Goal: Task Accomplishment & Management: Manage account settings

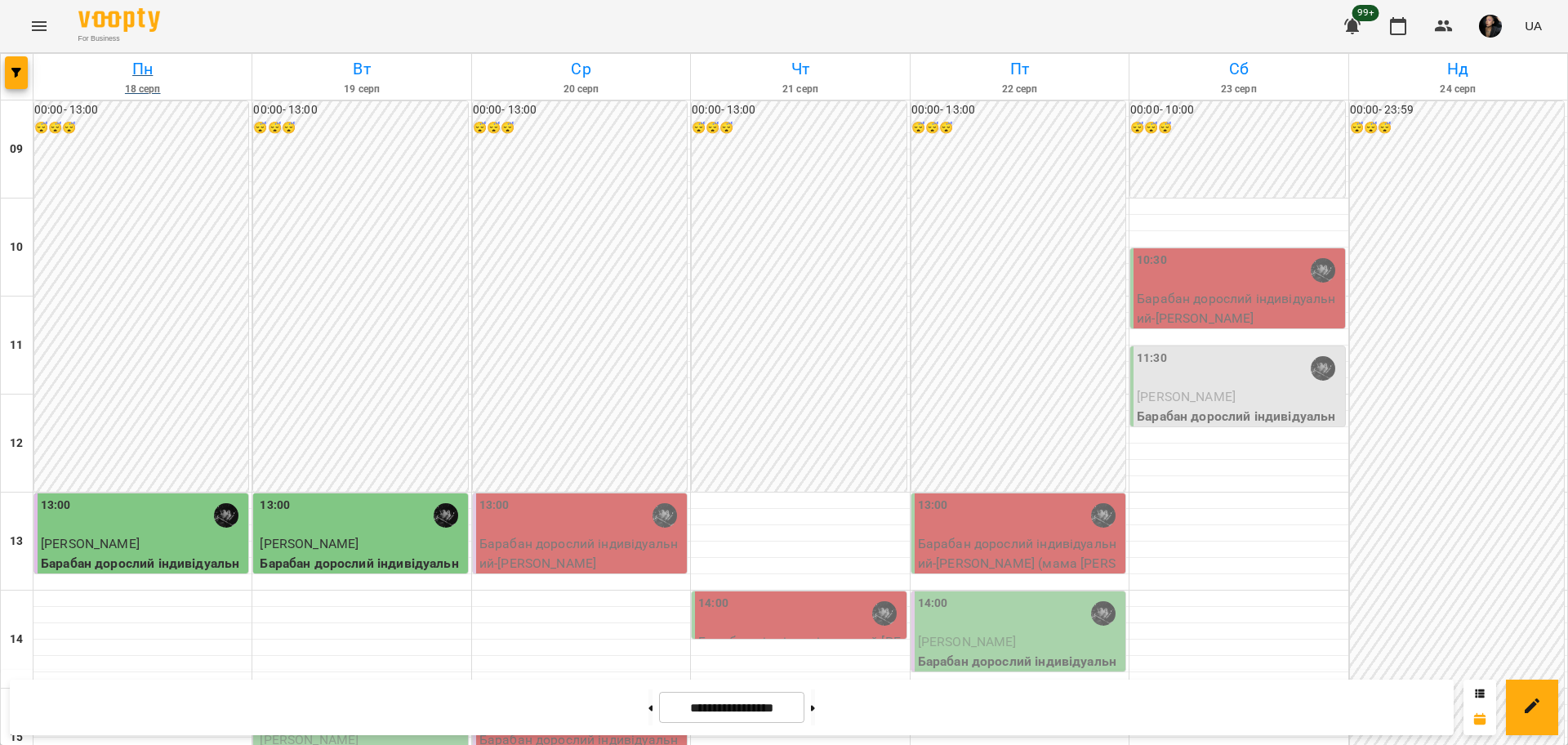
scroll to position [102, 0]
click at [51, 26] on button "Menu" at bounding box center [39, 26] width 39 height 39
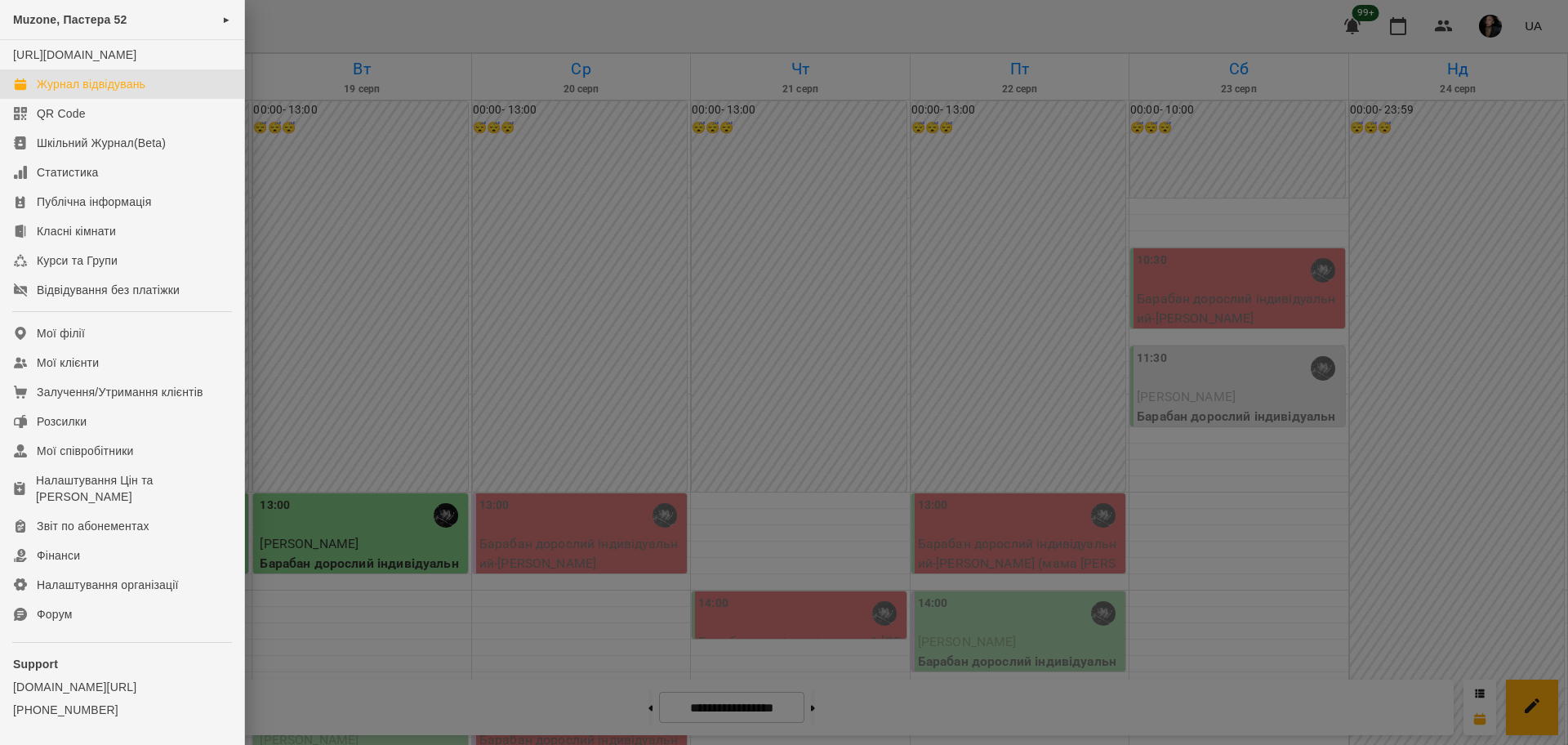
click at [151, 90] on link "Журнал відвідувань" at bounding box center [122, 84] width 244 height 29
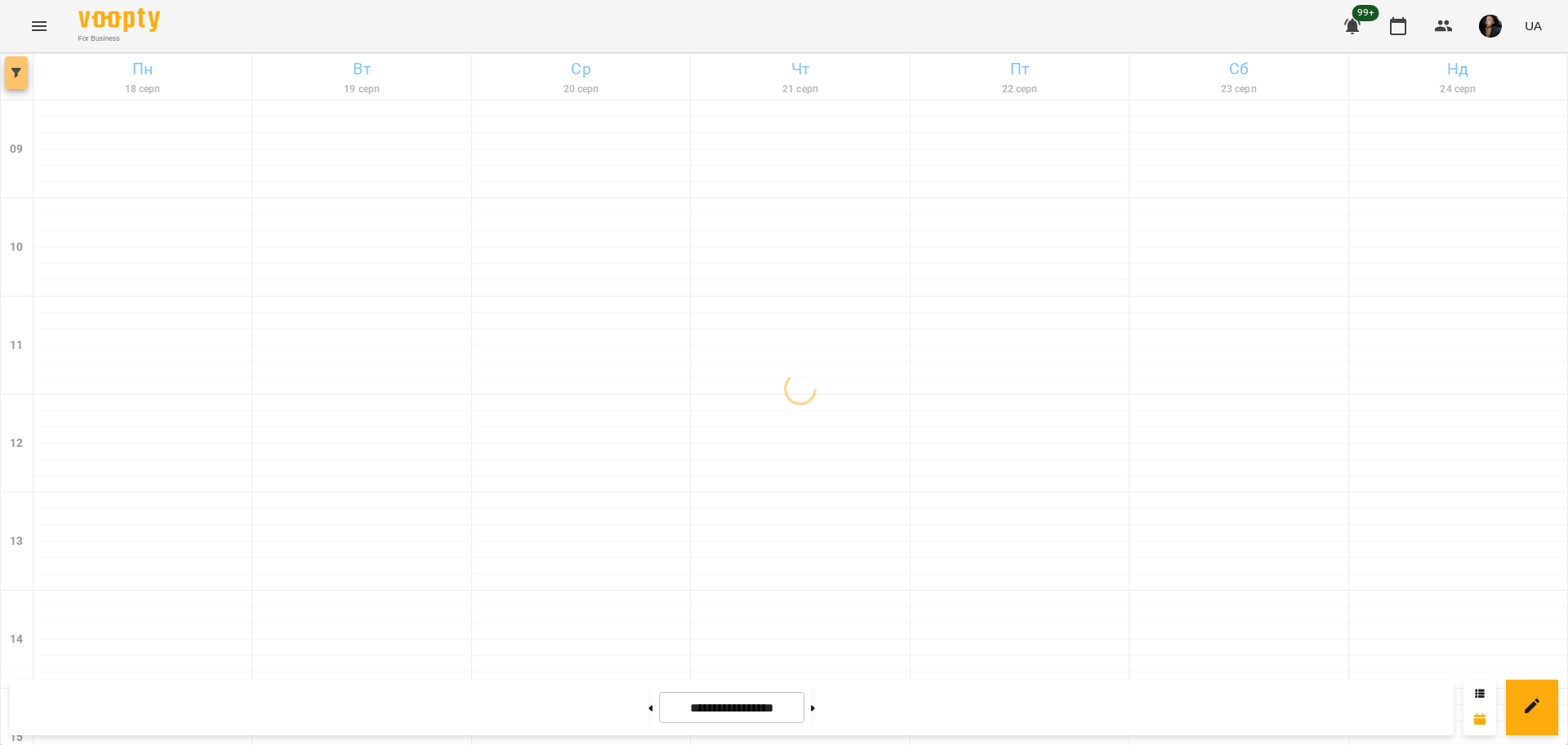
click at [25, 82] on button "button" at bounding box center [16, 72] width 23 height 32
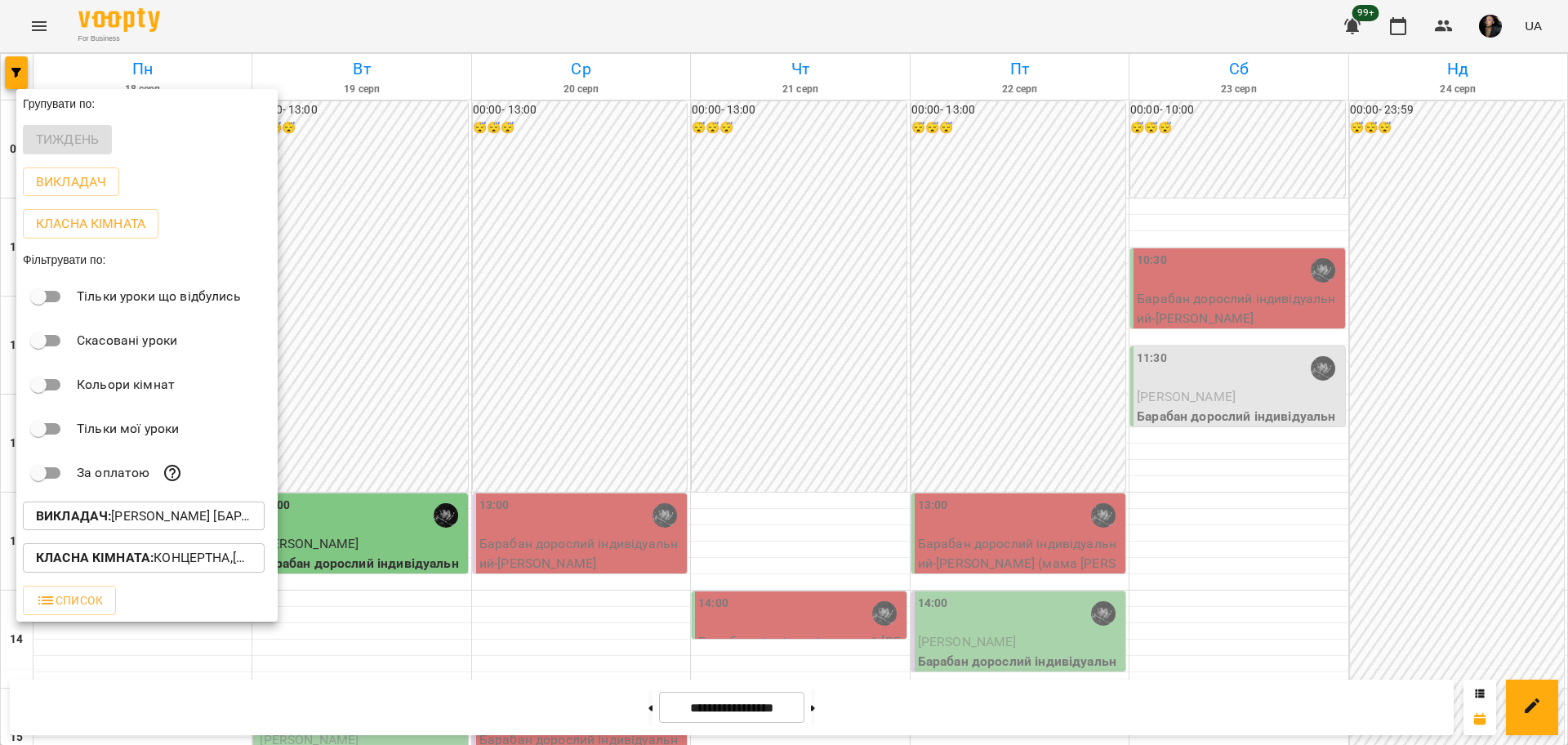
click at [209, 519] on p "Викладач : [PERSON_NAME] [барабани]" at bounding box center [143, 516] width 216 height 20
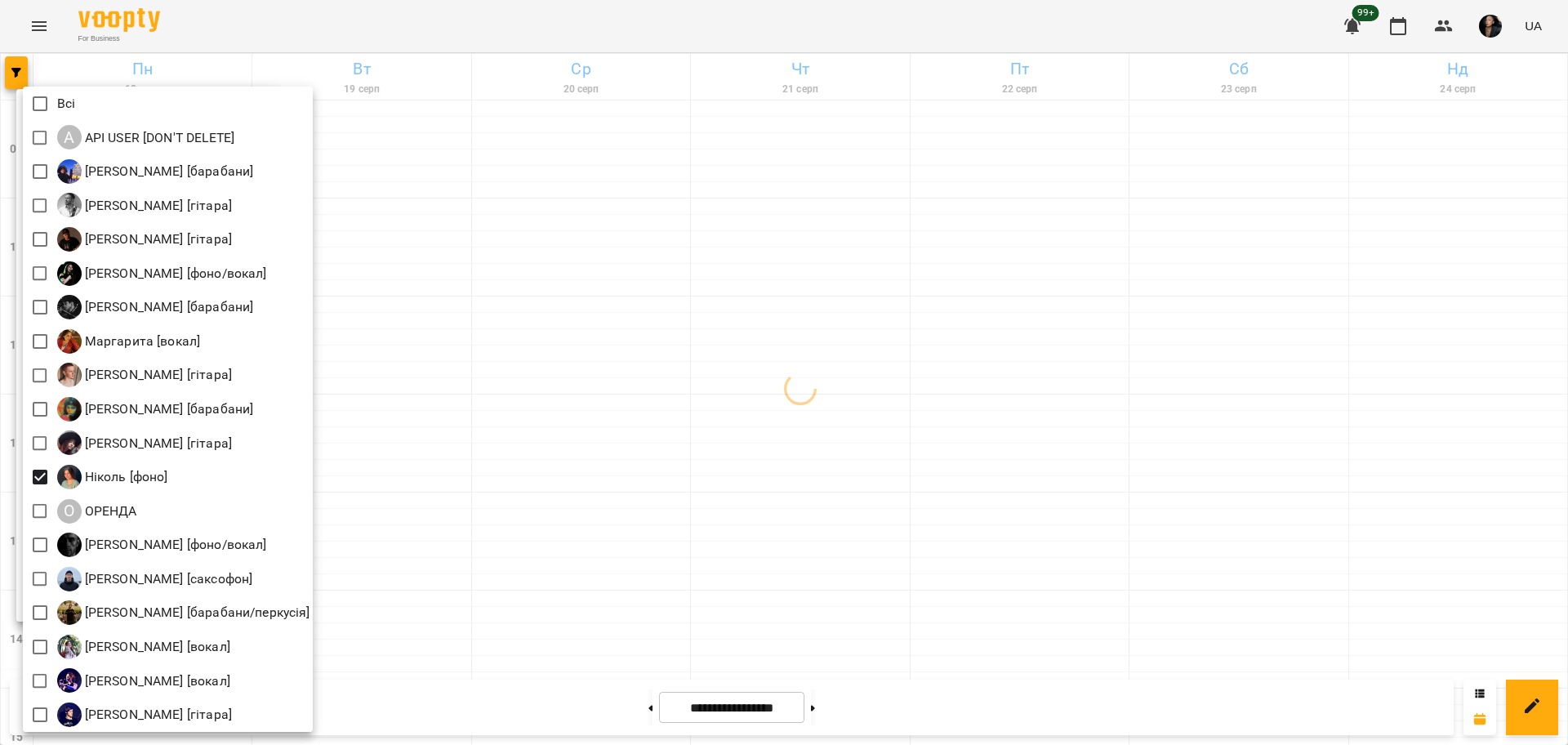
click at [640, 489] on div at bounding box center [784, 372] width 1568 height 745
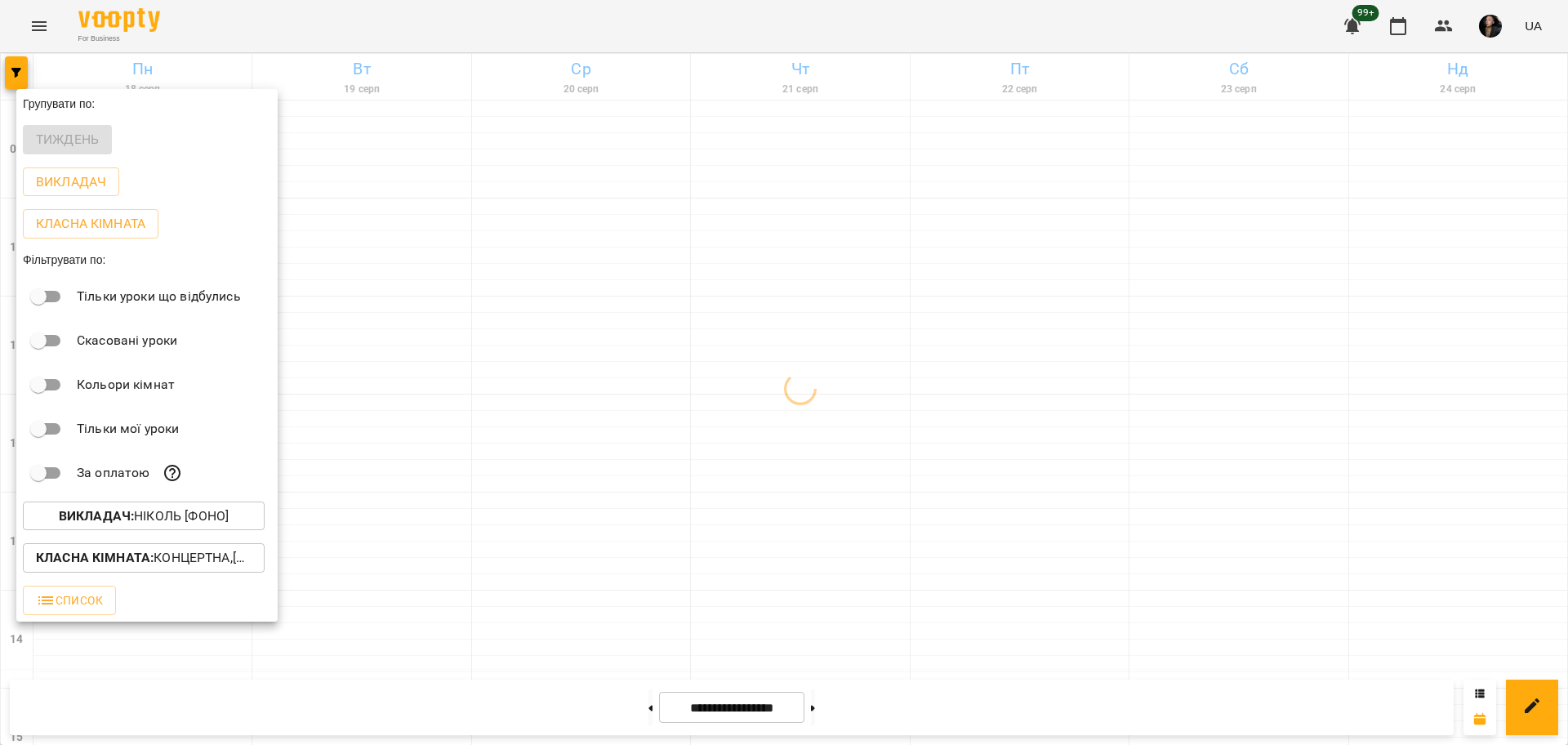
click at [213, 557] on p "Класна кімната : Концертна,[4] Барабанна,[6] Kids Барабанна,Кінозал" at bounding box center [143, 557] width 216 height 20
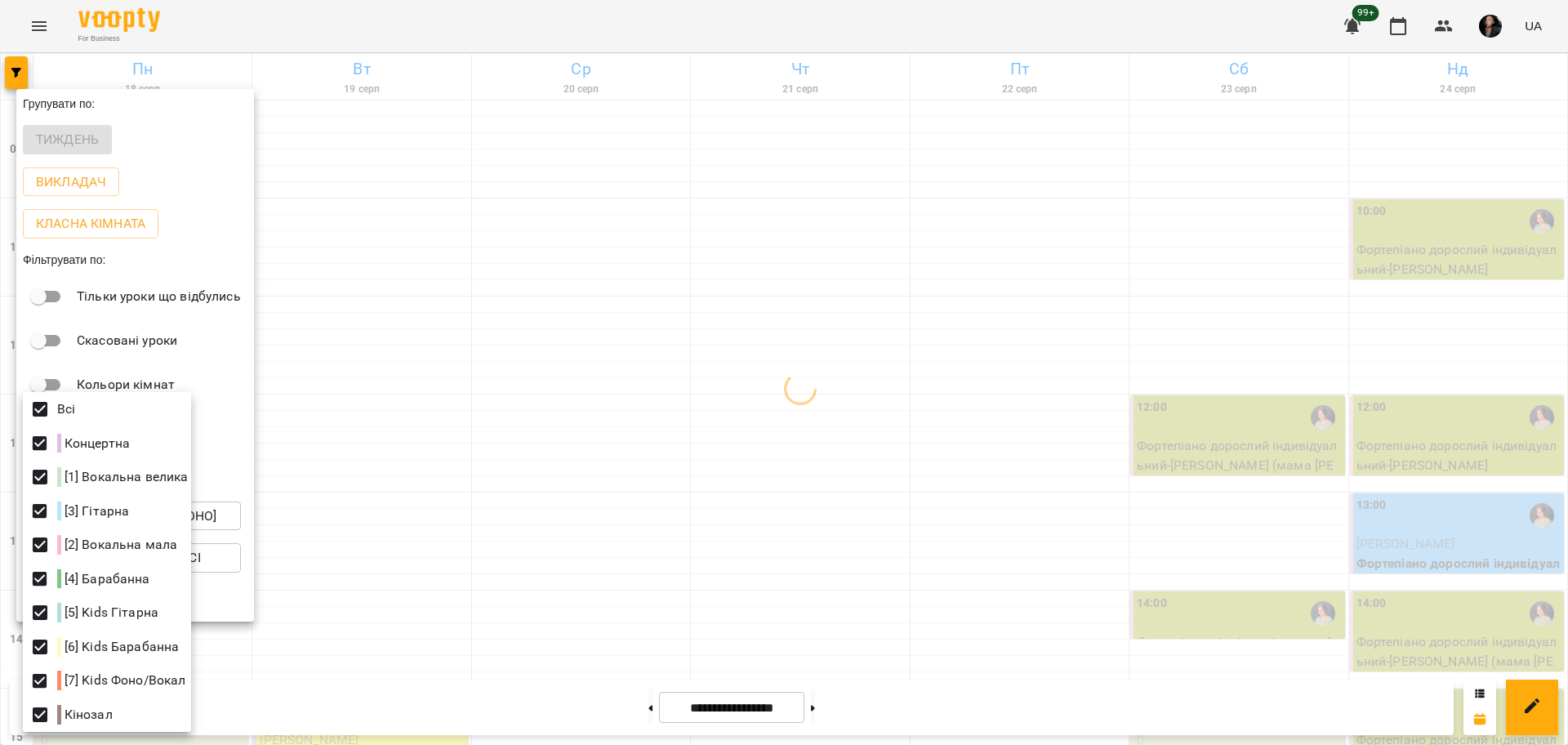
click at [768, 419] on div at bounding box center [784, 372] width 1568 height 745
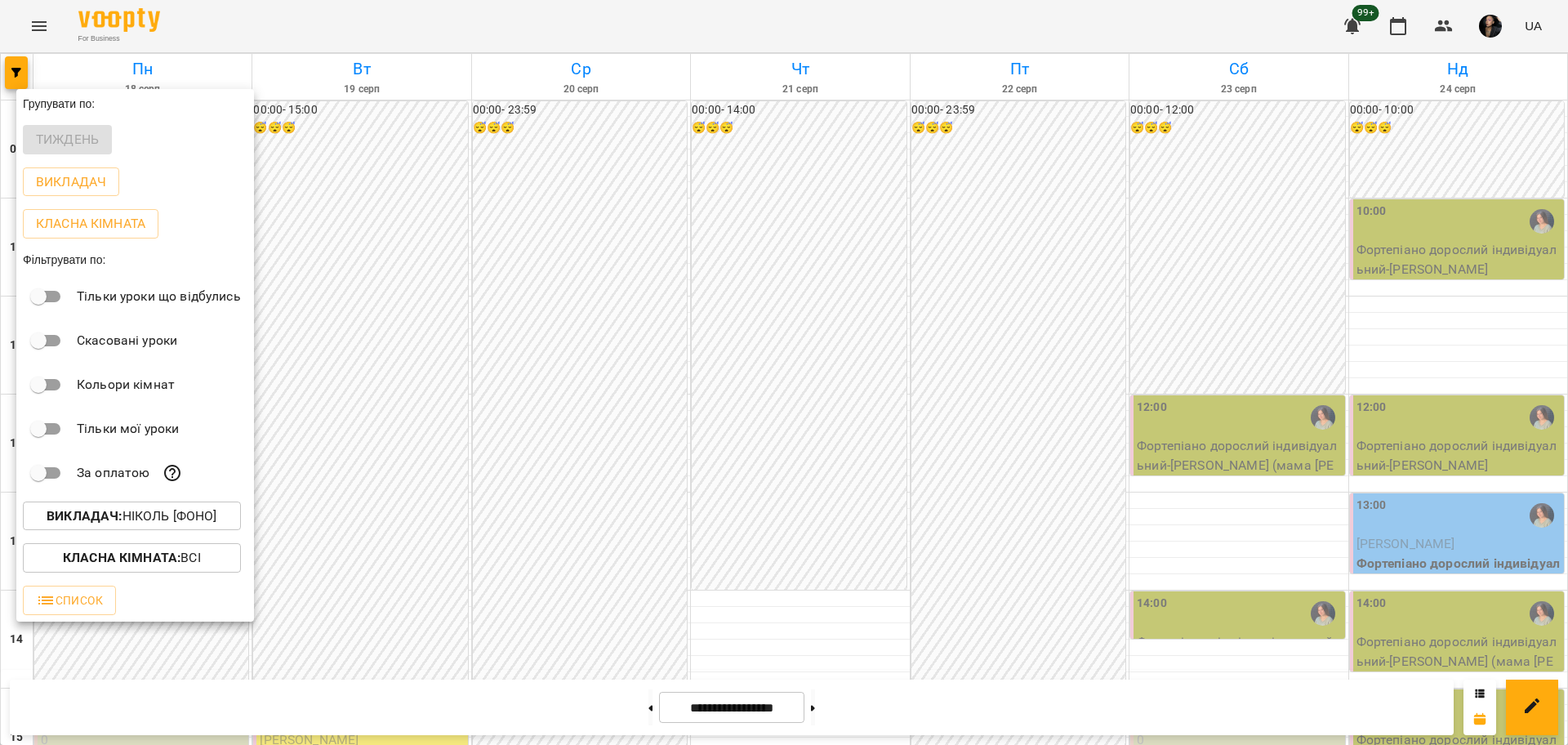
click at [768, 420] on div at bounding box center [784, 372] width 1568 height 745
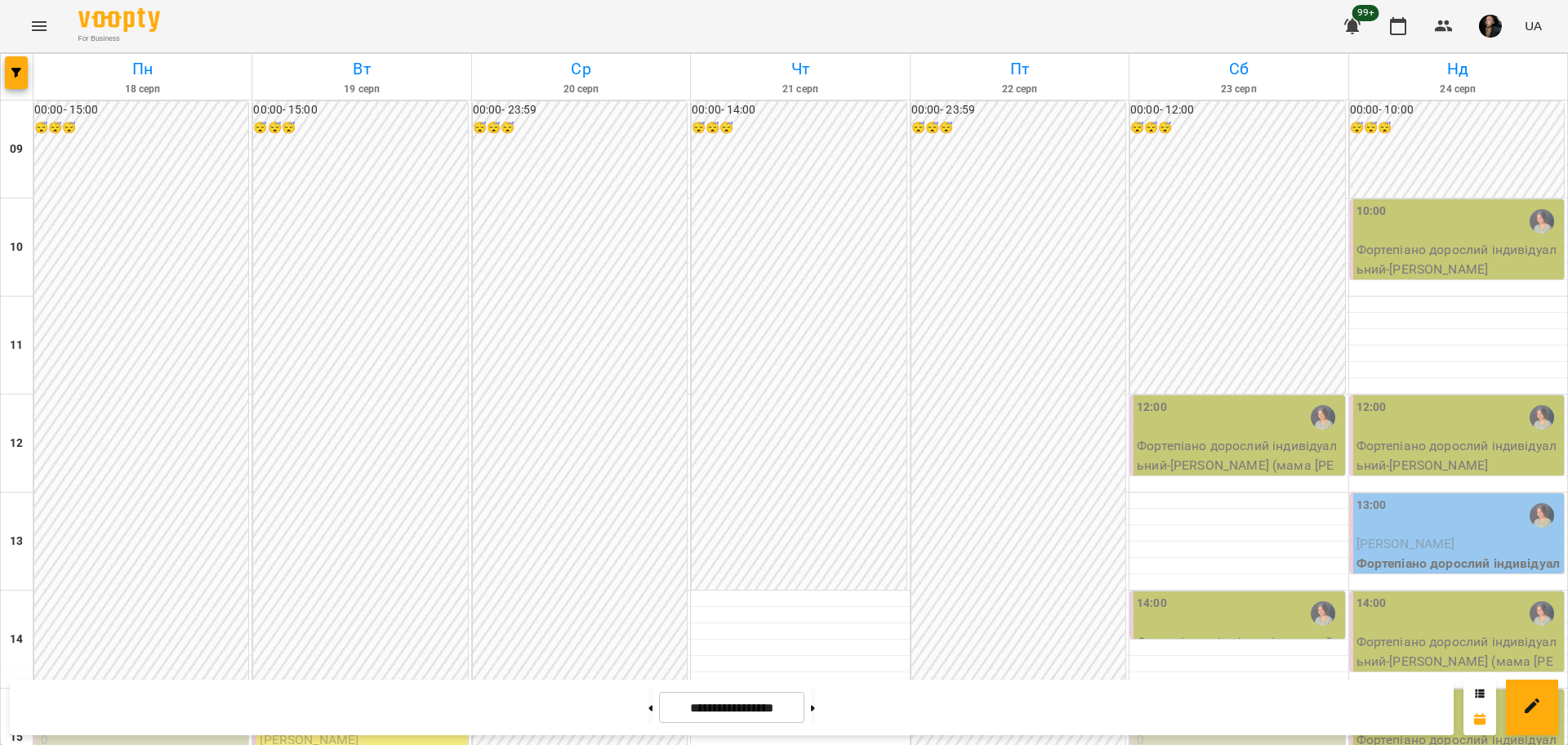
click at [799, 421] on div "00:00 - 14:00 😴😴😴" at bounding box center [798, 346] width 214 height 488
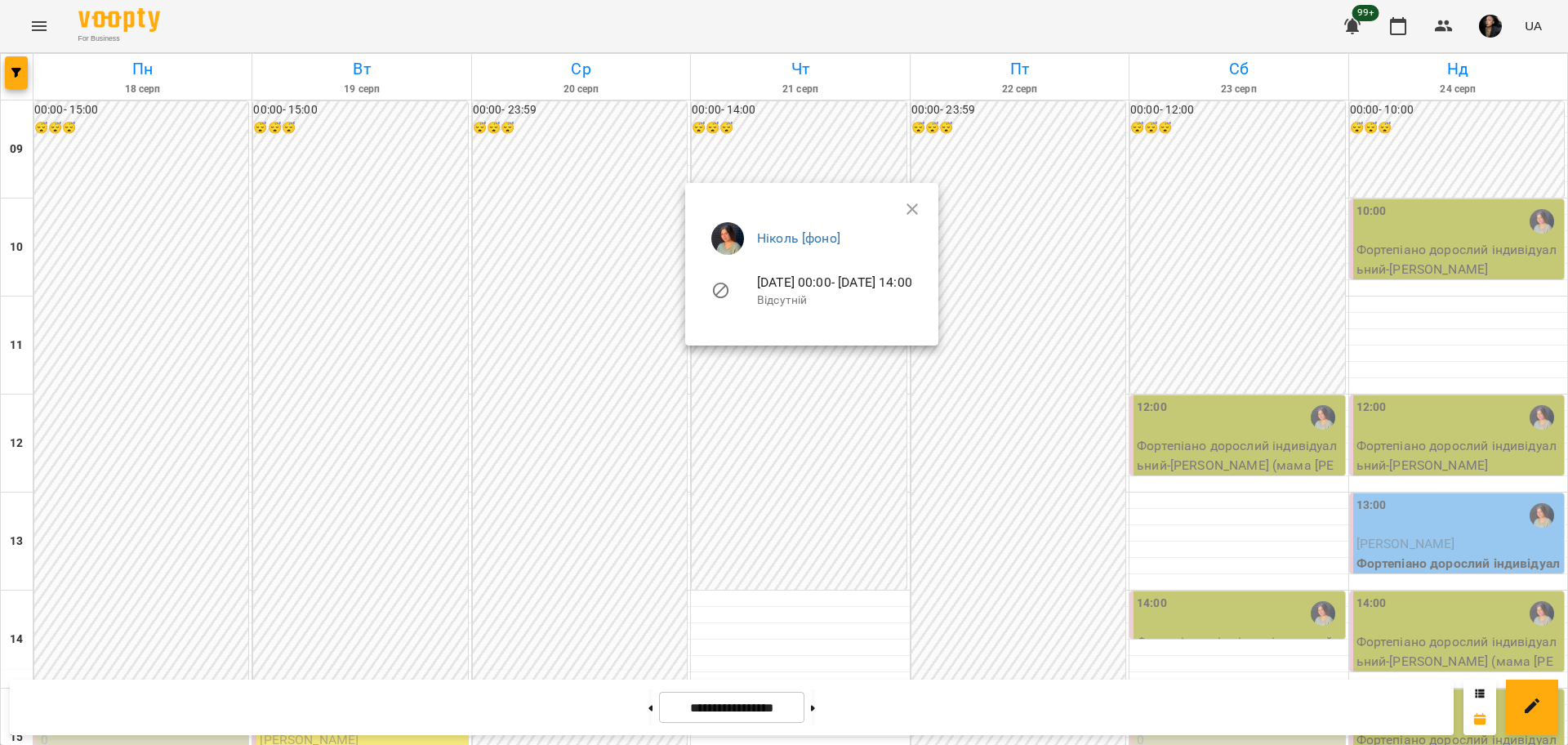
click at [577, 453] on div at bounding box center [784, 372] width 1568 height 745
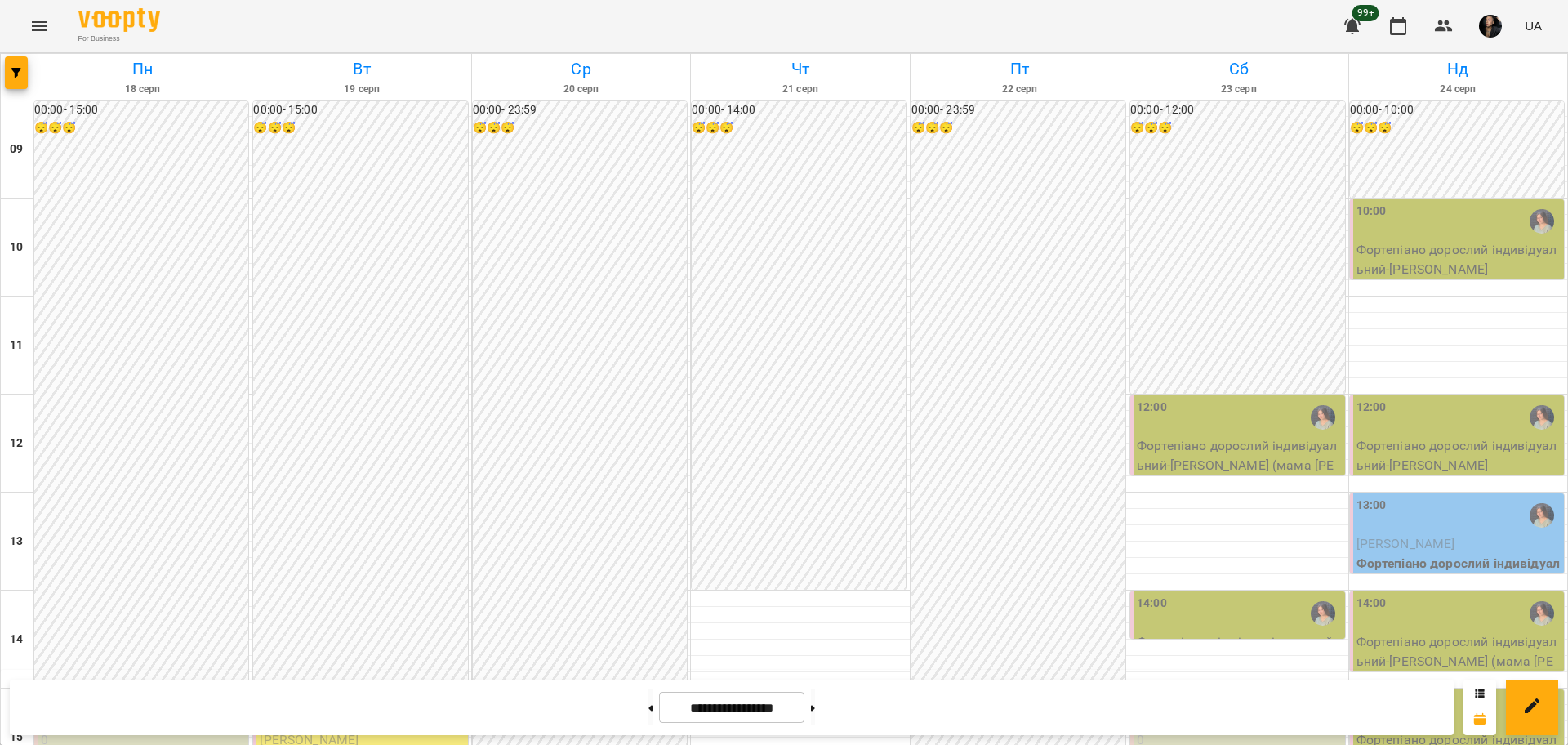
scroll to position [397, 0]
click at [814, 702] on button at bounding box center [813, 707] width 4 height 36
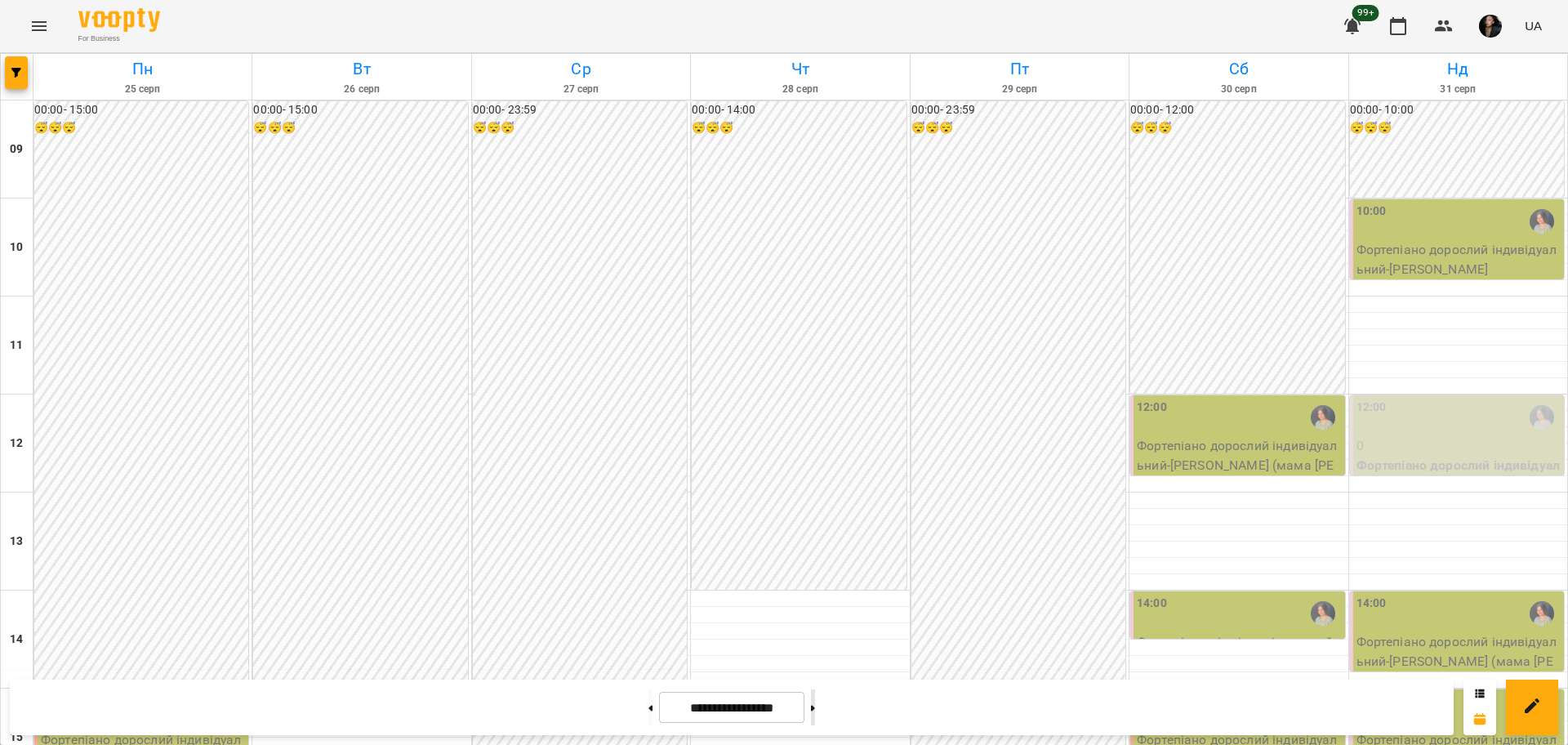
click at [814, 707] on button at bounding box center [813, 707] width 4 height 36
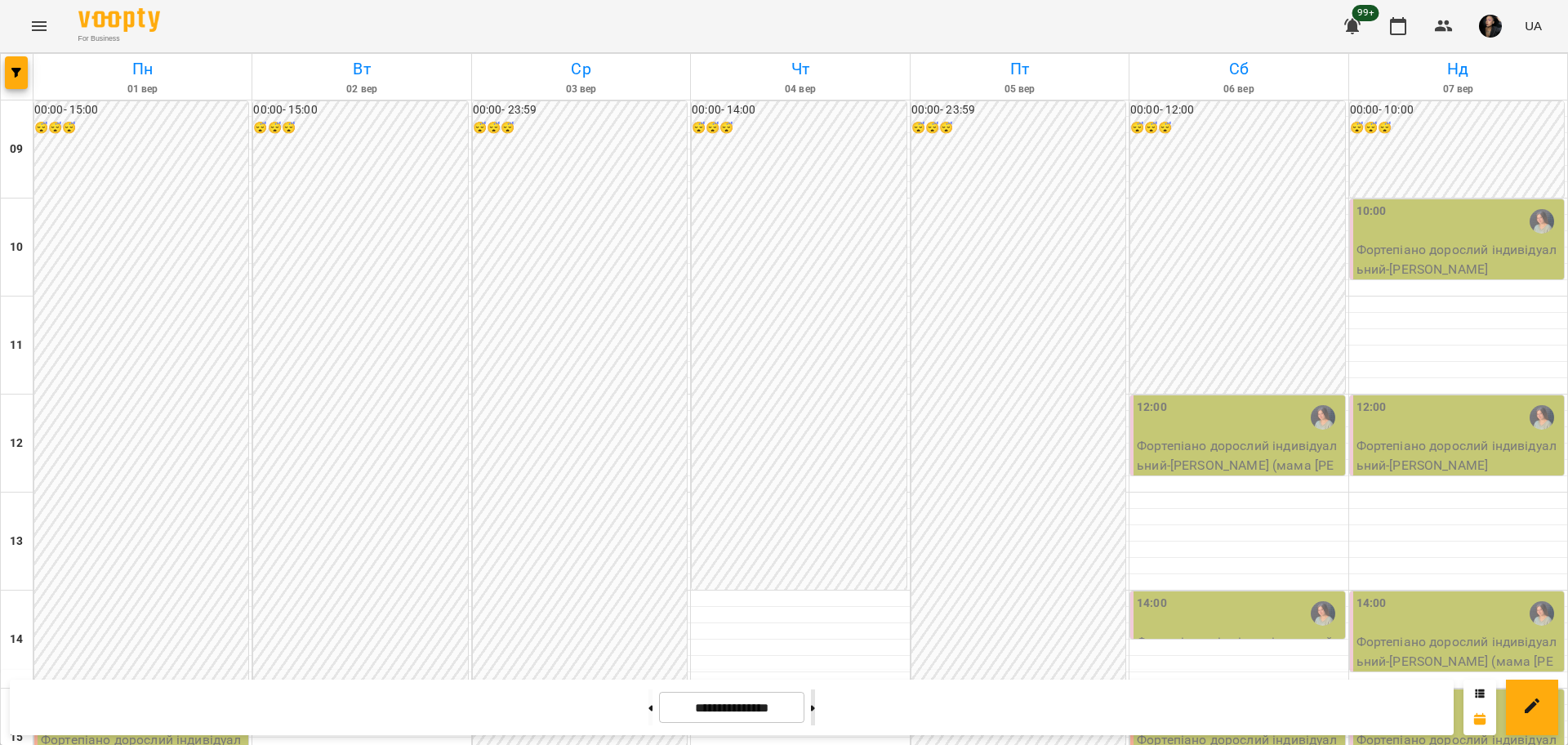
click at [814, 715] on button at bounding box center [813, 707] width 4 height 36
click at [648, 713] on button at bounding box center [650, 707] width 4 height 36
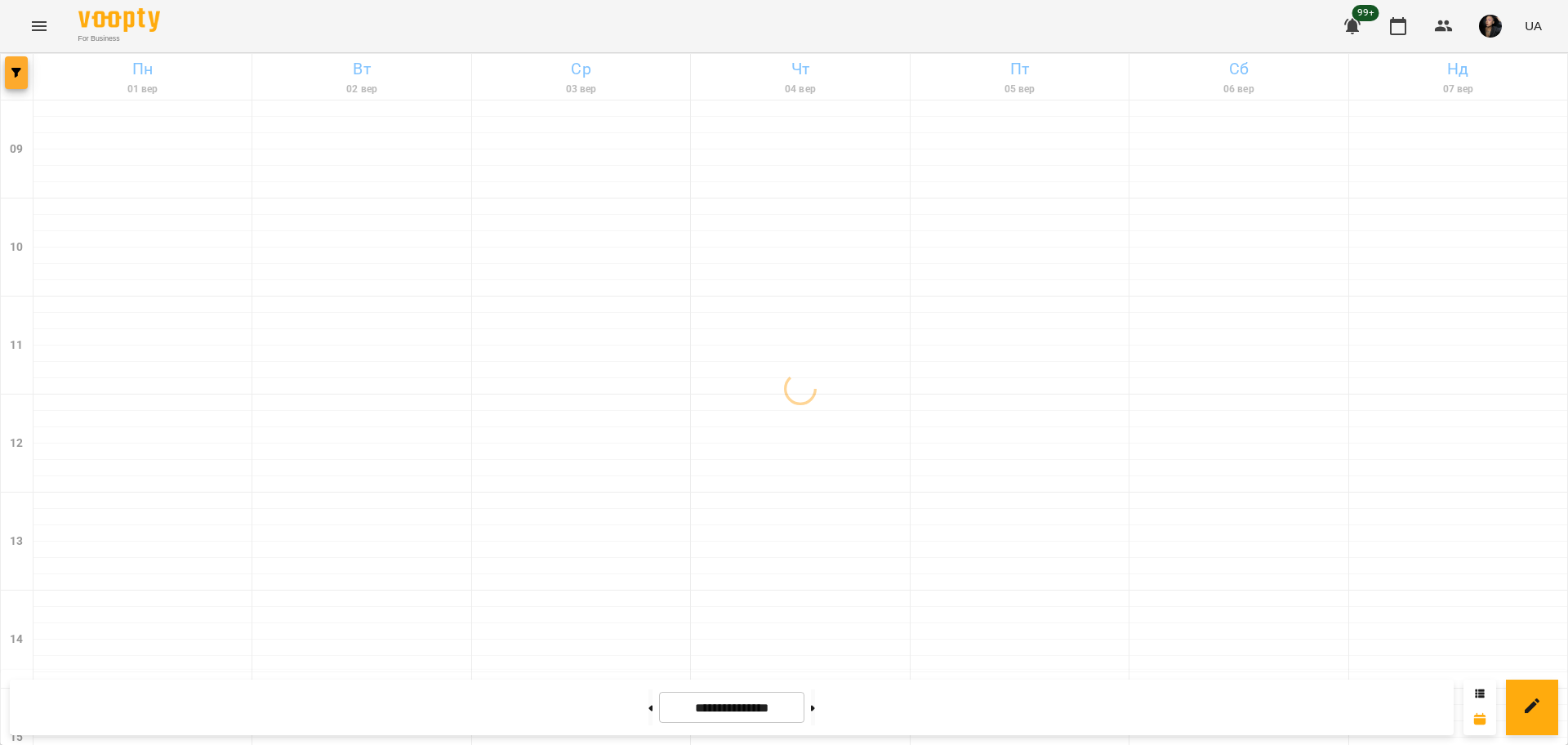
click at [10, 79] on button "button" at bounding box center [16, 72] width 23 height 32
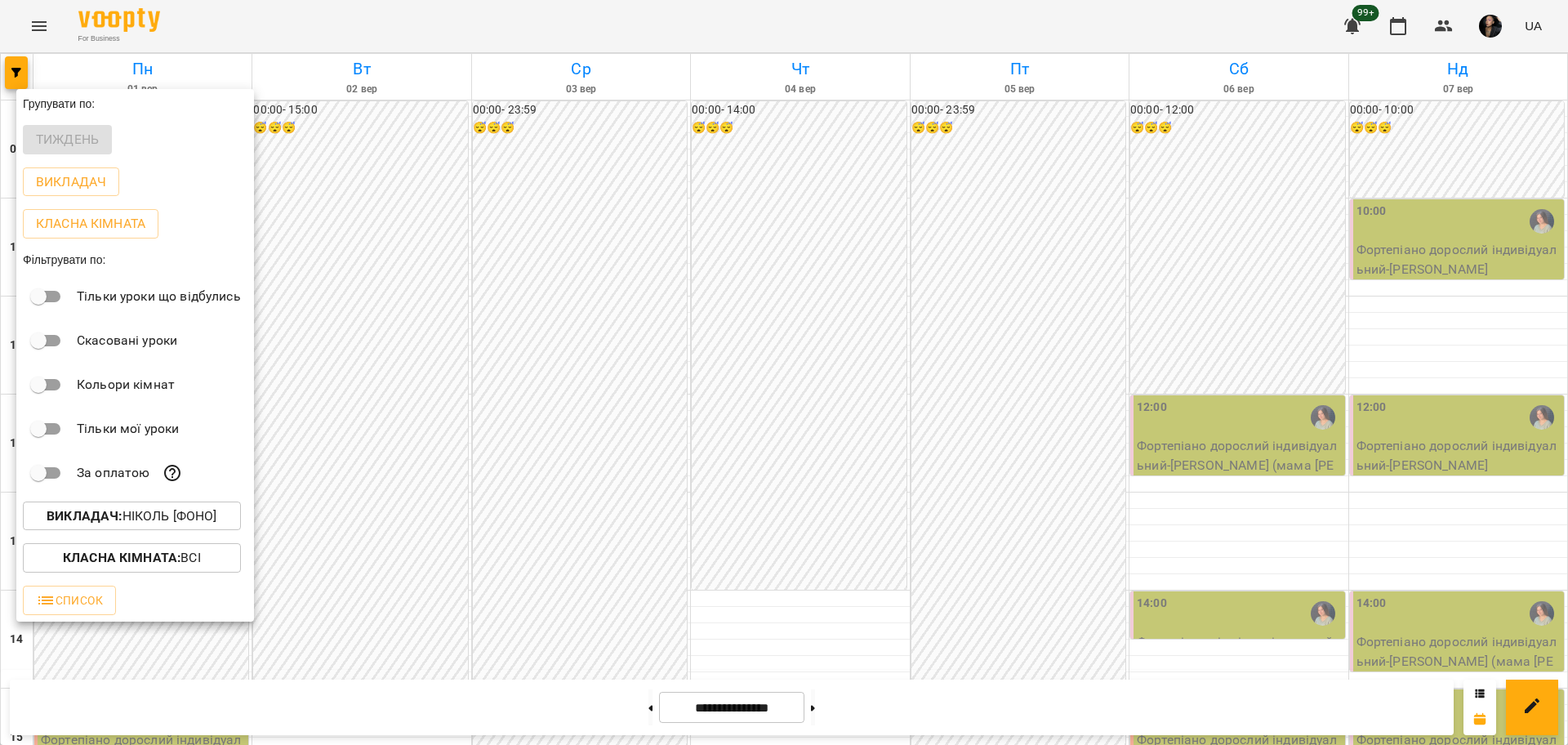
click at [158, 525] on p "Викладач : Ніколь [фоно]" at bounding box center [131, 516] width 170 height 20
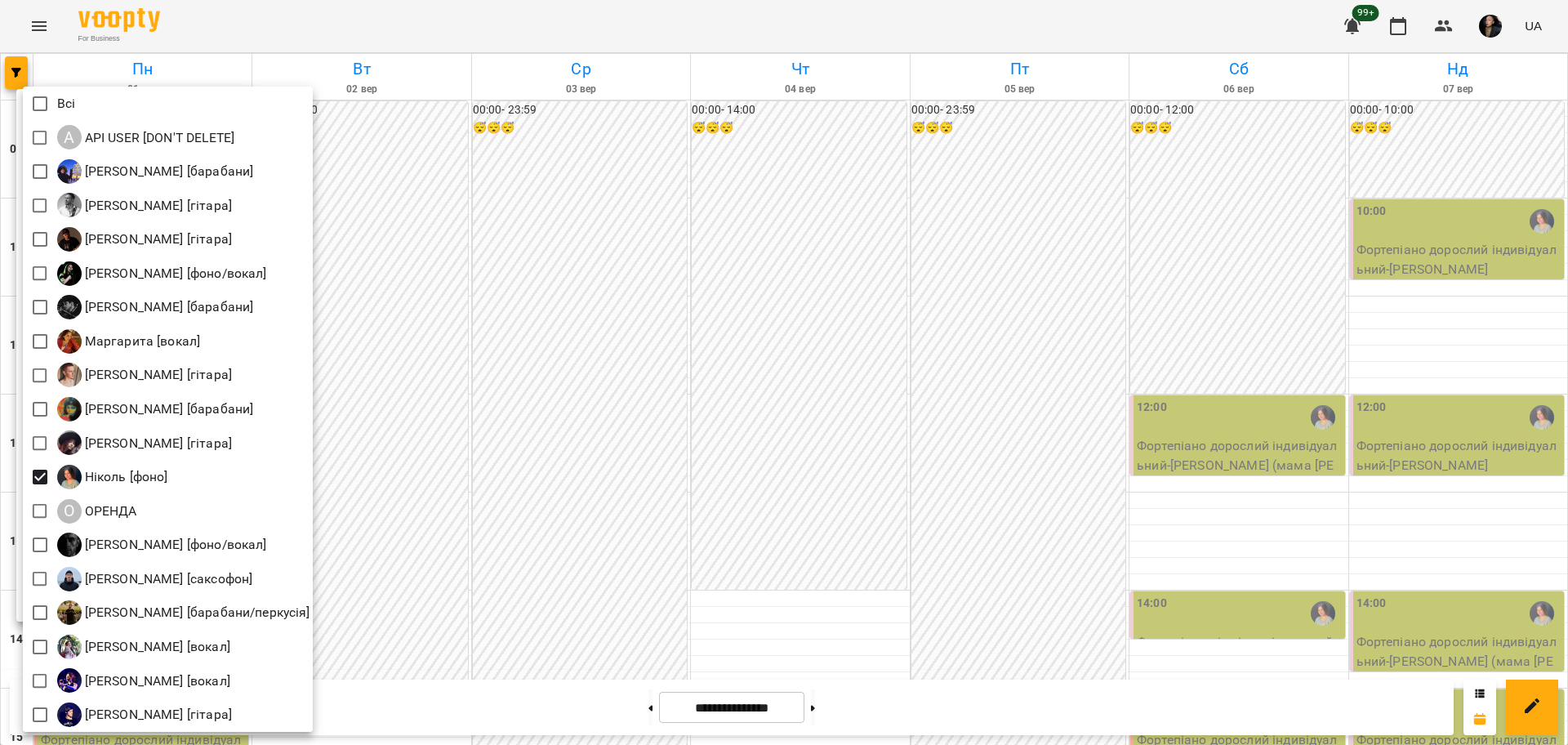
click at [463, 281] on div at bounding box center [784, 372] width 1568 height 745
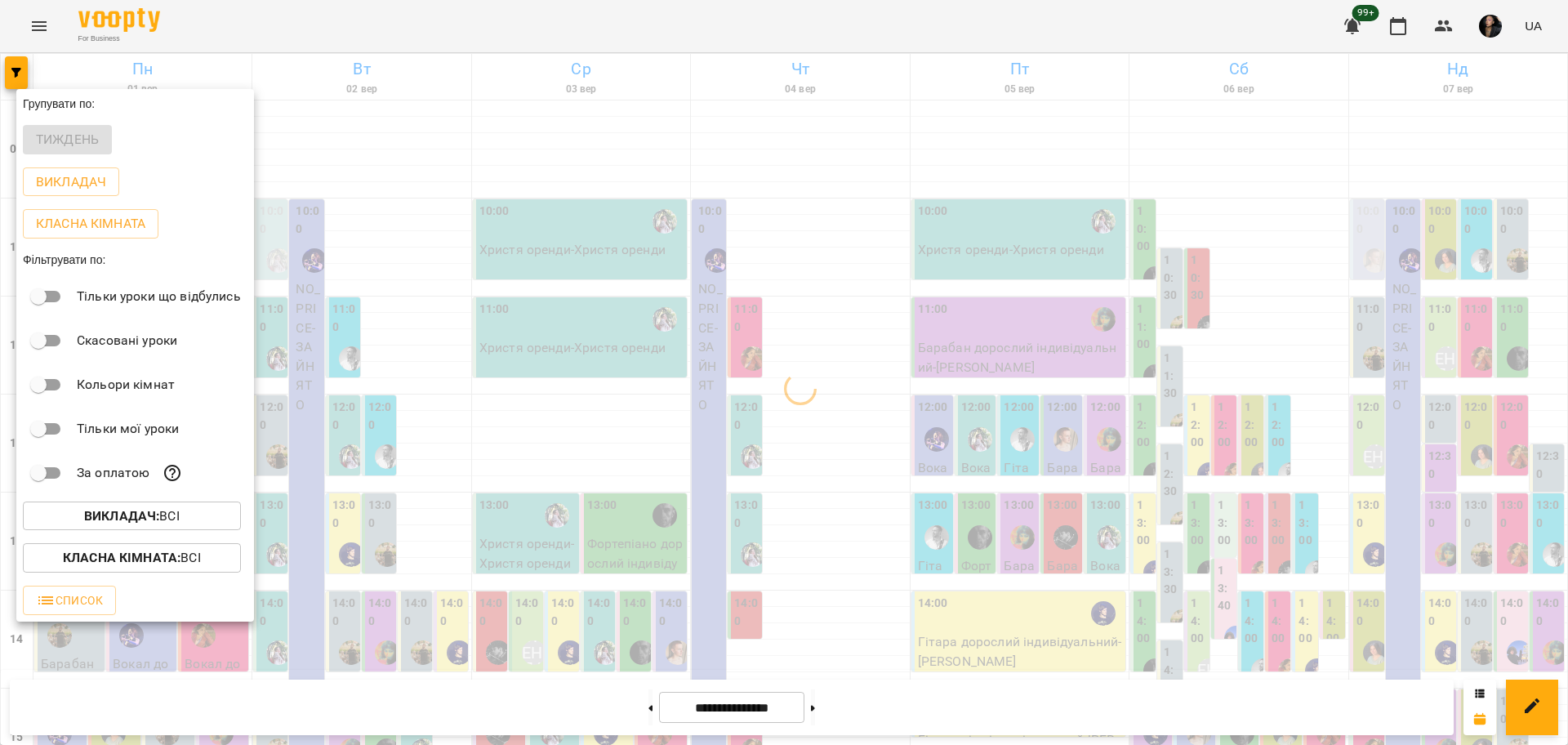
click at [173, 567] on p "Класна кімната : Всі" at bounding box center [131, 557] width 138 height 20
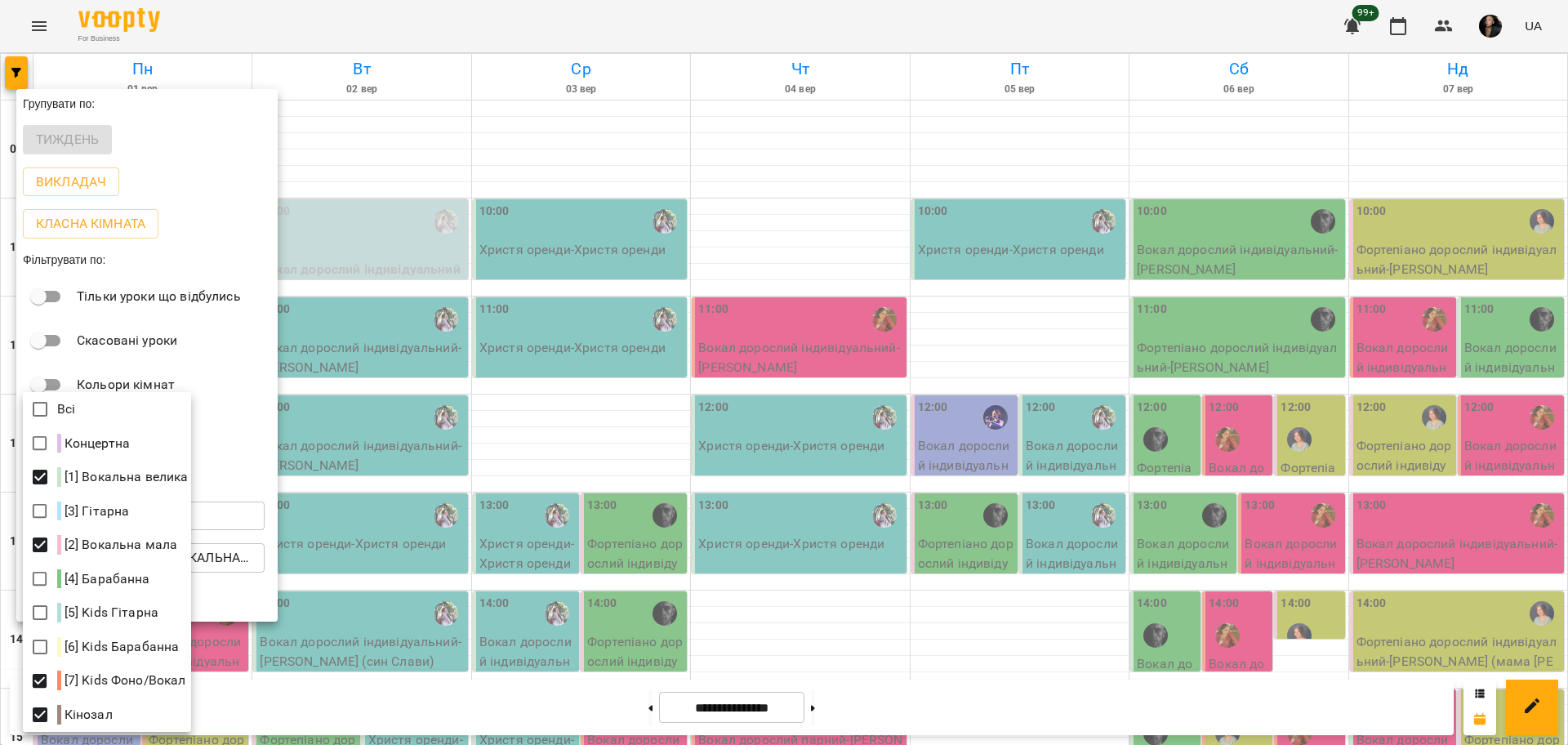
click at [857, 516] on div at bounding box center [784, 372] width 1568 height 745
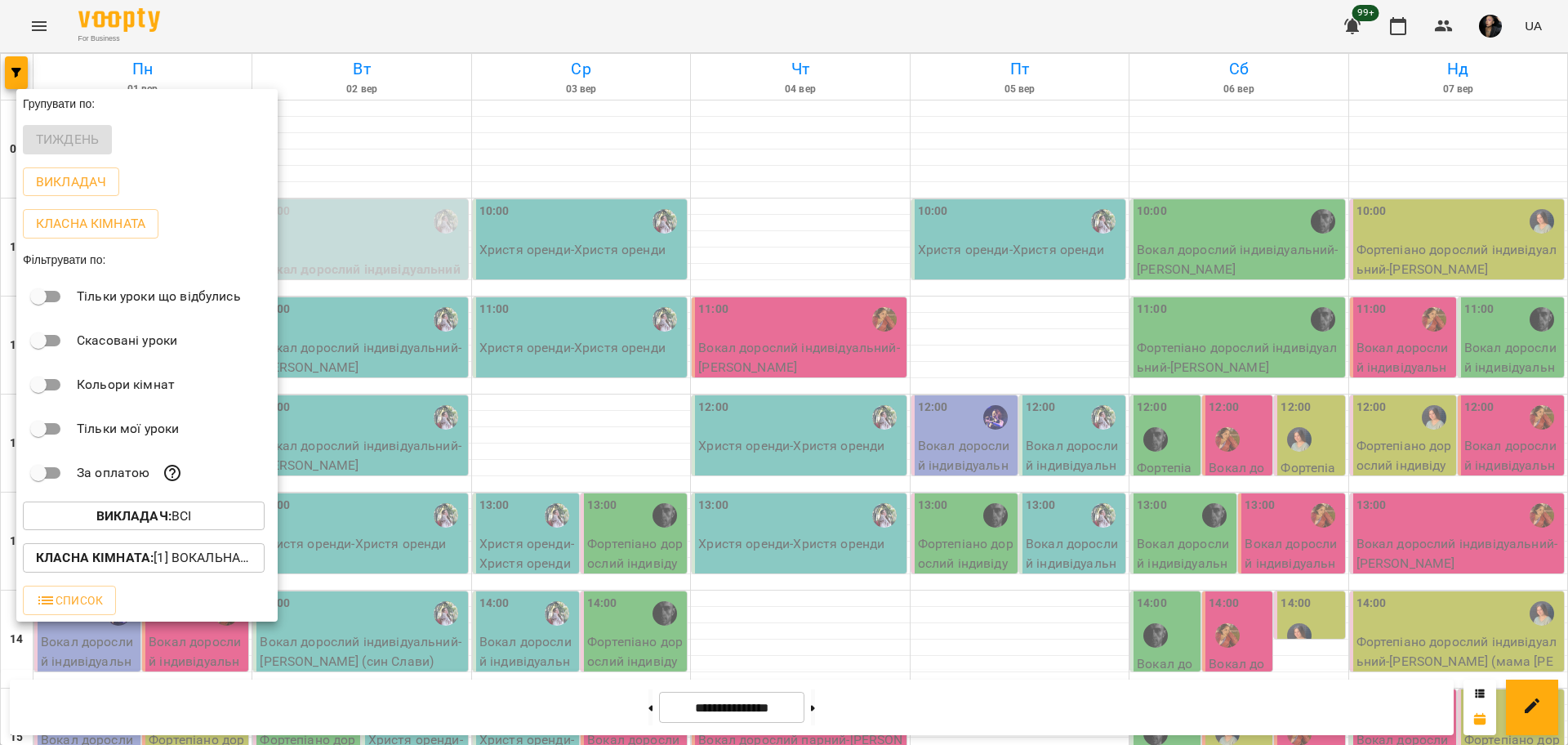
click at [661, 496] on div at bounding box center [784, 372] width 1568 height 745
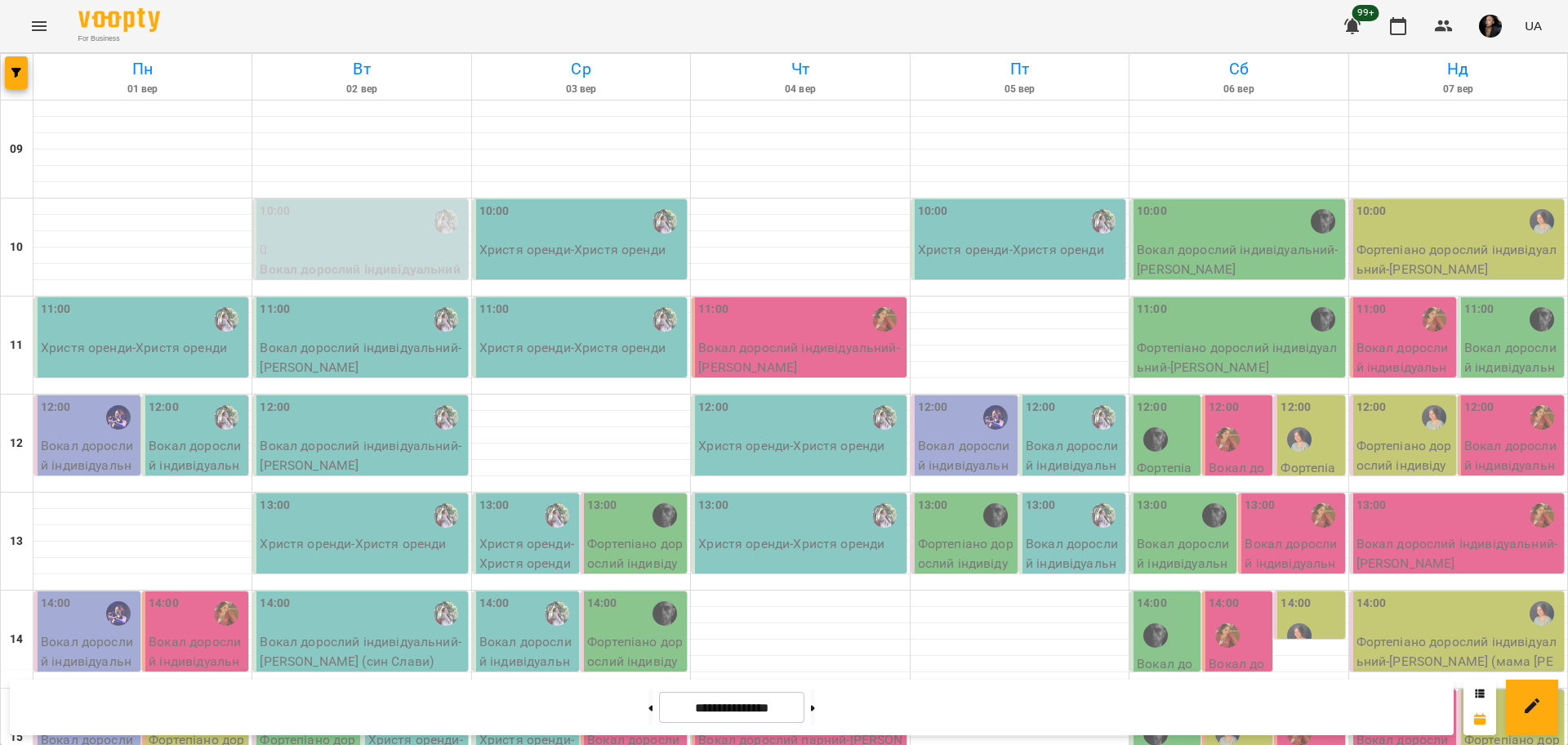
click at [784, 693] on div "15:00" at bounding box center [800, 712] width 204 height 38
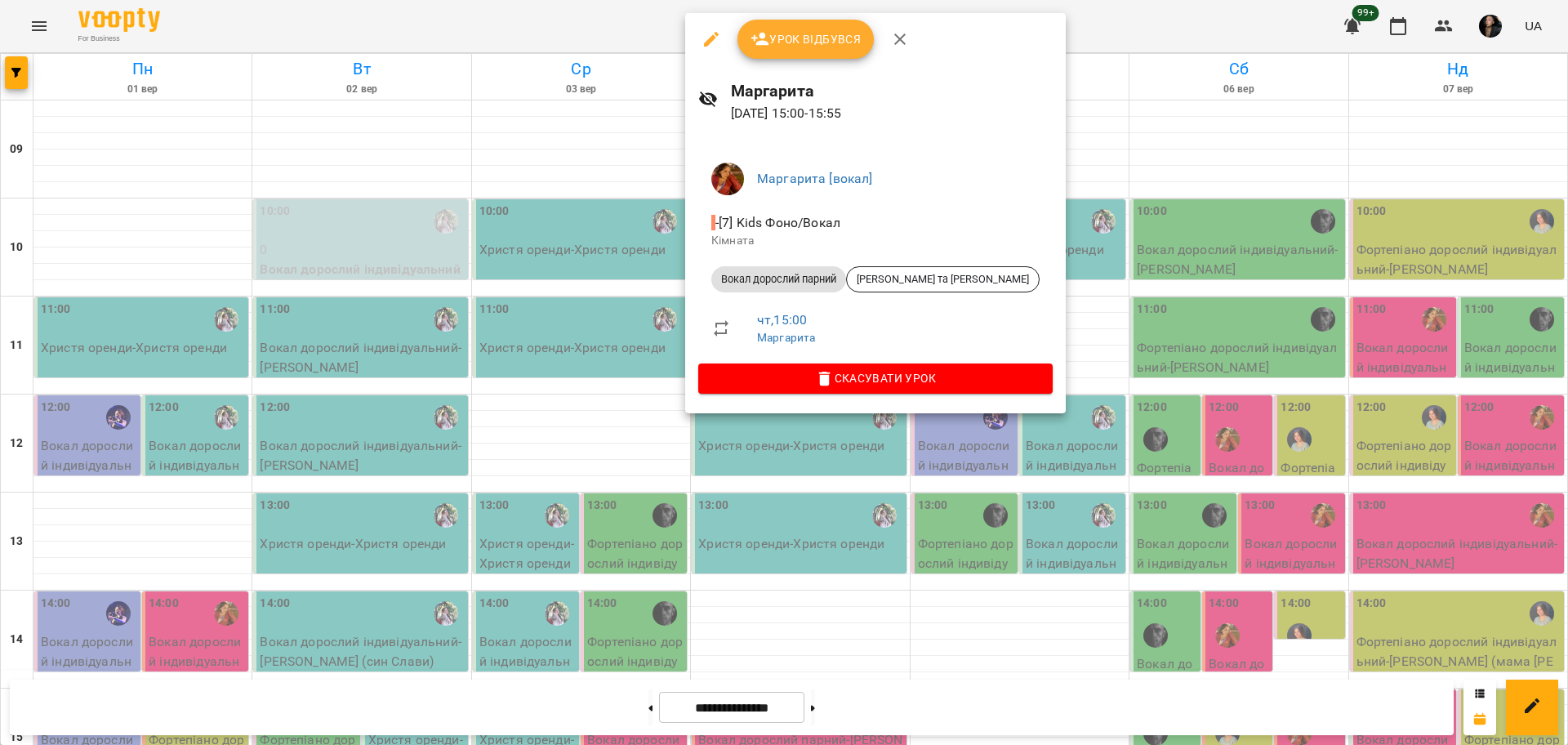
click at [753, 509] on div at bounding box center [784, 372] width 1568 height 745
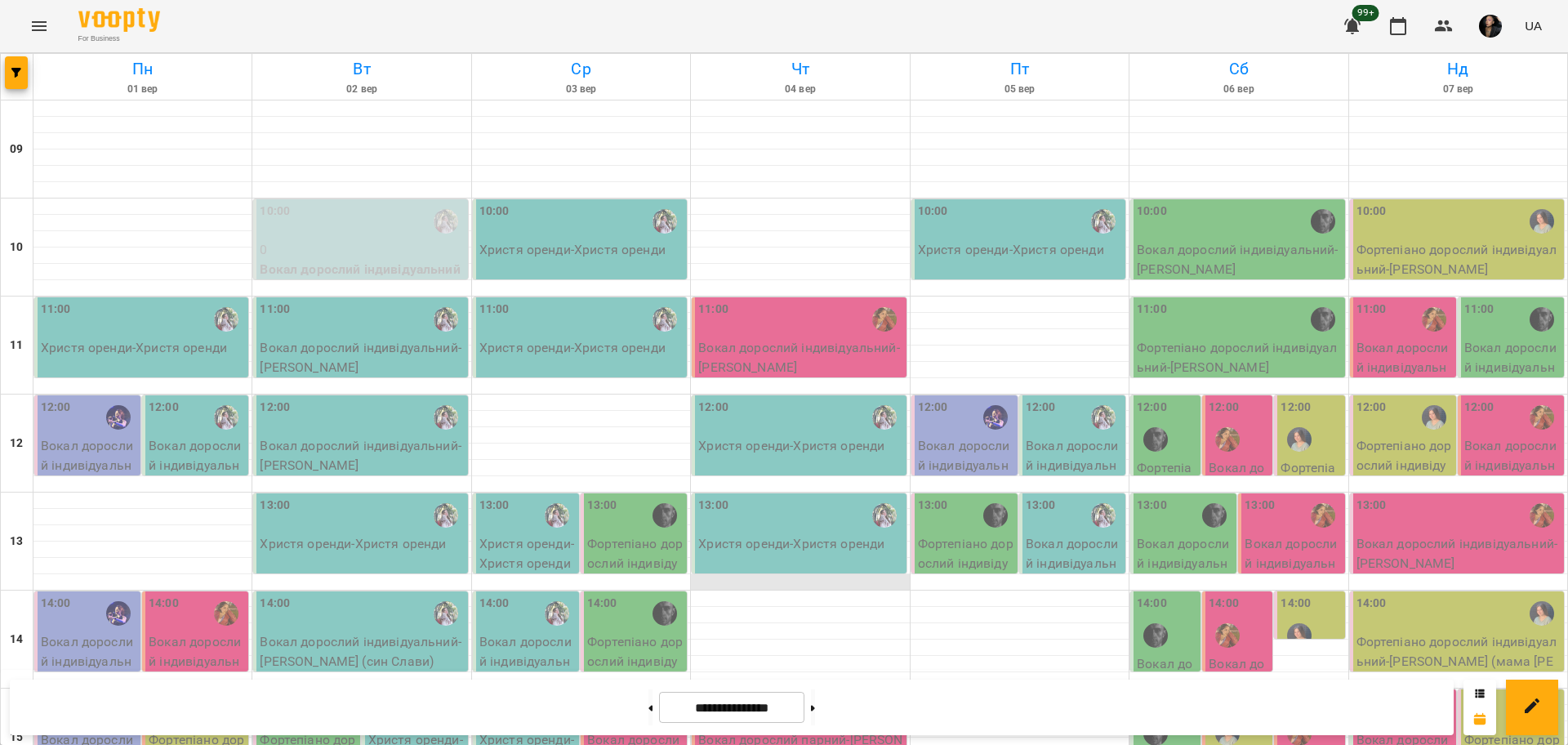
scroll to position [295, 0]
click at [630, 726] on div "**********" at bounding box center [731, 707] width 1444 height 55
click at [648, 714] on button at bounding box center [650, 707] width 4 height 36
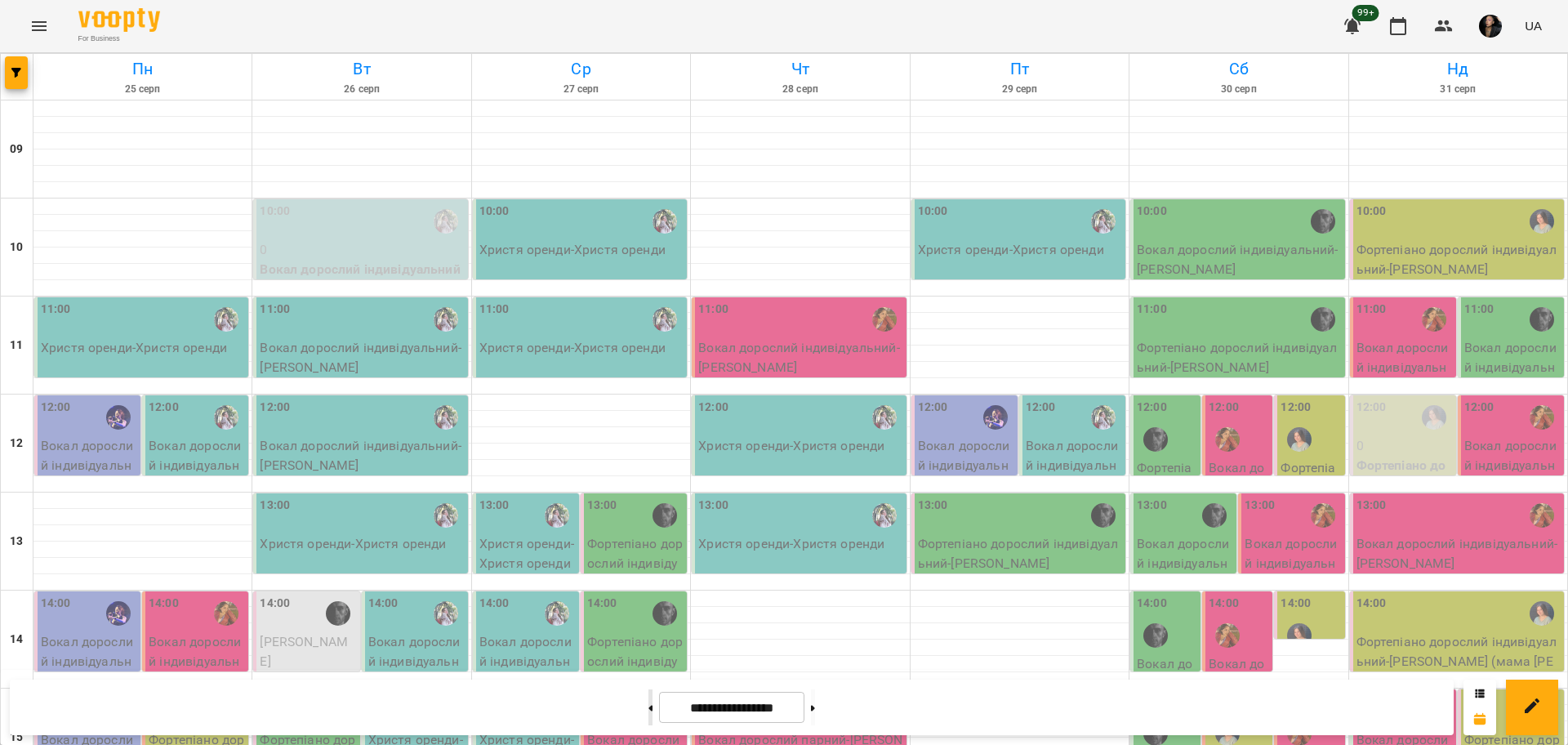
click at [646, 709] on div at bounding box center [650, 707] width 17 height 36
click at [648, 714] on button at bounding box center [650, 707] width 4 height 36
type input "**********"
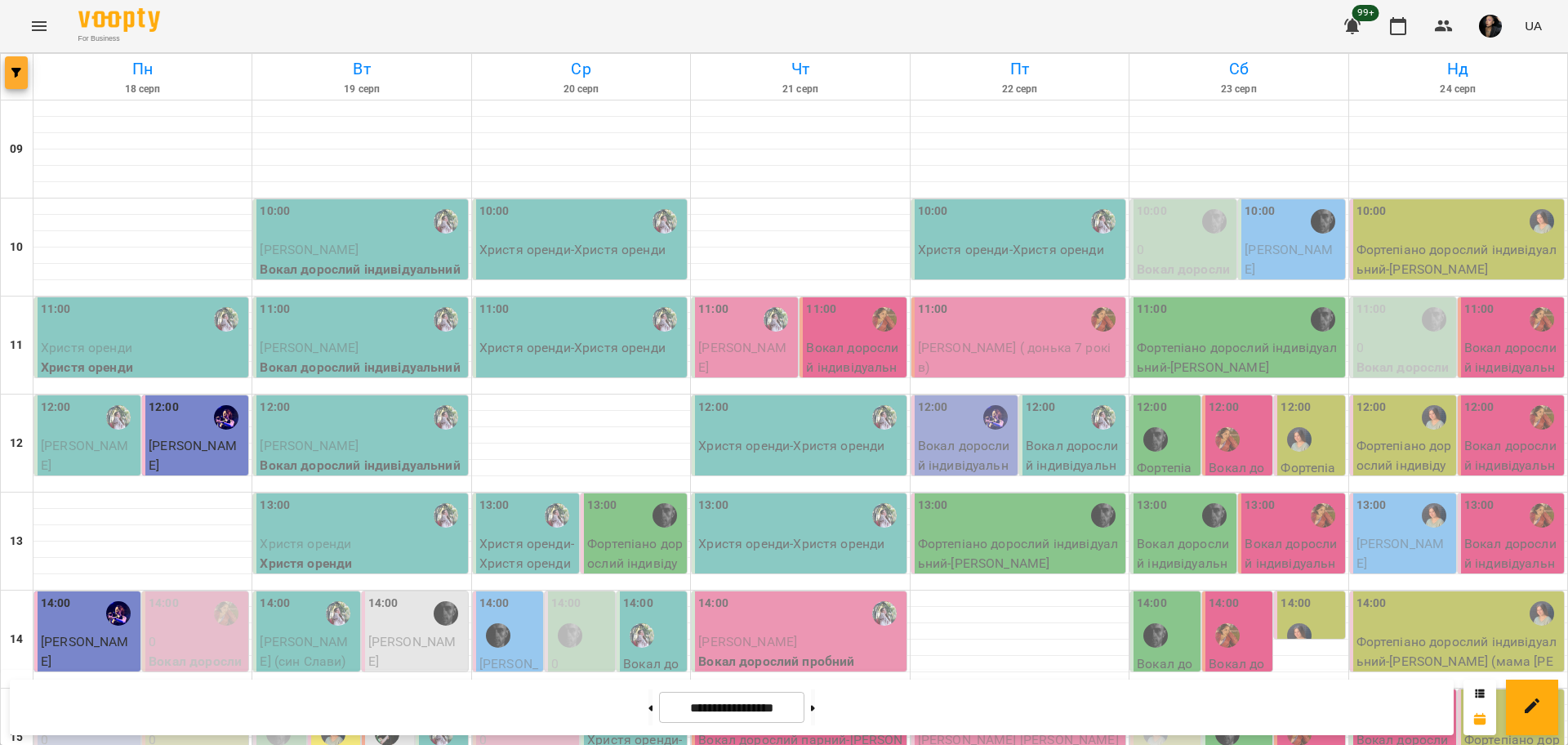
click at [20, 67] on button "button" at bounding box center [16, 72] width 23 height 32
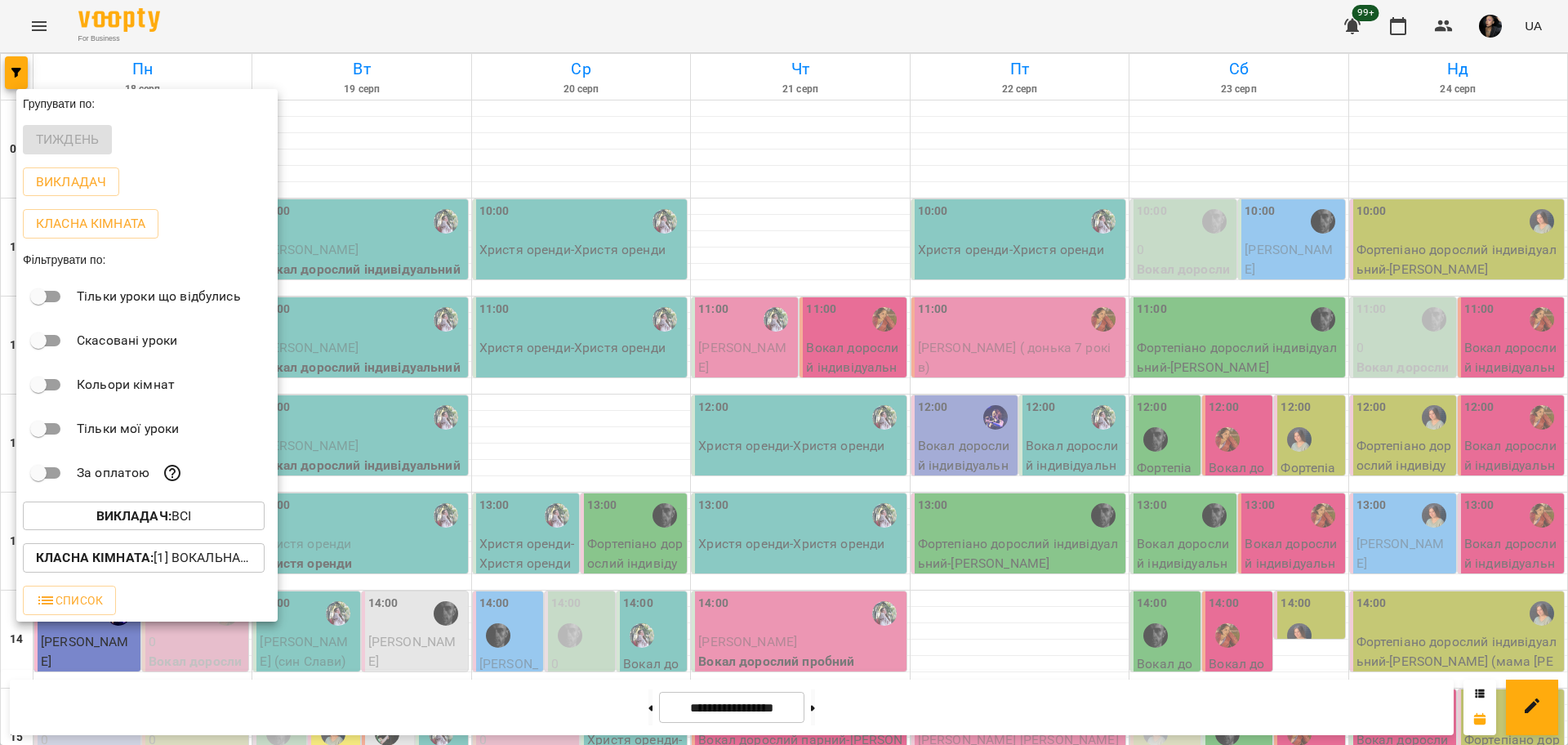
click at [230, 525] on span "Викладач : Всі" at bounding box center [143, 516] width 216 height 20
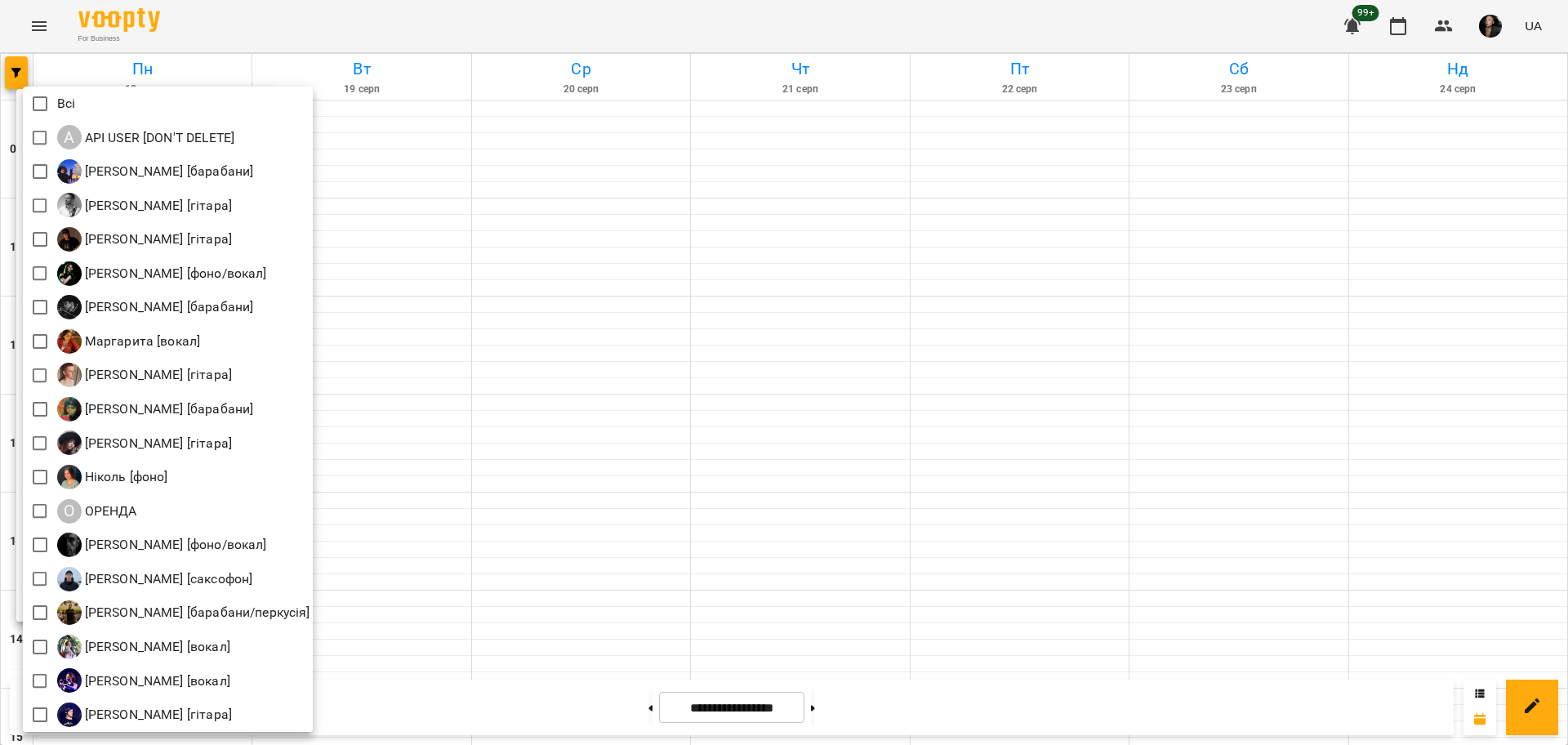
click at [830, 194] on div at bounding box center [784, 372] width 1568 height 745
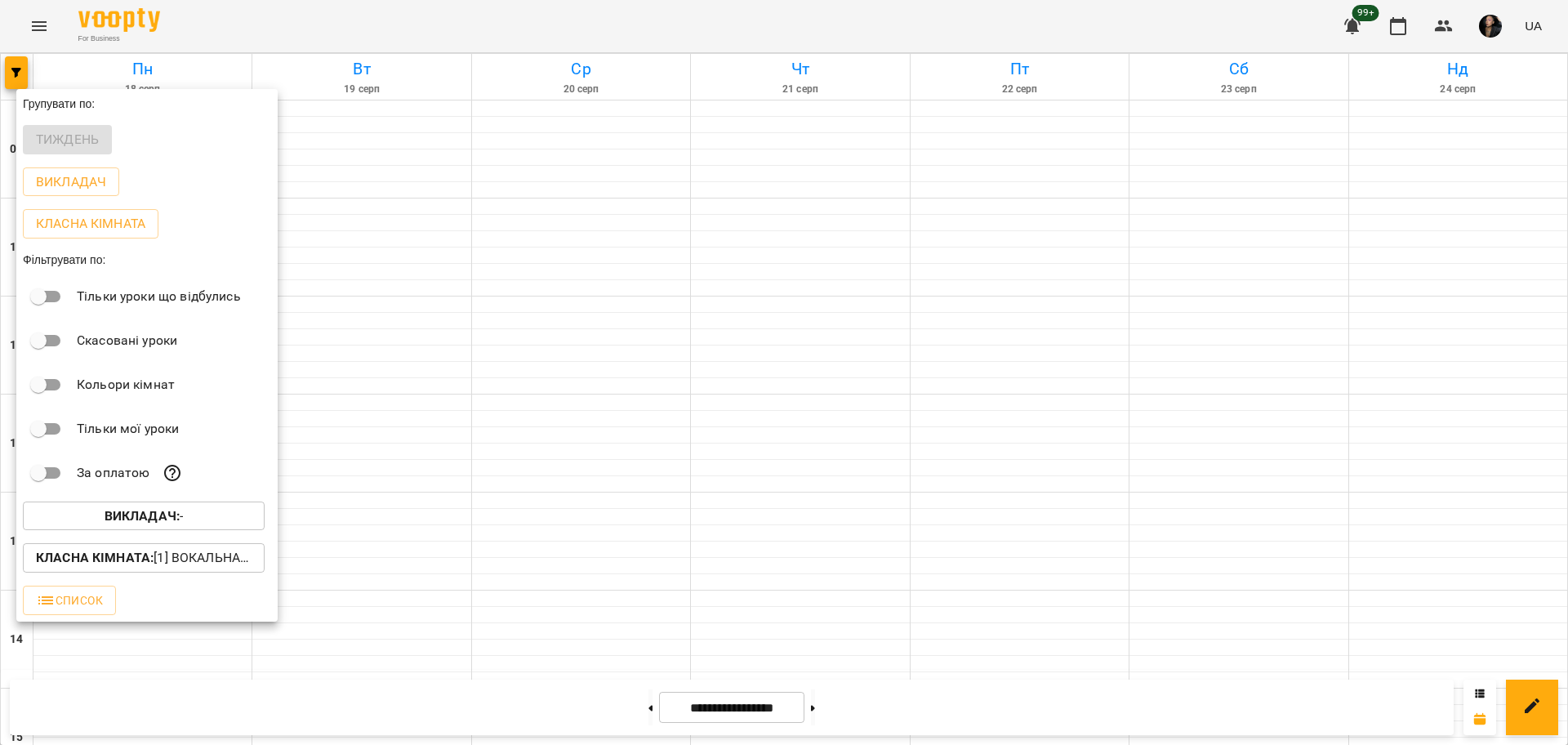
click at [1458, 30] on div at bounding box center [784, 372] width 1568 height 745
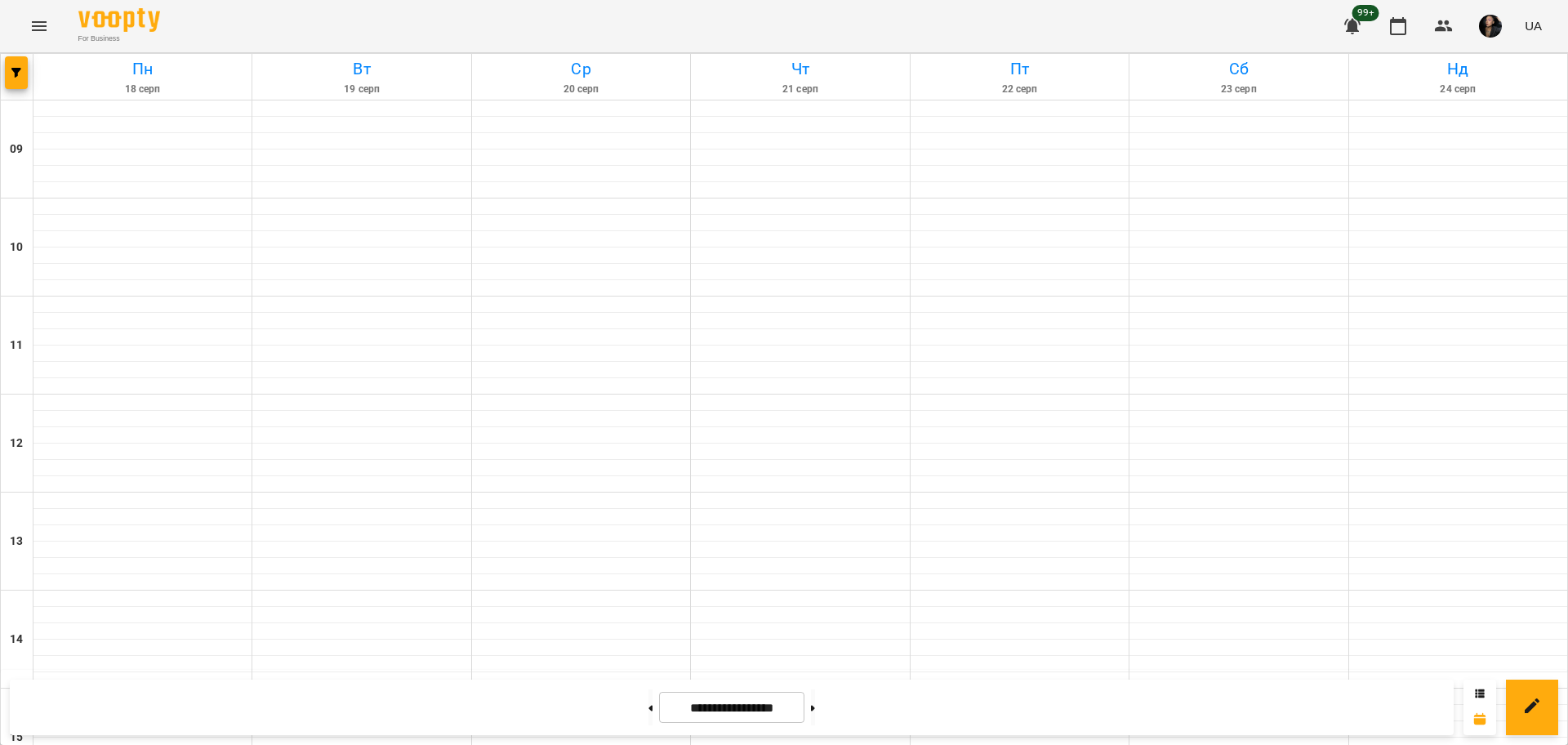
click at [1457, 31] on div "Групувати по: Тиждень Викладач Класна кімната Фільтрувати по: Тільки уроки що в…" at bounding box center [784, 372] width 1568 height 745
click at [1456, 31] on button "button" at bounding box center [1443, 26] width 39 height 39
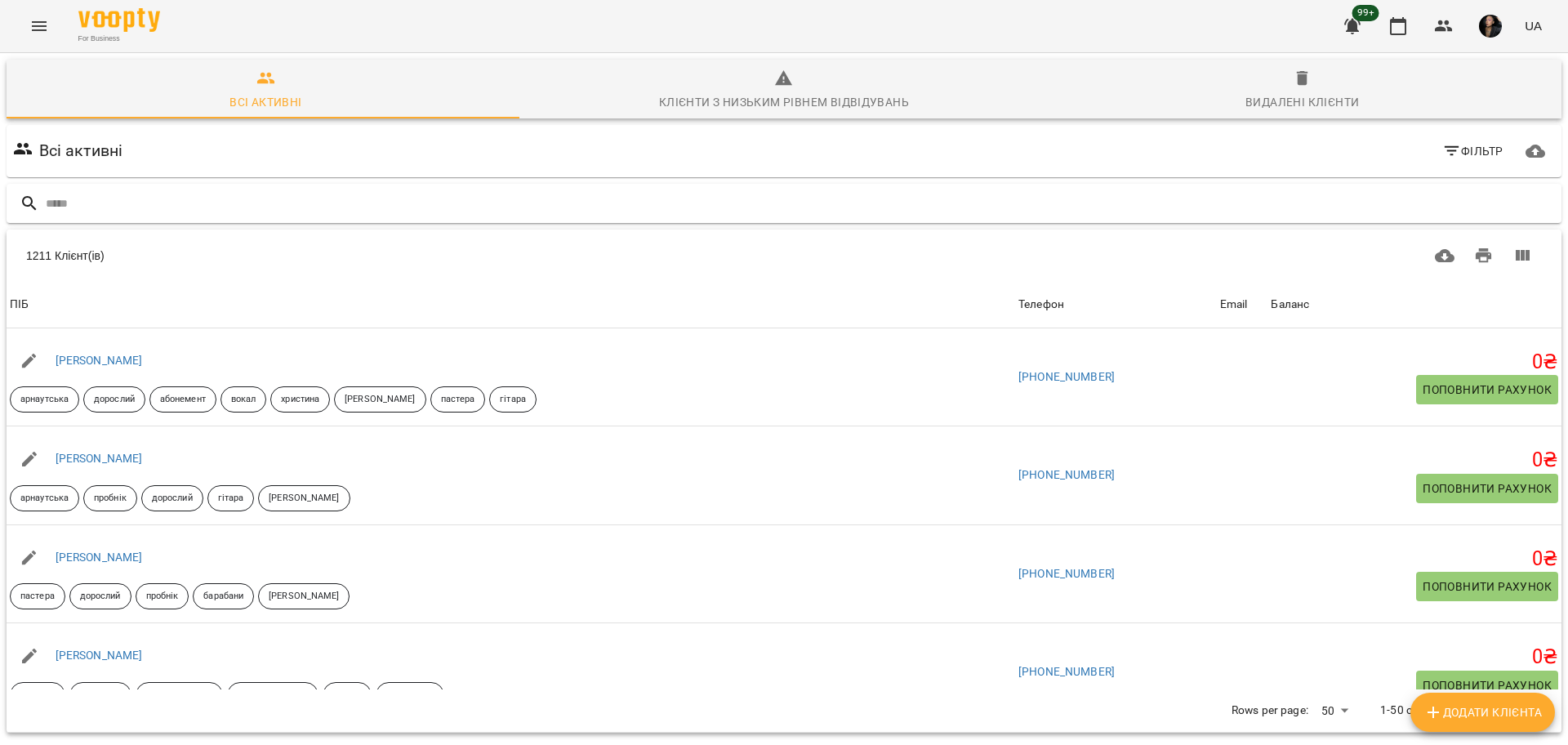
click at [328, 191] on input "text" at bounding box center [800, 203] width 1509 height 27
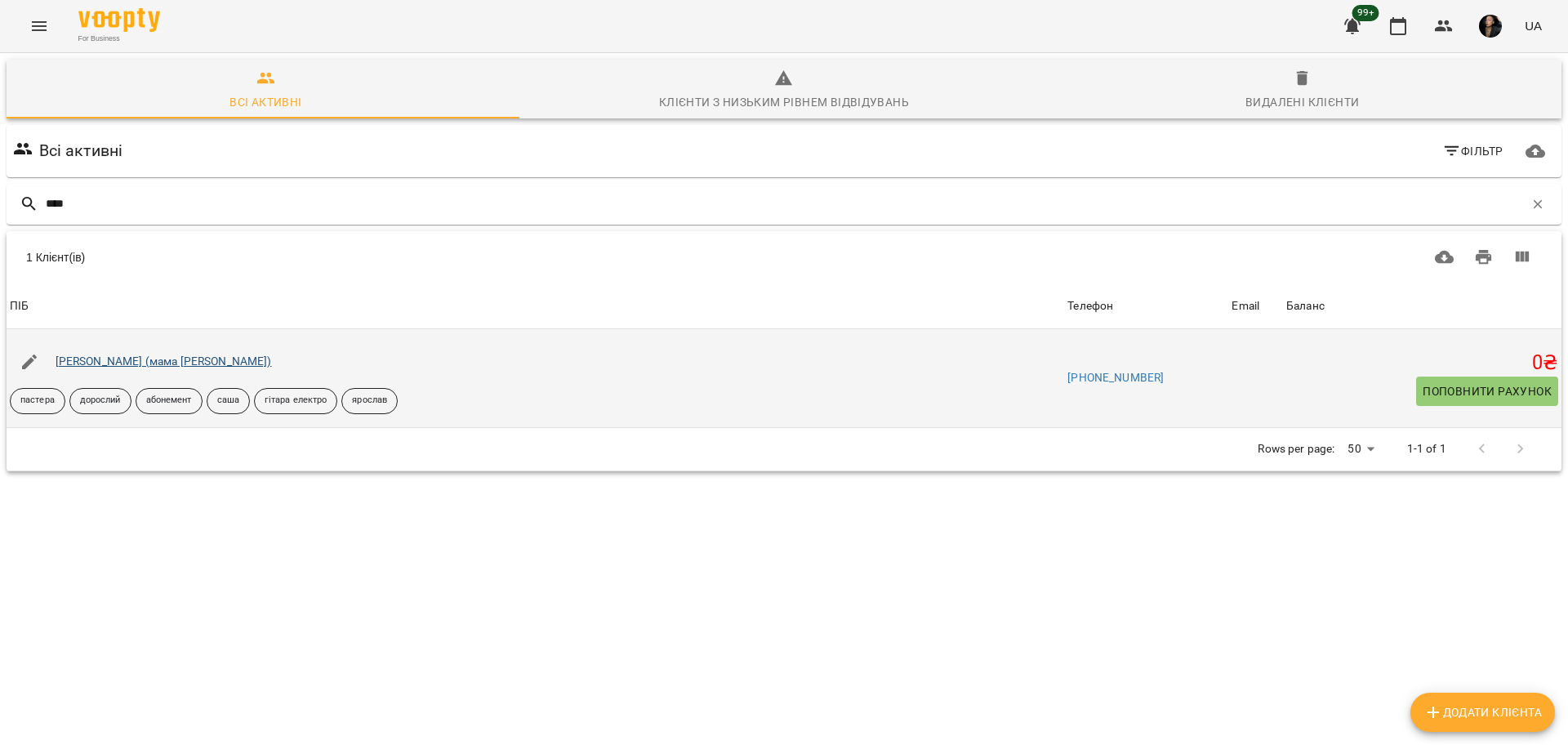
type input "****"
click at [142, 362] on link "[PERSON_NAME] (мама [PERSON_NAME])" at bounding box center [163, 361] width 217 height 13
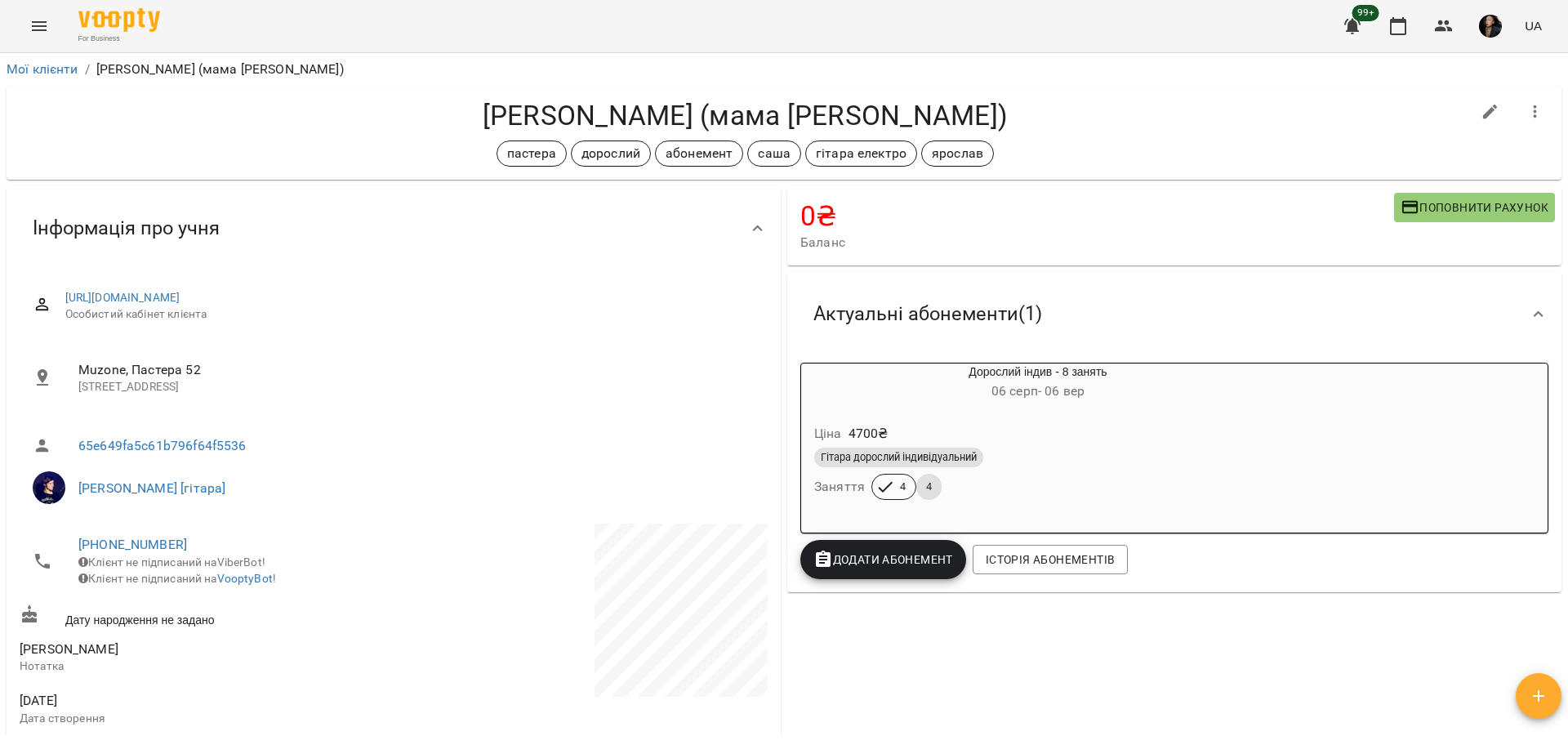
click at [1394, 200] on button "Поповнити рахунок" at bounding box center [1474, 207] width 161 height 29
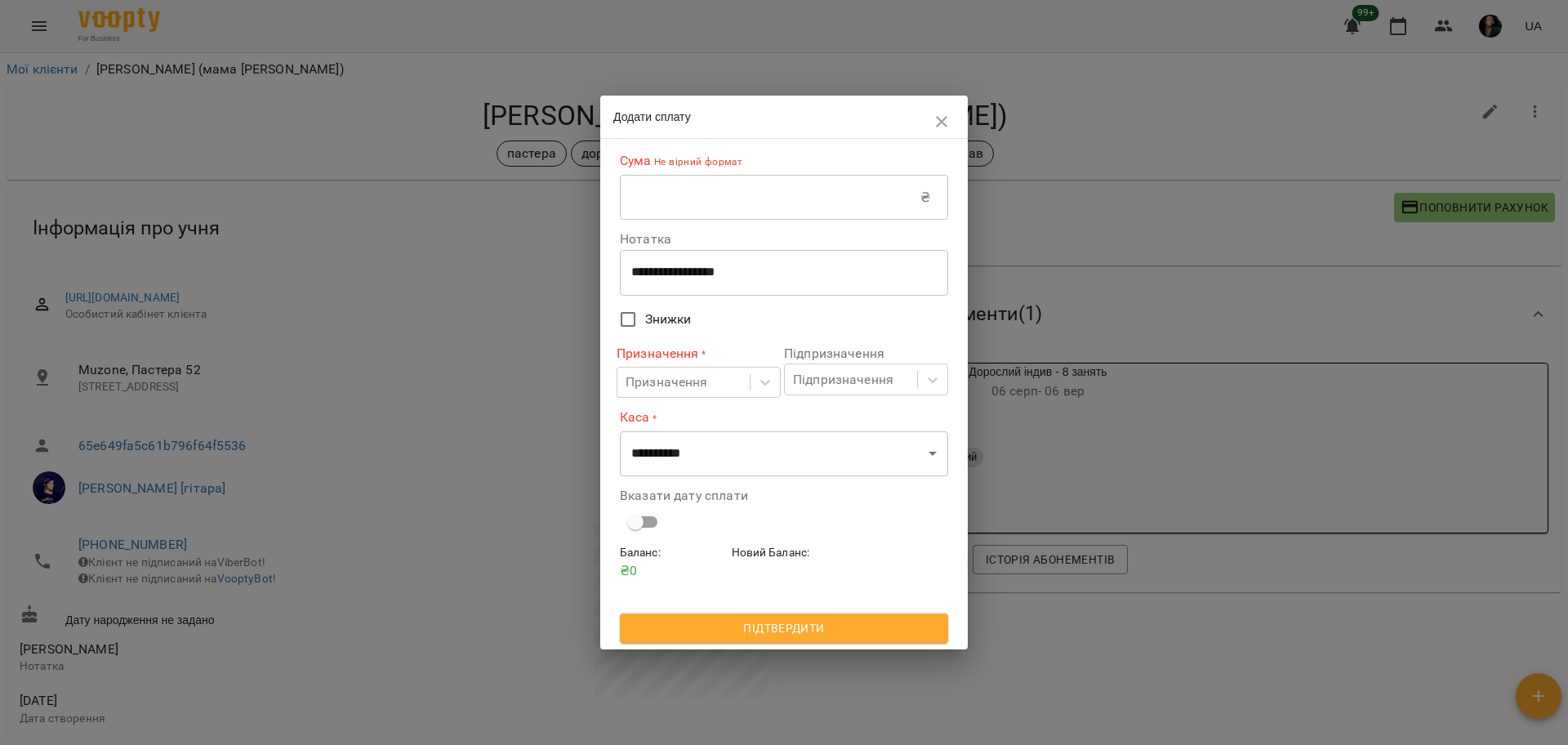
click at [774, 205] on input "text" at bounding box center [770, 198] width 300 height 46
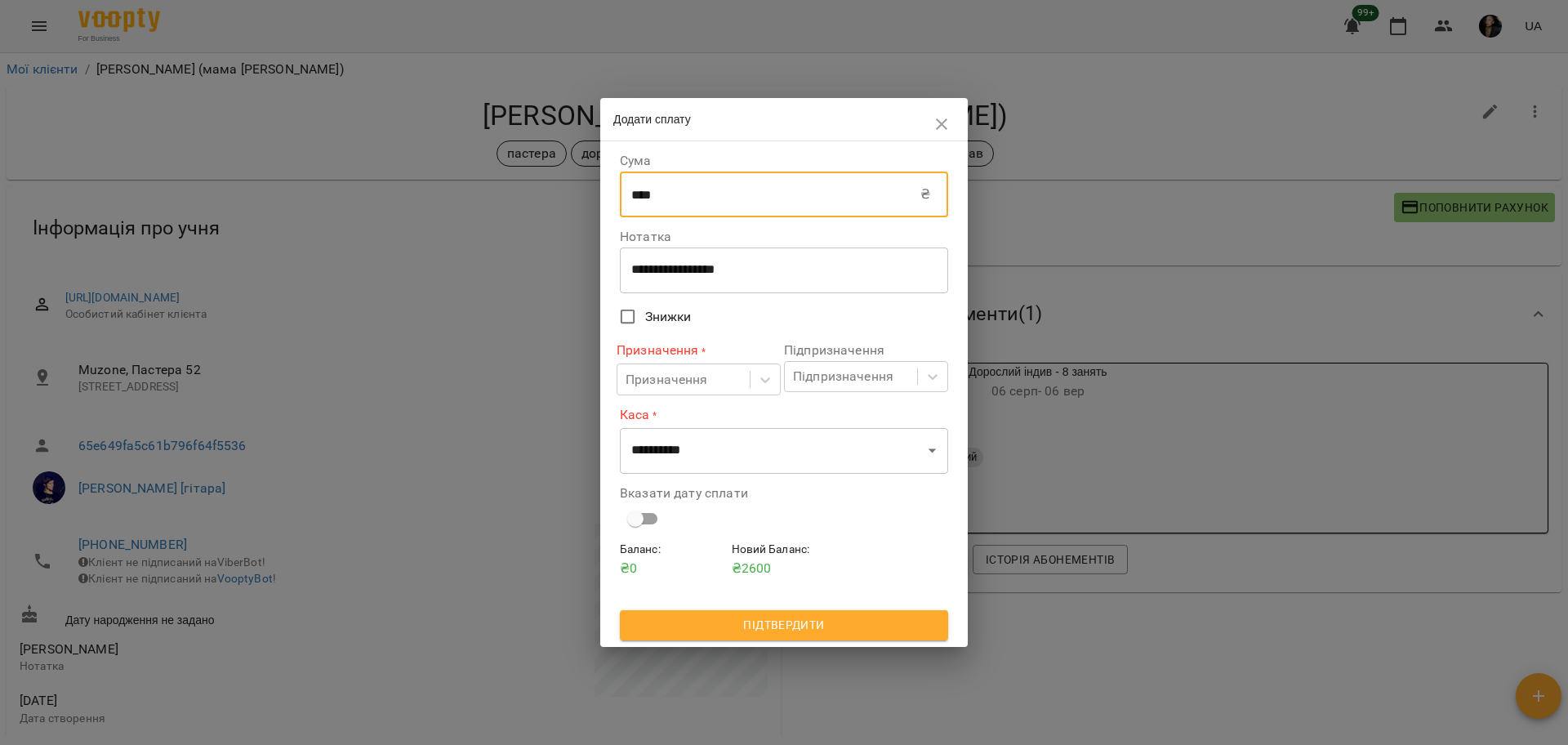
type input "****"
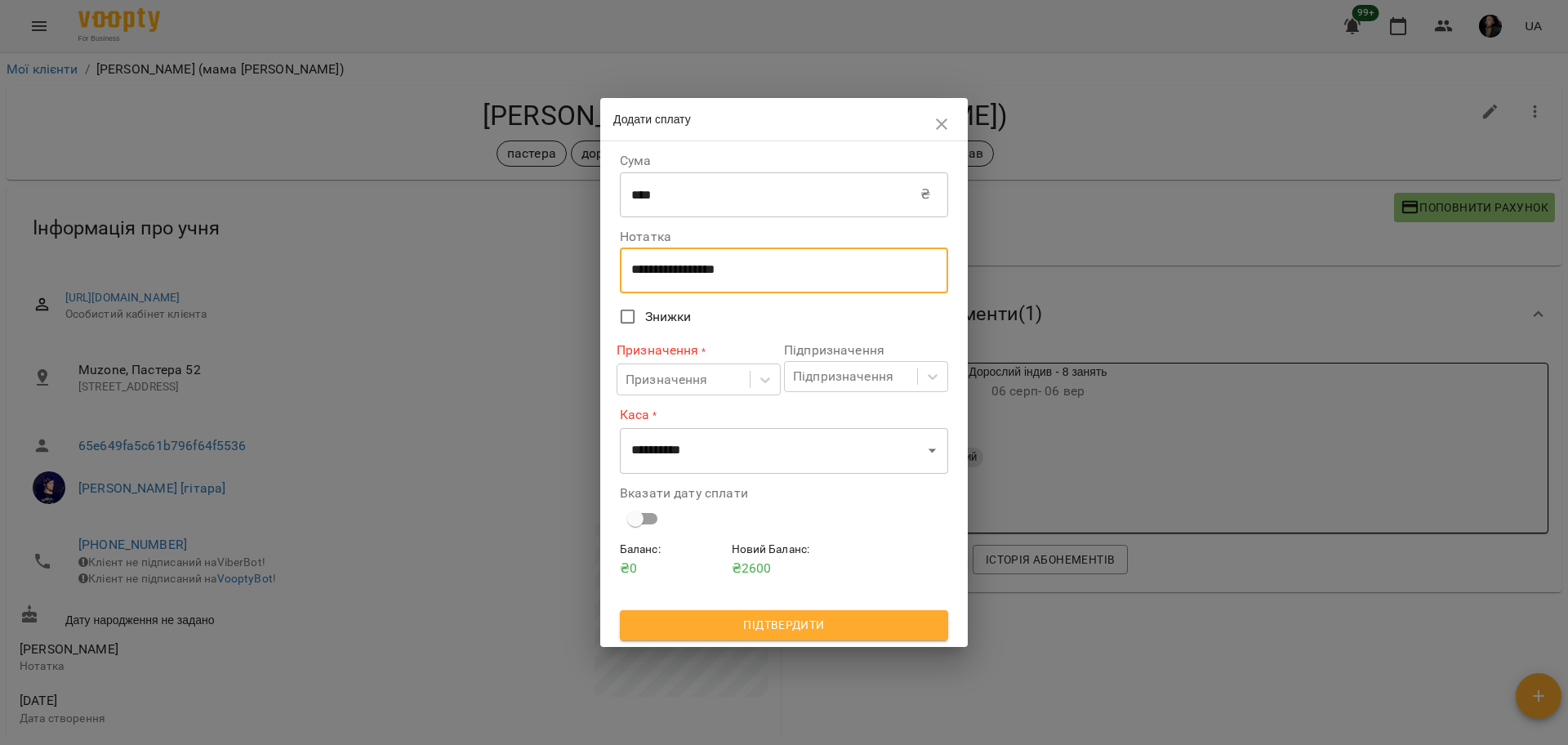
click at [675, 265] on textarea "**********" at bounding box center [783, 270] width 305 height 15
drag, startPoint x: 767, startPoint y: 265, endPoint x: 587, endPoint y: 282, distance: 180.8
click at [587, 282] on div "**********" at bounding box center [784, 372] width 1568 height 745
type textarea "****"
click at [763, 383] on icon at bounding box center [764, 379] width 16 height 16
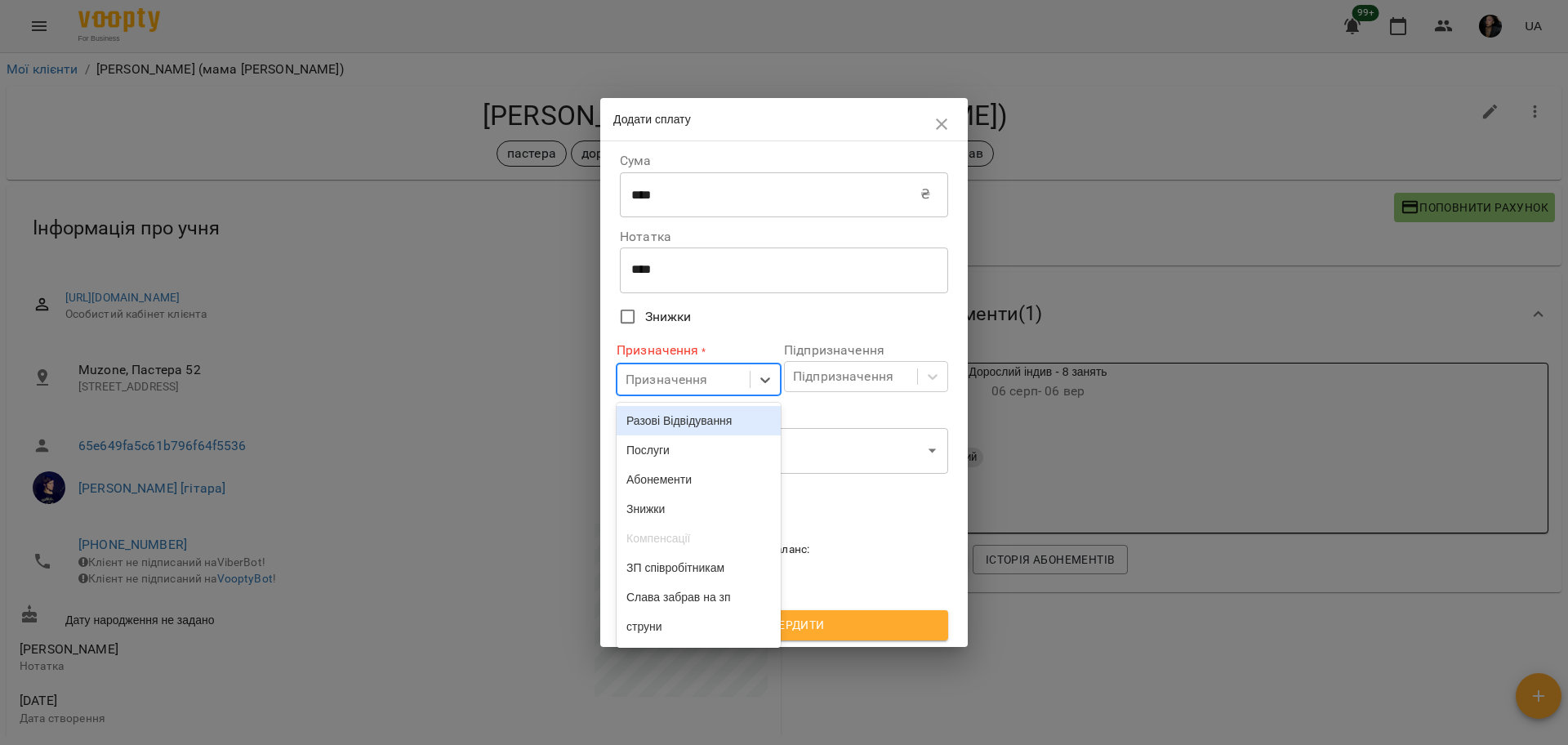
click at [724, 411] on div "Разові Відвідування" at bounding box center [698, 420] width 164 height 29
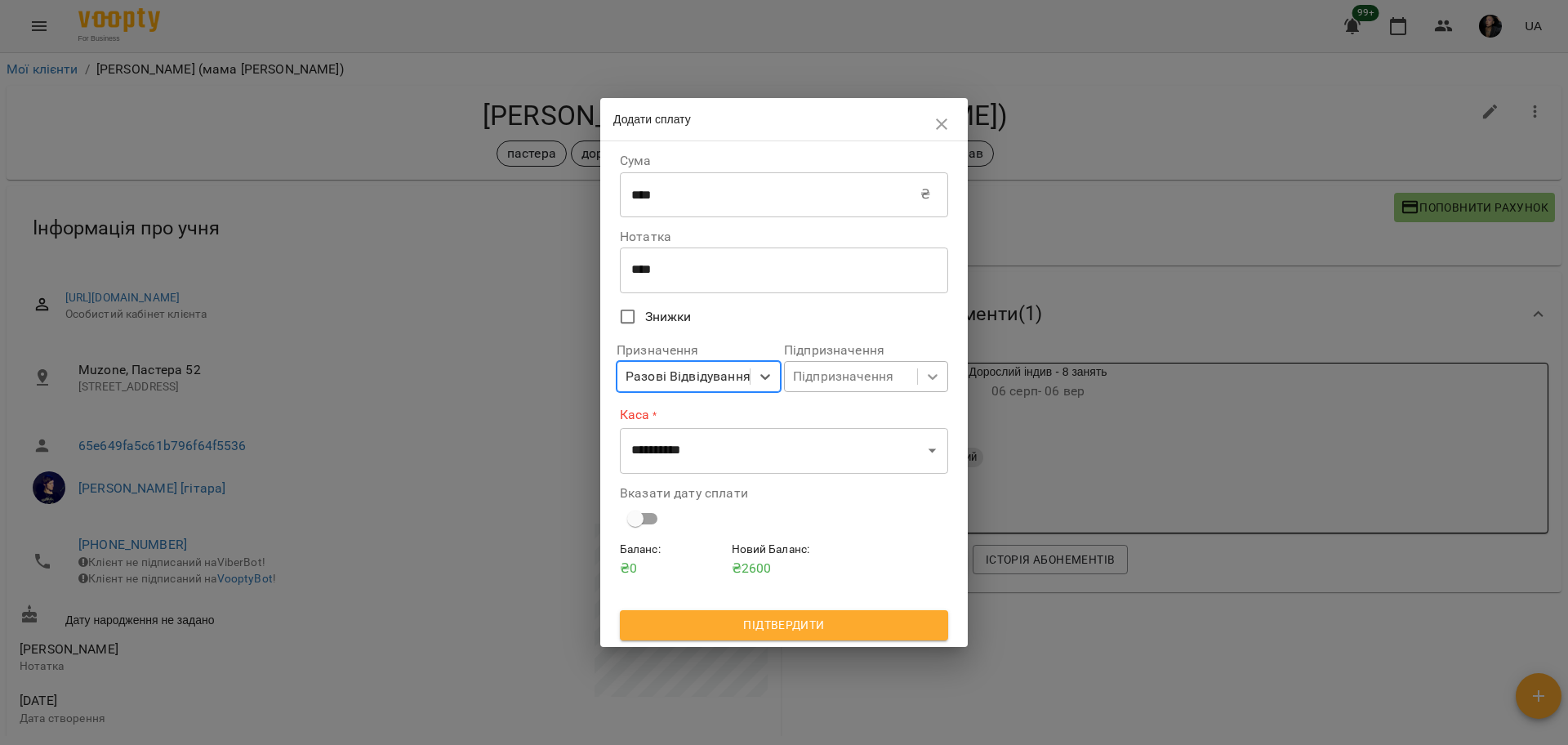
click at [927, 368] on div at bounding box center [932, 376] width 29 height 29
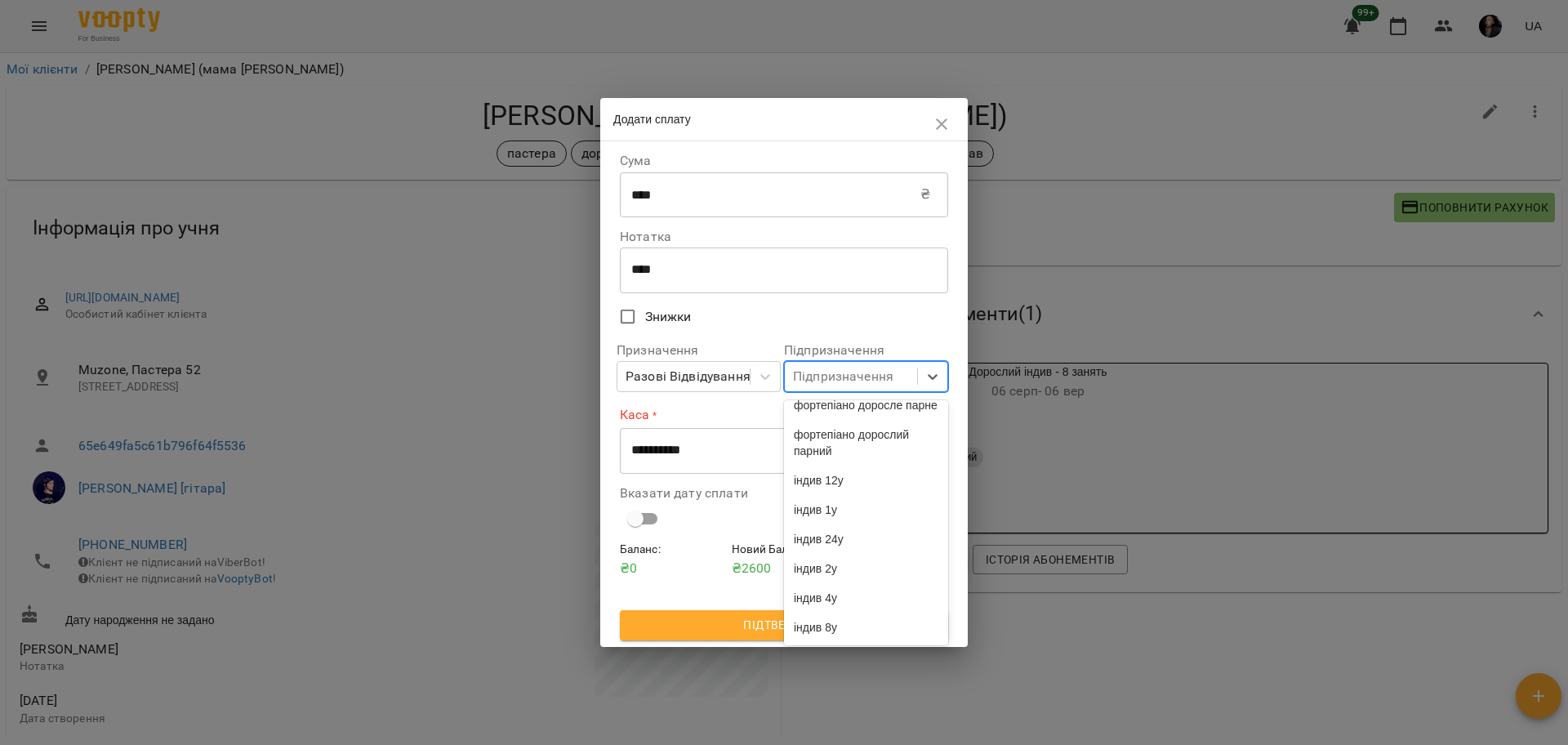
scroll to position [4245, 0]
click at [892, 594] on div "індив 4у" at bounding box center [866, 597] width 164 height 29
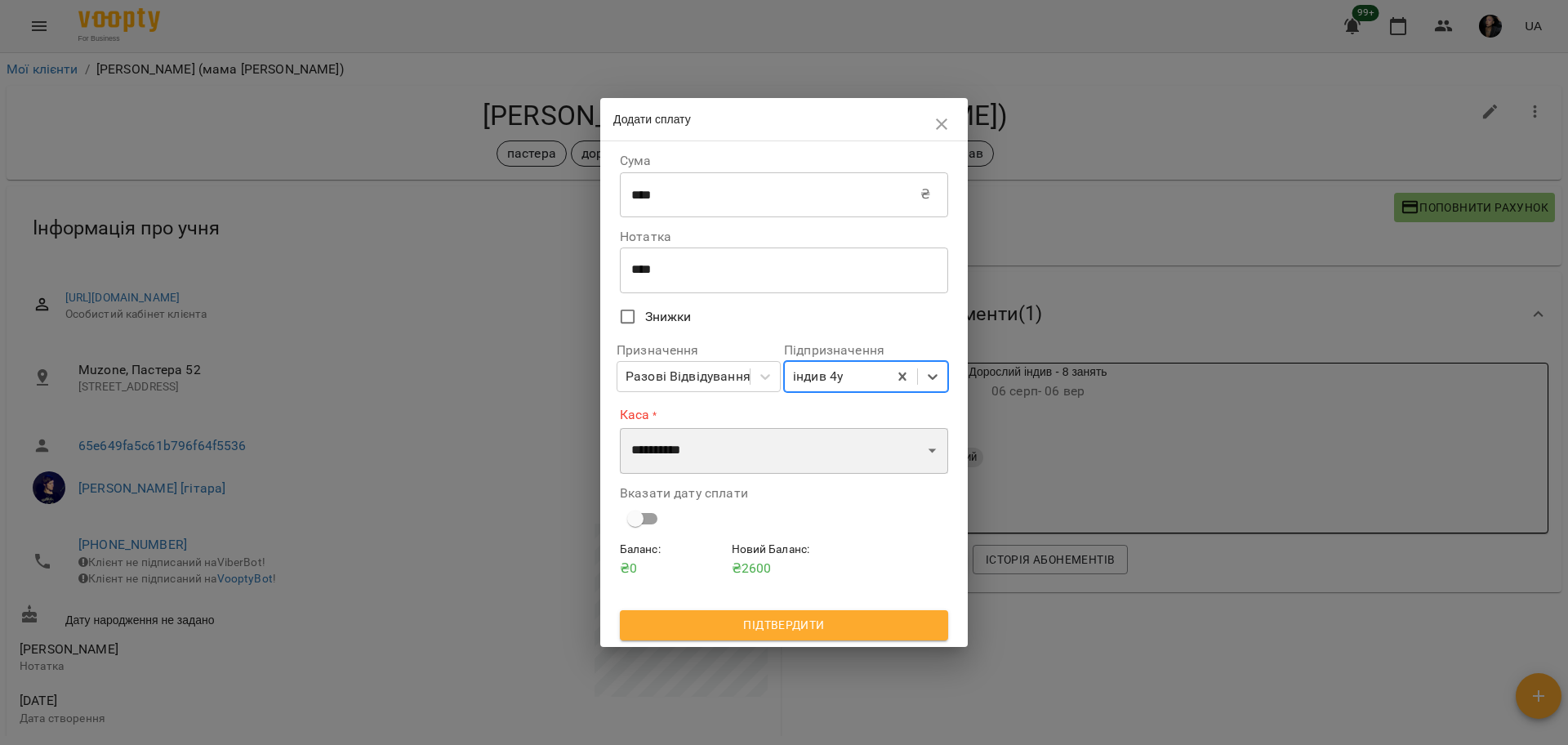
drag, startPoint x: 688, startPoint y: 448, endPoint x: 699, endPoint y: 468, distance: 22.8
click at [688, 448] on select "**********" at bounding box center [783, 450] width 328 height 46
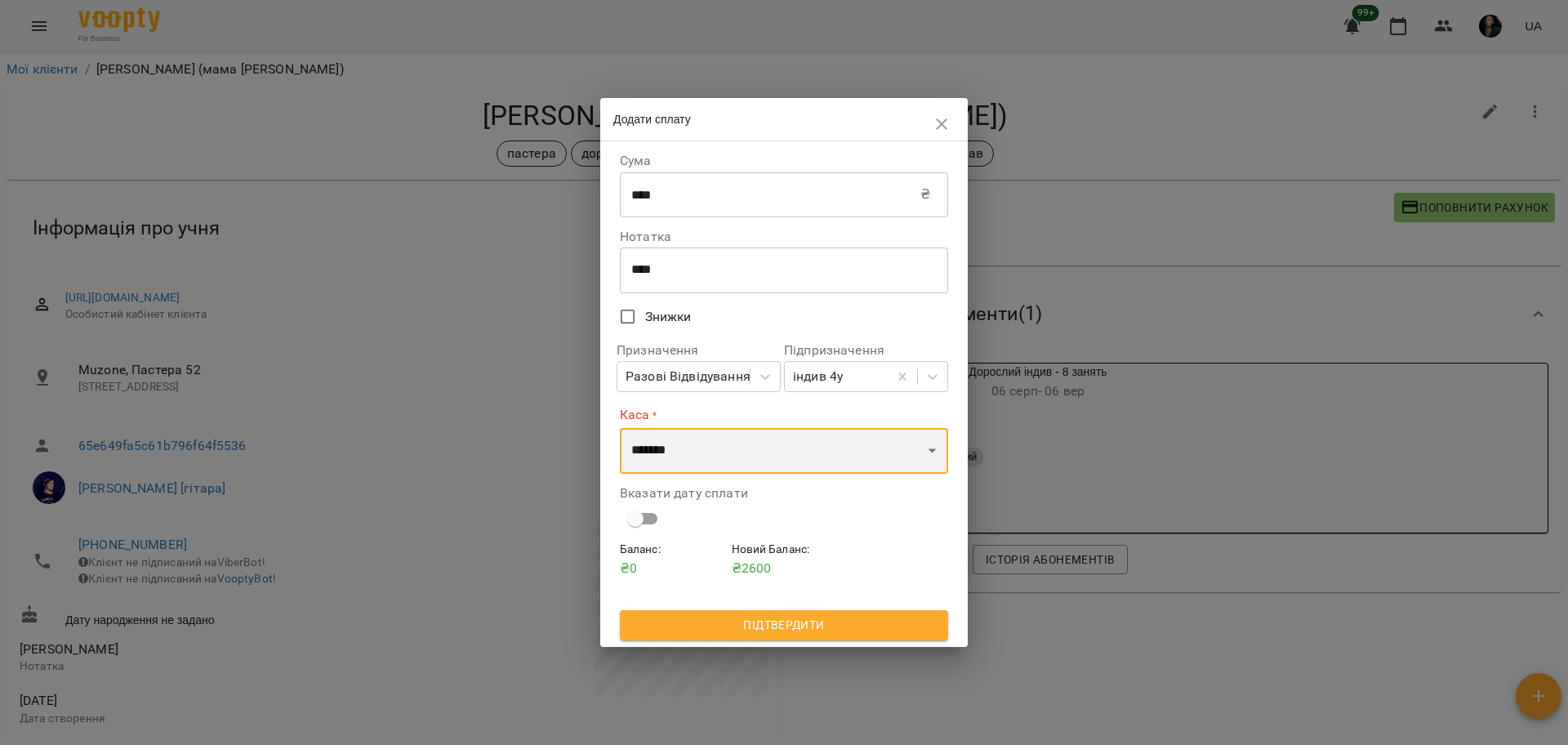
click at [620, 428] on select "**********" at bounding box center [783, 450] width 328 height 46
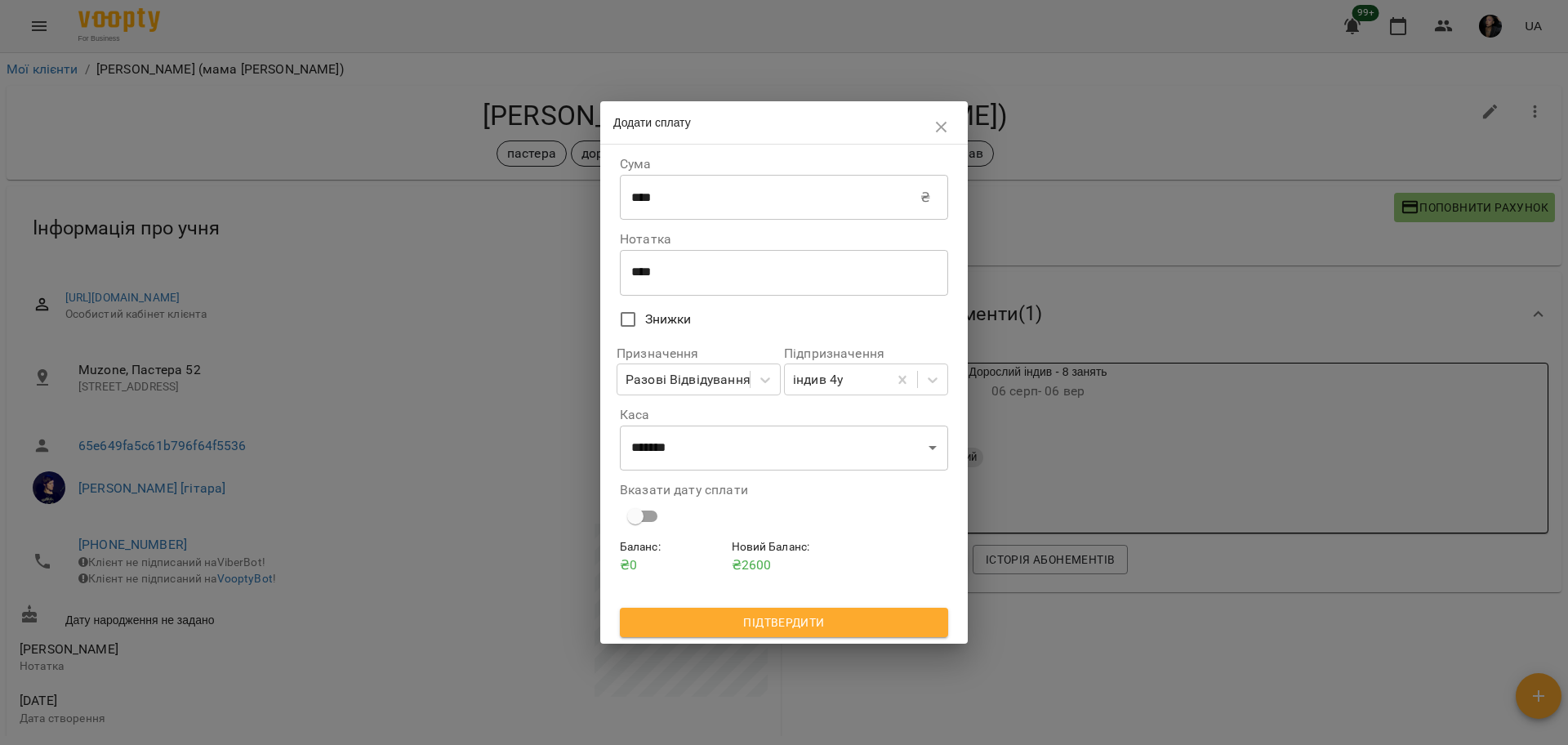
click at [672, 520] on div "Вказати дату сплати" at bounding box center [783, 507] width 328 height 48
click at [666, 465] on select "**********" at bounding box center [783, 449] width 328 height 46
select select "****"
click at [620, 426] on select "**********" at bounding box center [783, 449] width 328 height 46
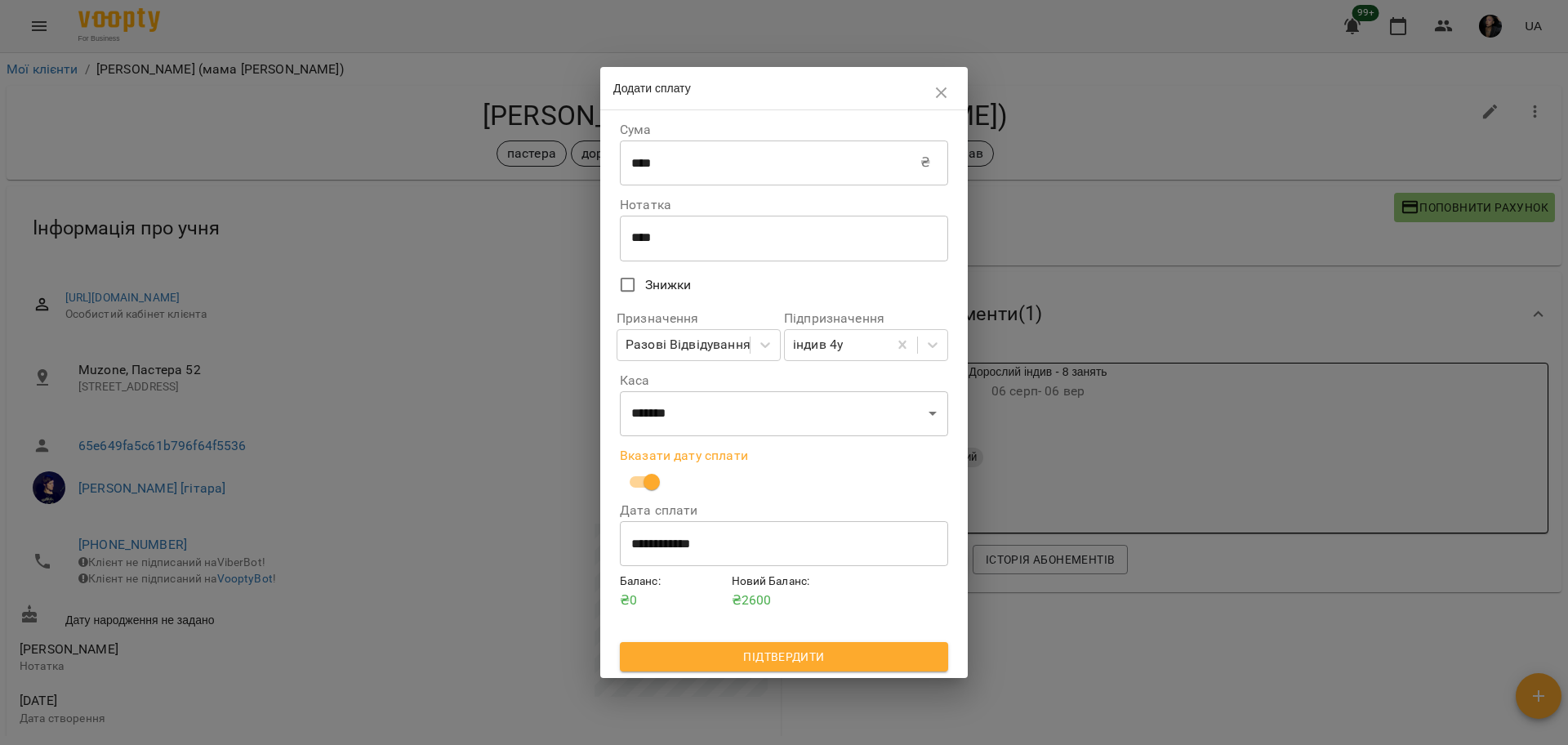
click at [768, 656] on span "Підтвердити" at bounding box center [784, 656] width 302 height 20
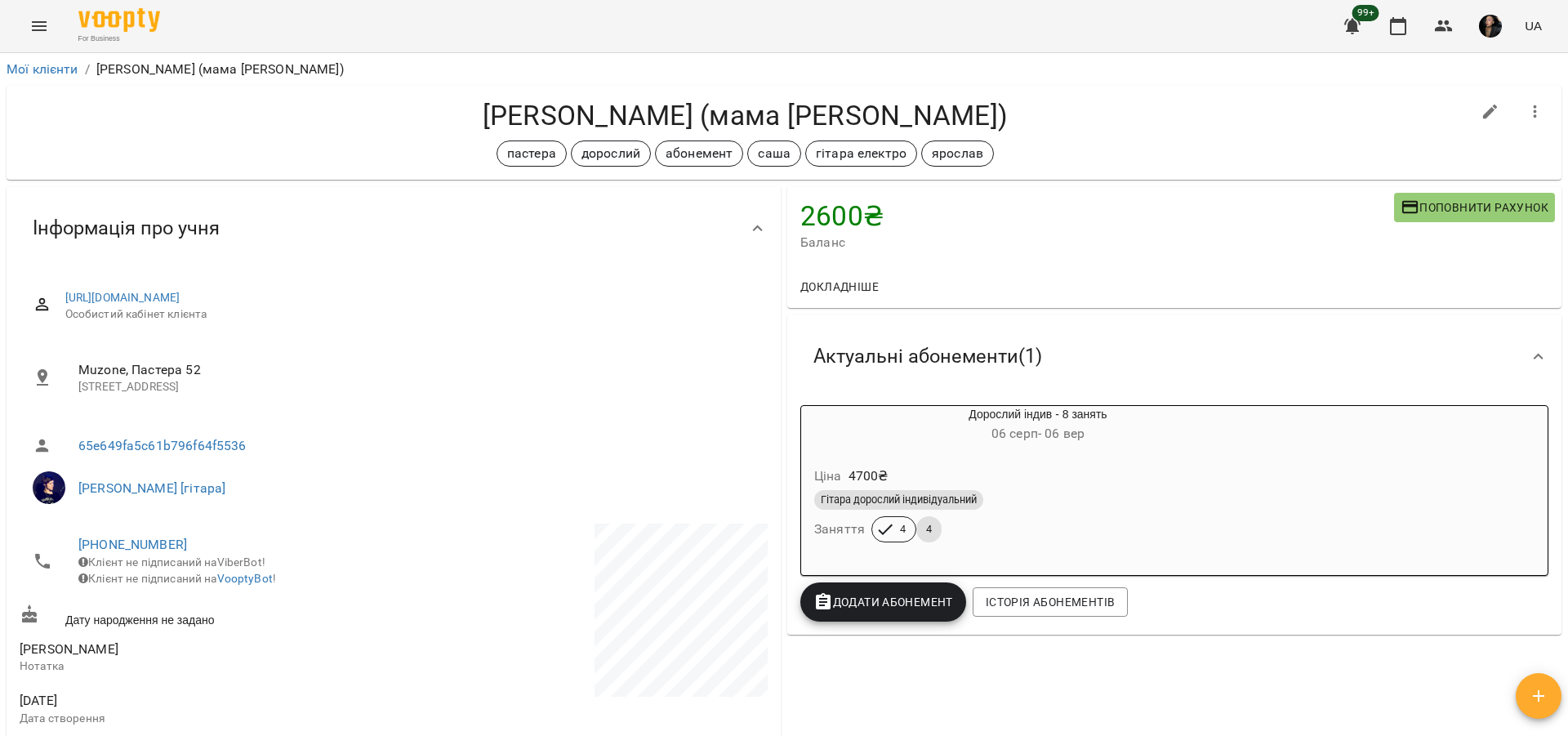
click at [1217, 698] on div "2600 ₴ Баланс Поповнити рахунок Докладніше -14130 ₴ Послуги -5200 ₴ Дорослий ін…" at bounding box center [1174, 673] width 780 height 982
click at [1444, 26] on icon "button" at bounding box center [1444, 26] width 20 height 20
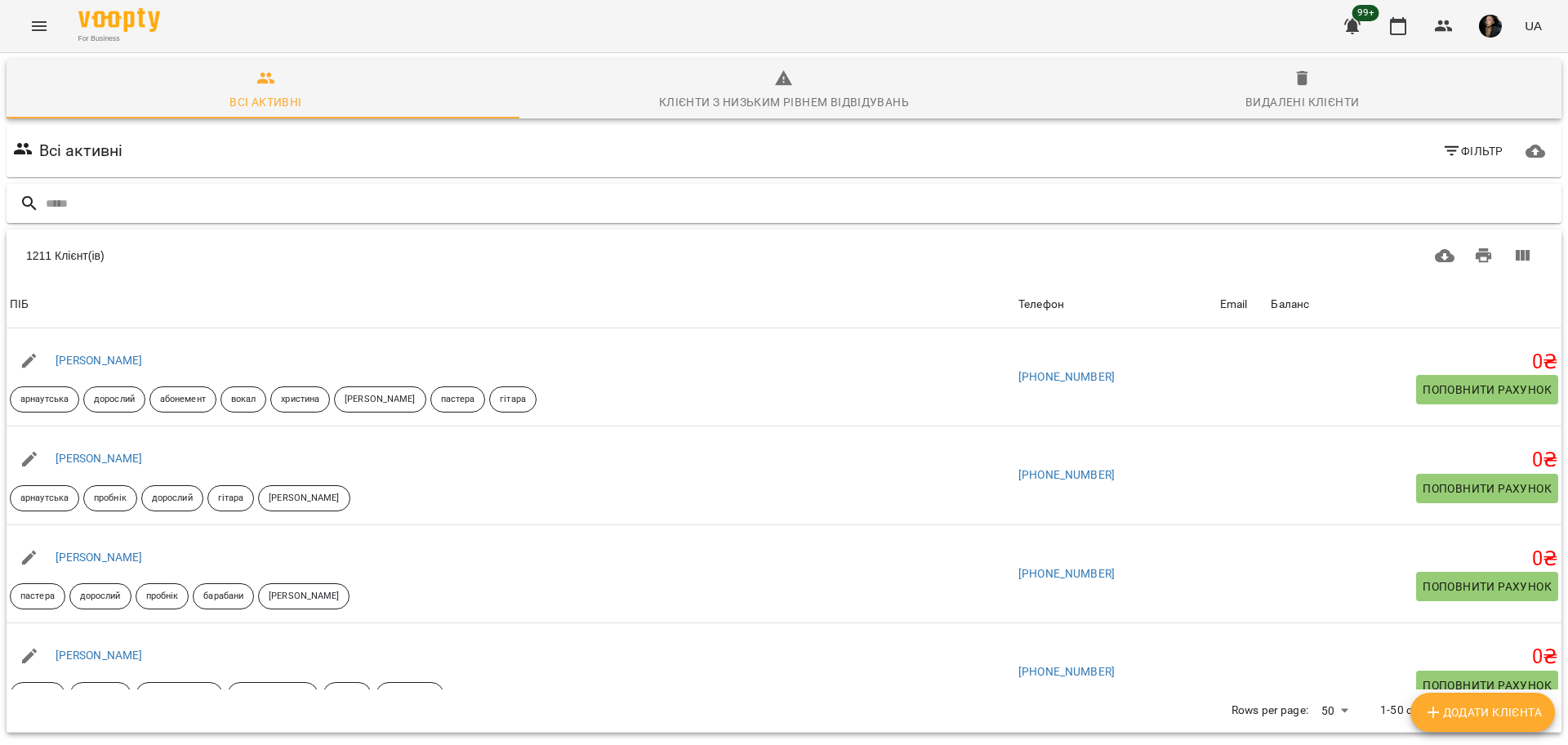
click at [405, 200] on input "text" at bounding box center [800, 203] width 1509 height 27
type input "********"
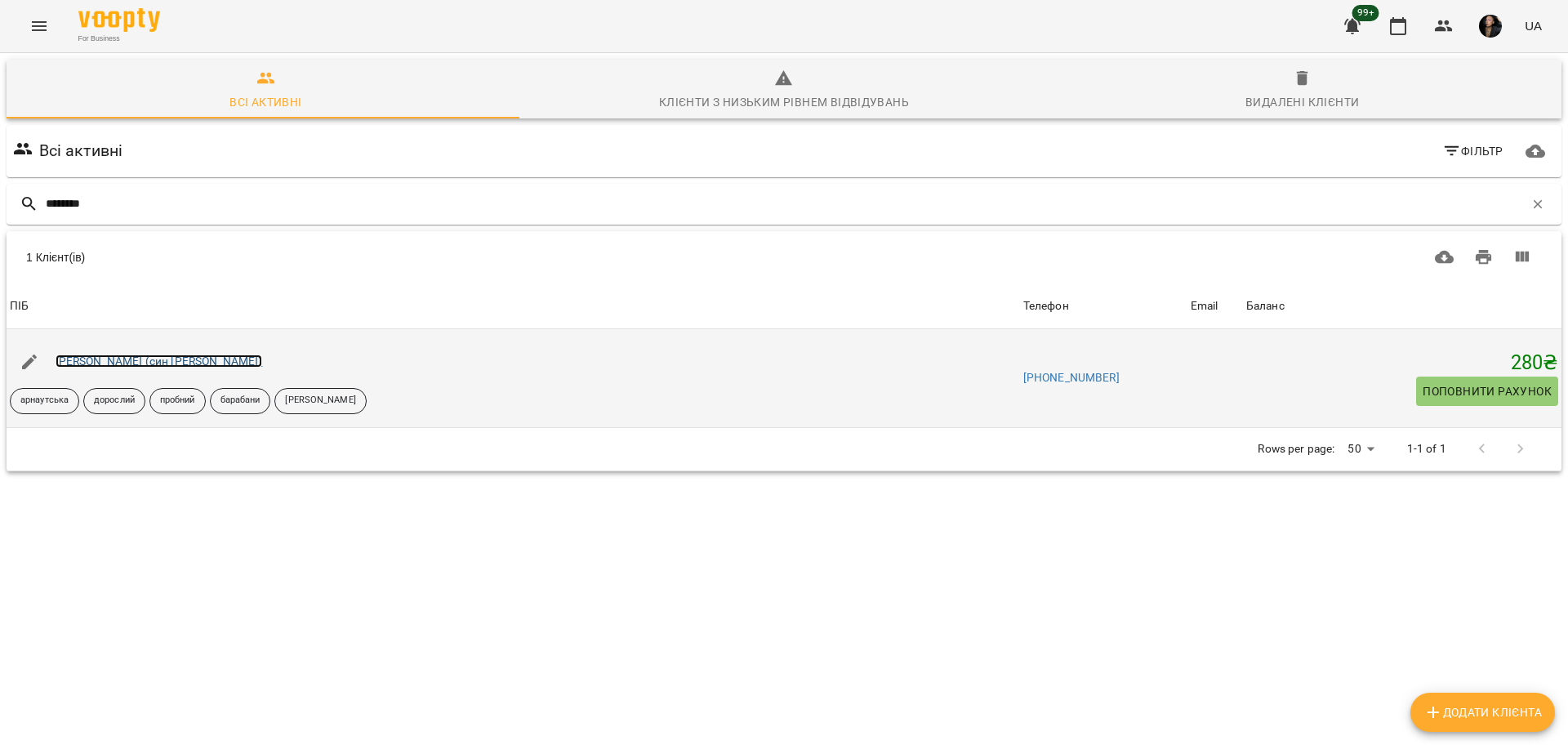
click at [146, 357] on link "[PERSON_NAME] (син [PERSON_NAME])" at bounding box center [159, 361] width 207 height 13
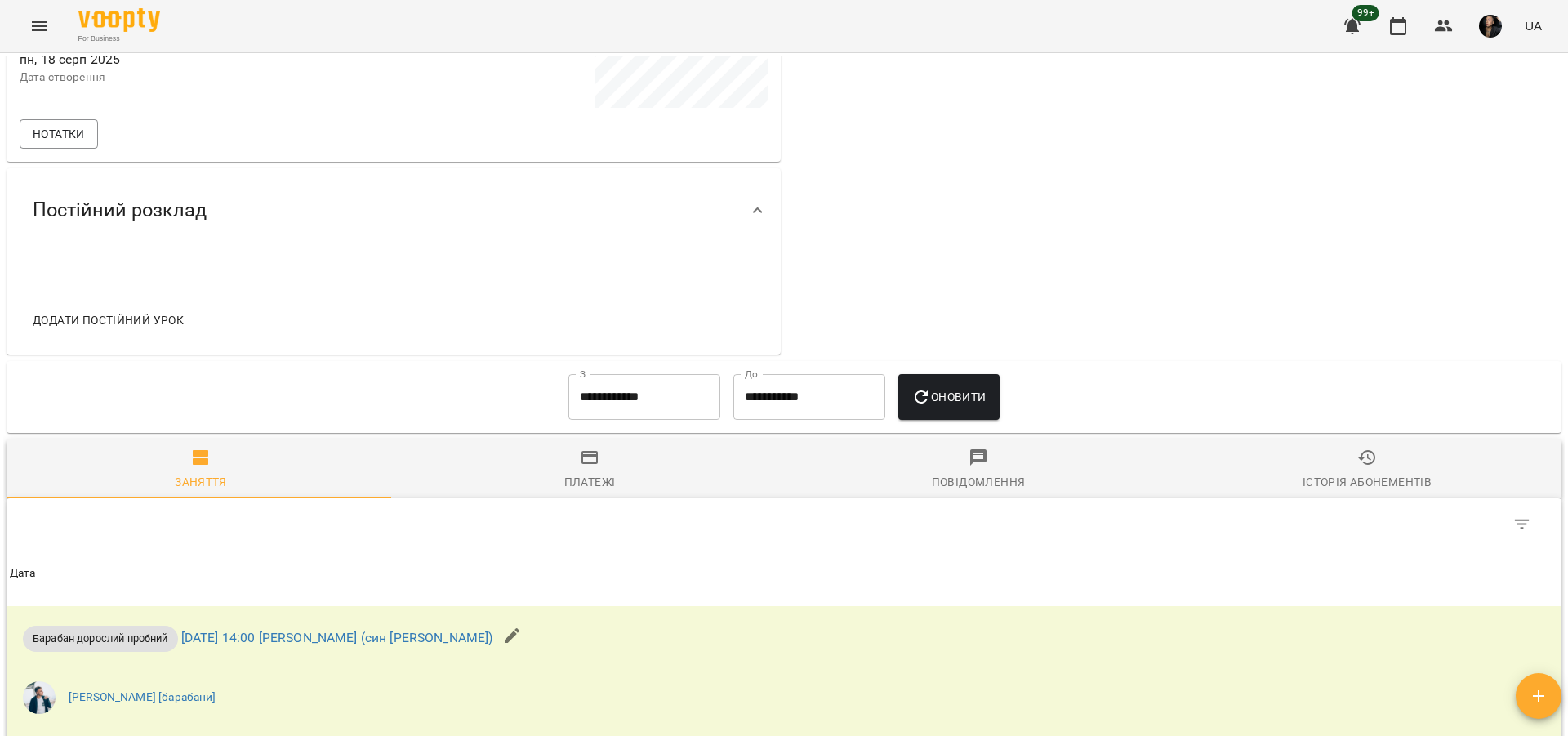
scroll to position [849, 0]
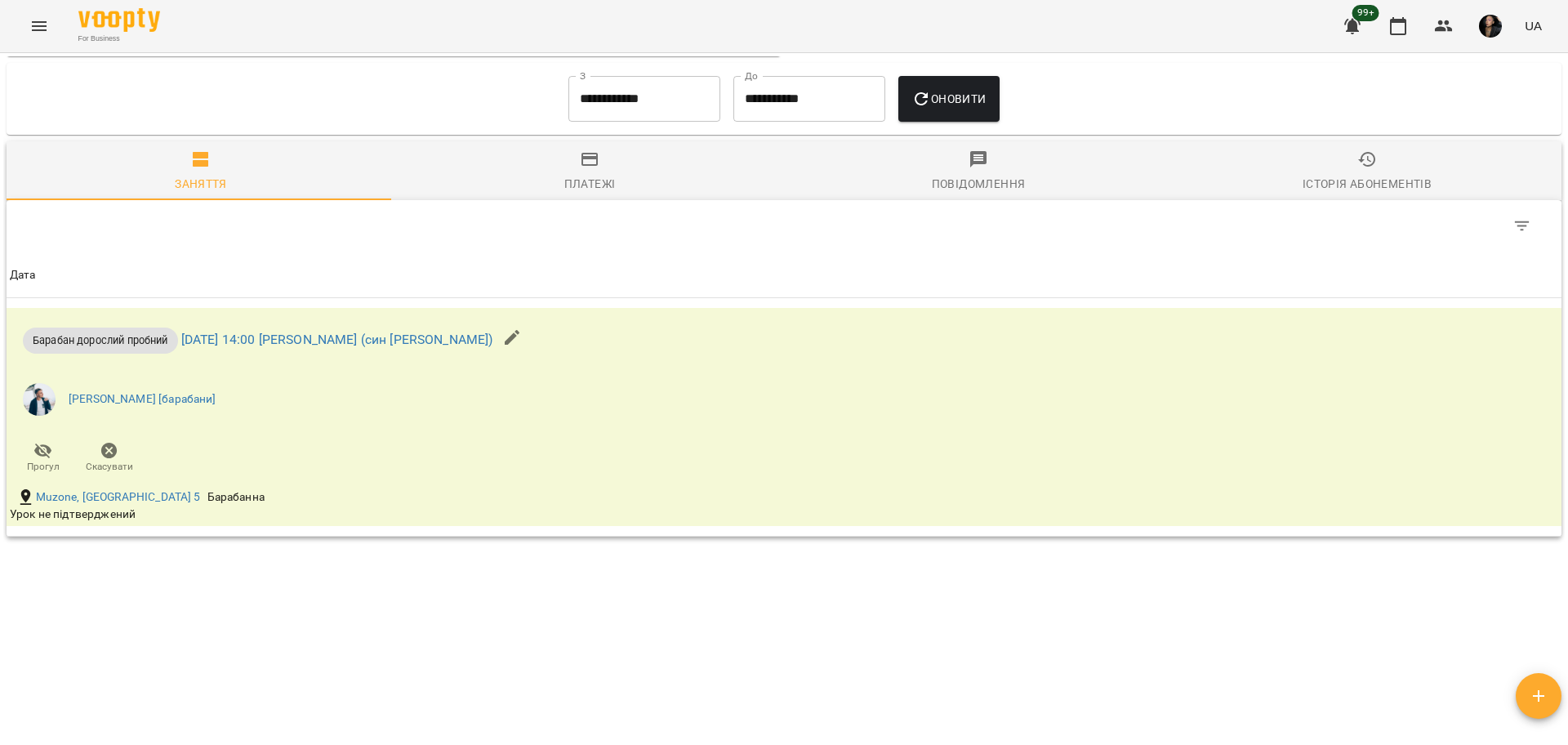
click at [34, 24] on icon "Menu" at bounding box center [39, 26] width 20 height 20
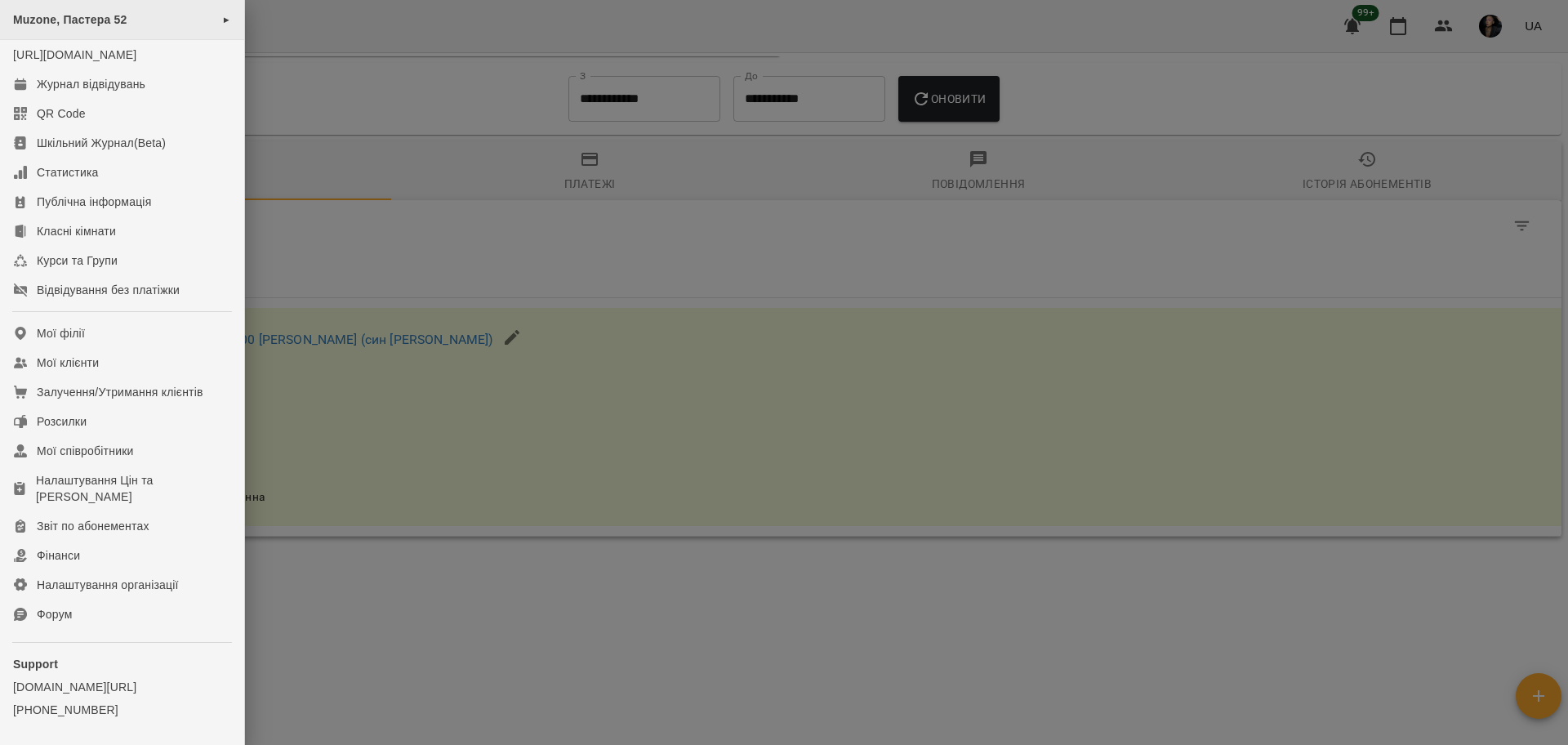
click at [102, 23] on span "Muzone, Пастера 52" at bounding box center [70, 20] width 114 height 13
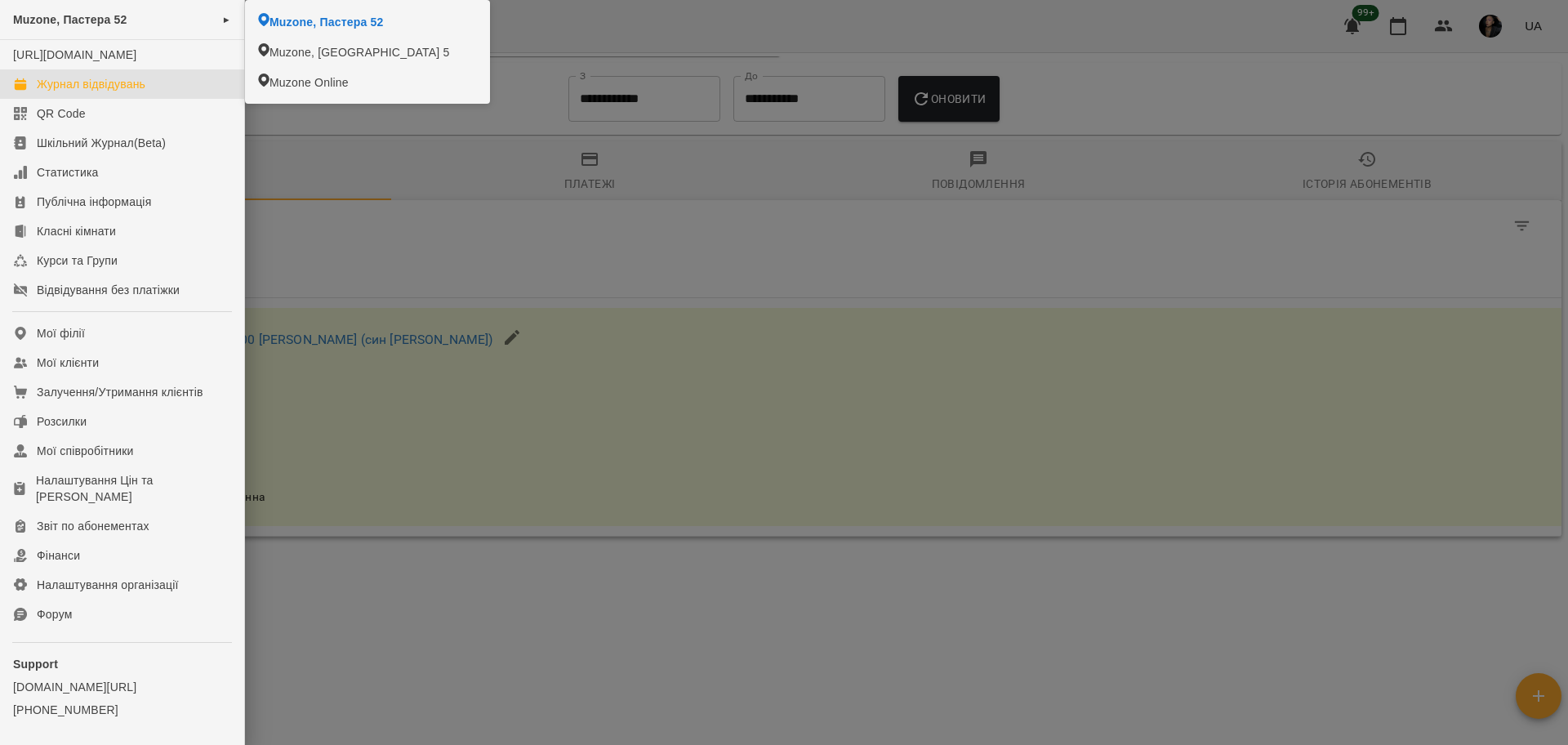
click at [114, 92] on div "Журнал відвідувань" at bounding box center [91, 84] width 108 height 16
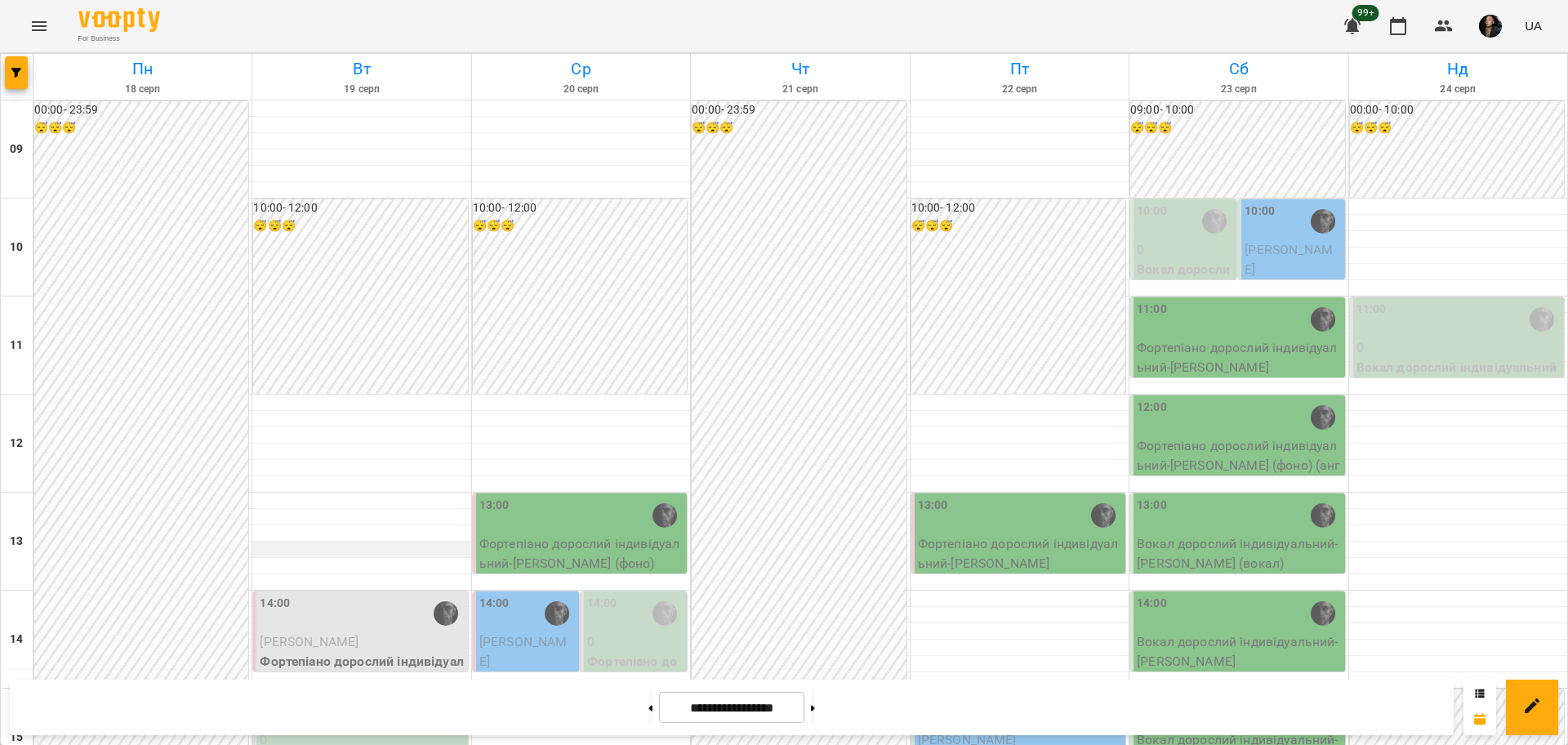
scroll to position [306, 0]
click at [21, 79] on button "button" at bounding box center [16, 72] width 23 height 32
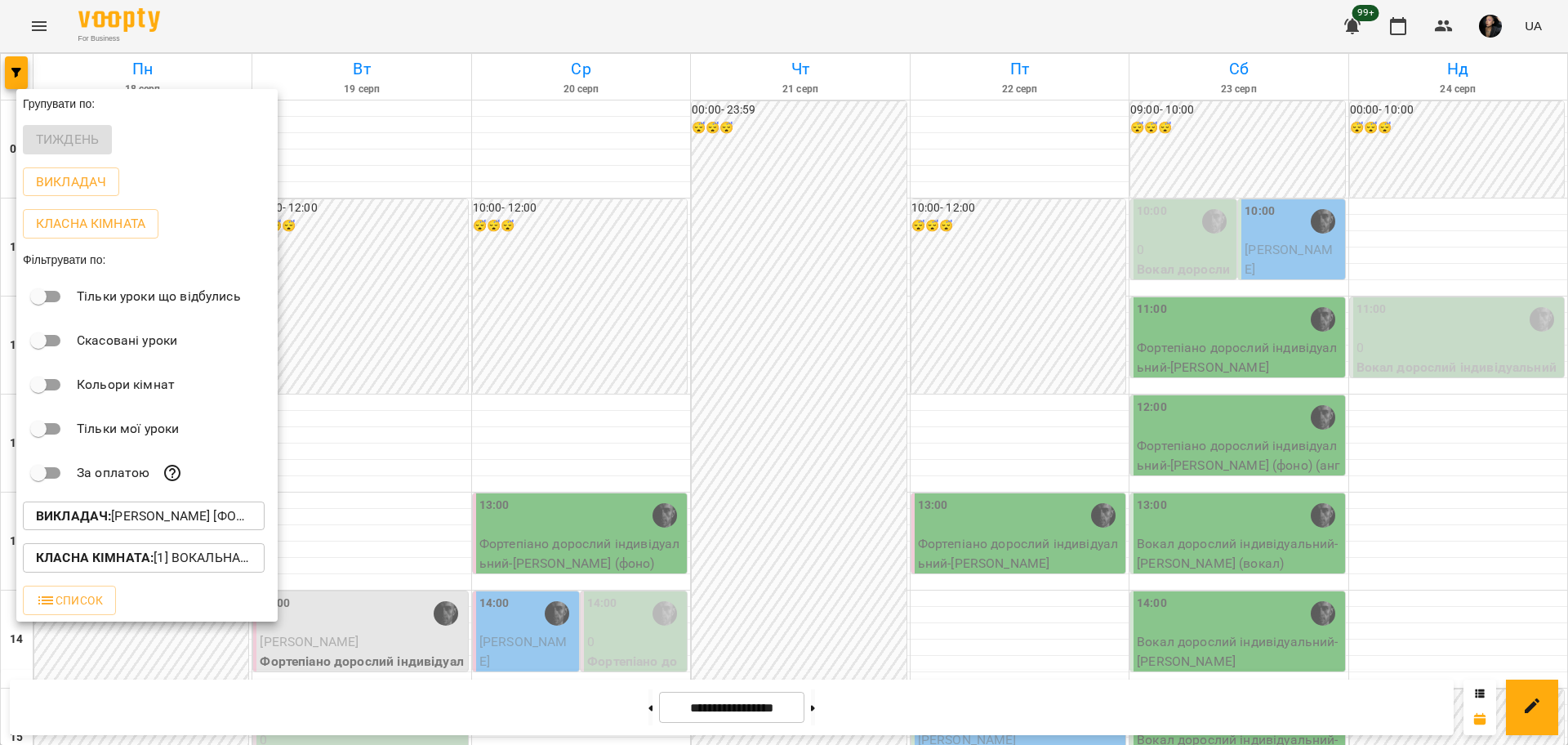
click at [194, 525] on p "Викладач : [PERSON_NAME] [фоно/вокал]" at bounding box center [143, 516] width 216 height 20
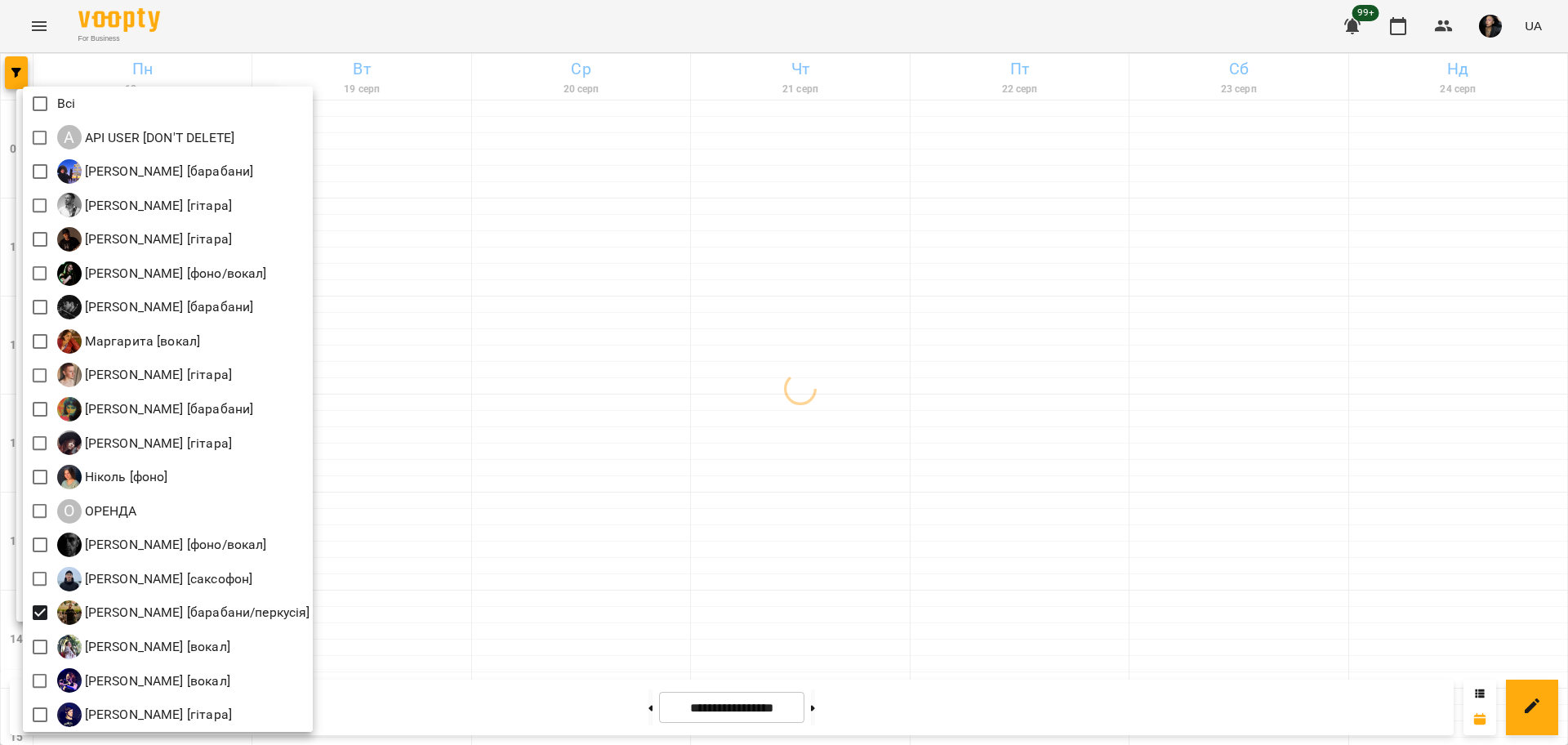
click at [709, 577] on div at bounding box center [784, 372] width 1568 height 745
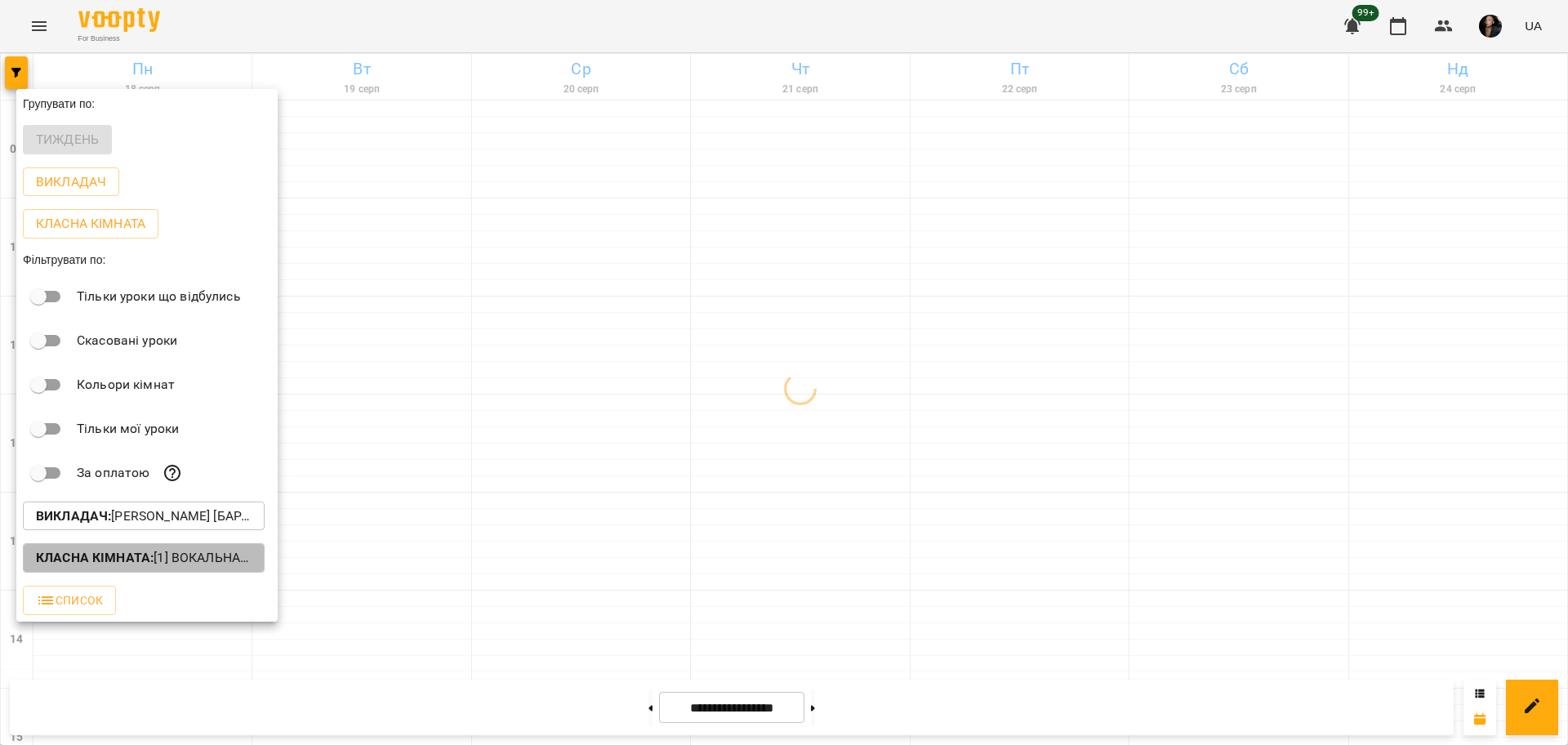
click at [235, 558] on p "Класна кімната : [1] Вокальна велика,[2] Вокальна мала,[7] Kids Фоно/Вокал,Кіно…" at bounding box center [143, 557] width 216 height 20
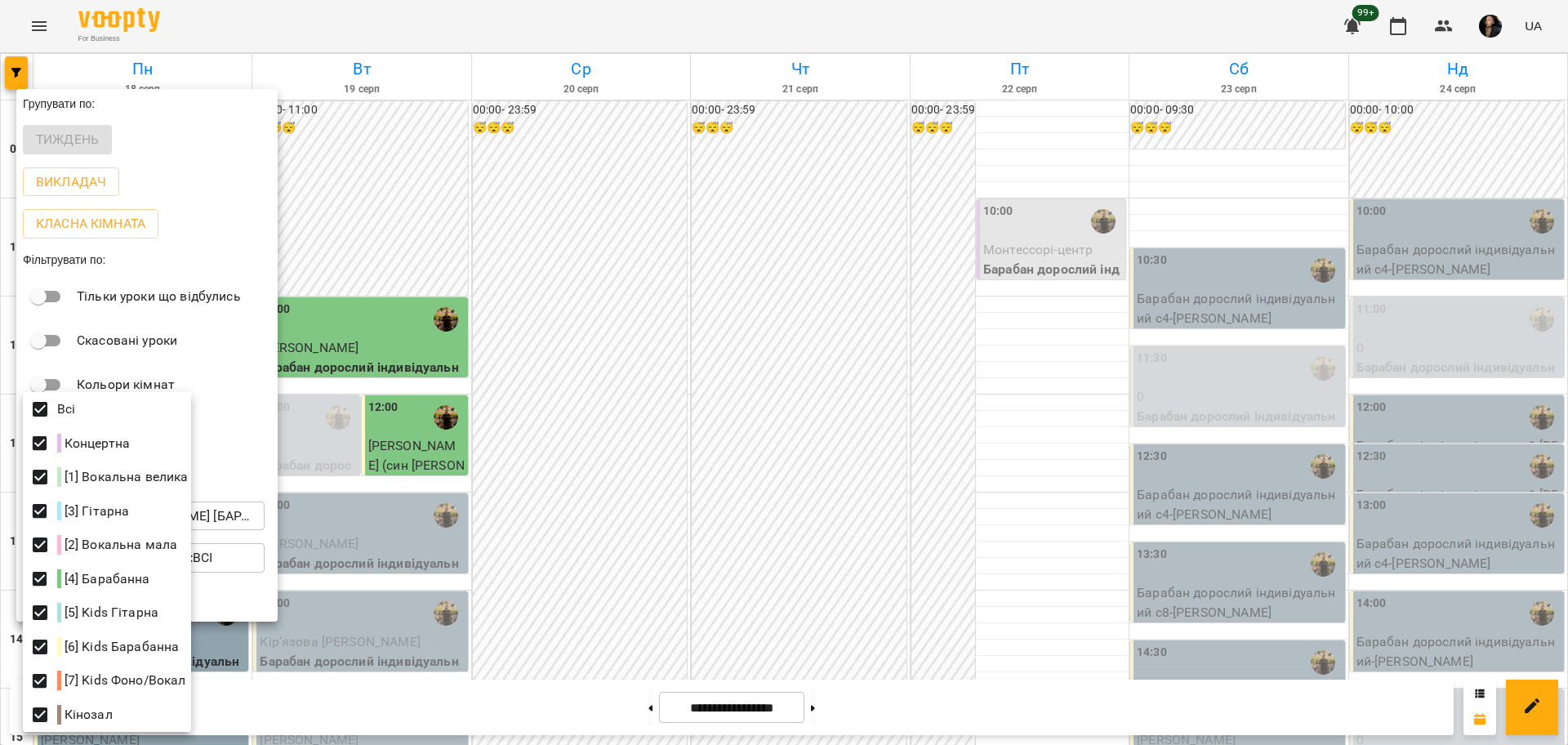
click at [401, 451] on div at bounding box center [784, 372] width 1568 height 745
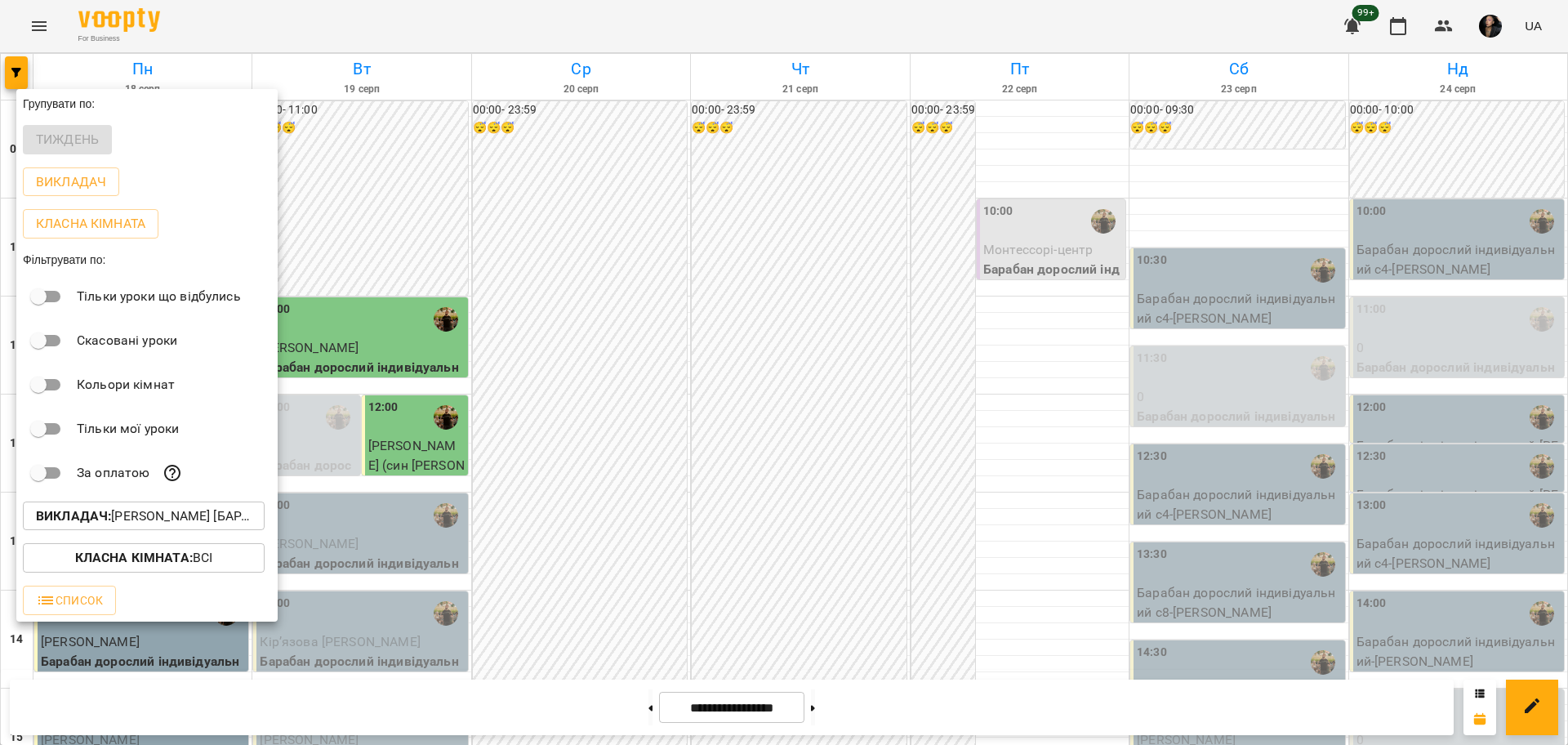
click at [545, 495] on div "Всі Концертна [1] Вокальна велика [3] Гітарна [2] Вокальна мала [4] Барабанна […" at bounding box center [784, 372] width 1568 height 745
click at [527, 498] on div at bounding box center [784, 372] width 1568 height 745
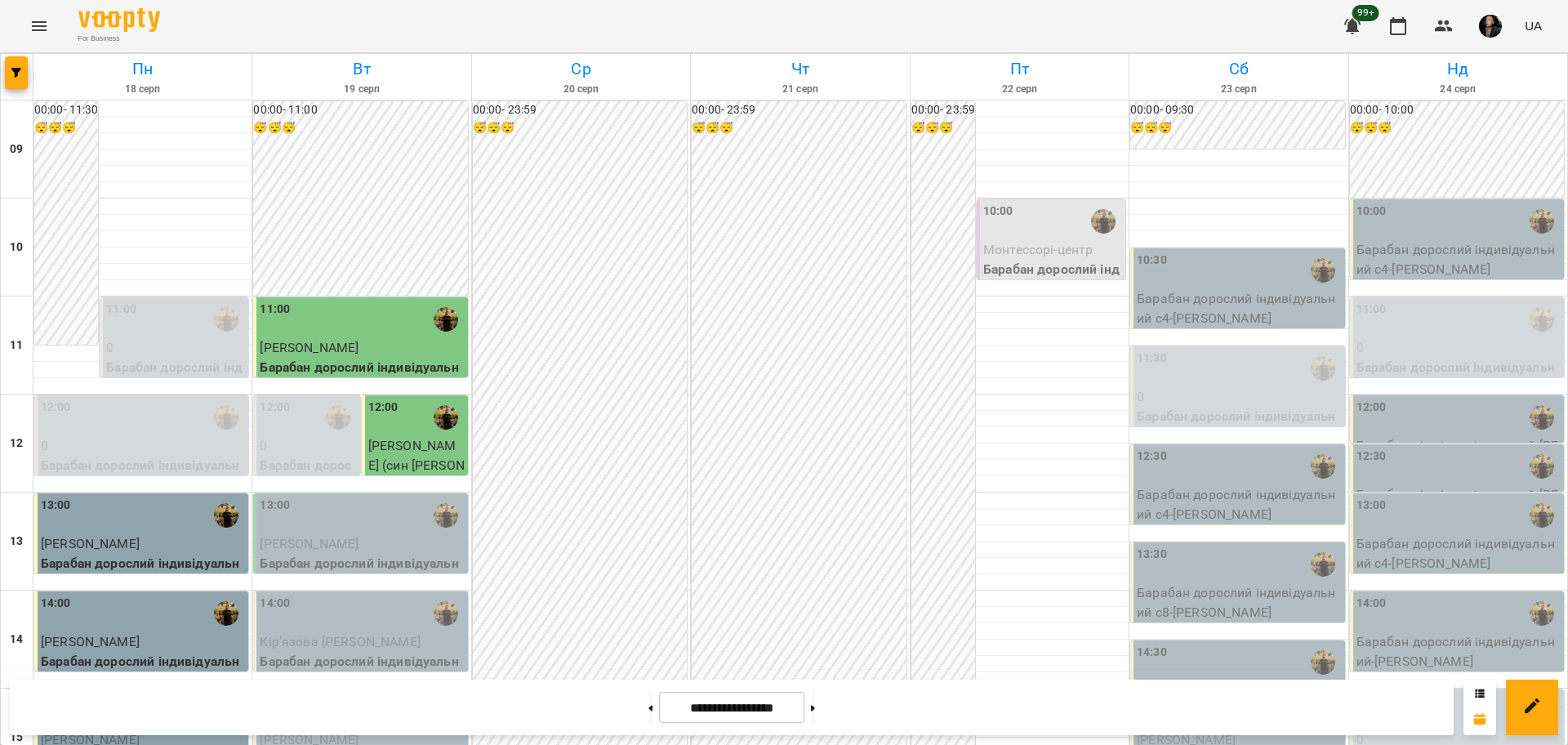
click at [340, 594] on div "14:00" at bounding box center [361, 613] width 204 height 38
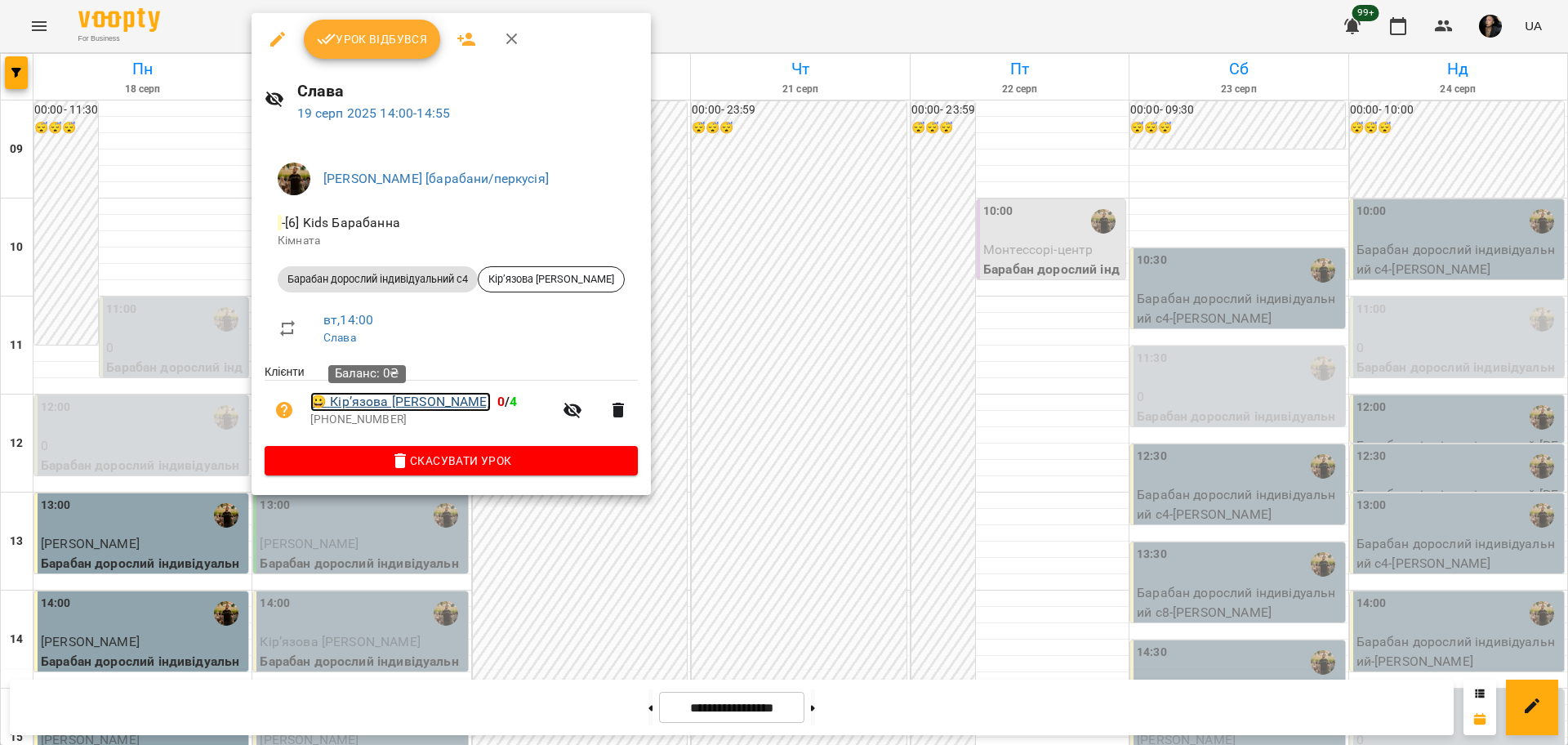
click at [398, 396] on link "😀 Кірʼязова Юлія" at bounding box center [400, 401] width 181 height 20
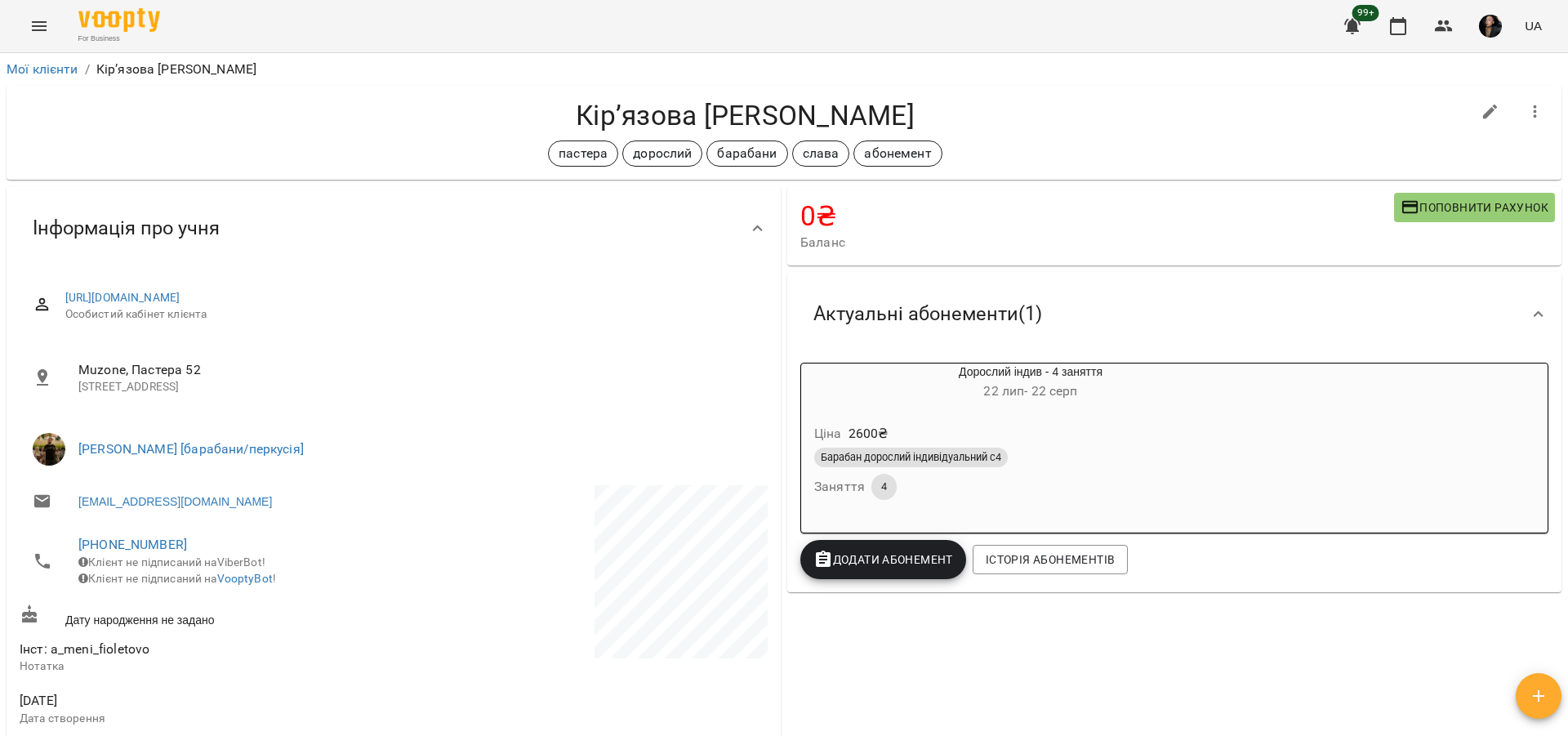
click at [1484, 105] on button "button" at bounding box center [1489, 111] width 39 height 39
select select "**"
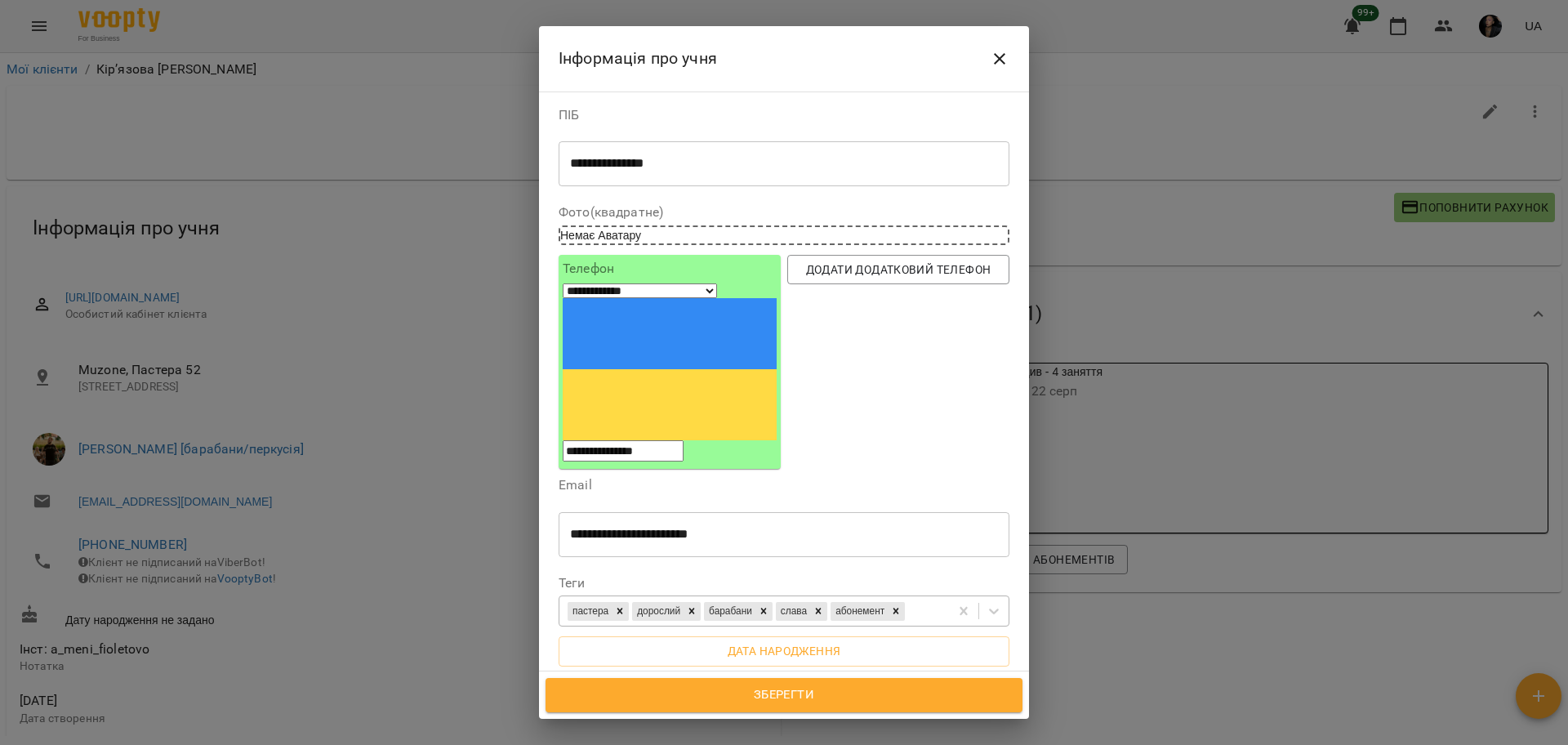
click at [754, 598] on div "пастера дорослий барабани слава абонемент" at bounding box center [755, 611] width 390 height 27
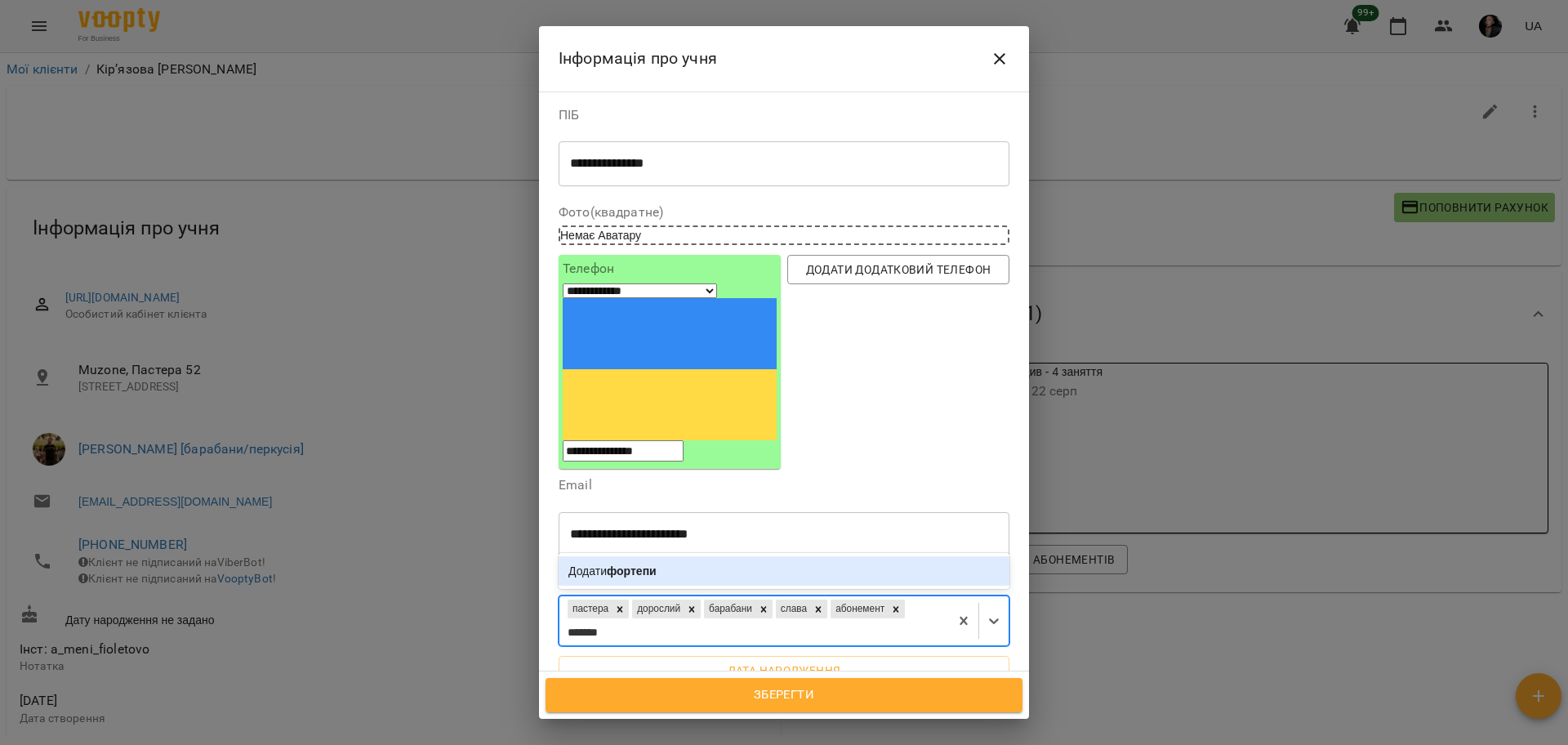
type input "******"
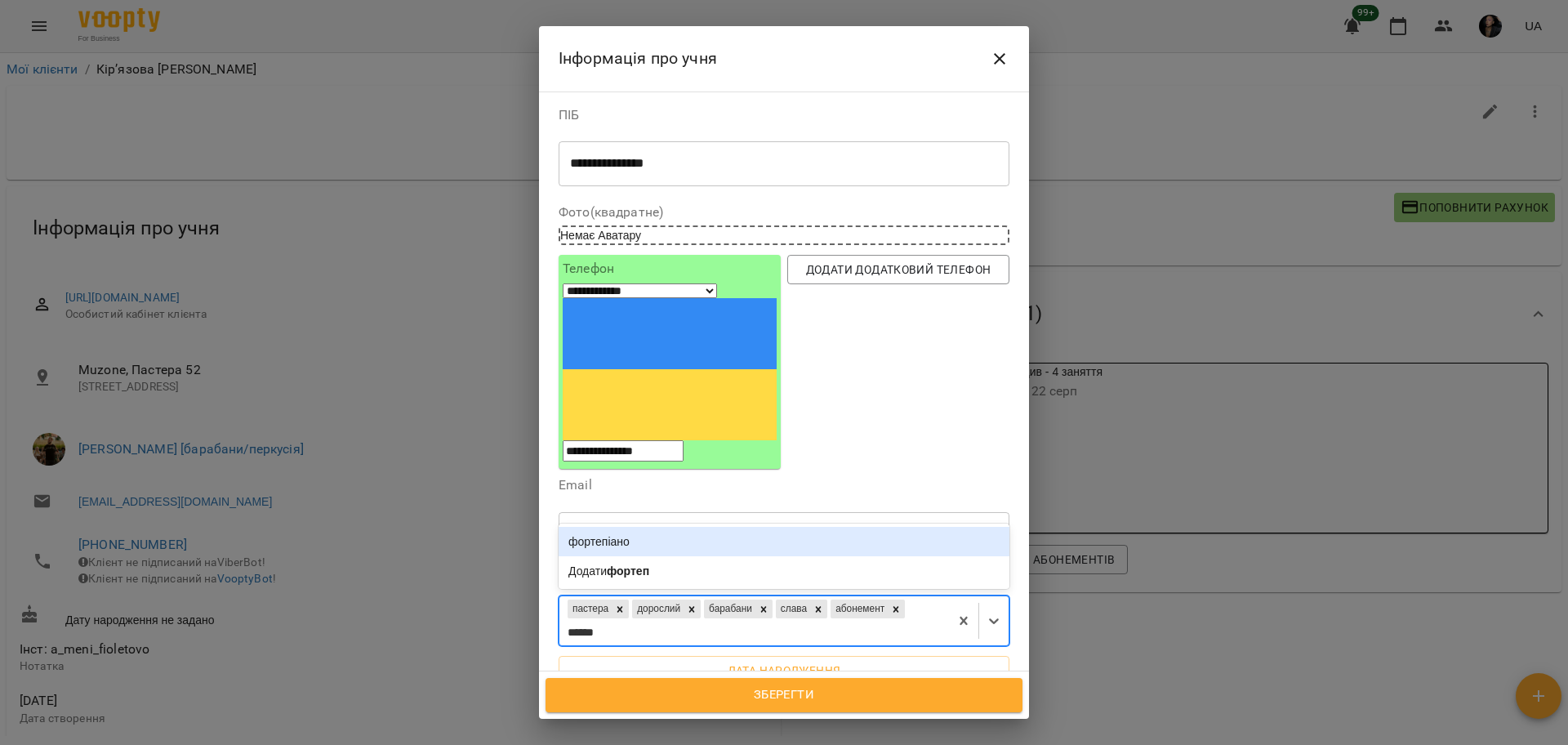
click at [702, 526] on div "фортепіано" at bounding box center [784, 541] width 450 height 29
type input "******"
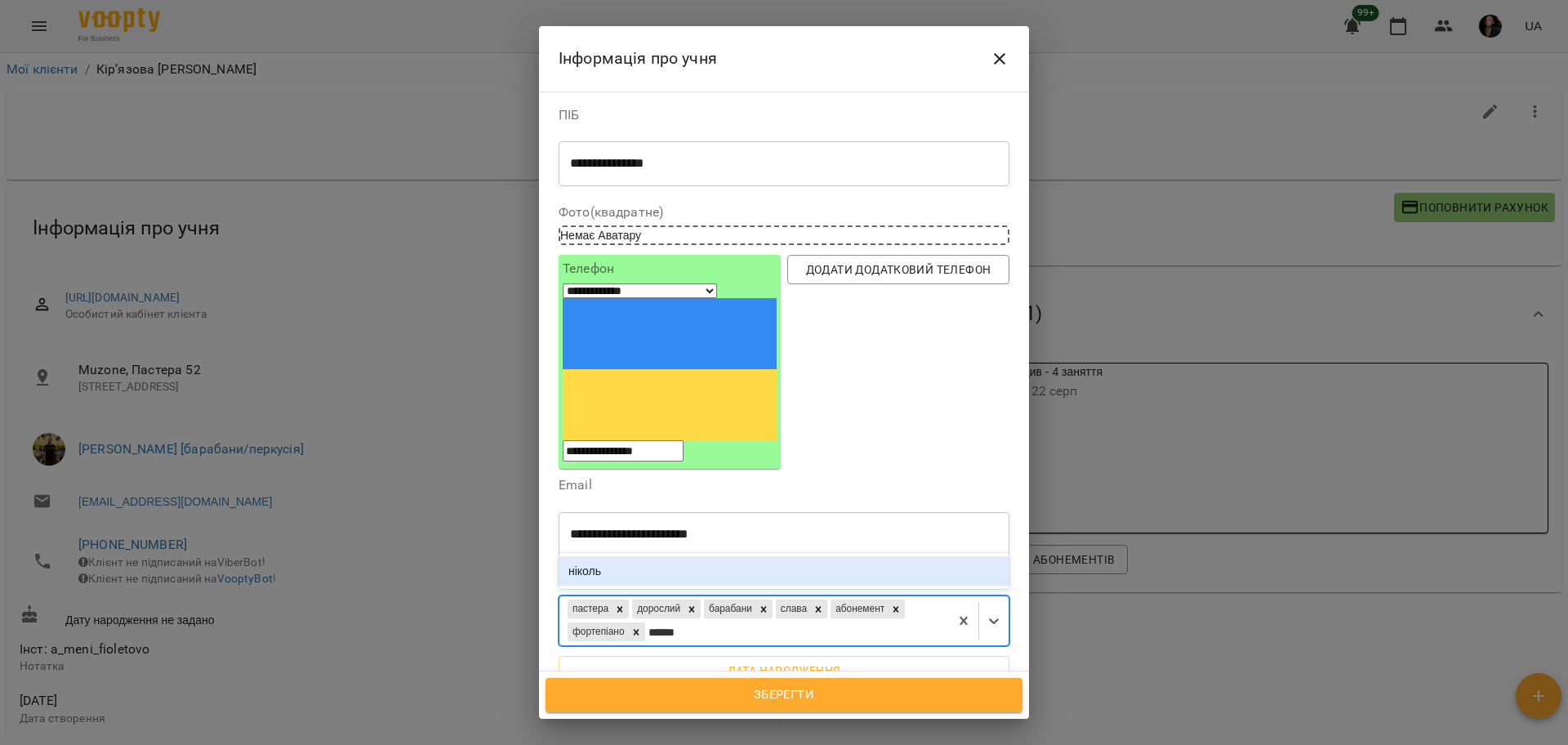
click at [687, 556] on div "ніколь" at bounding box center [784, 570] width 450 height 29
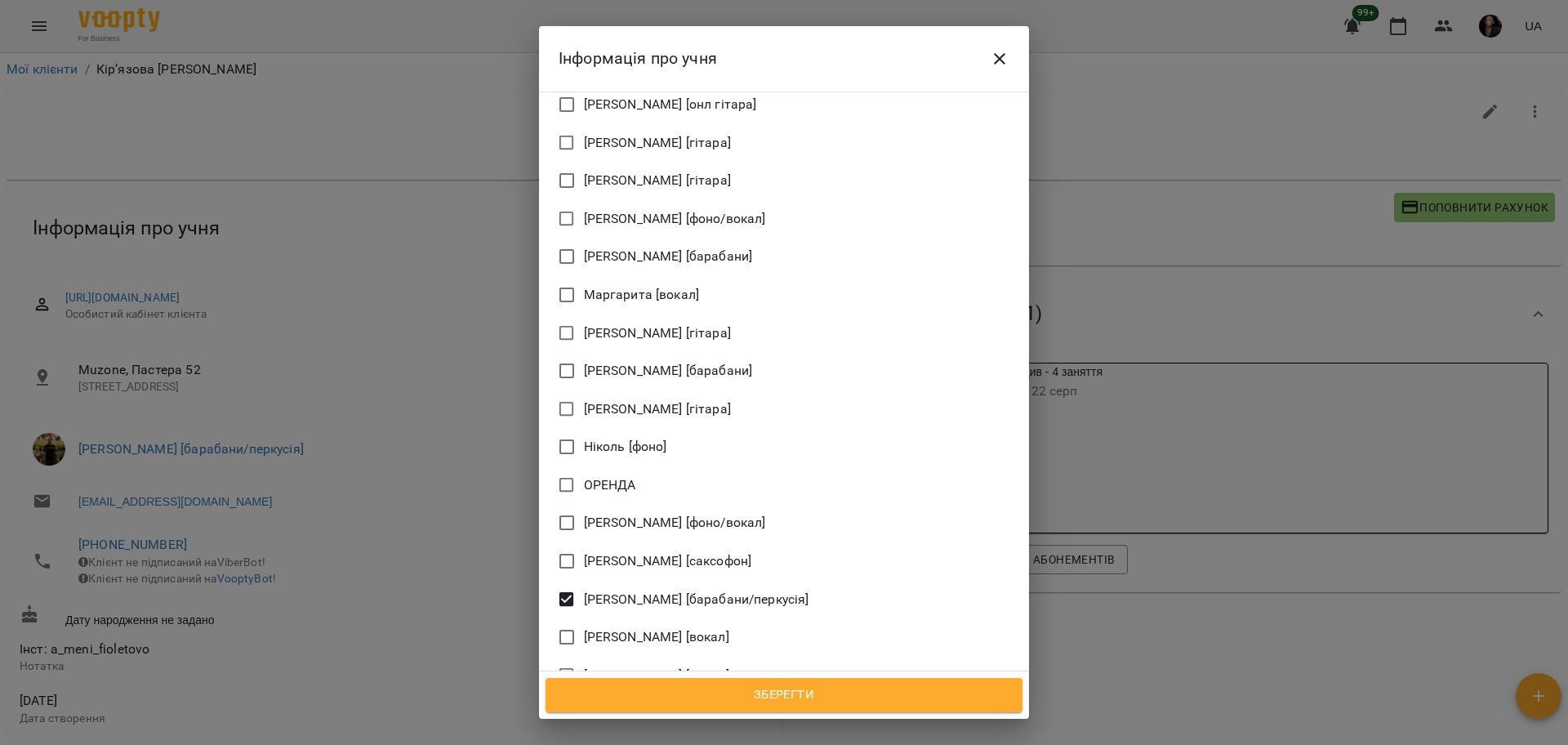
scroll to position [1225, 0]
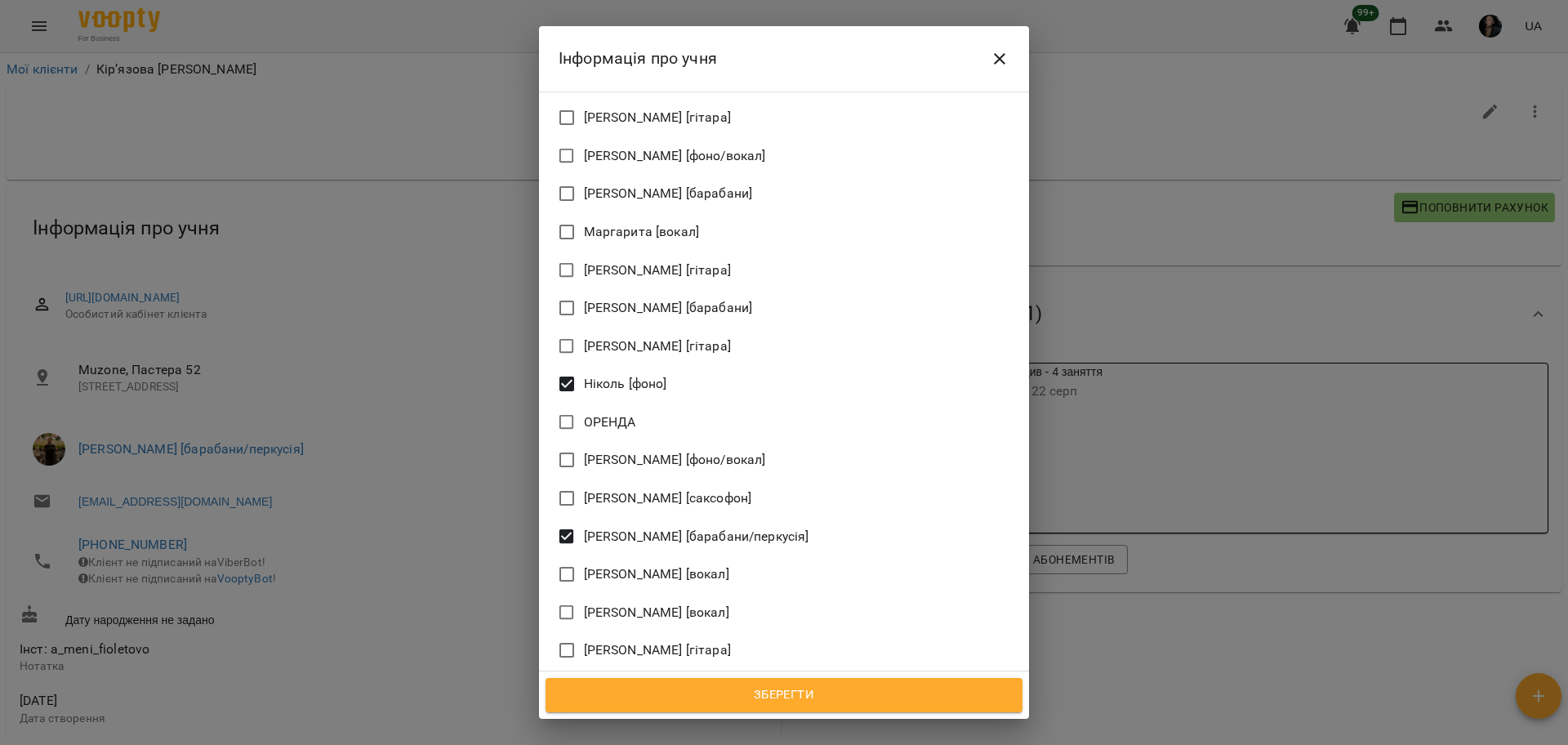
click at [721, 697] on span "Зберегти" at bounding box center [784, 695] width 441 height 21
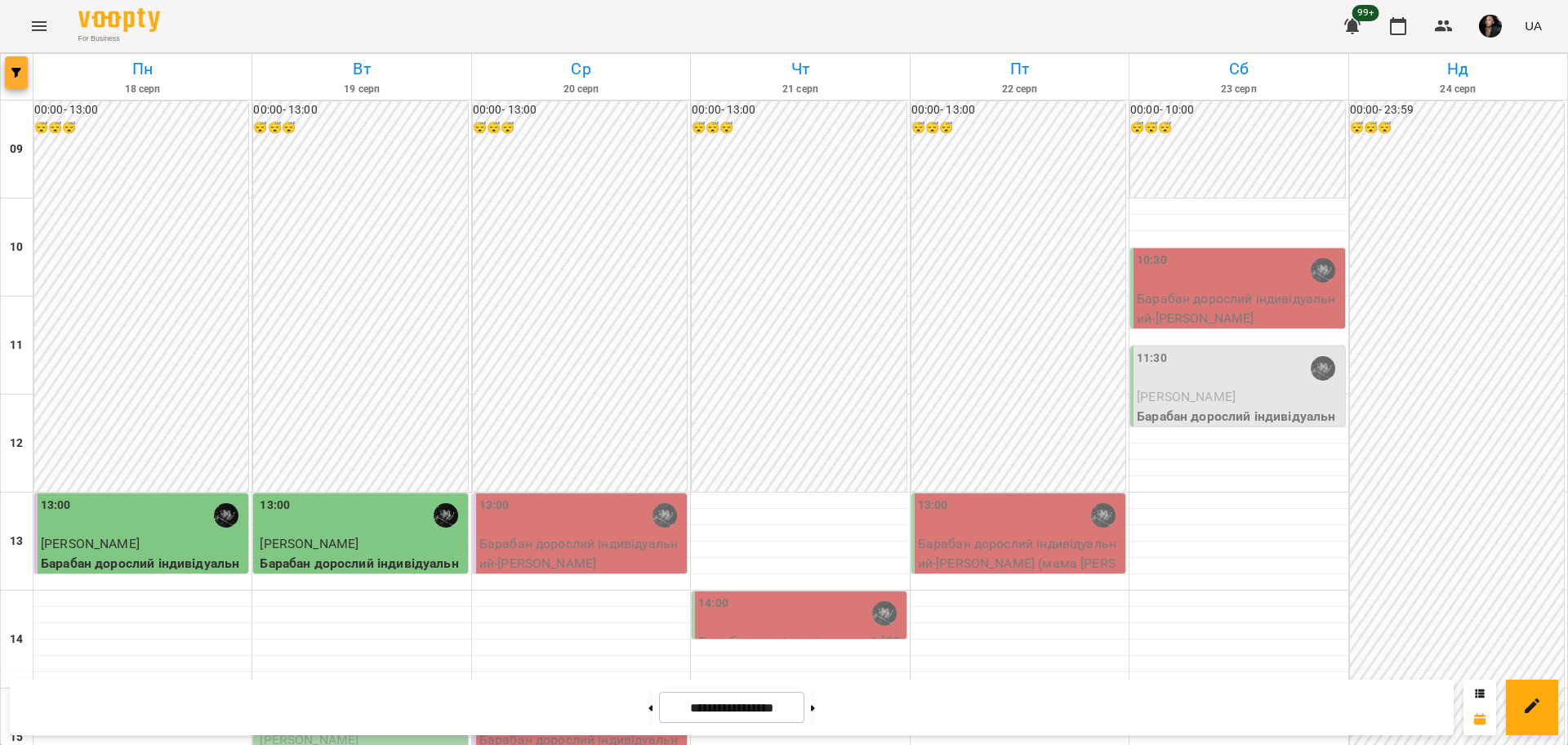
click at [14, 67] on icon "button" at bounding box center [16, 72] width 10 height 10
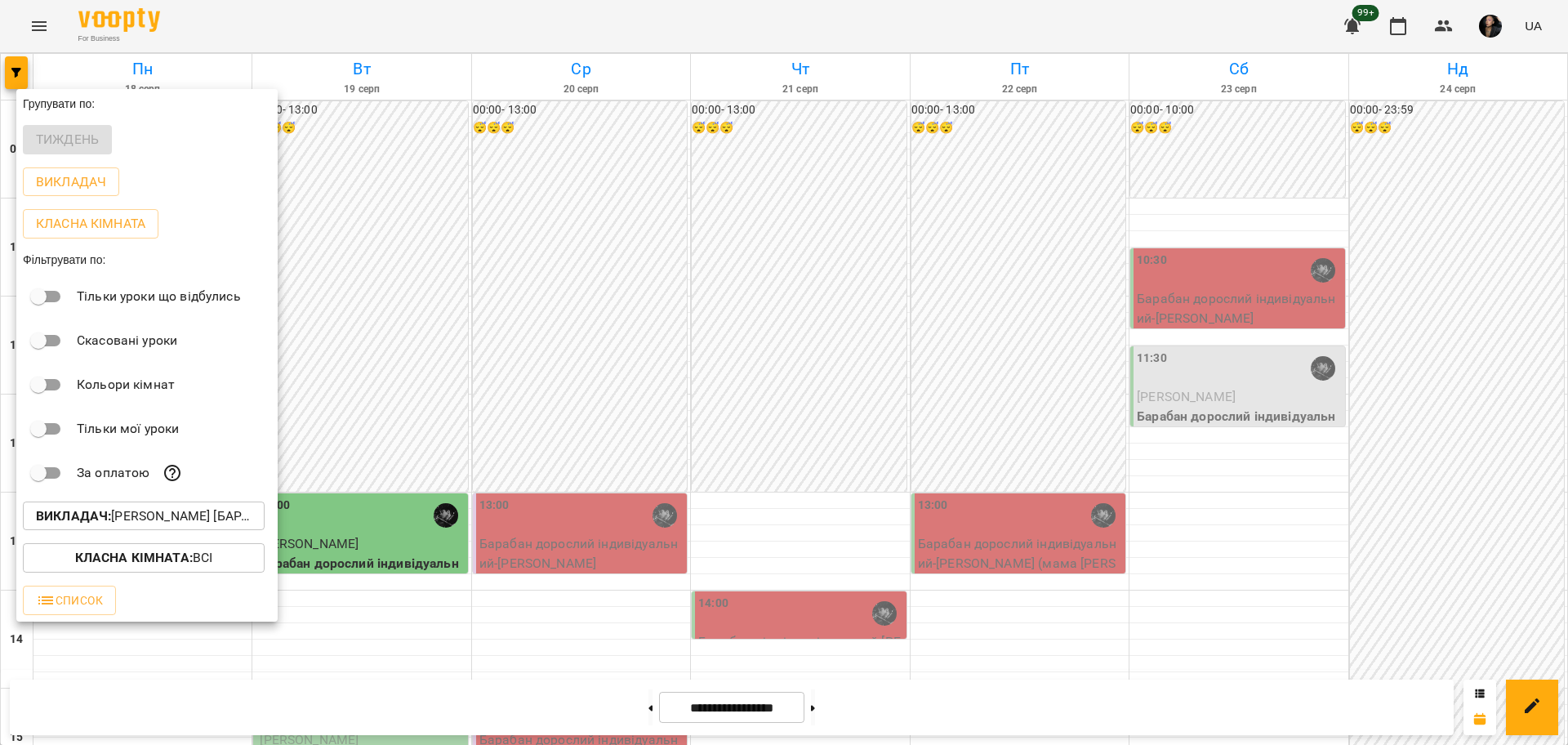
click at [225, 530] on button "Викладач : [PERSON_NAME] [барабани]" at bounding box center [143, 516] width 241 height 29
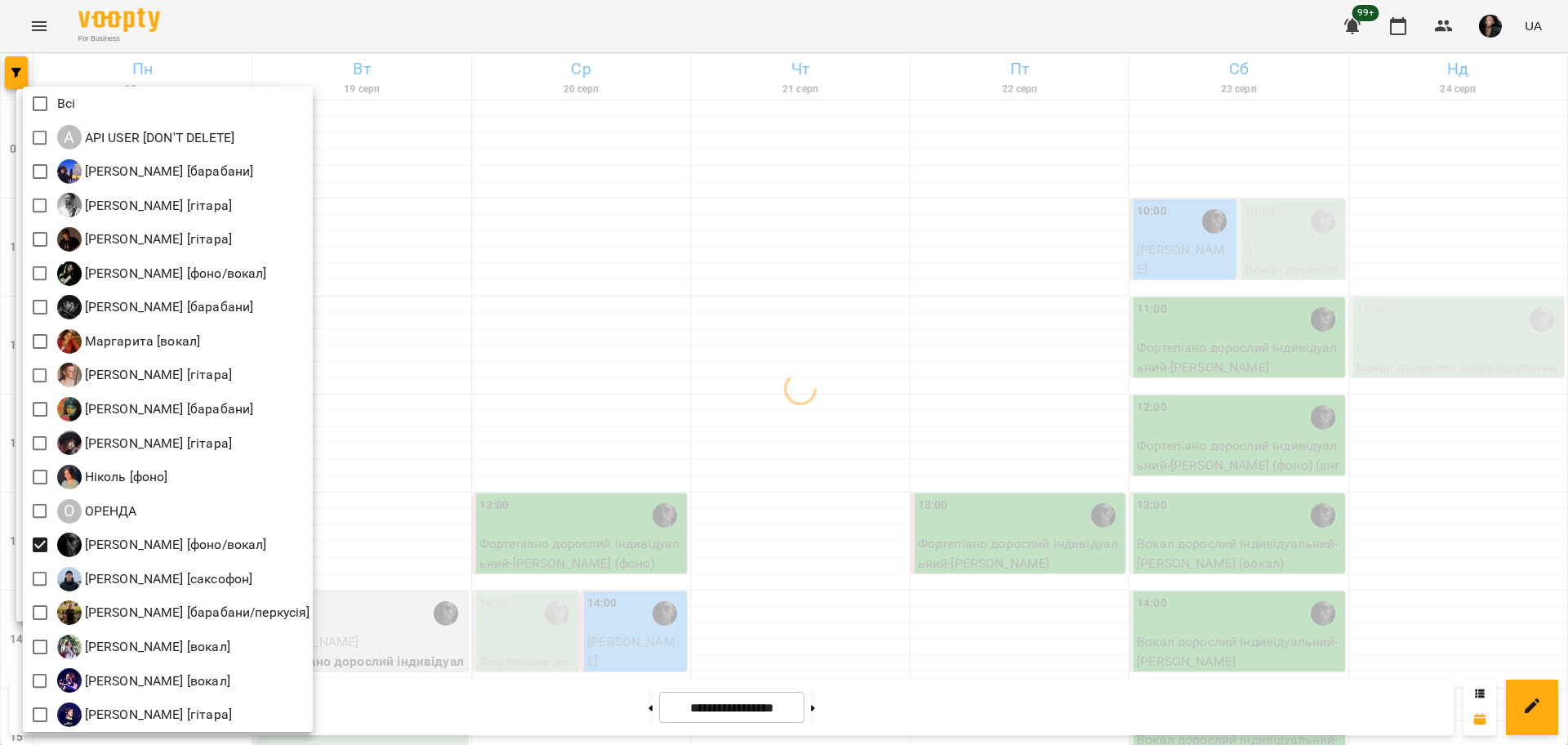
click at [959, 521] on div at bounding box center [784, 372] width 1568 height 745
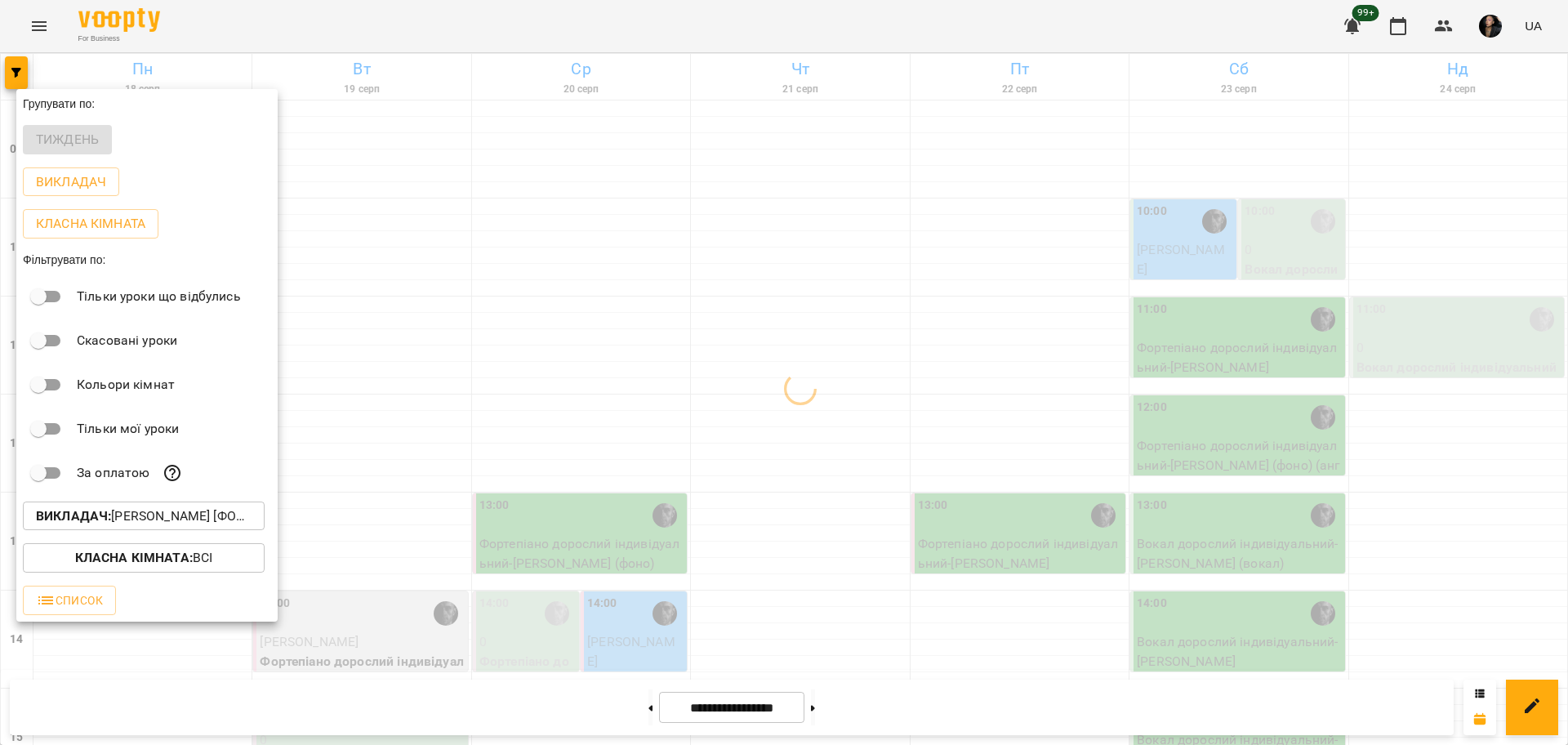
click at [767, 286] on div at bounding box center [784, 372] width 1568 height 745
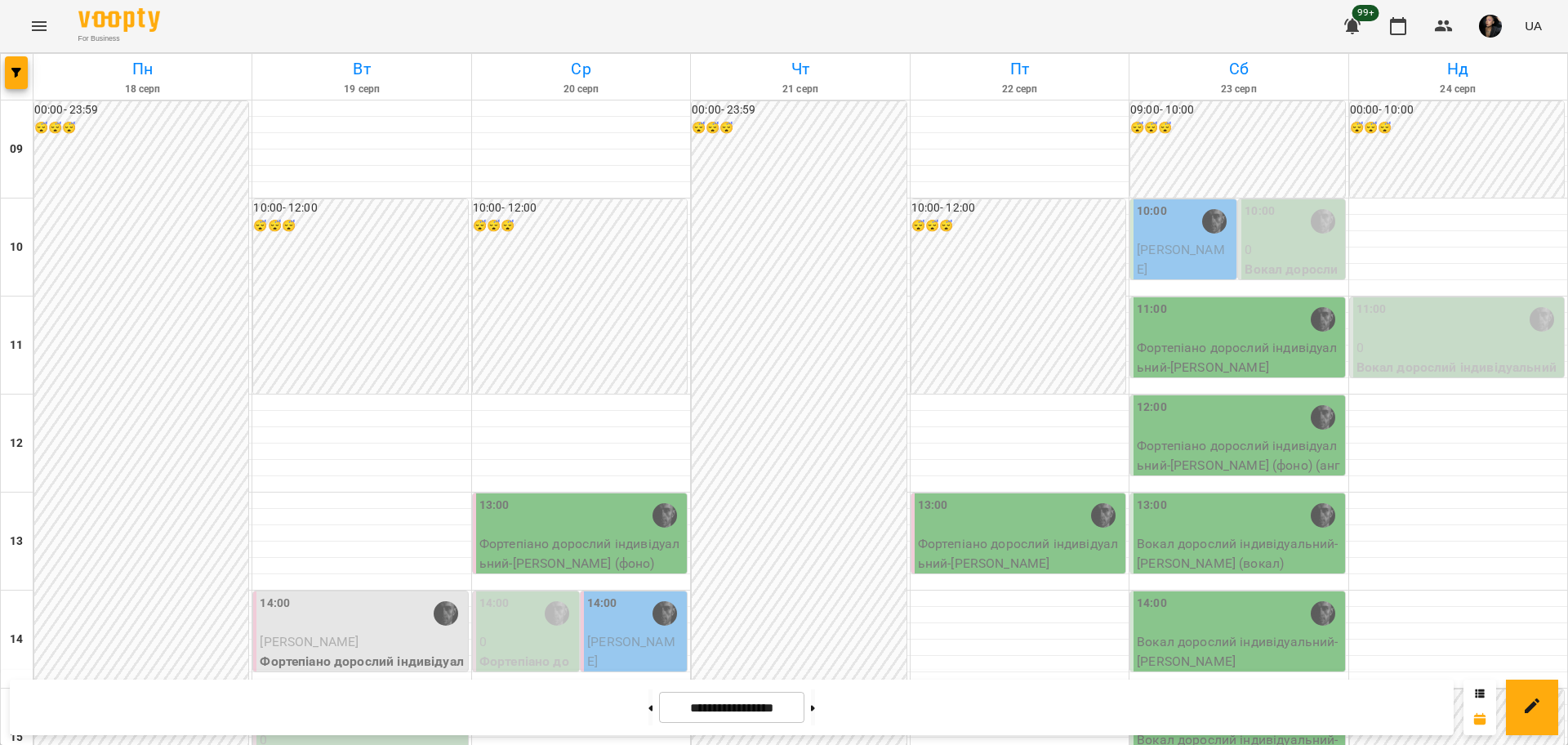
scroll to position [204, 0]
click at [382, 693] on div "15:00" at bounding box center [361, 712] width 204 height 38
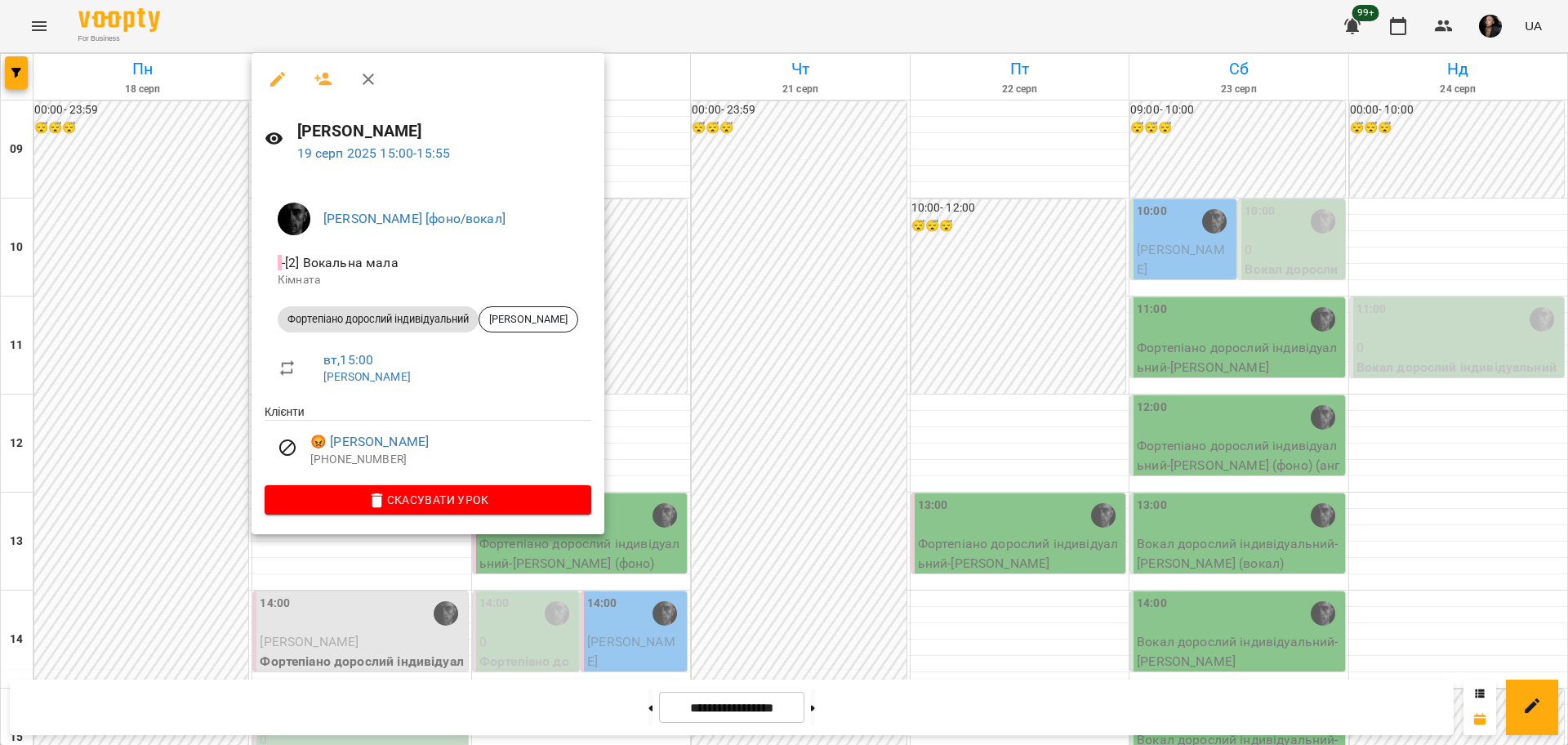
click at [704, 556] on div at bounding box center [784, 372] width 1568 height 745
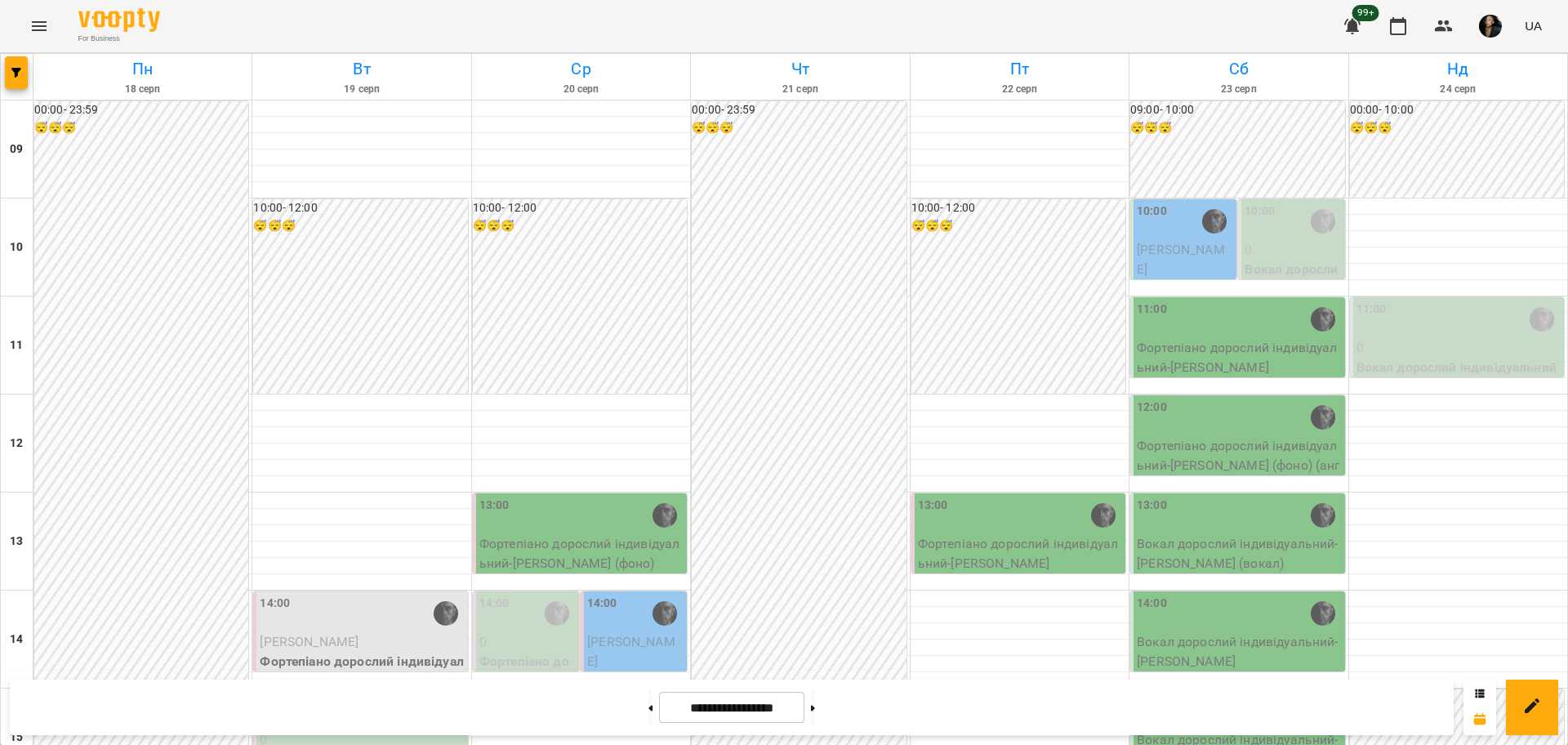
scroll to position [306, 0]
click at [414, 693] on div "15:00" at bounding box center [361, 712] width 204 height 38
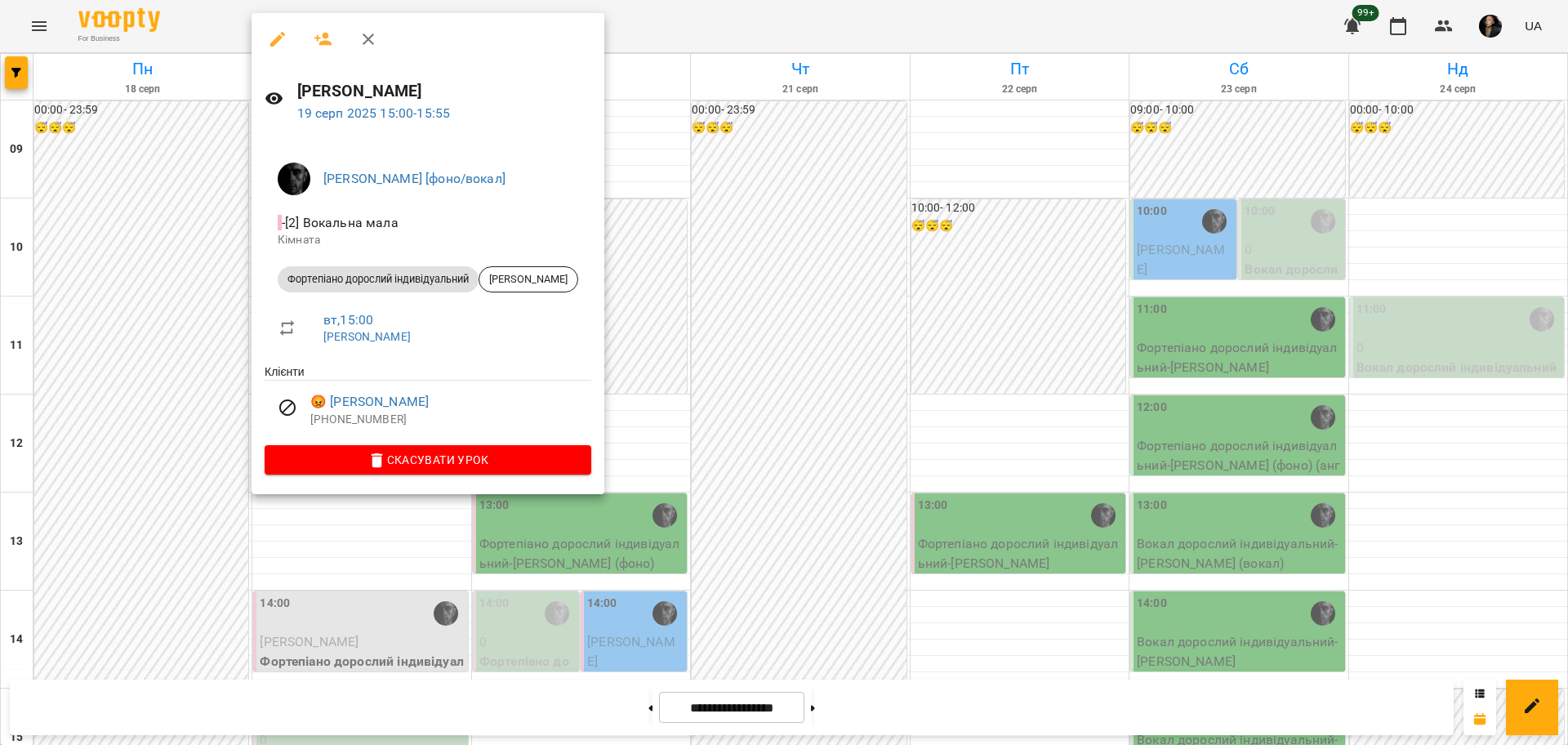
click at [830, 456] on div at bounding box center [784, 372] width 1568 height 745
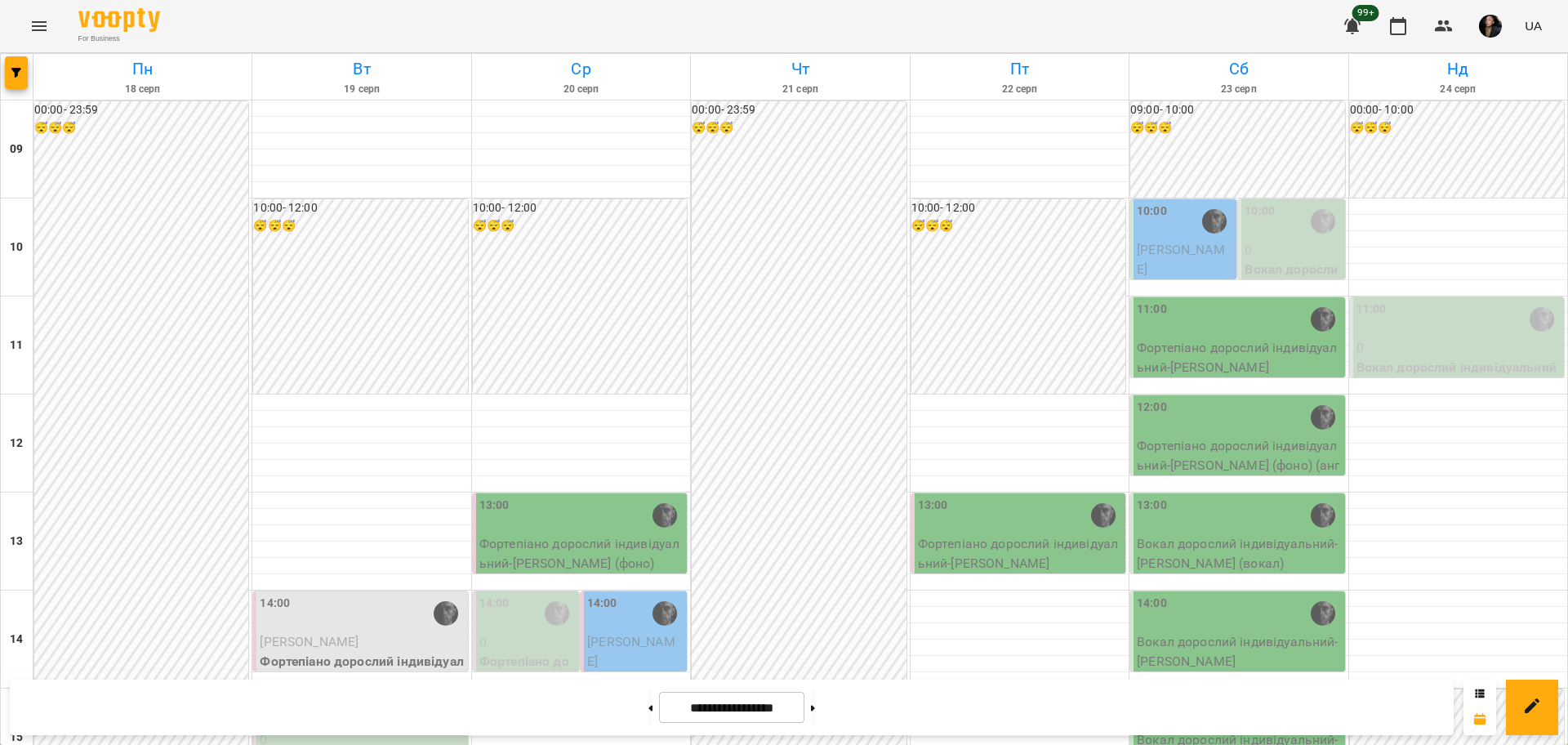
click at [328, 693] on div "15:00" at bounding box center [361, 712] width 204 height 38
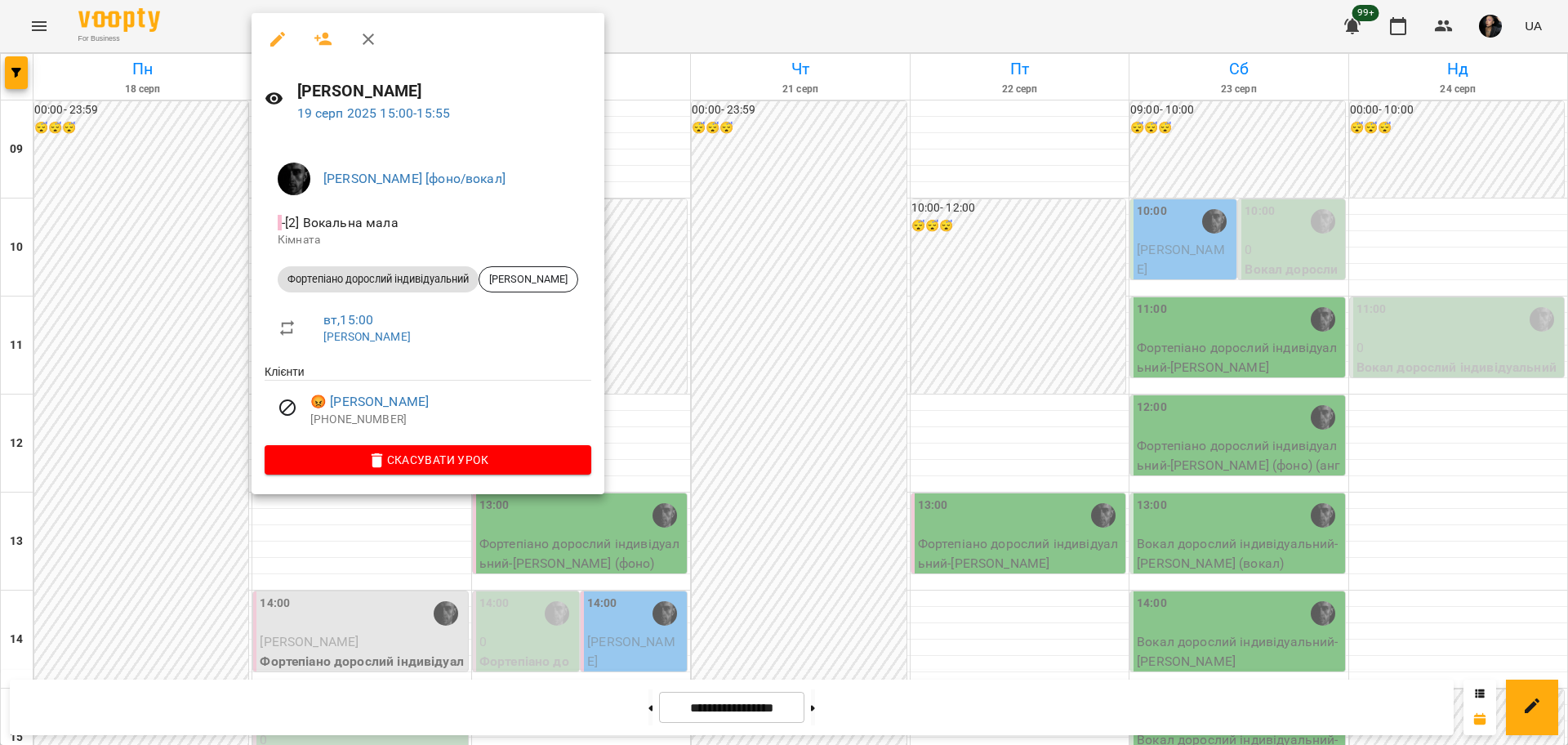
click at [747, 449] on div at bounding box center [784, 372] width 1568 height 745
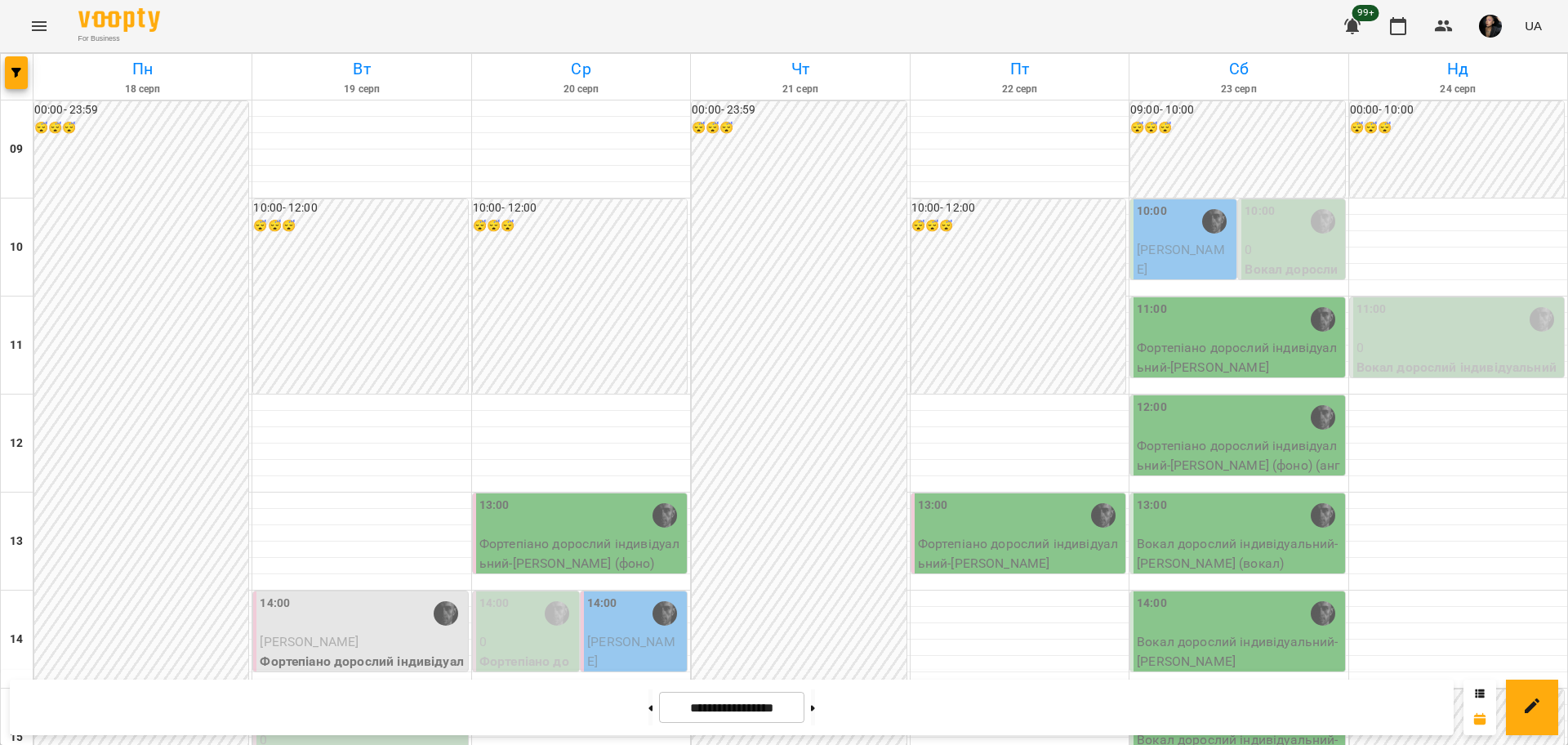
click at [777, 388] on div "00:00 - 23:59 😴😴😴" at bounding box center [798, 737] width 214 height 1272
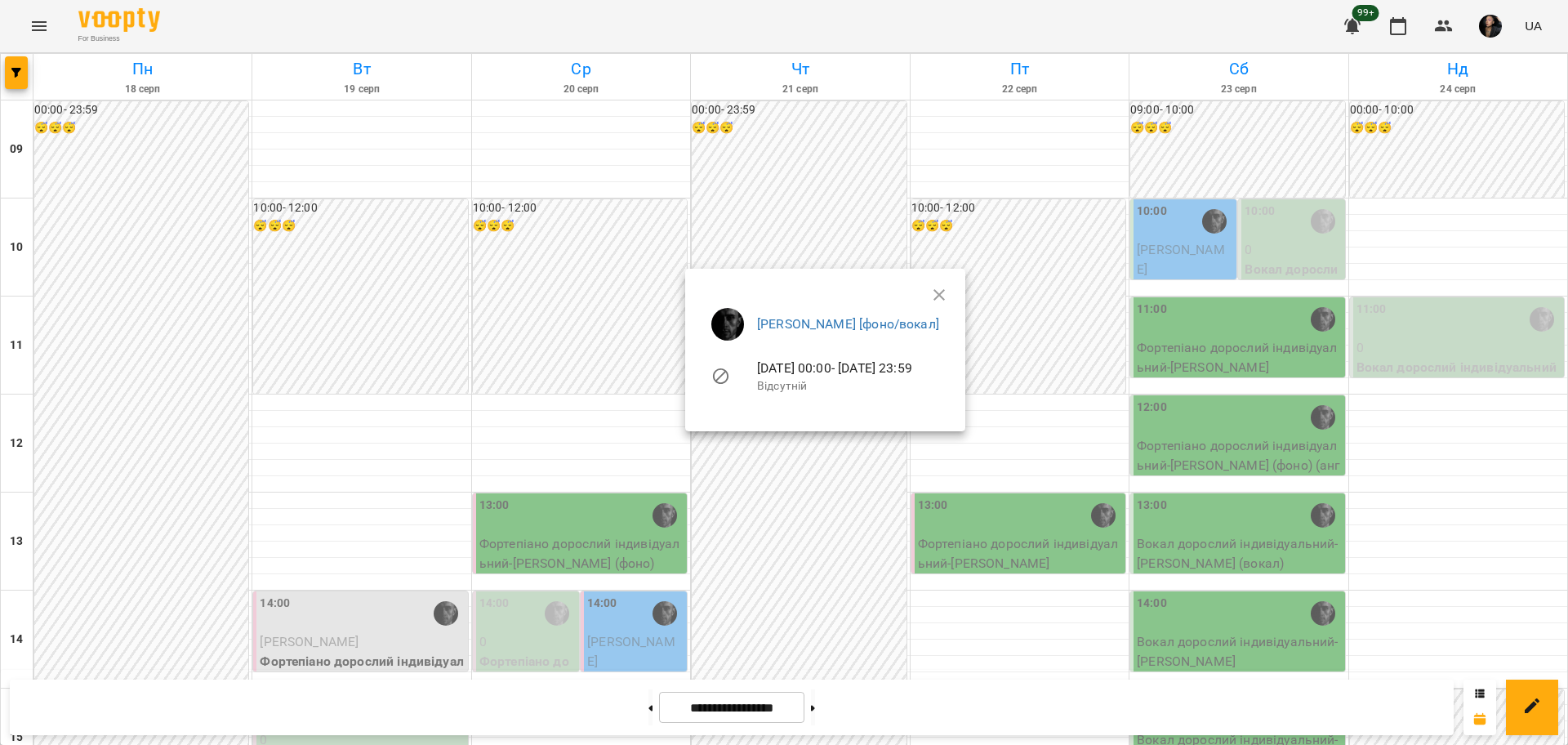
click at [750, 484] on div at bounding box center [784, 372] width 1568 height 745
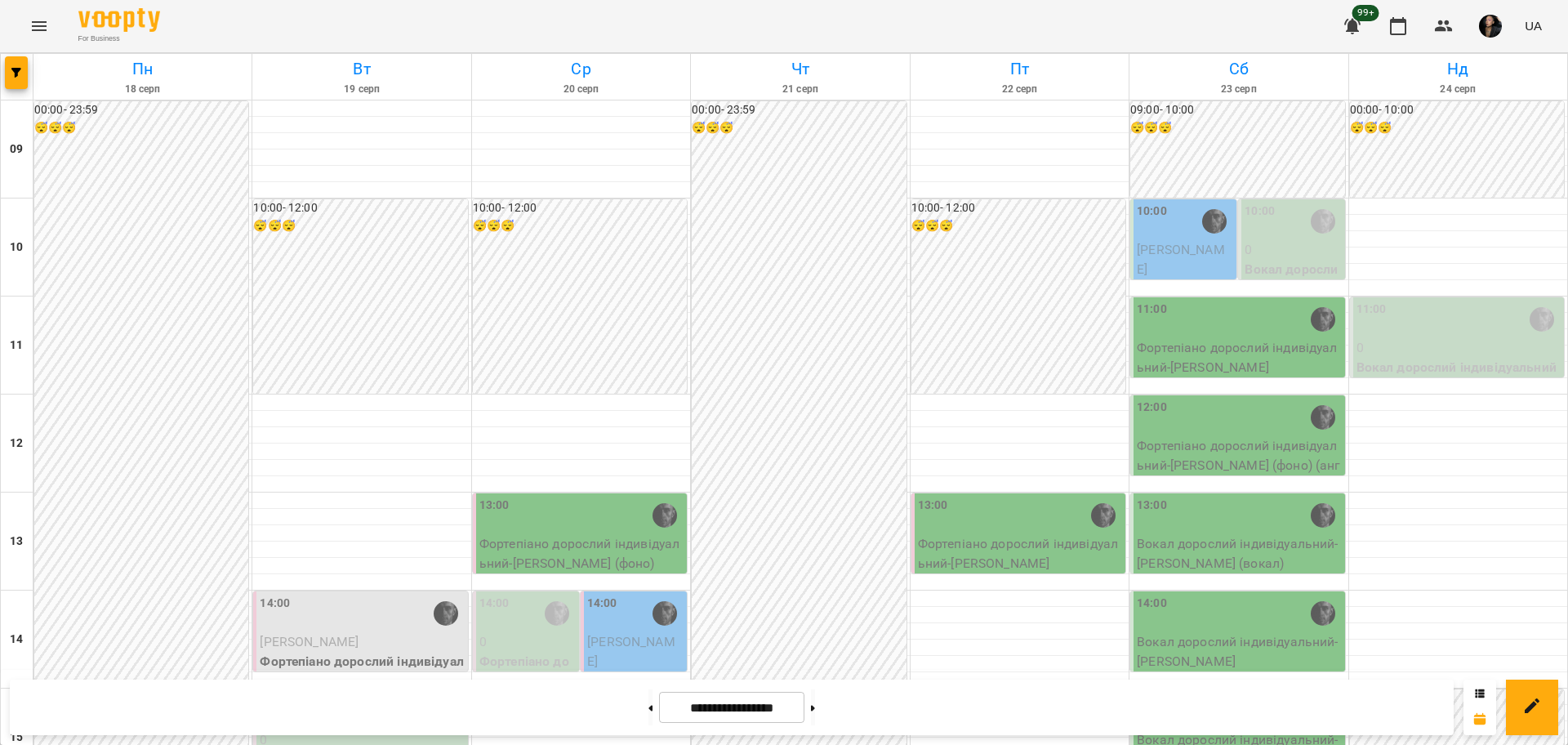
click at [611, 594] on div "14:00" at bounding box center [635, 613] width 96 height 38
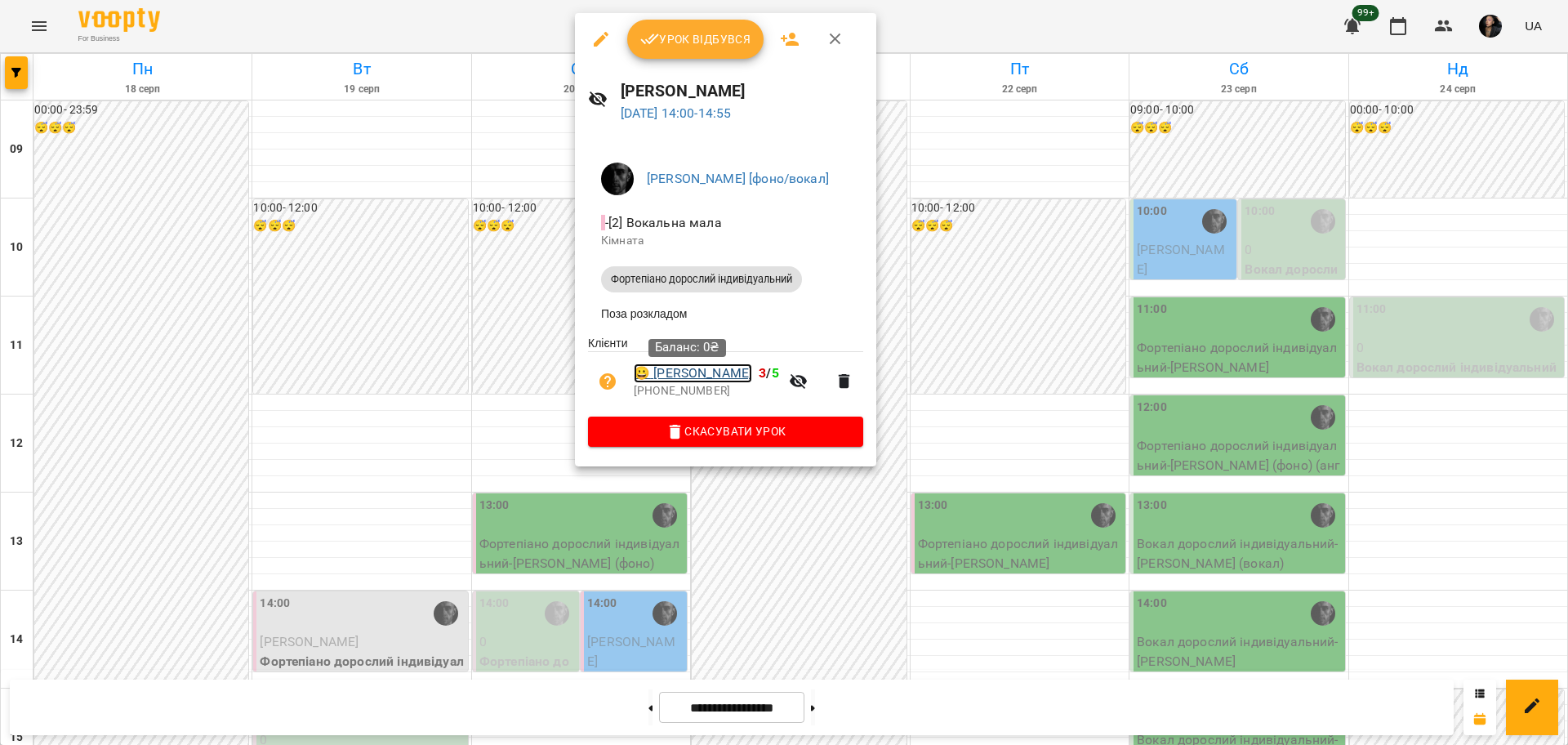
click at [693, 383] on link "😀 [PERSON_NAME]" at bounding box center [693, 372] width 119 height 20
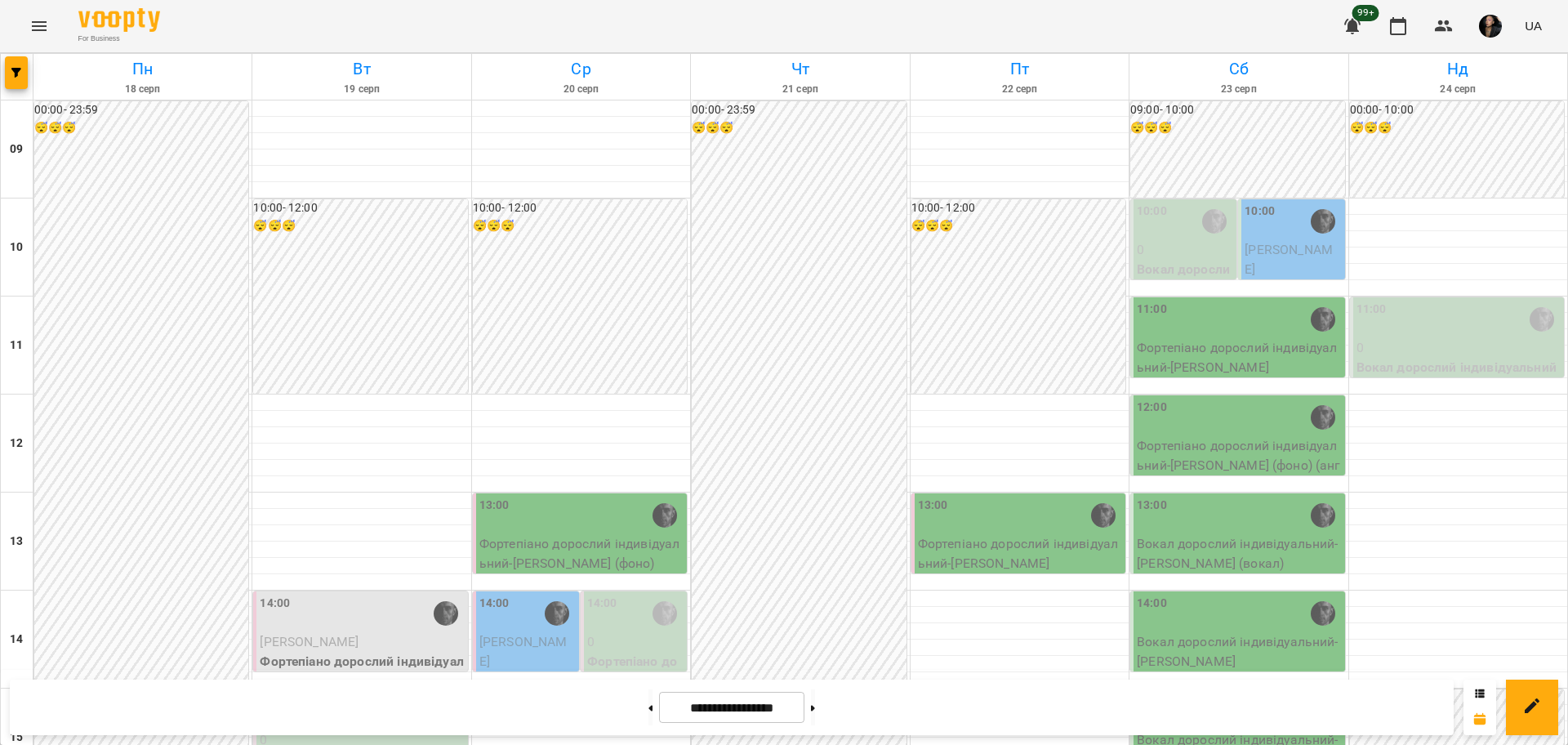
scroll to position [306, 0]
click at [547, 634] on span "[PERSON_NAME]" at bounding box center [523, 651] width 88 height 35
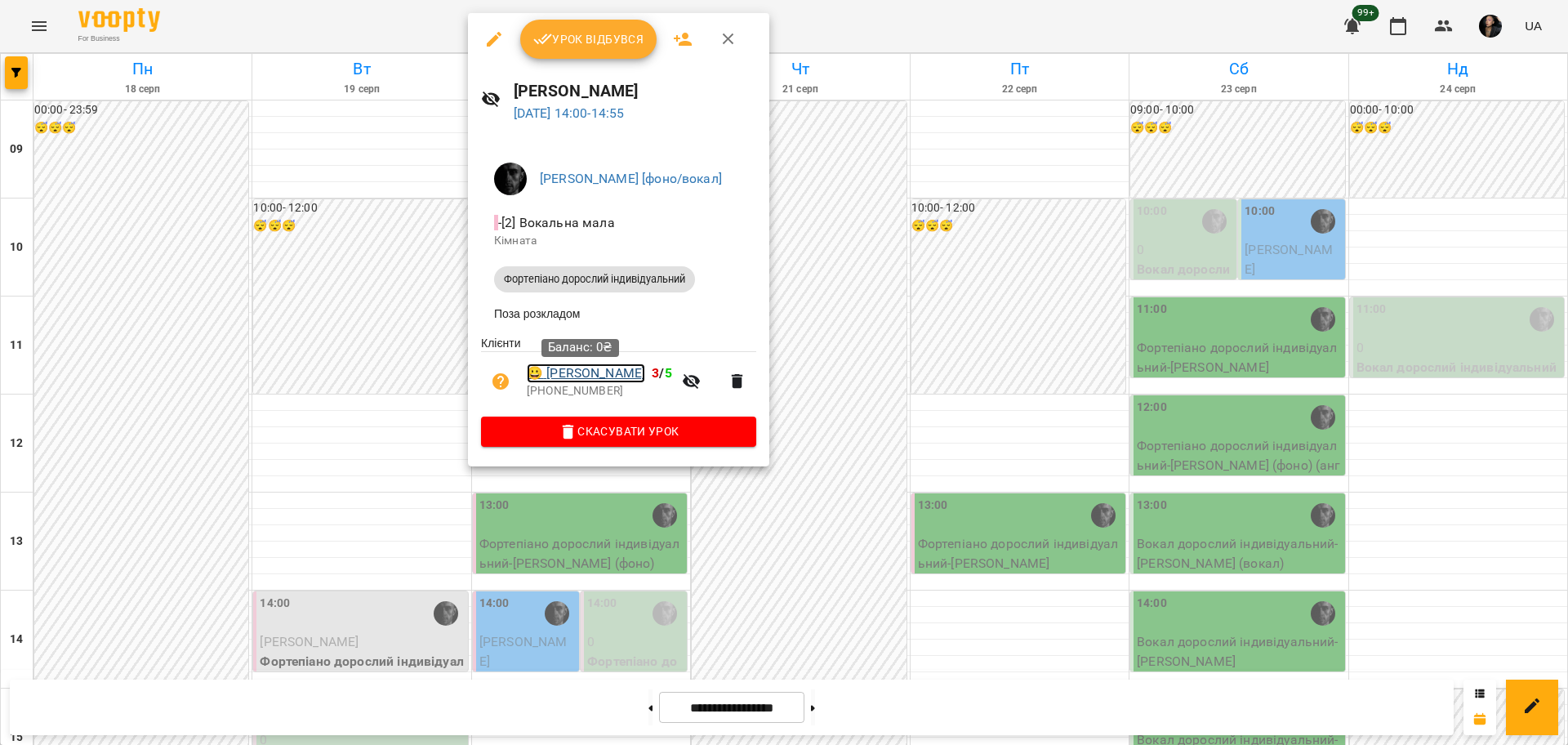
click at [619, 379] on link "😀 [PERSON_NAME]" at bounding box center [585, 372] width 119 height 20
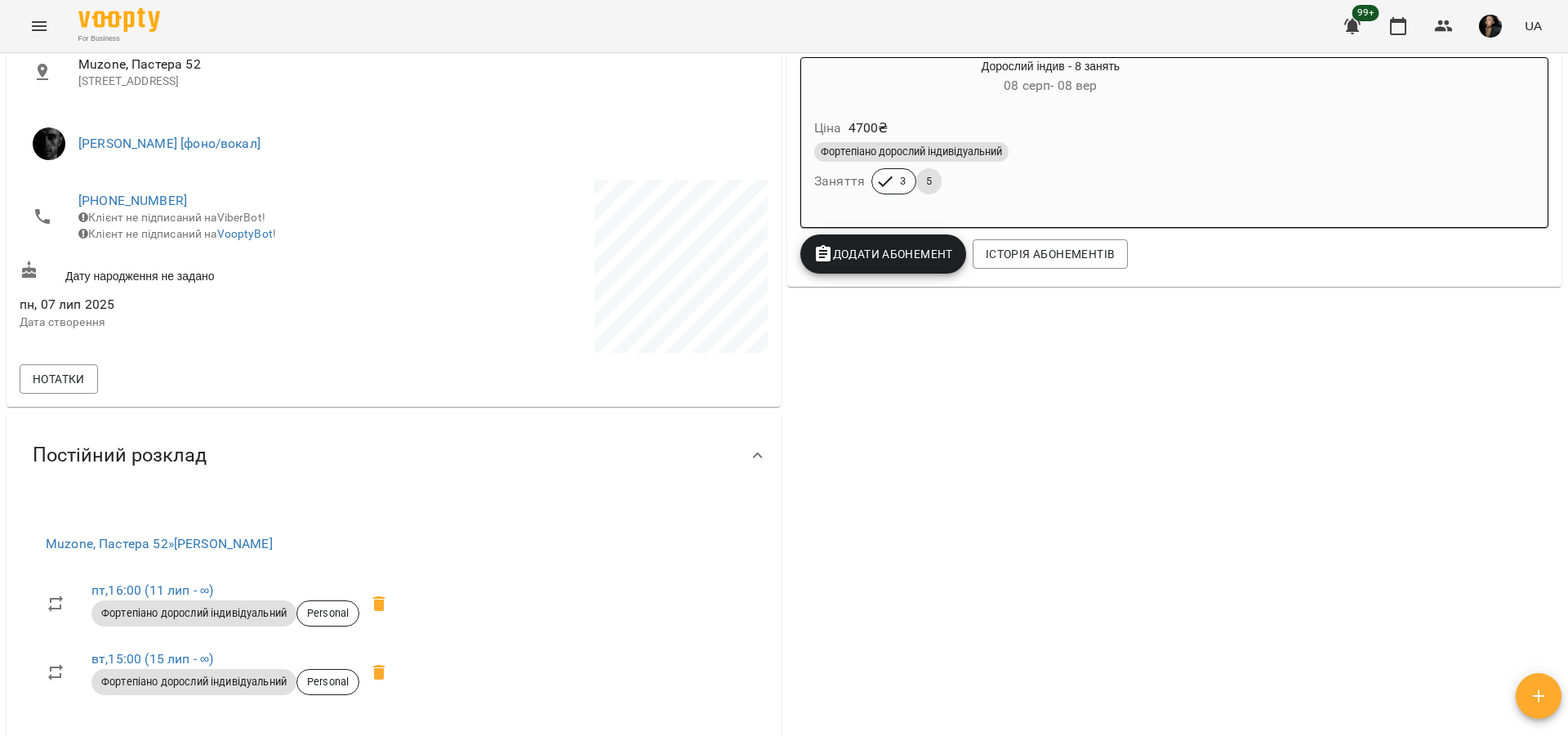
scroll to position [306, 0]
click at [56, 33] on button "Menu" at bounding box center [39, 26] width 39 height 39
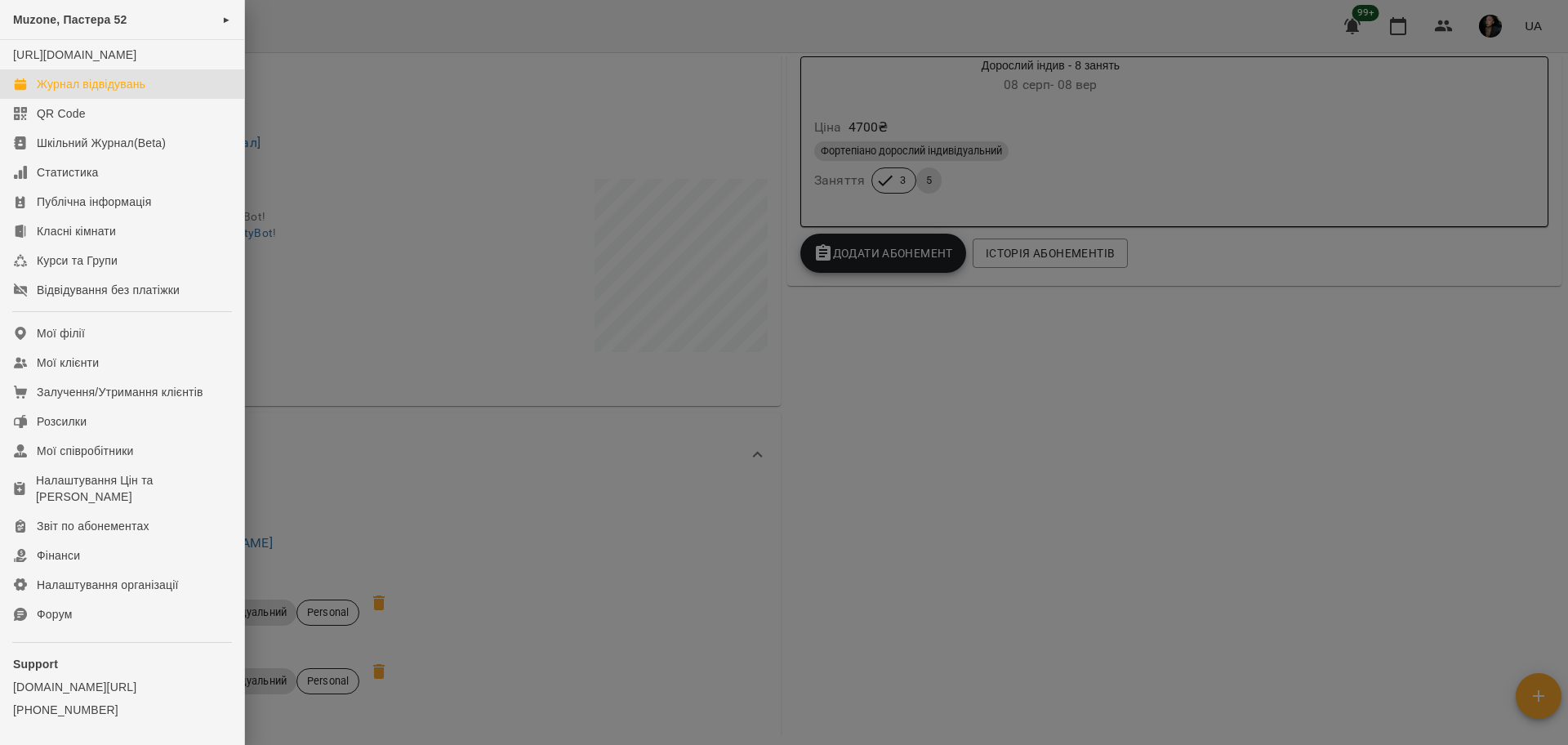
click at [136, 92] on div "Журнал відвідувань" at bounding box center [91, 84] width 108 height 16
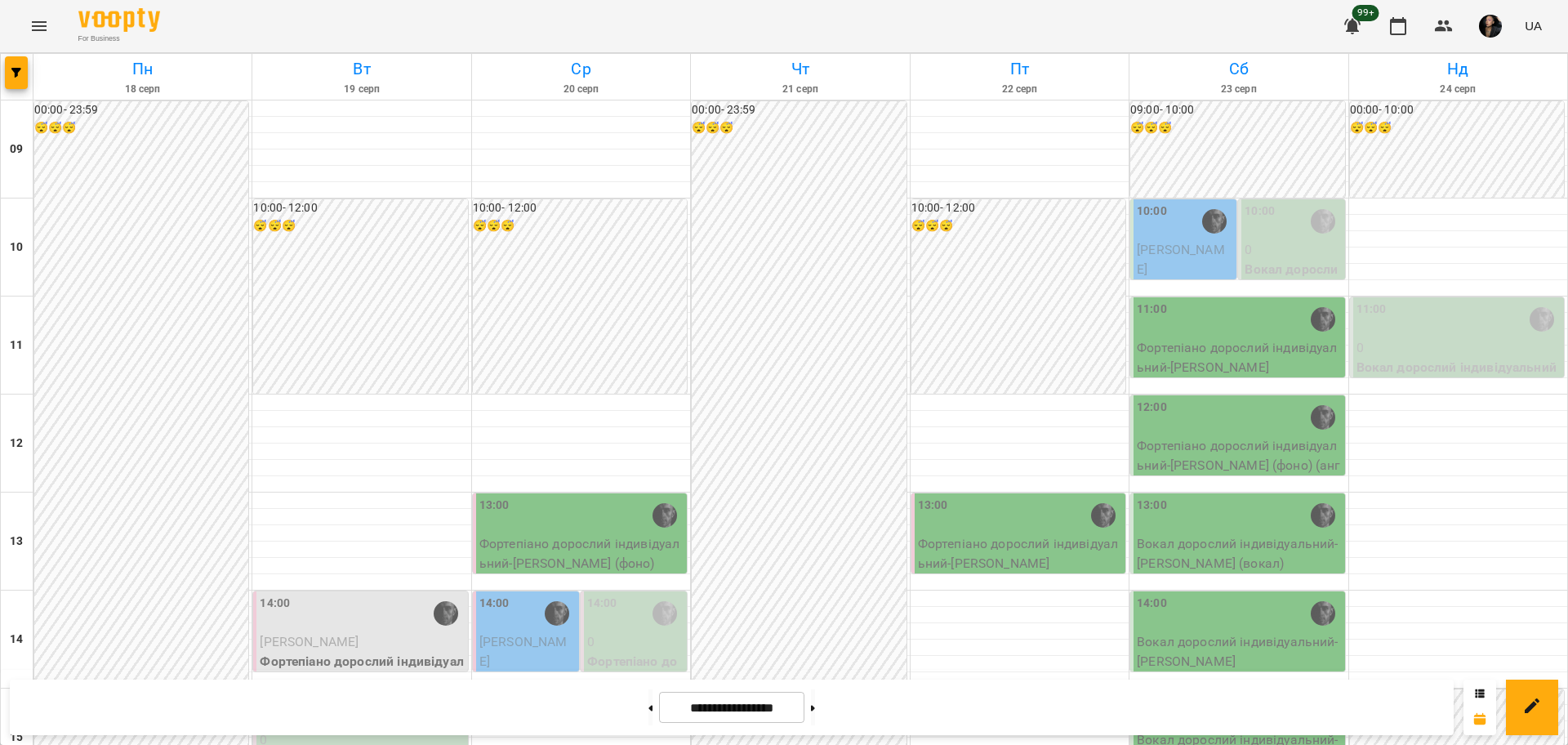
scroll to position [510, 0]
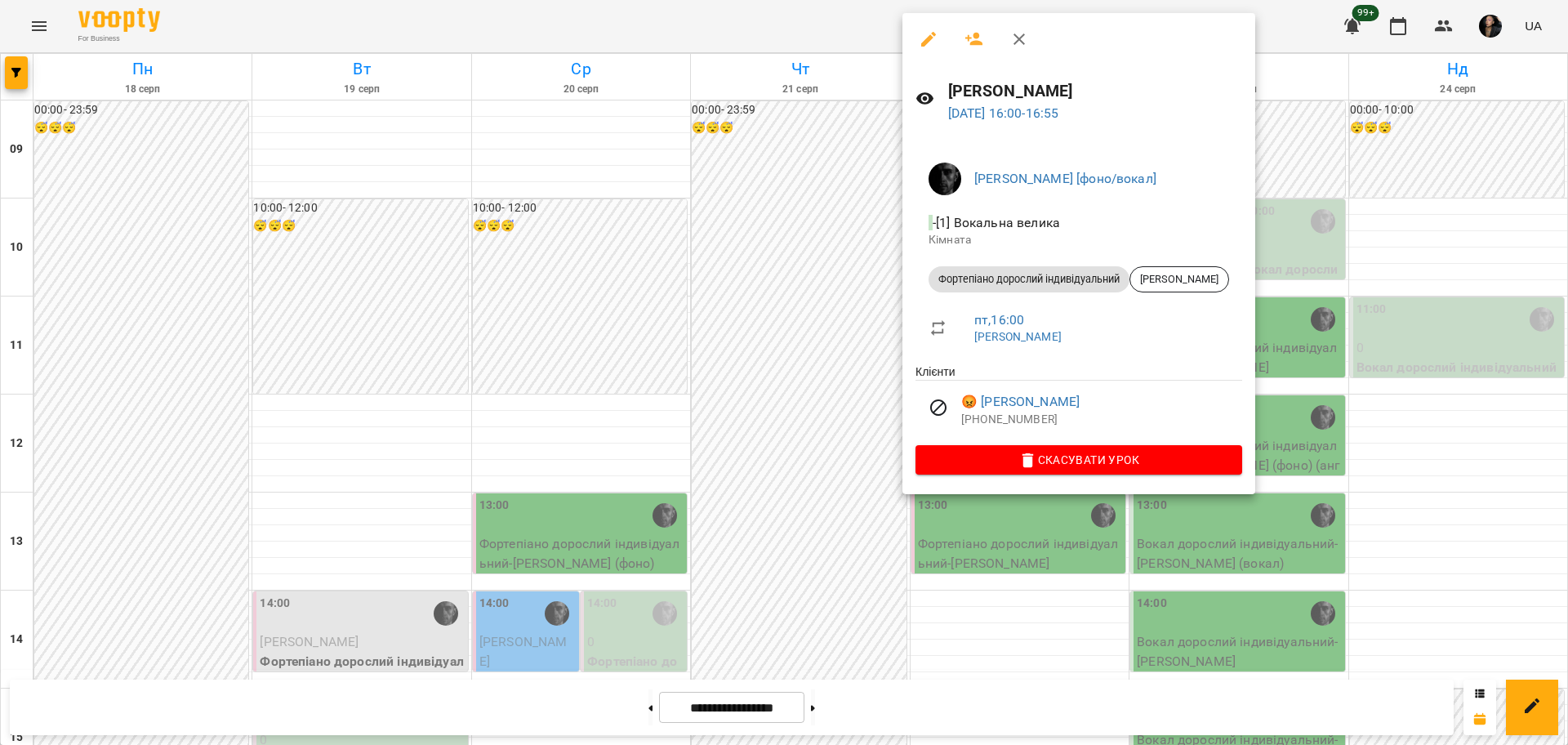
click at [791, 327] on div at bounding box center [784, 372] width 1568 height 745
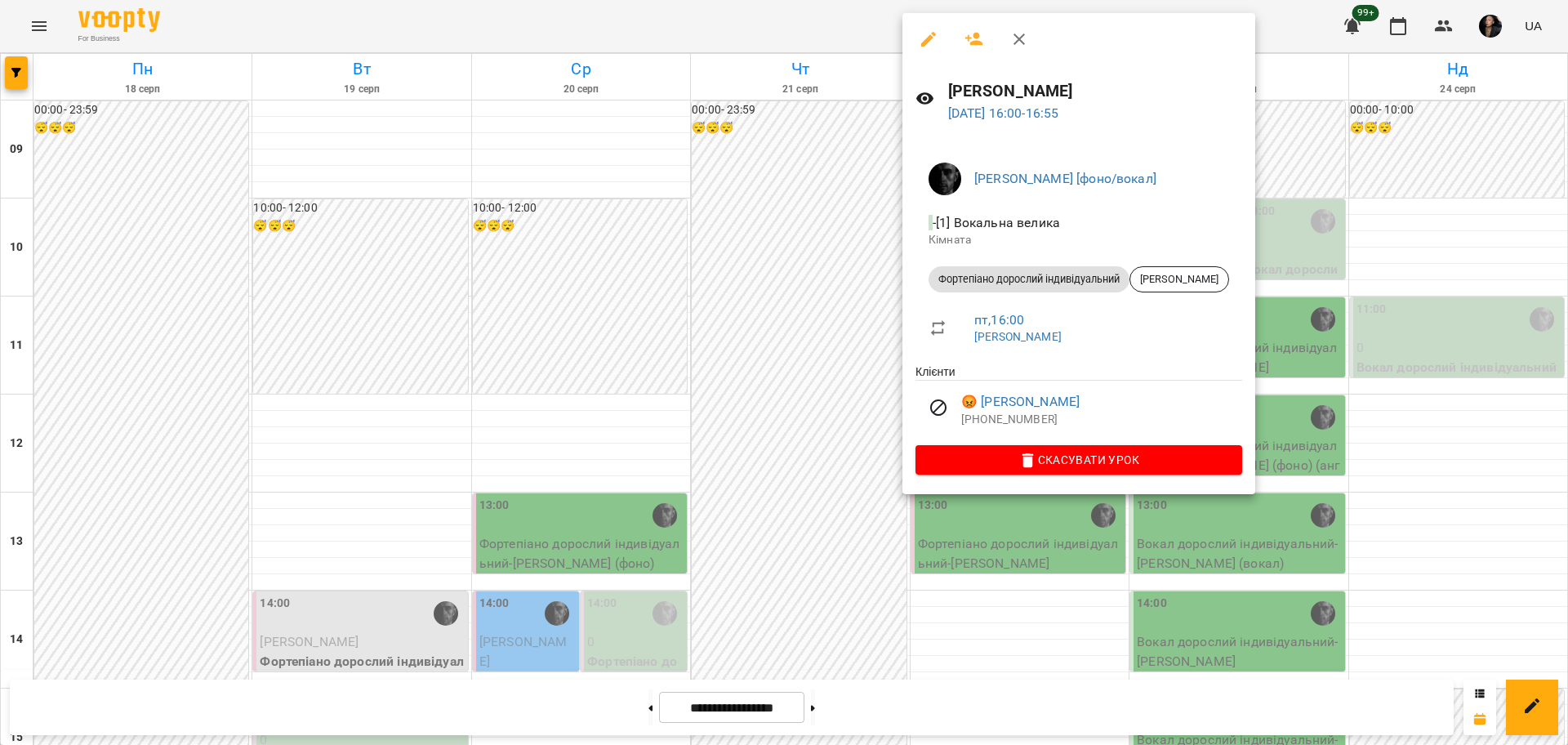
drag, startPoint x: 827, startPoint y: 339, endPoint x: 849, endPoint y: 330, distance: 23.8
click at [826, 339] on div at bounding box center [784, 372] width 1568 height 745
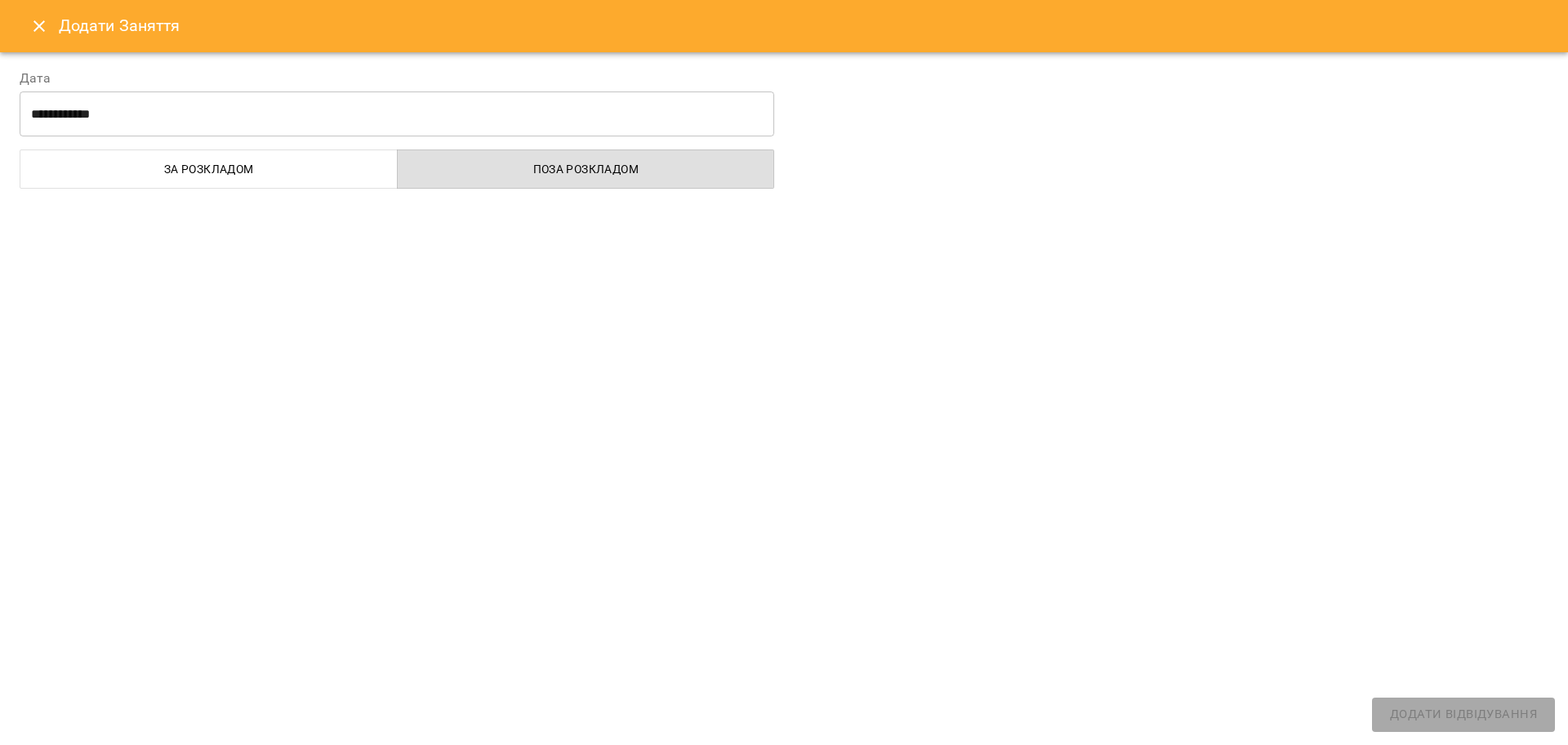
select select
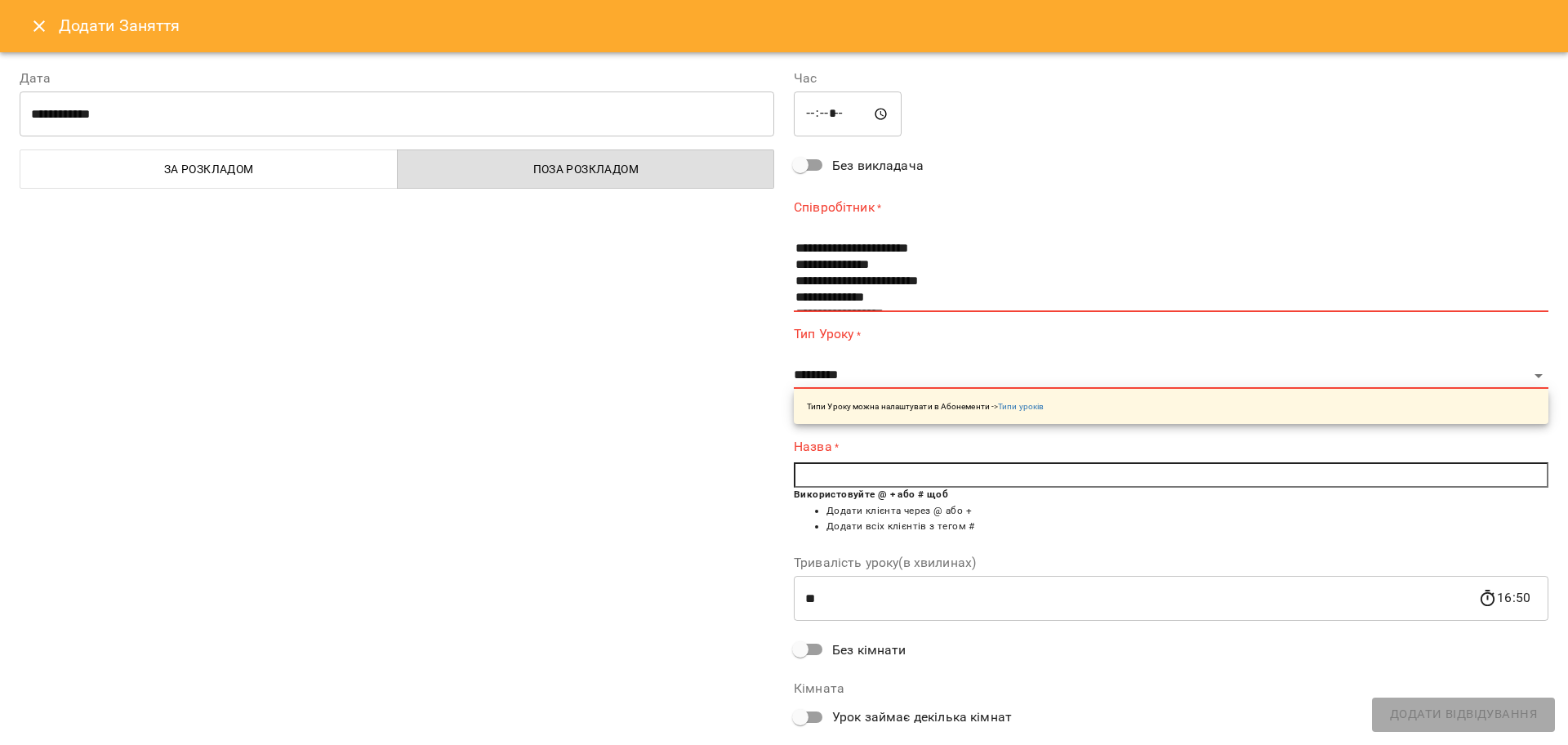
click at [824, 112] on input "*****" at bounding box center [847, 114] width 107 height 46
type input "*****"
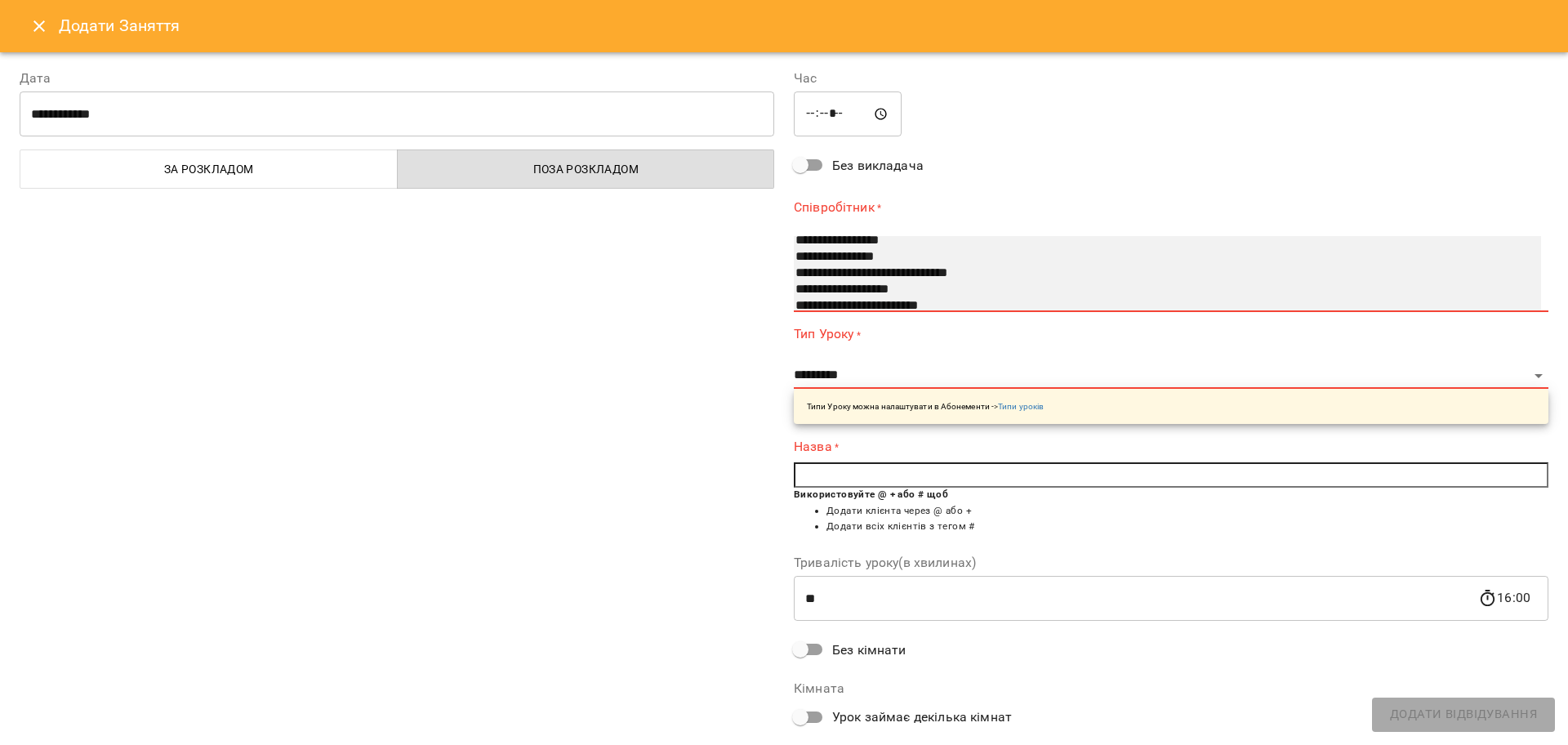
select select "**********"
click at [843, 245] on select "**********" at bounding box center [1167, 274] width 747 height 76
select select "**********"
type input "**"
type input "**********"
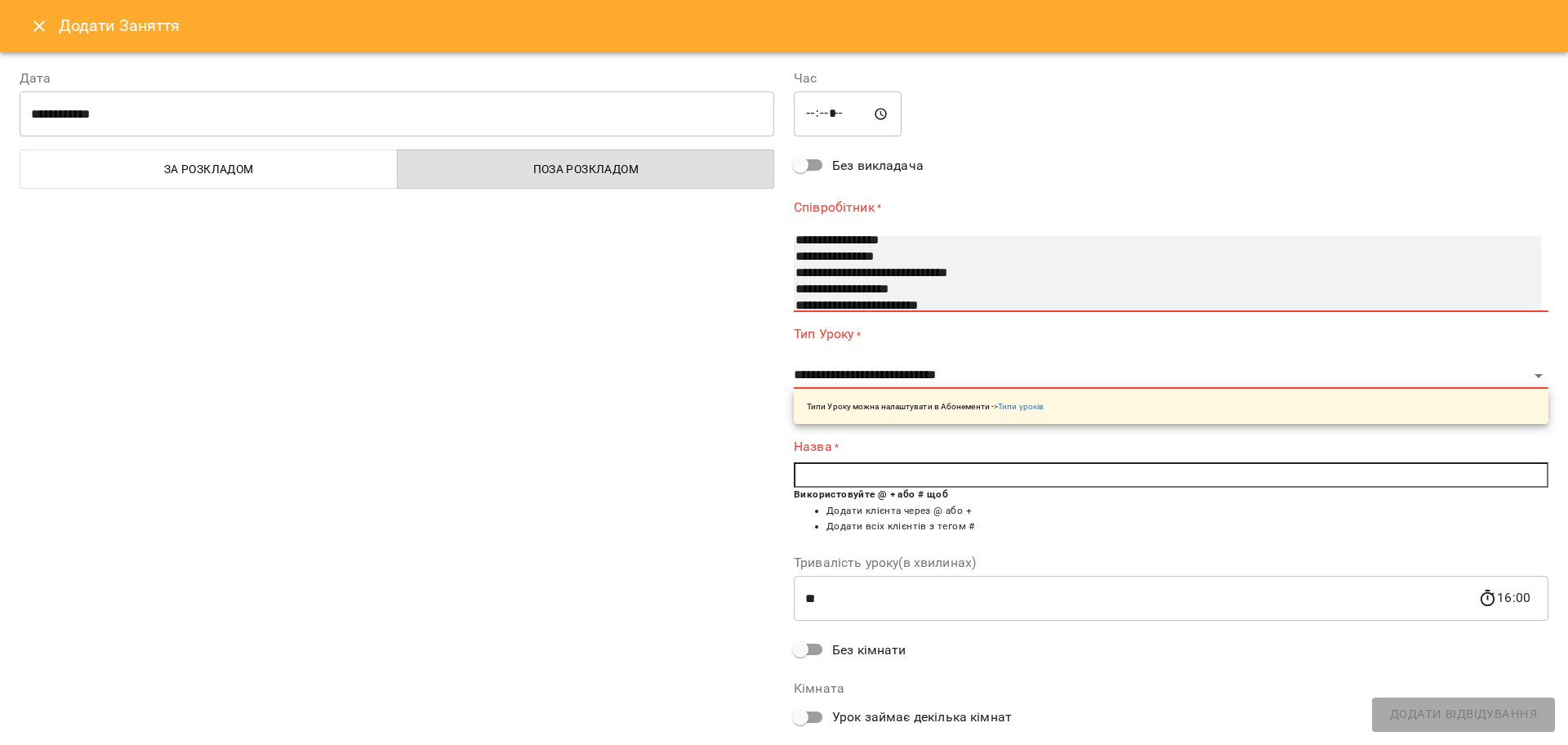
scroll to position [164, 0]
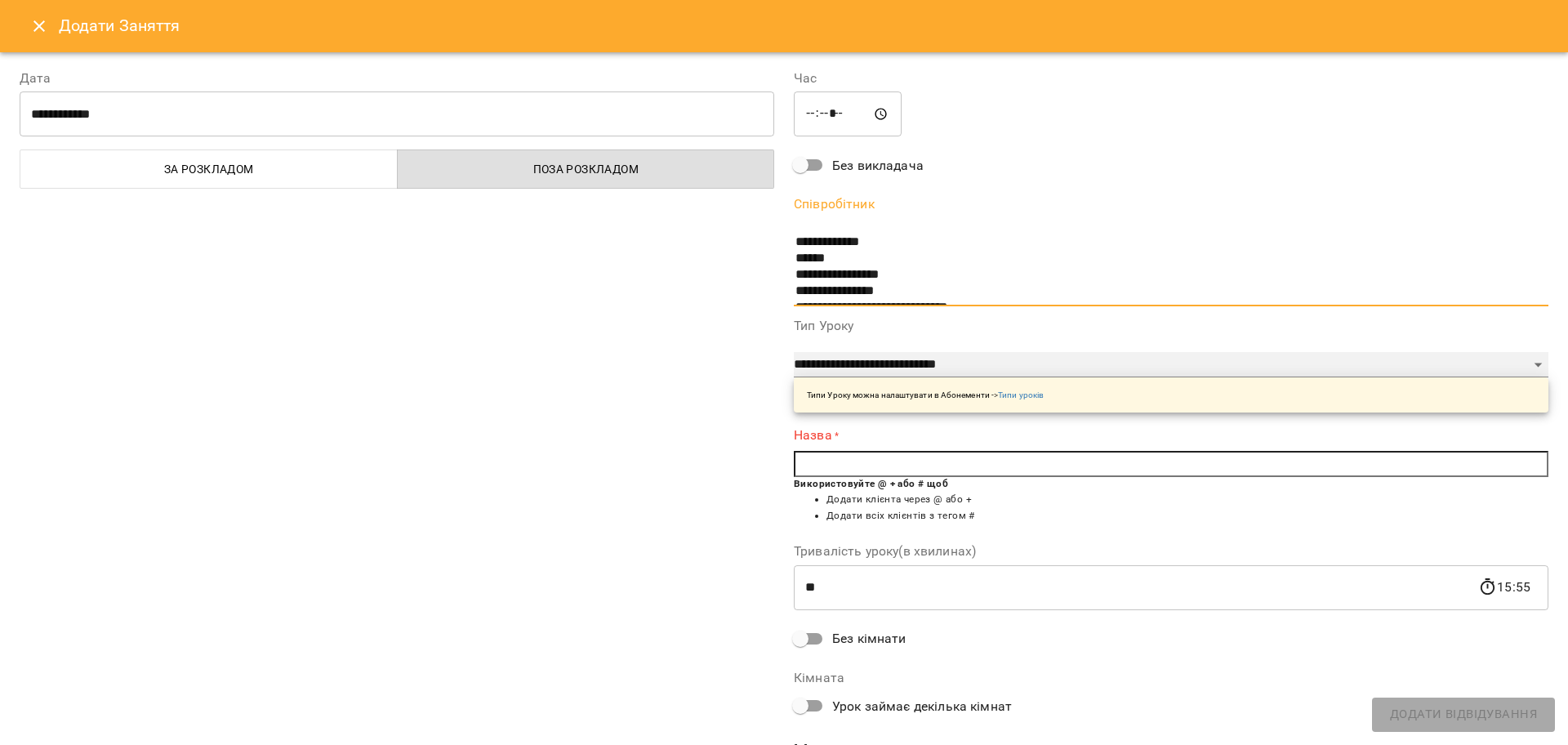
click at [953, 354] on select "**********" at bounding box center [1171, 364] width 755 height 26
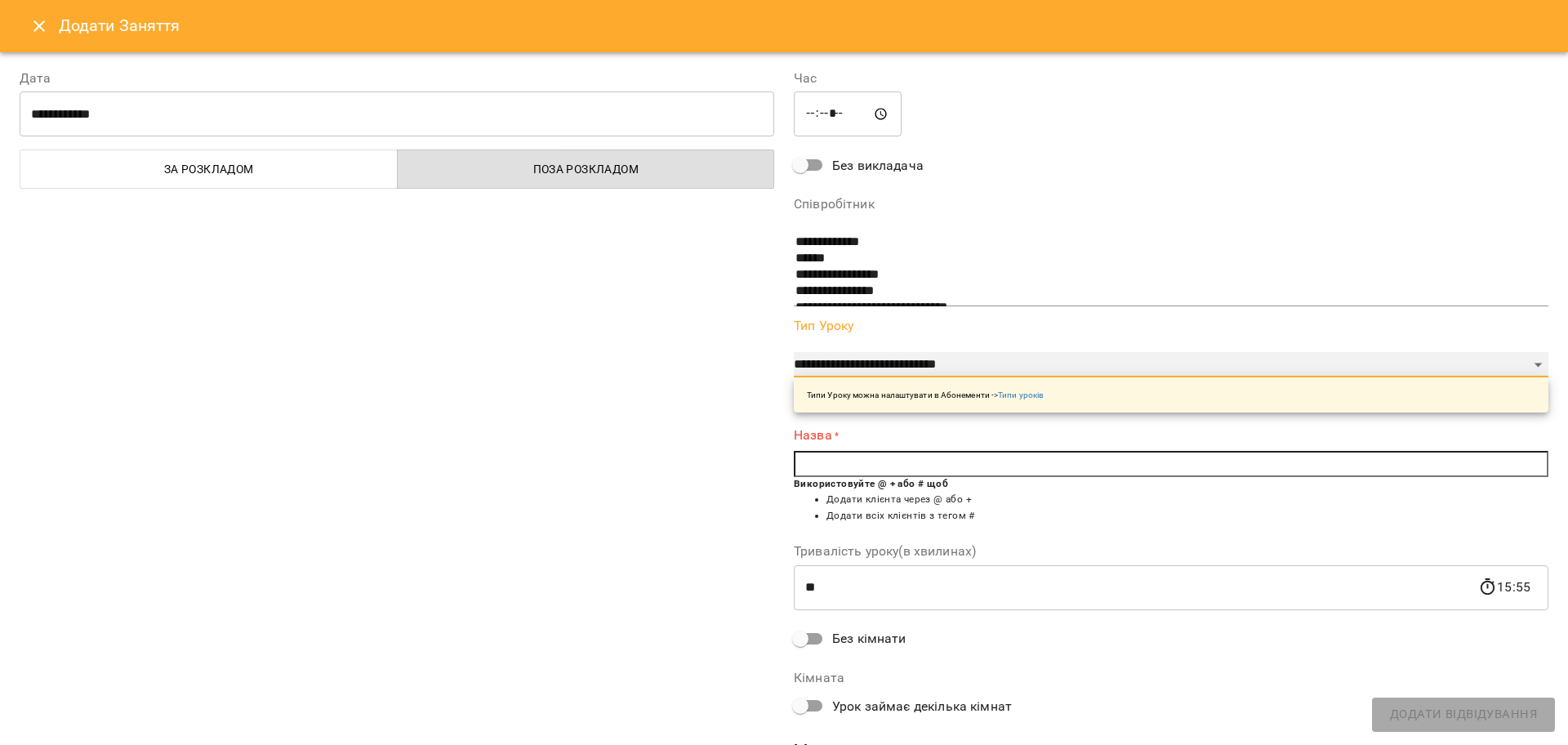
select select "**********"
click at [794, 352] on select "**********" at bounding box center [1171, 364] width 755 height 26
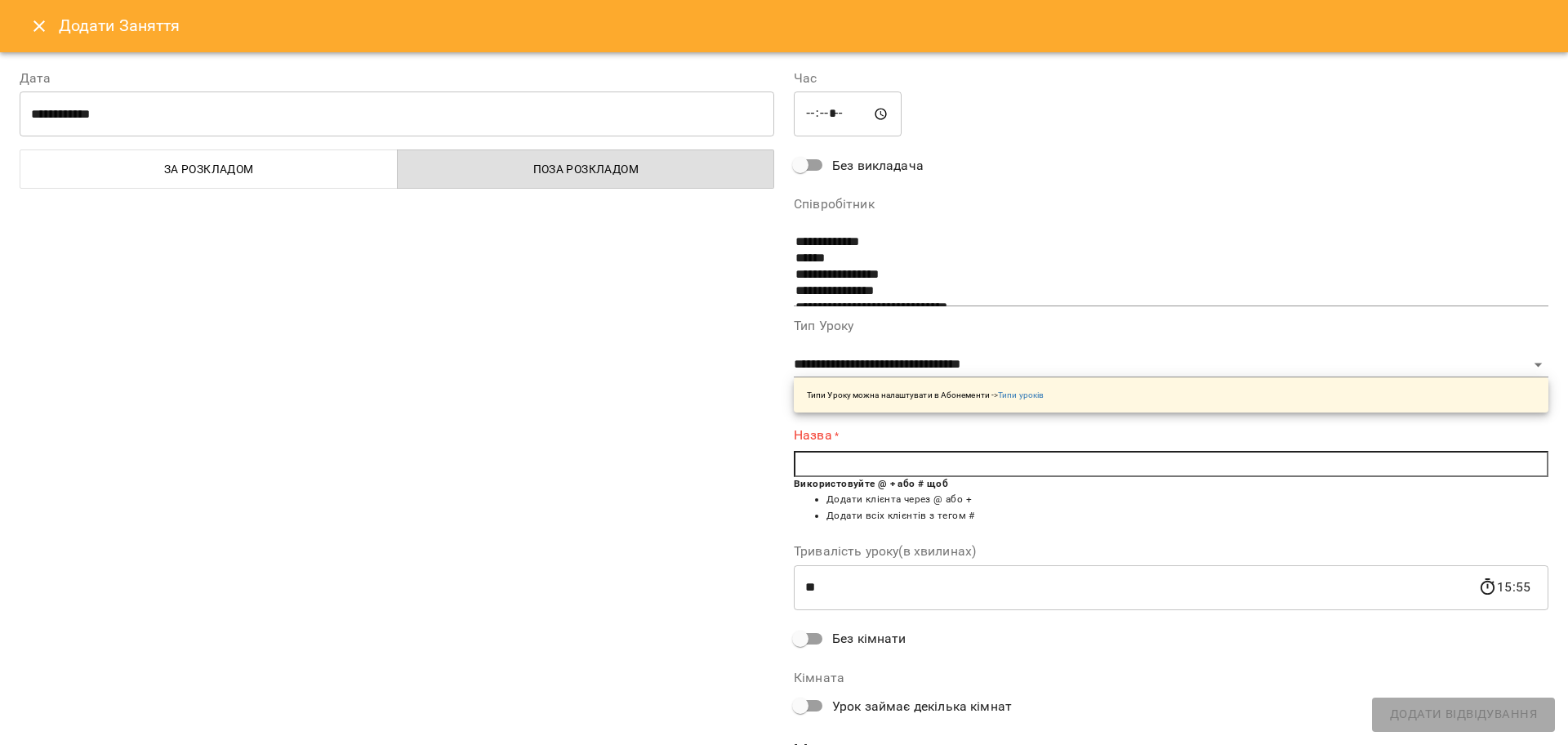
click at [894, 463] on input "text" at bounding box center [1171, 463] width 755 height 26
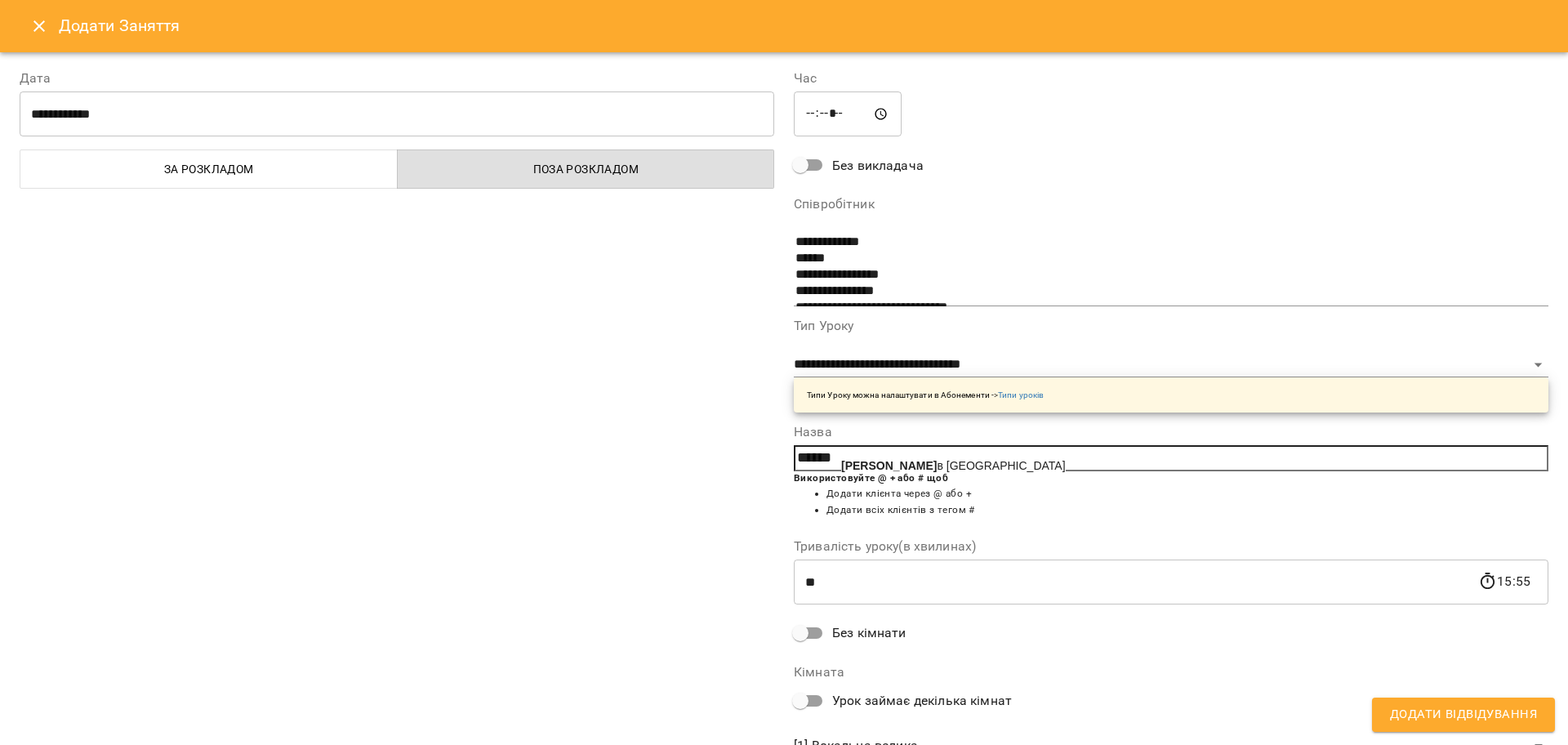
click at [890, 461] on span "Гайко в Тимур" at bounding box center [953, 466] width 224 height 13
type input "**********"
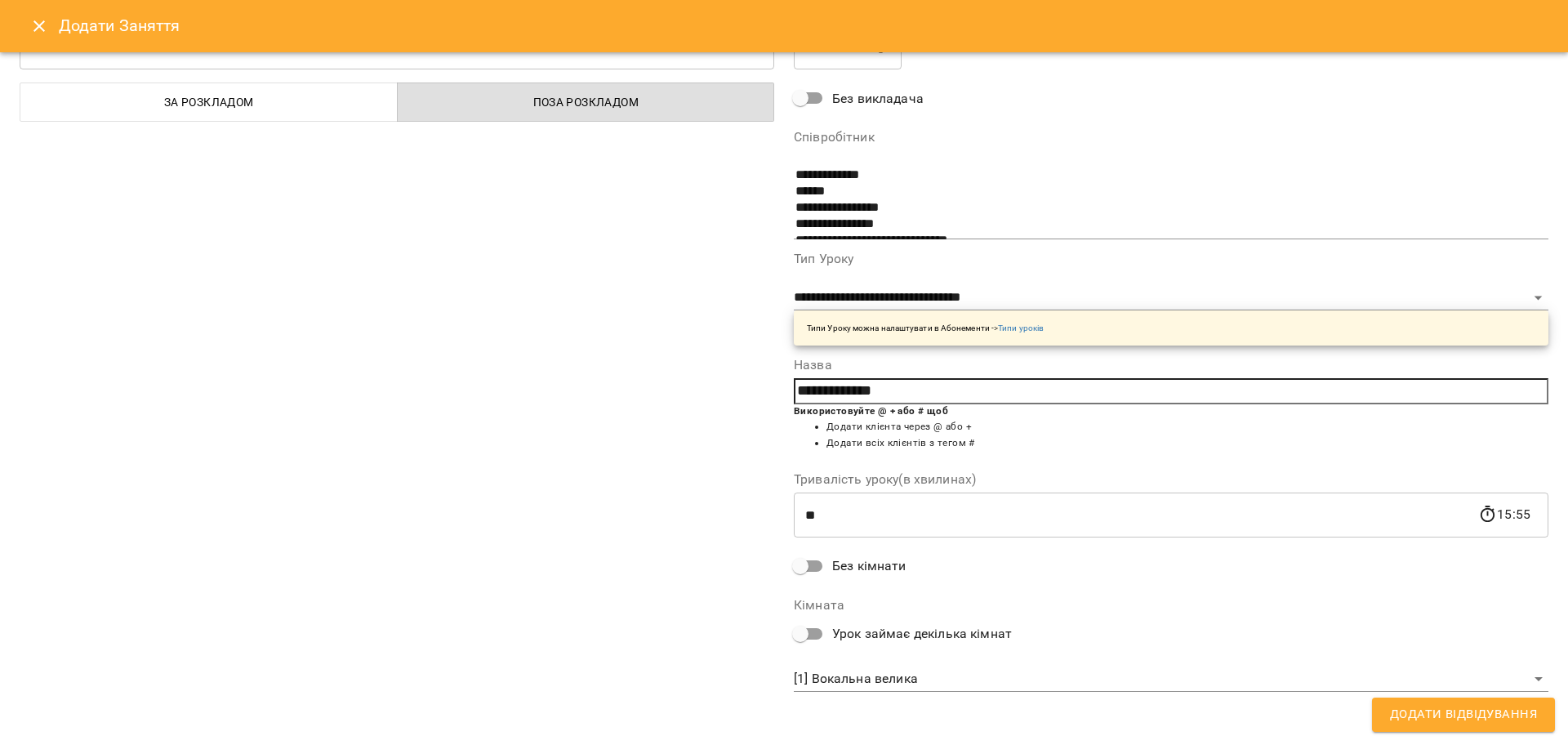
scroll to position [69, 0]
click at [1434, 724] on span "Додати Відвідування" at bounding box center [1463, 715] width 147 height 21
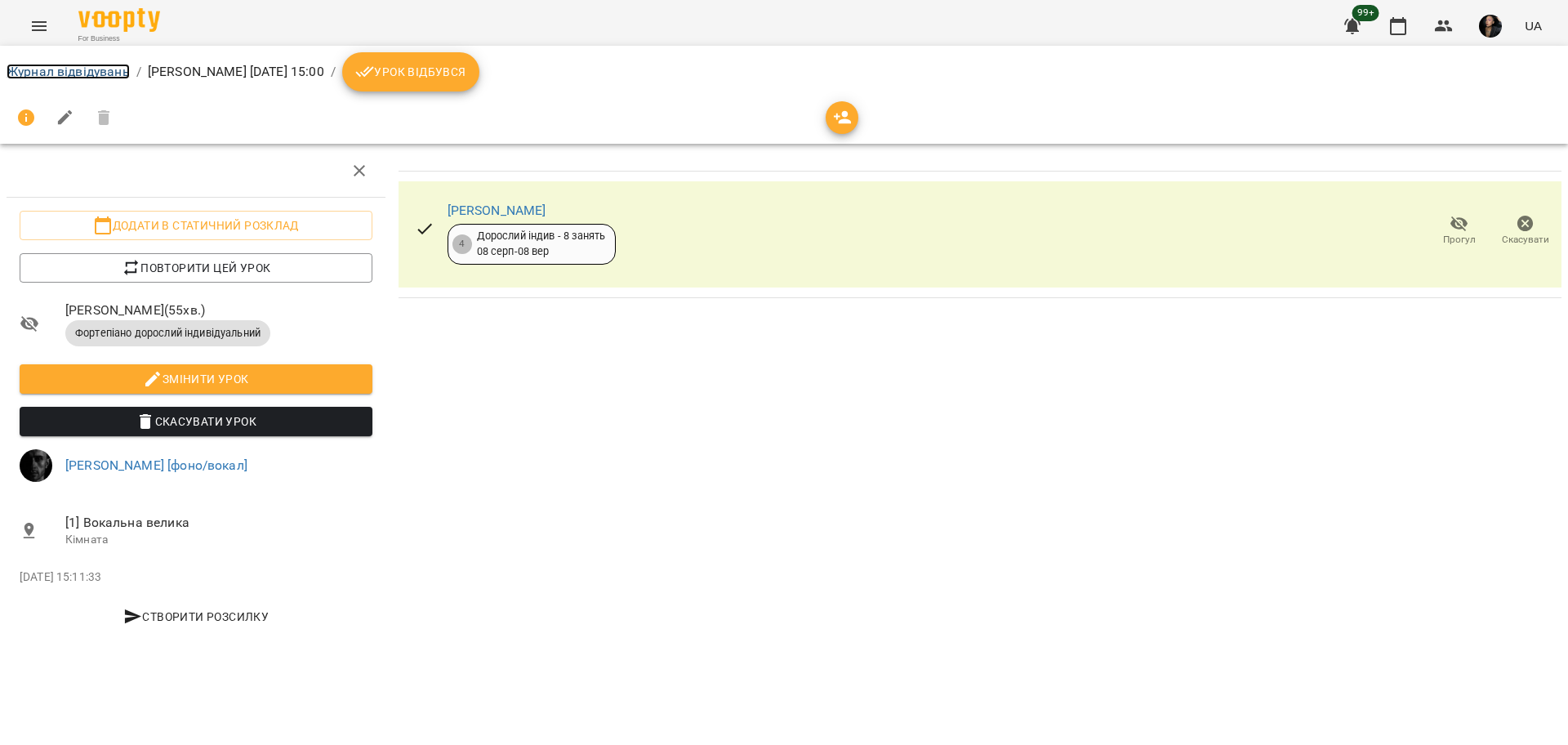
click at [55, 74] on link "Журнал відвідувань" at bounding box center [68, 71] width 124 height 15
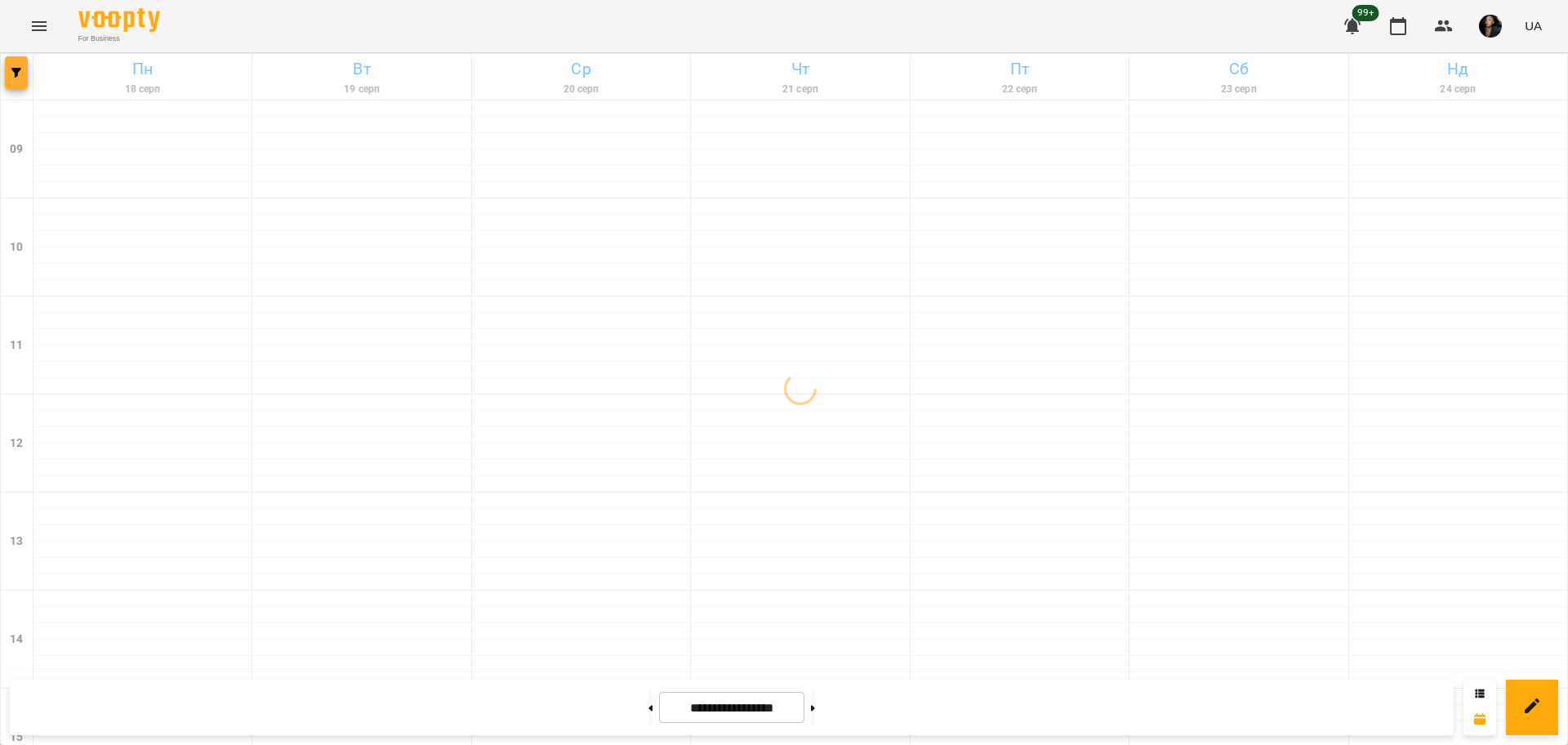
click at [15, 81] on button "button" at bounding box center [16, 72] width 23 height 32
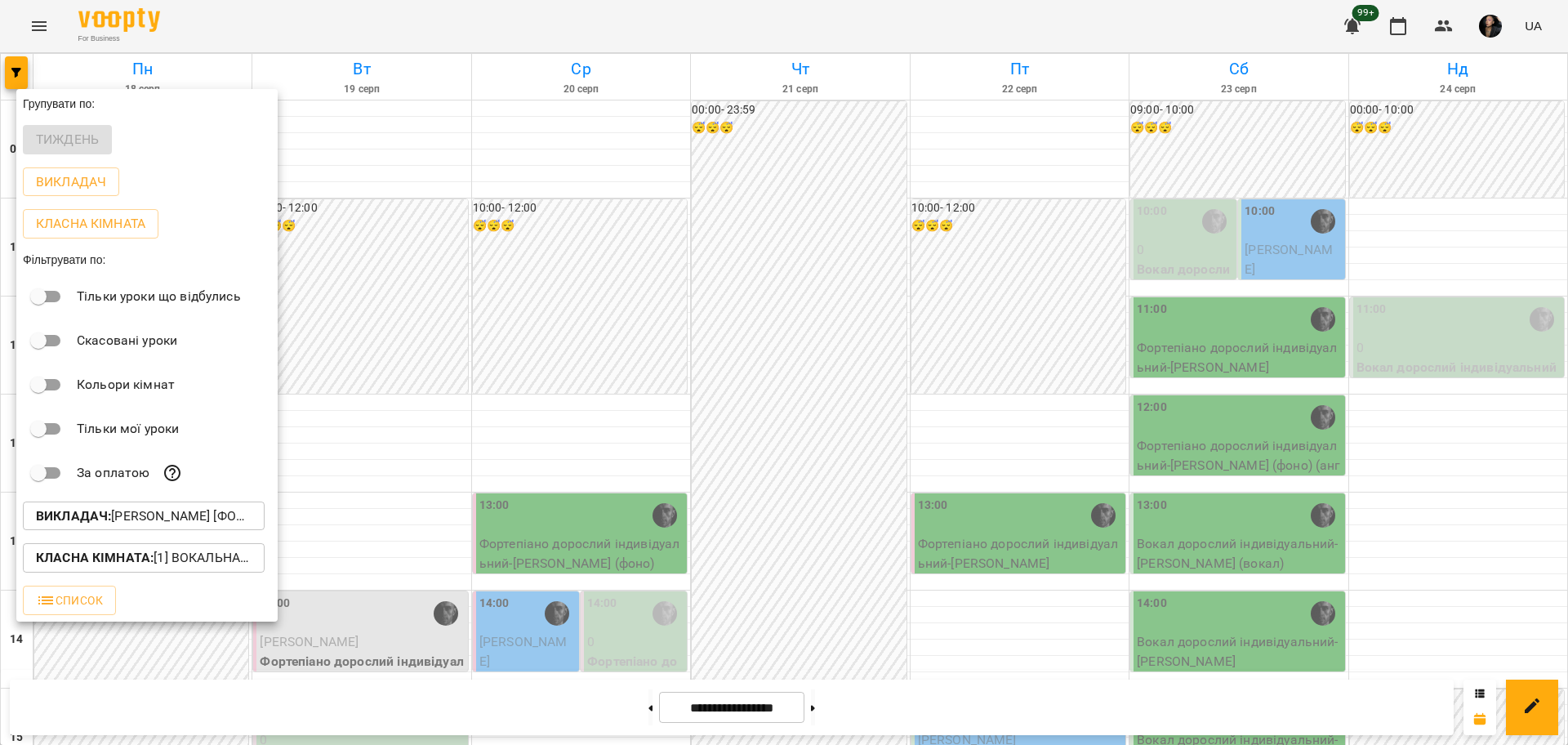
click at [121, 519] on p "Викладач : [PERSON_NAME] [фоно/вокал]" at bounding box center [143, 516] width 216 height 20
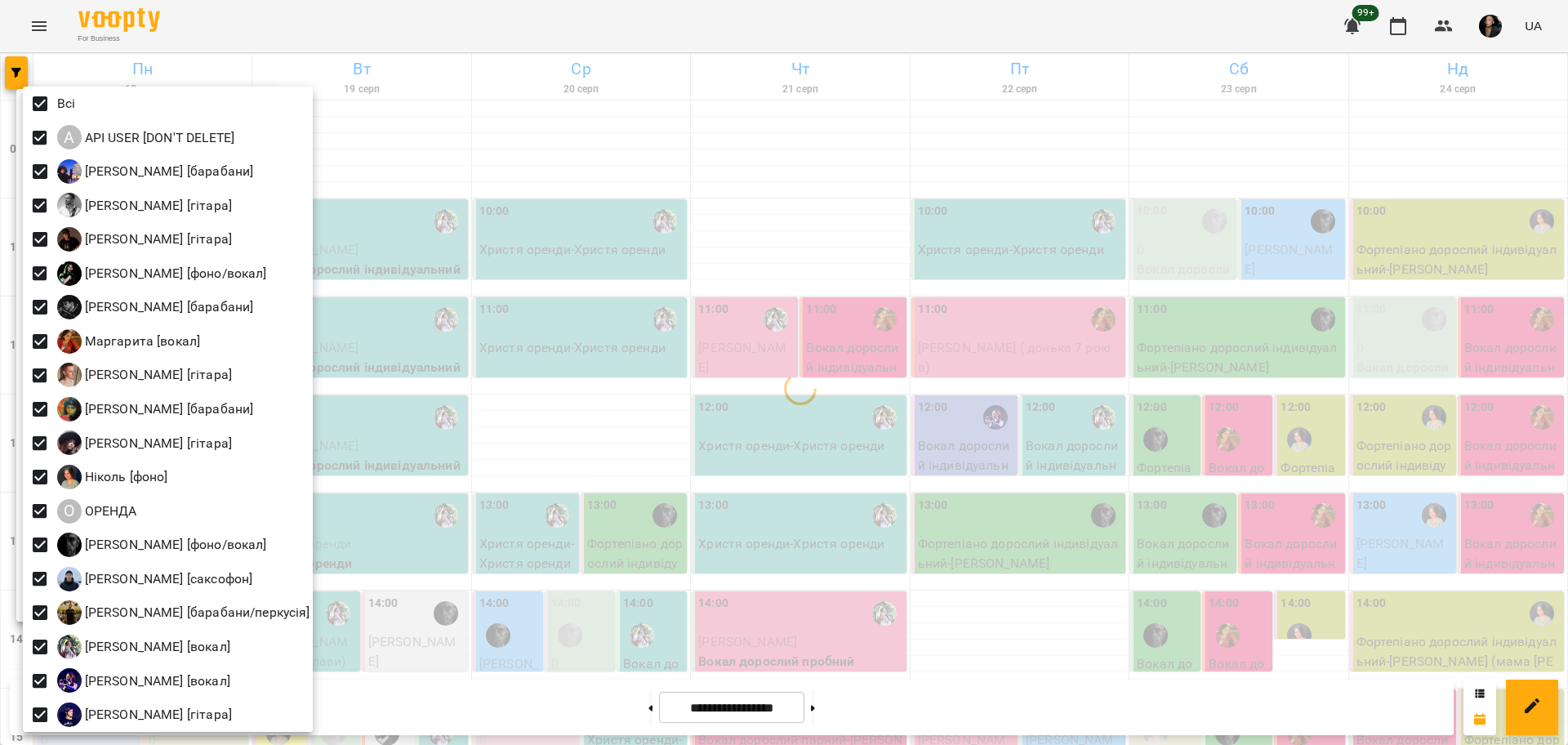
click at [501, 274] on div at bounding box center [784, 372] width 1568 height 745
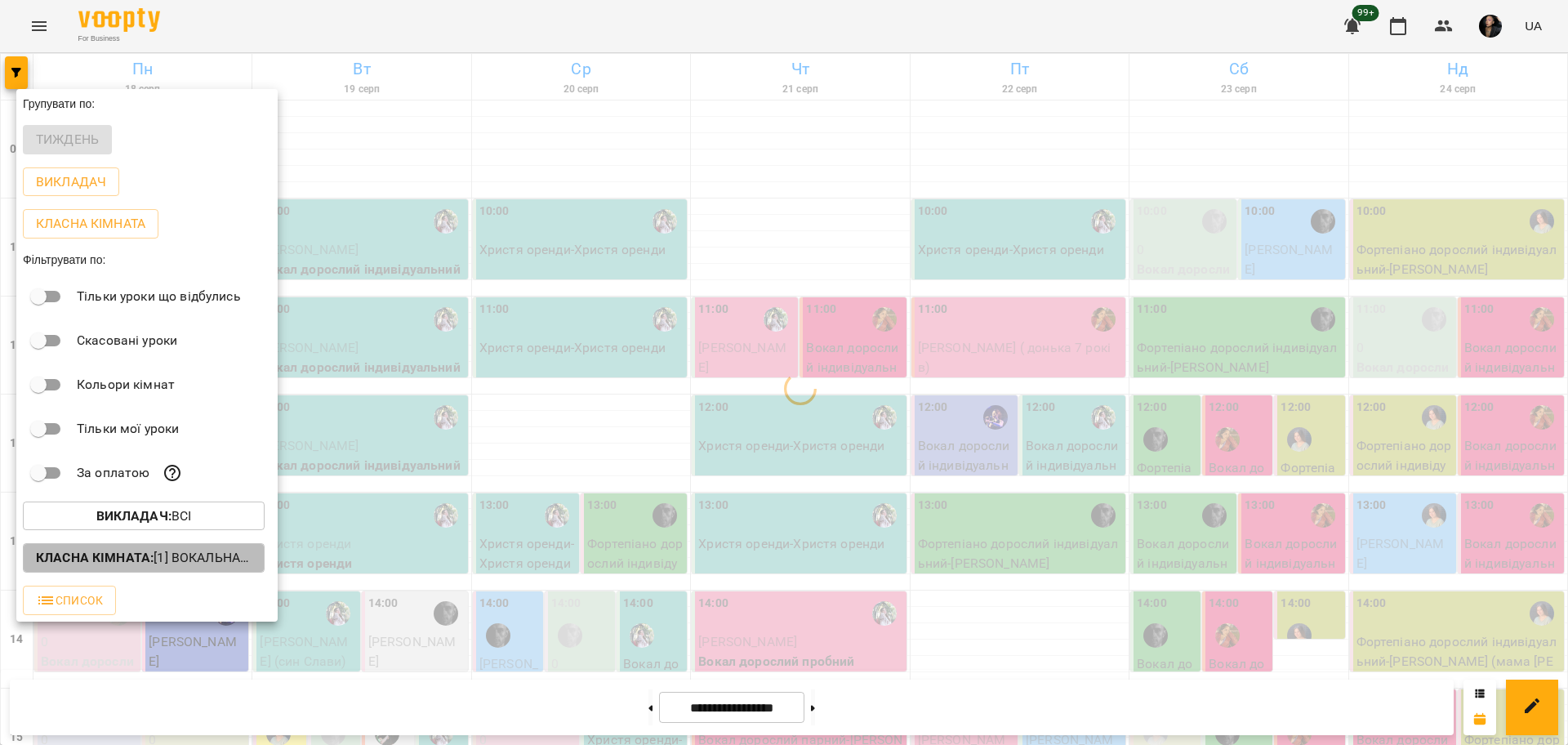
click at [90, 556] on b "Класна кімната :" at bounding box center [95, 557] width 118 height 15
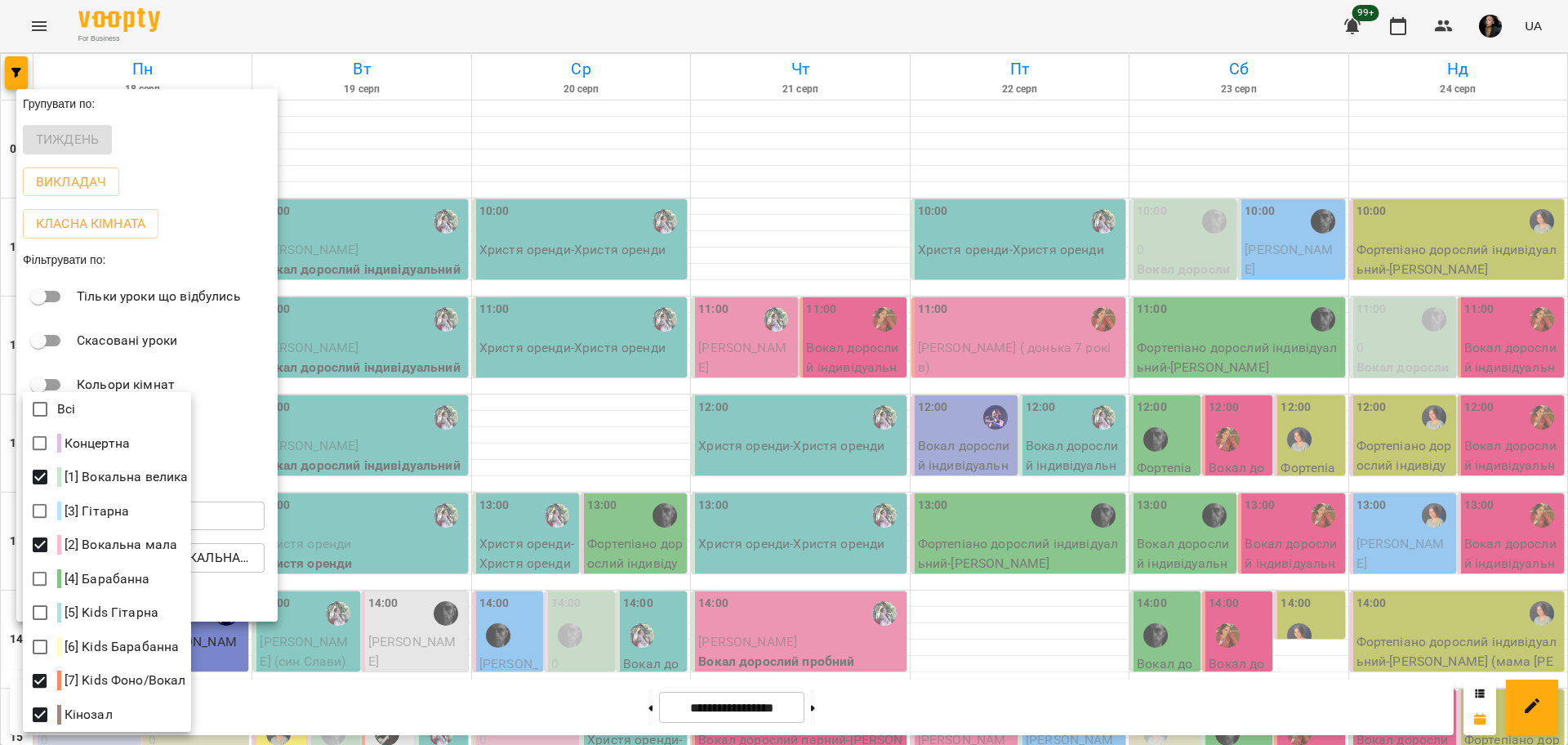
click at [391, 618] on div at bounding box center [784, 372] width 1568 height 745
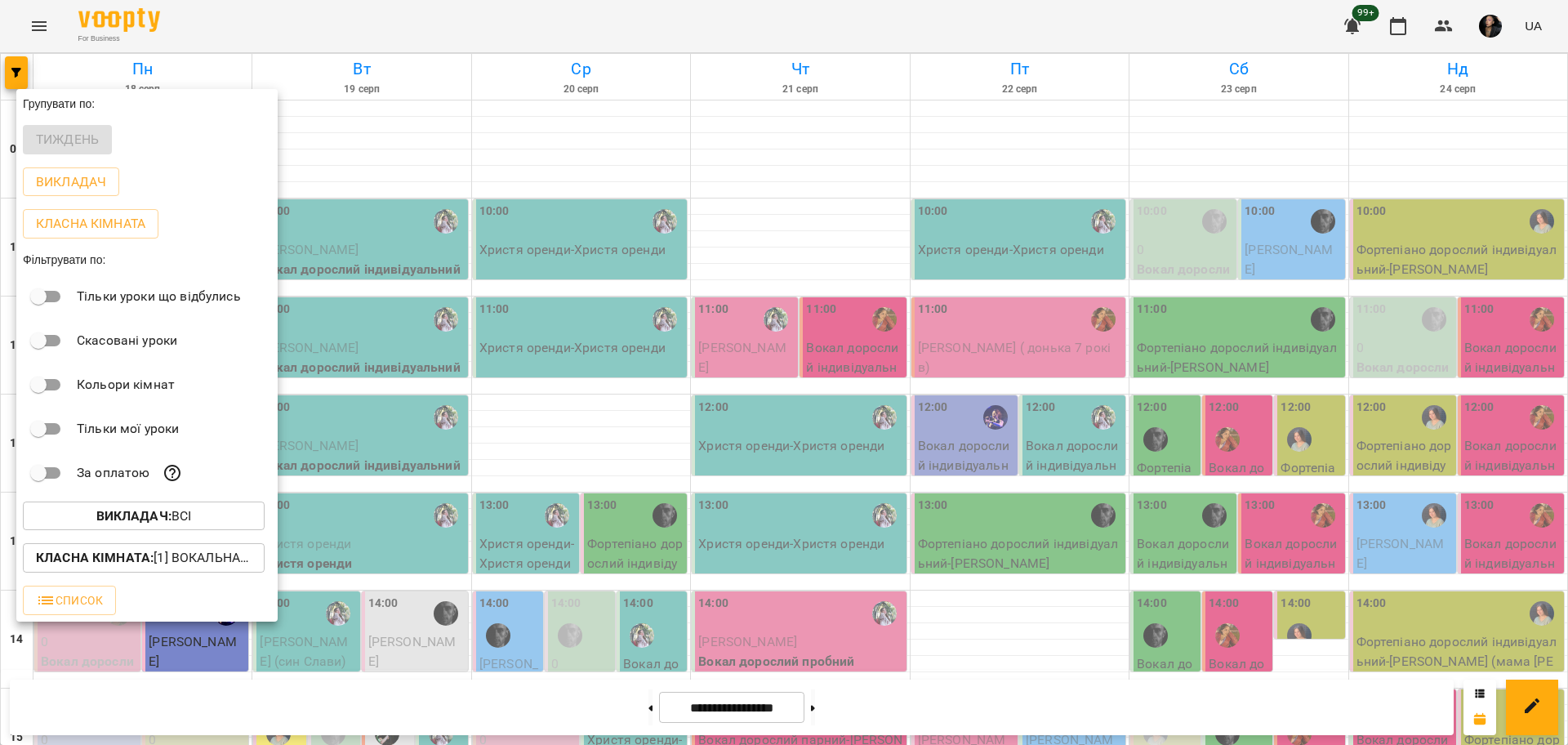
click at [205, 536] on div "Викладач : Всі" at bounding box center [146, 516] width 261 height 43
click at [206, 525] on span "Викладач : Всі" at bounding box center [143, 516] width 216 height 20
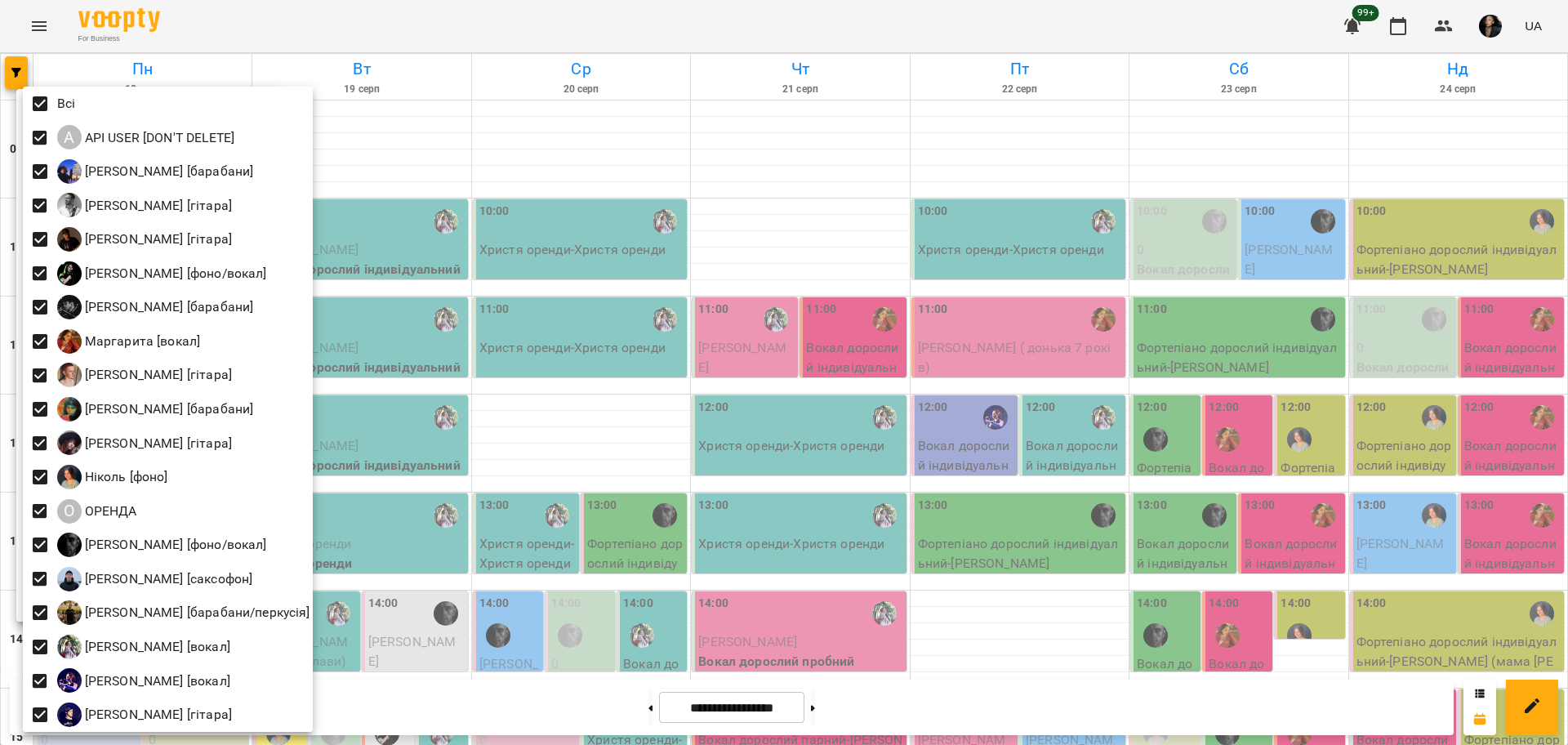
click at [951, 321] on div at bounding box center [784, 372] width 1568 height 745
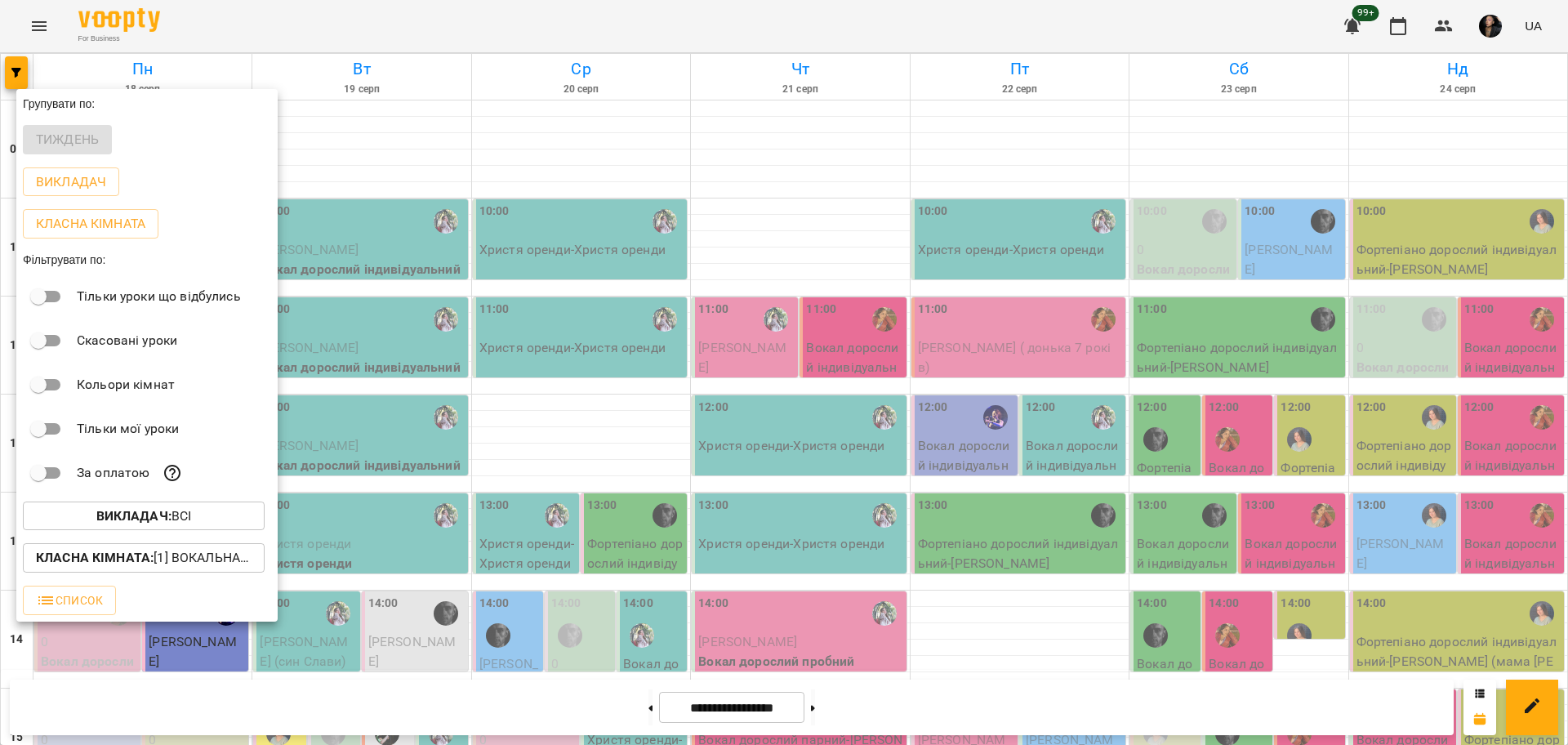
click at [1025, 491] on div at bounding box center [784, 372] width 1568 height 745
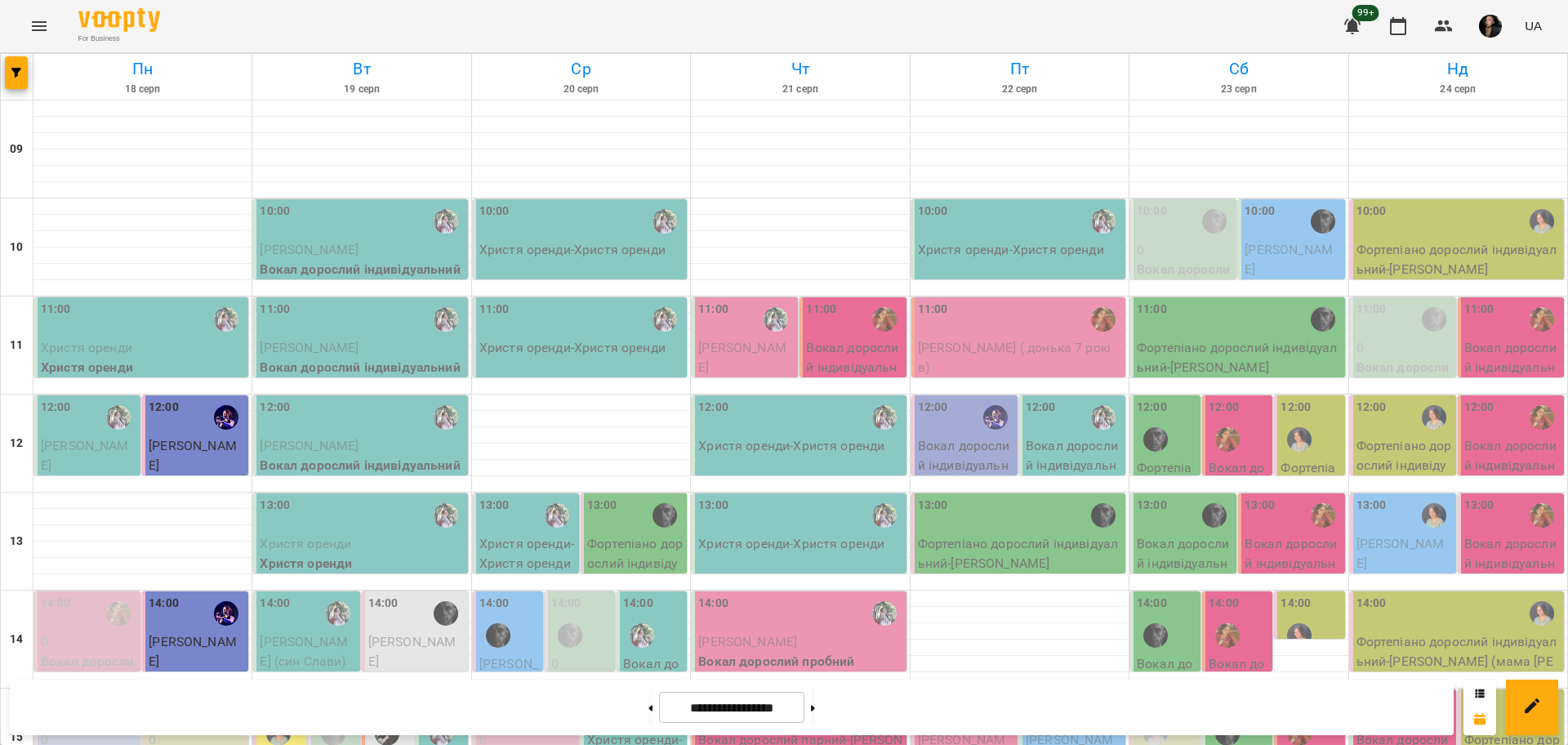
scroll to position [204, 0]
click at [1002, 730] on p "Антоніна Вікторія" at bounding box center [966, 758] width 96 height 58
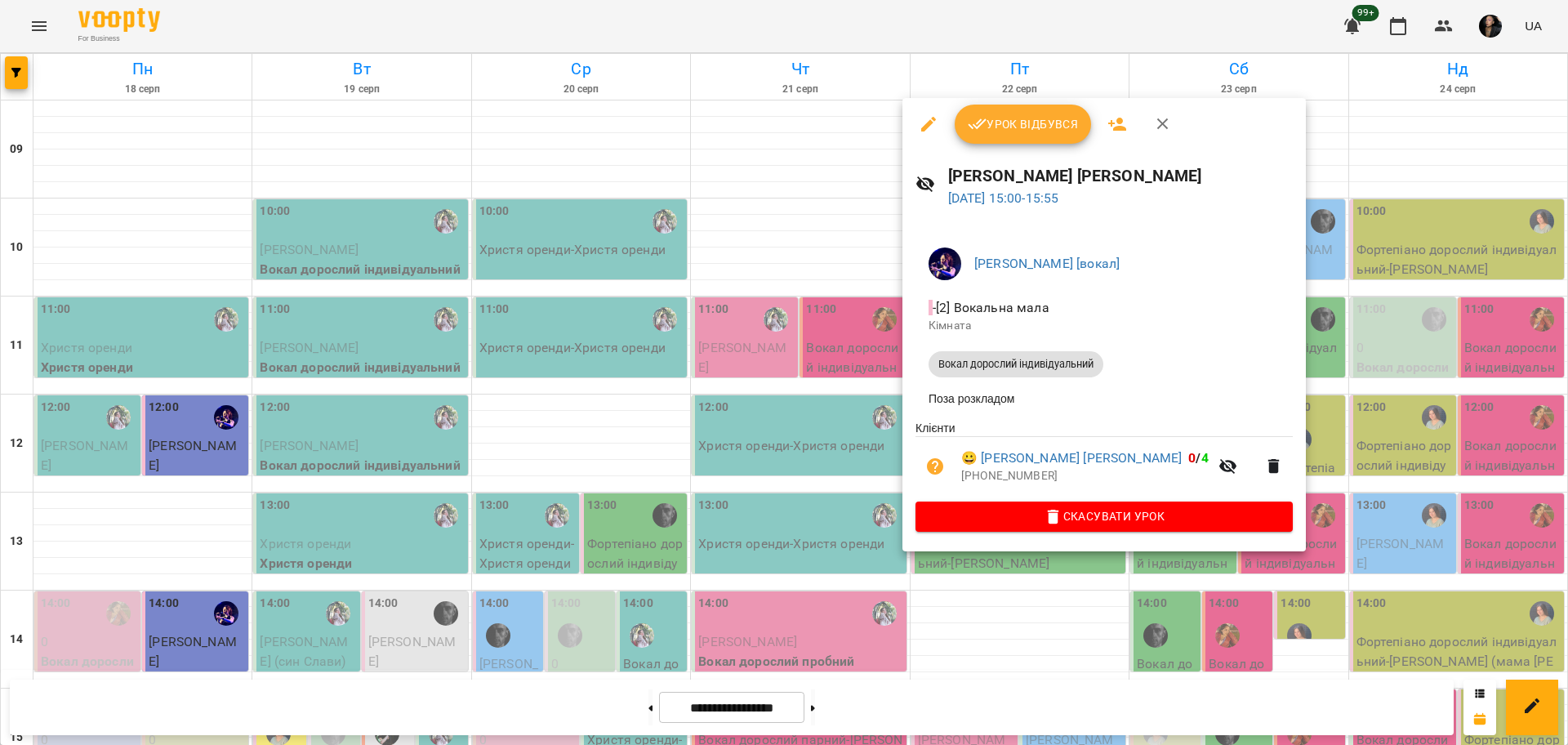
click at [1053, 621] on div at bounding box center [784, 372] width 1568 height 745
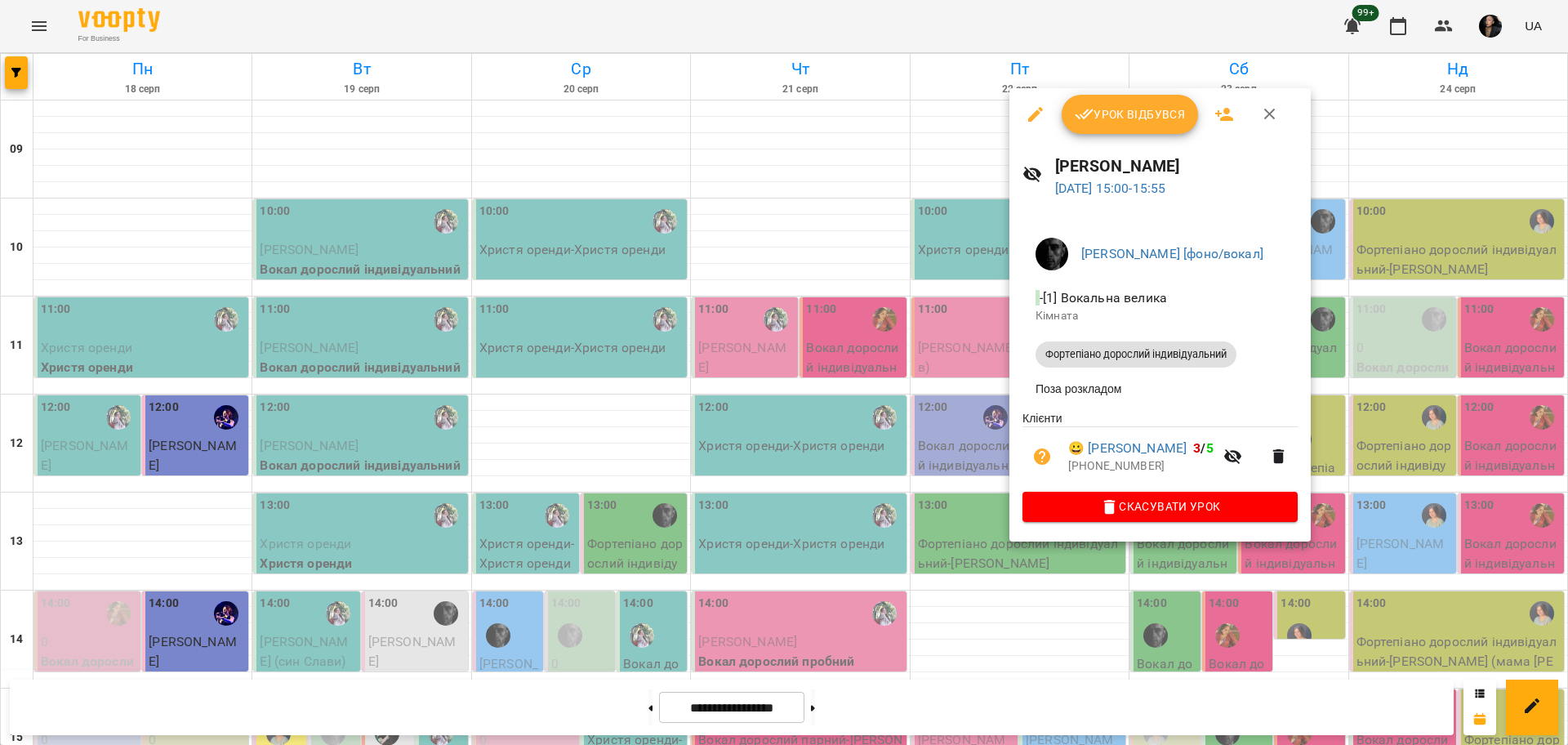
click at [1093, 612] on div at bounding box center [784, 372] width 1568 height 745
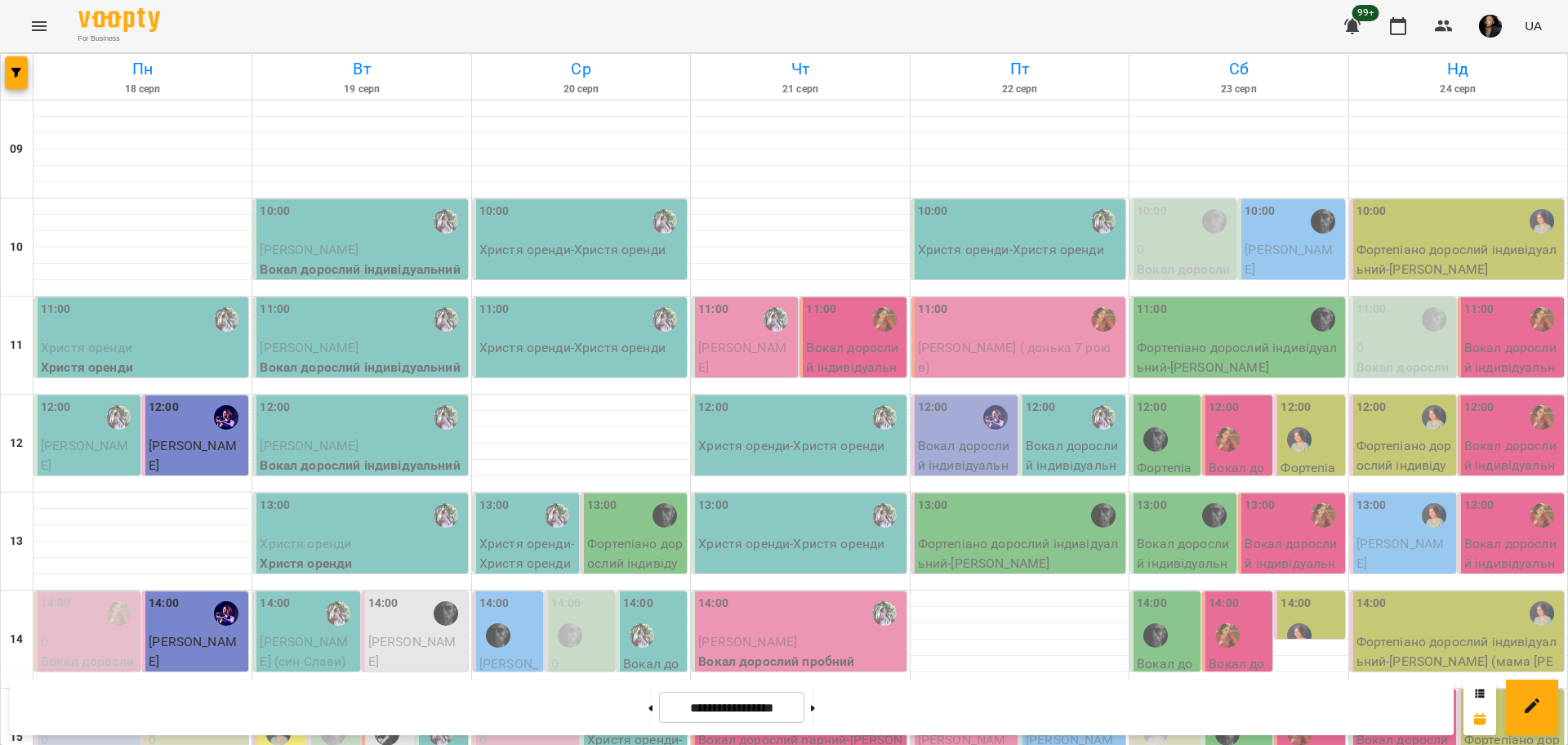
click at [2, 57] on div at bounding box center [17, 77] width 32 height 46
click at [12, 68] on icon "button" at bounding box center [16, 72] width 10 height 10
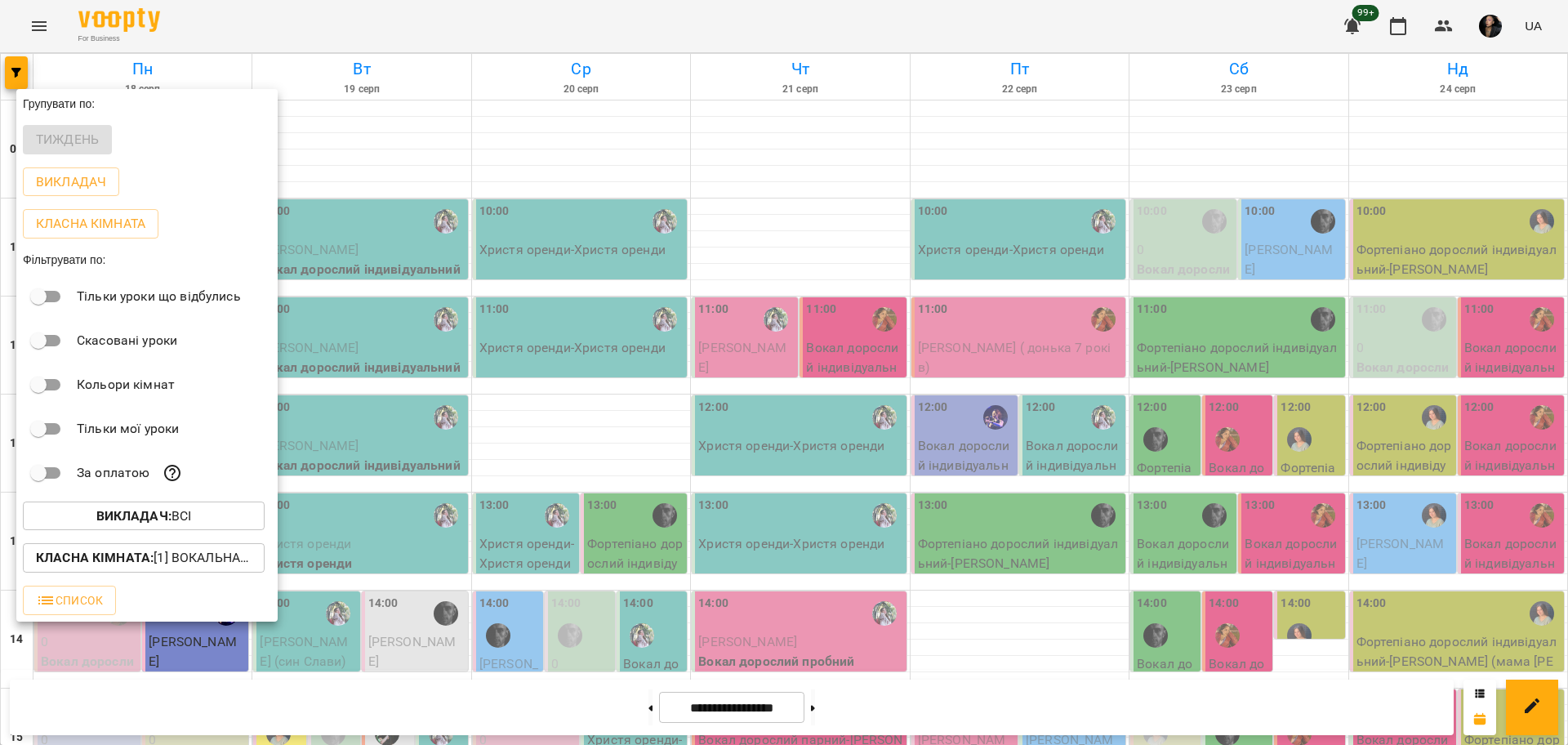
drag, startPoint x: 143, startPoint y: 505, endPoint x: 152, endPoint y: 524, distance: 21.0
click at [143, 505] on div "Викладач : Всі" at bounding box center [146, 516] width 261 height 43
click at [152, 524] on b "Викладач :" at bounding box center [133, 515] width 75 height 15
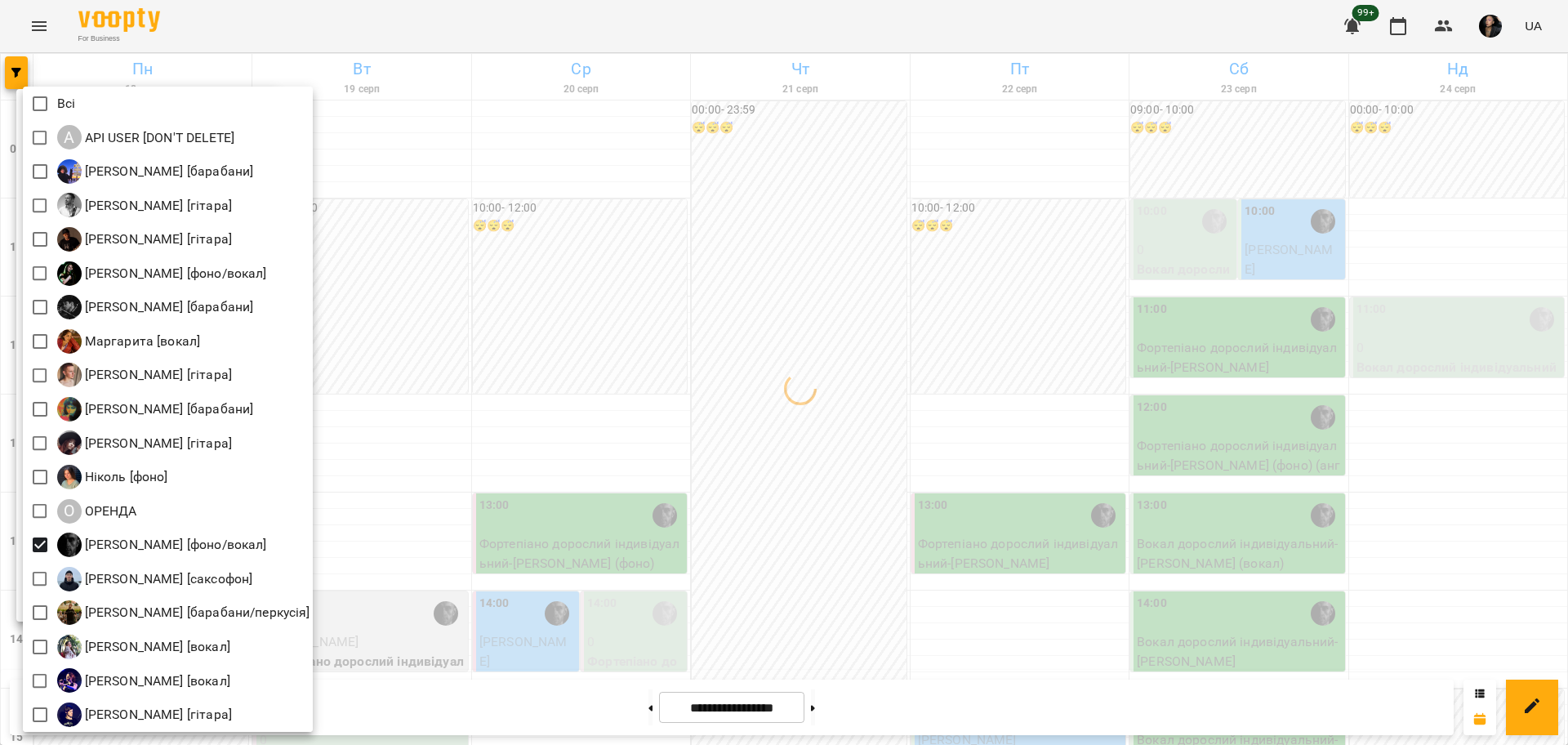
click at [760, 455] on div at bounding box center [784, 372] width 1568 height 745
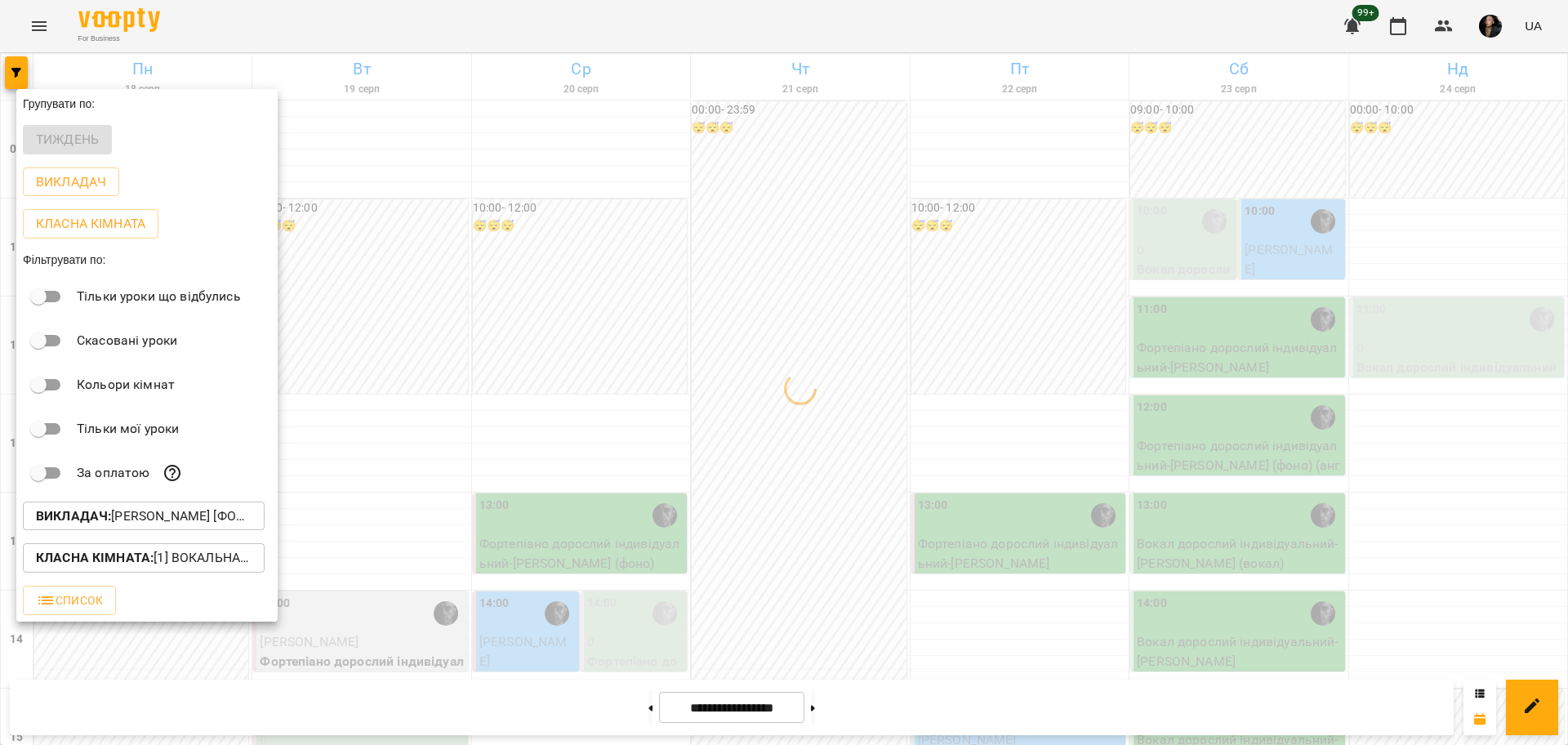
click at [800, 437] on div at bounding box center [784, 372] width 1568 height 745
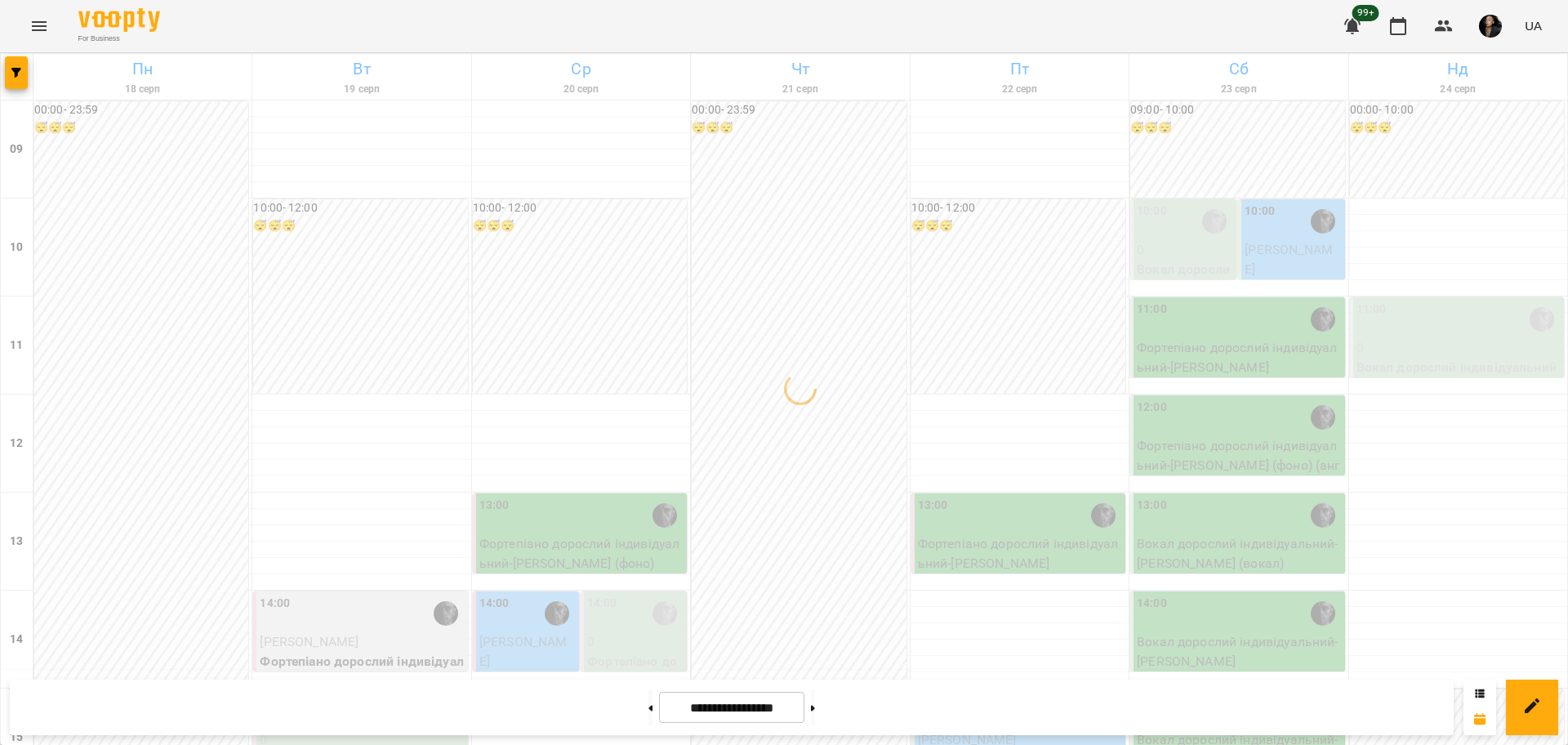
click at [797, 440] on div "00:00 - 23:59 😴😴😴" at bounding box center [798, 737] width 214 height 1272
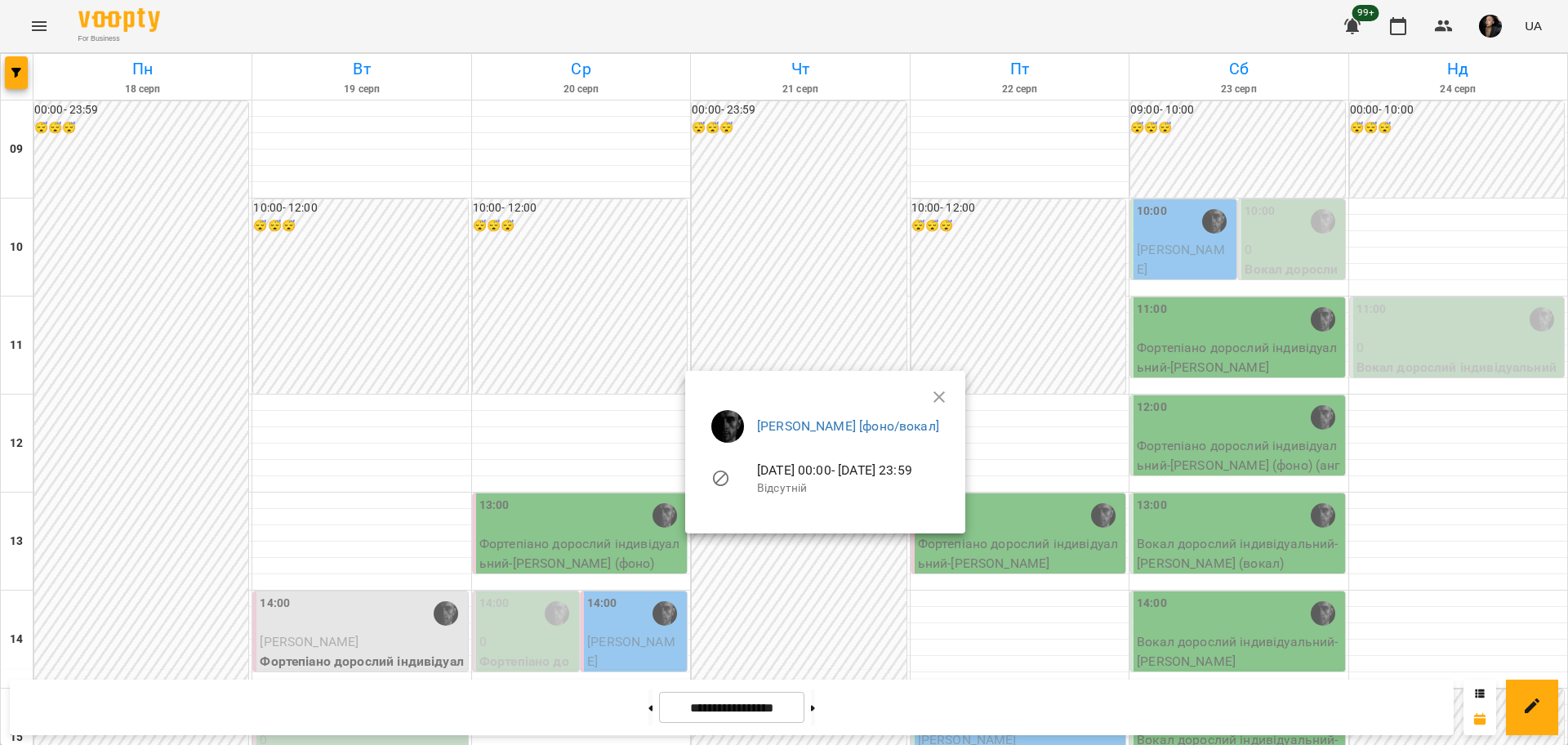
click at [801, 277] on div at bounding box center [784, 372] width 1568 height 745
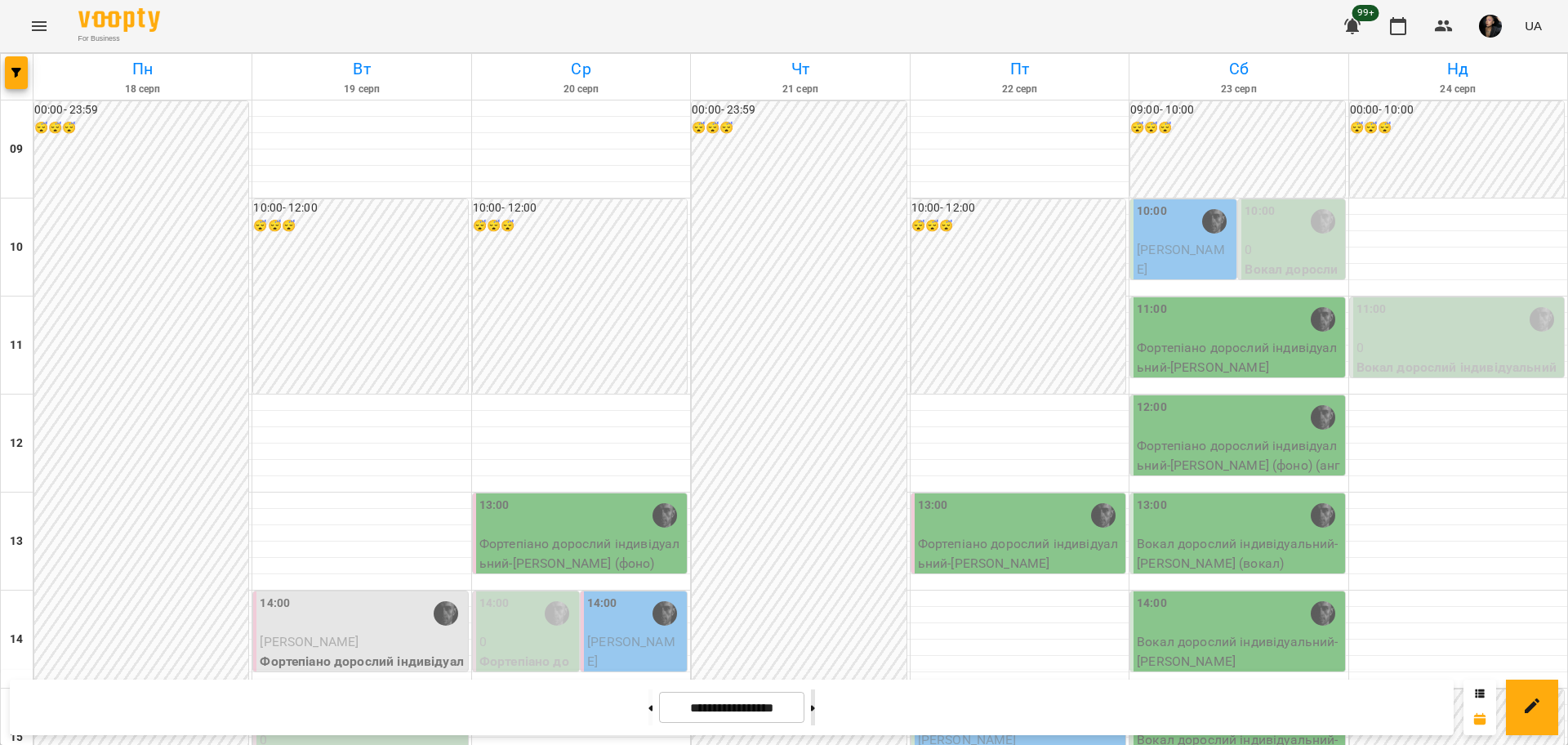
click at [814, 702] on button at bounding box center [813, 707] width 4 height 36
type input "**********"
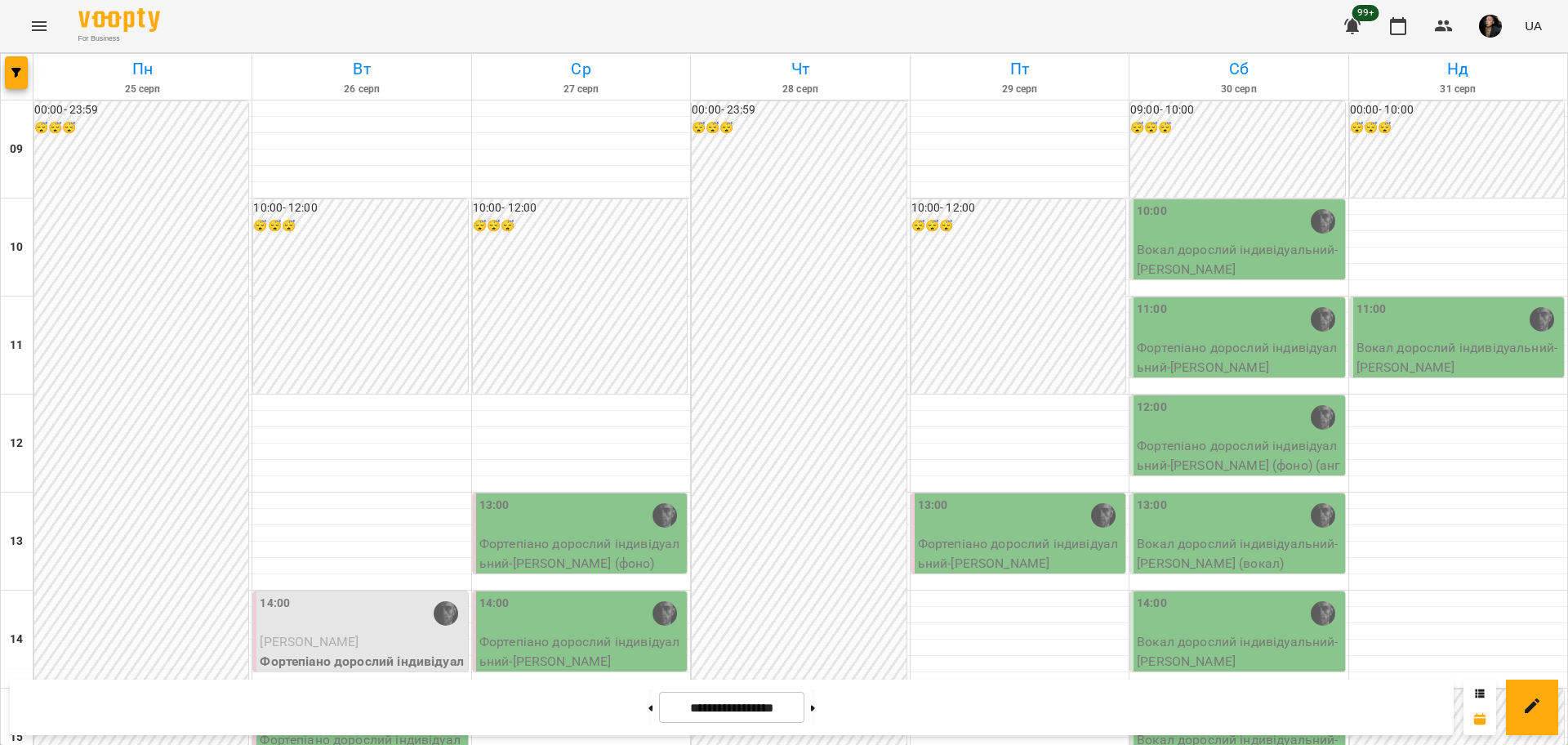
click at [41, 32] on icon "Menu" at bounding box center [39, 26] width 20 height 20
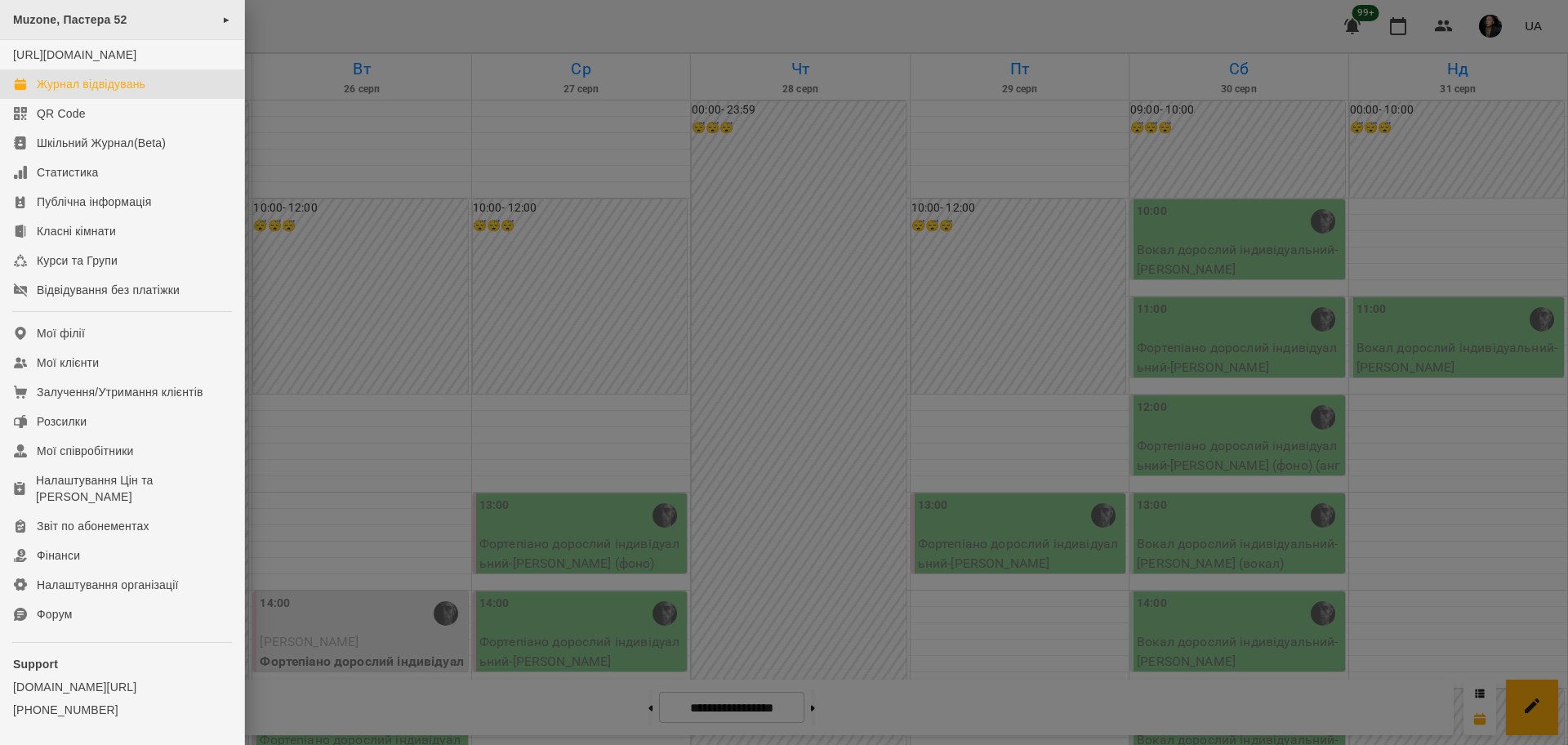
click at [144, 10] on div "Muzone, Пастера 52 ►" at bounding box center [122, 20] width 244 height 40
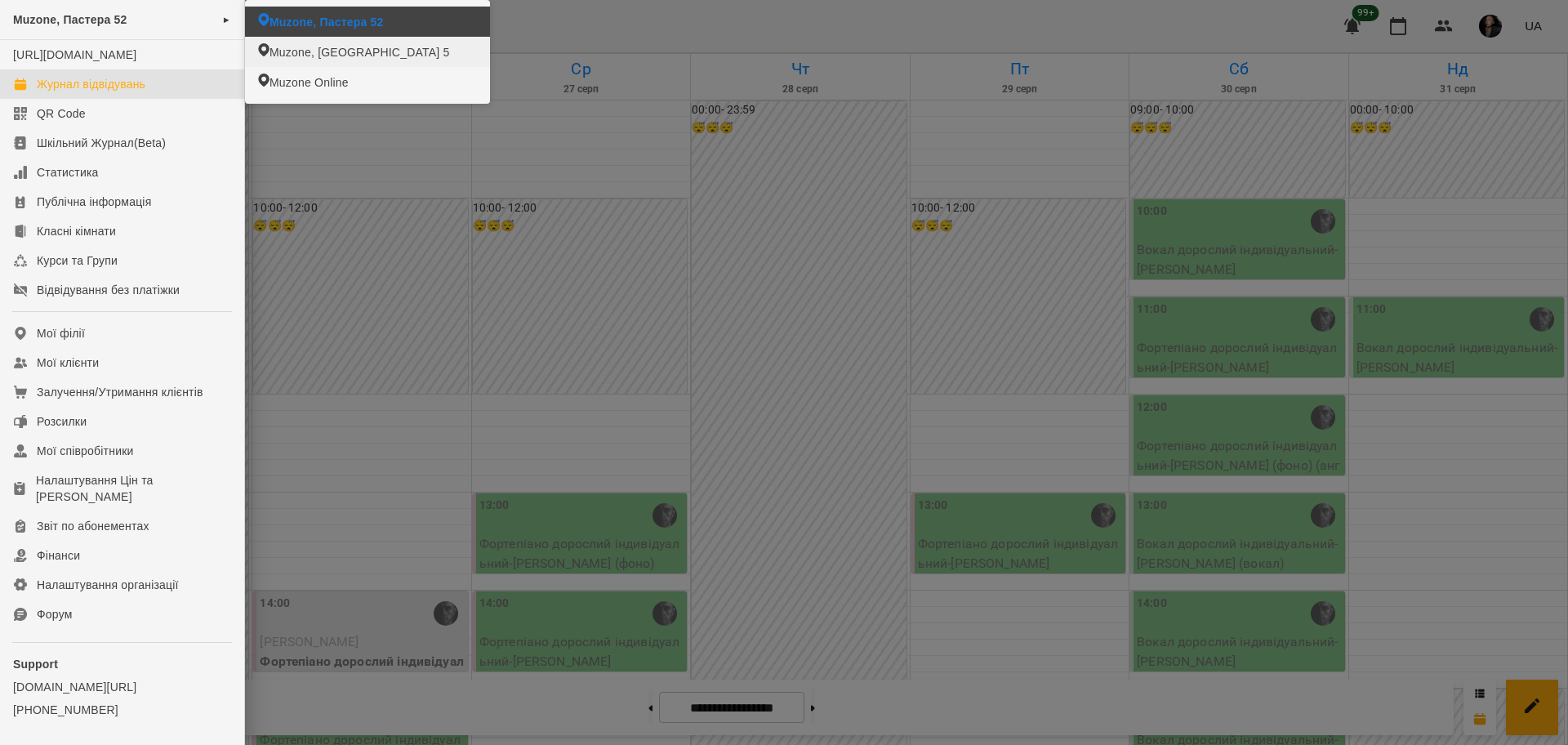
click at [310, 48] on span "Muzone, Велика Арнаутська 5" at bounding box center [359, 51] width 180 height 16
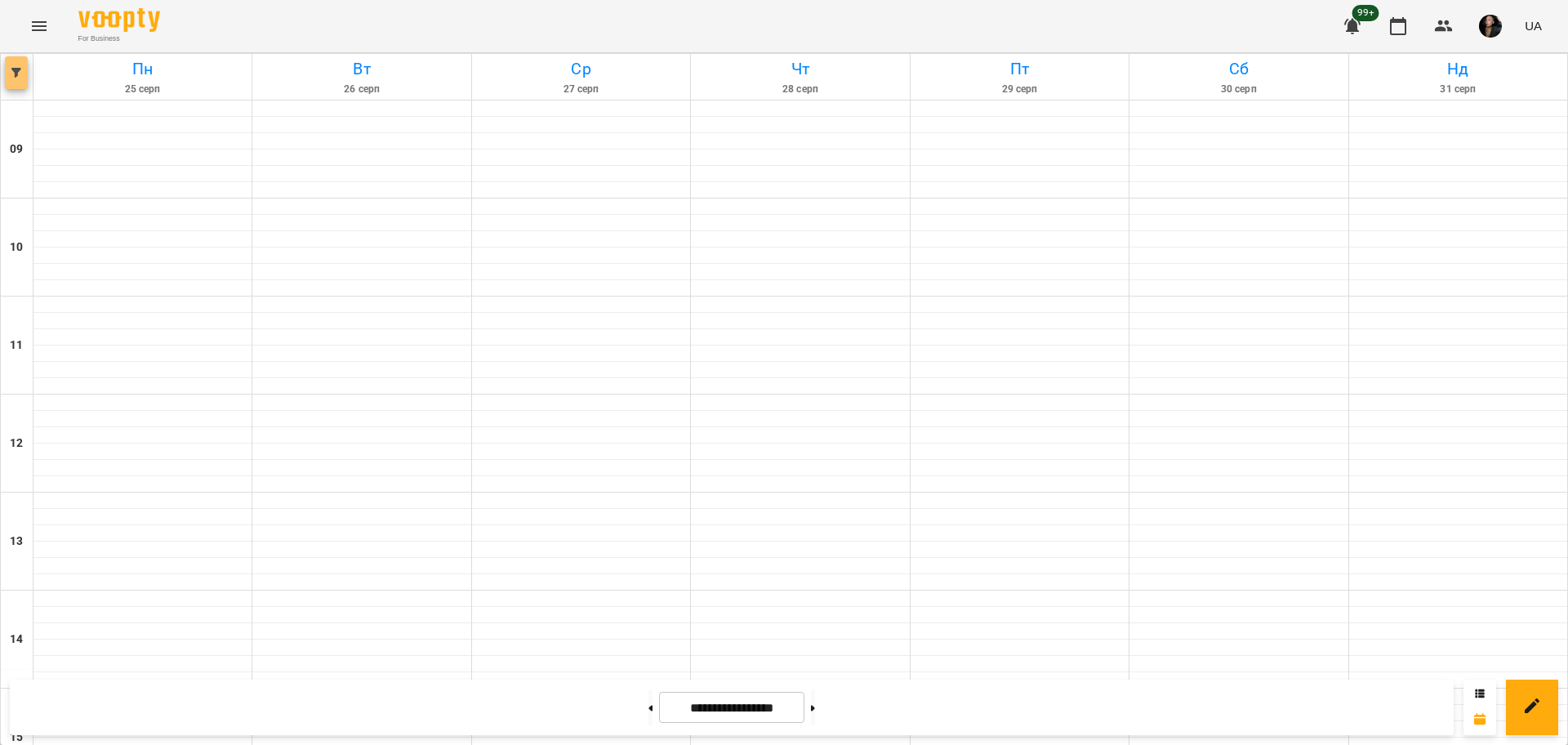
click at [14, 78] on button "button" at bounding box center [16, 72] width 23 height 32
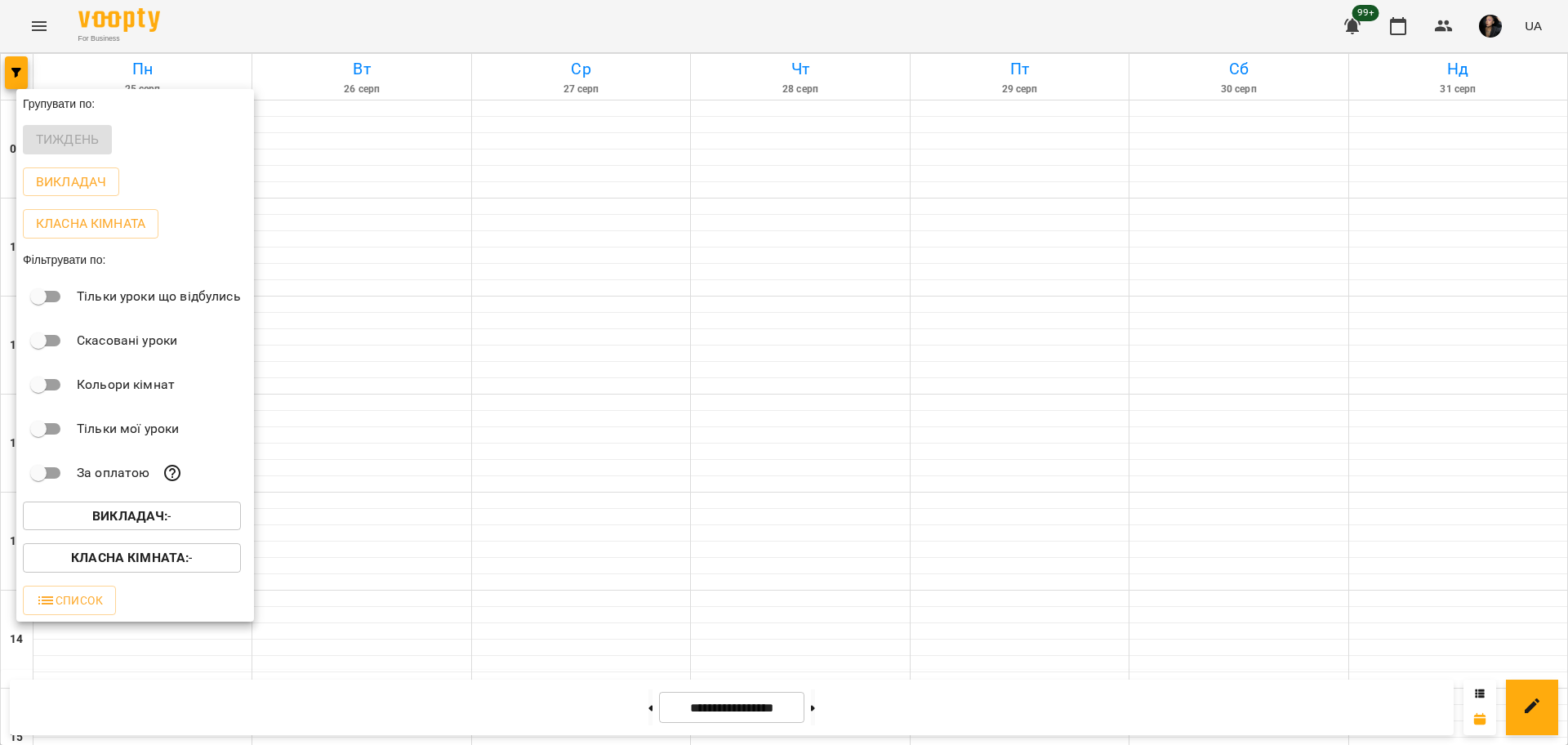
click at [182, 514] on span "Викладач : -" at bounding box center [132, 516] width 192 height 20
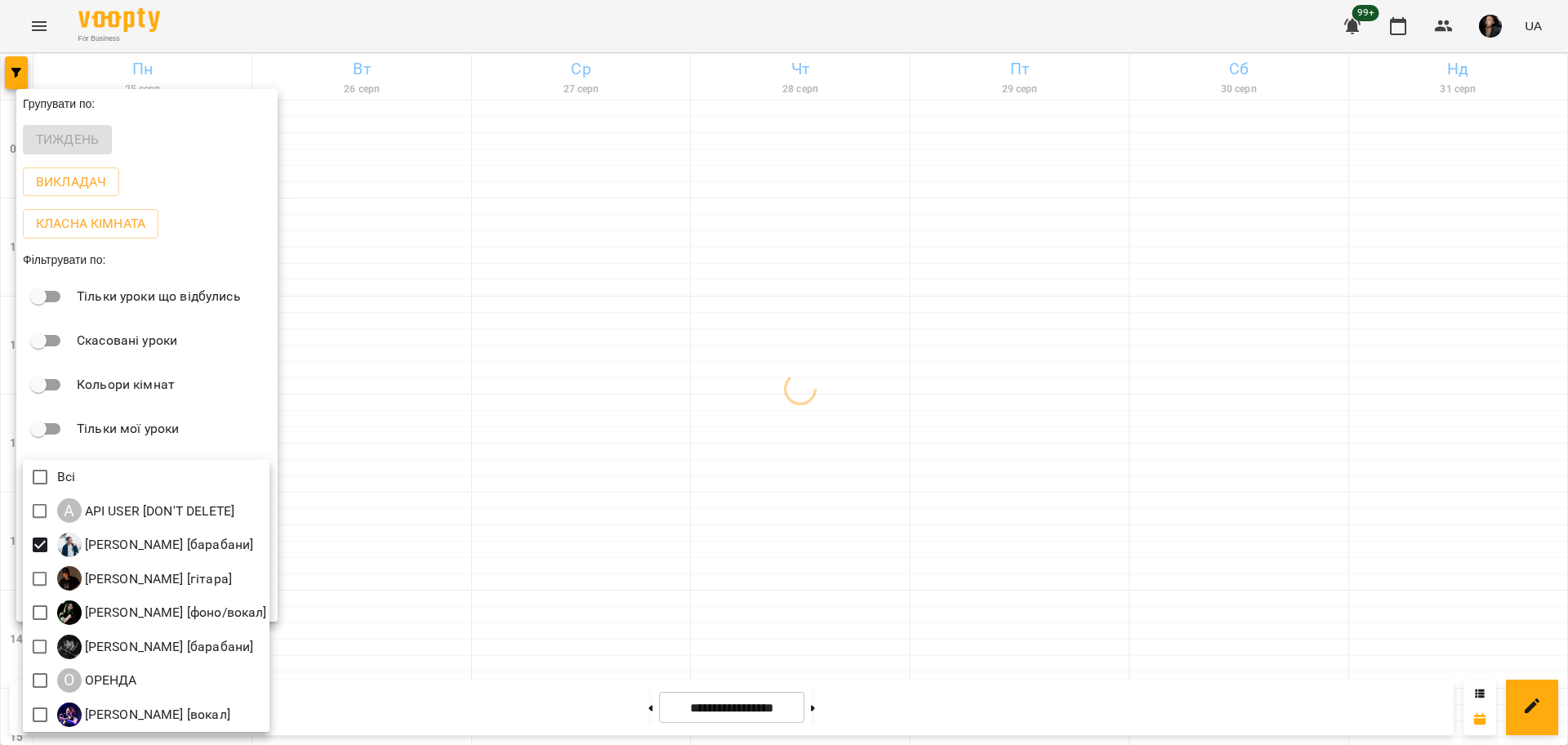
click at [537, 540] on div at bounding box center [784, 372] width 1568 height 745
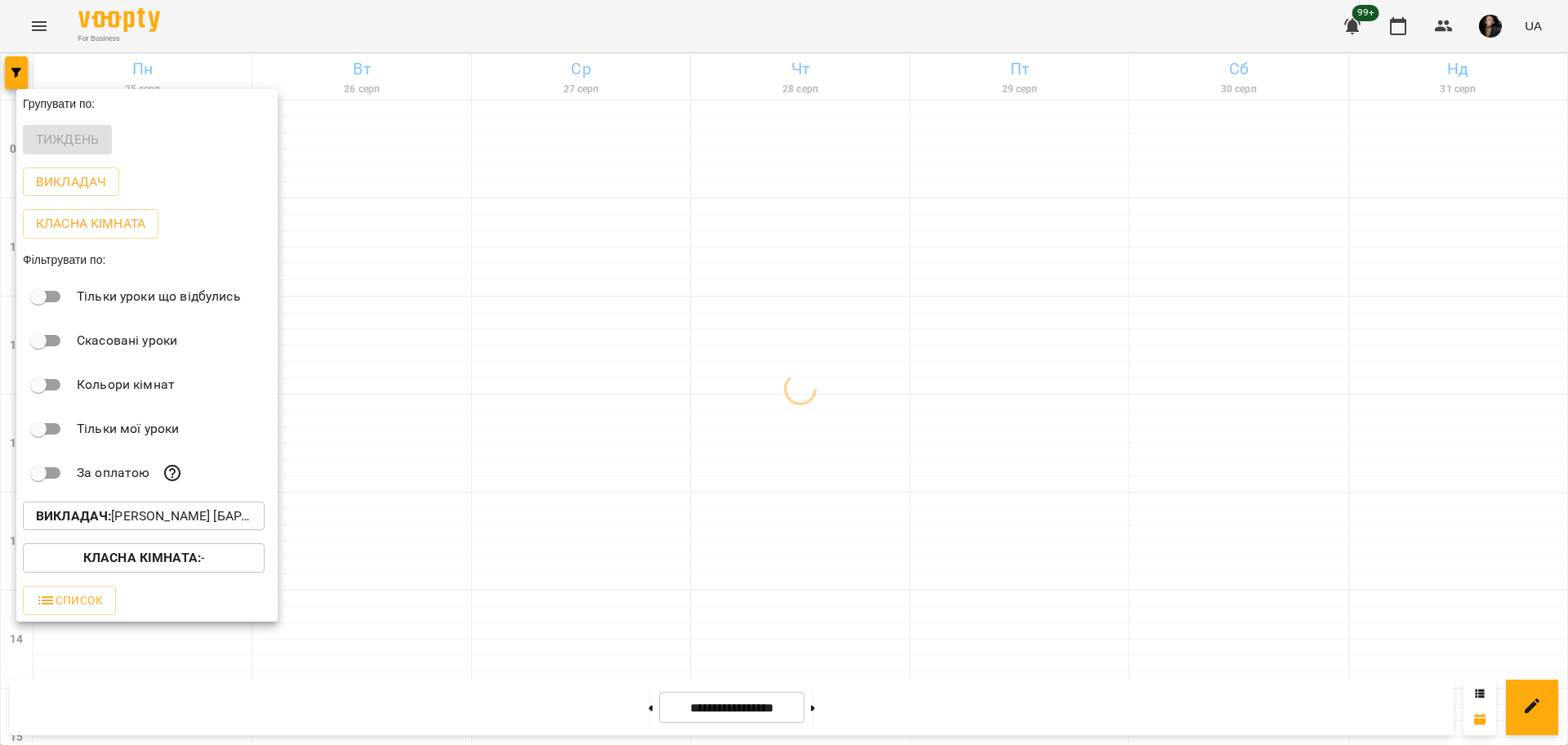
click at [217, 561] on span "Класна кімната : -" at bounding box center [143, 557] width 216 height 20
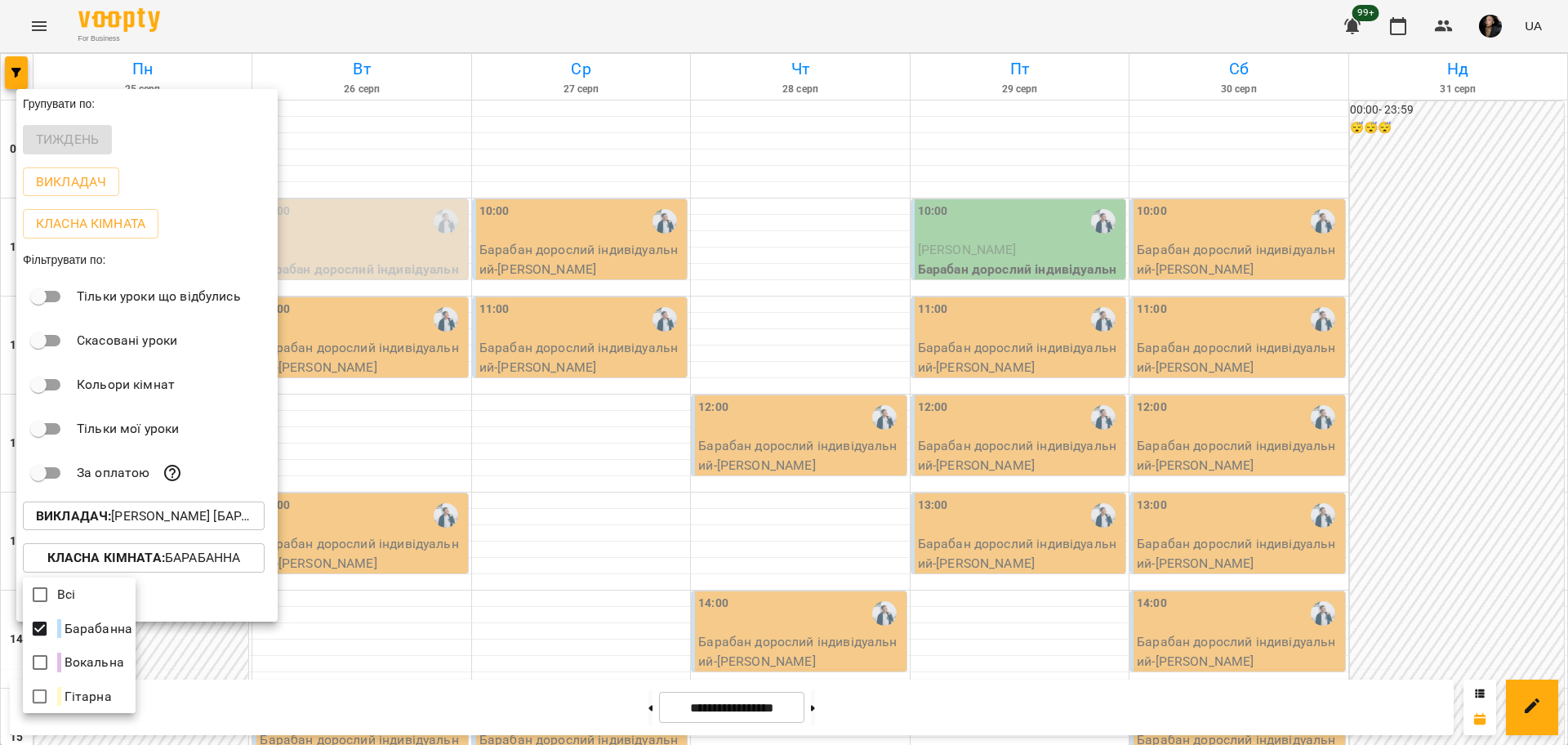
click at [622, 488] on div at bounding box center [784, 372] width 1568 height 745
click at [815, 512] on div at bounding box center [784, 372] width 1568 height 745
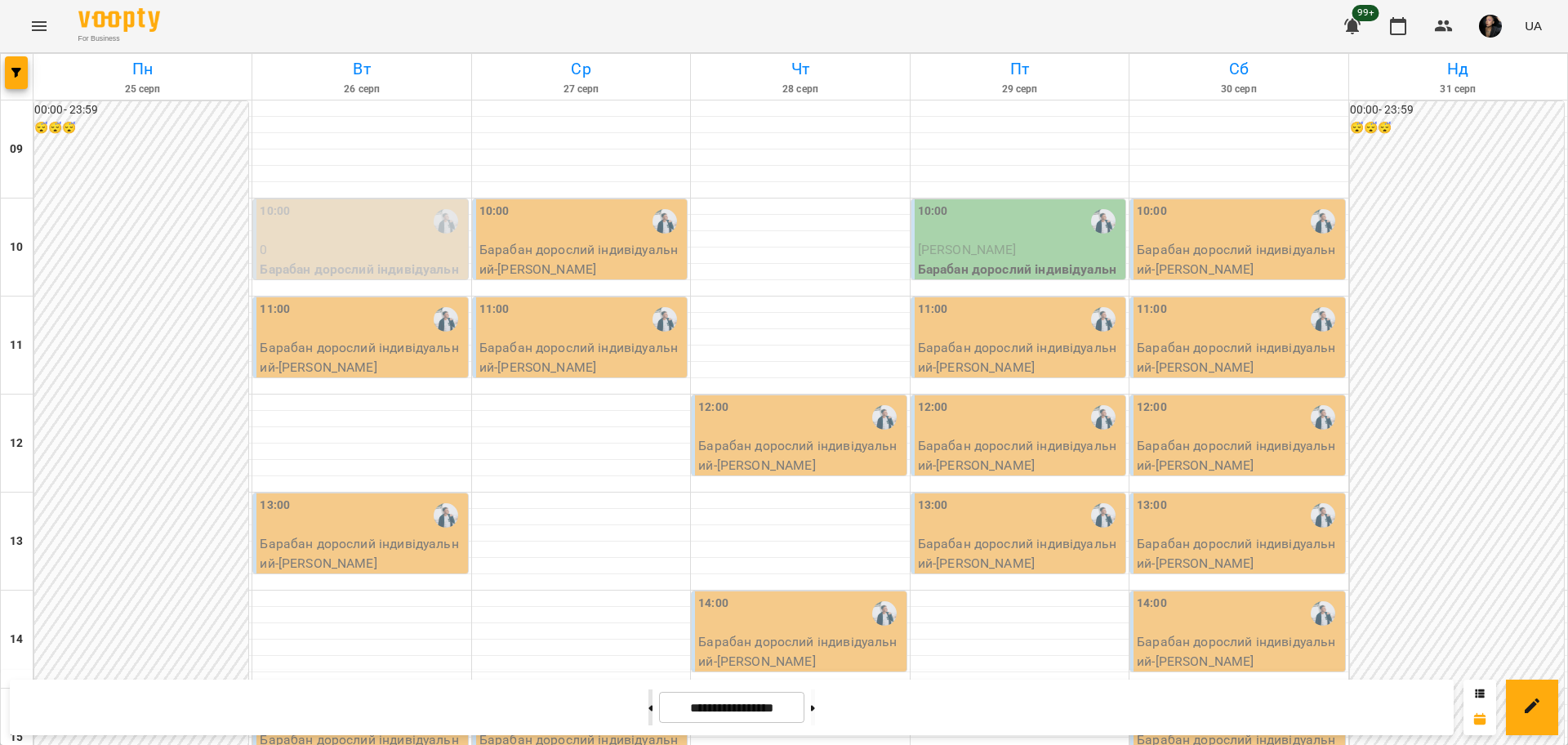
click at [648, 716] on button at bounding box center [650, 707] width 4 height 36
type input "**********"
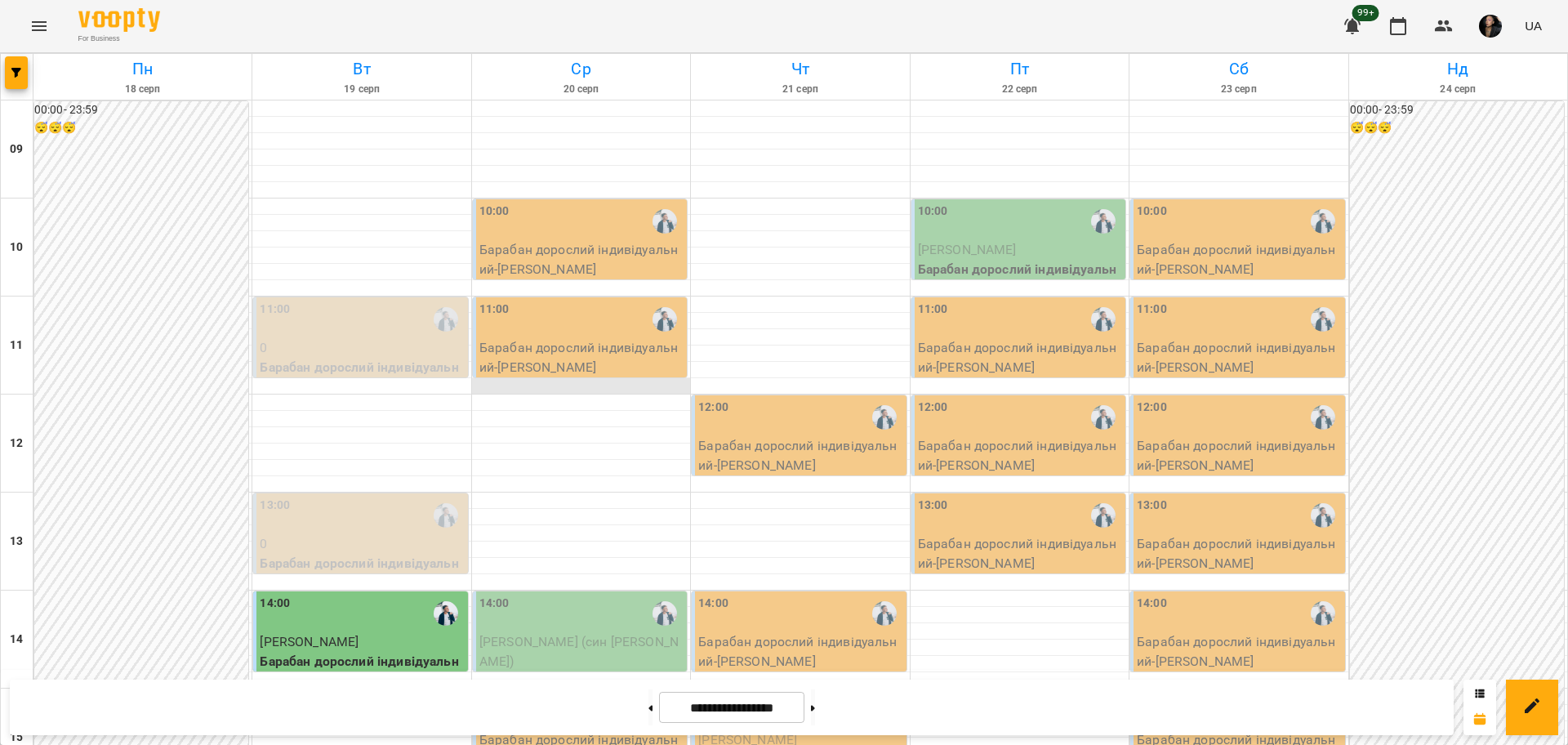
scroll to position [204, 0]
click at [565, 632] on p "Копецька Валентина (син Матвій)" at bounding box center [581, 651] width 204 height 38
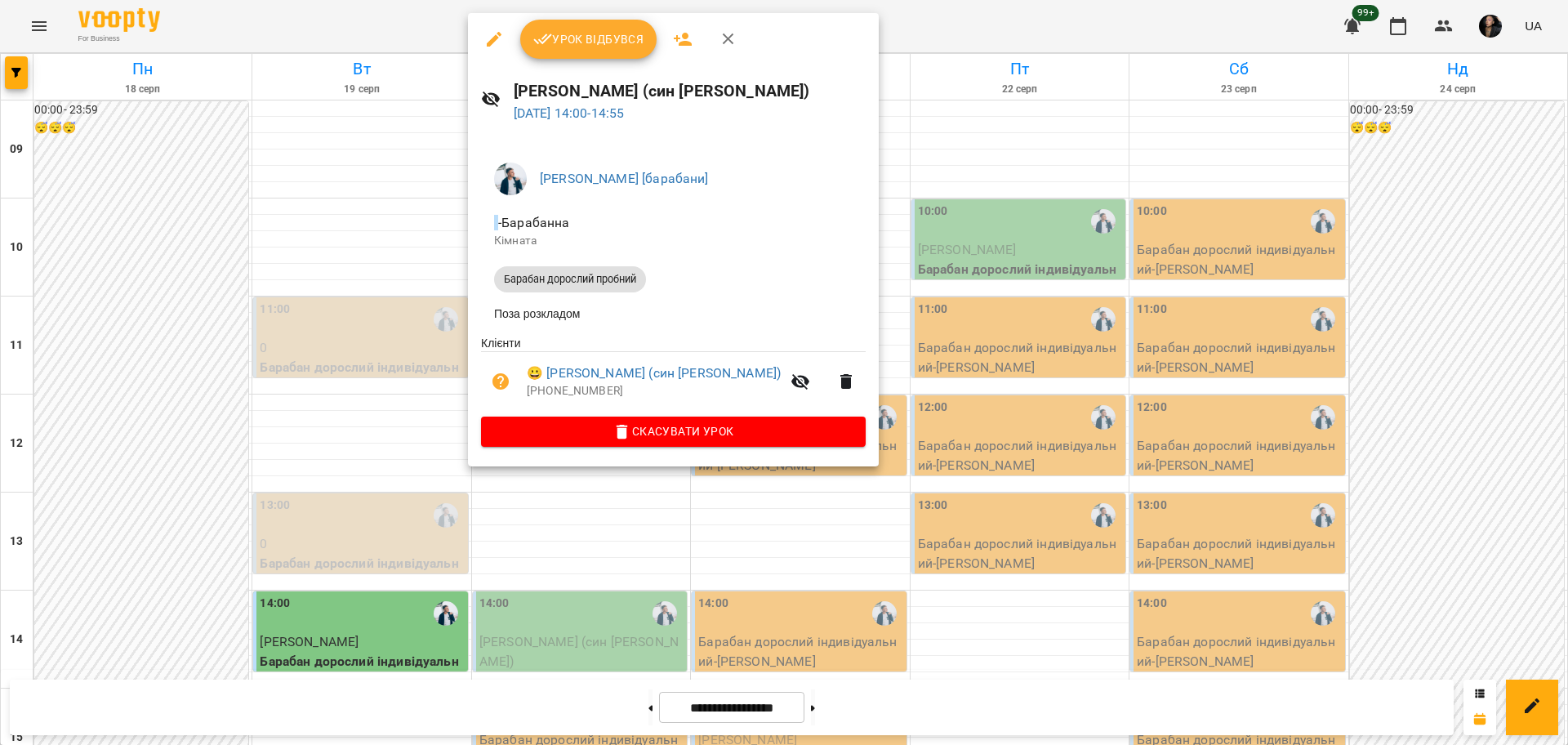
click at [275, 191] on div at bounding box center [784, 372] width 1568 height 745
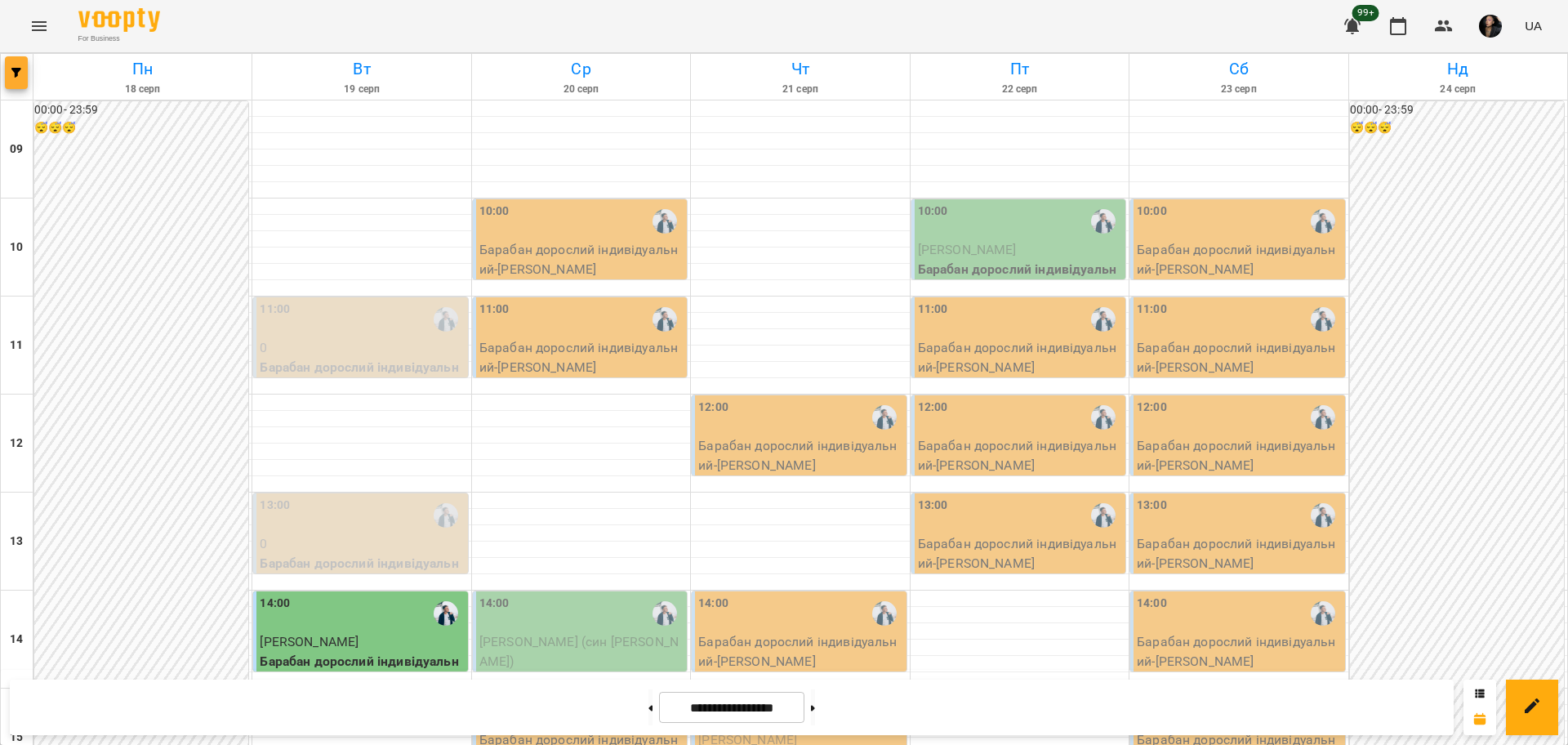
click at [22, 71] on span "button" at bounding box center [16, 72] width 23 height 10
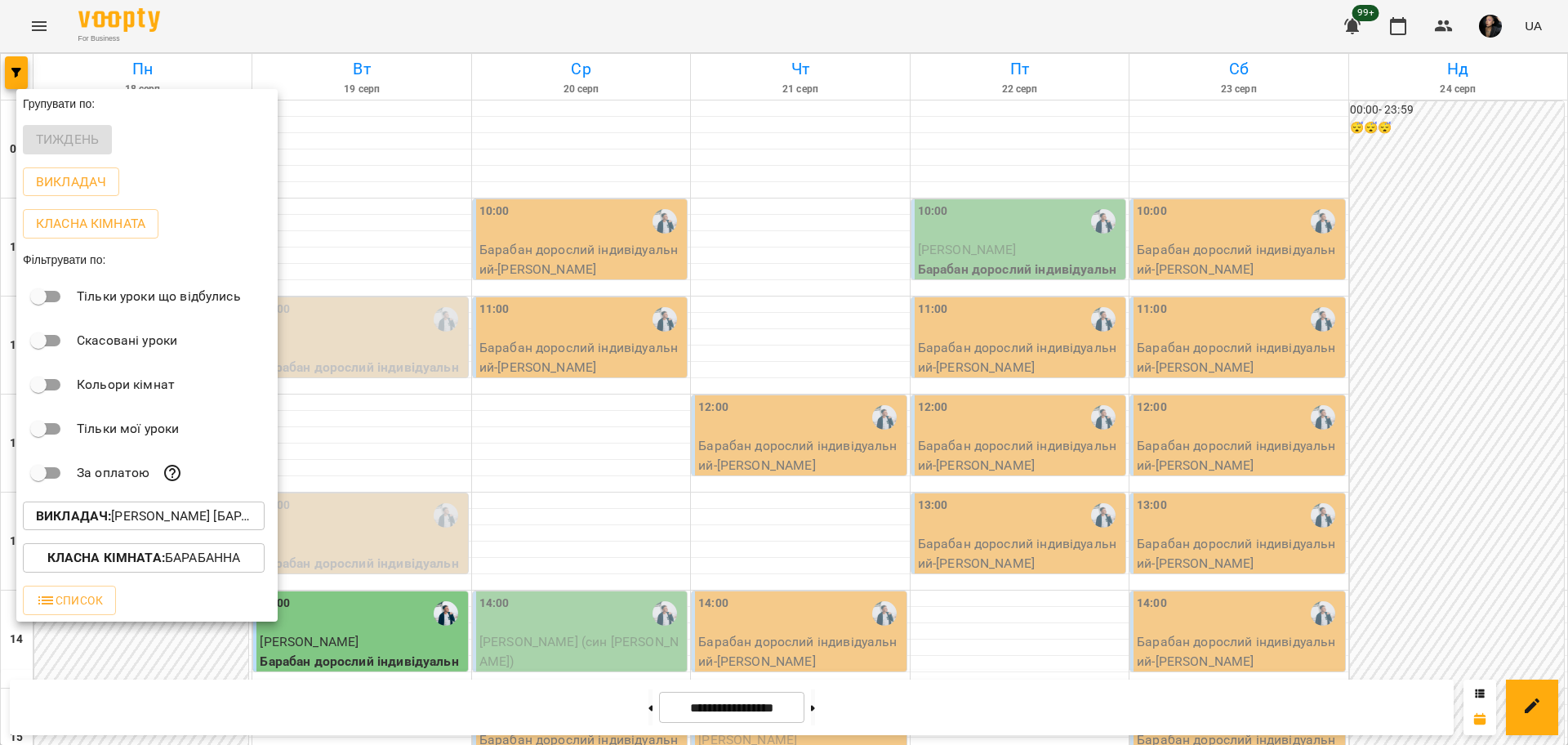
click at [102, 14] on div at bounding box center [784, 372] width 1568 height 745
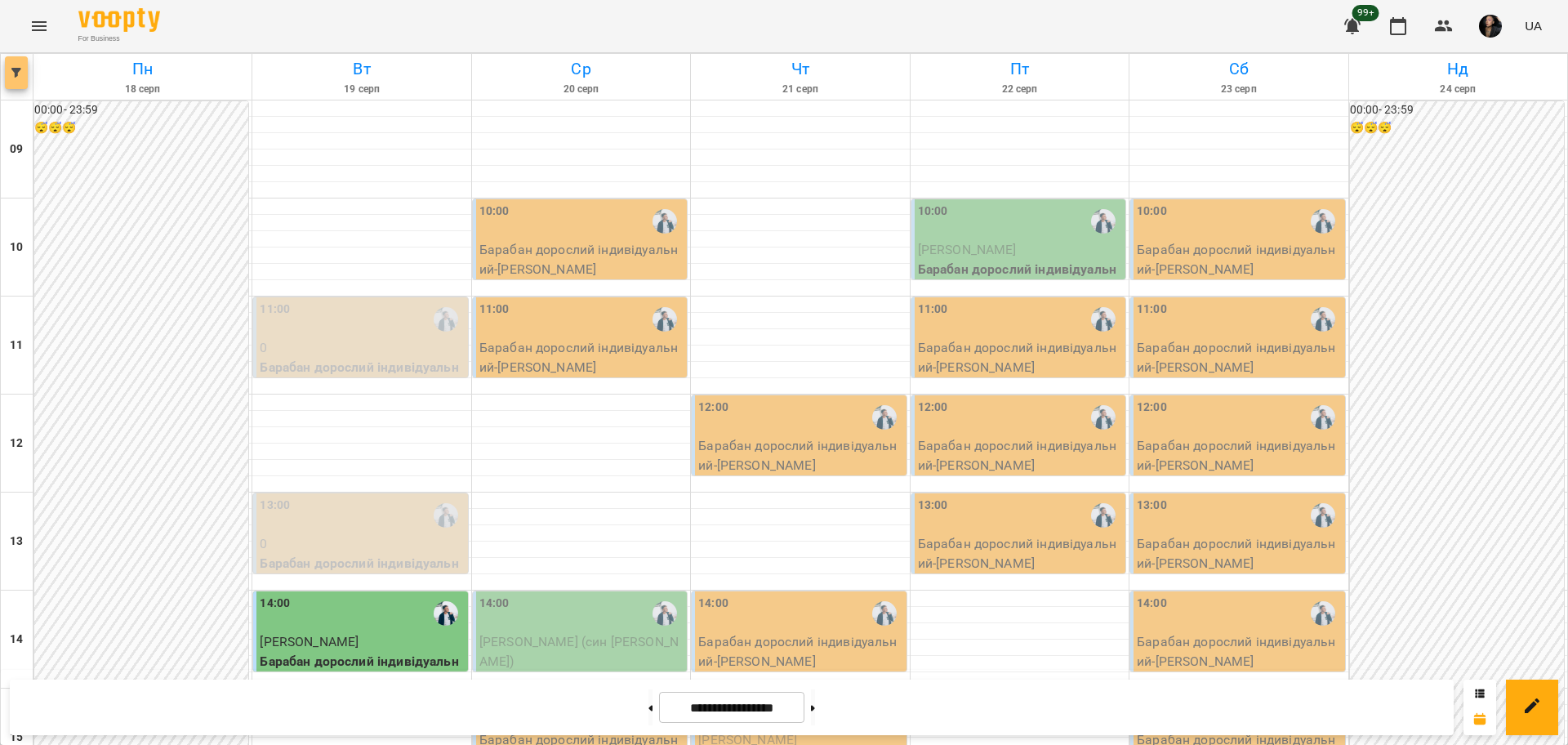
click at [25, 77] on span "button" at bounding box center [16, 72] width 23 height 10
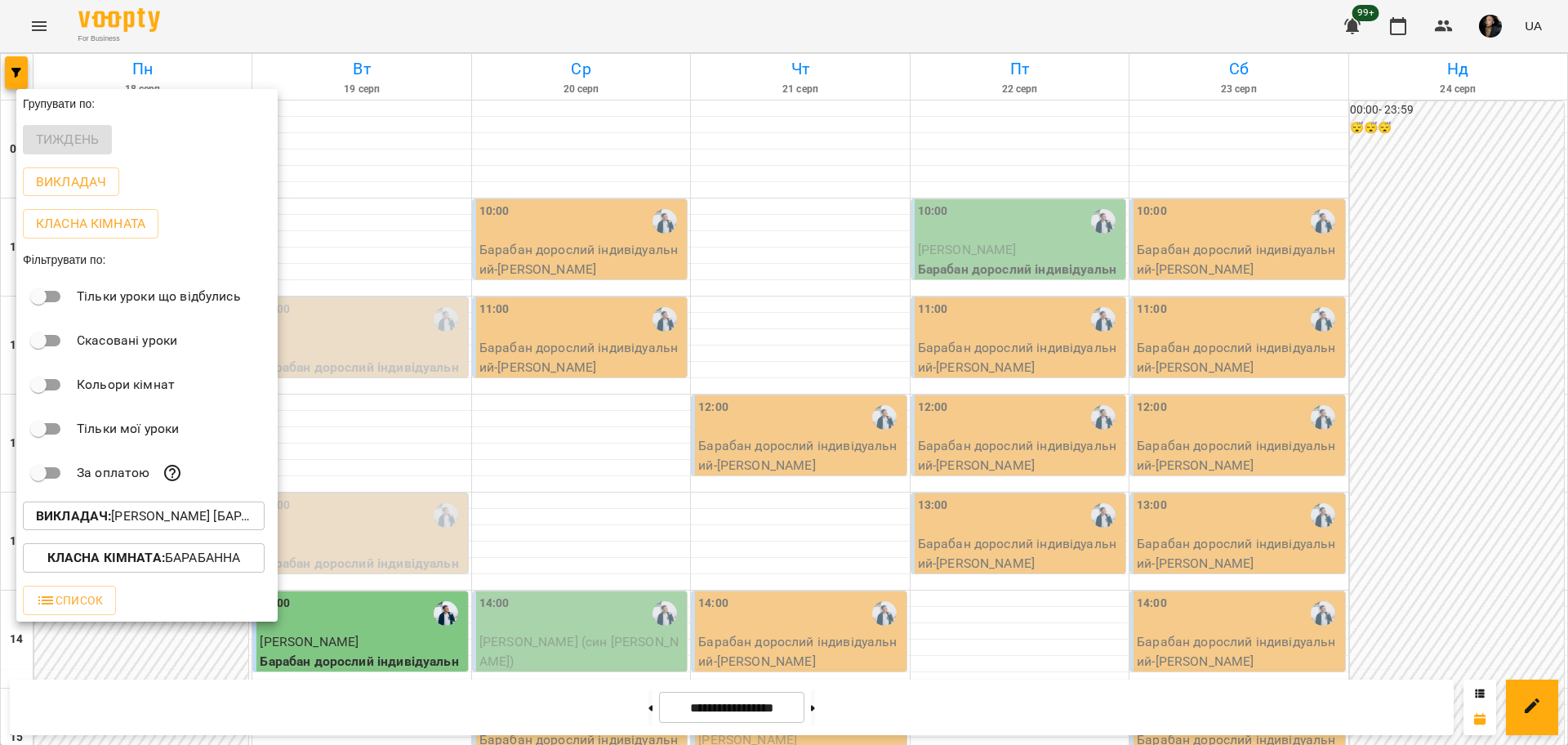
click at [172, 44] on div at bounding box center [784, 372] width 1568 height 745
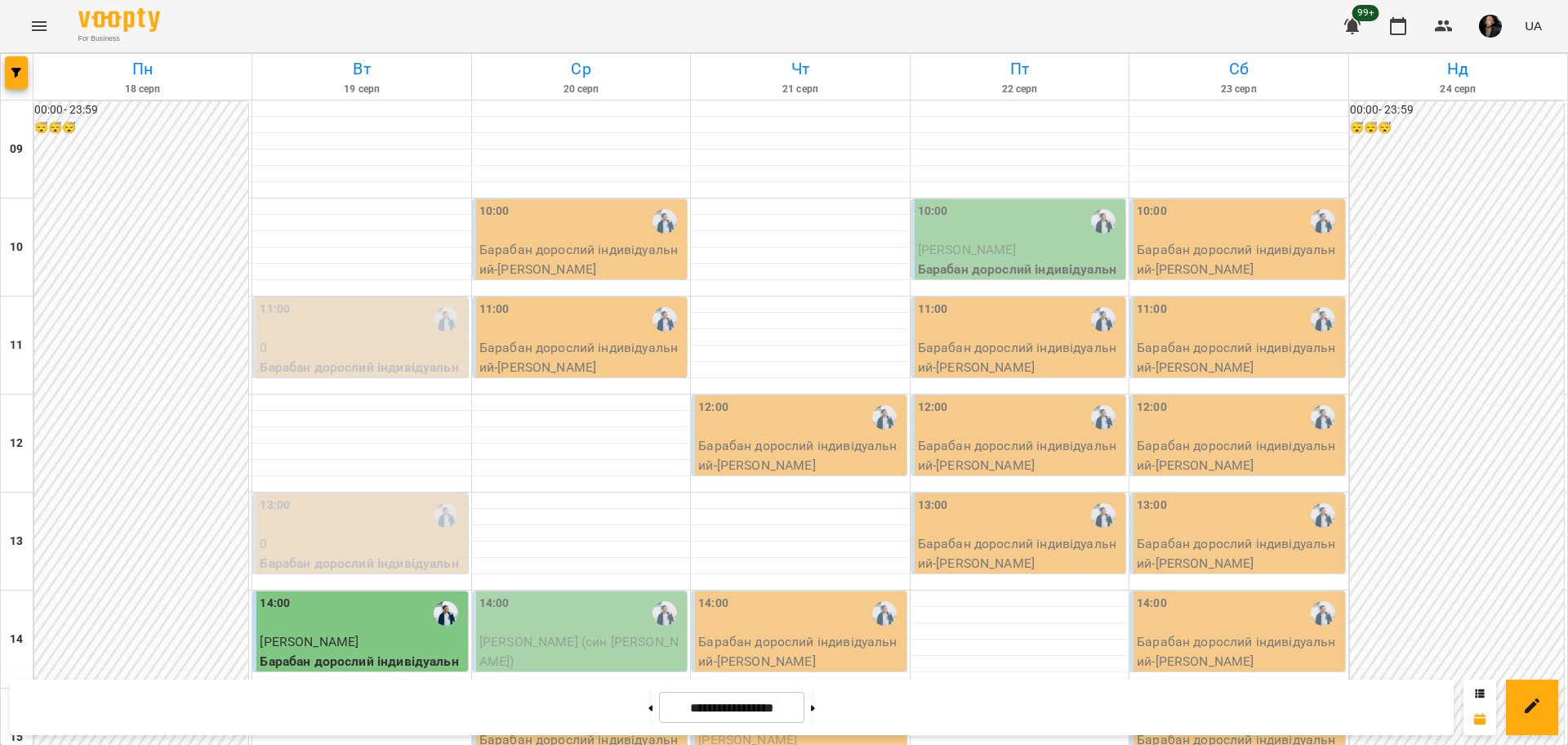
click at [46, 20] on icon "Menu" at bounding box center [39, 26] width 20 height 20
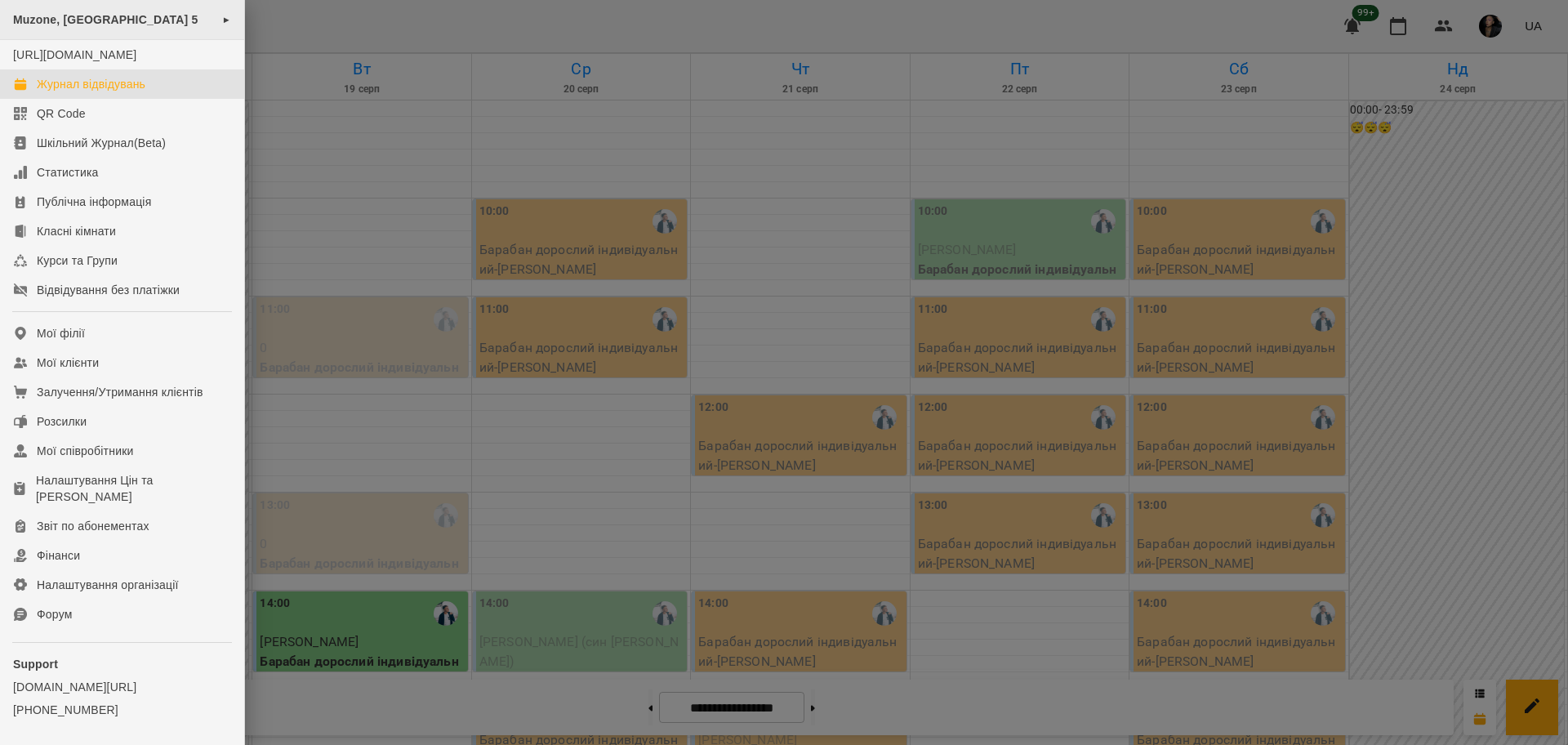
click at [73, 23] on span "Muzone, [GEOGRAPHIC_DATA] 5" at bounding box center [105, 20] width 185 height 13
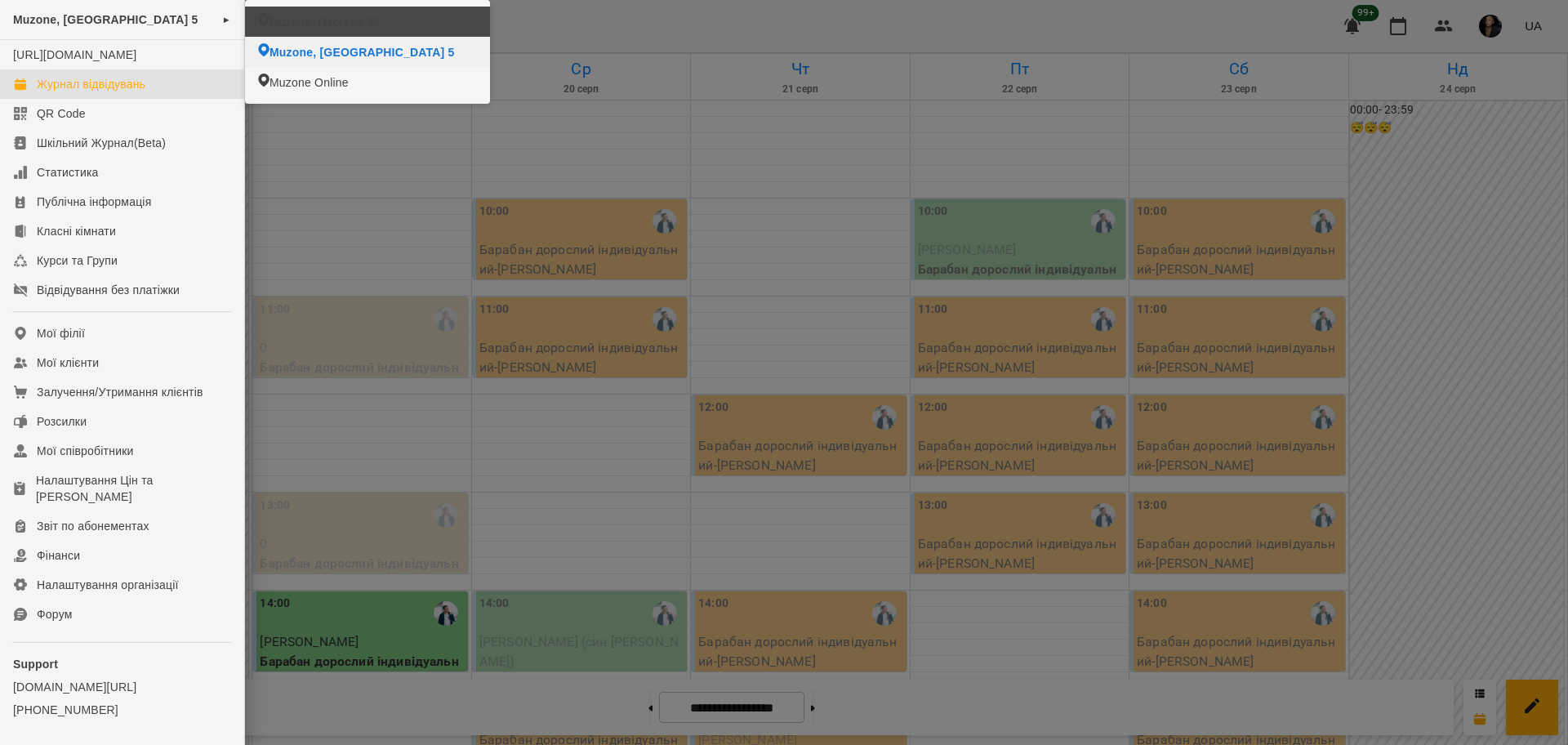
click at [282, 30] on li "Muzone, Пастера 52" at bounding box center [368, 22] width 245 height 30
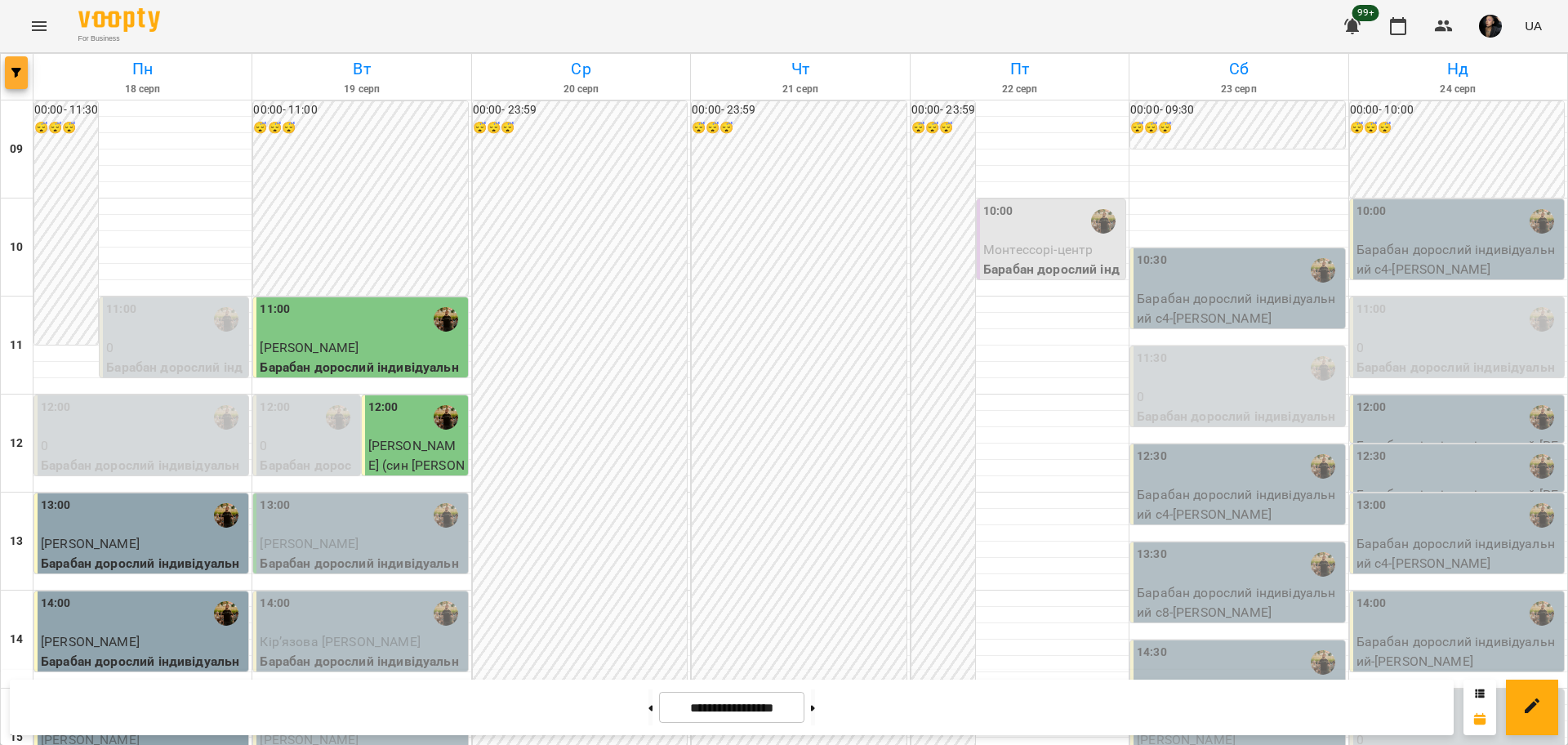
click at [19, 79] on button "button" at bounding box center [16, 72] width 23 height 32
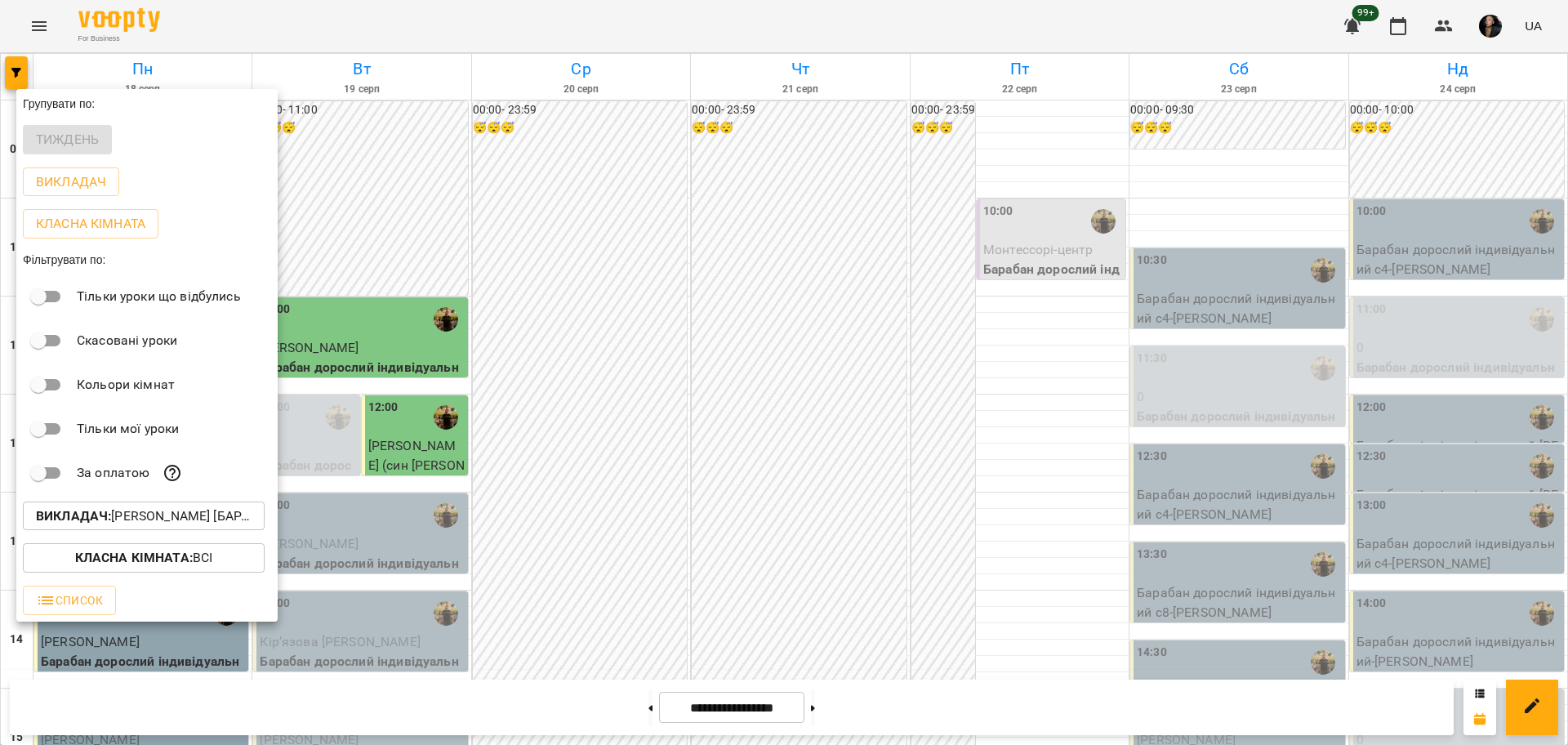
click at [148, 514] on p "Викладач : Слава Болбі [барабани/перкусія]" at bounding box center [143, 516] width 216 height 20
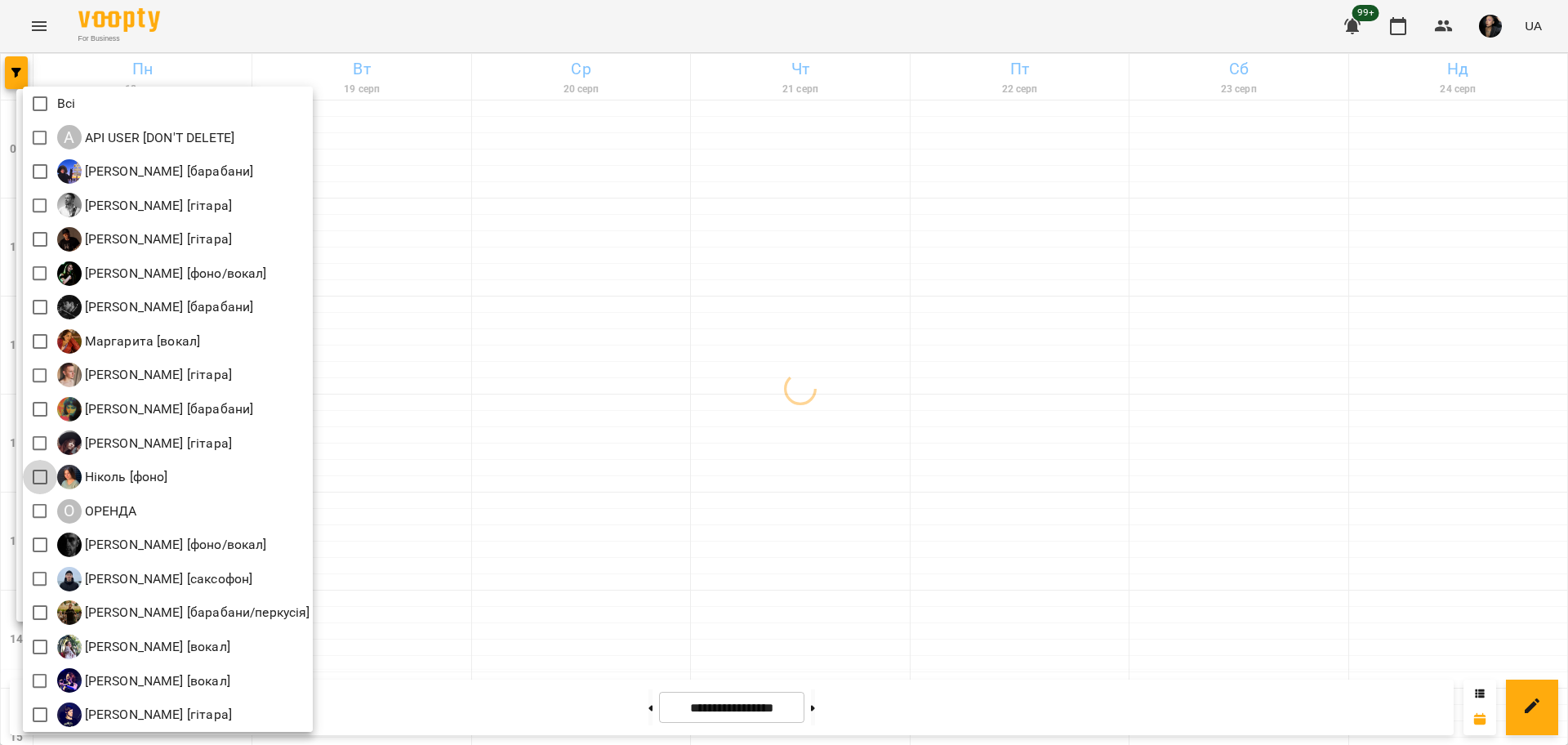
click at [496, 500] on div at bounding box center [784, 372] width 1568 height 745
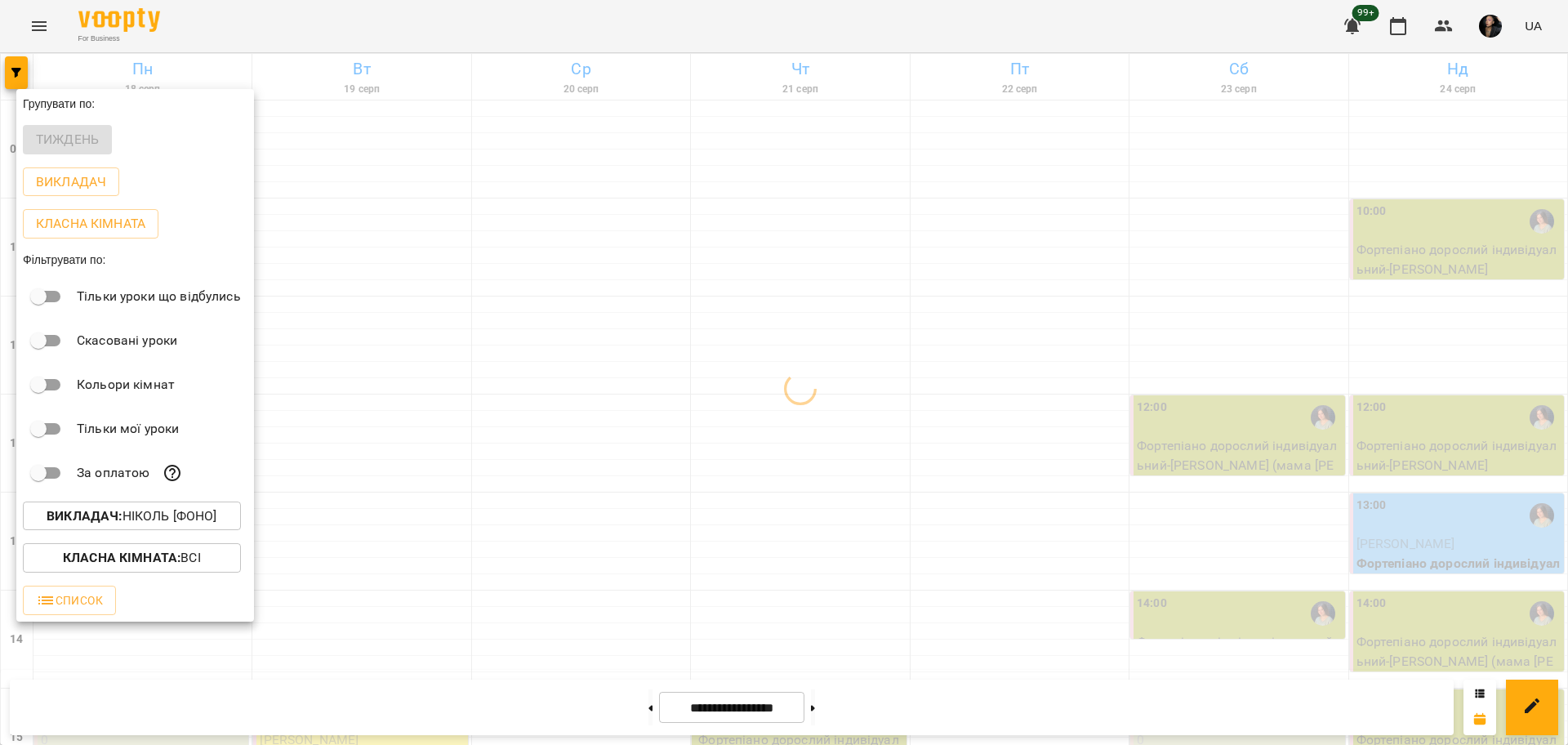
click at [823, 427] on div at bounding box center [784, 372] width 1568 height 745
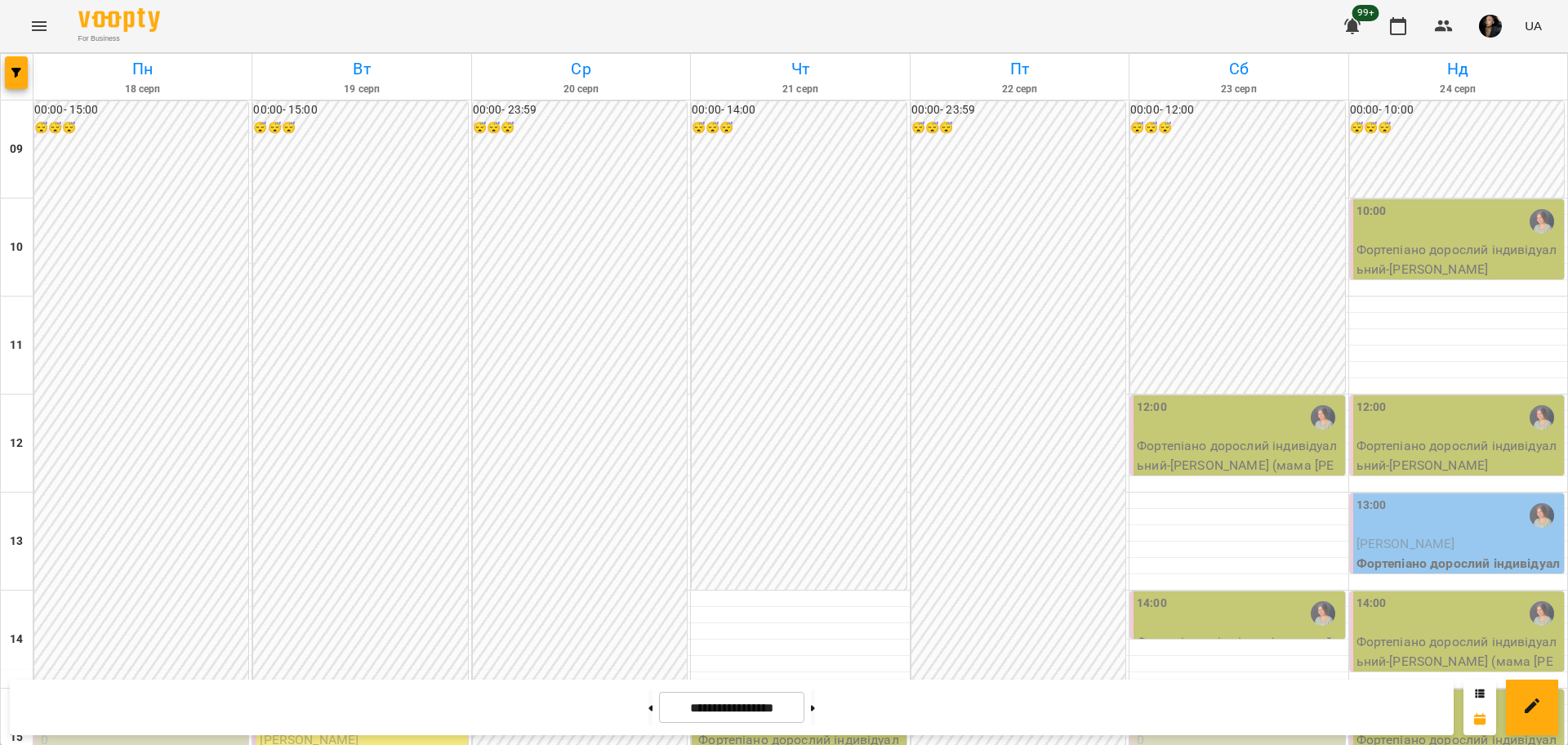
scroll to position [510, 0]
click at [814, 708] on icon at bounding box center [813, 707] width 4 height 6
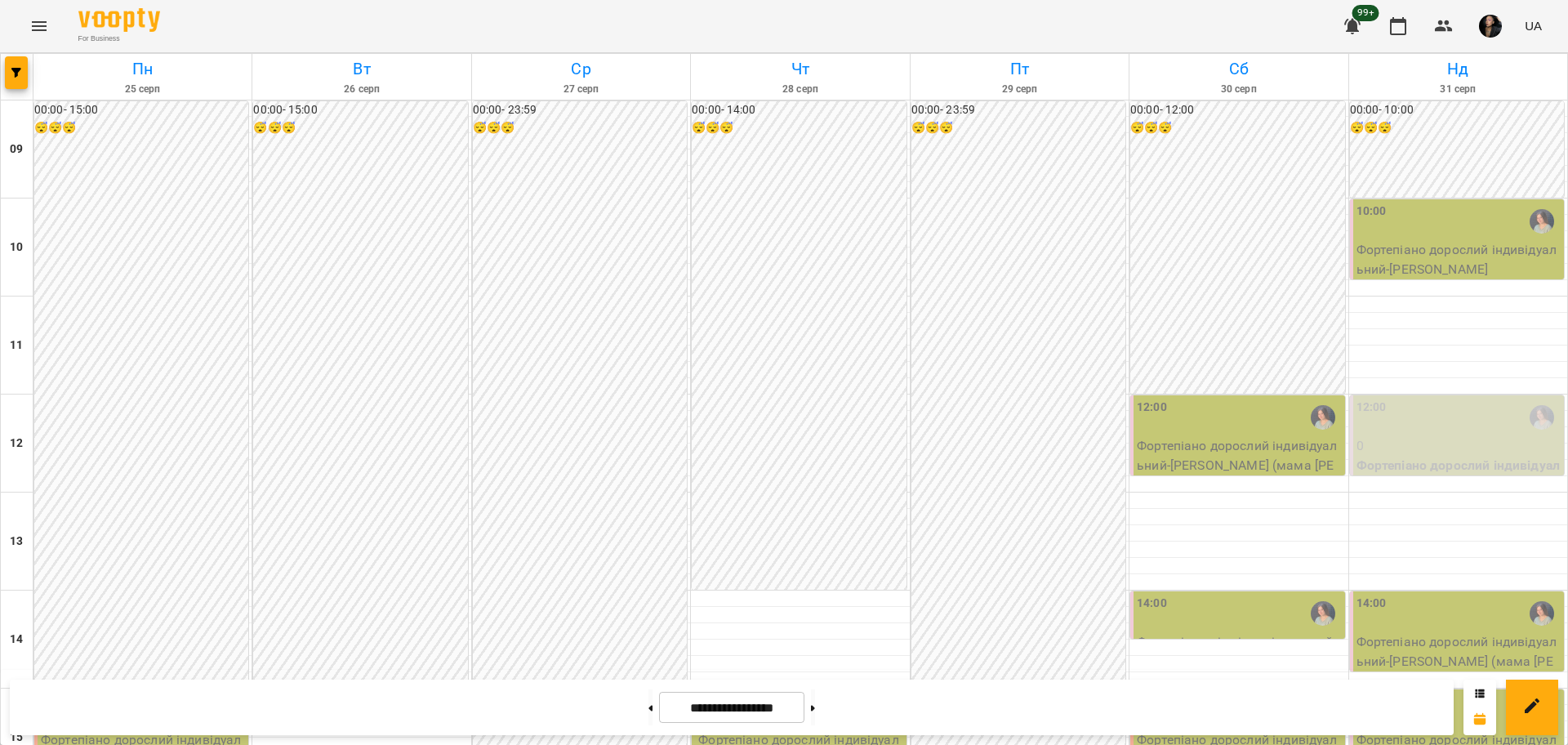
click at [746, 693] on div "15:00" at bounding box center [800, 712] width 204 height 38
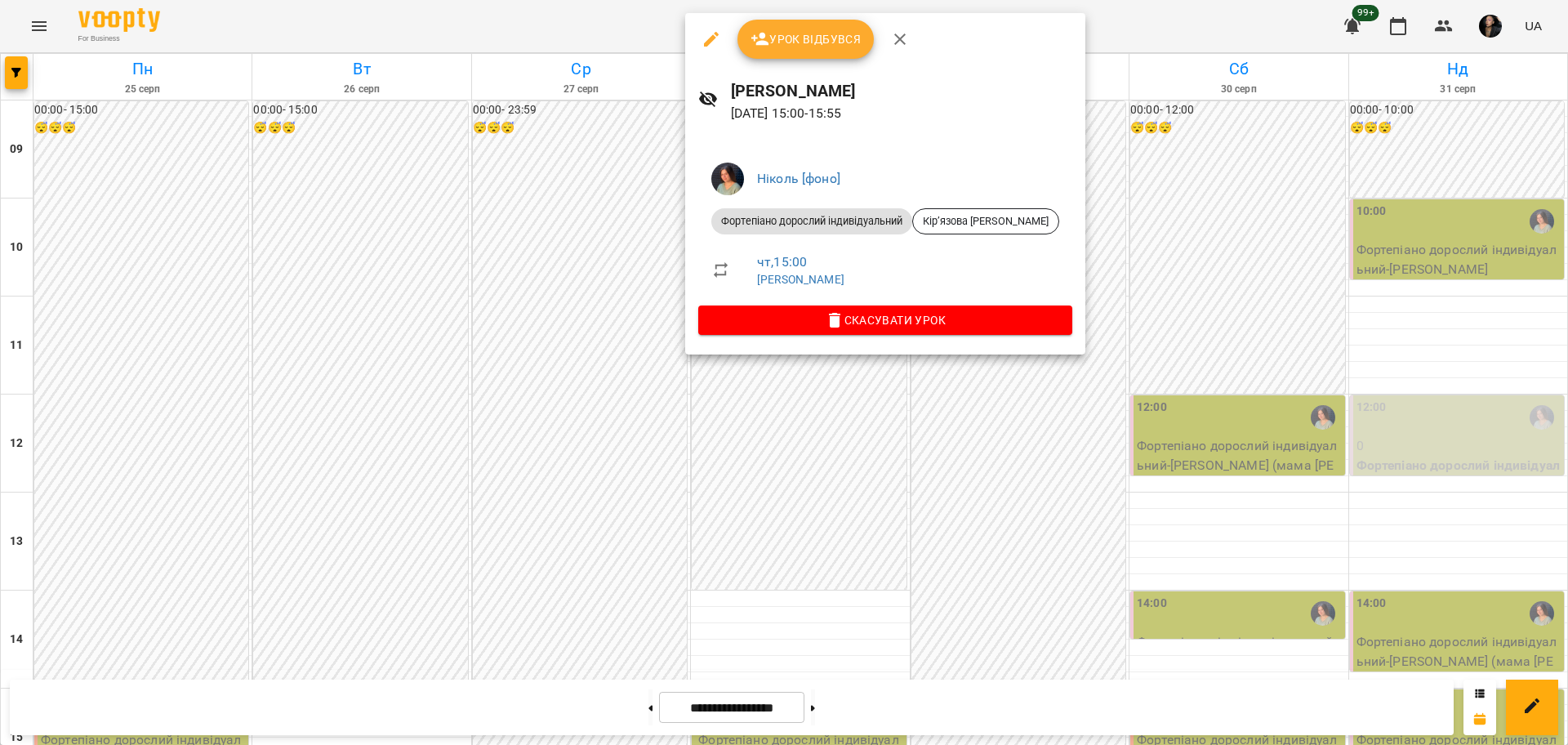
click at [990, 452] on div at bounding box center [784, 372] width 1568 height 745
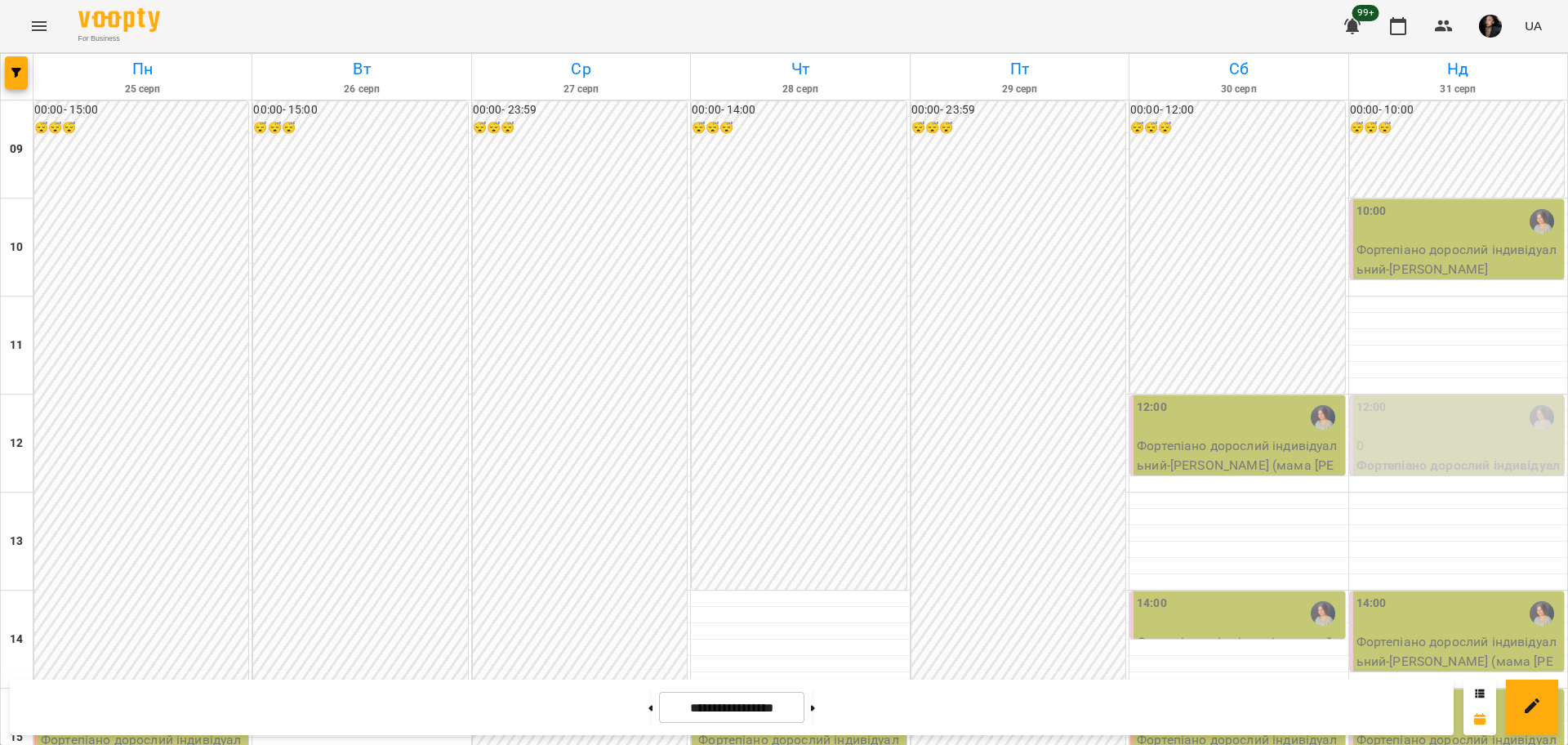
click at [931, 343] on div "00:00 - 23:59 😴😴😴" at bounding box center [1018, 737] width 214 height 1272
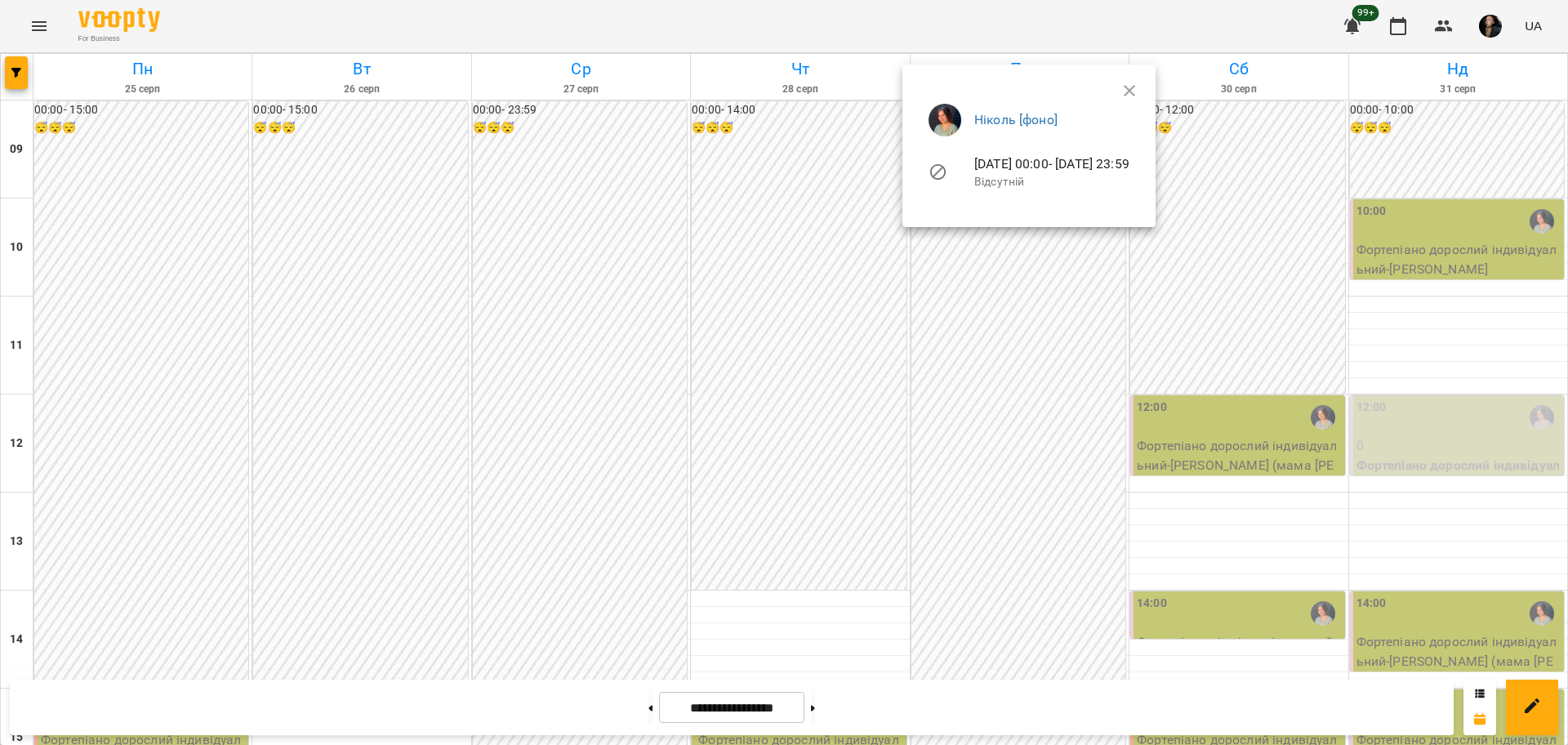
click at [791, 202] on div at bounding box center [784, 372] width 1568 height 745
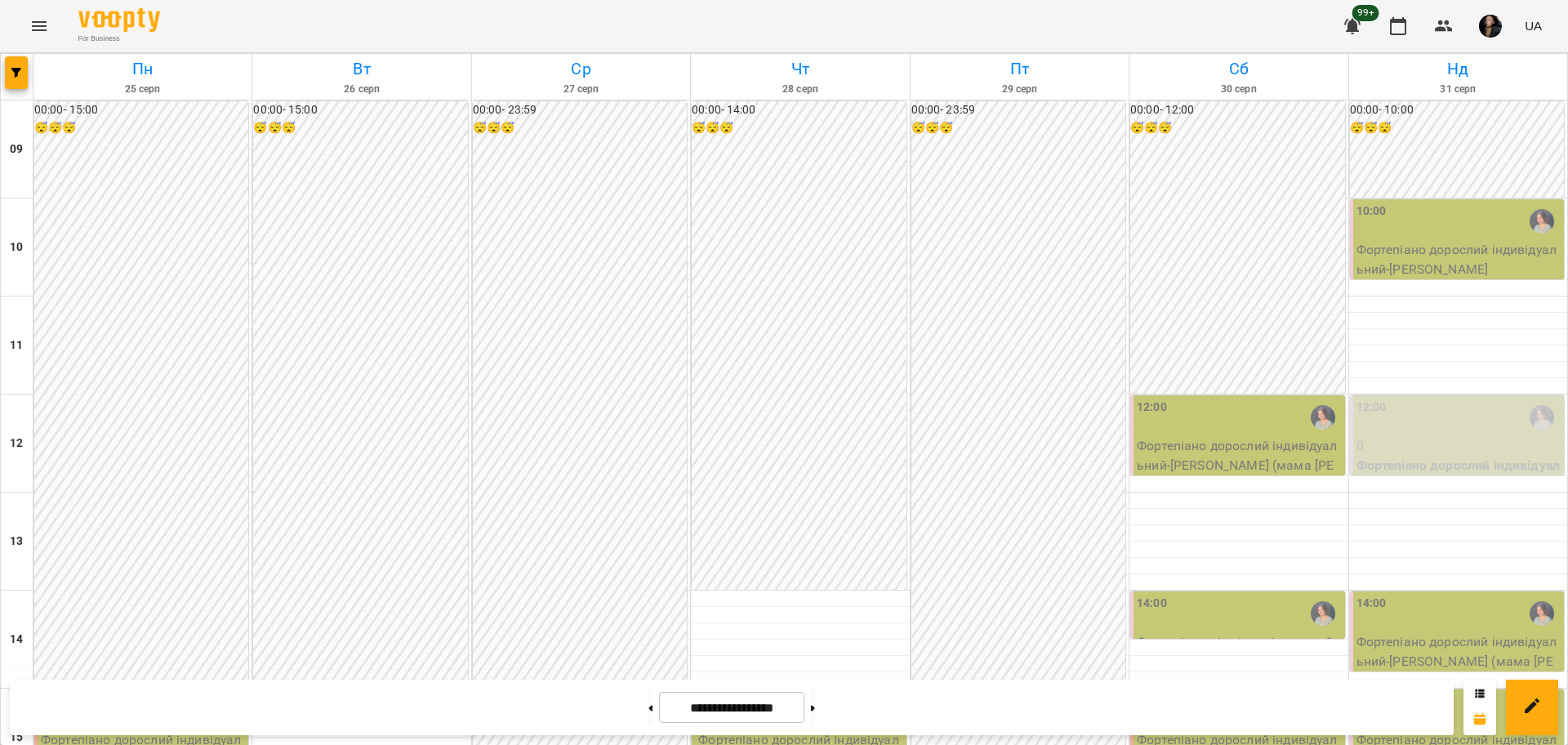
click at [786, 693] on div "15:00" at bounding box center [800, 712] width 204 height 38
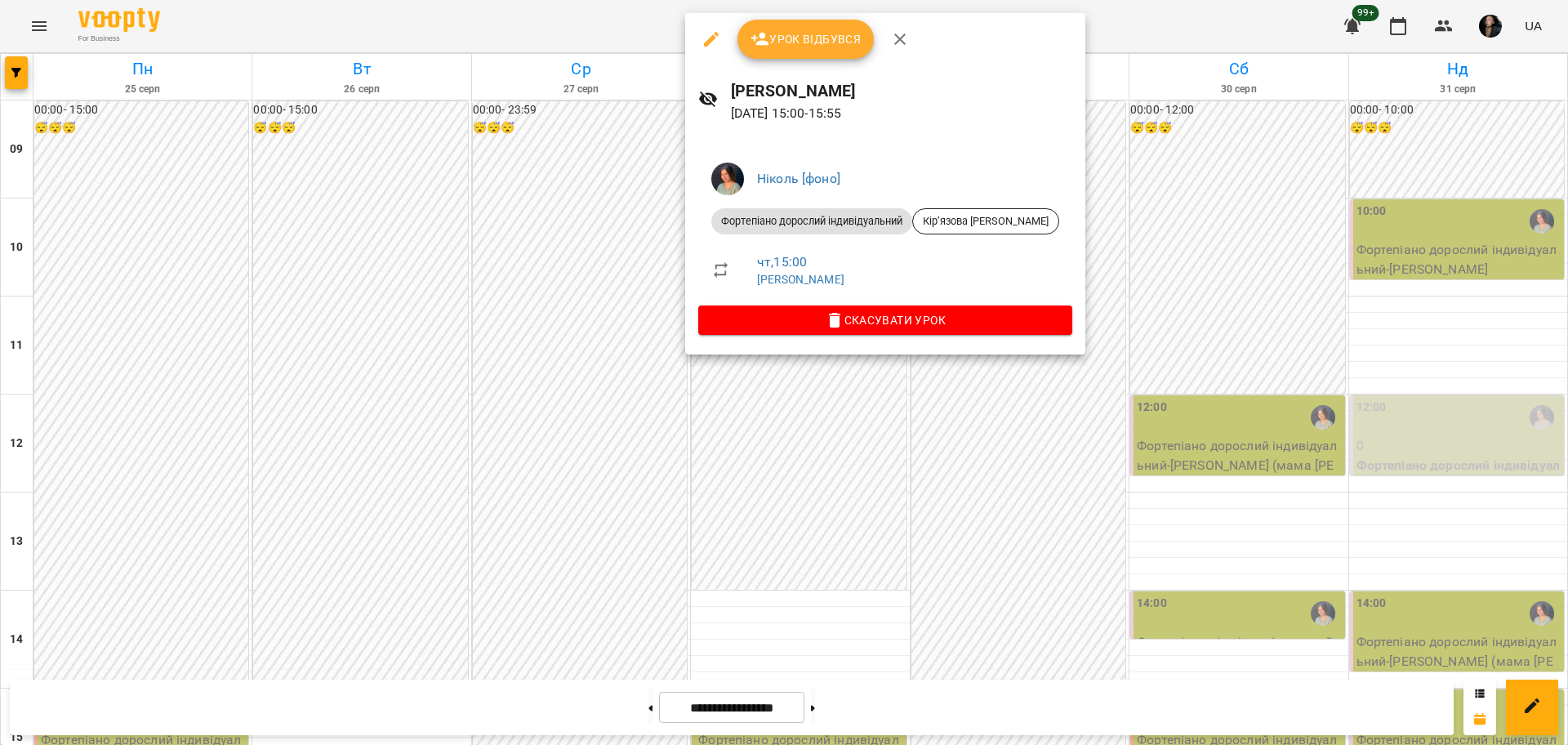
click at [965, 474] on div at bounding box center [784, 372] width 1568 height 745
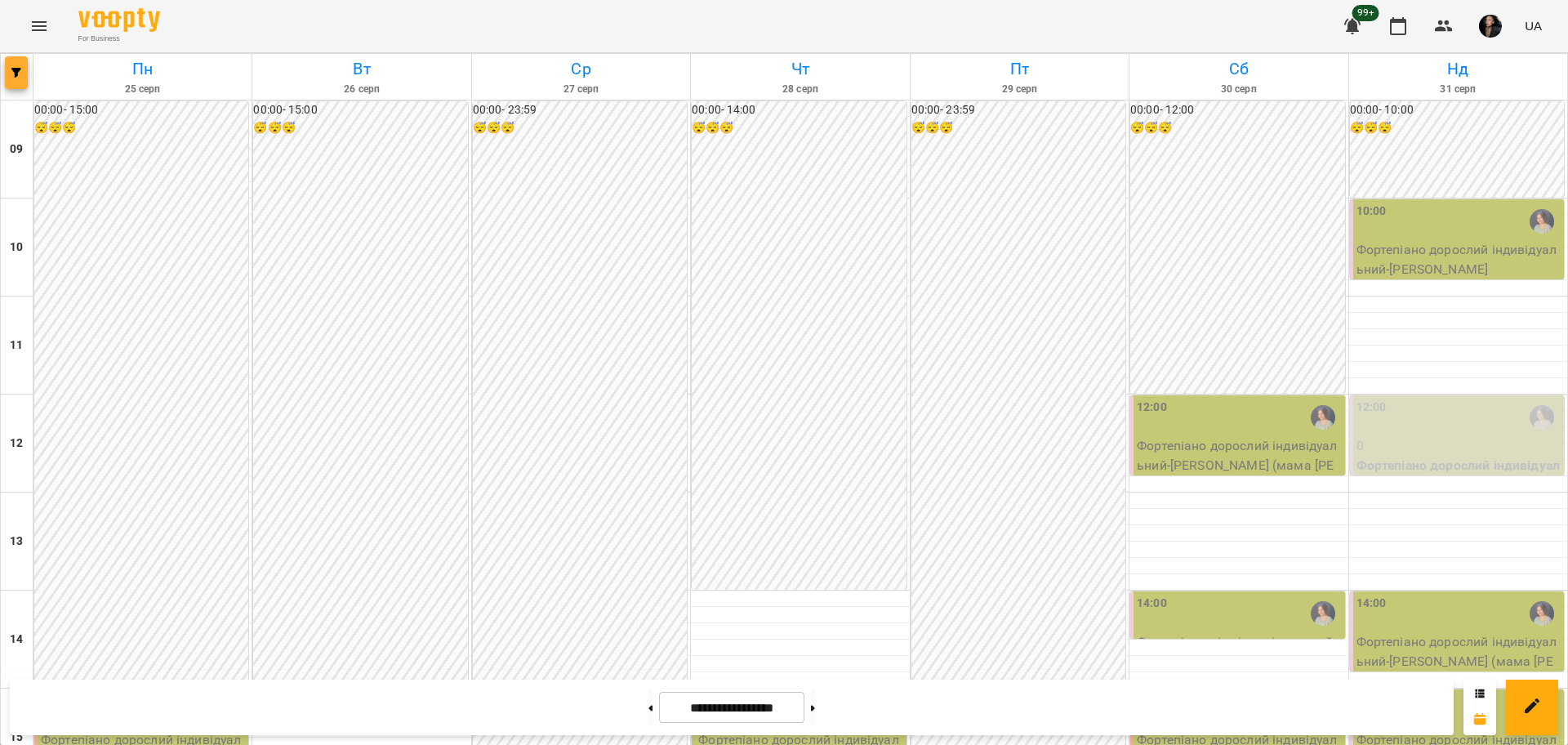
click at [18, 72] on icon "button" at bounding box center [16, 72] width 10 height 10
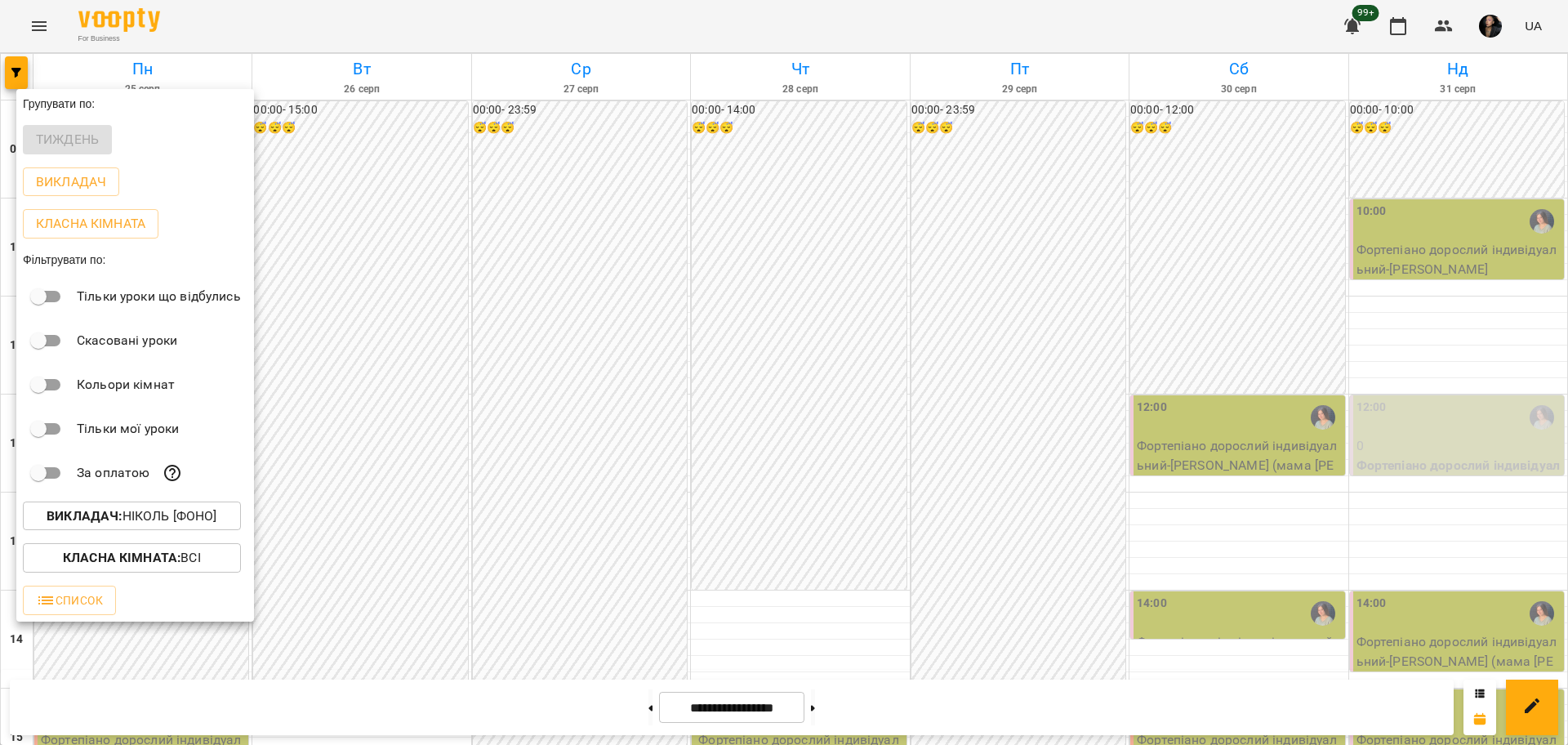
click at [179, 510] on p "Викладач : Ніколь [фоно]" at bounding box center [131, 516] width 170 height 20
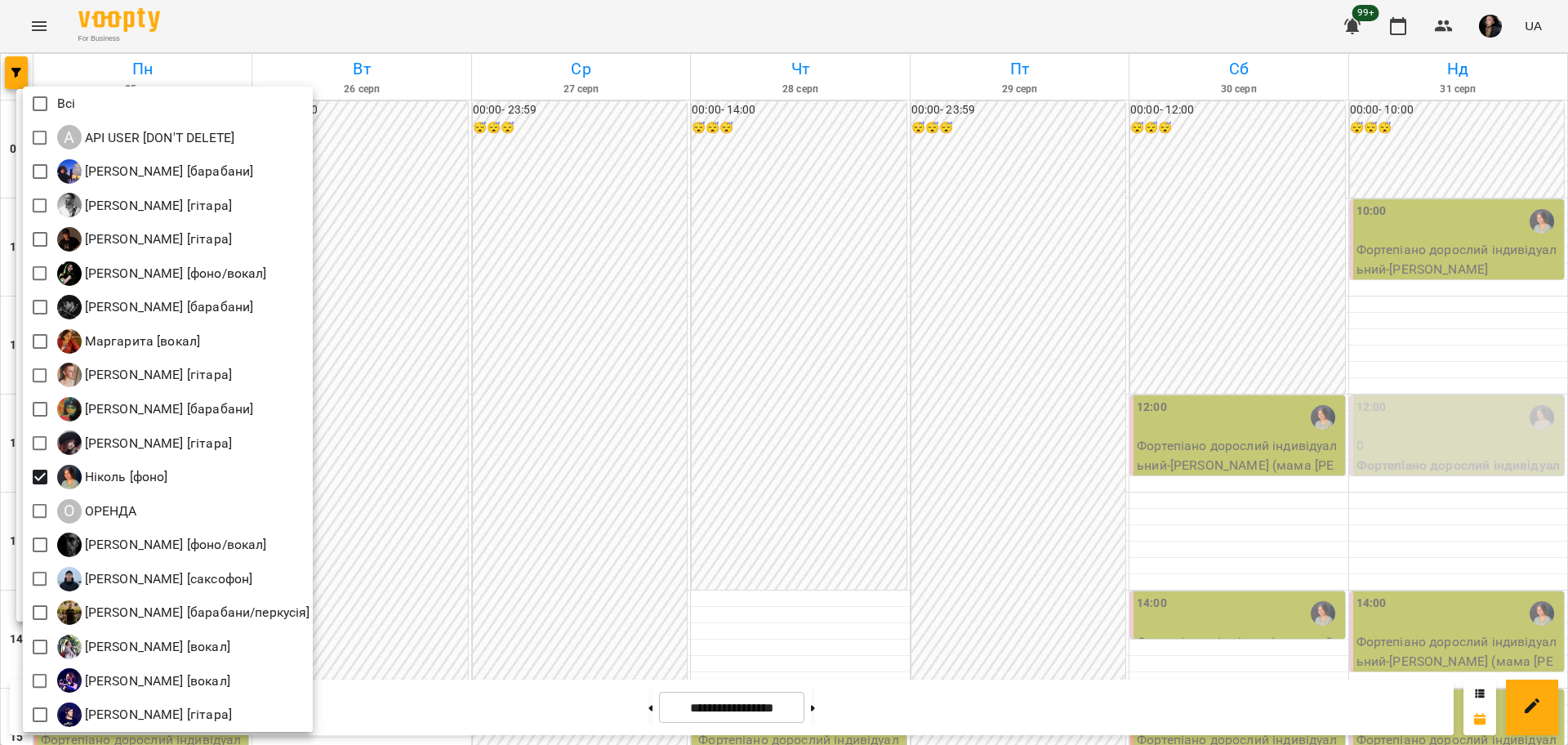
click at [44, 88] on span at bounding box center [40, 104] width 34 height 34
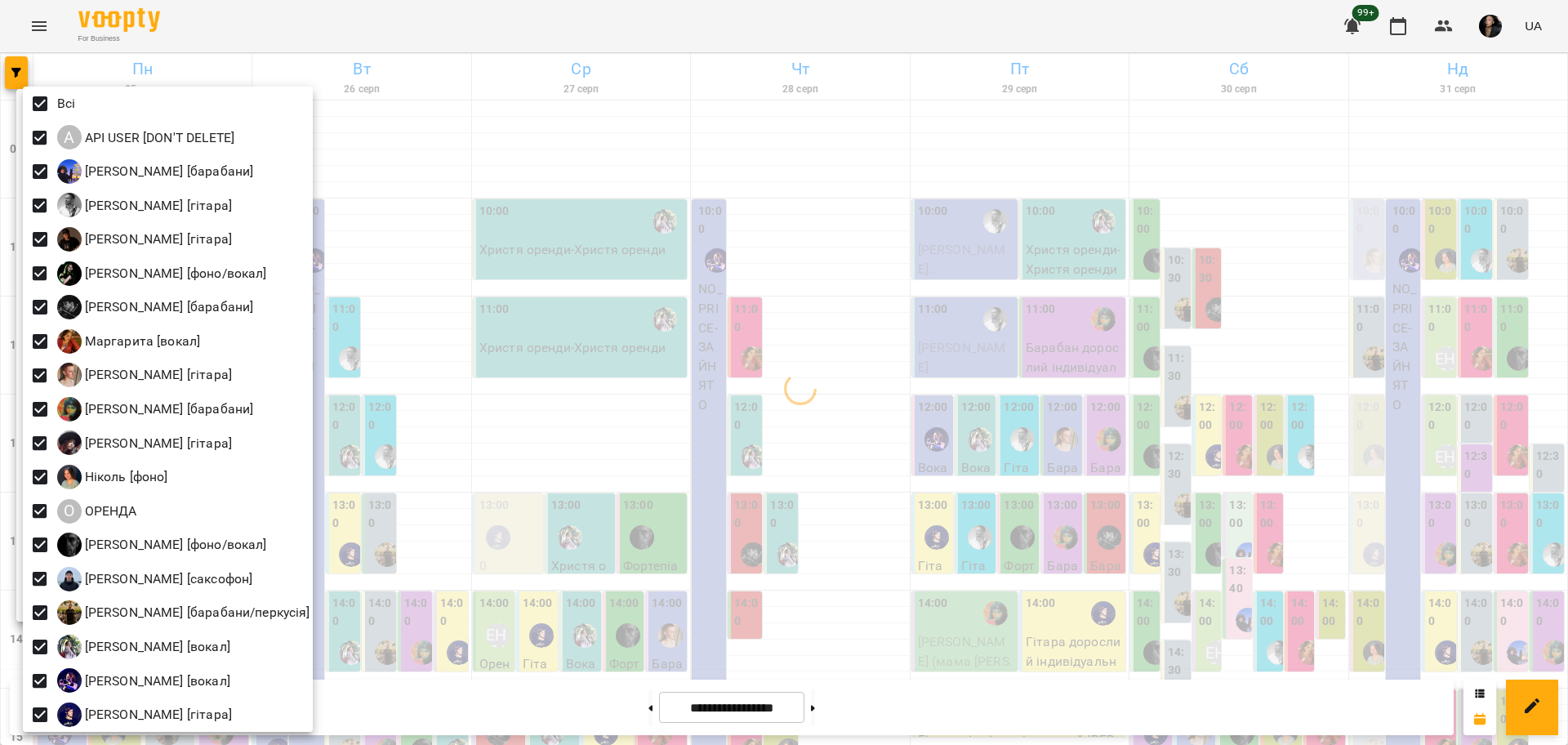
click at [663, 291] on div at bounding box center [784, 372] width 1568 height 745
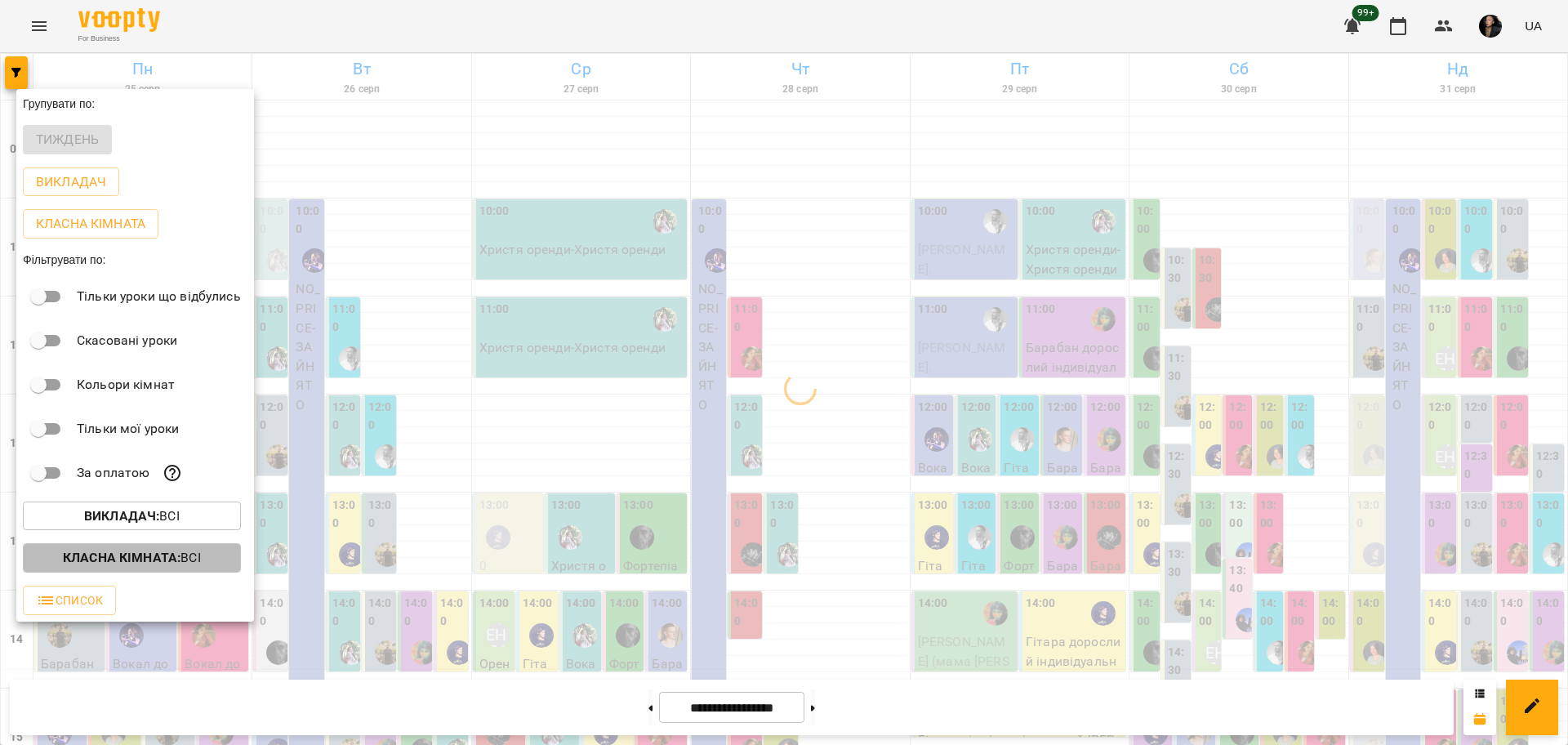
click at [134, 565] on b "Класна кімната :" at bounding box center [122, 557] width 118 height 15
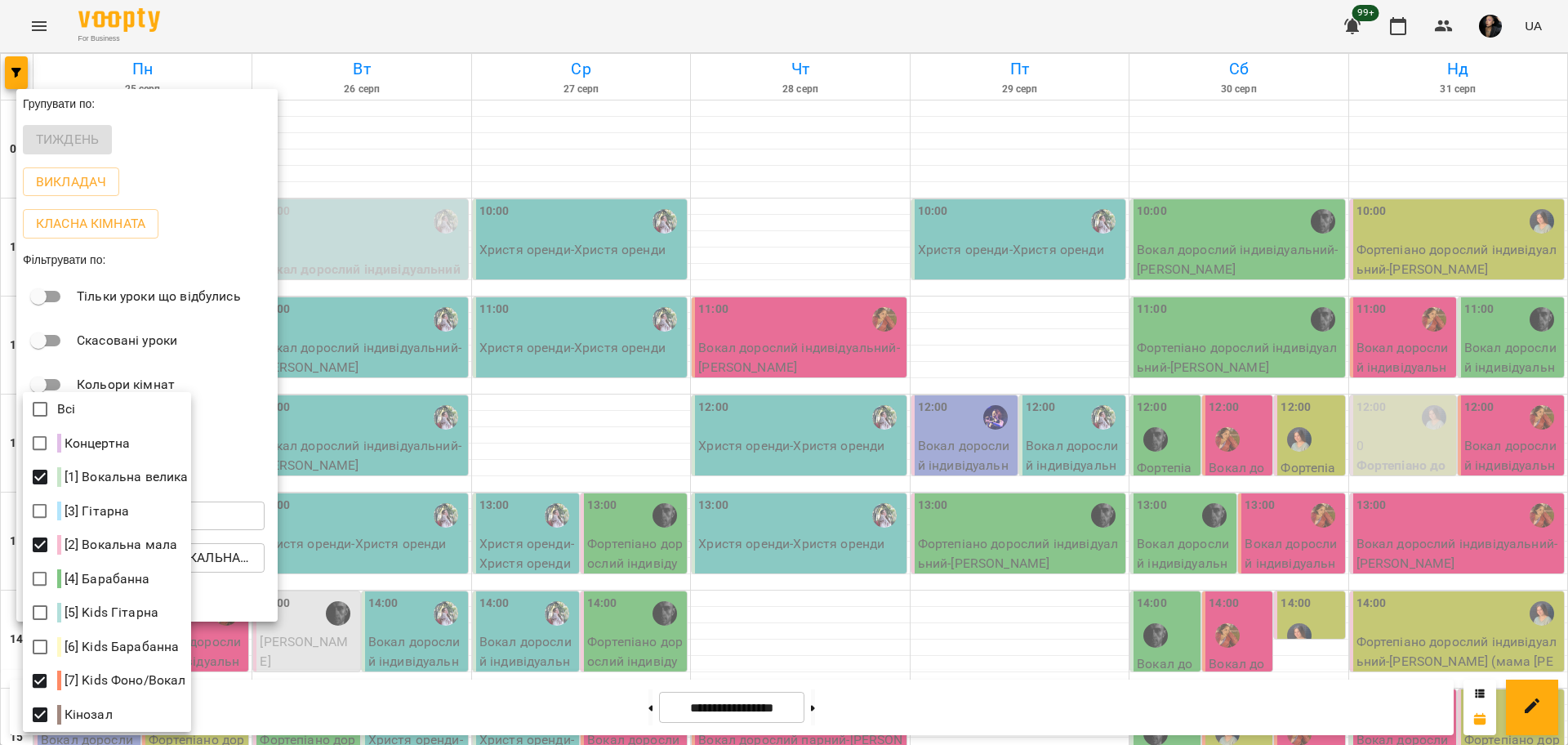
click at [983, 547] on div at bounding box center [784, 372] width 1568 height 745
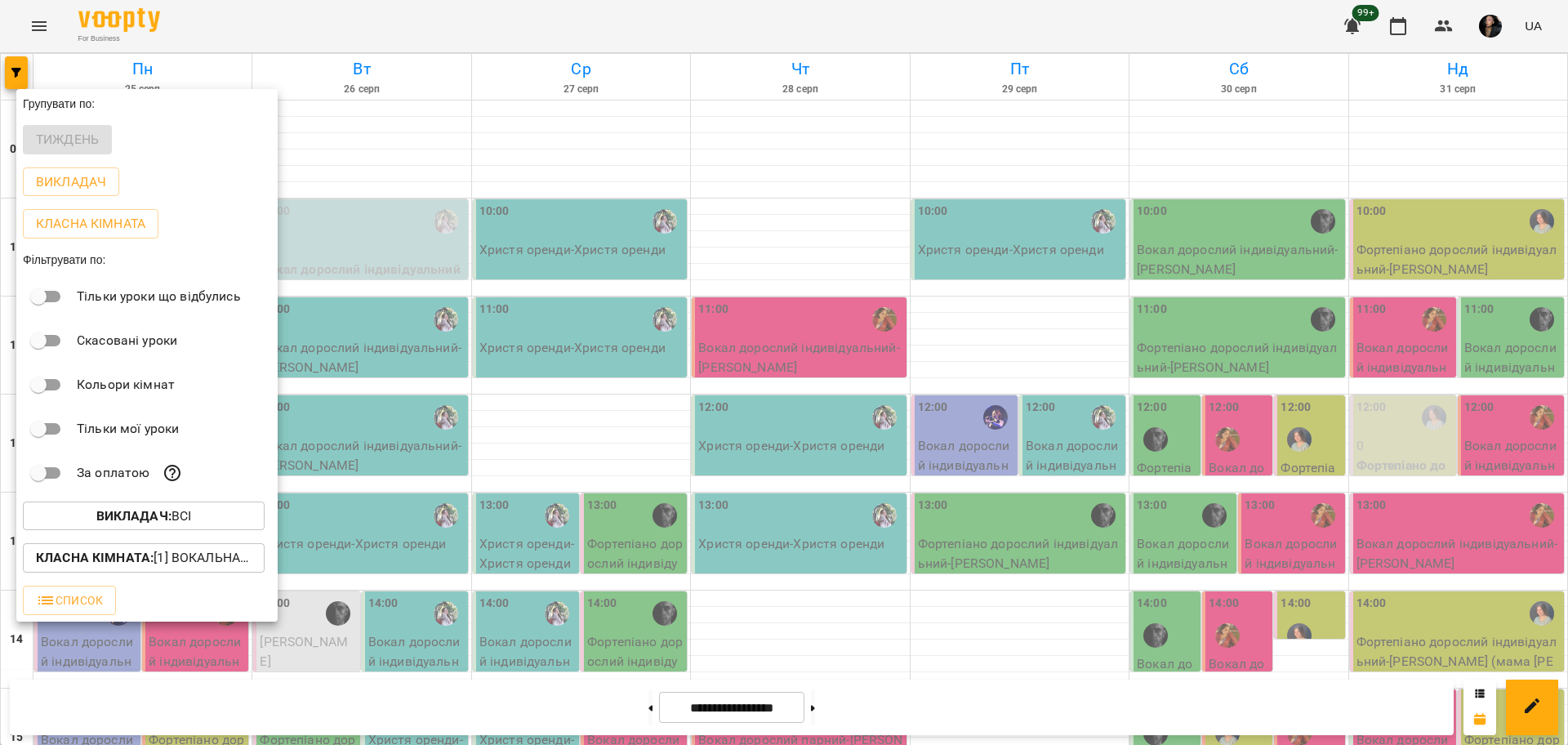
click at [1001, 539] on div at bounding box center [784, 372] width 1568 height 745
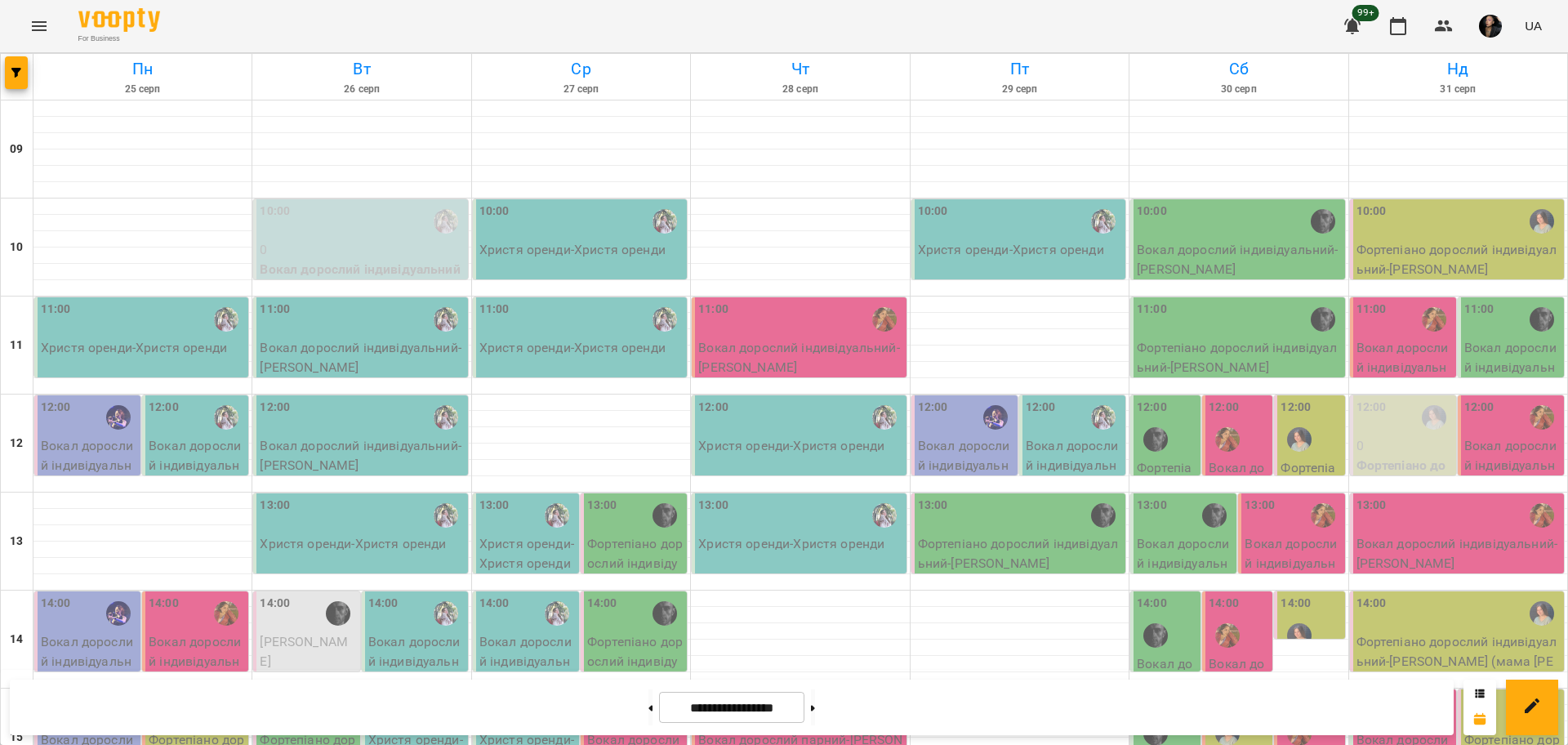
scroll to position [409, 0]
click at [648, 704] on icon at bounding box center [650, 707] width 4 height 7
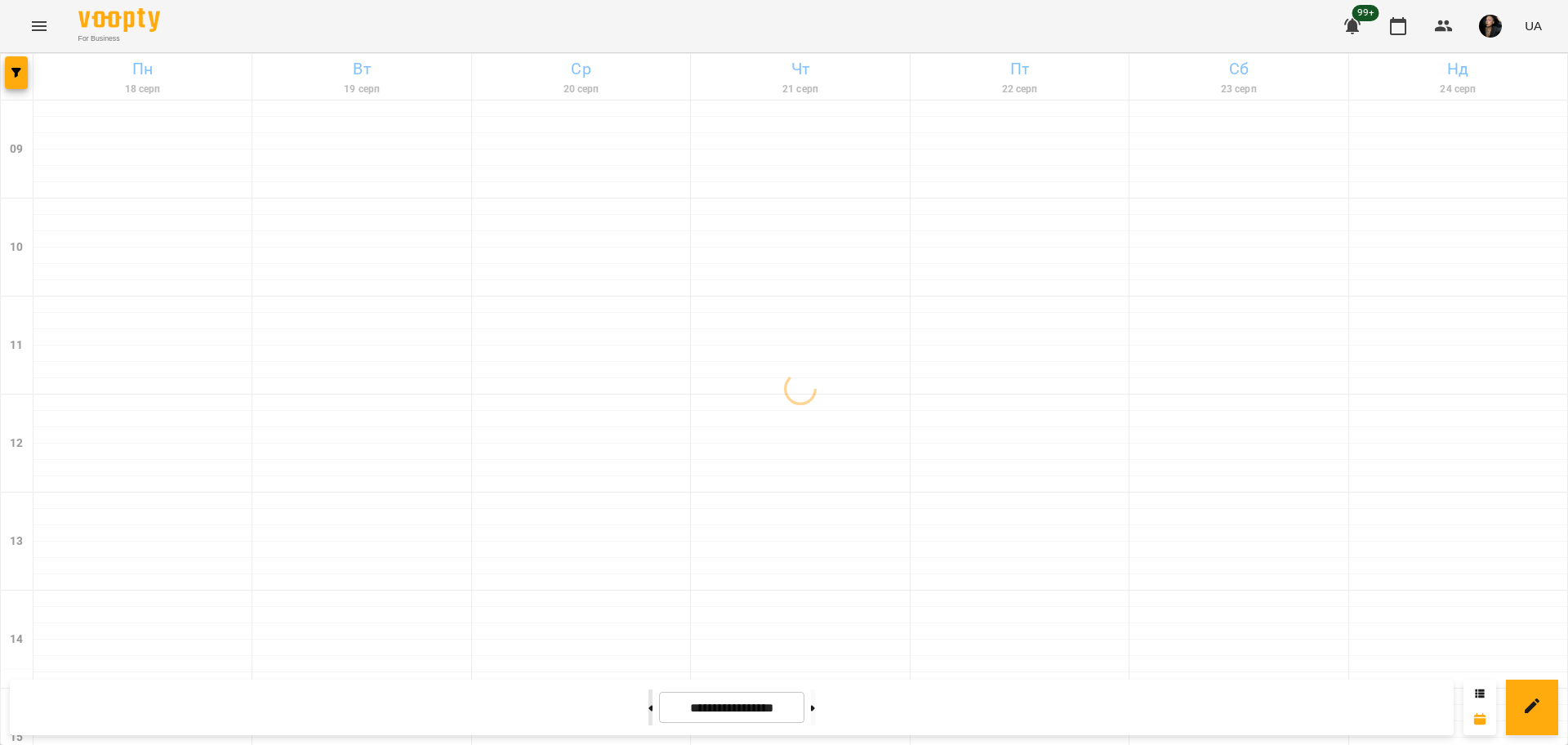
click at [648, 704] on icon at bounding box center [650, 707] width 4 height 7
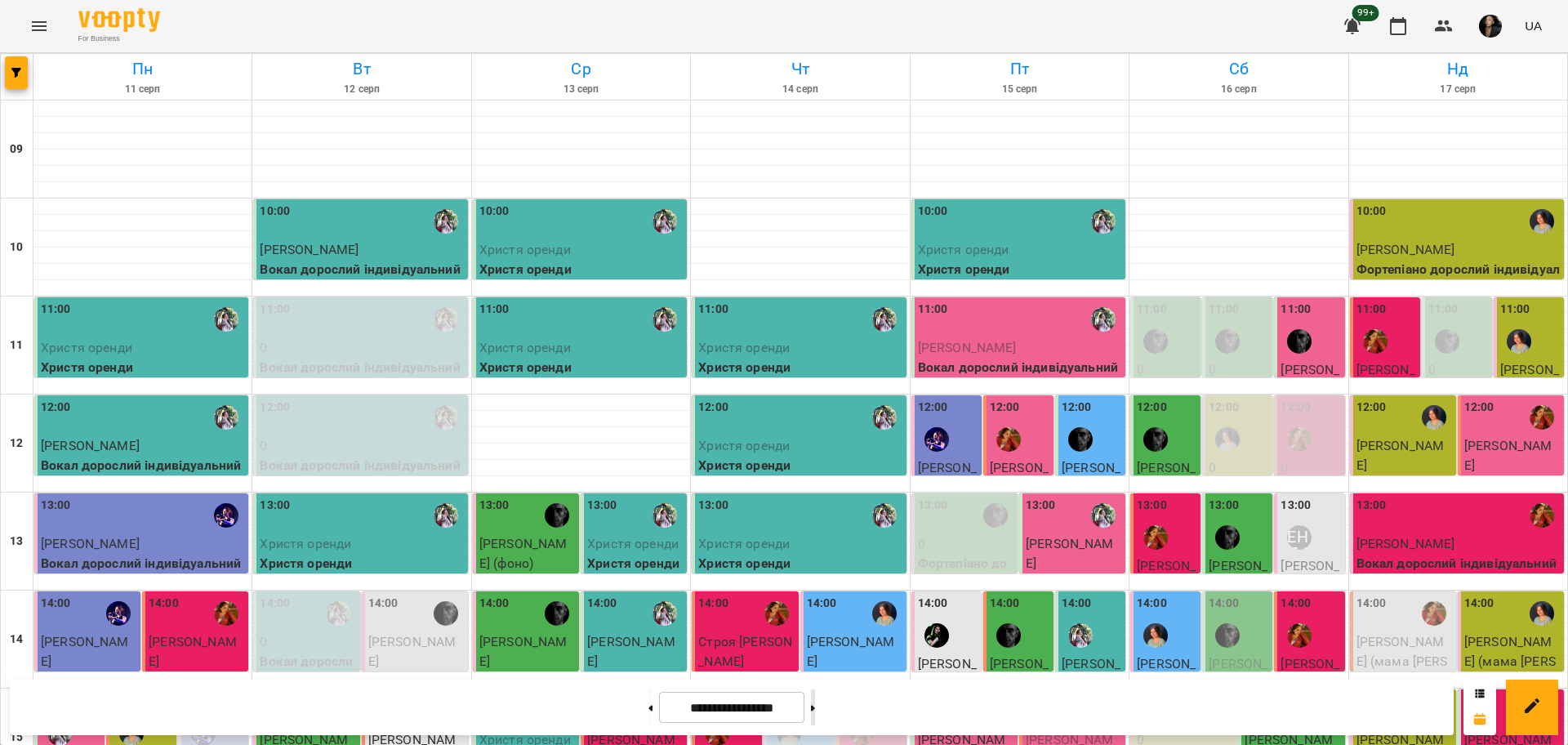
click at [814, 716] on button at bounding box center [813, 707] width 4 height 36
type input "**********"
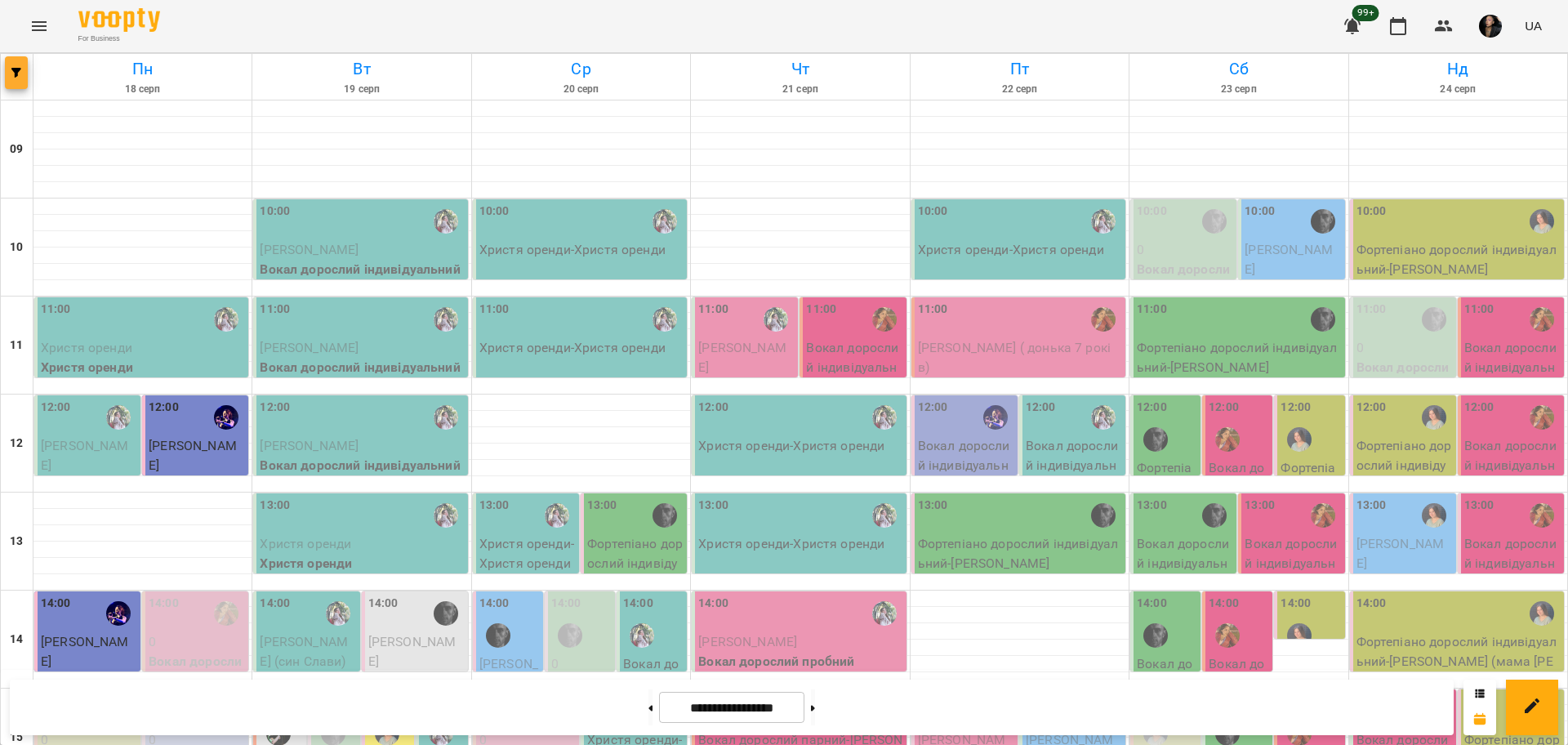
click at [11, 80] on button "button" at bounding box center [16, 72] width 23 height 32
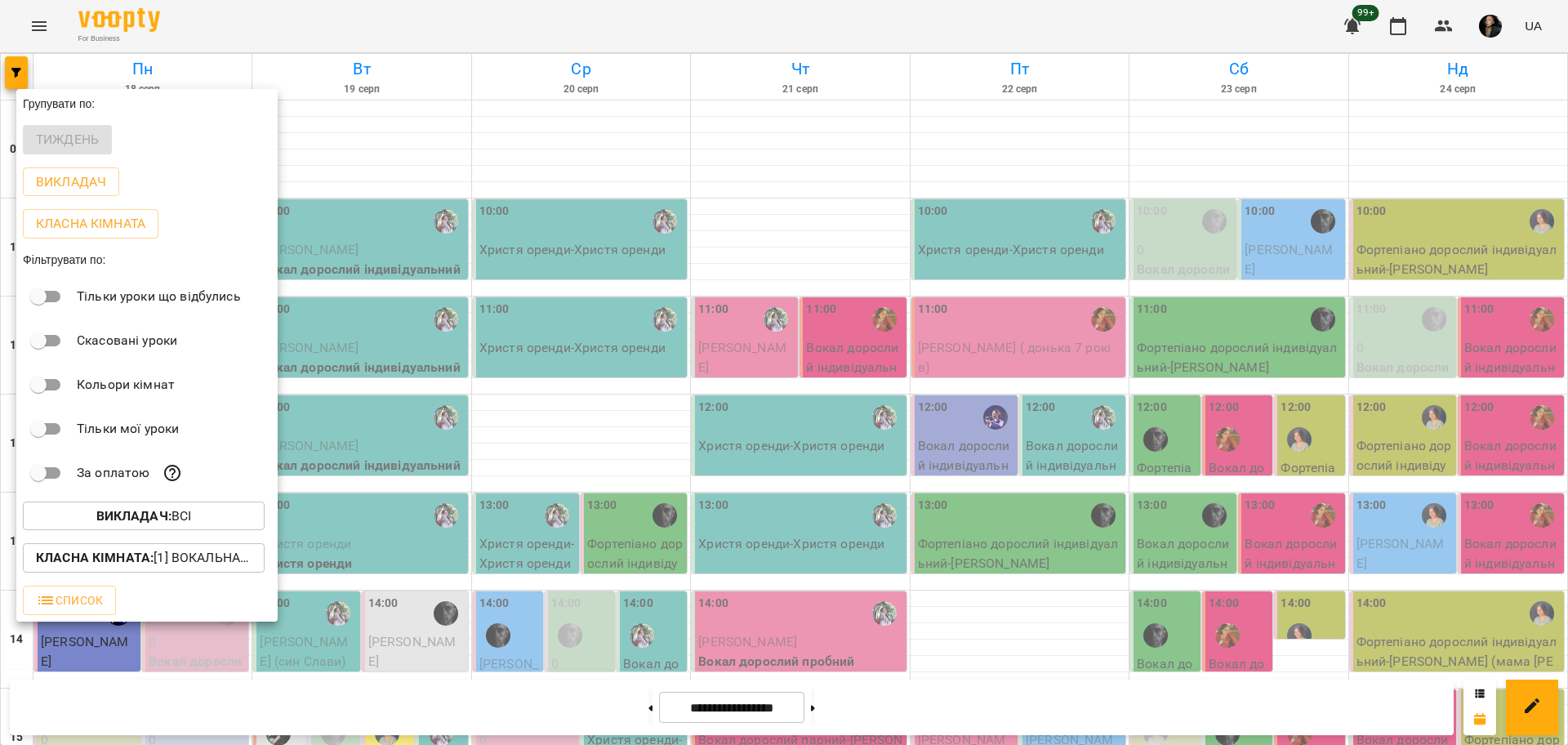
click at [129, 559] on b "Класна кімната :" at bounding box center [95, 557] width 118 height 15
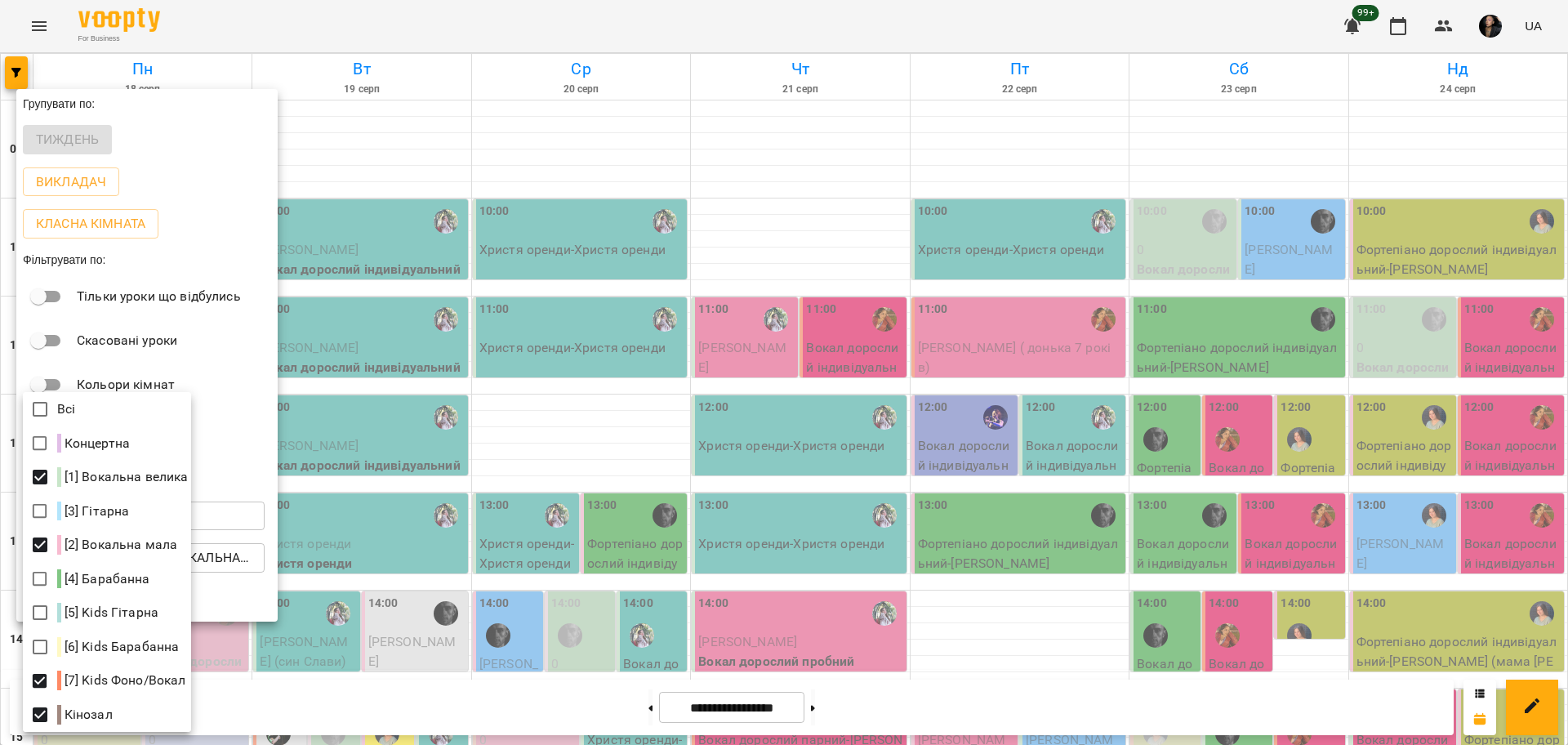
click at [395, 475] on div at bounding box center [784, 372] width 1568 height 745
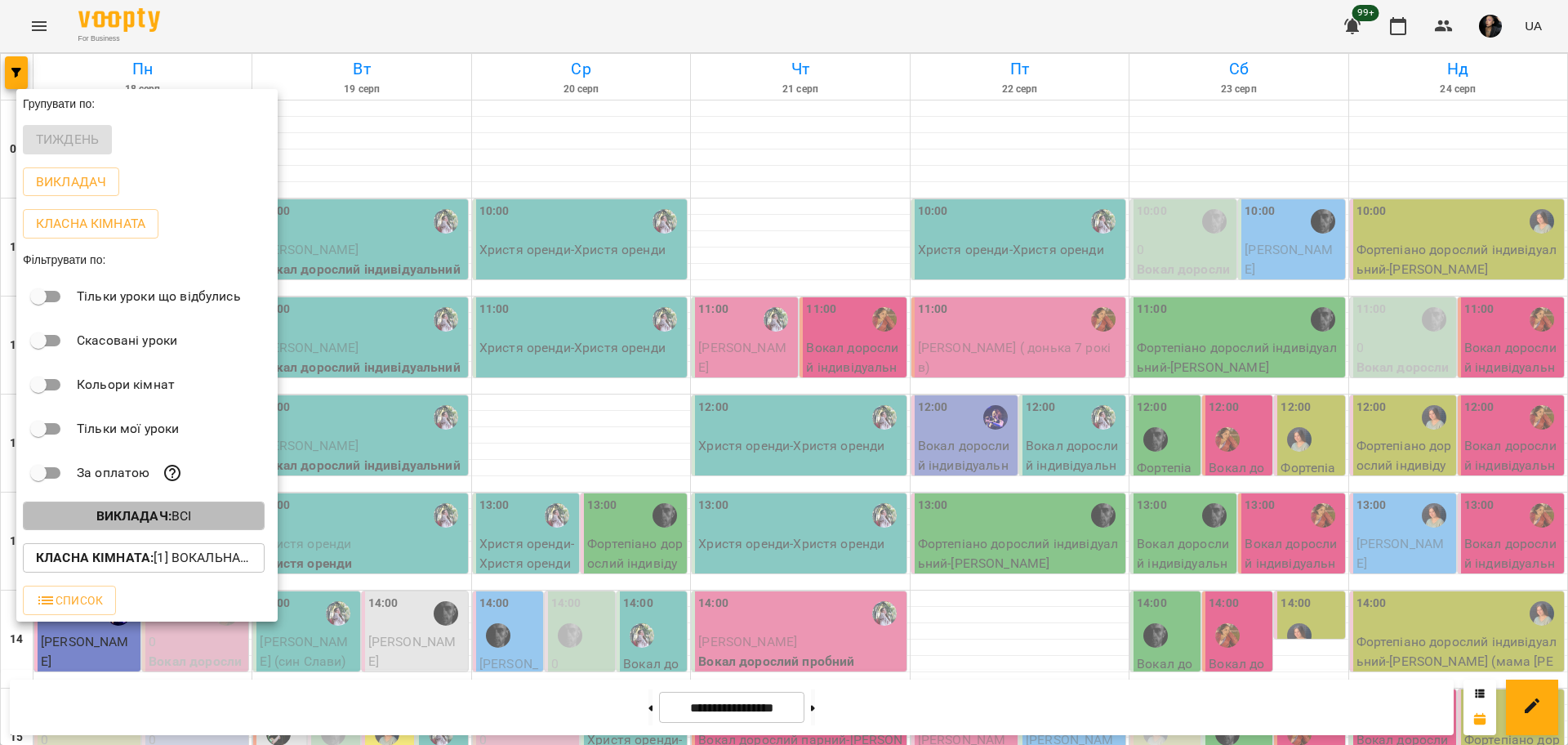
click at [126, 523] on b "Викладач :" at bounding box center [133, 515] width 75 height 15
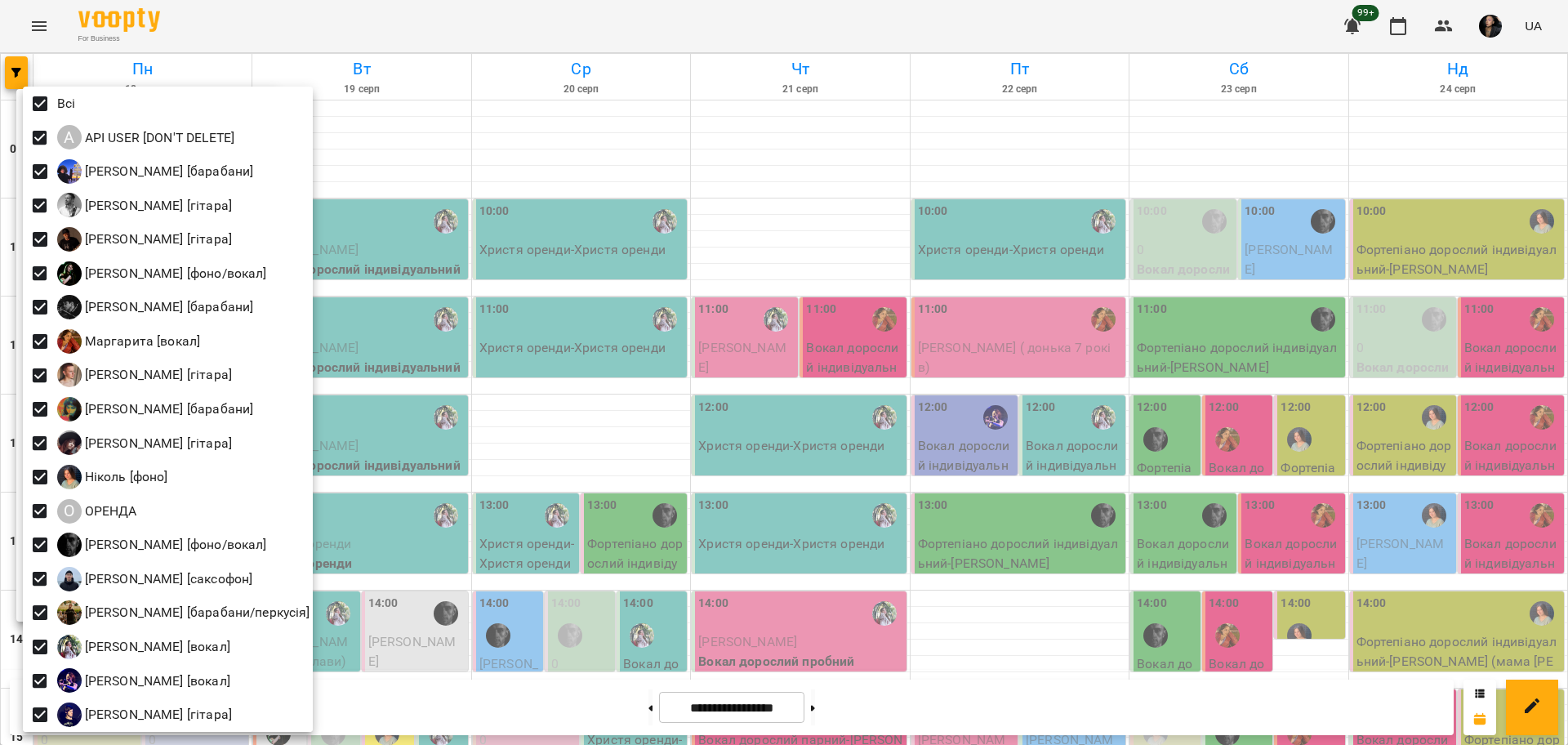
click at [885, 301] on div at bounding box center [784, 372] width 1568 height 745
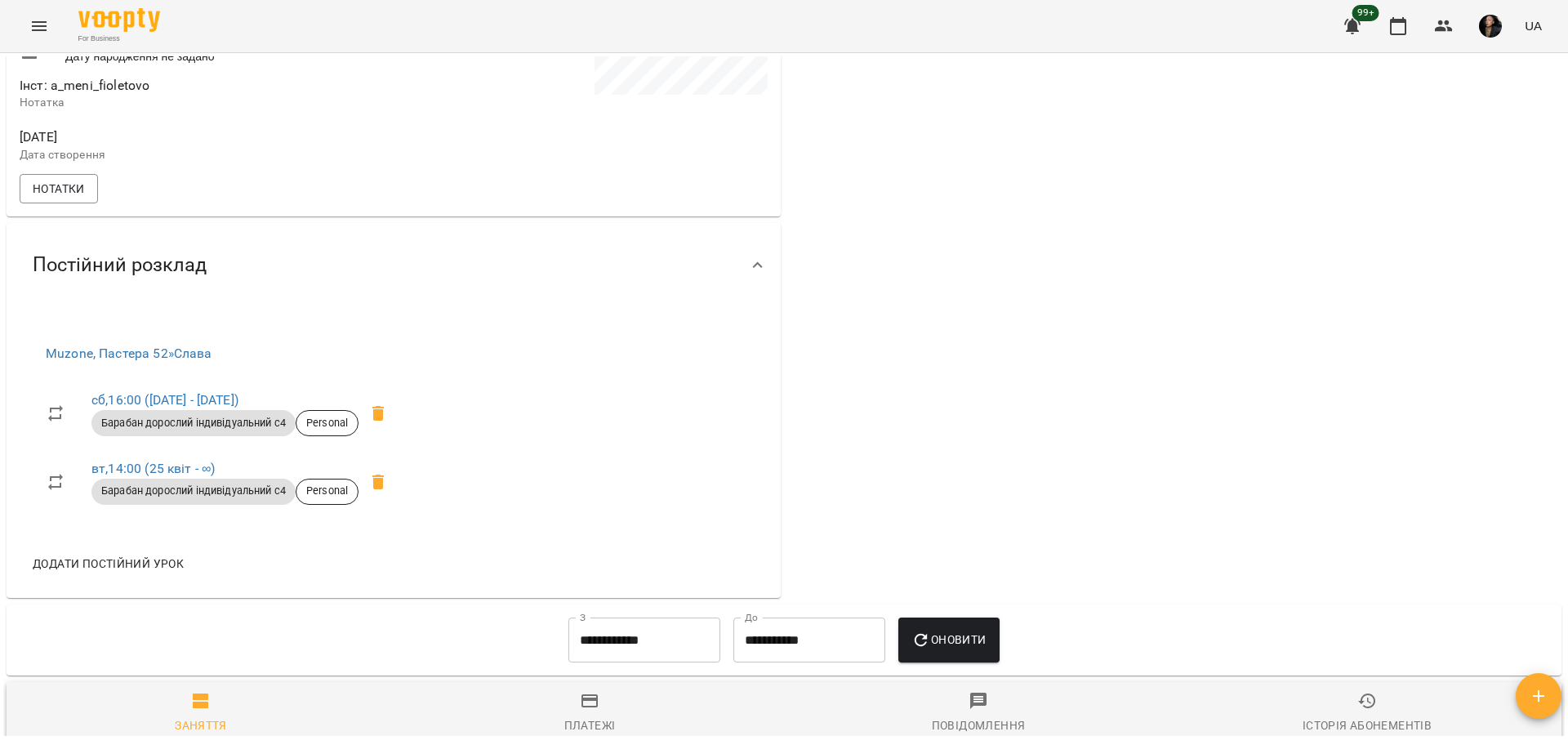
scroll to position [612, 0]
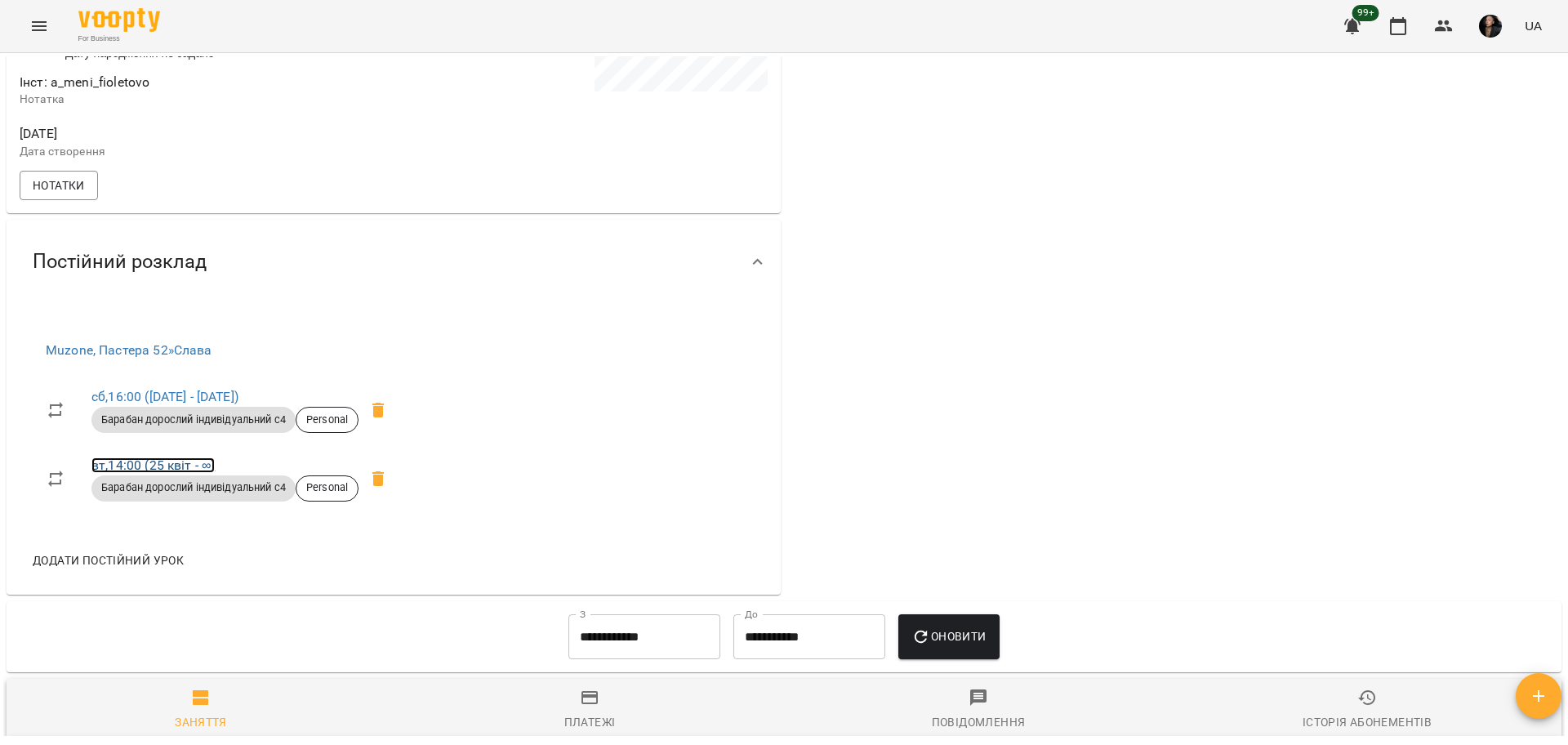
click at [120, 472] on link "вт , 14:00 (25 квіт - ∞)" at bounding box center [153, 465] width 124 height 15
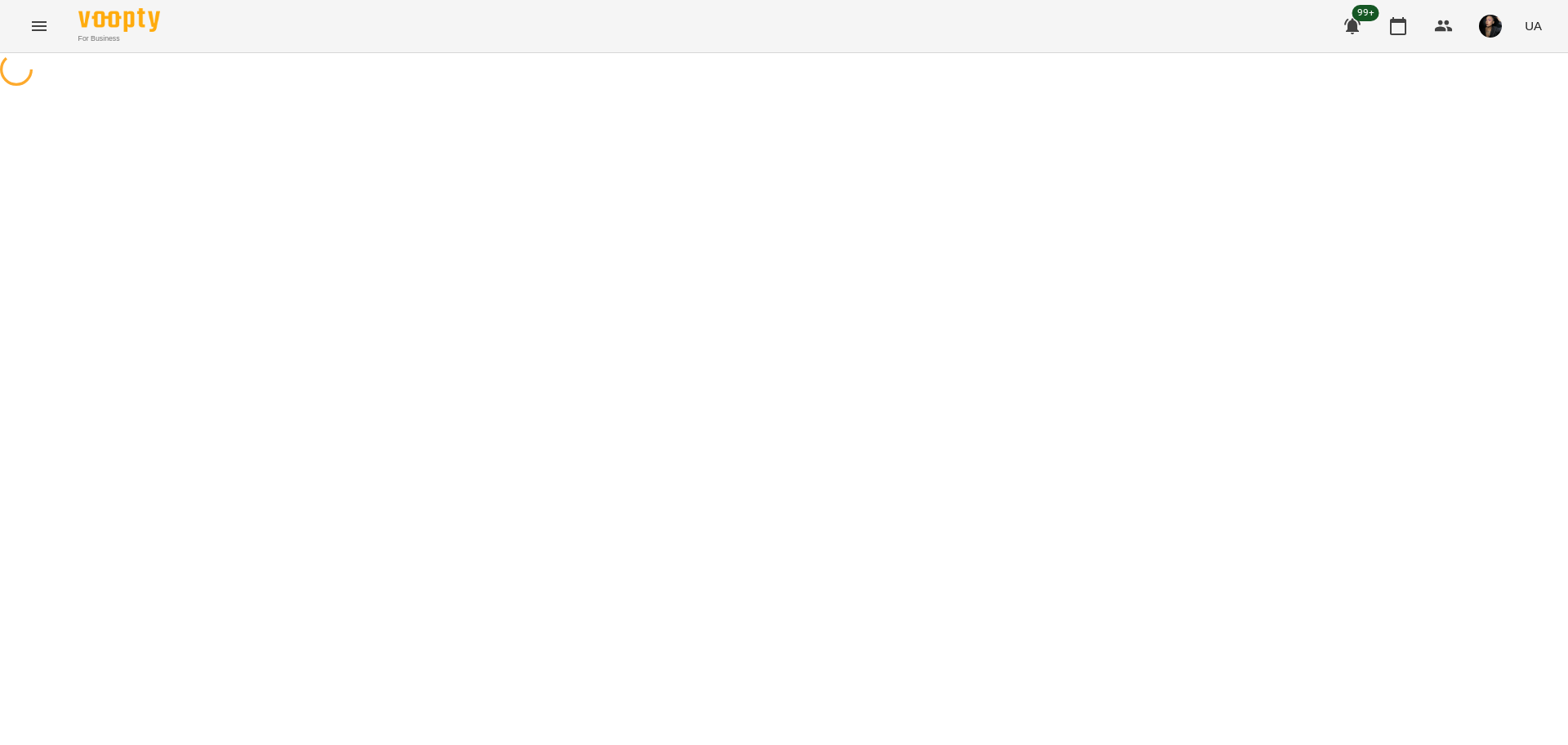
select select "*"
select select "**********"
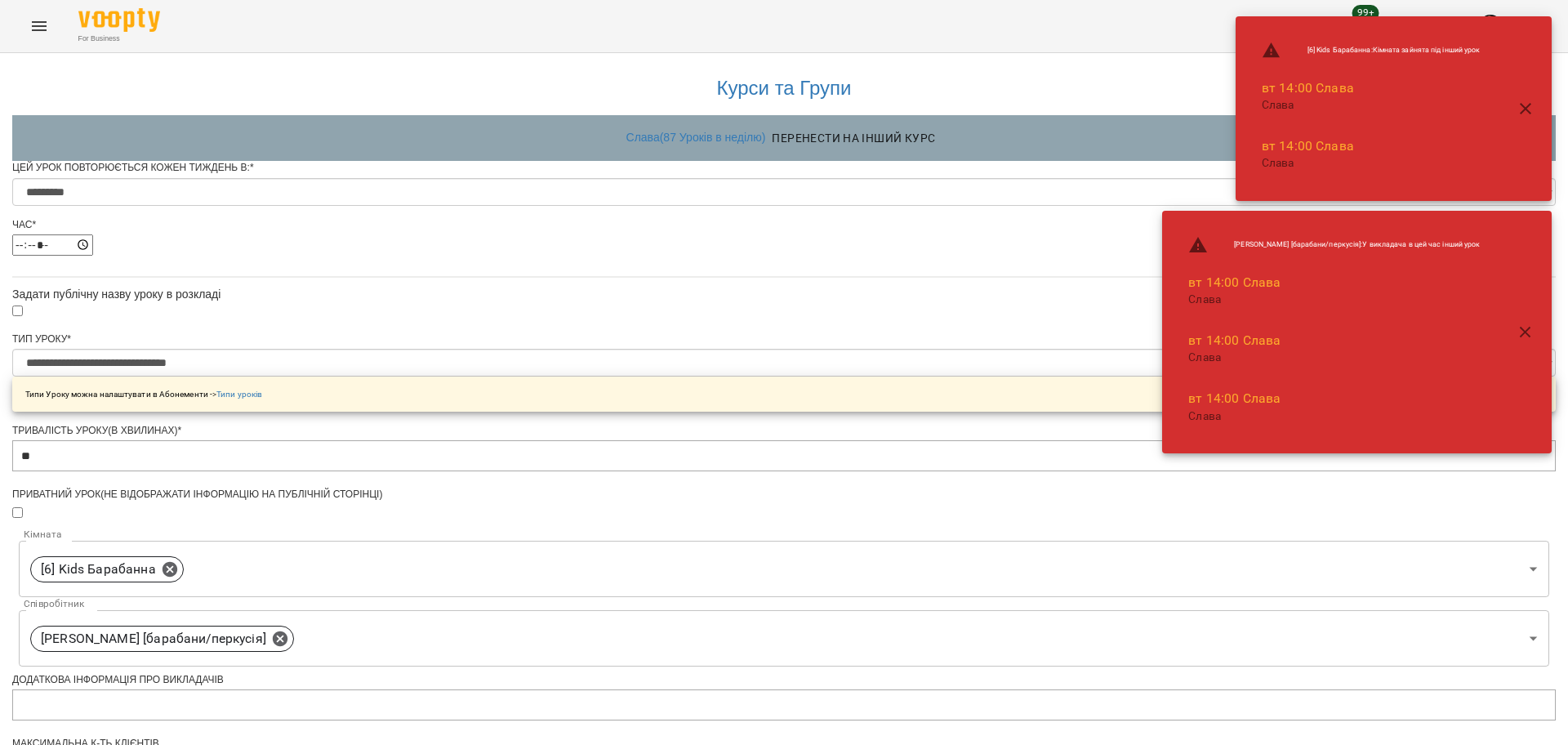
click at [1252, 583] on div "**********" at bounding box center [784, 623] width 1543 height 1141
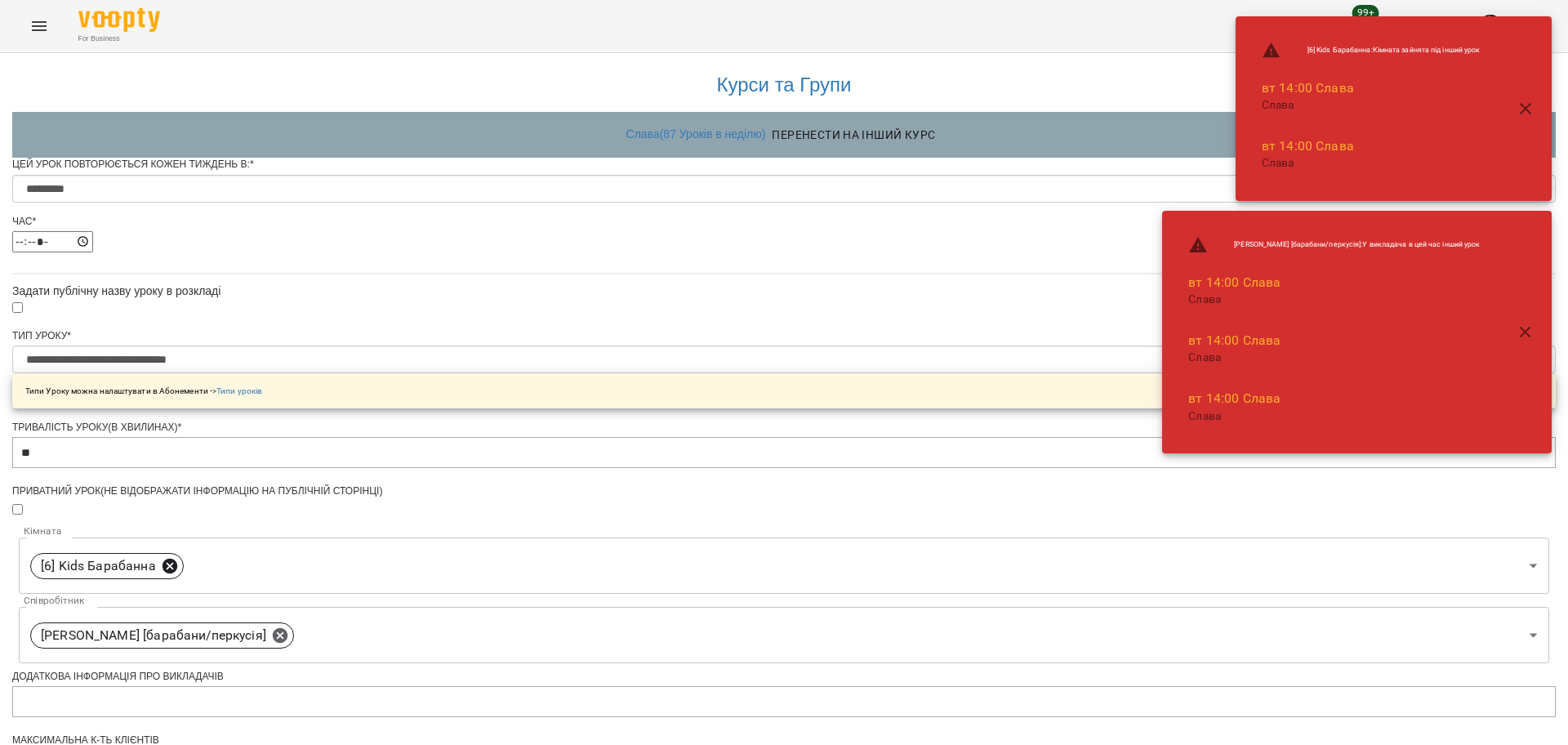
scroll to position [586, 0]
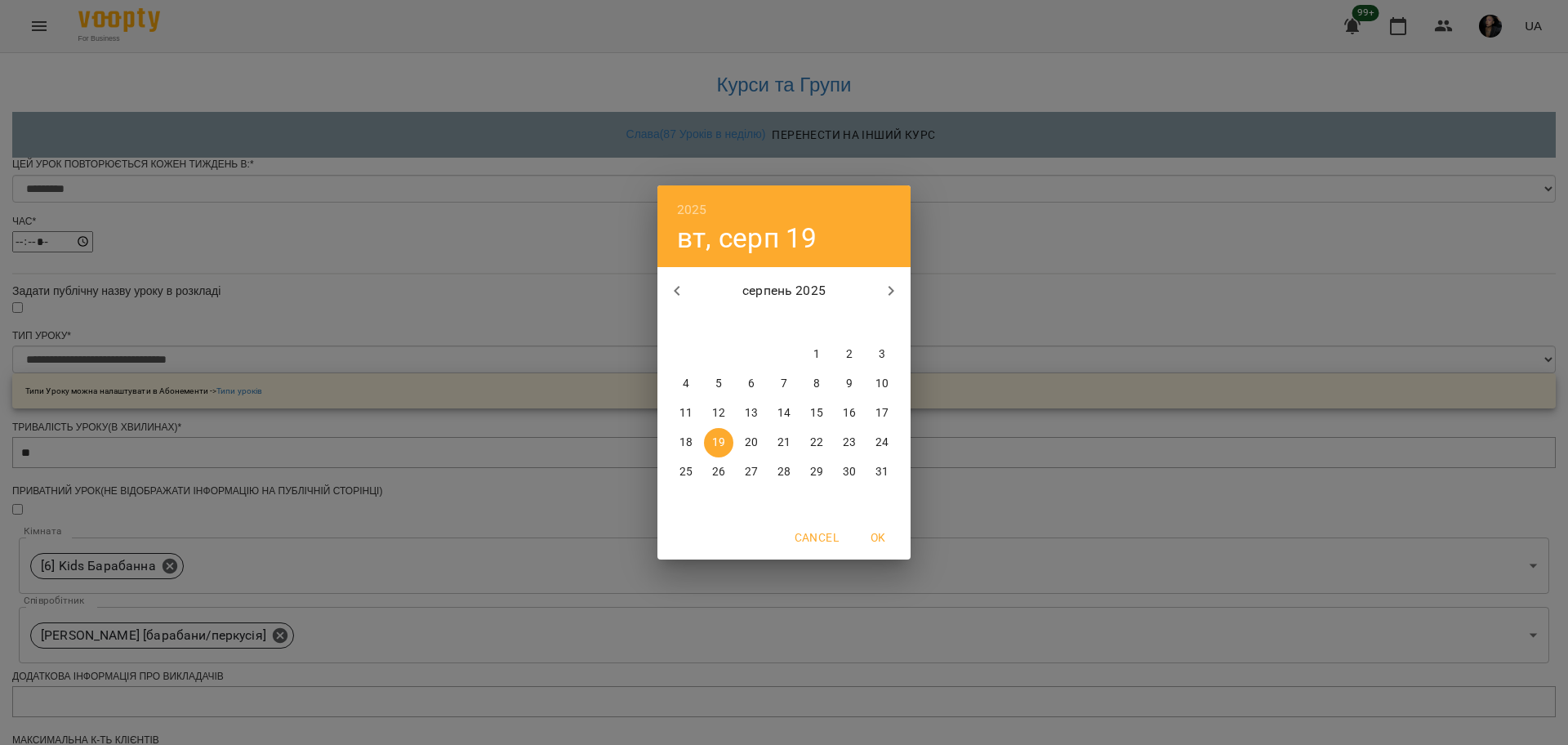
click at [1087, 626] on div "2025 вт, серп 19 серпень 2025 пн вт ср чт пт сб нд 28 29 30 31 1 2 3 4 5 6 7 8 …" at bounding box center [784, 372] width 1568 height 745
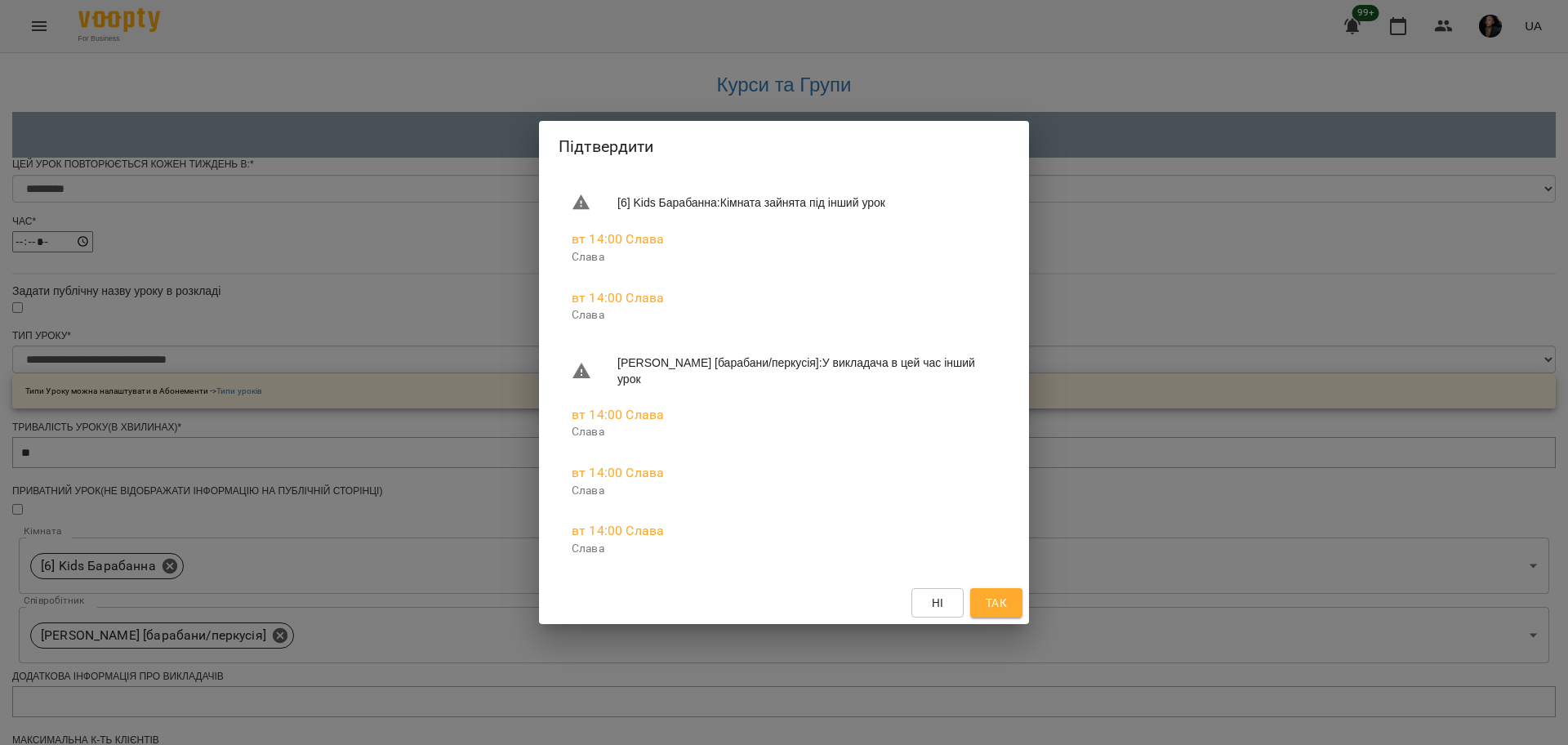
click at [997, 604] on span "Так" at bounding box center [996, 602] width 21 height 20
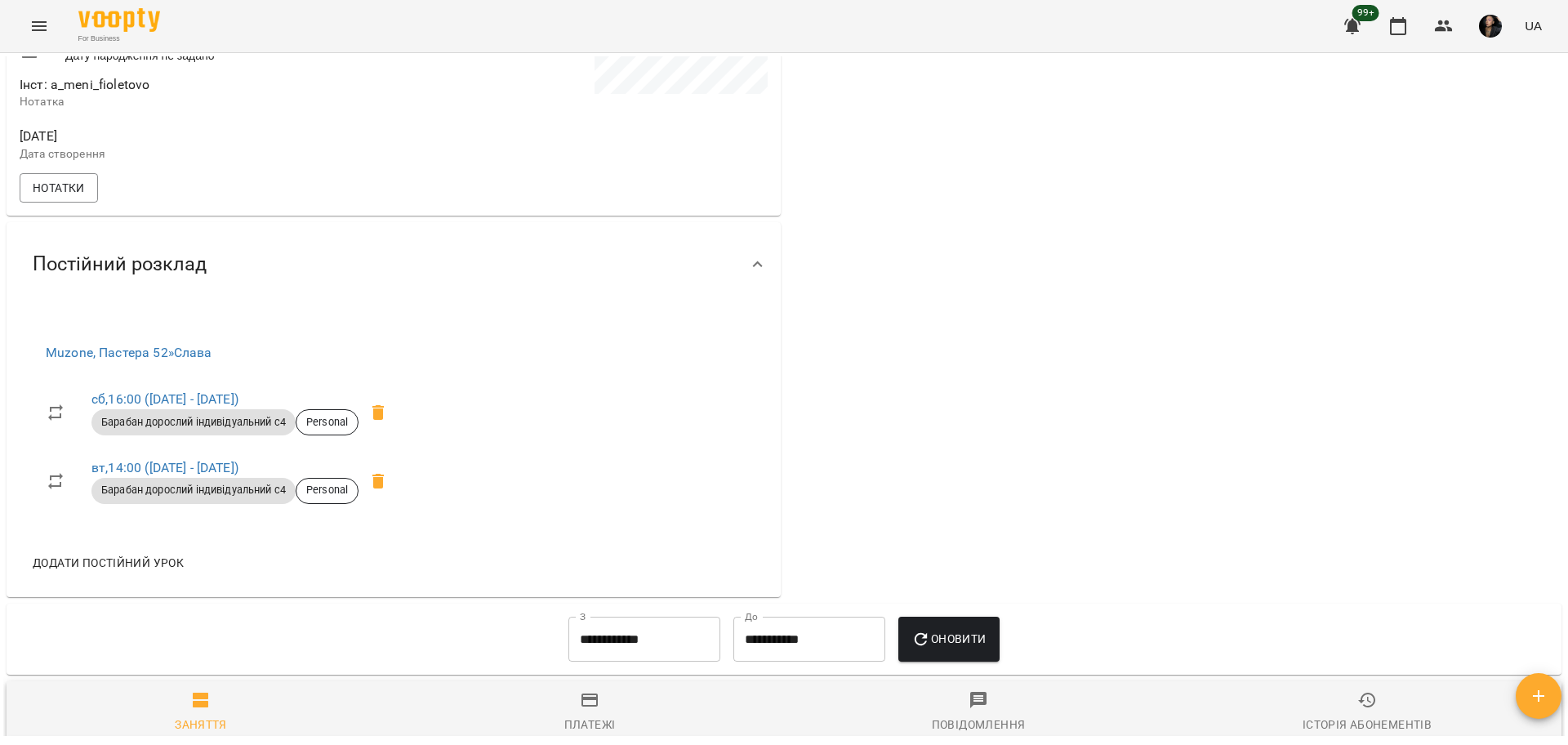
scroll to position [612, 0]
click at [135, 570] on span "Додати постійний урок" at bounding box center [107, 560] width 151 height 20
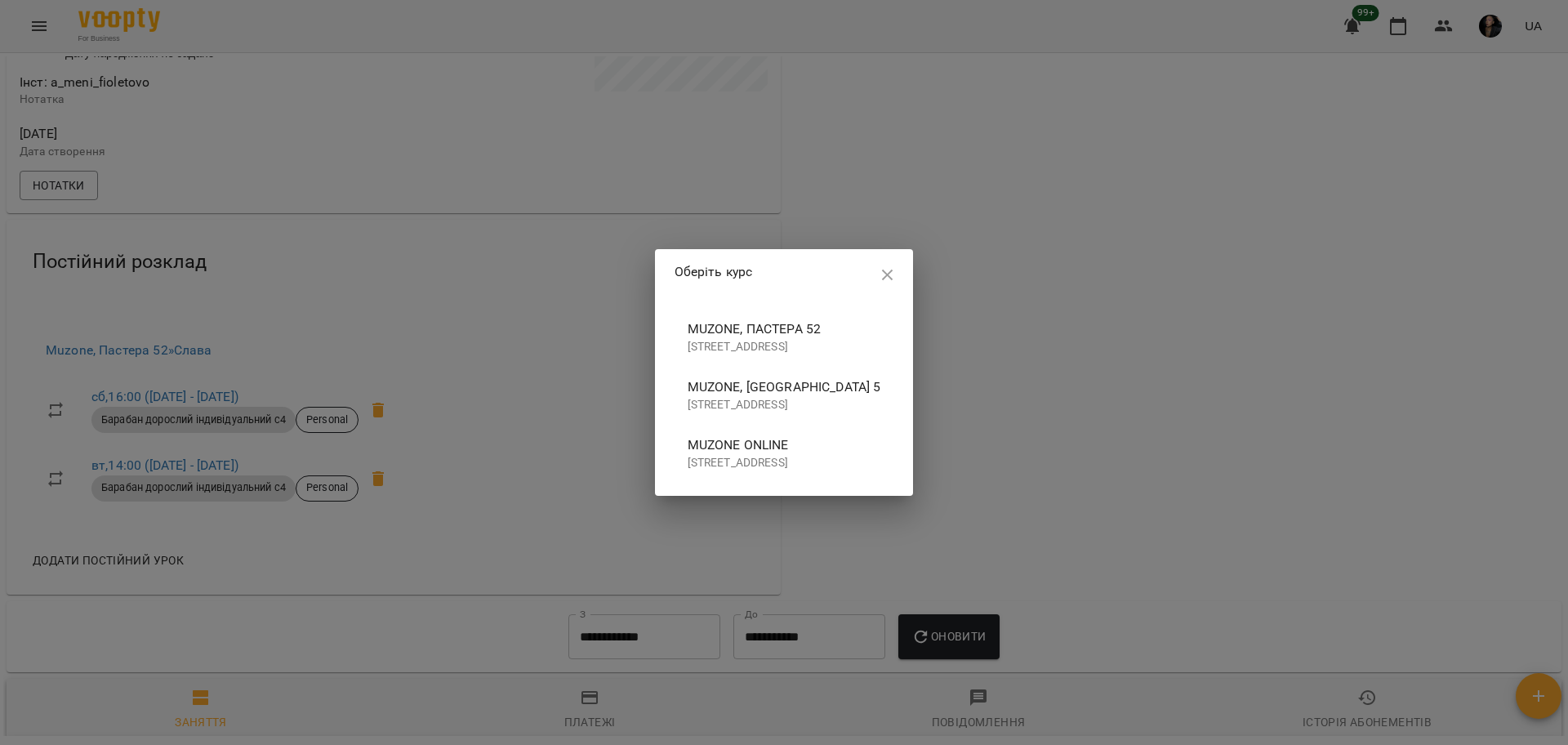
click at [837, 351] on p "[STREET_ADDRESS]" at bounding box center [784, 347] width 194 height 16
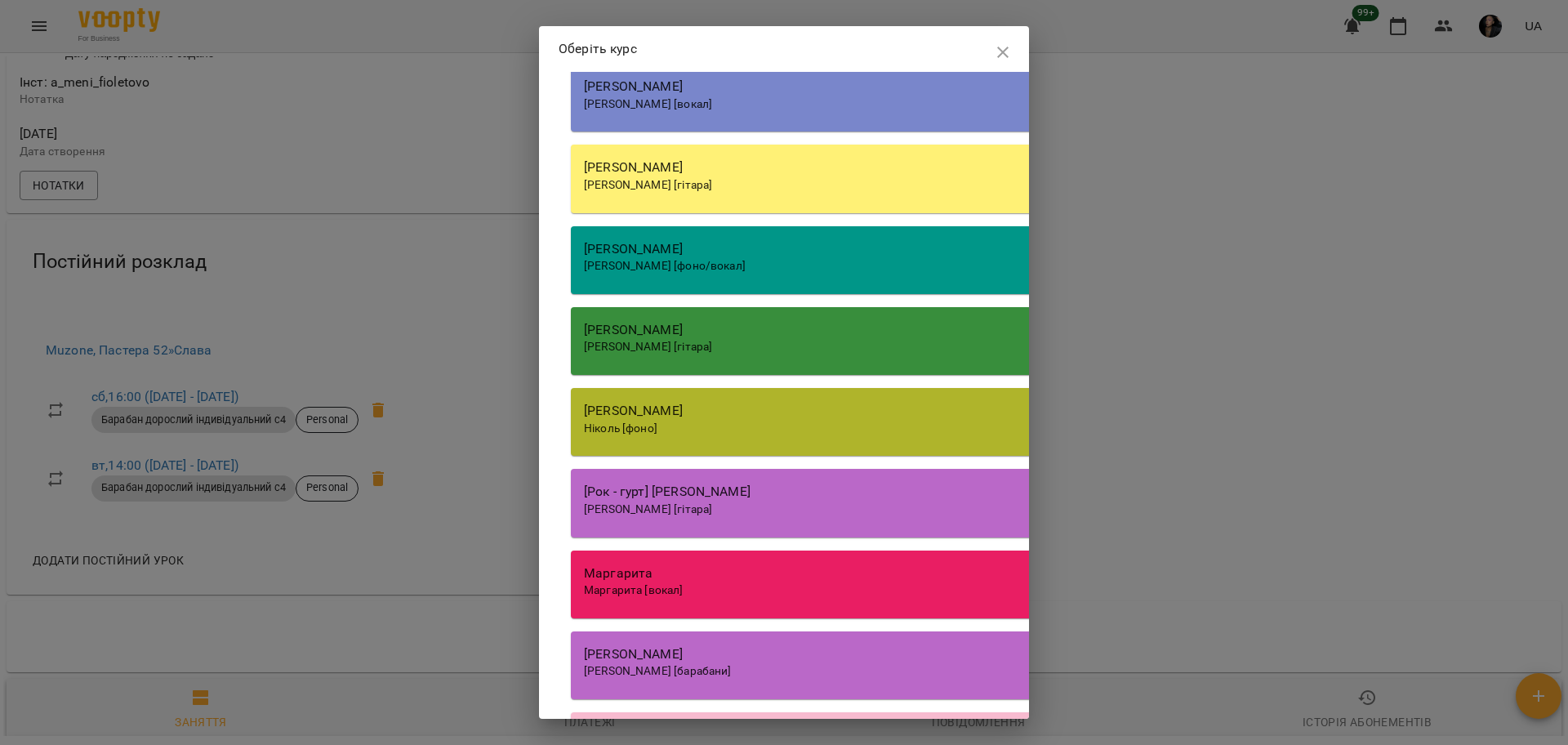
scroll to position [2041, 0]
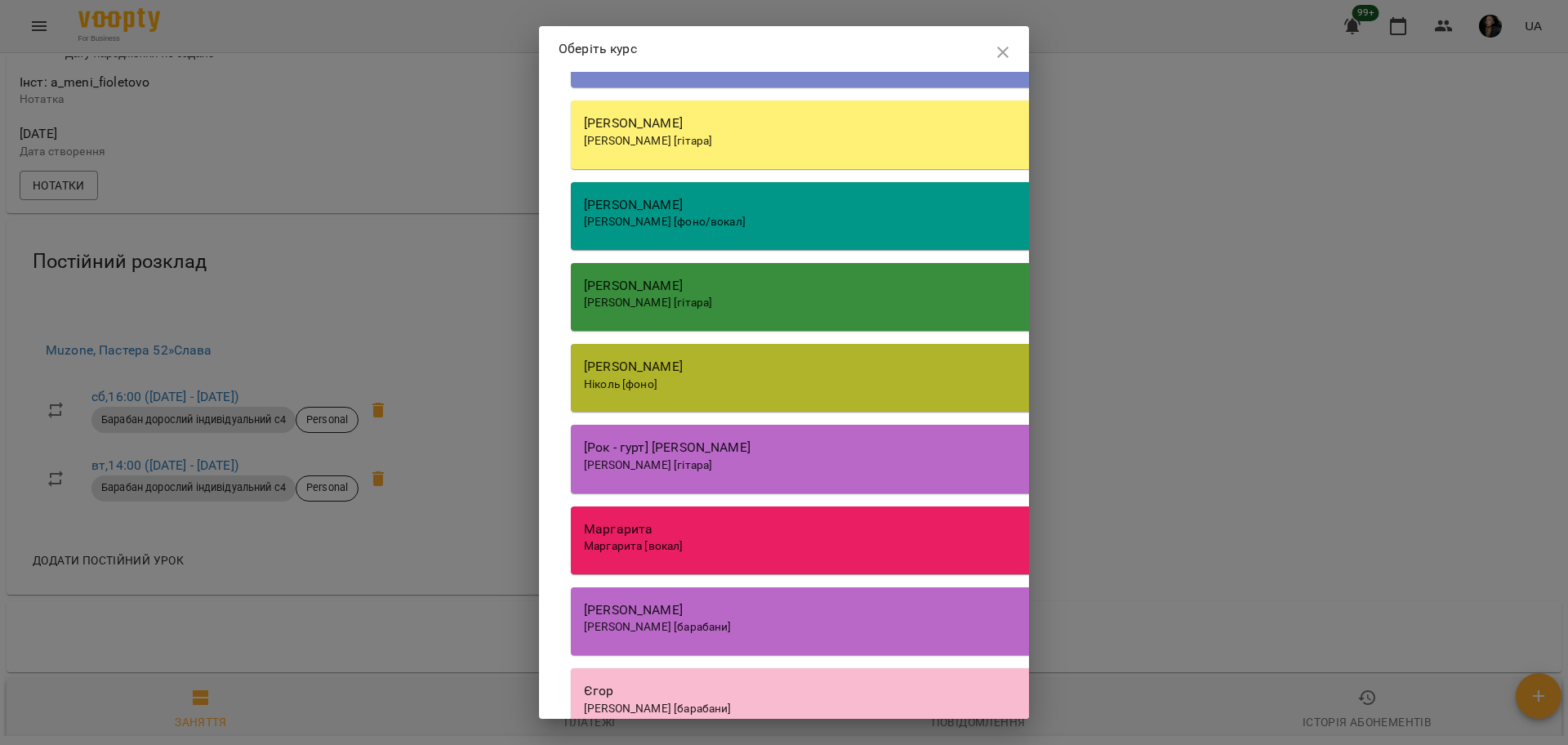
click at [704, 411] on div "Ніколь Ніколь [фоно]" at bounding box center [1036, 377] width 930 height 67
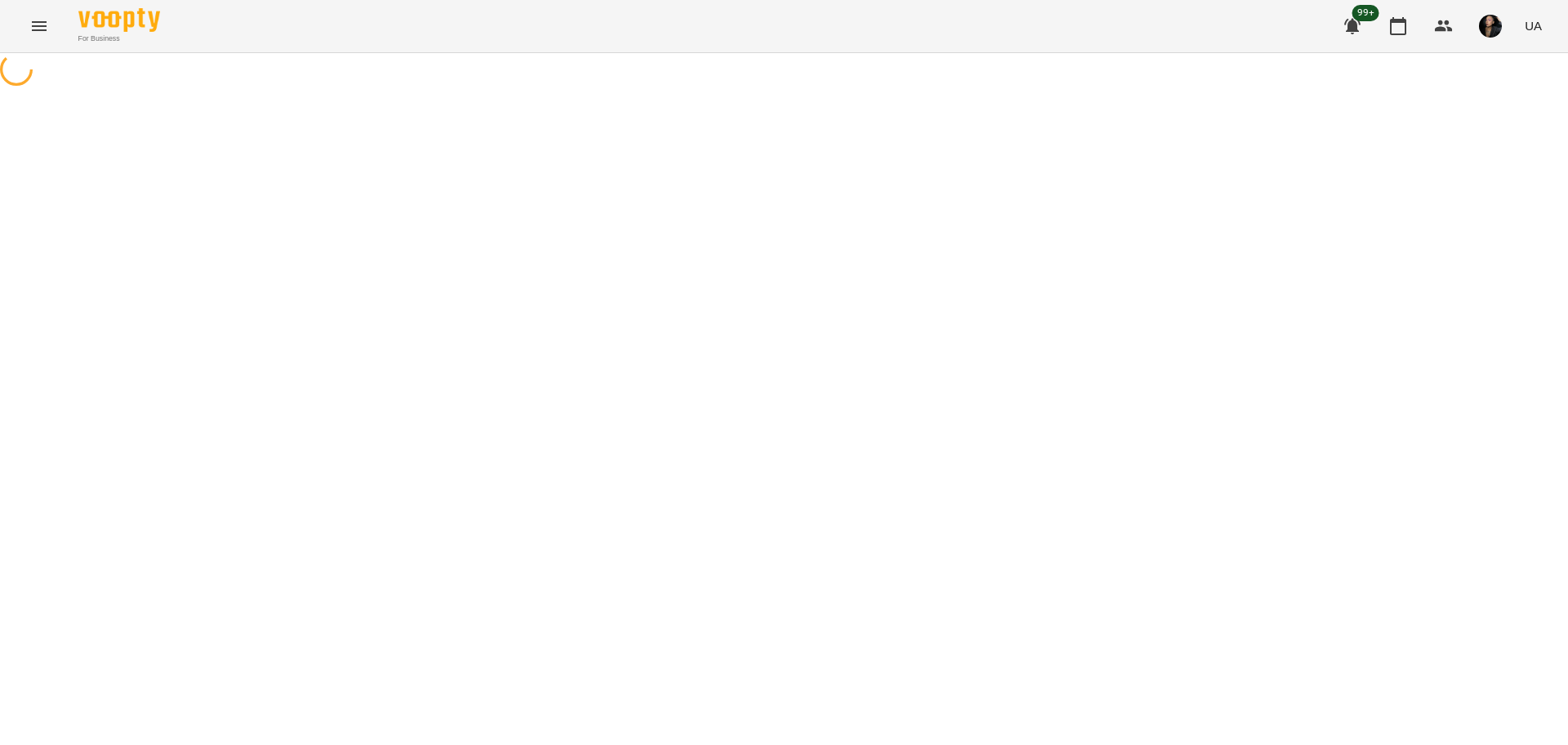
select select "**********"
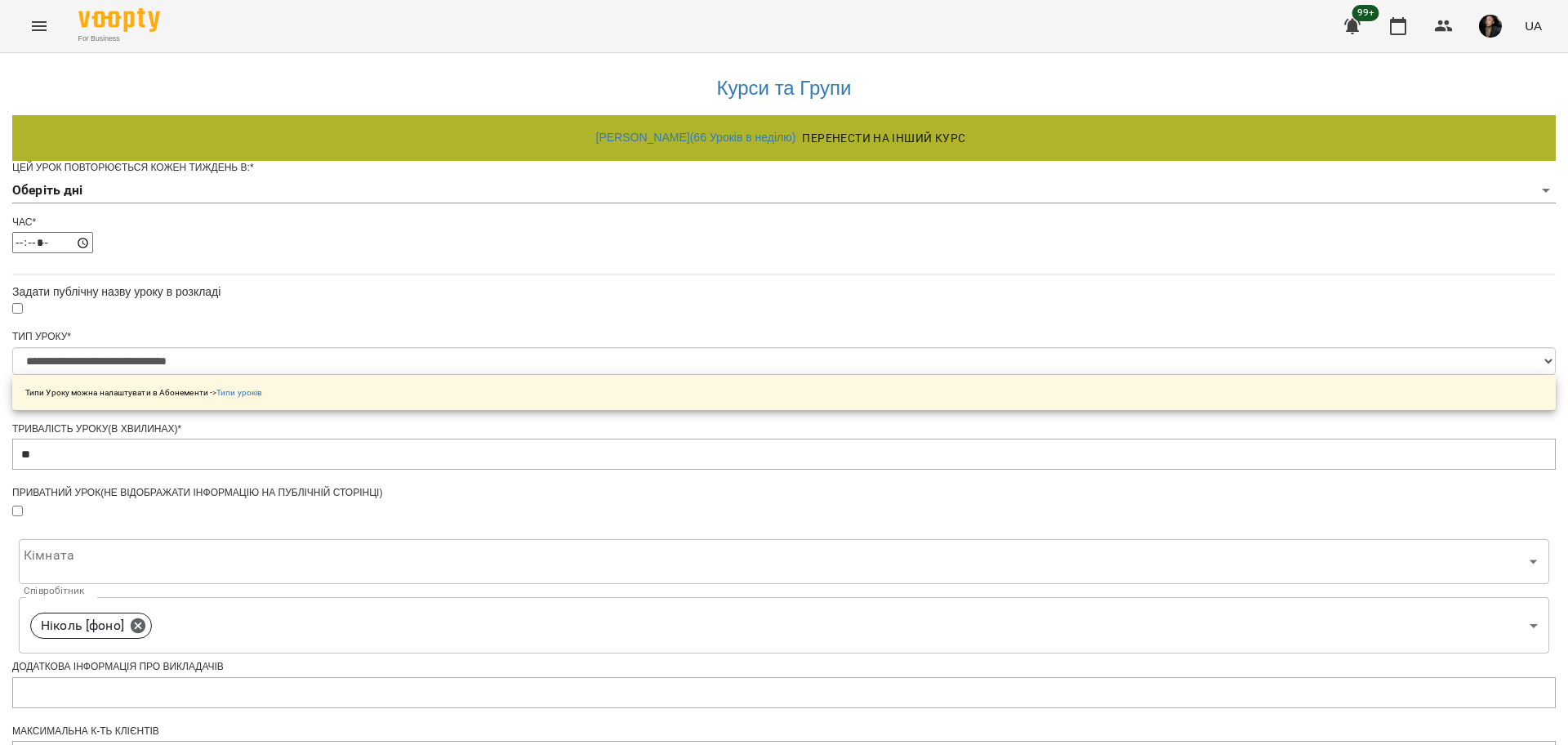
click at [652, 207] on body "**********" at bounding box center [784, 521] width 1568 height 1041
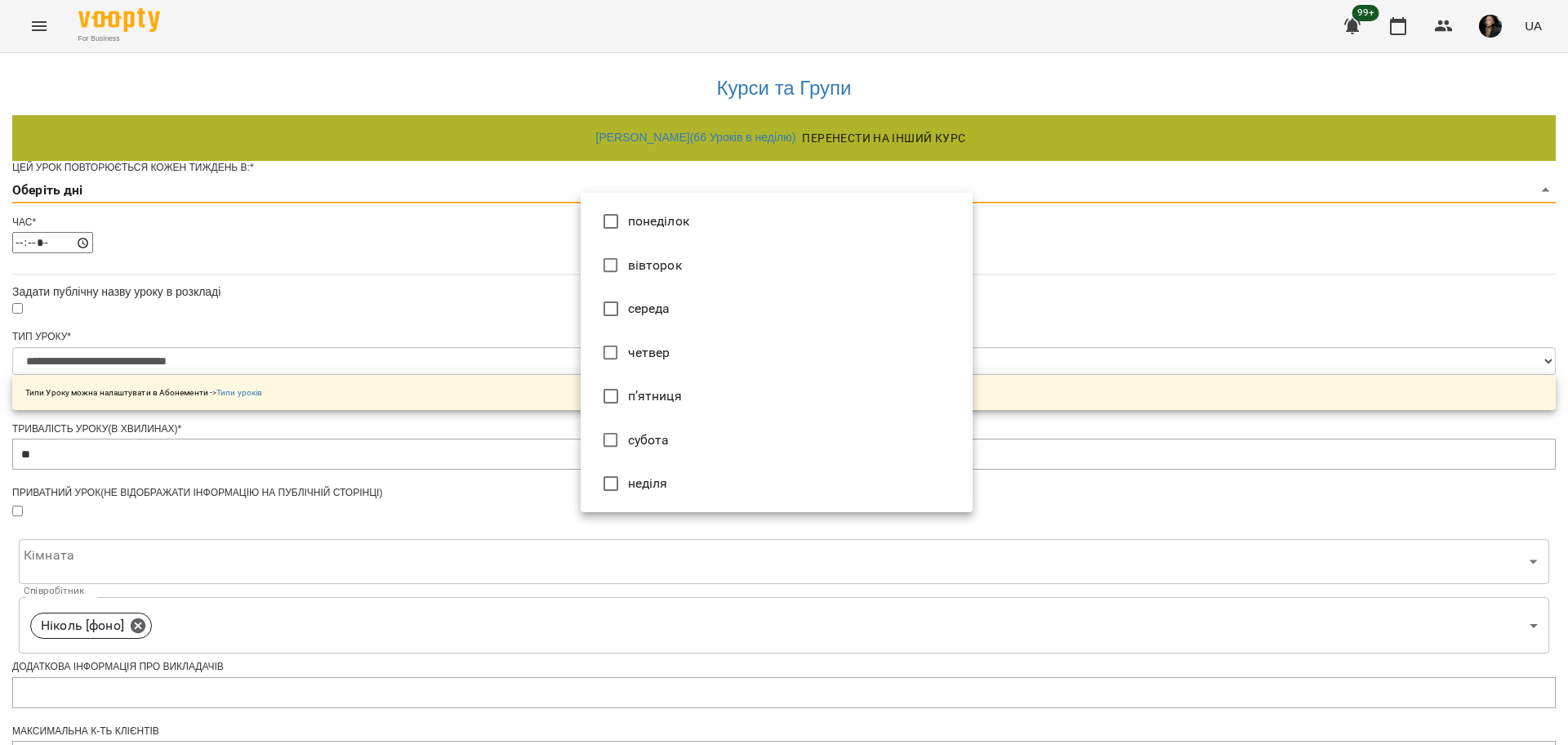
type input "*"
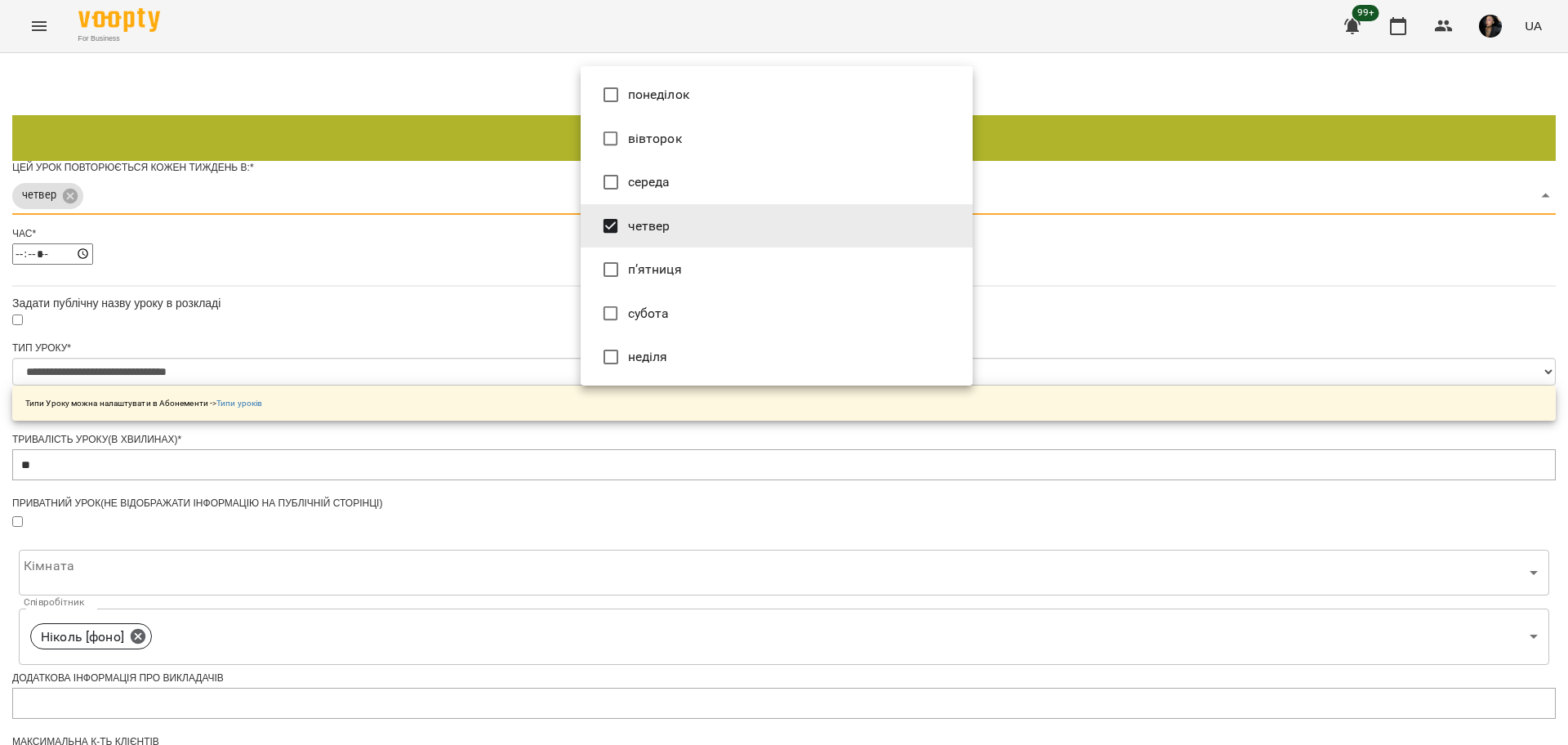
click at [1249, 370] on div at bounding box center [784, 372] width 1568 height 745
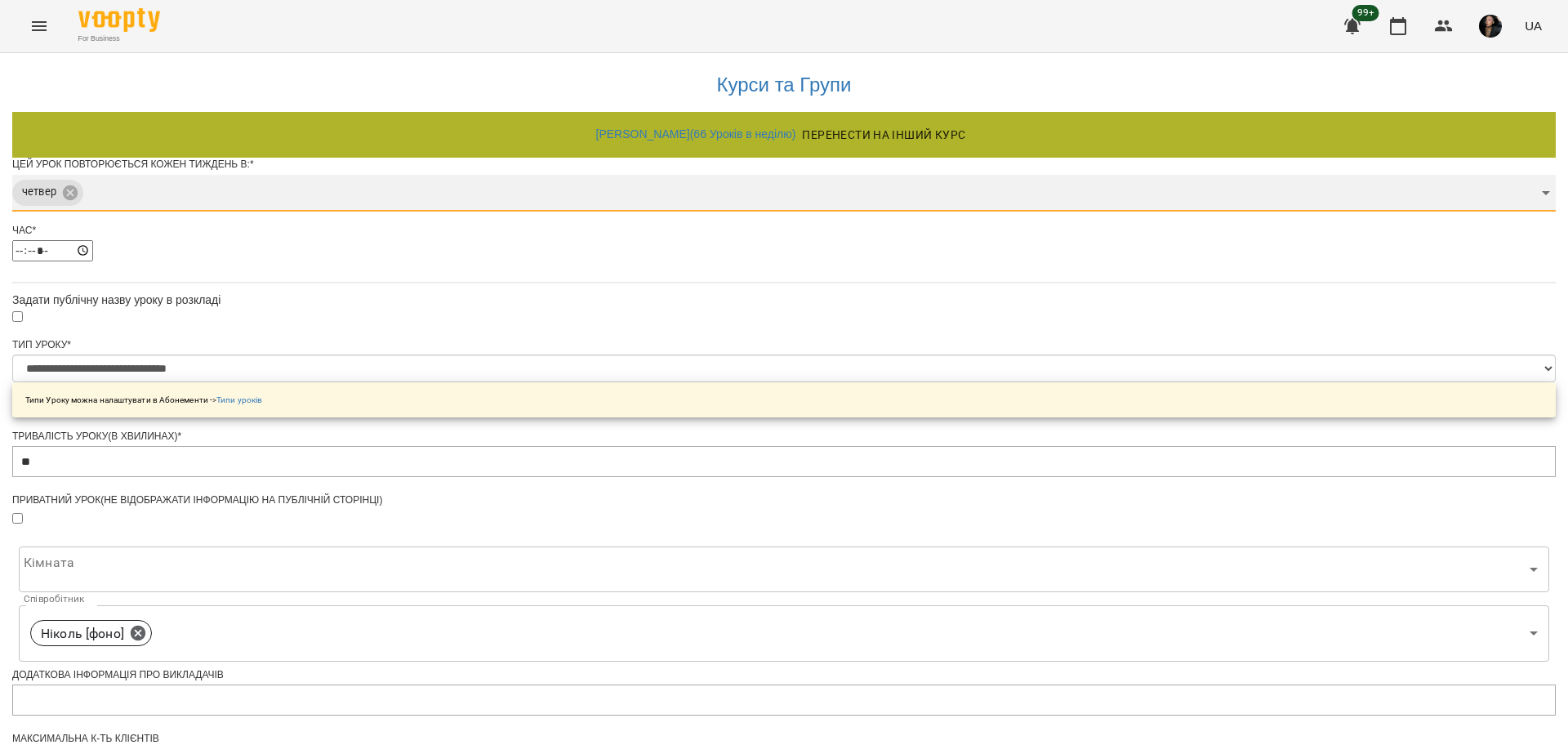
scroll to position [427, 0]
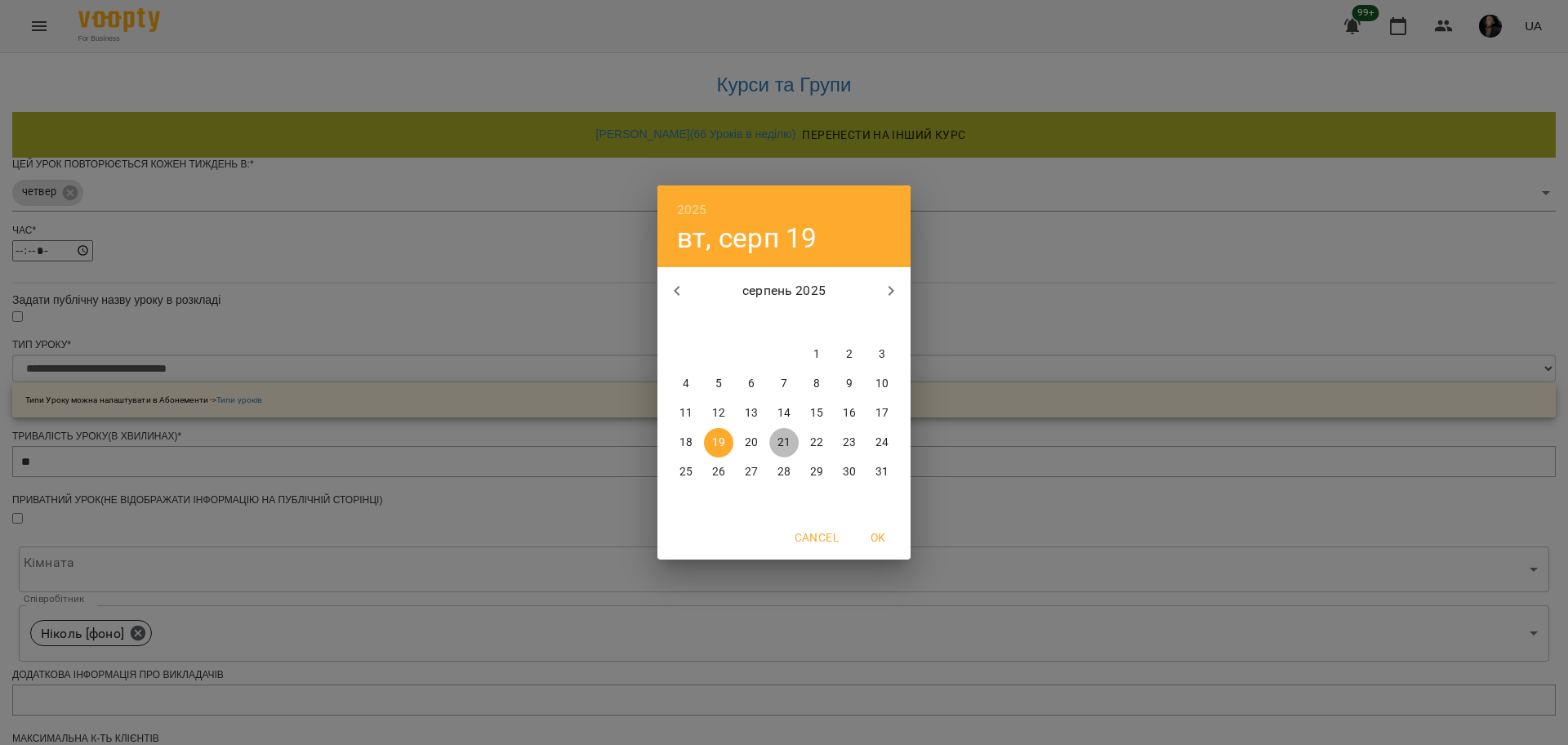
click at [784, 442] on p "21" at bounding box center [784, 442] width 13 height 16
type input "**********"
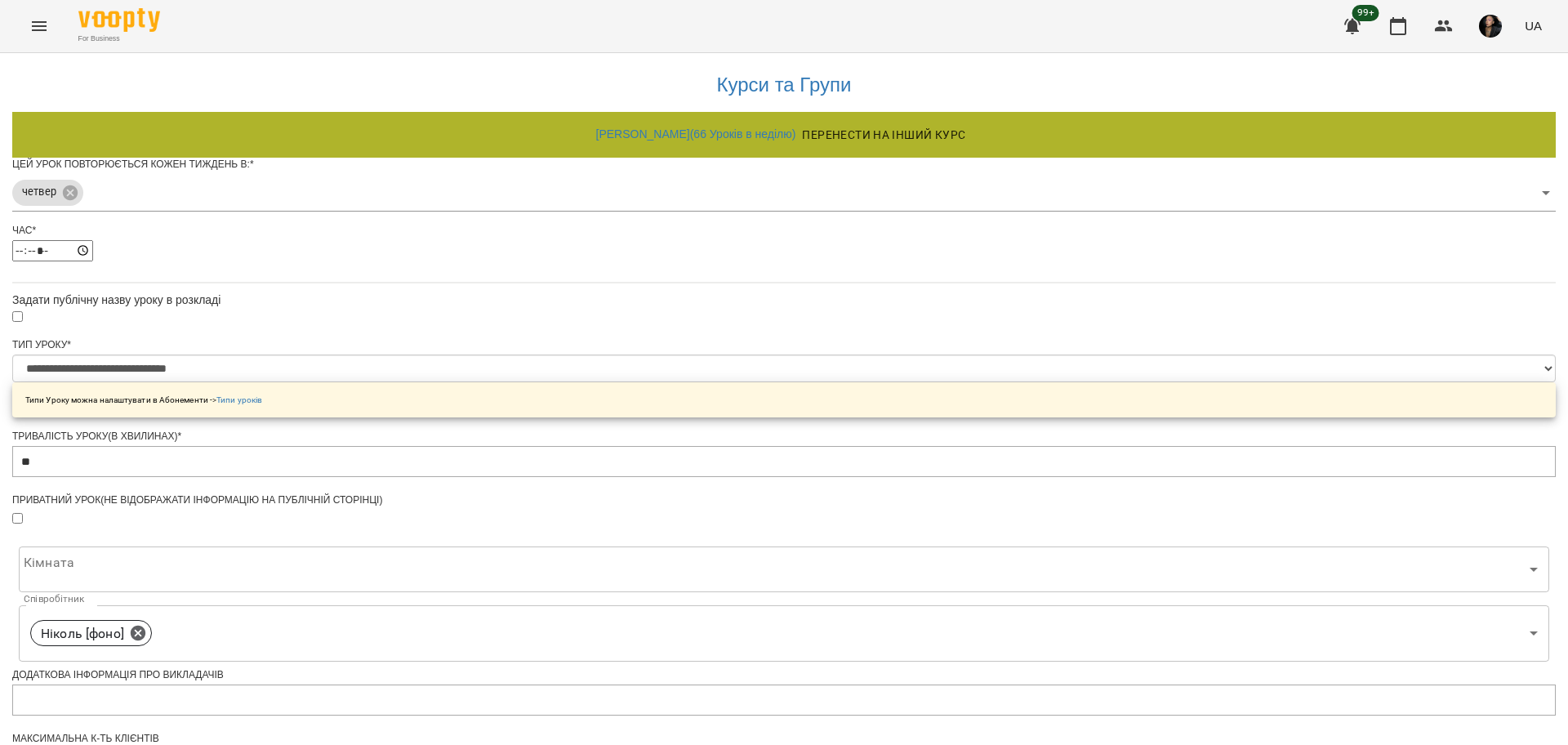
click at [1159, 560] on div "**********" at bounding box center [784, 573] width 1543 height 1048
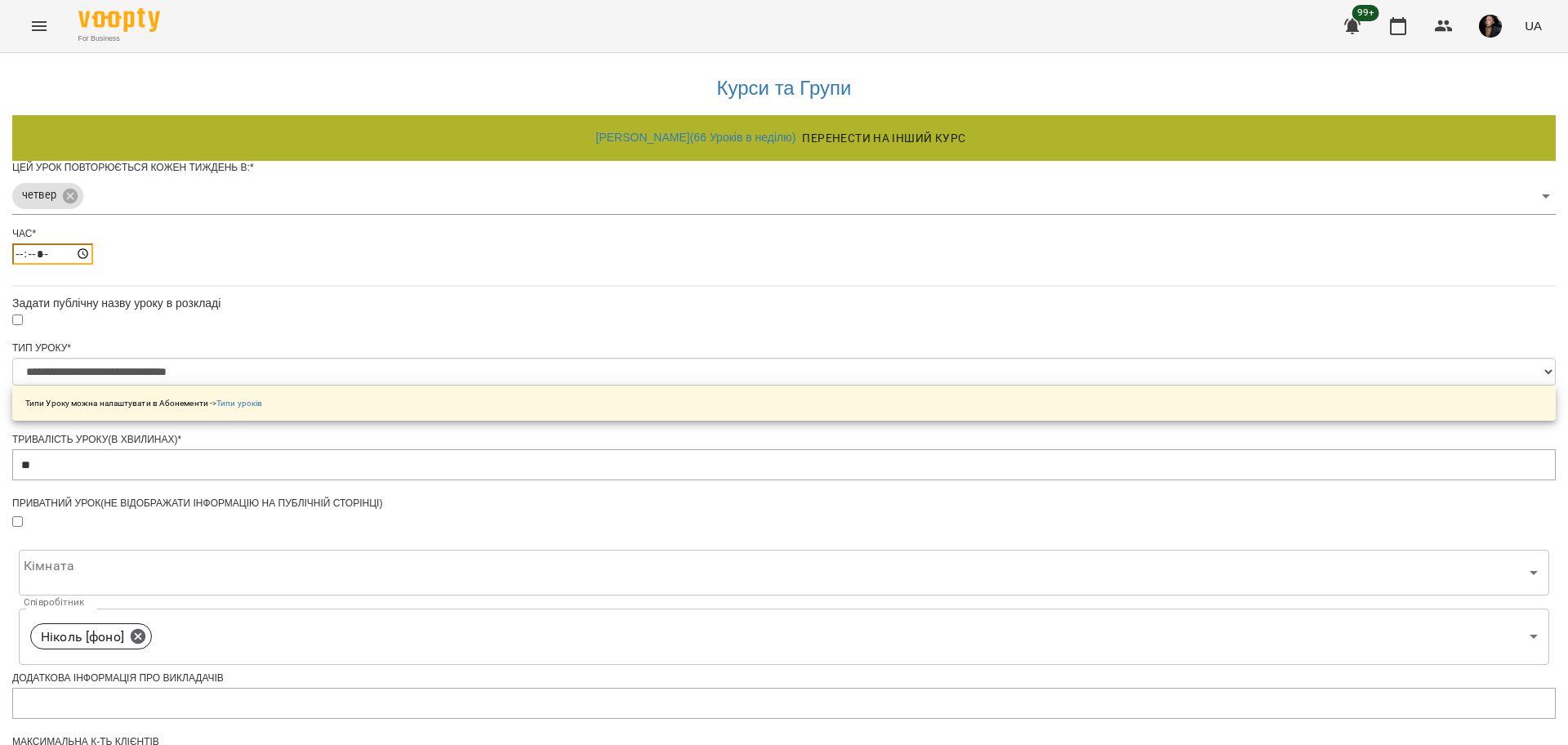
click at [93, 264] on input "*****" at bounding box center [52, 254] width 81 height 21
type input "*****"
click at [1231, 463] on div "**********" at bounding box center [784, 577] width 1543 height 1048
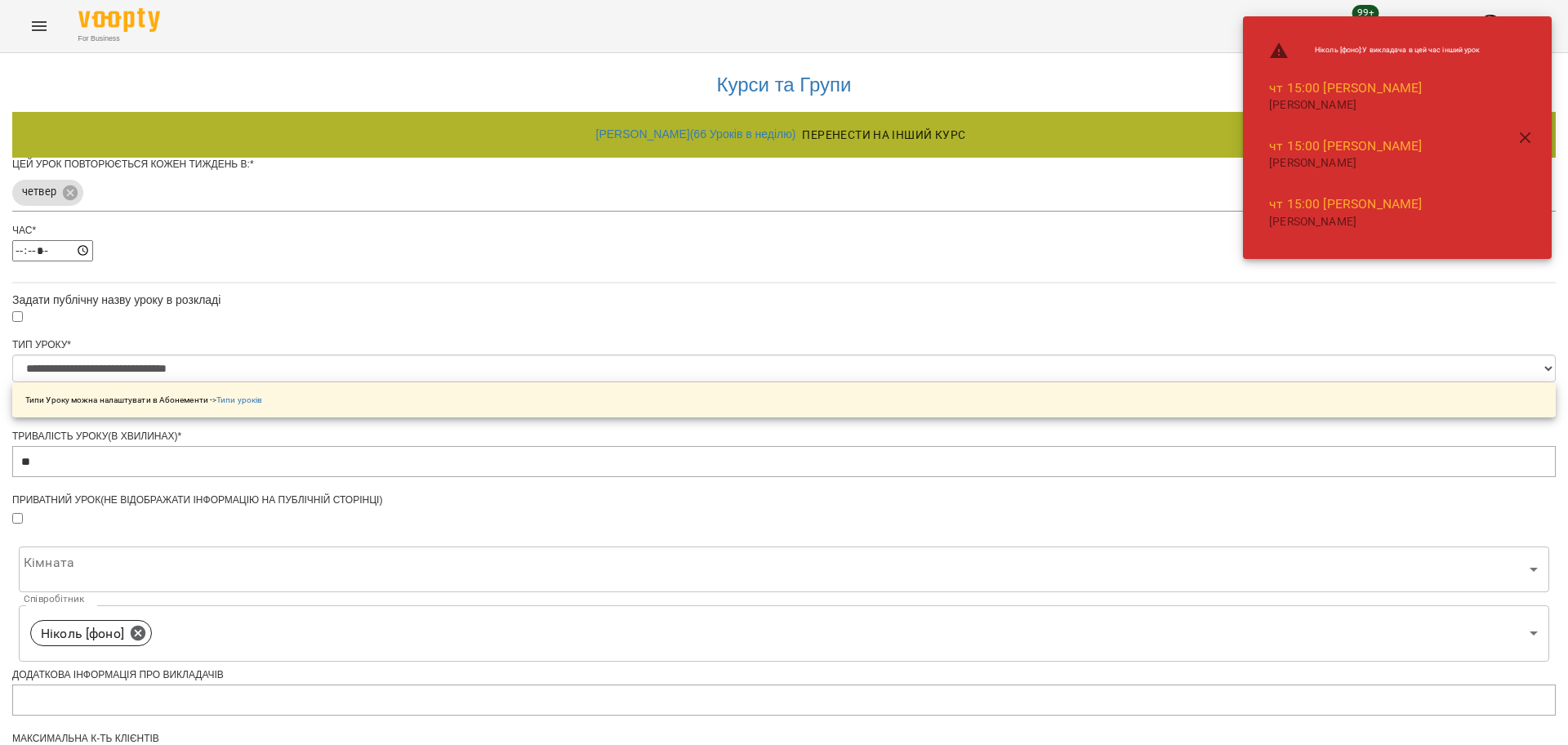
scroll to position [472, 0]
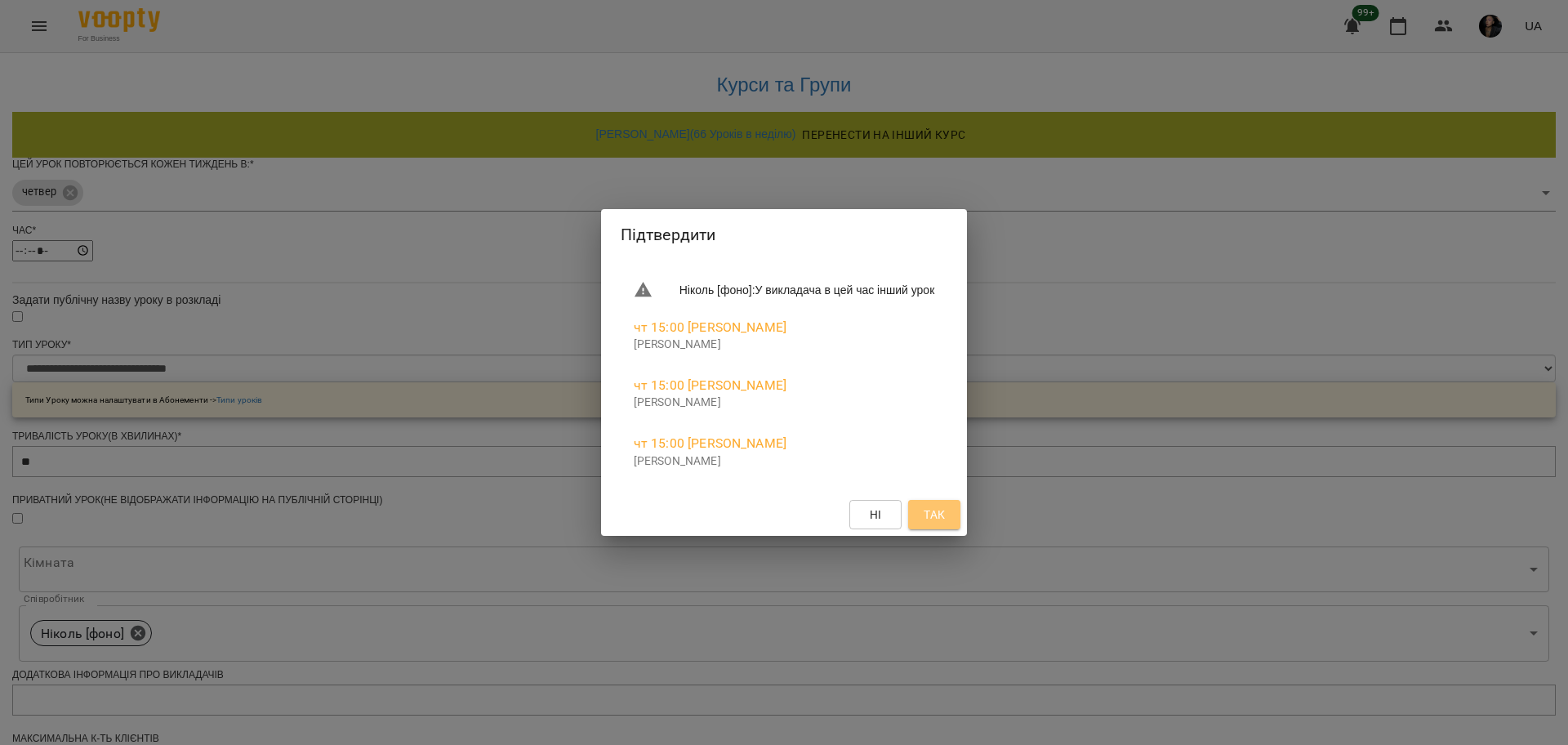
click at [947, 511] on span "Так" at bounding box center [933, 514] width 26 height 20
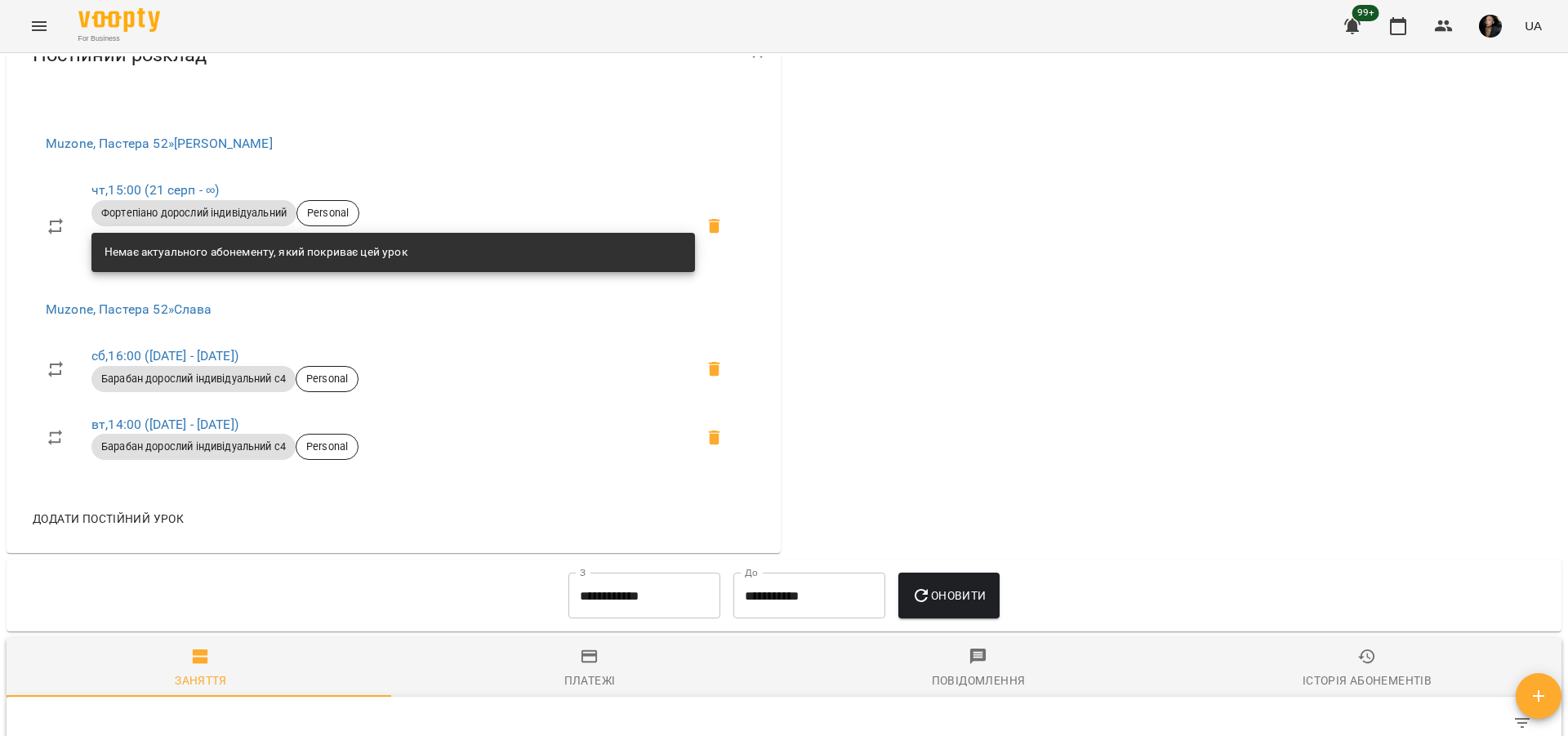
scroll to position [816, 0]
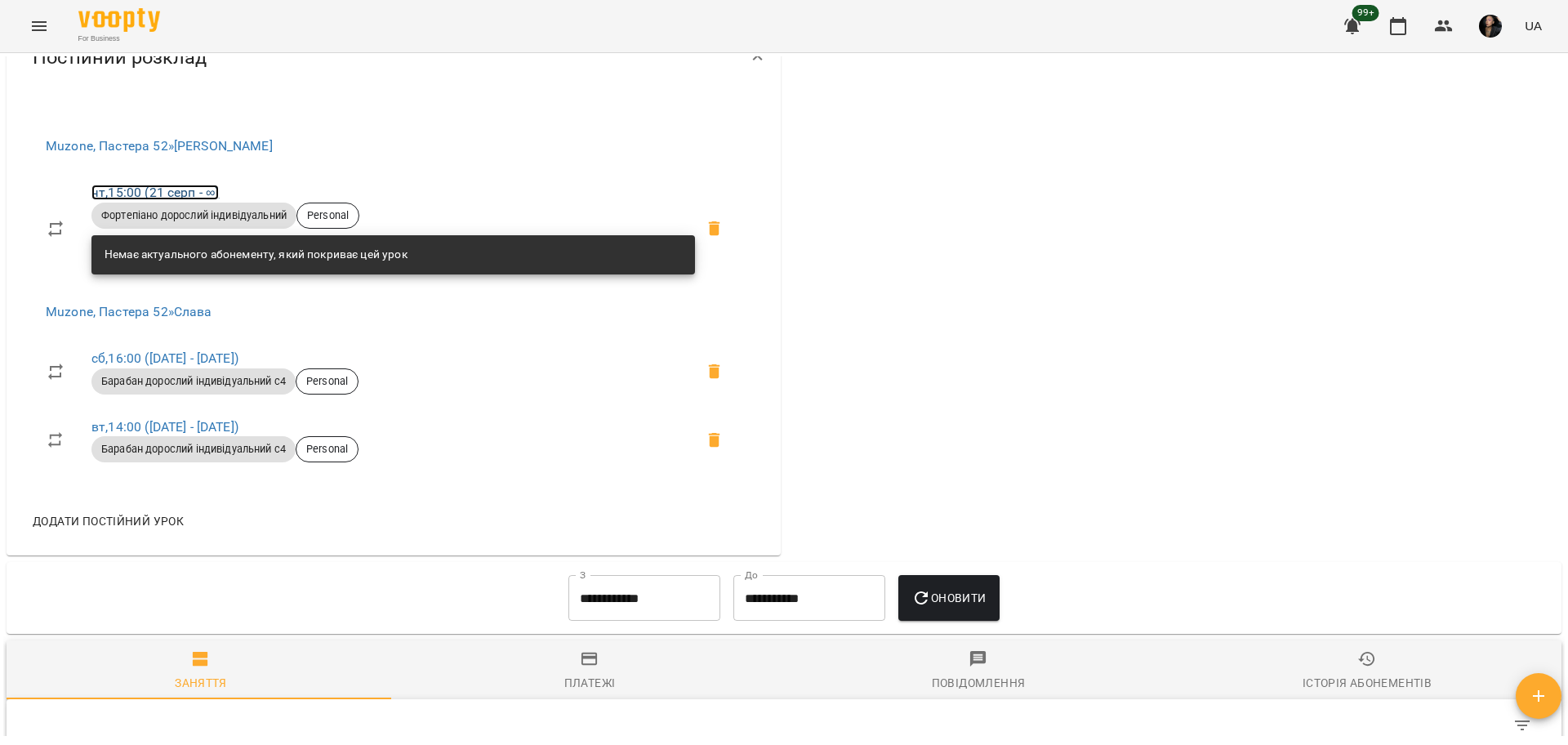
click at [111, 200] on link "чт , 15:00 (21 серп - ∞)" at bounding box center [155, 192] width 127 height 15
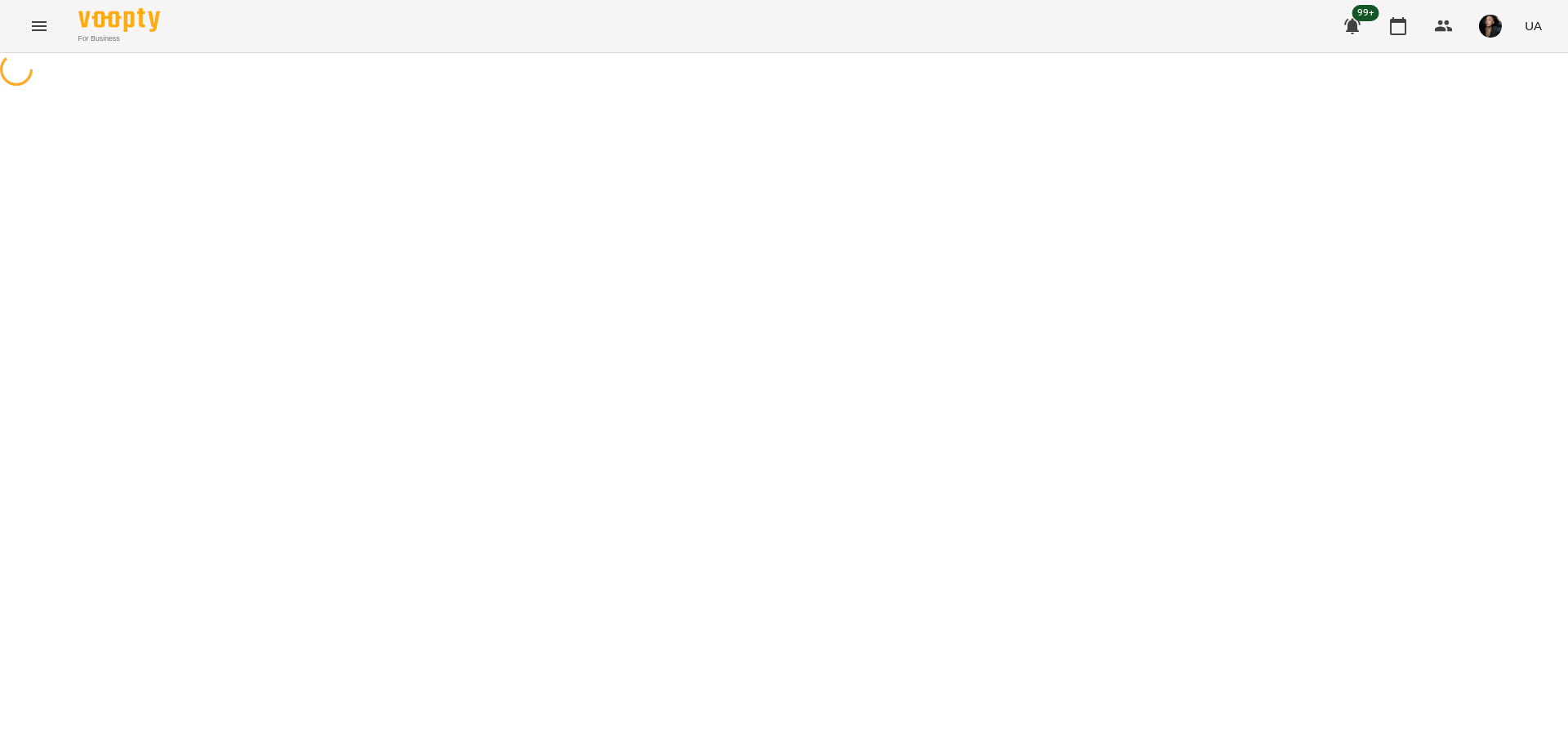
select select "*"
select select "**********"
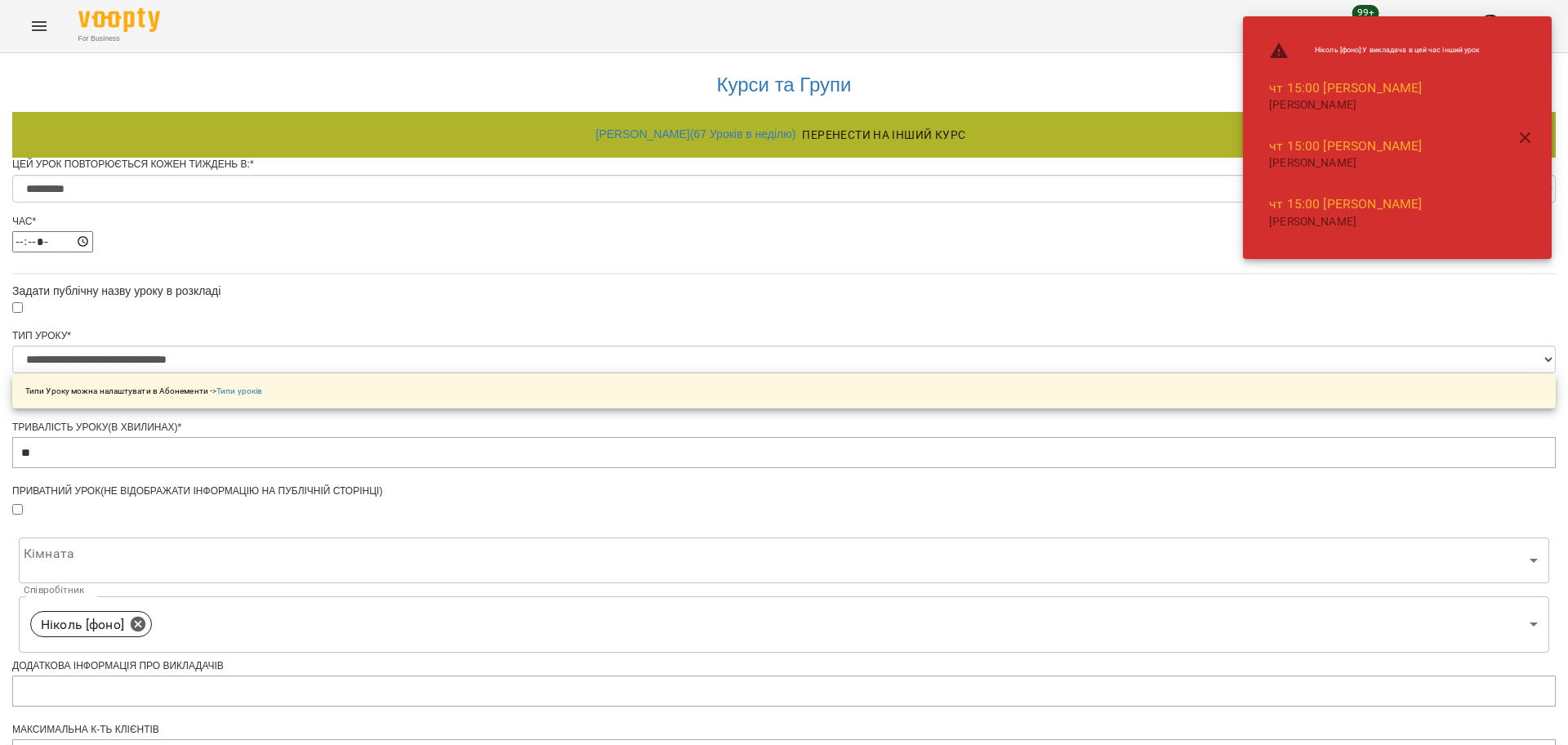
scroll to position [306, 0]
click at [644, 304] on body "**********" at bounding box center [784, 590] width 1568 height 1180
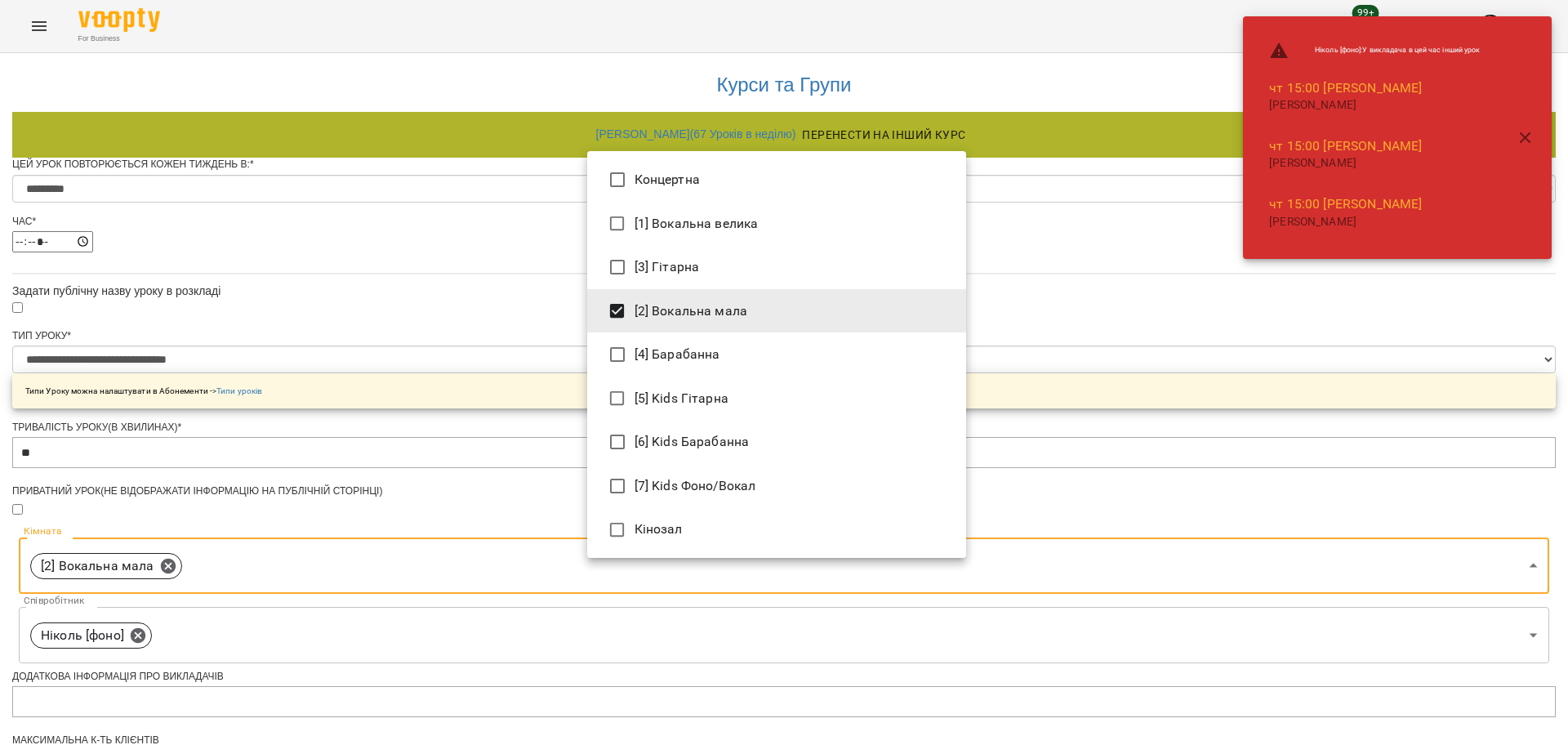
type input "**********"
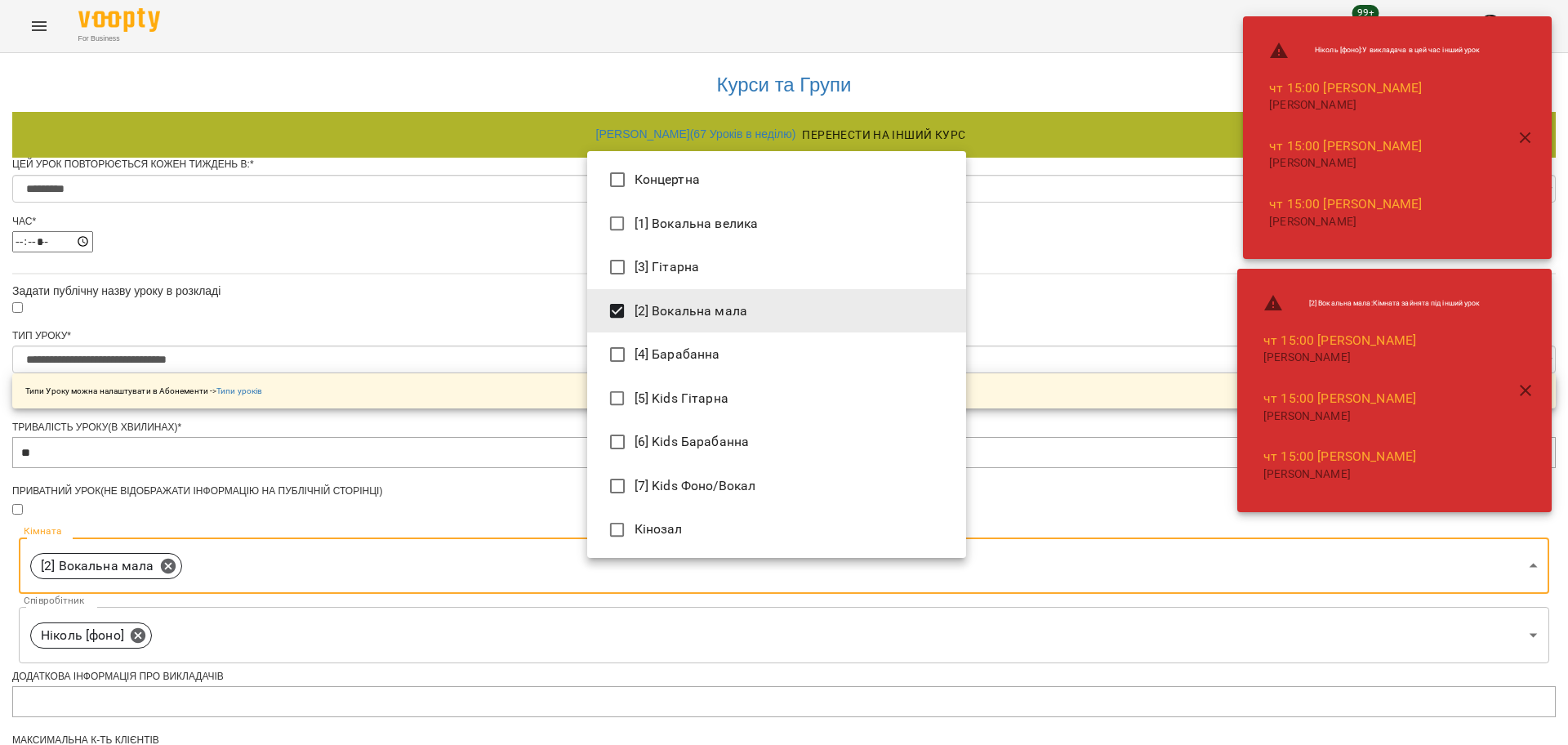
click at [1471, 554] on div at bounding box center [784, 372] width 1568 height 745
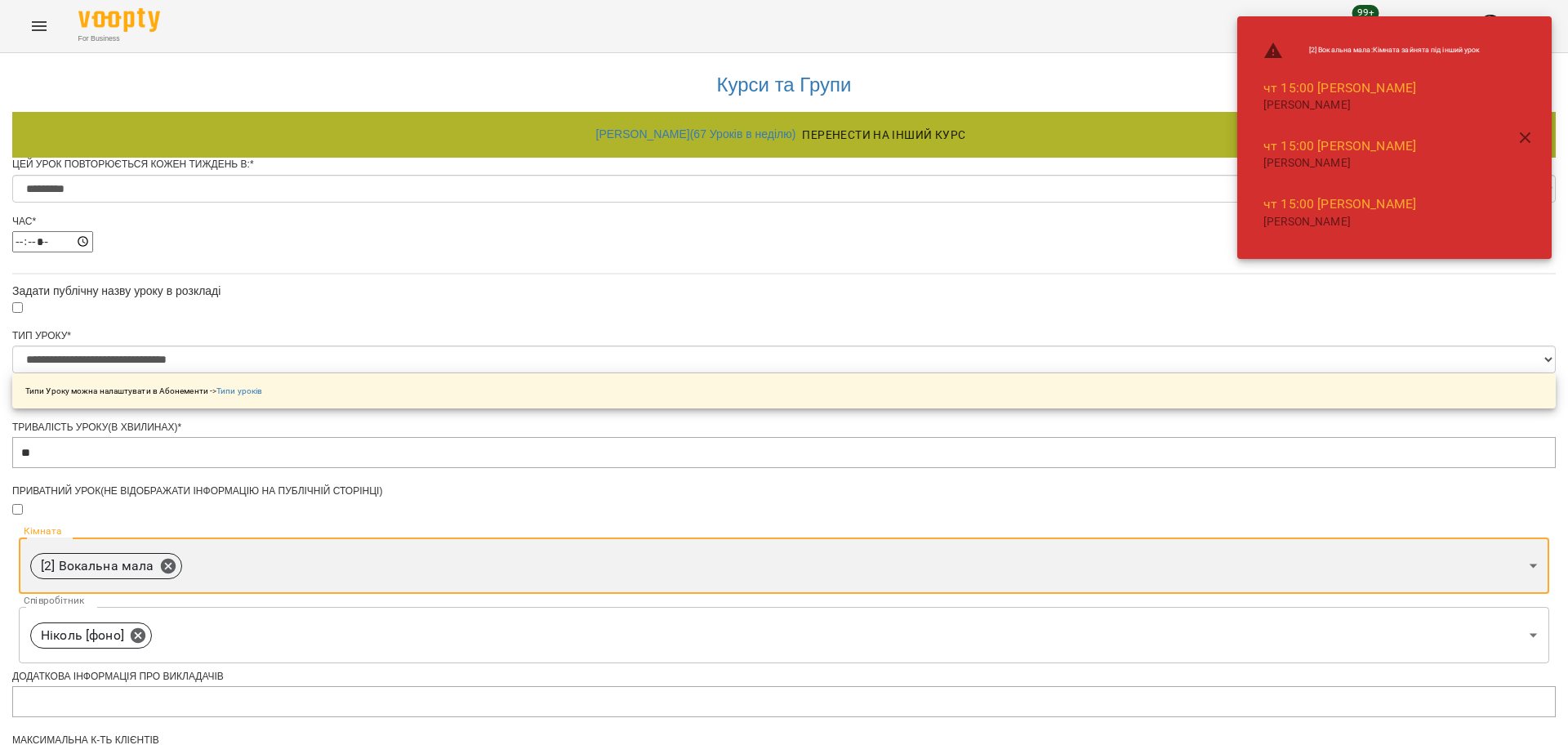
scroll to position [586, 0]
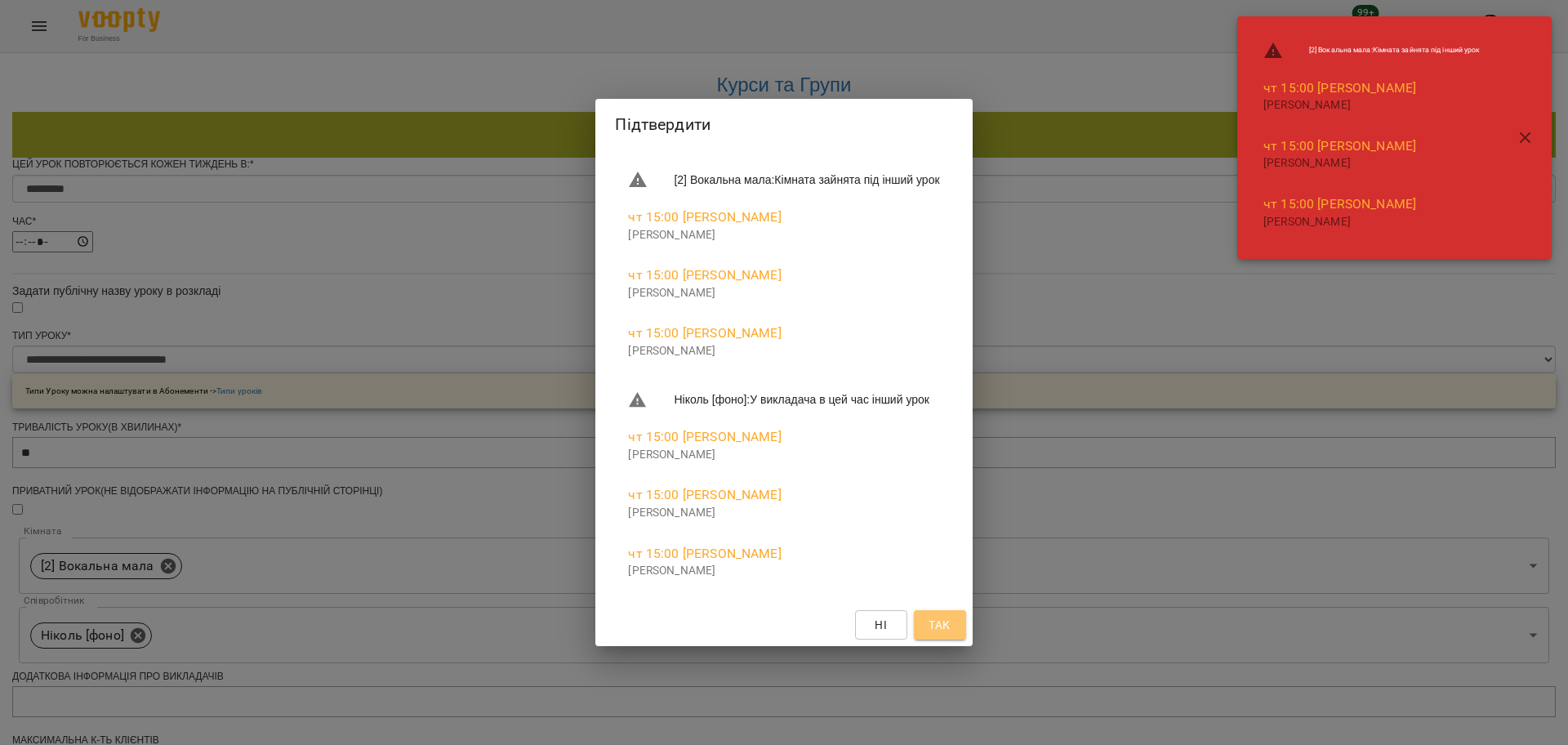
click at [949, 631] on span "Так" at bounding box center [939, 624] width 21 height 20
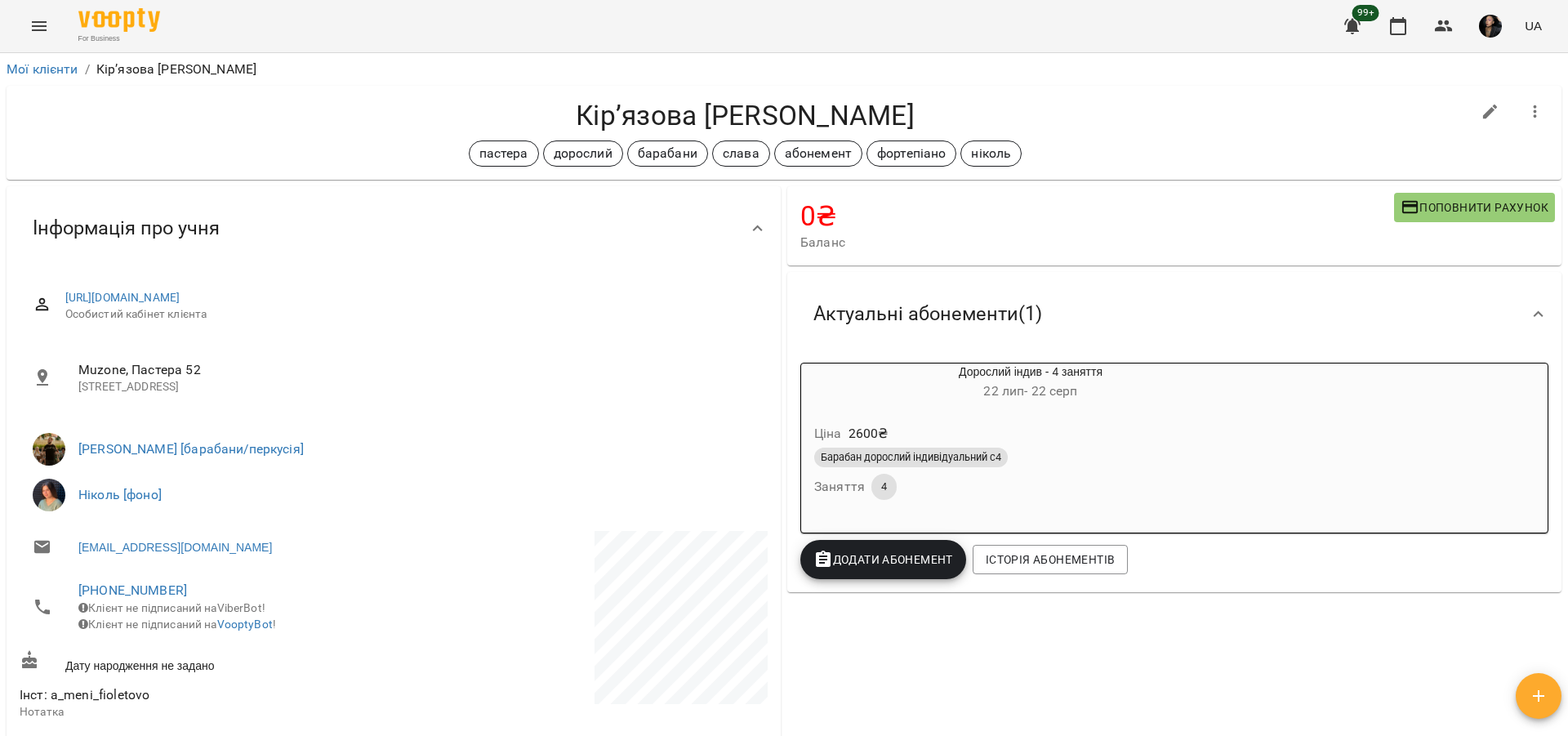
click at [39, 18] on icon "Menu" at bounding box center [39, 26] width 20 height 20
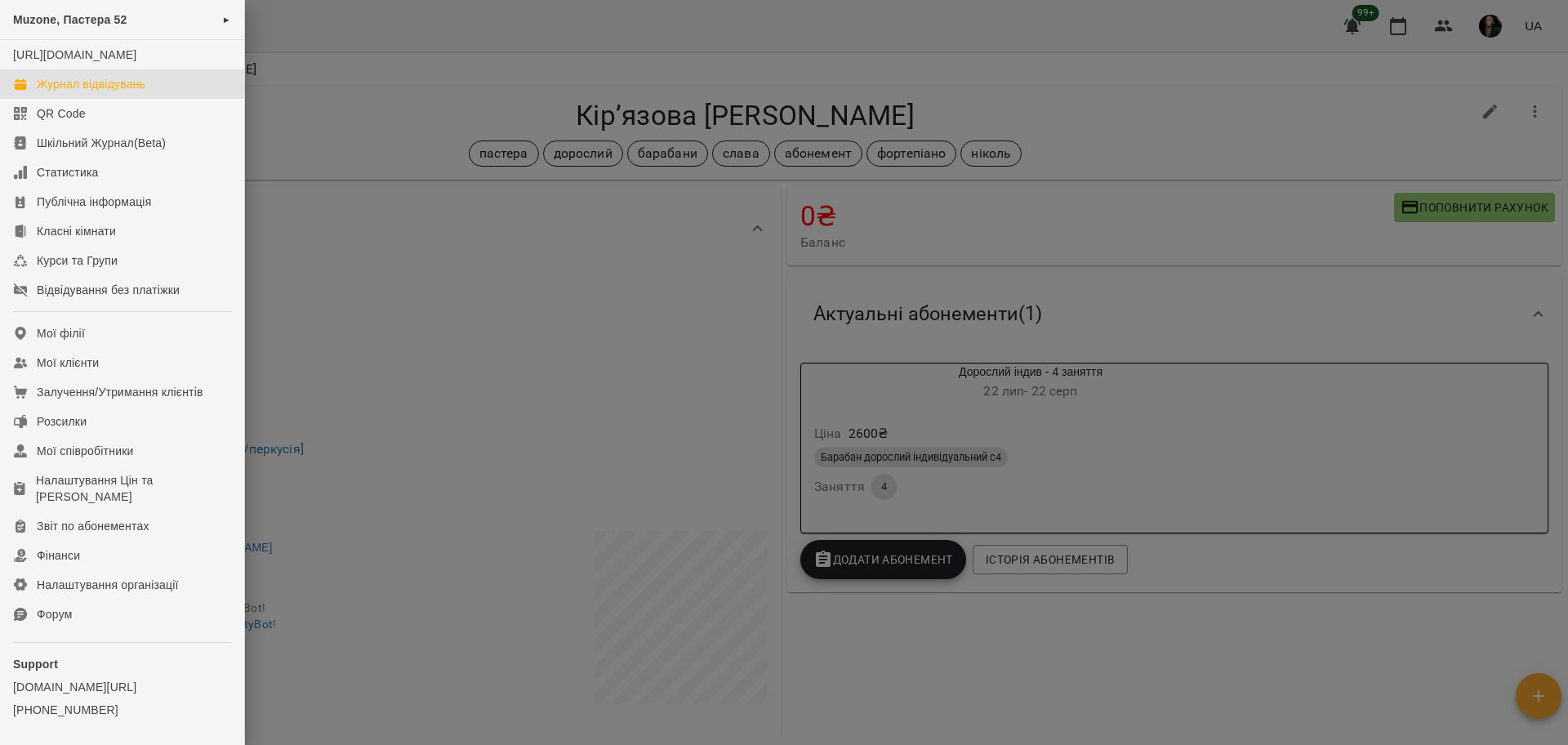
click at [119, 92] on div "Журнал відвідувань" at bounding box center [91, 84] width 108 height 16
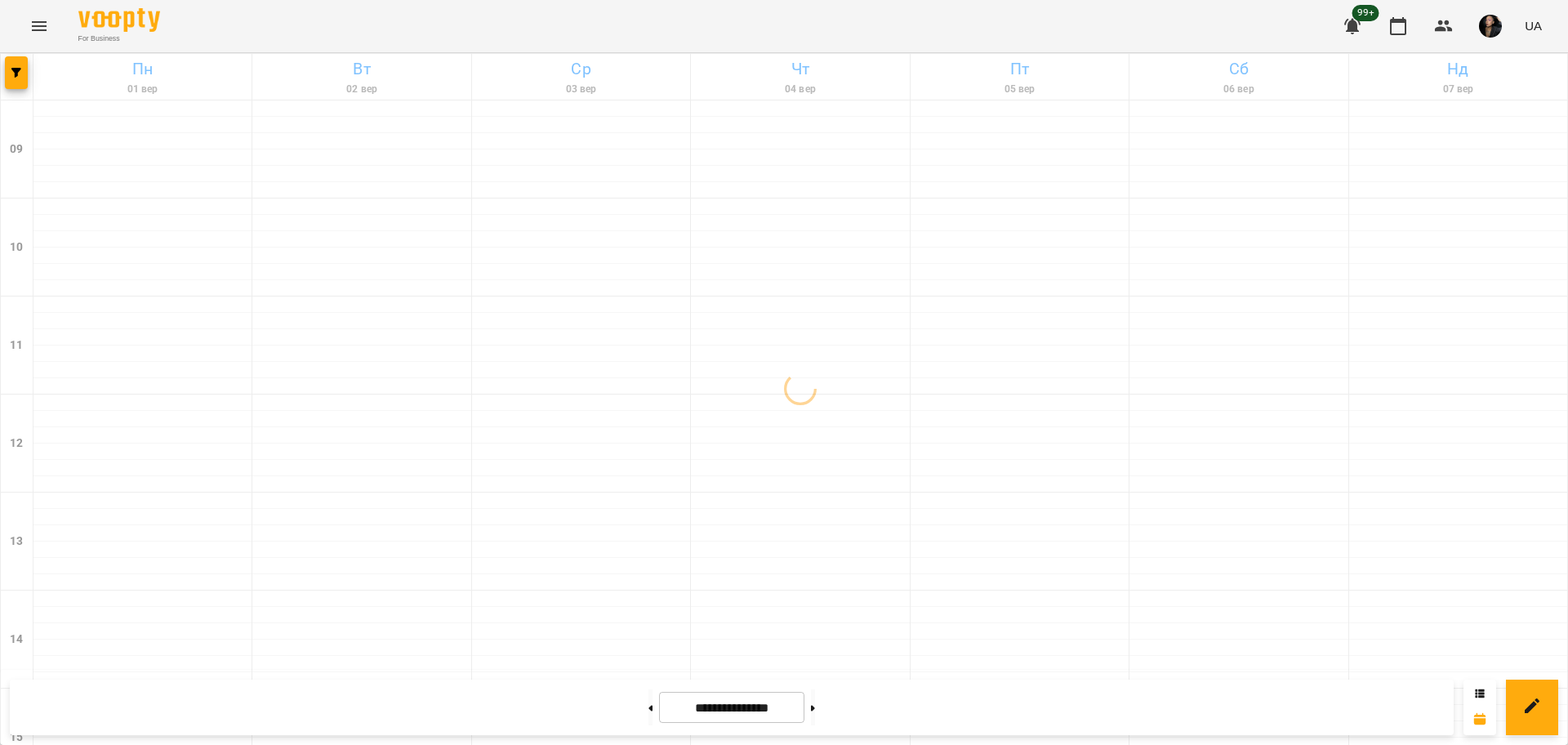
click at [39, 35] on icon "Menu" at bounding box center [39, 26] width 20 height 20
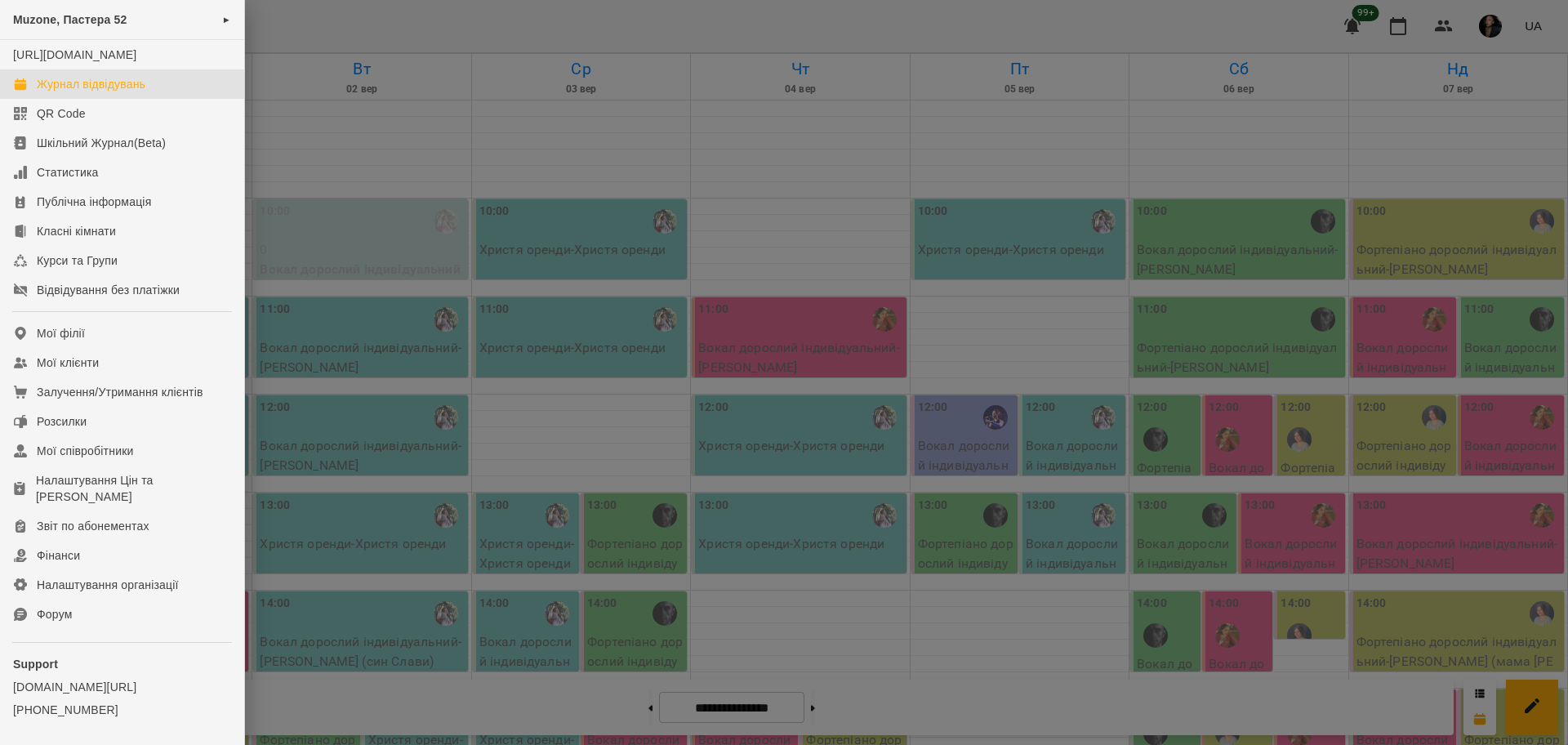
click at [379, 104] on div at bounding box center [784, 372] width 1568 height 745
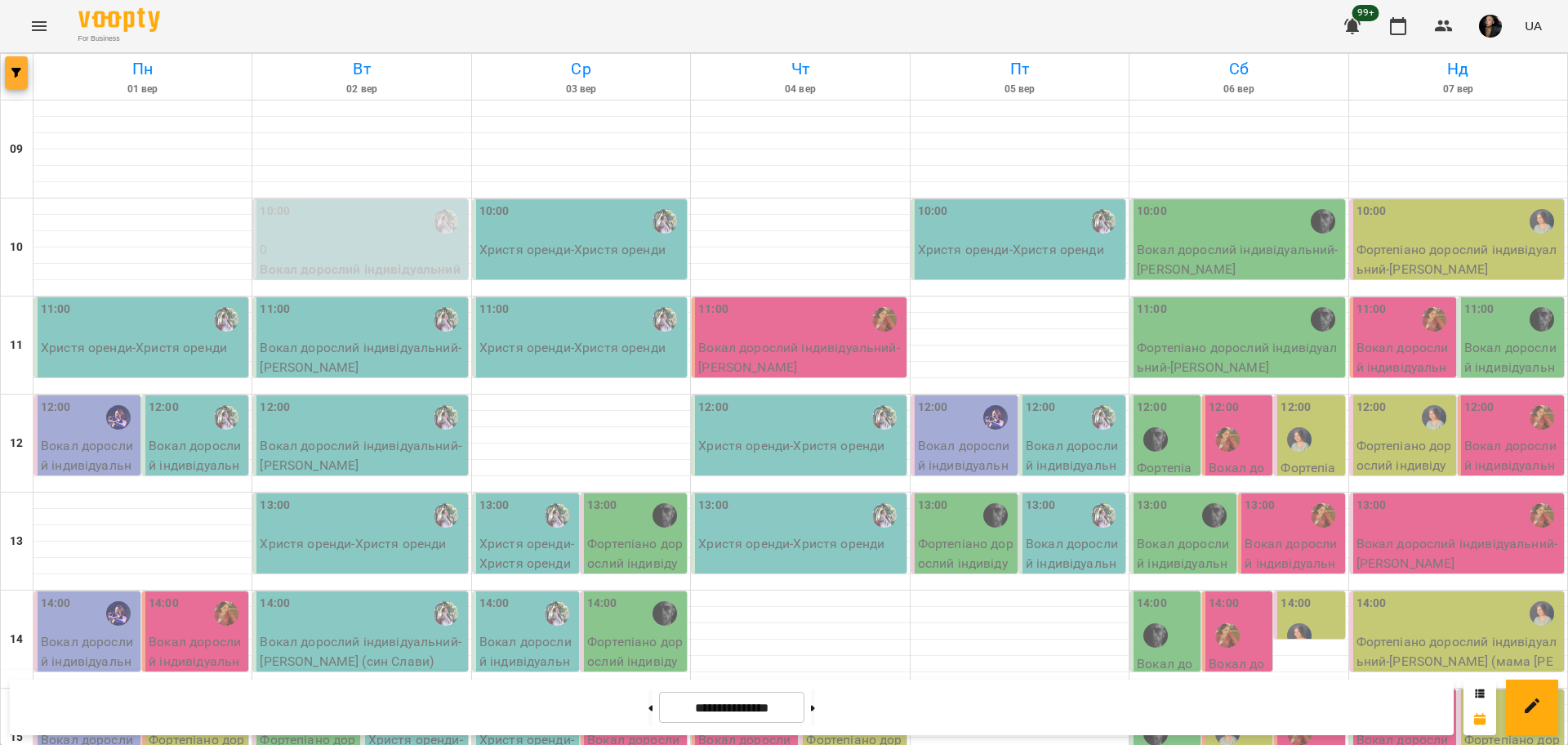
click at [17, 84] on button "button" at bounding box center [16, 72] width 23 height 32
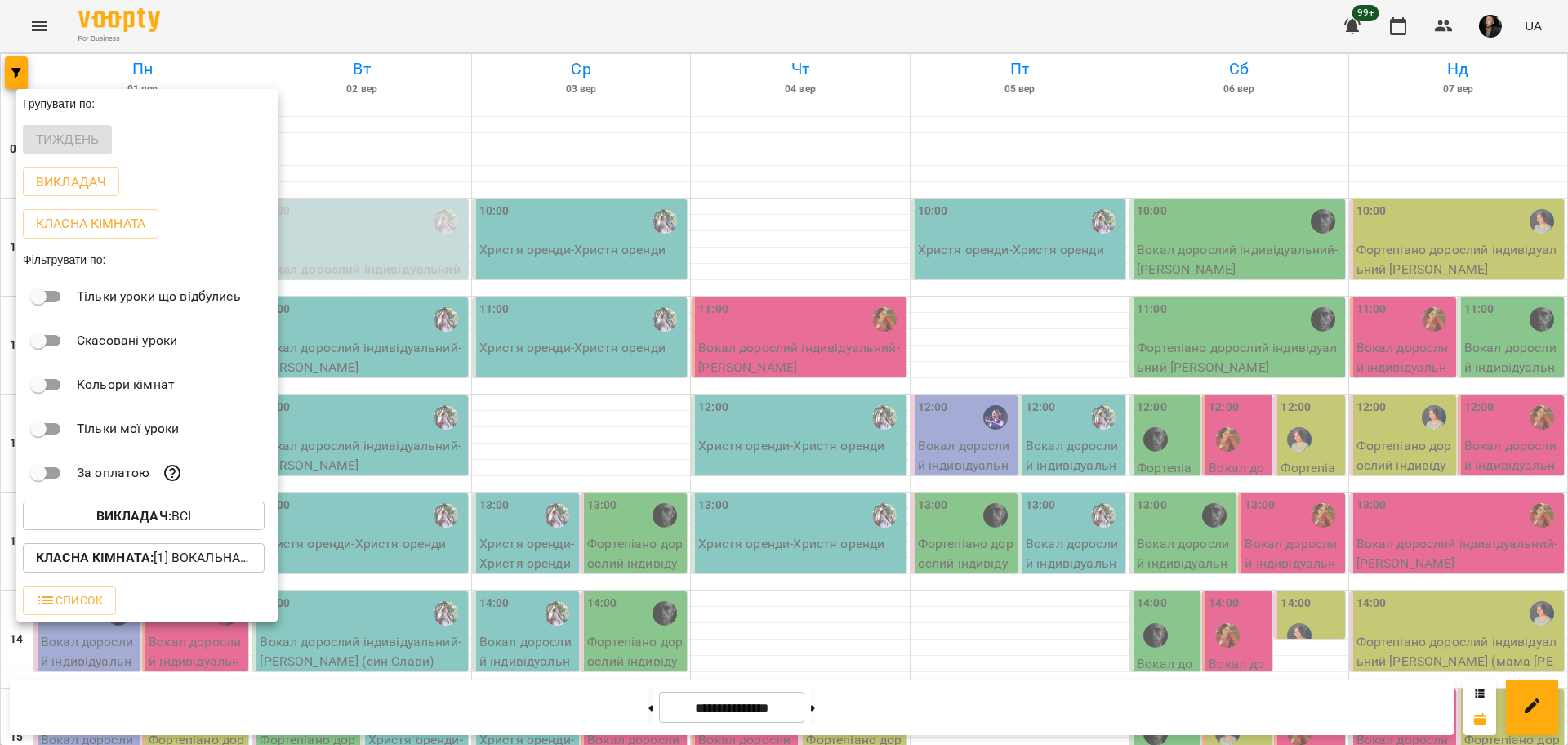
click at [151, 525] on p "Викладач : Всі" at bounding box center [143, 516] width 96 height 20
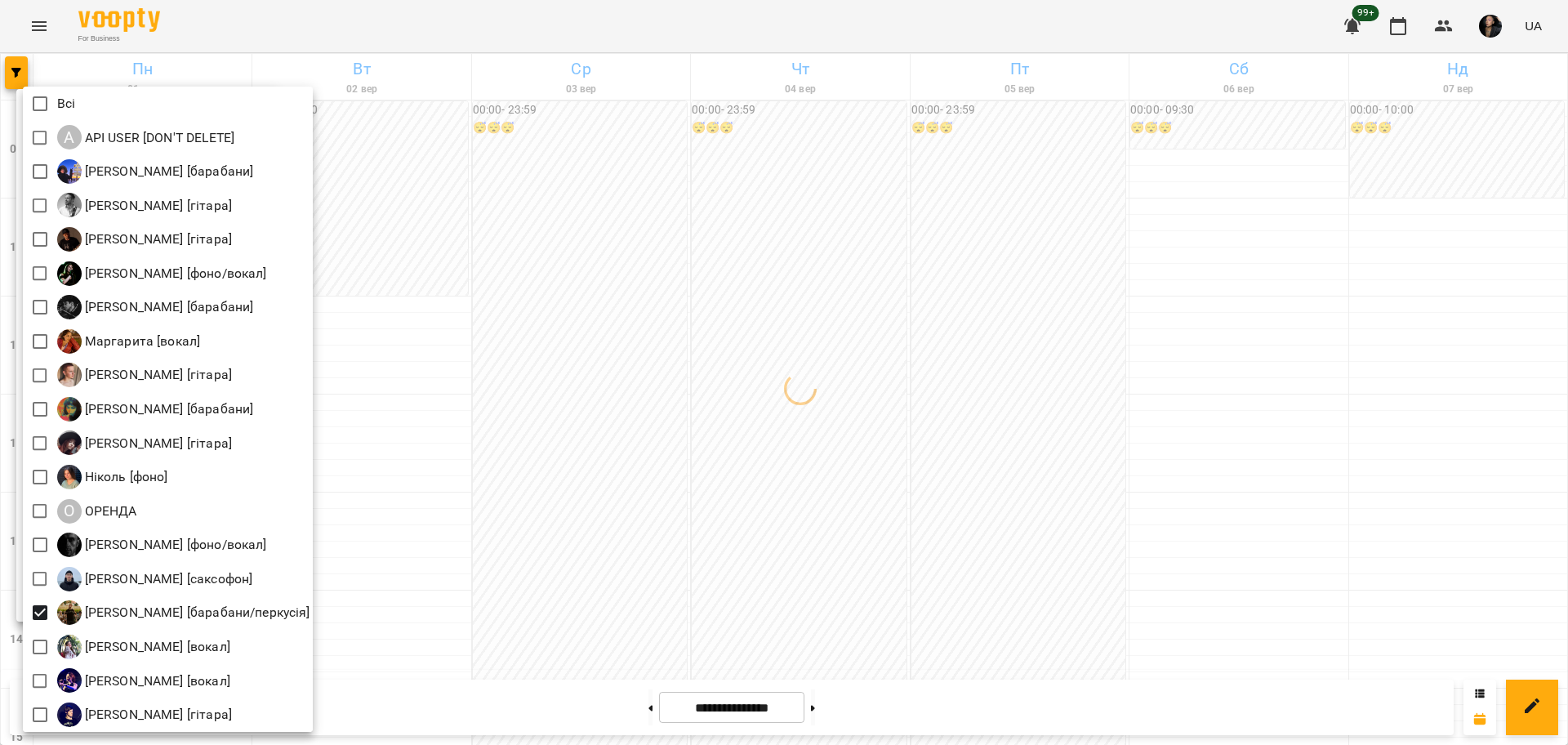
click at [546, 599] on div at bounding box center [784, 372] width 1568 height 745
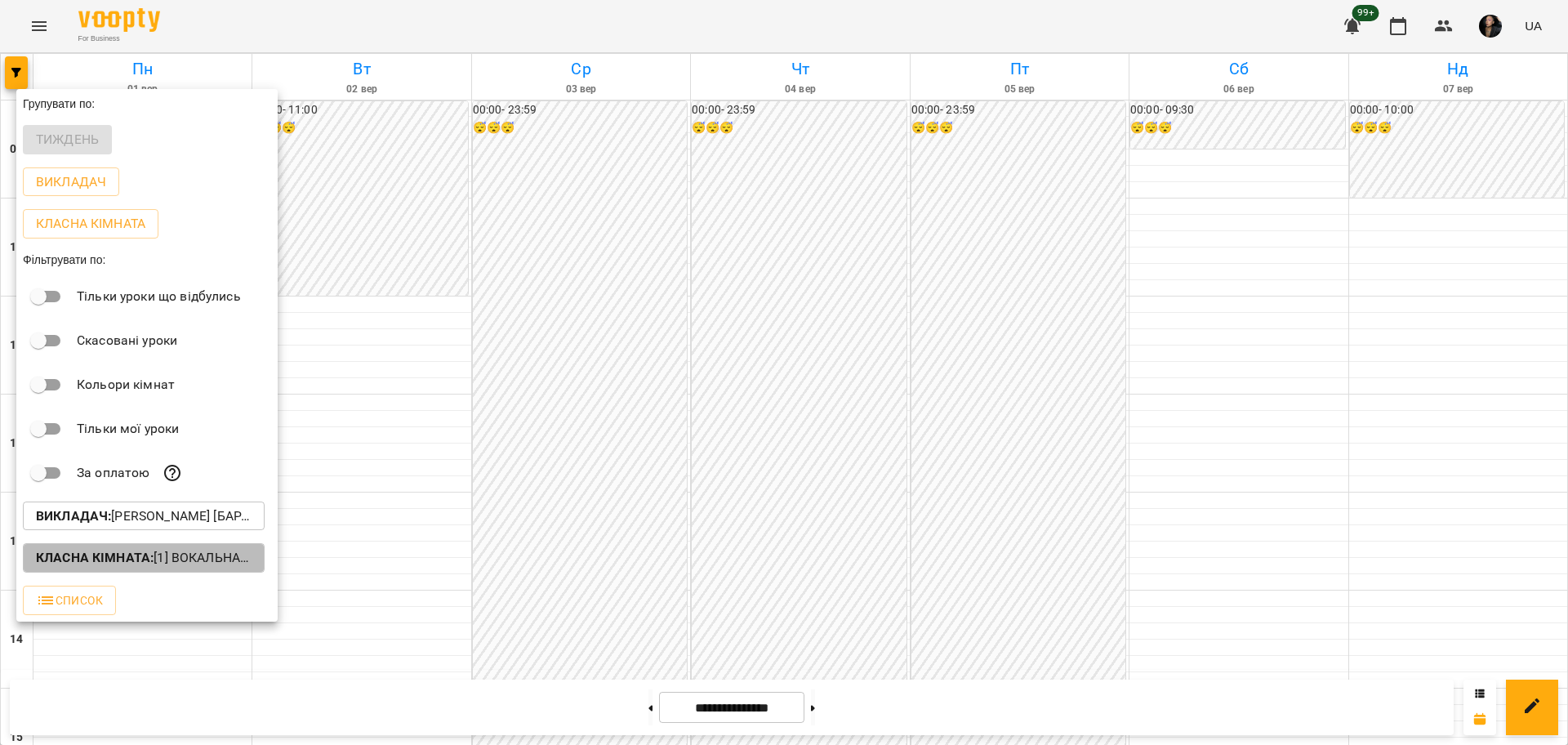
click at [201, 572] on button "Класна кімната : [1] Вокальна велика,[2] Вокальна мала,[7] Kids Фоно/Вокал,Кіно…" at bounding box center [143, 557] width 241 height 29
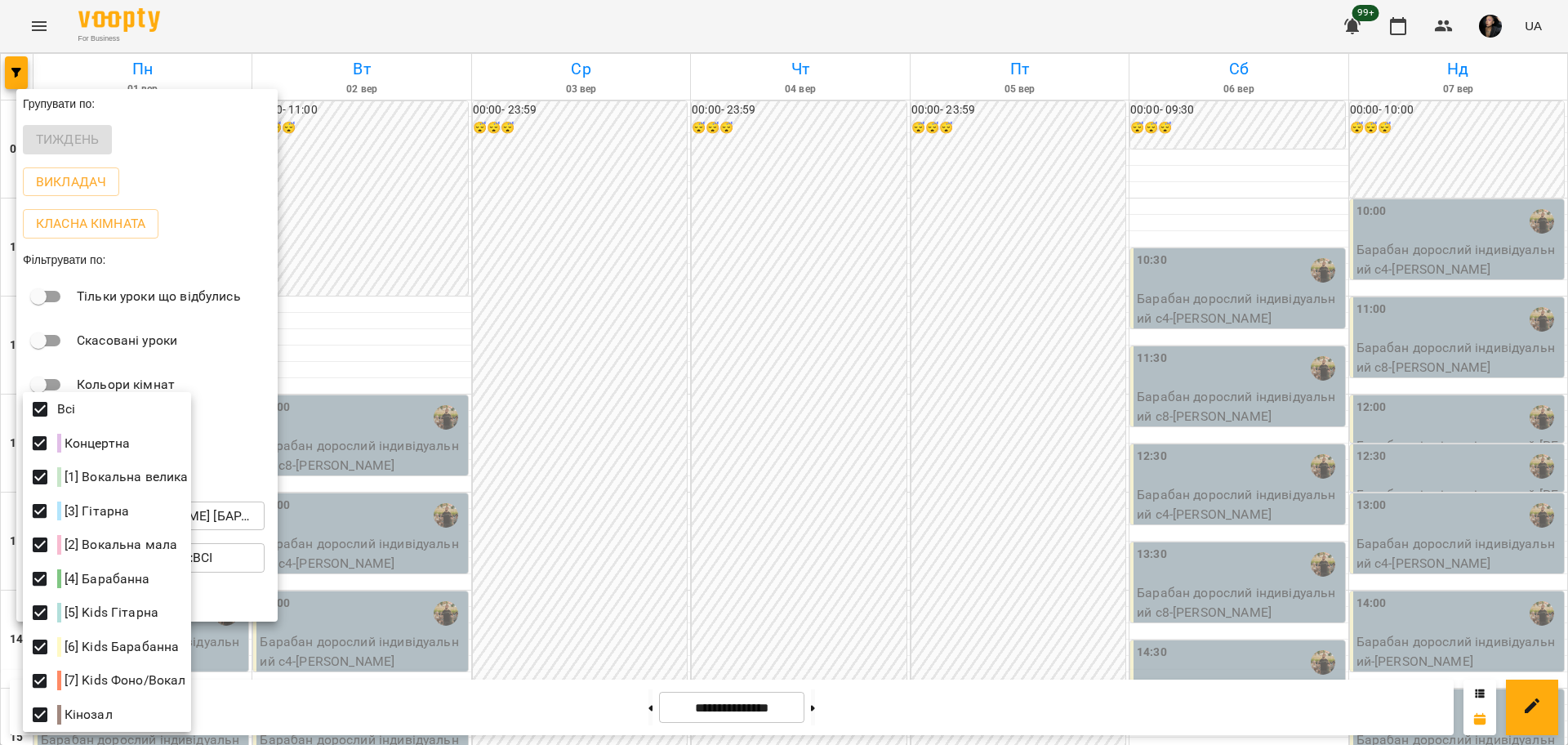
click at [721, 461] on div at bounding box center [784, 372] width 1568 height 745
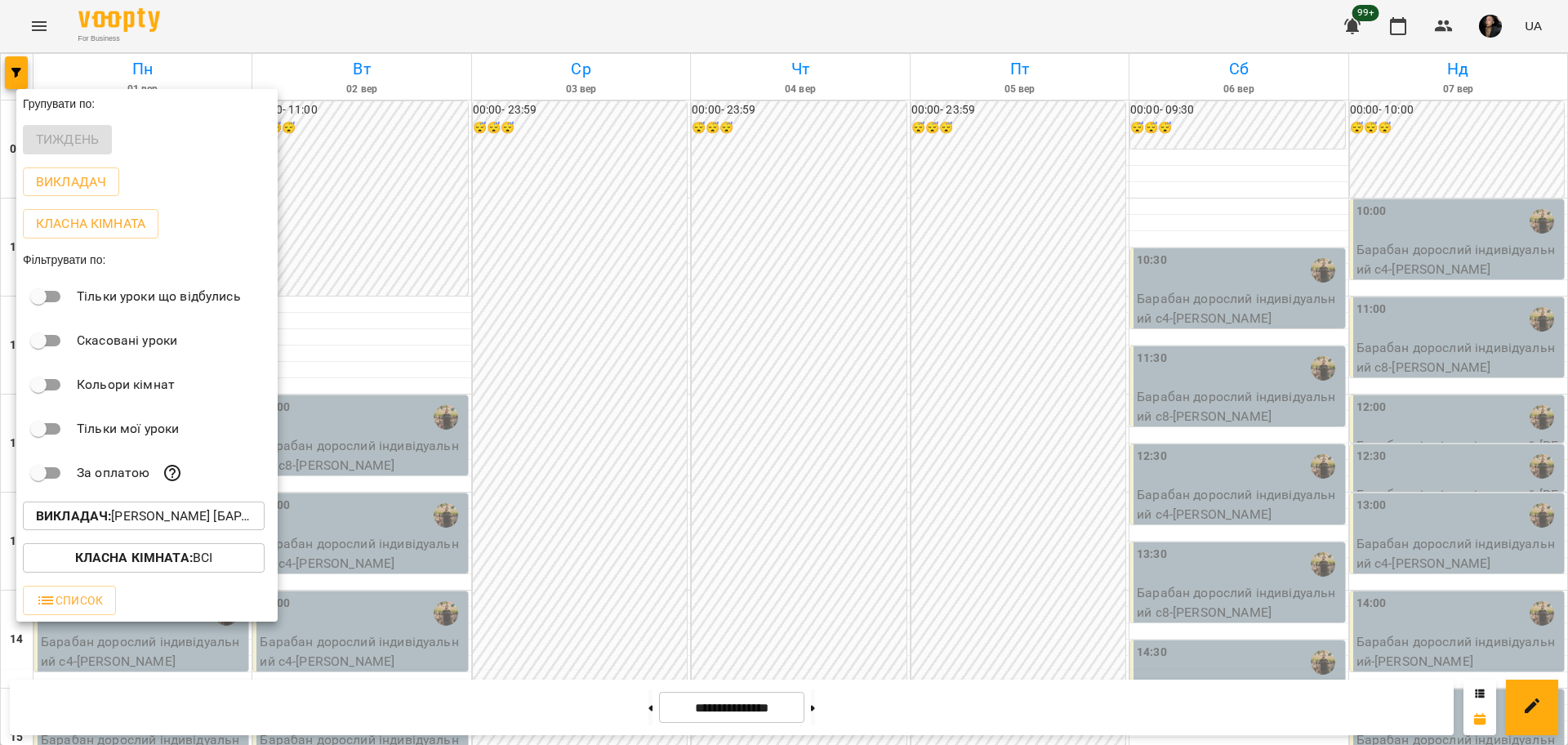
click at [532, 512] on div at bounding box center [784, 372] width 1568 height 745
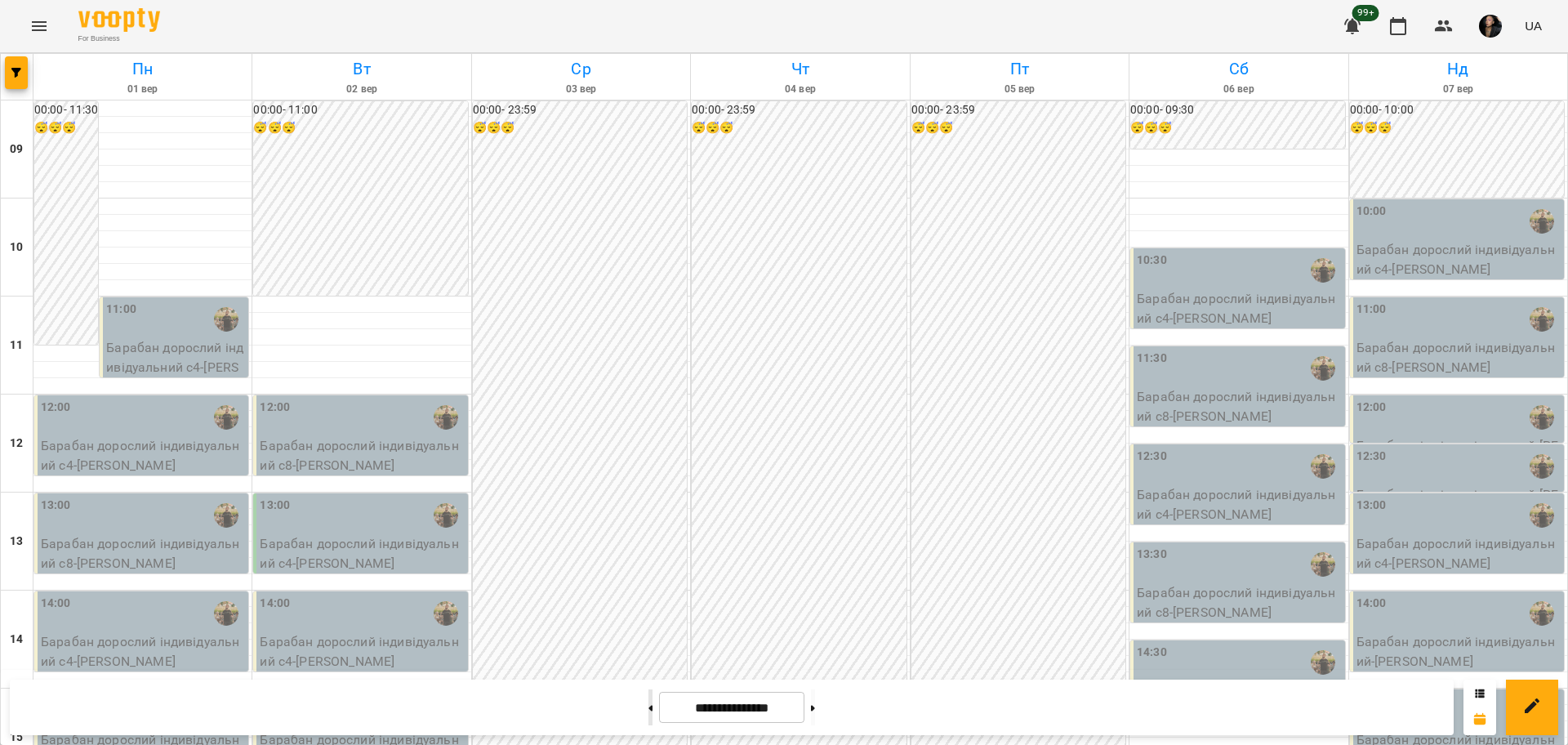
click at [648, 699] on button at bounding box center [650, 707] width 4 height 36
type input "**********"
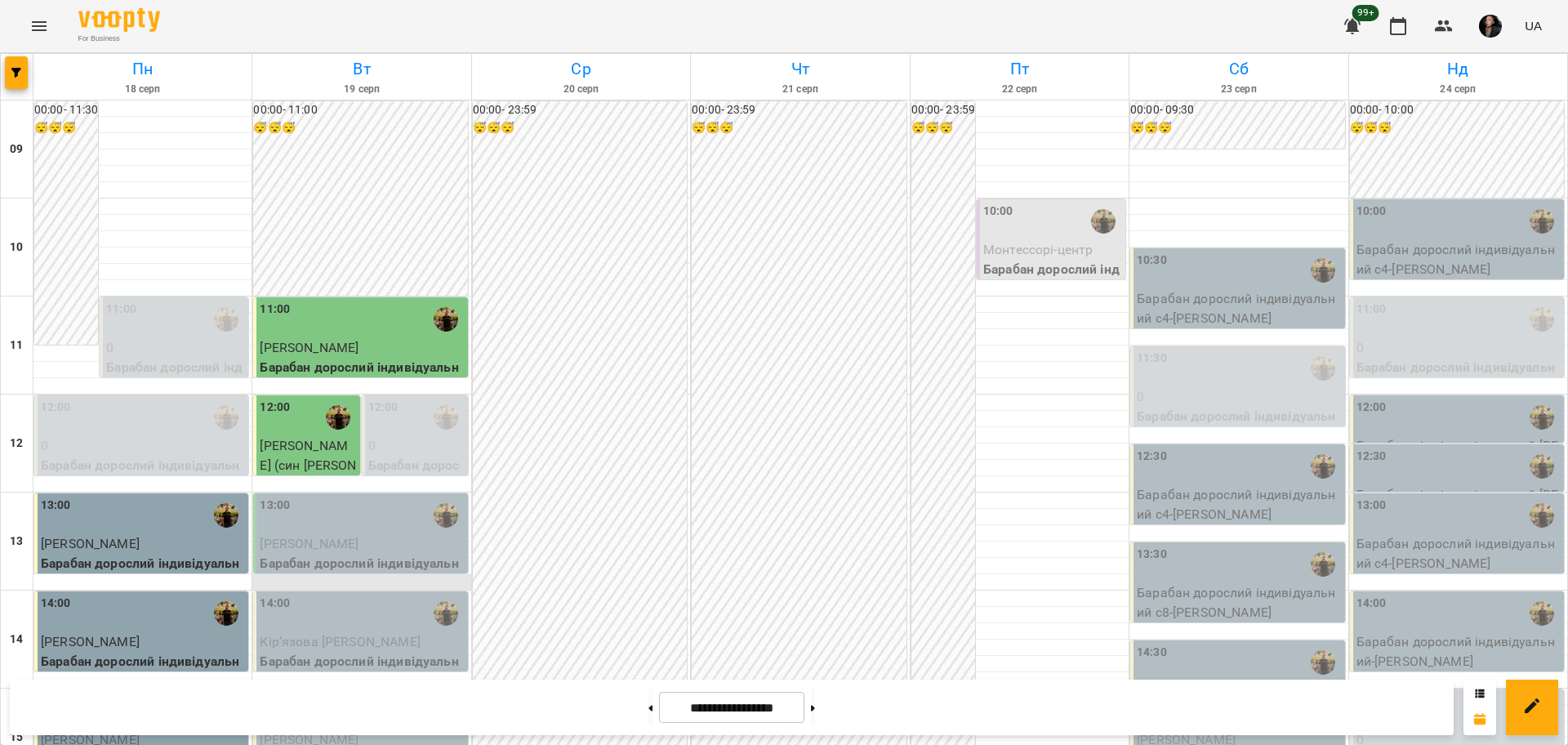
scroll to position [204, 0]
click at [359, 594] on div "14:00" at bounding box center [361, 613] width 204 height 38
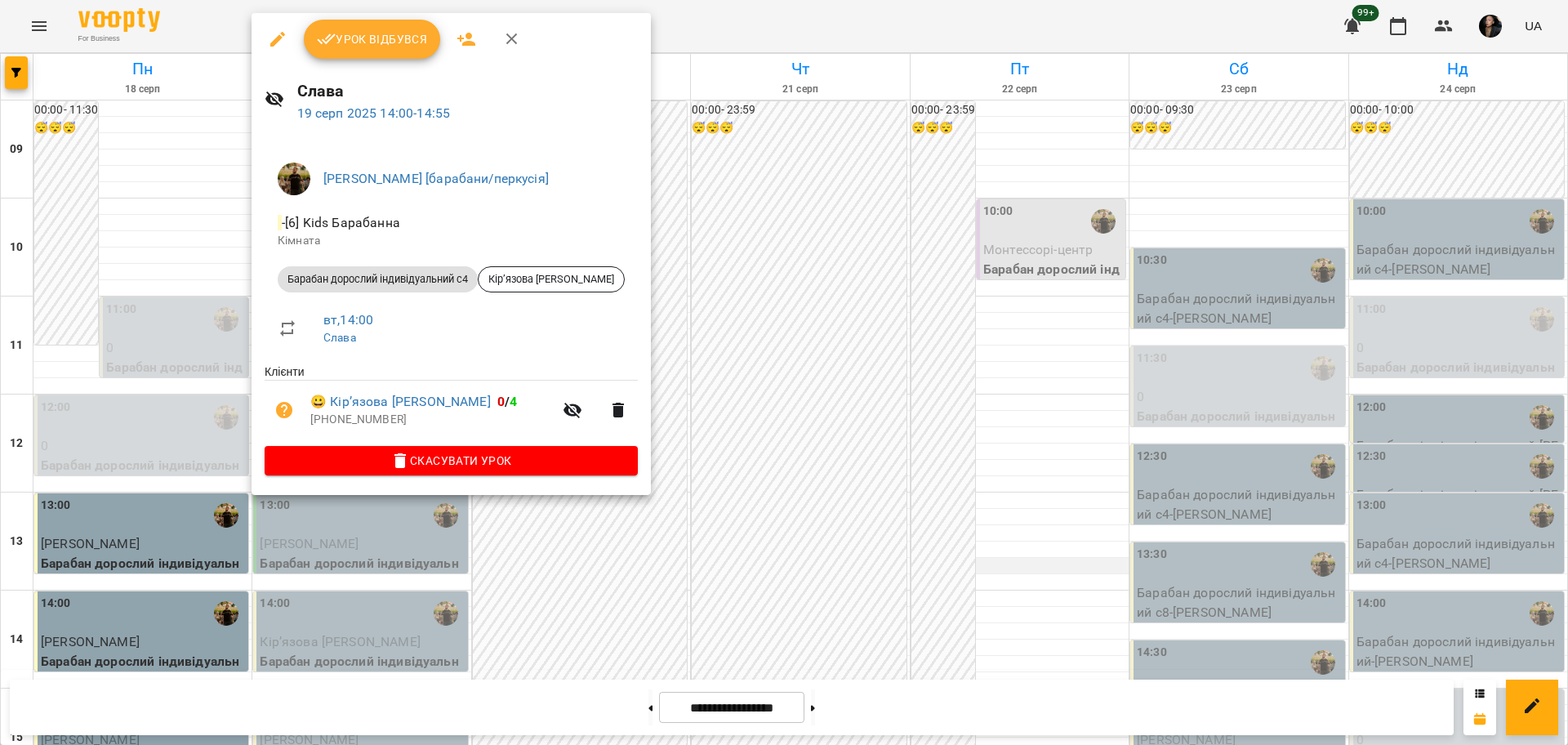
click at [1004, 362] on div at bounding box center [784, 372] width 1568 height 745
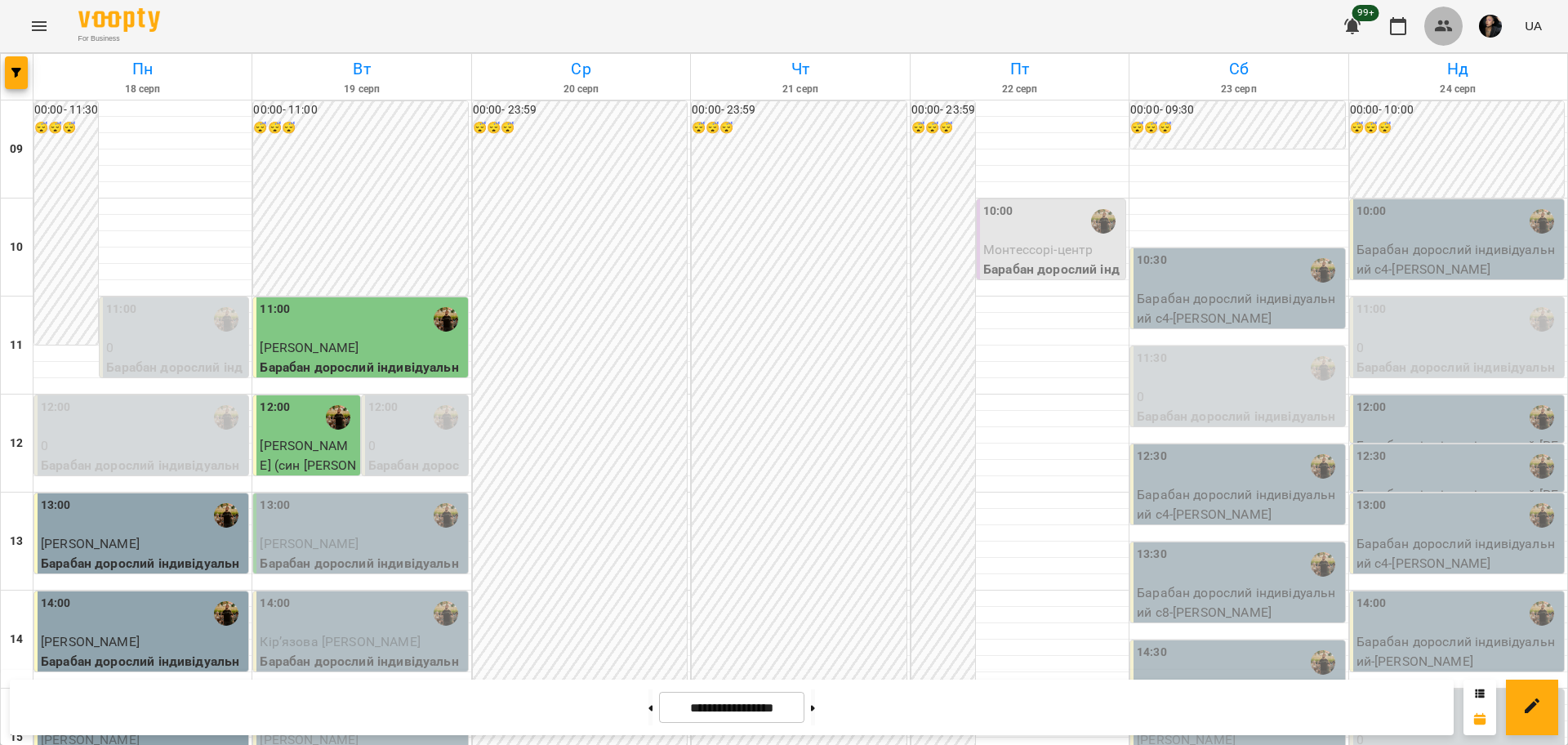
click at [1444, 19] on icon "button" at bounding box center [1444, 26] width 20 height 20
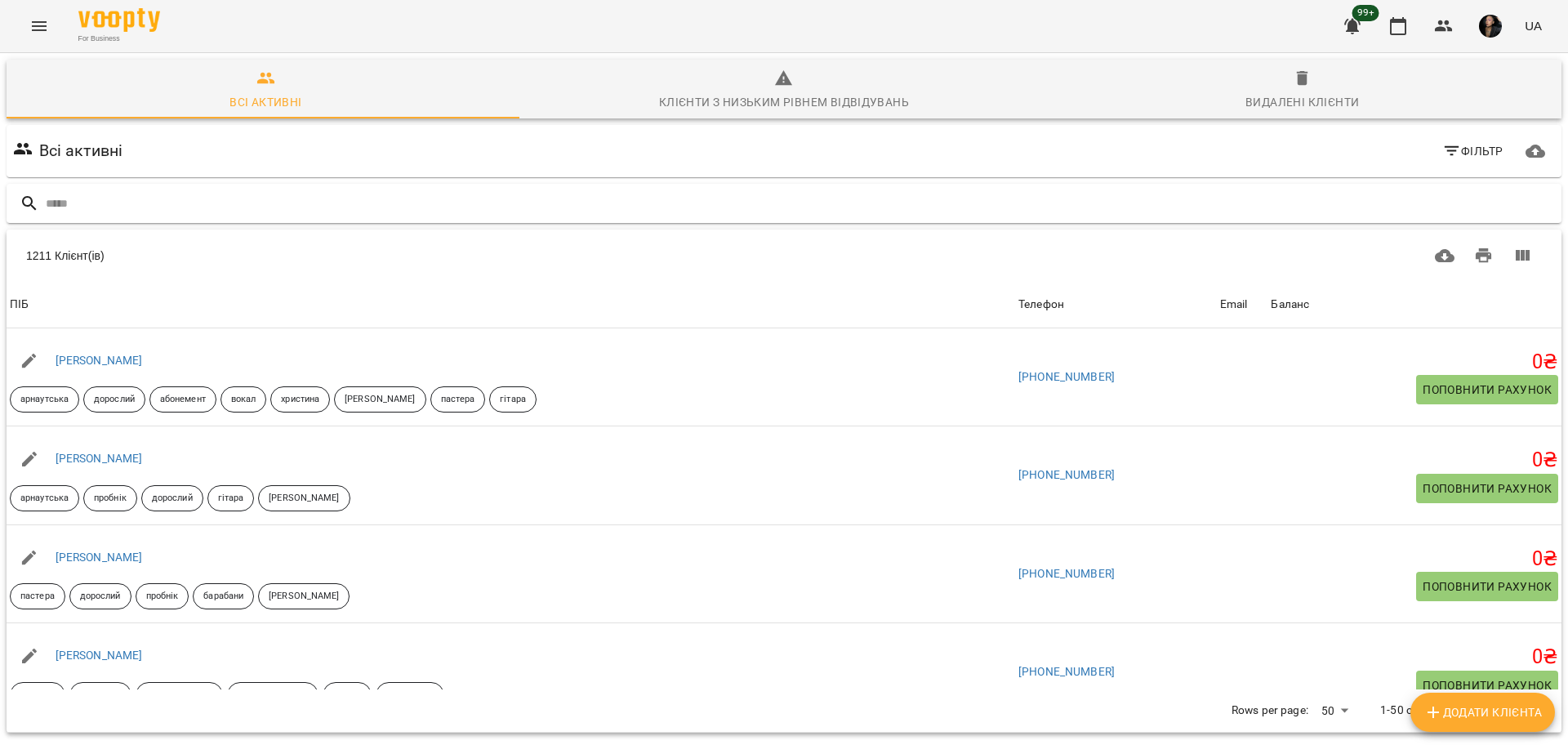
click at [411, 212] on input "text" at bounding box center [800, 203] width 1509 height 27
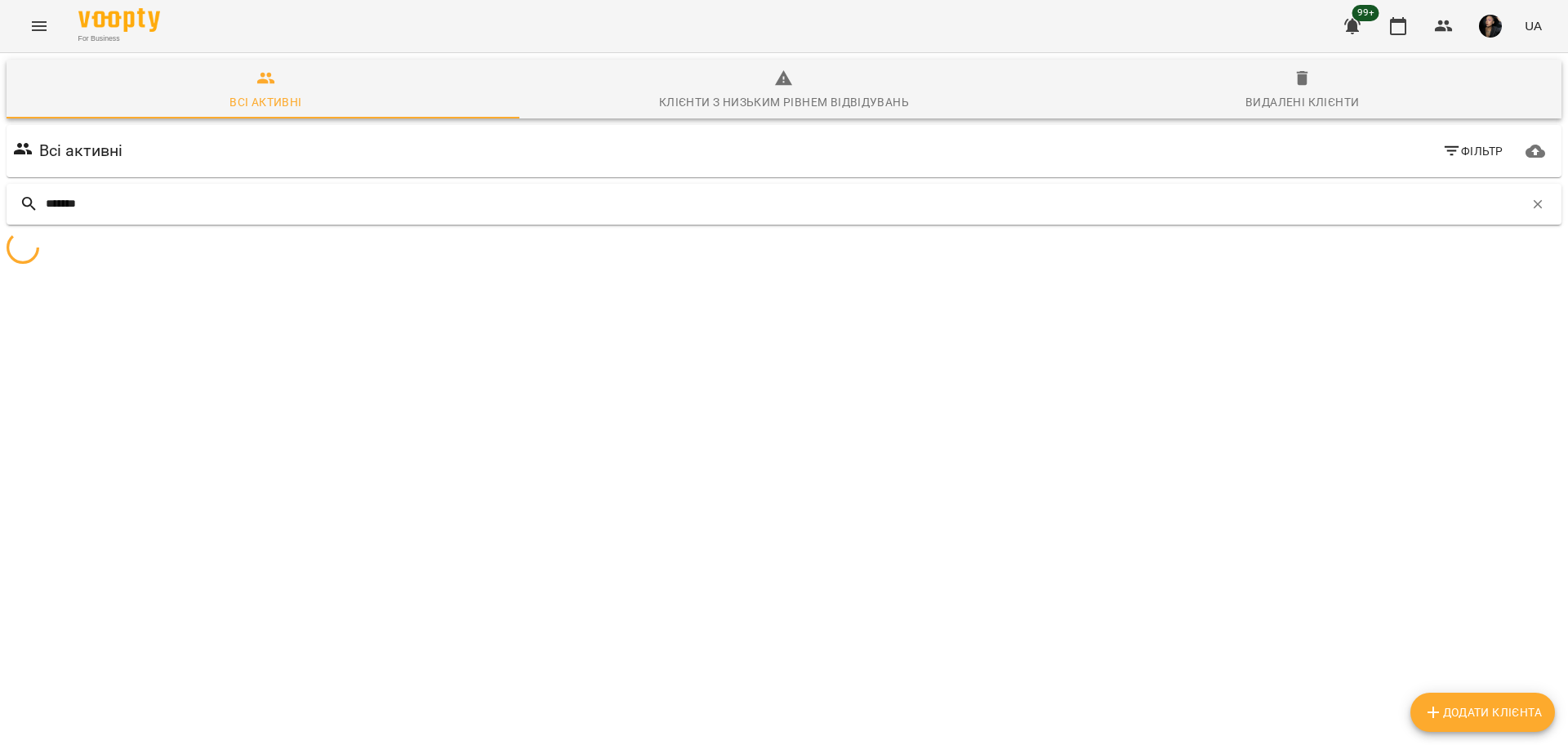
type input "*******"
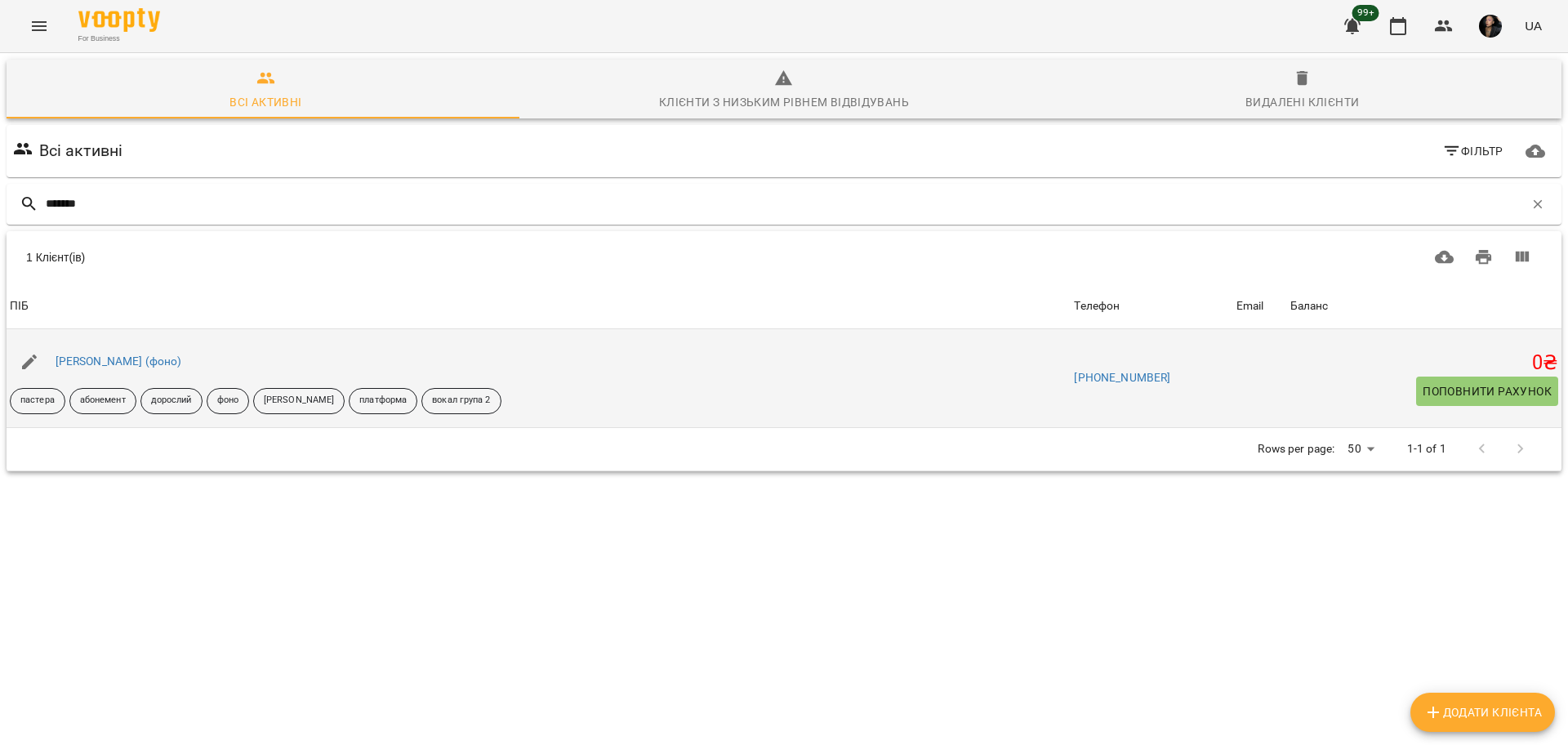
click at [110, 371] on div "[PERSON_NAME] (фоно)" at bounding box center [119, 362] width 133 height 23
click at [126, 362] on link "[PERSON_NAME] (фоно)" at bounding box center [118, 361] width 126 height 13
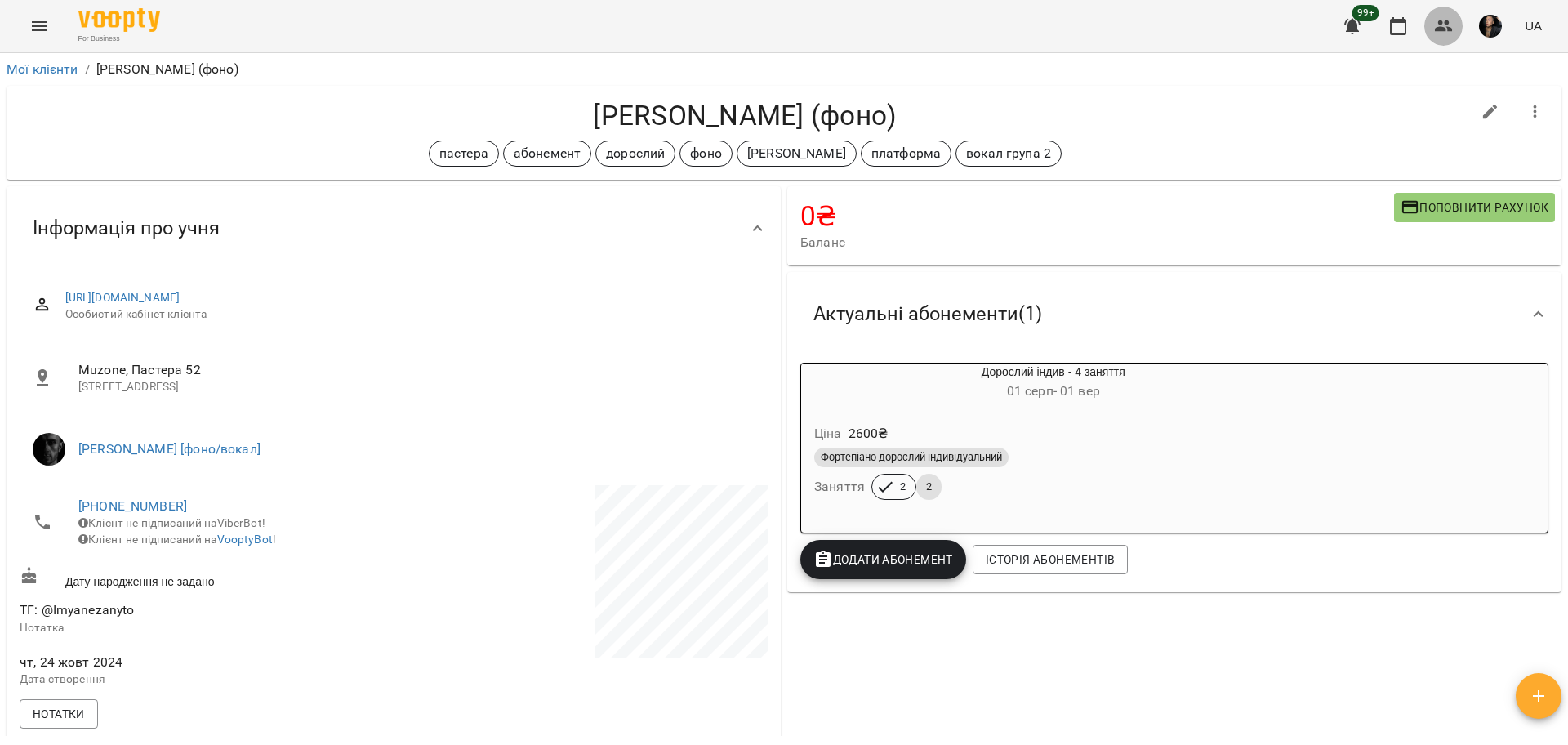
click at [1434, 18] on button "button" at bounding box center [1443, 26] width 39 height 39
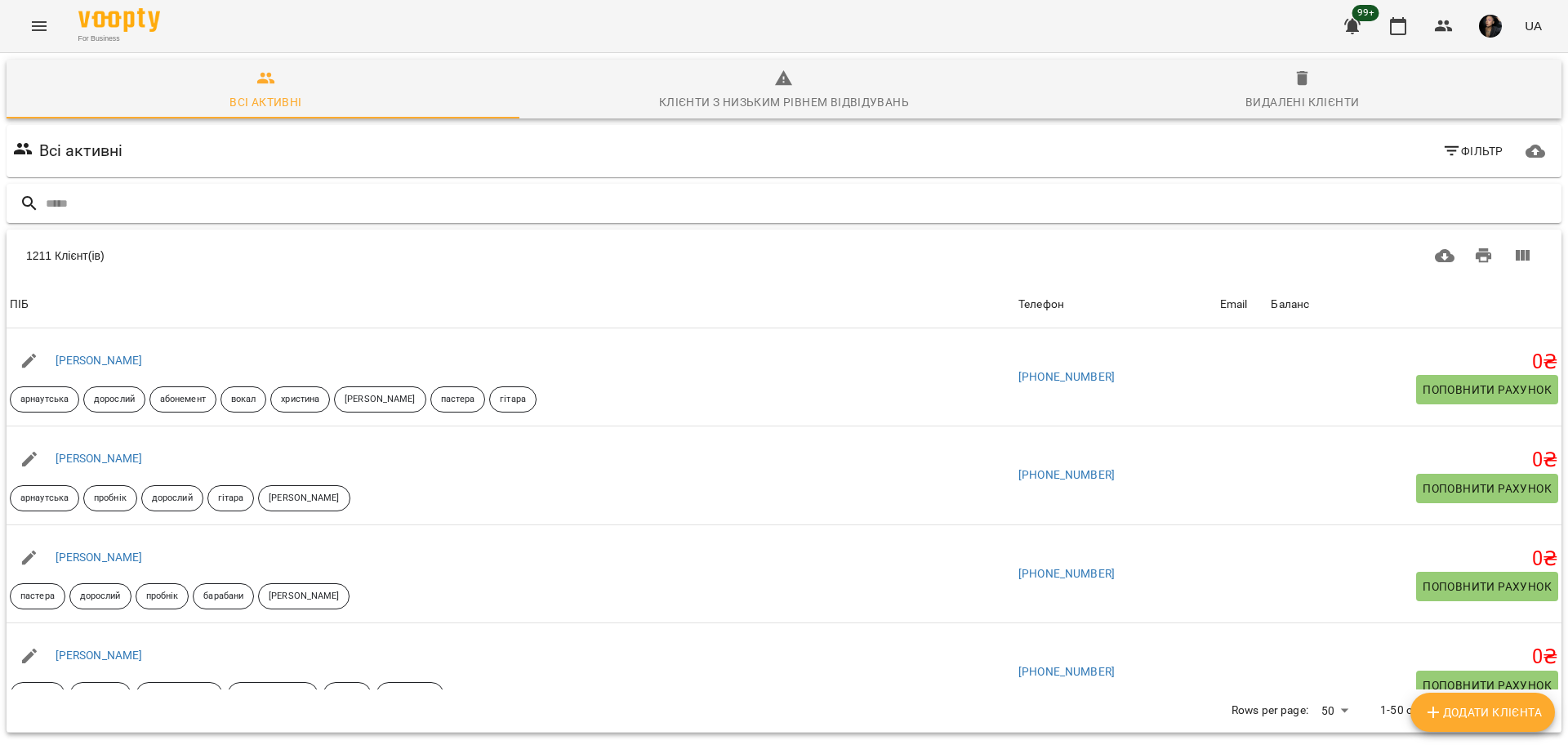
click at [172, 190] on input "text" at bounding box center [800, 203] width 1509 height 27
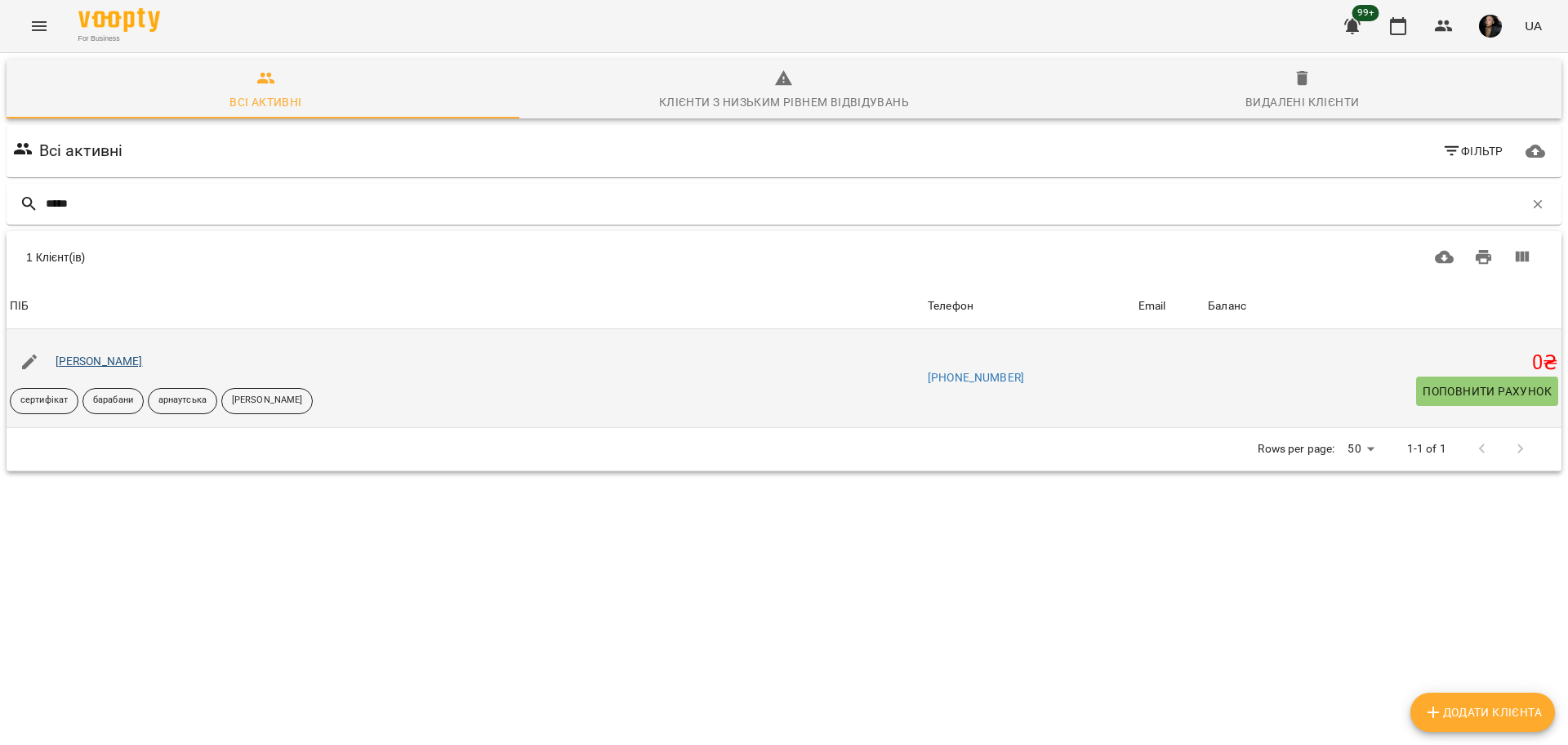
type input "*****"
click at [122, 355] on link "[PERSON_NAME]" at bounding box center [99, 361] width 87 height 13
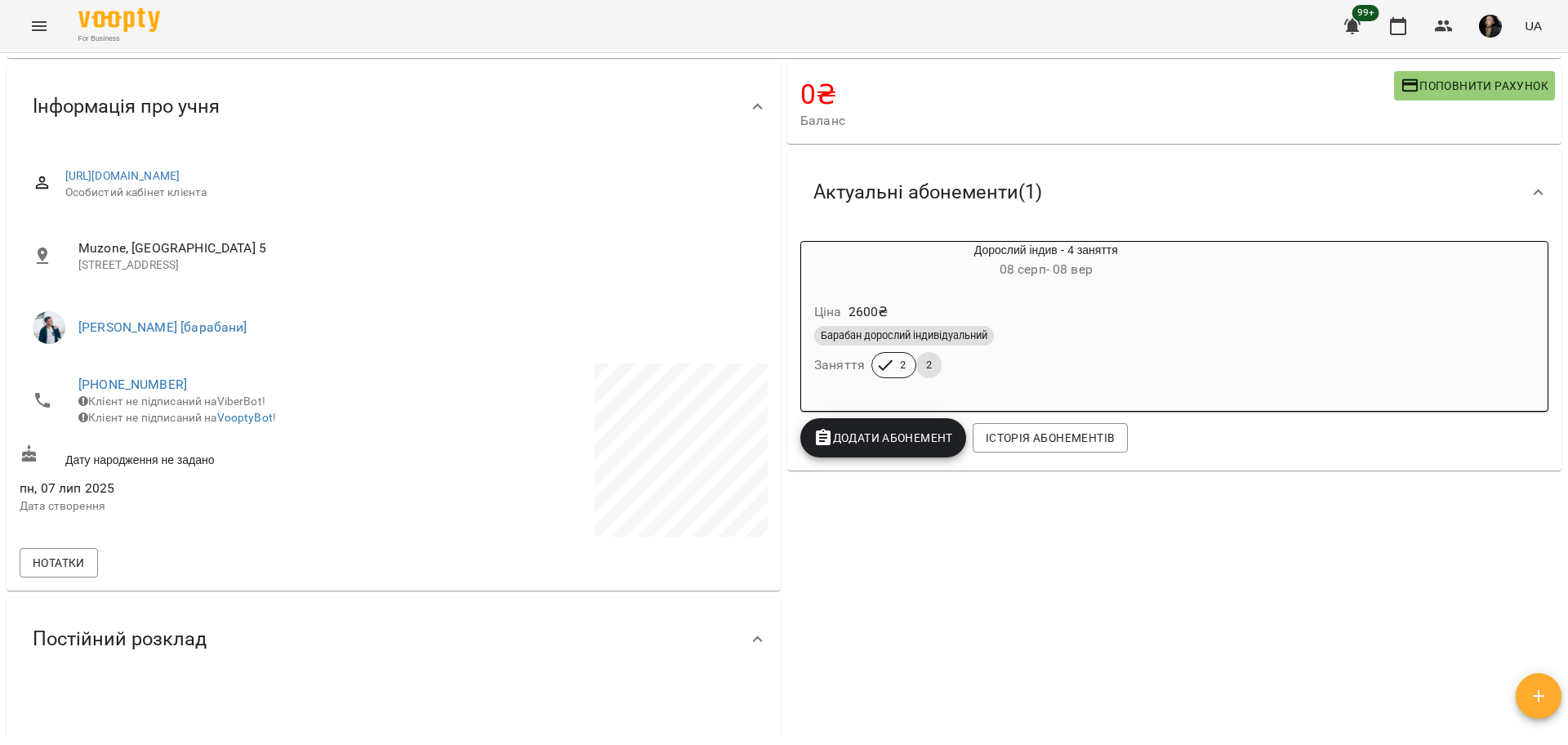
scroll to position [102, 0]
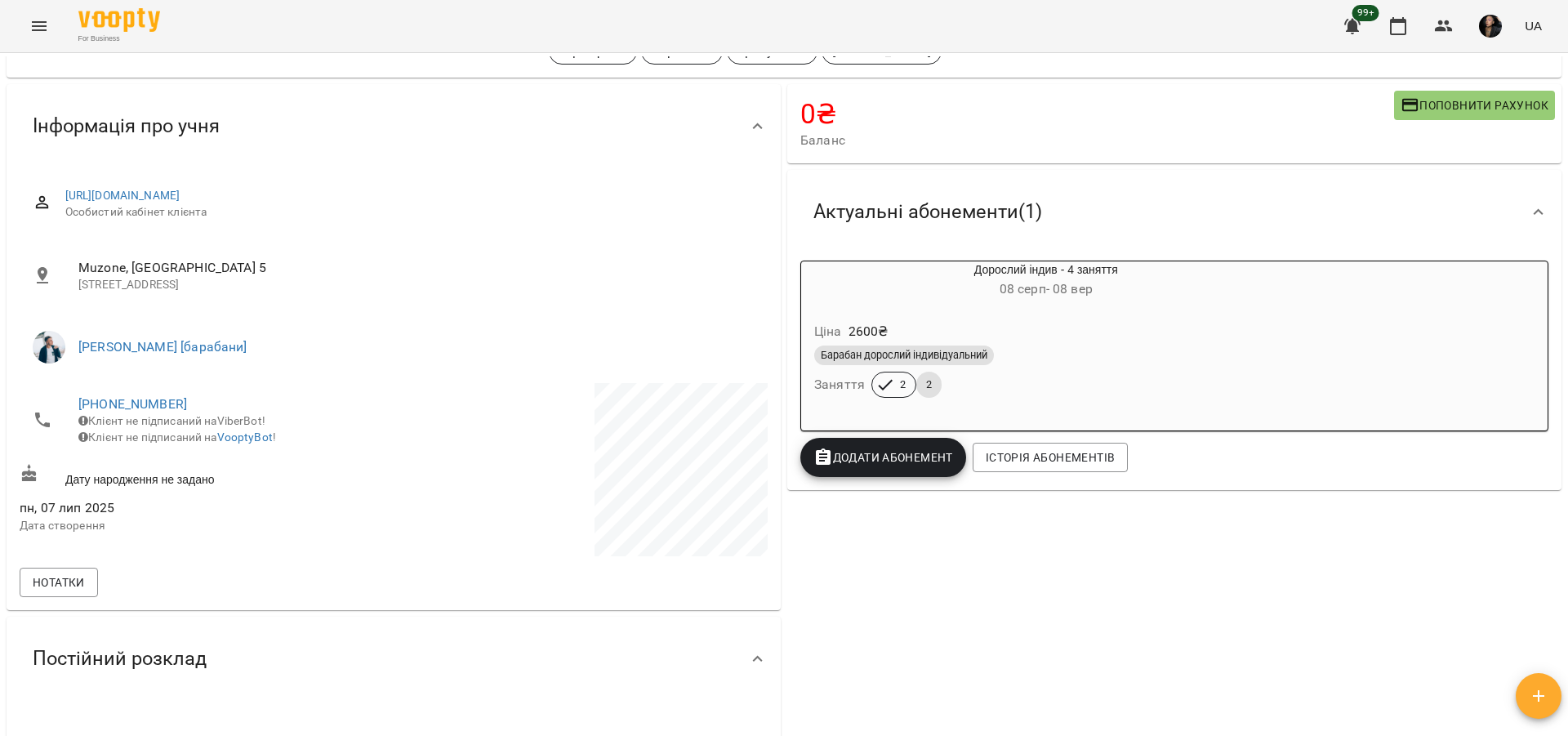
click at [43, 29] on icon "Menu" at bounding box center [39, 26] width 14 height 10
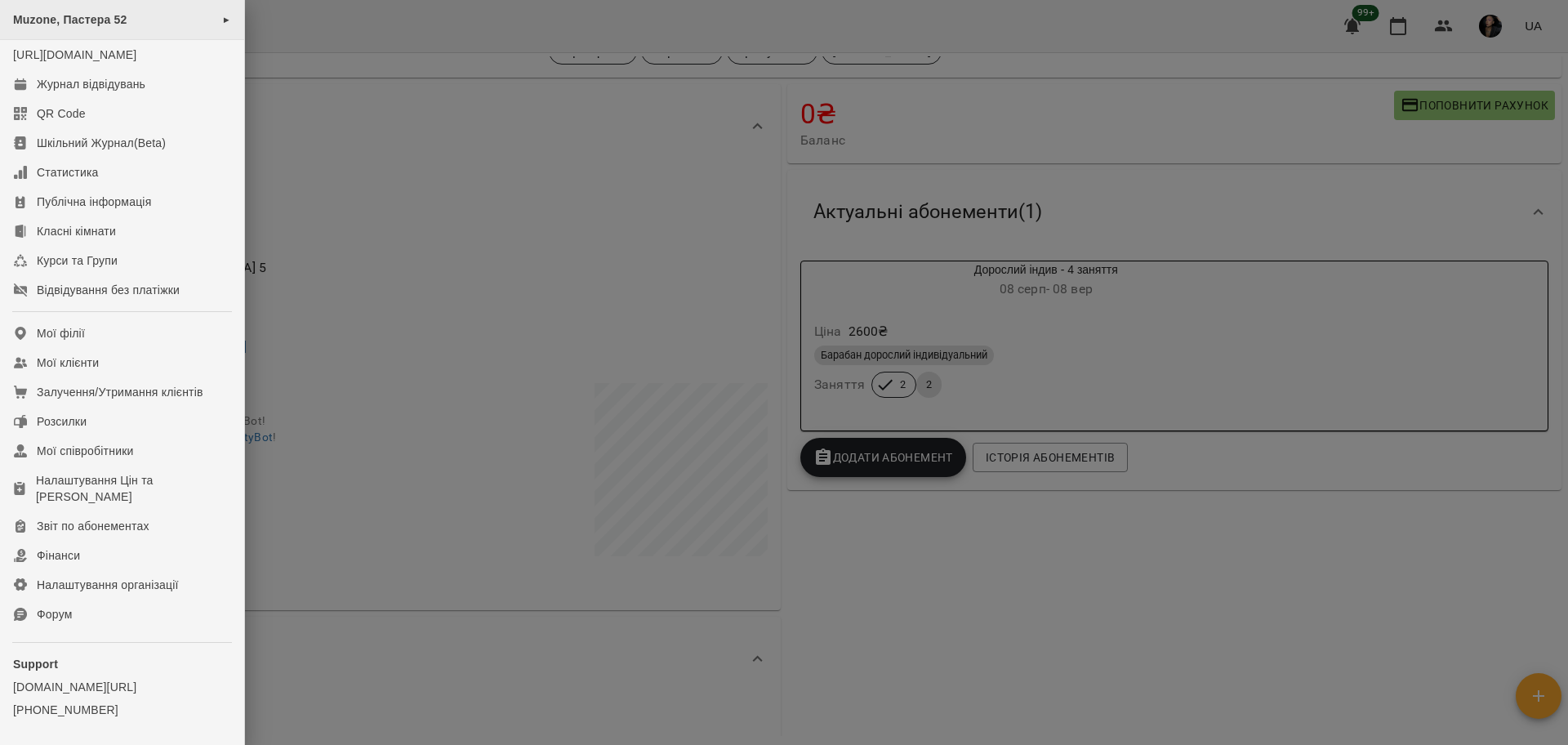
click at [96, 19] on span "Muzone, Пастера 52" at bounding box center [70, 20] width 114 height 13
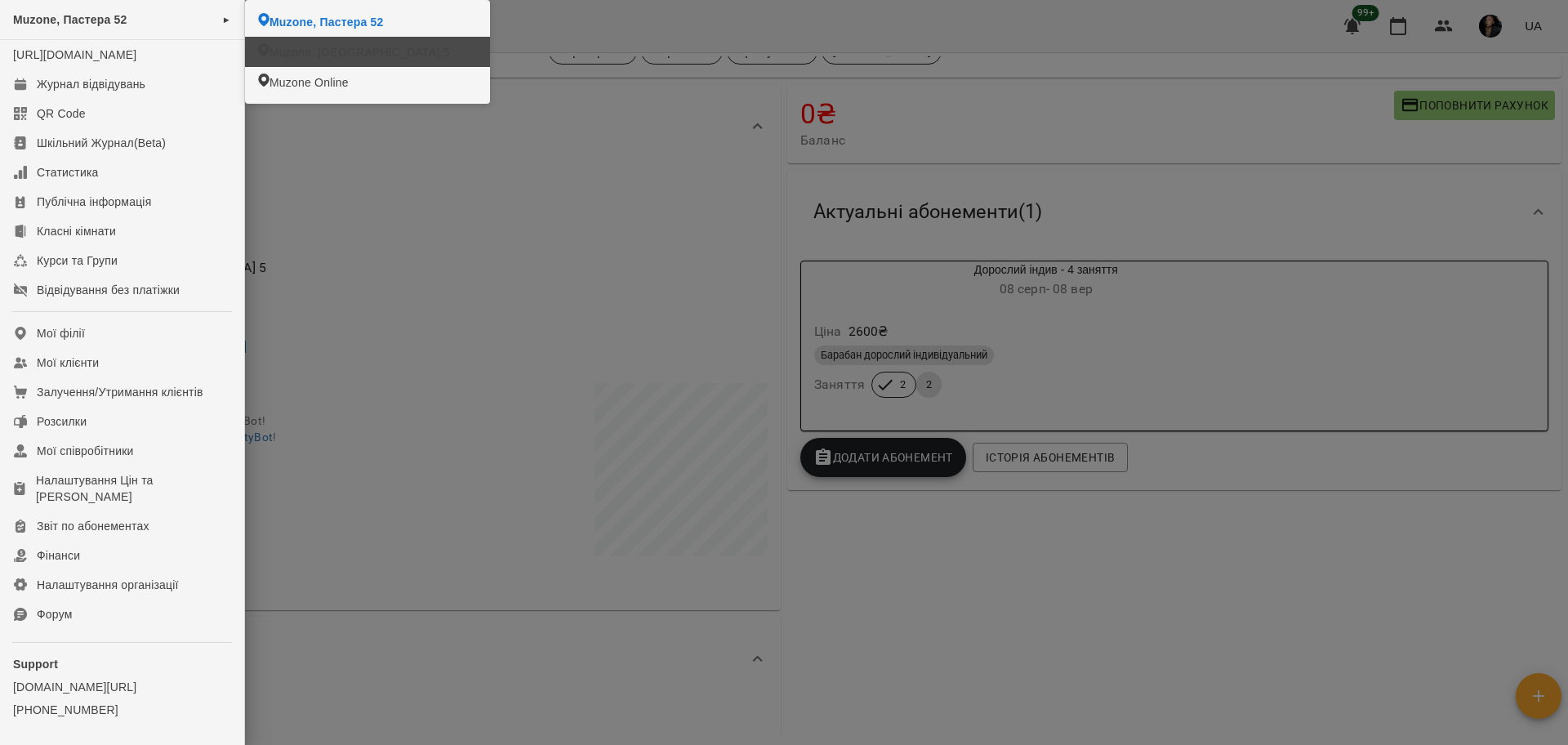
click at [323, 44] on li "Muzone, [GEOGRAPHIC_DATA] 5" at bounding box center [368, 52] width 245 height 30
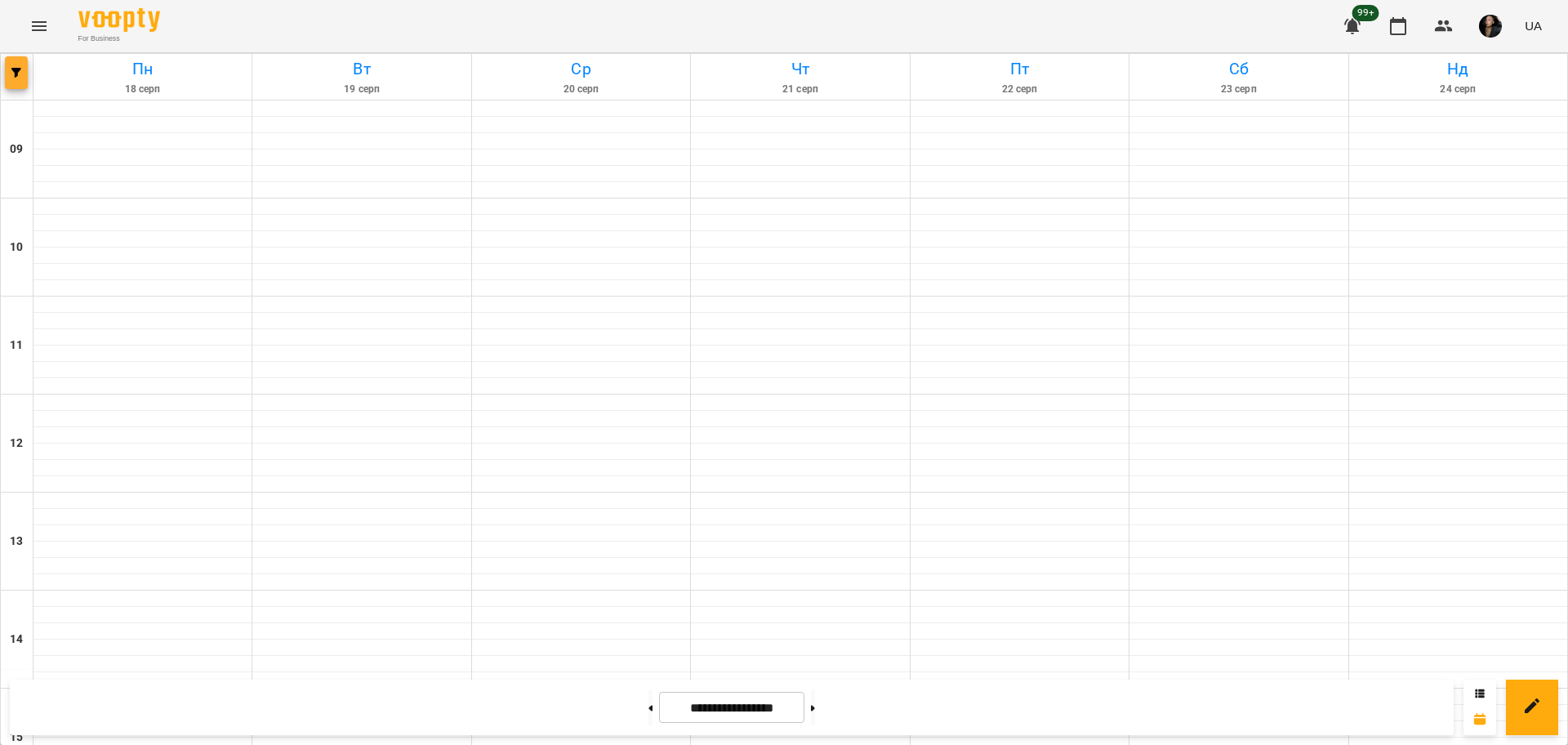
click at [24, 77] on span "button" at bounding box center [16, 72] width 23 height 10
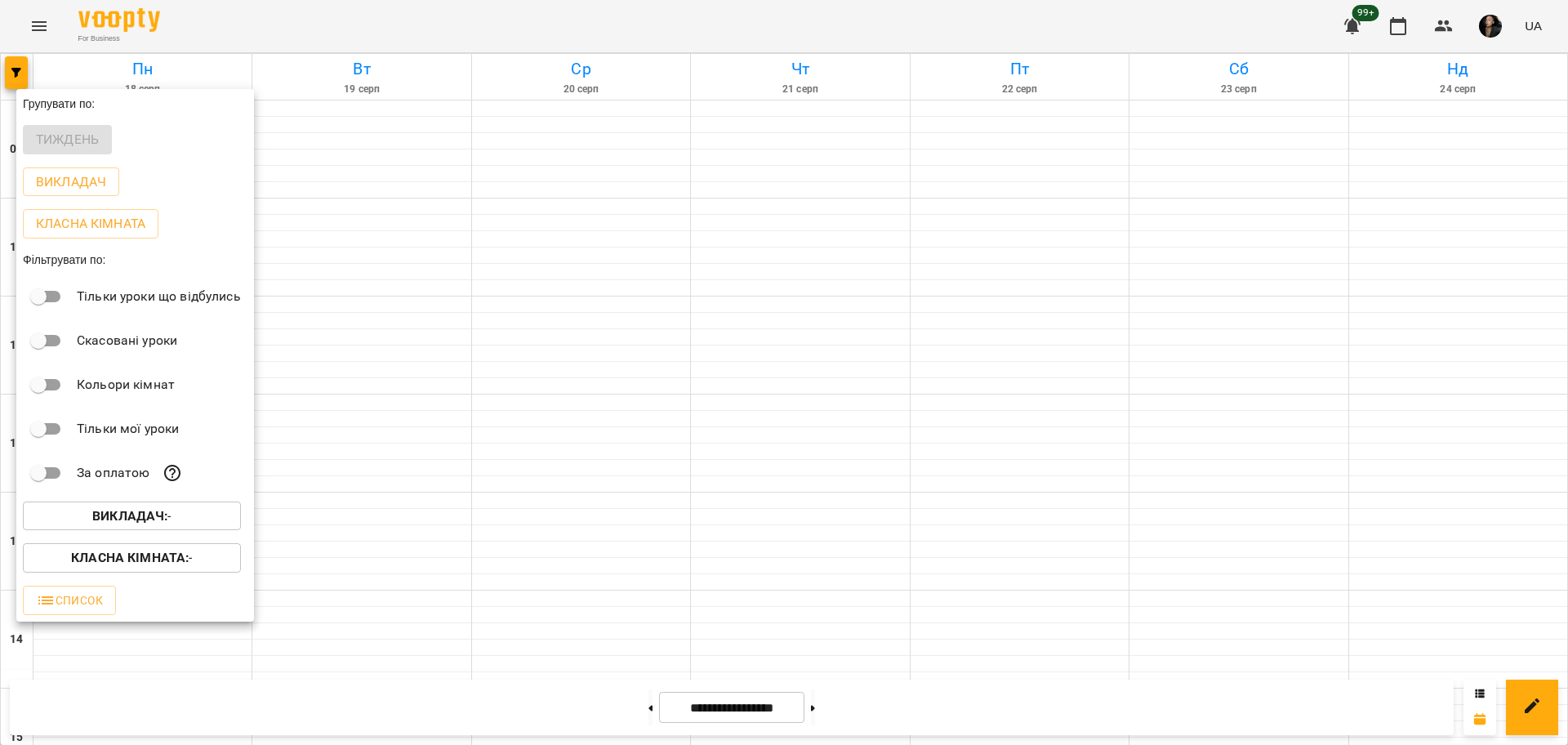
click at [197, 512] on span "Викладач : -" at bounding box center [132, 516] width 192 height 20
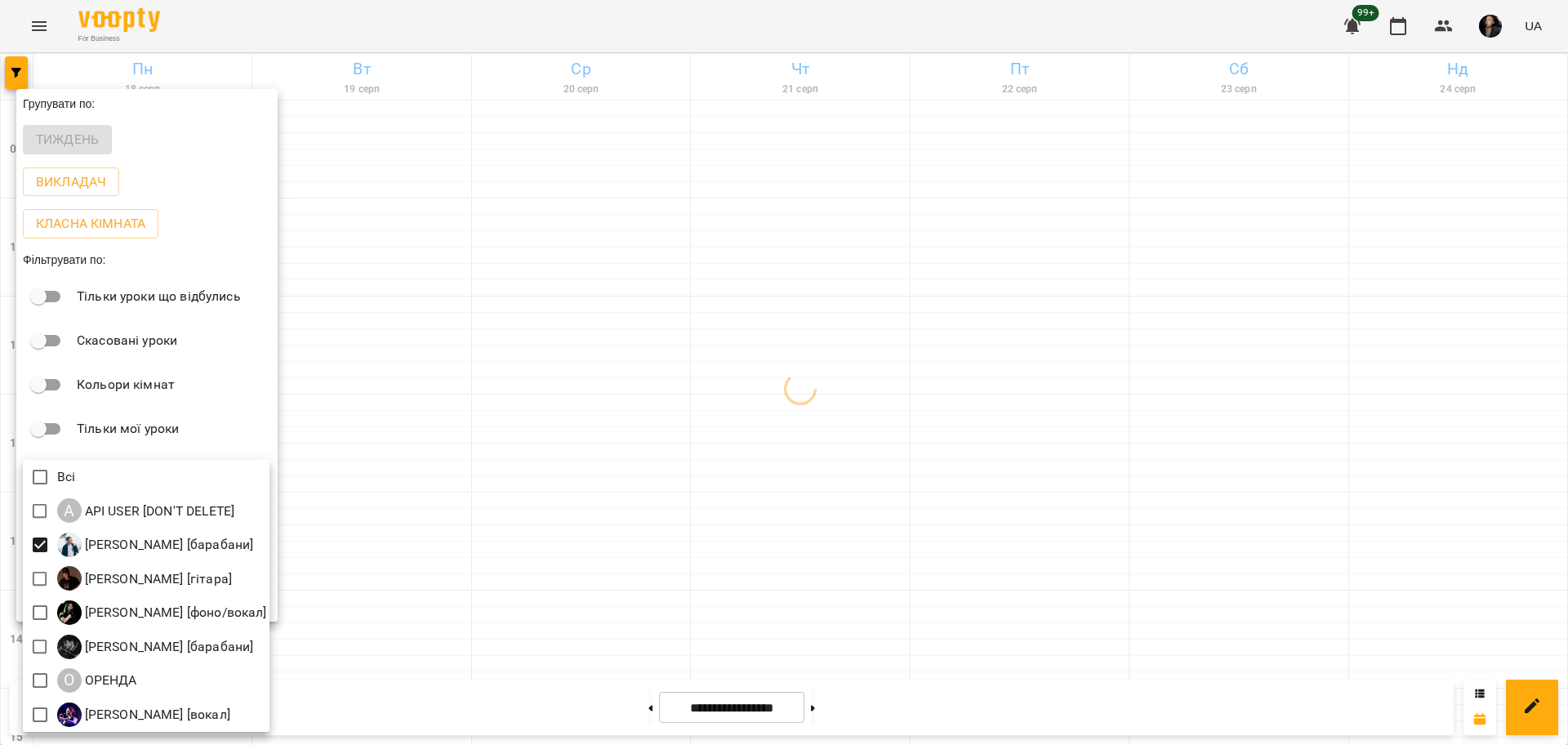
click at [725, 466] on div at bounding box center [784, 372] width 1568 height 745
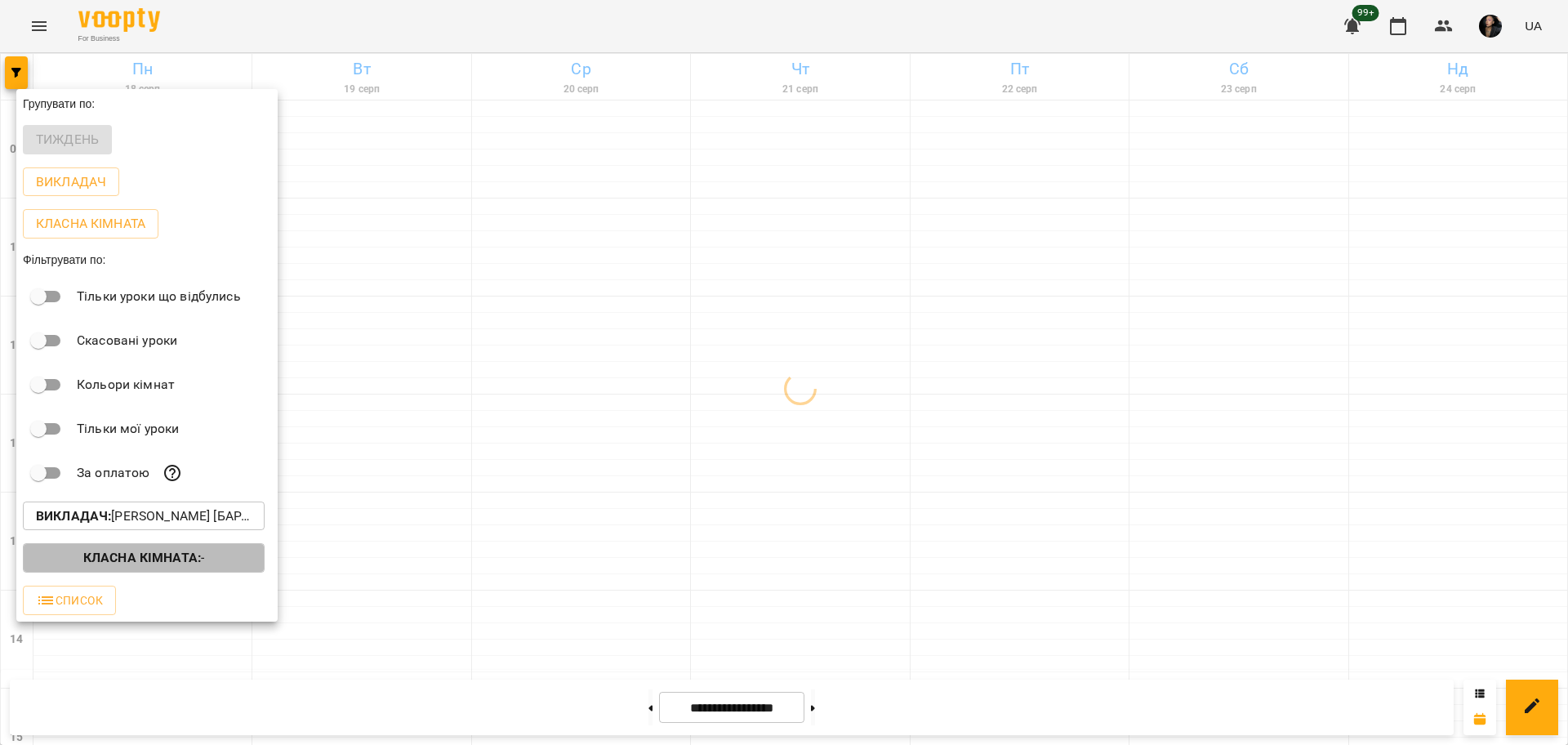
click at [212, 572] on button "Класна кімната : -" at bounding box center [143, 557] width 241 height 29
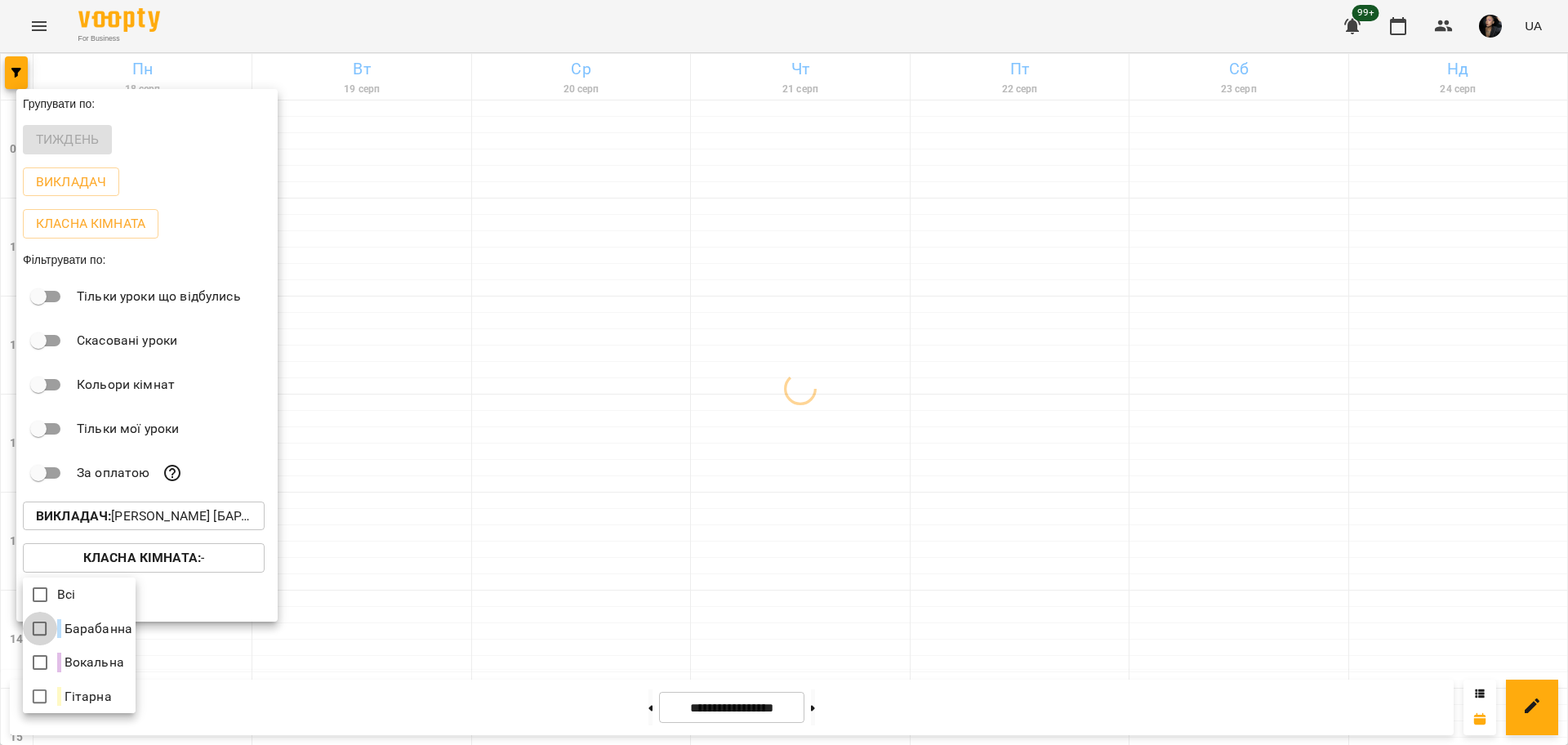
click at [679, 553] on div at bounding box center [784, 372] width 1568 height 745
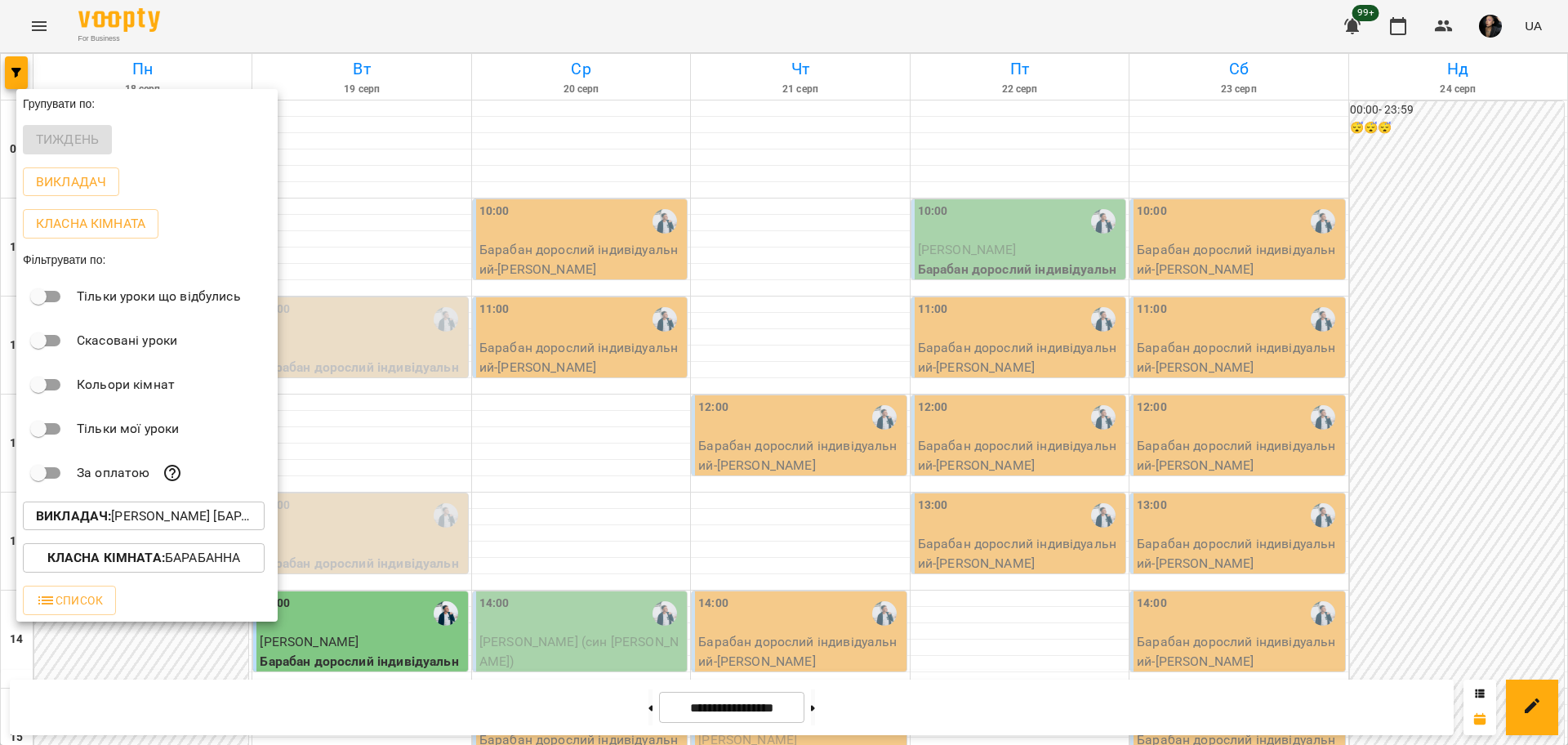
click at [842, 524] on div at bounding box center [784, 372] width 1568 height 745
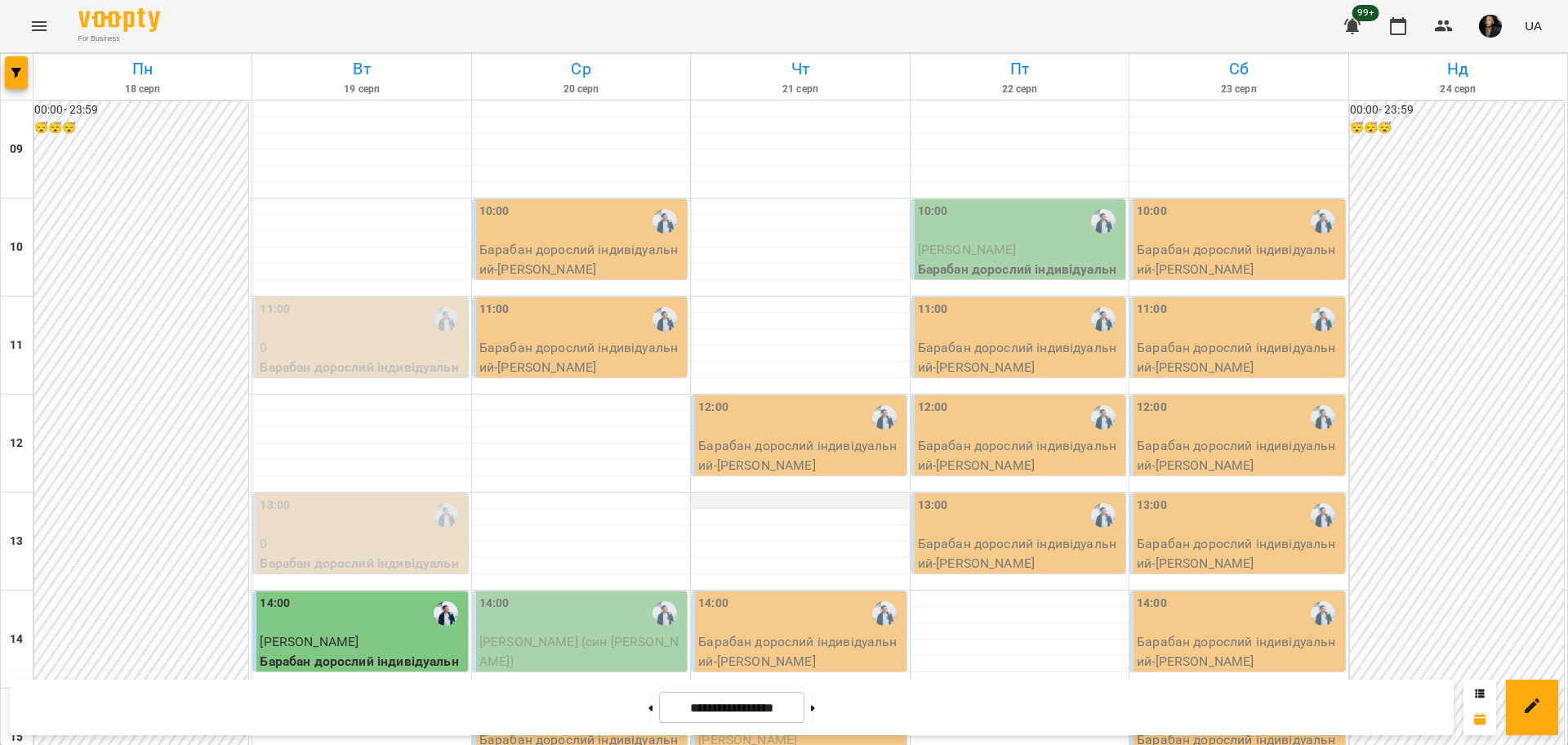
click at [773, 495] on div at bounding box center [799, 500] width 218 height 16
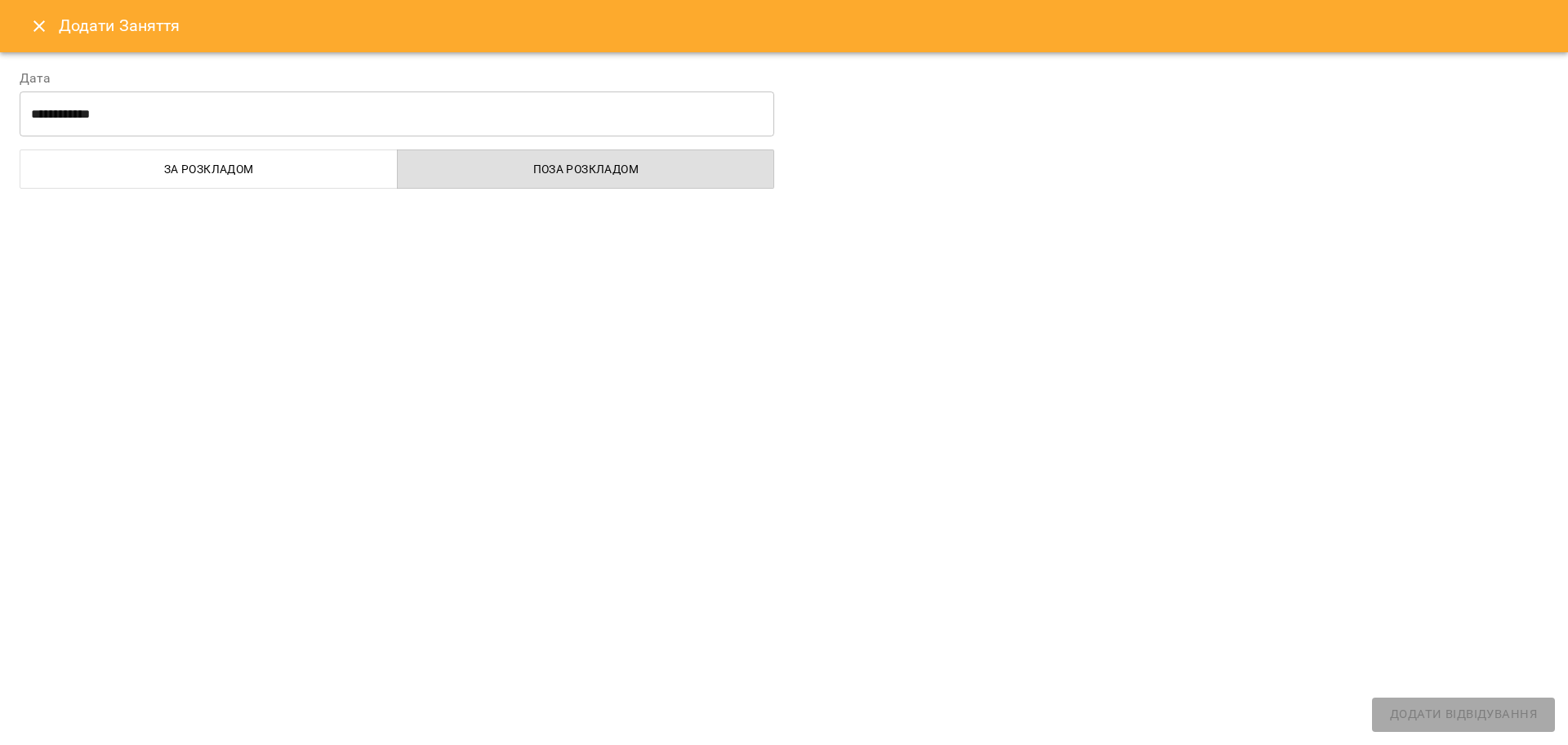
select select
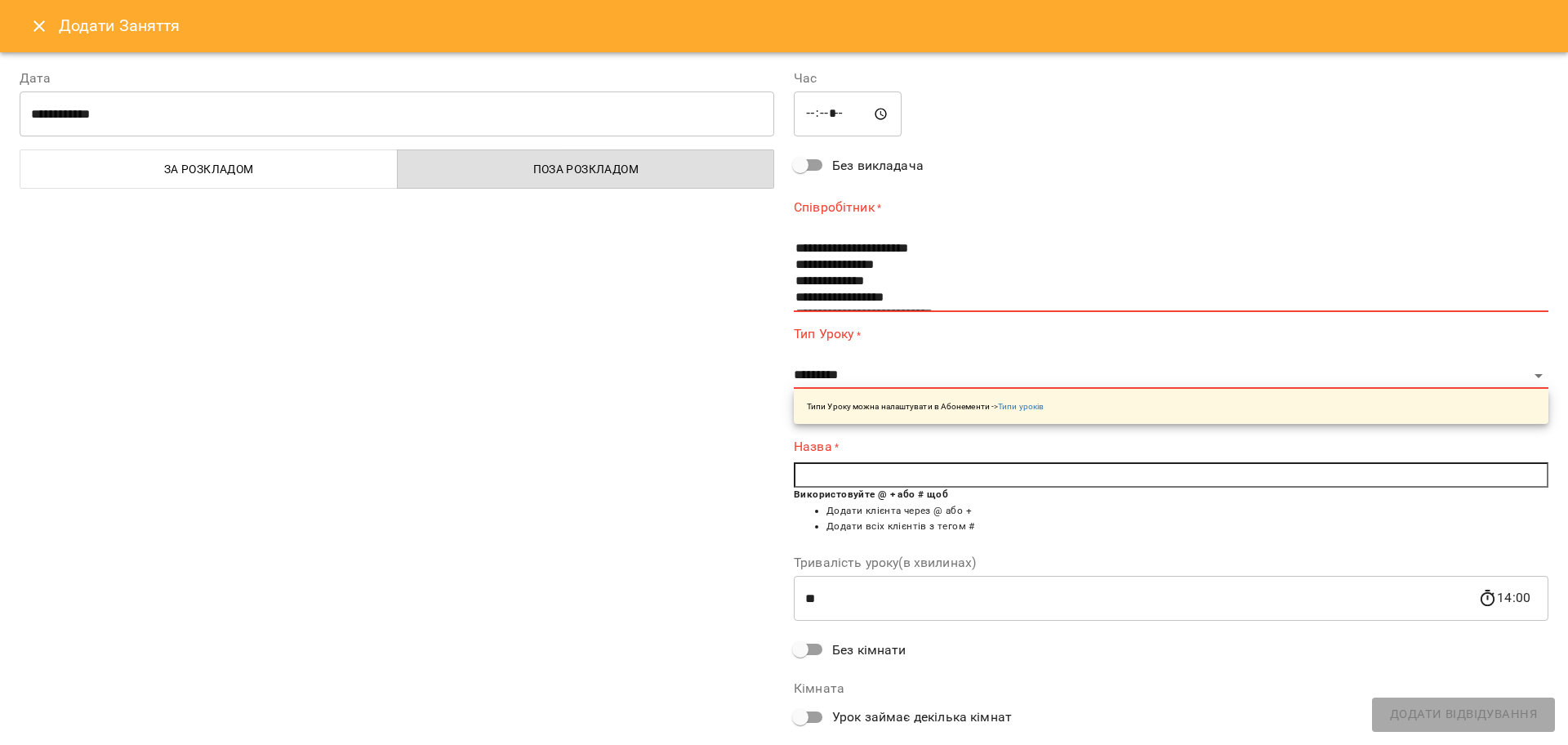
drag, startPoint x: 44, startPoint y: 32, endPoint x: 293, endPoint y: 155, distance: 277.7
click at [44, 32] on icon "Close" at bounding box center [39, 26] width 20 height 20
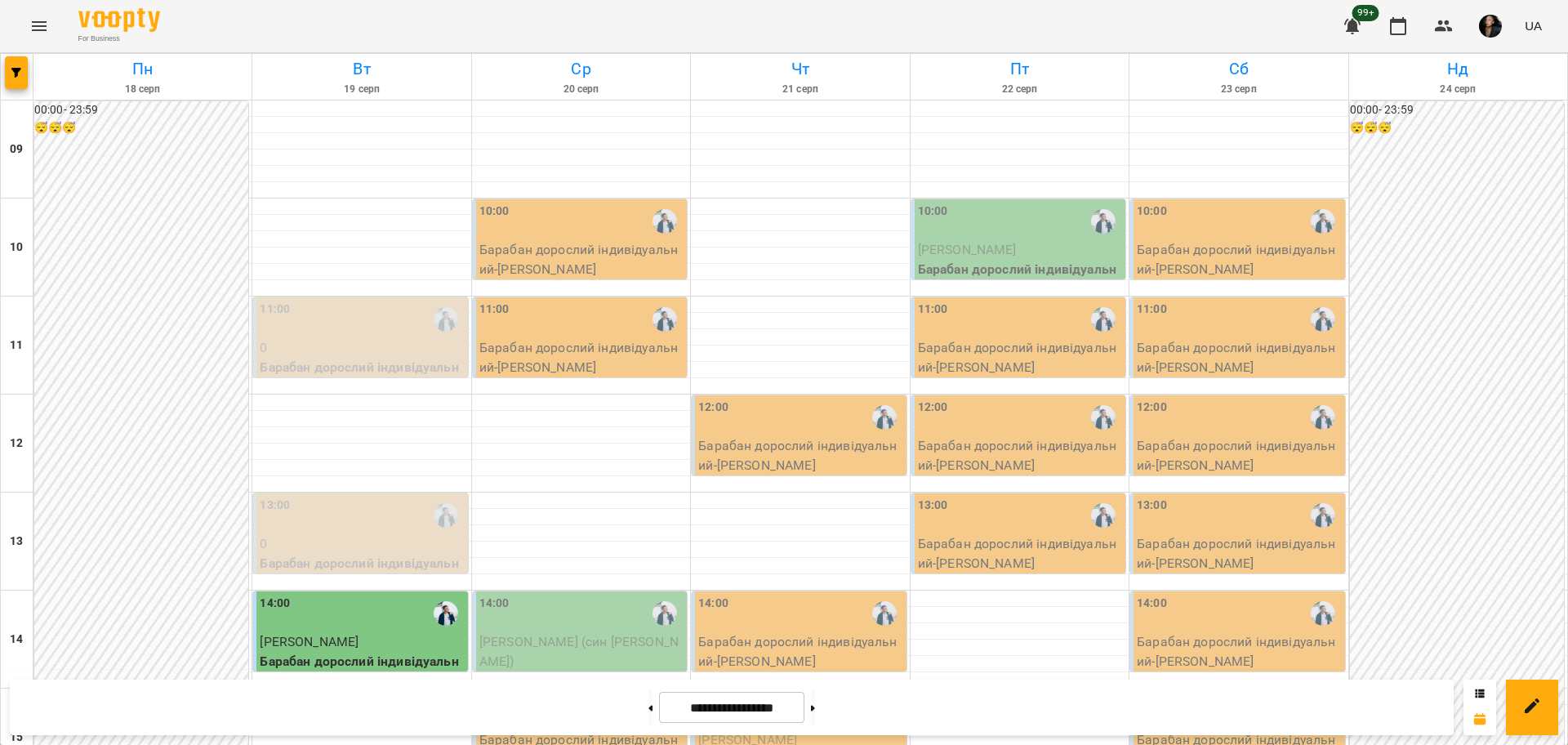
scroll to position [306, 0]
click at [9, 77] on span "button" at bounding box center [16, 72] width 23 height 10
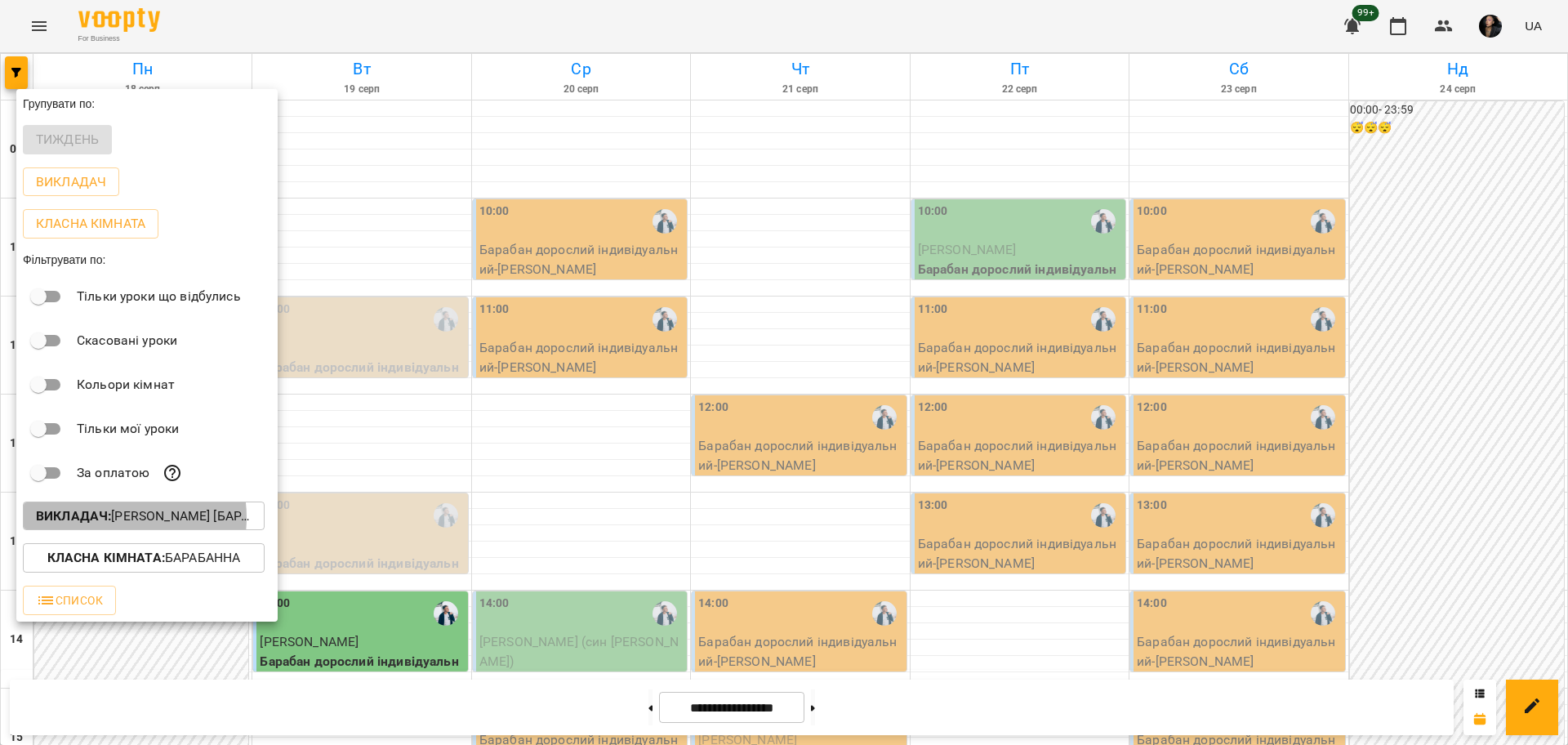
click at [117, 522] on p "Викладач : Євген [барабани]" at bounding box center [143, 516] width 216 height 20
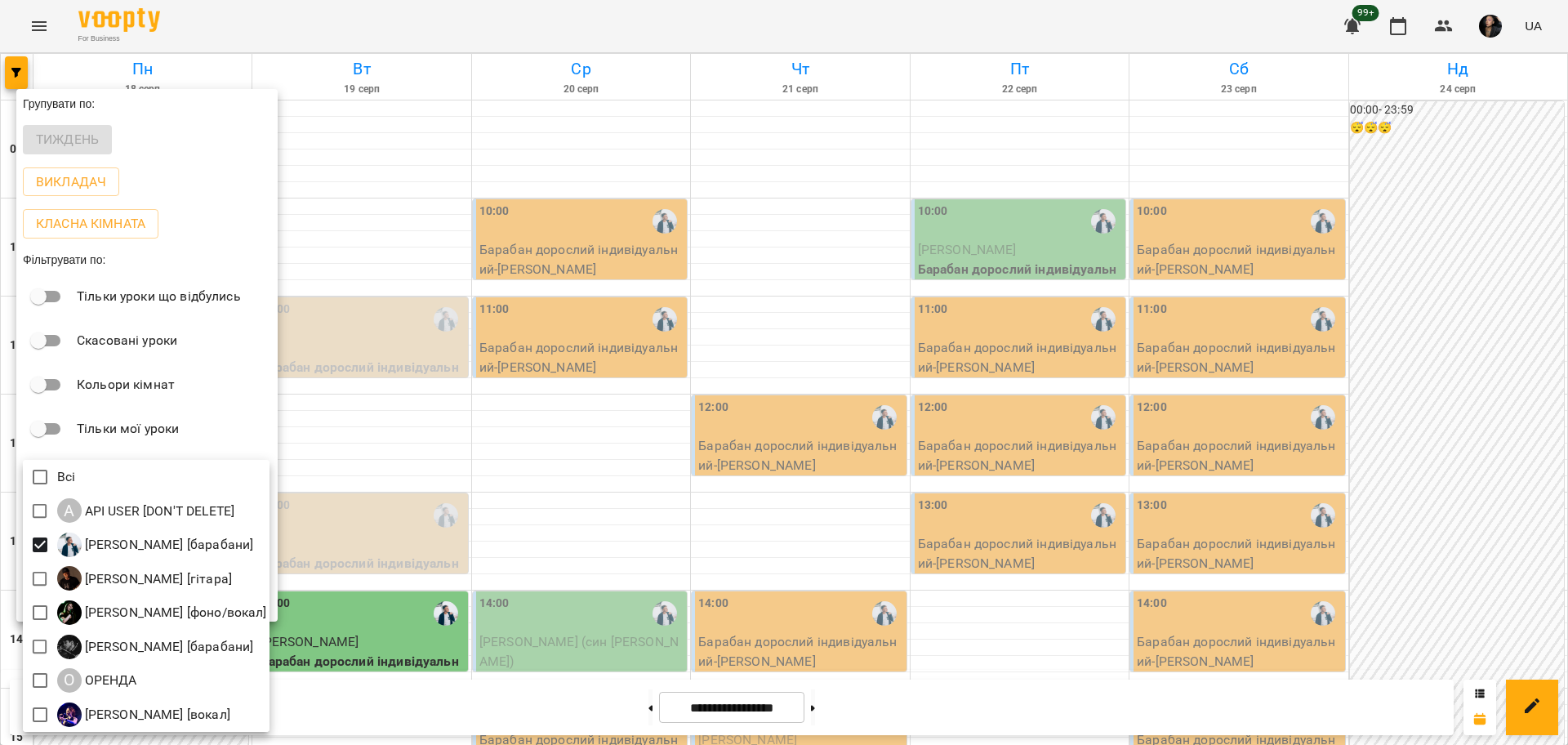
click at [382, 397] on div at bounding box center [784, 372] width 1568 height 745
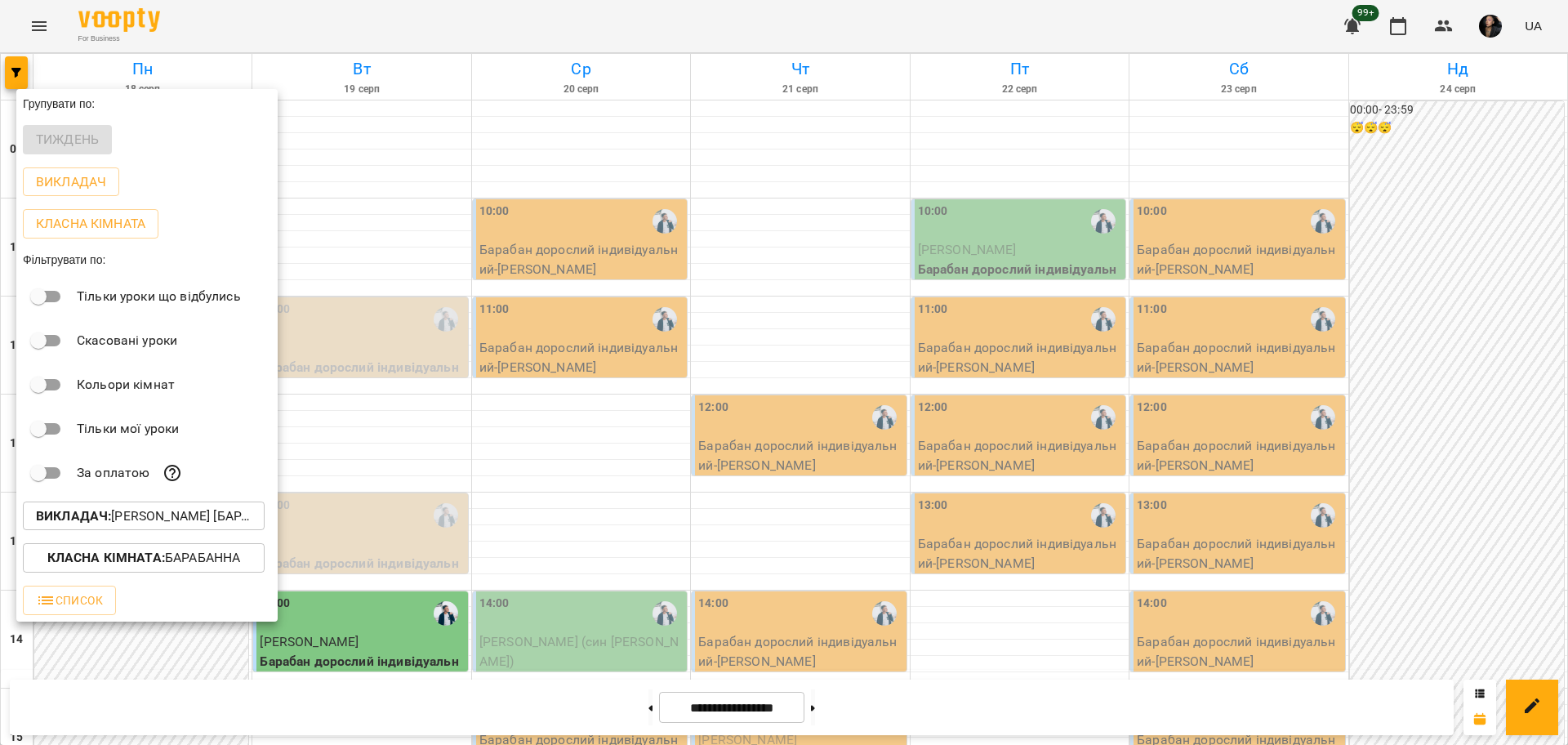
click at [61, 38] on div at bounding box center [784, 372] width 1568 height 745
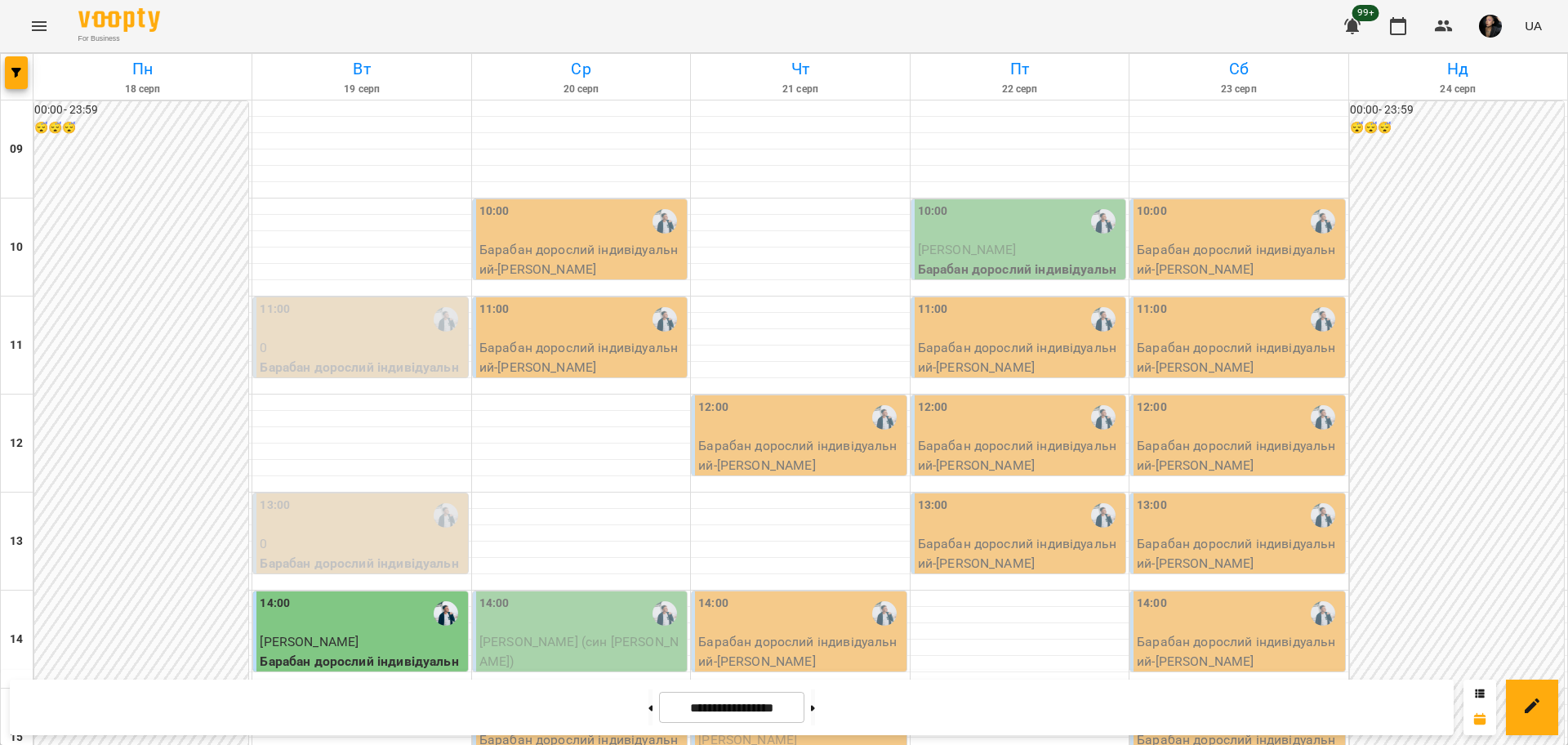
click at [49, 12] on div "Групувати по: Тиждень Викладач Класна кімната Фільтрувати по: Тільки уроки що в…" at bounding box center [784, 372] width 1568 height 745
click at [45, 24] on icon "Menu" at bounding box center [39, 26] width 20 height 20
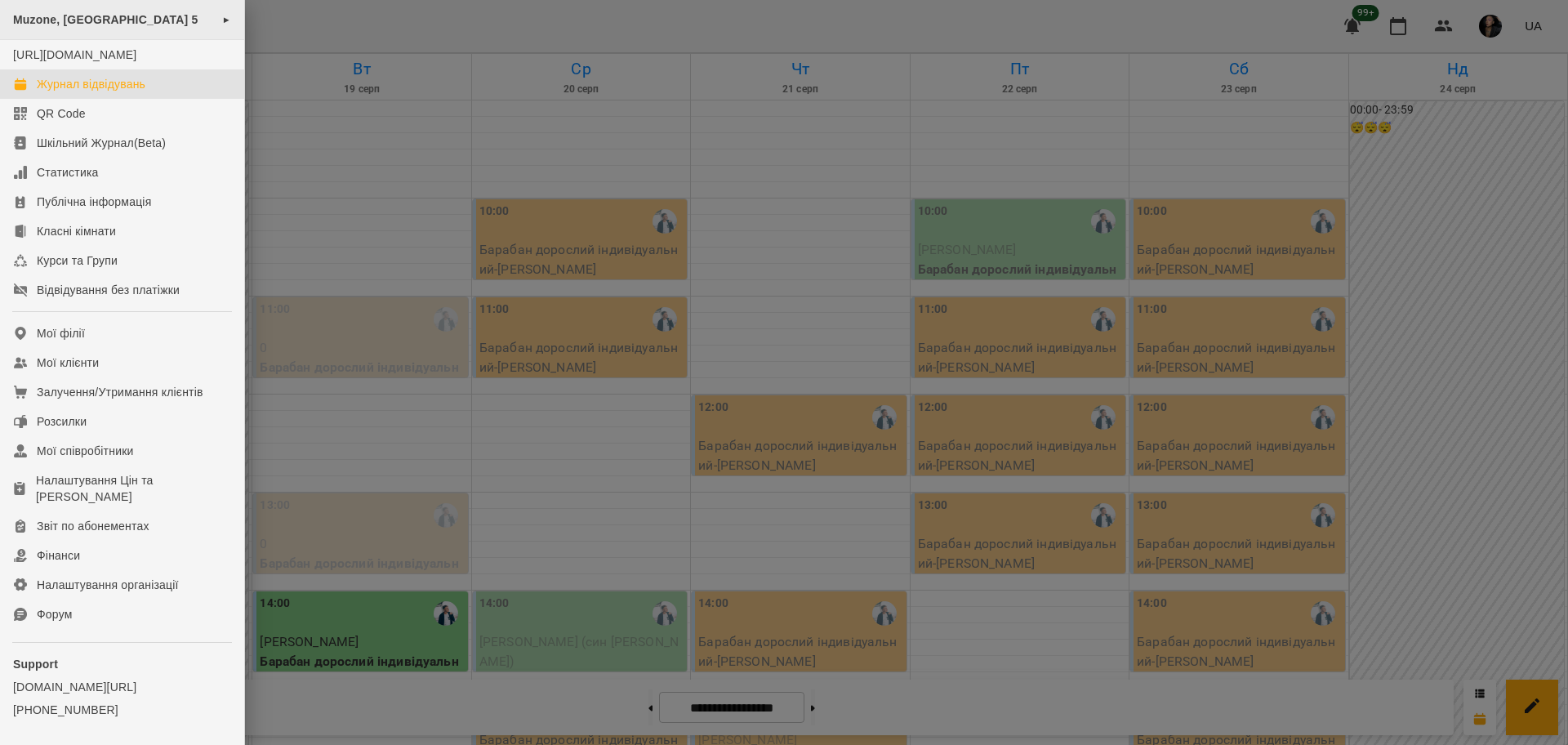
click at [131, 31] on div "Muzone, Велика Арнаутська 5 ►" at bounding box center [122, 20] width 244 height 40
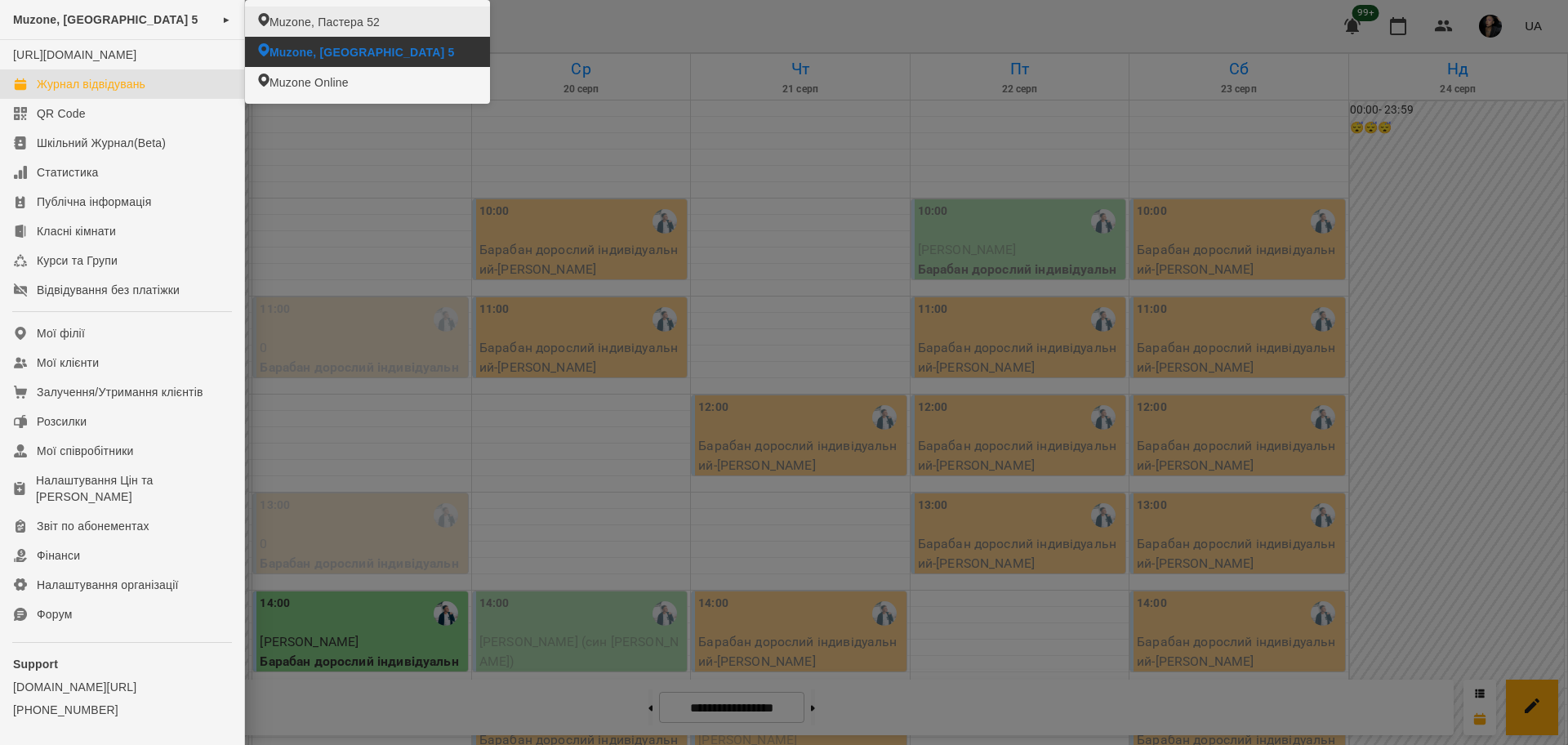
click at [352, 29] on span "Muzone, Пастера 52" at bounding box center [325, 22] width 110 height 16
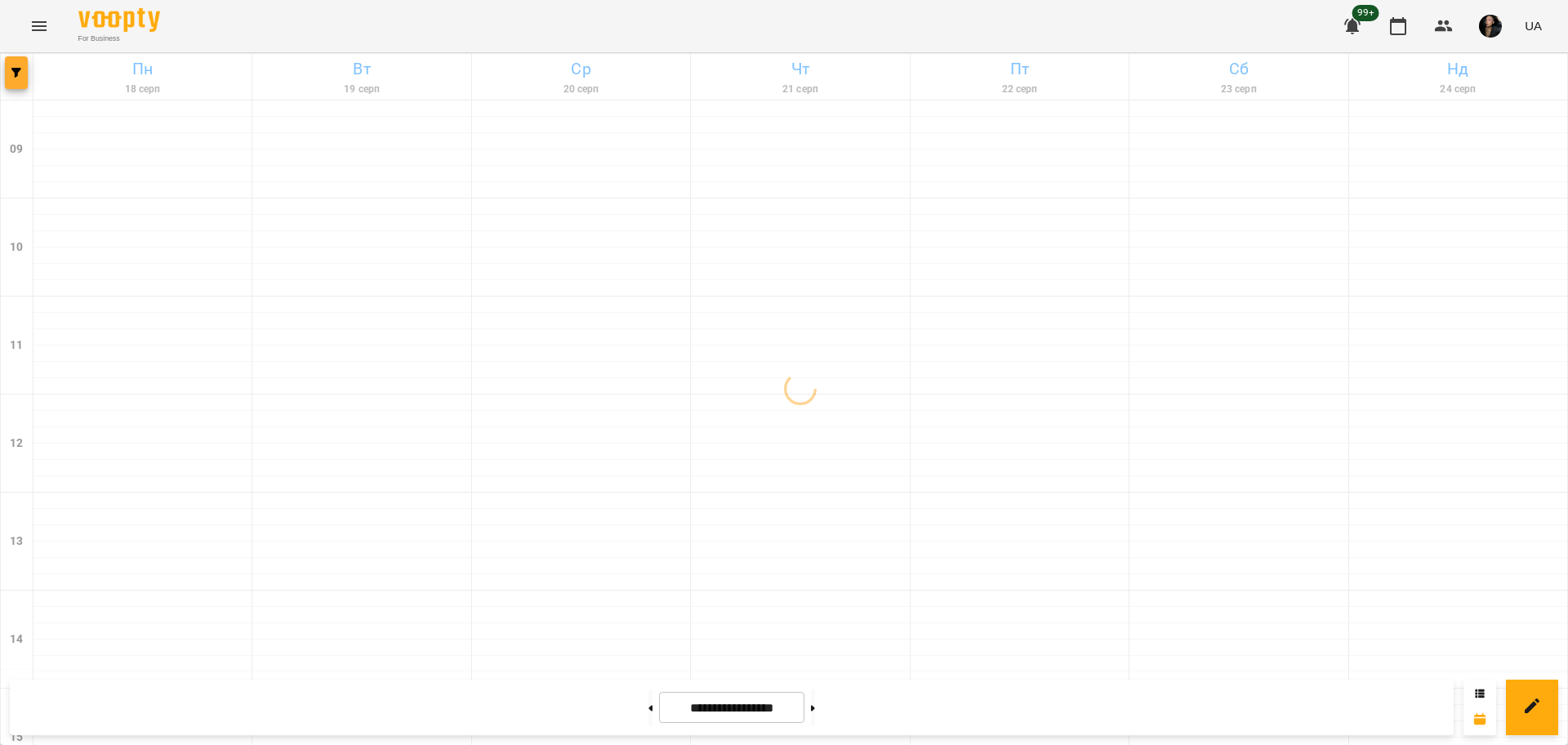
click at [18, 81] on button "button" at bounding box center [16, 72] width 23 height 32
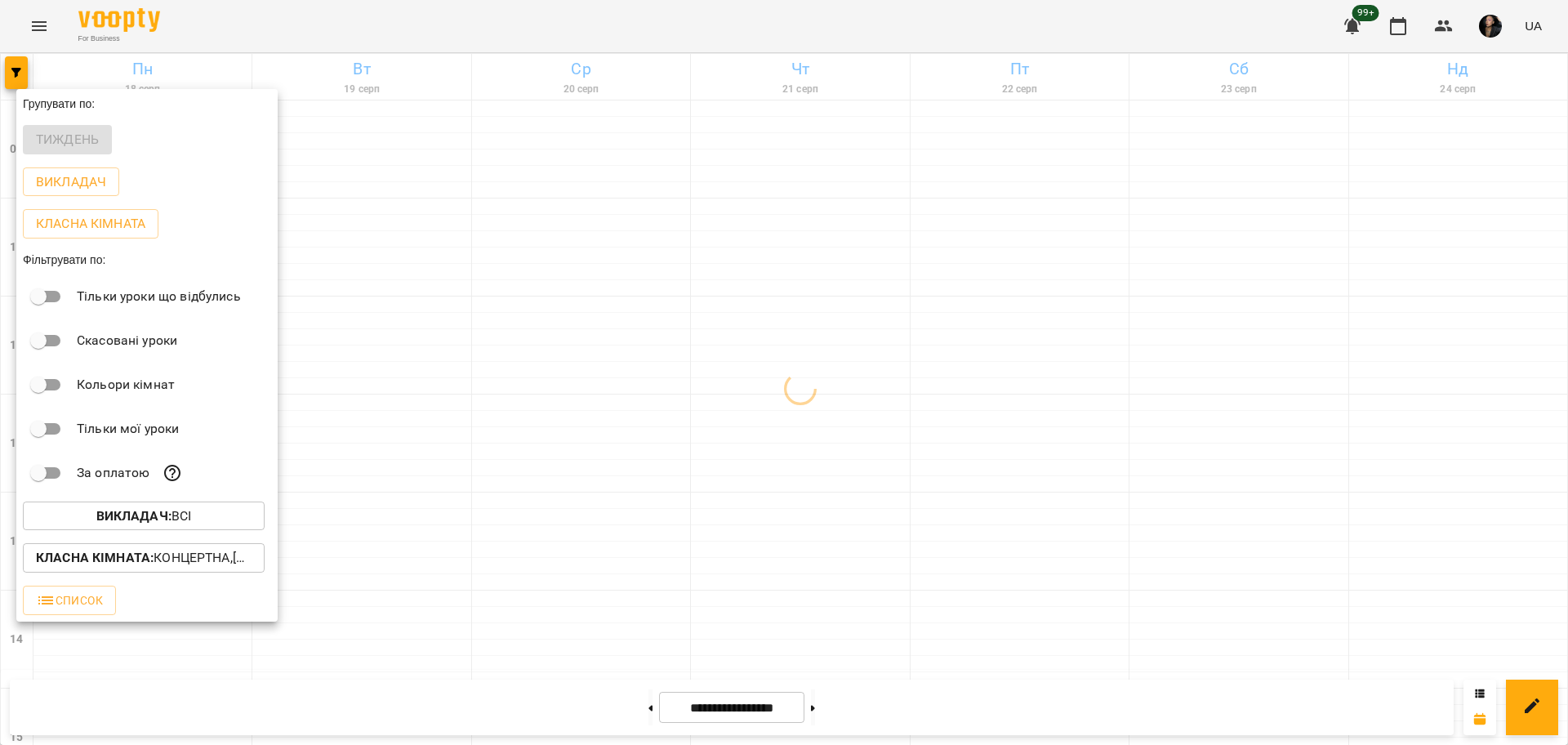
click at [143, 513] on b "Викладач :" at bounding box center [133, 515] width 75 height 15
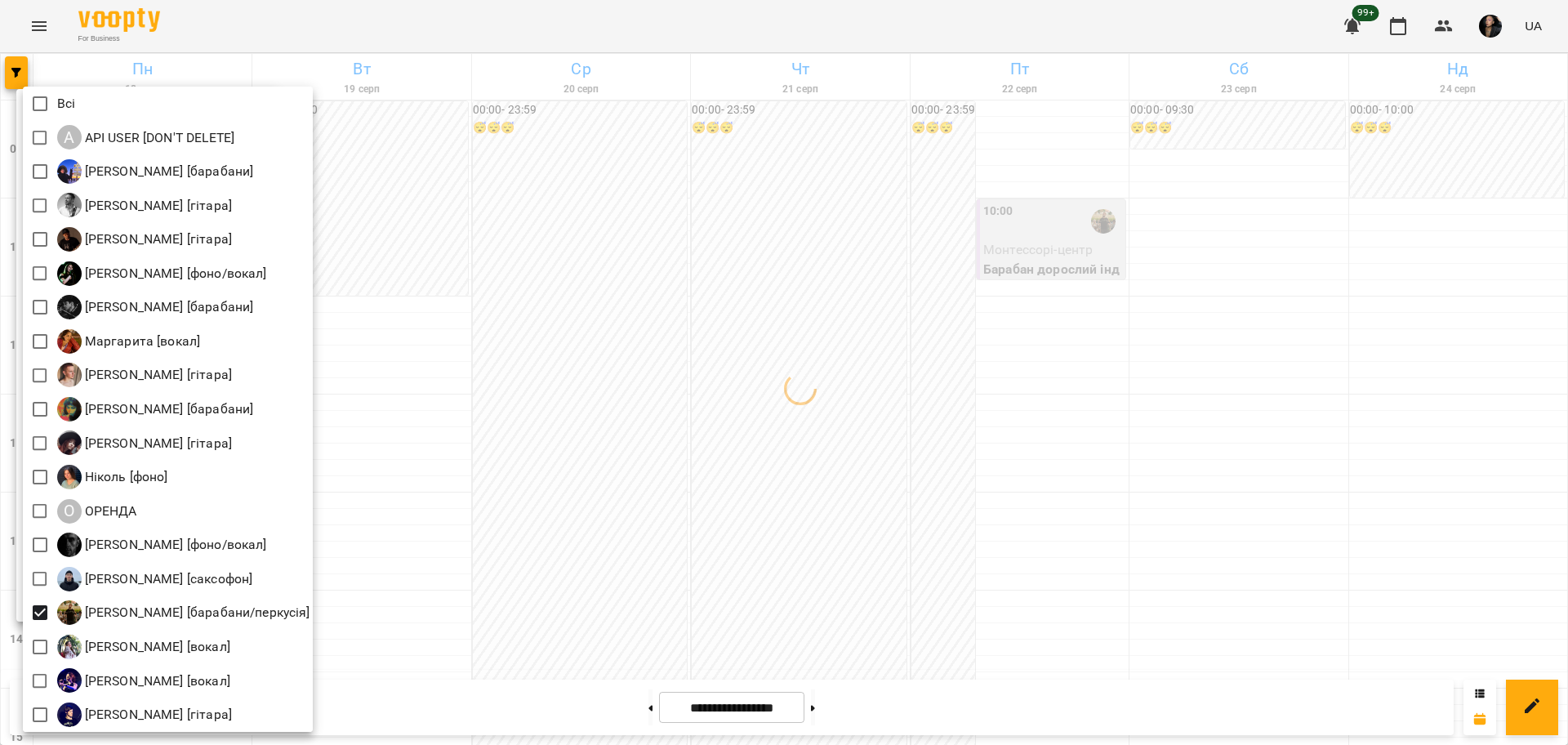
click at [489, 547] on div at bounding box center [784, 372] width 1568 height 745
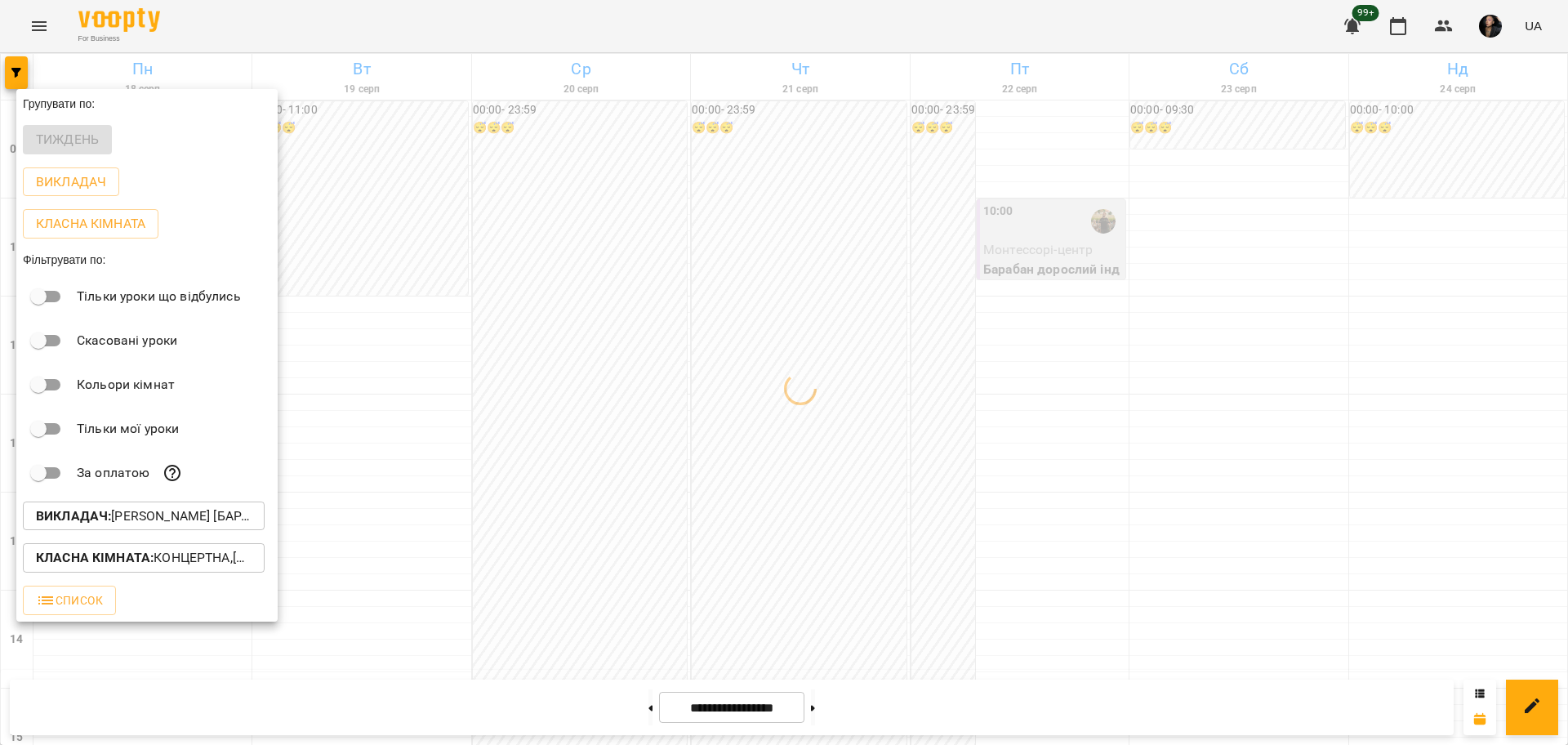
click at [172, 564] on p "Класна кімната : Концертна,[3] Гітарна,[5] Kids Гітарна,Кінозал" at bounding box center [143, 557] width 216 height 20
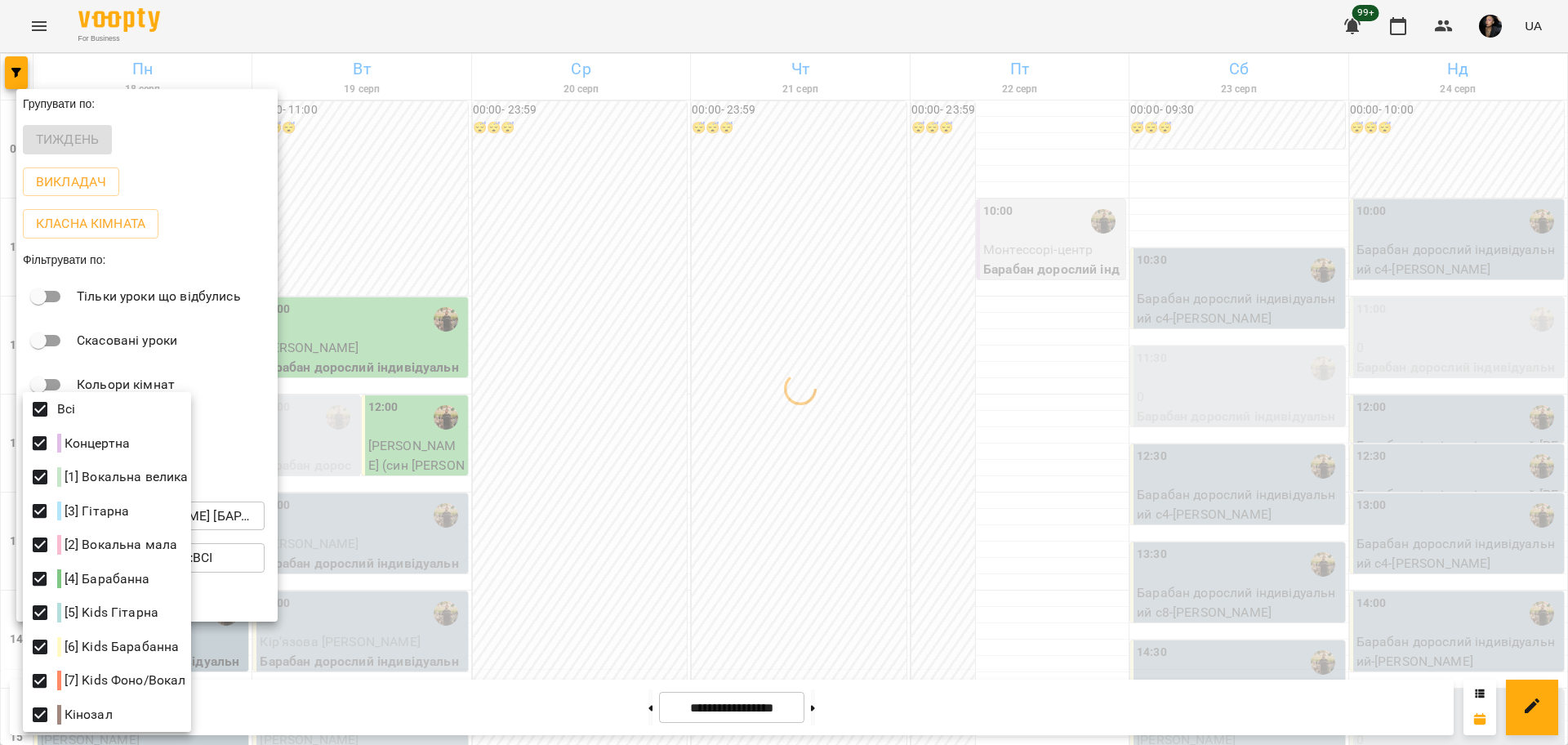
click at [676, 514] on div at bounding box center [784, 372] width 1568 height 745
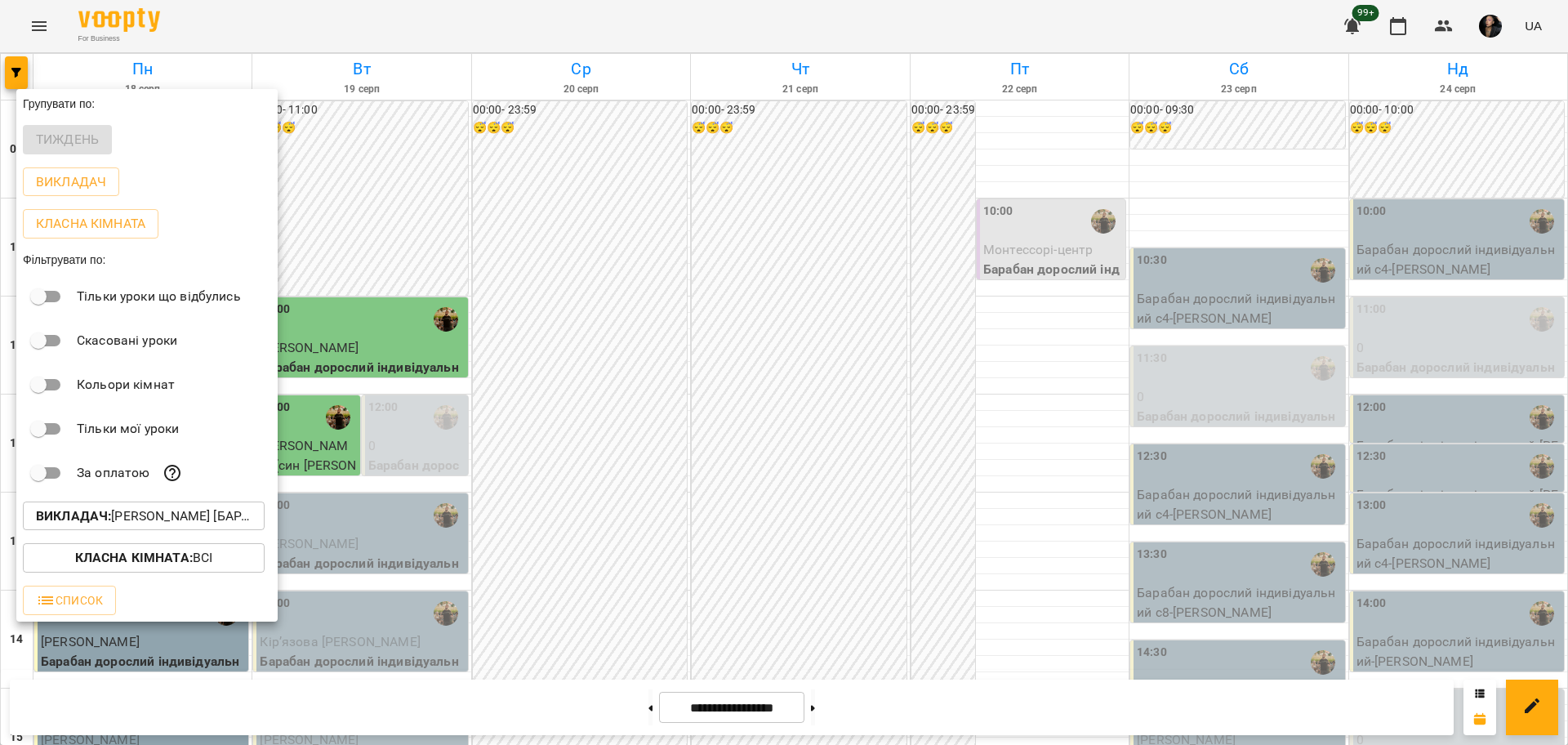
click at [640, 515] on div at bounding box center [784, 372] width 1568 height 745
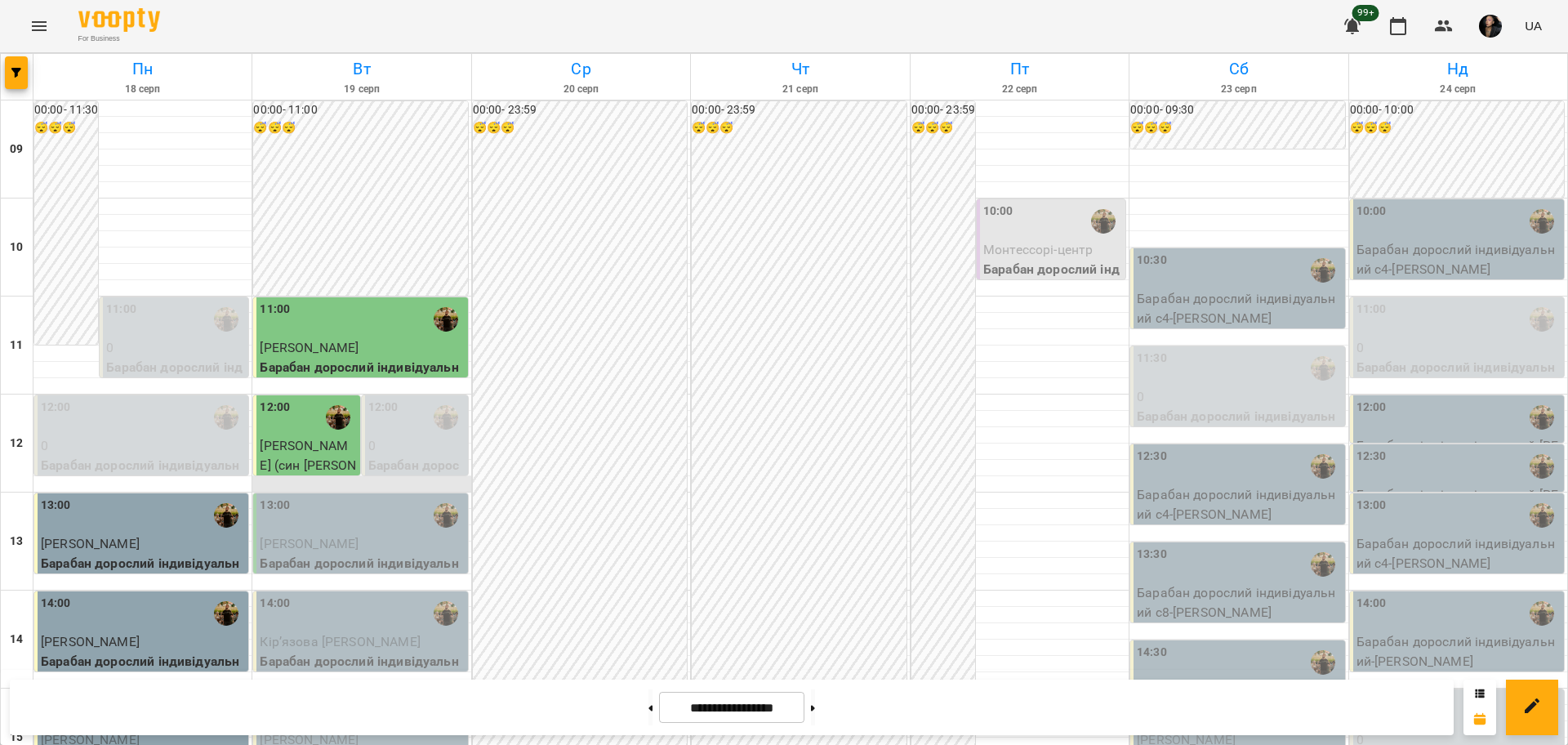
scroll to position [204, 0]
click at [381, 632] on p "Кірʼязова [PERSON_NAME]" at bounding box center [361, 641] width 204 height 20
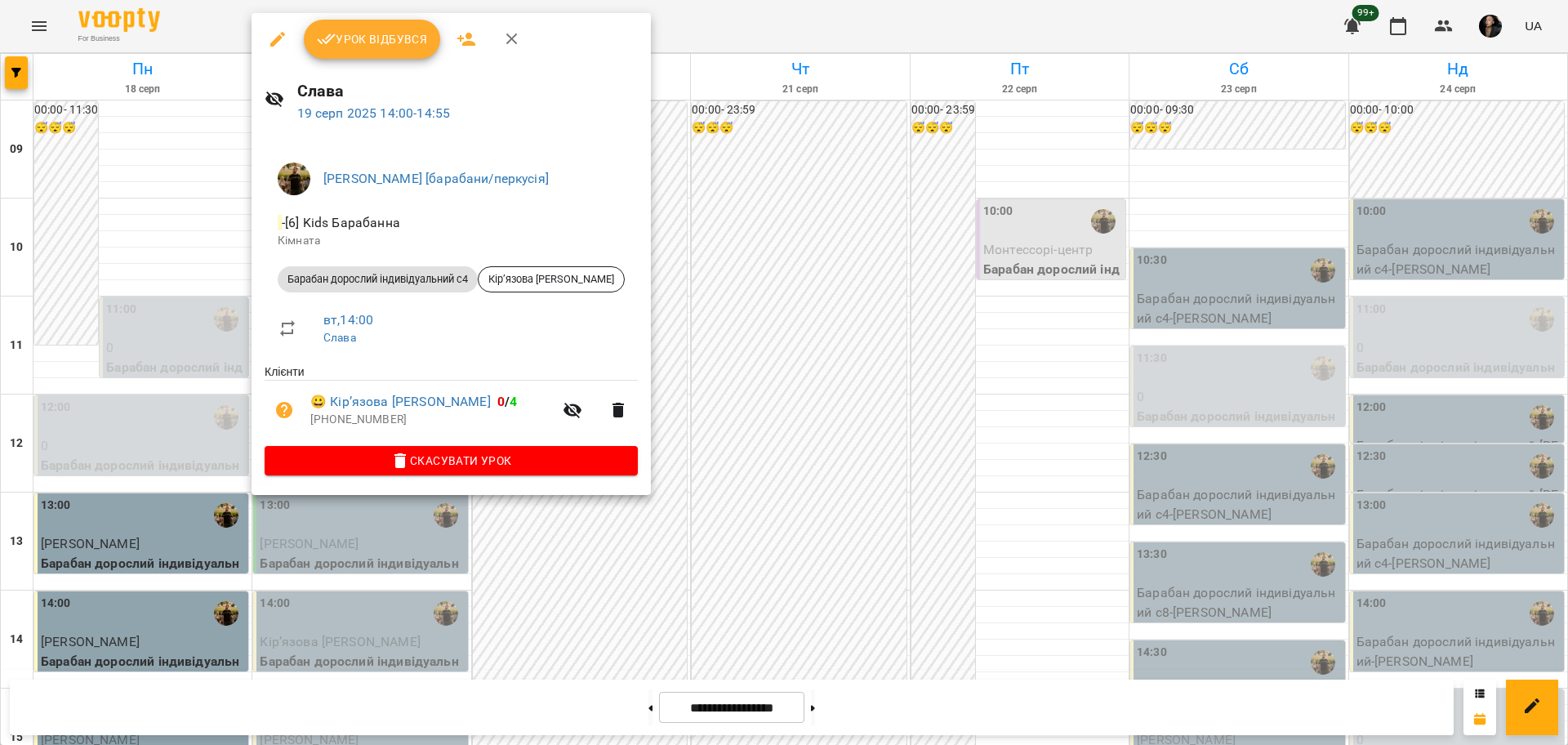
click at [360, 39] on span "Урок відбувся" at bounding box center [372, 39] width 111 height 20
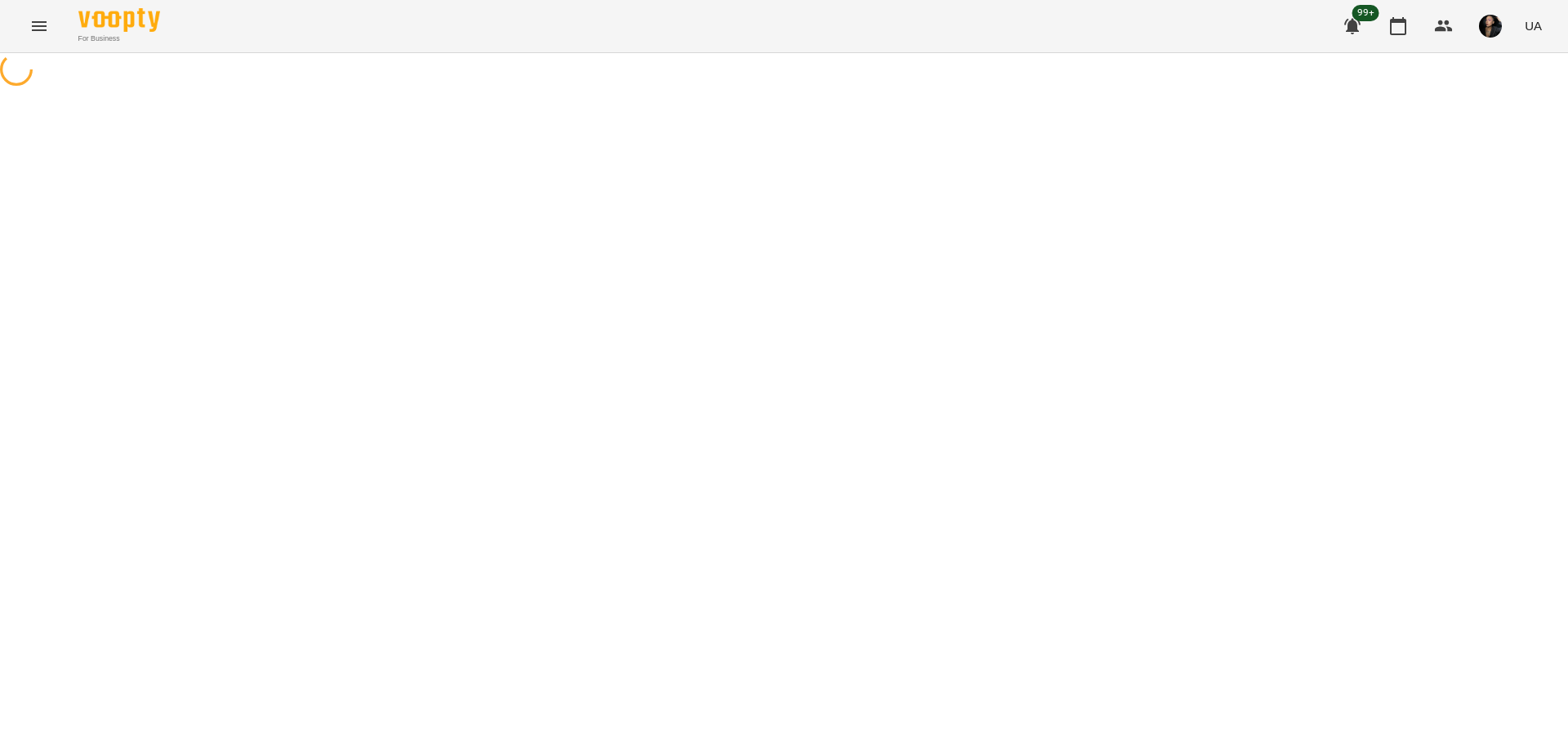
click at [900, 90] on div at bounding box center [784, 71] width 1568 height 37
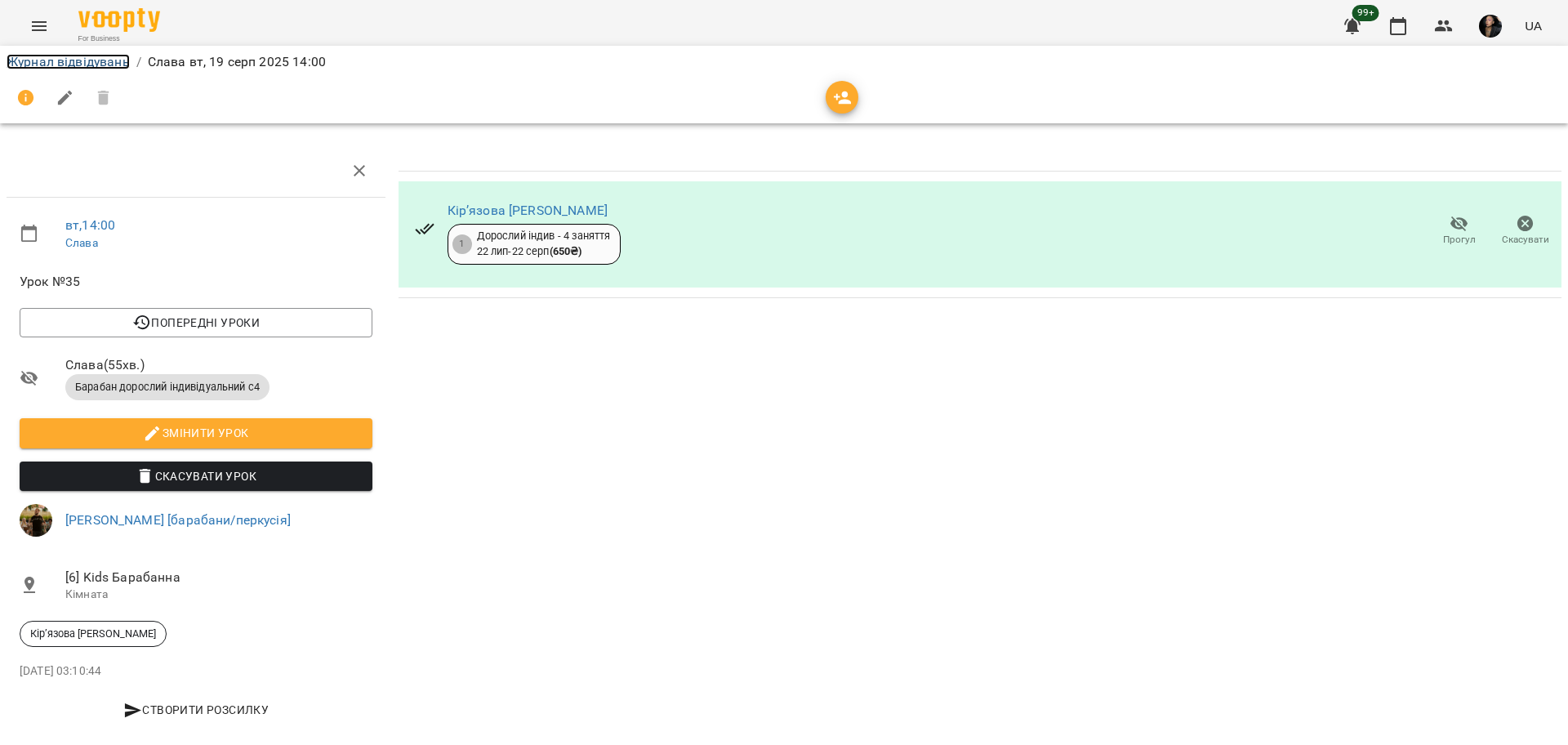
click at [99, 61] on link "Журнал відвідувань" at bounding box center [68, 62] width 124 height 15
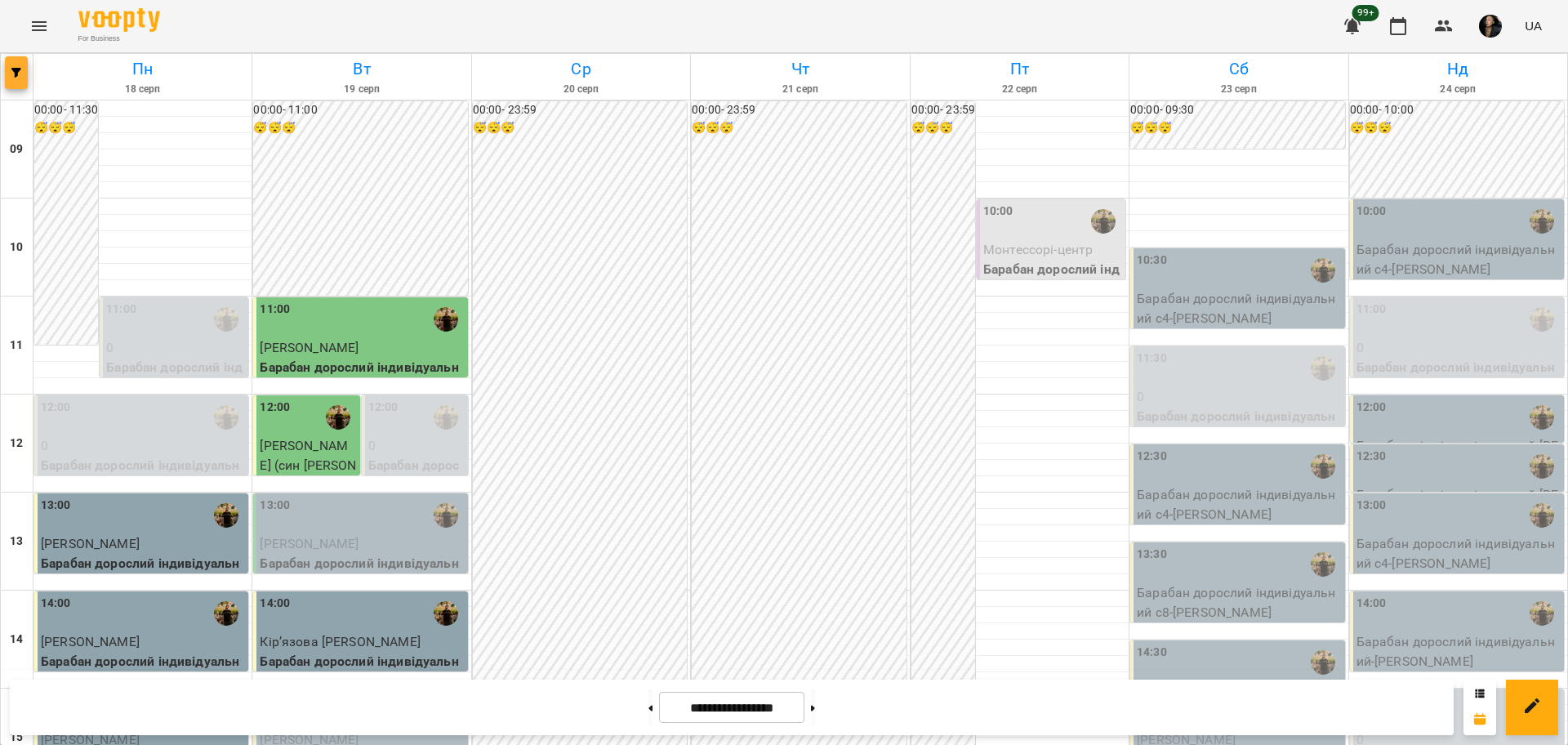
click at [17, 69] on icon "button" at bounding box center [16, 72] width 10 height 10
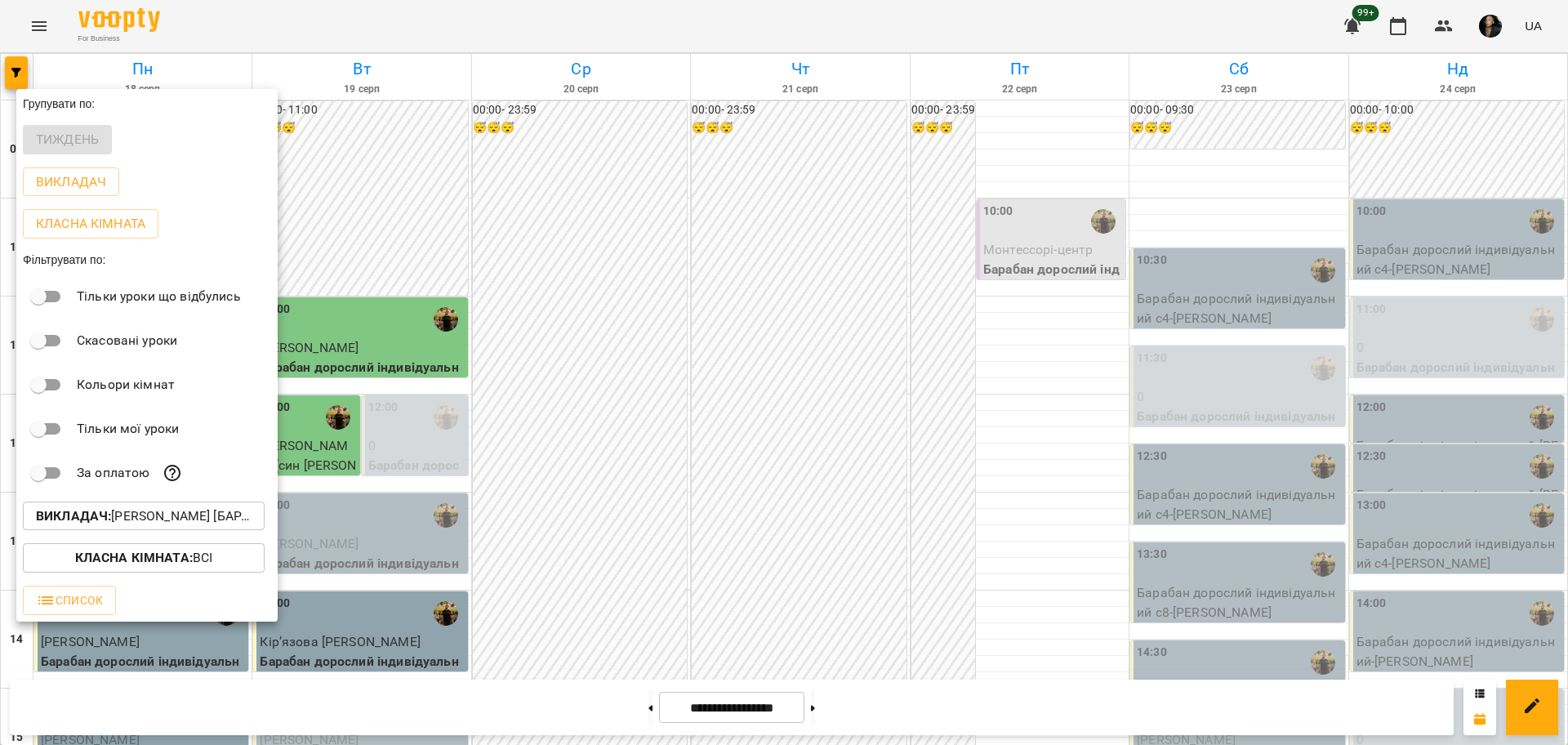
click at [118, 518] on p "Викладач : [PERSON_NAME] [барабани/перкусія]" at bounding box center [143, 516] width 216 height 20
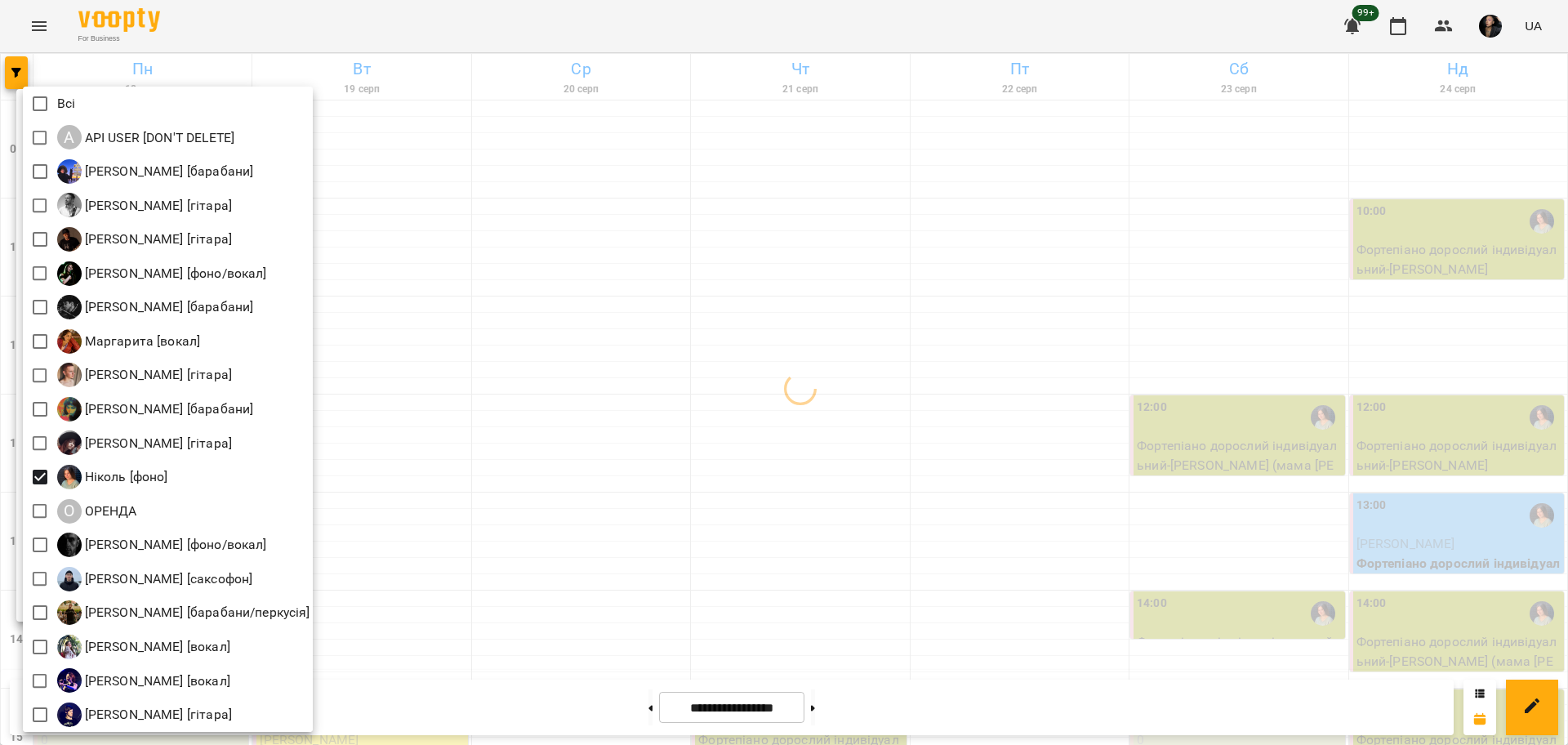
drag, startPoint x: 740, startPoint y: 490, endPoint x: 733, endPoint y: 492, distance: 7.3
click at [742, 490] on div at bounding box center [784, 372] width 1568 height 745
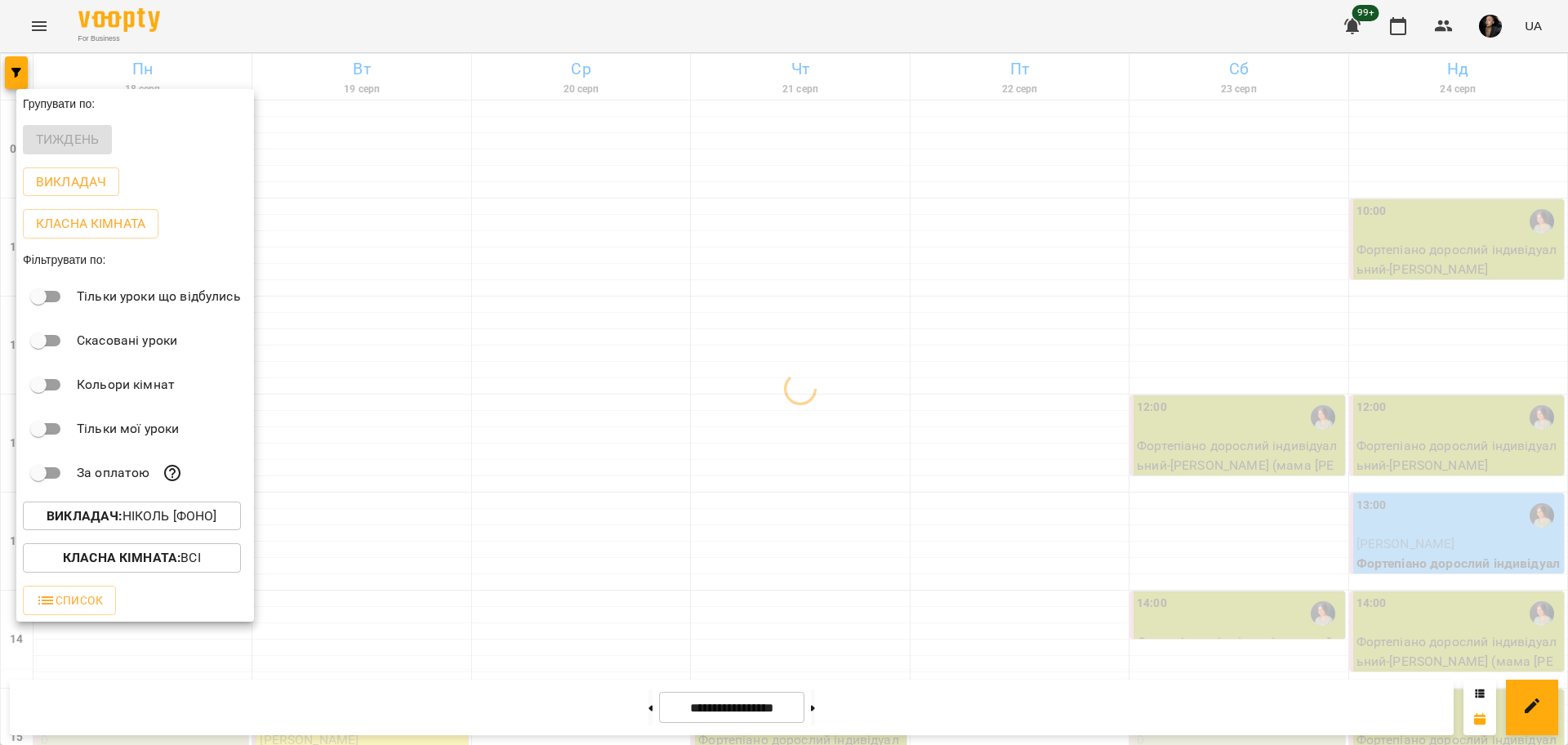
click at [933, 339] on div at bounding box center [784, 372] width 1568 height 745
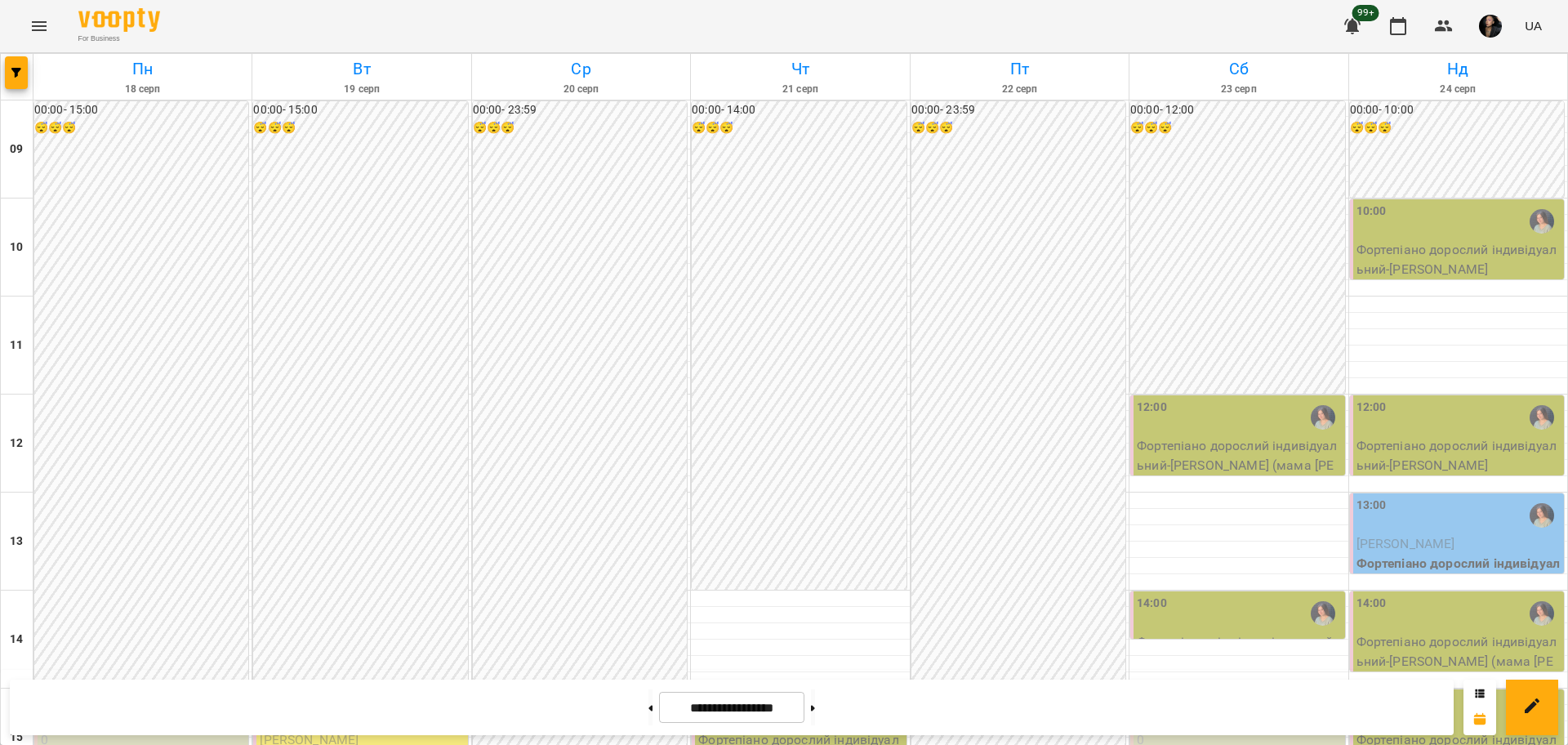
scroll to position [510, 0]
click at [755, 730] on p "Фортепіано дорослий індивідуальний - Кірʼязова [PERSON_NAME]" at bounding box center [800, 749] width 204 height 38
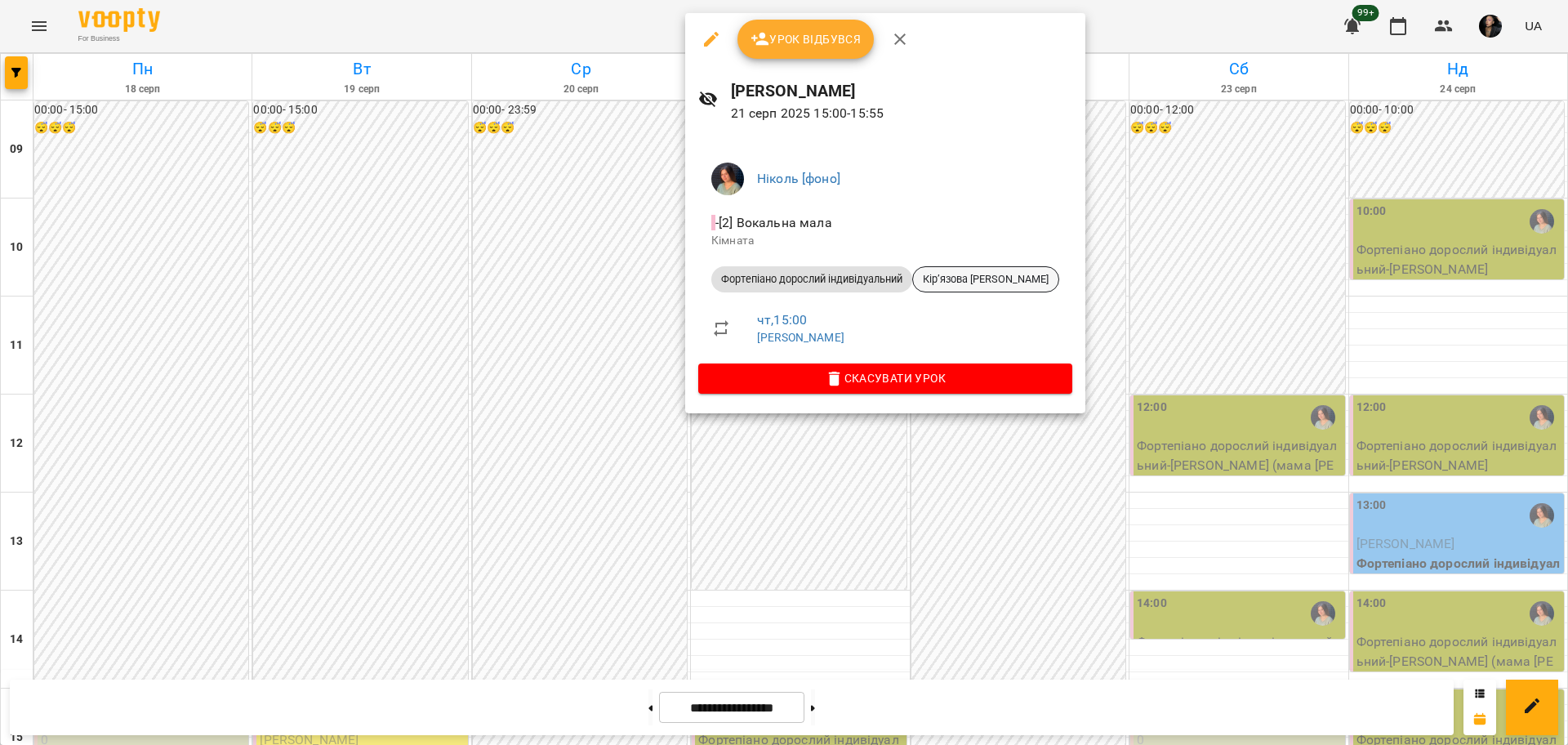
click at [970, 279] on span "Кірʼязова [PERSON_NAME]" at bounding box center [985, 278] width 145 height 14
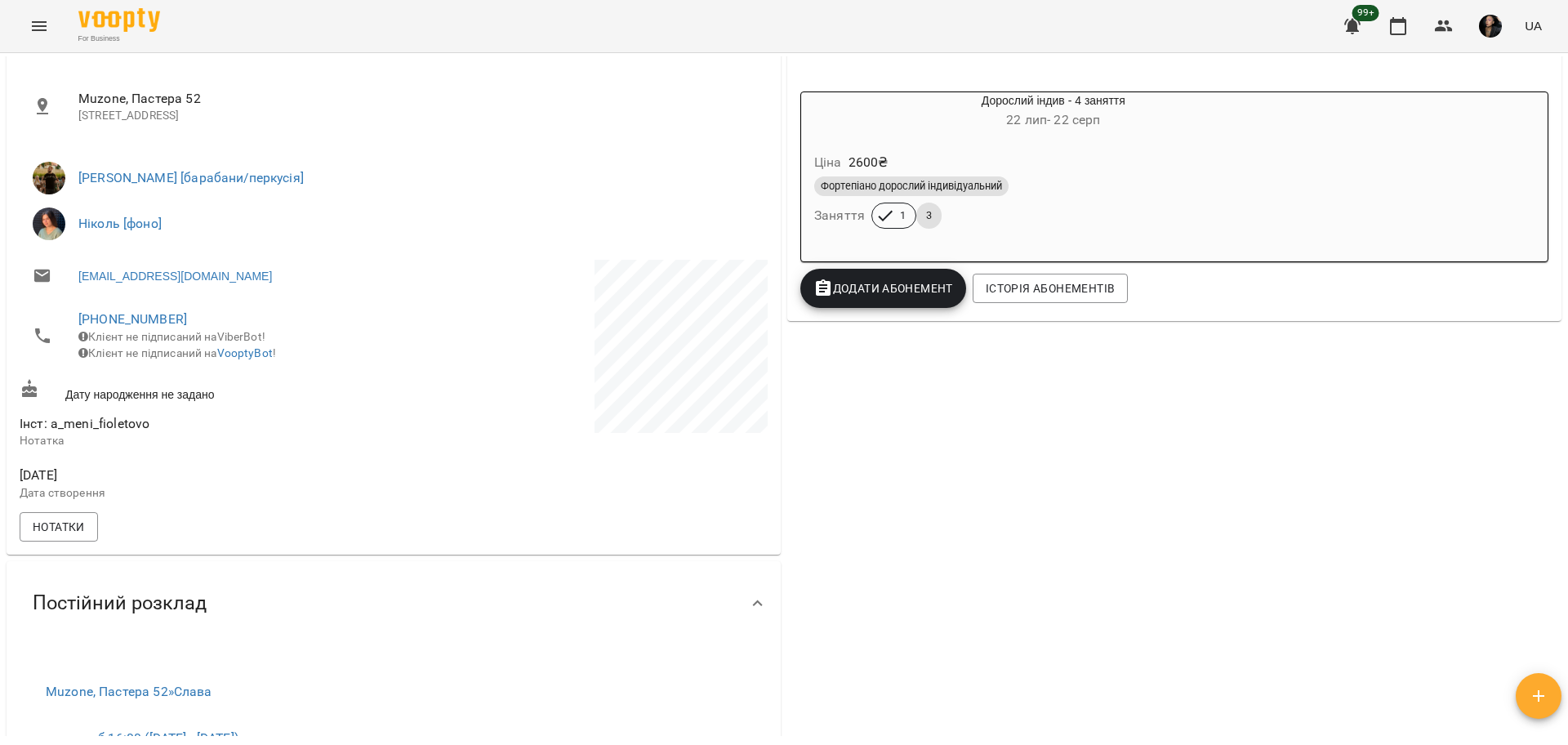
scroll to position [102, 0]
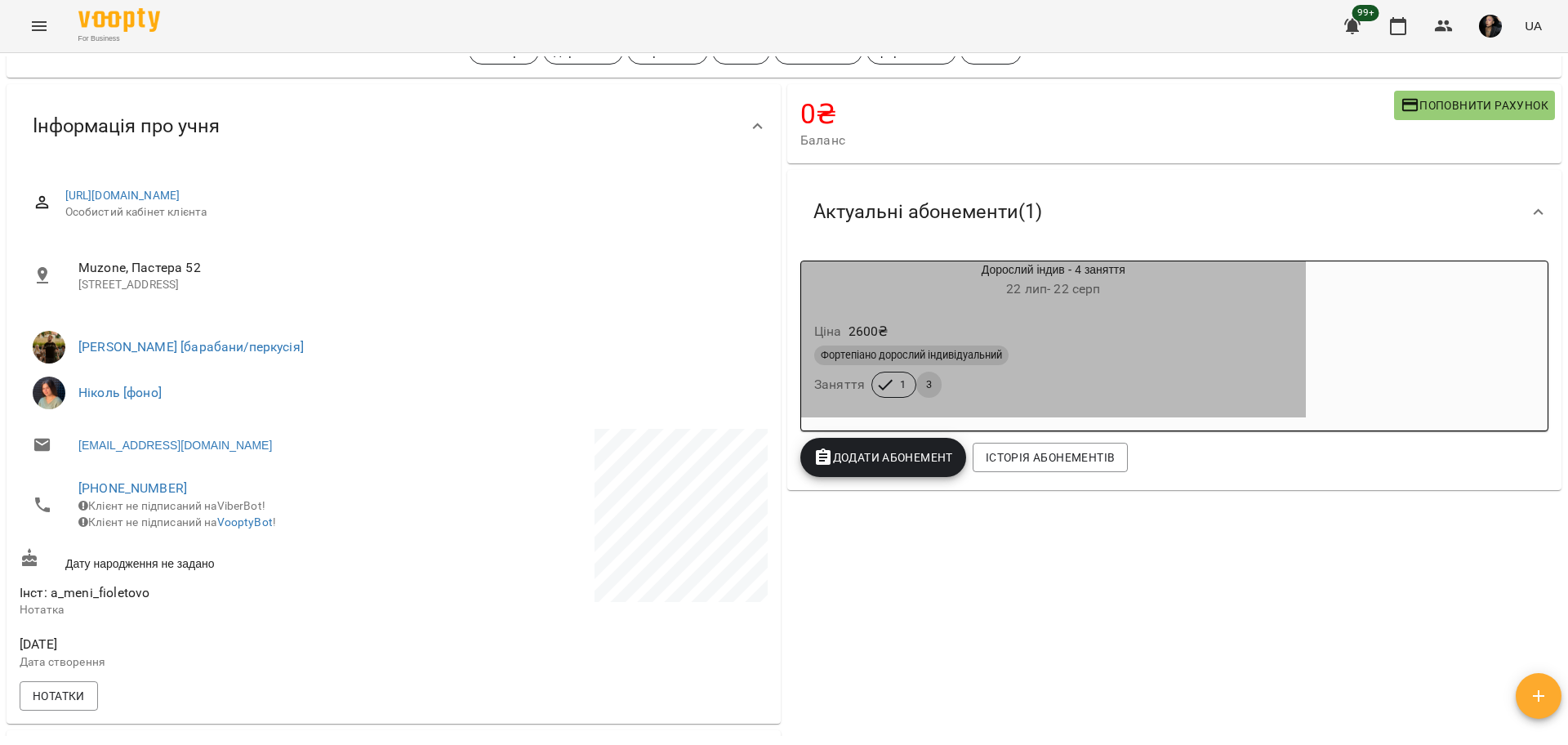
click at [1032, 360] on div "Фортепіано дорослий індивідуальний" at bounding box center [1053, 354] width 478 height 20
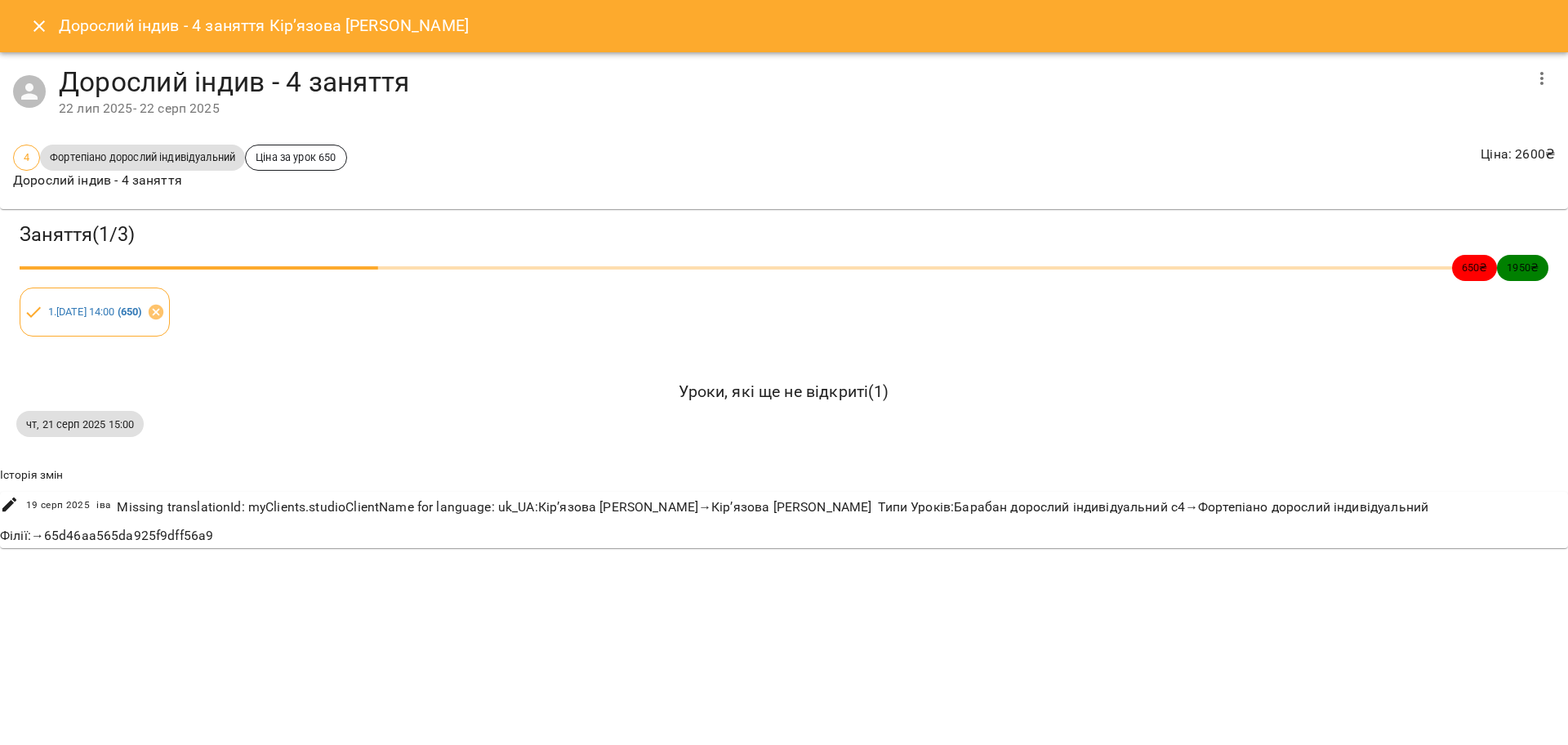
click at [1527, 78] on button "button" at bounding box center [1540, 78] width 39 height 39
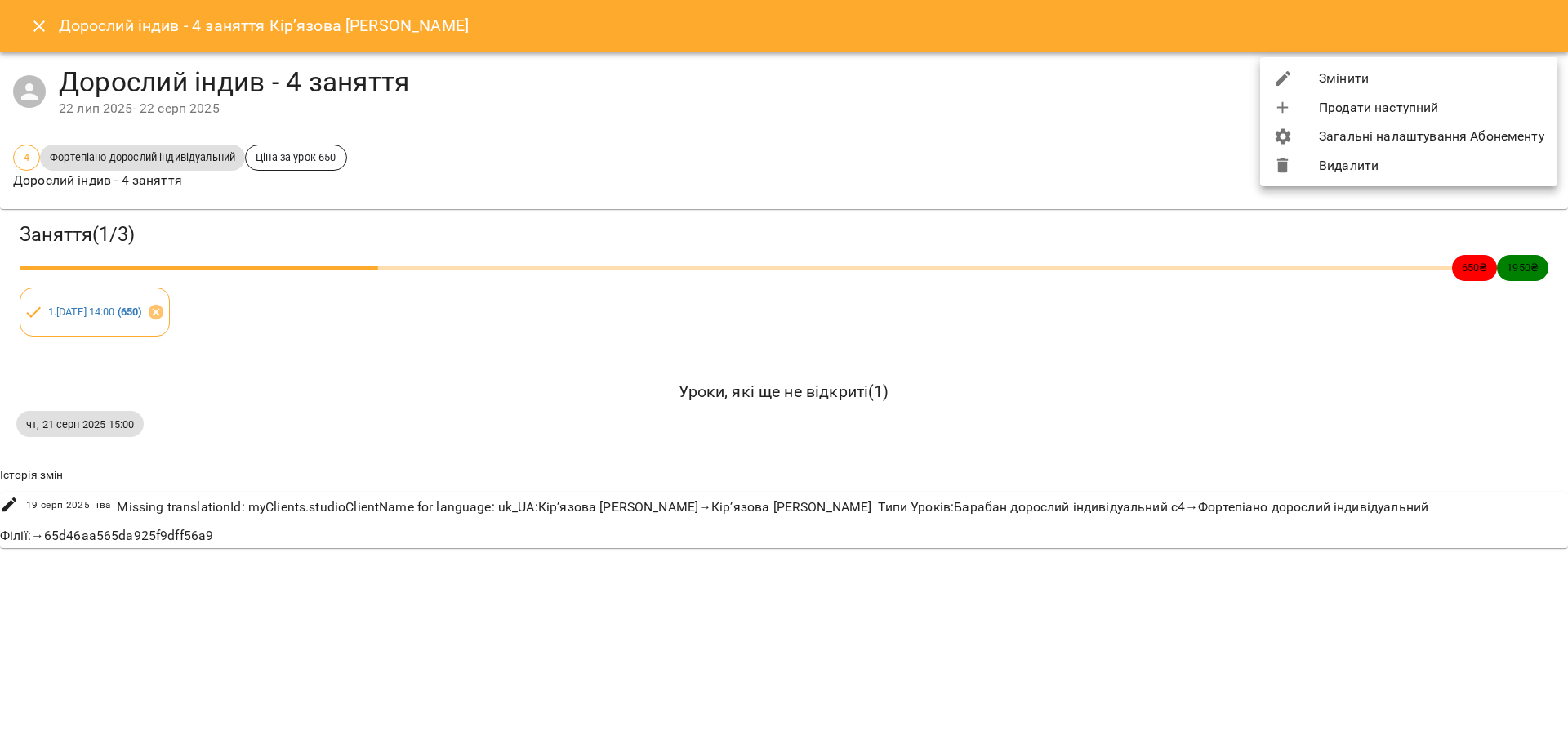
click at [1385, 81] on li "Змінити" at bounding box center [1408, 78] width 297 height 29
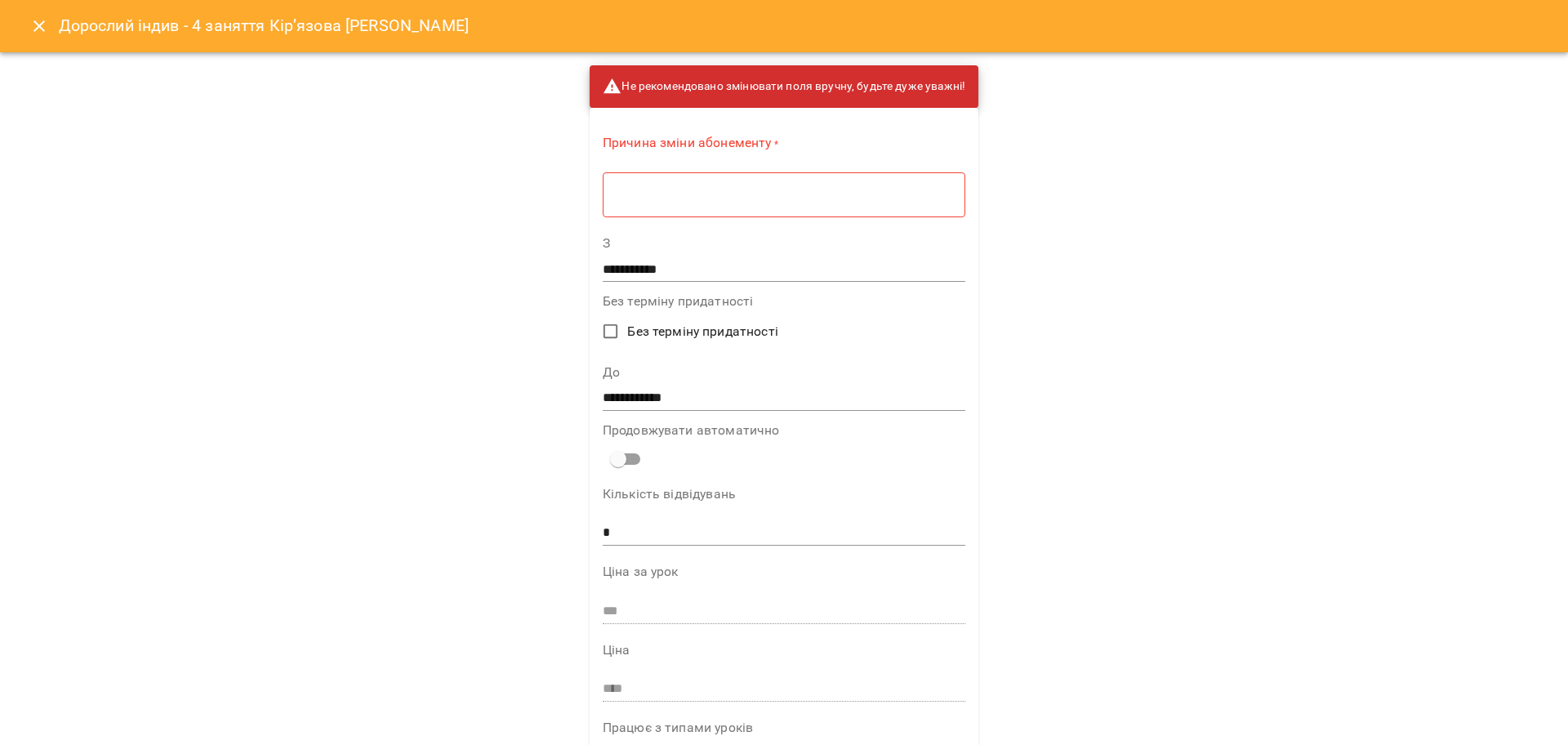
click at [861, 188] on textarea at bounding box center [783, 195] width 339 height 15
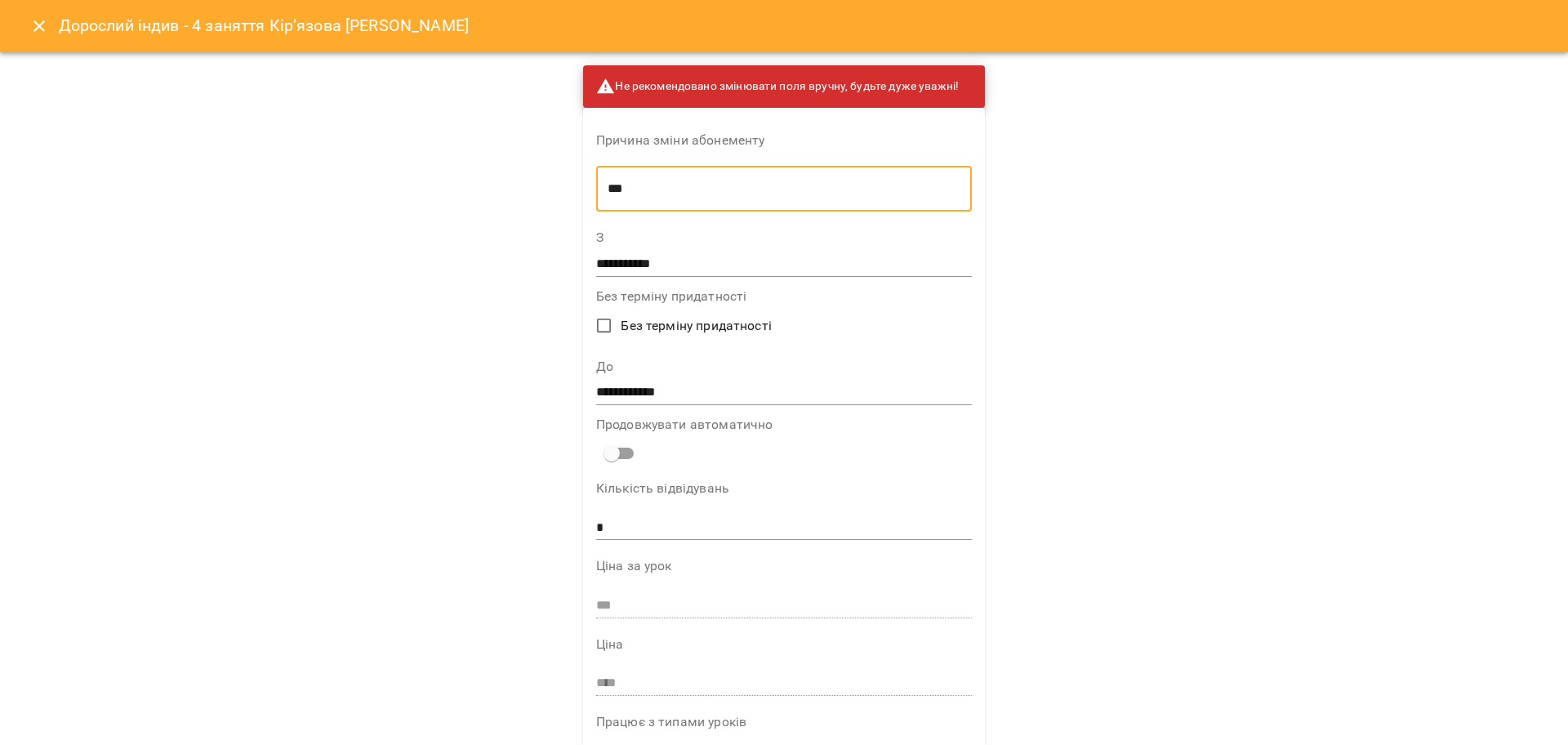
type textarea "***"
click at [658, 391] on input "**********" at bounding box center [783, 392] width 375 height 26
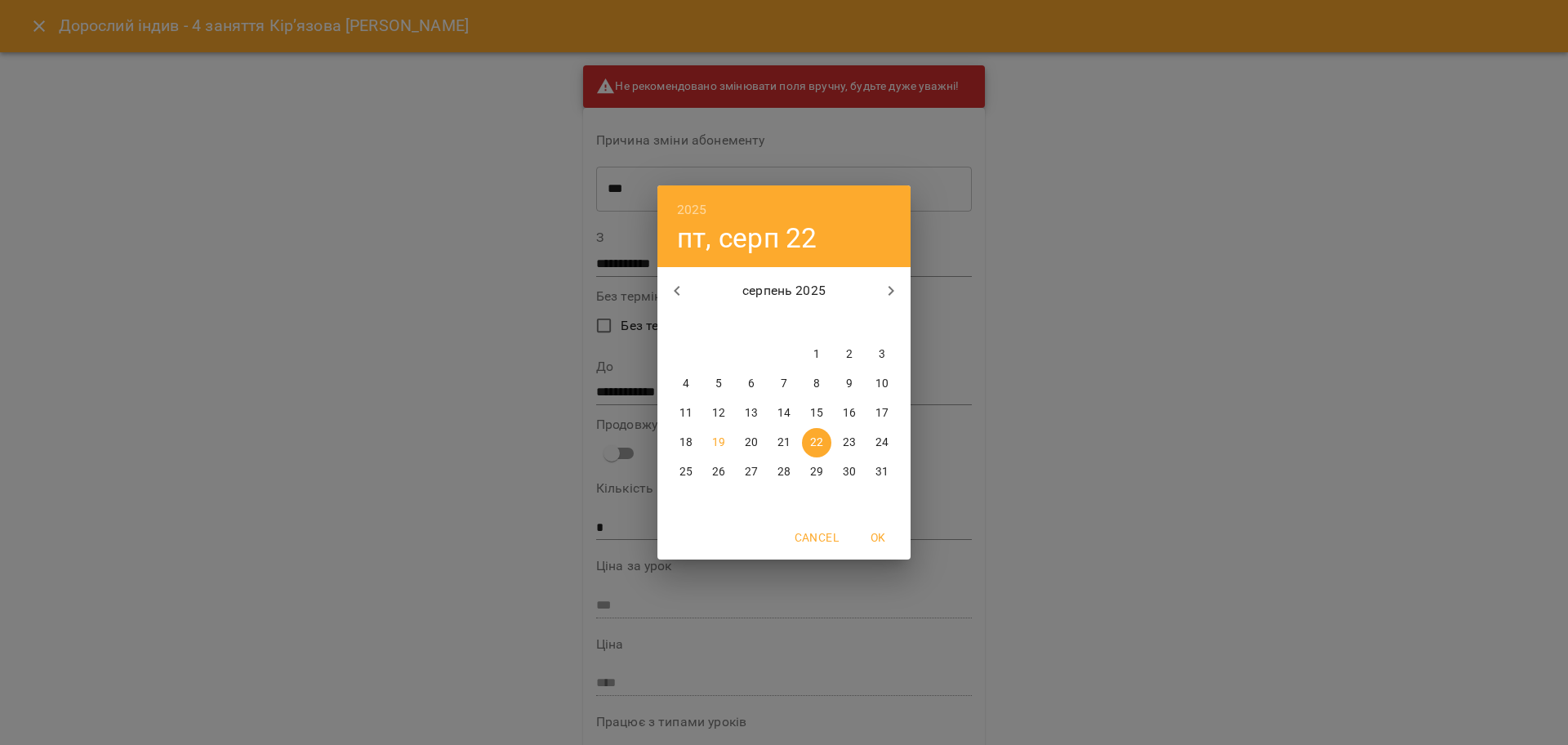
click at [894, 287] on icon "button" at bounding box center [890, 291] width 20 height 20
click at [1070, 336] on div "2025 пт, серп 22 вересень 2025 пн вт ср чт пт сб нд 1 2 3 4 5 6 7 8 9 10 11 12 …" at bounding box center [784, 372] width 1568 height 745
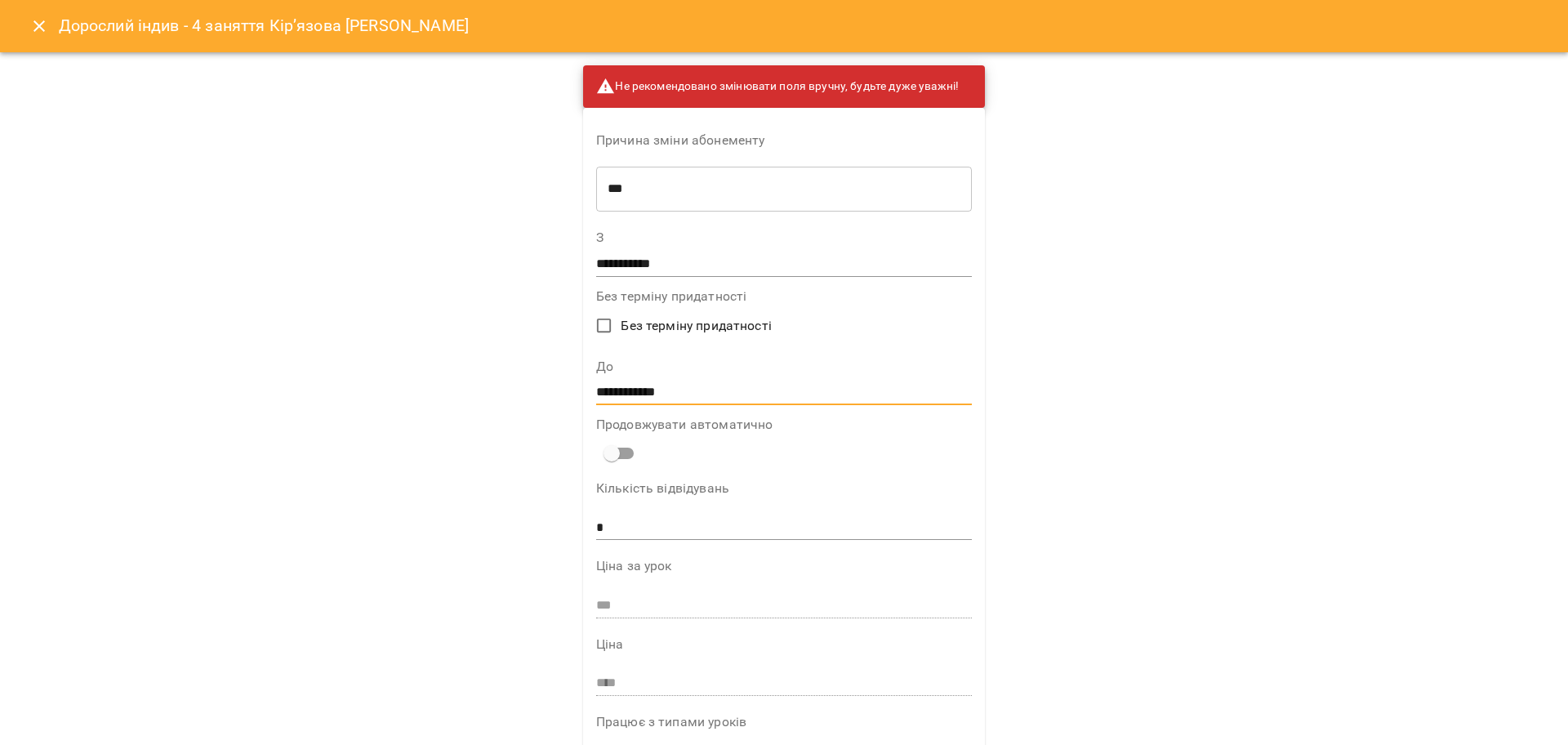
click at [666, 394] on input "**********" at bounding box center [783, 392] width 375 height 26
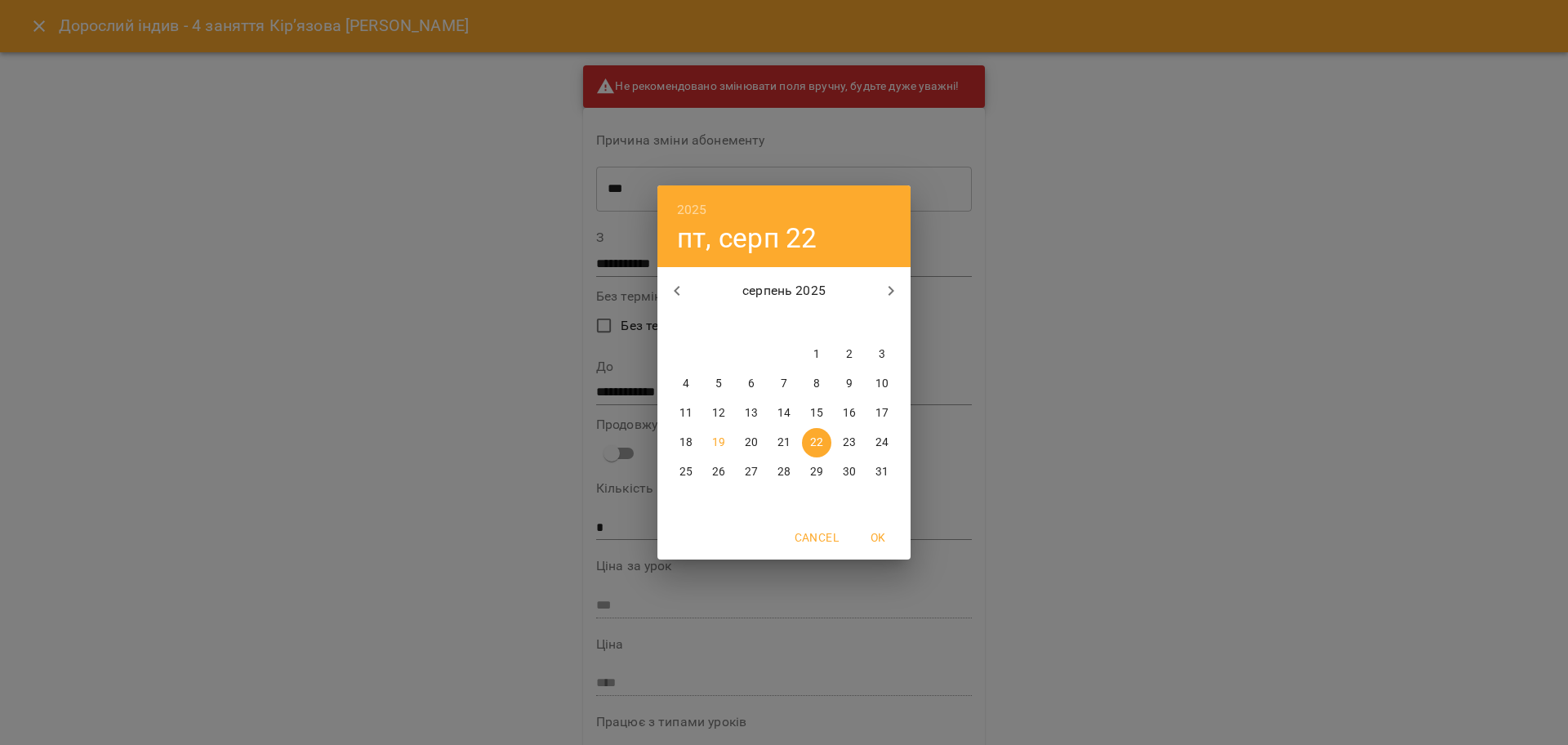
click at [886, 287] on icon "button" at bounding box center [890, 291] width 20 height 20
click at [691, 440] on p "22" at bounding box center [686, 442] width 13 height 16
type input "**********"
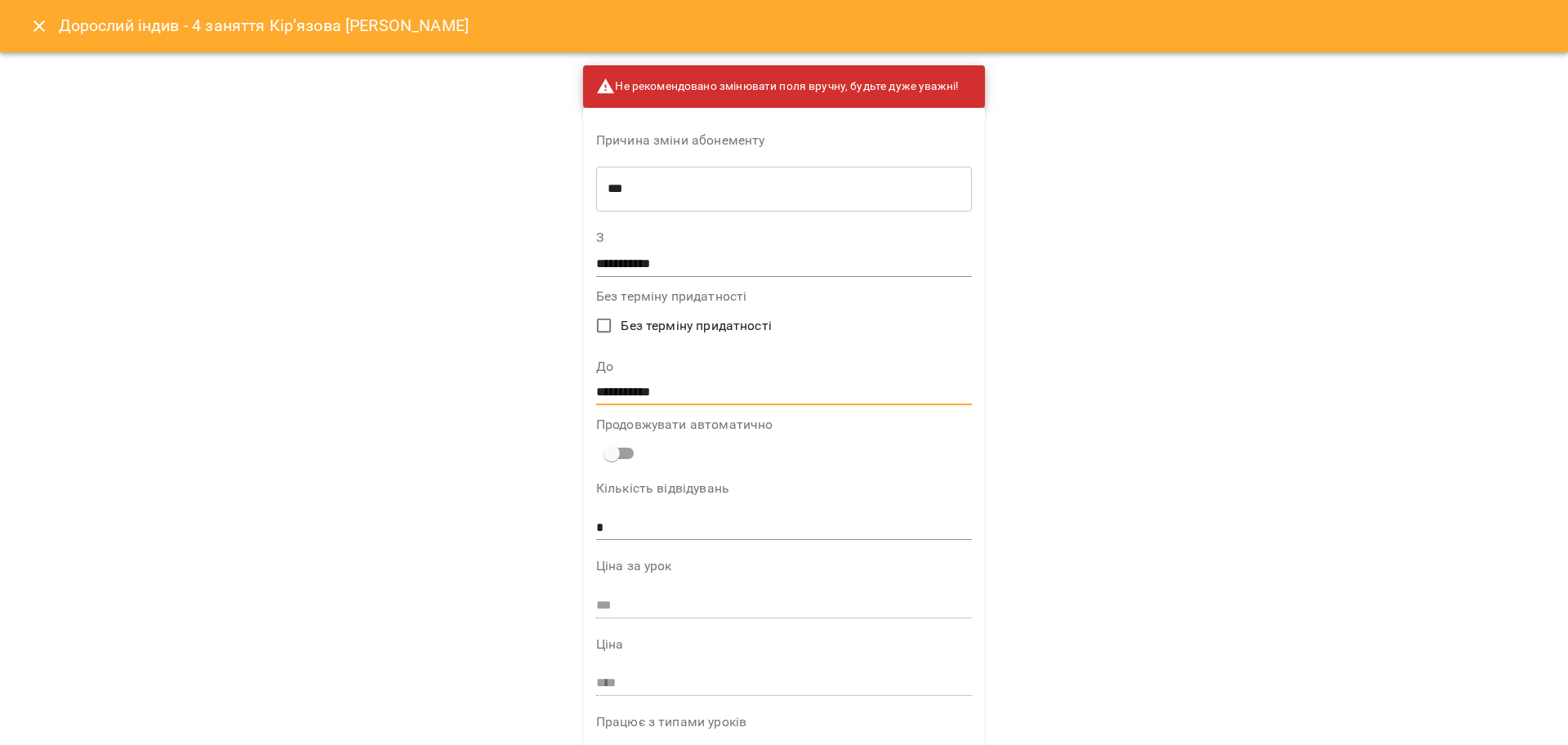
click at [1203, 420] on div "**********" at bounding box center [784, 372] width 1568 height 745
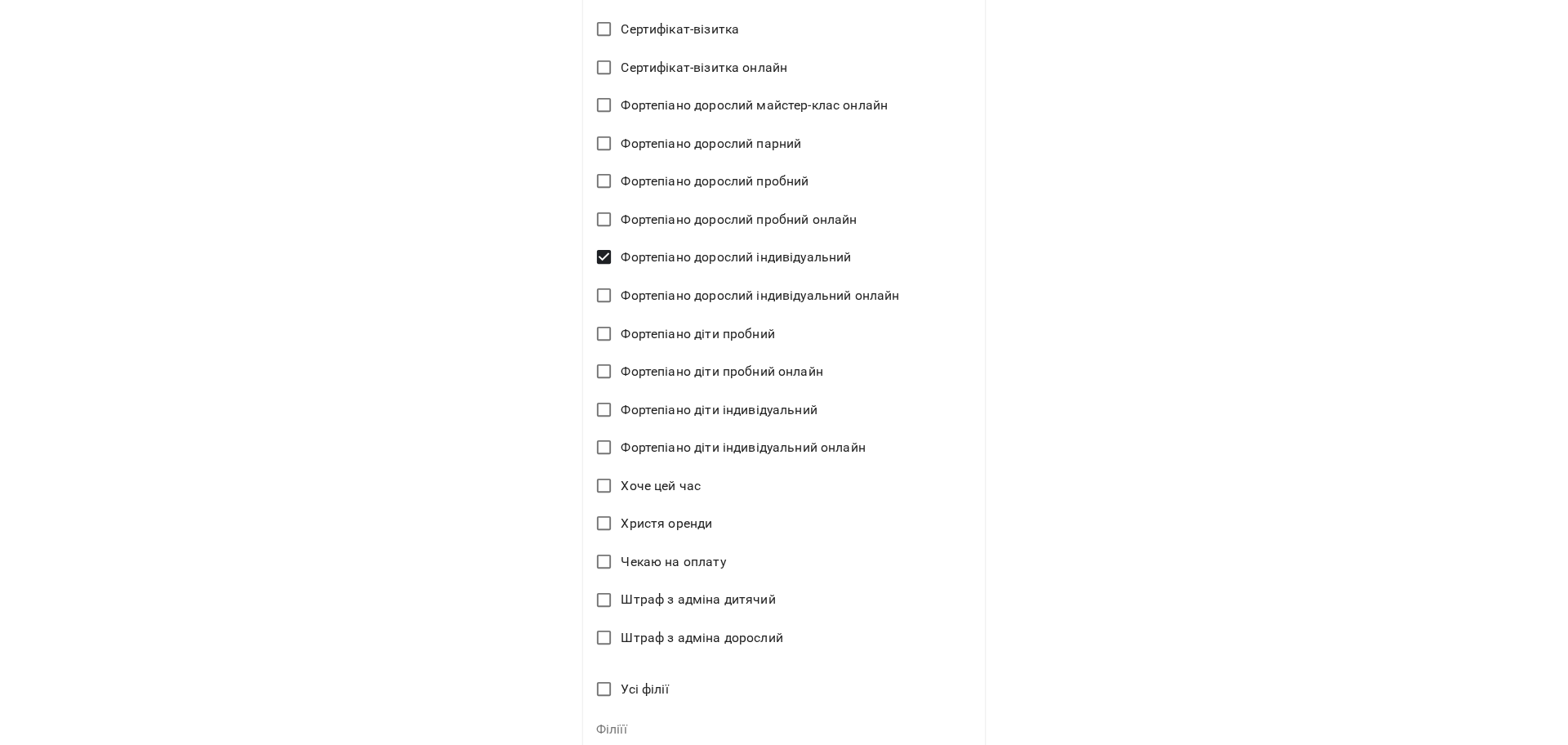
scroll to position [3857, 0]
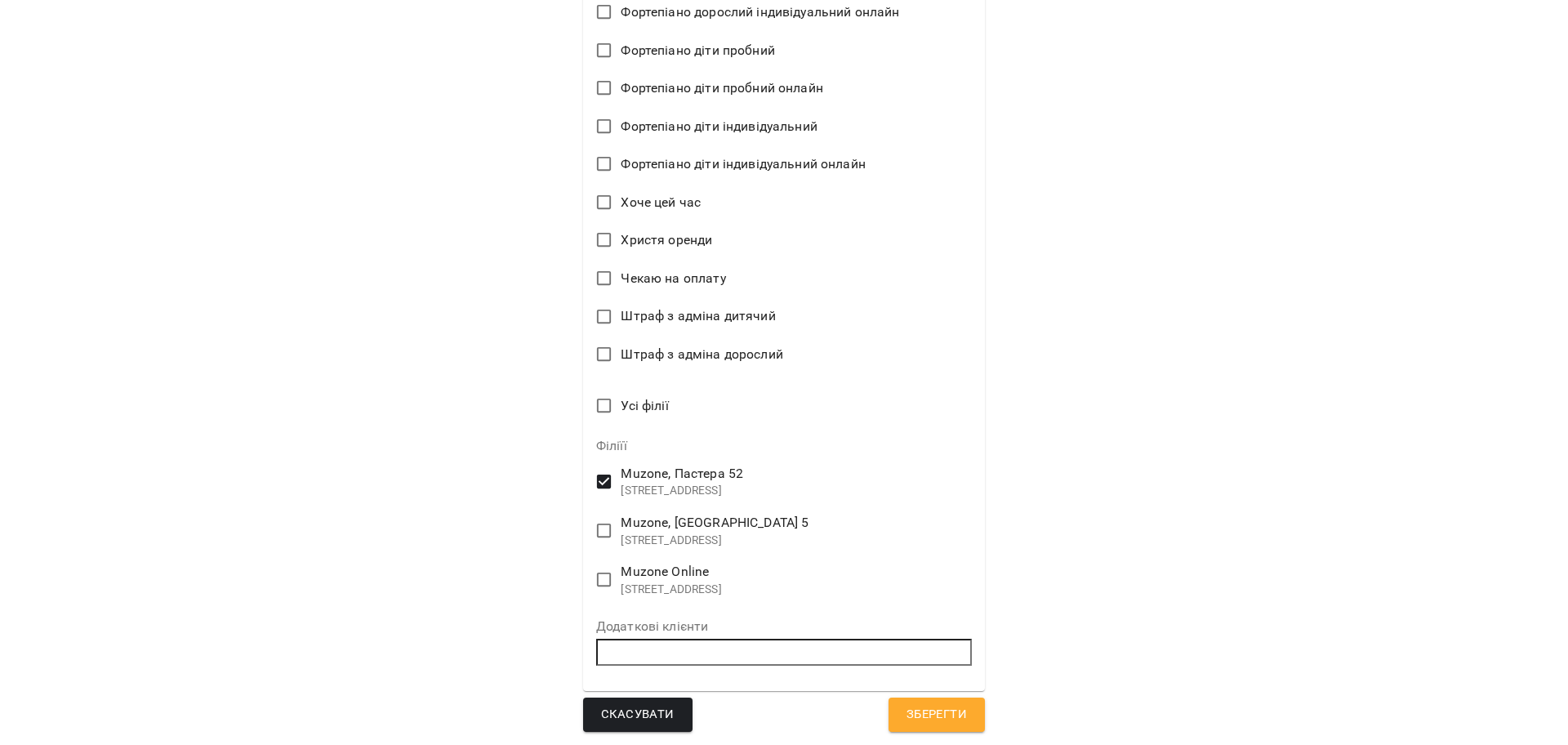
click at [920, 707] on span "Зберегти" at bounding box center [937, 715] width 61 height 21
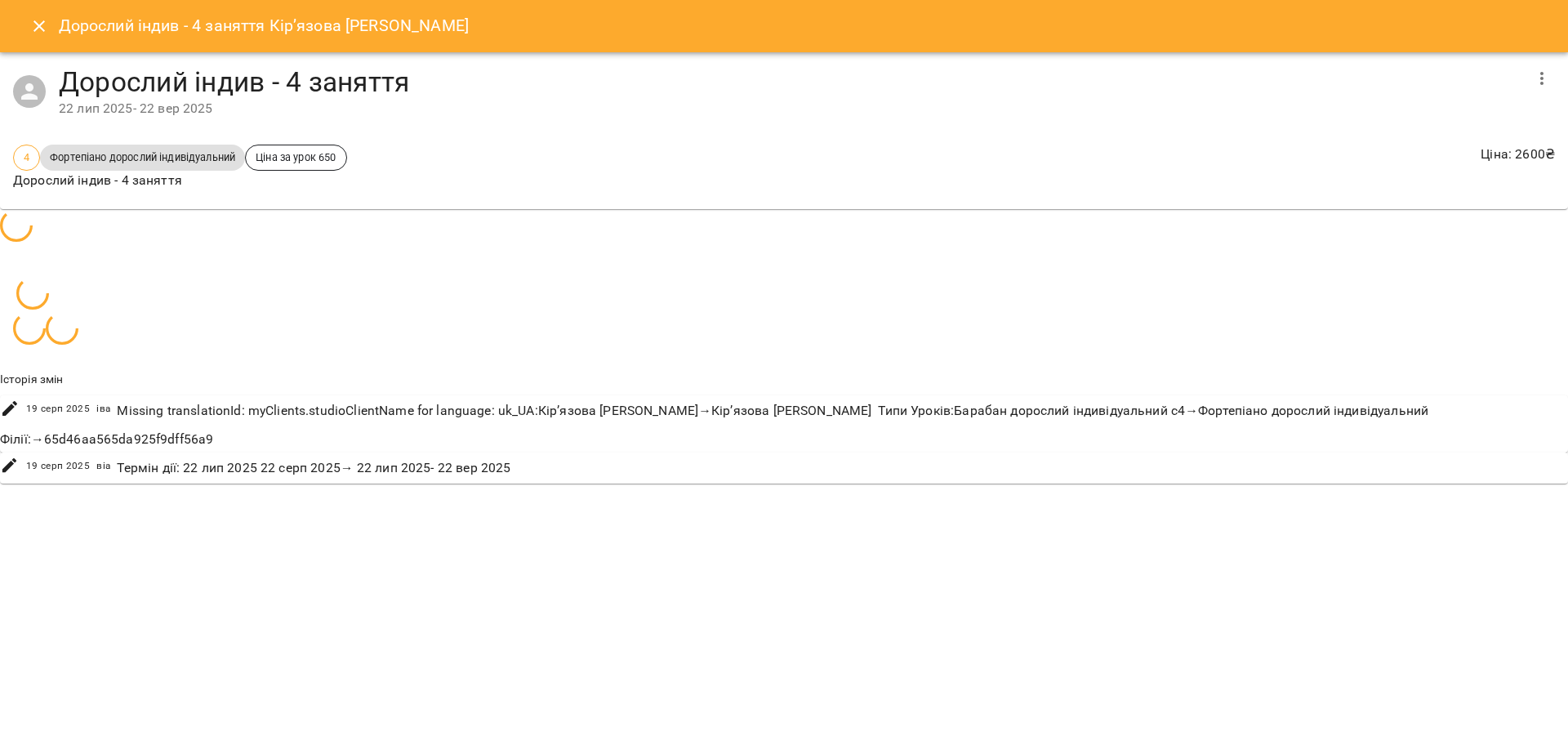
click at [1028, 392] on div "Історія змін 19 серп 2025 іва Missing translationId: myClients.studioClientName…" at bounding box center [783, 344] width 1580 height 283
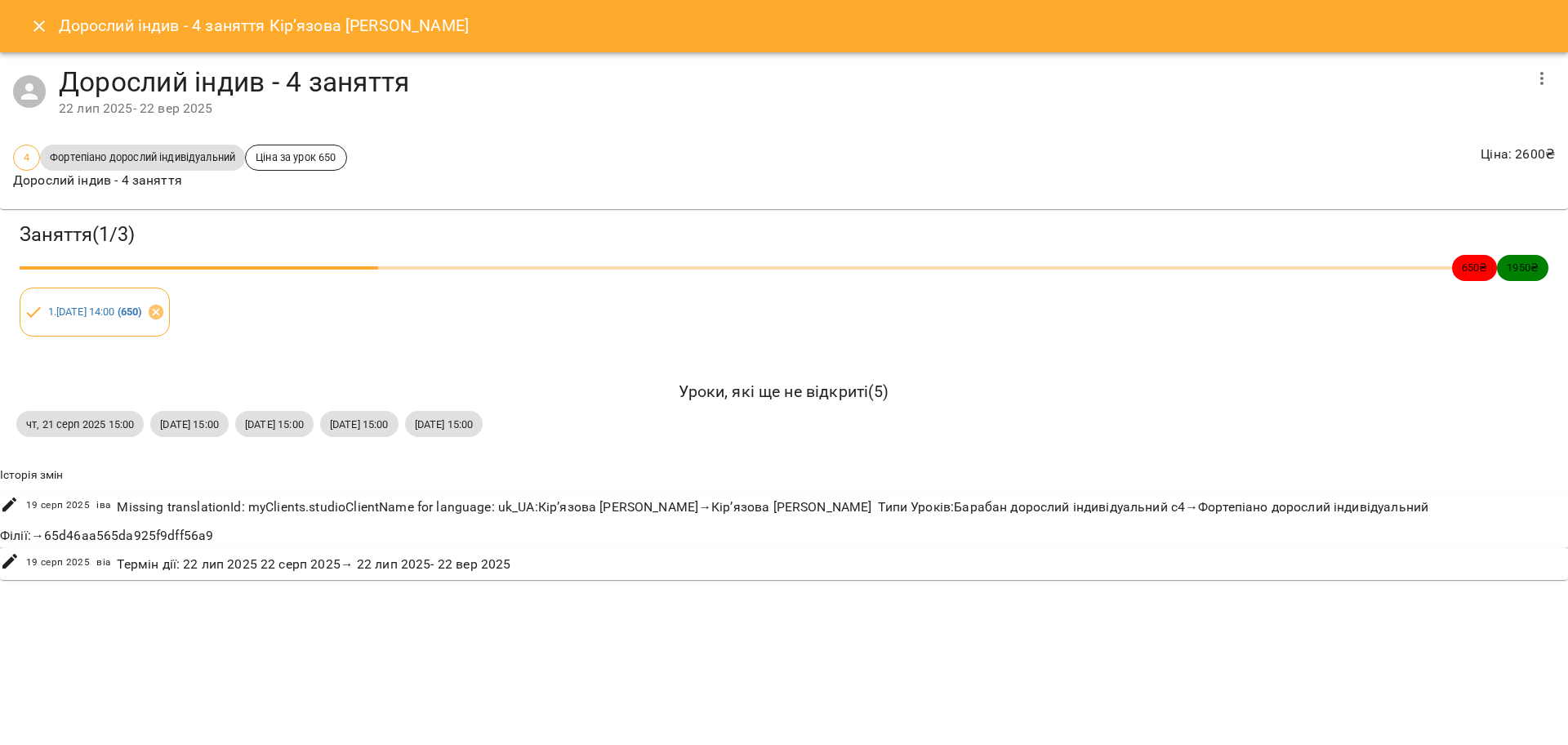
drag, startPoint x: 25, startPoint y: 431, endPoint x: 411, endPoint y: 420, distance: 386.2
click at [411, 420] on div "чт, 21 серп 2025 15:00 чт, 28 серп 2025 15:00 чт, 04 вер 2025 15:00 чт, 11 вер …" at bounding box center [784, 424] width 1541 height 32
copy div "чт, 21 серп 2025 15:00 чт, 28 серп 2025 15:00 чт, 04 вер 2025 15:00"
click at [34, 29] on icon "Close" at bounding box center [39, 26] width 20 height 20
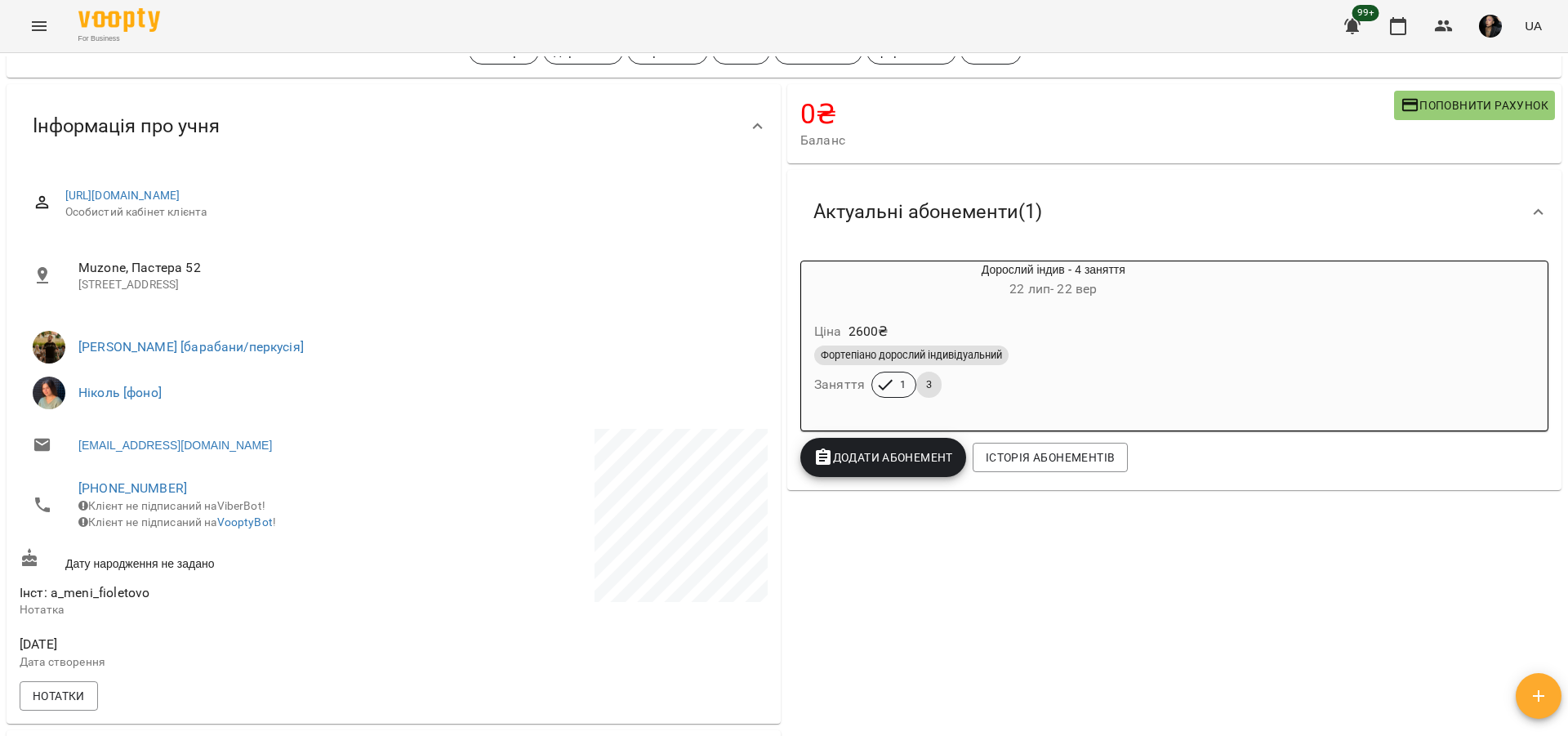
drag, startPoint x: 1135, startPoint y: 680, endPoint x: 1148, endPoint y: 662, distance: 22.2
click at [1153, 669] on div "0 ₴ Баланс Поповнити рахунок -7800 ₴ Послуги -7800 ₴ Дорослий індив - 4 заняття…" at bounding box center [1174, 699] width 780 height 1237
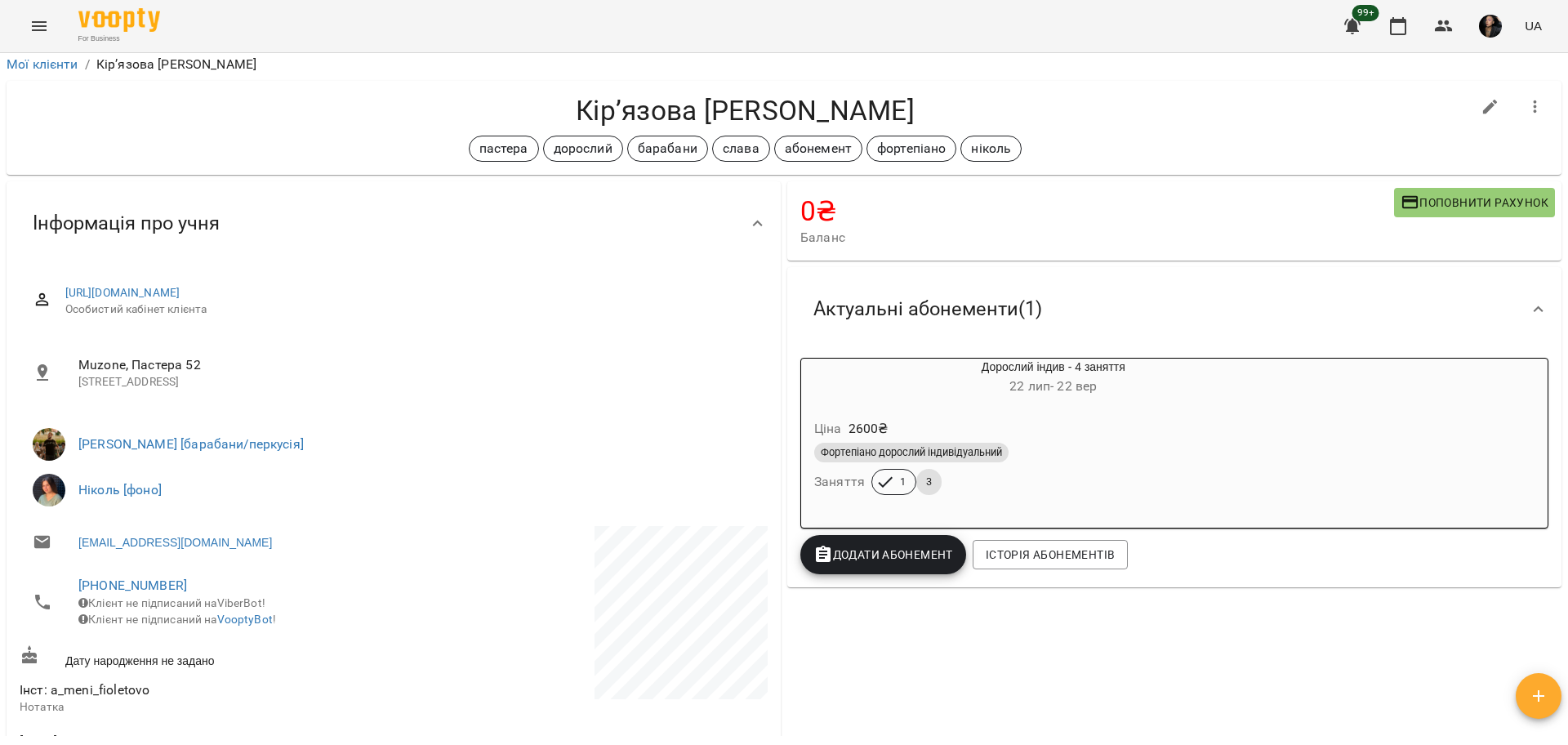
scroll to position [0, 0]
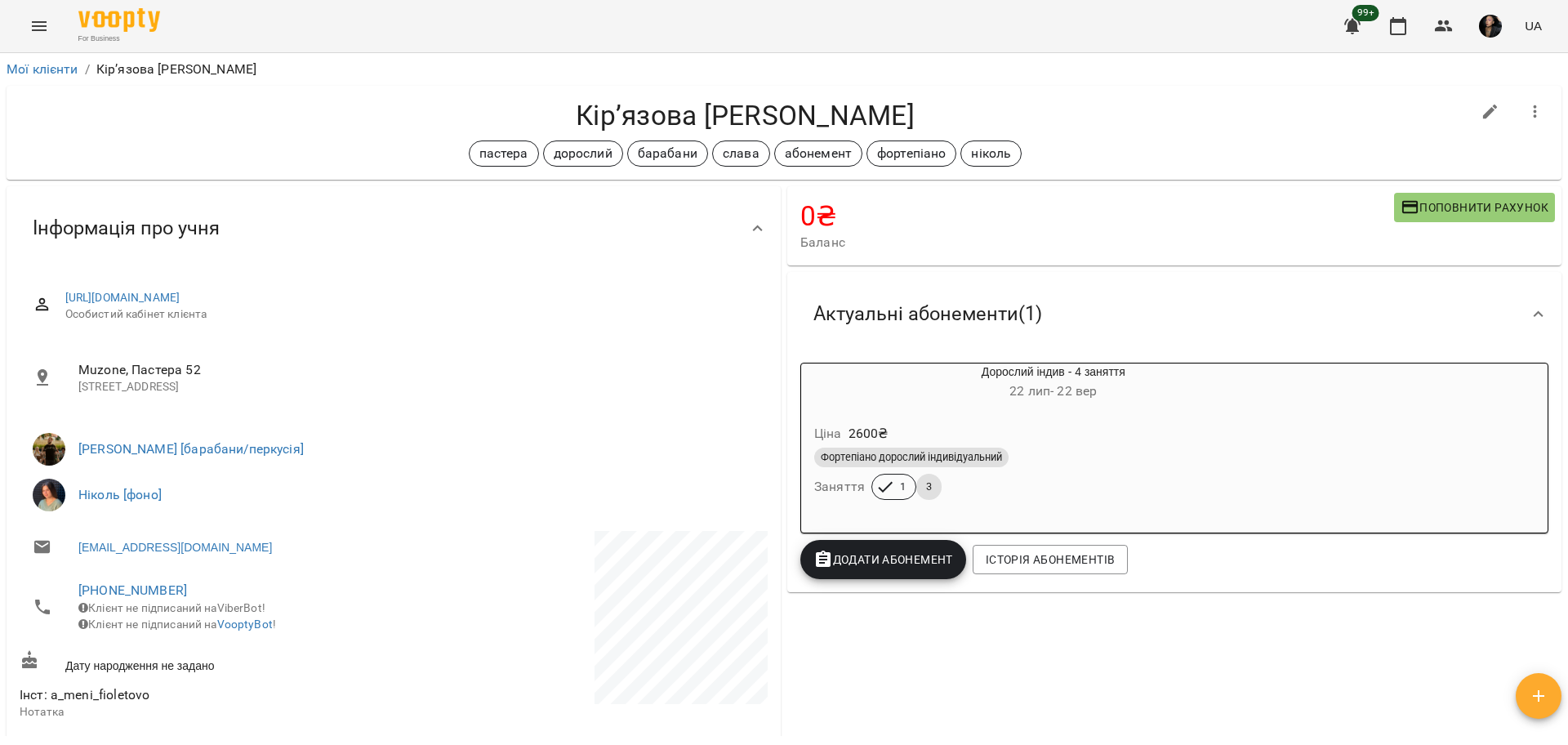
click at [1023, 507] on div "Ціна 2600 ₴ Фортепіано дорослий індивідуальний Заняття 1 3" at bounding box center [1053, 464] width 505 height 111
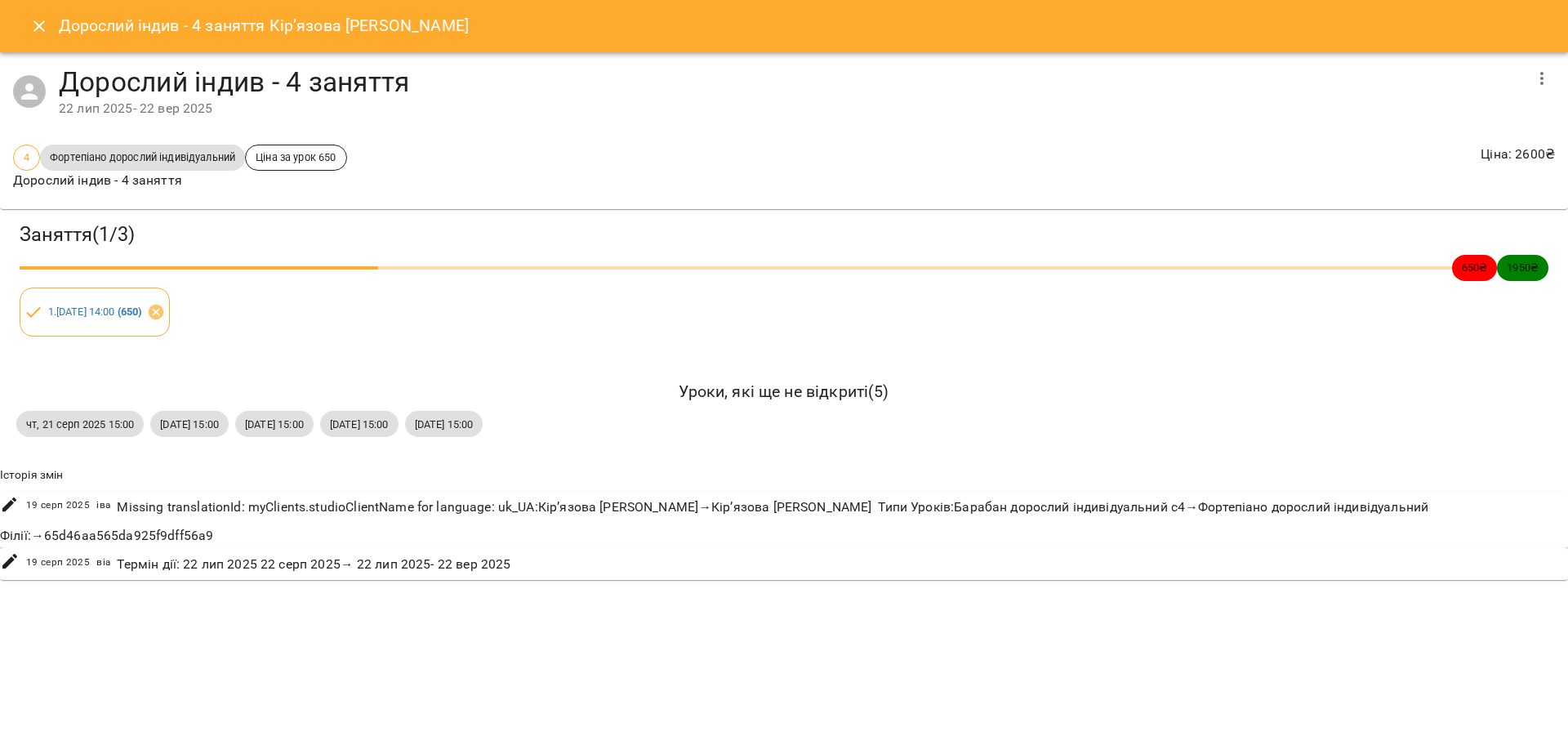
drag, startPoint x: 420, startPoint y: 424, endPoint x: 534, endPoint y: 431, distance: 114.2
click at [398, 431] on span "чт, 11 вер 2025 15:00" at bounding box center [359, 424] width 78 height 15
copy span "чт, 11 вер 2025 15:00"
click at [41, 26] on icon "Close" at bounding box center [39, 26] width 20 height 20
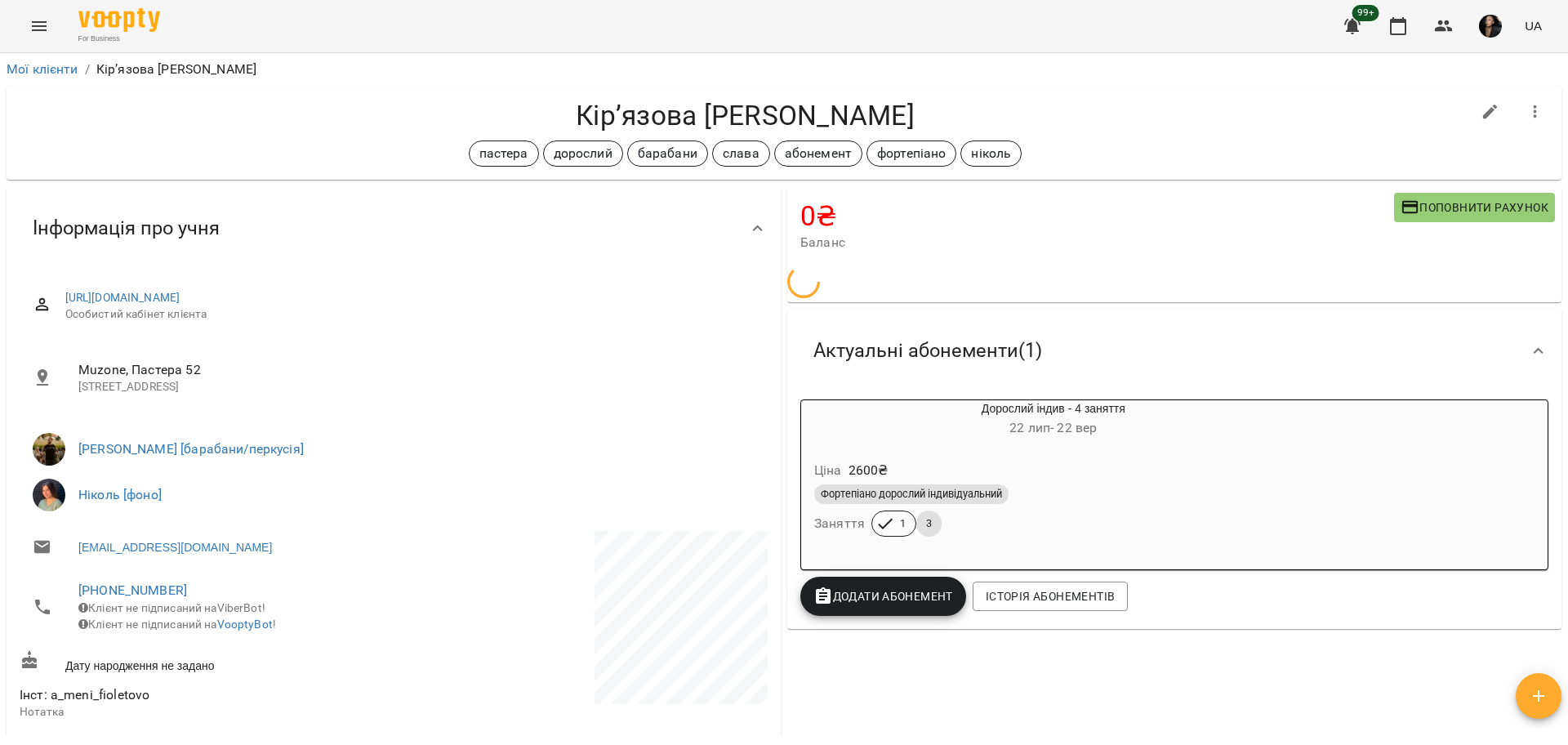
click at [33, 26] on icon "Menu" at bounding box center [39, 26] width 14 height 10
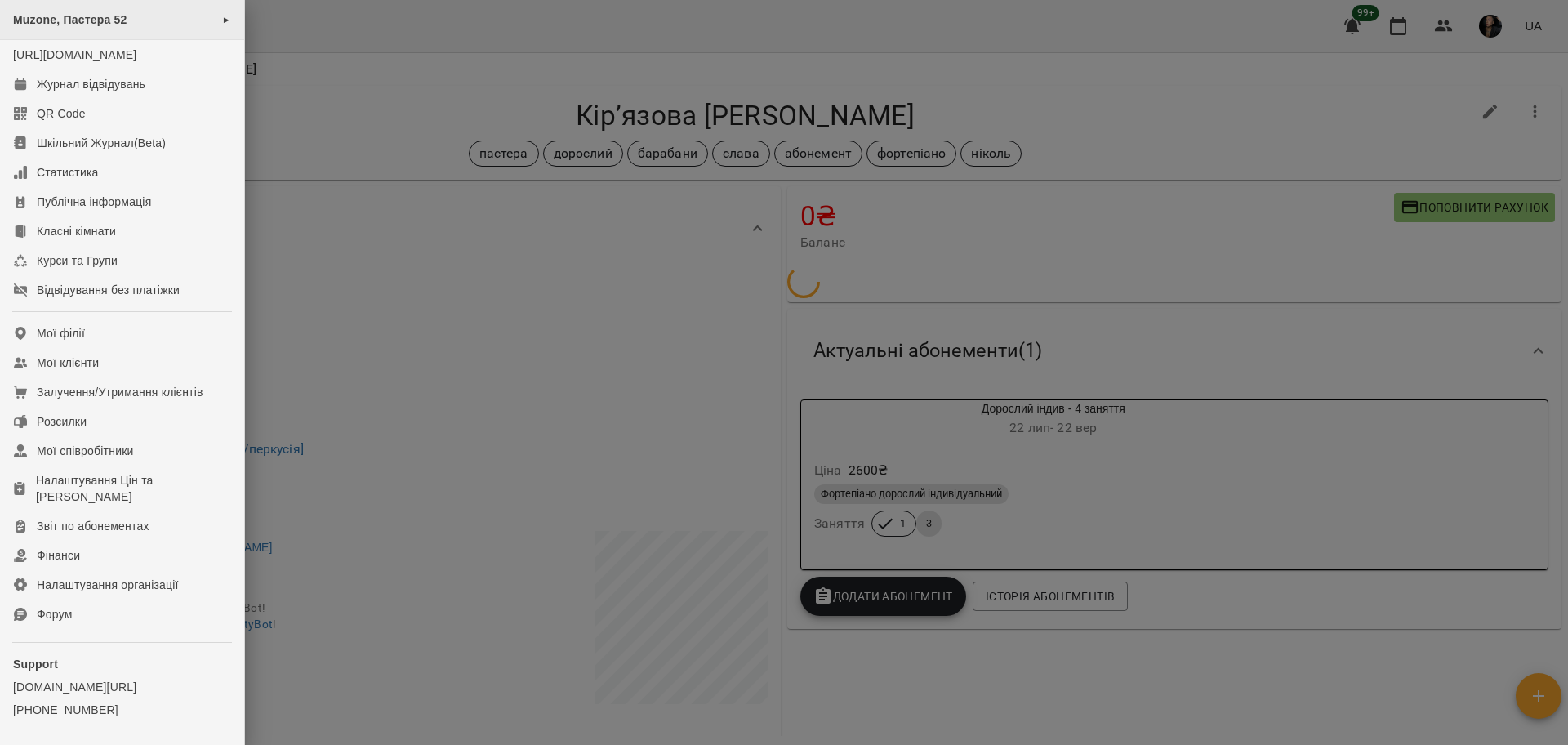
click at [81, 26] on span "Muzone, Пастера 52" at bounding box center [70, 20] width 114 height 13
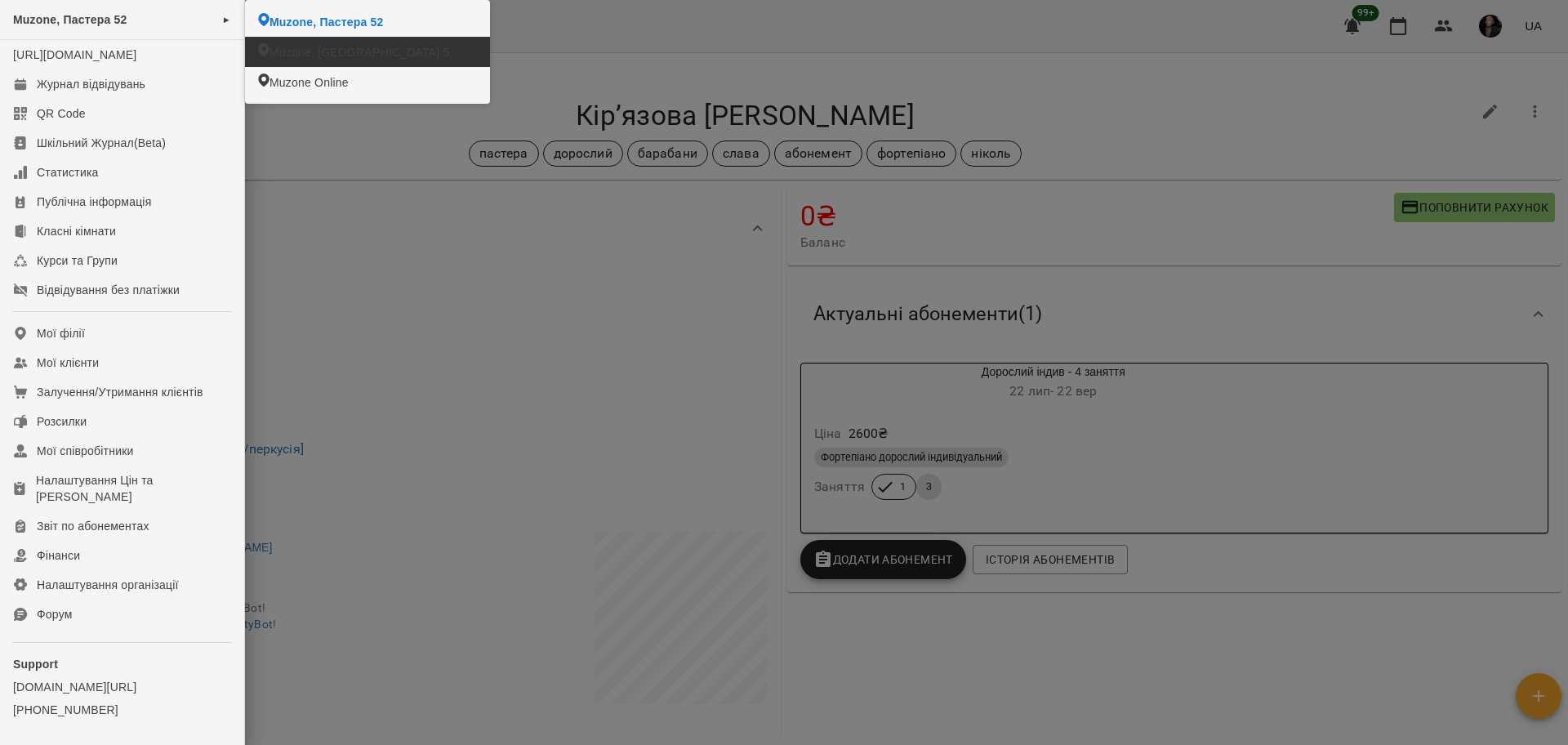
click at [351, 9] on li "Muzone, Пастера 52" at bounding box center [368, 22] width 245 height 30
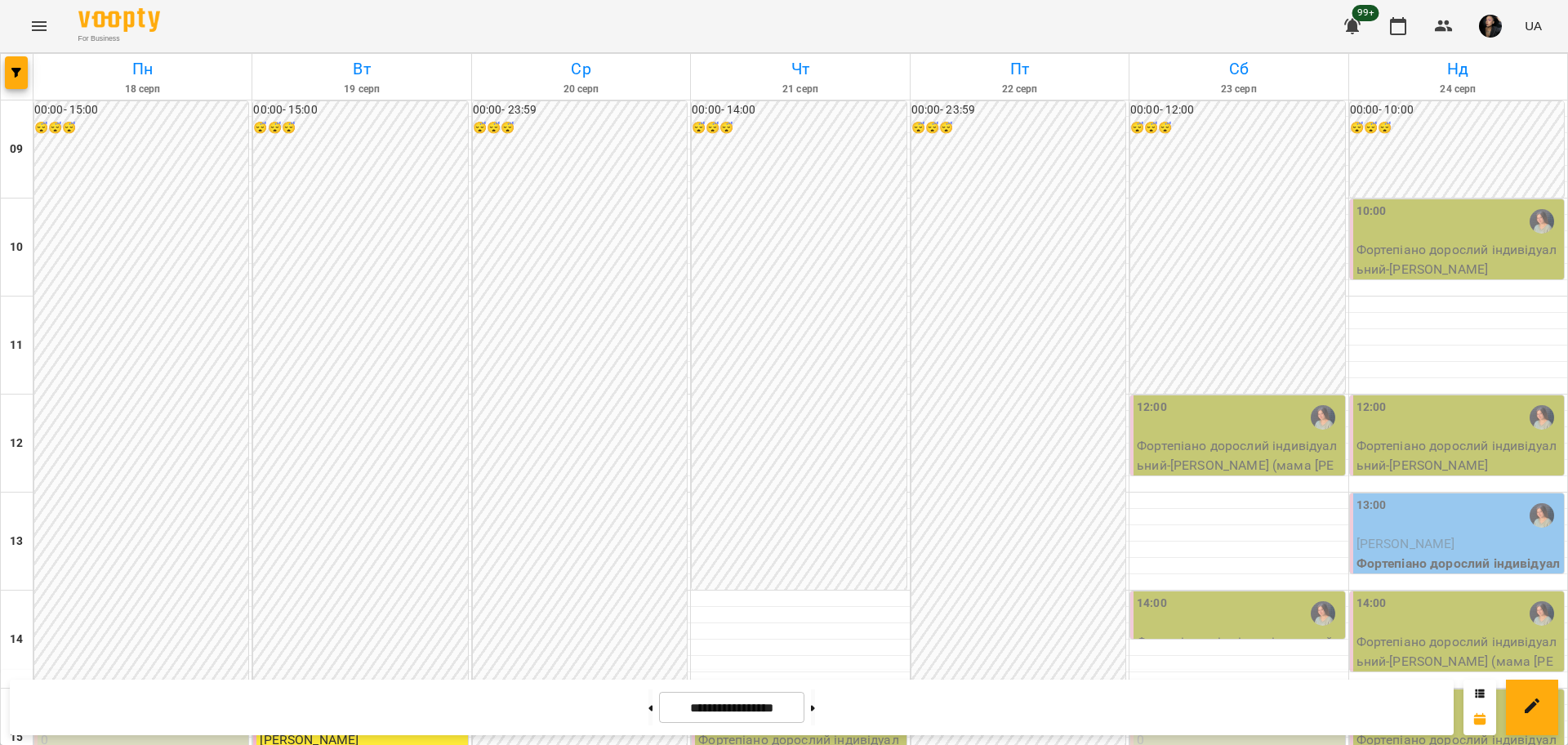
click at [39, 26] on icon "Menu" at bounding box center [39, 26] width 14 height 10
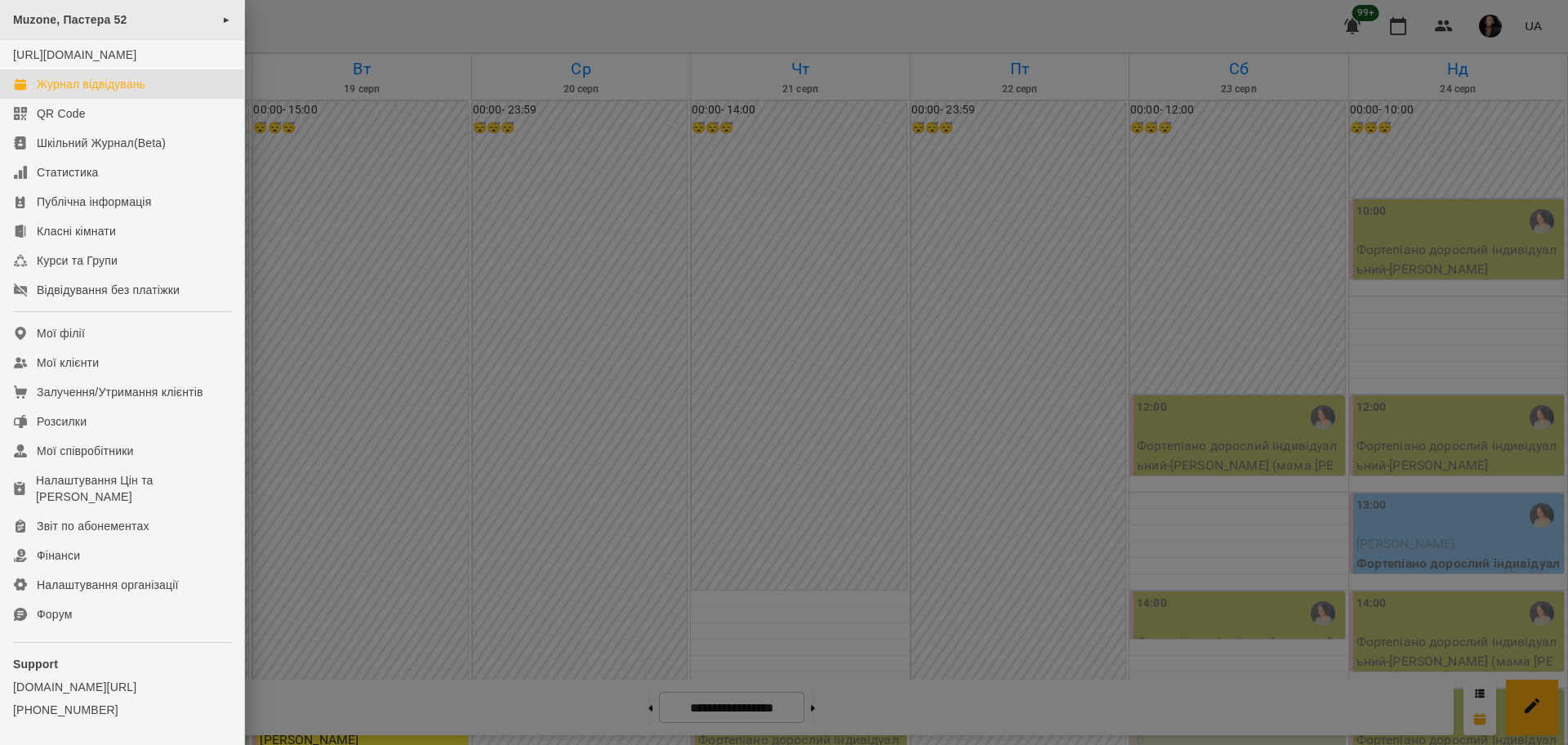
click at [167, 29] on div "Muzone, Пастера 52 ►" at bounding box center [122, 20] width 244 height 40
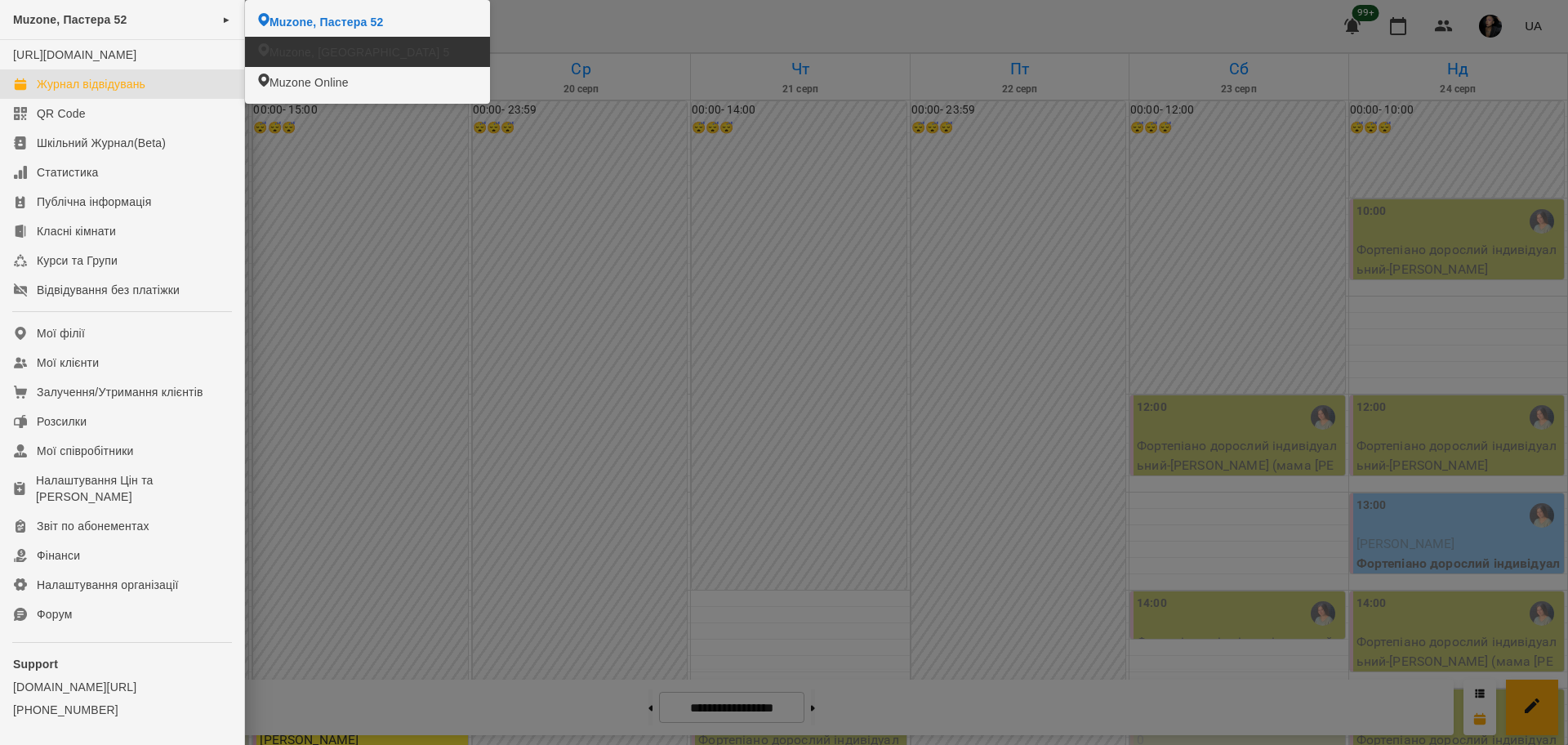
click at [301, 61] on li "Muzone, Велика Арнаутська 5" at bounding box center [368, 52] width 245 height 30
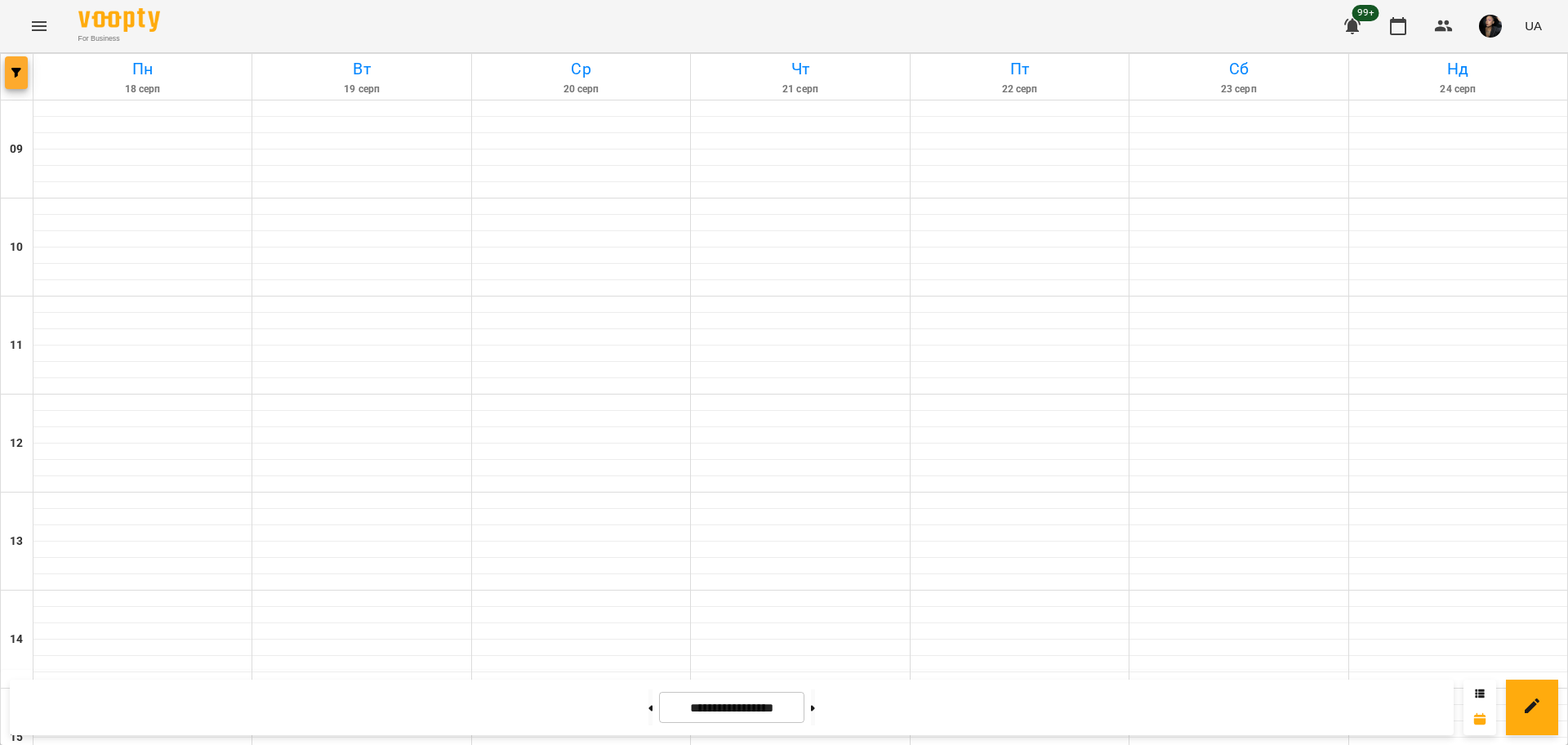
click at [11, 78] on button "button" at bounding box center [16, 72] width 23 height 32
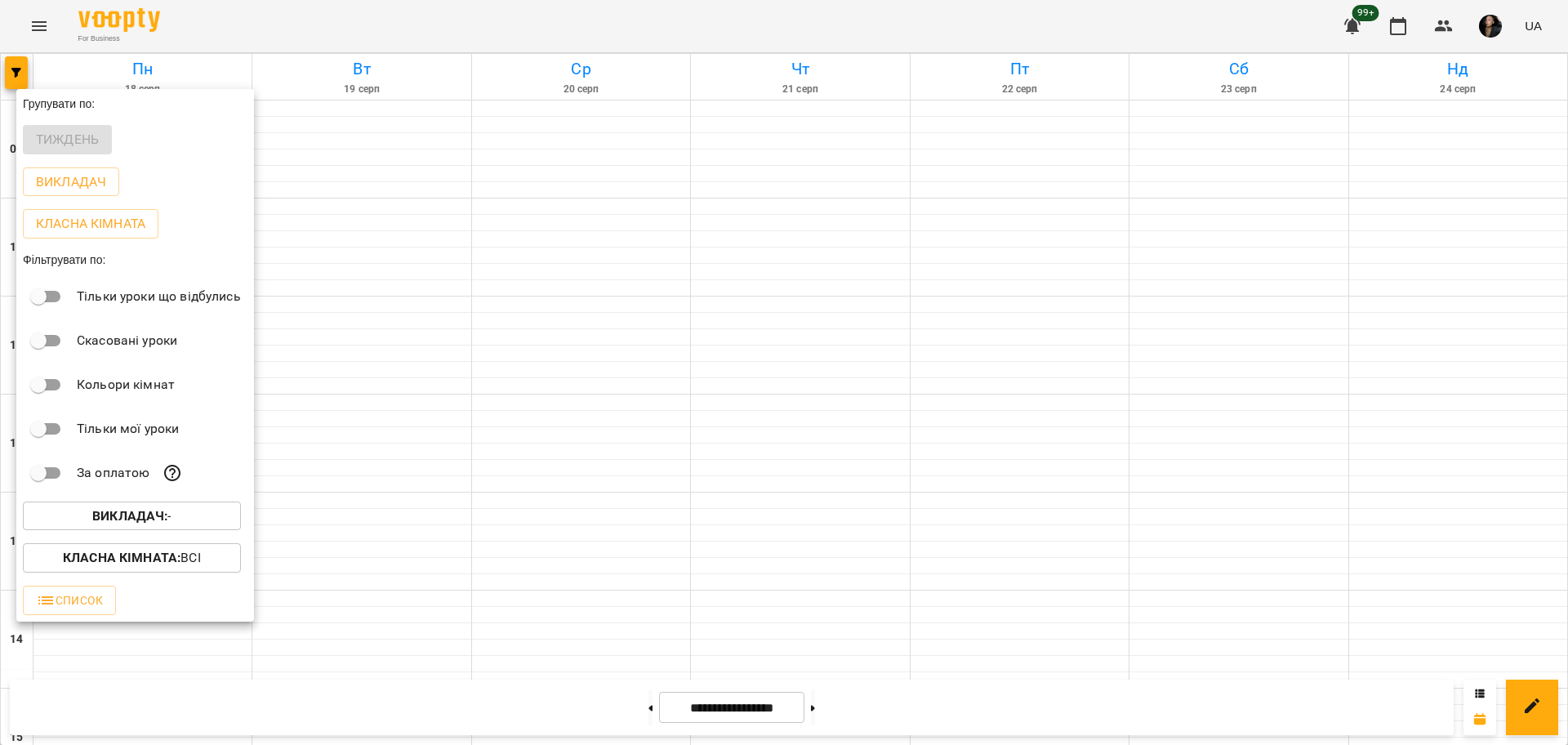
click at [220, 525] on span "Викладач : -" at bounding box center [132, 516] width 192 height 20
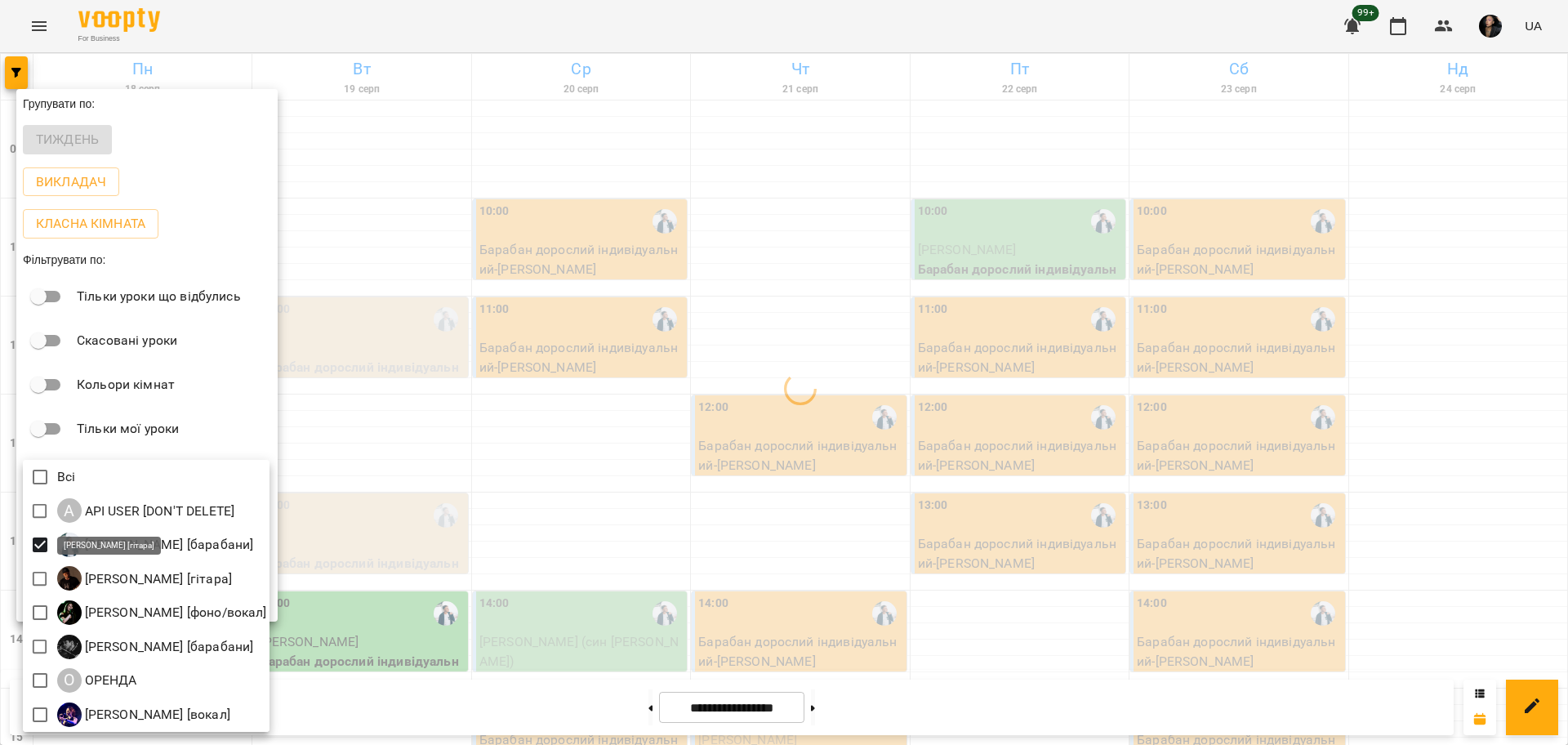
click at [431, 586] on div at bounding box center [784, 372] width 1568 height 745
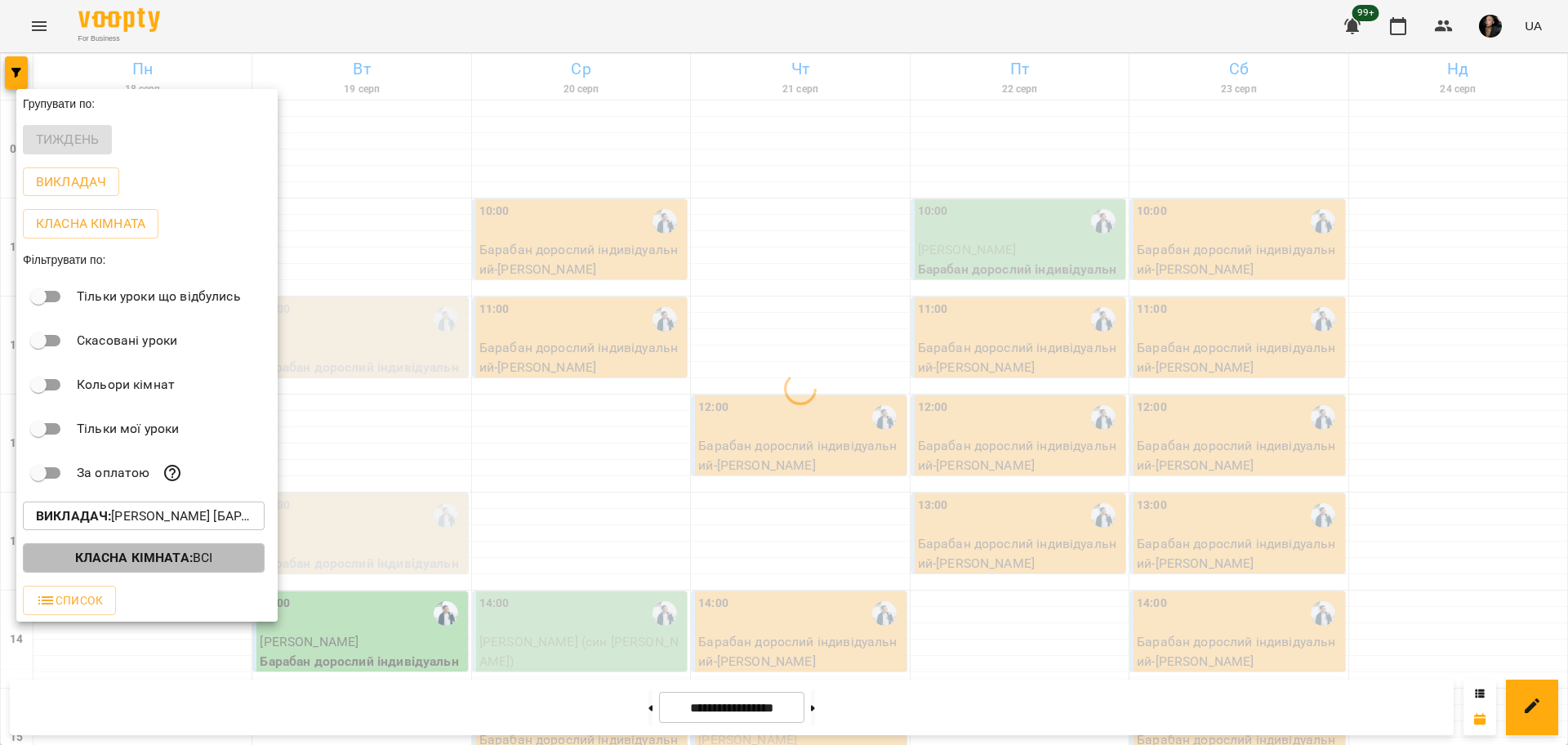
click at [159, 564] on b "Класна кімната :" at bounding box center [134, 557] width 118 height 15
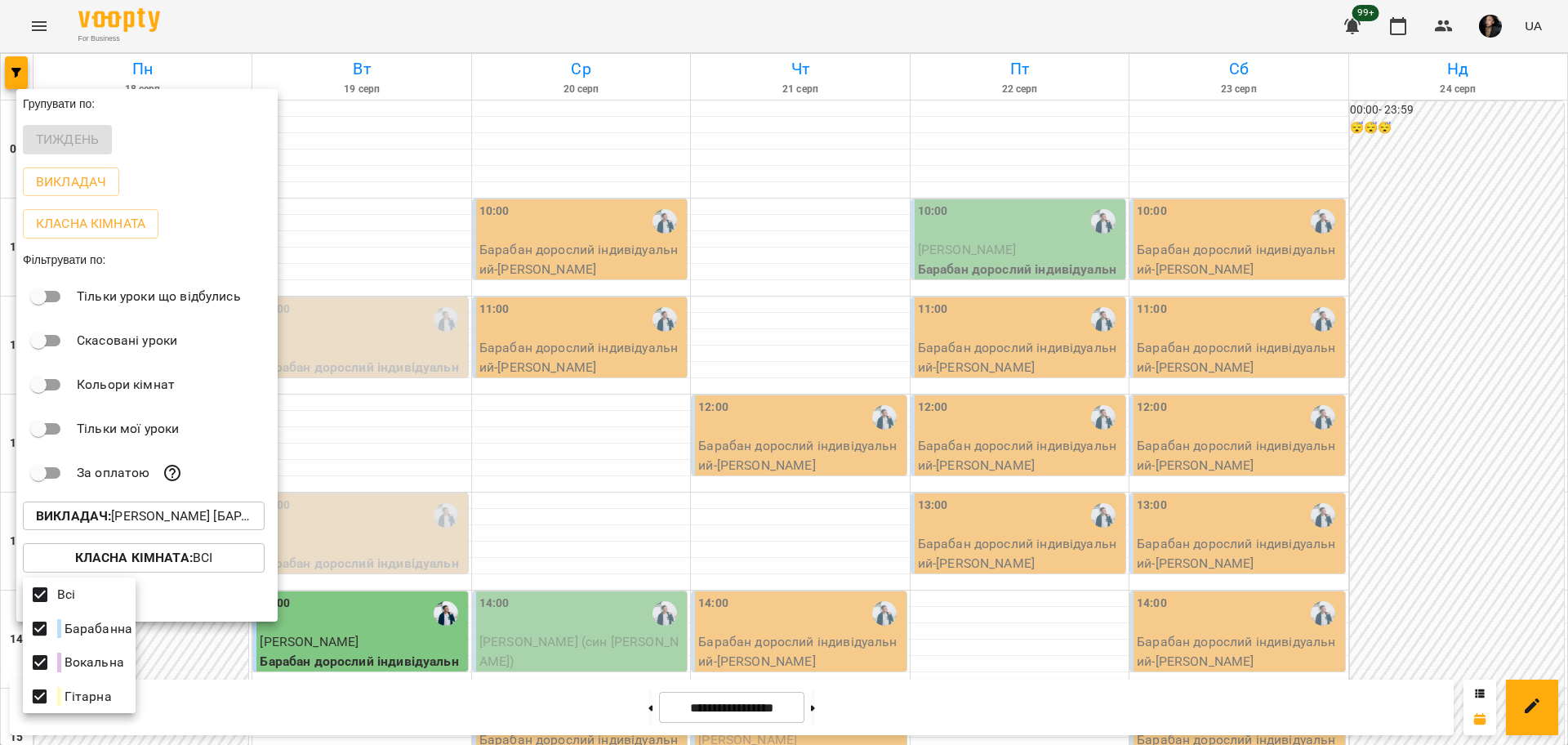
click at [467, 553] on div at bounding box center [784, 372] width 1568 height 745
click at [812, 549] on div at bounding box center [784, 372] width 1568 height 745
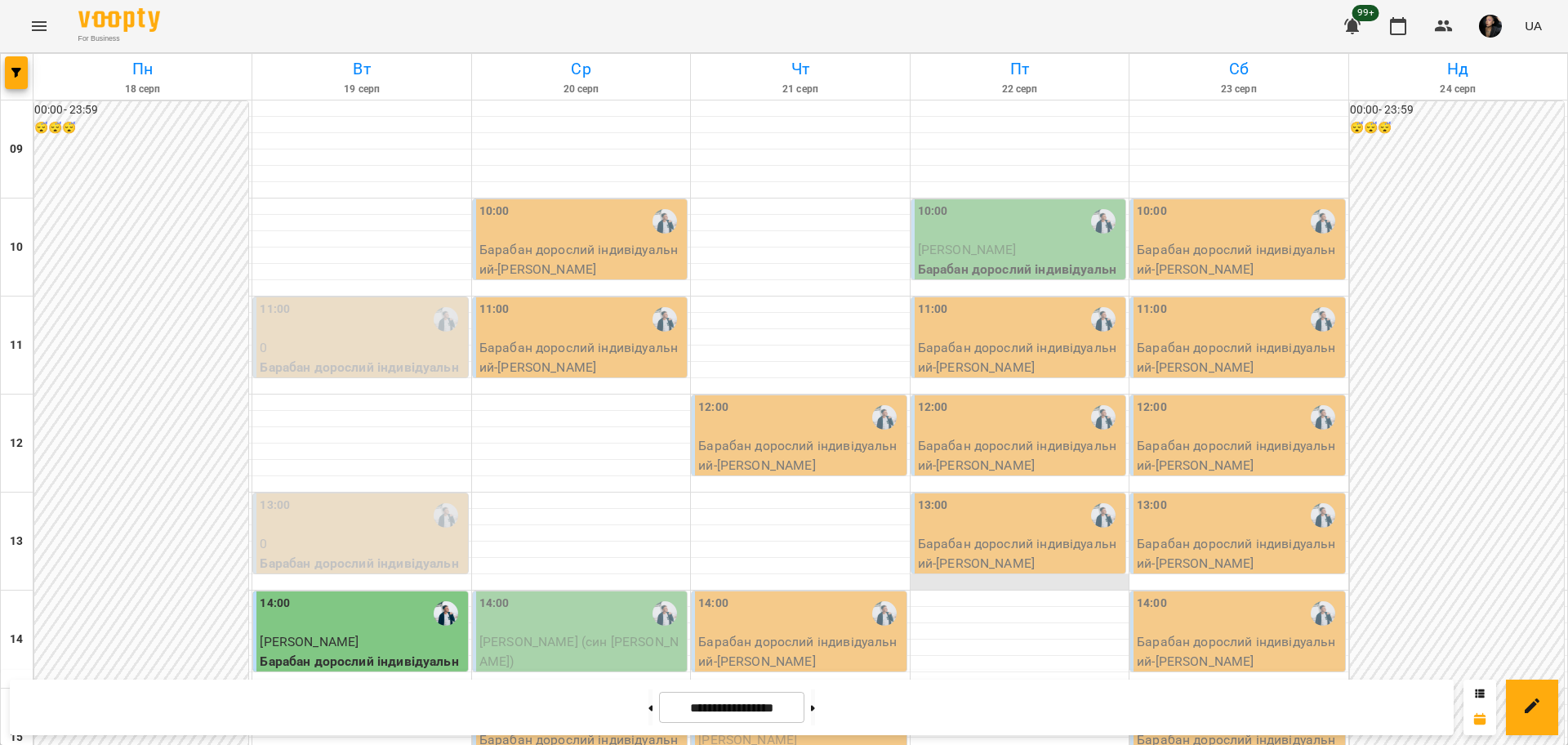
scroll to position [703, 0]
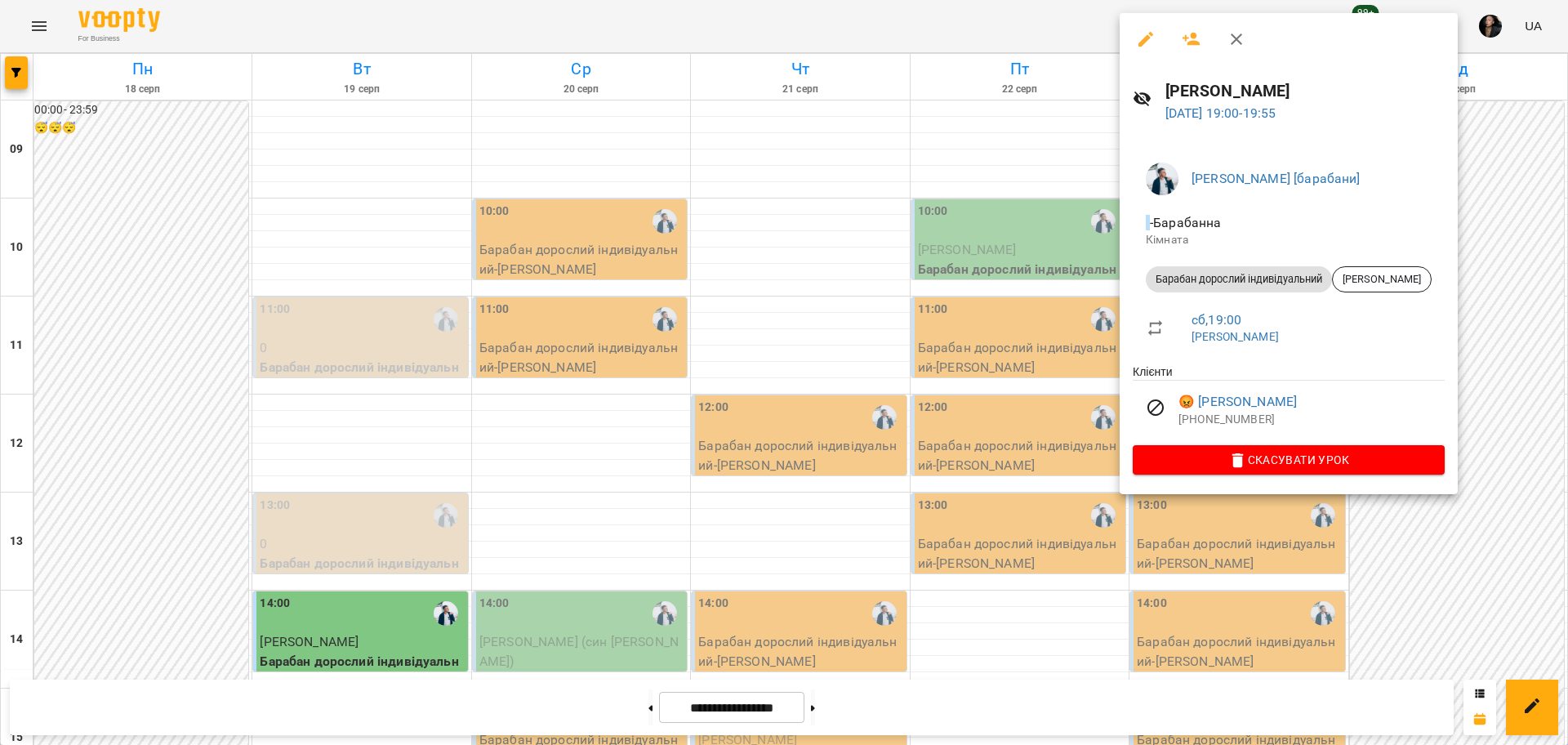
click at [1291, 602] on div at bounding box center [784, 372] width 1568 height 745
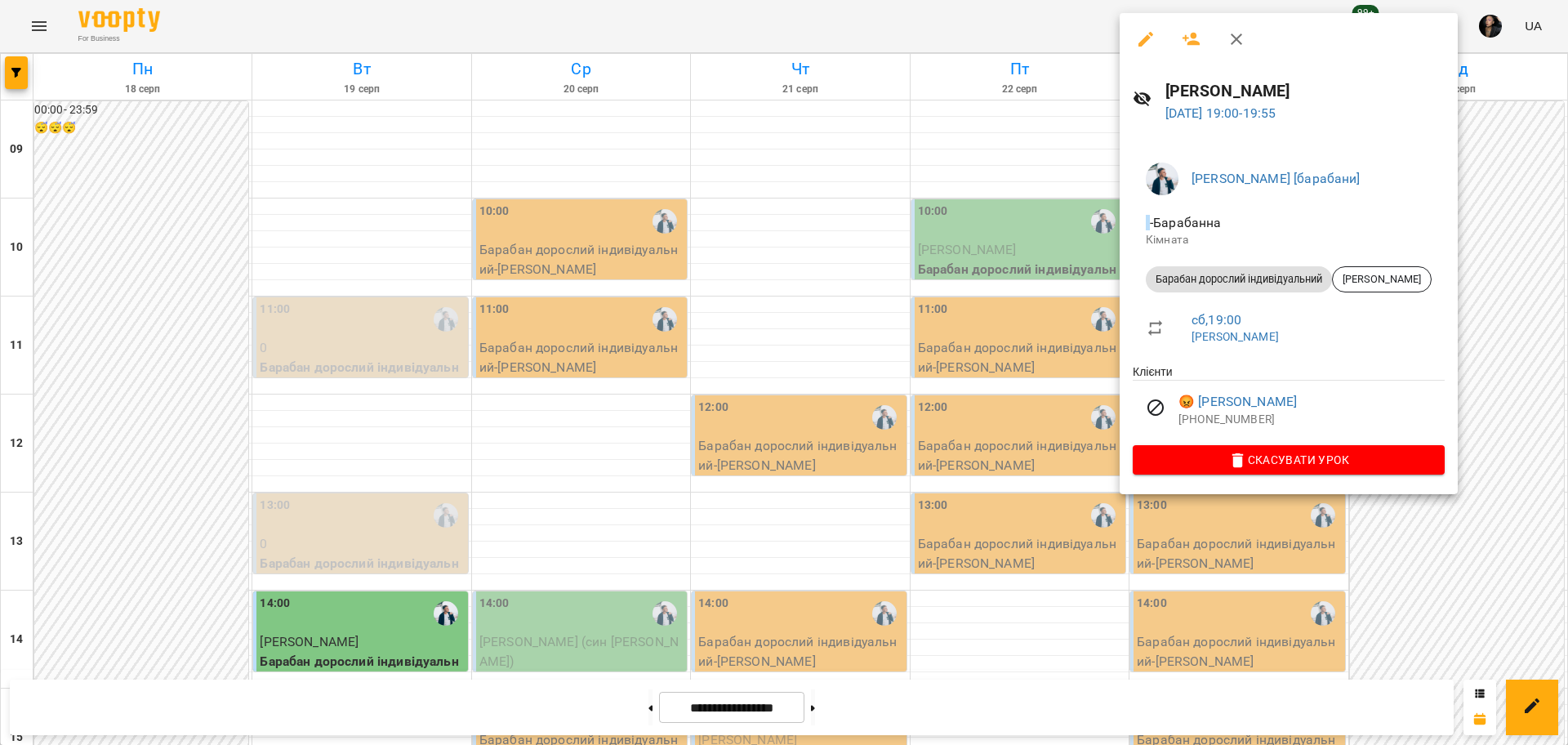
click at [1139, 657] on div at bounding box center [784, 372] width 1568 height 745
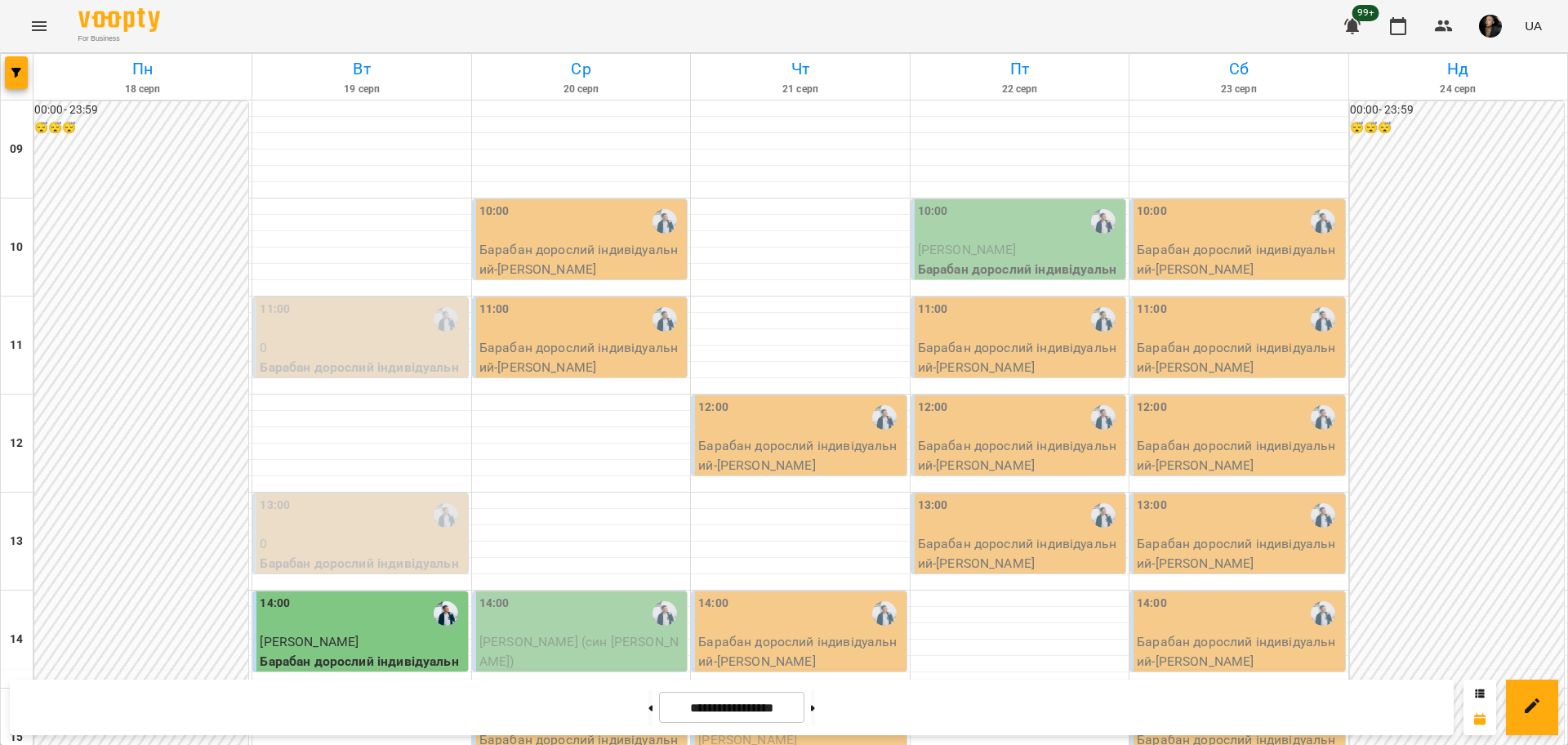
scroll to position [397, 0]
click at [972, 721] on div at bounding box center [1019, 729] width 218 height 16
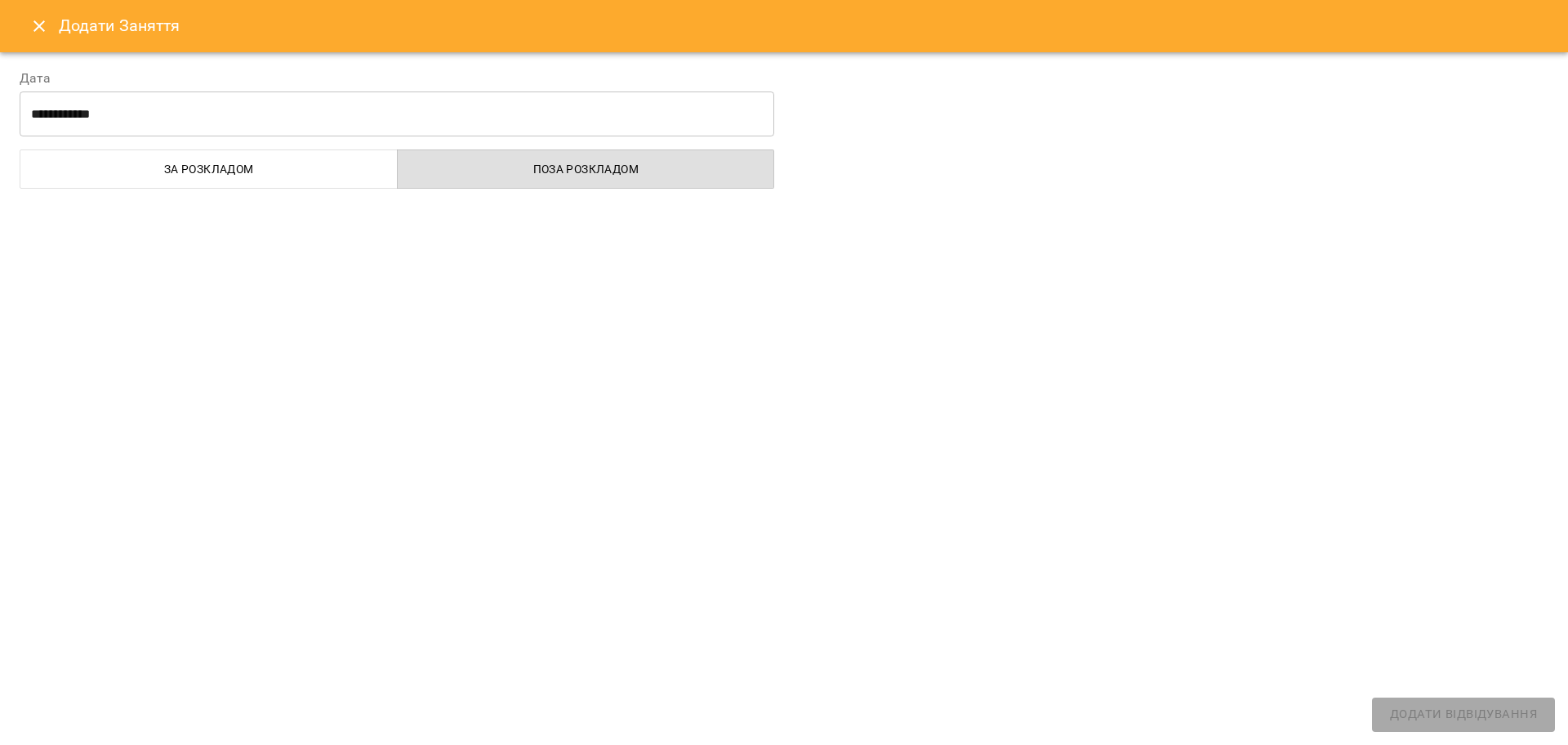
select select
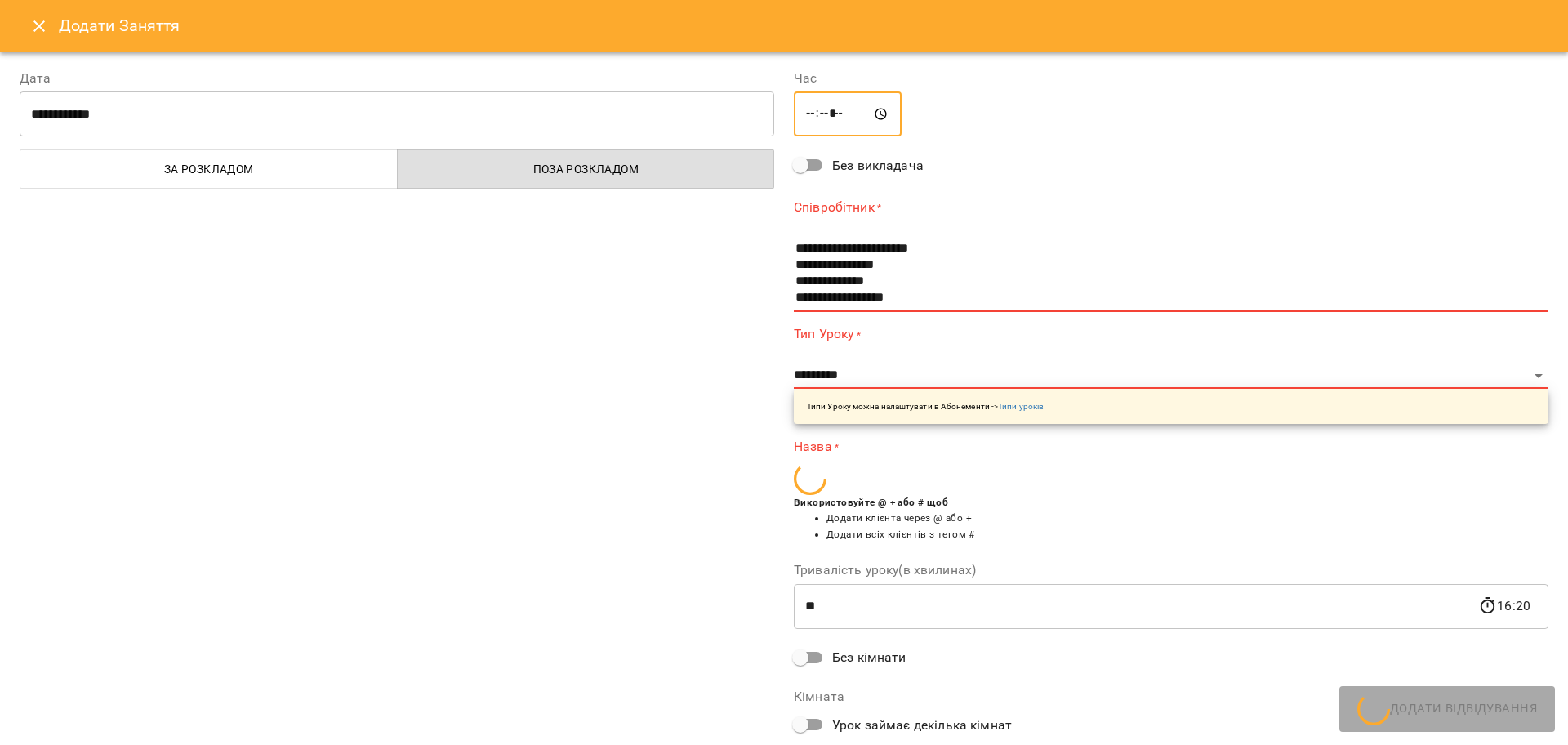
click at [832, 119] on input "*****" at bounding box center [847, 114] width 107 height 46
type input "*****"
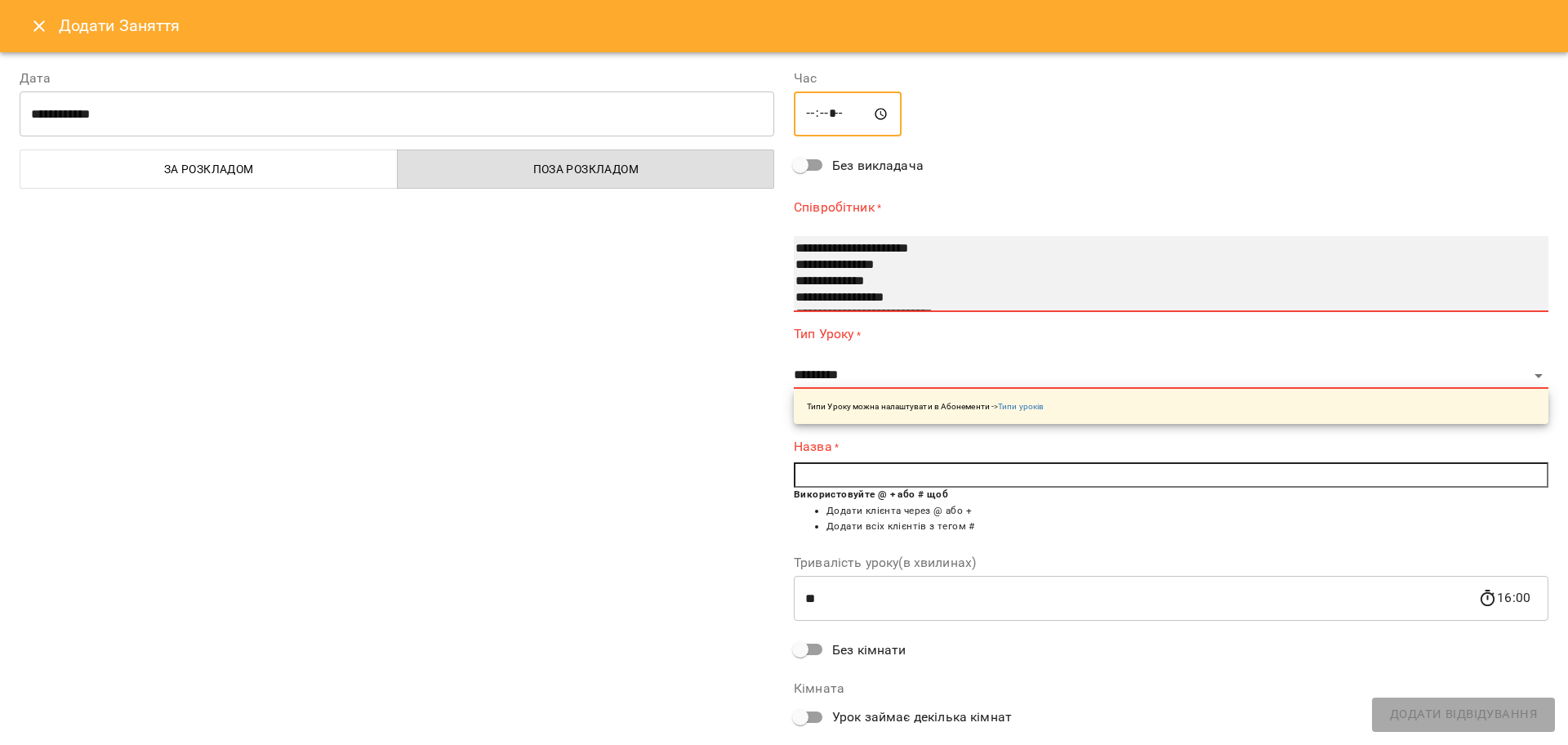
select select "**********"
click at [845, 260] on option "**********" at bounding box center [1149, 265] width 712 height 16
select select "**********"
type input "**"
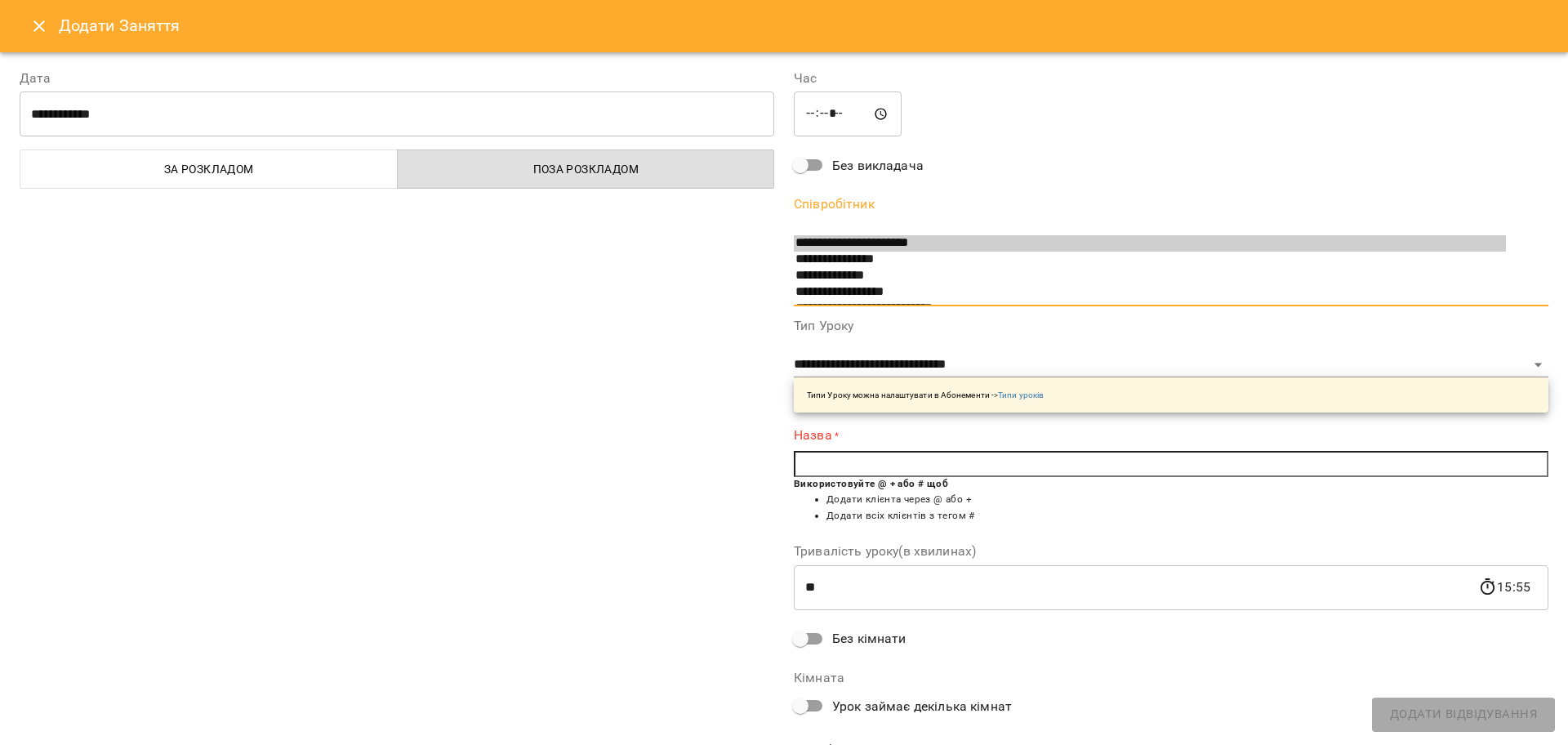
click at [848, 457] on input "text" at bounding box center [1171, 463] width 755 height 26
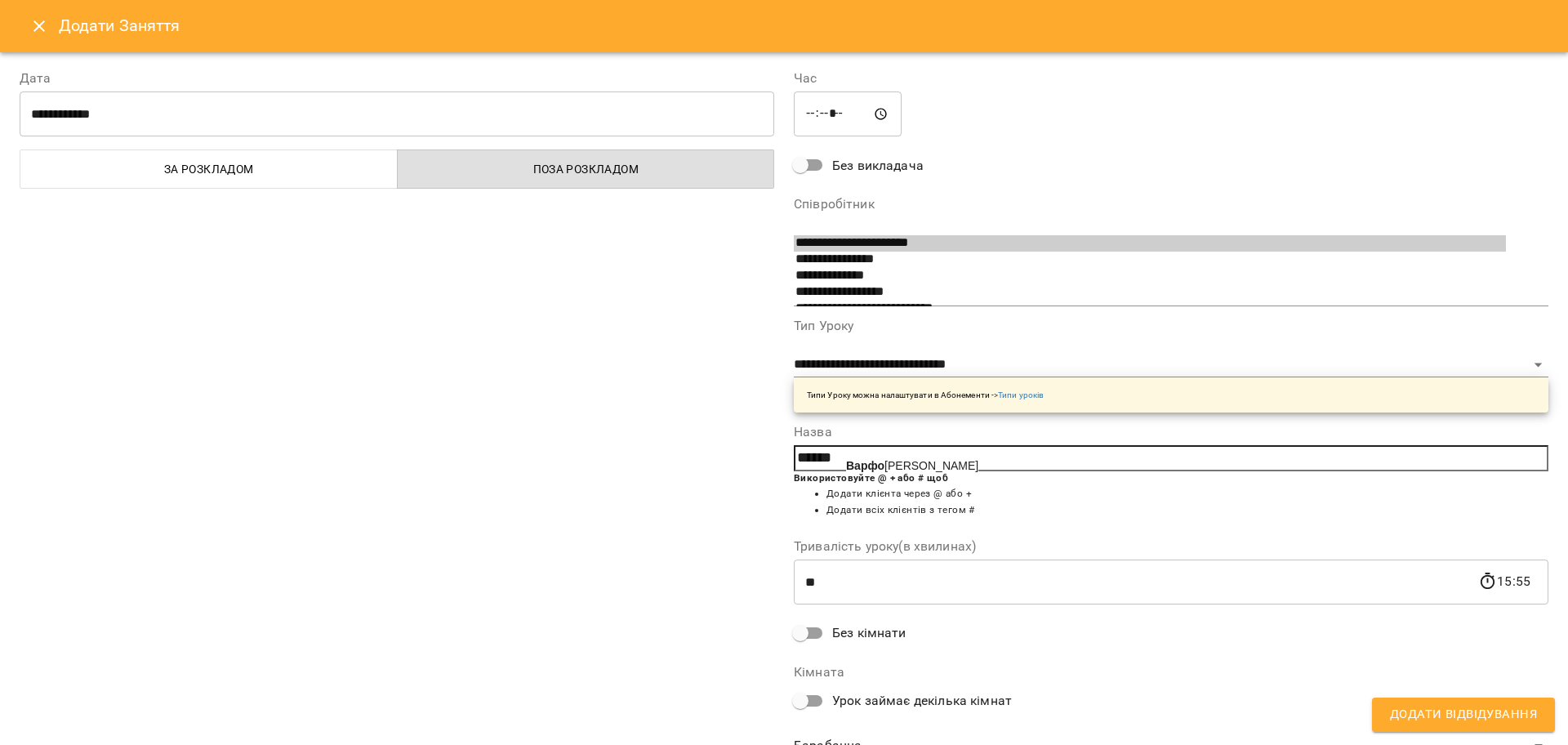
click at [858, 469] on b "Варфо" at bounding box center [865, 466] width 38 height 13
type input "**********"
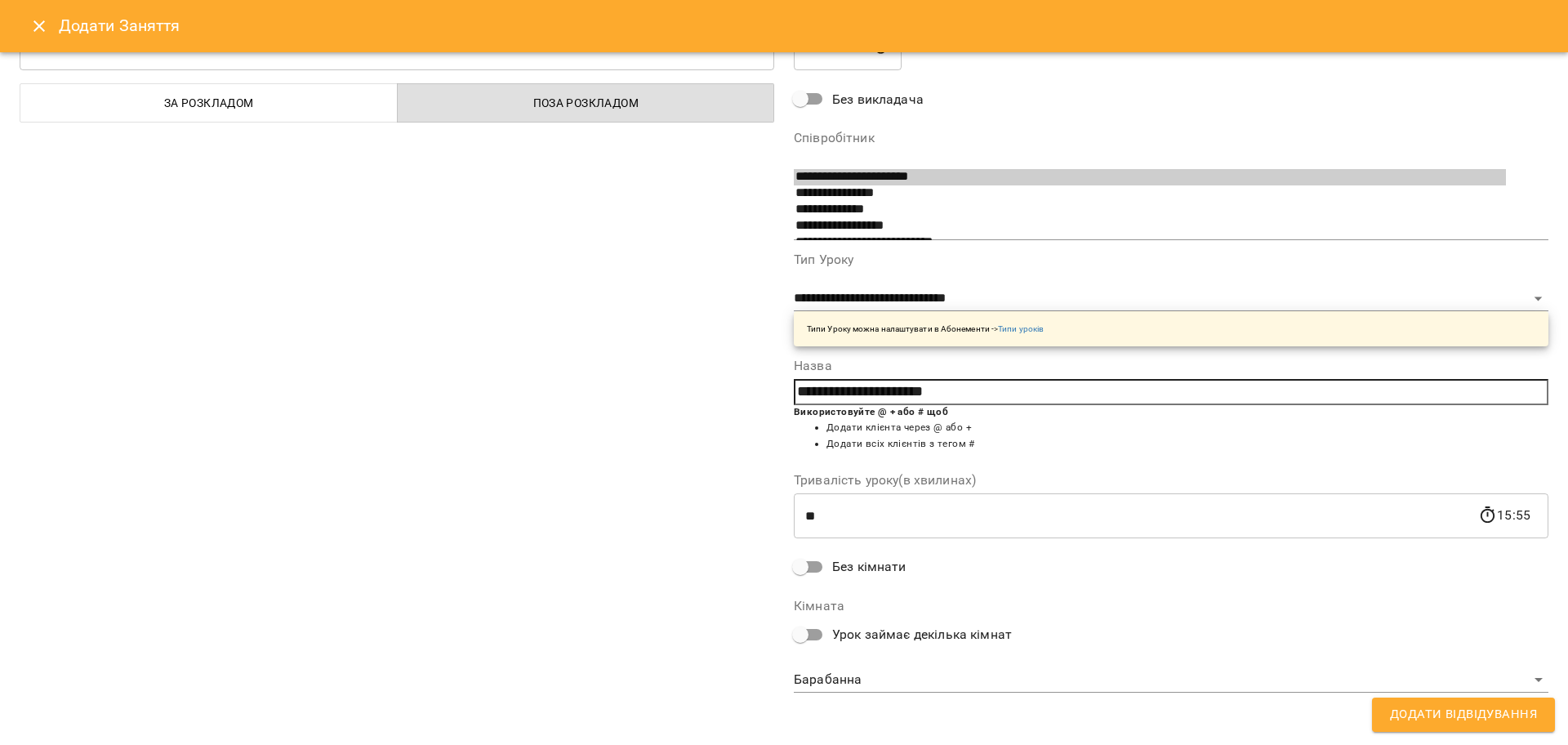
scroll to position [69, 0]
click at [1437, 720] on span "Додати Відвідування" at bounding box center [1463, 715] width 147 height 21
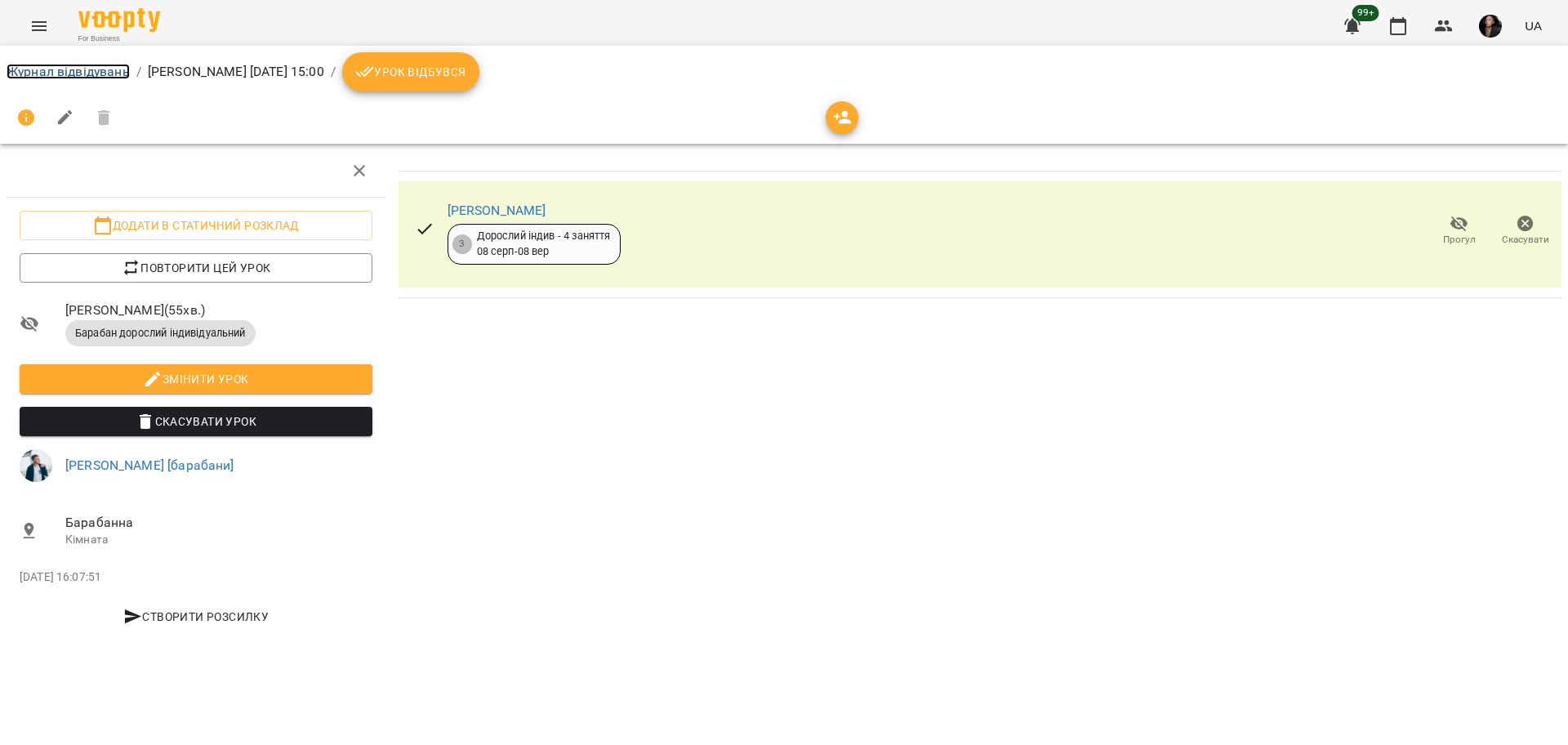
drag, startPoint x: 77, startPoint y: 75, endPoint x: 101, endPoint y: 89, distance: 27.8
click at [77, 75] on link "Журнал відвідувань" at bounding box center [68, 71] width 124 height 15
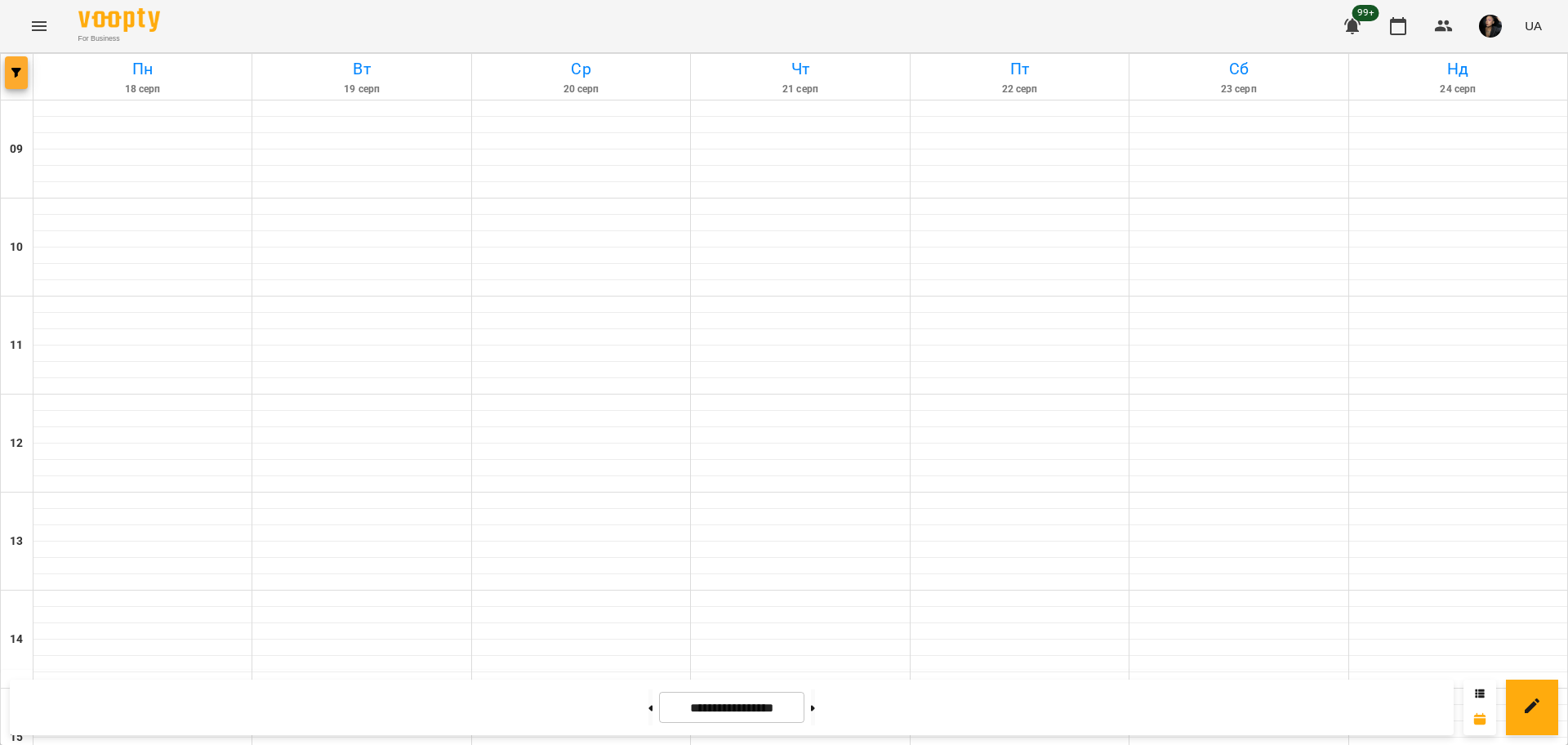
click at [18, 84] on button "button" at bounding box center [16, 72] width 23 height 32
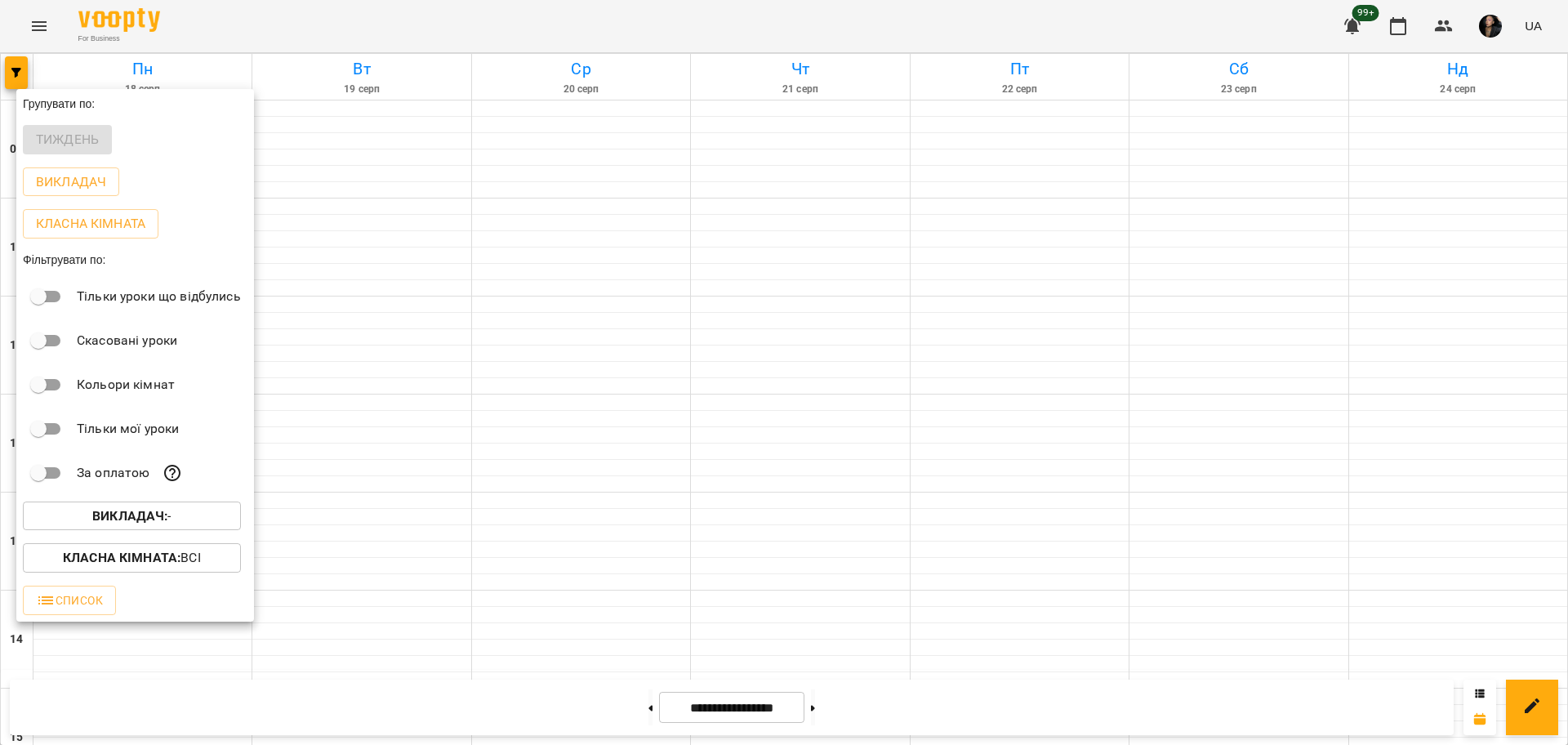
click at [143, 563] on b "Класна кімната :" at bounding box center [122, 557] width 118 height 15
click at [305, 551] on div at bounding box center [784, 372] width 1568 height 745
click at [171, 525] on p "Викладач : -" at bounding box center [132, 516] width 79 height 20
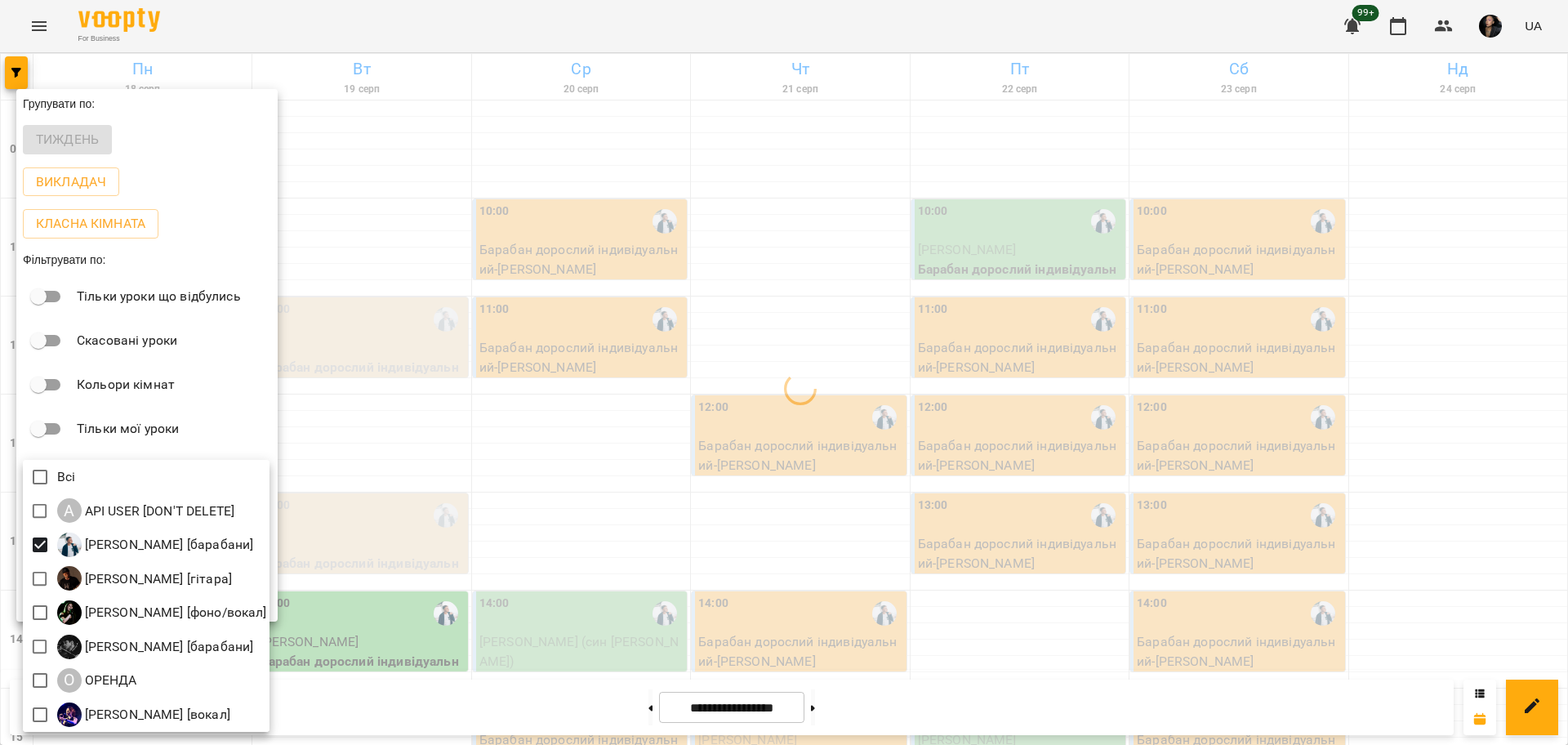
click at [532, 536] on div at bounding box center [784, 372] width 1568 height 745
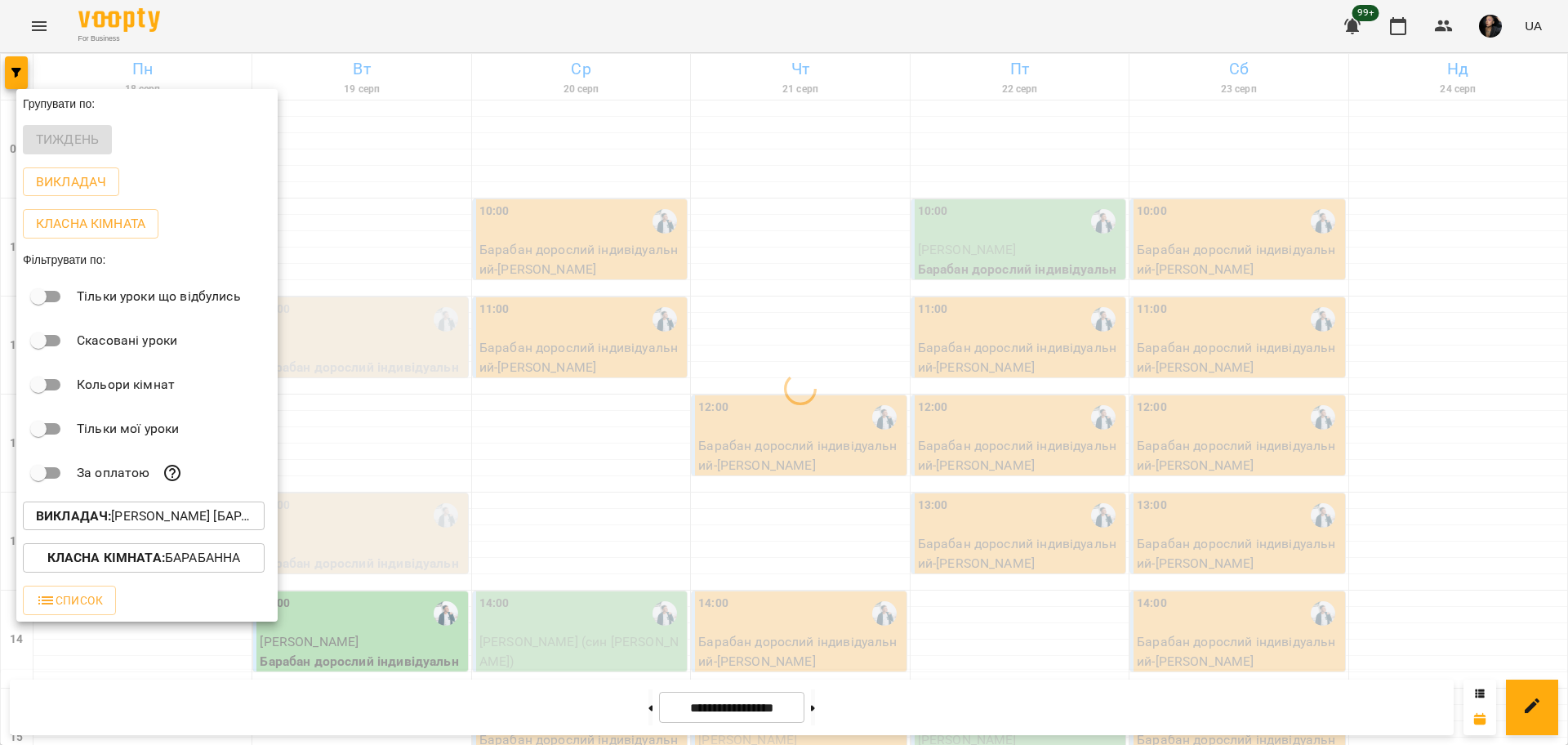
click at [757, 513] on div at bounding box center [784, 372] width 1568 height 745
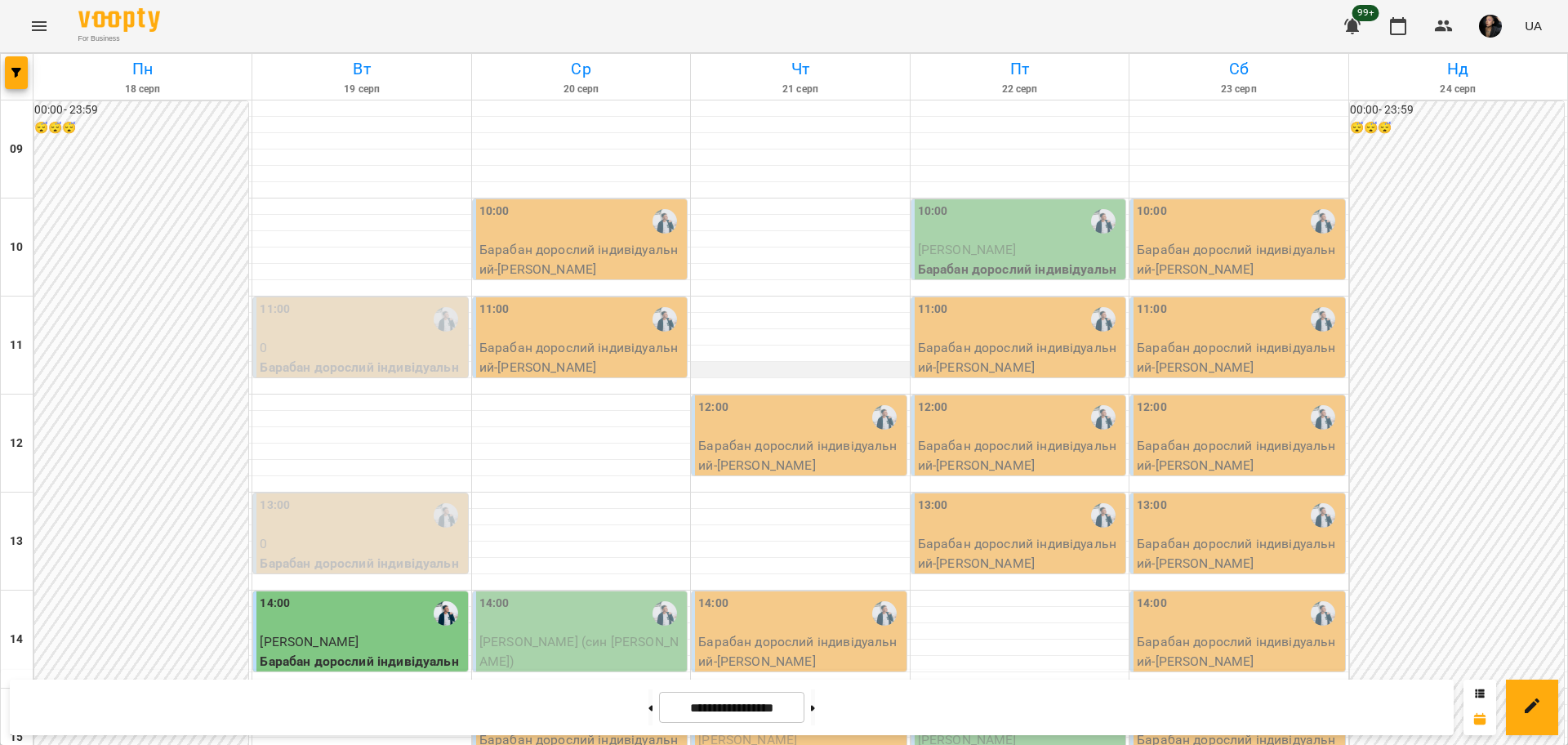
scroll to position [409, 0]
click at [988, 732] on span "[PERSON_NAME]" at bounding box center [967, 739] width 99 height 15
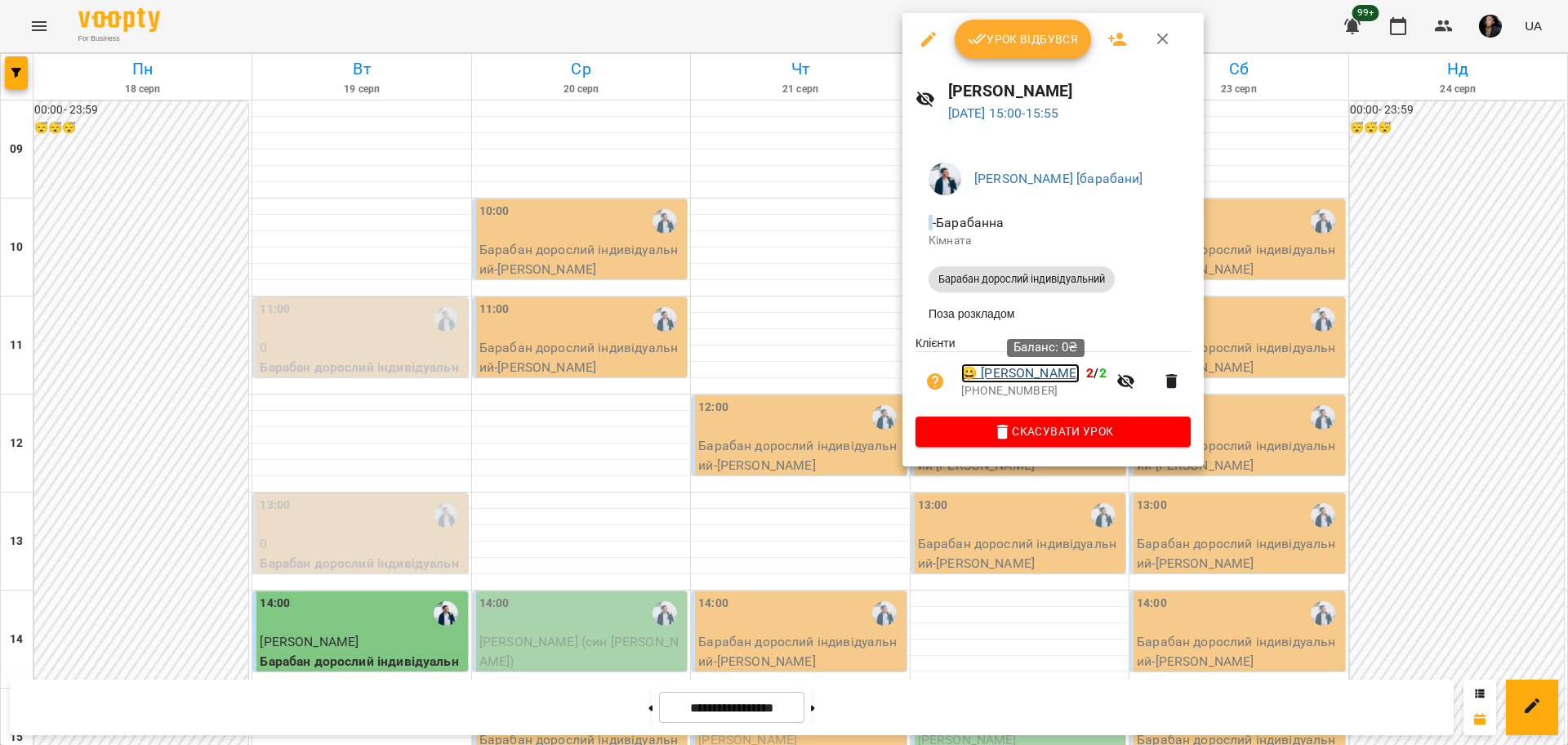
click at [993, 372] on link "😀 Варфоломєєва Вікторія" at bounding box center [1020, 372] width 119 height 20
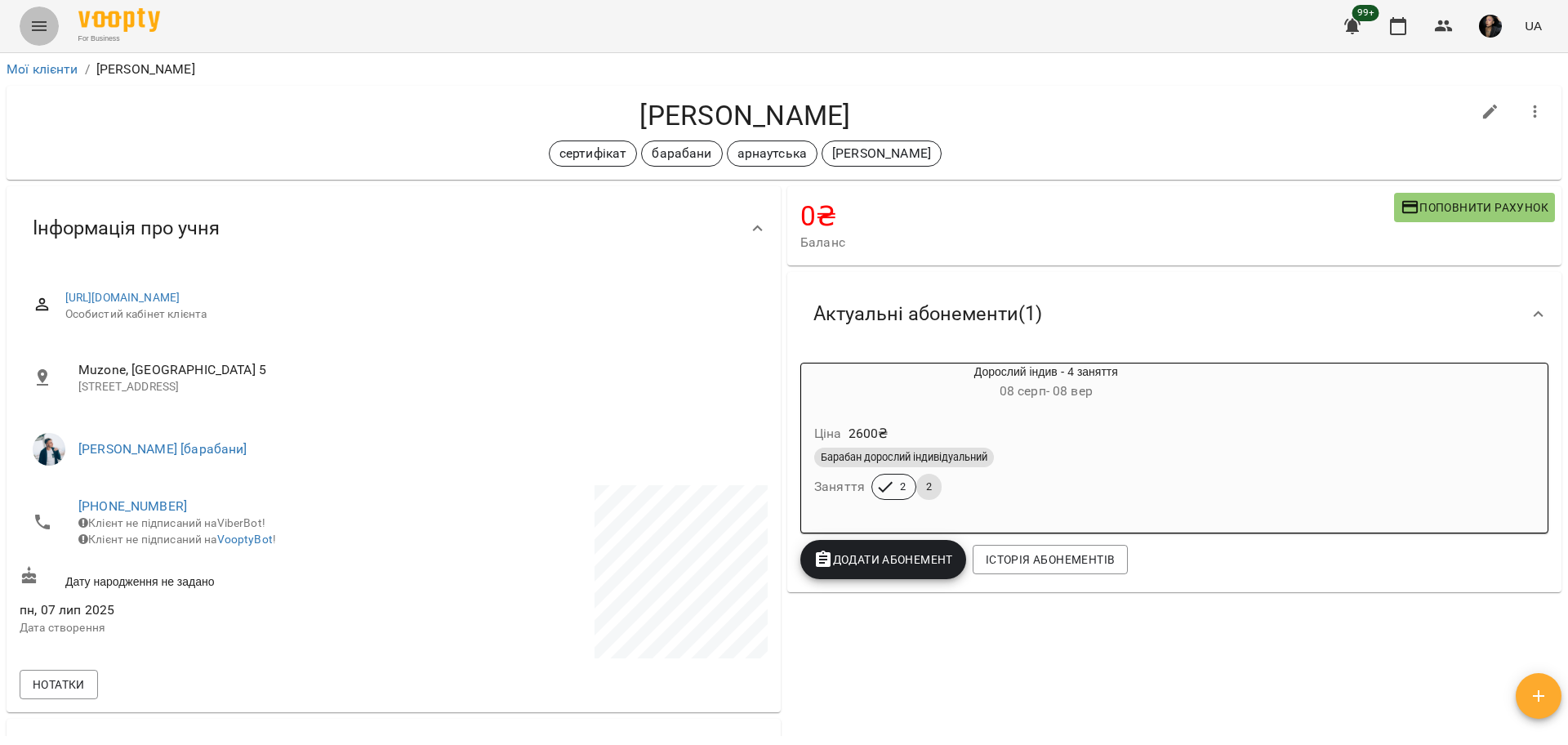
click at [35, 26] on icon "Menu" at bounding box center [39, 26] width 14 height 10
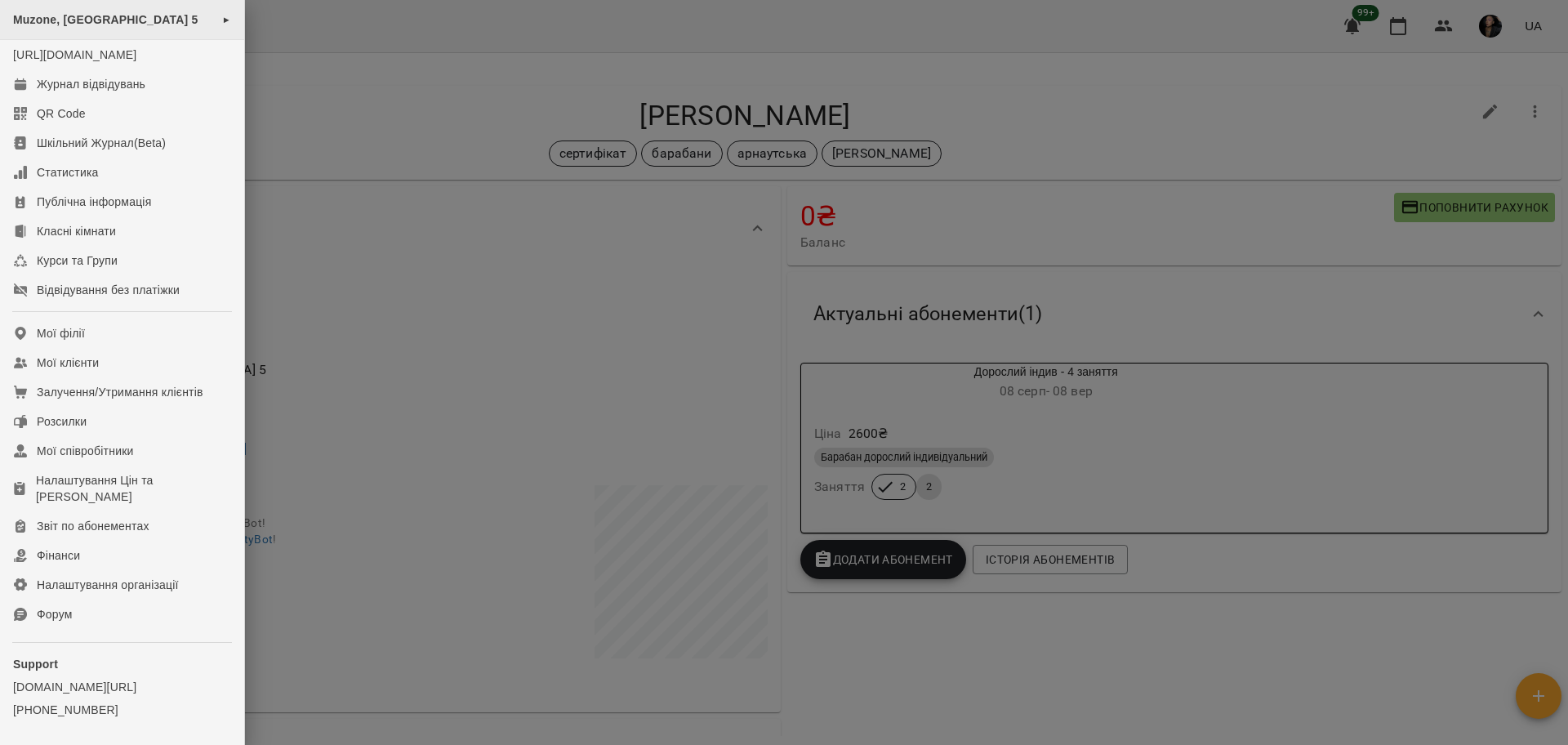
click at [120, 26] on span "Muzone, [GEOGRAPHIC_DATA] 5" at bounding box center [105, 20] width 185 height 13
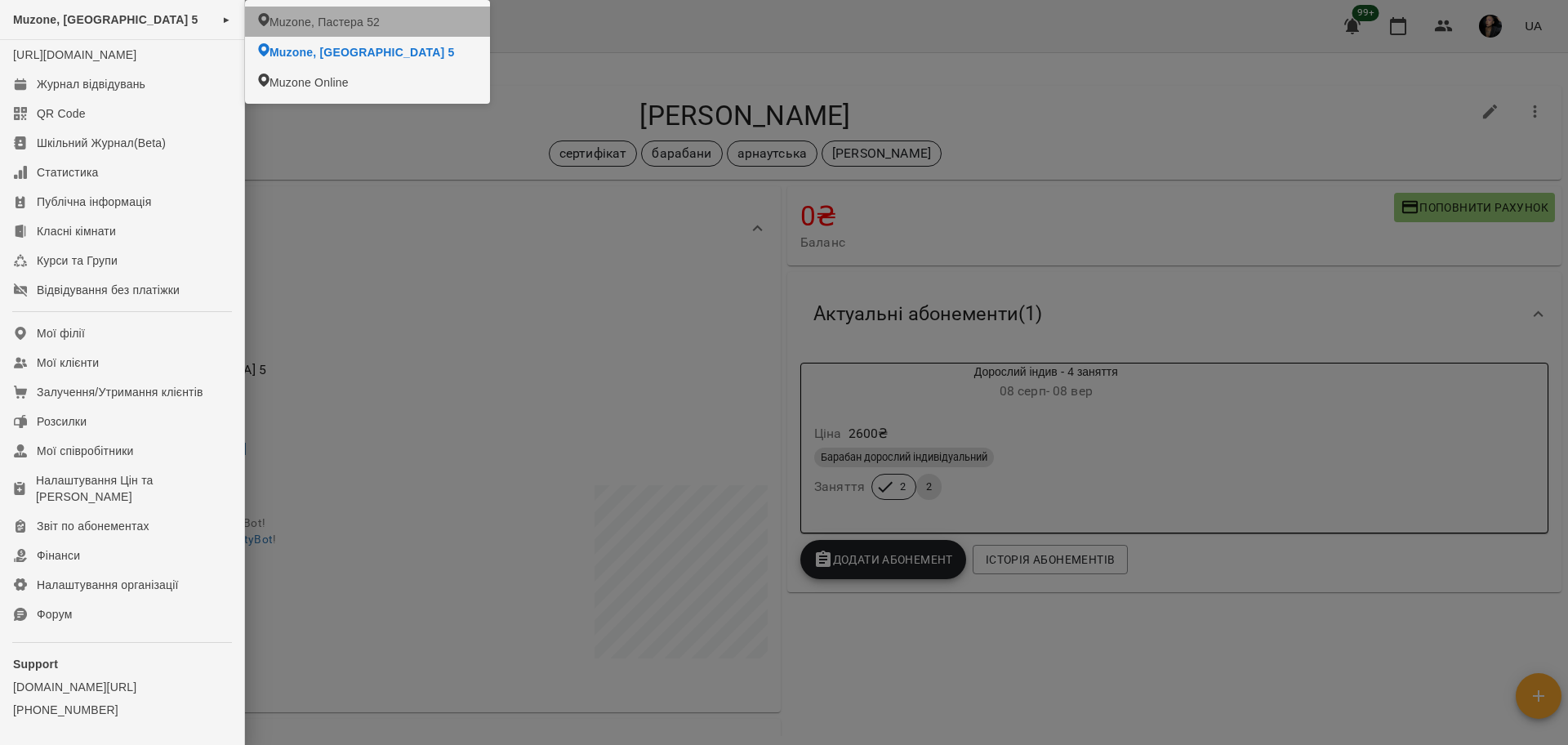
click at [297, 17] on span "Muzone, Пастера 52" at bounding box center [325, 22] width 110 height 16
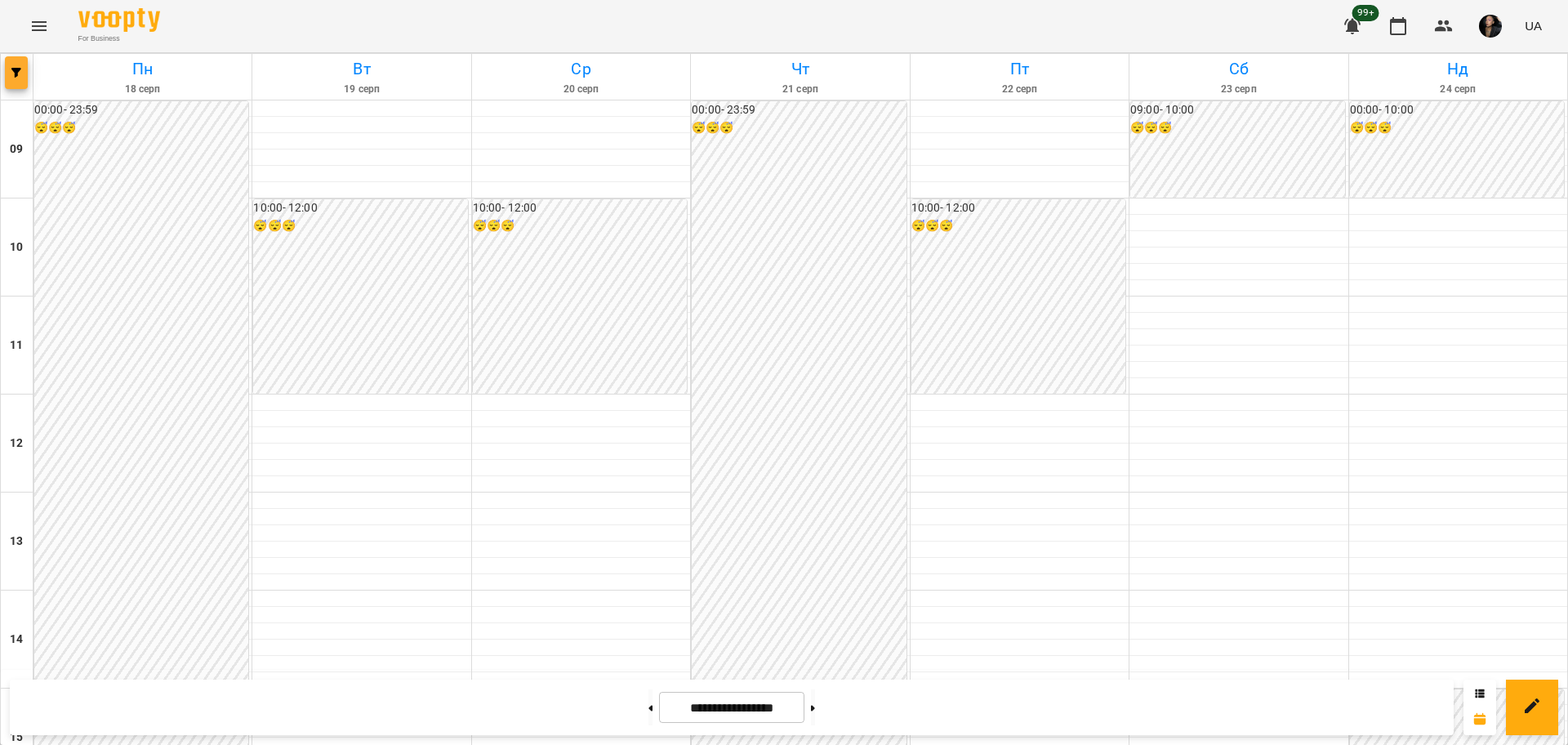
click at [6, 78] on button "button" at bounding box center [16, 72] width 23 height 32
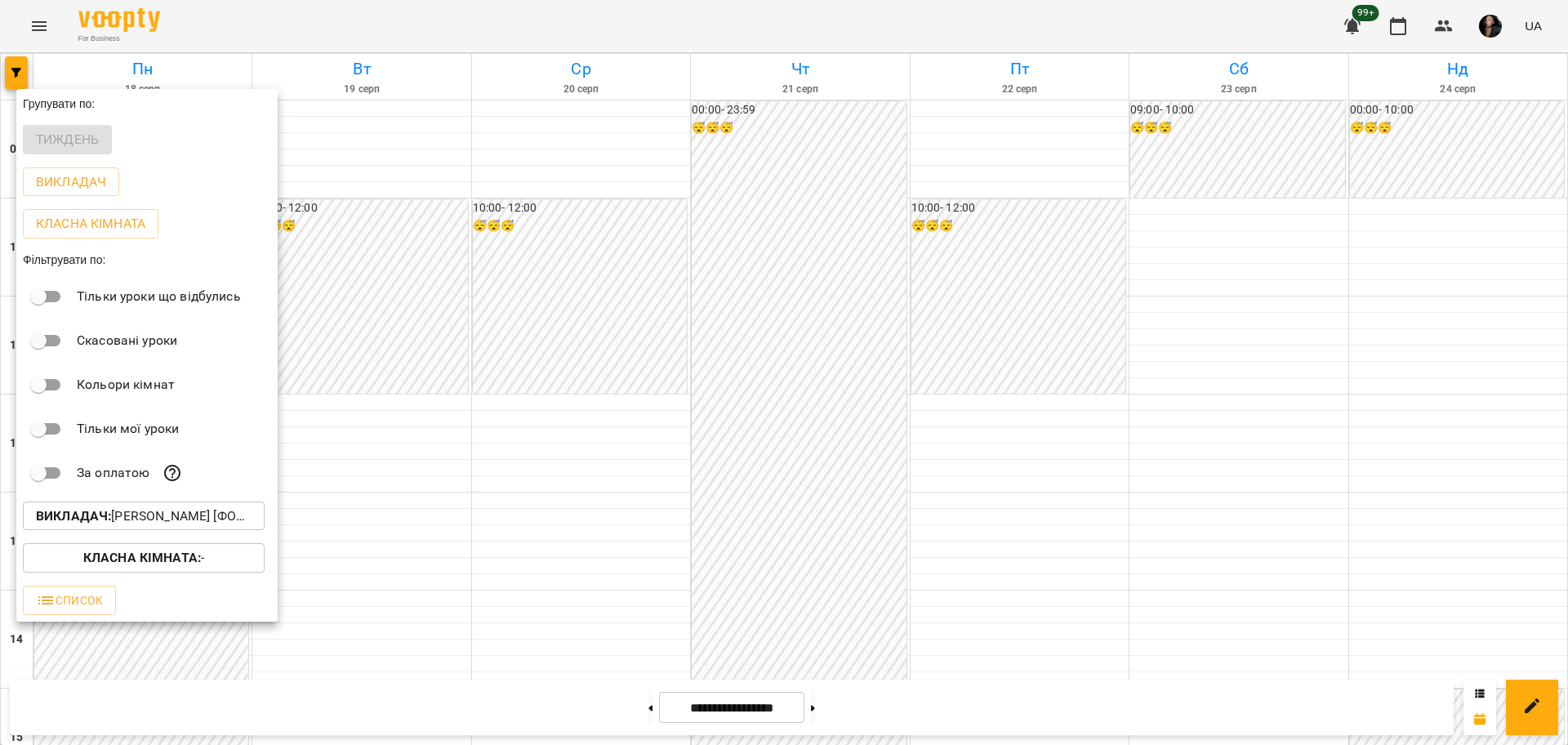
click at [187, 509] on button "Викладач : Олег [фоно/вокал]" at bounding box center [143, 516] width 241 height 29
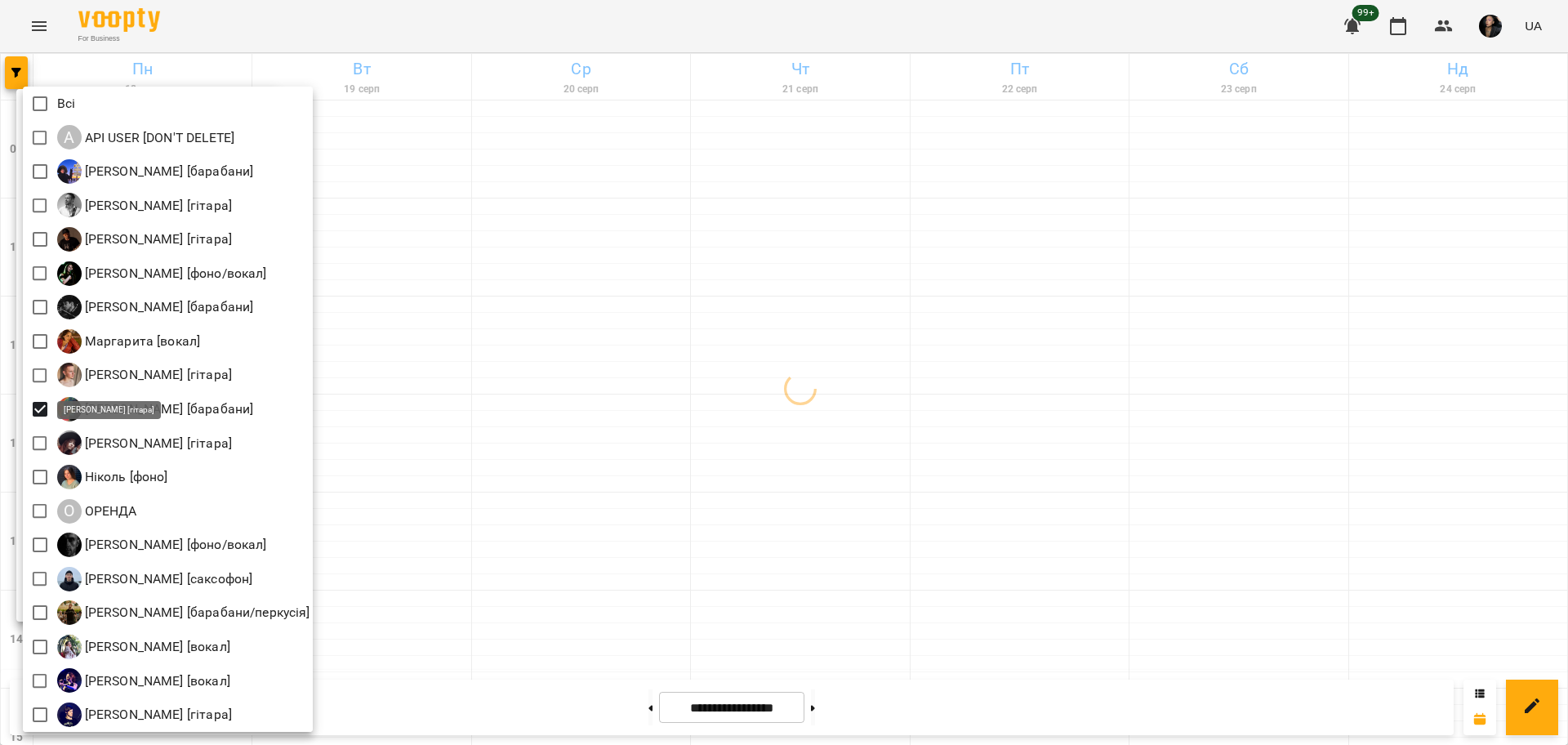
click at [552, 461] on div at bounding box center [784, 372] width 1568 height 745
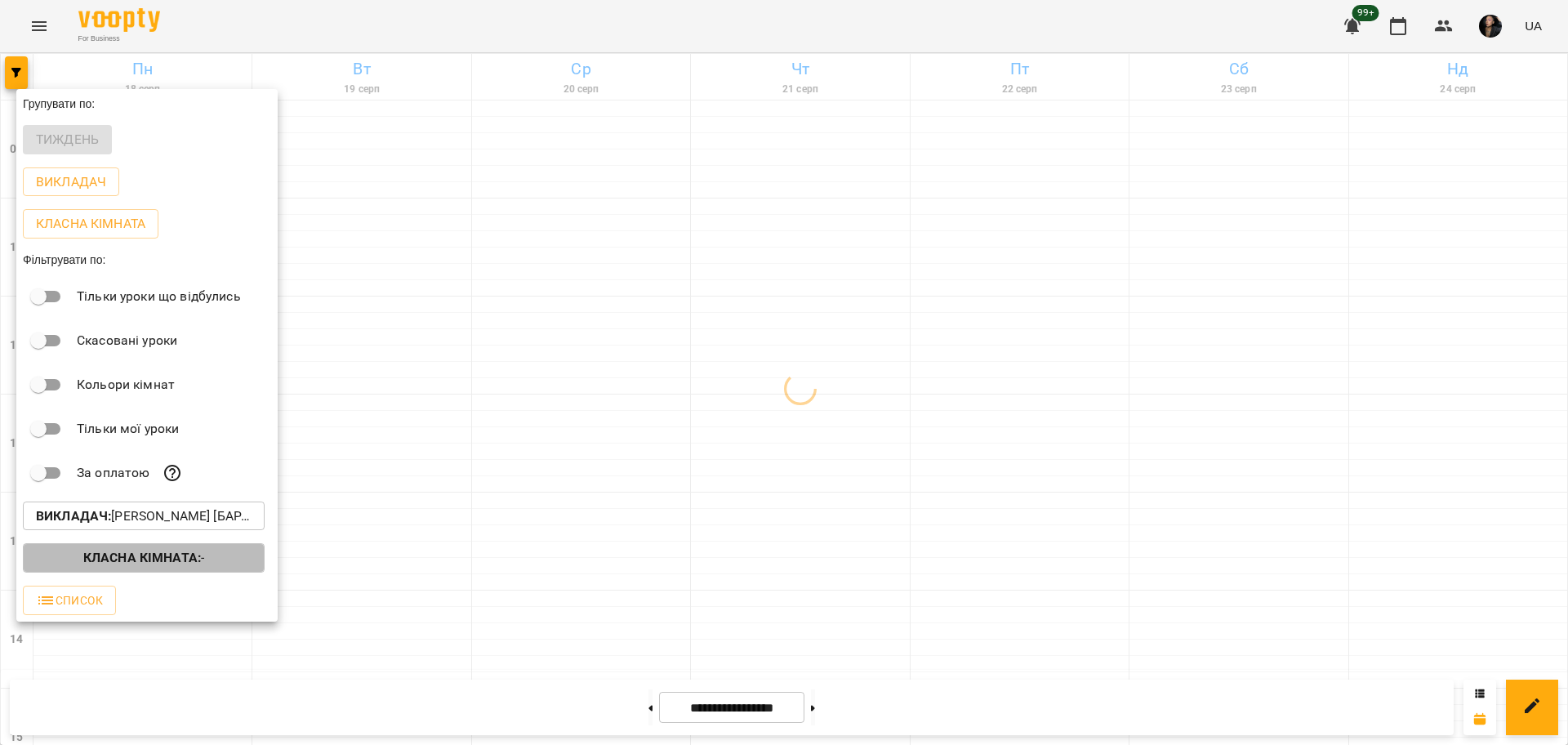
click at [148, 567] on p "Класна кімната : -" at bounding box center [143, 557] width 121 height 20
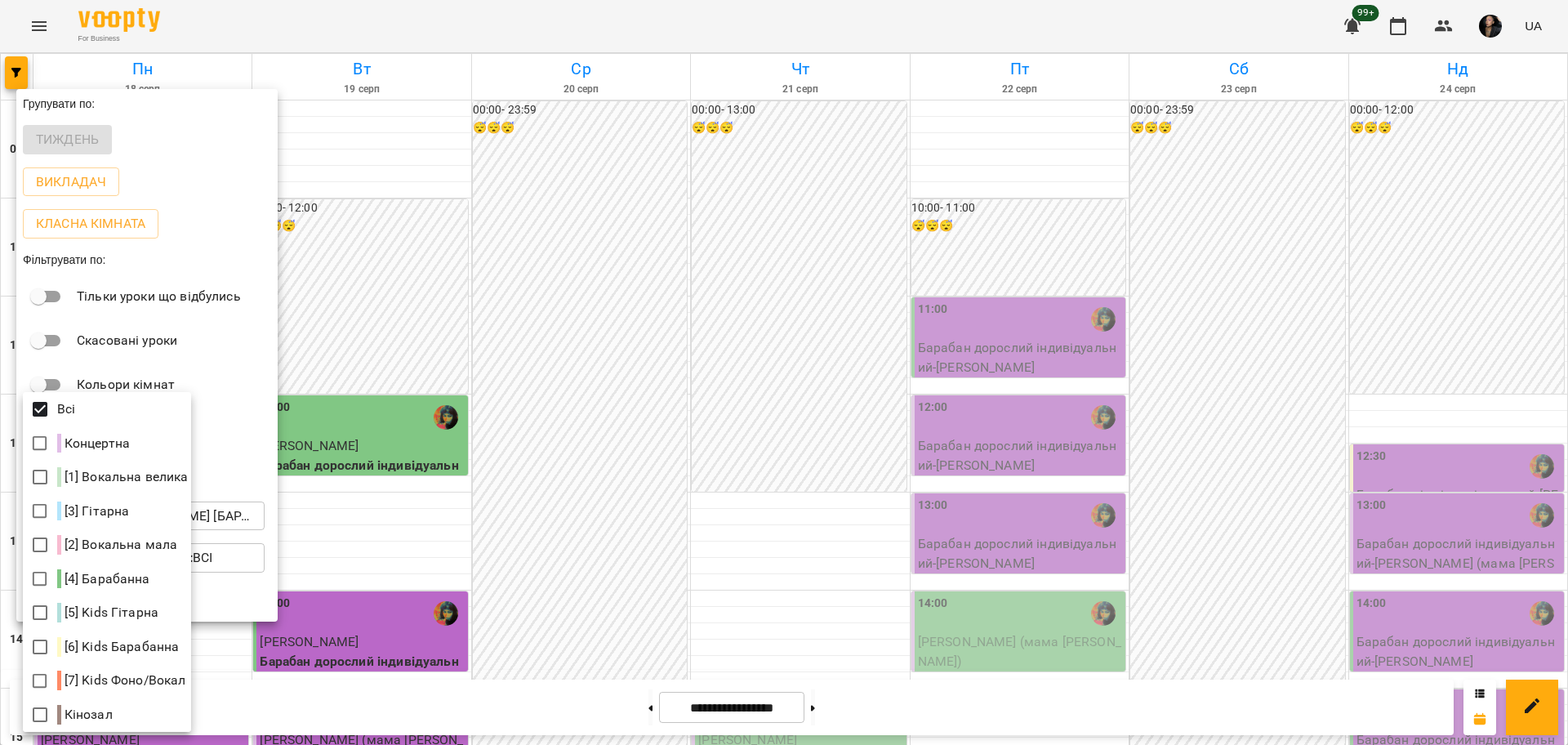
click at [662, 440] on div at bounding box center [784, 372] width 1568 height 745
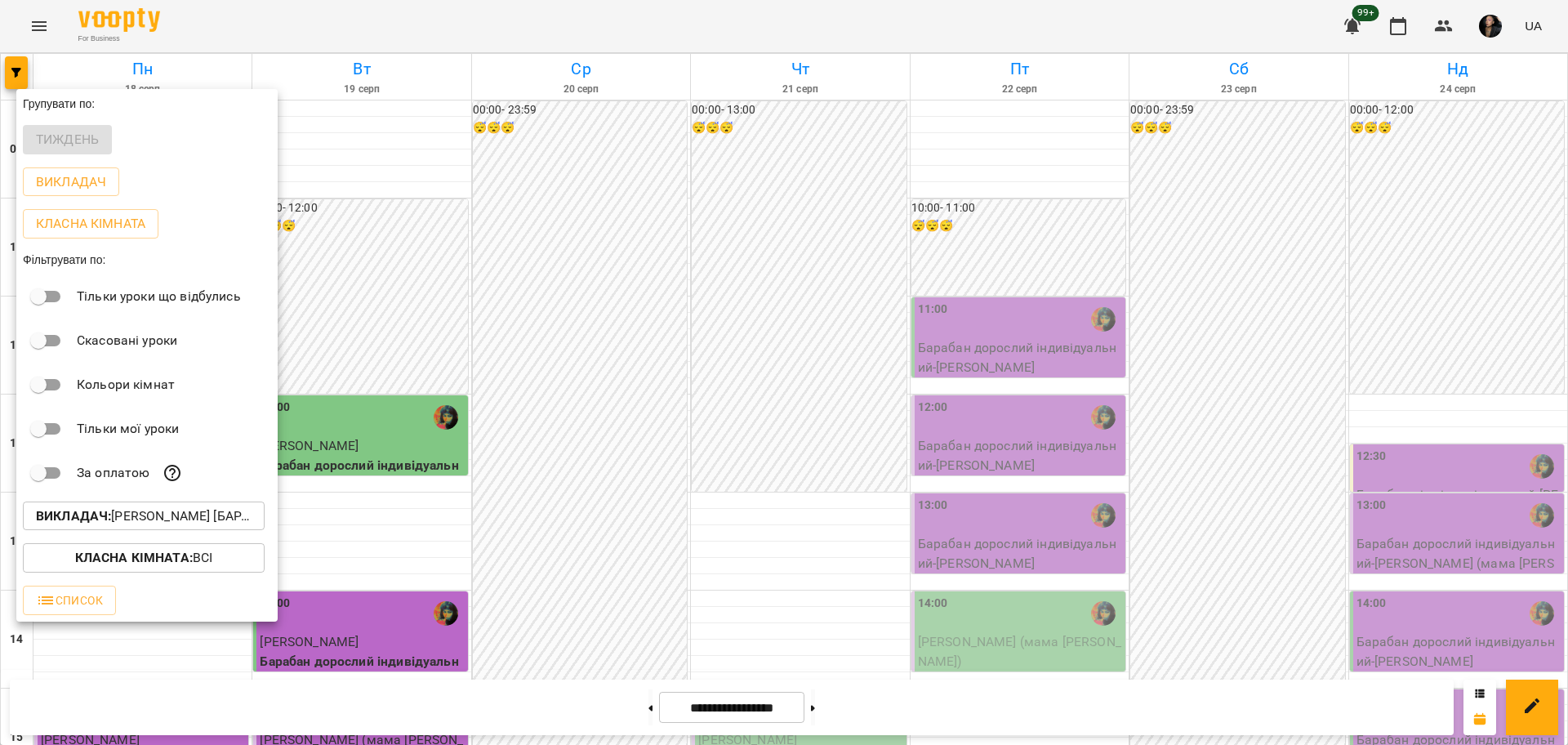
click at [565, 513] on div at bounding box center [784, 372] width 1568 height 745
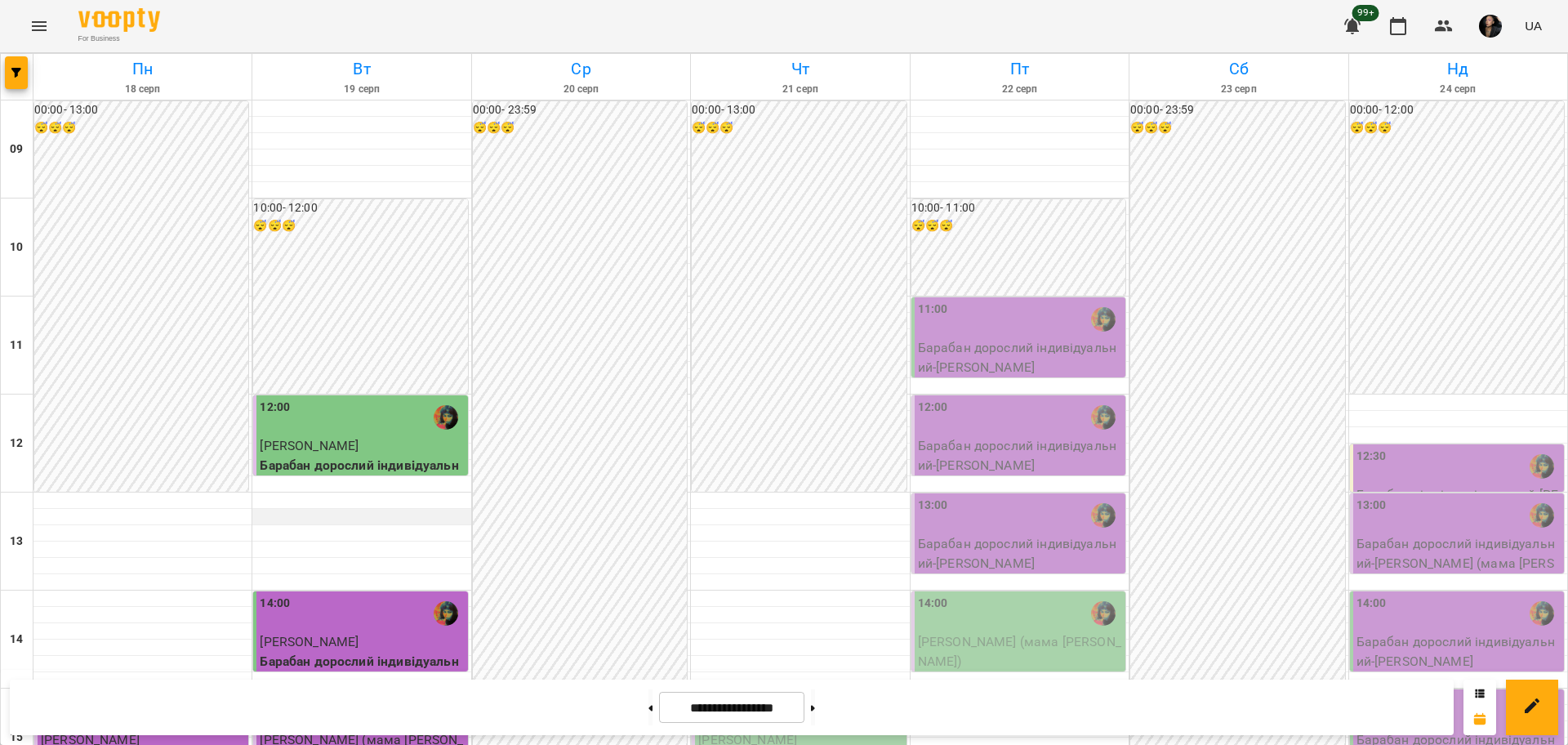
scroll to position [510, 0]
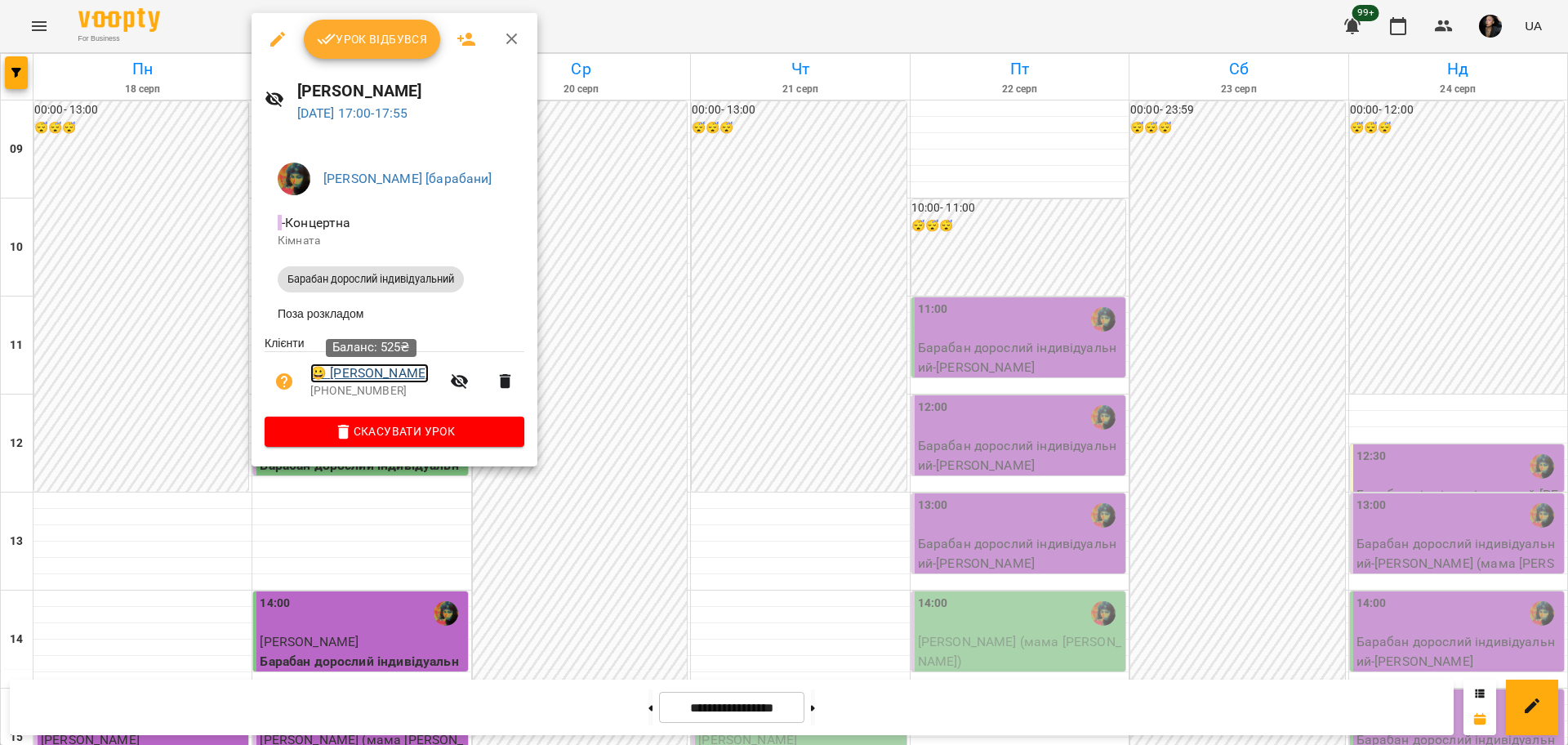
click at [388, 372] on link "😀 Кузьменко Олег" at bounding box center [369, 372] width 119 height 20
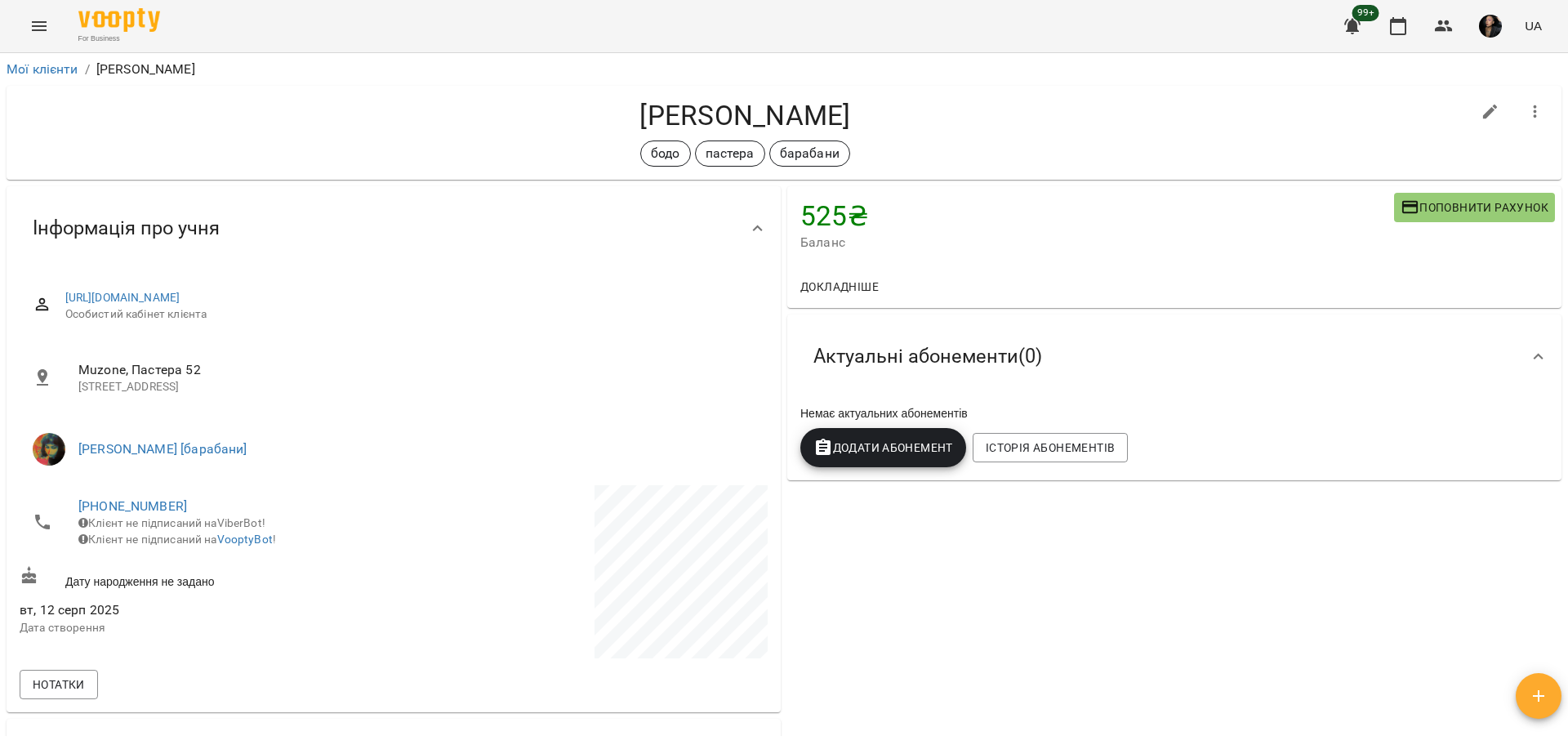
click at [1470, 124] on button "button" at bounding box center [1489, 111] width 39 height 39
select select "**"
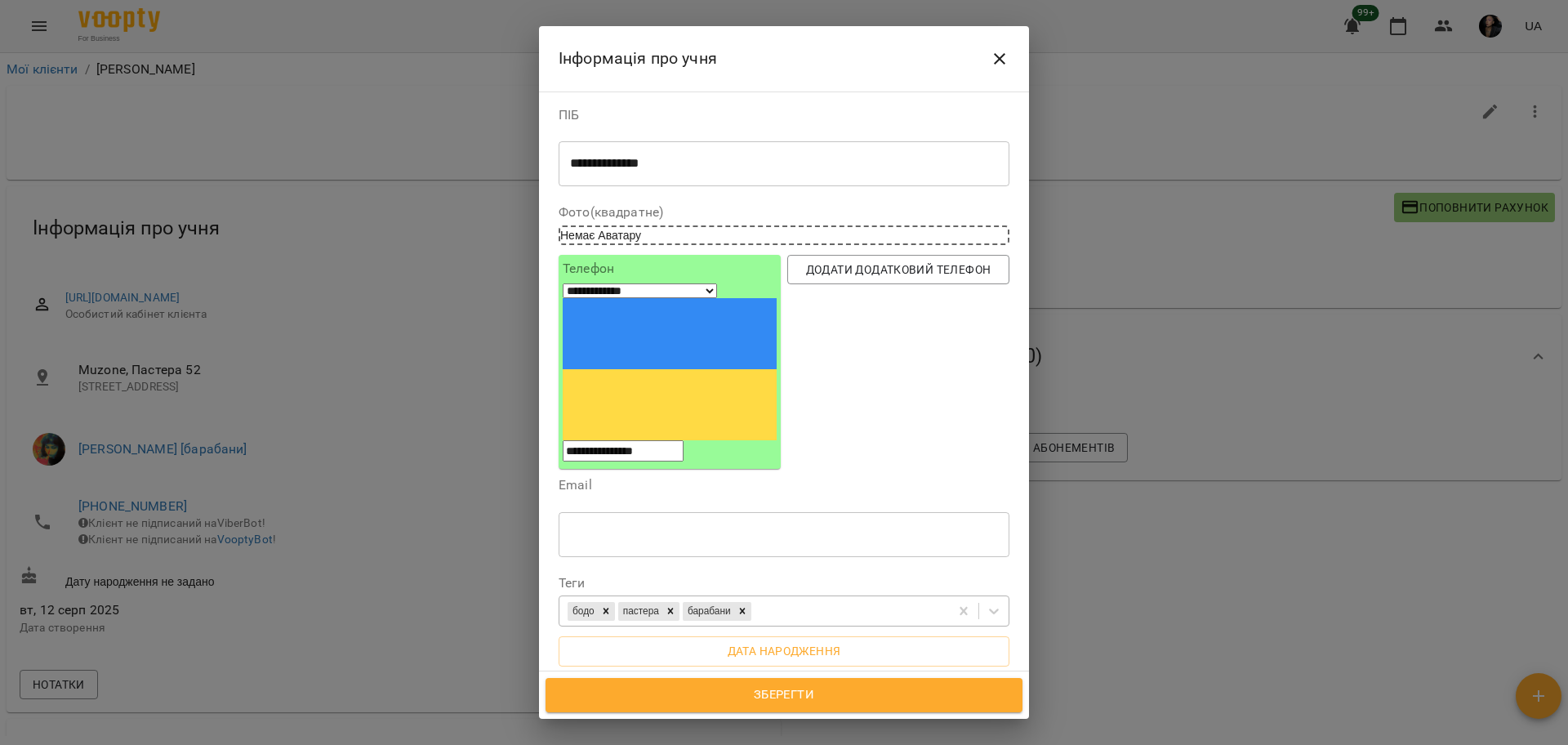
click at [781, 598] on div "бодо пастера барабани" at bounding box center [755, 611] width 390 height 27
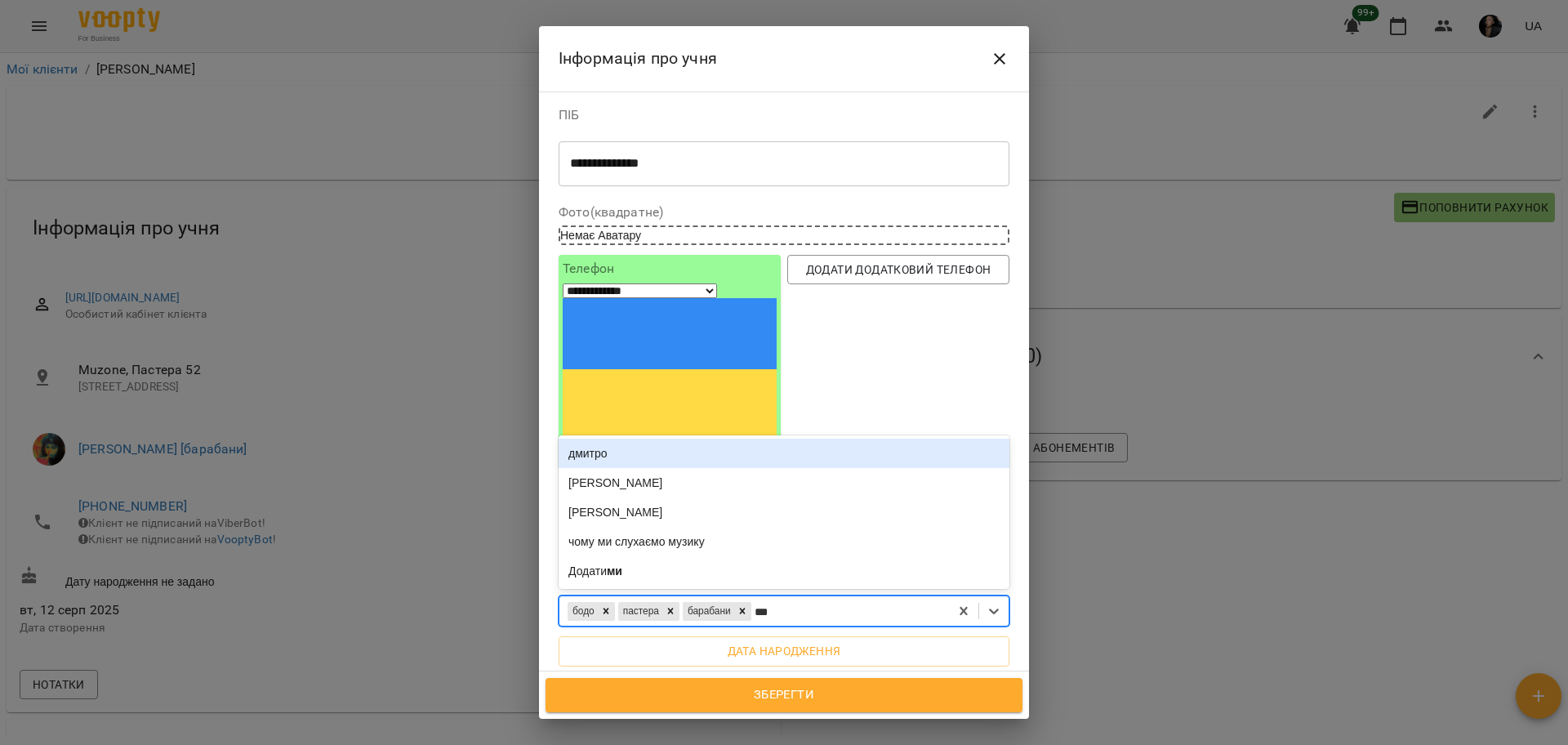
type input "****"
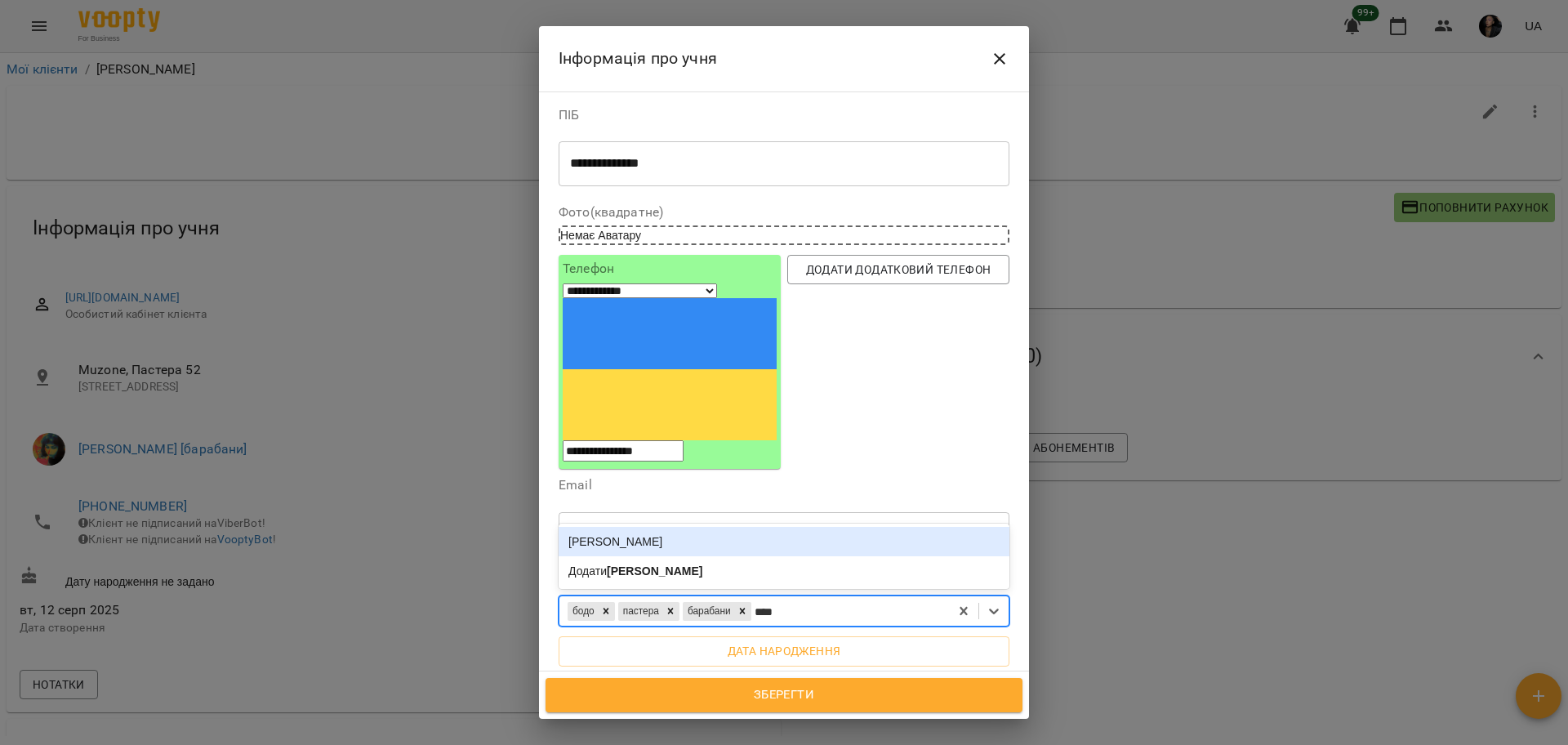
click at [688, 526] on div "[PERSON_NAME]" at bounding box center [784, 541] width 450 height 29
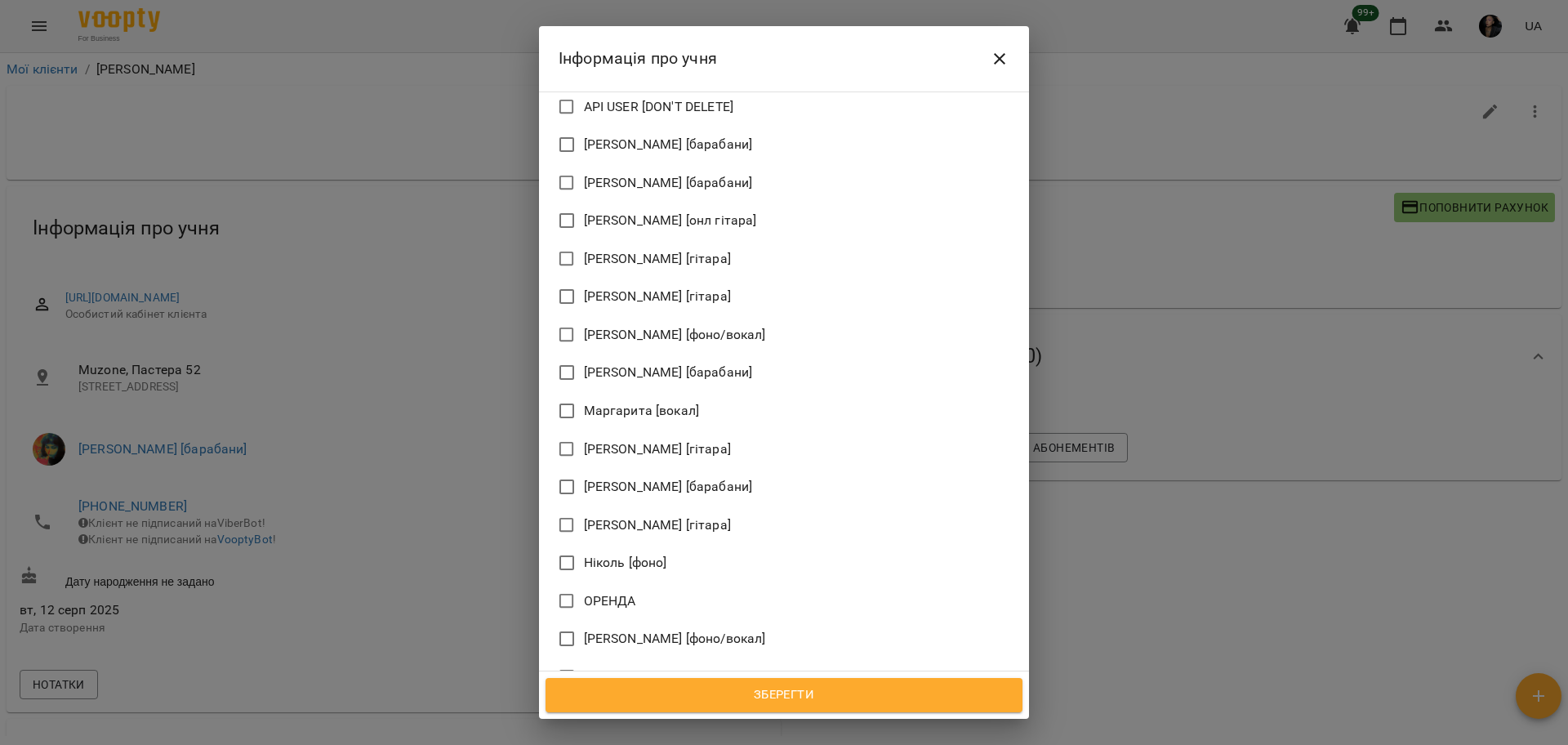
scroll to position [1016, 0]
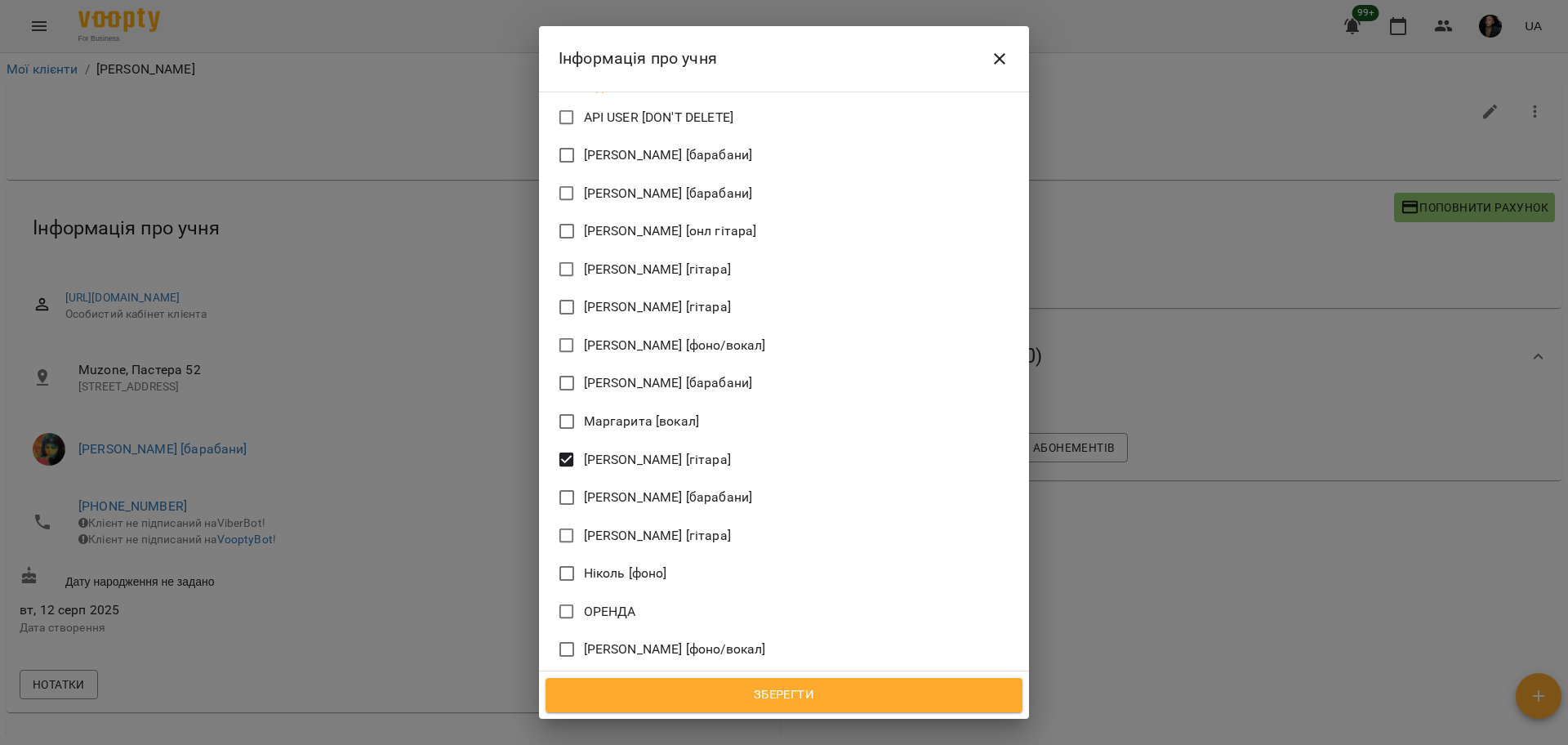
click at [707, 695] on span "Зберегти" at bounding box center [784, 695] width 441 height 21
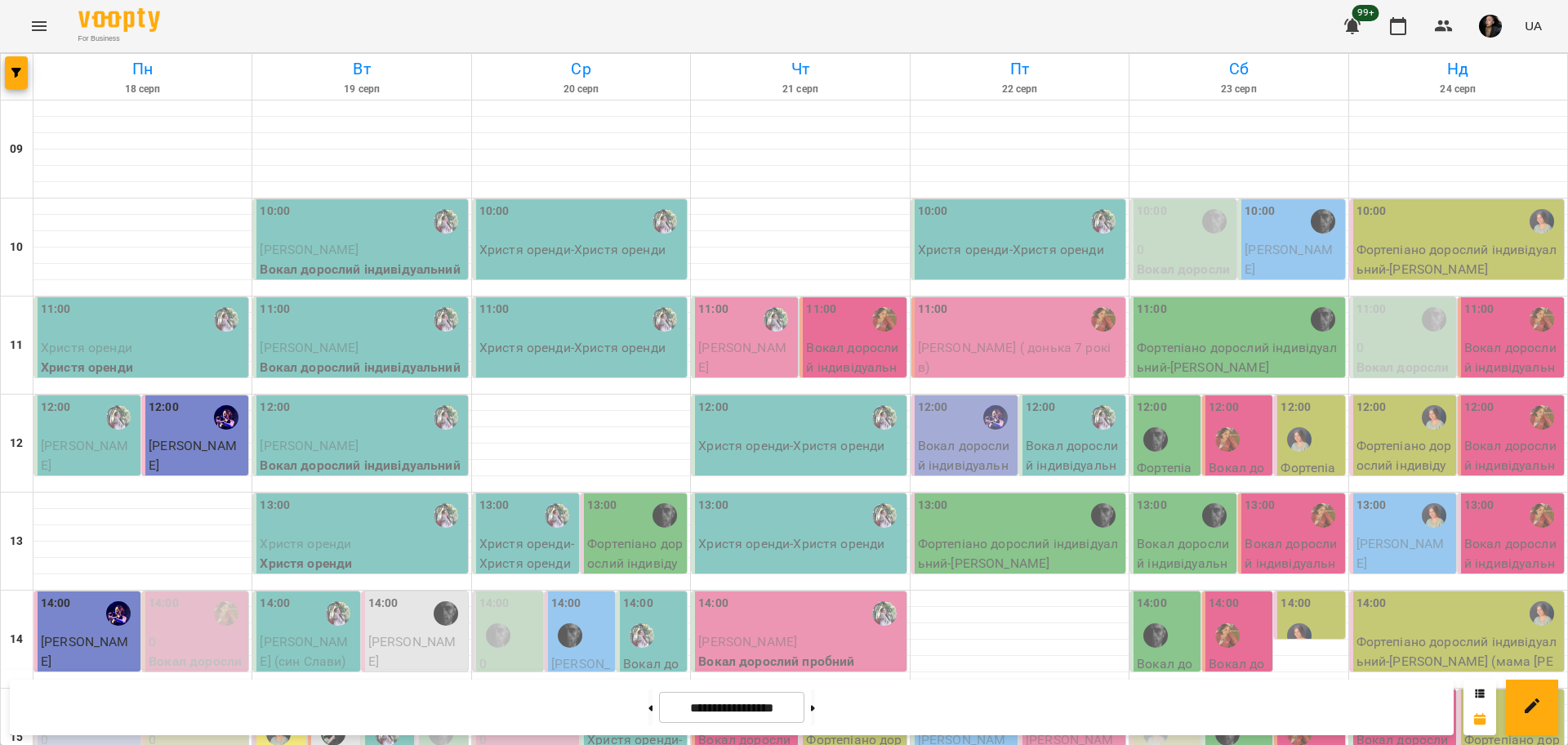
scroll to position [306, 0]
click at [814, 716] on button at bounding box center [813, 707] width 4 height 36
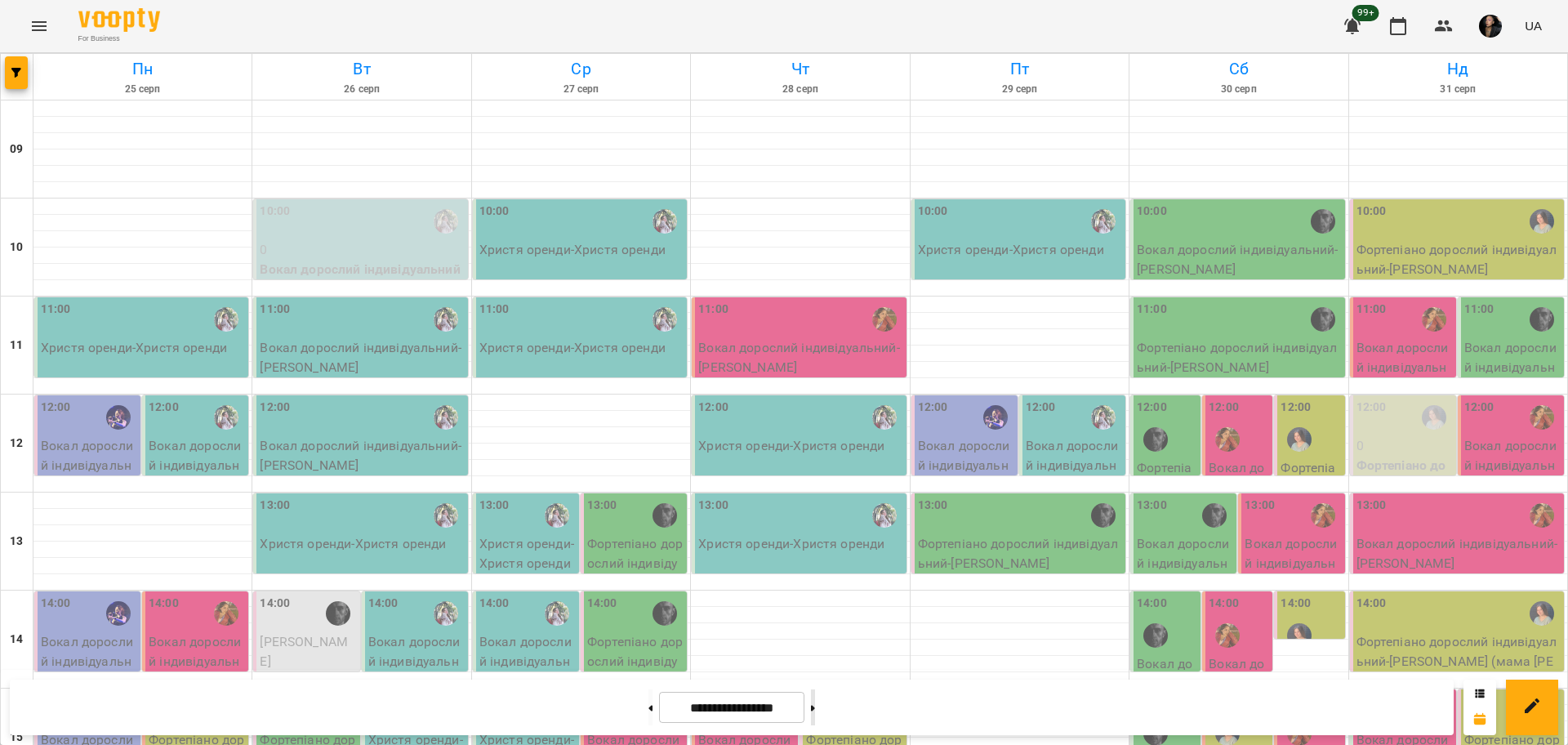
click at [814, 710] on button at bounding box center [813, 707] width 4 height 36
type input "**********"
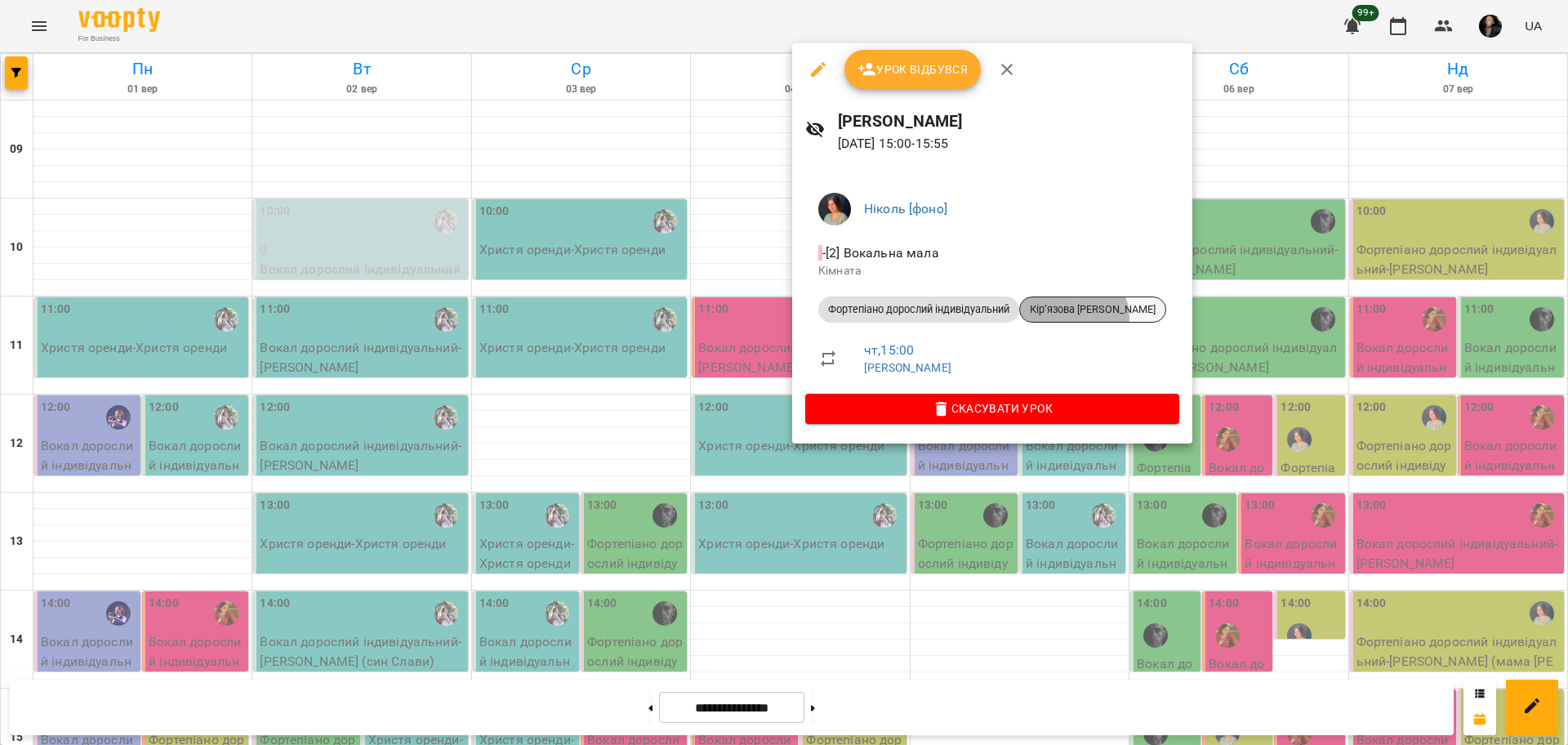
click at [1075, 317] on div "Кірʼязова [PERSON_NAME]" at bounding box center [1092, 309] width 147 height 26
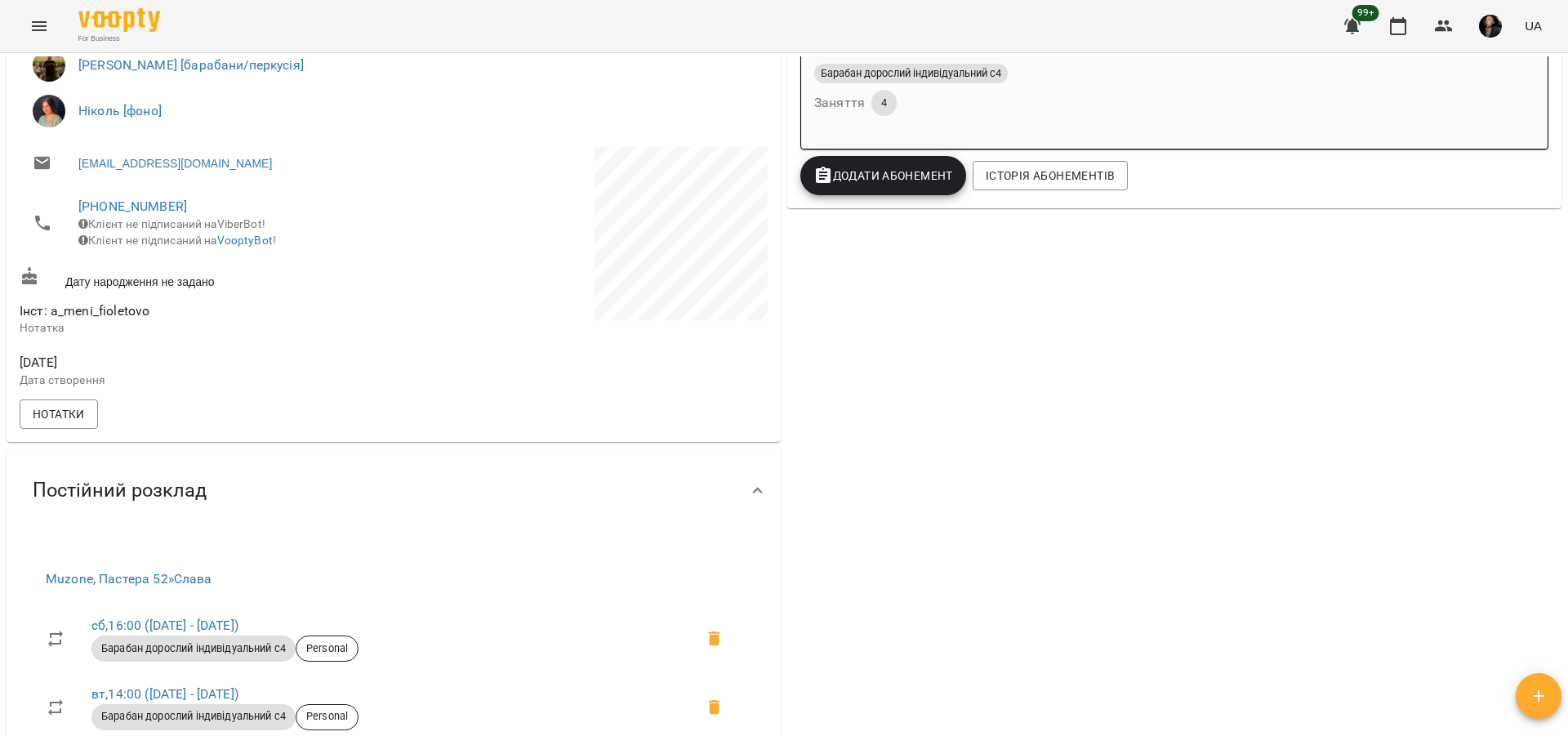
scroll to position [409, 0]
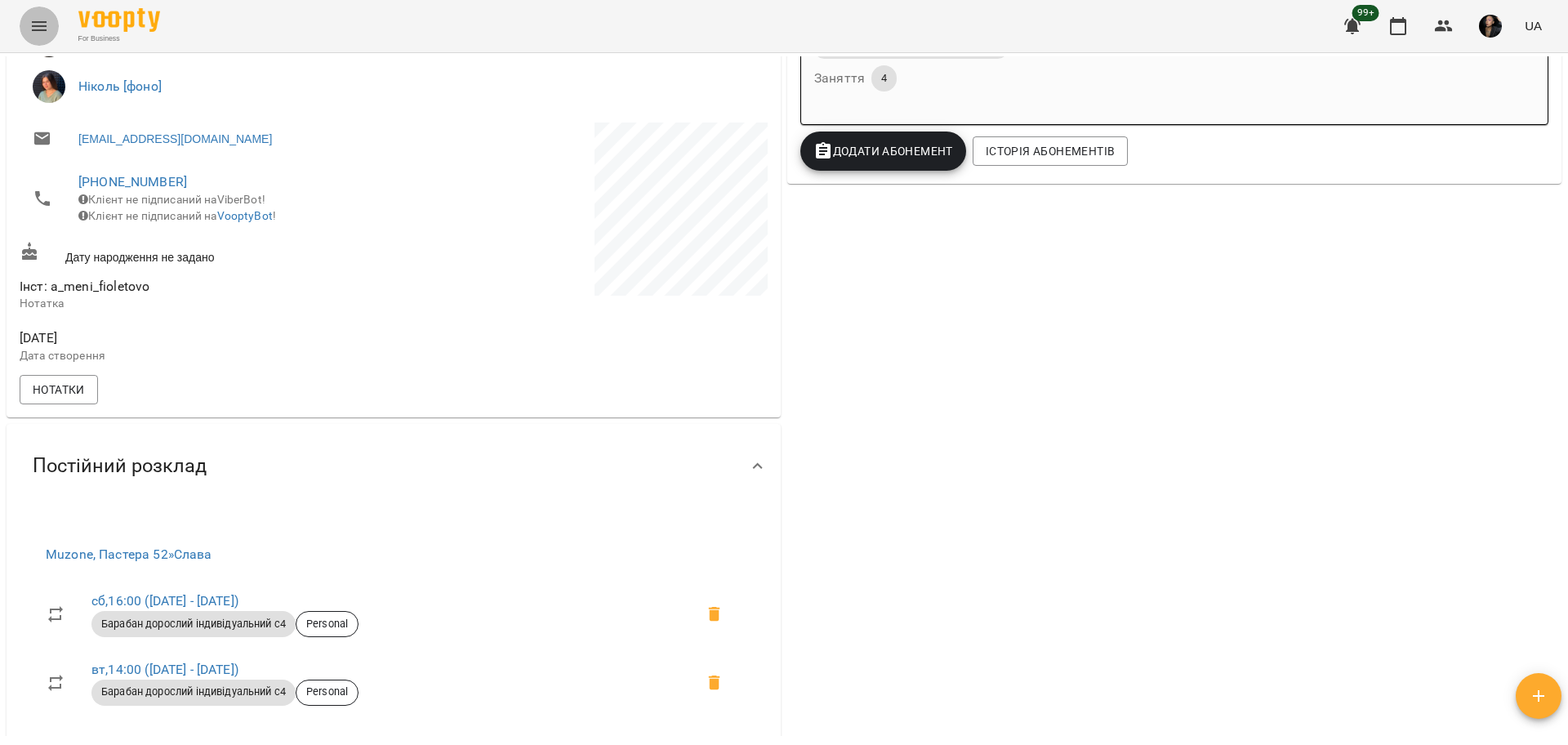
click at [49, 34] on button "Menu" at bounding box center [39, 26] width 39 height 39
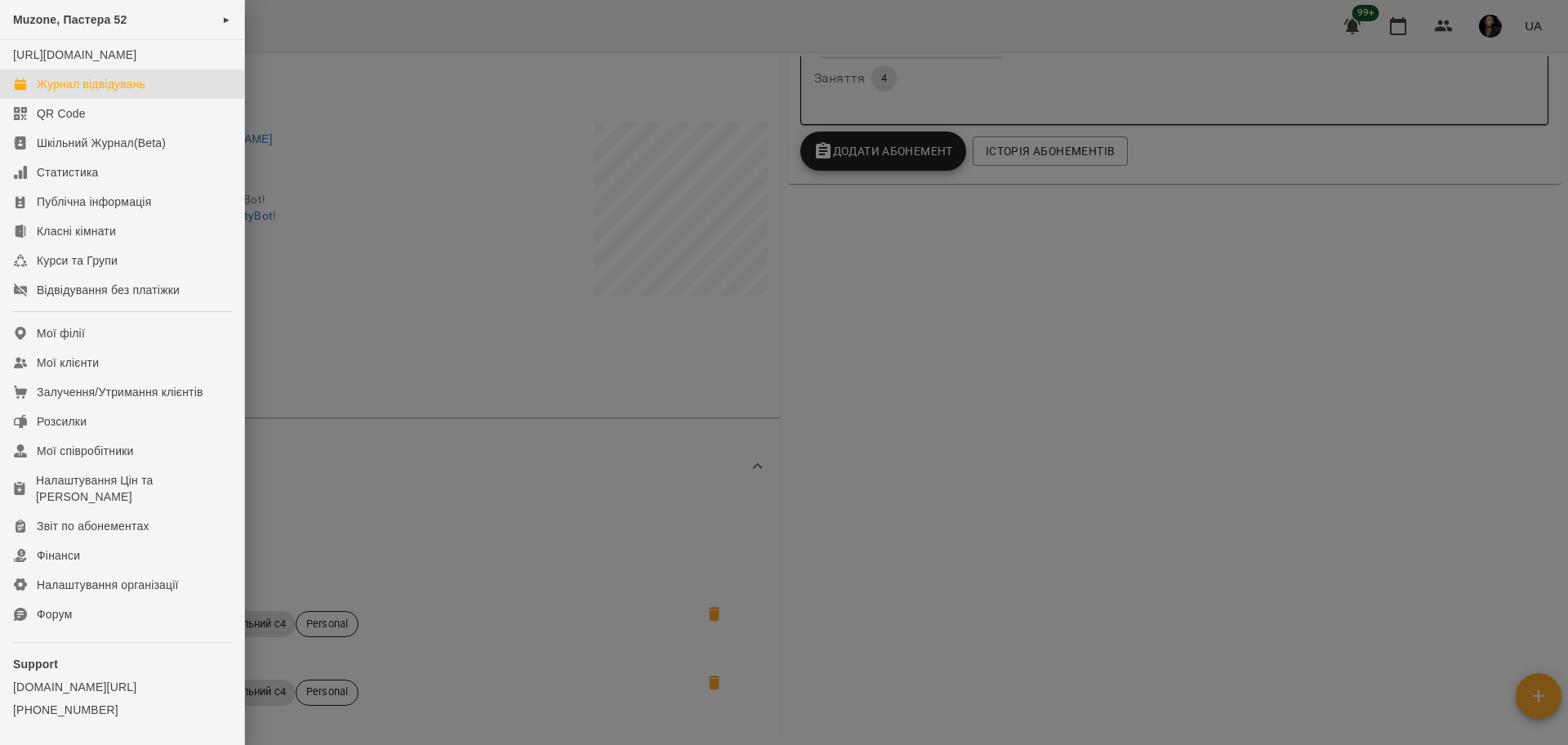
click at [92, 92] on div "Журнал відвідувань" at bounding box center [91, 84] width 108 height 16
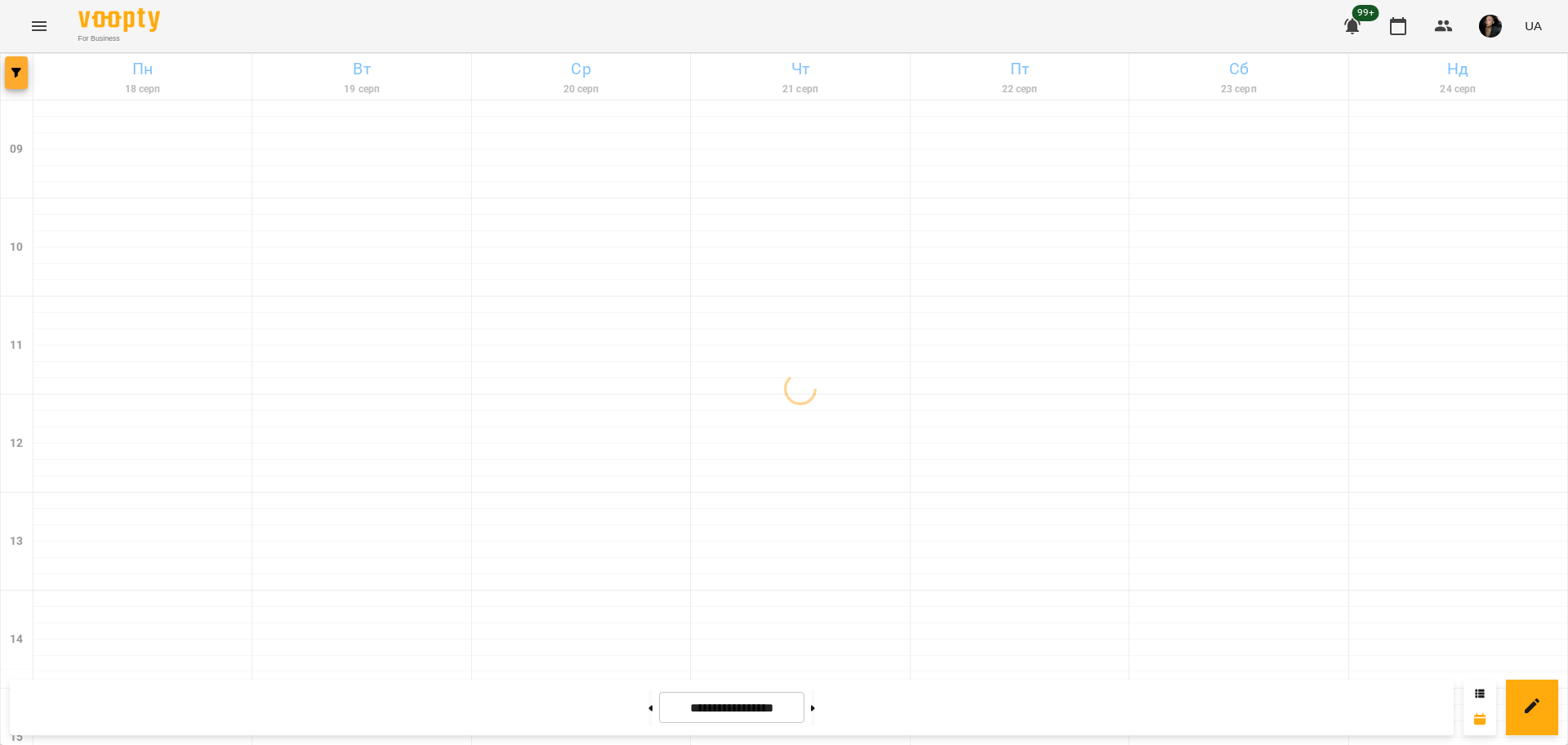
click at [22, 78] on button "button" at bounding box center [16, 72] width 23 height 32
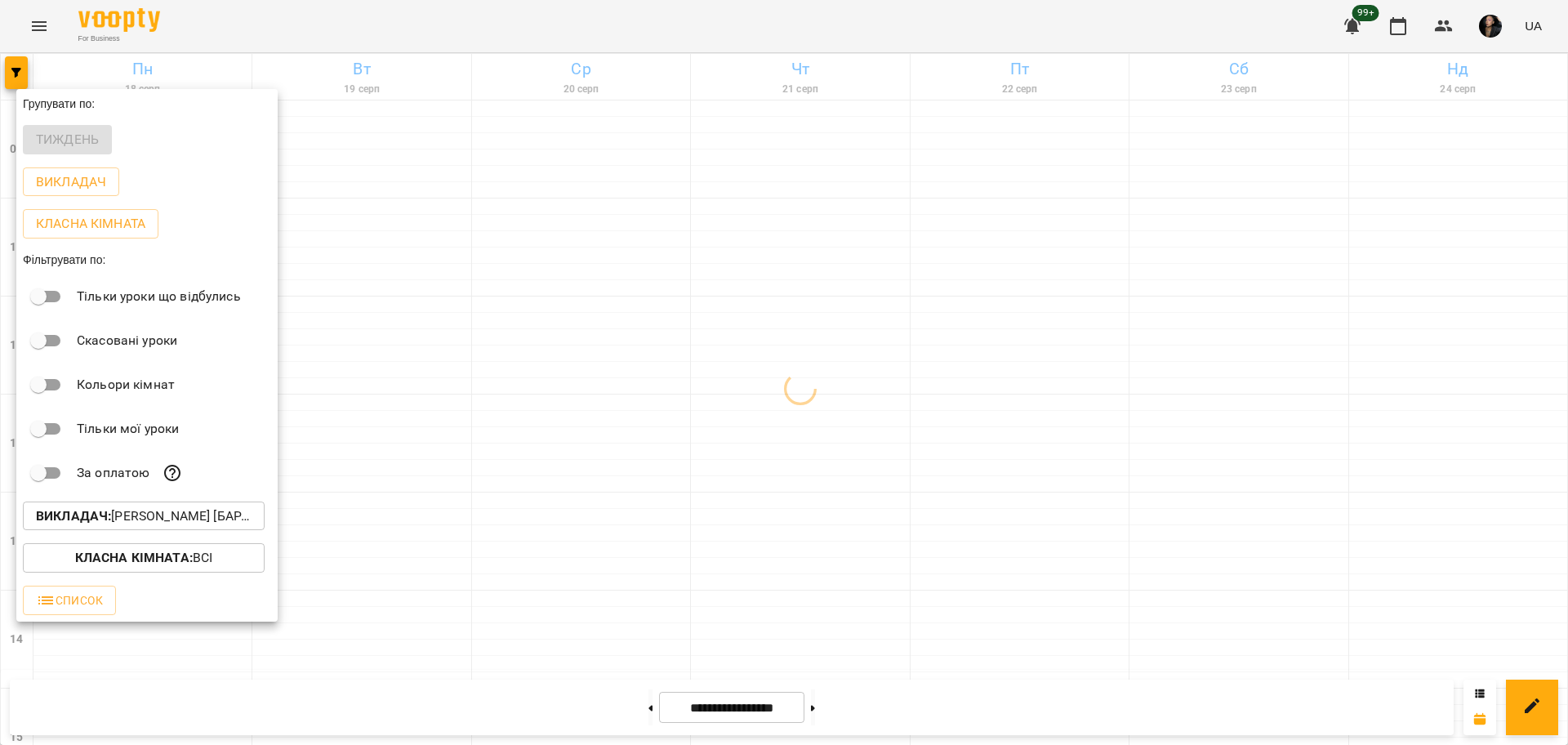
click at [213, 517] on p "Викладач : [PERSON_NAME] [барабани/перкусія]" at bounding box center [143, 516] width 216 height 20
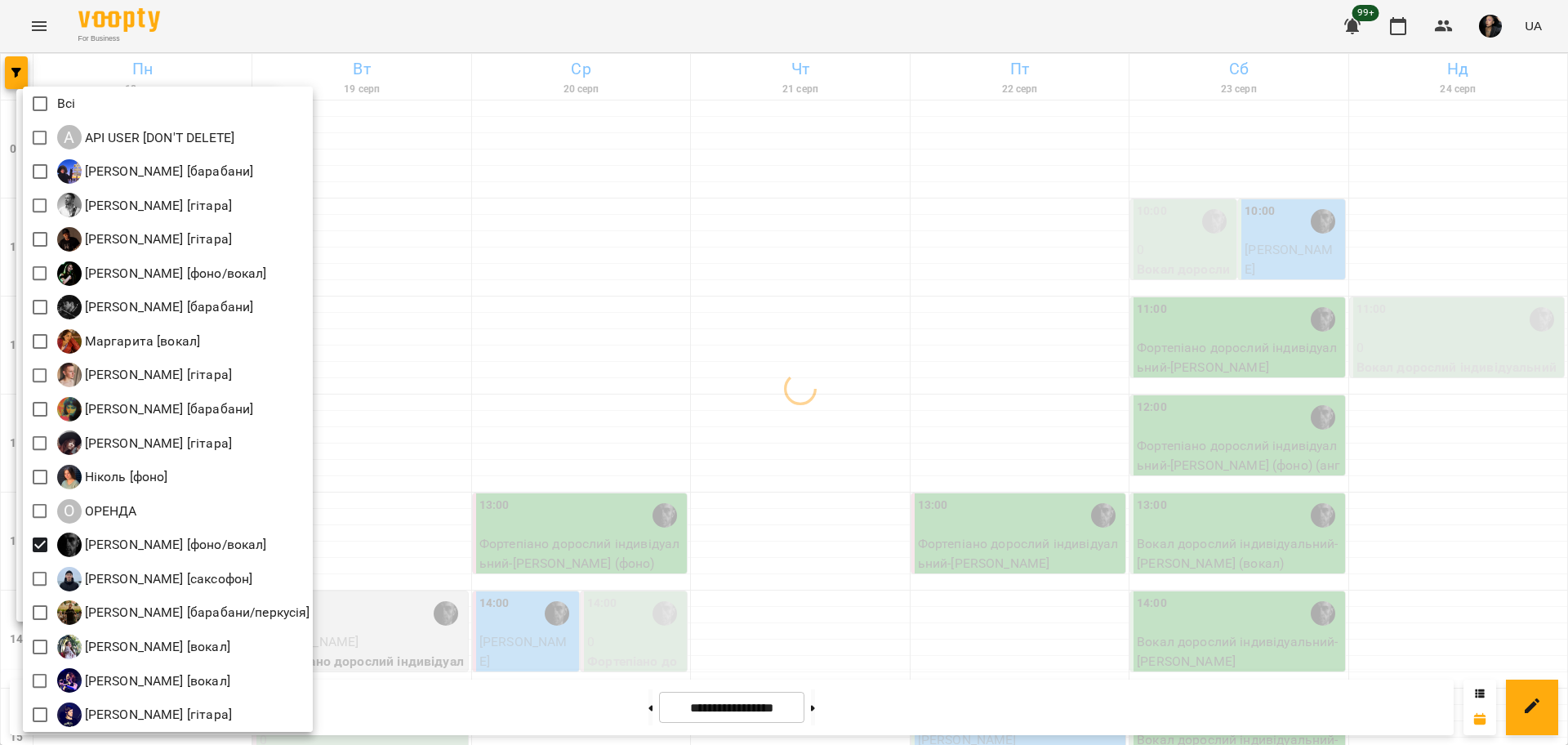
click at [517, 541] on div at bounding box center [784, 372] width 1568 height 745
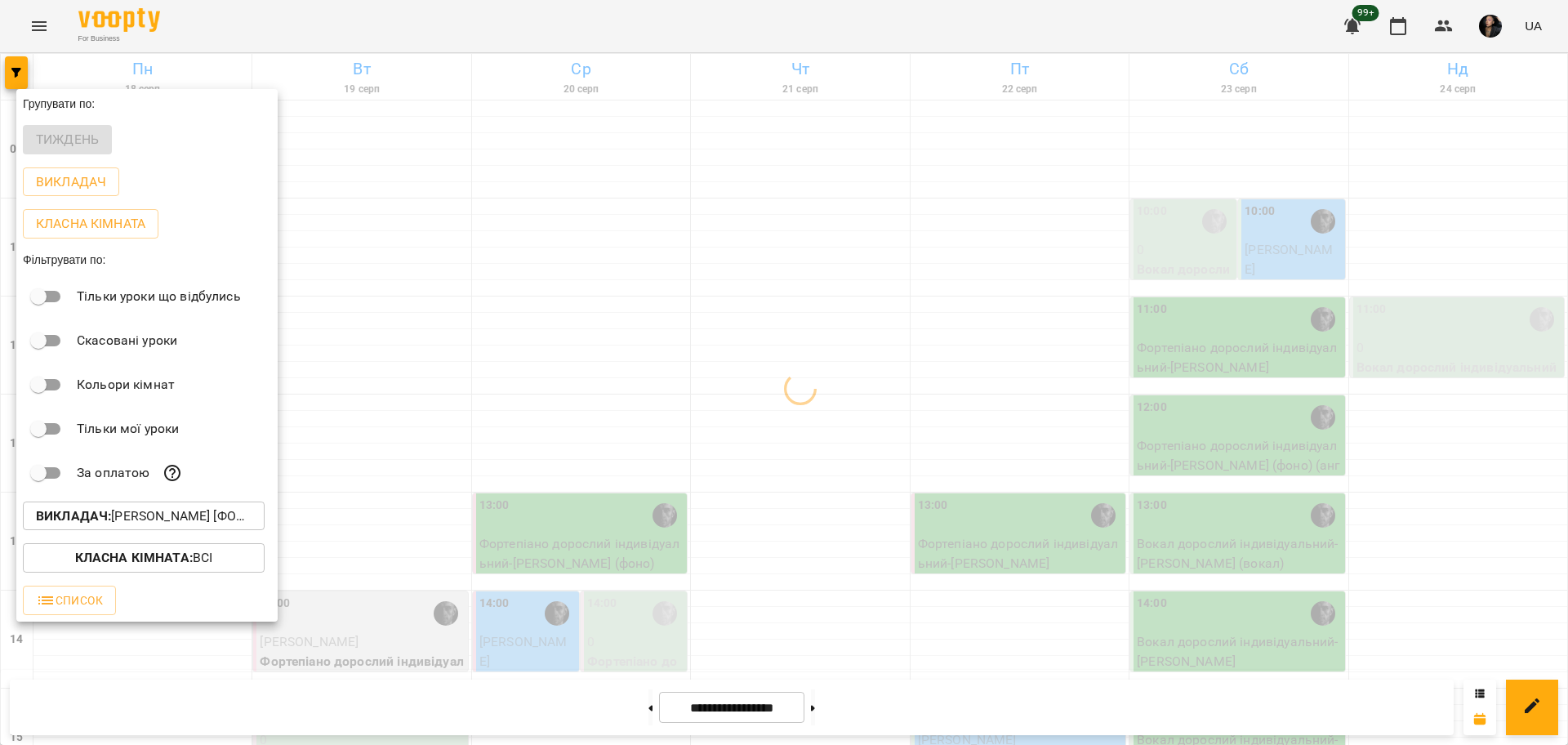
click at [495, 564] on div at bounding box center [784, 372] width 1568 height 745
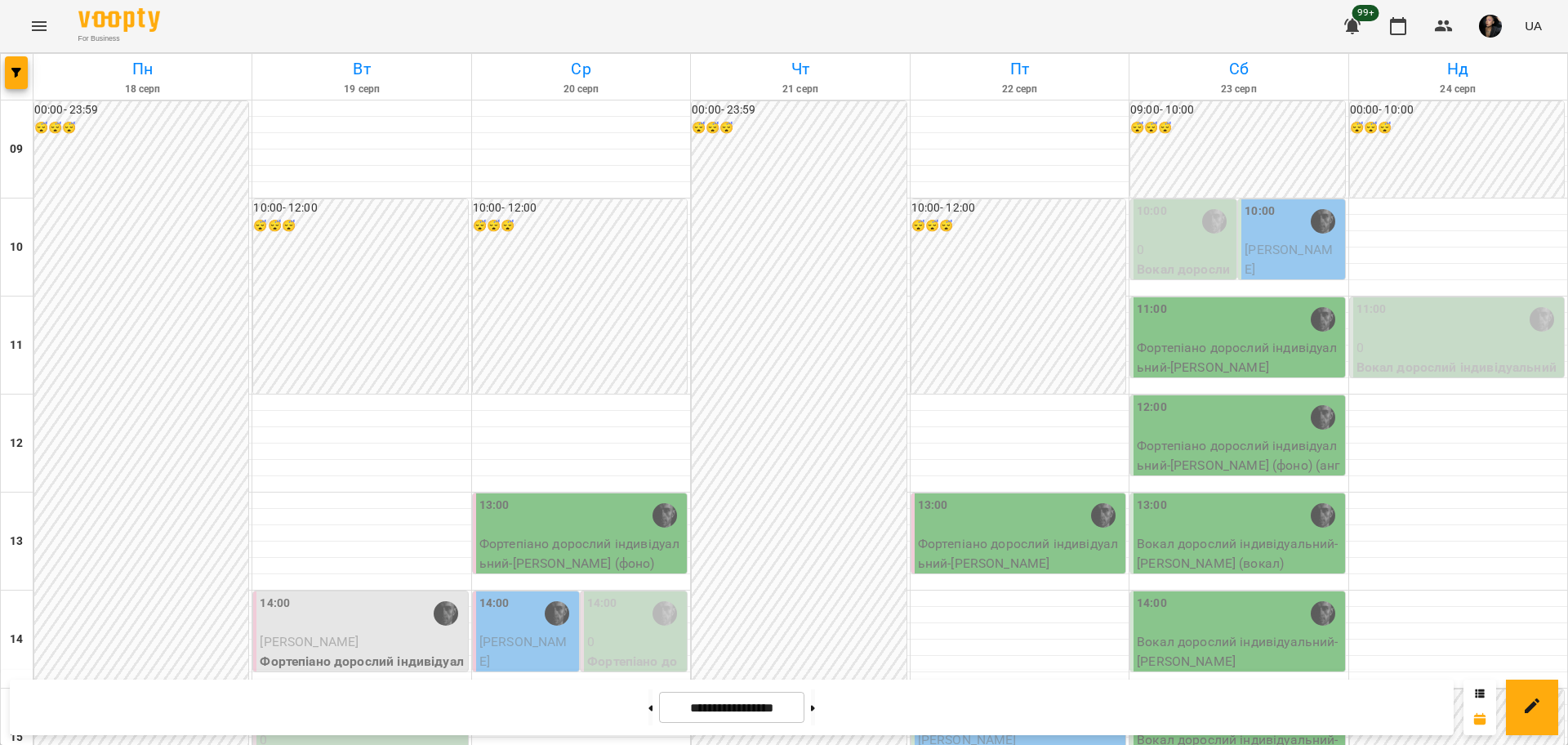
scroll to position [306, 0]
click at [603, 534] on p "Фортепіано дорослий індивідуальний - [PERSON_NAME] (фоно)" at bounding box center [581, 553] width 204 height 38
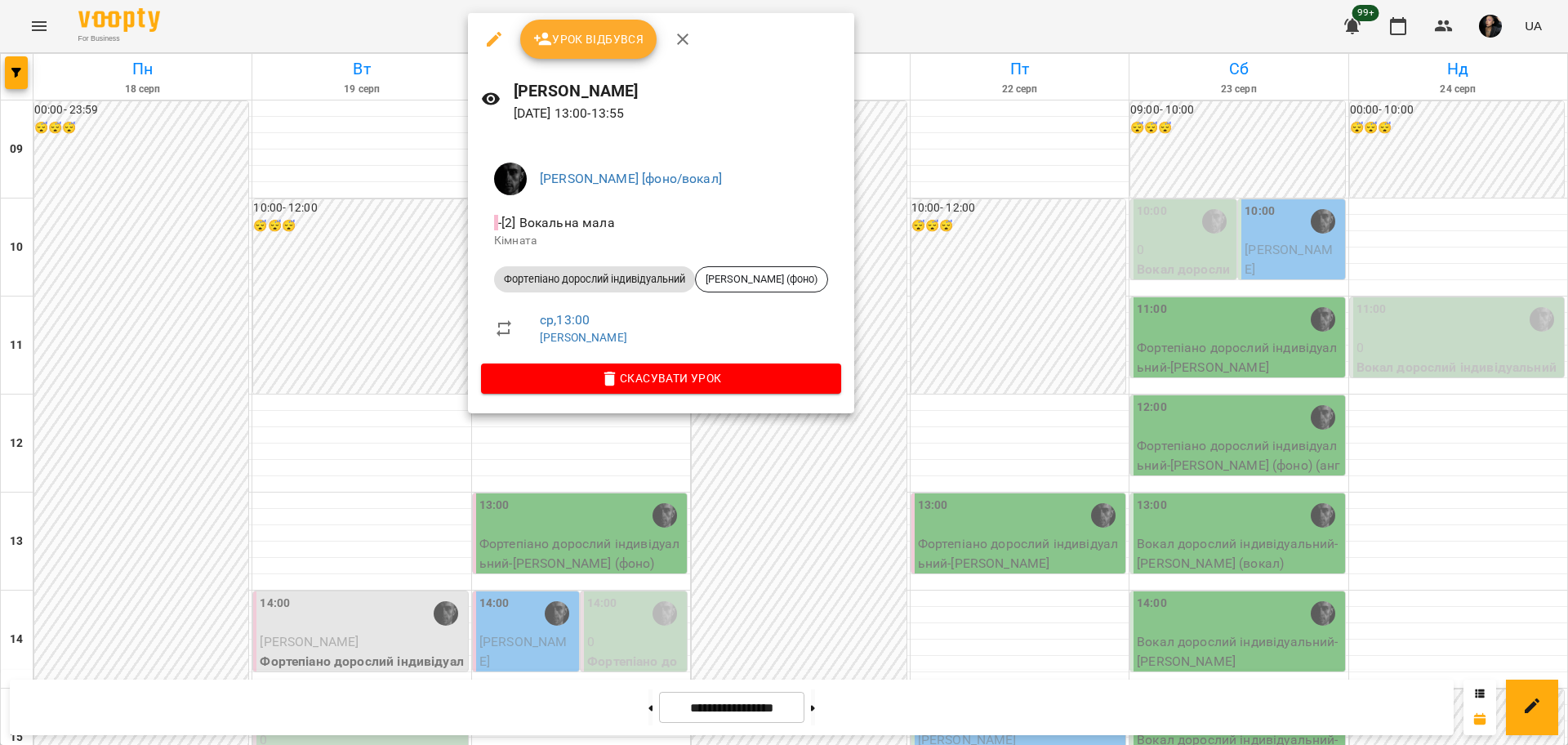
click at [584, 46] on span "Урок відбувся" at bounding box center [588, 39] width 111 height 20
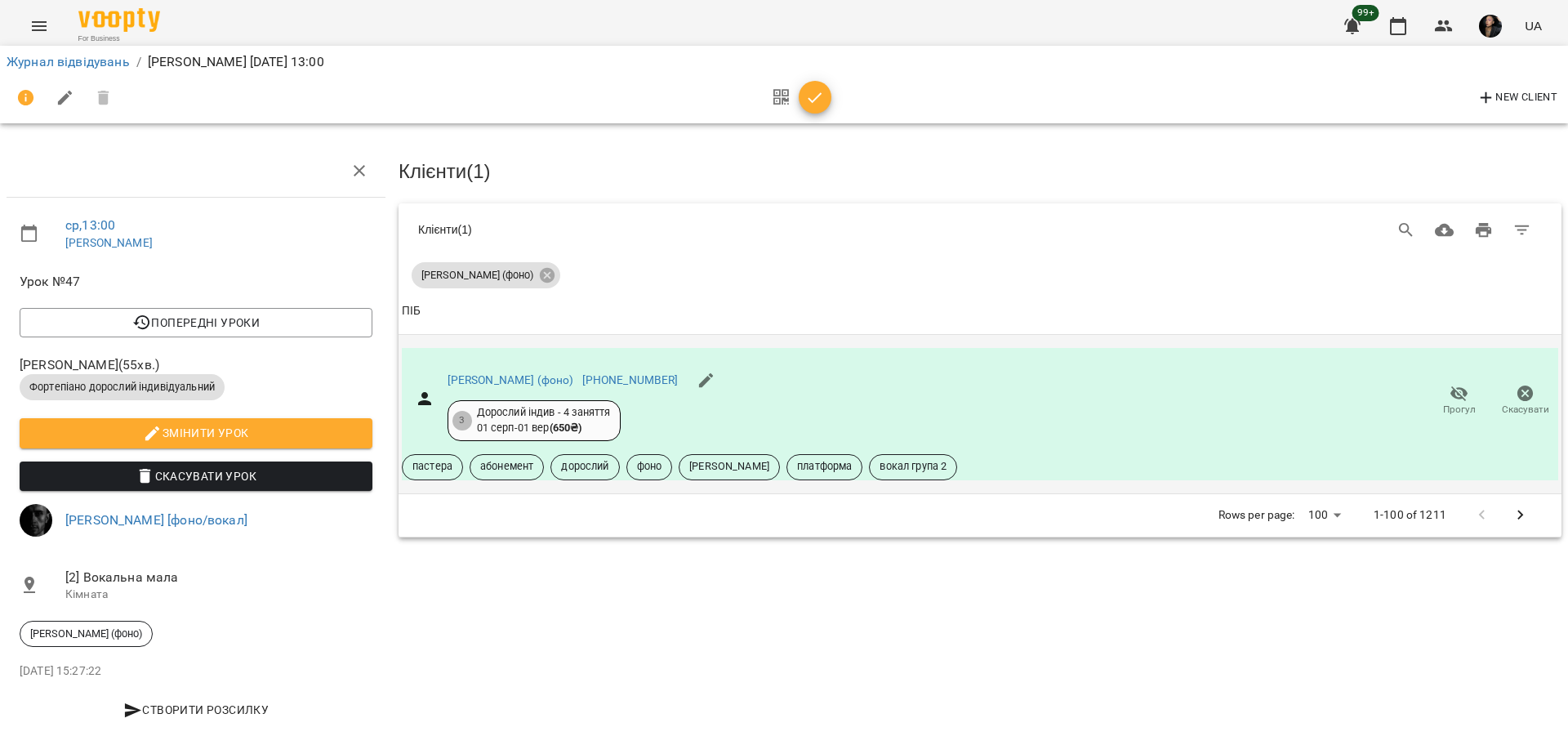
click at [1454, 403] on span "Прогул" at bounding box center [1459, 410] width 32 height 14
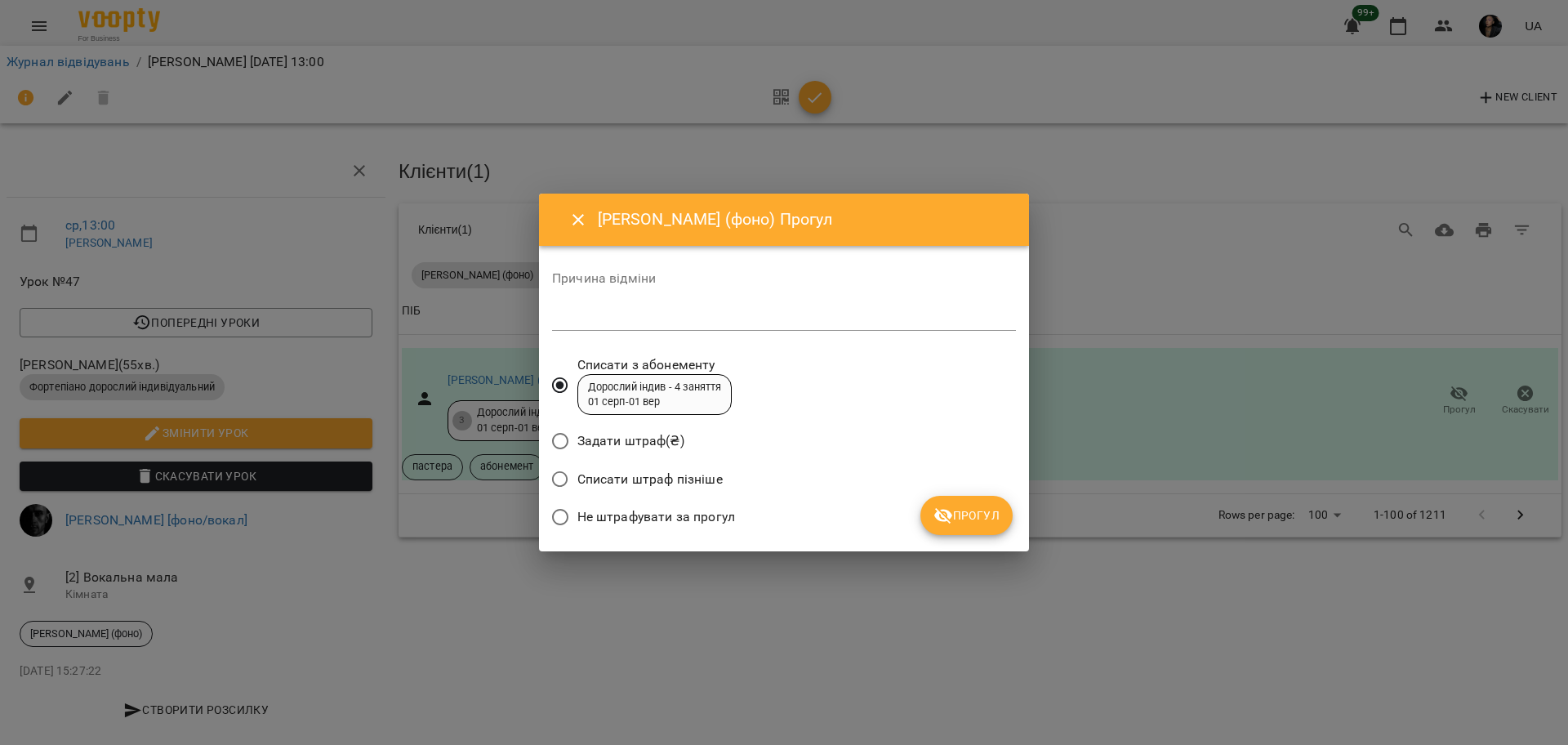
click at [716, 518] on span "Не штрафувати за прогул" at bounding box center [656, 517] width 158 height 20
click at [967, 524] on span "Прогул" at bounding box center [966, 515] width 67 height 20
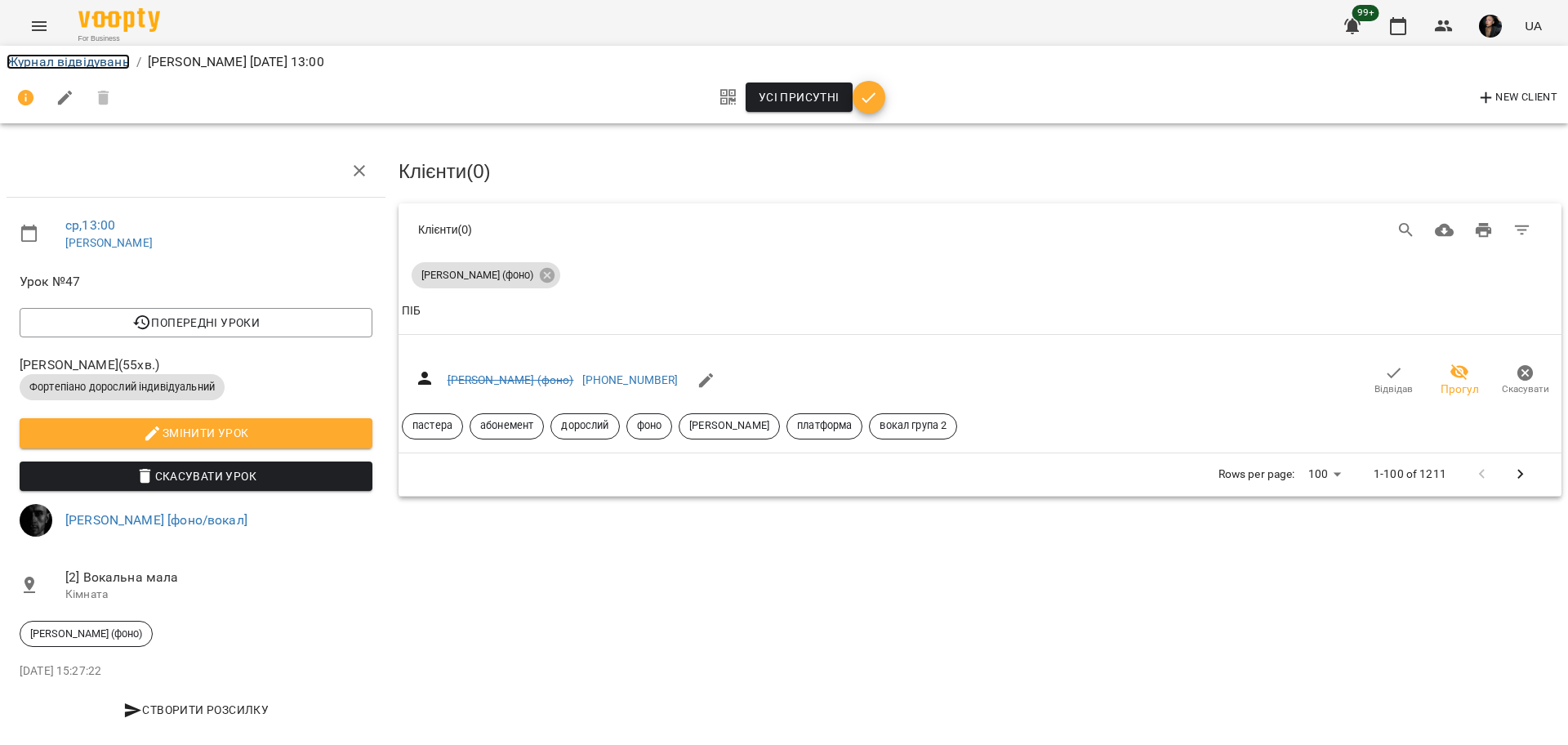
click at [91, 66] on link "Журнал відвідувань" at bounding box center [68, 62] width 124 height 15
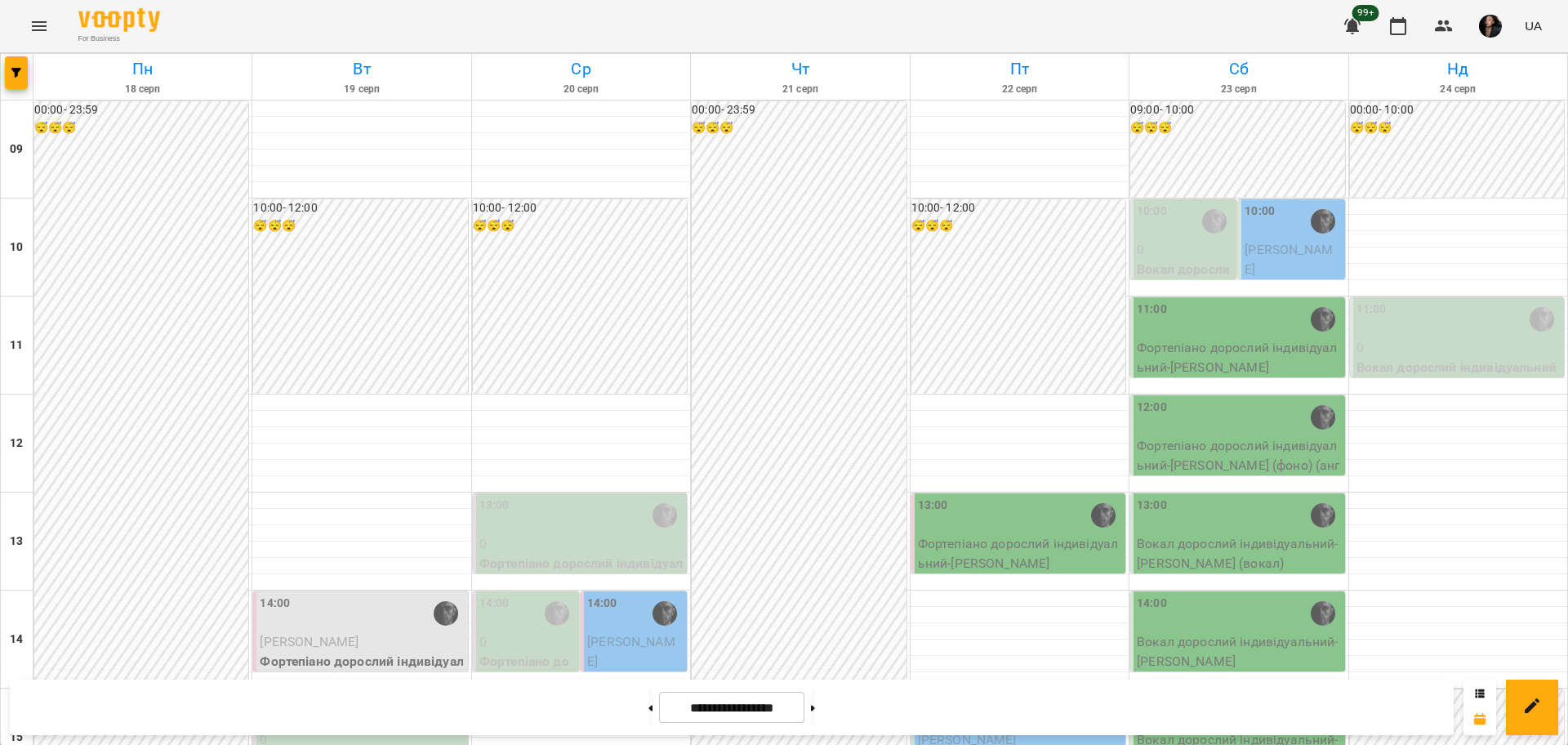
scroll to position [306, 0]
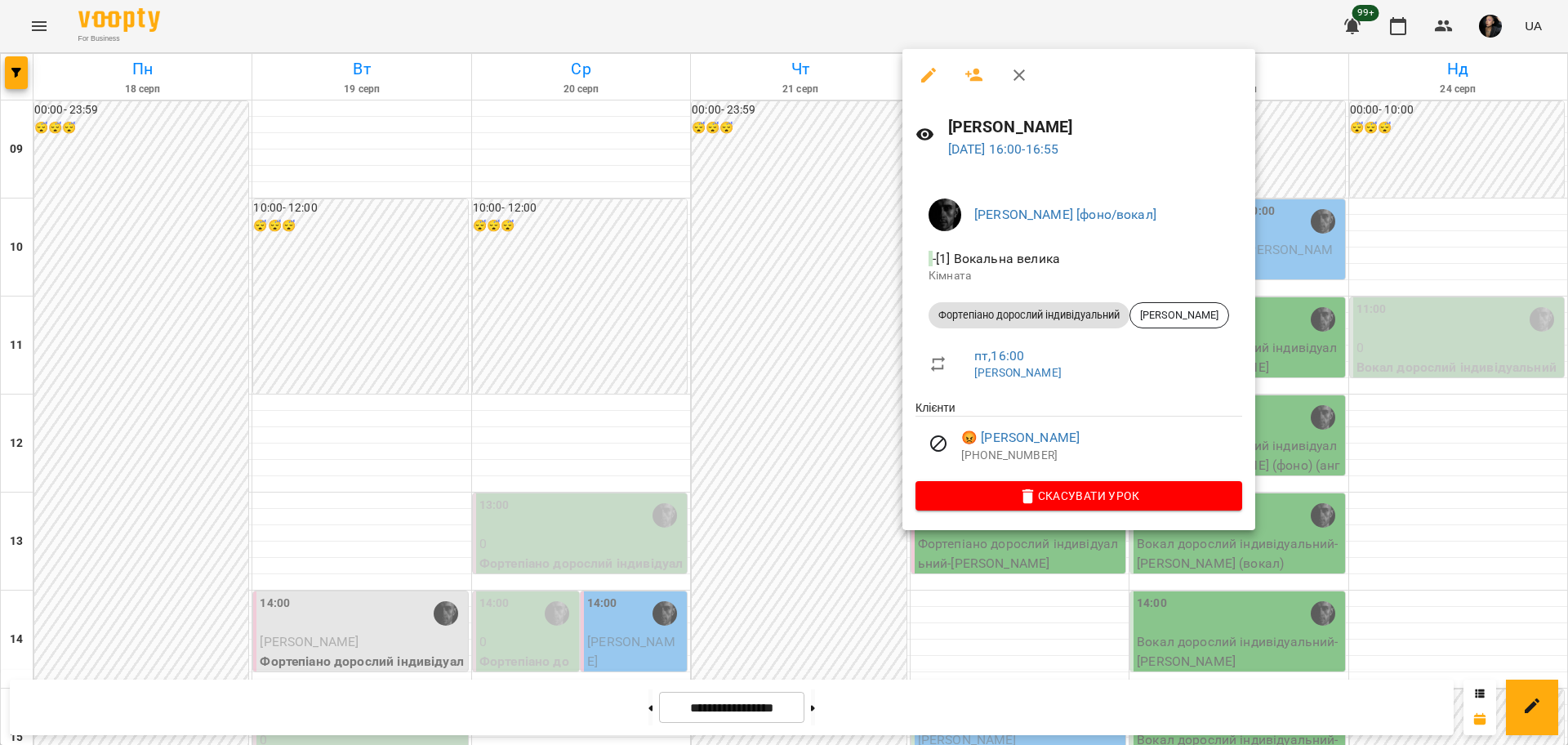
click at [818, 517] on div at bounding box center [784, 372] width 1568 height 745
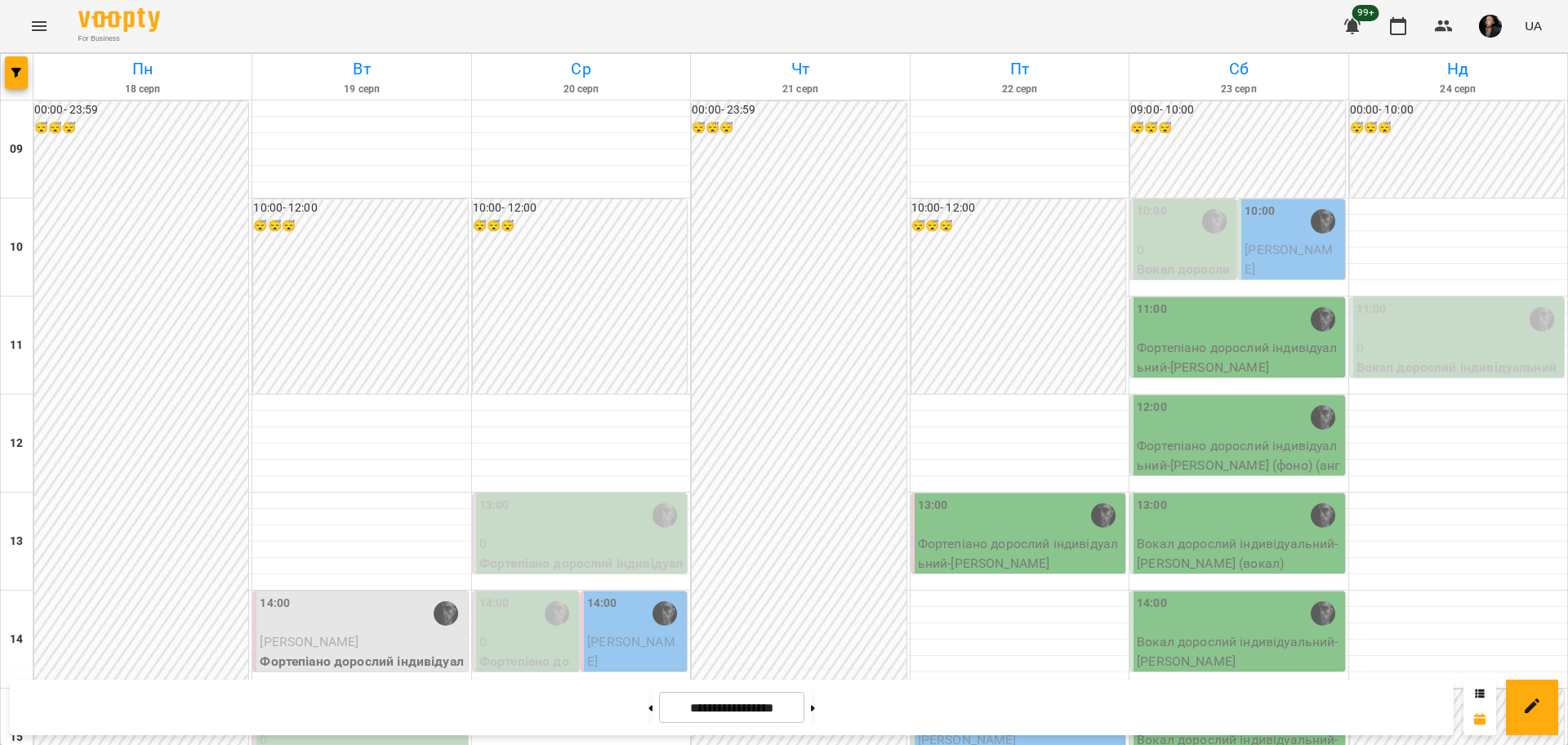
click at [965, 693] on div "15:00" at bounding box center [1020, 712] width 204 height 38
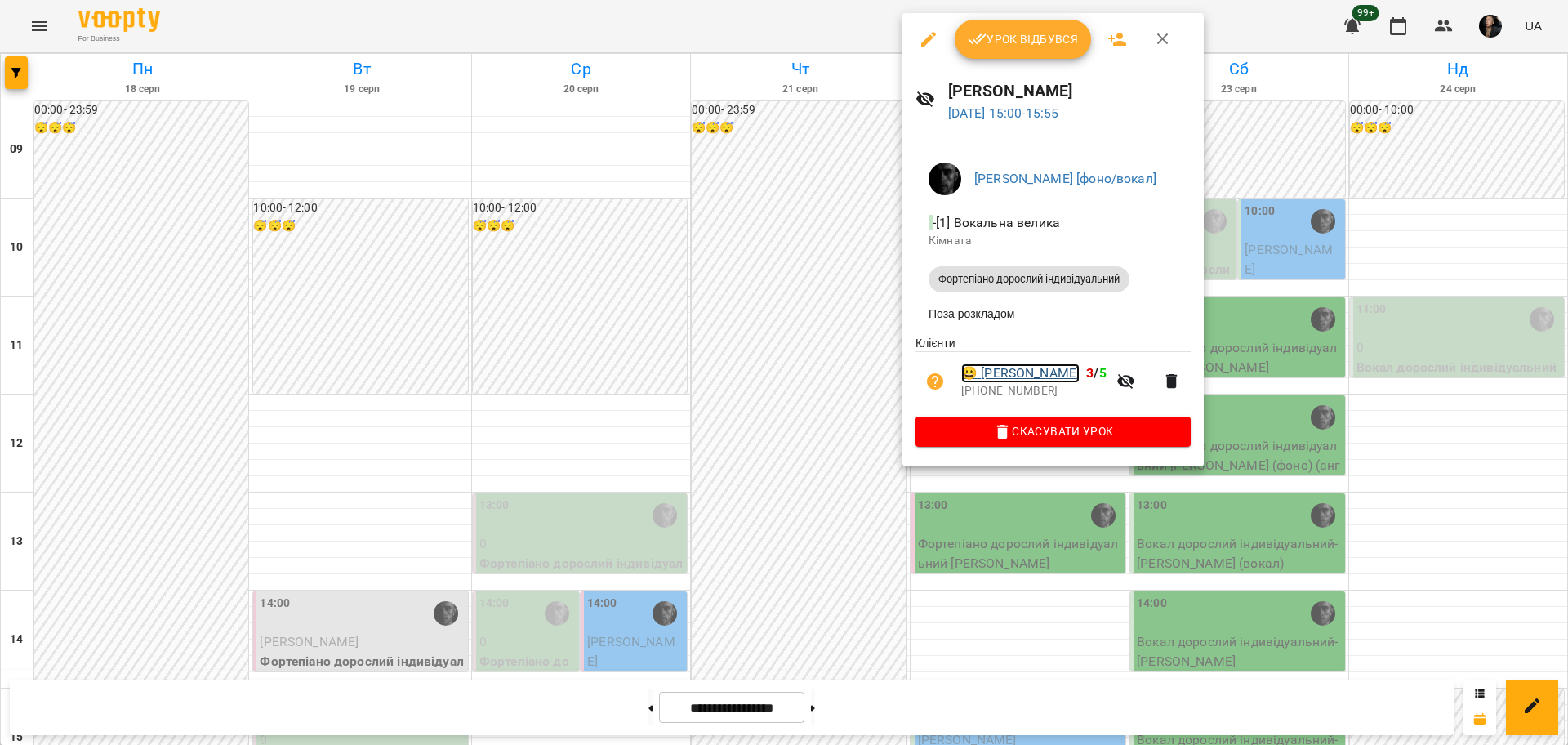
click at [1031, 377] on link "😀 [PERSON_NAME]" at bounding box center [1020, 372] width 119 height 20
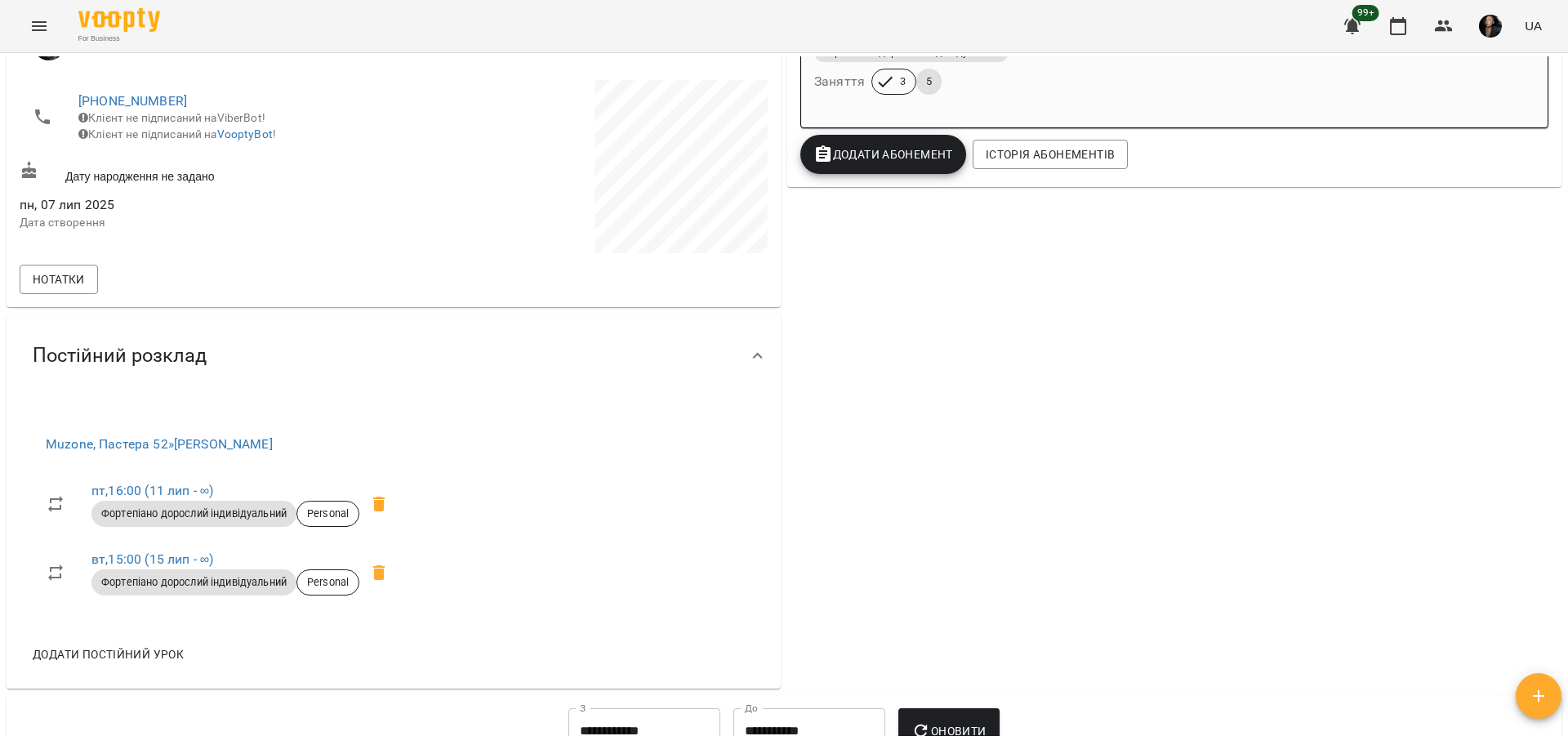
scroll to position [409, 0]
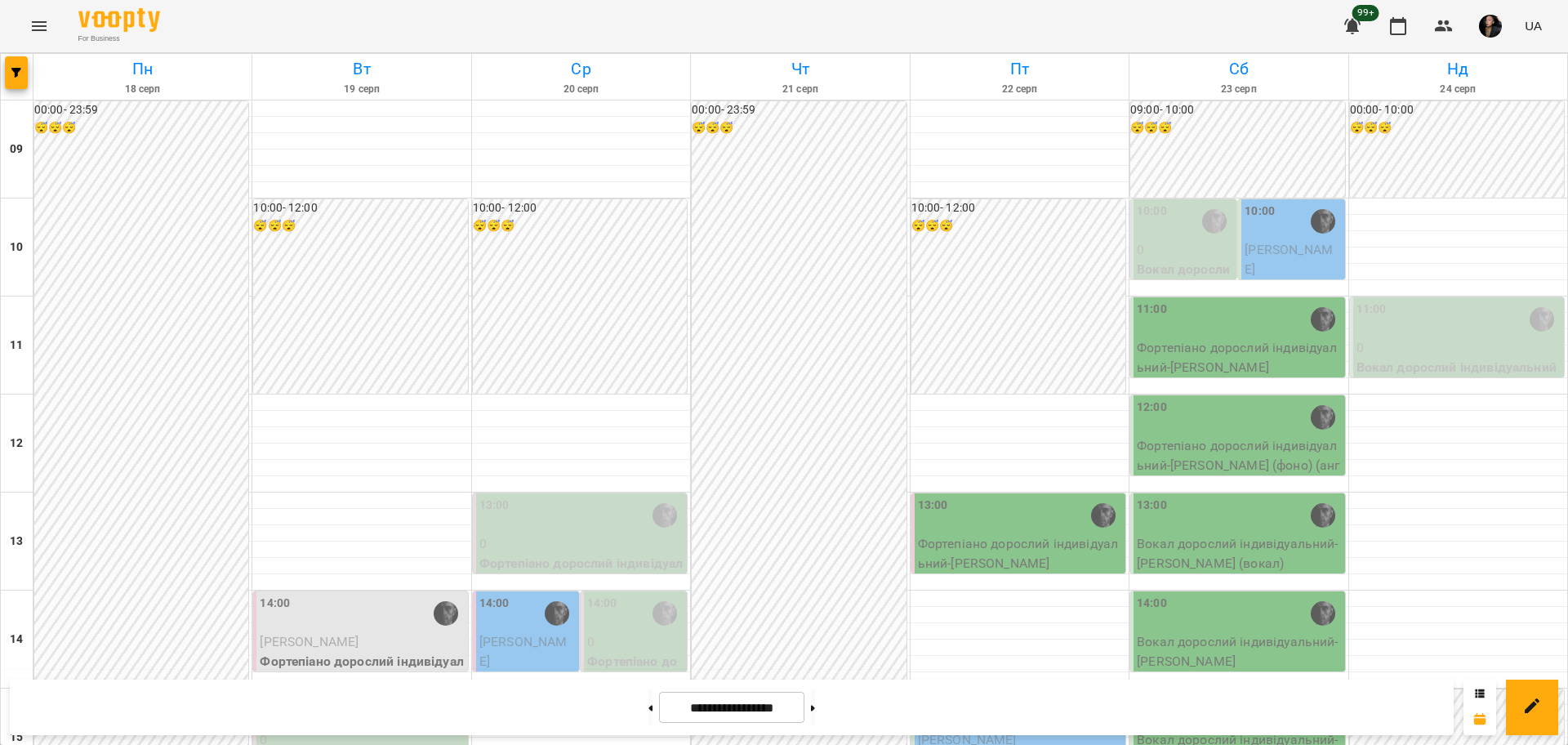
scroll to position [409, 0]
click at [983, 693] on div "15:00" at bounding box center [1020, 712] width 204 height 38
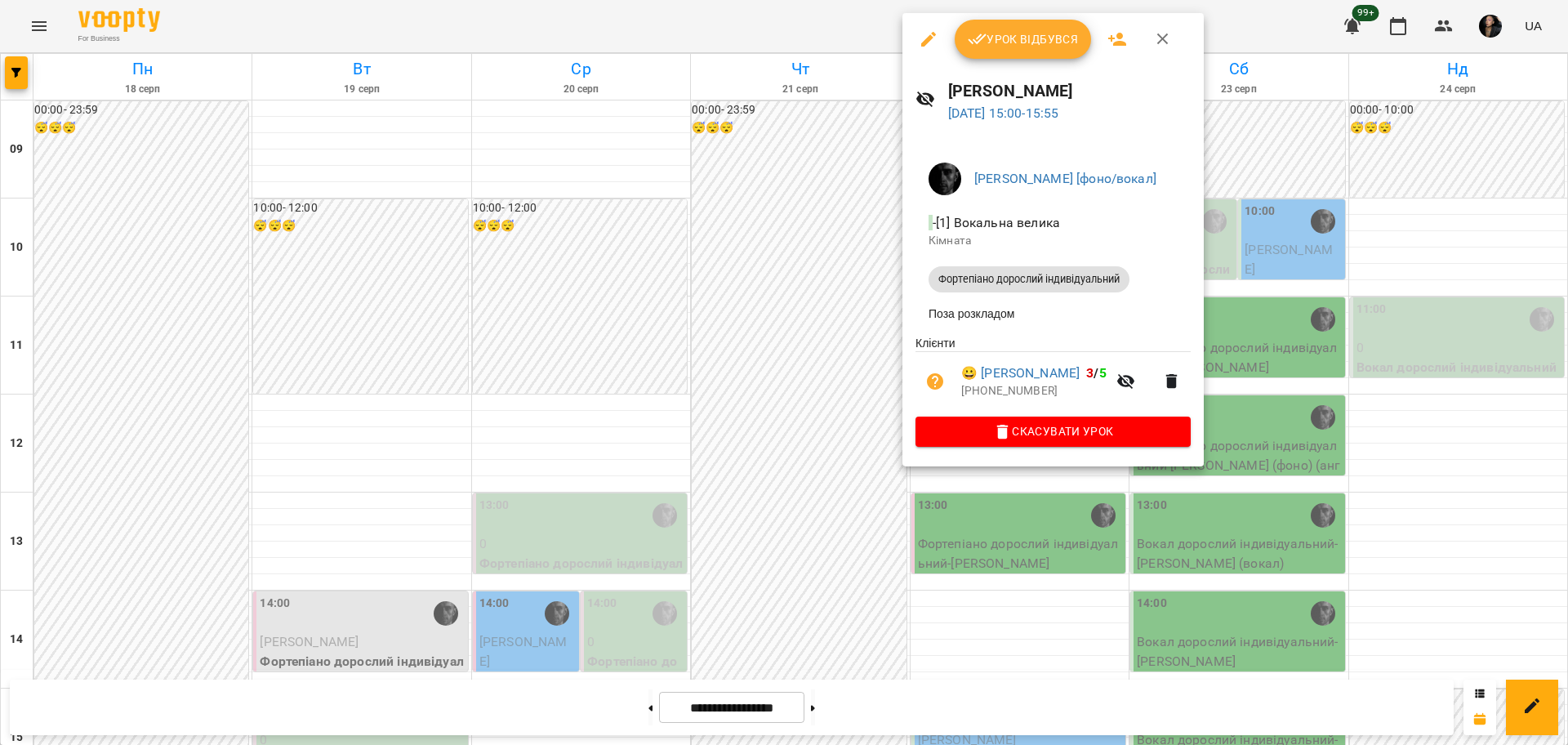
click at [922, 30] on icon "button" at bounding box center [928, 39] width 20 height 20
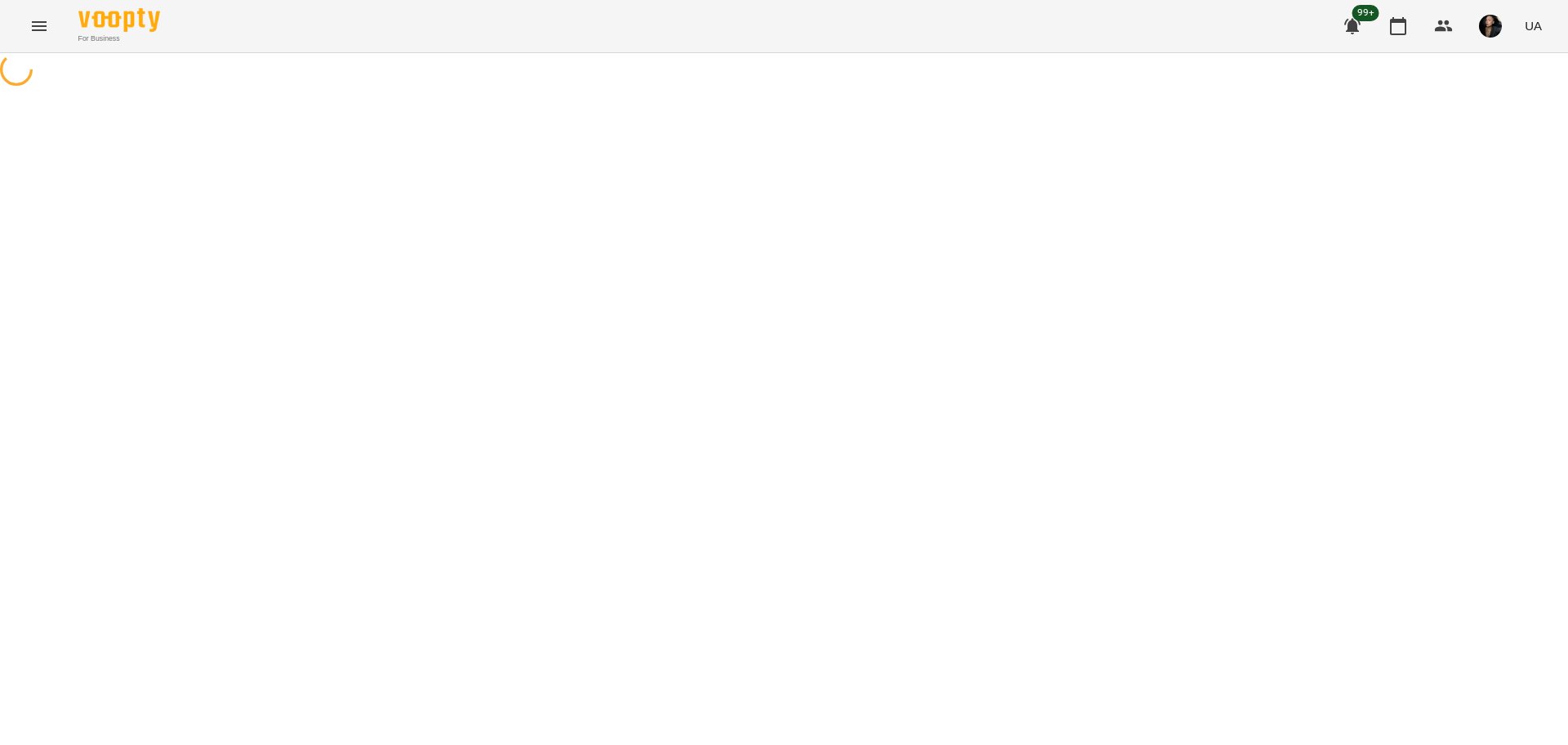
select select "**********"
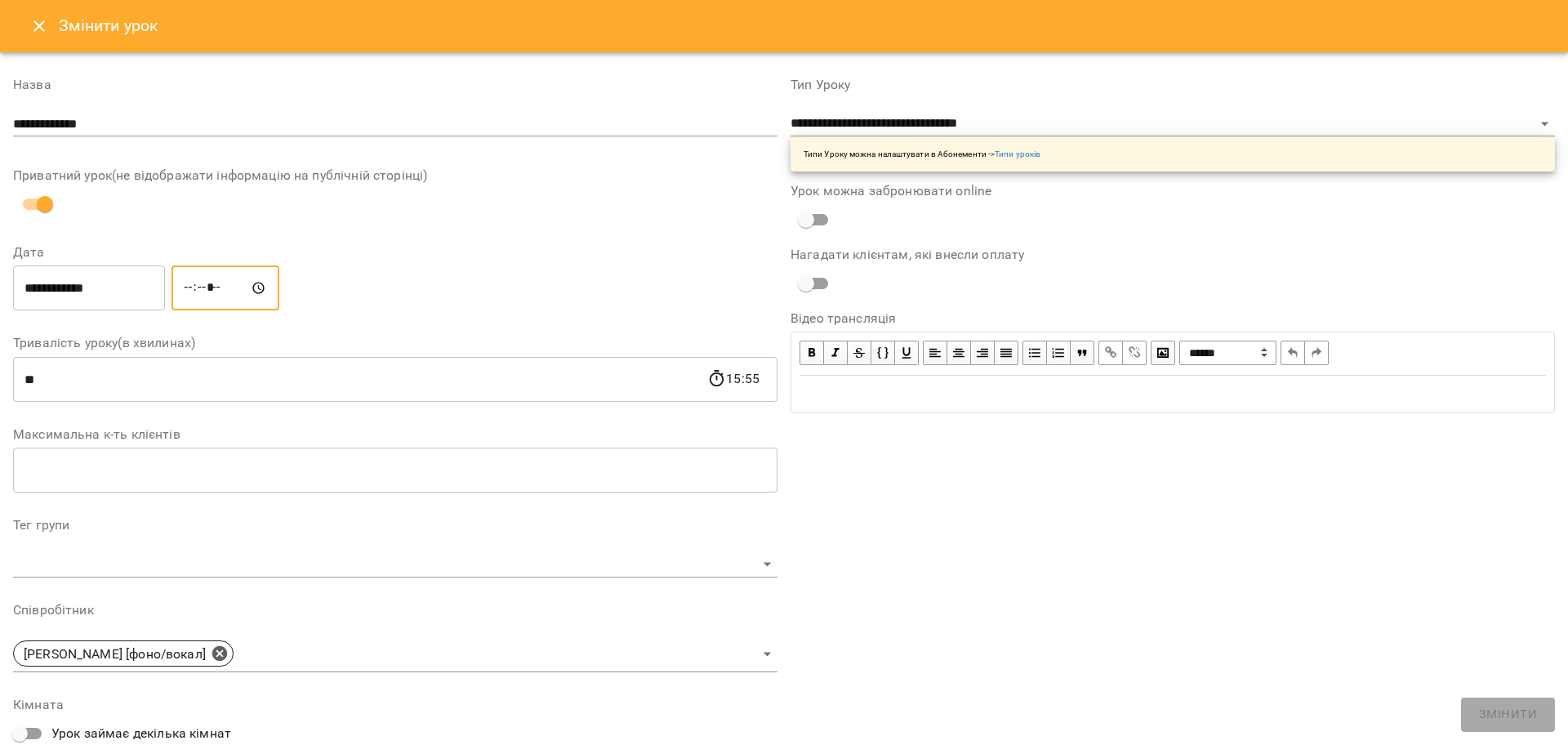
click at [198, 287] on input "*****" at bounding box center [224, 288] width 107 height 46
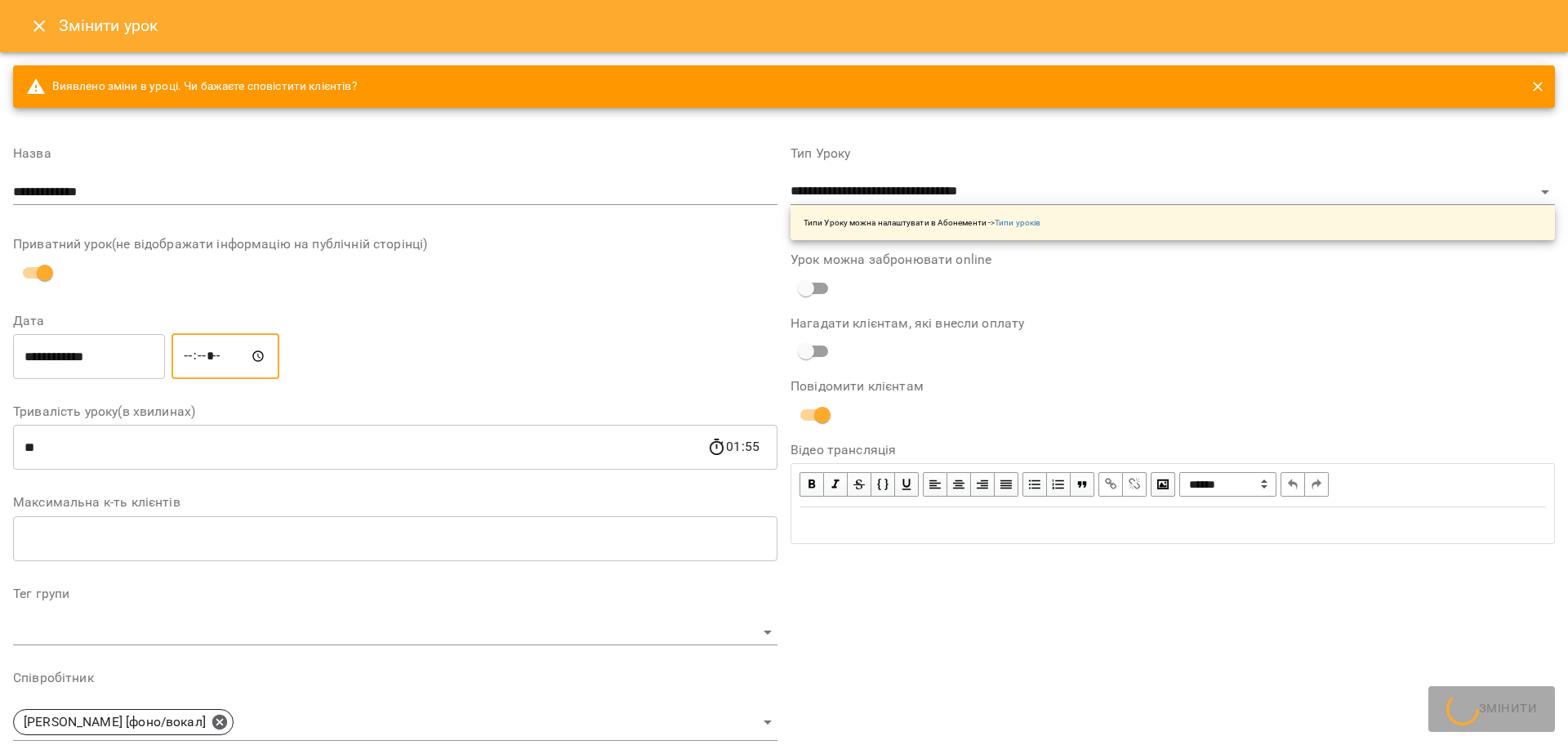
type input "*****"
click at [427, 362] on div "**********" at bounding box center [394, 355] width 771 height 52
click at [1499, 716] on span "Змінити" at bounding box center [1507, 715] width 58 height 21
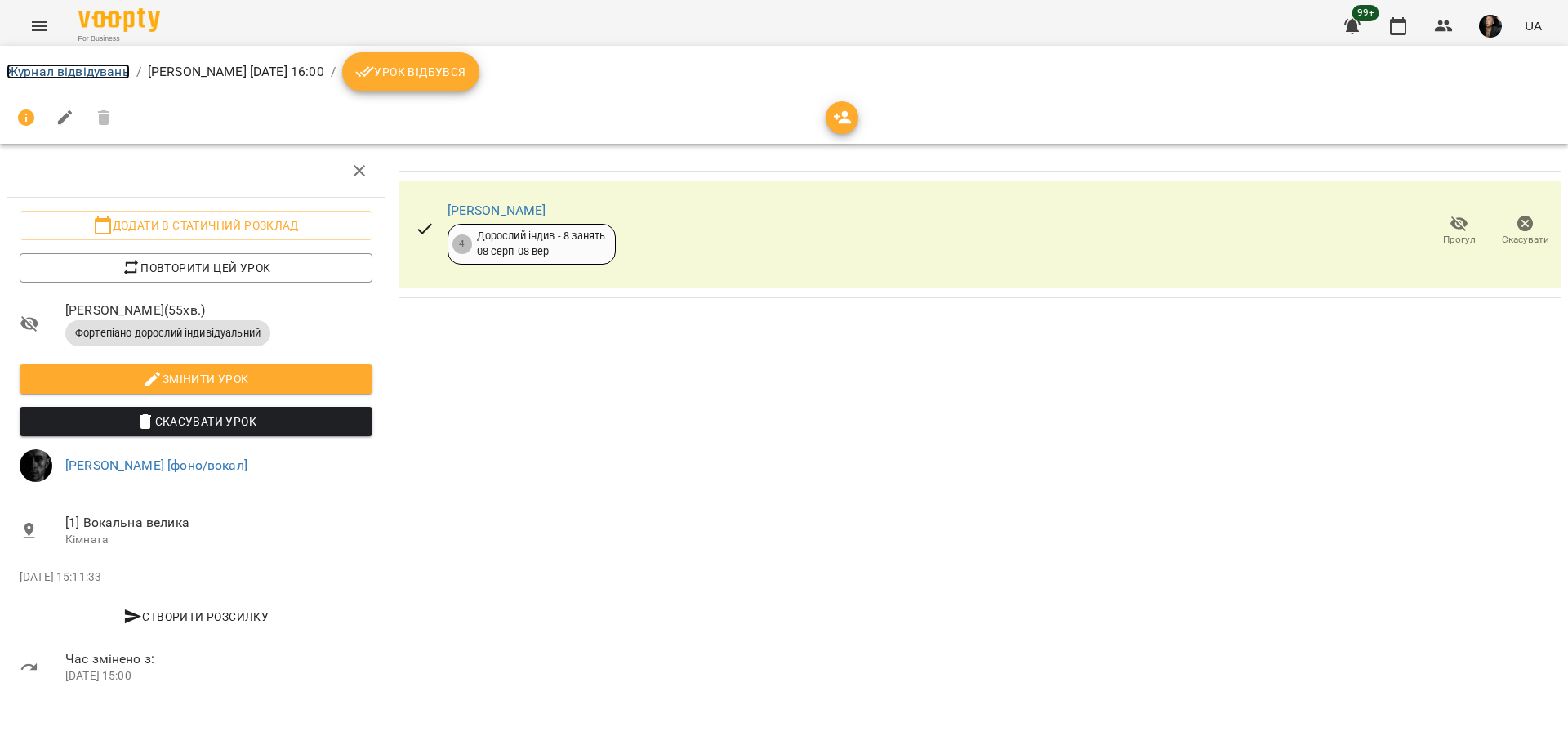
click at [49, 72] on link "Журнал відвідувань" at bounding box center [68, 71] width 124 height 15
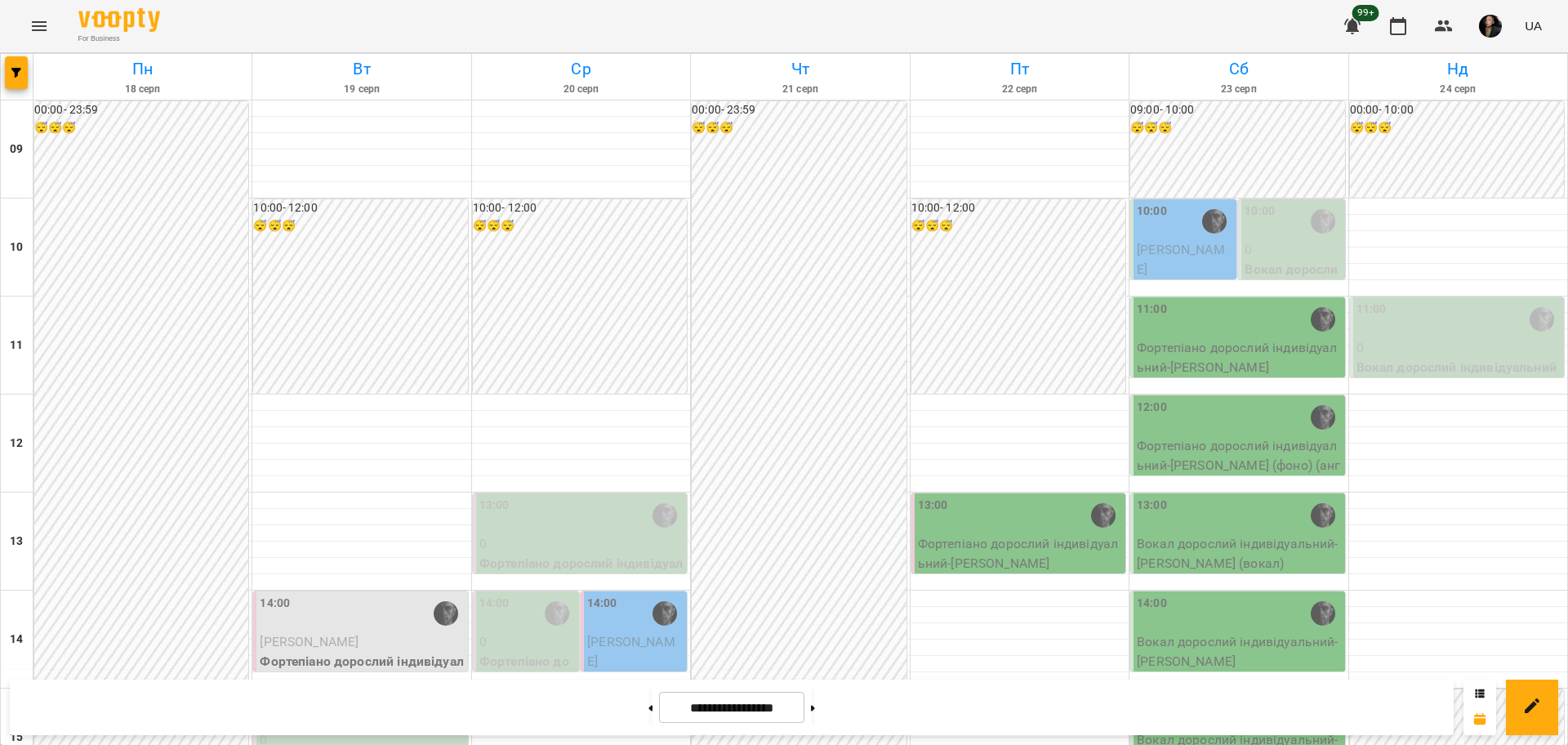
scroll to position [409, 0]
click at [956, 736] on div at bounding box center [1019, 736] width 218 height 1
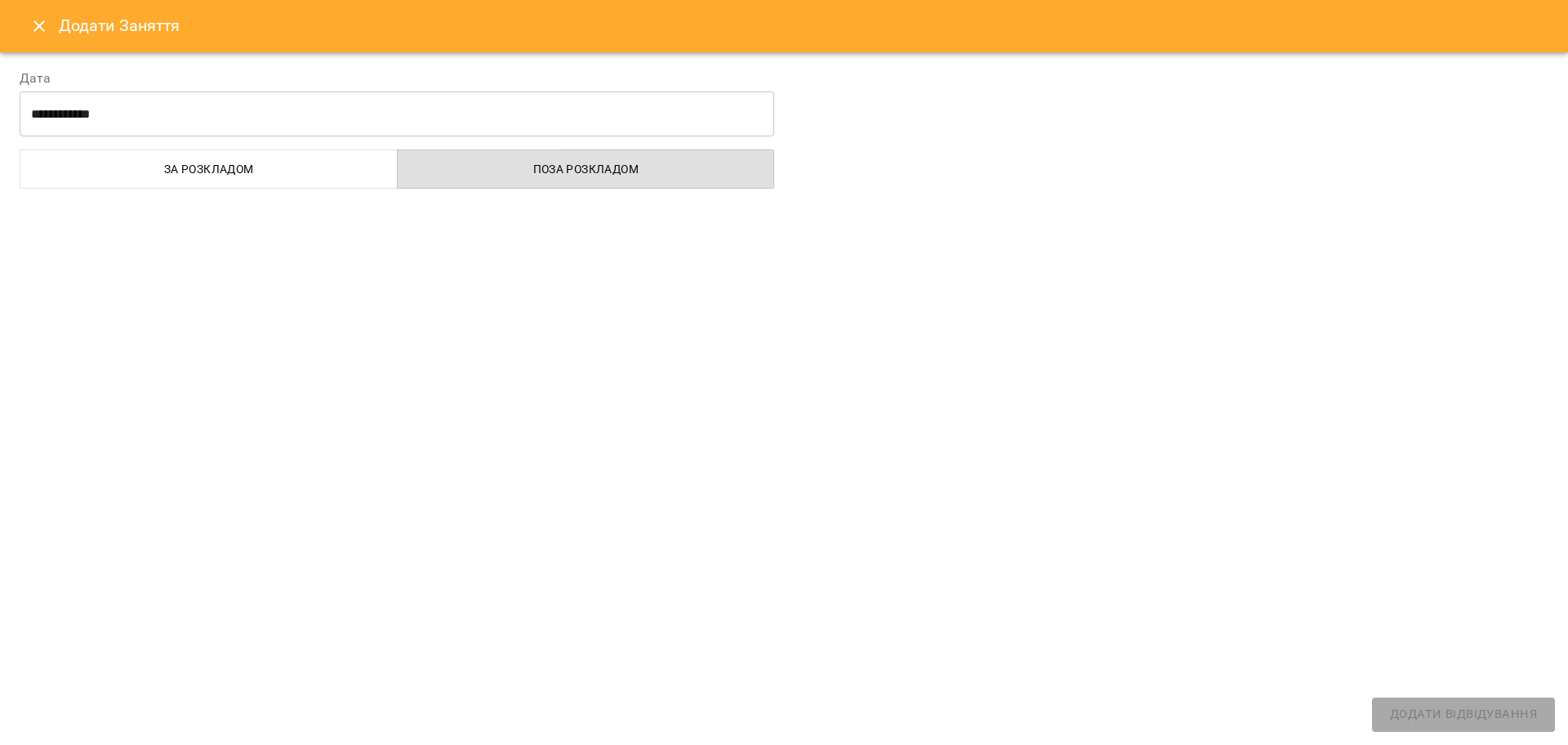
select select
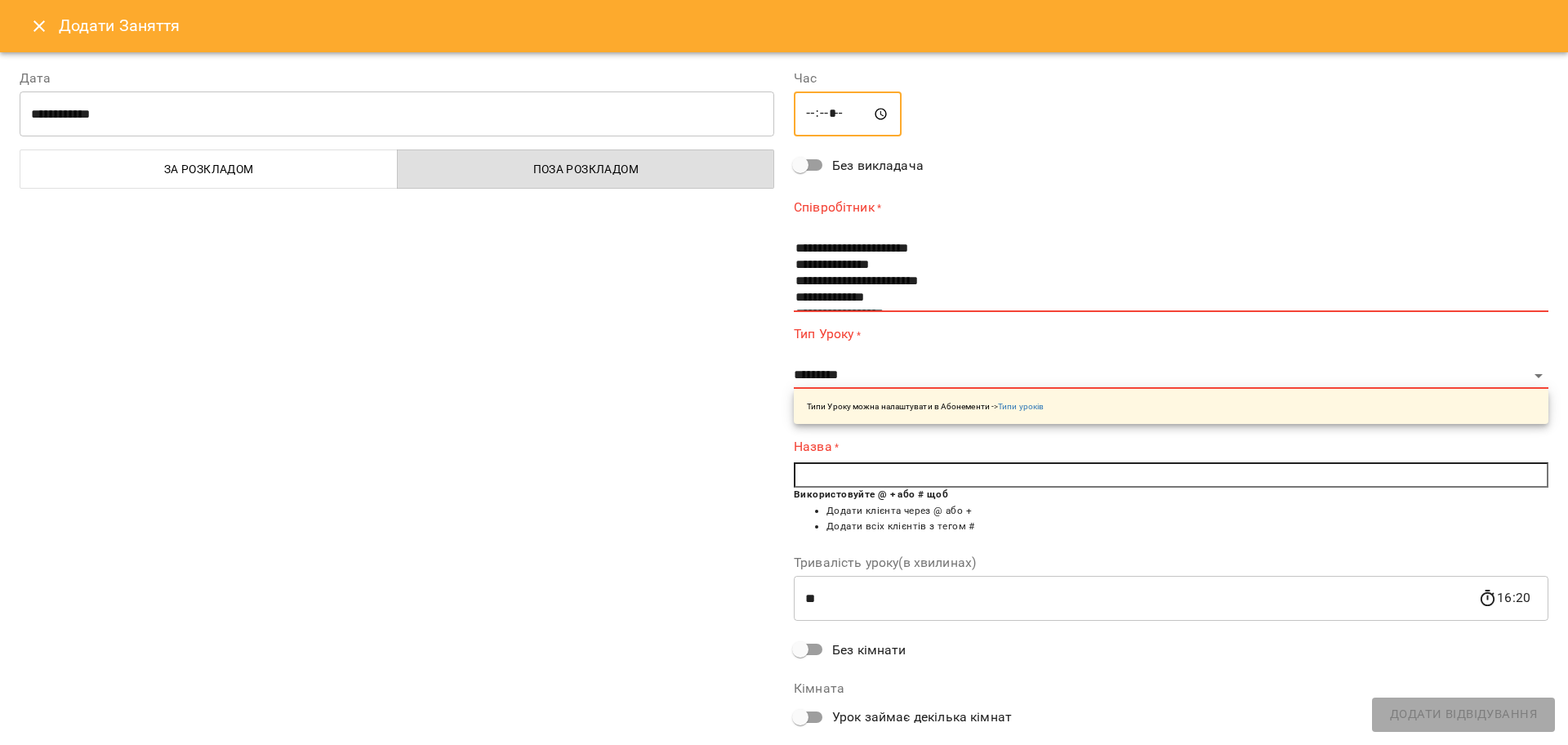
click at [809, 118] on input "*****" at bounding box center [847, 114] width 107 height 46
type input "*****"
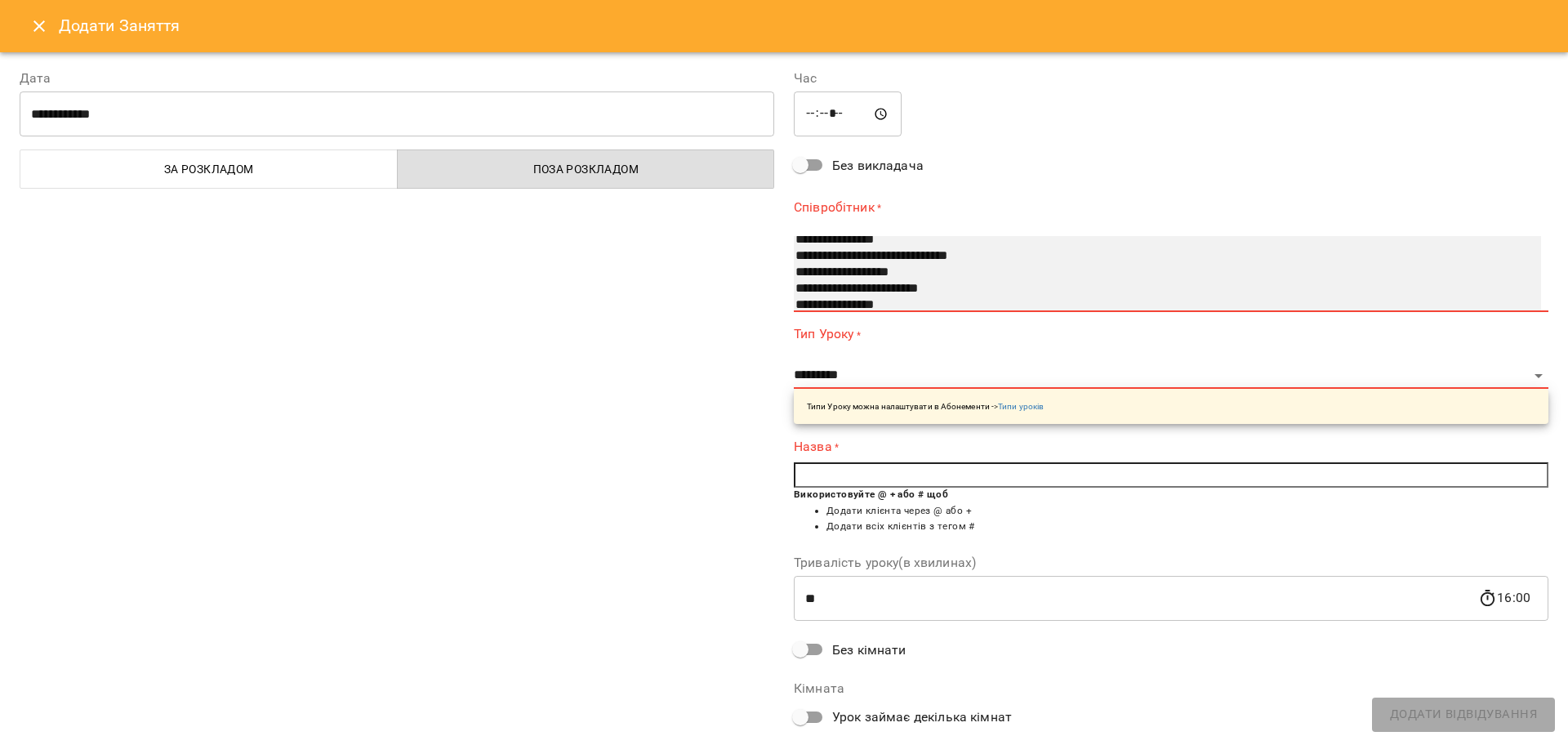
scroll to position [142, 0]
select select "**********"
click at [907, 302] on option "**********" at bounding box center [1149, 302] width 712 height 16
select select "**********"
type input "**"
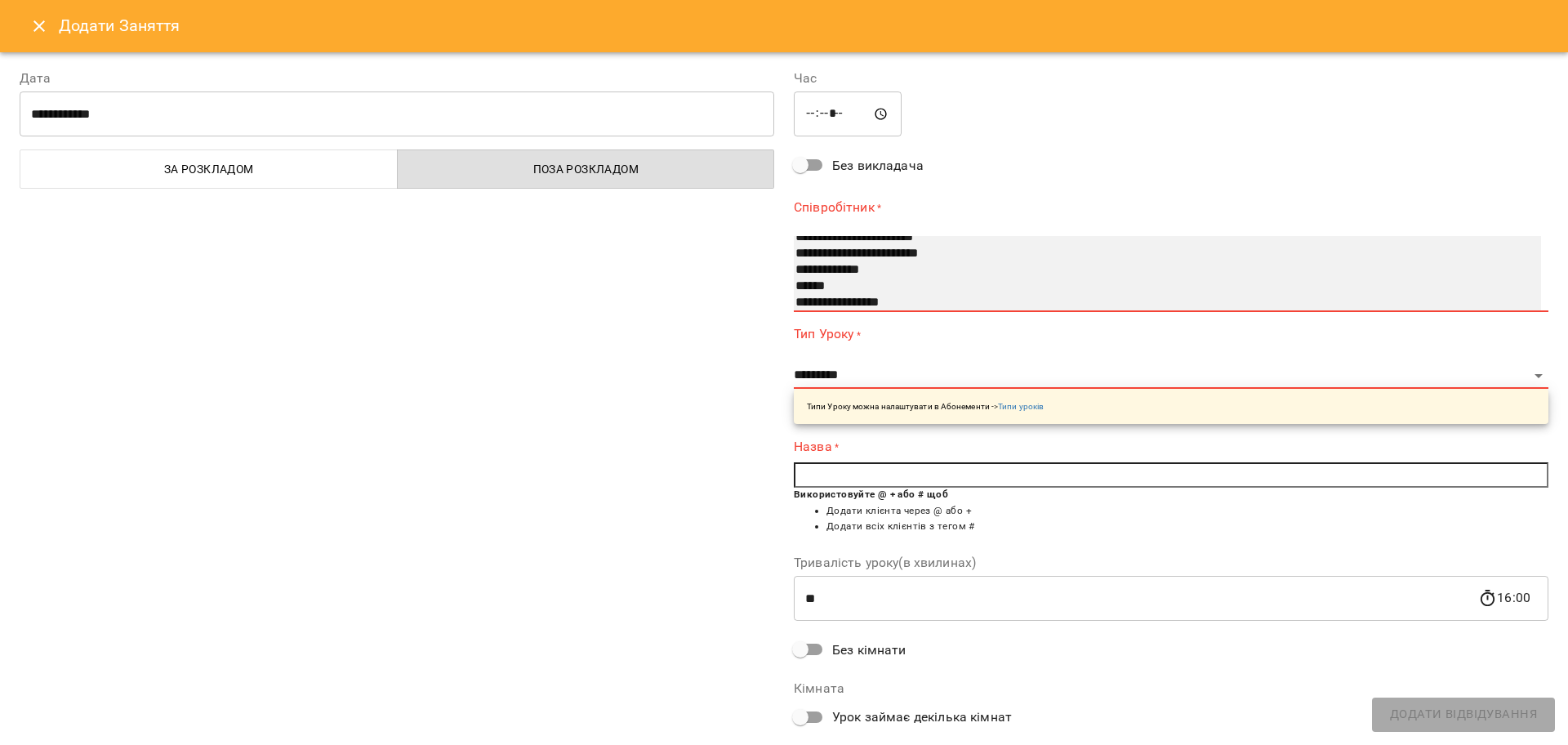
type input "**********"
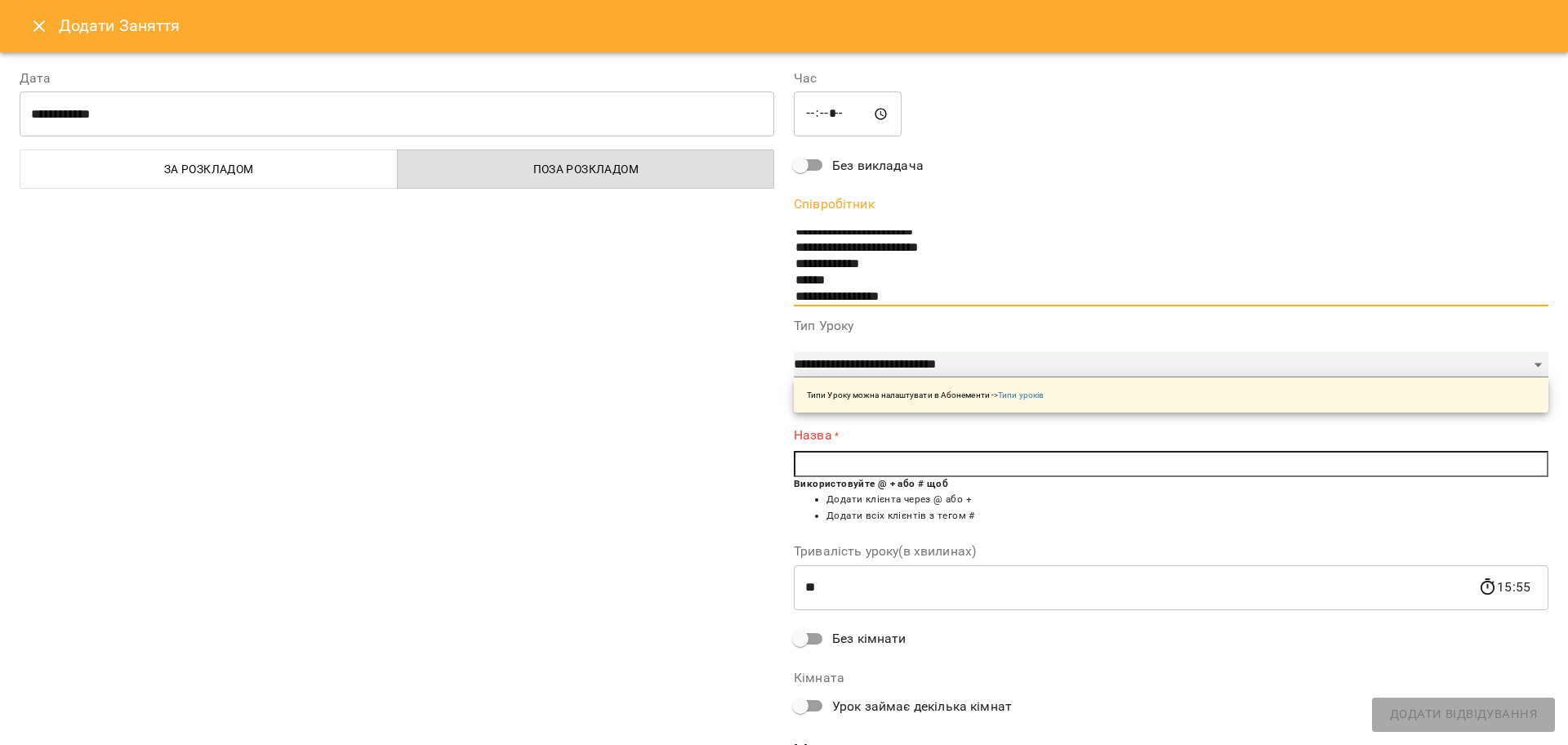
click at [930, 353] on select "**********" at bounding box center [1171, 364] width 755 height 26
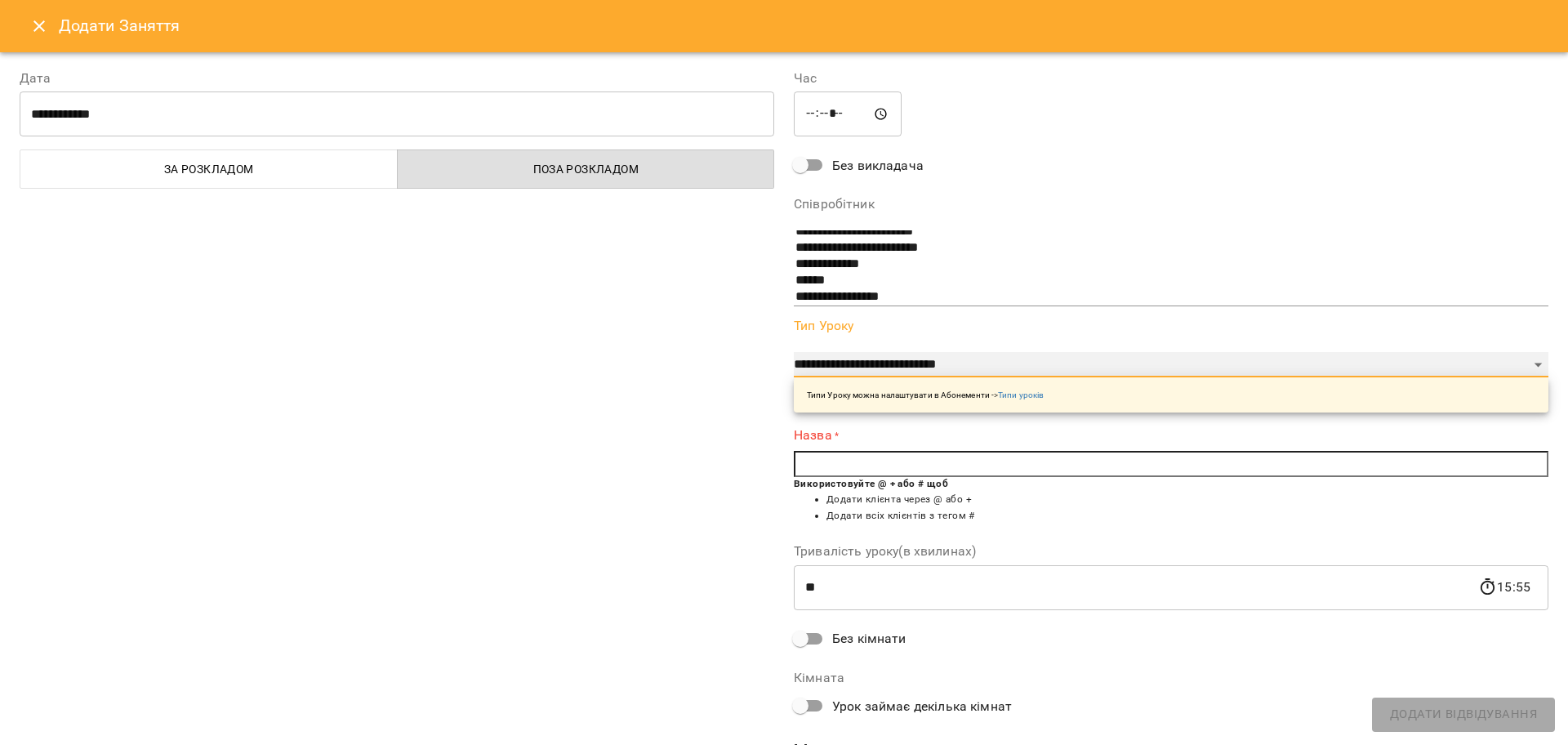
select select "**********"
click at [794, 352] on select "**********" at bounding box center [1171, 364] width 755 height 26
click at [865, 468] on input "text" at bounding box center [1171, 463] width 755 height 26
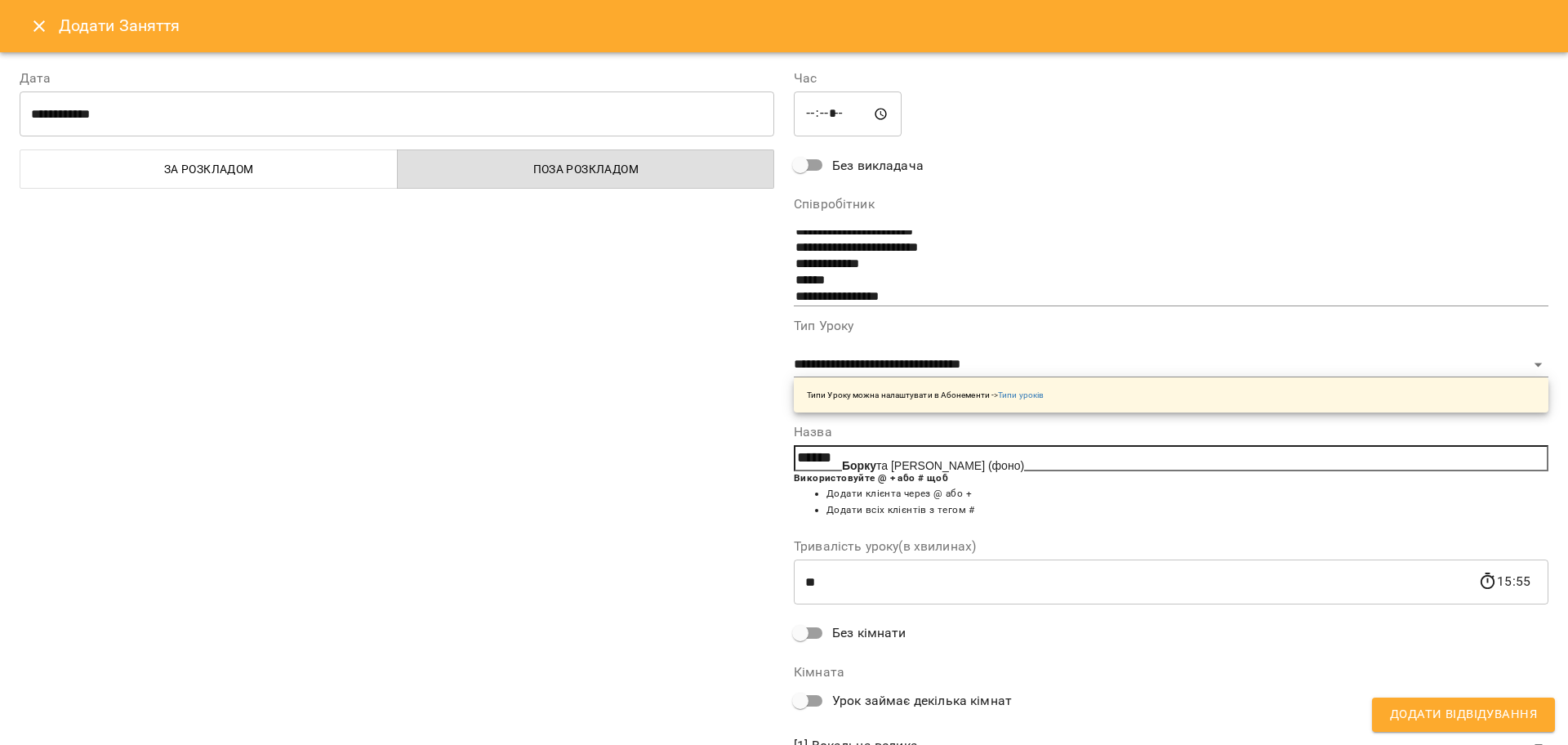
click at [865, 468] on b "Борку" at bounding box center [859, 466] width 34 height 13
type input "**********"
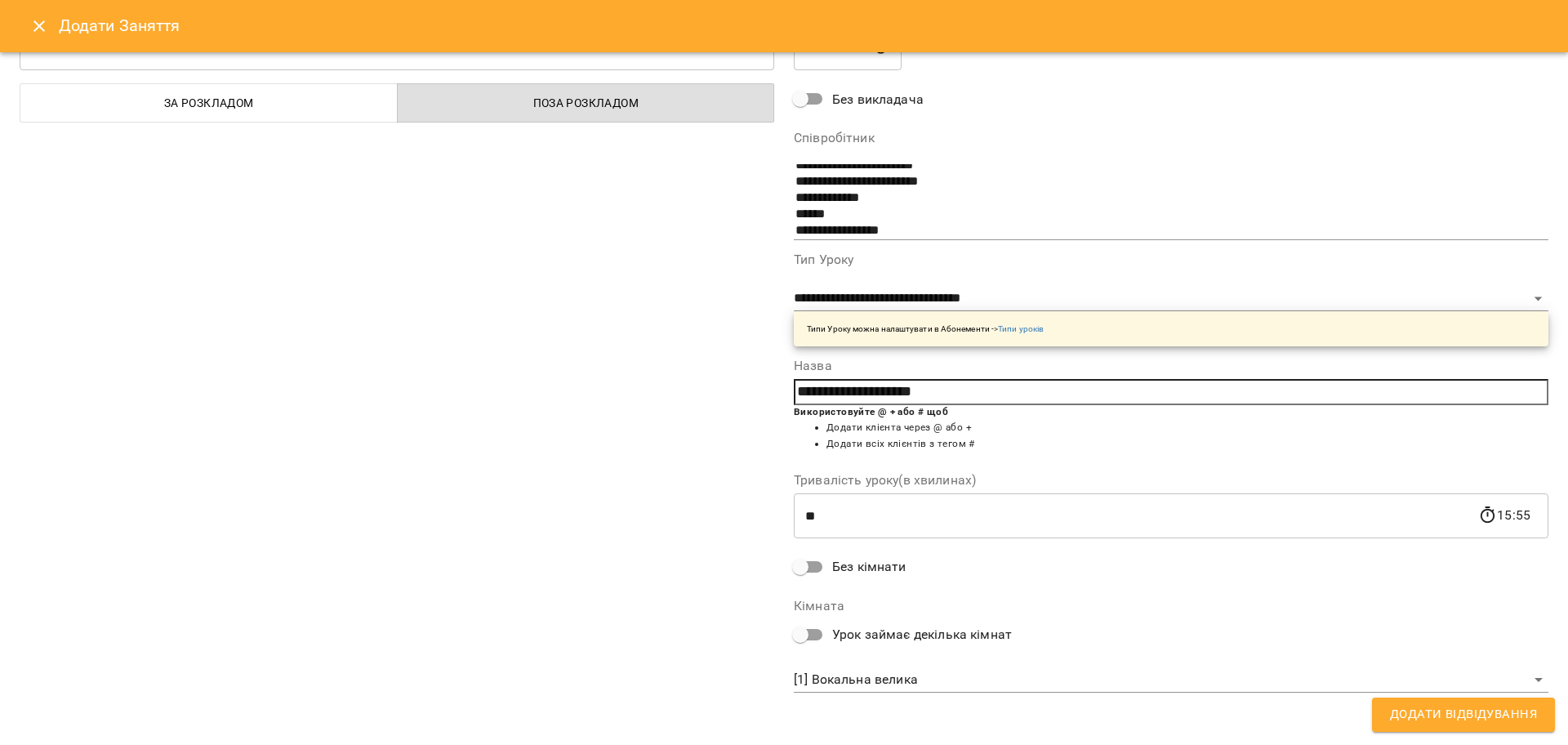
scroll to position [69, 0]
click at [1413, 720] on span "Додати Відвідування" at bounding box center [1463, 715] width 147 height 21
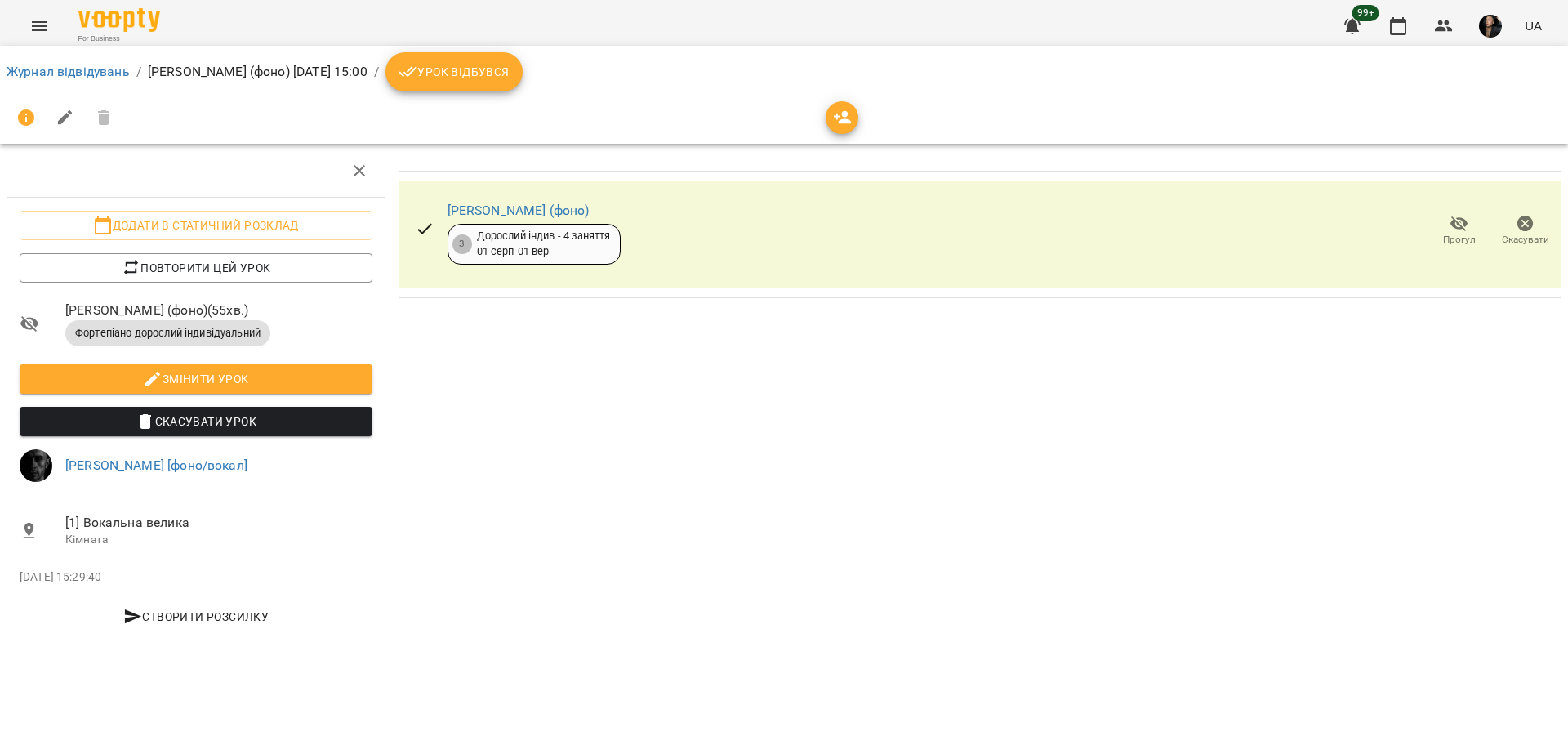
click at [65, 88] on ol "Журнал відвідувань / [PERSON_NAME] (фоно) [DATE] 15:00 / Урок відбувся" at bounding box center [784, 71] width 1555 height 39
click at [72, 78] on link "Журнал відвідувань" at bounding box center [68, 71] width 124 height 15
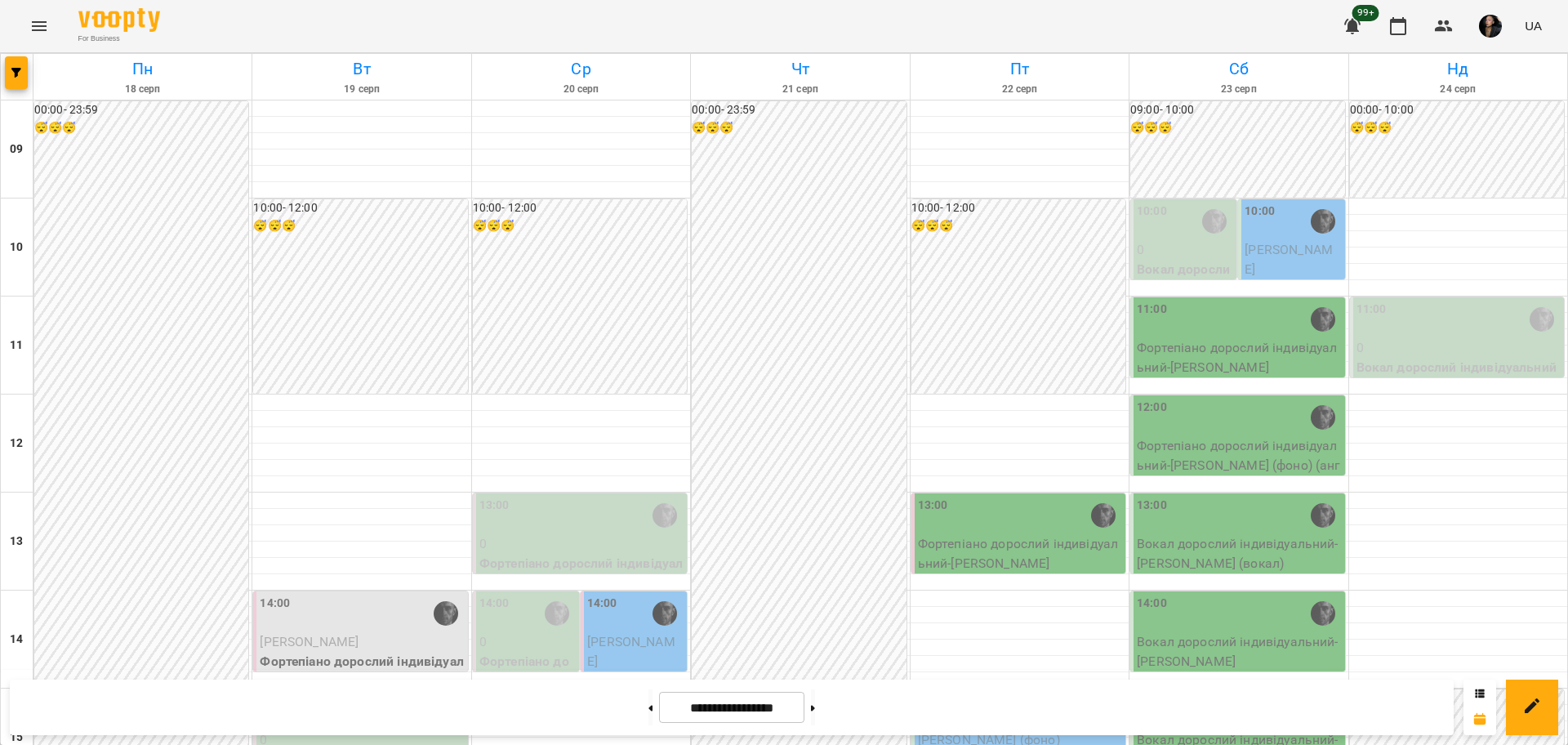
scroll to position [409, 0]
click at [6, 86] on button "button" at bounding box center [16, 72] width 23 height 32
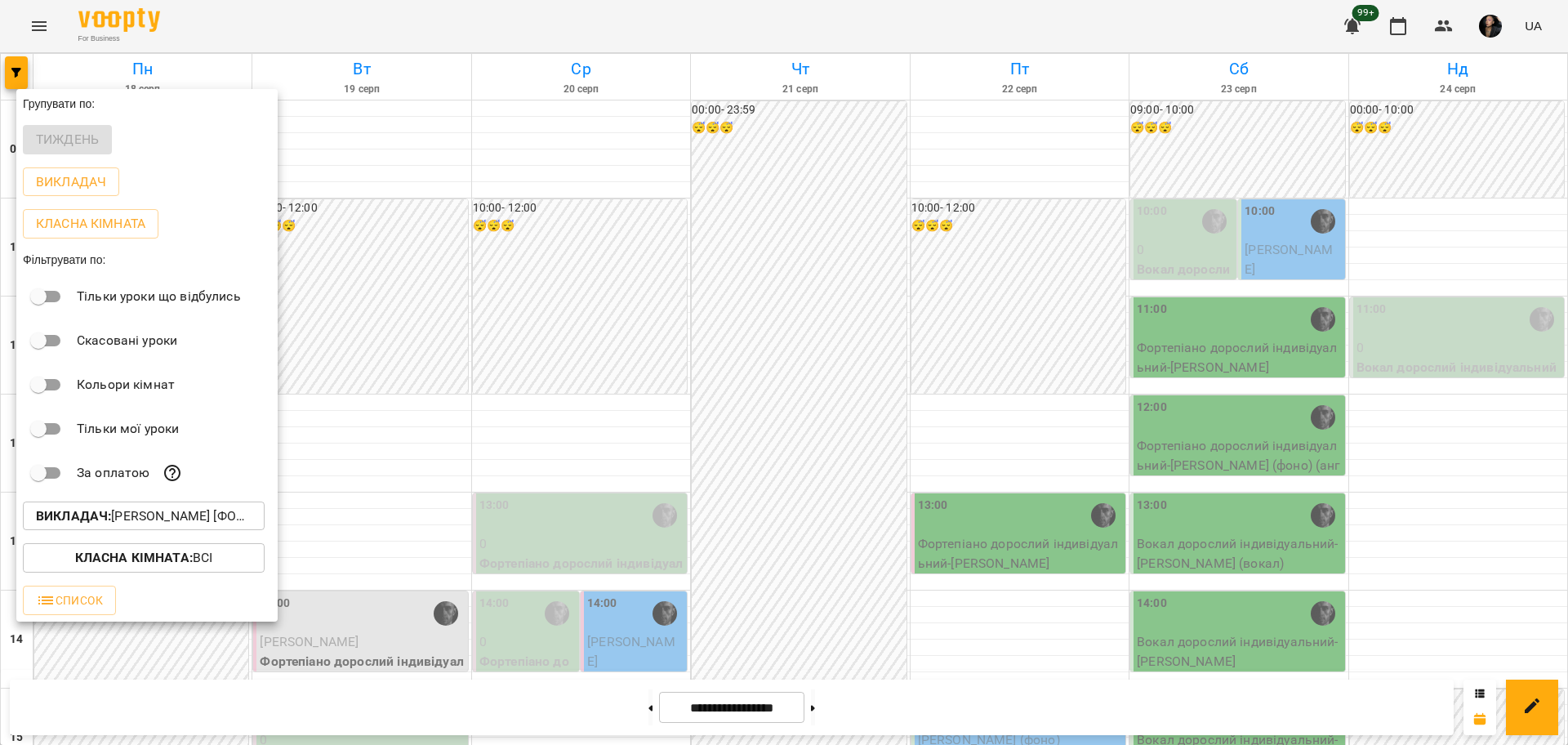
click at [111, 524] on b "Викладач :" at bounding box center [73, 515] width 75 height 15
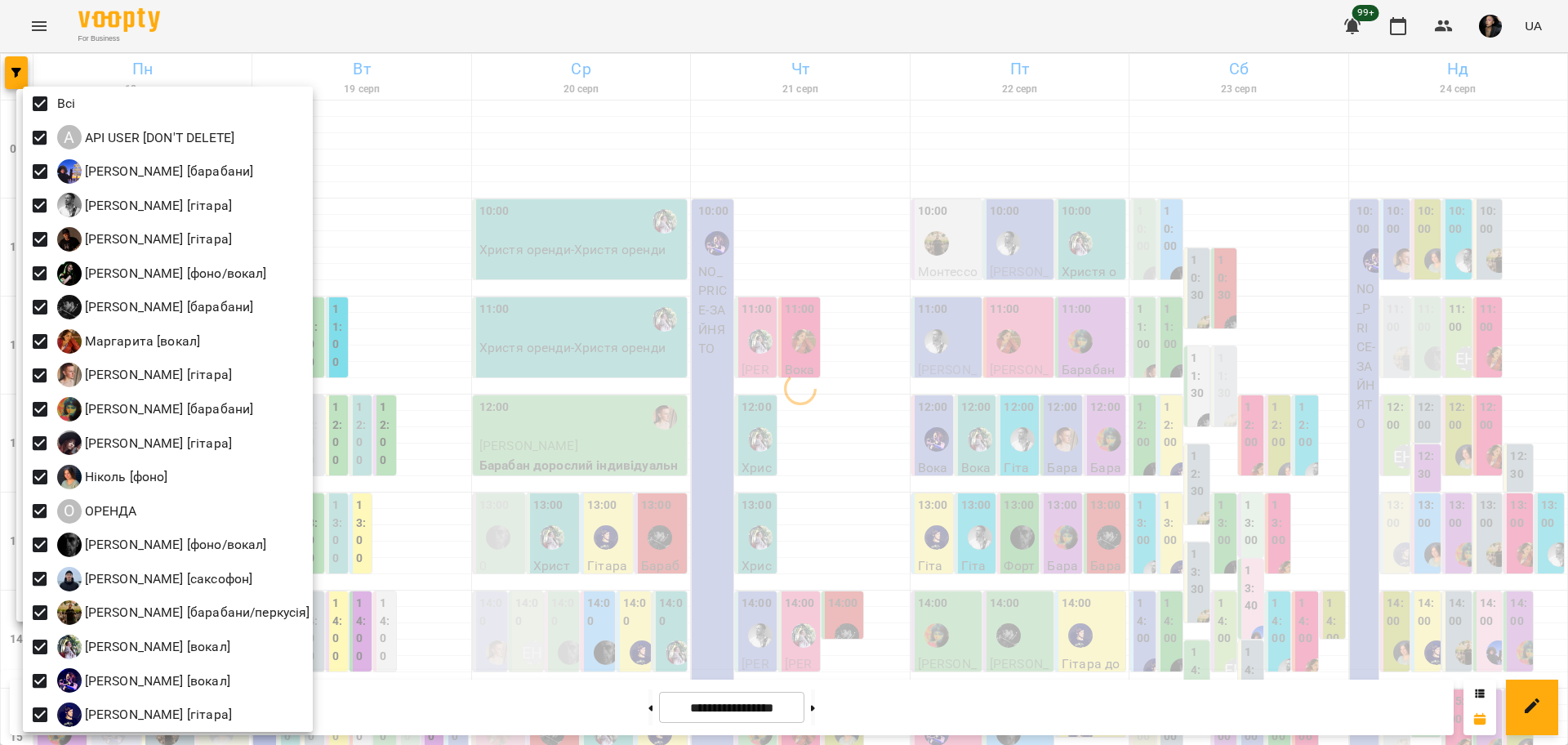
click at [575, 385] on div at bounding box center [784, 372] width 1568 height 745
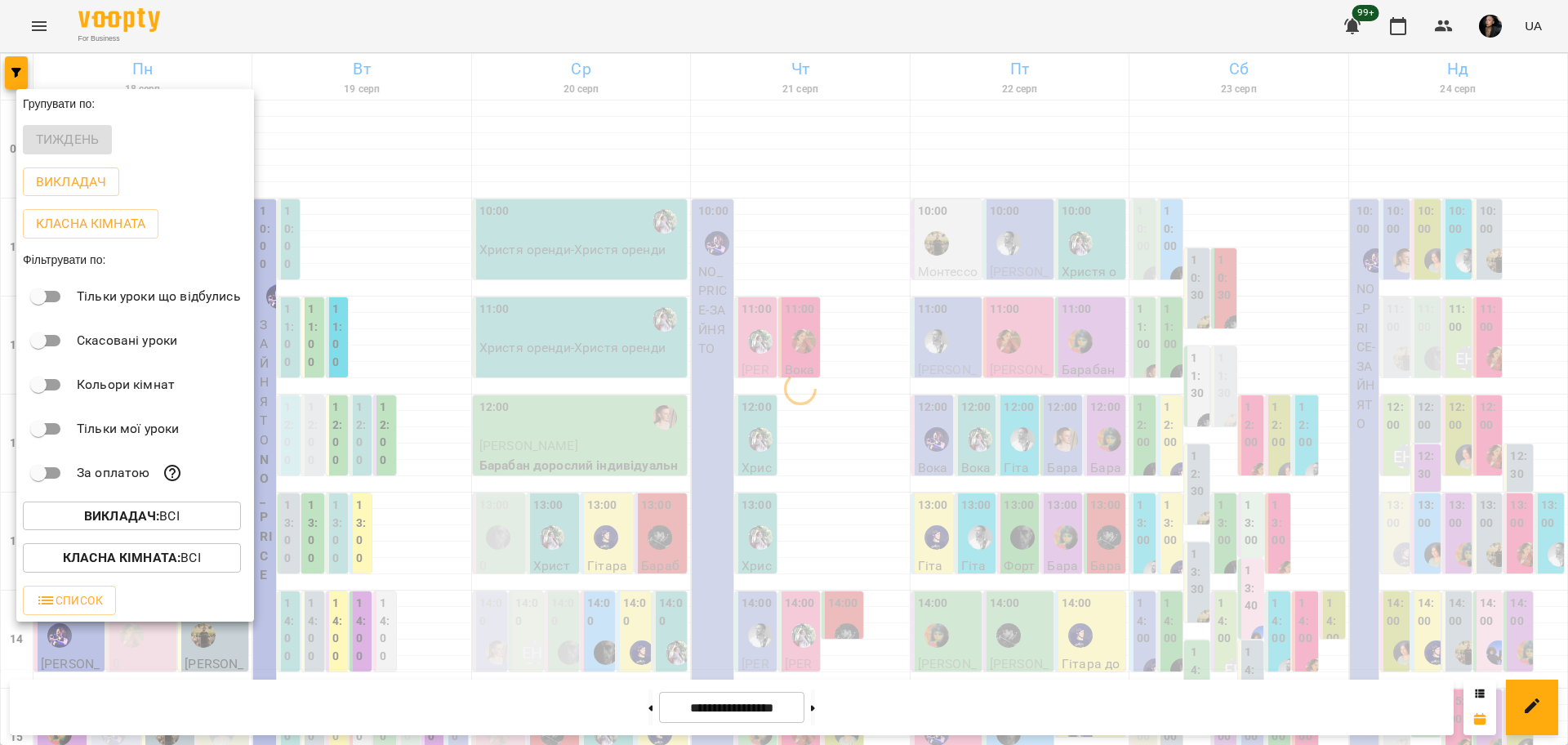
click at [171, 554] on b "Класна кімната :" at bounding box center [122, 557] width 118 height 15
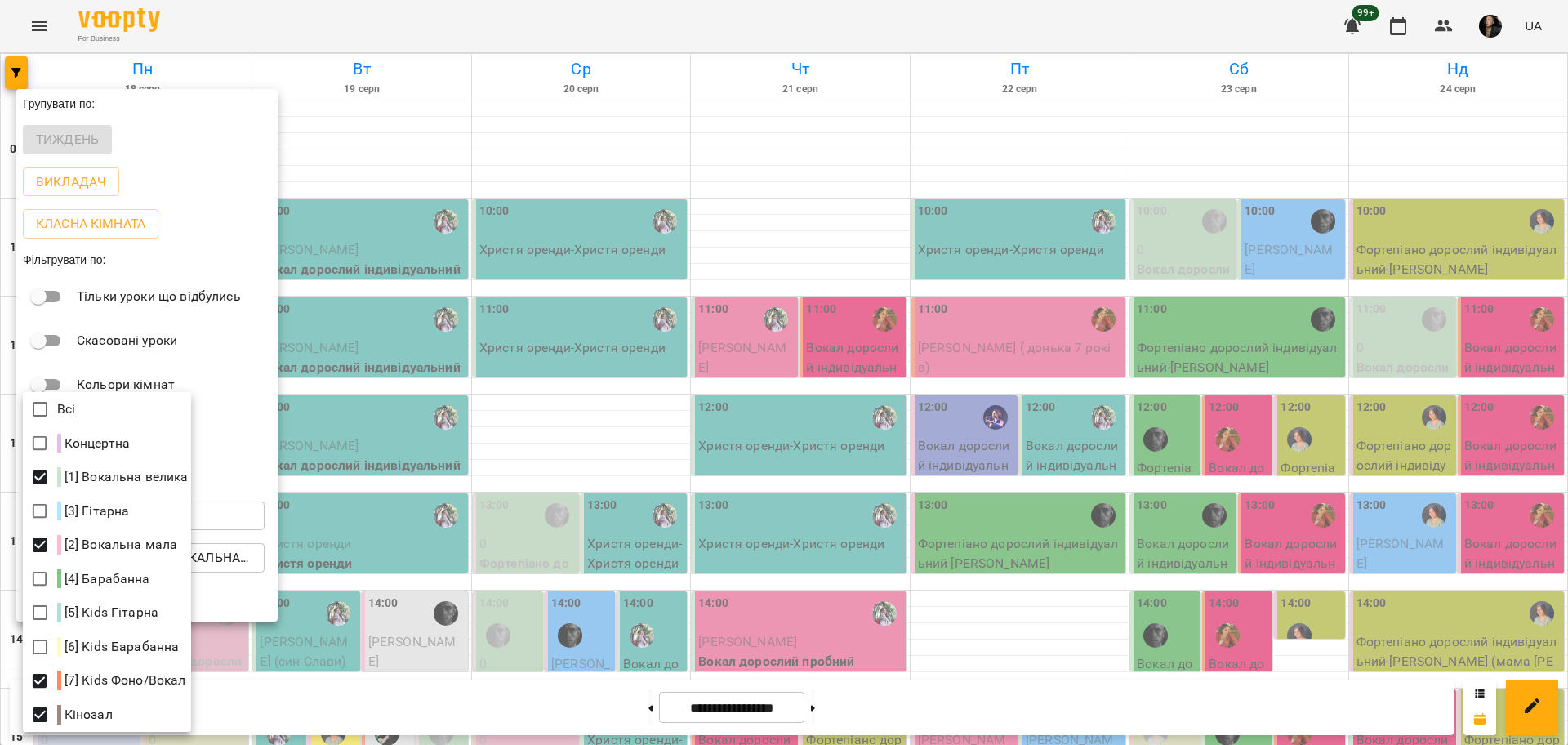
click at [1203, 514] on div at bounding box center [784, 372] width 1568 height 745
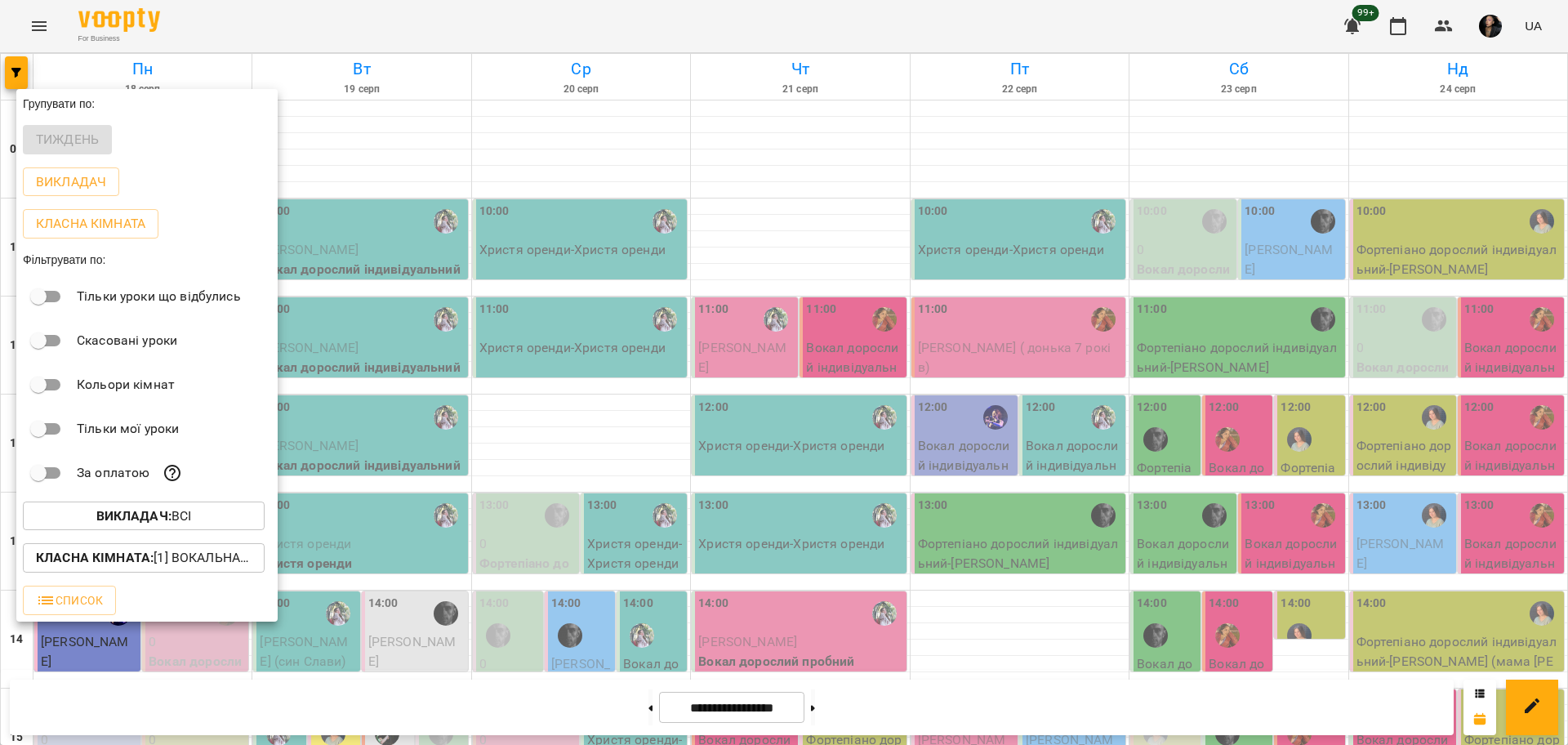
click at [1244, 521] on div at bounding box center [784, 372] width 1568 height 745
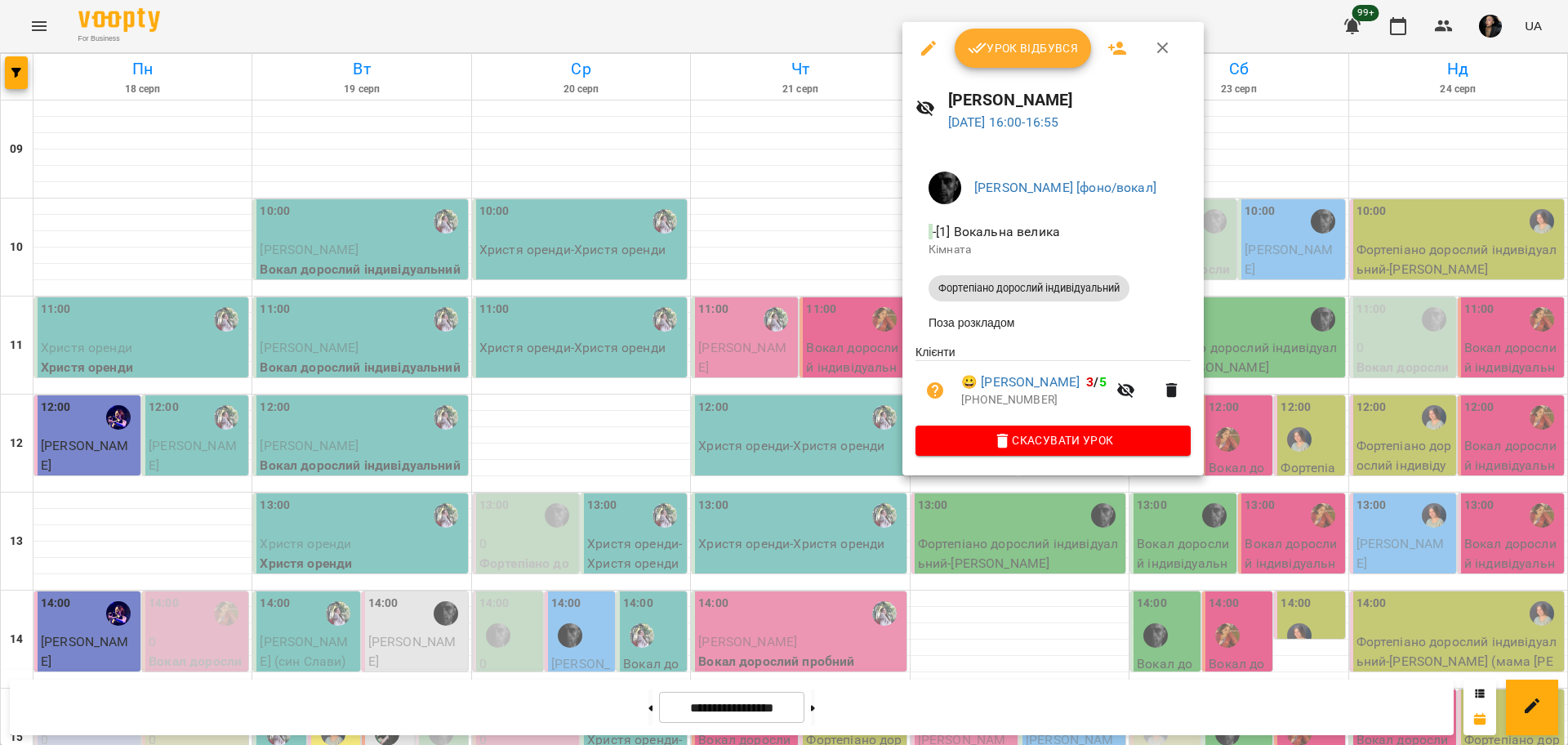
click at [1185, 551] on div at bounding box center [784, 372] width 1568 height 745
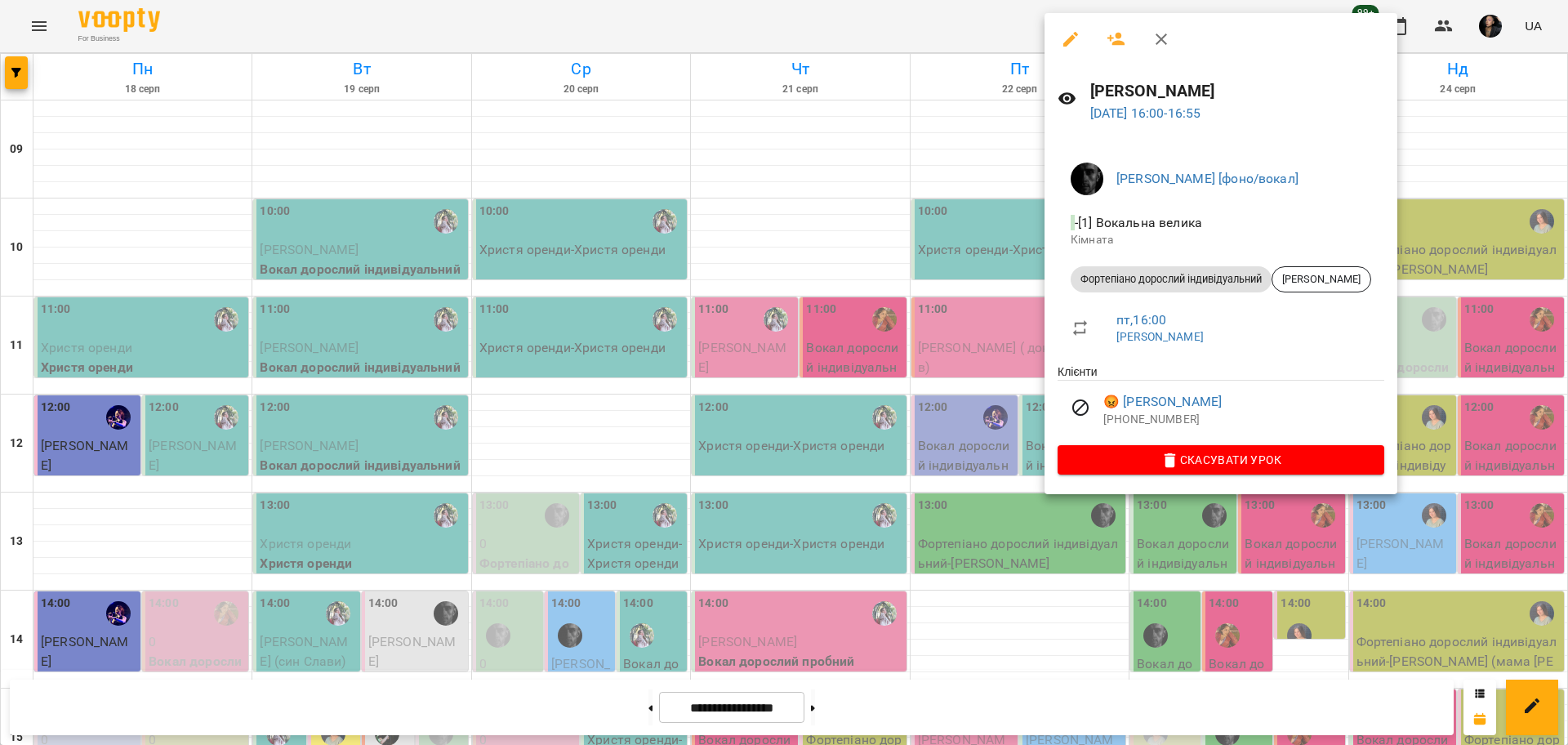
click at [1019, 431] on div at bounding box center [784, 372] width 1568 height 745
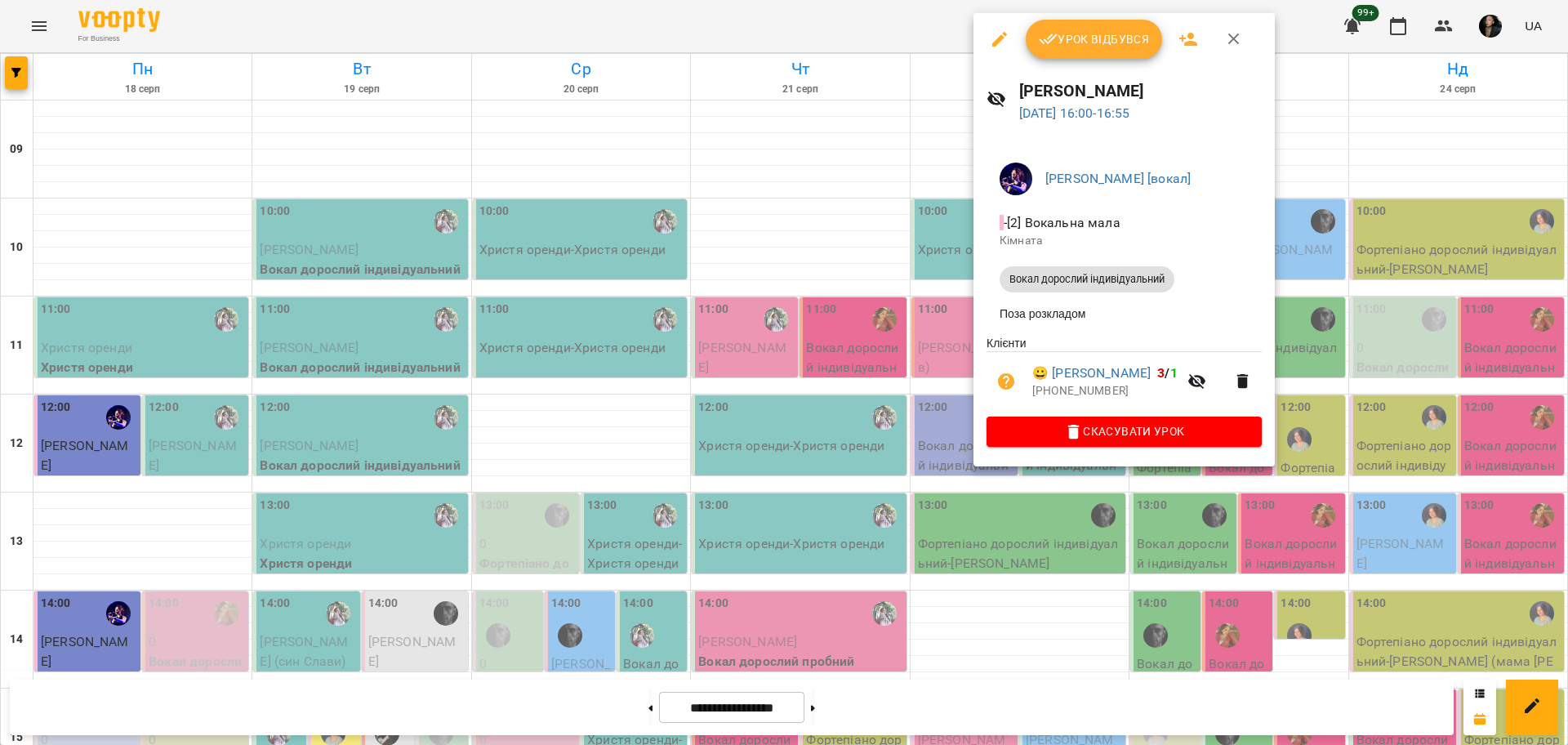
click at [1237, 541] on div at bounding box center [784, 372] width 1568 height 745
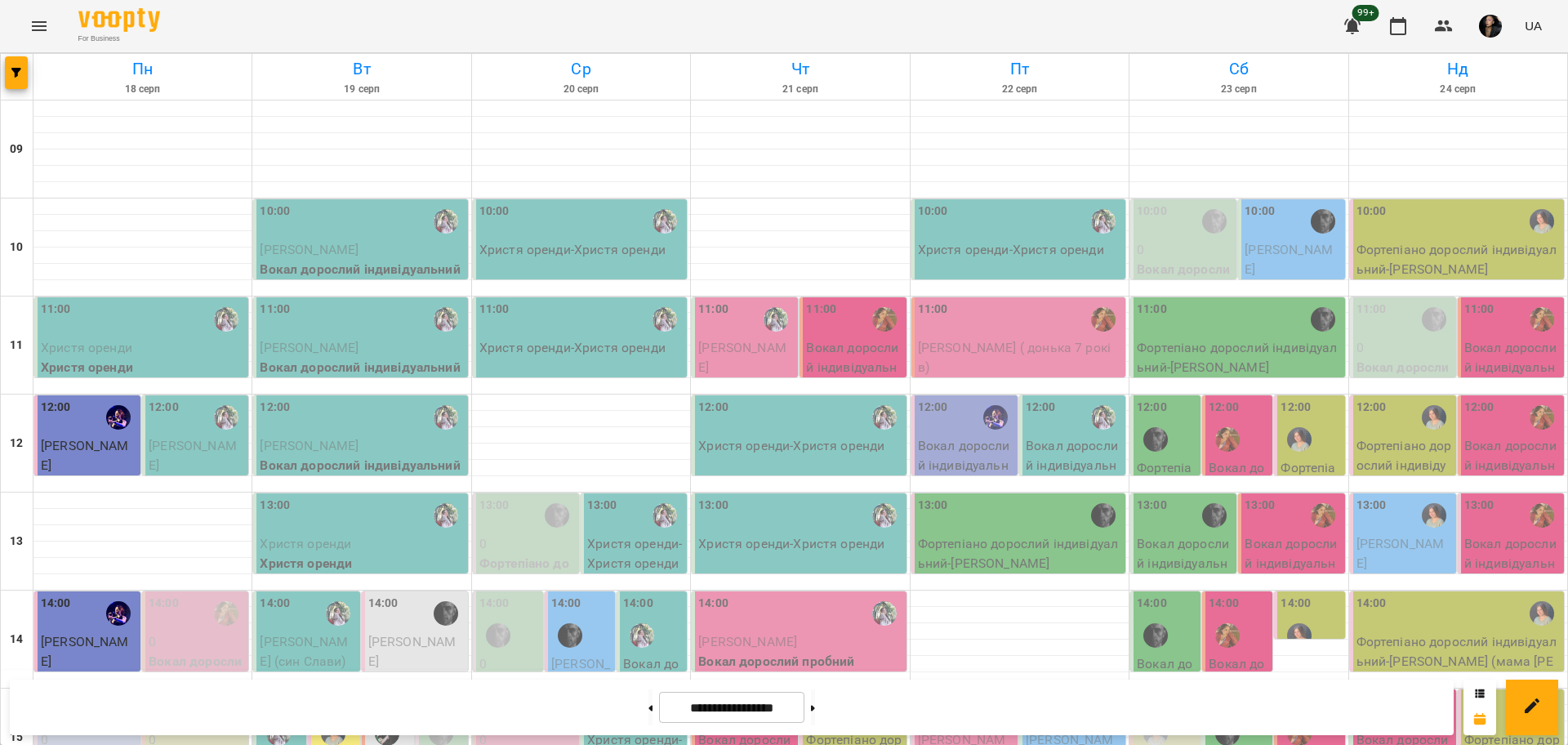
click at [985, 732] on span "Антоніна Вікторія" at bounding box center [963, 758] width 90 height 54
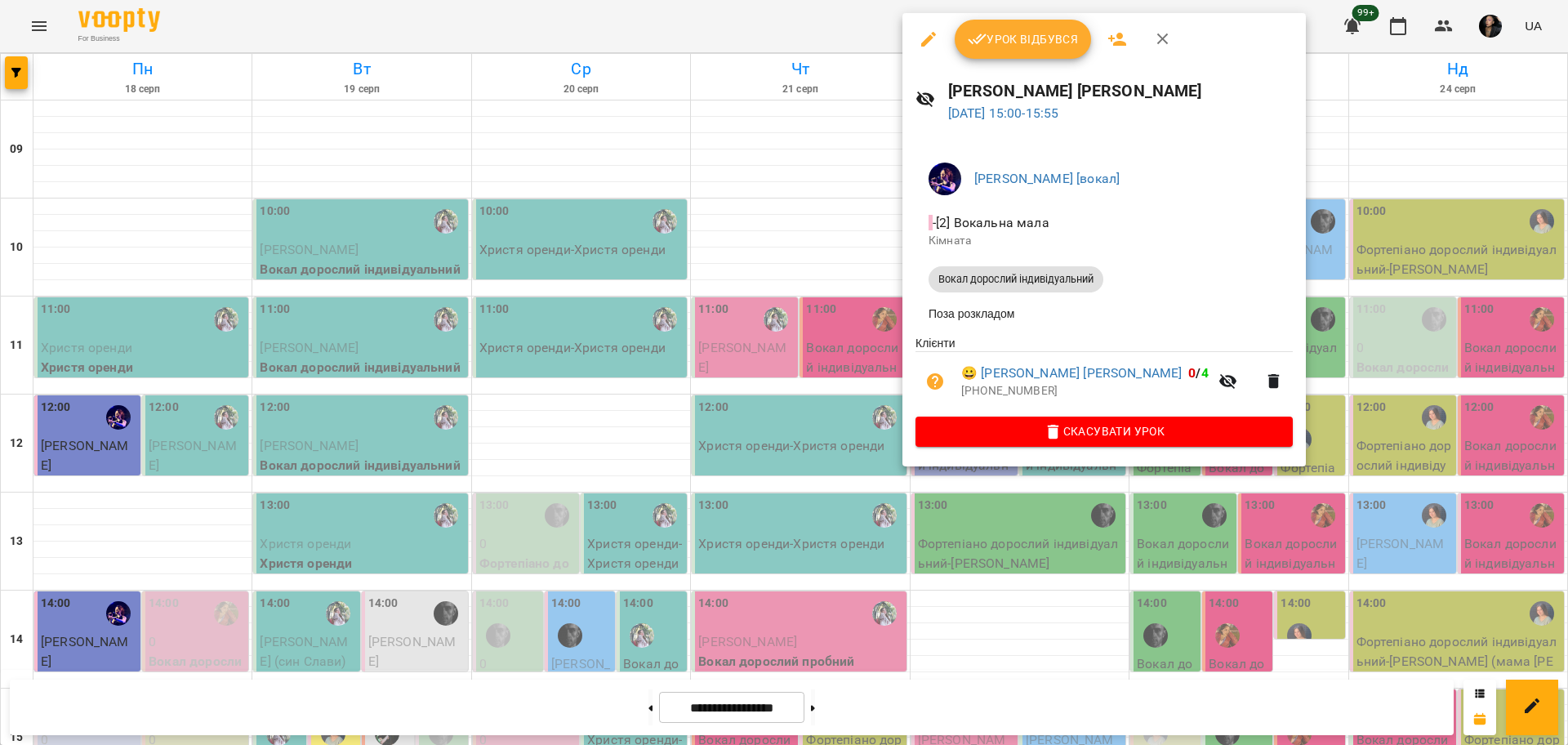
drag, startPoint x: 1263, startPoint y: 556, endPoint x: 1162, endPoint y: 475, distance: 129.5
click at [1263, 556] on div at bounding box center [784, 372] width 1568 height 745
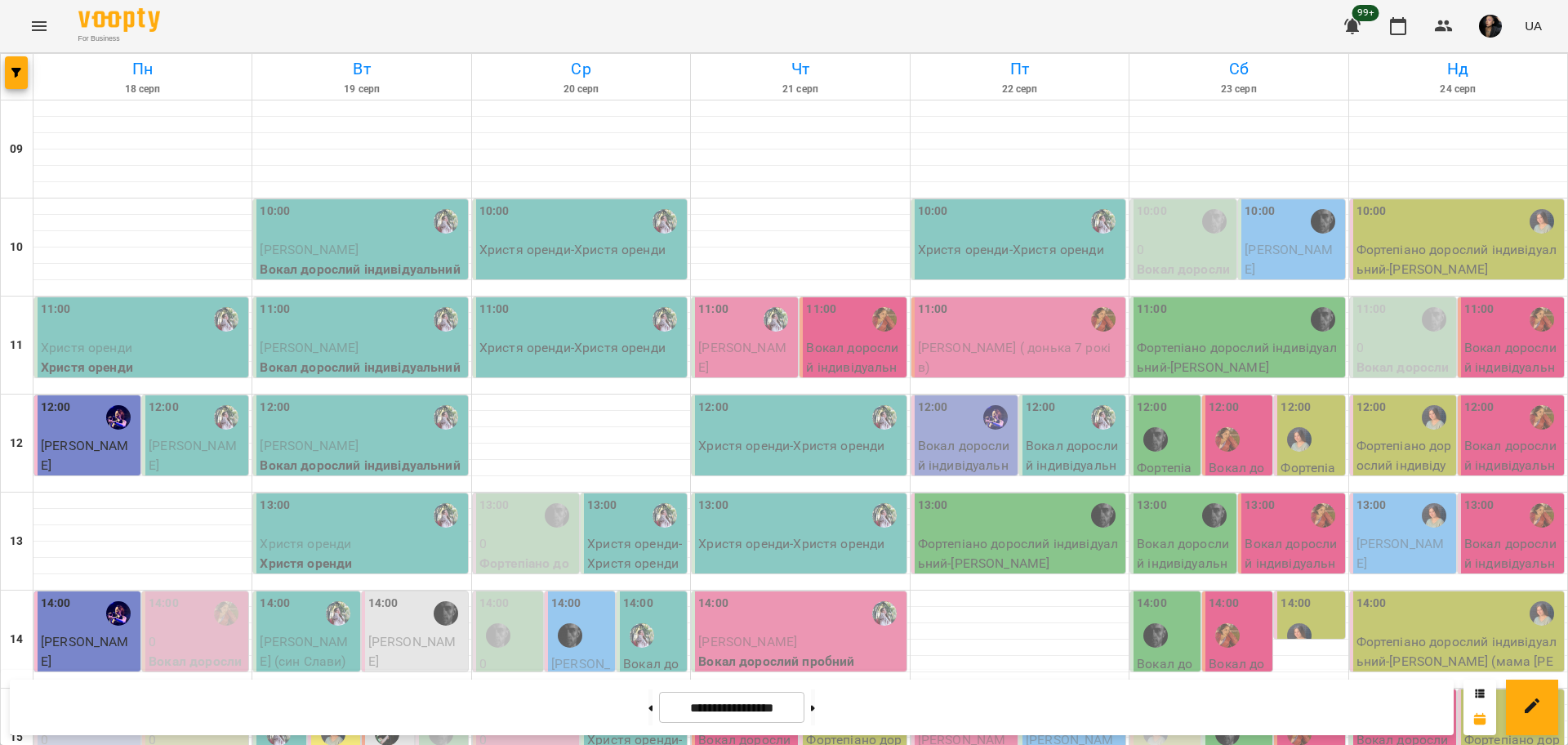
click at [1063, 732] on span "Боркута Анна (фоно)" at bounding box center [1069, 749] width 88 height 35
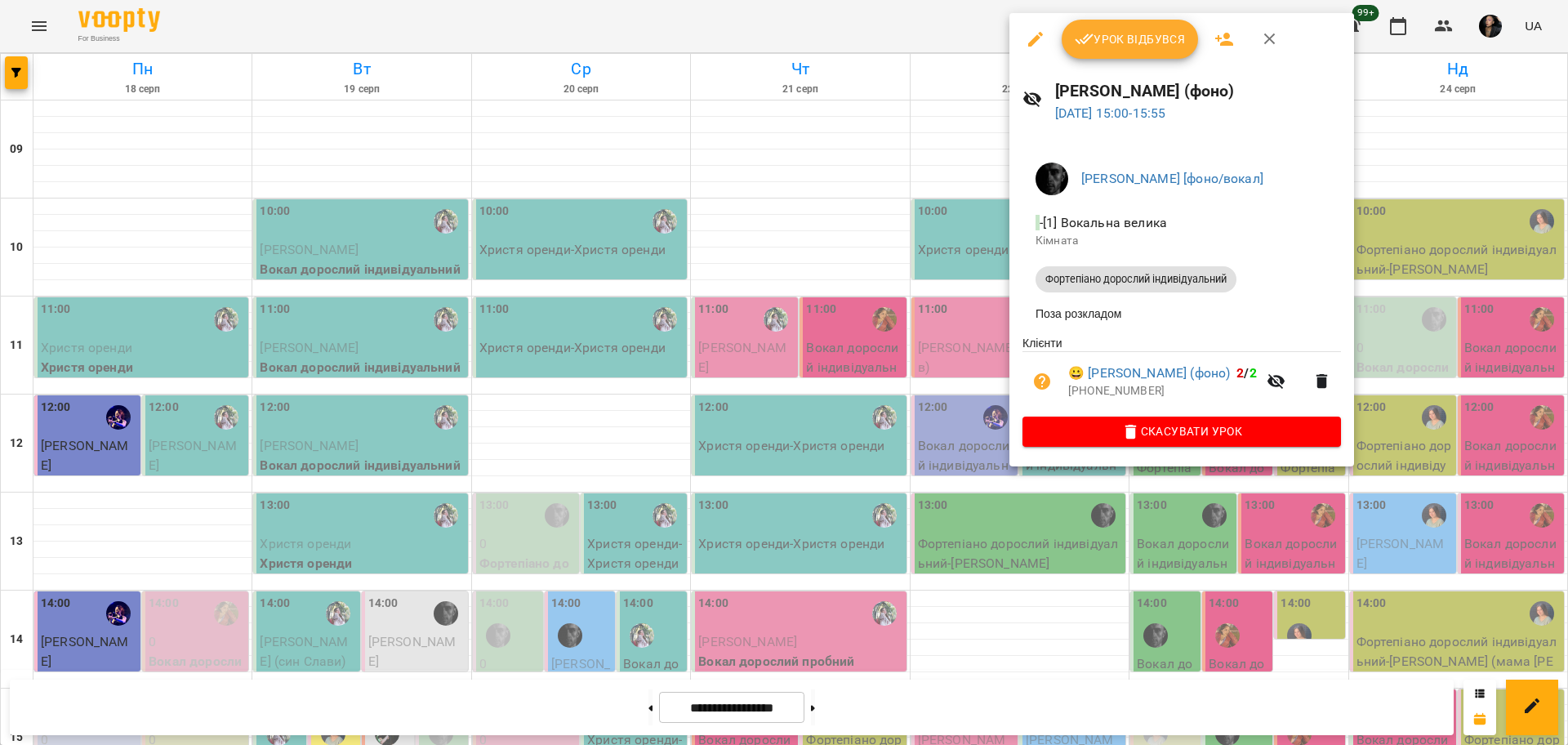
click at [1280, 601] on div at bounding box center [784, 372] width 1568 height 745
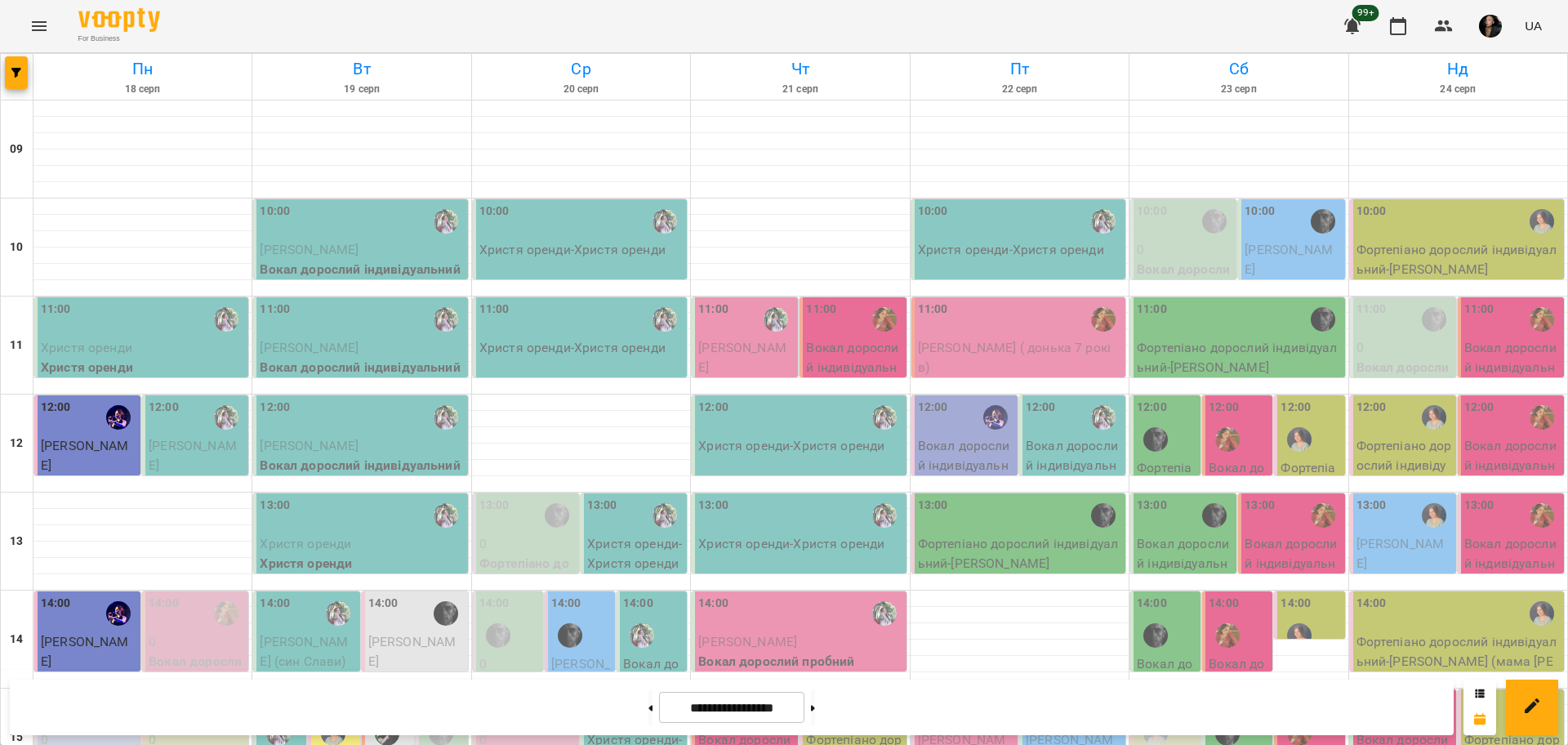
click at [1019, 689] on div "15:00 Боркута Анна (фоно) Фортепіано дорослий індивідуальний" at bounding box center [1072, 759] width 106 height 141
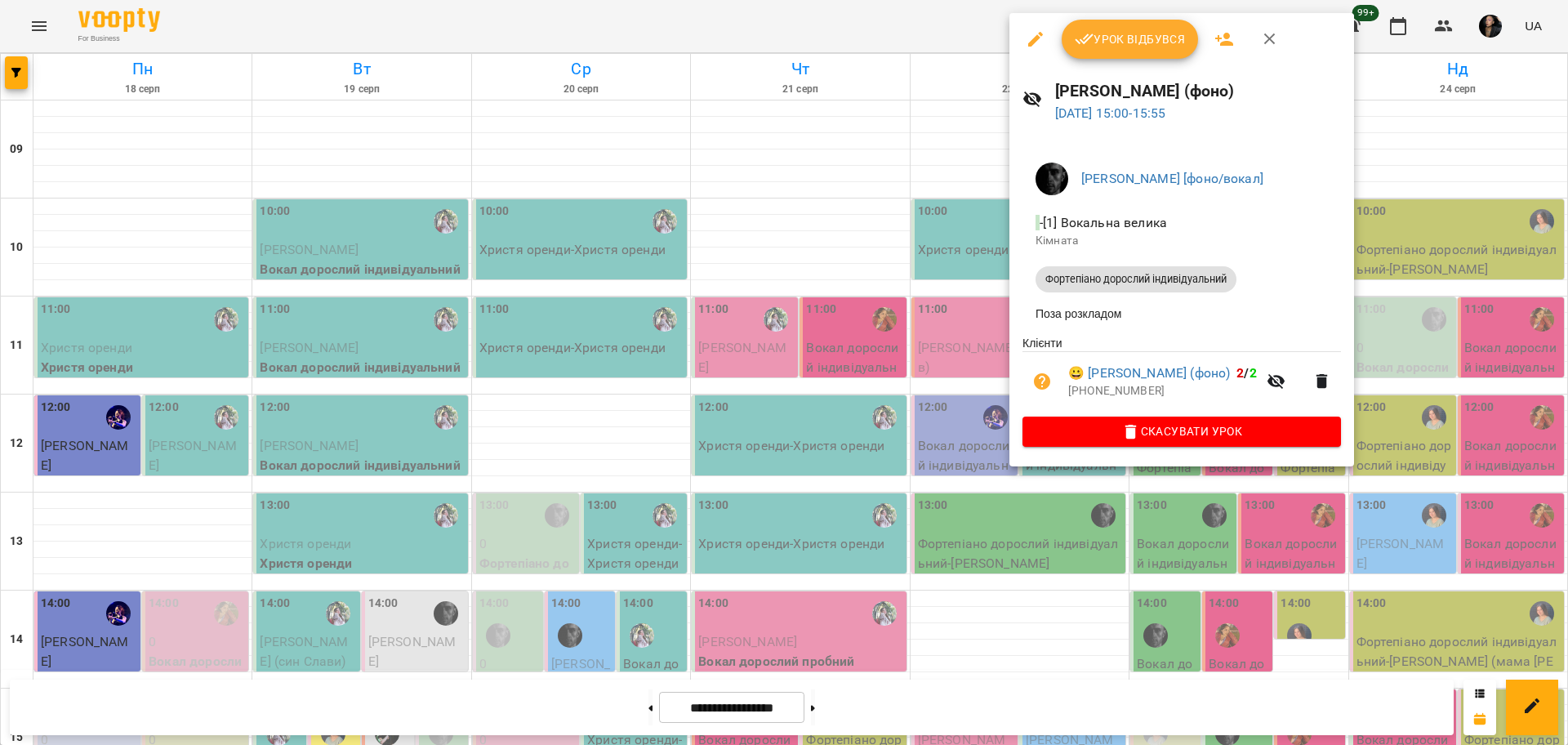
click at [1223, 609] on div at bounding box center [784, 372] width 1568 height 745
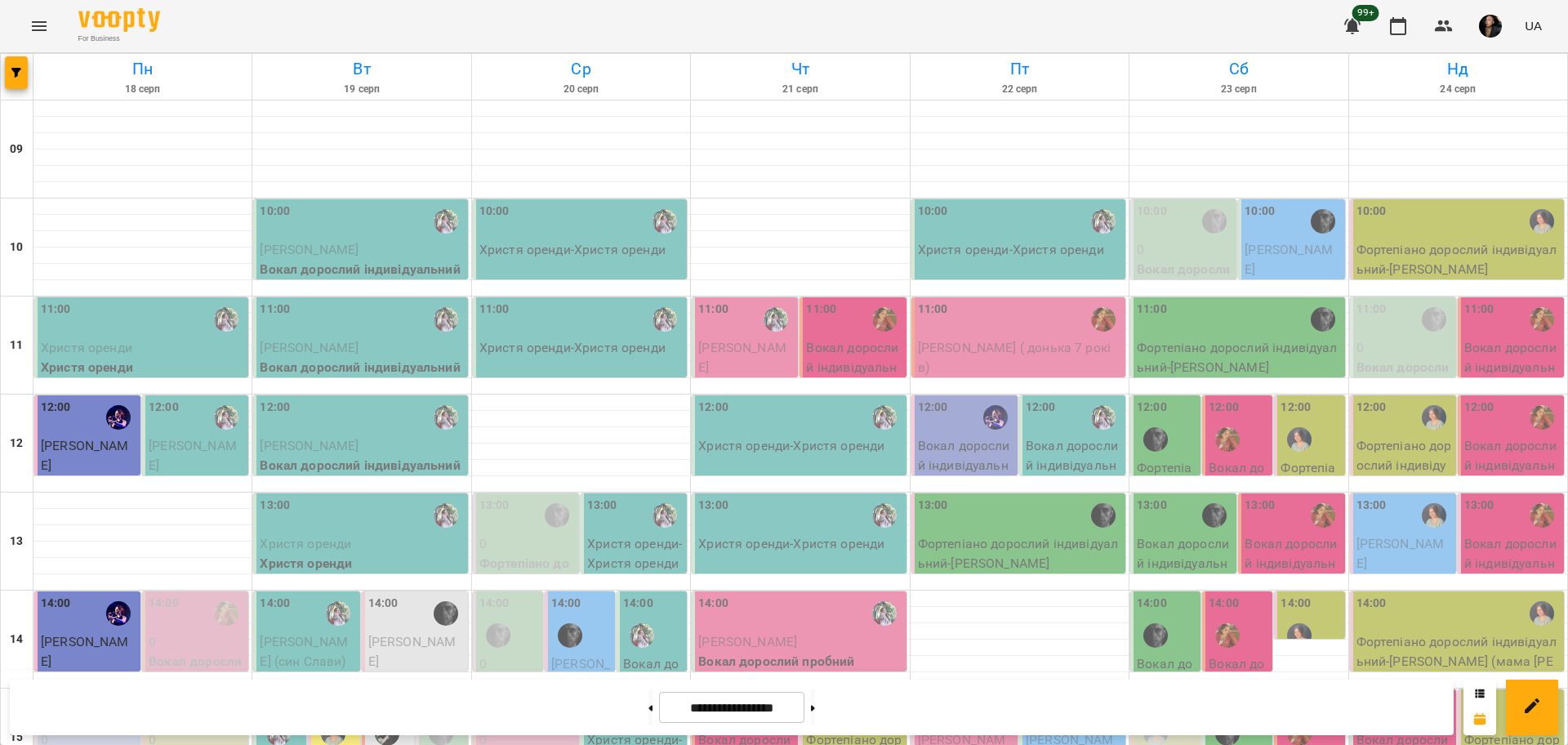
click at [1045, 732] on span "Боркута Анна (фоно)" at bounding box center [1069, 749] width 88 height 35
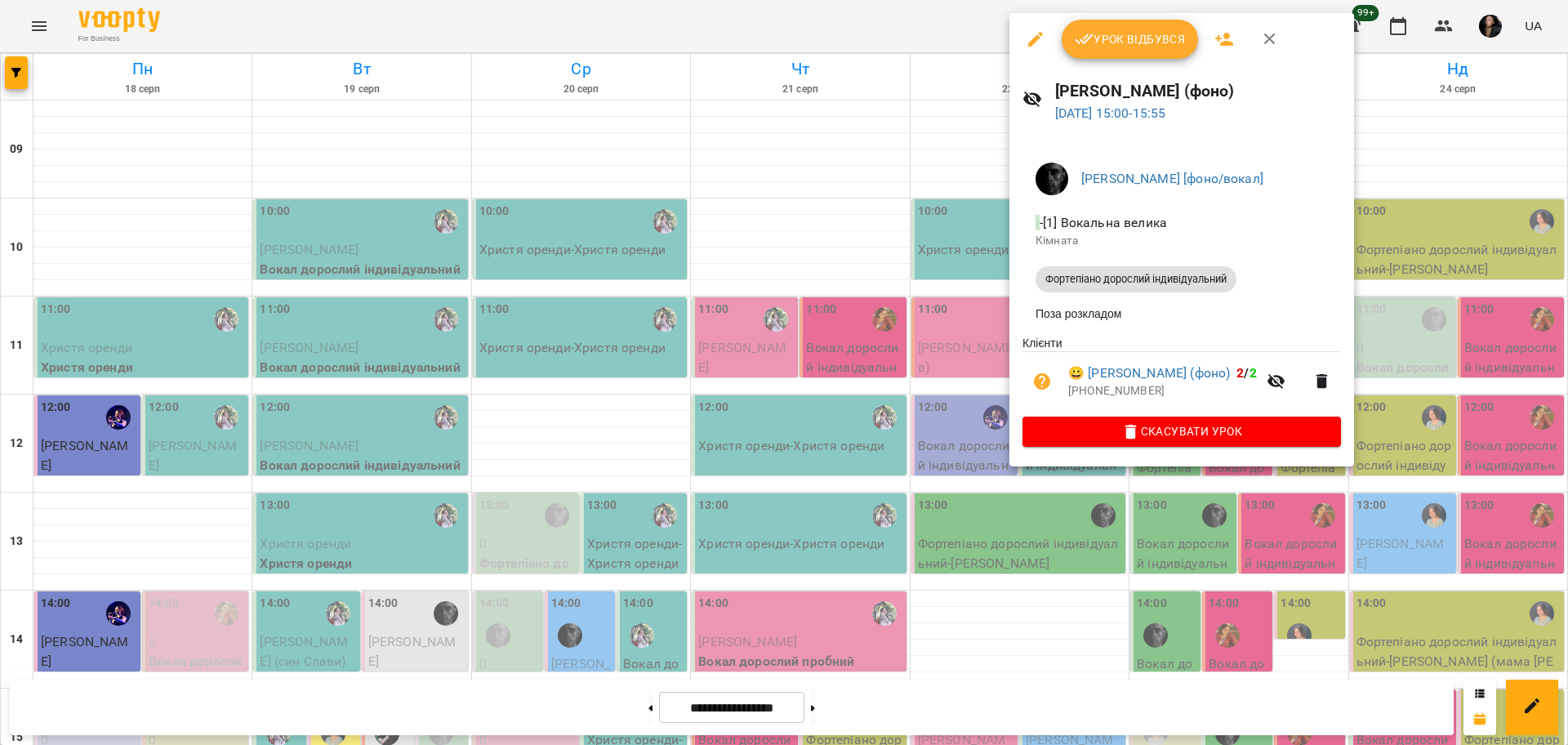
click at [1232, 595] on div at bounding box center [784, 372] width 1568 height 745
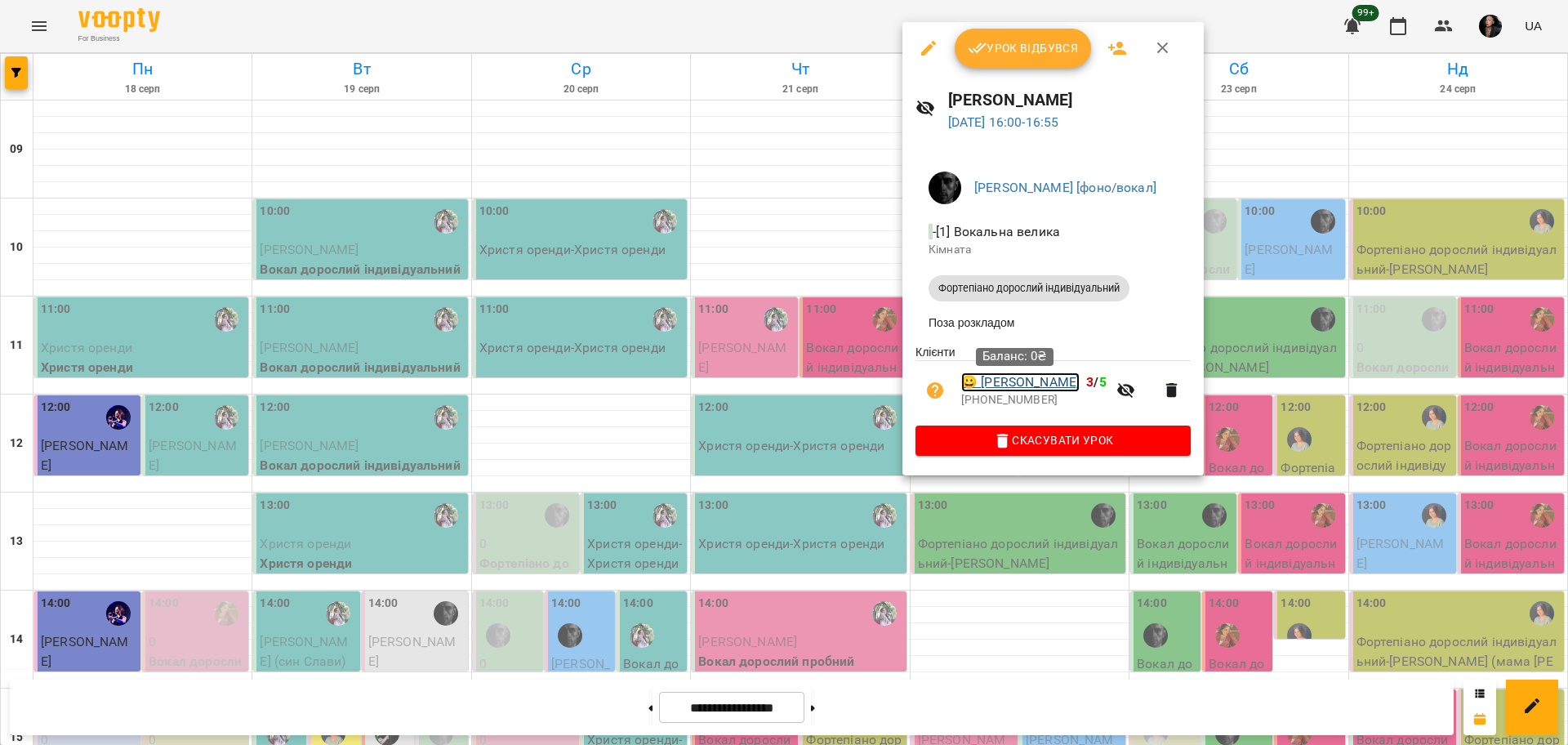
click at [1029, 388] on link "😀 Гайков Тимур" at bounding box center [1020, 382] width 119 height 20
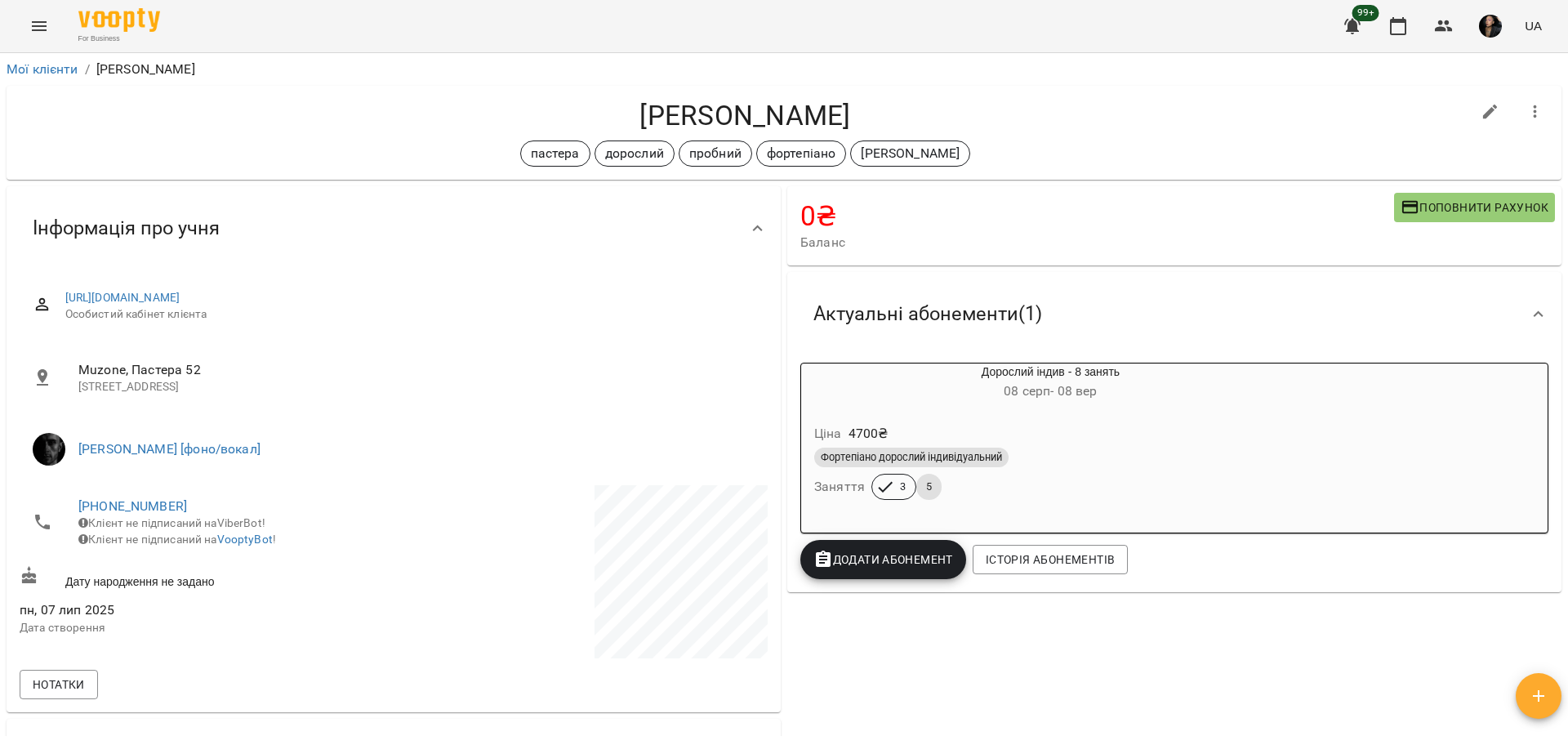
click at [1102, 486] on div "Фортепіано дорослий індивідуальний Заняття 3 5" at bounding box center [1050, 473] width 479 height 59
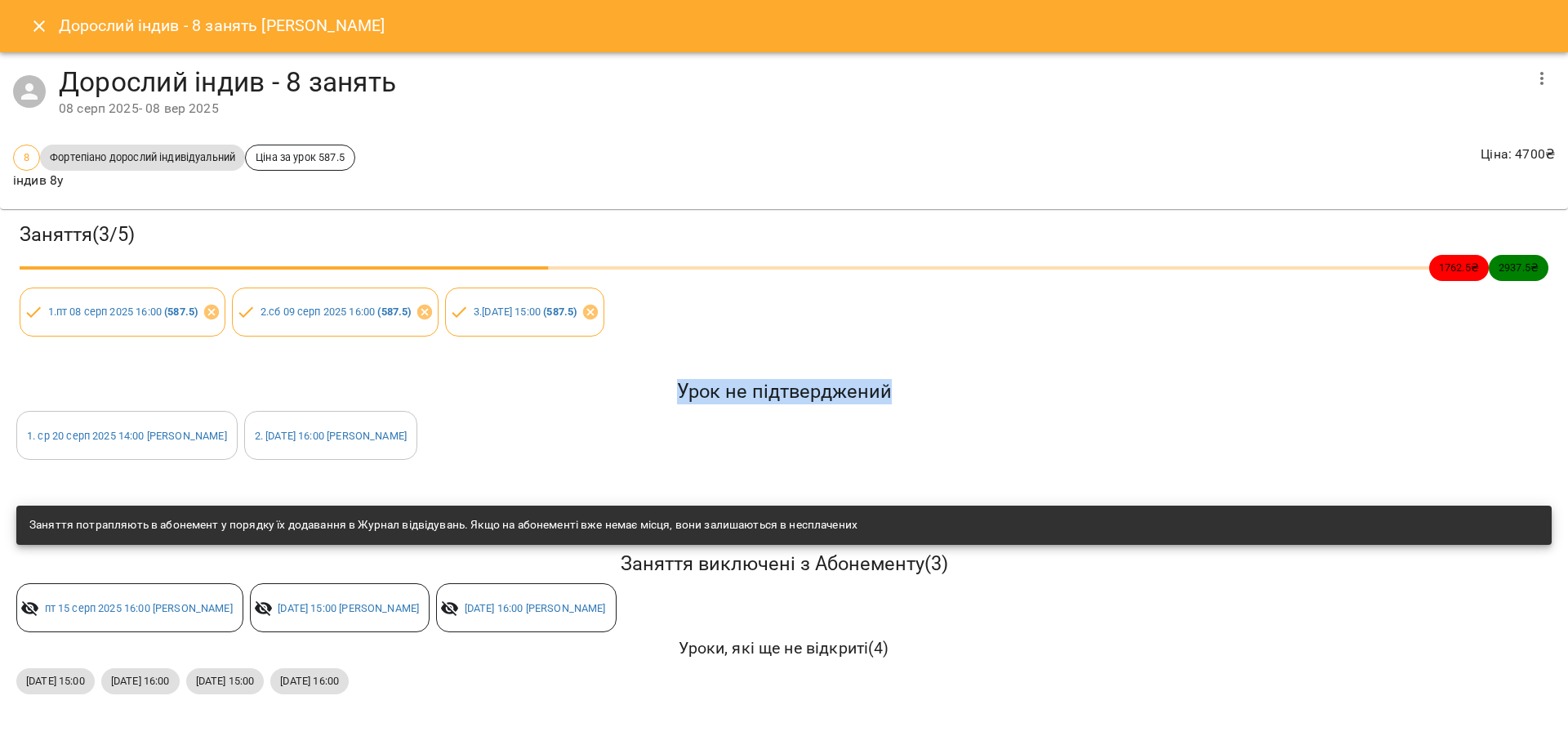
drag, startPoint x: 15, startPoint y: 411, endPoint x: 481, endPoint y: 444, distance: 467.2
click at [495, 449] on div "Урок не підтверджений 1 . ср 20 серп 2025 14:00 Гайков Тимур 2 . пт 22 серп 202…" at bounding box center [784, 419] width 1541 height 87
click at [15, 344] on div "Заняття ( 3 / 5 ) 1762.5 ₴ 2937.5 ₴ 1 . пт 08 серп 2025 16:00 ( 587.5 ) 2 . сб …" at bounding box center [784, 279] width 1574 height 146
drag, startPoint x: 29, startPoint y: 411, endPoint x: 456, endPoint y: 447, distance: 428.5
click at [456, 447] on div "Урок не підтверджений 1 . ср 20 серп 2025 14:00 Гайков Тимур 2 . пт 22 серп 202…" at bounding box center [784, 419] width 1541 height 87
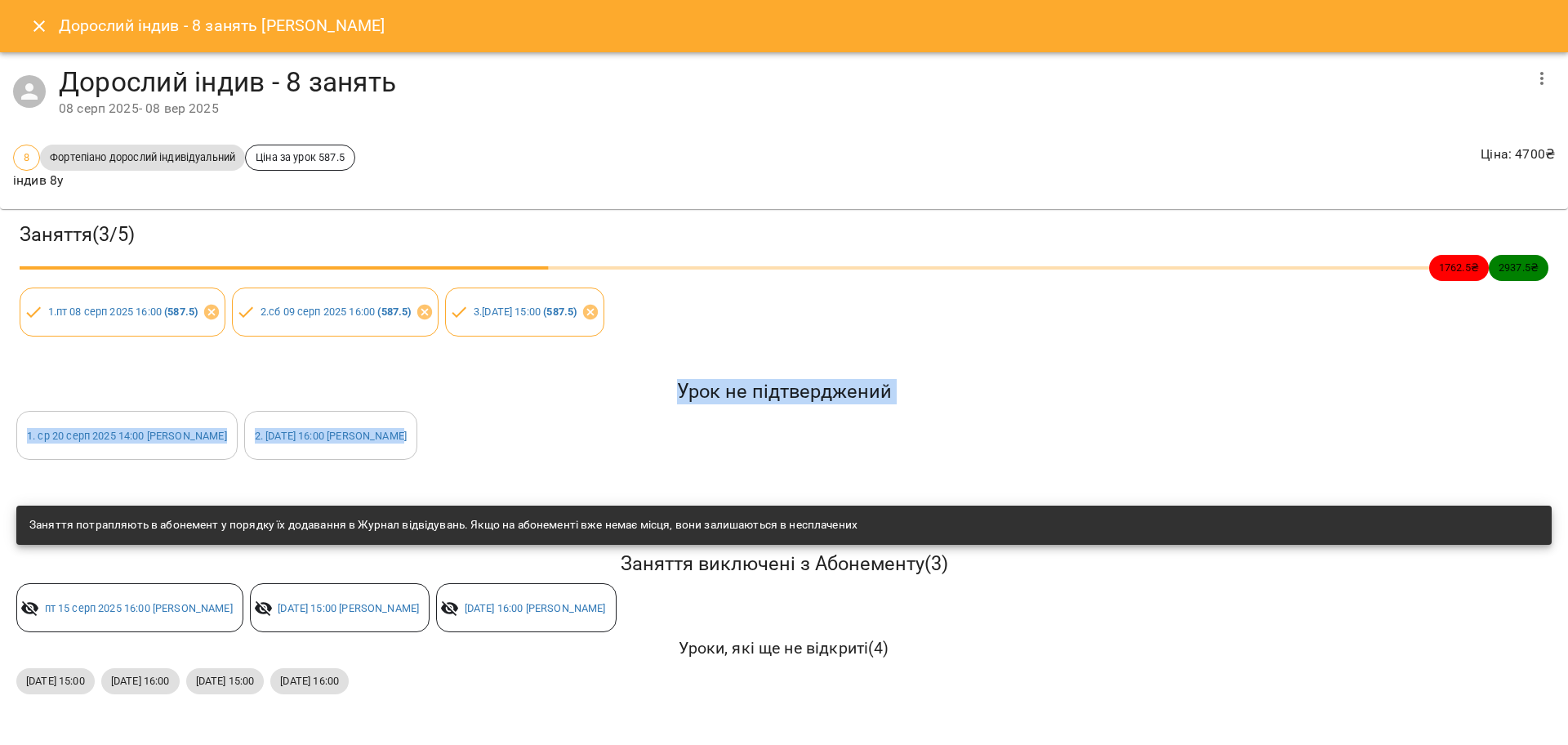
click at [417, 449] on div "2 . пт 22 серп 2025 16:00 Гайков Тимур" at bounding box center [331, 435] width 173 height 49
drag, startPoint x: 44, startPoint y: 419, endPoint x: 469, endPoint y: 449, distance: 426.1
click at [469, 449] on div "Урок не підтверджений 1 . ср 20 серп 2025 14:00 Гайков Тимур 2 . пт 22 серп 202…" at bounding box center [784, 419] width 1541 height 87
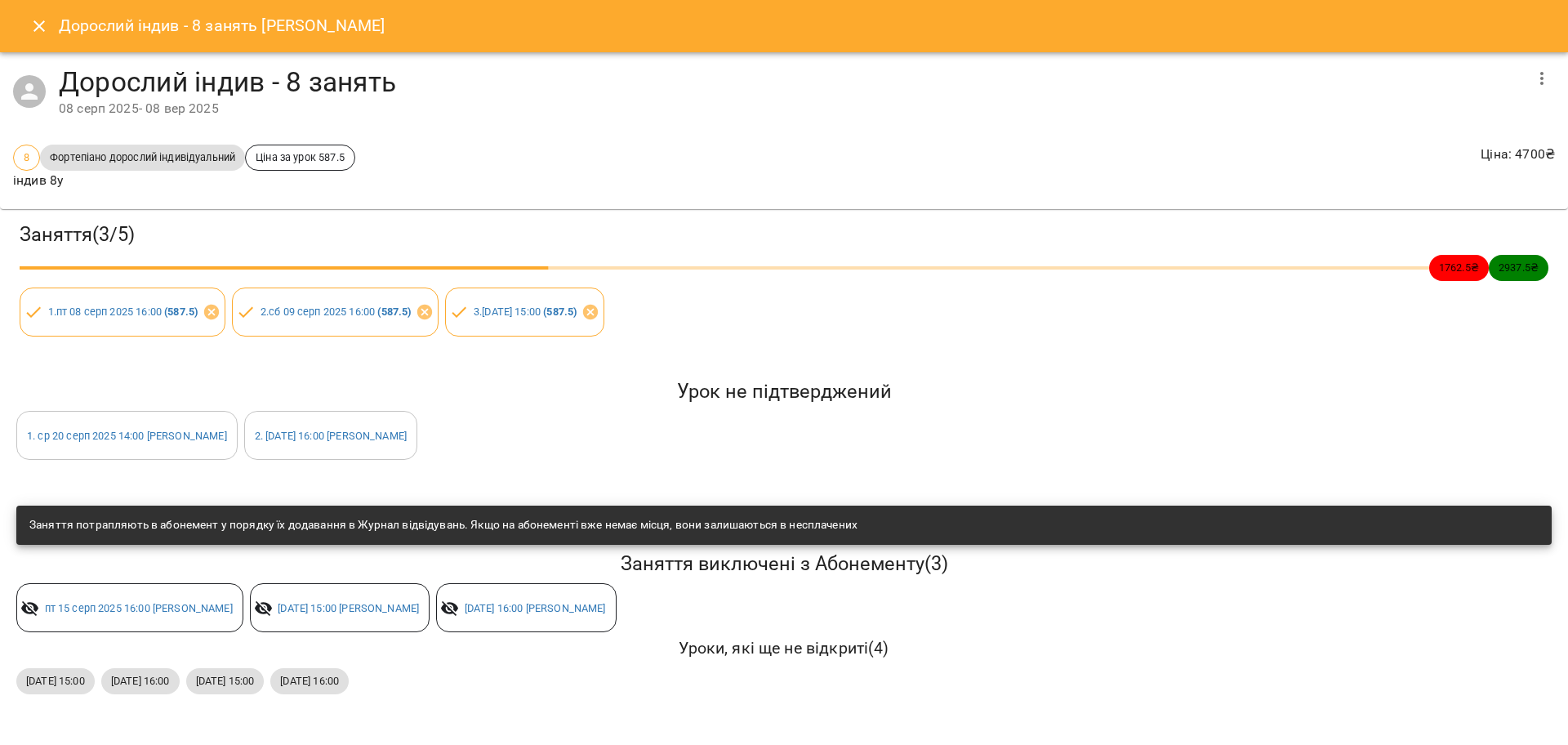
click at [37, 372] on div "Урок не підтверджений 1 . ср 20 серп 2025 14:00 Гайков Тимур 2 . пт 22 серп 202…" at bounding box center [783, 419] width 1548 height 94
drag, startPoint x: 31, startPoint y: 427, endPoint x: 366, endPoint y: 444, distance: 335.4
click at [366, 444] on div "Урок не підтверджений 1 . ср 20 серп 2025 14:00 Гайков Тимур 2 . пт 22 серп 202…" at bounding box center [784, 419] width 1541 height 87
drag, startPoint x: 38, startPoint y: 418, endPoint x: 383, endPoint y: 444, distance: 346.0
click at [383, 444] on div "Урок не підтверджений 1 . ср 20 серп 2025 14:00 Гайков Тимур 2 . пт 22 серп 202…" at bounding box center [784, 419] width 1541 height 87
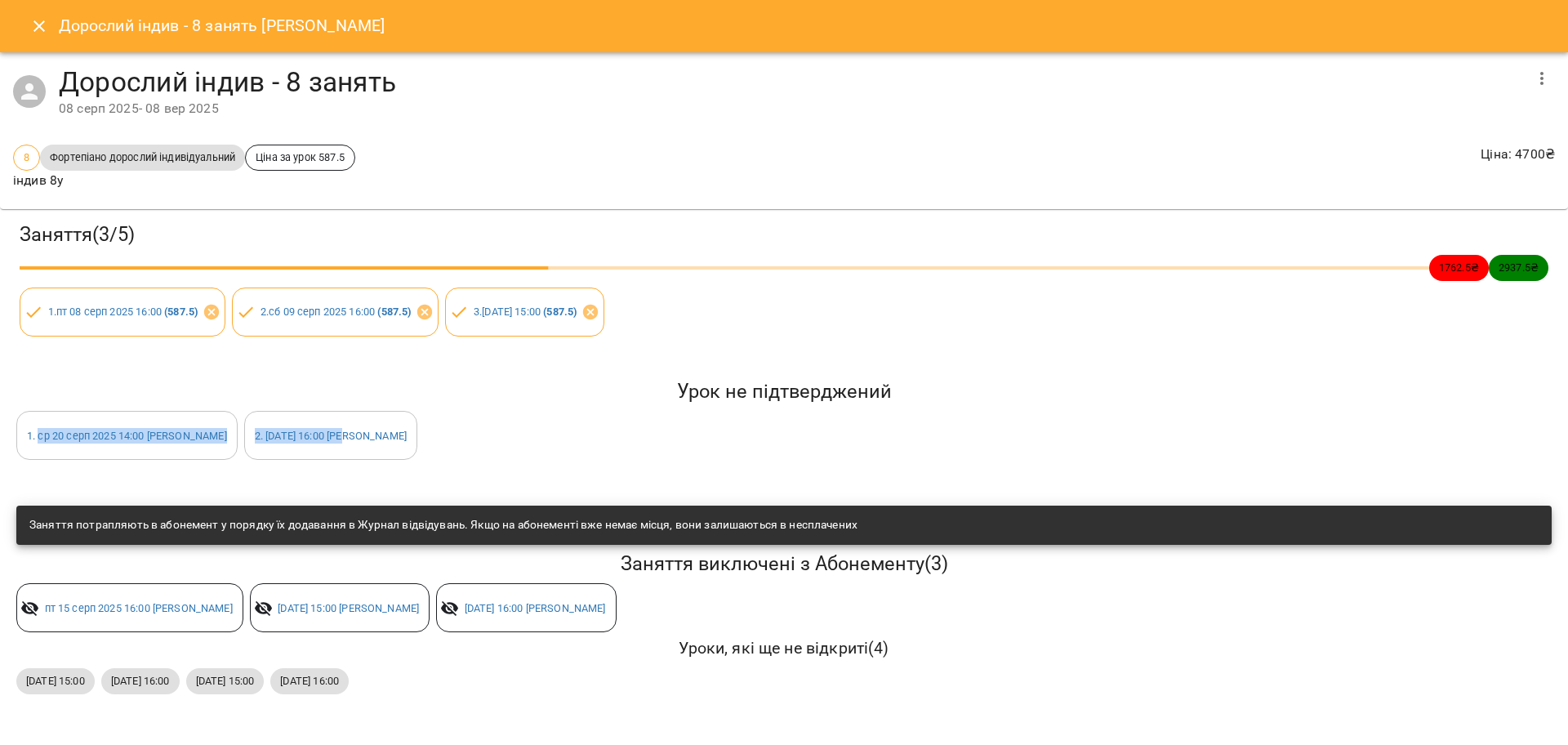
copy div "ср 20 серп 2025 14:00 Гайков Тимур 2 . пт 22 серп 2025 16:00 Гай"
drag, startPoint x: 15, startPoint y: 673, endPoint x: 404, endPoint y: 681, distance: 389.1
click at [404, 681] on div "вт, 26 серп 2025 15:00 пт, 29 серп 2025 16:00 вт, 02 вер 2025 15:00 пт, 05 вер …" at bounding box center [784, 680] width 1541 height 32
copy div "вт, 26 серп 2025 15:00 пт, 29 серп 2025 16:00 вт, 02 вер 2025 15:00"
click at [44, 20] on icon "Close" at bounding box center [39, 26] width 20 height 20
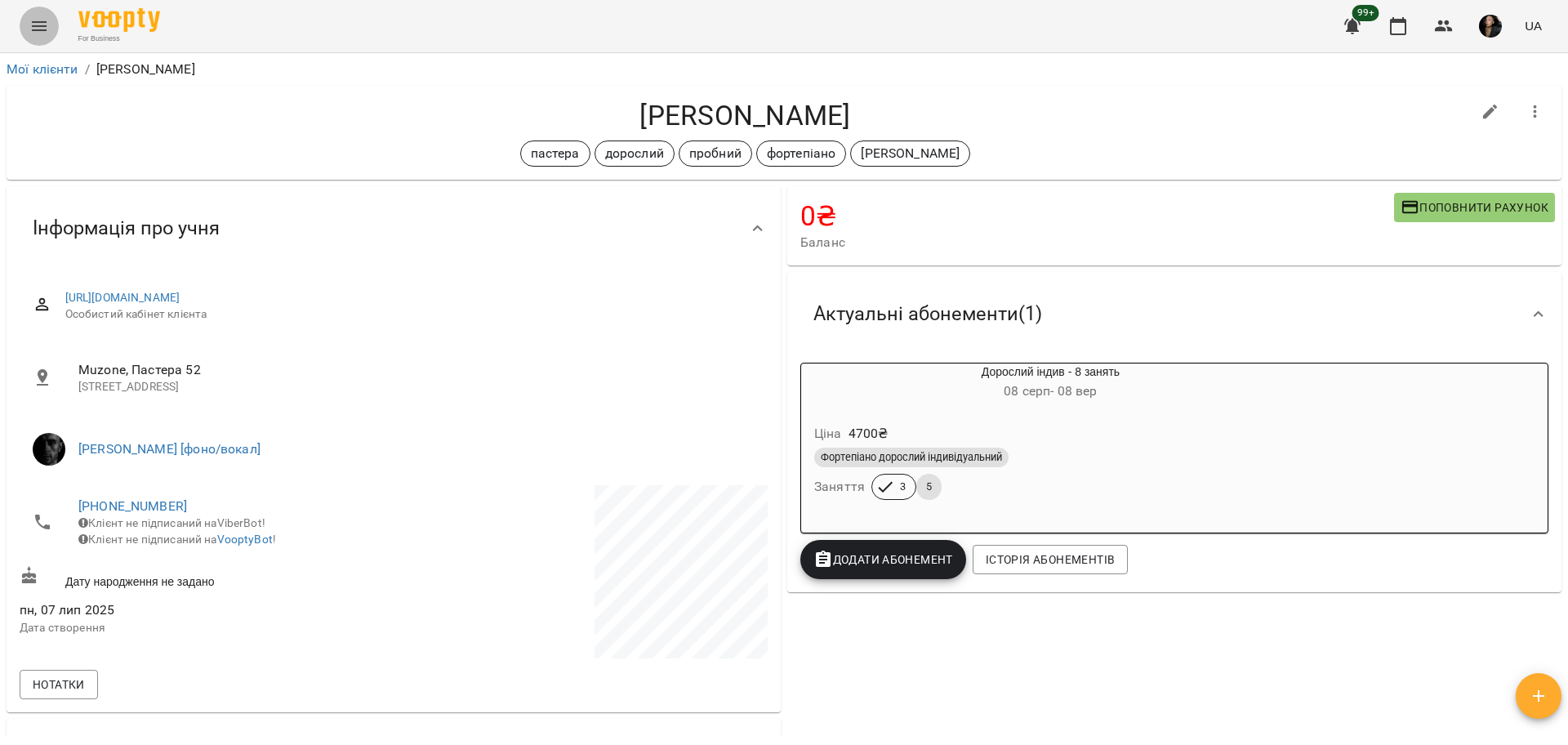
click at [40, 28] on icon "Menu" at bounding box center [39, 26] width 20 height 20
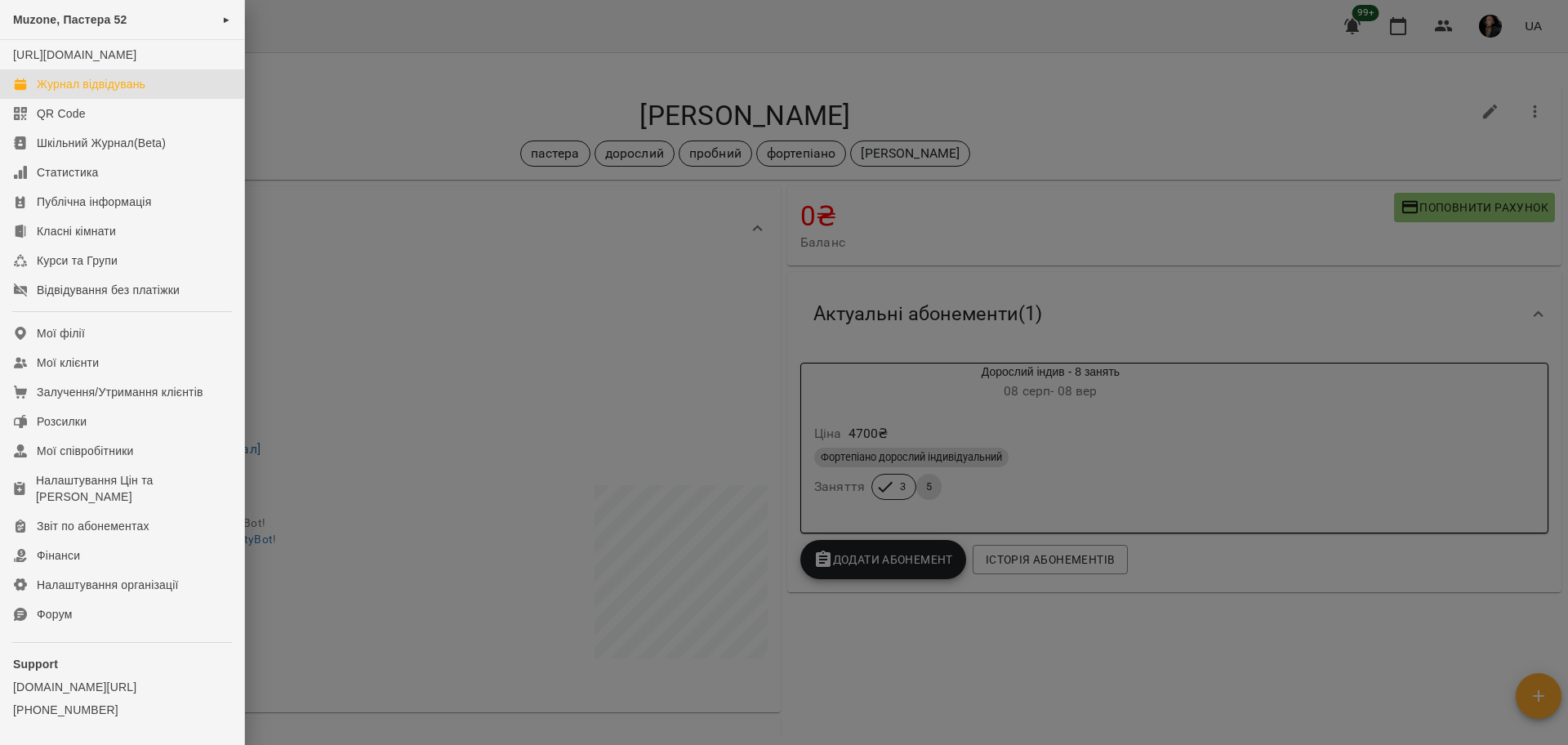
click at [66, 92] on div "Журнал відвідувань" at bounding box center [91, 84] width 108 height 16
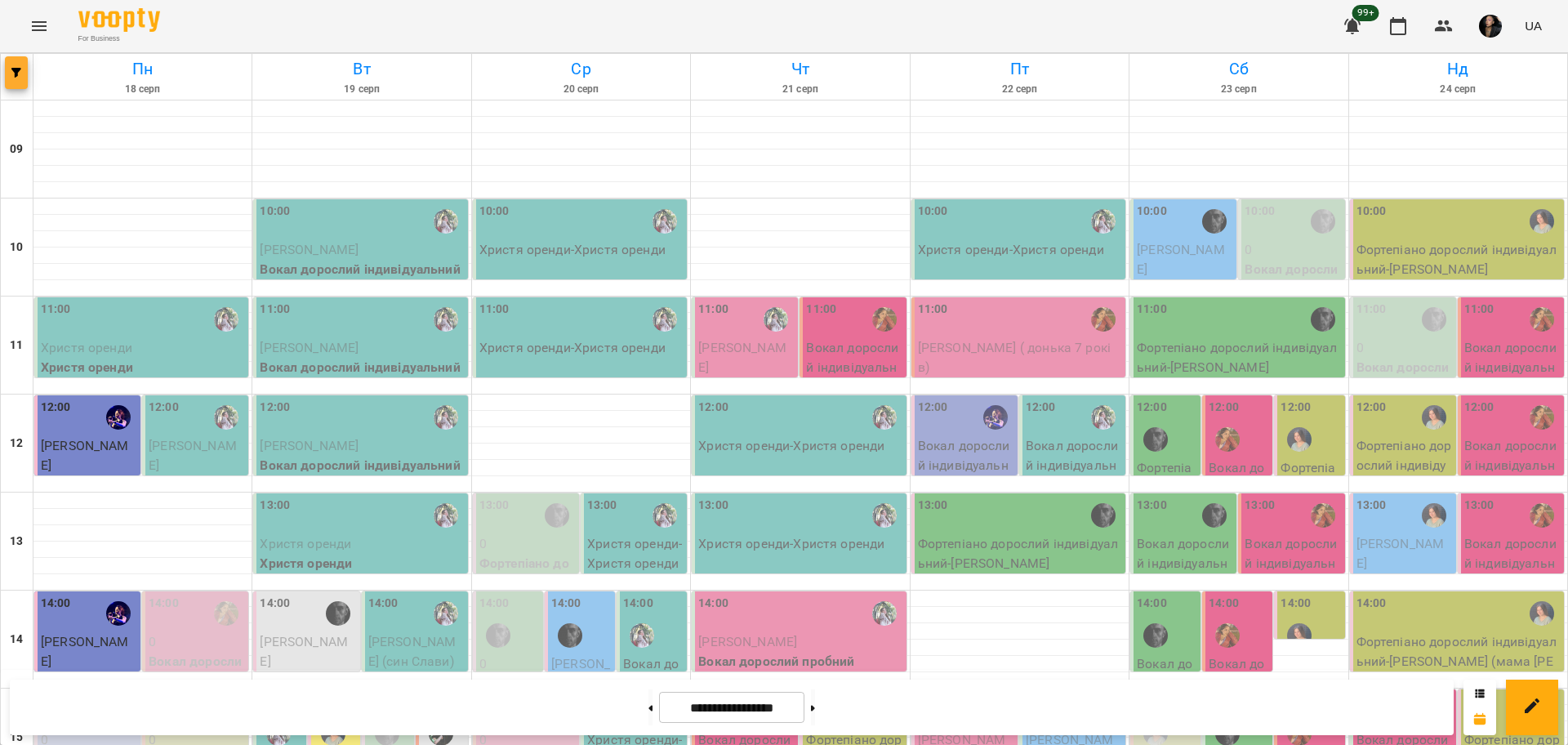
click at [14, 70] on icon "button" at bounding box center [16, 72] width 10 height 10
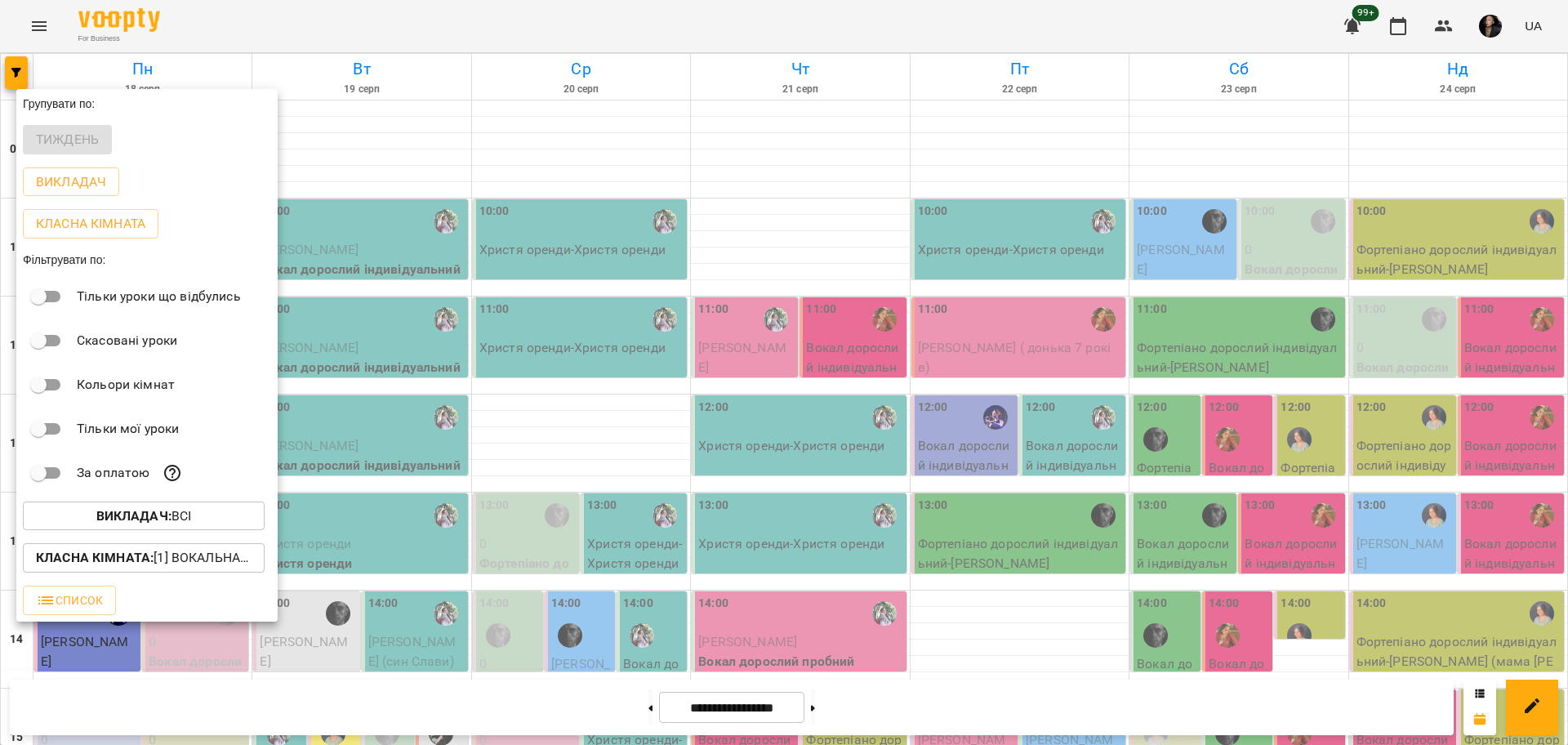
click at [98, 513] on b "Викладач :" at bounding box center [133, 515] width 75 height 15
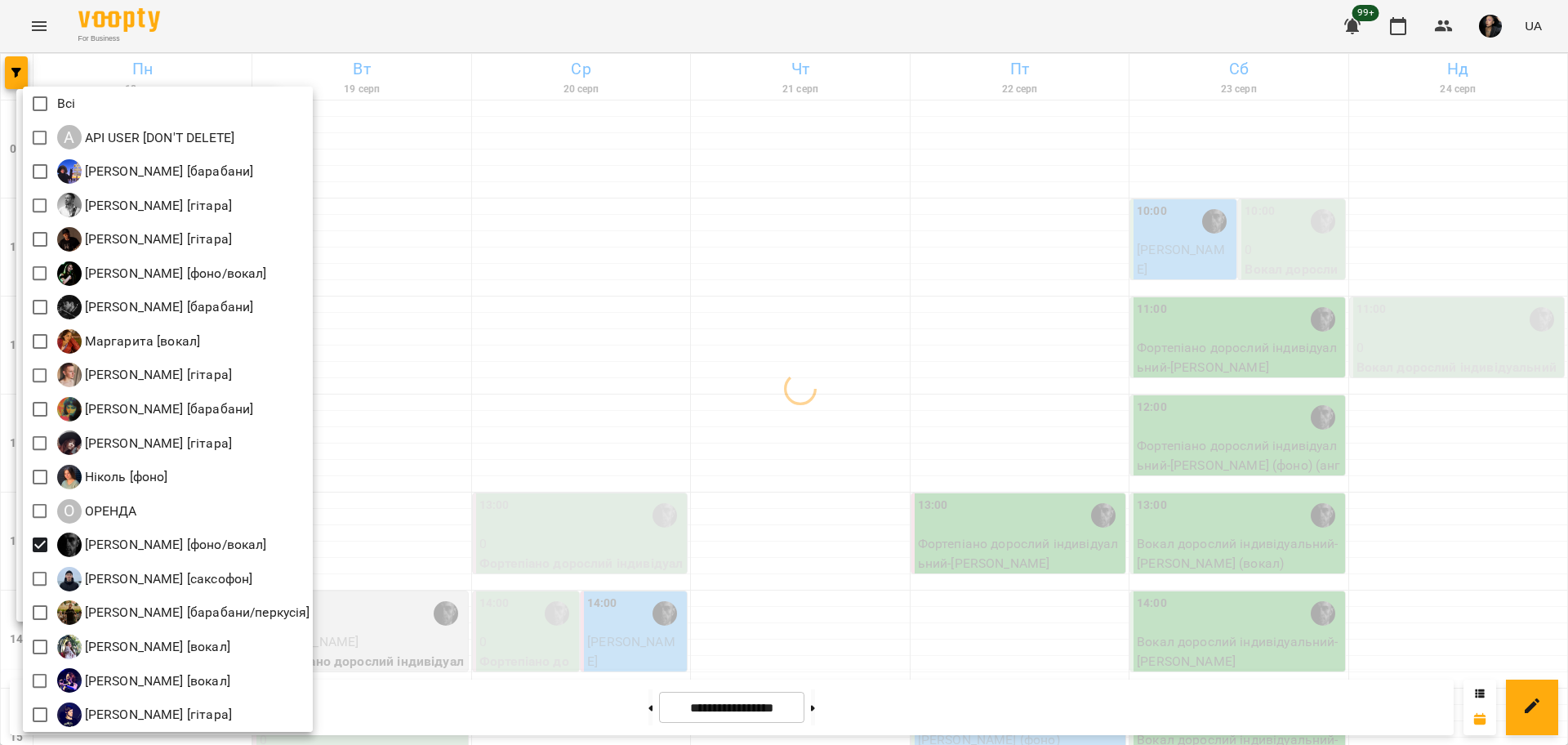
click at [662, 544] on div at bounding box center [784, 372] width 1568 height 745
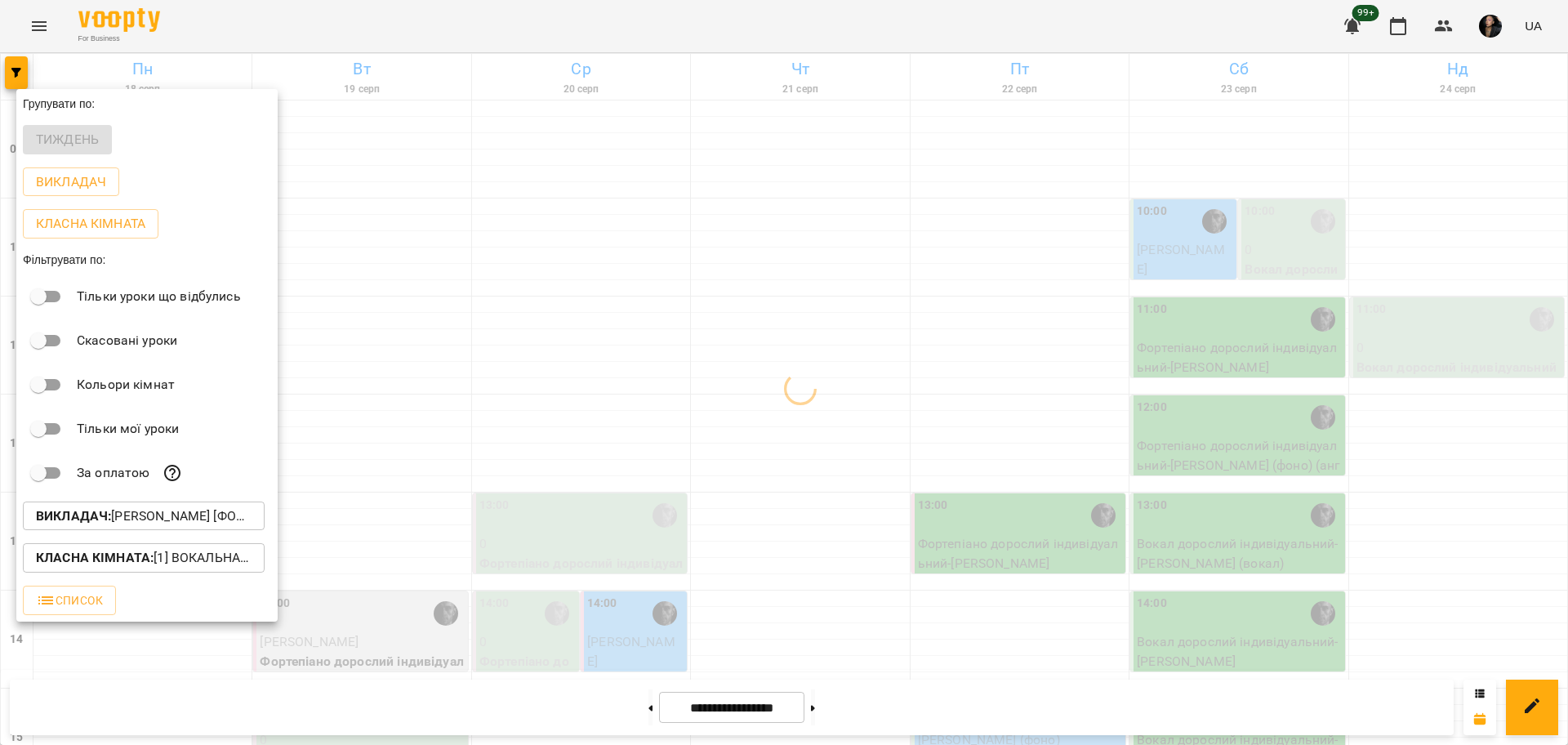
click at [846, 518] on div at bounding box center [784, 372] width 1568 height 745
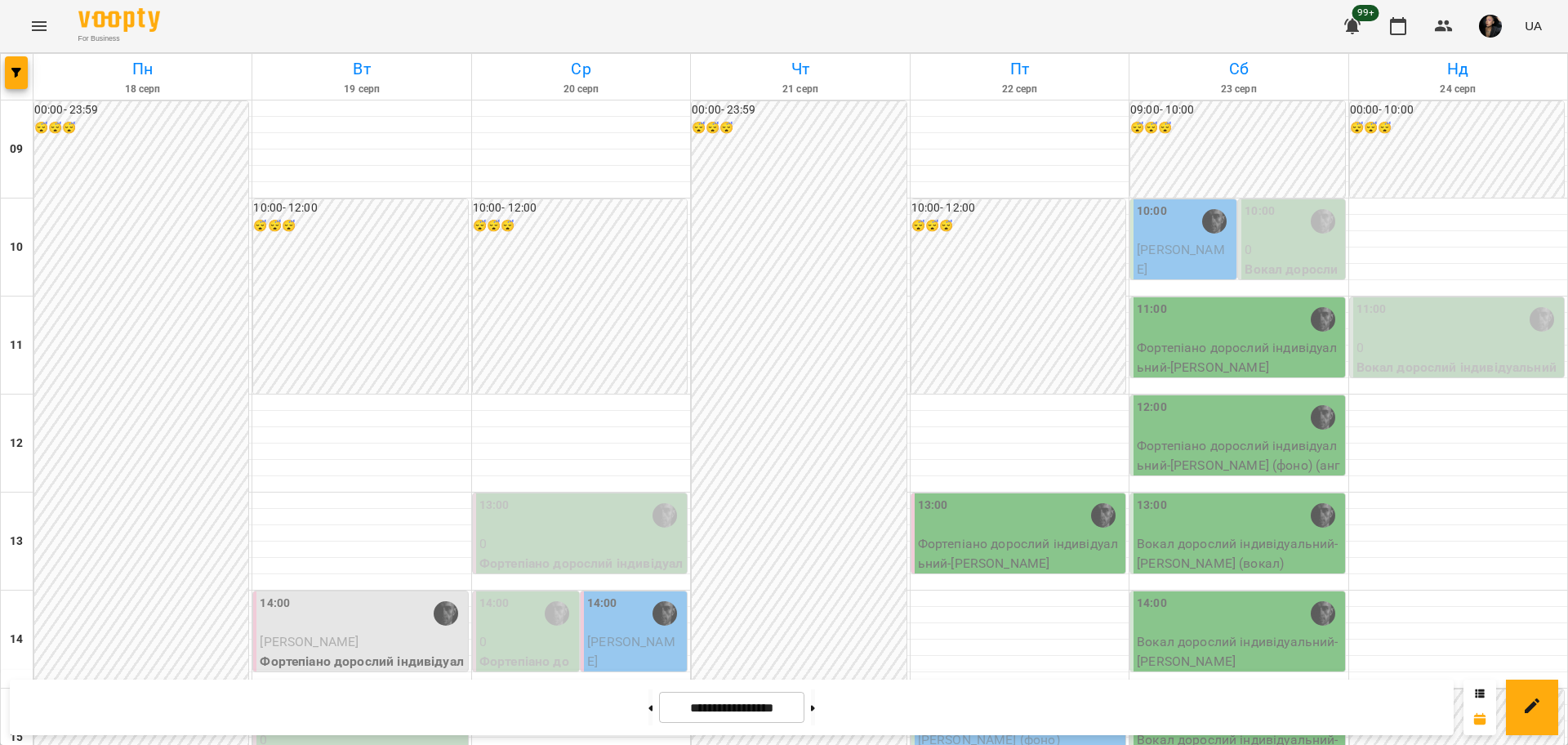
scroll to position [409, 0]
click at [820, 382] on div "00:00 - 23:59 😴😴😴" at bounding box center [798, 737] width 214 height 1272
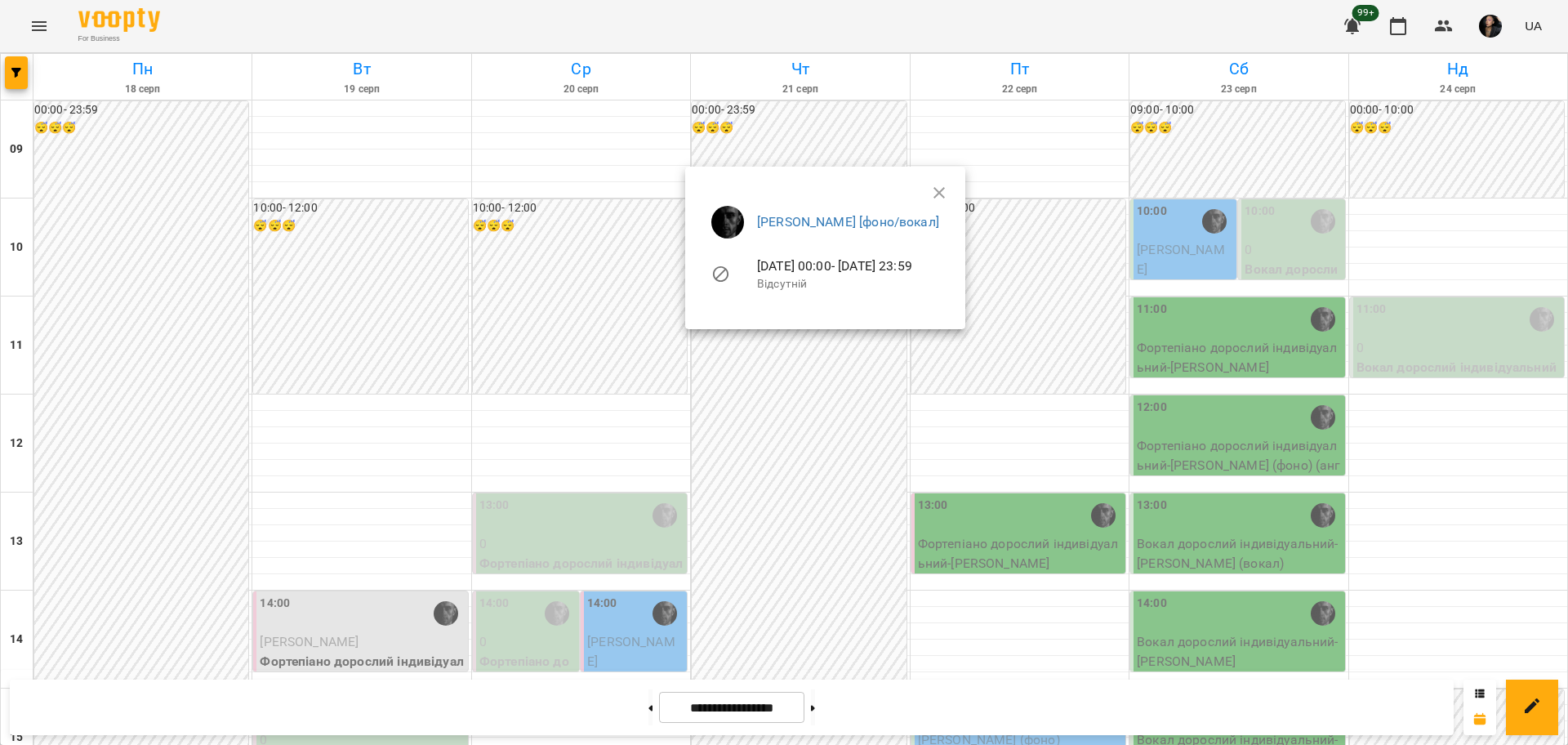
click at [9, 70] on div at bounding box center [784, 372] width 1568 height 745
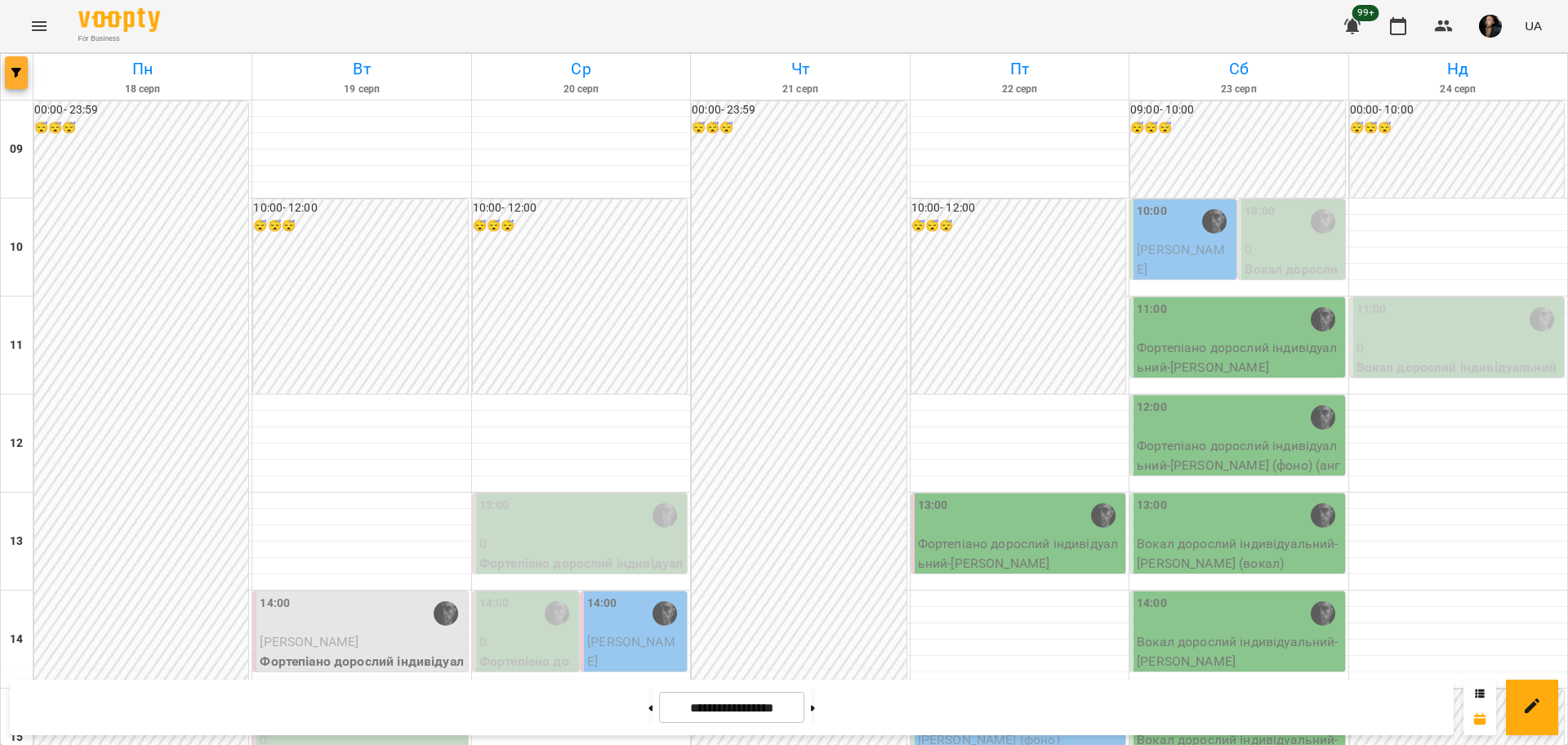
click at [17, 80] on button "button" at bounding box center [16, 72] width 23 height 32
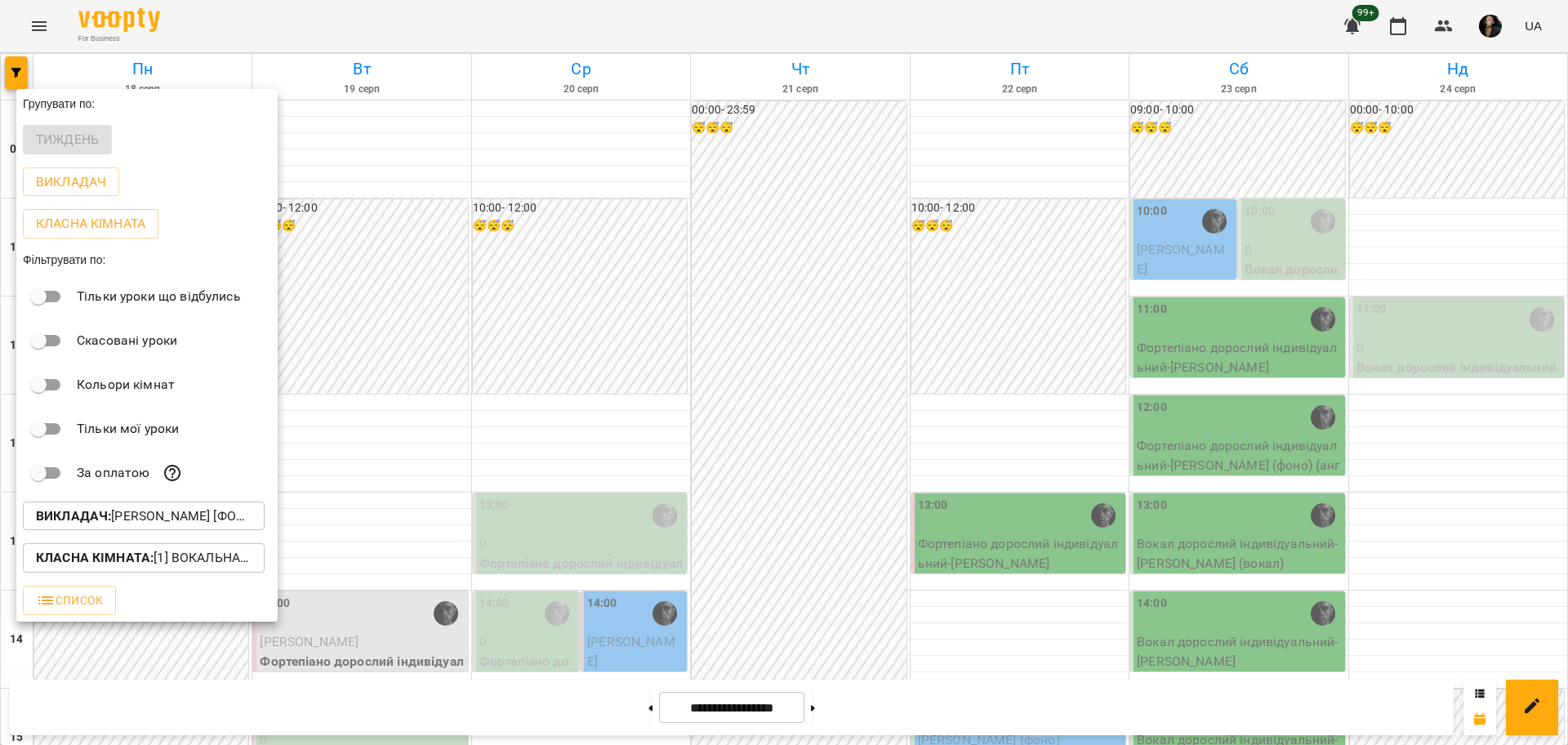
click at [106, 520] on b "Викладач :" at bounding box center [73, 515] width 75 height 15
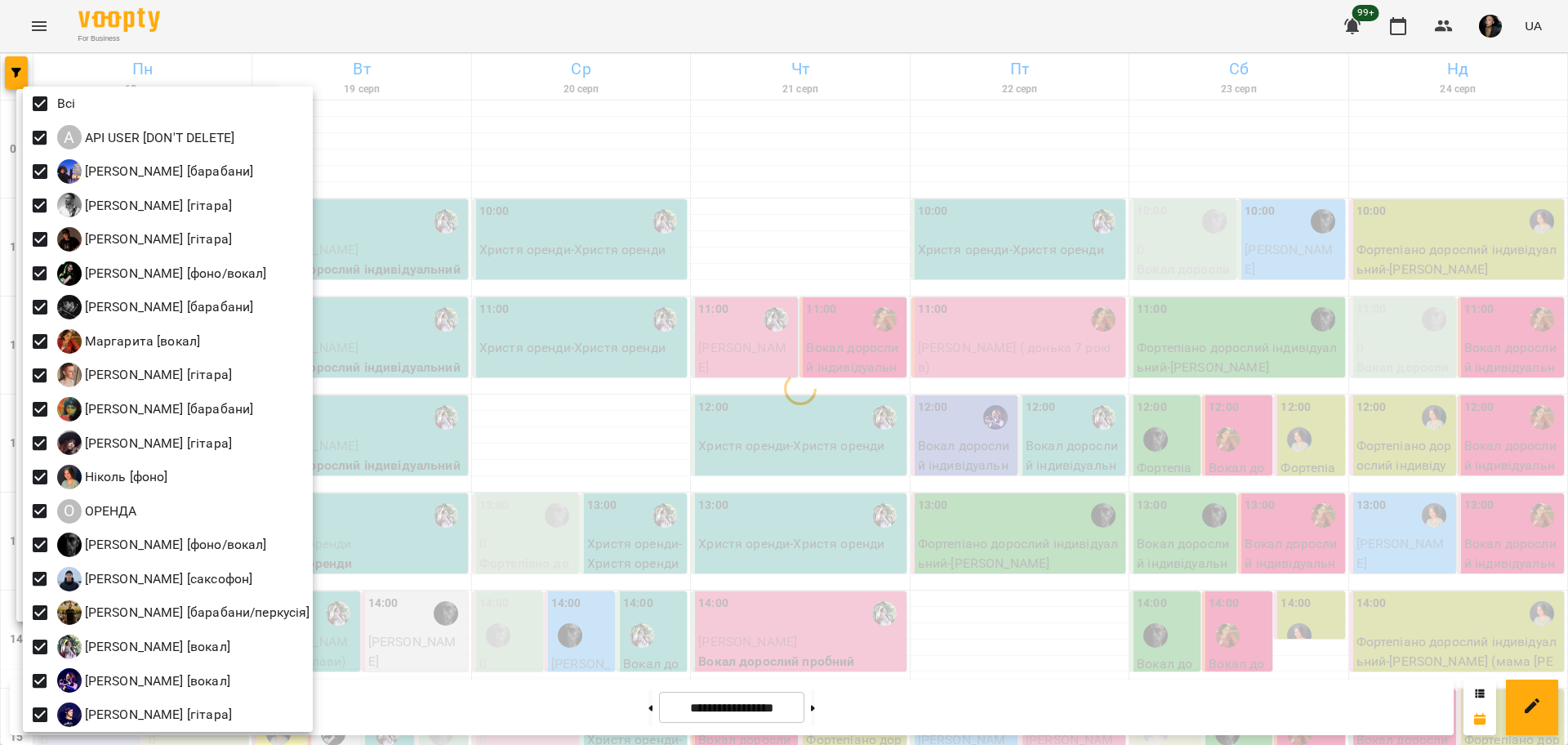
click at [732, 409] on div at bounding box center [784, 372] width 1568 height 745
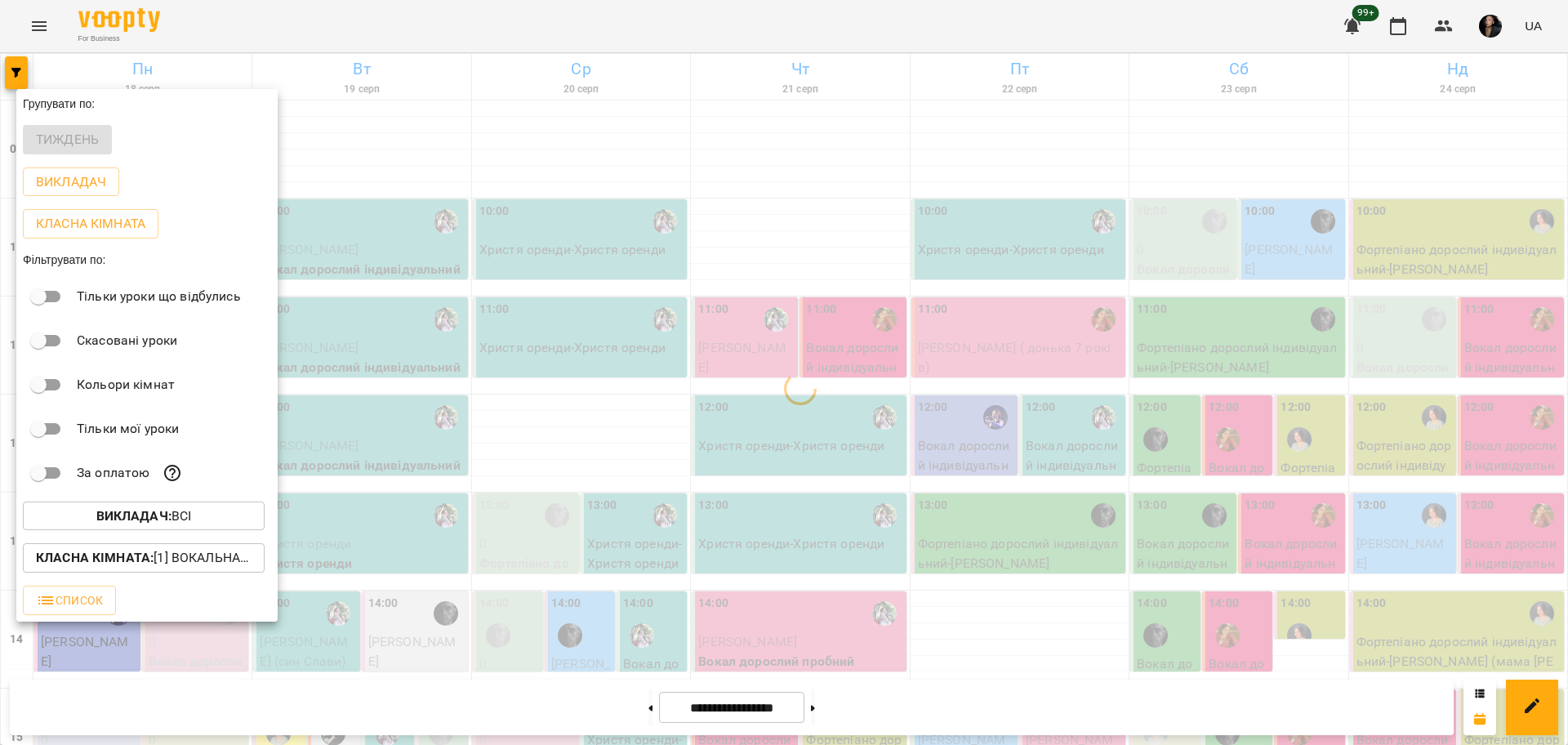
click at [227, 567] on p "Класна кімната : [1] Вокальна велика,[2] Вокальна мала,[7] Kids Фоно/Вокал,Кіно…" at bounding box center [143, 557] width 216 height 20
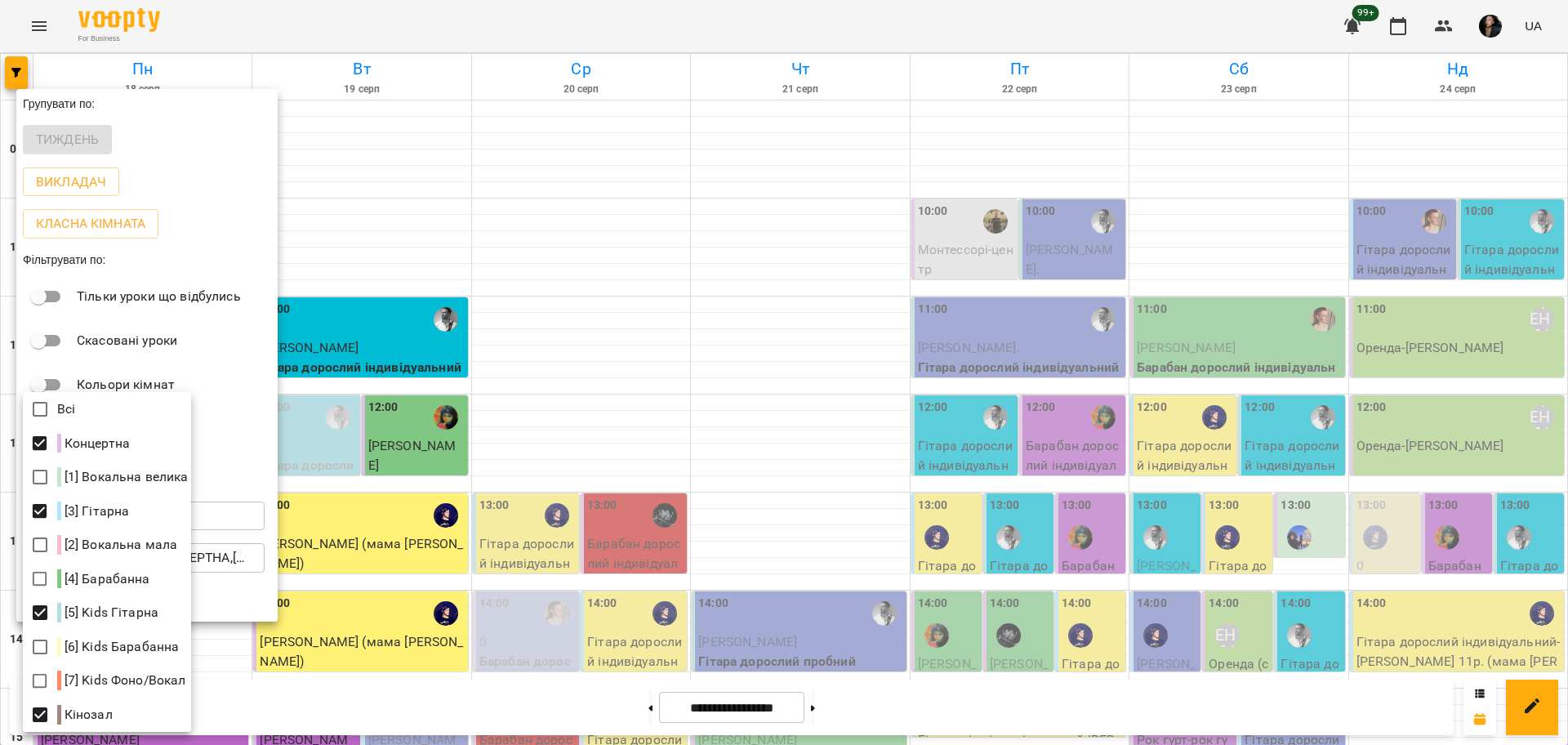
click at [577, 564] on div at bounding box center [784, 372] width 1568 height 745
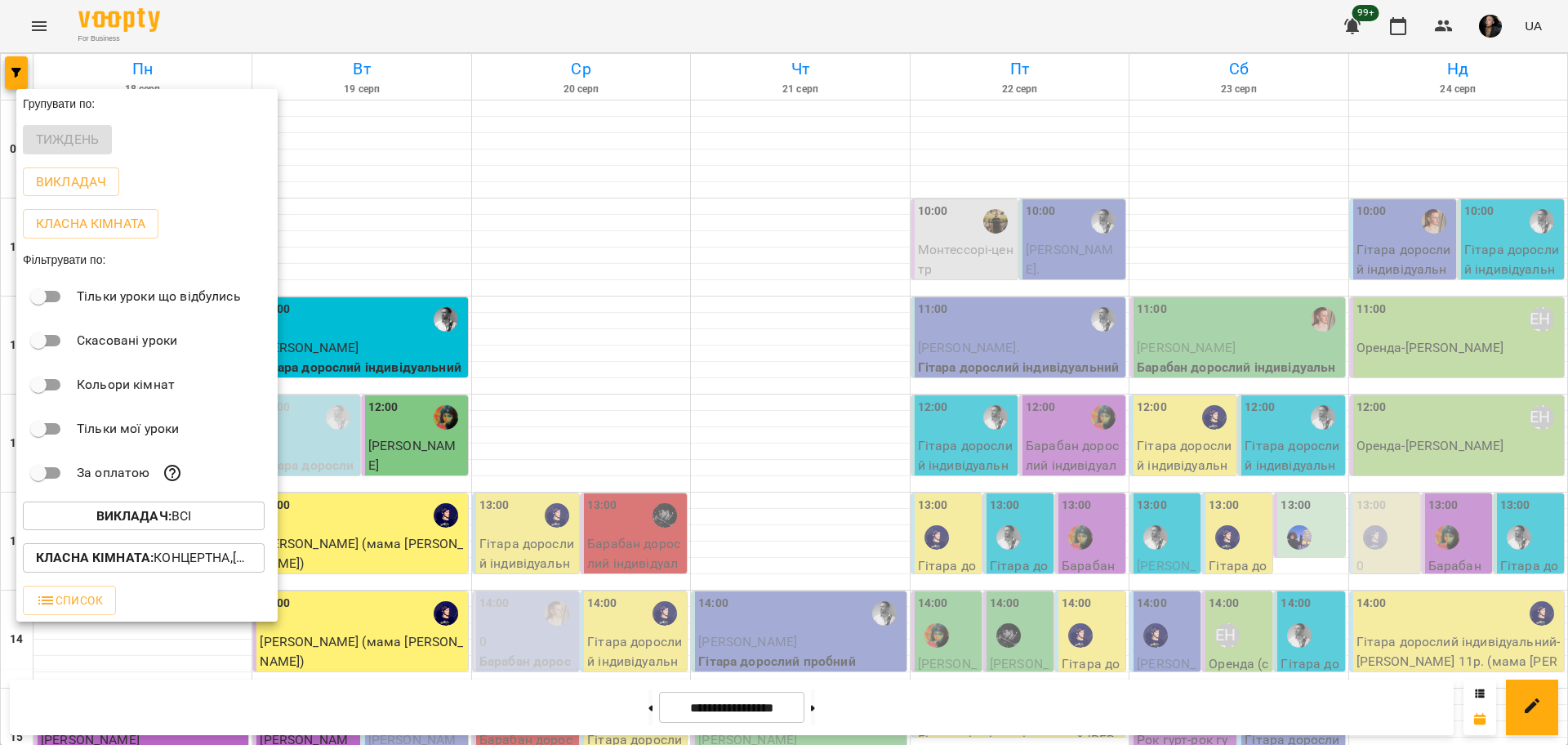
click at [596, 502] on div at bounding box center [784, 372] width 1568 height 745
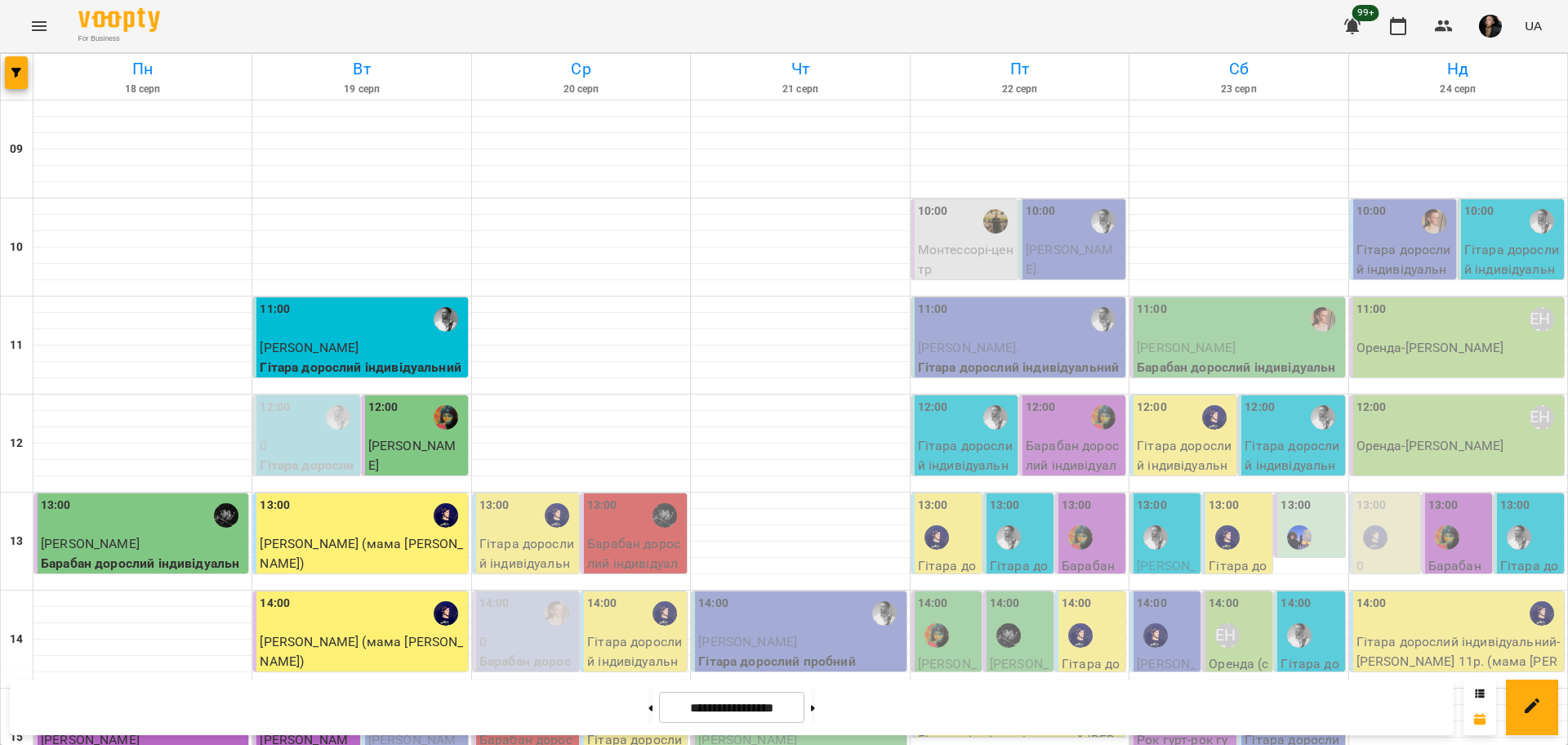
scroll to position [306, 0]
click at [604, 496] on div "13:00" at bounding box center [602, 515] width 30 height 38
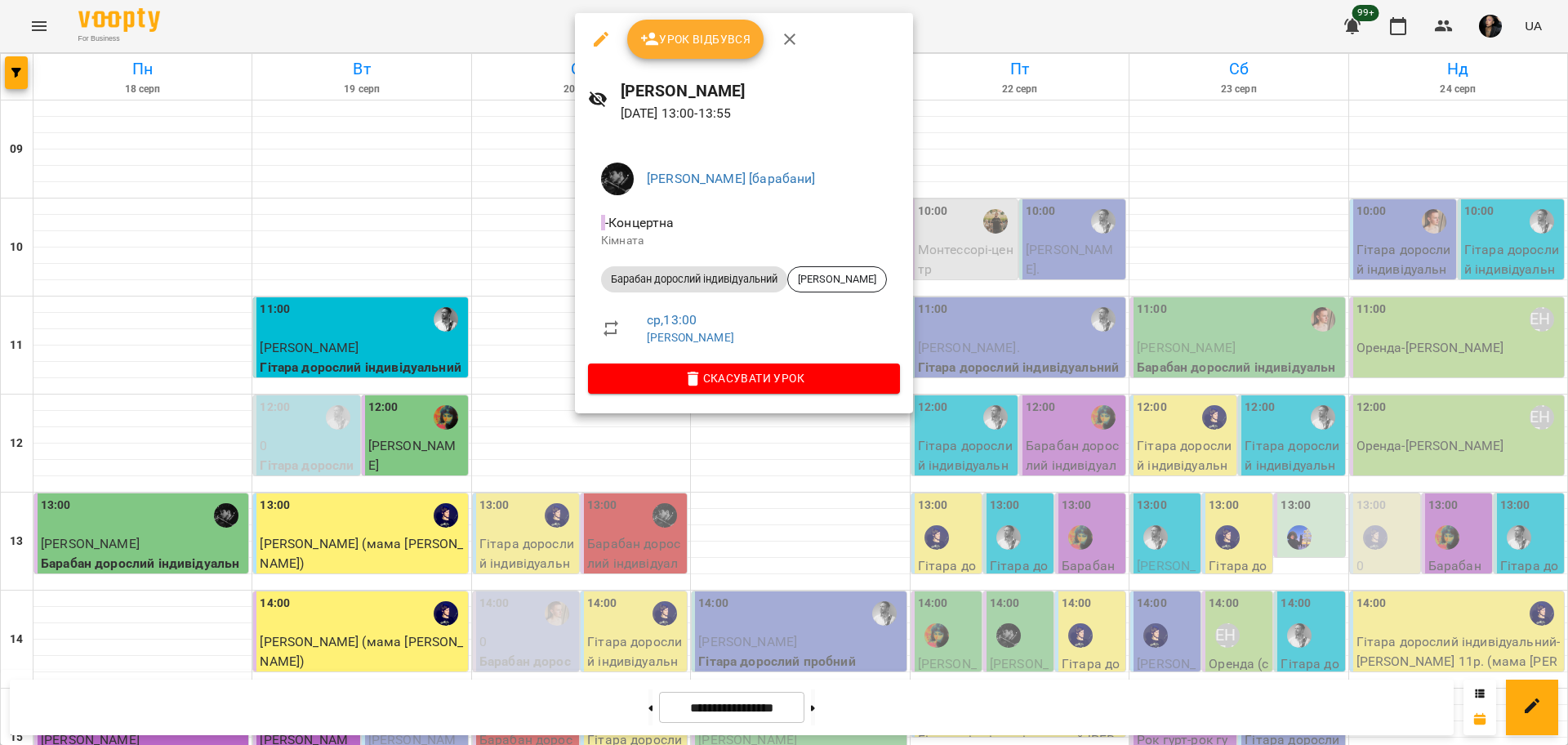
click at [534, 235] on div at bounding box center [784, 372] width 1568 height 745
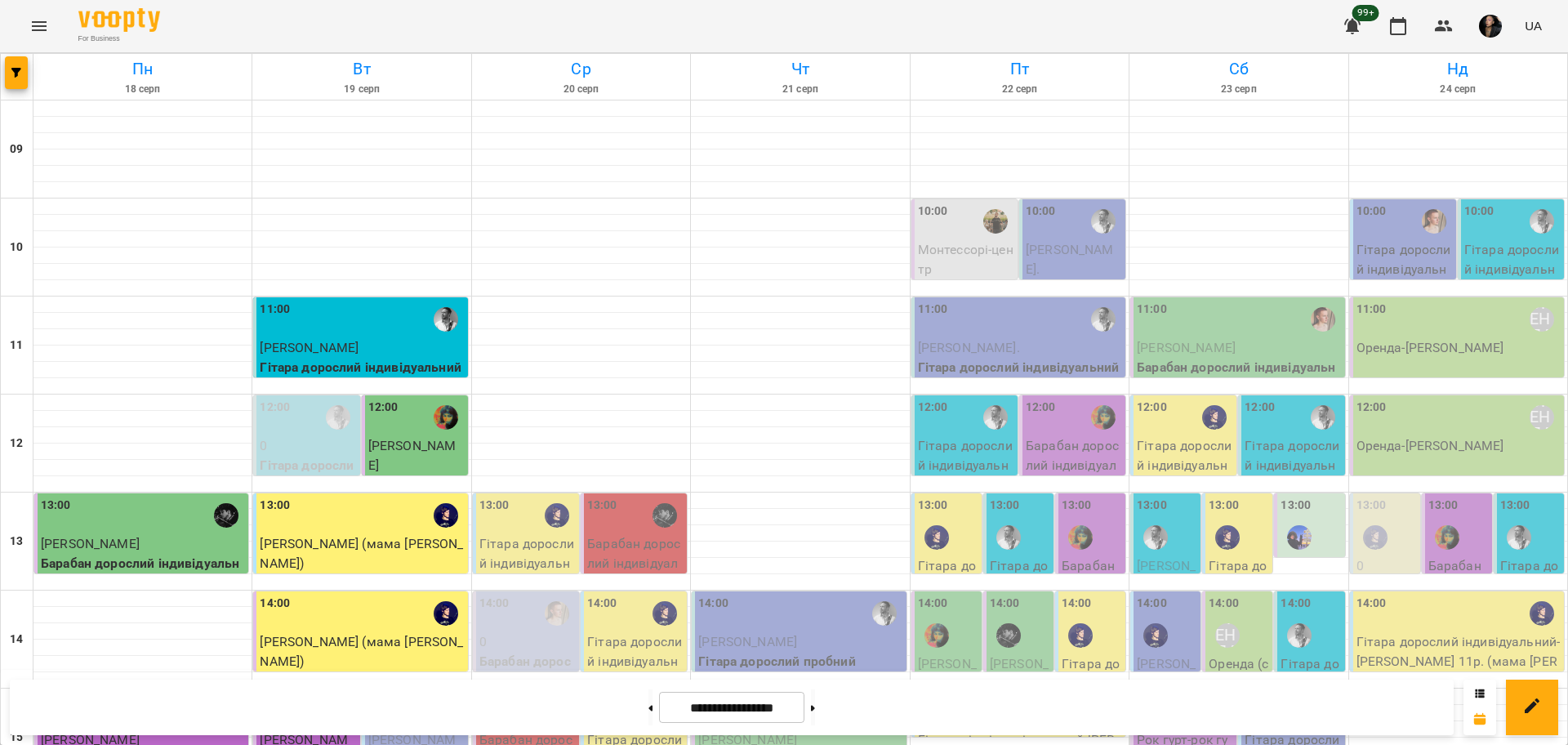
click at [531, 534] on p "Гітара дорослий індивідуальний - Крицкая Анастасия" at bounding box center [526, 572] width 96 height 77
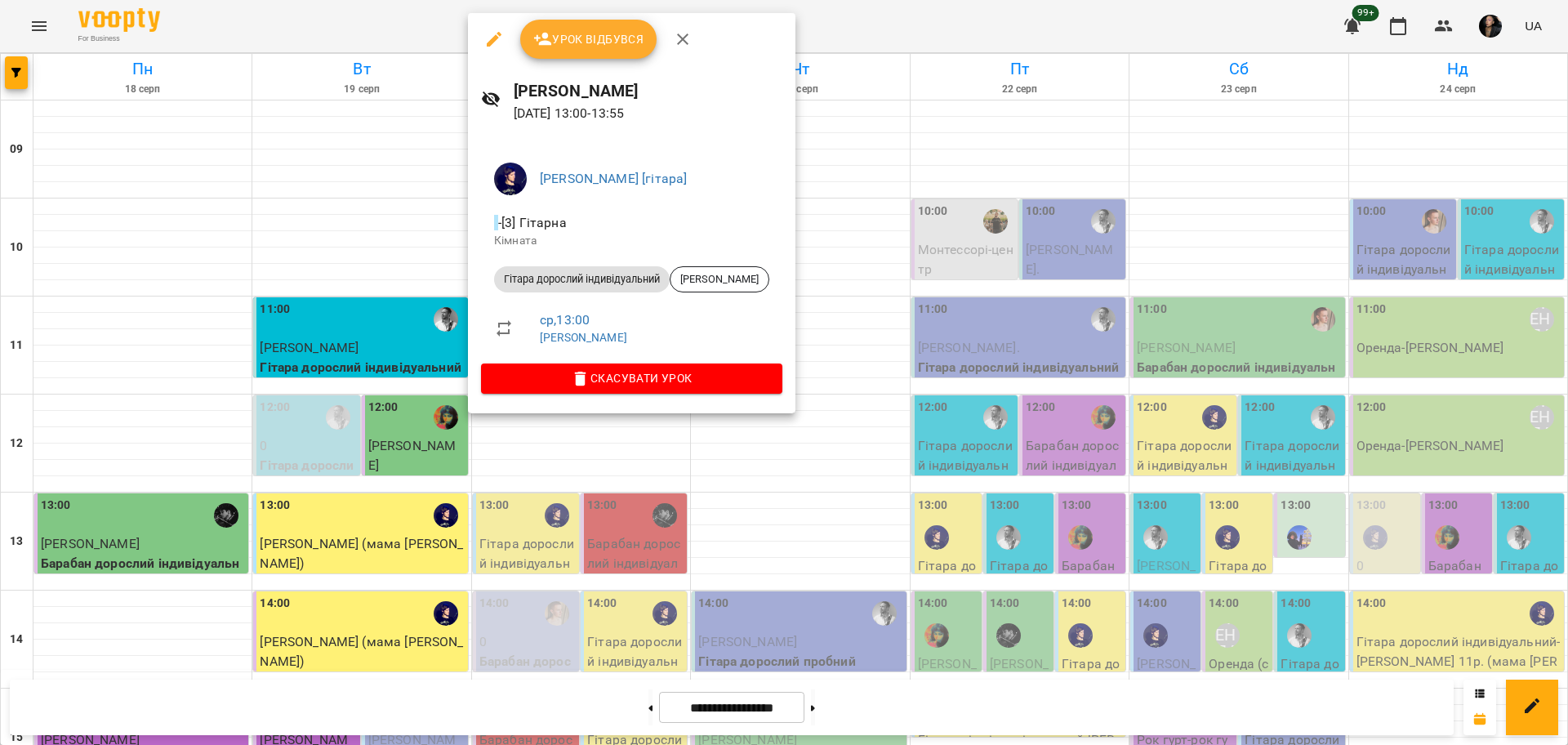
click at [588, 514] on div at bounding box center [784, 372] width 1568 height 745
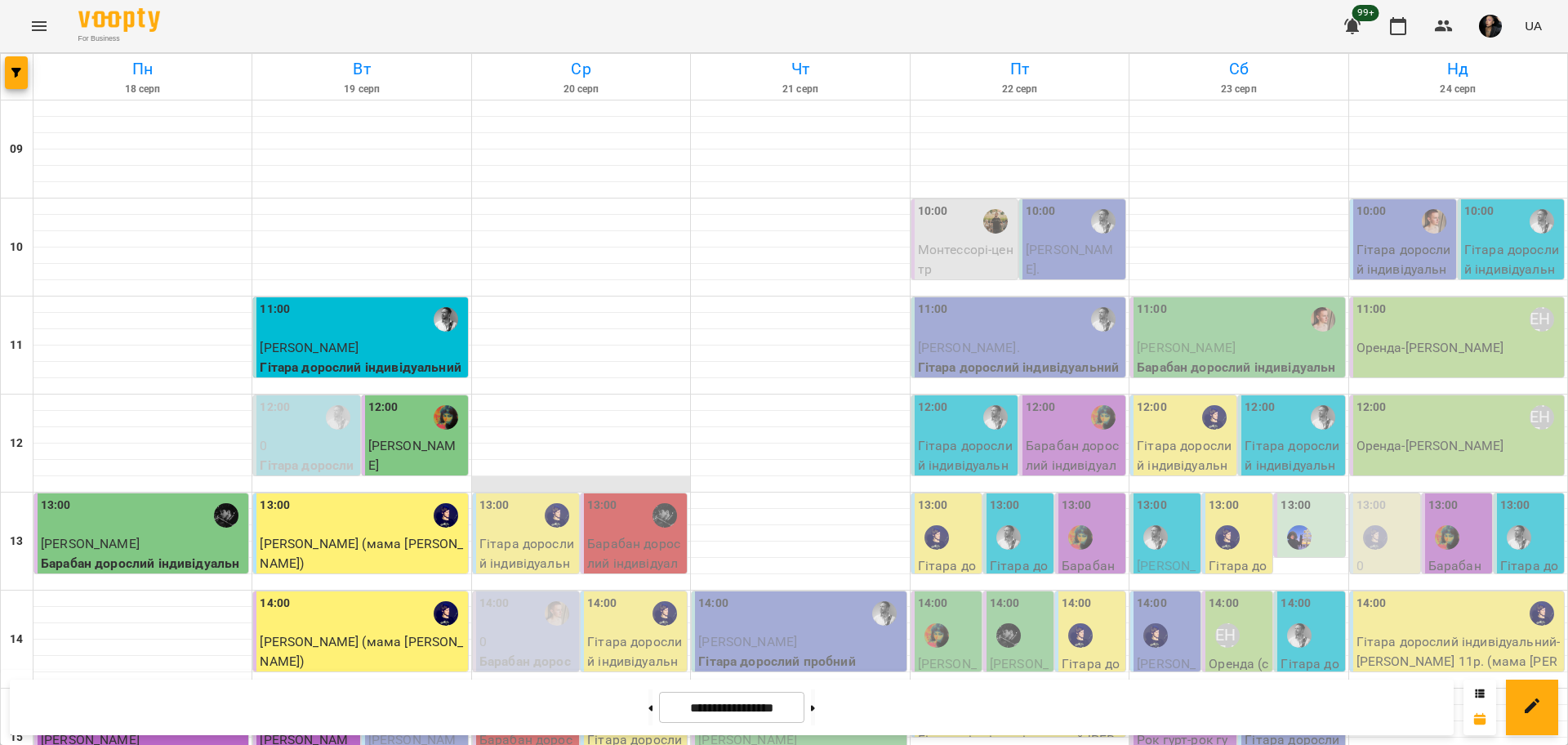
click at [600, 476] on div at bounding box center [581, 484] width 218 height 16
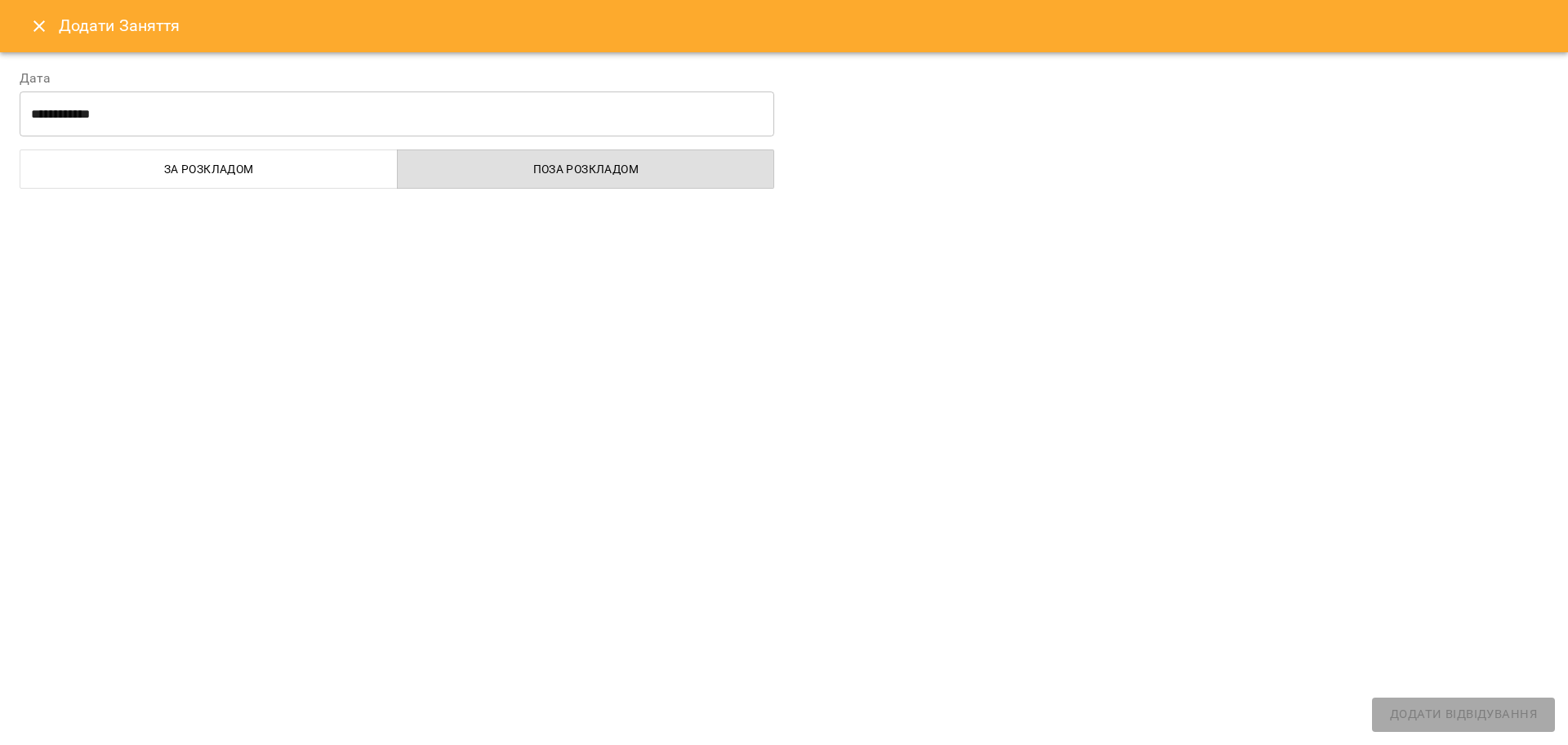
select select
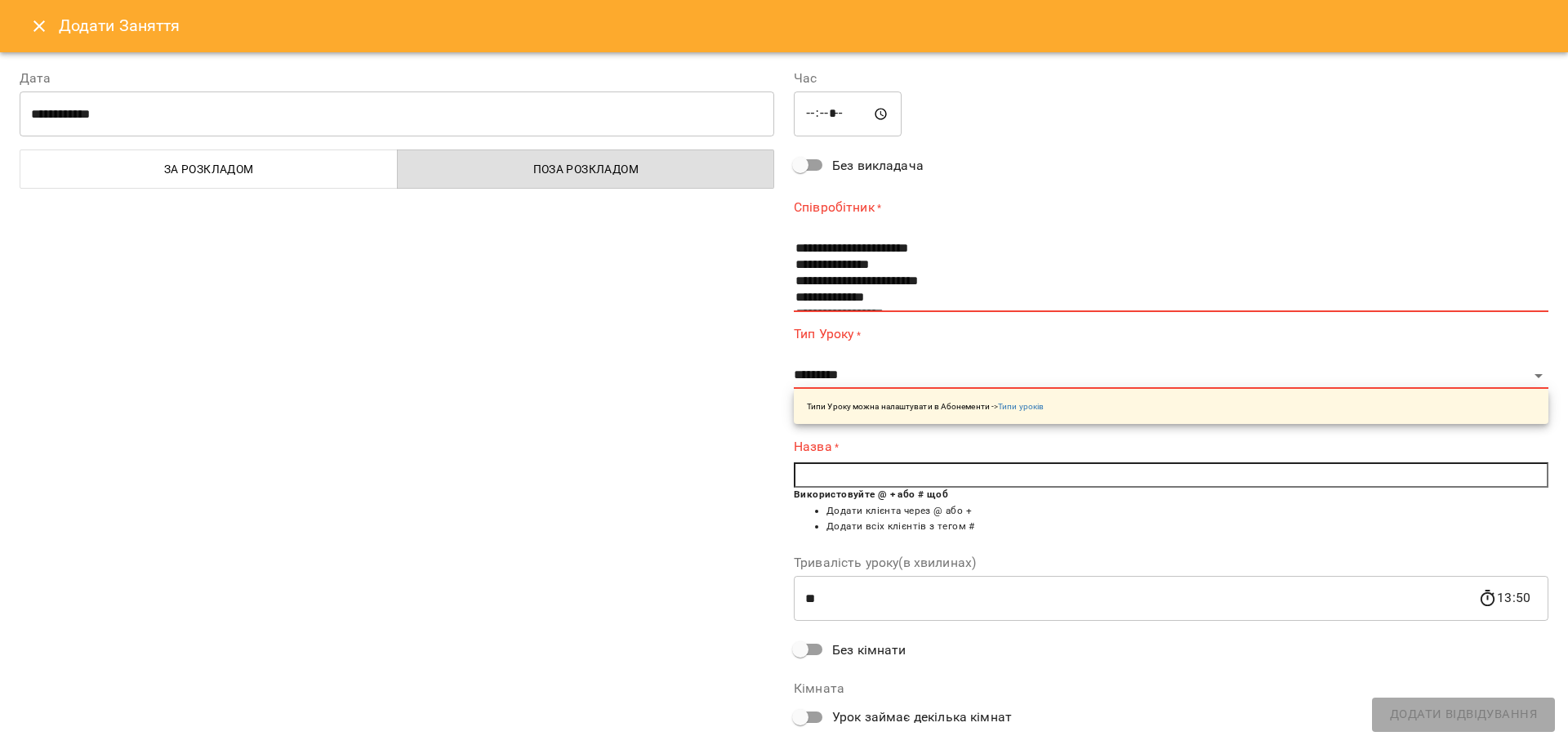
click at [810, 116] on input "*****" at bounding box center [847, 114] width 107 height 46
type input "*****"
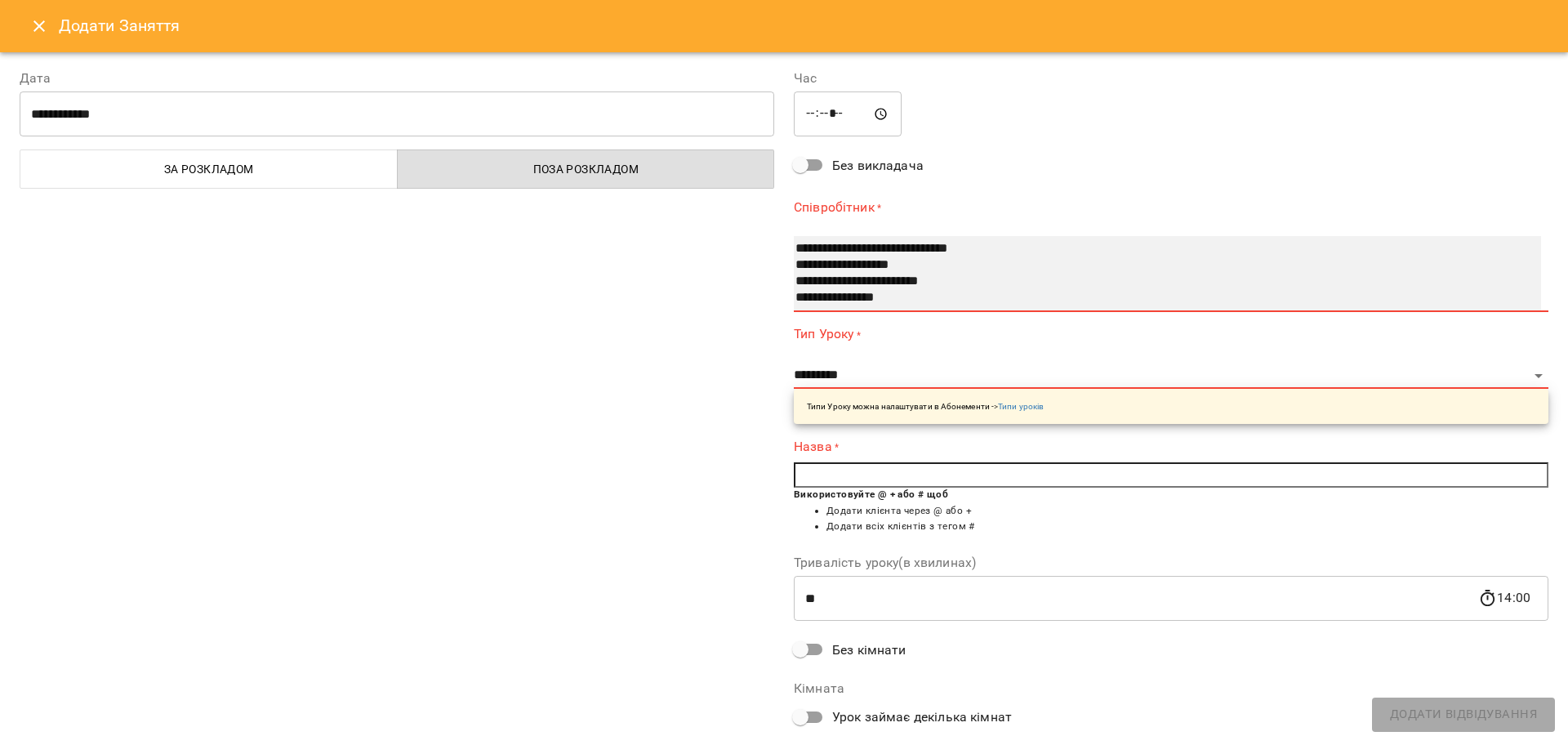
scroll to position [96, 0]
select select "**********"
click at [827, 267] on option "**********" at bounding box center [1149, 267] width 712 height 16
select select "**********"
type input "**"
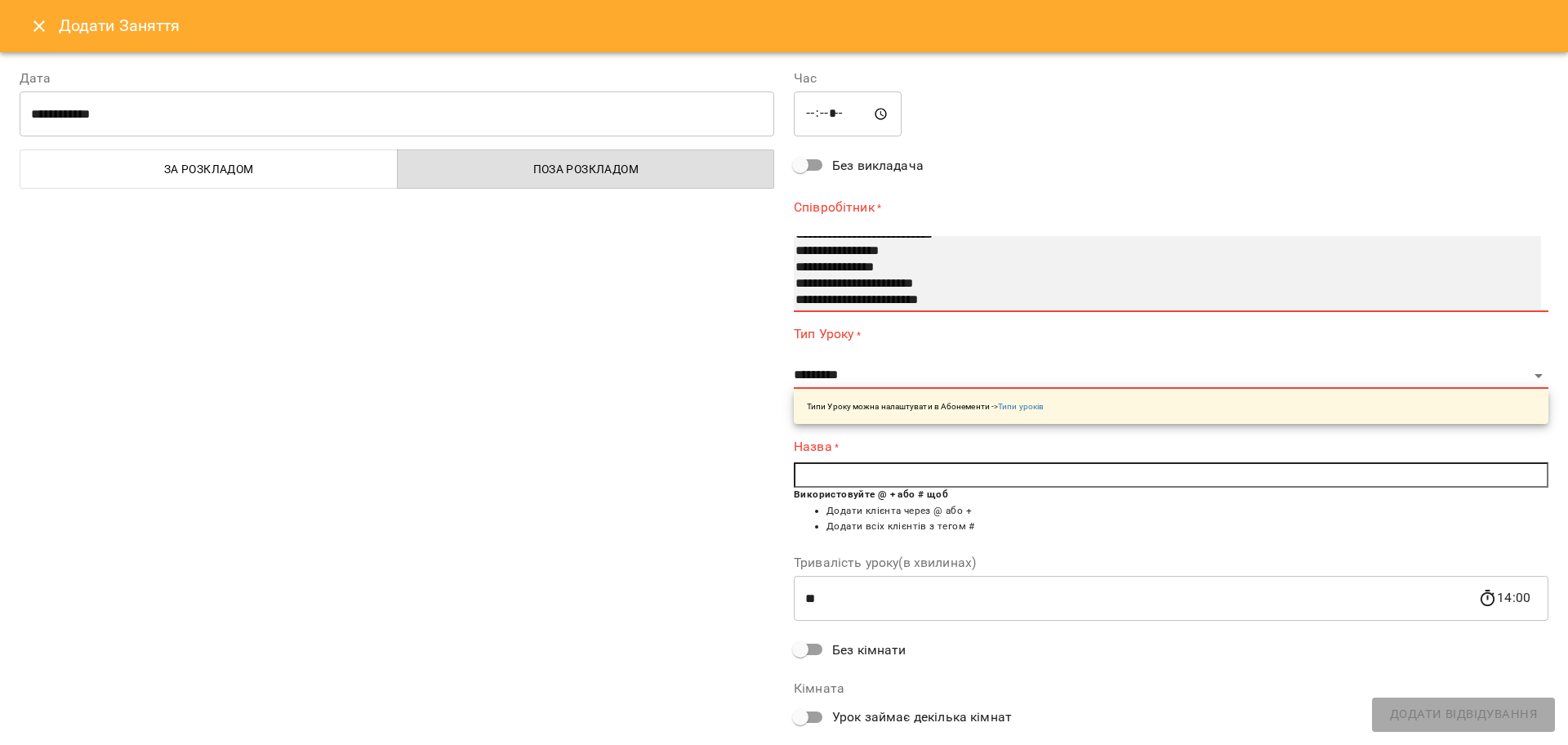
type input "**********"
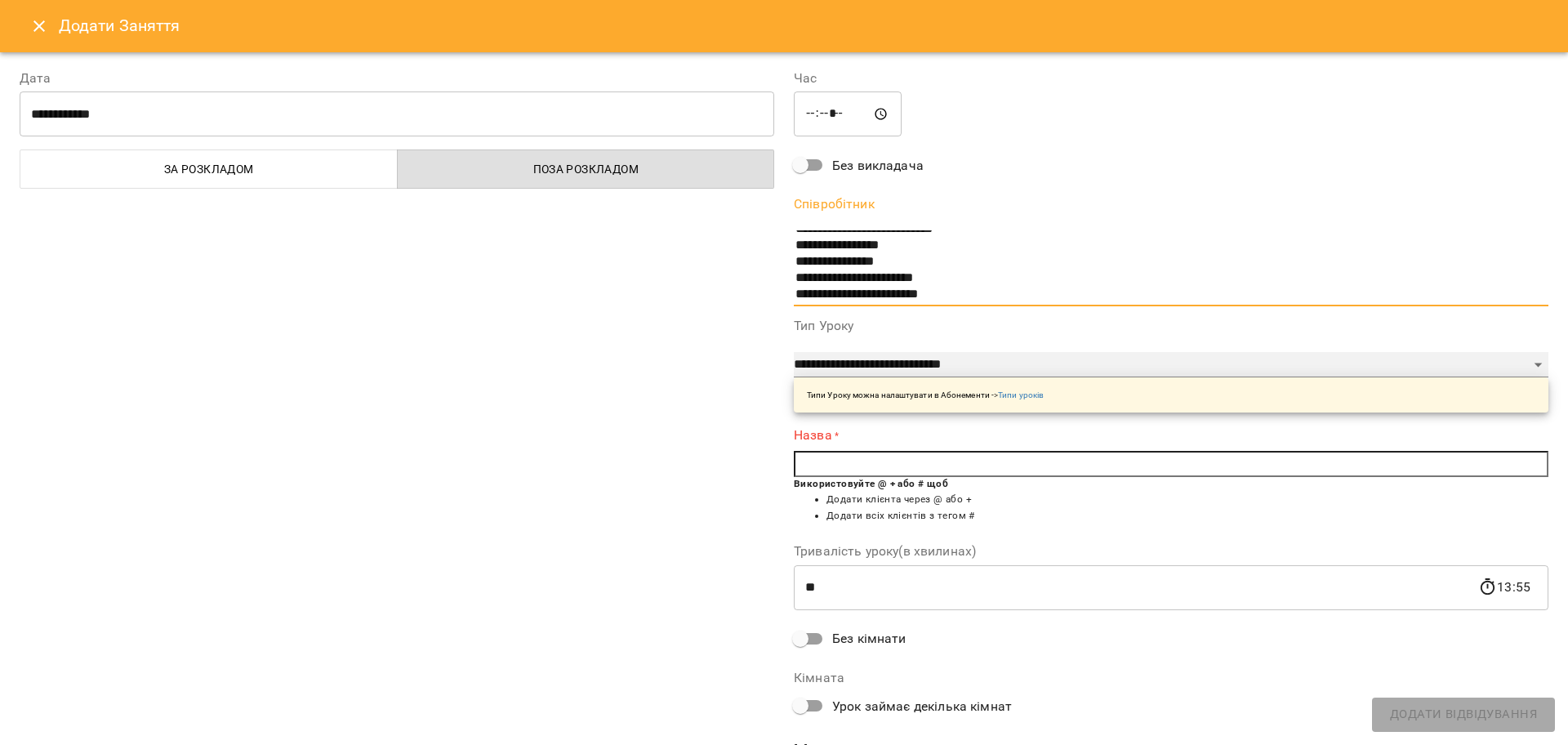
click at [839, 354] on select "**********" at bounding box center [1171, 364] width 755 height 26
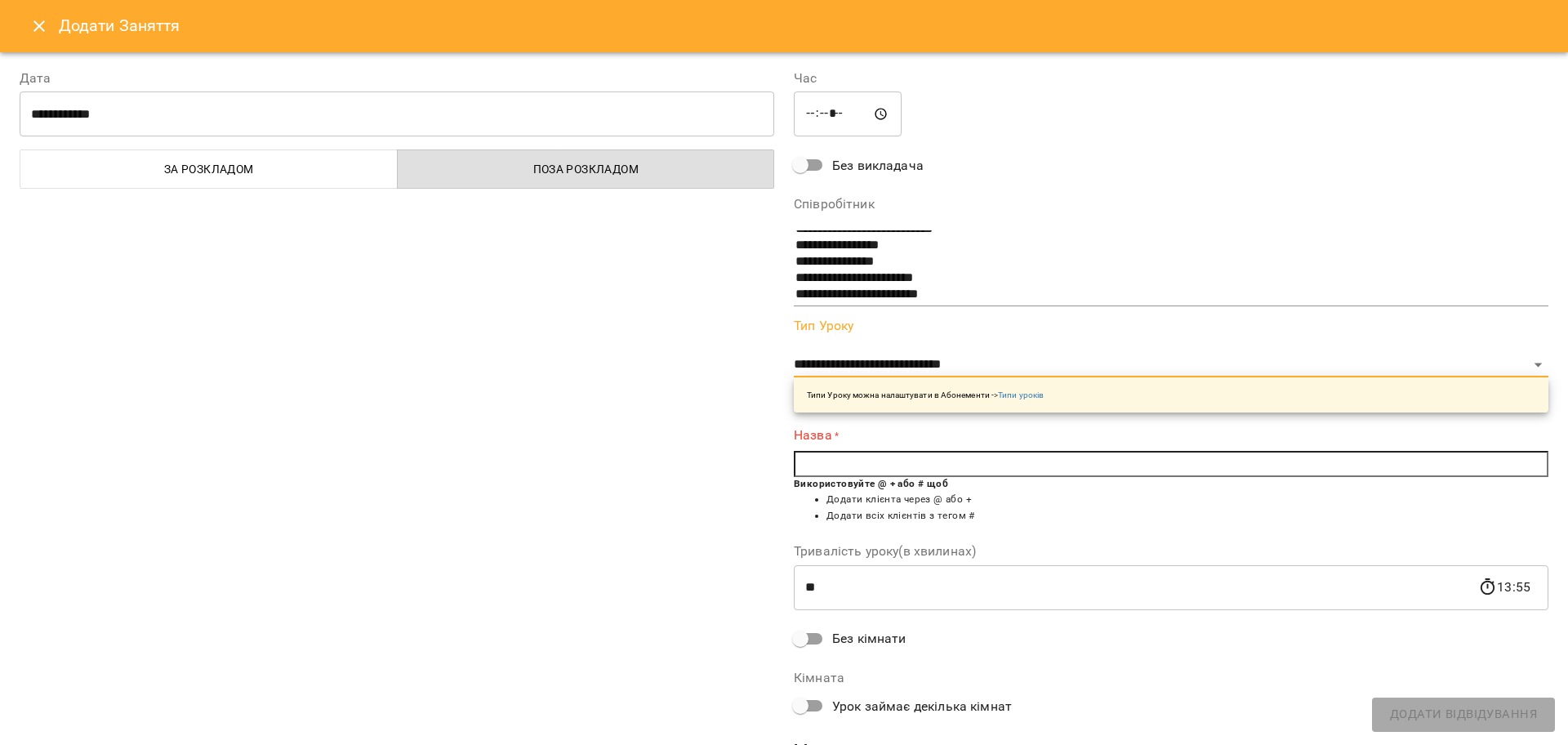
click at [877, 420] on div "**********" at bounding box center [1171, 418] width 774 height 738
click at [833, 356] on select "**********" at bounding box center [1171, 364] width 755 height 26
select select "******"
click at [794, 352] on select "**********" at bounding box center [1171, 364] width 755 height 26
click at [826, 455] on input "text" at bounding box center [1171, 463] width 755 height 26
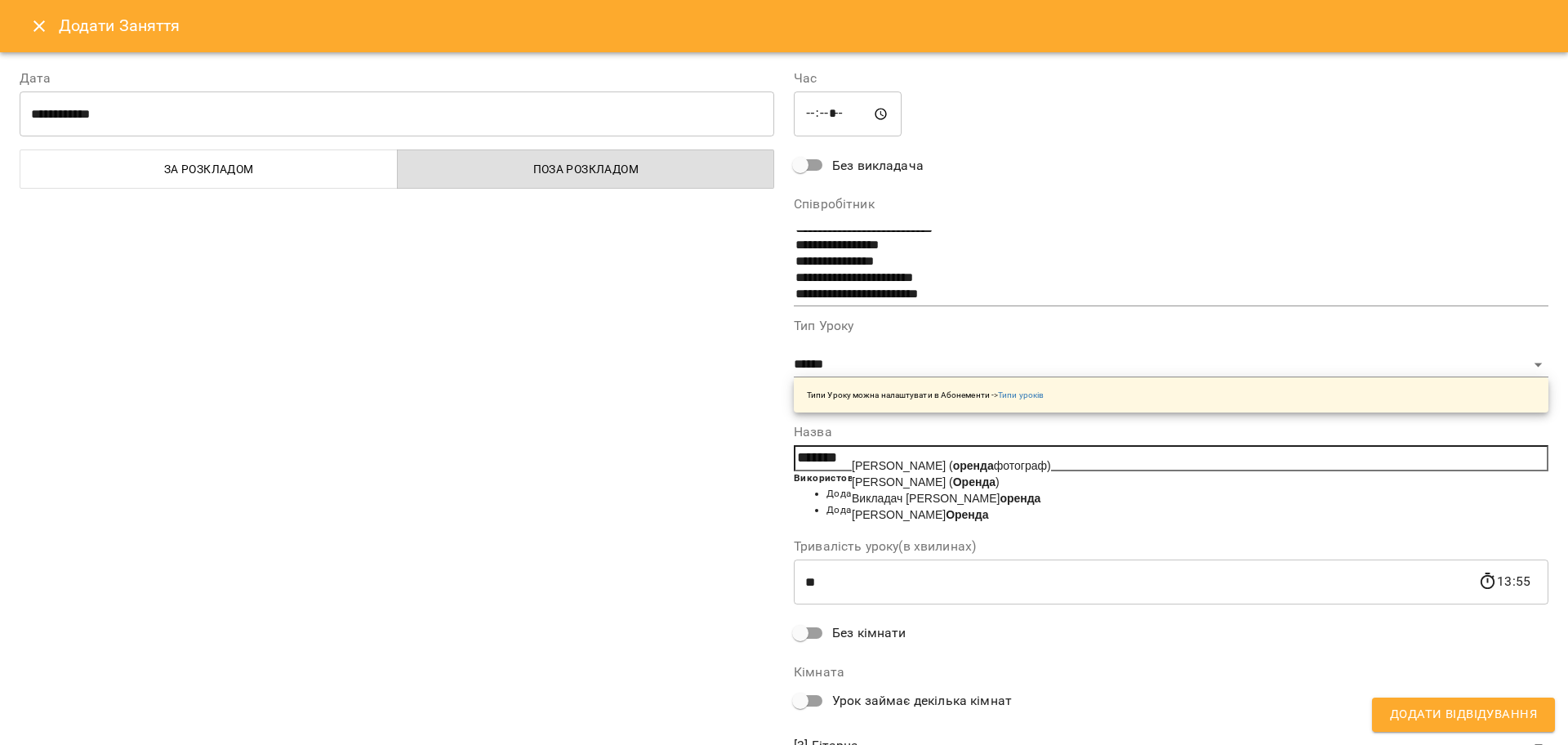
click at [944, 505] on span "Викладач Михайло оренда" at bounding box center [946, 498] width 188 height 13
type input "**********"
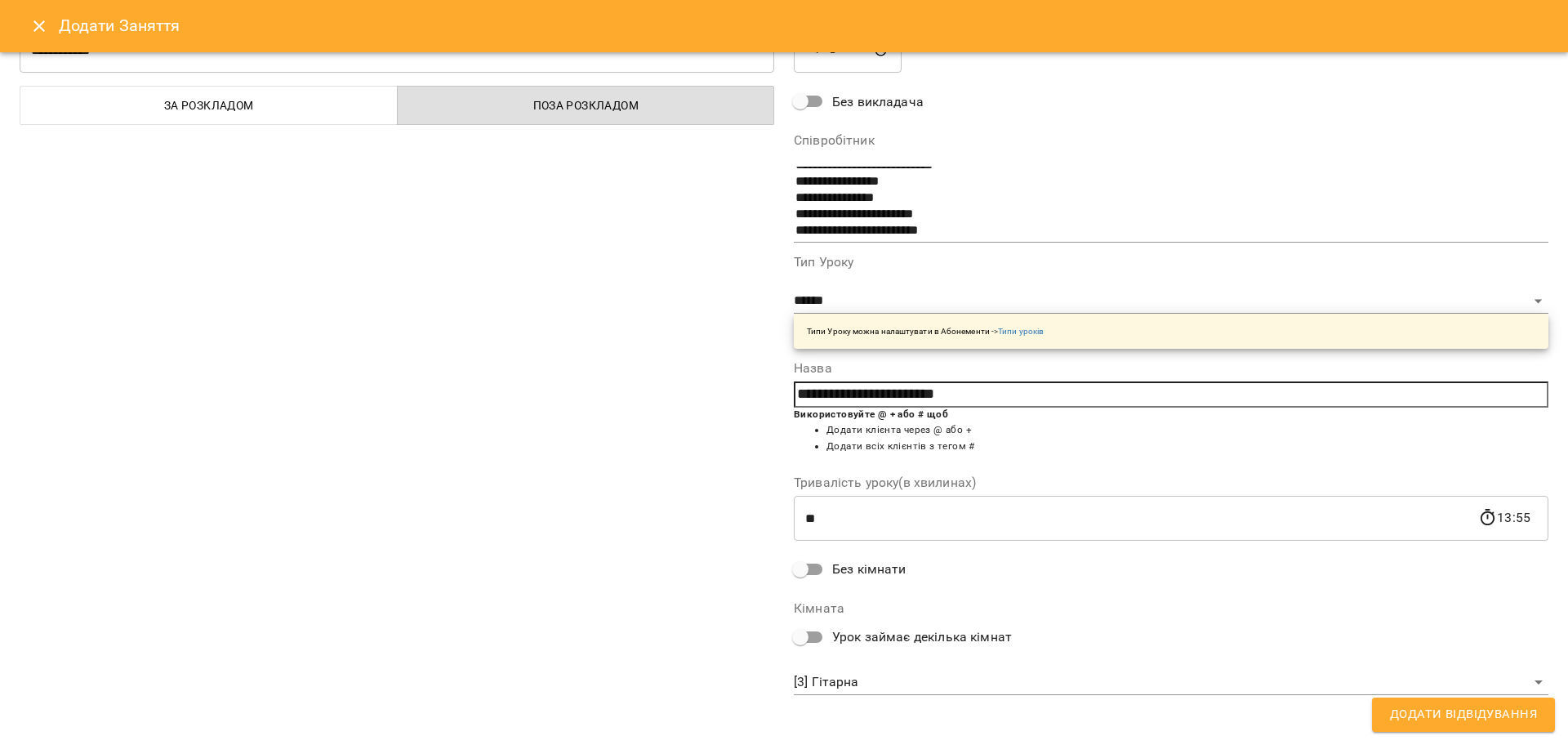
scroll to position [69, 0]
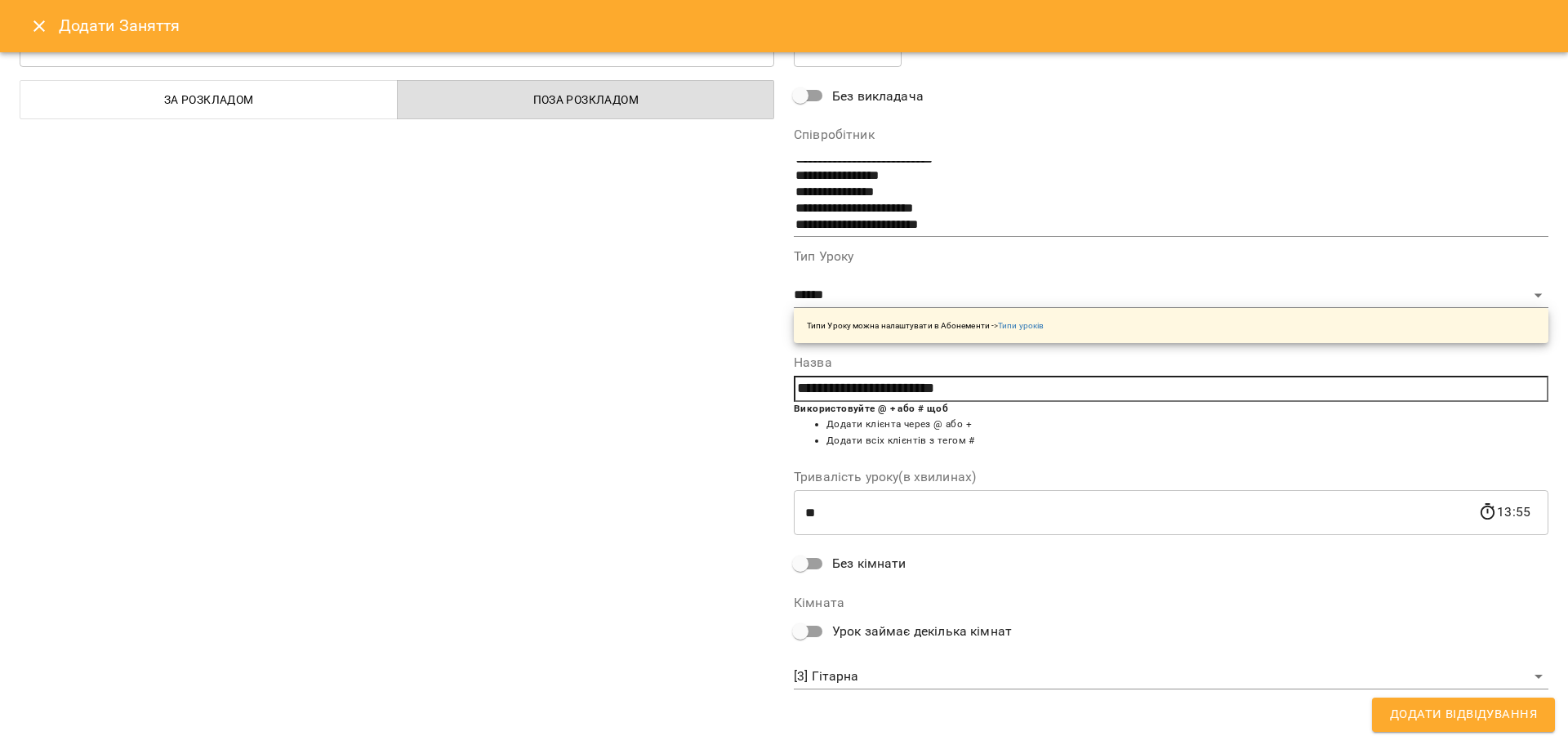
click at [844, 677] on body "For Business 99+ UA Пн 18 серп Вт 19 серп Ср 20 серп Чт 21 серп Пт 22 серп Сб 2…" at bounding box center [784, 723] width 1568 height 1447
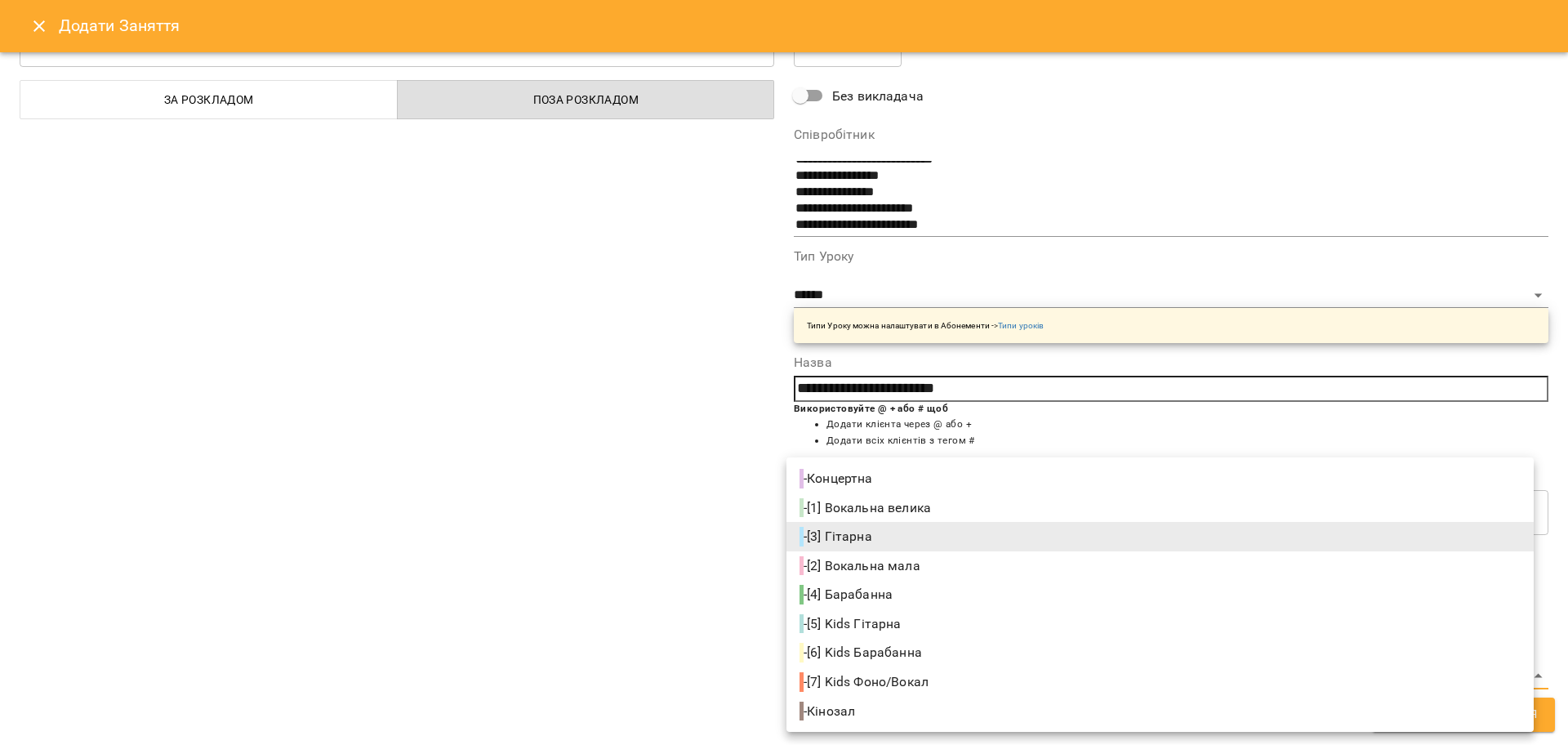
click at [931, 618] on li "- [5] Kids Гітарна" at bounding box center [1159, 623] width 747 height 29
type input "**********"
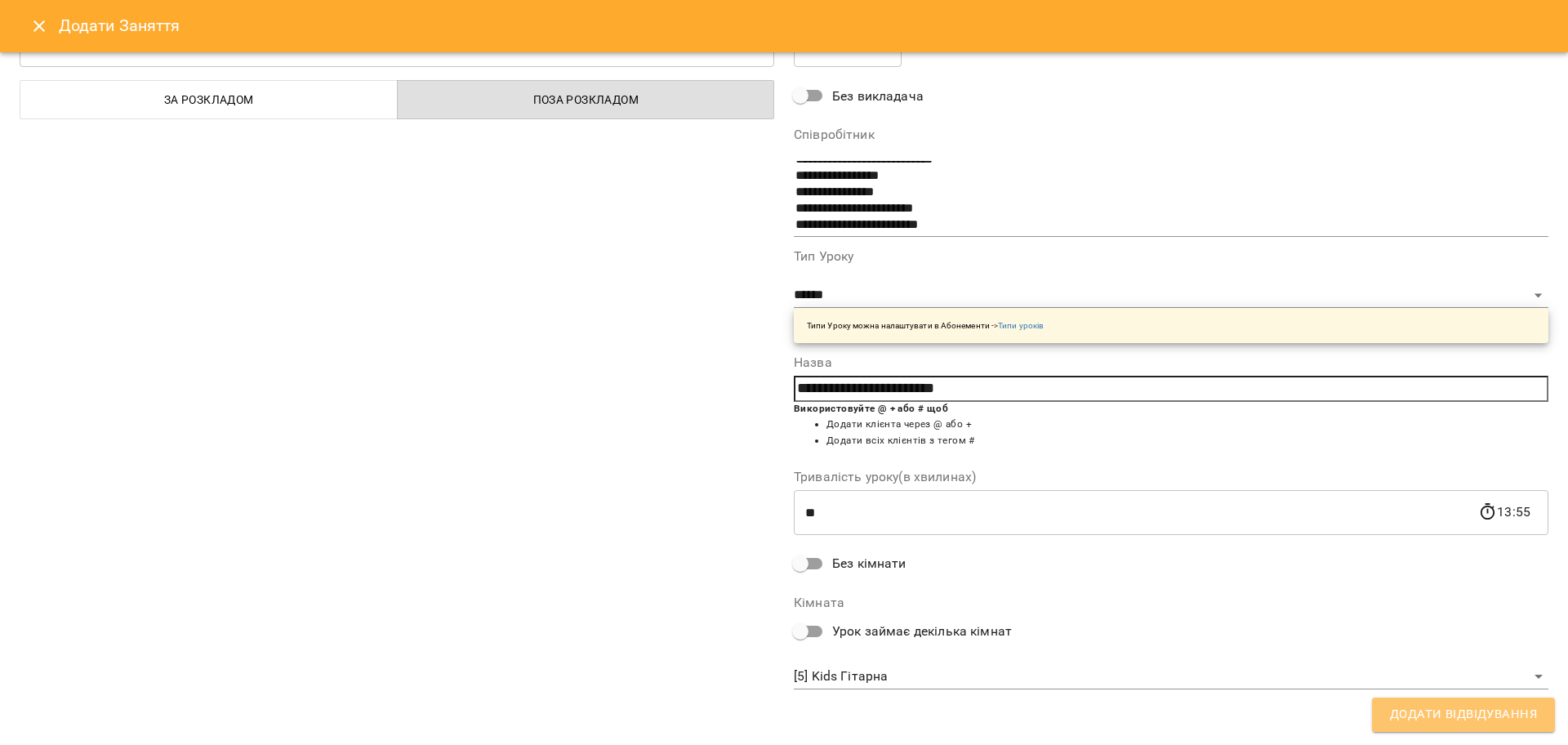
click at [1432, 710] on span "Додати Відвідування" at bounding box center [1463, 715] width 147 height 21
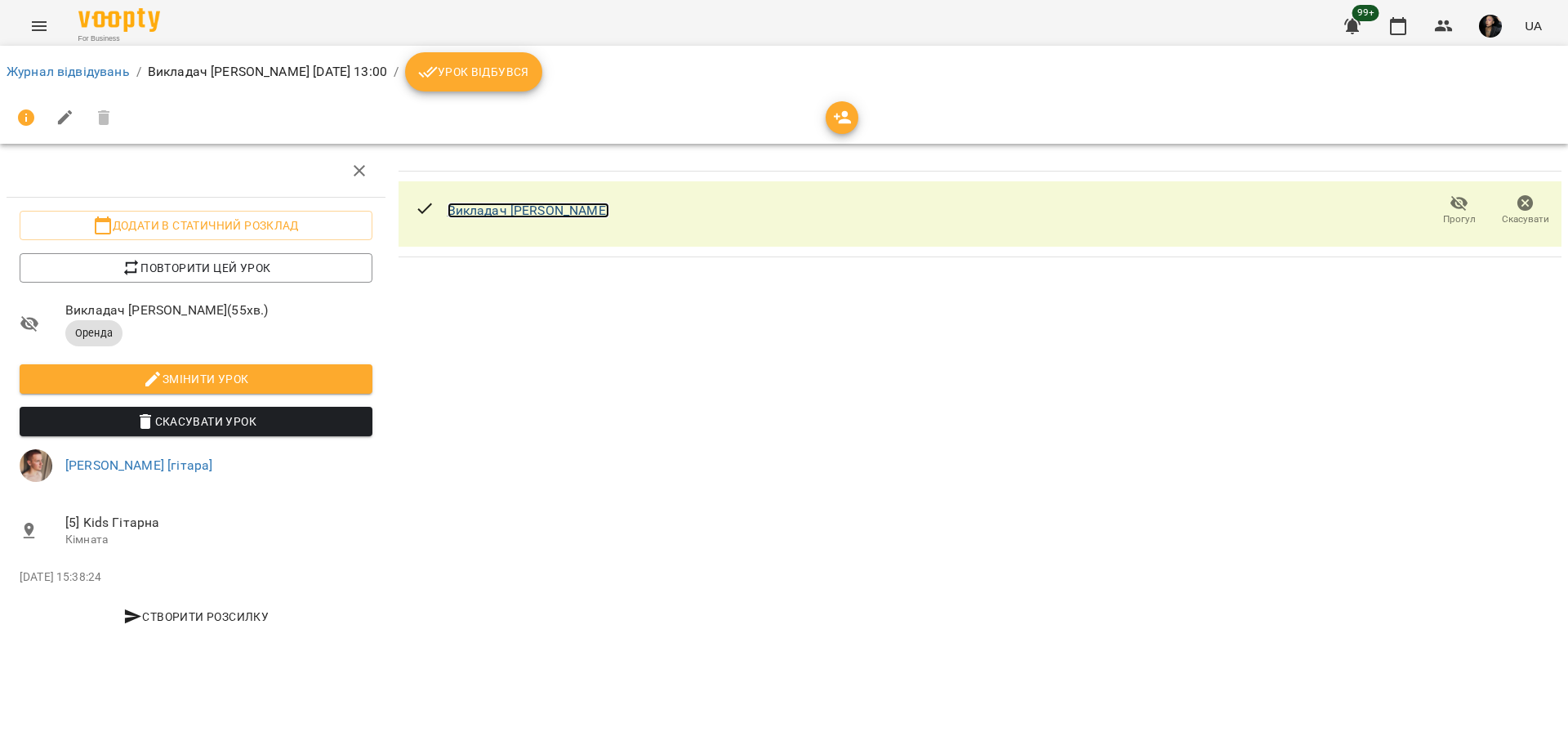
click at [495, 214] on link "Викладач [PERSON_NAME]" at bounding box center [528, 210] width 162 height 15
click at [96, 71] on link "Журнал відвідувань" at bounding box center [68, 71] width 124 height 15
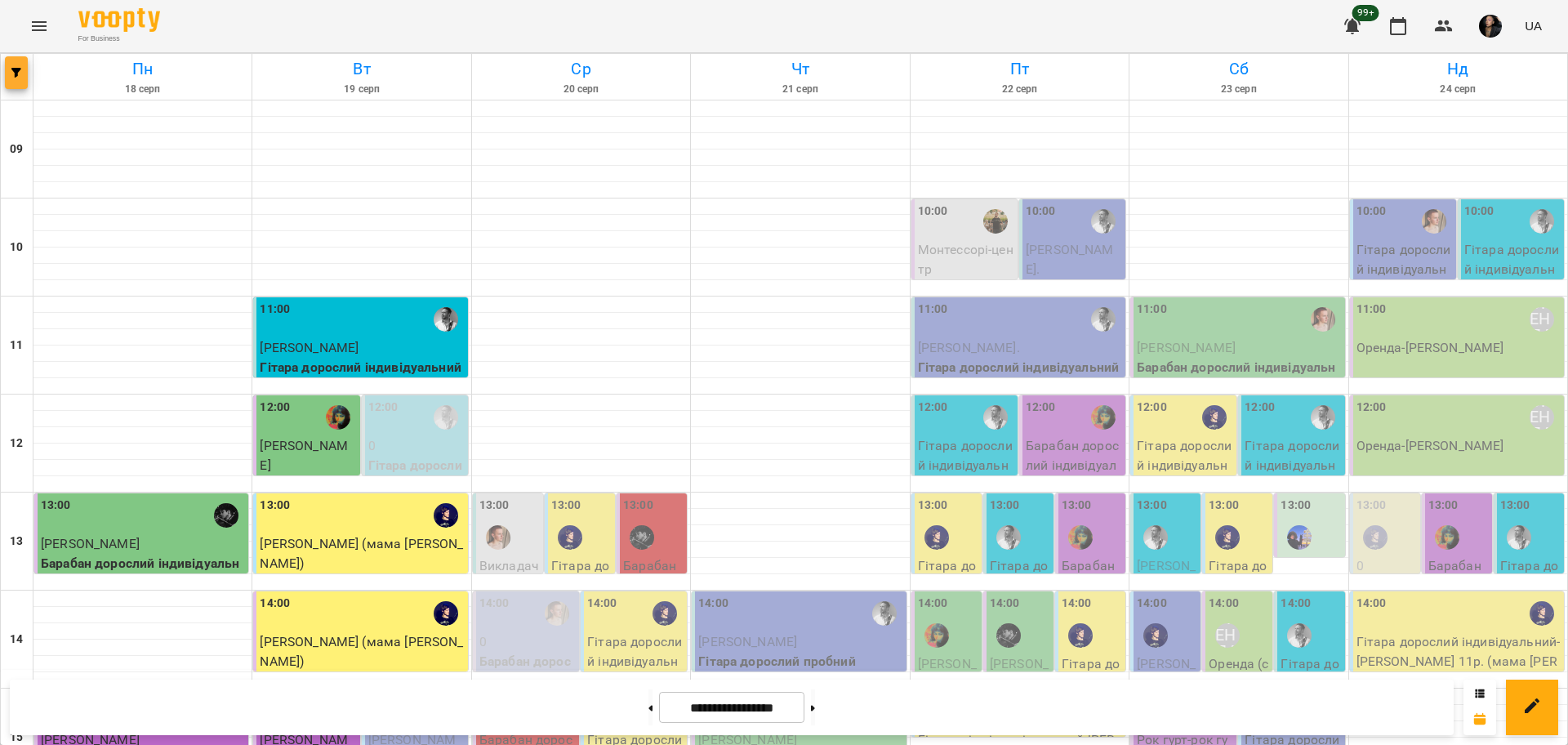
click at [20, 70] on icon "button" at bounding box center [16, 72] width 10 height 10
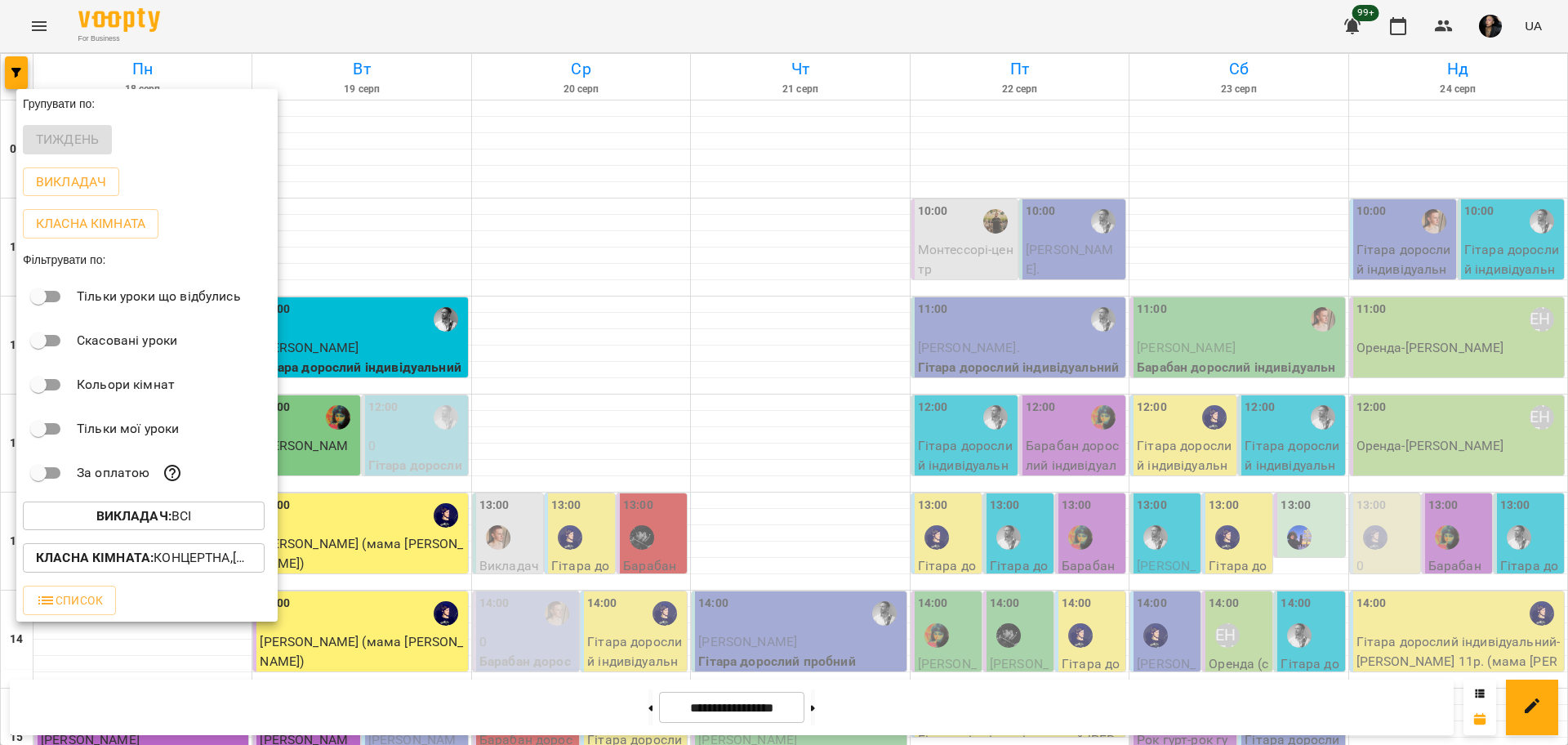
click at [155, 516] on b "Викладач :" at bounding box center [133, 515] width 75 height 15
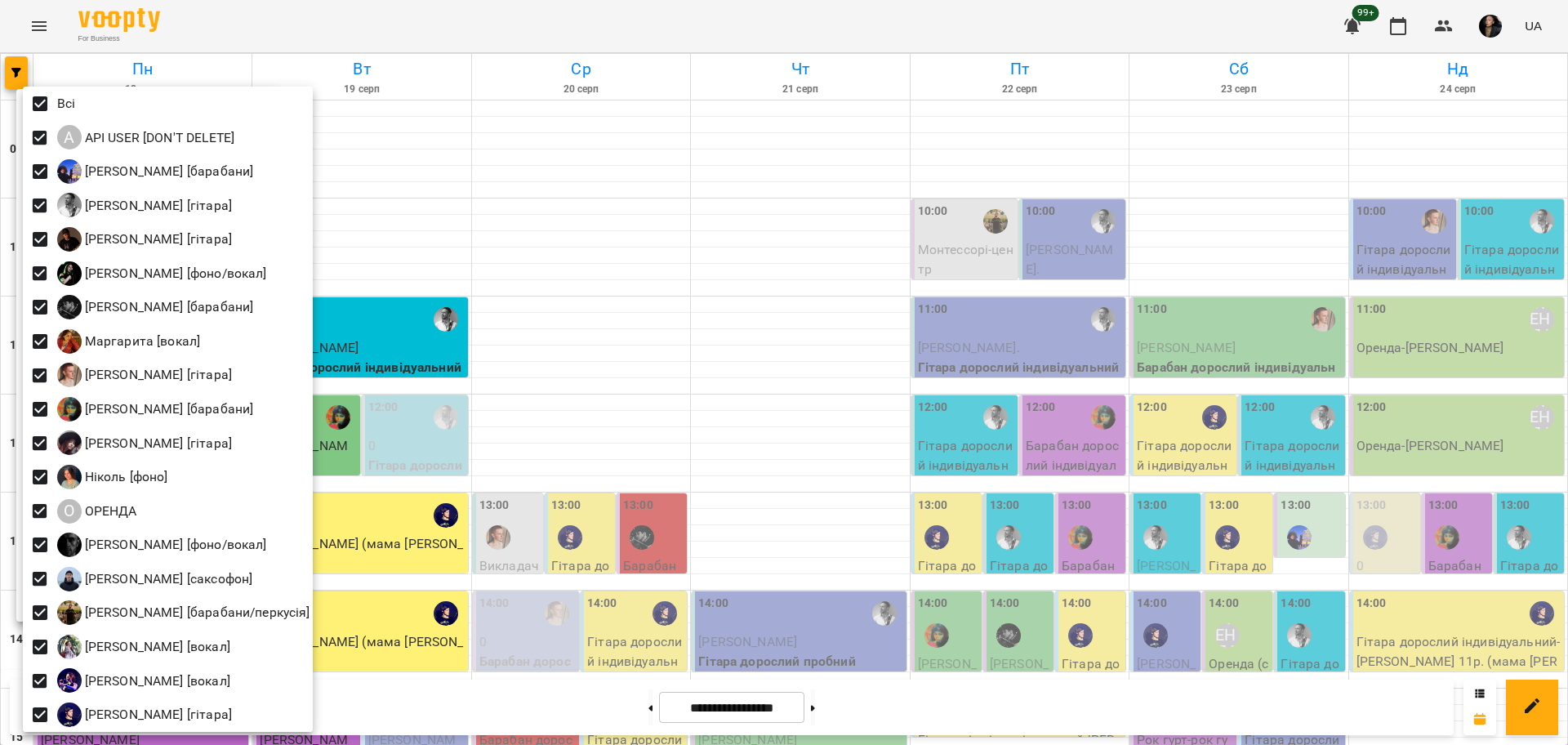
click at [676, 483] on div at bounding box center [784, 372] width 1568 height 745
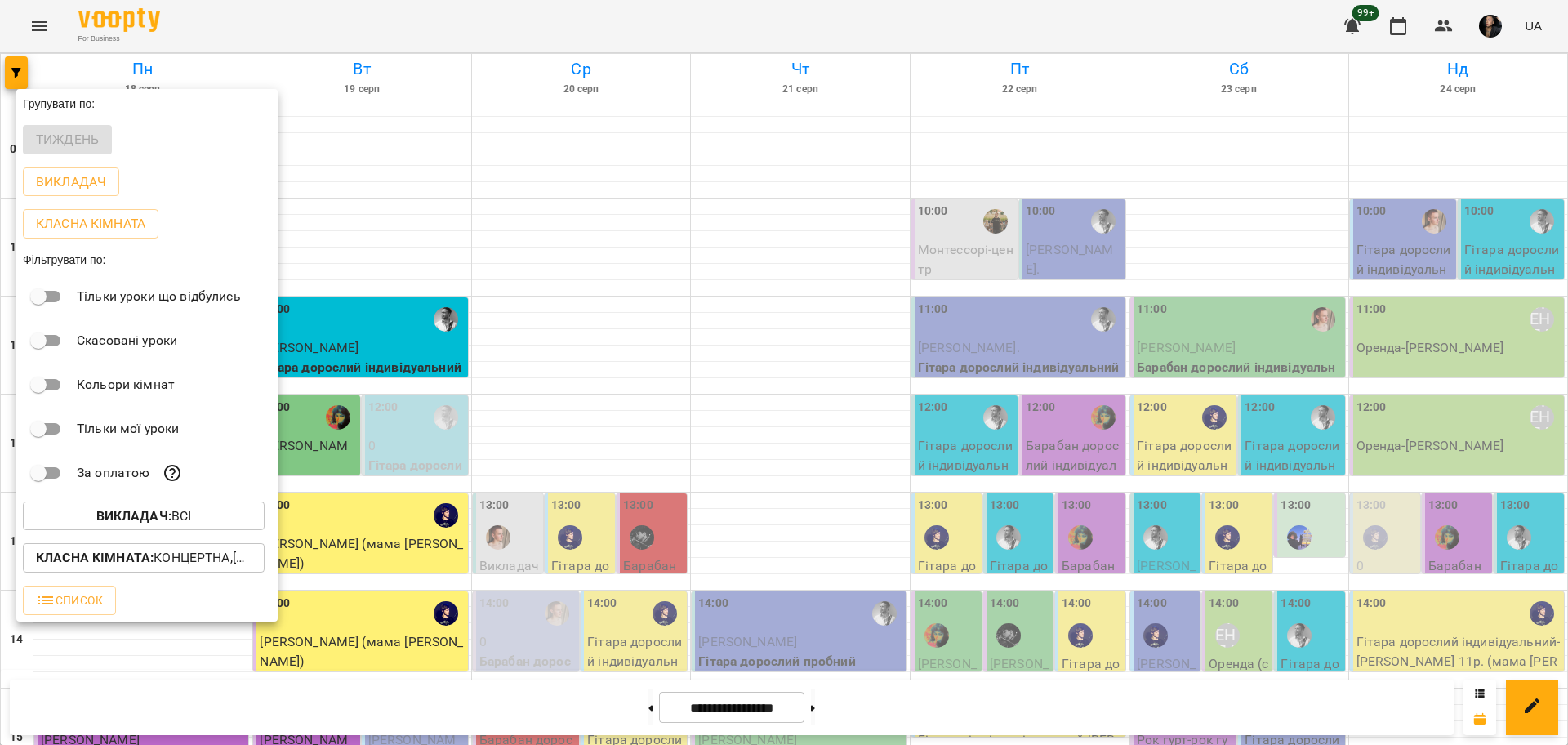
click at [644, 426] on div at bounding box center [784, 372] width 1568 height 745
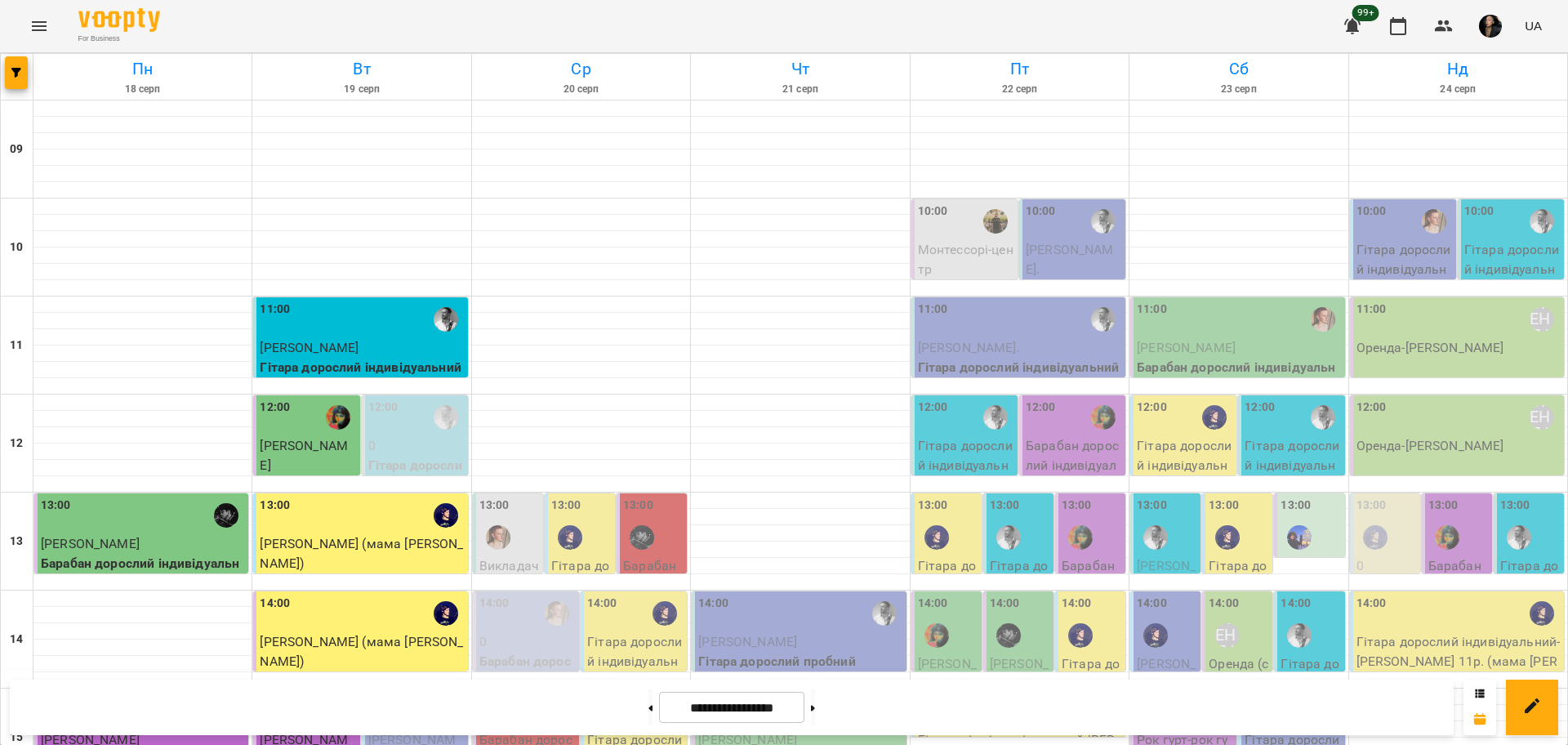
click at [503, 533] on img "Михайло [гітара]" at bounding box center [498, 537] width 25 height 25
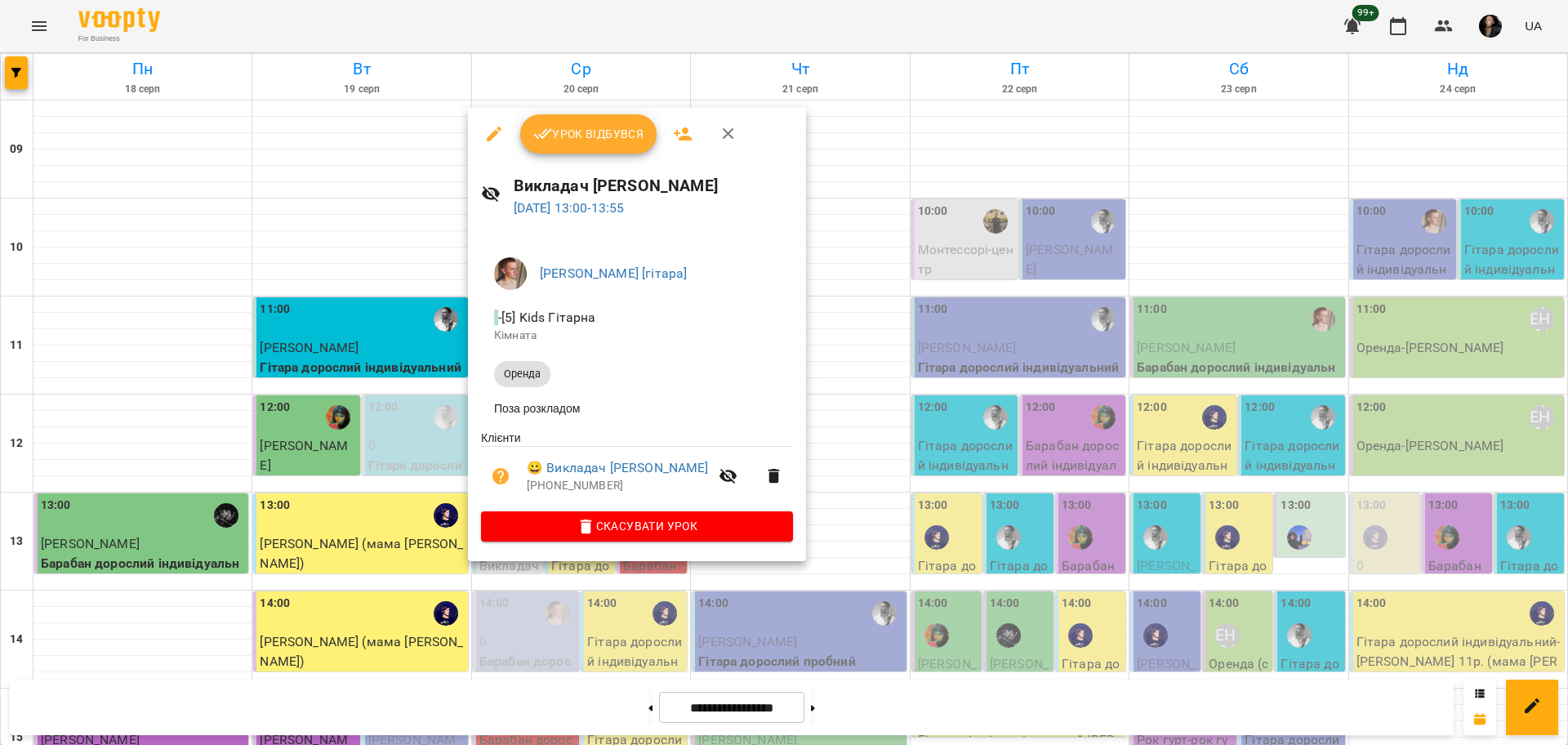
click at [956, 181] on div at bounding box center [784, 372] width 1568 height 745
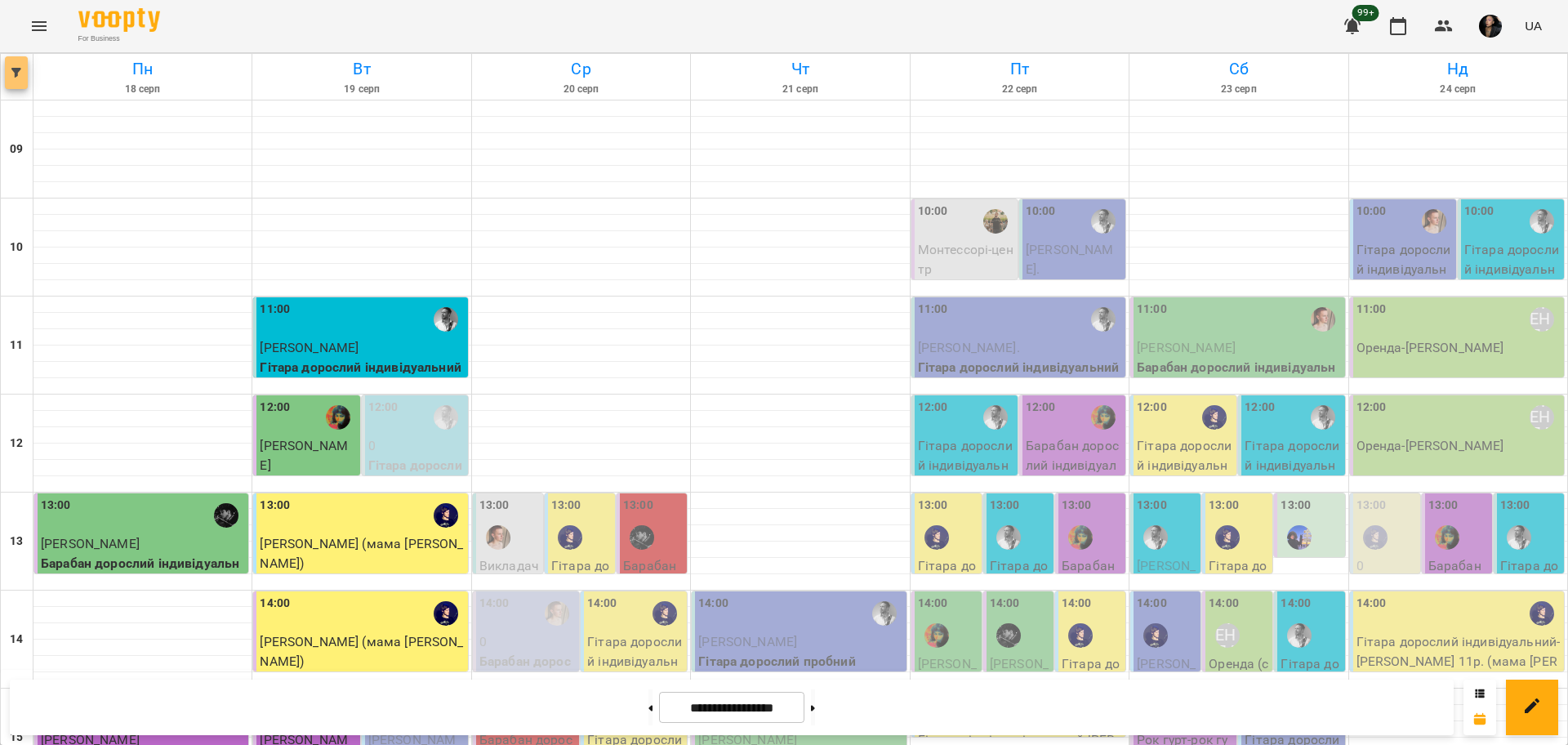
click at [17, 72] on icon "button" at bounding box center [16, 72] width 10 height 10
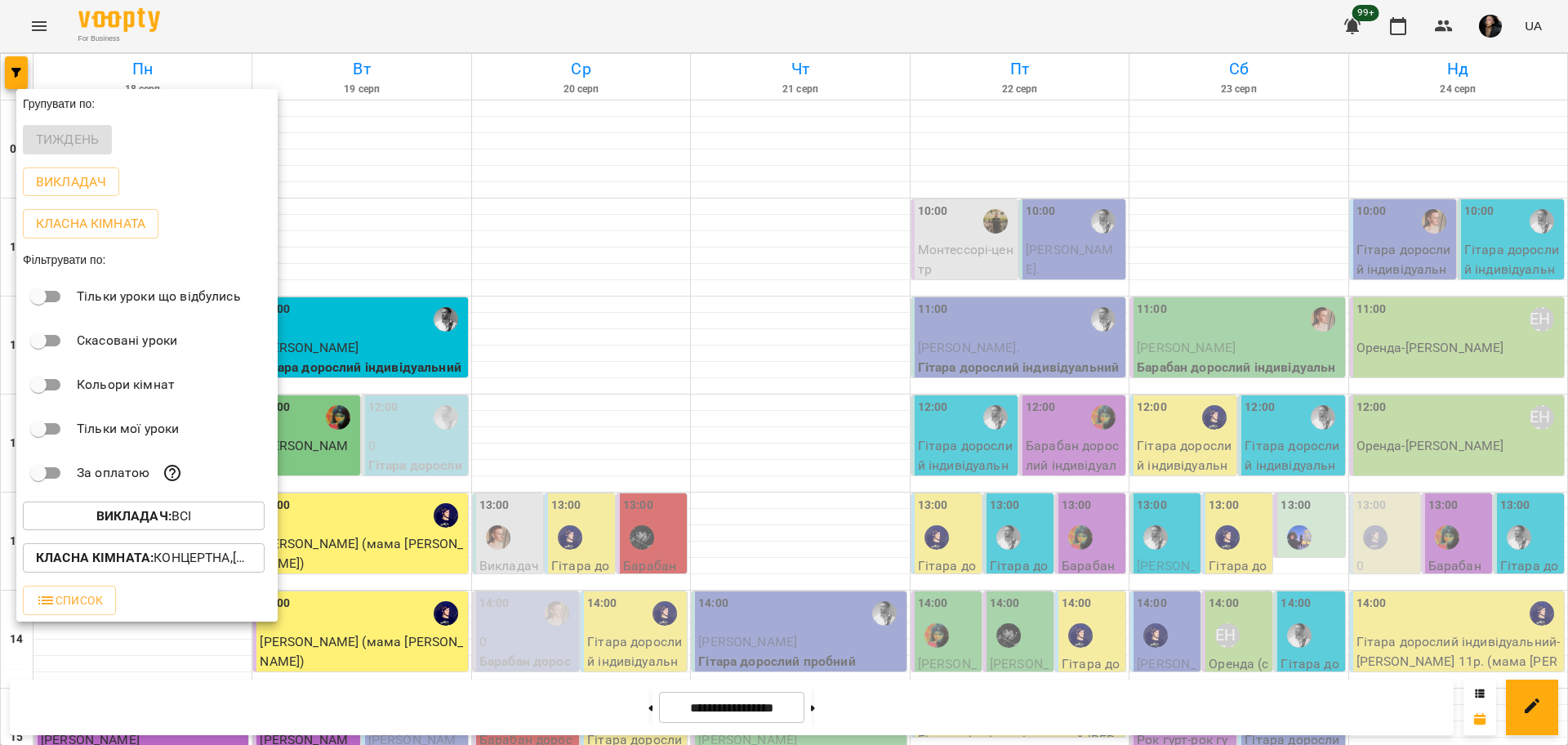
click at [148, 524] on b "Викладач :" at bounding box center [133, 515] width 75 height 15
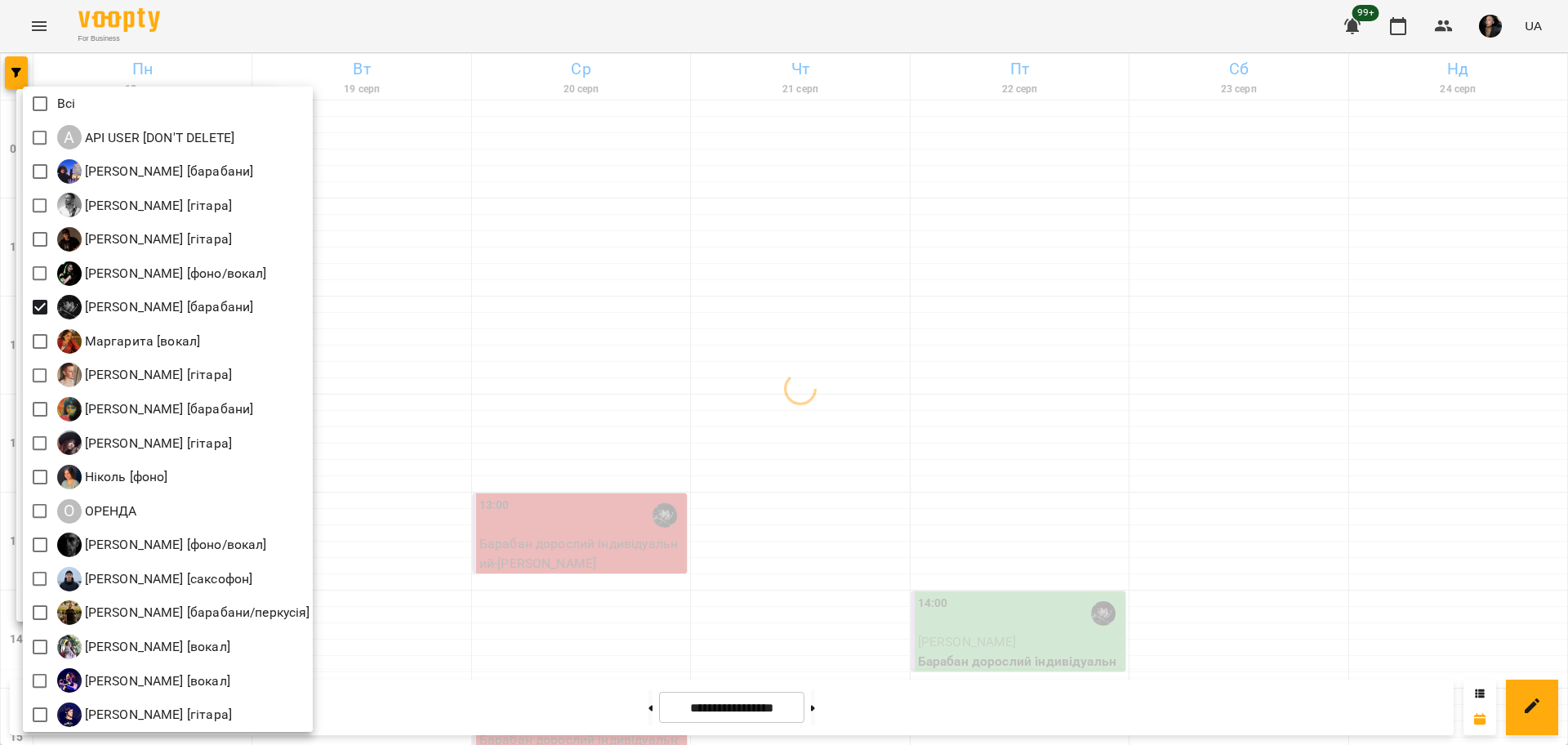
click at [540, 390] on div at bounding box center [784, 372] width 1568 height 745
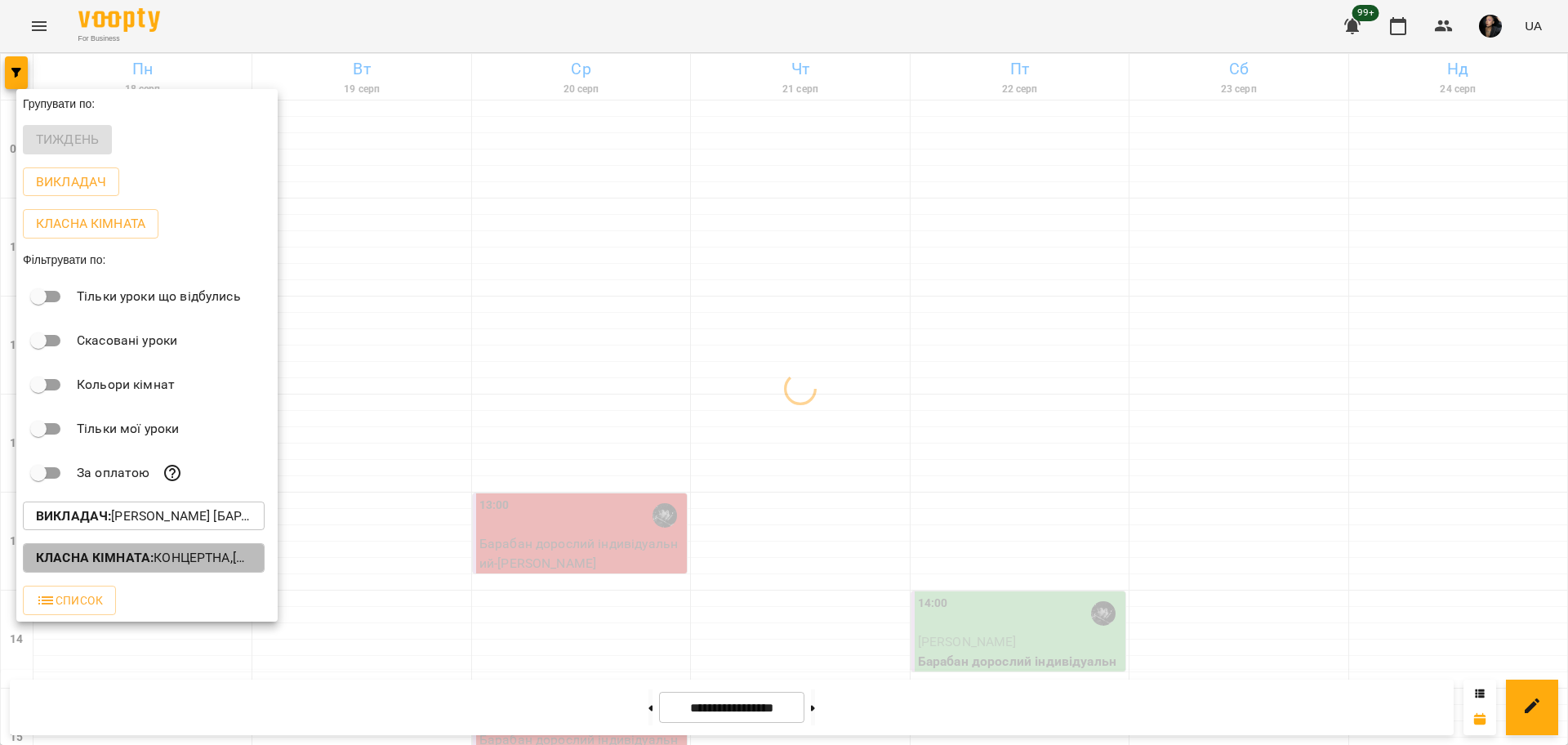
click at [164, 553] on p "Класна кімната : Концертна,[3] Гітарна,[5] Kids Гітарна,Кінозал" at bounding box center [143, 557] width 216 height 20
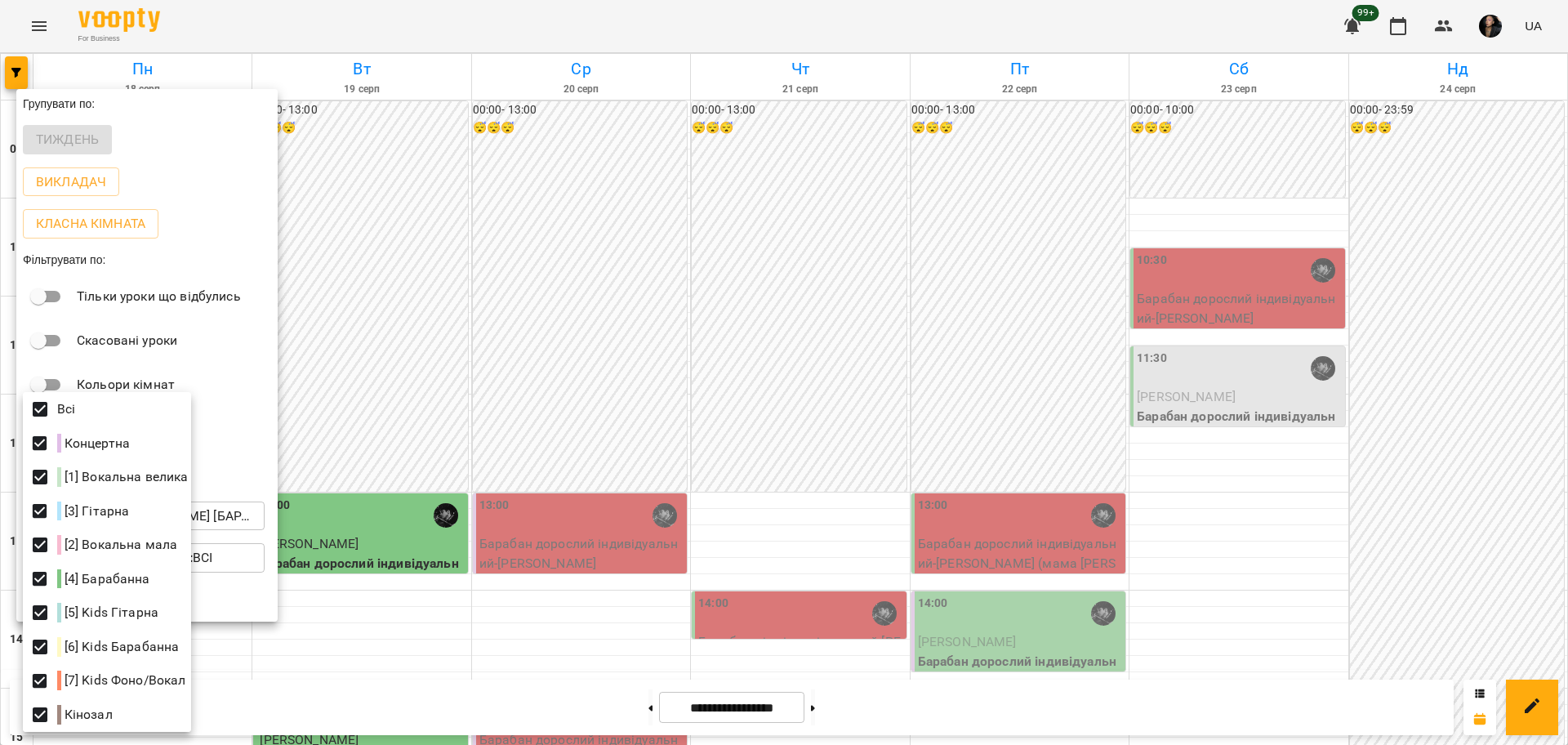
click at [541, 294] on div at bounding box center [784, 372] width 1568 height 745
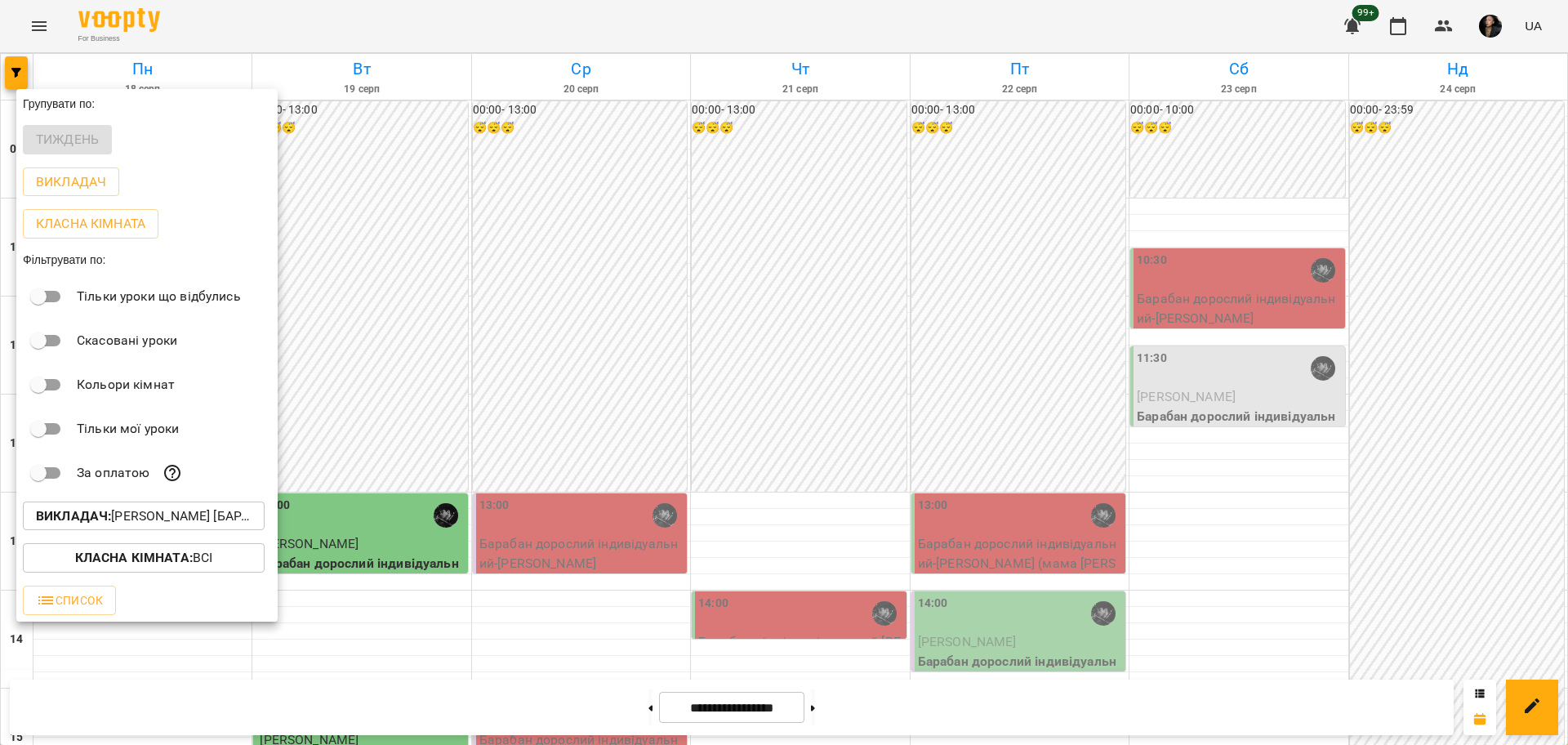
click at [642, 424] on div at bounding box center [784, 372] width 1568 height 745
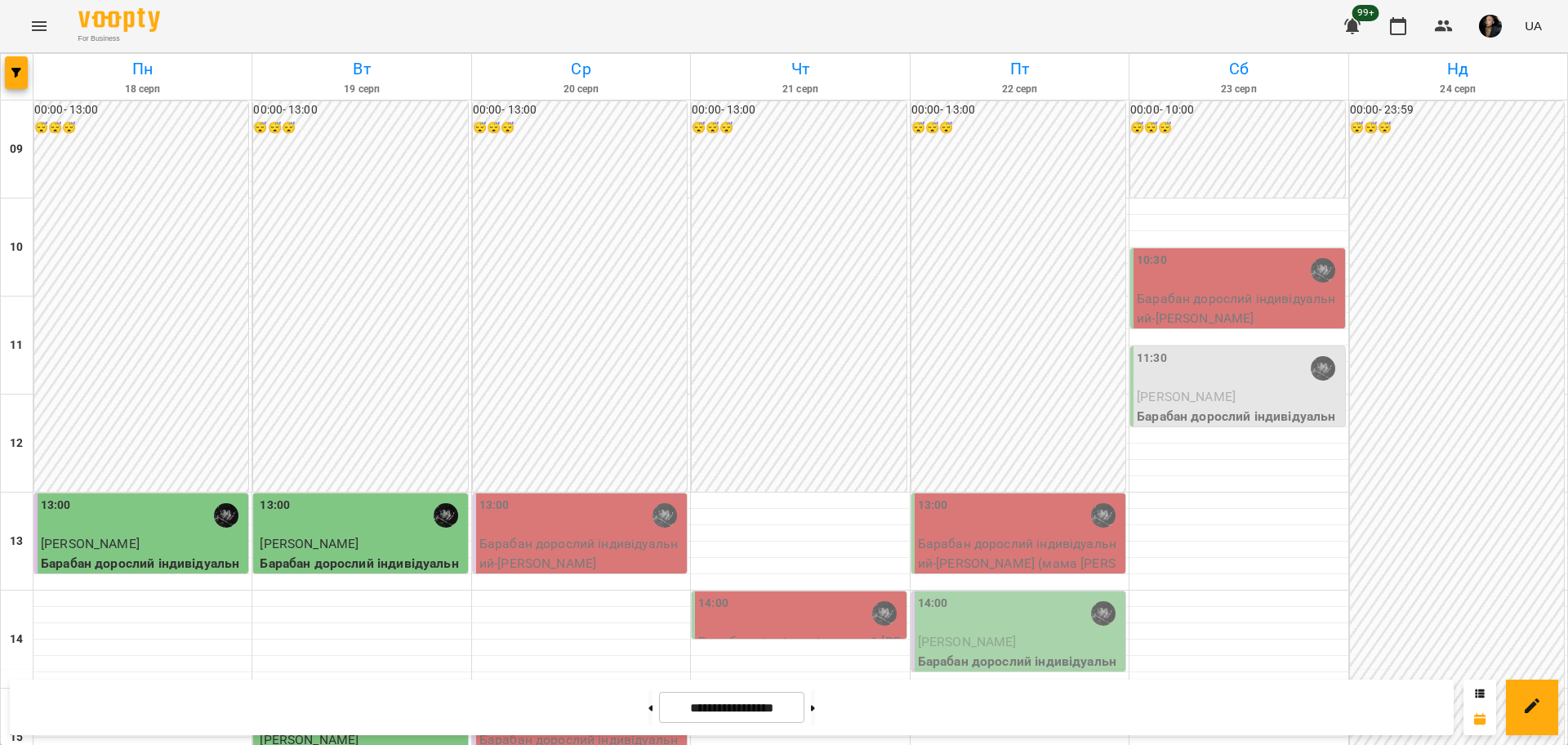
scroll to position [204, 0]
click at [536, 693] on div "15:00" at bounding box center [581, 712] width 204 height 38
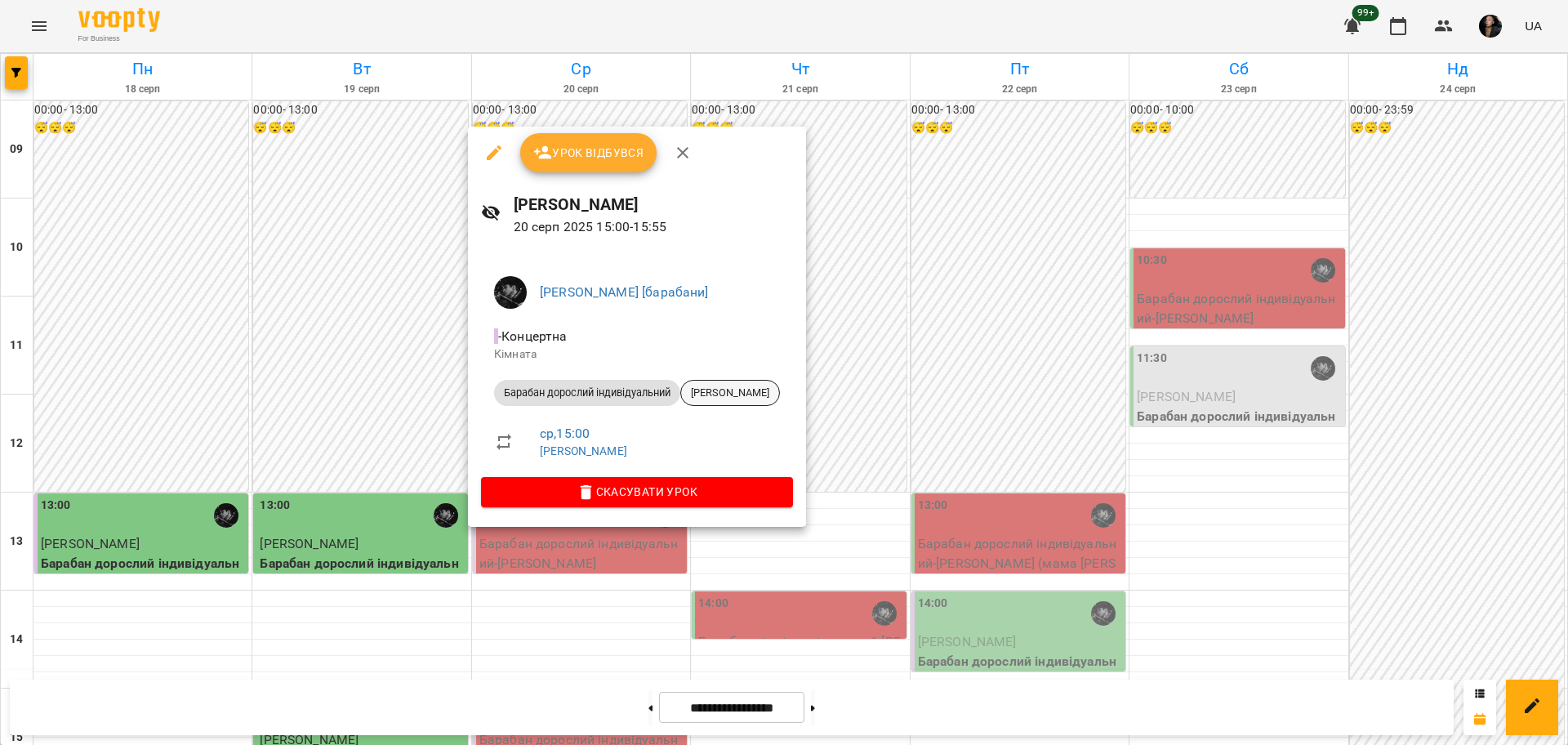
click at [727, 386] on span "[PERSON_NAME]" at bounding box center [730, 392] width 98 height 14
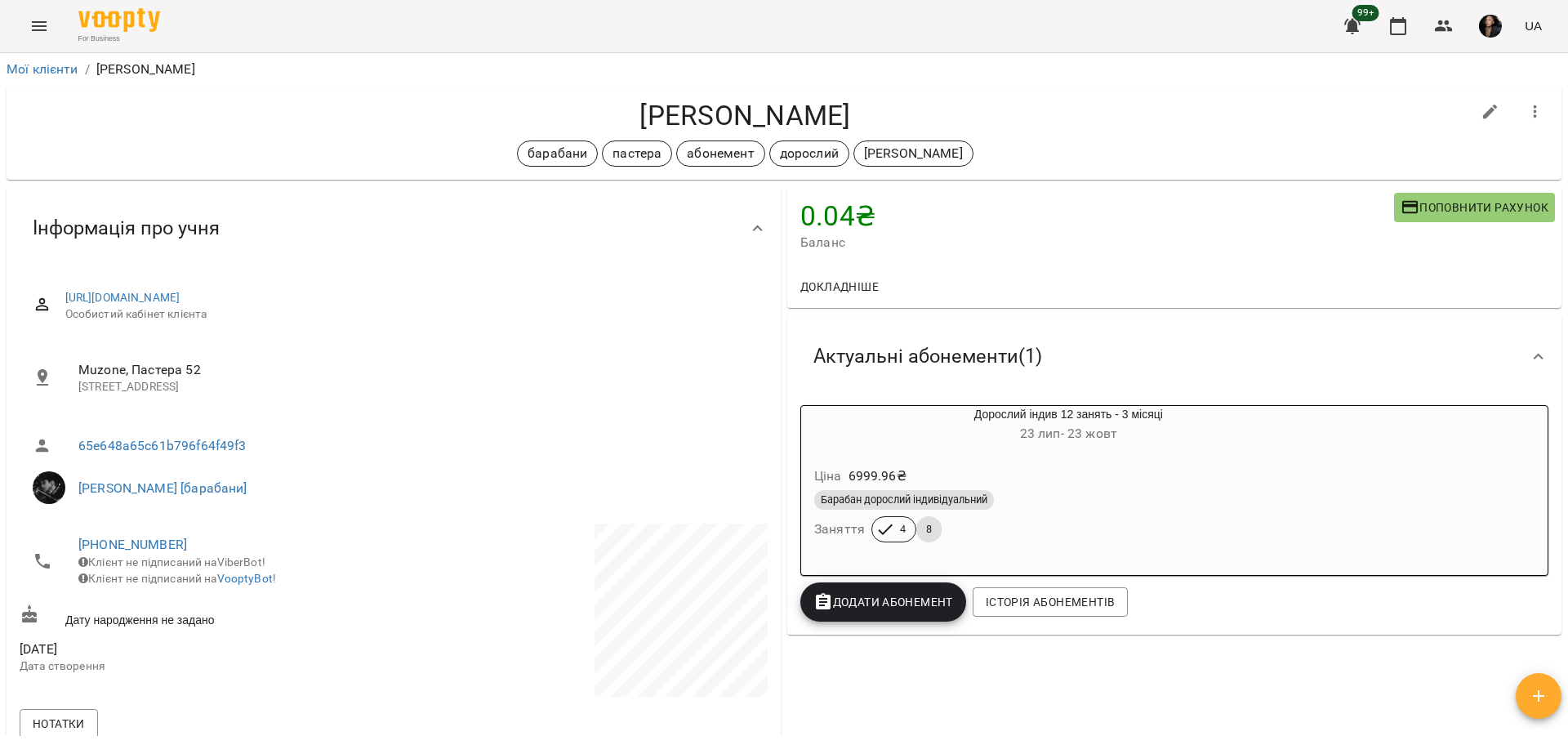
click at [1052, 498] on div "Барабан дорослий індивідуальний" at bounding box center [1068, 499] width 508 height 20
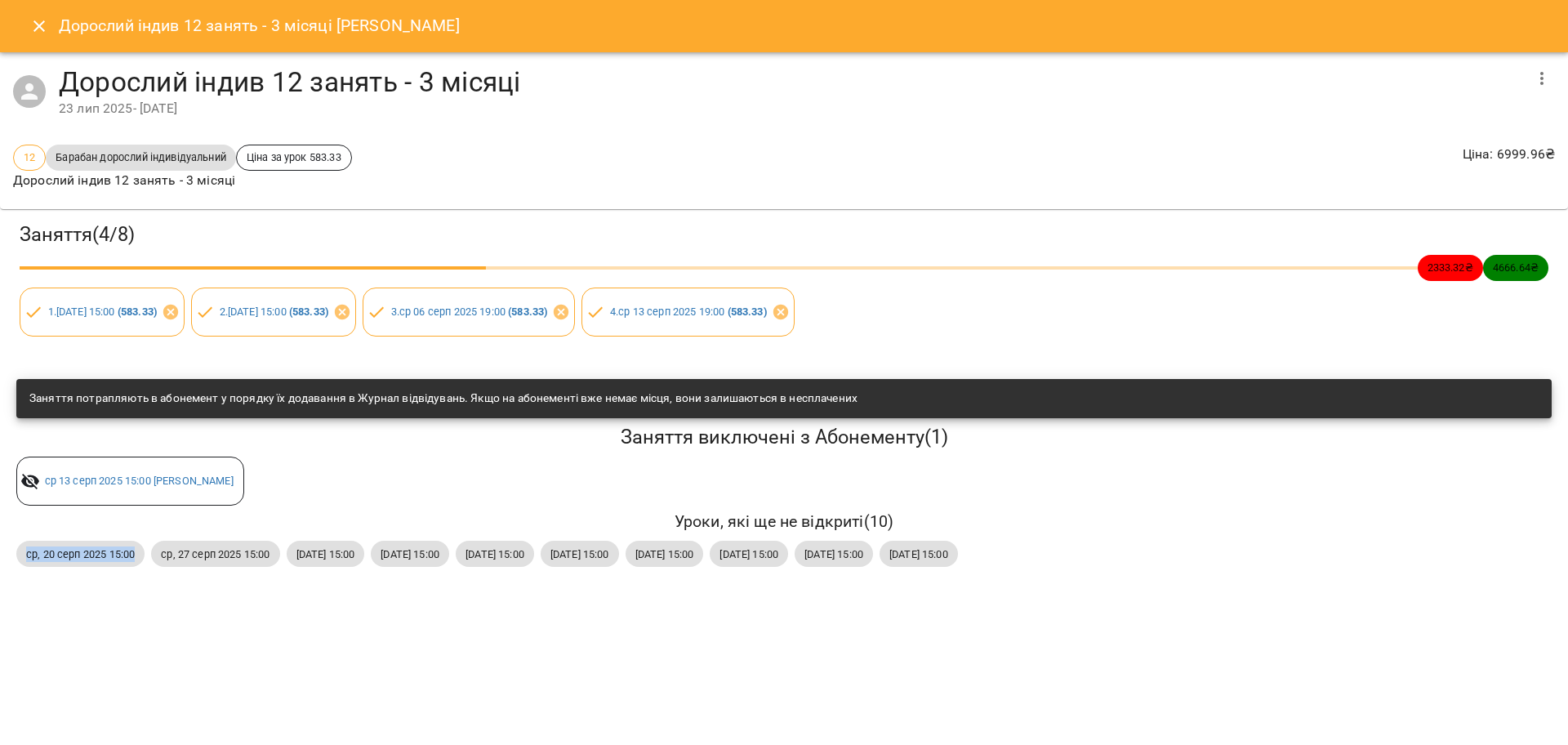
drag, startPoint x: 23, startPoint y: 557, endPoint x: 132, endPoint y: 568, distance: 109.6
click at [132, 568] on div "ср, 20 серп 2025 15:00" at bounding box center [81, 553] width 135 height 32
copy span "ср, 20 серп 2025 15:00"
click at [29, 18] on icon "Close" at bounding box center [39, 26] width 20 height 20
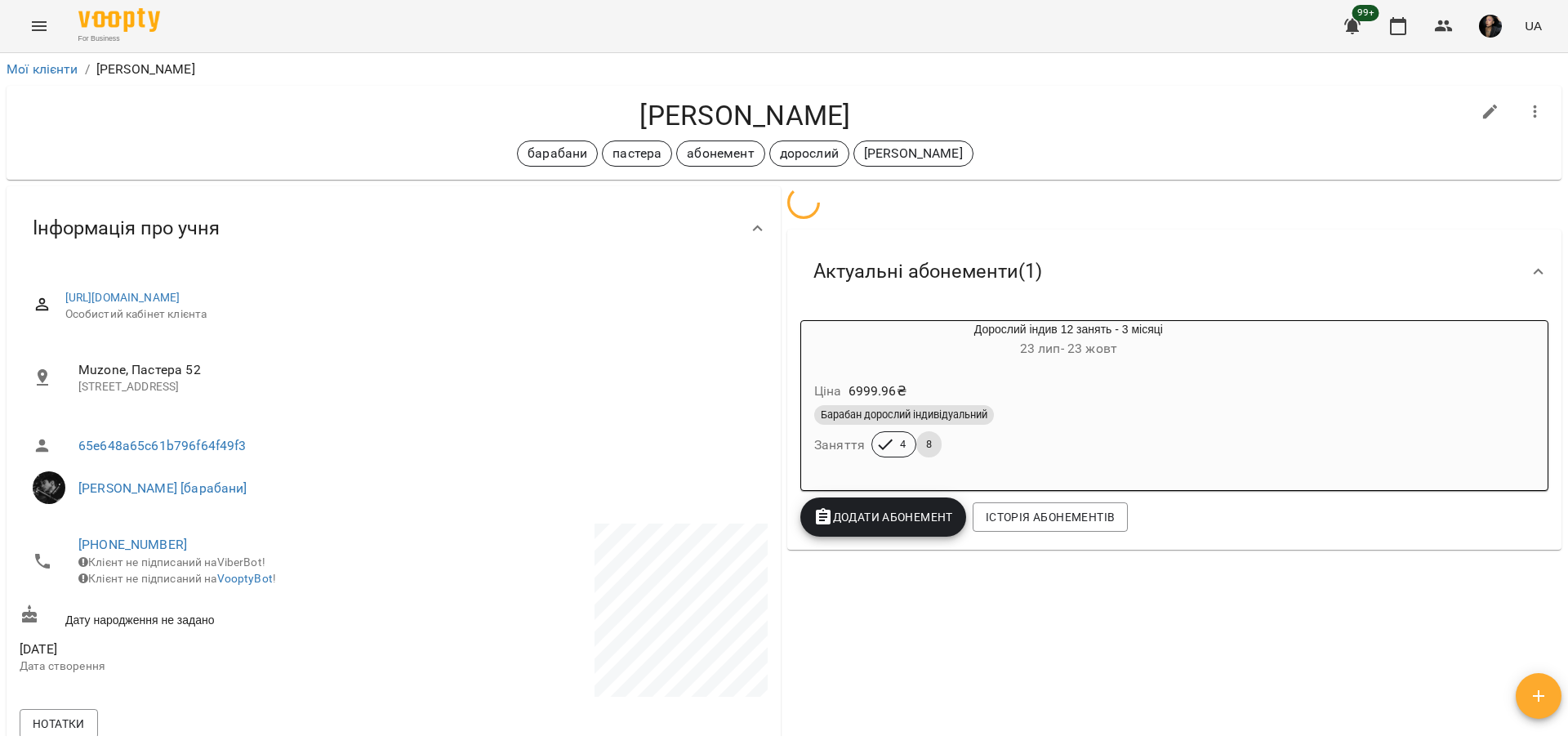
click at [47, 14] on button "Menu" at bounding box center [39, 26] width 39 height 39
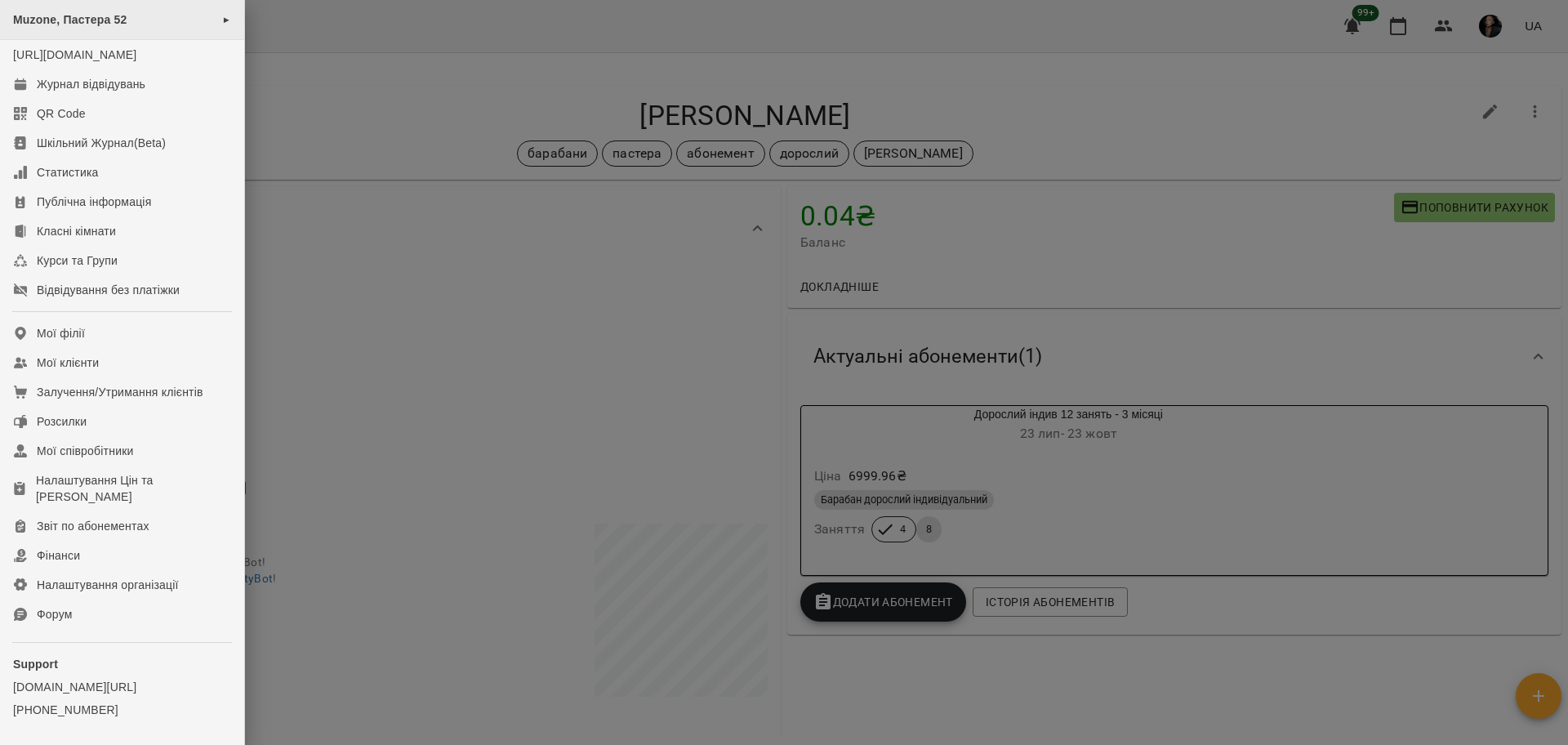
click at [136, 21] on div "Muzone, Пастера 52 ►" at bounding box center [122, 20] width 244 height 40
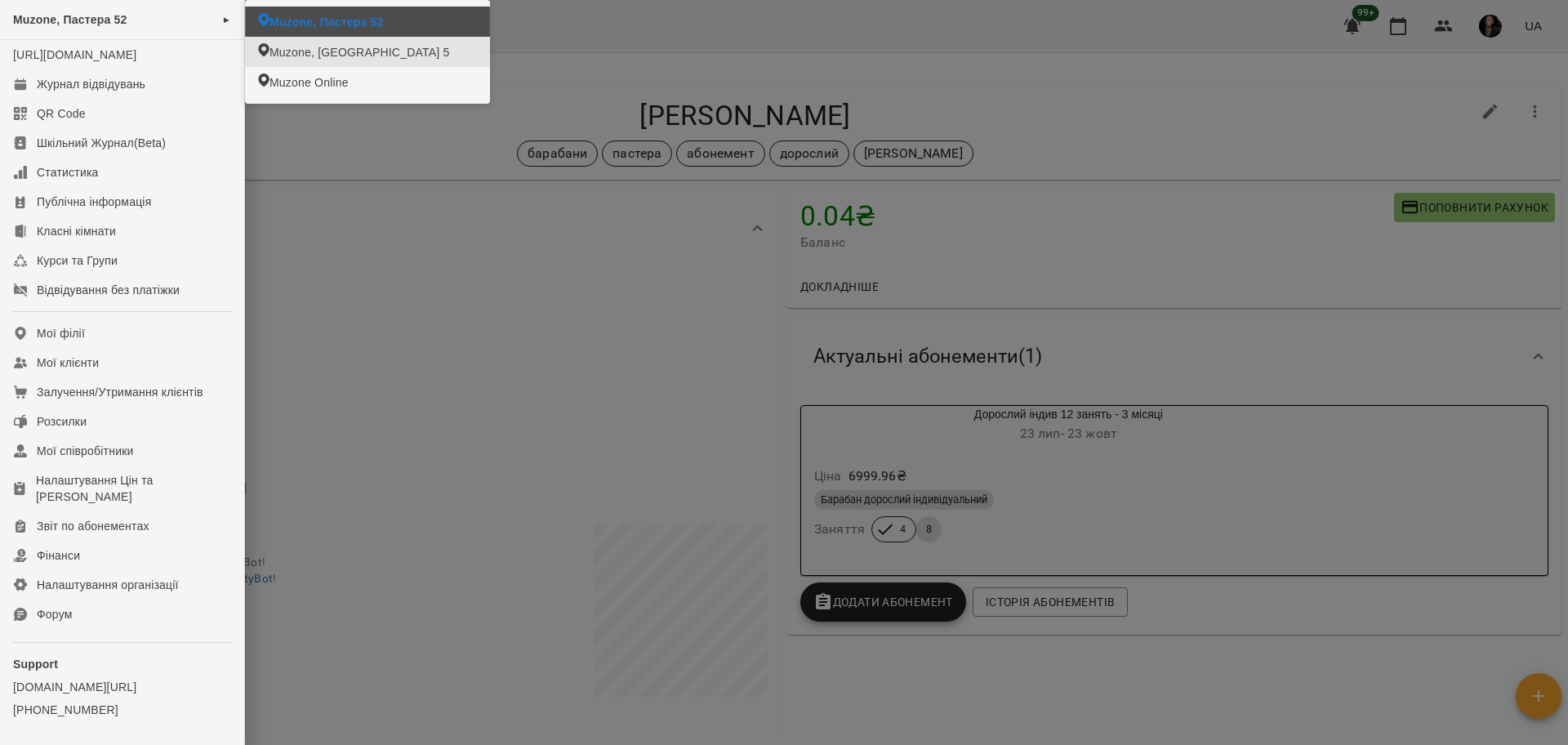
click at [294, 17] on span "Muzone, Пастера 52" at bounding box center [326, 22] width 113 height 16
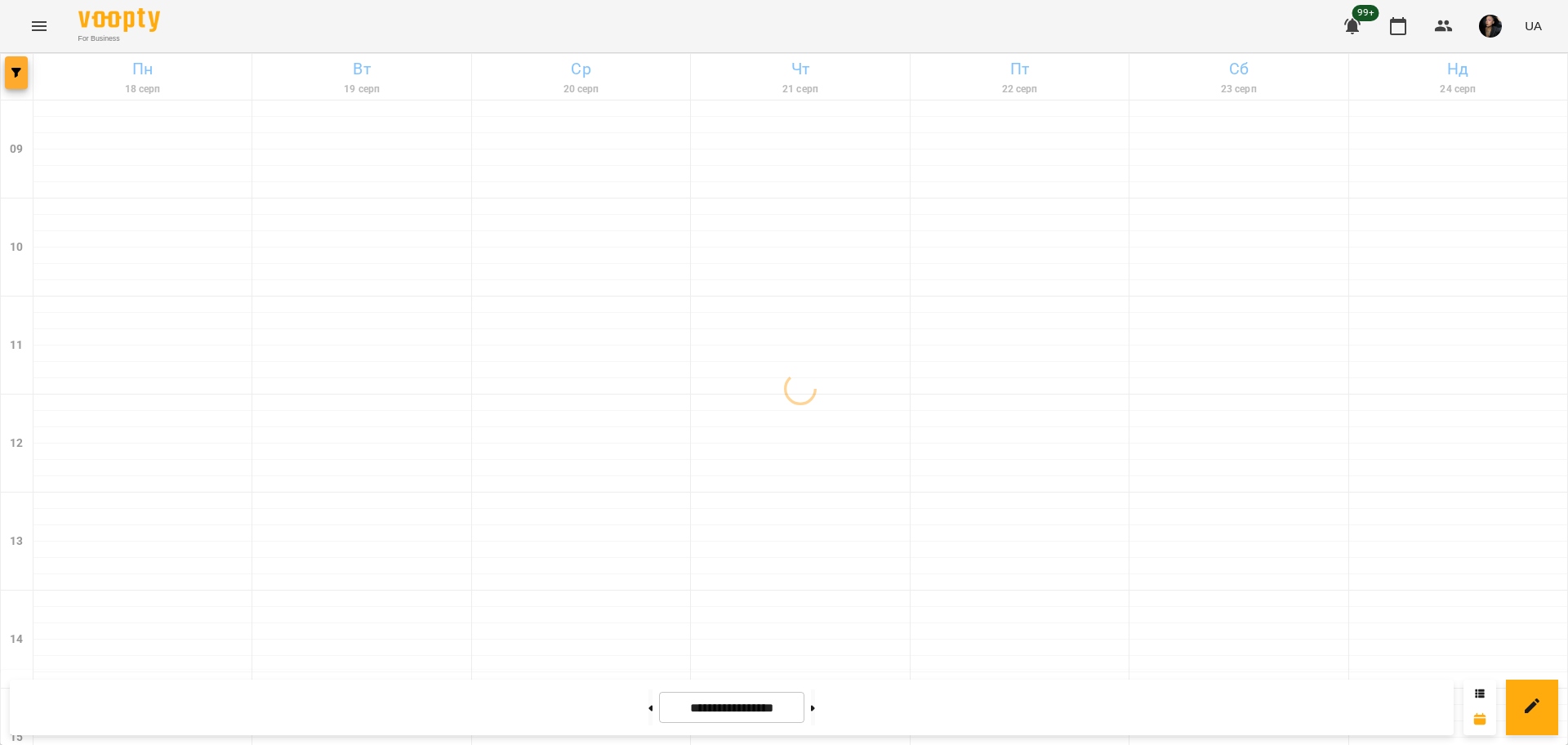
click at [20, 79] on button "button" at bounding box center [16, 72] width 23 height 32
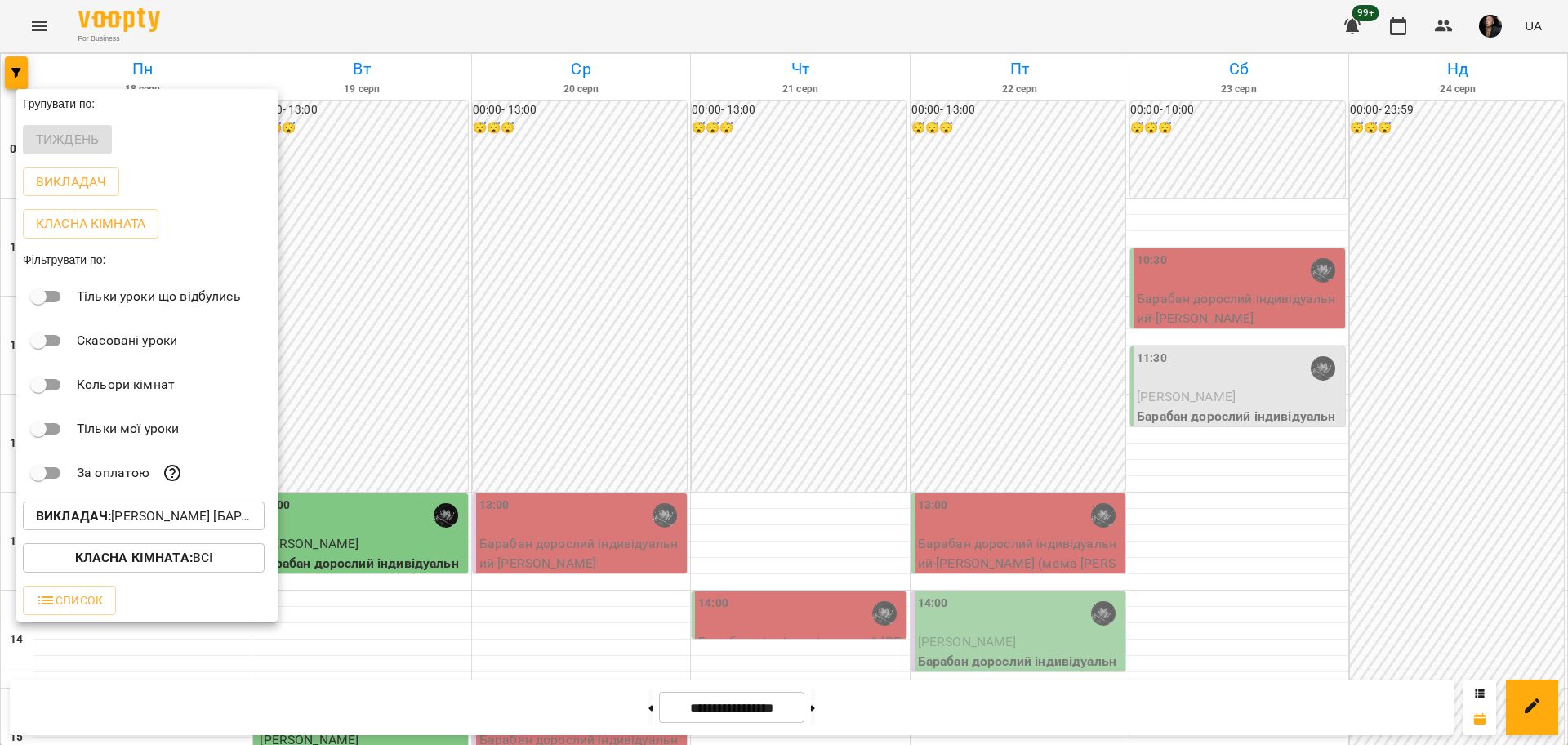
click at [177, 525] on p "Викладач : Козаченко Євгеній [барабани]" at bounding box center [143, 516] width 216 height 20
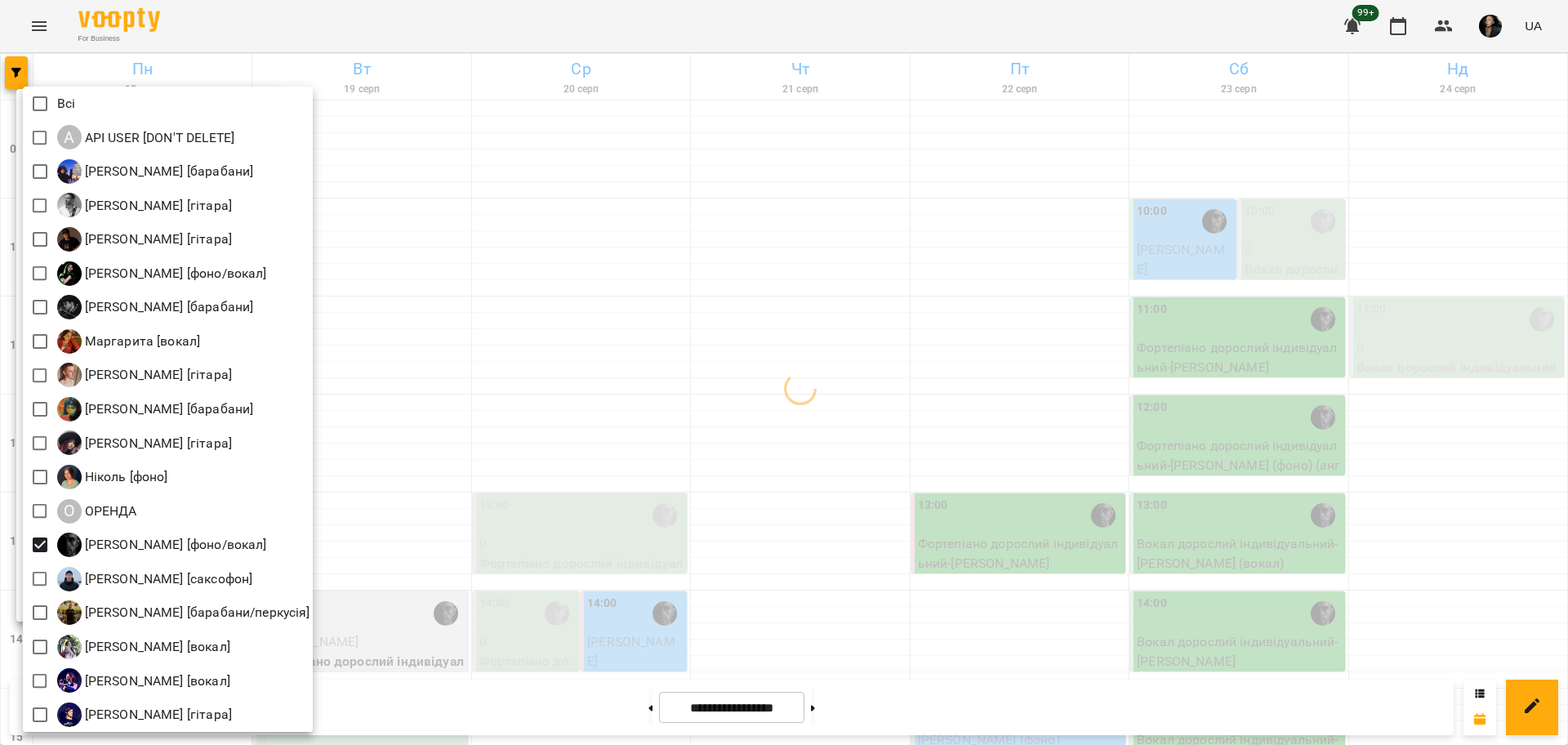
click at [507, 534] on div at bounding box center [784, 372] width 1568 height 745
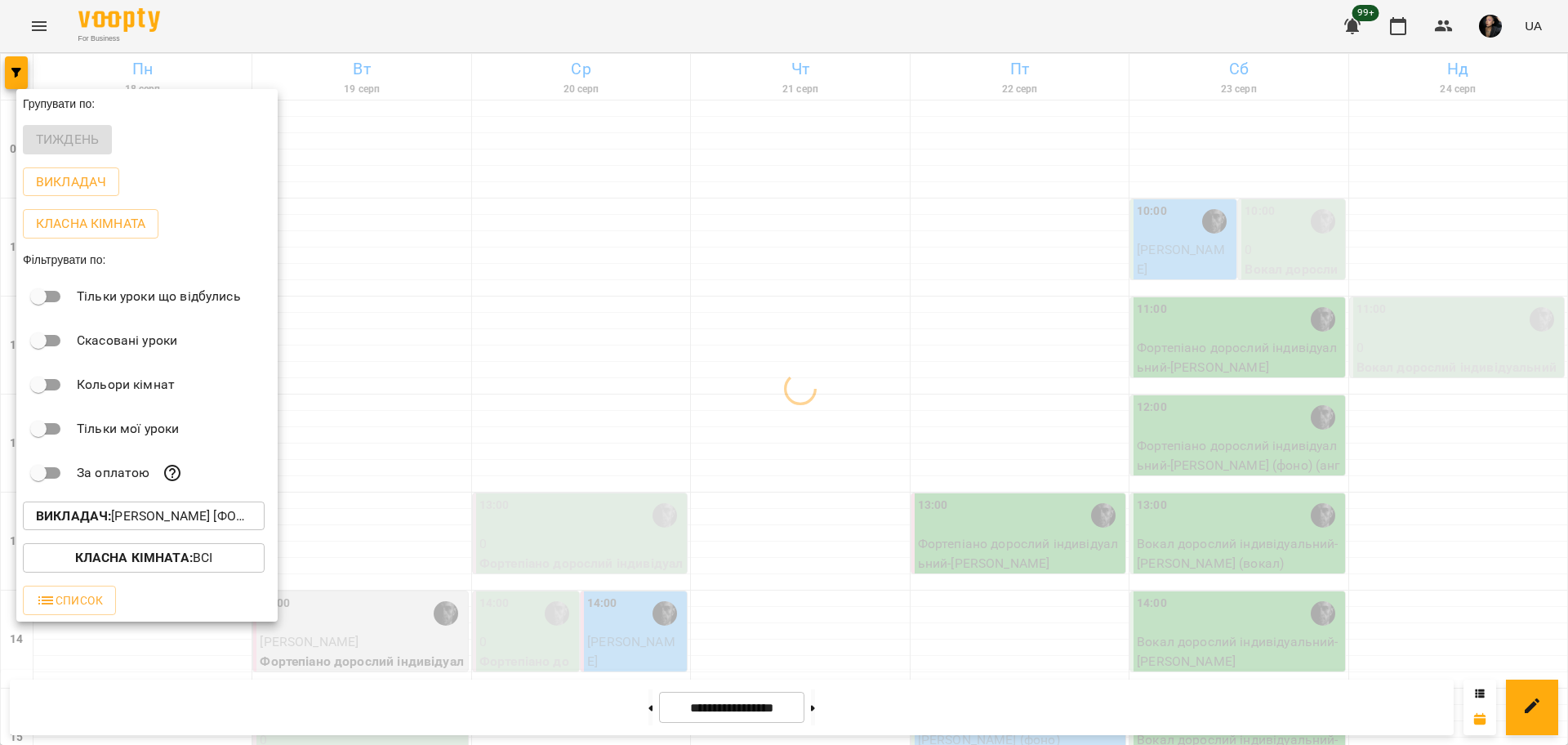
click at [132, 559] on b "Класна кімната :" at bounding box center [134, 557] width 118 height 15
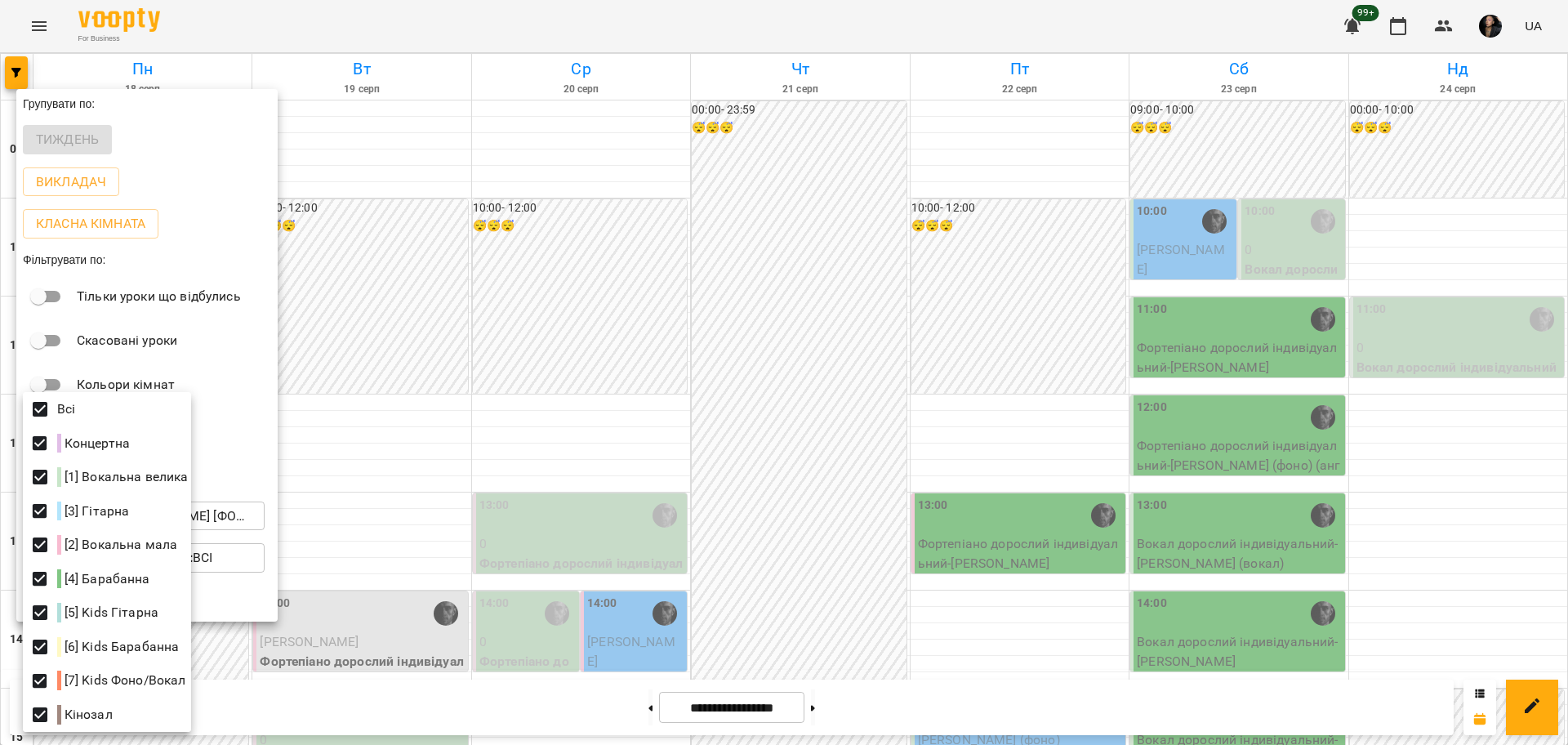
click at [641, 382] on div at bounding box center [784, 372] width 1568 height 745
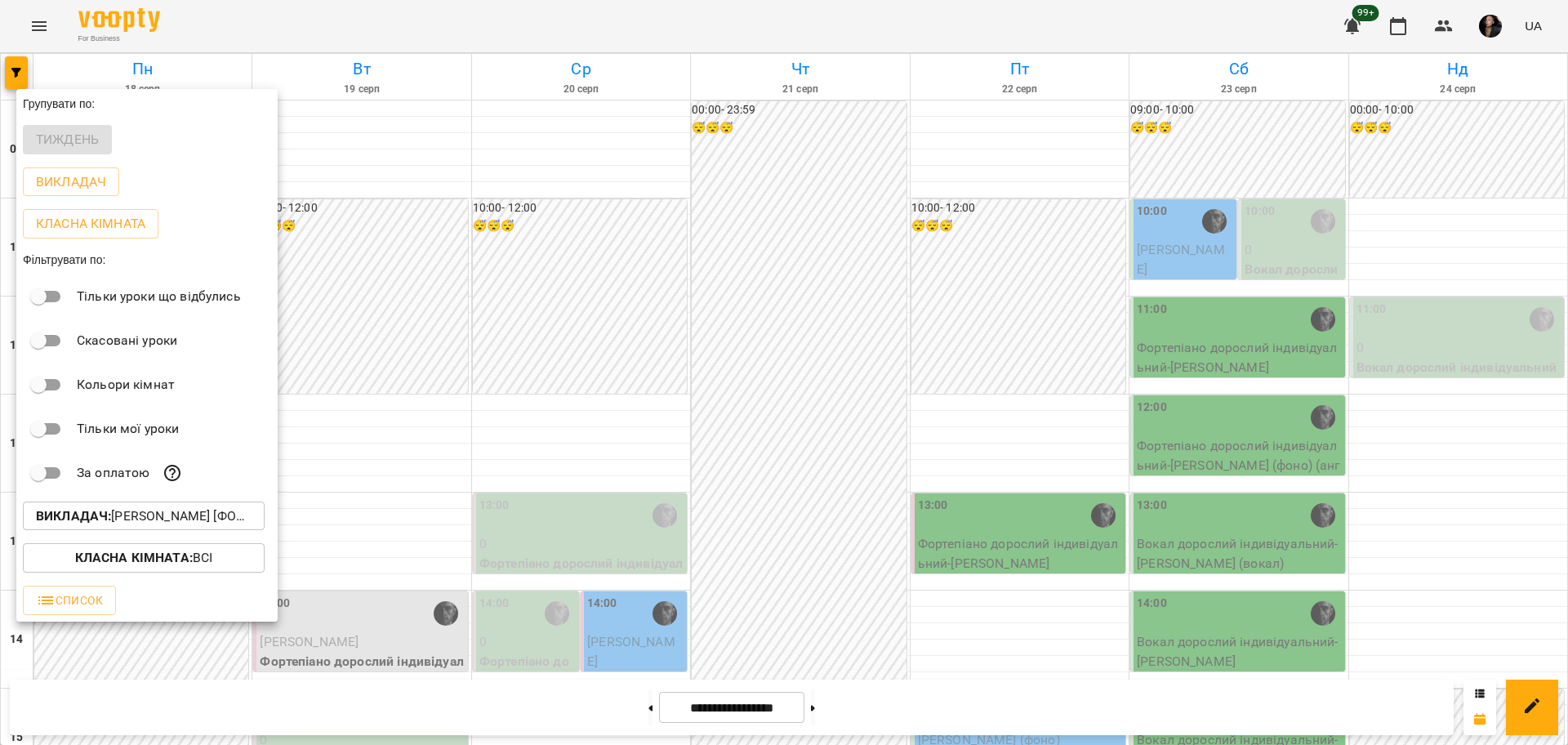
click at [626, 331] on div at bounding box center [784, 372] width 1568 height 745
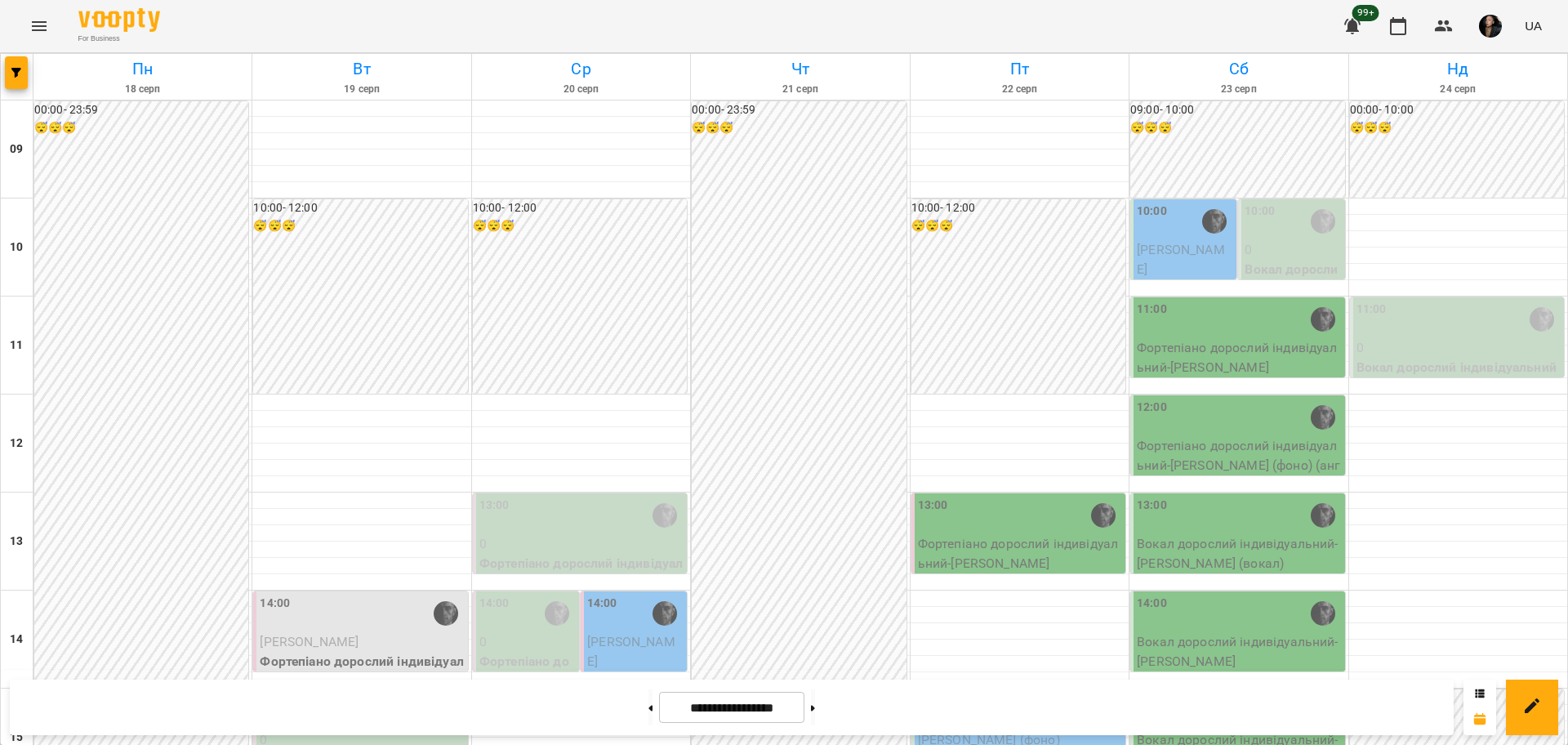
scroll to position [510, 0]
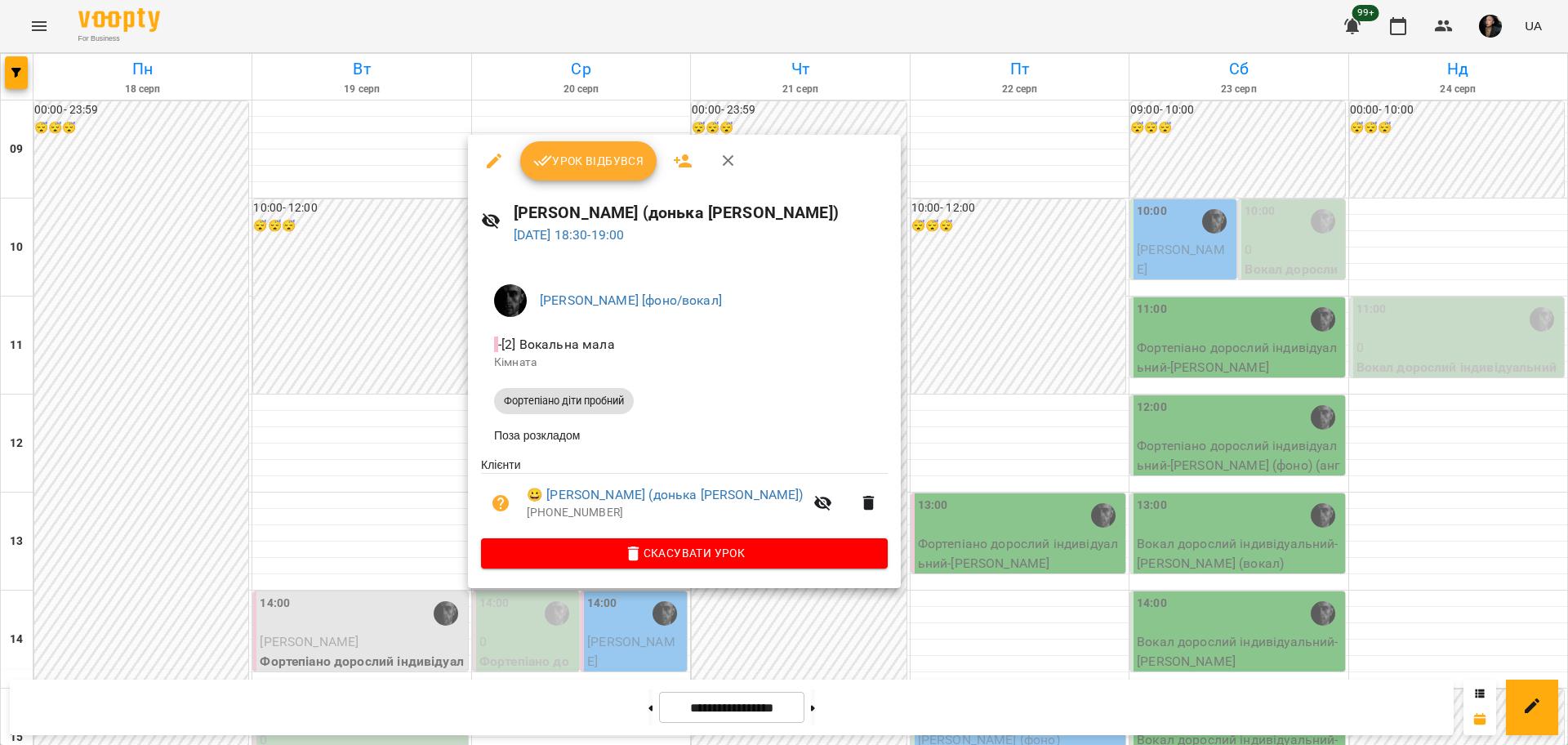
click at [724, 611] on div at bounding box center [784, 372] width 1568 height 745
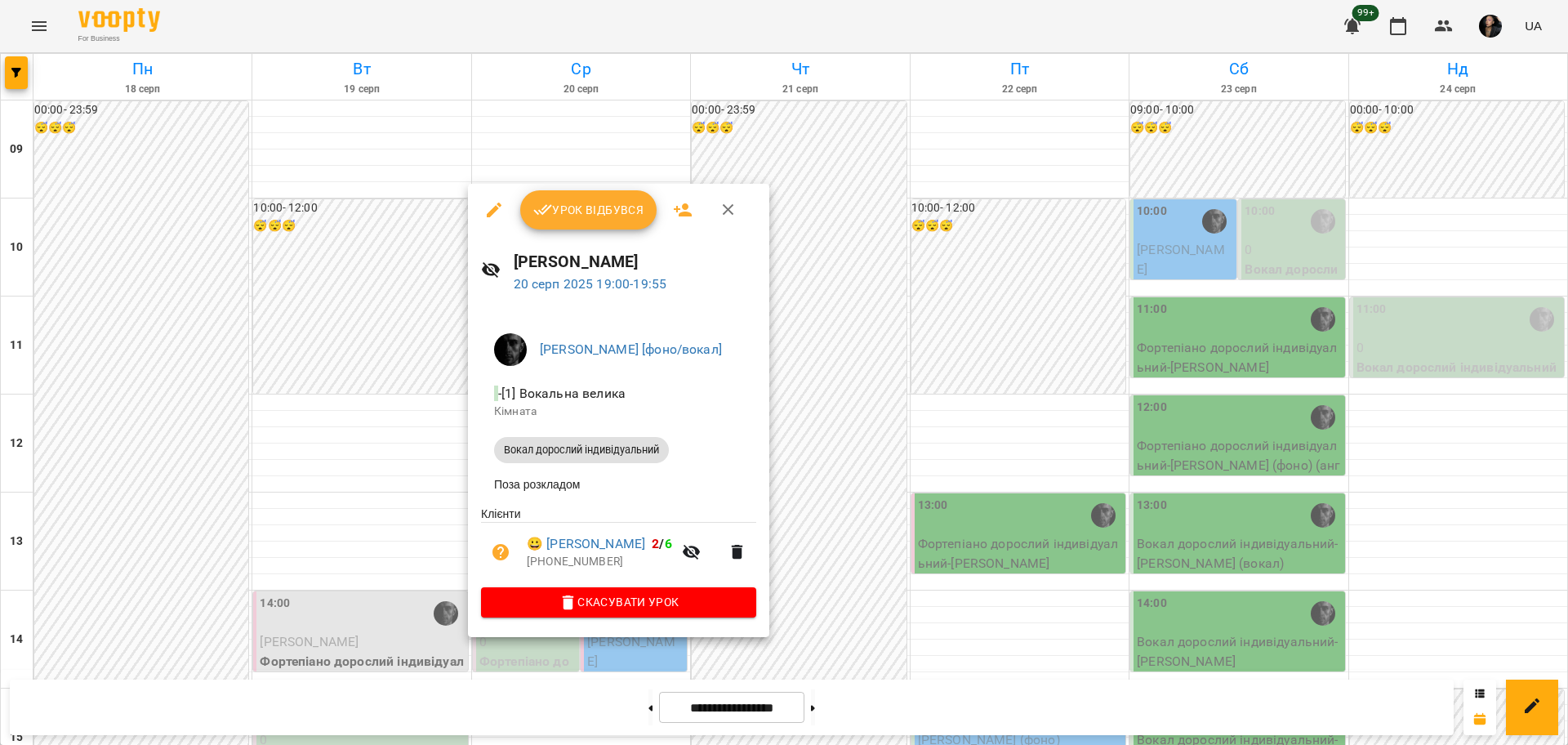
click at [814, 669] on div at bounding box center [784, 372] width 1568 height 745
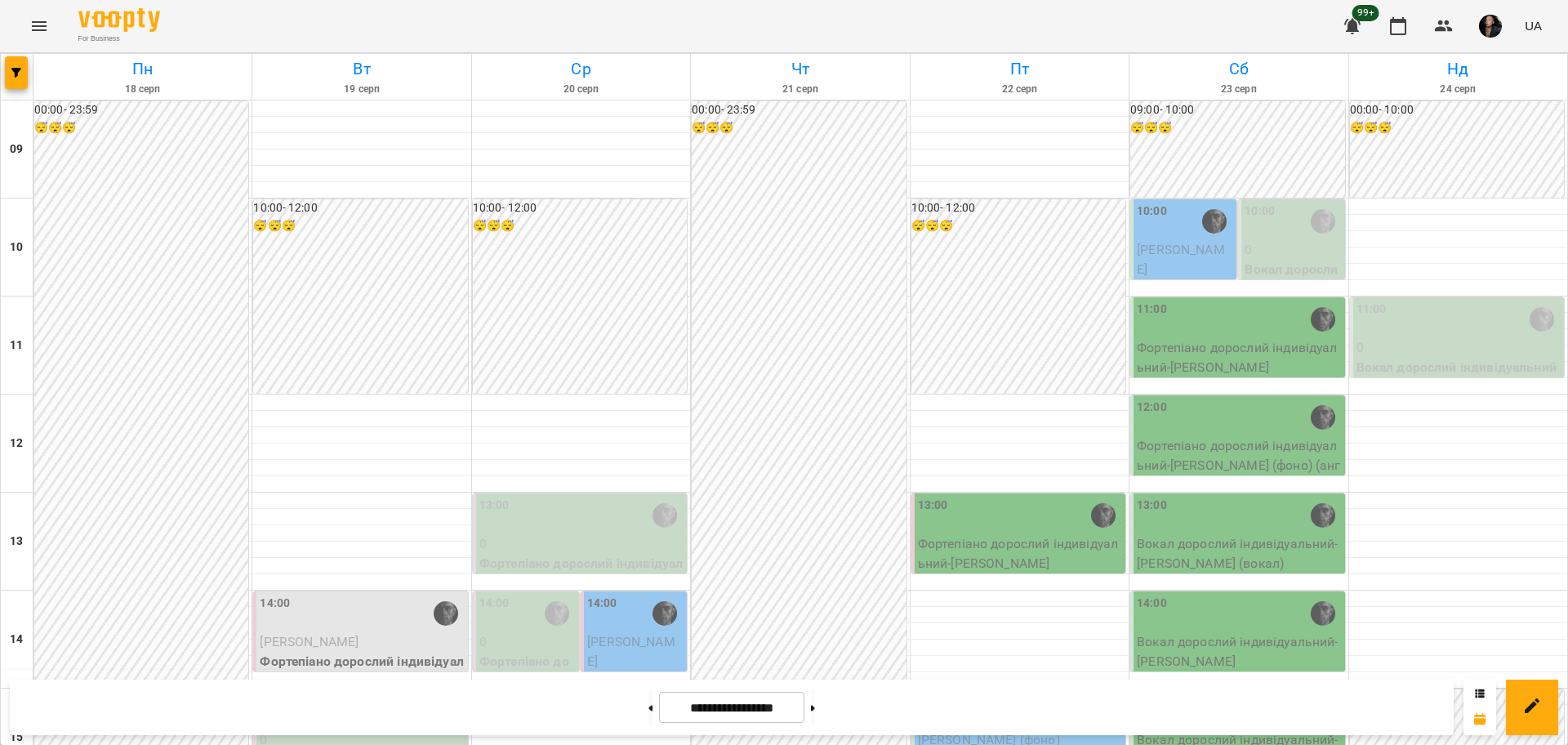
scroll to position [703, 0]
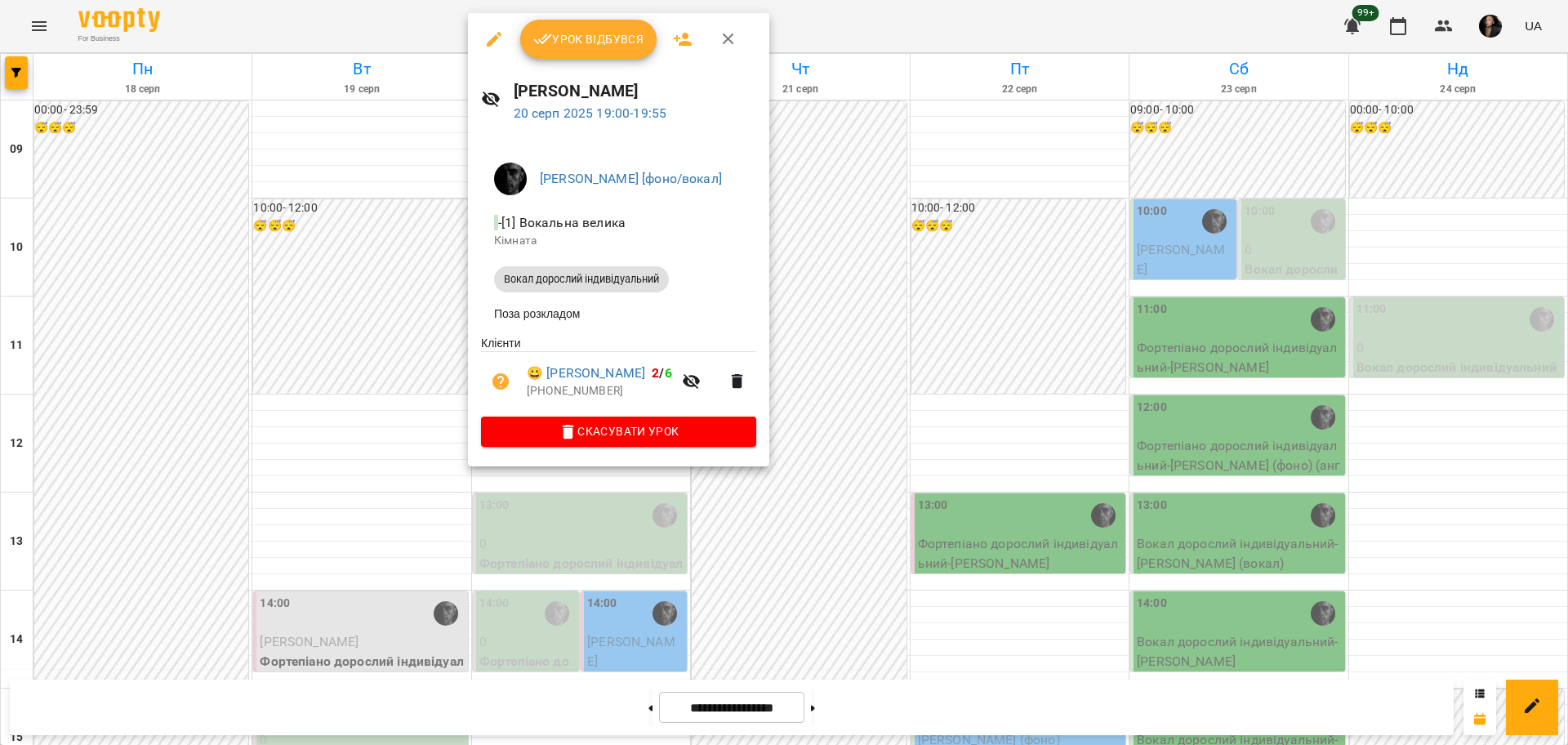
drag, startPoint x: 806, startPoint y: 521, endPoint x: 893, endPoint y: 657, distance: 161.4
click at [808, 521] on div at bounding box center [784, 372] width 1568 height 745
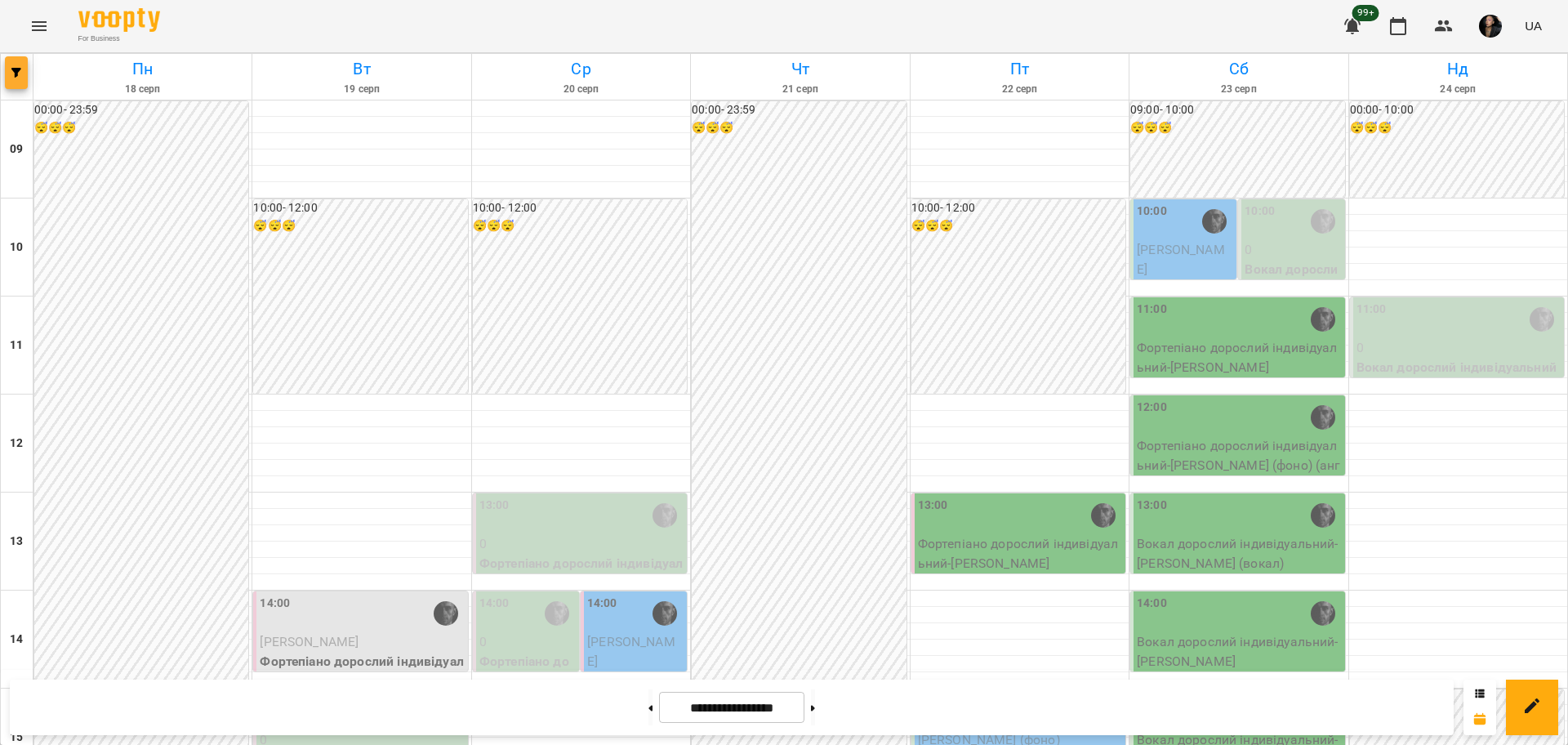
click at [17, 84] on button "button" at bounding box center [16, 72] width 23 height 32
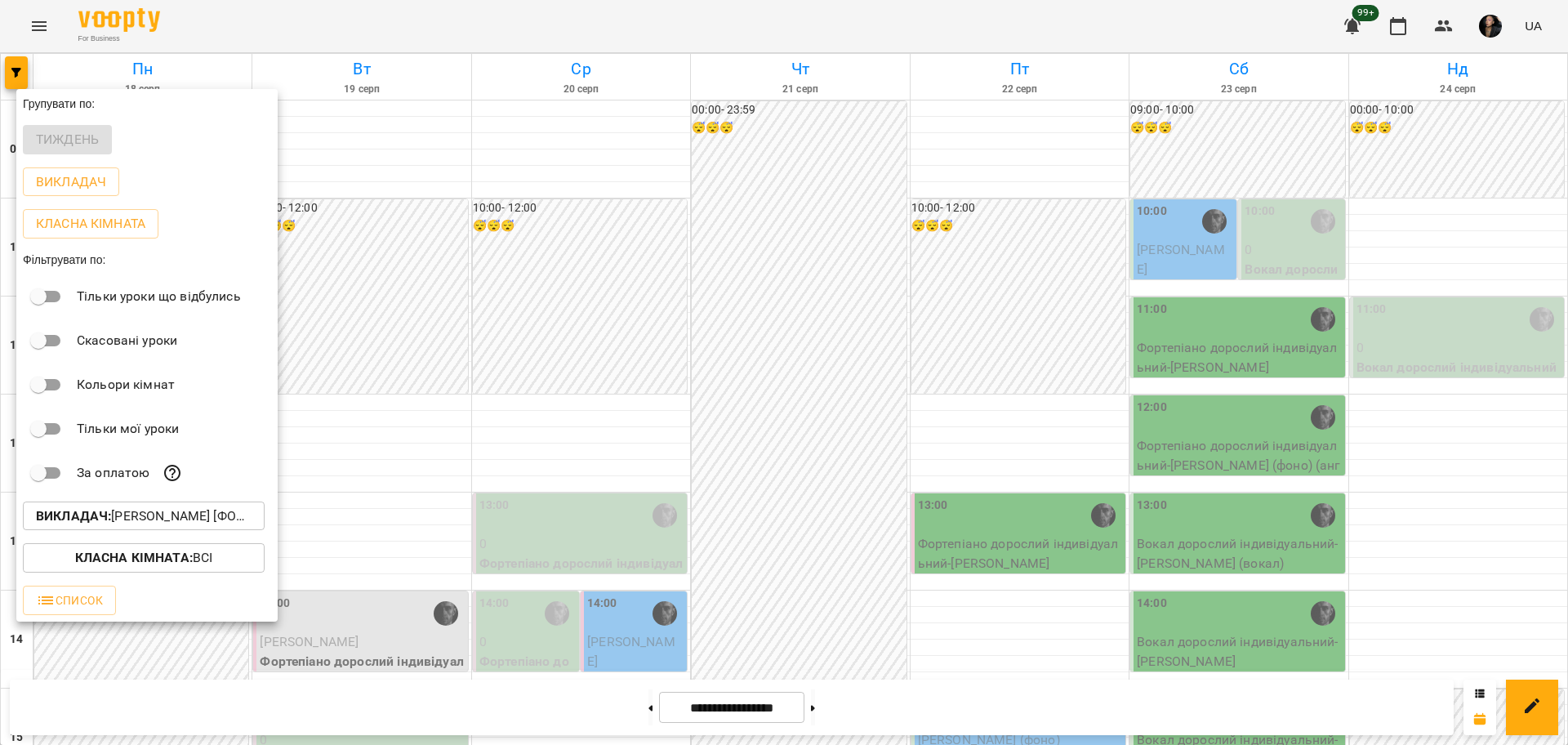
click at [155, 518] on p "Викладач : [PERSON_NAME] [фоно/вокал]" at bounding box center [143, 516] width 216 height 20
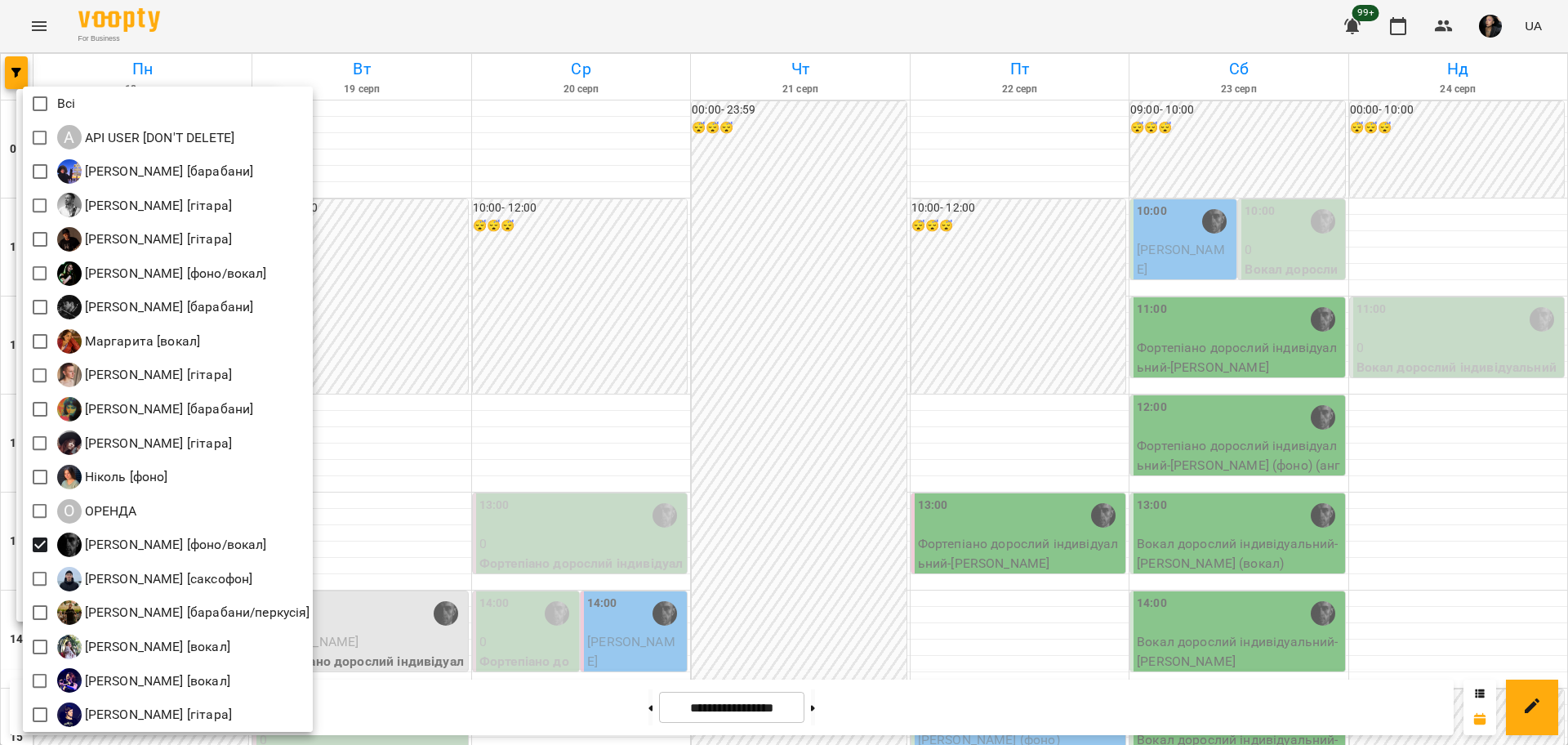
click at [517, 549] on div at bounding box center [784, 372] width 1568 height 745
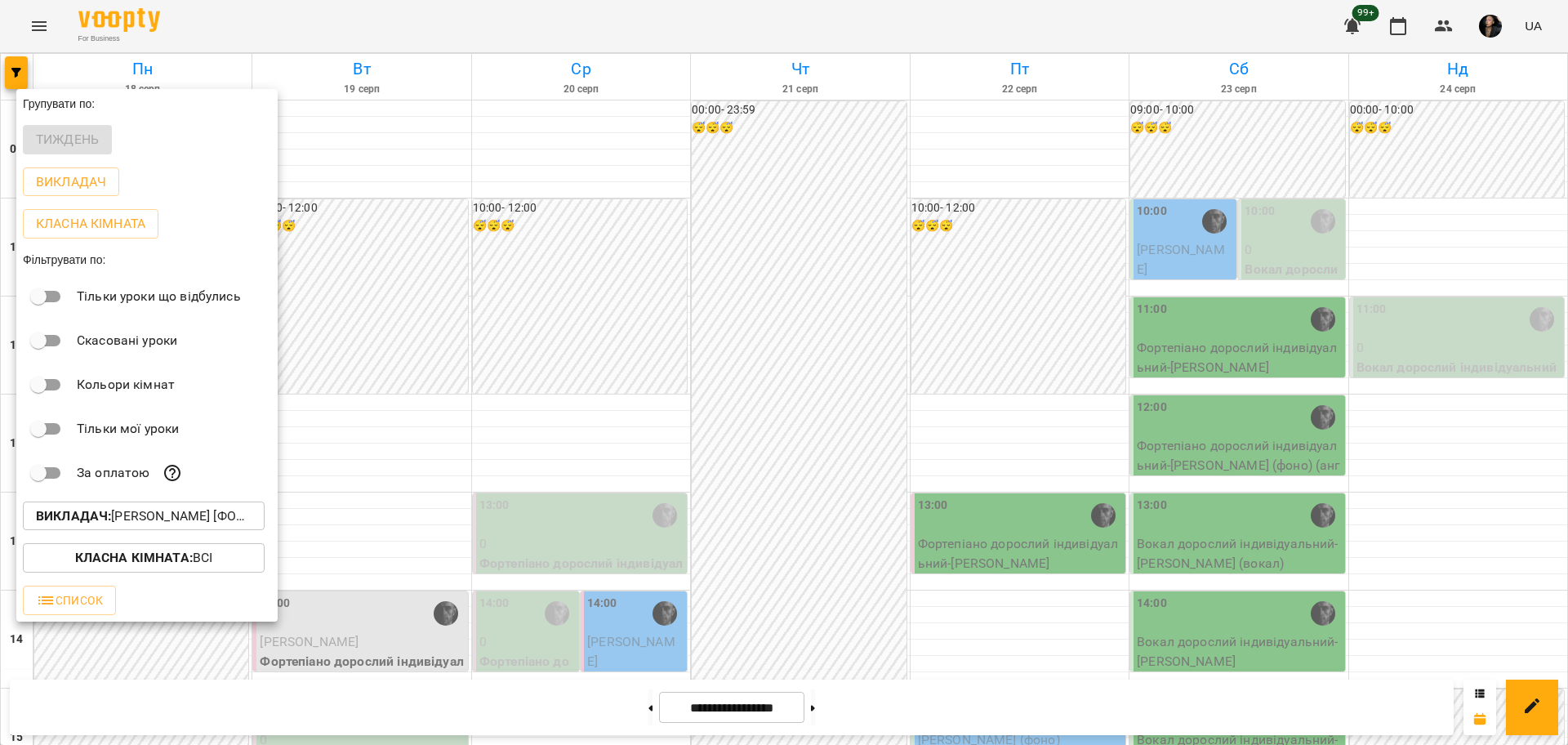
click at [470, 553] on div at bounding box center [784, 372] width 1568 height 745
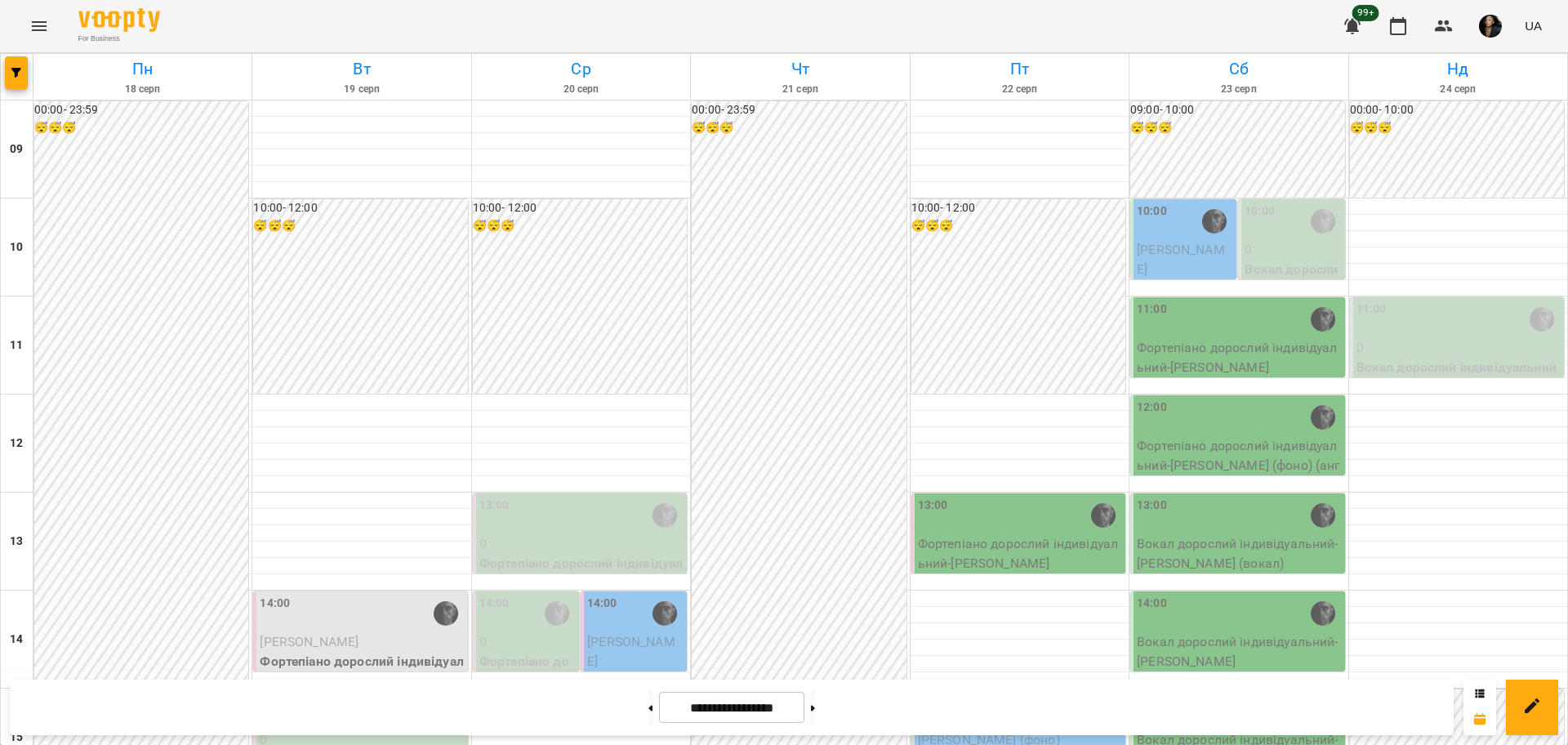
scroll to position [499, 0]
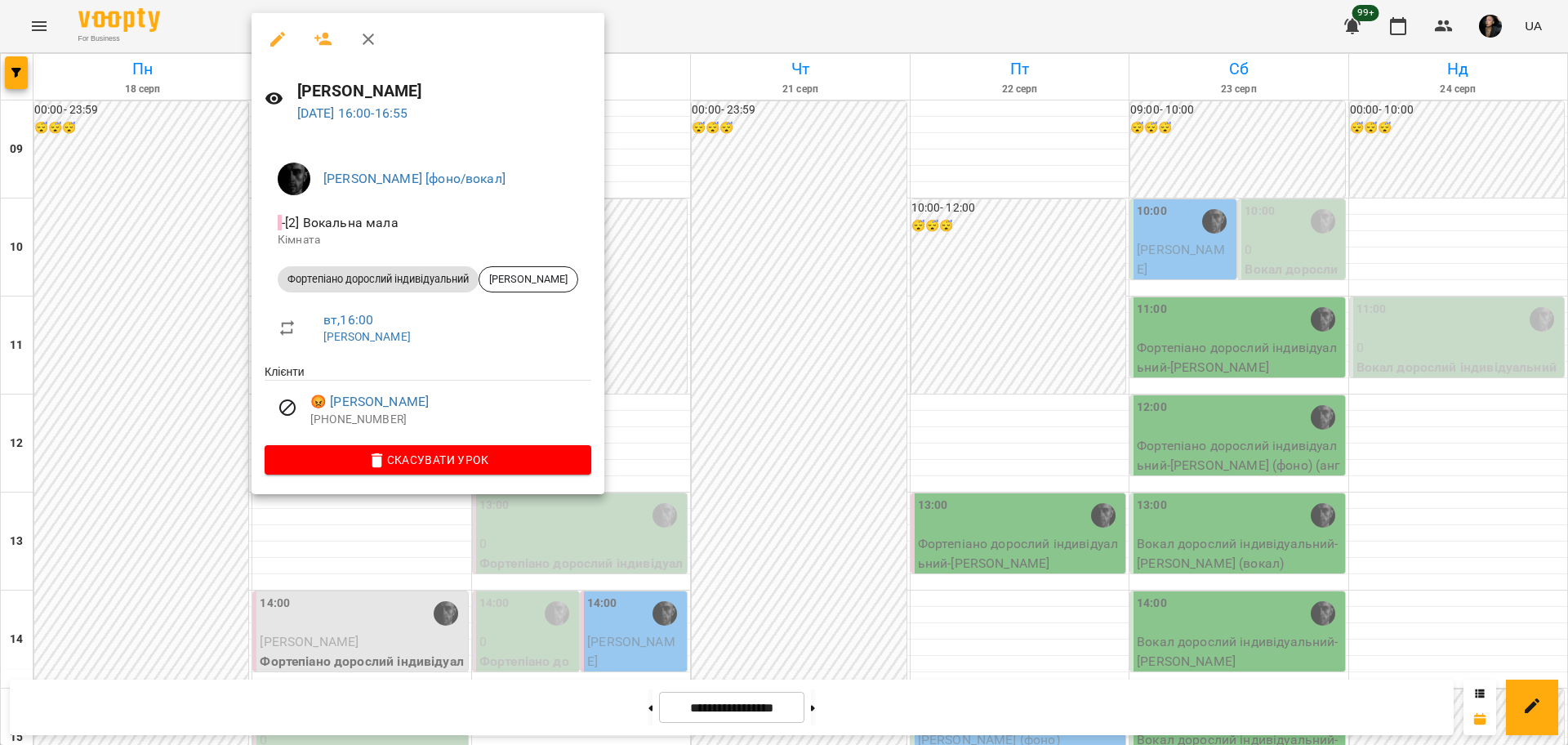
click at [774, 602] on div at bounding box center [784, 372] width 1568 height 745
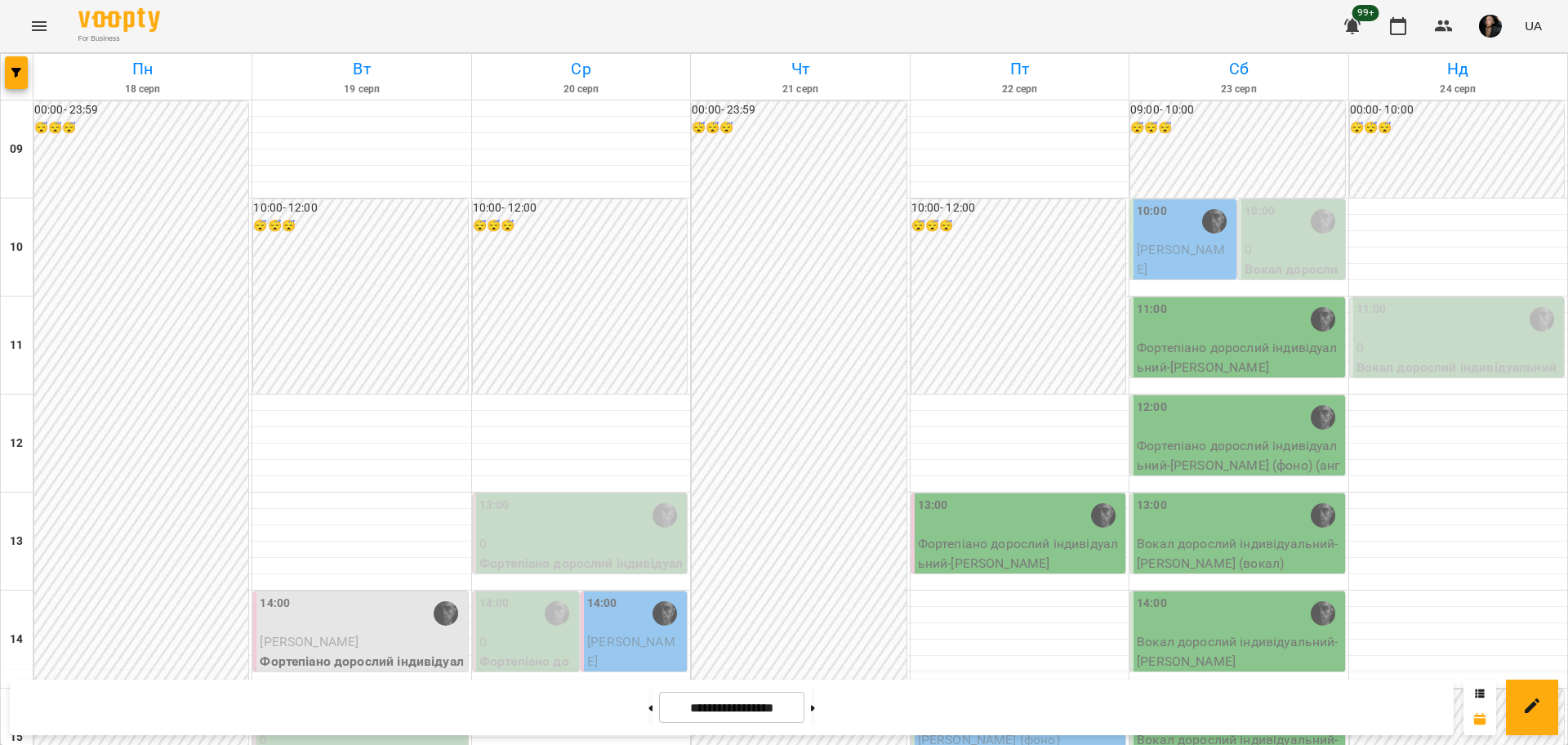
scroll to position [295, 0]
click at [24, 71] on span "button" at bounding box center [16, 72] width 23 height 10
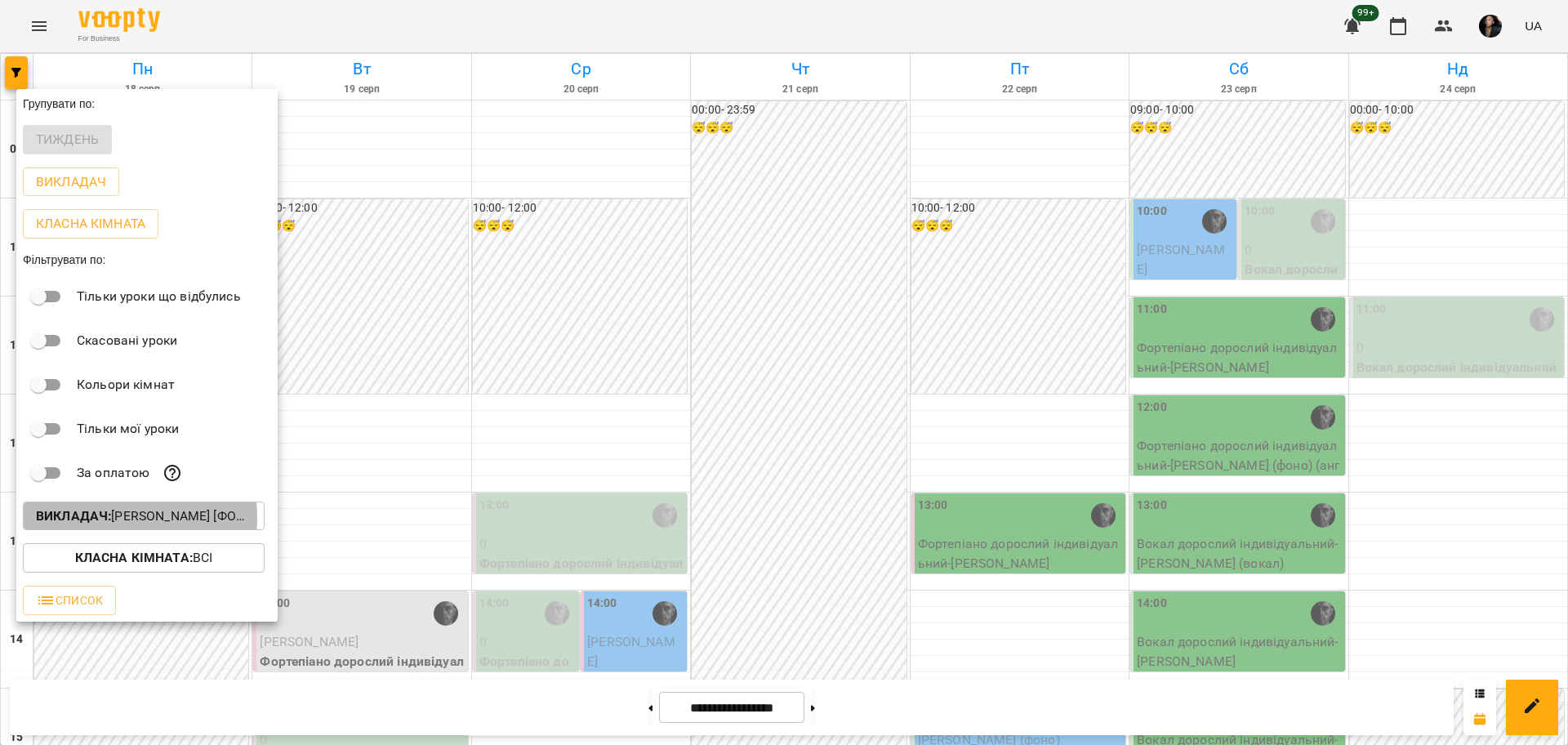
click at [111, 522] on b "Викладач :" at bounding box center [73, 515] width 75 height 15
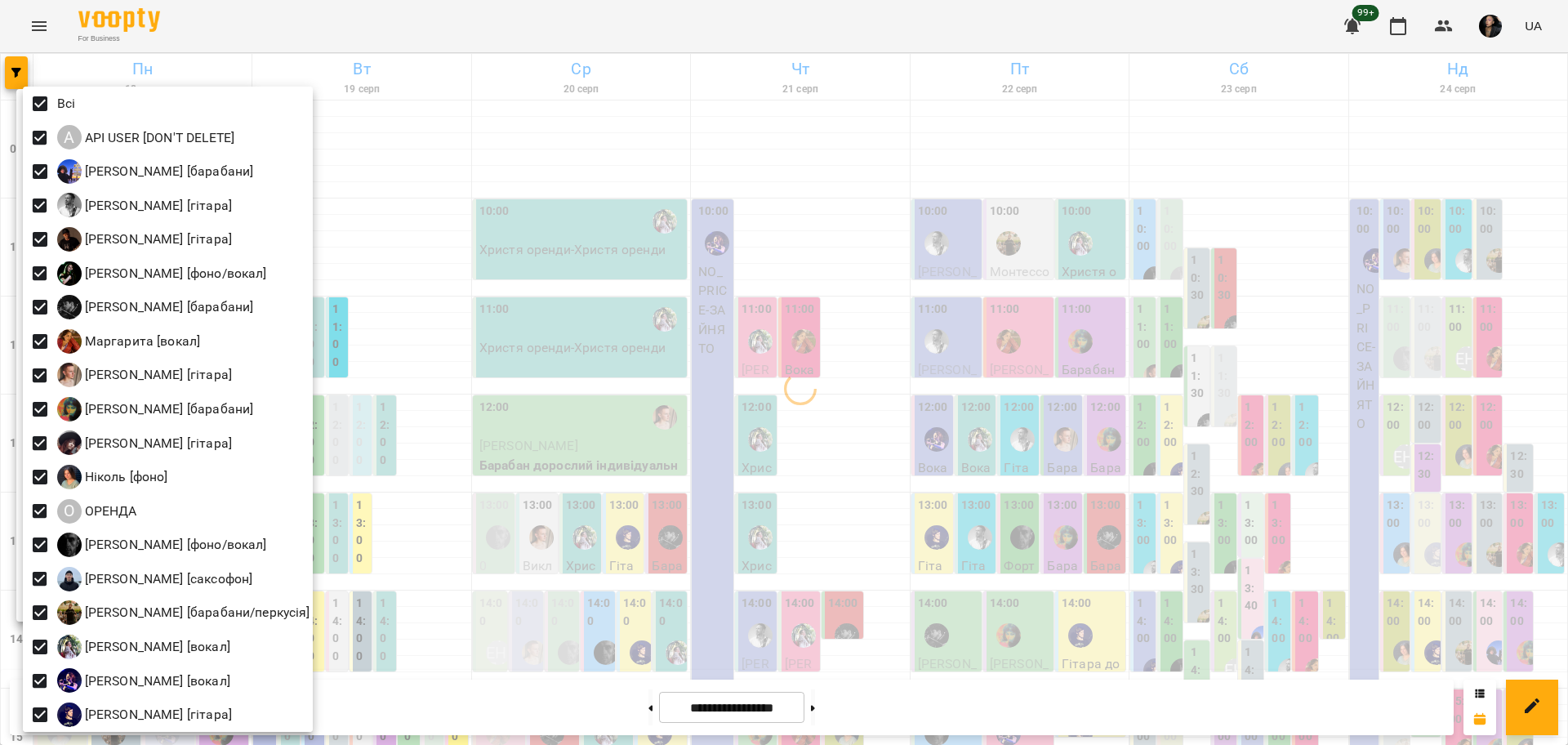
click at [776, 356] on div at bounding box center [784, 372] width 1568 height 745
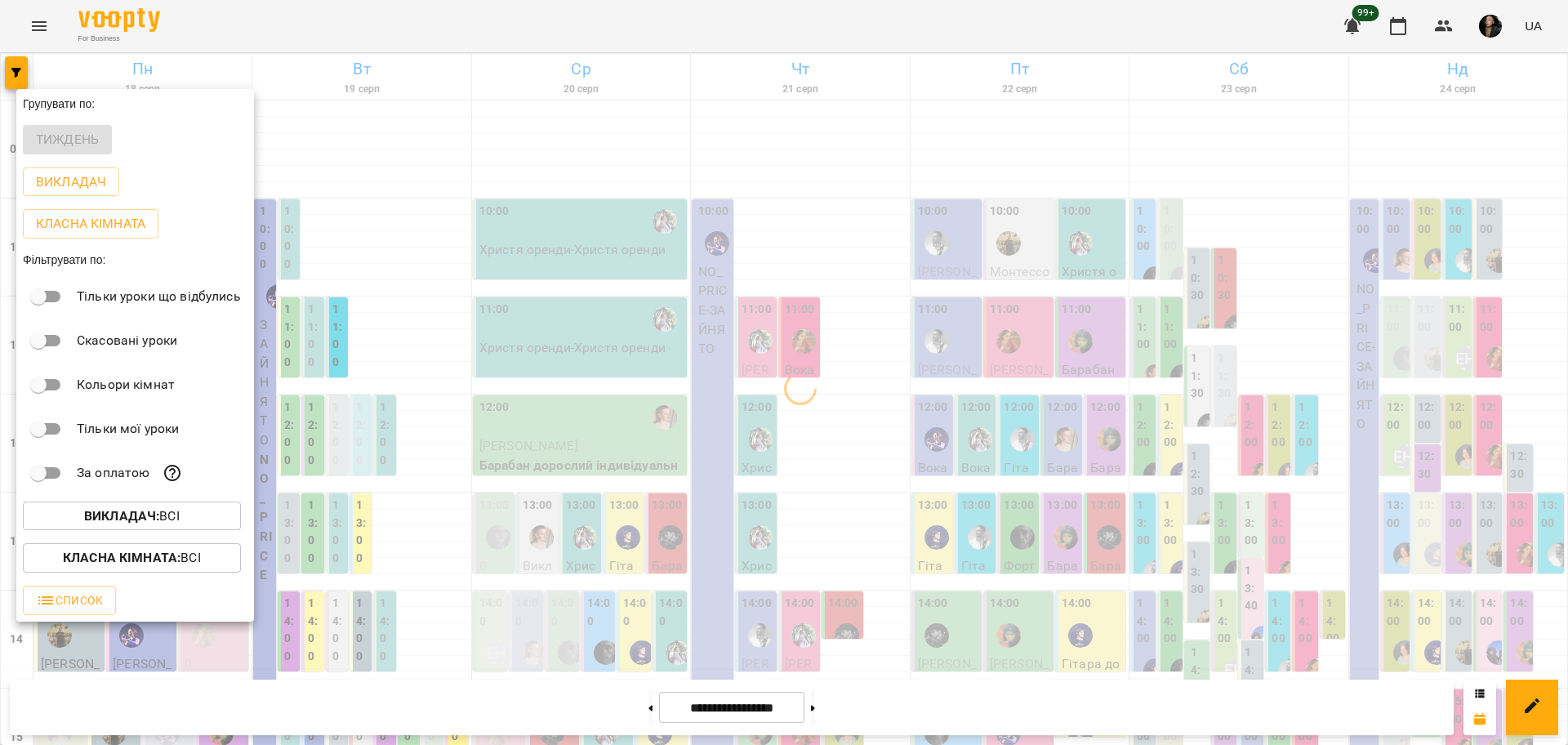
click at [176, 565] on b "Класна кімната :" at bounding box center [122, 557] width 118 height 15
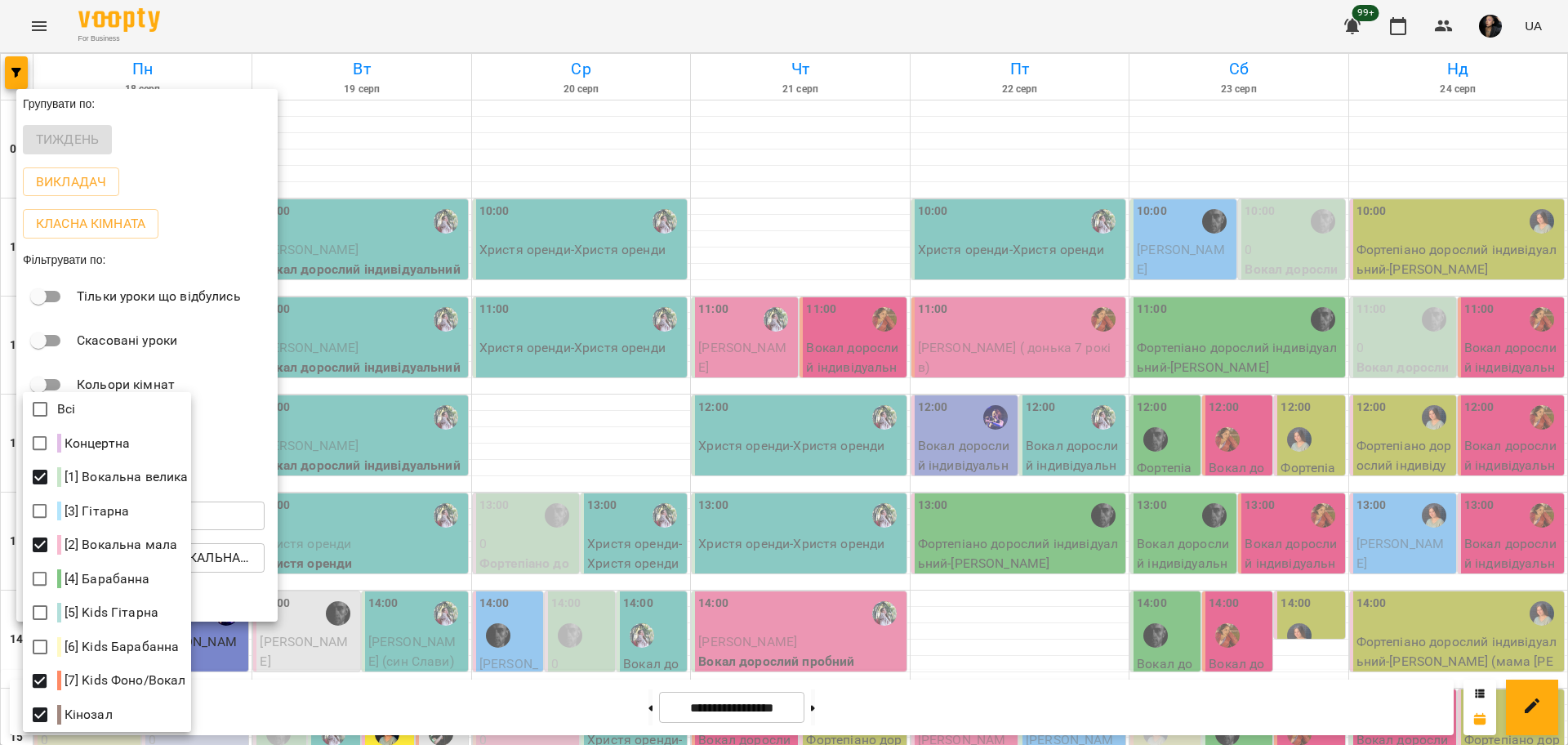
click at [670, 553] on div at bounding box center [784, 372] width 1568 height 745
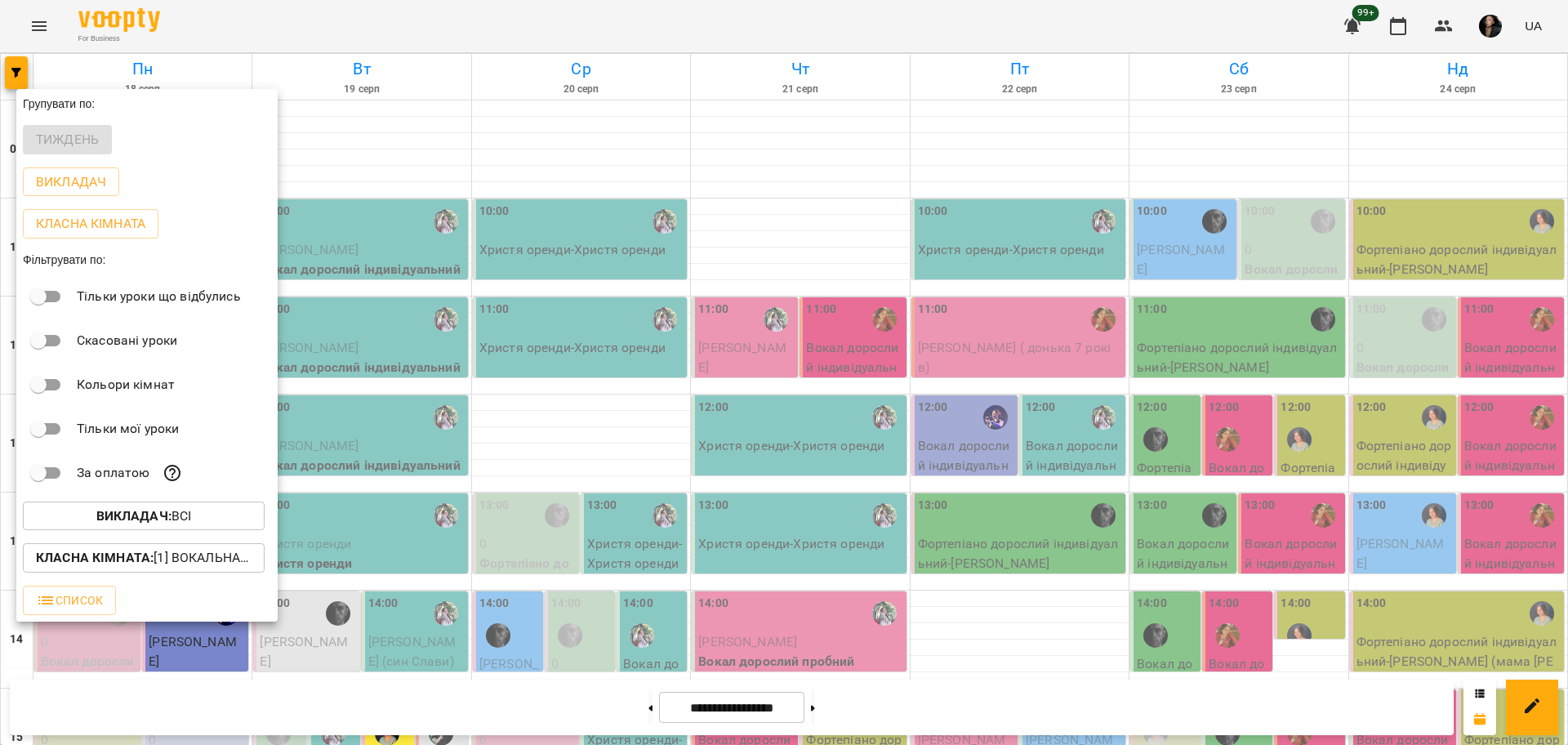
click at [690, 547] on div at bounding box center [784, 372] width 1568 height 745
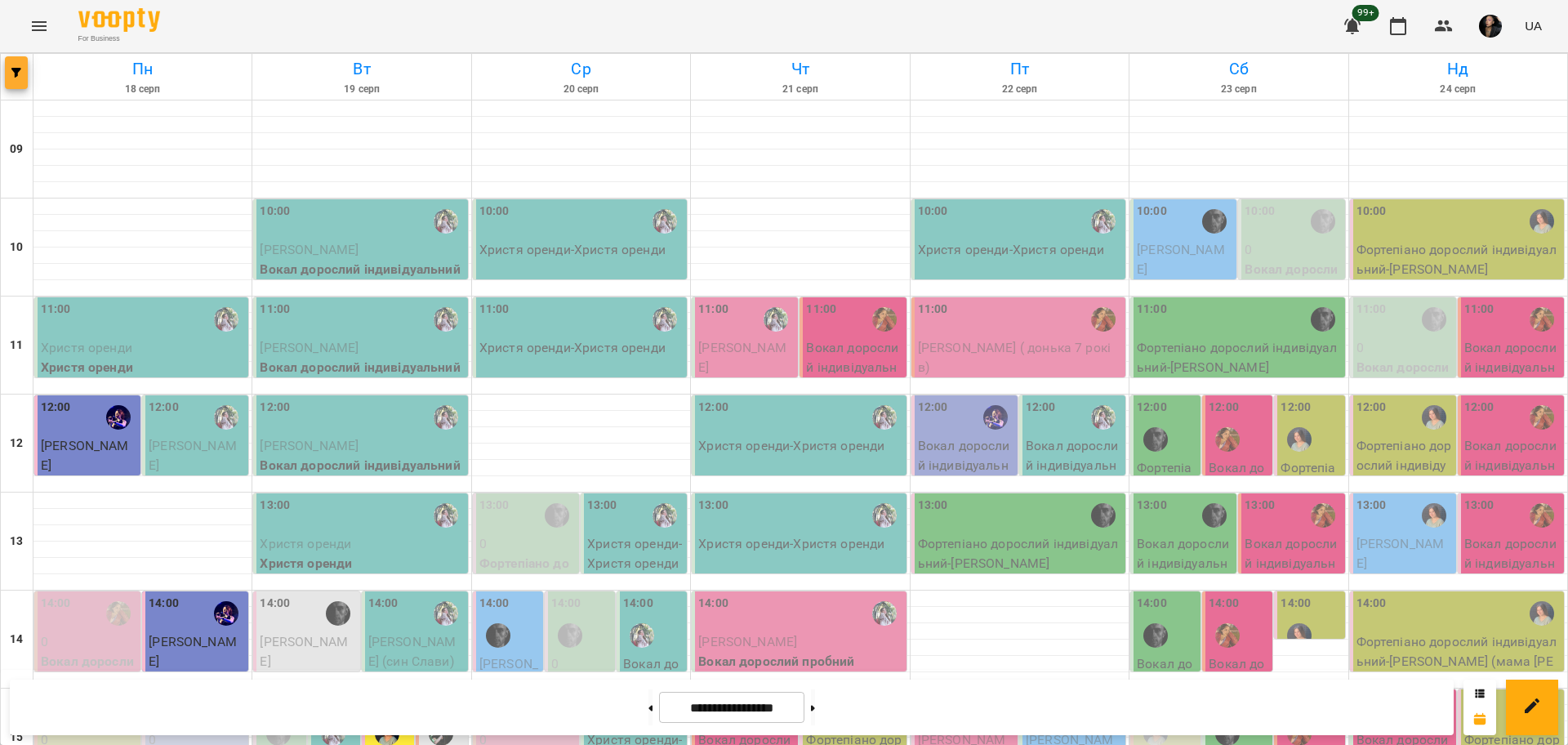
click at [11, 72] on icon "button" at bounding box center [16, 72] width 10 height 10
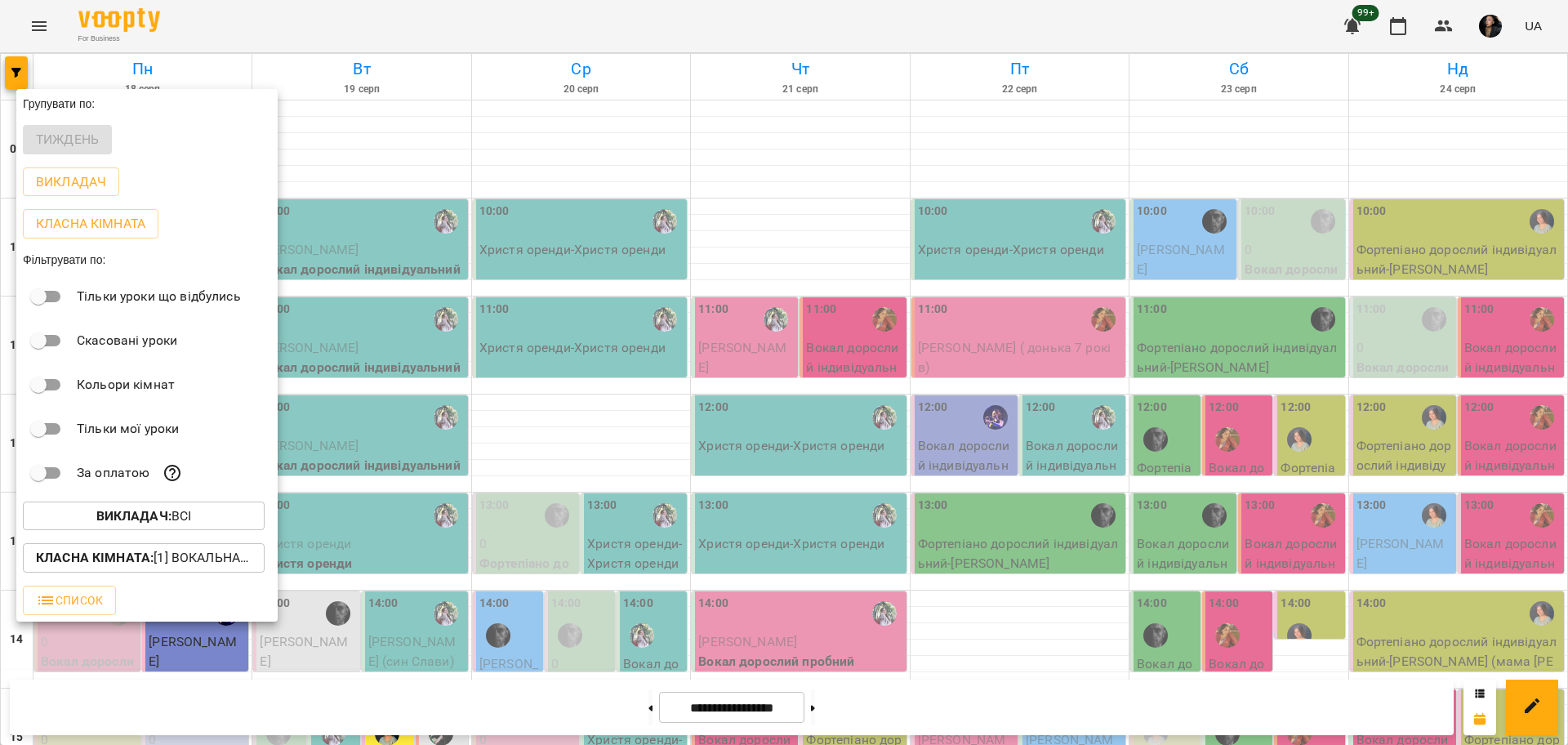
click at [173, 530] on button "Викладач : Всі" at bounding box center [143, 516] width 241 height 29
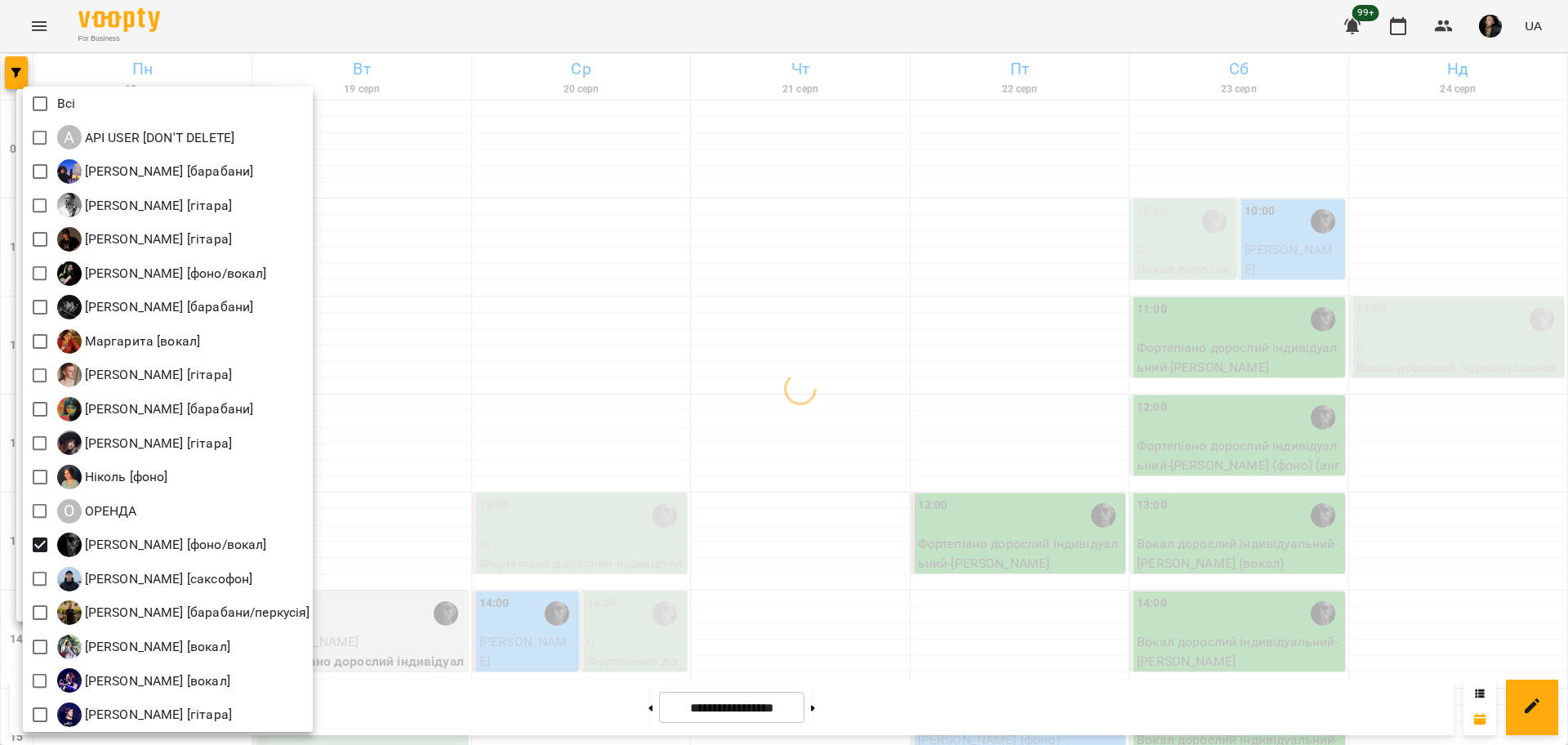
click at [579, 568] on div at bounding box center [784, 372] width 1568 height 745
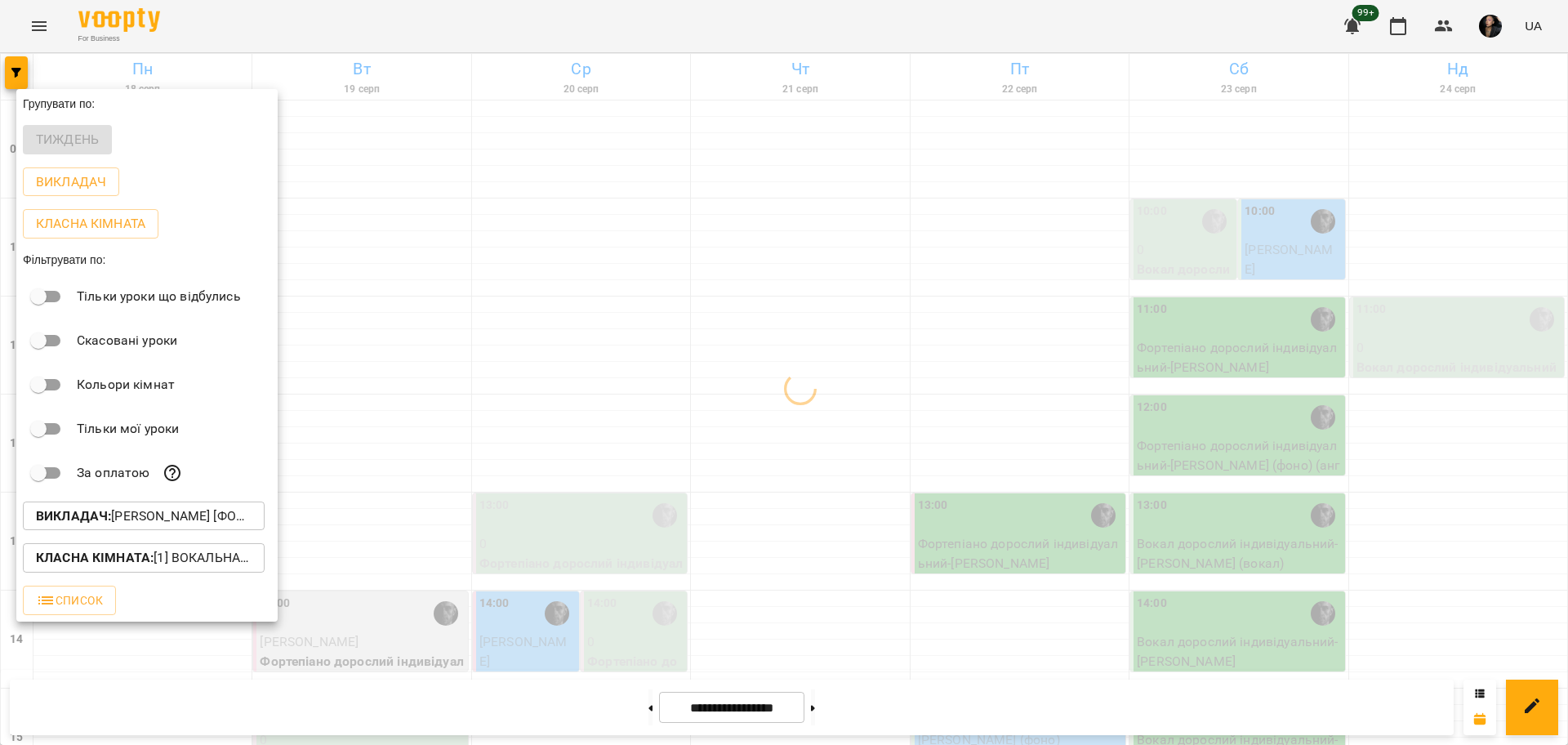
click at [203, 564] on p "Класна кімната : [1] Вокальна велика,[2] Вокальна мала,[7] Kids Фоно/Вокал,Кіно…" at bounding box center [143, 557] width 216 height 20
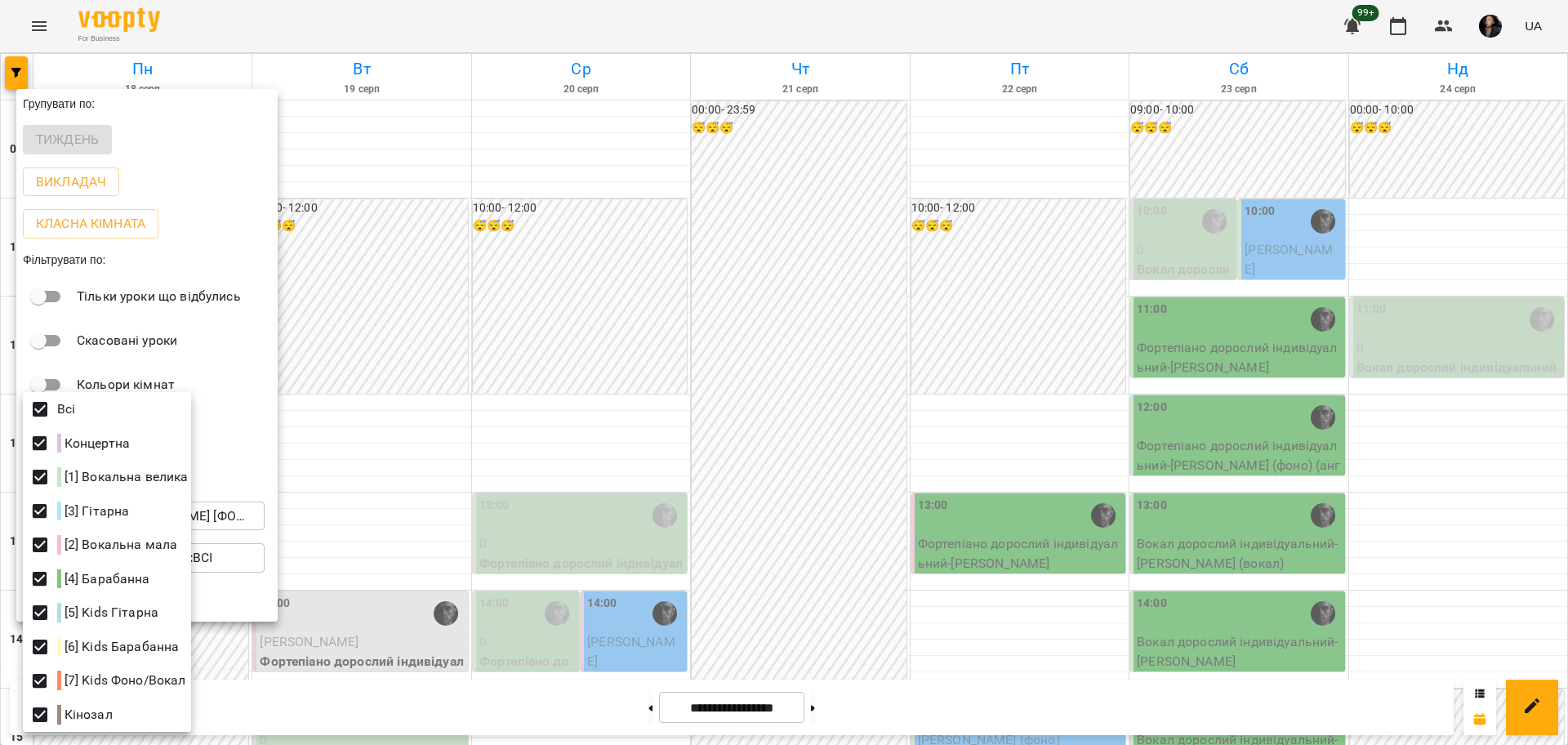
click at [851, 491] on div at bounding box center [784, 372] width 1568 height 745
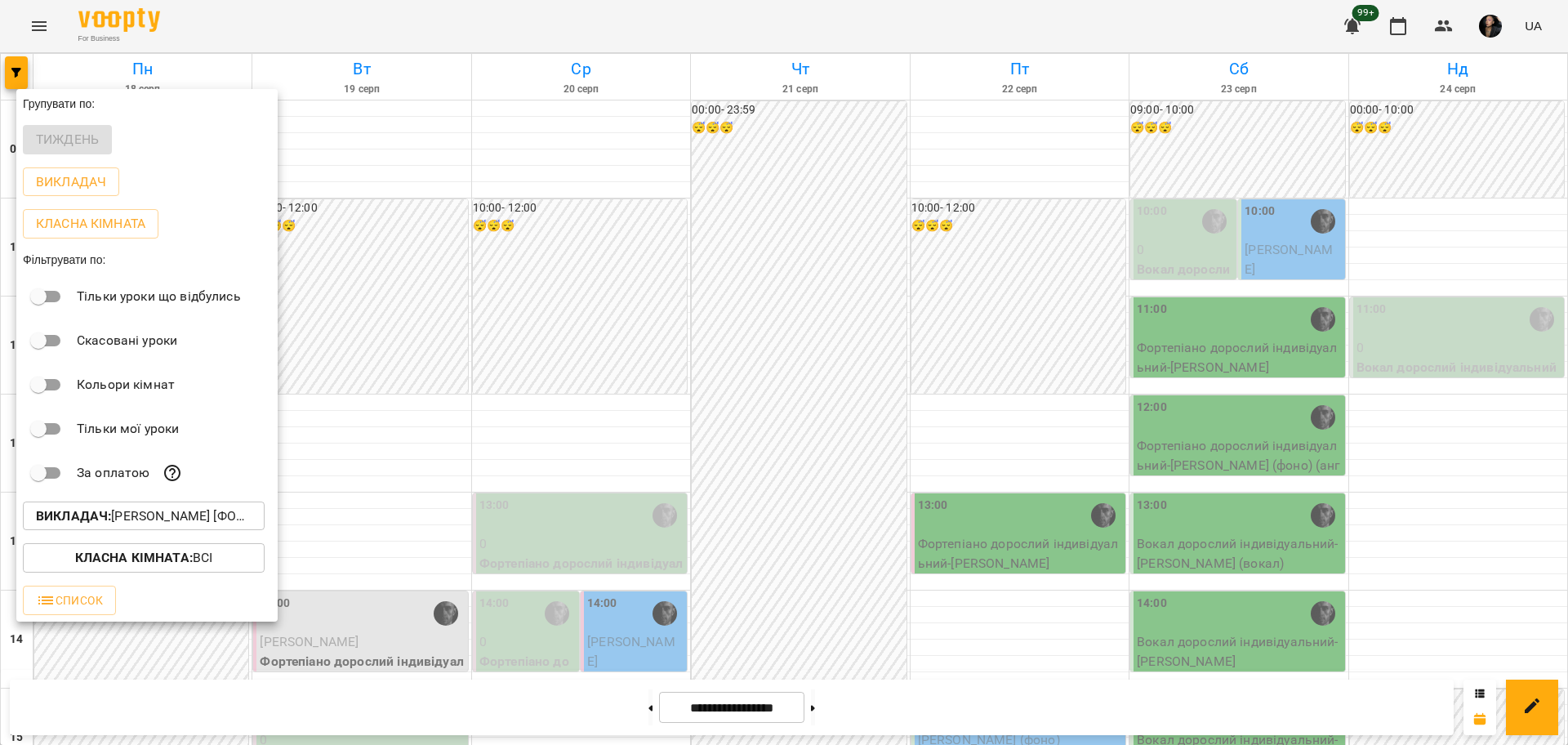
click at [779, 524] on div at bounding box center [784, 372] width 1568 height 745
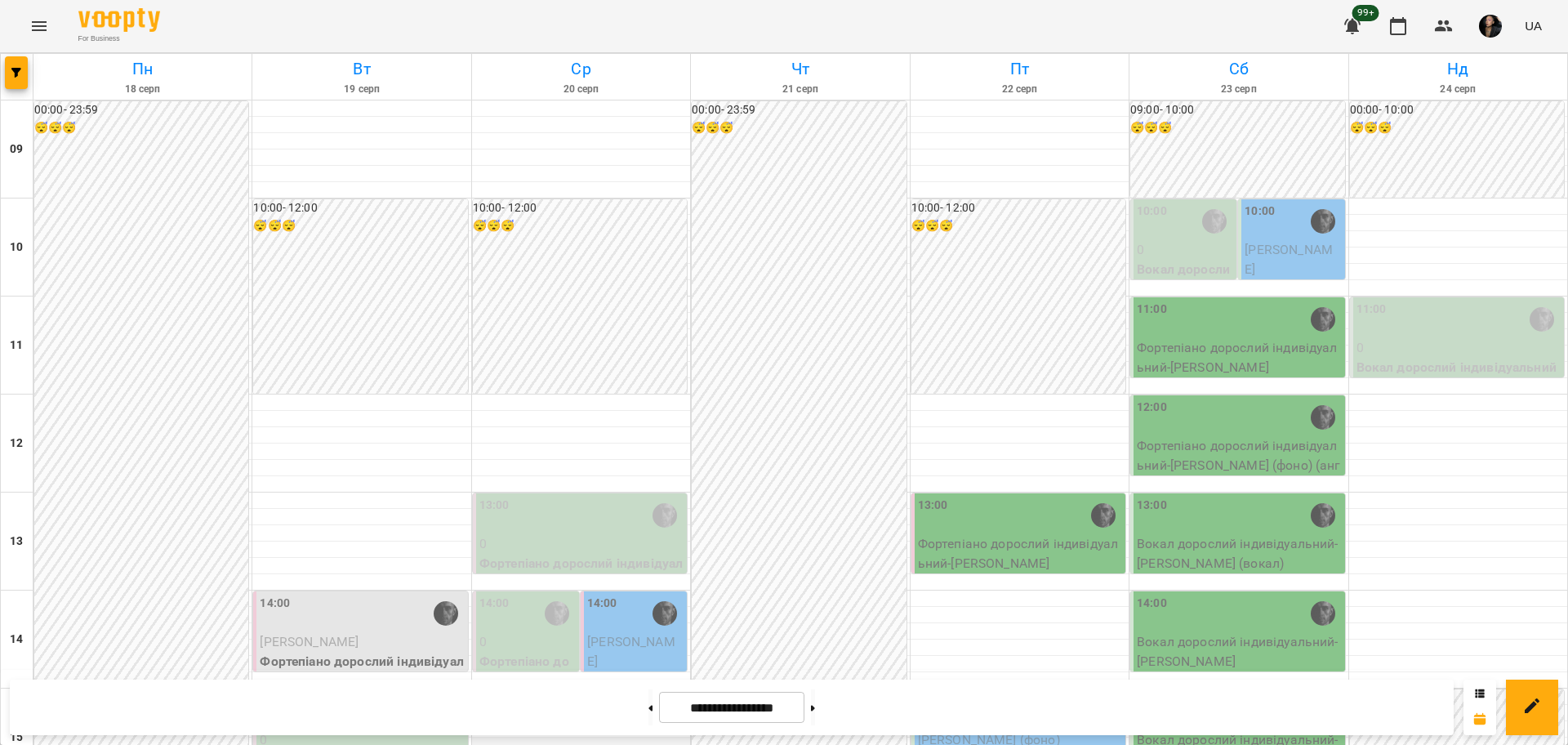
scroll to position [703, 0]
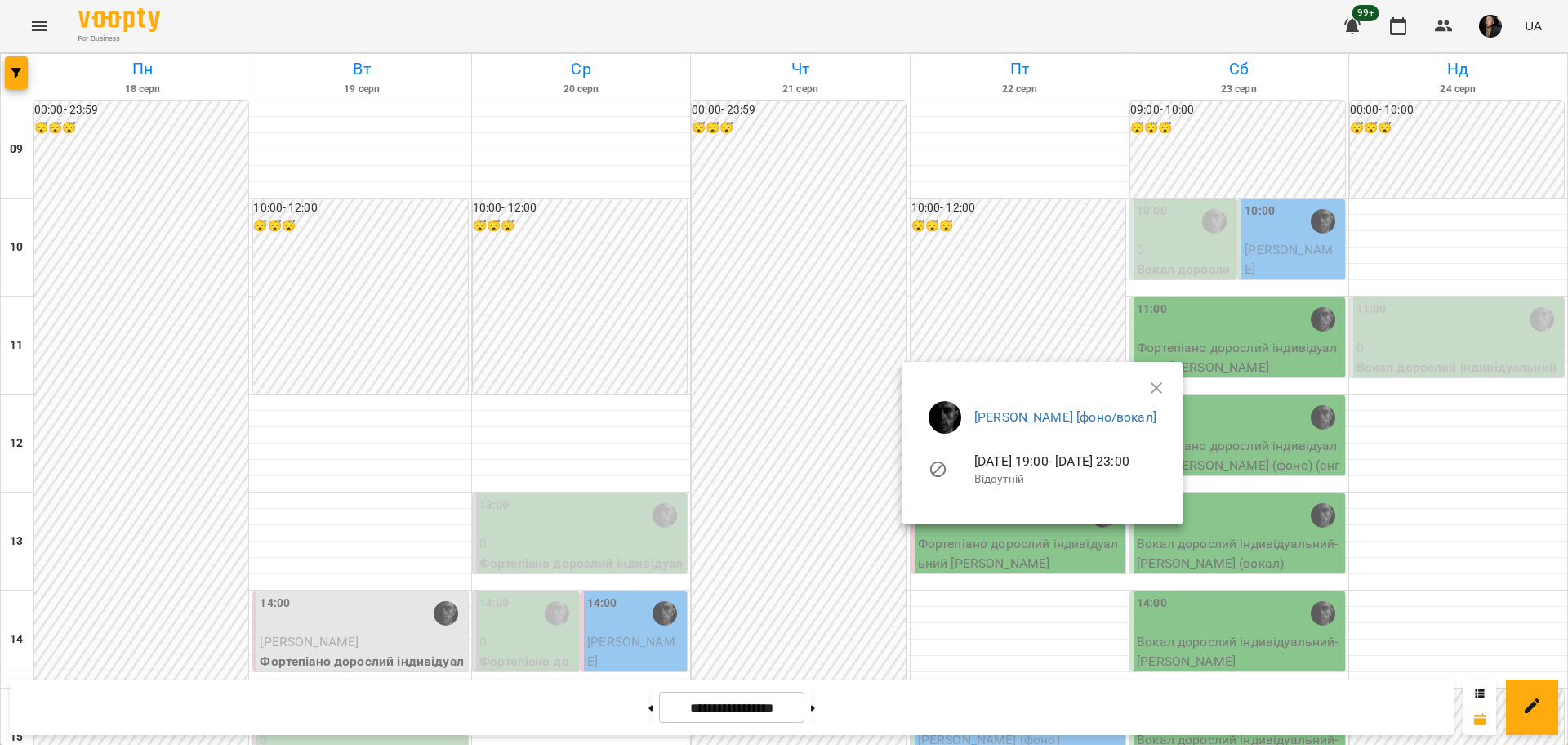
click at [599, 509] on div at bounding box center [784, 372] width 1568 height 745
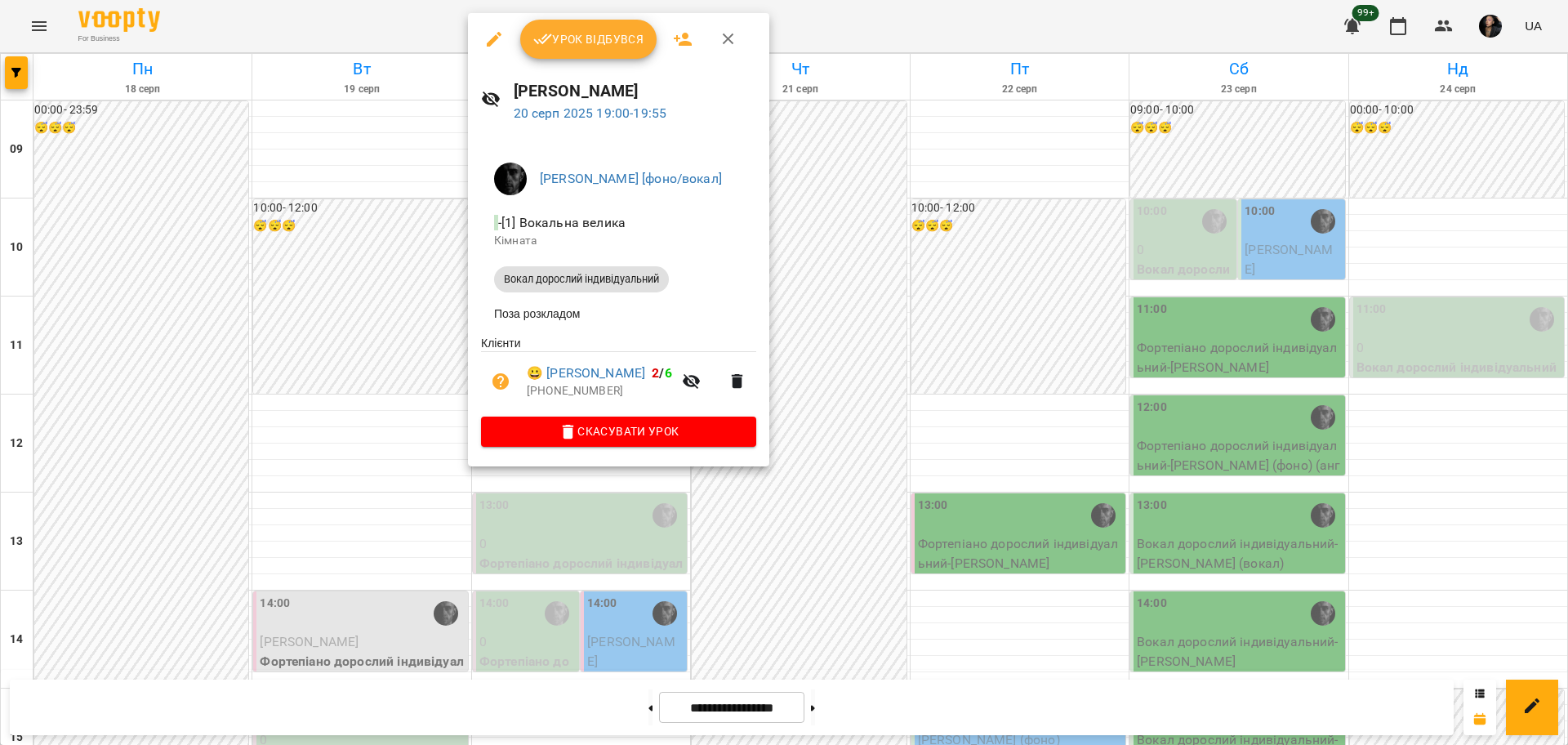
click at [503, 35] on icon "button" at bounding box center [493, 39] width 20 height 20
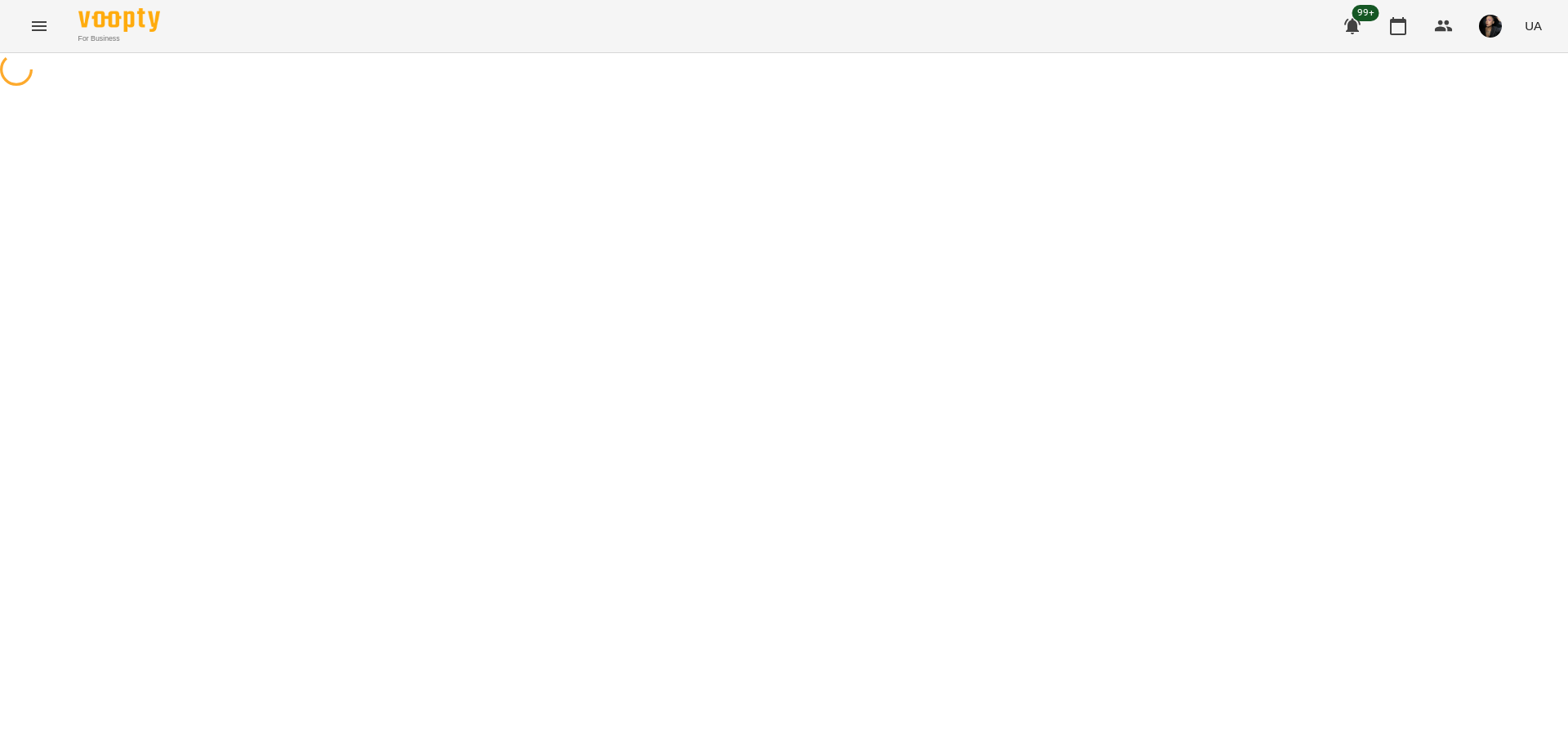
select select "**********"
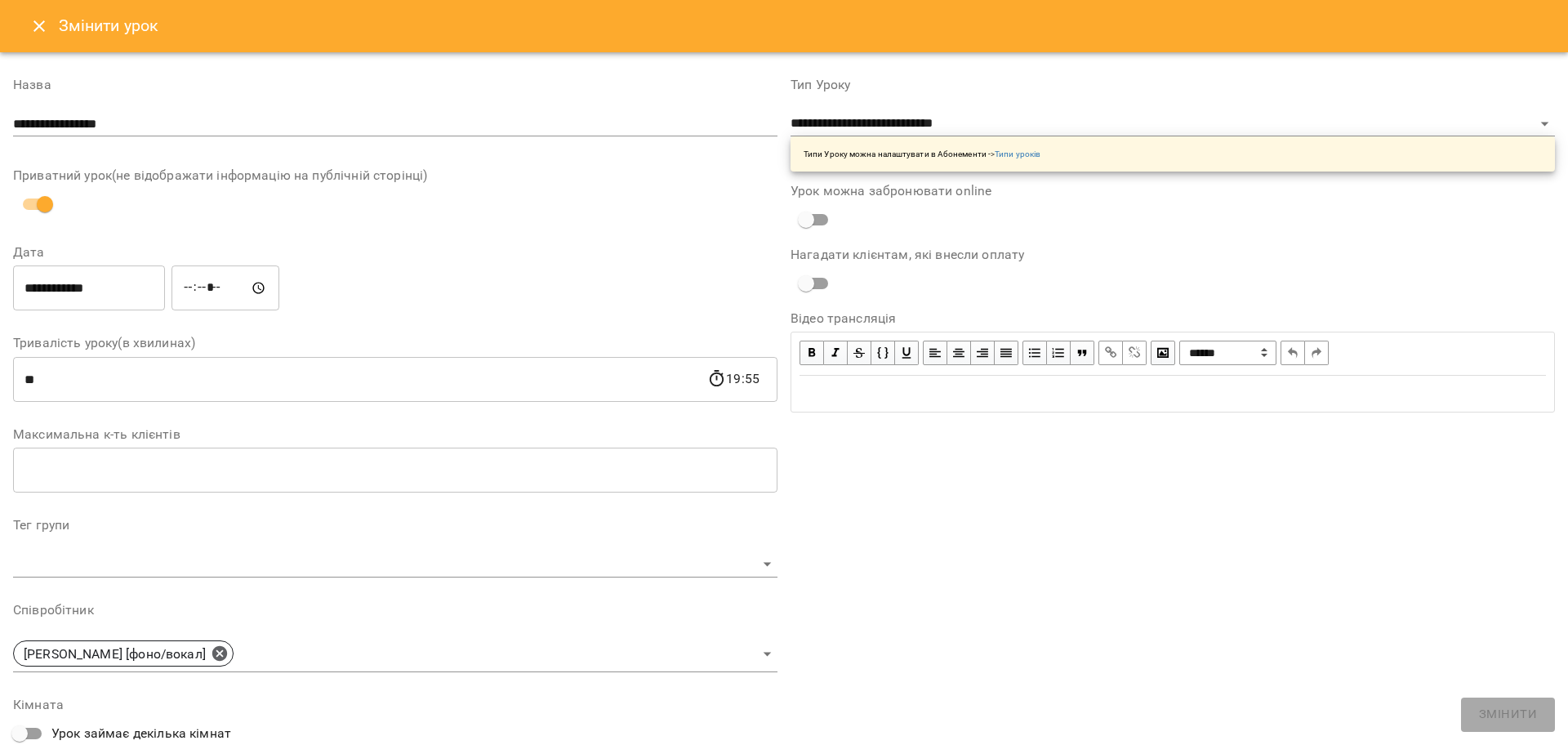
click at [194, 291] on input "*****" at bounding box center [224, 288] width 107 height 46
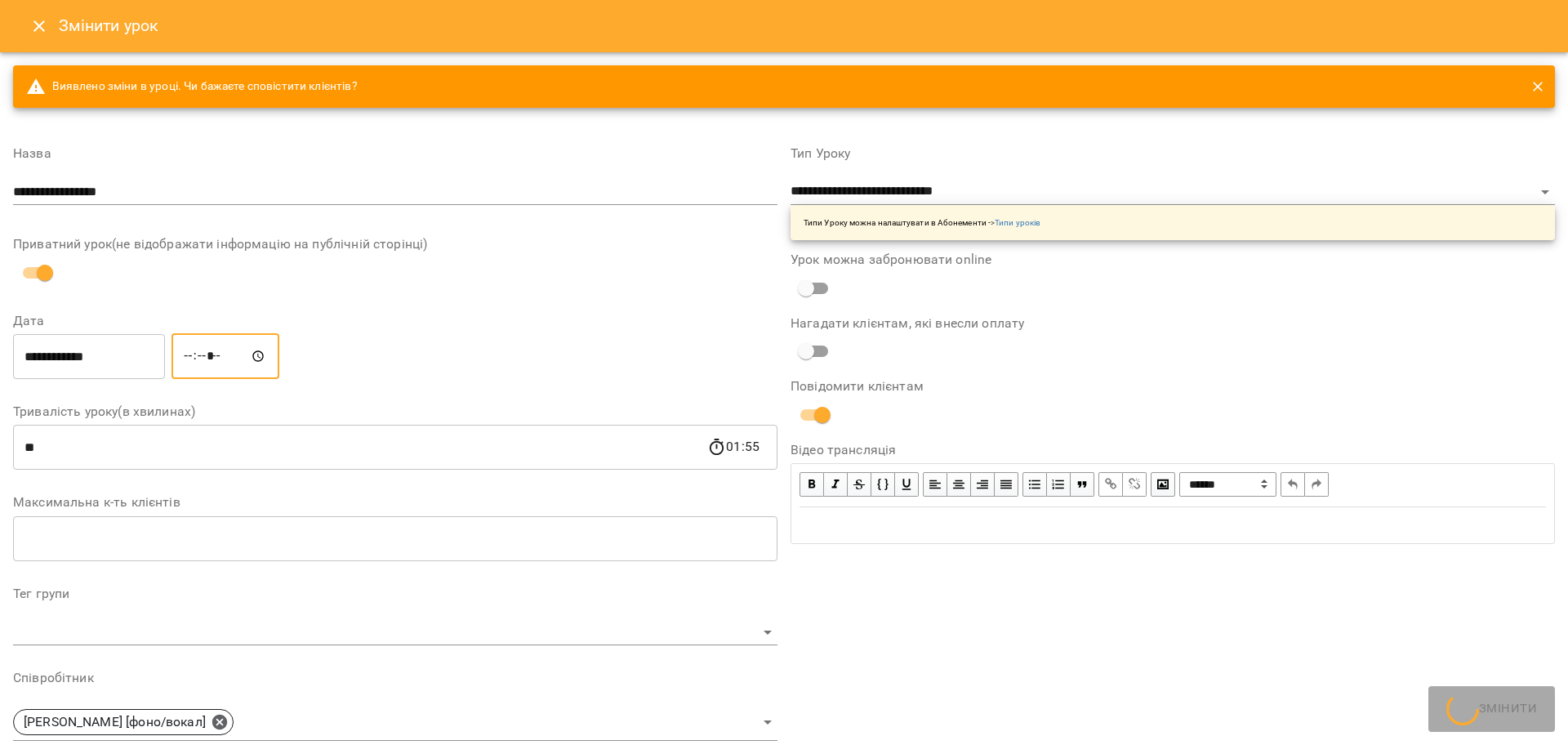
type input "*****"
click at [1258, 606] on div "**********" at bounding box center [1173, 612] width 777 height 970
click at [1484, 716] on span "Змінити" at bounding box center [1507, 715] width 58 height 21
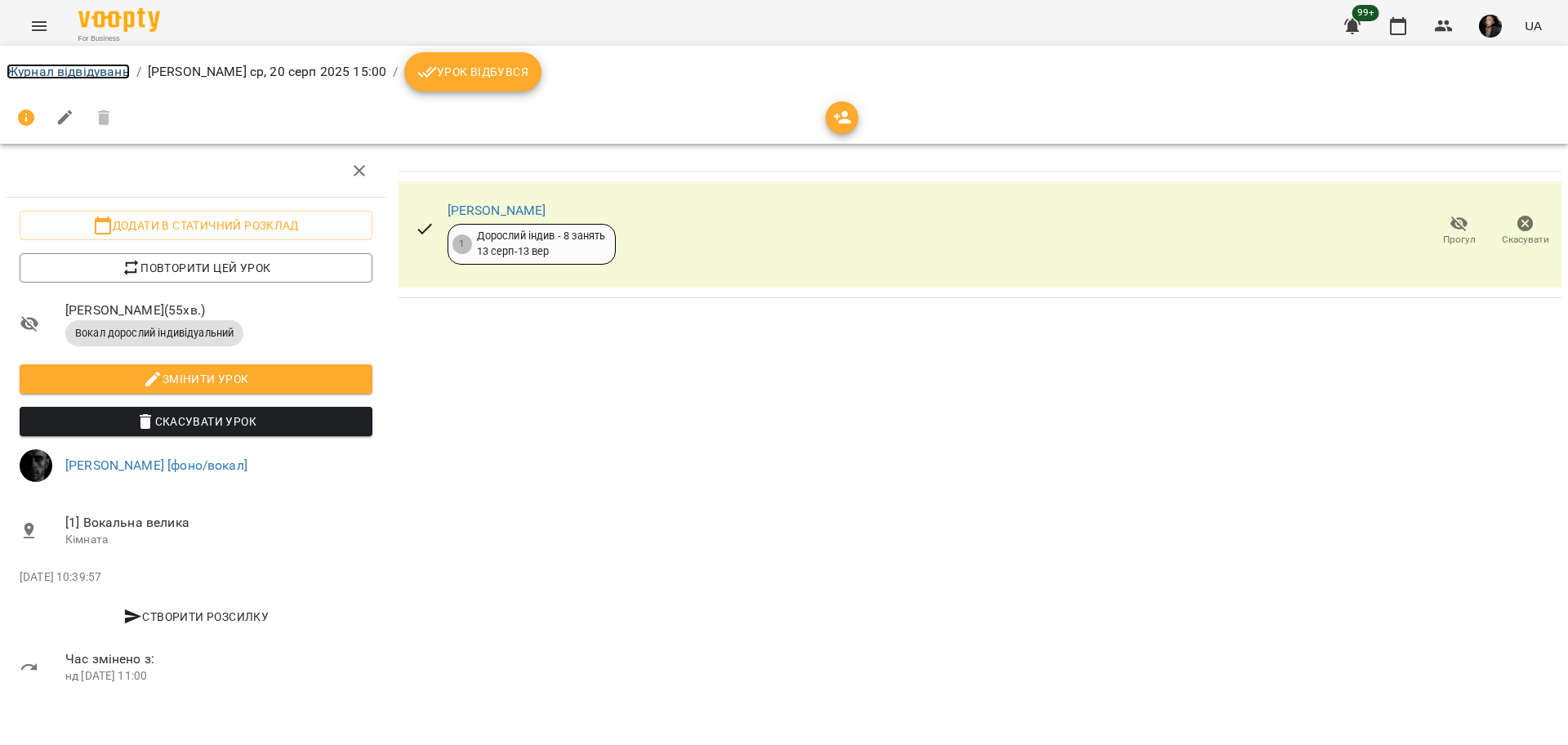
click at [93, 75] on link "Журнал відвідувань" at bounding box center [68, 71] width 124 height 15
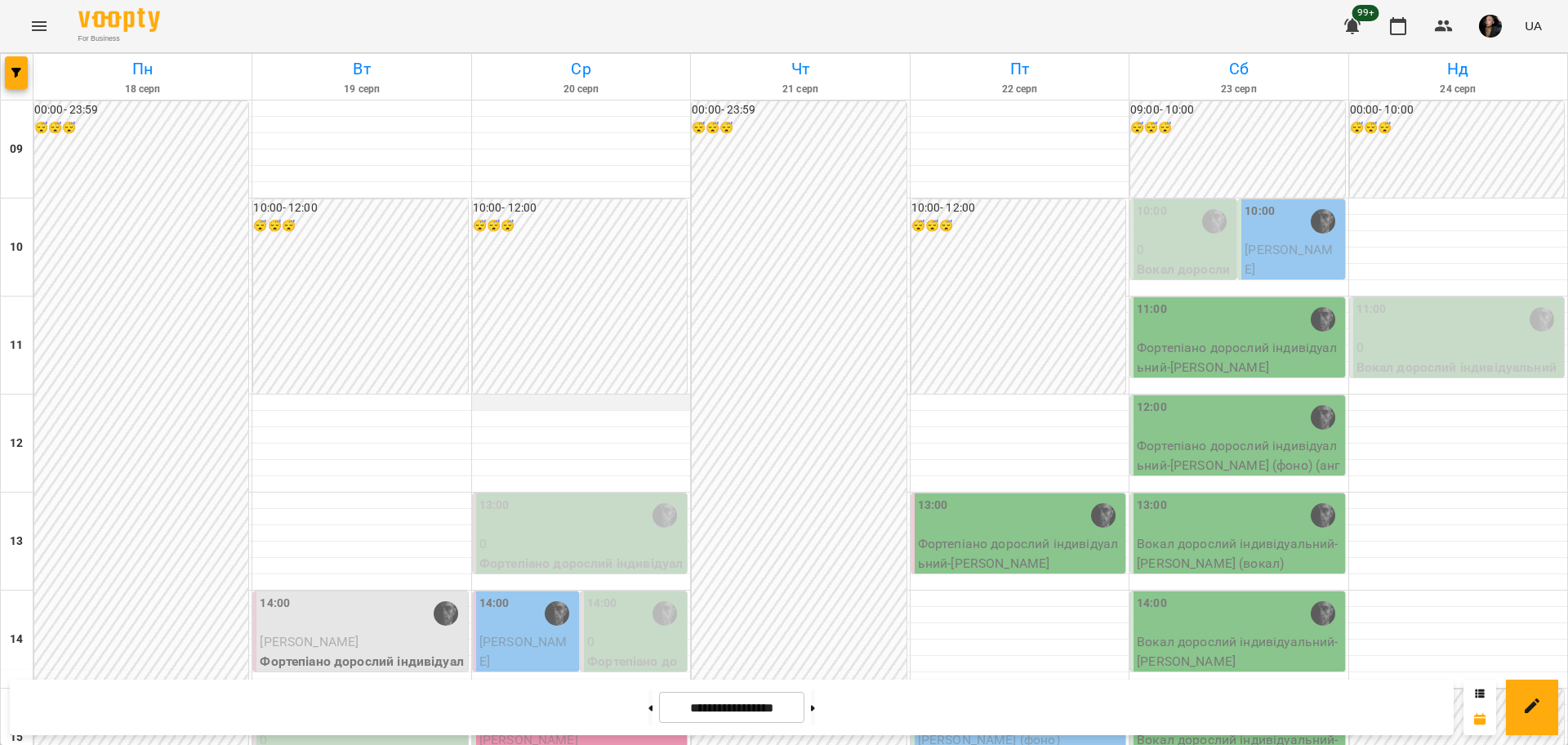
scroll to position [306, 0]
click at [568, 732] on span "Храпейчук Данііл" at bounding box center [528, 739] width 99 height 15
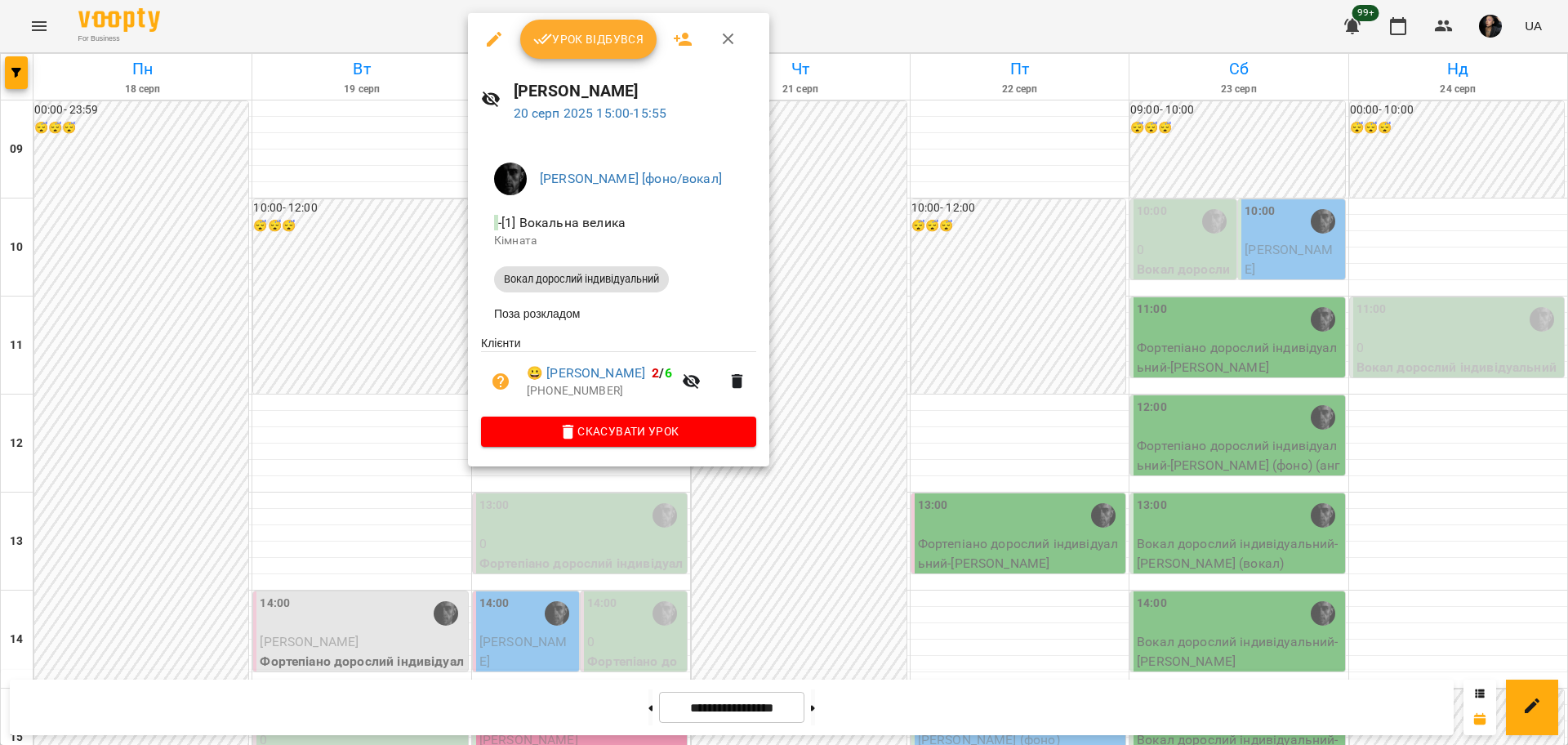
click at [499, 43] on icon "button" at bounding box center [493, 39] width 20 height 20
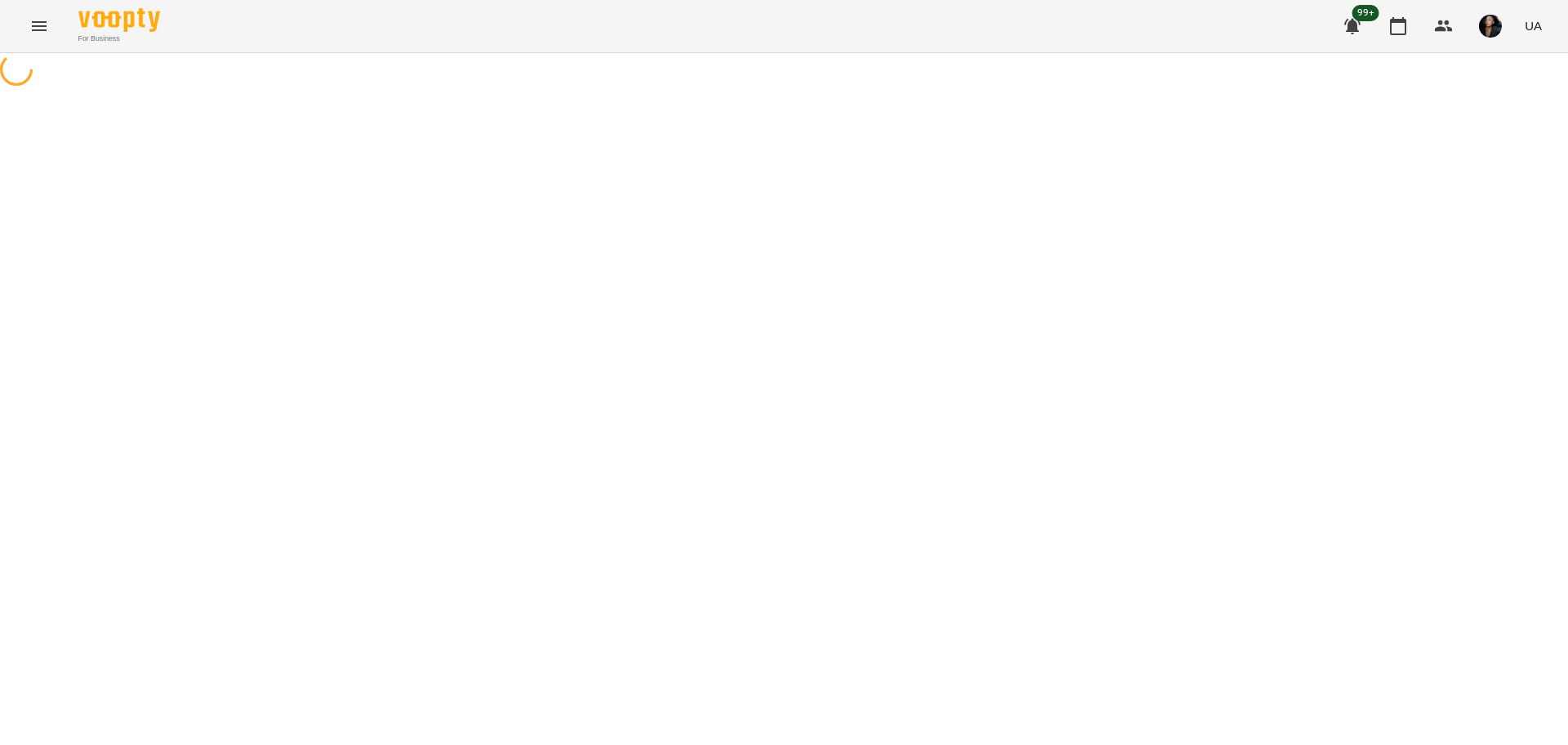
select select "**********"
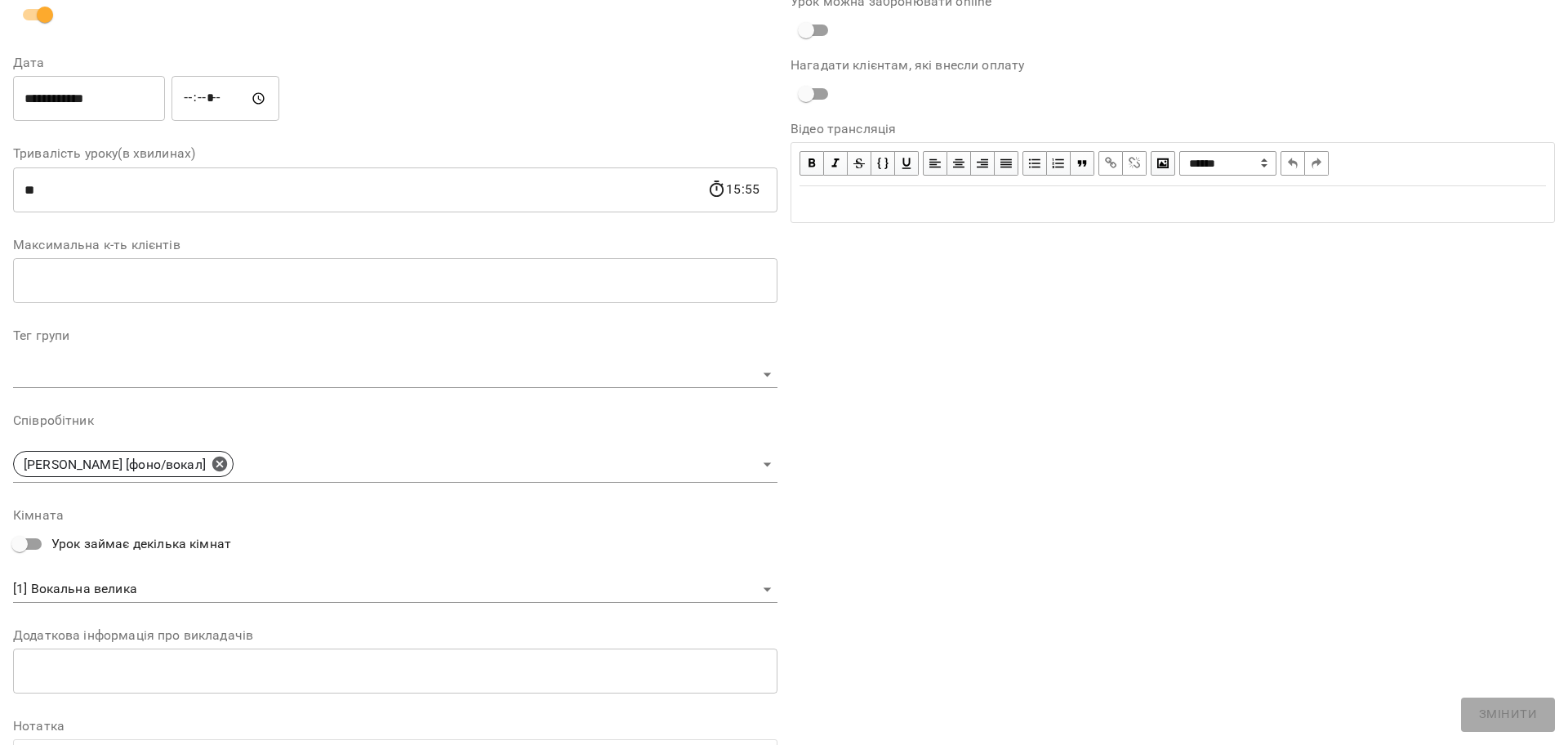
scroll to position [204, 0]
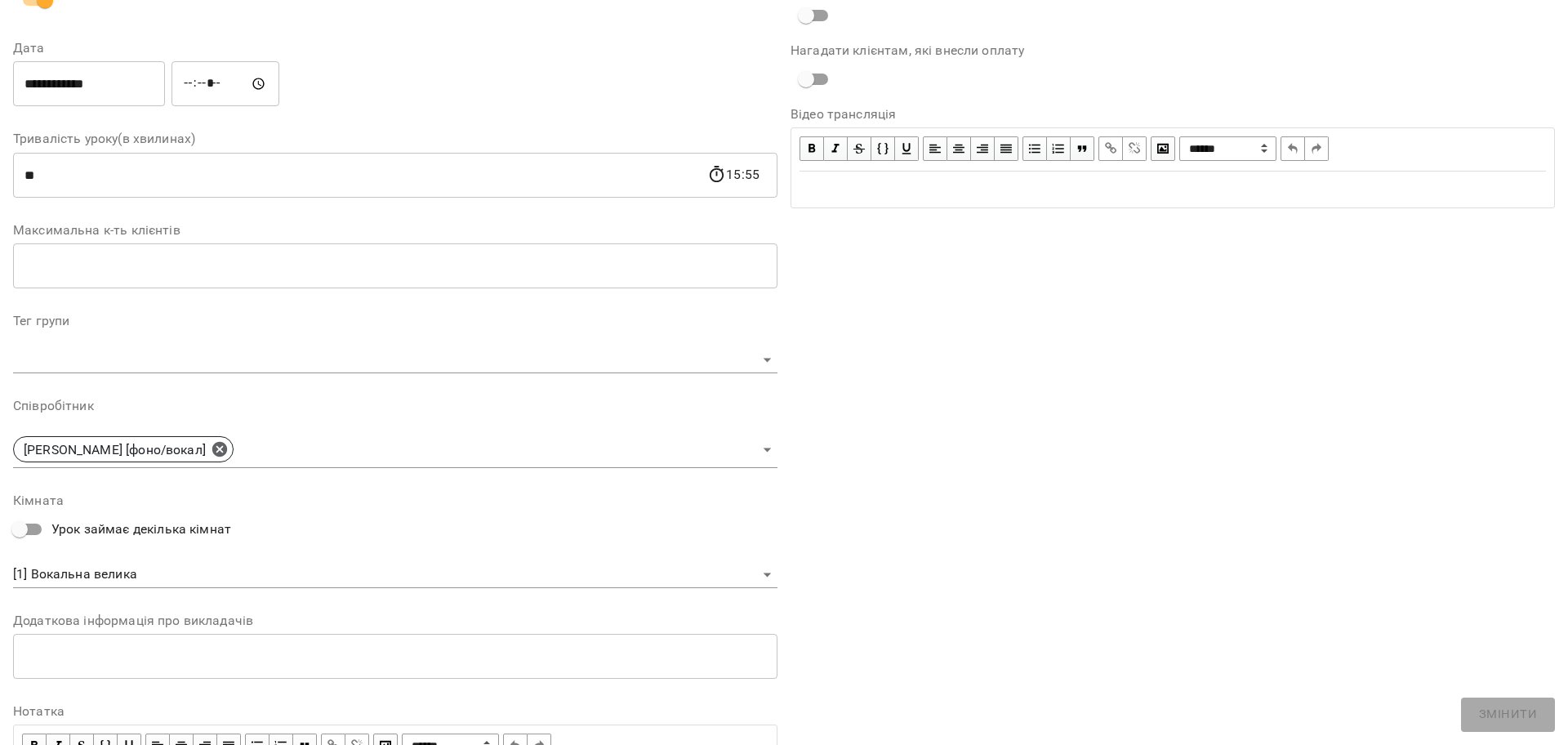
click at [61, 568] on body "**********" at bounding box center [784, 354] width 1568 height 709
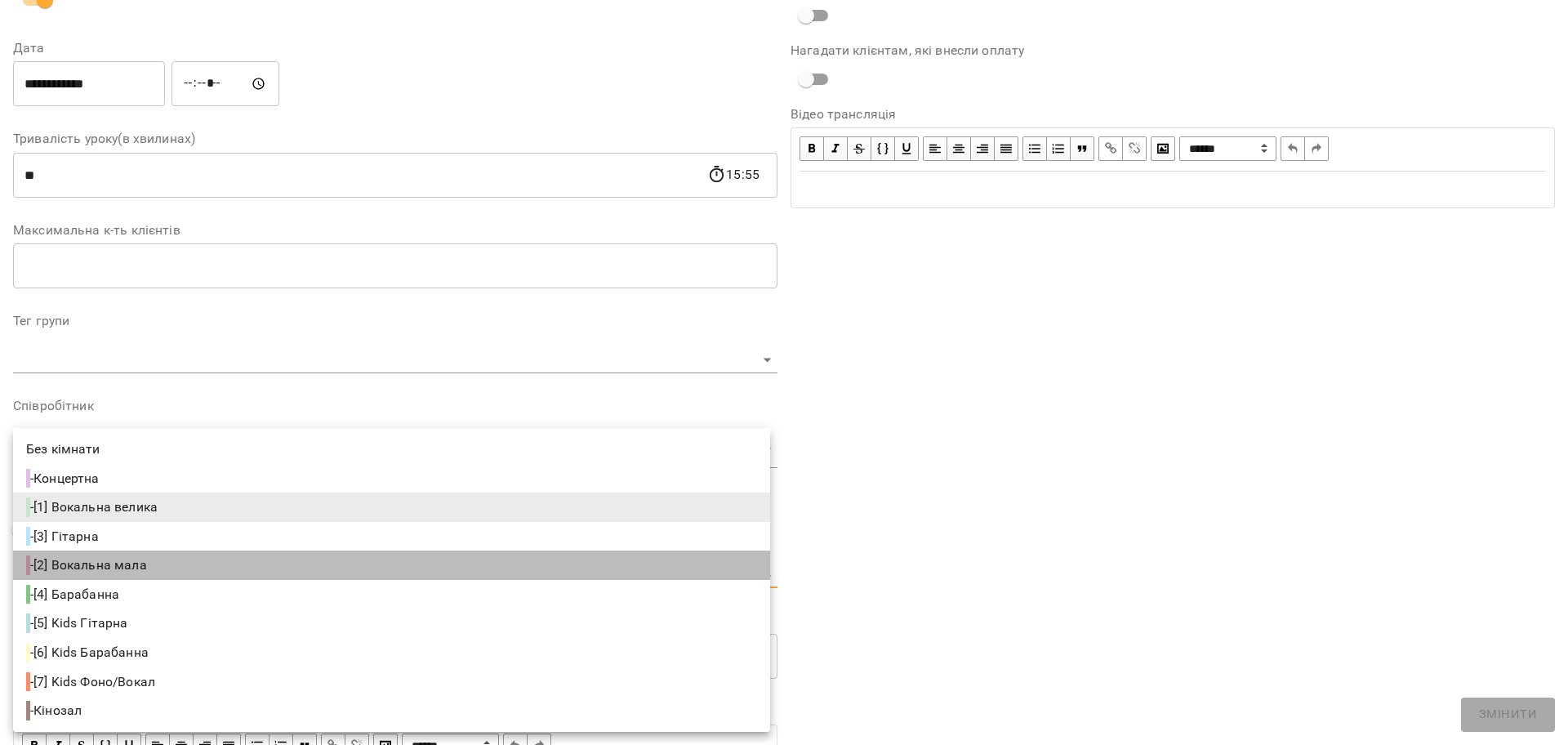
click at [76, 571] on span "- [2] Вокальна мала" at bounding box center [87, 564] width 124 height 20
type input "**********"
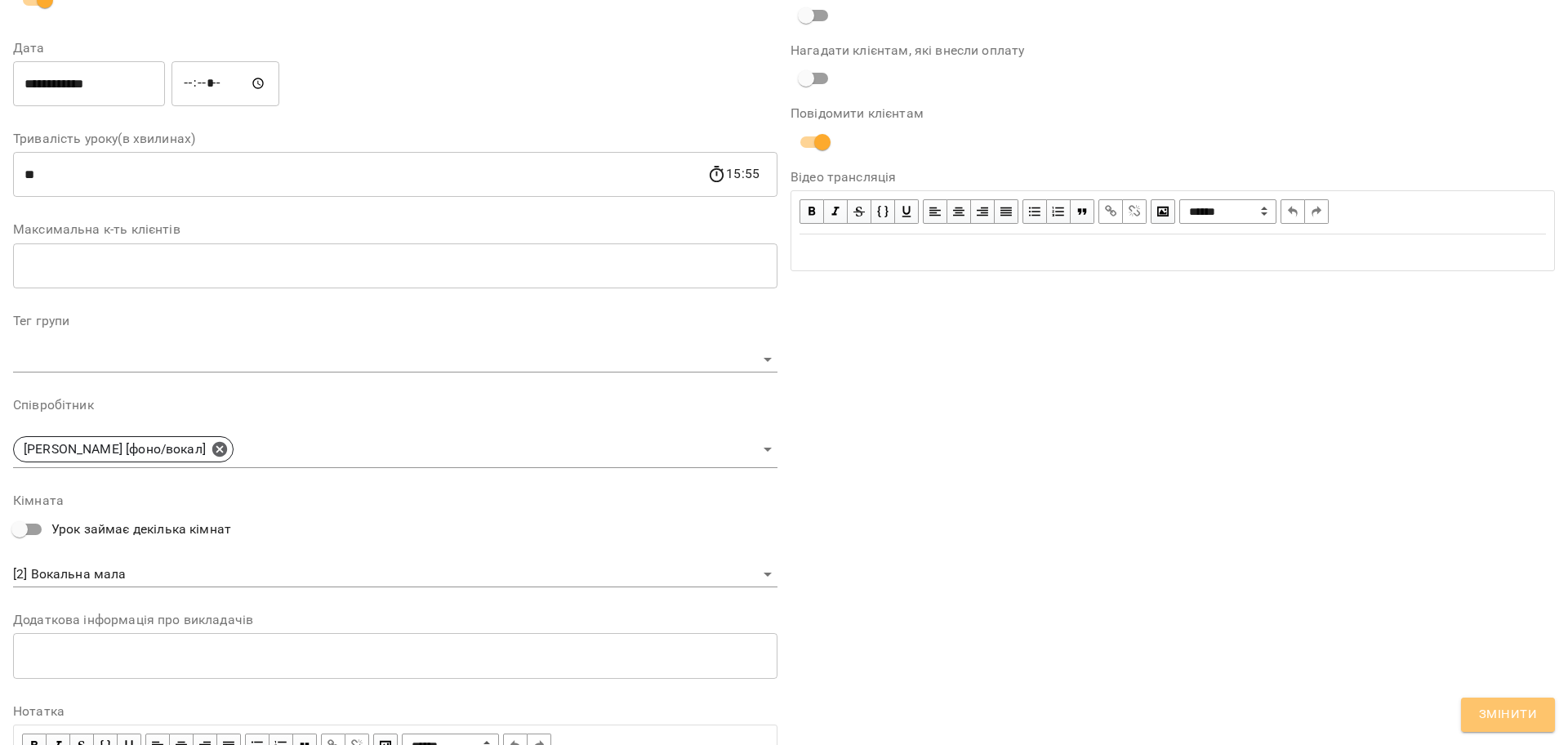
click at [1475, 700] on button "Змінити" at bounding box center [1507, 715] width 94 height 34
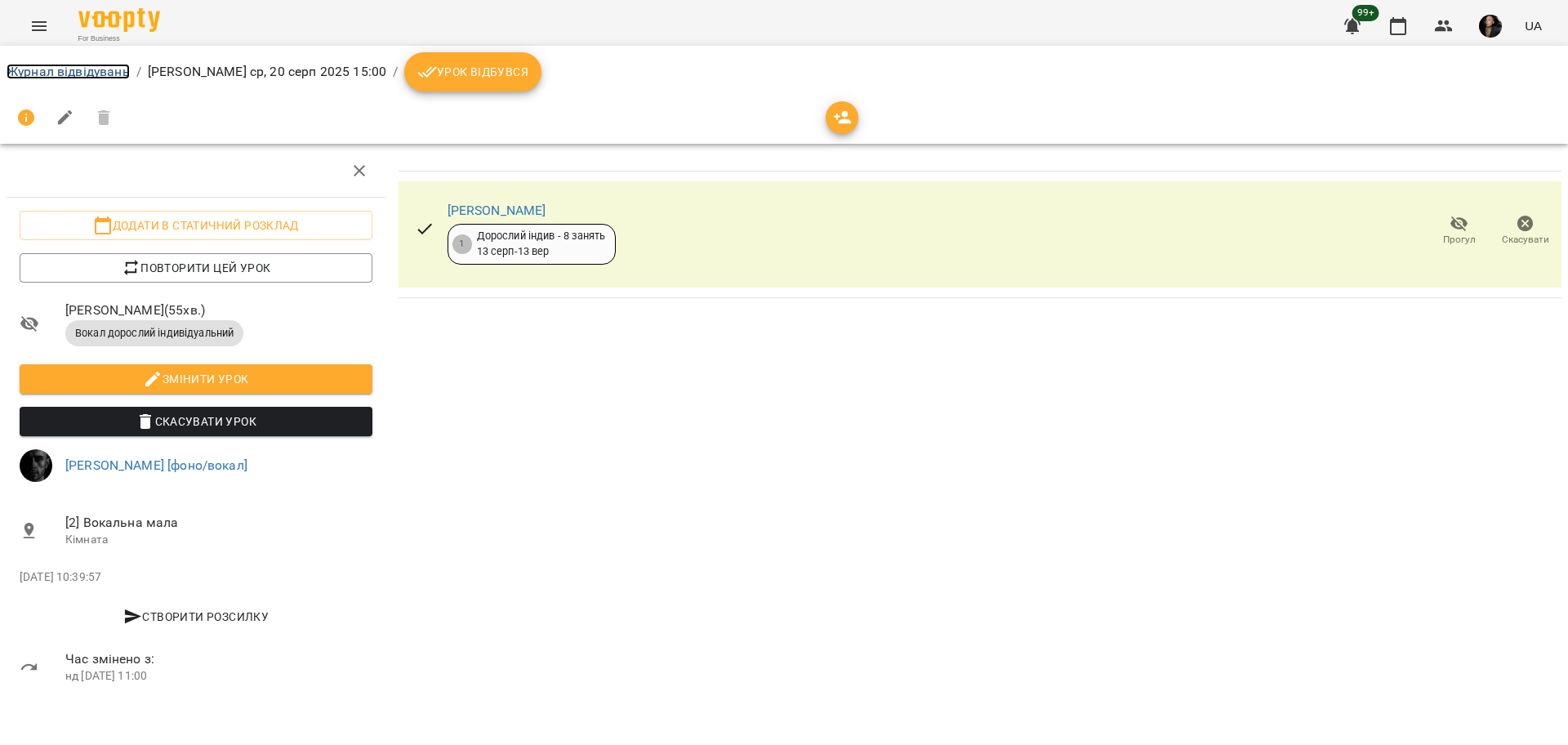
click at [79, 67] on link "Журнал відвідувань" at bounding box center [68, 71] width 124 height 15
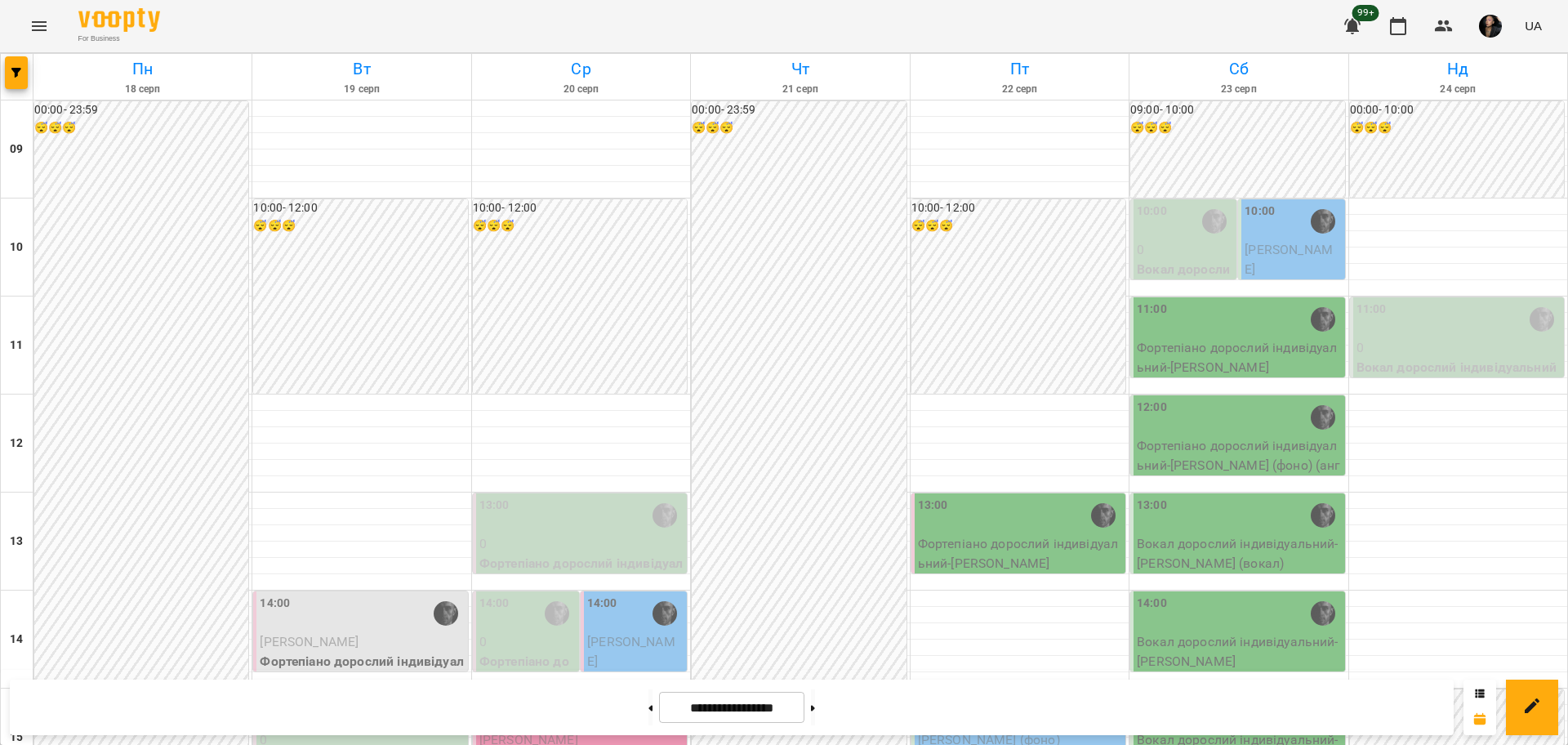
scroll to position [306, 0]
click at [15, 69] on icon "button" at bounding box center [16, 72] width 10 height 10
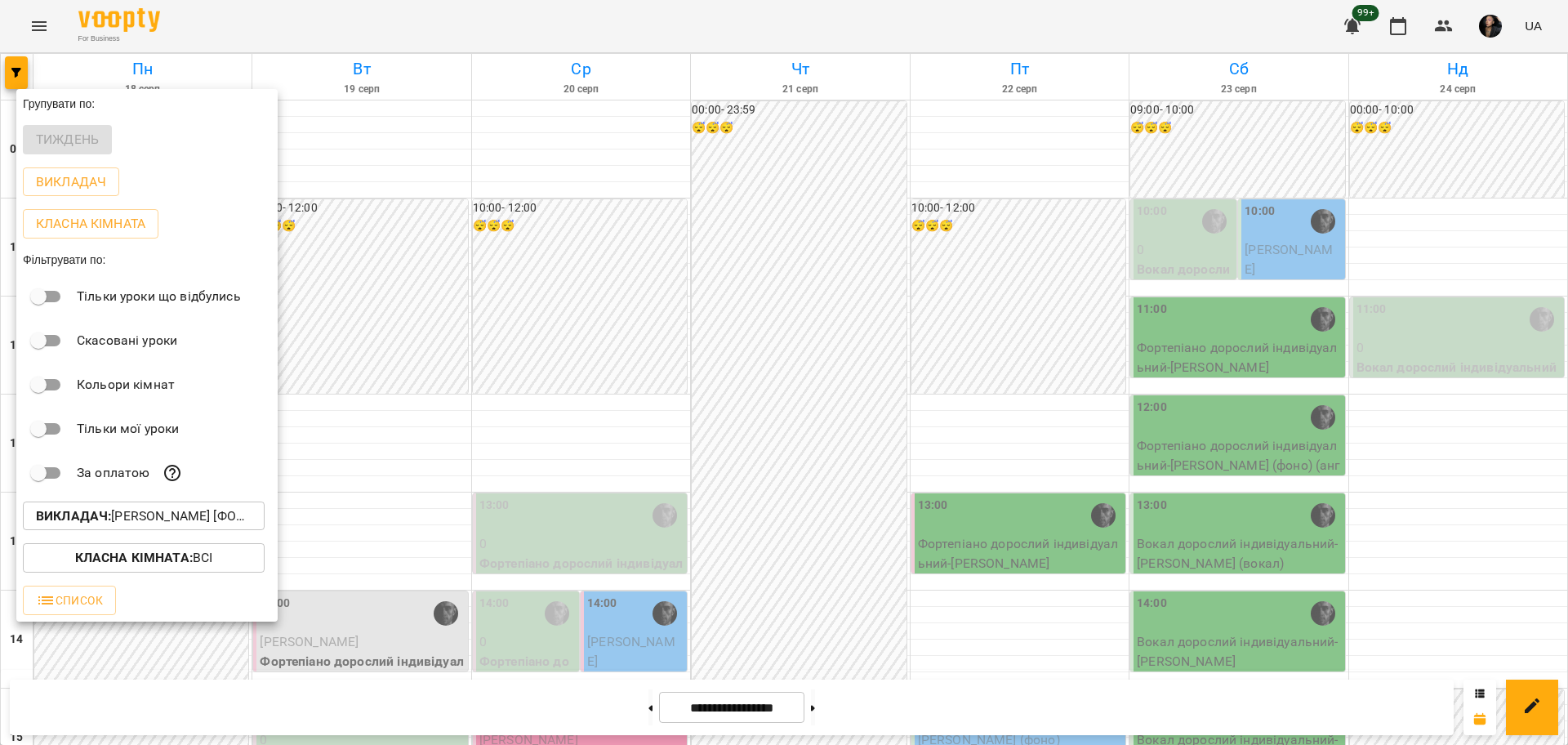
click at [187, 522] on p "Викладач : Олег [фоно/вокал]" at bounding box center [143, 516] width 216 height 20
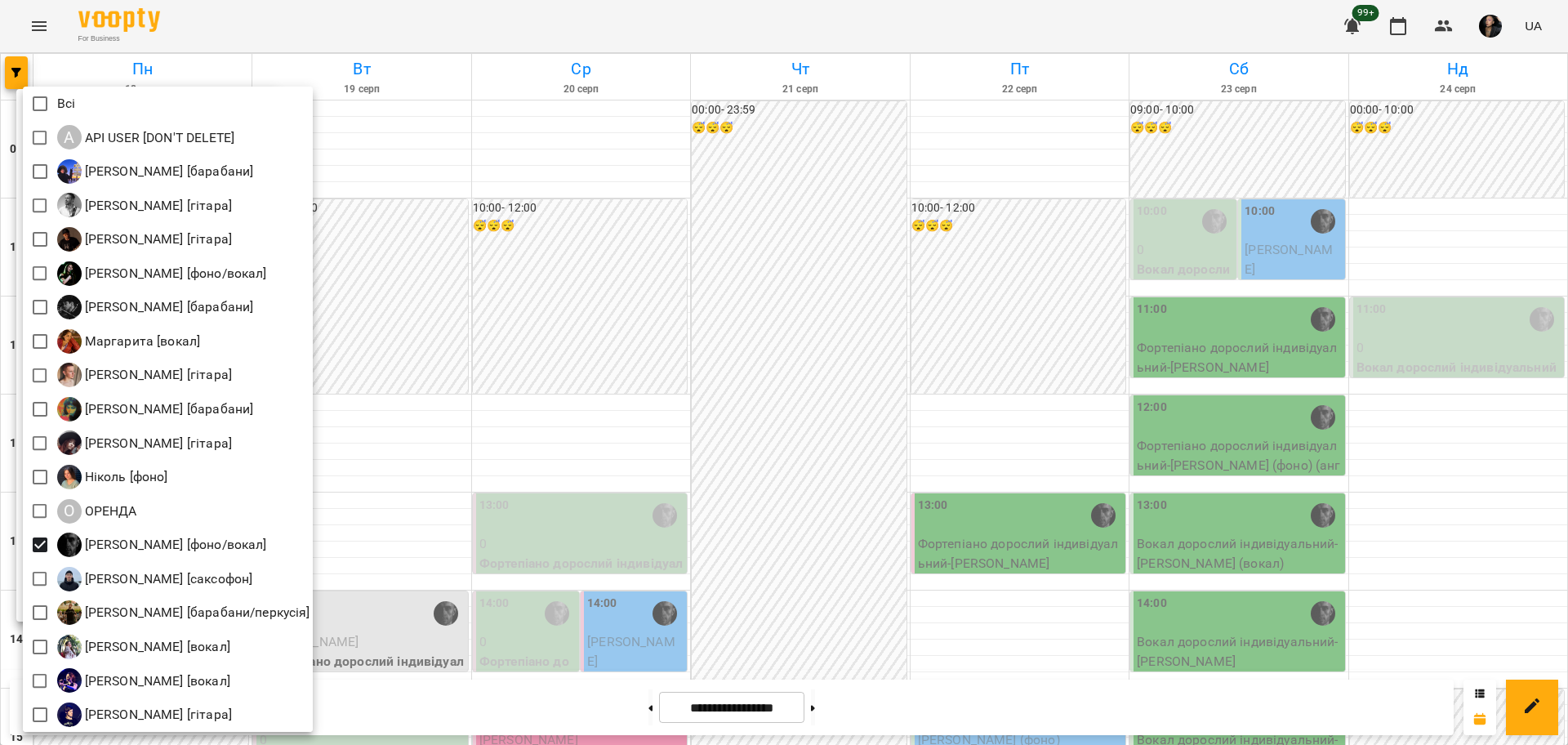
click at [430, 219] on div at bounding box center [784, 372] width 1568 height 745
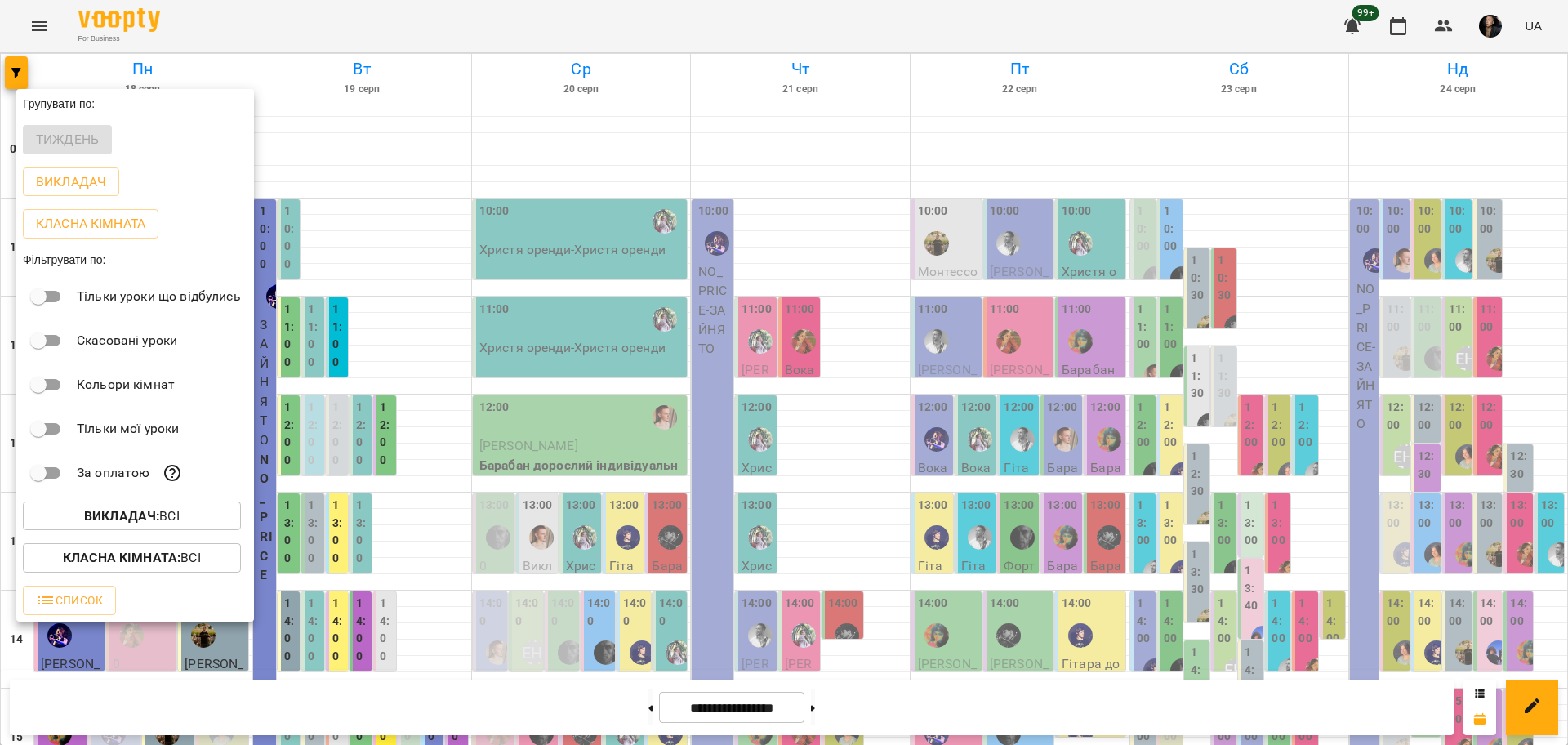
click at [124, 530] on button "Викладач : Всі" at bounding box center [131, 516] width 218 height 29
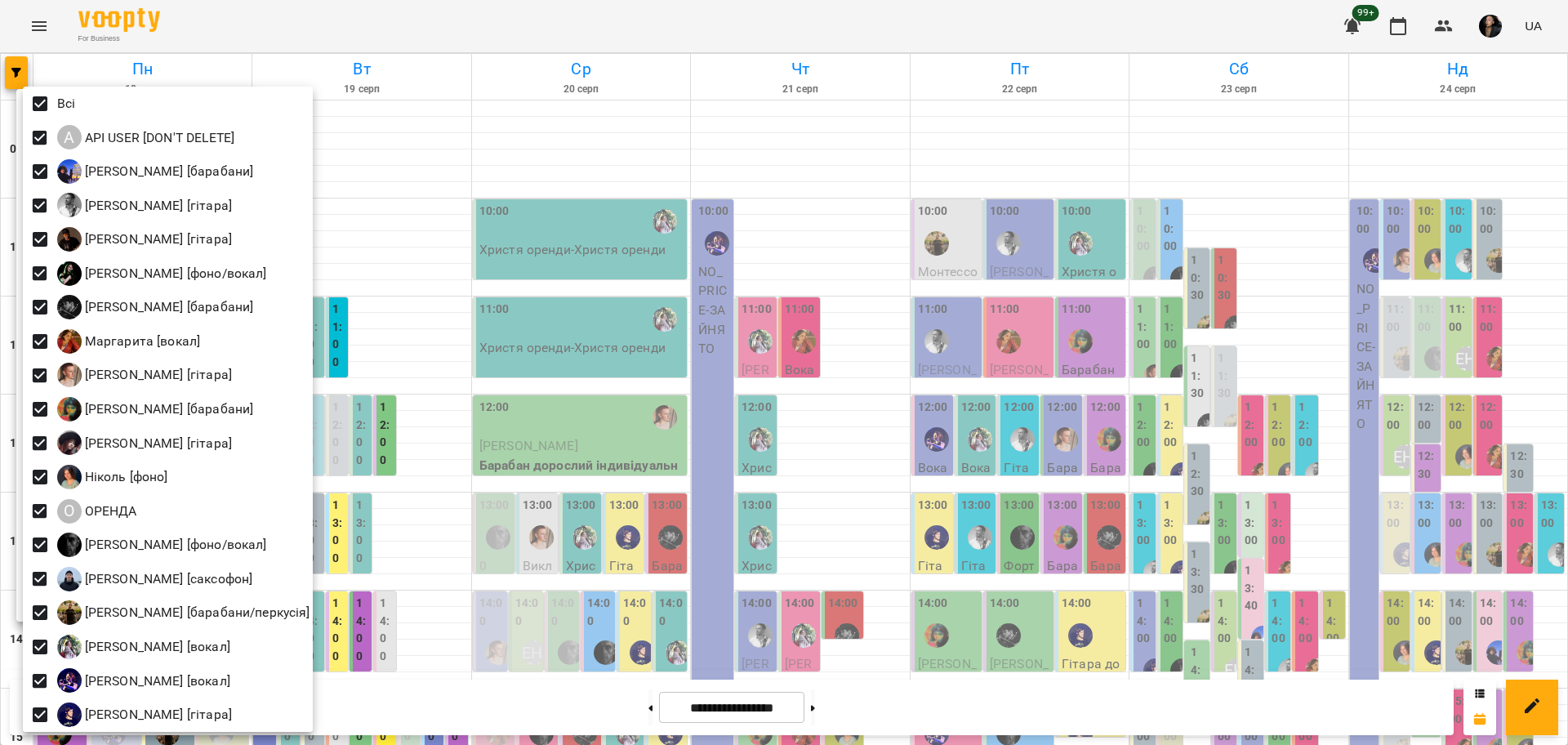
click at [529, 412] on div at bounding box center [784, 372] width 1568 height 745
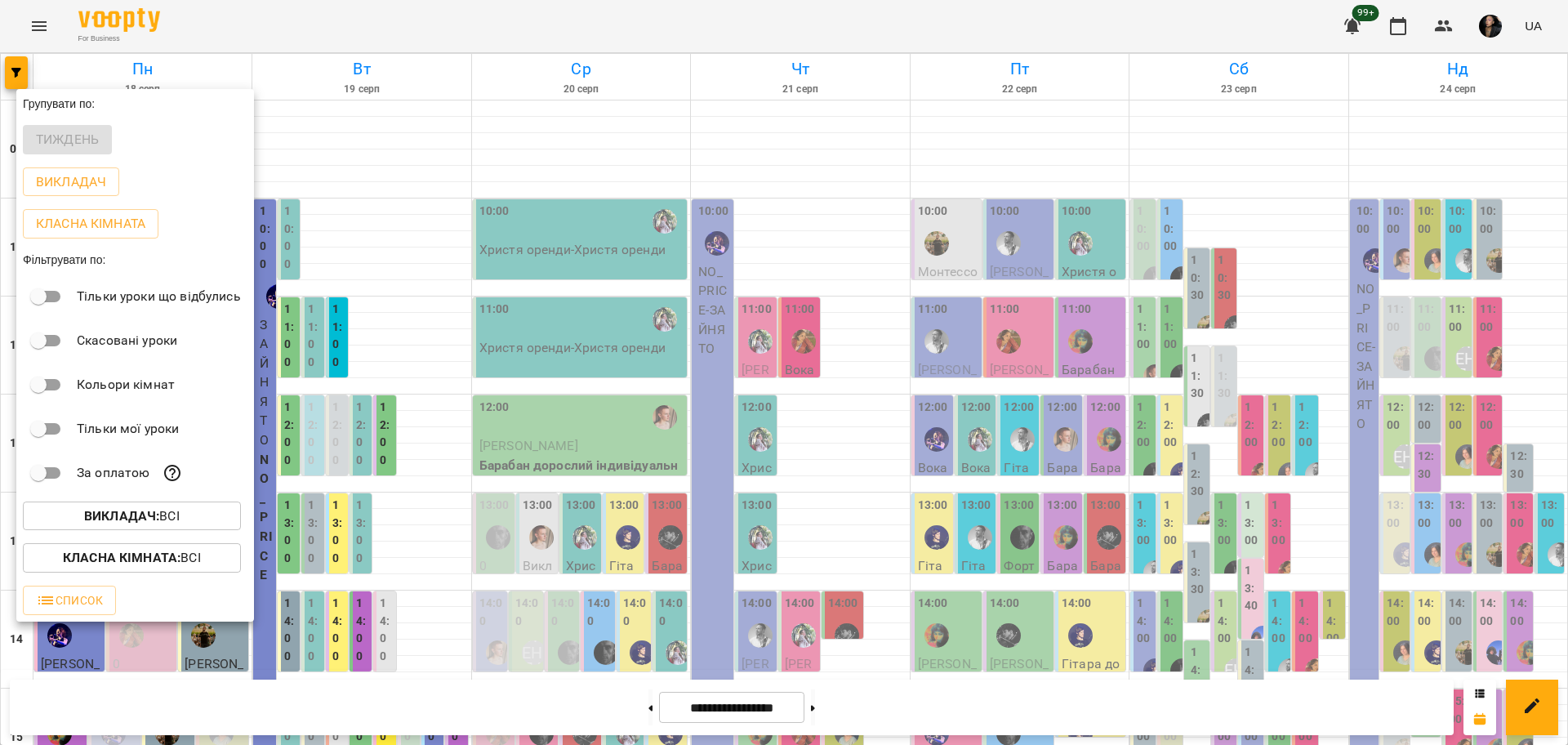
click at [124, 560] on b "Класна кімната :" at bounding box center [122, 557] width 118 height 15
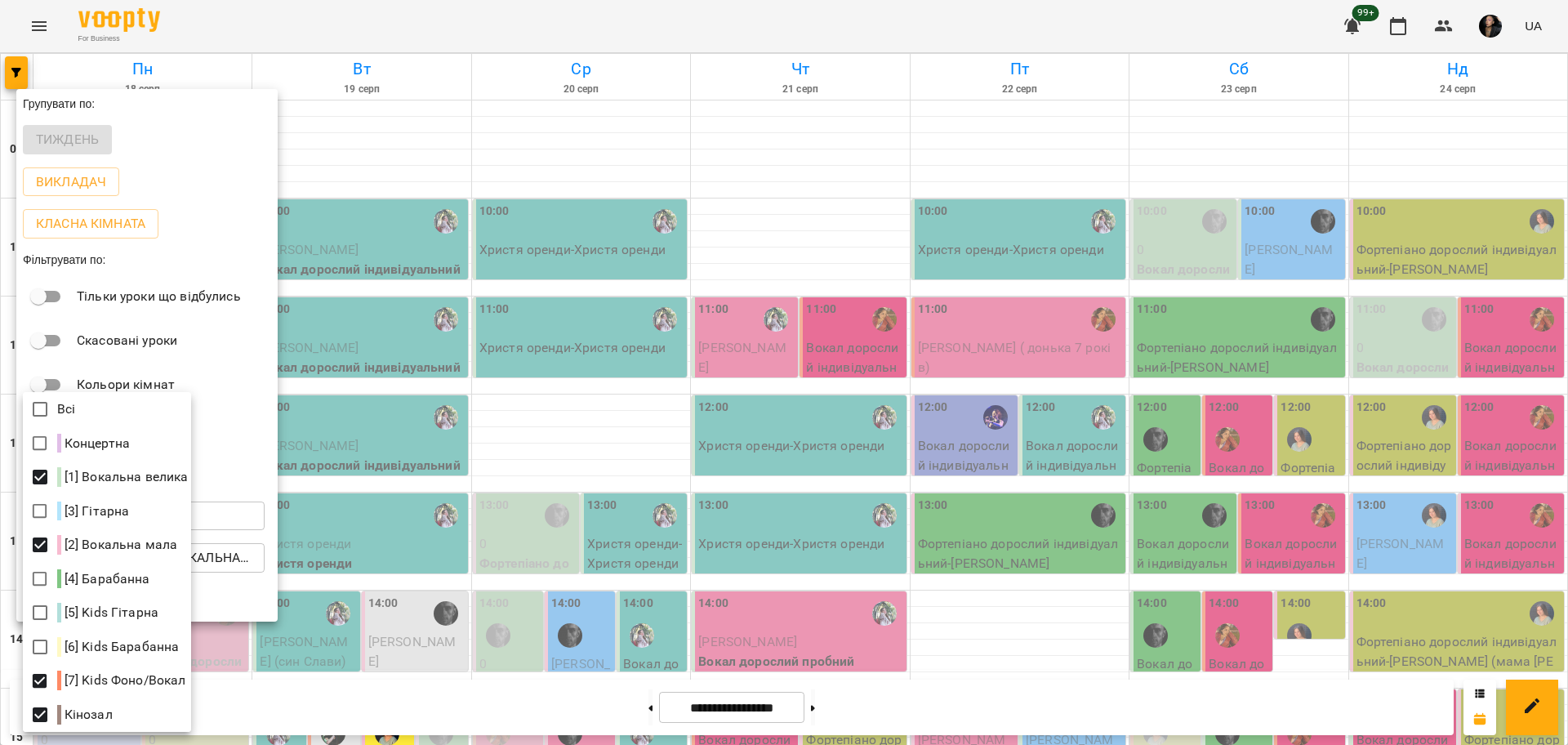
click at [610, 577] on div at bounding box center [784, 372] width 1568 height 745
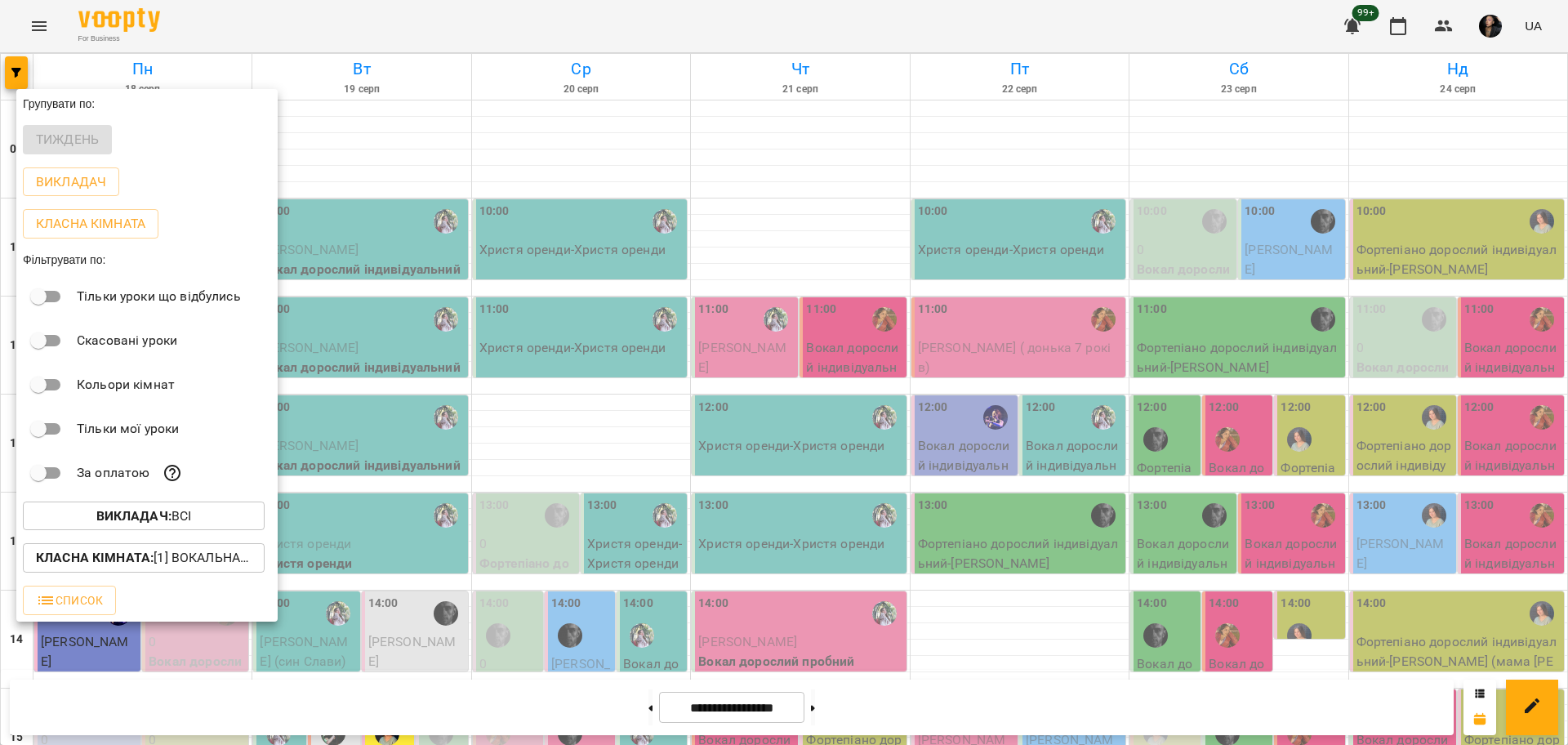
click at [620, 572] on div at bounding box center [784, 372] width 1568 height 745
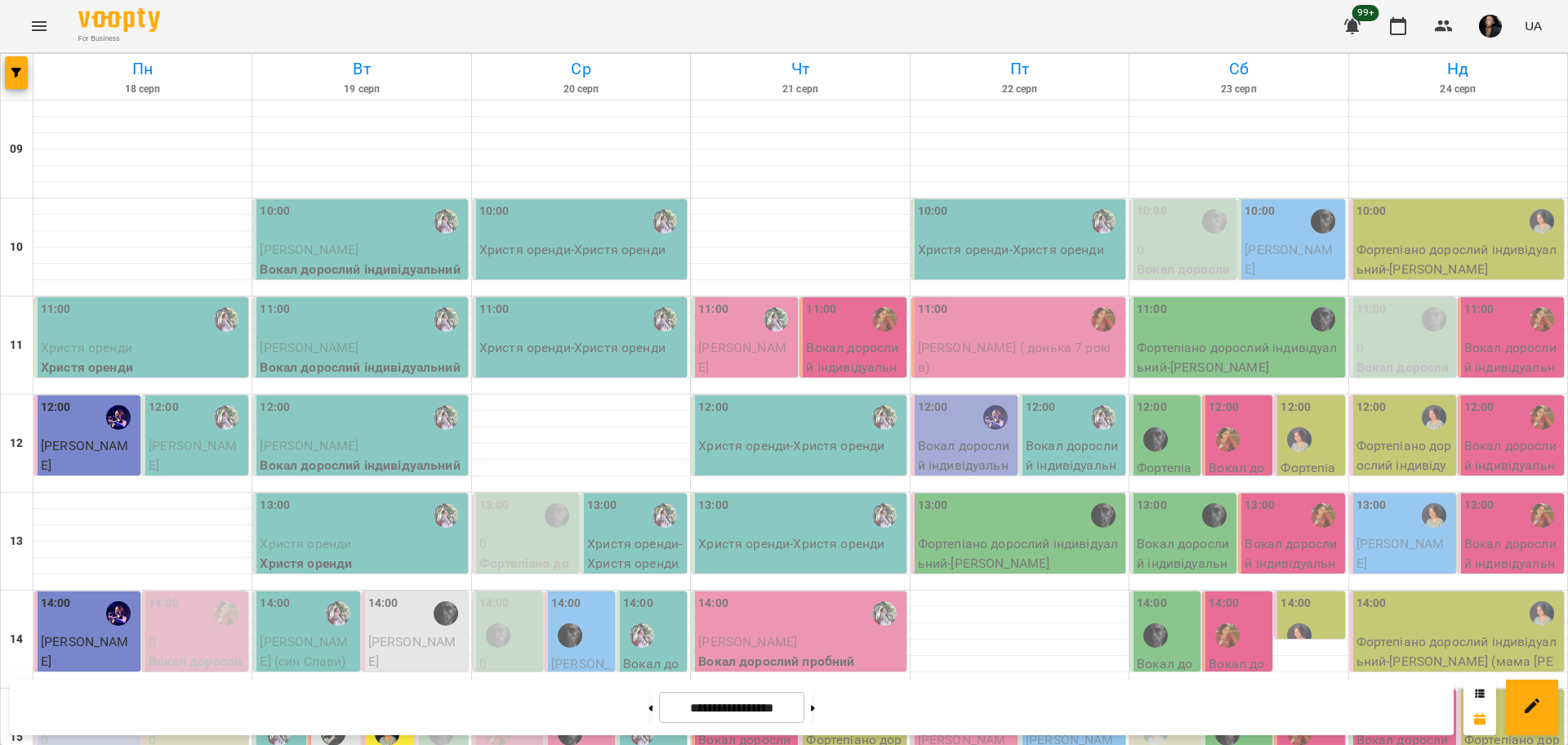
click at [580, 715] on div at bounding box center [570, 734] width 38 height 38
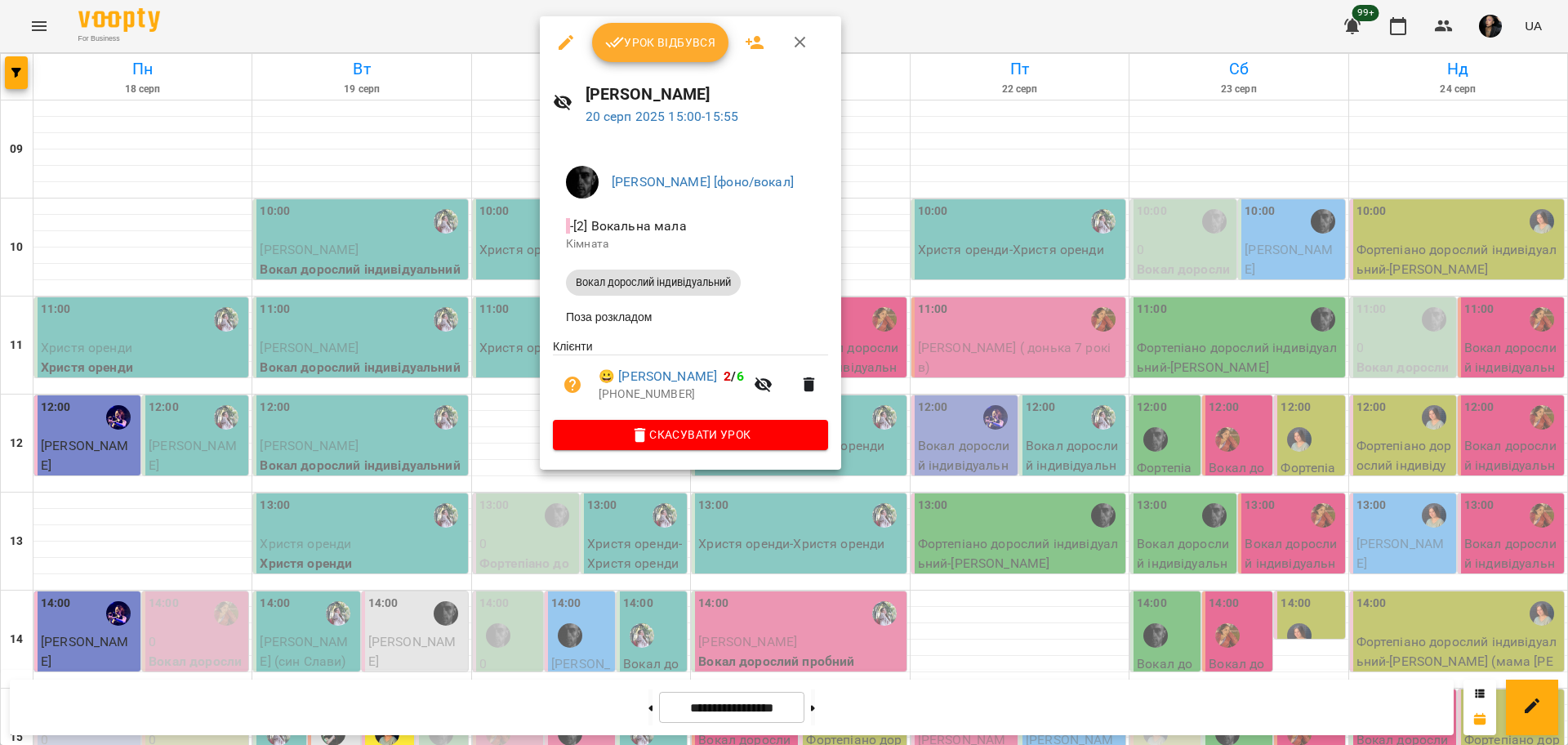
click at [619, 558] on div at bounding box center [784, 372] width 1568 height 745
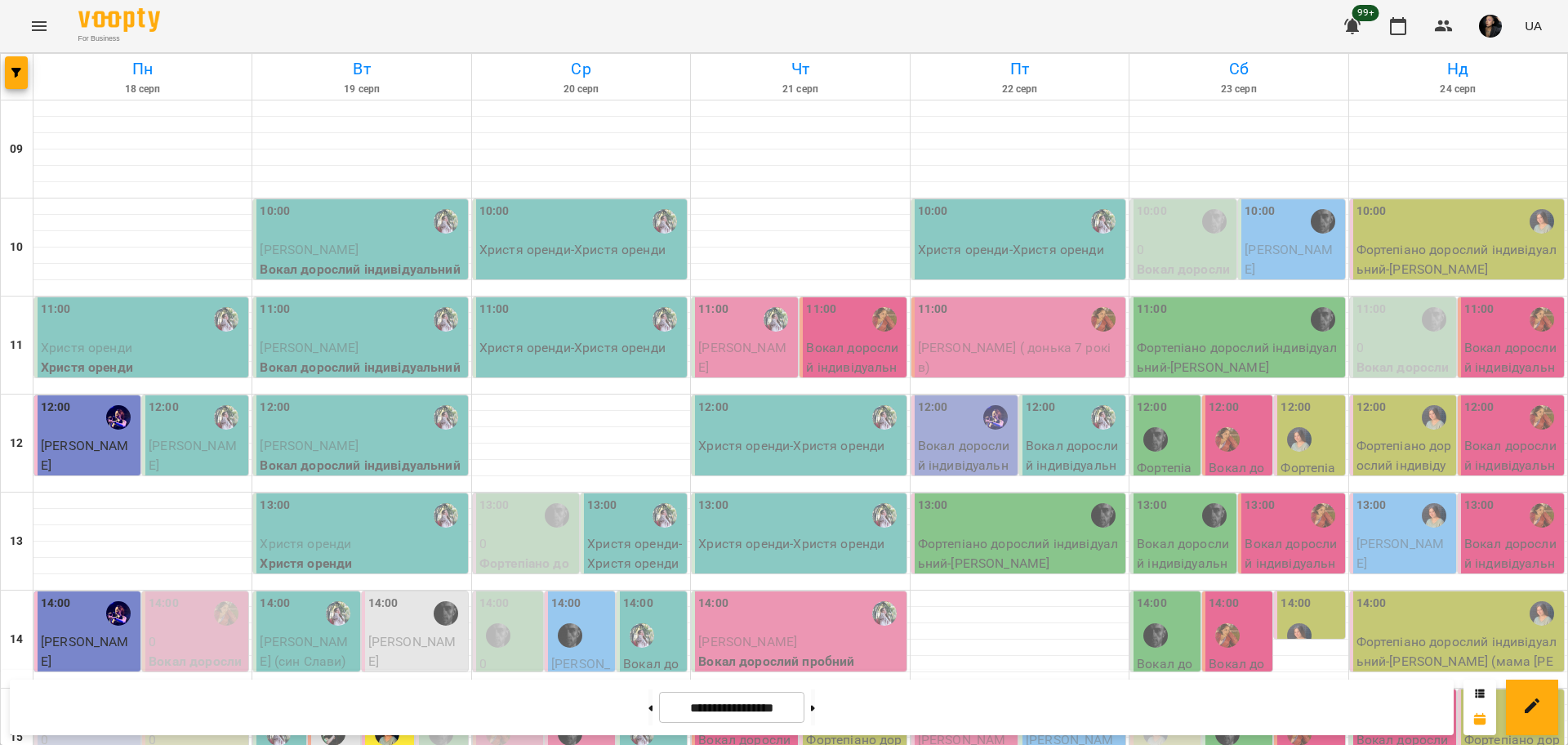
scroll to position [612, 0]
click at [4, 72] on div at bounding box center [17, 77] width 32 height 46
click at [15, 76] on icon "button" at bounding box center [16, 72] width 10 height 10
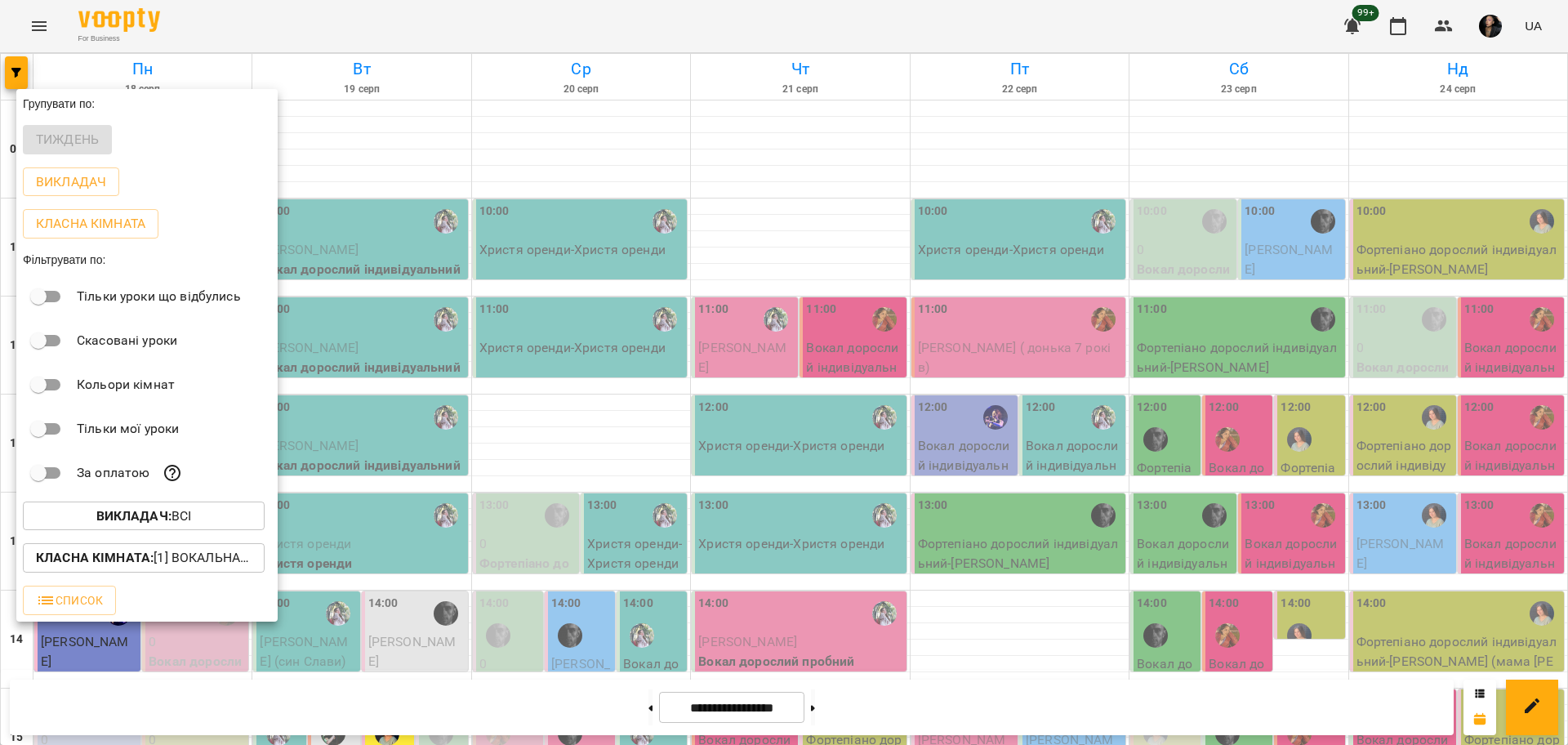
click at [162, 522] on b "Викладач :" at bounding box center [133, 515] width 75 height 15
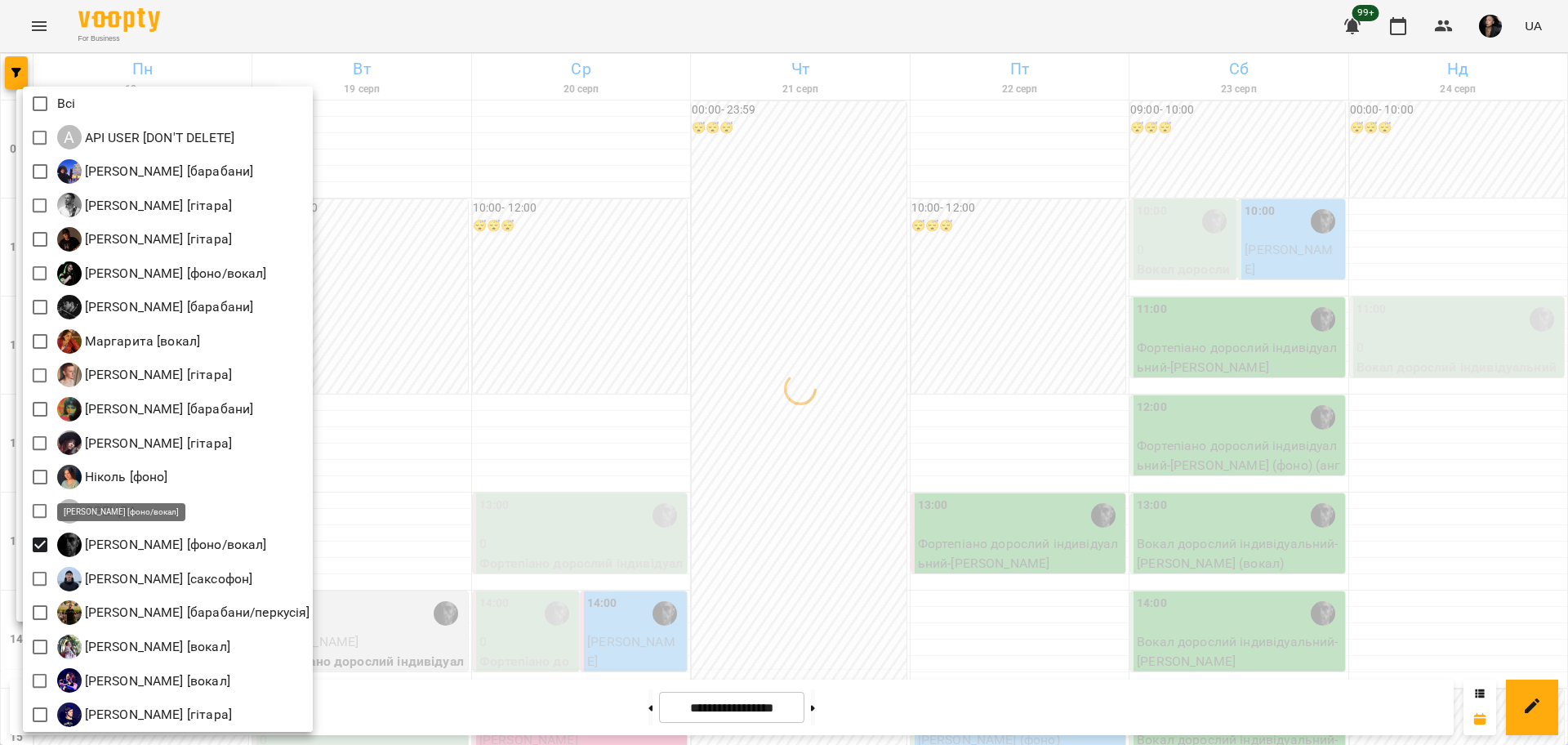
click at [595, 536] on div at bounding box center [784, 372] width 1568 height 745
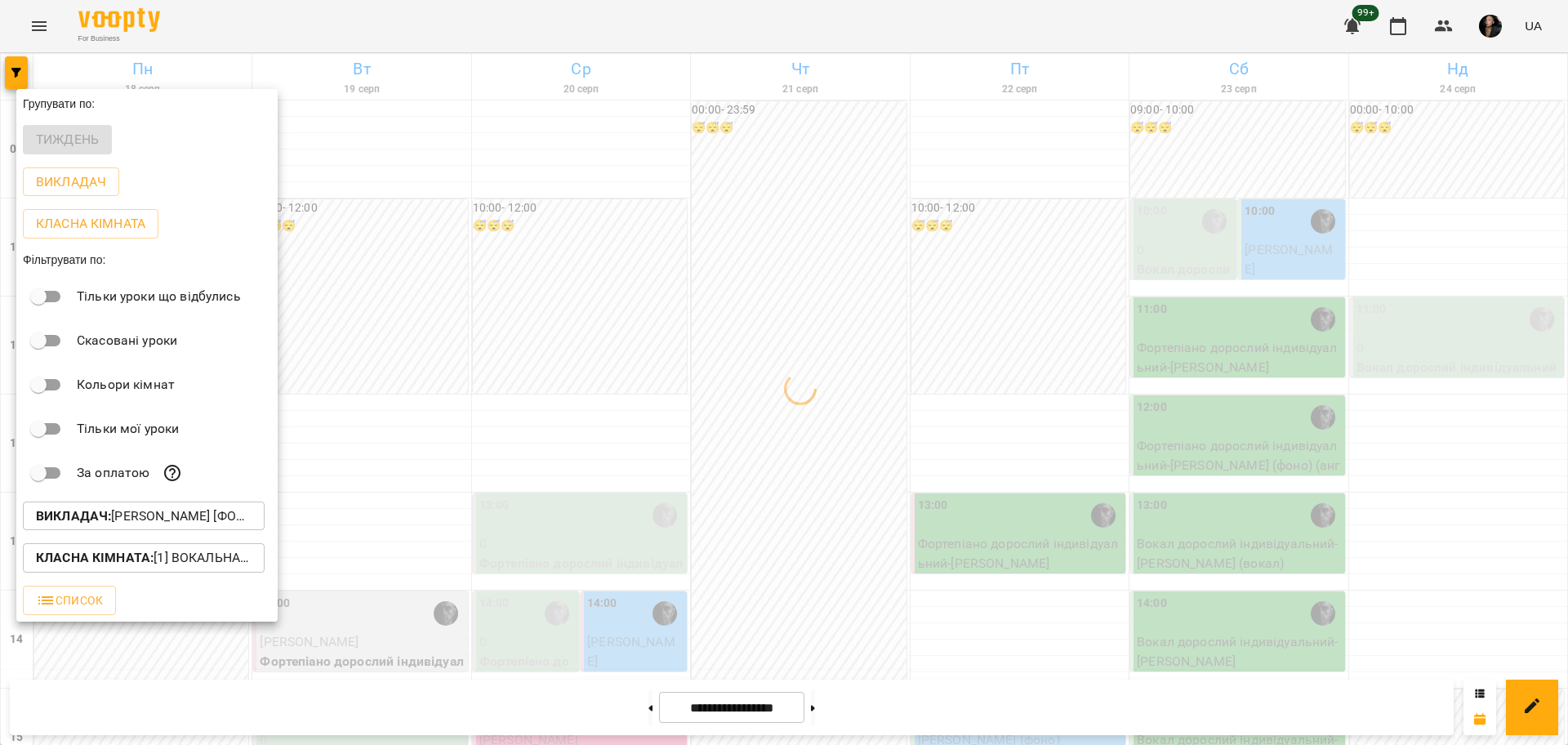
click at [768, 614] on div at bounding box center [784, 372] width 1568 height 745
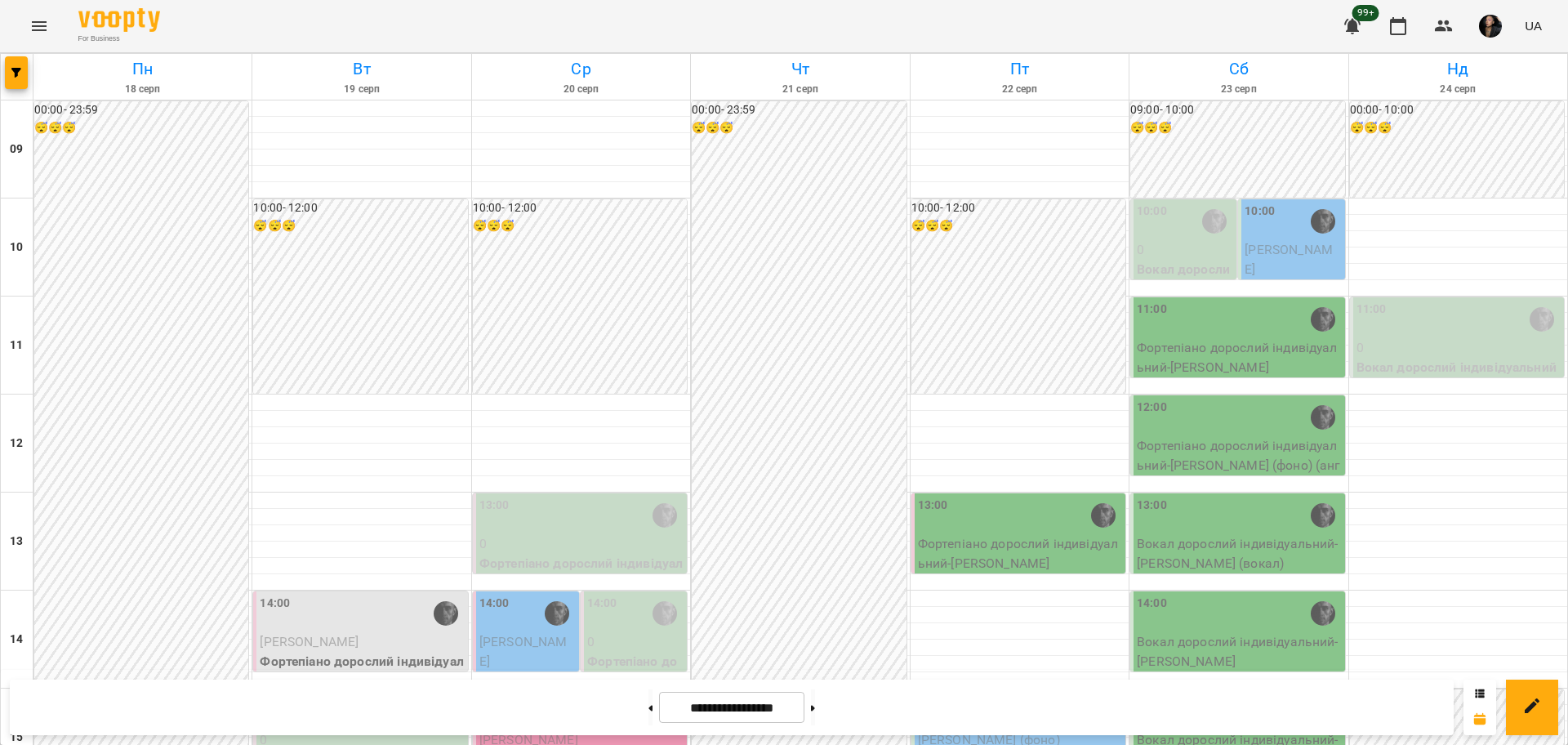
scroll to position [510, 0]
click at [24, 91] on div at bounding box center [17, 77] width 32 height 46
click at [23, 88] on button "button" at bounding box center [16, 72] width 23 height 32
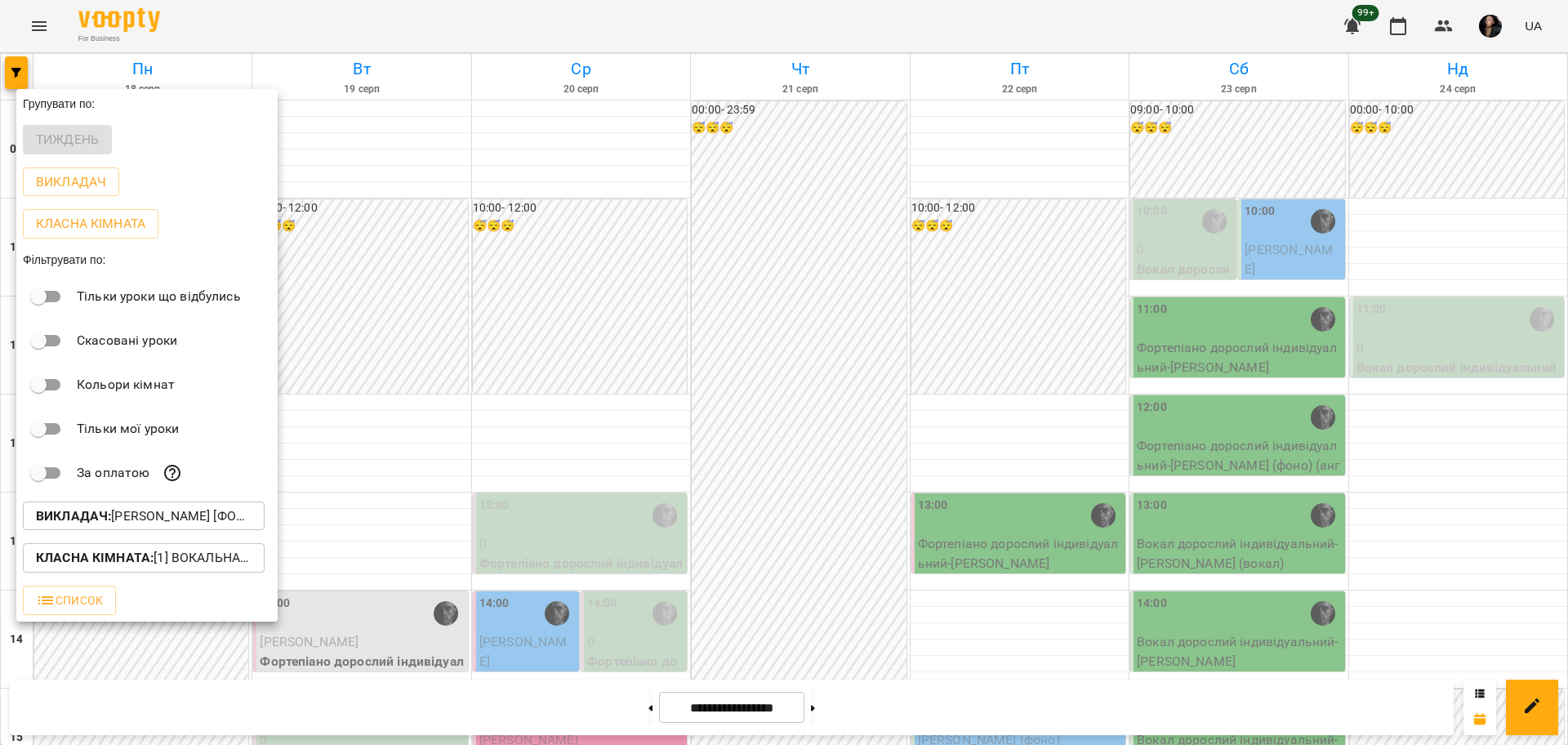
drag, startPoint x: 122, startPoint y: 494, endPoint x: 120, endPoint y: 521, distance: 27.1
click at [122, 500] on div "Групувати по: Тиждень Викладач Класна кімната Фільтрувати по: Тільки уроки що в…" at bounding box center [146, 355] width 261 height 532
click at [119, 521] on p "Викладач : Олег [фоно/вокал]" at bounding box center [143, 516] width 216 height 20
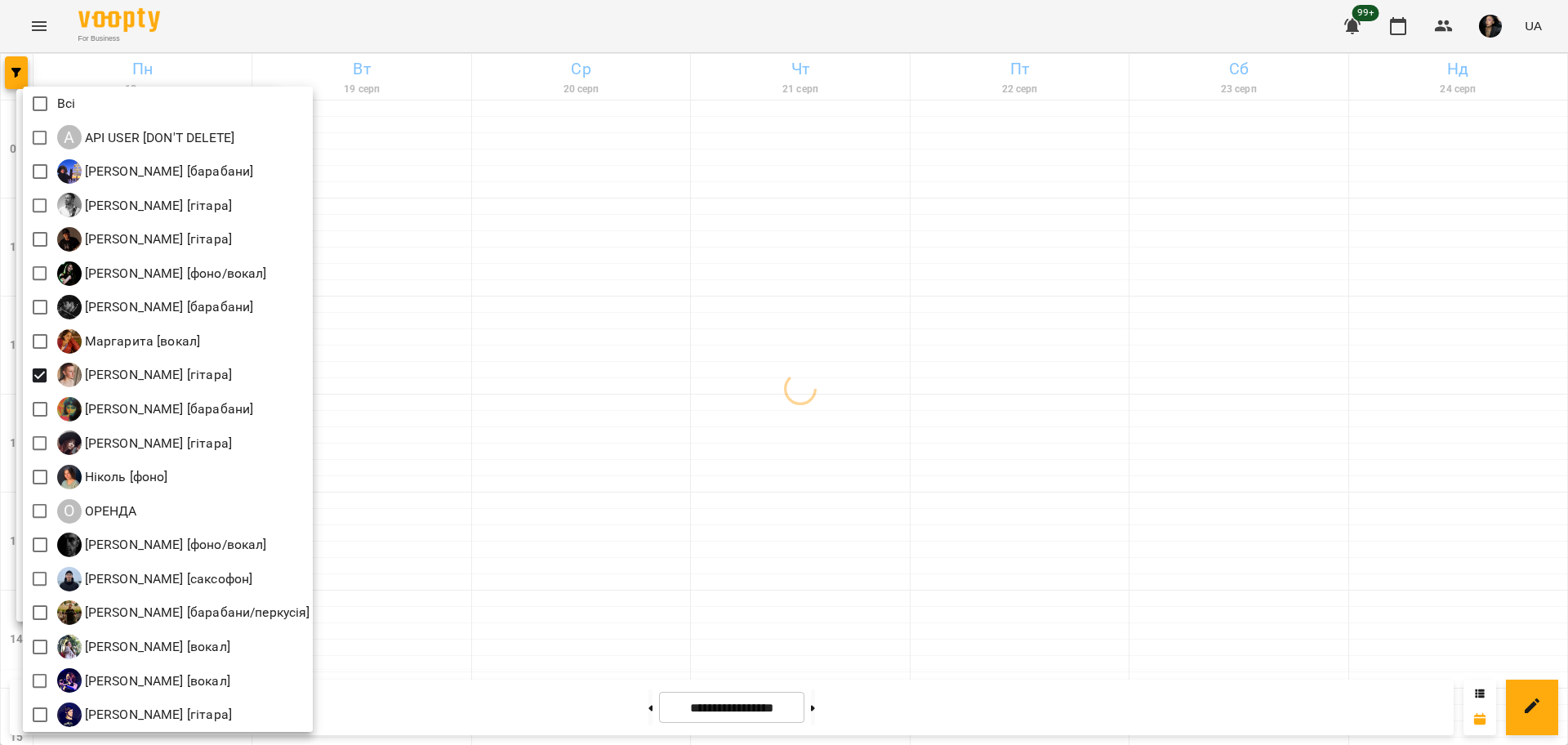
click at [583, 441] on div at bounding box center [784, 372] width 1568 height 745
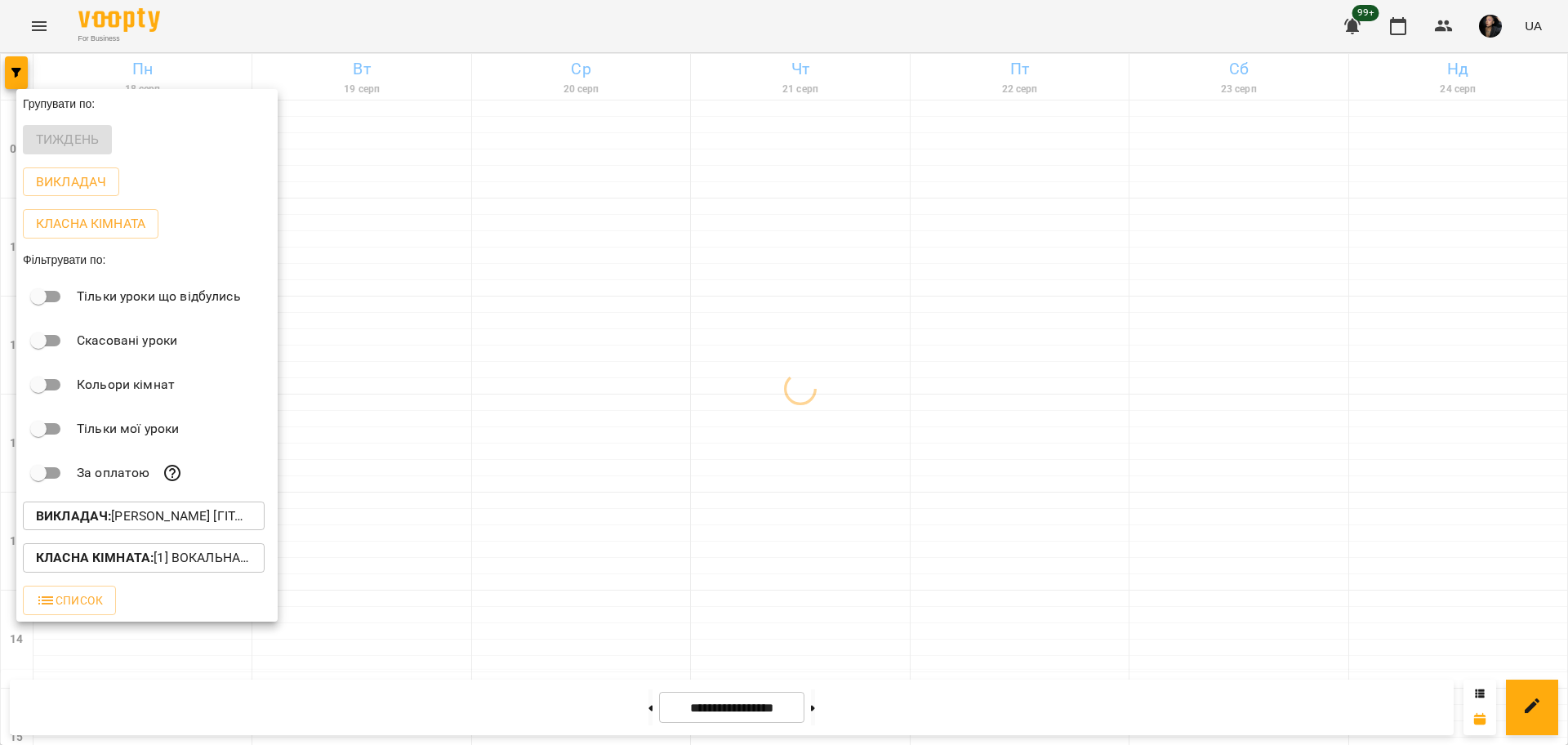
click at [218, 566] on p "Класна кімната : [1] Вокальна велика,[2] Вокальна мала,[7] Kids Фоно/Вокал,Кіно…" at bounding box center [143, 557] width 216 height 20
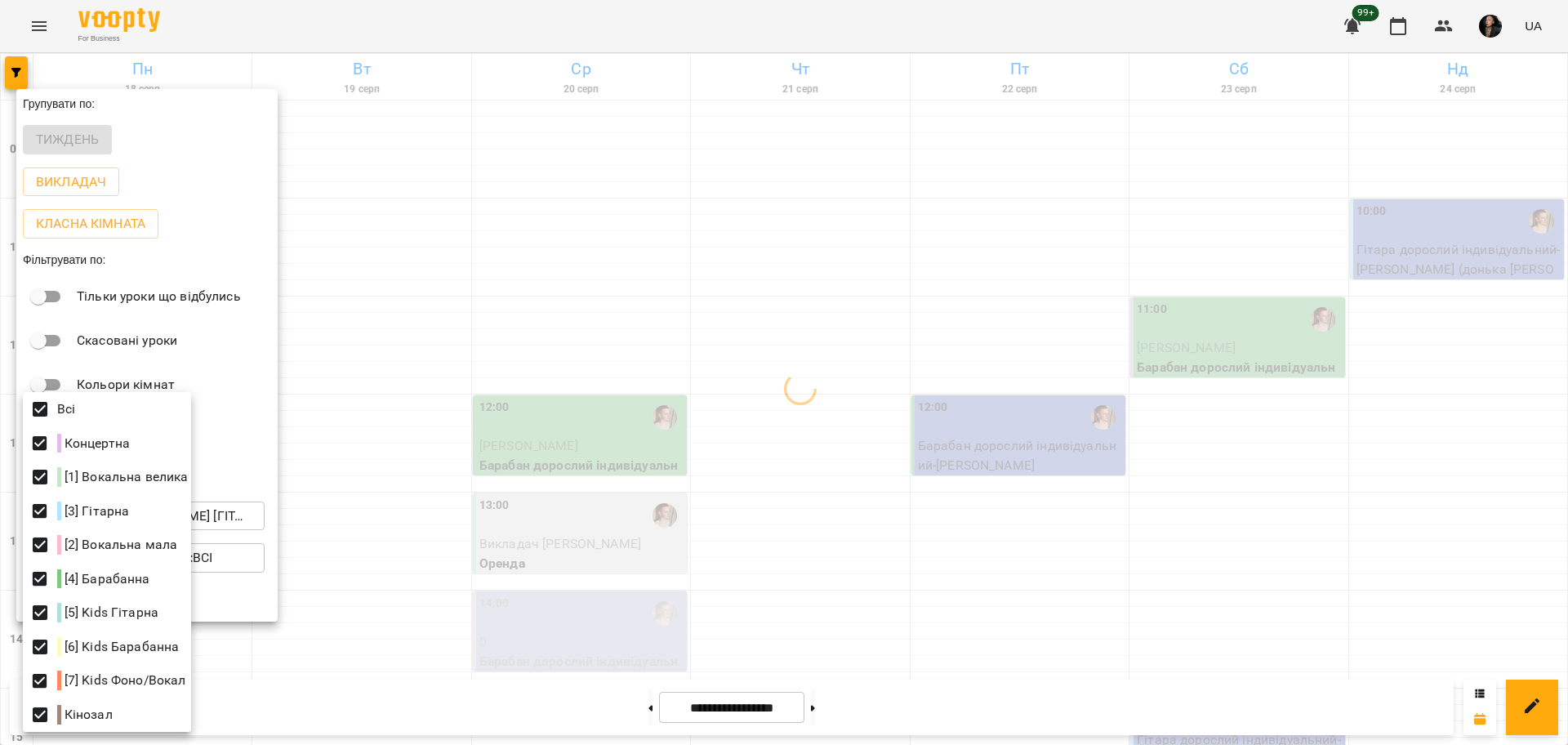
click at [705, 559] on div at bounding box center [784, 372] width 1568 height 745
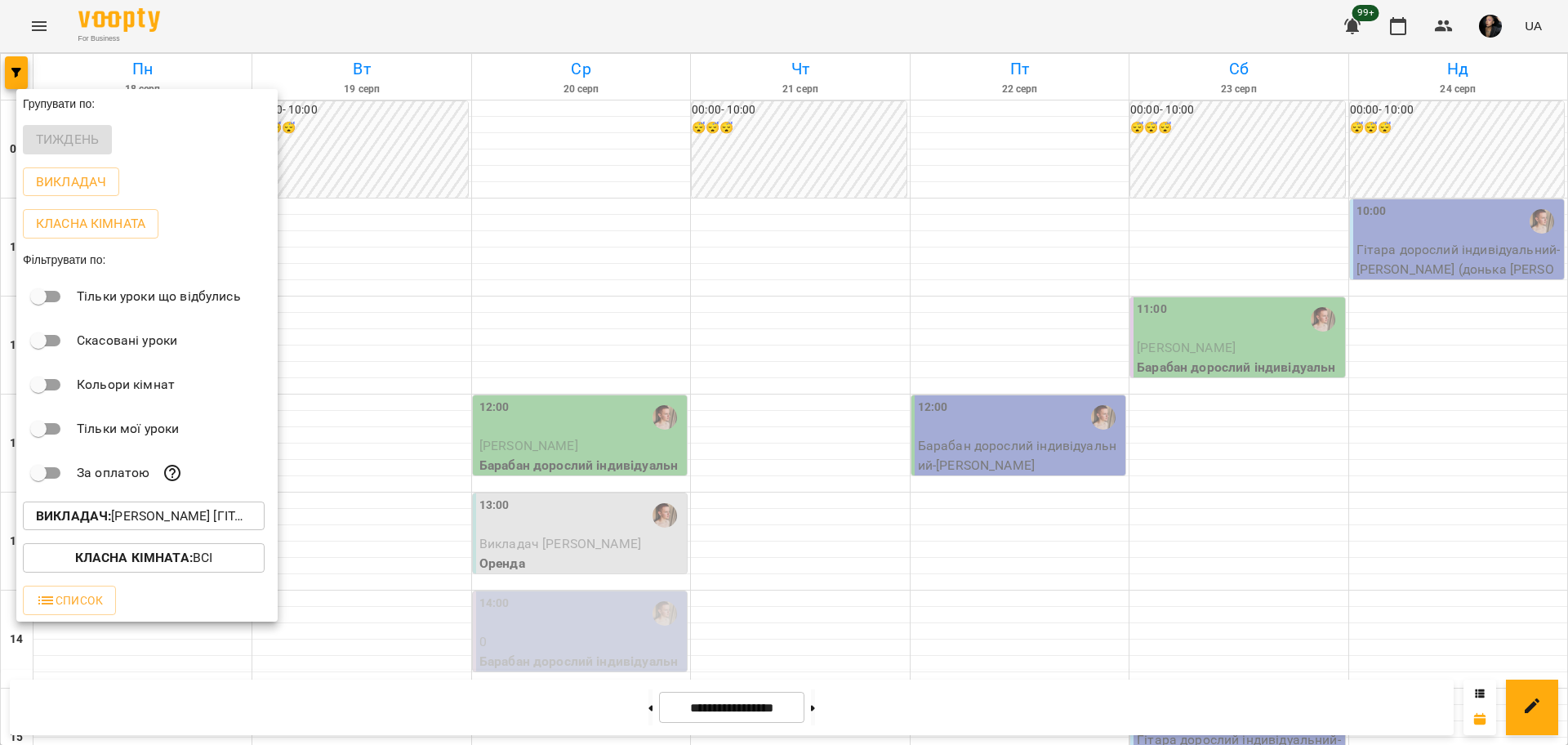
click at [588, 571] on div at bounding box center [784, 372] width 1568 height 745
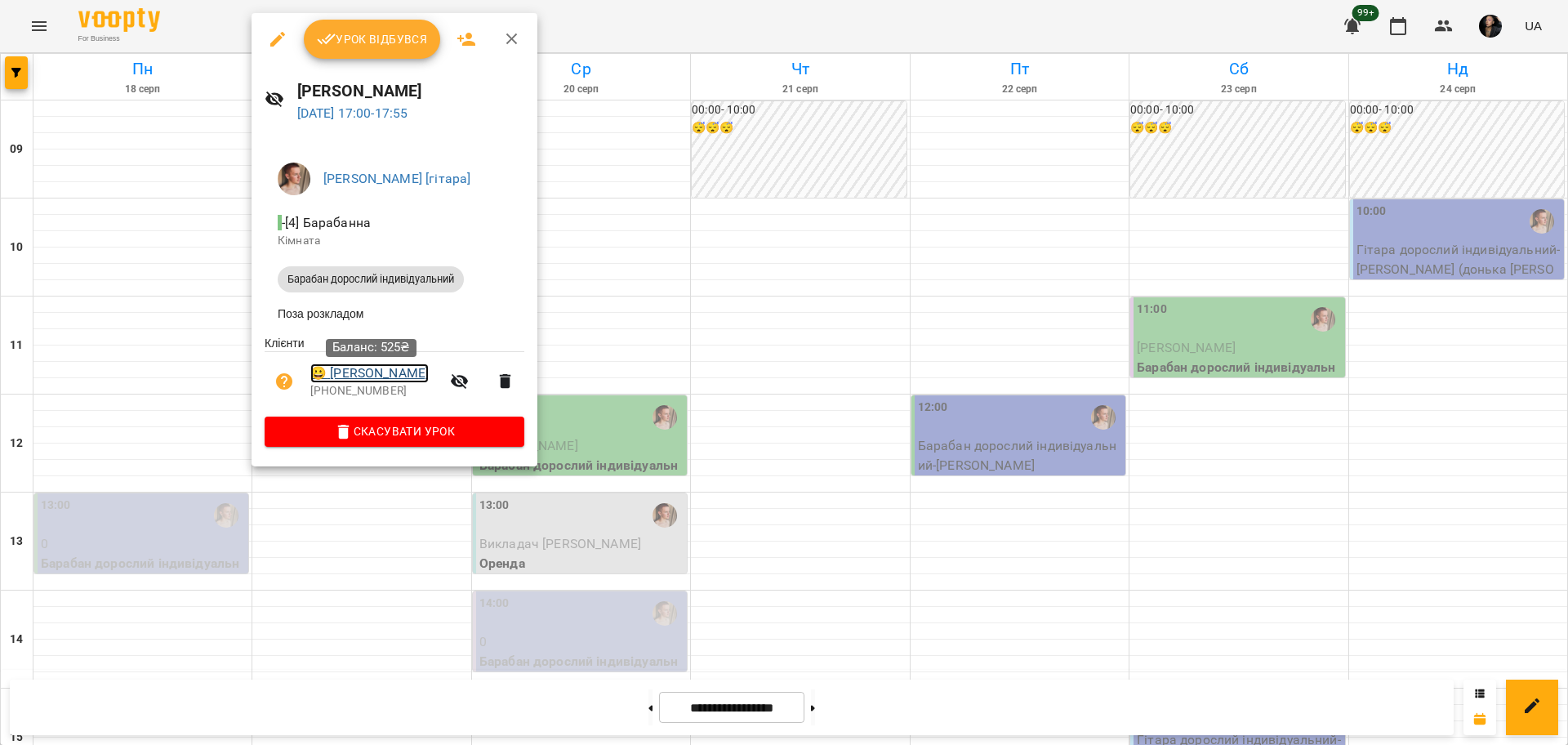
click at [360, 379] on link "😀 Кузьменко Олег" at bounding box center [369, 372] width 119 height 20
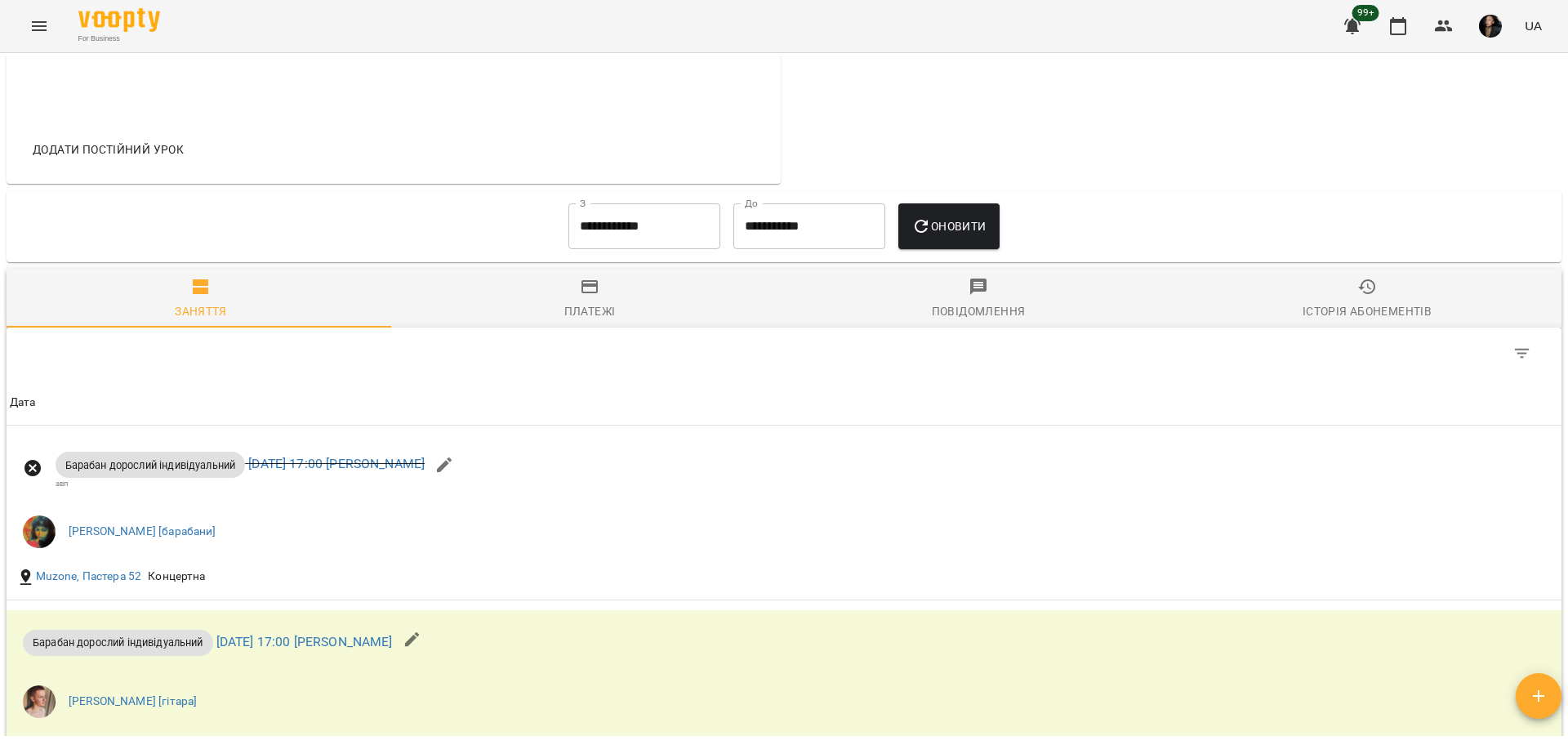
scroll to position [1021, 0]
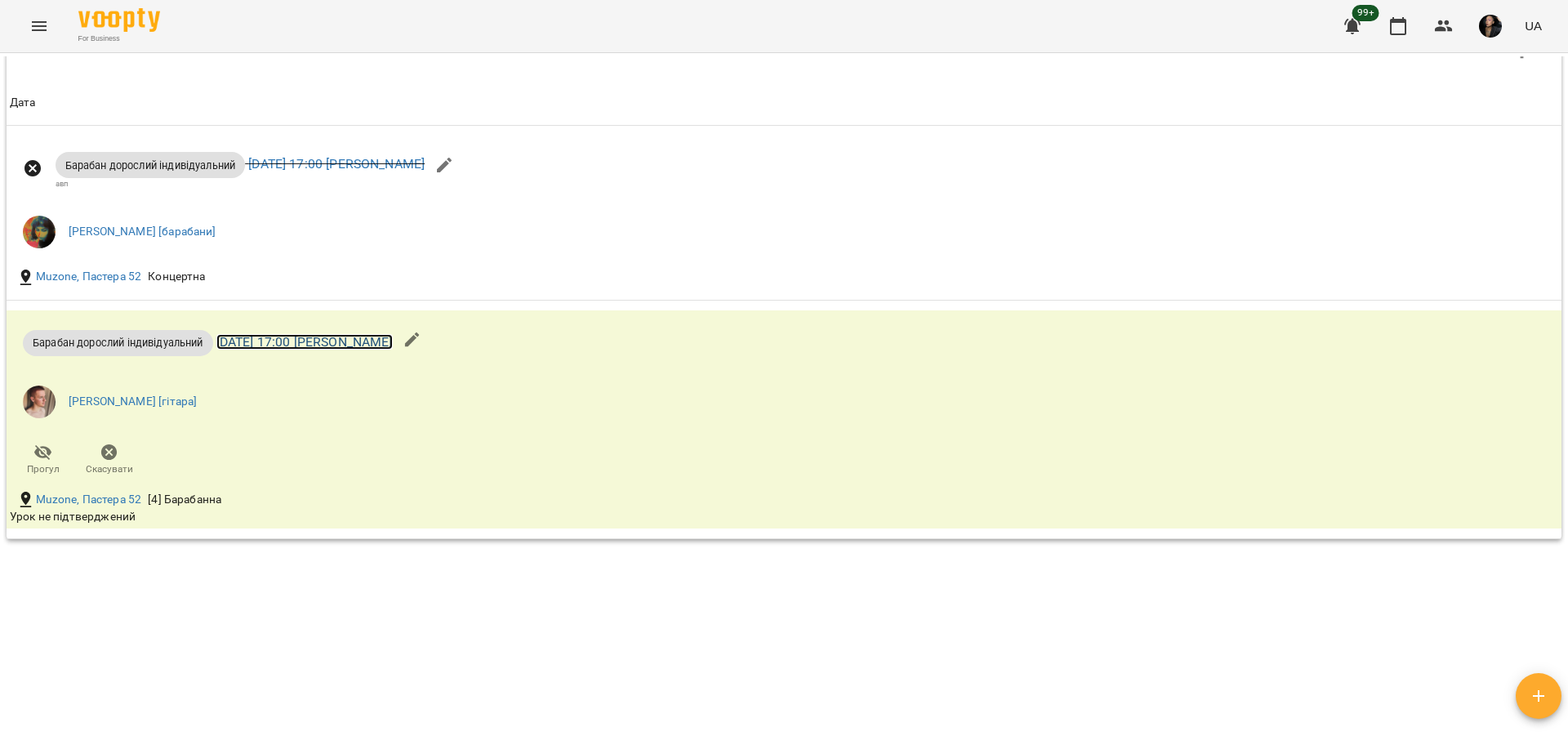
drag, startPoint x: 402, startPoint y: 339, endPoint x: 412, endPoint y: 344, distance: 11.2
click at [392, 339] on link "вт 19 серп 2025 17:00 Кузьменко Олег" at bounding box center [305, 341] width 177 height 15
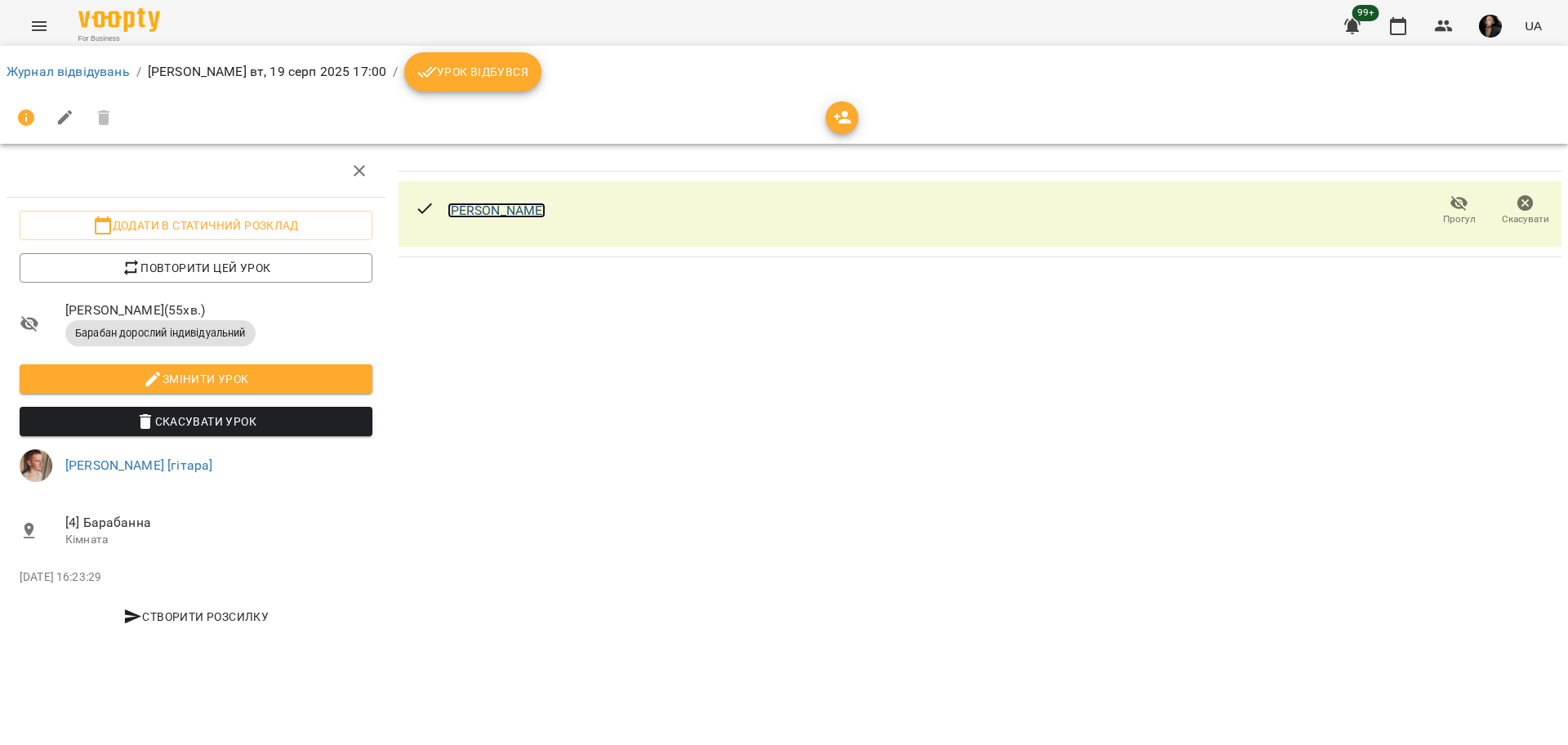
click at [478, 212] on link "Кузьменко Олег" at bounding box center [497, 210] width 99 height 15
click at [58, 67] on link "Журнал відвідувань" at bounding box center [68, 71] width 124 height 15
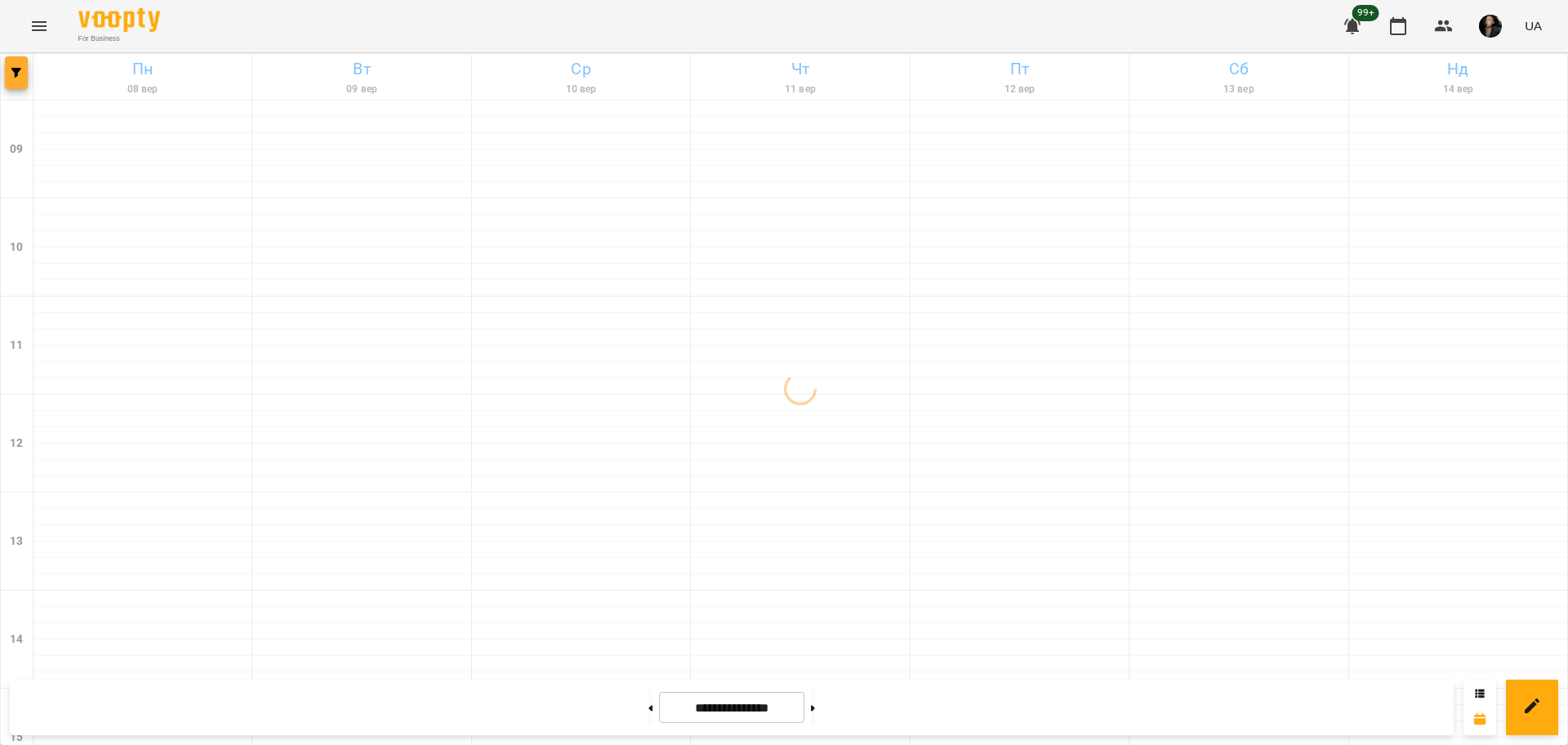
click at [6, 63] on button "button" at bounding box center [16, 72] width 23 height 32
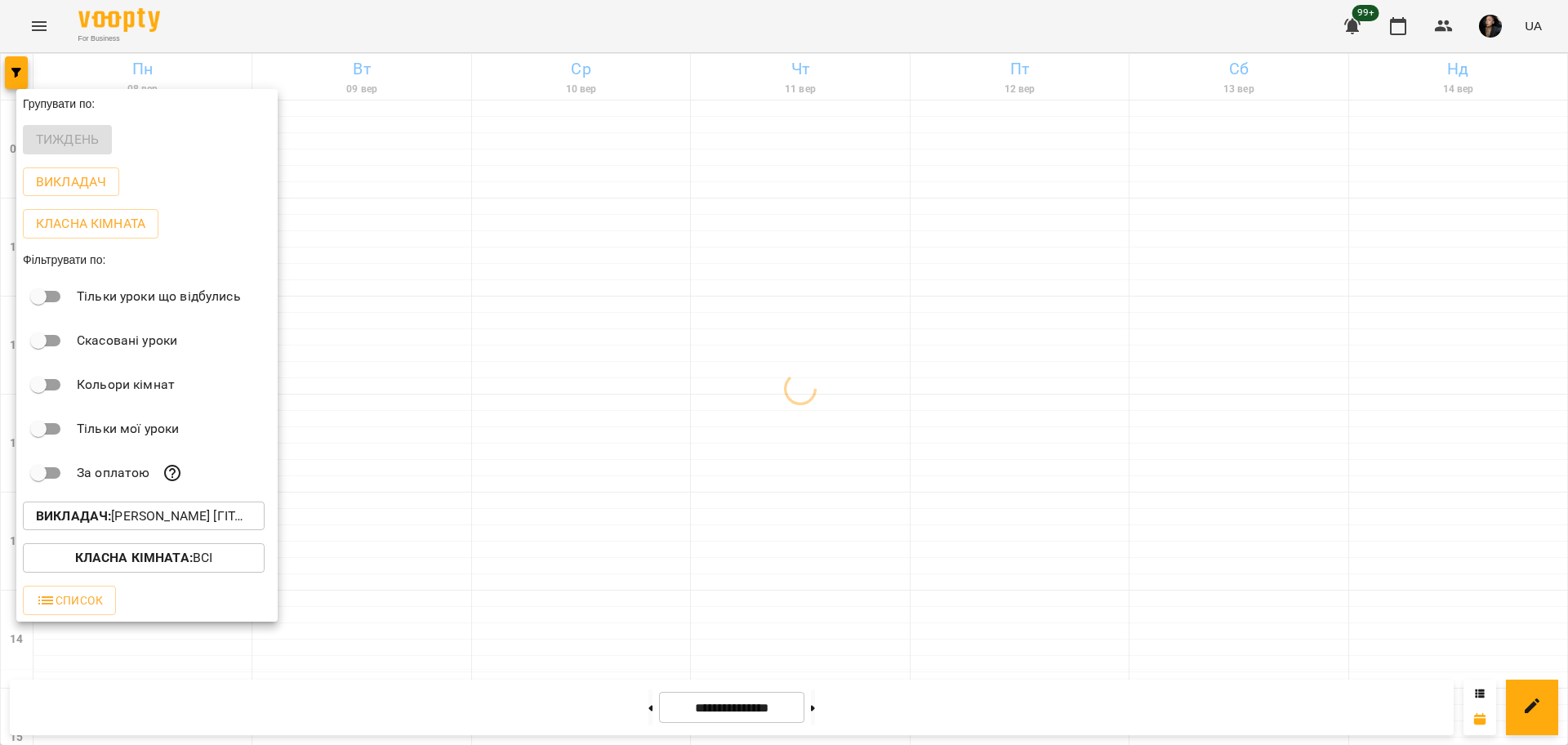
click at [206, 518] on p "Викладач : Михайло [гітара]" at bounding box center [143, 516] width 216 height 20
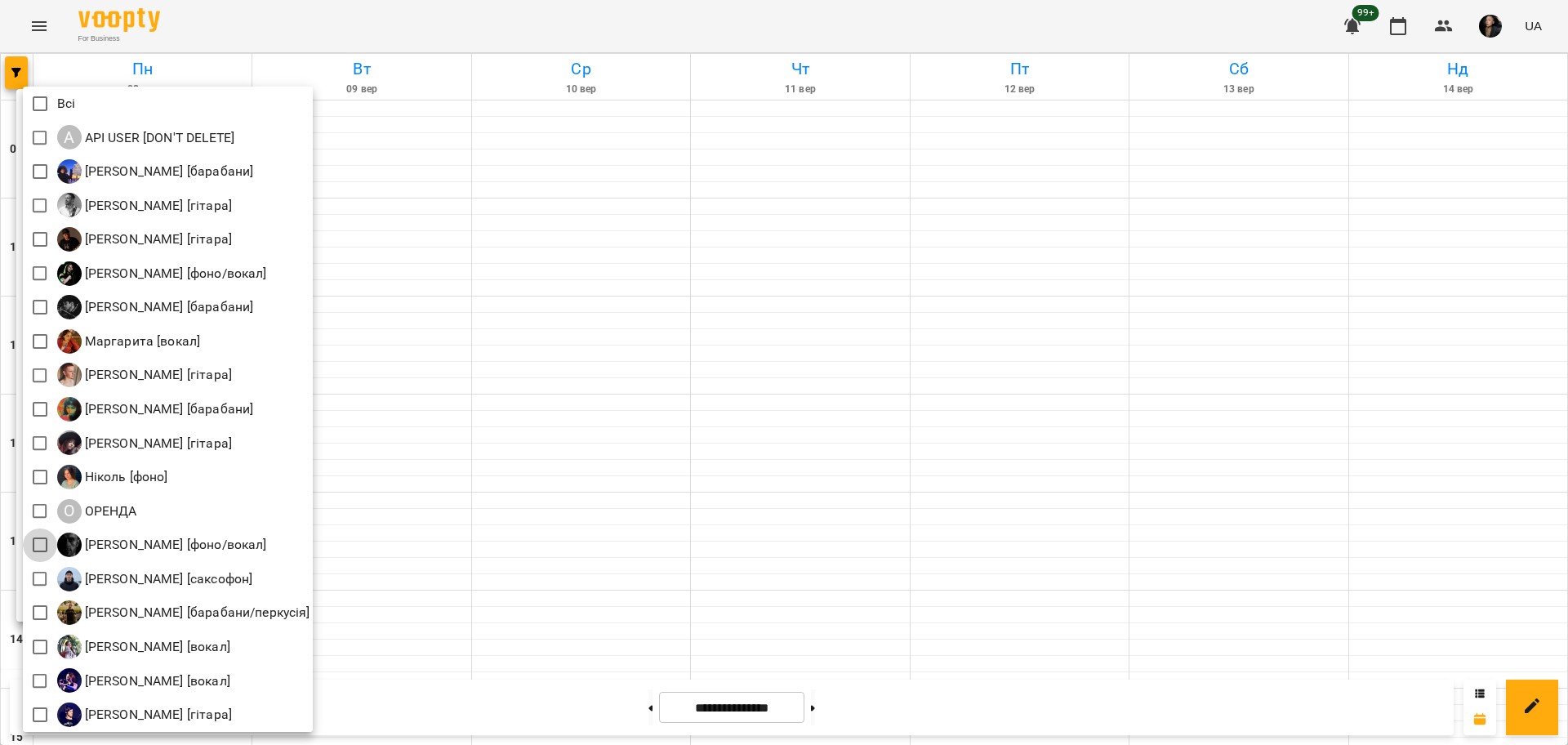
click at [476, 533] on div at bounding box center [784, 372] width 1568 height 745
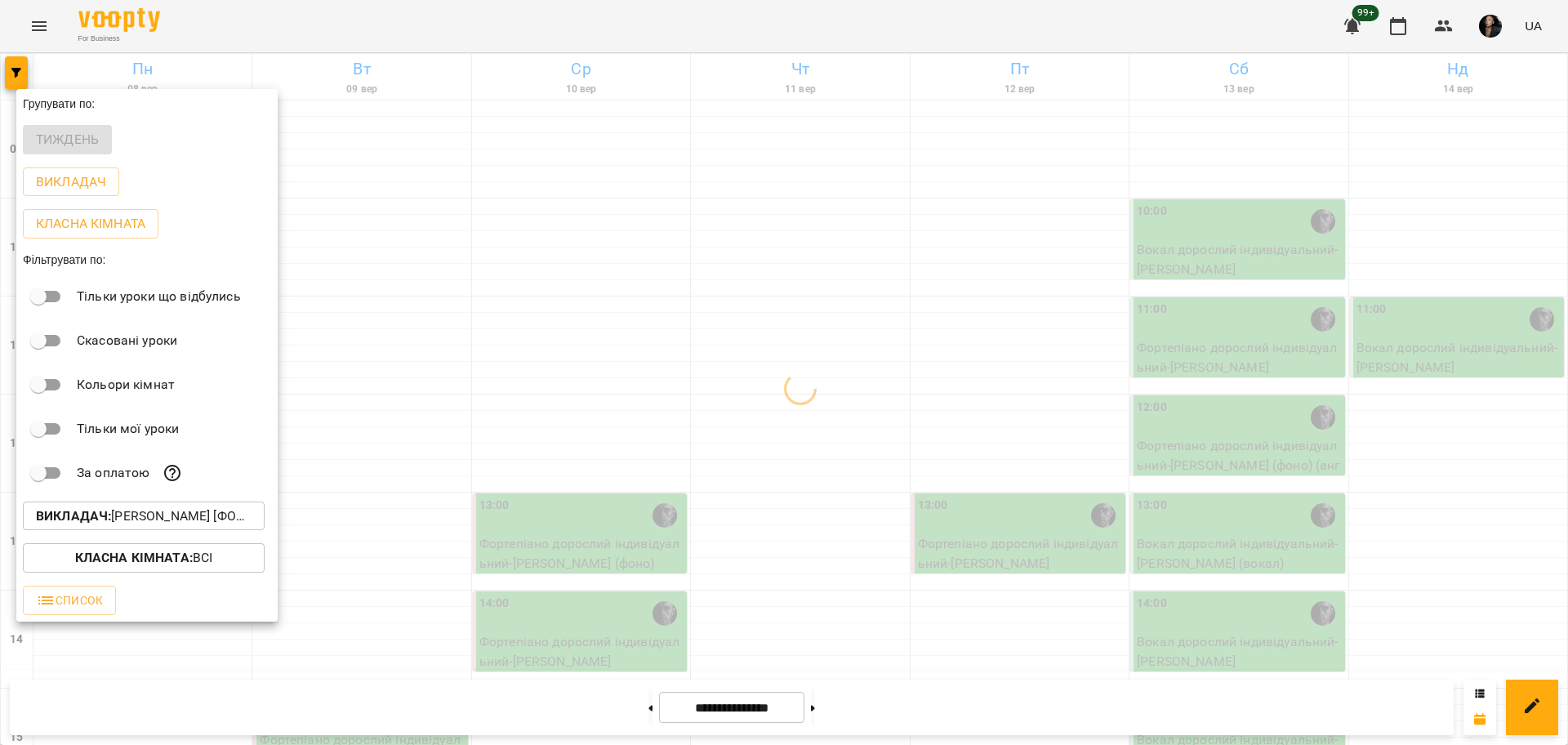
click at [163, 558] on b "Класна кімната :" at bounding box center [134, 557] width 118 height 15
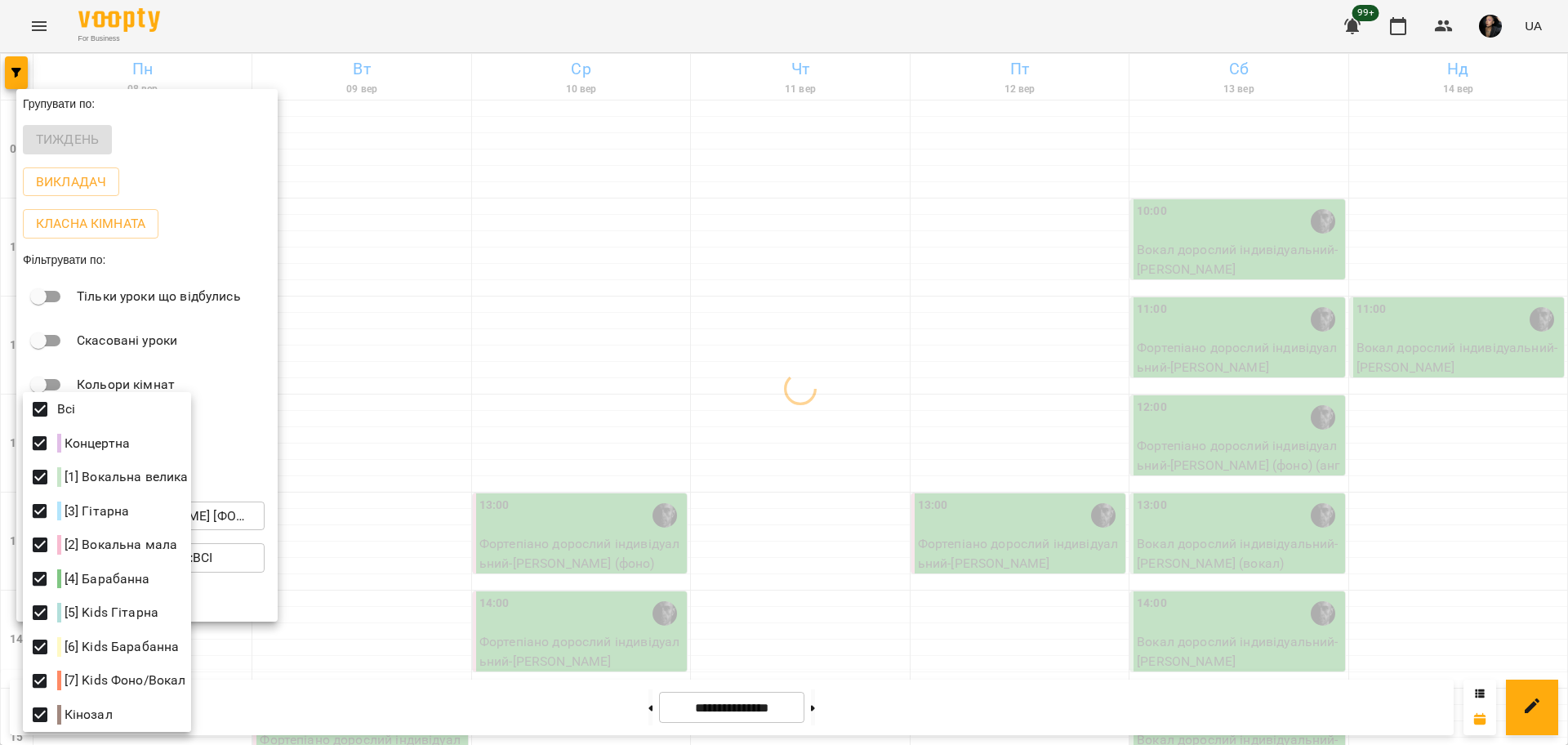
click at [586, 373] on div at bounding box center [784, 372] width 1568 height 745
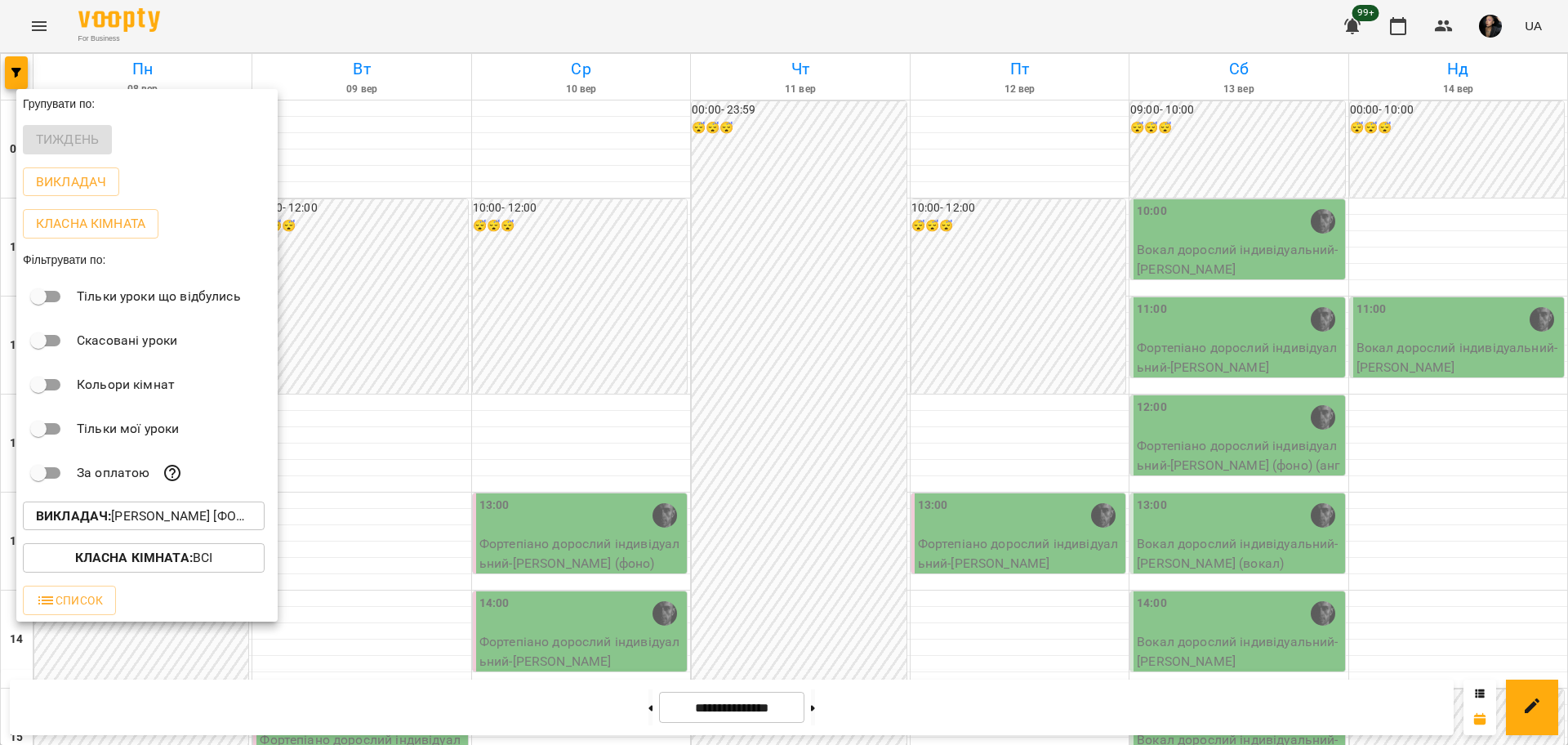
click at [549, 396] on div at bounding box center [784, 372] width 1568 height 745
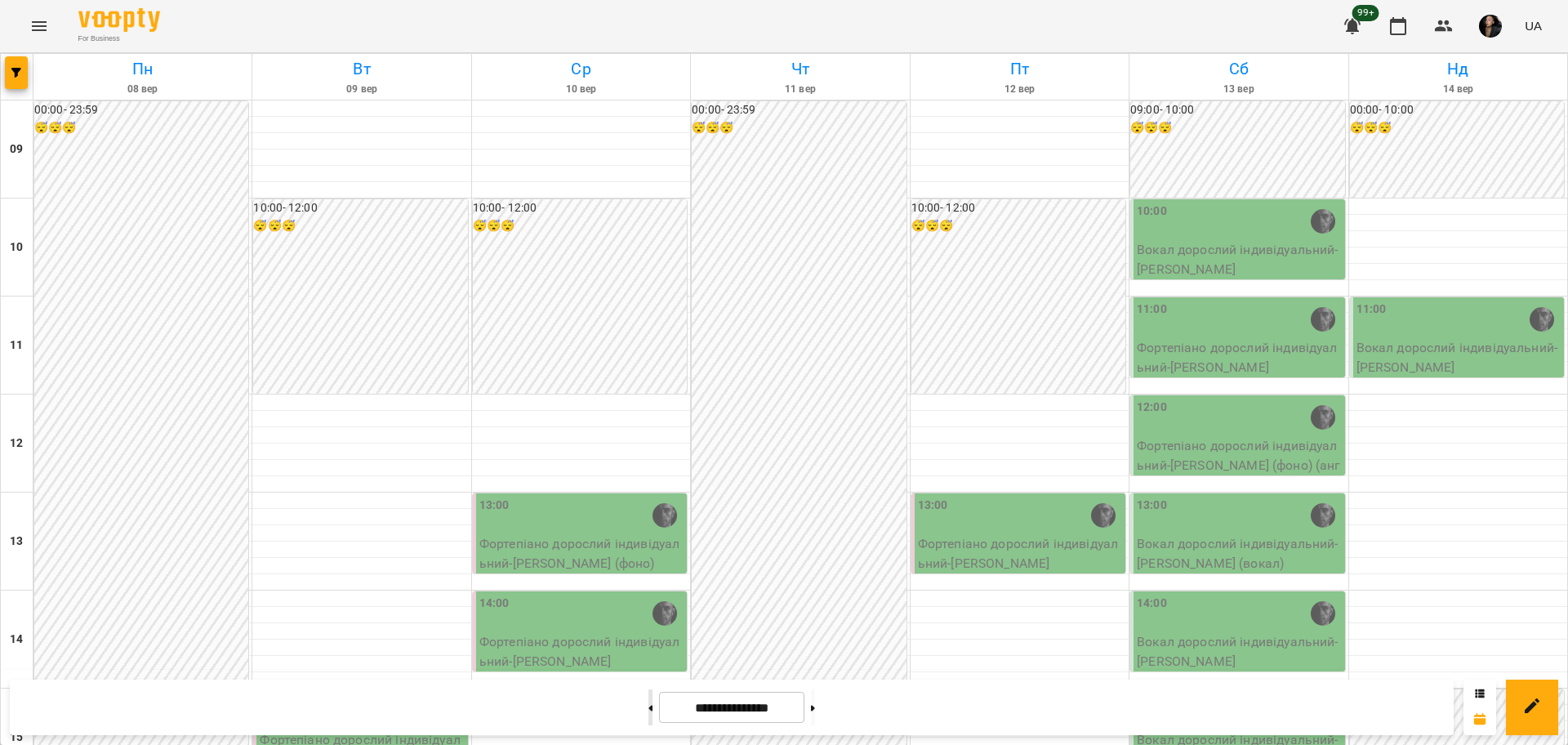
click at [649, 708] on icon at bounding box center [651, 707] width 4 height 6
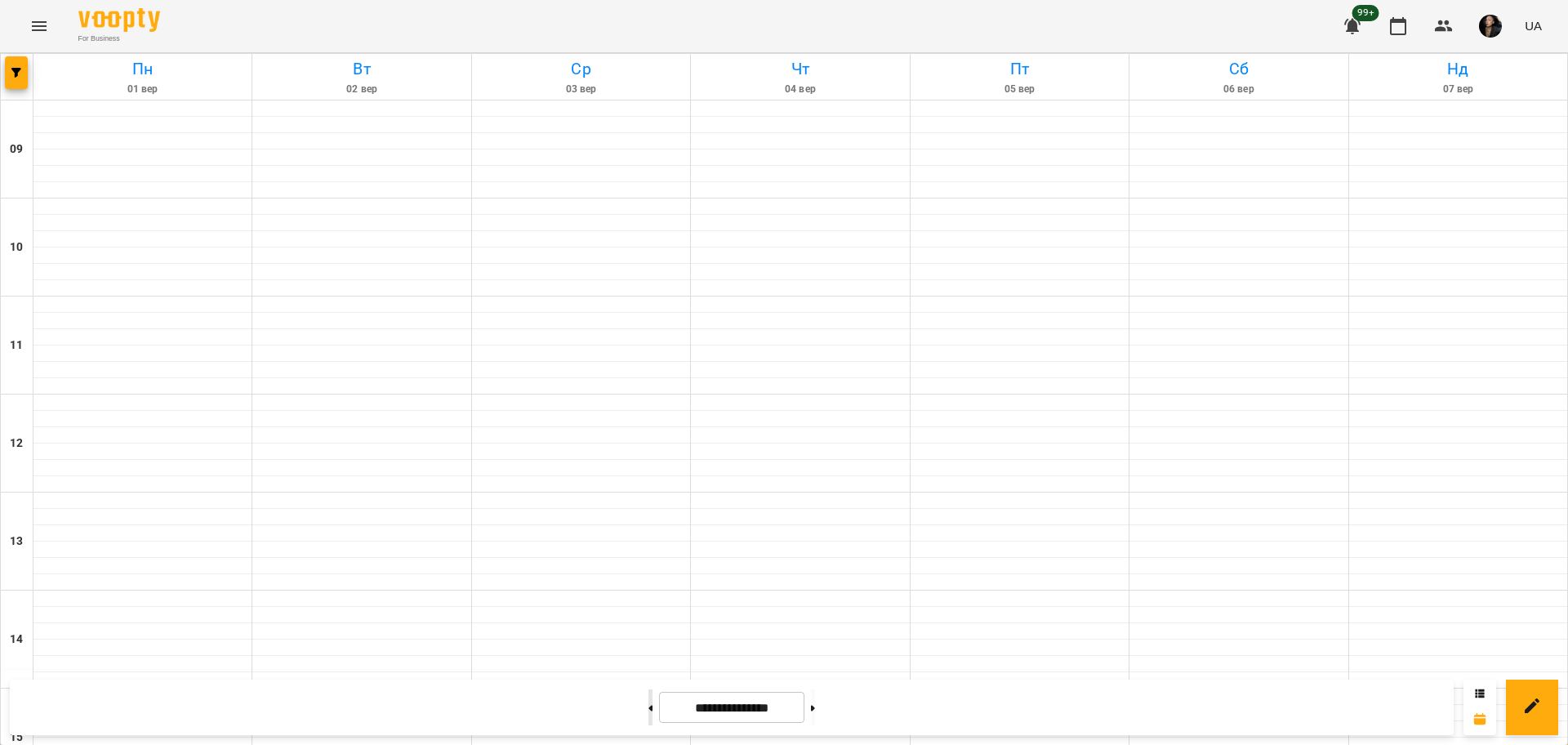
click at [649, 708] on icon at bounding box center [651, 707] width 4 height 6
type input "**********"
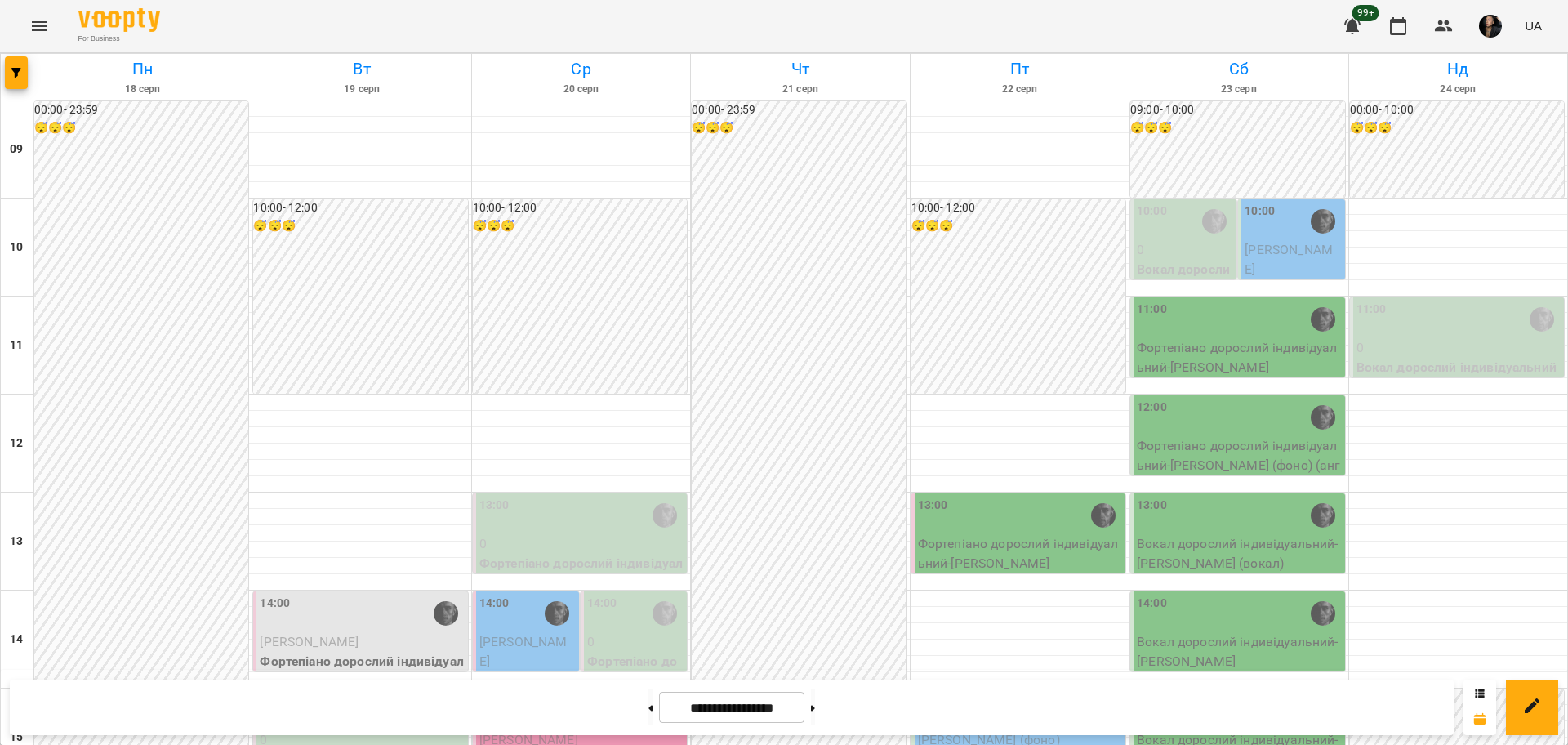
scroll to position [409, 0]
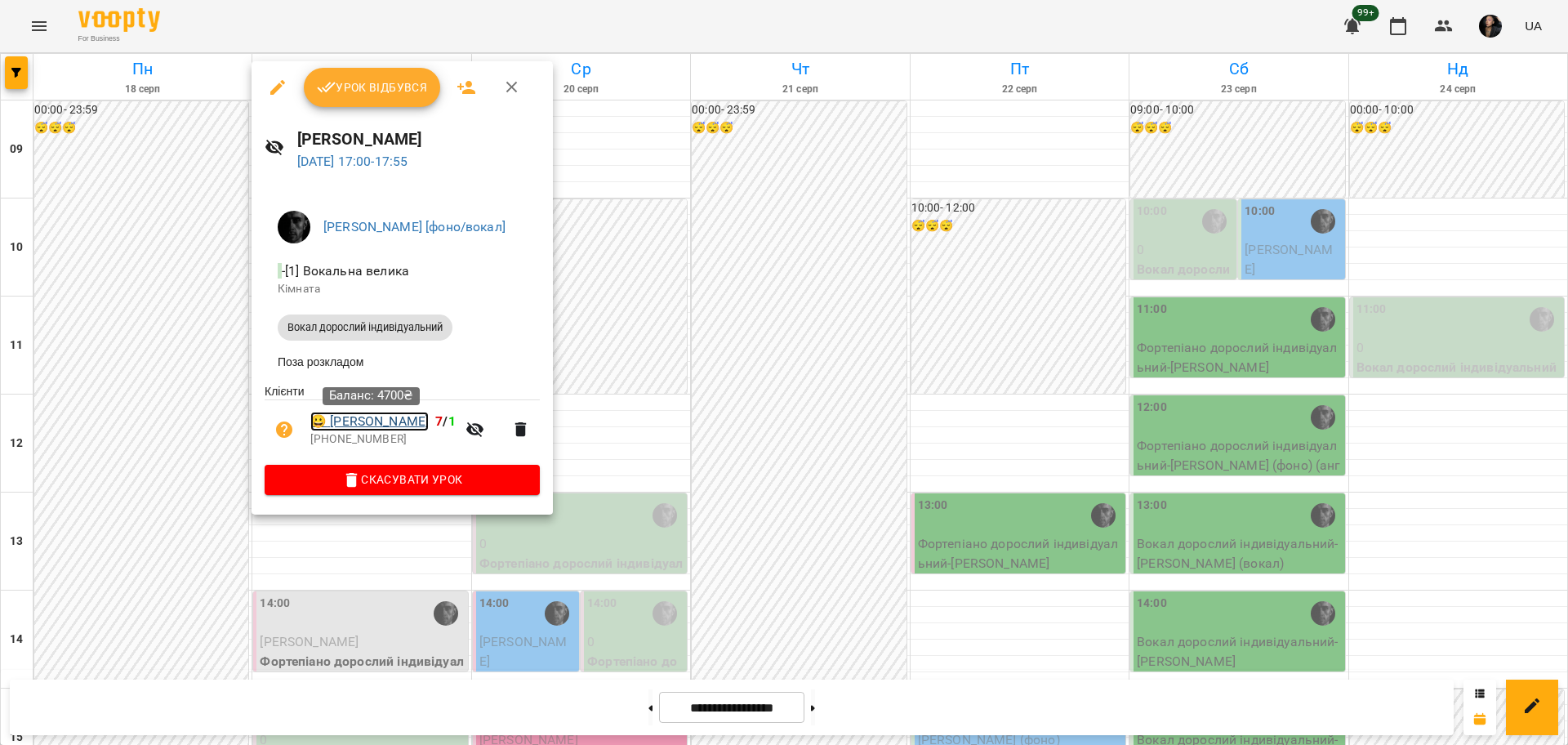
click at [389, 430] on link "😀 Андрей Каганец" at bounding box center [369, 421] width 119 height 20
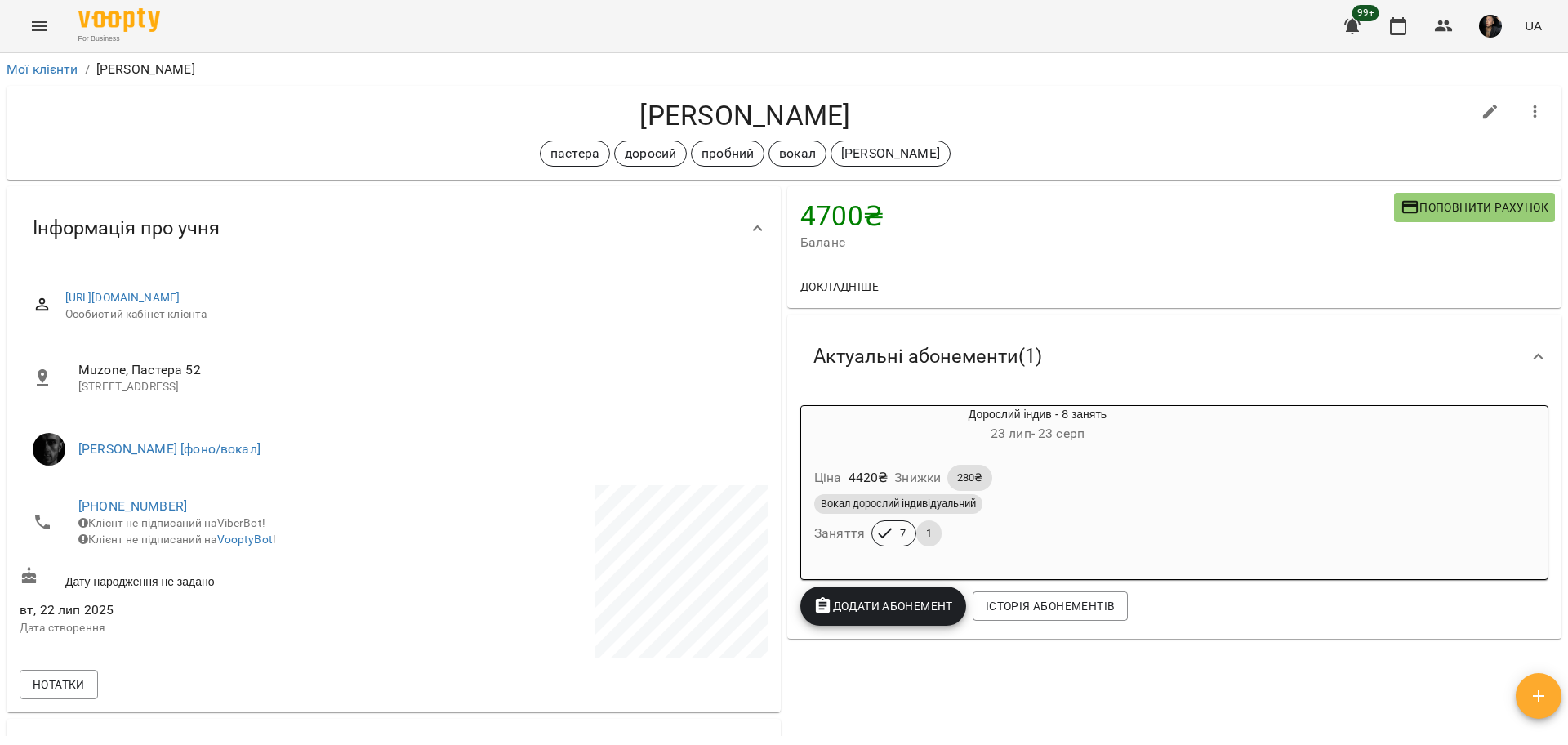
click at [875, 607] on span "Додати Абонемент" at bounding box center [883, 605] width 140 height 20
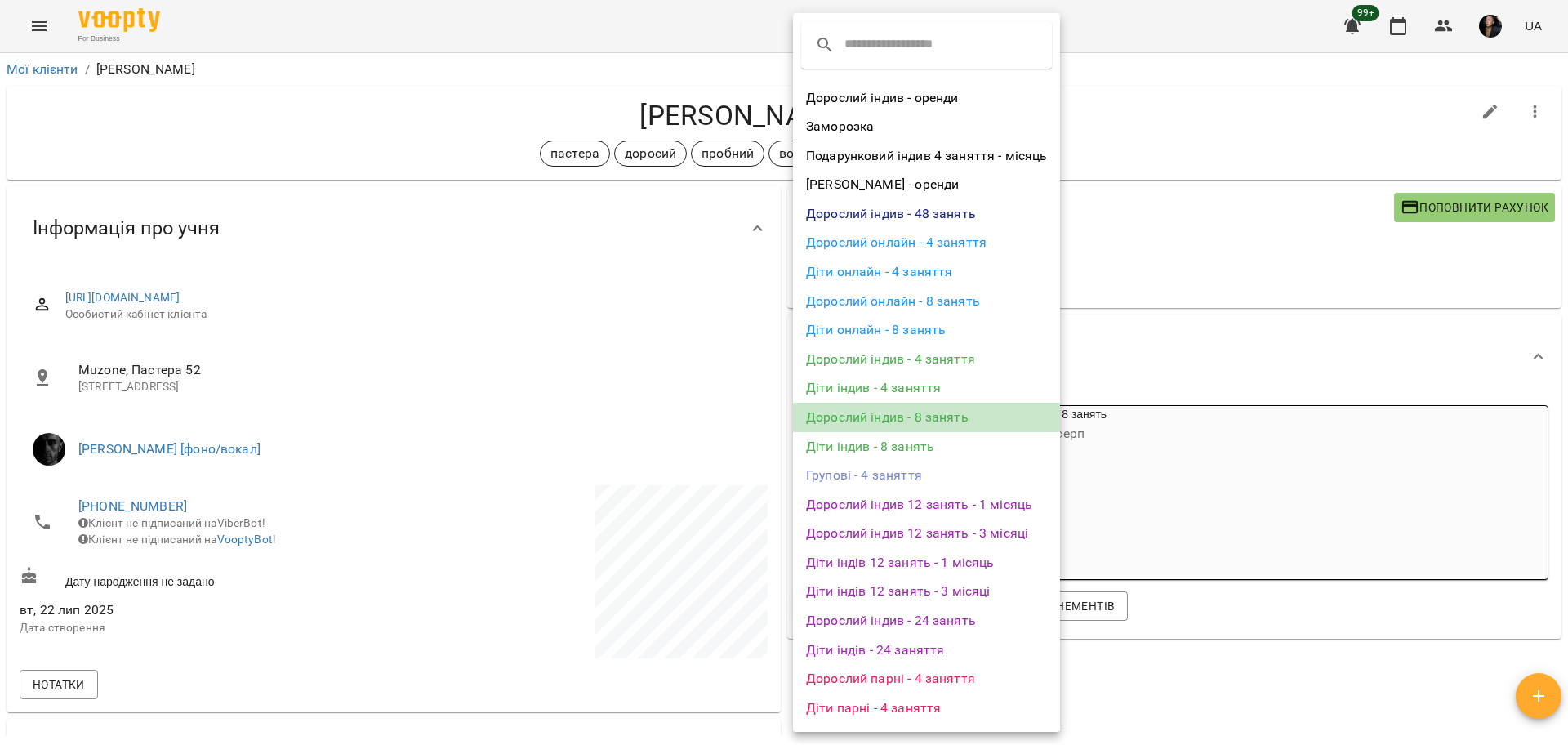
click at [982, 411] on li "Дорослий індив - 8 занять" at bounding box center [926, 417] width 267 height 29
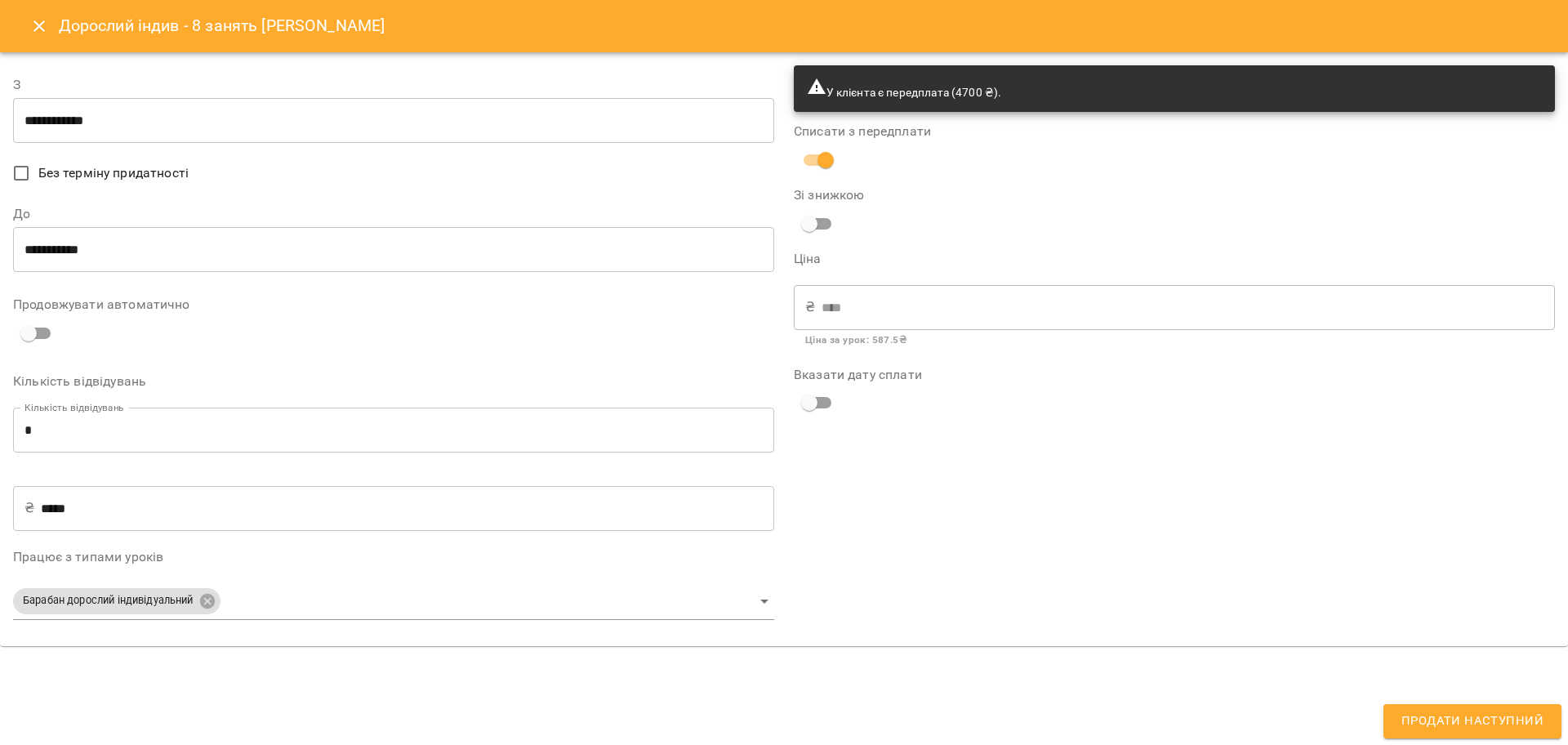
click at [14, 15] on div "Дорослий індив - 8 занять Андрей Каганец" at bounding box center [784, 26] width 1568 height 52
click at [31, 24] on icon "Close" at bounding box center [39, 26] width 20 height 20
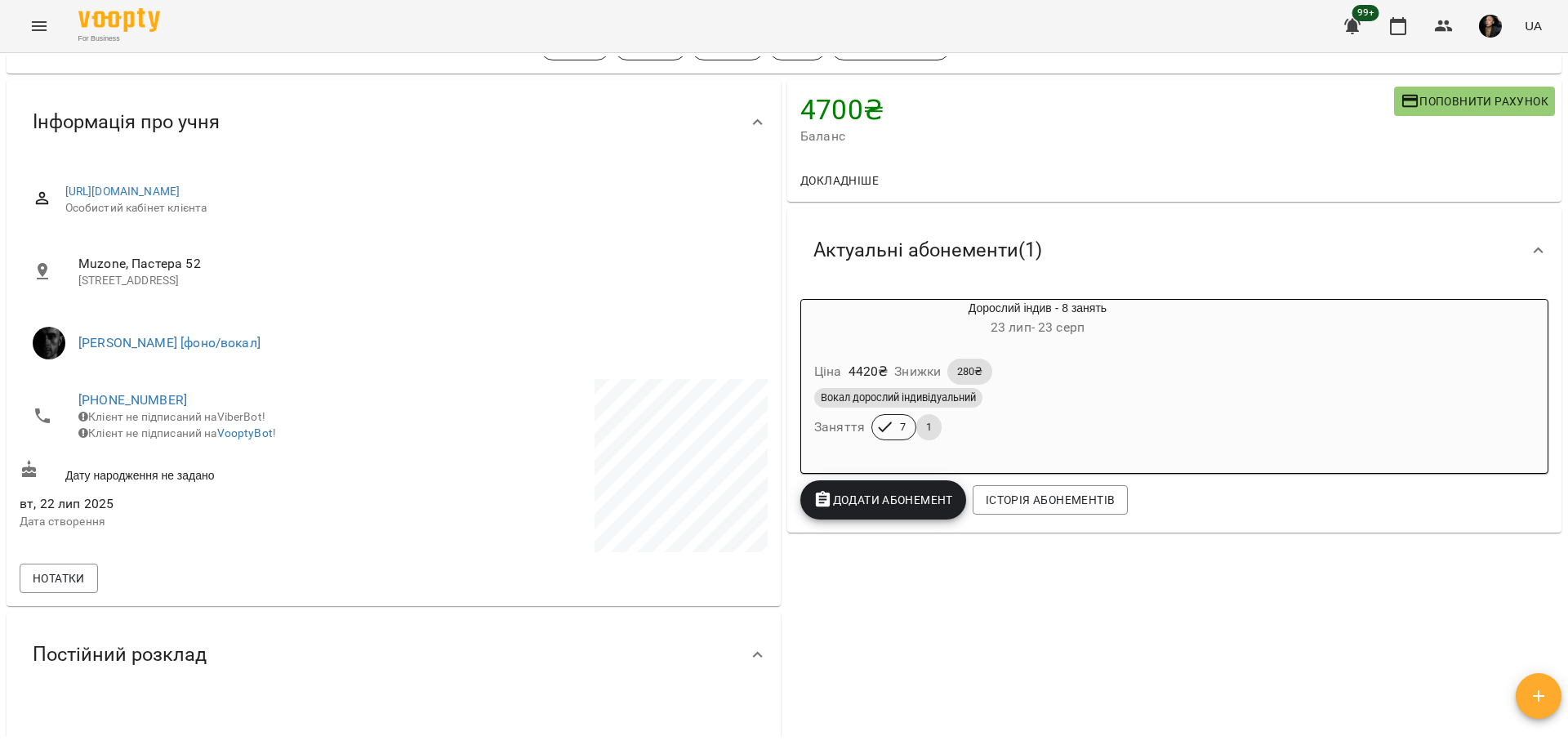
scroll to position [102, 0]
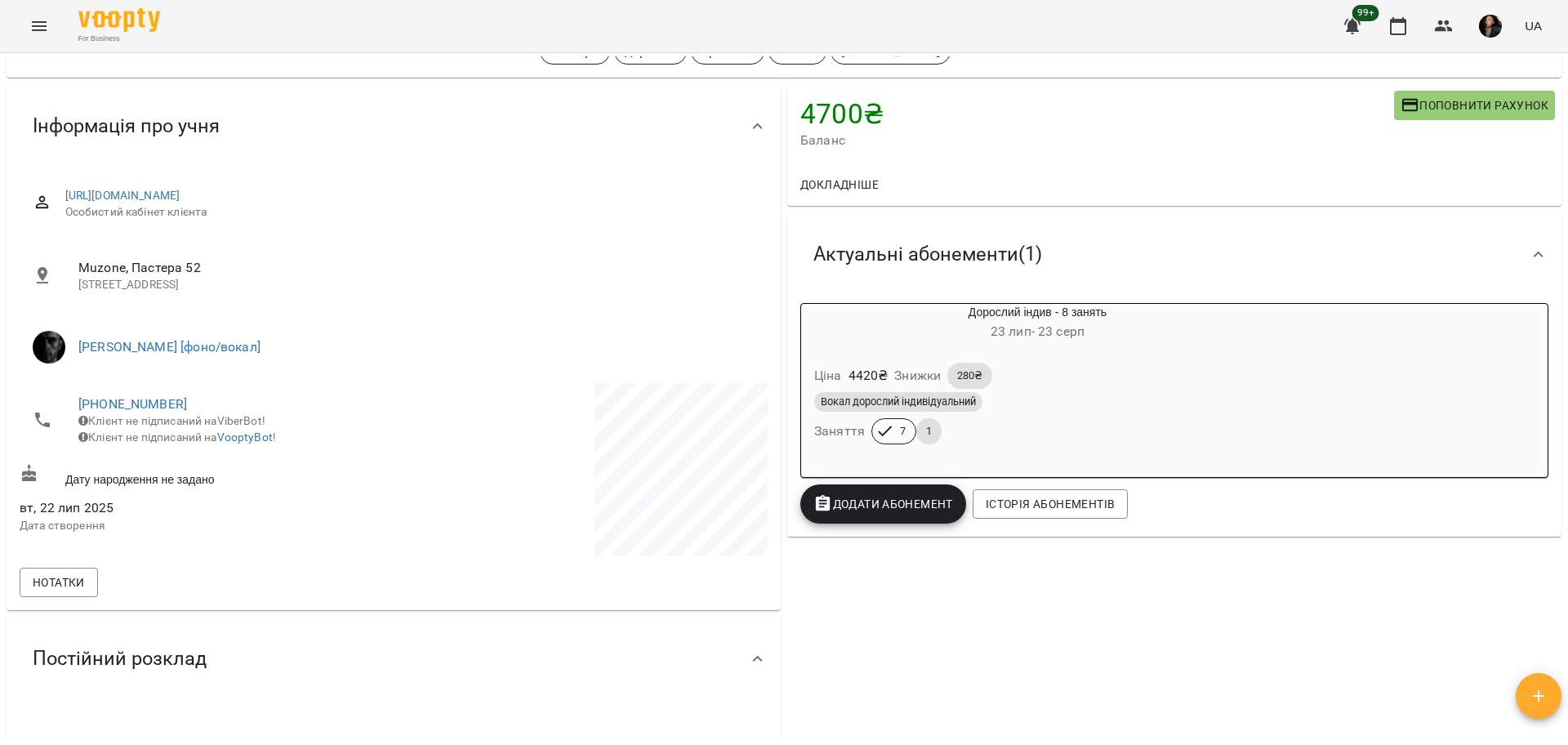
click at [895, 512] on span "Додати Абонемент" at bounding box center [883, 504] width 140 height 20
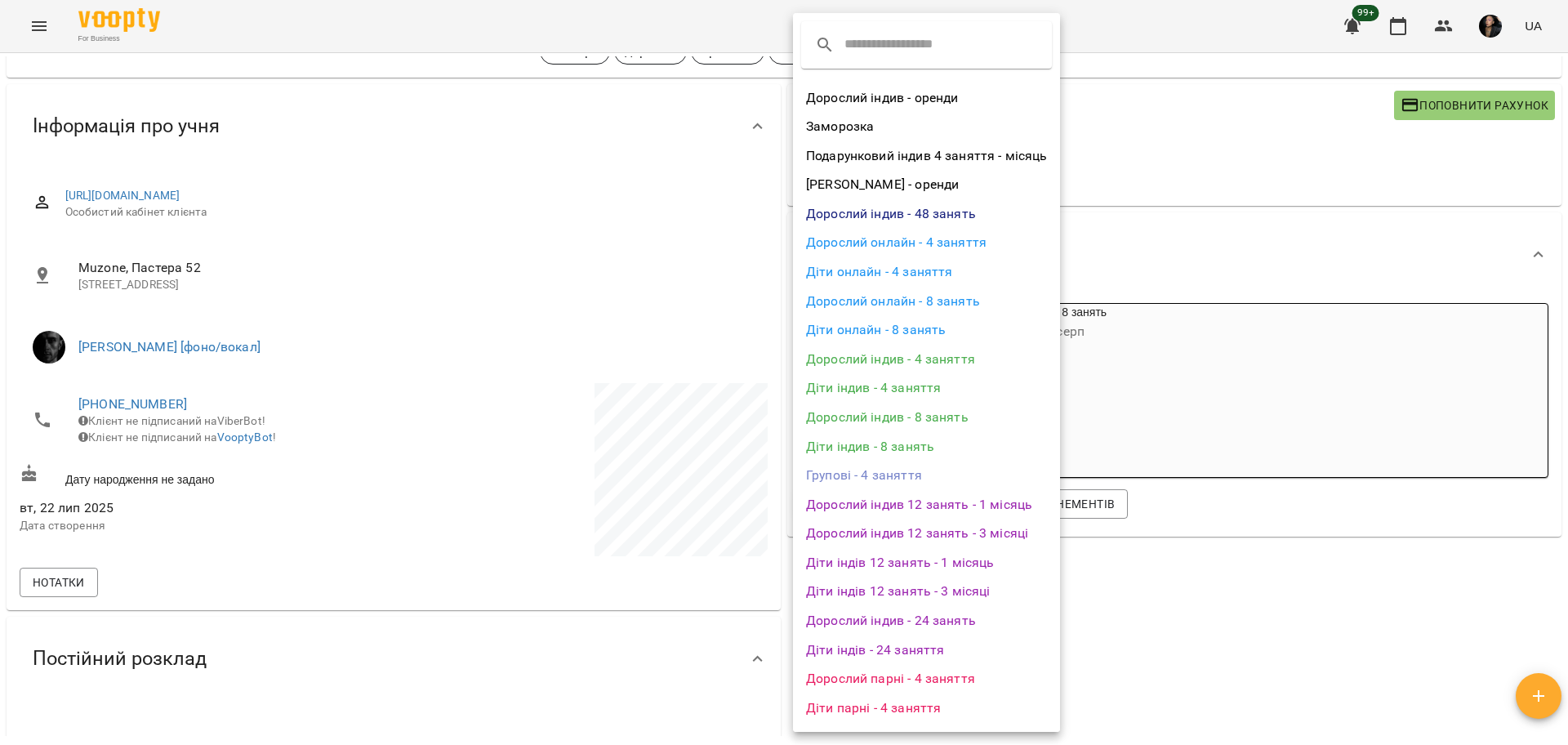
click at [1252, 580] on div at bounding box center [784, 372] width 1568 height 745
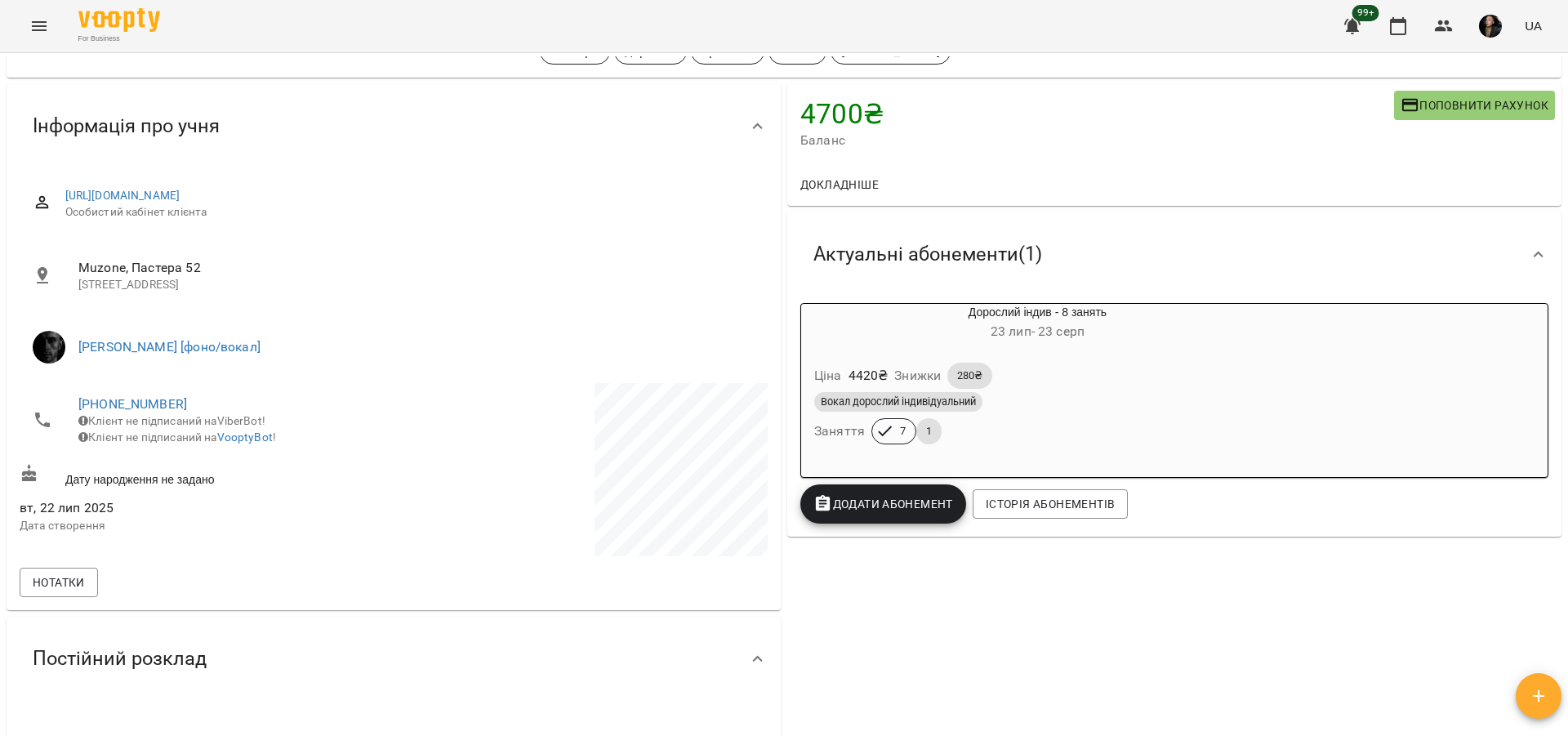
click at [46, 27] on icon "Menu" at bounding box center [39, 26] width 20 height 20
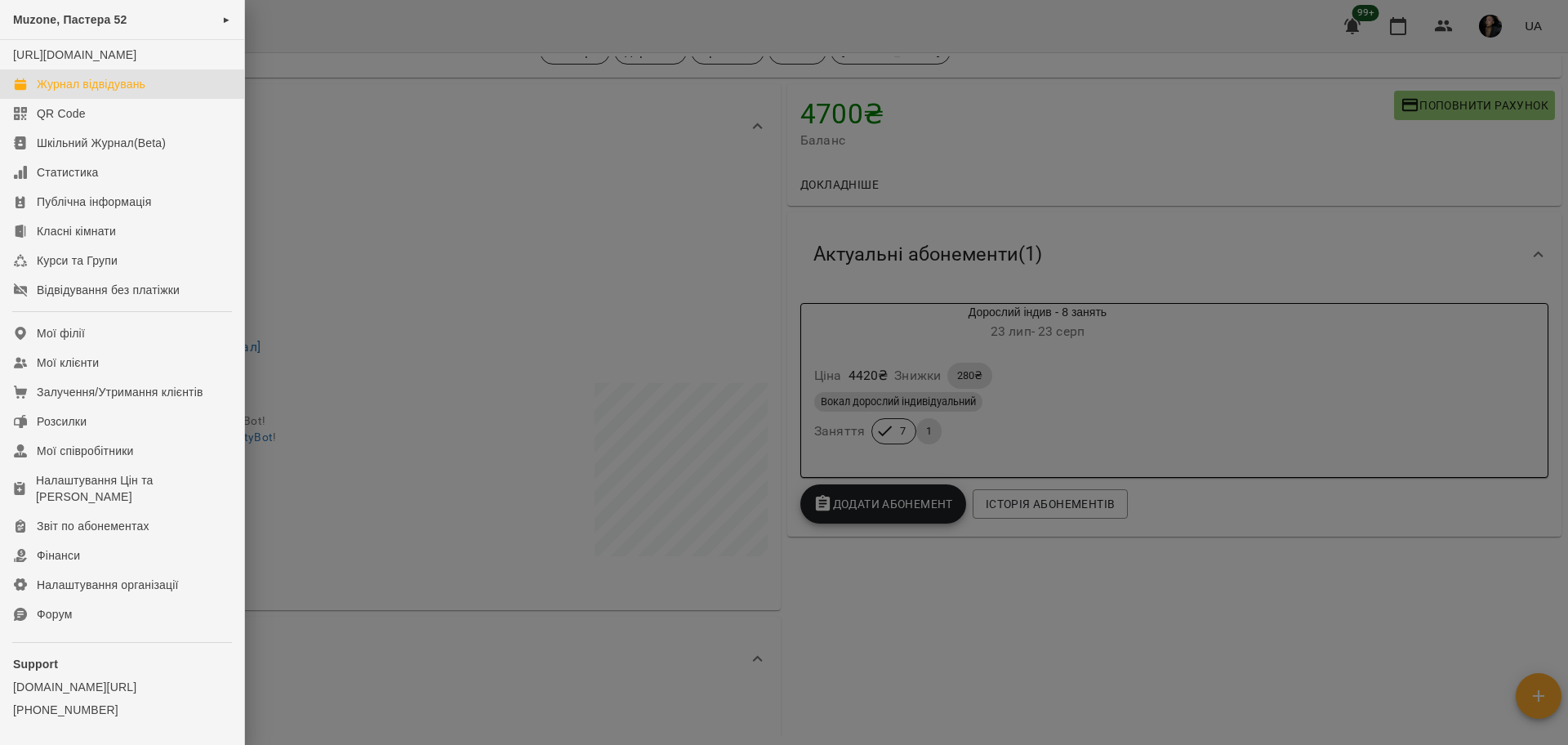
click at [163, 99] on link "Журнал відвідувань" at bounding box center [122, 84] width 244 height 29
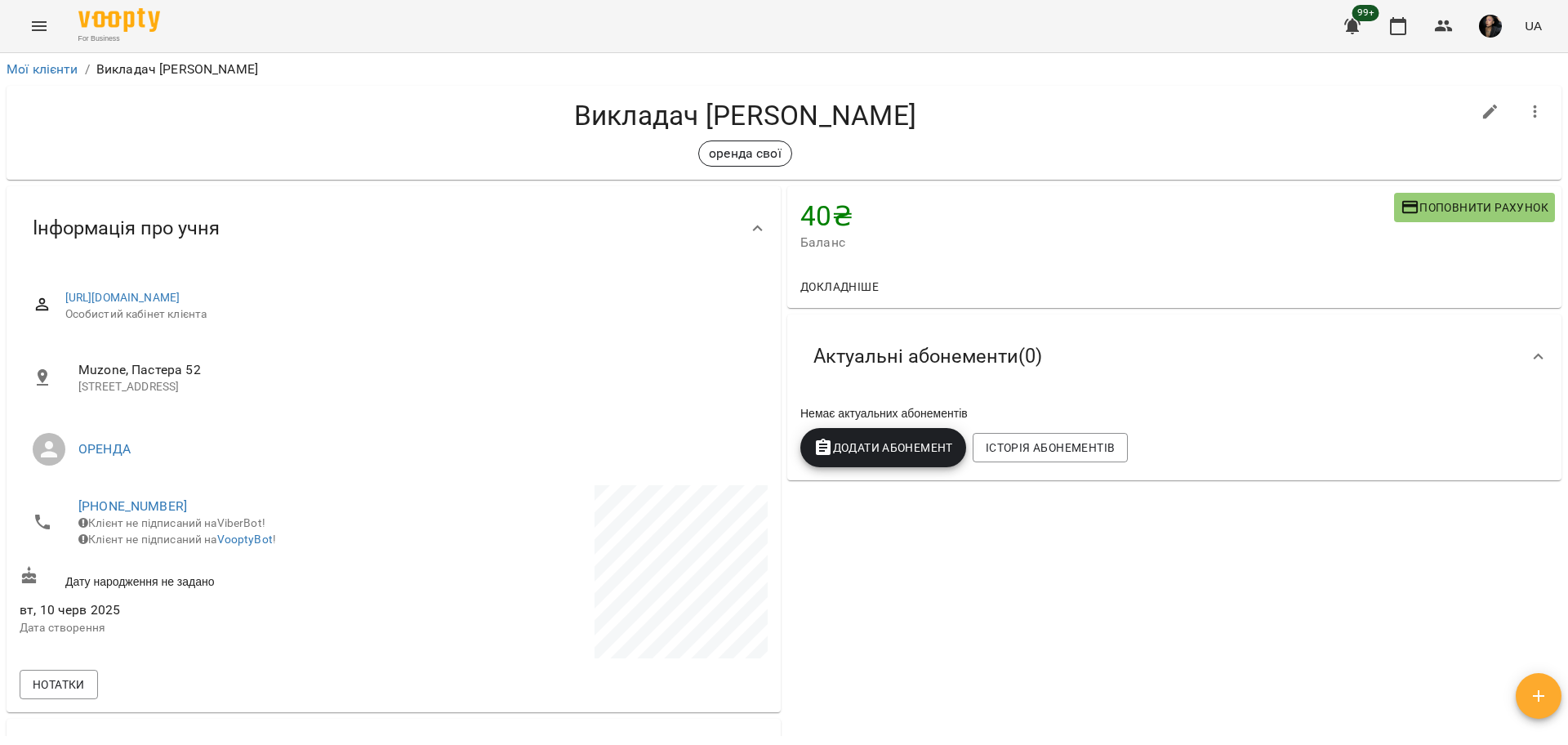
click at [1455, 204] on span "Поповнити рахунок" at bounding box center [1474, 207] width 148 height 20
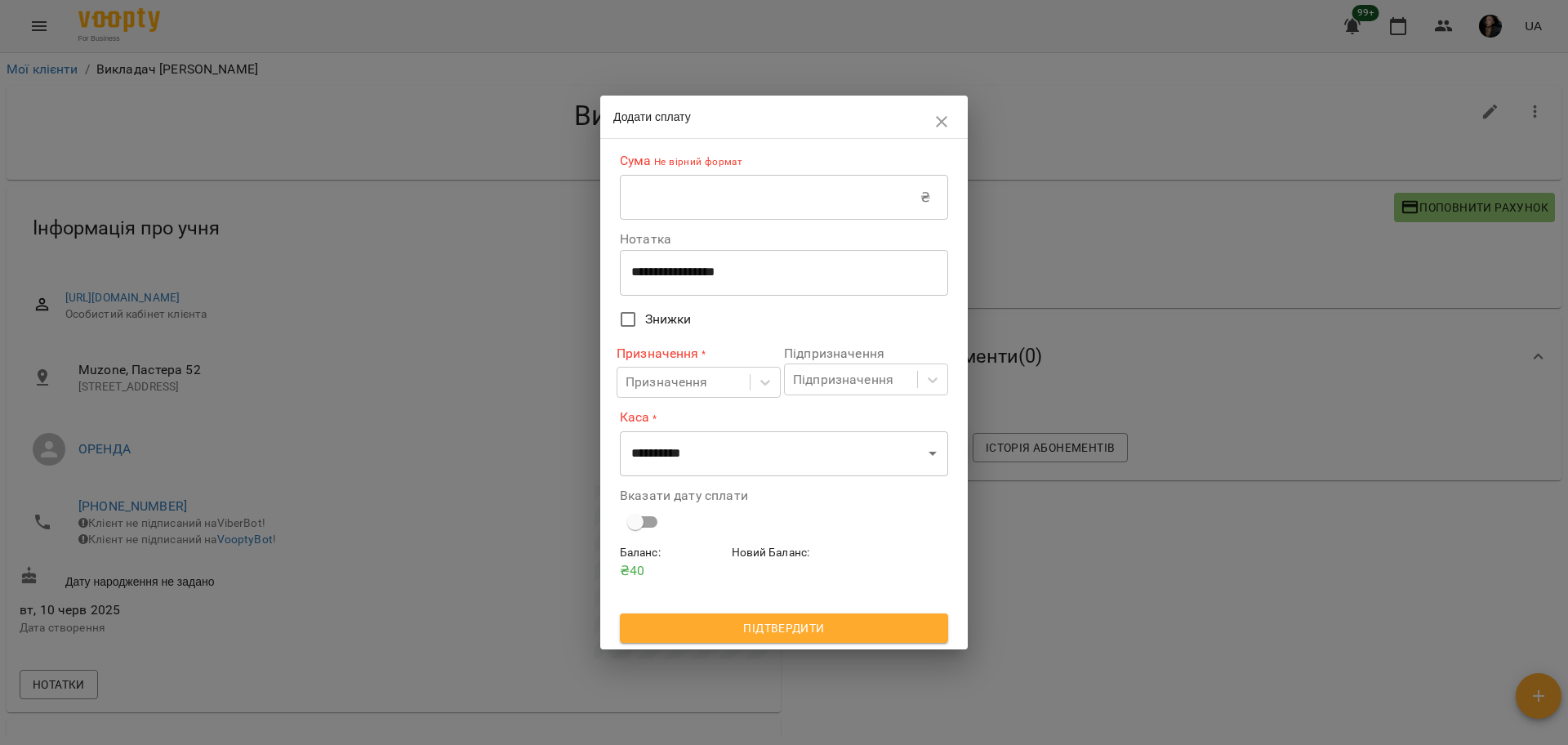
click at [880, 194] on input "text" at bounding box center [770, 198] width 300 height 46
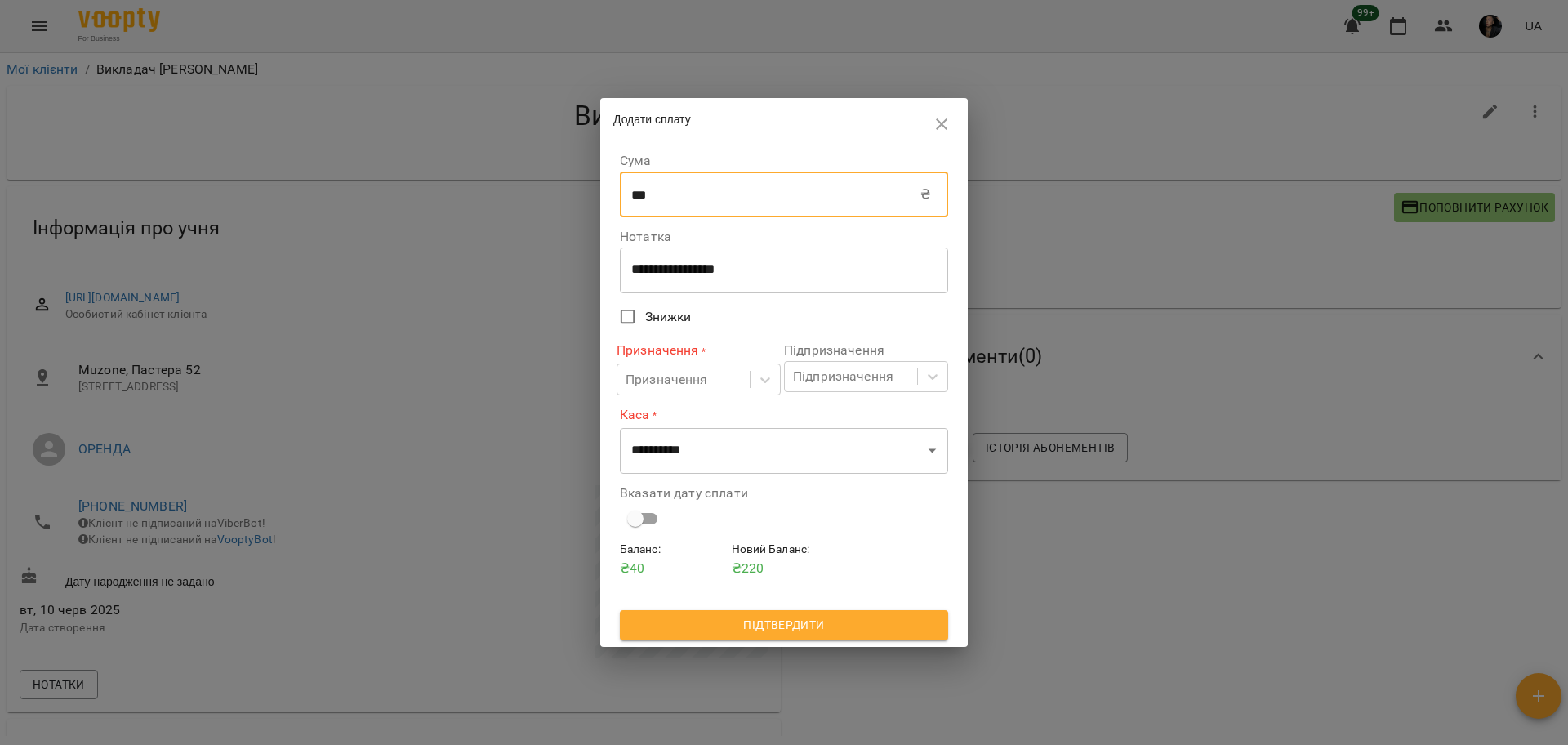
type input "***"
click at [677, 286] on div "**********" at bounding box center [783, 270] width 328 height 46
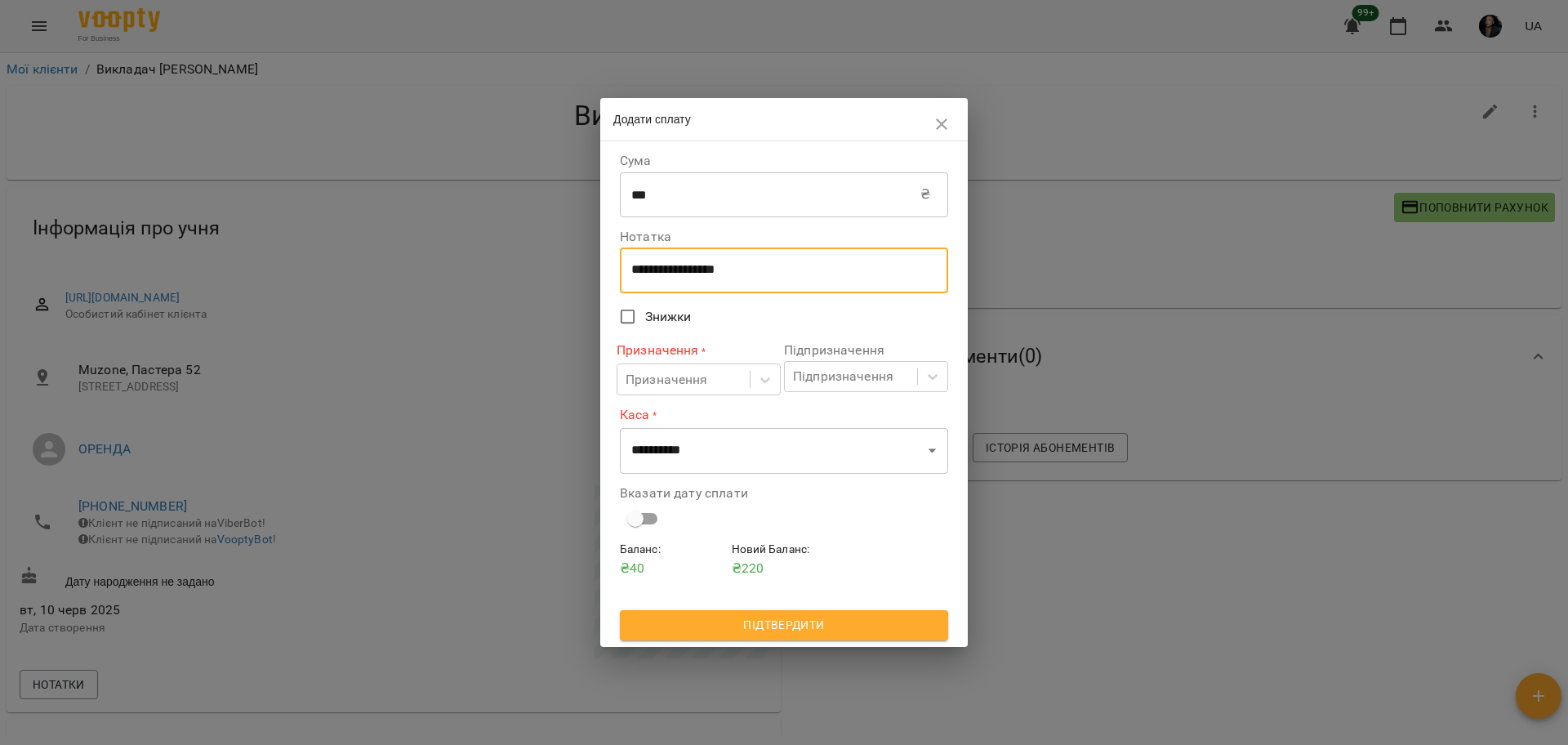
drag, startPoint x: 802, startPoint y: 275, endPoint x: 518, endPoint y: 243, distance: 285.8
click at [525, 252] on div "**********" at bounding box center [784, 372] width 1568 height 745
type textarea "****"
click at [710, 378] on div "Призначення" at bounding box center [683, 379] width 132 height 30
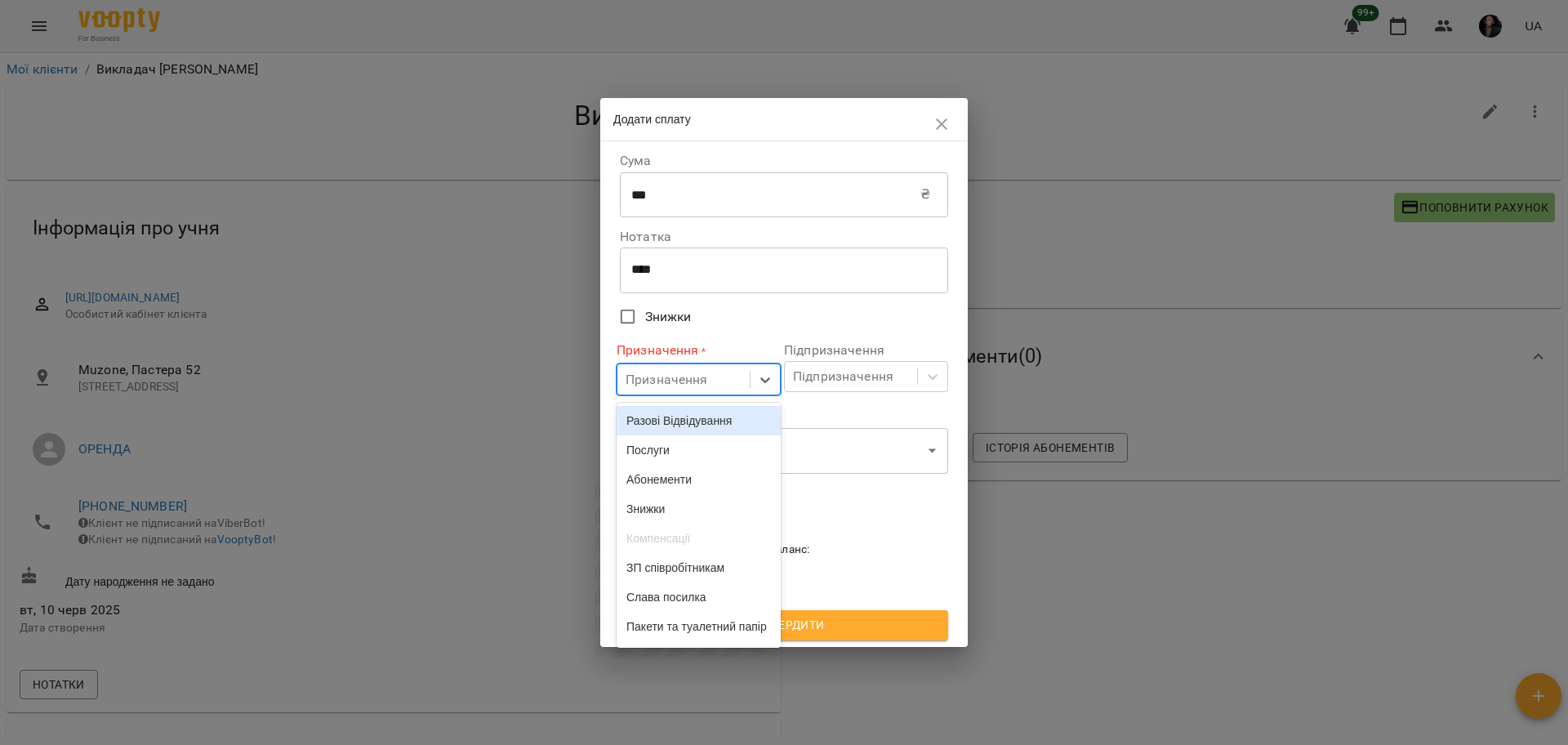
click at [687, 420] on div "Разові Відвідування" at bounding box center [698, 420] width 164 height 29
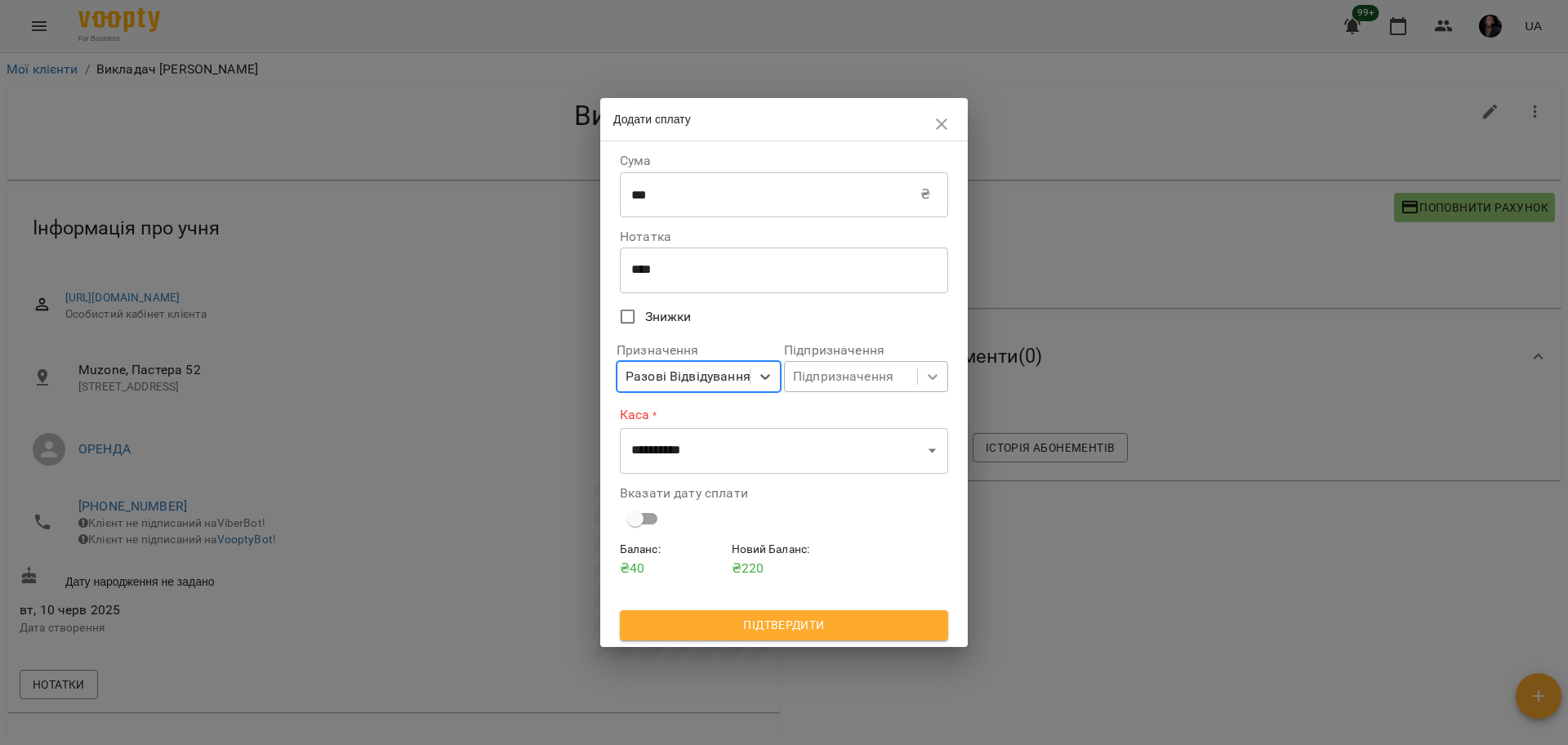
click at [941, 374] on div at bounding box center [932, 376] width 29 height 29
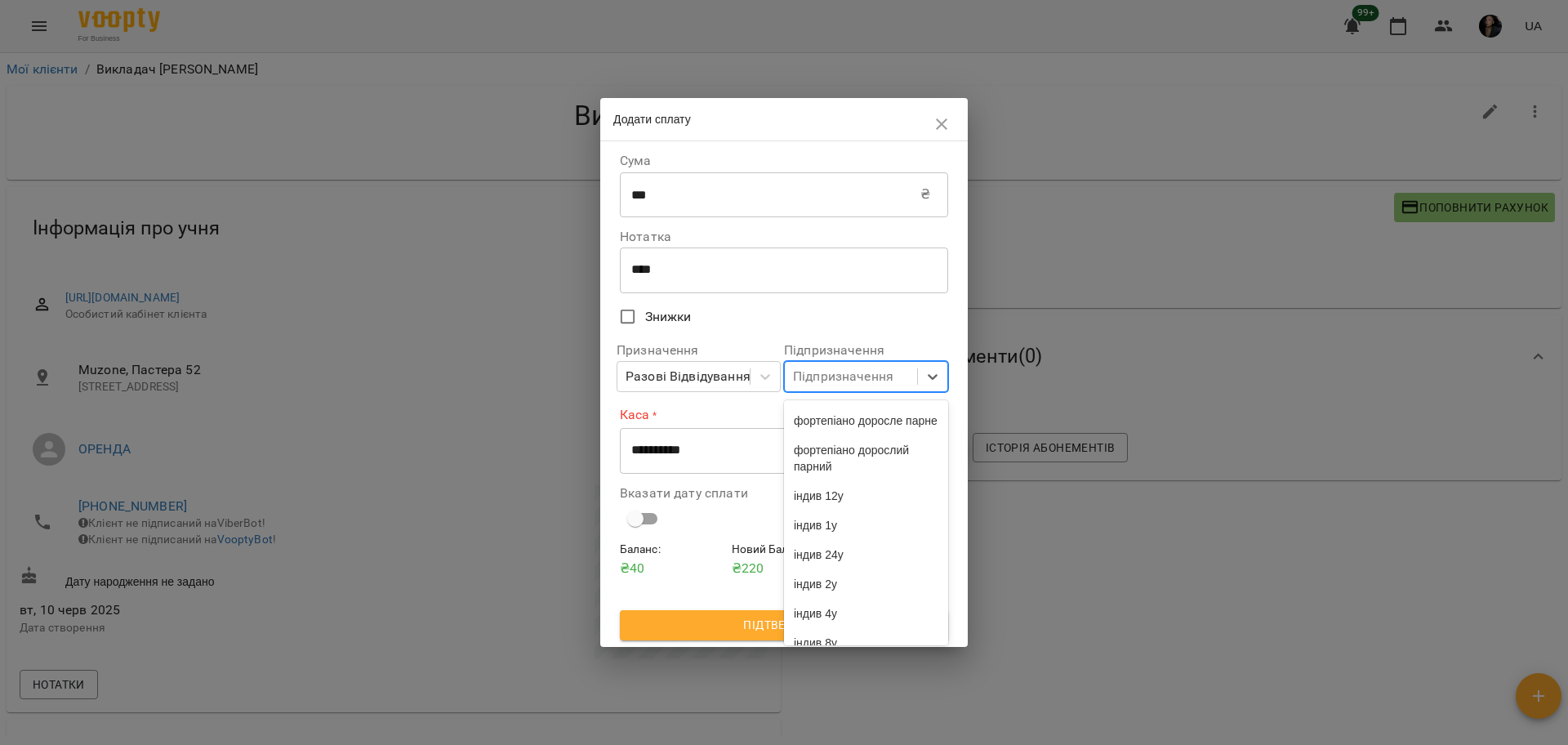
scroll to position [4245, 0]
click at [762, 310] on label "Знижки" at bounding box center [773, 316] width 324 height 34
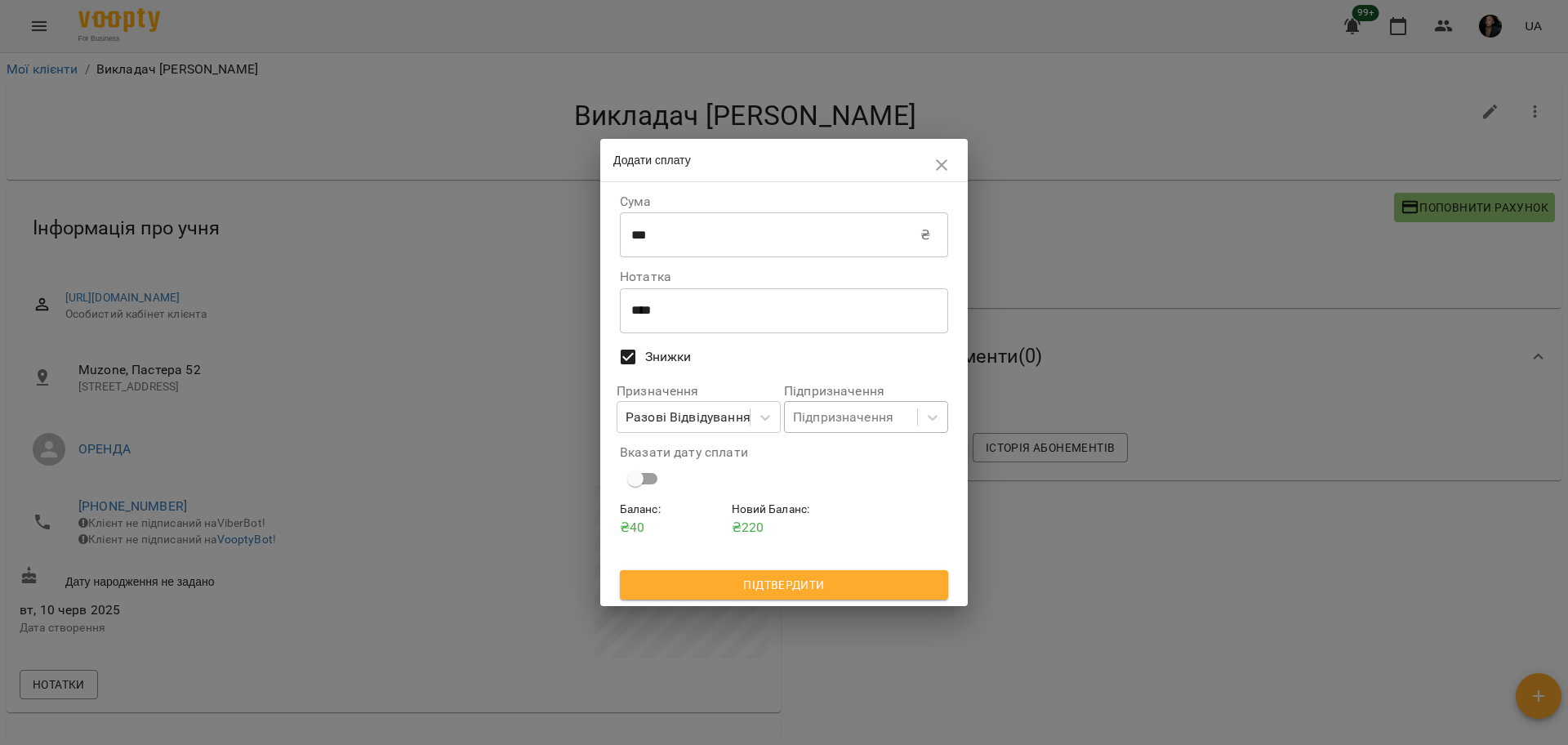
click at [841, 411] on div "Підпризначення" at bounding box center [843, 417] width 101 height 20
click at [649, 360] on span "Знижки" at bounding box center [668, 356] width 47 height 20
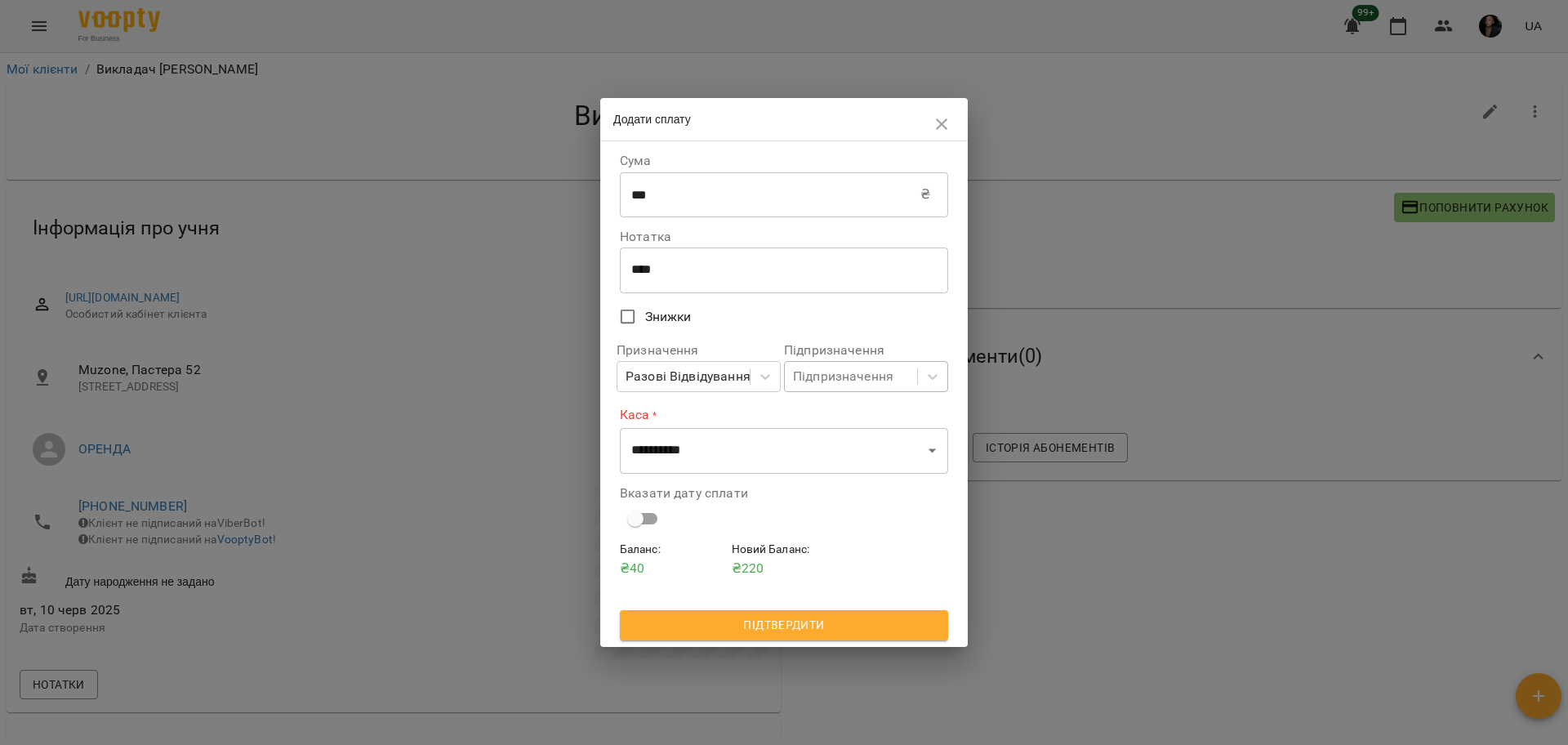
click at [815, 384] on div "Підпризначення" at bounding box center [843, 376] width 101 height 20
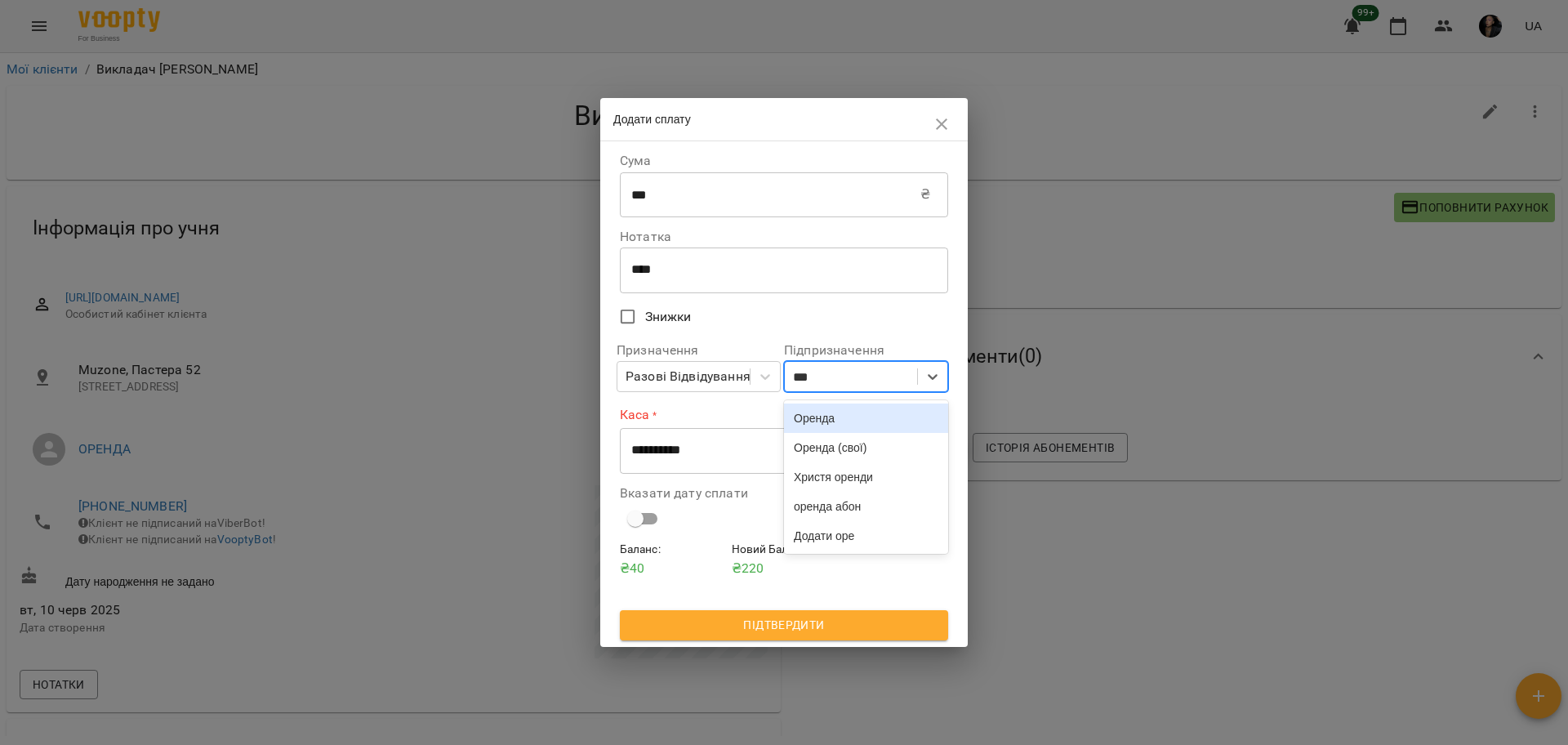
type input "****"
click at [864, 414] on div "Оренда" at bounding box center [866, 417] width 164 height 29
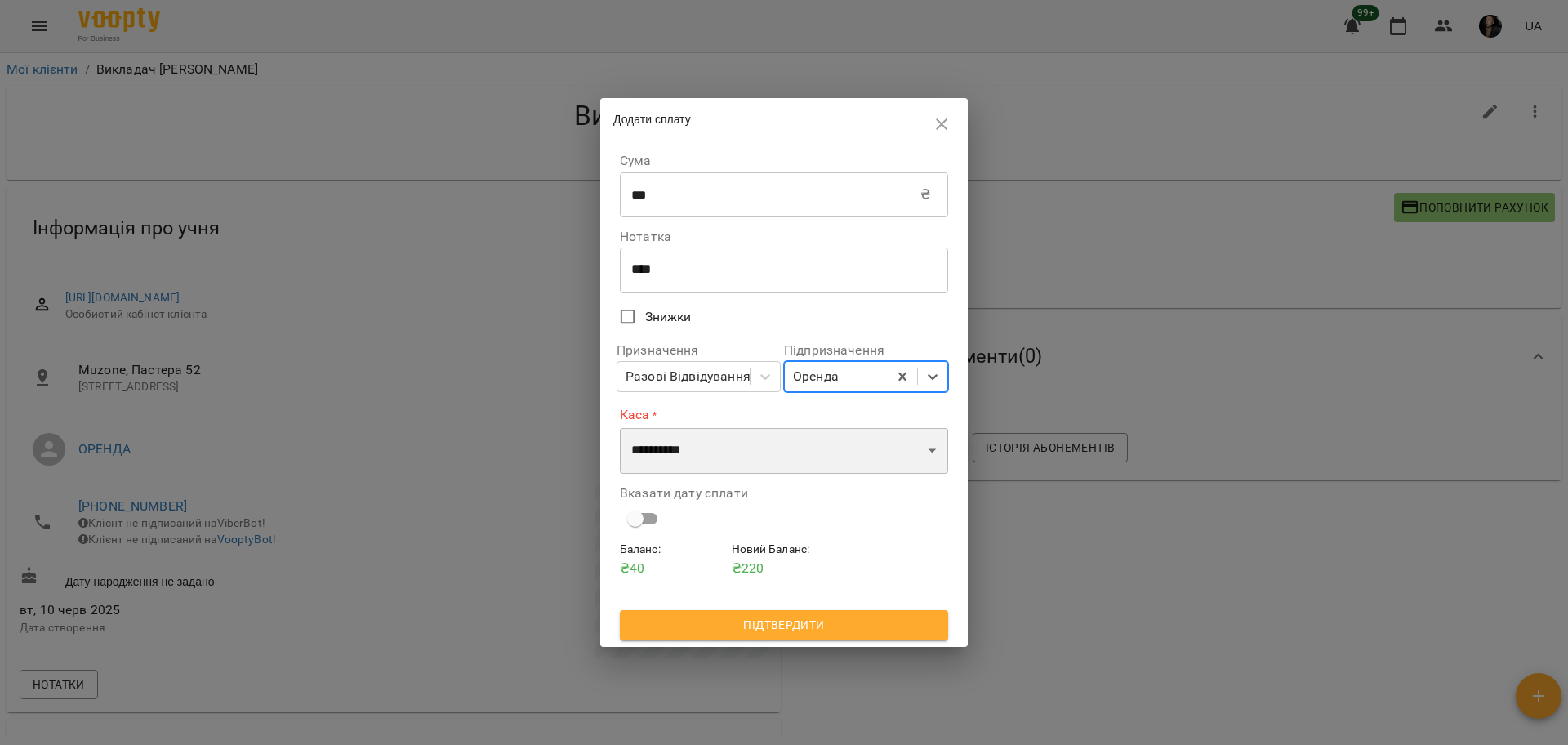
click at [771, 459] on select "**********" at bounding box center [783, 450] width 328 height 46
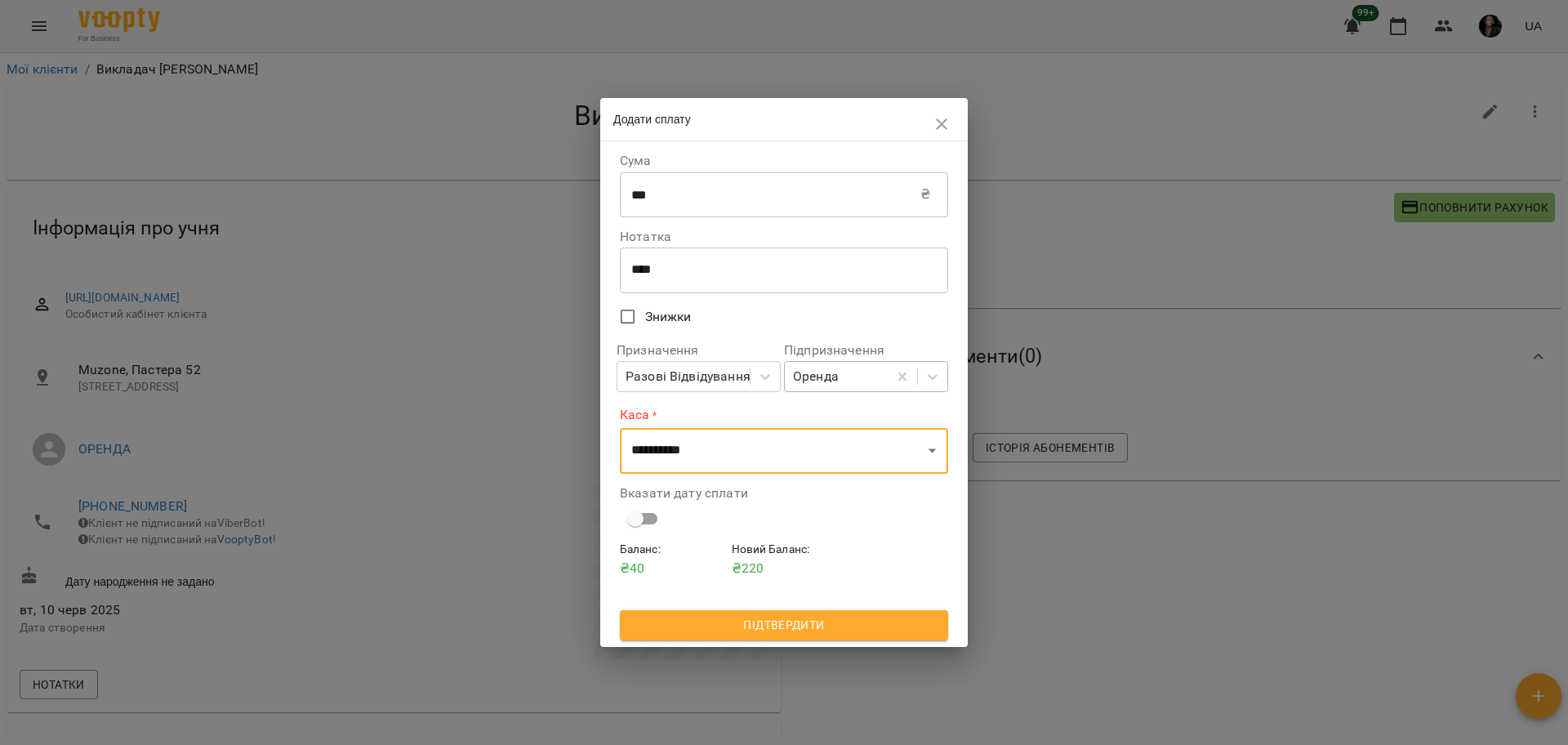
click at [859, 395] on div "Підпризначення Оренда" at bounding box center [866, 367] width 171 height 67
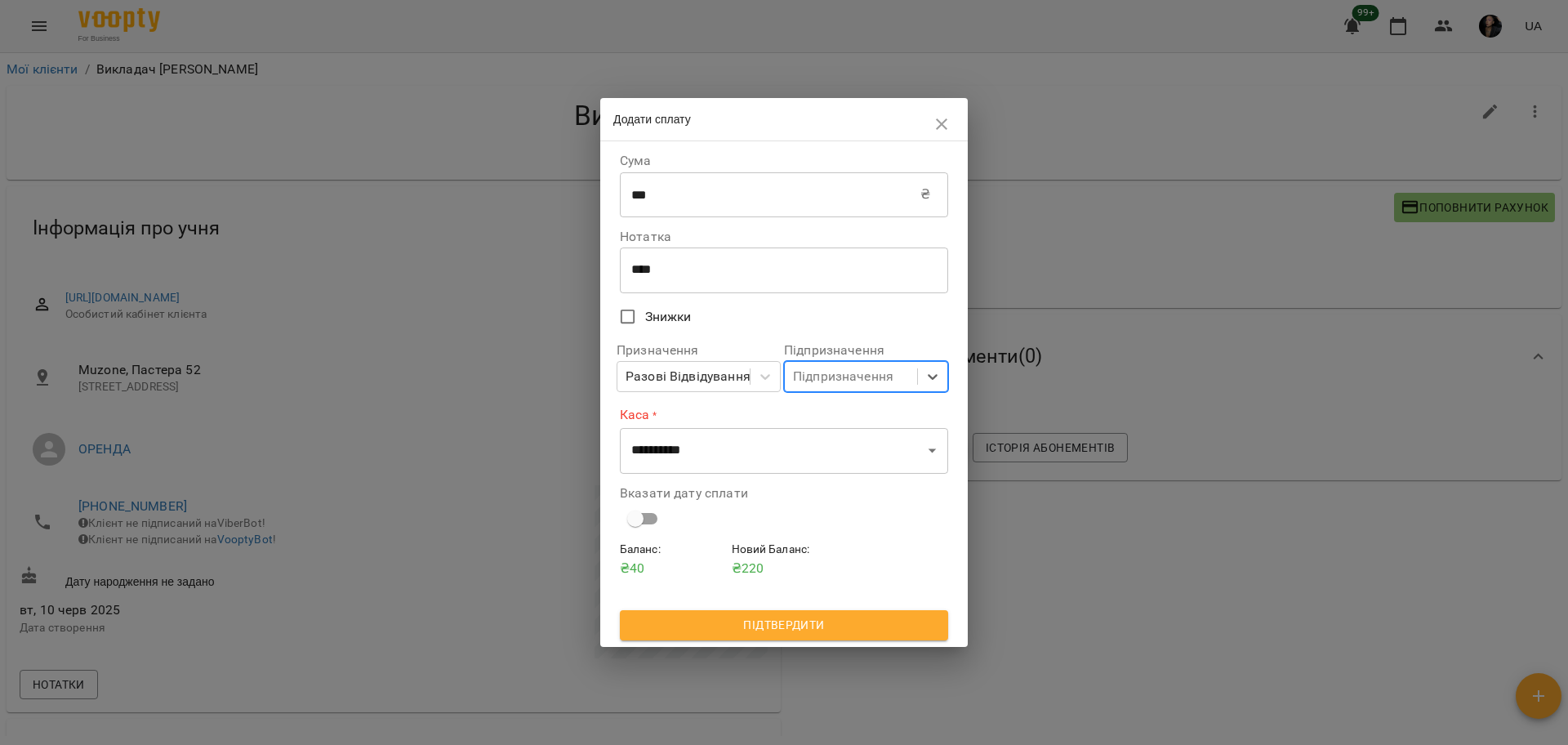
click at [874, 381] on div "Підпризначення" at bounding box center [843, 376] width 101 height 20
type input "****"
click at [866, 445] on div "Оренда (свої)" at bounding box center [866, 447] width 164 height 29
click at [719, 449] on select "**********" at bounding box center [783, 450] width 328 height 46
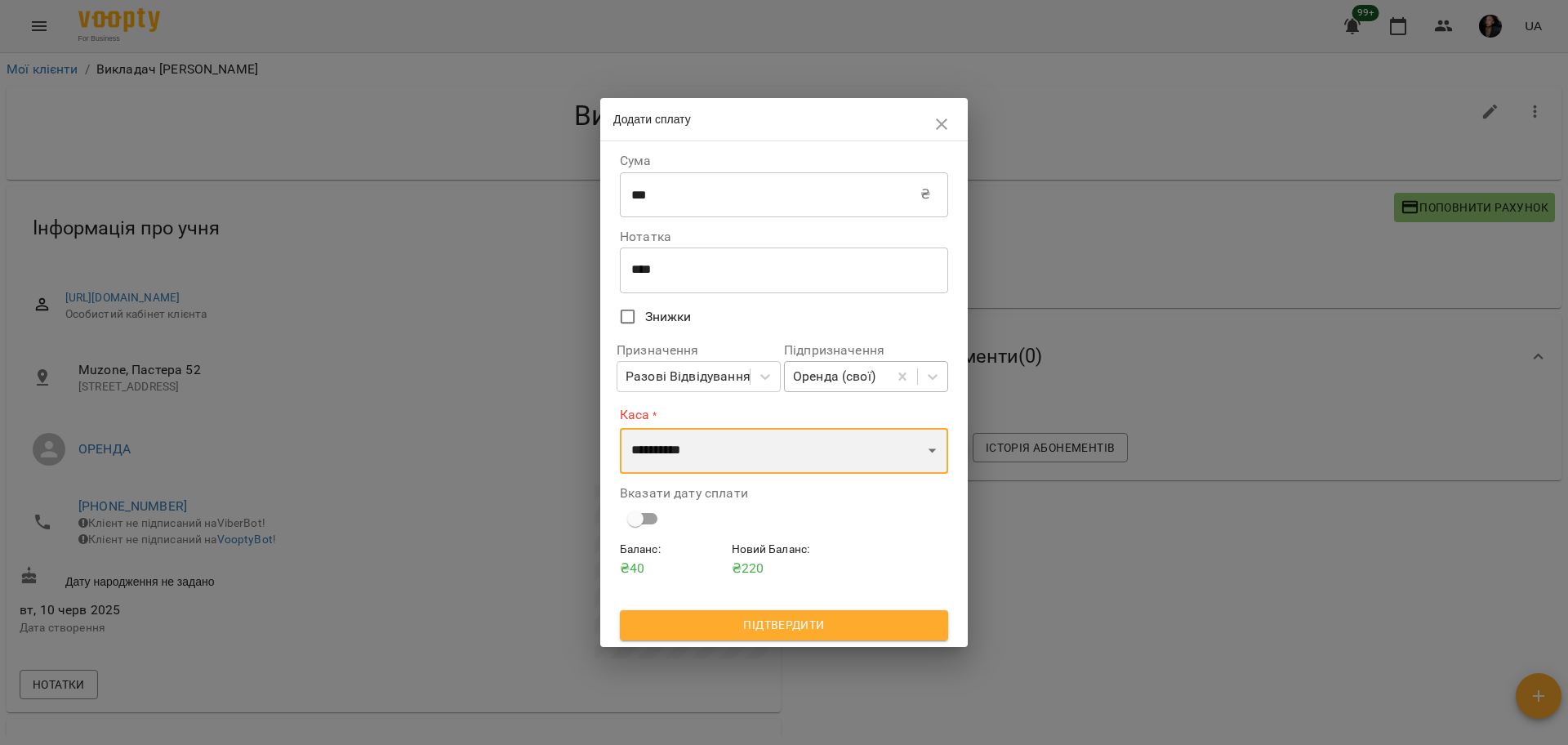
select select "****"
click at [620, 428] on select "**********" at bounding box center [783, 450] width 328 height 46
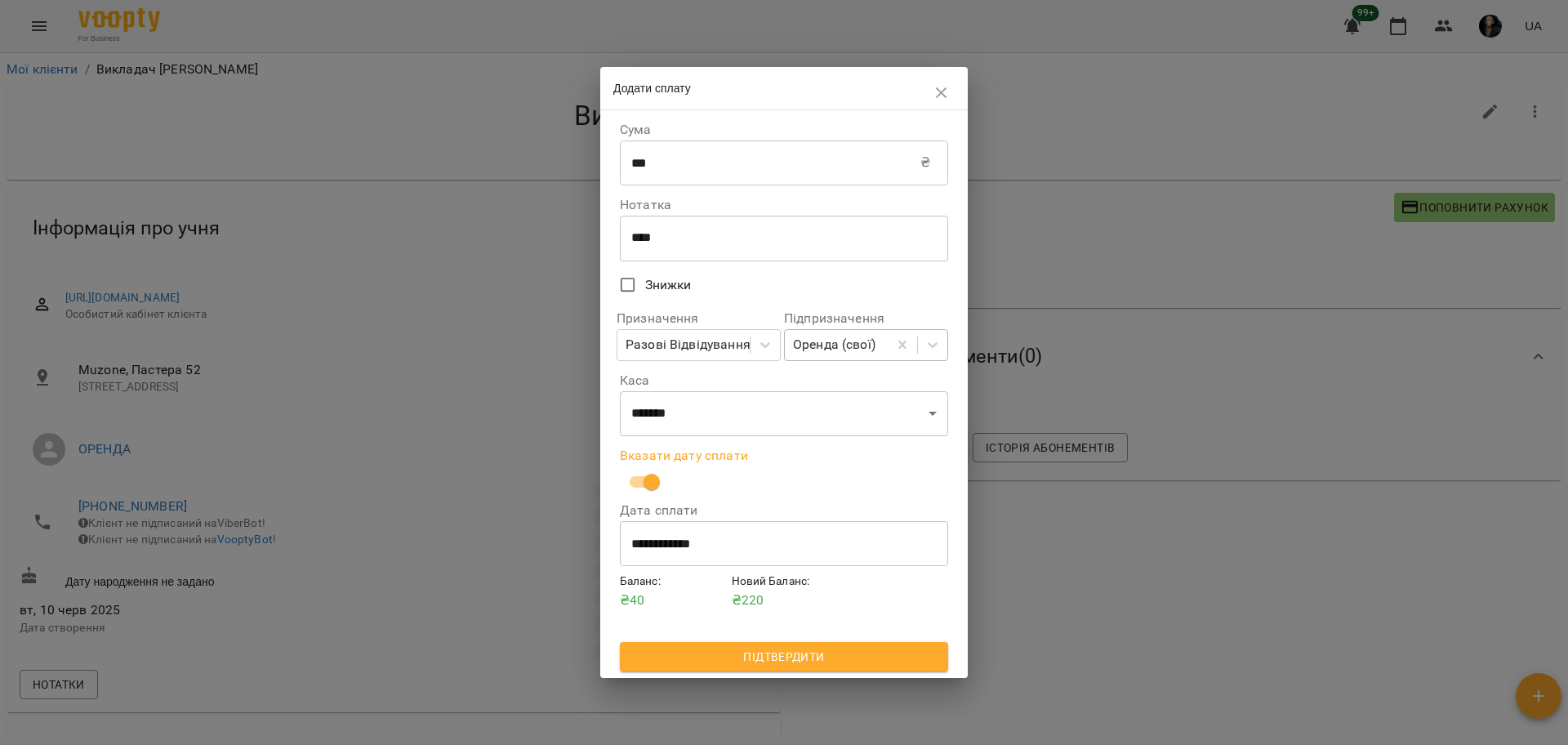
click at [824, 658] on span "Підтвердити" at bounding box center [784, 656] width 302 height 20
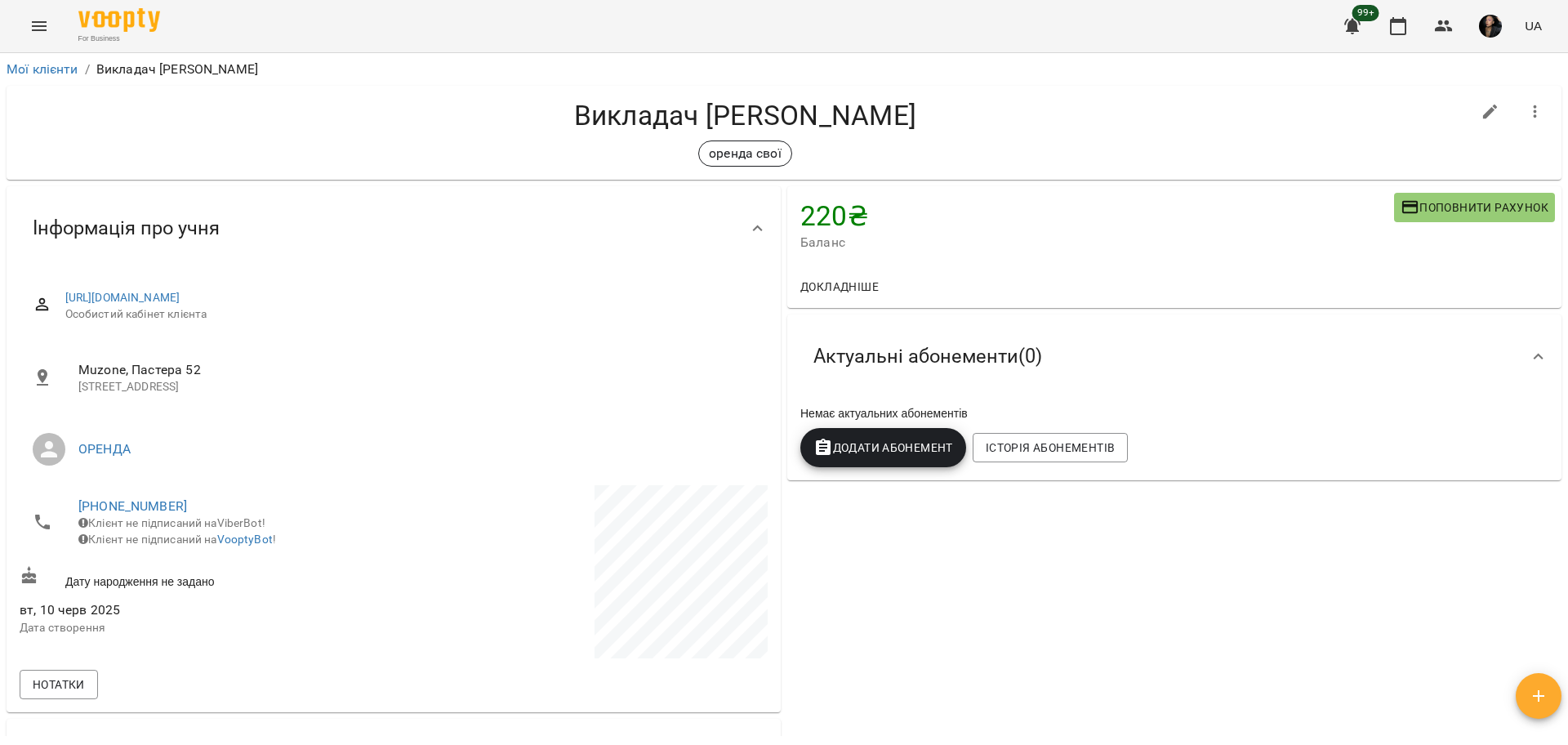
drag, startPoint x: 1101, startPoint y: 586, endPoint x: 616, endPoint y: 306, distance: 560.0
click at [1103, 586] on div "220 ₴ Баланс Поповнити рахунок Докладніше 220 ₴ Разові Відвідування 40 ₴ Оренда…" at bounding box center [1174, 544] width 780 height 725
click at [38, 24] on icon "Menu" at bounding box center [39, 26] width 20 height 20
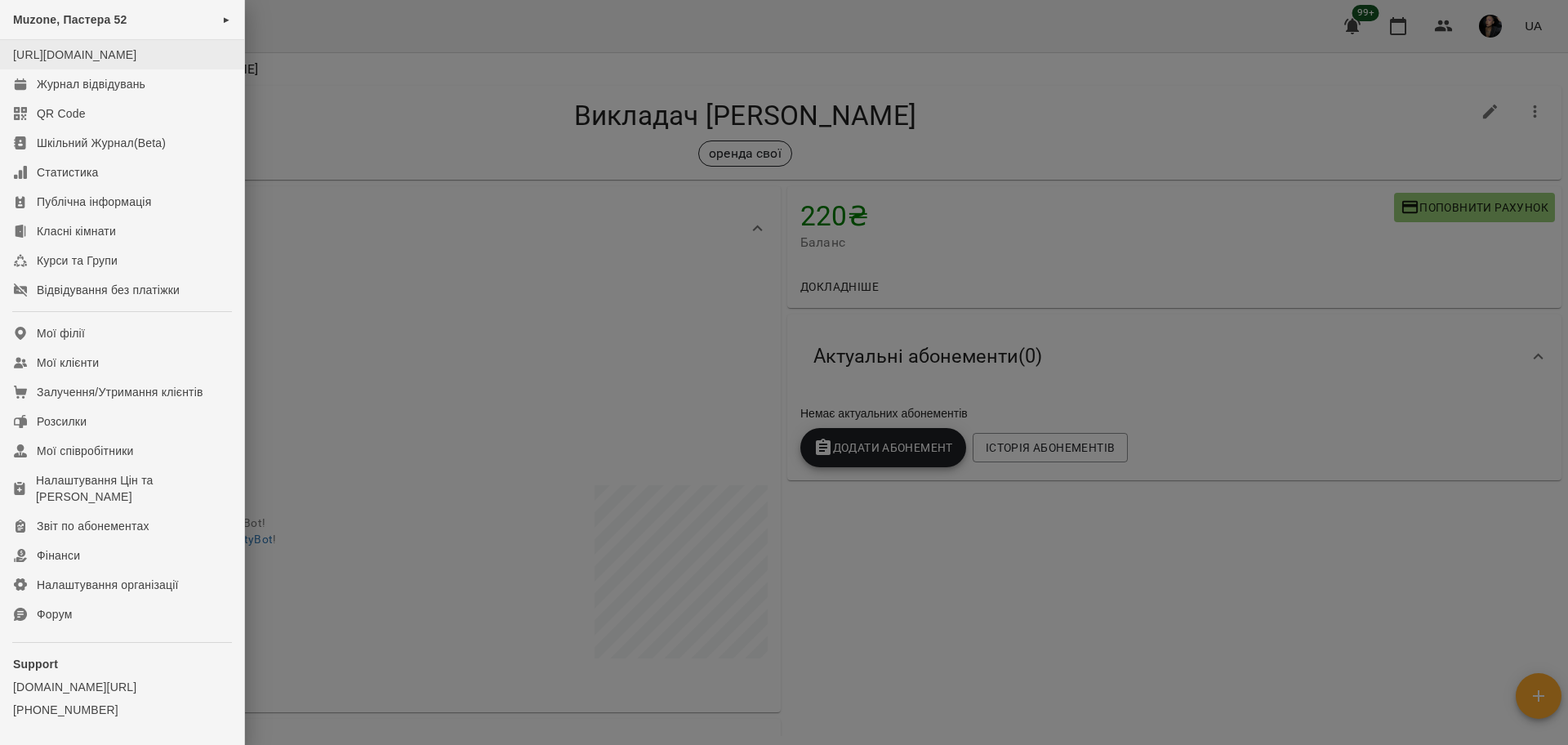
click at [105, 69] on li "[URL][DOMAIN_NAME]" at bounding box center [122, 54] width 244 height 29
click at [107, 92] on div "Журнал відвідувань" at bounding box center [91, 84] width 108 height 16
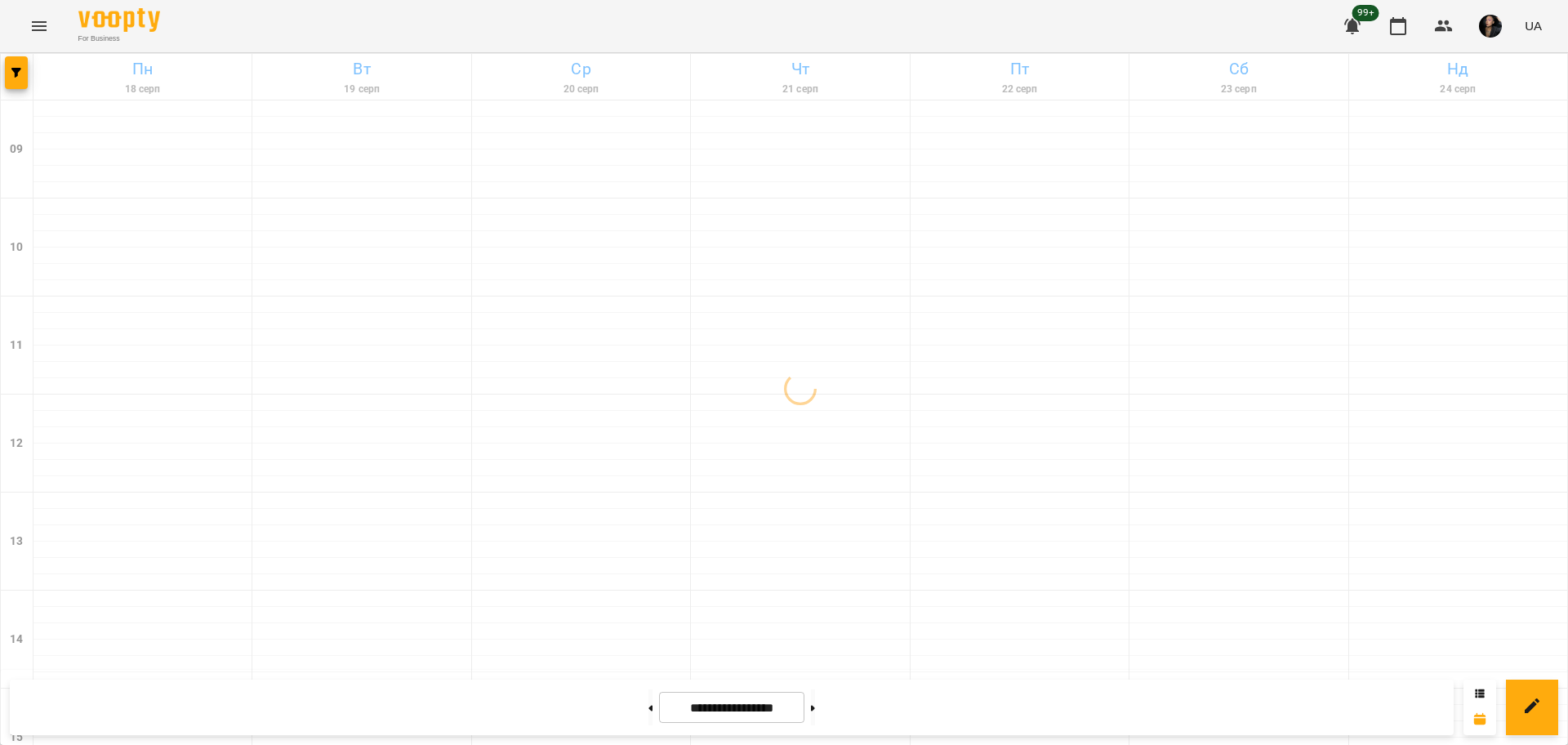
click at [42, 32] on icon "Menu" at bounding box center [39, 26] width 20 height 20
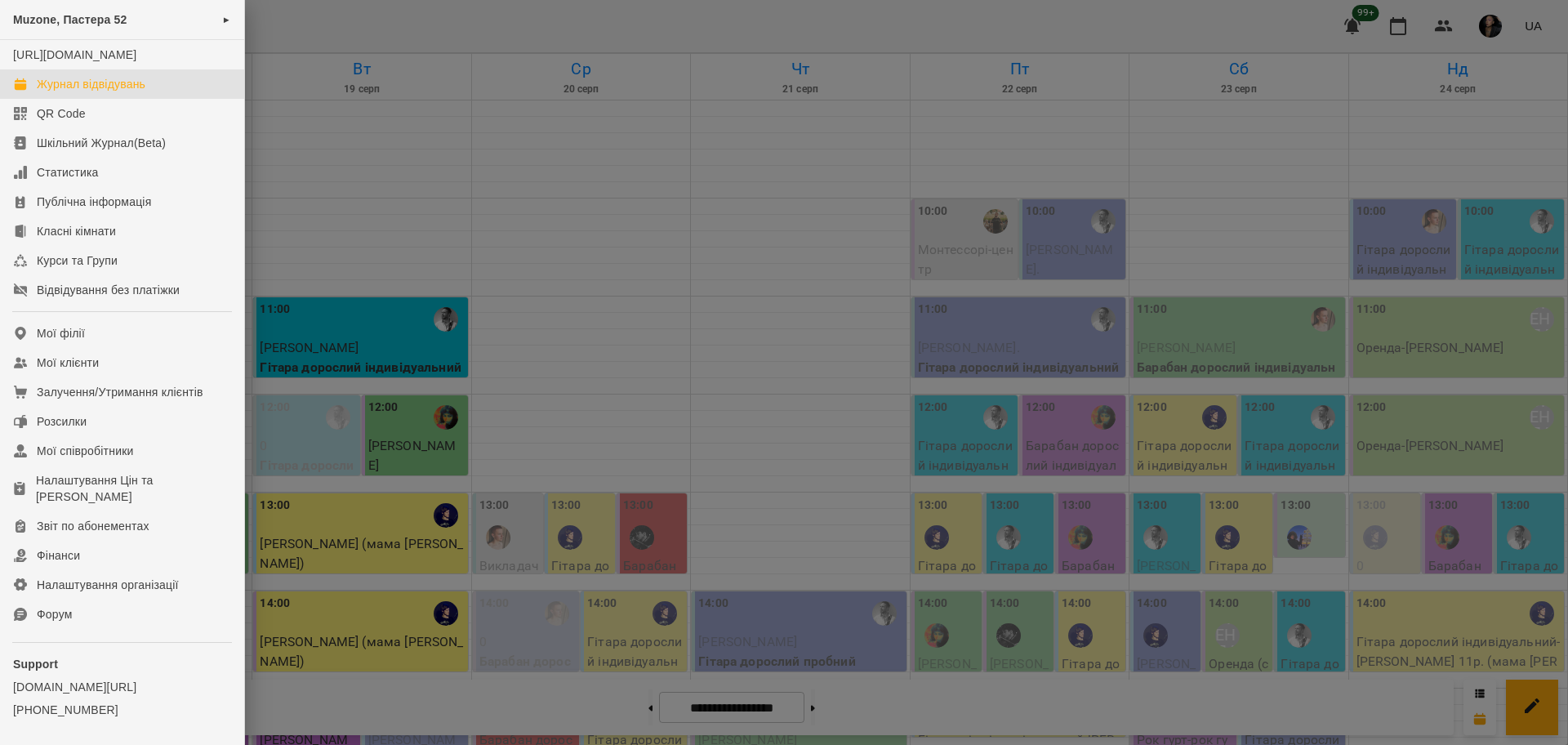
click at [125, 99] on link "Журнал відвідувань" at bounding box center [122, 84] width 244 height 29
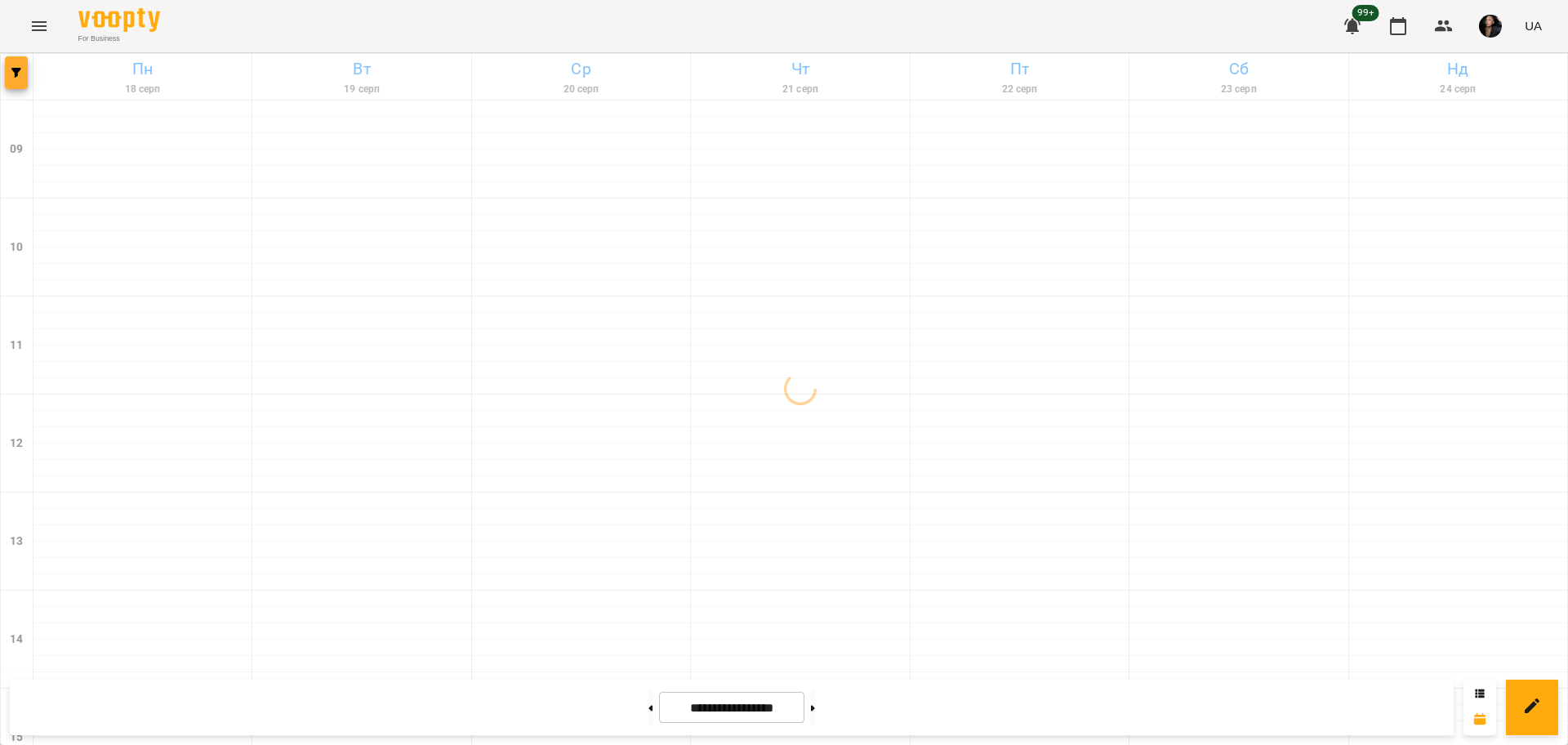
click at [17, 78] on button "button" at bounding box center [16, 72] width 23 height 32
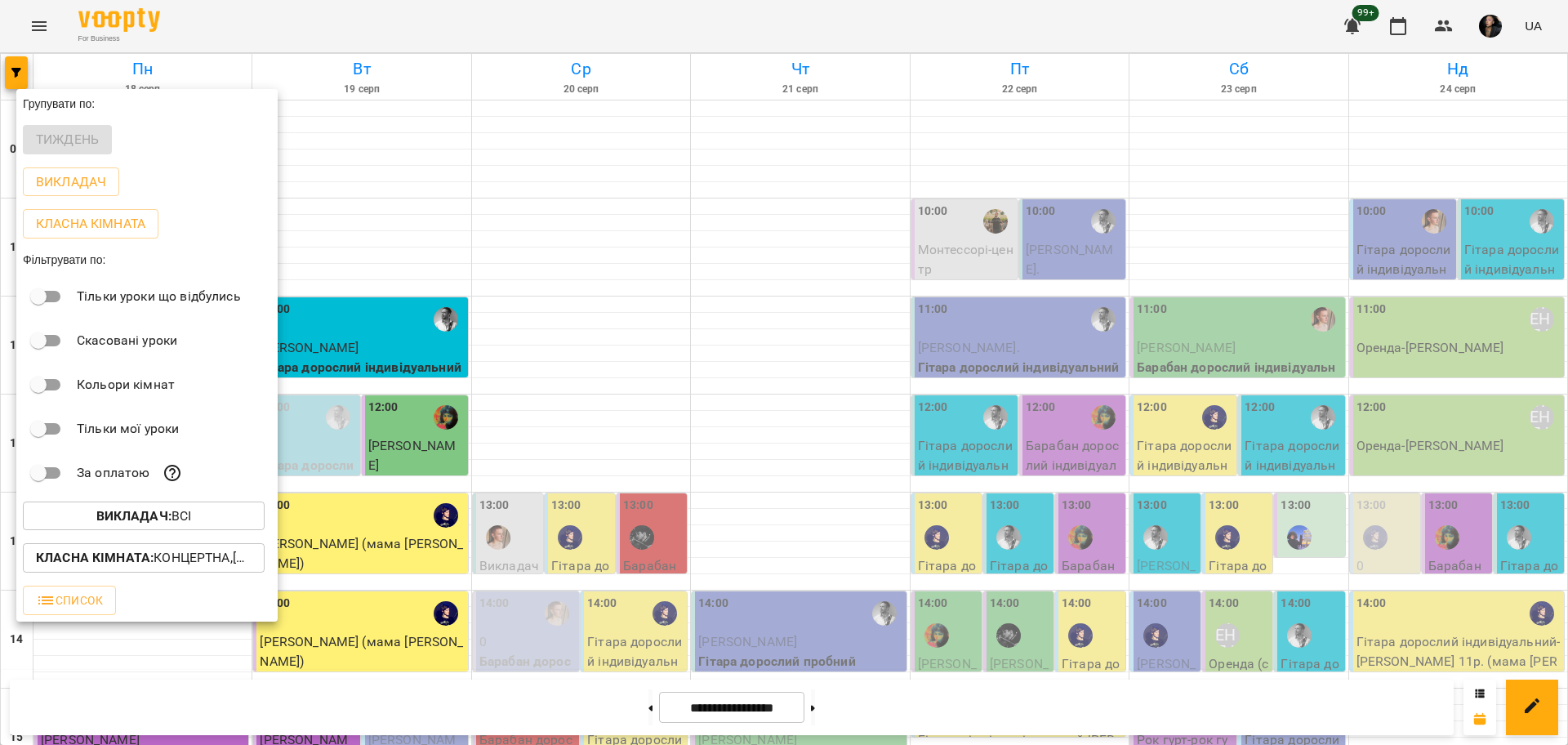
click at [721, 200] on div at bounding box center [784, 372] width 1568 height 745
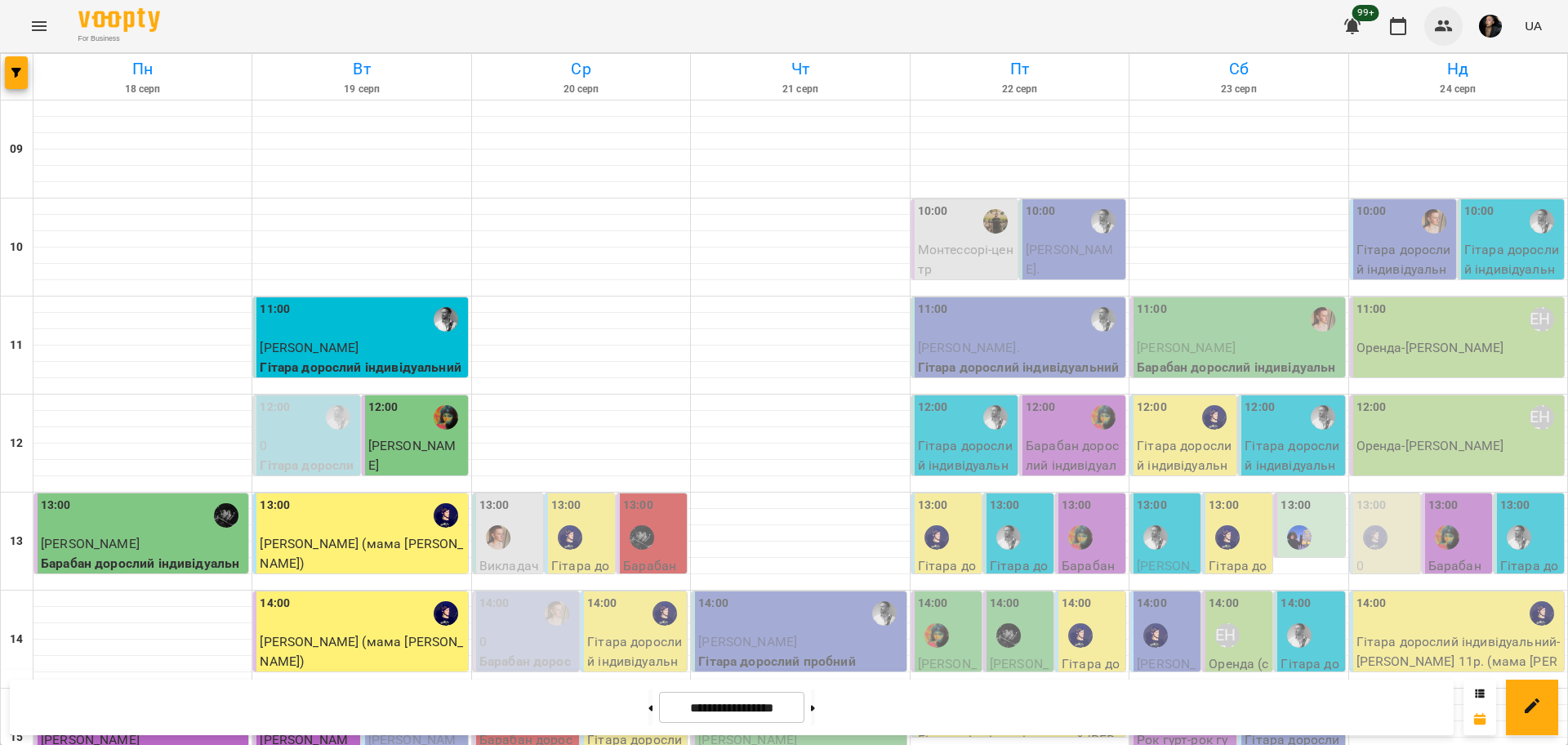
click at [1444, 31] on icon "button" at bounding box center [1443, 26] width 18 height 11
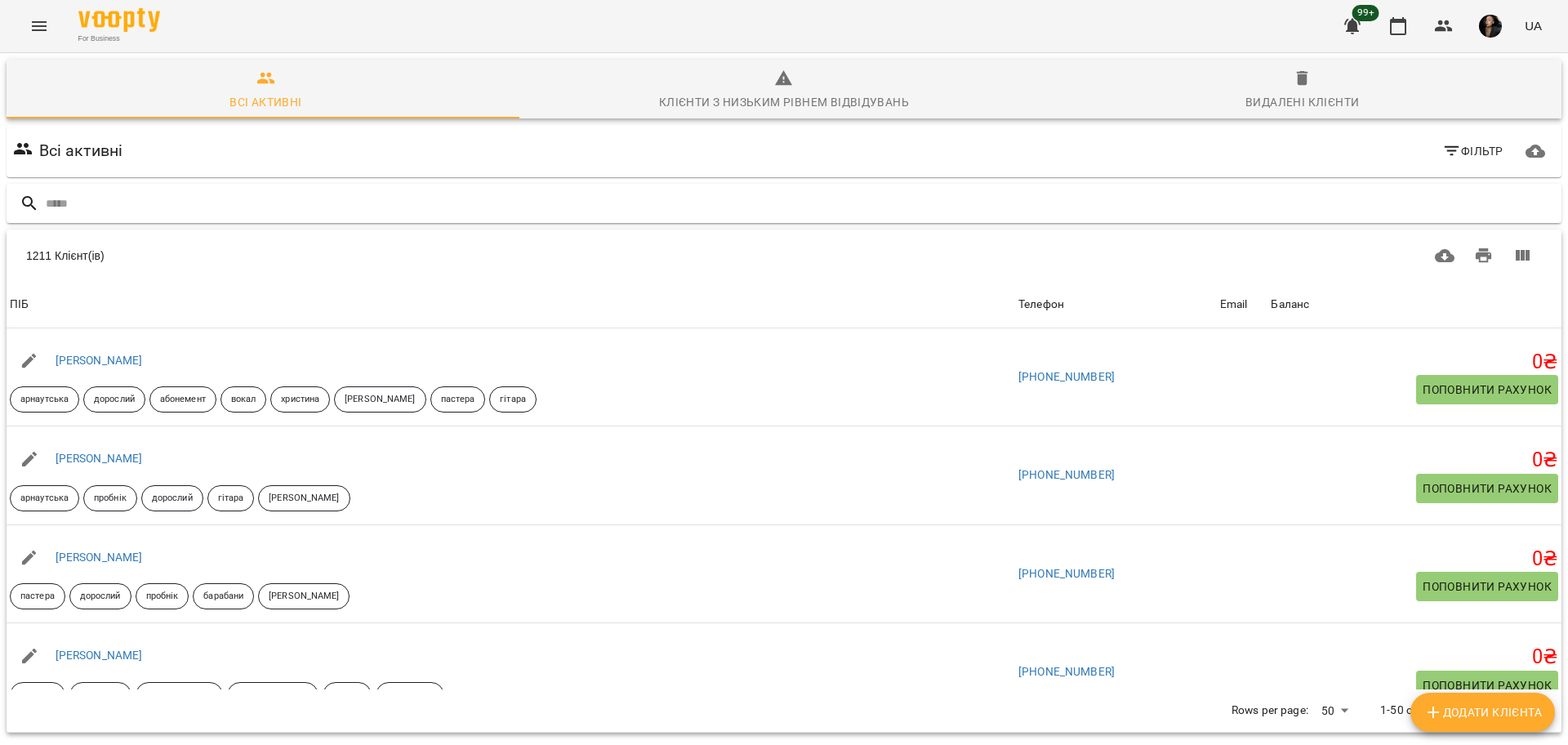
click at [475, 187] on div at bounding box center [784, 203] width 1555 height 40
click at [466, 196] on input "text" at bounding box center [800, 203] width 1509 height 27
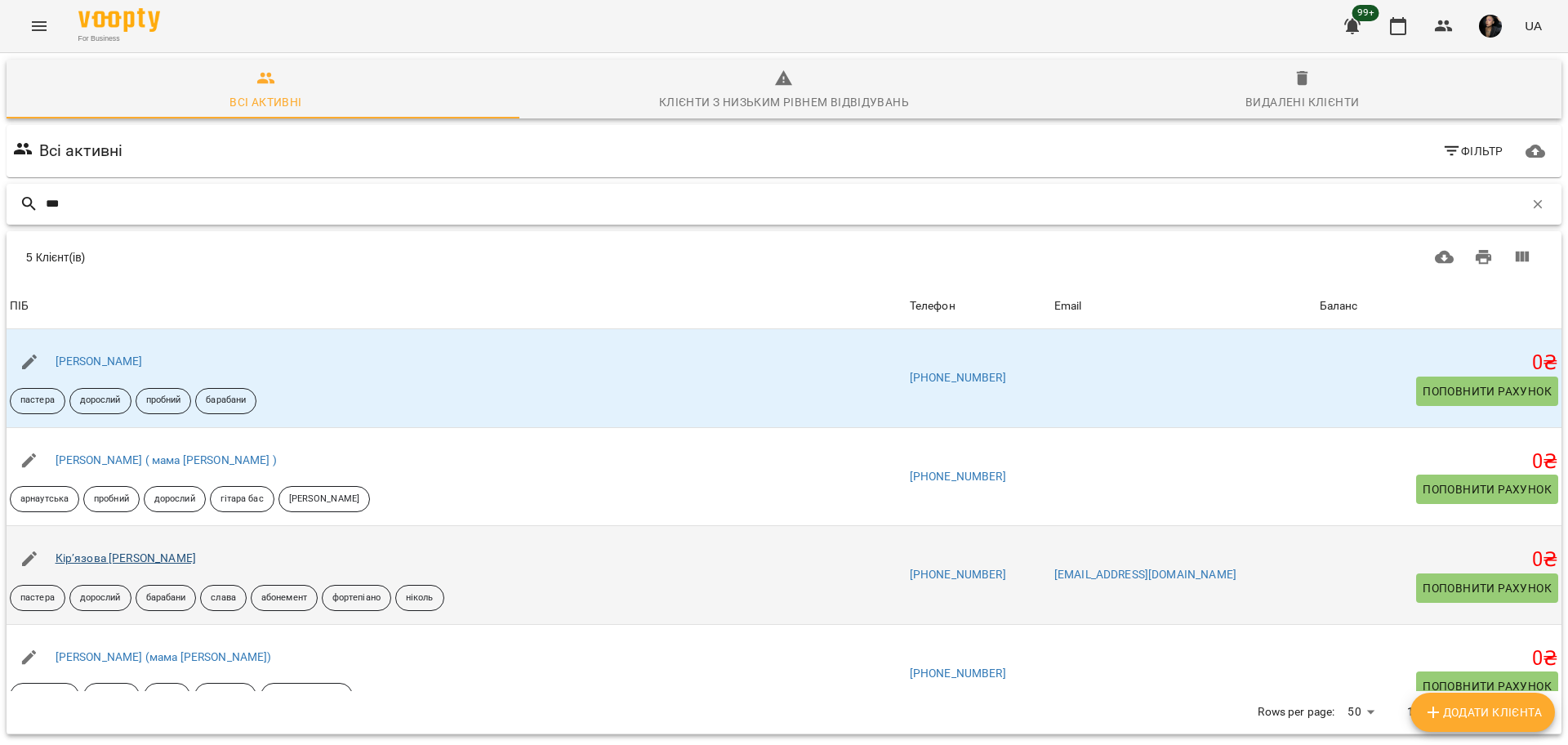
type input "***"
click at [107, 554] on link "Кірʼязова [PERSON_NAME]" at bounding box center [125, 558] width 141 height 13
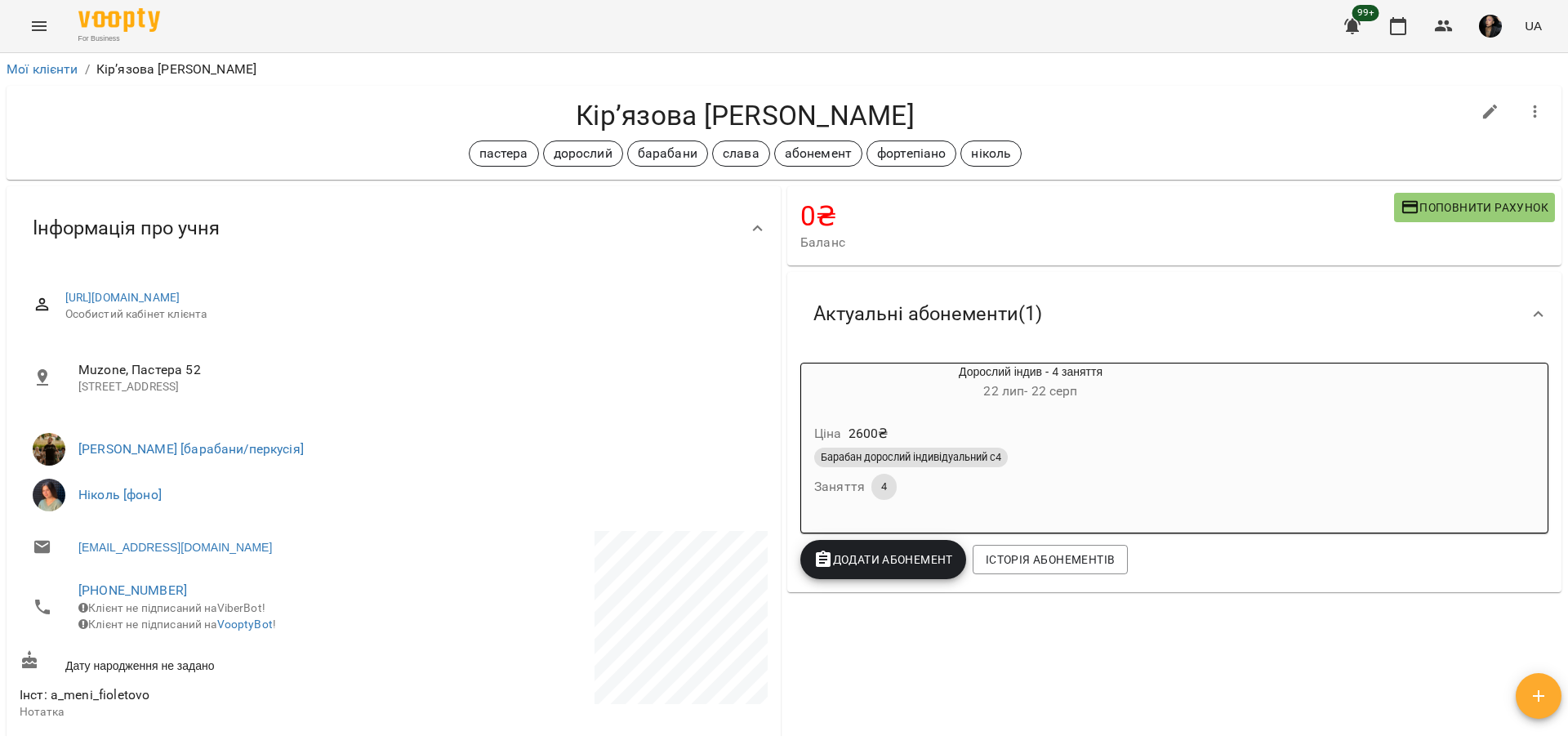
click at [1108, 488] on div "Барабан дорослий індивідуальний с4 Заняття 4" at bounding box center [1030, 473] width 439 height 59
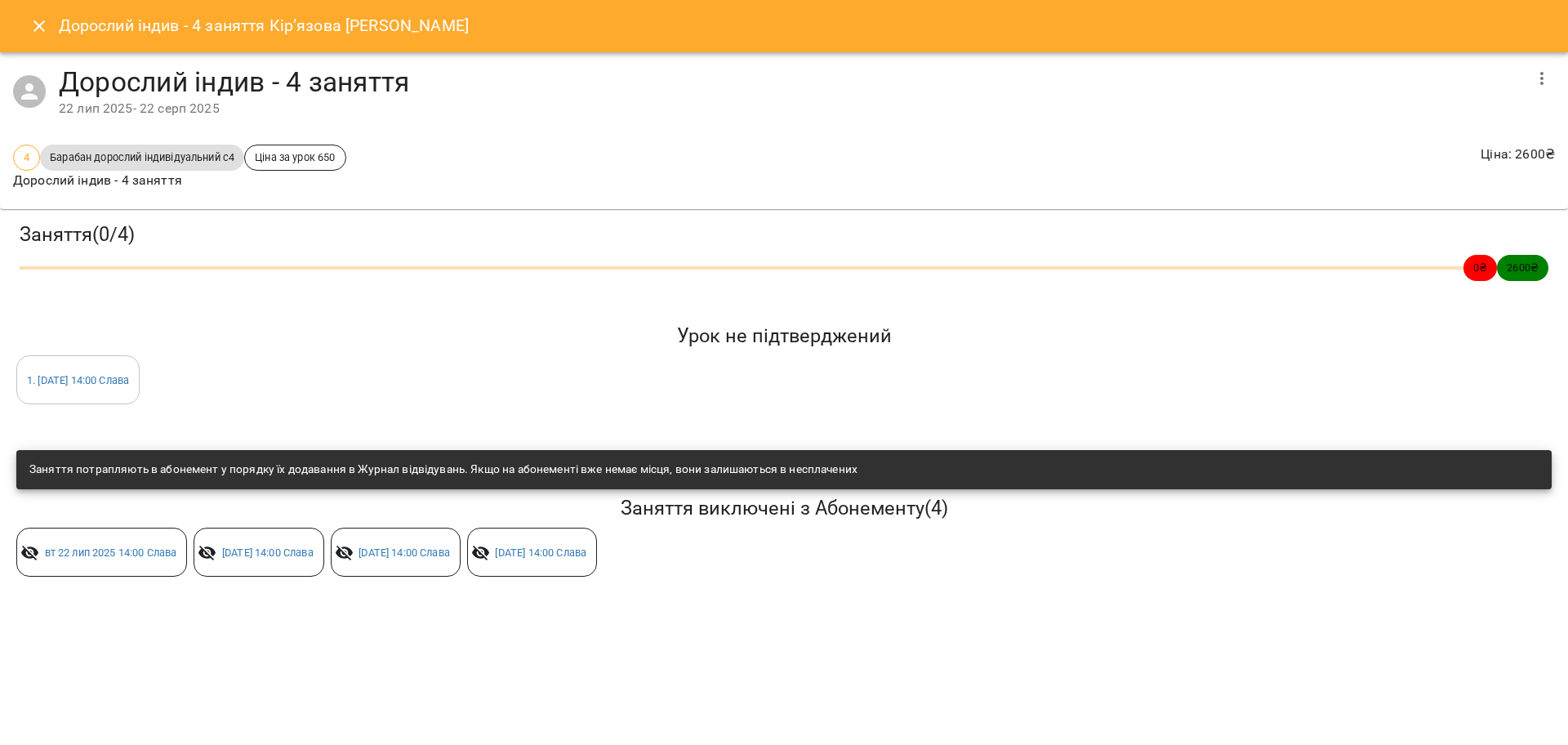
click at [635, 652] on div "Дорослий індив - 4 заняття Кірʼязова [PERSON_NAME] індив - 4 заняття [DATE] - […" at bounding box center [784, 372] width 1568 height 745
click at [32, 29] on icon "Close" at bounding box center [39, 26] width 20 height 20
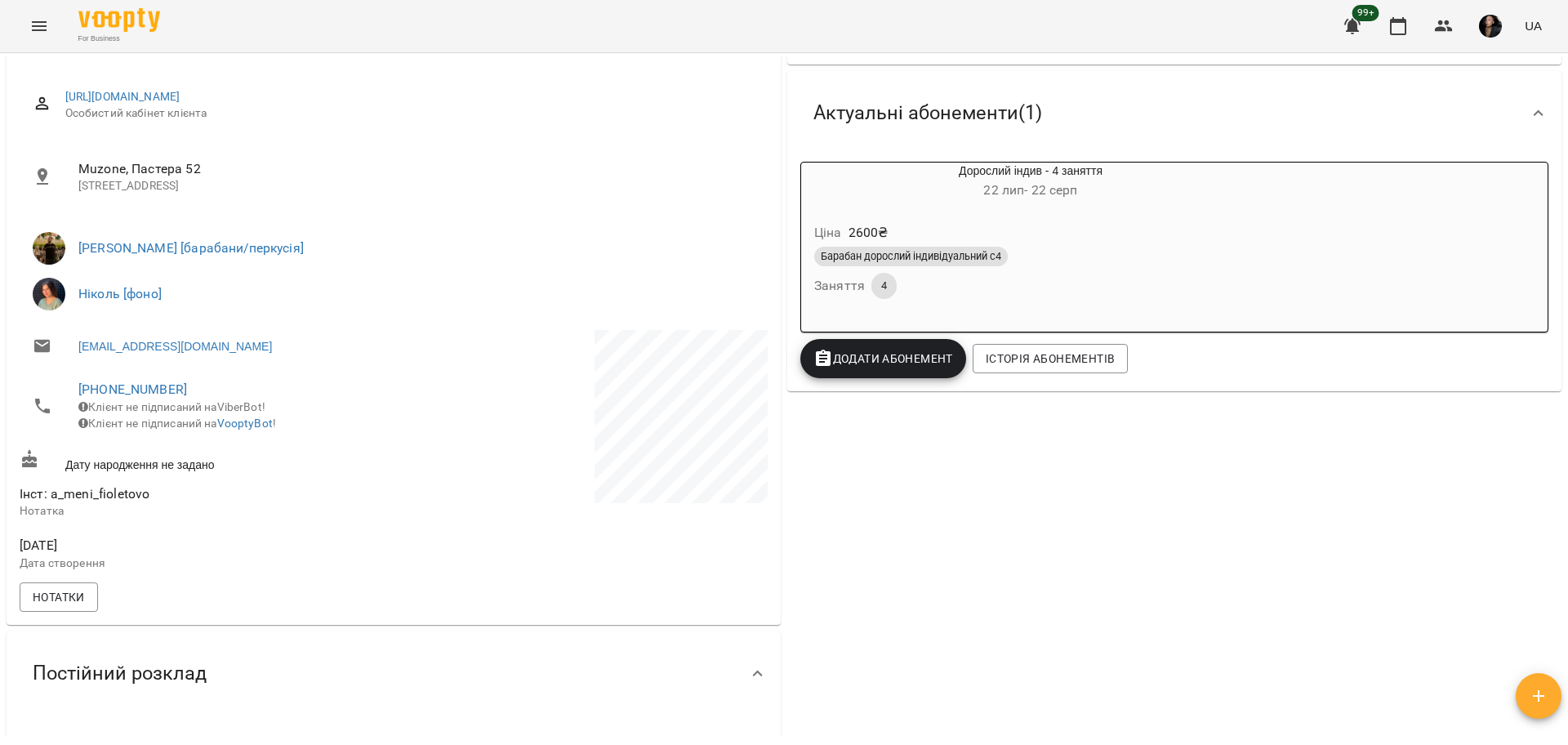
scroll to position [204, 0]
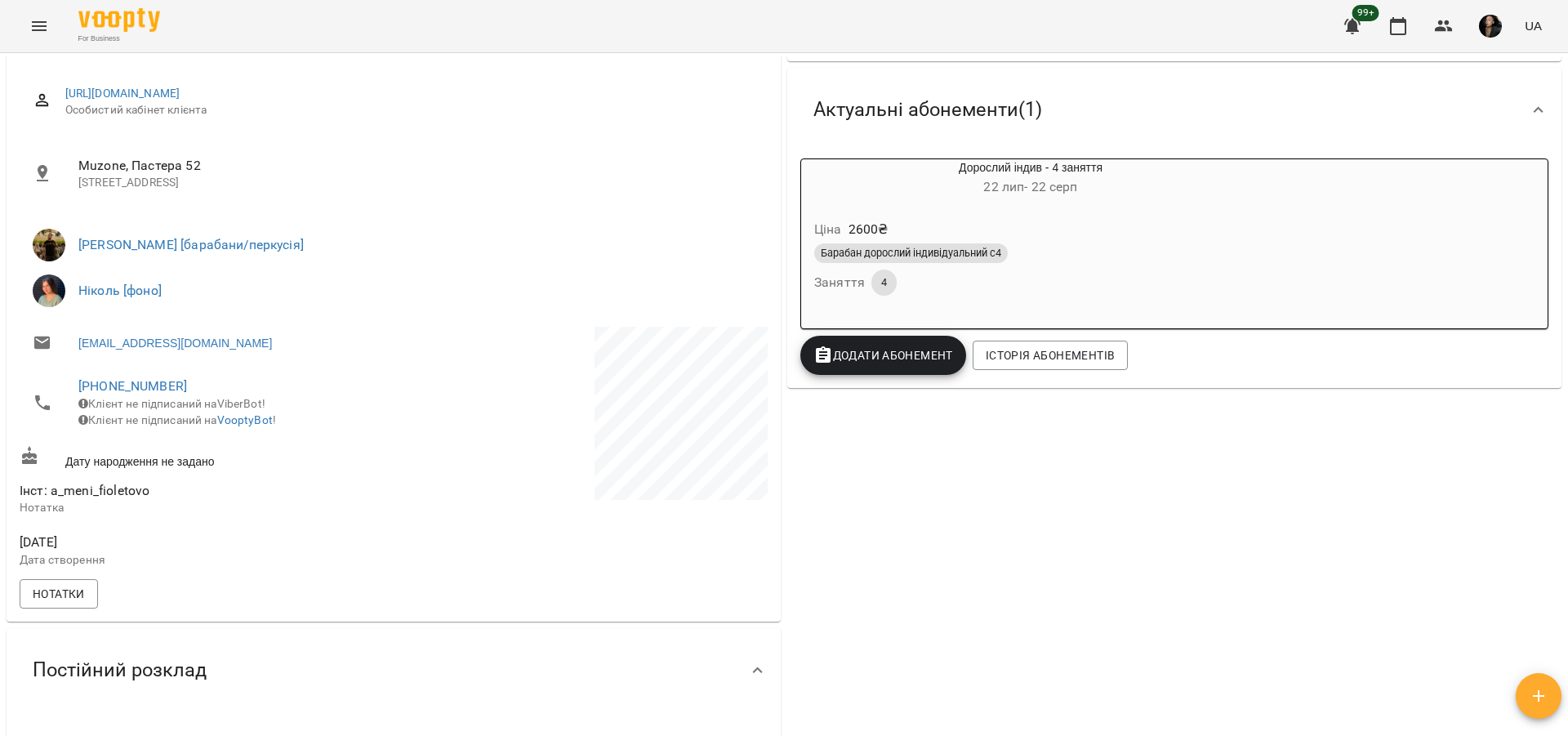
click at [1082, 333] on div "Дорослий індив - 4 заняття [DATE] - [DATE] Ціна 2600 ₴ Барабан дорослий індивід…" at bounding box center [1175, 243] width 755 height 177
click at [1078, 298] on div "Барабан дорослий індивідуальний с4 Заняття 4" at bounding box center [1030, 270] width 439 height 59
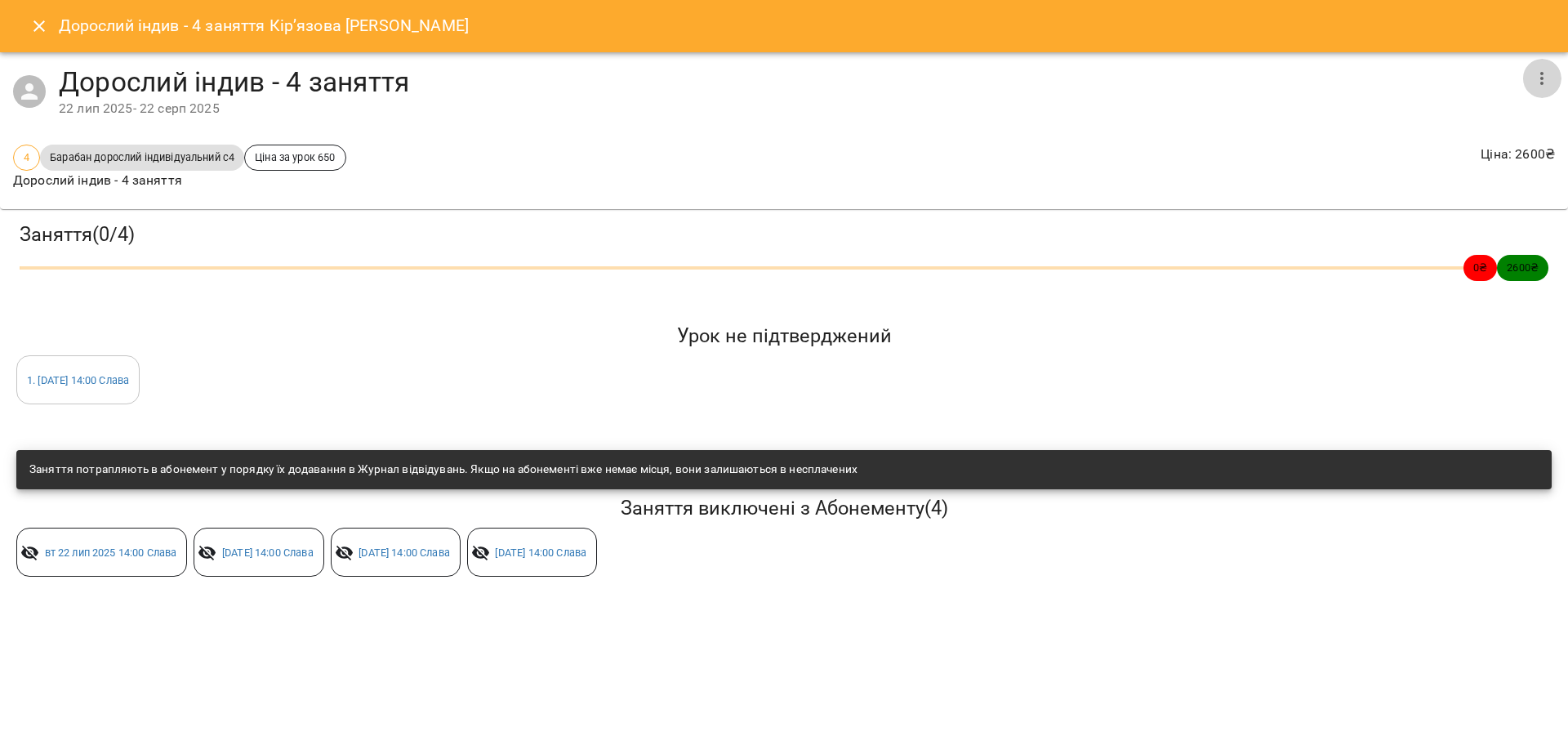
click at [1544, 75] on icon "button" at bounding box center [1541, 78] width 20 height 20
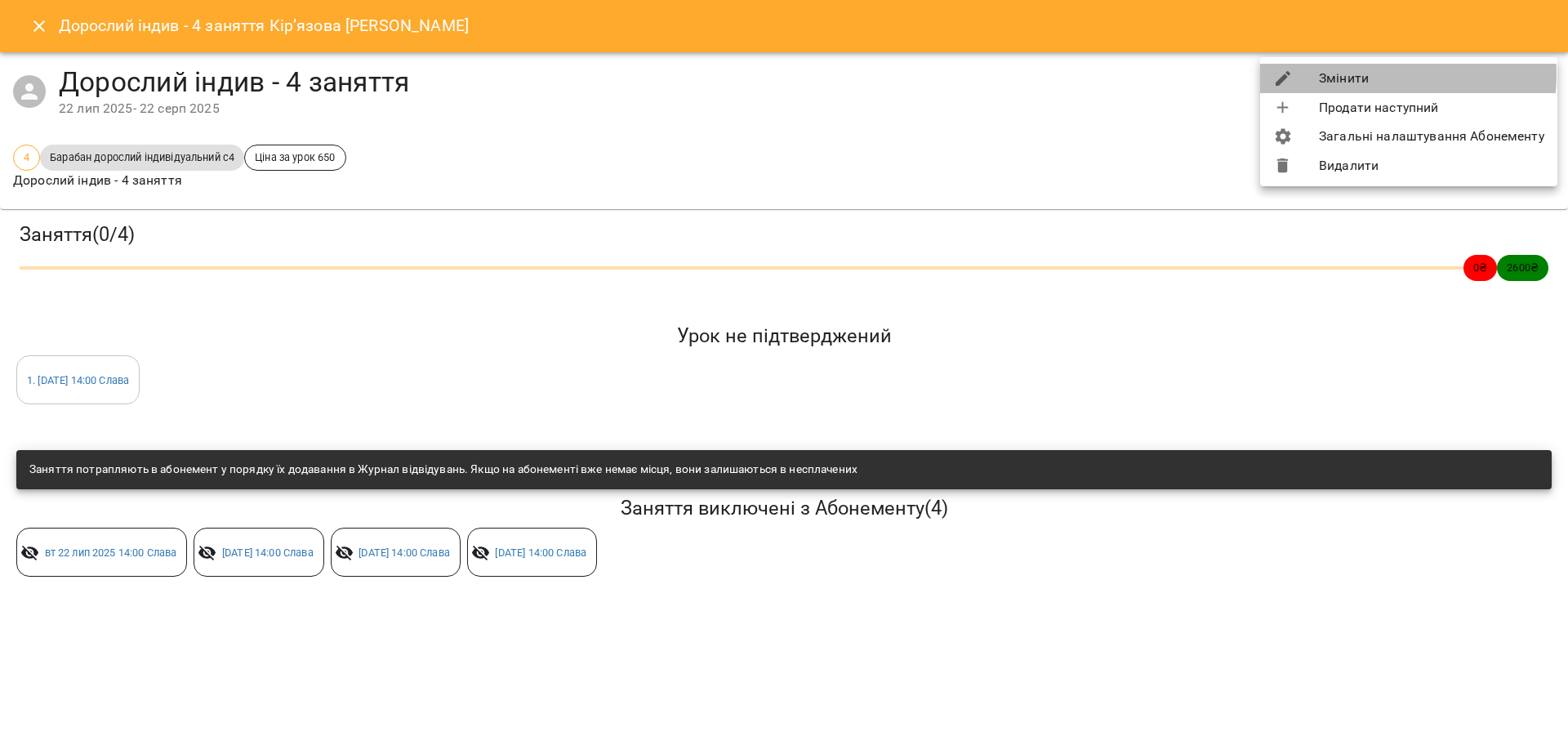
click at [1359, 74] on li "Змінити" at bounding box center [1408, 78] width 297 height 29
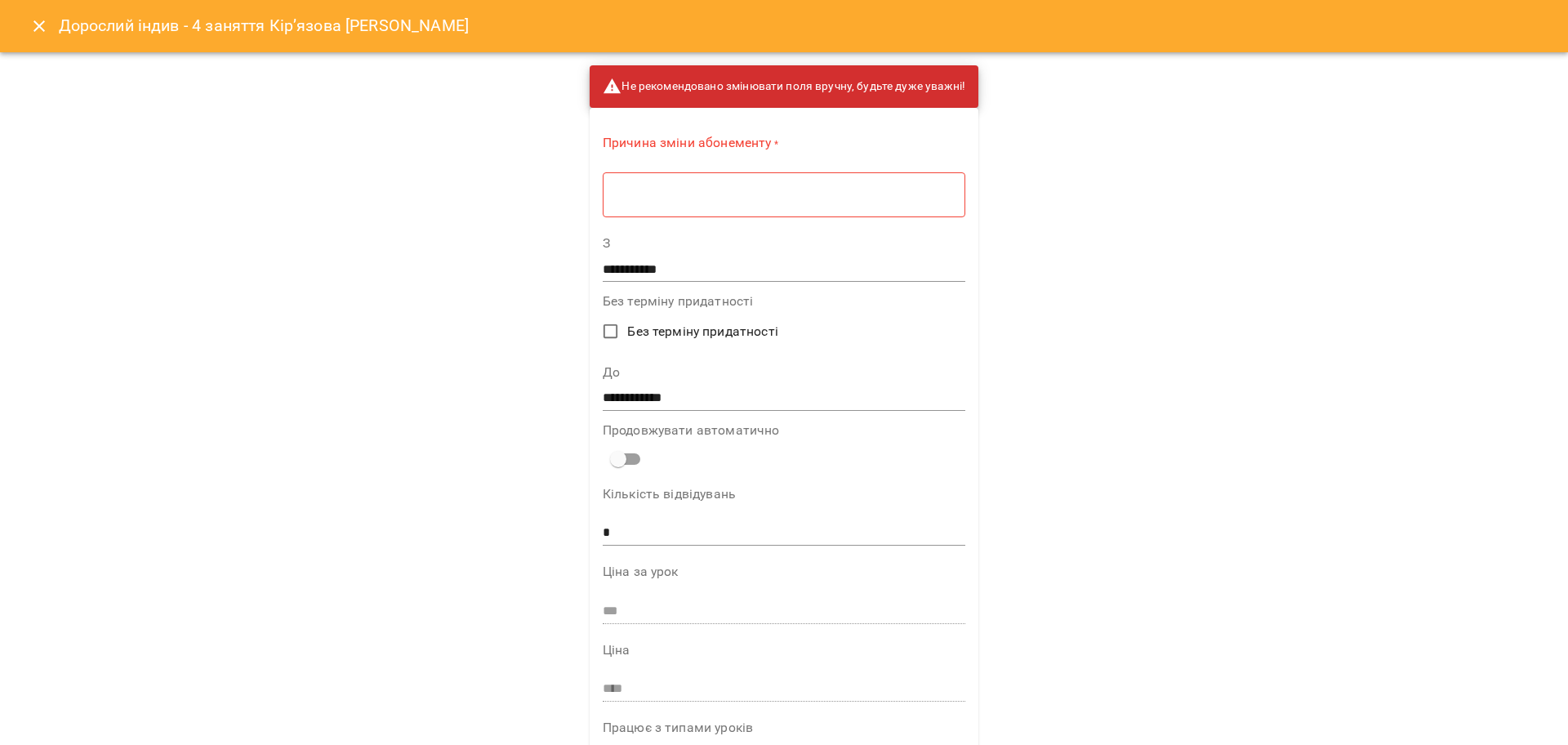
click at [680, 187] on textarea at bounding box center [783, 195] width 339 height 15
type textarea "***"
click at [38, 31] on icon "Close" at bounding box center [39, 26] width 20 height 20
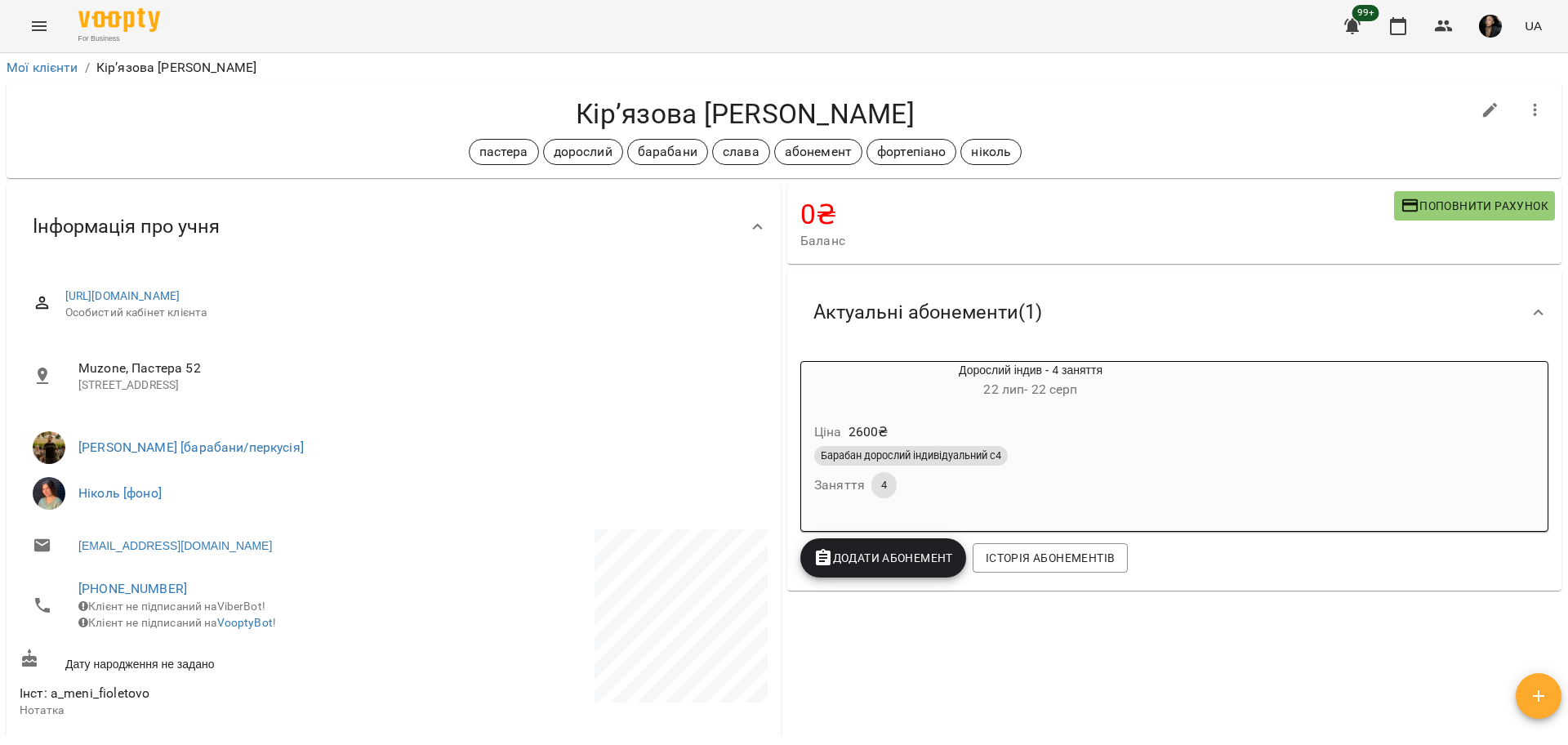
scroll to position [0, 0]
click at [1157, 490] on div "Барабан дорослий індивідуальний с4 Заняття 1 3" at bounding box center [1052, 473] width 484 height 59
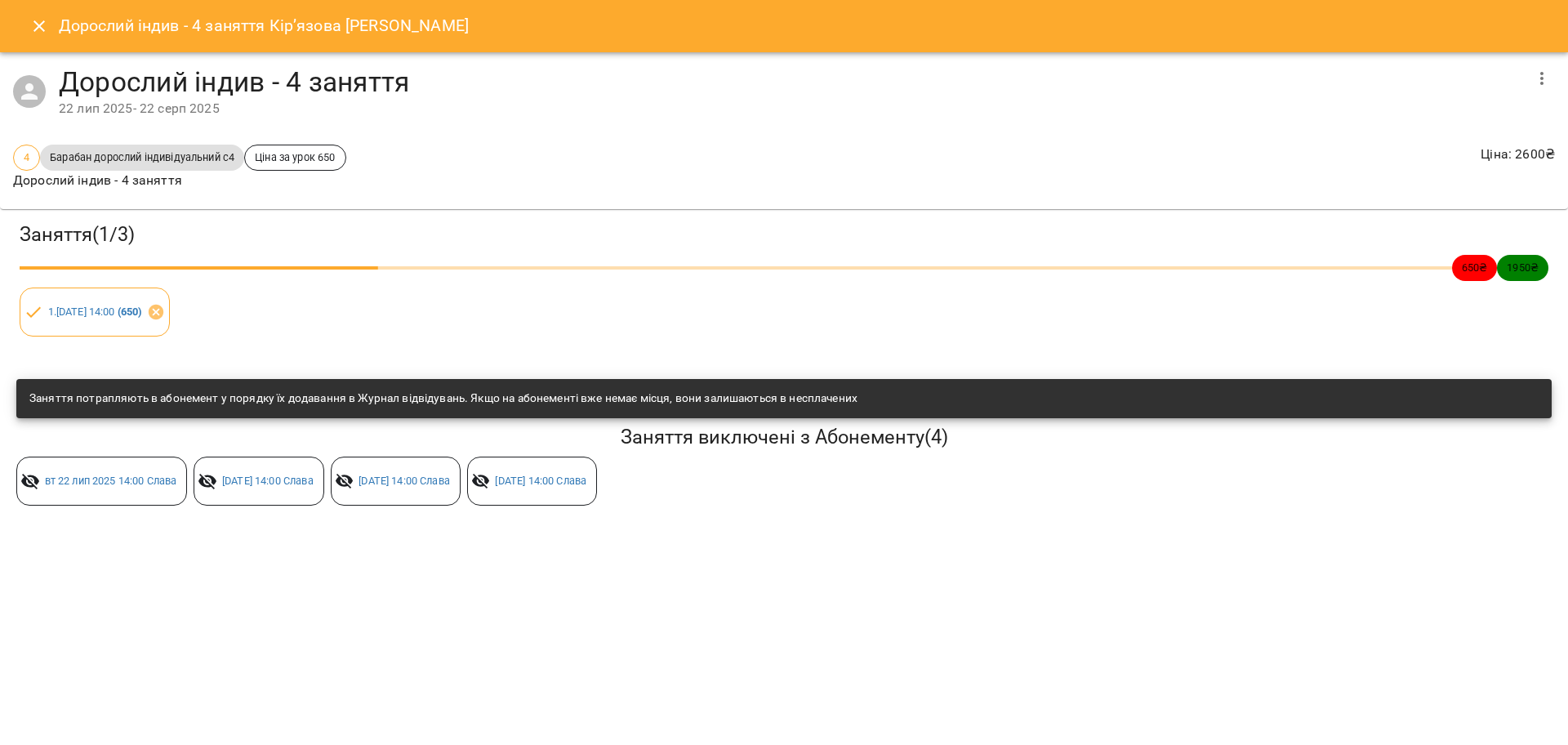
click at [1542, 67] on button "button" at bounding box center [1540, 78] width 39 height 39
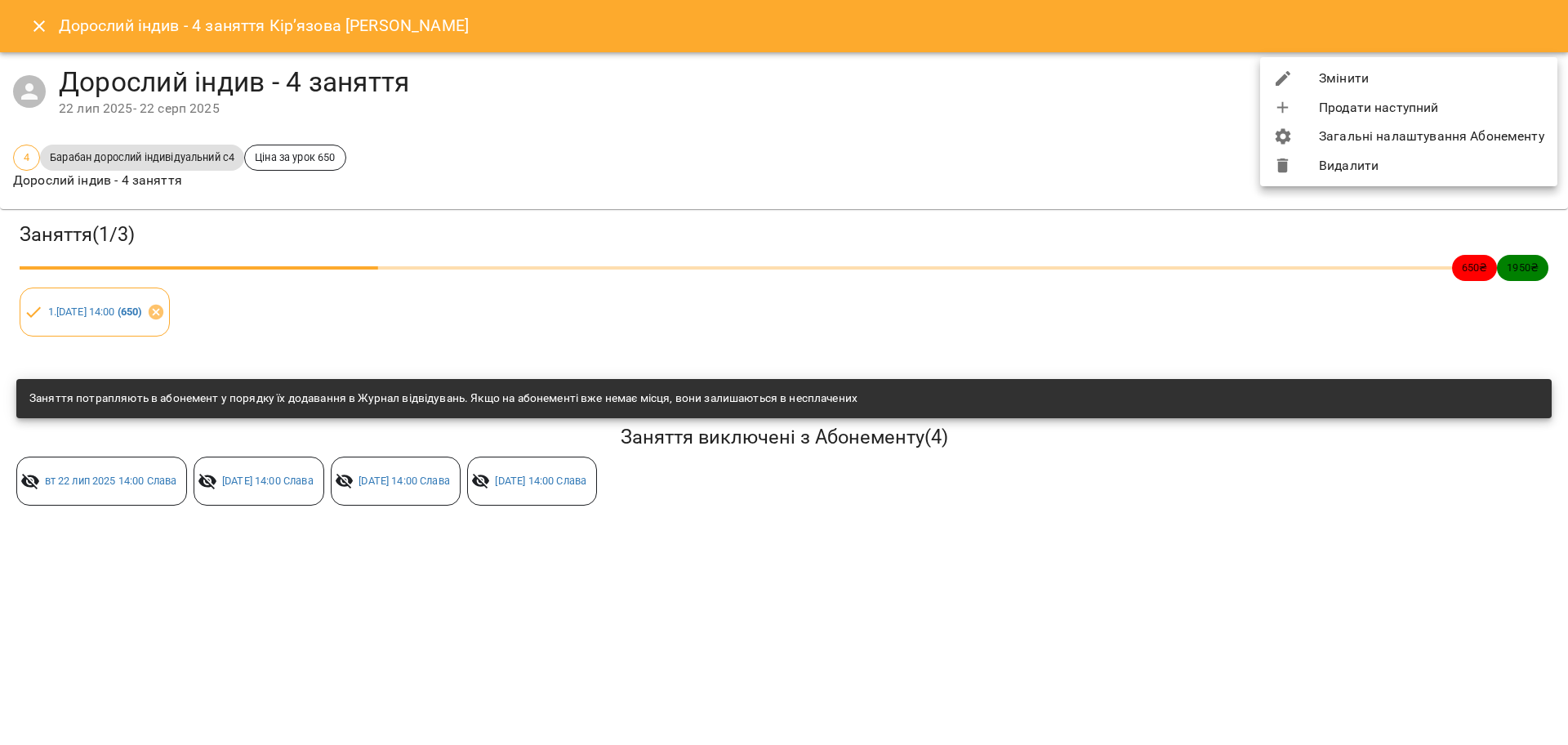
click at [1375, 81] on li "Змінити" at bounding box center [1408, 78] width 297 height 29
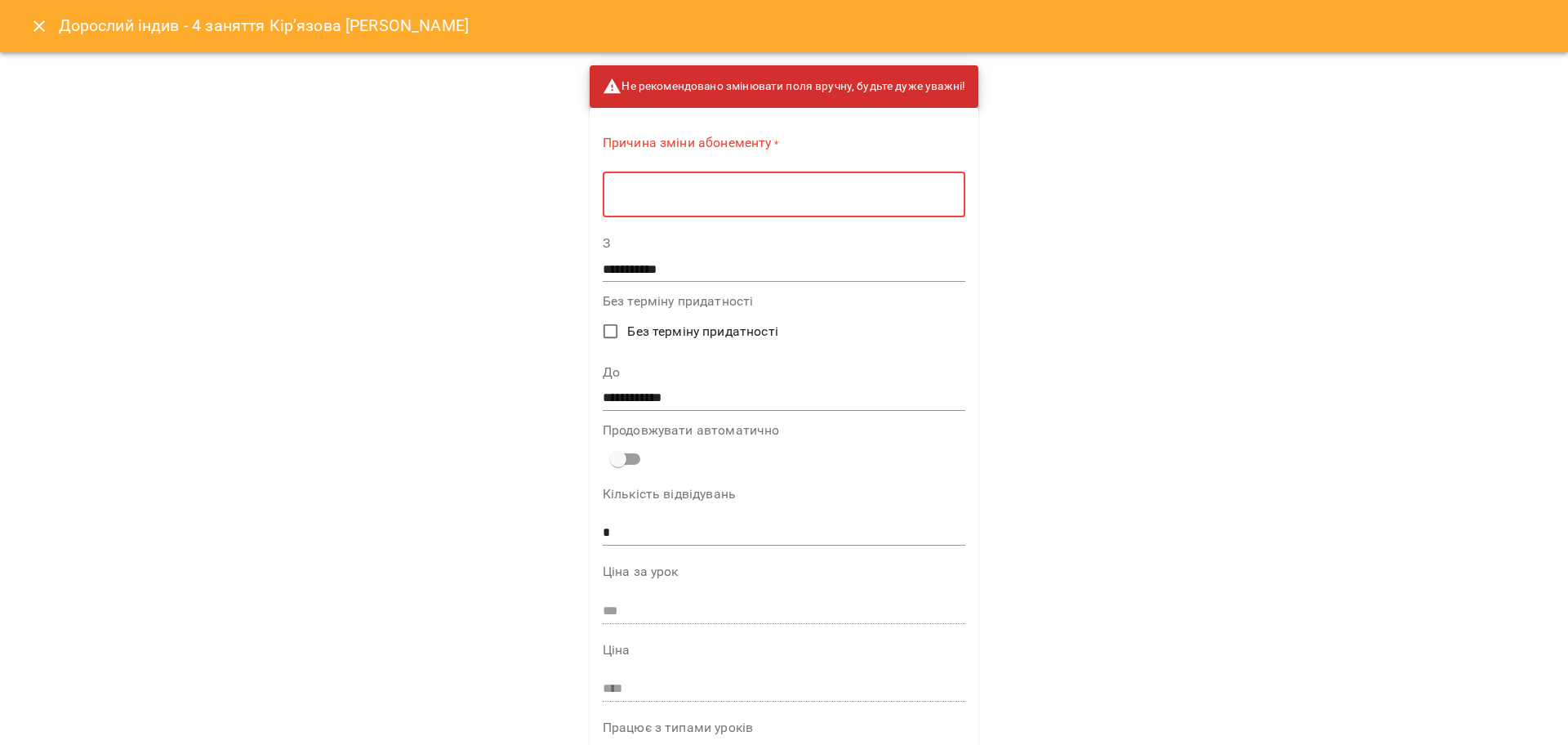
click at [689, 188] on textarea at bounding box center [783, 195] width 339 height 15
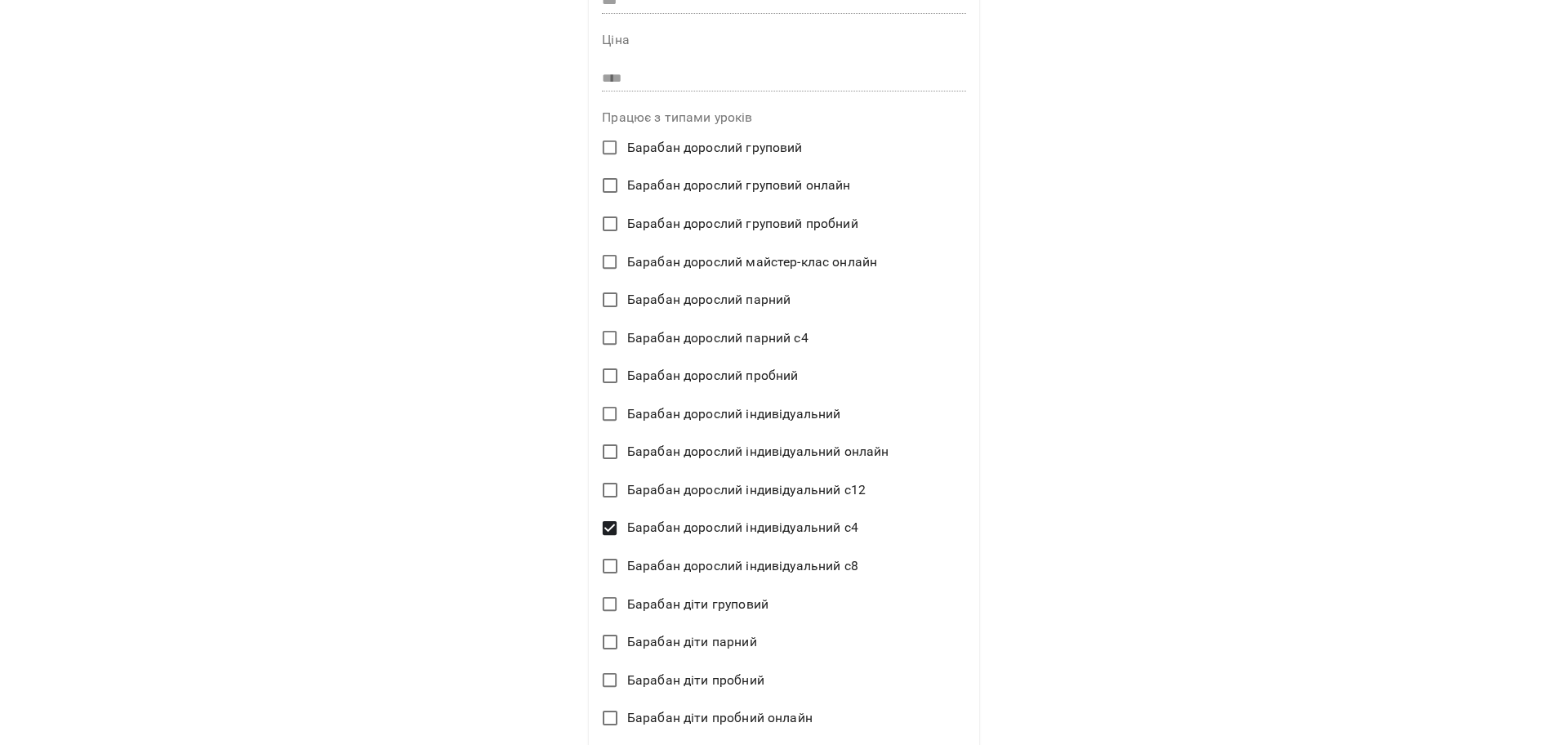
scroll to position [715, 0]
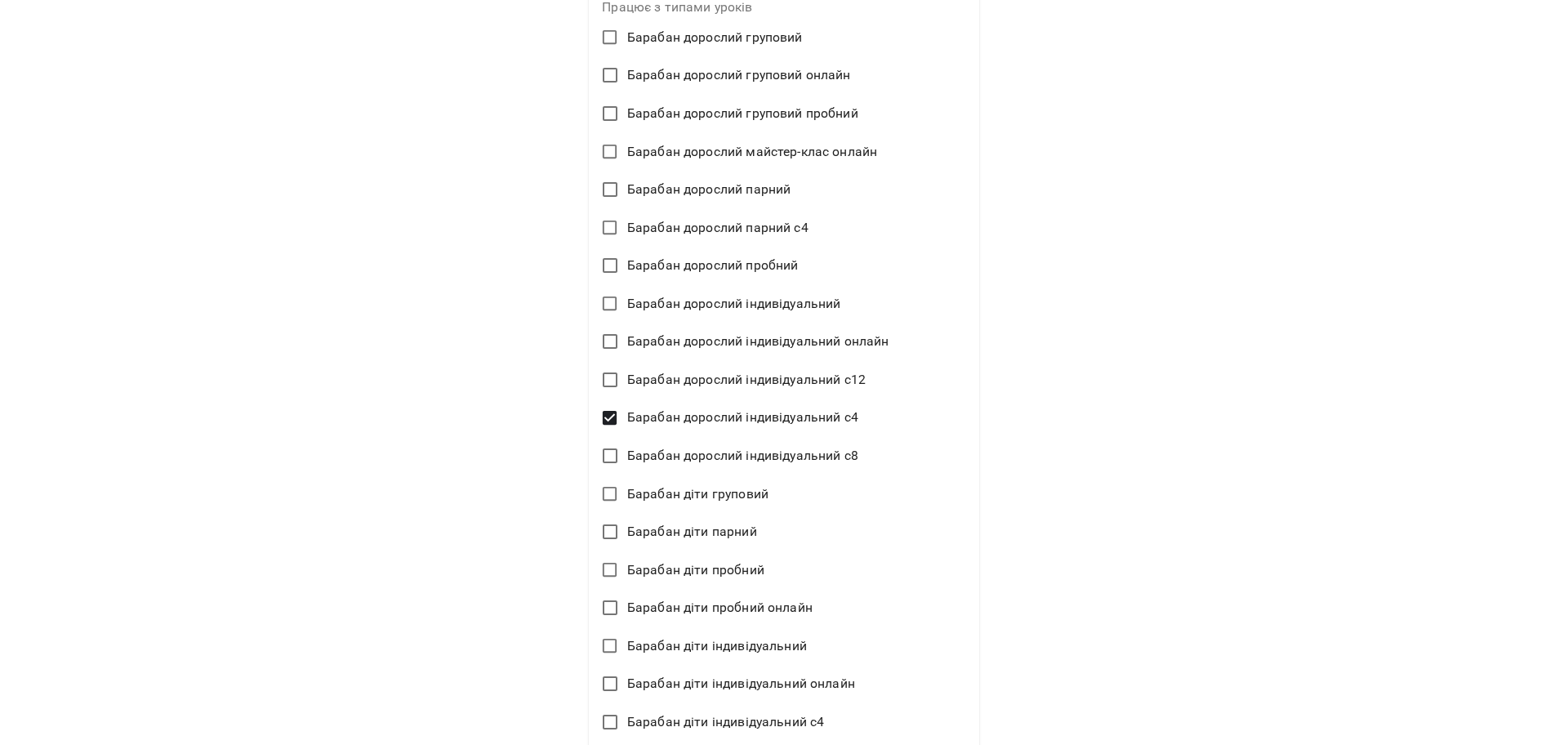
type textarea "***"
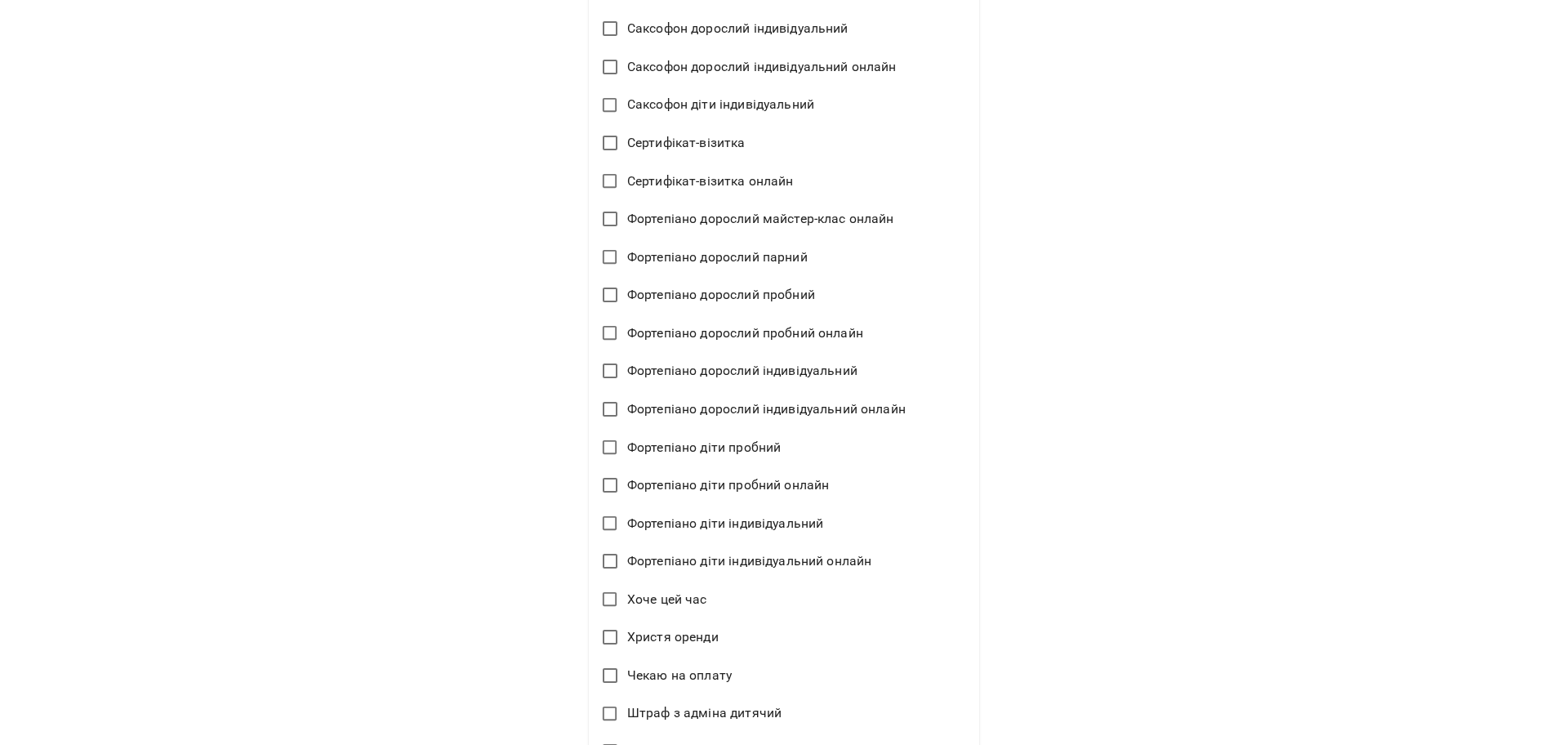
scroll to position [3572, 0]
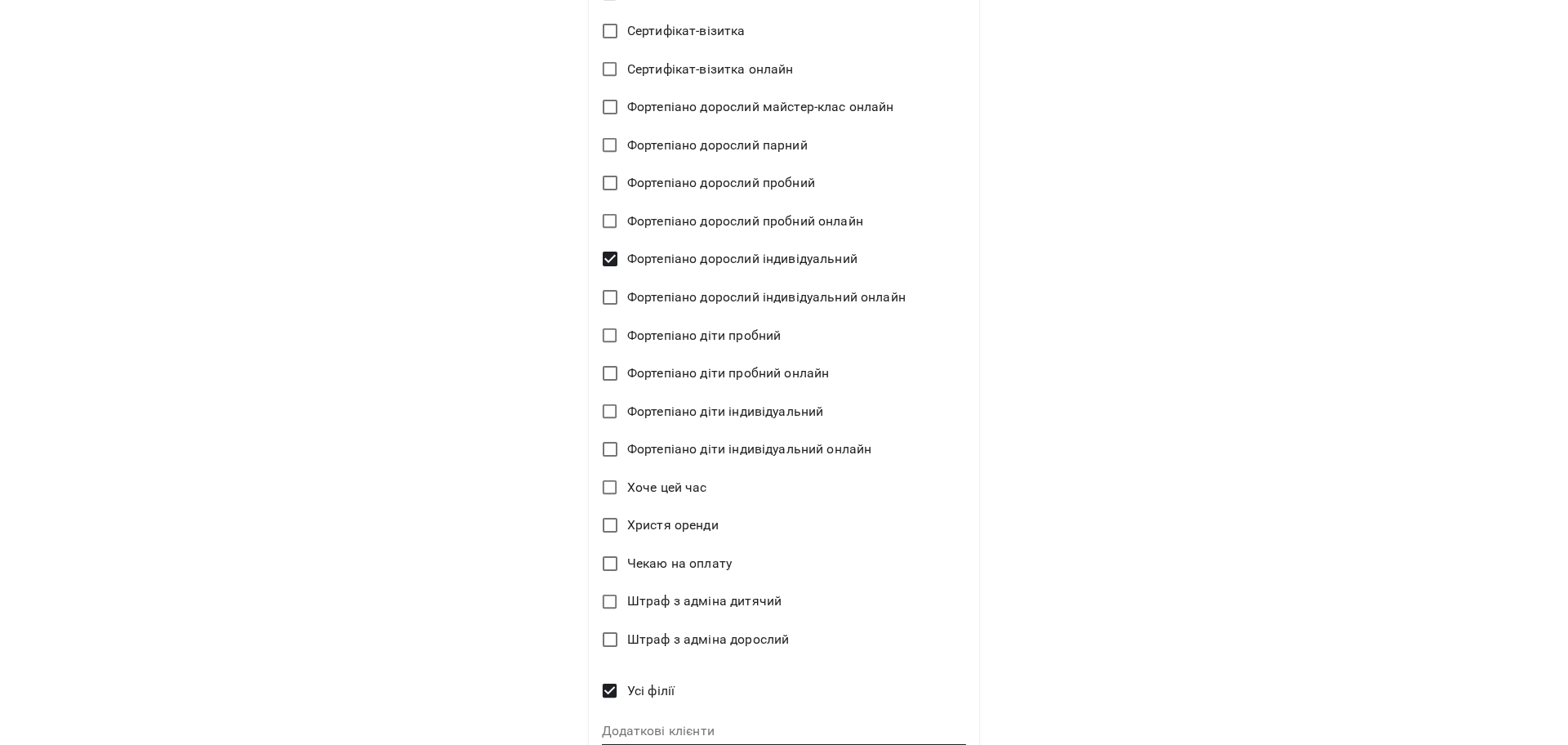
click at [1188, 308] on div "**********" at bounding box center [784, 372] width 1568 height 745
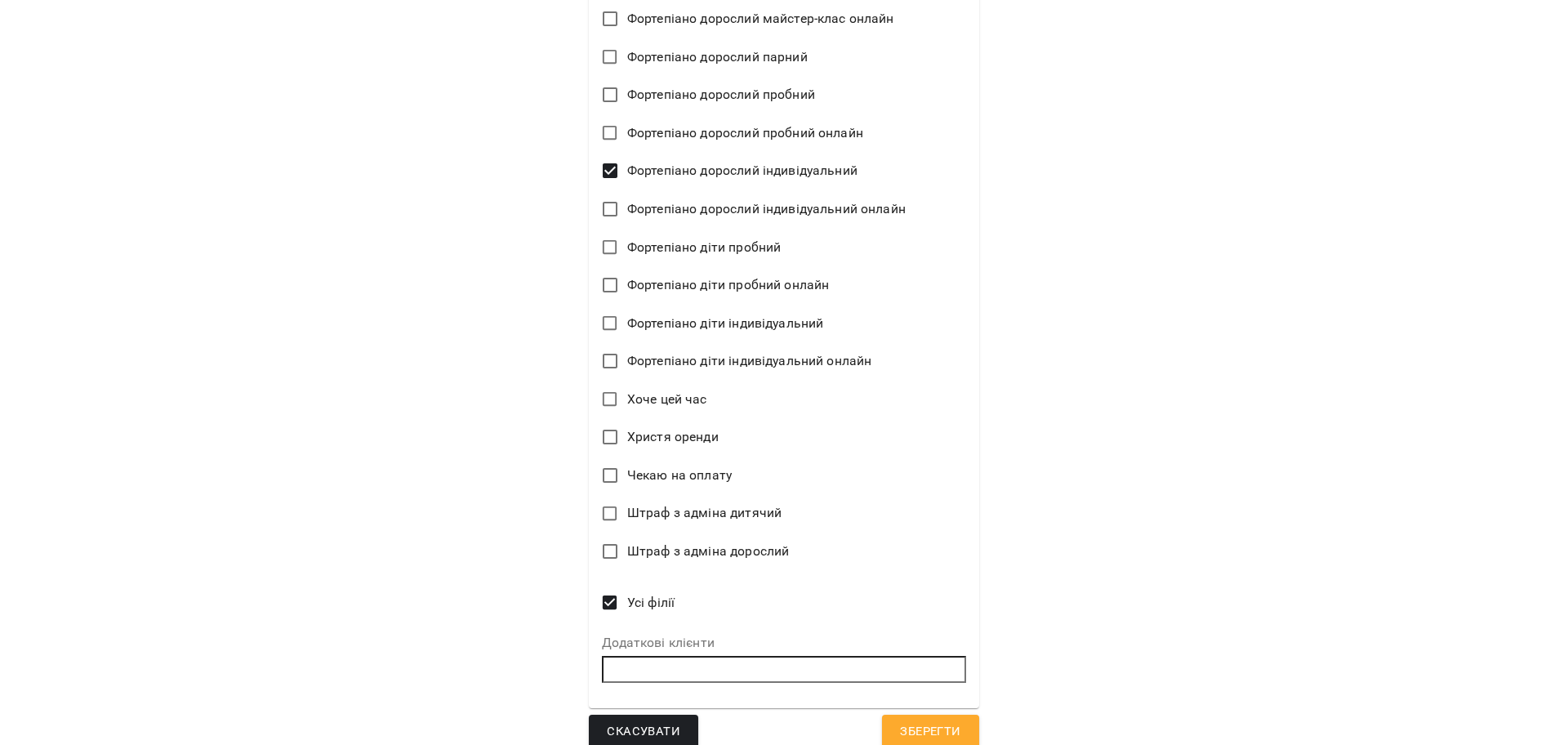
scroll to position [3677, 0]
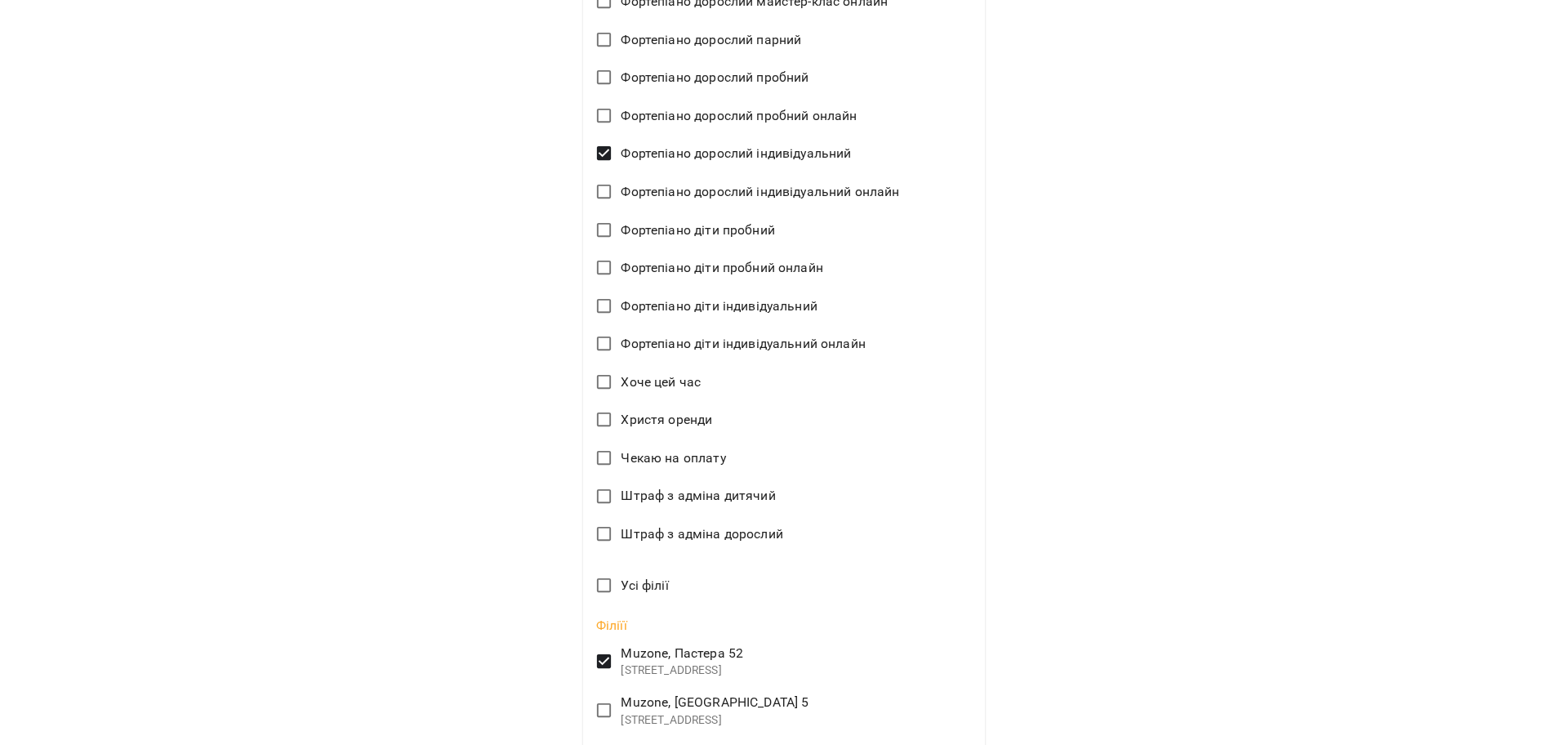
click at [1133, 607] on div "**********" at bounding box center [784, 372] width 1568 height 745
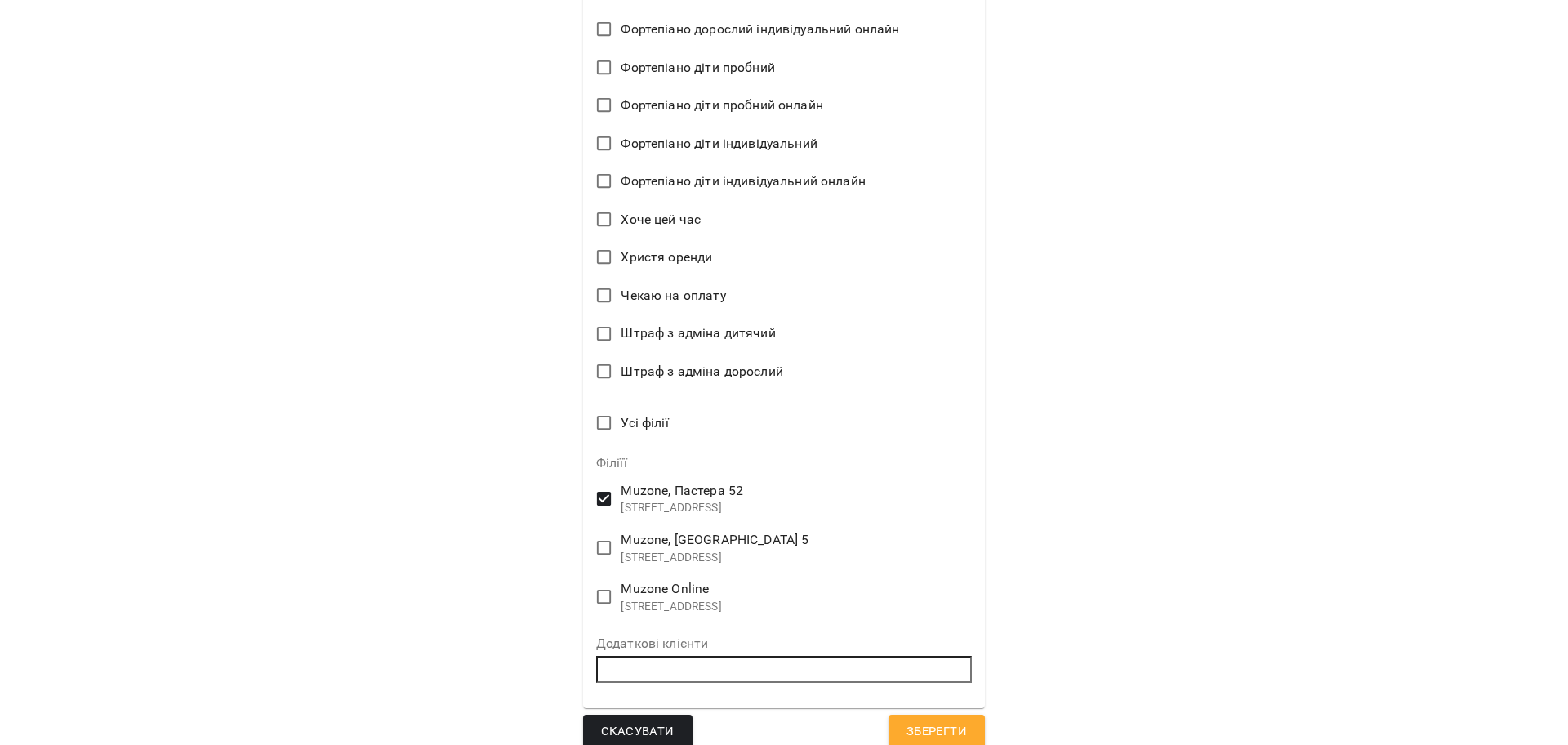
scroll to position [3857, 0]
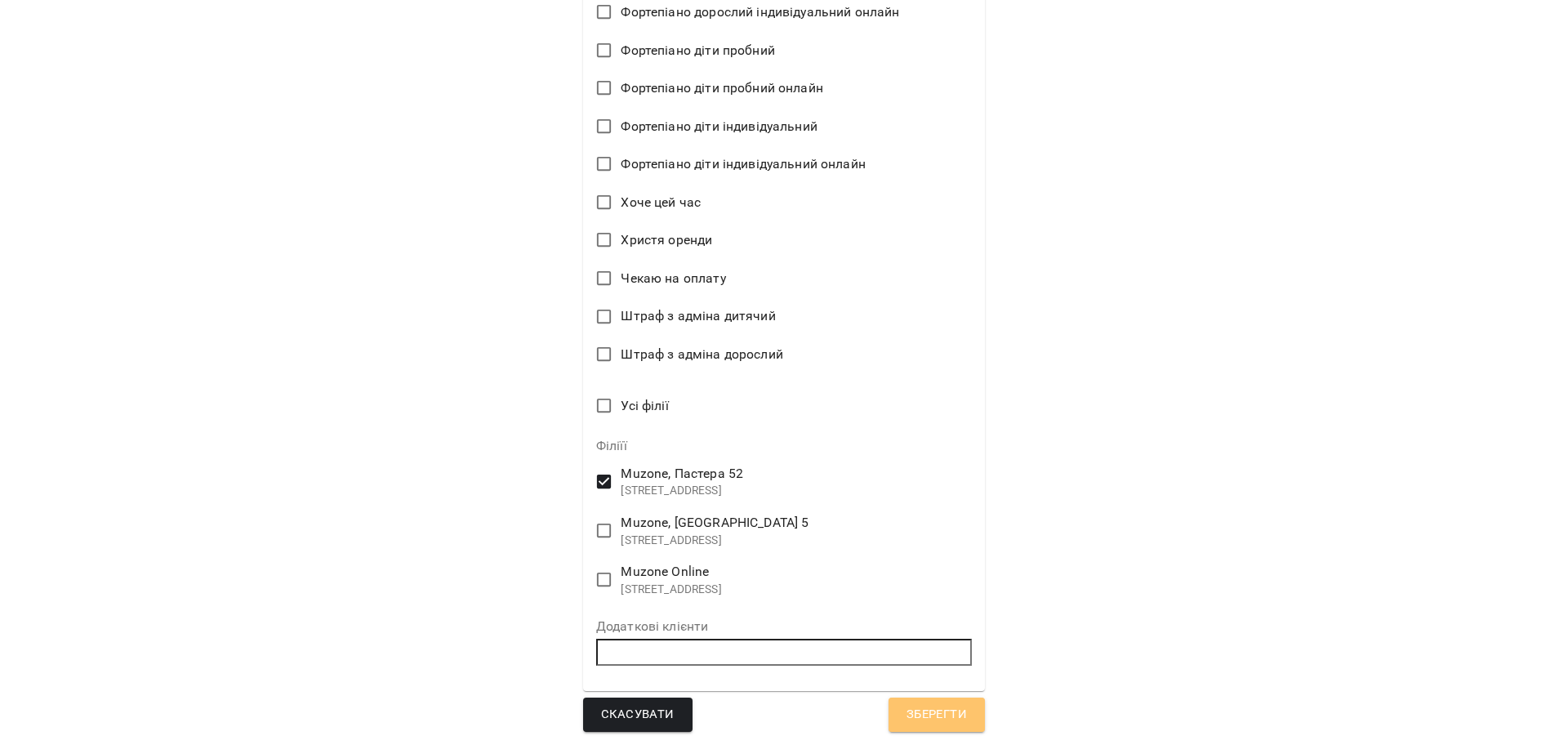
click at [945, 716] on span "Зберегти" at bounding box center [937, 715] width 61 height 21
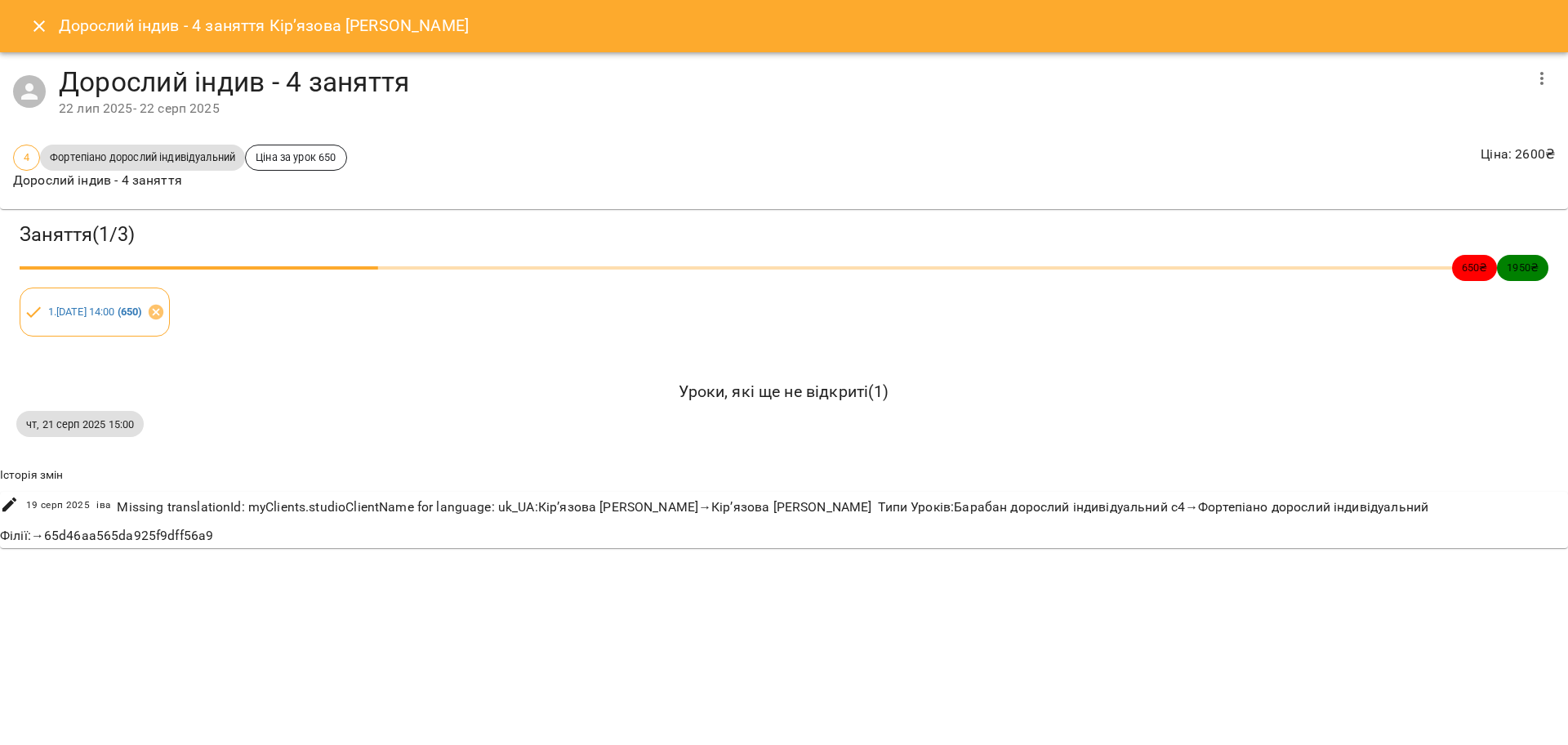
click at [34, 26] on icon "Close" at bounding box center [39, 26] width 20 height 20
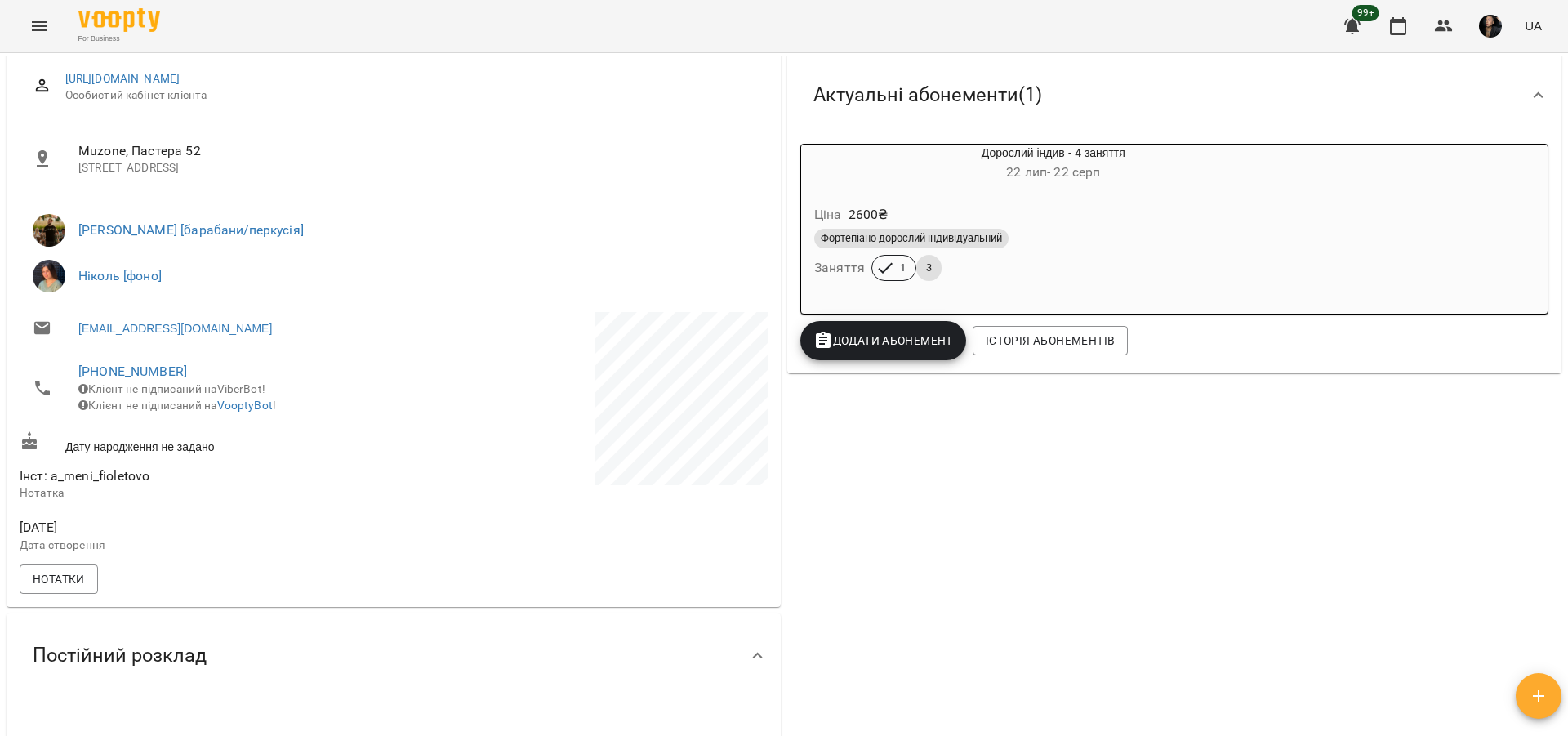
scroll to position [204, 0]
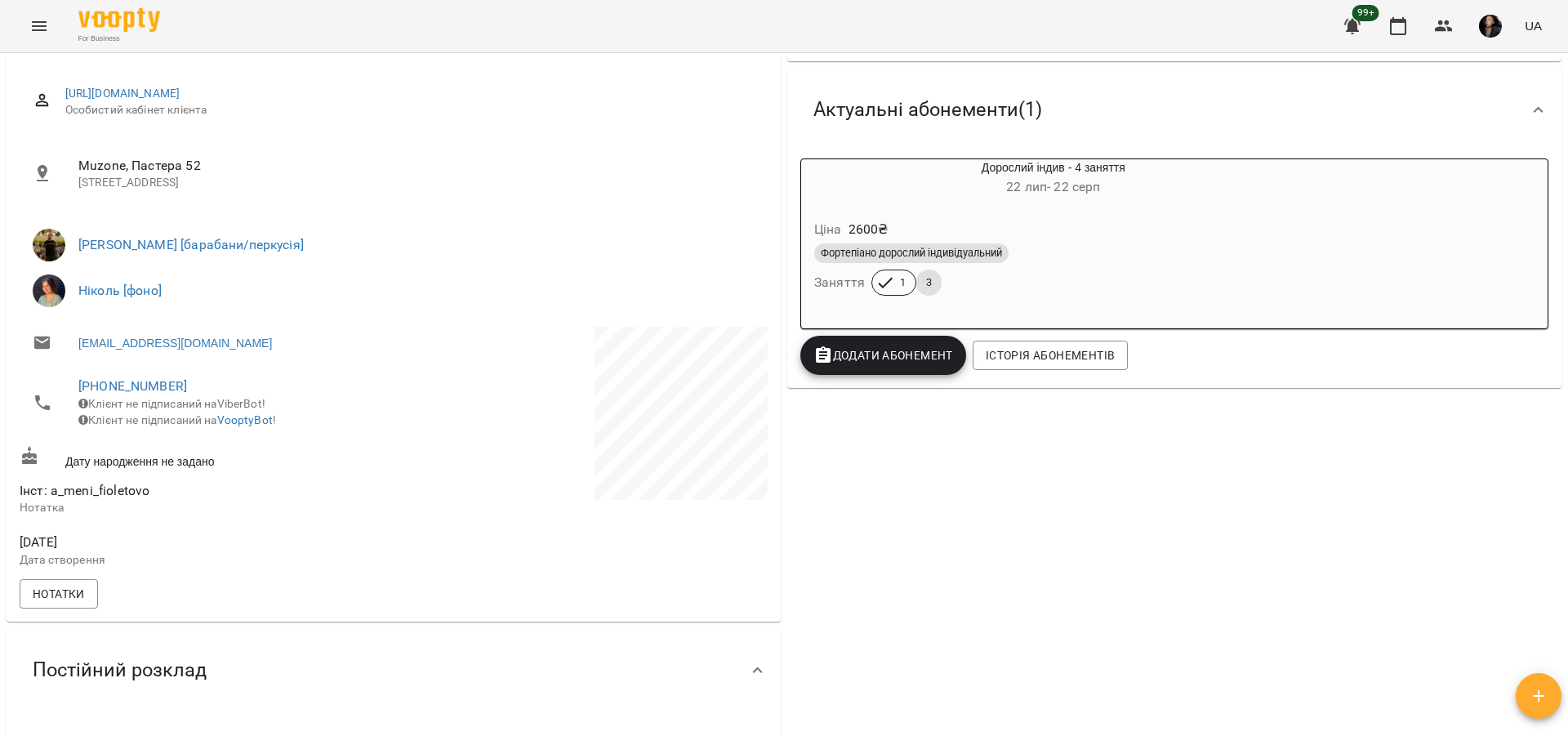
click at [1017, 307] on div "Ціна 2600 ₴ Фортепіано дорослий індивідуальний Заняття 1 3" at bounding box center [1053, 260] width 505 height 111
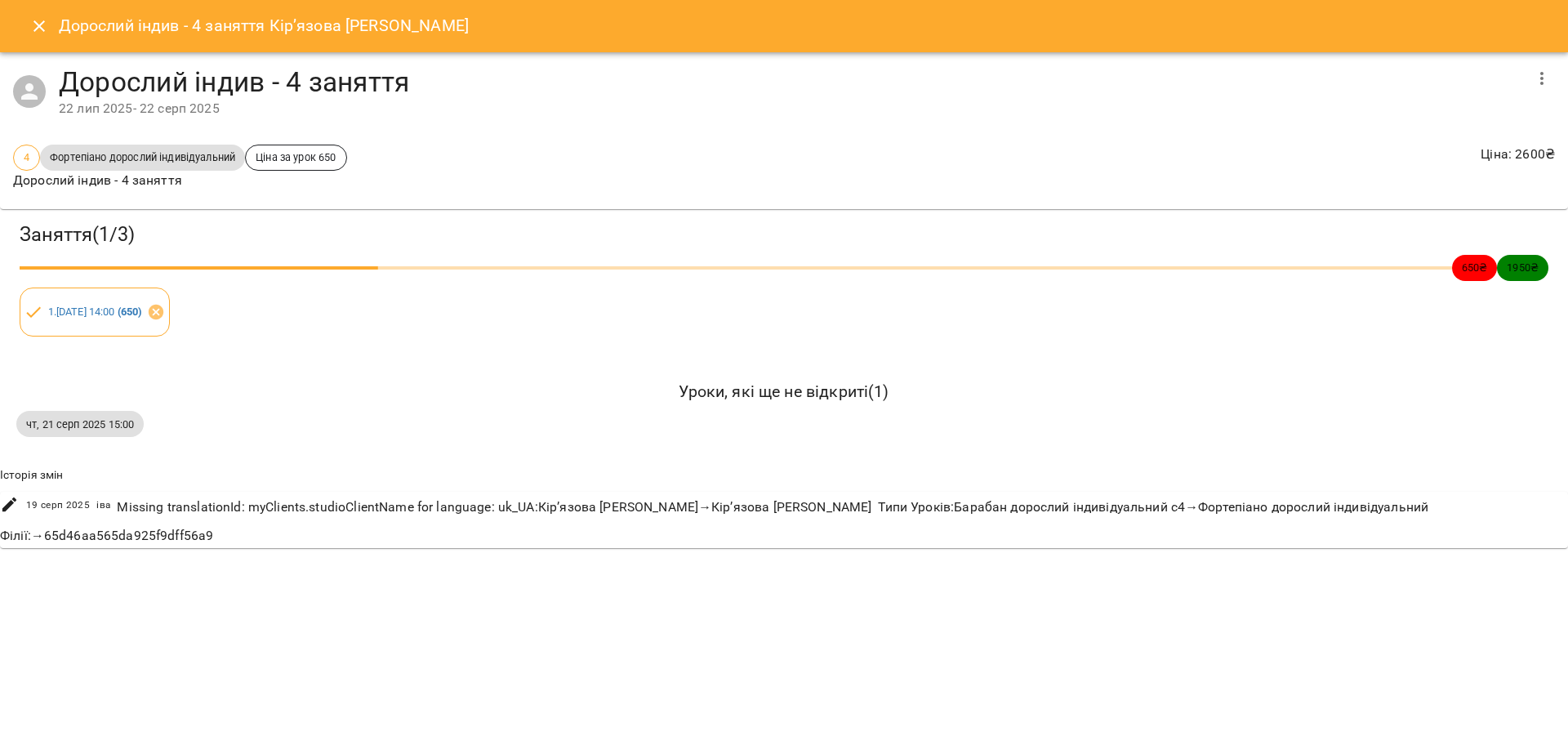
click at [85, 358] on div "Заняття ( 1 / 3 ) 650 ₴ 1950 ₴ 1 . [DATE] 14:00 ( 650 ) Уроки, які ще не відкри…" at bounding box center [783, 376] width 1580 height 349
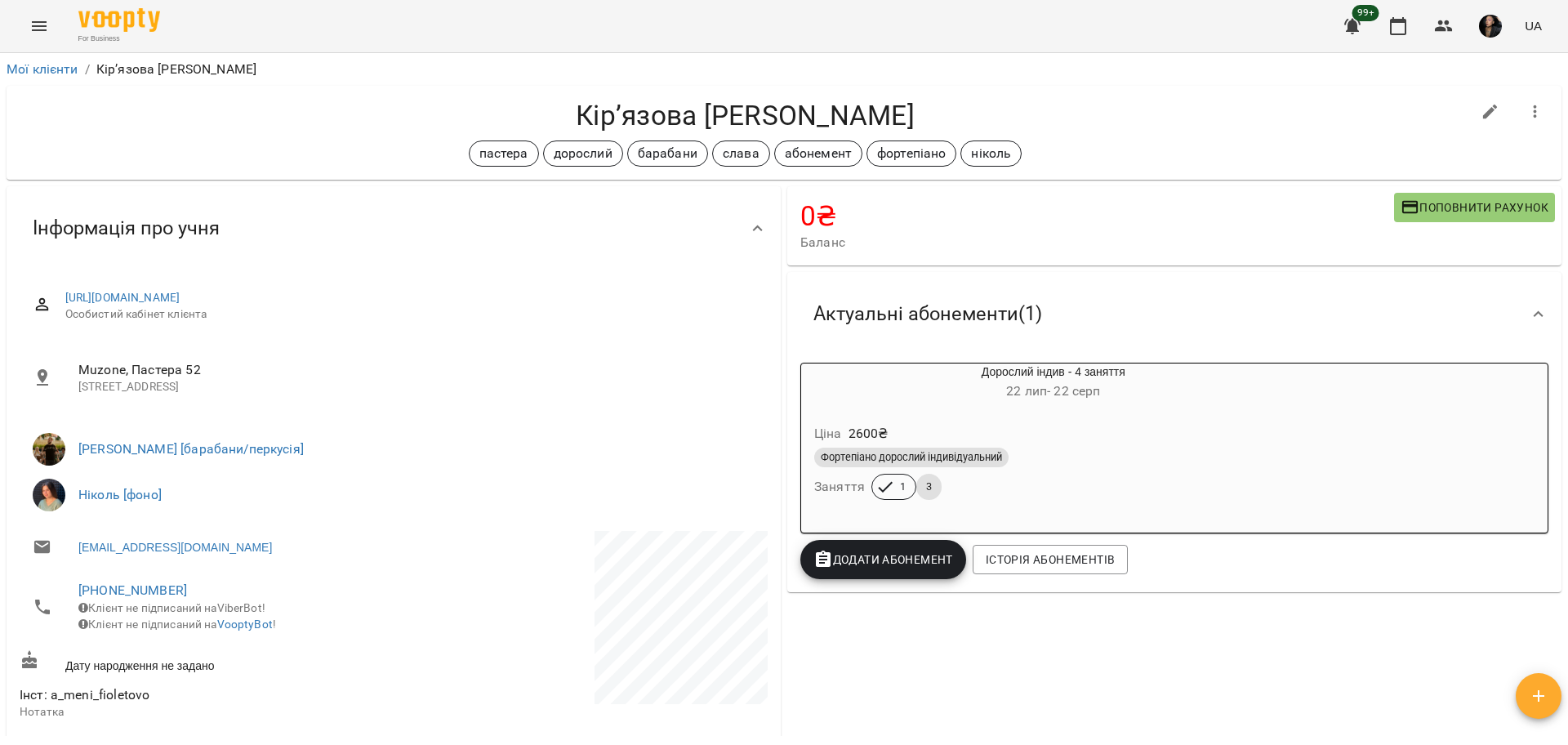
click at [1080, 484] on div "Фортепіано дорослий індивідуальний Заняття 1 3" at bounding box center [1053, 473] width 485 height 59
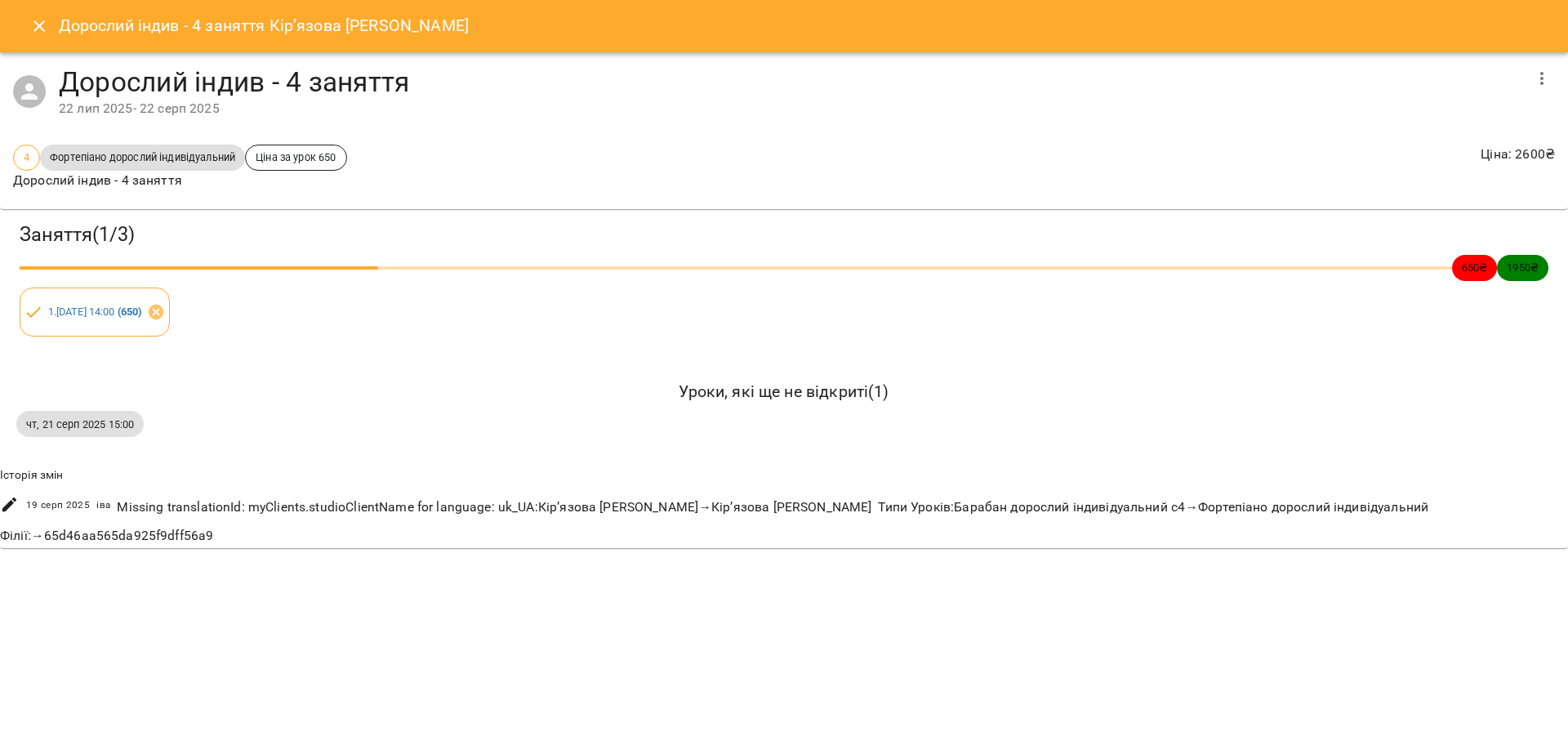
click at [42, 32] on icon "Close" at bounding box center [39, 26] width 20 height 20
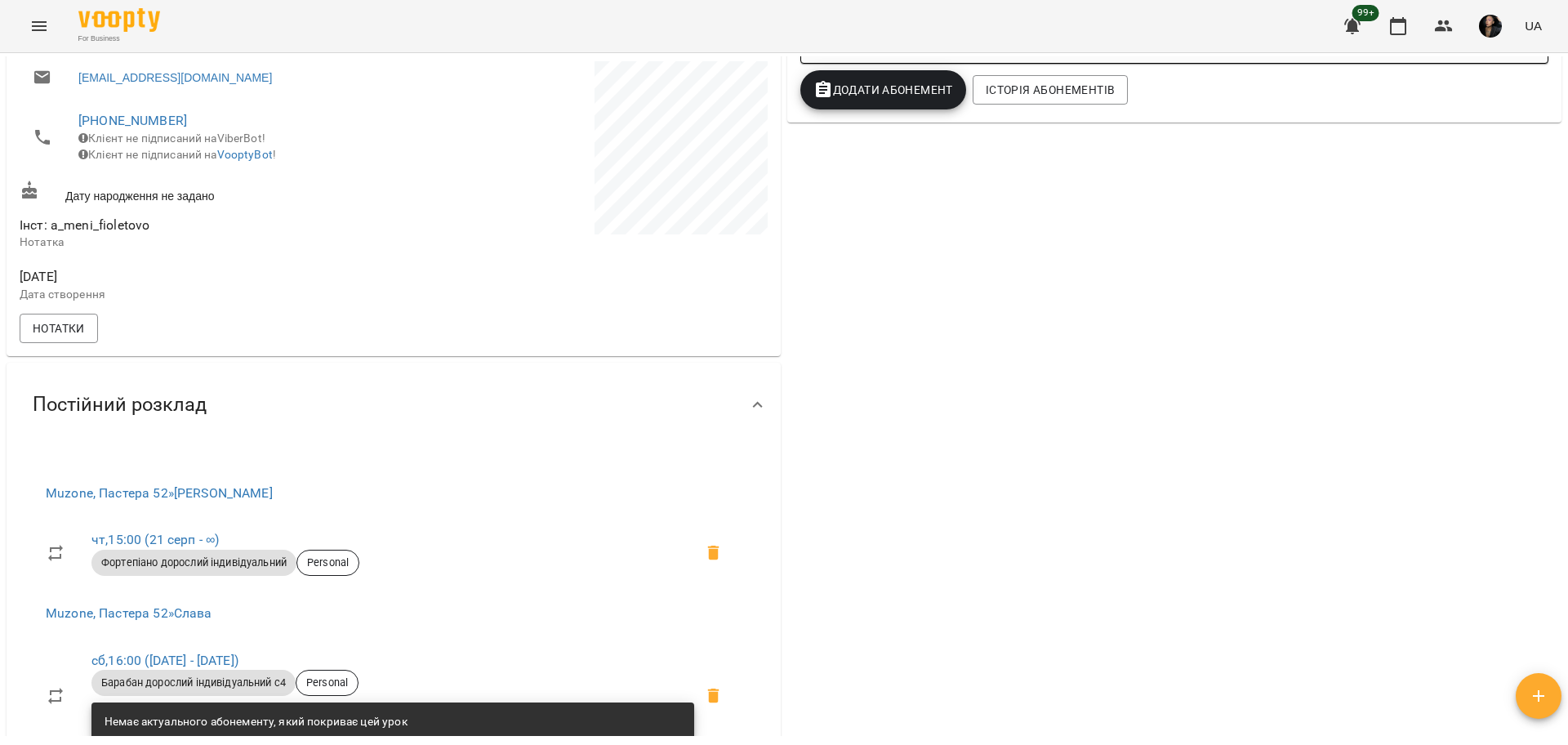
scroll to position [612, 0]
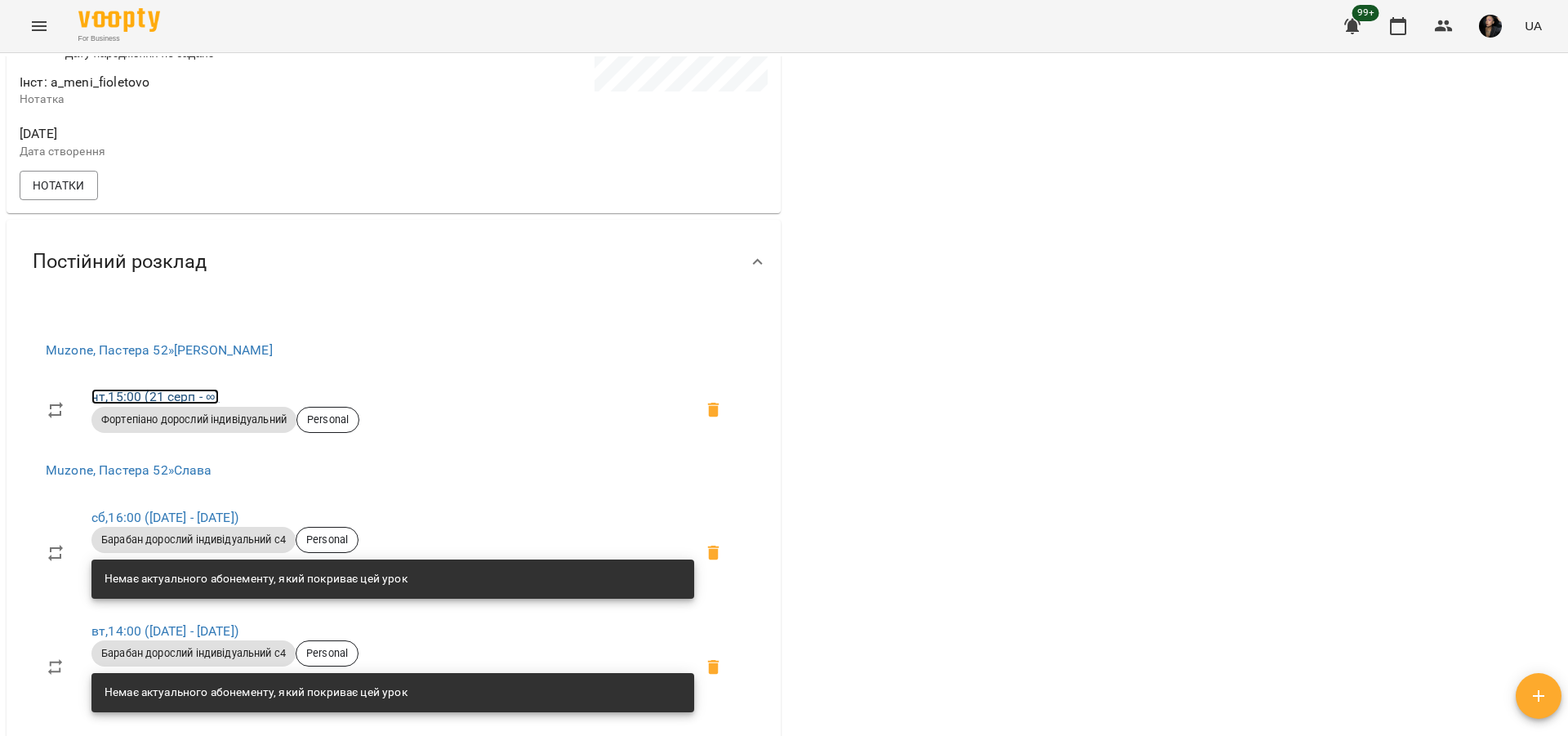
click at [98, 404] on link "чт , 15:00 ([DATE] - ∞)" at bounding box center [155, 396] width 127 height 15
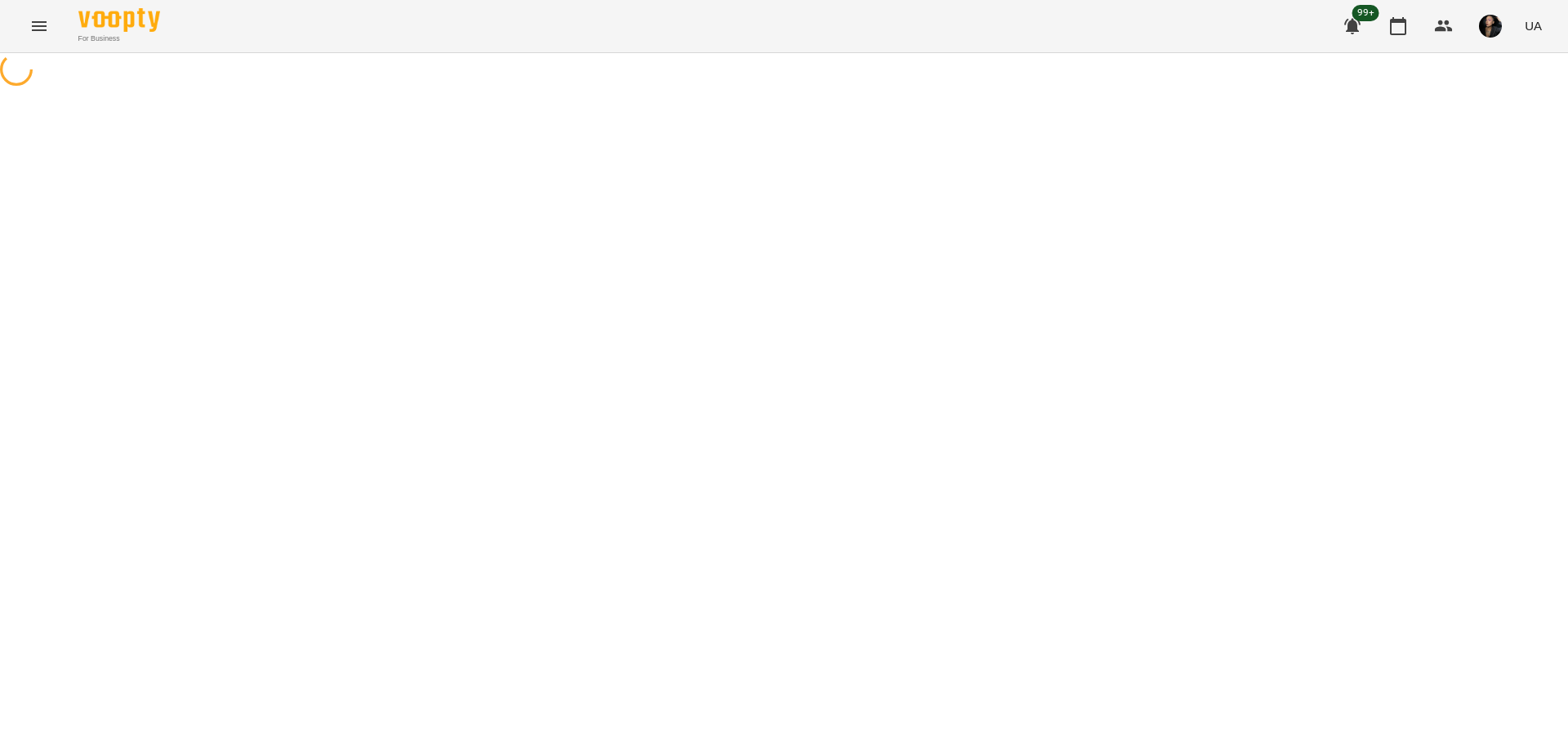
select select "*"
select select "**********"
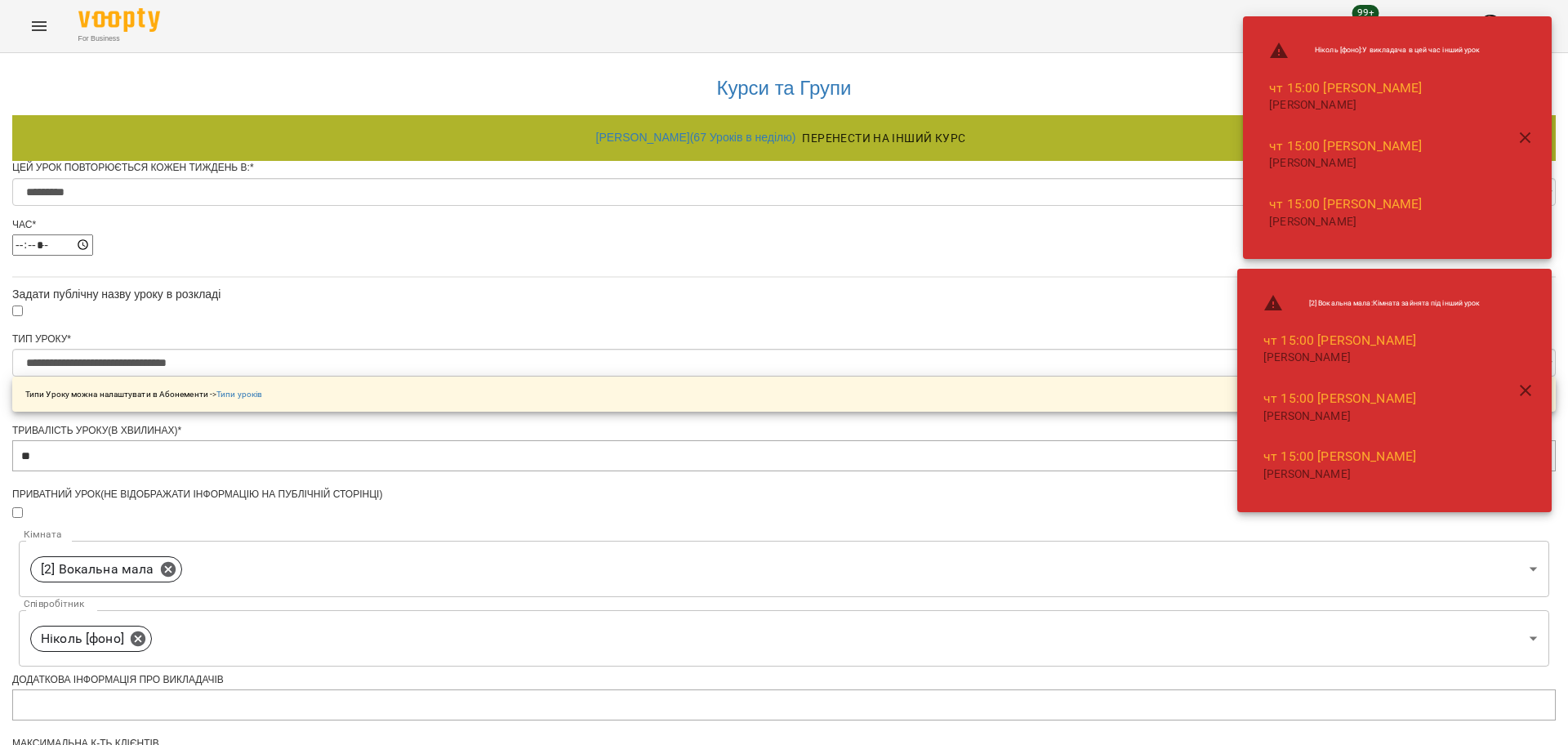
click at [1195, 637] on div "**********" at bounding box center [784, 623] width 1543 height 1141
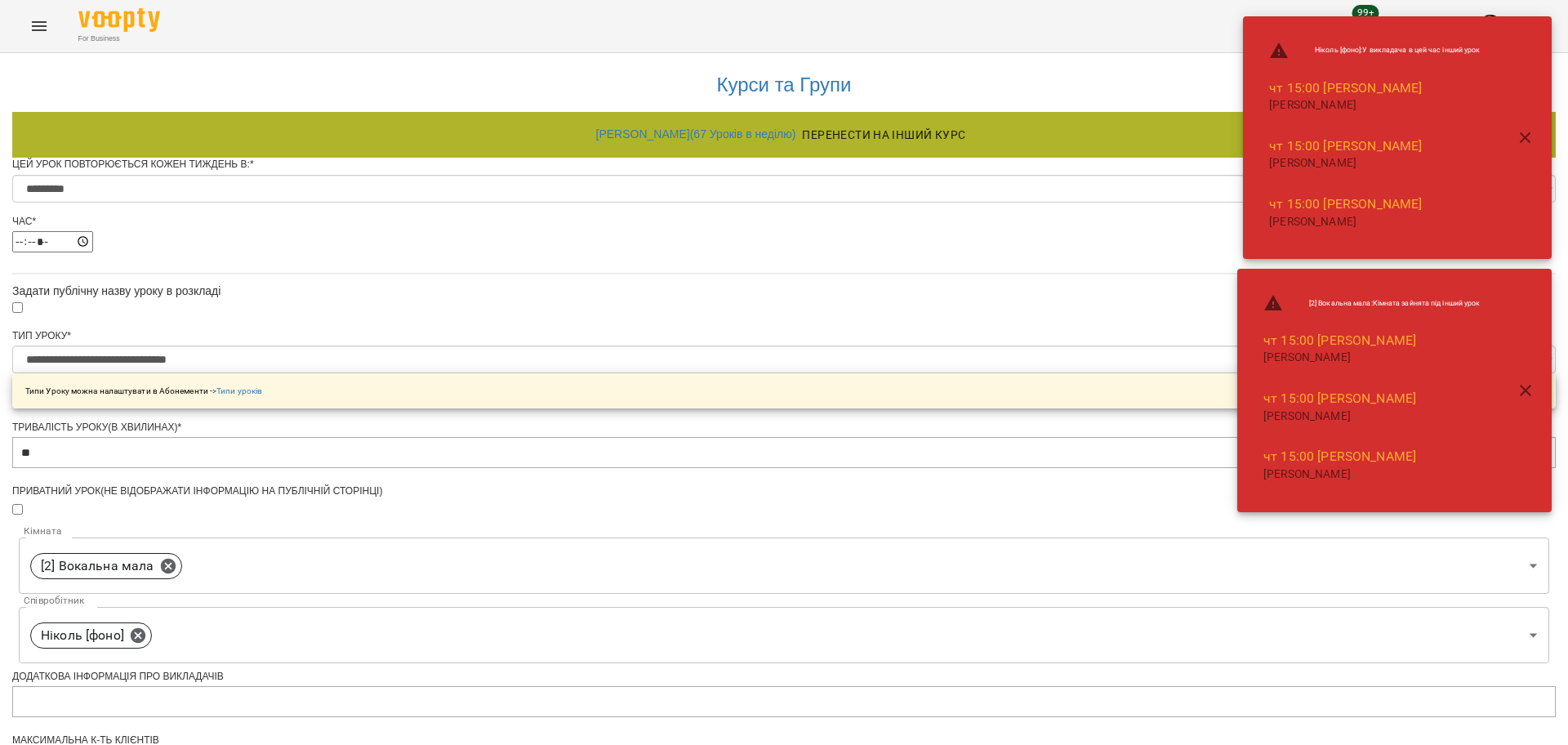
scroll to position [586, 0]
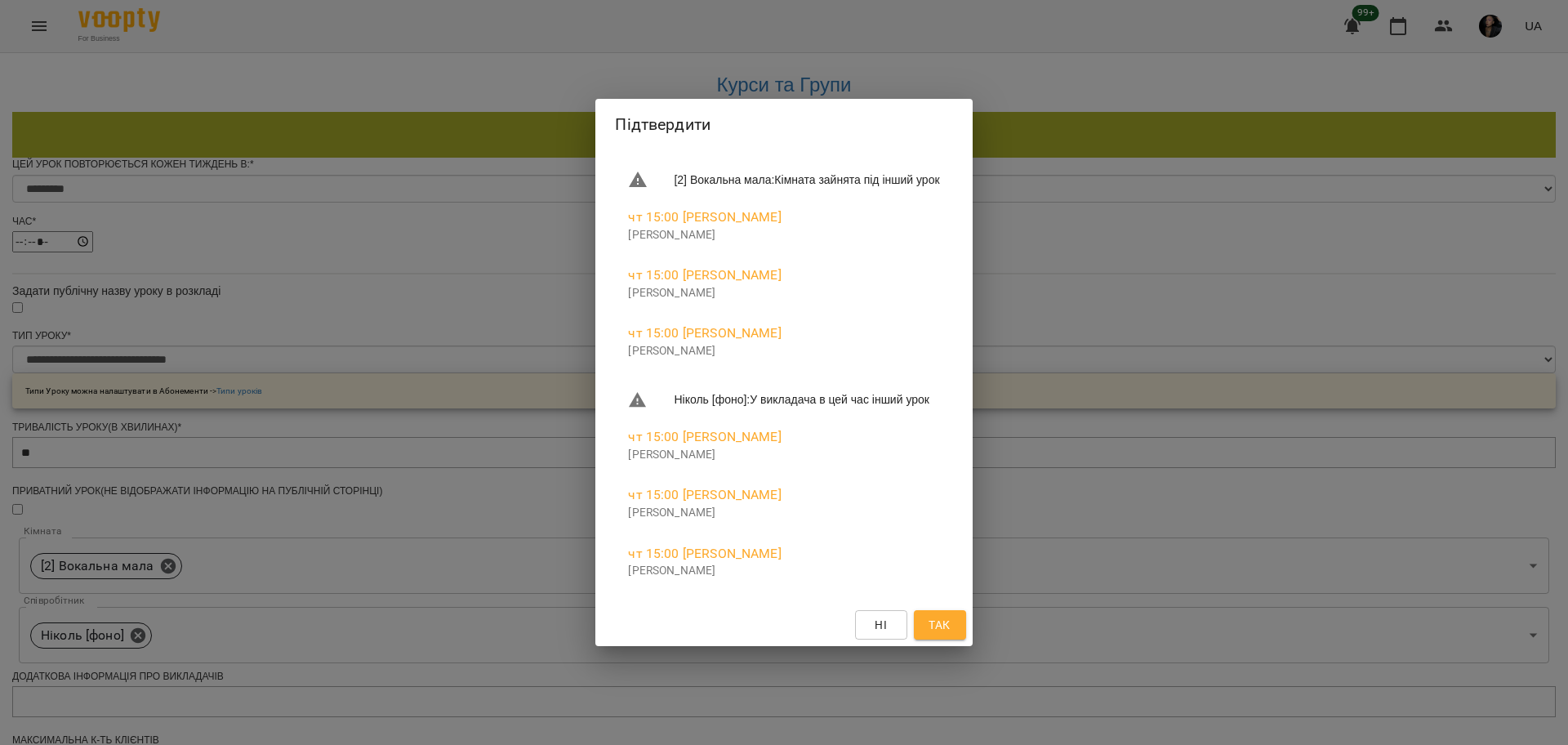
click at [949, 631] on span "Так" at bounding box center [939, 624] width 21 height 20
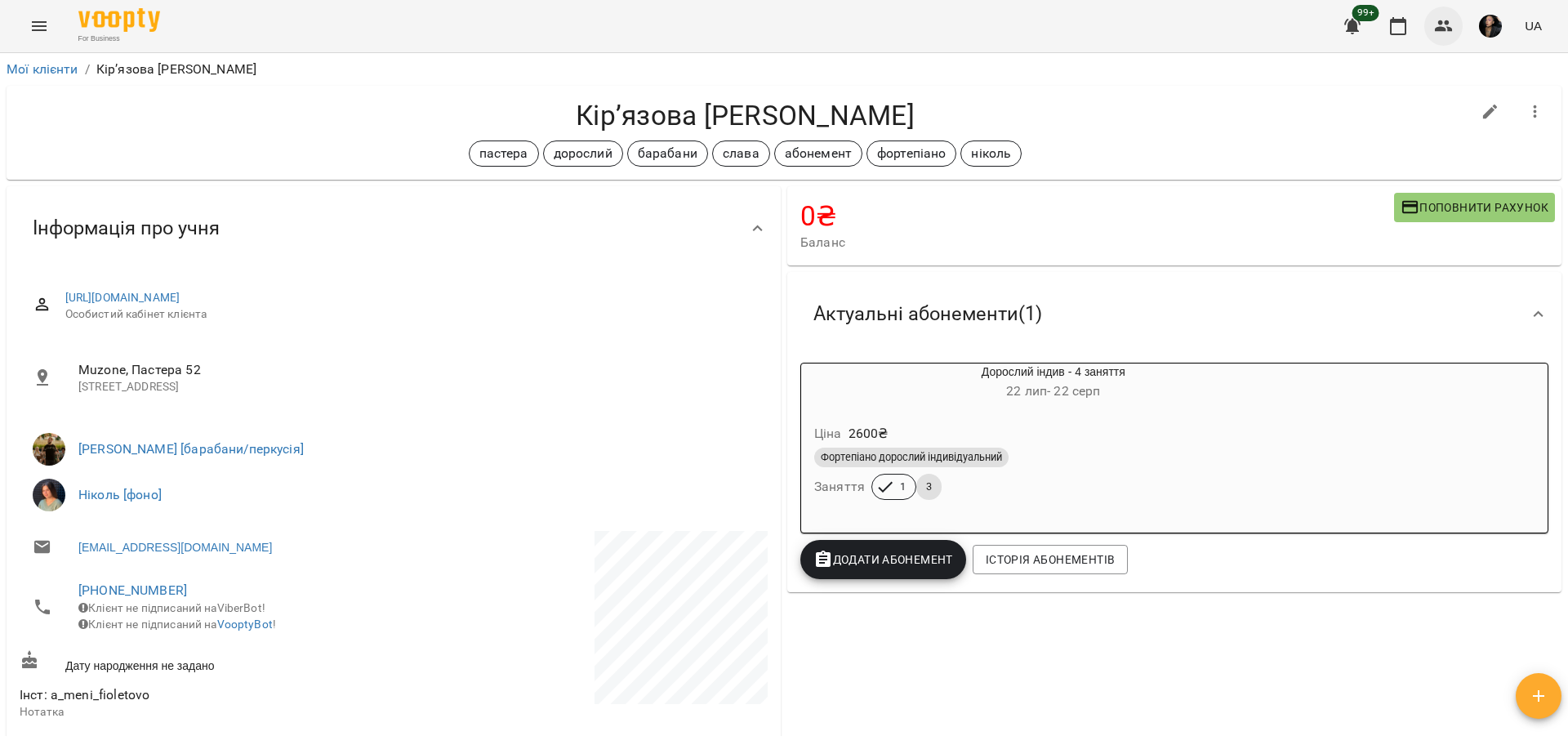
click at [1445, 36] on button "button" at bounding box center [1443, 26] width 39 height 39
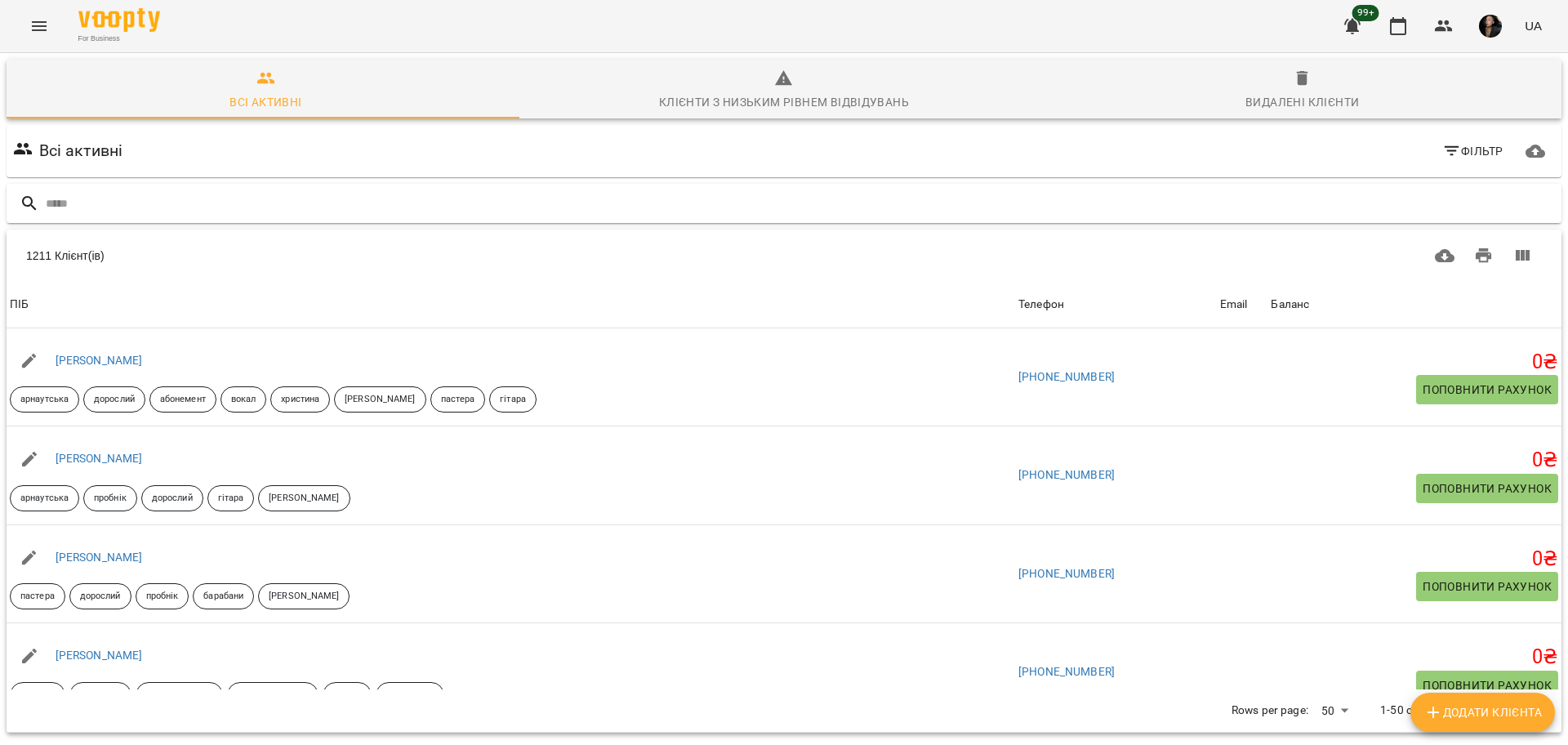
click at [562, 211] on input "text" at bounding box center [800, 203] width 1509 height 27
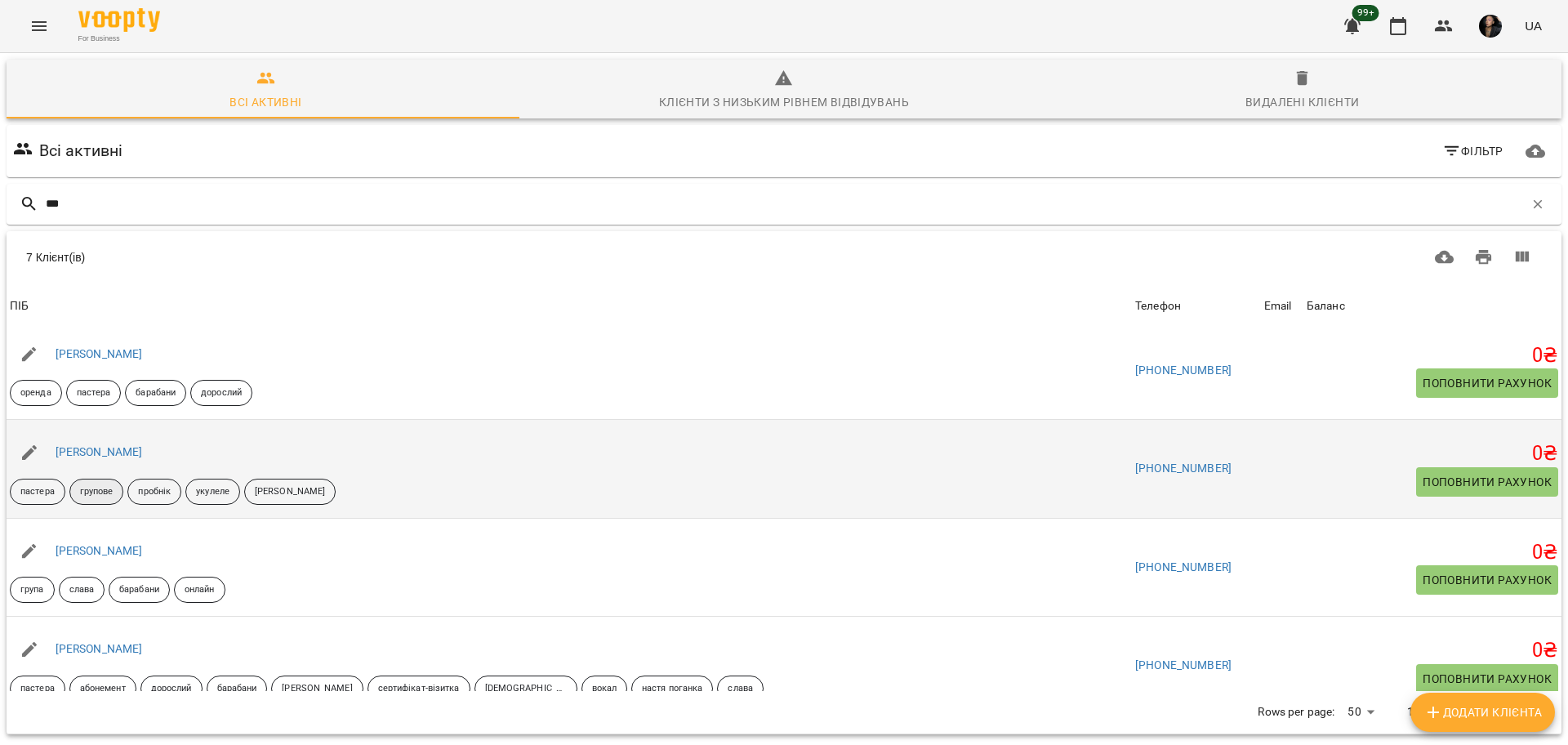
scroll to position [328, 0]
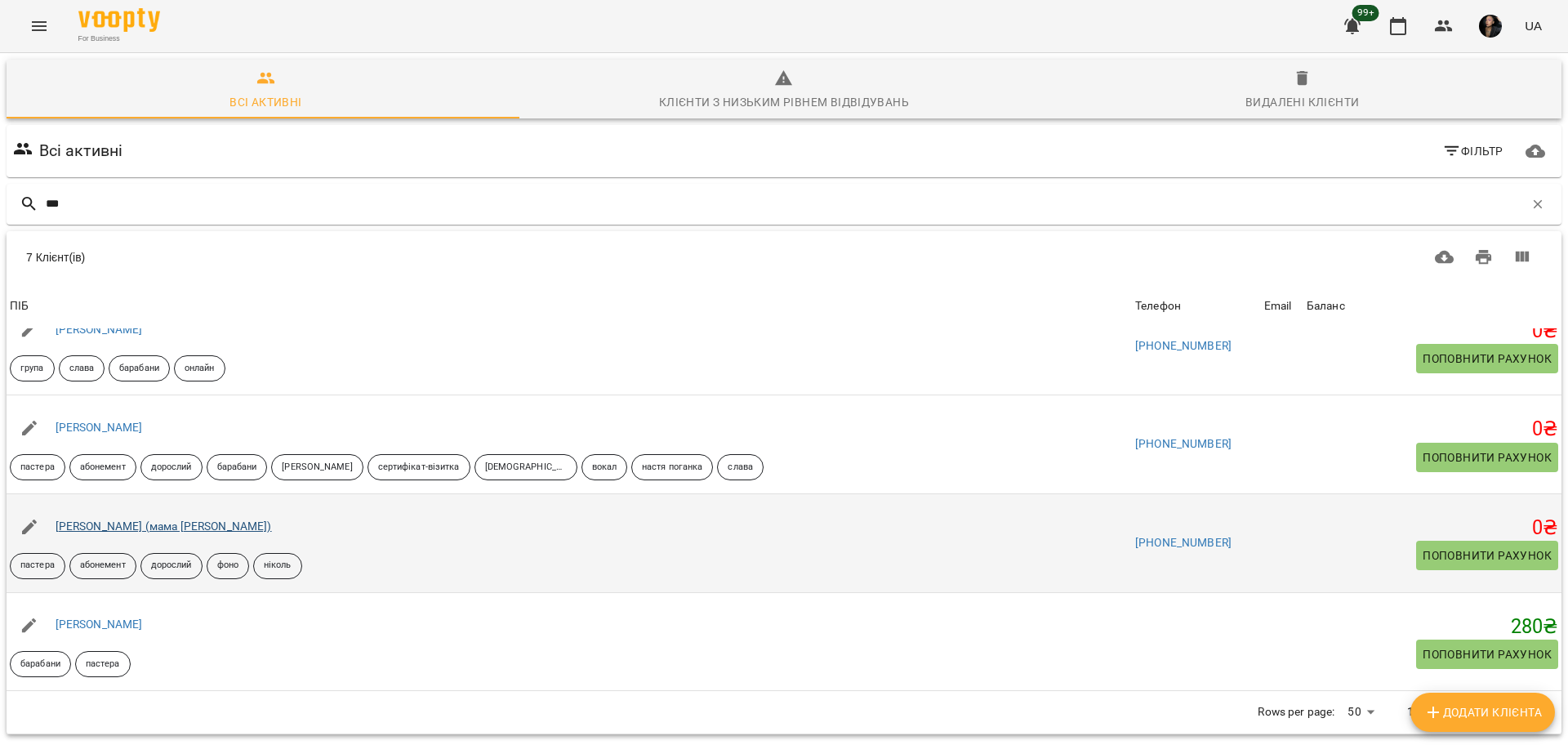
type input "***"
click at [172, 526] on link "[PERSON_NAME] (мама [PERSON_NAME])" at bounding box center [163, 525] width 217 height 13
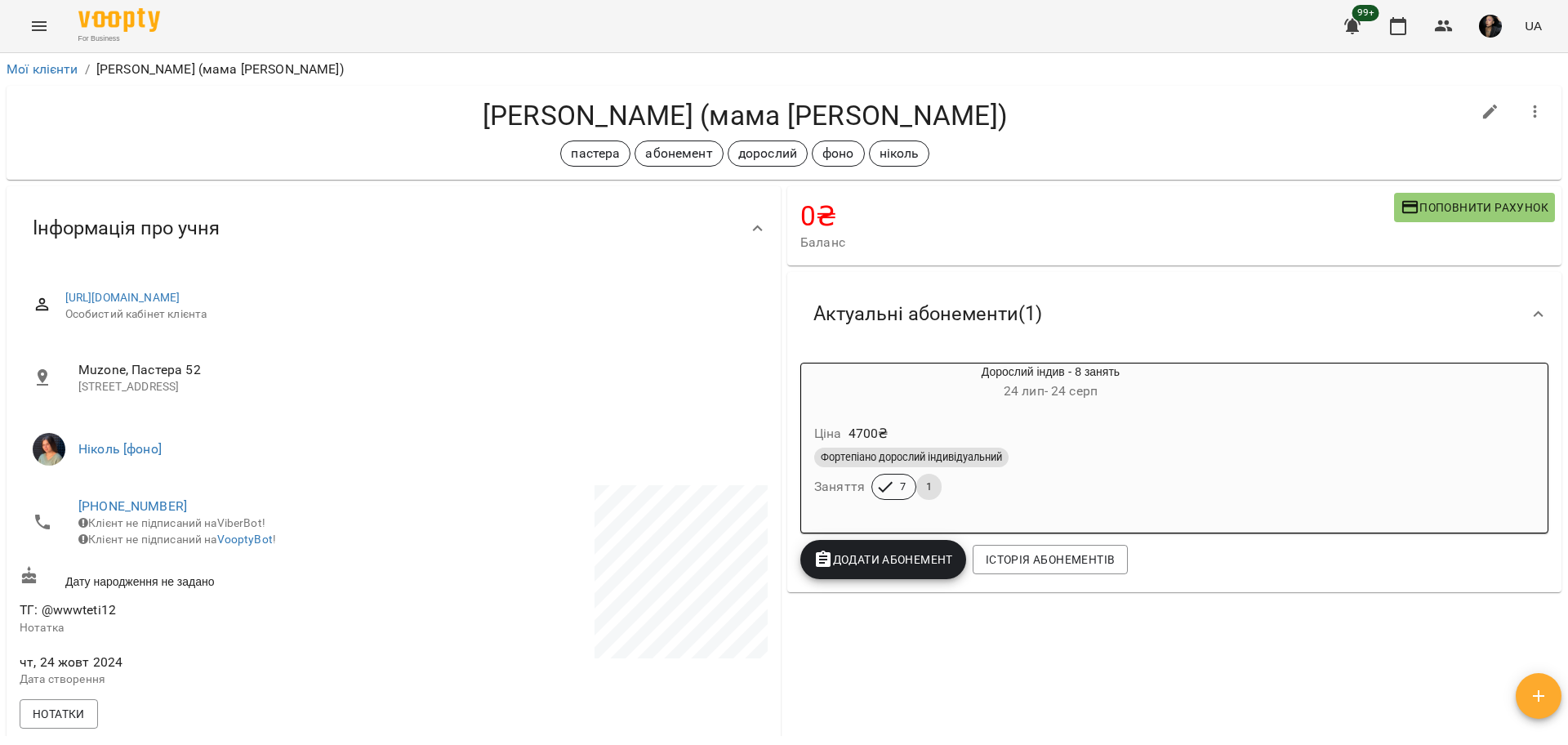
click at [1112, 490] on div "Фортепіано дорослий індивідуальний Заняття 7 1" at bounding box center [1050, 473] width 479 height 59
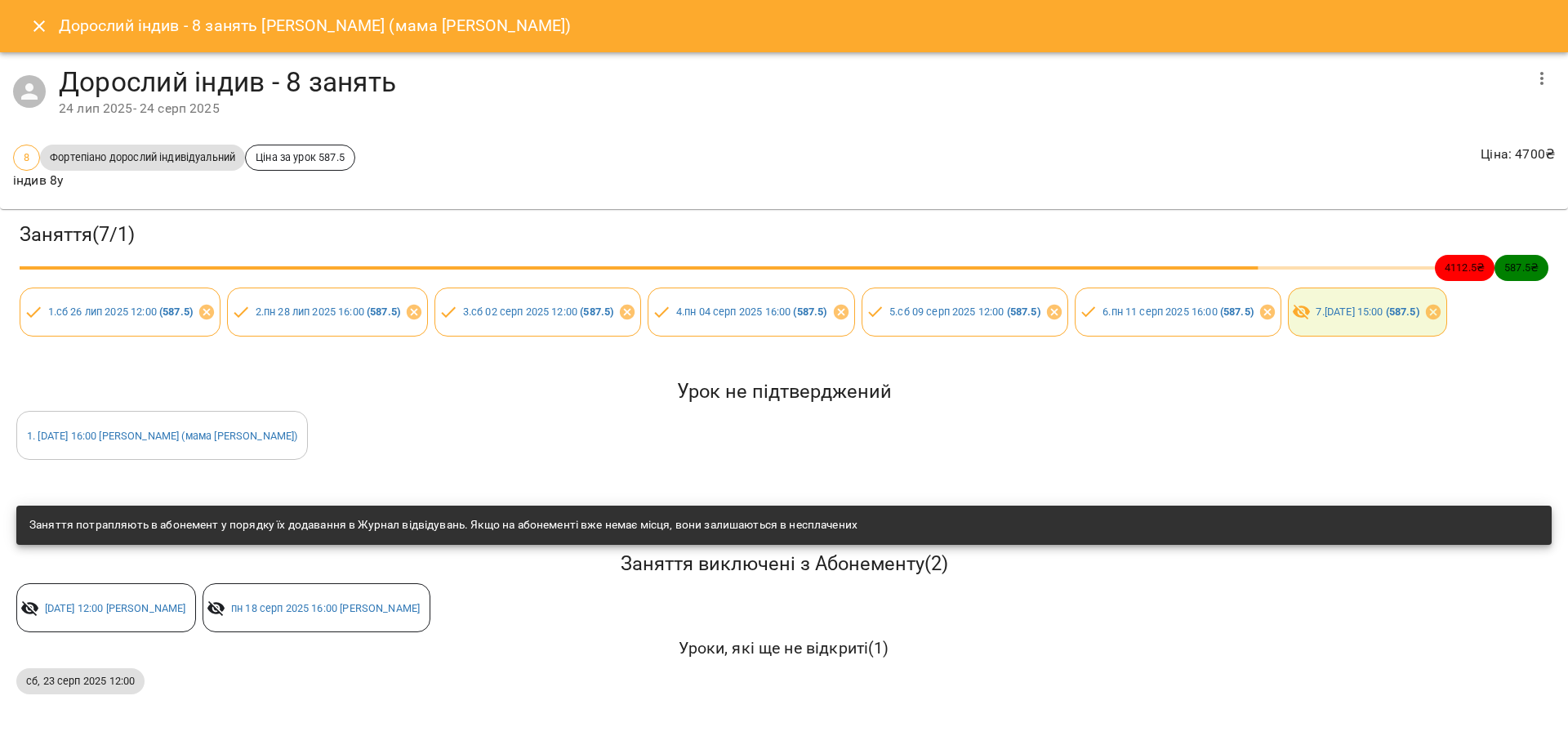
click at [43, 21] on icon "Close" at bounding box center [39, 26] width 20 height 20
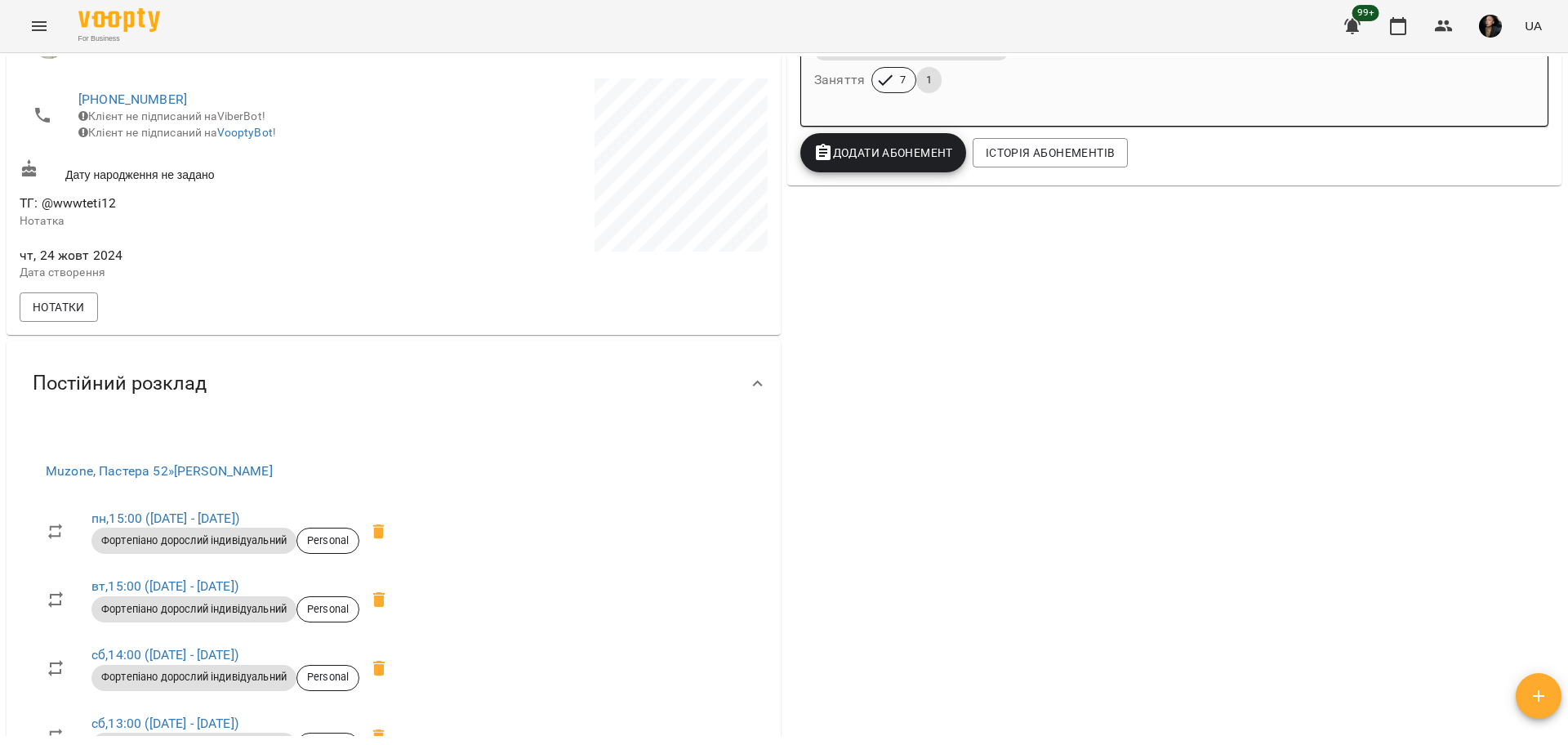
scroll to position [510, 0]
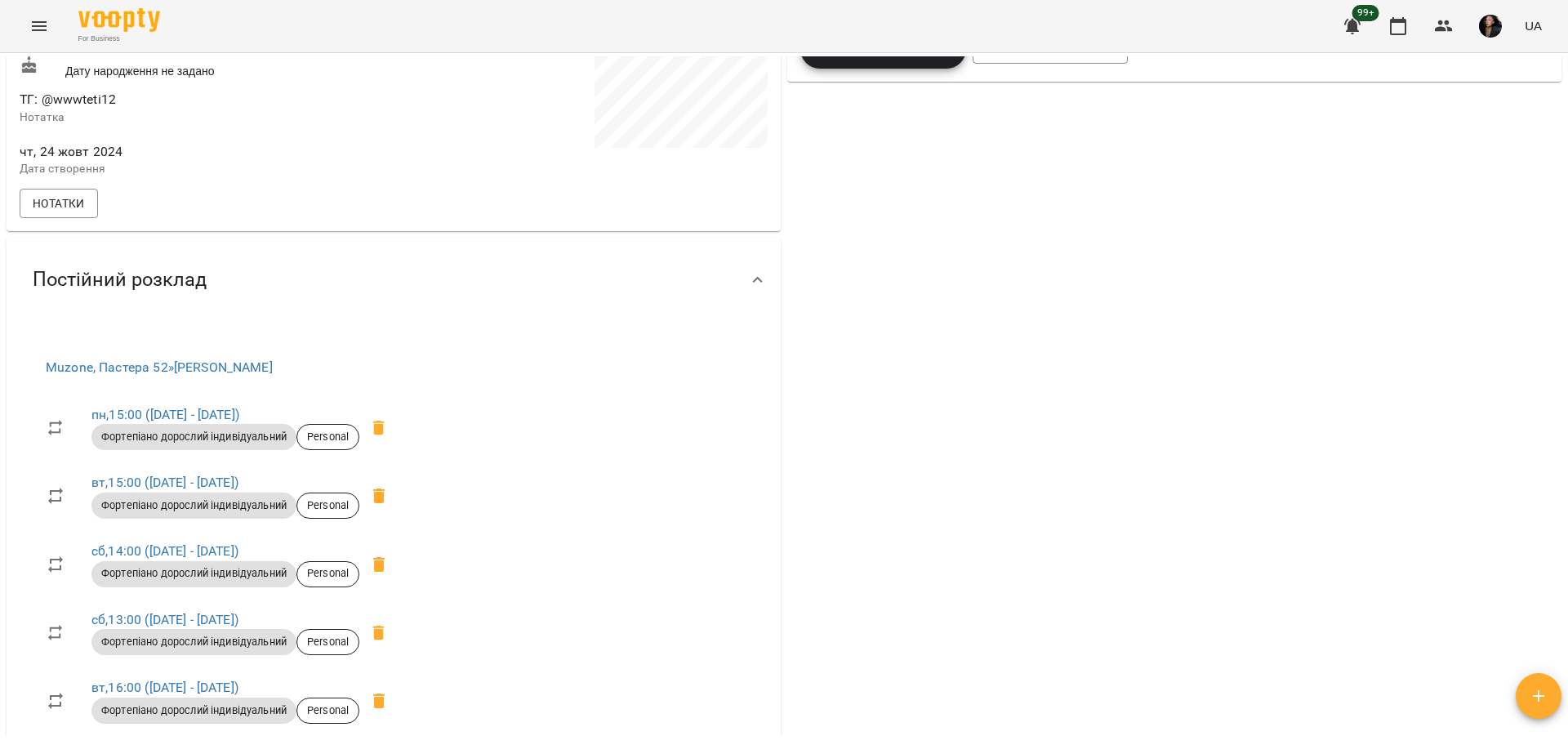
drag, startPoint x: 849, startPoint y: 458, endPoint x: 861, endPoint y: 456, distance: 12.2
drag, startPoint x: 861, startPoint y: 456, endPoint x: 1278, endPoint y: 571, distance: 432.6
click at [1318, 564] on div "0 ₴ Баланс Поповнити рахунок -14100 ₴ Послуги -14100 ₴ Дорослий індив - 8 занят…" at bounding box center [1174, 348] width 780 height 1352
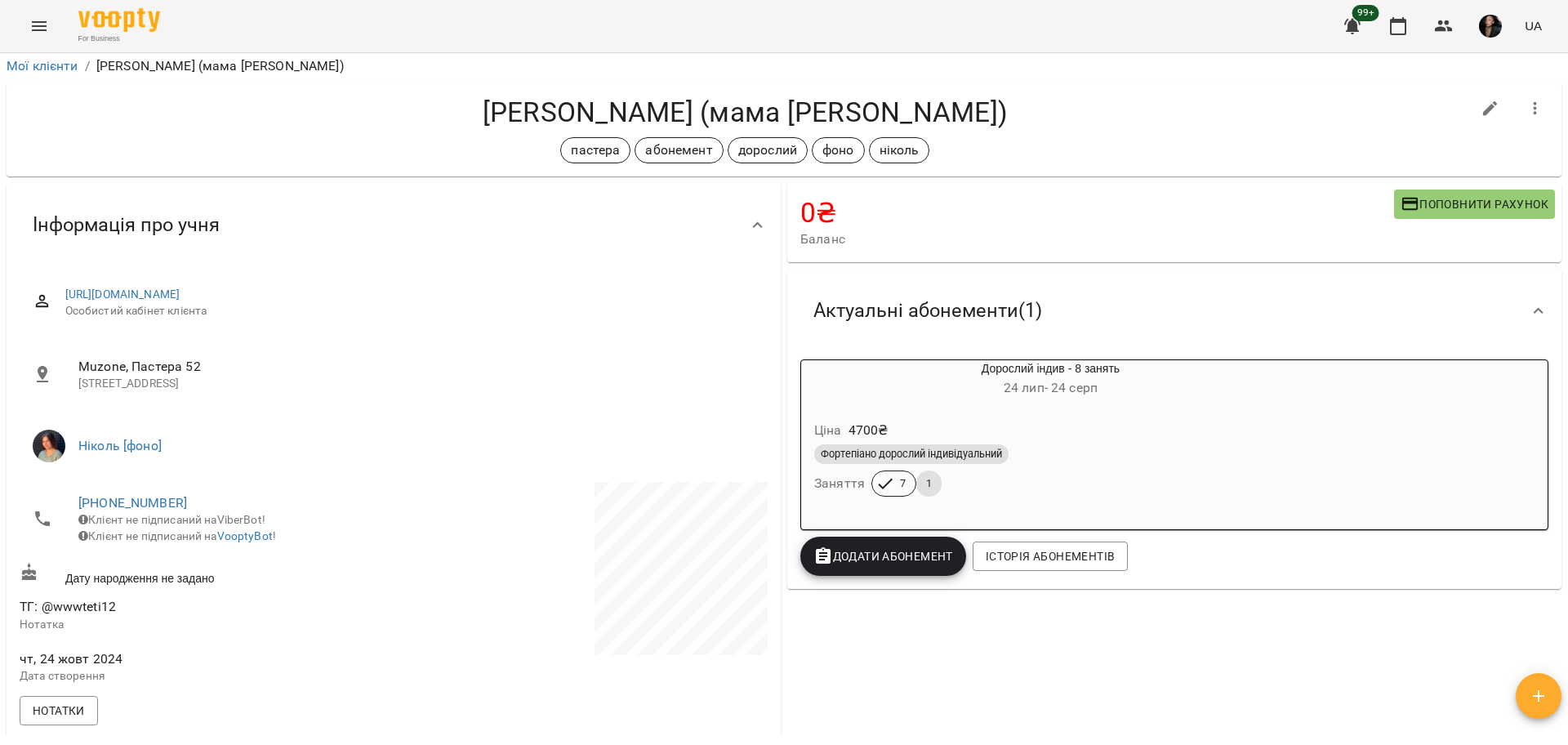
scroll to position [0, 0]
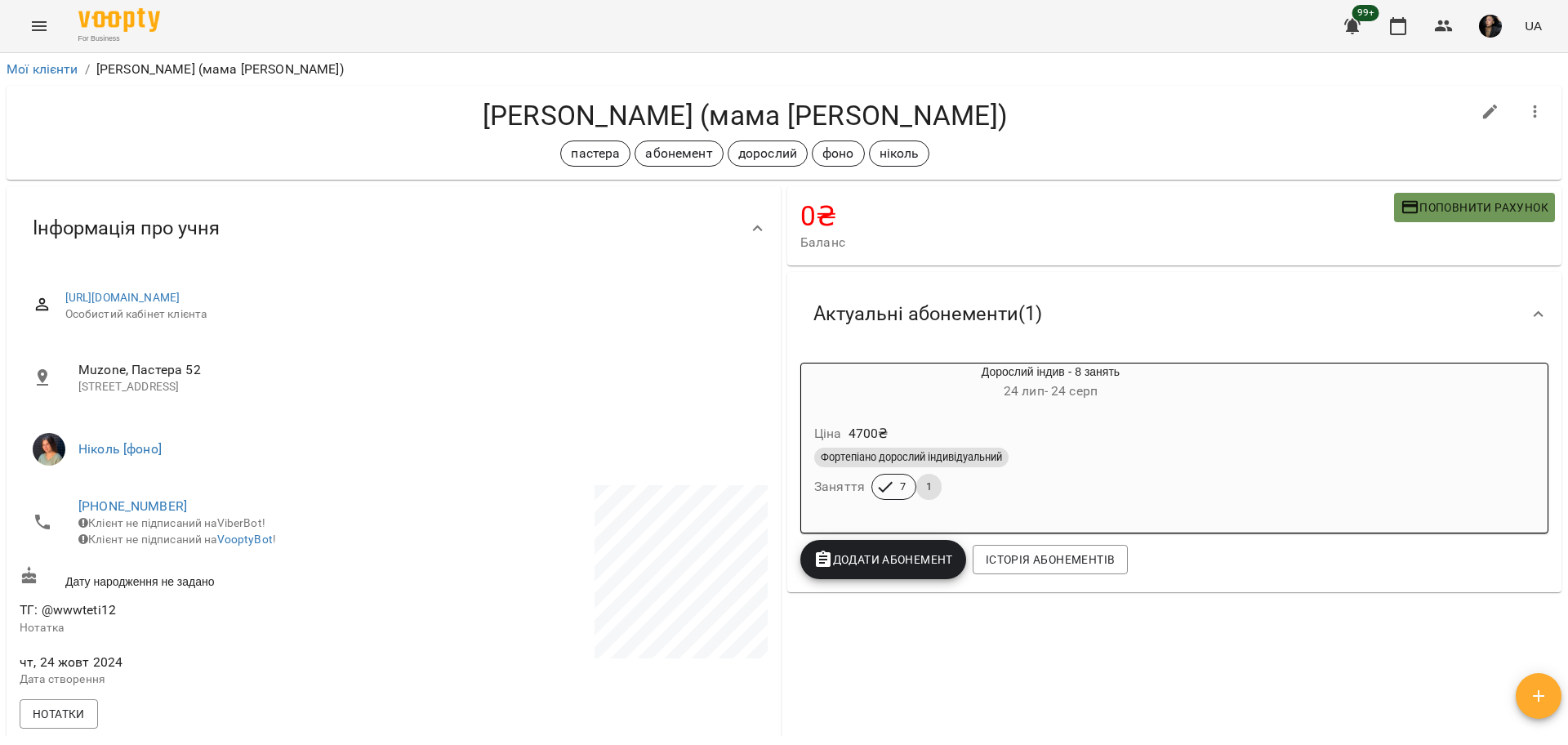
click at [1438, 205] on span "Поповнити рахунок" at bounding box center [1474, 207] width 148 height 20
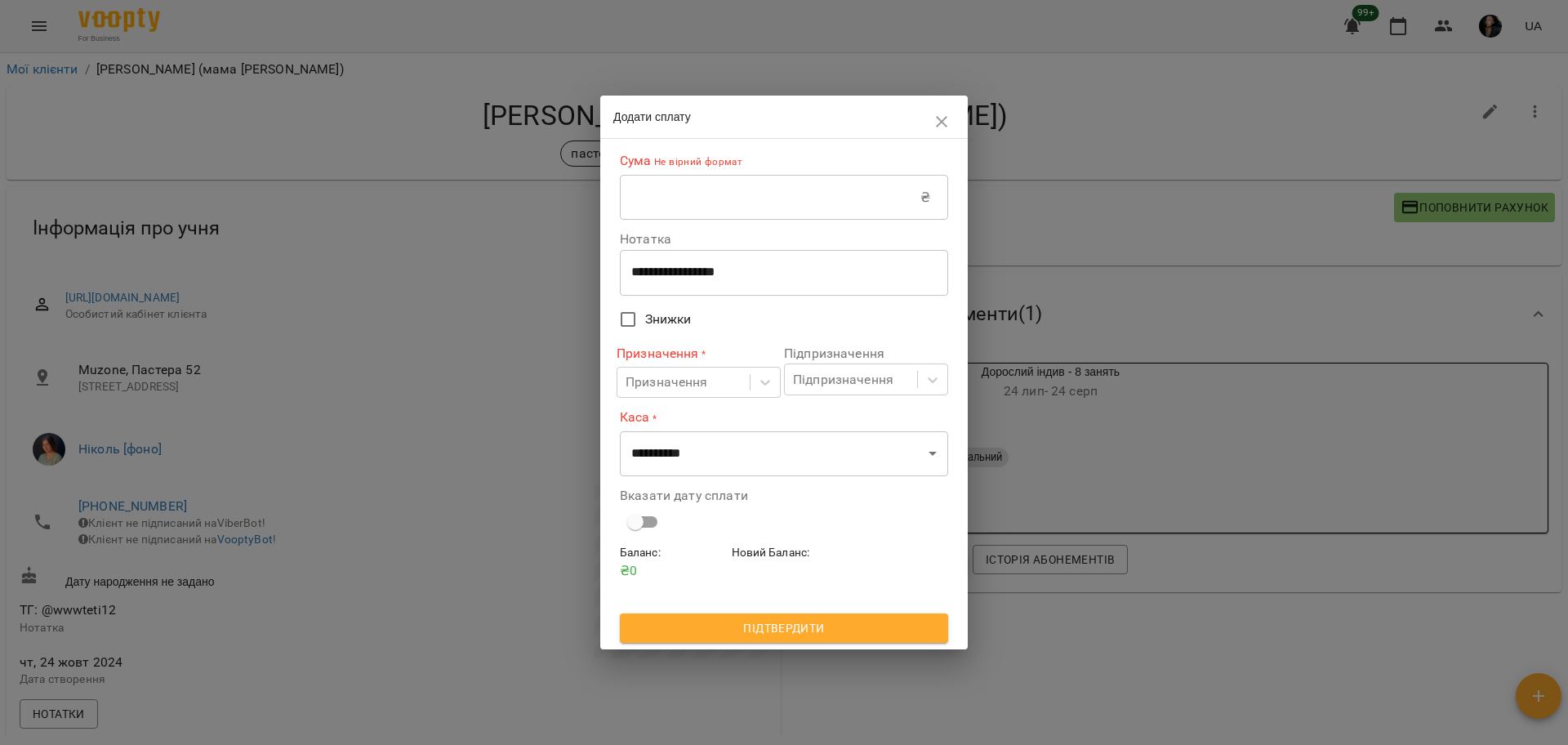
click at [876, 195] on input "text" at bounding box center [770, 198] width 300 height 46
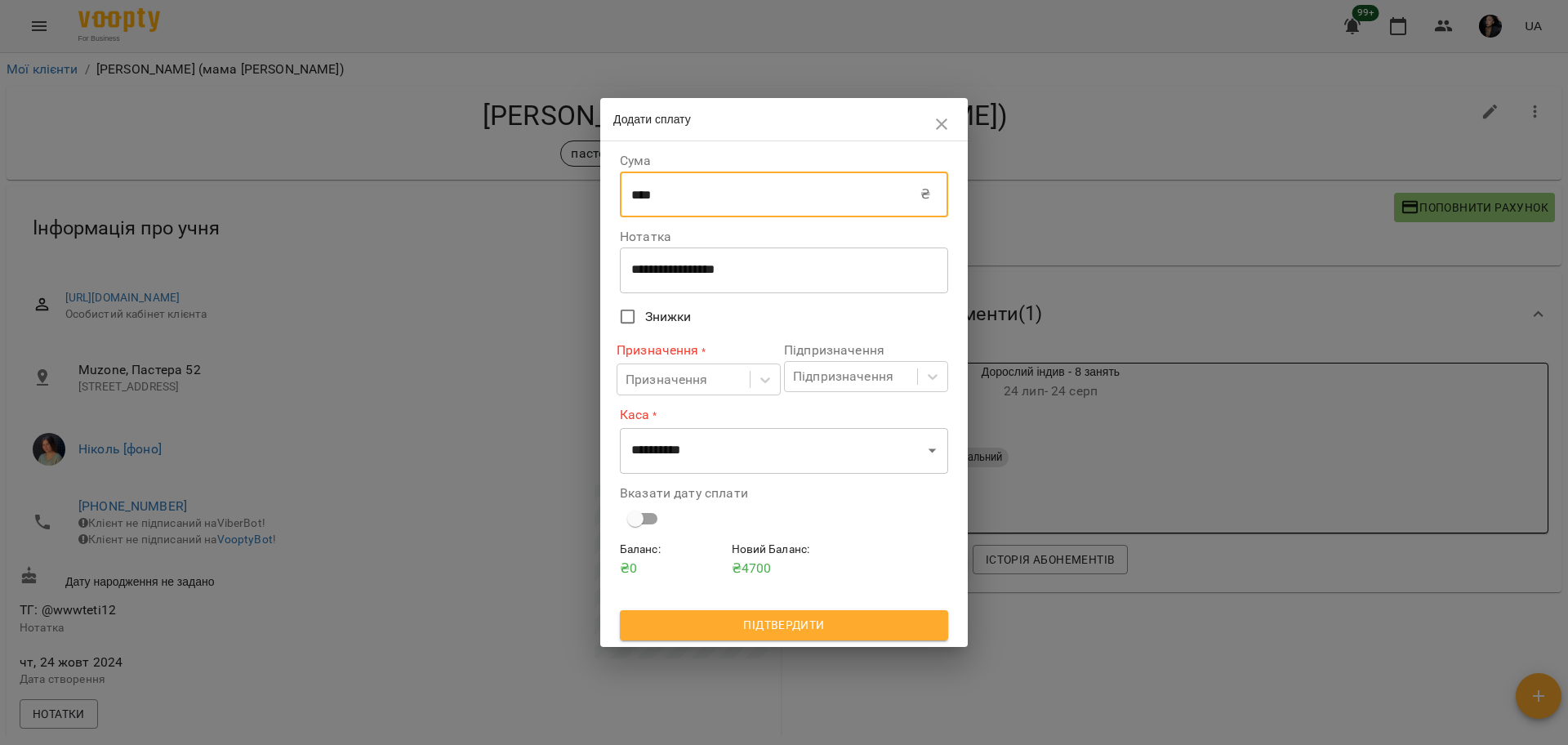
type input "****"
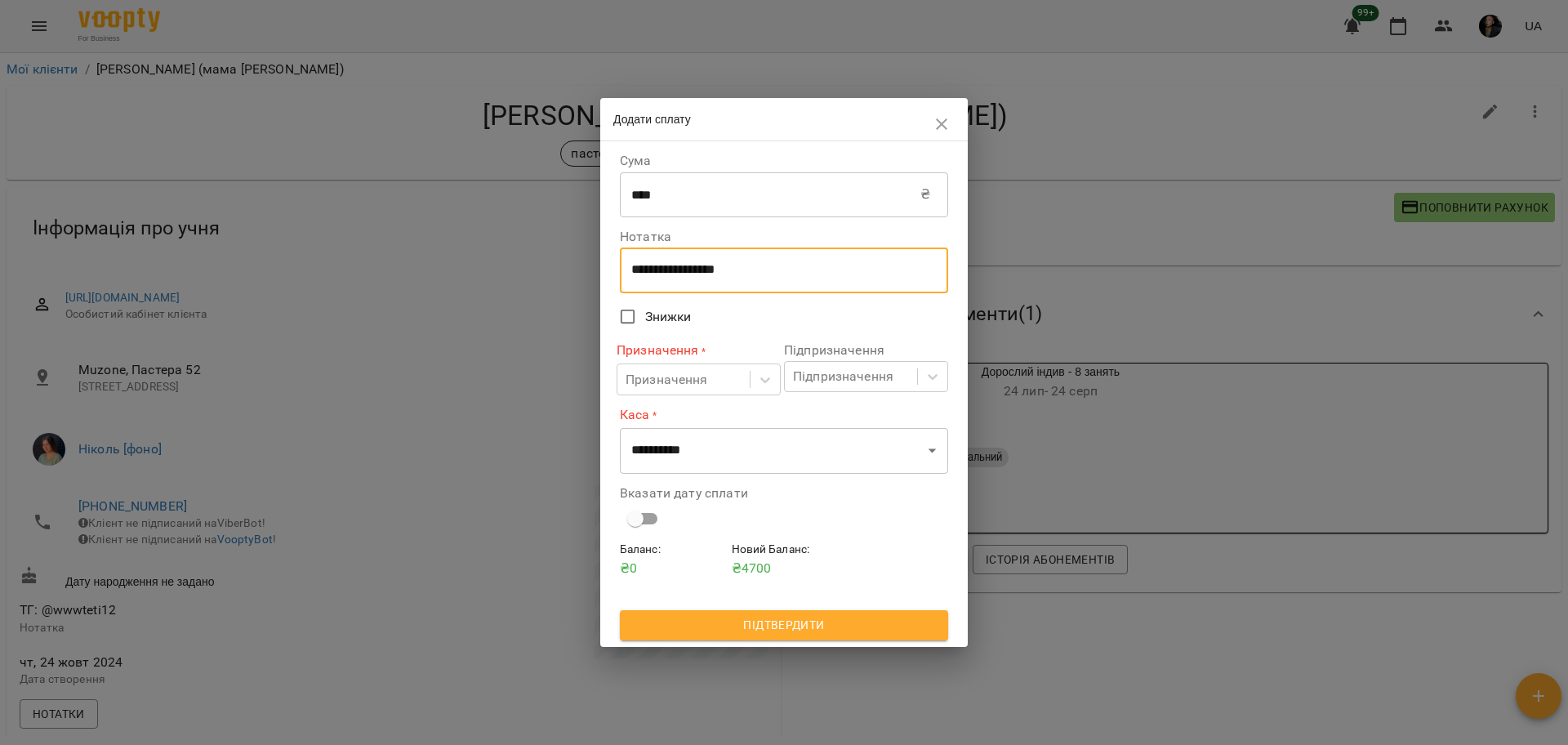
click at [678, 265] on textarea "**********" at bounding box center [783, 270] width 305 height 15
drag, startPoint x: 801, startPoint y: 266, endPoint x: 547, endPoint y: 223, distance: 257.6
click at [547, 223] on div "**********" at bounding box center [784, 372] width 1568 height 745
click at [797, 286] on div "**********" at bounding box center [783, 270] width 328 height 46
click at [731, 268] on textarea "**********" at bounding box center [783, 270] width 305 height 15
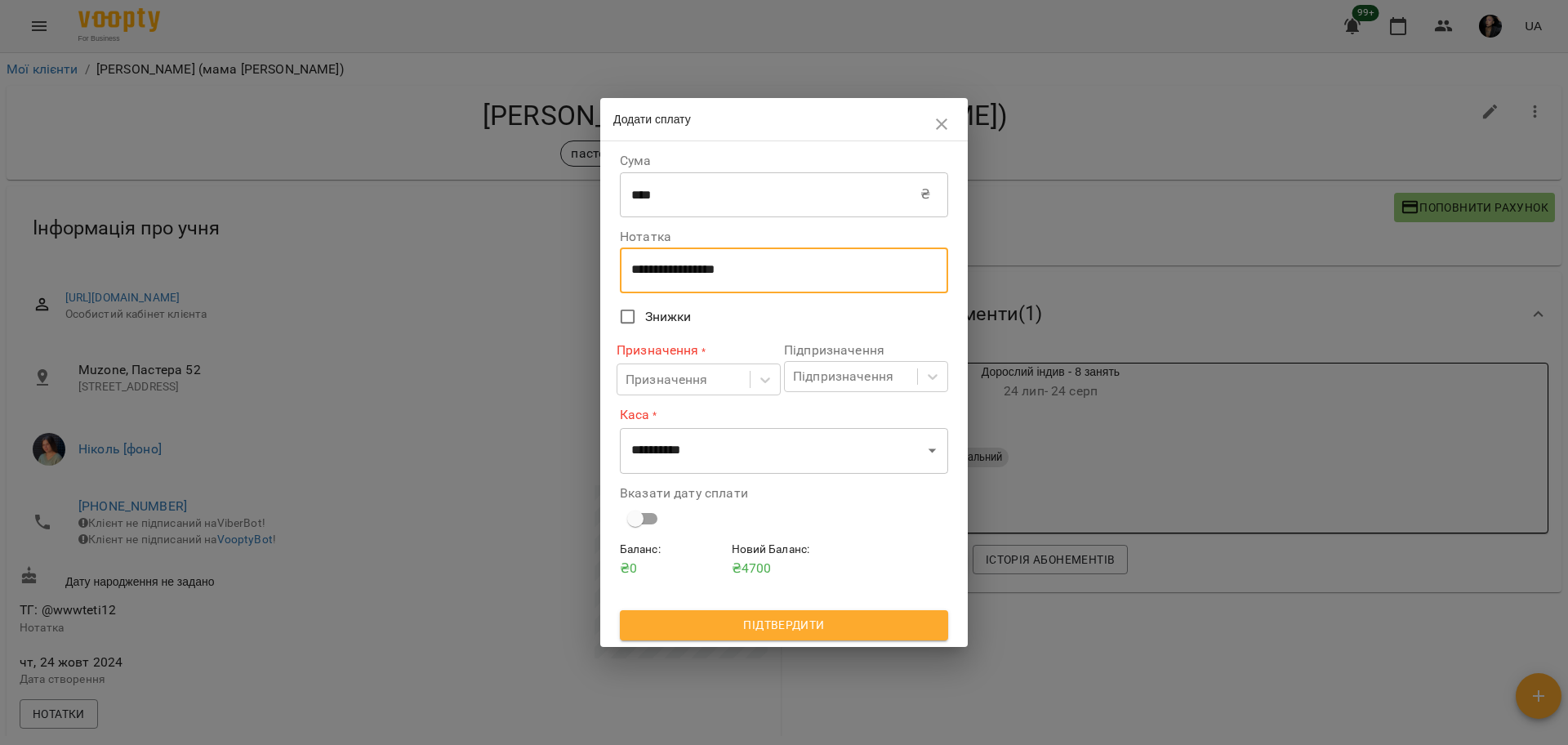
drag, startPoint x: 779, startPoint y: 274, endPoint x: 561, endPoint y: 239, distance: 220.8
click at [561, 239] on div "**********" at bounding box center [784, 372] width 1568 height 745
type textarea "****"
click at [768, 390] on div at bounding box center [765, 379] width 29 height 29
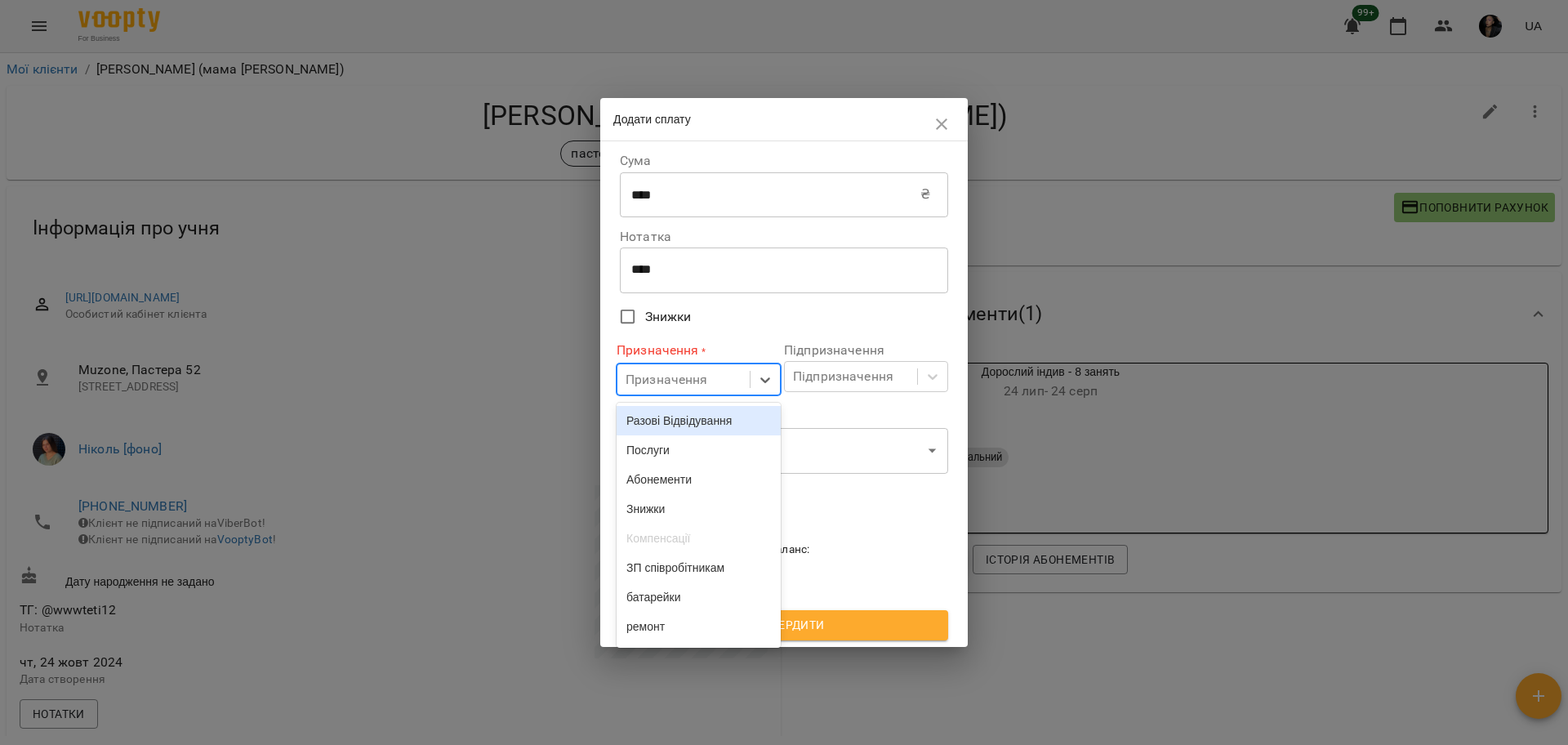
click at [727, 430] on div "Разові Відвідування" at bounding box center [698, 420] width 164 height 29
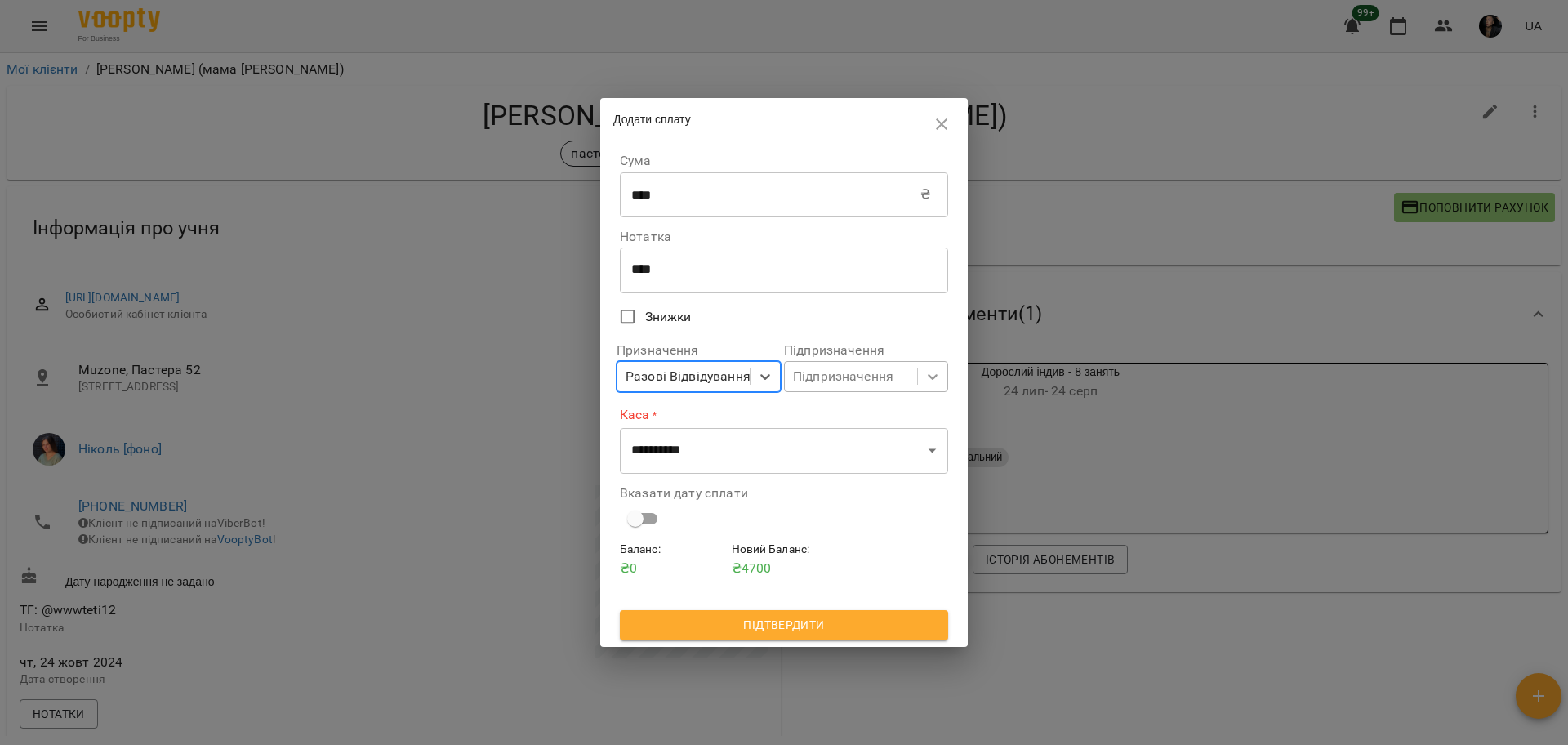
click at [944, 381] on div at bounding box center [932, 376] width 29 height 29
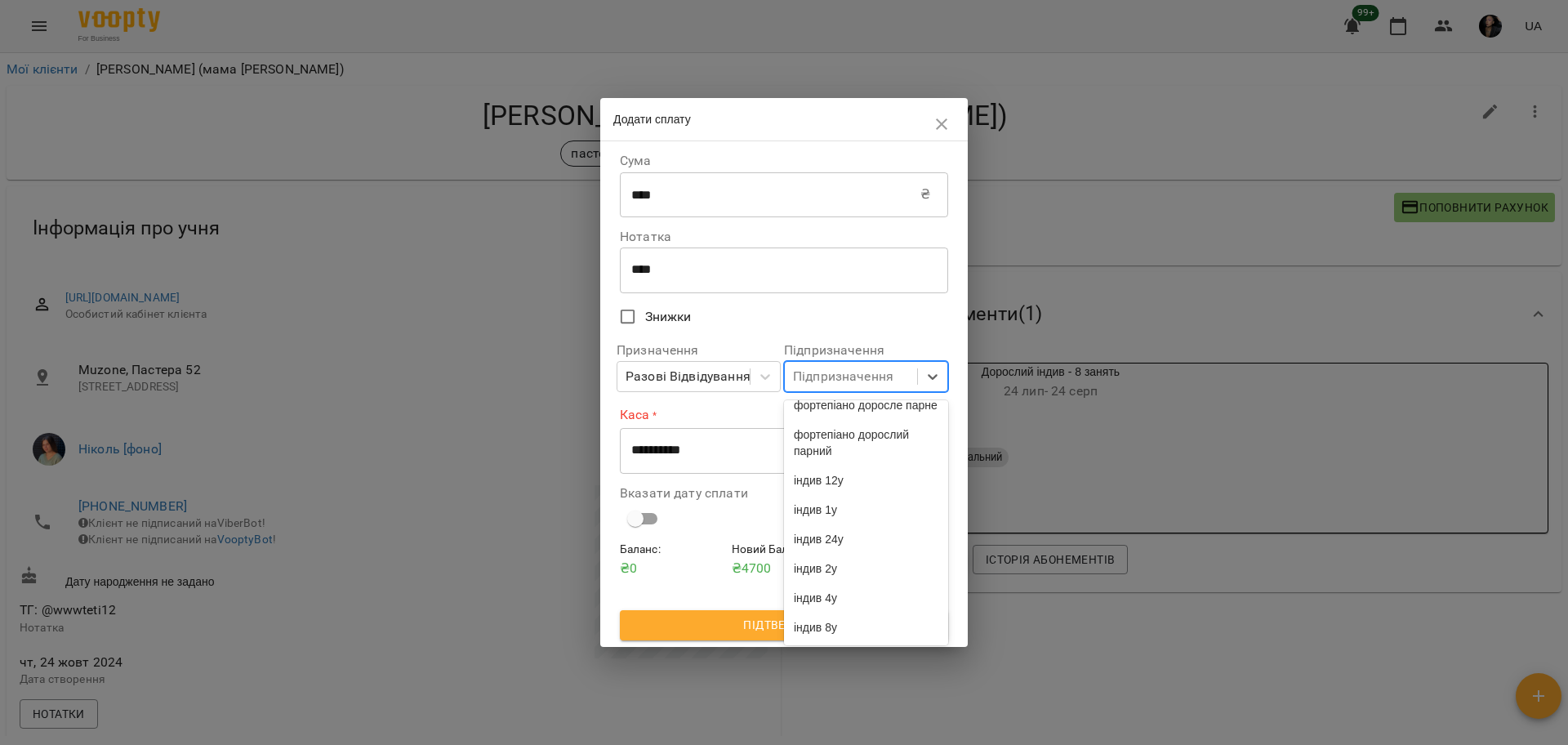
scroll to position [4245, 0]
click at [841, 632] on div "індив 8у" at bounding box center [866, 626] width 164 height 29
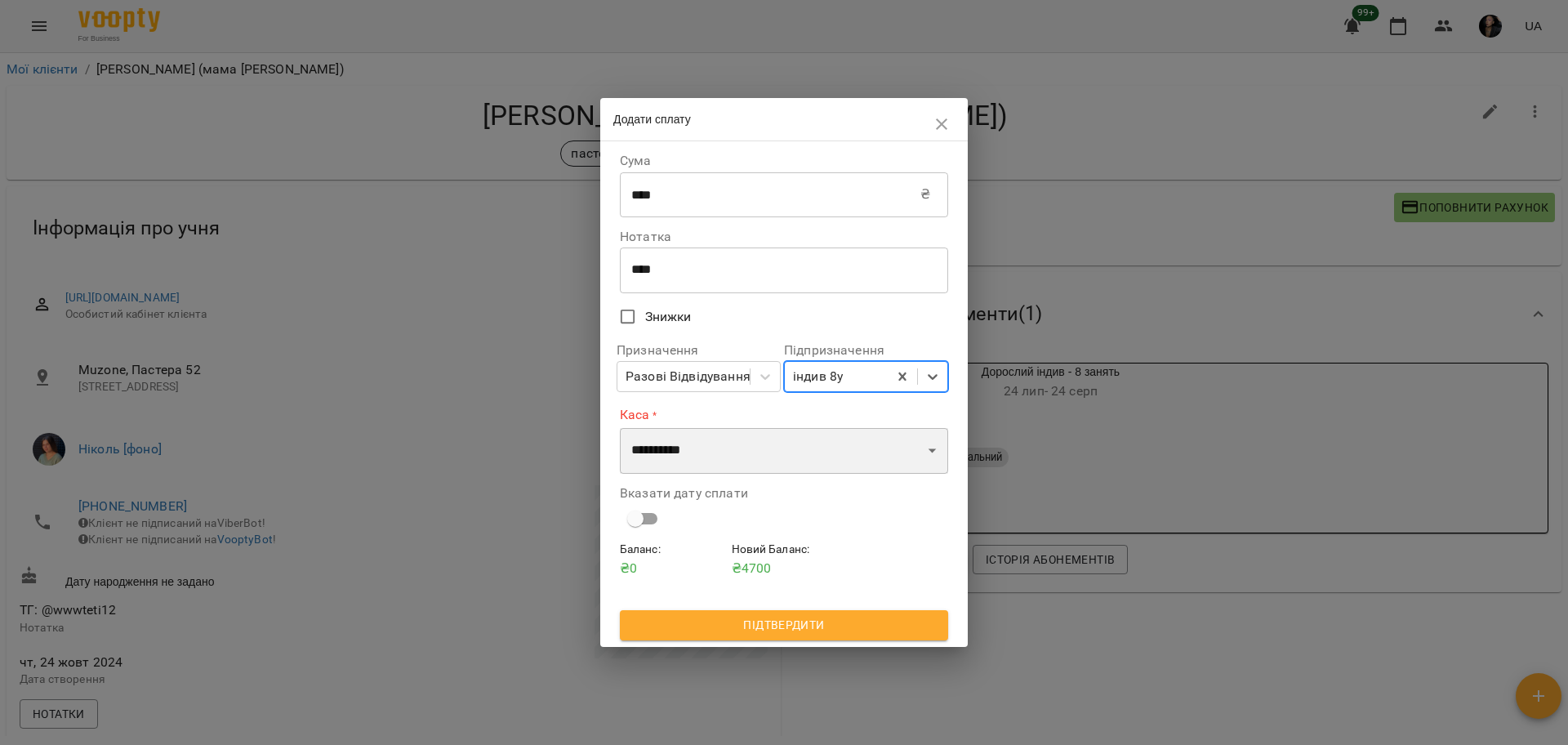
click at [777, 445] on select "**********" at bounding box center [783, 450] width 328 height 46
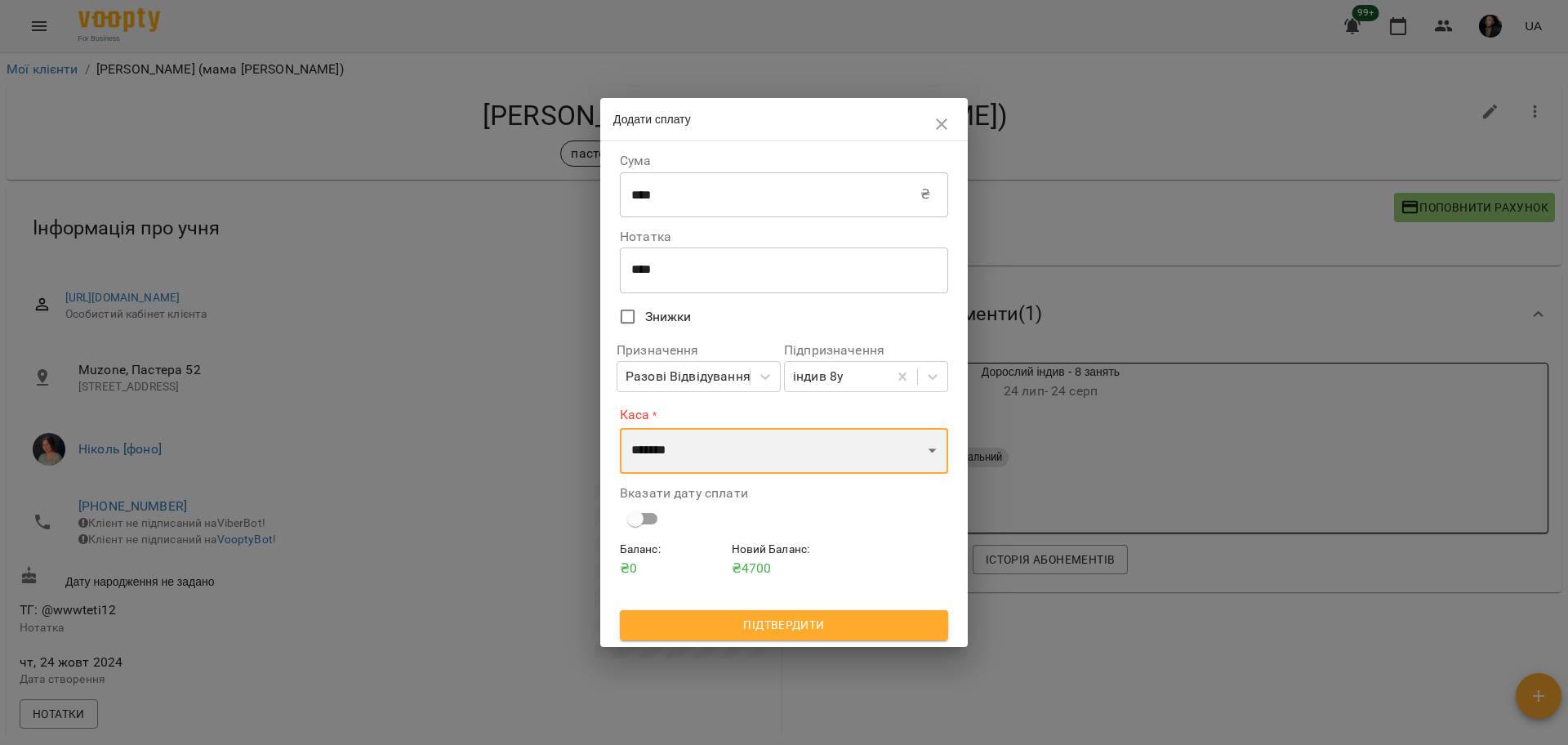
click at [620, 428] on select "**********" at bounding box center [783, 450] width 328 height 46
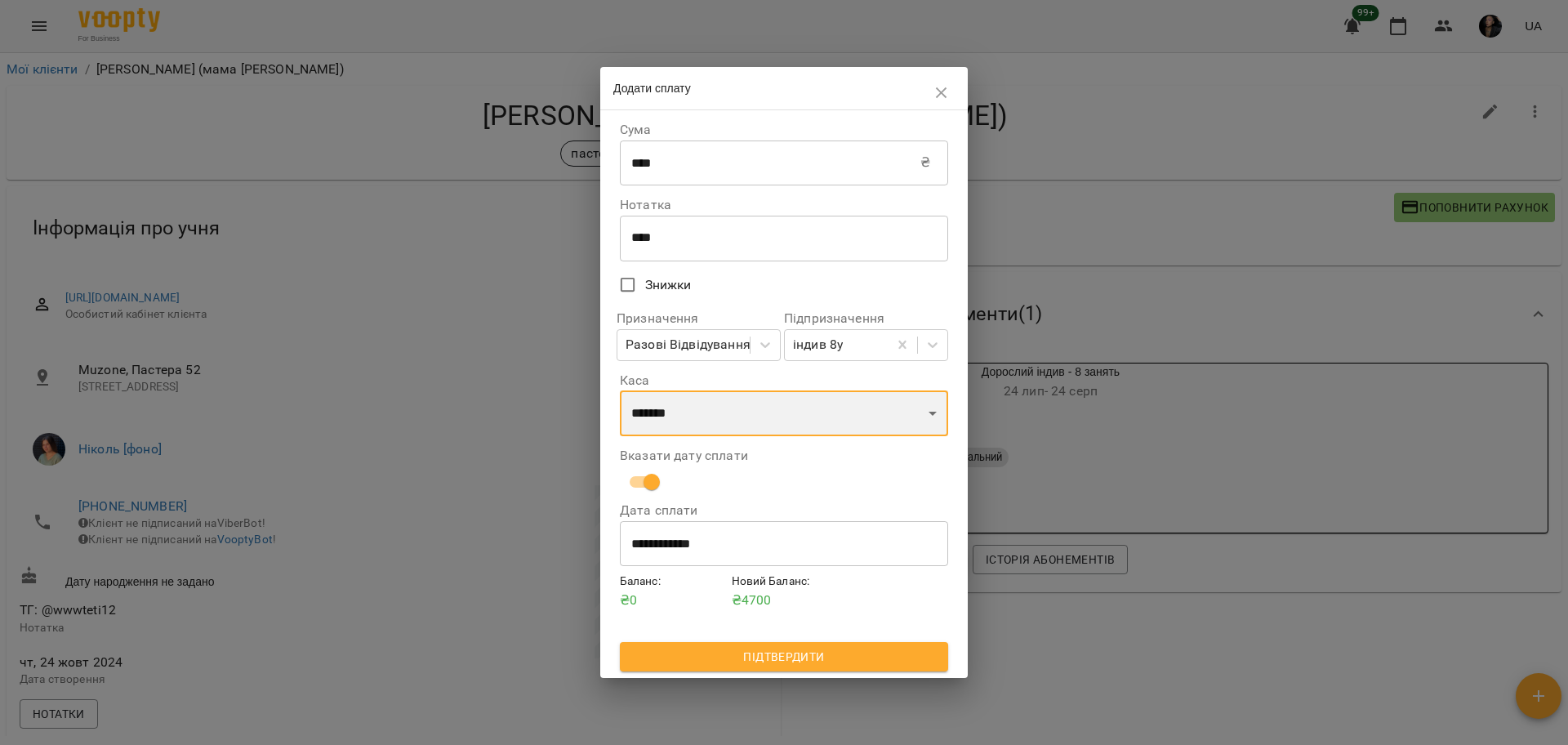
drag, startPoint x: 695, startPoint y: 426, endPoint x: 689, endPoint y: 434, distance: 10.0
click at [694, 426] on select "**********" at bounding box center [783, 413] width 328 height 46
select select "****"
click at [620, 392] on select "**********" at bounding box center [783, 413] width 328 height 46
click at [819, 654] on span "Підтвердити" at bounding box center [784, 656] width 302 height 20
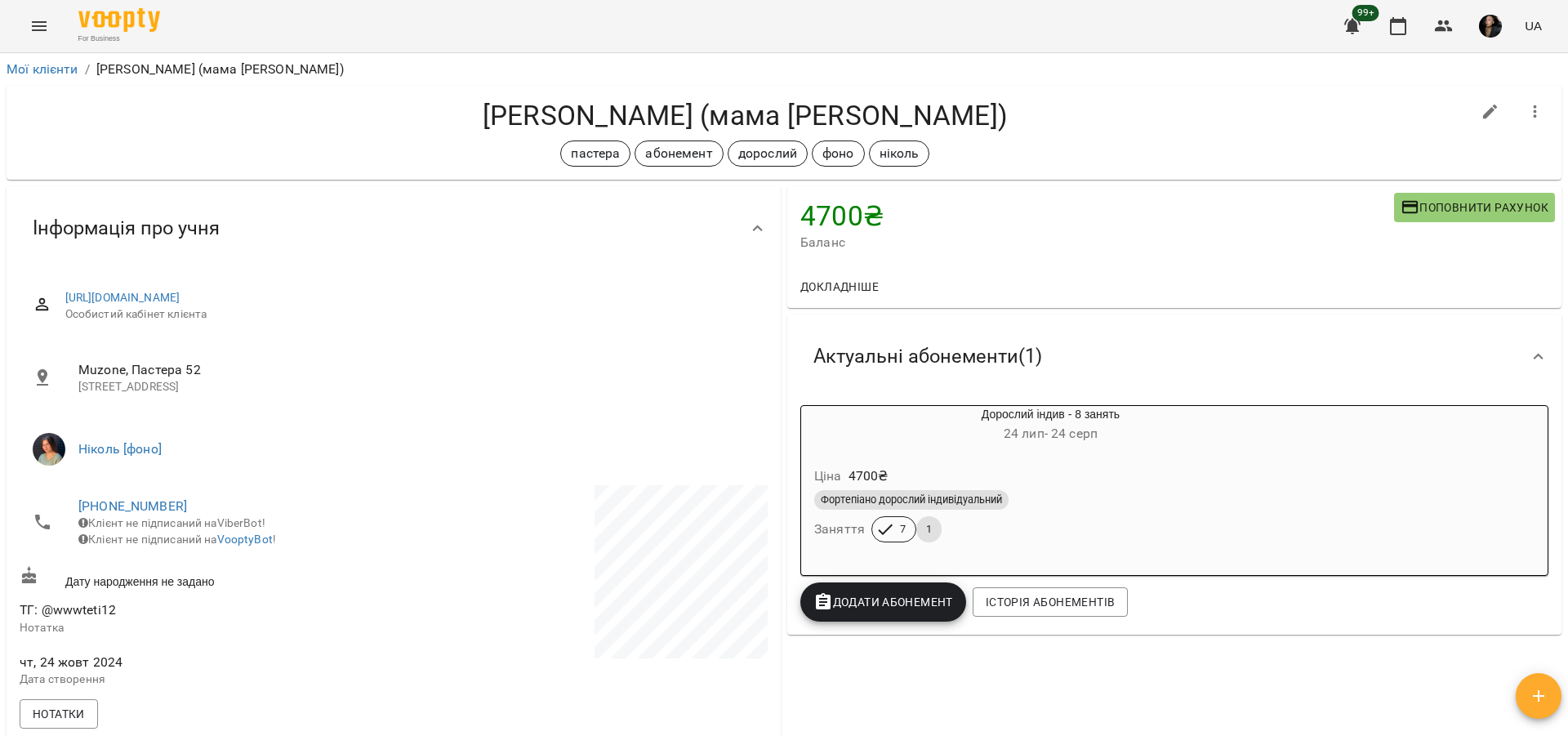
click at [856, 604] on span "Додати Абонемент" at bounding box center [883, 602] width 140 height 20
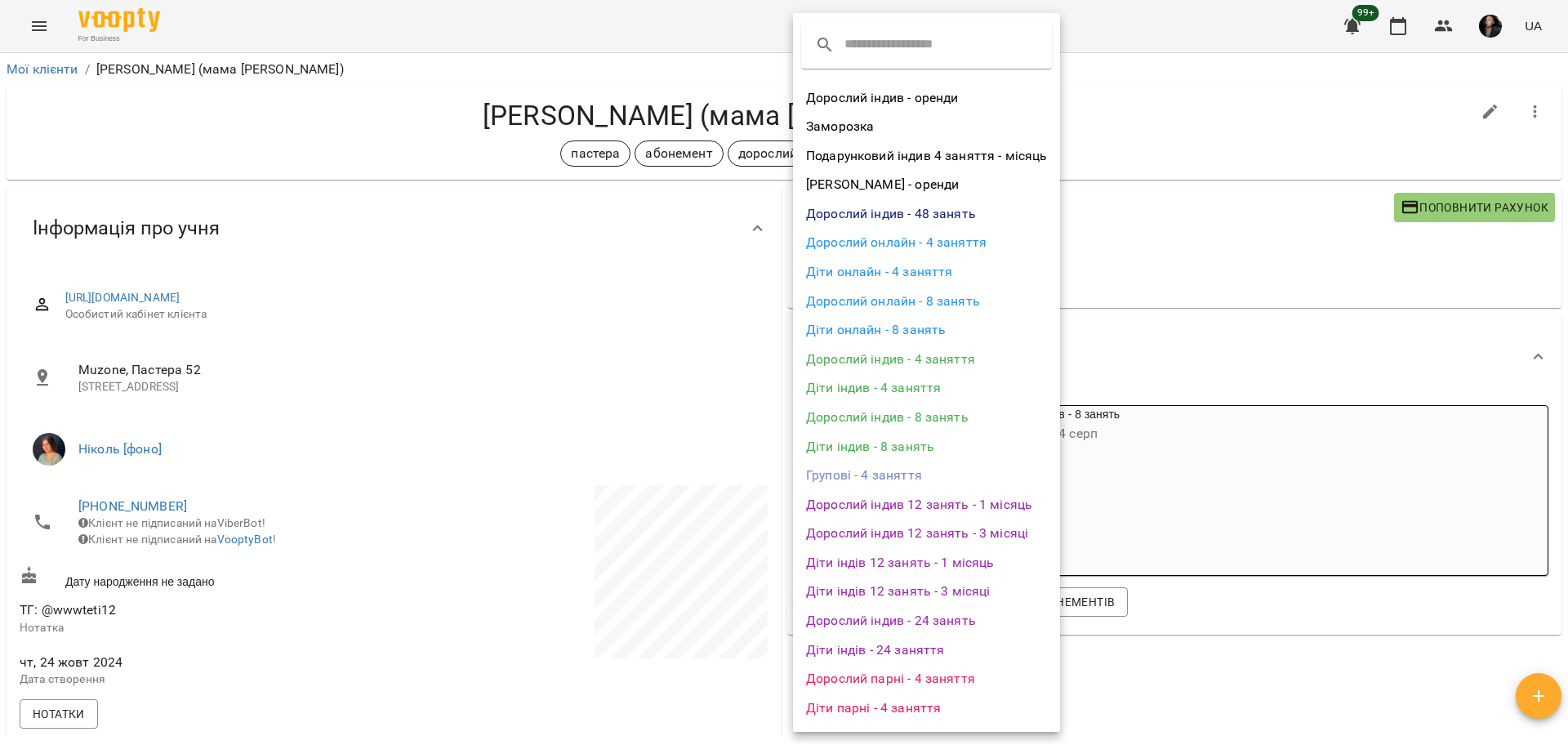
click at [961, 414] on li "Дорослий індив - 8 занять" at bounding box center [926, 417] width 267 height 29
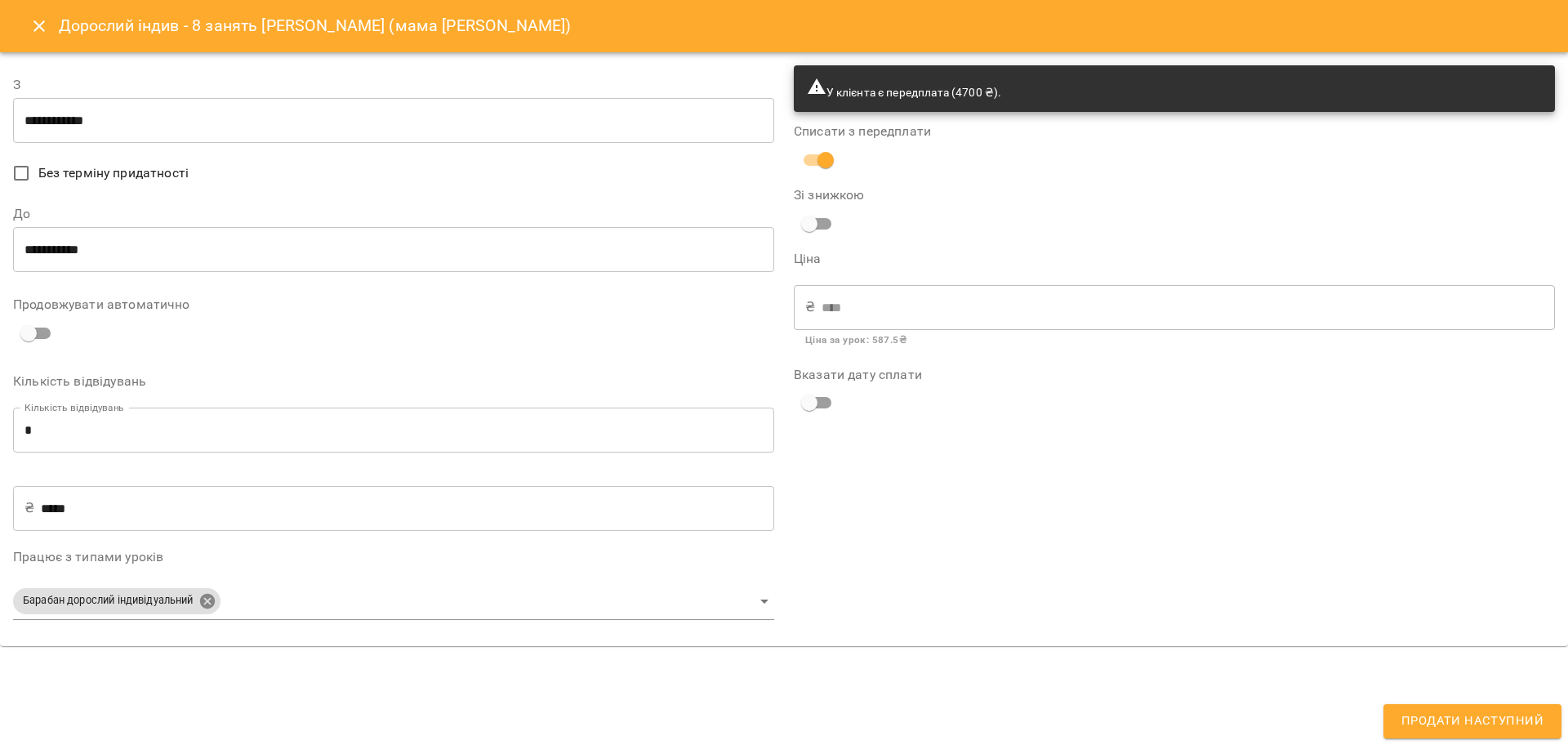
click at [212, 600] on body "For Business 99+ UA Мої клієнти / Поповський Олександр (мама Тетяна) Поповський…" at bounding box center [784, 398] width 1568 height 797
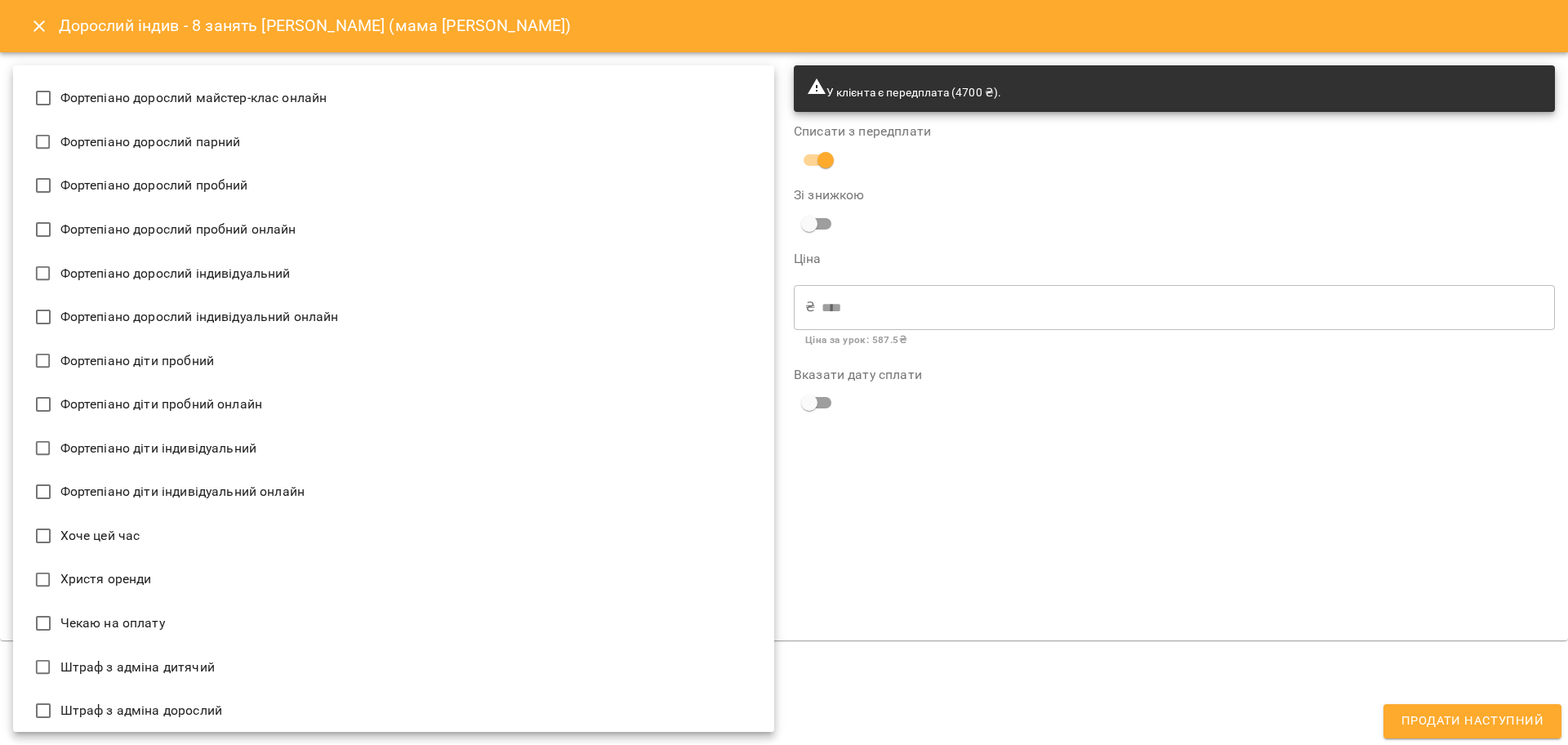
scroll to position [3368, 0]
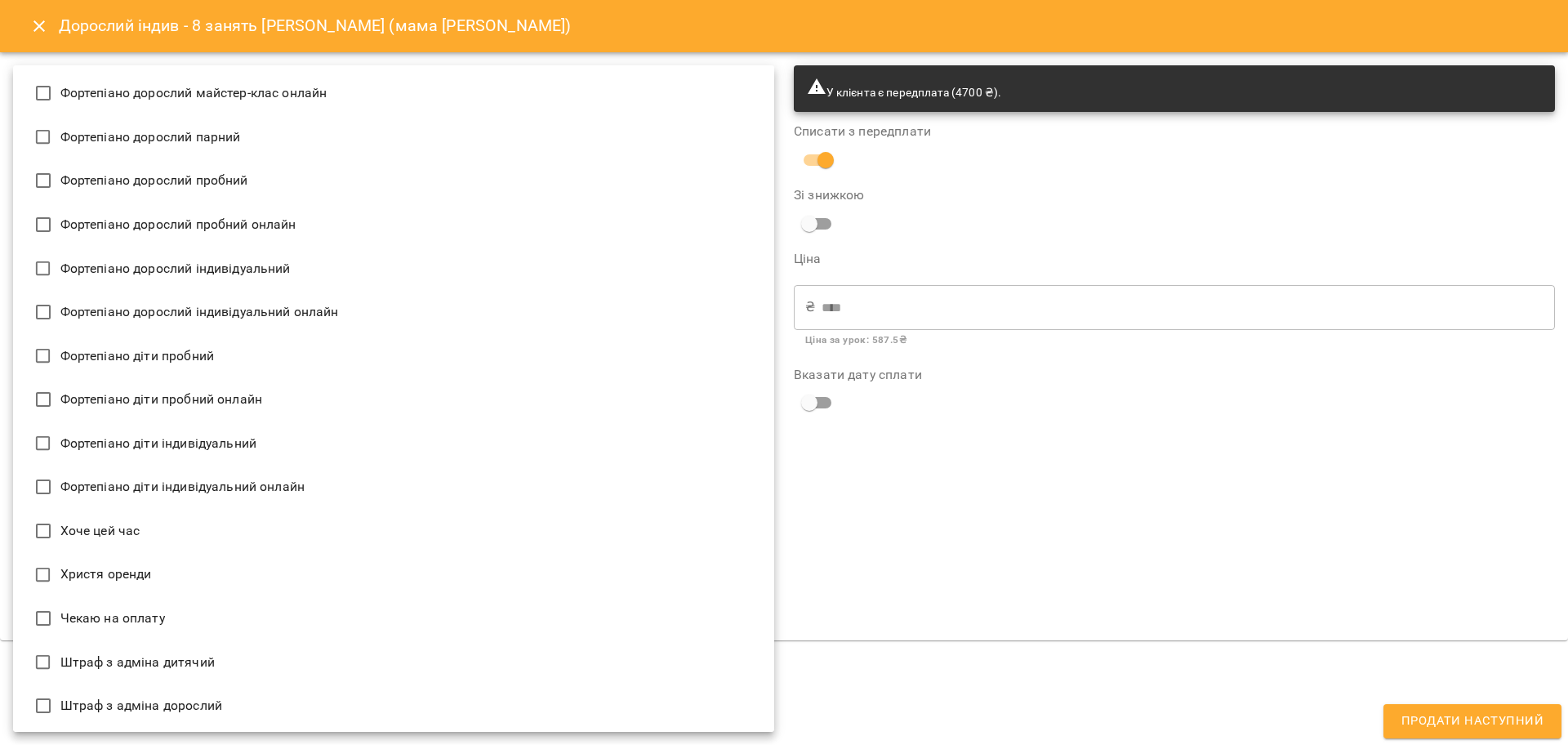
type input "**********"
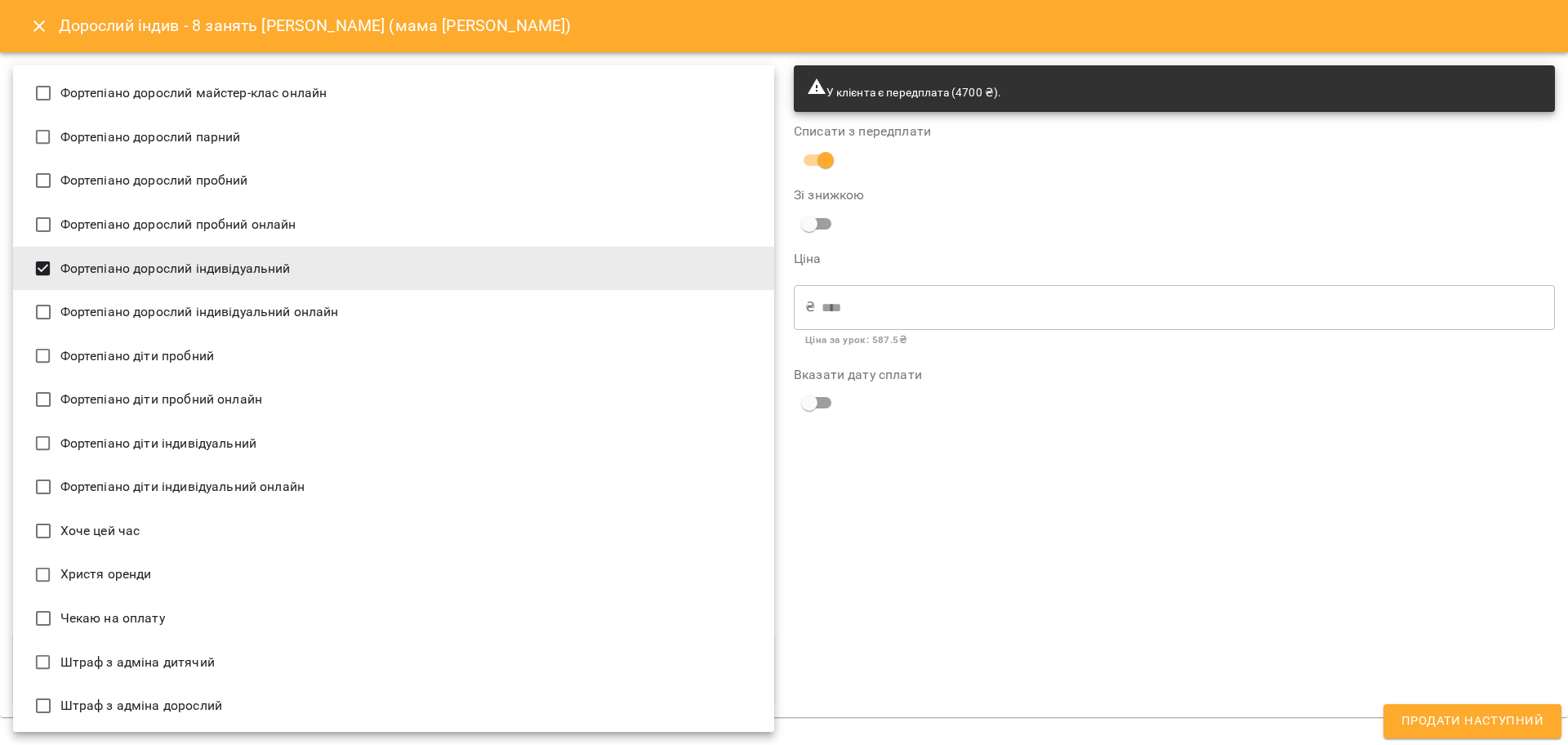
click at [1083, 476] on div at bounding box center [784, 372] width 1568 height 745
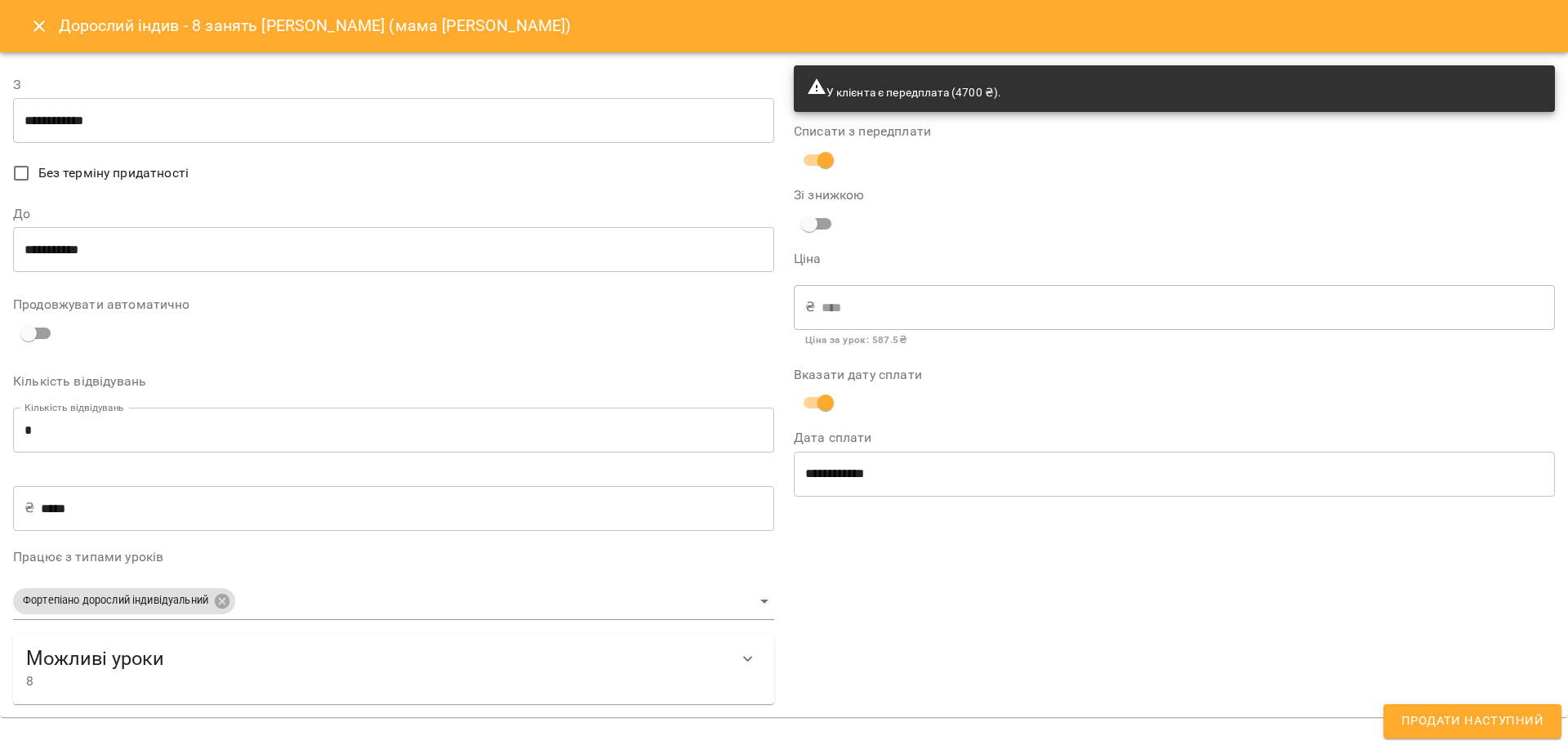
click at [972, 594] on div "**********" at bounding box center [1174, 384] width 780 height 658
click at [54, 113] on input "**********" at bounding box center [393, 121] width 761 height 46
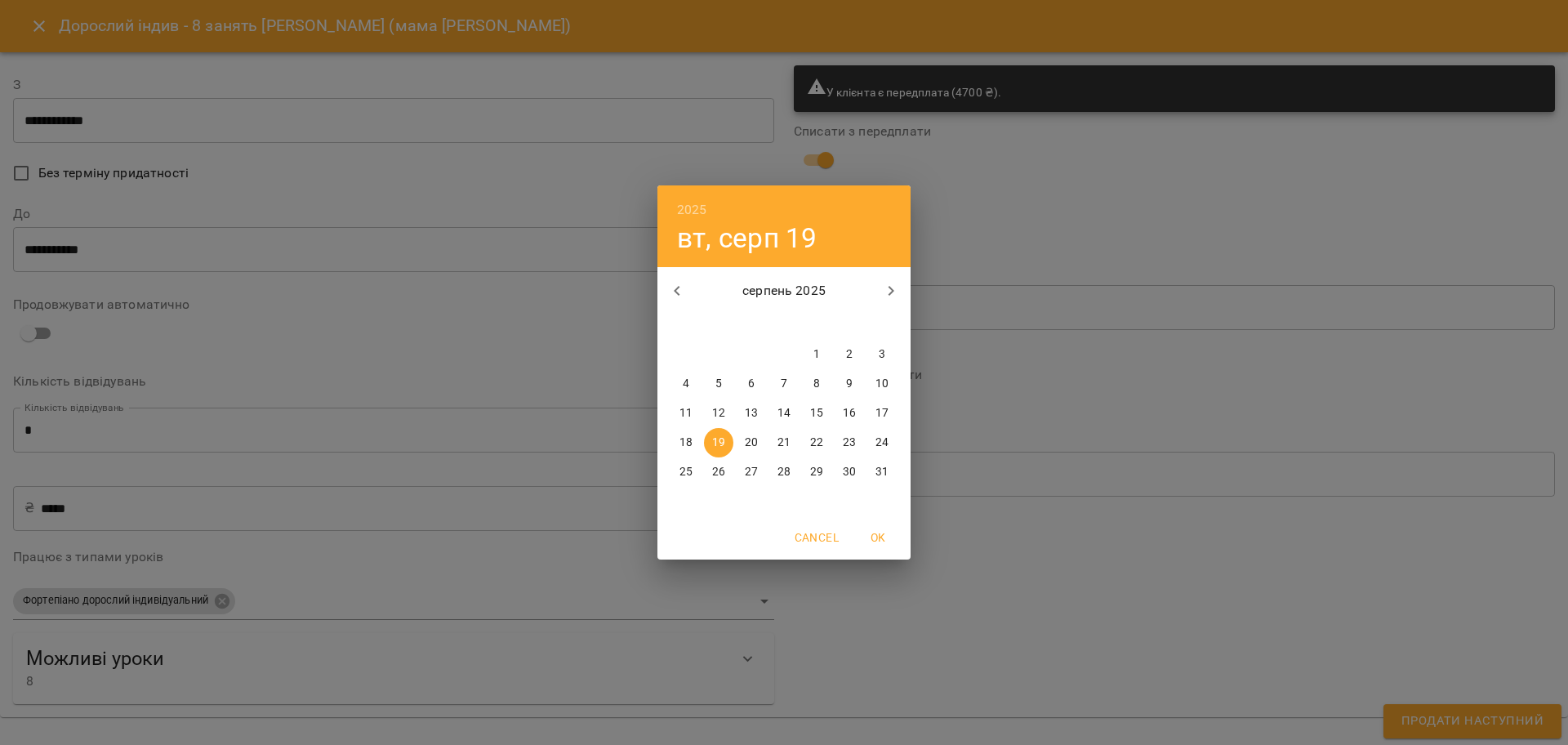
click at [687, 470] on p "25" at bounding box center [686, 471] width 13 height 16
type input "**********"
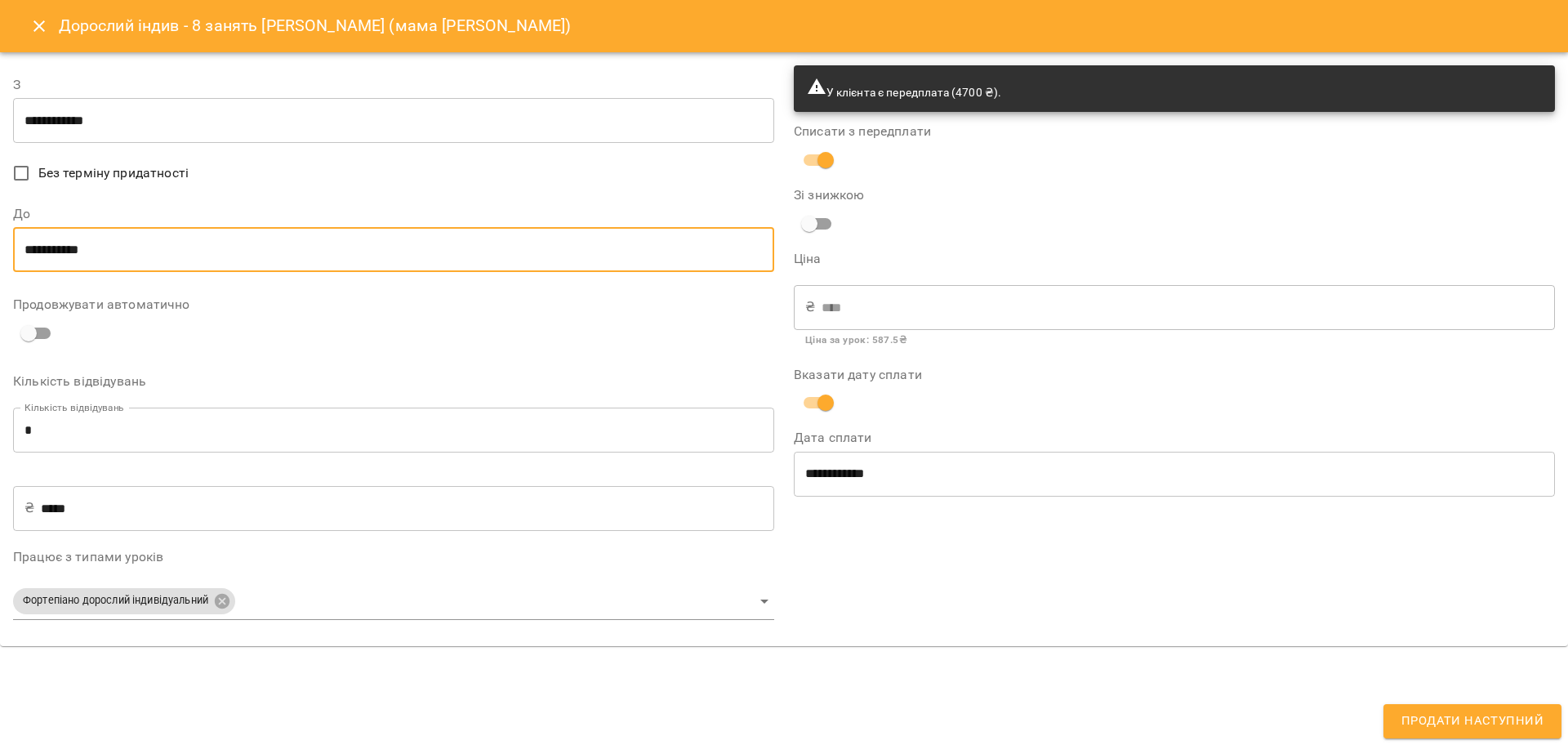
click at [42, 248] on input "**********" at bounding box center [393, 250] width 761 height 46
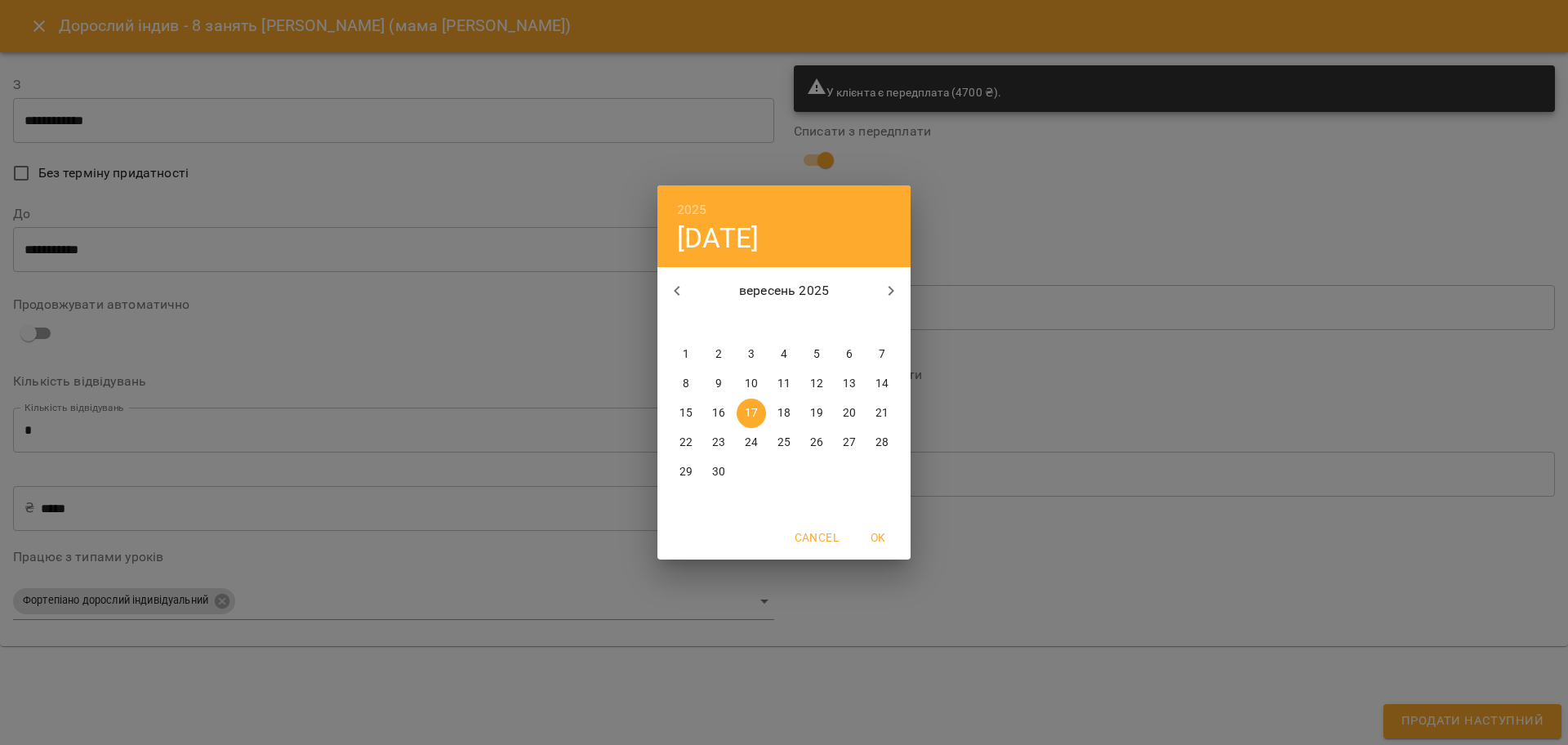
click at [784, 439] on p "25" at bounding box center [784, 442] width 13 height 16
type input "**********"
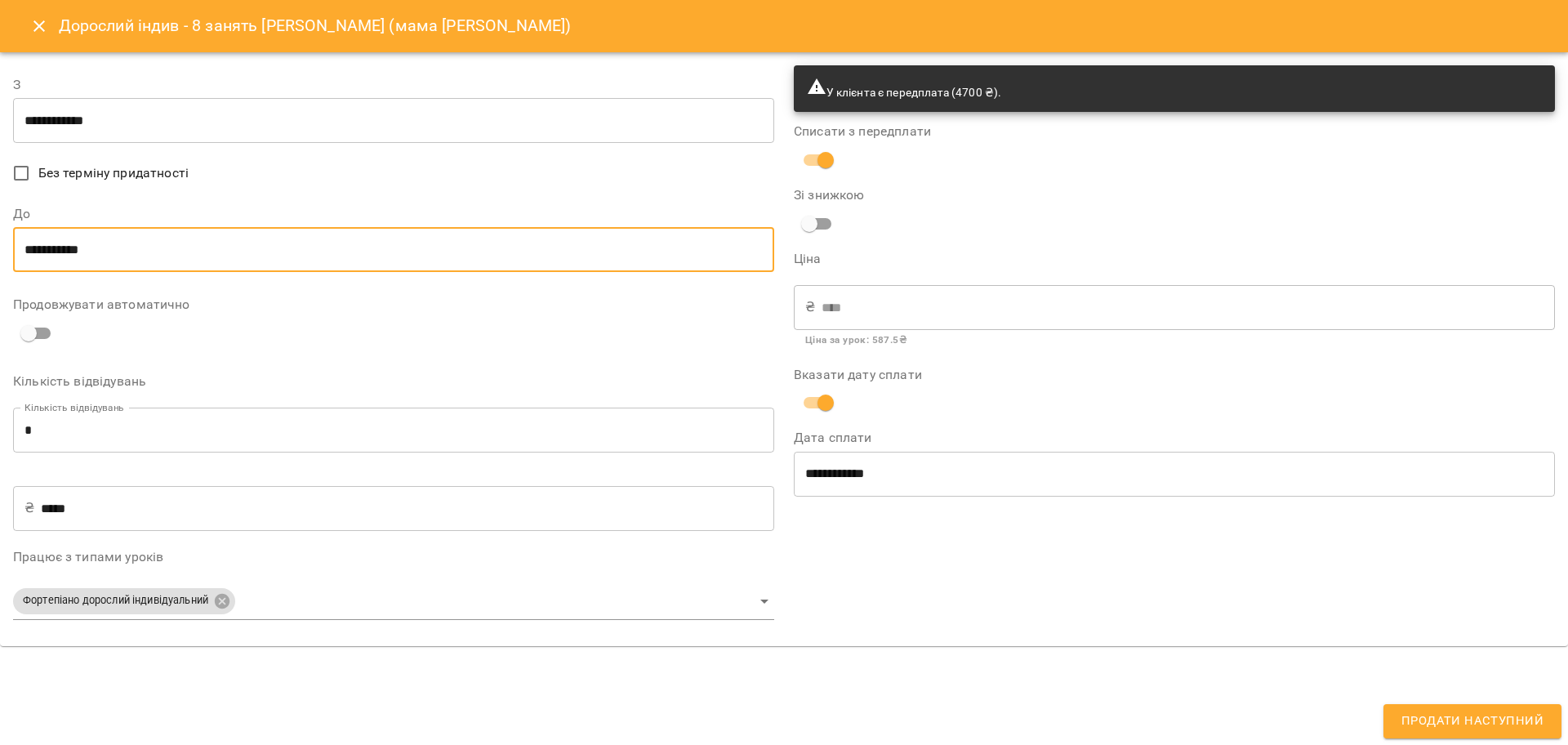
click at [1127, 545] on div "**********" at bounding box center [1174, 349] width 780 height 587
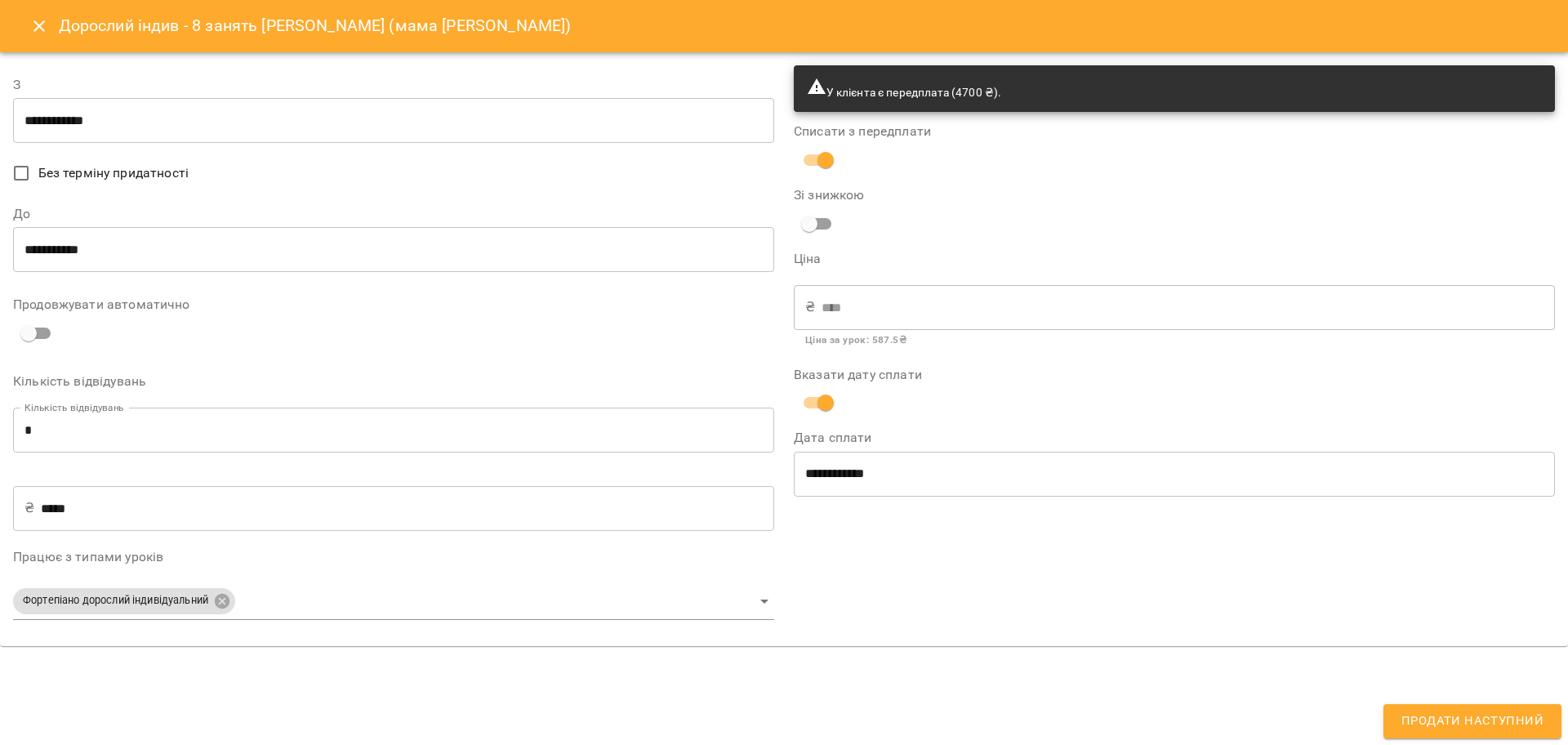
click at [1099, 553] on div "**********" at bounding box center [1174, 349] width 780 height 587
click at [940, 557] on div "**********" at bounding box center [1174, 349] width 780 height 587
click at [943, 559] on div "**********" at bounding box center [1174, 349] width 780 height 587
click at [961, 567] on div "**********" at bounding box center [1174, 349] width 780 height 587
click at [225, 603] on body "For Business 99+ UA Мої клієнти / Поповський Олександр (мама Тетяна) Поповський…" at bounding box center [784, 398] width 1568 height 797
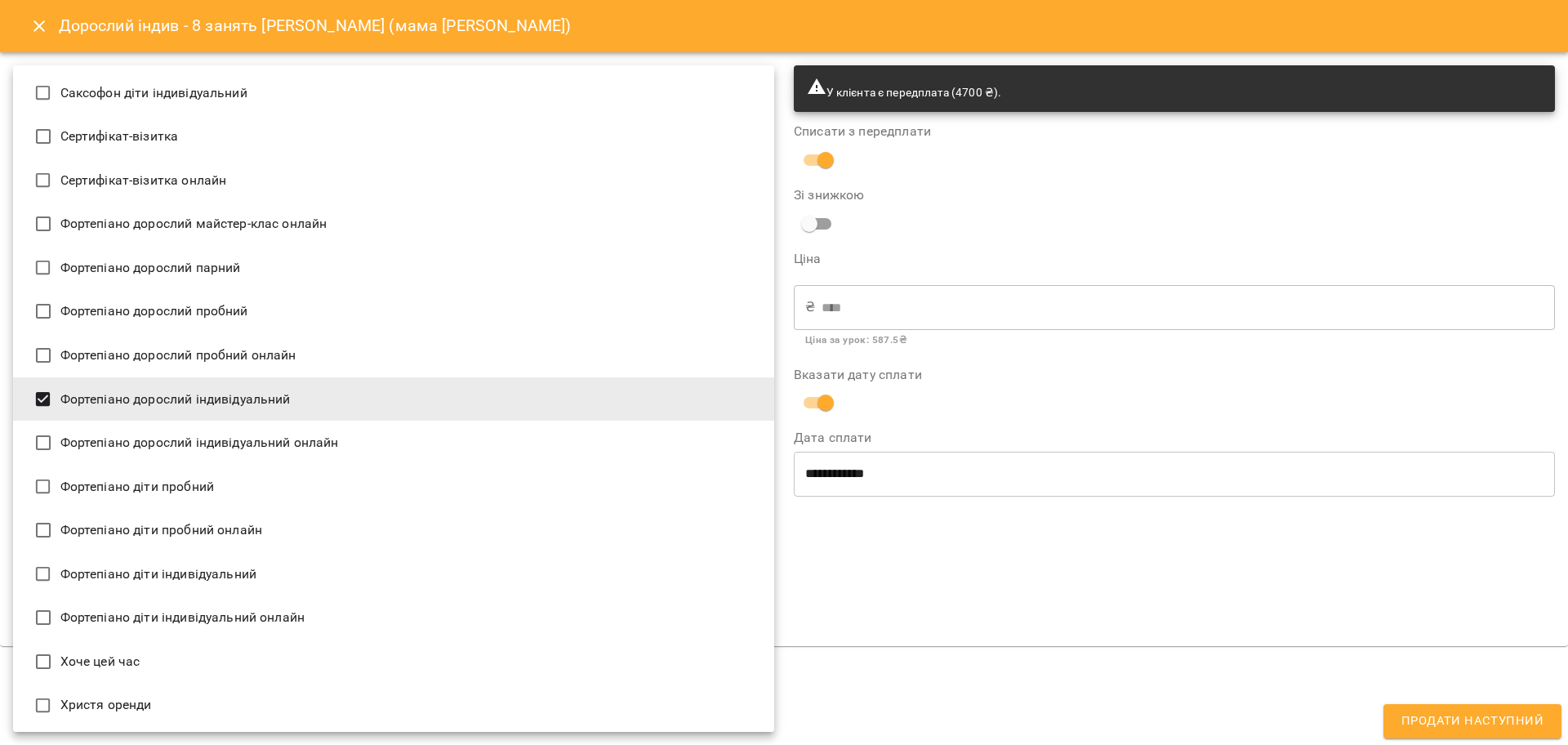
scroll to position [0, 0]
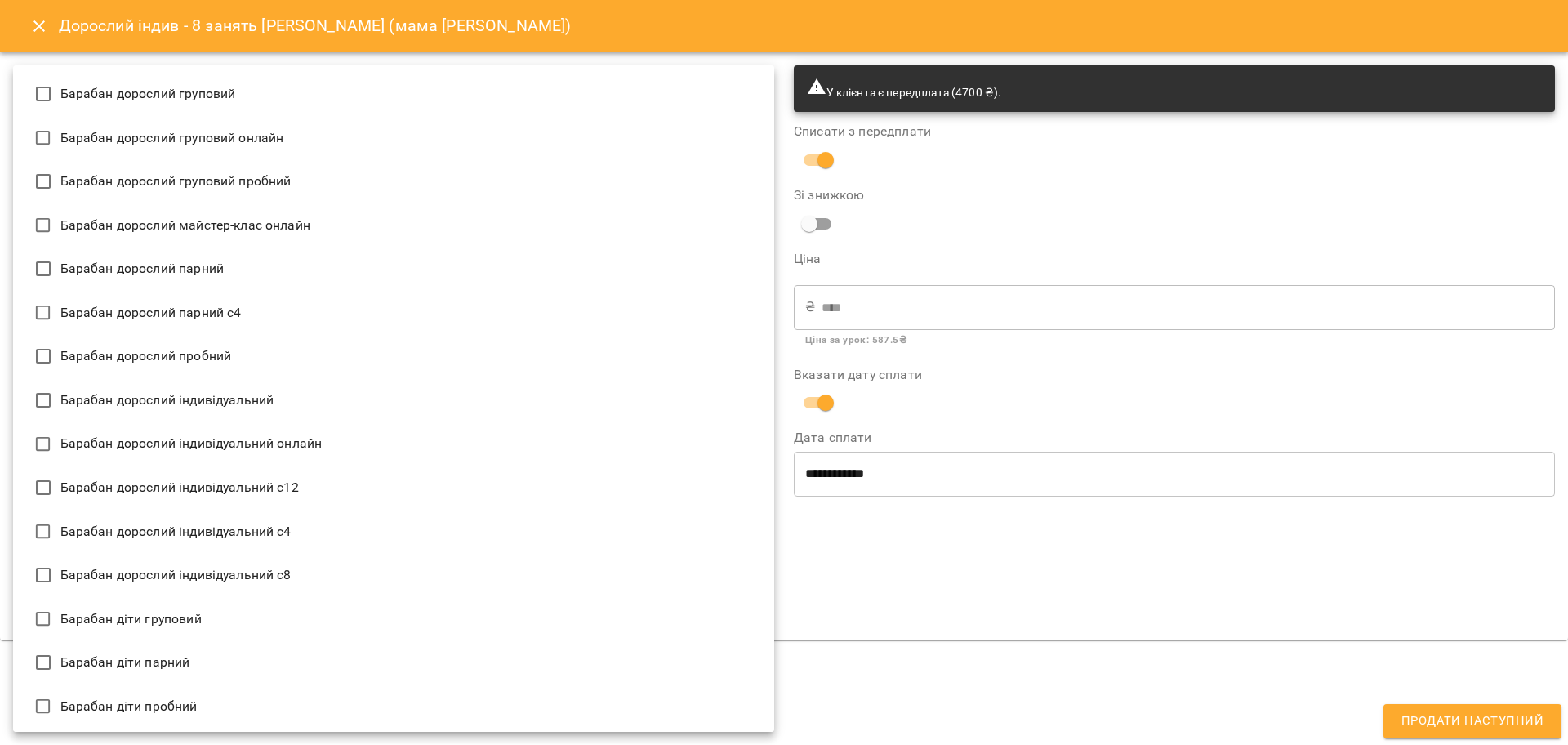
type input "**********"
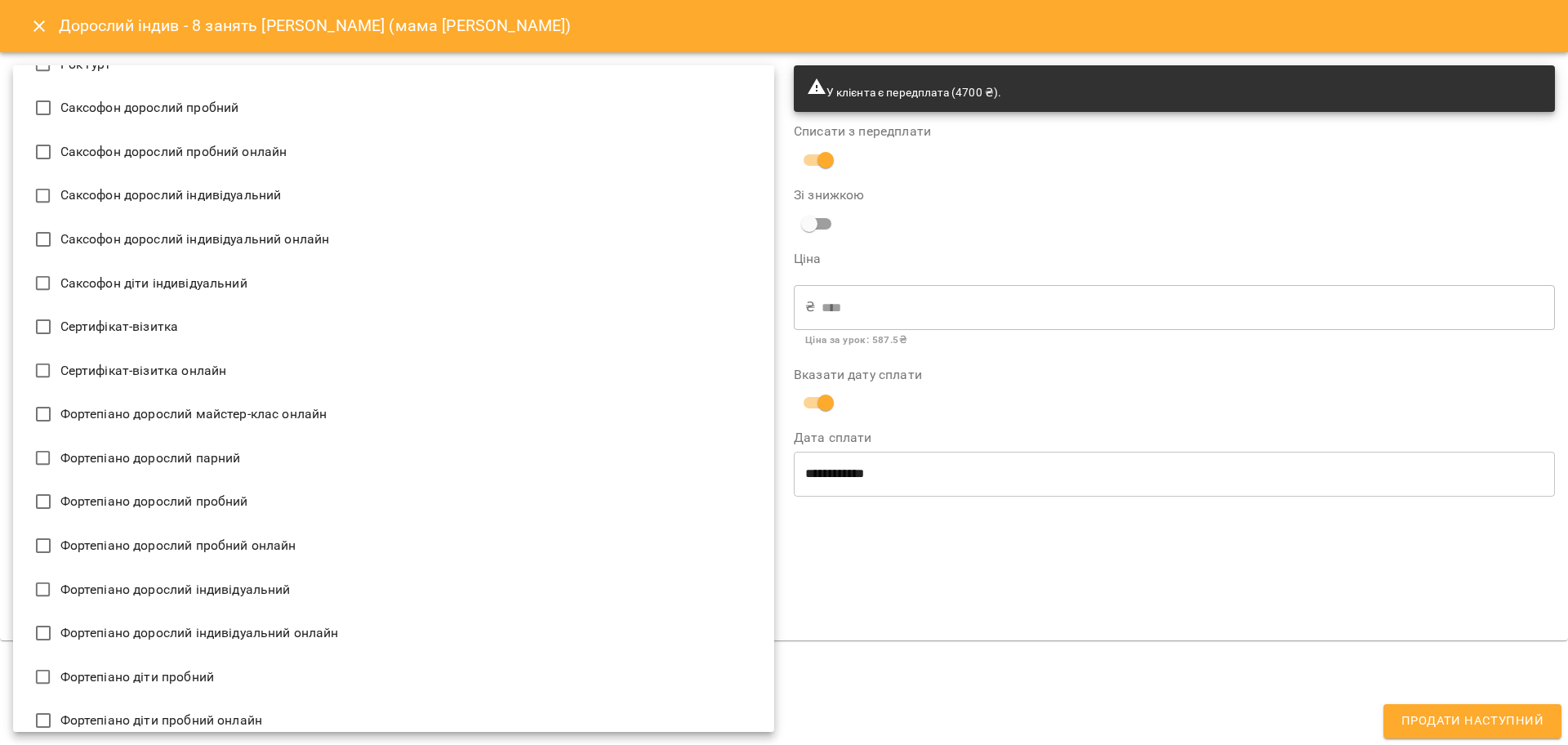
scroll to position [3368, 0]
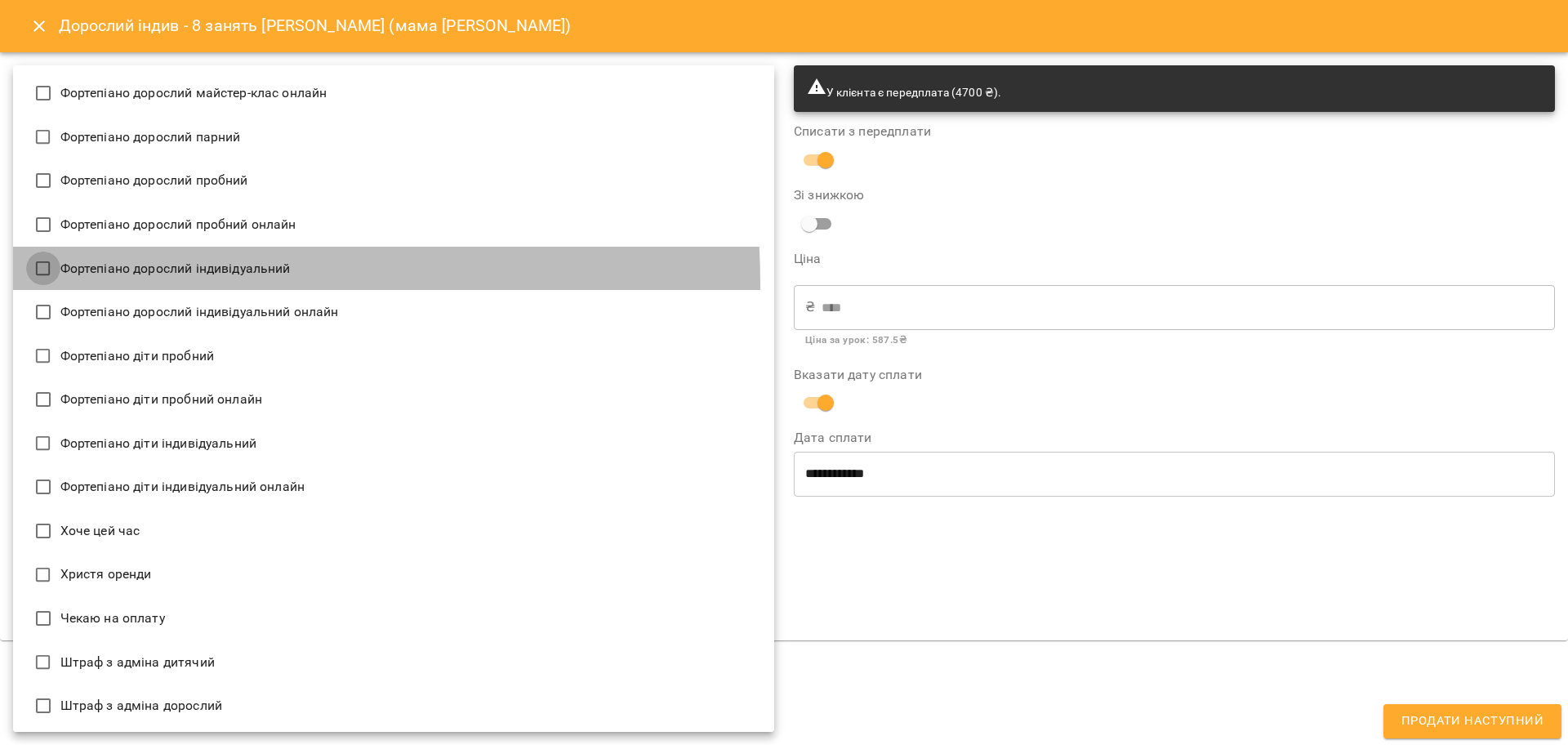
type input "**********"
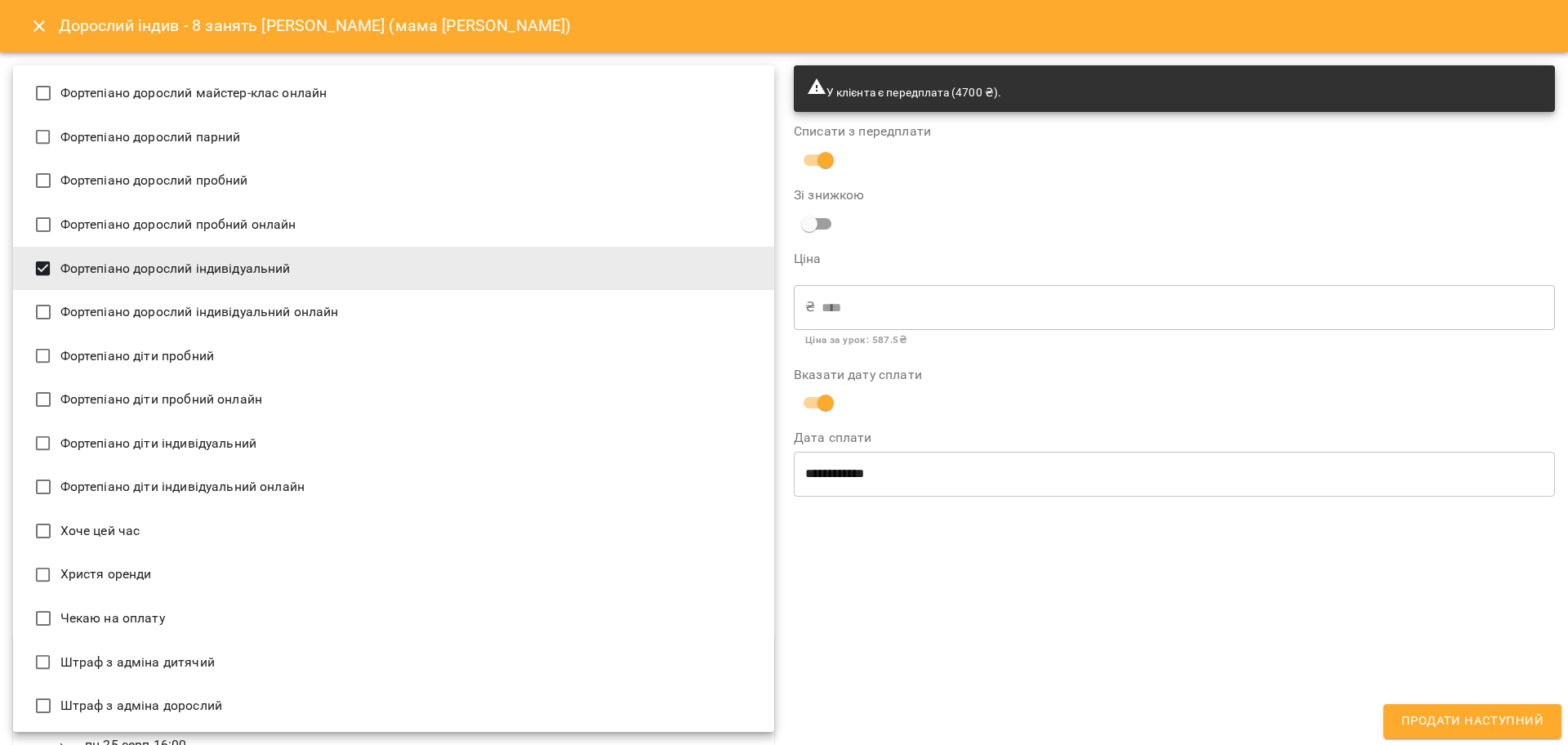
click at [1005, 542] on div at bounding box center [784, 372] width 1568 height 745
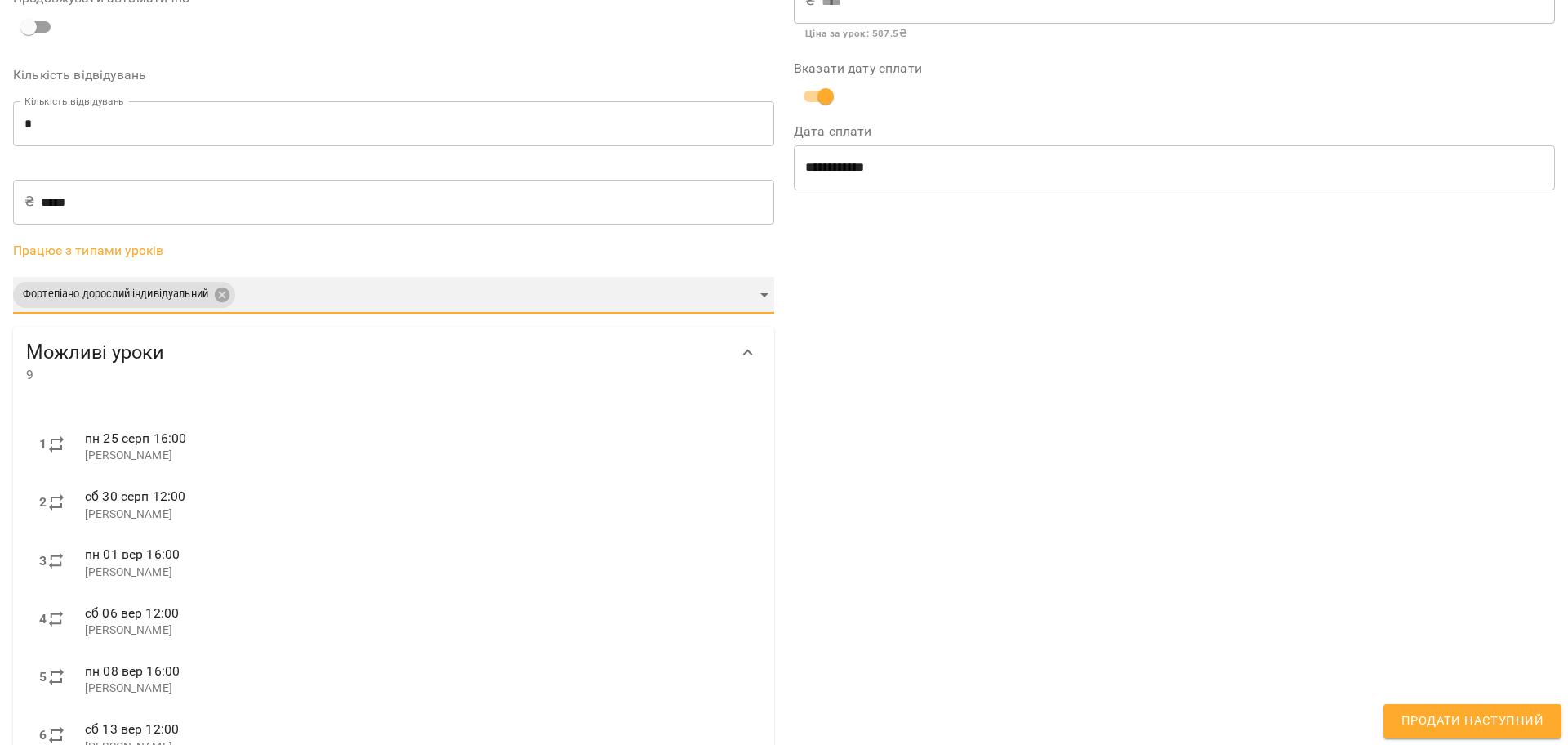
scroll to position [0, 0]
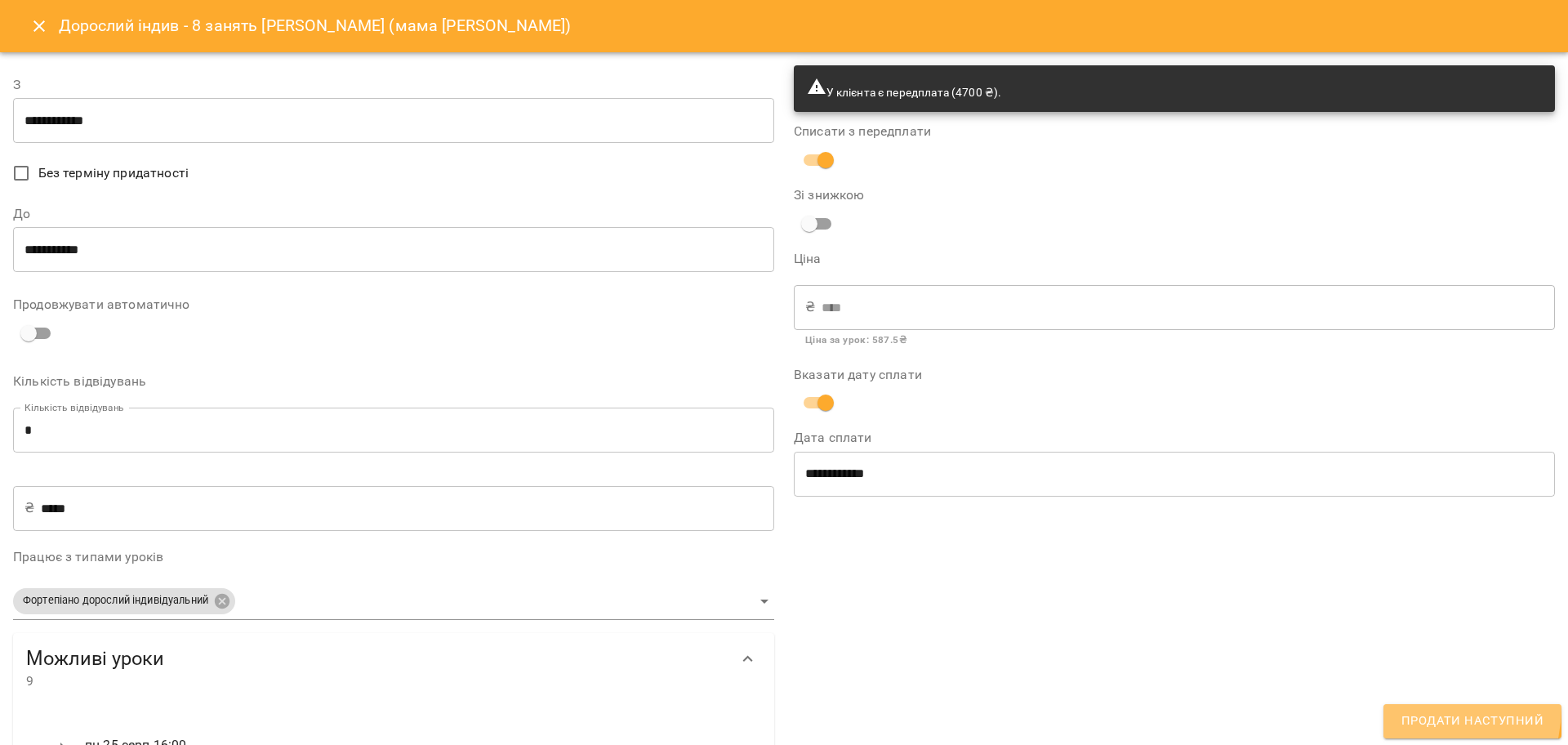
click at [1417, 707] on button "Продати наступний" at bounding box center [1471, 721] width 178 height 34
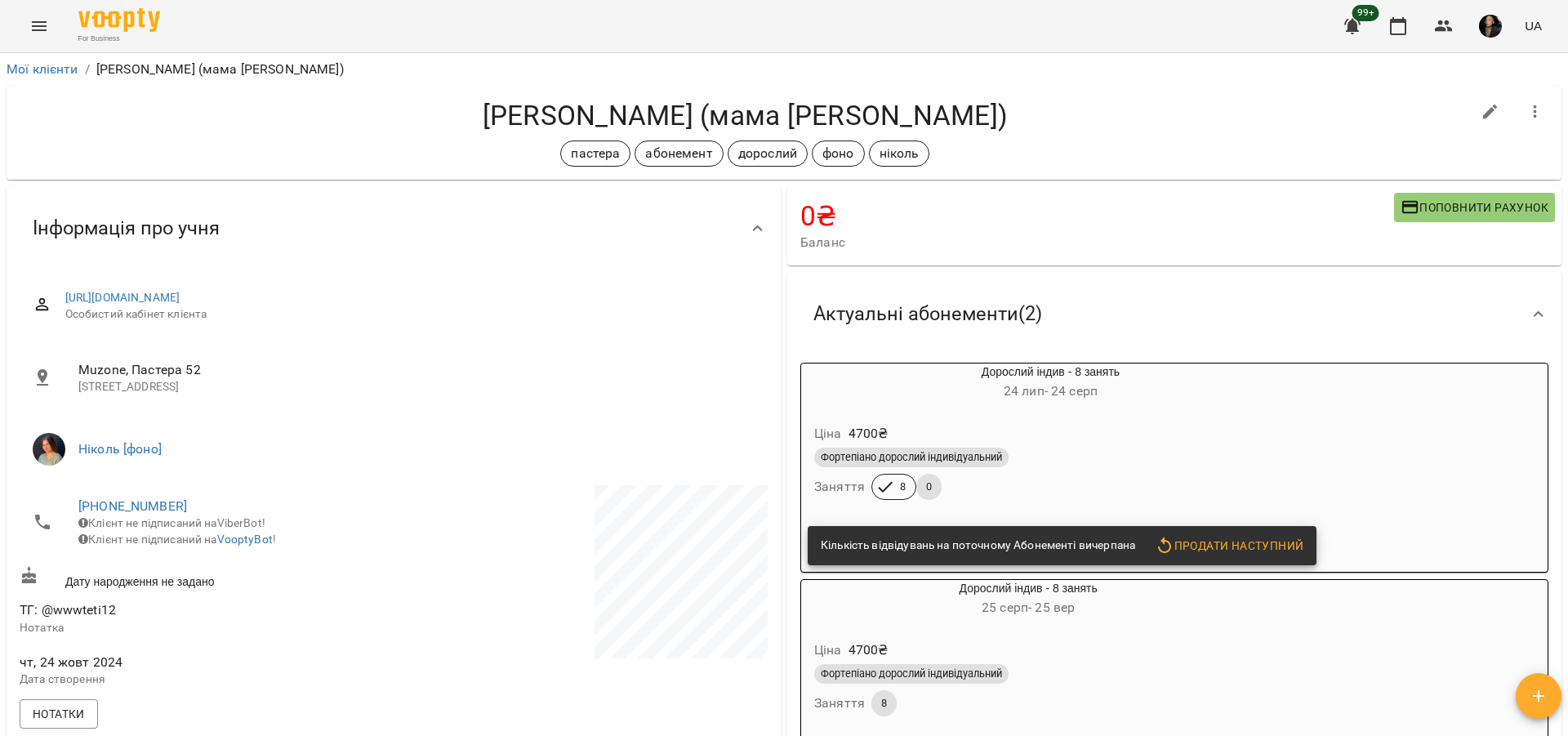
click at [1169, 476] on div "Фортепіано дорослий індивідуальний Заняття 8 0" at bounding box center [1050, 473] width 479 height 59
click at [1051, 455] on div "Фортепіано дорослий індивідуальний" at bounding box center [1050, 457] width 472 height 20
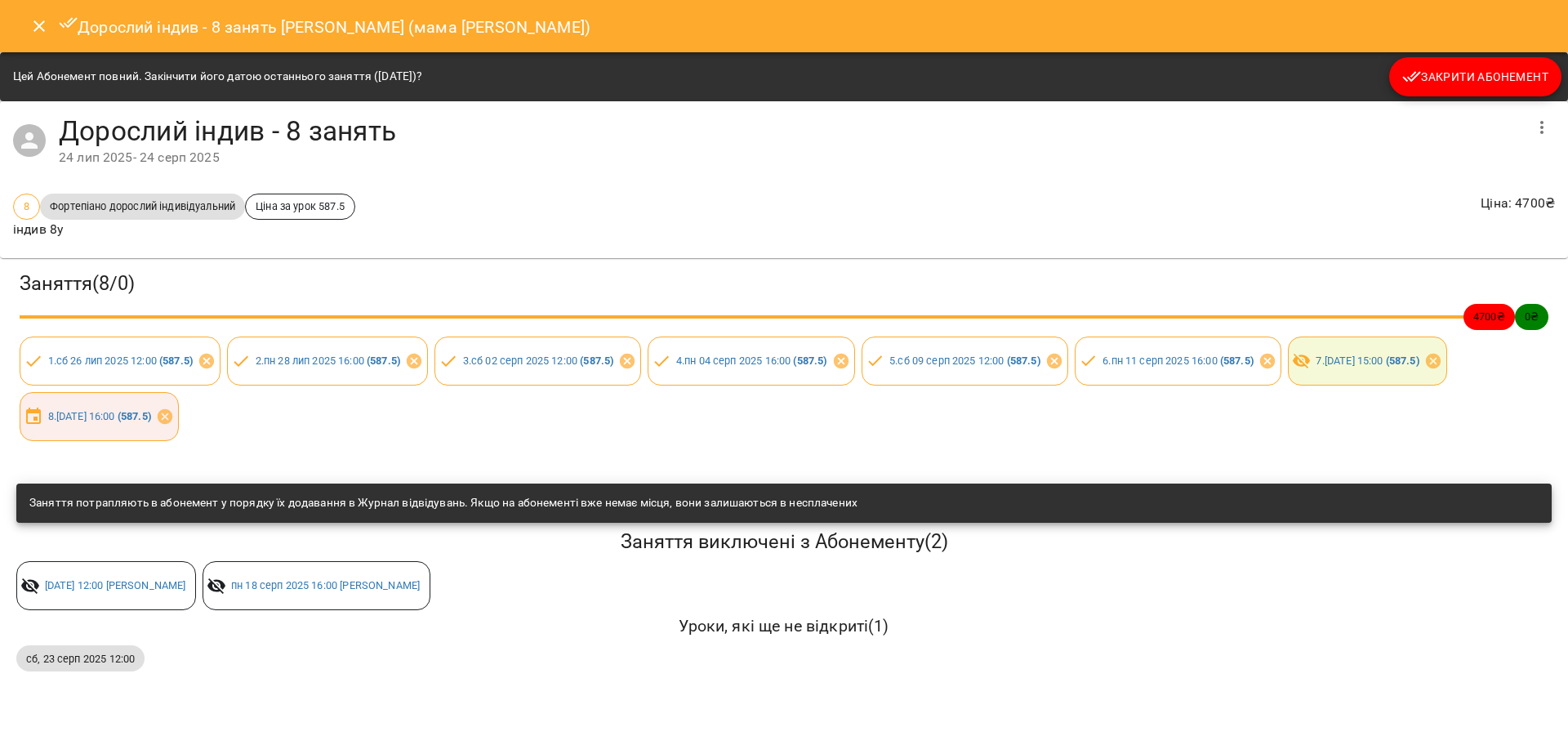
click at [1492, 76] on span "Закрити Абонемент" at bounding box center [1475, 76] width 146 height 20
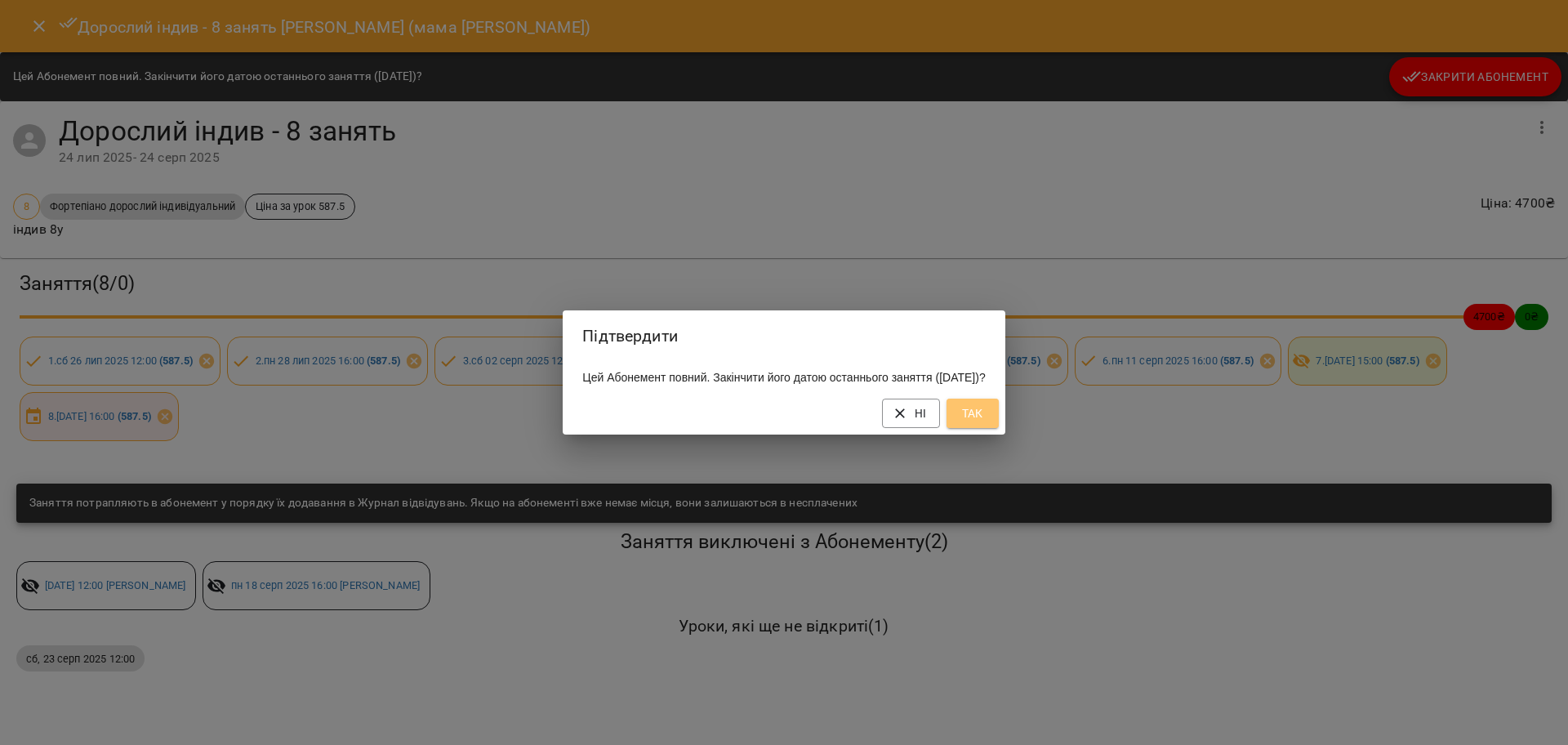
click at [985, 417] on span "Так" at bounding box center [971, 412] width 26 height 20
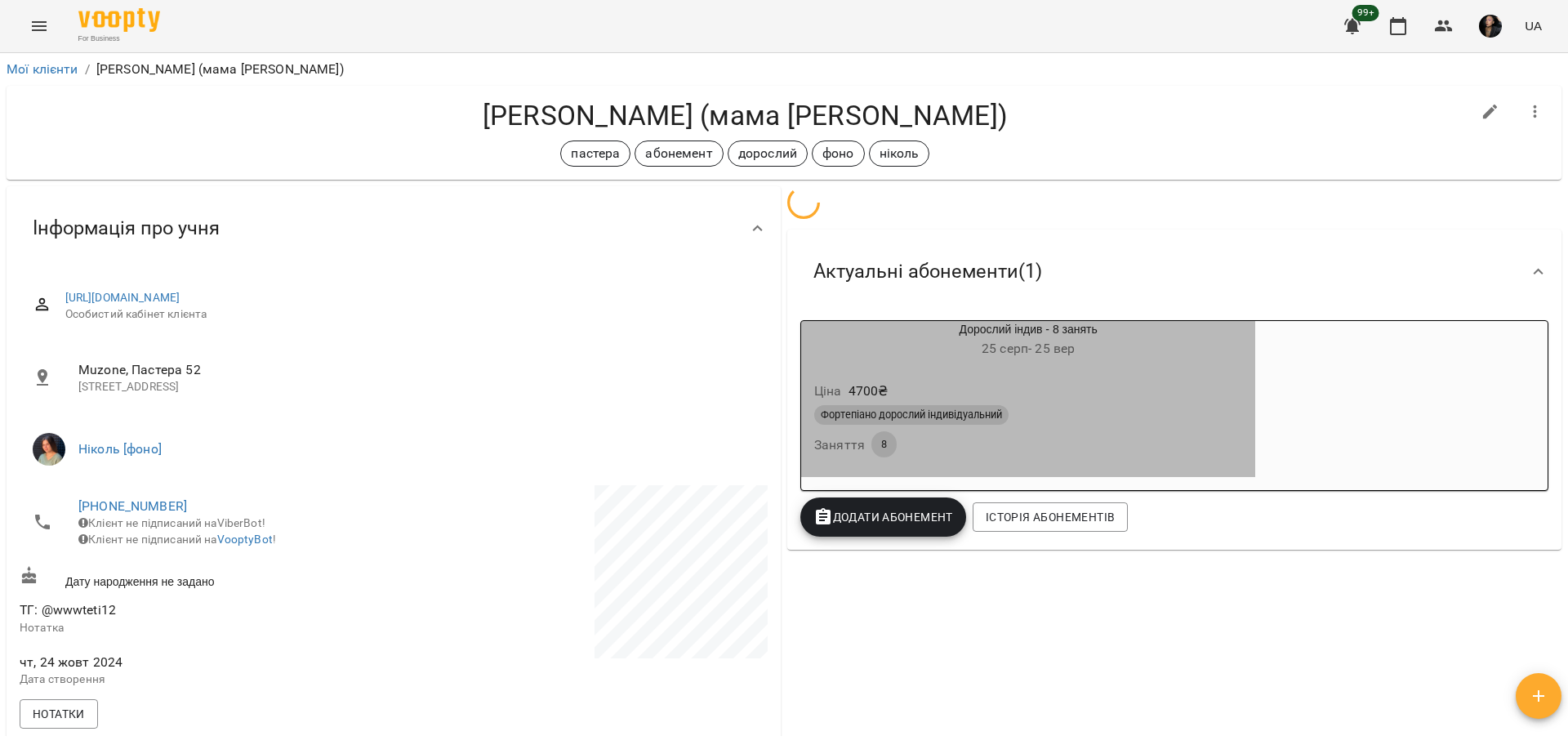
click at [1099, 434] on div "Дорослий індив - 8 занять 25 серп - 25 вер Ціна 4700 ₴ Фортепіано дорослий інди…" at bounding box center [1027, 398] width 461 height 162
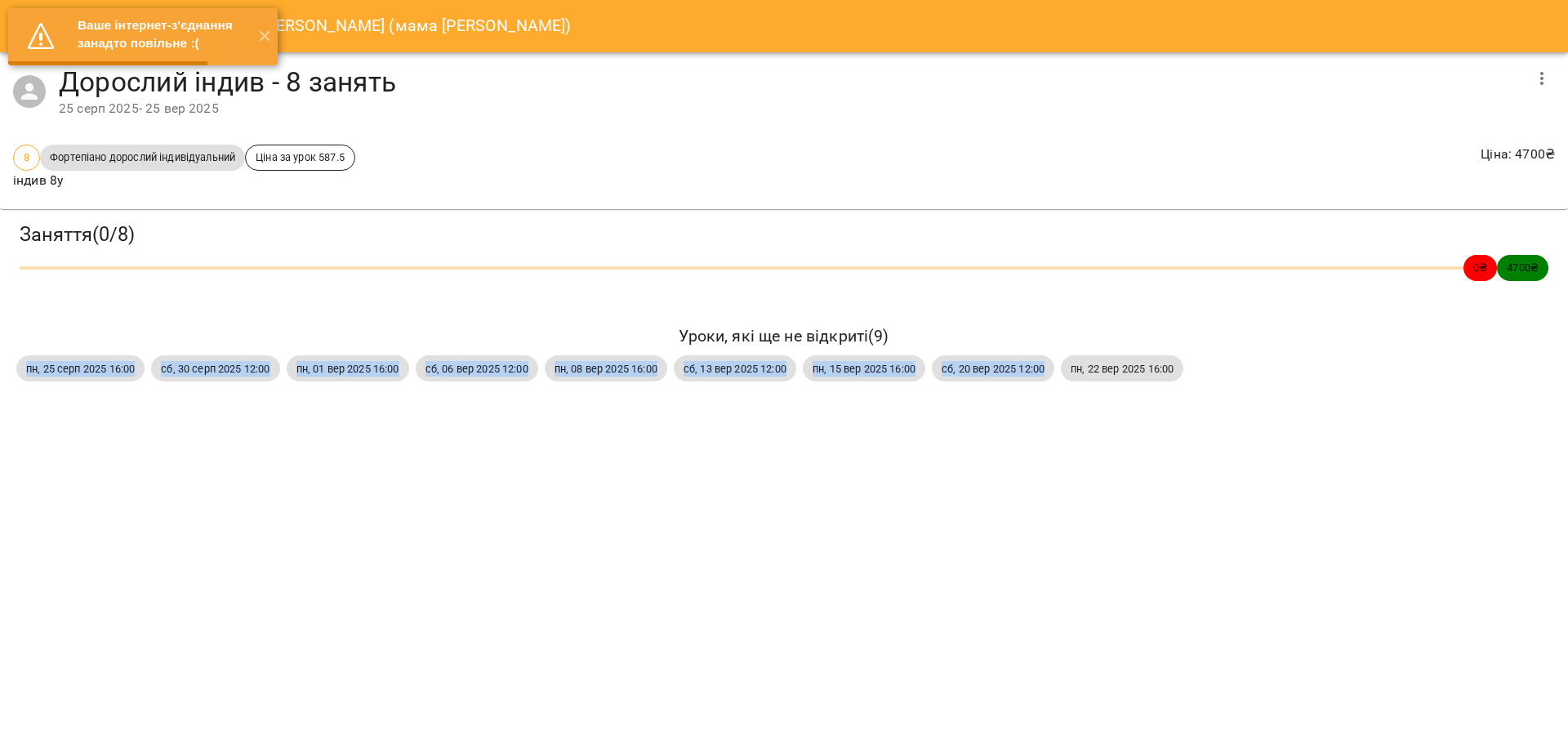
drag, startPoint x: 27, startPoint y: 364, endPoint x: 1064, endPoint y: 379, distance: 1037.1
click at [1064, 379] on div "пн, 25 серп 2025 16:00 сб, 30 серп 2025 12:00 пн, 01 вер 2025 16:00 сб, 06 вер …" at bounding box center [784, 368] width 1541 height 32
copy div "пн, 25 серп 2025 16:00 сб, 30 серп 2025 12:00 пн, 01 вер 2025 16:00 сб, 06 вер …"
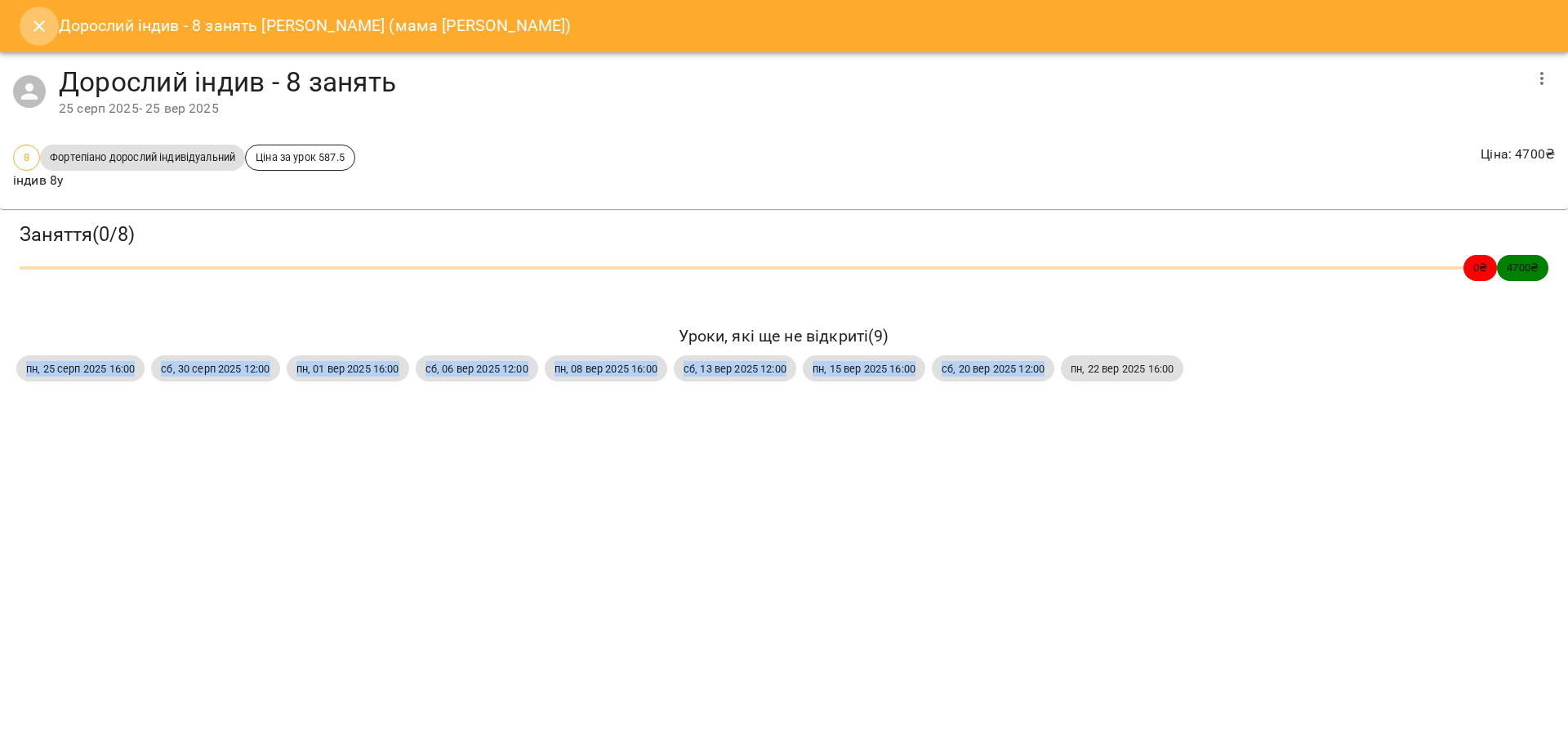
click at [43, 29] on icon "Close" at bounding box center [39, 26] width 20 height 20
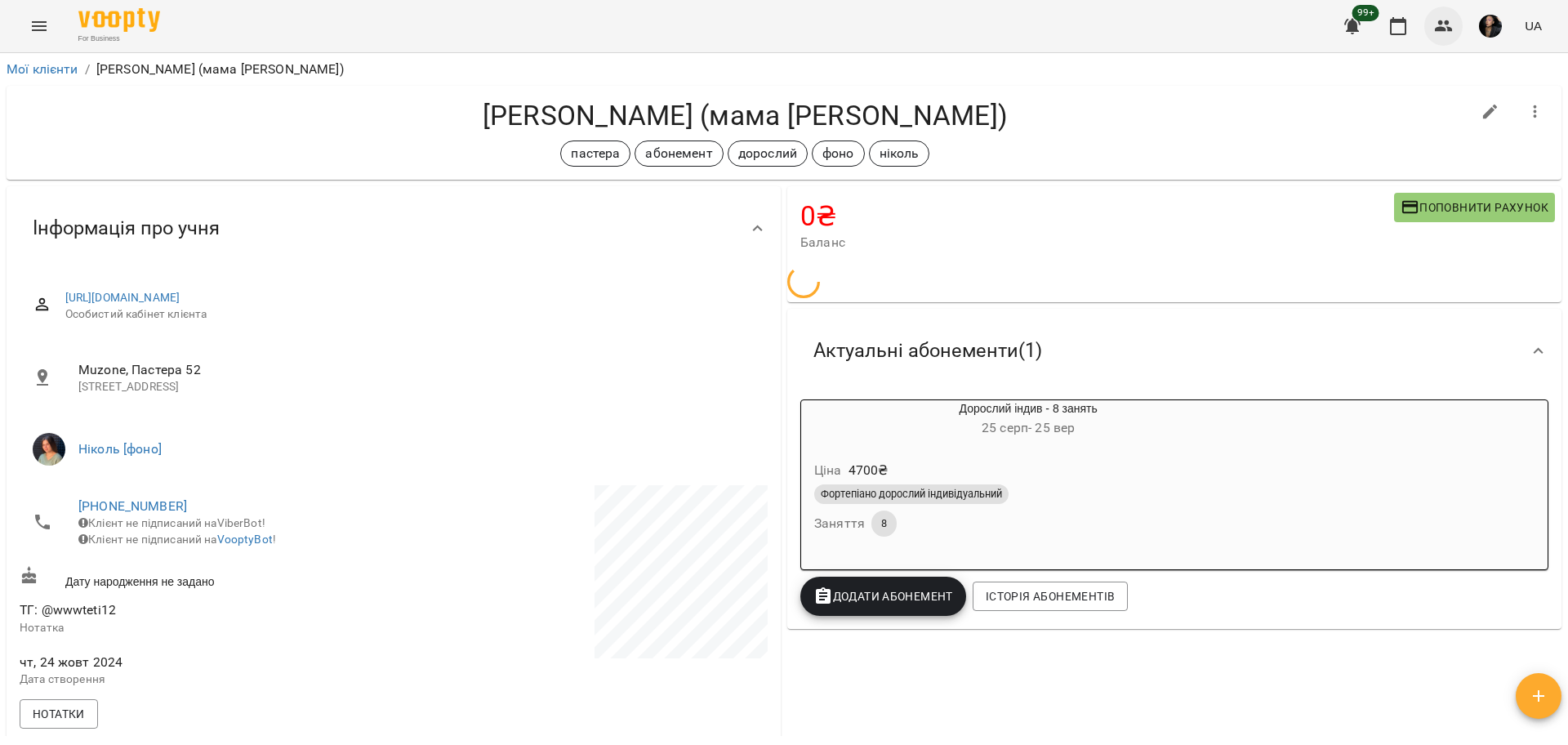
click at [1452, 25] on icon "button" at bounding box center [1444, 26] width 20 height 20
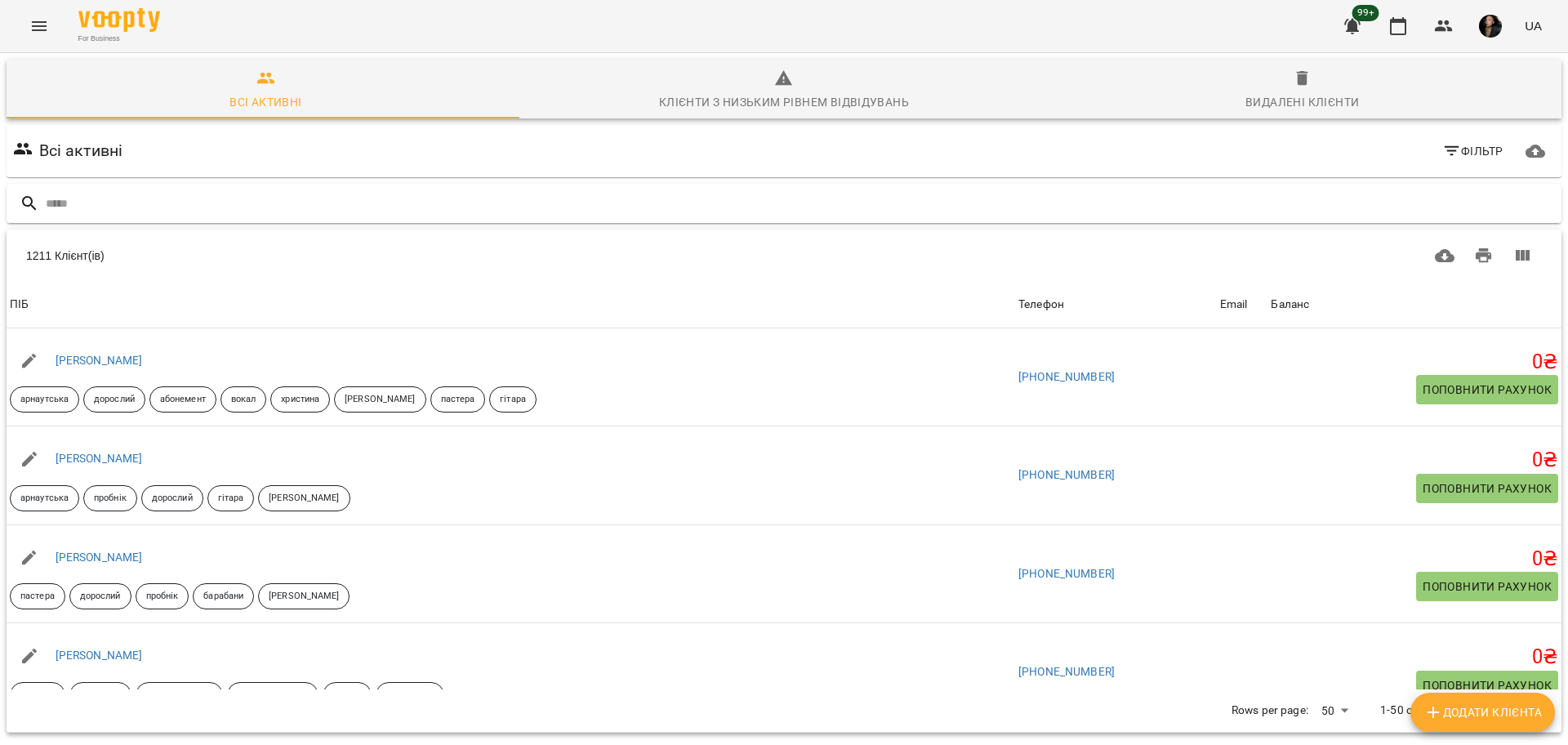
click at [159, 206] on input "text" at bounding box center [800, 203] width 1509 height 27
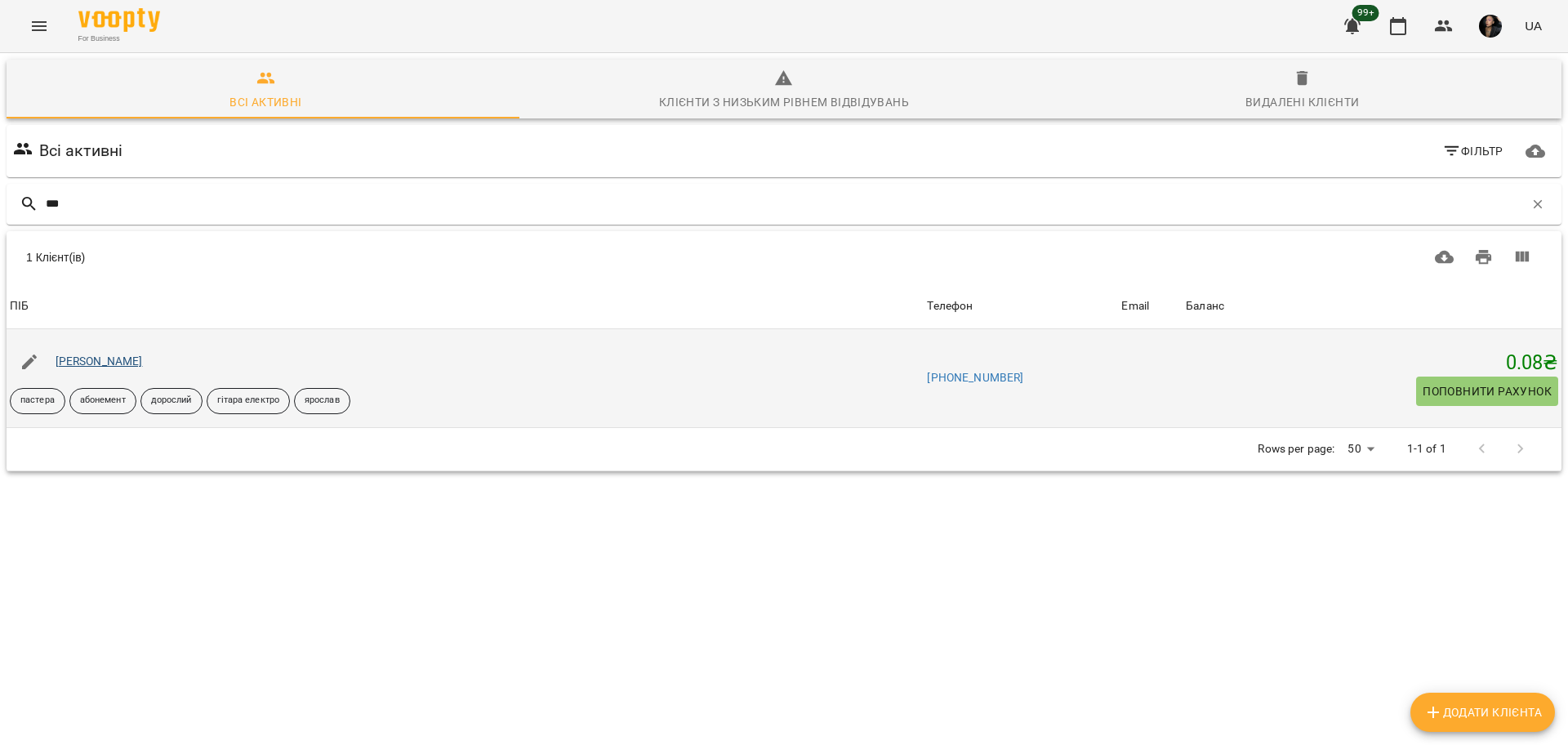
type input "***"
click at [75, 366] on link "[PERSON_NAME]" at bounding box center [99, 361] width 87 height 13
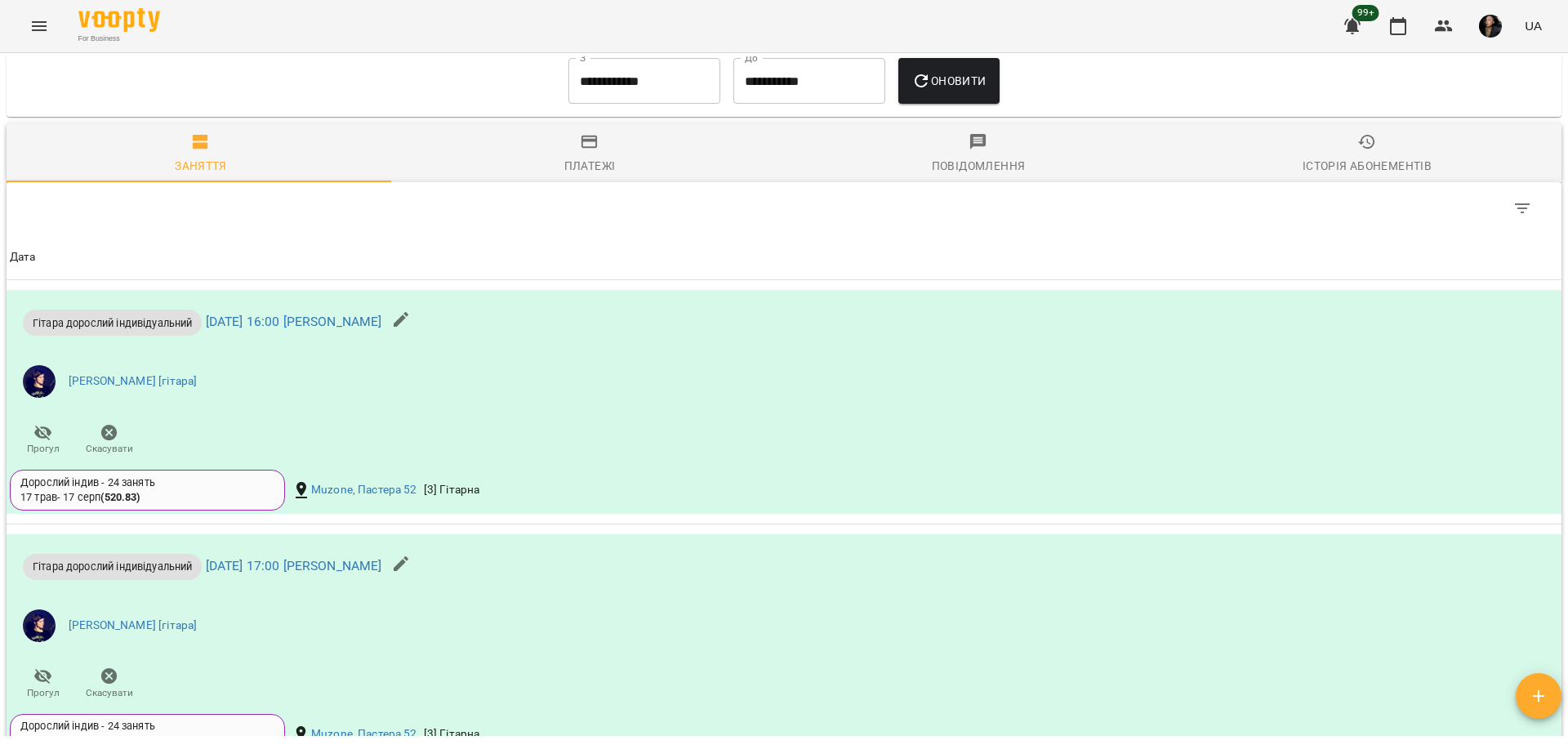
click at [1372, 168] on div "Історія абонементів" at bounding box center [1367, 165] width 129 height 20
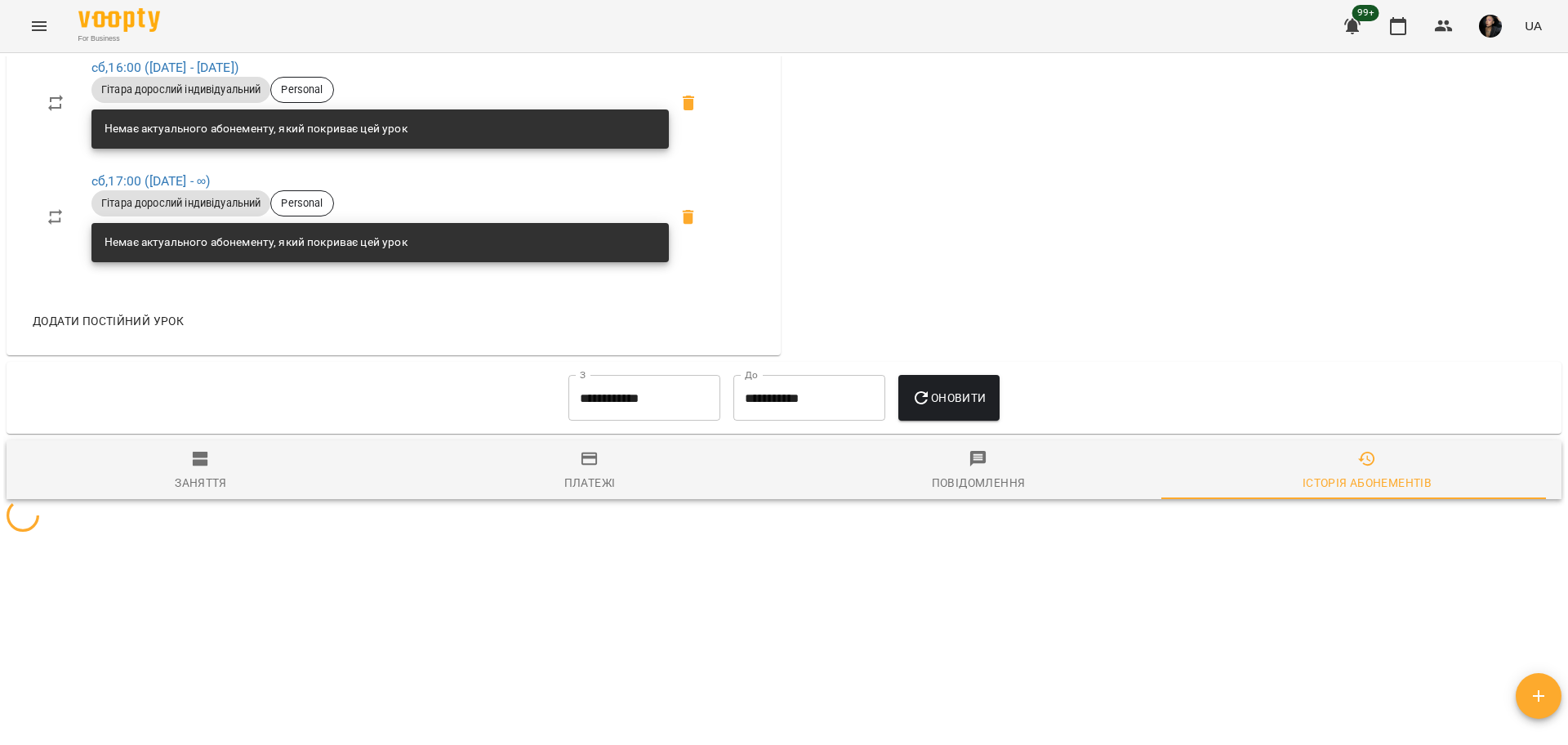
click at [586, 402] on input "**********" at bounding box center [644, 397] width 152 height 46
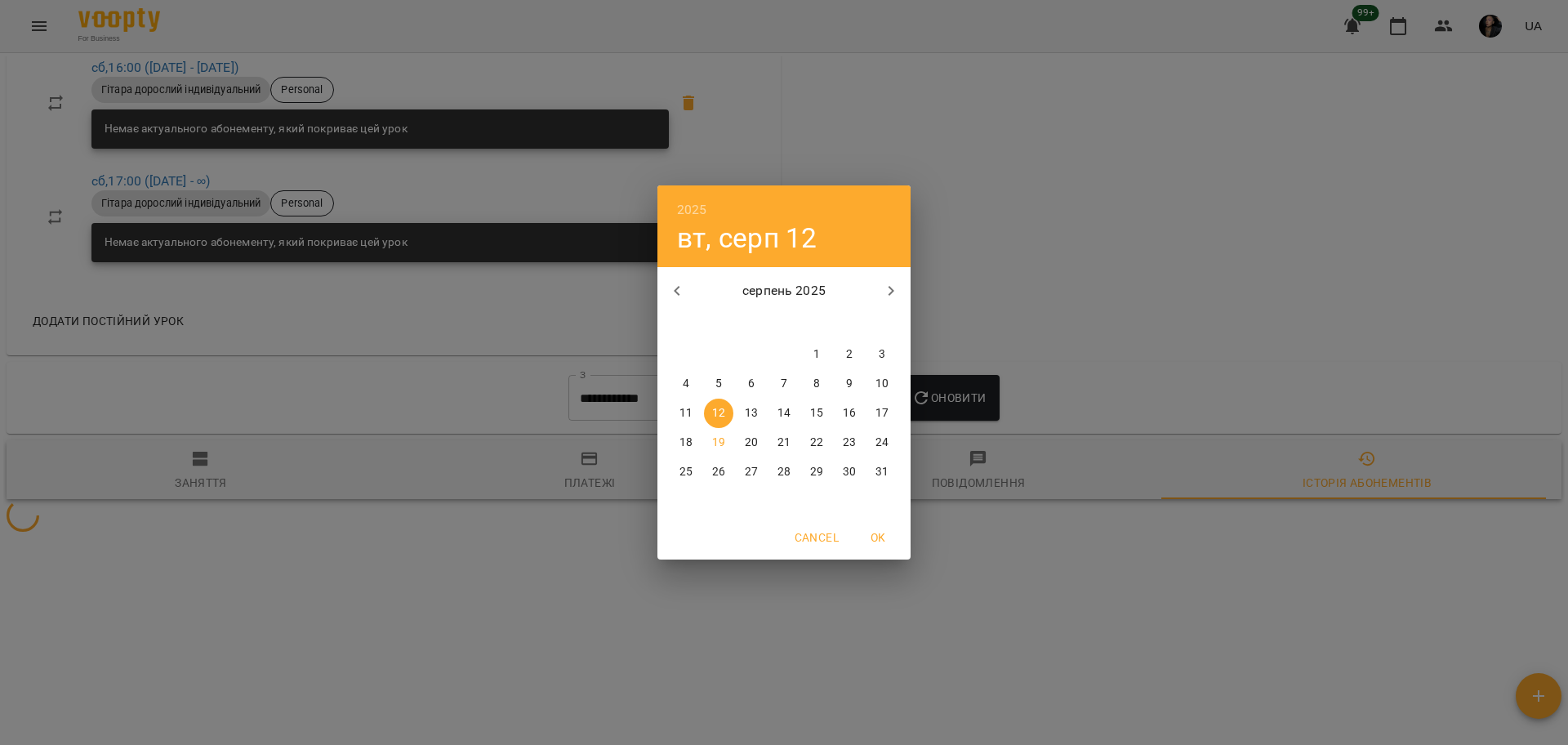
click at [685, 283] on icon "button" at bounding box center [677, 291] width 20 height 20
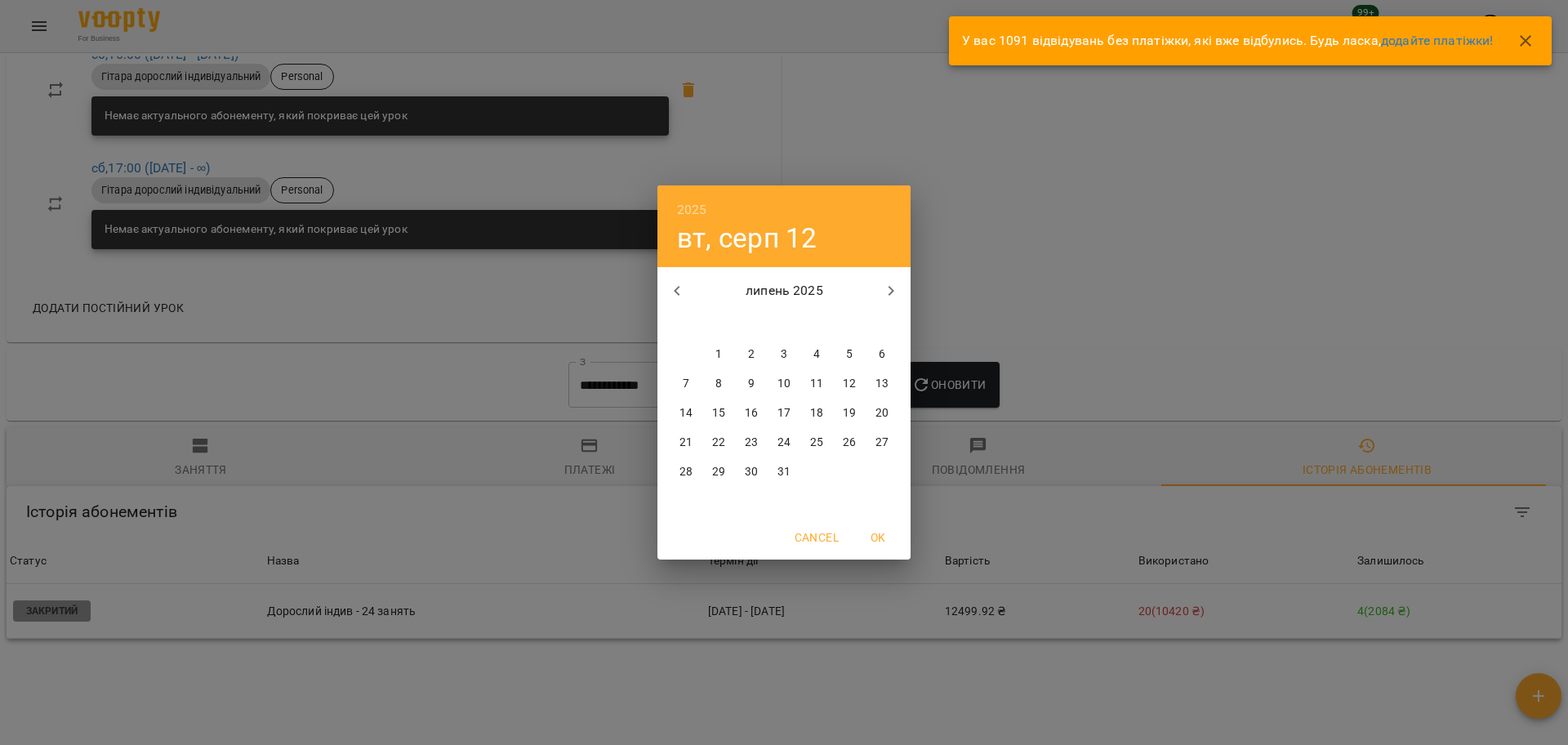
click at [872, 387] on span "13" at bounding box center [881, 383] width 29 height 16
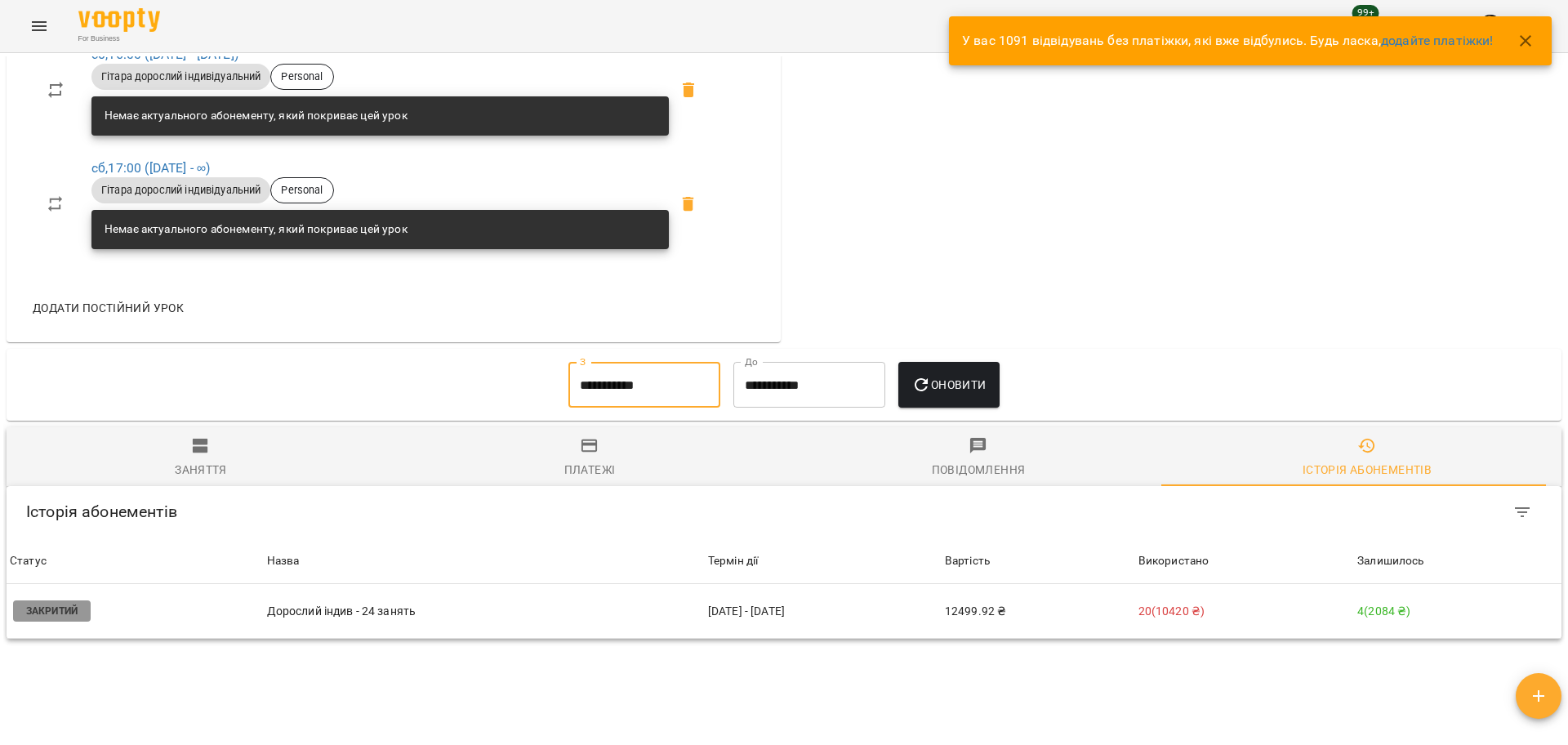
type input "**********"
click at [943, 393] on span "Оновити" at bounding box center [948, 384] width 74 height 20
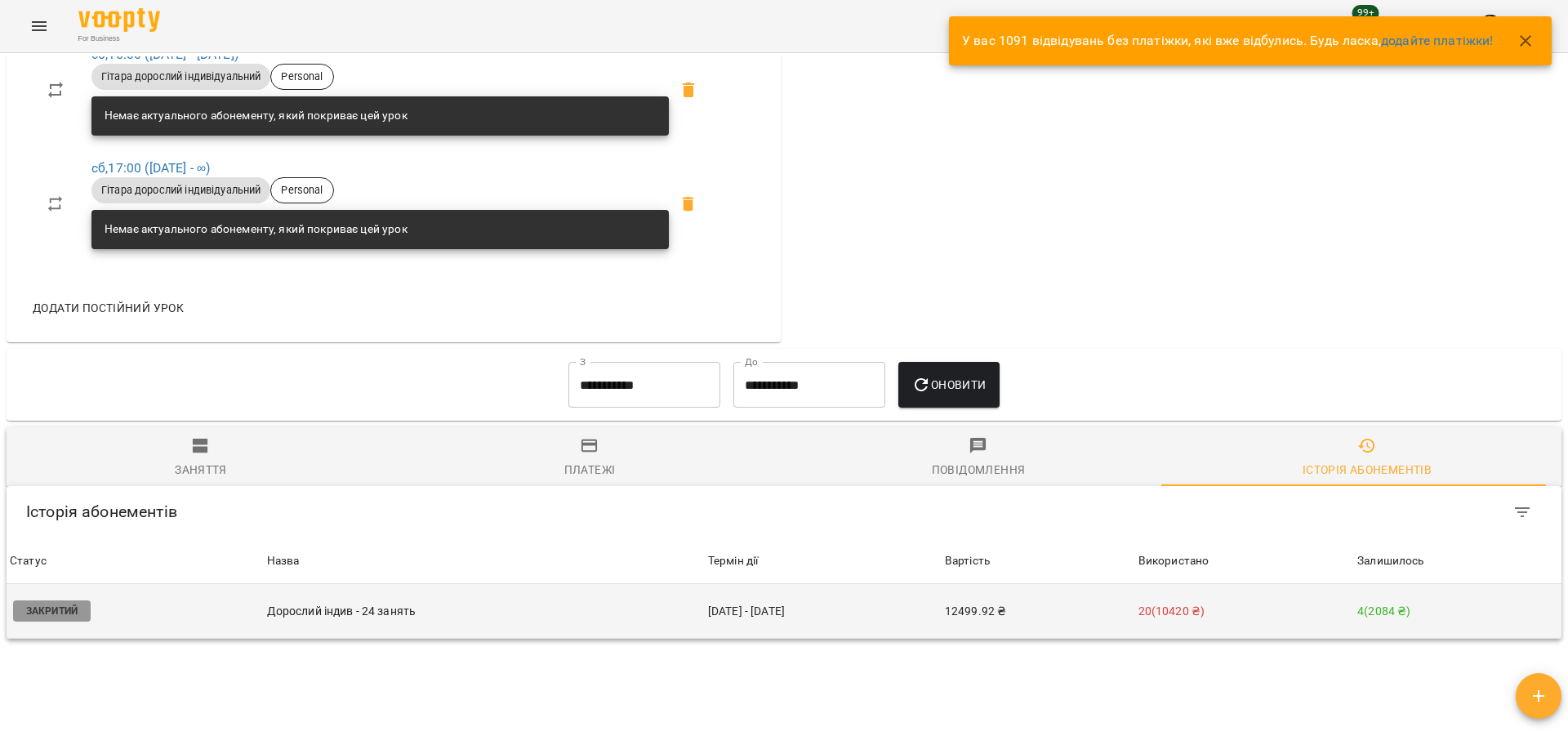
click at [1218, 617] on p "20 ( 10420 ₴ )" at bounding box center [1244, 611] width 212 height 17
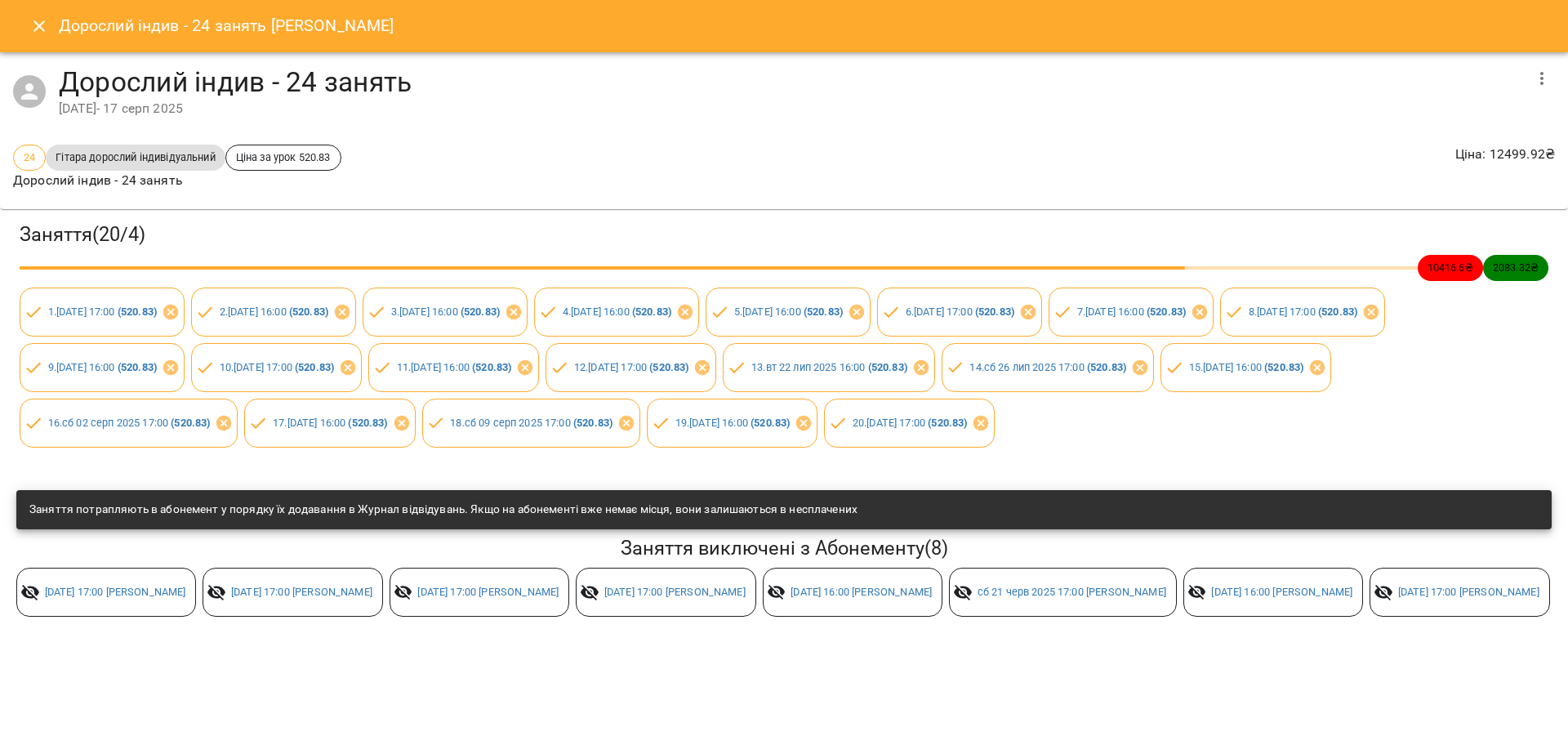
click at [1532, 78] on icon "button" at bounding box center [1541, 78] width 20 height 20
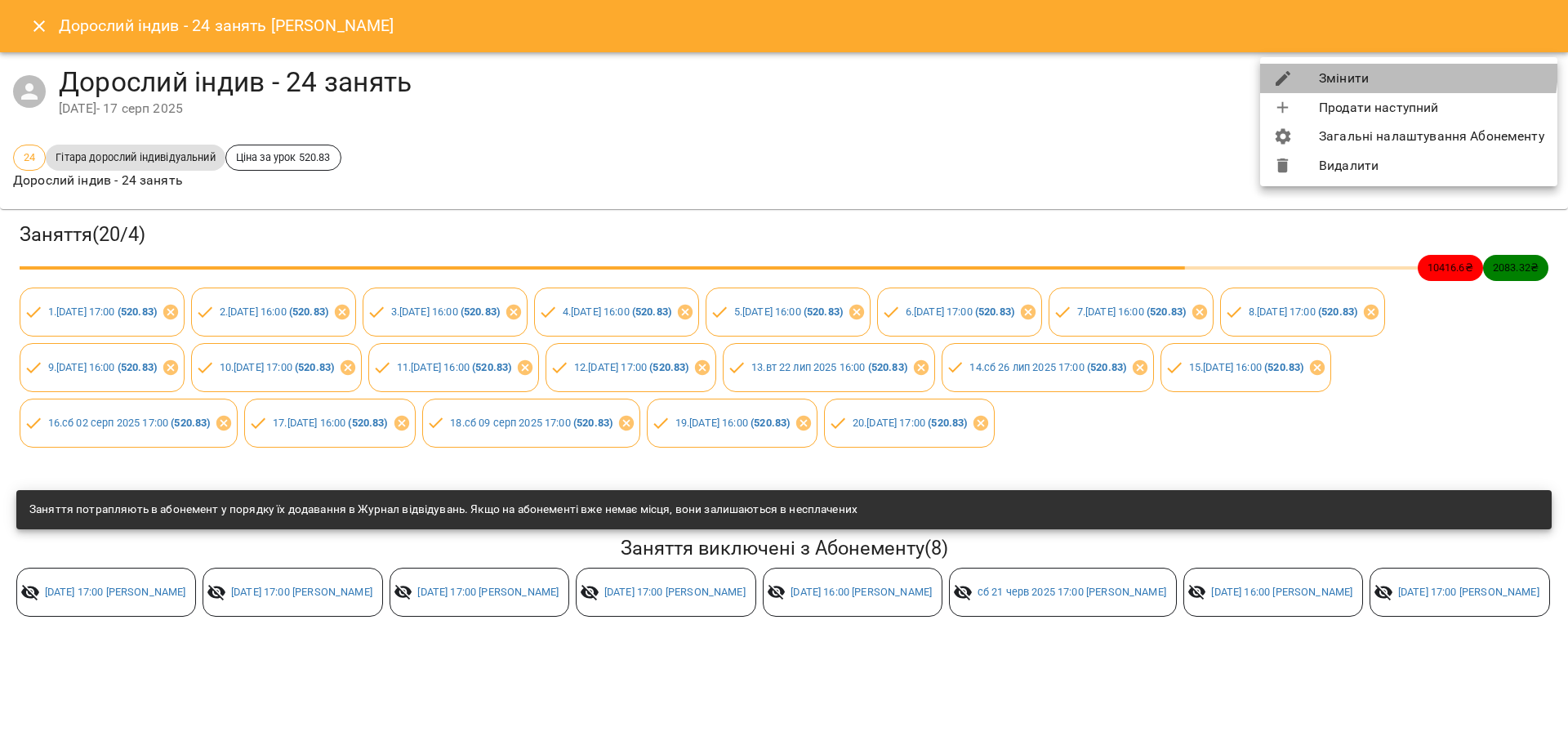
click at [1342, 64] on li "Змінити" at bounding box center [1408, 78] width 297 height 29
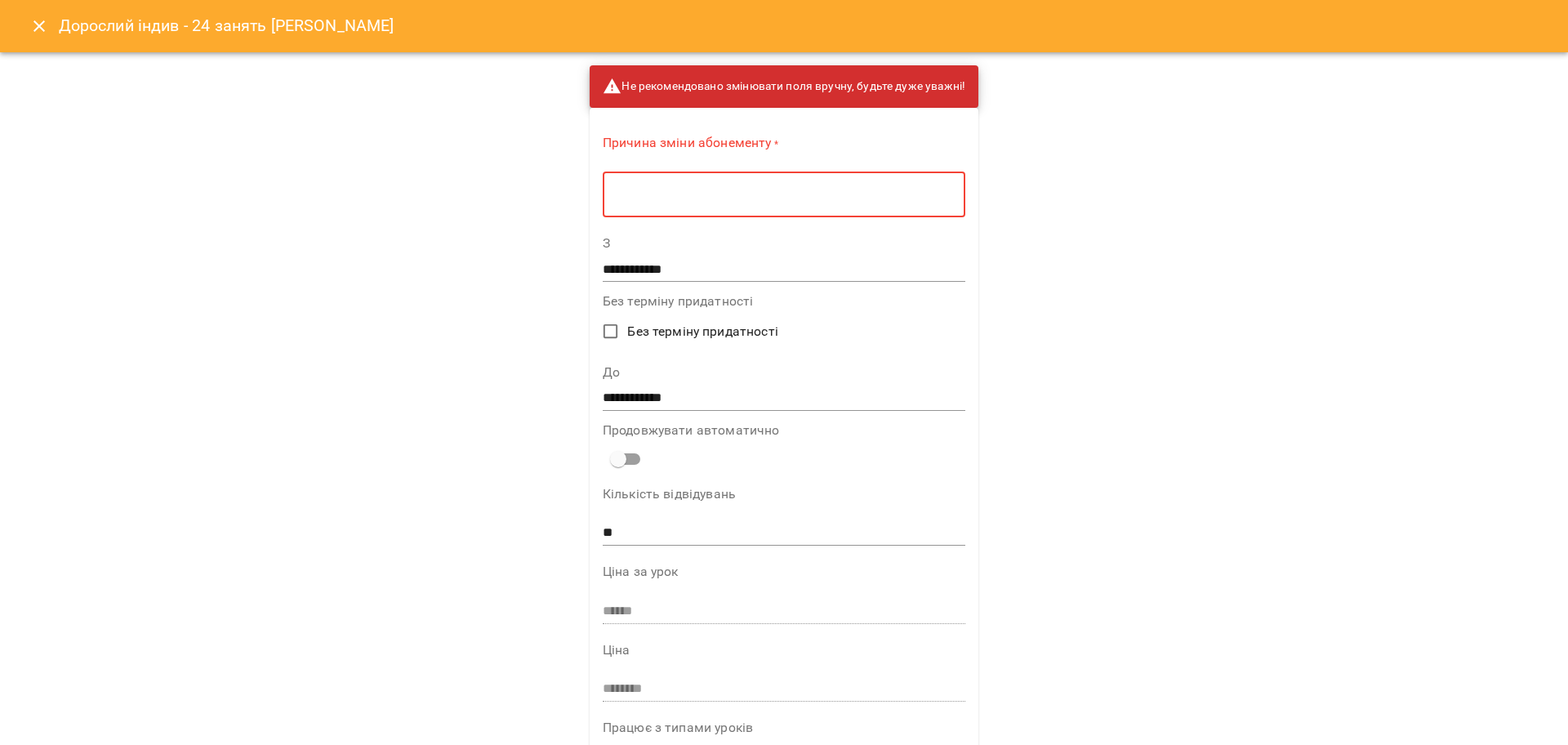
click at [821, 192] on textarea at bounding box center [783, 195] width 339 height 15
click at [823, 189] on textarea at bounding box center [783, 195] width 339 height 15
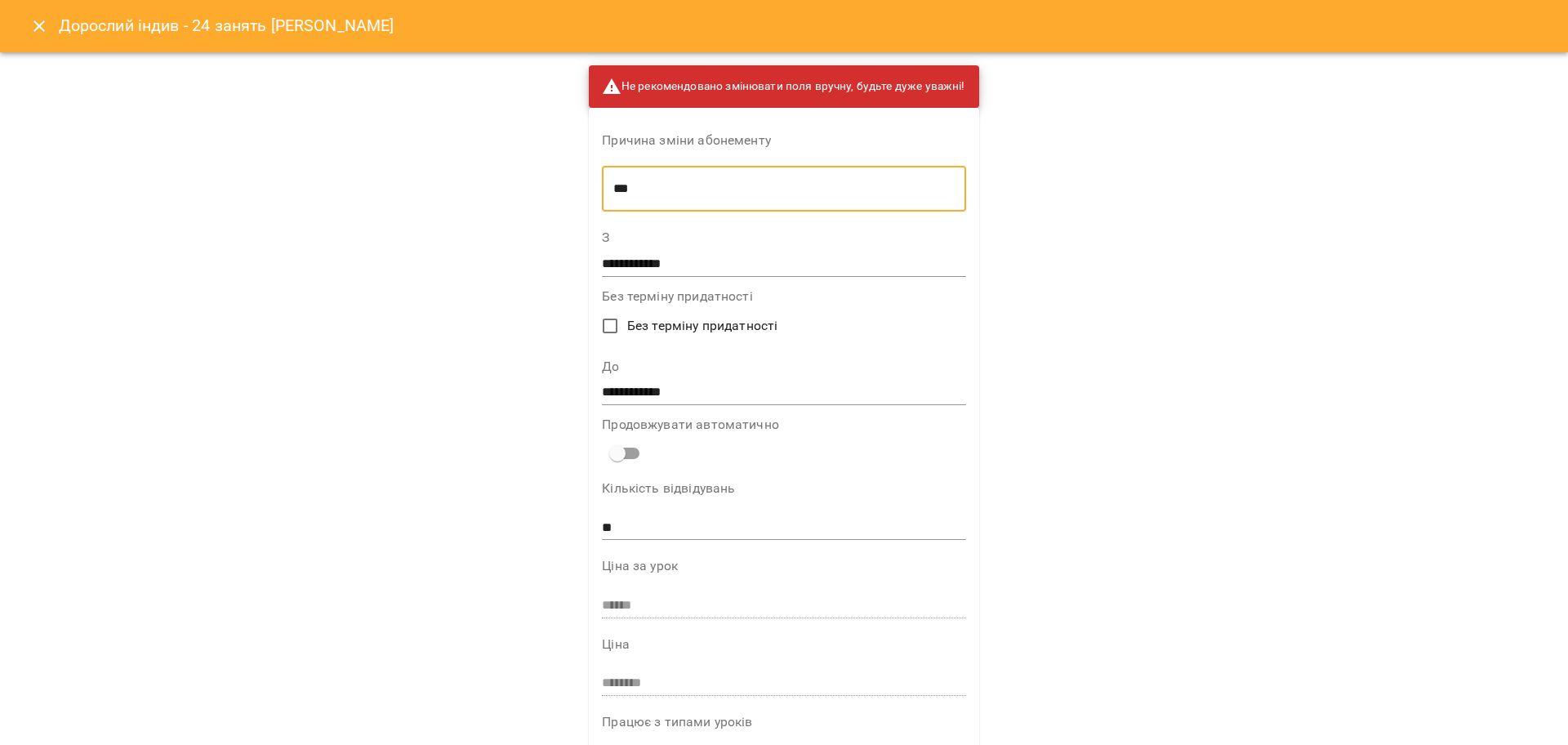
type textarea "***"
click at [609, 389] on input "**********" at bounding box center [783, 392] width 363 height 26
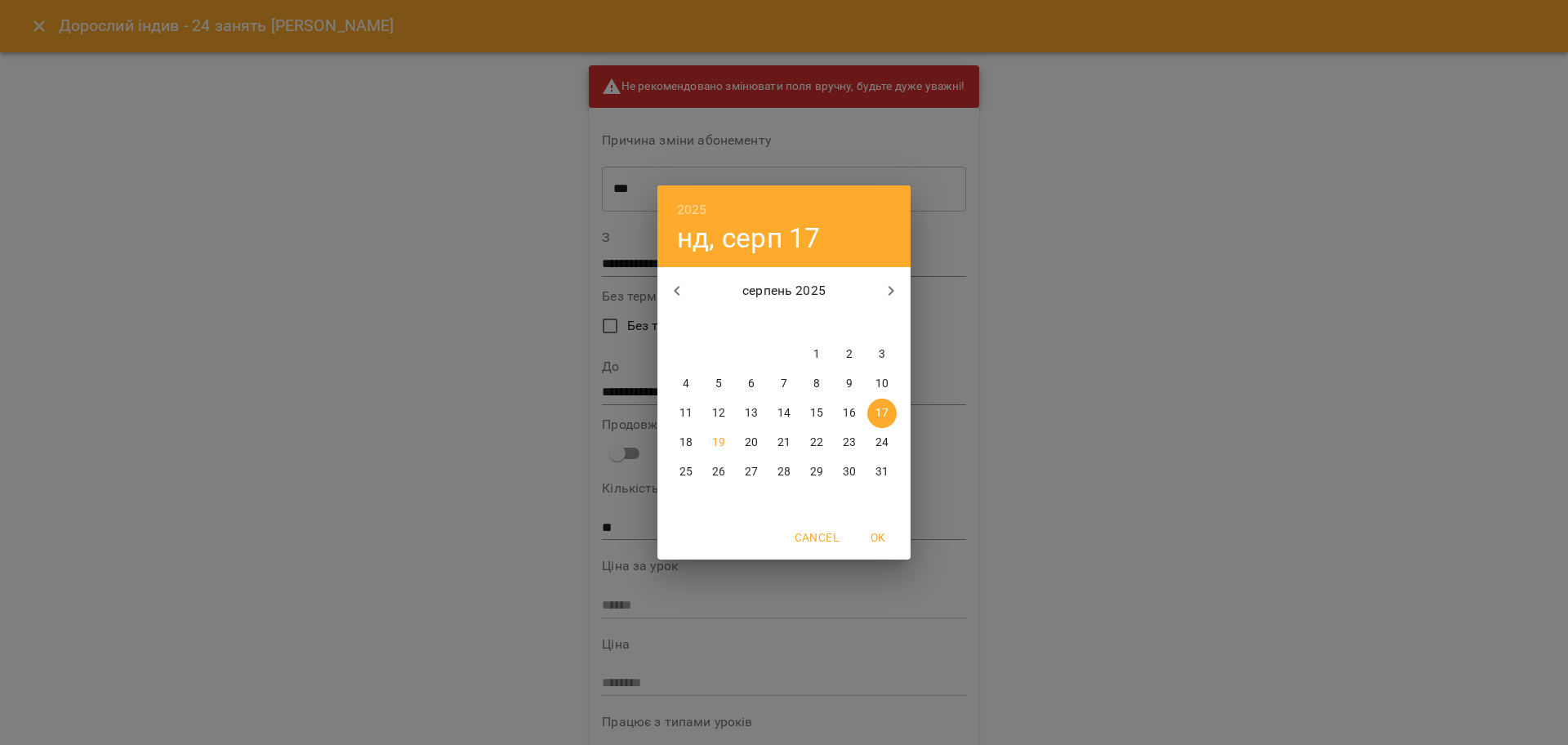
click at [748, 444] on p "20" at bounding box center [752, 442] width 13 height 16
type input "**********"
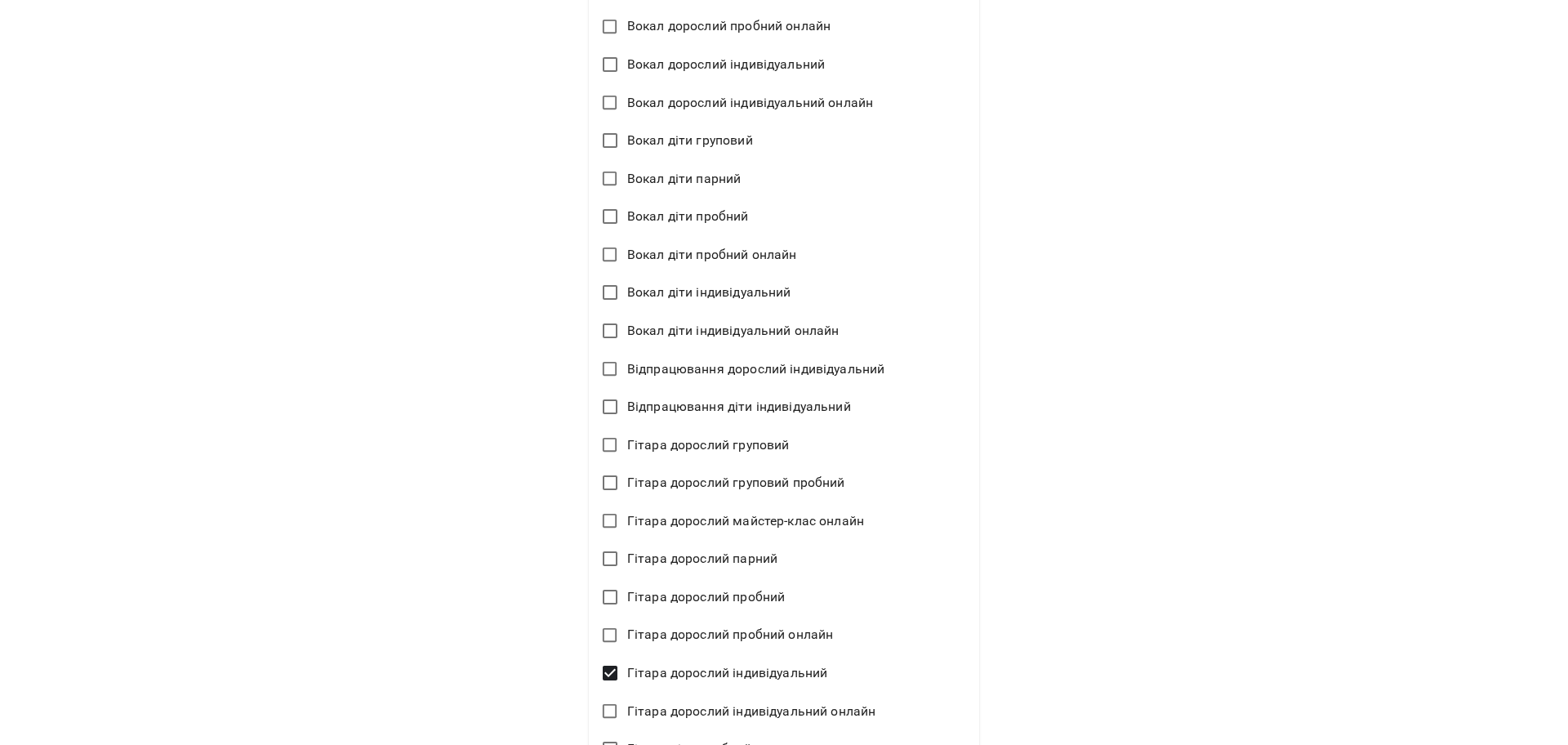
scroll to position [3677, 0]
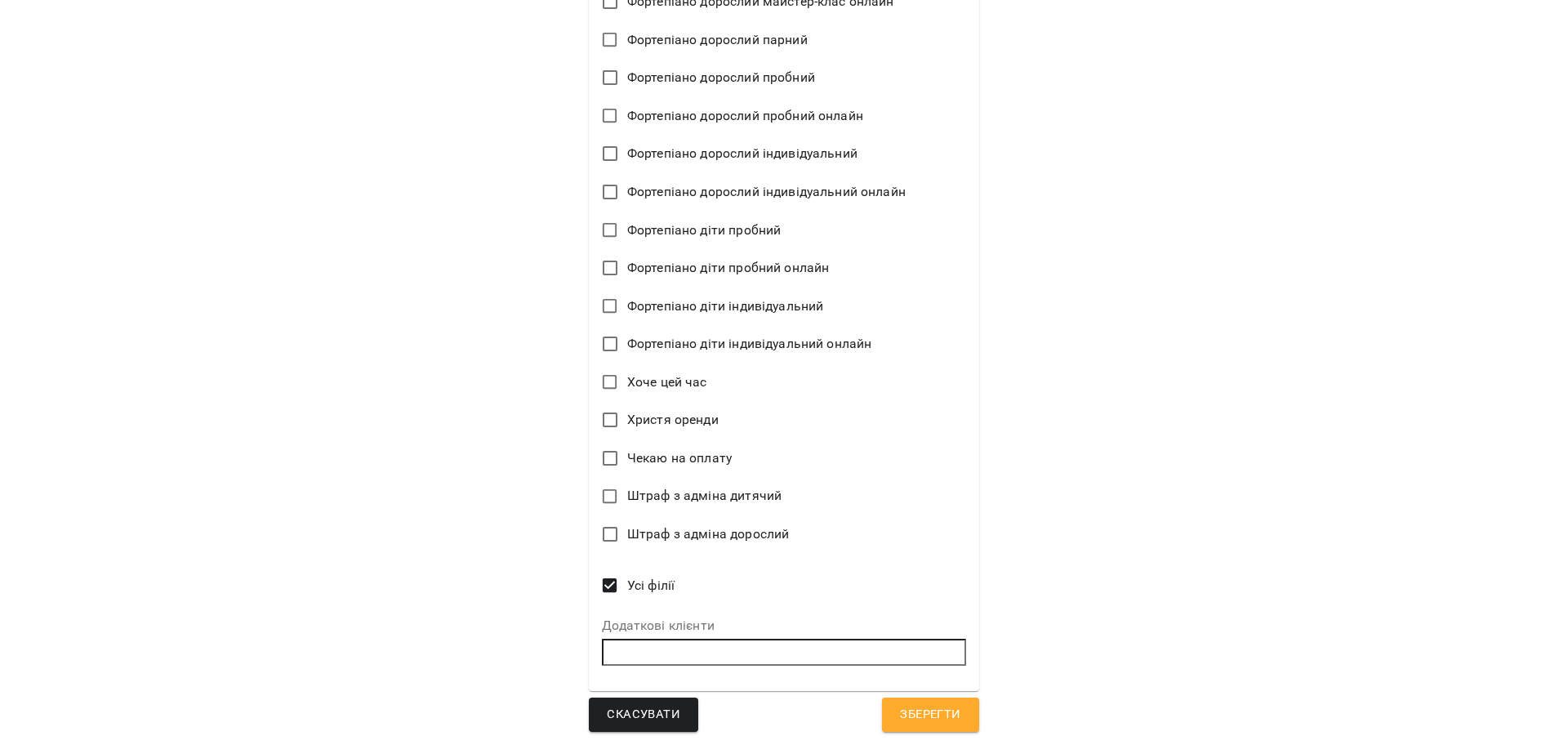
drag, startPoint x: 927, startPoint y: 698, endPoint x: 936, endPoint y: 695, distance: 9.5
click at [927, 699] on button "Зберегти" at bounding box center [929, 715] width 96 height 34
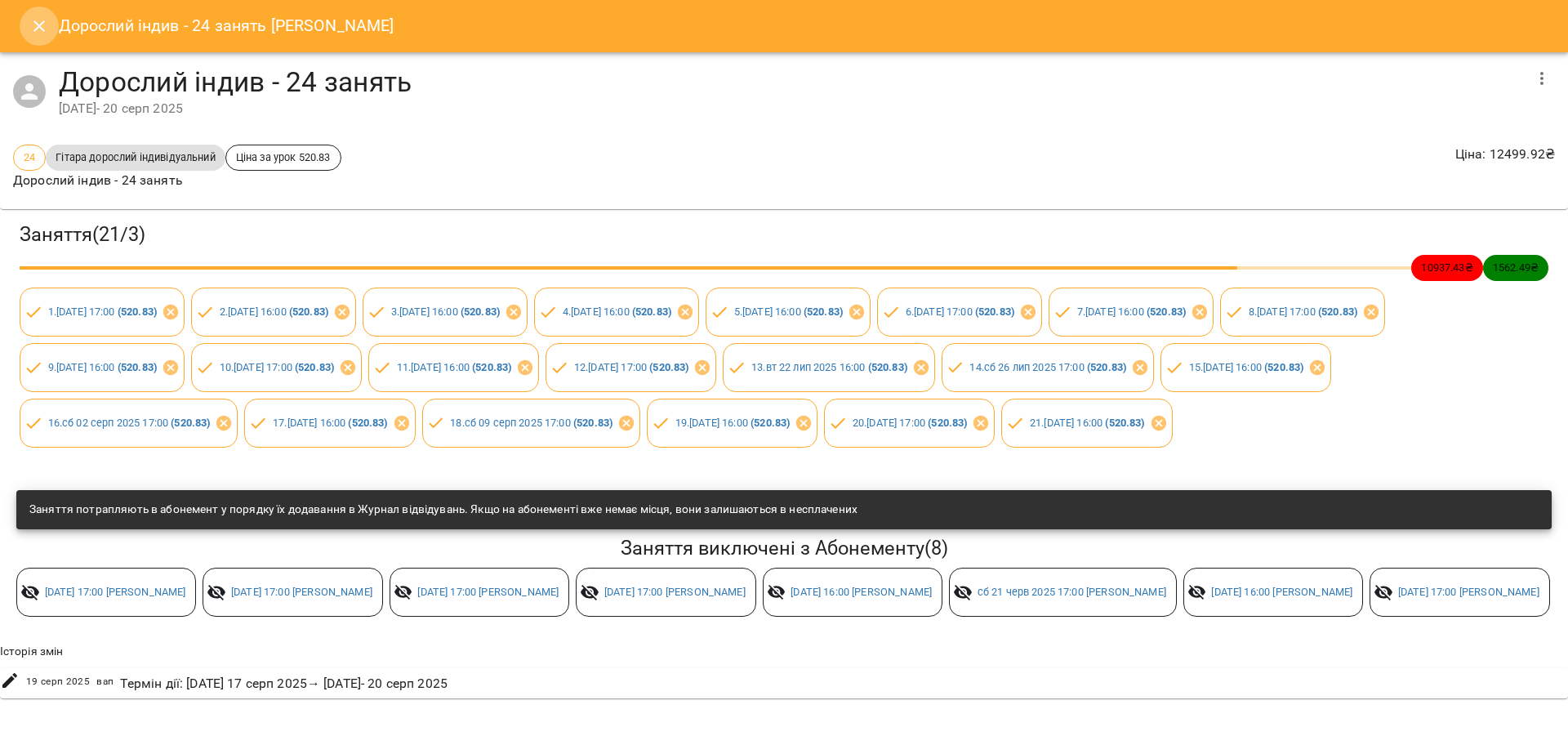
click at [29, 17] on icon "Close" at bounding box center [39, 26] width 20 height 20
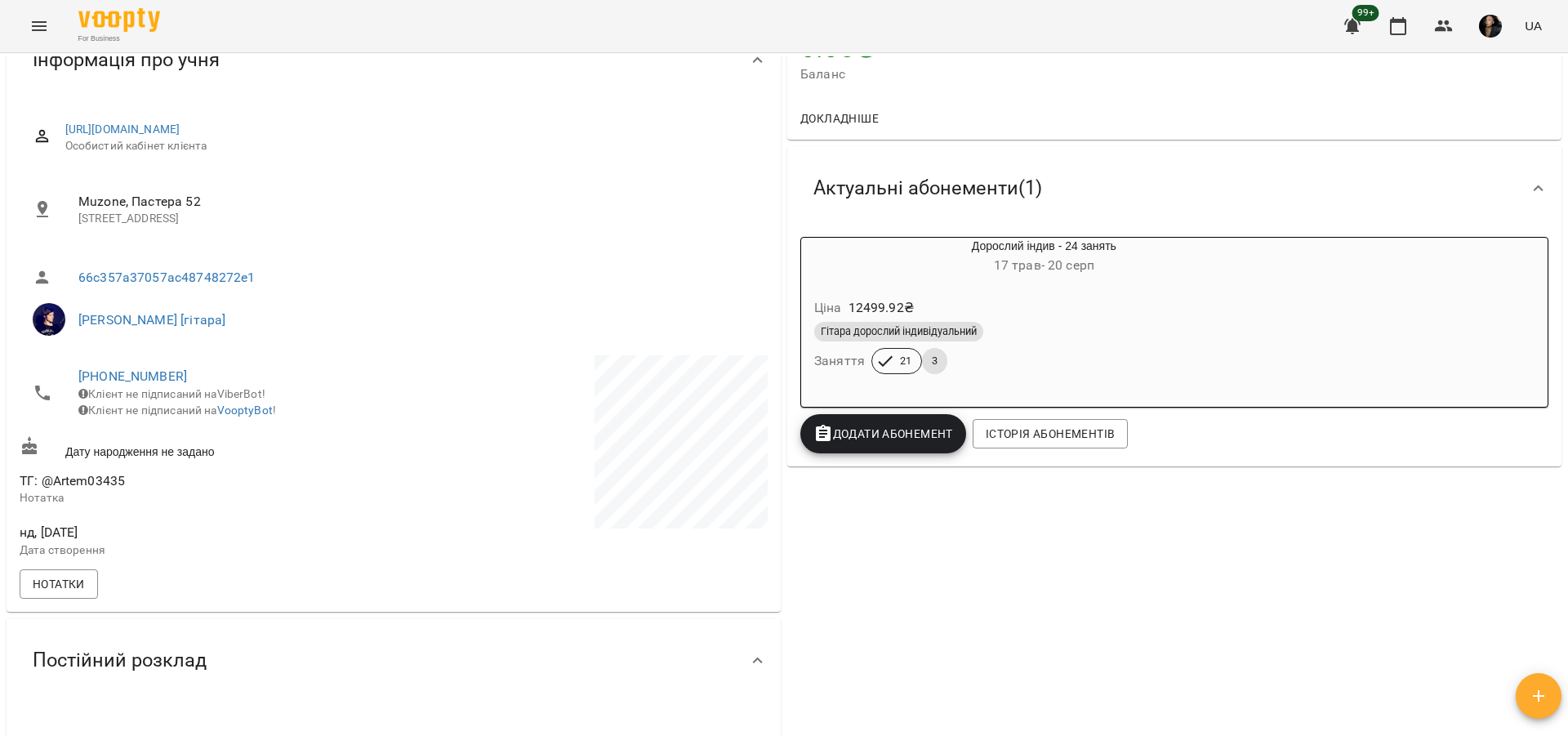
scroll to position [0, 0]
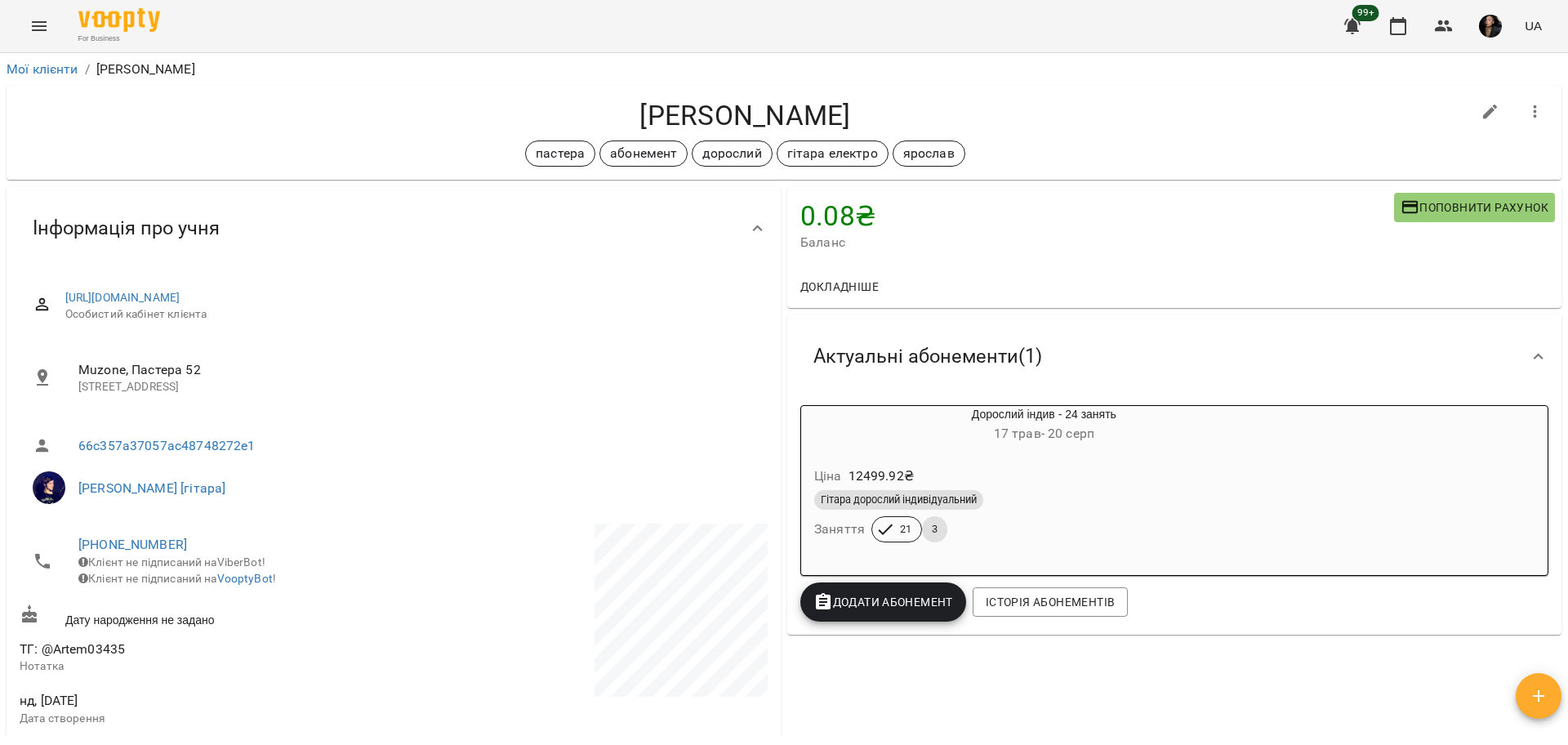
click at [1567, 234] on div "Мої клієнти / Фур Артём Фур Артём пастера абонемент дорослий гітара електро яро…" at bounding box center [784, 426] width 1568 height 745
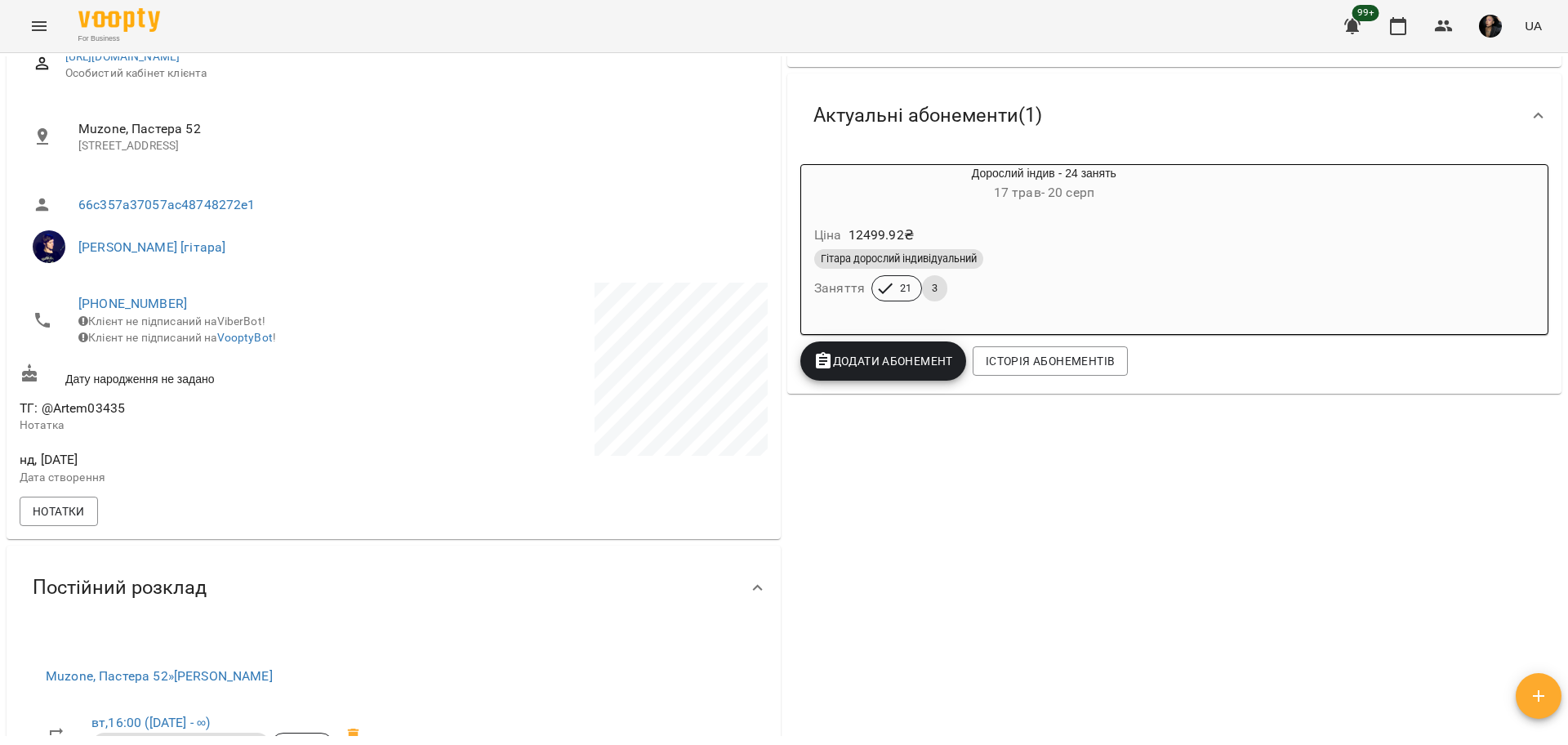
scroll to position [84, 0]
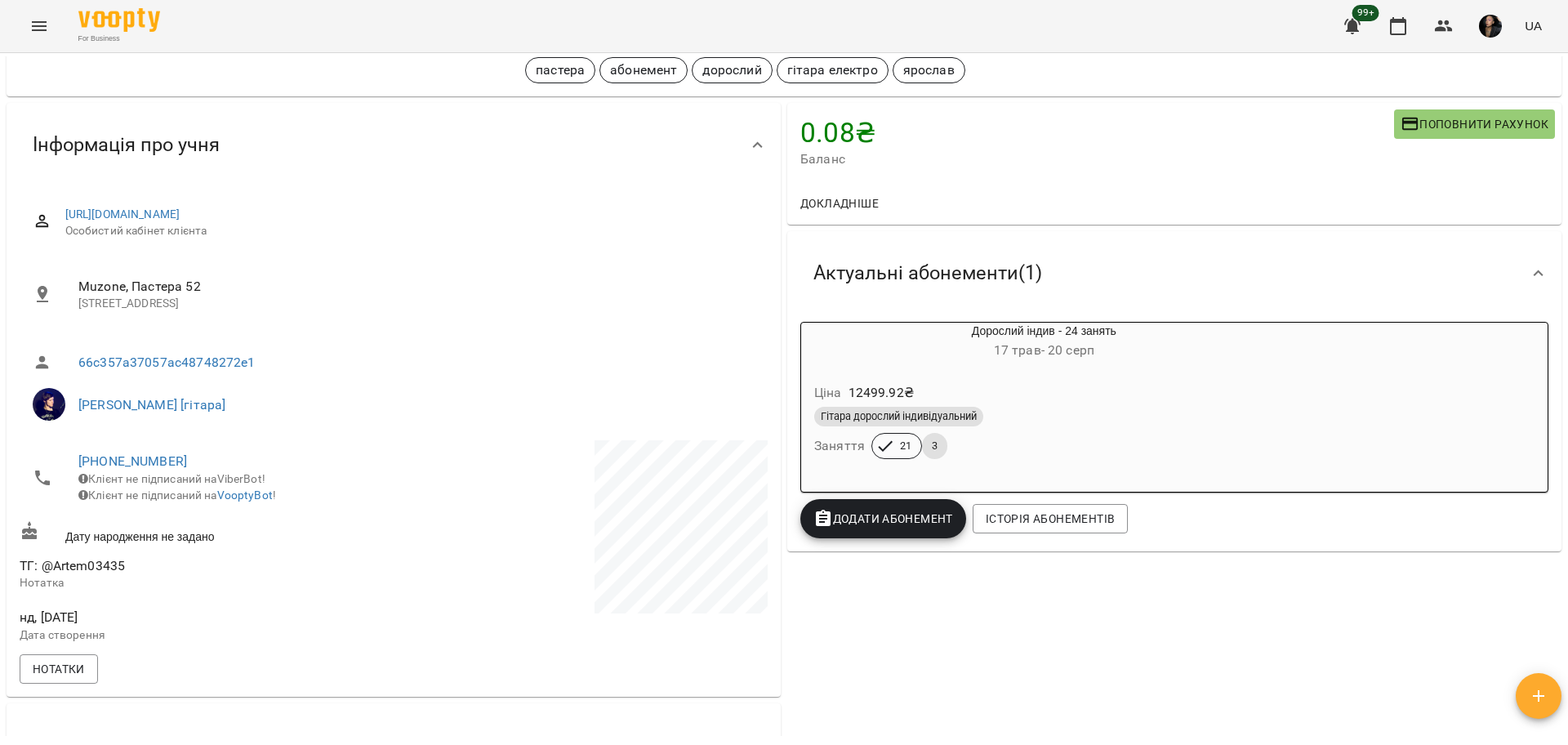
click at [1100, 418] on div "Гітара дорослий індивідуальний" at bounding box center [1044, 416] width 460 height 20
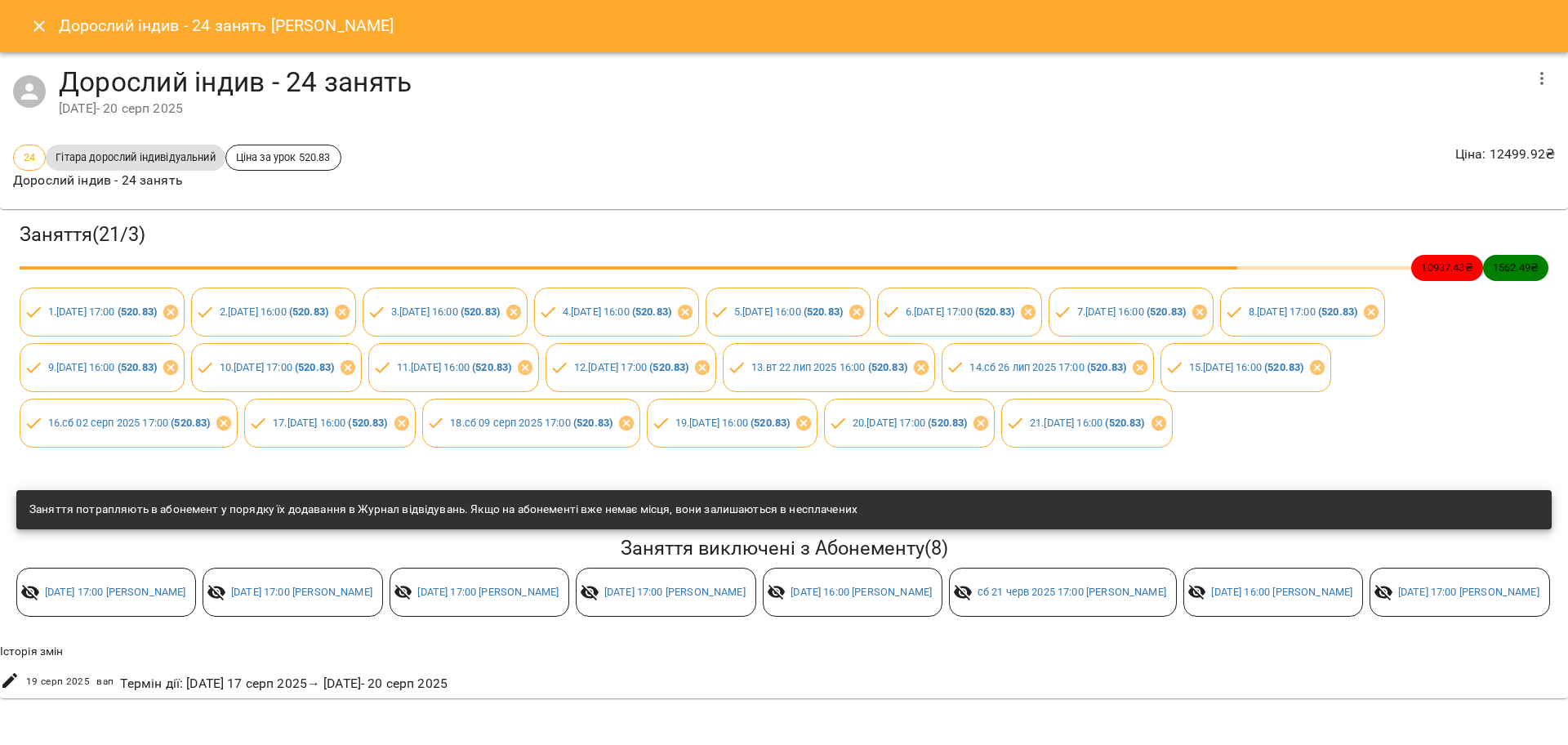
click at [738, 467] on div "Заняття ( 21 / 3 ) 10937.43 ₴ 1562.49 ₴ 1 . сб 17 трав 2025 17:00 ( 520.83 ) 2 …" at bounding box center [783, 334] width 1580 height 263
click at [861, 525] on div "Заняття ( 21 / 3 ) 10937.43 ₴ 1562.49 ₴ 1 . сб 17 трав 2025 17:00 ( 520.83 ) 2 …" at bounding box center [783, 451] width 1580 height 499
click at [36, 14] on button "Close" at bounding box center [39, 26] width 39 height 39
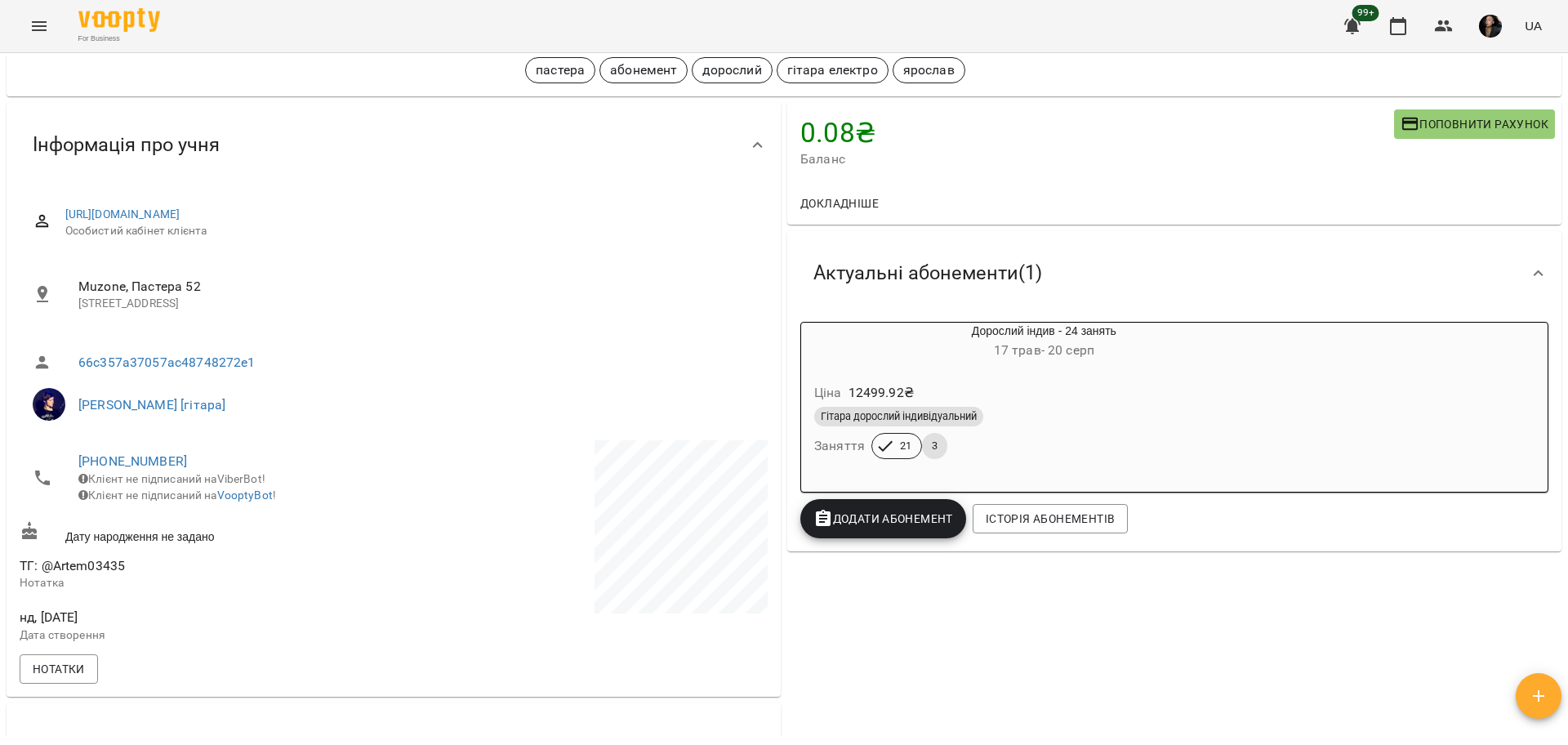
click at [38, 27] on icon "Menu" at bounding box center [39, 26] width 20 height 20
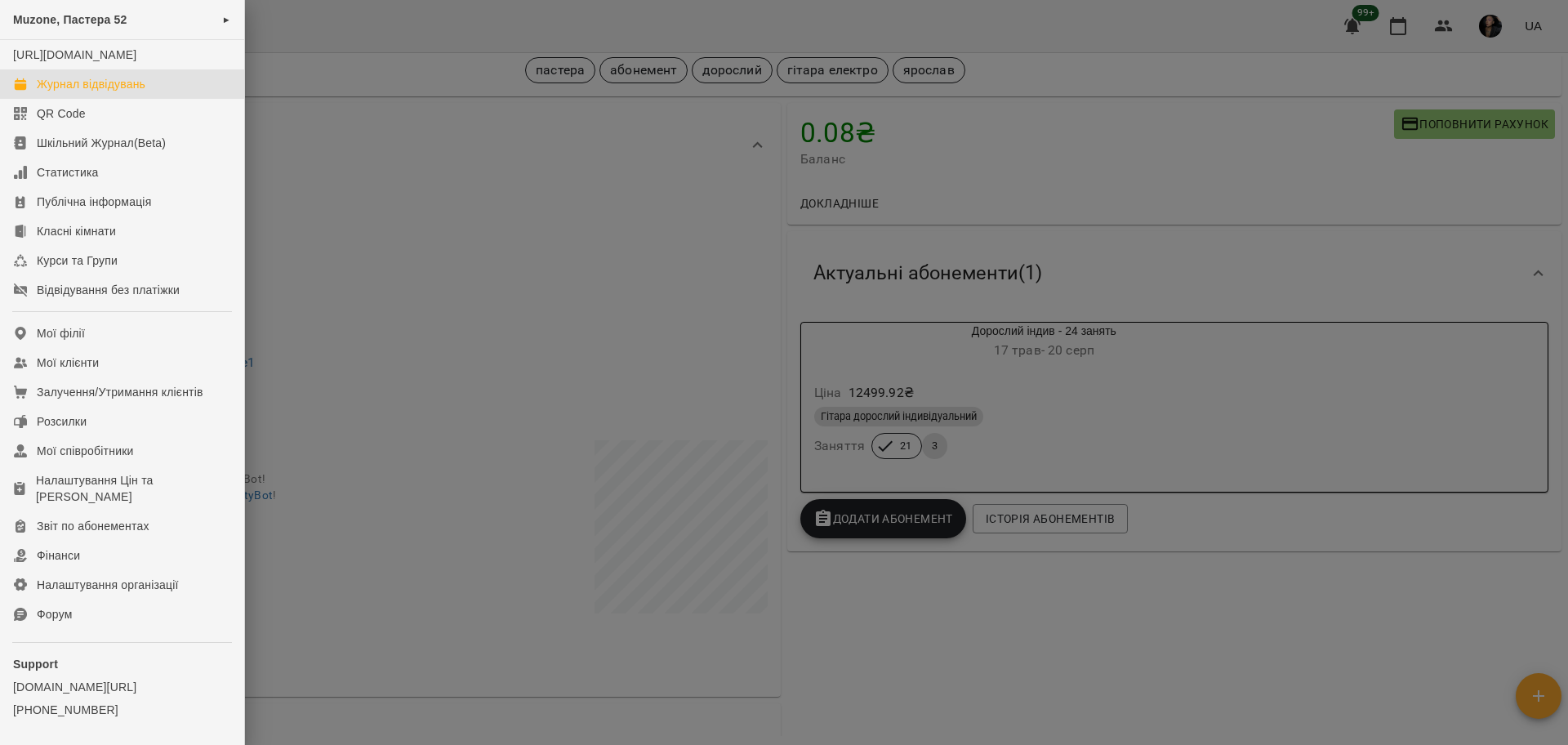
click at [130, 92] on div "Журнал відвідувань" at bounding box center [91, 84] width 108 height 16
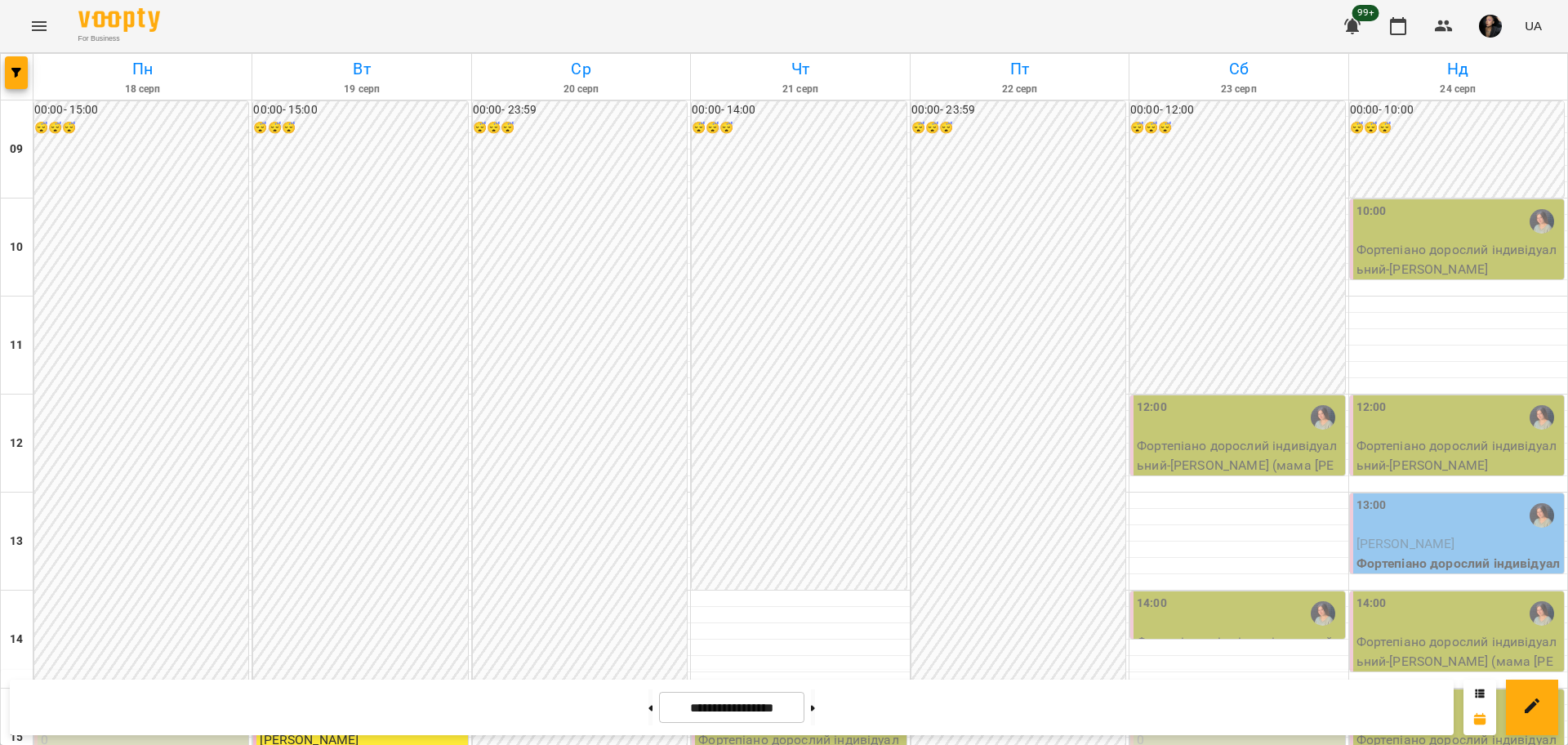
scroll to position [204, 0]
click at [37, 26] on icon "Menu" at bounding box center [39, 26] width 14 height 10
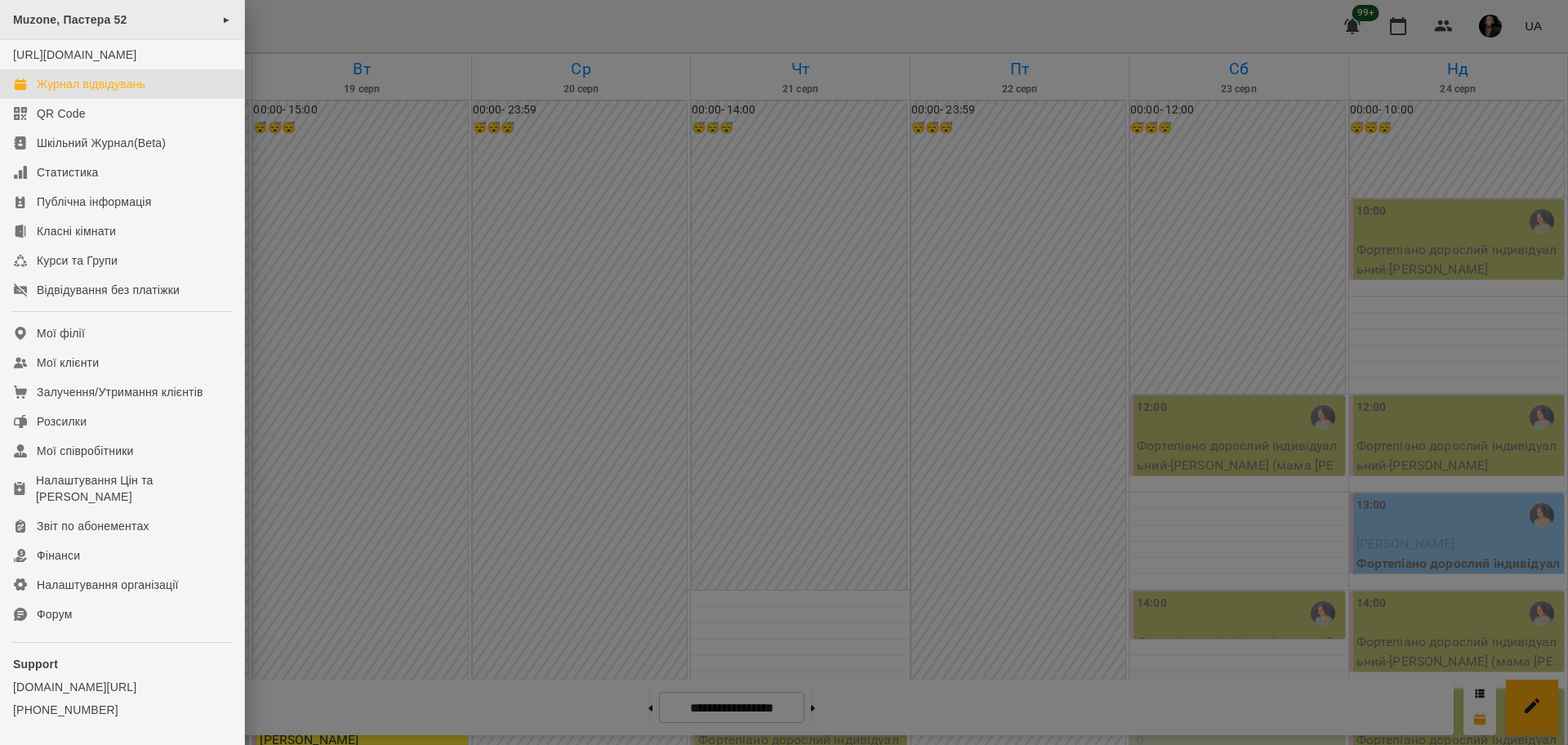
click at [106, 34] on div "Muzone, Пастера 52 ►" at bounding box center [122, 20] width 244 height 40
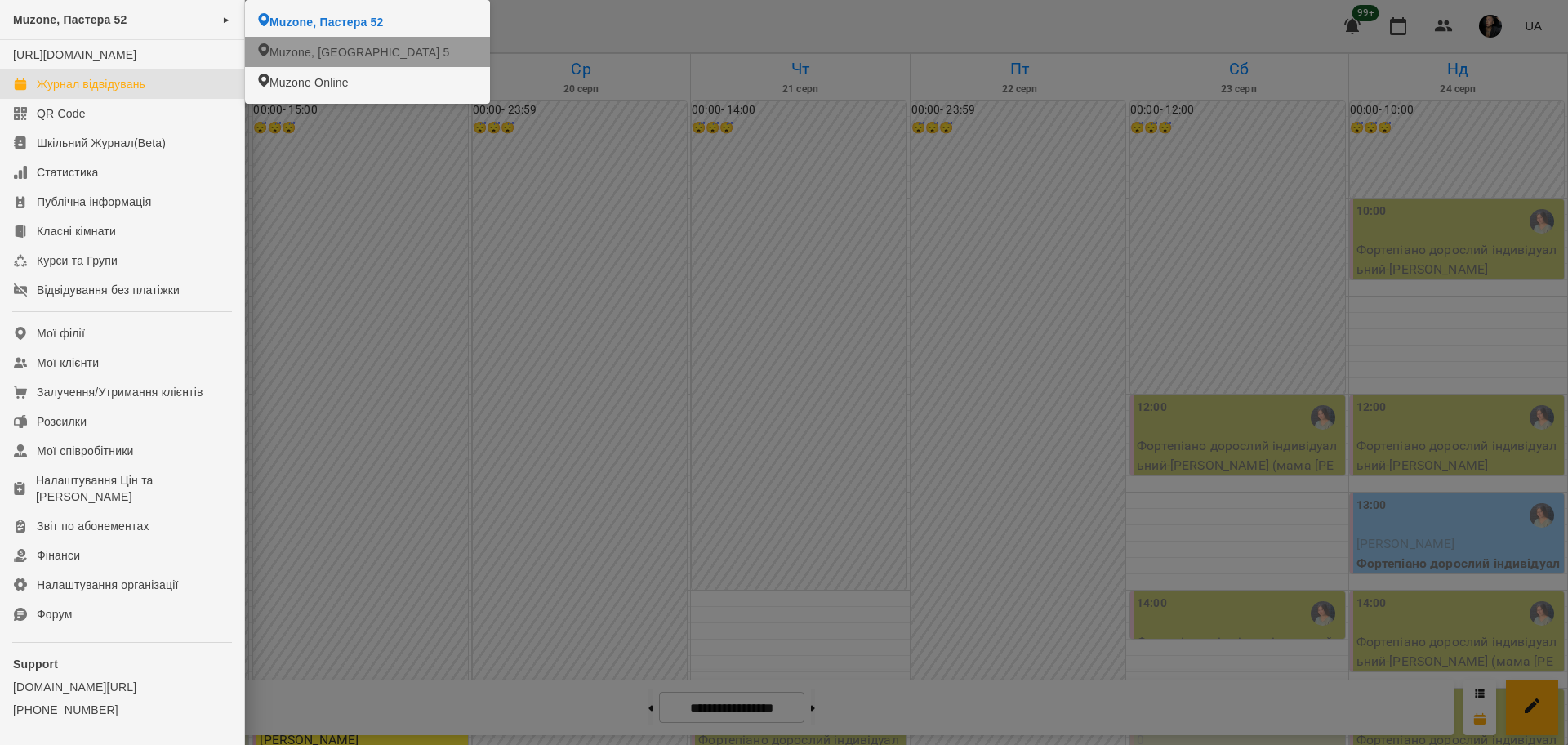
click at [269, 50] on icon at bounding box center [262, 50] width 10 height 13
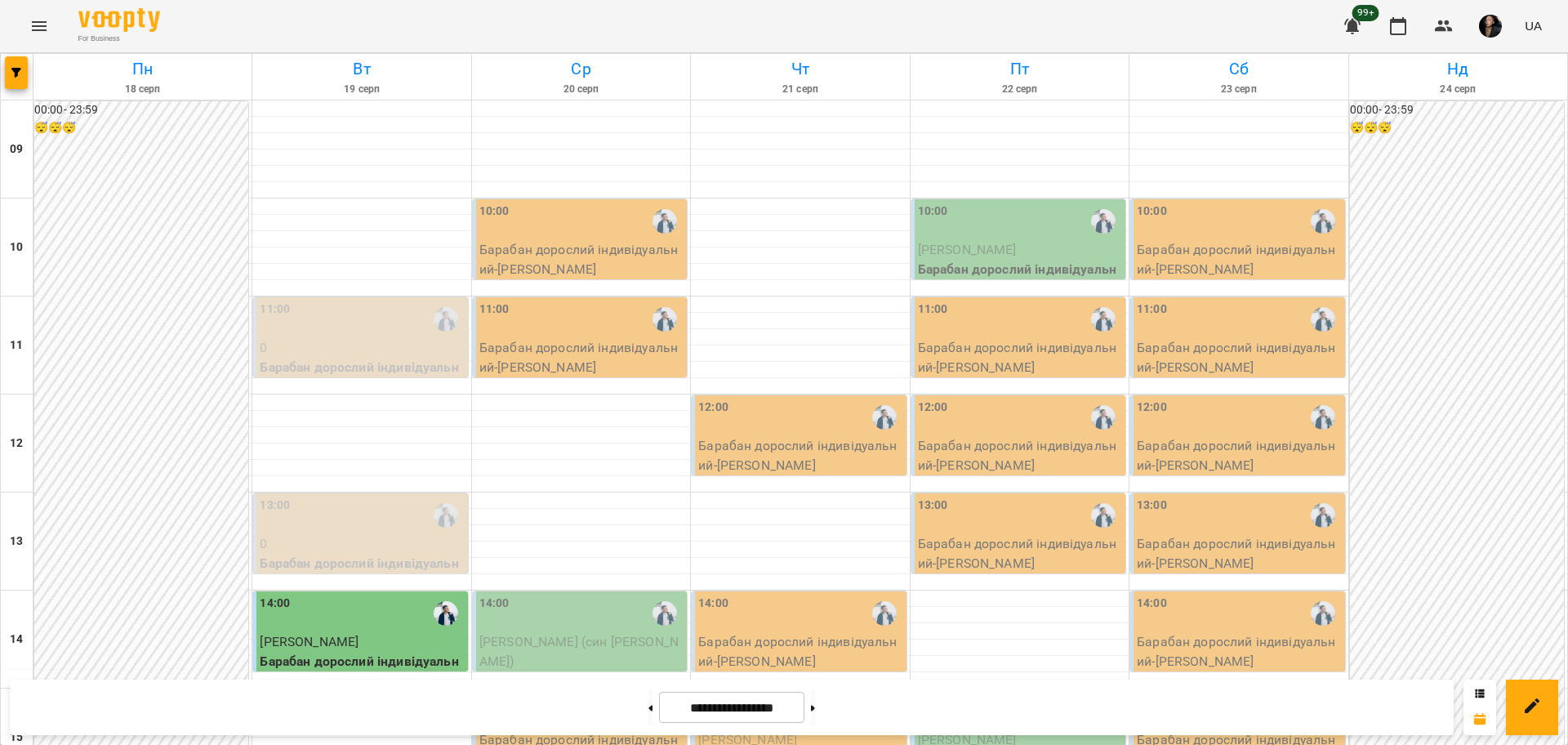
scroll to position [306, 0]
click at [602, 634] on span "[PERSON_NAME] (син [PERSON_NAME])" at bounding box center [579, 651] width 200 height 35
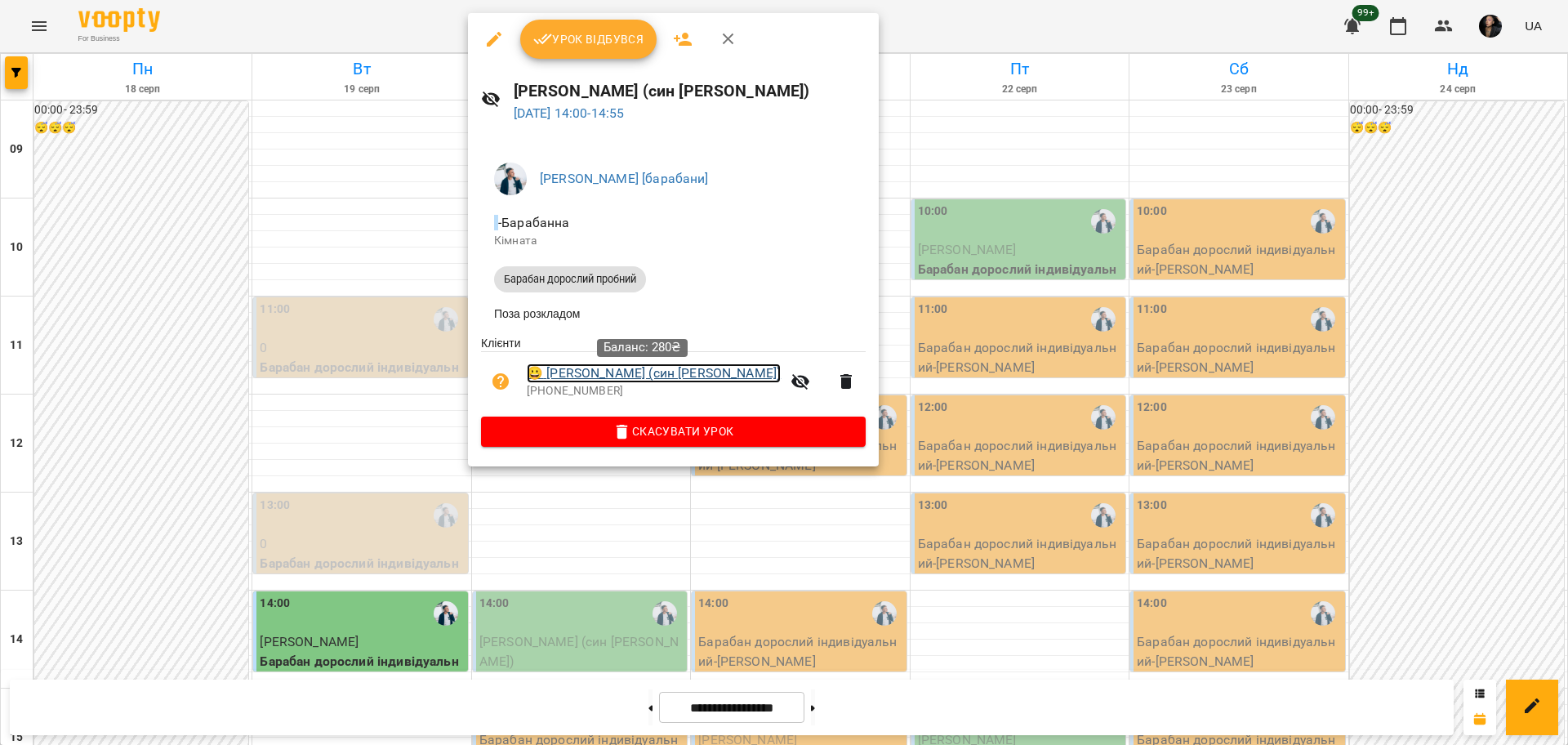
click at [621, 379] on link "😀 Копецька Валентина (син Матвій)" at bounding box center [653, 372] width 254 height 20
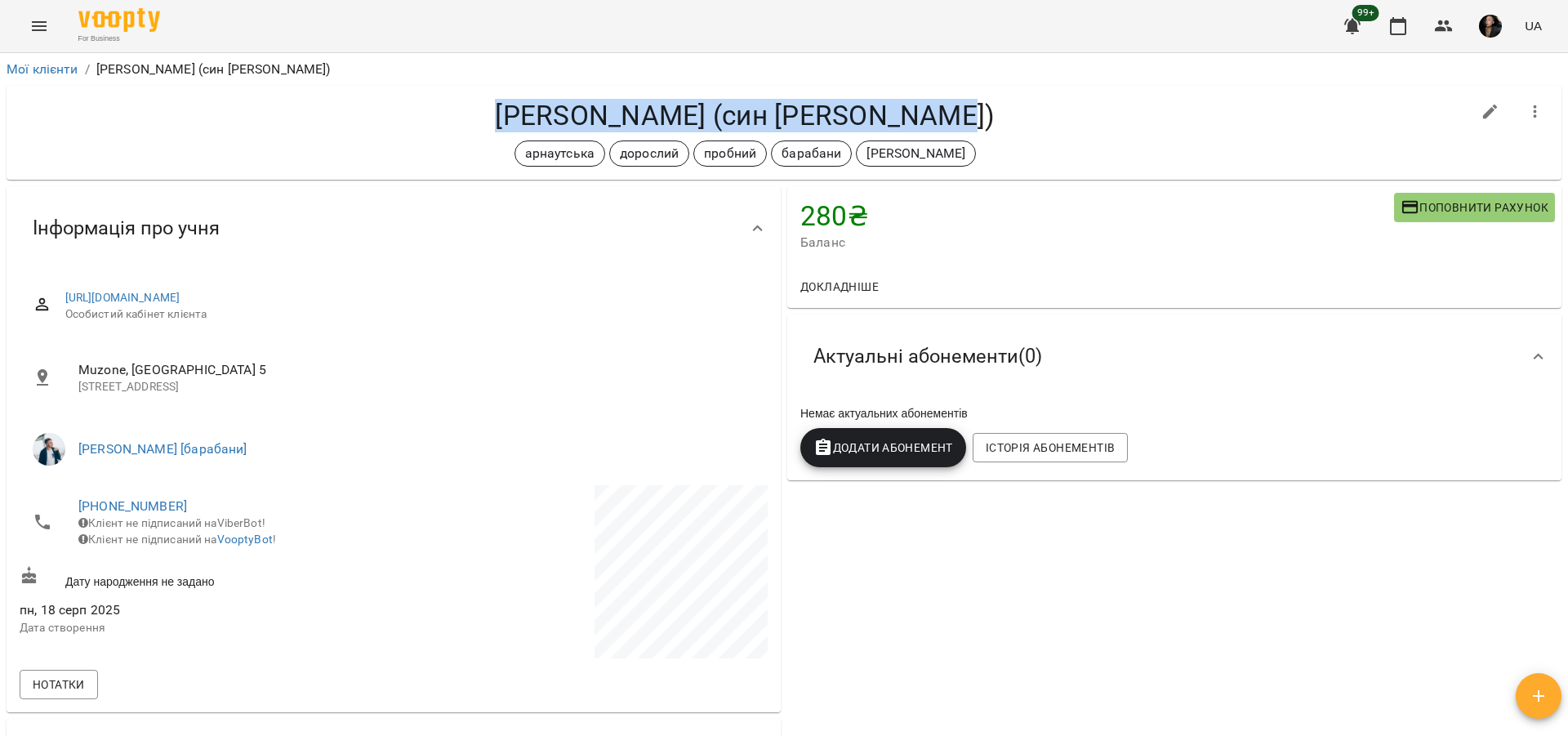
drag, startPoint x: 513, startPoint y: 108, endPoint x: 1048, endPoint y: 105, distance: 535.0
click at [1048, 105] on h4 "[PERSON_NAME] (син [PERSON_NAME])" at bounding box center [745, 115] width 1451 height 33
copy h4 "[PERSON_NAME] (син [PERSON_NAME])"
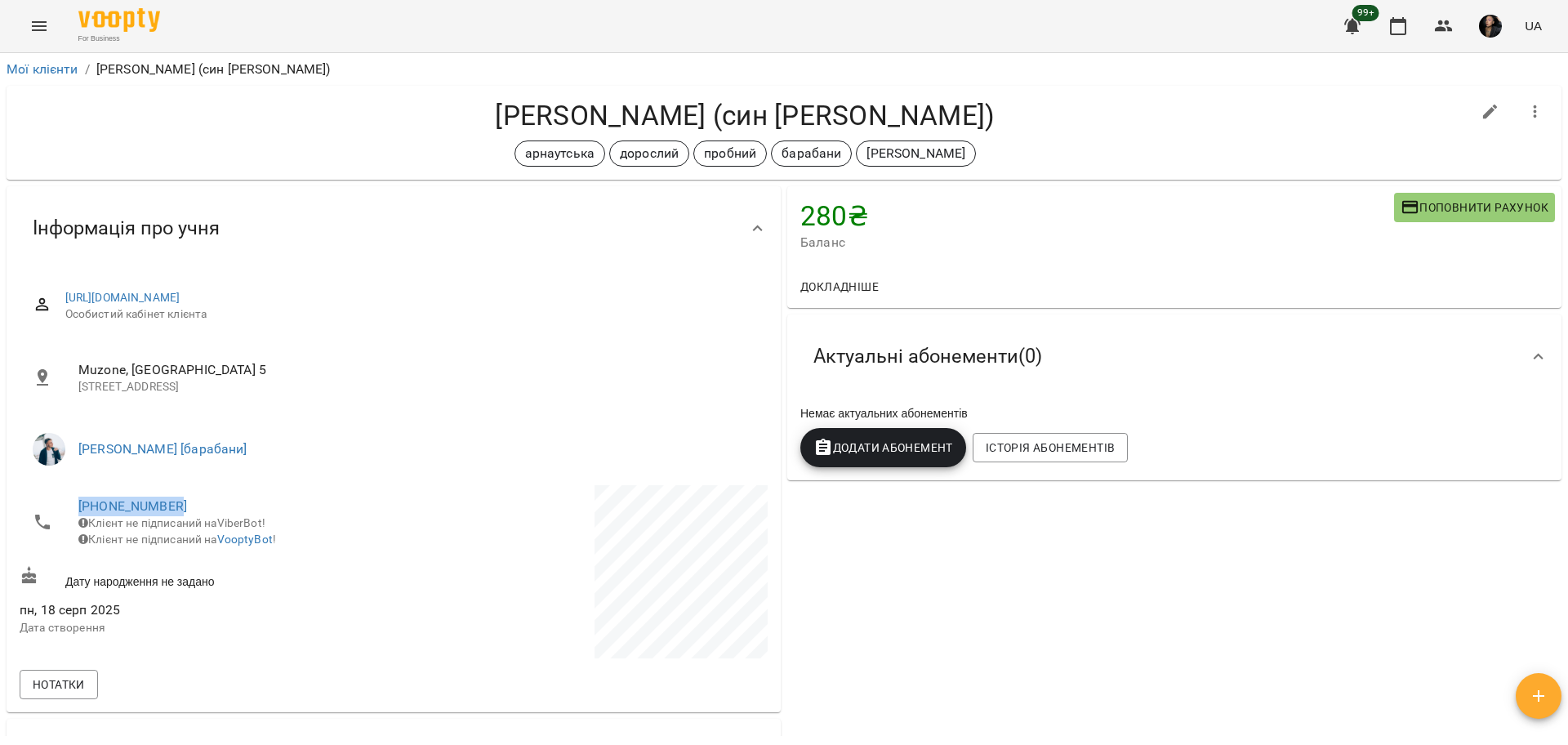
drag, startPoint x: 57, startPoint y: 507, endPoint x: 194, endPoint y: 497, distance: 137.4
click at [194, 497] on li "+380972223082 Клієнт не підписаний на ViberBot! Клієнт не підписаний на VooptyB…" at bounding box center [205, 522] width 371 height 74
copy link "+380972223082"
click at [1447, 14] on button "button" at bounding box center [1443, 26] width 39 height 39
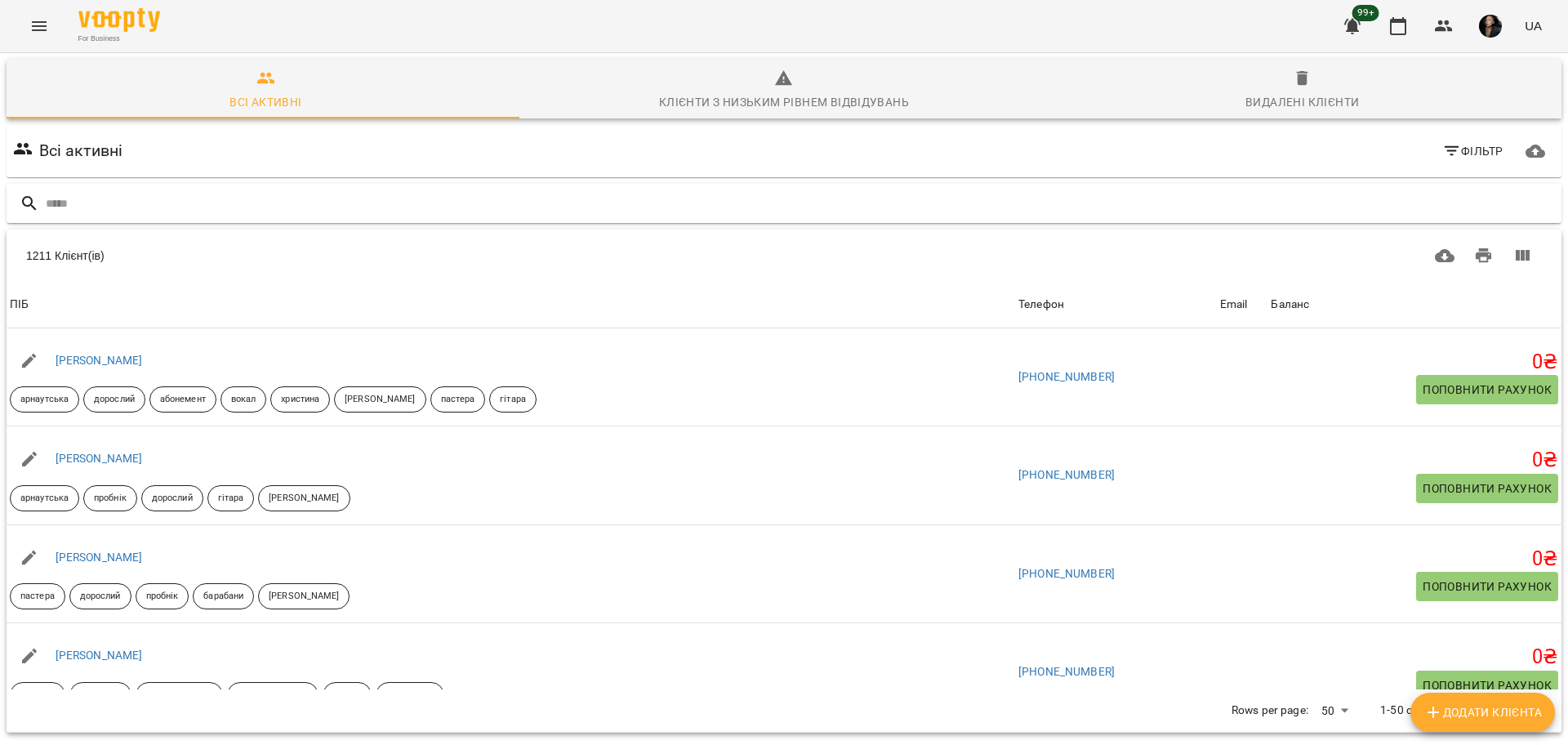
click at [530, 203] on input "text" at bounding box center [800, 203] width 1509 height 27
type input "*********"
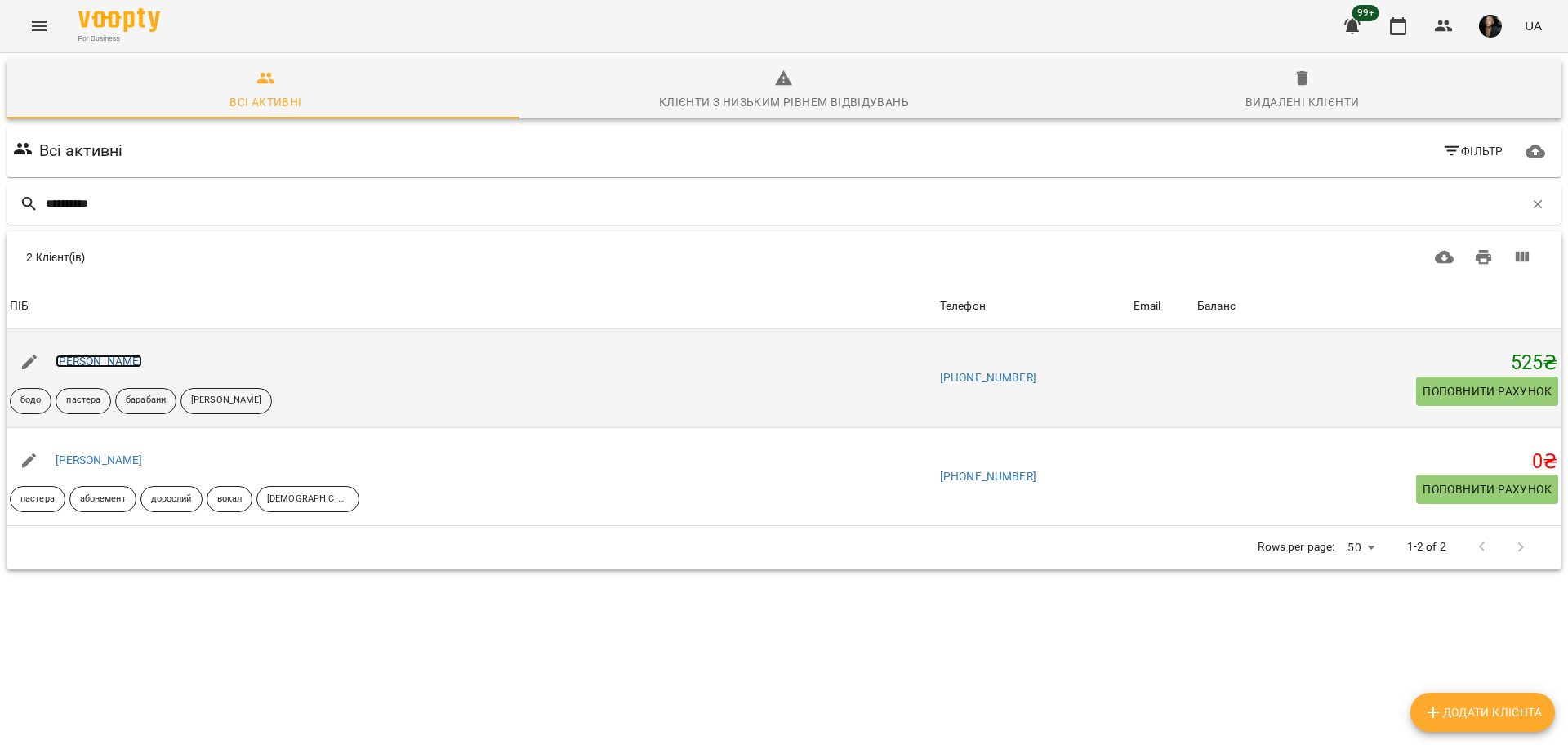
click at [130, 361] on link "[PERSON_NAME]" at bounding box center [99, 361] width 87 height 13
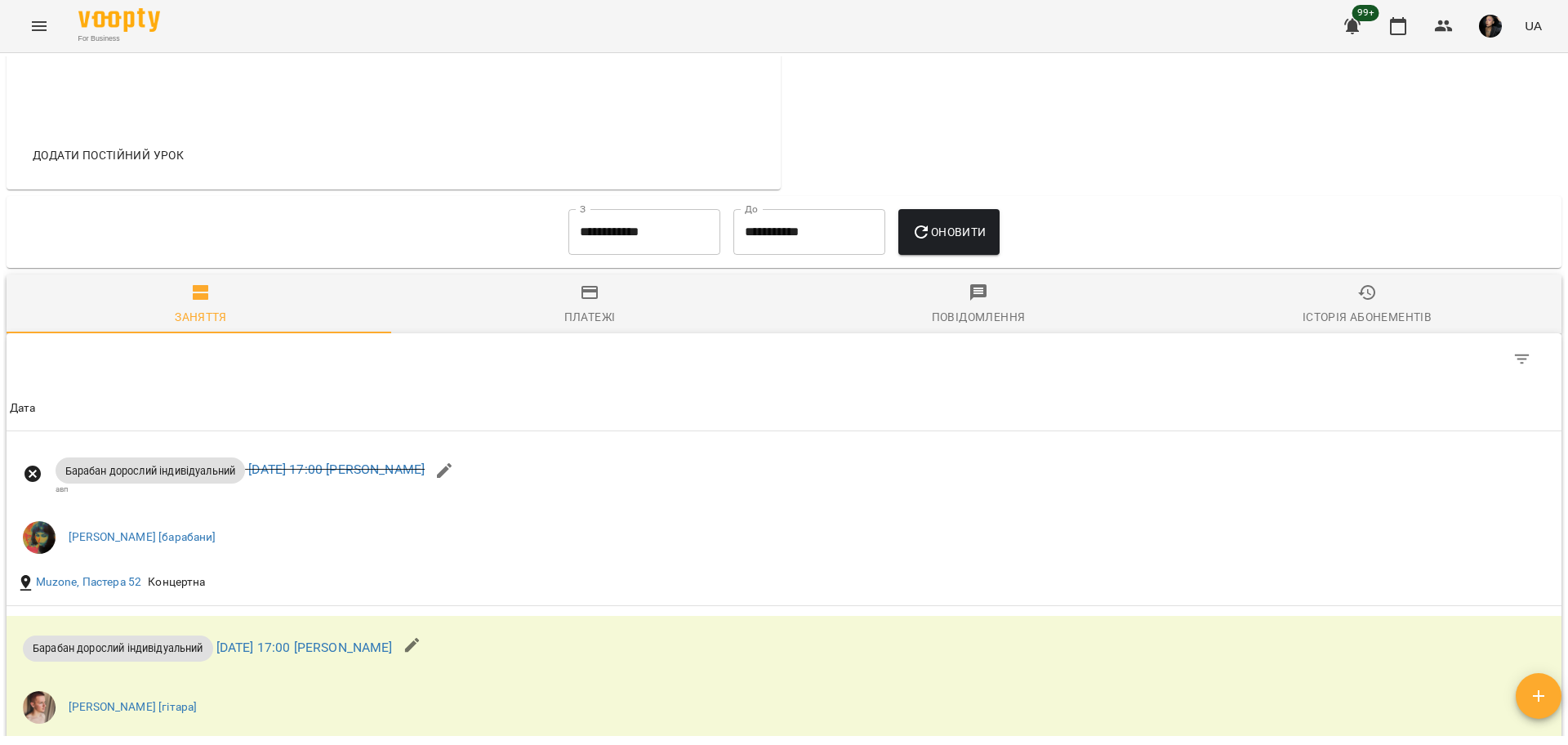
scroll to position [715, 0]
click at [624, 239] on input "**********" at bounding box center [644, 233] width 152 height 46
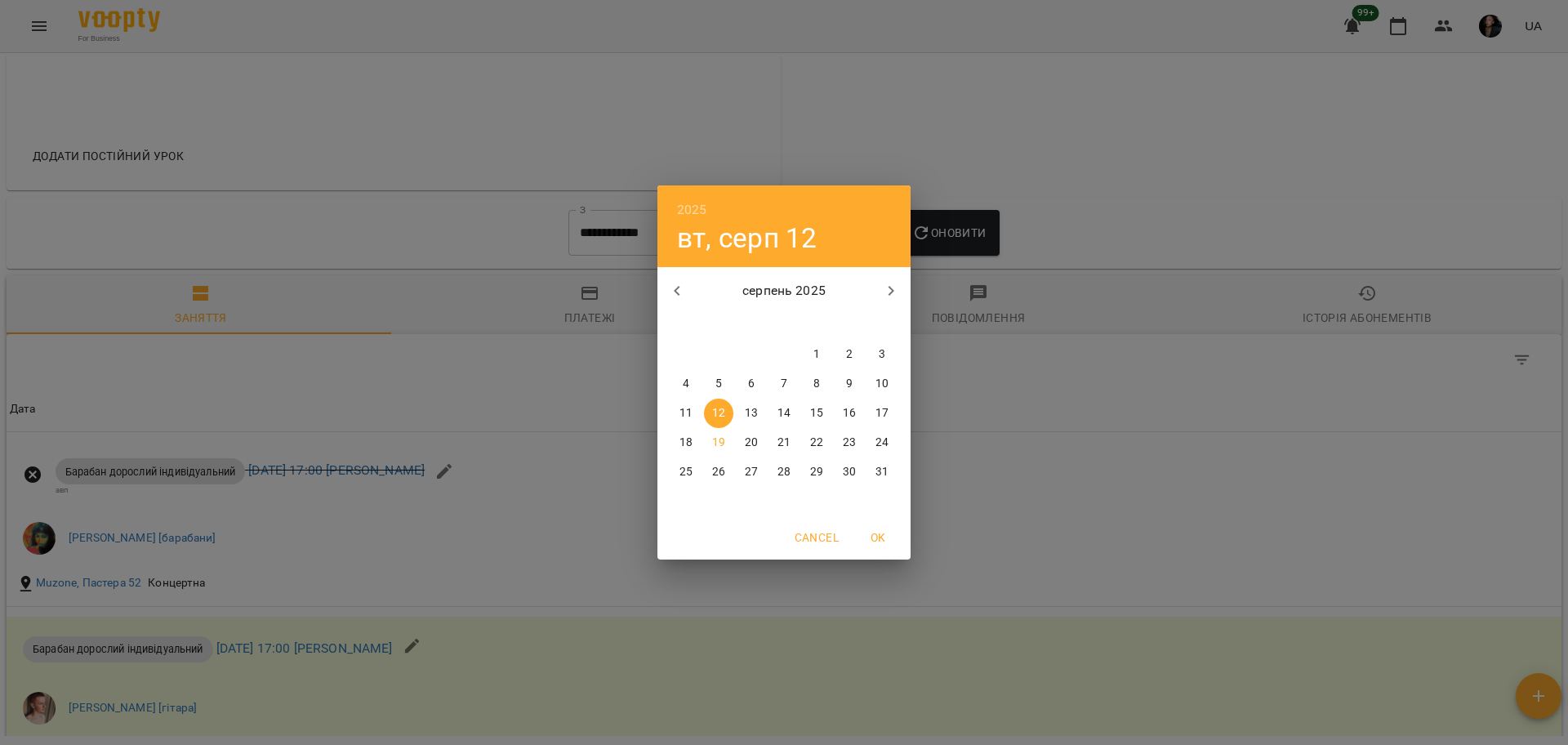
click at [1195, 463] on div "2025 вт, серп 12 серпень 2025 пн вт ср чт пт сб нд 28 29 30 31 1 2 3 4 5 6 7 8 …" at bounding box center [784, 372] width 1568 height 745
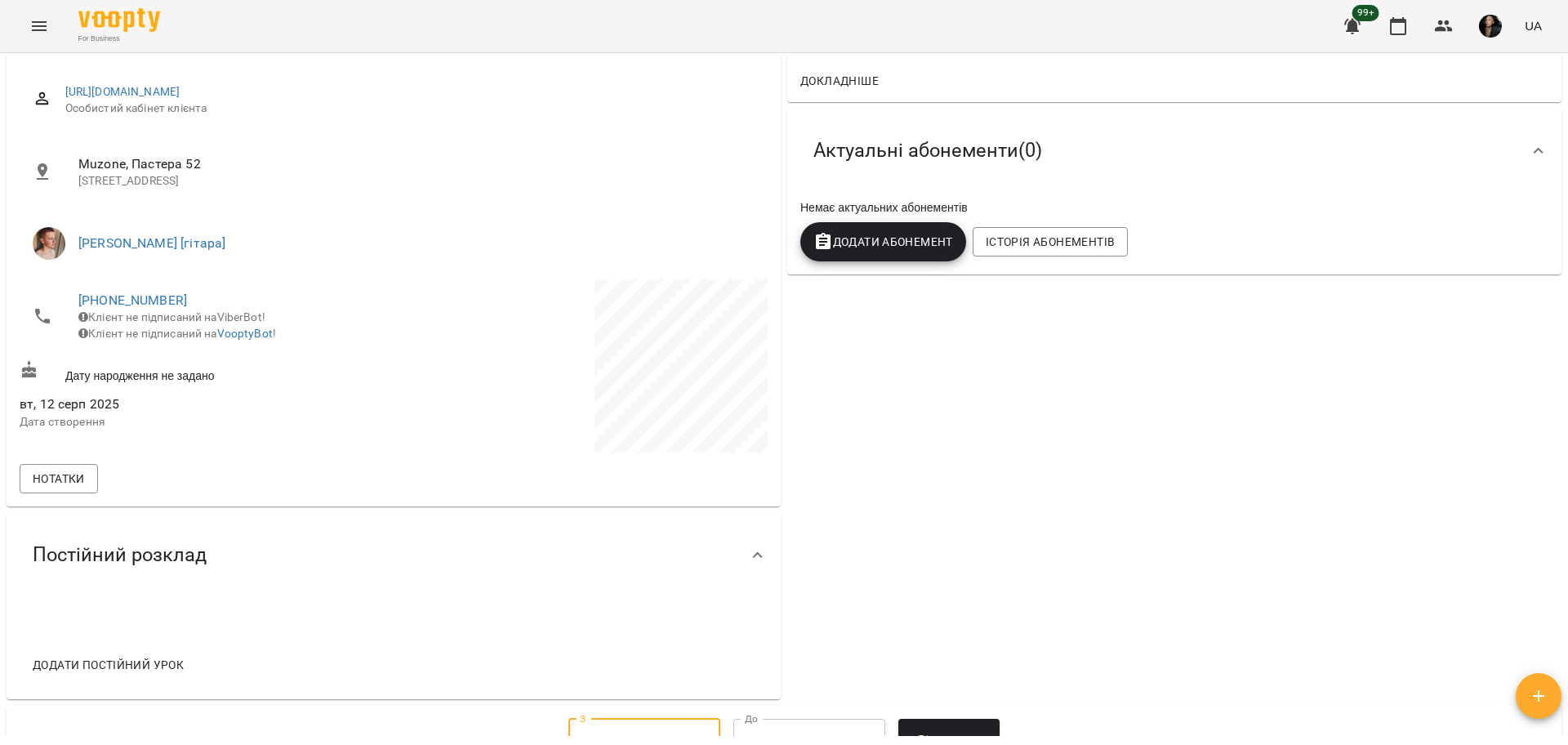
scroll to position [204, 0]
drag, startPoint x: 69, startPoint y: 303, endPoint x: 229, endPoint y: 294, distance: 160.3
click at [229, 294] on li "+380975601207 Клієнт не підписаний на ViberBot! Клієнт не підписаний на VooptyB…" at bounding box center [205, 318] width 371 height 74
click at [884, 444] on div "525 ₴ Баланс Поповнити рахунок Докладніше 525 ₴ Разові Відвідування 525 ₴ Без п…" at bounding box center [1174, 341] width 780 height 725
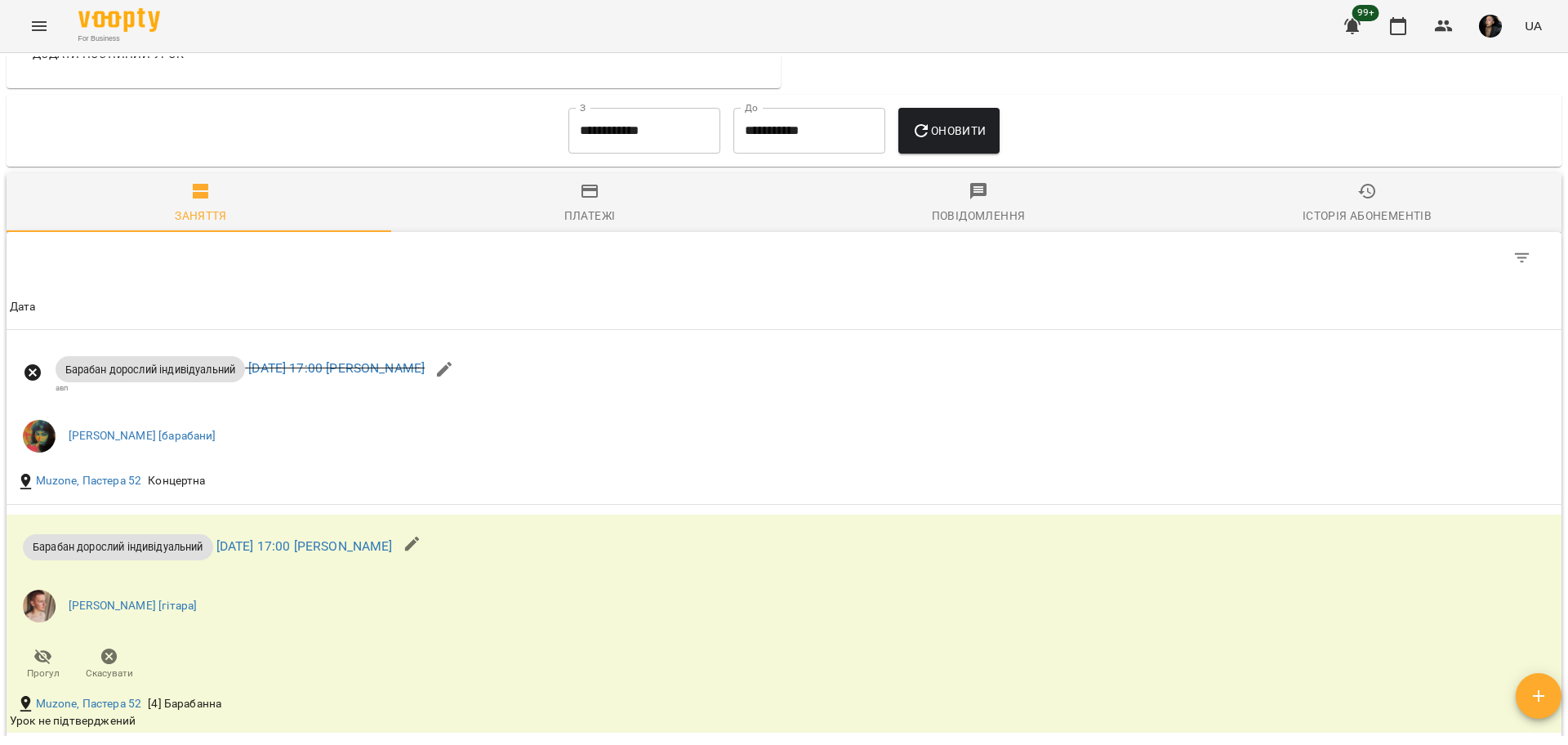
click at [1307, 200] on span "Історія абонементів" at bounding box center [1367, 203] width 369 height 44
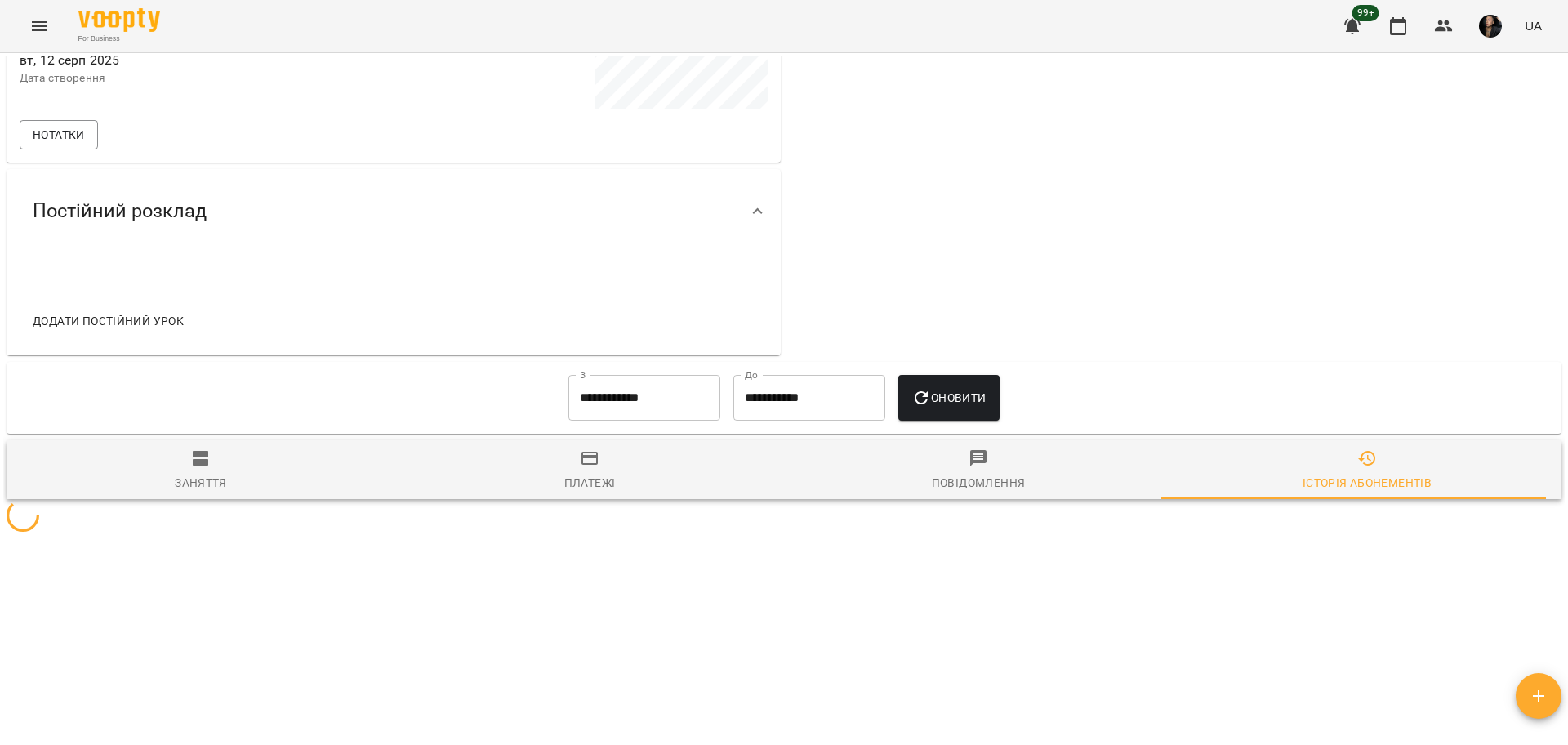
scroll to position [659, 0]
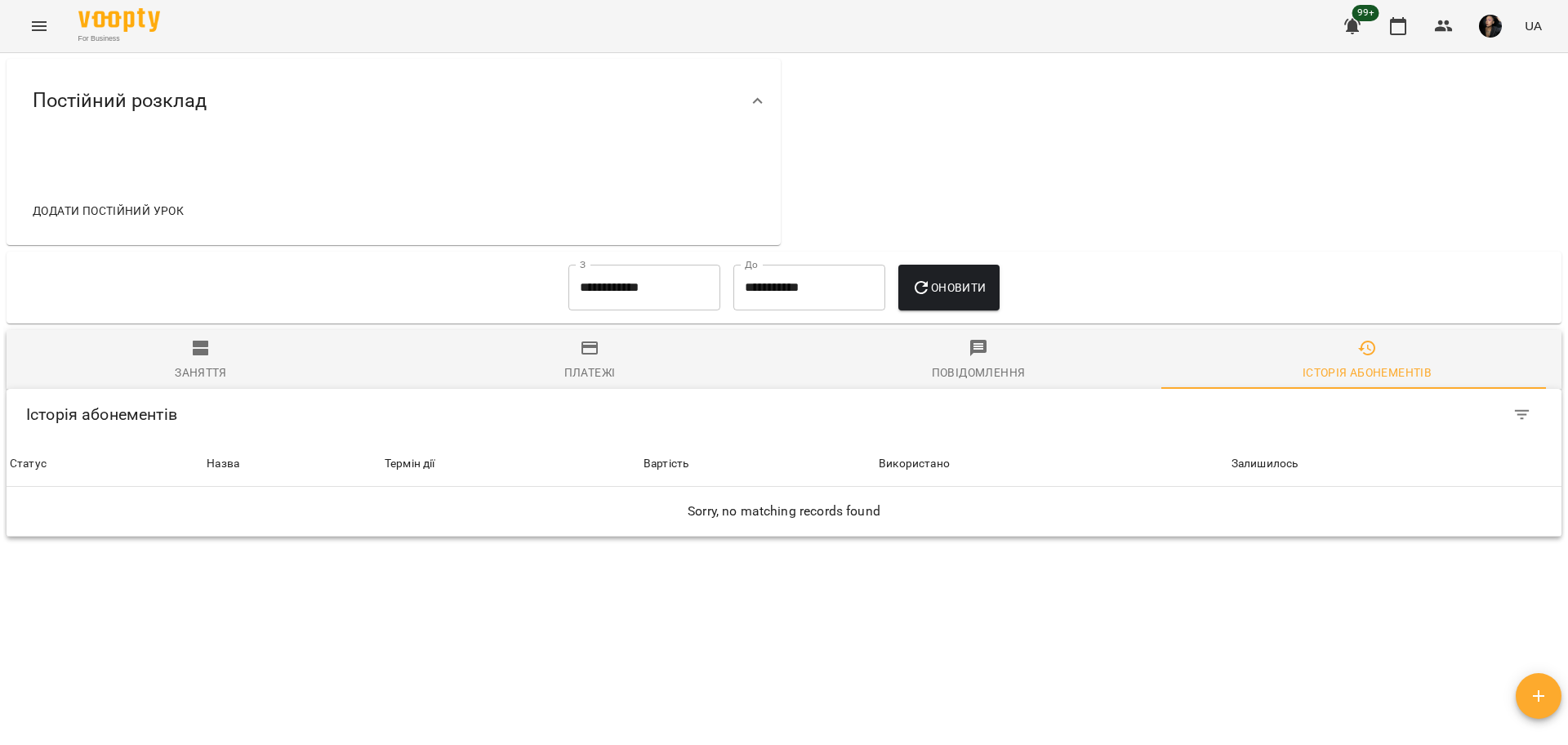
click at [579, 318] on div "**********" at bounding box center [784, 288] width 1555 height 72
click at [578, 287] on input "**********" at bounding box center [644, 287] width 152 height 46
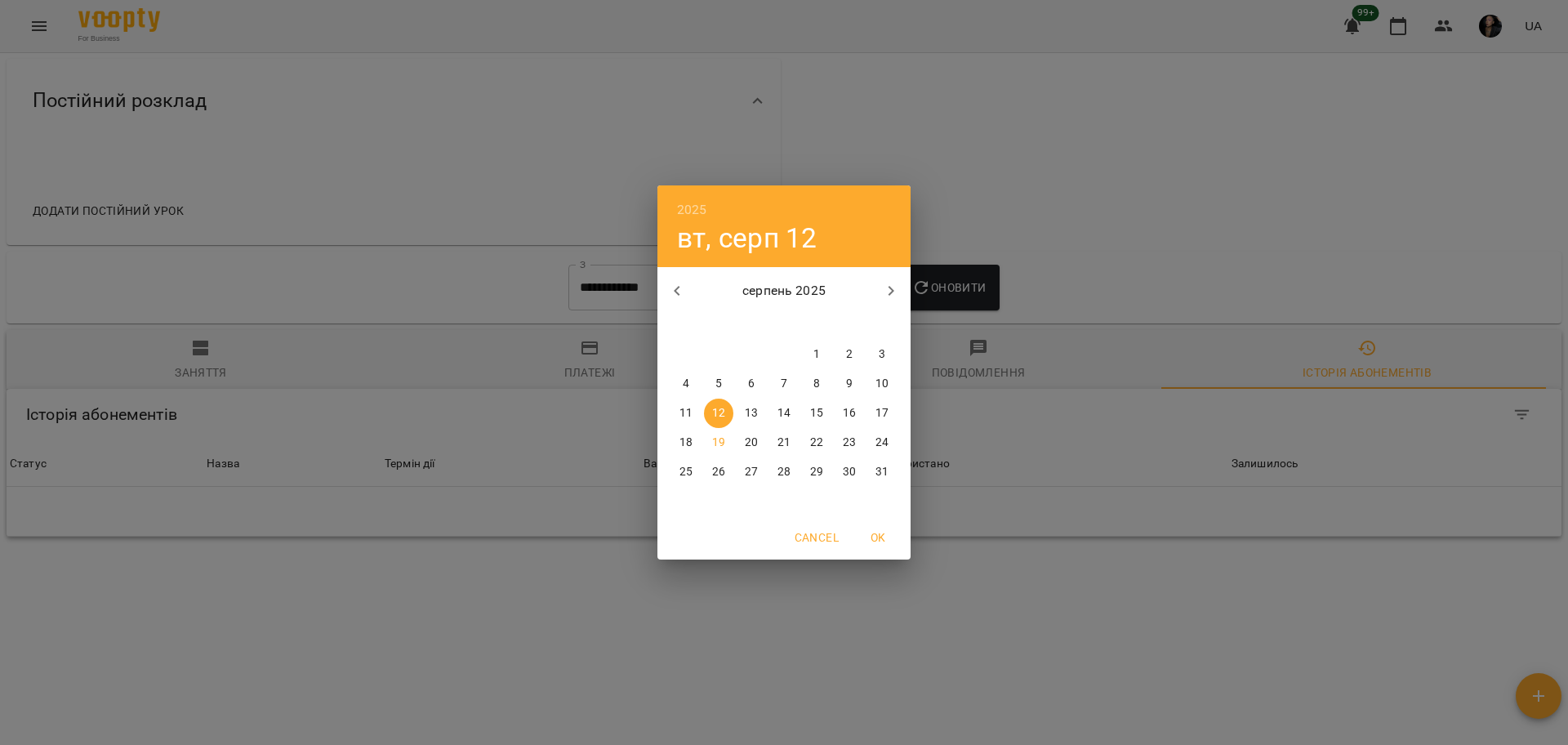
click at [679, 284] on icon "button" at bounding box center [677, 291] width 20 height 20
click at [856, 377] on span "7" at bounding box center [849, 383] width 29 height 16
type input "**********"
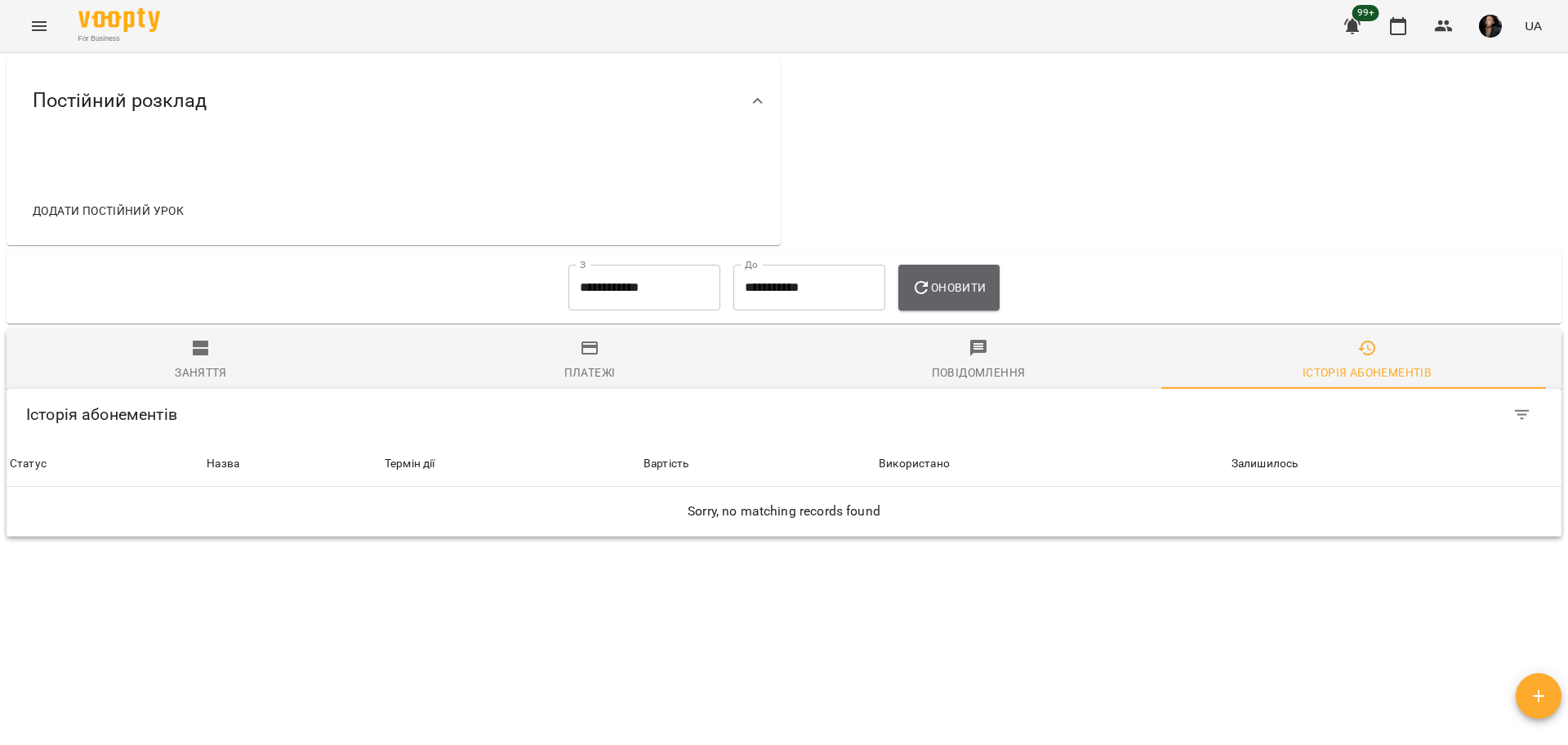
click at [936, 304] on button "Оновити" at bounding box center [948, 287] width 101 height 46
click at [602, 352] on span "Платежі" at bounding box center [589, 360] width 369 height 44
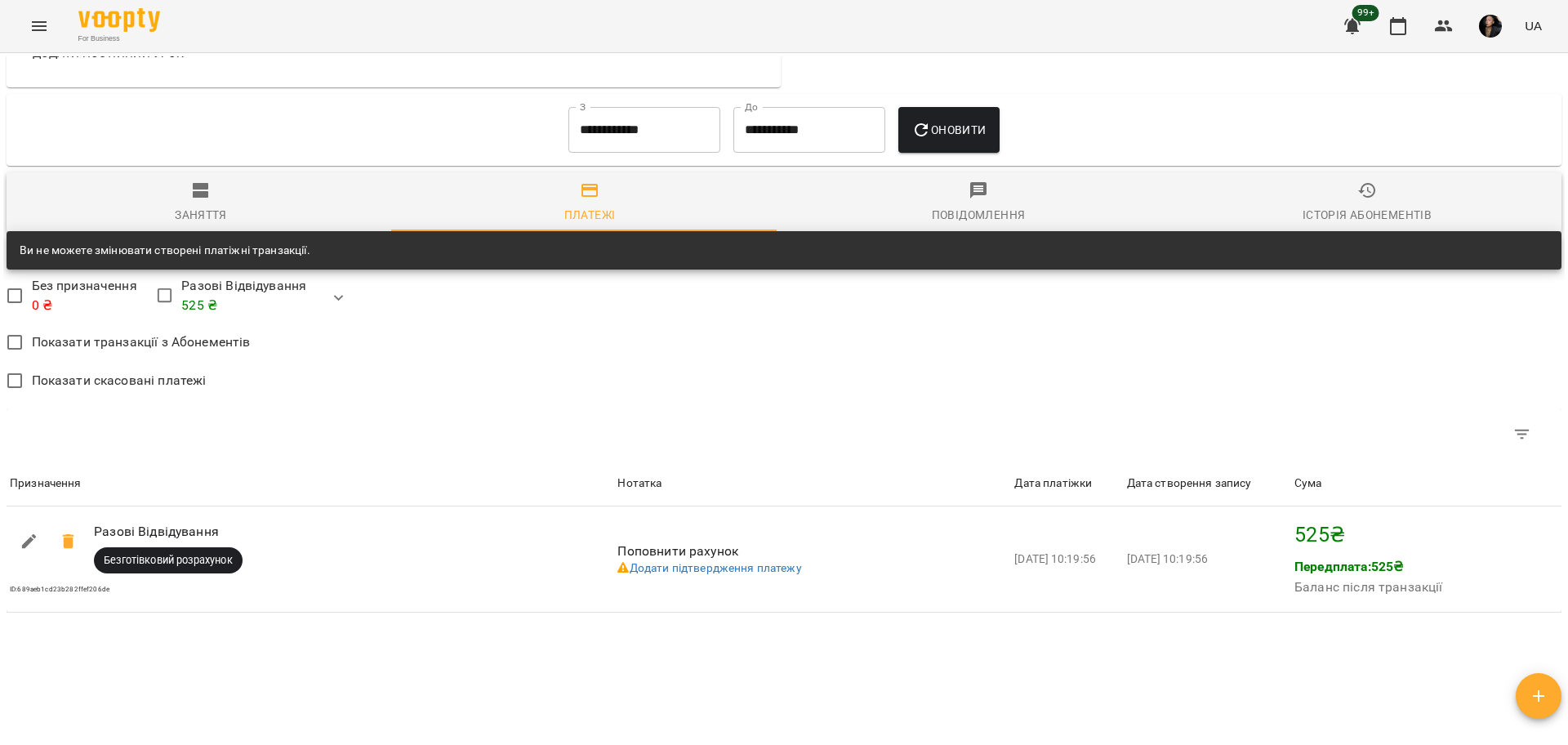
scroll to position [864, 0]
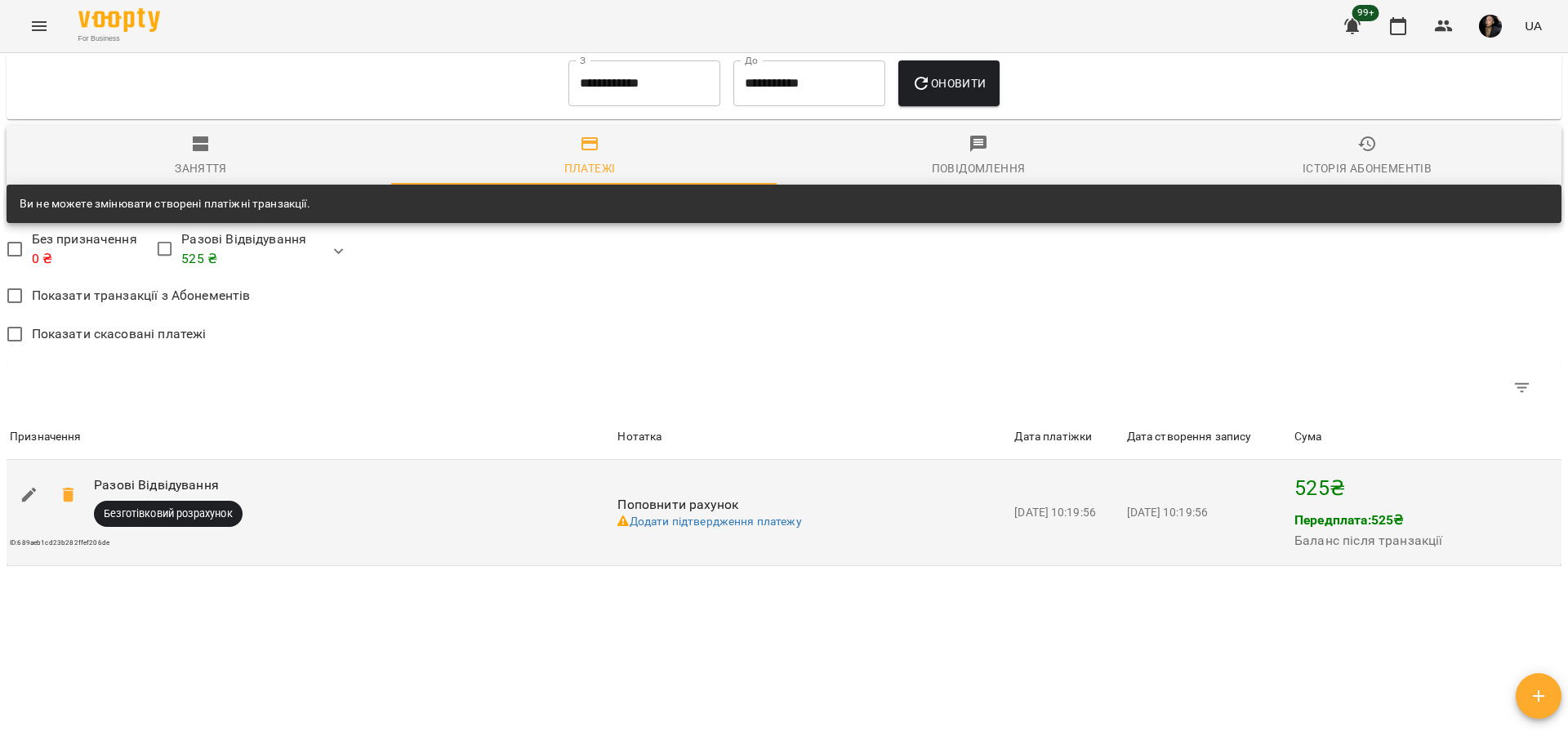
click at [1011, 487] on td "2025-08-12 10:19:56" at bounding box center [1067, 512] width 112 height 105
click at [685, 508] on span "Поповнити рахунок" at bounding box center [678, 504] width 121 height 15
click at [1307, 478] on p "525 ₴" at bounding box center [1425, 487] width 263 height 31
click at [1321, 513] on p "Передплата: 525 ₴" at bounding box center [1368, 520] width 148 height 20
click at [1099, 516] on td "2025-08-12 10:19:56" at bounding box center [1067, 512] width 112 height 105
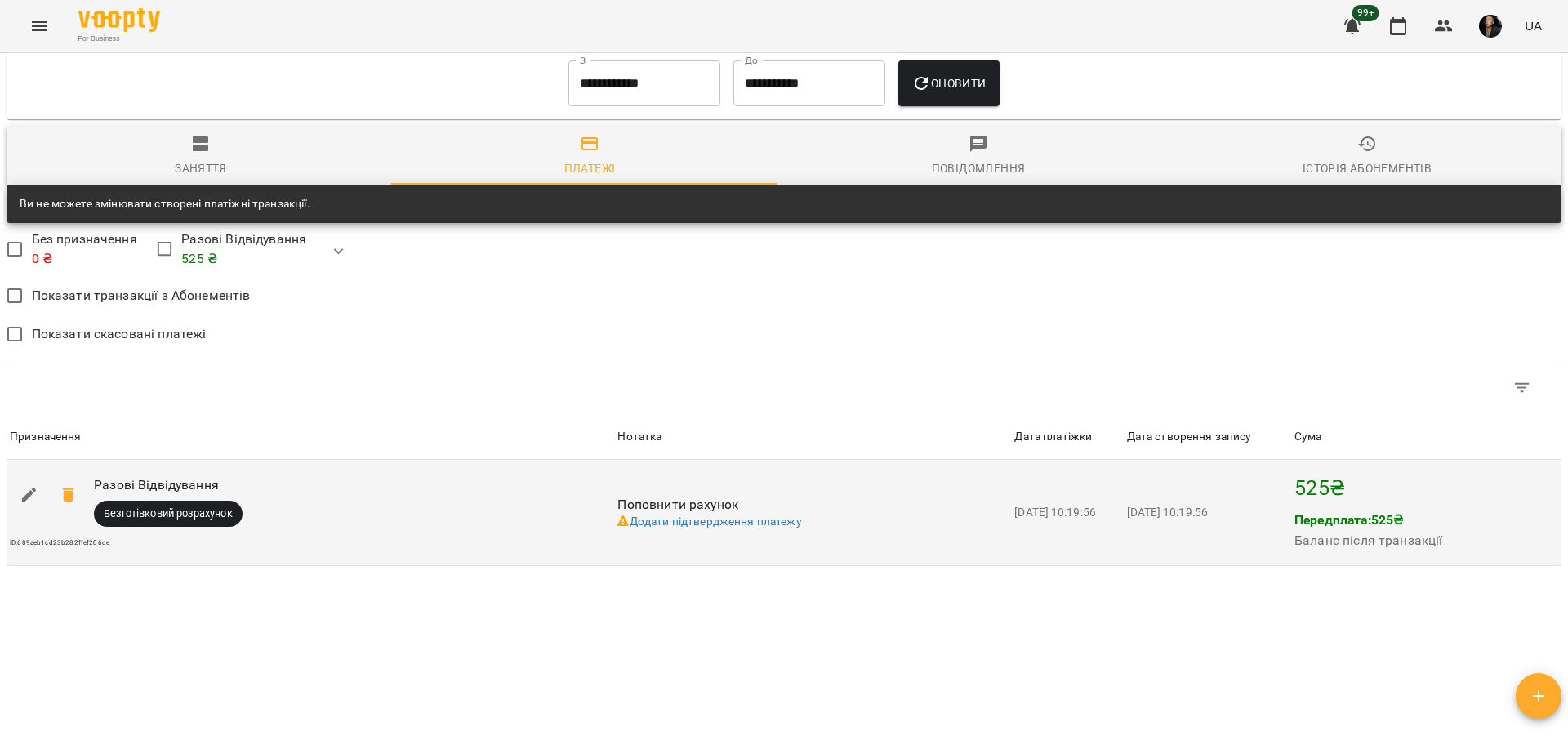
click at [1011, 499] on td "2025-08-12 10:19:56" at bounding box center [1067, 512] width 112 height 105
click at [1014, 515] on span "2025-08-12 10:19:56" at bounding box center [1054, 512] width 81 height 13
click at [656, 530] on td "Поповнити рахунок Додати підтвердження платежу" at bounding box center [813, 512] width 397 height 105
click at [682, 522] on link "Додати підтвердження платежу" at bounding box center [709, 521] width 183 height 13
click at [13, 498] on button "button" at bounding box center [29, 494] width 39 height 39
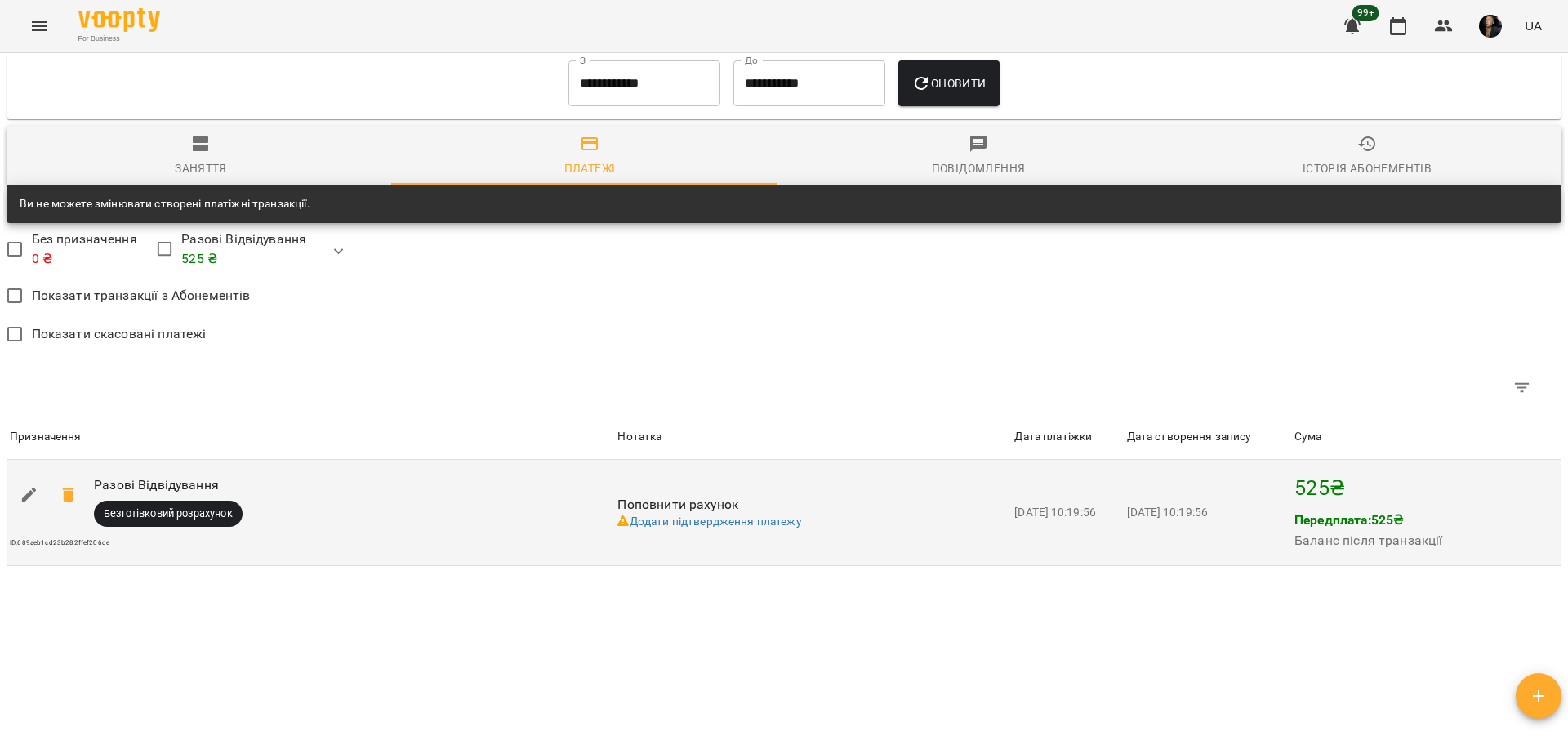
select select "****"
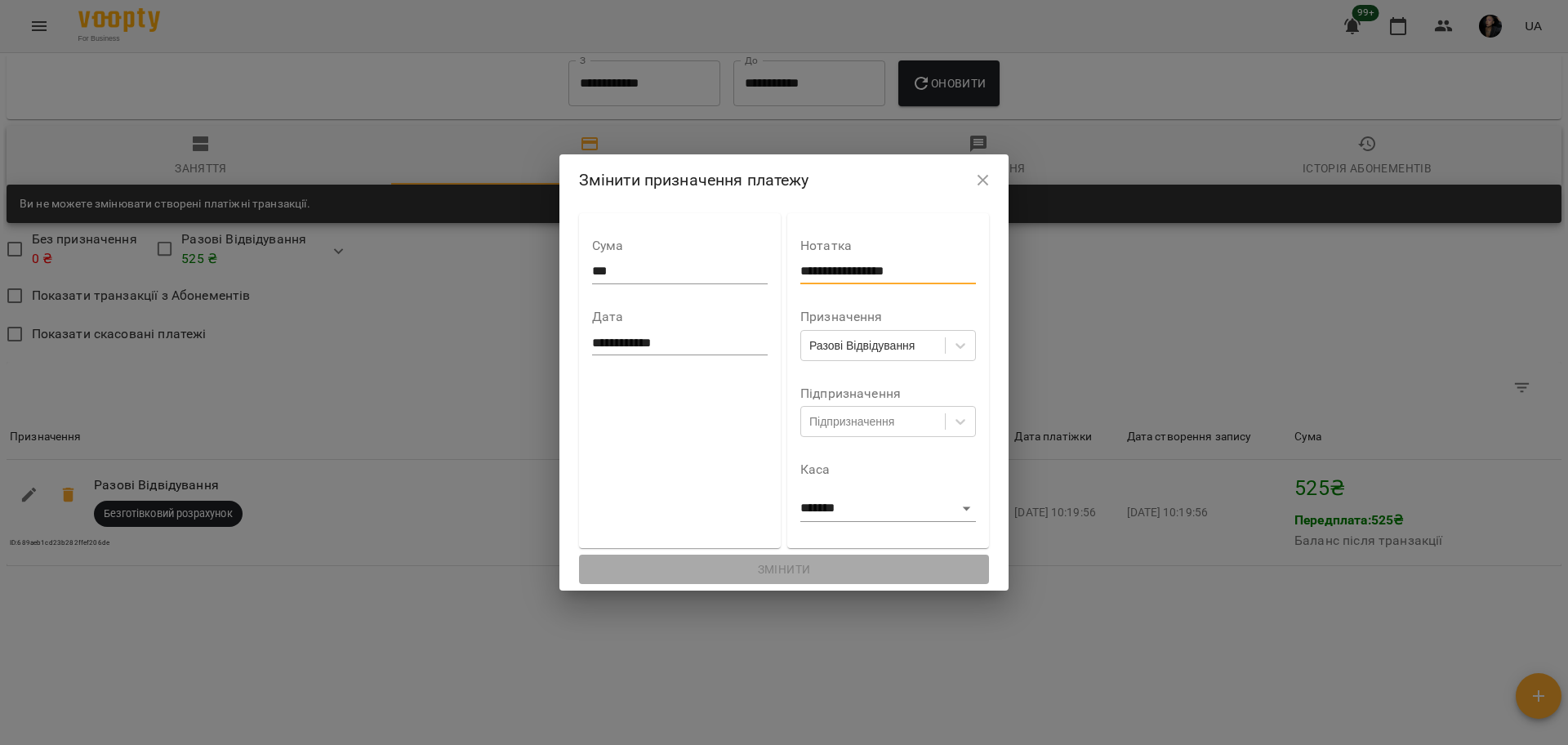
click at [955, 271] on input "**********" at bounding box center [888, 270] width 176 height 26
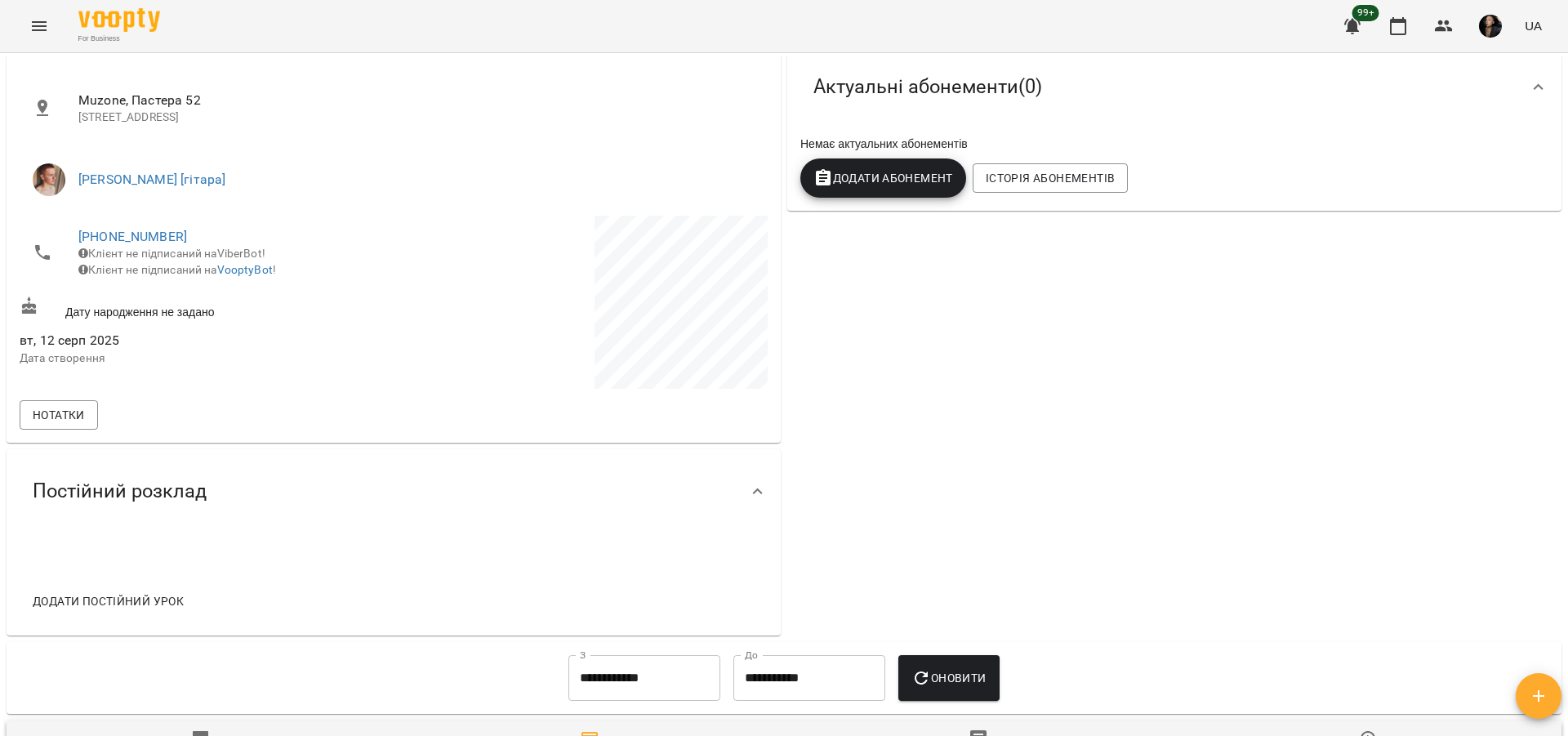
scroll to position [0, 0]
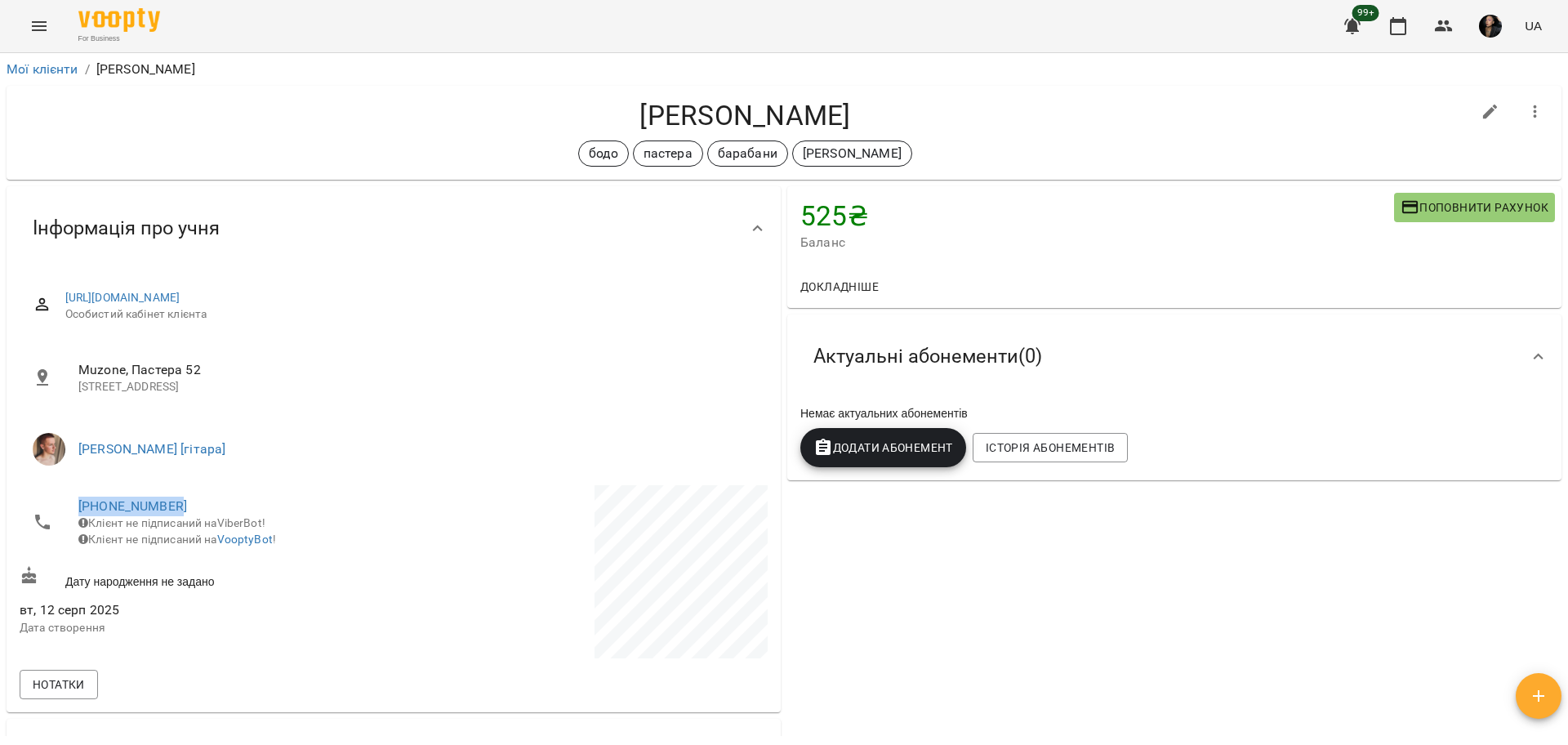
drag, startPoint x: 62, startPoint y: 506, endPoint x: 244, endPoint y: 513, distance: 182.1
click at [244, 513] on li "+380975601207 Клієнт не підписаний на ViberBot! Клієнт не підписаний на VooptyB…" at bounding box center [205, 522] width 371 height 74
copy link "+380975601207"
click at [1045, 586] on div "525 ₴ Баланс Поповнити рахунок Докладніше 525 ₴ Разові Відвідування 525 ₴ Без п…" at bounding box center [1174, 544] width 780 height 725
click at [33, 26] on icon "Menu" at bounding box center [39, 26] width 14 height 10
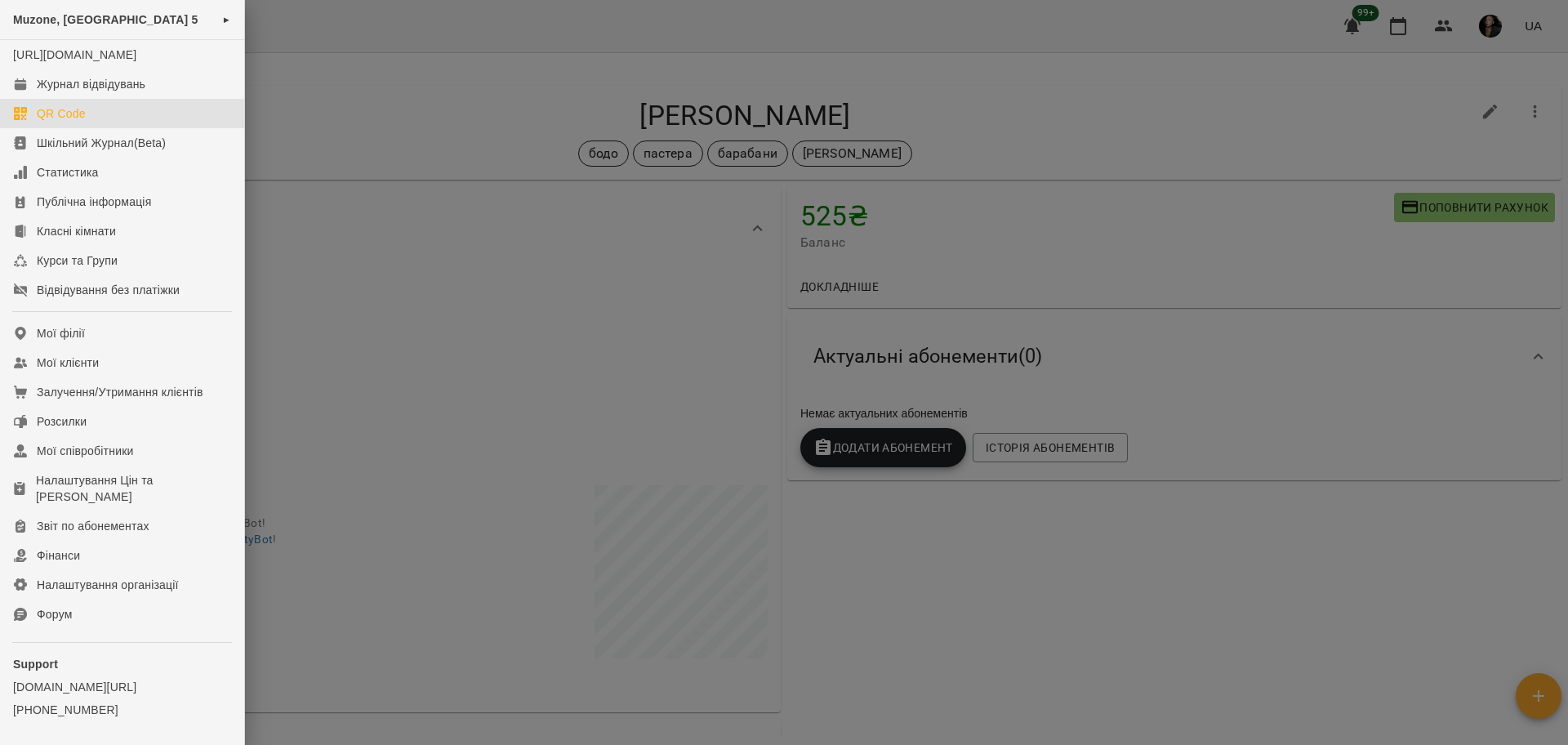
click at [125, 120] on link "QR Code" at bounding box center [122, 113] width 244 height 29
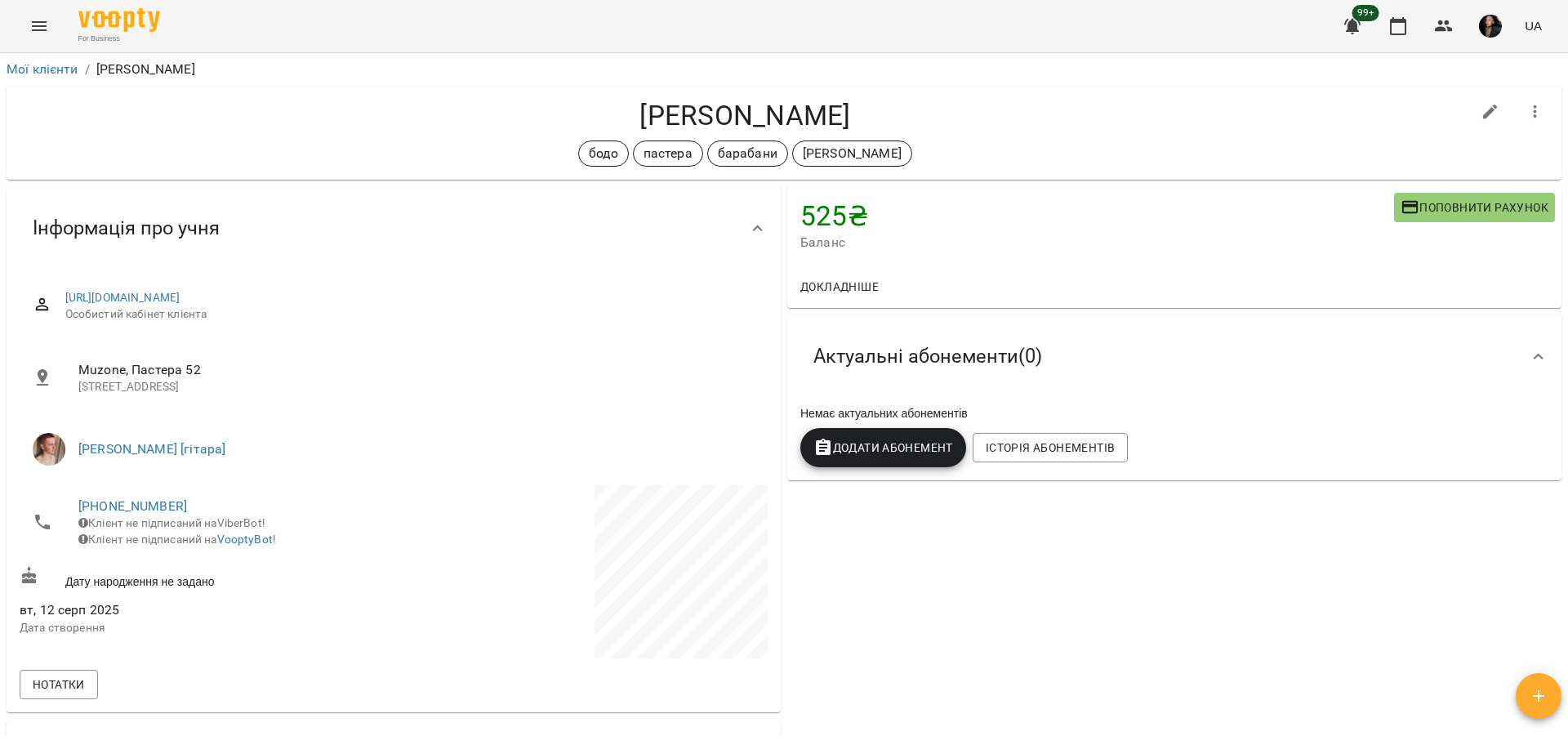
click at [45, 26] on icon "Menu" at bounding box center [39, 26] width 14 height 10
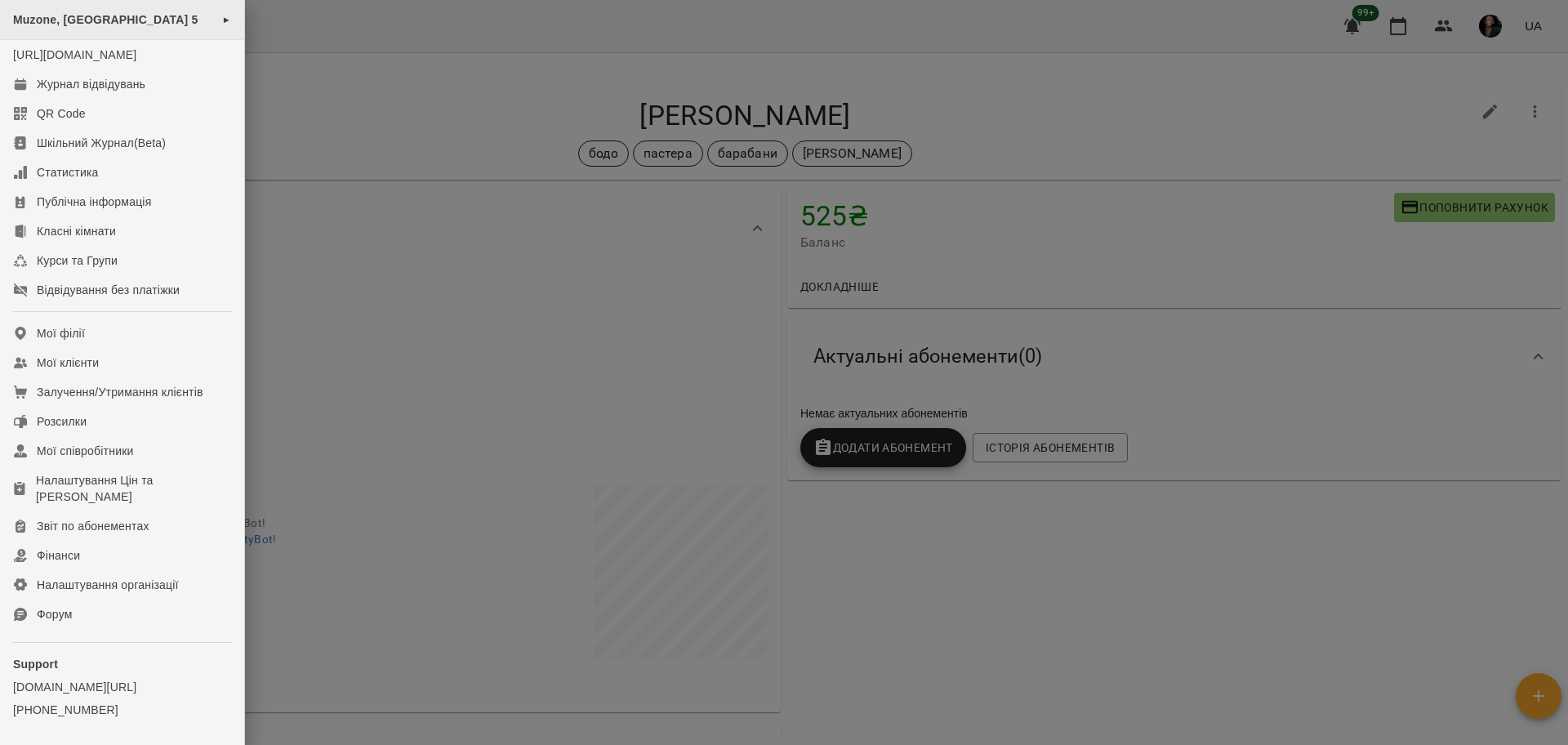
click at [136, 29] on div "Muzone, [GEOGRAPHIC_DATA] 5 ►" at bounding box center [122, 20] width 244 height 40
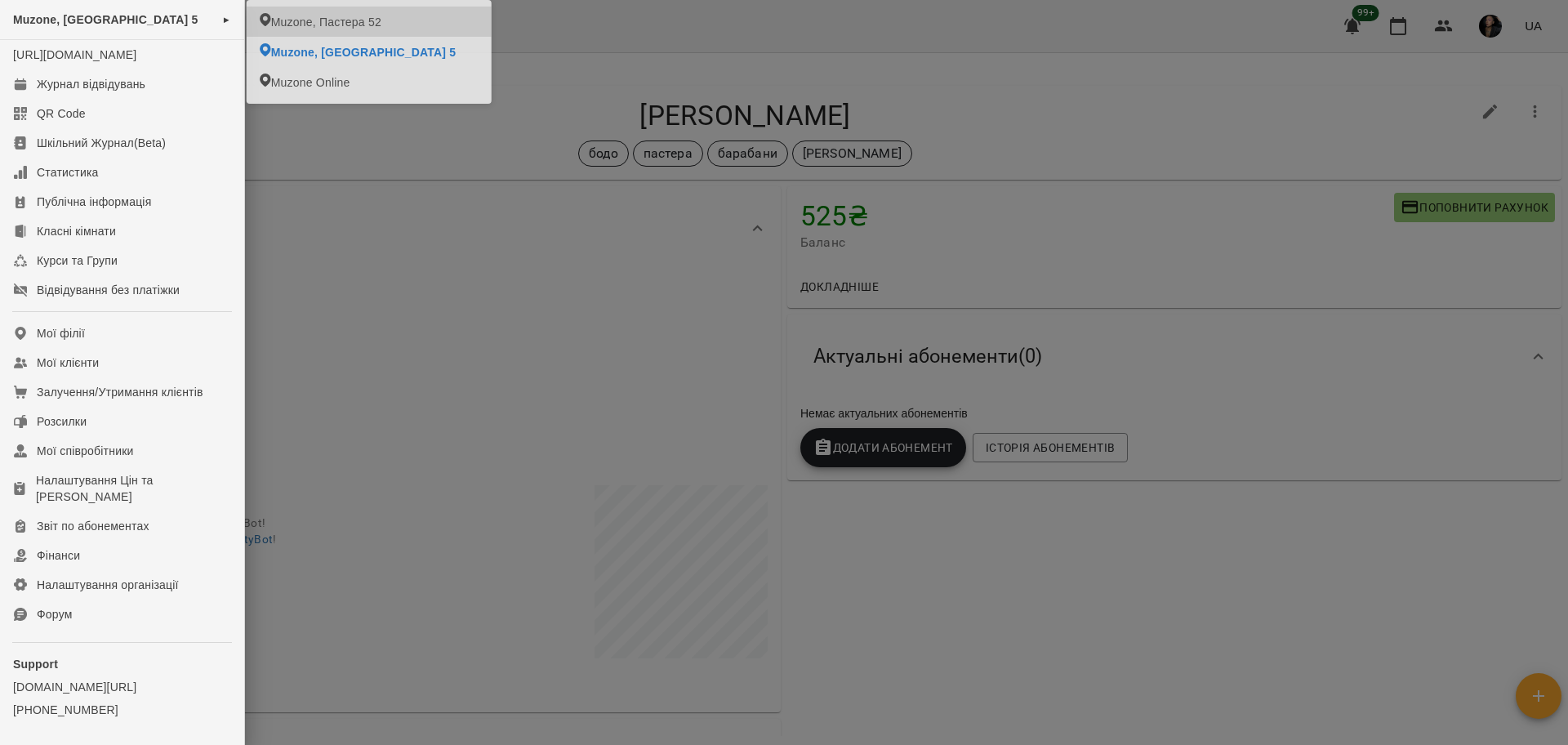
click at [284, 18] on span "Muzone, Пастера 52" at bounding box center [326, 22] width 110 height 16
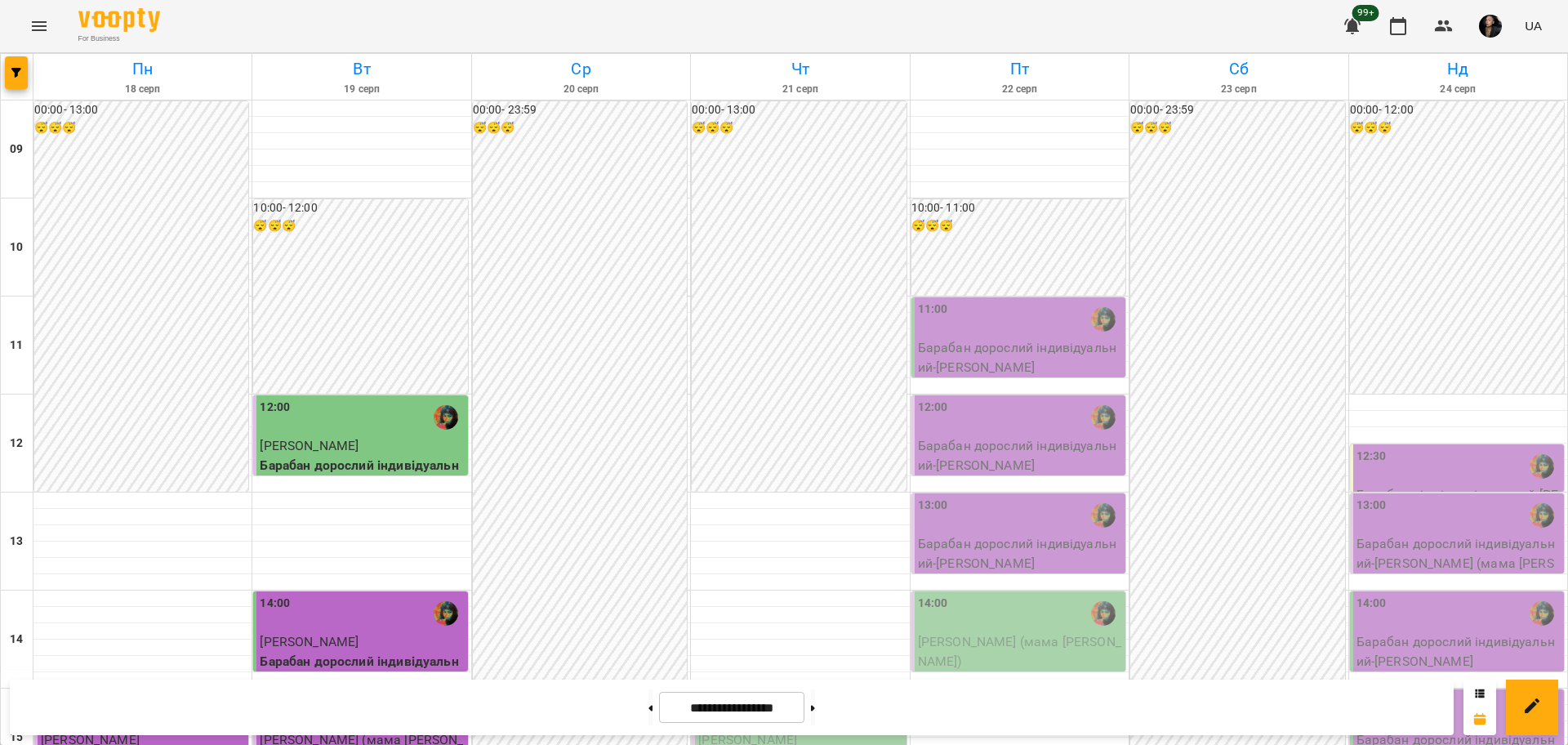
scroll to position [306, 0]
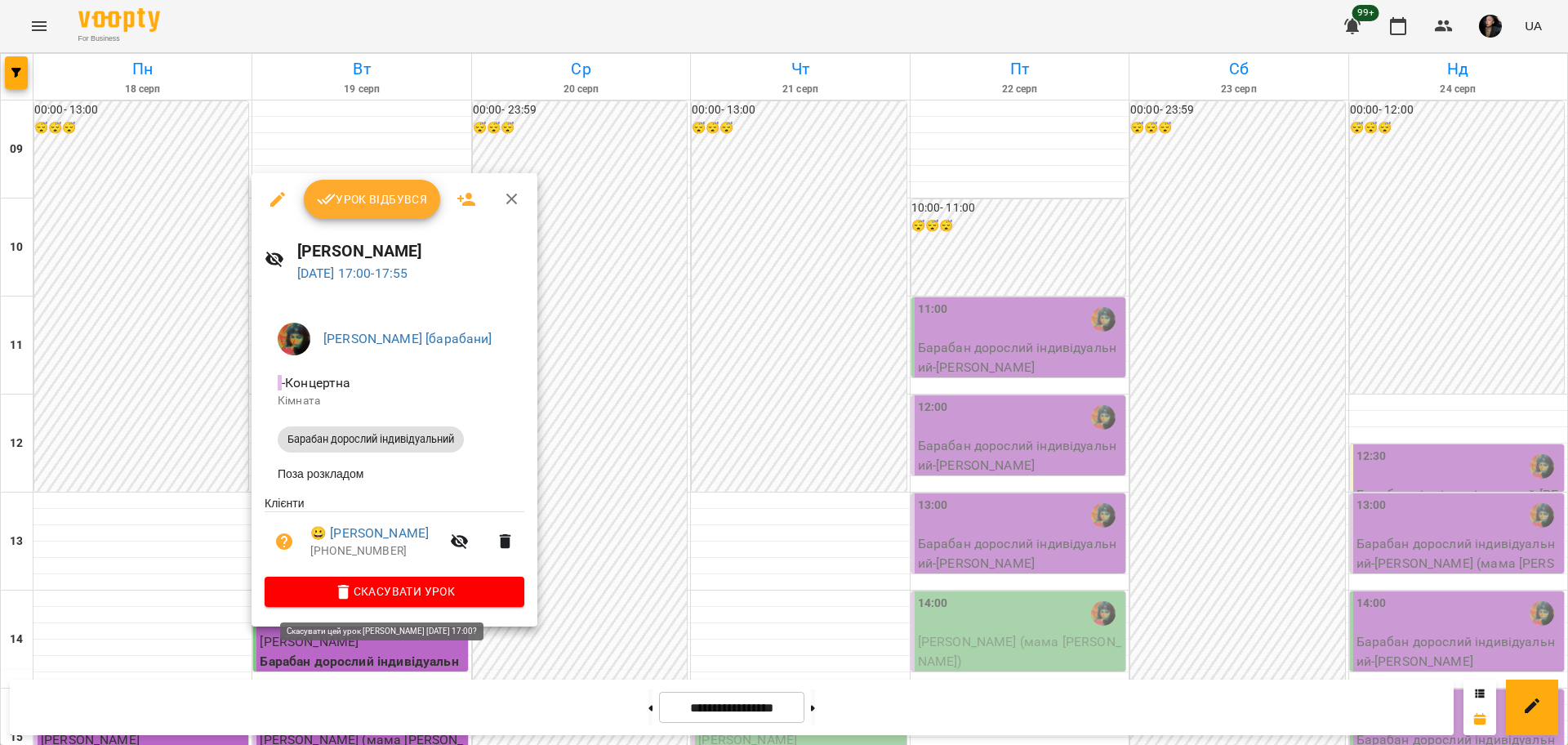
click at [446, 595] on span "Скасувати Урок" at bounding box center [394, 591] width 234 height 20
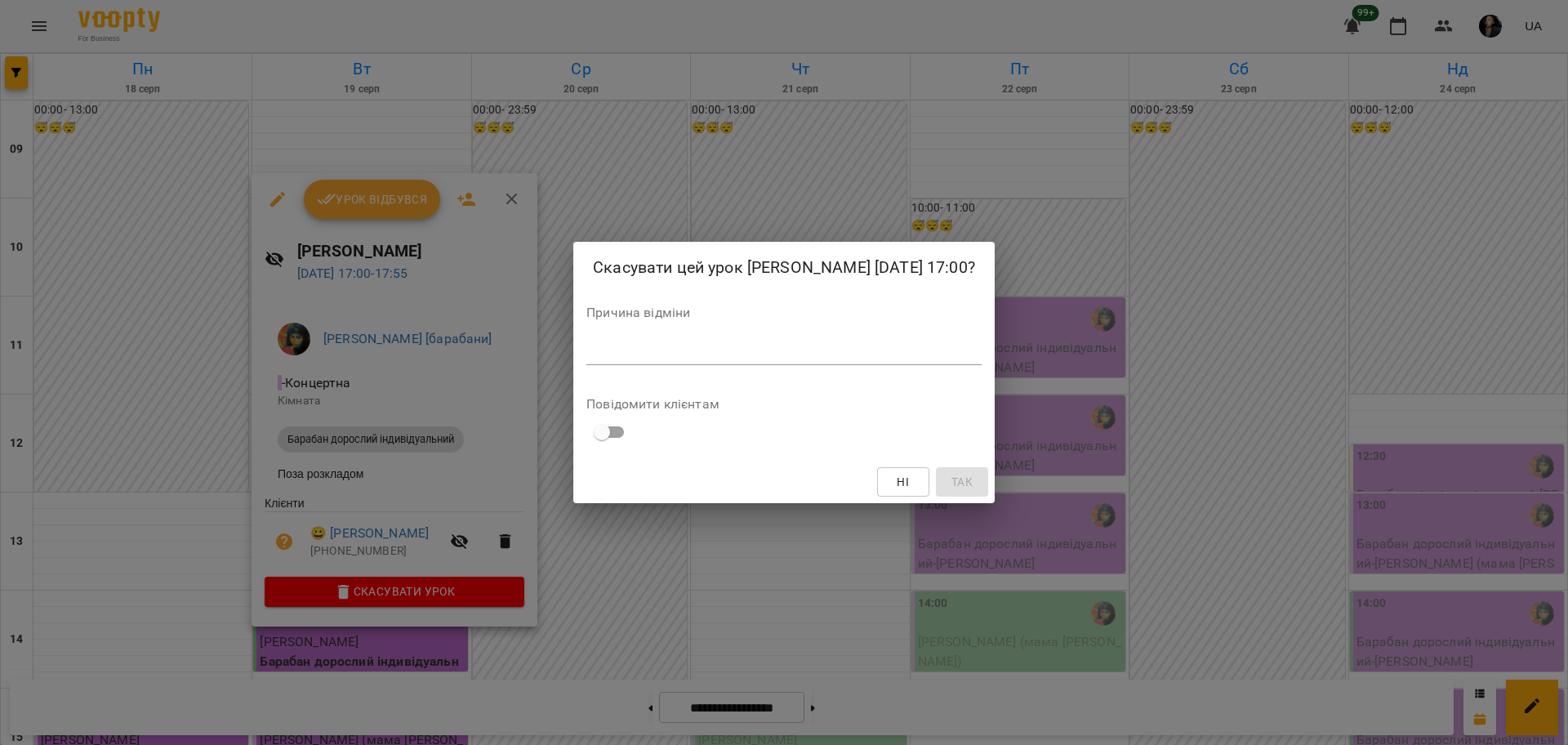
click at [907, 349] on textarea at bounding box center [784, 352] width 395 height 15
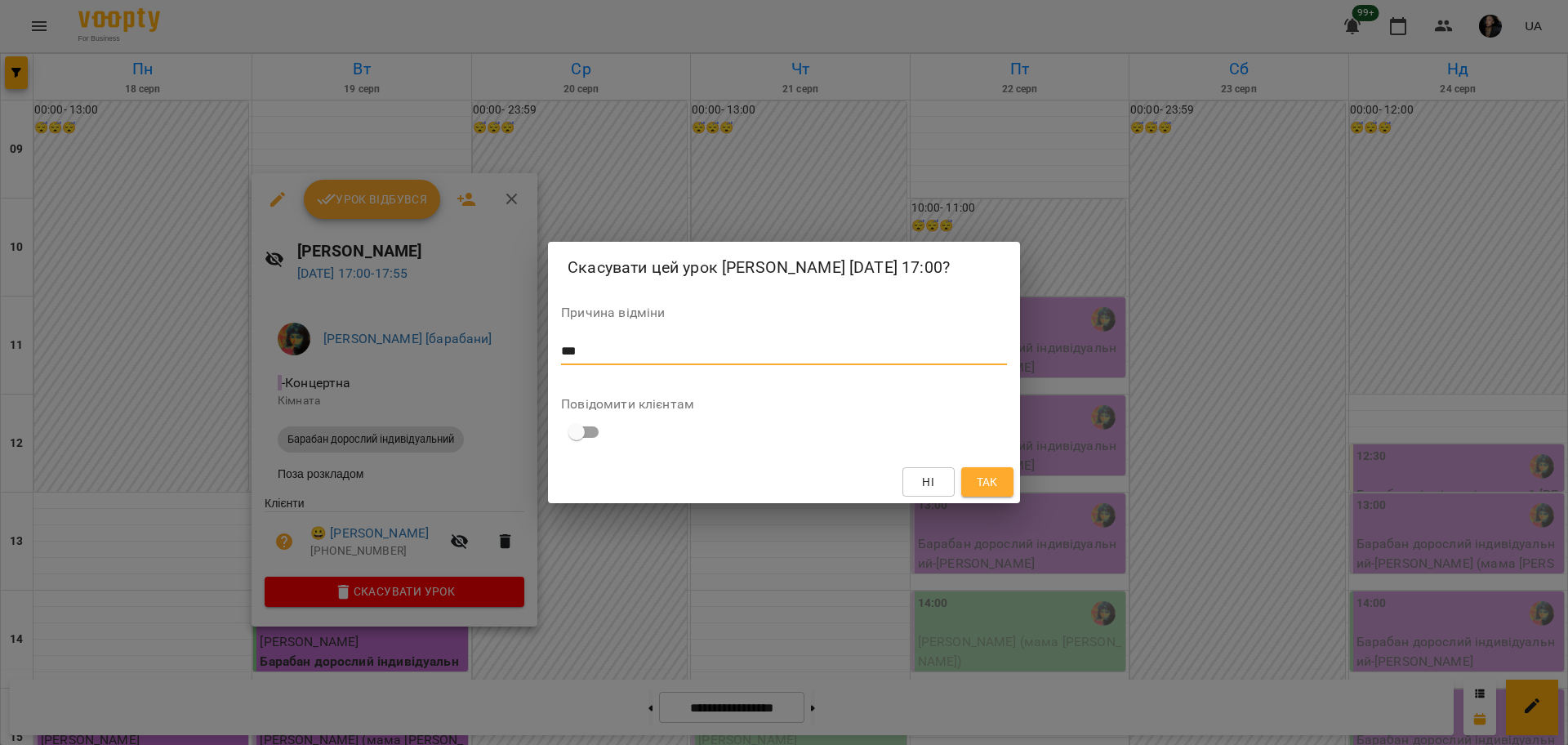
type textarea "***"
click at [974, 475] on span "Так" at bounding box center [986, 482] width 26 height 20
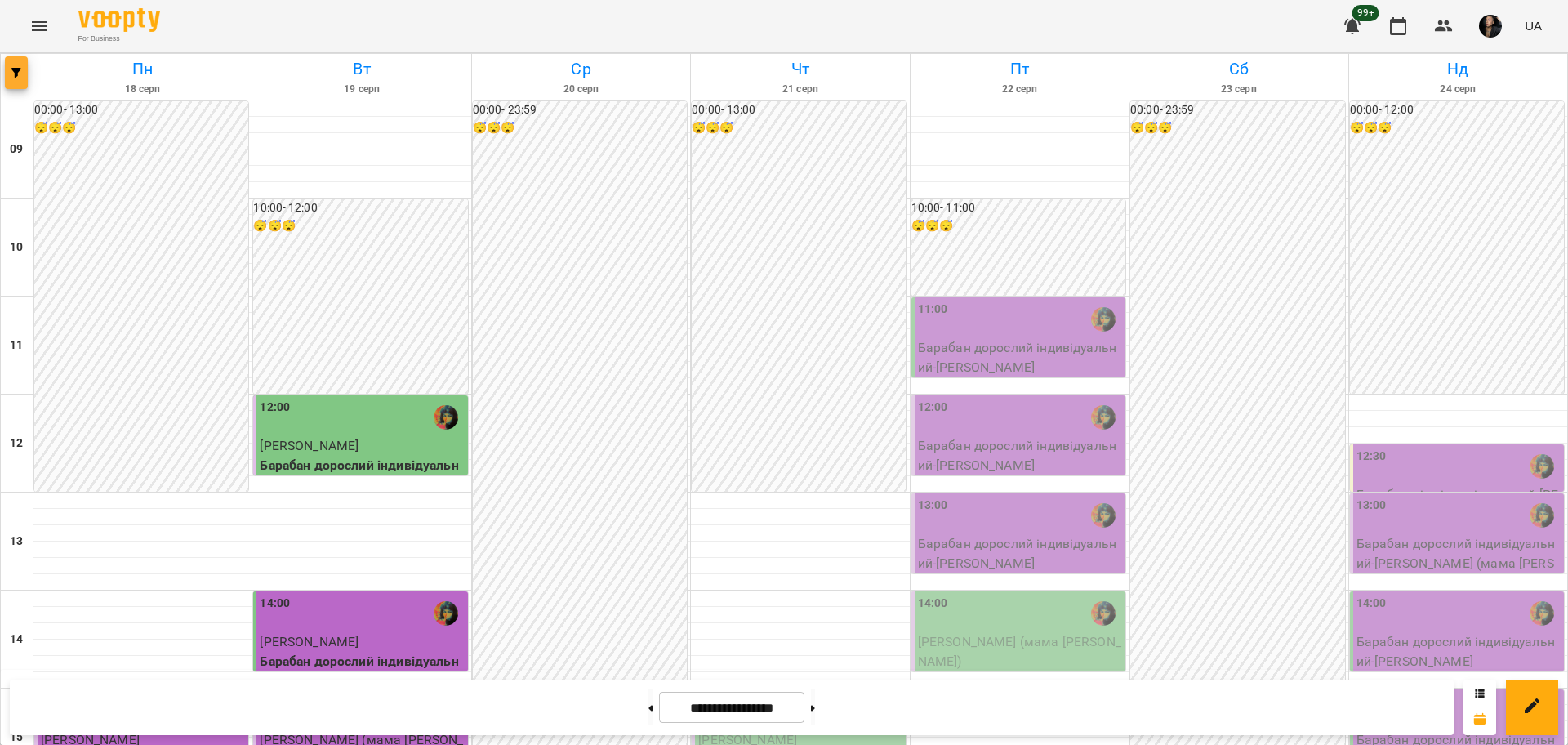
click at [14, 72] on icon "button" at bounding box center [16, 72] width 10 height 10
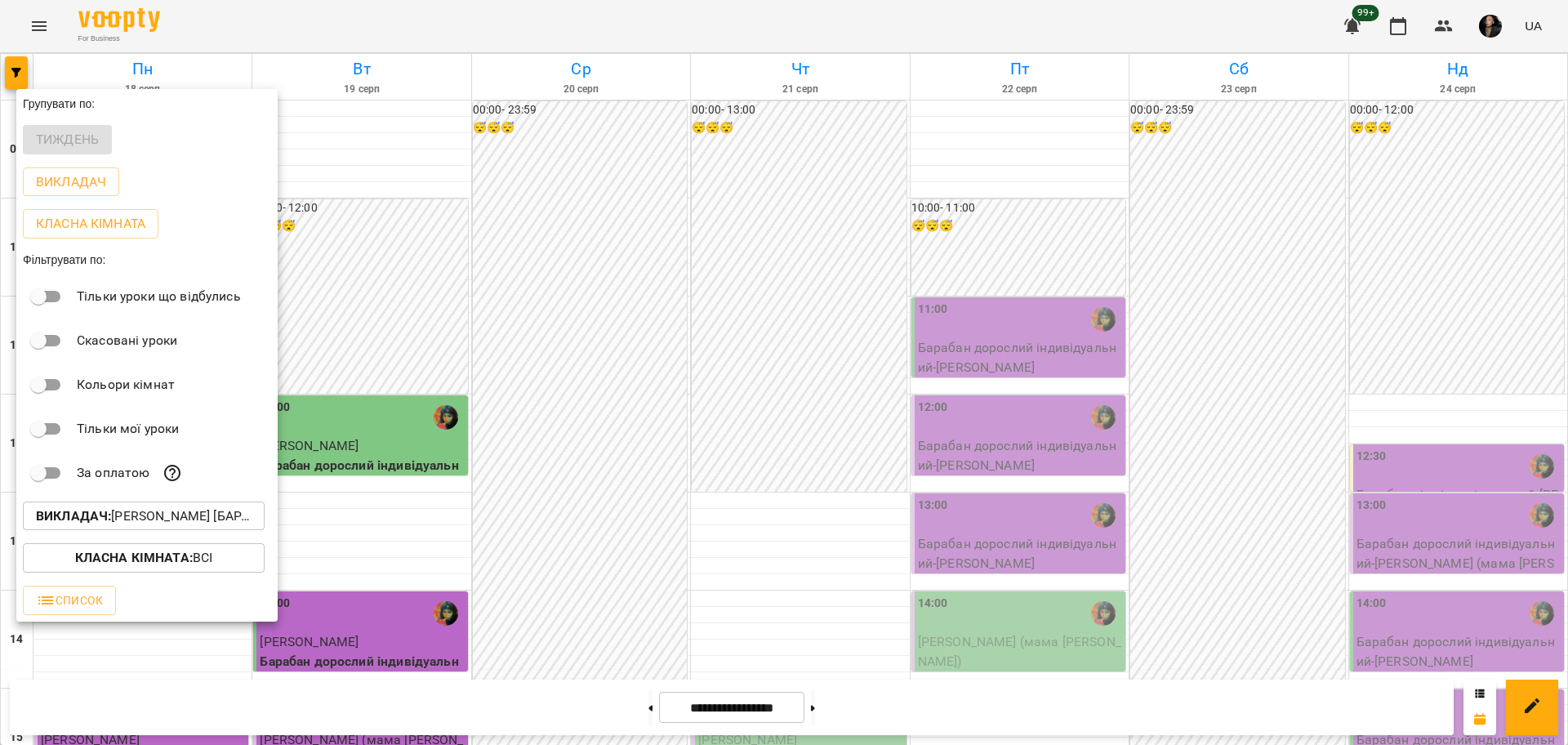
click at [171, 523] on p "Викладач : Настя Поганка [барабани]" at bounding box center [143, 516] width 216 height 20
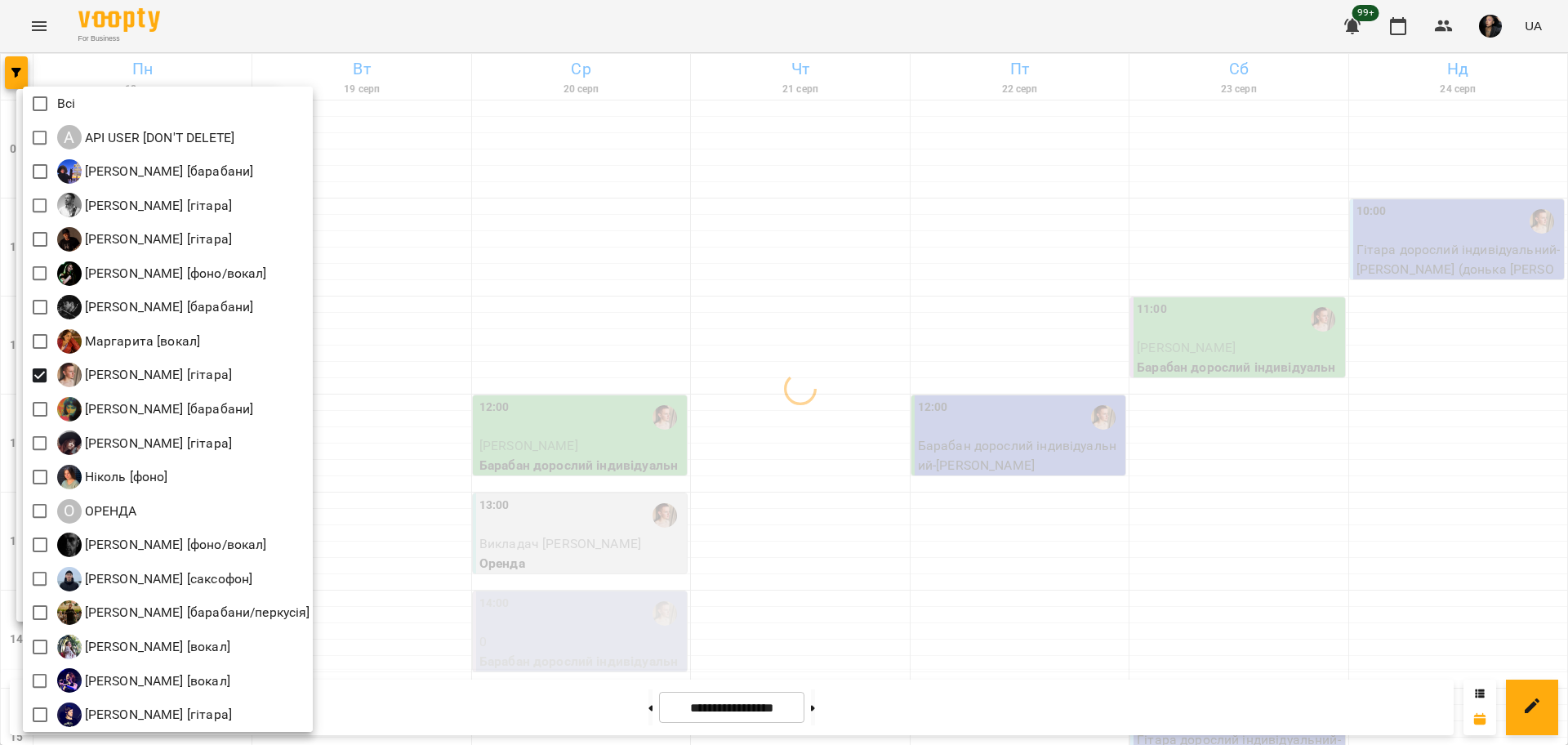
click at [499, 474] on div at bounding box center [784, 372] width 1568 height 745
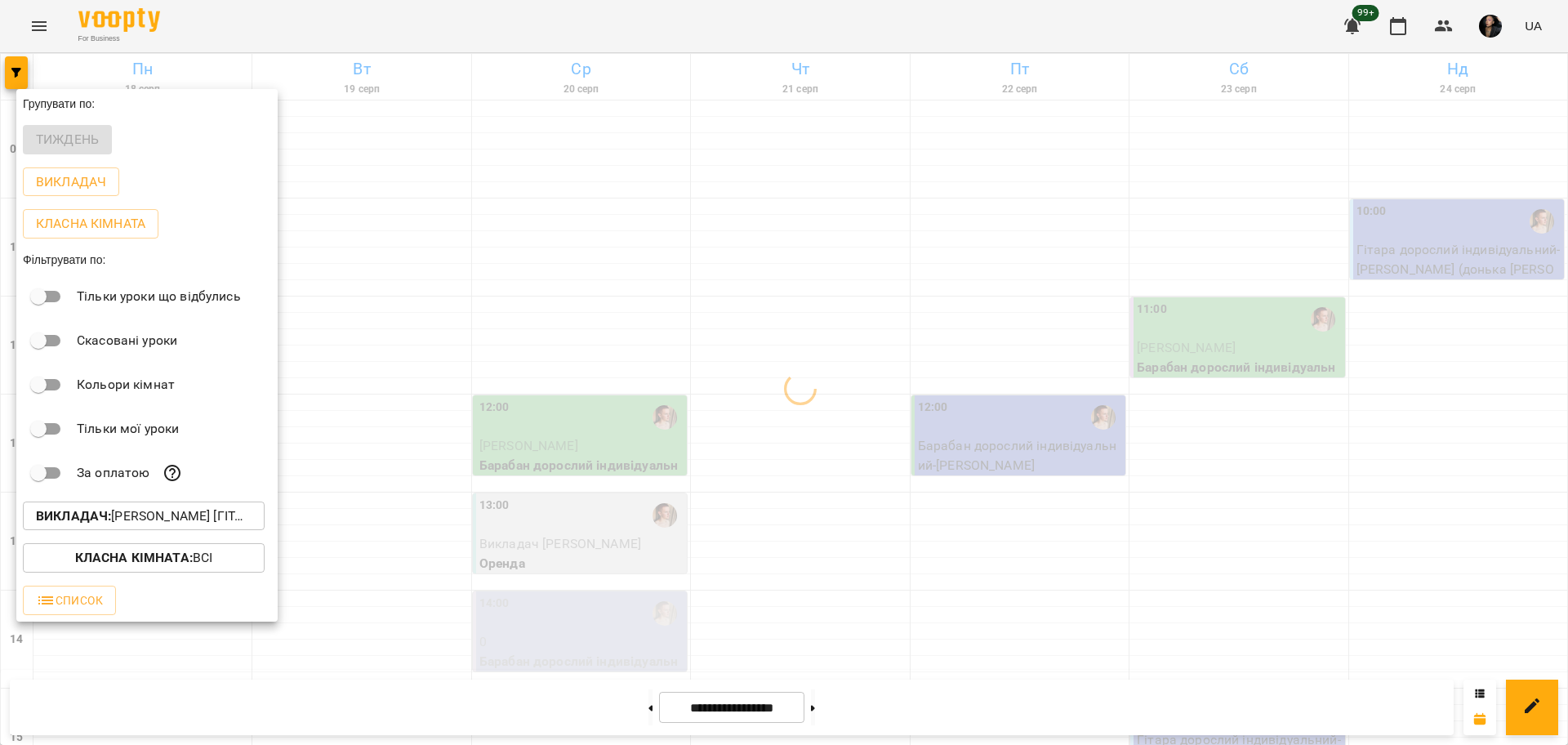
click at [582, 522] on div at bounding box center [784, 372] width 1568 height 745
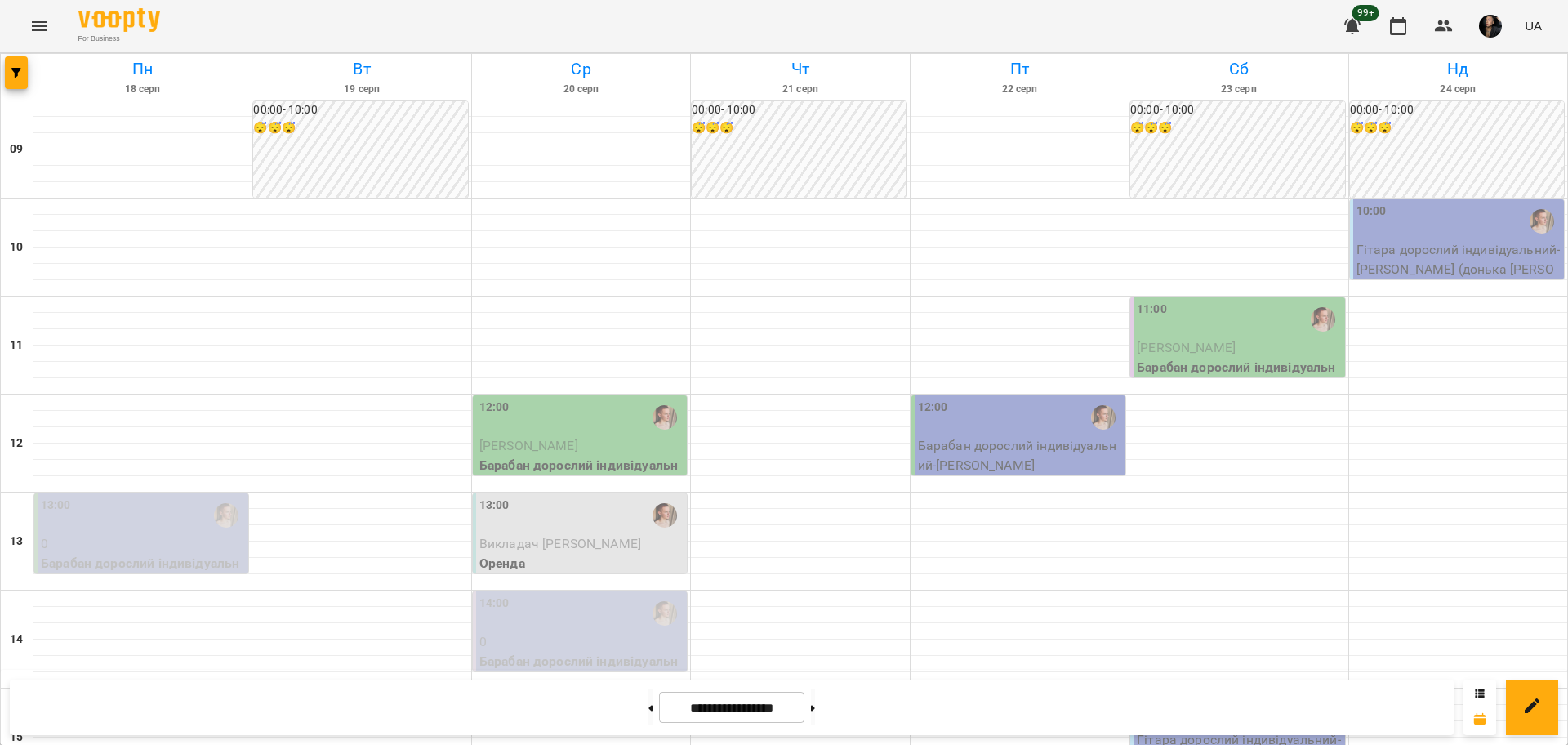
scroll to position [510, 0]
select select
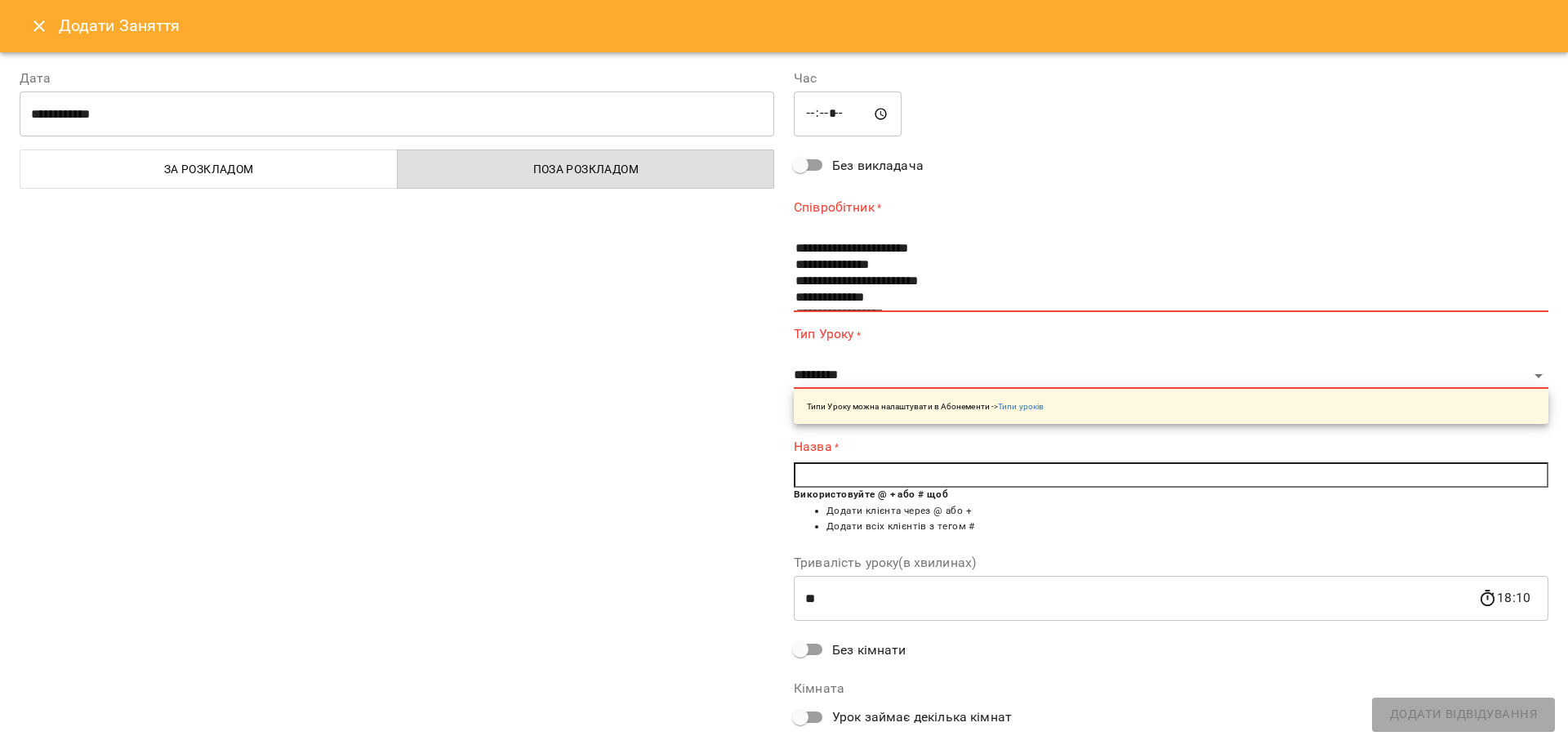
click at [825, 113] on input "*****" at bounding box center [847, 114] width 107 height 46
type input "*****"
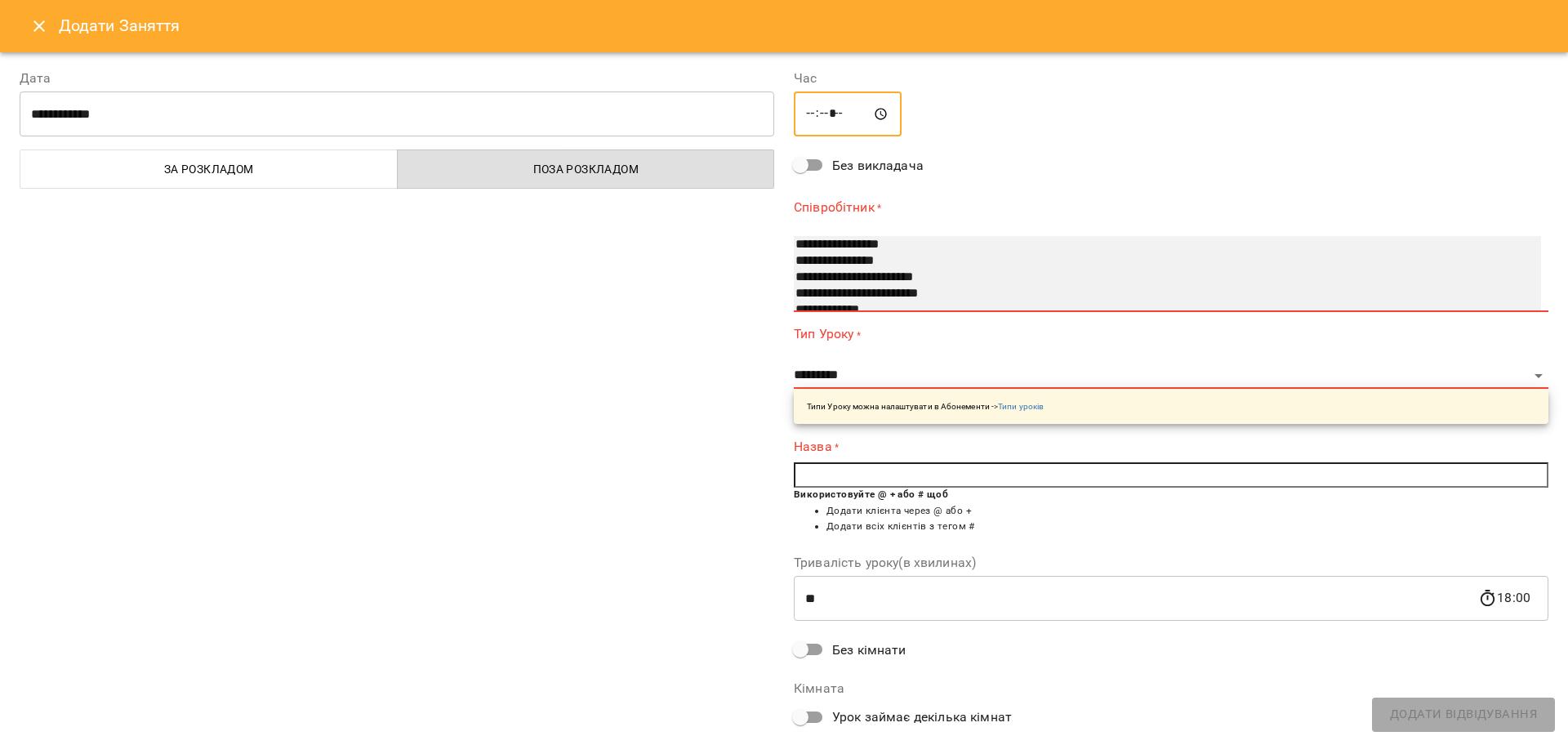
select select "**********"
click at [889, 258] on option "**********" at bounding box center [1149, 260] width 712 height 16
select select "**********"
type input "**"
type input "**********"
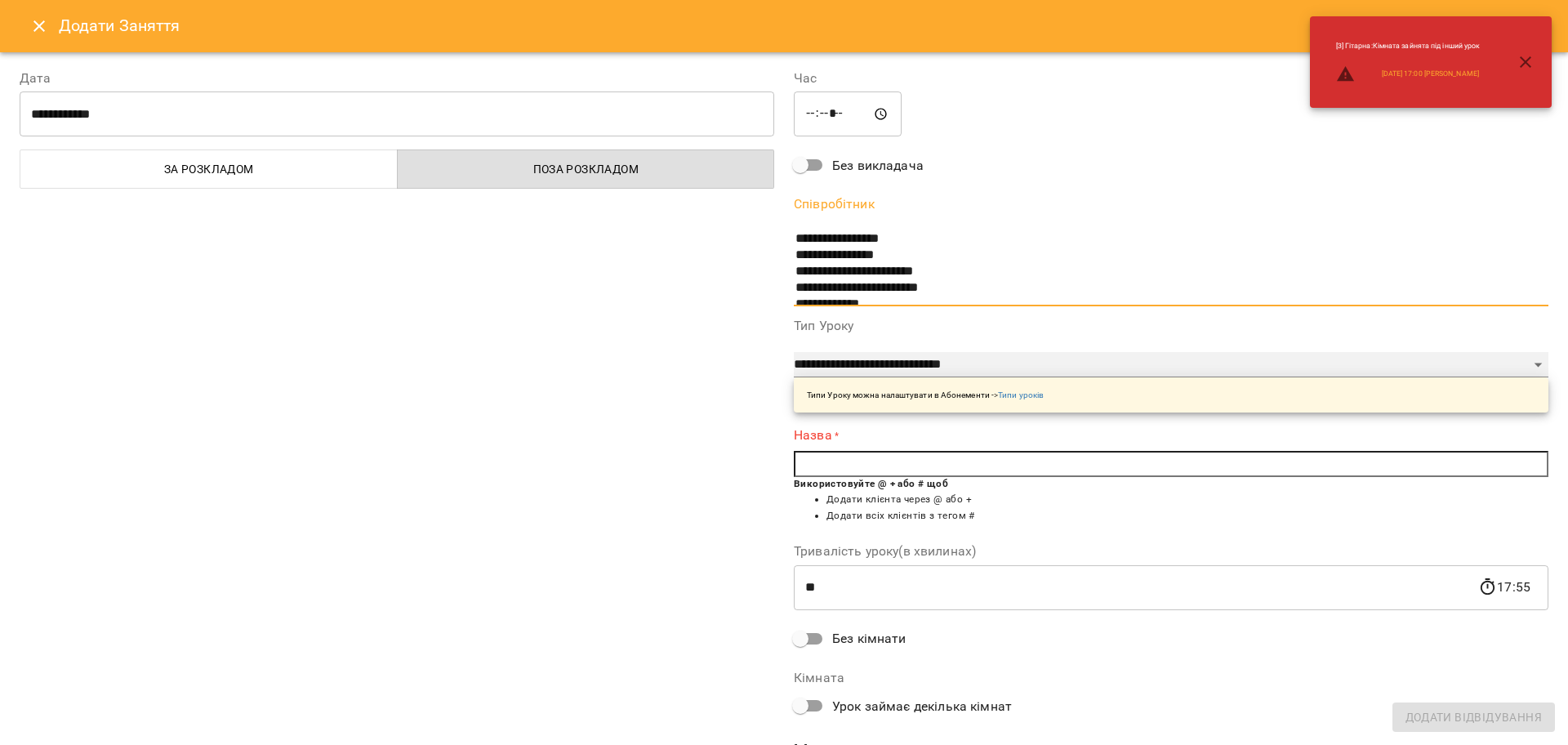
click at [925, 358] on select "**********" at bounding box center [1171, 364] width 755 height 26
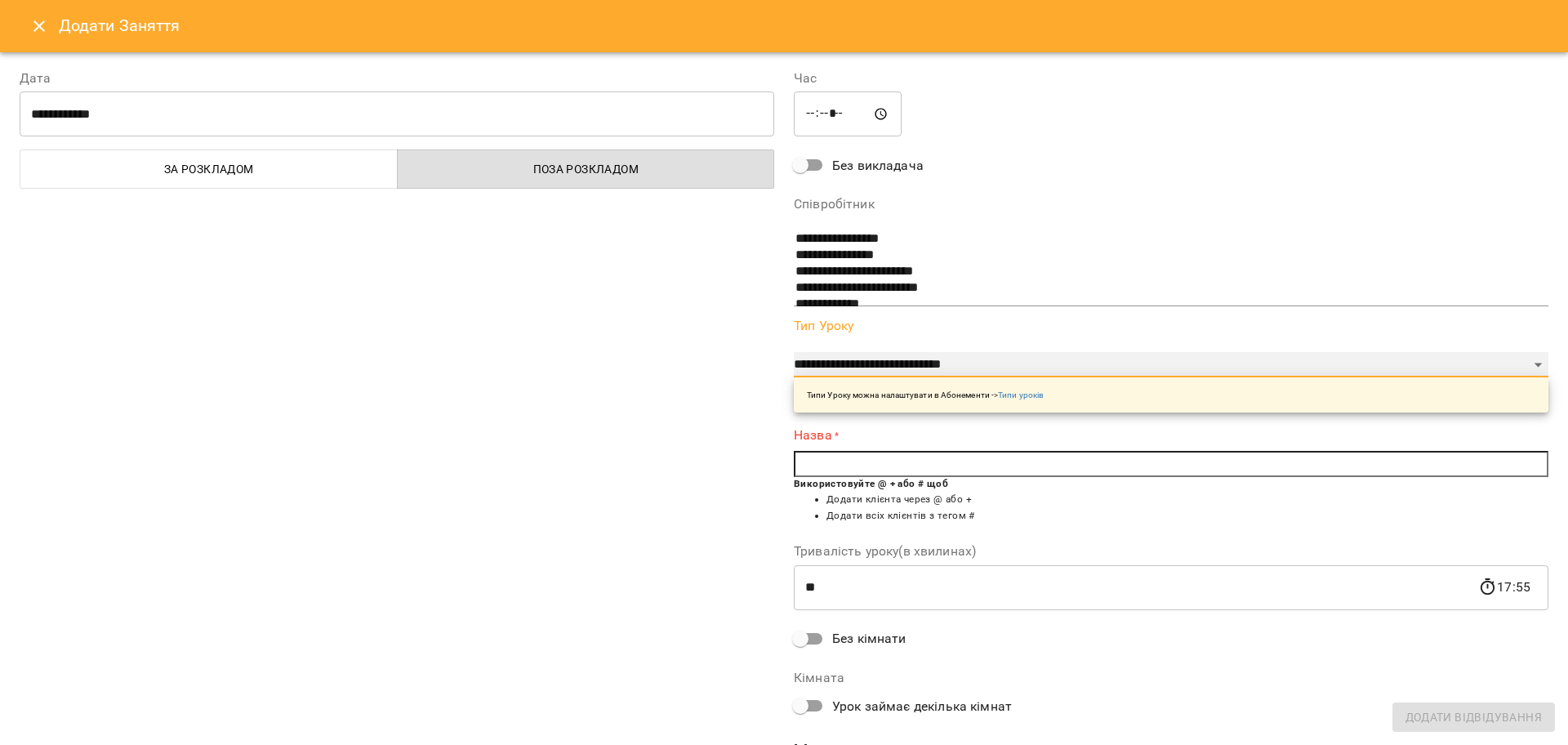
select select "**********"
click at [794, 352] on select "**********" at bounding box center [1171, 364] width 755 height 26
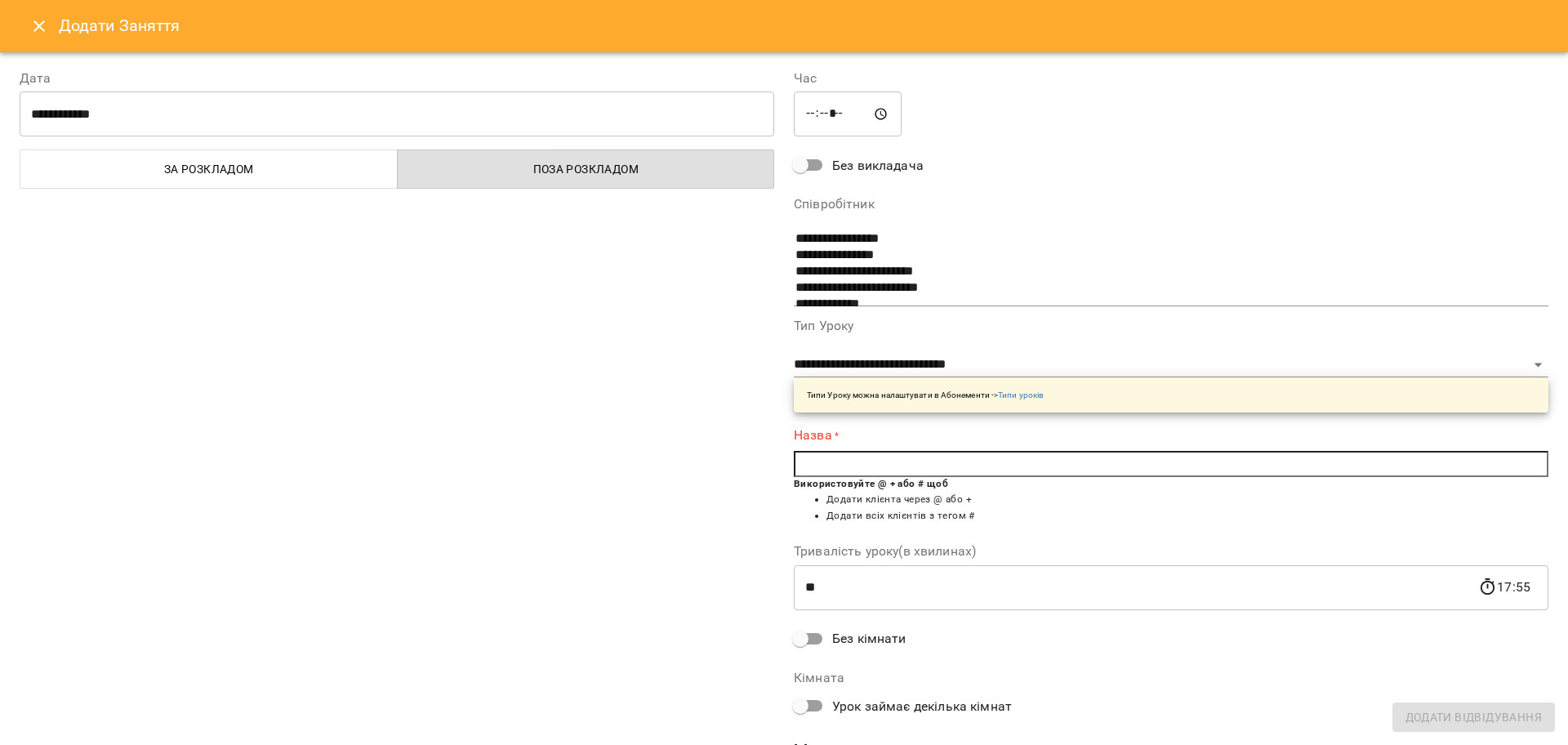
click at [836, 458] on input "text" at bounding box center [1171, 463] width 755 height 26
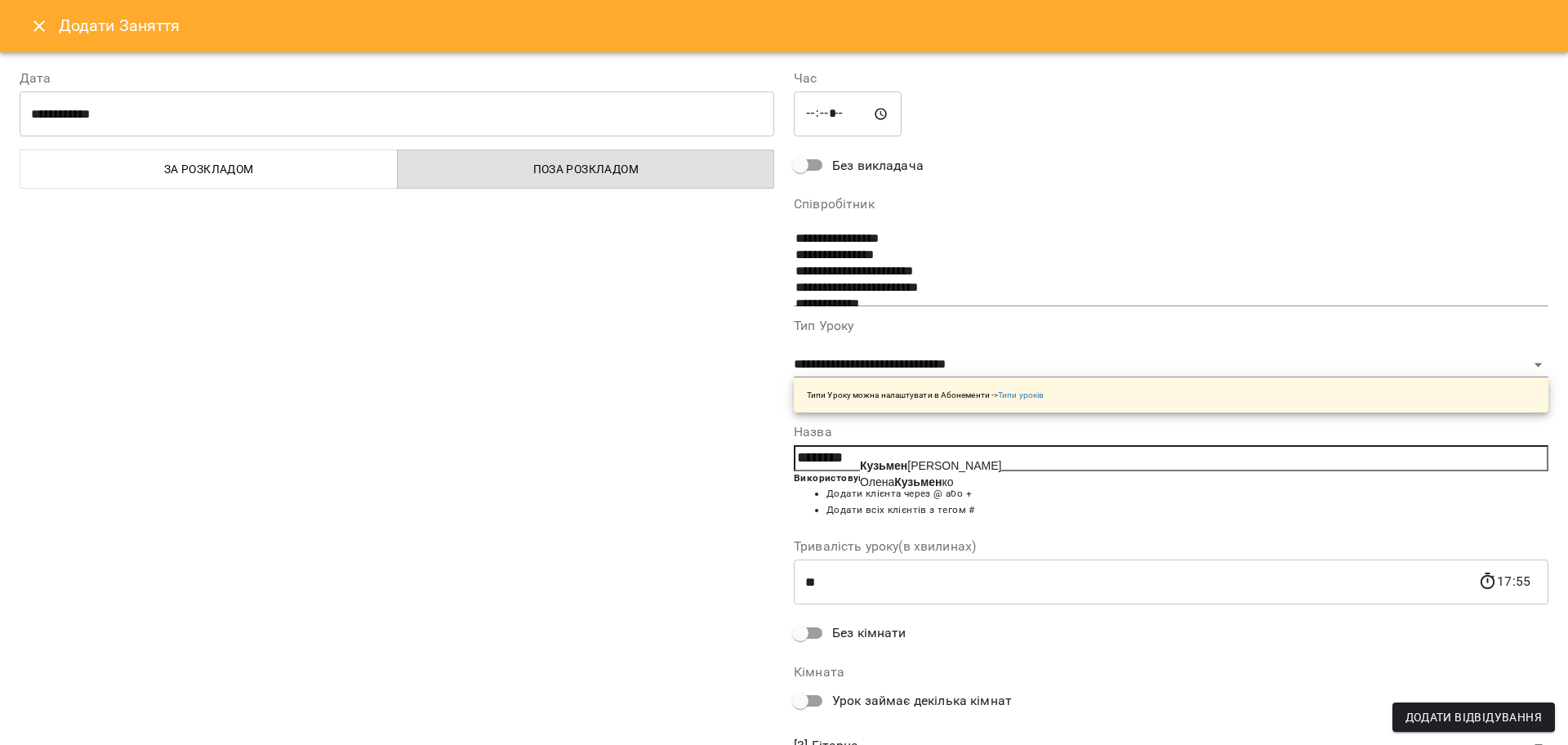
click at [884, 459] on b "Кузьмен" at bounding box center [884, 466] width 48 height 13
type input "**********"
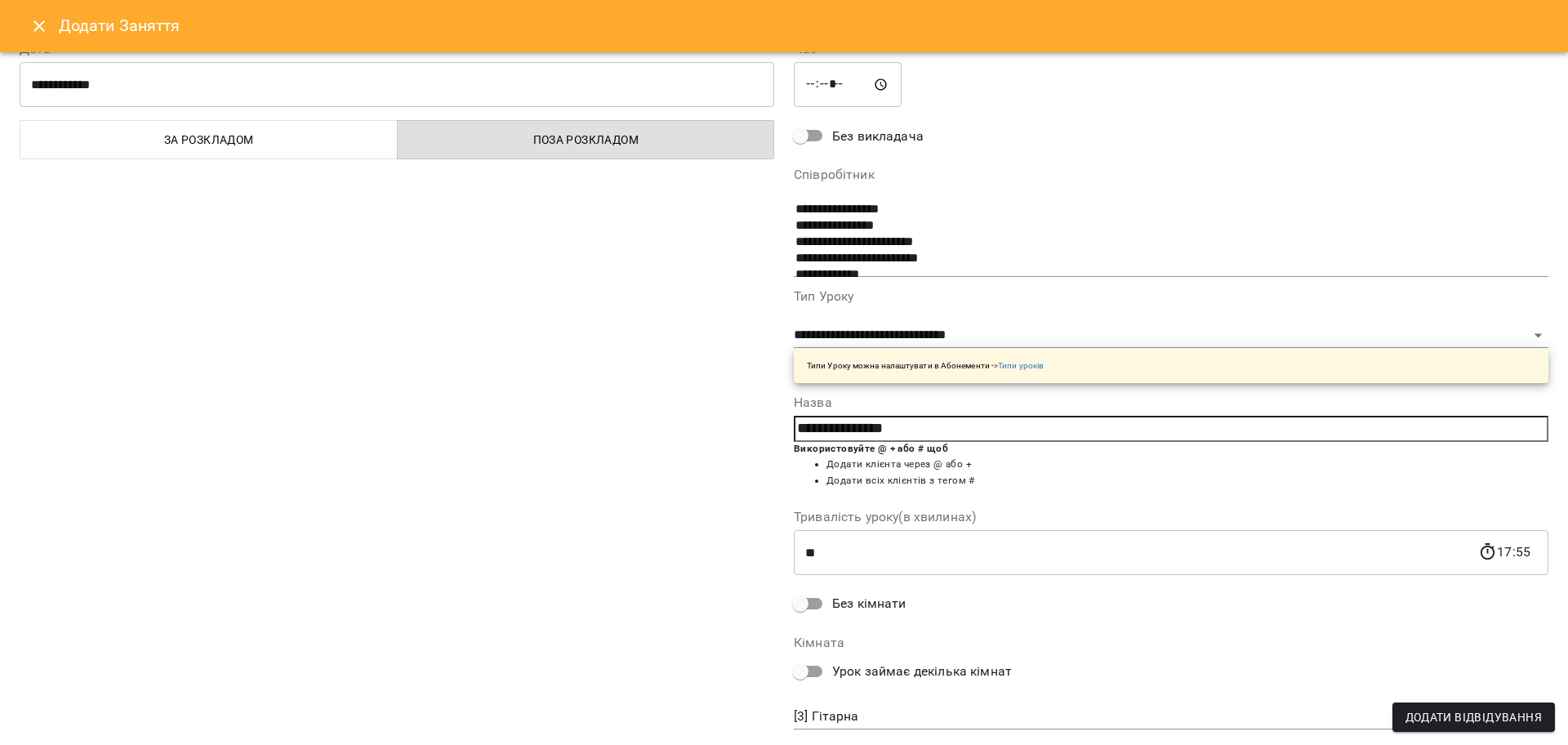
scroll to position [69, 0]
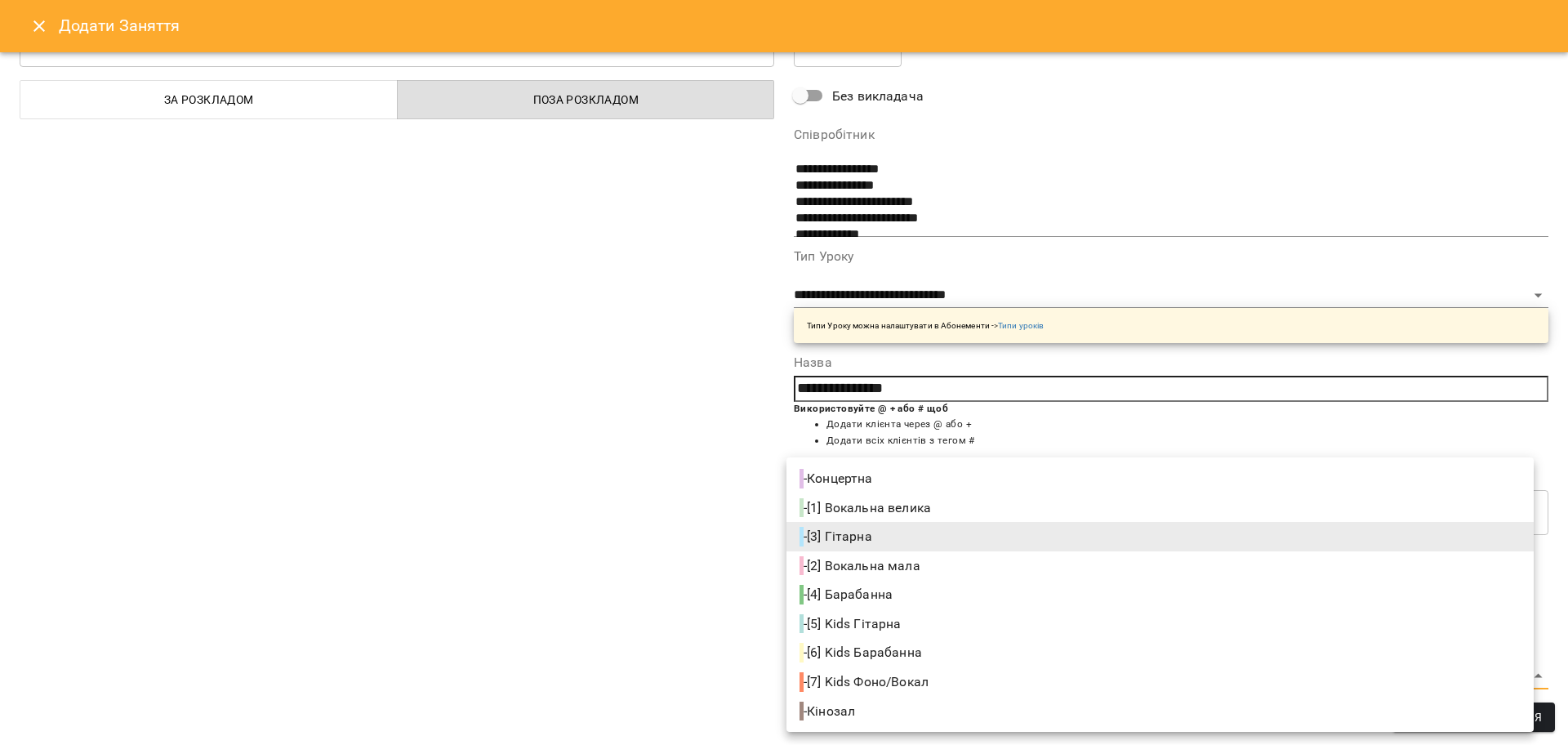
click at [854, 688] on body "For Business 99+ UA Пн 18 серп Вт 19 серп Ср 20 серп Чт 21 серп Пт 22 серп Сб 2…" at bounding box center [784, 723] width 1568 height 1447
click at [878, 594] on span "- [4] Барабанна" at bounding box center [847, 594] width 96 height 20
type input "**********"
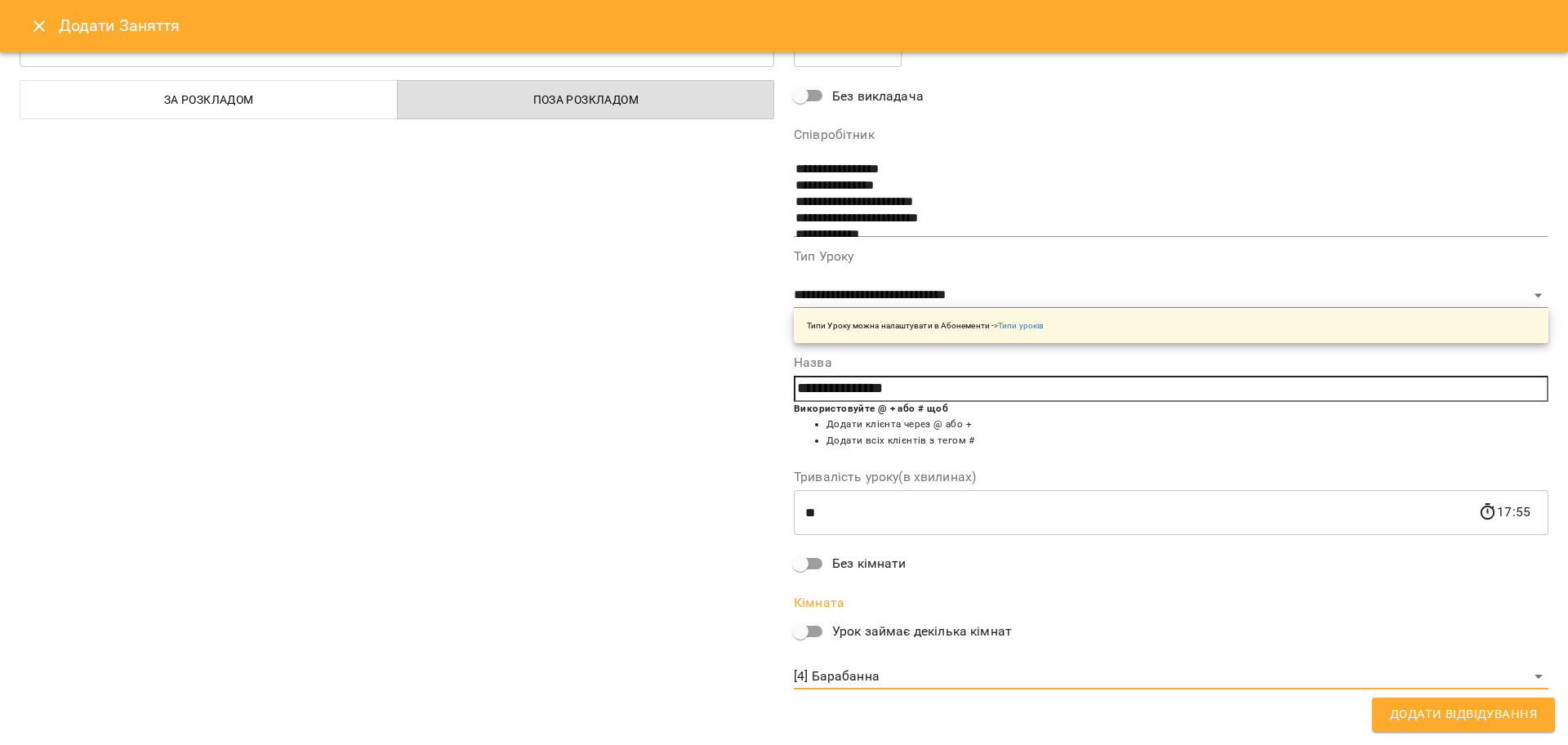
click at [1400, 699] on button "Додати Відвідування" at bounding box center [1463, 715] width 182 height 34
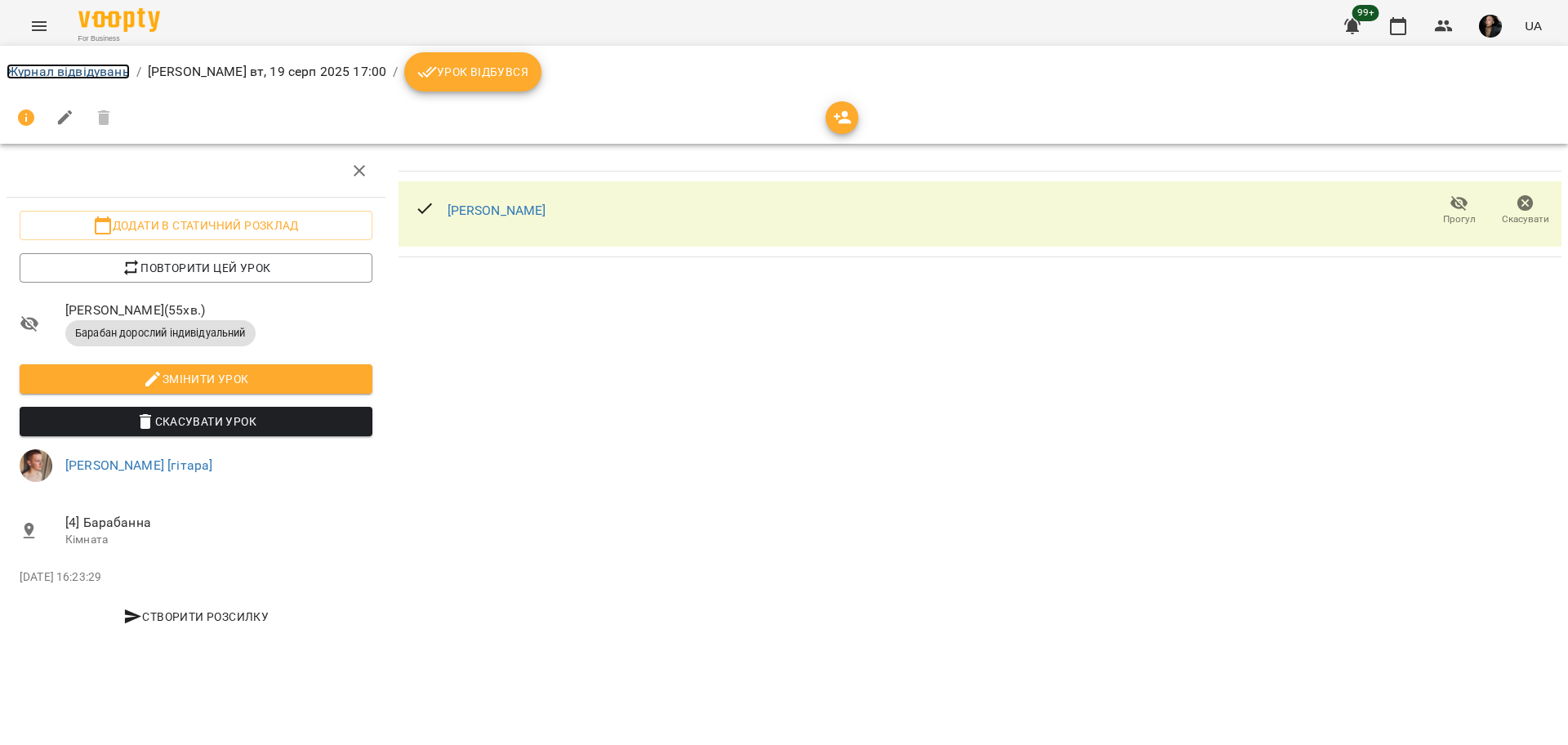
click at [85, 68] on link "Журнал відвідувань" at bounding box center [68, 71] width 124 height 15
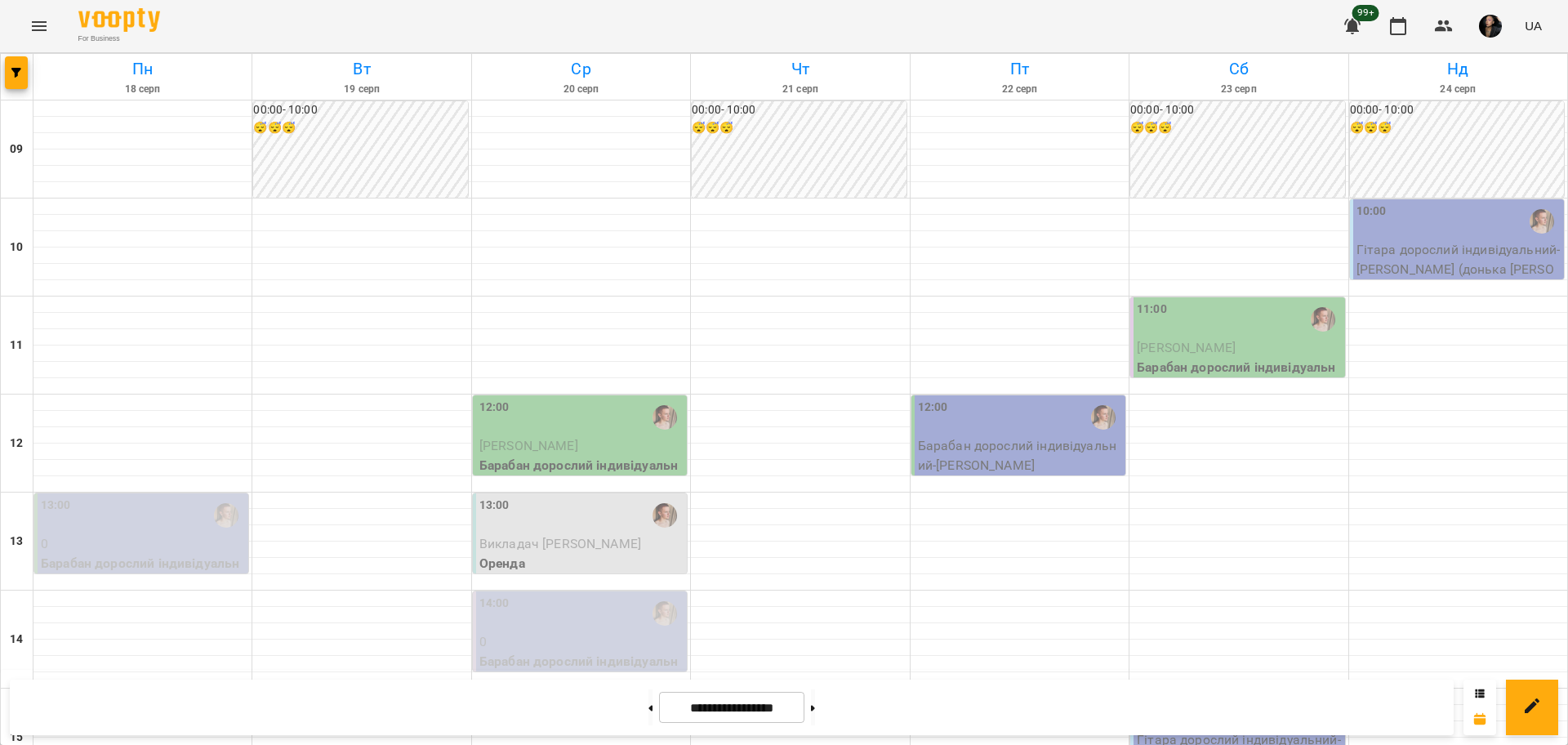
scroll to position [612, 0]
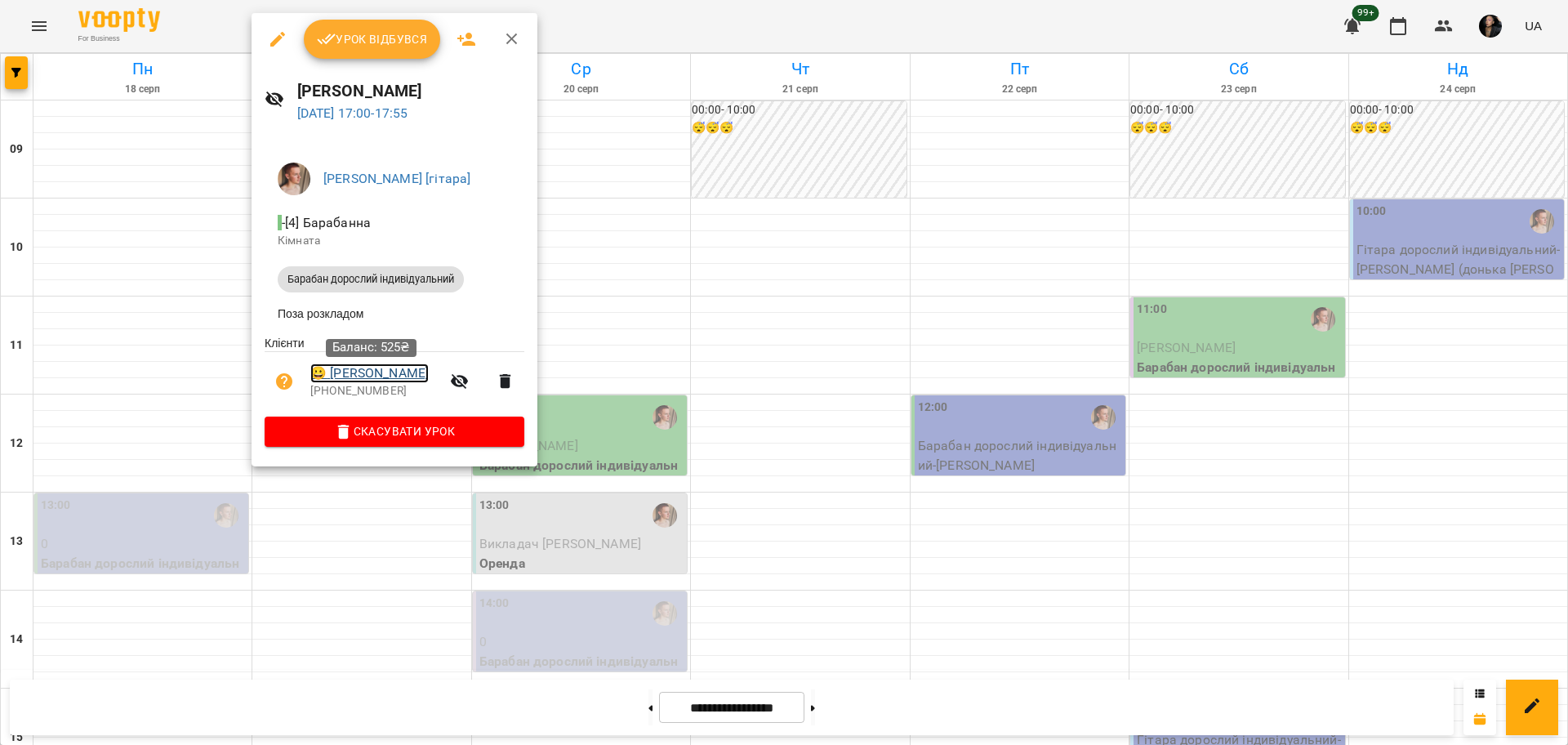
click at [373, 368] on link "😀 Кузьменко Олег" at bounding box center [369, 372] width 119 height 20
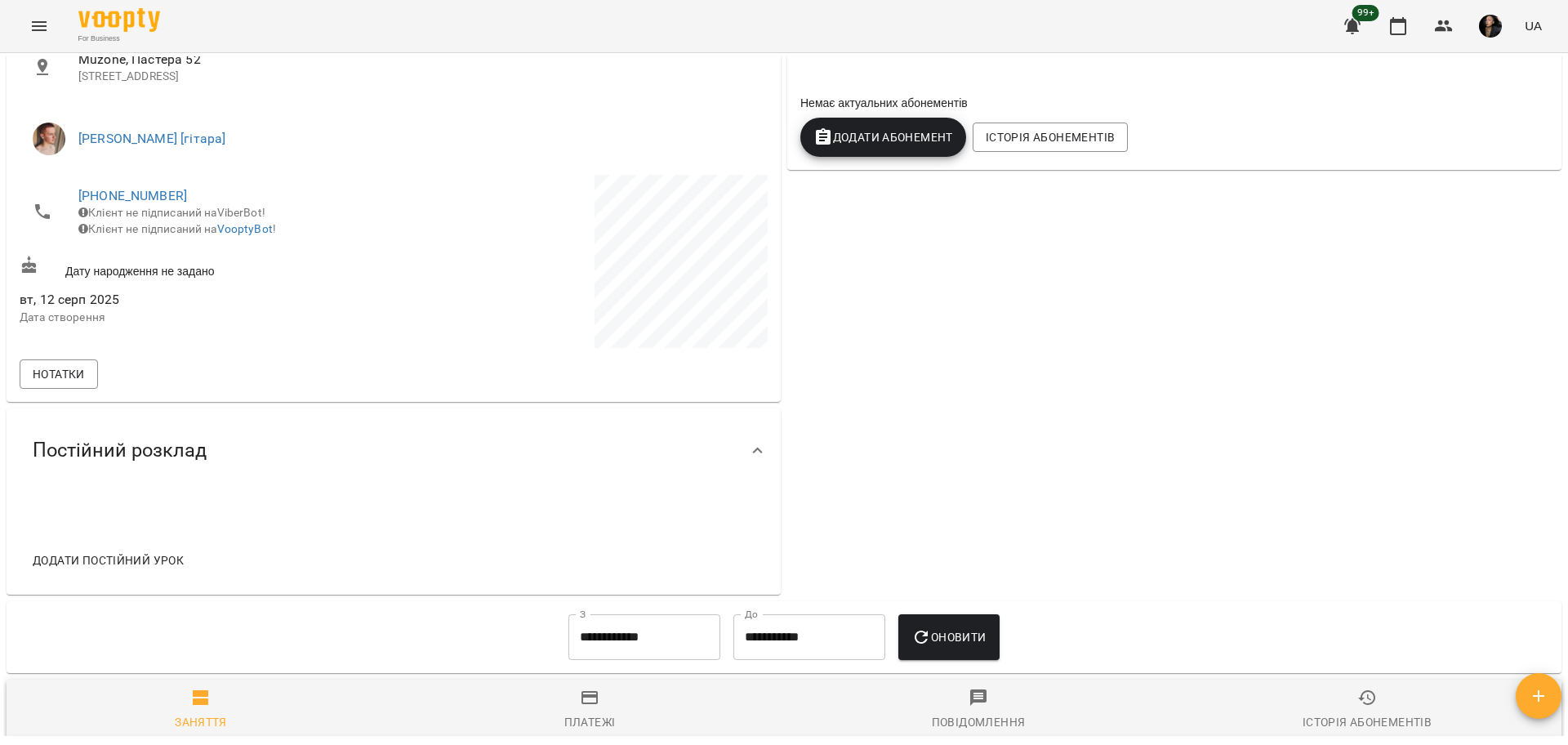
scroll to position [306, 0]
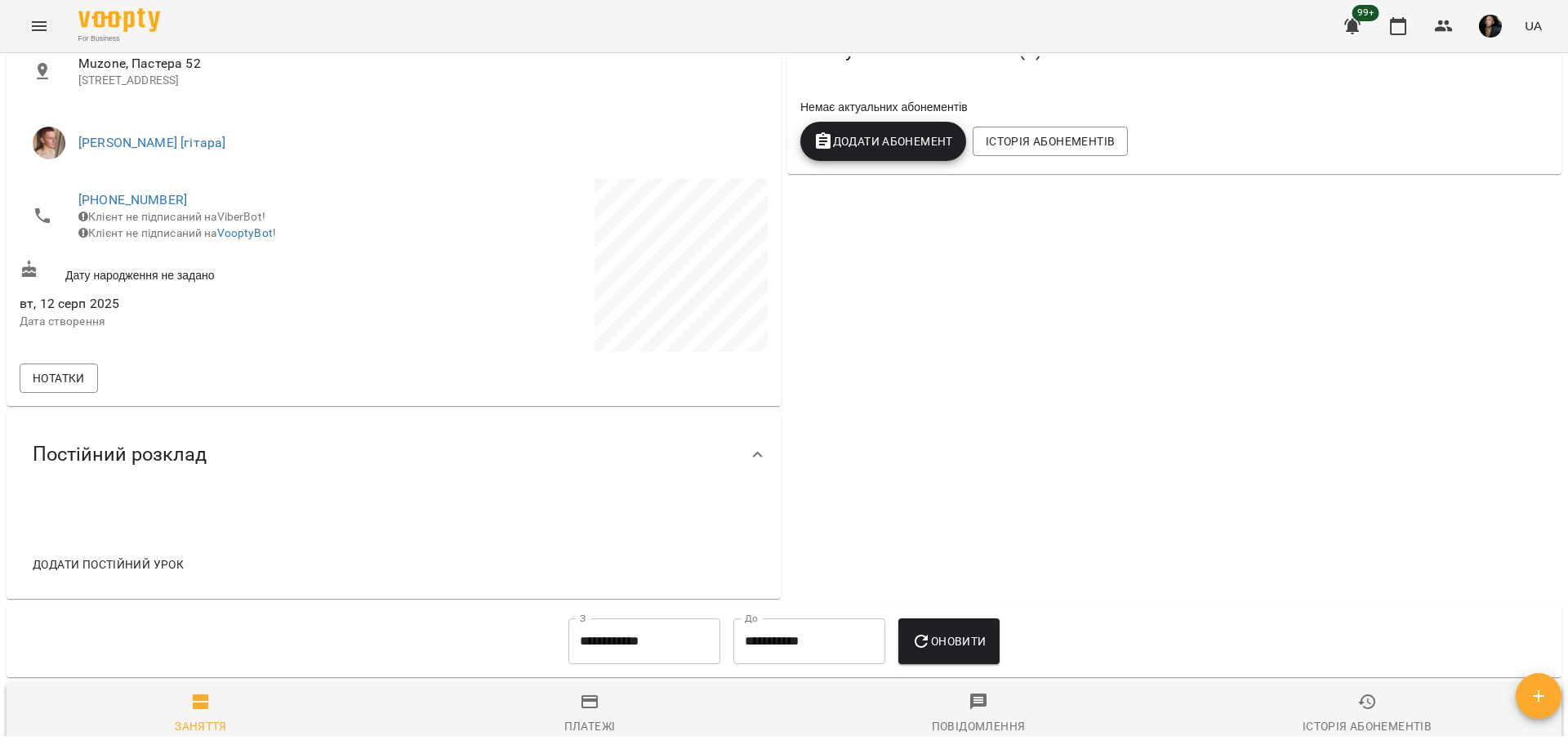
click at [41, 26] on icon "Menu" at bounding box center [39, 26] width 14 height 10
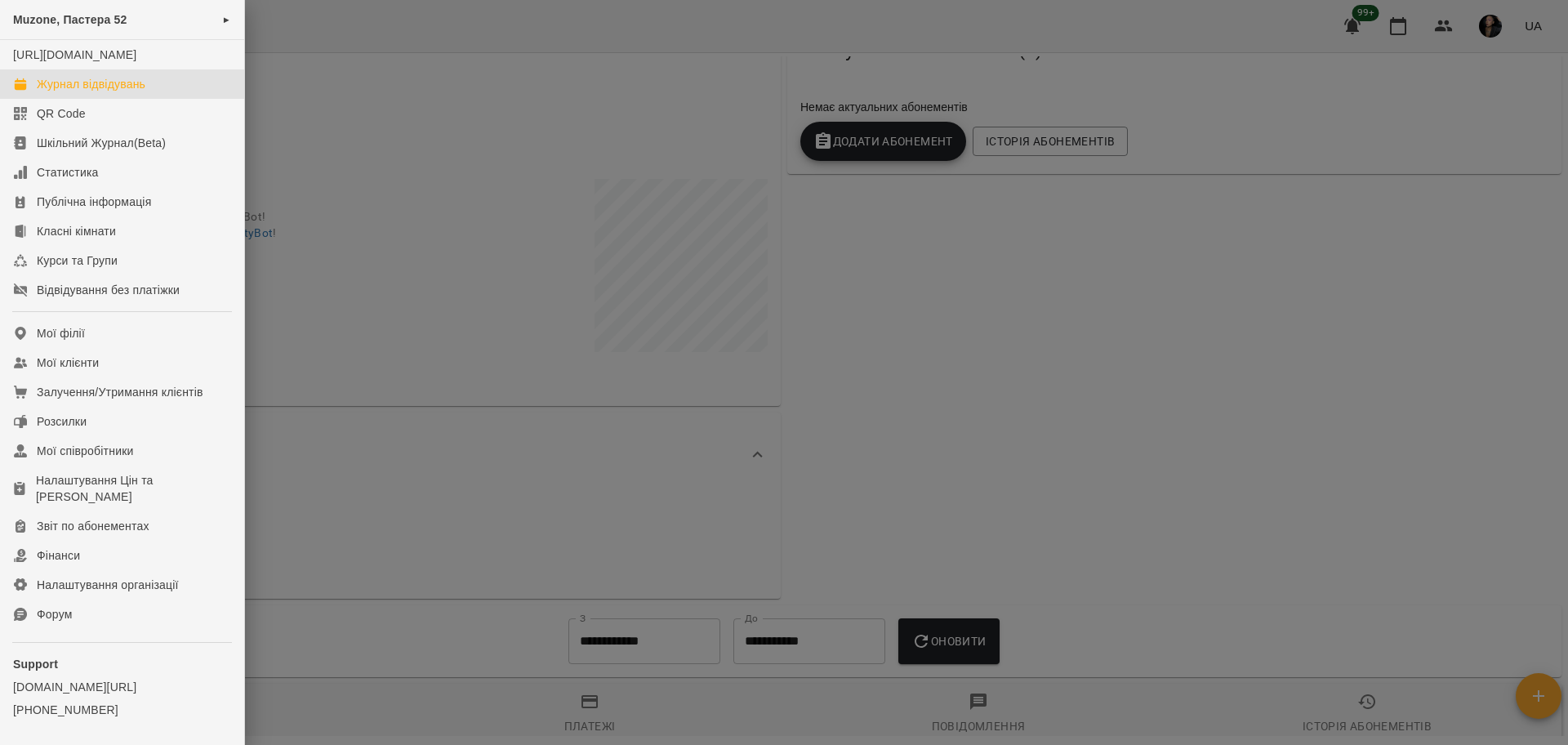
click at [142, 91] on link "Журнал відвідувань" at bounding box center [122, 84] width 244 height 29
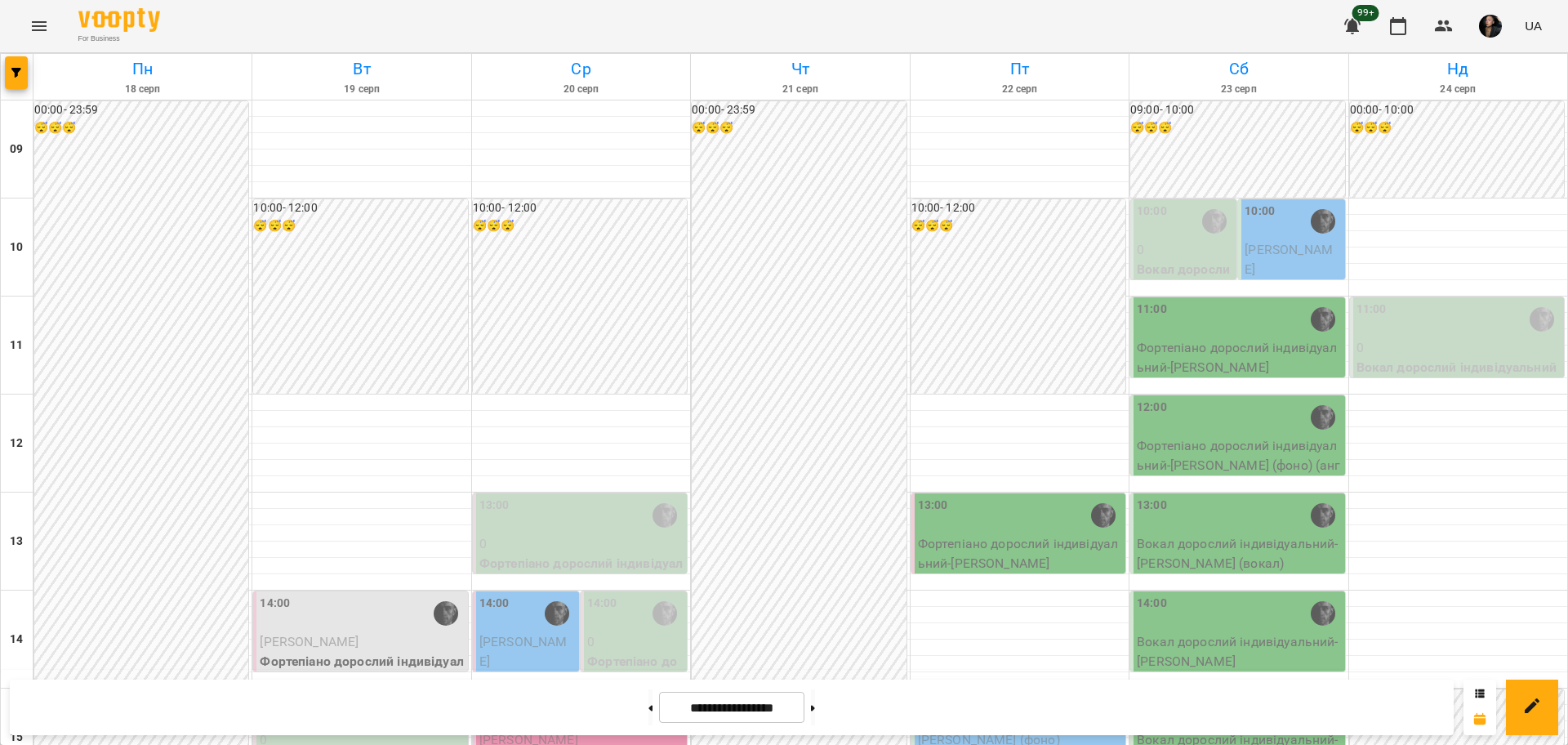
click at [41, 14] on button "Menu" at bounding box center [39, 26] width 39 height 39
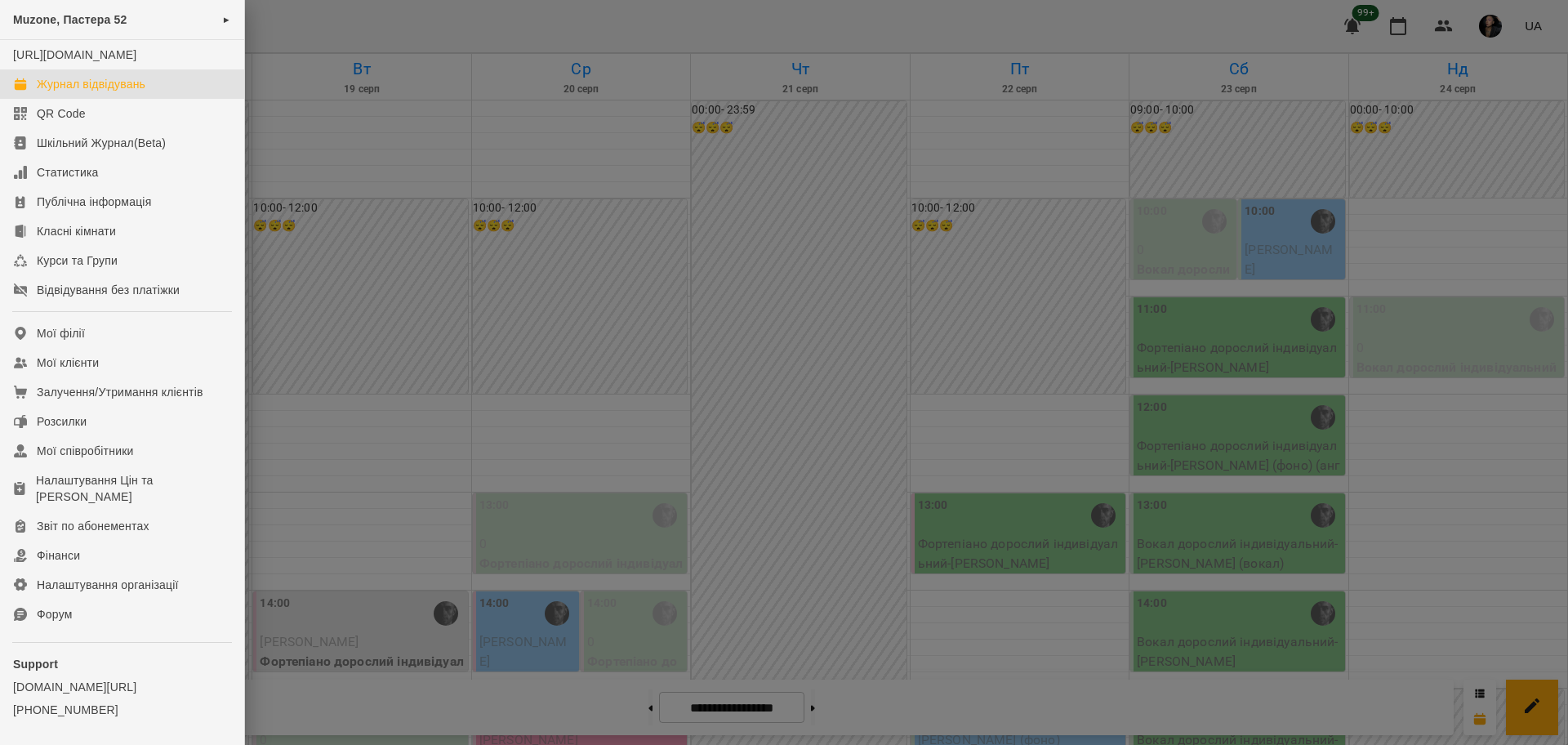
click at [1452, 26] on div at bounding box center [784, 372] width 1568 height 745
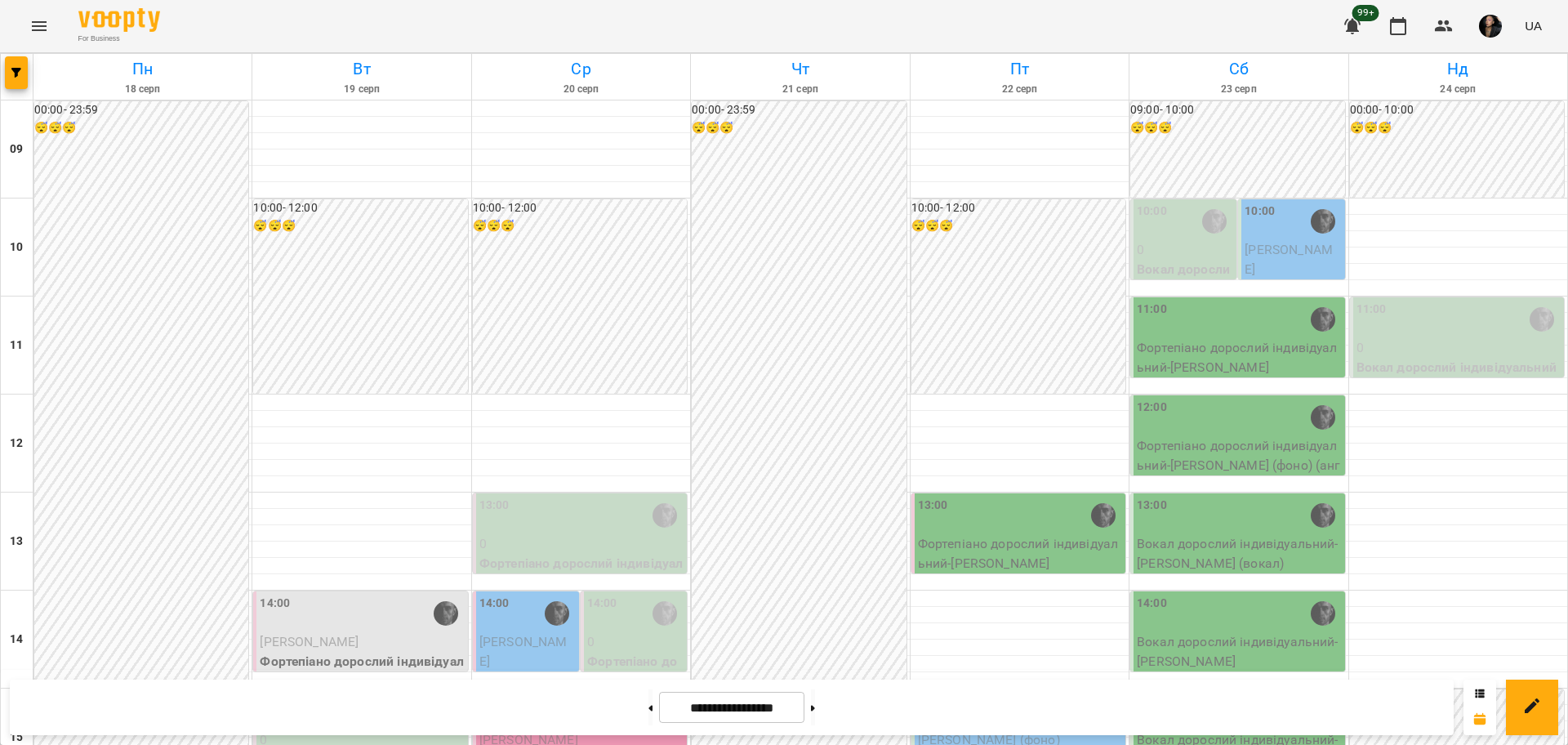
click at [1443, 29] on icon "button" at bounding box center [1443, 26] width 18 height 11
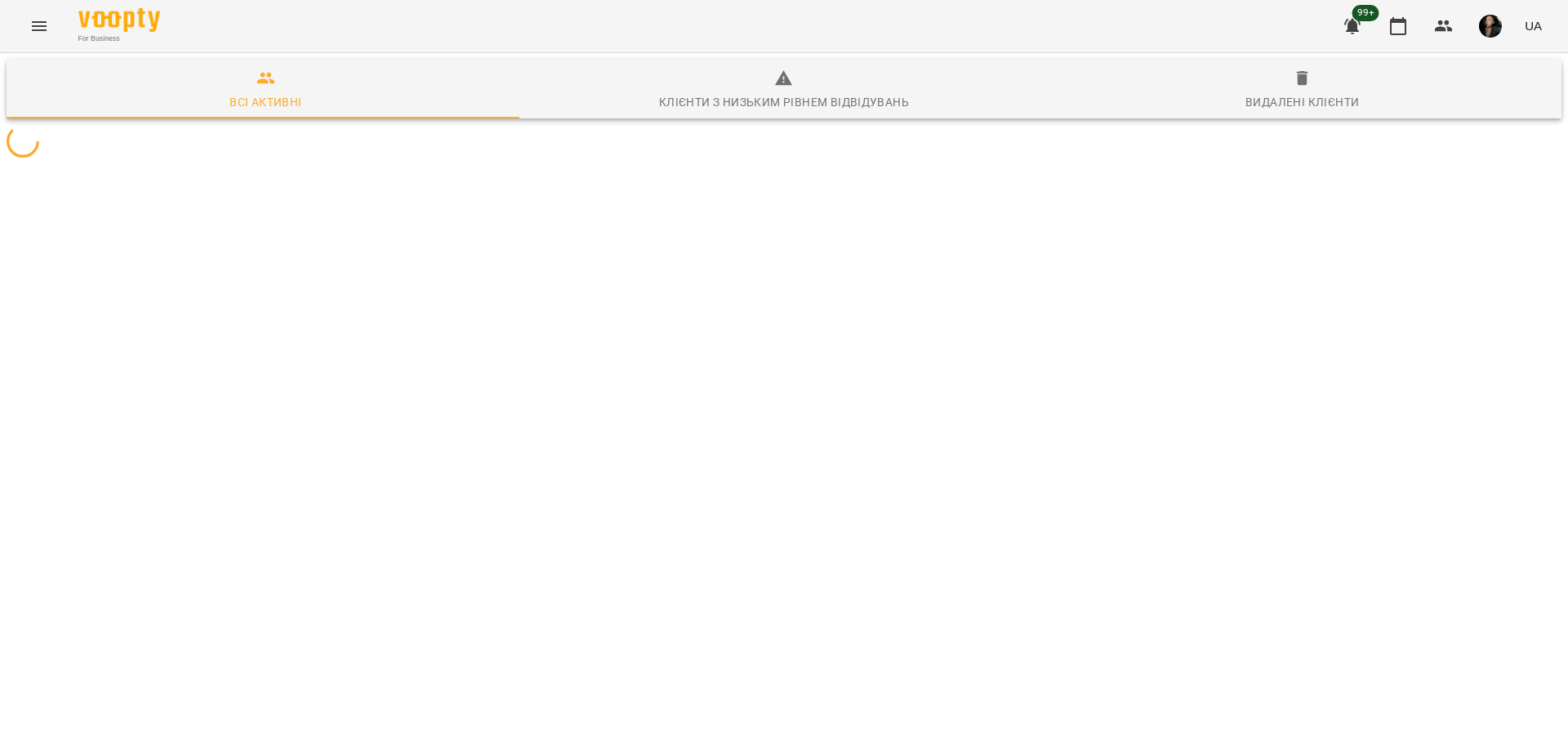
click at [326, 161] on div at bounding box center [783, 141] width 1561 height 39
click at [1438, 14] on button "button" at bounding box center [1443, 26] width 39 height 39
click at [28, 15] on button "Menu" at bounding box center [39, 26] width 39 height 39
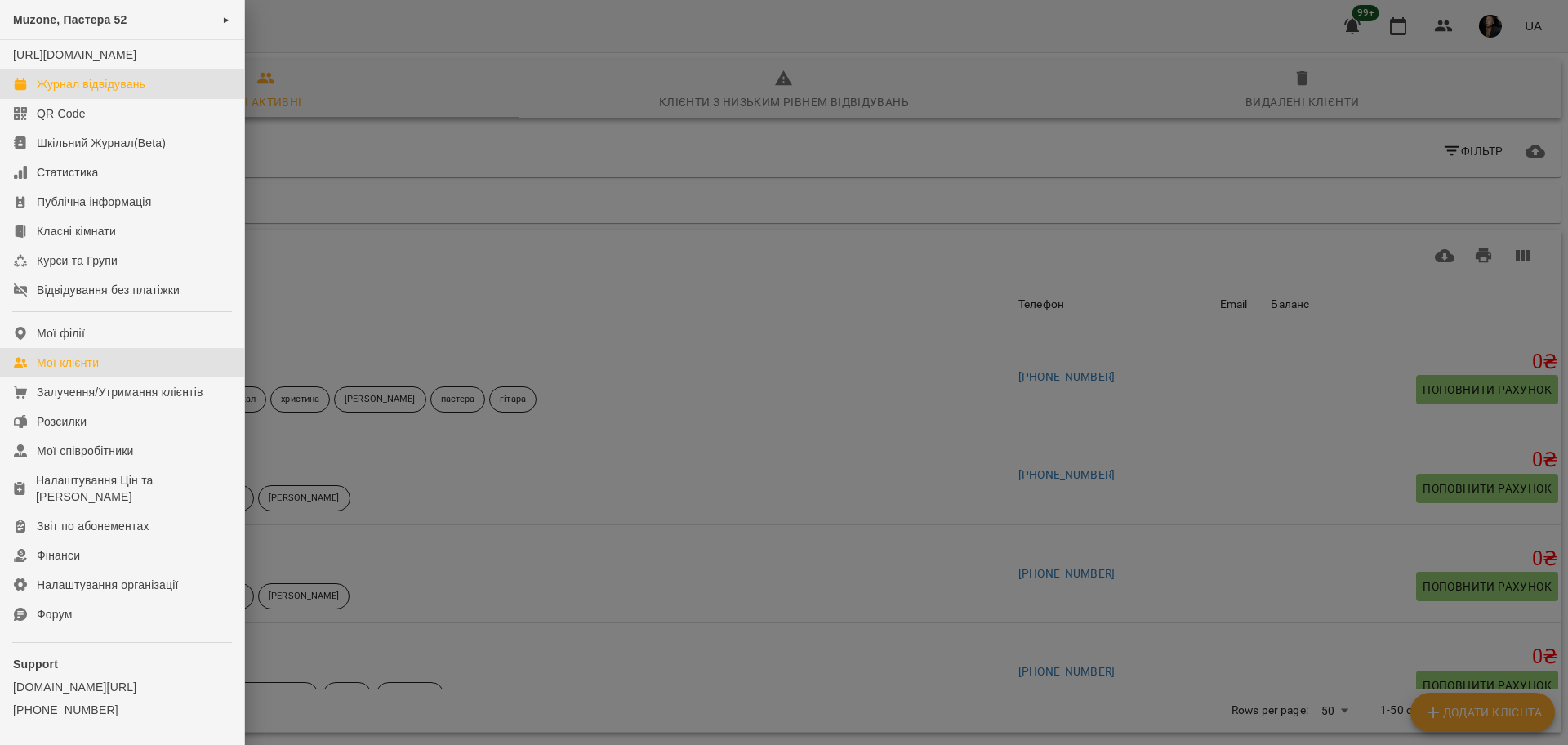
click at [127, 92] on div "Журнал відвідувань" at bounding box center [91, 84] width 108 height 16
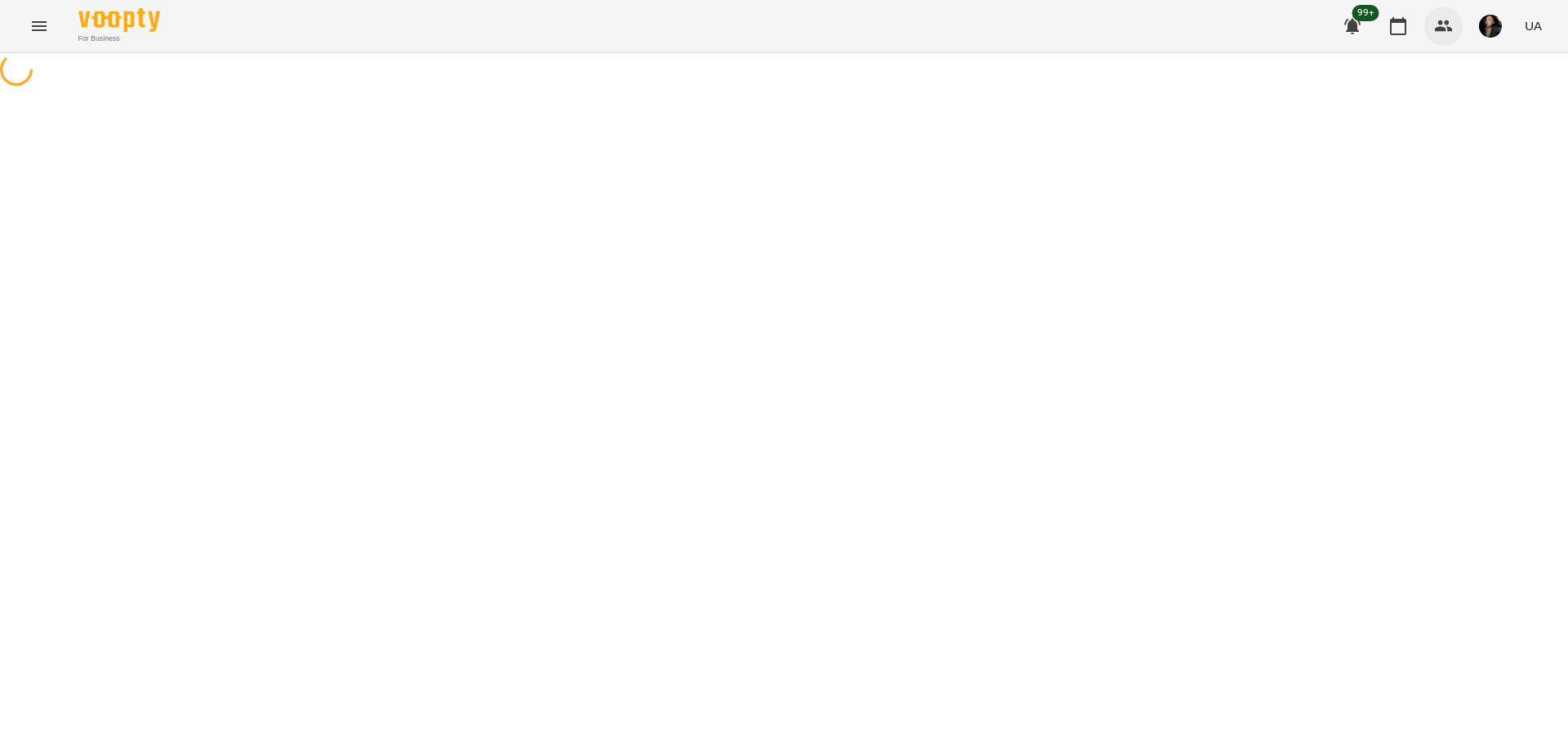
click at [1451, 31] on icon "button" at bounding box center [1443, 26] width 18 height 11
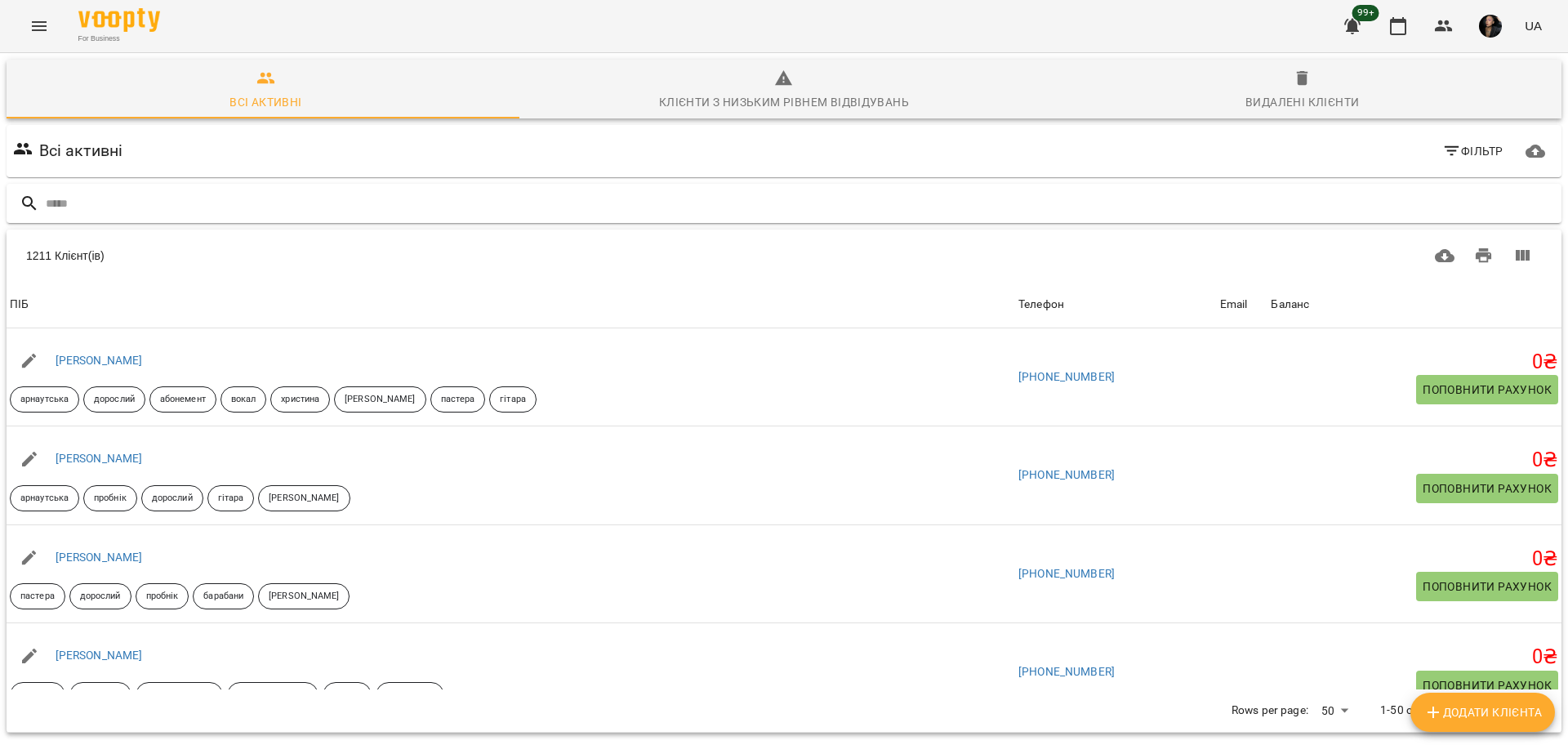
click at [455, 213] on input "text" at bounding box center [800, 203] width 1509 height 27
type input "**********"
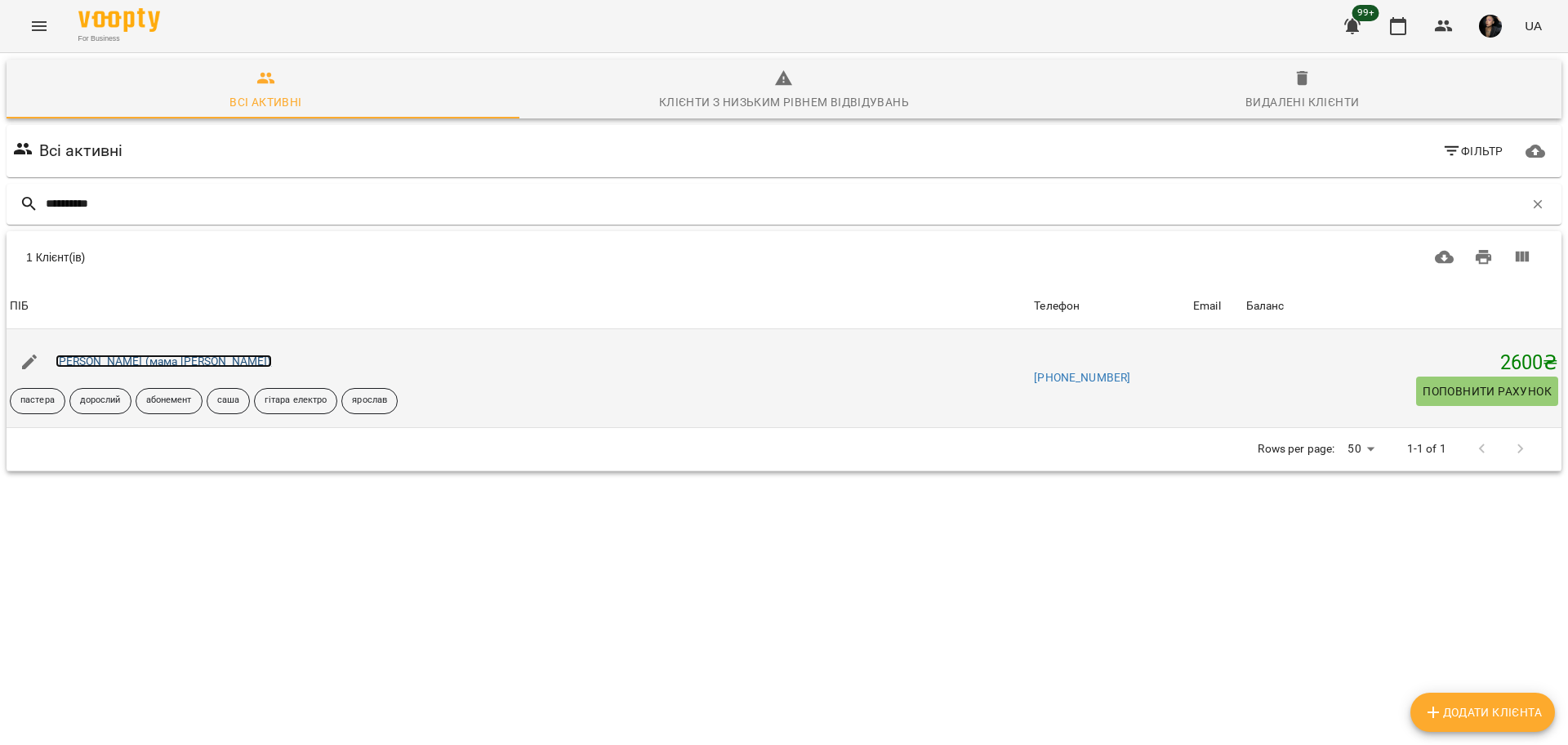
click at [126, 355] on link "[PERSON_NAME] (мама [PERSON_NAME])" at bounding box center [163, 361] width 217 height 13
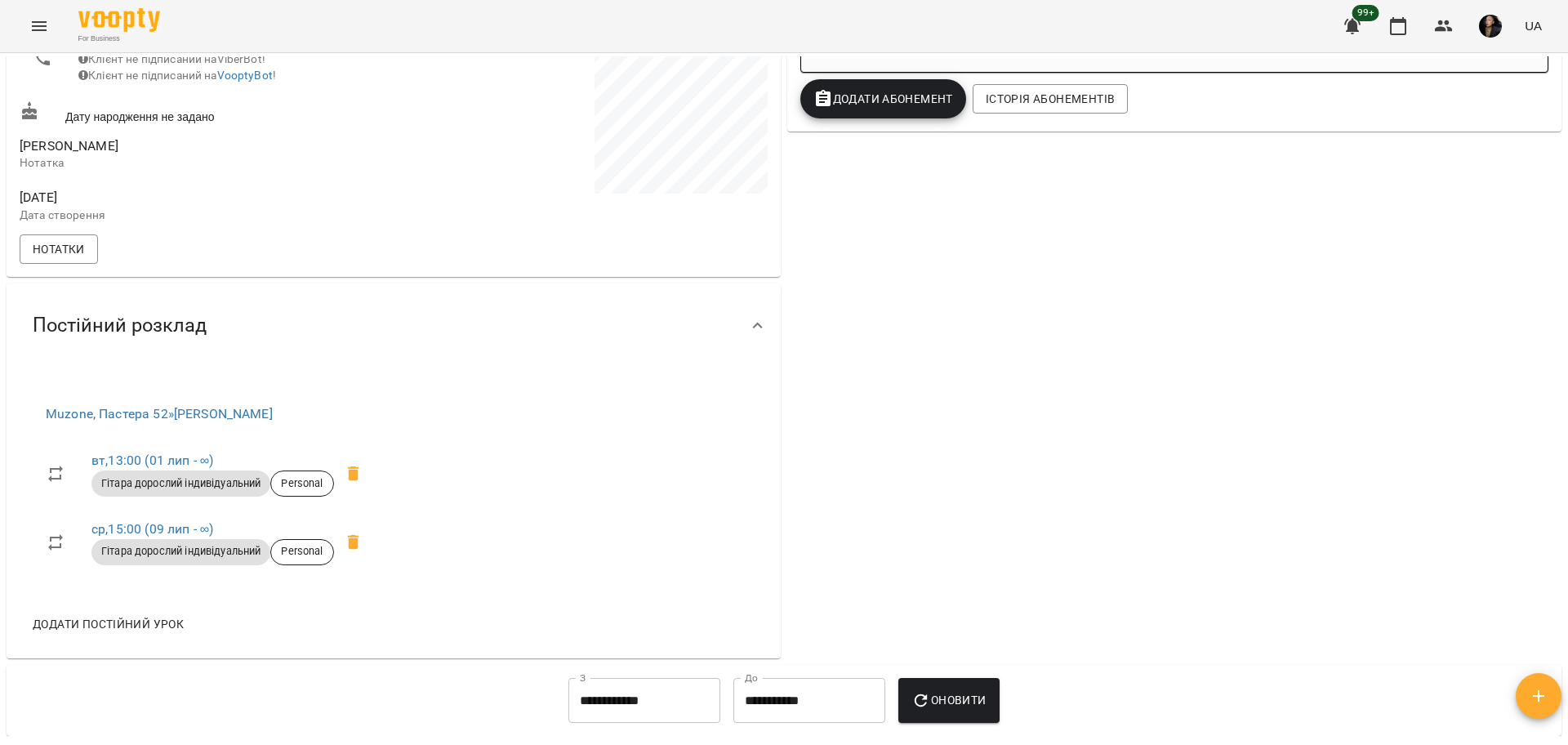
scroll to position [510, 0]
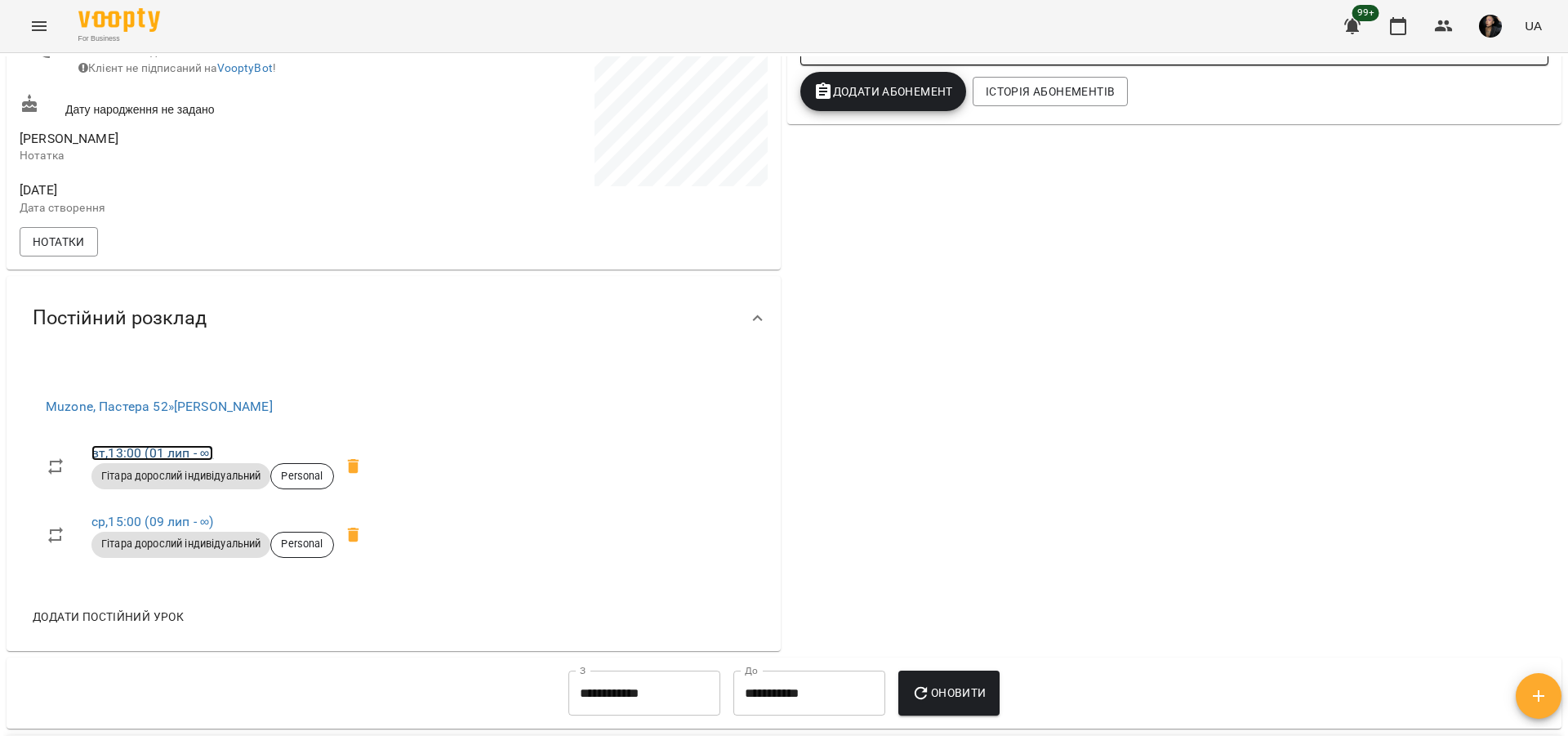
click at [107, 461] on link "вт , 13:00 (01 лип - ∞)" at bounding box center [152, 452] width 122 height 15
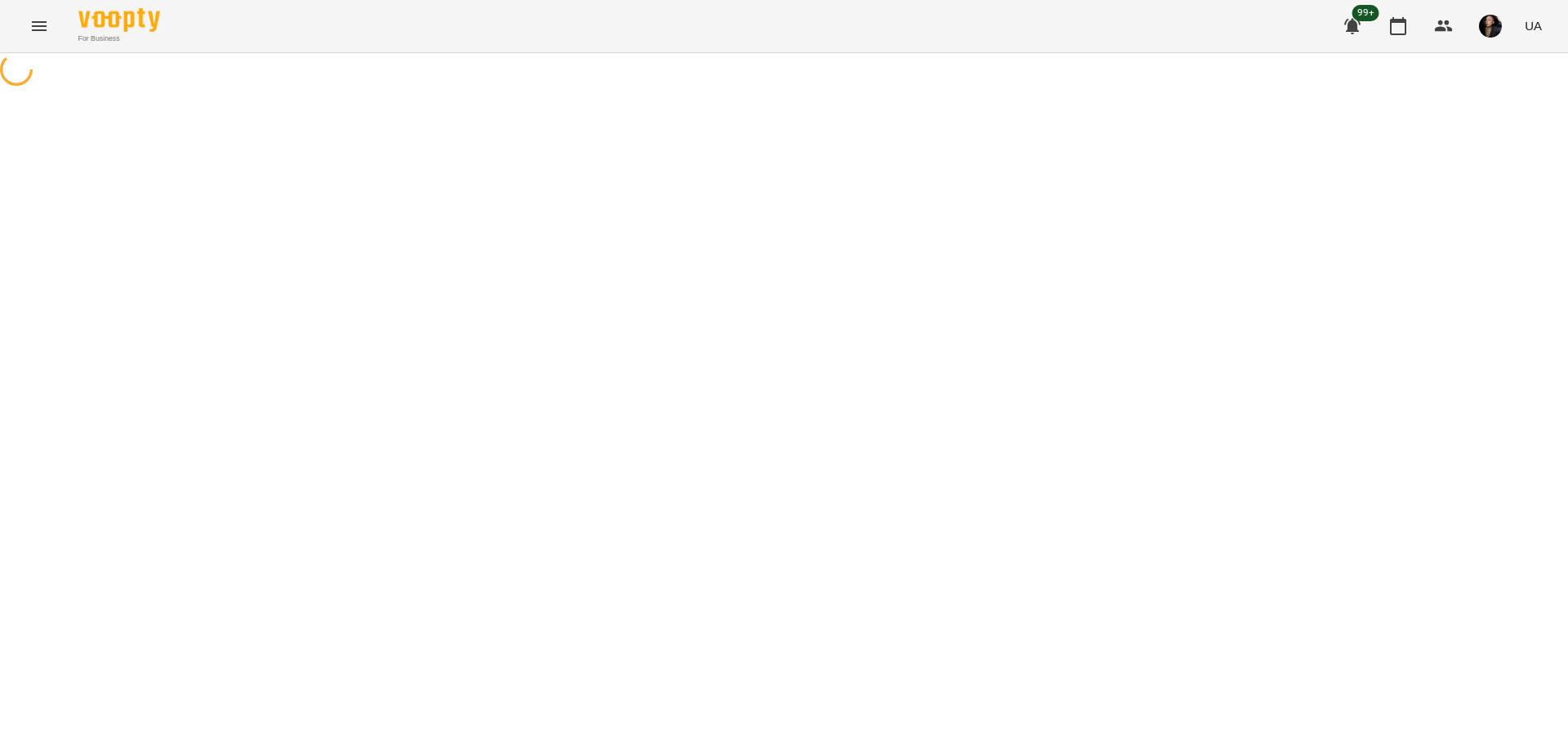
select select "*"
select select "**********"
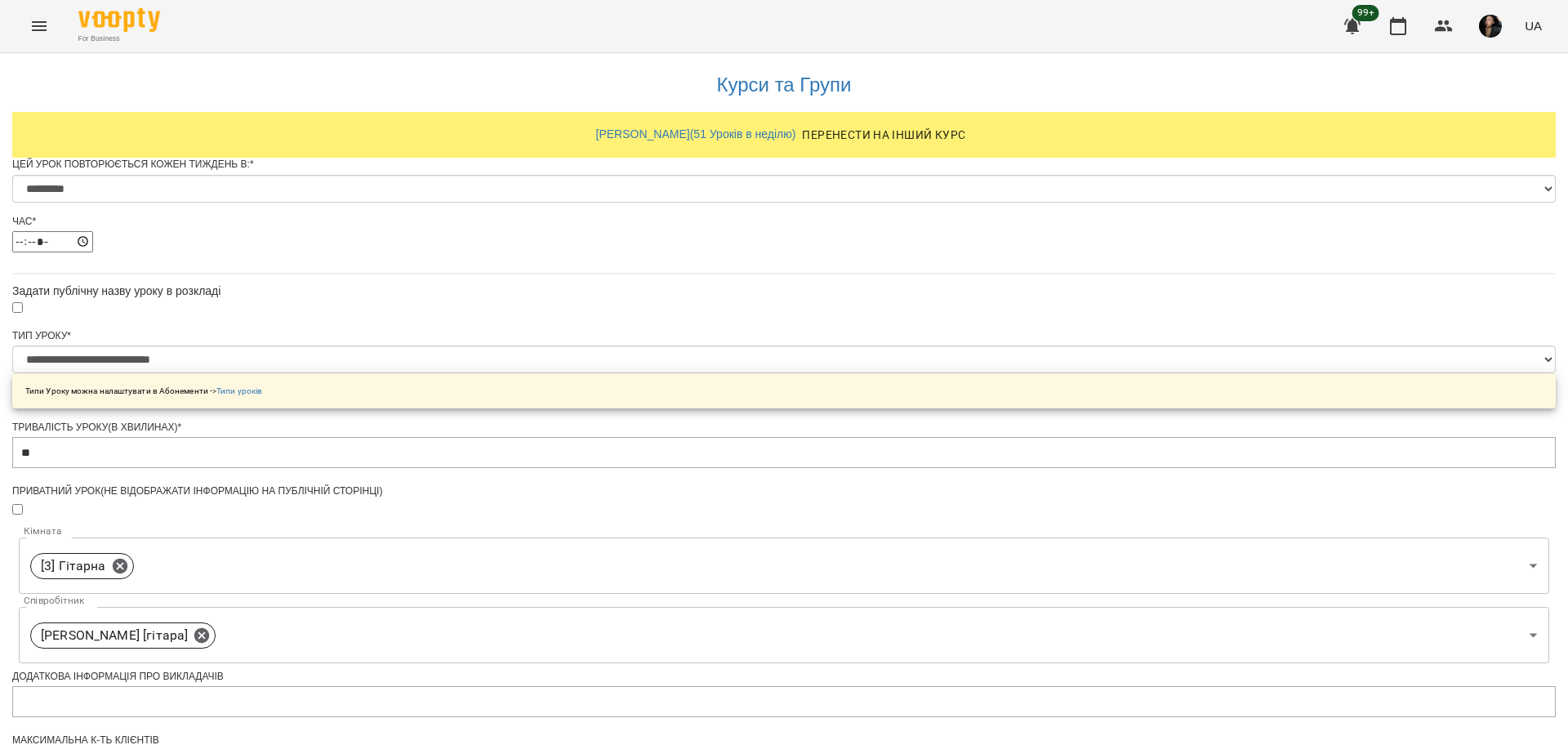
scroll to position [586, 0]
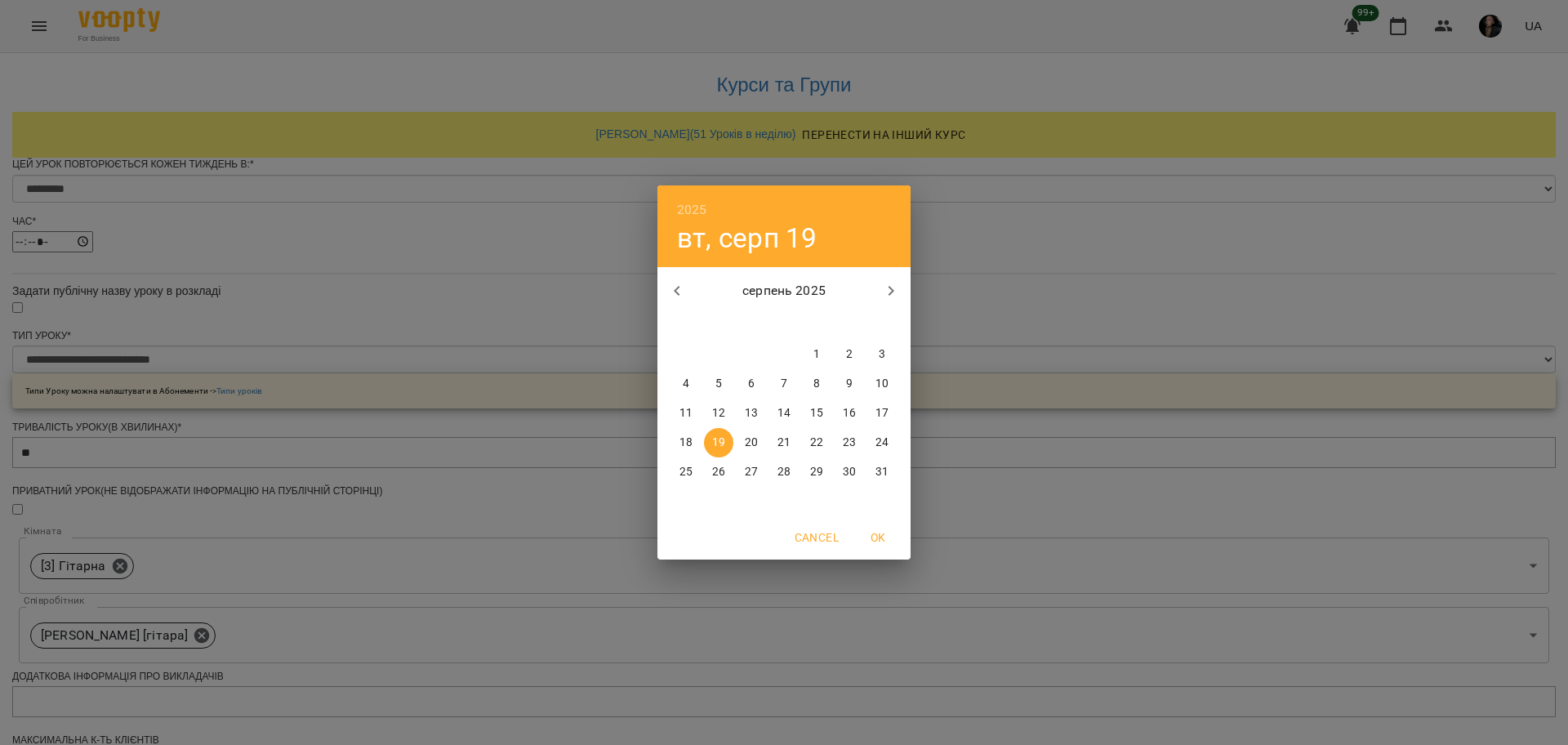
click at [852, 345] on button "2" at bounding box center [849, 353] width 29 height 29
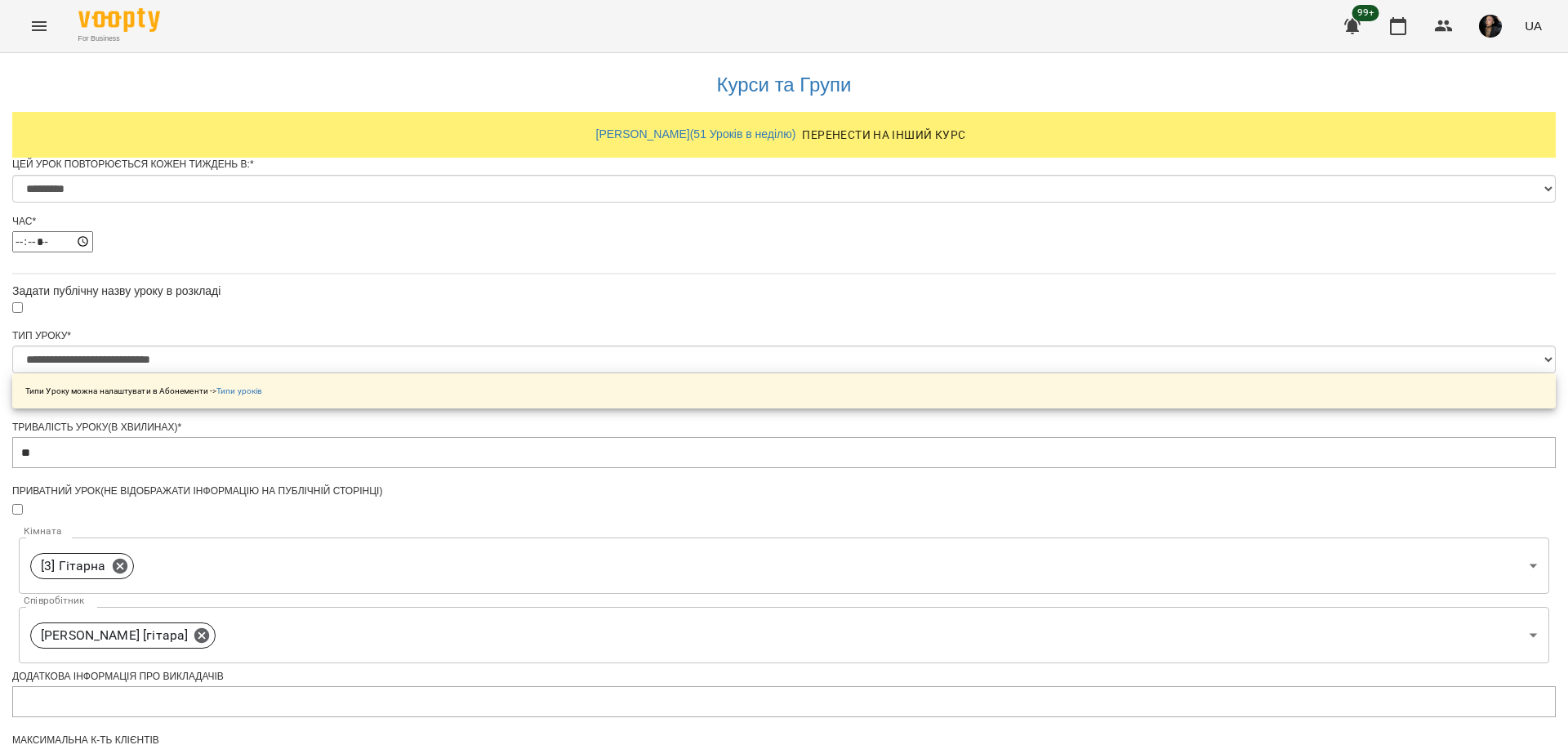
click at [1151, 460] on div "**********" at bounding box center [784, 649] width 1543 height 1199
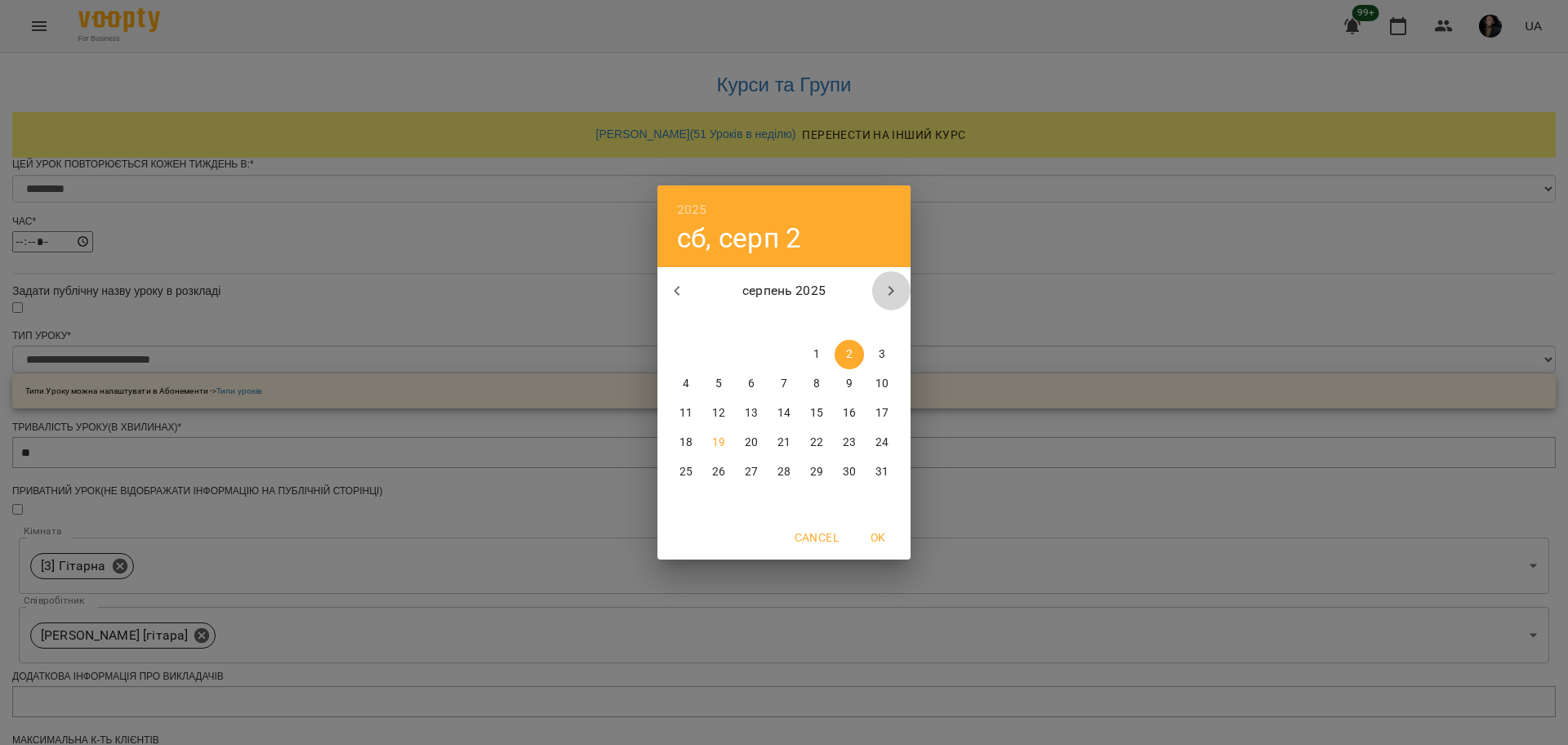
click at [891, 289] on icon "button" at bounding box center [891, 291] width 6 height 10
click at [711, 353] on span "2" at bounding box center [718, 353] width 29 height 16
type input "**********"
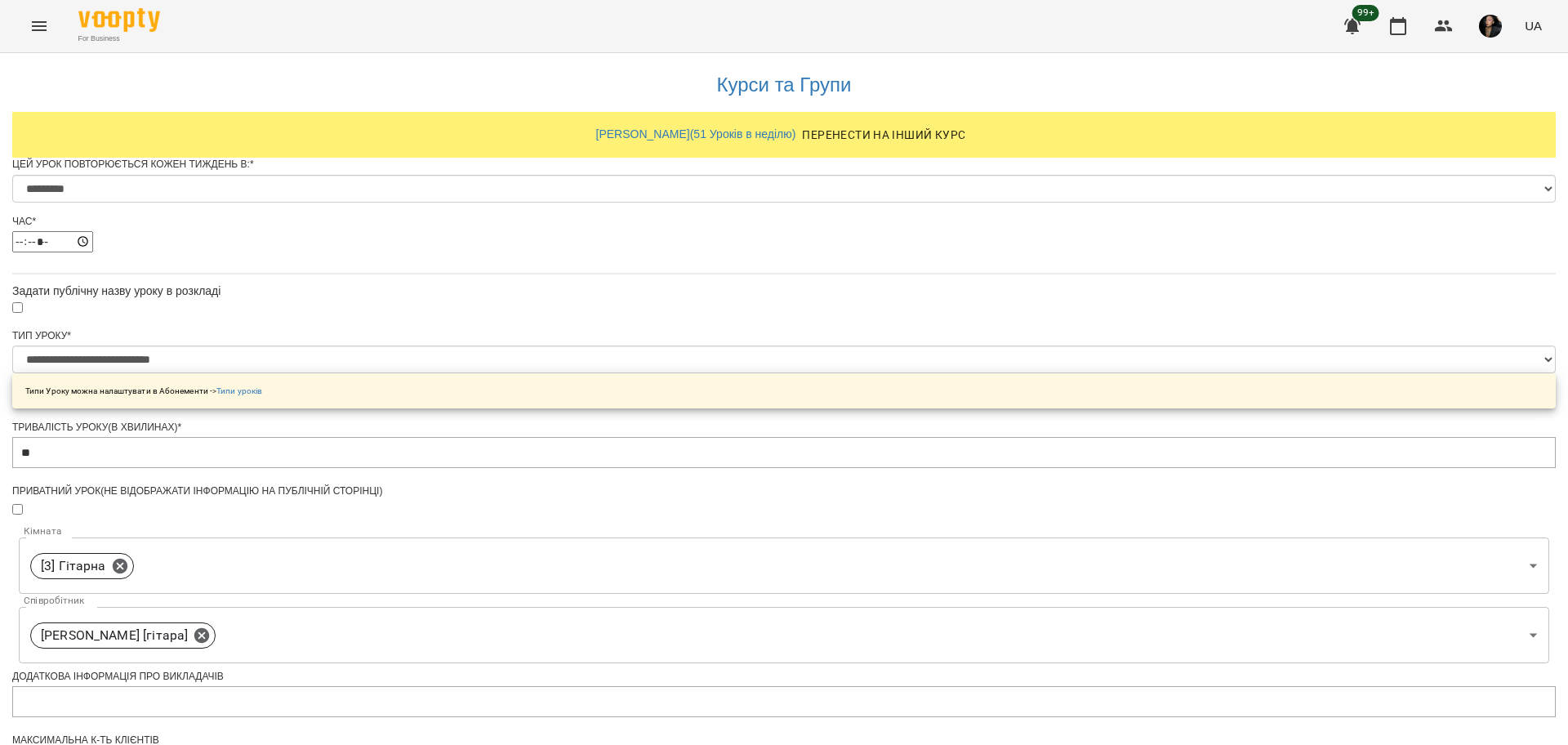
click at [1137, 453] on div "**********" at bounding box center [784, 649] width 1543 height 1199
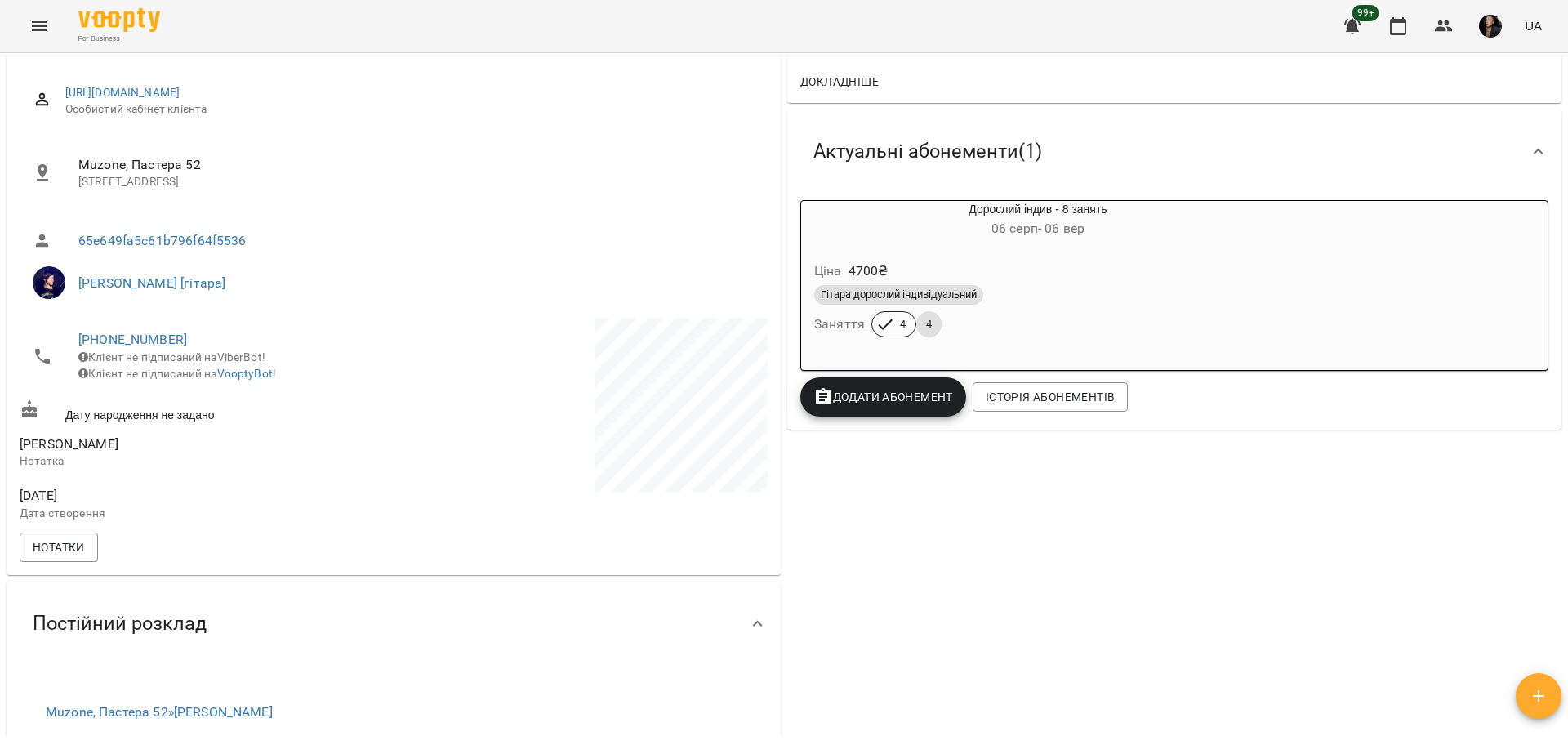
scroll to position [204, 0]
click at [875, 403] on span "Додати Абонемент" at bounding box center [883, 397] width 140 height 20
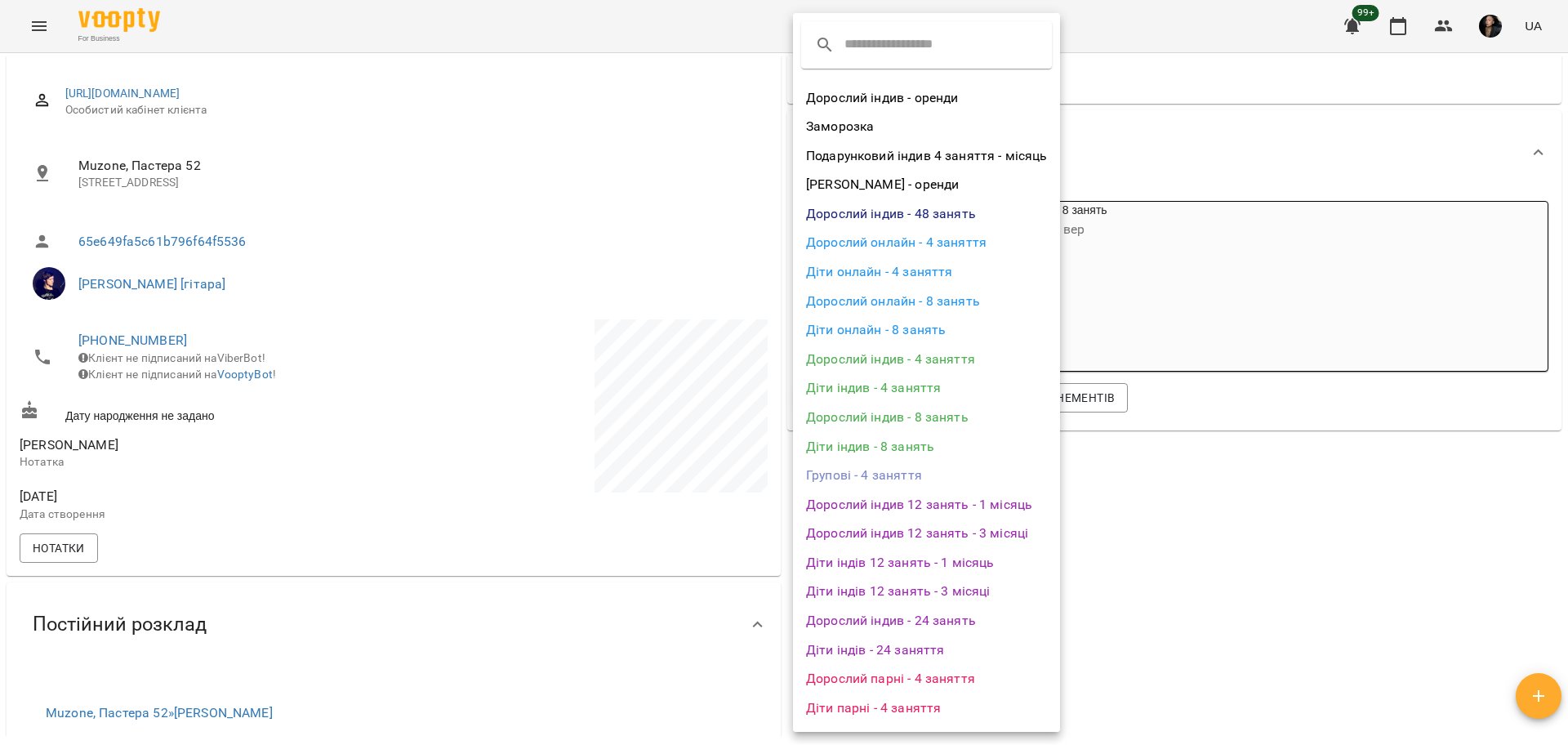
click at [953, 359] on li "Дорослий індив - 4 заняття" at bounding box center [926, 359] width 267 height 29
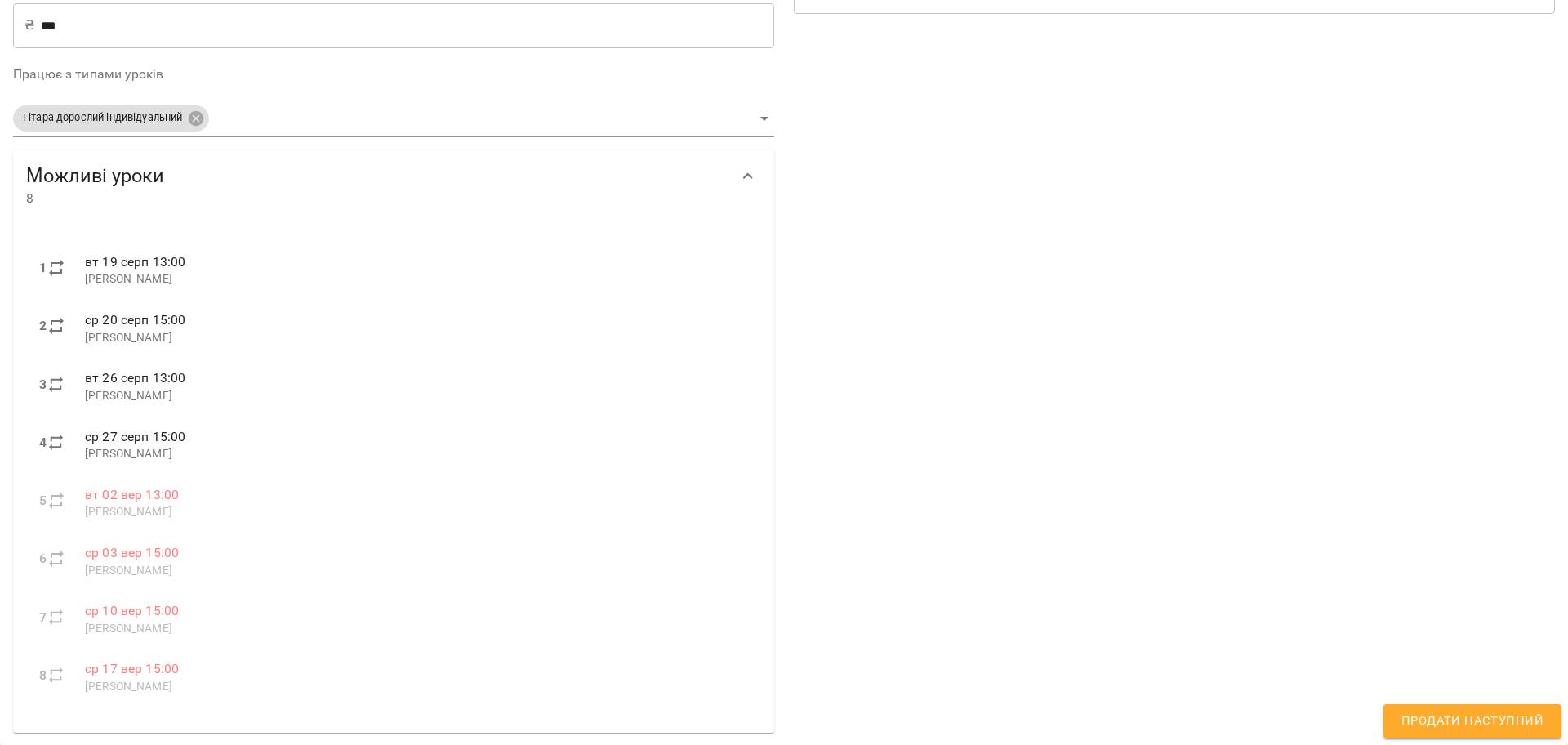
scroll to position [484, 0]
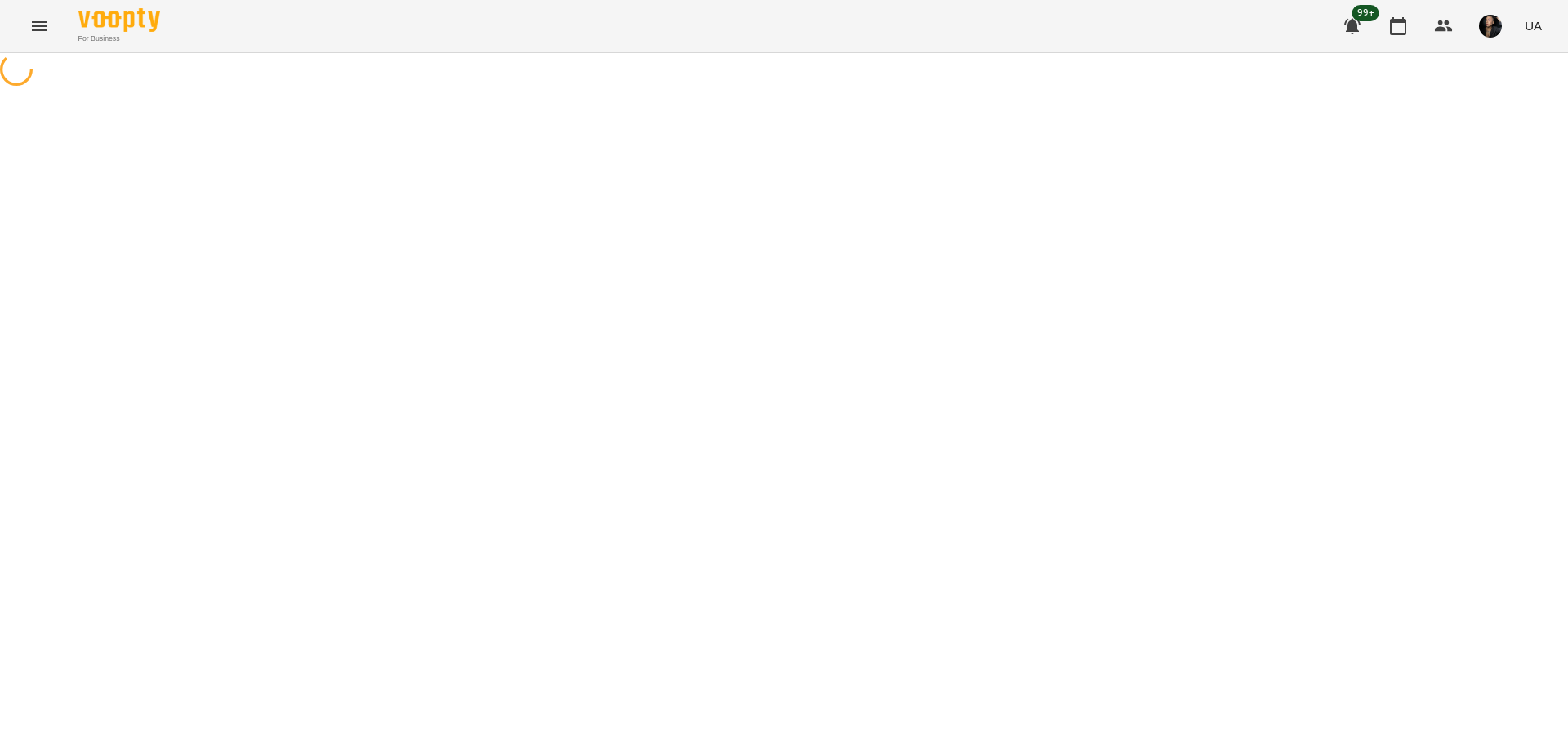
select select "*"
select select "**********"
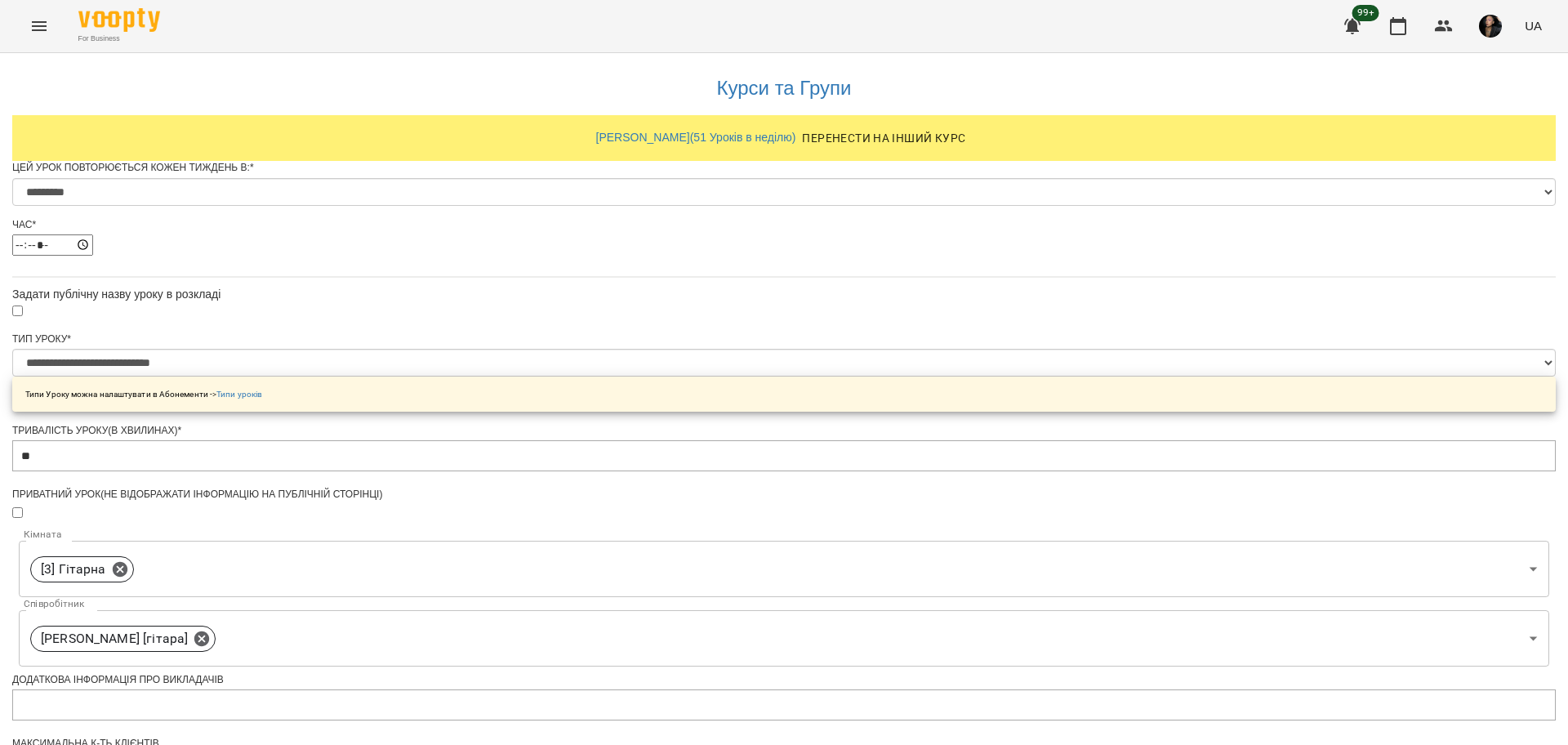
click at [56, 35] on button "Menu" at bounding box center [39, 26] width 39 height 39
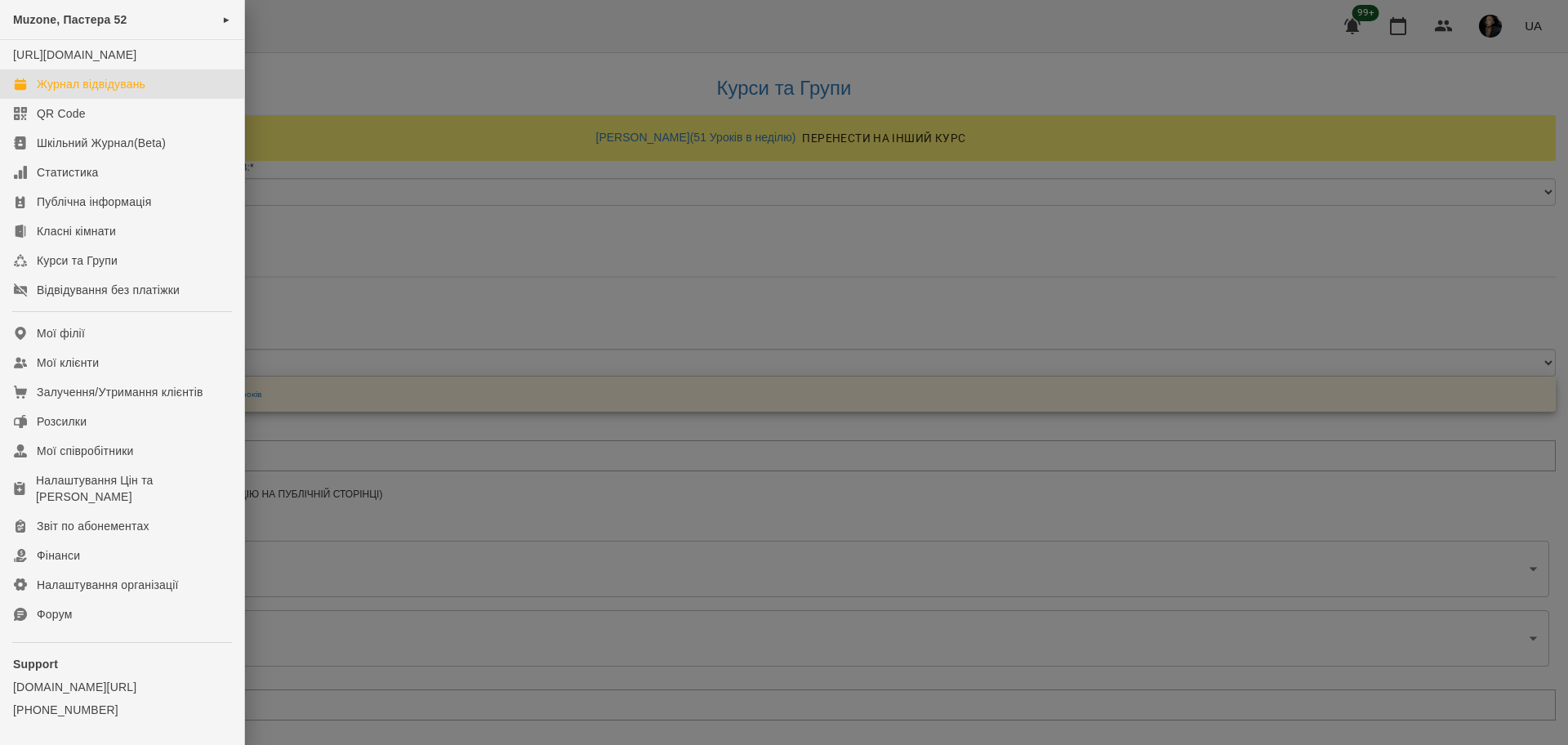
click at [111, 92] on div "Журнал відвідувань" at bounding box center [91, 84] width 108 height 16
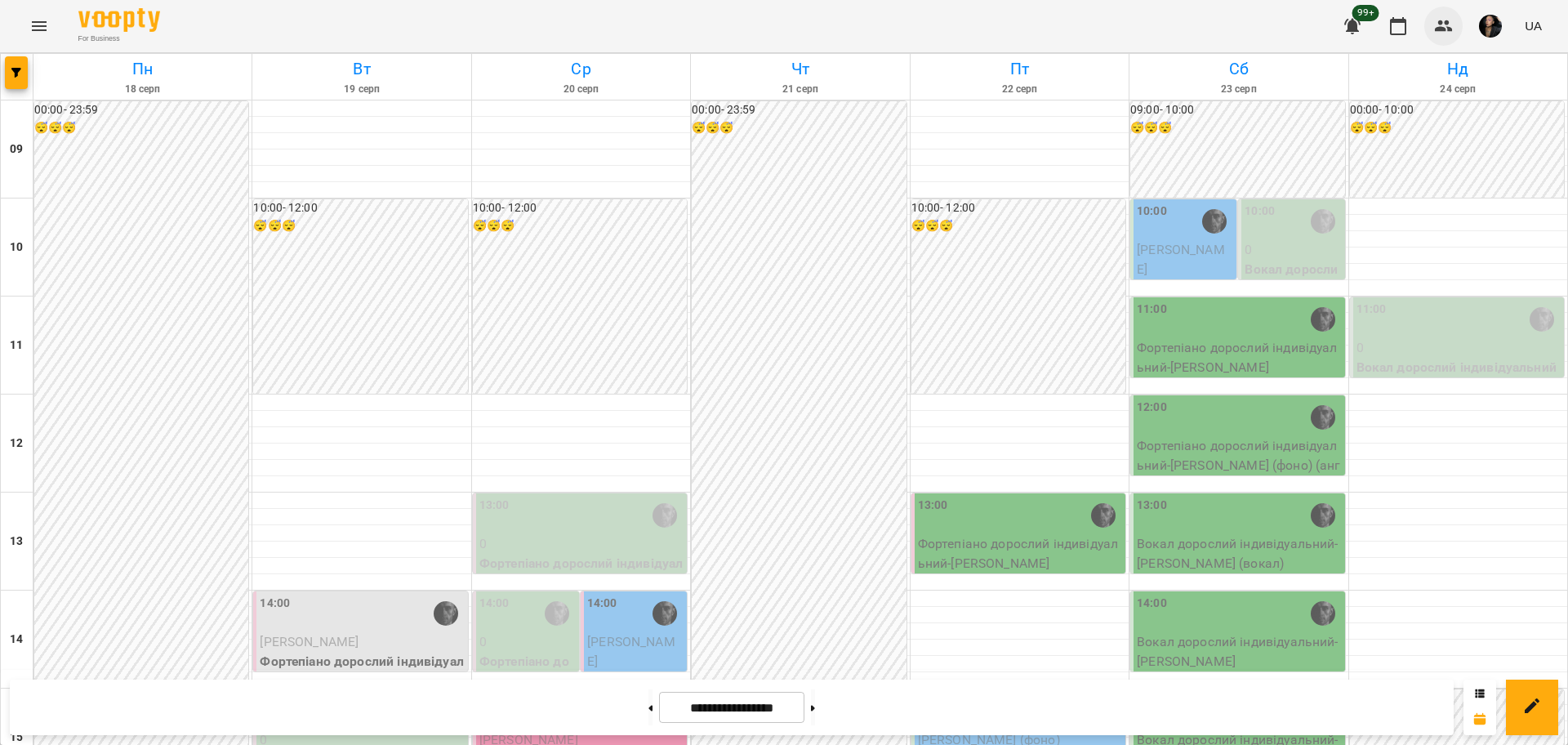
click at [1439, 35] on icon "button" at bounding box center [1444, 26] width 20 height 20
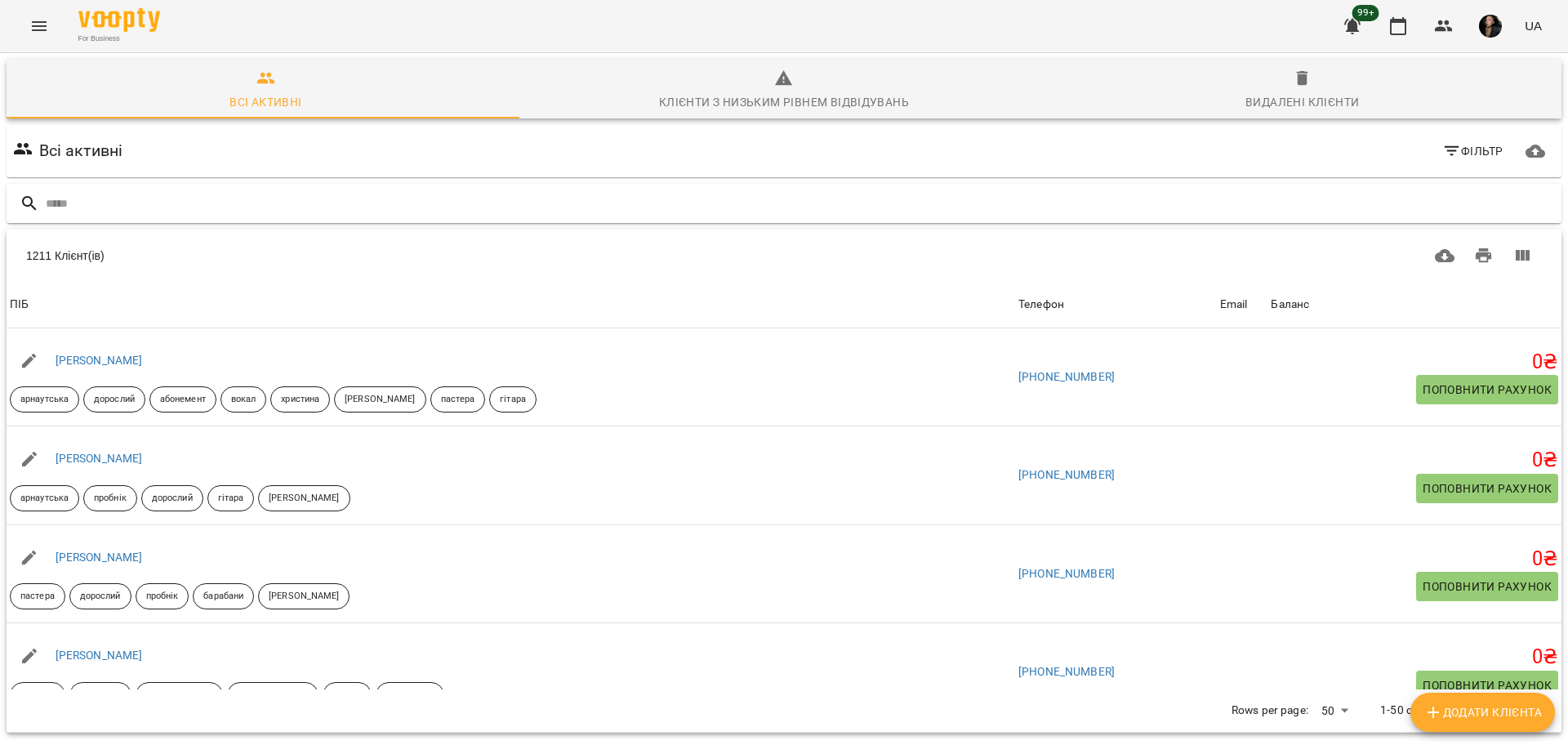
click at [382, 211] on input "text" at bounding box center [800, 203] width 1509 height 27
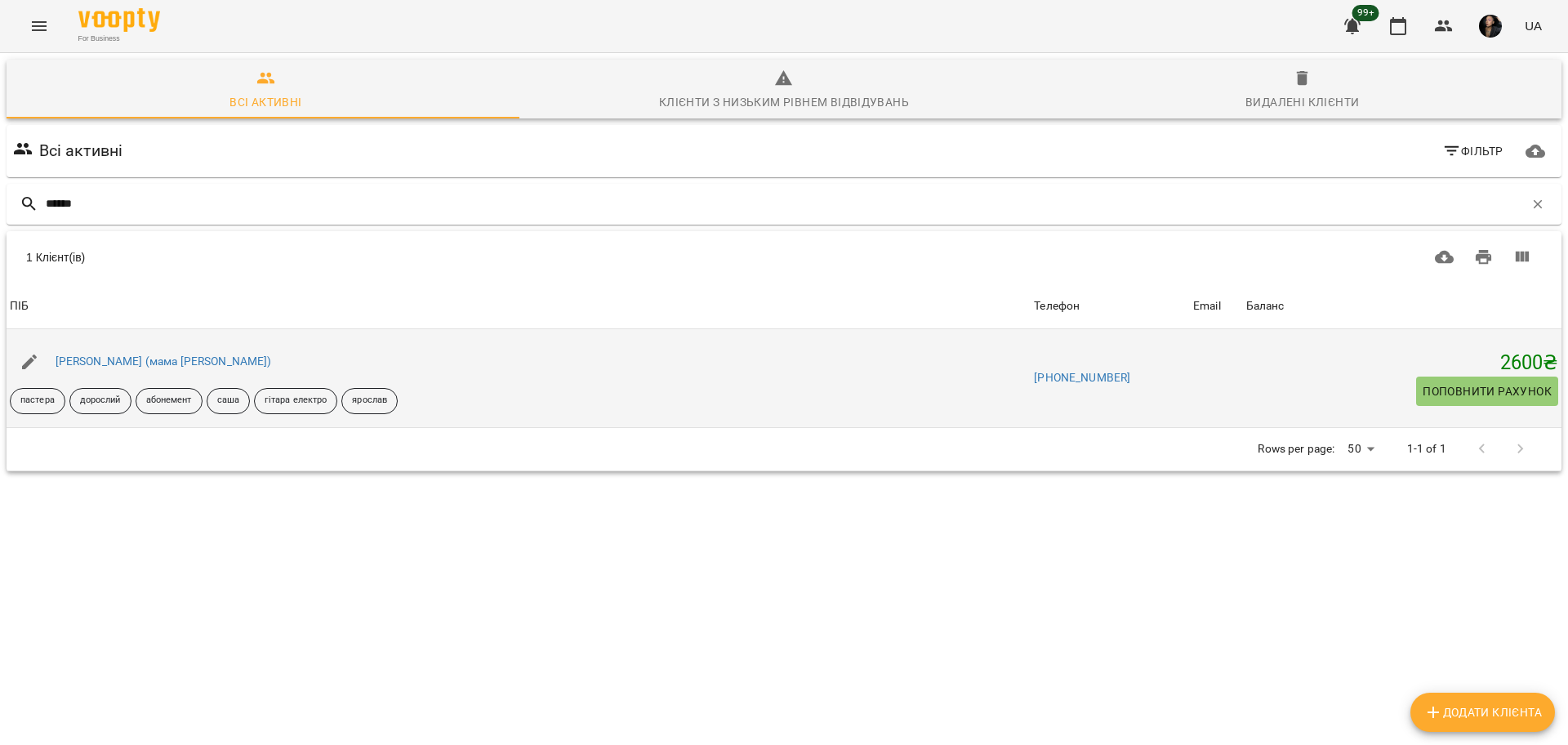
type input "******"
click at [122, 353] on div "[PERSON_NAME] (мама [PERSON_NAME])" at bounding box center [163, 362] width 223 height 23
click at [123, 356] on link "[PERSON_NAME] (мама [PERSON_NAME])" at bounding box center [163, 361] width 217 height 13
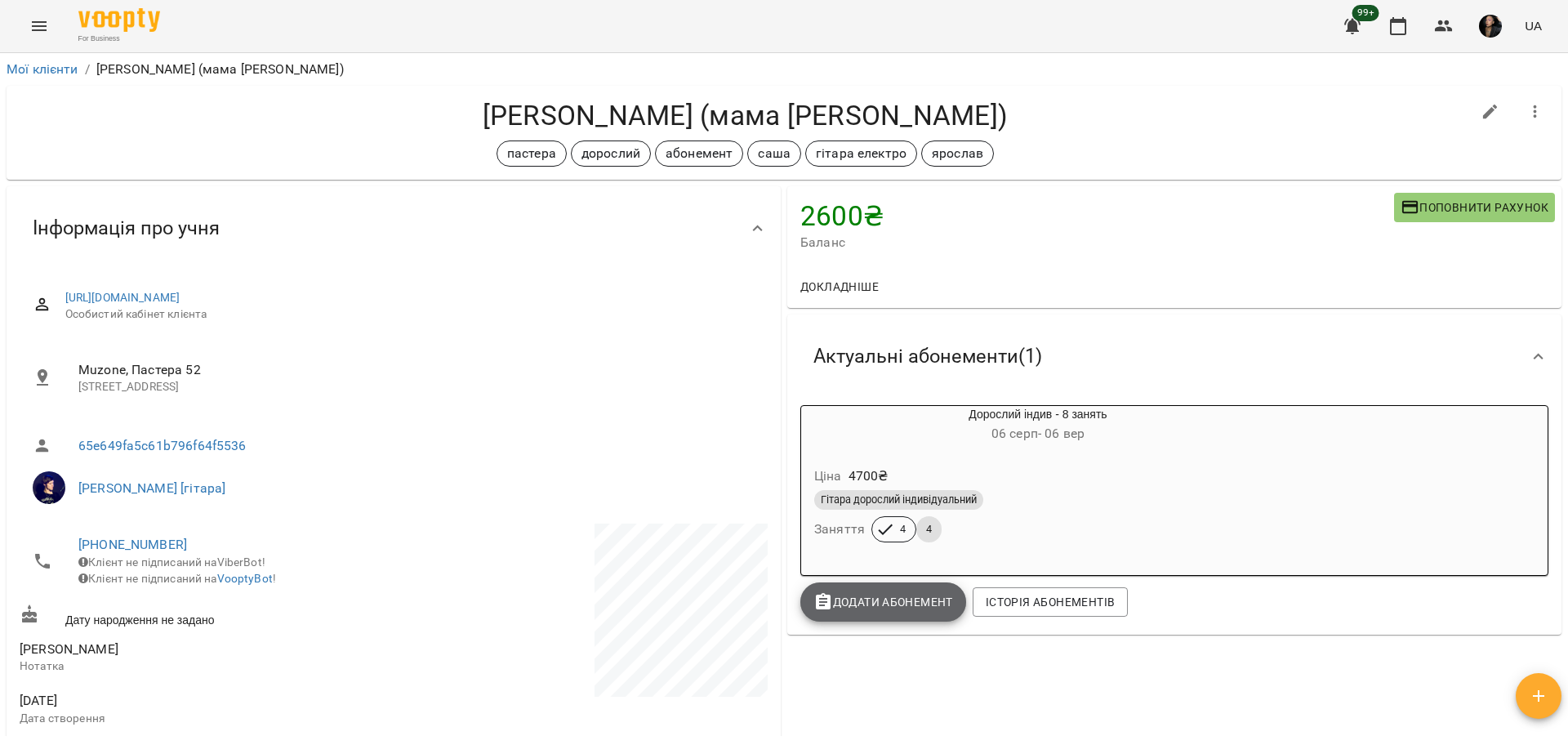
click at [927, 597] on span "Додати Абонемент" at bounding box center [883, 602] width 140 height 20
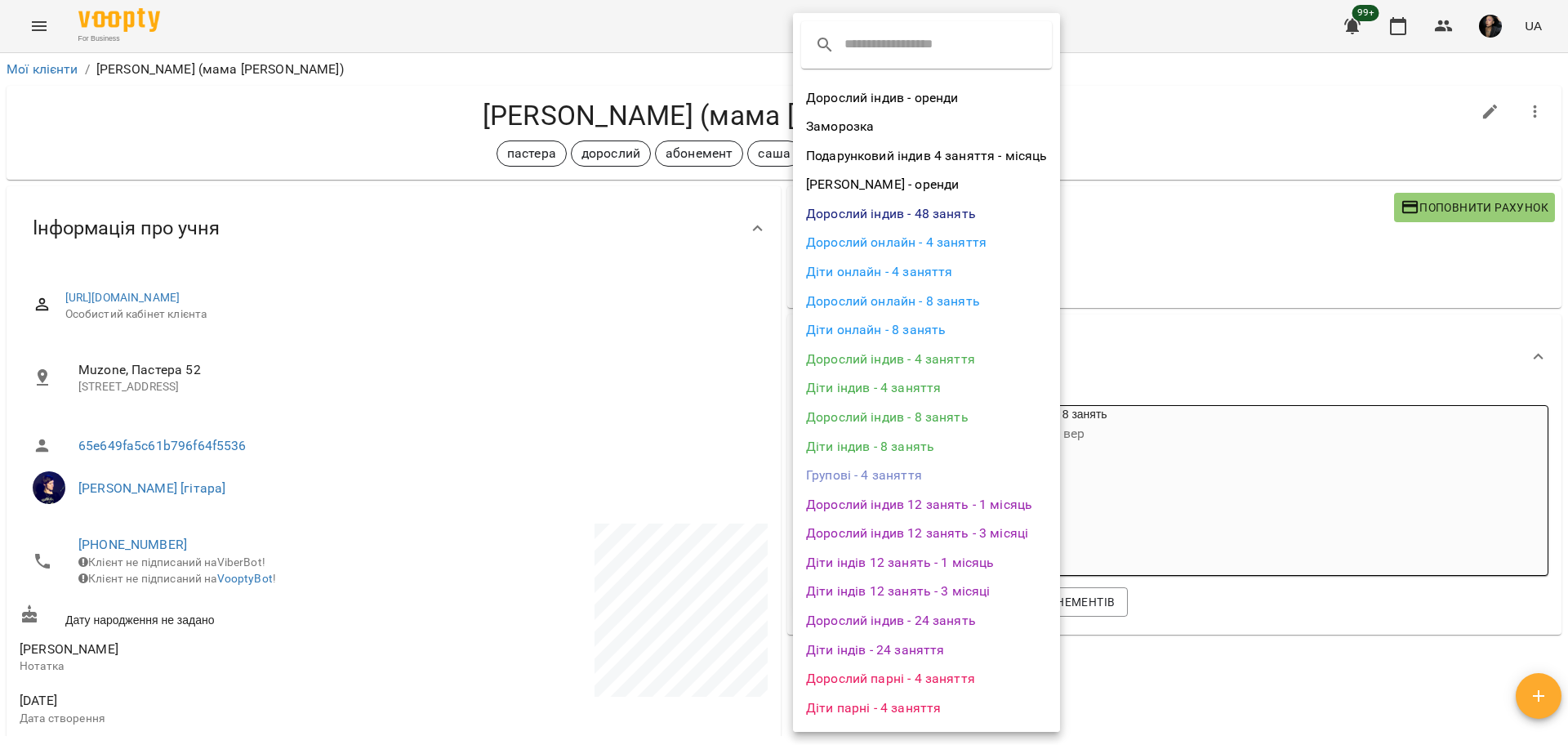
click at [979, 354] on li "Дорослий індив - 4 заняття" at bounding box center [926, 359] width 267 height 29
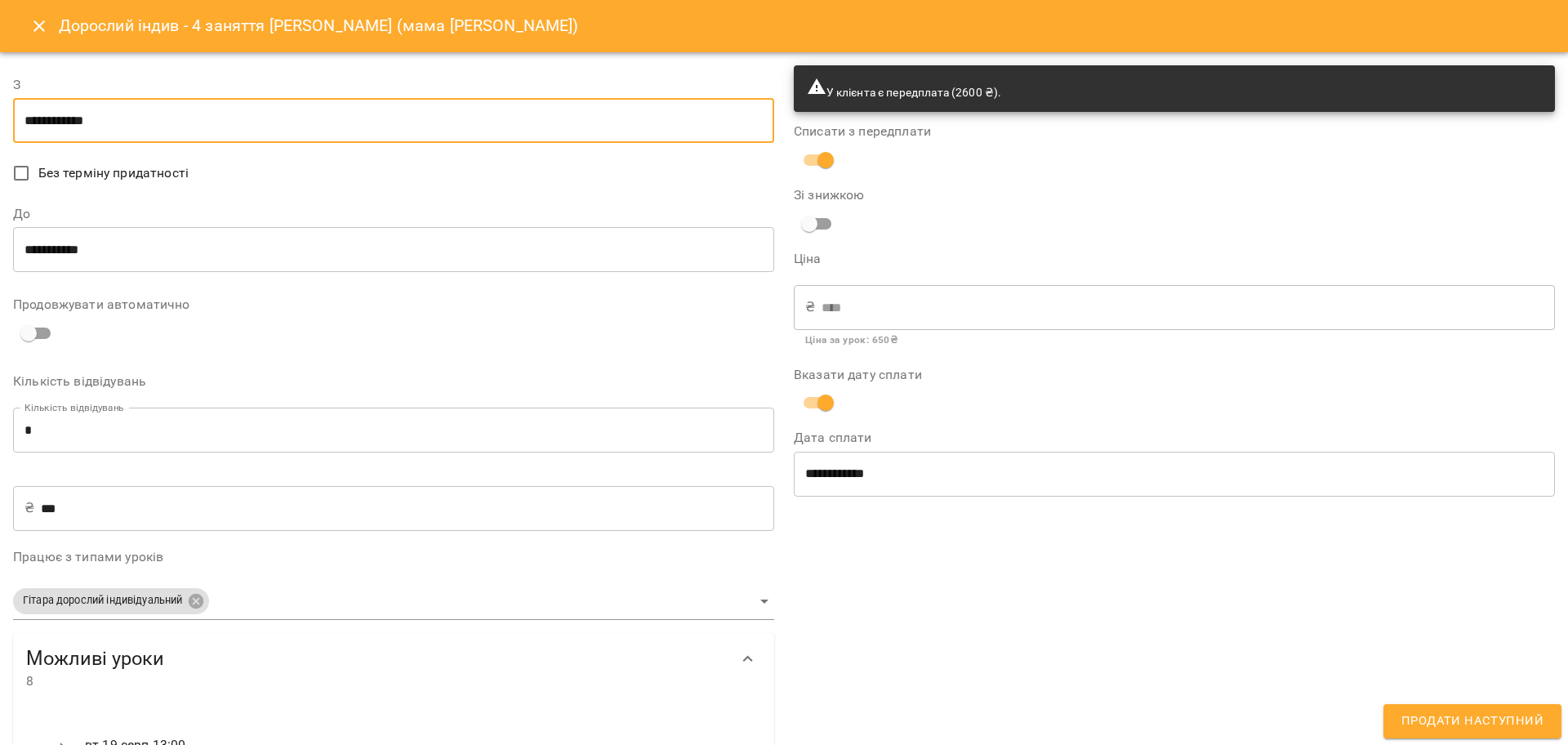
click at [43, 123] on input "**********" at bounding box center [393, 121] width 761 height 46
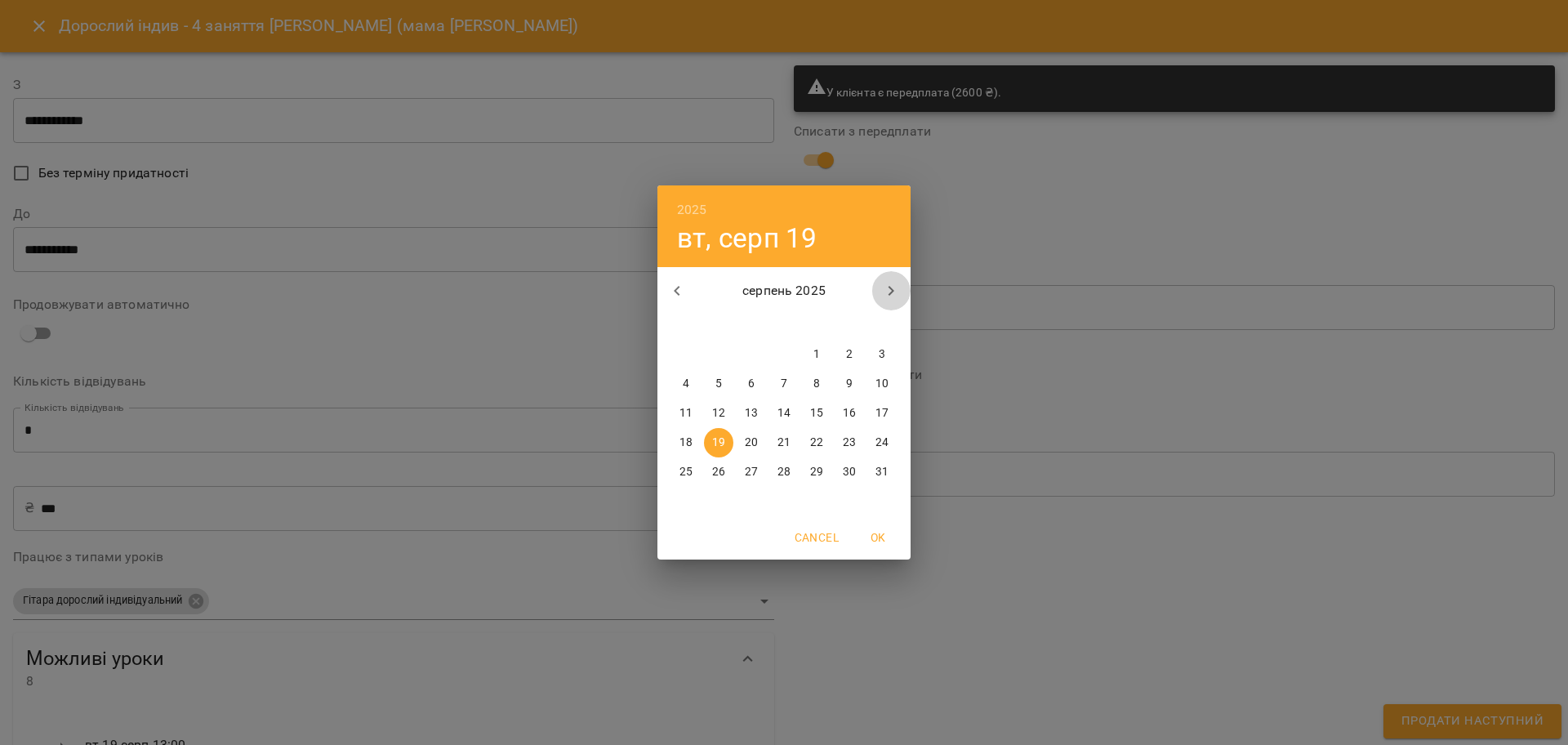
click at [889, 287] on icon "button" at bounding box center [890, 291] width 20 height 20
click at [751, 353] on p "3" at bounding box center [751, 353] width 7 height 16
type input "**********"
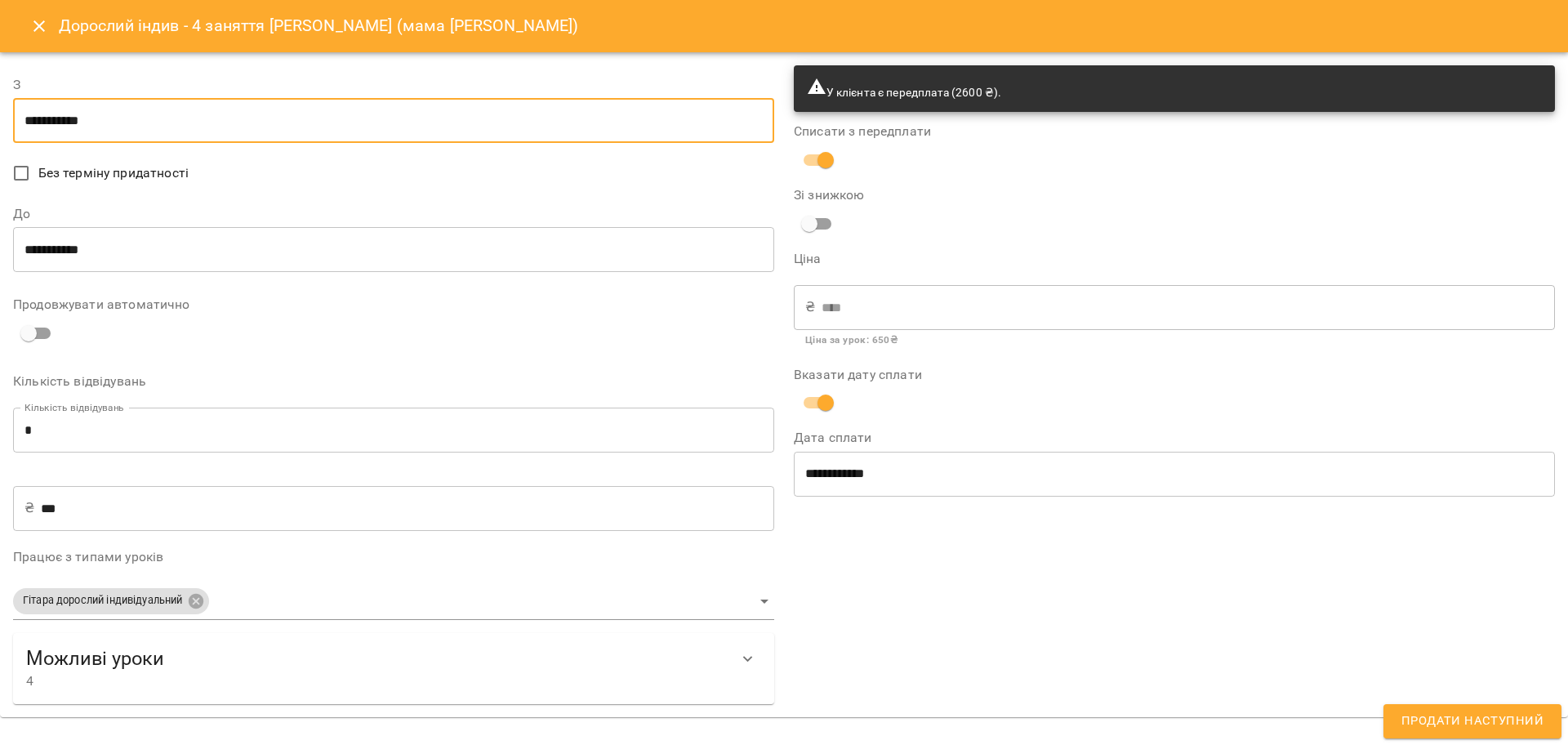
click at [29, 251] on input "**********" at bounding box center [393, 250] width 761 height 46
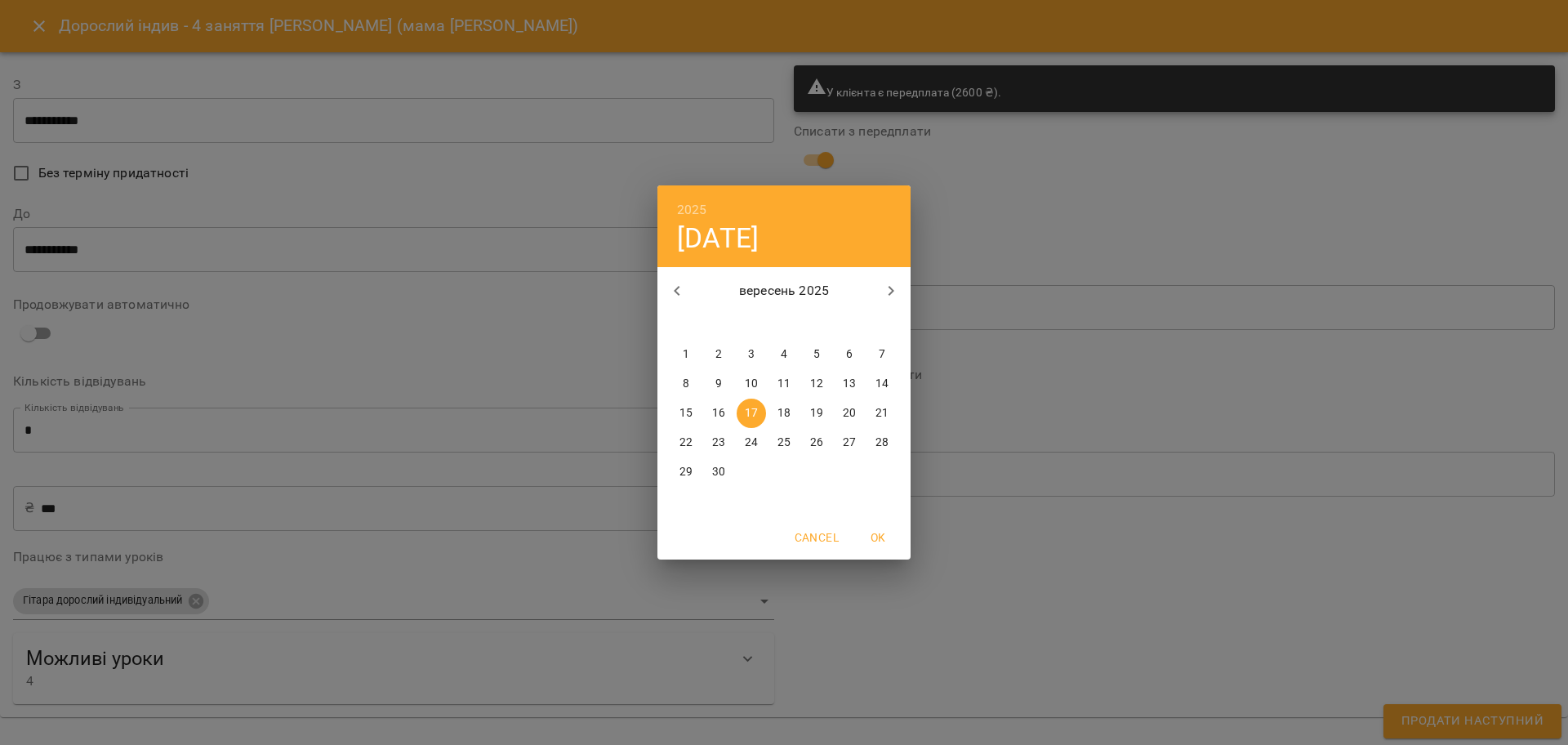
click at [889, 292] on icon "button" at bounding box center [890, 291] width 20 height 20
drag, startPoint x: 810, startPoint y: 349, endPoint x: 819, endPoint y: 364, distance: 17.5
click at [810, 350] on span "3" at bounding box center [816, 353] width 29 height 16
type input "**********"
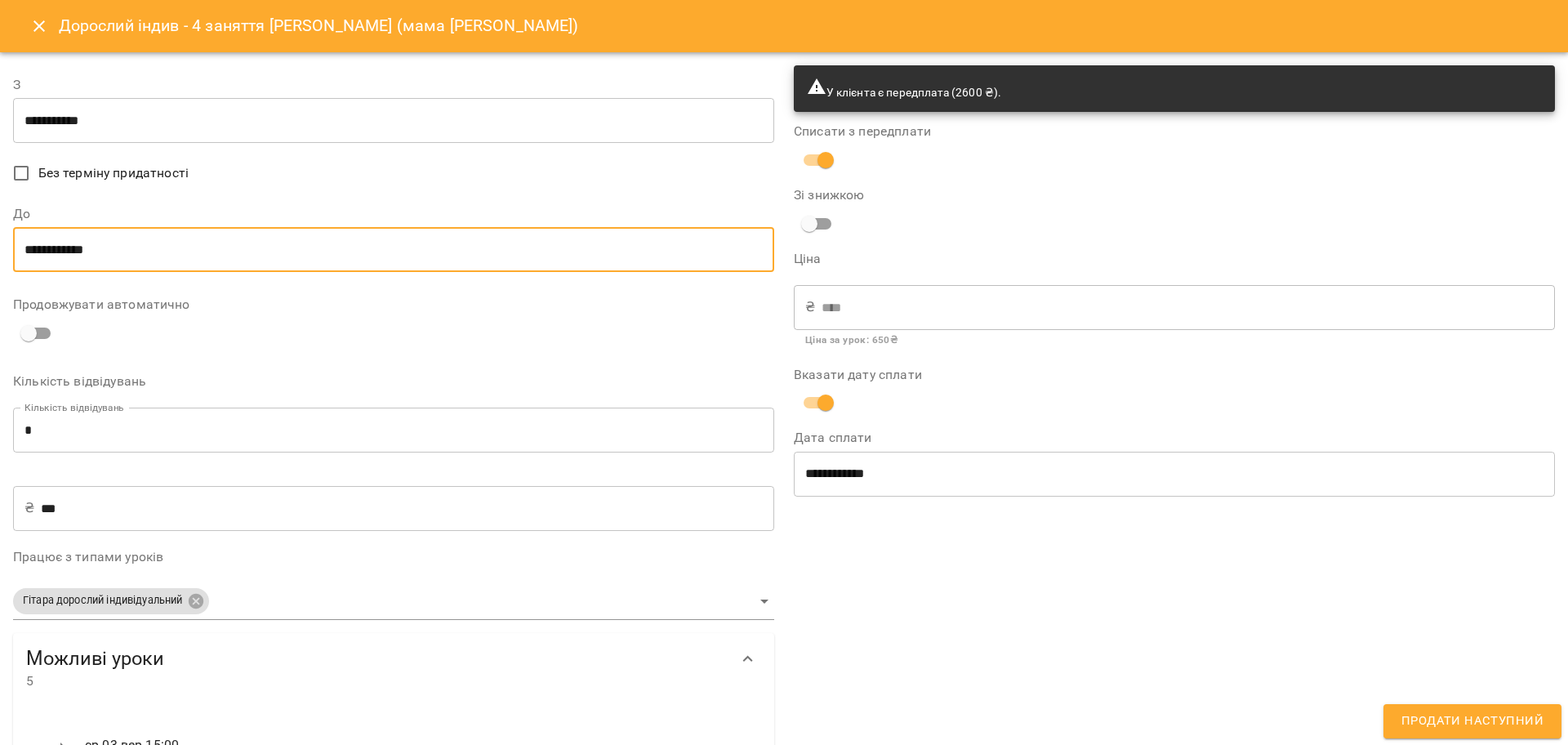
click at [1042, 588] on div "**********" at bounding box center [1174, 552] width 780 height 994
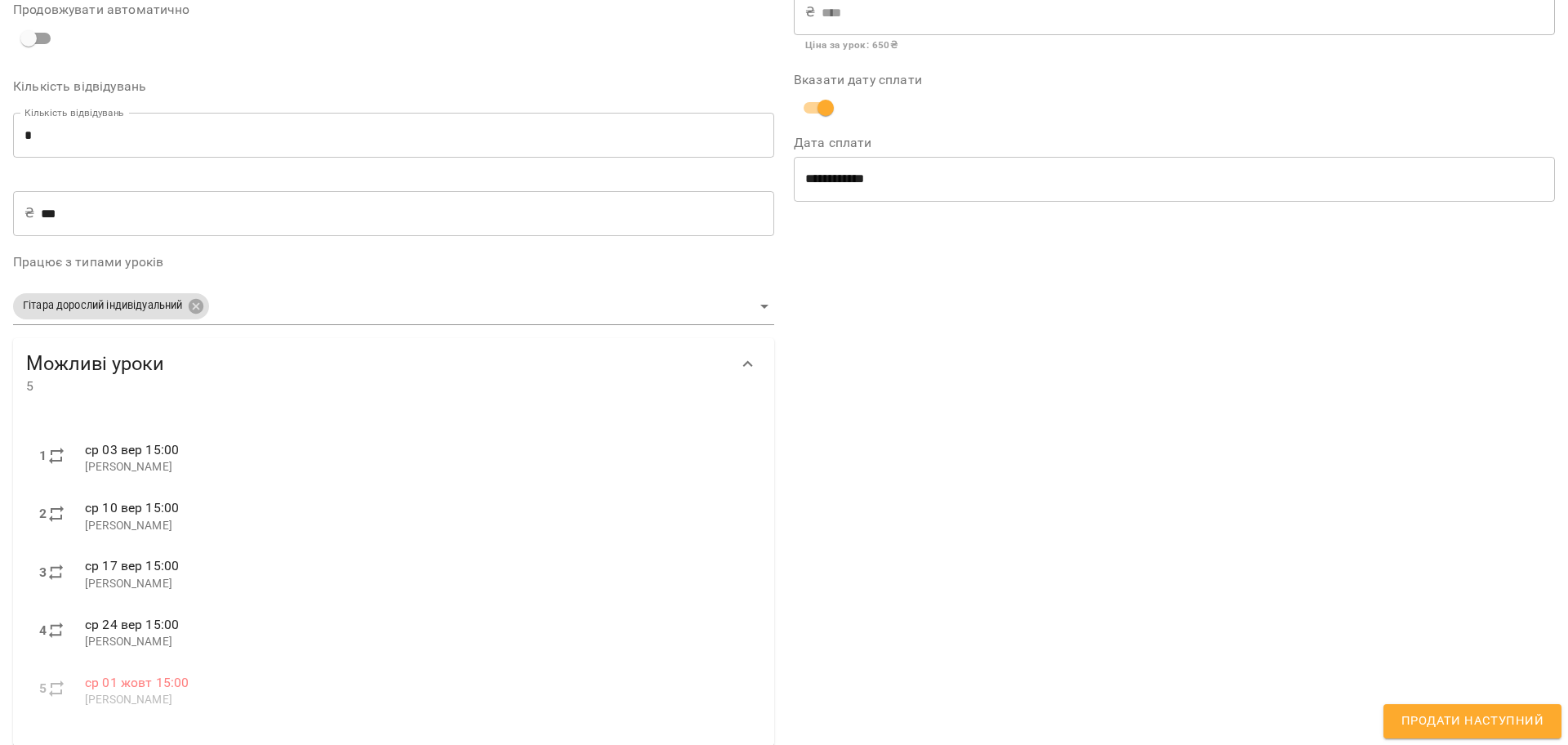
scroll to position [309, 0]
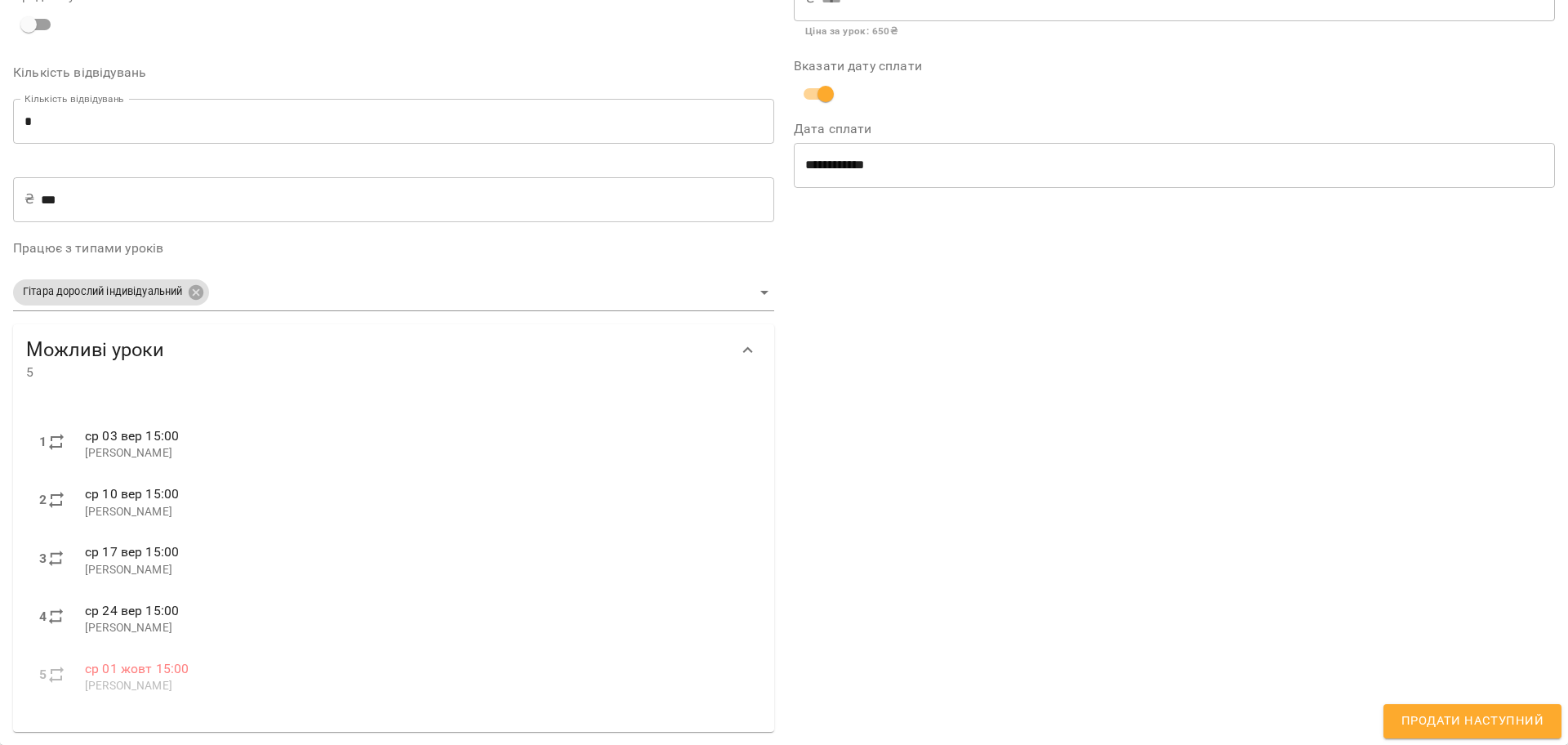
click at [1439, 728] on span "Продати наступний" at bounding box center [1471, 720] width 142 height 21
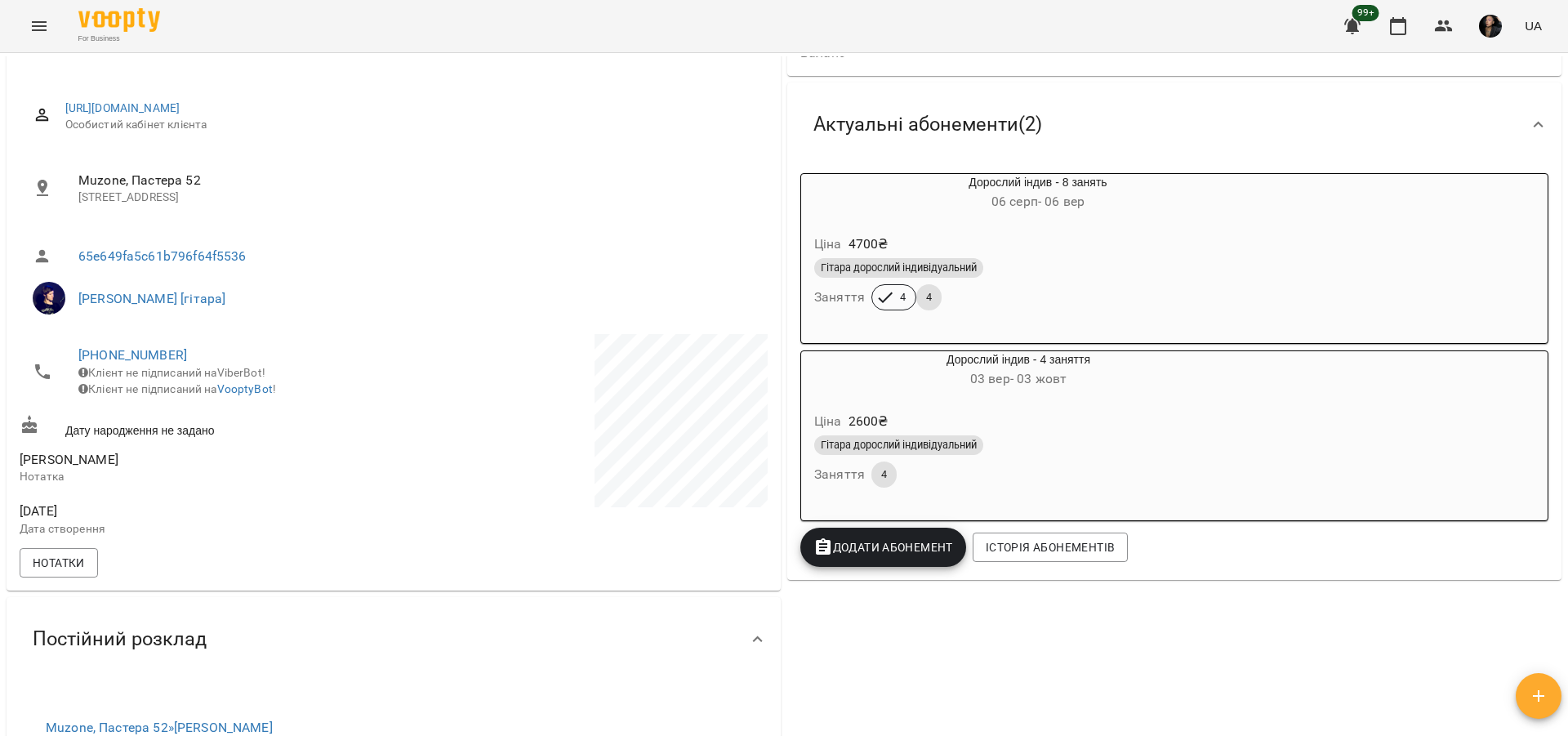
scroll to position [204, 0]
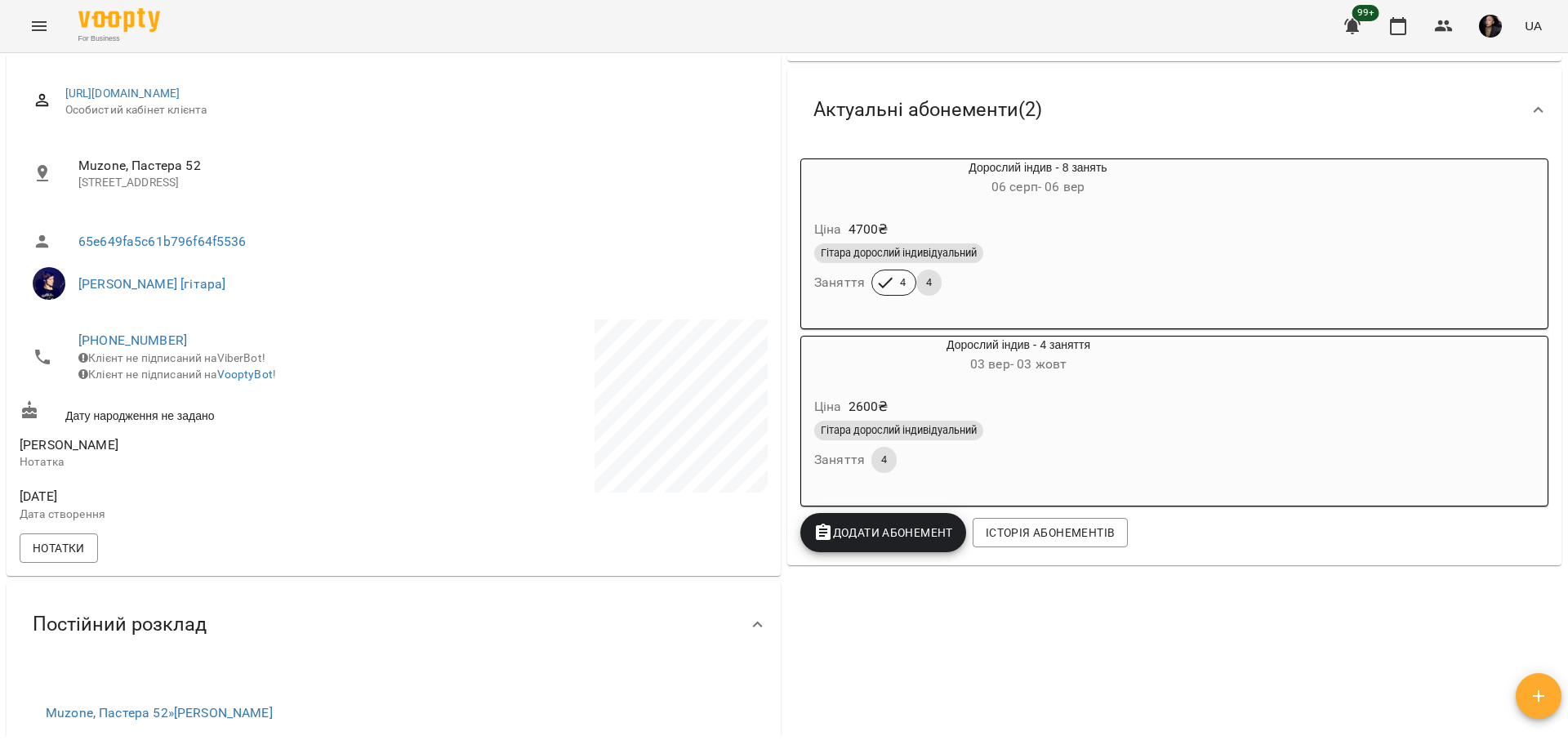
click at [998, 444] on div "Гітара дорослий індивідуальний" at bounding box center [1018, 430] width 414 height 26
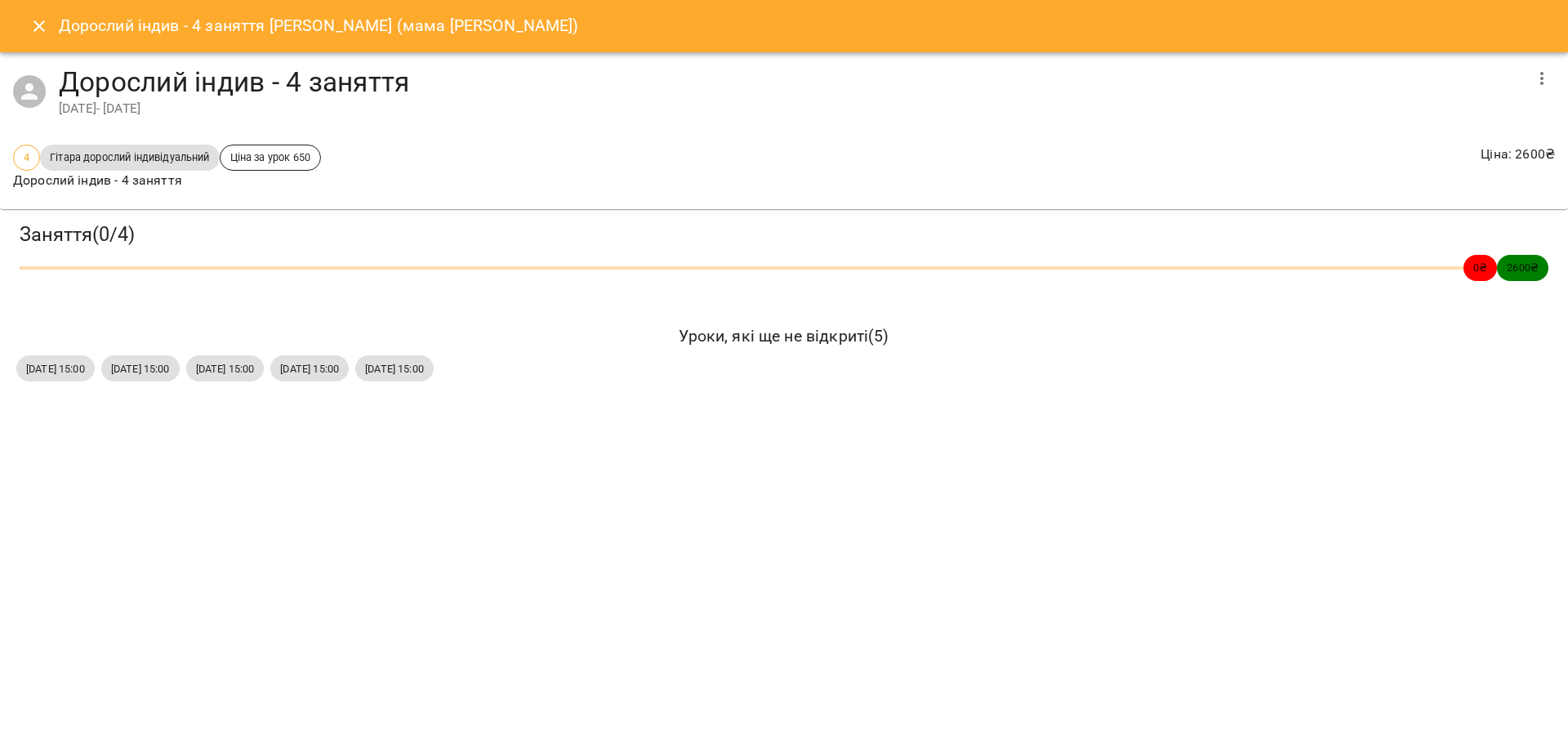
drag, startPoint x: 32, startPoint y: 374, endPoint x: 520, endPoint y: 370, distance: 488.0
click at [533, 373] on div "ср, 03 вер 2025 15:00 ср, 10 вер 2025 15:00 ср, 17 вер 2025 15:00 ср, 24 вер 20…" at bounding box center [784, 368] width 1541 height 32
copy div "р, 03 вер 2025 15:00 ср, 10 вер 2025 15:00 ср, 17 вер 2025 15:00 ср, 24 вер 202…"
click at [44, 30] on icon "Close" at bounding box center [39, 26] width 11 height 11
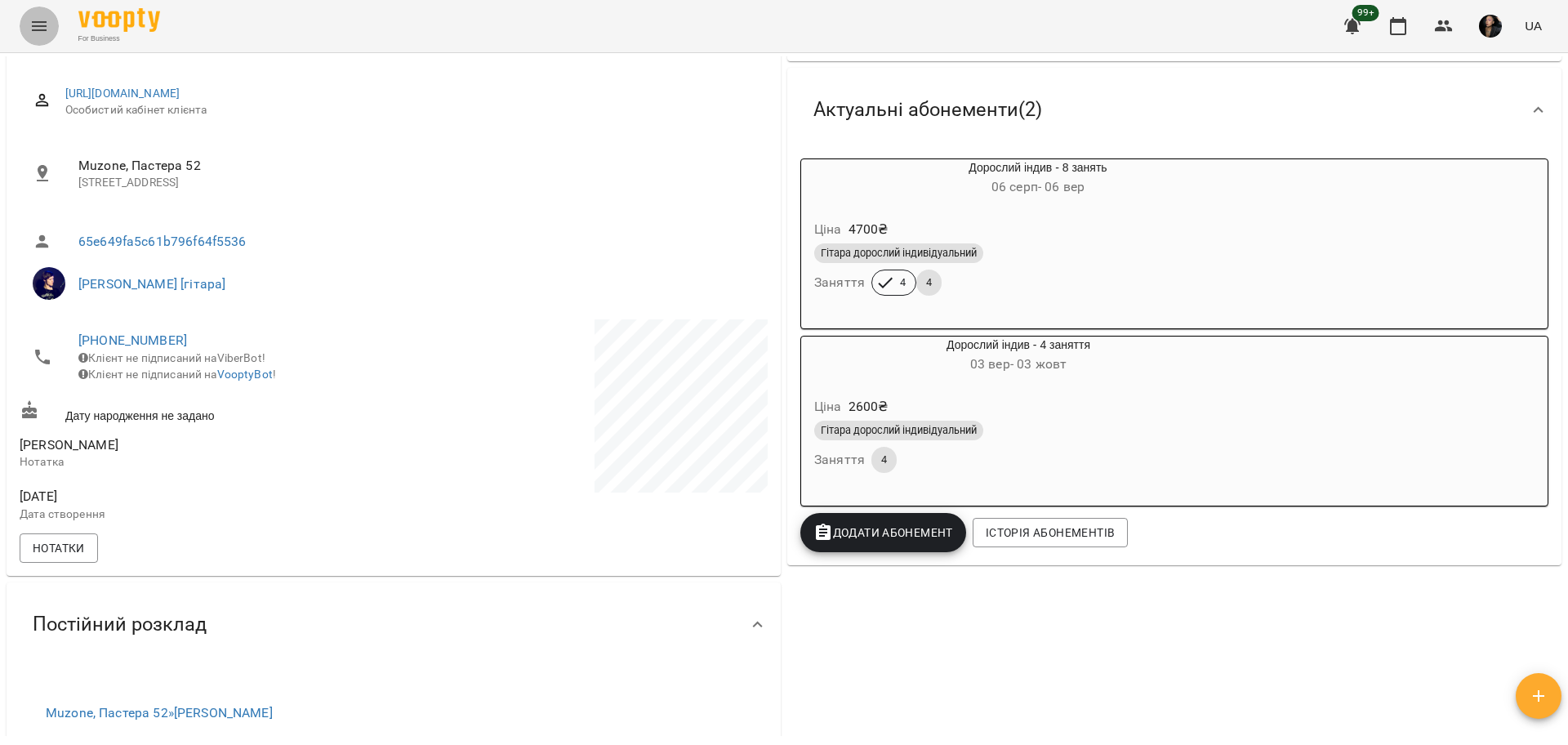
click at [39, 28] on icon "Menu" at bounding box center [39, 26] width 20 height 20
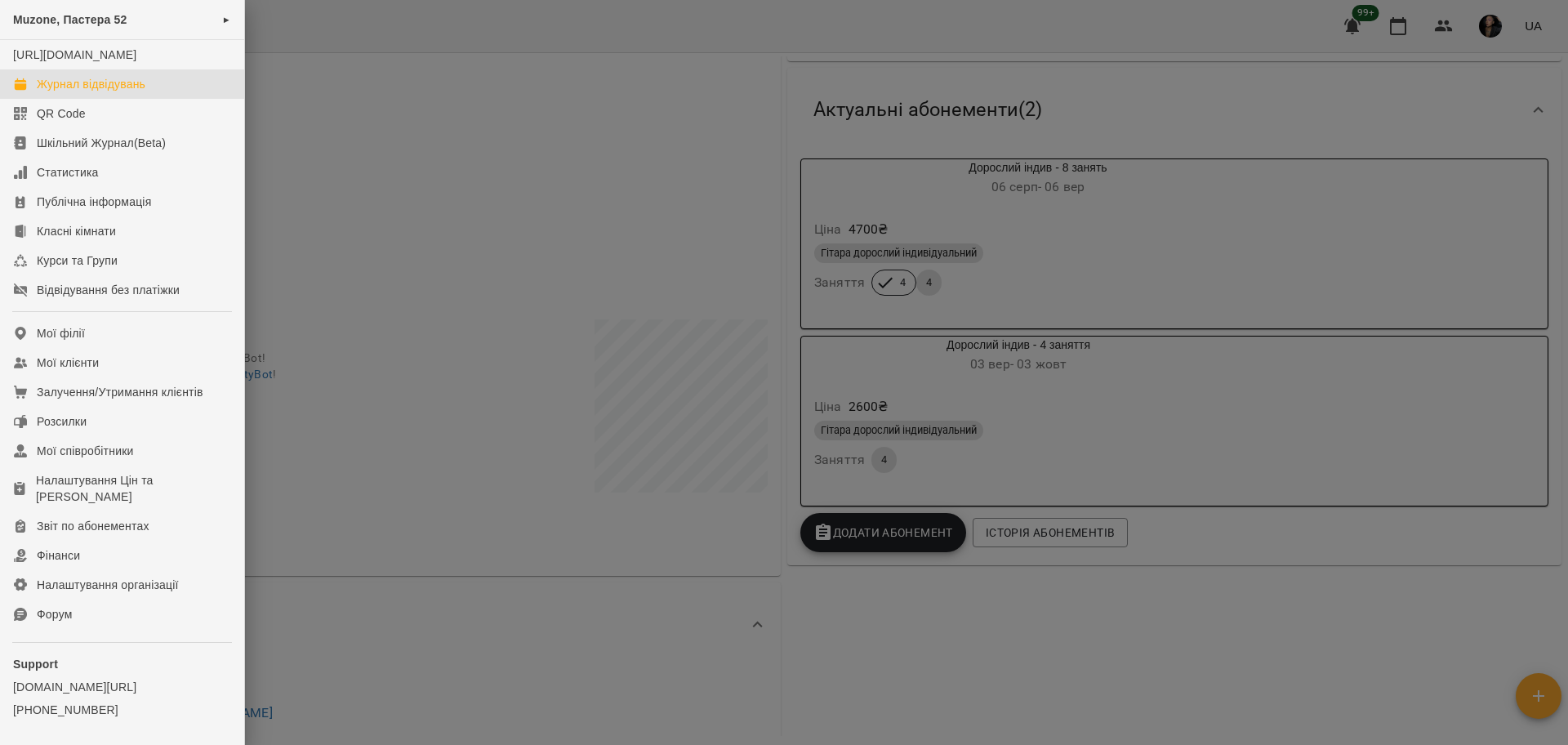
click at [70, 92] on div "Журнал відвідувань" at bounding box center [91, 84] width 108 height 16
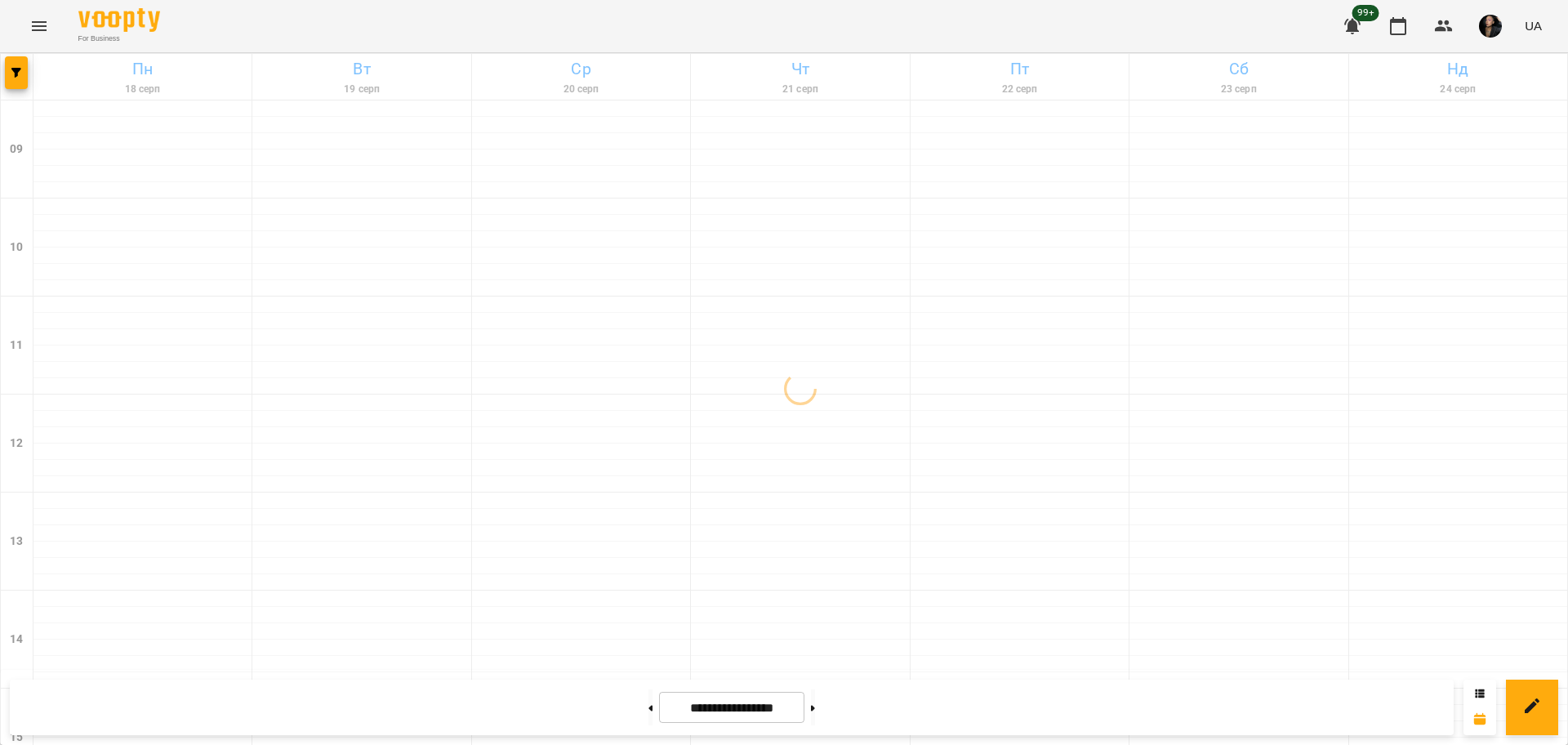
click at [1, 54] on div at bounding box center [17, 77] width 32 height 46
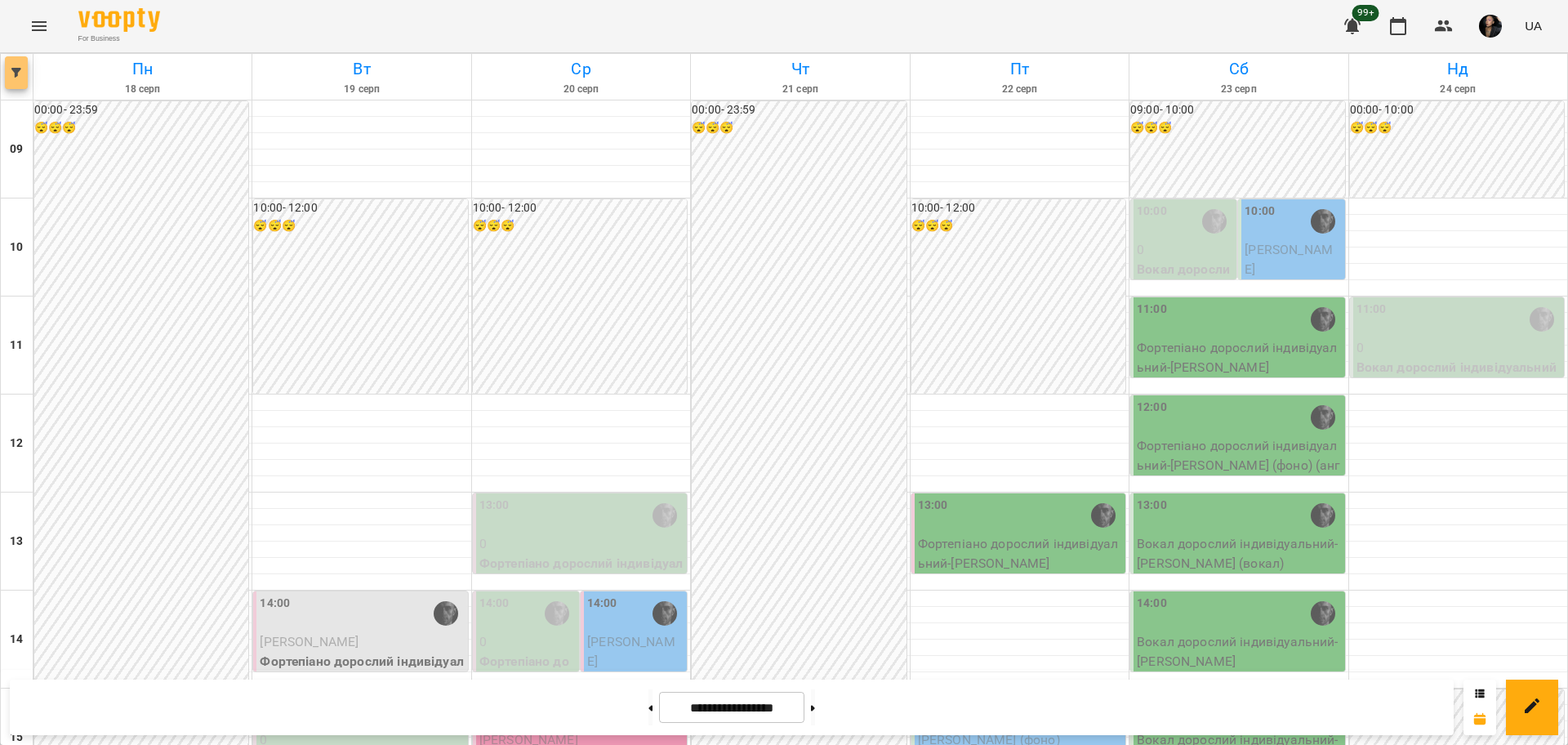
click at [24, 70] on span "button" at bounding box center [16, 72] width 23 height 10
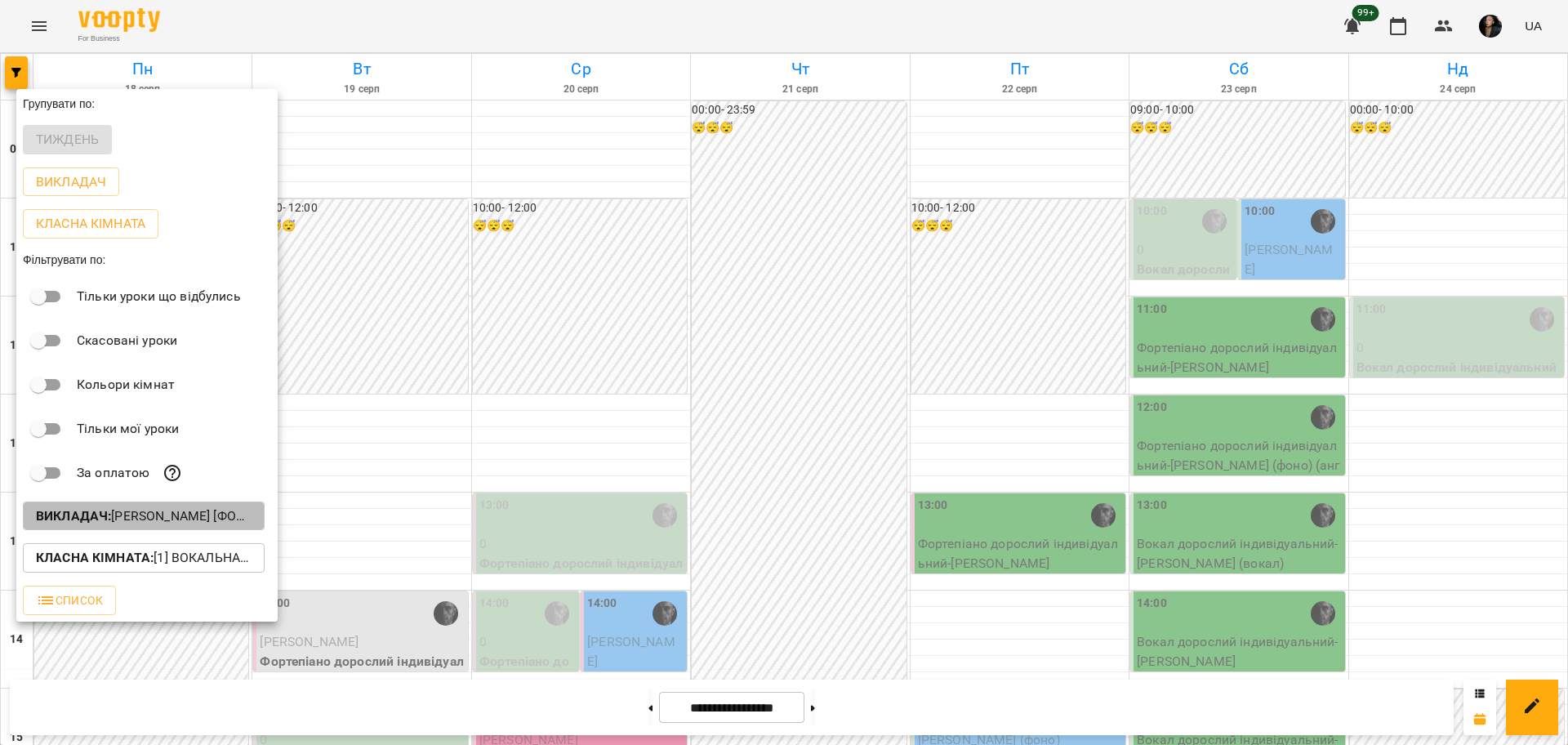
click at [171, 513] on p "Викладач : [PERSON_NAME] [фоно/вокал]" at bounding box center [143, 516] width 216 height 20
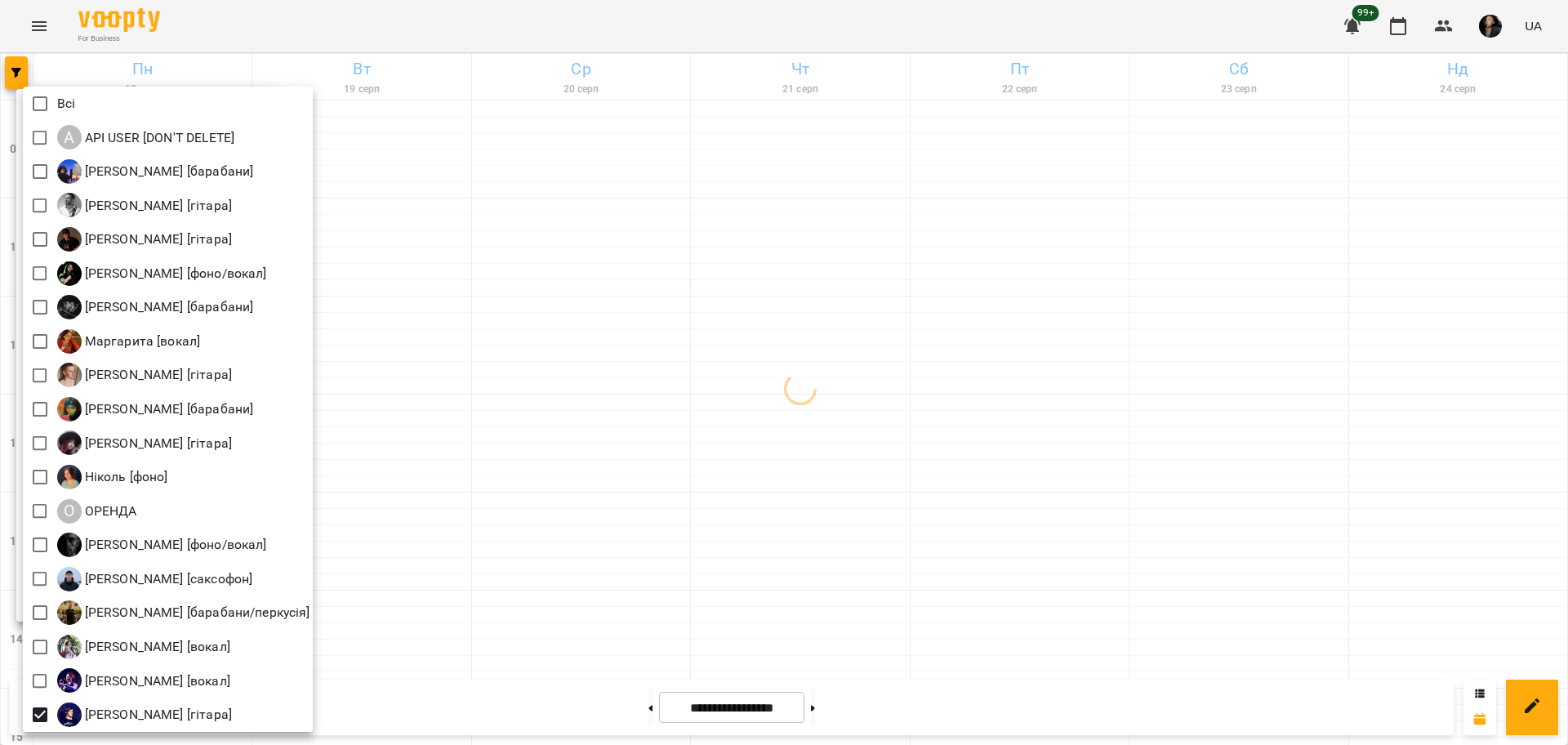
click at [646, 547] on div at bounding box center [784, 372] width 1568 height 745
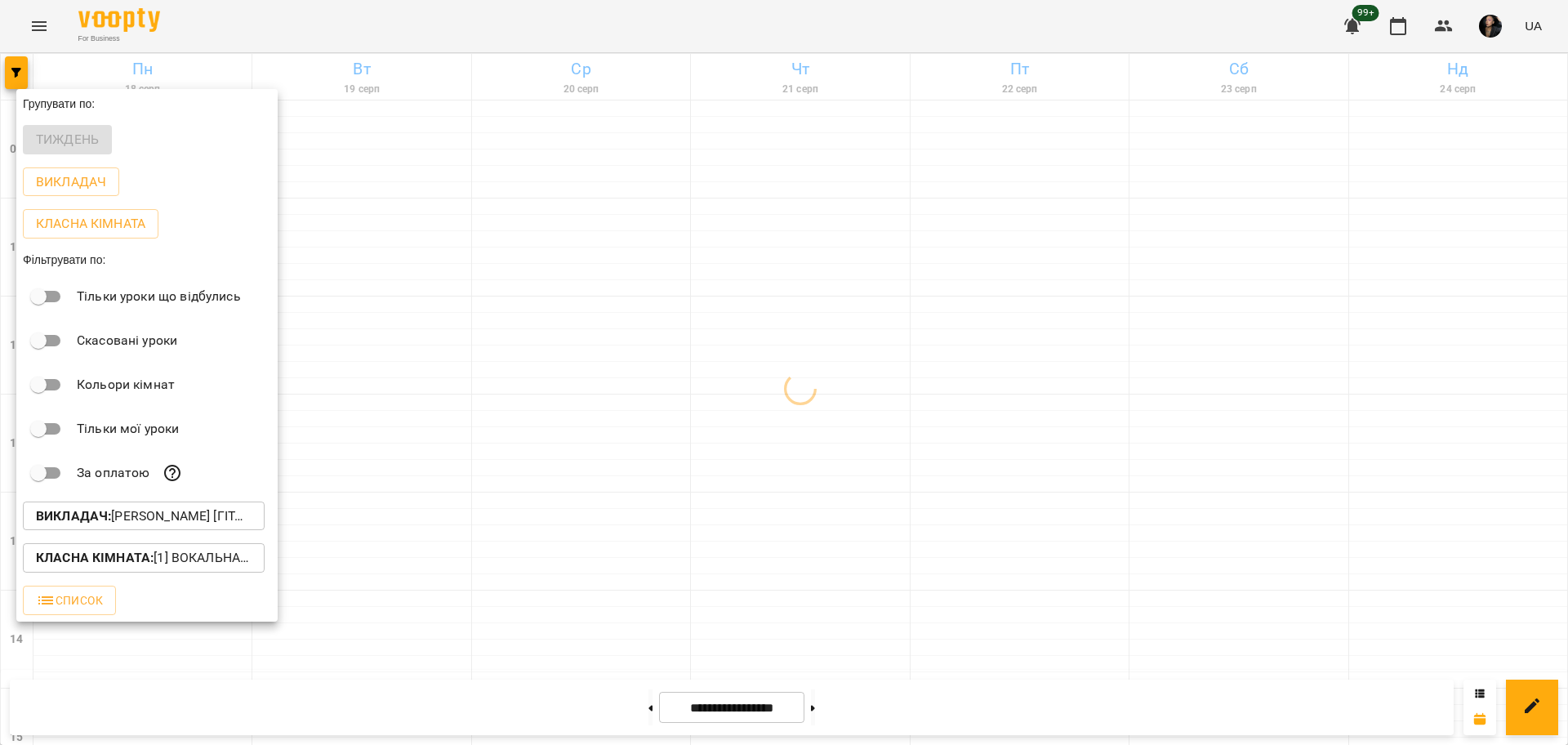
click at [195, 560] on p "Класна кімната : [1] Вокальна велика,[2] Вокальна мала,[7] Kids Фоно/Вокал,Кіно…" at bounding box center [143, 557] width 216 height 20
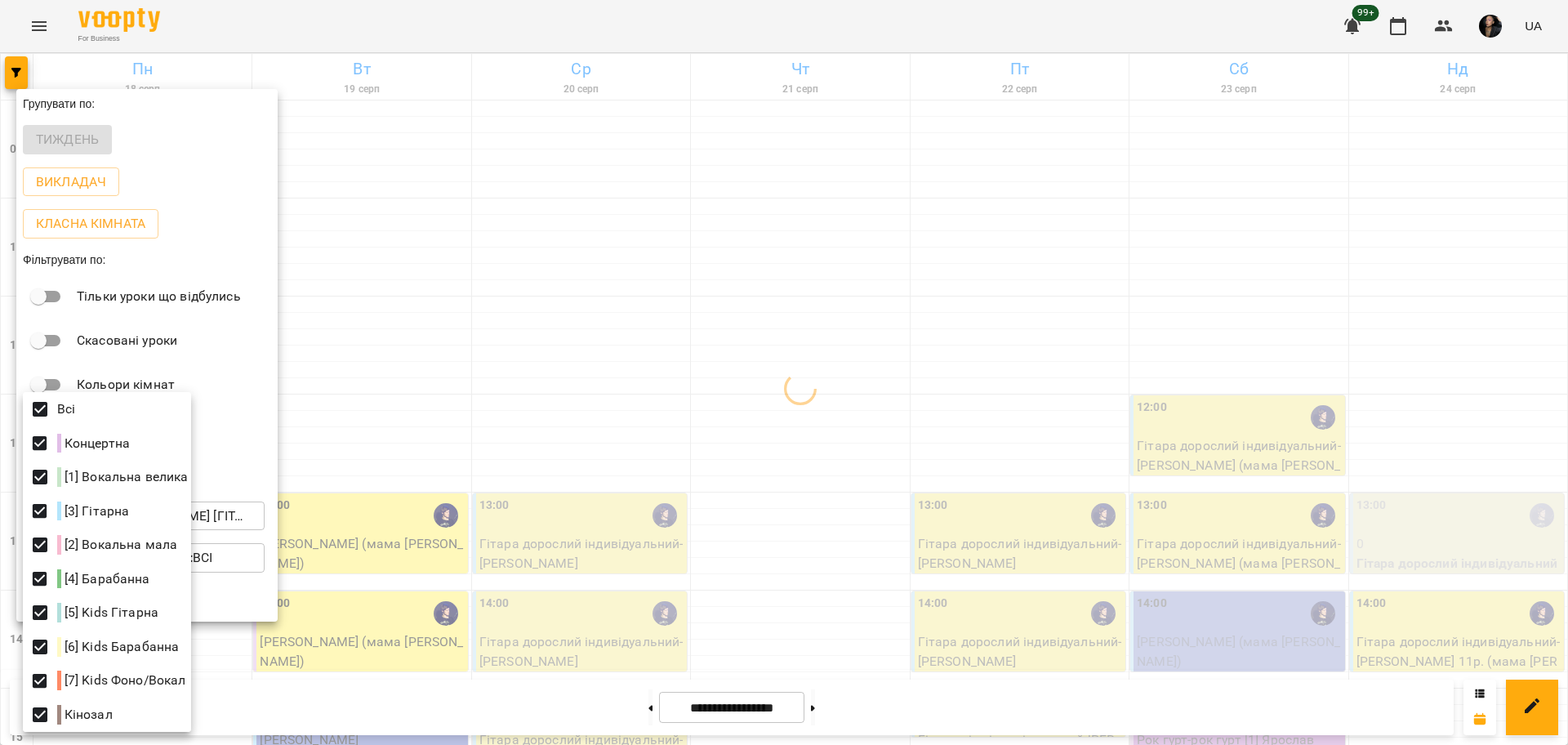
click at [733, 467] on div at bounding box center [784, 372] width 1568 height 745
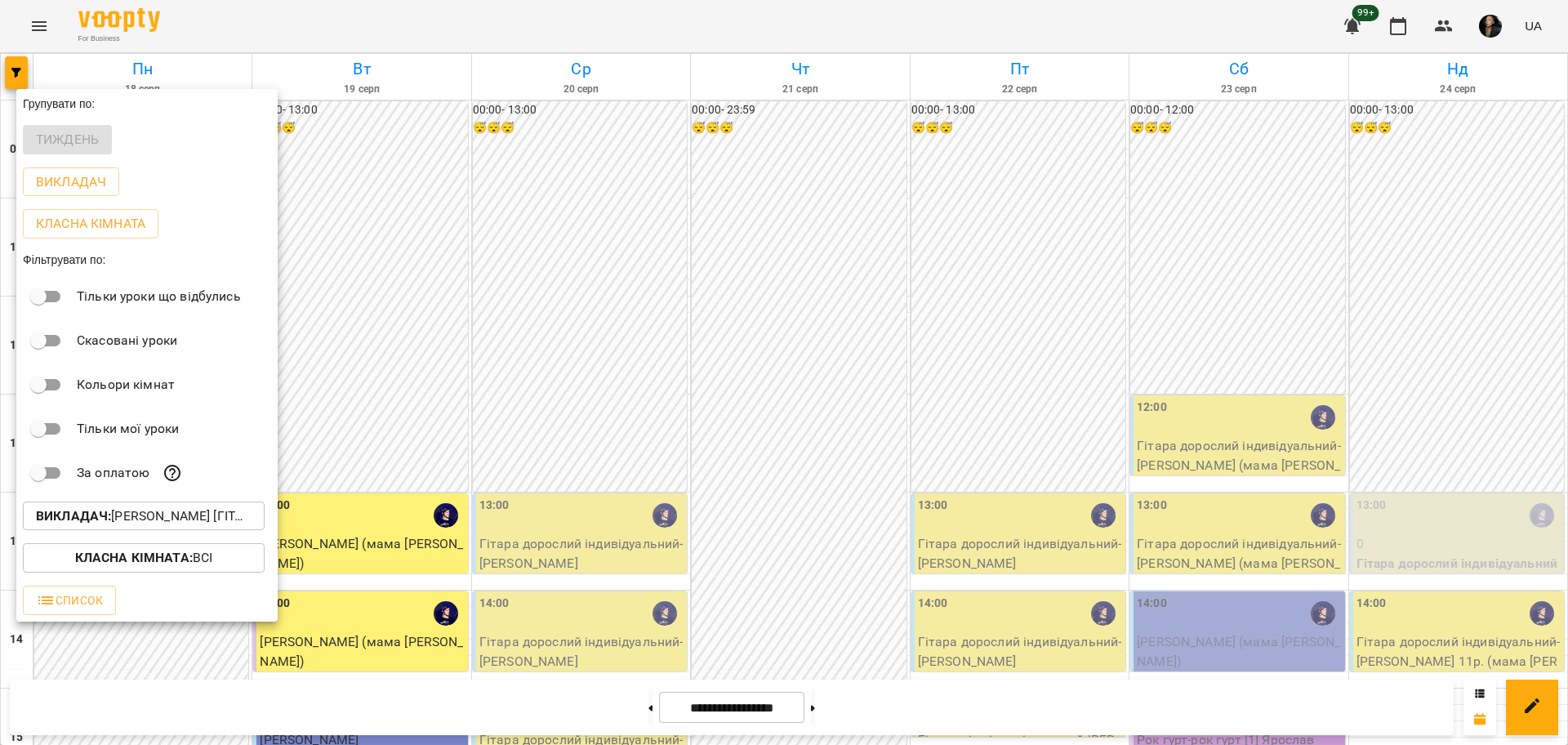
click at [807, 487] on div at bounding box center [784, 372] width 1568 height 745
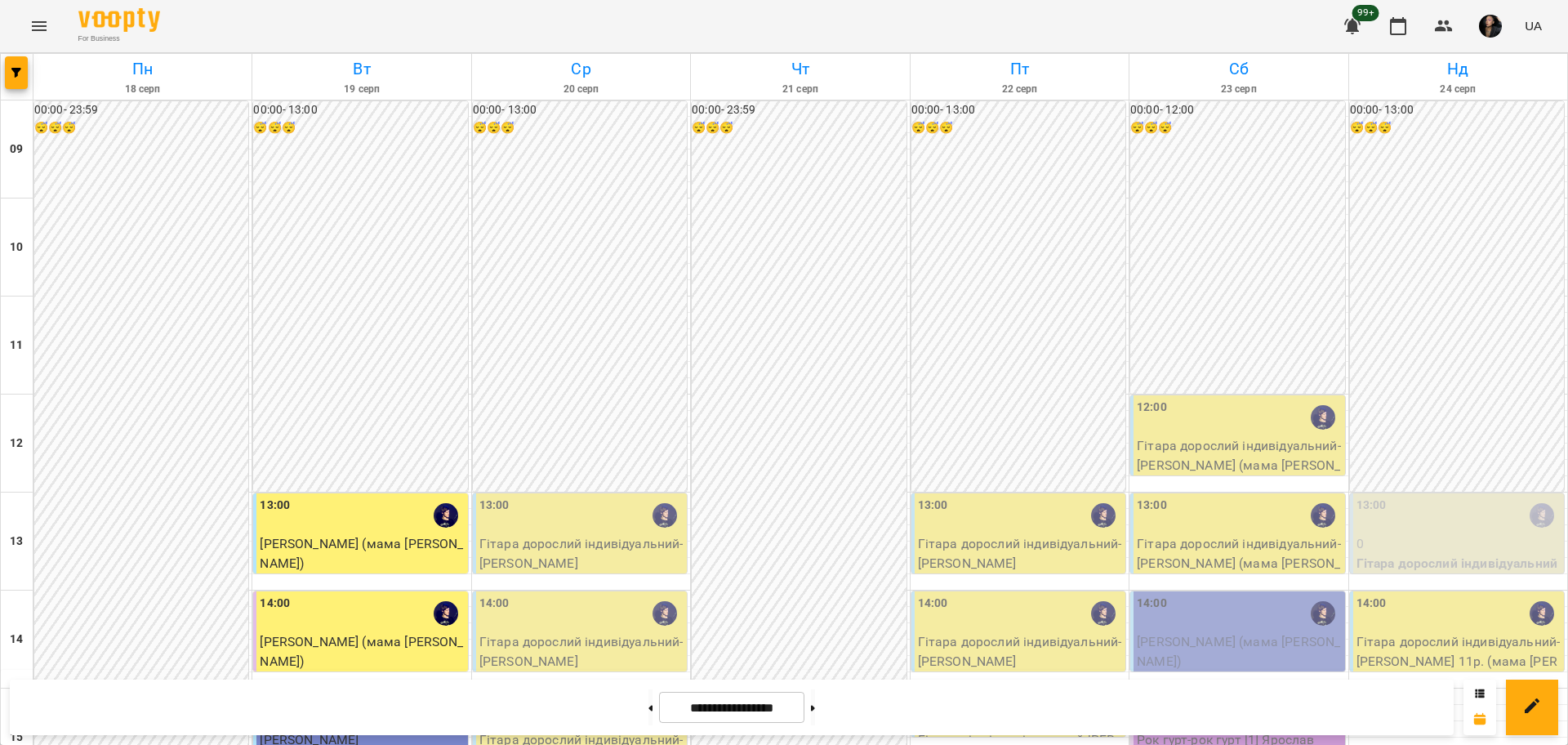
click at [814, 459] on div "00:00 - 23:59 😴😴😴" at bounding box center [798, 737] width 214 height 1272
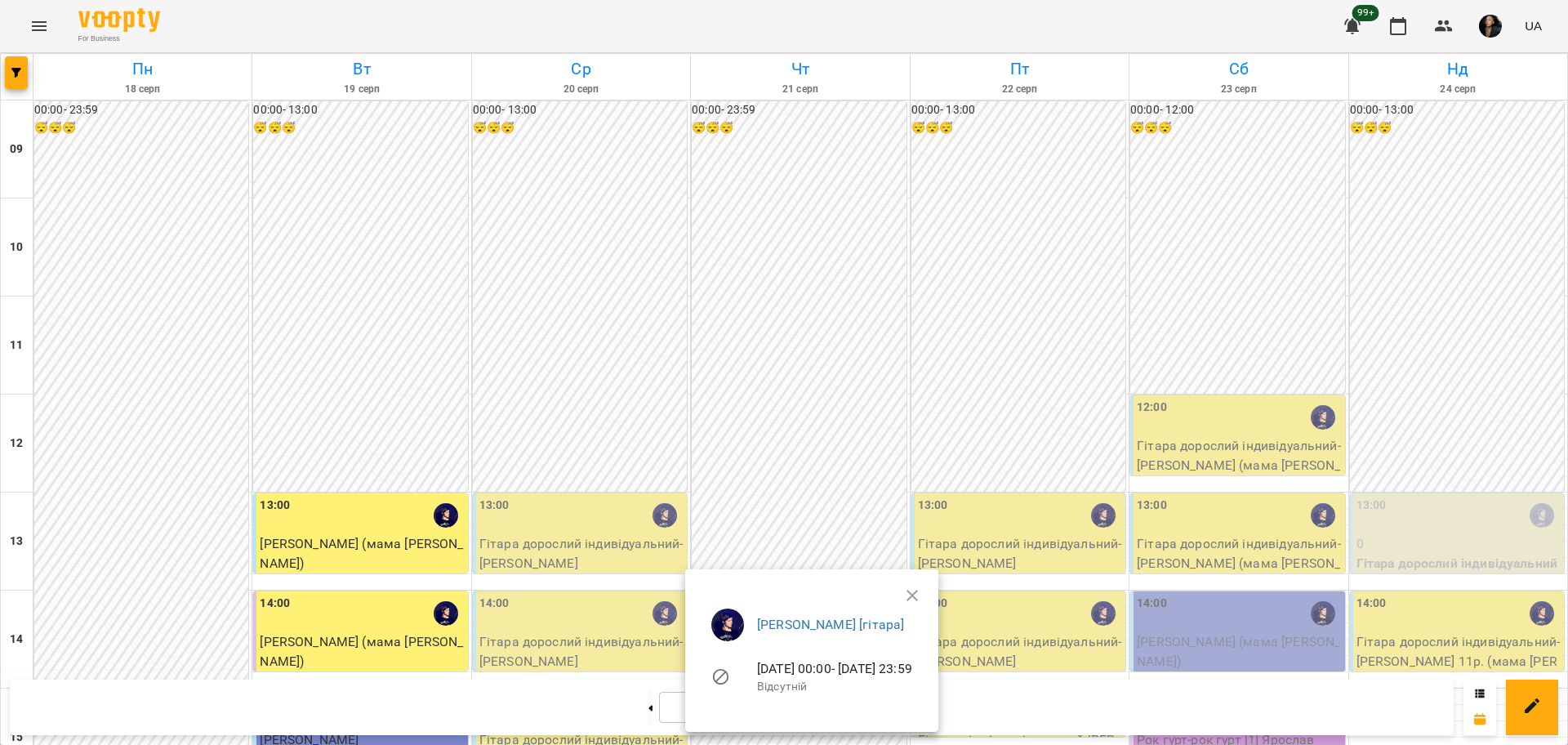
click at [814, 459] on div at bounding box center [784, 372] width 1568 height 745
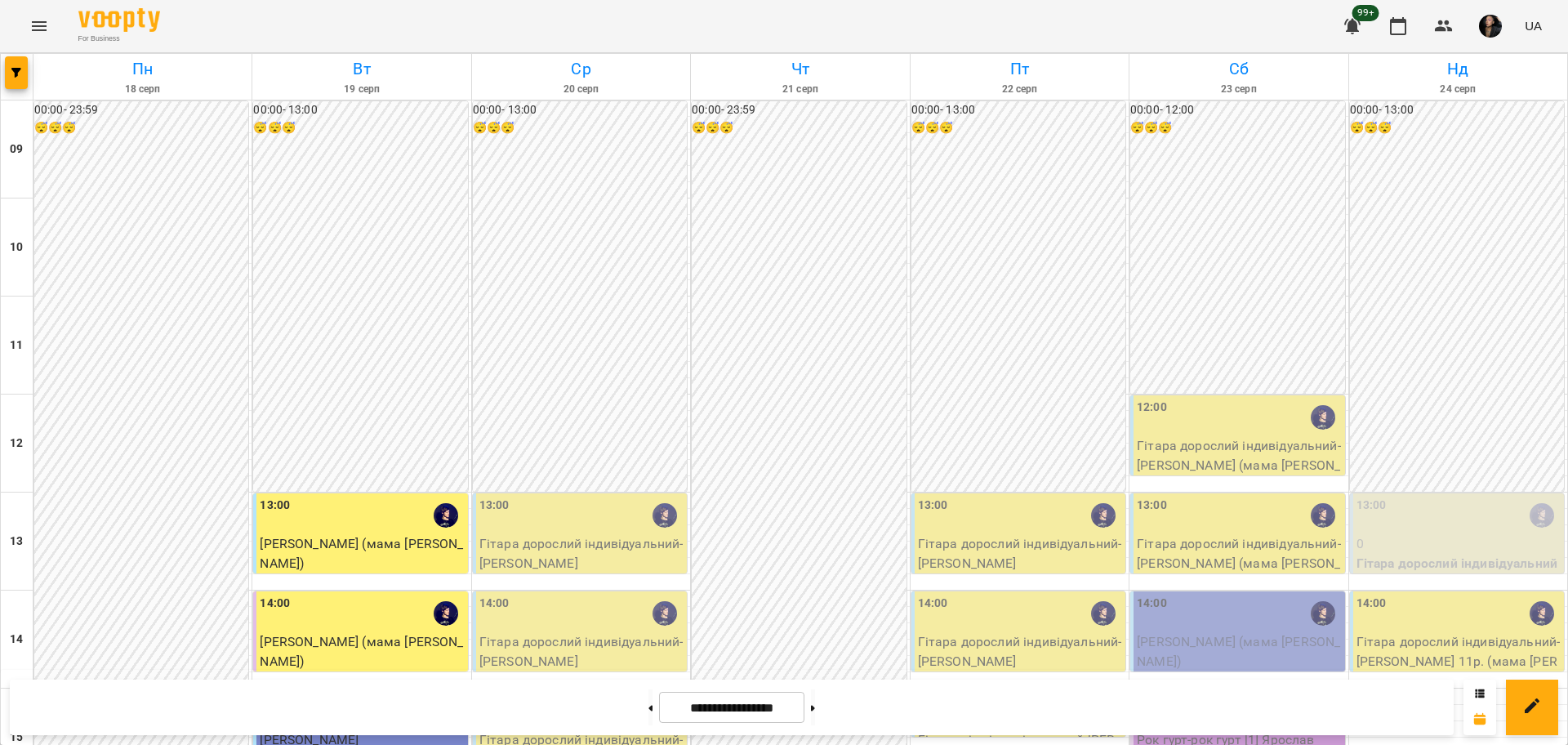
scroll to position [510, 0]
click at [814, 713] on button at bounding box center [813, 707] width 4 height 36
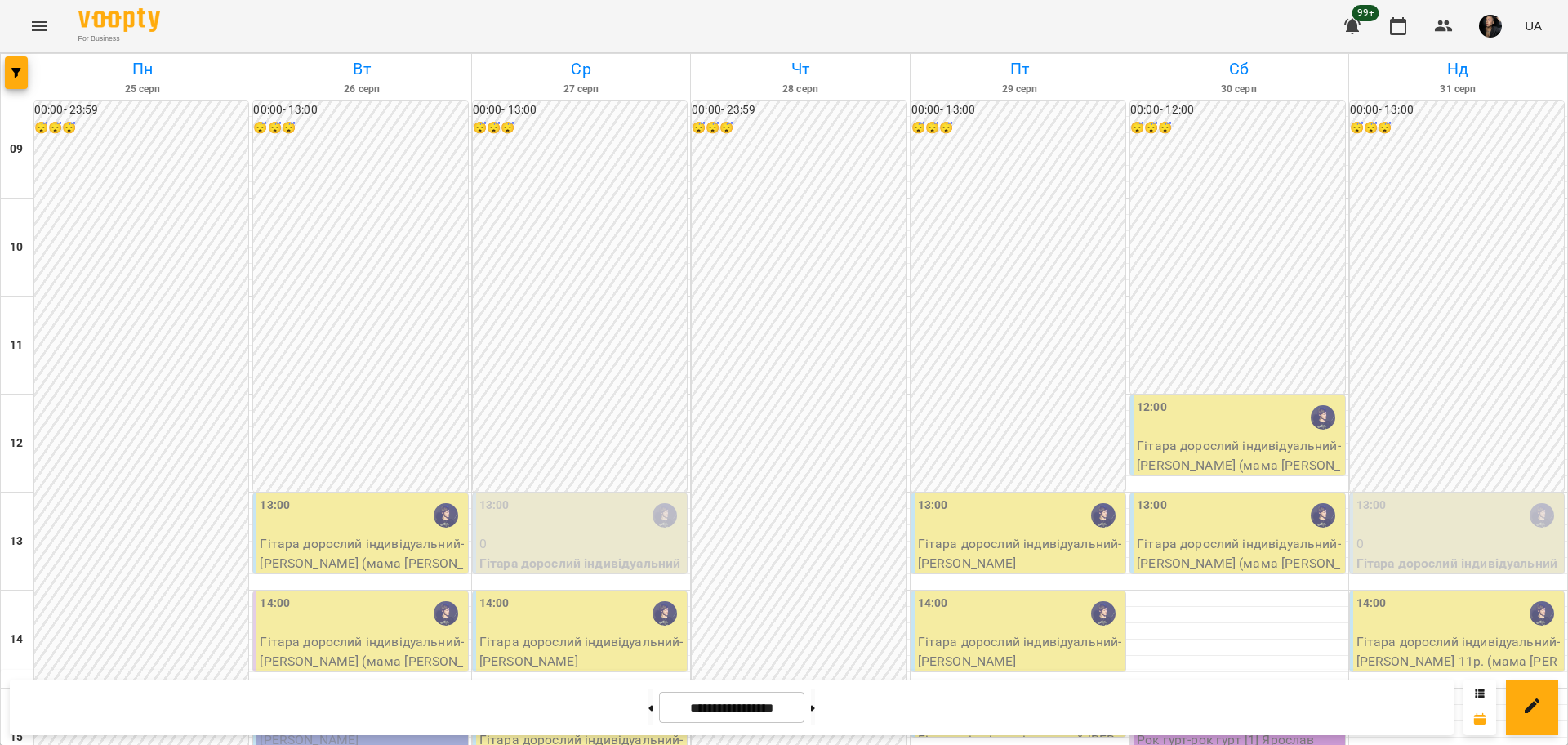
scroll to position [306, 0]
click at [814, 714] on button at bounding box center [813, 707] width 4 height 36
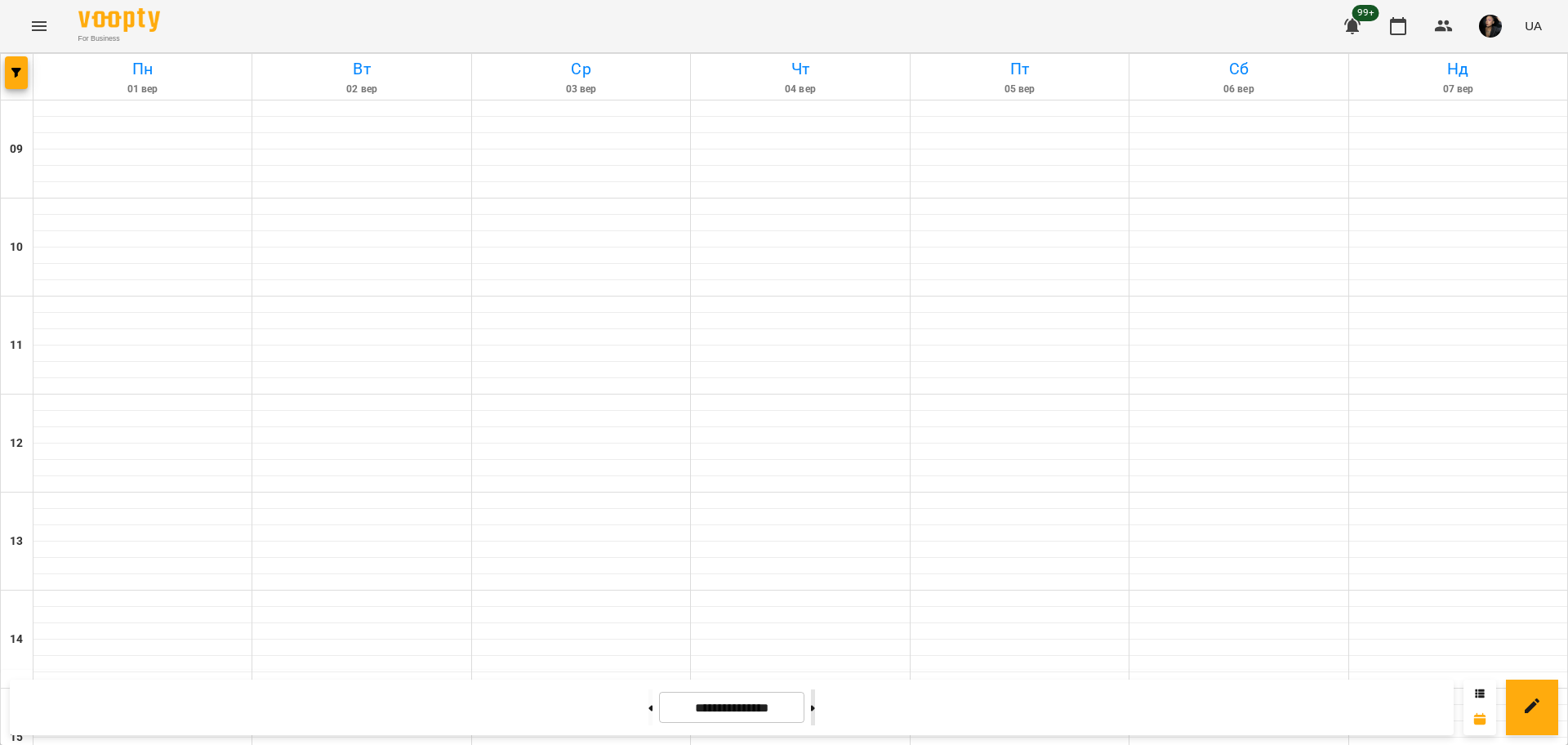
click at [814, 714] on button at bounding box center [813, 707] width 4 height 36
click at [648, 700] on button at bounding box center [650, 707] width 4 height 36
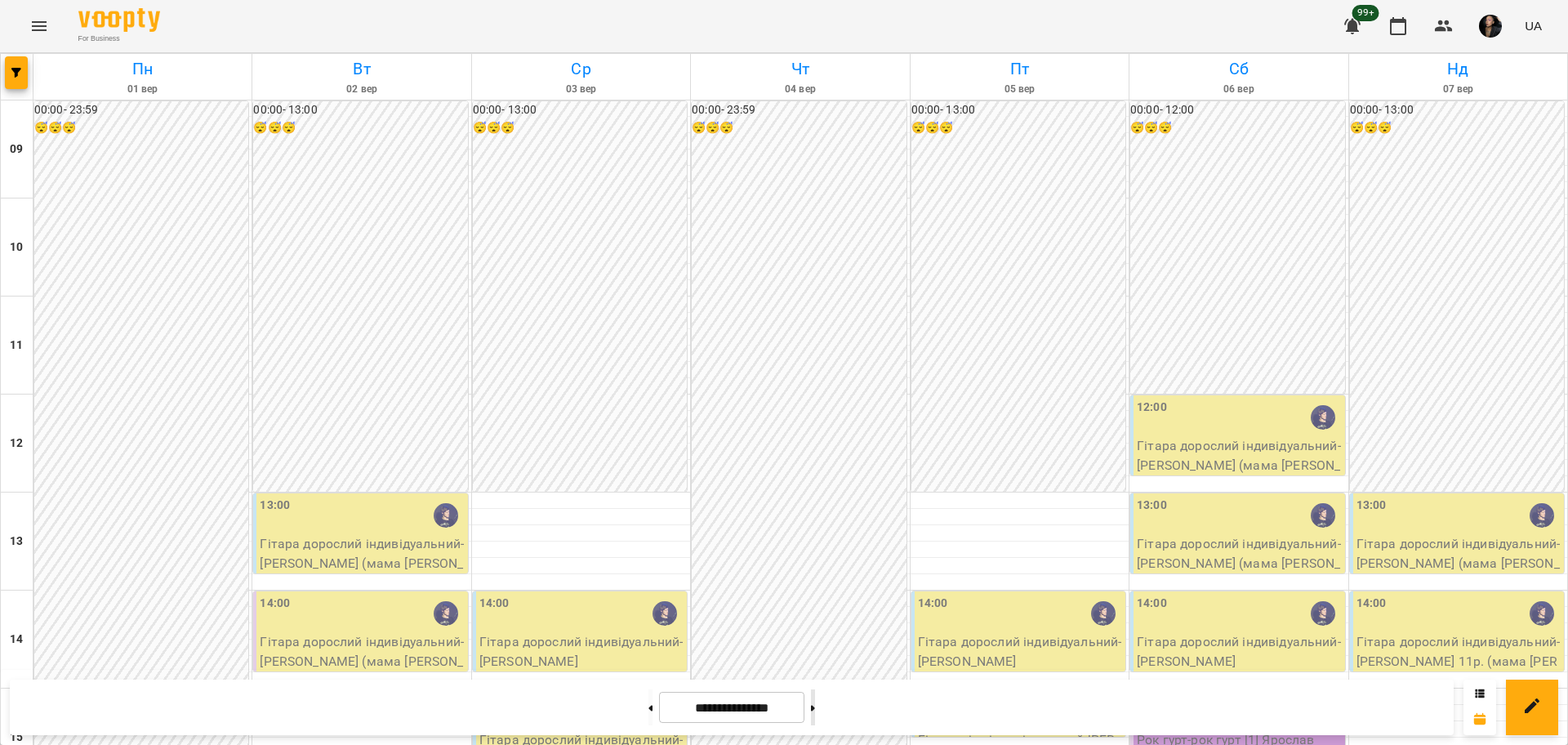
click at [814, 703] on button at bounding box center [813, 707] width 4 height 36
type input "**********"
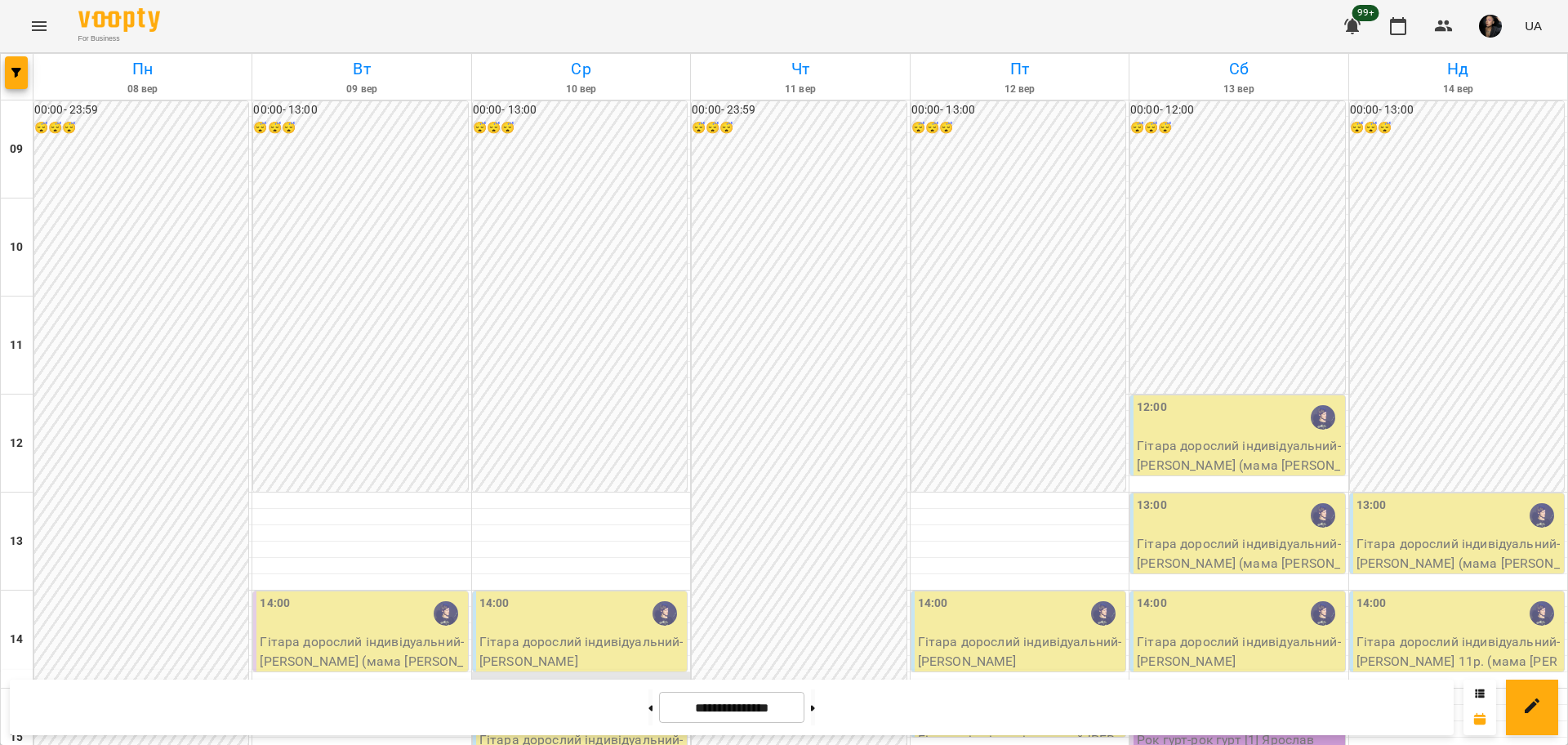
scroll to position [703, 0]
click at [1439, 32] on icon "button" at bounding box center [1444, 26] width 20 height 20
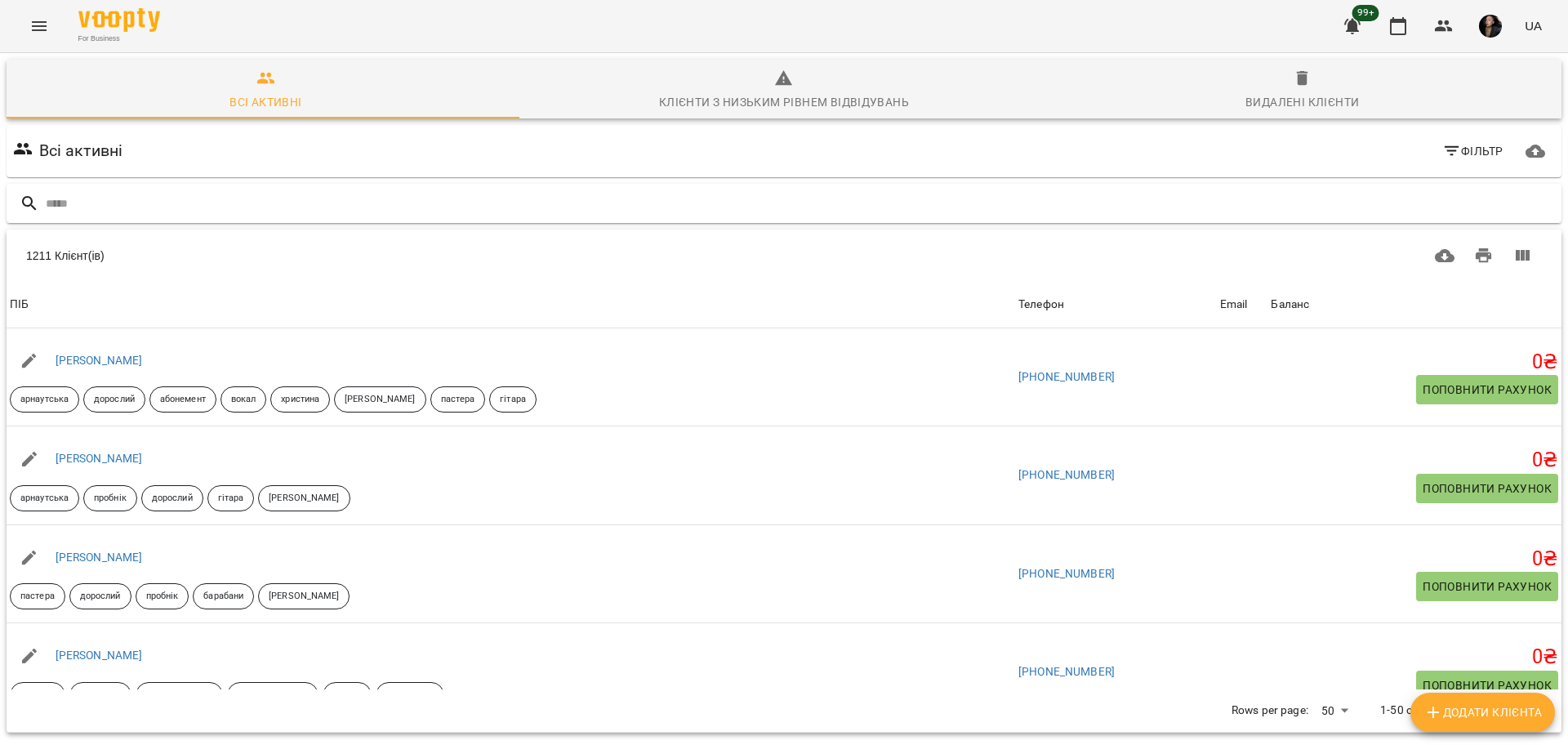
click at [554, 203] on input "text" at bounding box center [800, 203] width 1509 height 27
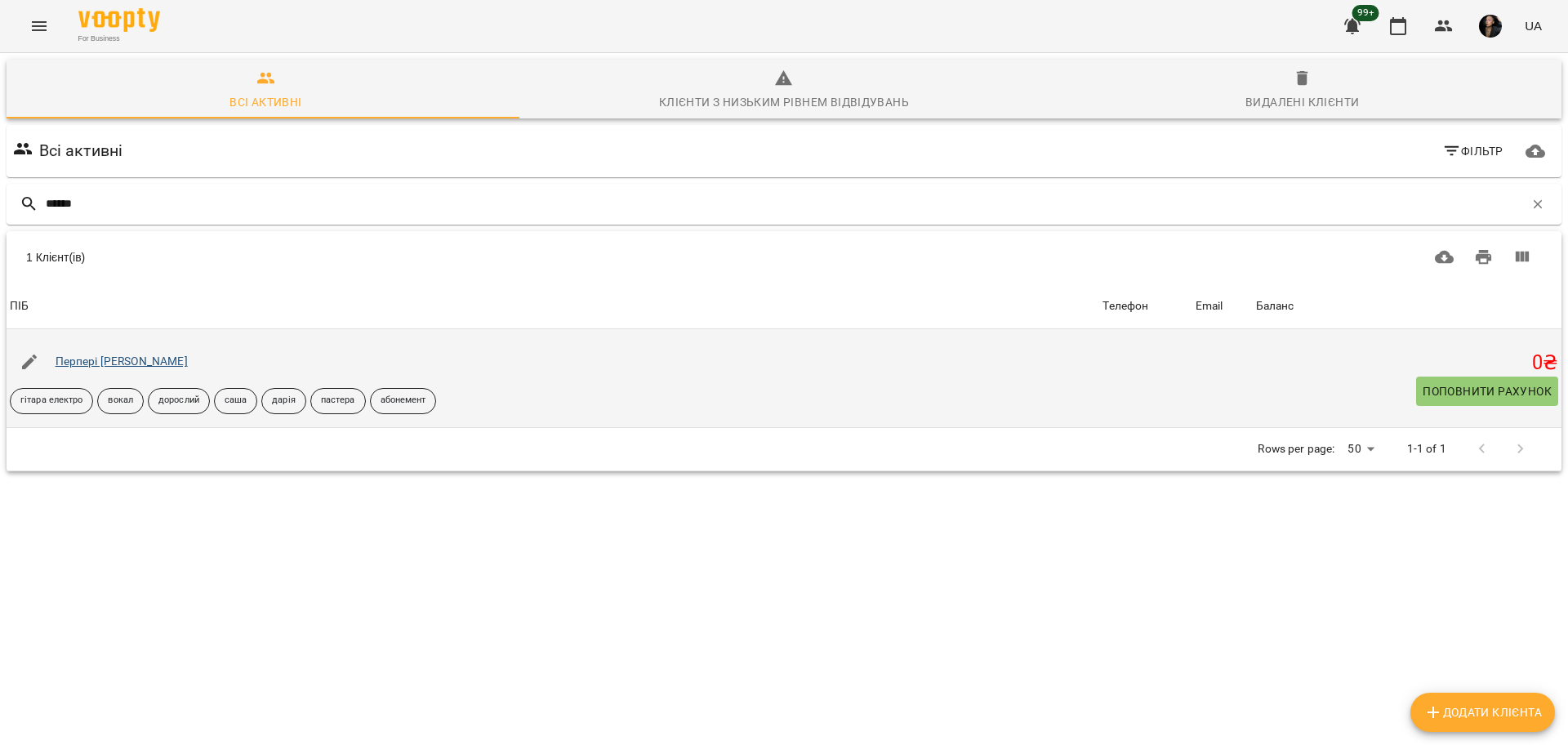
type input "******"
click at [137, 367] on link "Перпері [PERSON_NAME]" at bounding box center [121, 361] width 132 height 13
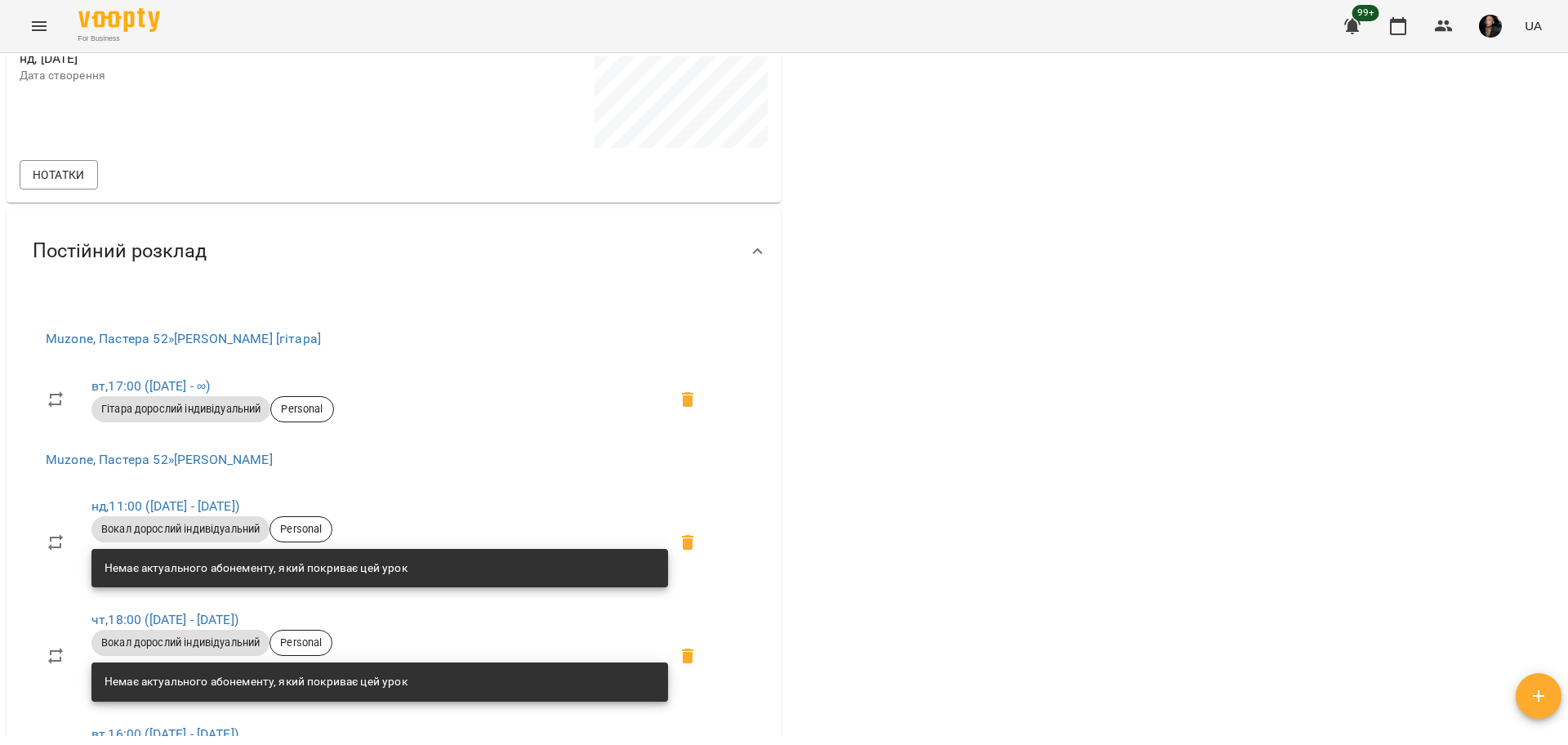
click at [929, 213] on div "0 ₴ Баланс Поповнити рахунок -22340 ₴ Послуги -22340 ₴ Дорослий індив - 4 занят…" at bounding box center [1174, 250] width 780 height 1323
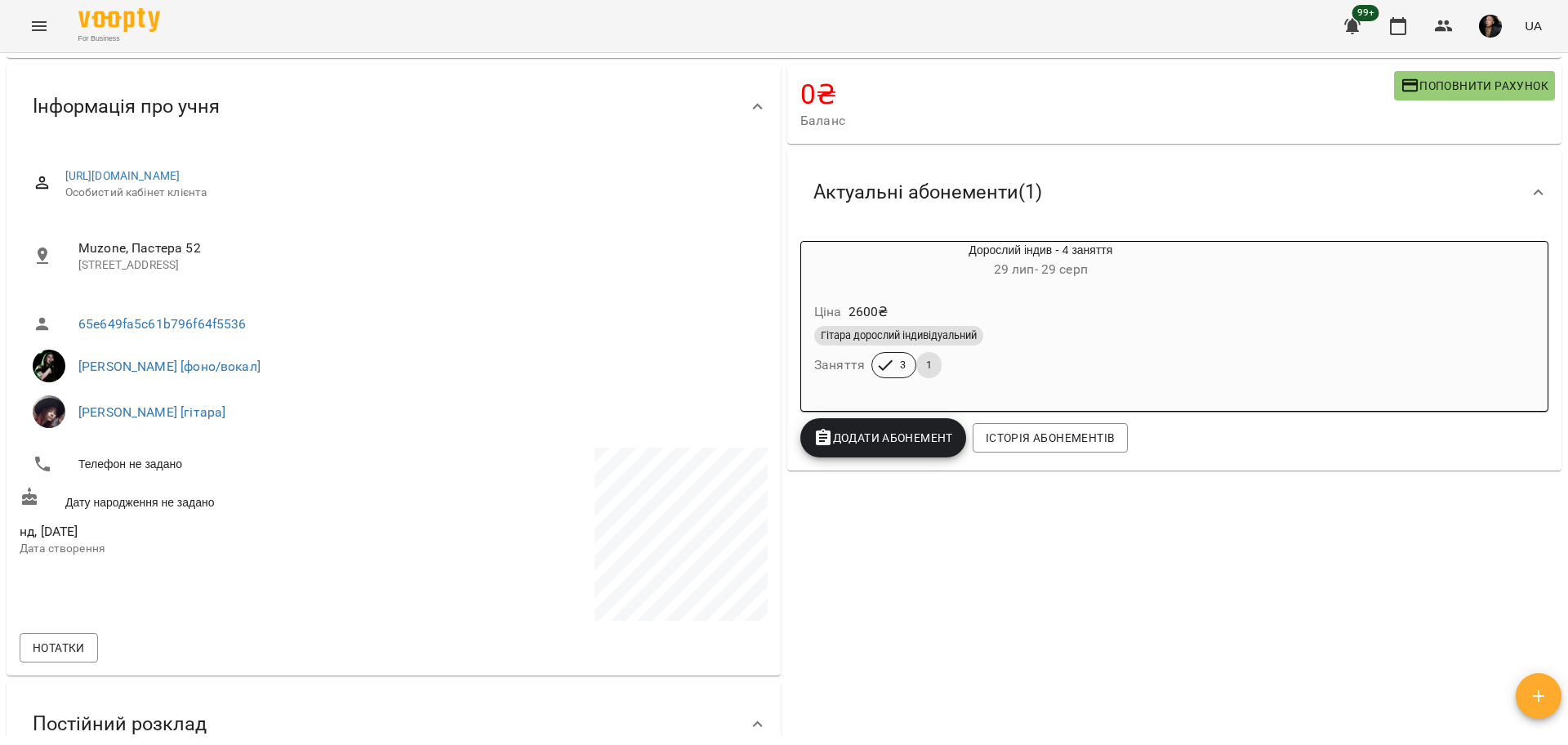
scroll to position [0, 0]
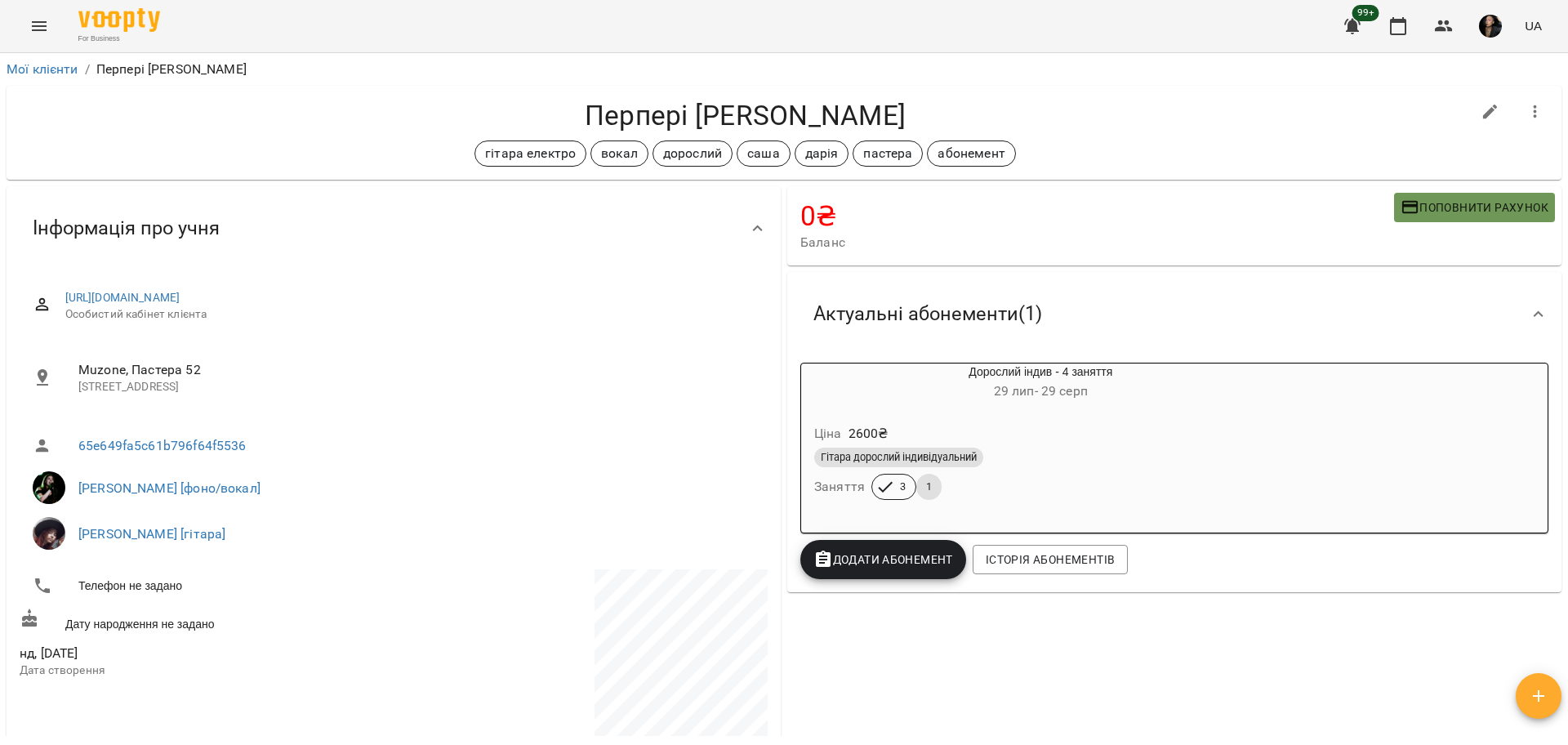
click at [1432, 201] on span "Поповнити рахунок" at bounding box center [1474, 207] width 148 height 20
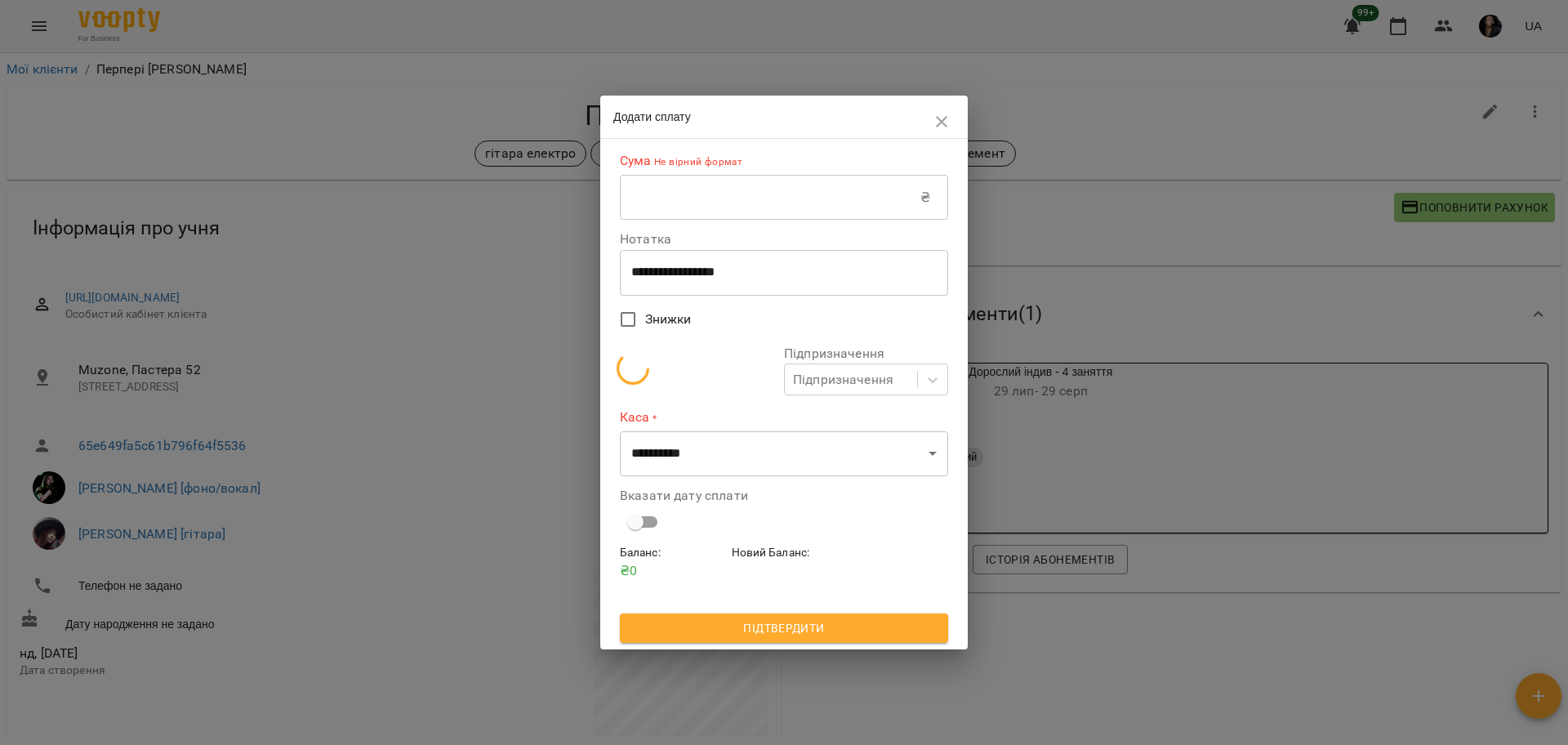
click at [832, 186] on input "text" at bounding box center [770, 198] width 300 height 46
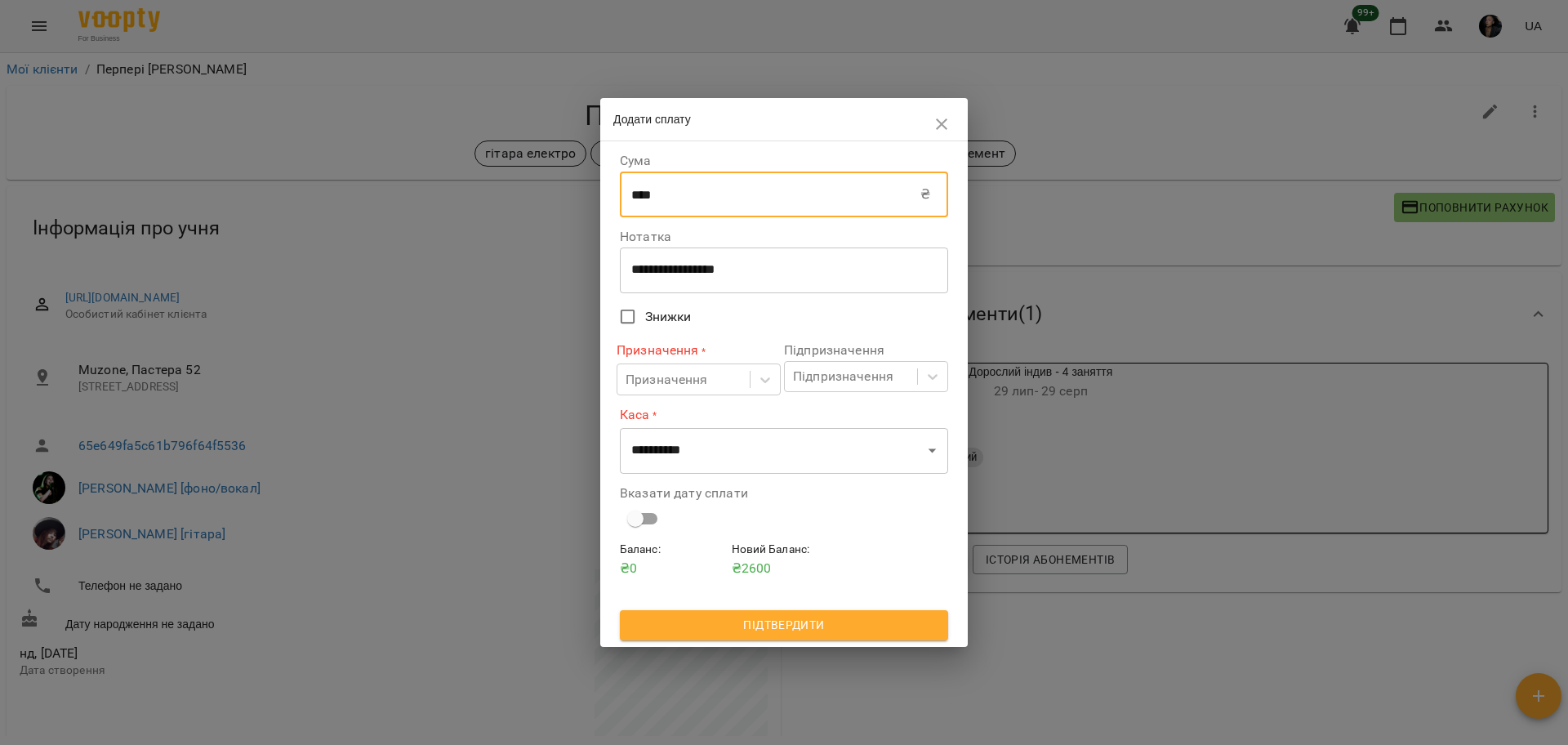
type input "****"
click at [669, 283] on div "**********" at bounding box center [783, 270] width 328 height 46
drag, startPoint x: 788, startPoint y: 287, endPoint x: 621, endPoint y: 245, distance: 172.2
click at [621, 245] on div "**********" at bounding box center [783, 261] width 328 height 63
click at [677, 281] on div "**********" at bounding box center [783, 270] width 328 height 46
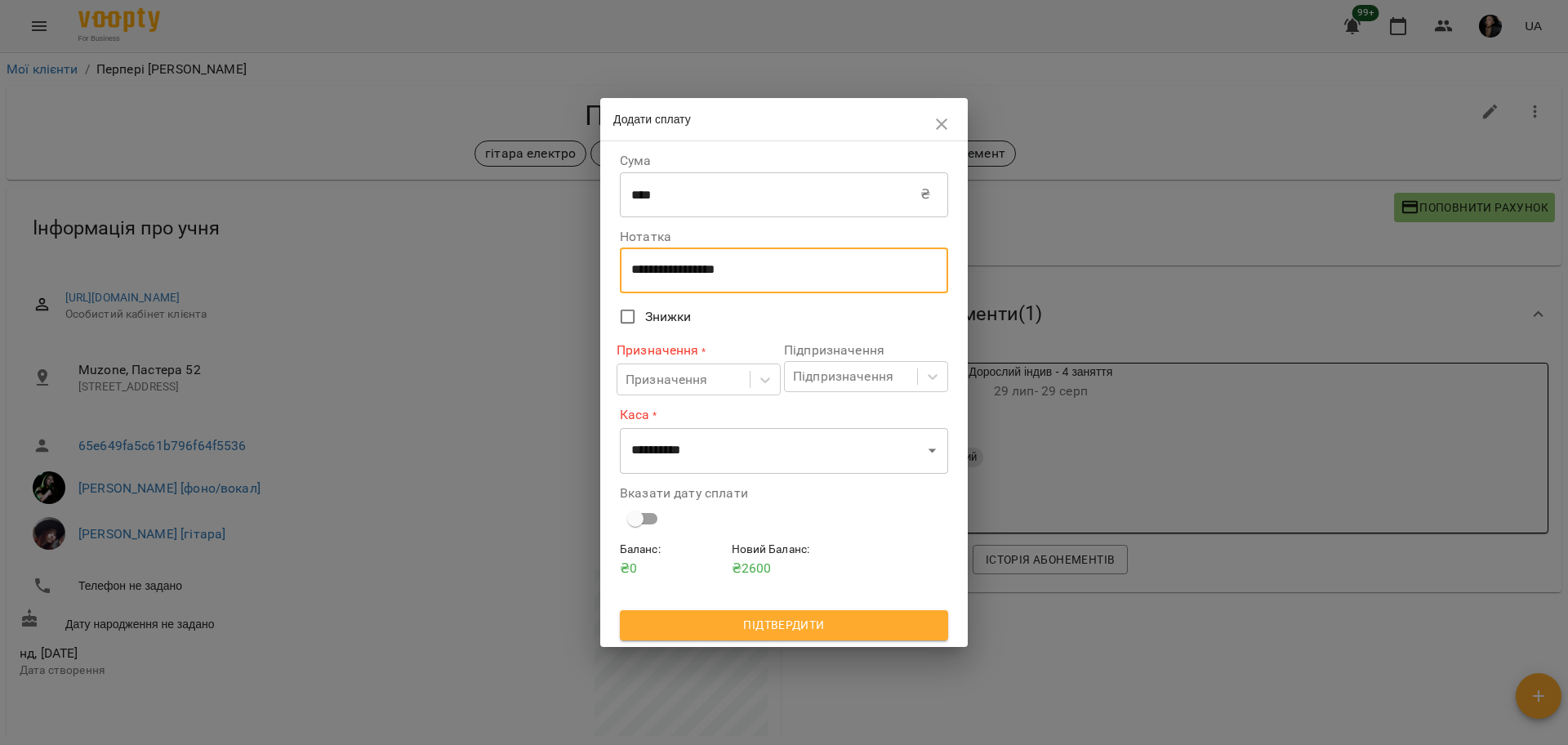
drag, startPoint x: 751, startPoint y: 271, endPoint x: 582, endPoint y: 240, distance: 171.8
click at [582, 240] on div "**********" at bounding box center [784, 372] width 1568 height 745
type textarea "****"
drag, startPoint x: 707, startPoint y: 355, endPoint x: 695, endPoint y: 365, distance: 15.6
click at [707, 356] on label "Призначення *" at bounding box center [698, 351] width 164 height 19
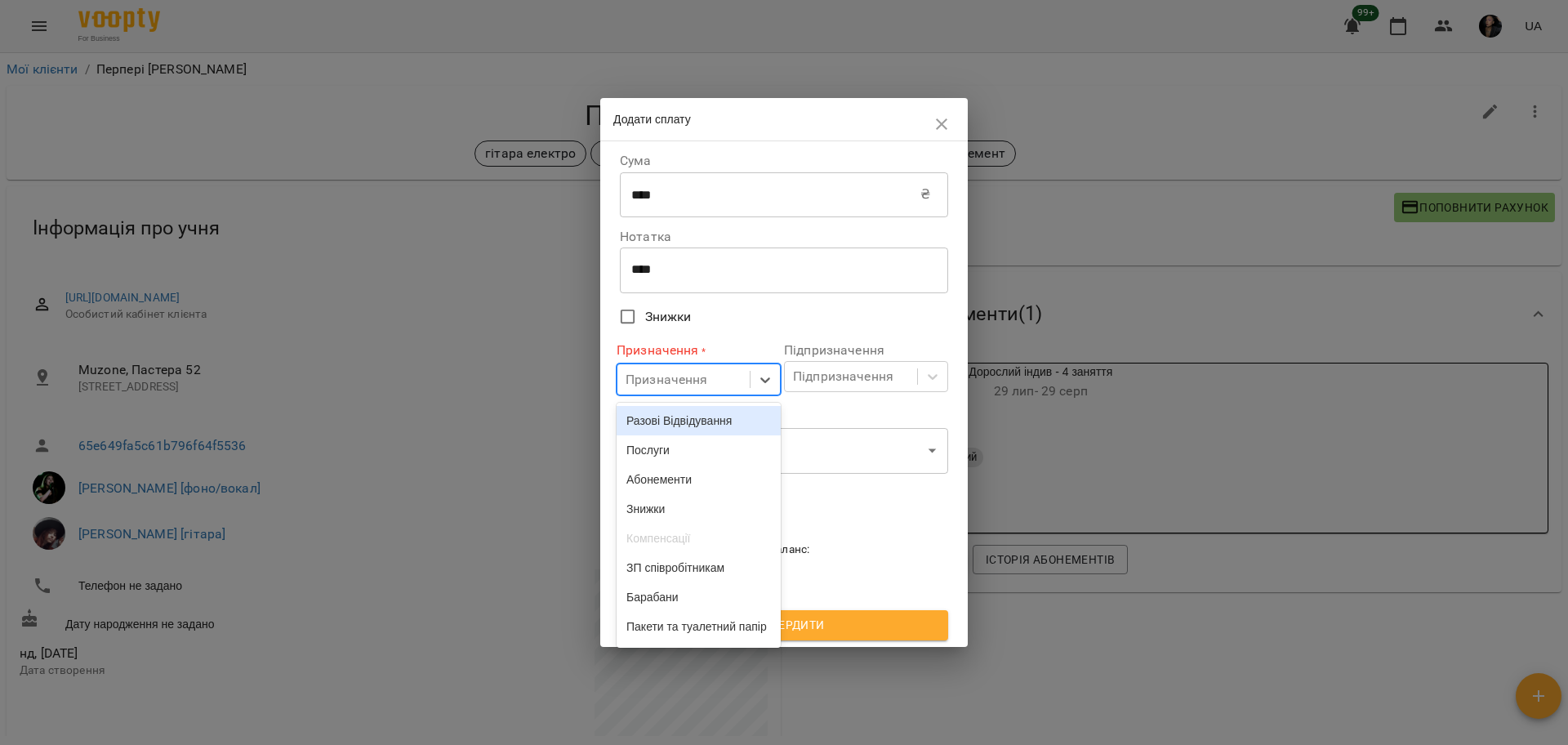
click at [685, 376] on div "Призначення" at bounding box center [666, 379] width 83 height 20
click at [686, 426] on div "Разові Відвідування" at bounding box center [698, 420] width 164 height 29
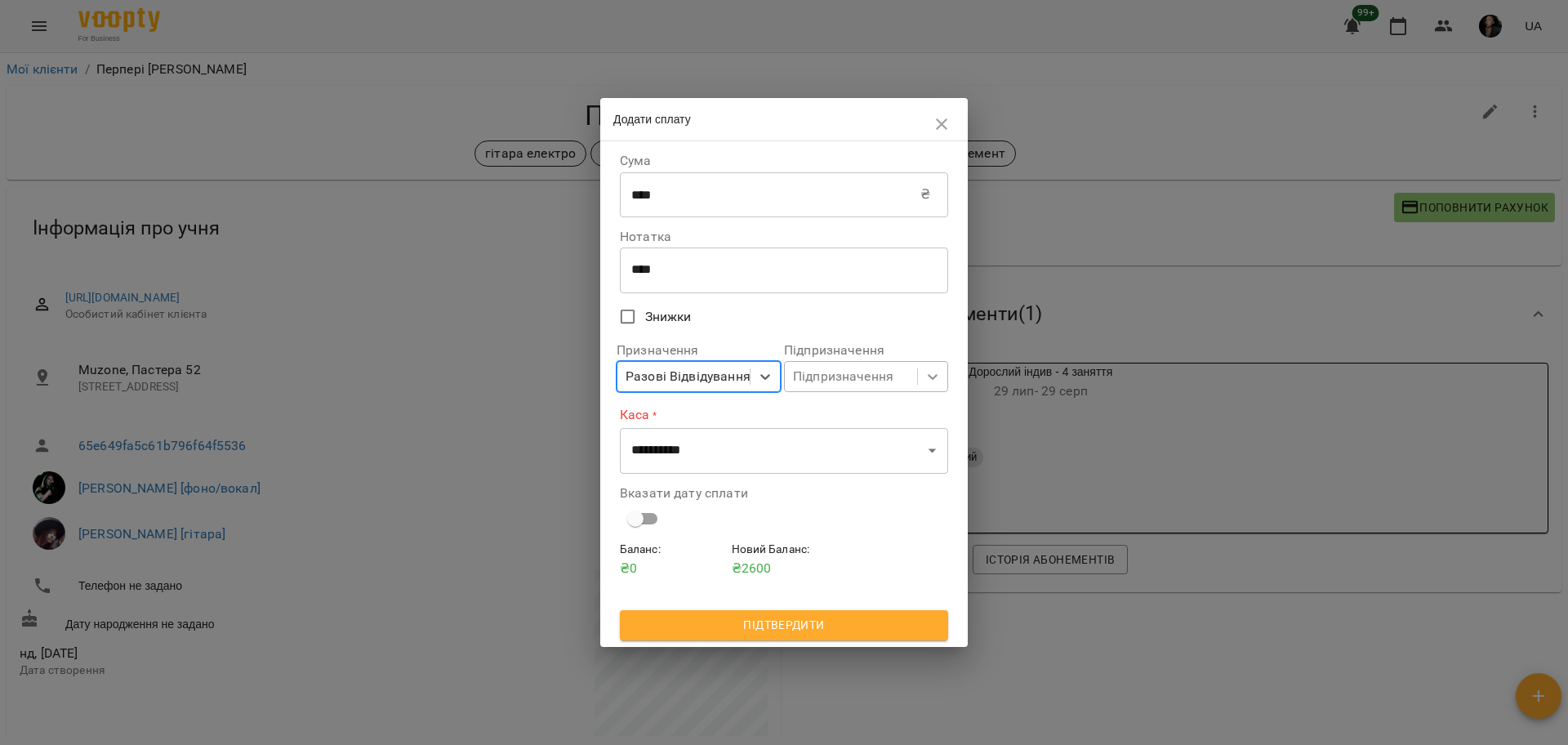
click at [927, 390] on div at bounding box center [932, 376] width 29 height 29
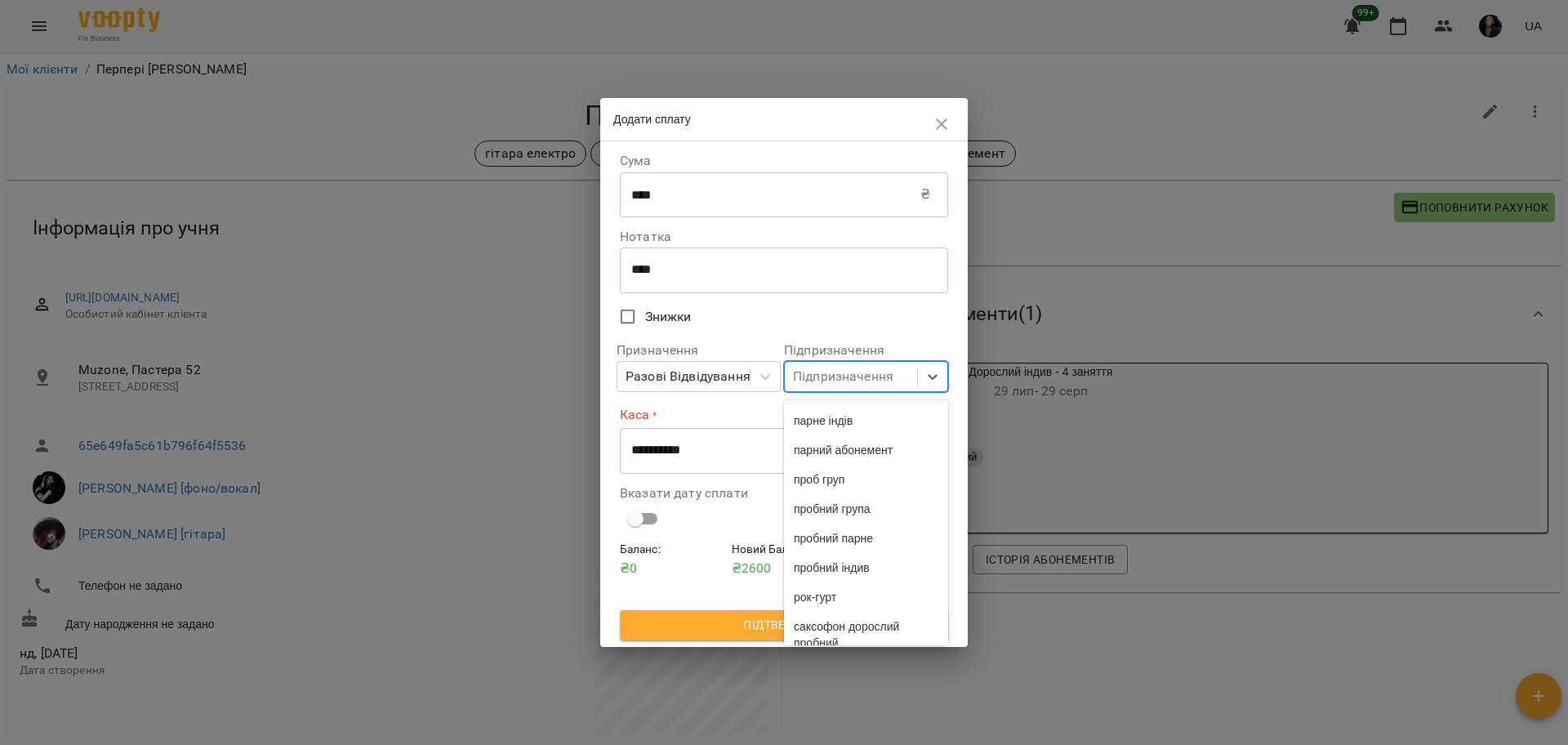
scroll to position [4245, 0]
click at [857, 594] on div "індив 4у" at bounding box center [866, 597] width 164 height 29
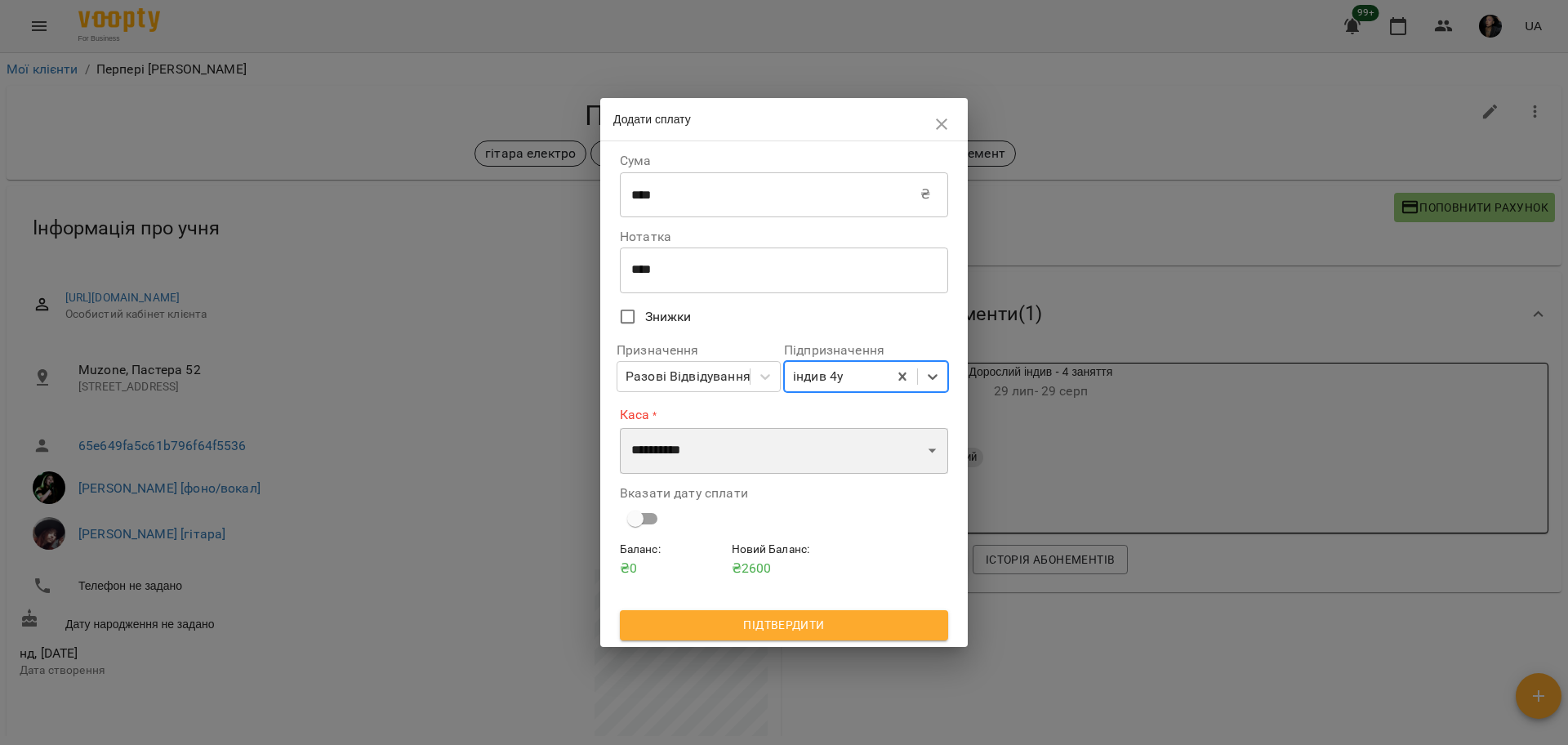
click at [760, 454] on select "**********" at bounding box center [783, 450] width 328 height 46
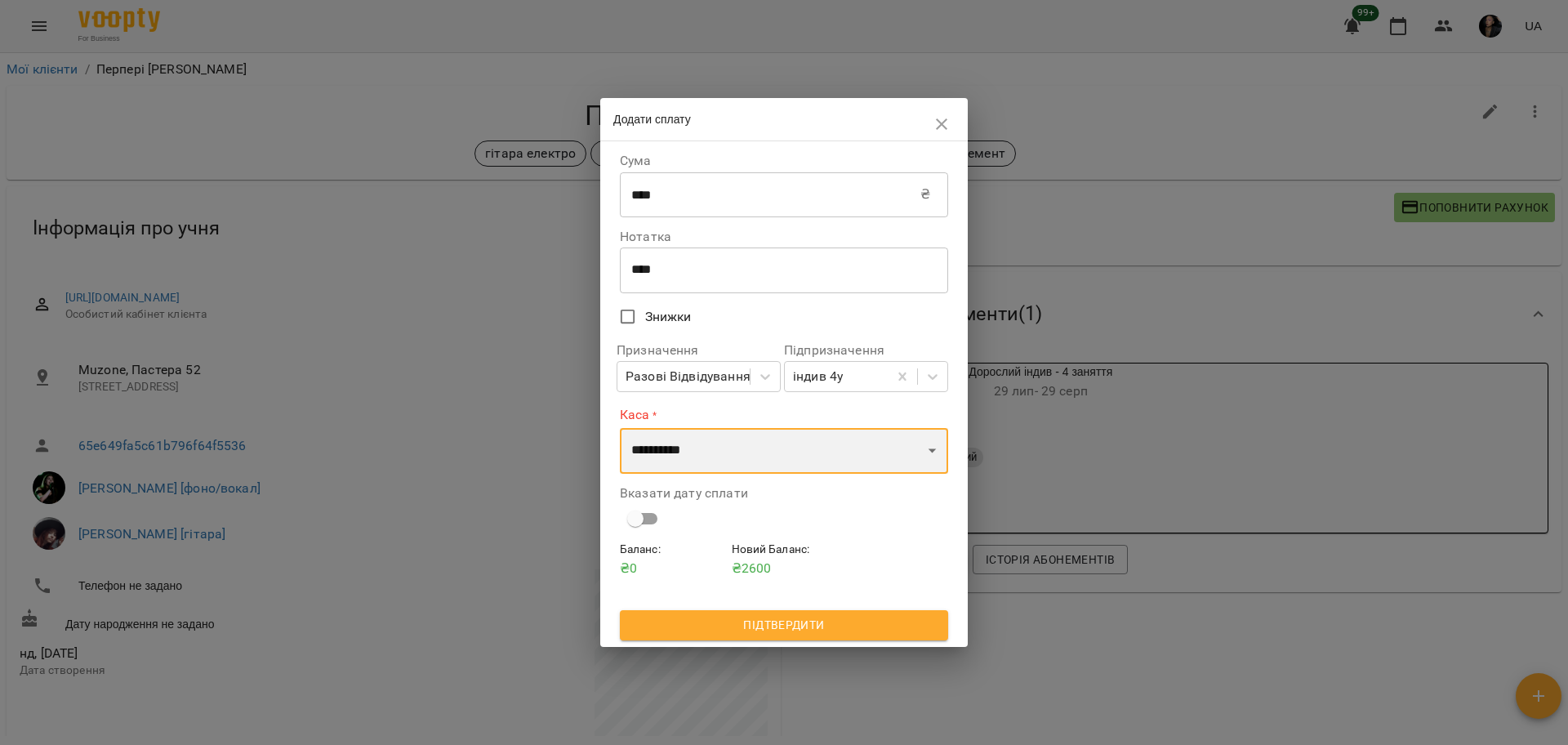
select select "****"
click at [620, 428] on select "**********" at bounding box center [783, 450] width 328 height 46
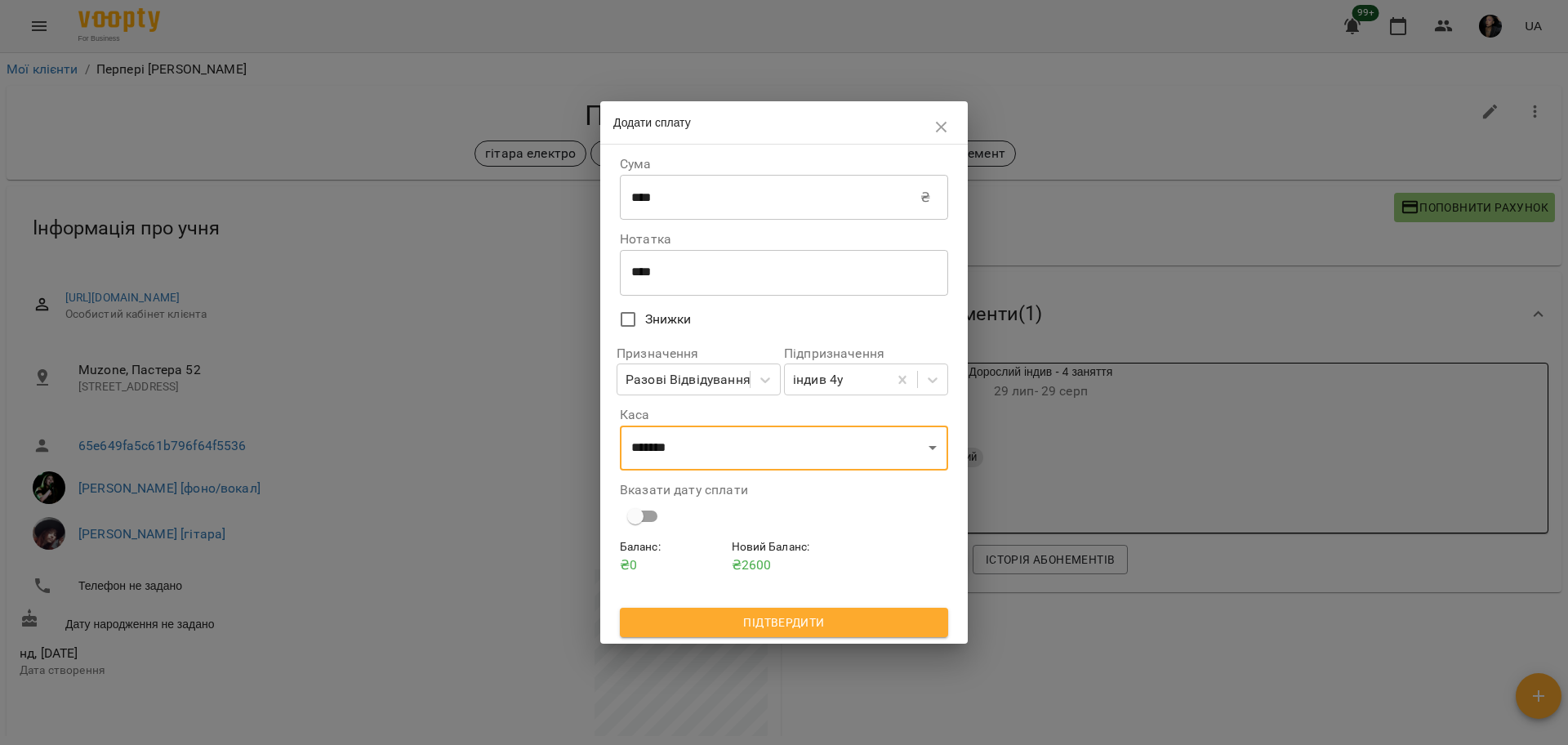
click at [651, 500] on div "Вказати дату сплати" at bounding box center [783, 507] width 328 height 48
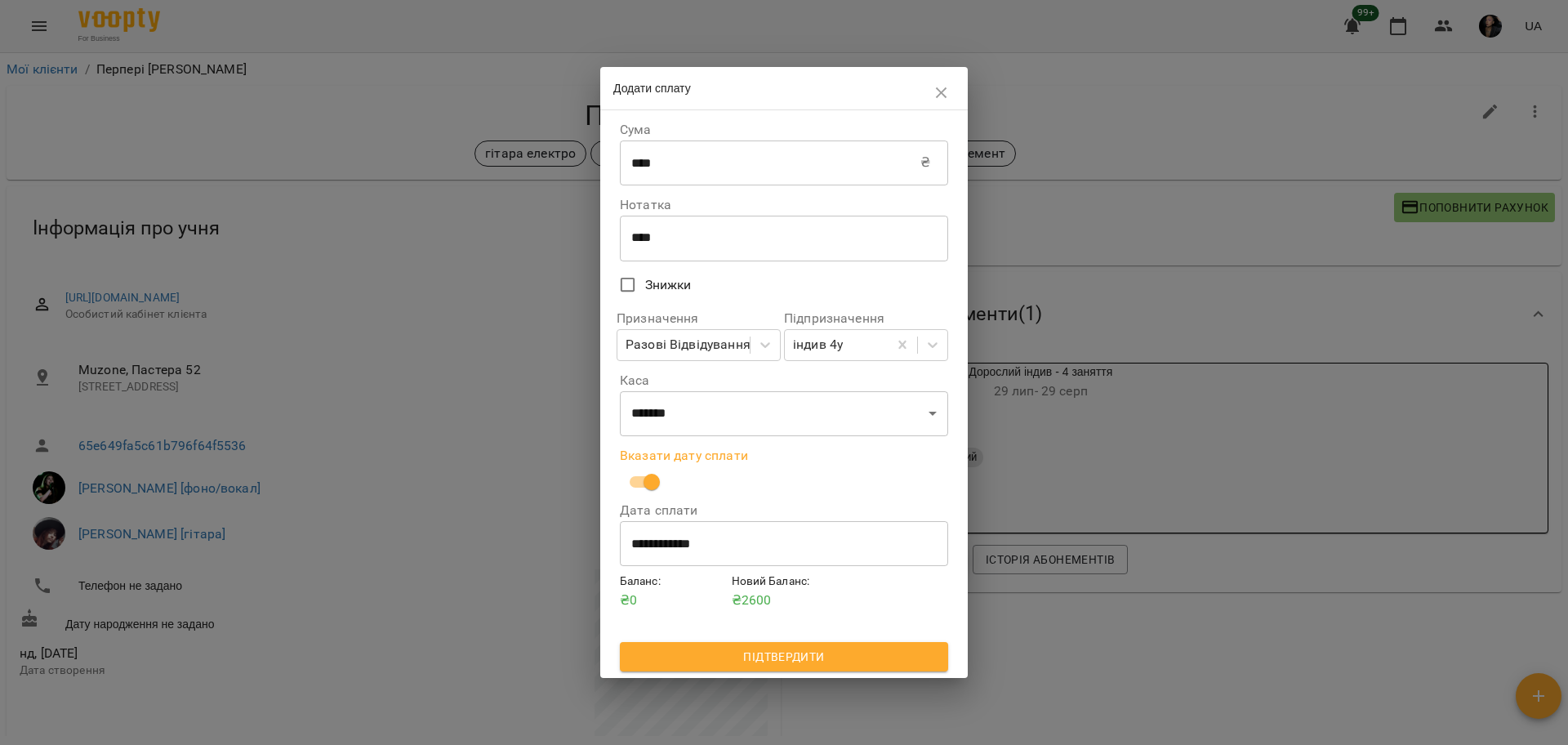
click at [775, 659] on span "Підтвердити" at bounding box center [784, 656] width 302 height 20
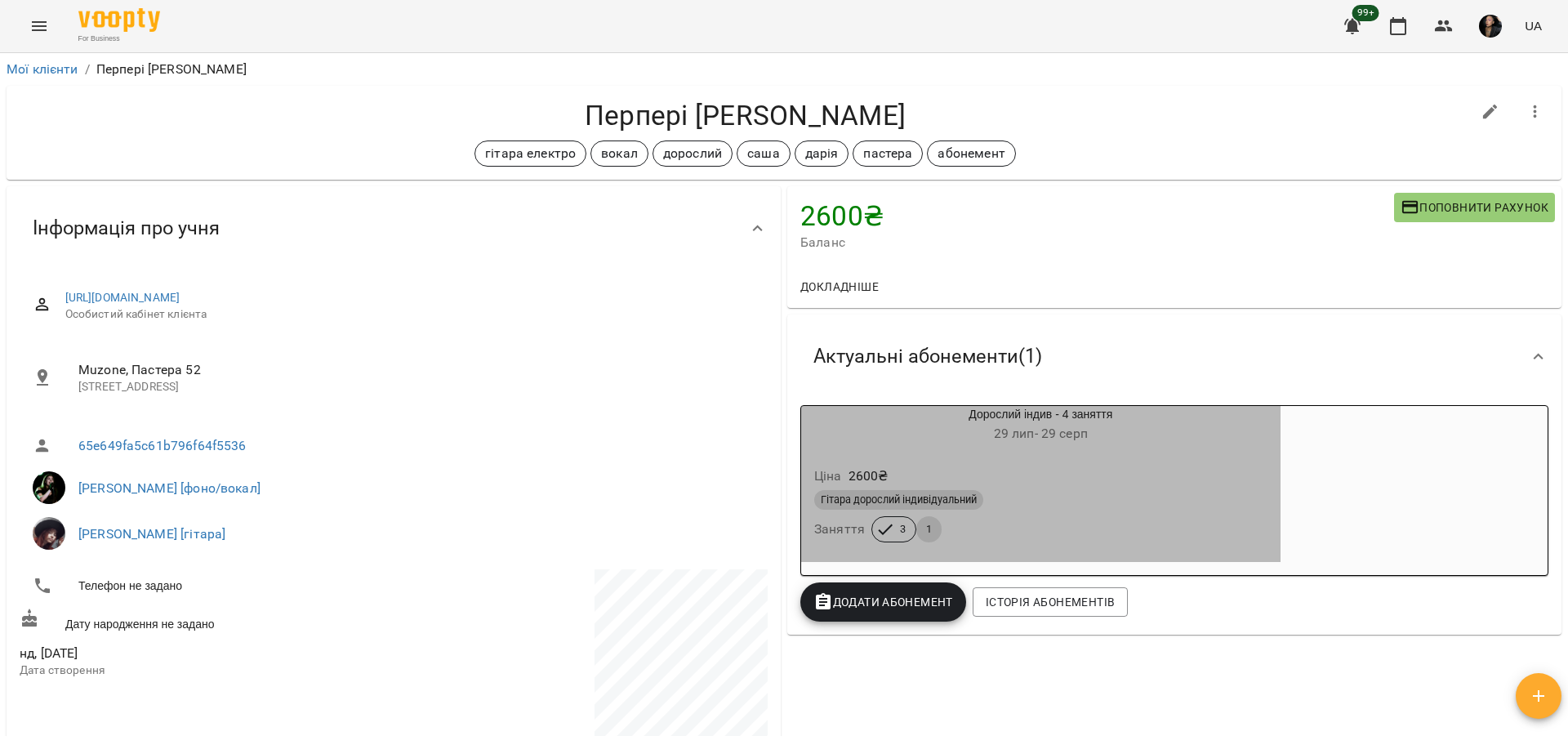
click at [1009, 515] on div "Гітара дорослий індивідуальний Заняття 3 1" at bounding box center [1041, 516] width 460 height 59
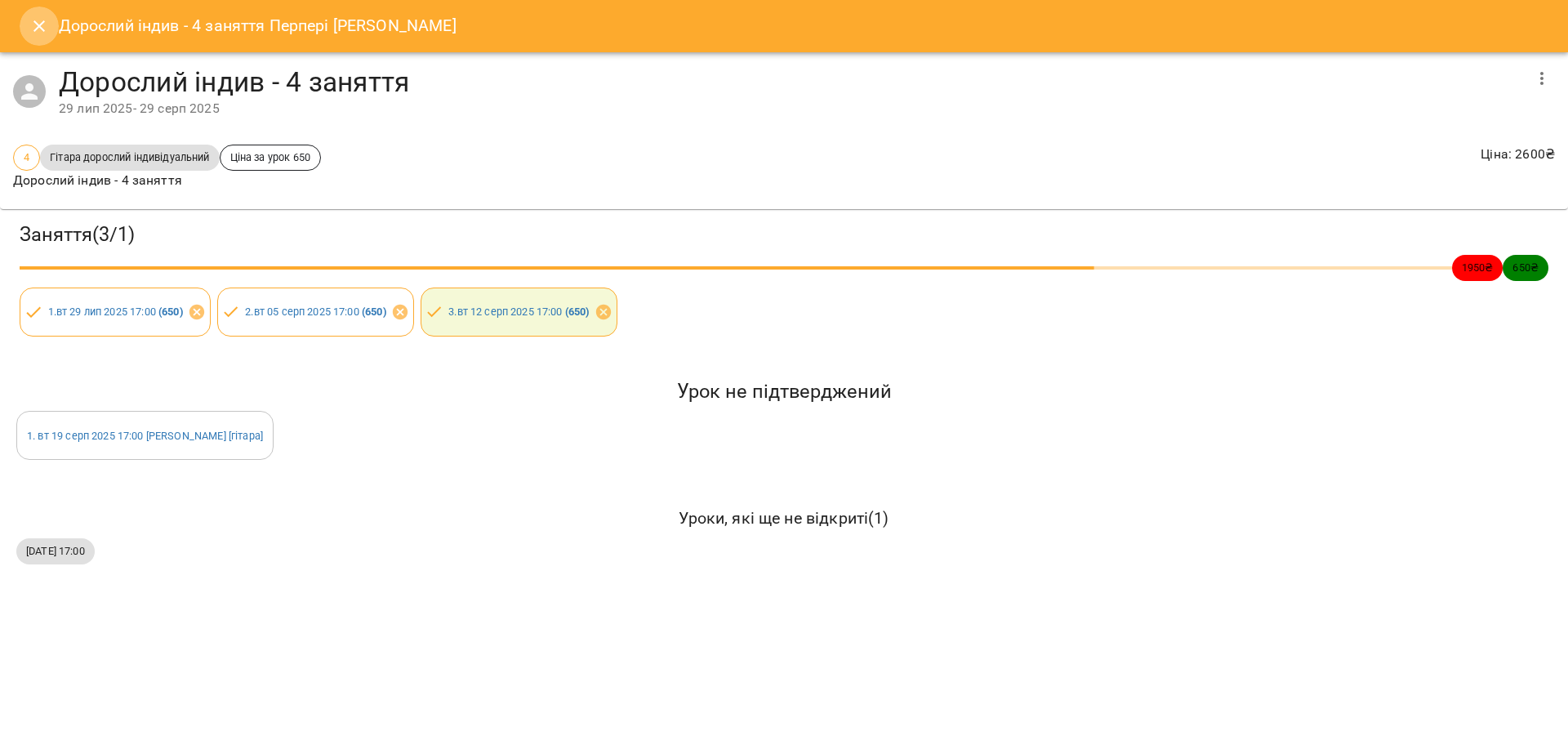
click at [40, 16] on icon "Close" at bounding box center [39, 26] width 20 height 20
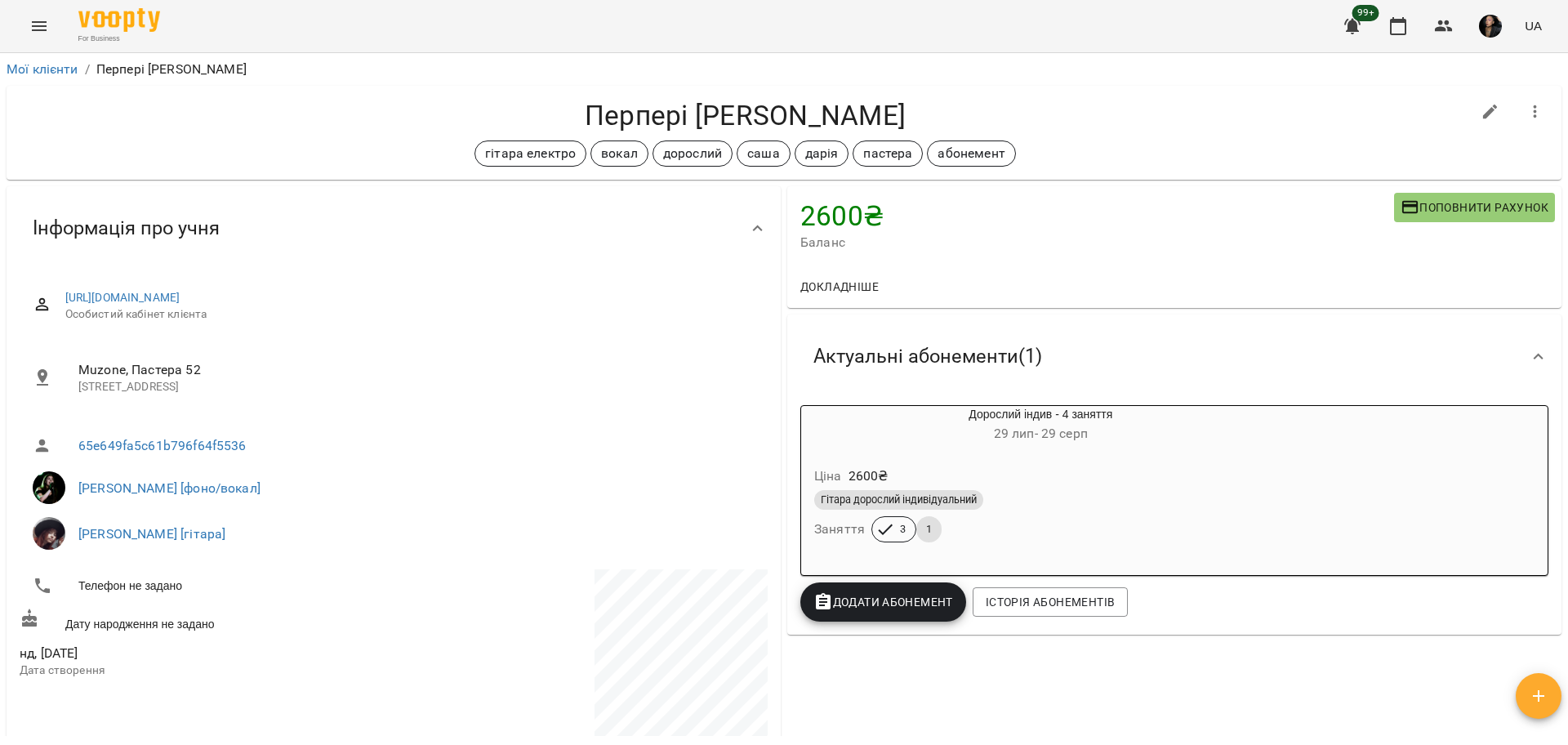
click at [870, 608] on span "Додати Абонемент" at bounding box center [883, 602] width 140 height 20
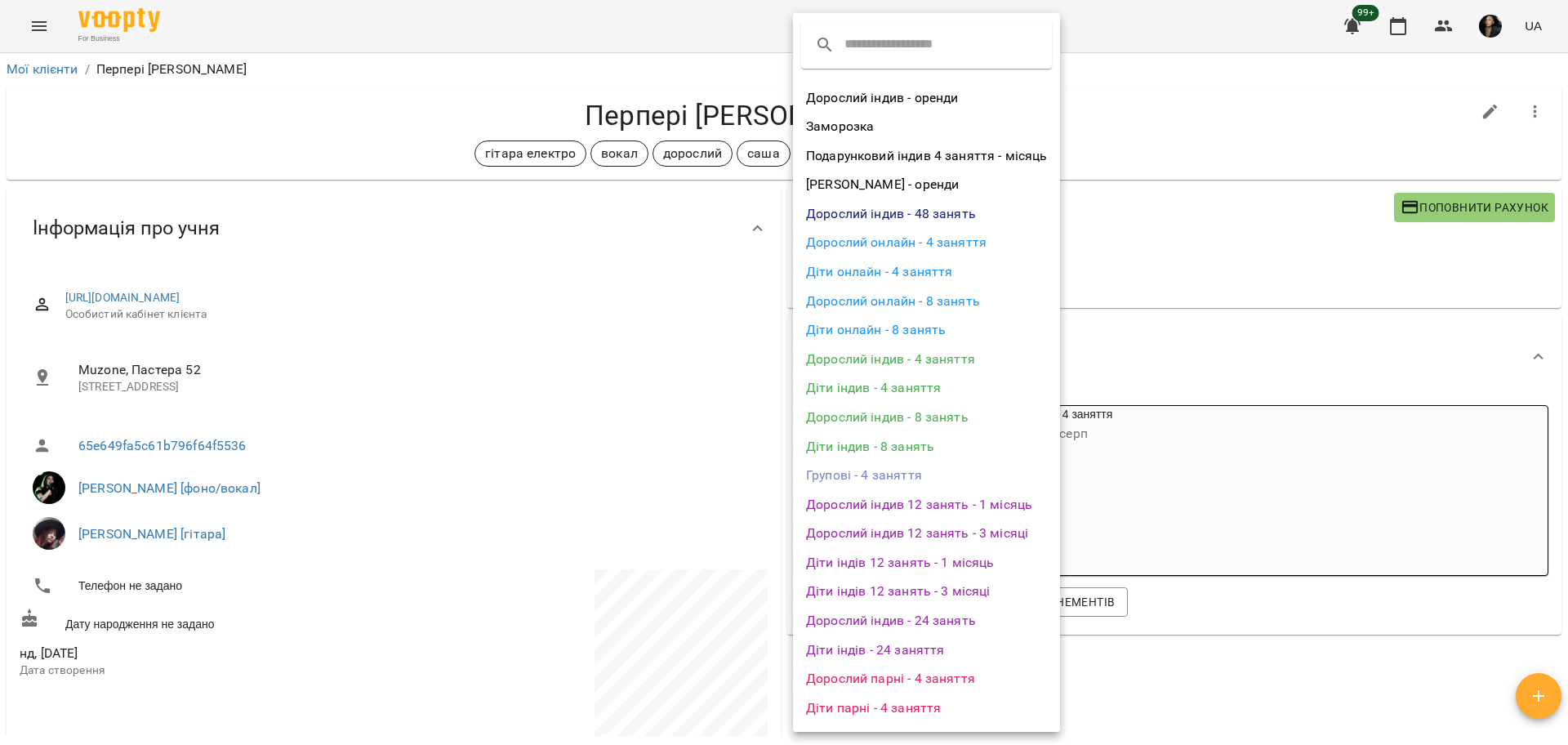
click at [973, 364] on li "Дорослий індив - 4 заняття" at bounding box center [926, 359] width 267 height 29
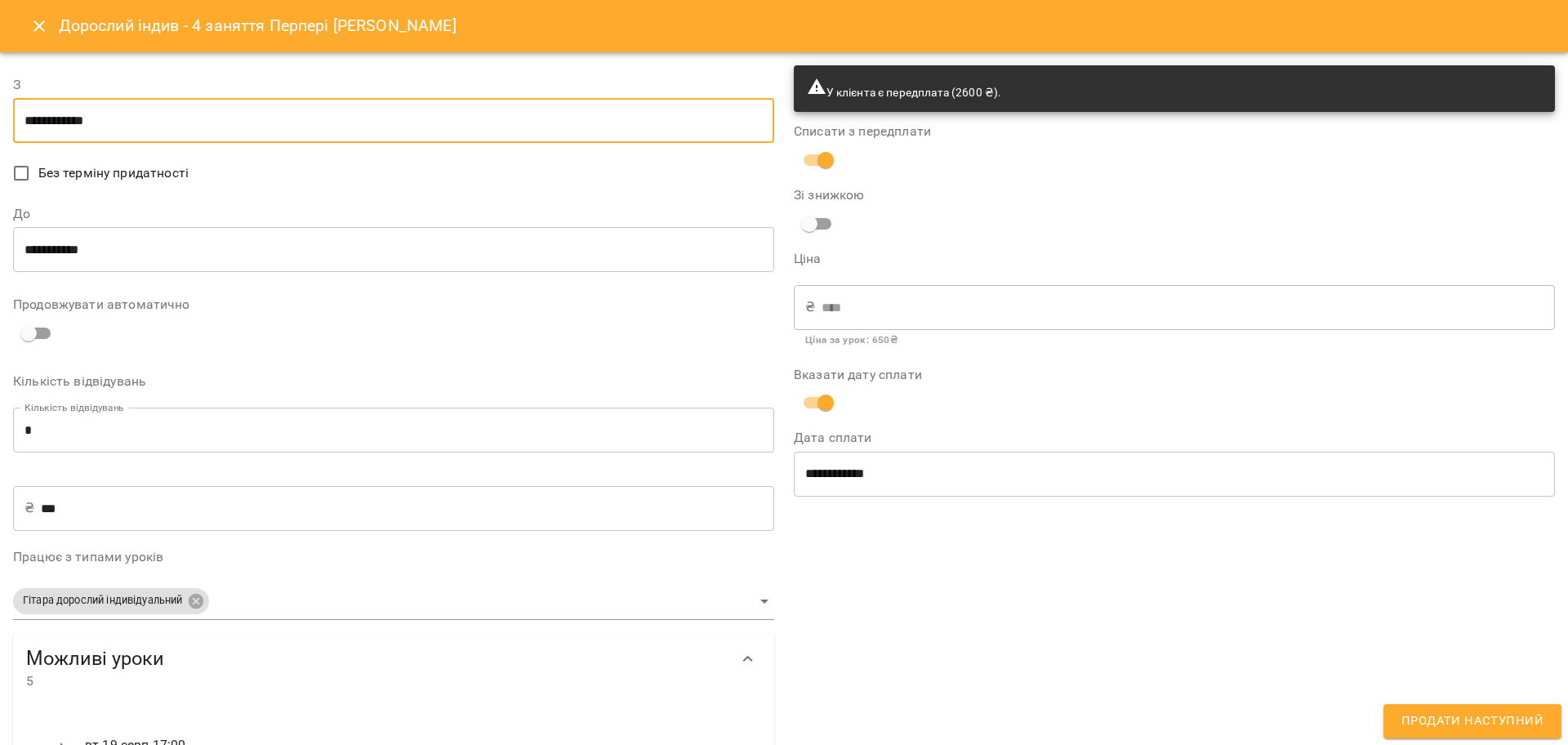
click at [45, 117] on input "**********" at bounding box center [393, 121] width 761 height 46
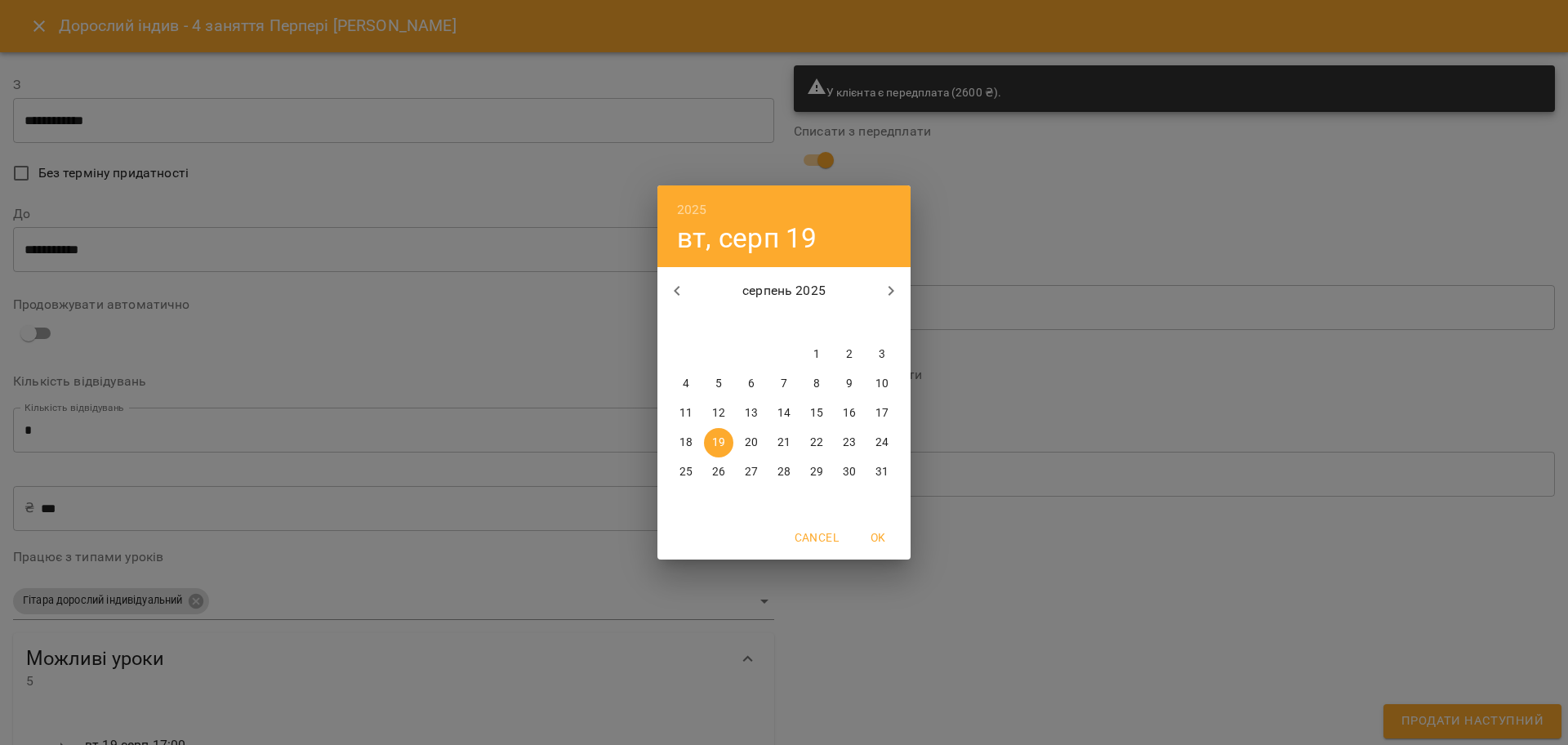
click at [726, 461] on button "26" at bounding box center [718, 471] width 29 height 29
type input "**********"
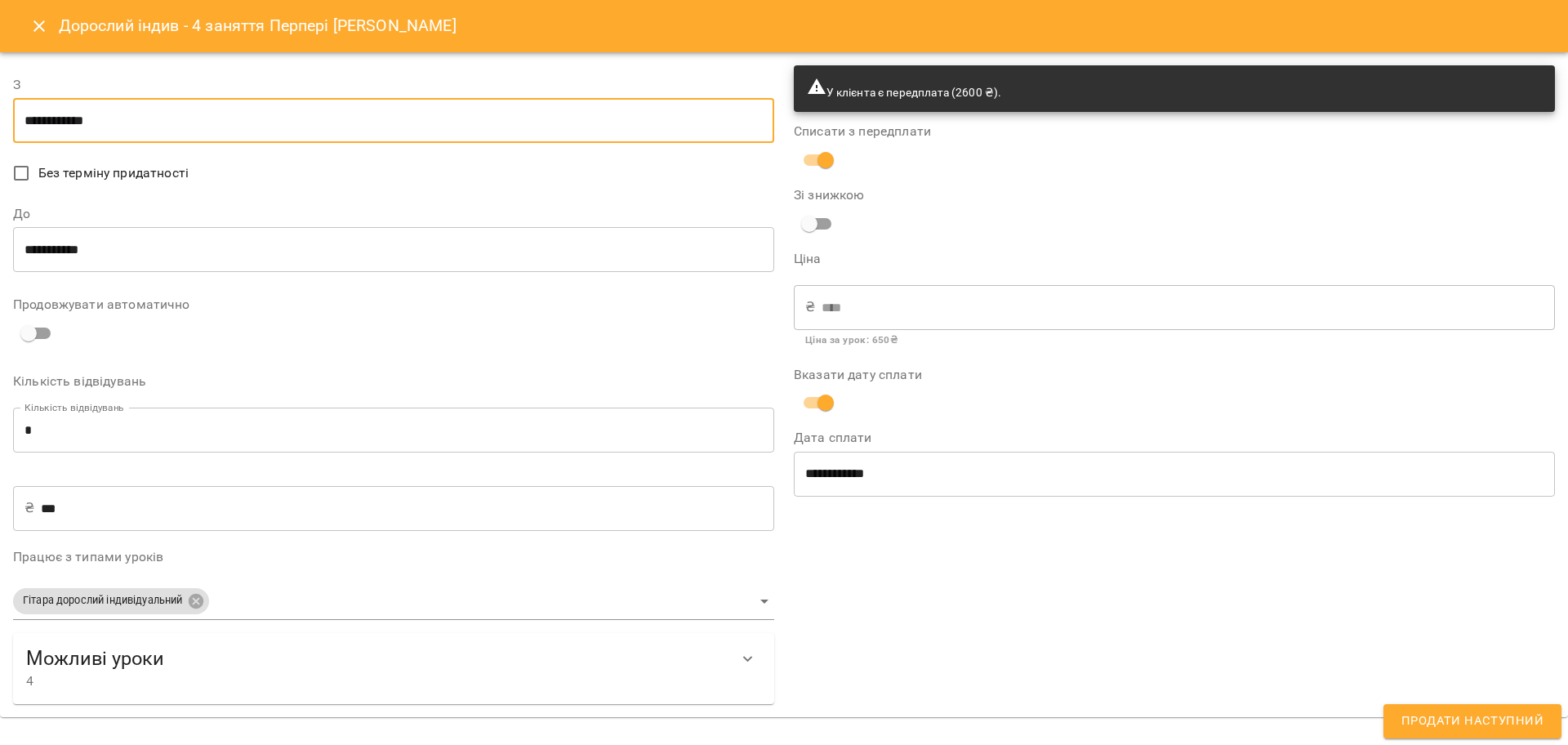
click at [1240, 605] on div "**********" at bounding box center [1174, 384] width 780 height 658
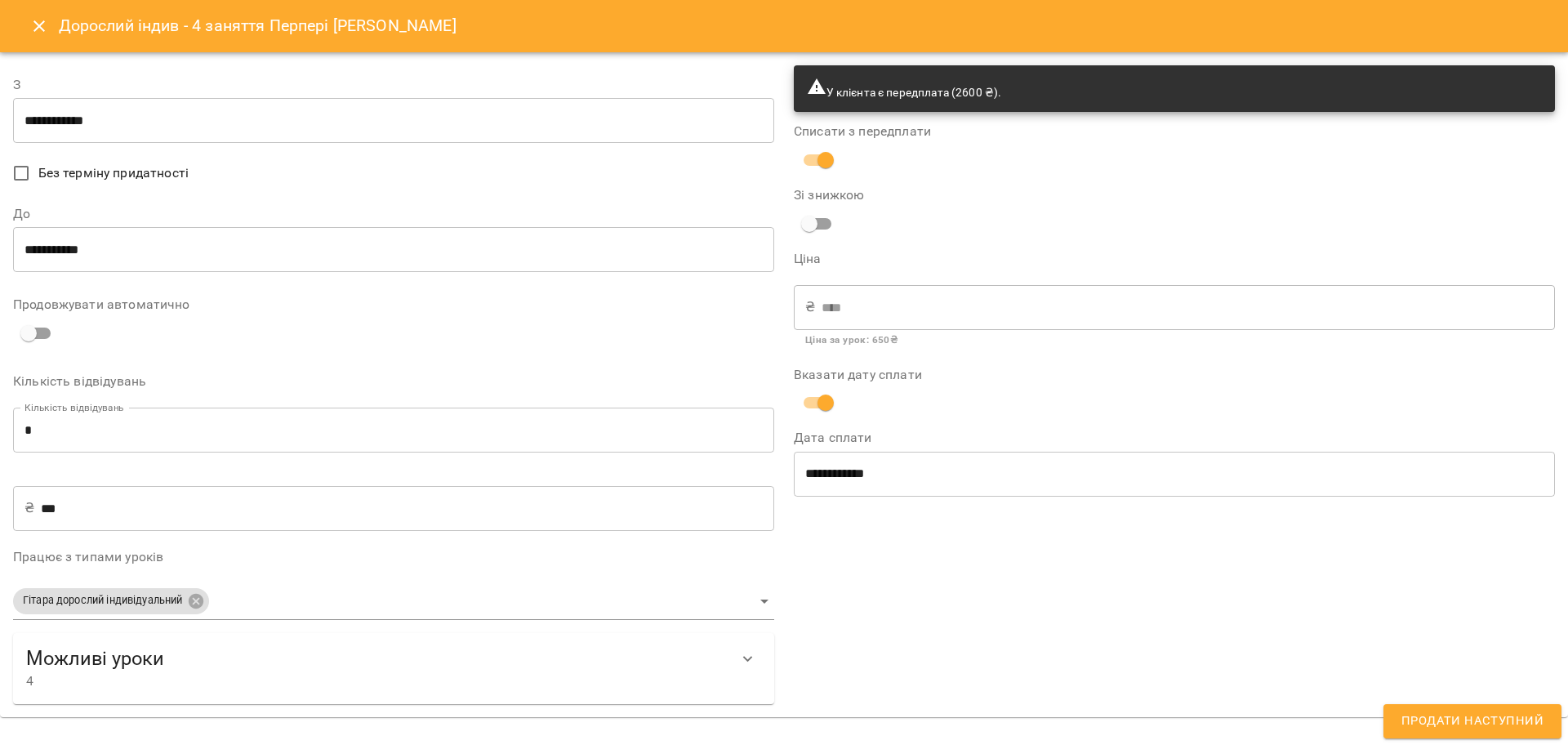
click at [1434, 716] on span "Продати наступний" at bounding box center [1471, 720] width 142 height 21
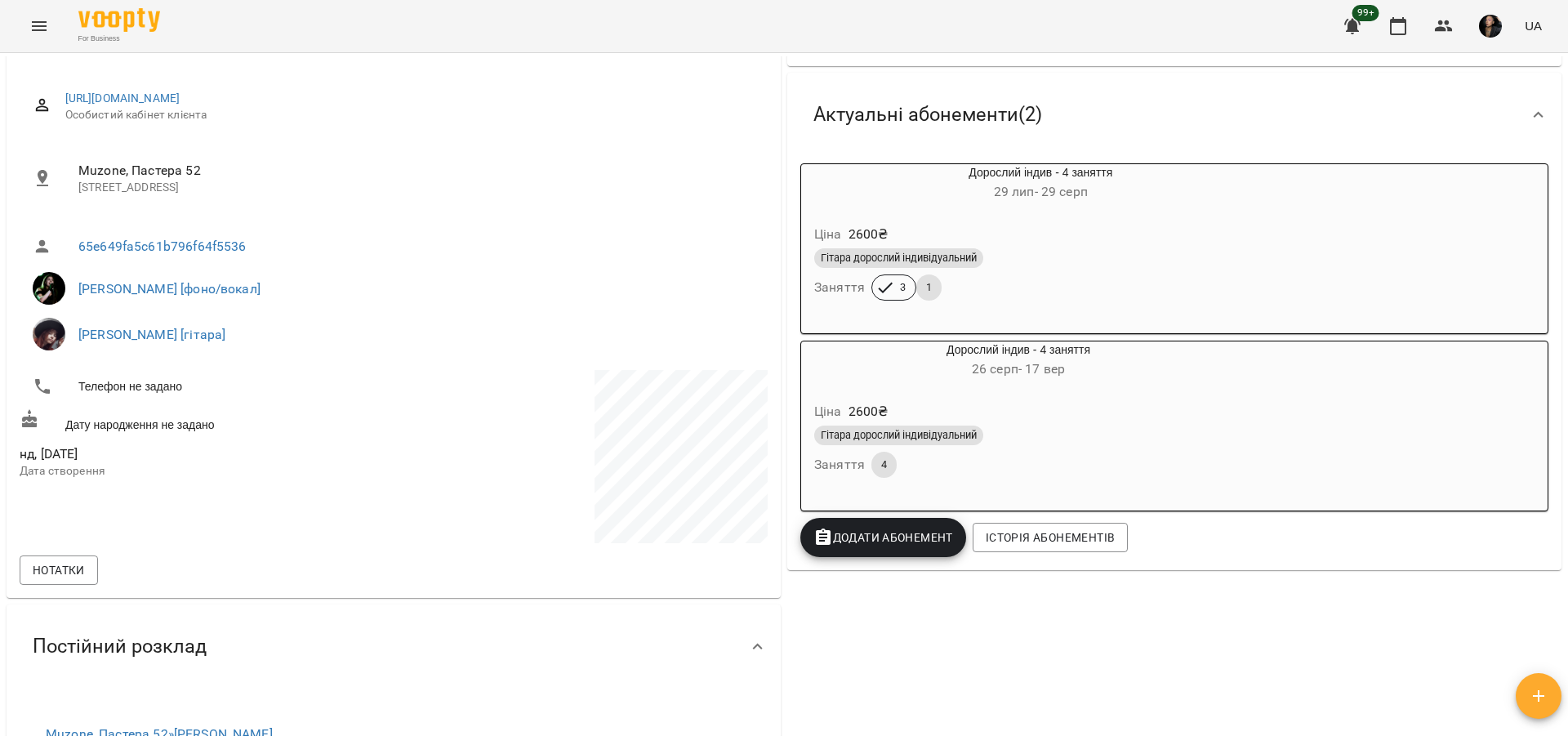
scroll to position [204, 0]
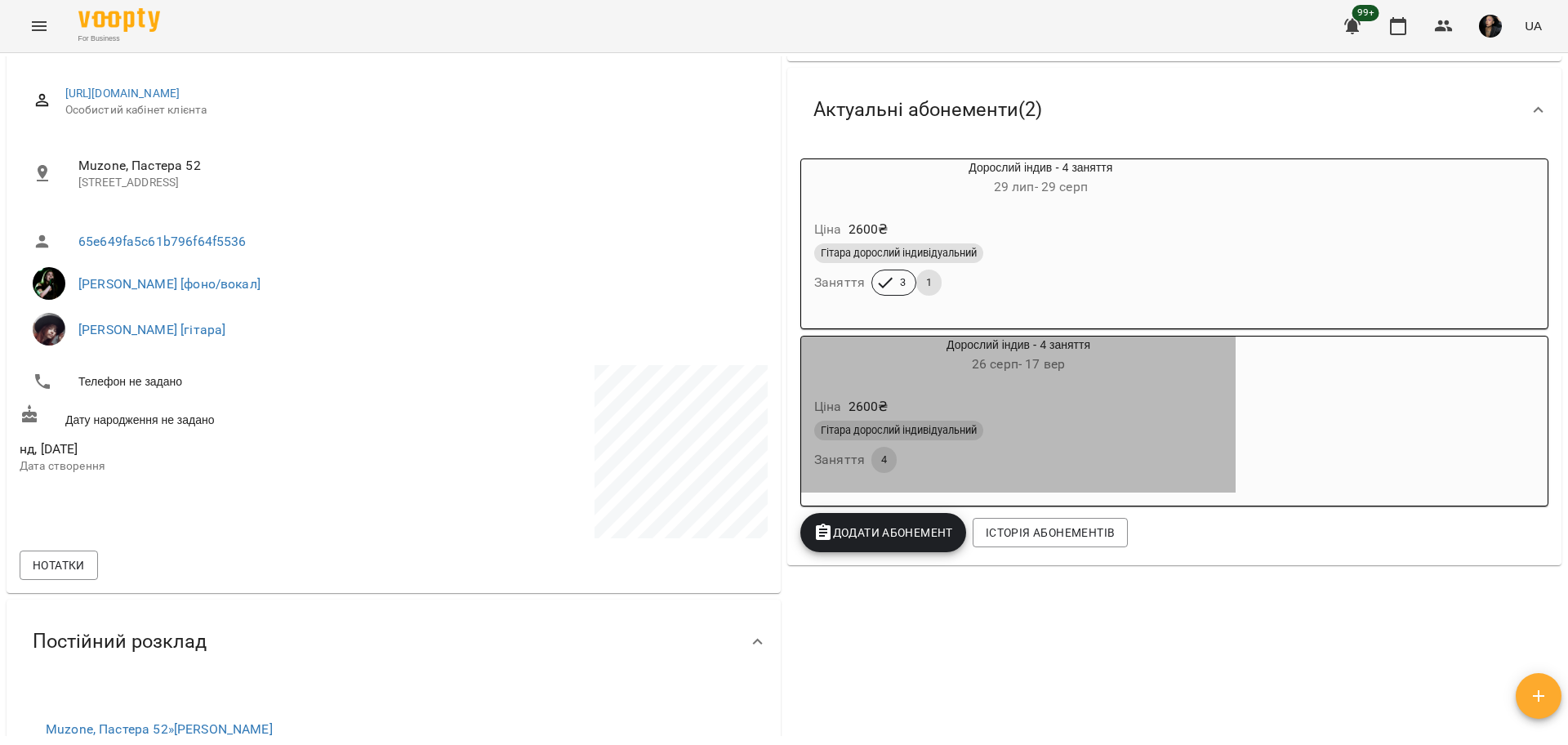
click at [1041, 410] on div "Ціна 2600 ₴" at bounding box center [1018, 406] width 414 height 29
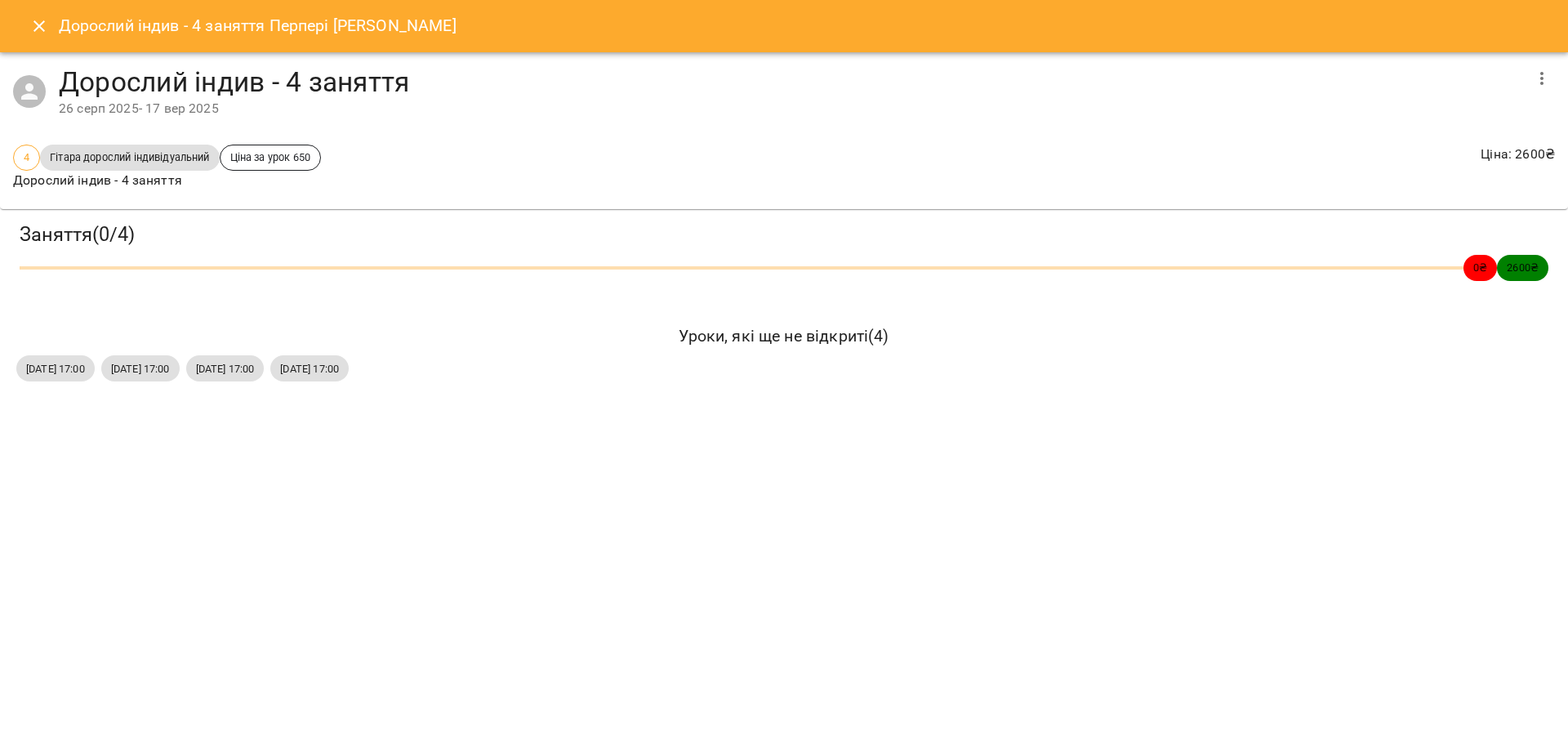
drag, startPoint x: 0, startPoint y: 358, endPoint x: 634, endPoint y: 384, distance: 634.5
click at [634, 384] on div "Заняття ( 0 / 4 ) 0 ₴ 2600 ₴ Уроки, які ще не відкриті ( 4 ) вт, 26 серп 2025 1…" at bounding box center [783, 303] width 1580 height 201
drag, startPoint x: 489, startPoint y: 390, endPoint x: 76, endPoint y: 387, distance: 413.0
click at [98, 385] on div "вт, 26 серп 2025 17:00" at bounding box center [55, 368] width 85 height 32
drag, startPoint x: 145, startPoint y: 365, endPoint x: 467, endPoint y: 372, distance: 322.1
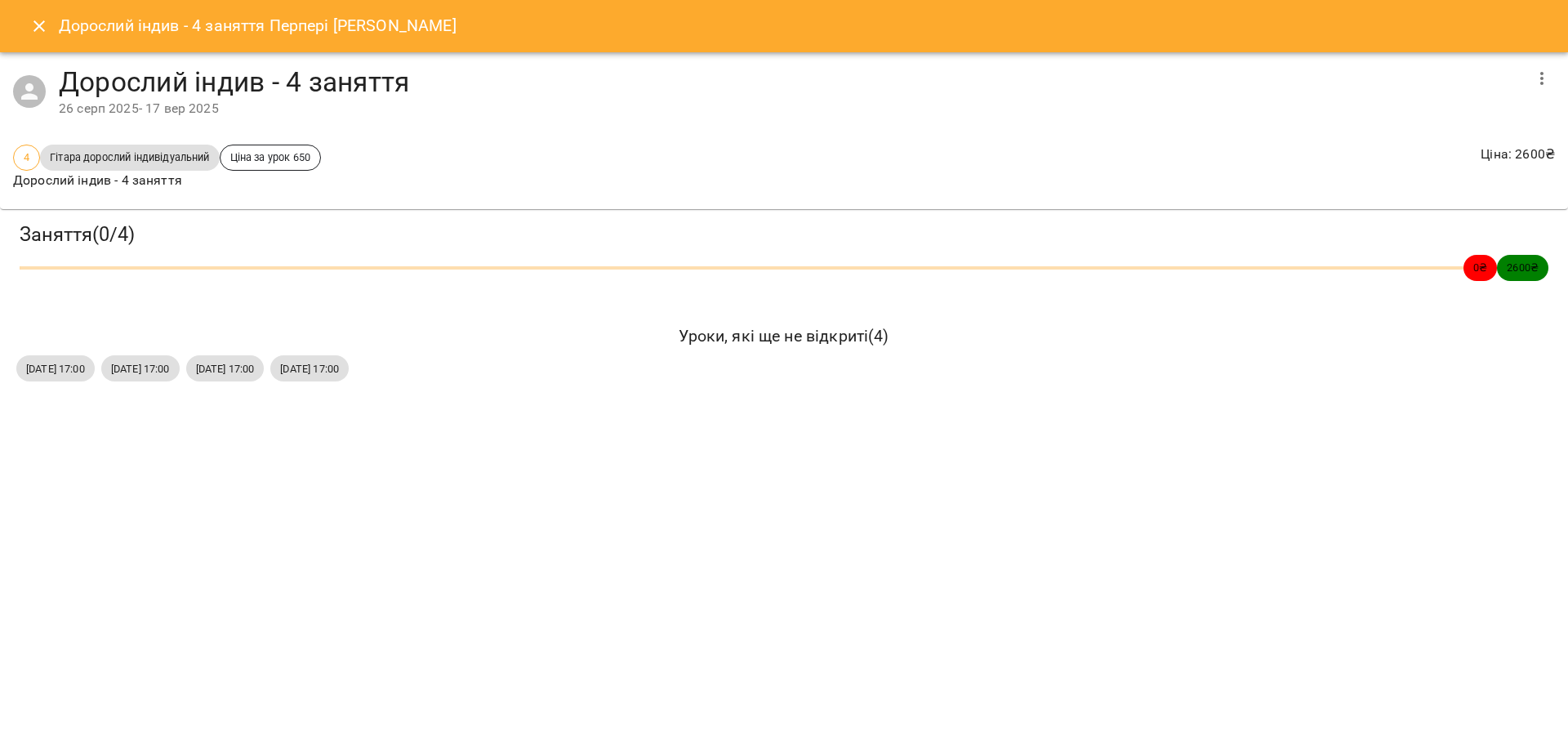
click at [625, 364] on div "Заняття ( 0 / 4 ) 0 ₴ 2600 ₴ Уроки, які ще не відкриті ( 4 ) вт, 26 серп 2025 1…" at bounding box center [783, 303] width 1580 height 201
copy div "вт, 26 серп 2025 17:00 вт, 02 вер 2025 17:00 вт, 09 вер 2025 17:00 вт, 16 вер 2…"
click at [22, 21] on button "Close" at bounding box center [39, 26] width 39 height 39
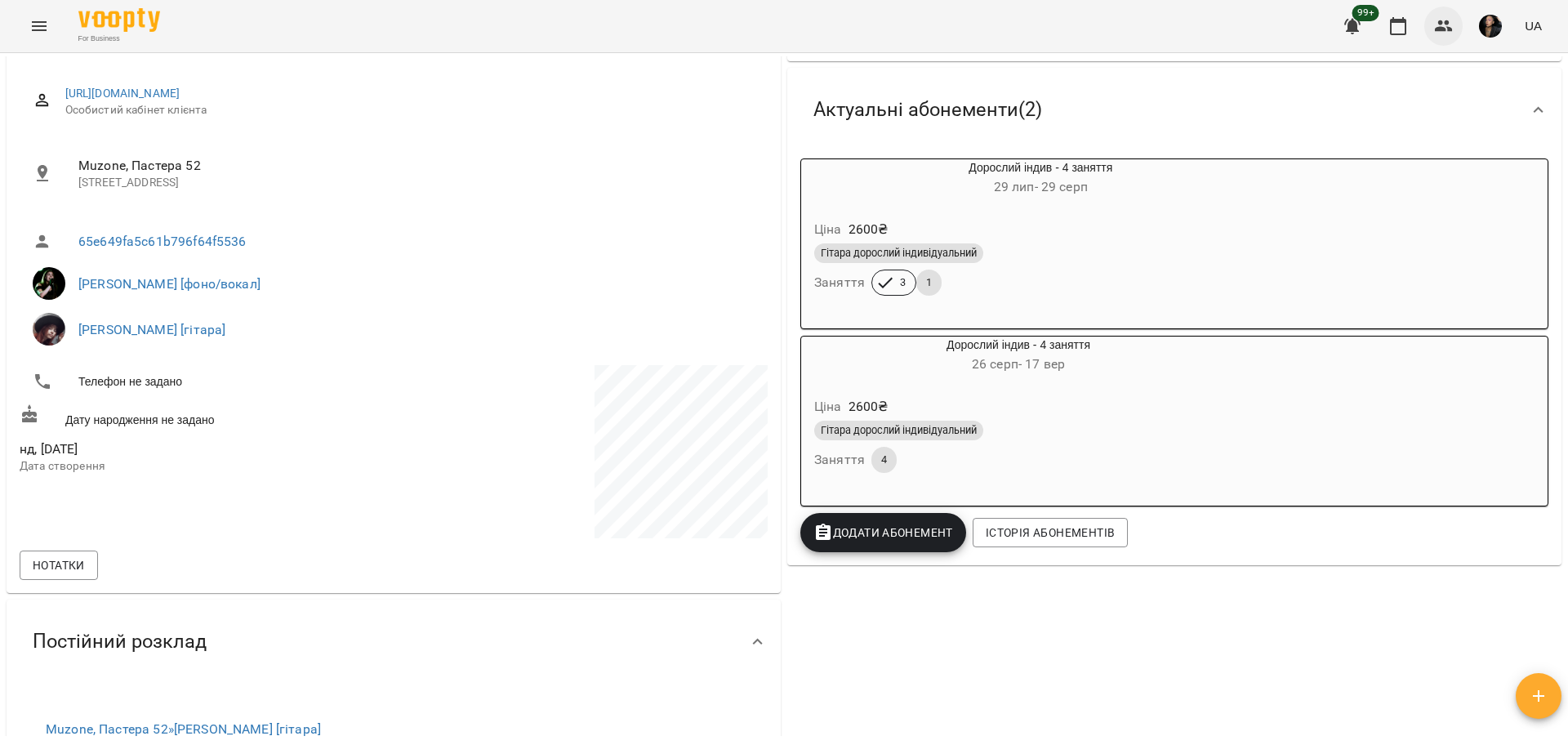
click at [1461, 26] on button "button" at bounding box center [1443, 26] width 39 height 39
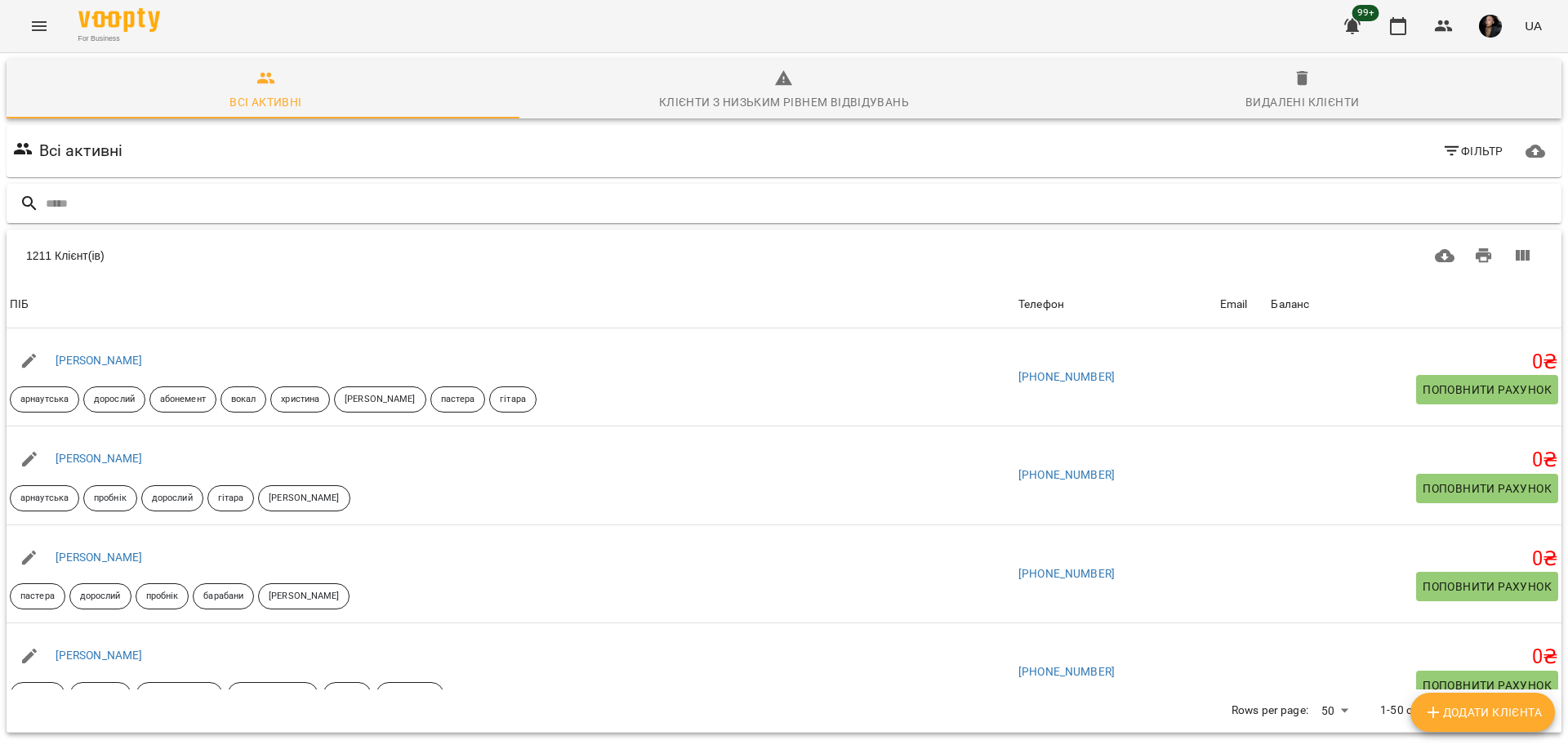
click at [336, 193] on input "text" at bounding box center [800, 203] width 1509 height 27
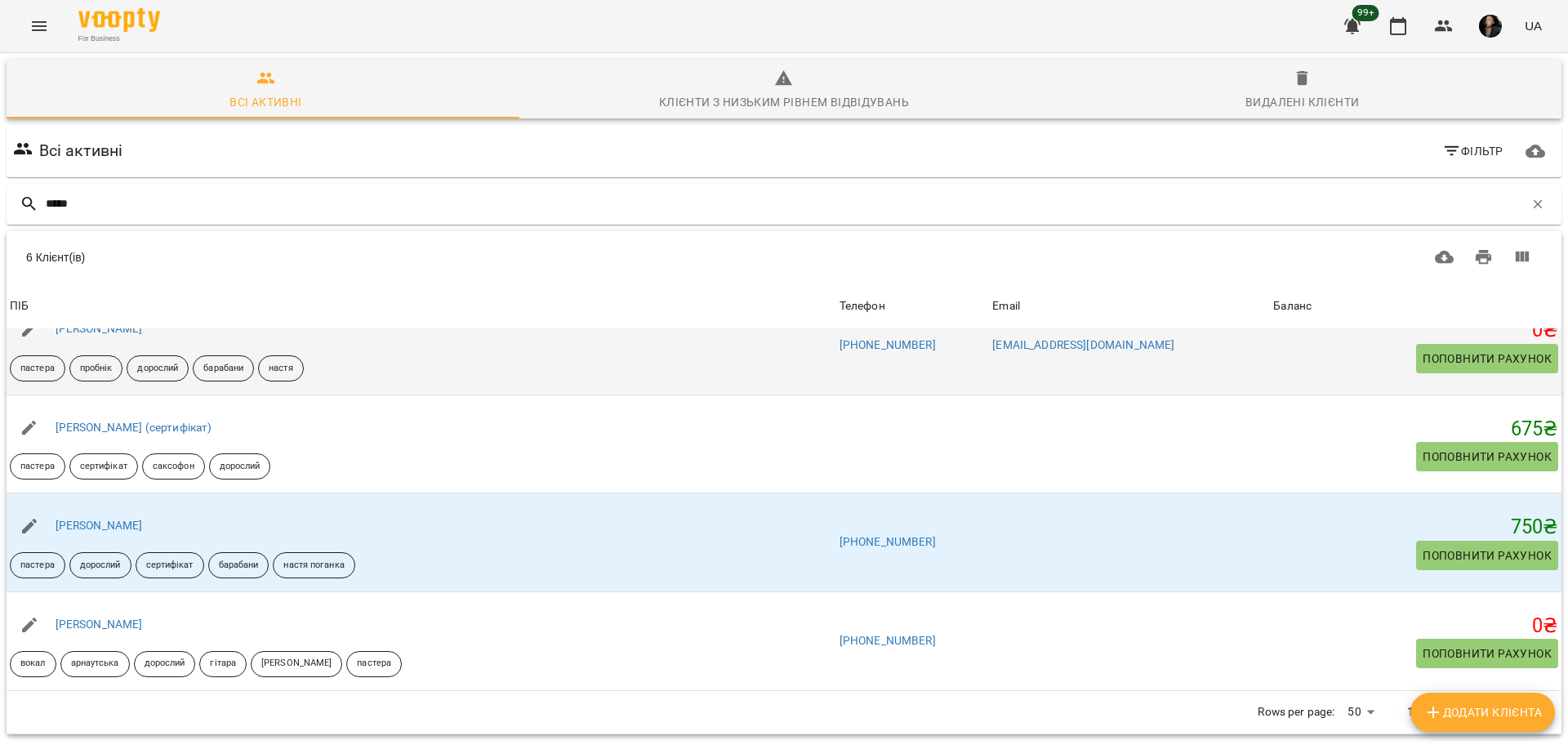
scroll to position [72, 0]
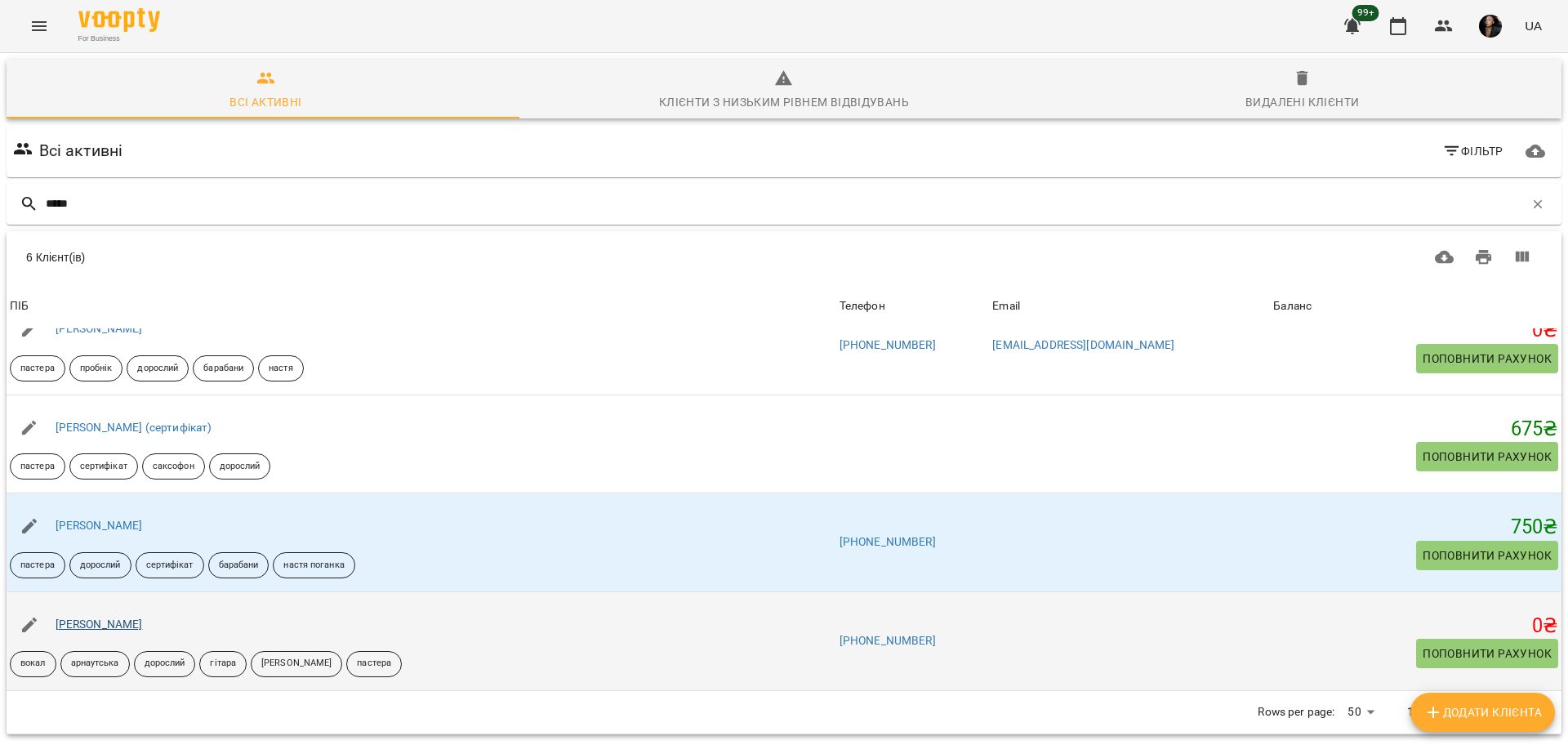
type input "*****"
click at [143, 618] on link "Ціховський Станіслав" at bounding box center [99, 624] width 87 height 13
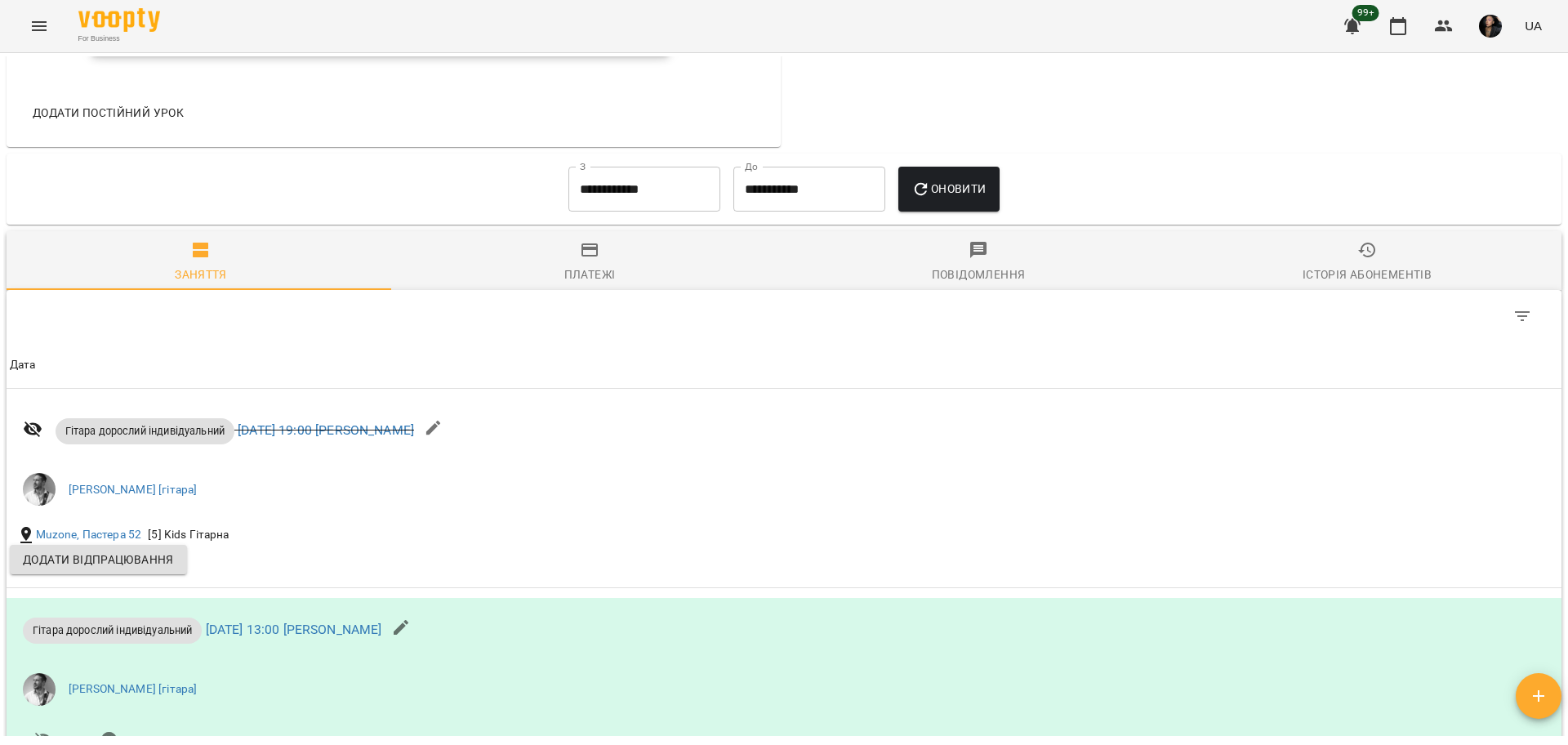
click at [1317, 242] on span "Історія абонементів" at bounding box center [1367, 262] width 369 height 44
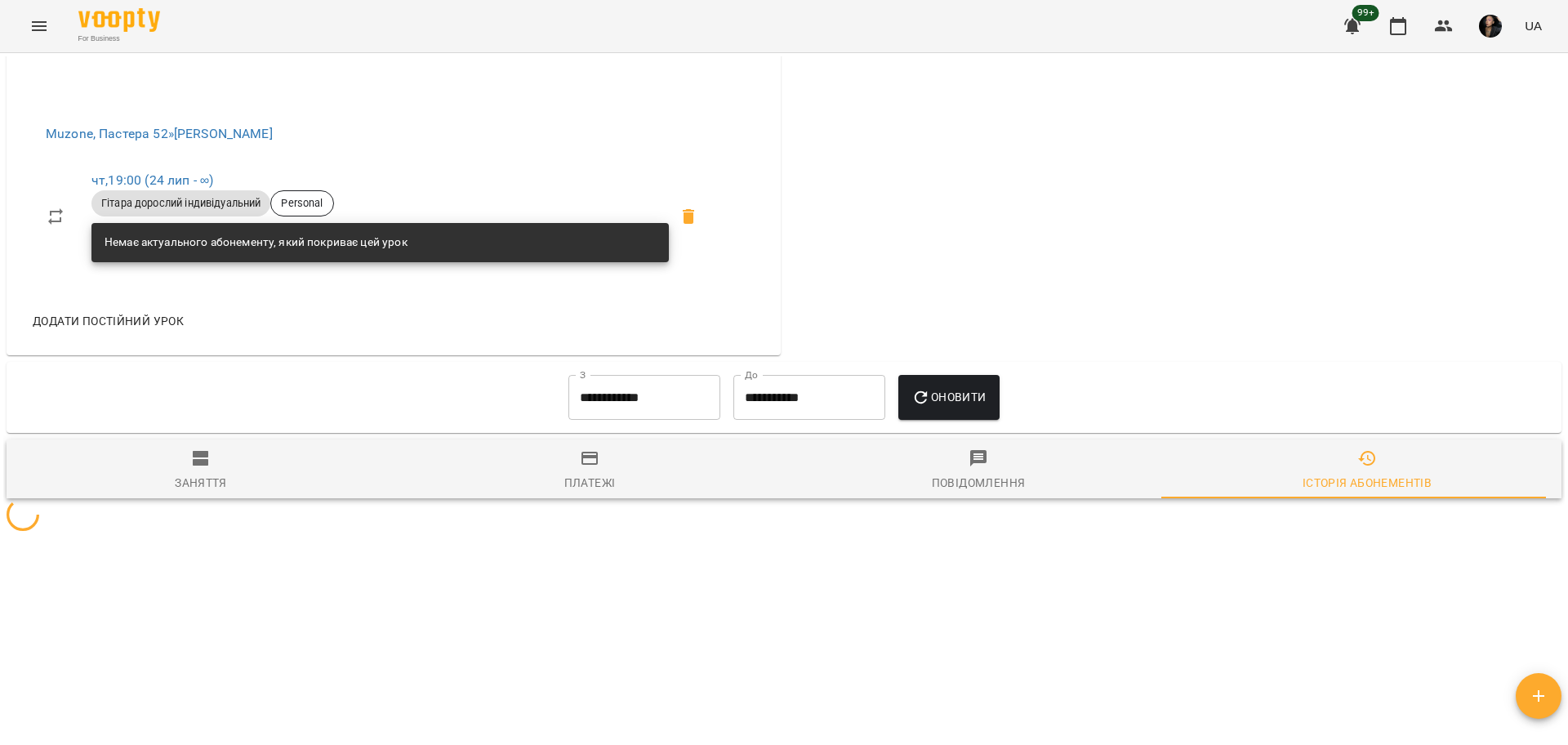
scroll to position [927, 0]
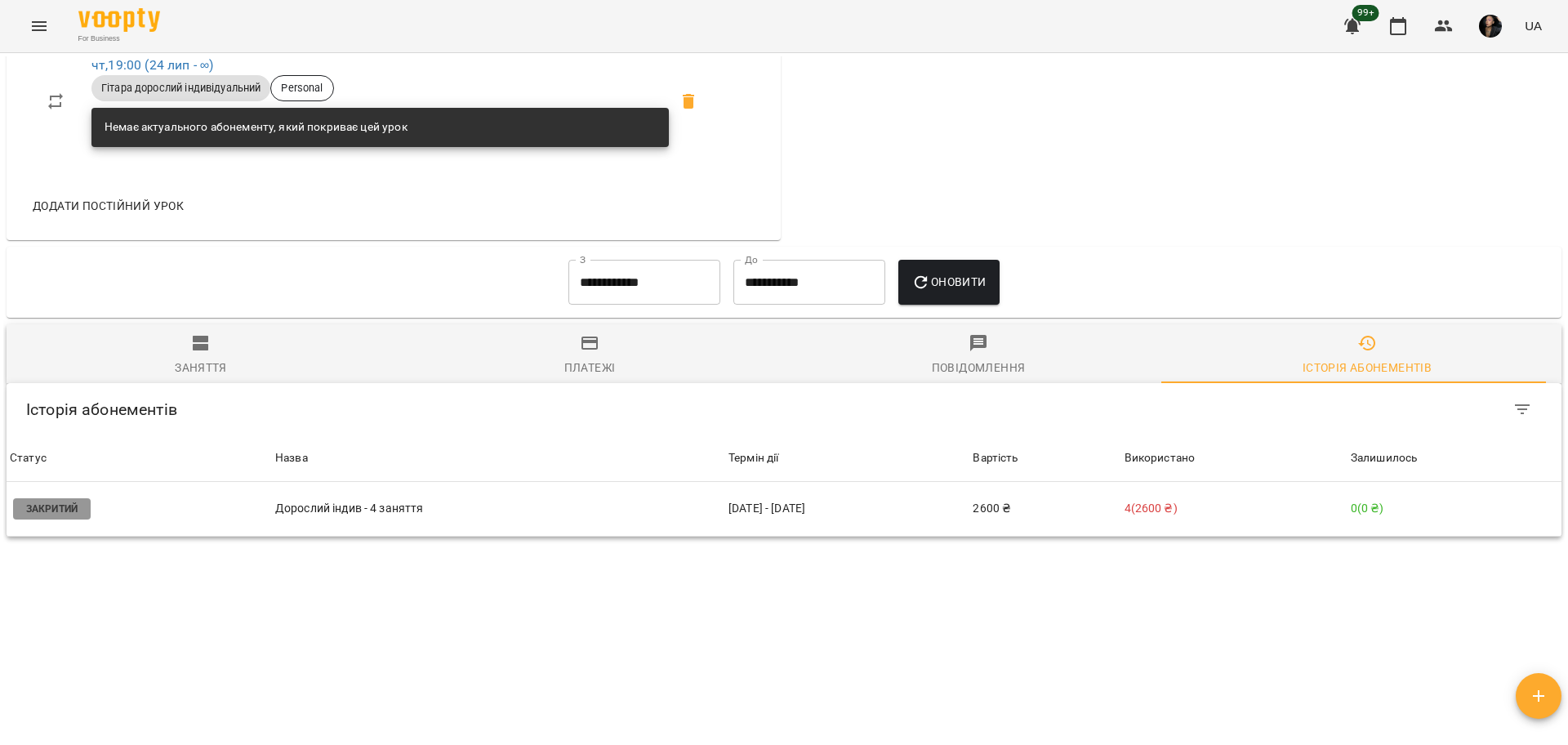
click at [602, 287] on input "**********" at bounding box center [644, 282] width 152 height 46
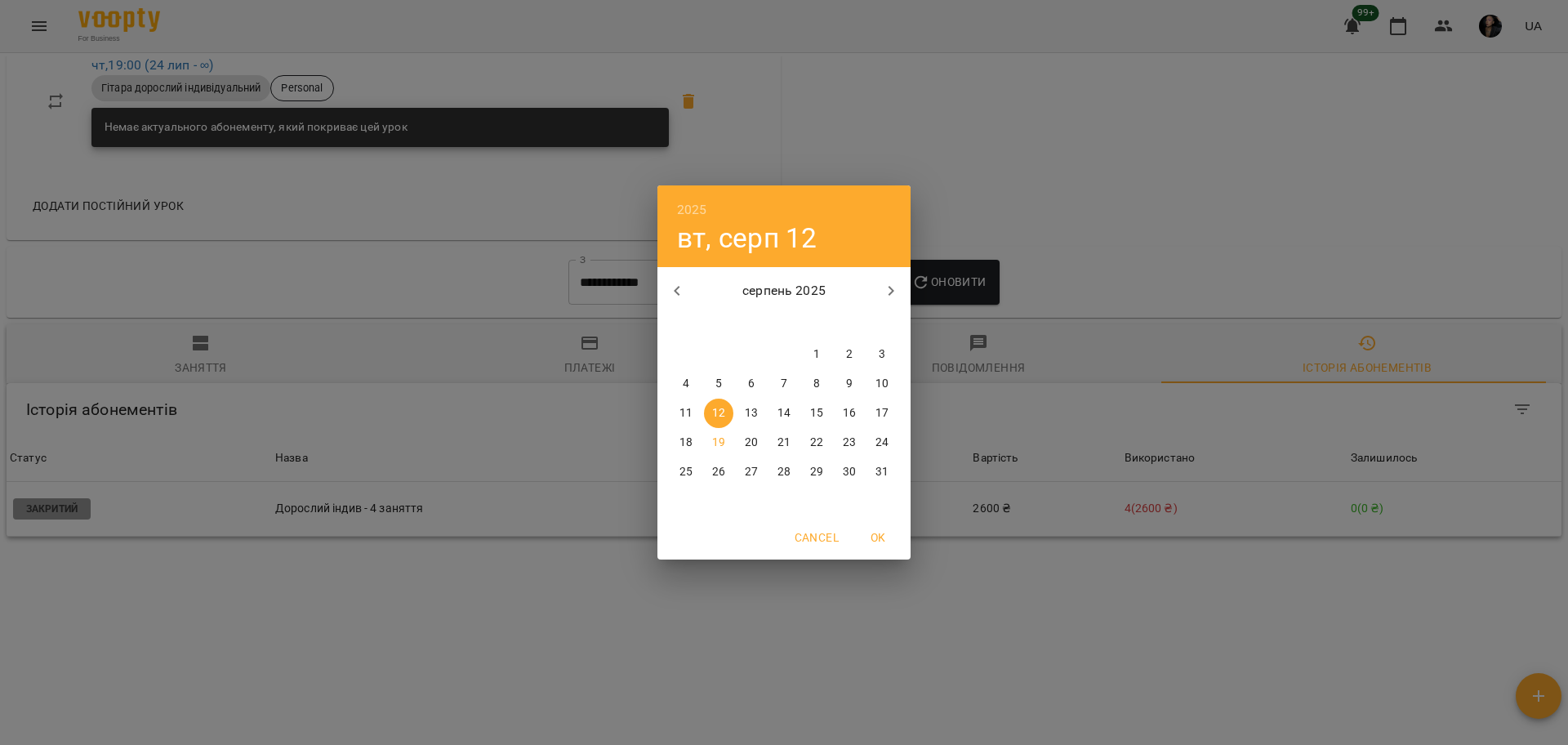
click at [1179, 561] on div "2025 вт, серп 12 серпень 2025 пн вт ср чт пт сб нд 28 29 30 31 1 2 3 4 5 6 7 8 …" at bounding box center [784, 372] width 1568 height 745
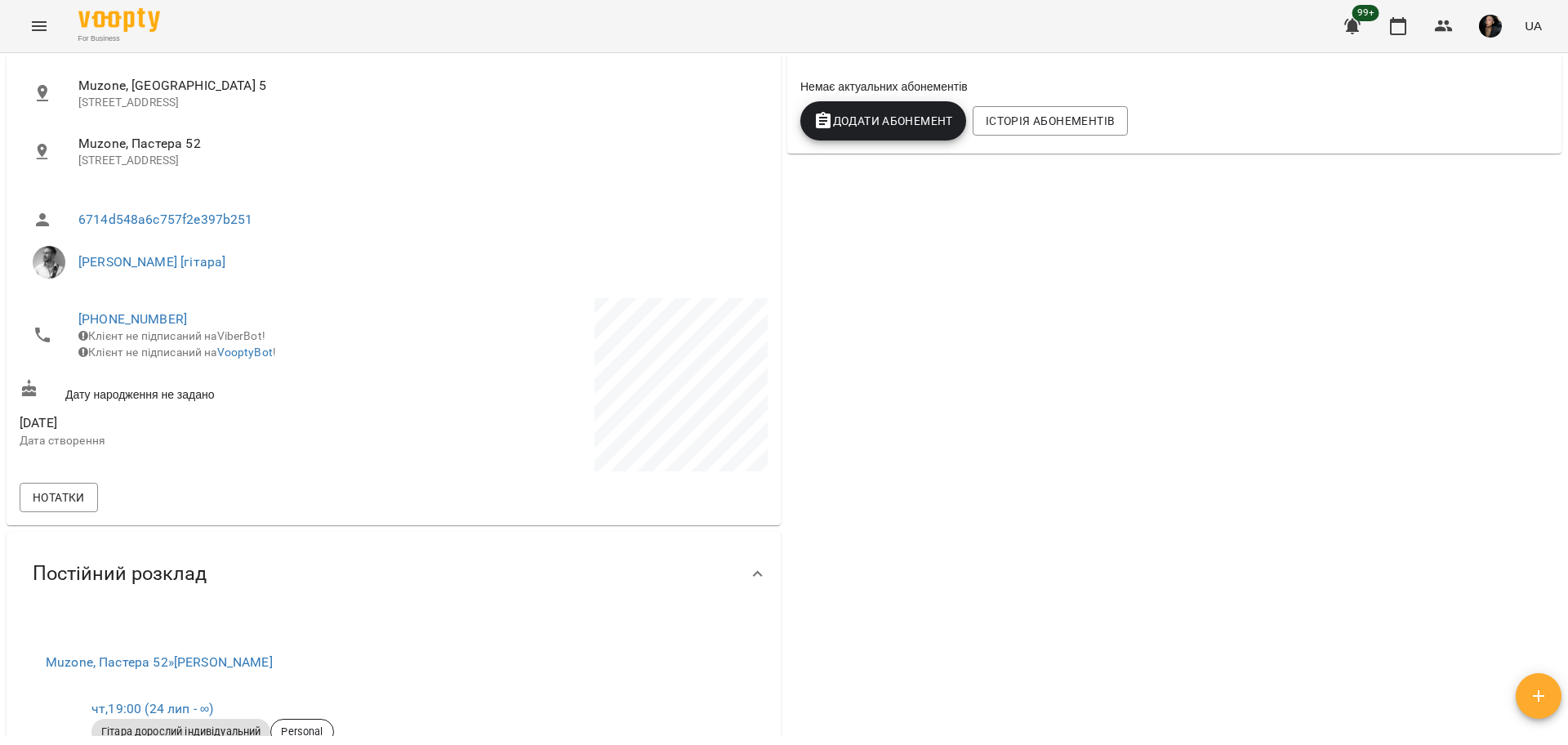
scroll to position [9, 0]
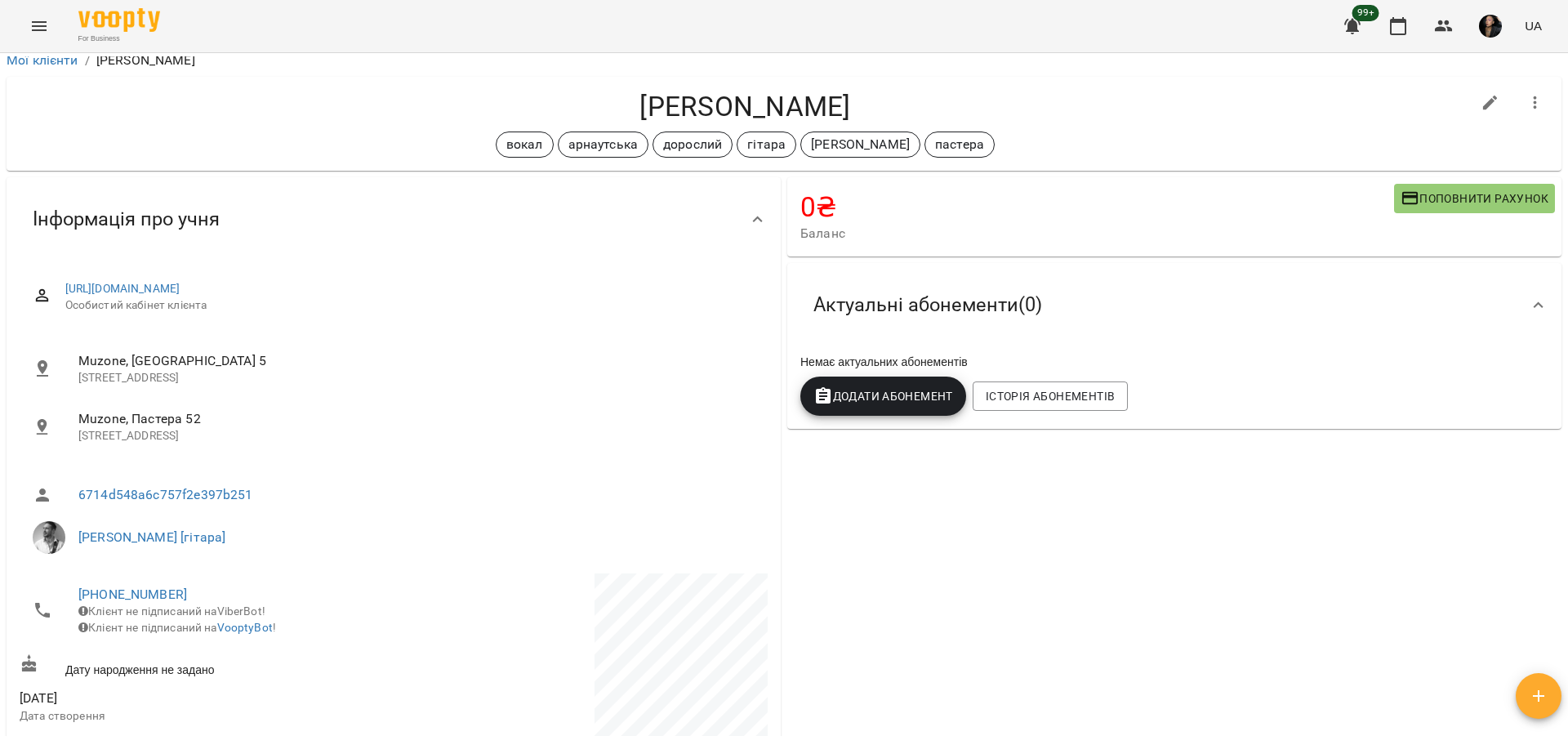
click at [1416, 201] on span "Поповнити рахунок" at bounding box center [1474, 198] width 148 height 20
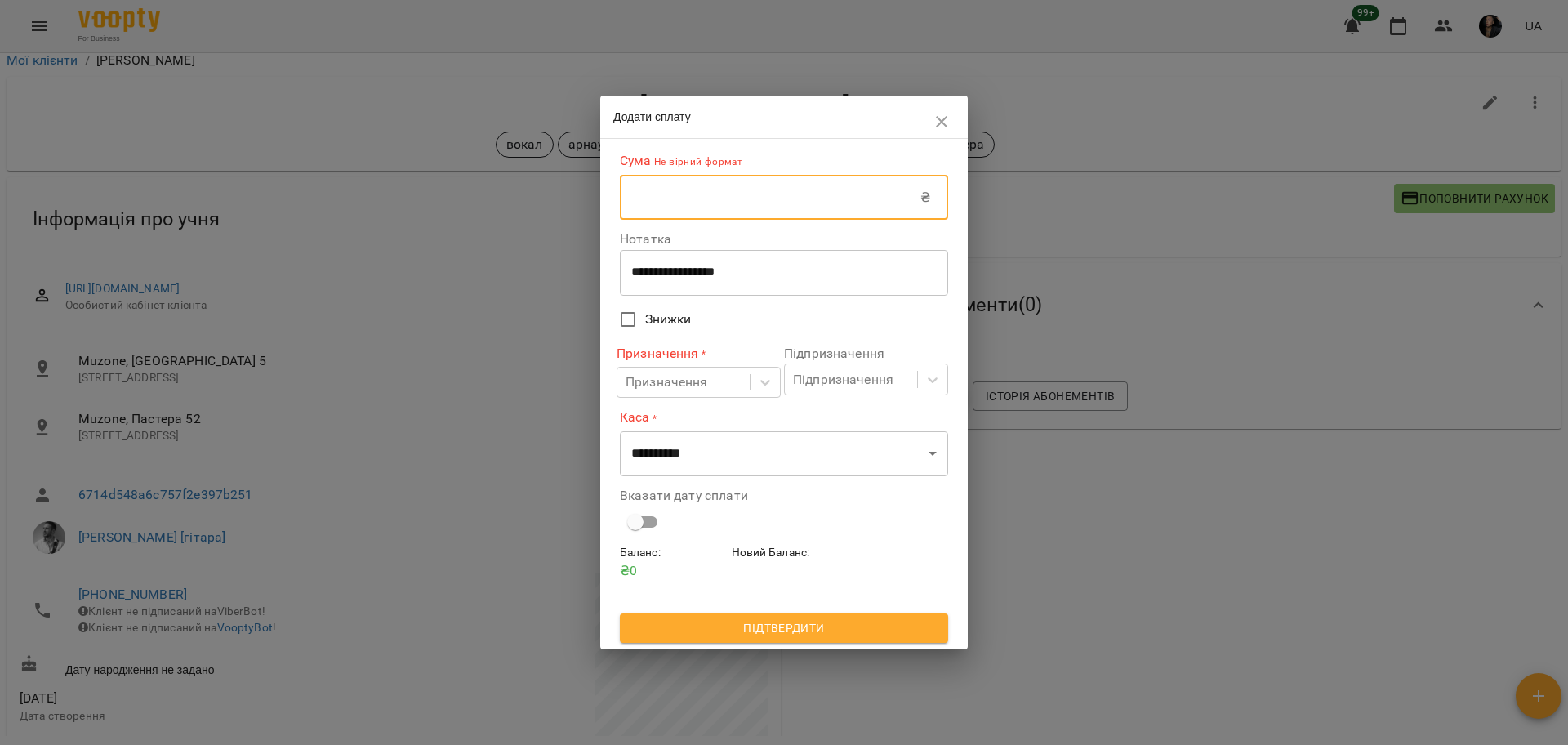
click at [828, 201] on input "text" at bounding box center [770, 198] width 300 height 46
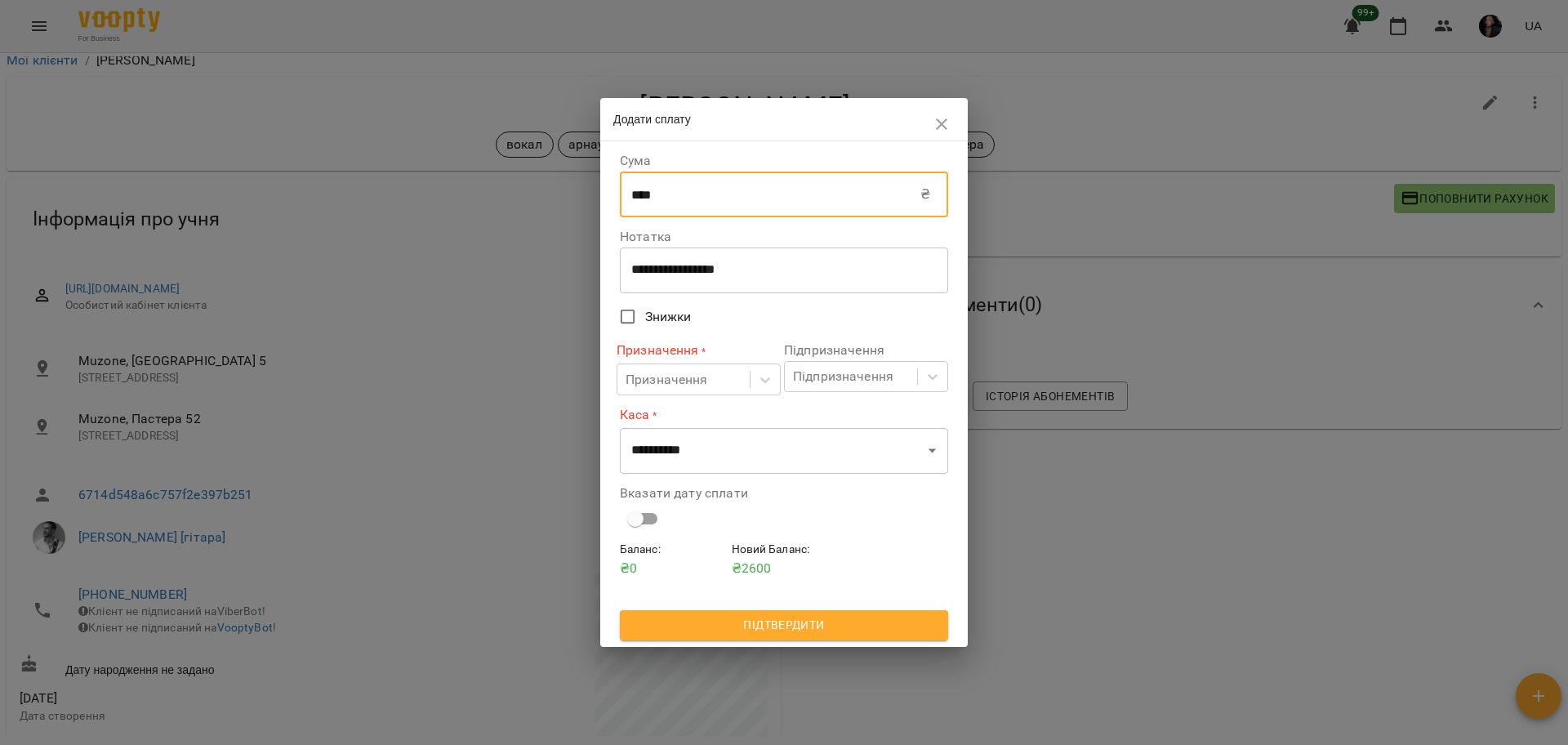
type input "****"
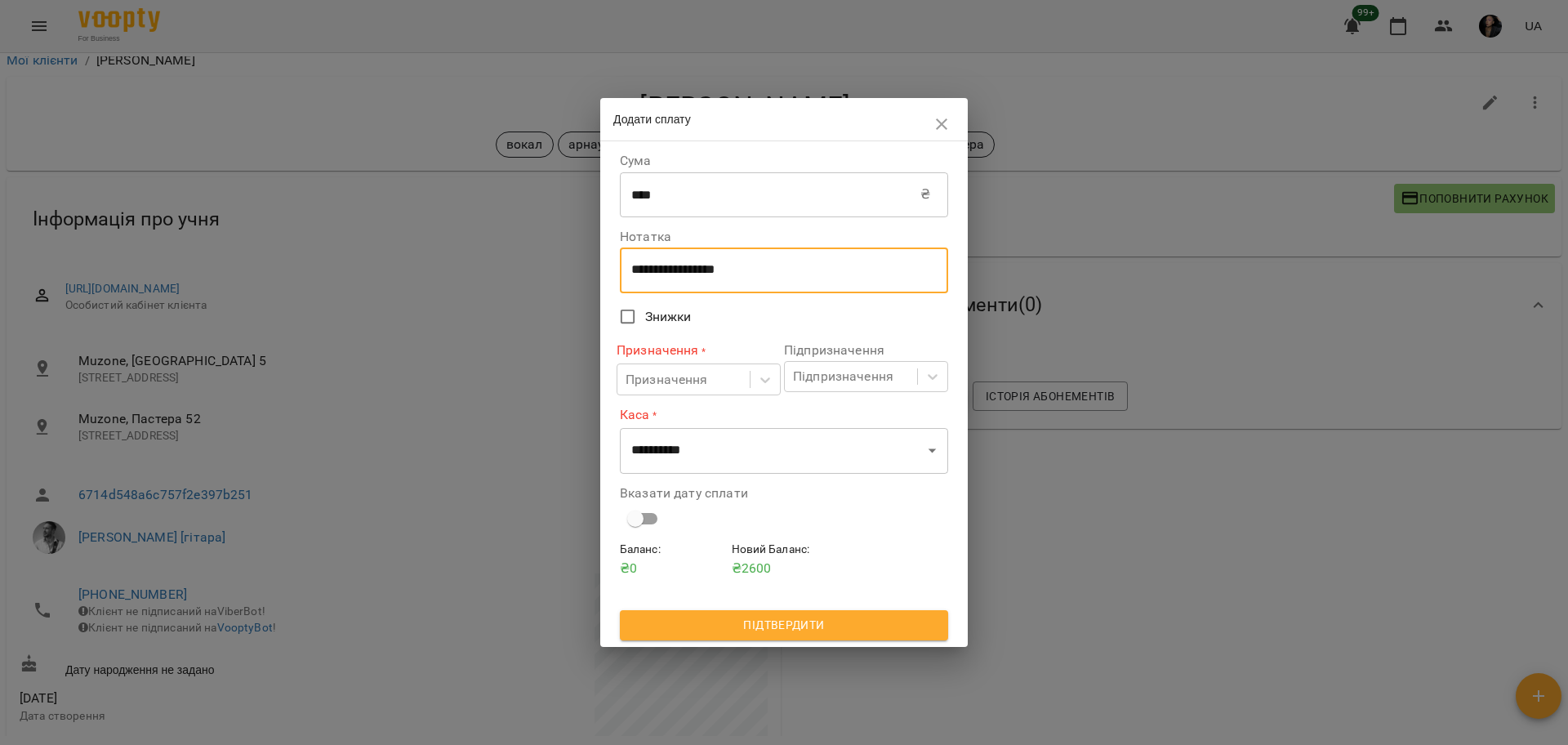
click at [650, 268] on textarea "**********" at bounding box center [783, 270] width 305 height 15
drag, startPoint x: 812, startPoint y: 277, endPoint x: 574, endPoint y: 263, distance: 238.4
click at [574, 263] on div "**********" at bounding box center [784, 372] width 1568 height 745
type textarea "****"
click at [651, 384] on div "Призначення" at bounding box center [666, 379] width 83 height 20
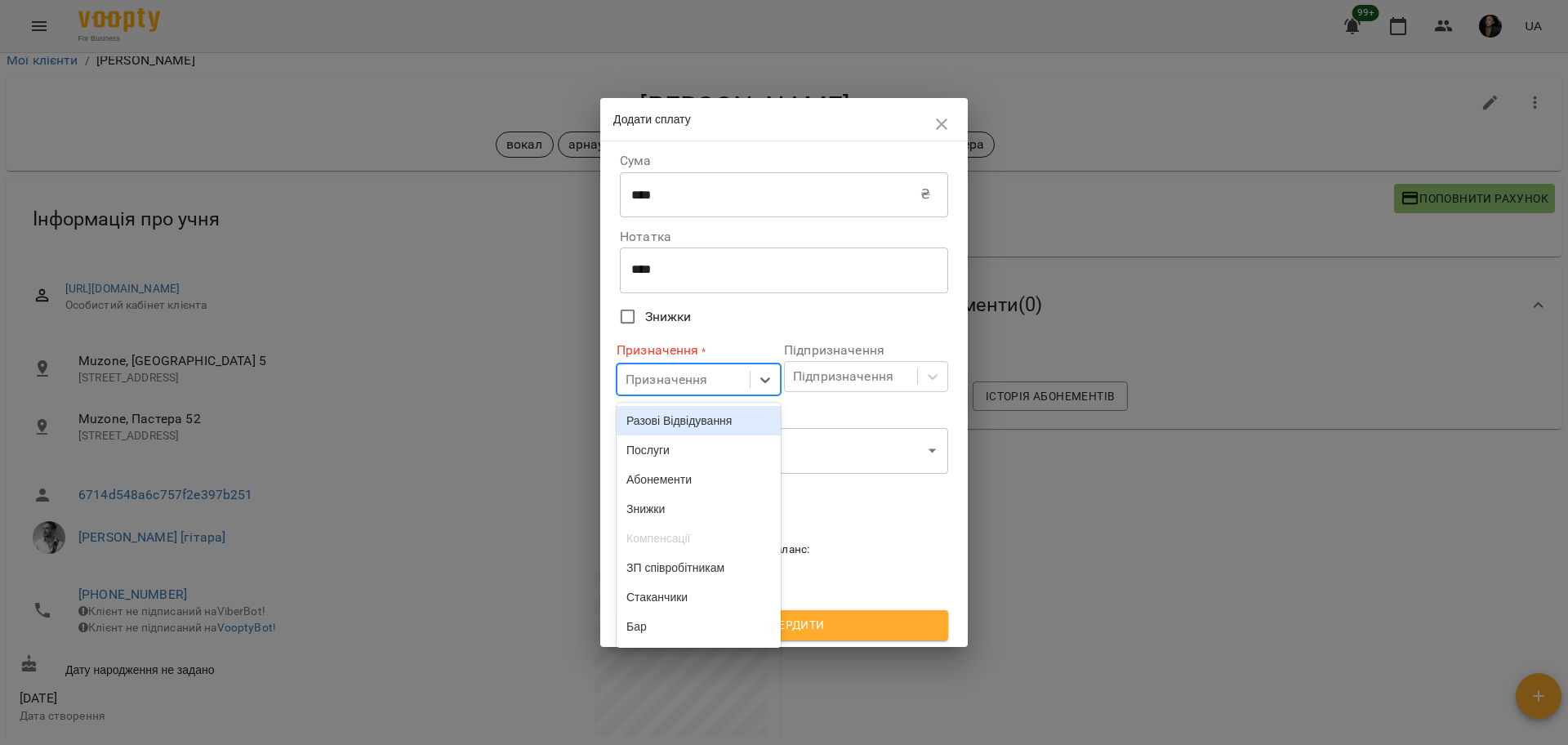
click at [656, 417] on div "Разові Відвідування" at bounding box center [698, 420] width 164 height 29
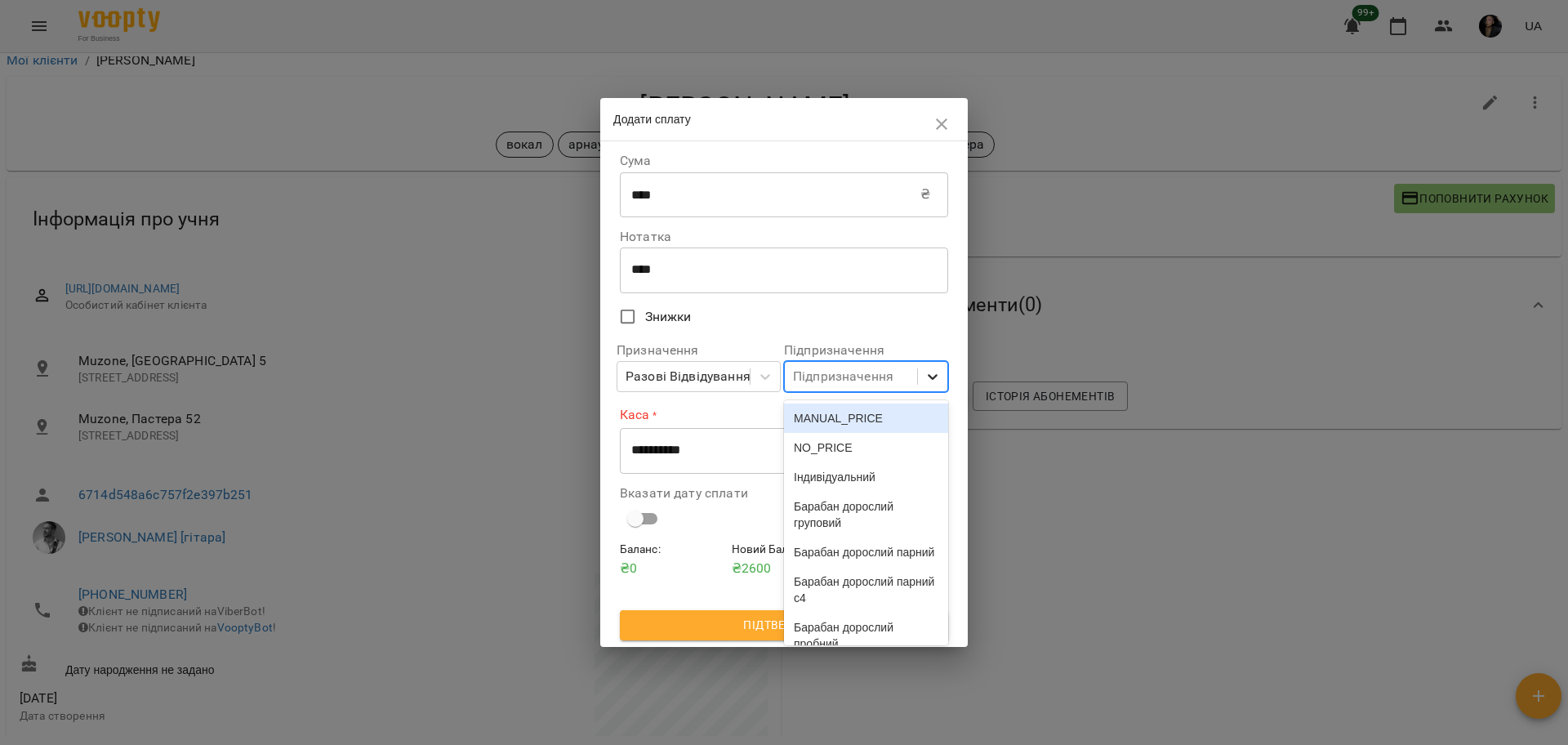
click at [931, 384] on icon at bounding box center [932, 375] width 16 height 16
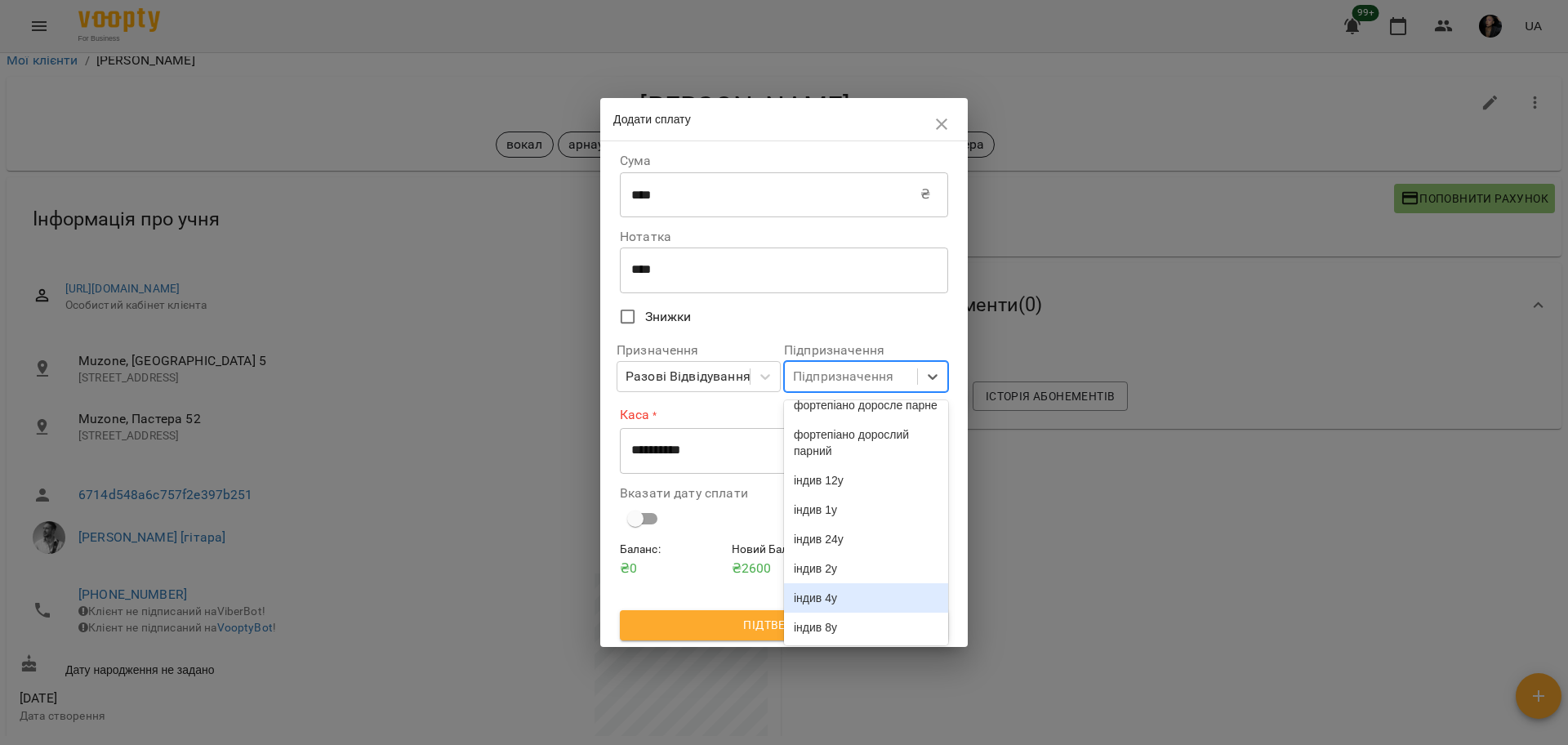
click at [889, 583] on div "індив 4у" at bounding box center [866, 597] width 164 height 29
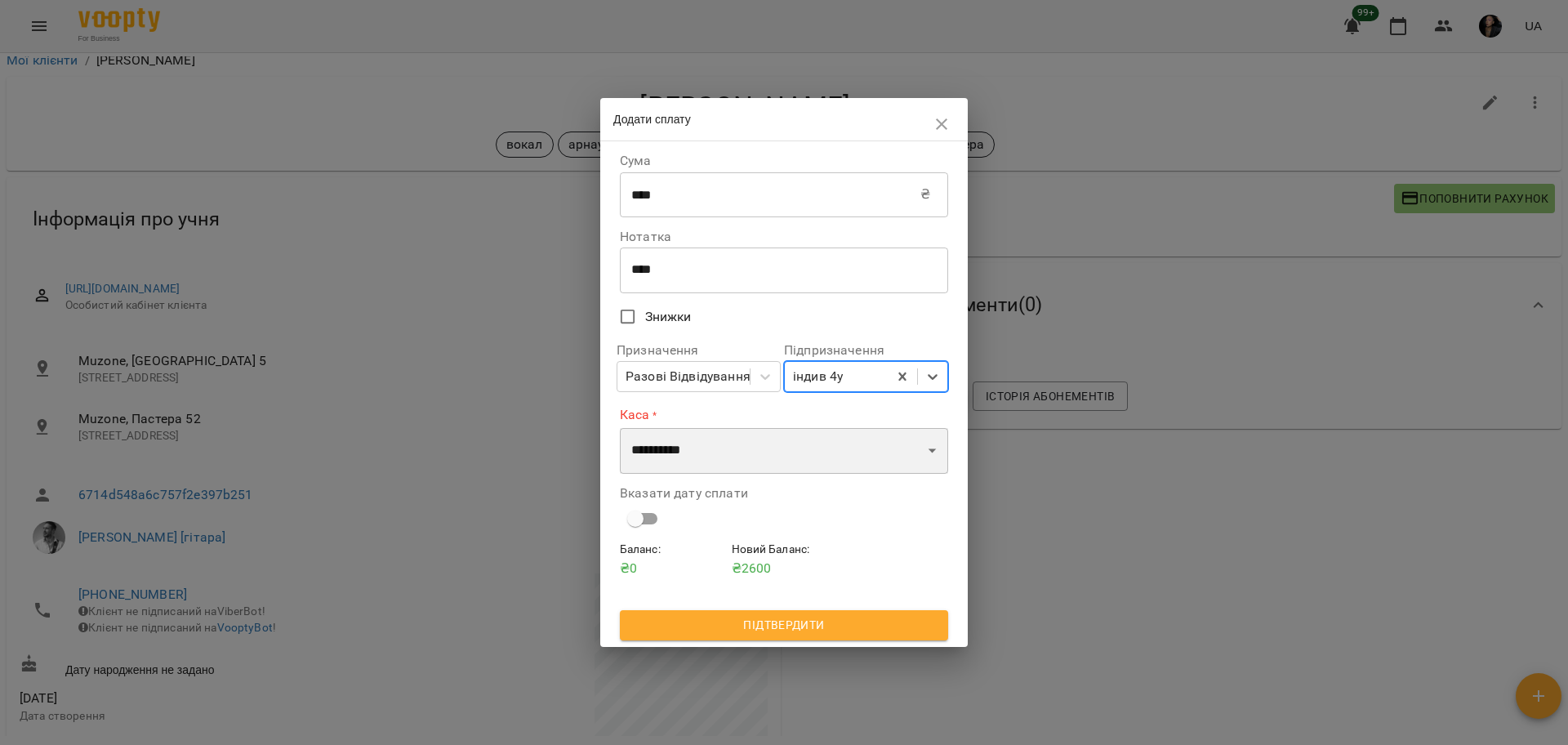
click at [698, 456] on select "**********" at bounding box center [783, 450] width 328 height 46
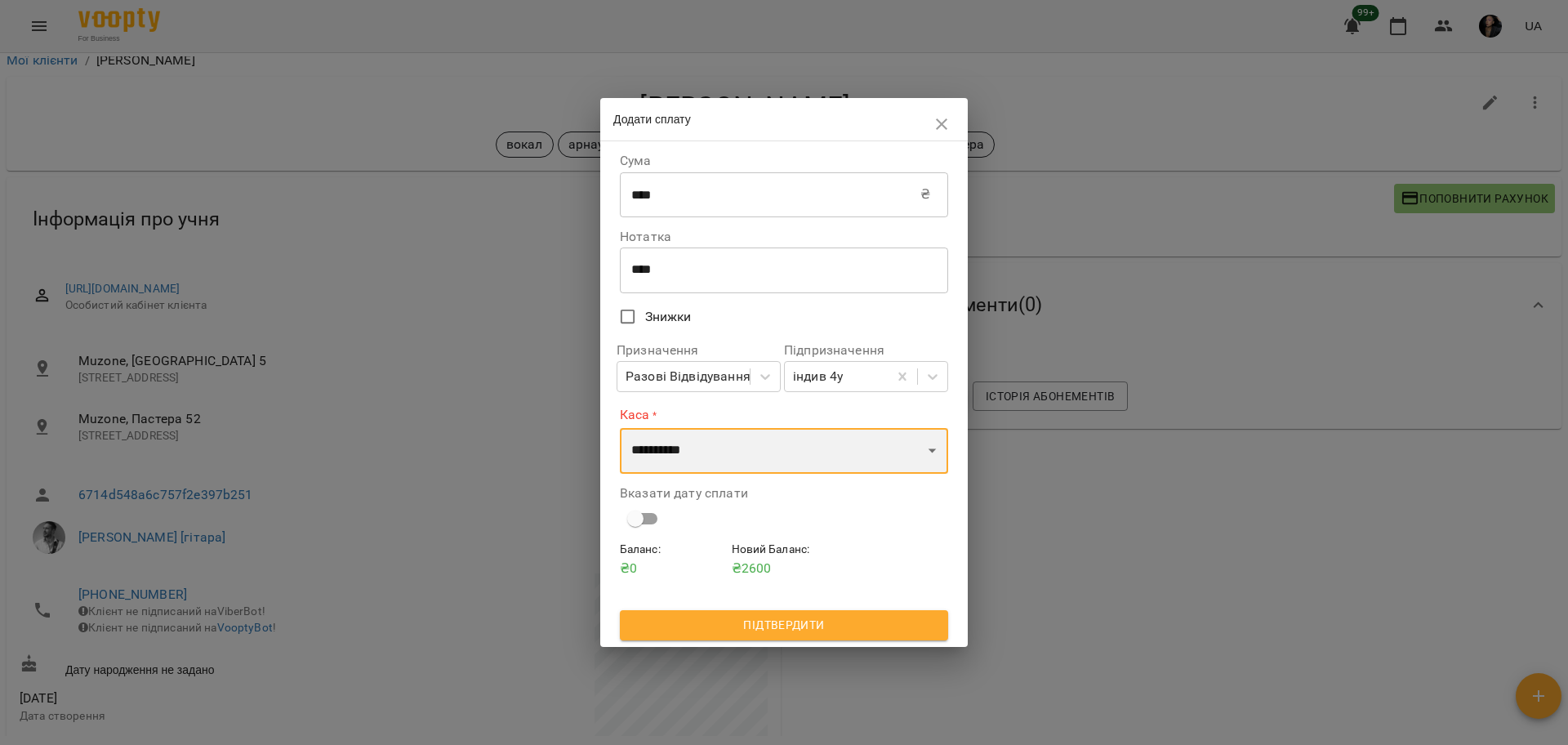
select select "****"
click at [620, 428] on select "**********" at bounding box center [783, 450] width 328 height 46
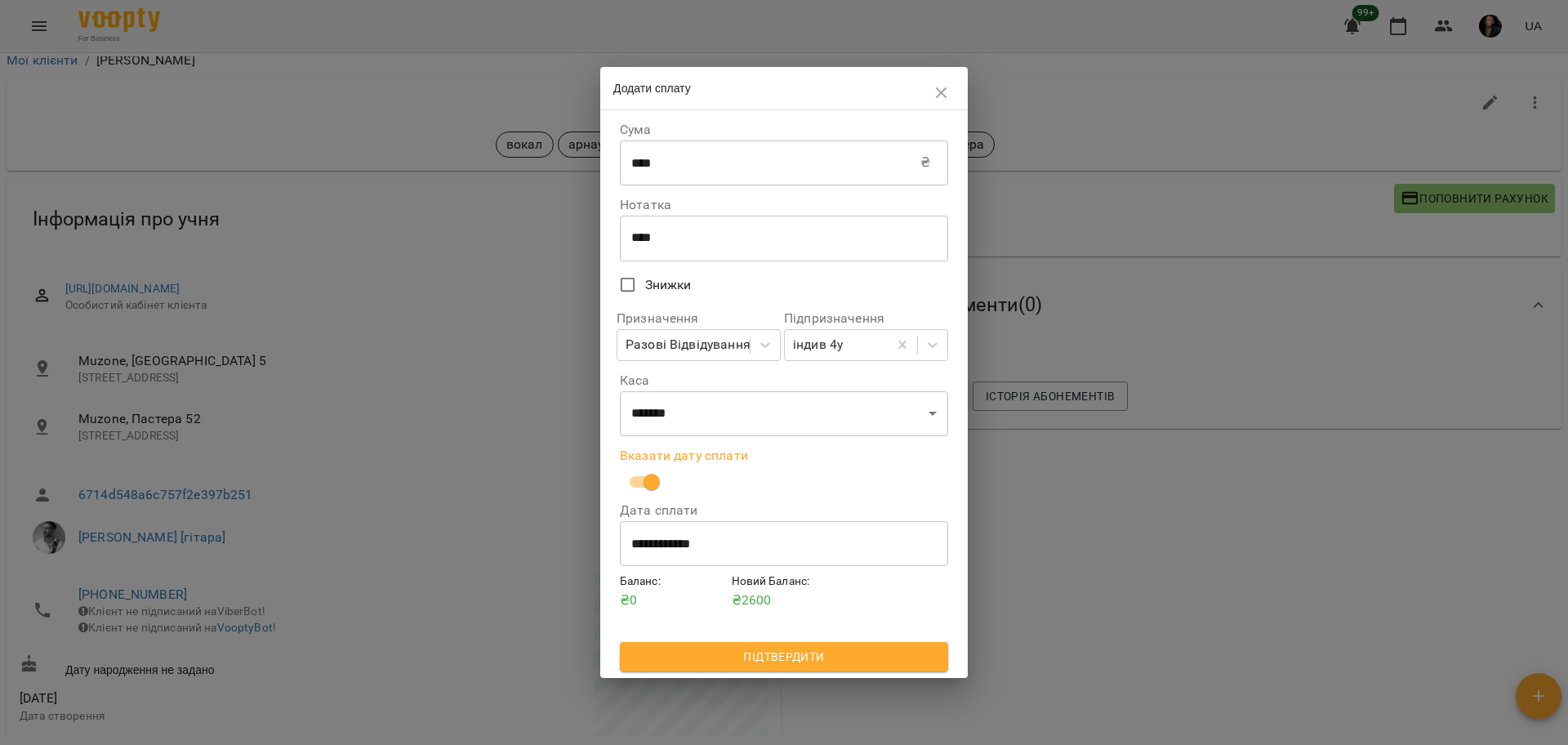
click at [802, 652] on span "Підтвердити" at bounding box center [784, 656] width 302 height 20
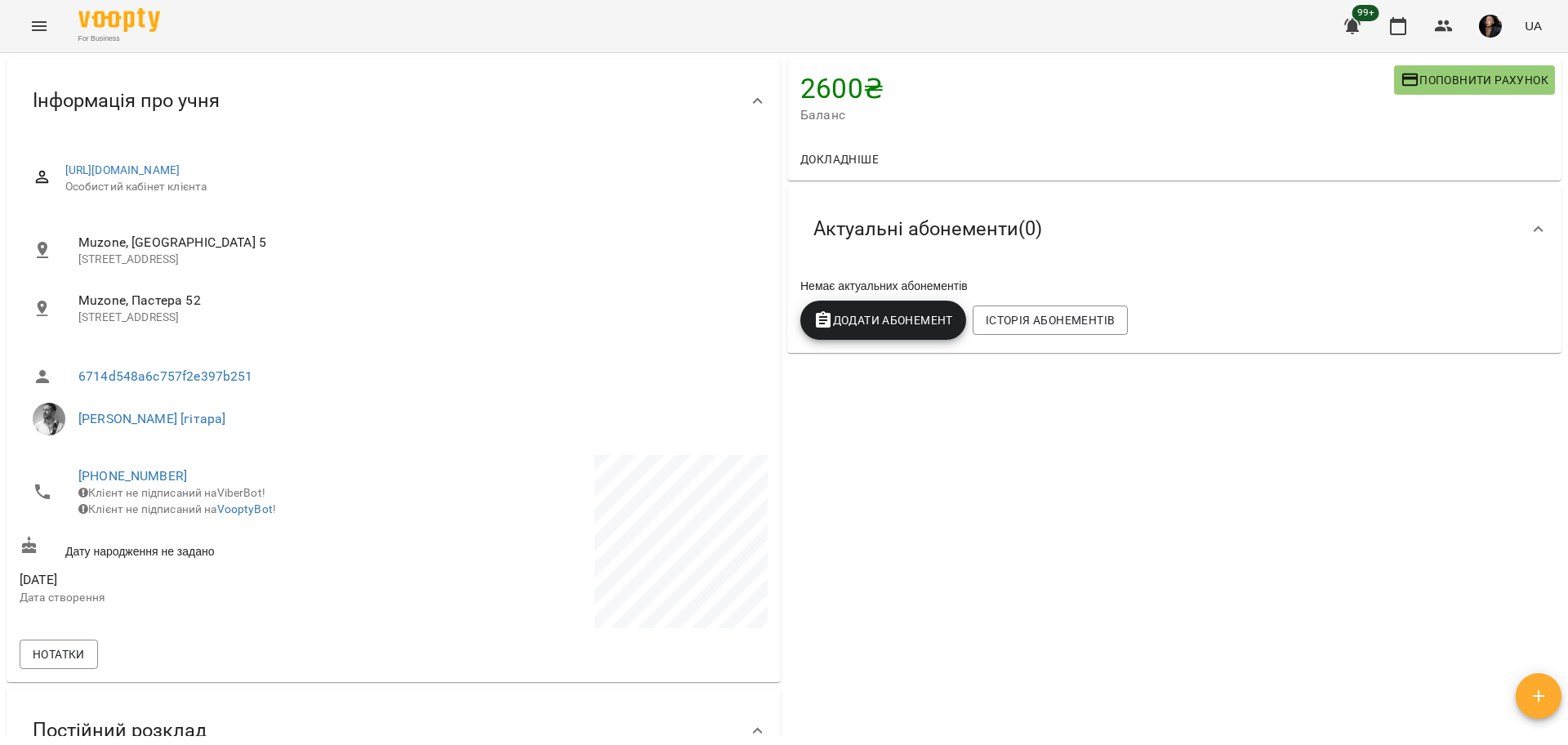
scroll to position [111, 0]
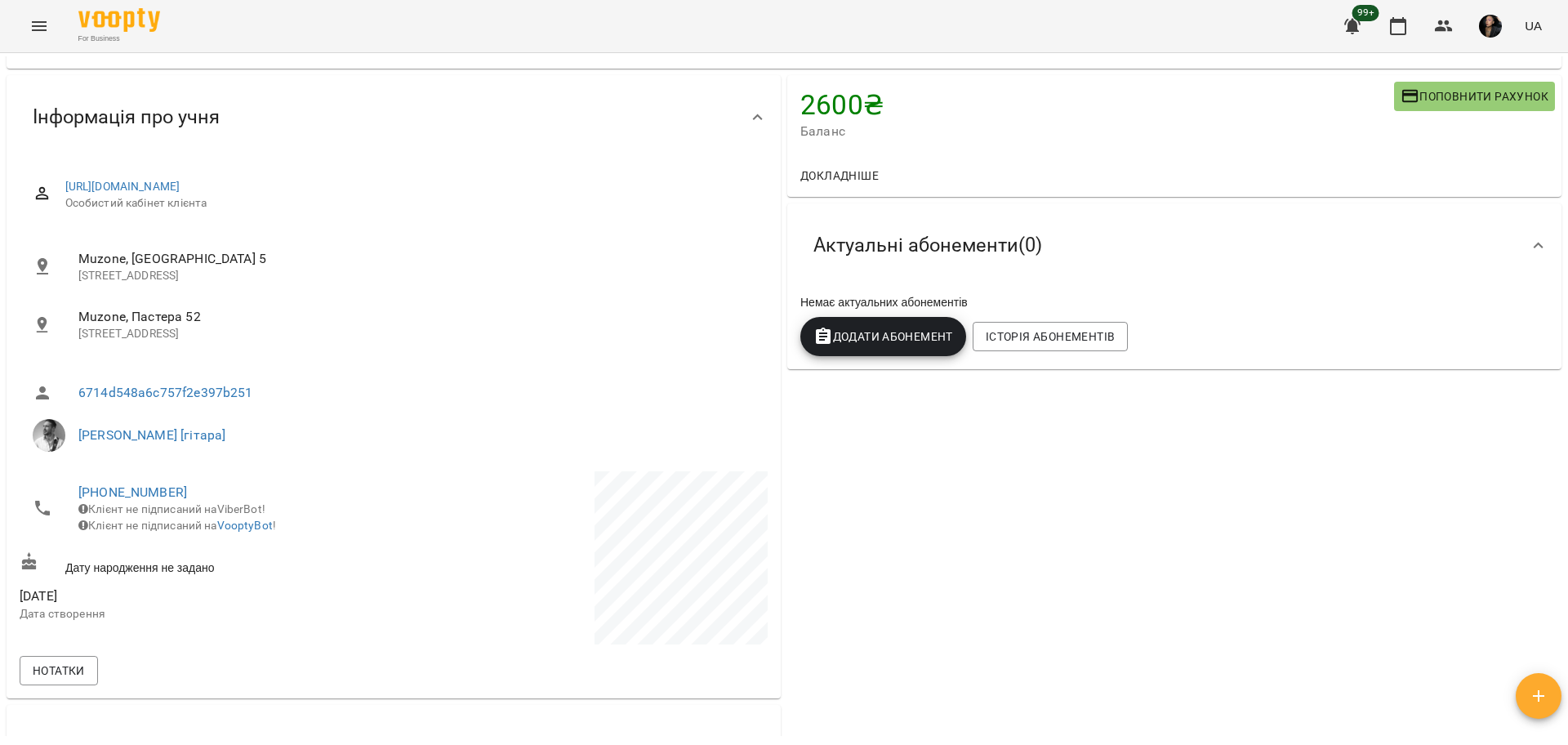
click at [913, 346] on span "Додати Абонемент" at bounding box center [883, 336] width 140 height 20
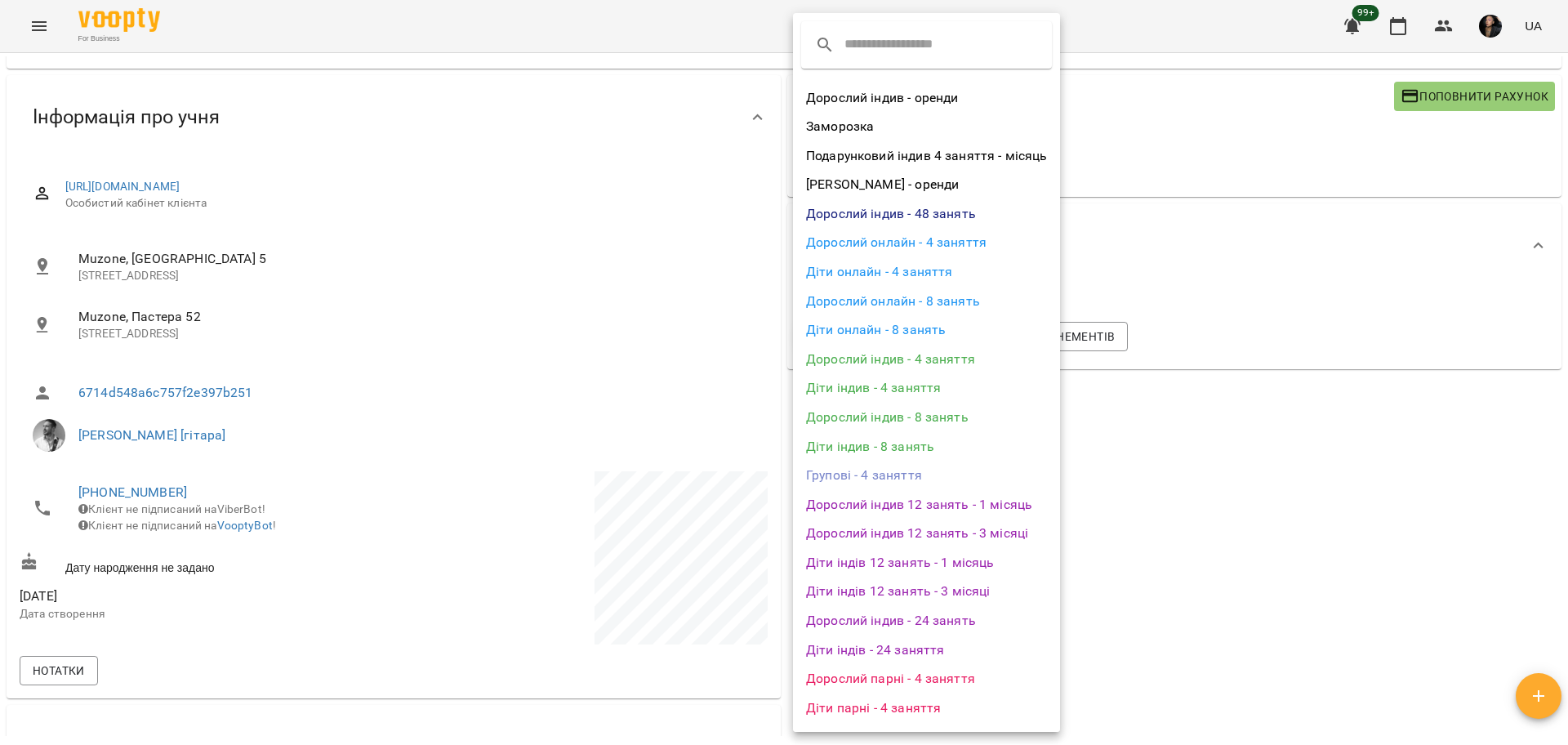
click at [1182, 495] on div at bounding box center [784, 372] width 1568 height 745
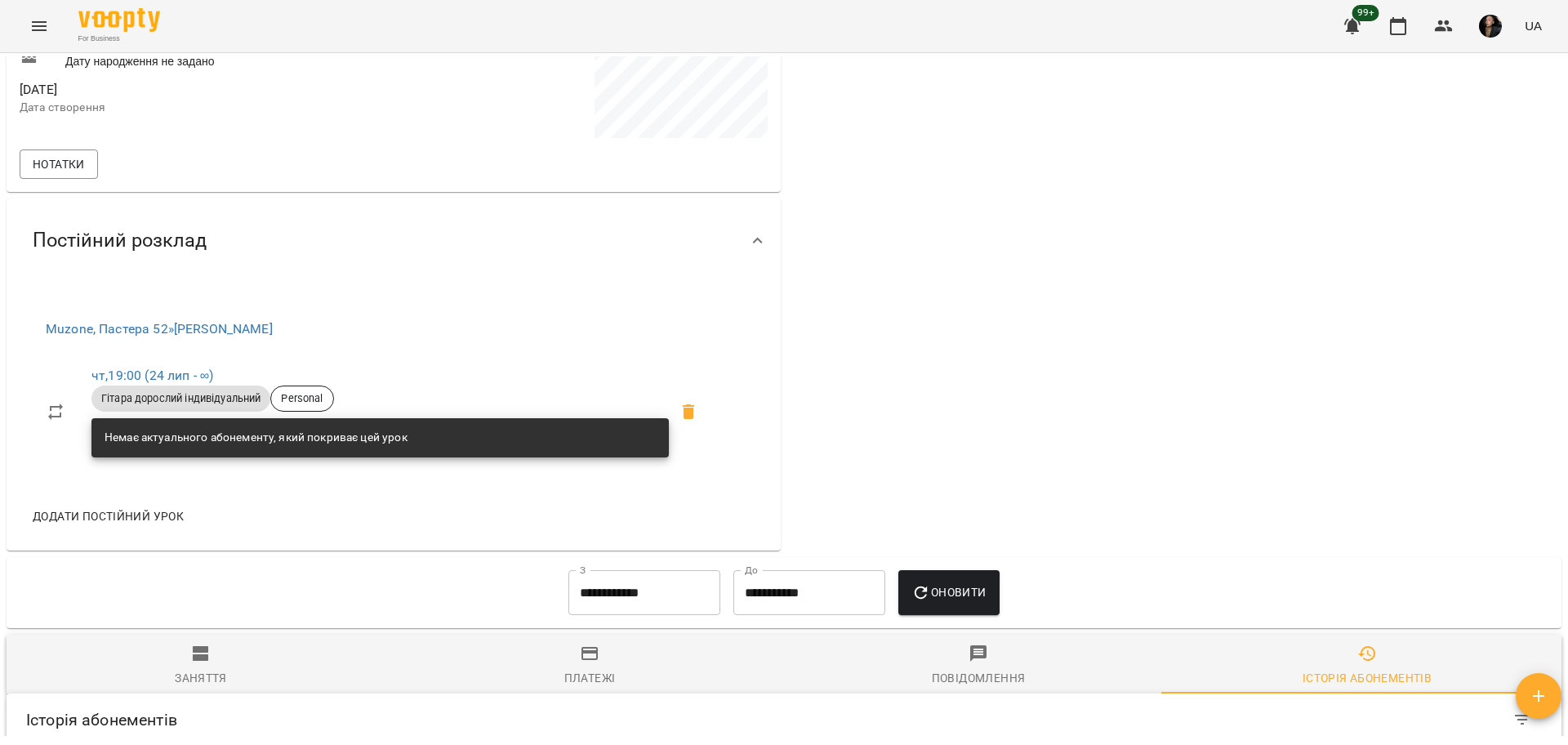
scroll to position [621, 0]
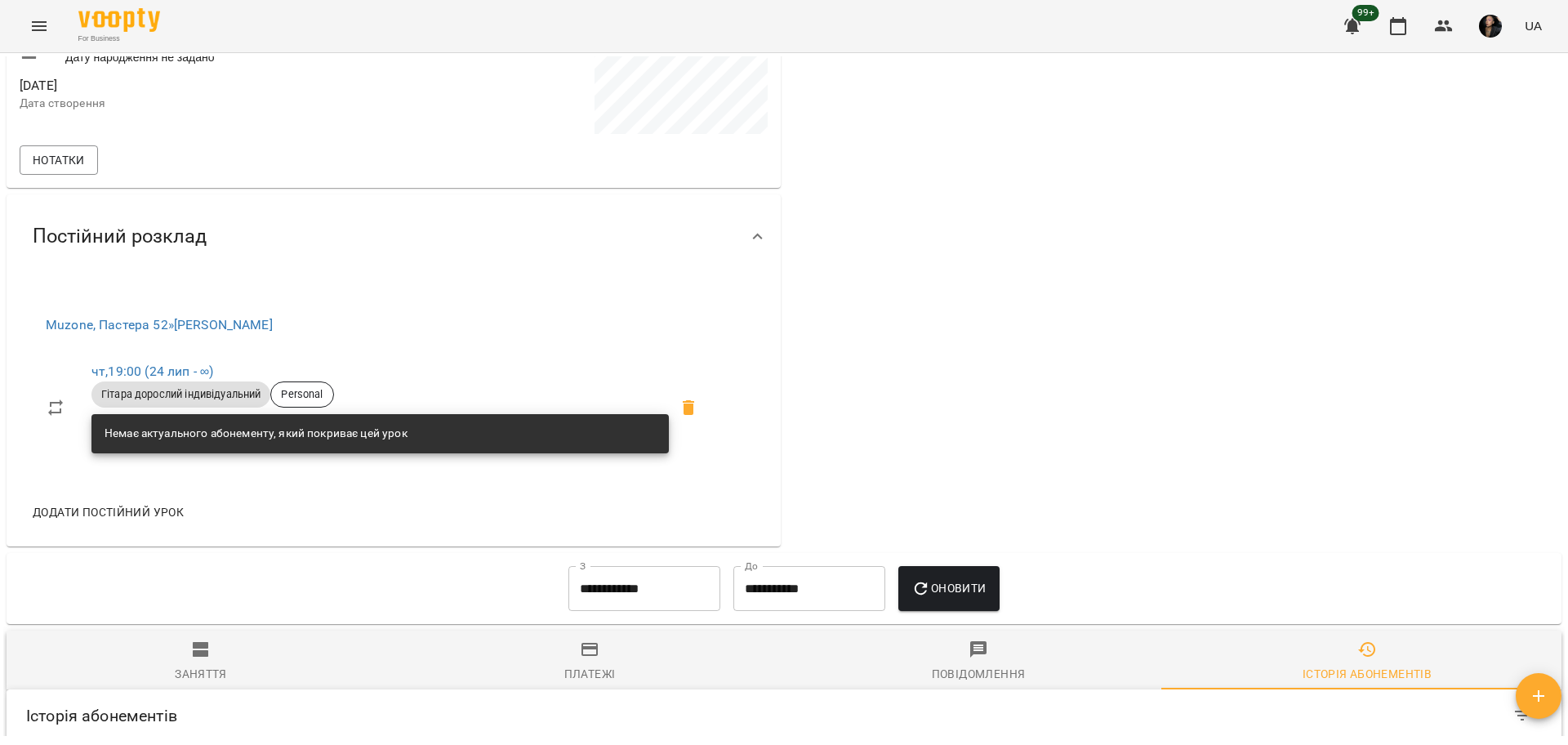
click at [568, 576] on input "**********" at bounding box center [644, 588] width 152 height 46
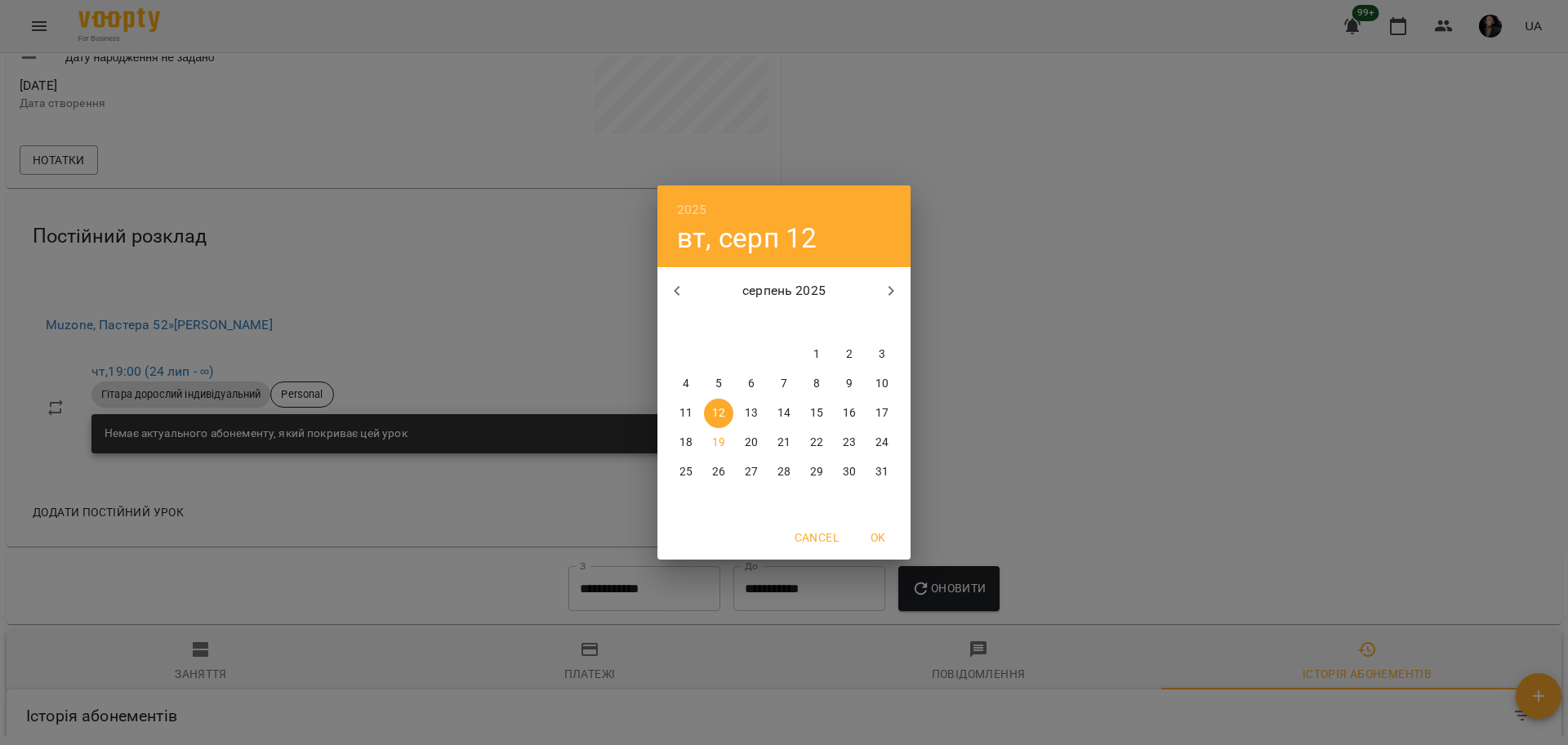
click at [698, 290] on p "серпень 2025" at bounding box center [784, 291] width 176 height 20
click at [686, 296] on icon "button" at bounding box center [677, 291] width 20 height 20
click at [890, 375] on span "13" at bounding box center [881, 383] width 29 height 16
type input "**********"
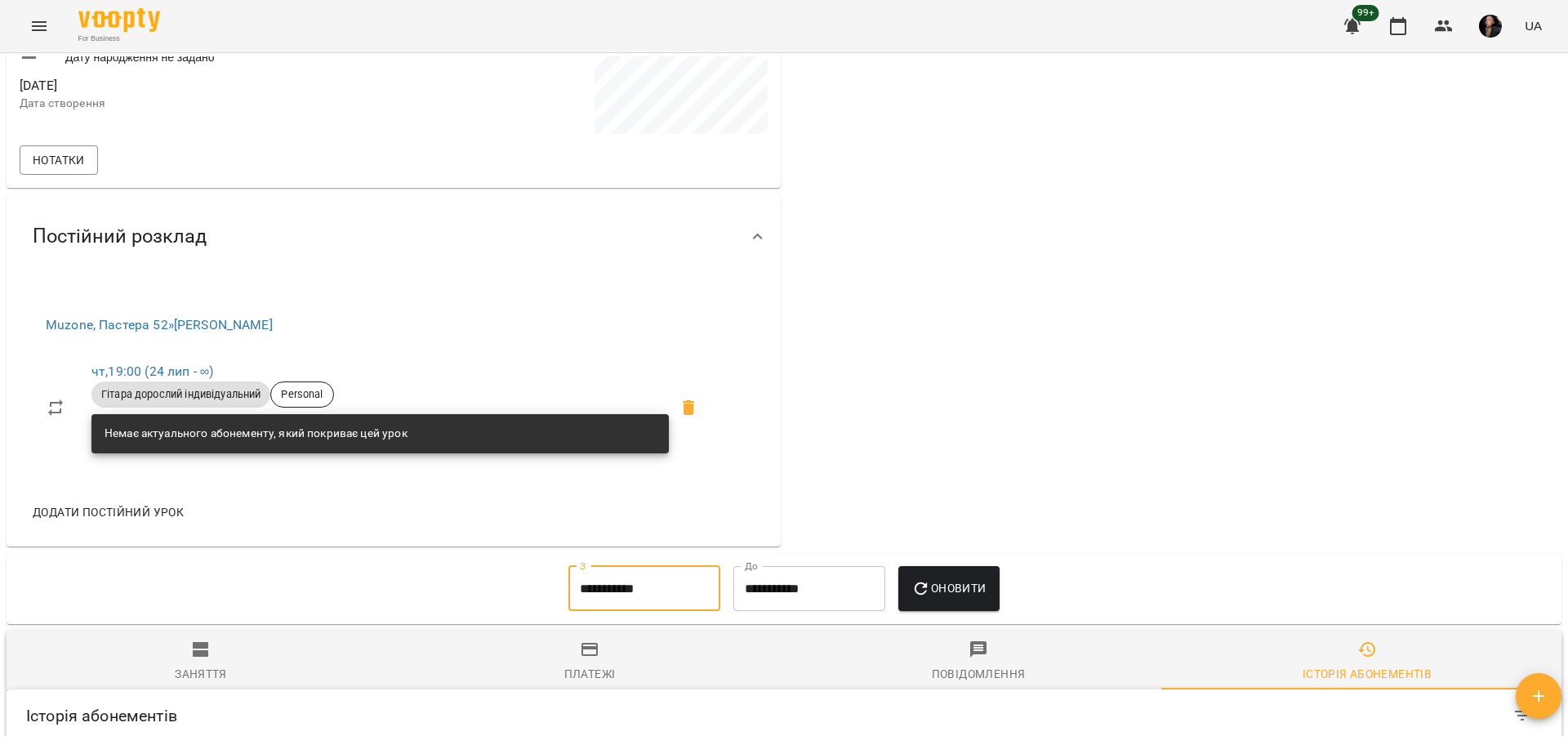
click at [942, 581] on button "Оновити" at bounding box center [948, 588] width 101 height 46
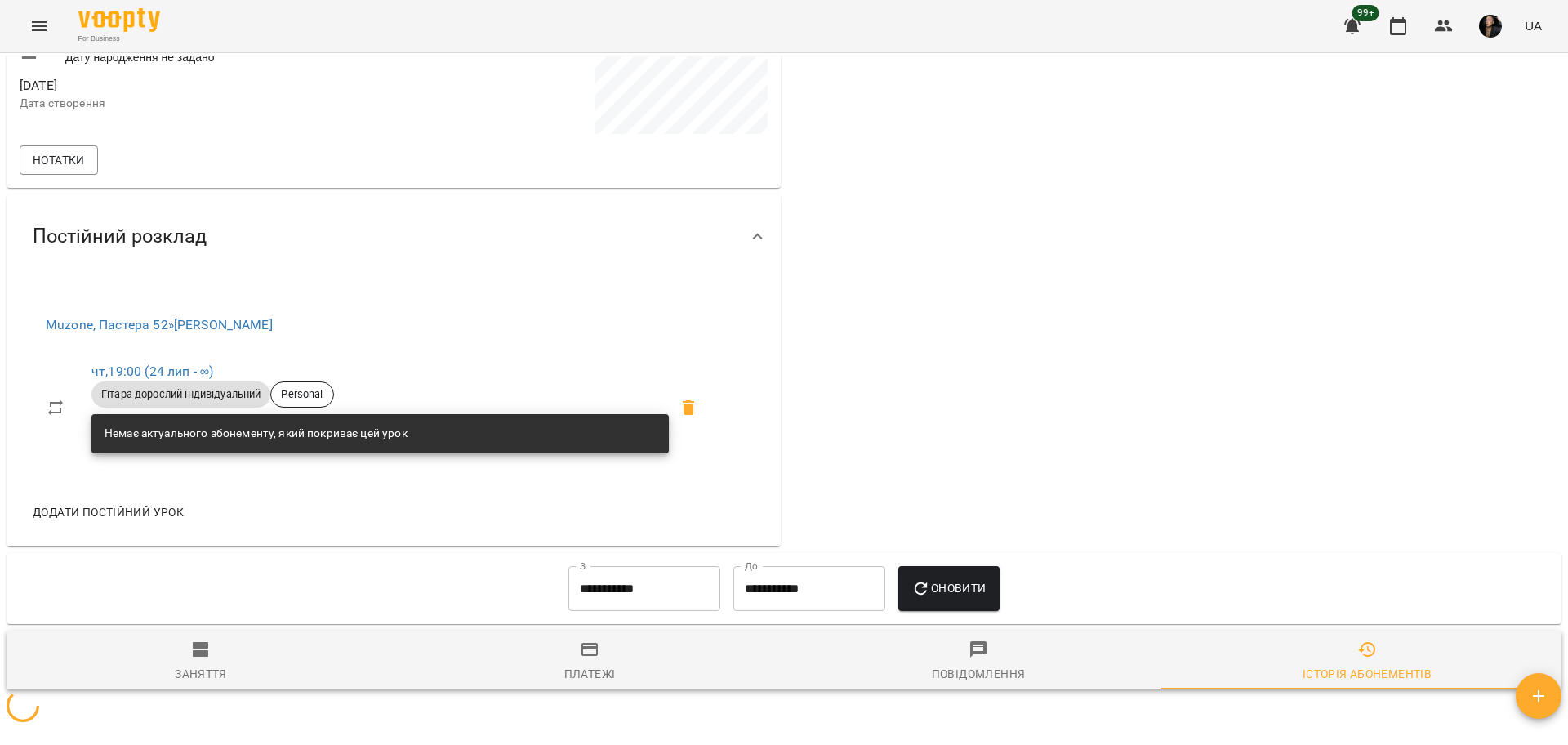
click at [941, 586] on span "Оновити" at bounding box center [948, 587] width 74 height 20
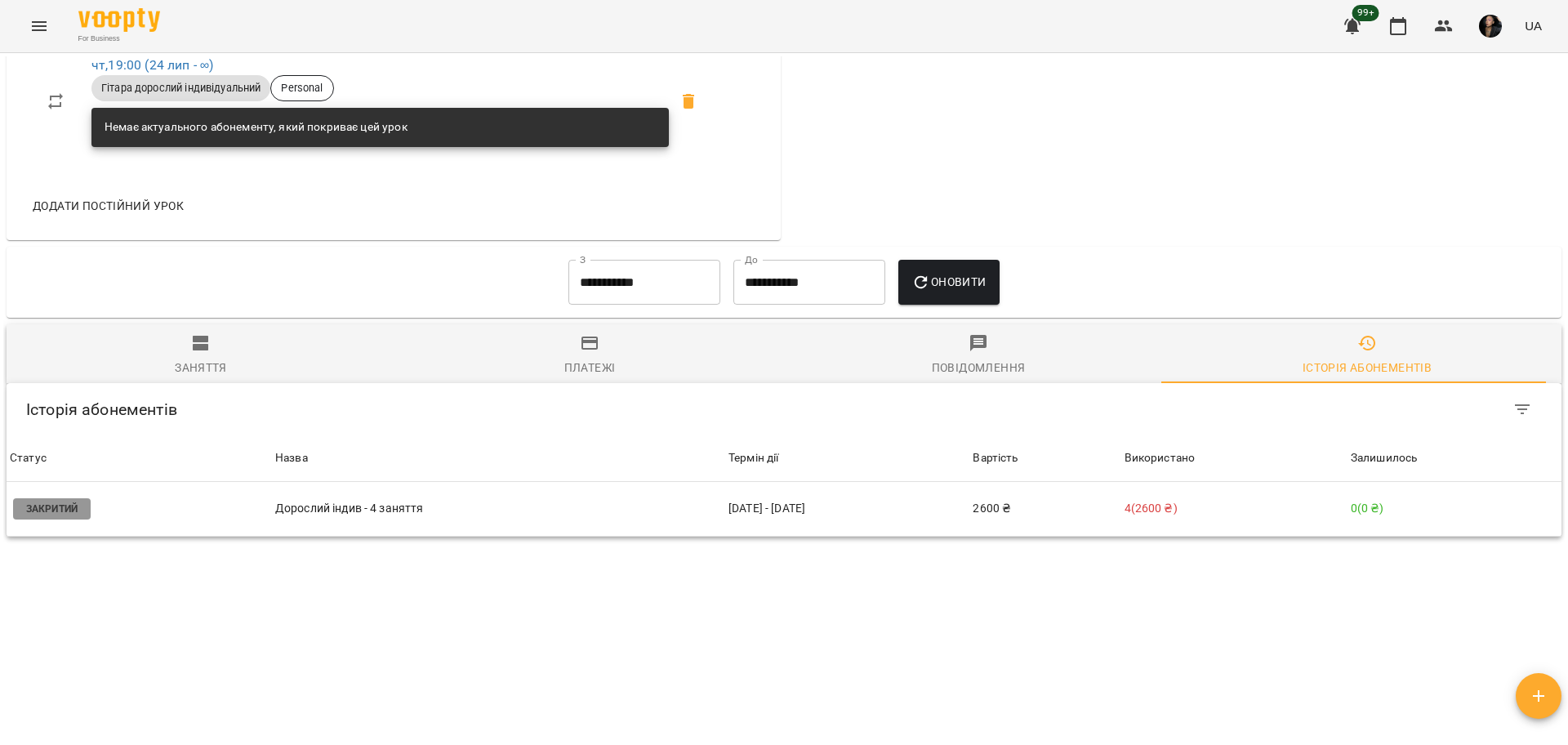
click at [999, 275] on button "Оновити" at bounding box center [948, 282] width 101 height 46
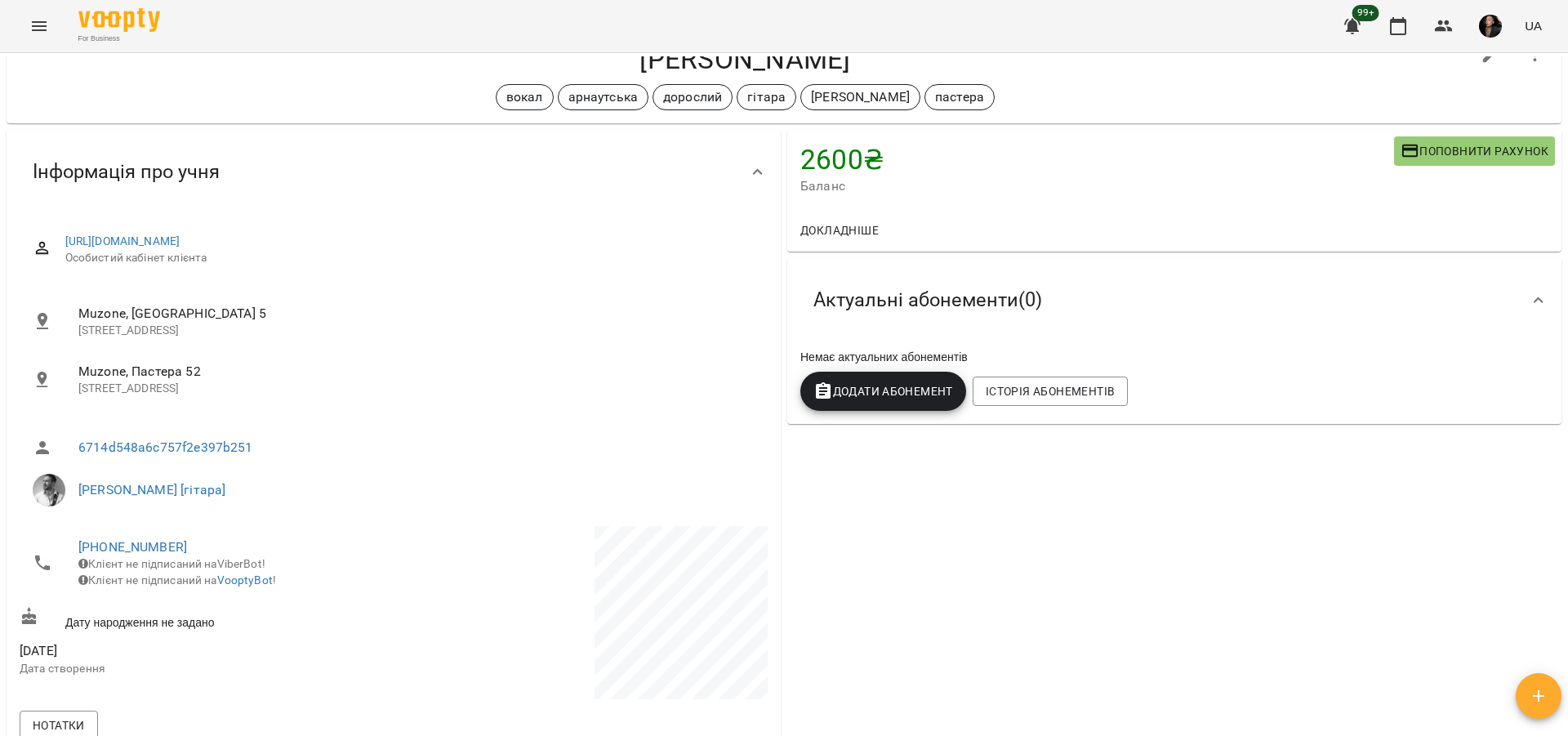
scroll to position [9, 0]
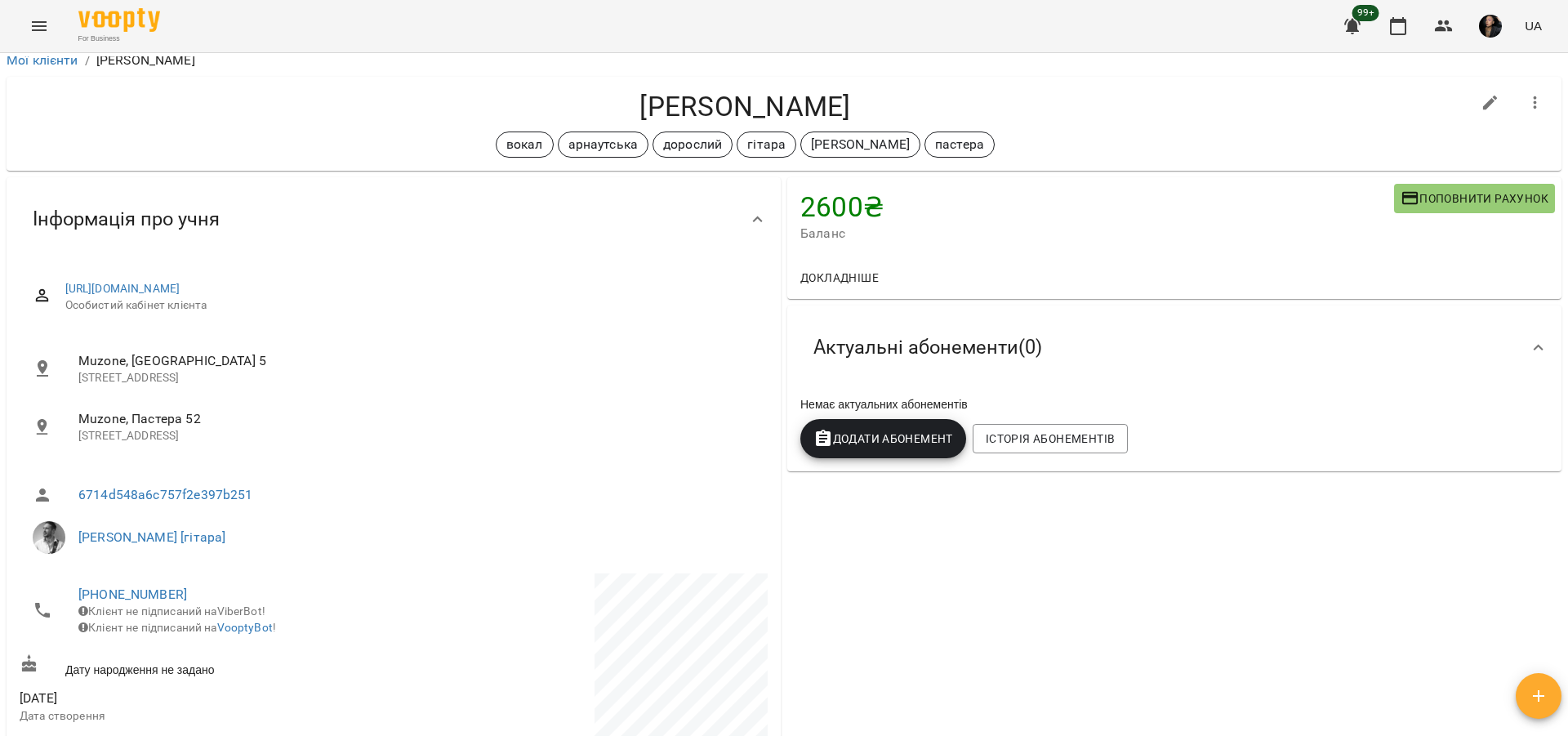
click at [873, 438] on span "Додати Абонемент" at bounding box center [883, 438] width 140 height 20
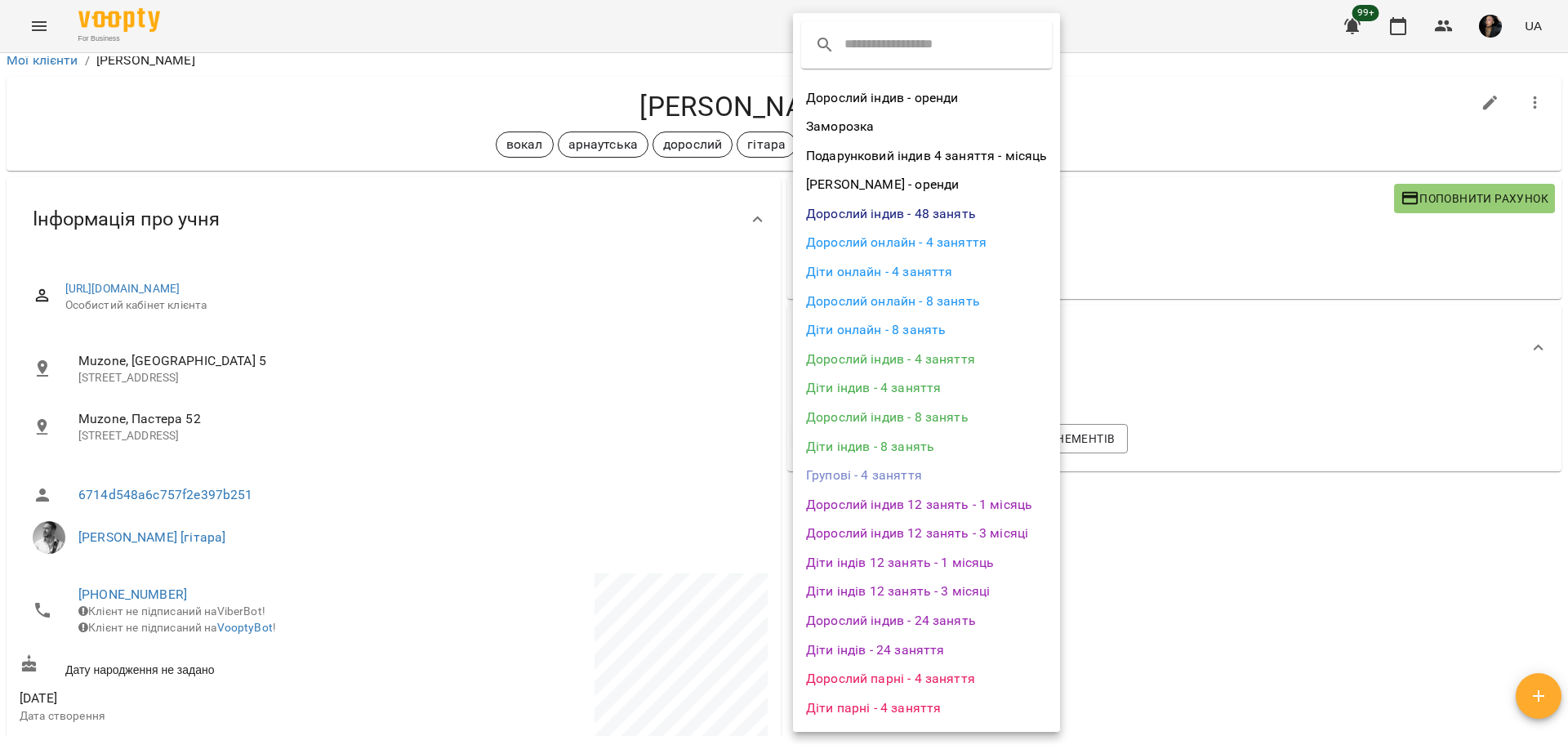
click at [941, 353] on li "Дорослий індив - 4 заняття" at bounding box center [926, 359] width 267 height 29
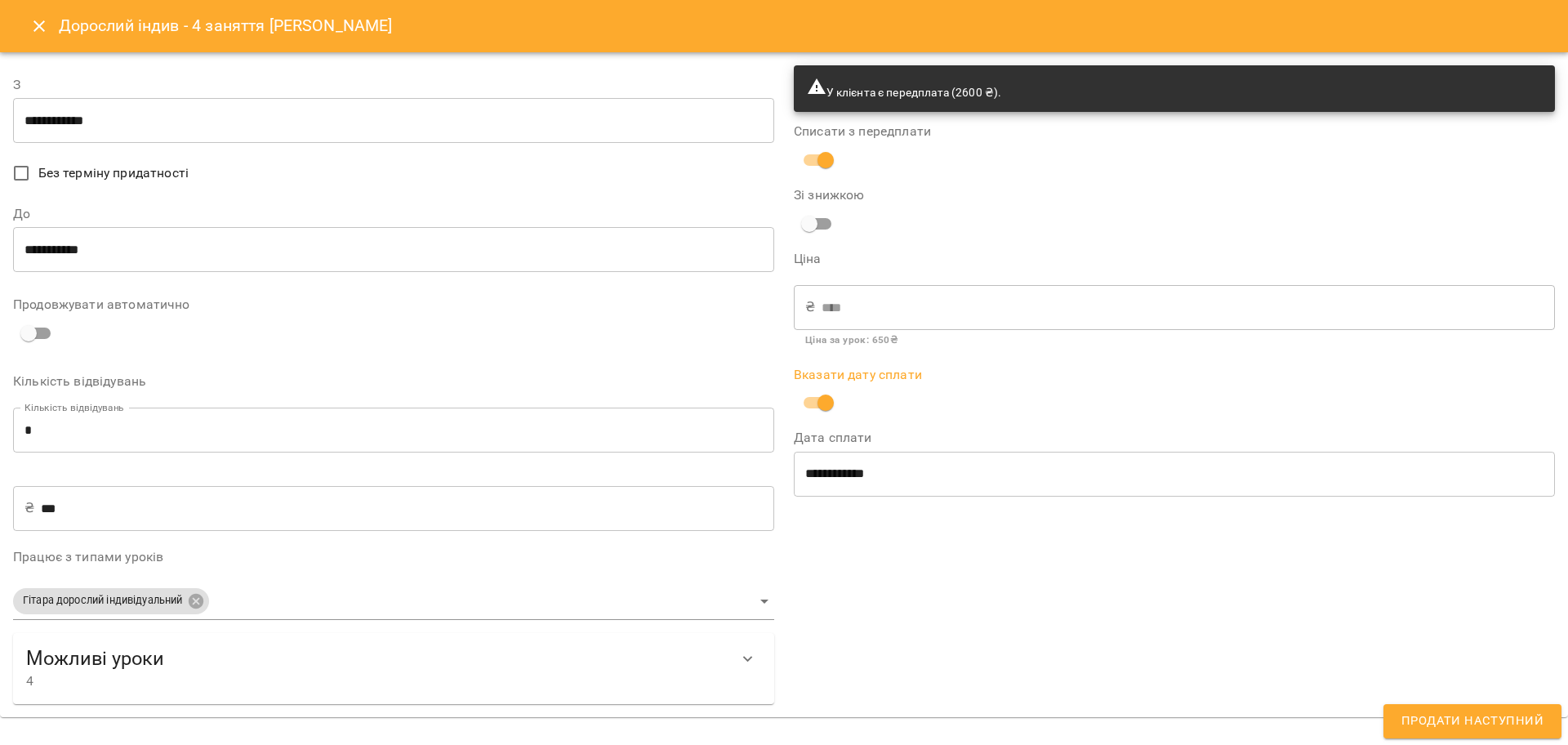
click at [61, 124] on input "**********" at bounding box center [393, 121] width 761 height 46
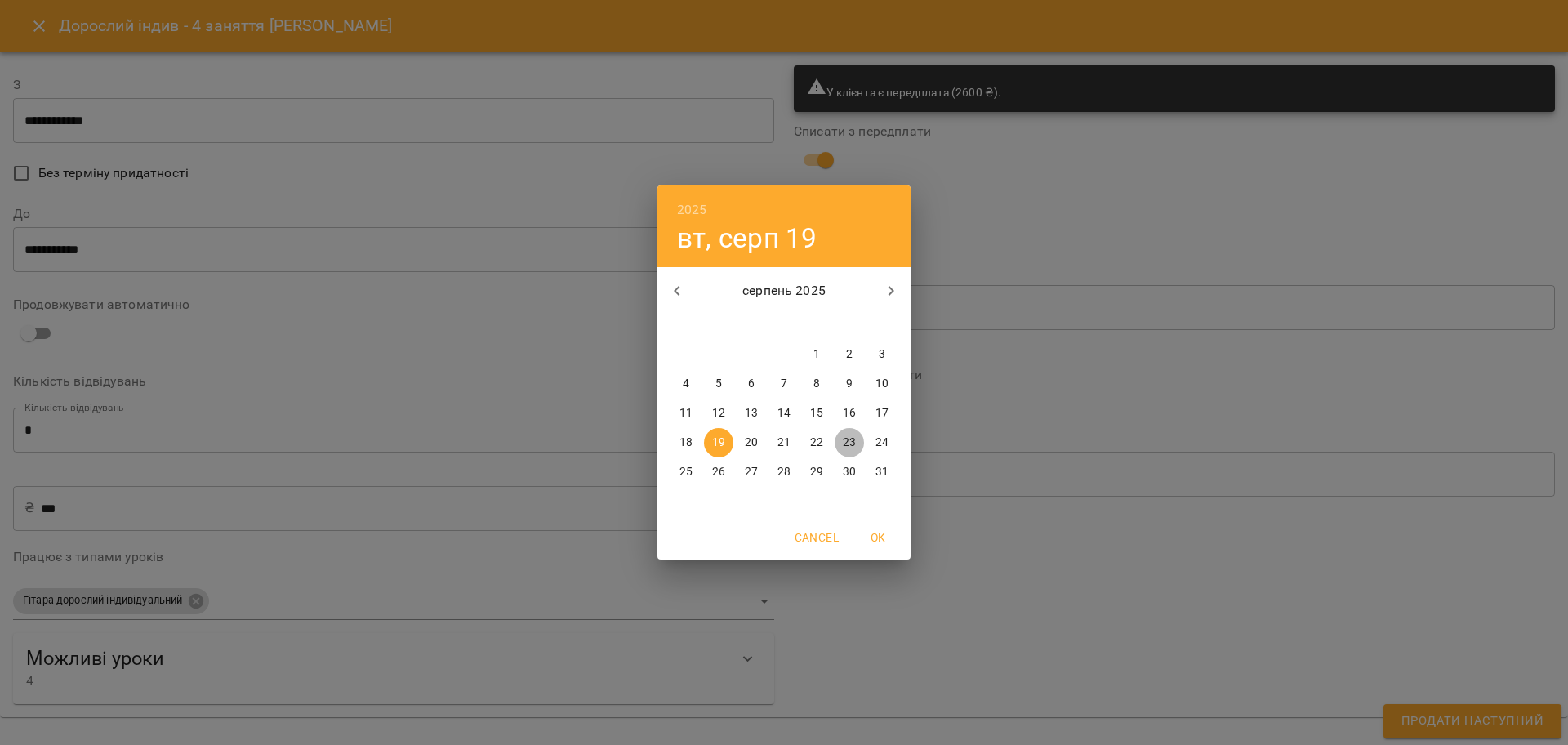
click at [839, 434] on span "23" at bounding box center [849, 442] width 29 height 16
type input "**********"
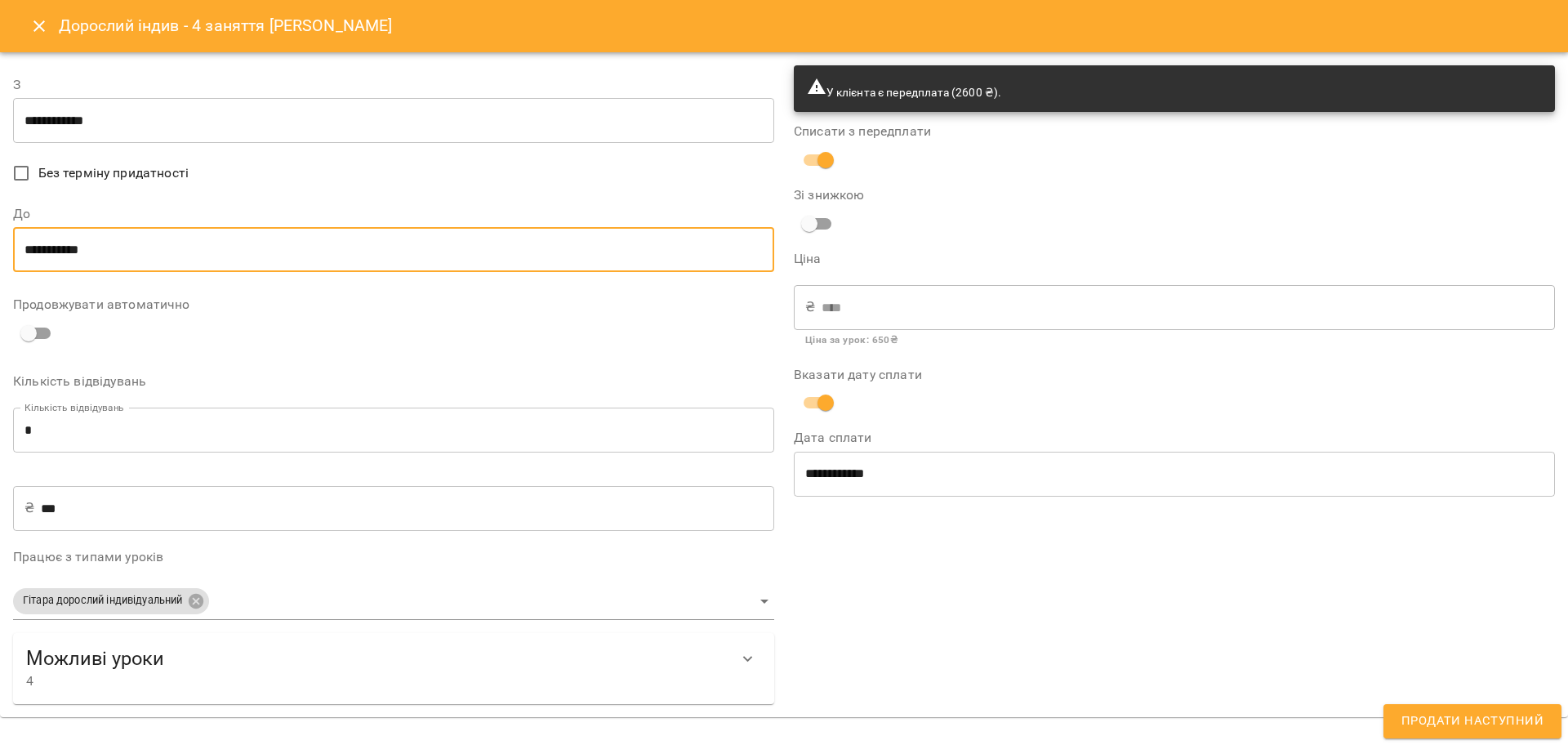
click at [47, 241] on input "**********" at bounding box center [393, 250] width 761 height 46
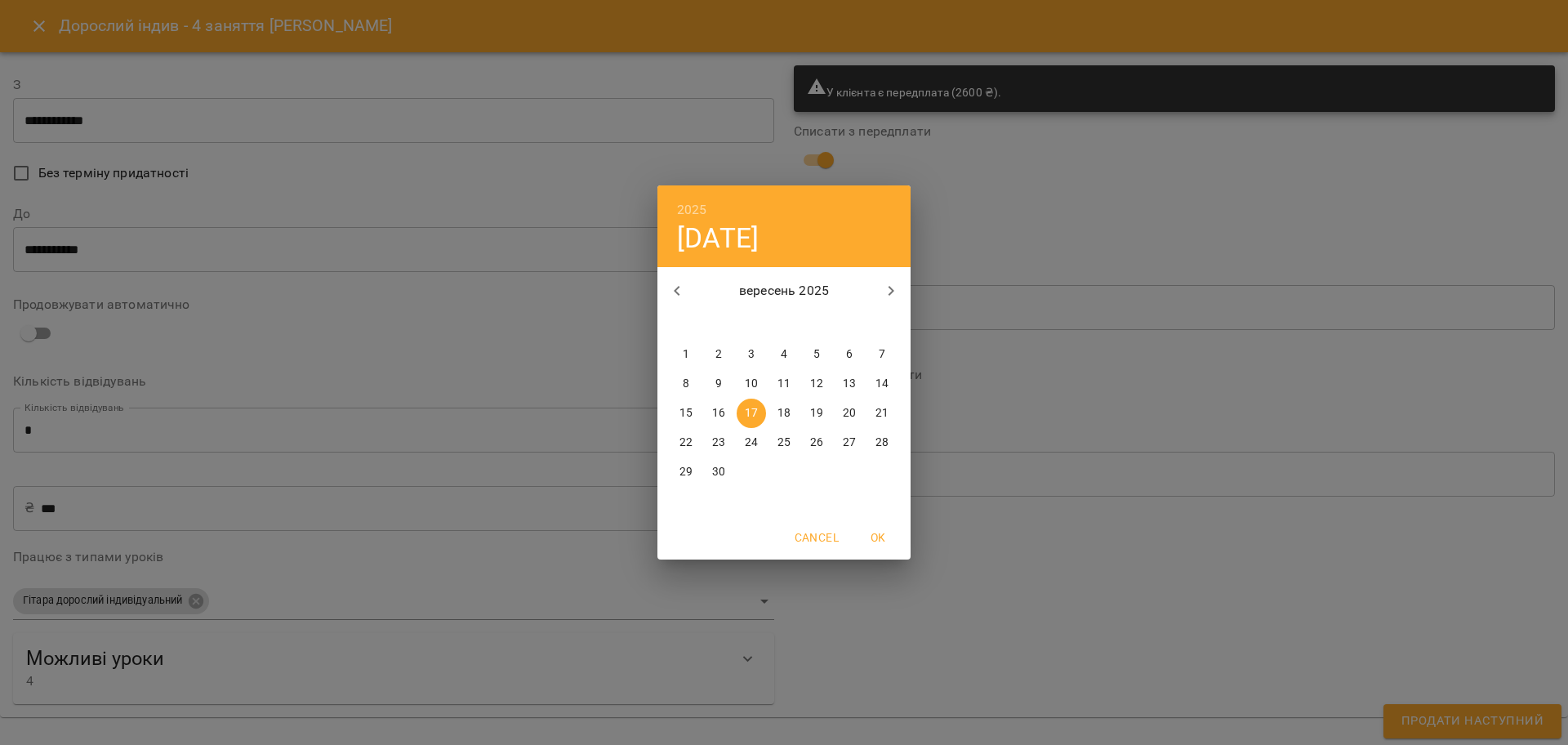
click at [725, 437] on span "23" at bounding box center [718, 442] width 29 height 16
type input "**********"
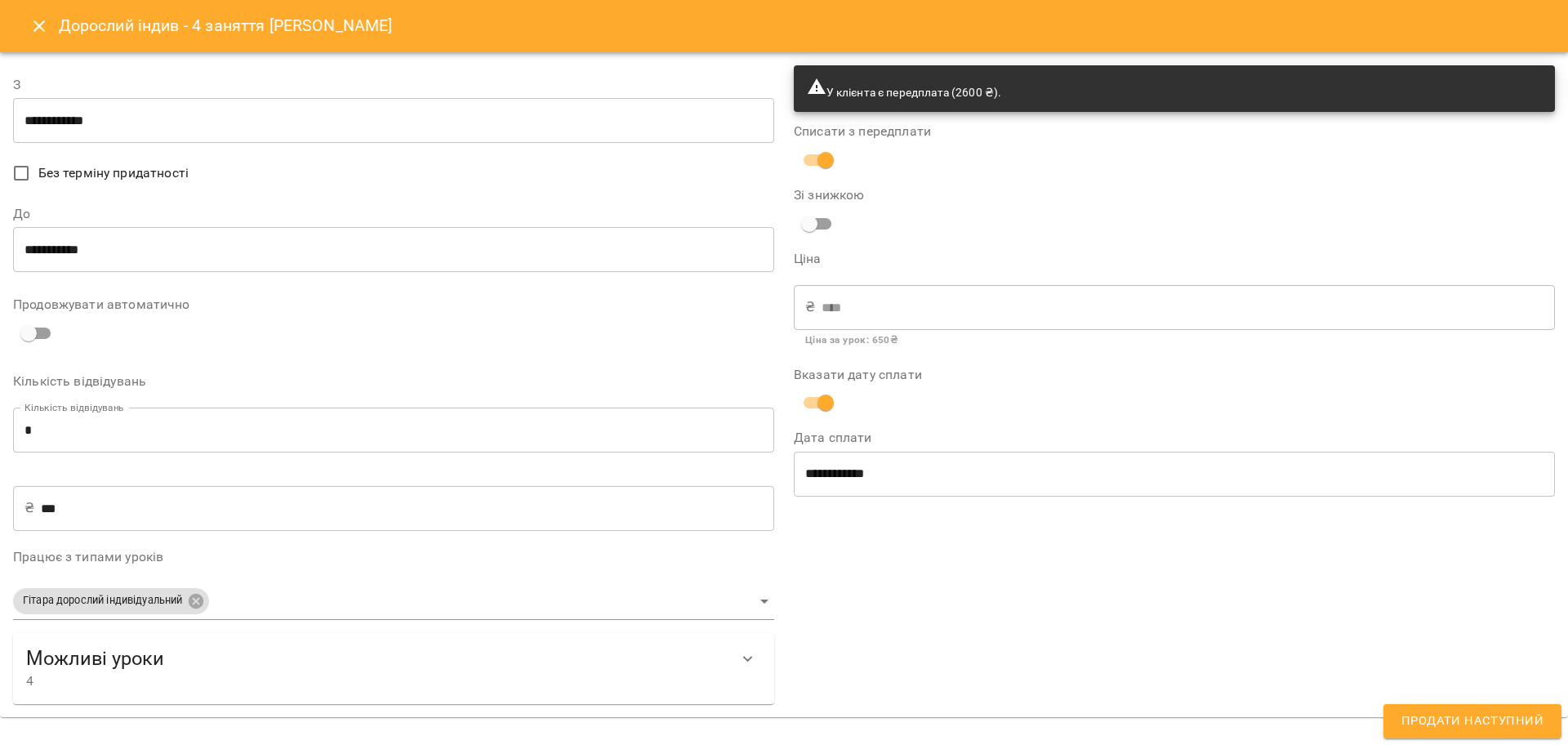
click at [1533, 565] on div "**********" at bounding box center [1174, 384] width 780 height 658
click at [1384, 588] on div "**********" at bounding box center [1174, 384] width 780 height 658
click at [197, 237] on input "**********" at bounding box center [393, 250] width 761 height 46
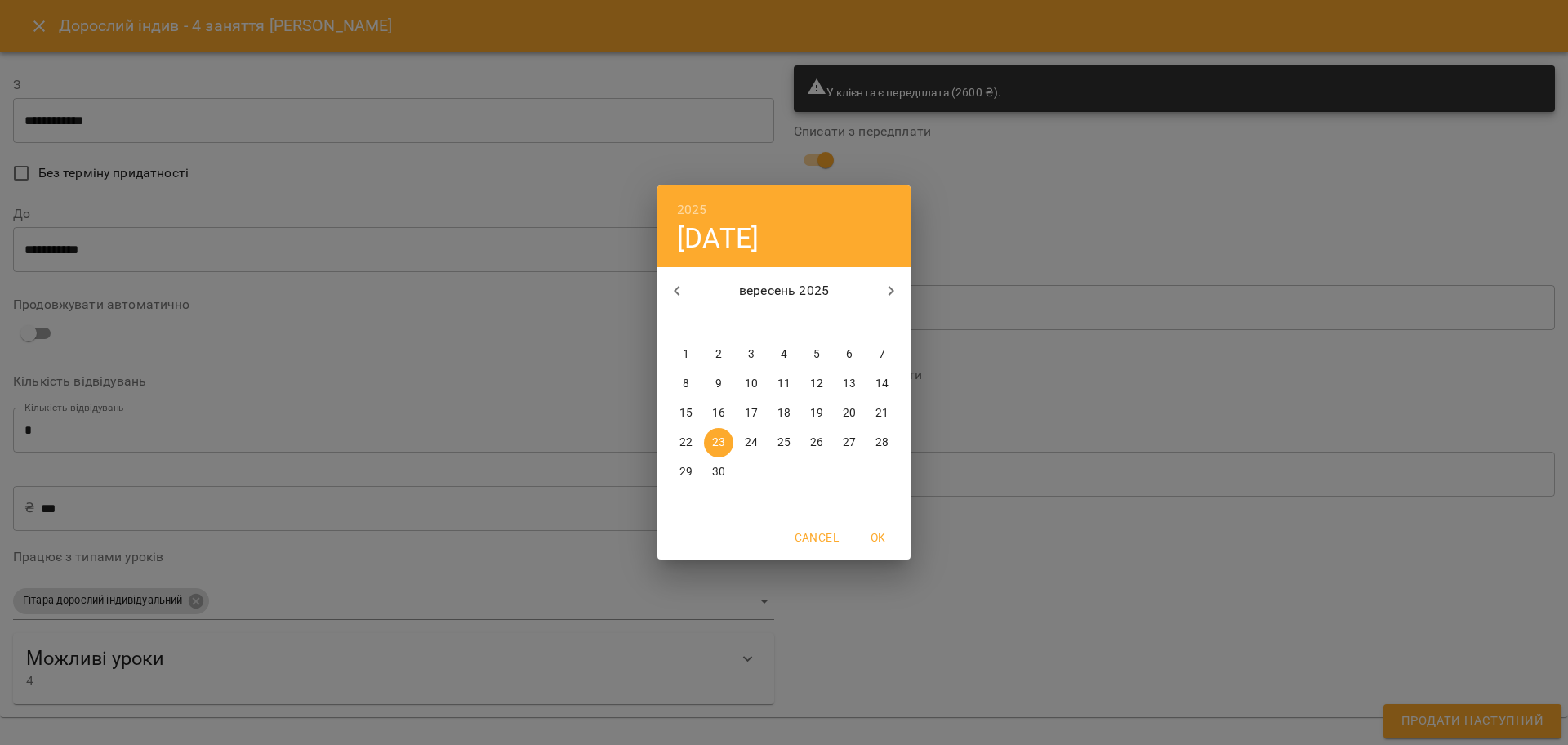
click at [1198, 540] on div "2025 вт, вер 23 вересень 2025 пн вт ср чт пт сб нд 1 2 3 4 5 6 7 8 9 10 11 12 1…" at bounding box center [784, 372] width 1568 height 745
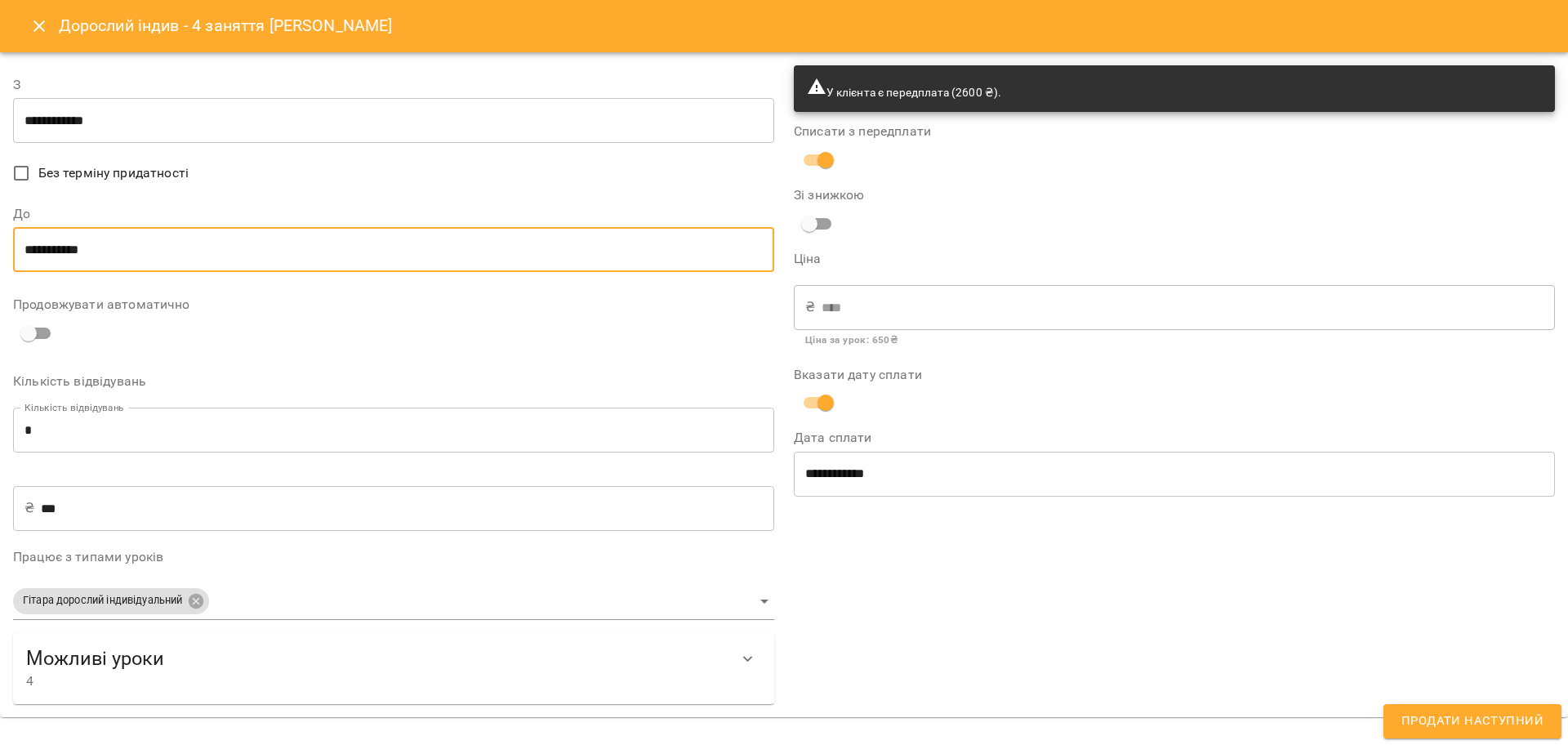
click at [249, 677] on span "4" at bounding box center [376, 680] width 702 height 20
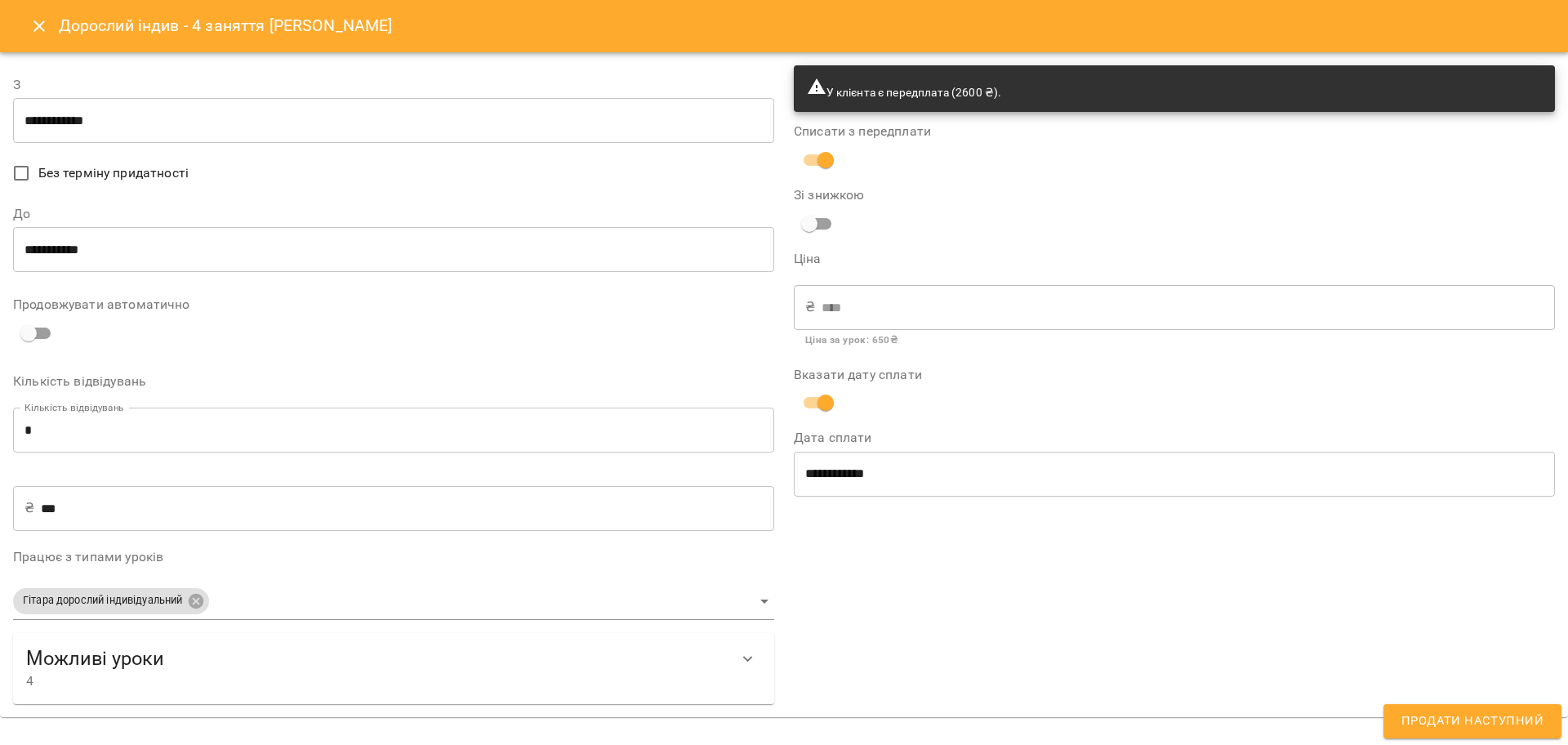
click at [132, 598] on body "For Business 99+ UA Мої клієнти / Ціховський Станіслав Ціховський Станіслав вок…" at bounding box center [784, 398] width 1568 height 797
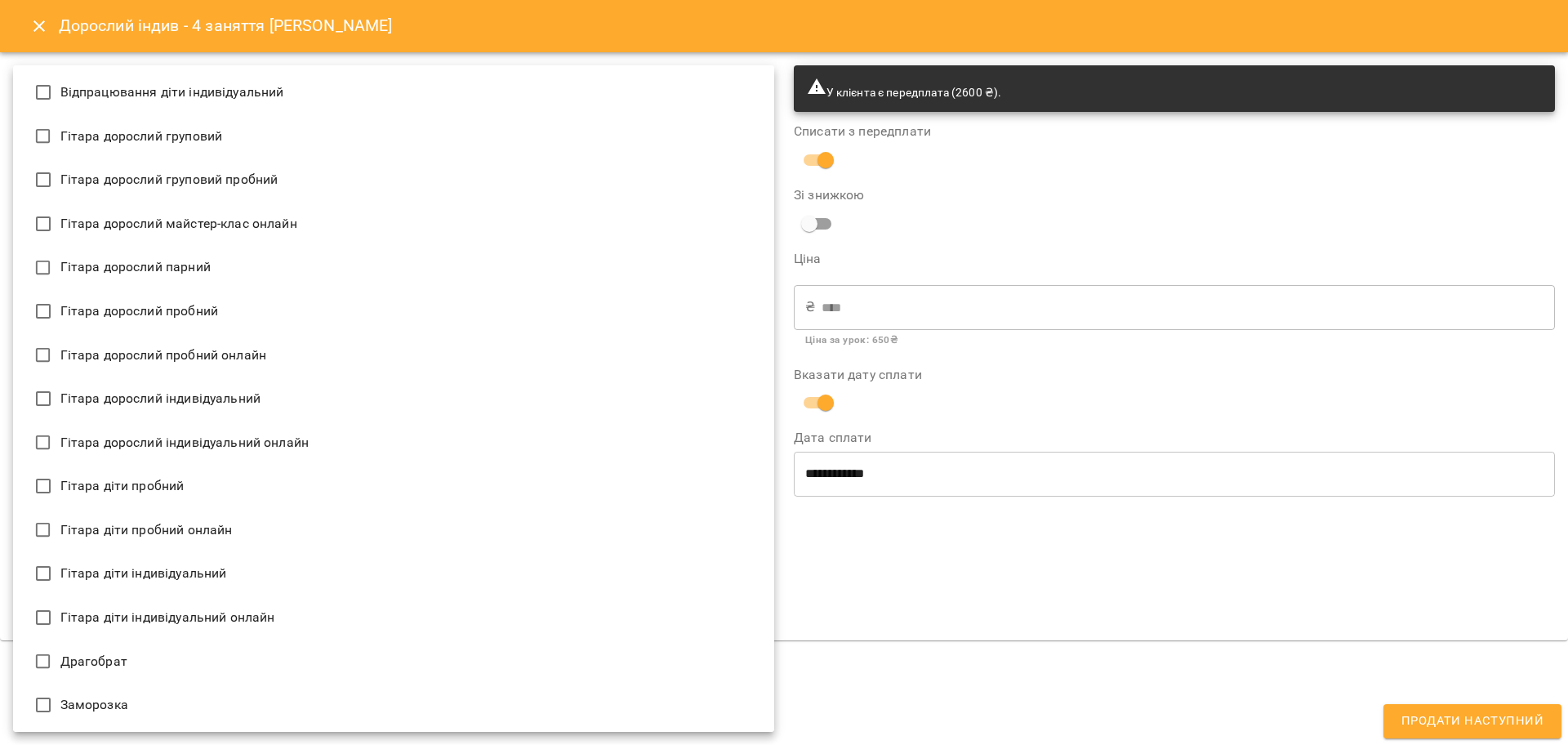
scroll to position [0, 0]
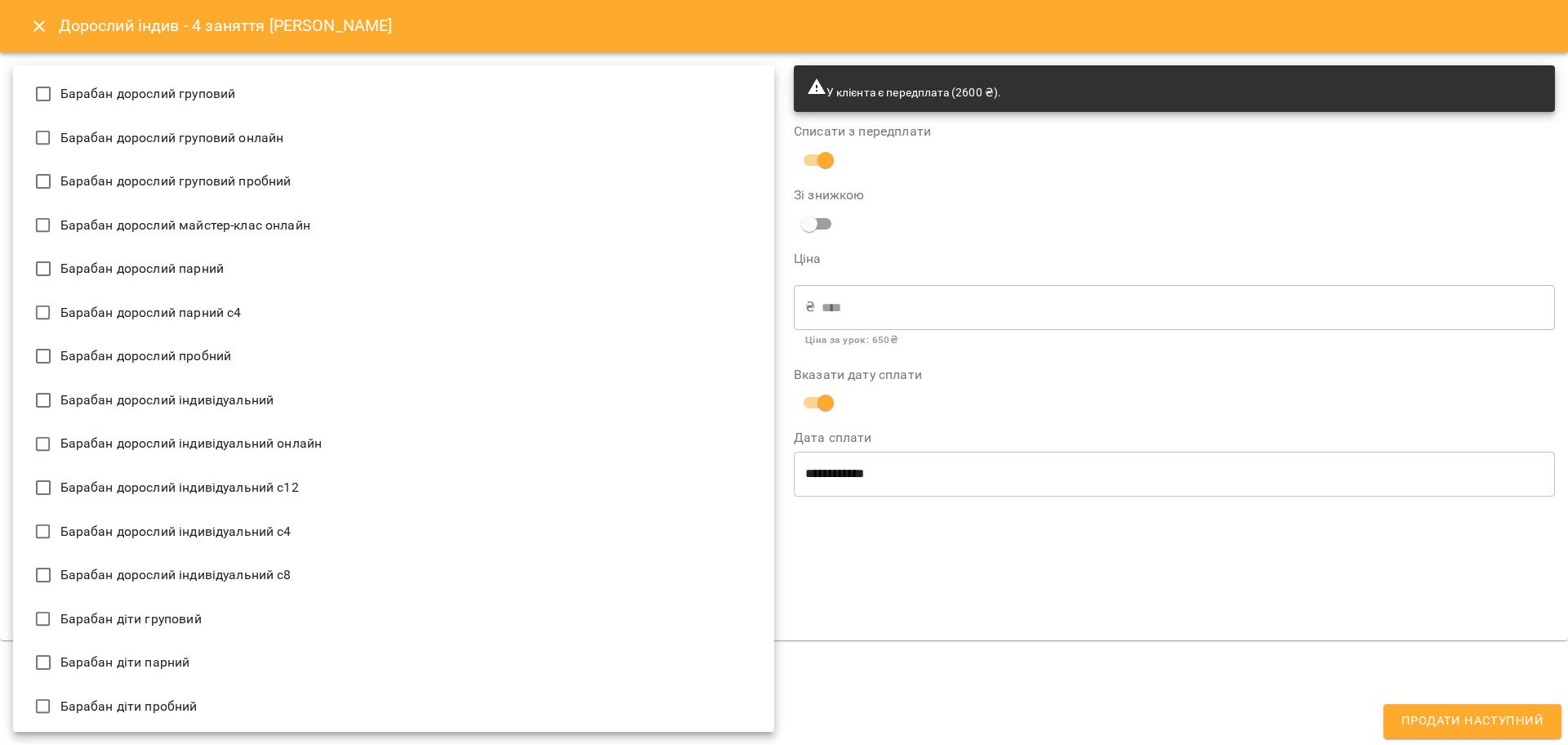
type input "**********"
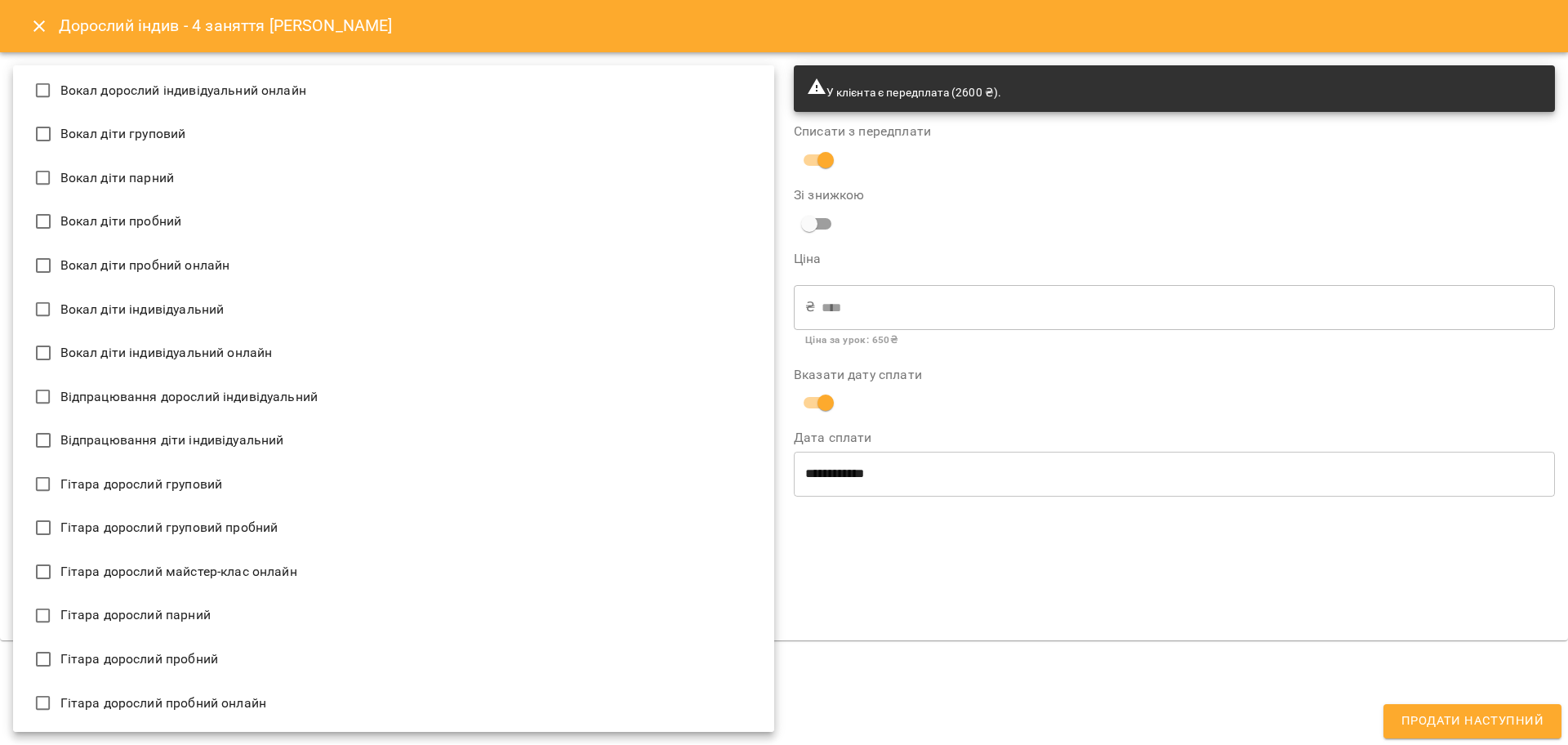
scroll to position [1531, 0]
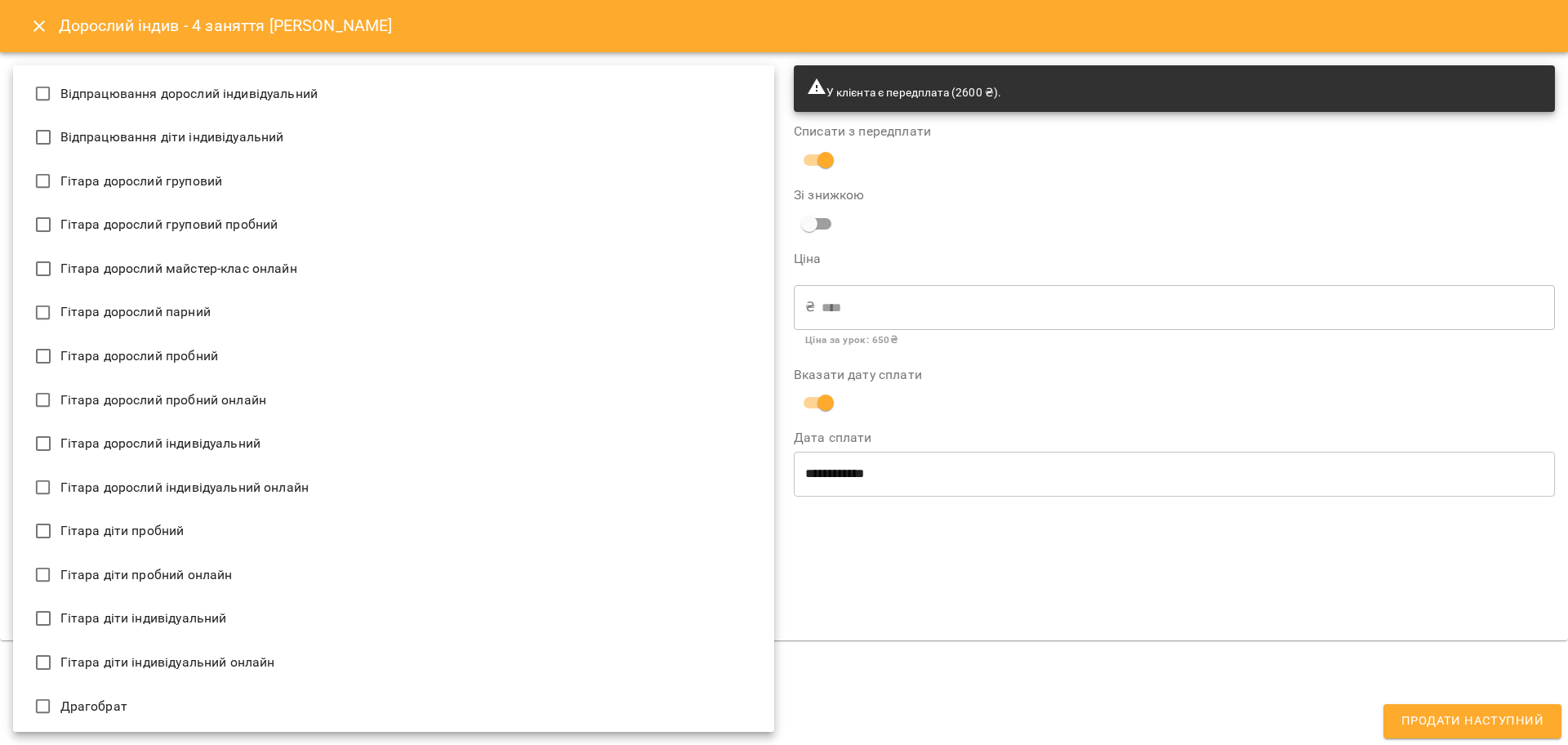
type input "**********"
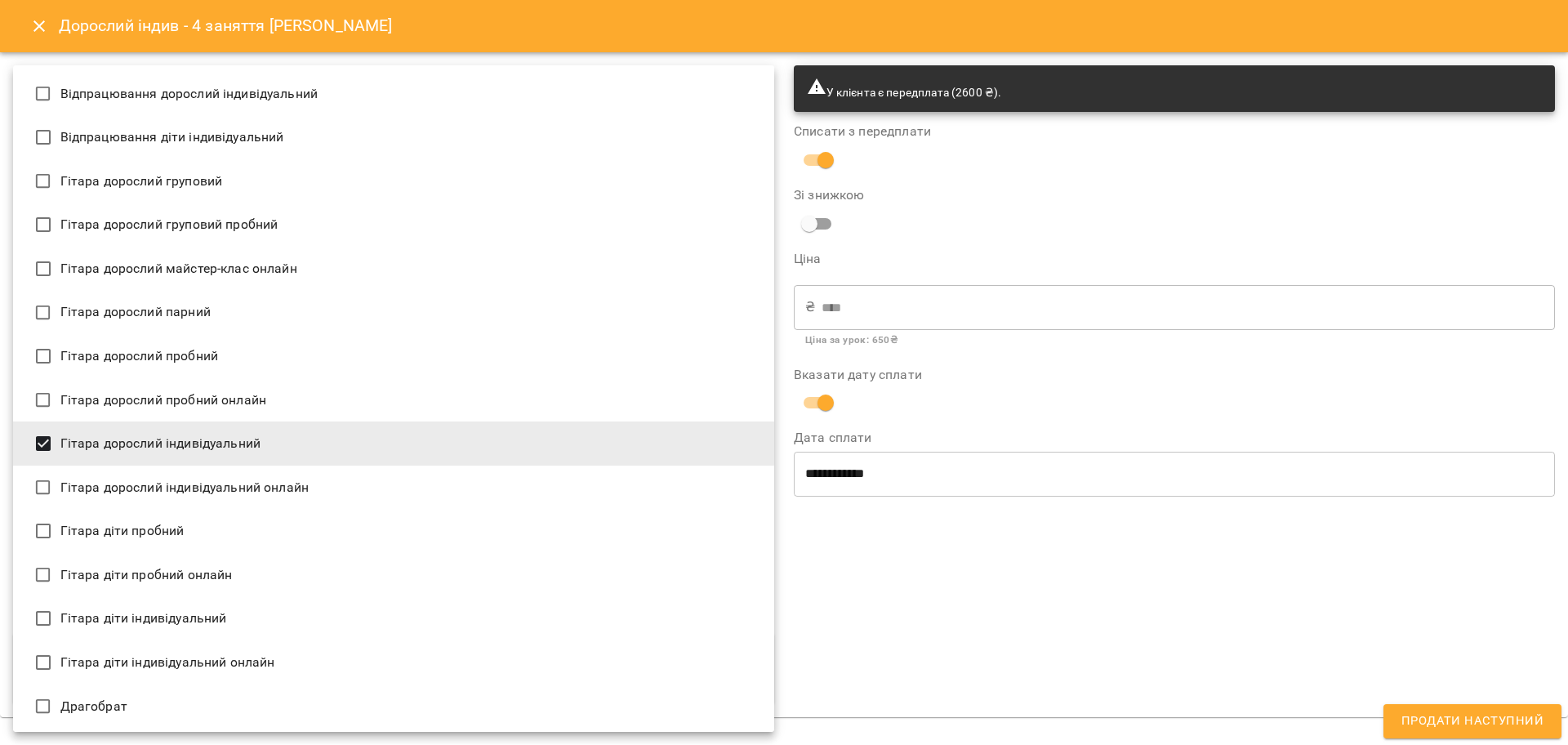
drag, startPoint x: 1133, startPoint y: 588, endPoint x: 1114, endPoint y: 583, distance: 19.6
click at [1133, 588] on div at bounding box center [784, 372] width 1568 height 745
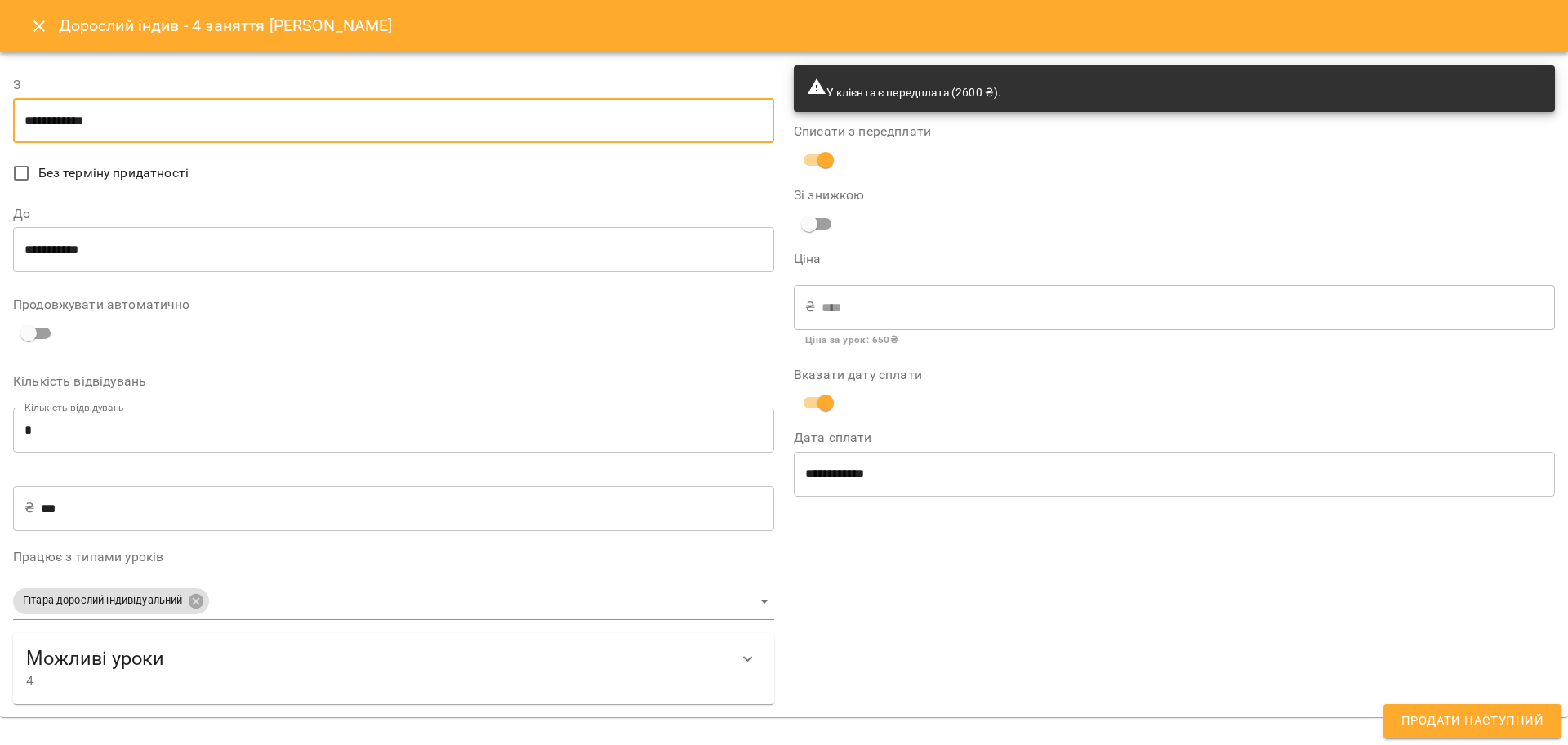
click at [50, 125] on input "**********" at bounding box center [393, 121] width 761 height 46
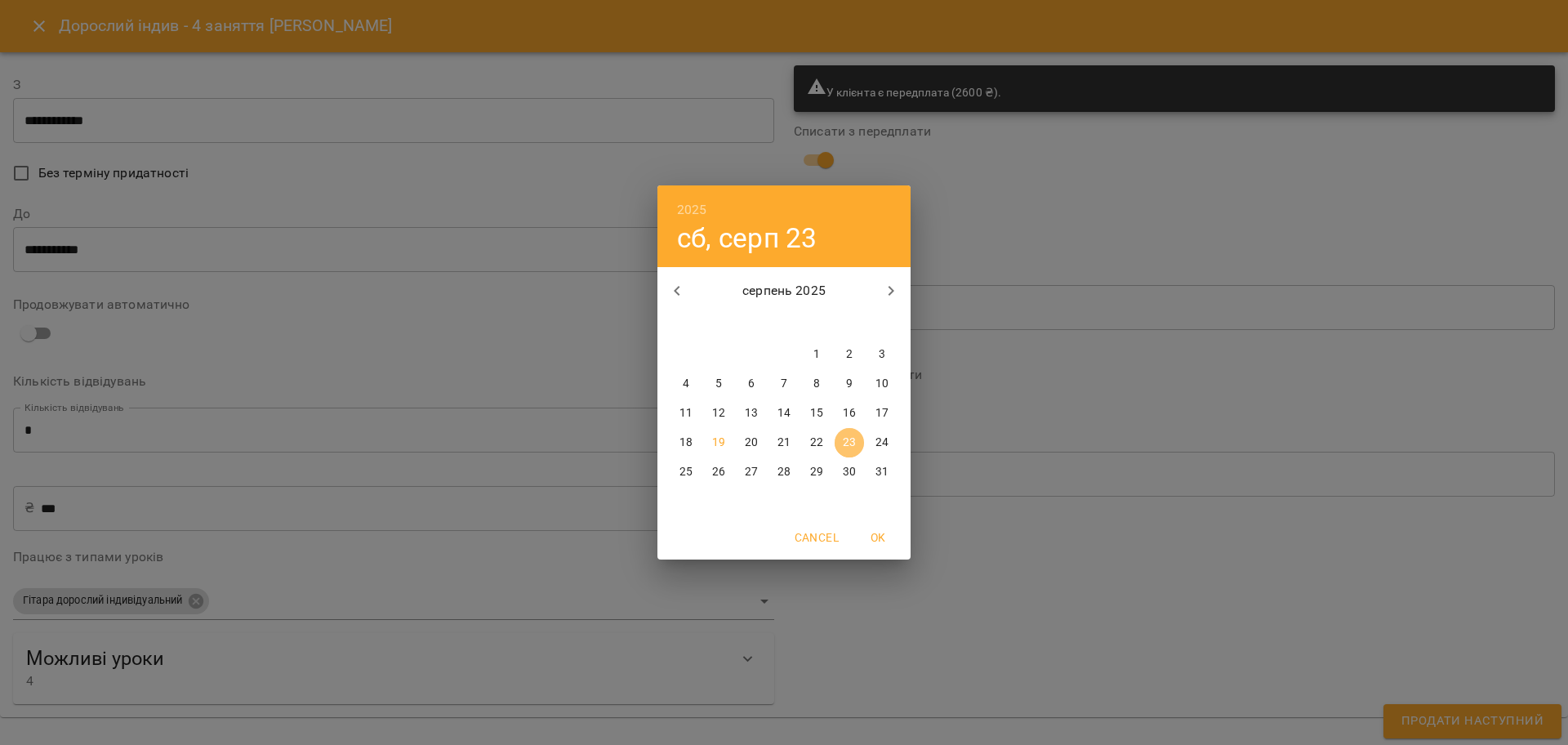
drag, startPoint x: 841, startPoint y: 441, endPoint x: 849, endPoint y: 437, distance: 8.9
click at [849, 437] on span "23" at bounding box center [849, 442] width 29 height 16
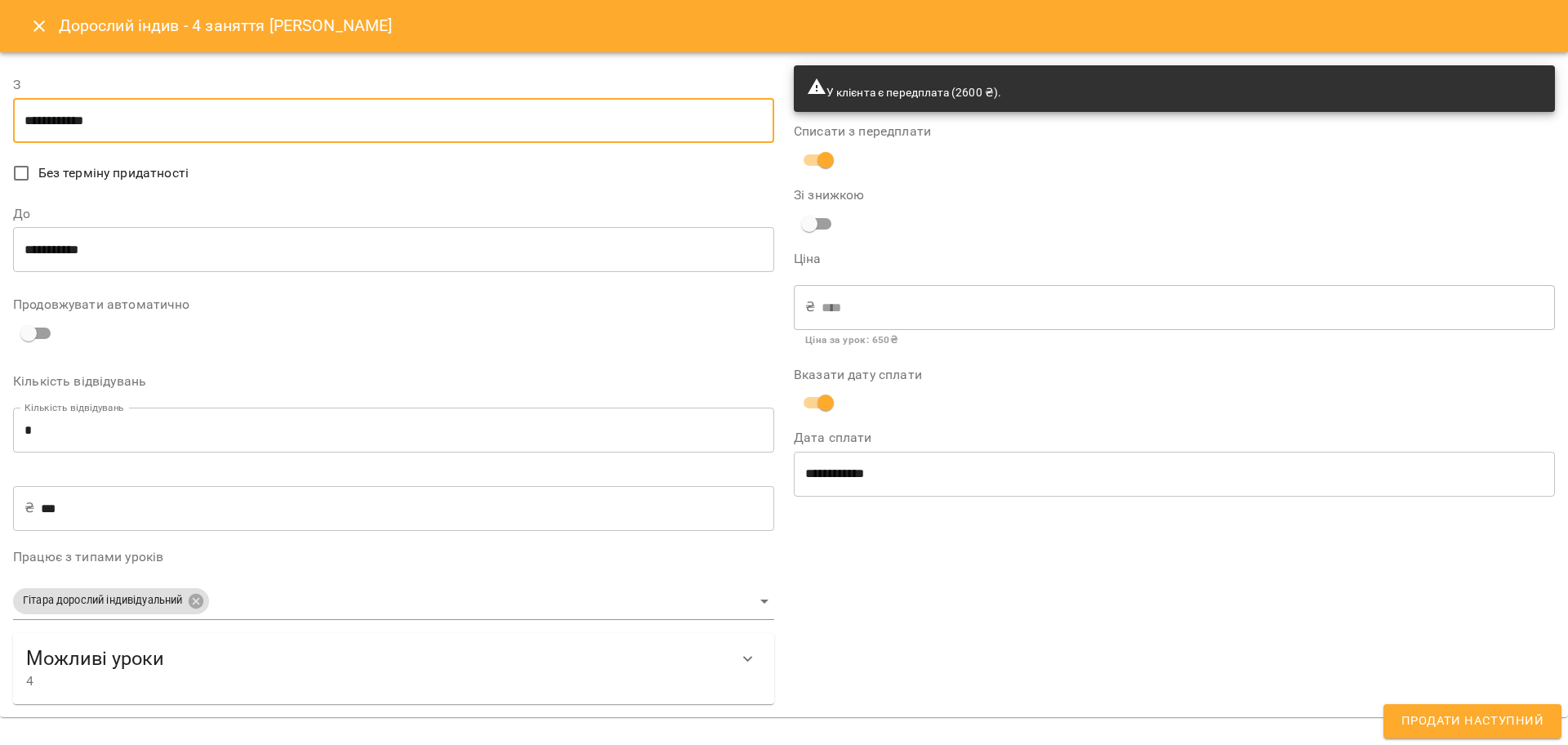
click at [953, 579] on div "**********" at bounding box center [1174, 384] width 780 height 658
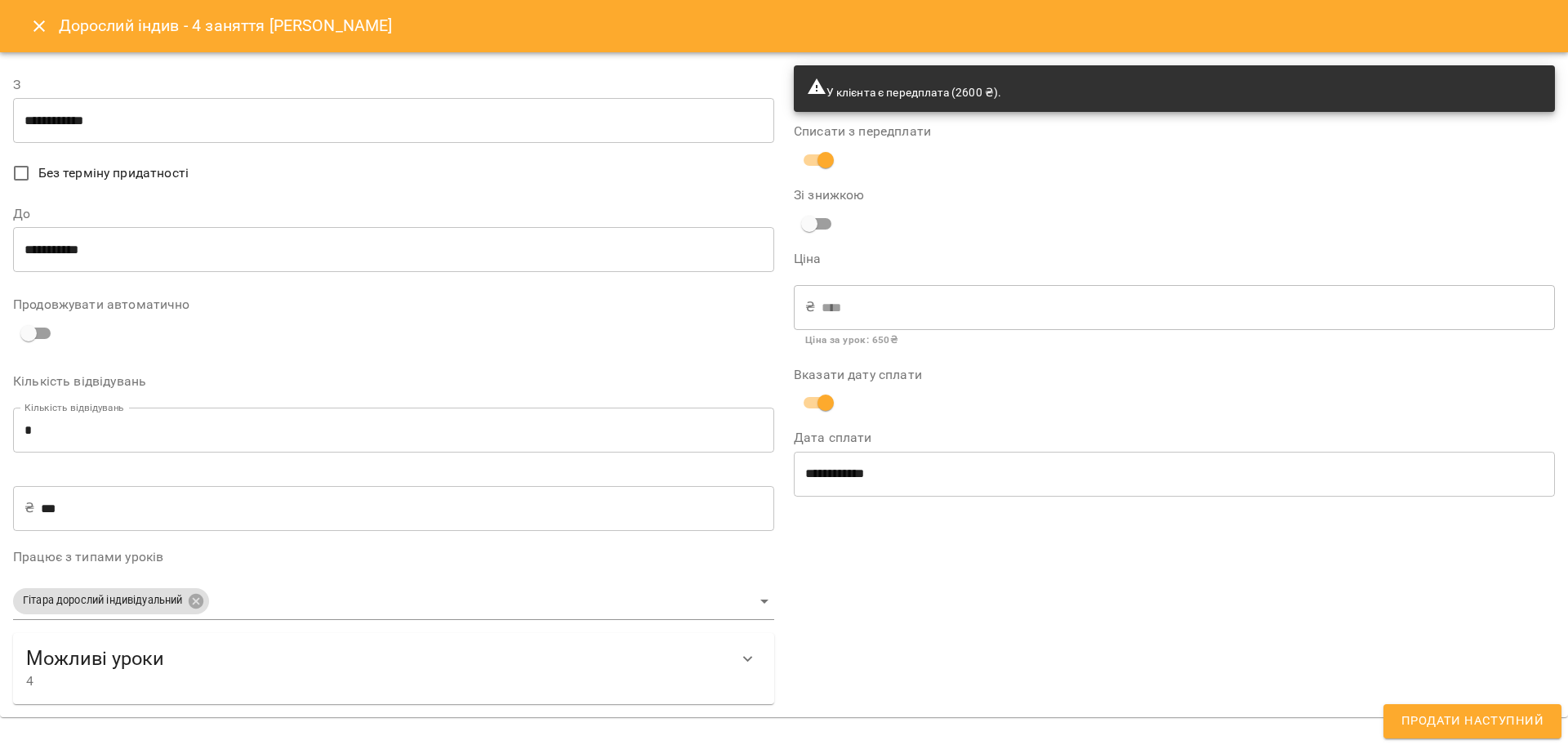
click at [1499, 716] on span "Продати наступний" at bounding box center [1471, 720] width 142 height 21
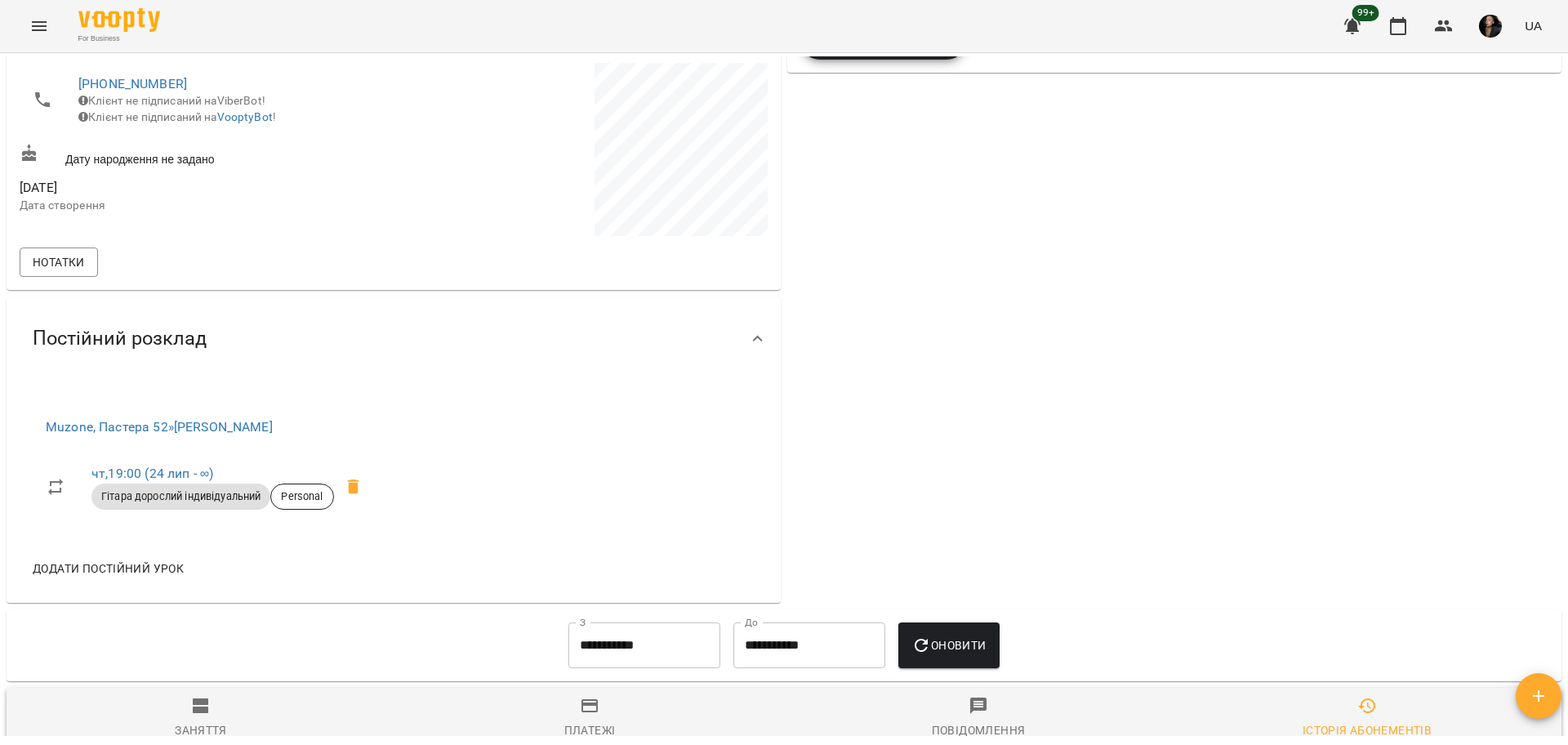
scroll to position [111, 0]
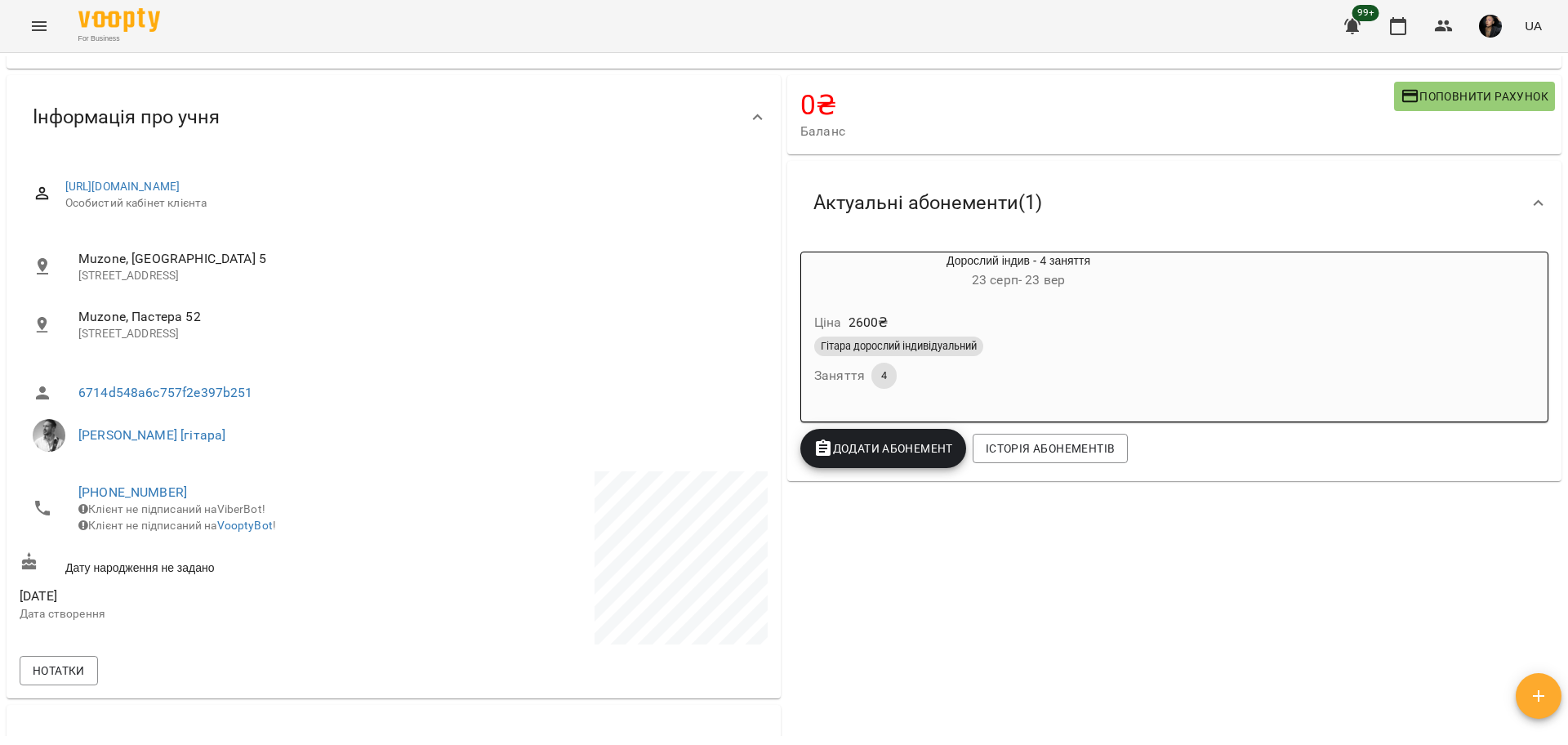
click at [1032, 401] on div "Ціна 2600 ₴ Гітара дорослий індивідуальний Заняття 4" at bounding box center [1018, 353] width 434 height 111
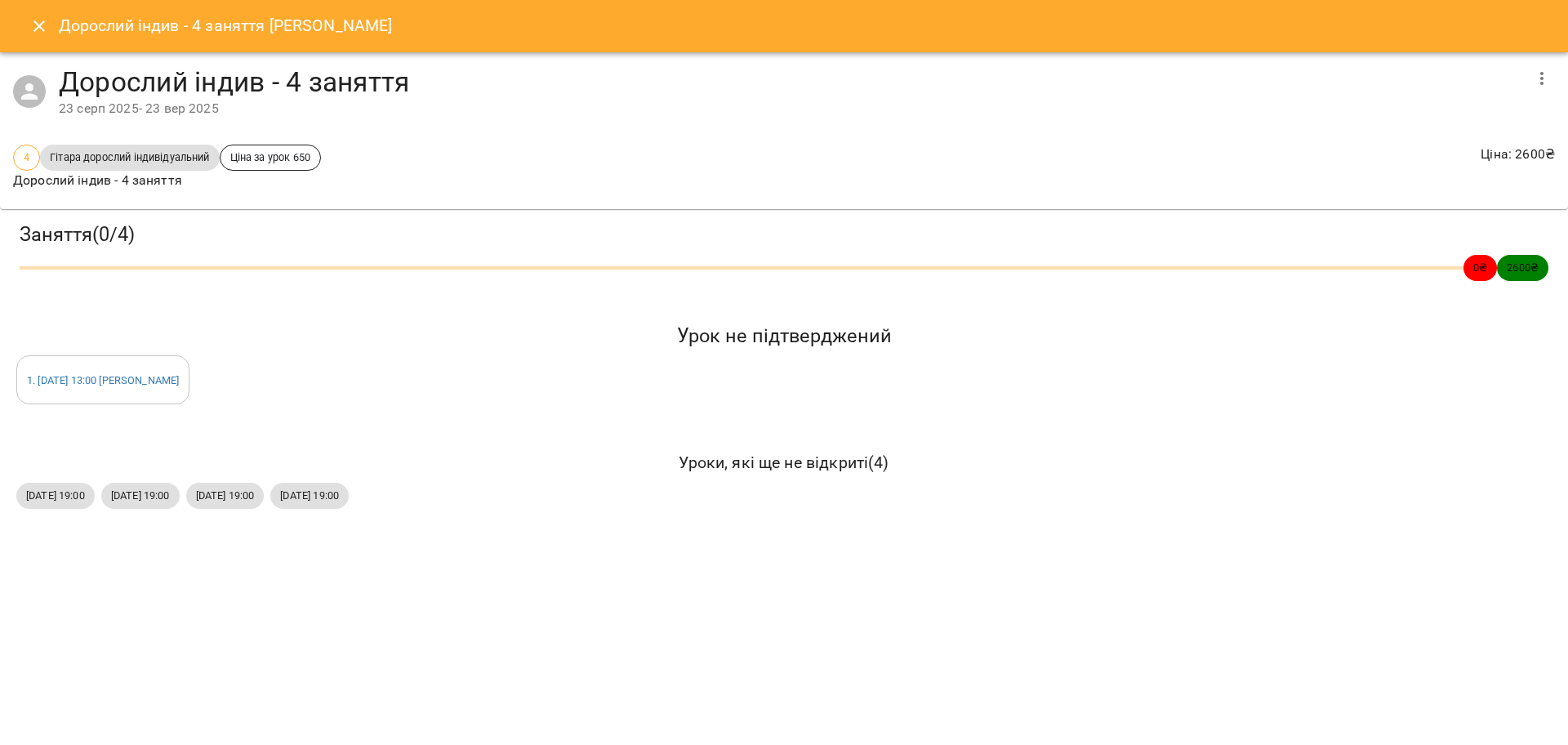
drag, startPoint x: 31, startPoint y: 347, endPoint x: 394, endPoint y: 511, distance: 398.3
click at [394, 511] on div "Заняття ( 0 / 4 ) 0 ₴ 2600 ₴ Урок не підтверджений 1 . сб 23 серп 2025 13:00 Ан…" at bounding box center [783, 366] width 1580 height 328
copy div "Урок не підтверджений 1 . сб 23 серп 2025 13:00 Андрей Головерда Уроки, які ще …"
click at [42, 27] on icon "Close" at bounding box center [39, 26] width 20 height 20
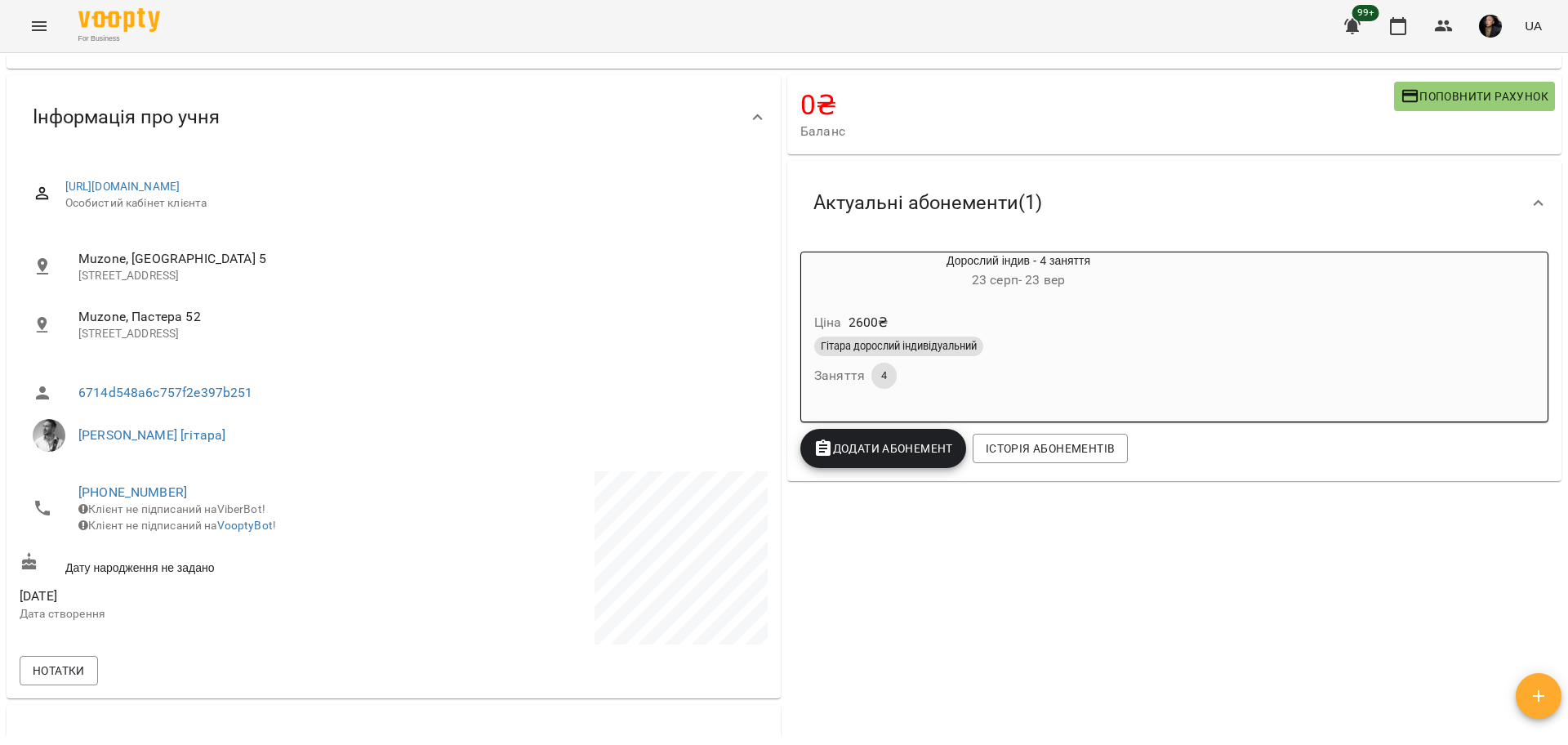
drag, startPoint x: 1437, startPoint y: 20, endPoint x: 1423, endPoint y: 32, distance: 18.4
click at [1437, 20] on icon "button" at bounding box center [1444, 26] width 20 height 20
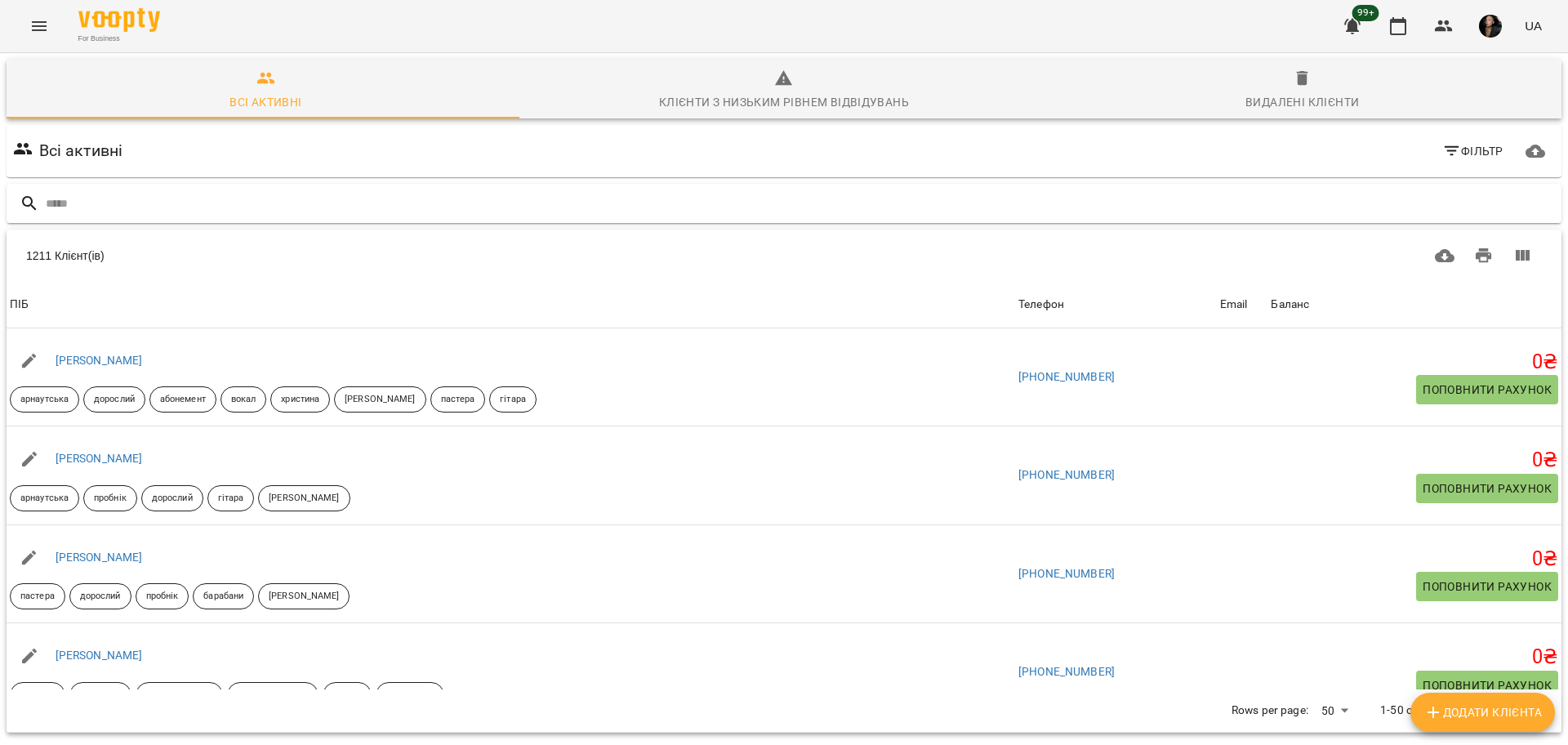
click at [365, 194] on input "text" at bounding box center [800, 203] width 1509 height 27
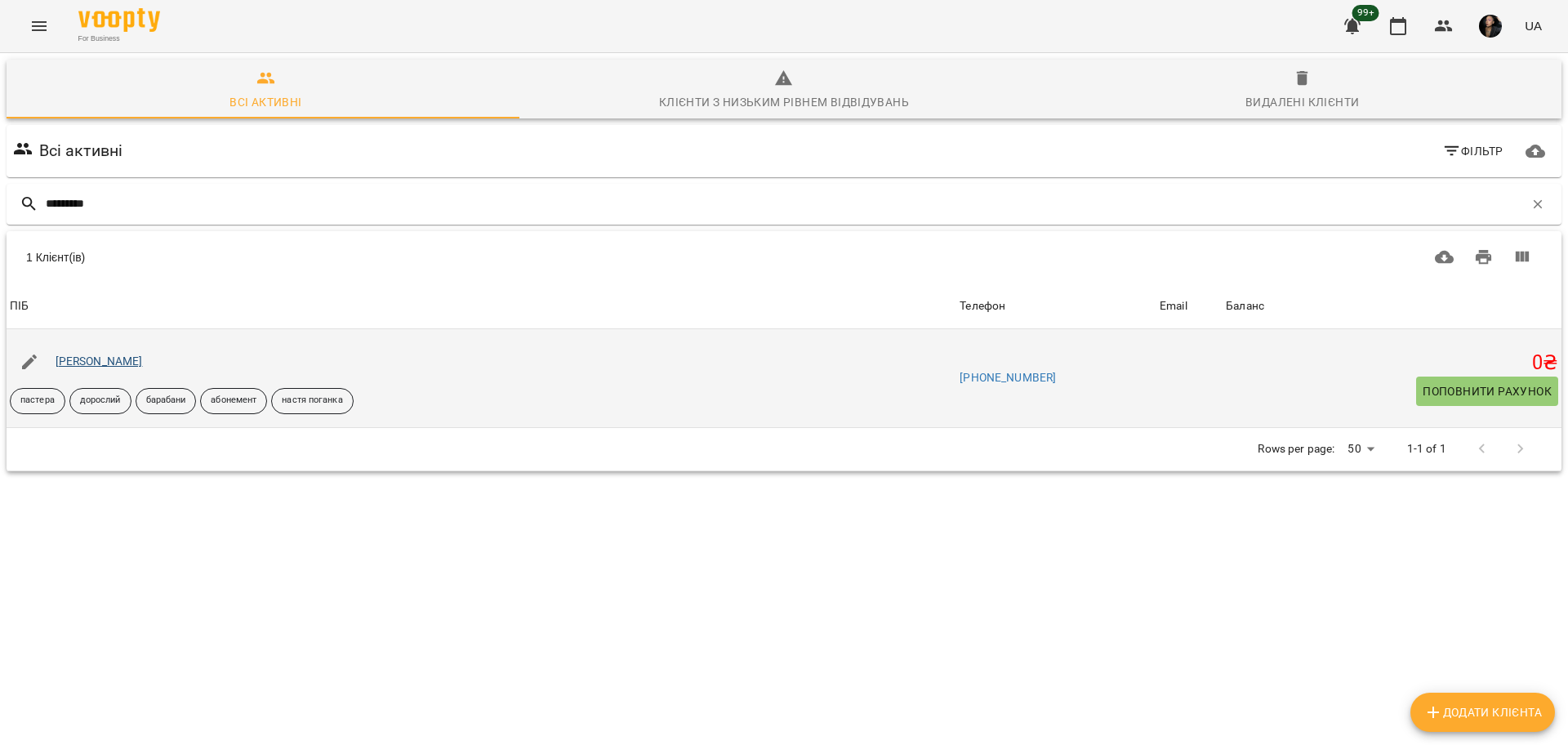
type input "*********"
click at [63, 356] on link "Софія Добрєва" at bounding box center [99, 361] width 87 height 13
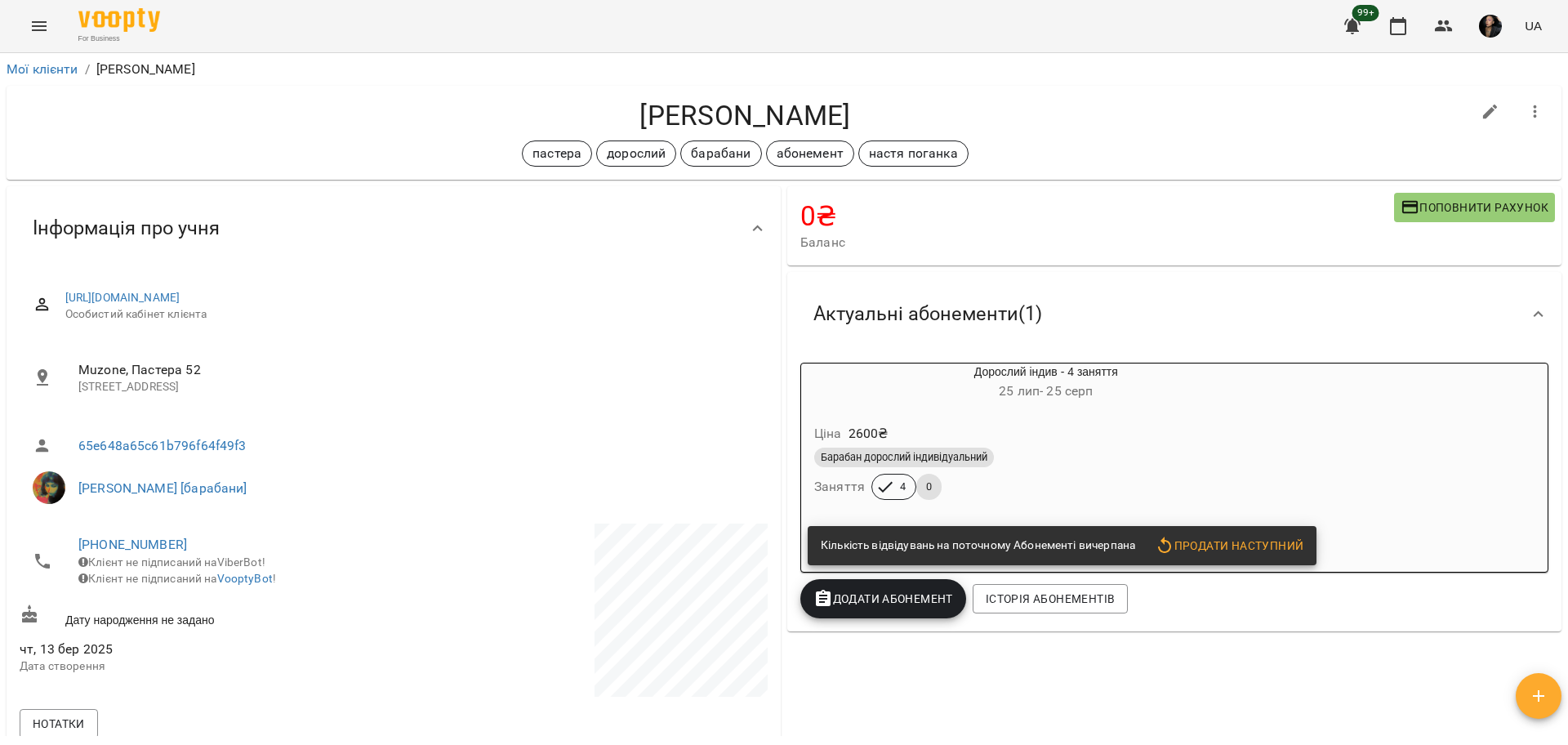
click at [1093, 465] on div "Барабан дорослий індивідуальний" at bounding box center [1046, 457] width 464 height 20
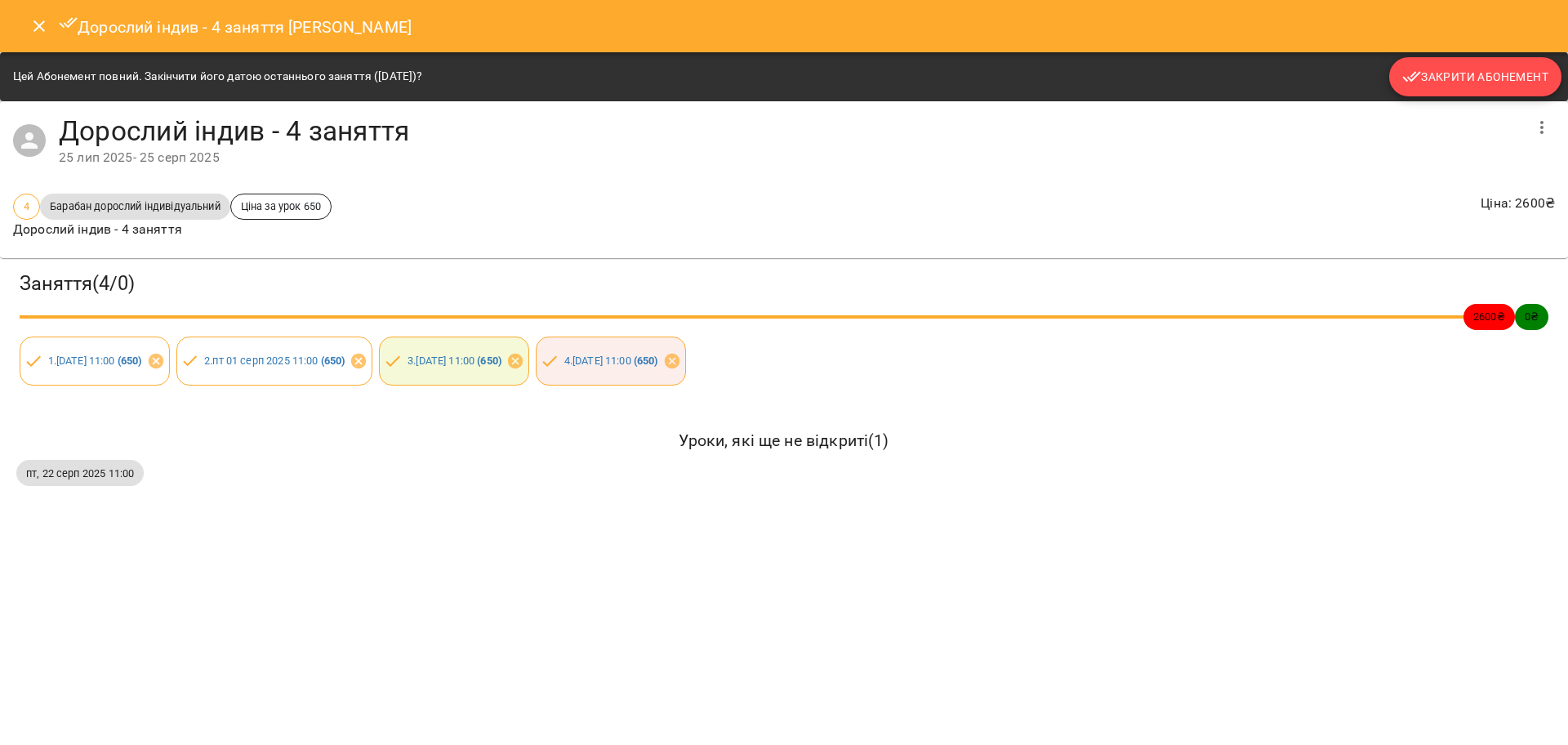
click at [1458, 75] on span "Закрити Абонемент" at bounding box center [1475, 76] width 146 height 20
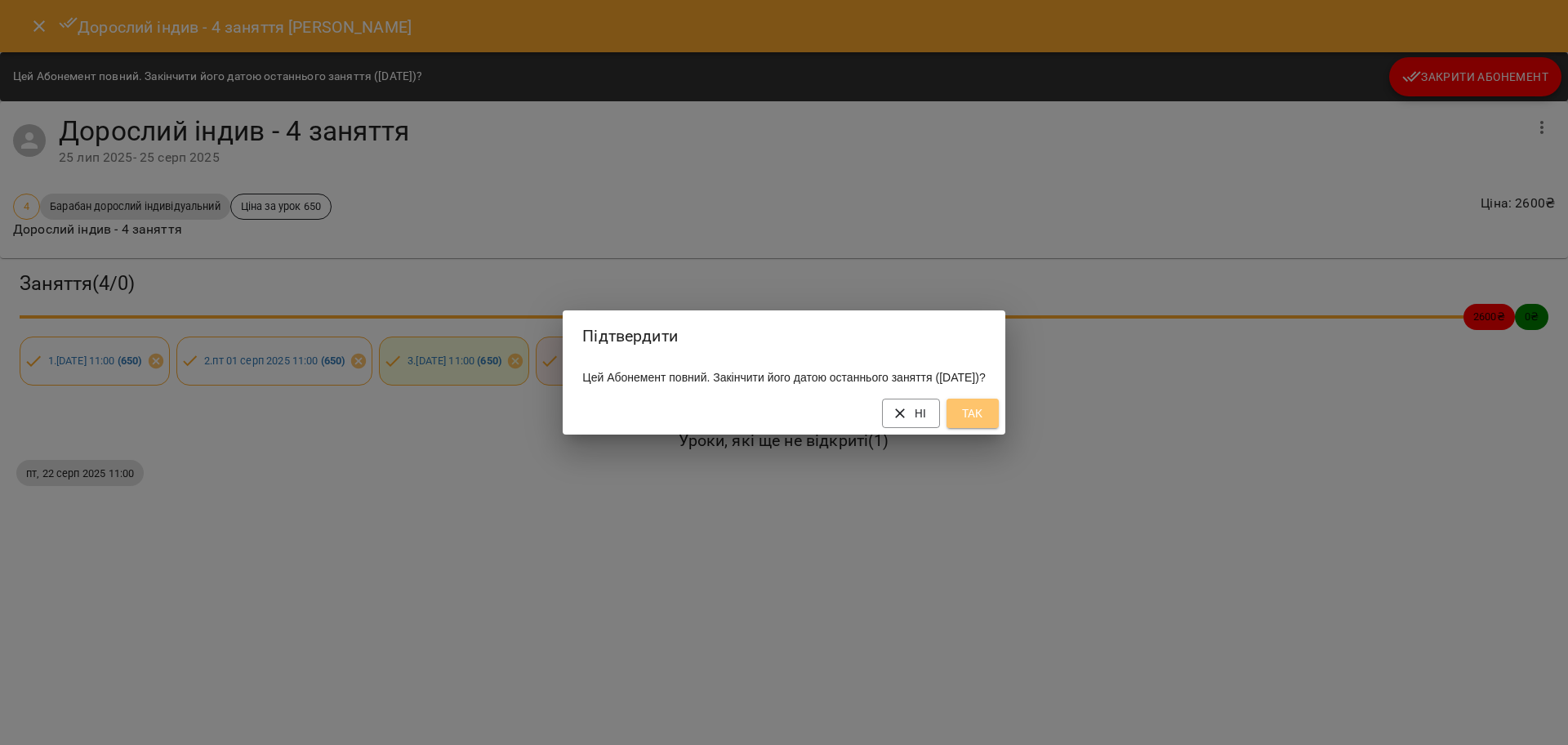
click at [985, 421] on span "Так" at bounding box center [971, 412] width 26 height 20
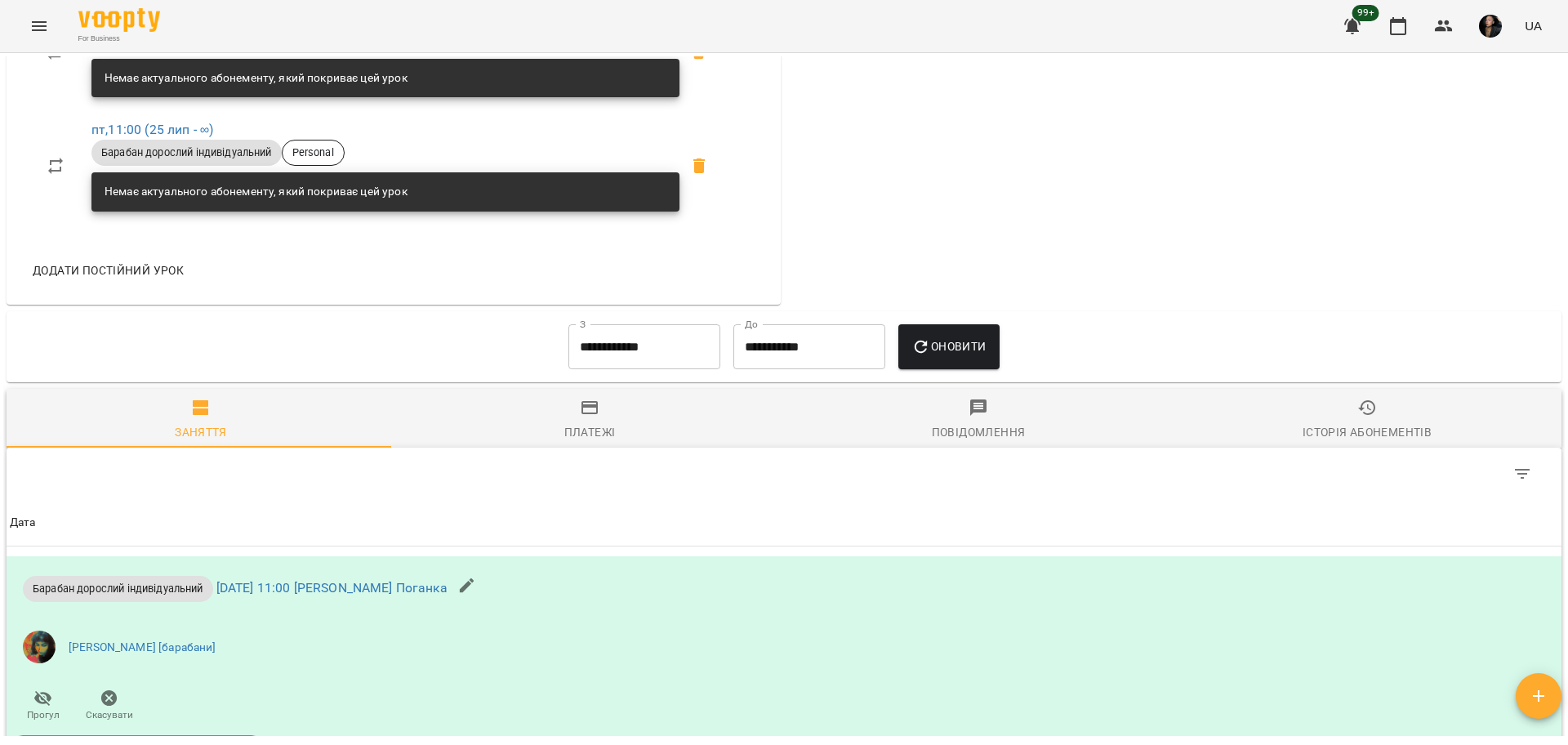
click at [1393, 408] on span "Історія абонементів" at bounding box center [1367, 419] width 369 height 44
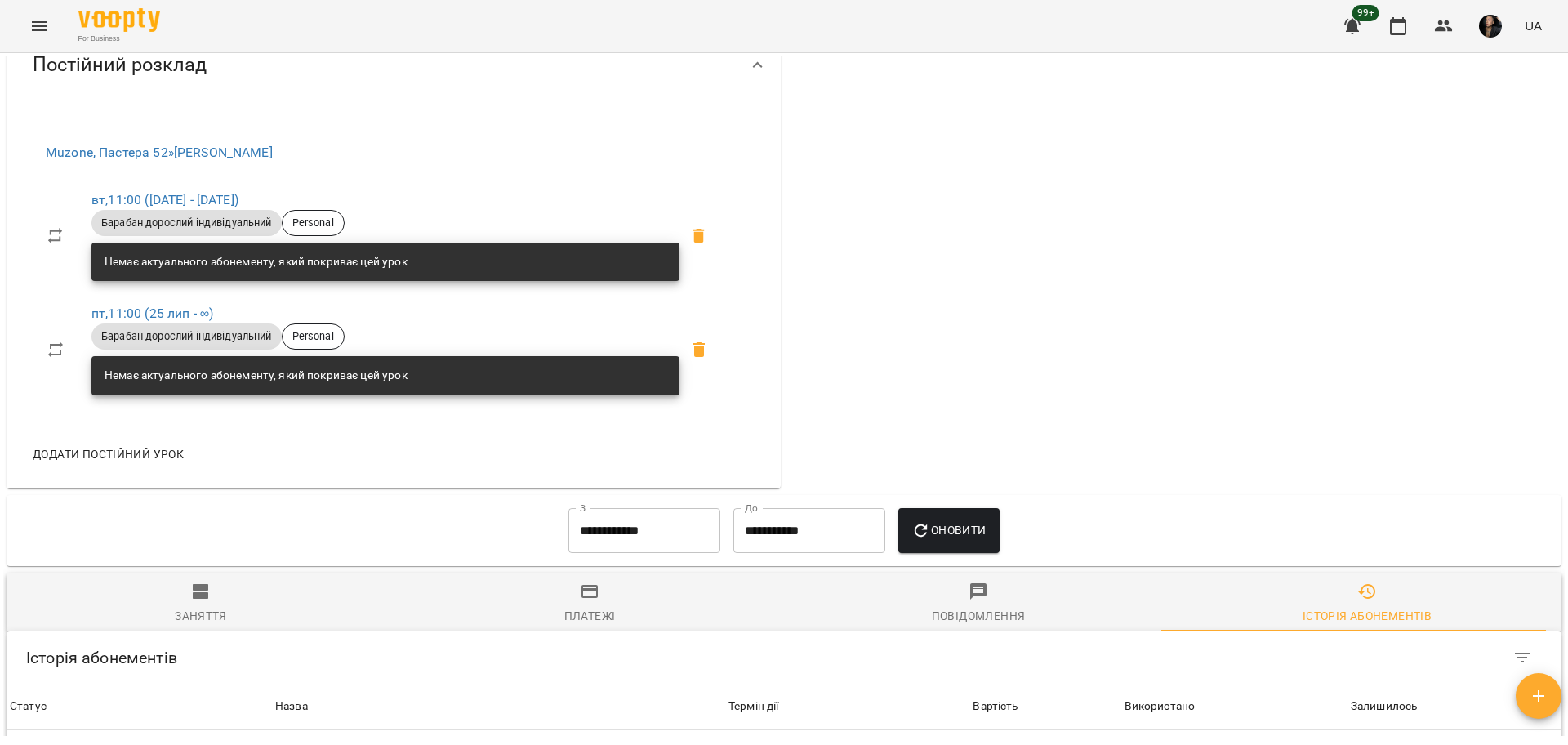
scroll to position [715, 0]
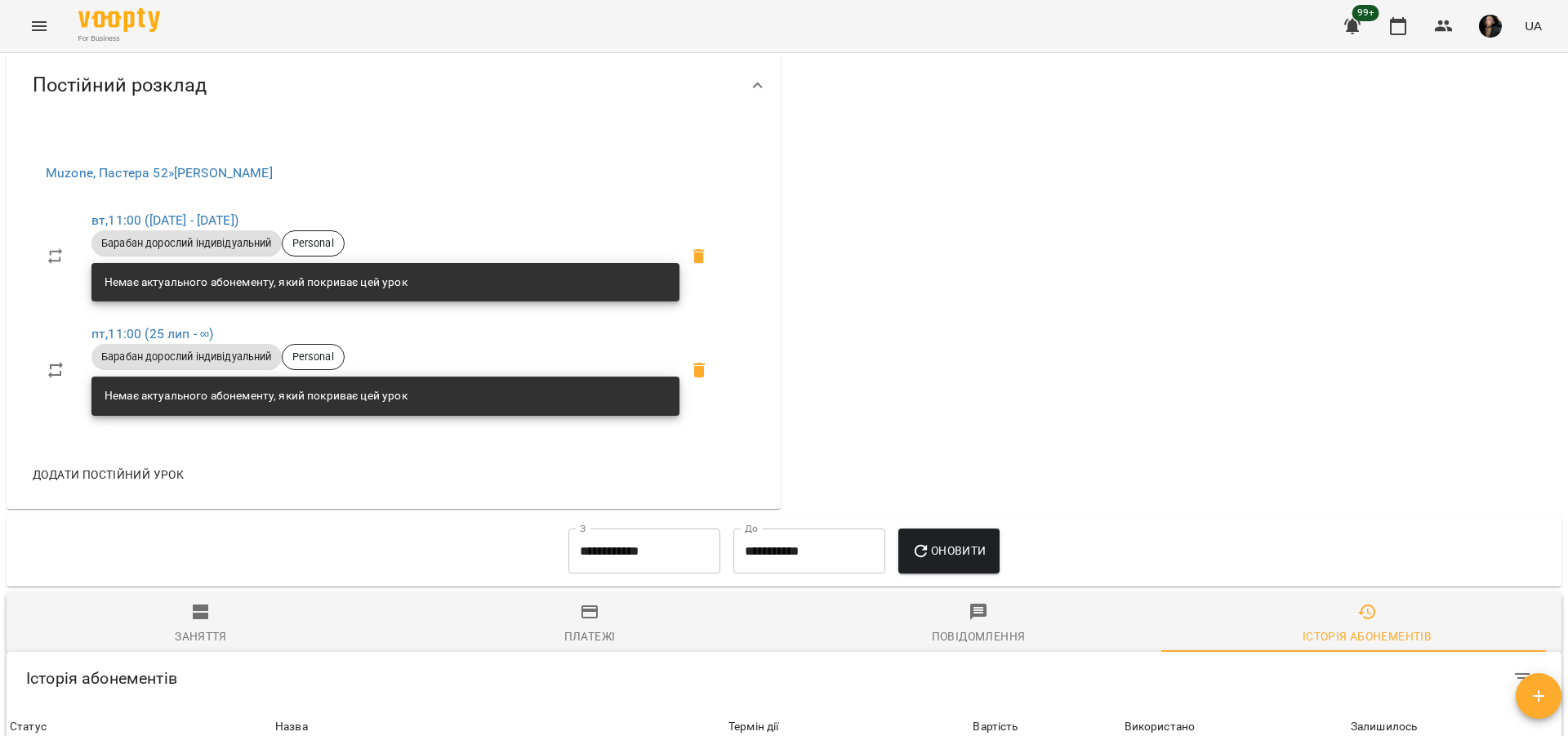
click at [28, 29] on button "Menu" at bounding box center [39, 26] width 39 height 39
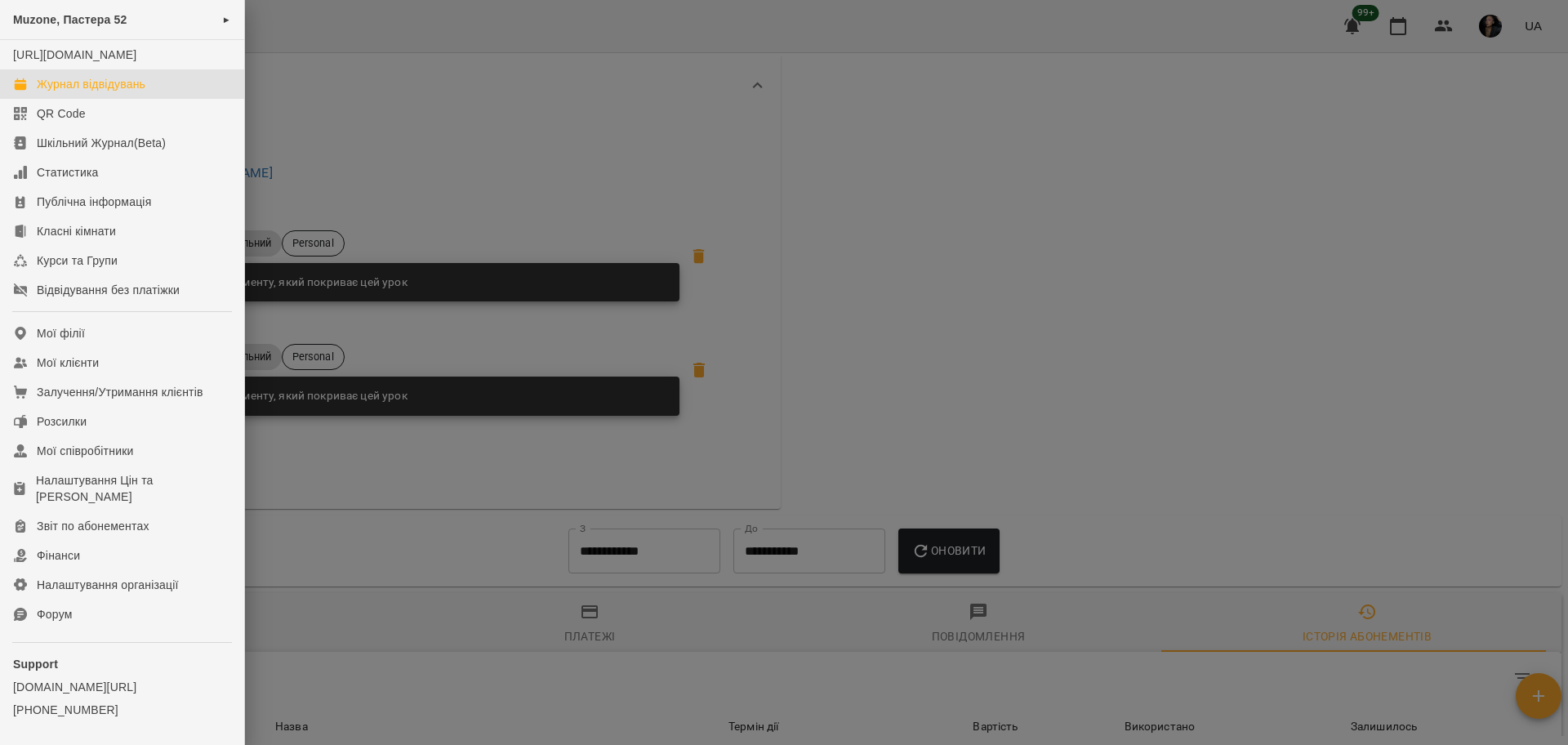
click at [71, 91] on link "Журнал відвідувань" at bounding box center [122, 84] width 244 height 29
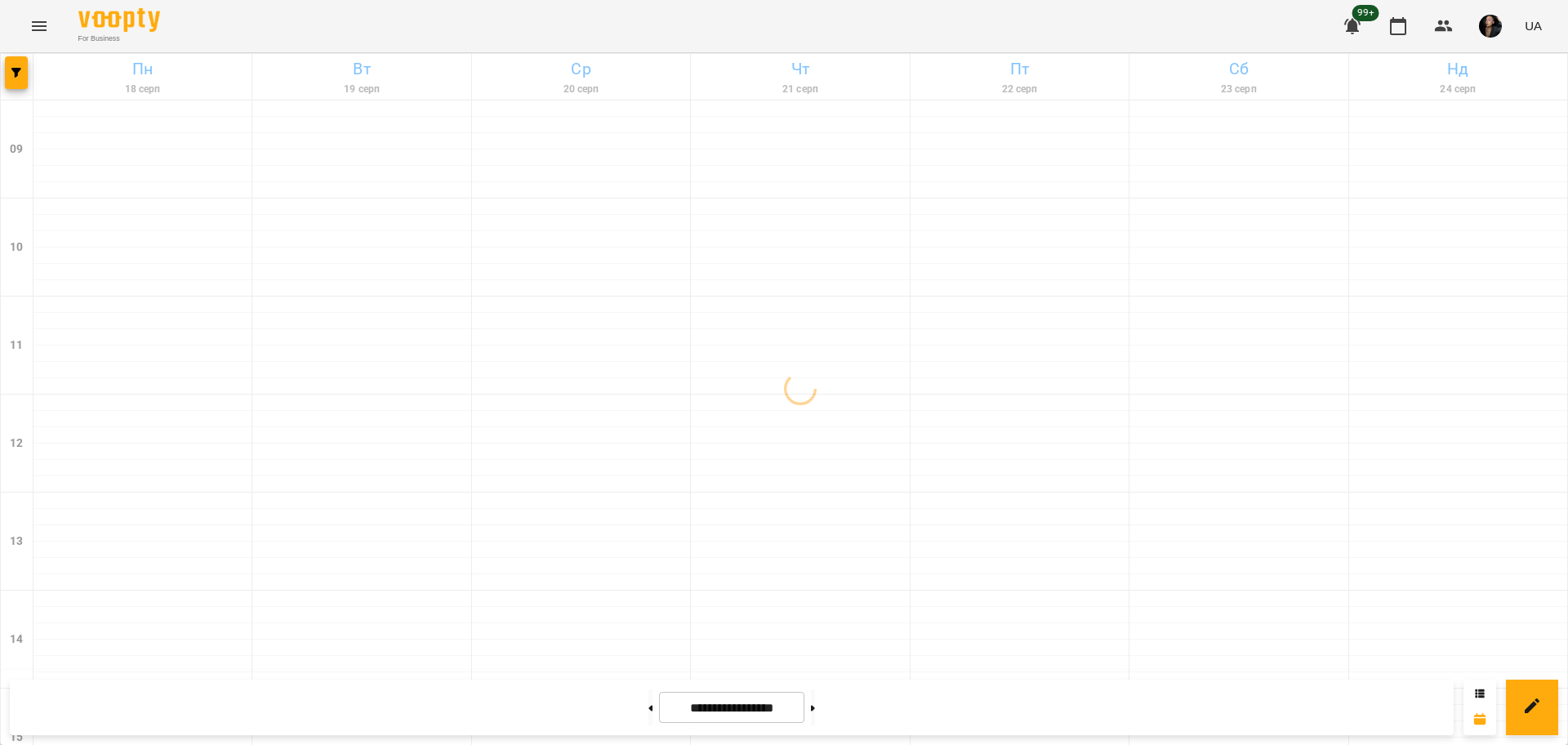
click at [3, 78] on div at bounding box center [17, 77] width 32 height 46
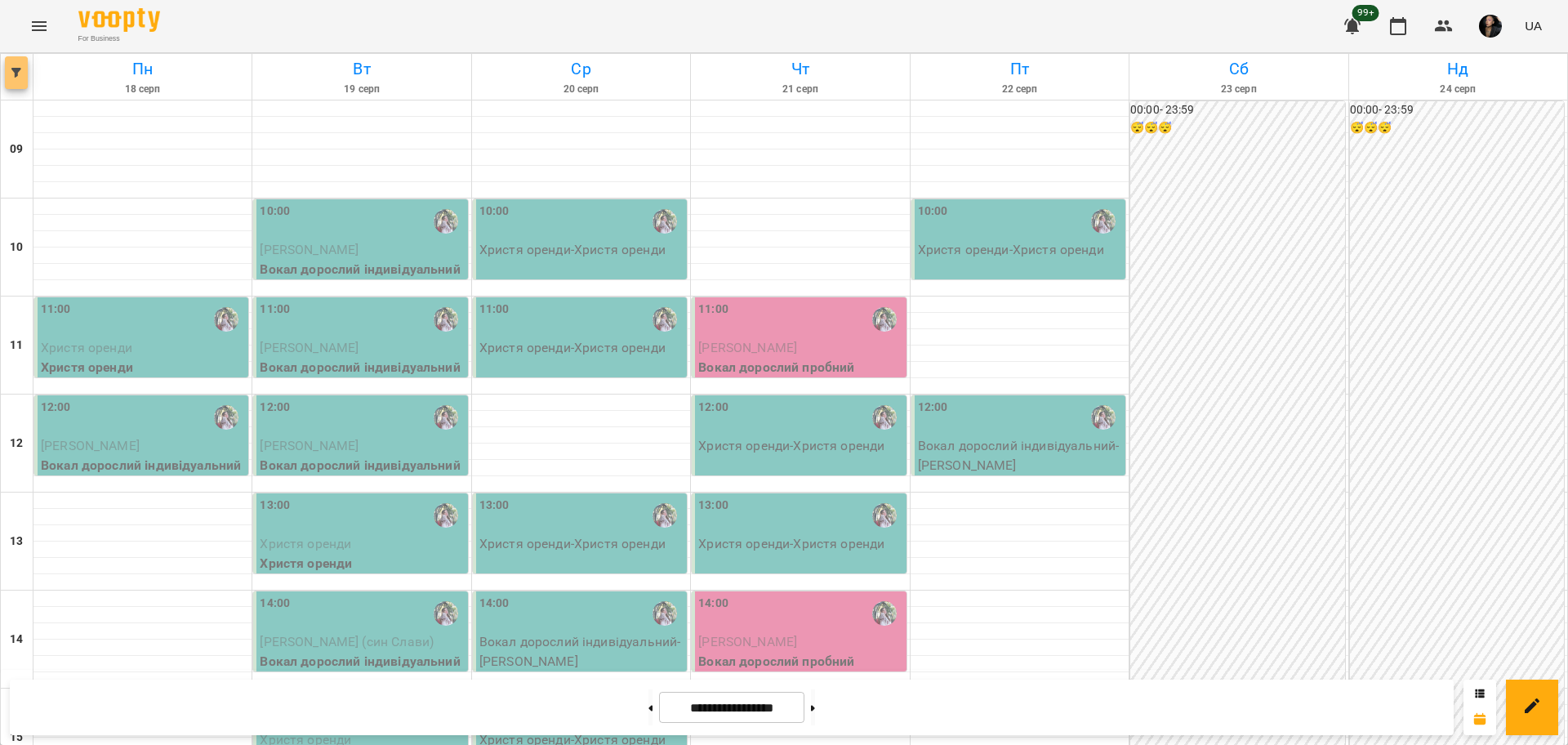
click at [15, 71] on icon "button" at bounding box center [16, 72] width 10 height 10
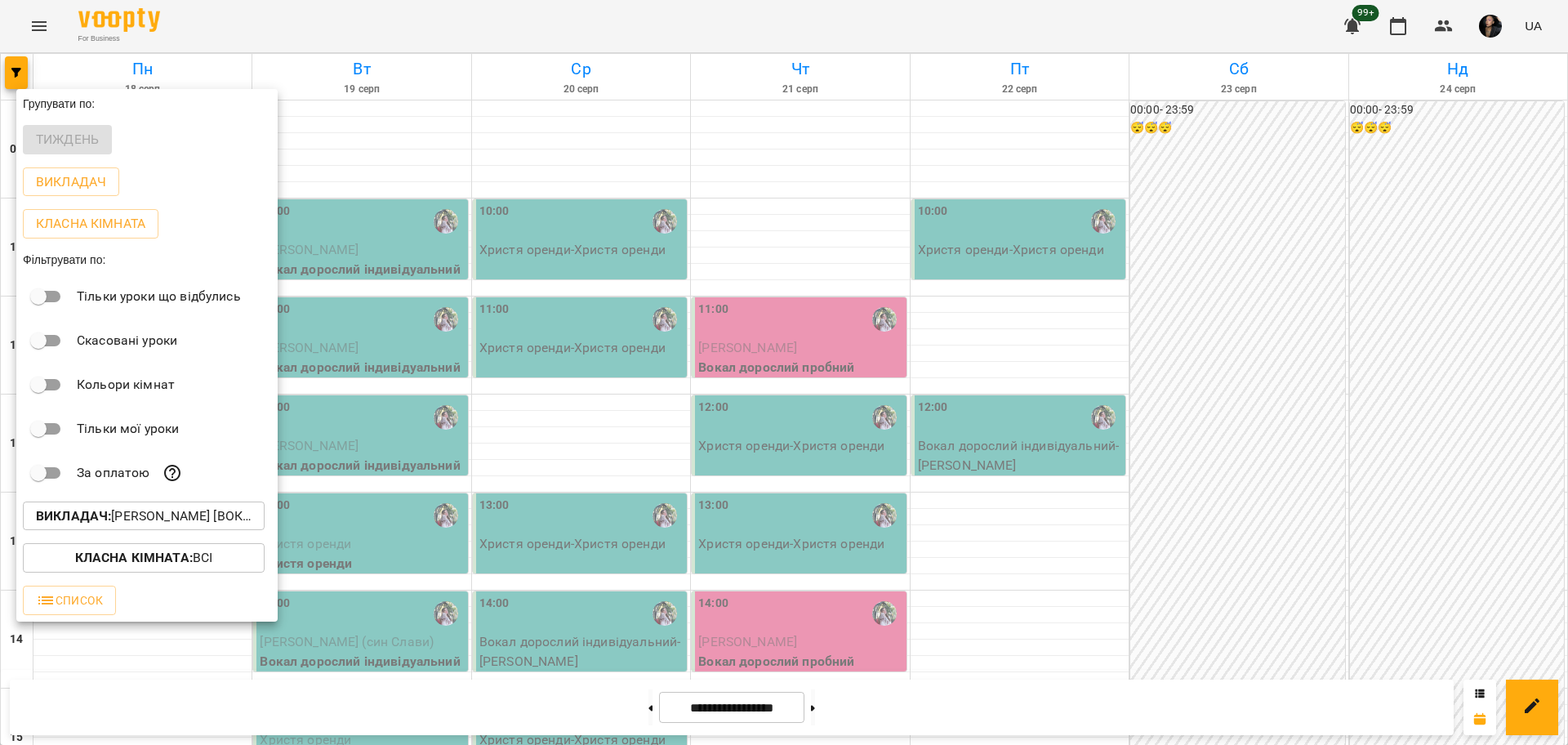
click at [123, 521] on p "Викладач : Ткач Христя [вокал]" at bounding box center [143, 516] width 216 height 20
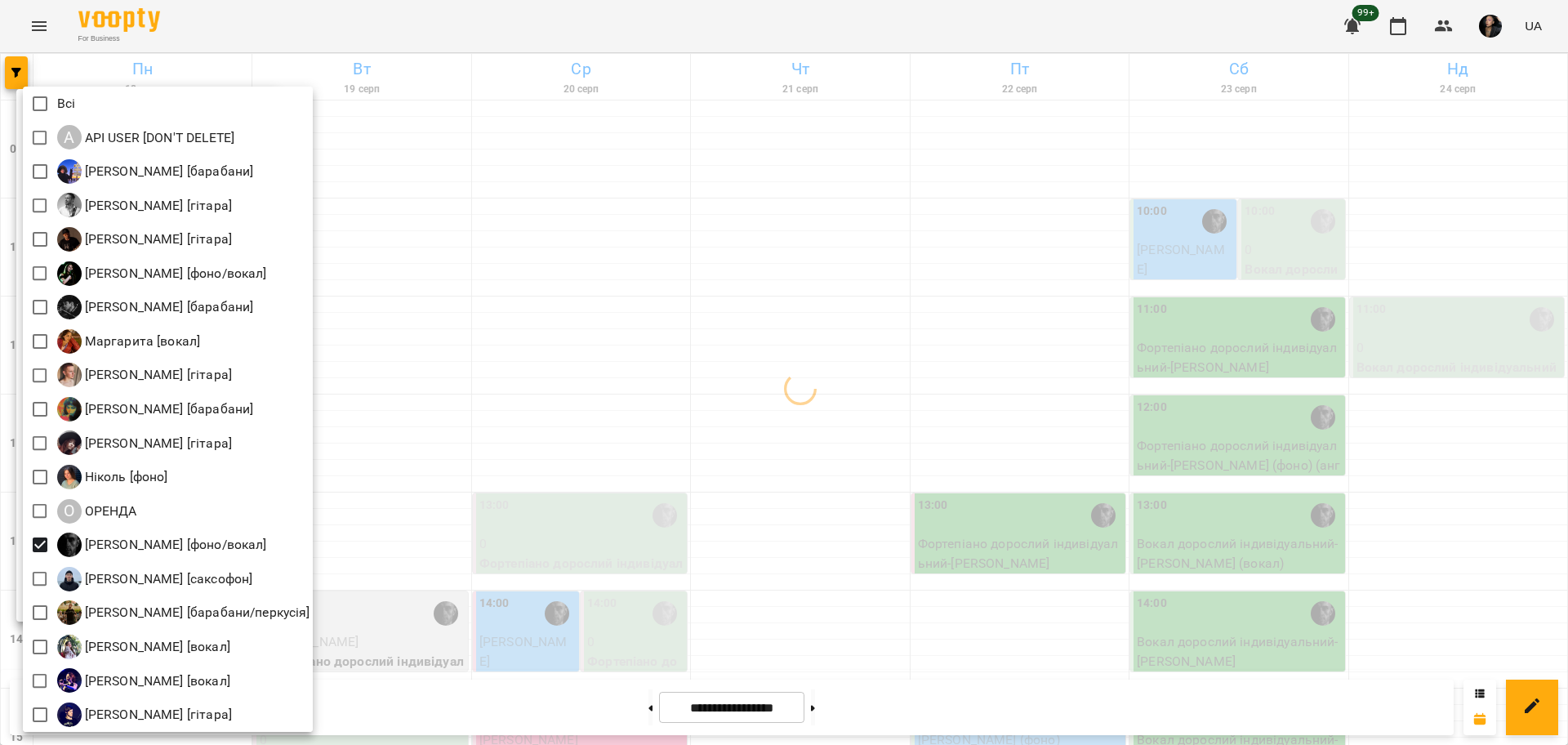
click at [602, 525] on div at bounding box center [784, 372] width 1568 height 745
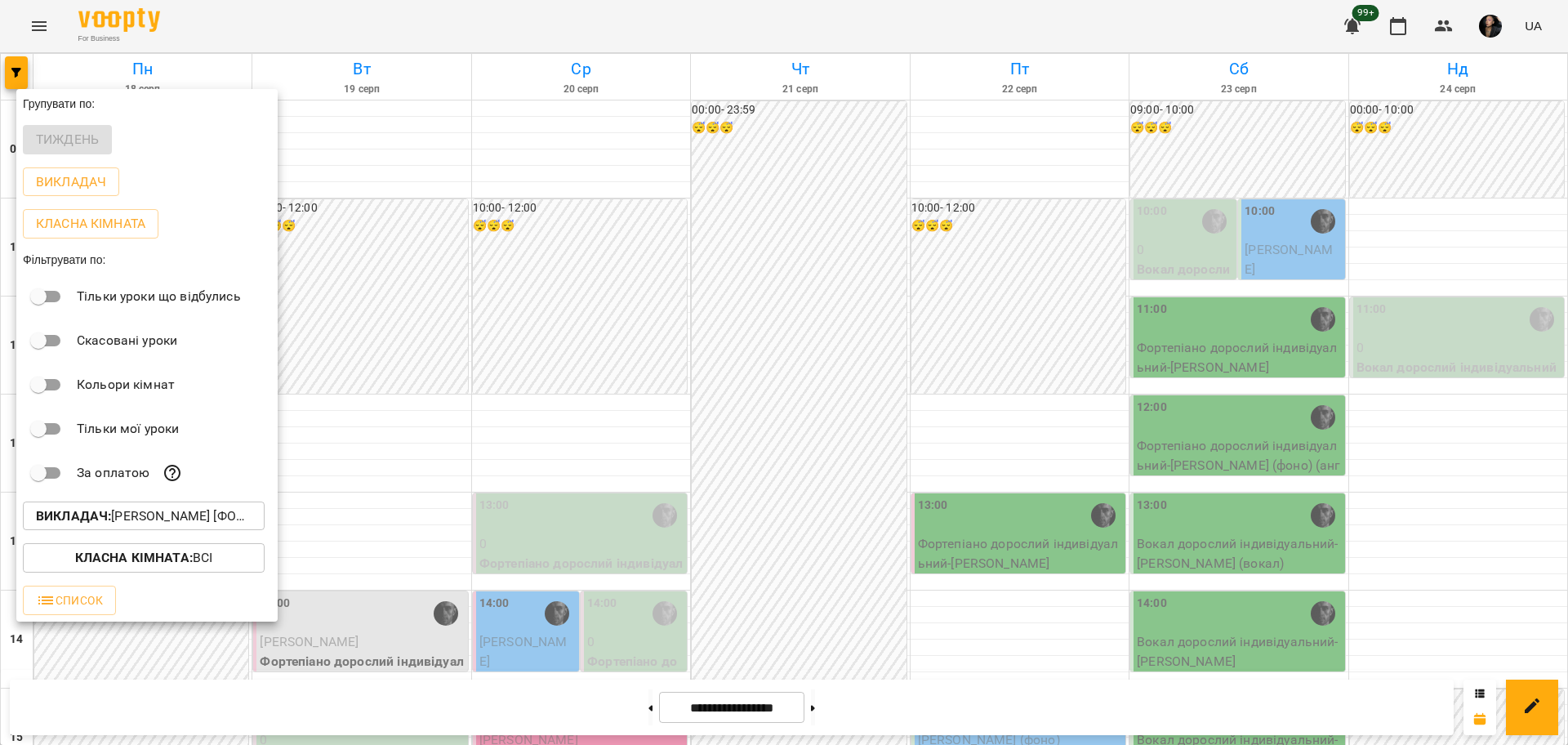
click at [1004, 242] on div at bounding box center [784, 372] width 1568 height 745
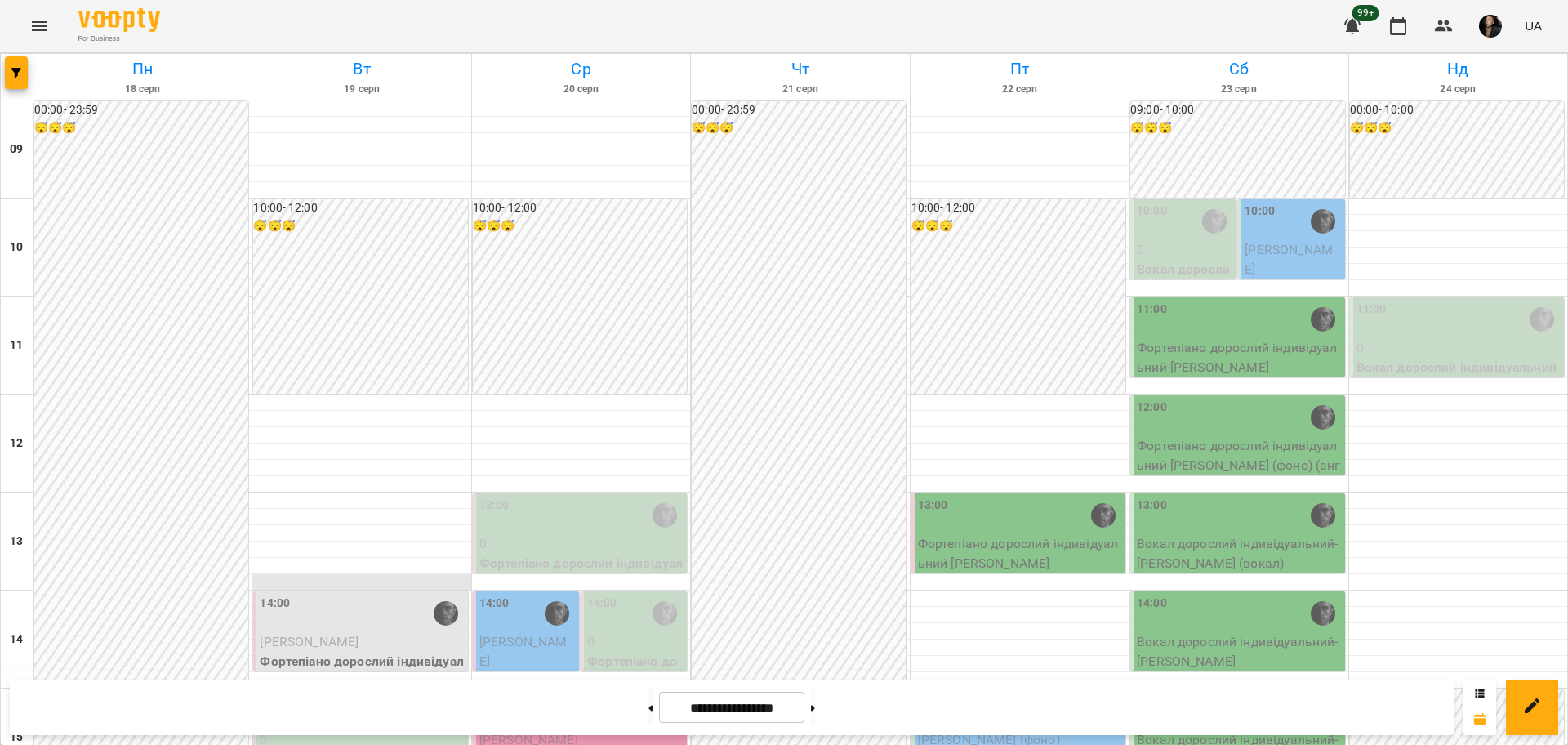
scroll to position [409, 0]
click at [24, 71] on span "button" at bounding box center [16, 72] width 23 height 10
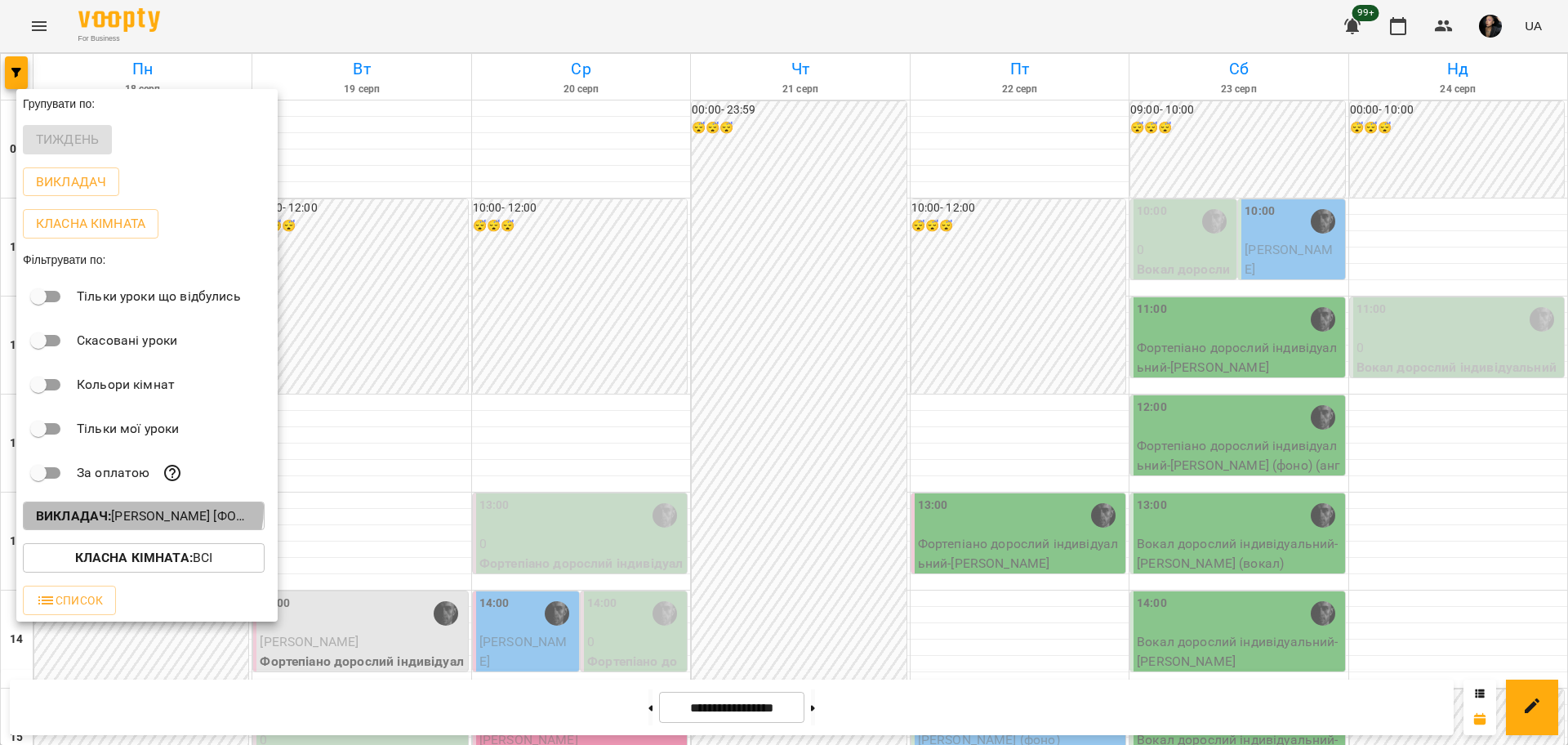
click at [142, 512] on p "Викладач : Олег [фоно/вокал]" at bounding box center [143, 516] width 216 height 20
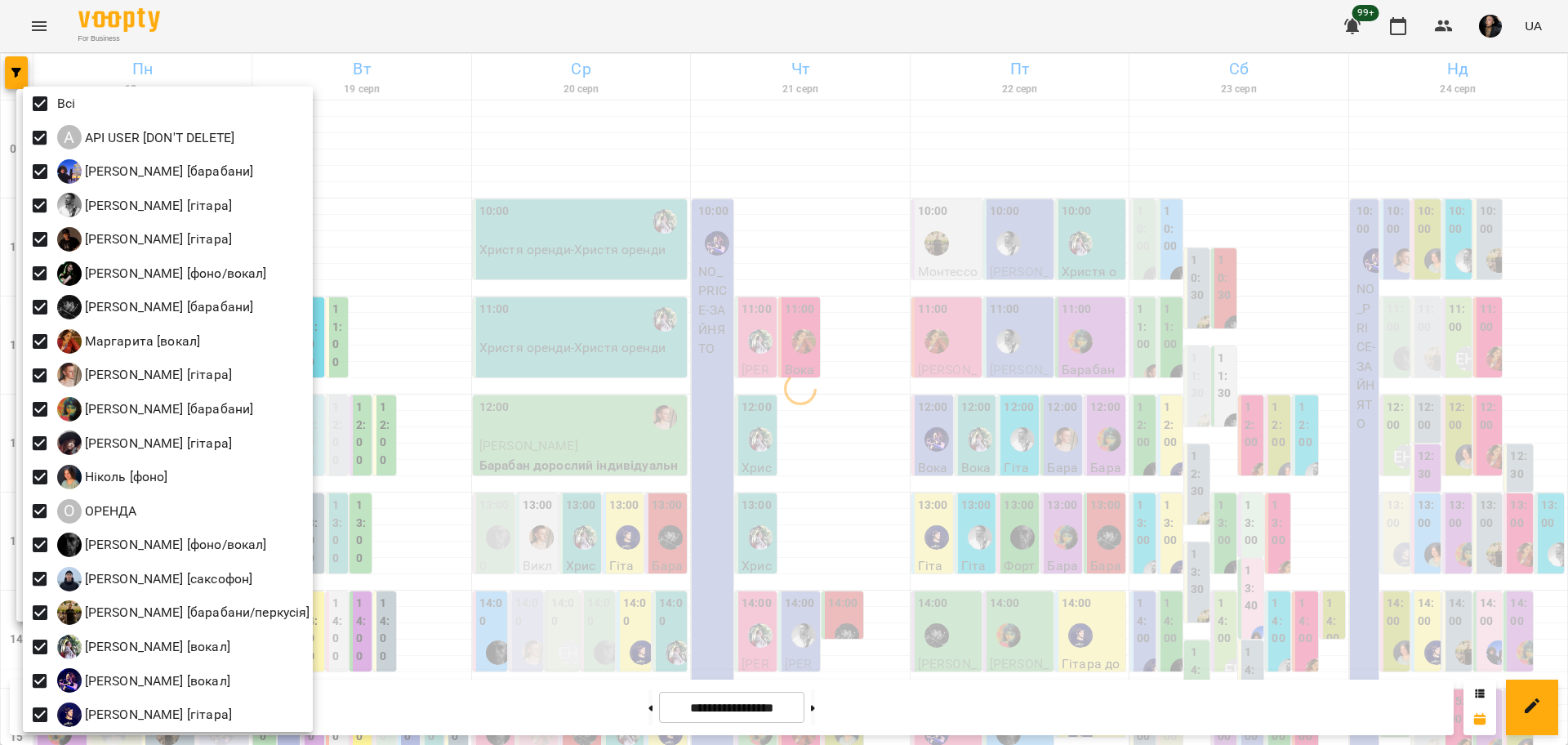
click at [467, 272] on div at bounding box center [784, 372] width 1568 height 745
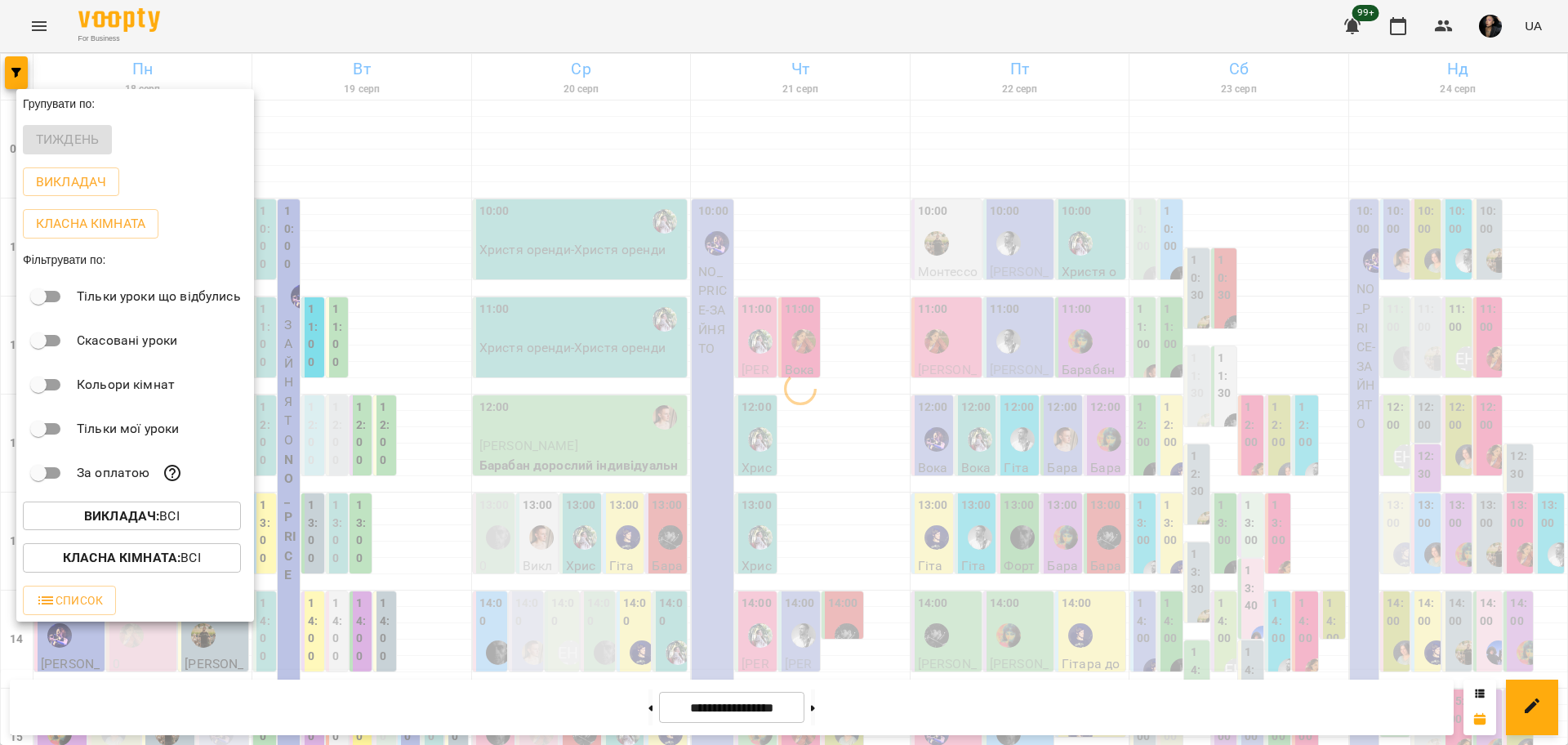
click at [146, 558] on b "Класна кімната :" at bounding box center [122, 557] width 118 height 15
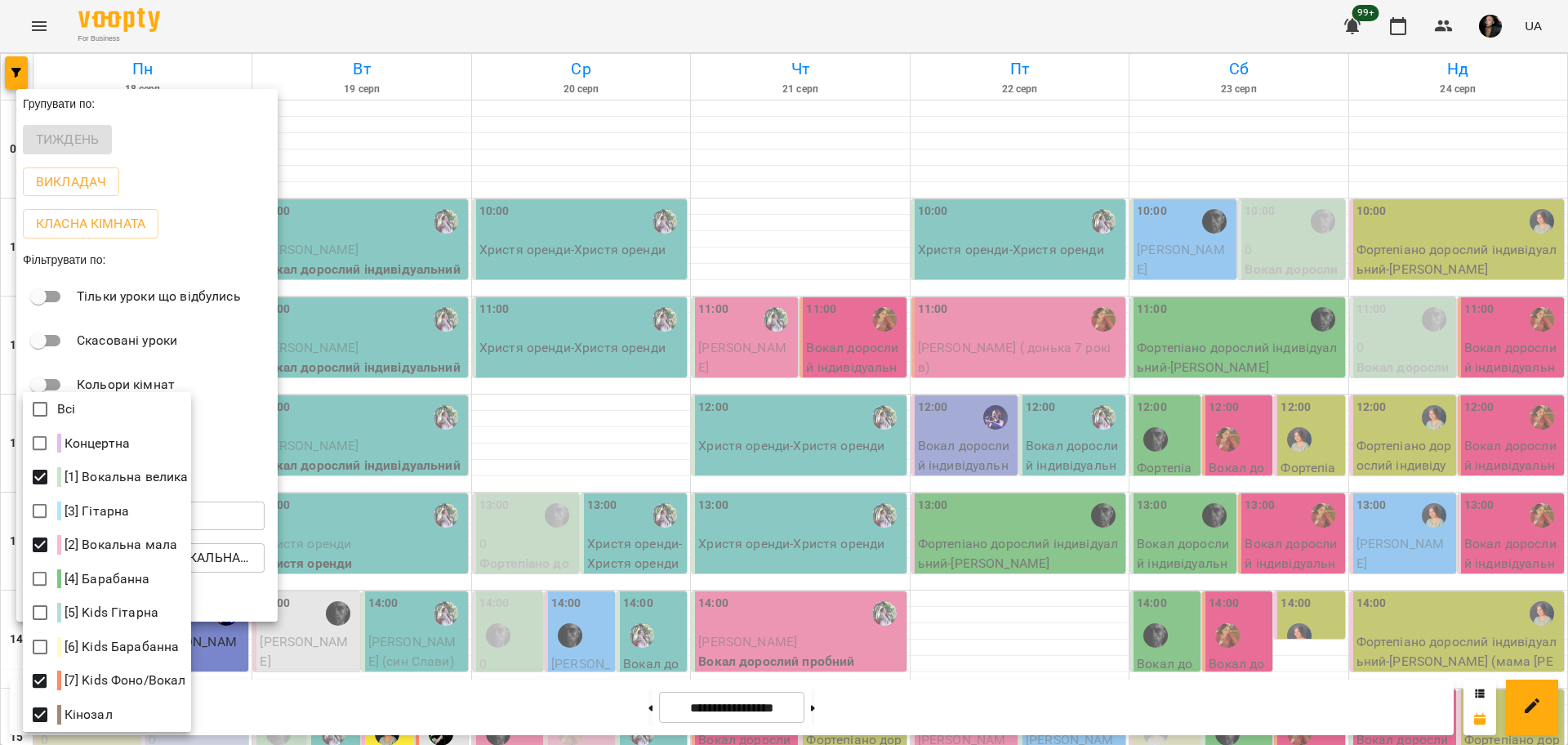
click at [1243, 469] on div at bounding box center [784, 372] width 1568 height 745
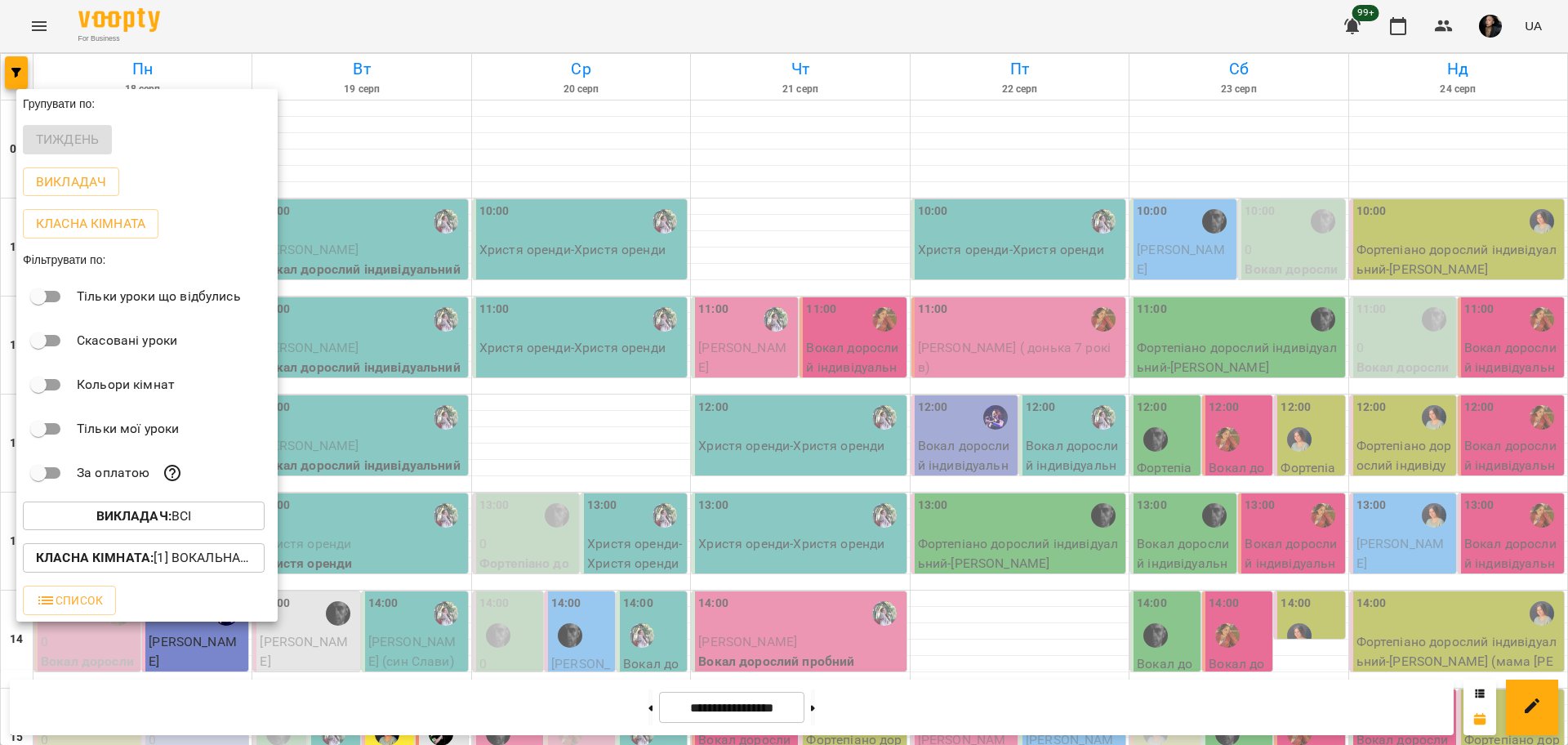
click at [1230, 461] on div at bounding box center [784, 372] width 1568 height 745
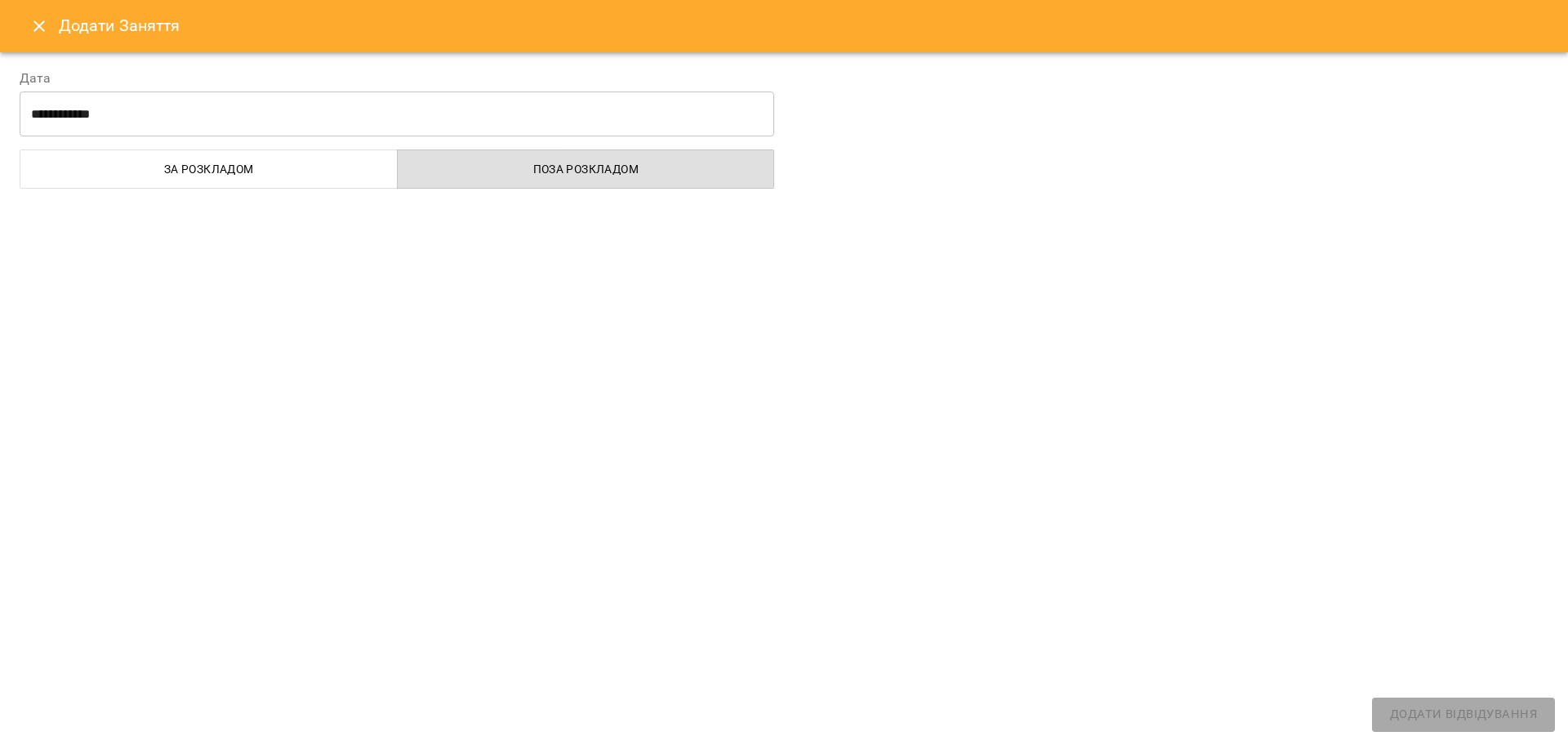
select select
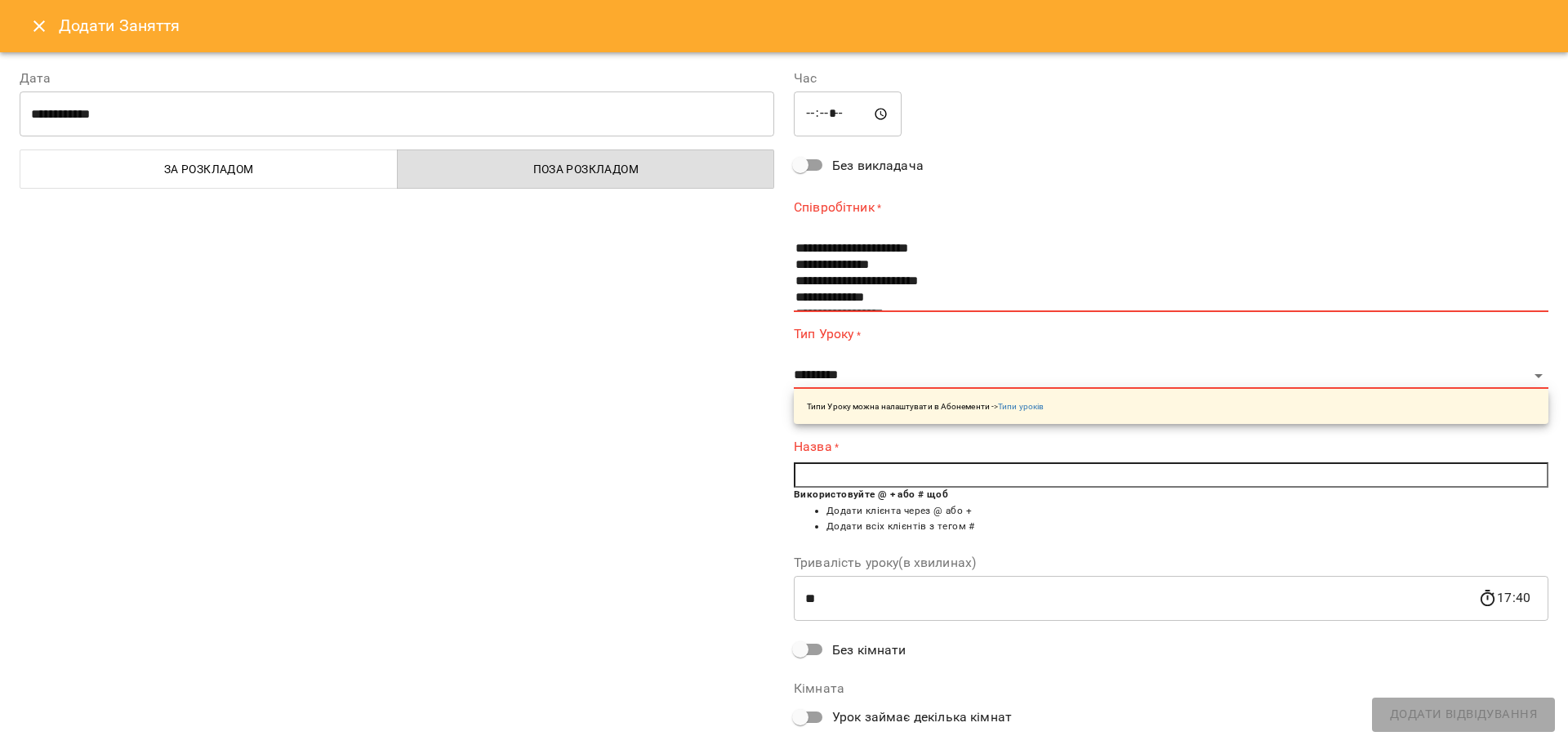
click at [830, 112] on input "*****" at bounding box center [847, 114] width 107 height 46
type input "*****"
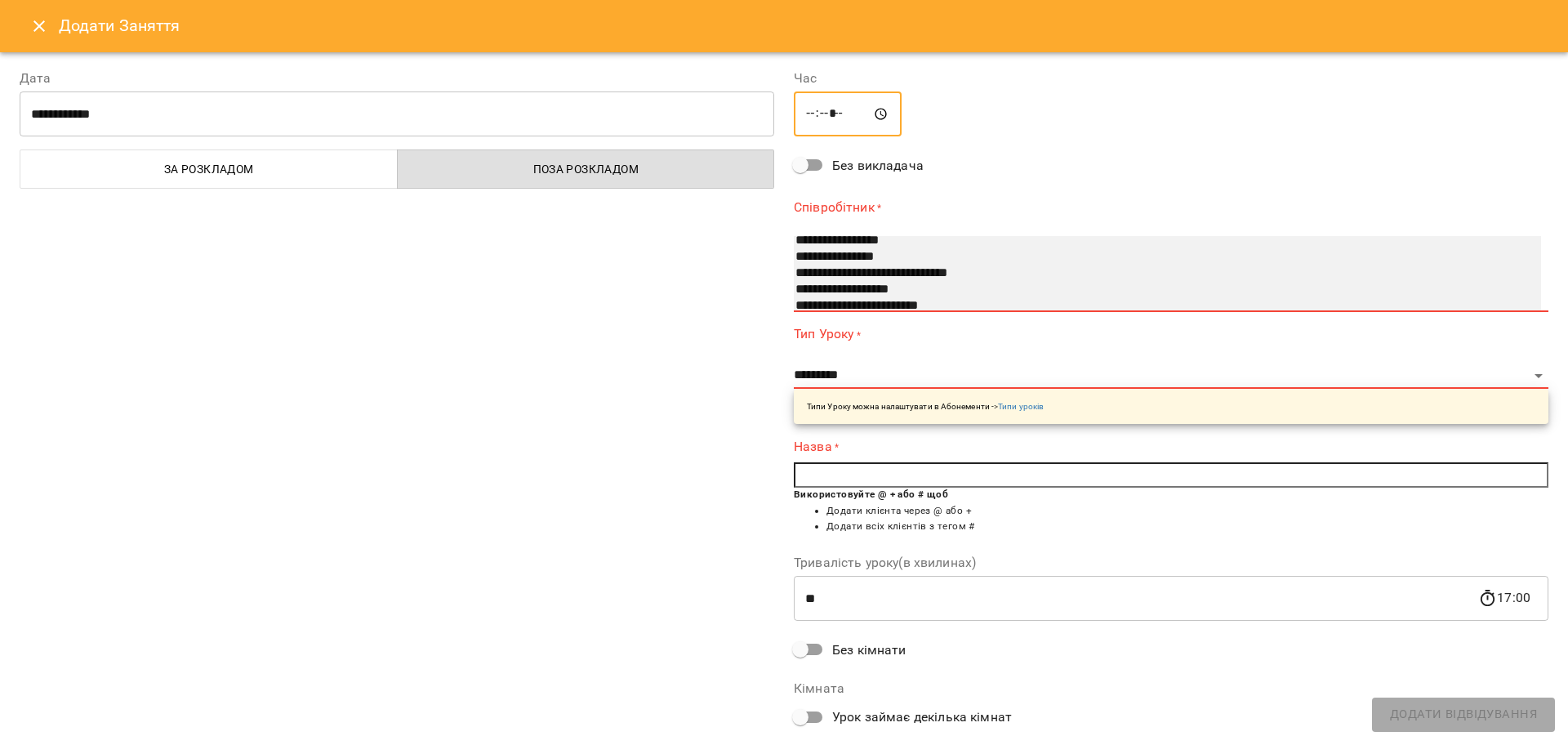
select select "**********"
click at [826, 243] on select "**********" at bounding box center [1167, 274] width 747 height 76
select select "**********"
type input "**"
type input "**********"
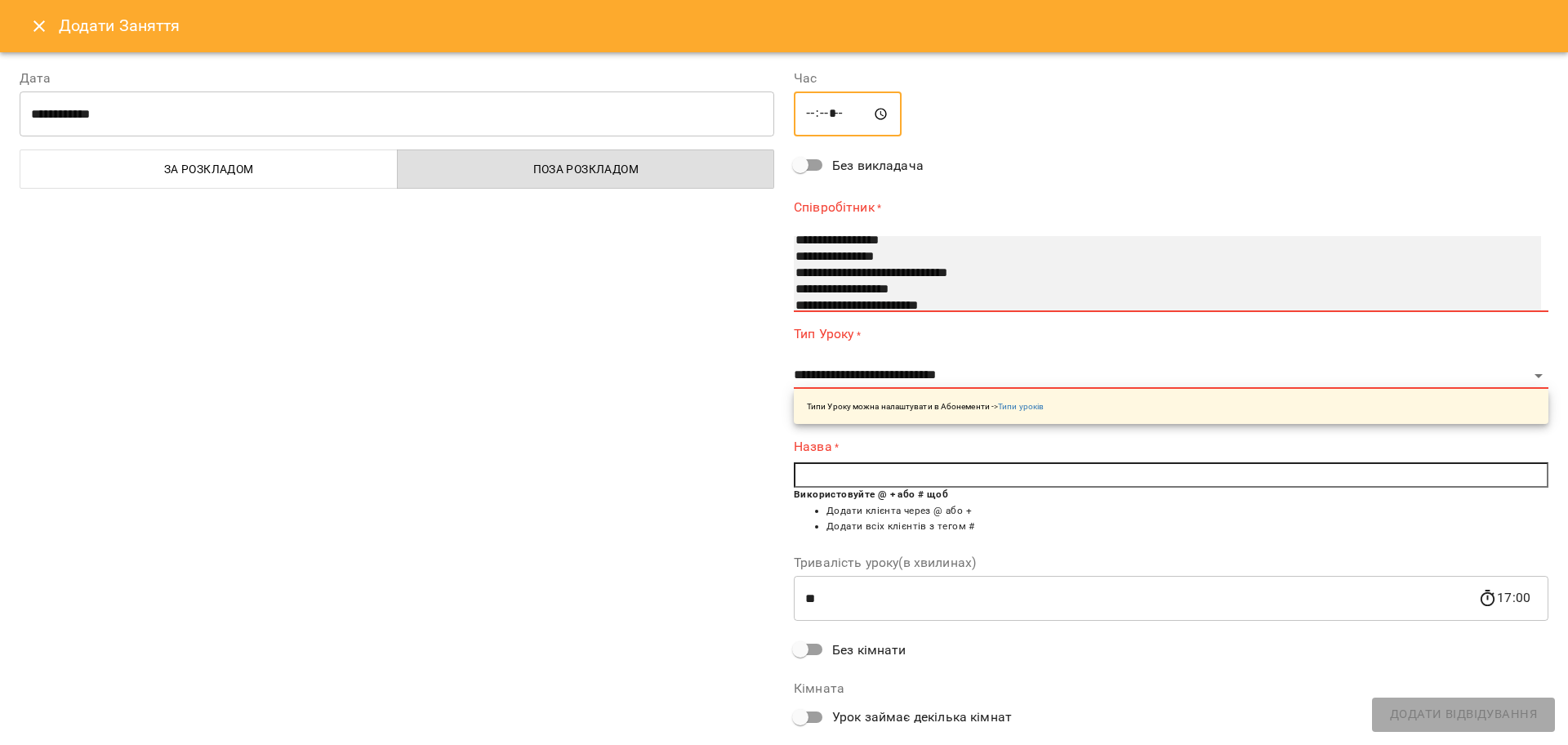
scroll to position [142, 0]
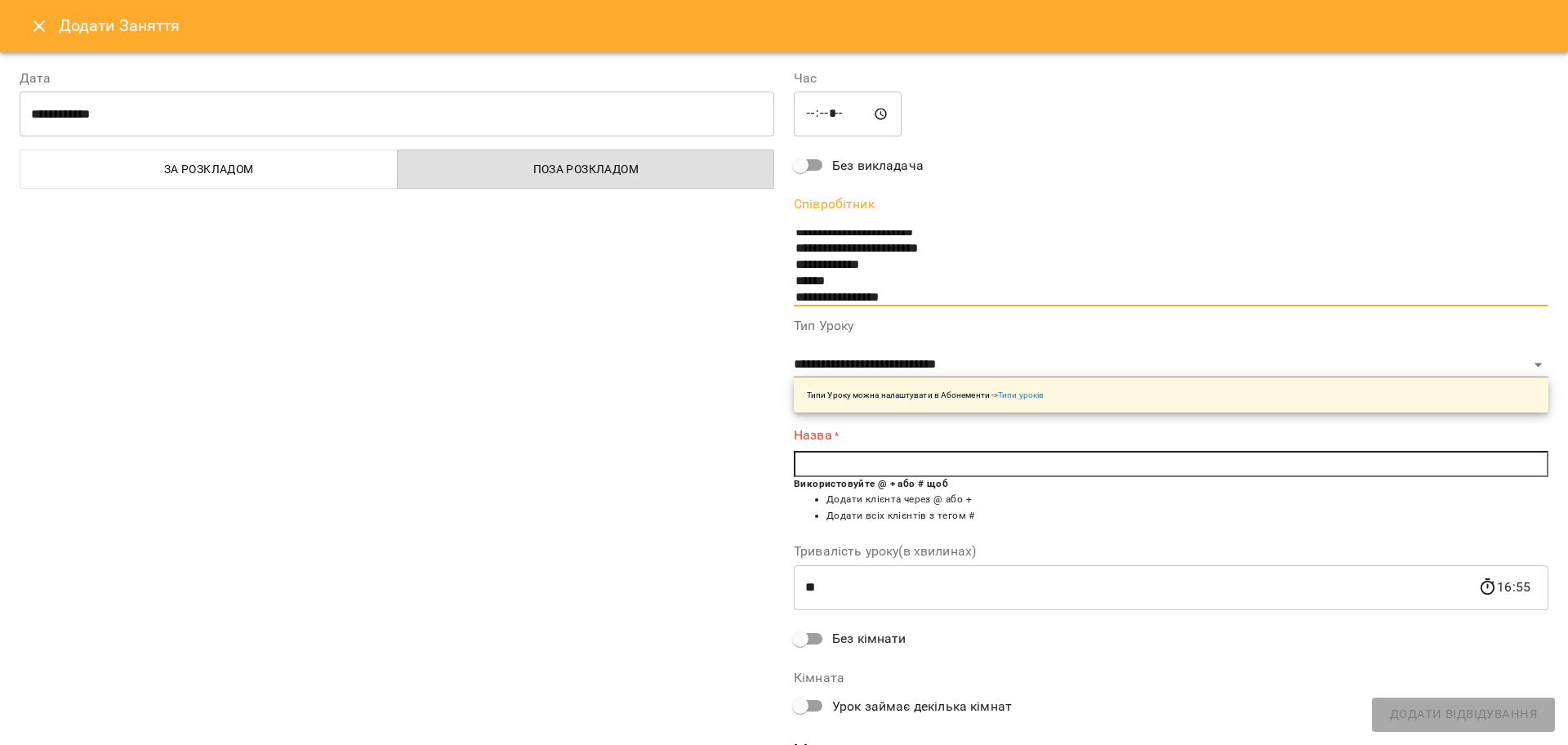
click at [865, 458] on input "text" at bounding box center [1171, 463] width 755 height 26
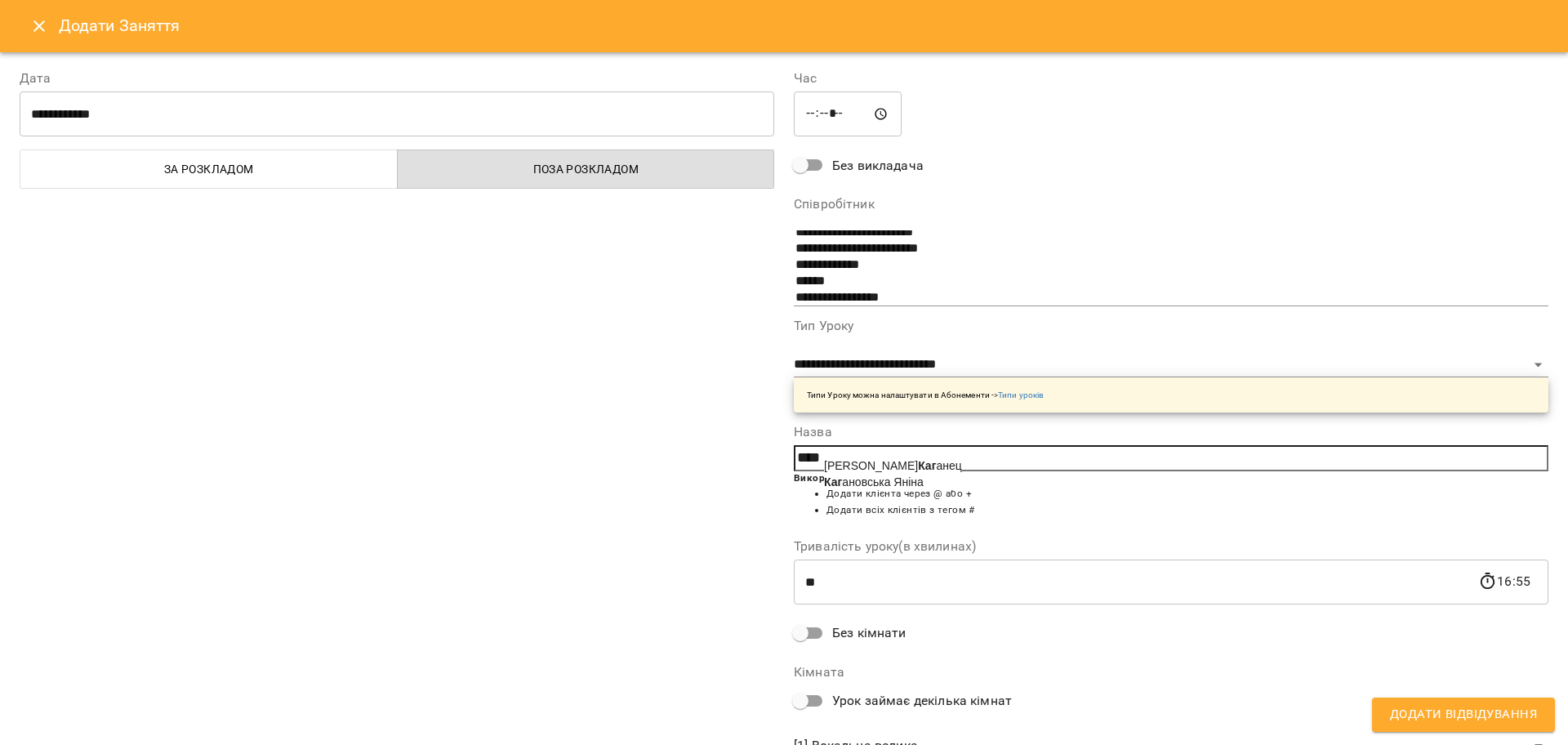
click at [865, 459] on span "Андрей Каг анец" at bounding box center [892, 466] width 138 height 13
type input "**********"
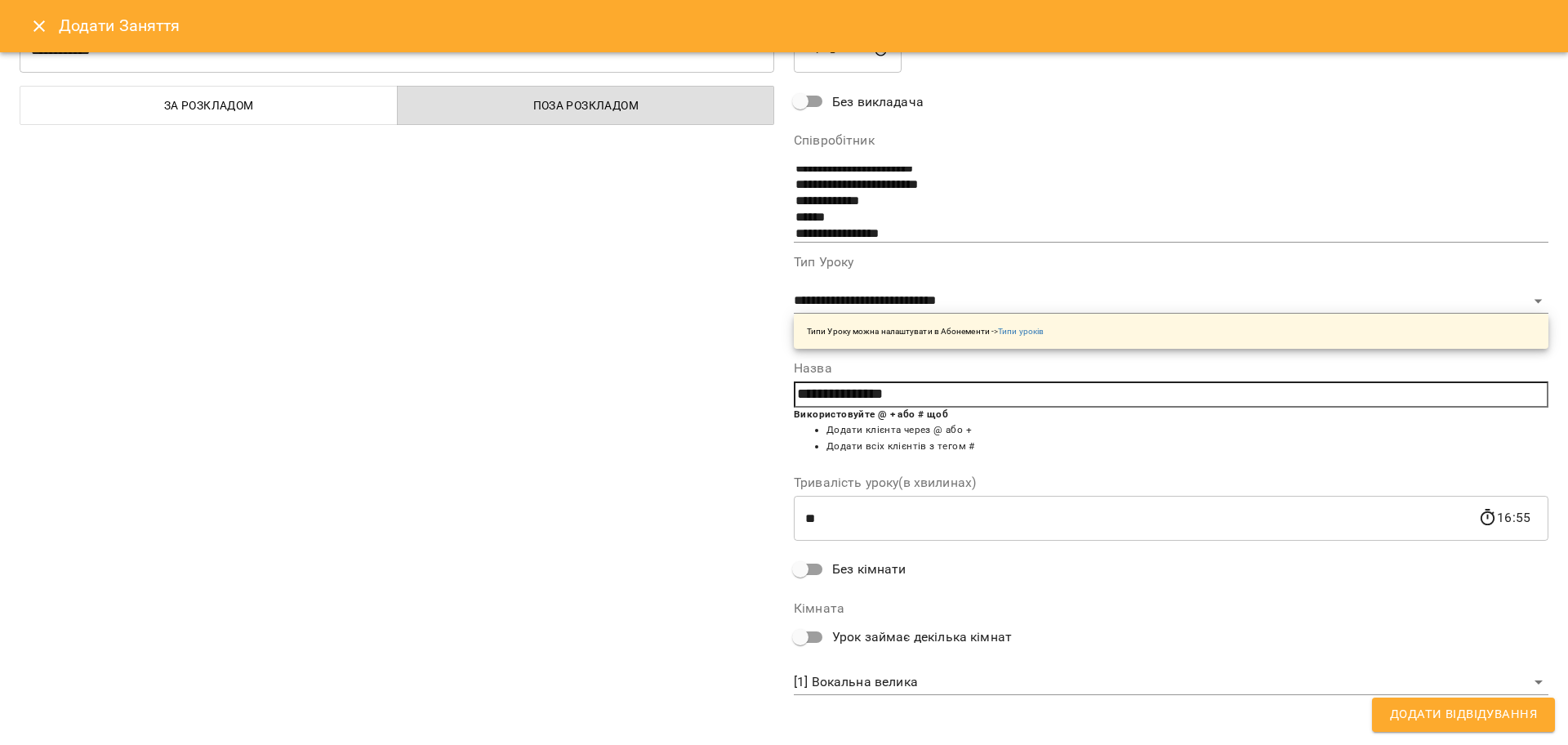
scroll to position [69, 0]
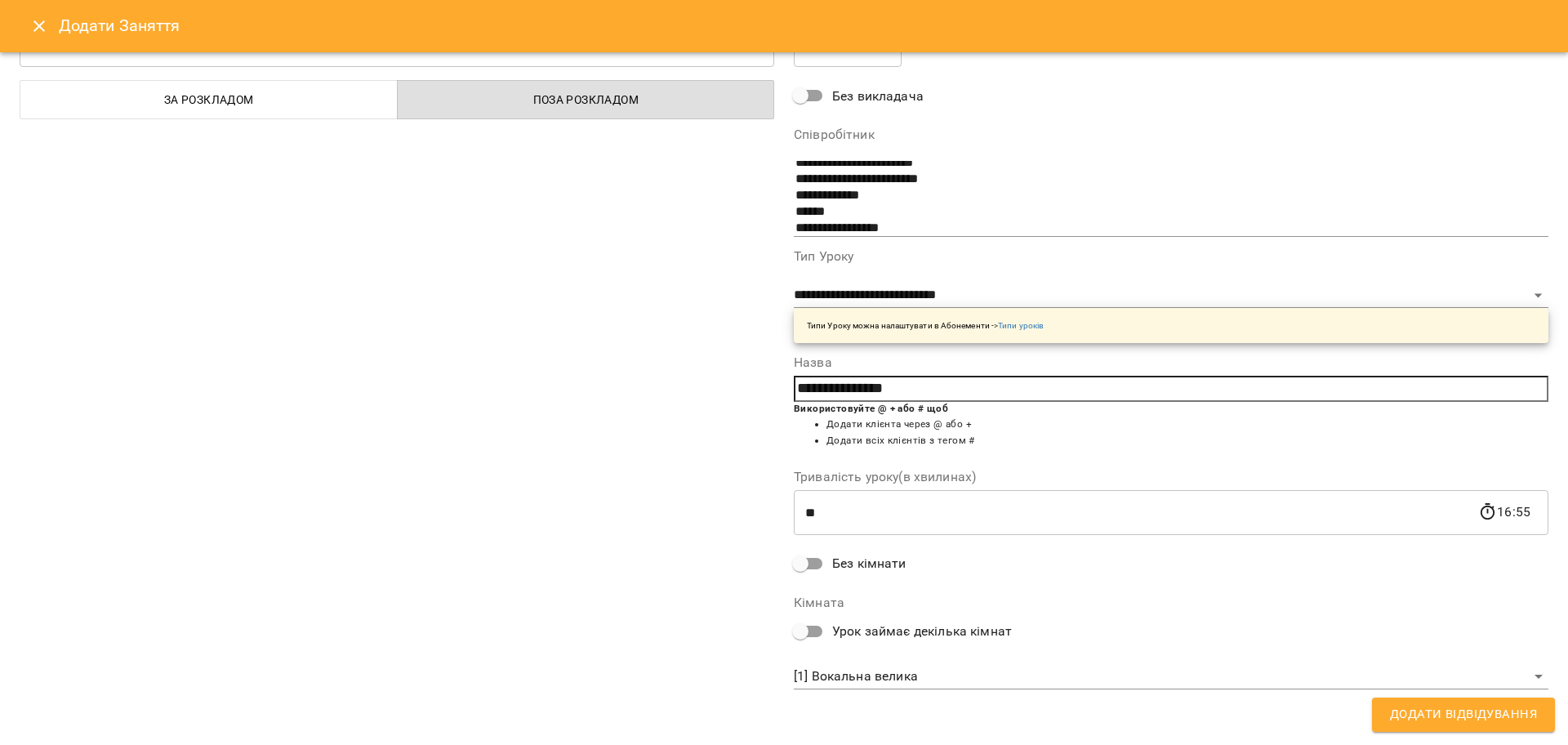
click at [851, 677] on body "For Business 99+ UA Пн 18 серп Вт 19 серп Ср 20 серп Чт 21 серп Пт 22 серп Сб 2…" at bounding box center [784, 723] width 1568 height 1447
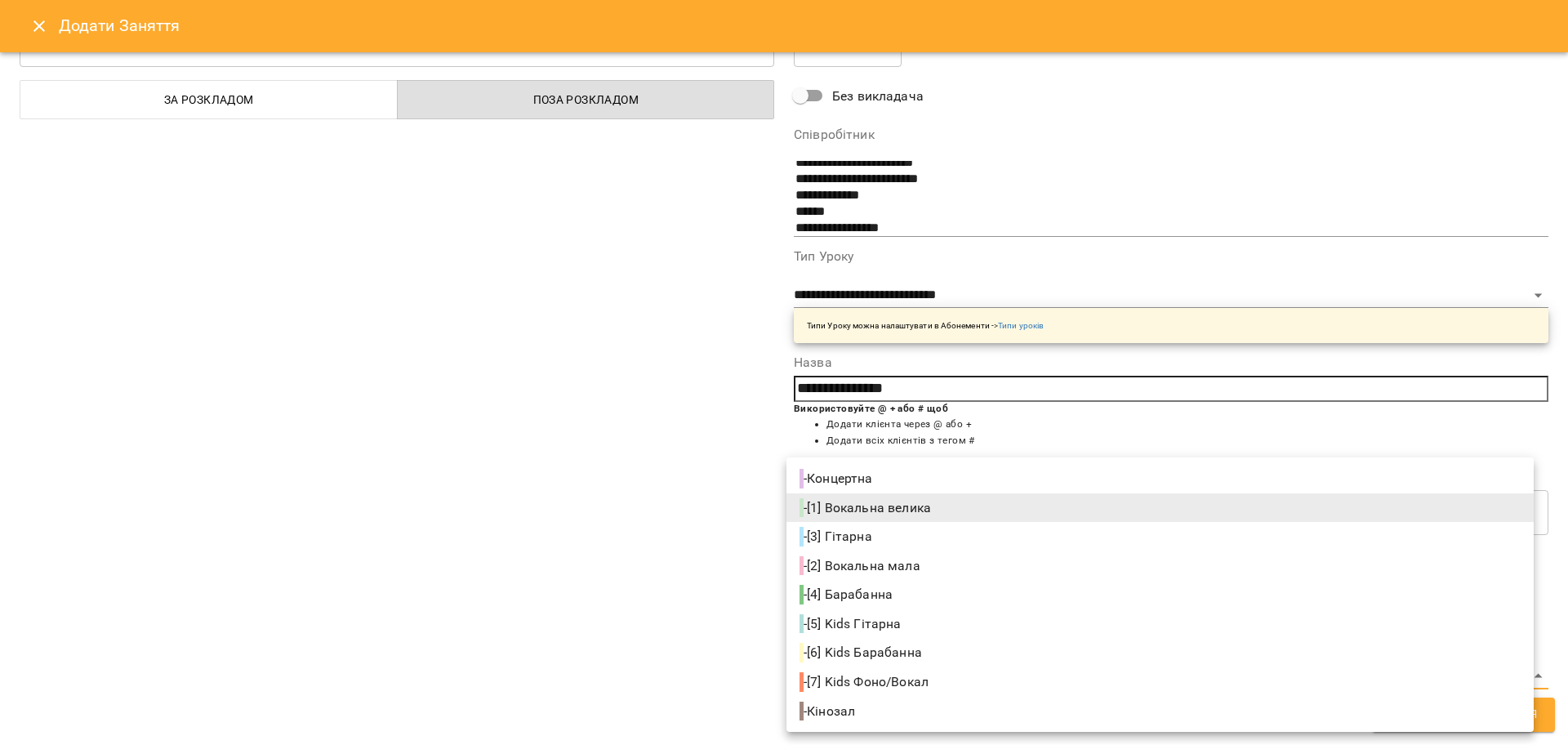
drag, startPoint x: 651, startPoint y: 588, endPoint x: 924, endPoint y: 640, distance: 277.9
click at [651, 588] on div at bounding box center [784, 372] width 1568 height 745
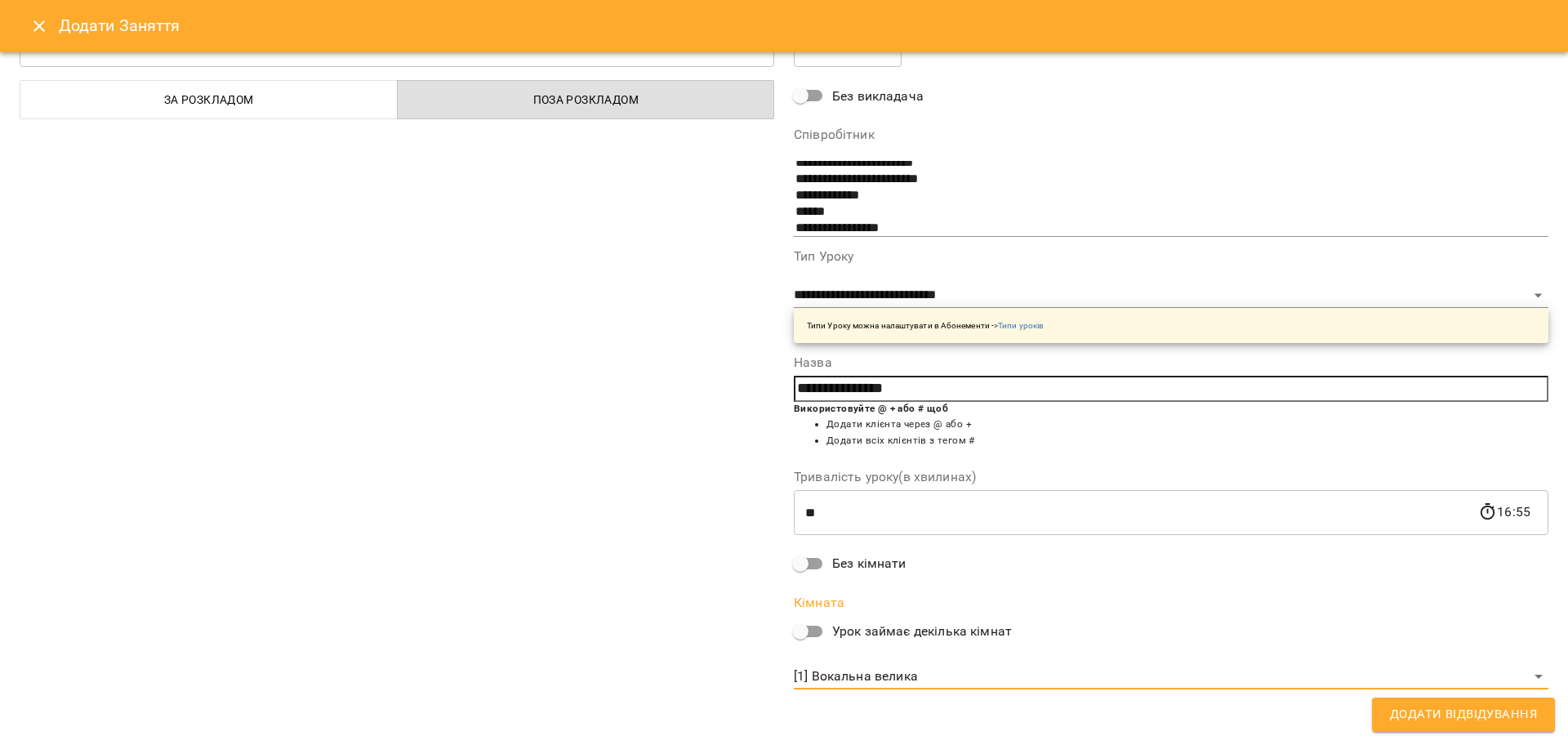
click at [1449, 710] on span "Додати Відвідування" at bounding box center [1463, 715] width 147 height 21
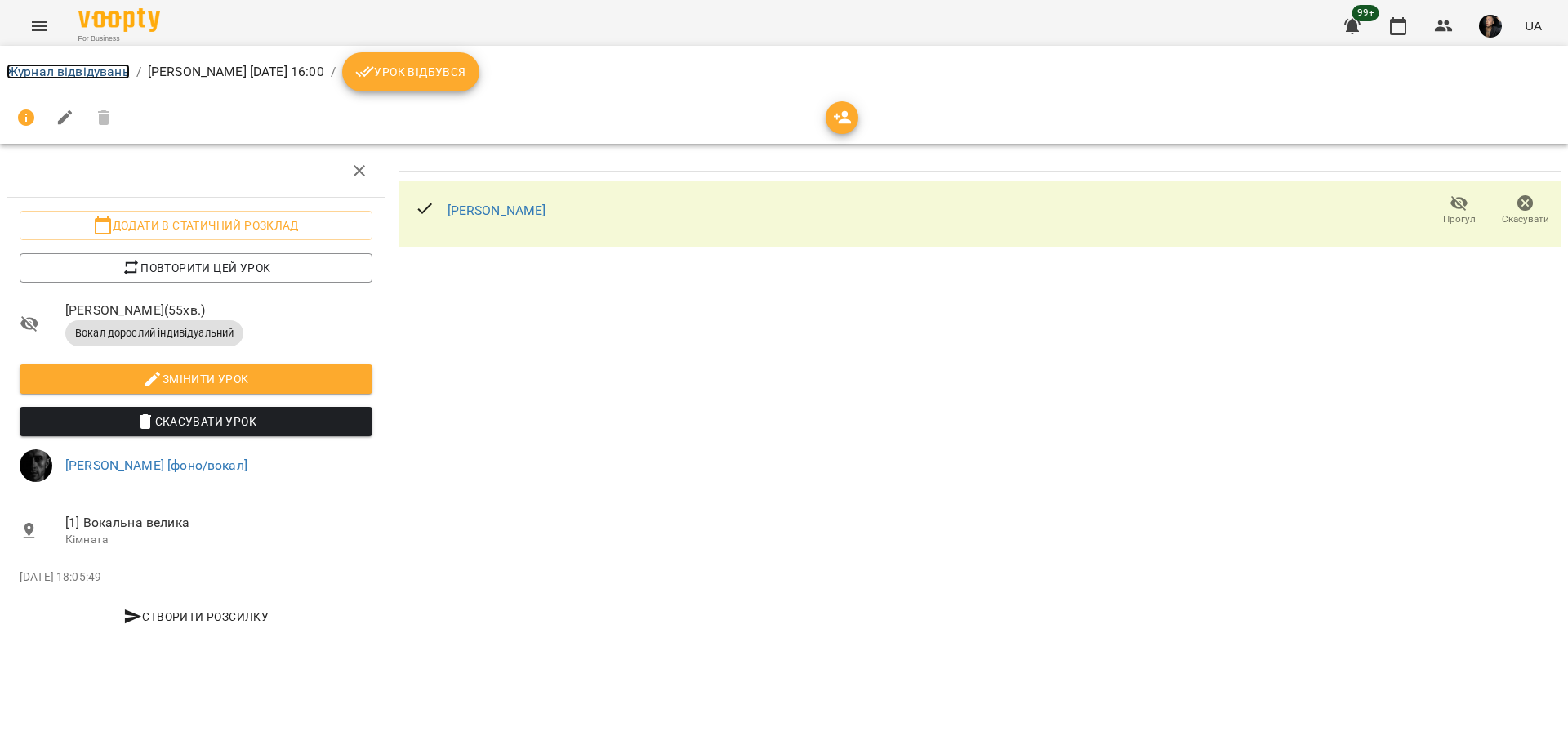
click at [67, 68] on link "Журнал відвідувань" at bounding box center [68, 71] width 124 height 15
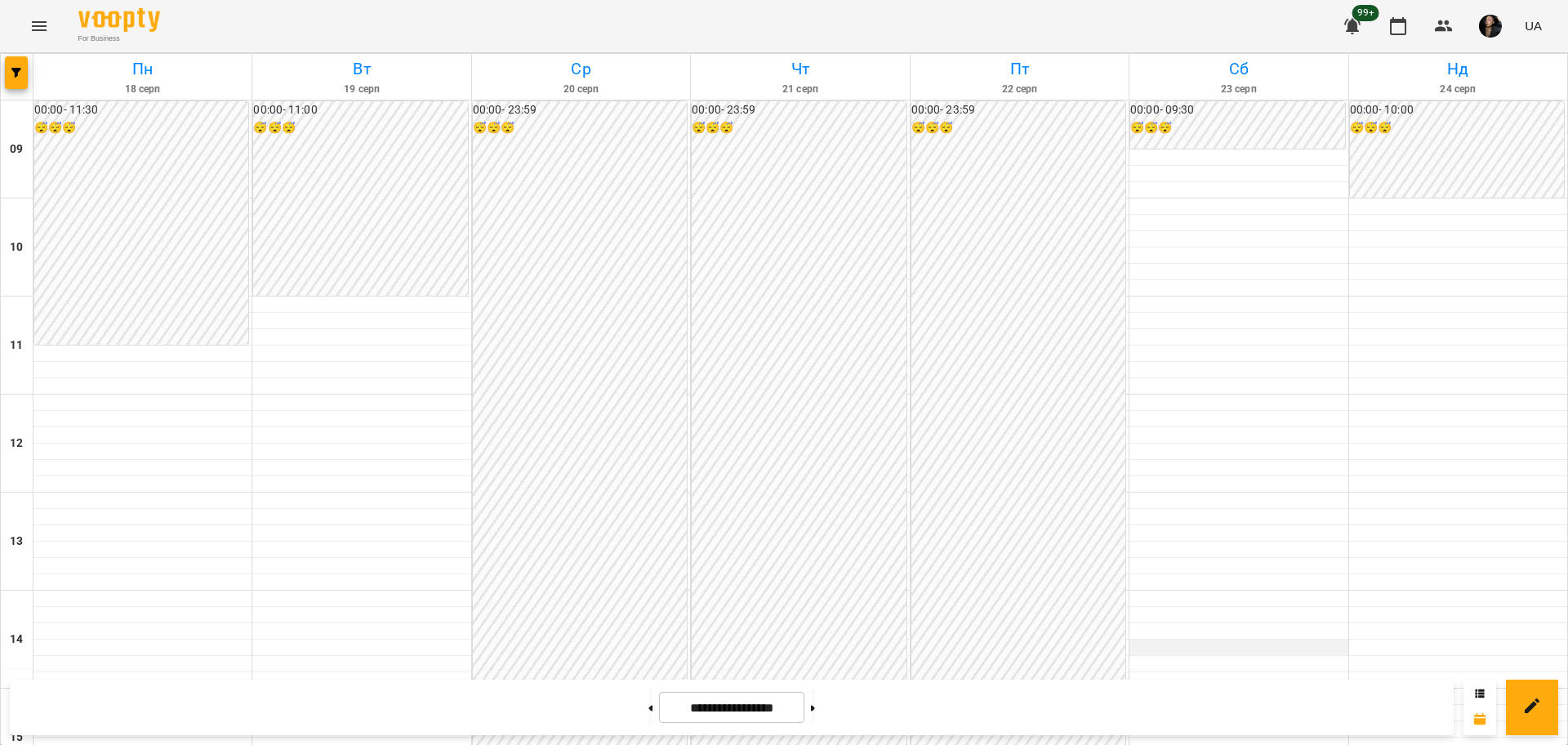
scroll to position [306, 0]
click at [17, 77] on icon "button" at bounding box center [16, 72] width 10 height 10
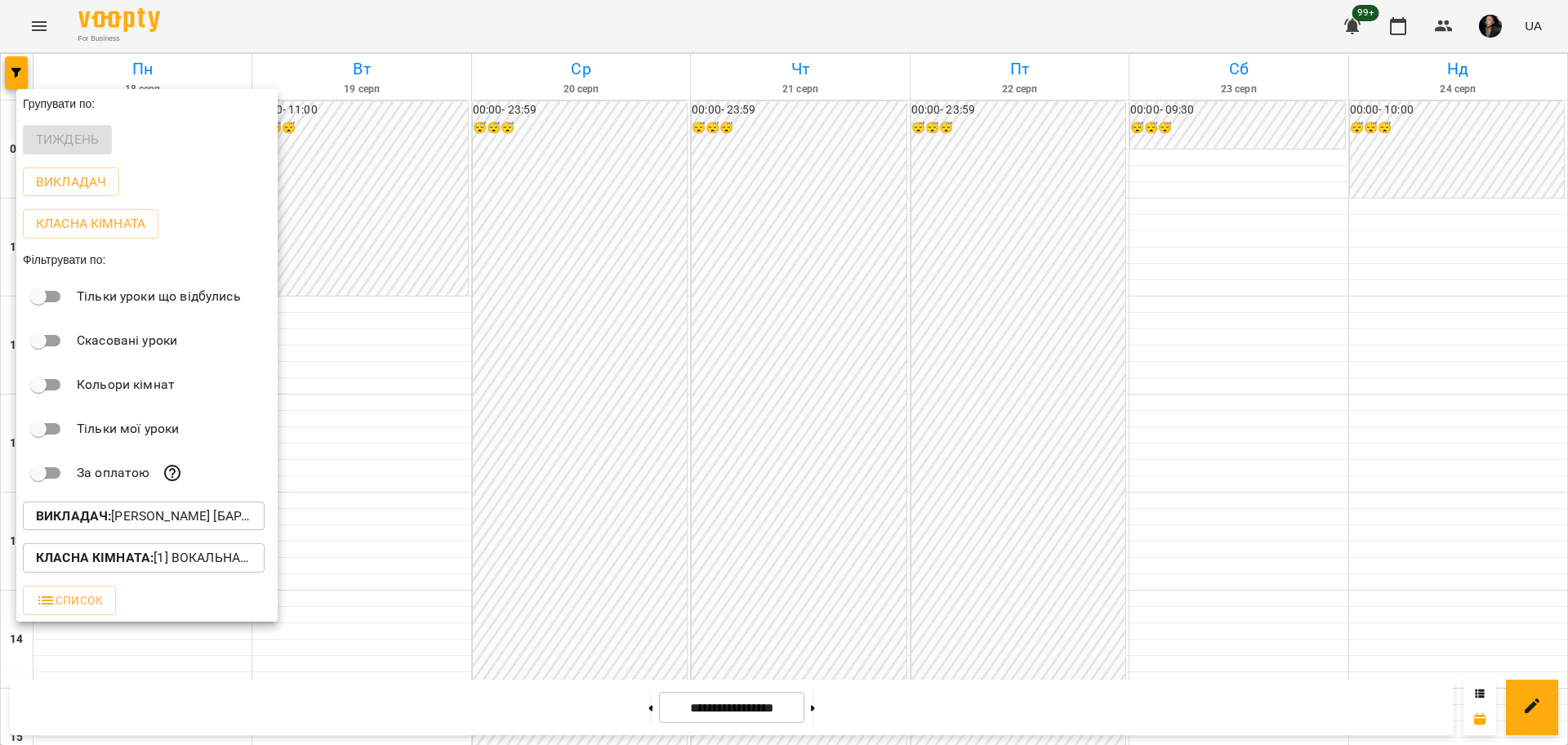
click at [169, 512] on p "Викладач : Слава Болбі [барабани/перкусія]" at bounding box center [143, 516] width 216 height 20
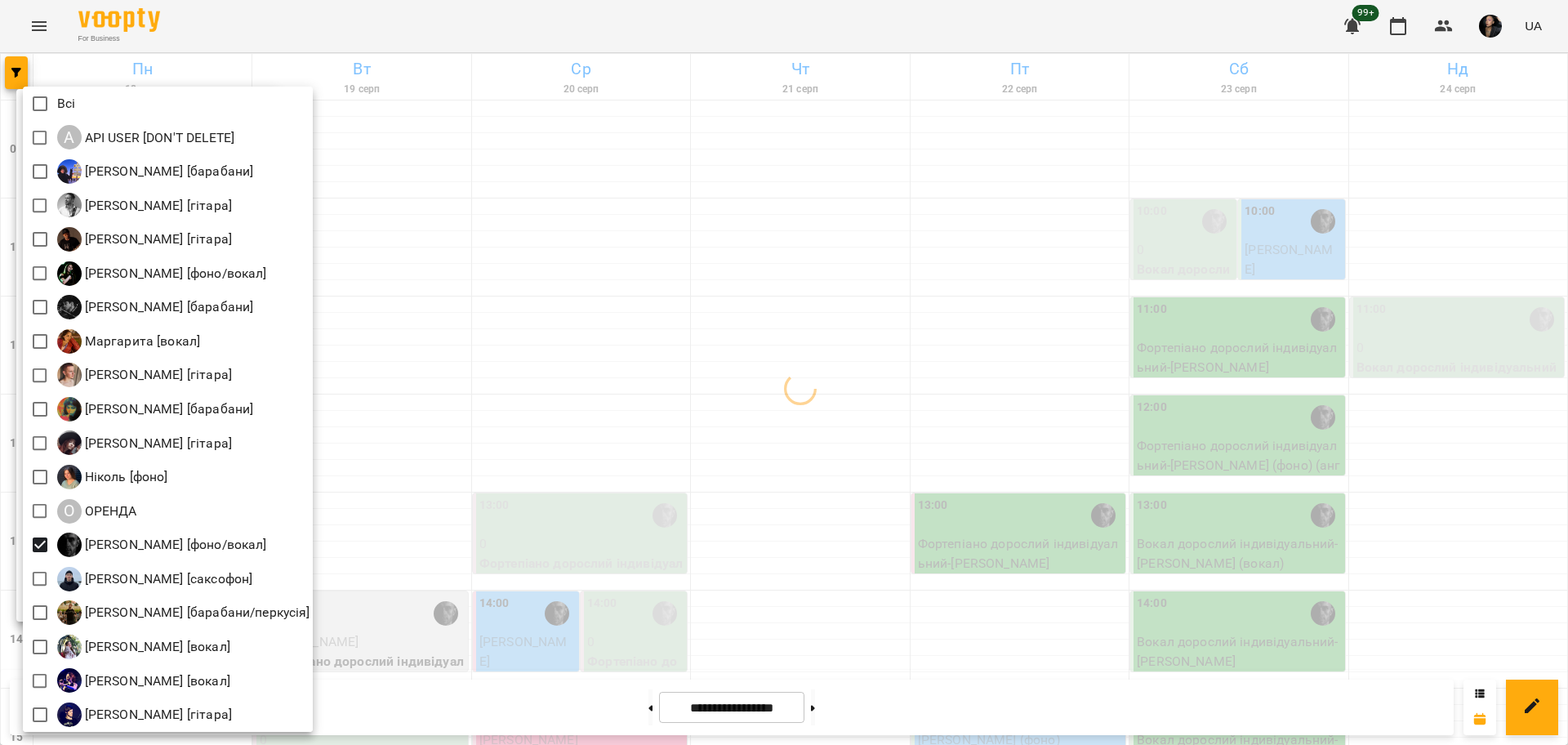
click at [530, 528] on div at bounding box center [784, 372] width 1568 height 745
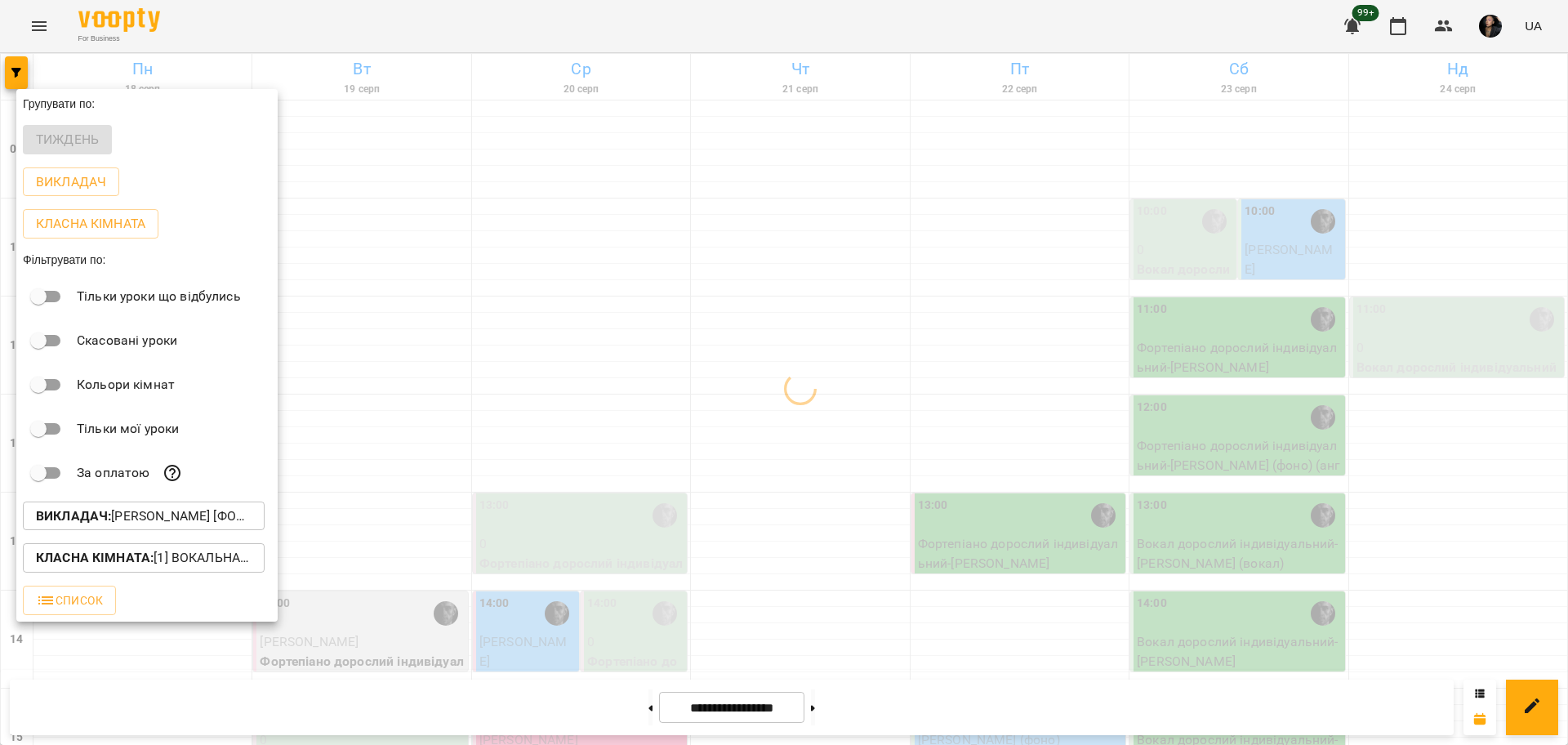
click at [1220, 618] on div at bounding box center [784, 372] width 1568 height 745
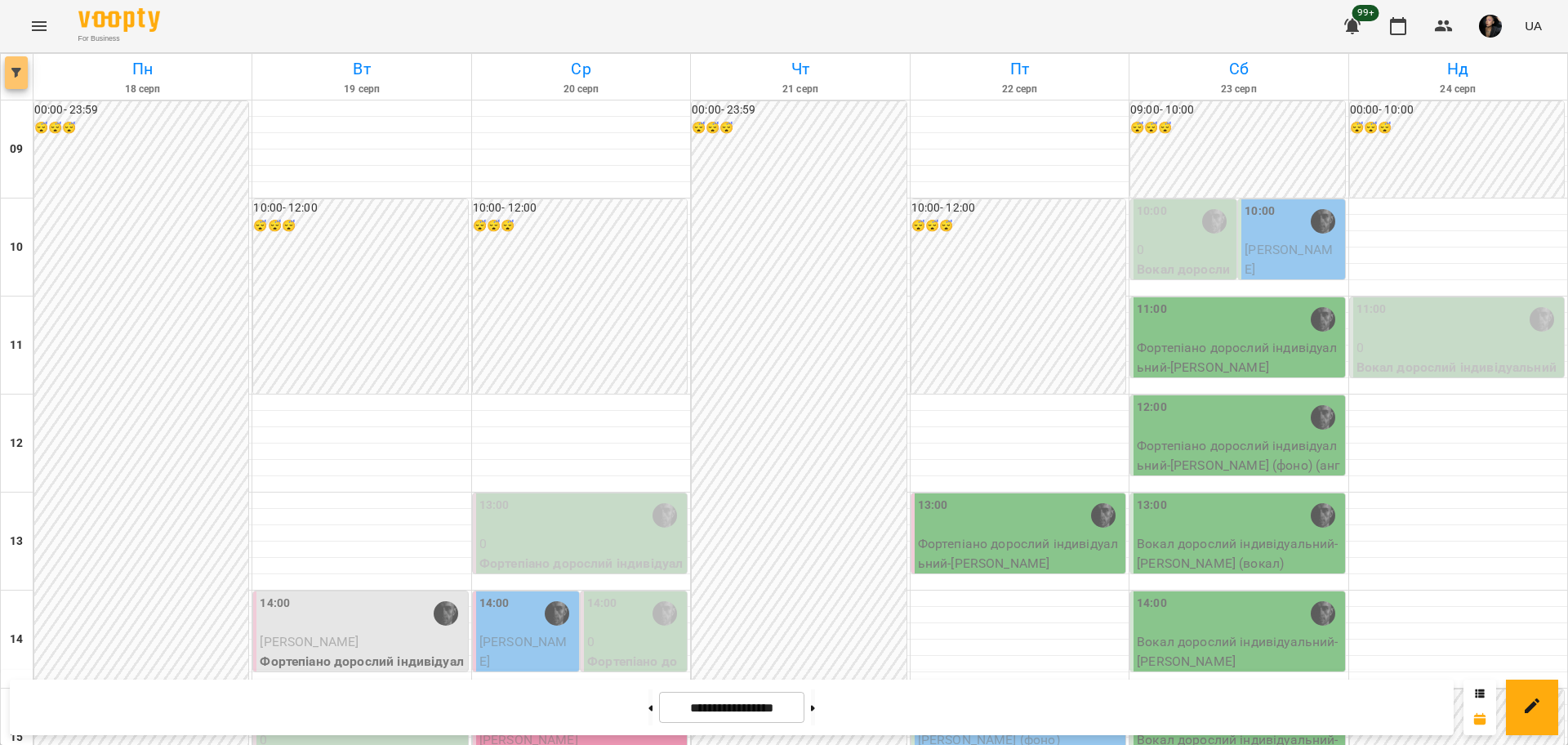
click at [20, 76] on icon "button" at bounding box center [16, 72] width 10 height 10
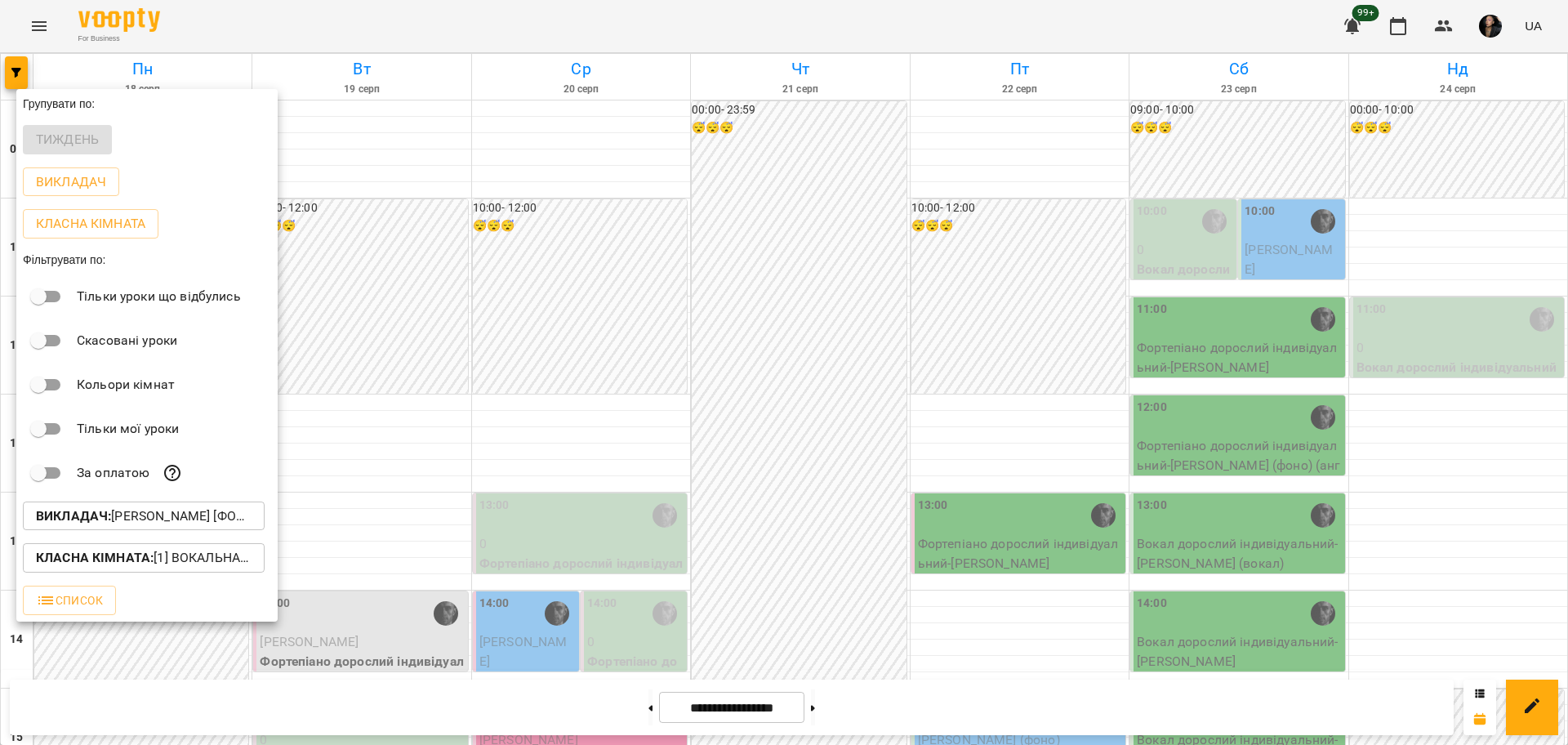
click at [139, 520] on p "Викладач : Олег [фоно/вокал]" at bounding box center [143, 516] width 216 height 20
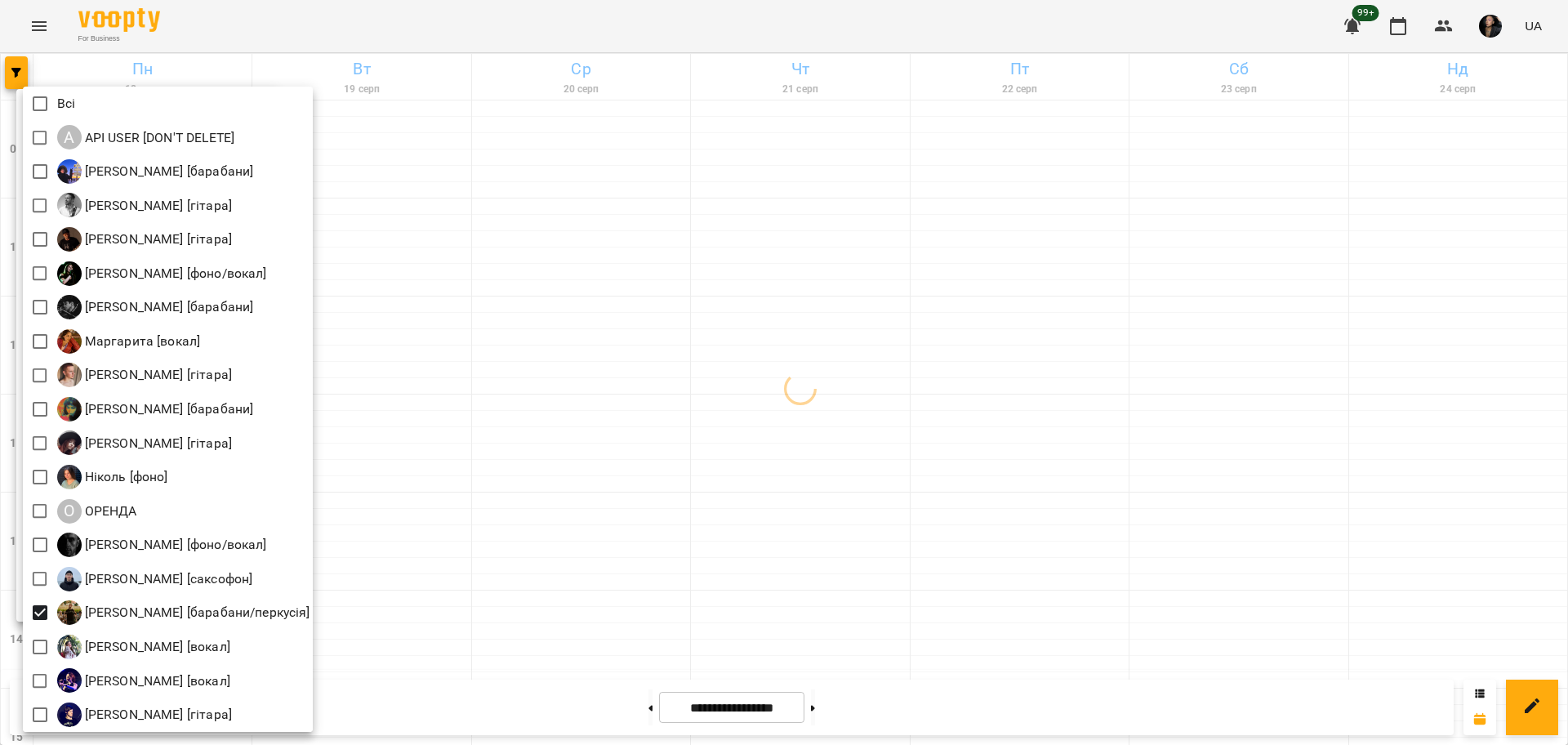
click at [660, 519] on div at bounding box center [784, 372] width 1568 height 745
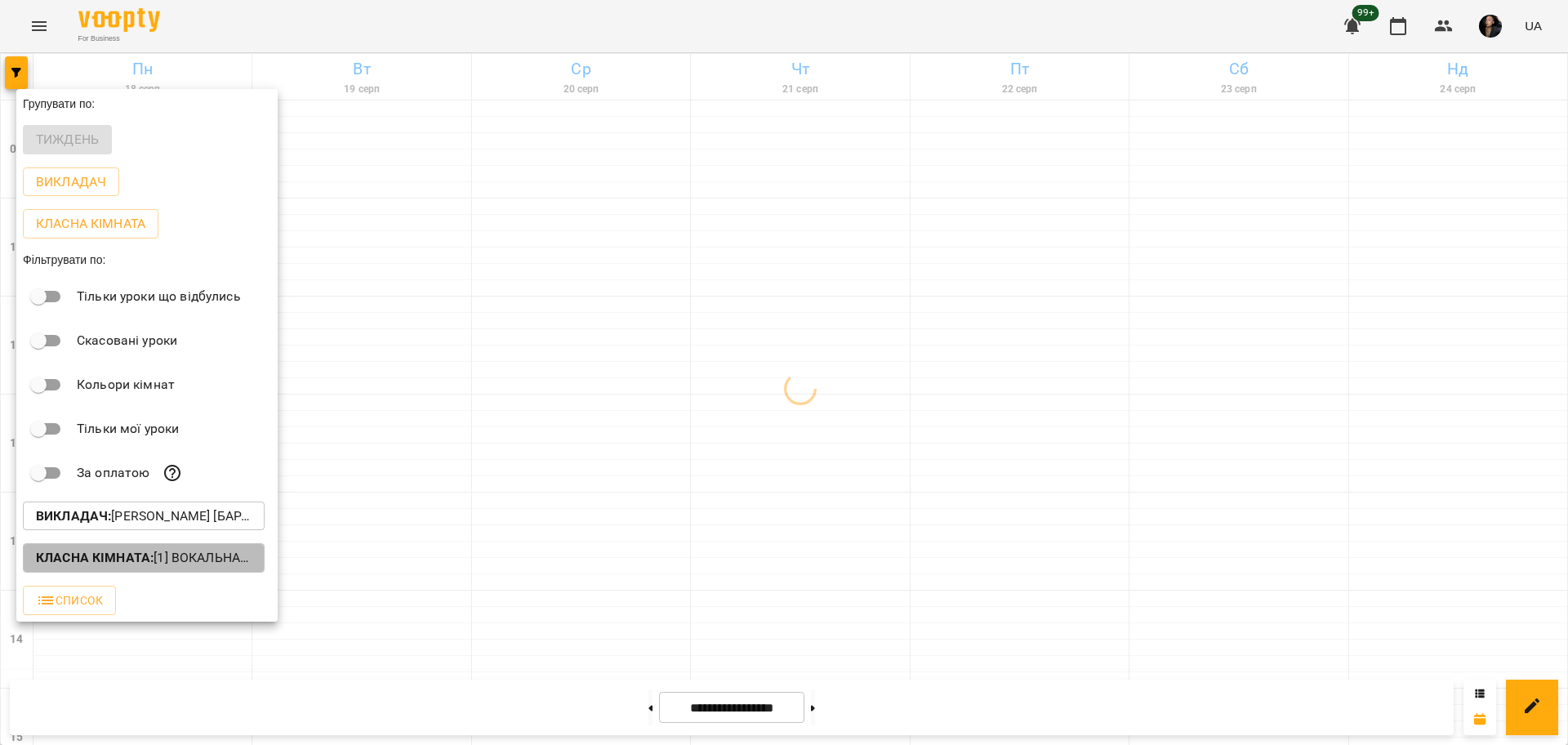
click at [191, 554] on p "Класна кімната : [1] Вокальна велика,[2] Вокальна мала,[7] Kids Фоно/Вокал,Кіно…" at bounding box center [143, 557] width 216 height 20
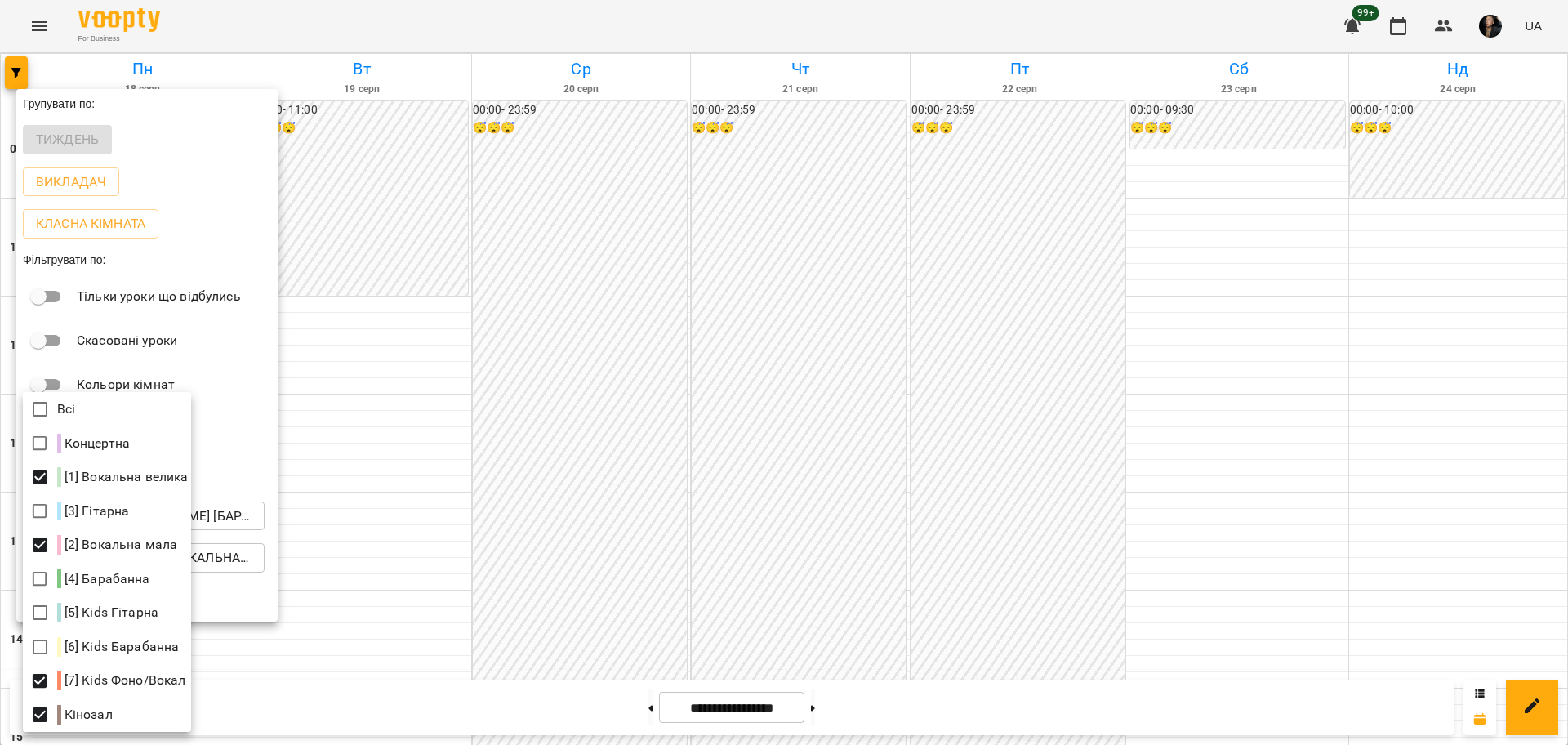
click at [43, 392] on span at bounding box center [40, 409] width 34 height 34
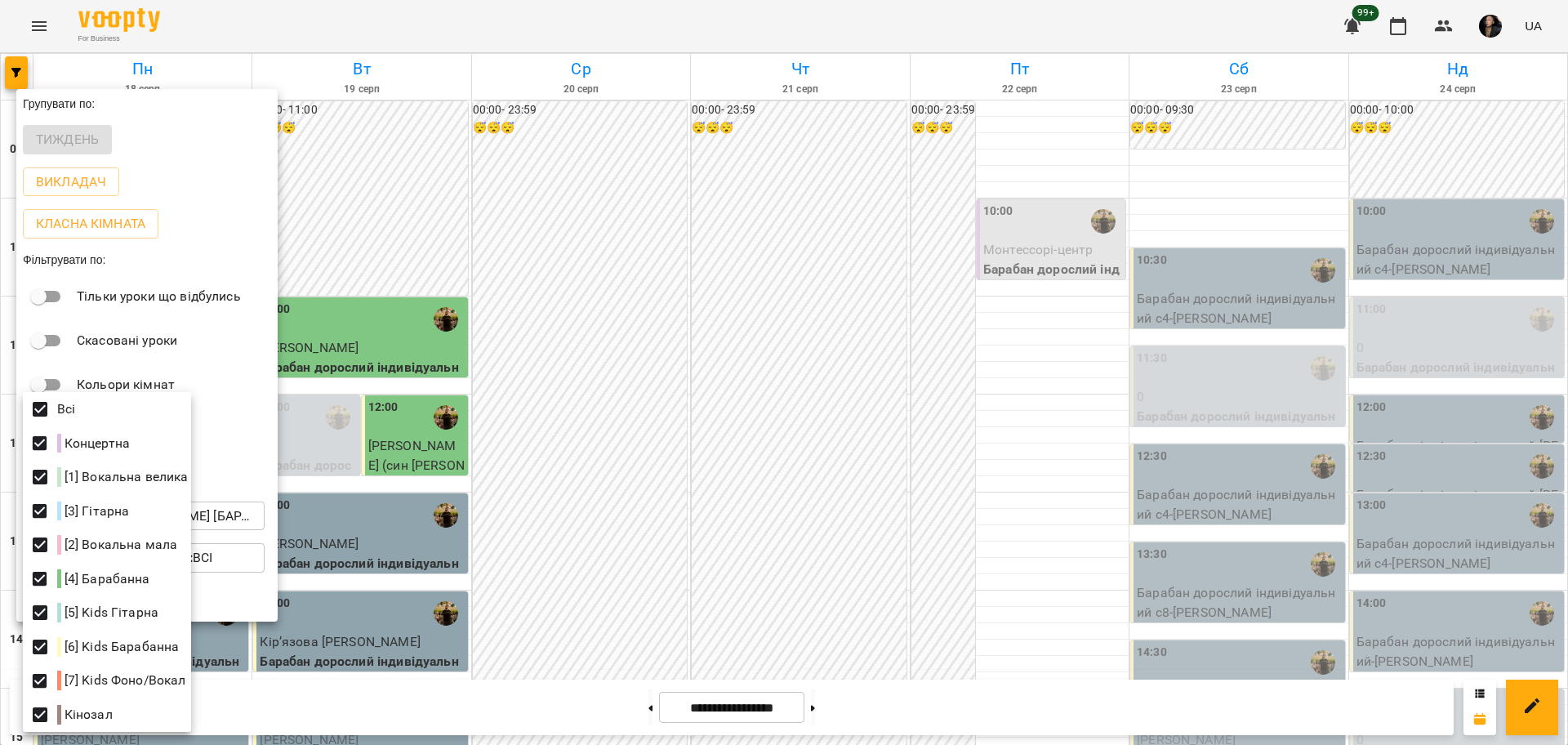
click at [795, 366] on div at bounding box center [784, 372] width 1568 height 745
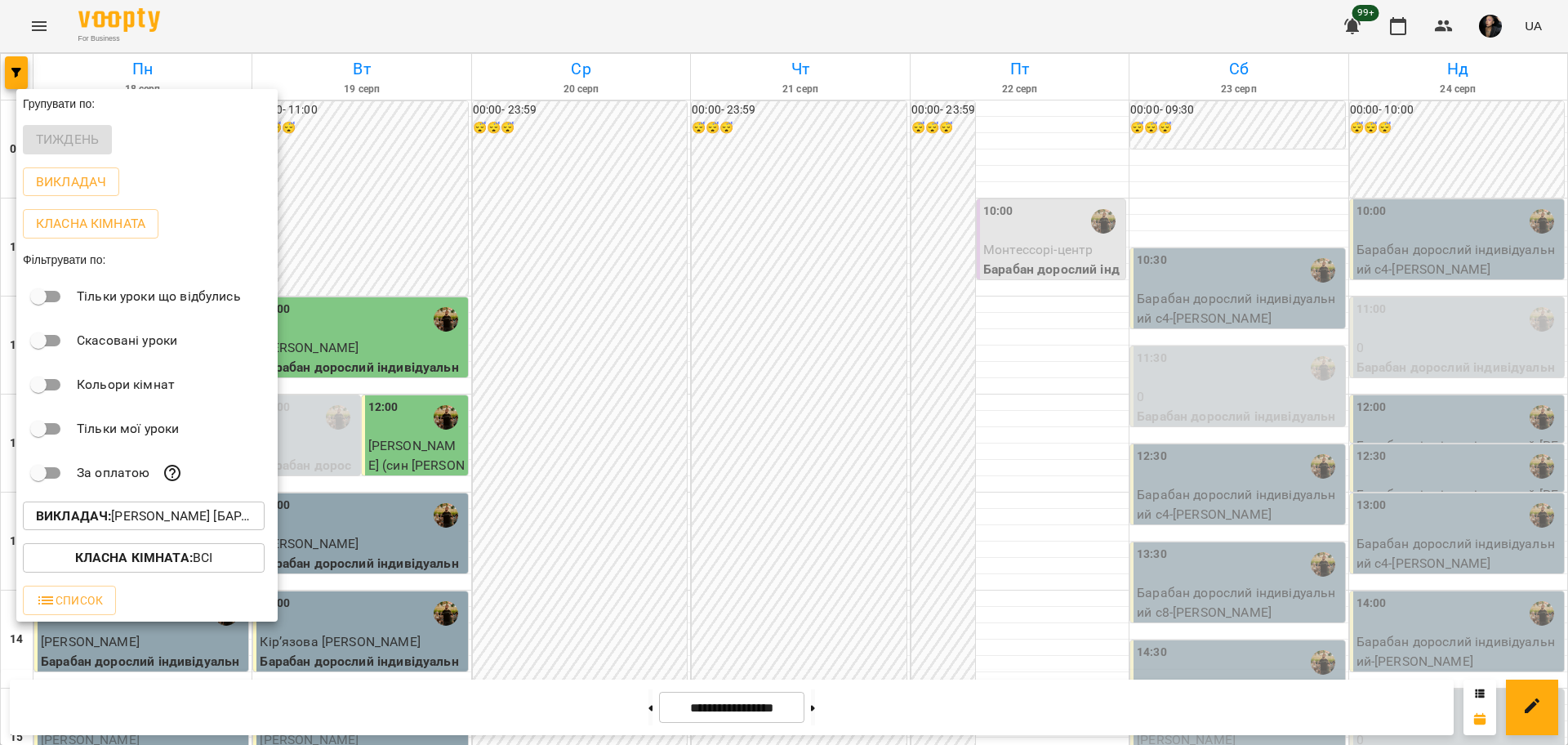
click at [542, 467] on div "Всі Концертна [1] Вокальна велика [3] Гітарна [2] Вокальна мала [4] Барабанна […" at bounding box center [784, 372] width 1568 height 745
click at [633, 699] on div at bounding box center [784, 372] width 1568 height 745
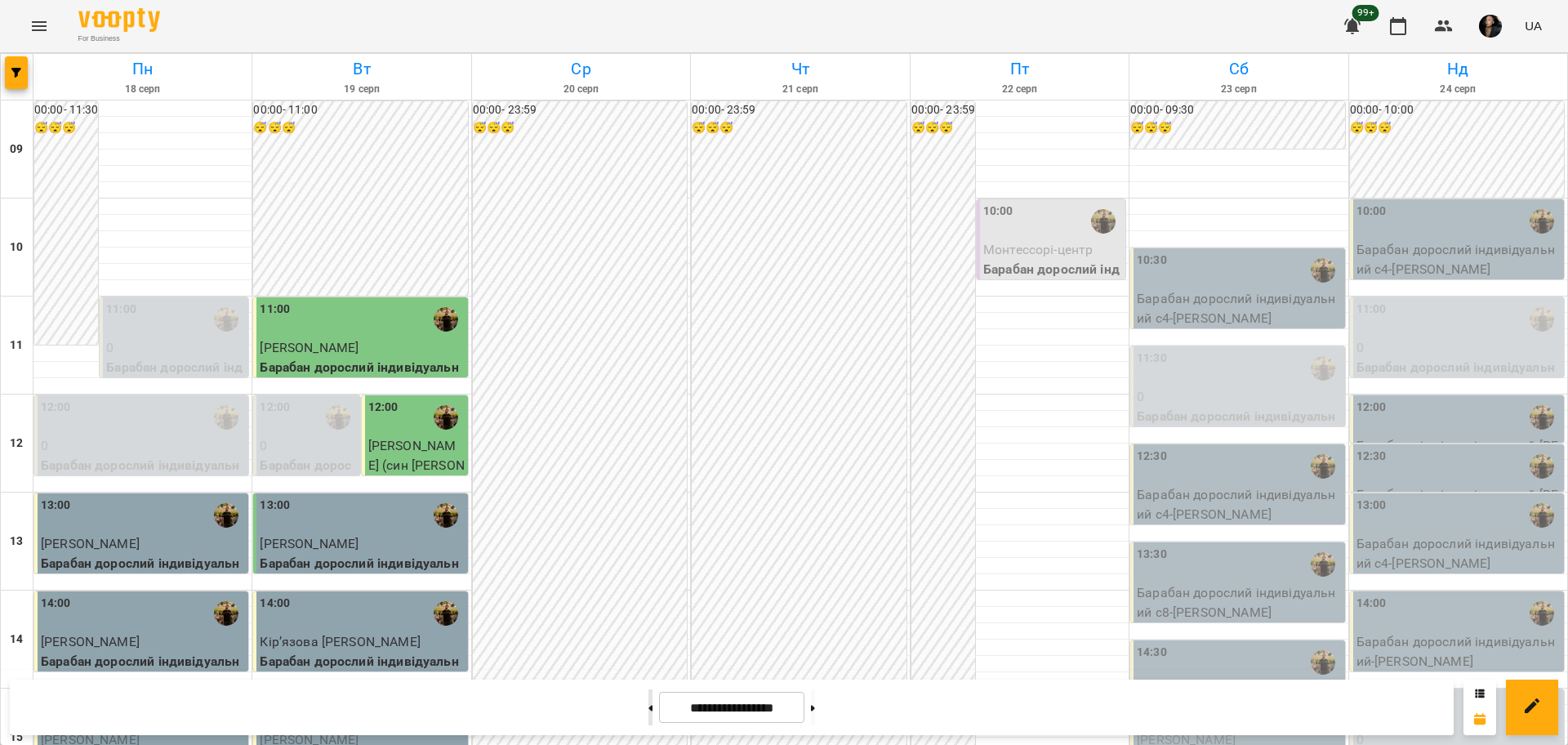
click at [648, 708] on button at bounding box center [650, 707] width 4 height 36
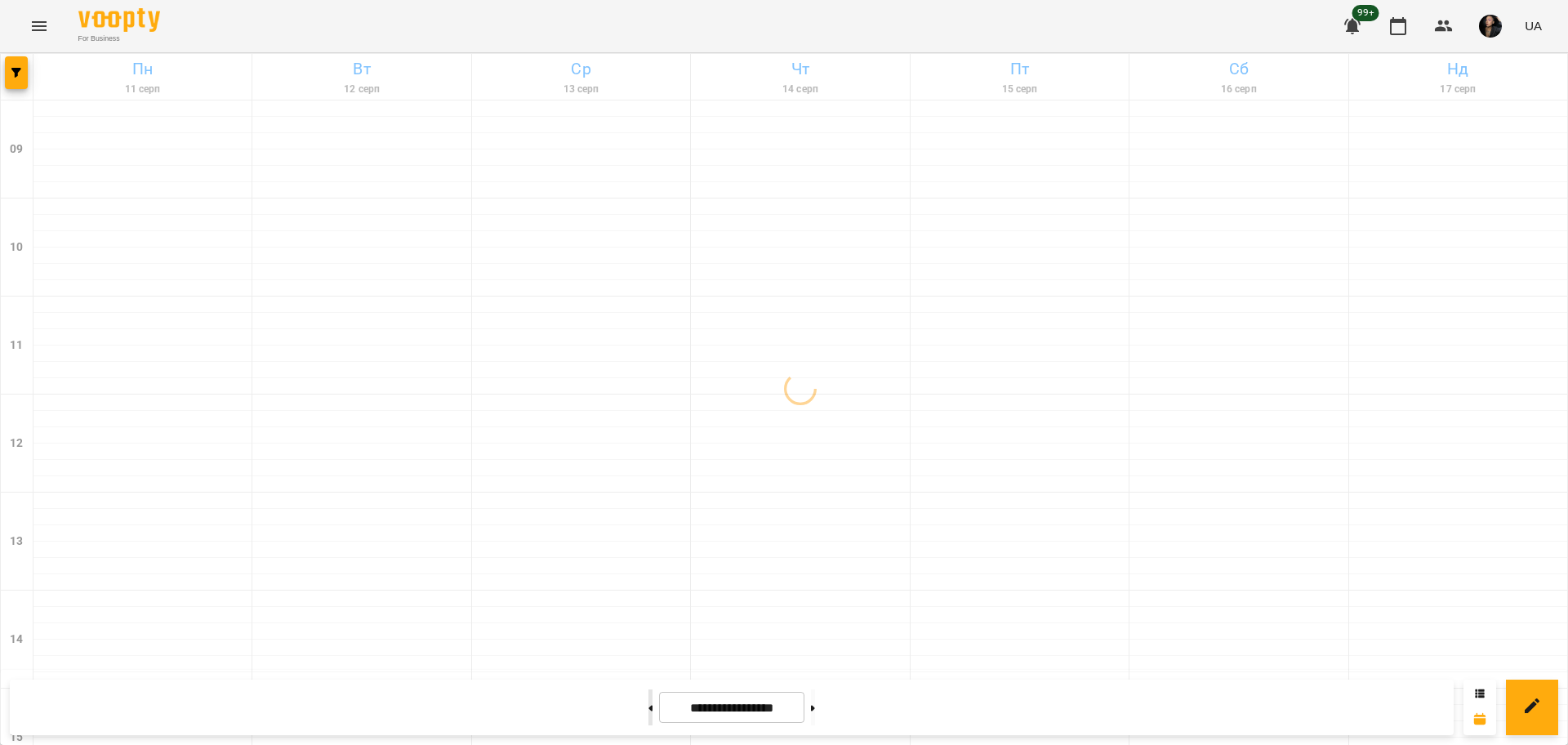
click at [648, 708] on button at bounding box center [650, 707] width 4 height 36
type input "**********"
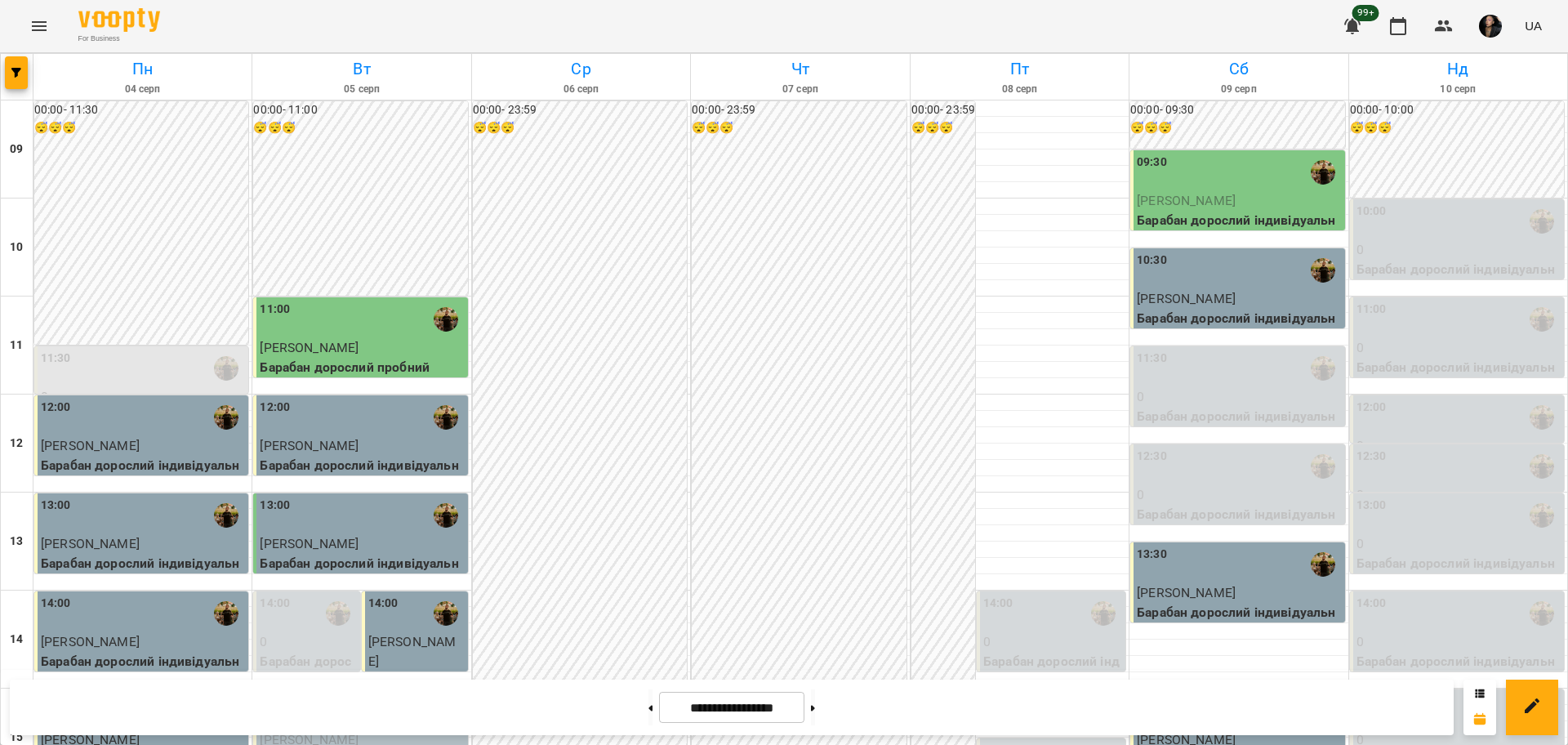
scroll to position [612, 0]
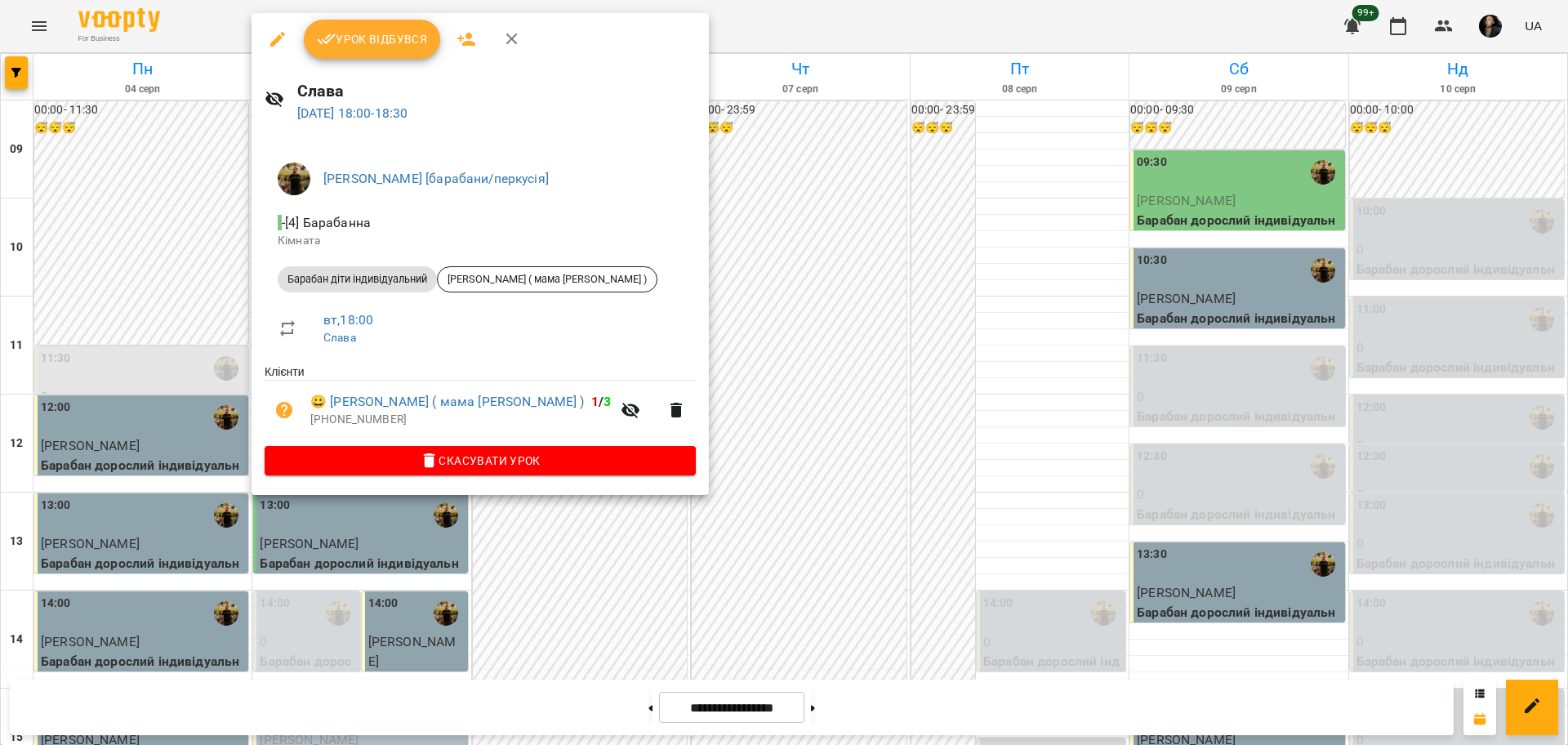
click at [349, 48] on span "Урок відбувся" at bounding box center [372, 39] width 111 height 20
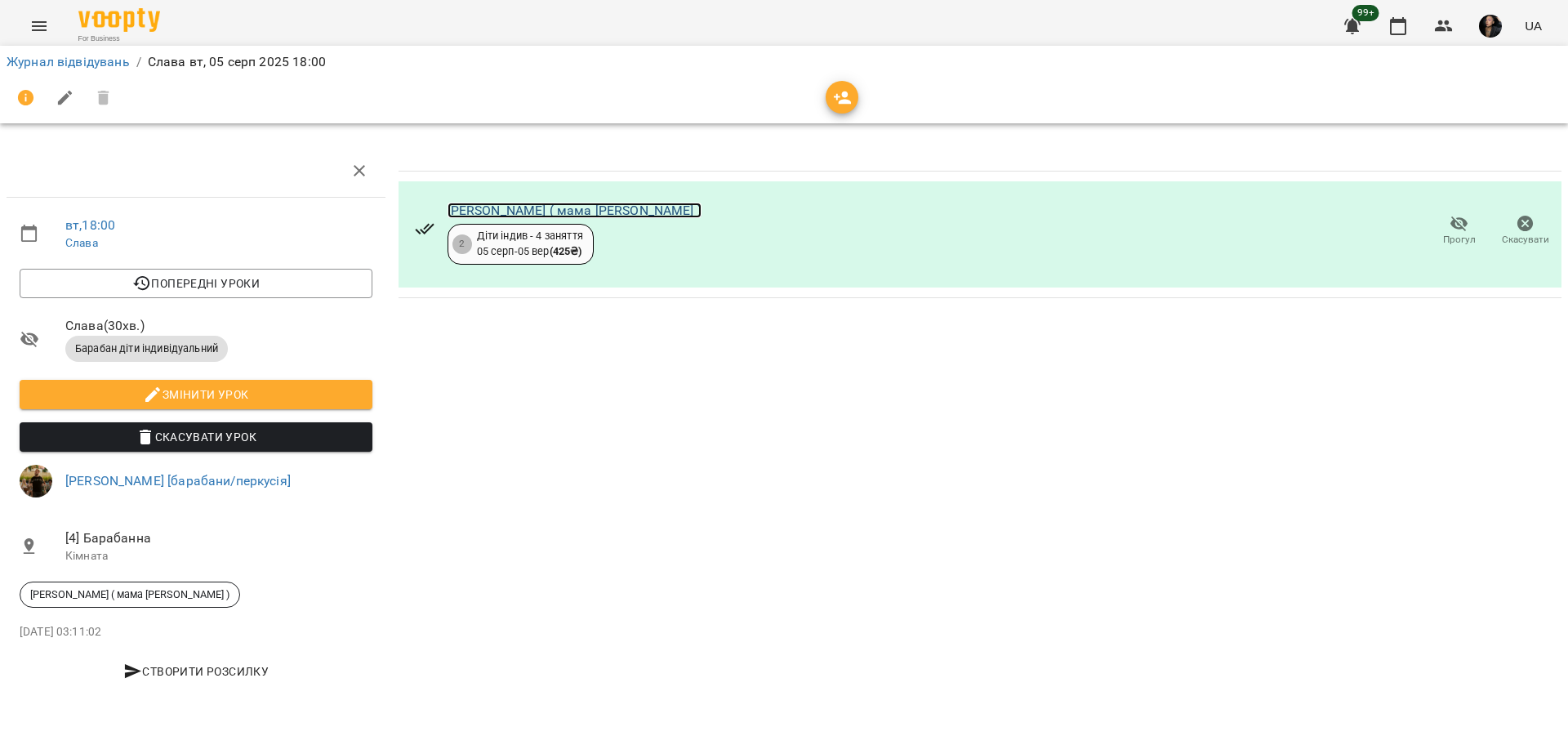
click at [493, 208] on link "[PERSON_NAME] ( мама [PERSON_NAME] )" at bounding box center [574, 210] width 254 height 15
click at [119, 61] on link "Журнал відвідувань" at bounding box center [68, 62] width 124 height 15
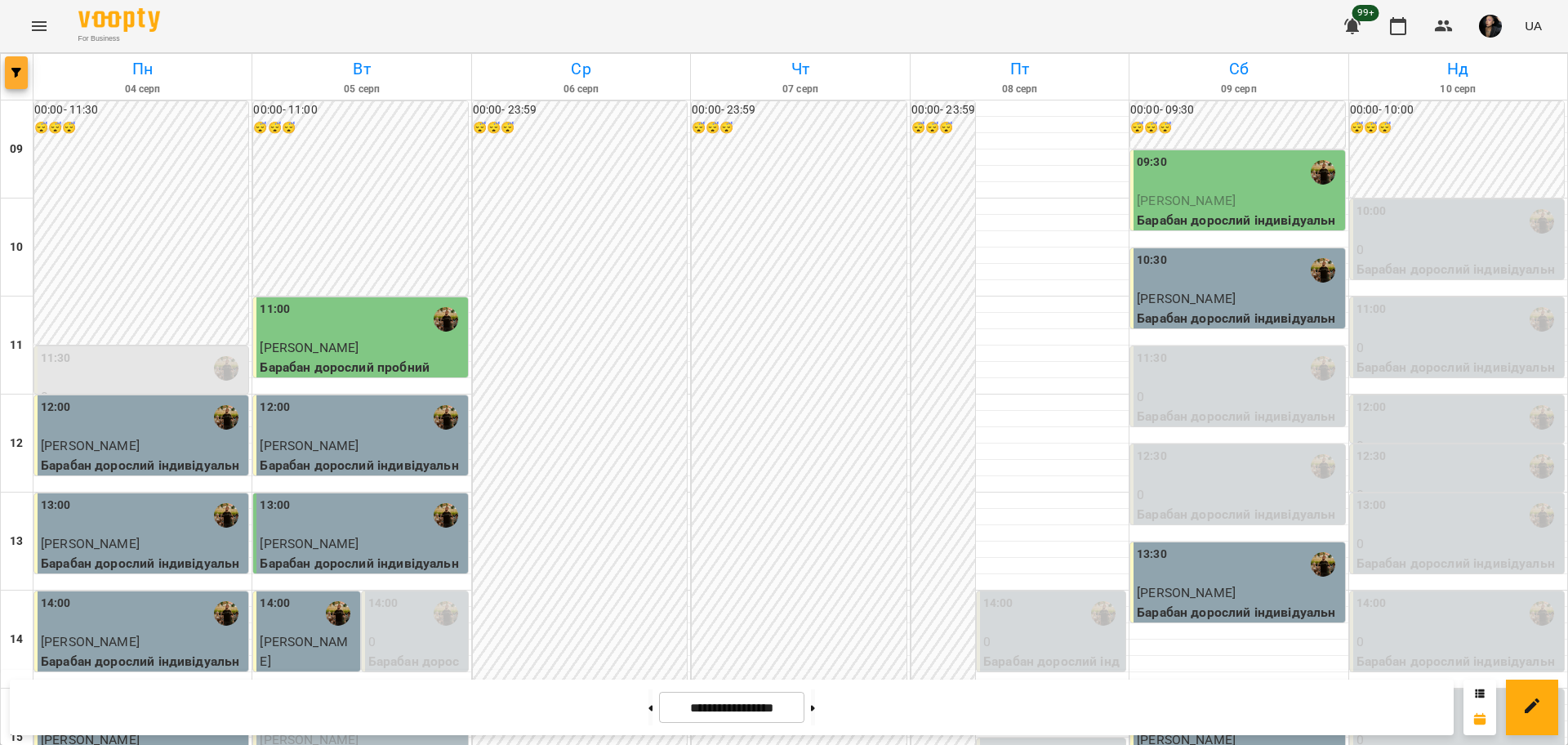
click at [14, 86] on button "button" at bounding box center [16, 72] width 23 height 32
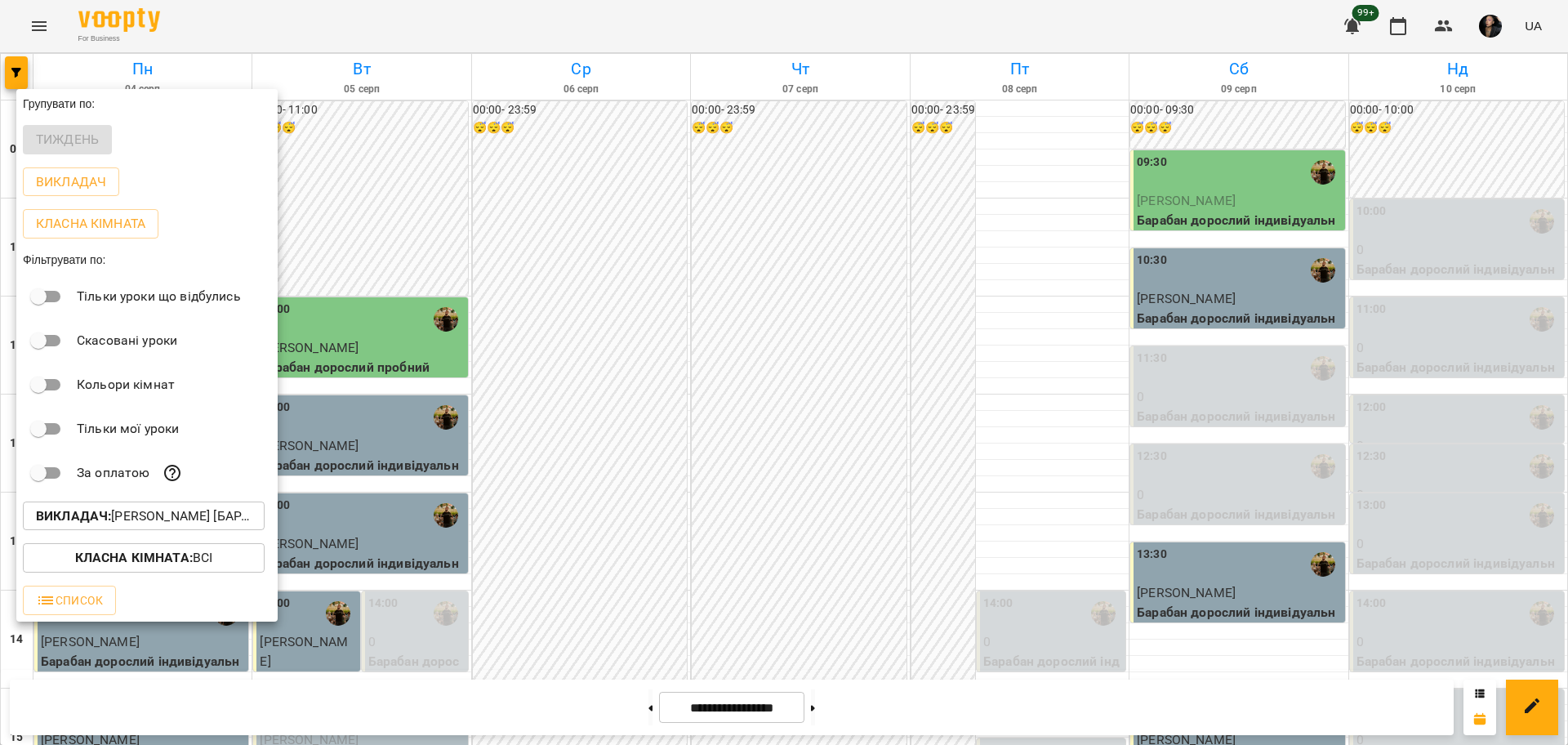
click at [644, 449] on div at bounding box center [784, 372] width 1568 height 745
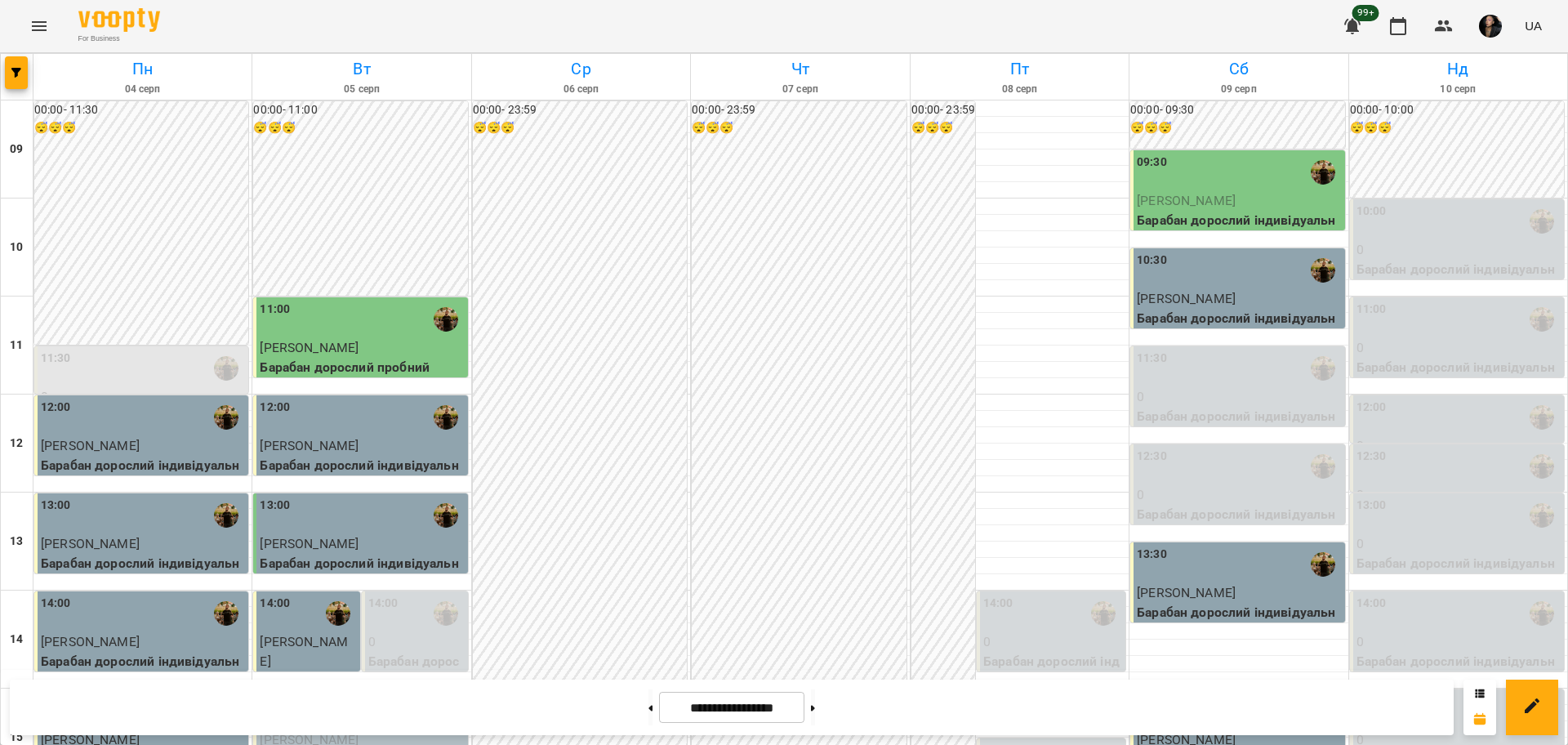
scroll to position [102, 0]
click at [648, 701] on button at bounding box center [650, 707] width 4 height 36
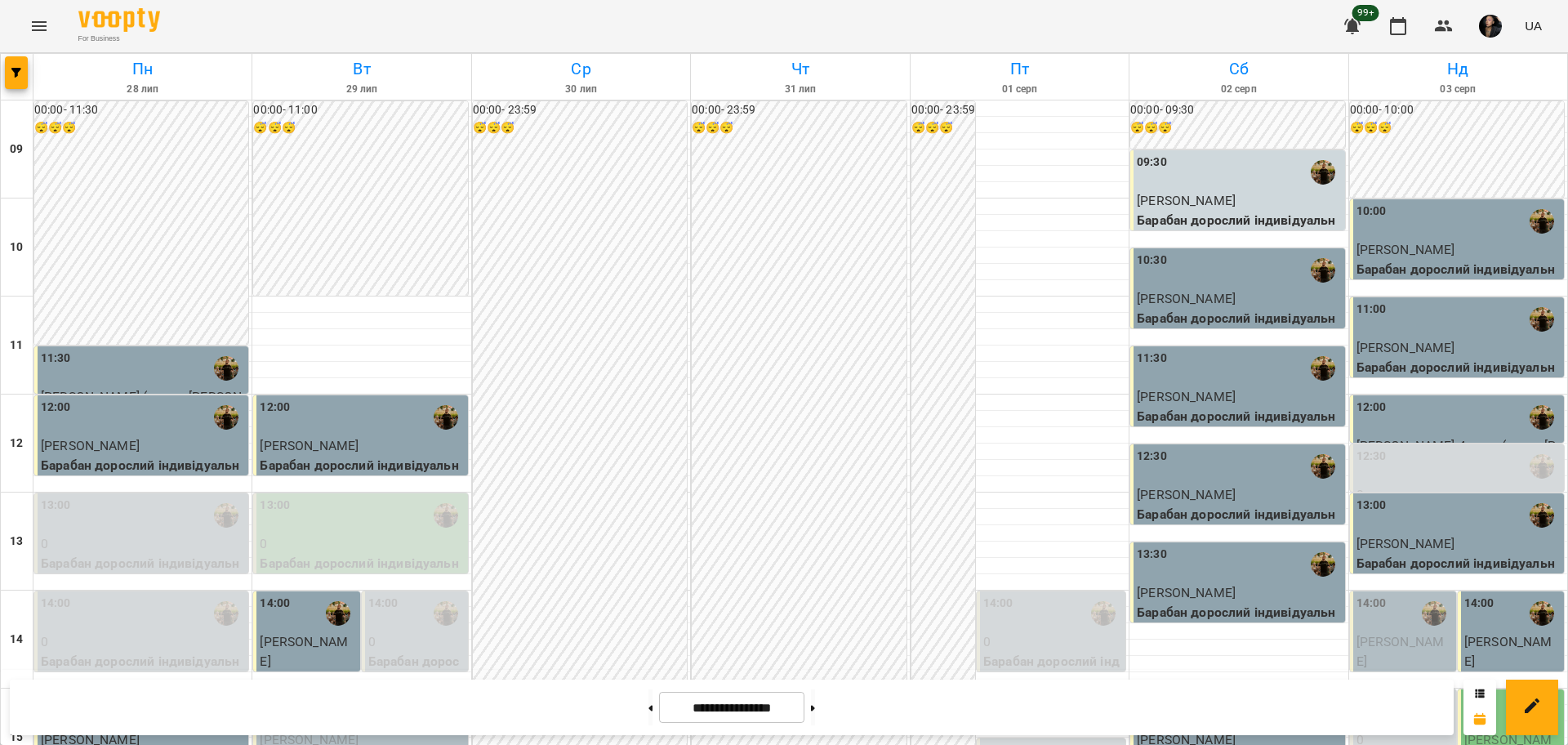
scroll to position [204, 0]
click at [122, 496] on div "13:00" at bounding box center [143, 515] width 204 height 38
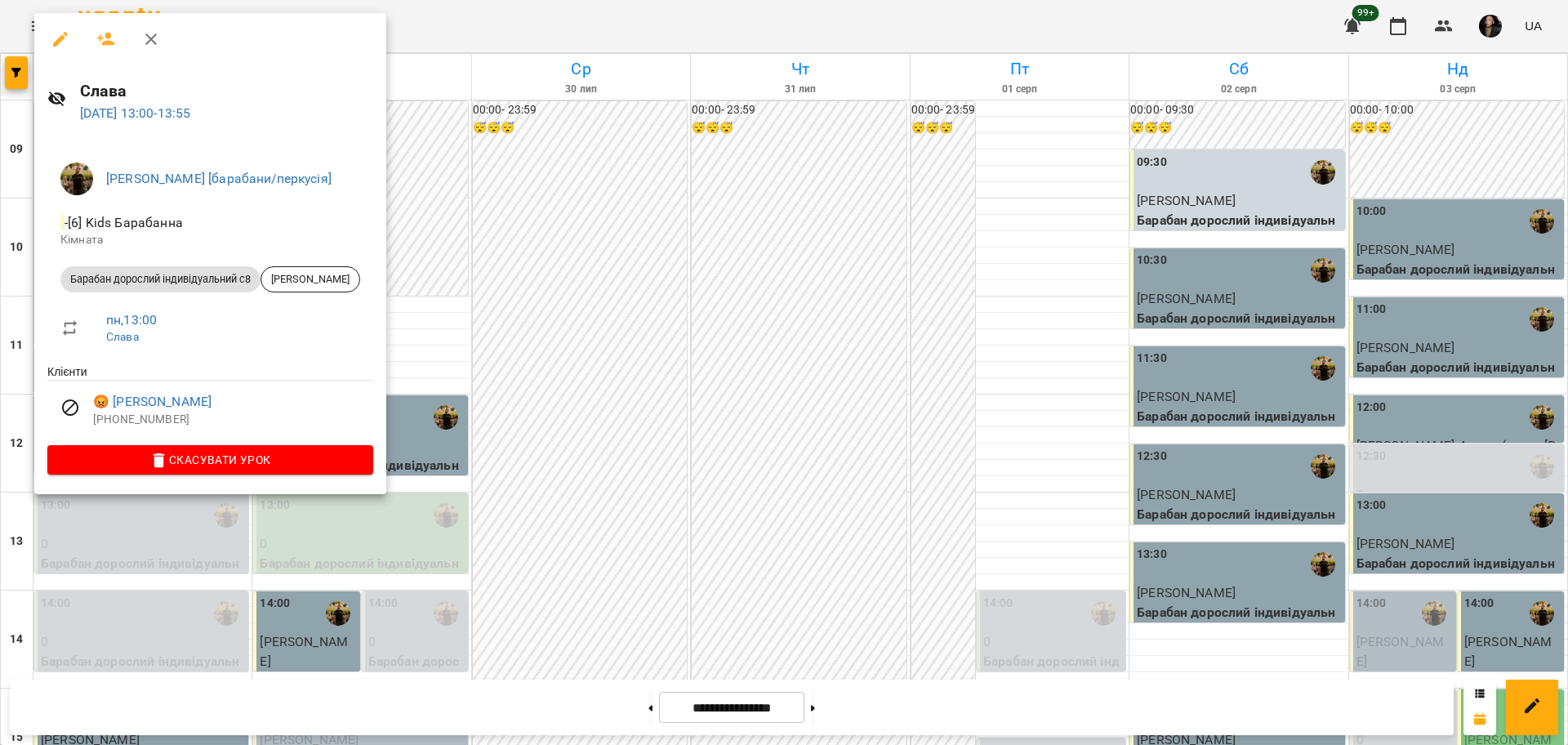
click at [513, 362] on div at bounding box center [784, 372] width 1568 height 745
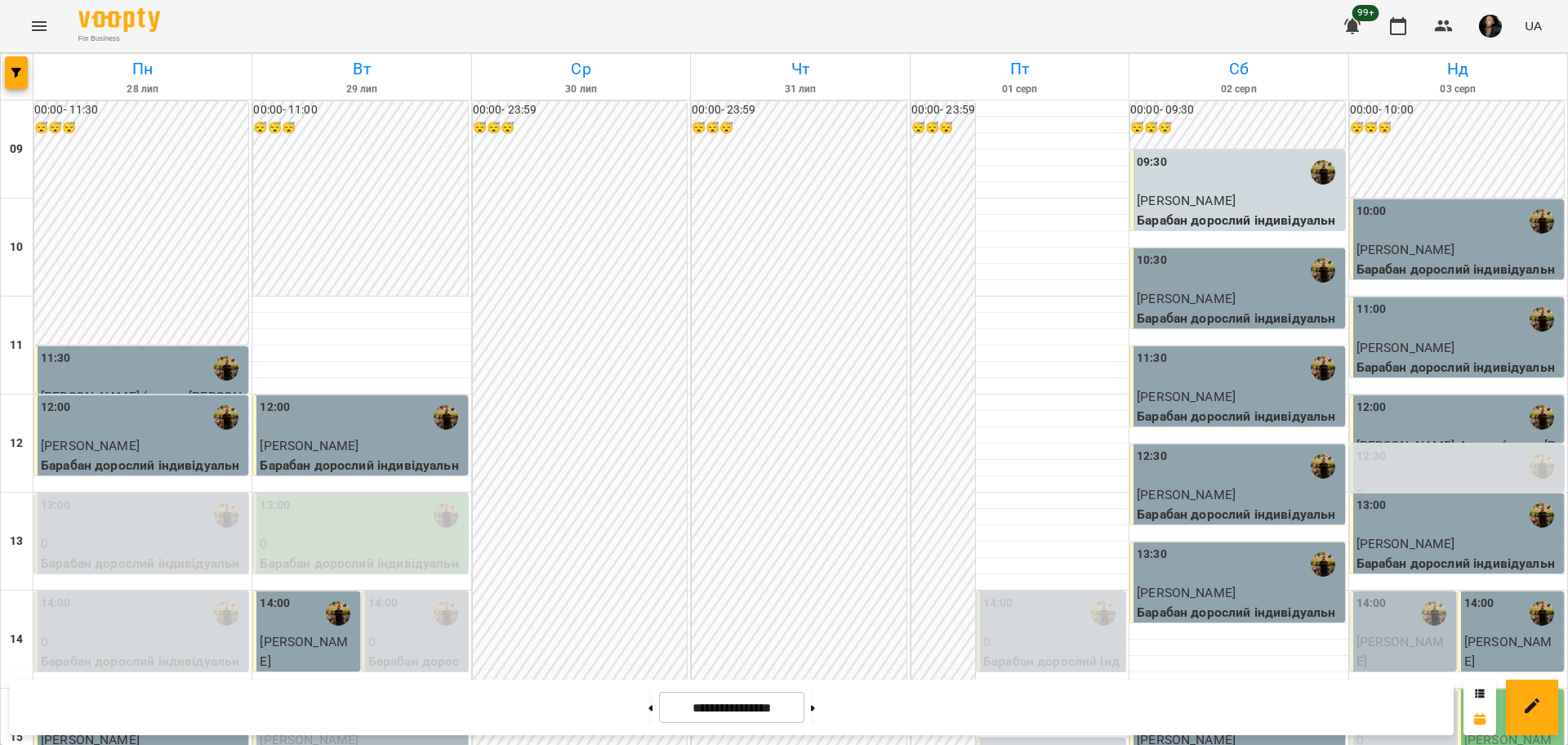
click at [318, 534] on p "0" at bounding box center [361, 544] width 204 height 20
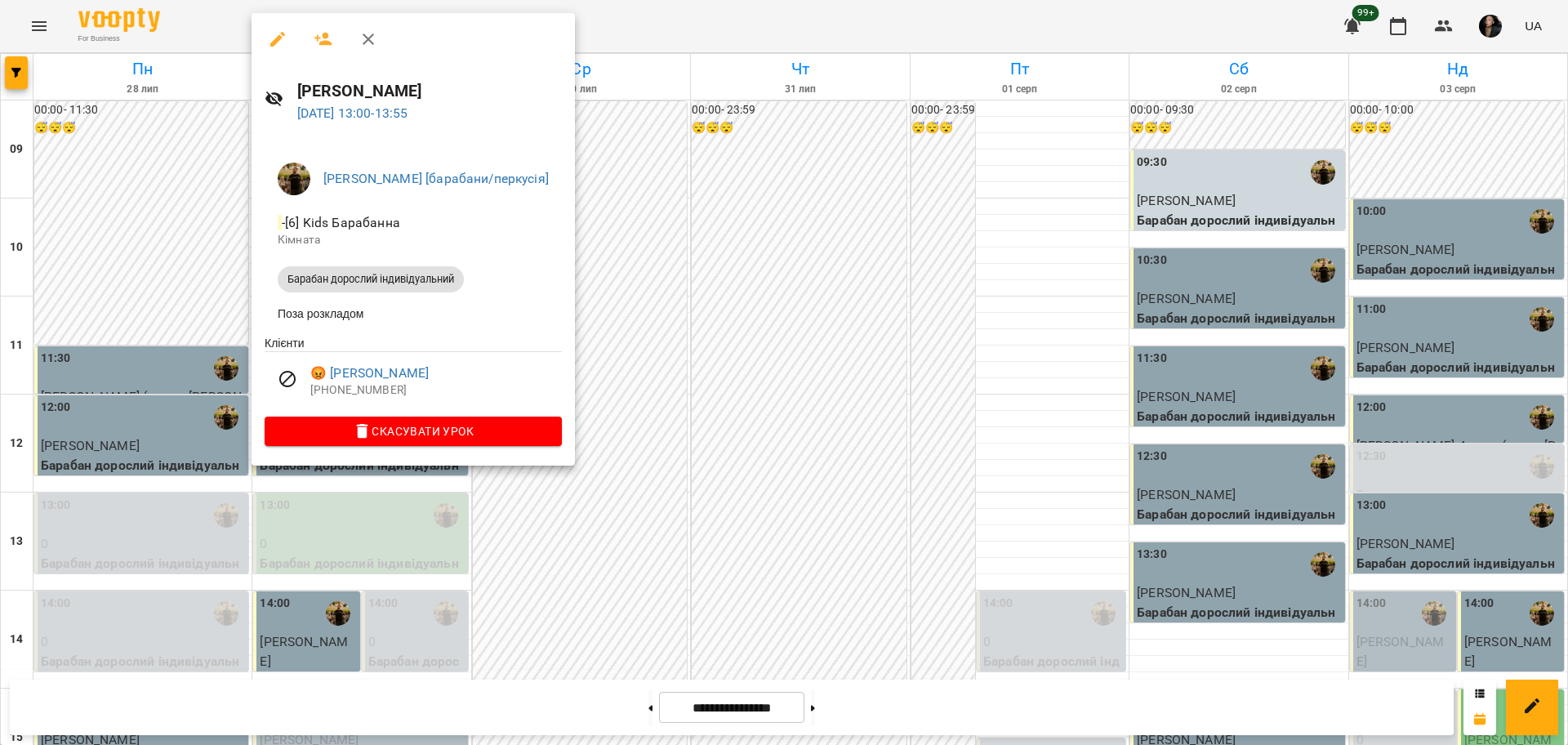
click at [621, 517] on div at bounding box center [784, 372] width 1568 height 745
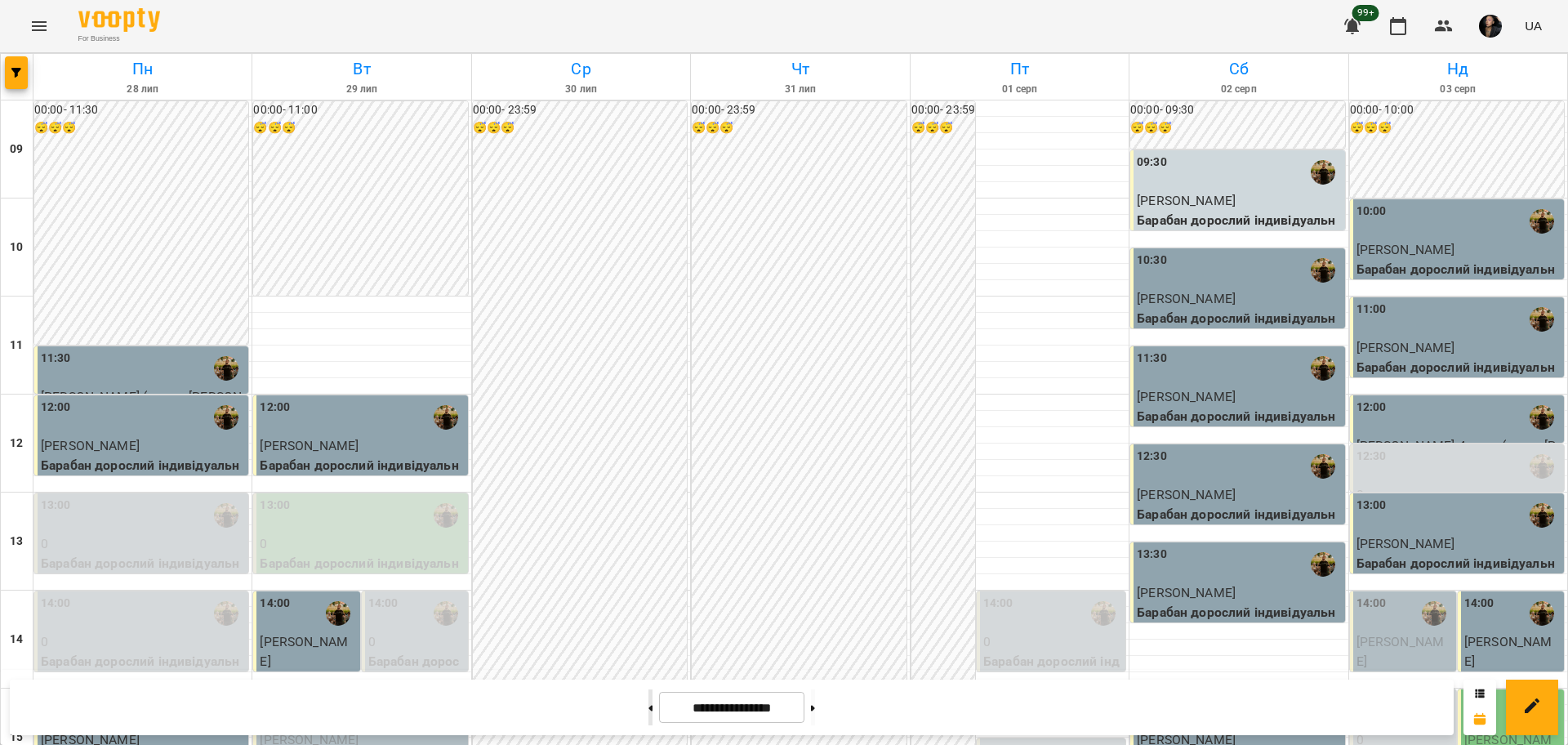
click at [648, 707] on button at bounding box center [650, 707] width 4 height 36
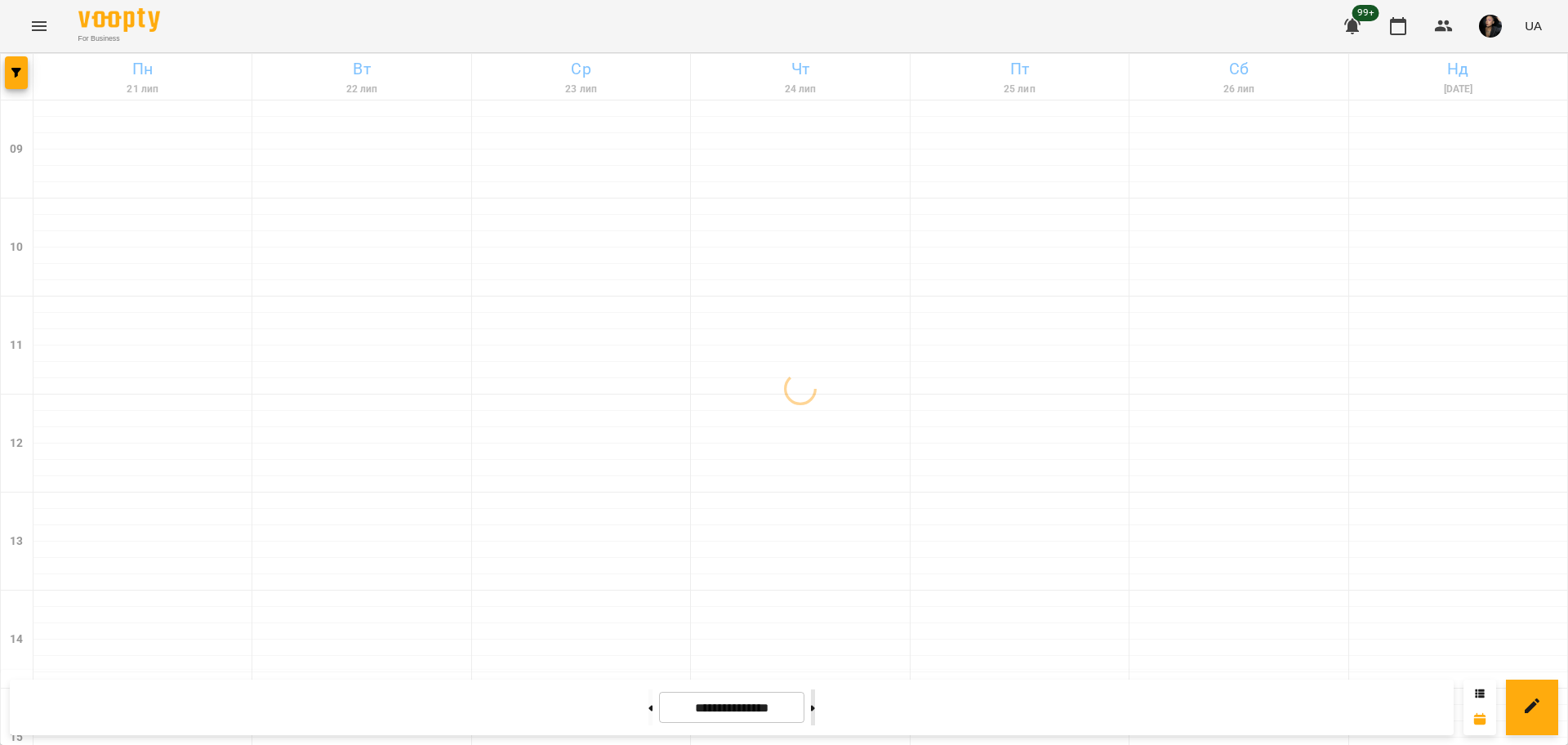
click at [814, 714] on button at bounding box center [813, 707] width 4 height 36
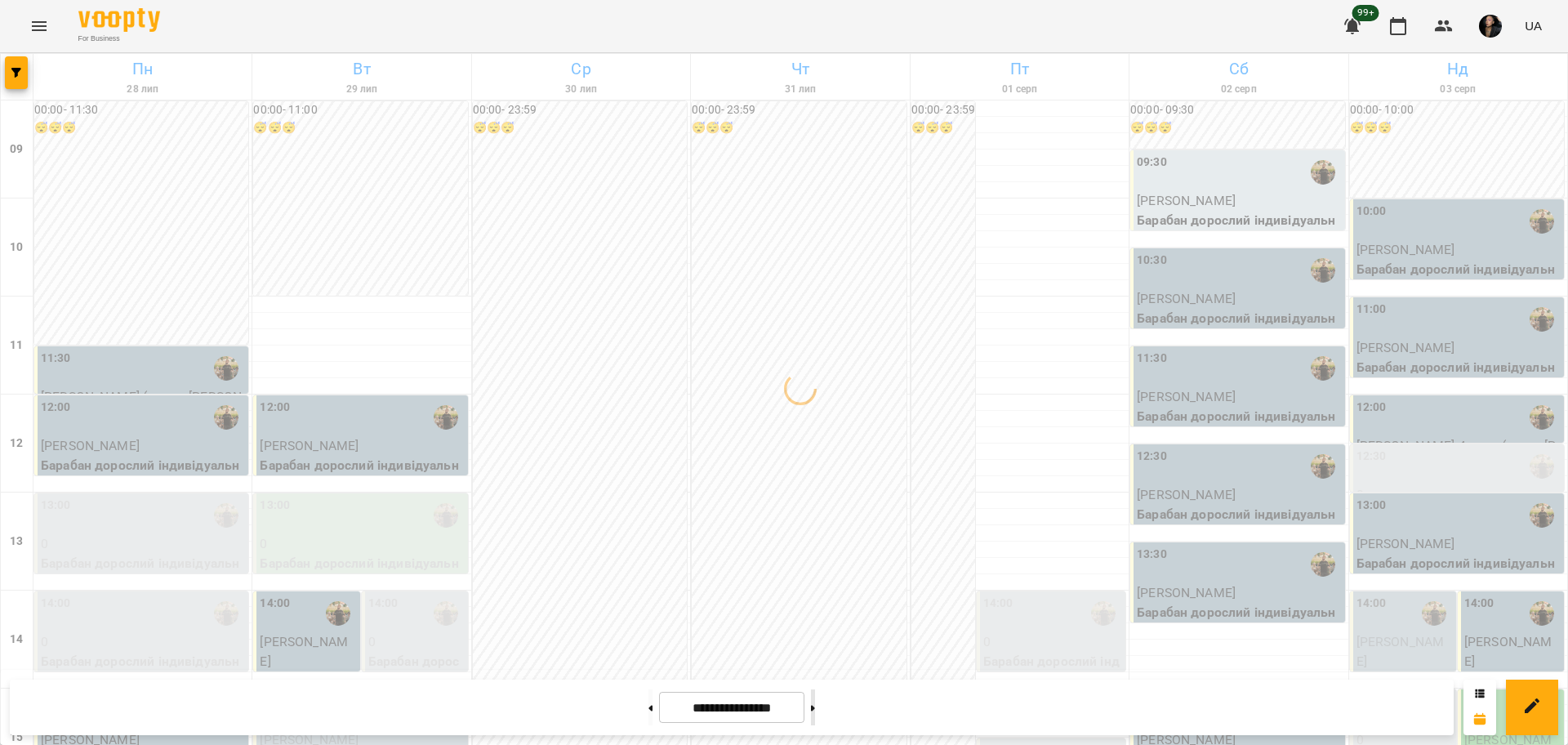
click at [814, 715] on button at bounding box center [813, 707] width 4 height 36
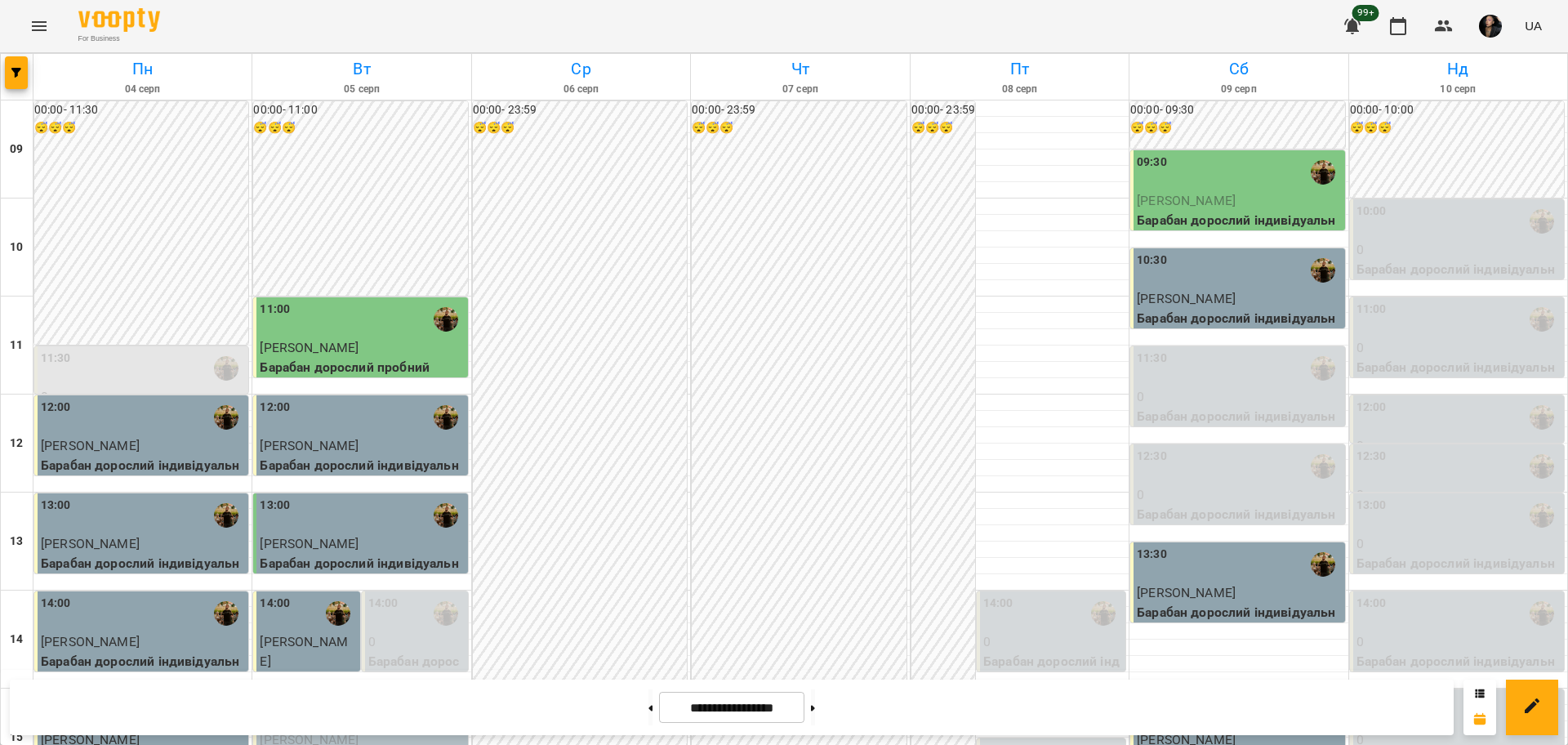
click at [767, 543] on div "00:00 - 23:59 😴😴😴" at bounding box center [798, 737] width 214 height 1272
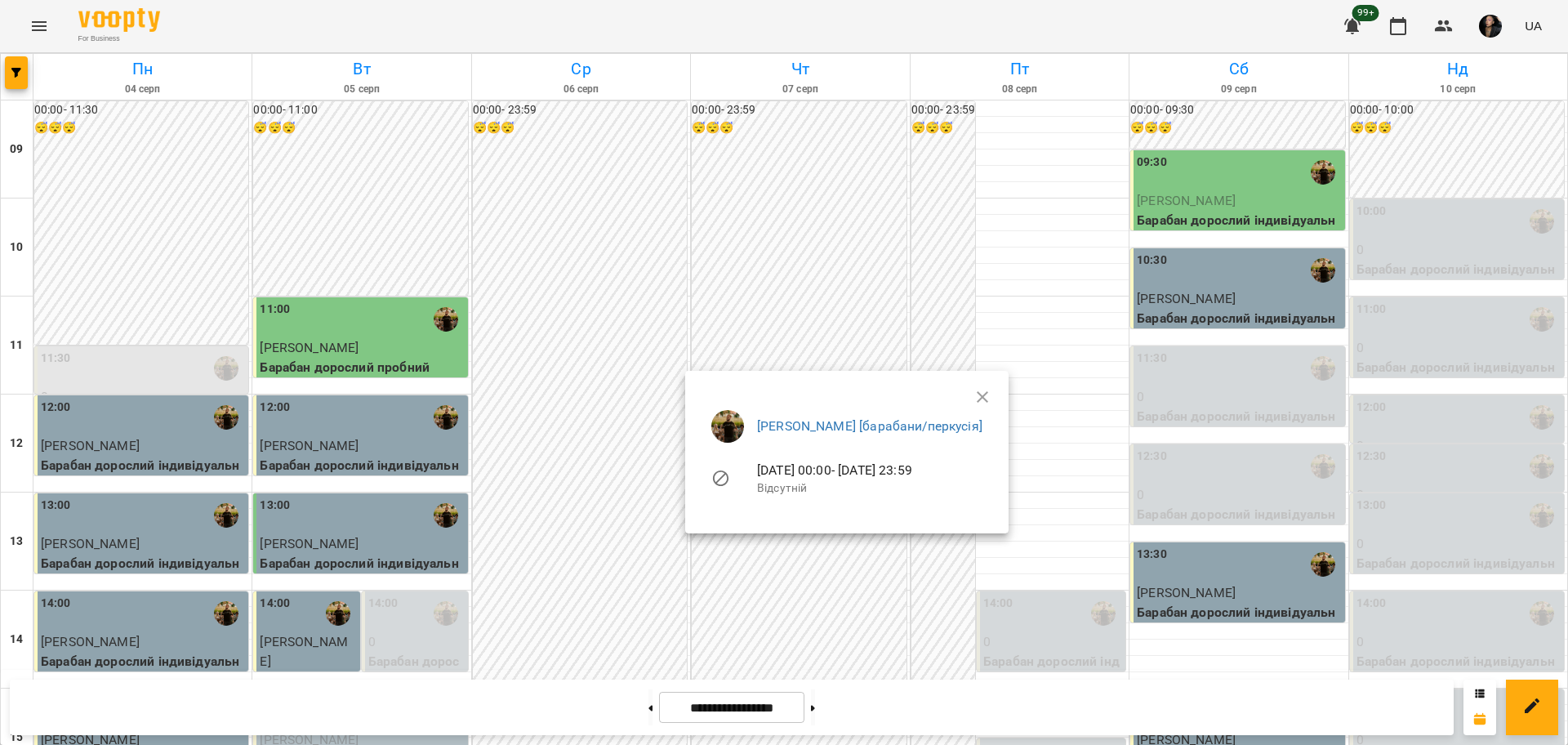
click at [578, 324] on div at bounding box center [784, 372] width 1568 height 745
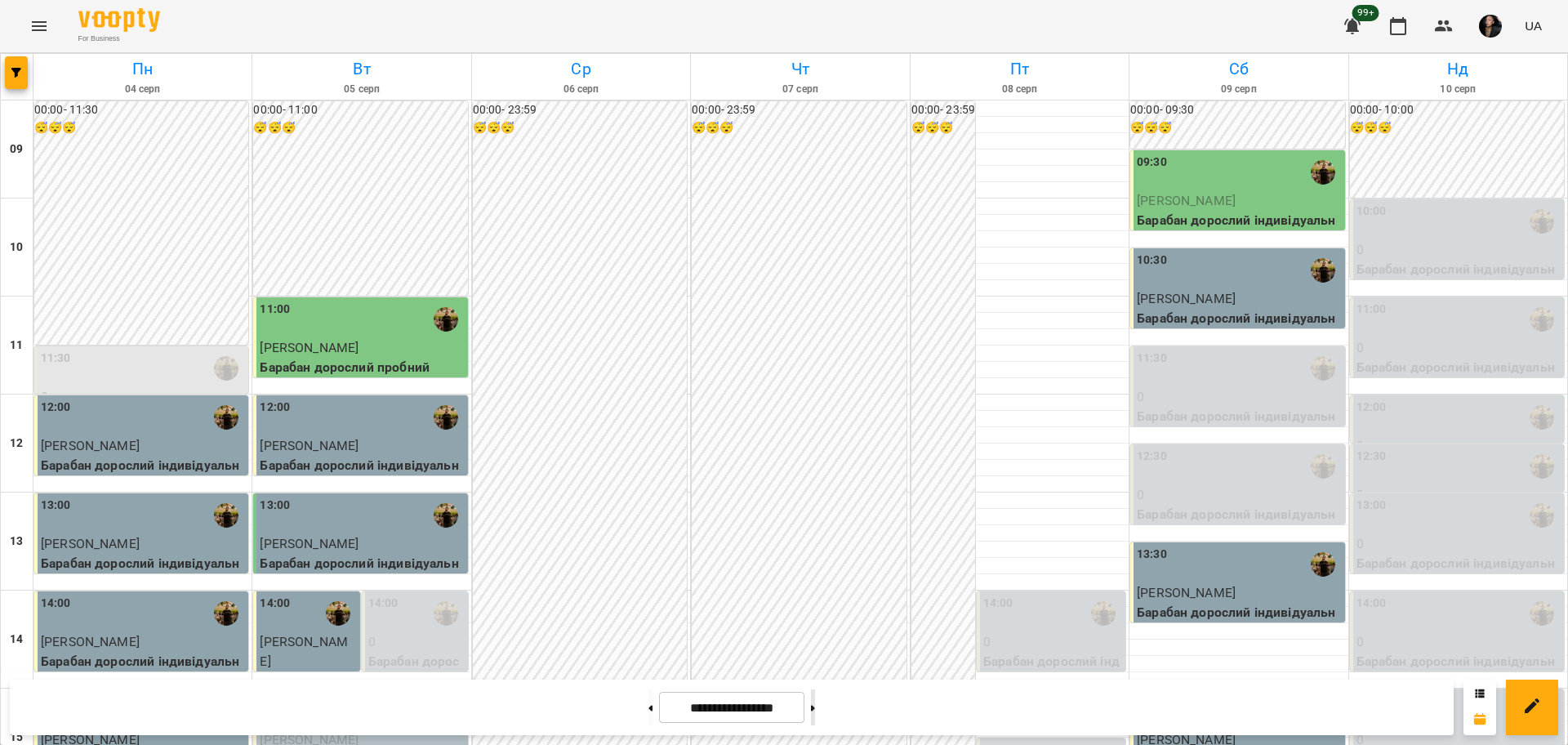
click at [814, 719] on button at bounding box center [813, 707] width 4 height 36
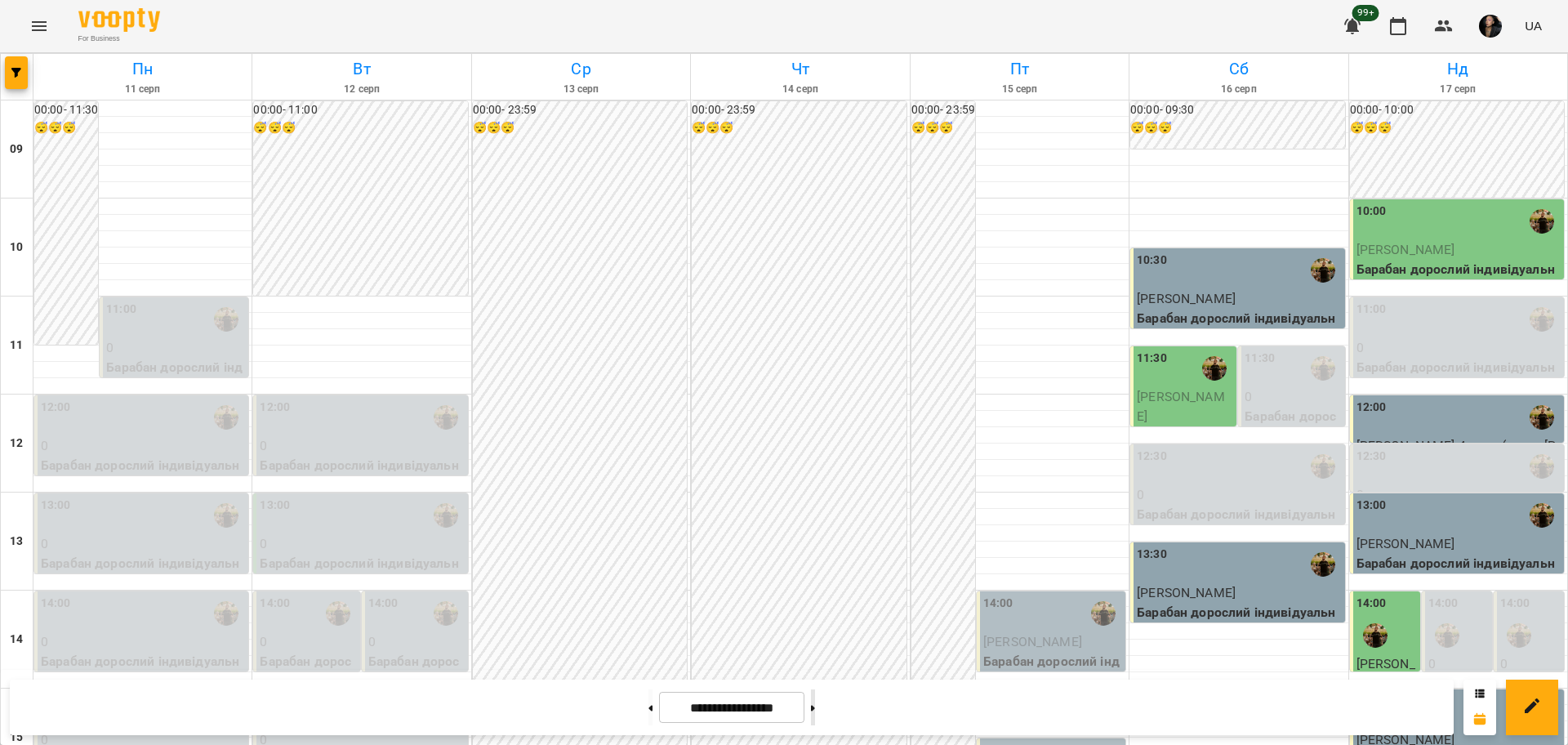
click at [814, 705] on button at bounding box center [813, 707] width 4 height 36
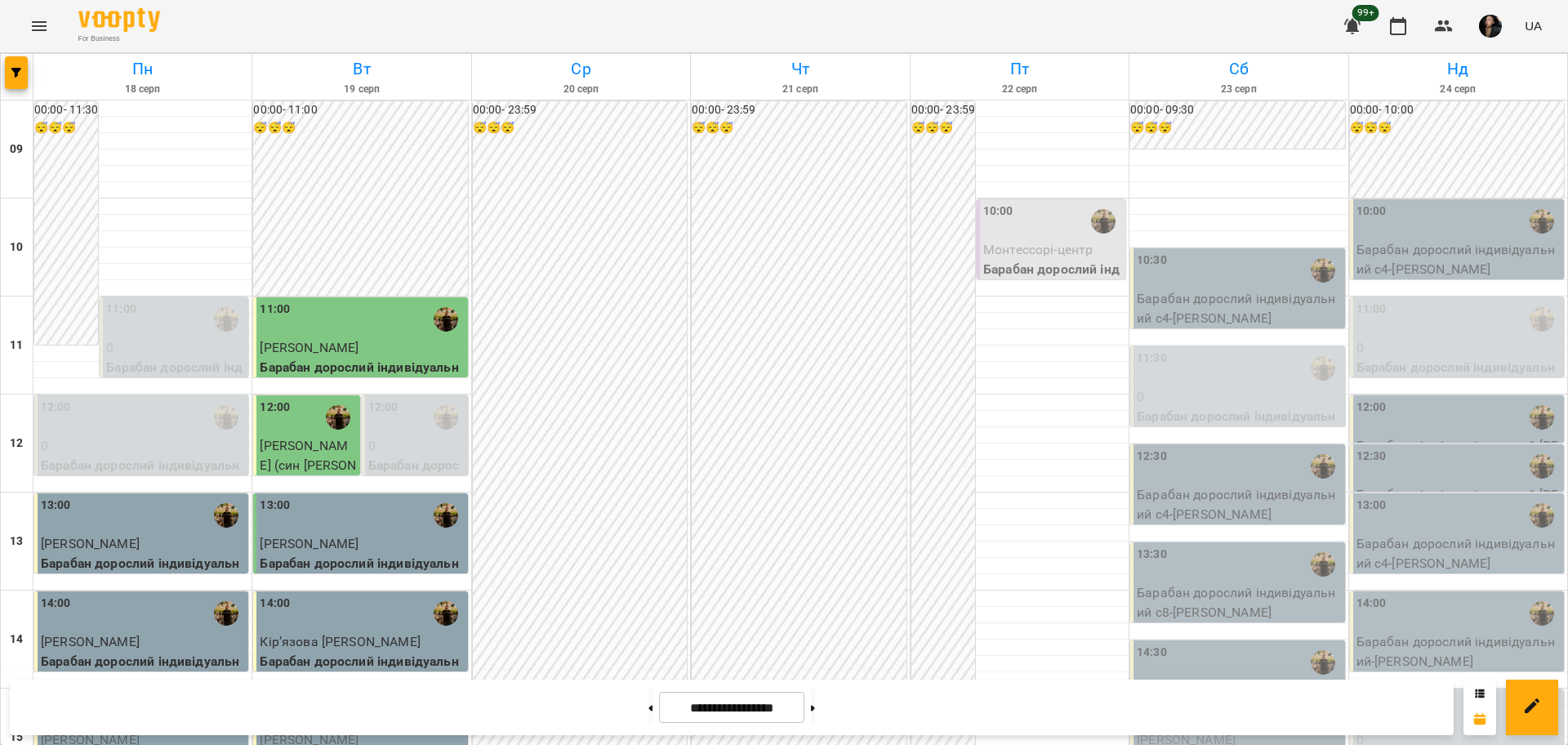
scroll to position [102, 0]
click at [814, 713] on button at bounding box center [813, 707] width 4 height 36
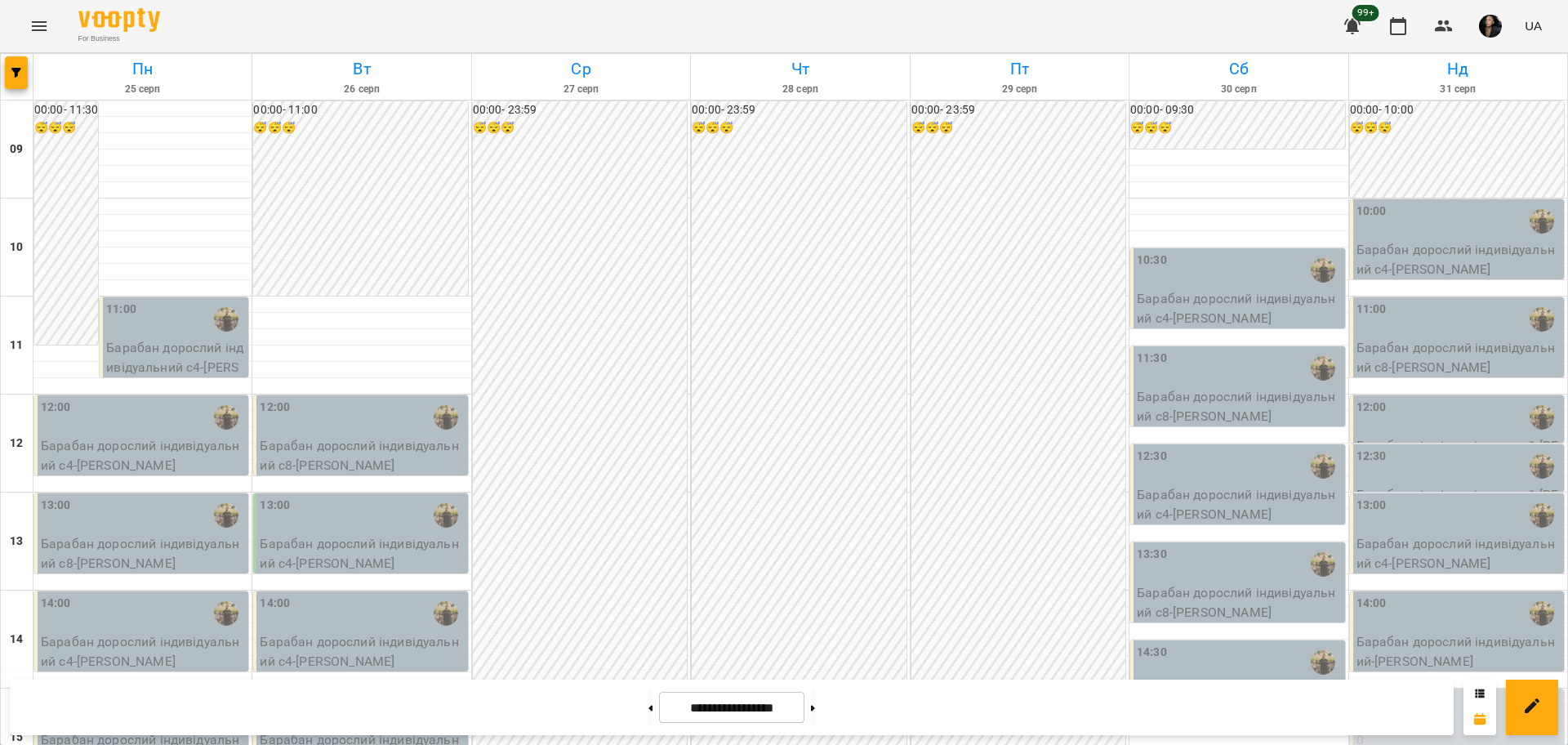
scroll to position [397, 0]
click at [1436, 693] on div "15:00" at bounding box center [1458, 712] width 204 height 38
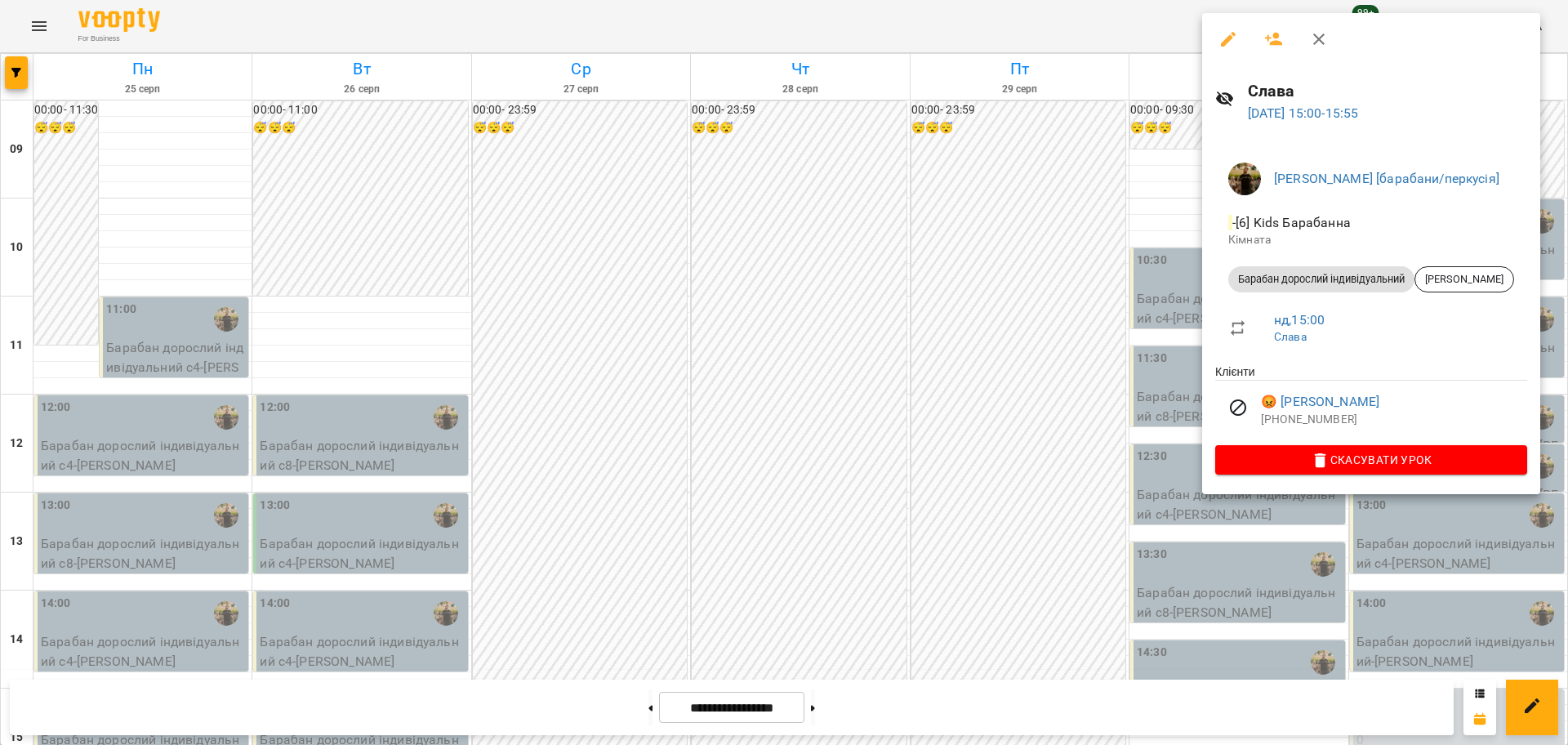
click at [945, 339] on div at bounding box center [784, 372] width 1568 height 745
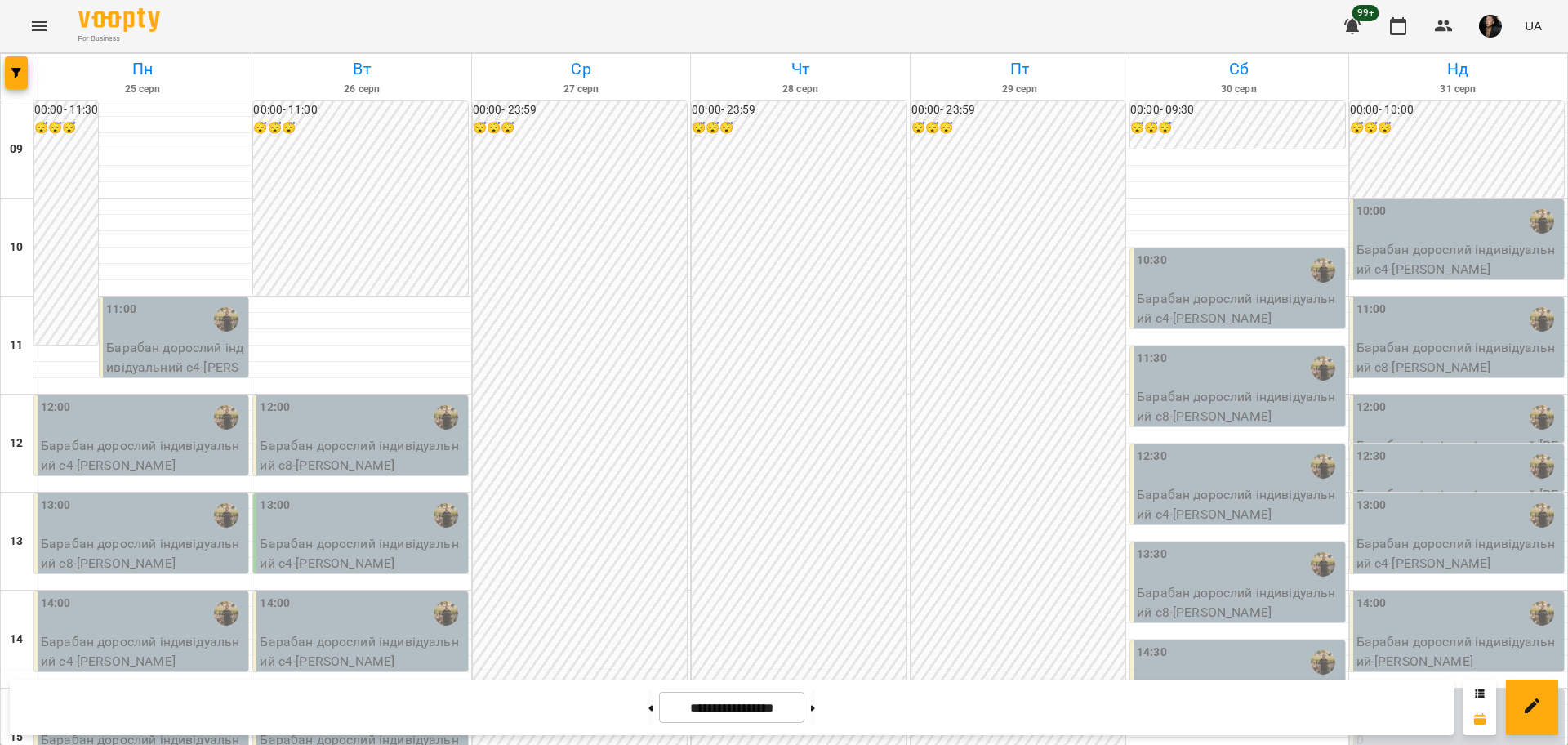
click at [818, 533] on div "00:00 - 23:59 😴😴😴" at bounding box center [798, 737] width 214 height 1272
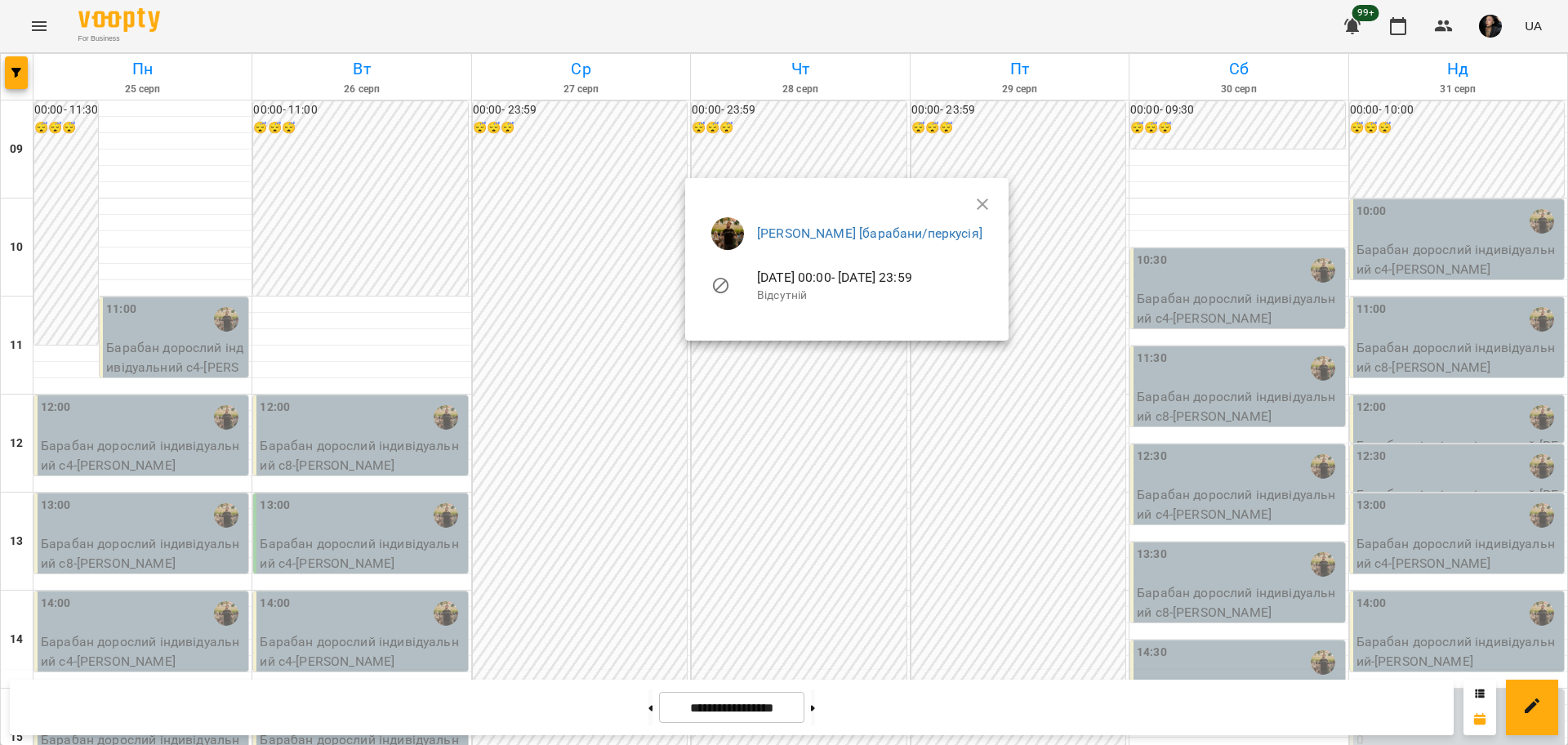
click at [827, 544] on div at bounding box center [784, 372] width 1568 height 745
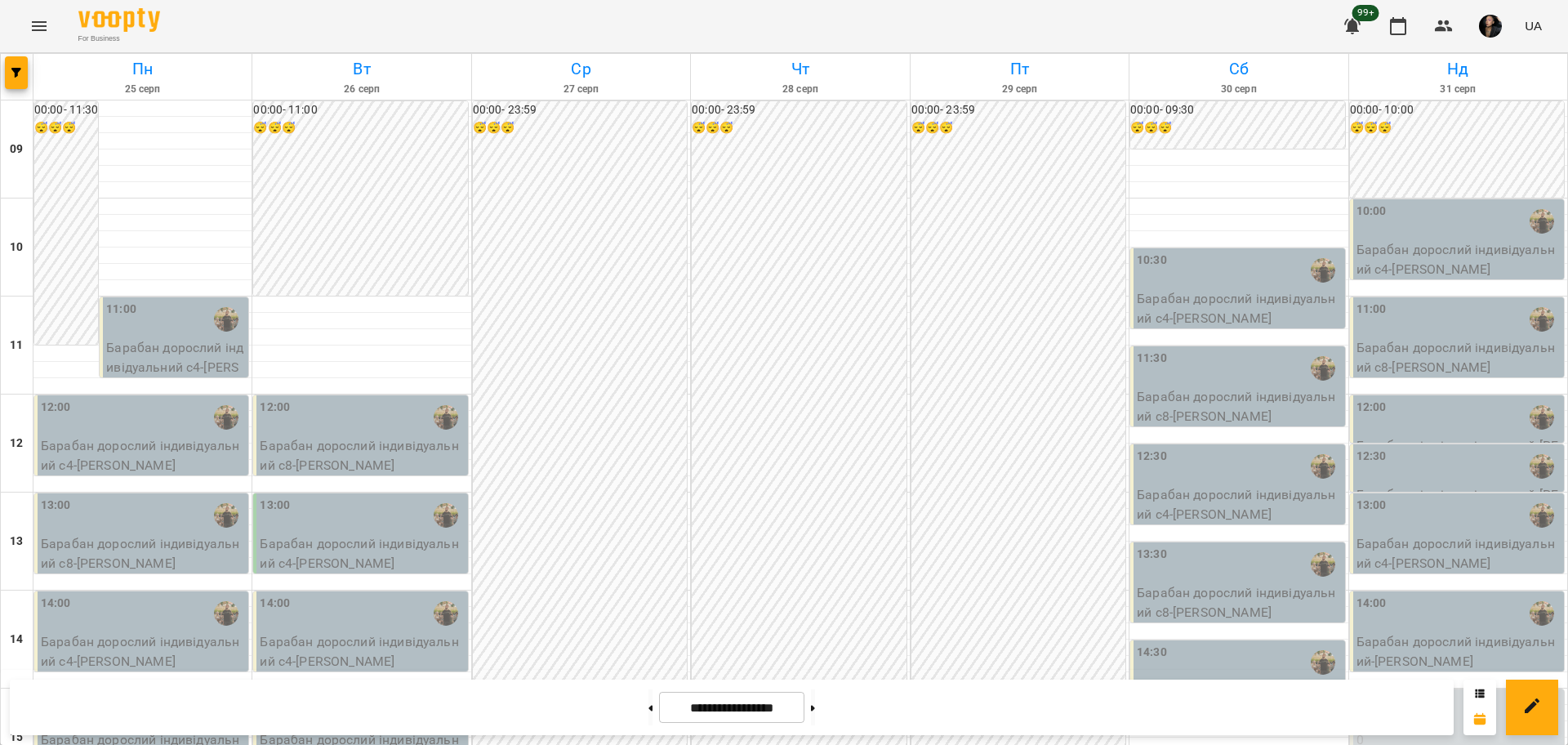
scroll to position [0, 0]
click at [866, 701] on div "**********" at bounding box center [731, 707] width 1444 height 55
click at [814, 710] on button at bounding box center [813, 707] width 4 height 36
click at [648, 700] on button at bounding box center [650, 707] width 4 height 36
click at [814, 698] on button at bounding box center [813, 707] width 4 height 36
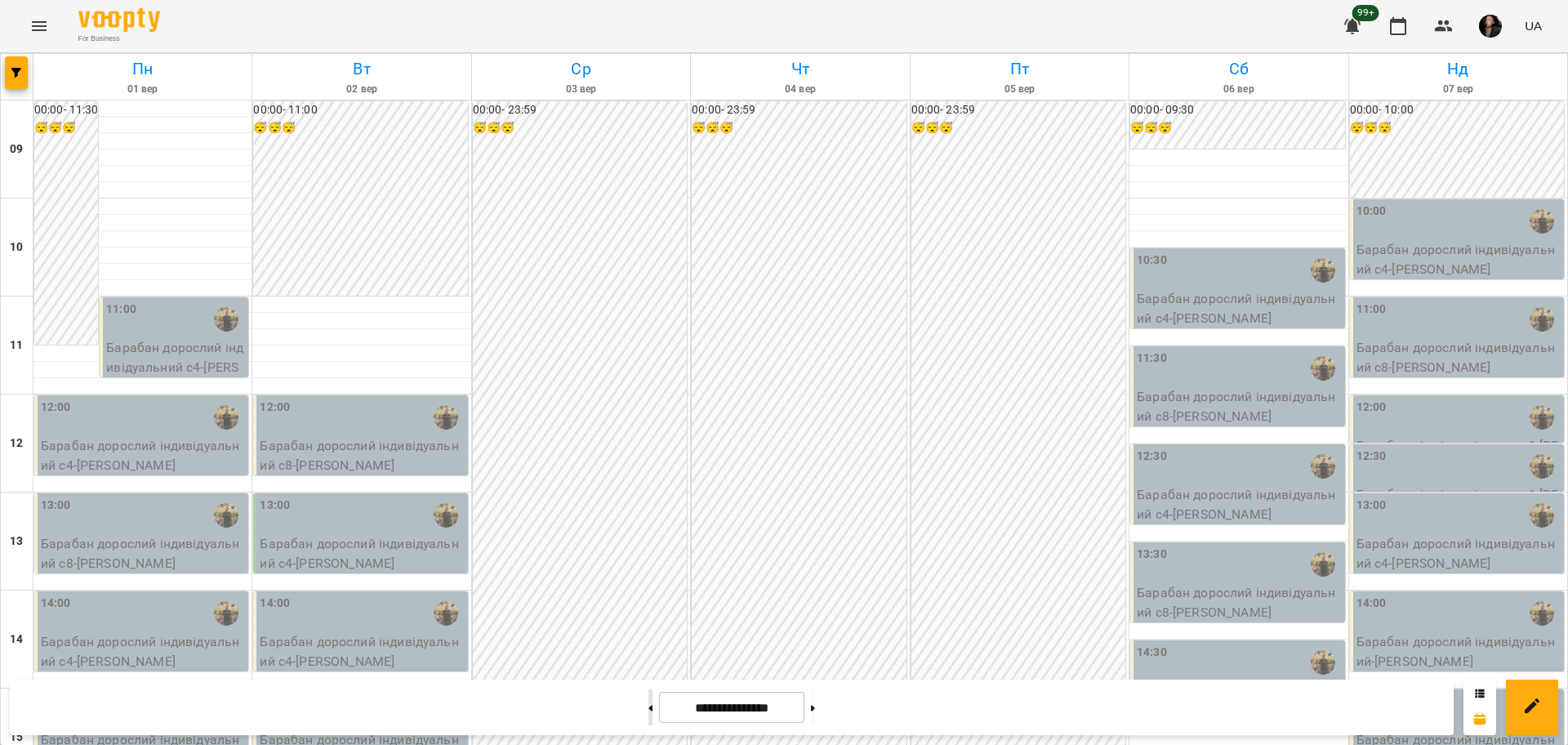
click at [648, 708] on button at bounding box center [650, 707] width 4 height 36
click at [628, 412] on div "00:00 - 23:59 😴😴😴" at bounding box center [579, 737] width 214 height 1272
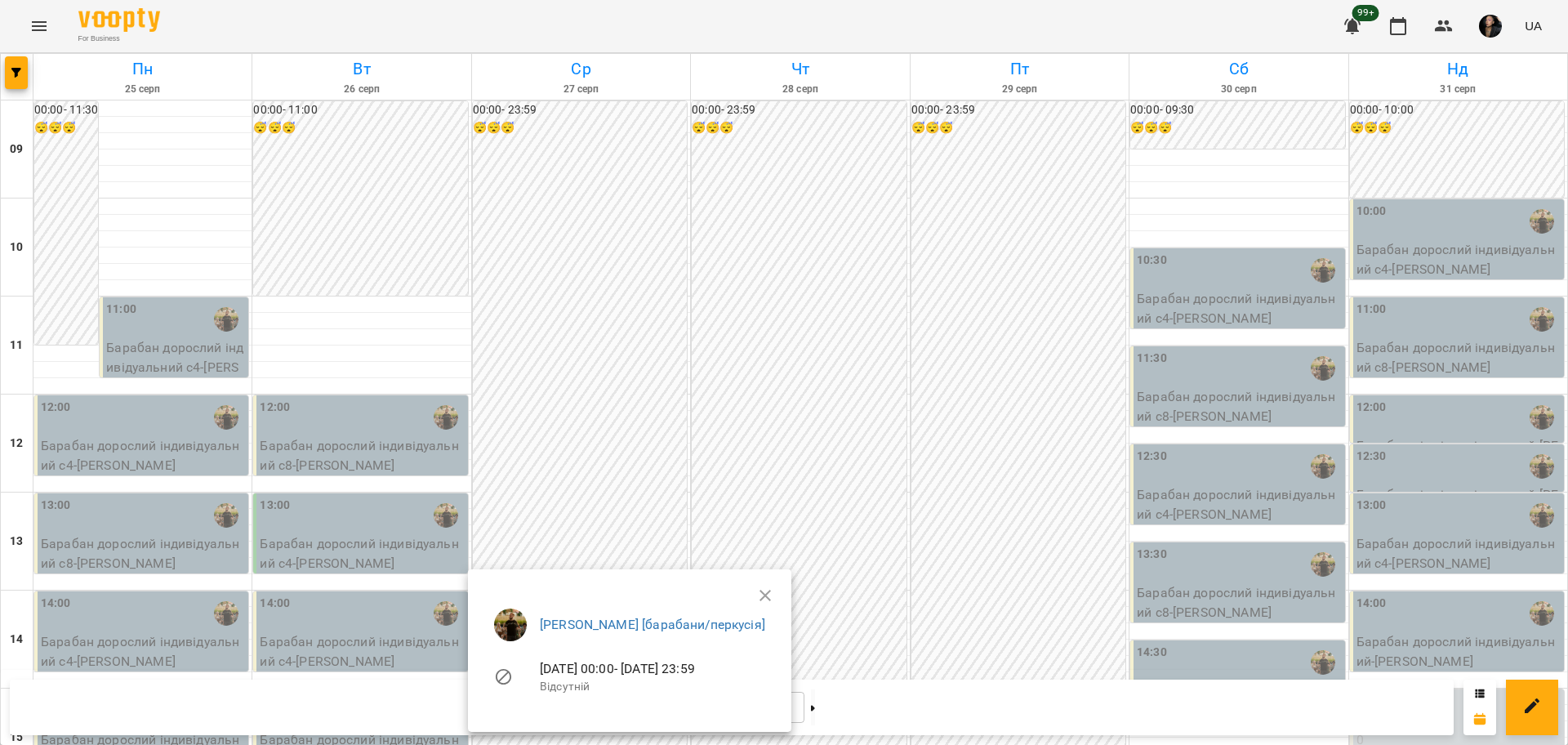
click at [8, 70] on div at bounding box center [784, 372] width 1568 height 745
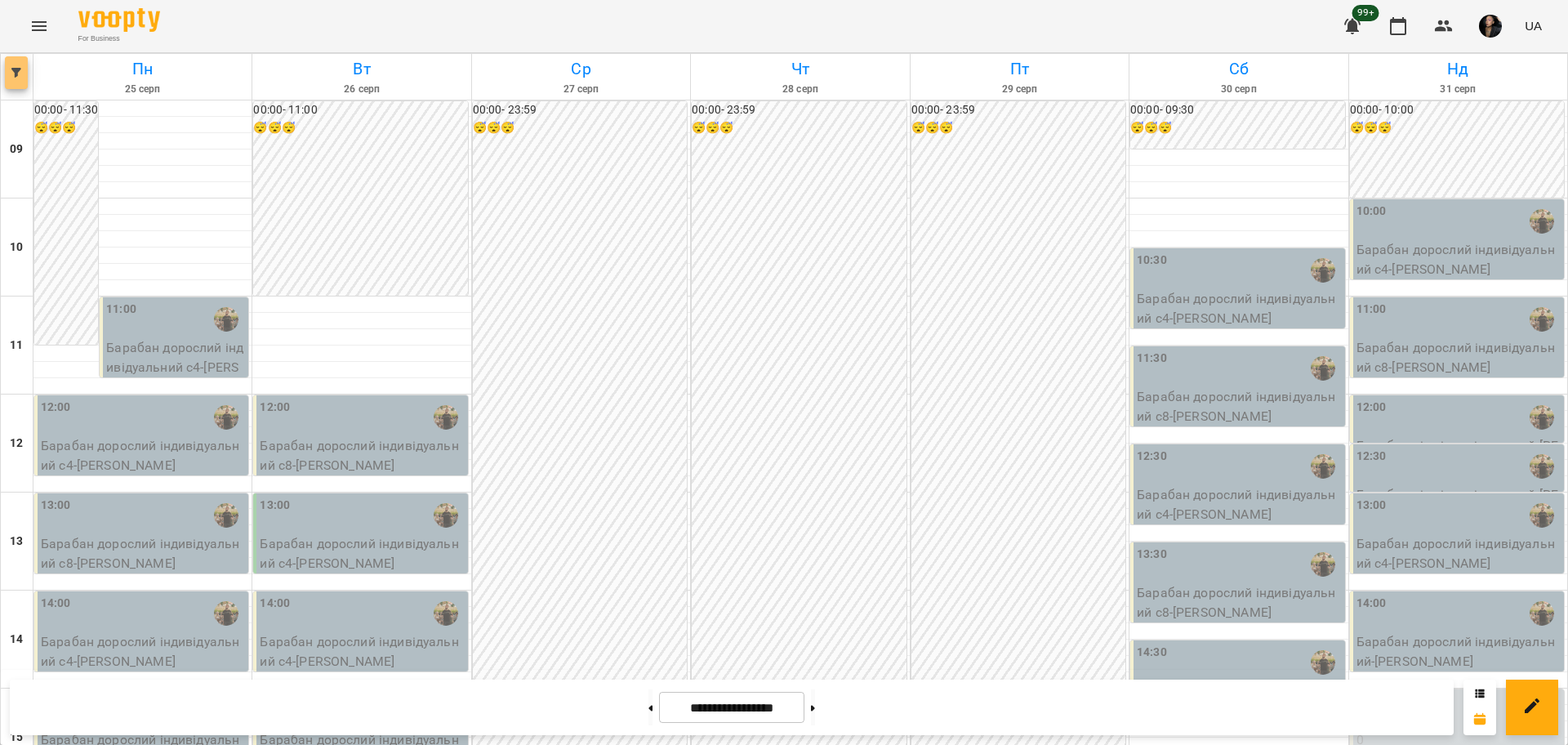
click at [23, 82] on button "button" at bounding box center [16, 72] width 23 height 32
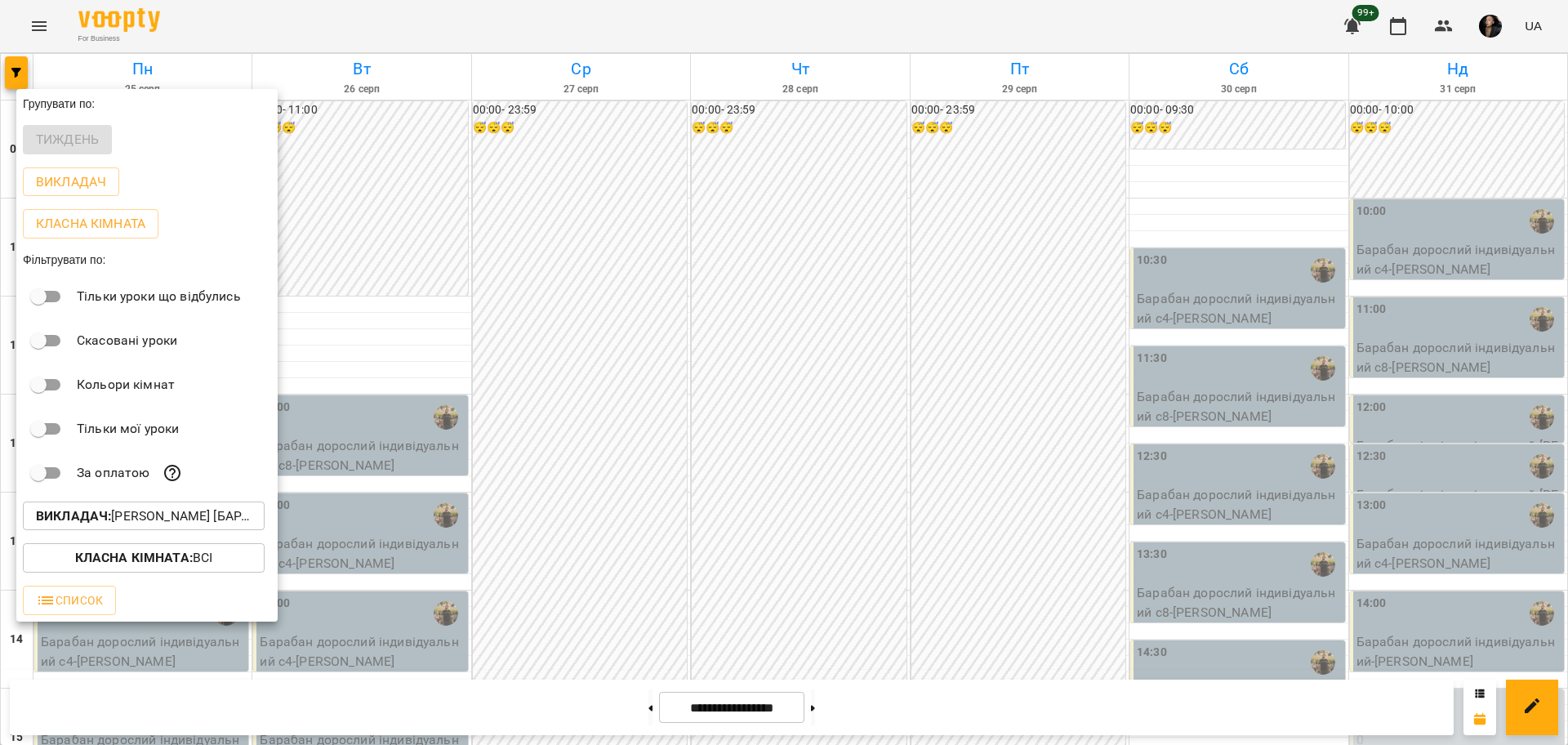
click at [156, 516] on p "Викладач : Слава Болбі [барабани/перкусія]" at bounding box center [143, 516] width 216 height 20
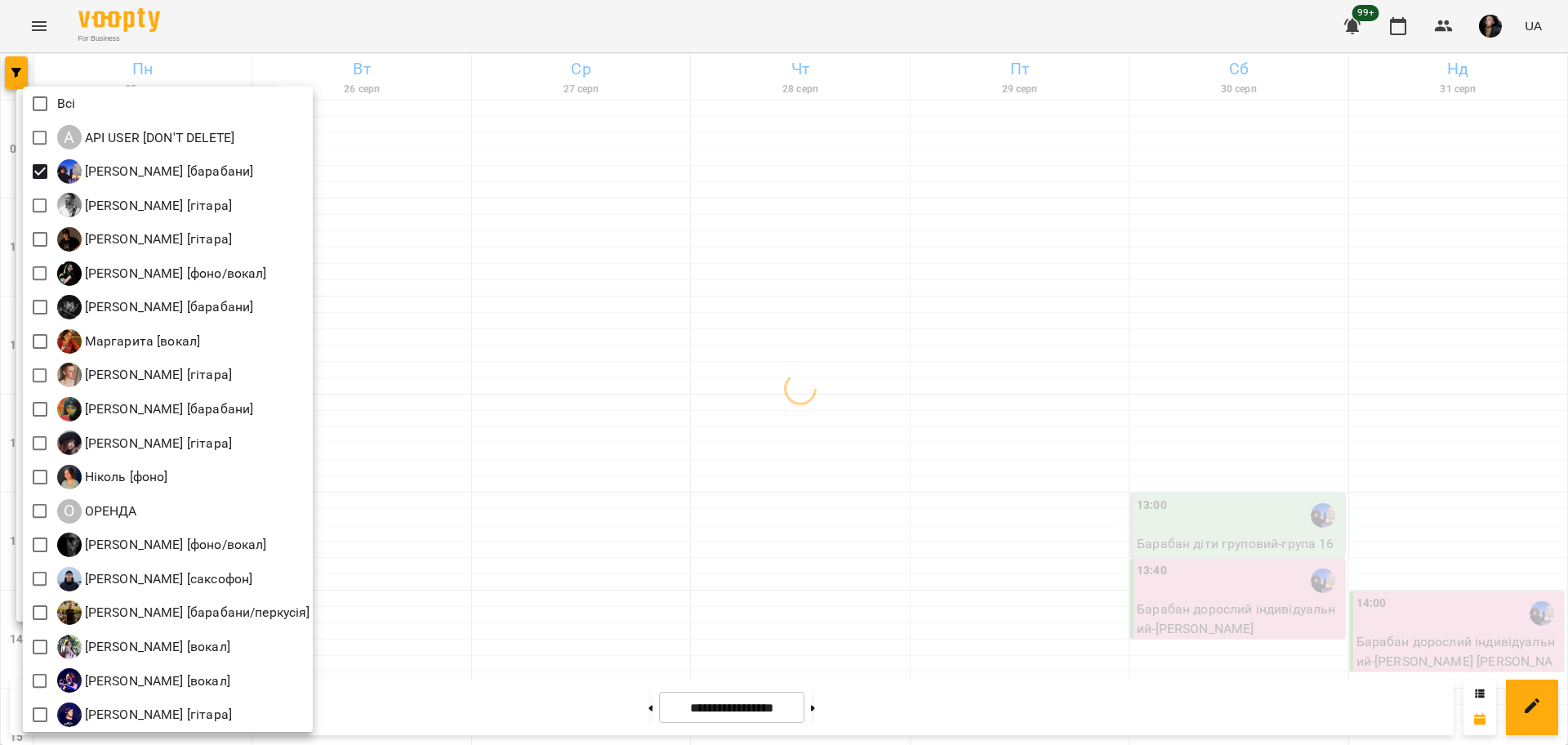
click at [923, 422] on div at bounding box center [784, 372] width 1568 height 745
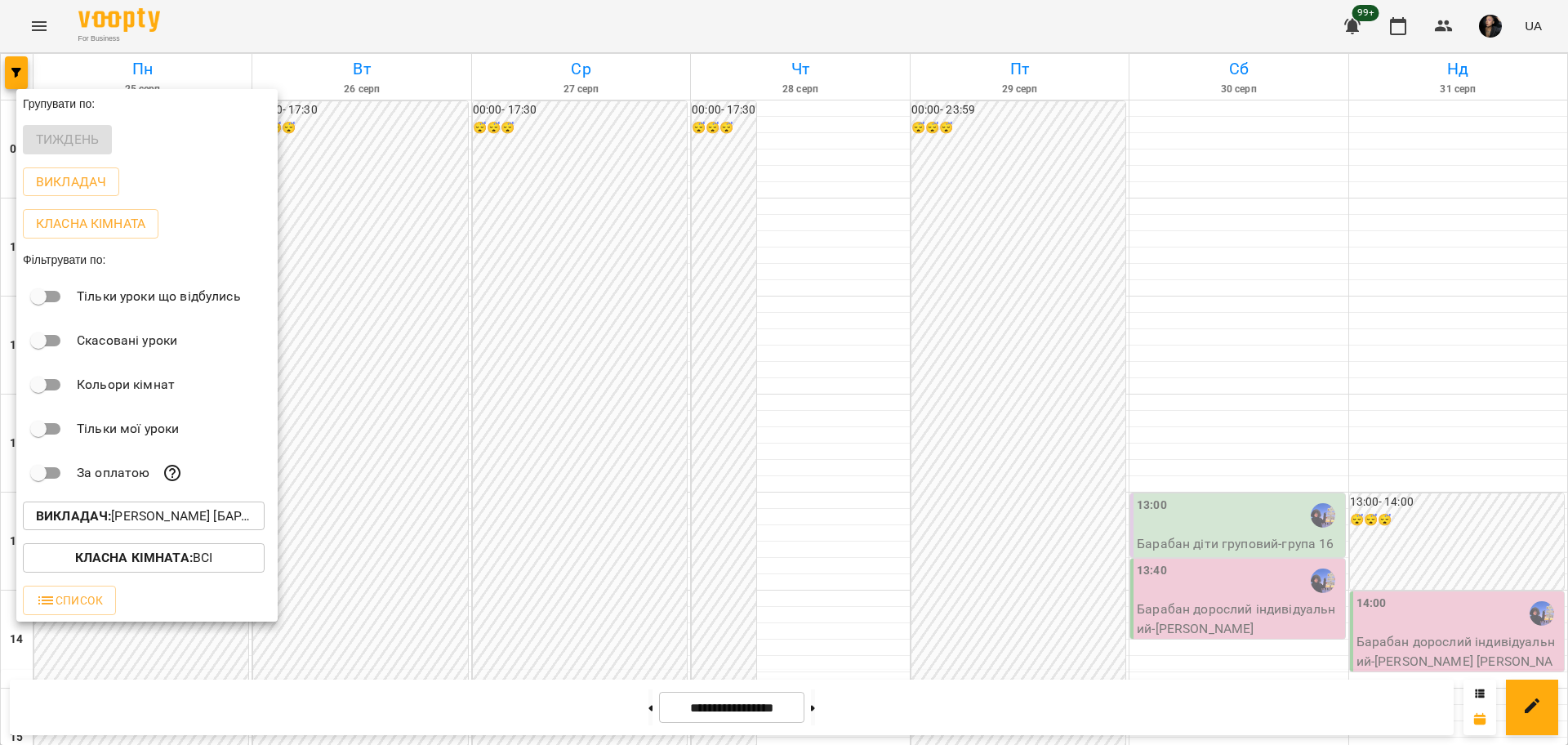
click at [541, 493] on div at bounding box center [784, 372] width 1568 height 745
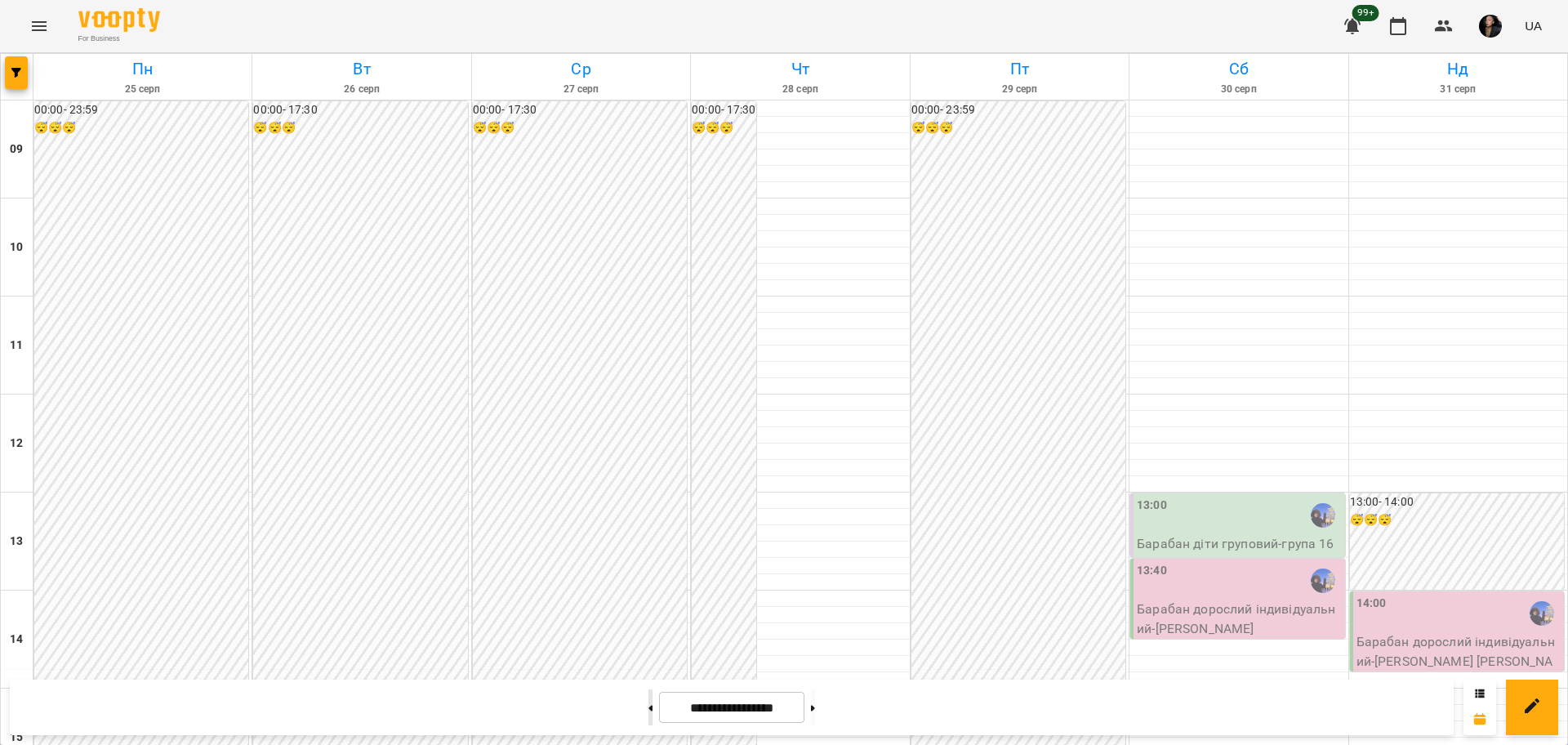
click at [648, 710] on button at bounding box center [650, 707] width 4 height 36
type input "**********"
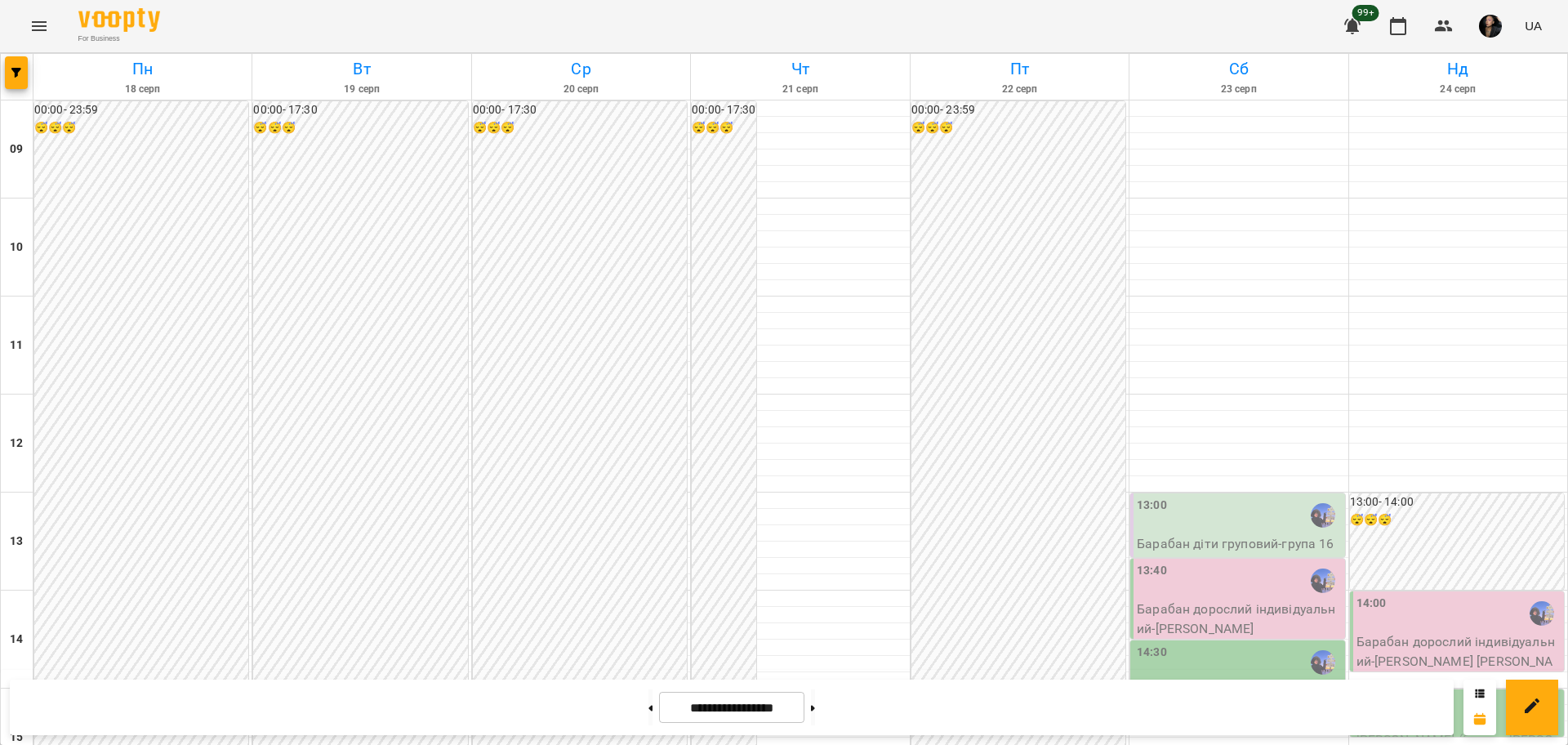
scroll to position [703, 0]
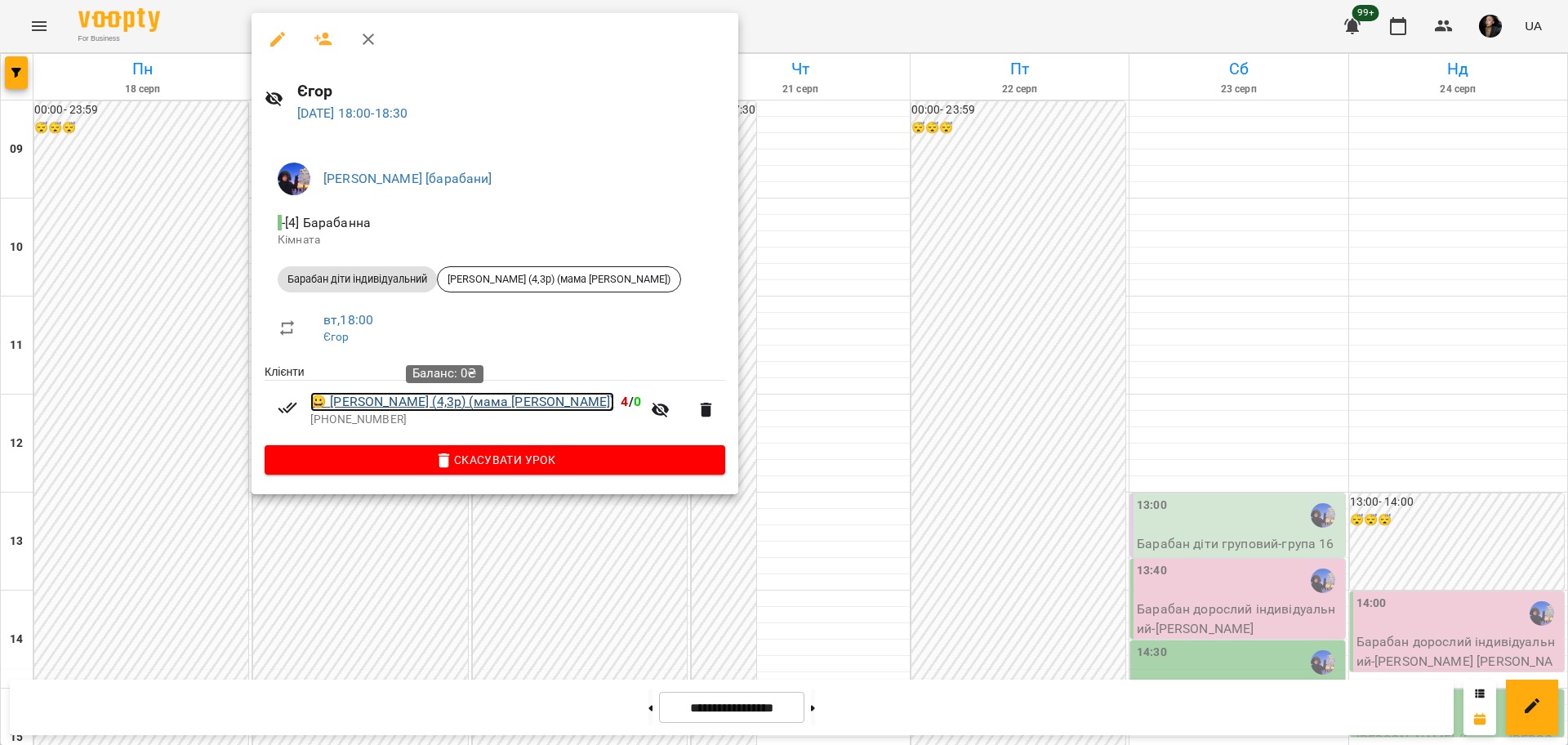
click at [400, 410] on link "😀 Макарюк Крило (4,3р) (мама Анастасія)" at bounding box center [462, 401] width 304 height 20
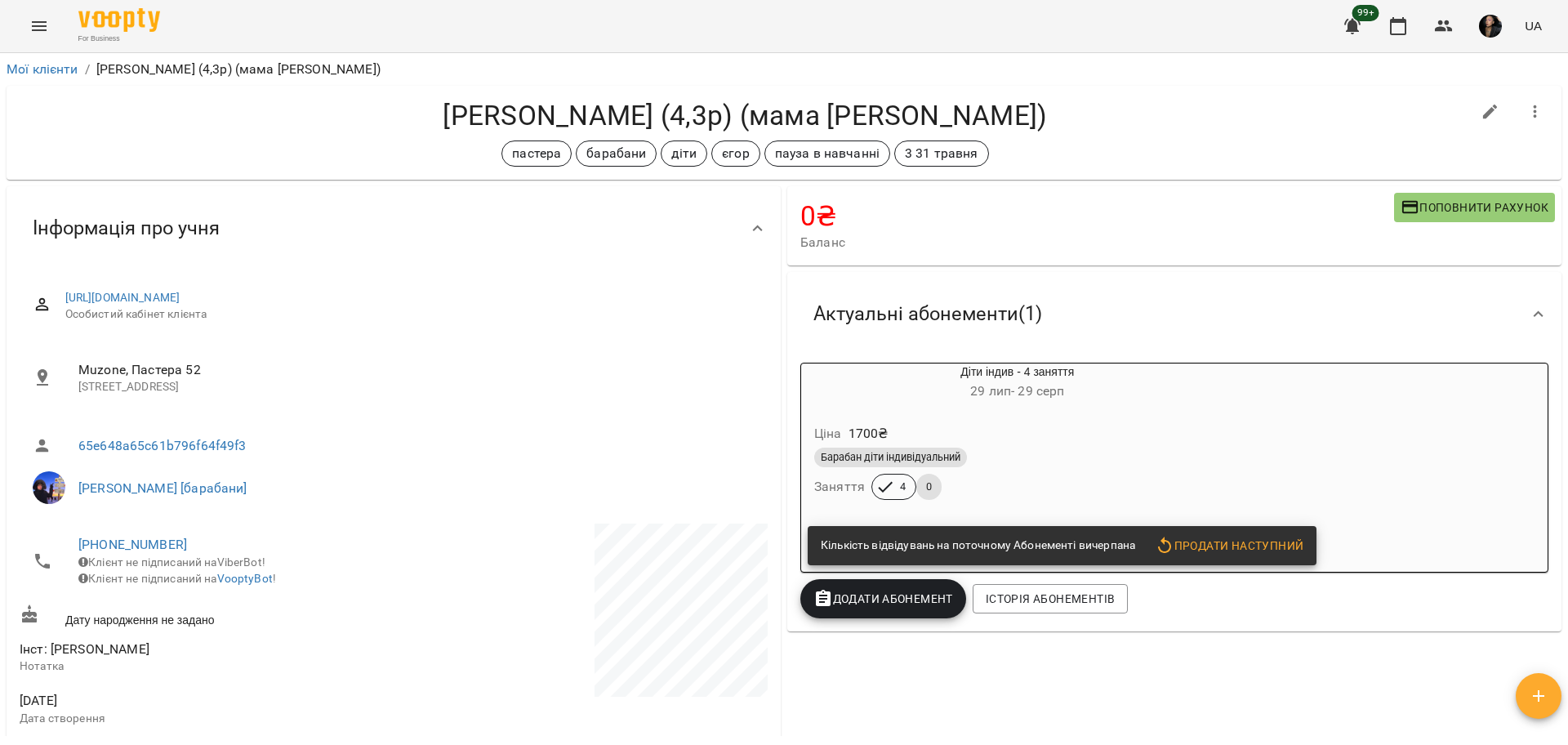
click at [1069, 482] on div "Барабан діти індивідуальний Заняття 4 0" at bounding box center [1017, 473] width 413 height 59
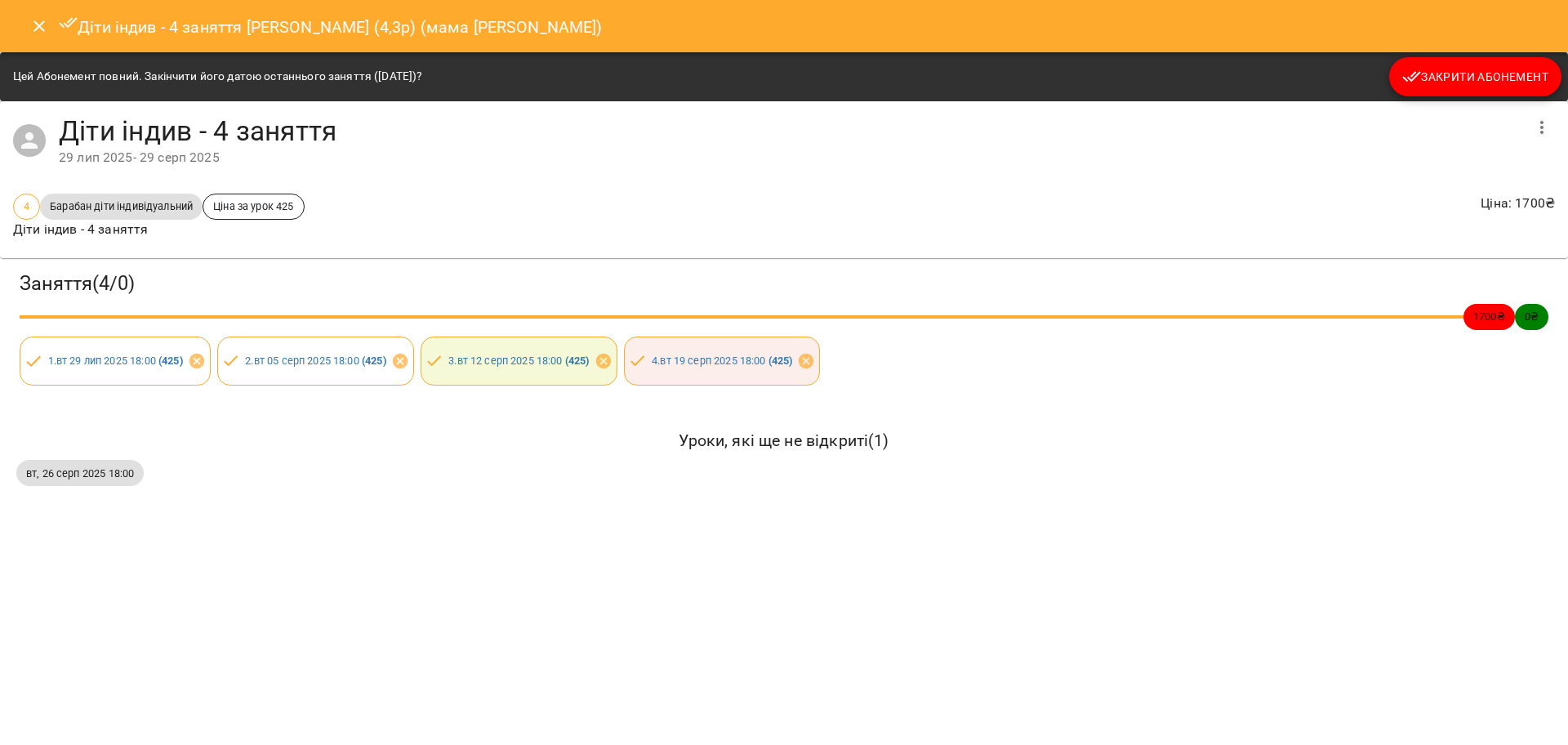
click at [1434, 86] on button "Закрити Абонемент" at bounding box center [1474, 76] width 172 height 39
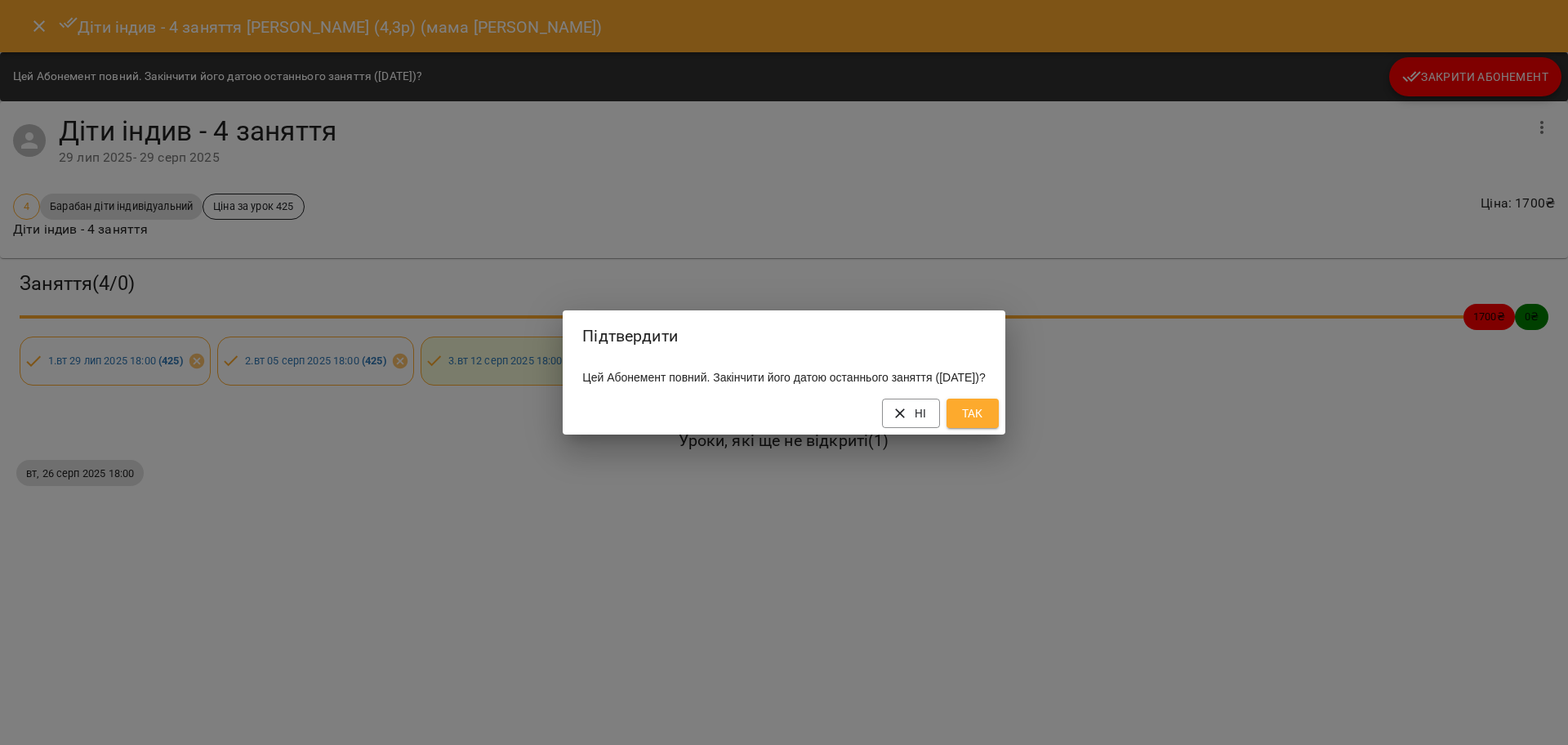
click at [985, 420] on span "Так" at bounding box center [971, 412] width 26 height 20
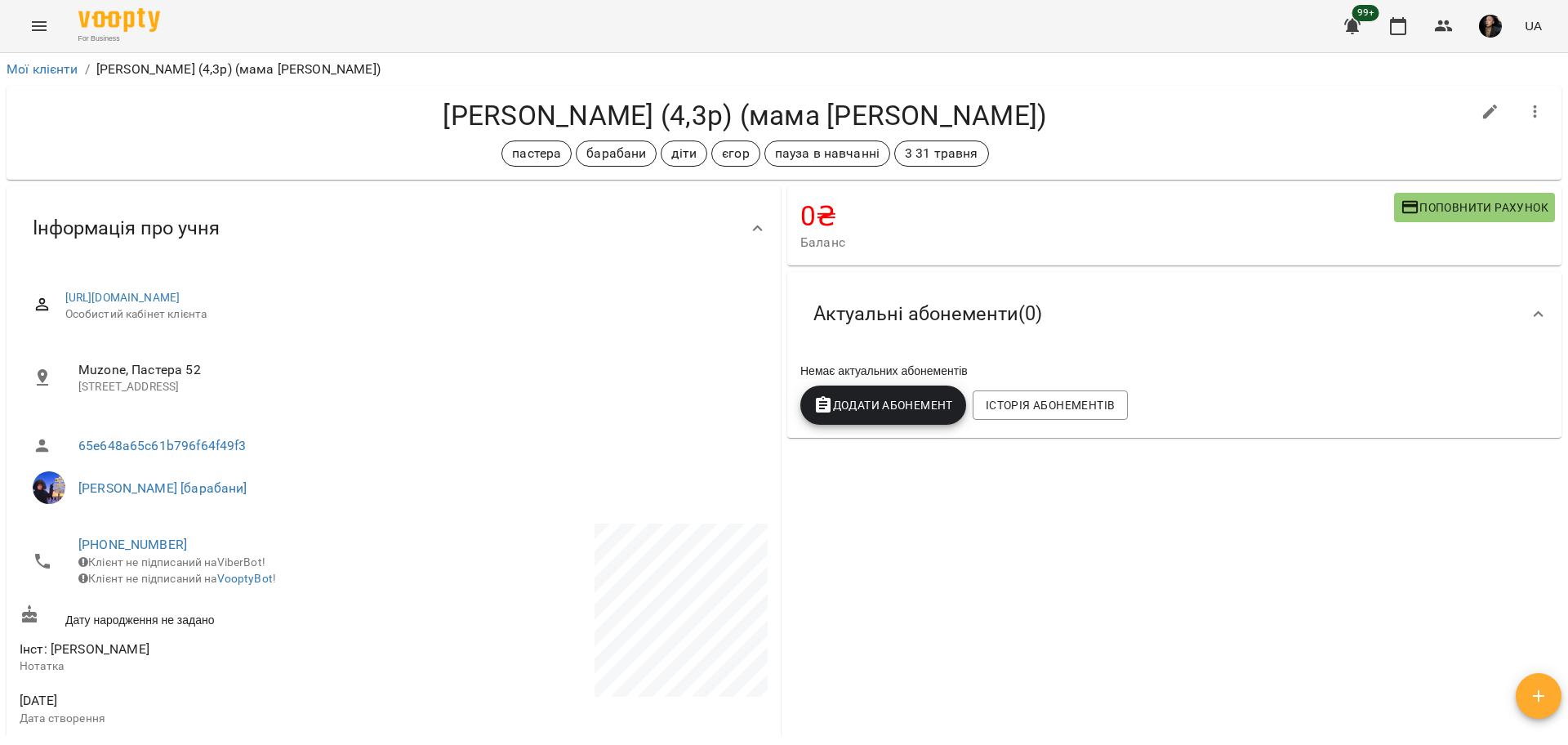
click at [944, 516] on div "0 ₴ Баланс Поповнити рахунок -6800 ₴ Послуги -6800 ₴ Діти індив - 4 заняття 680…" at bounding box center [1174, 673] width 780 height 982
click at [1414, 208] on span "Поповнити рахунок" at bounding box center [1474, 207] width 148 height 20
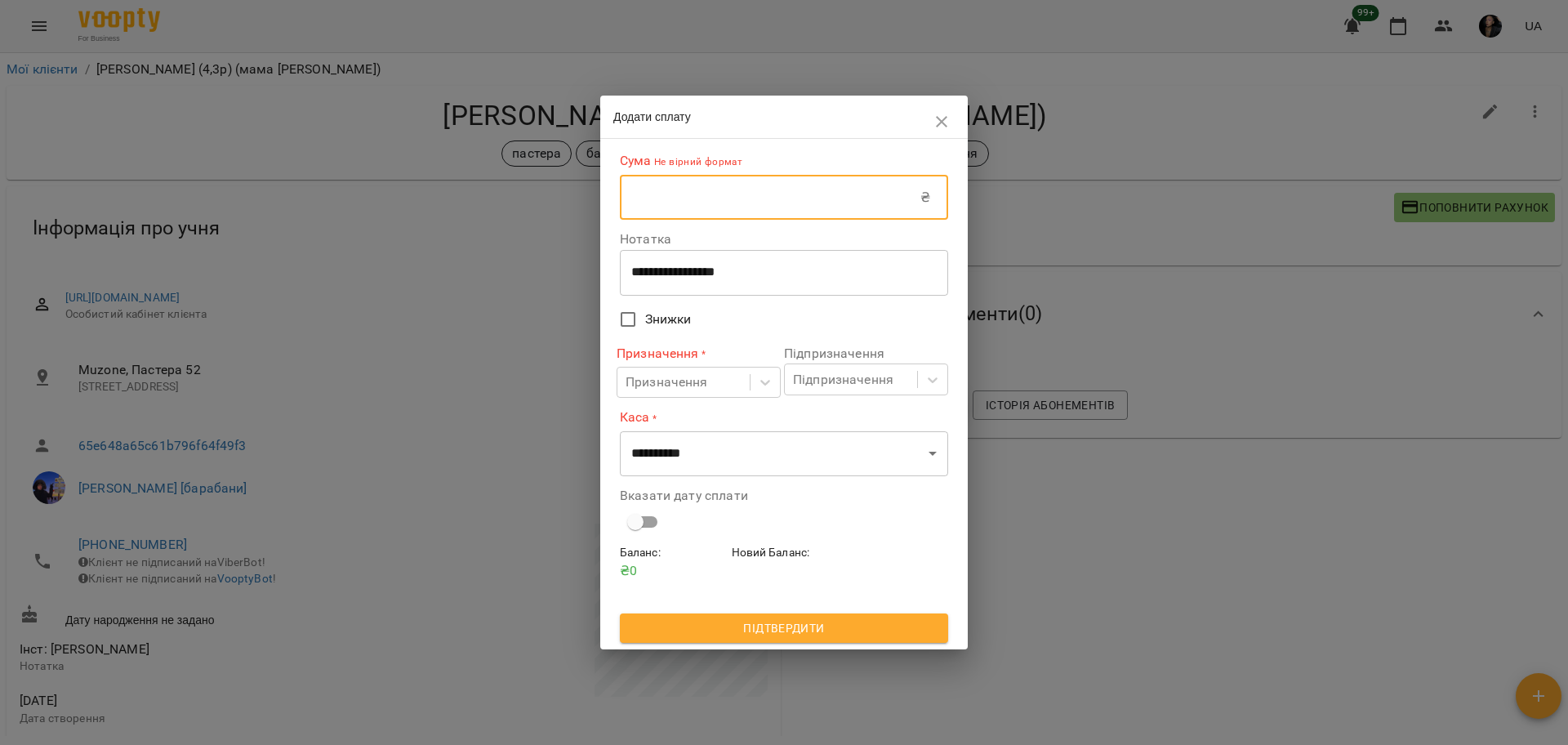
click at [808, 192] on input "text" at bounding box center [770, 198] width 300 height 46
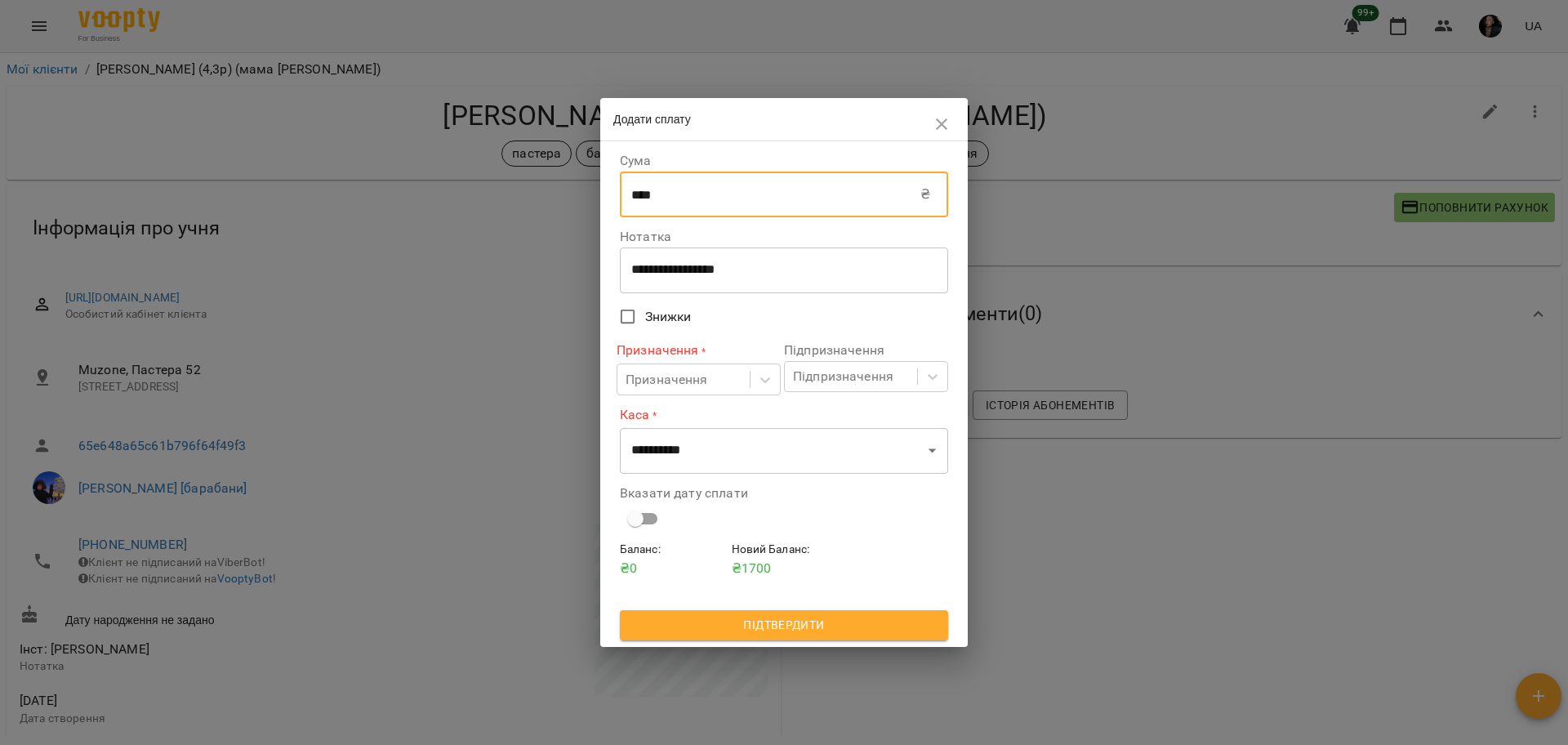
type input "****"
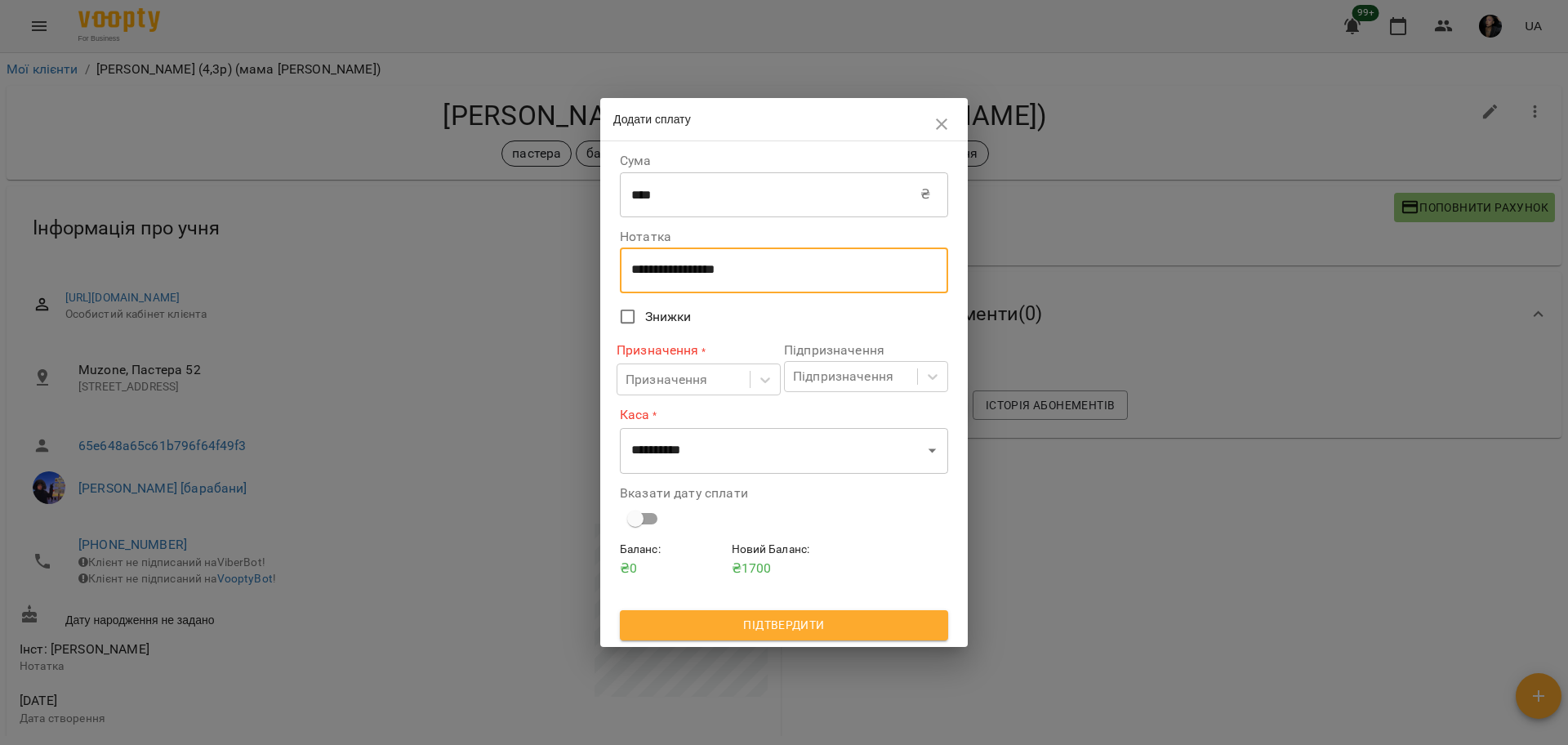
drag, startPoint x: 757, startPoint y: 272, endPoint x: 611, endPoint y: 256, distance: 146.9
click at [609, 272] on div "**********" at bounding box center [783, 393] width 368 height 505
type textarea "****"
click at [693, 361] on div "Призначення * Призначення" at bounding box center [698, 368] width 164 height 54
click at [698, 393] on div "Призначення" at bounding box center [683, 379] width 132 height 30
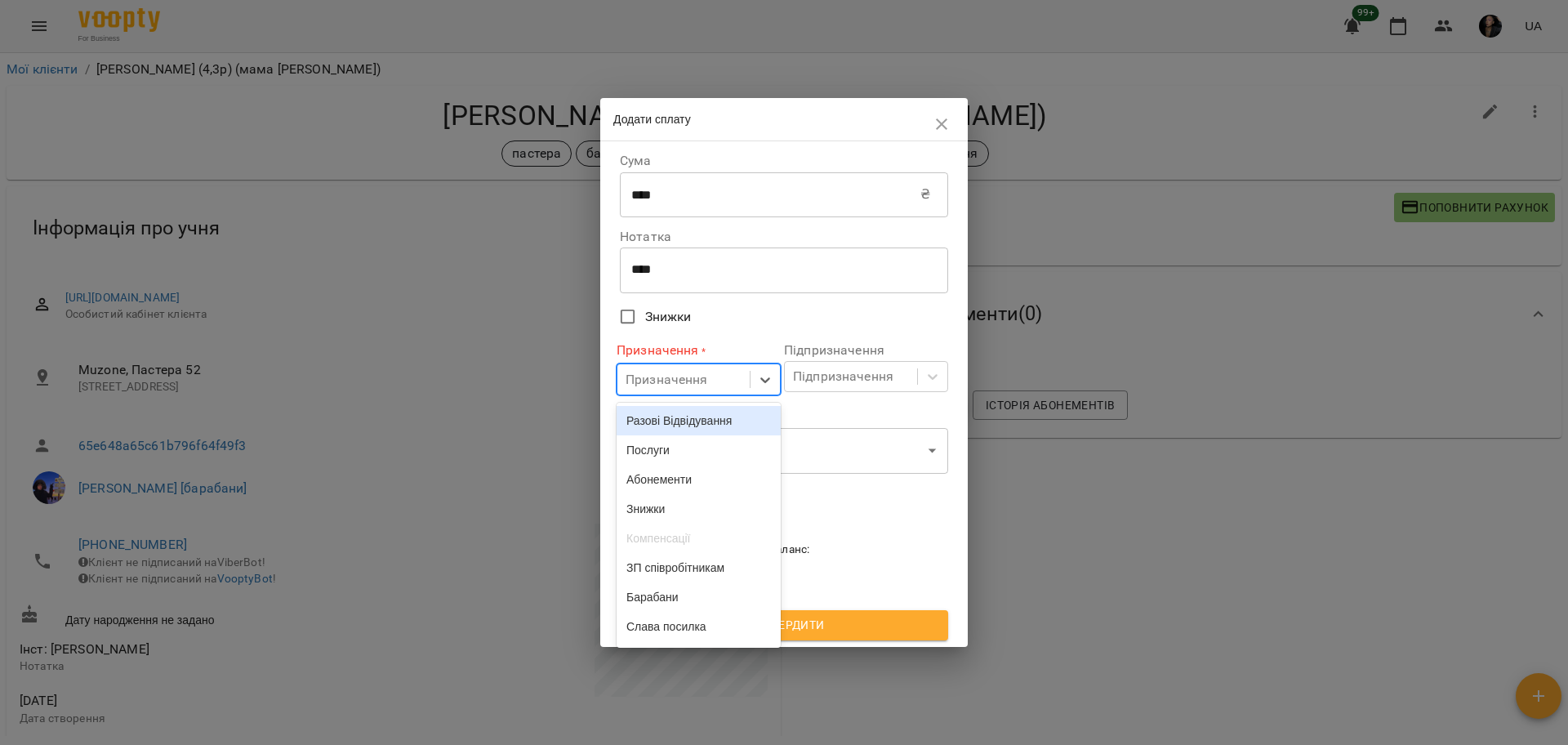
click at [686, 419] on div "Разові Відвідування" at bounding box center [698, 420] width 164 height 29
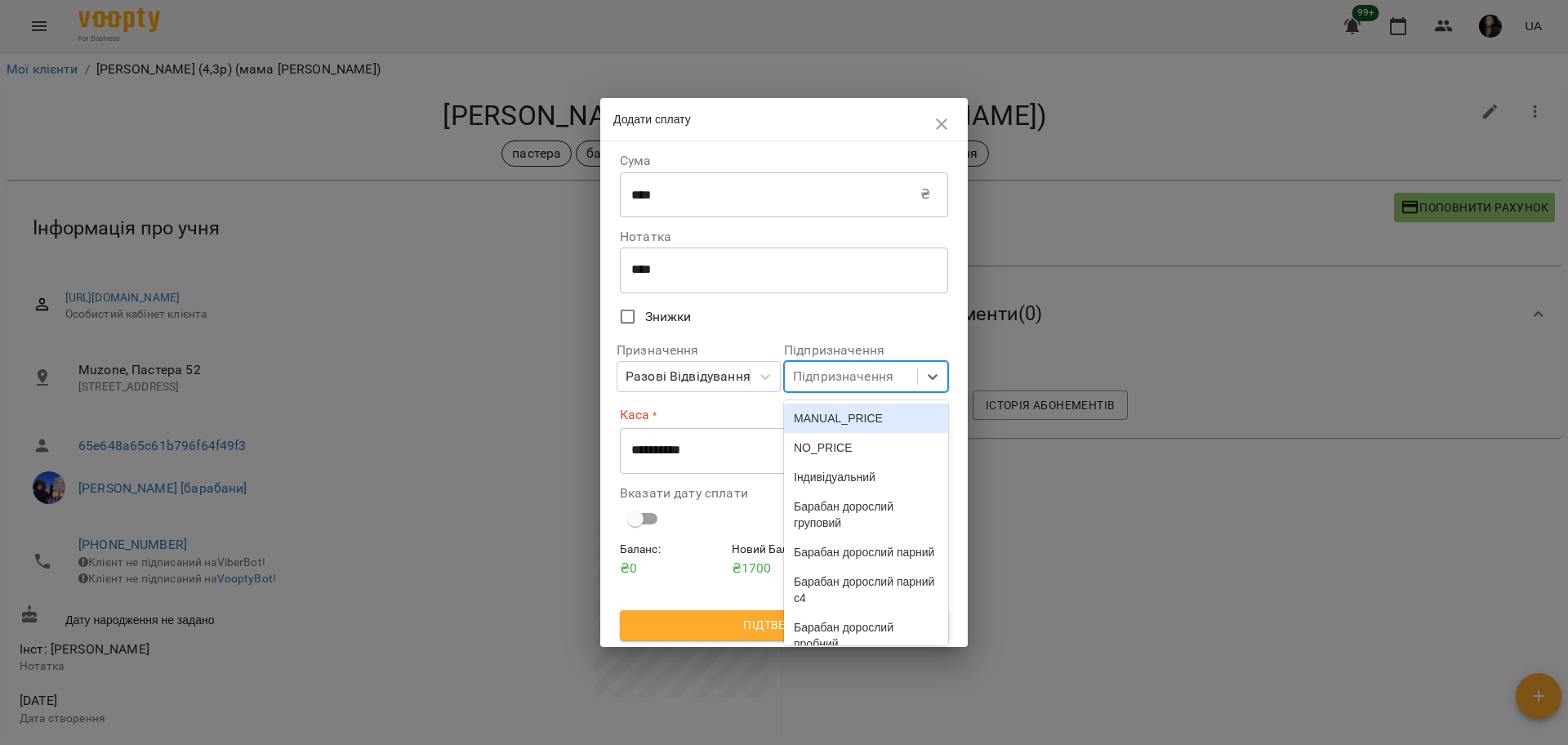
click at [915, 372] on div "Підпризначення" at bounding box center [851, 377] width 132 height 30
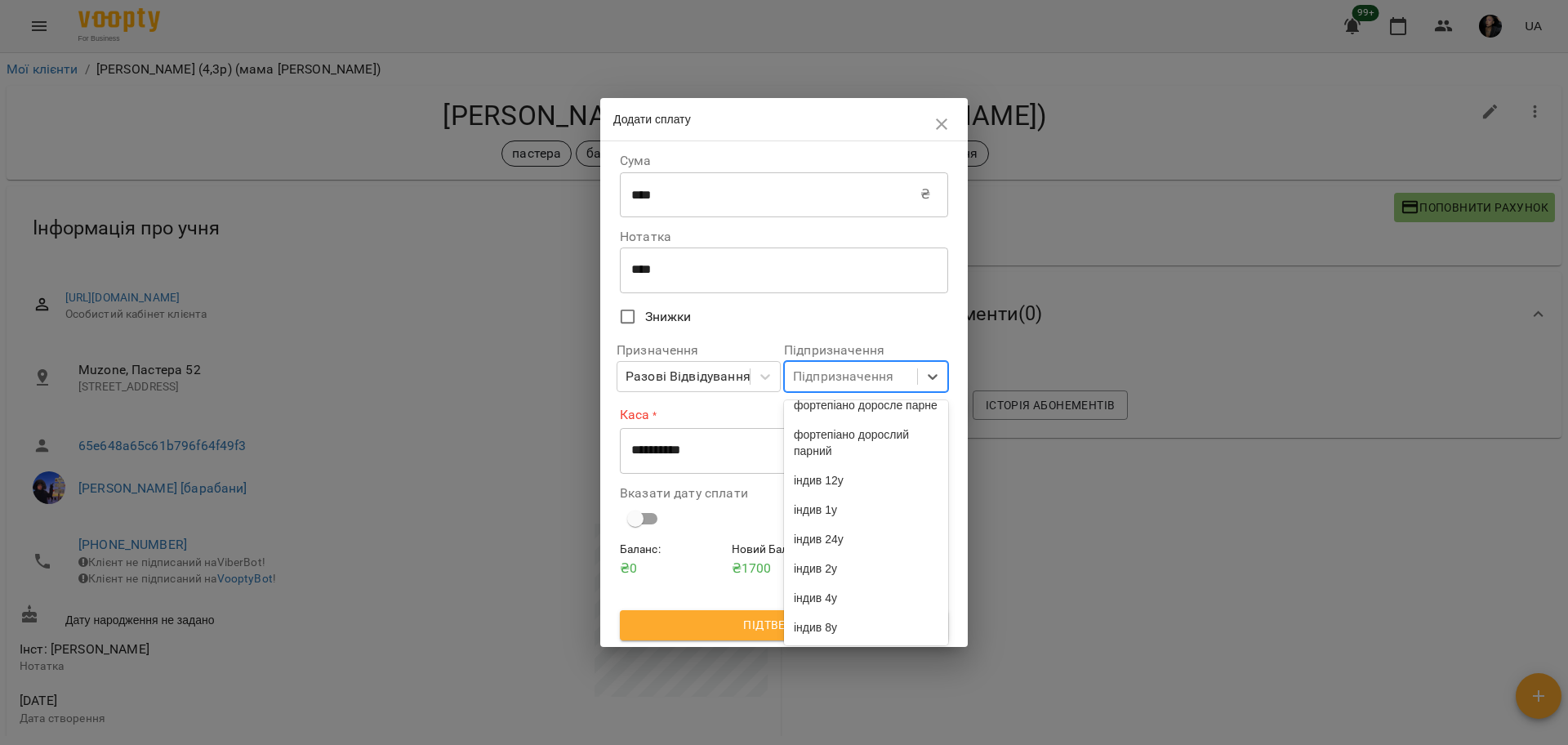
scroll to position [4245, 0]
click at [881, 598] on div "індив 4у" at bounding box center [866, 597] width 164 height 29
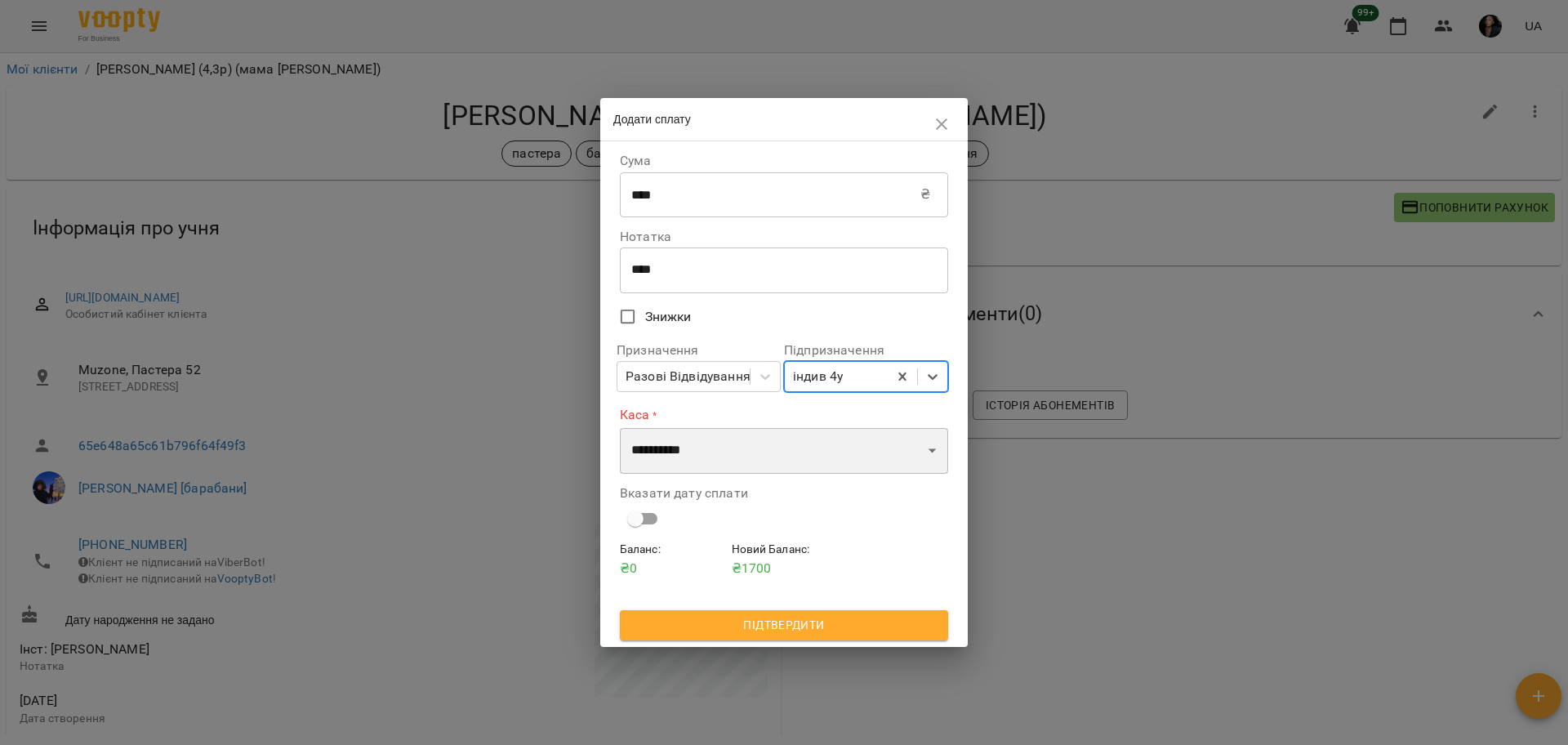
click at [707, 455] on select "**********" at bounding box center [783, 450] width 328 height 46
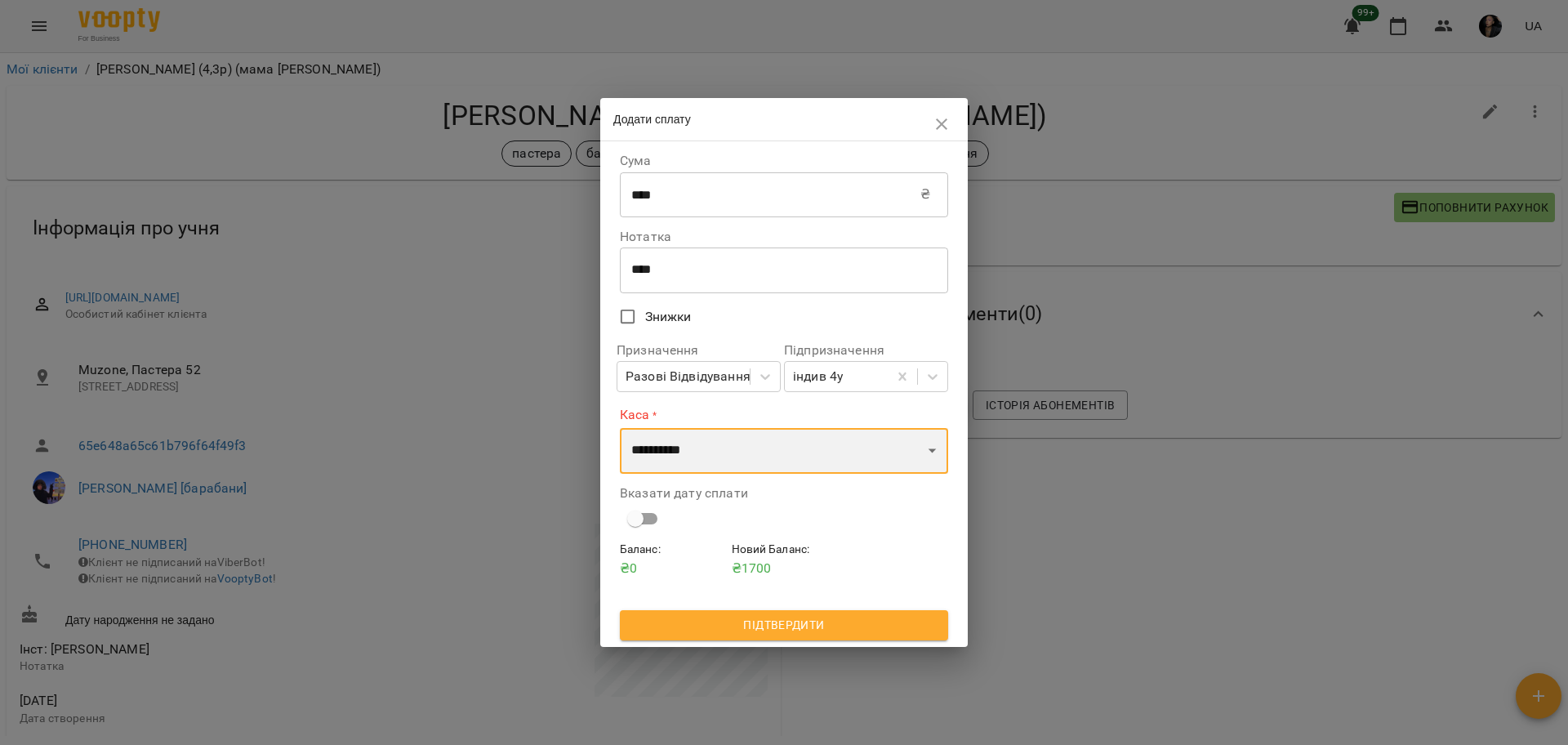
select select "****"
click at [620, 428] on select "**********" at bounding box center [783, 450] width 328 height 46
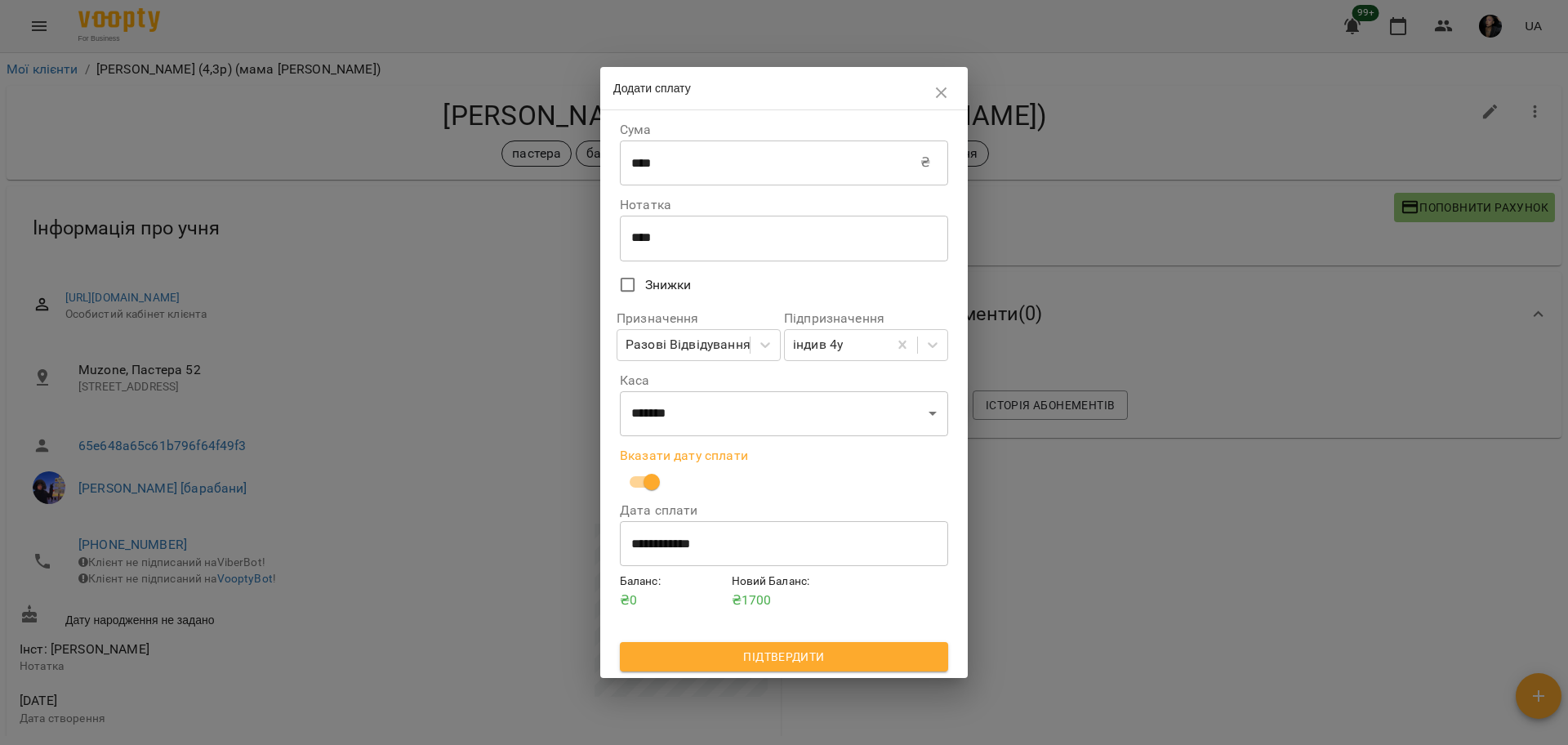
click at [813, 654] on span "Підтвердити" at bounding box center [784, 656] width 302 height 20
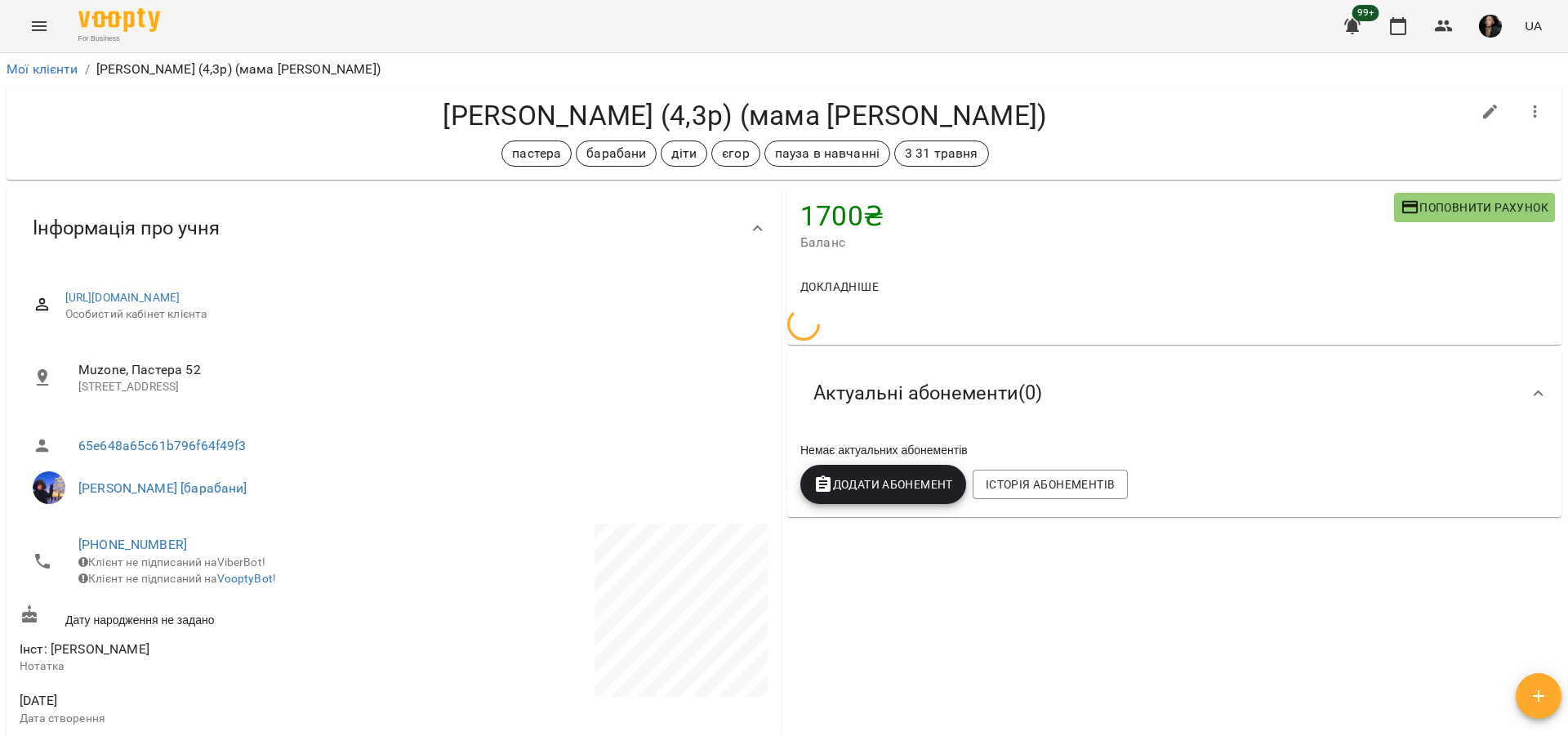
click at [1160, 554] on div "1700 ₴ Баланс Поповнити рахунок Докладніше Актуальні абонементи ( 0 ) Немає акт…" at bounding box center [1174, 673] width 780 height 982
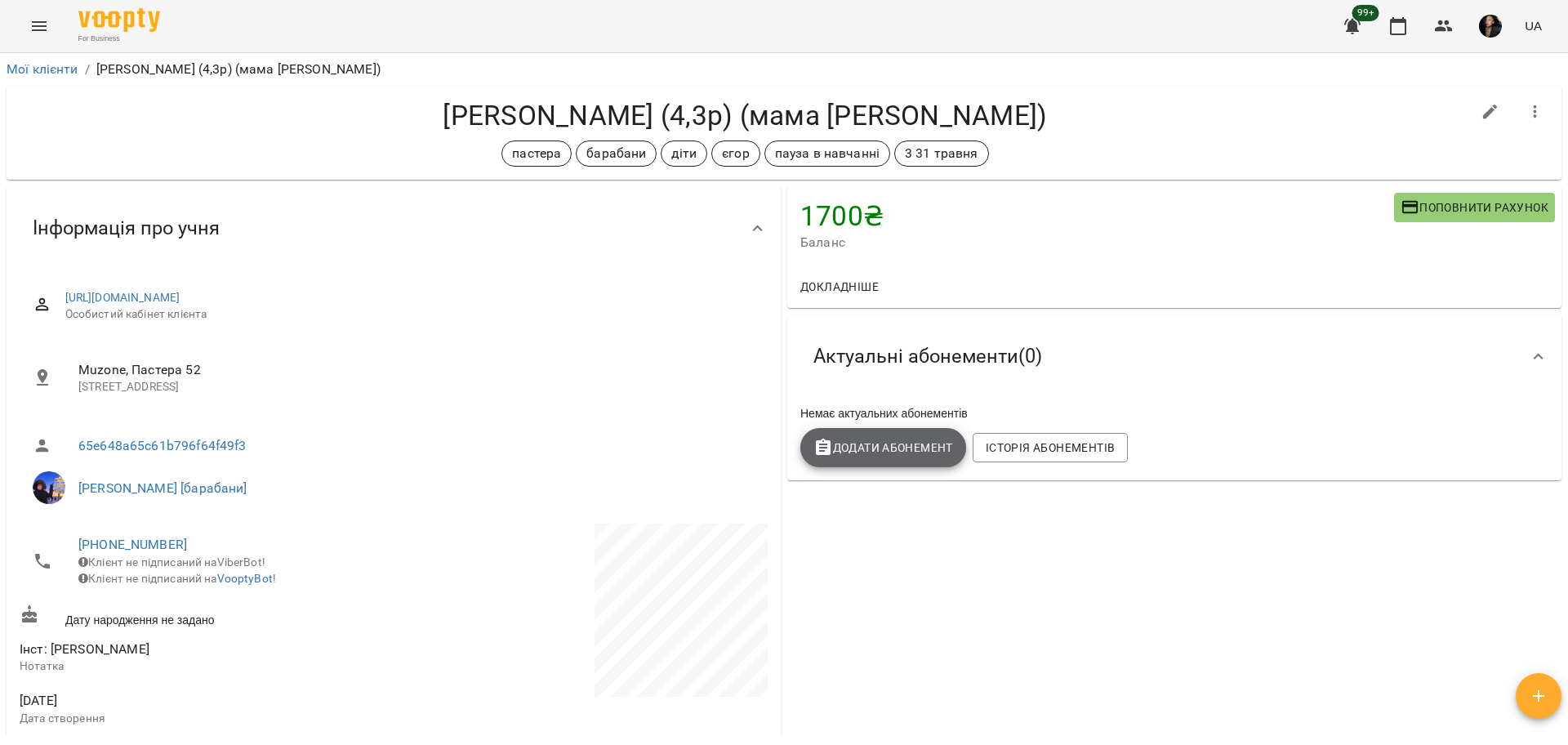
click at [914, 435] on button "Додати Абонемент" at bounding box center [883, 447] width 165 height 39
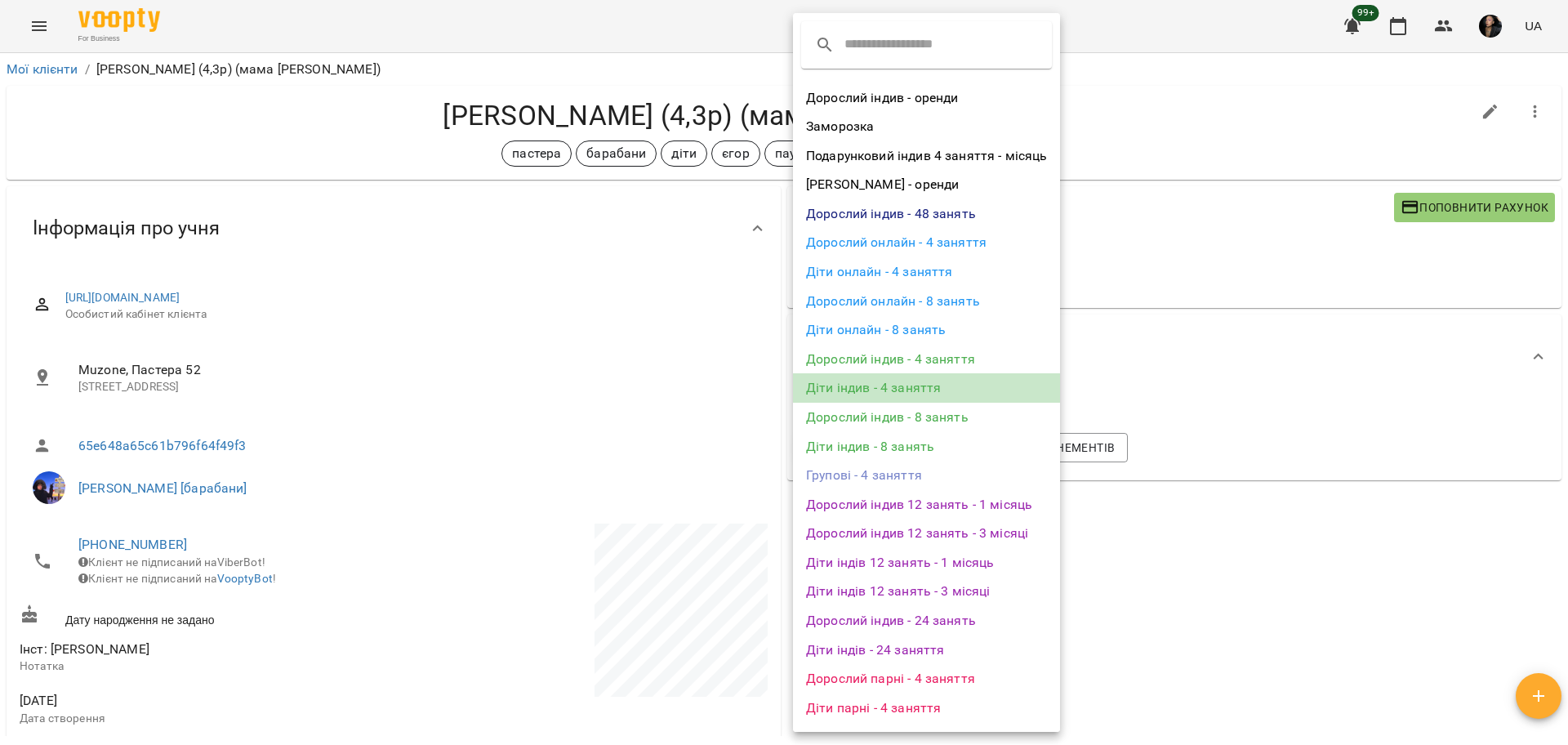
click at [980, 387] on li "Діти індив - 4 заняття" at bounding box center [926, 388] width 267 height 29
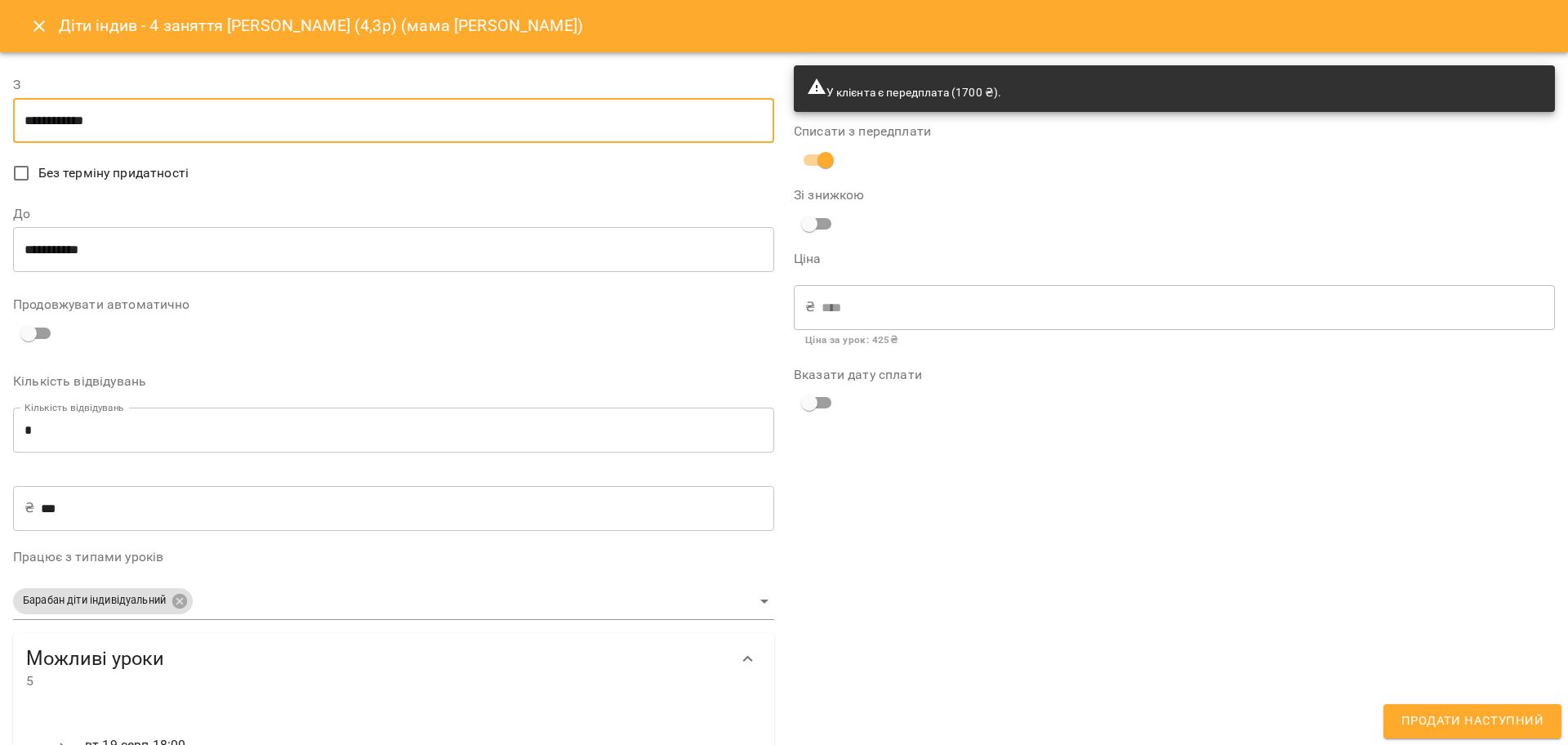
click at [38, 115] on input "**********" at bounding box center [393, 121] width 761 height 46
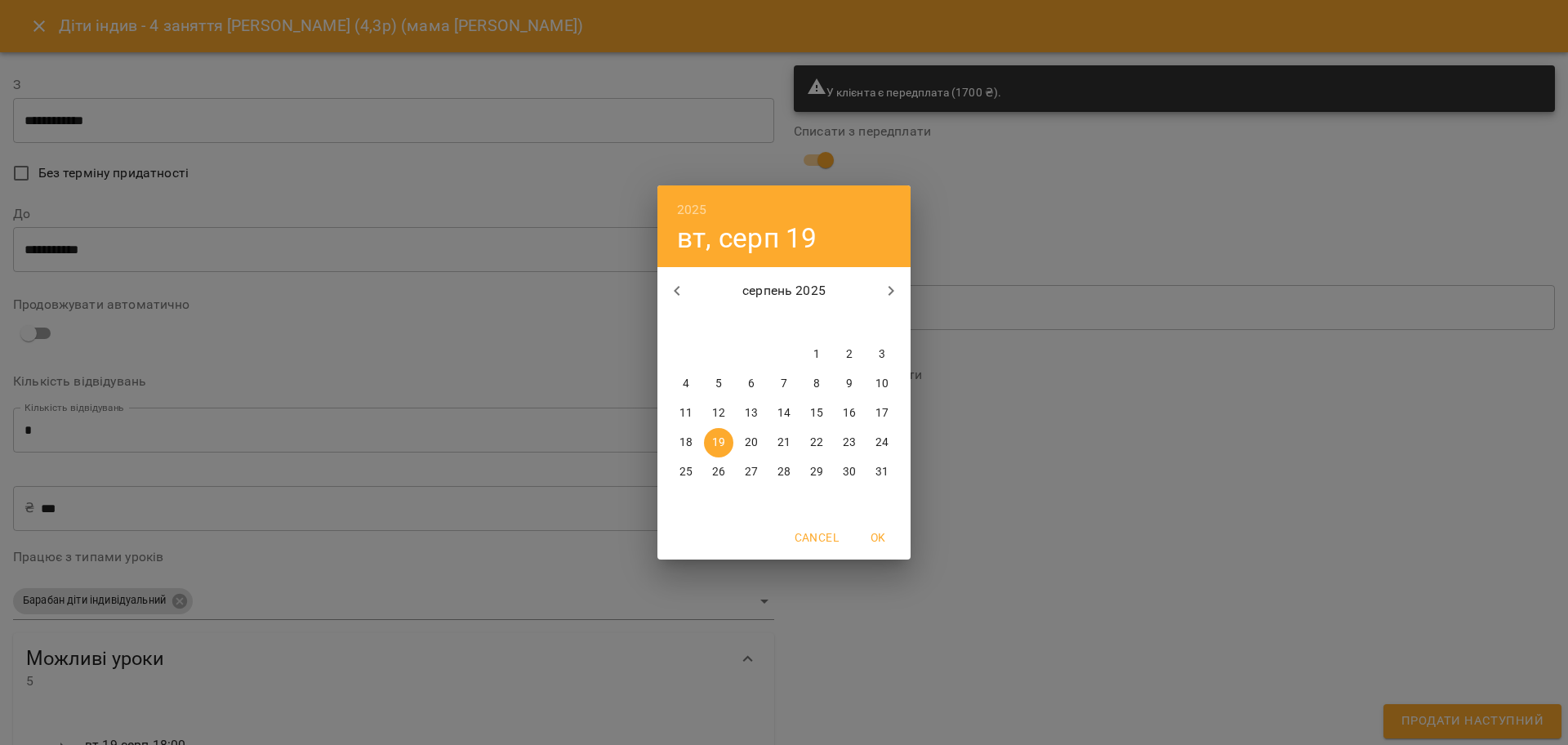
click at [716, 472] on p "26" at bounding box center [718, 471] width 13 height 16
type input "**********"
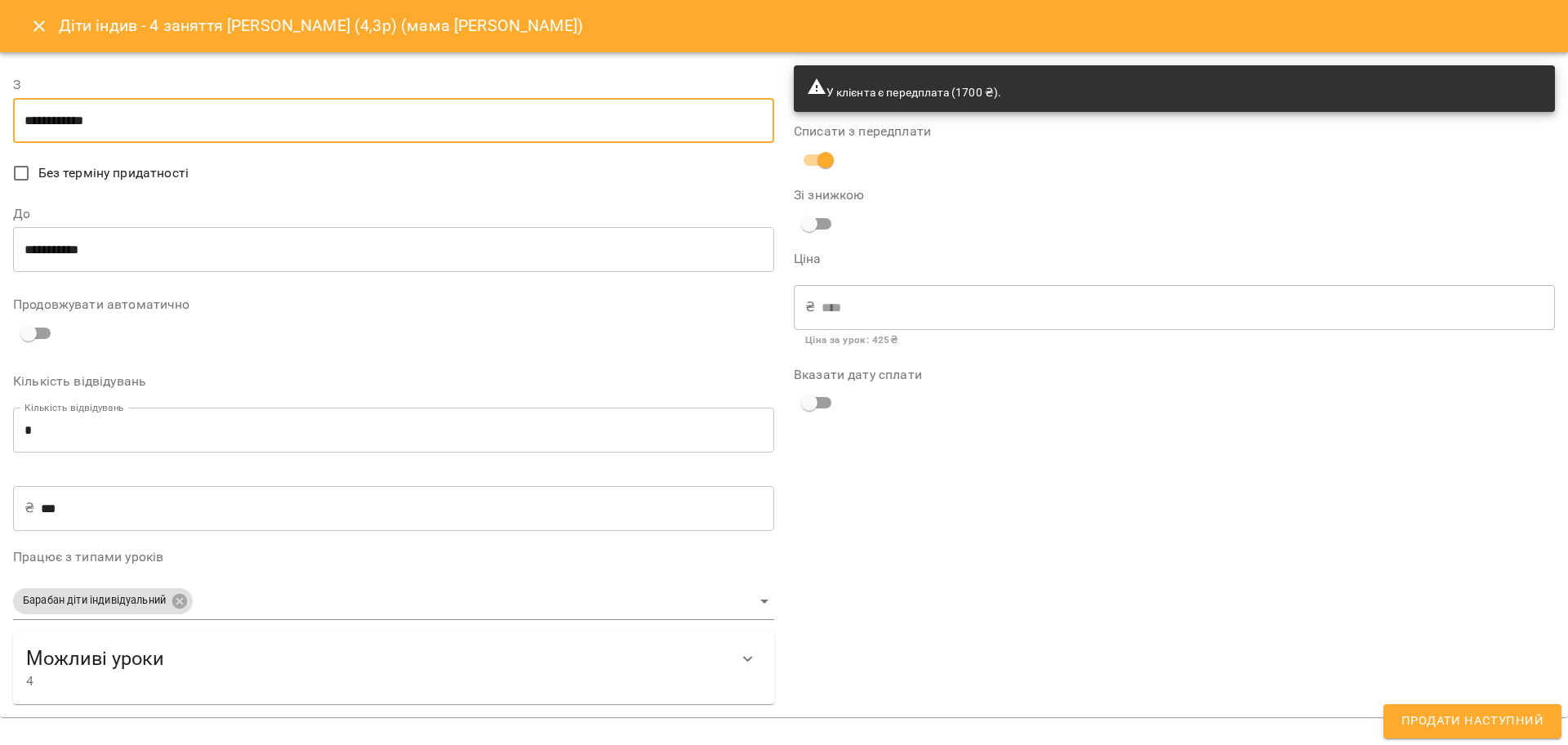
click at [48, 258] on input "**********" at bounding box center [393, 250] width 761 height 46
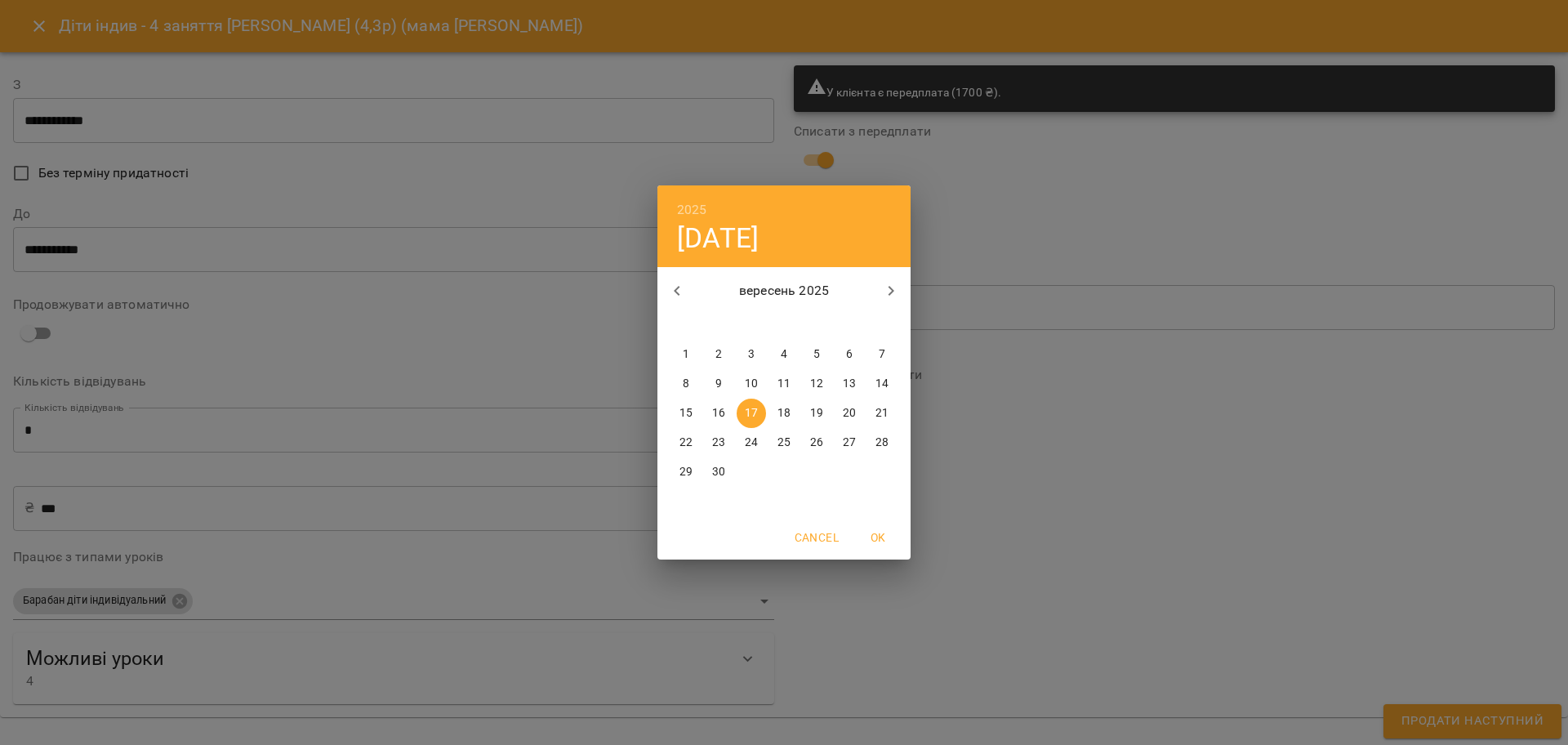
click at [818, 438] on p "26" at bounding box center [816, 442] width 13 height 16
type input "**********"
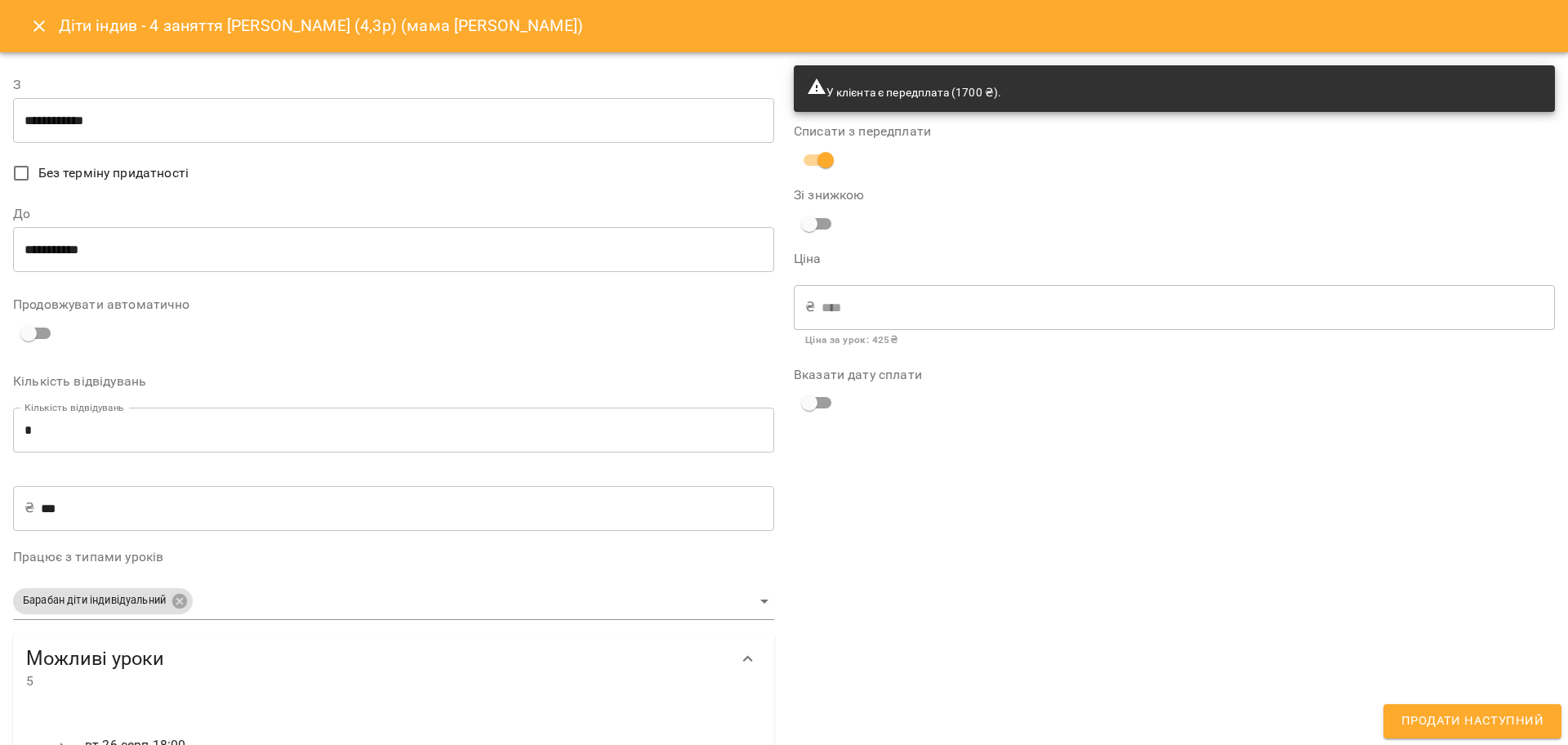
click at [1066, 506] on div "У клієнта є передплата (1700 ₴). Списати з передплати Зі знижкою Ціна ₴ **** ​ …" at bounding box center [1174, 552] width 780 height 994
click at [1461, 716] on span "Продати наступний" at bounding box center [1471, 720] width 142 height 21
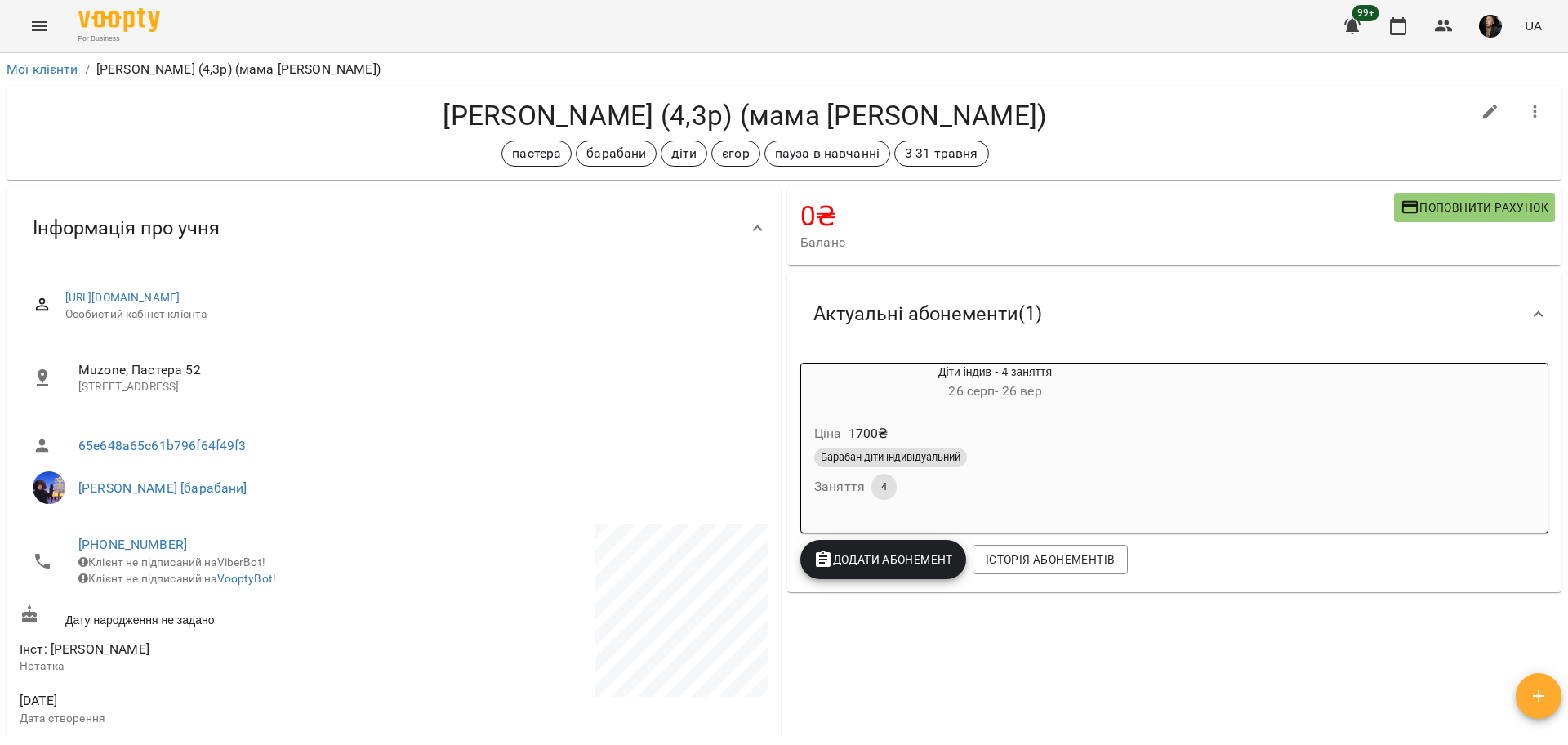
click at [1068, 496] on div "Барабан діти індивідуальний Заняття 4" at bounding box center [994, 473] width 368 height 59
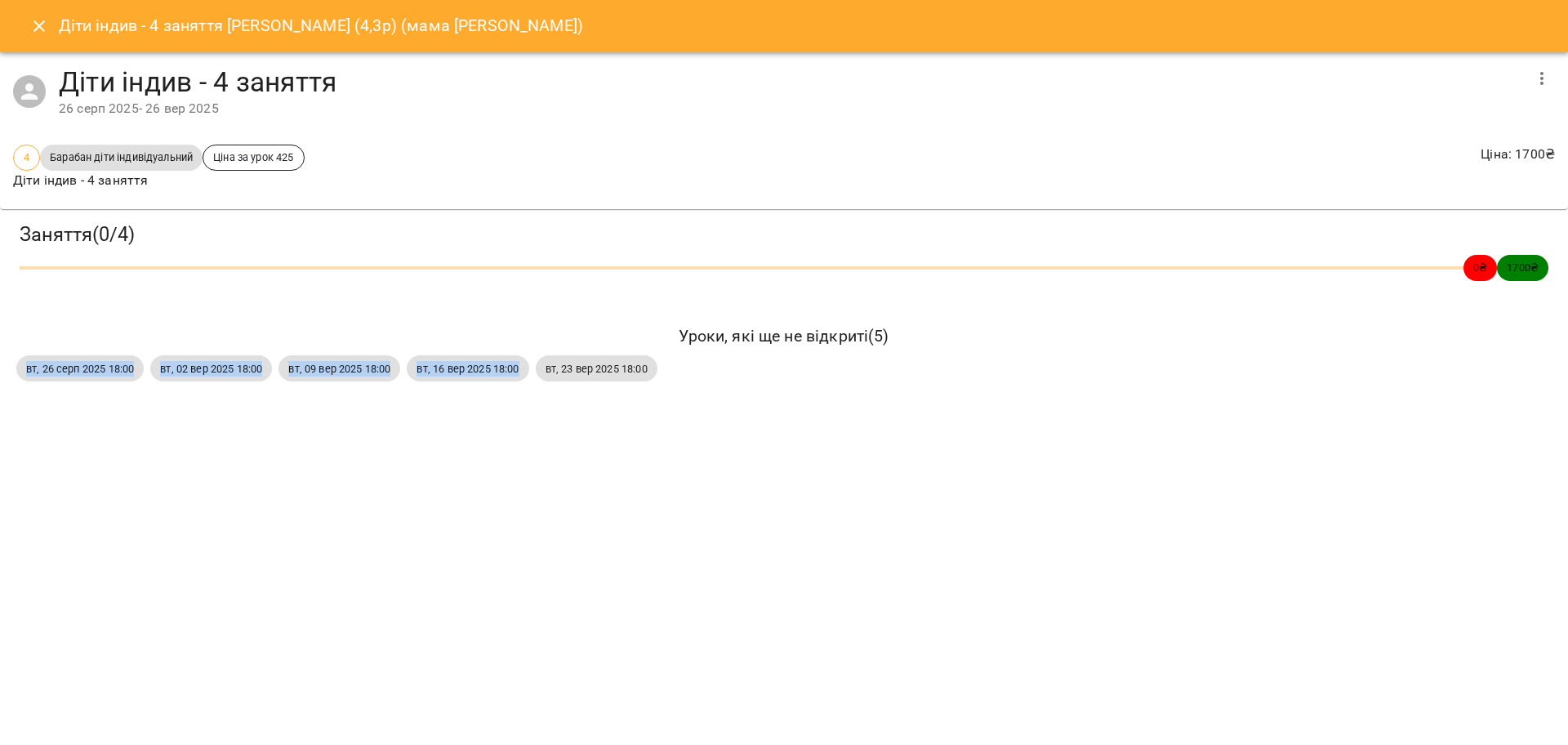
drag, startPoint x: 21, startPoint y: 381, endPoint x: 526, endPoint y: 407, distance: 505.7
click at [526, 407] on div "Діти індив - 4 заняття Макарюк Крило (4,3р) (мама Анастасія) Діти індив - 4 зан…" at bounding box center [784, 372] width 1568 height 745
copy div "вт, 26 серп 2025 18:00 вт, 02 вер 2025 18:00 вт, 09 вер 2025 18:00 вт, 16 вер 2…"
click at [46, 28] on icon "Close" at bounding box center [39, 26] width 20 height 20
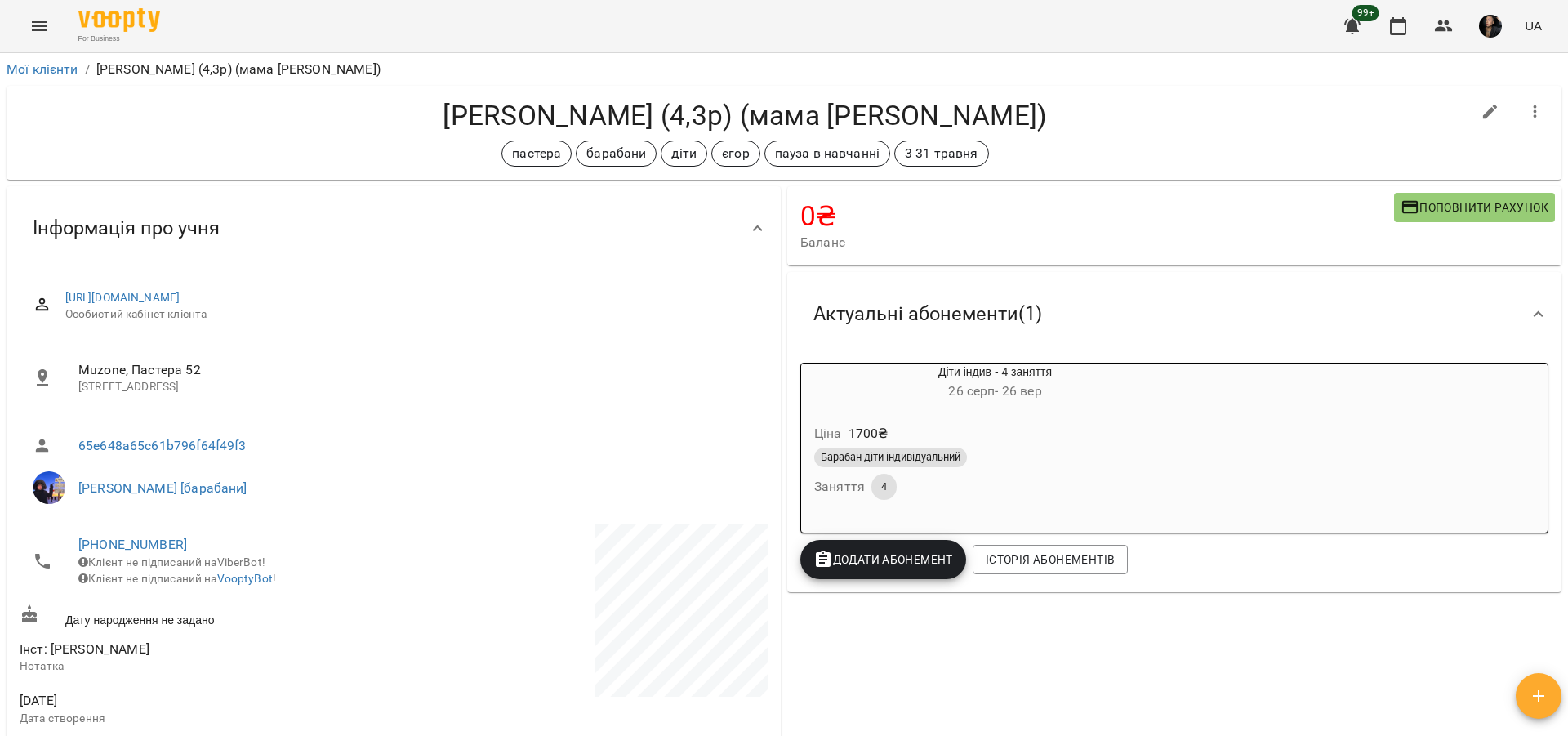
click at [1443, 21] on icon "button" at bounding box center [1443, 26] width 18 height 11
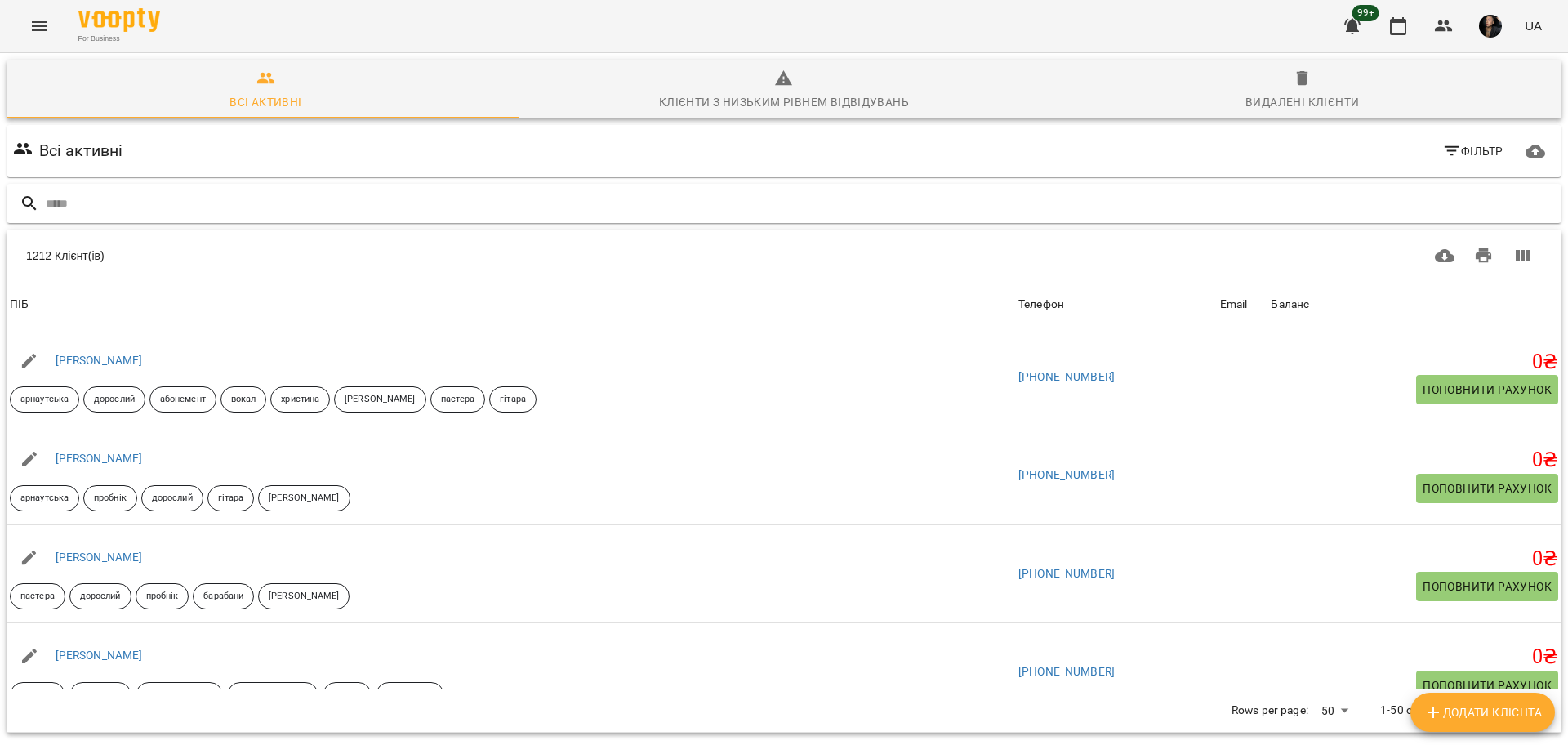
click at [427, 208] on input "text" at bounding box center [800, 203] width 1509 height 27
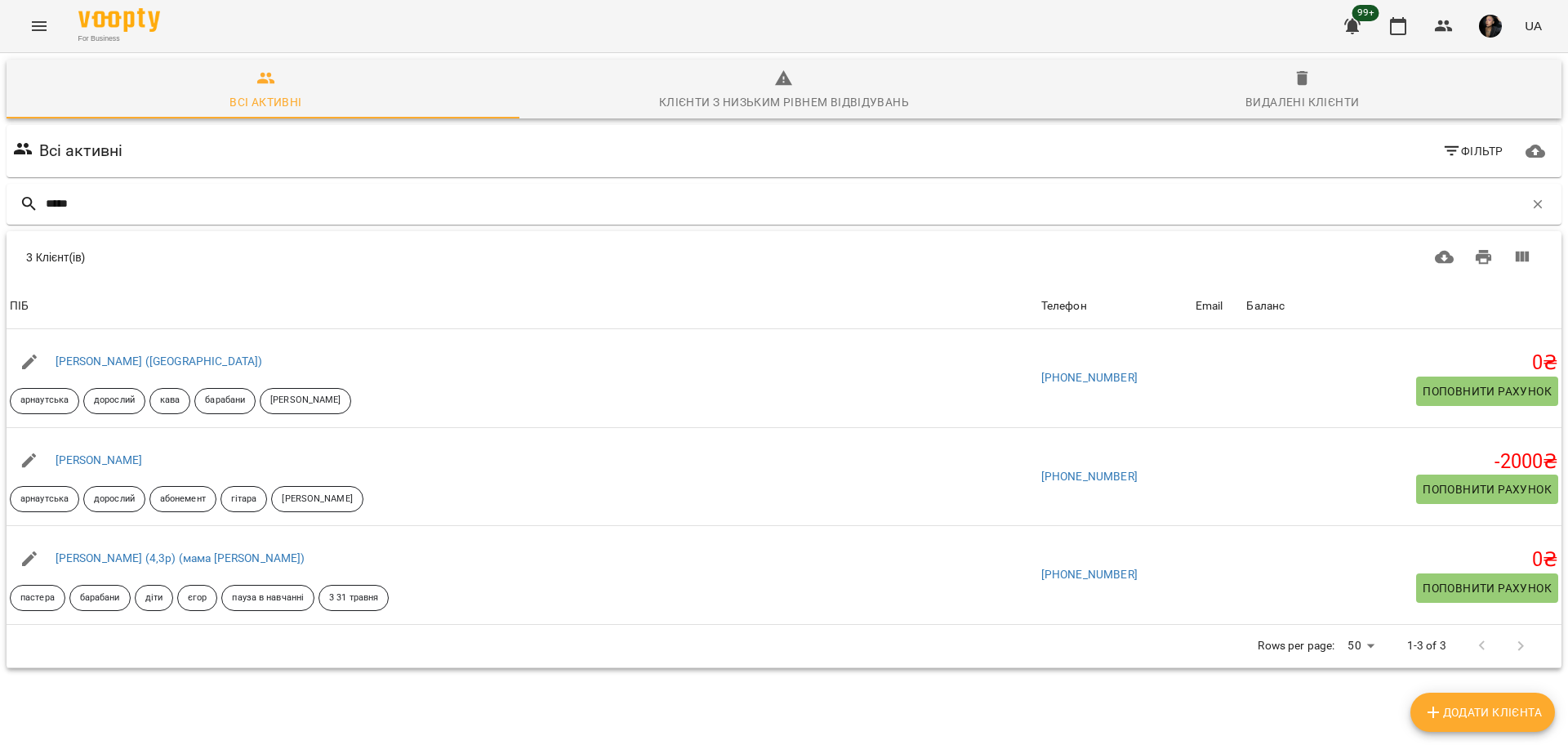
type input "*****"
click at [56, 42] on div "For Business 99+ UA" at bounding box center [784, 26] width 1568 height 52
click at [36, 12] on button "Menu" at bounding box center [39, 26] width 39 height 39
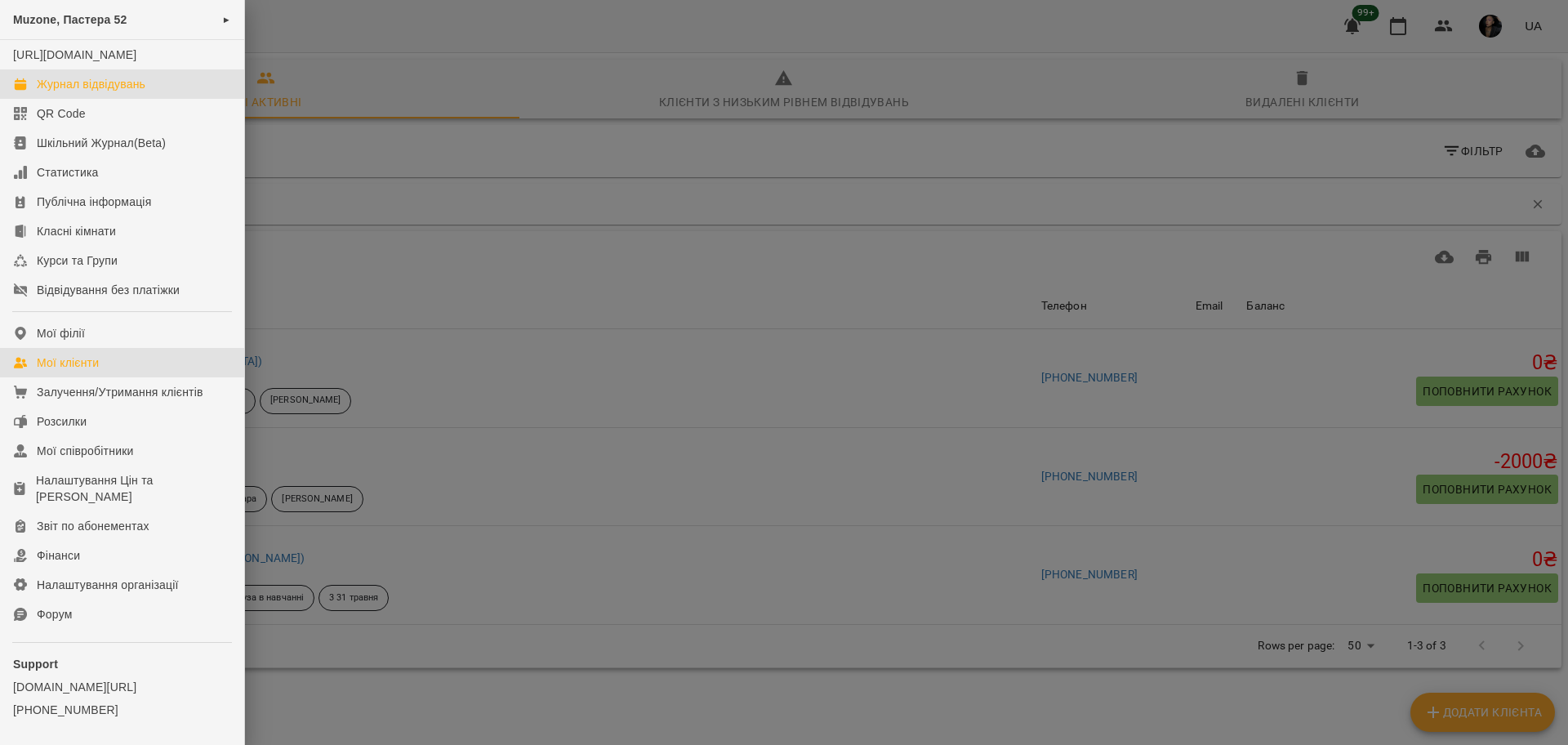
click at [103, 99] on link "Журнал відвідувань" at bounding box center [122, 84] width 244 height 29
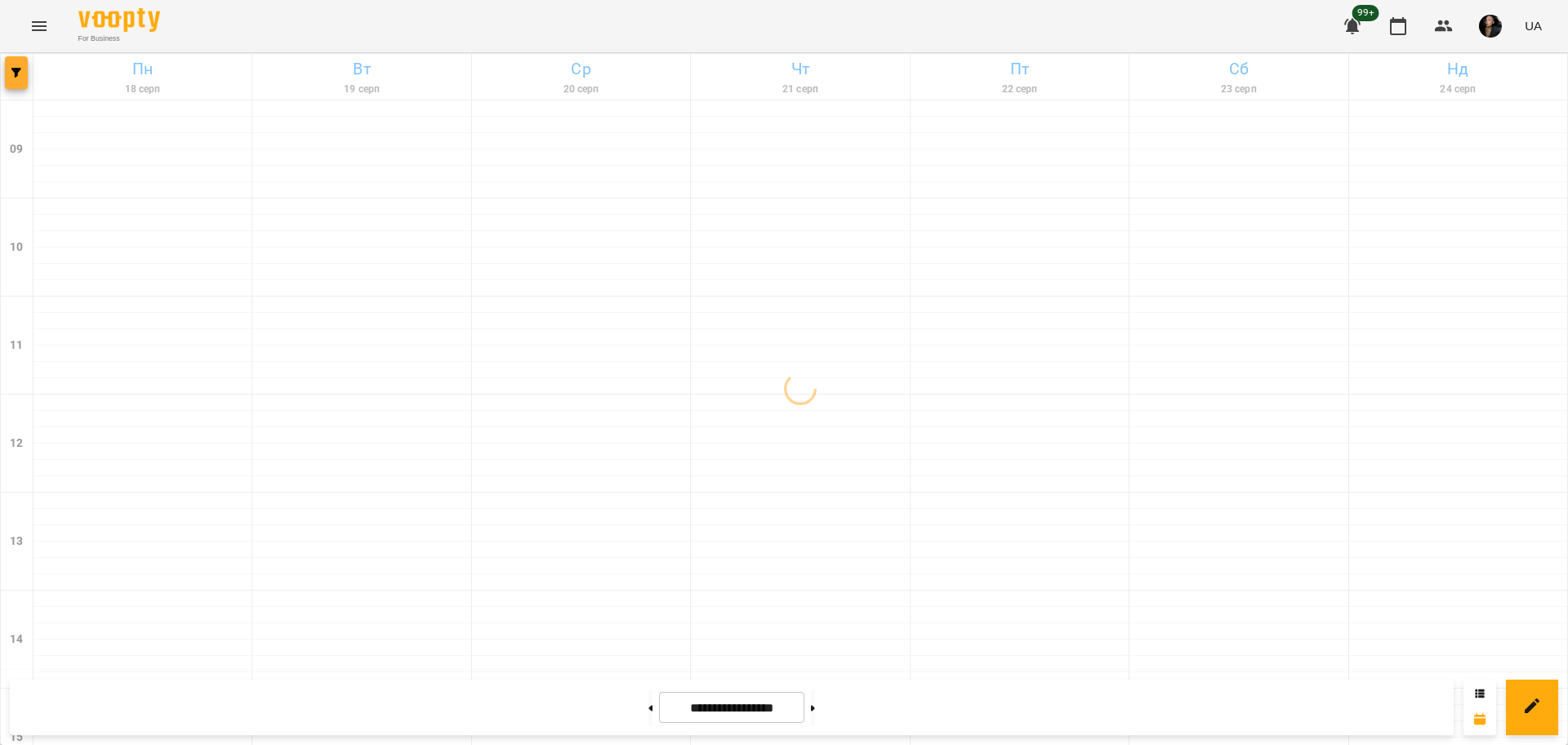
click at [10, 68] on span "button" at bounding box center [16, 72] width 23 height 10
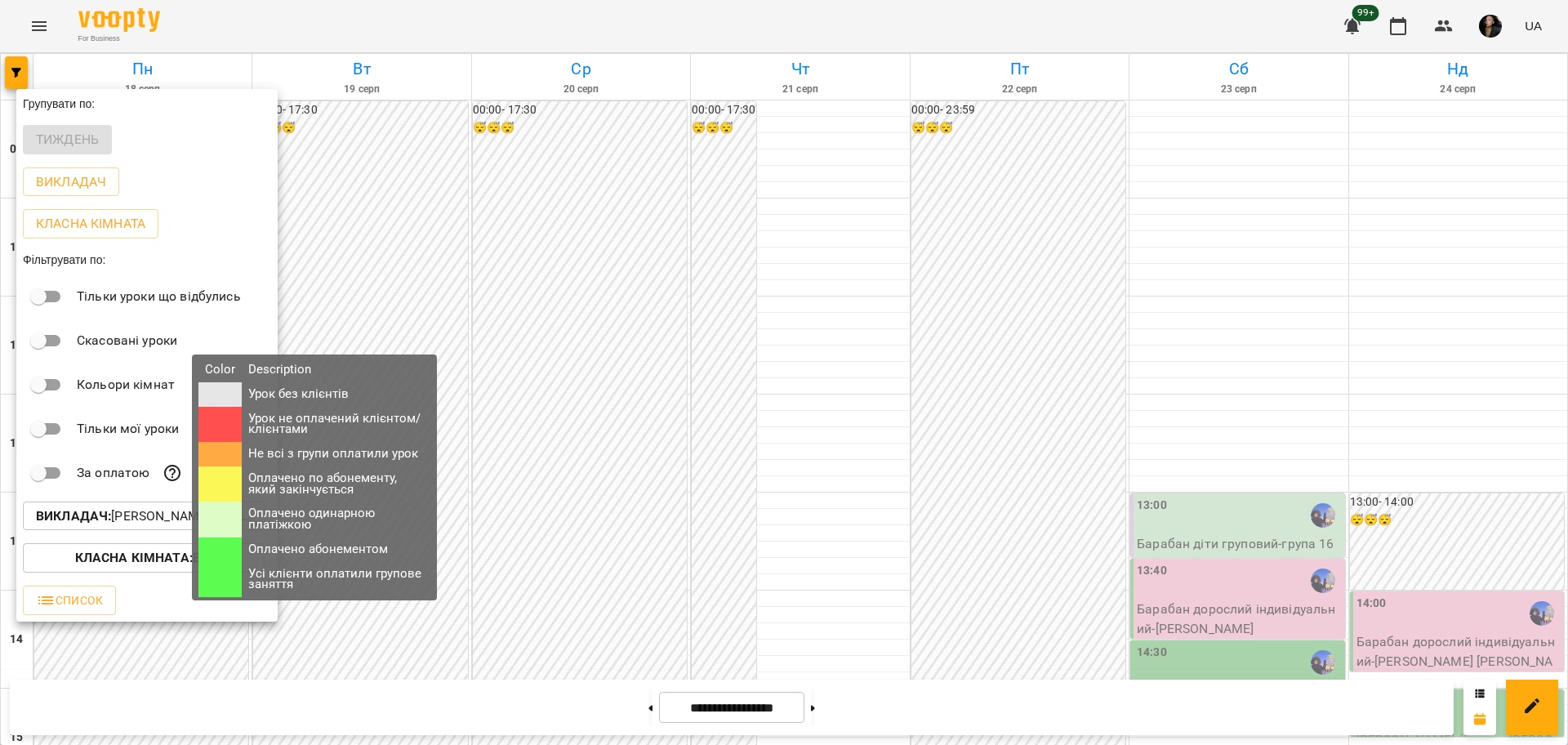
click at [204, 525] on td at bounding box center [220, 520] width 44 height 36
click at [159, 518] on p "Викладач : Єгор [барабани]" at bounding box center [143, 516] width 216 height 20
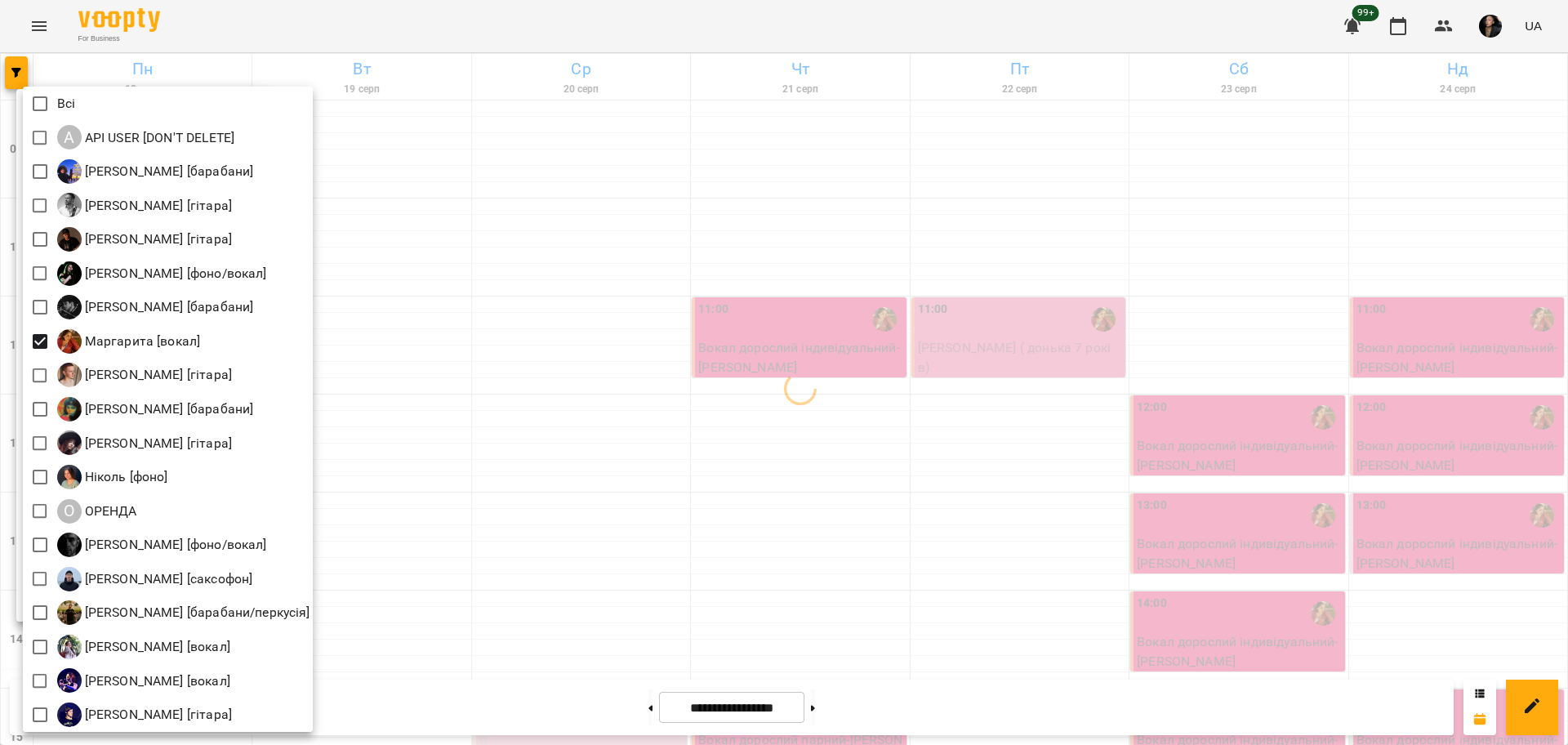
click at [562, 362] on div at bounding box center [784, 372] width 1568 height 745
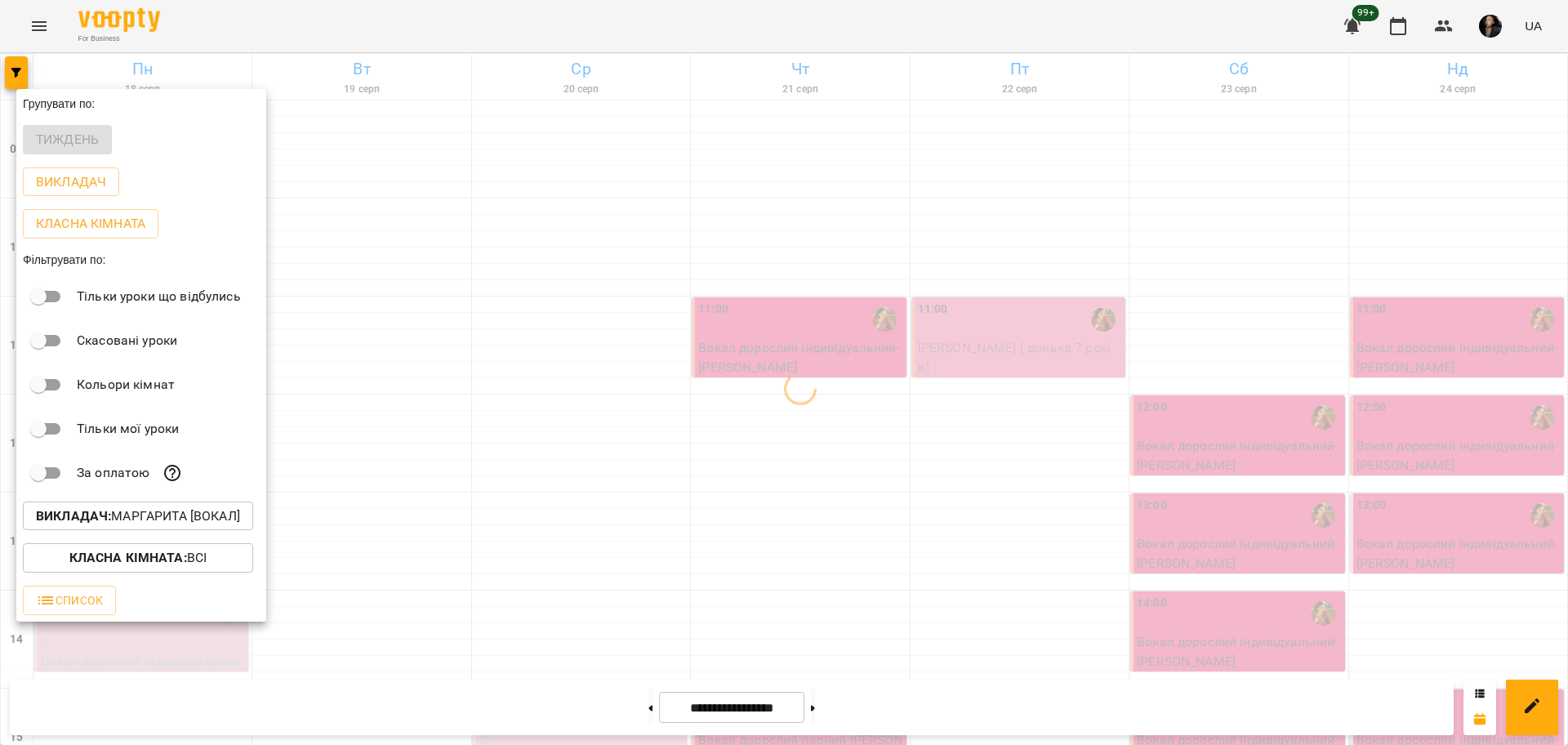
click at [590, 566] on div at bounding box center [784, 372] width 1568 height 745
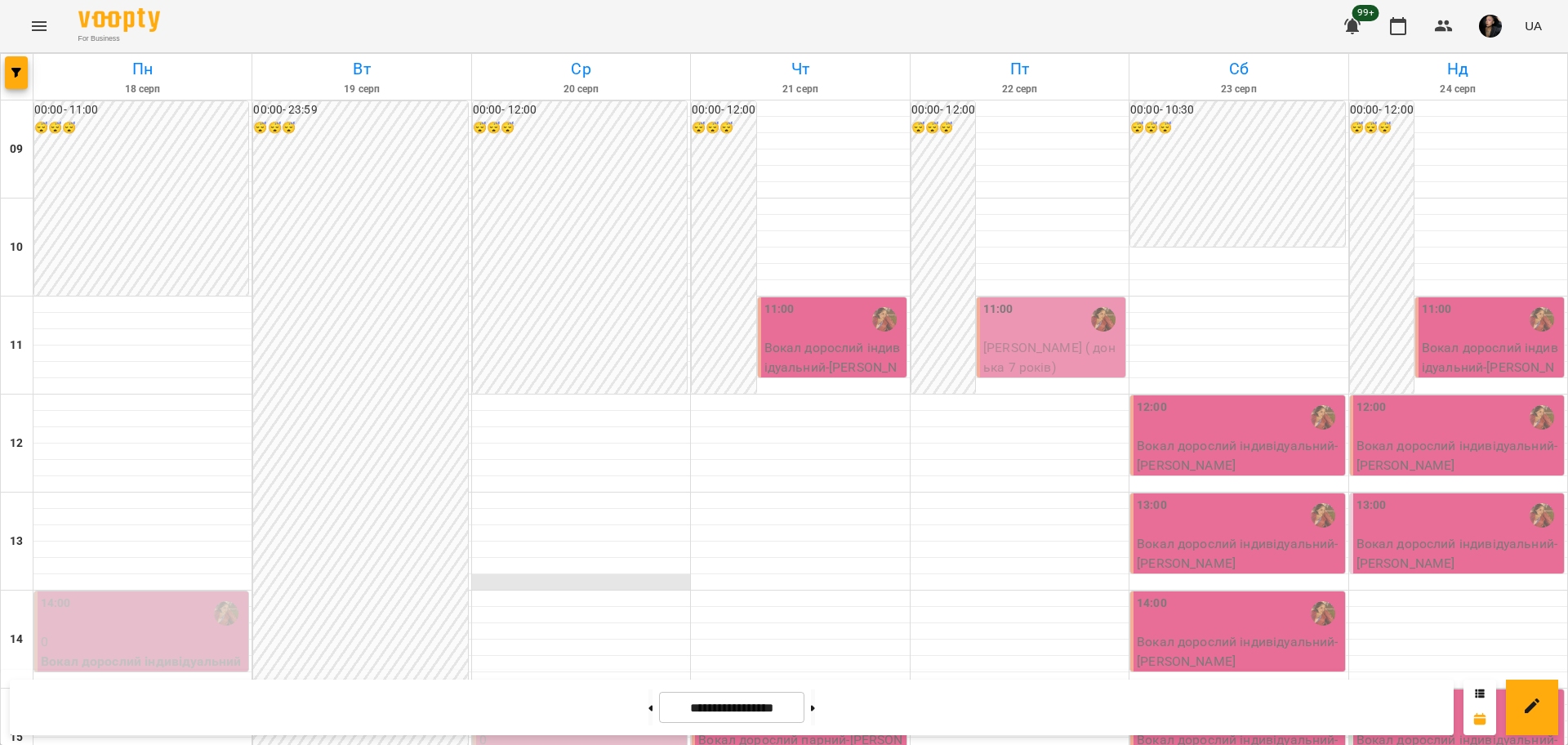
scroll to position [510, 0]
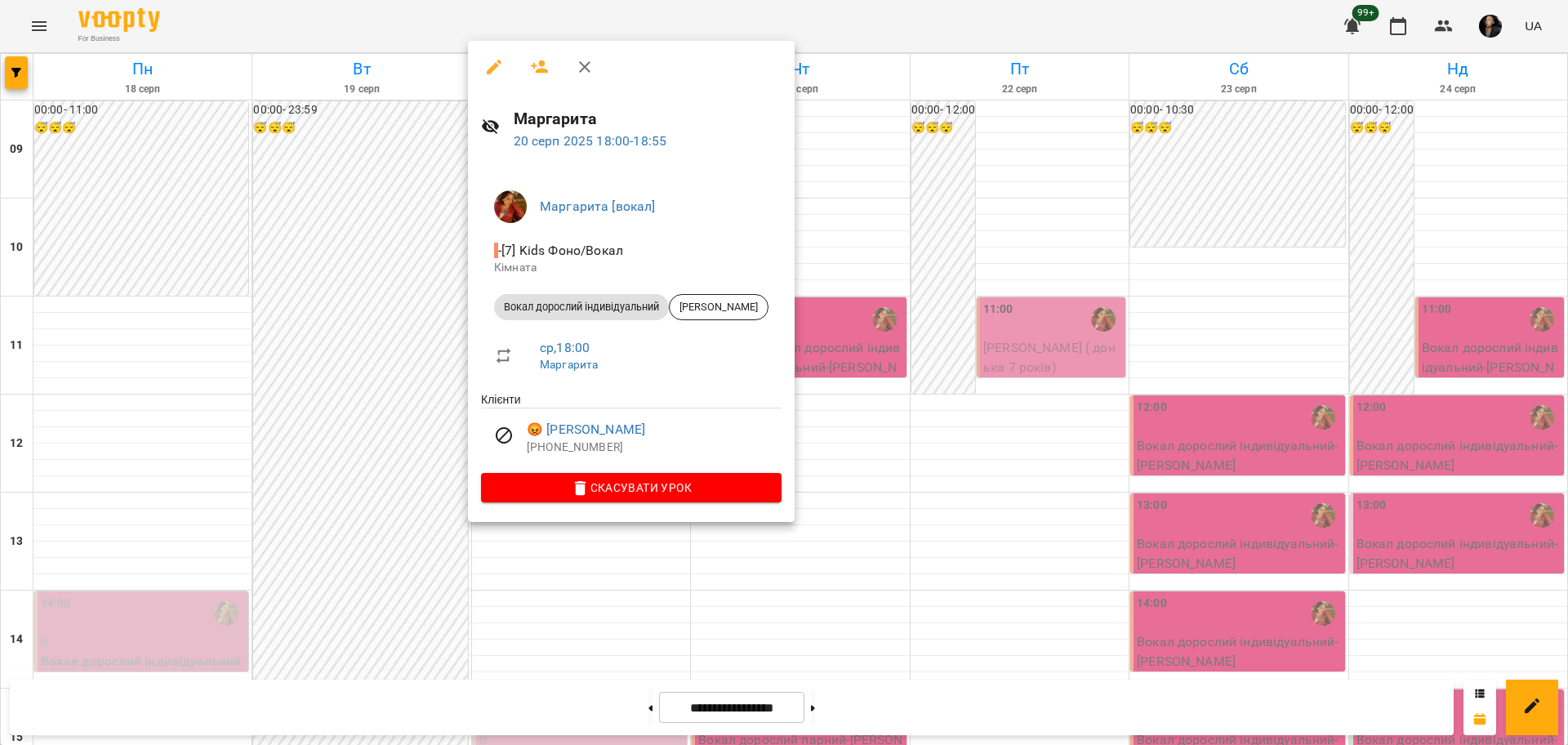
click at [739, 627] on div at bounding box center [784, 372] width 1568 height 745
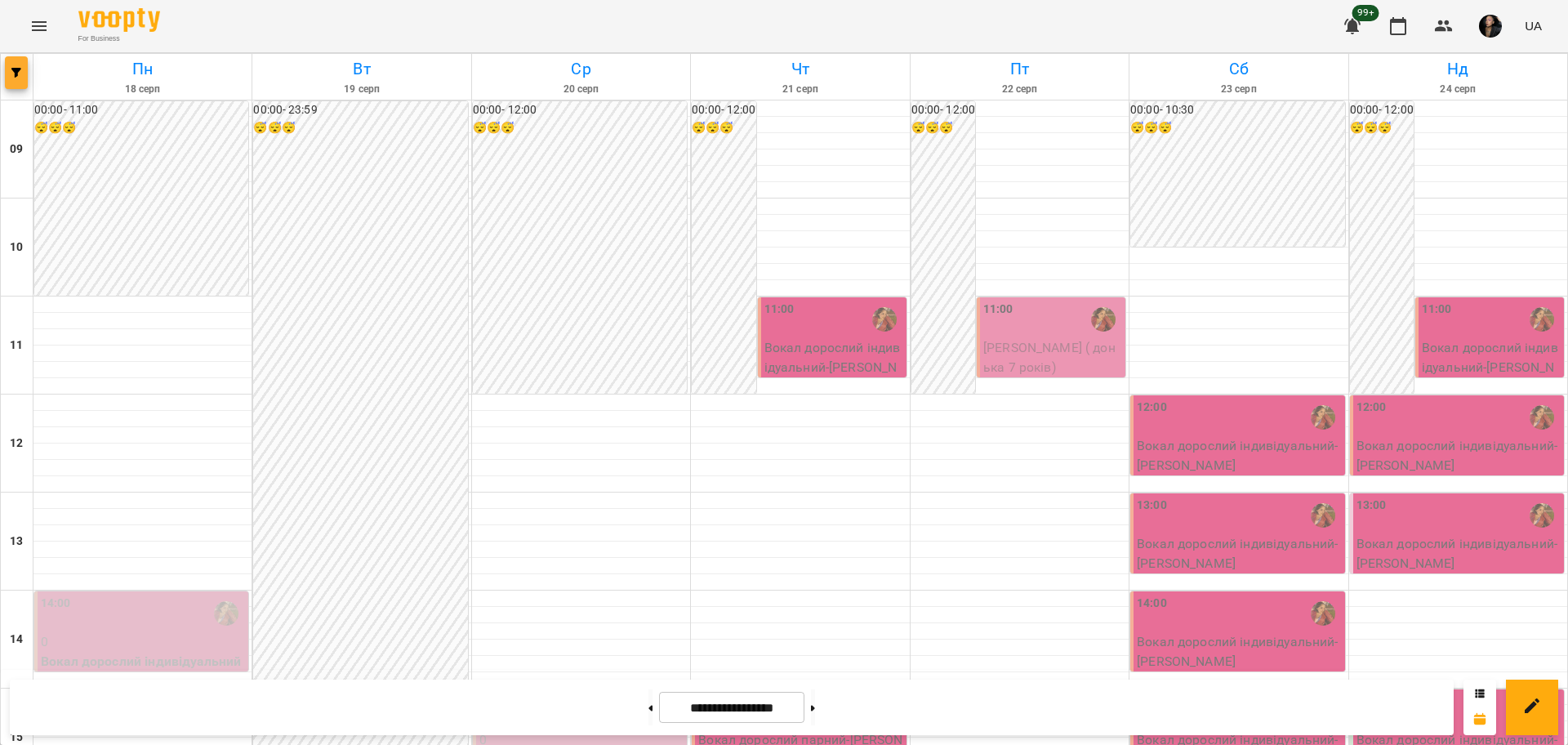
click at [10, 76] on span "button" at bounding box center [16, 72] width 23 height 10
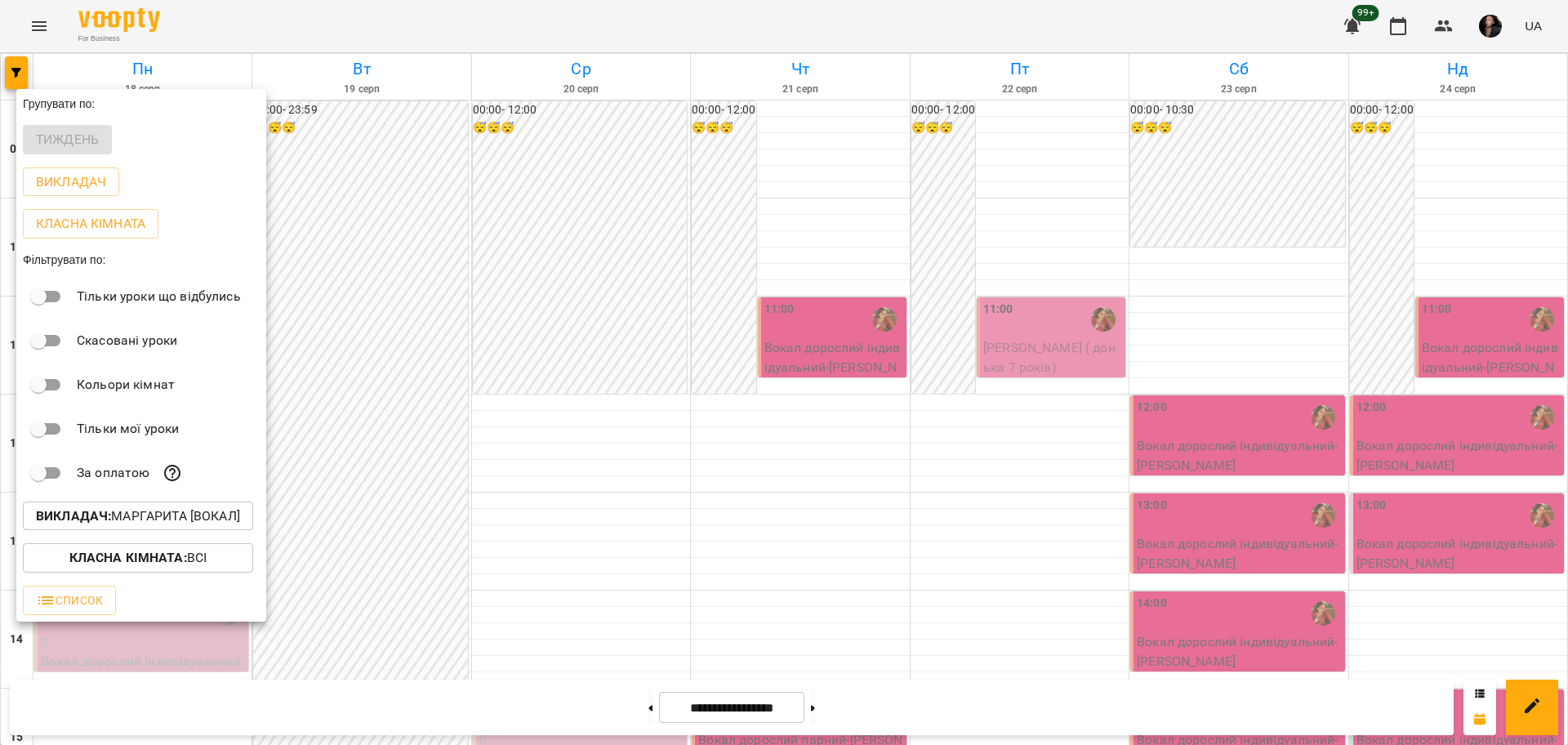
click at [110, 523] on b "Викладач :" at bounding box center [73, 515] width 75 height 15
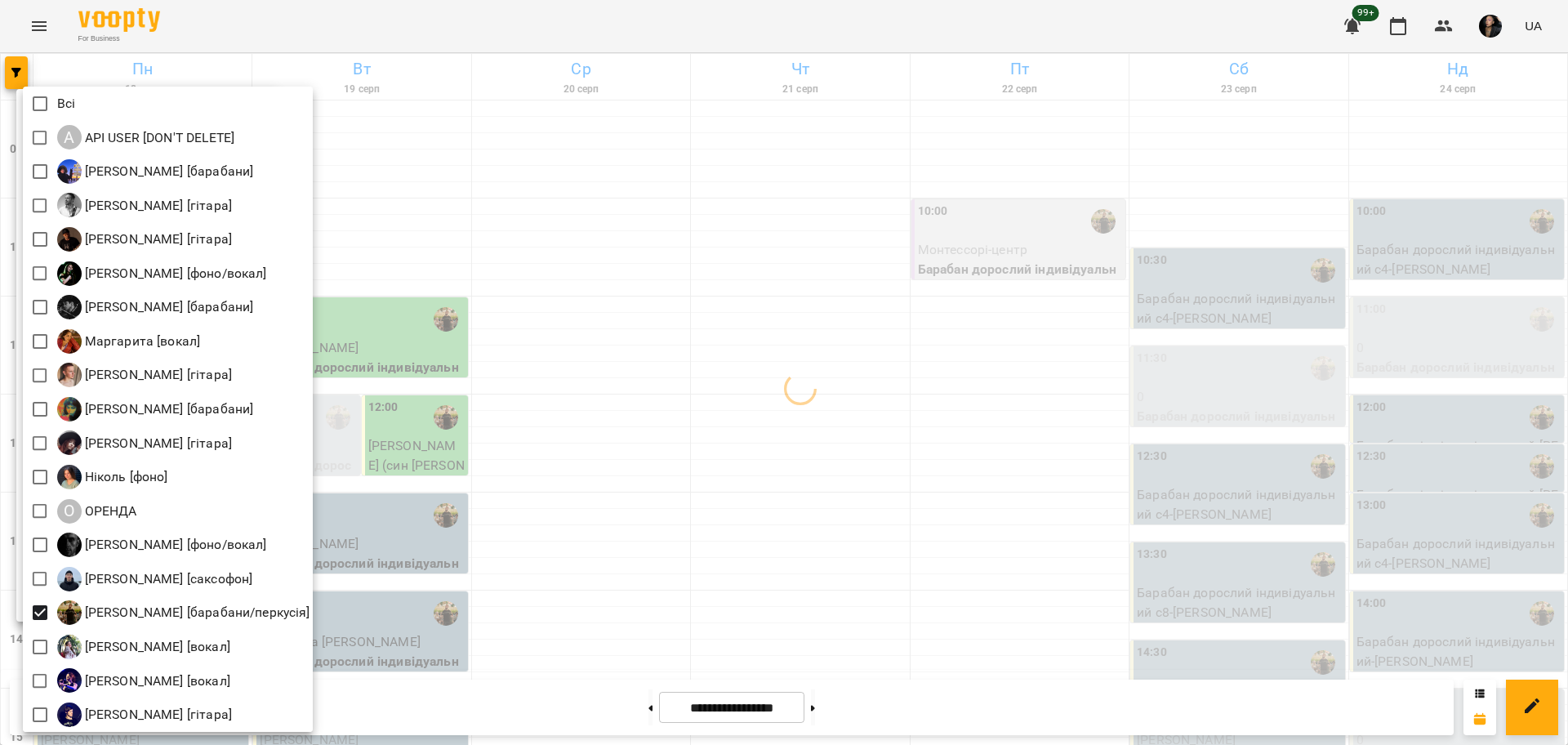
click at [597, 538] on div at bounding box center [784, 372] width 1568 height 745
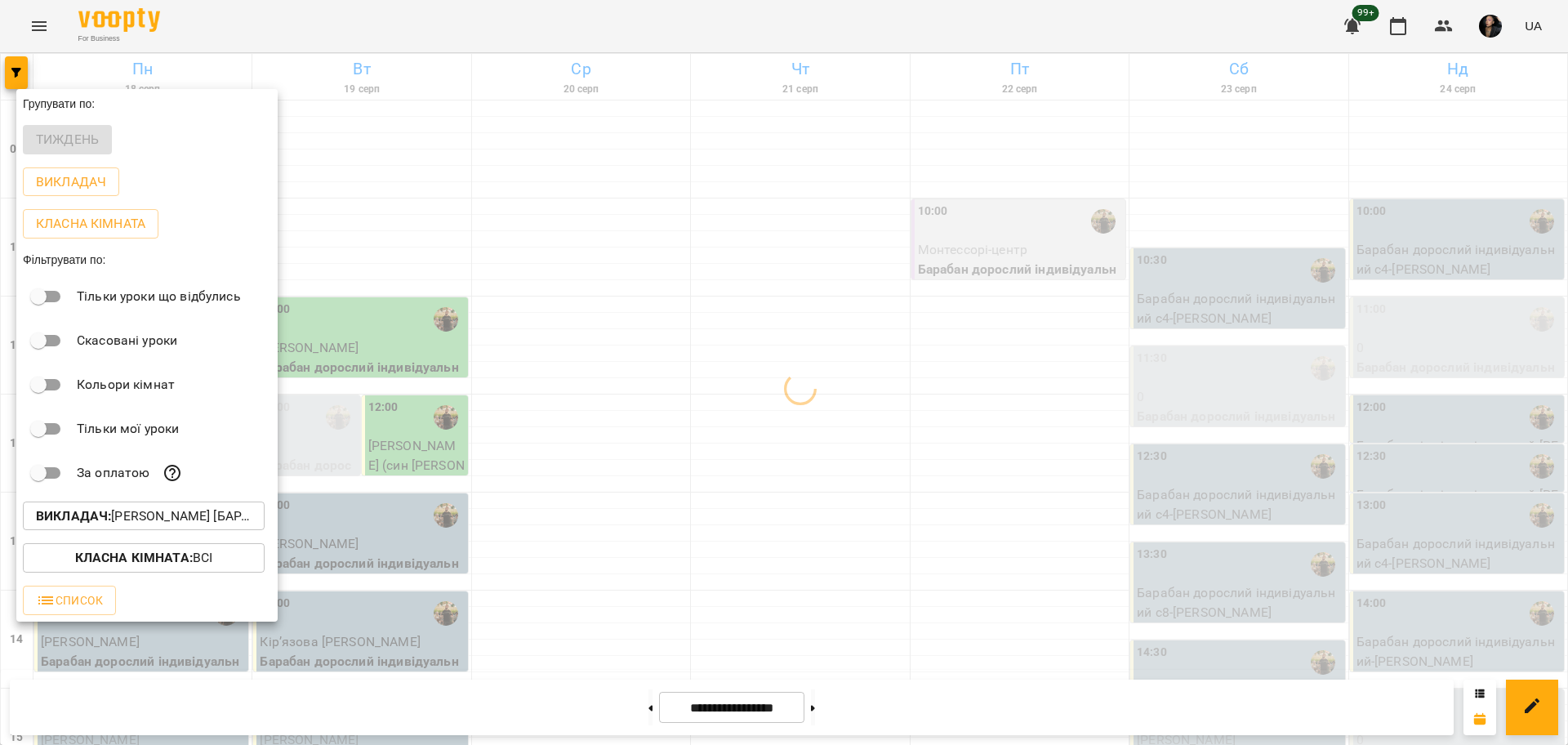
click at [820, 543] on div at bounding box center [784, 372] width 1568 height 745
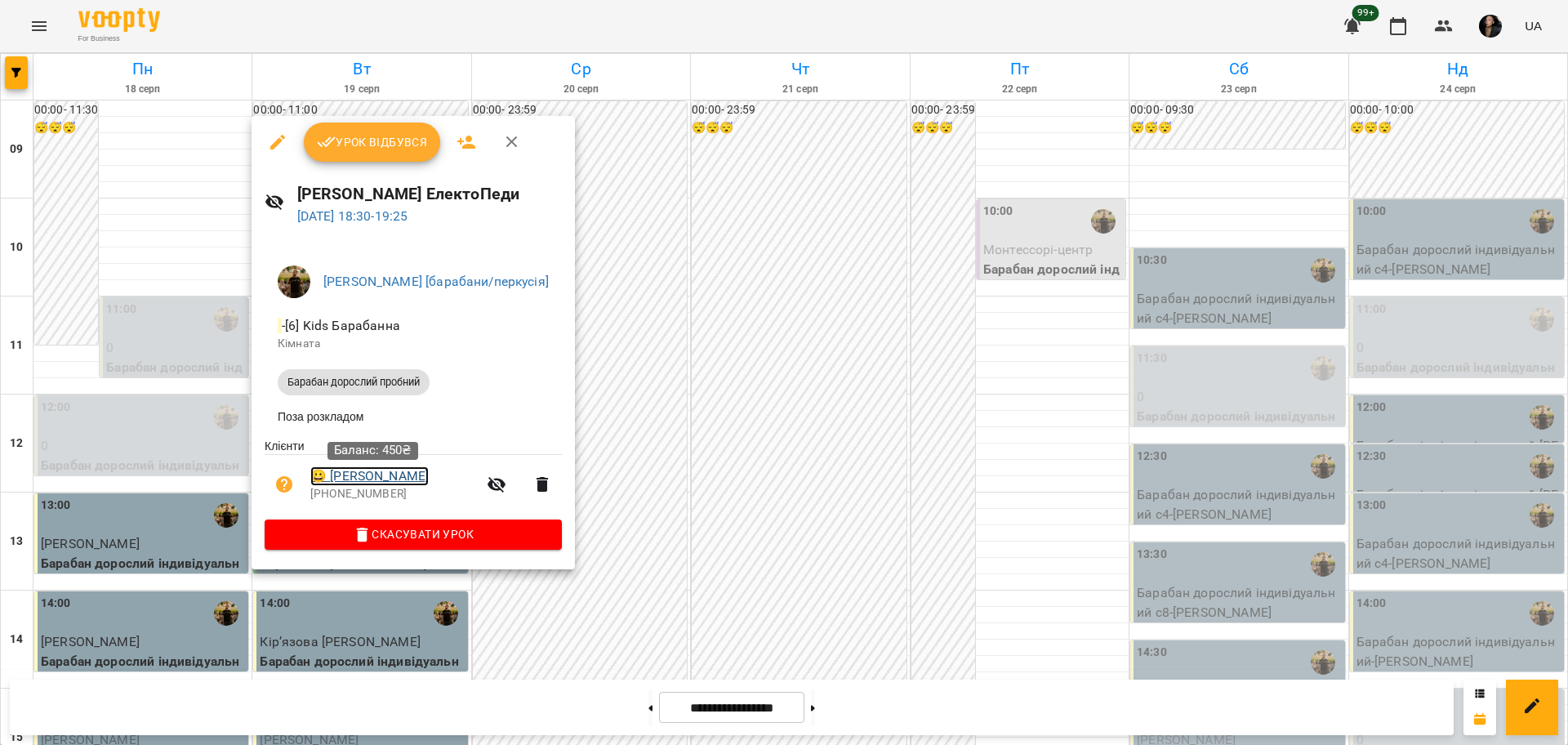
click at [395, 480] on link "😀 Наталія Путіліна" at bounding box center [369, 476] width 119 height 20
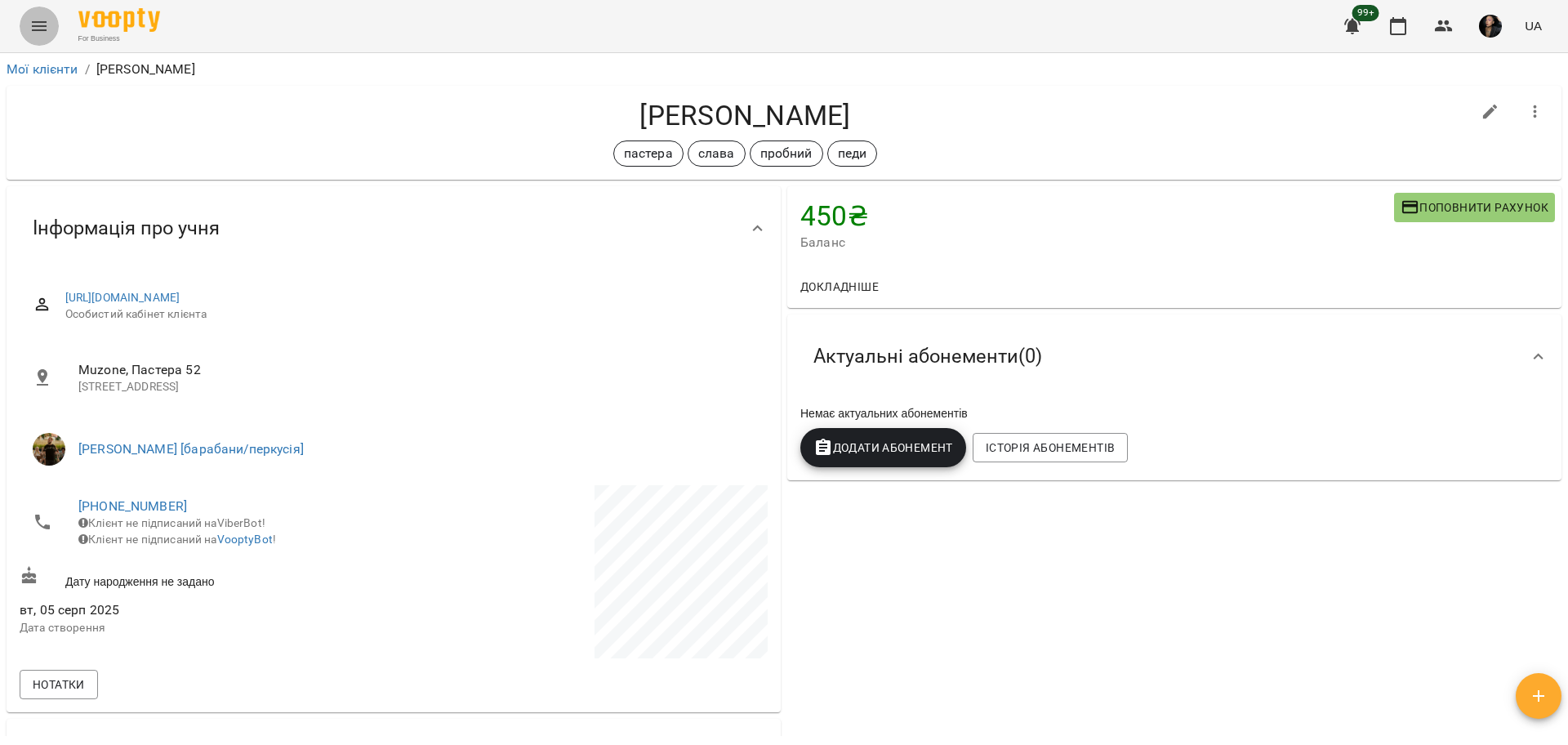
click at [46, 32] on icon "Menu" at bounding box center [39, 26] width 20 height 20
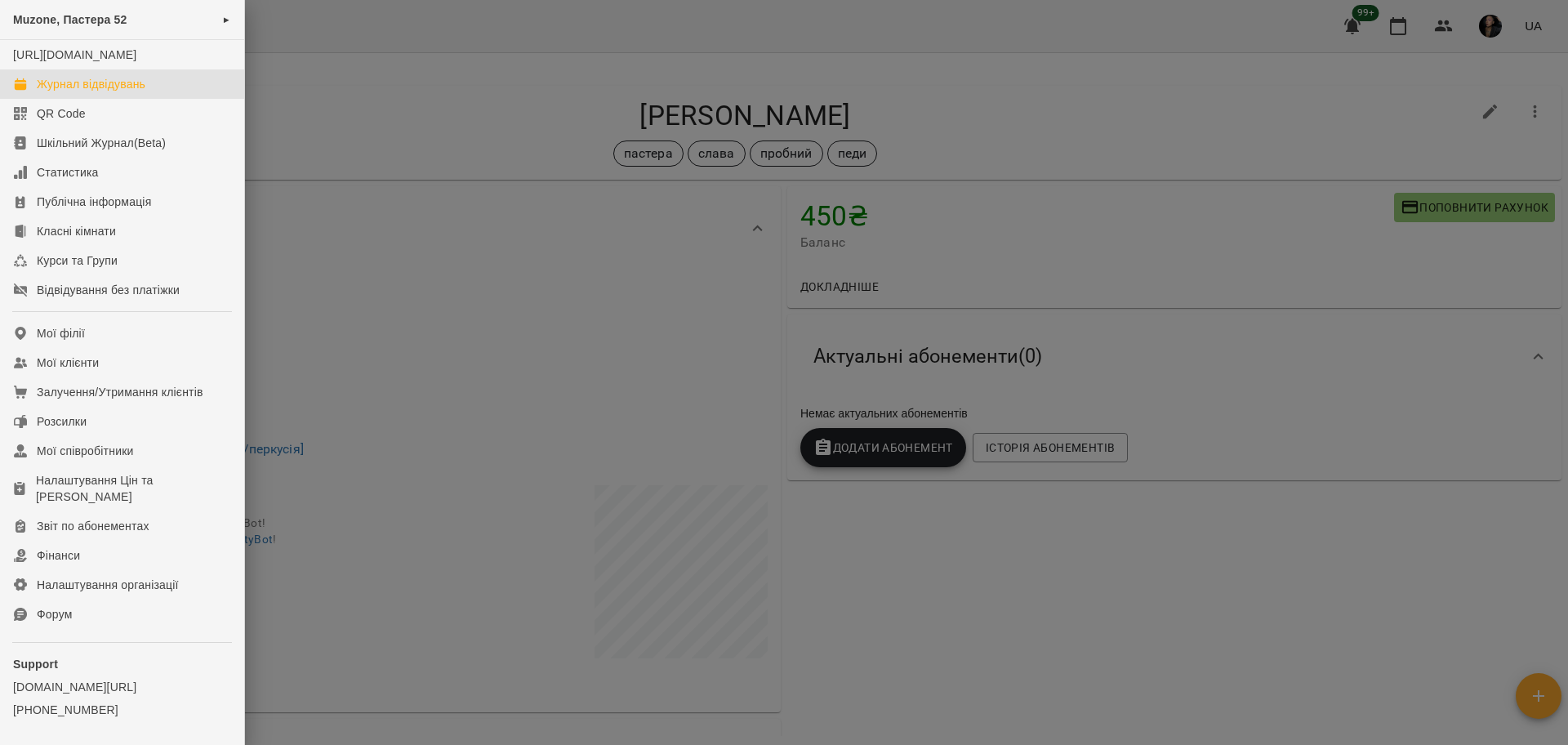
click at [64, 92] on div "Журнал відвідувань" at bounding box center [91, 84] width 108 height 16
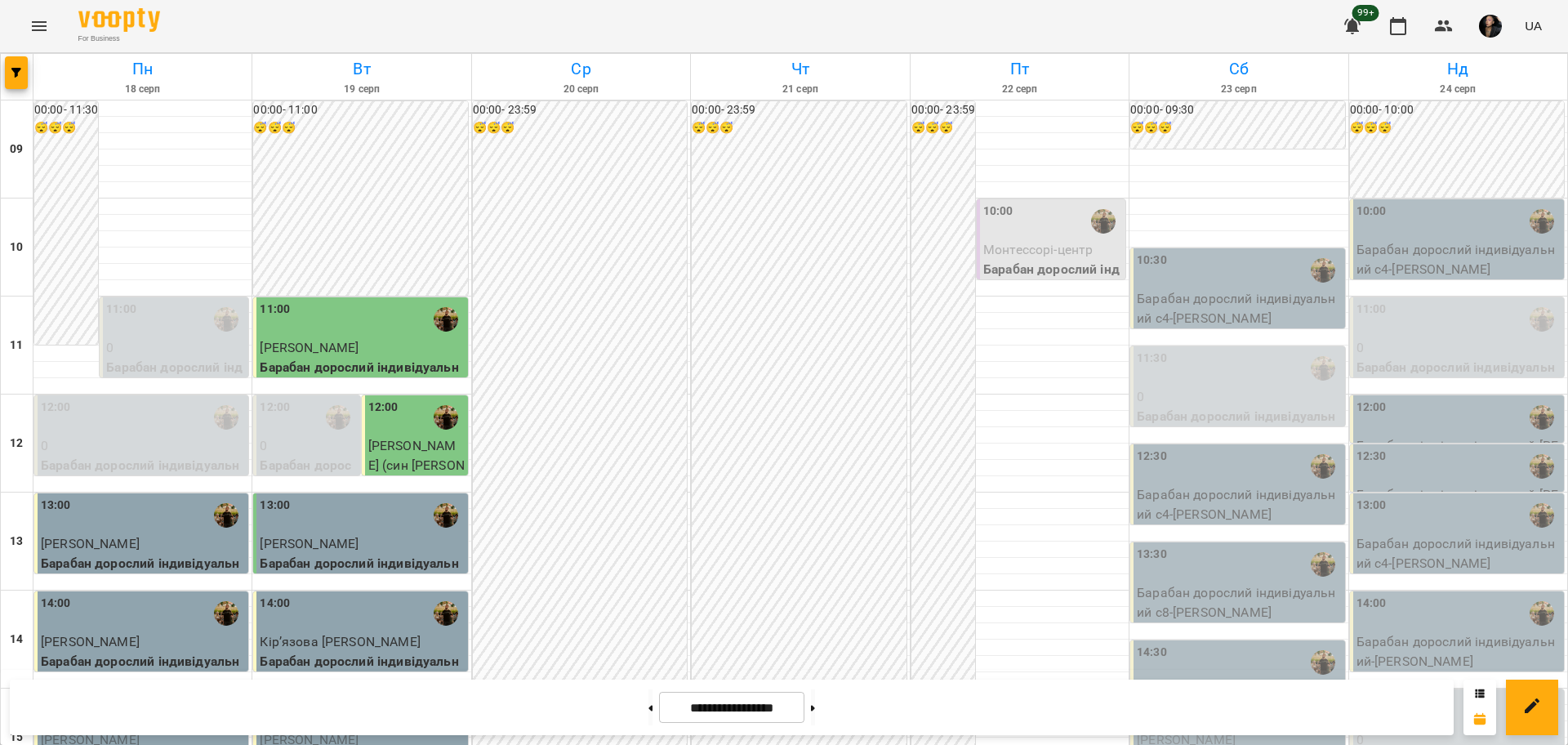
scroll to position [612, 0]
click at [30, 11] on button "Menu" at bounding box center [39, 26] width 39 height 39
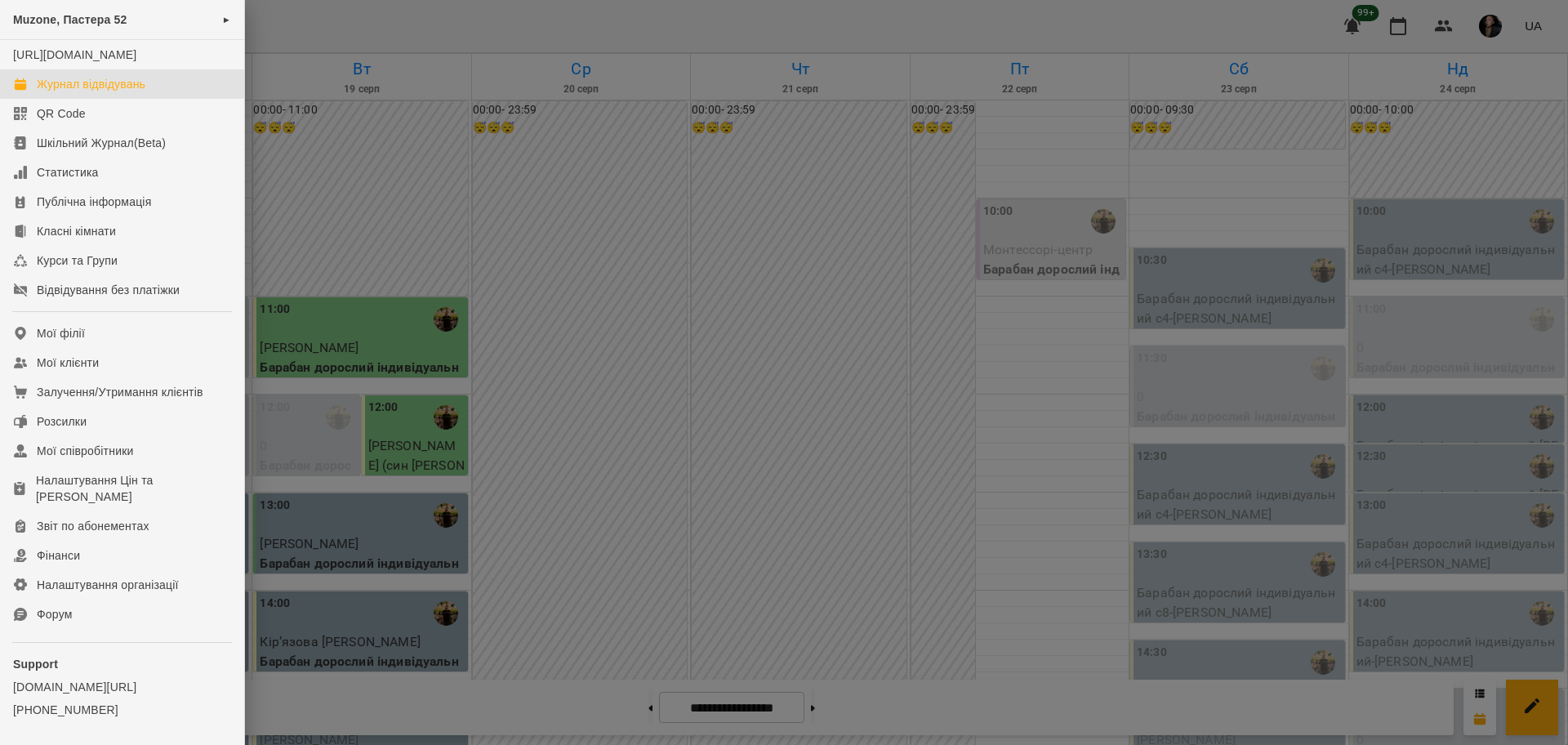
click at [450, 116] on div at bounding box center [784, 372] width 1568 height 745
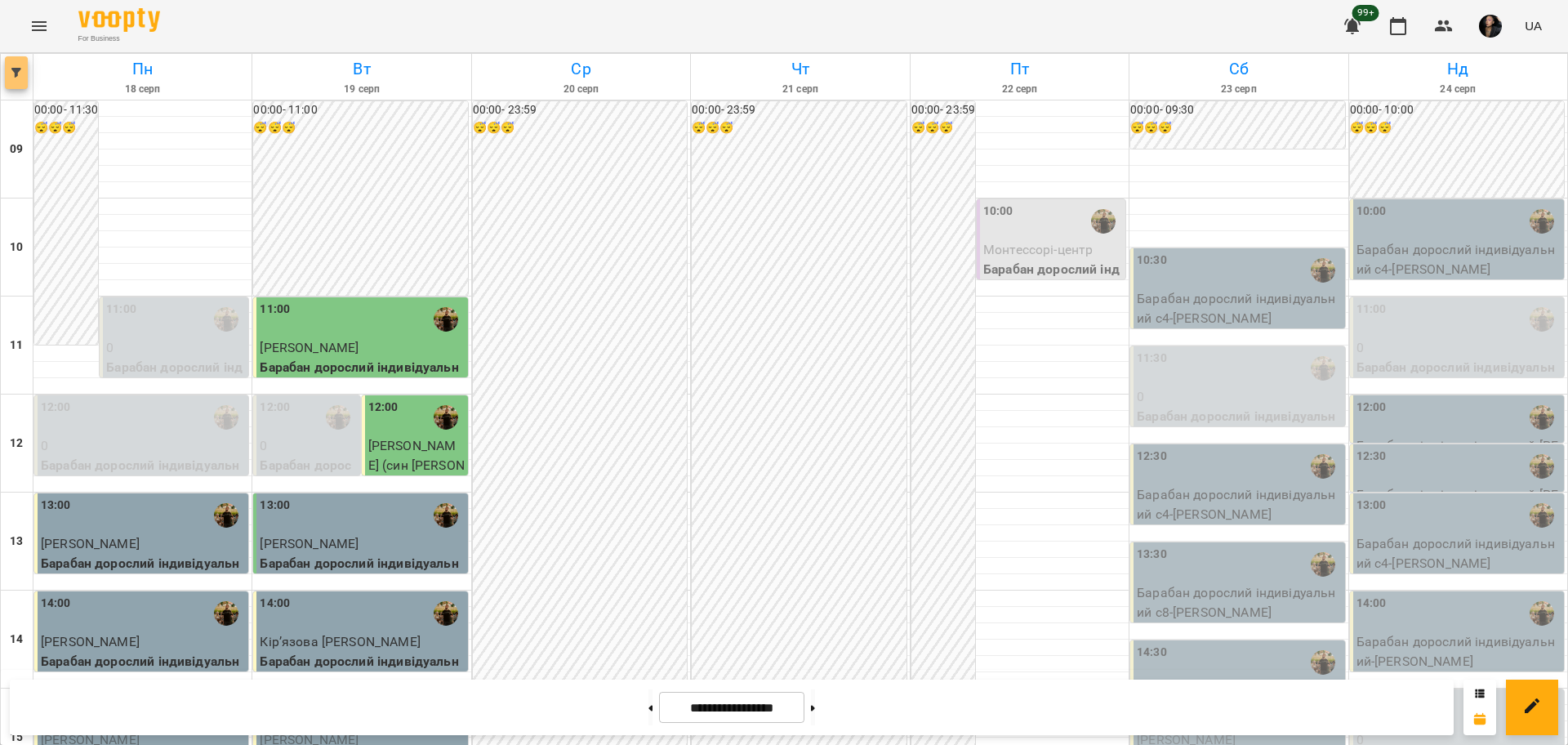
click at [13, 84] on button "button" at bounding box center [16, 72] width 23 height 32
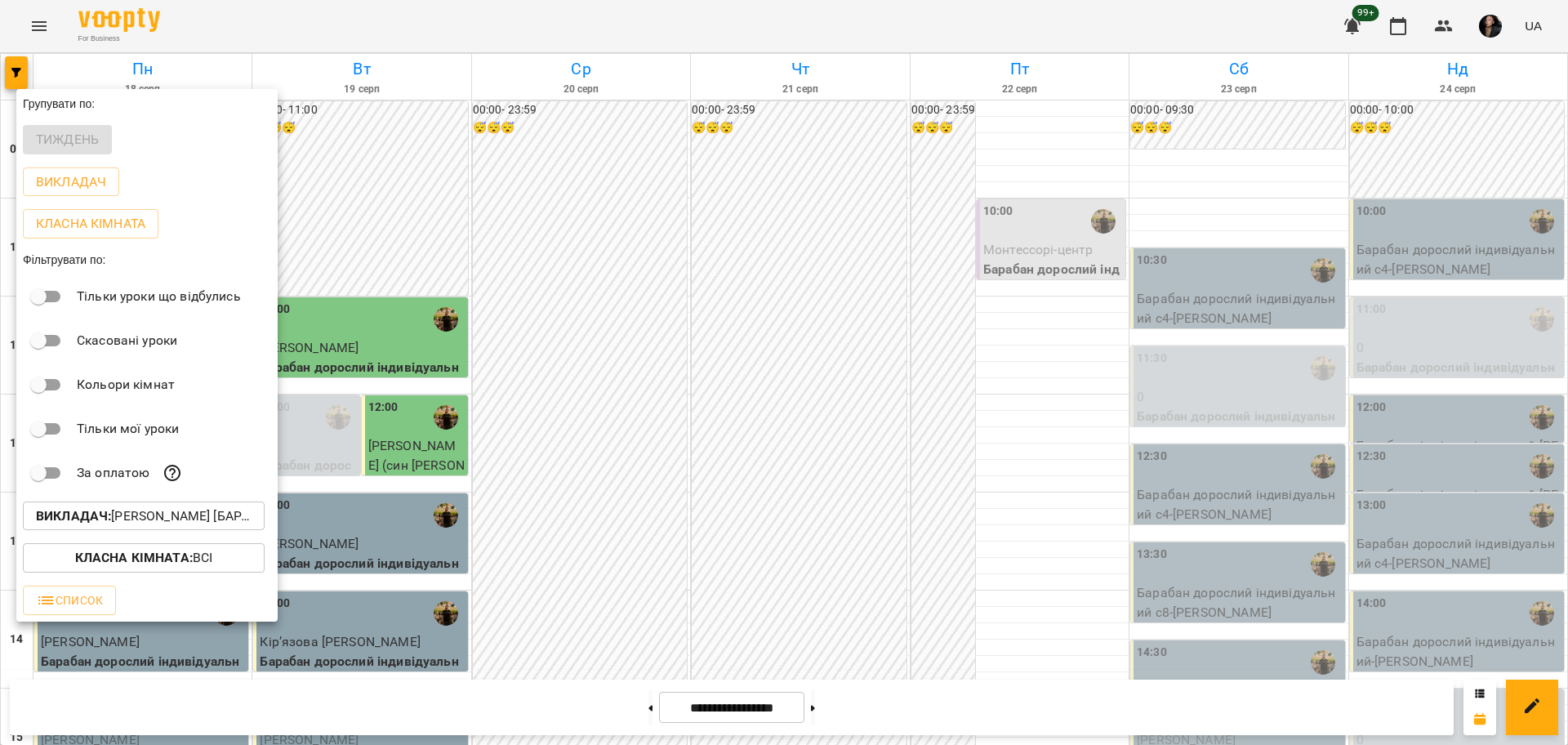
click at [170, 521] on p "Викладач : Слава Болбі [барабани/перкусія]" at bounding box center [143, 516] width 216 height 20
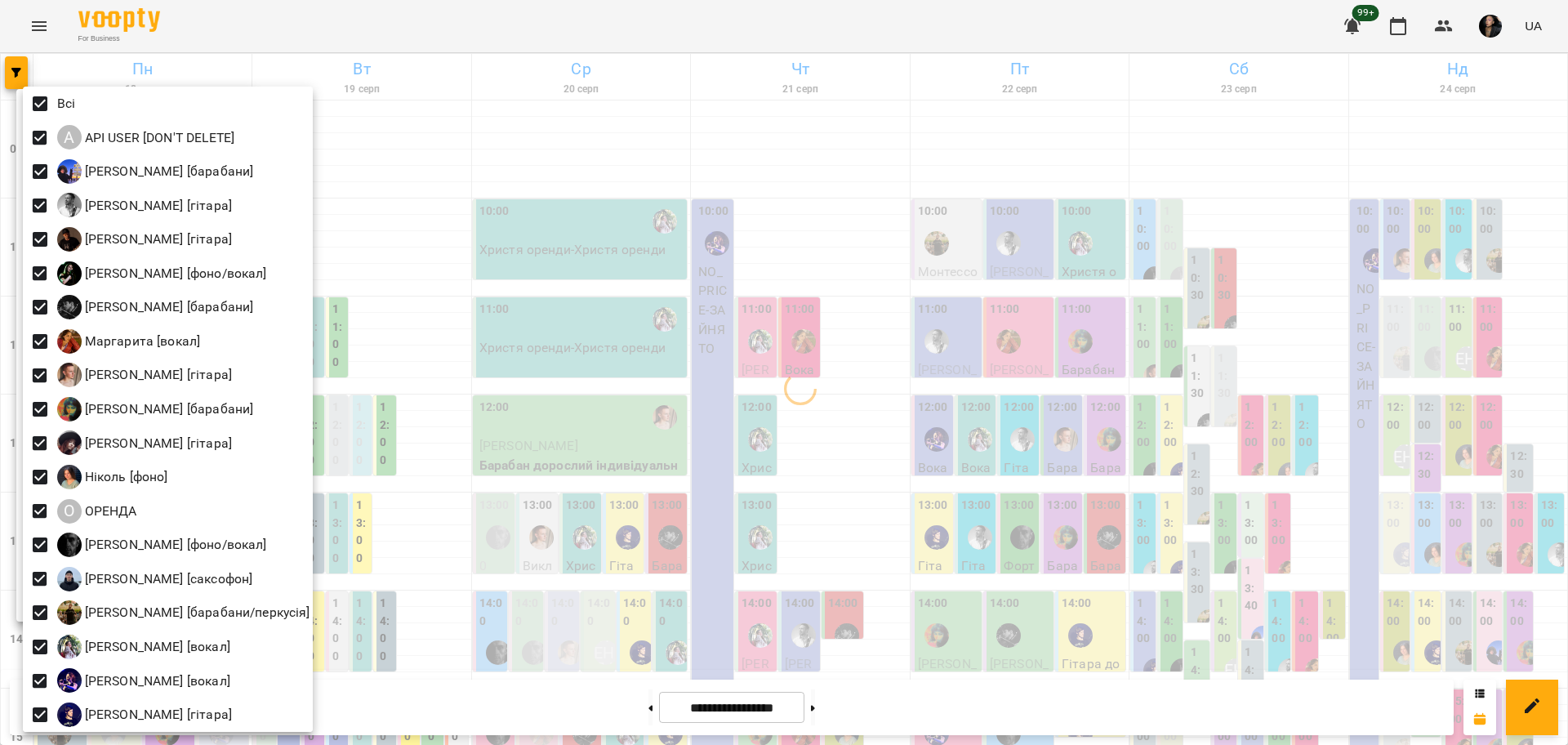
click at [665, 390] on div at bounding box center [784, 372] width 1568 height 745
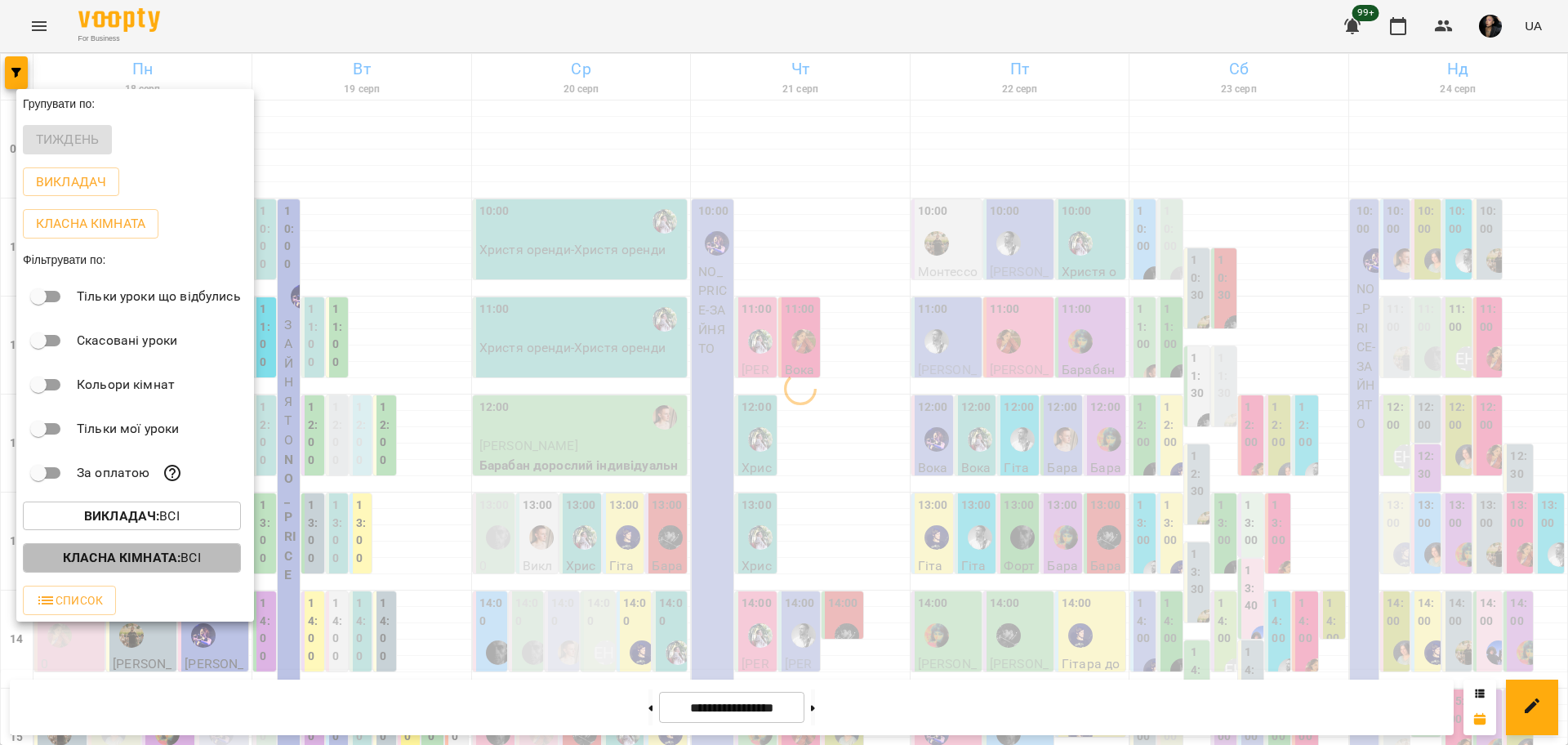
click at [184, 565] on p "Класна кімната : Всі" at bounding box center [131, 557] width 138 height 20
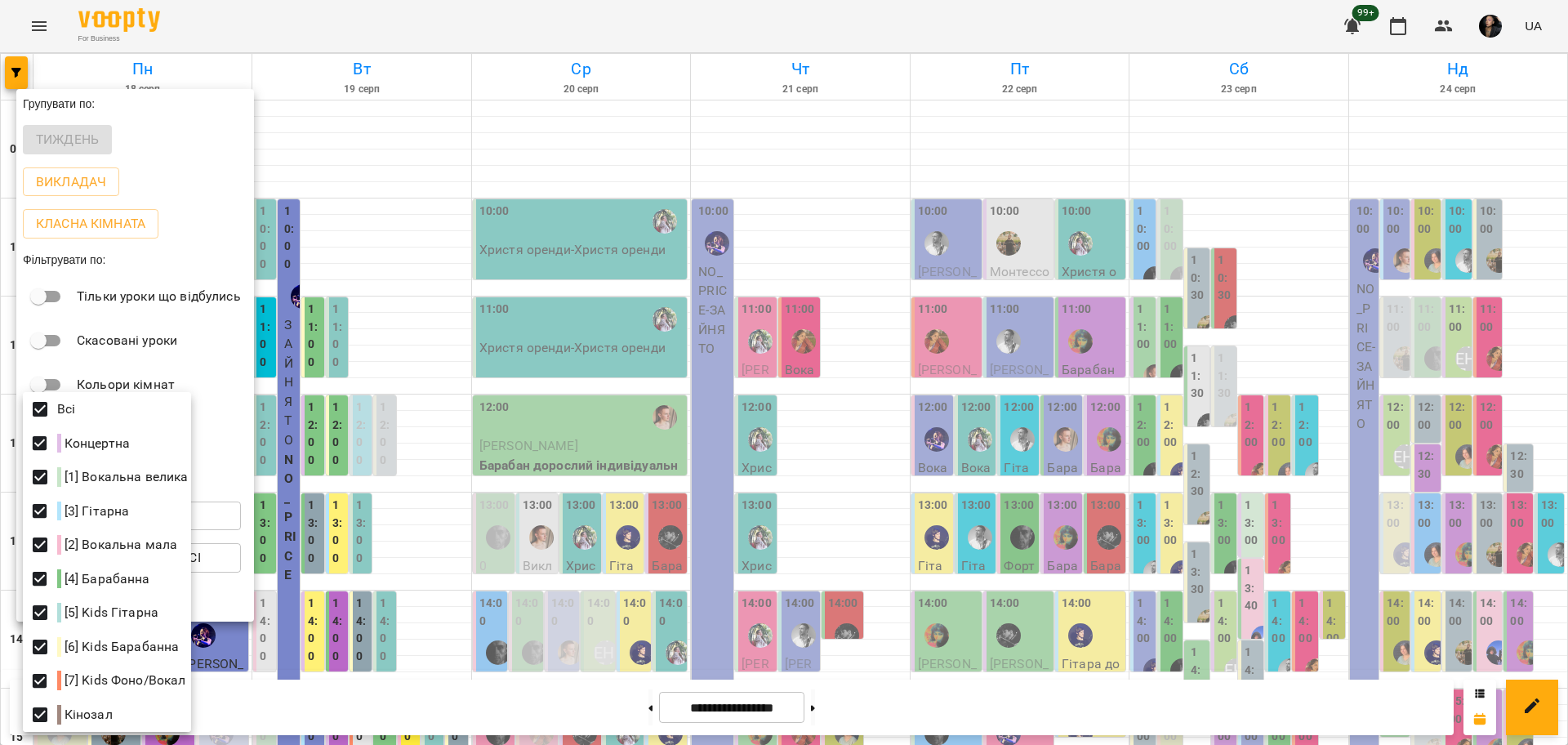
click at [513, 541] on div at bounding box center [784, 372] width 1568 height 745
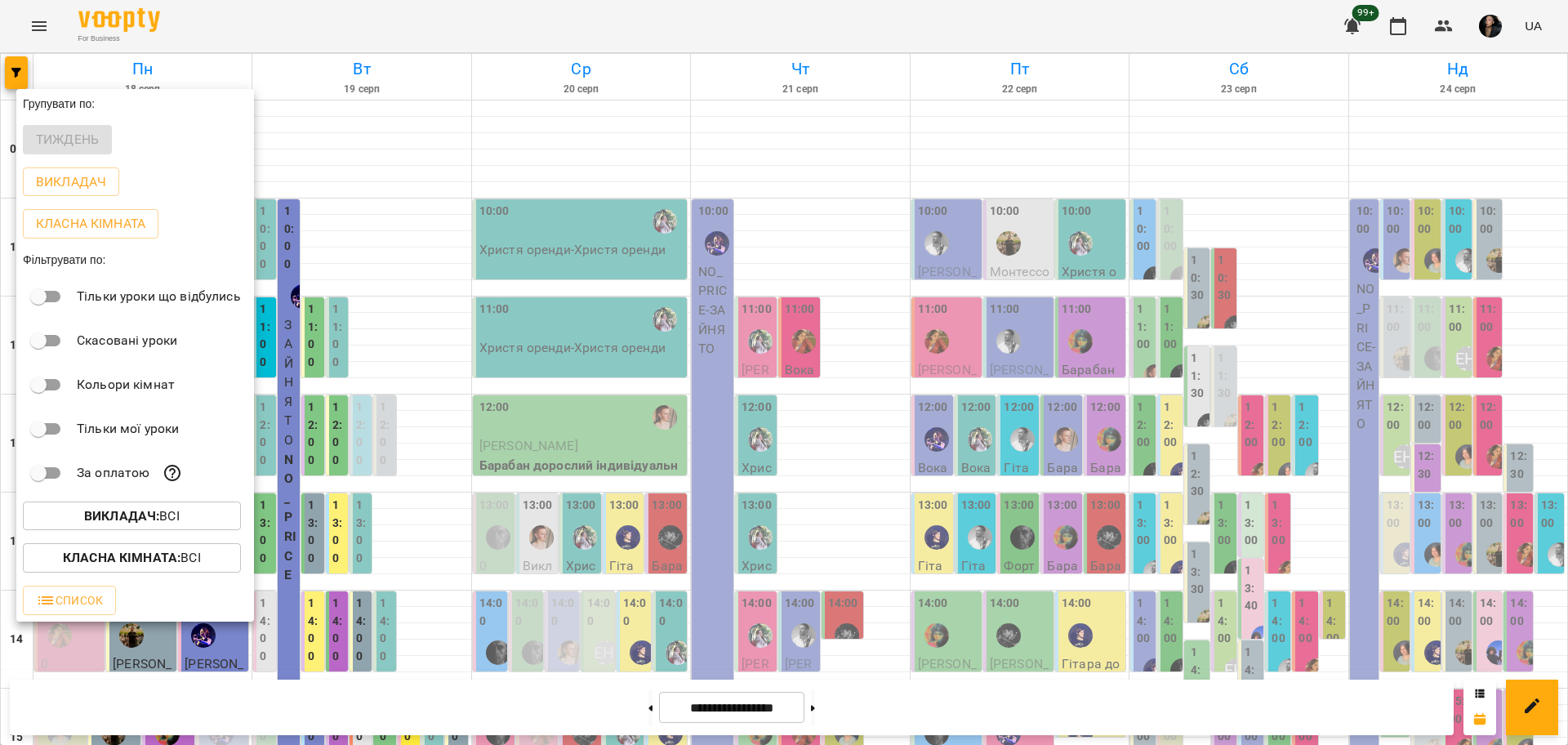
click at [226, 530] on button "Викладач : Всі" at bounding box center [131, 516] width 218 height 29
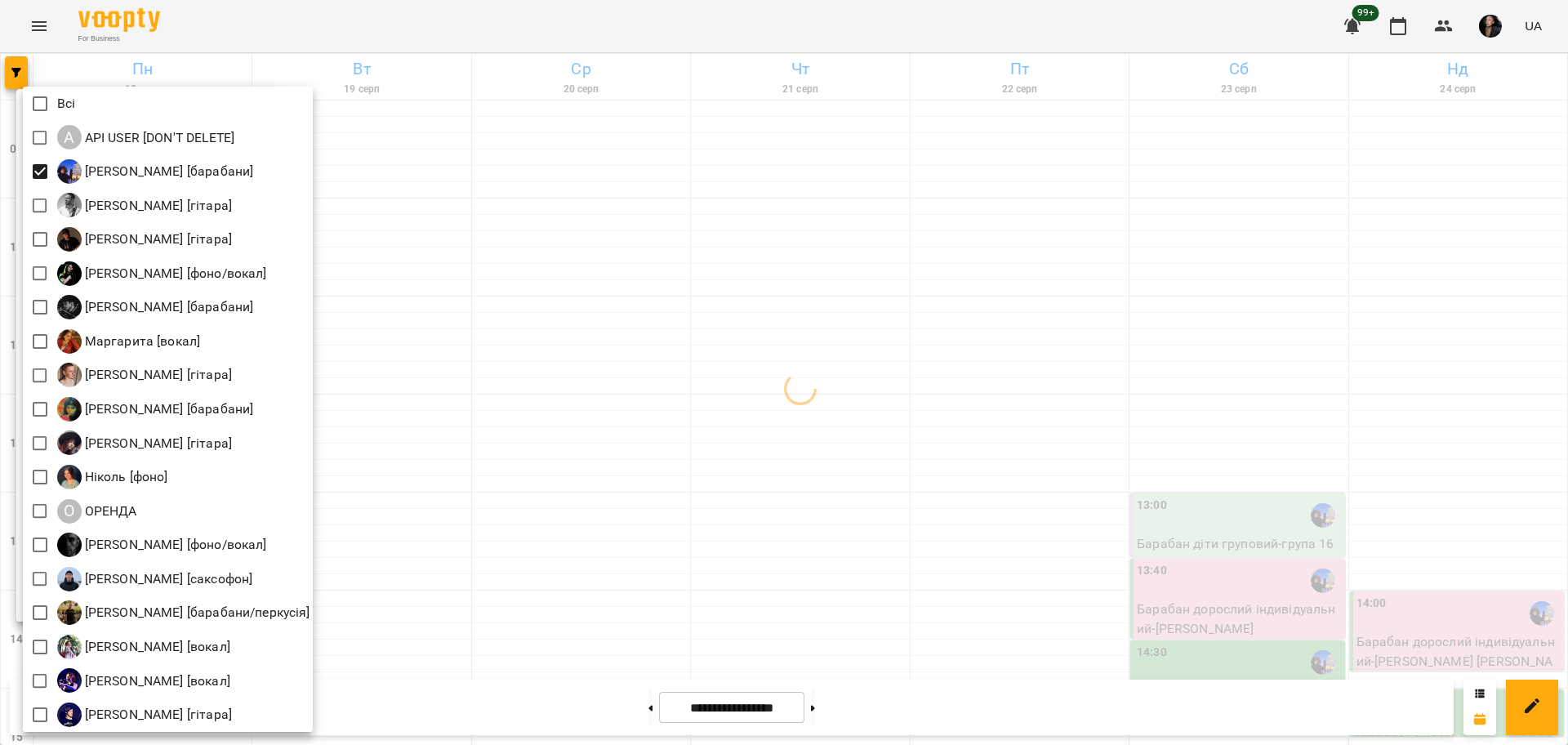
click at [533, 361] on div at bounding box center [784, 372] width 1568 height 745
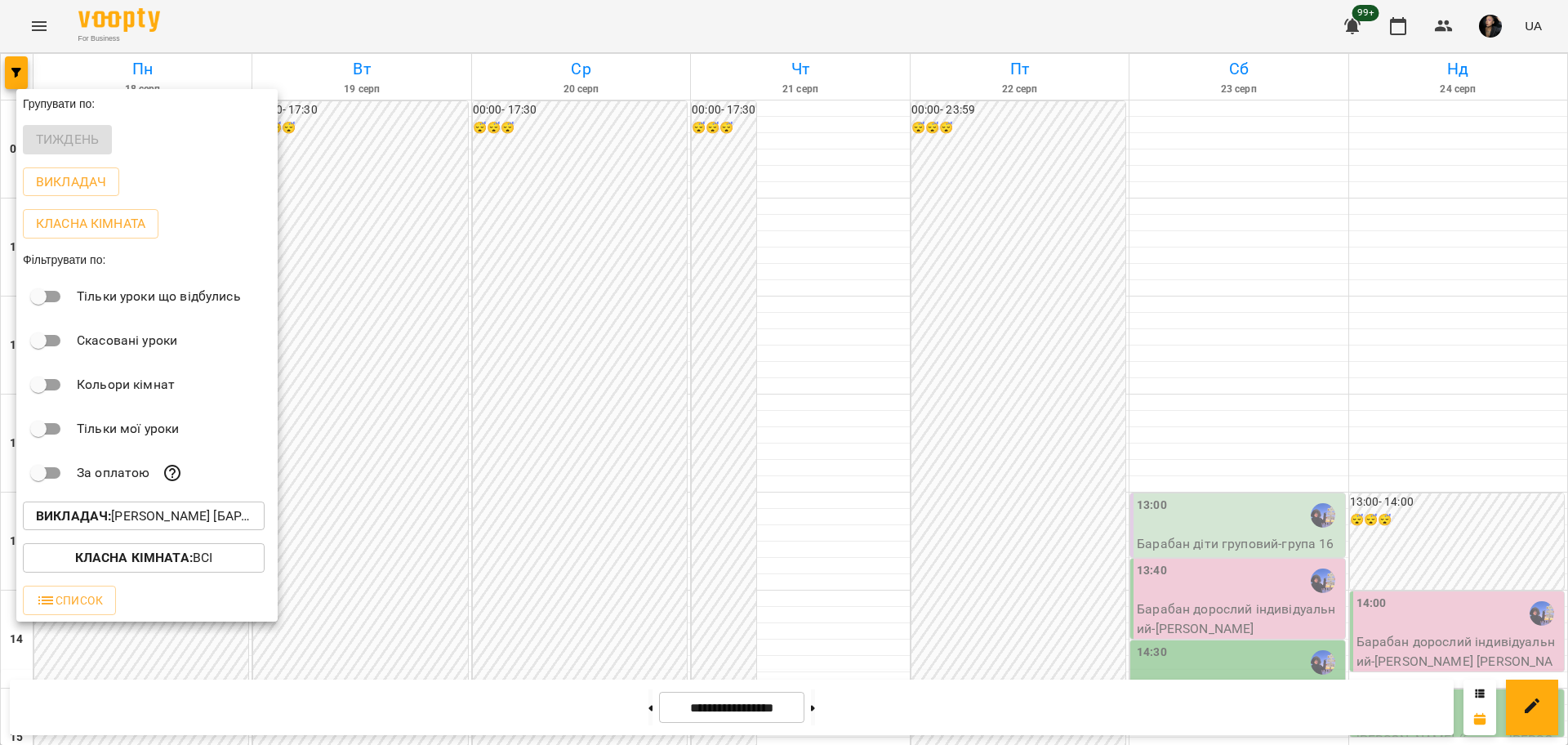
click at [825, 565] on div at bounding box center [784, 372] width 1568 height 745
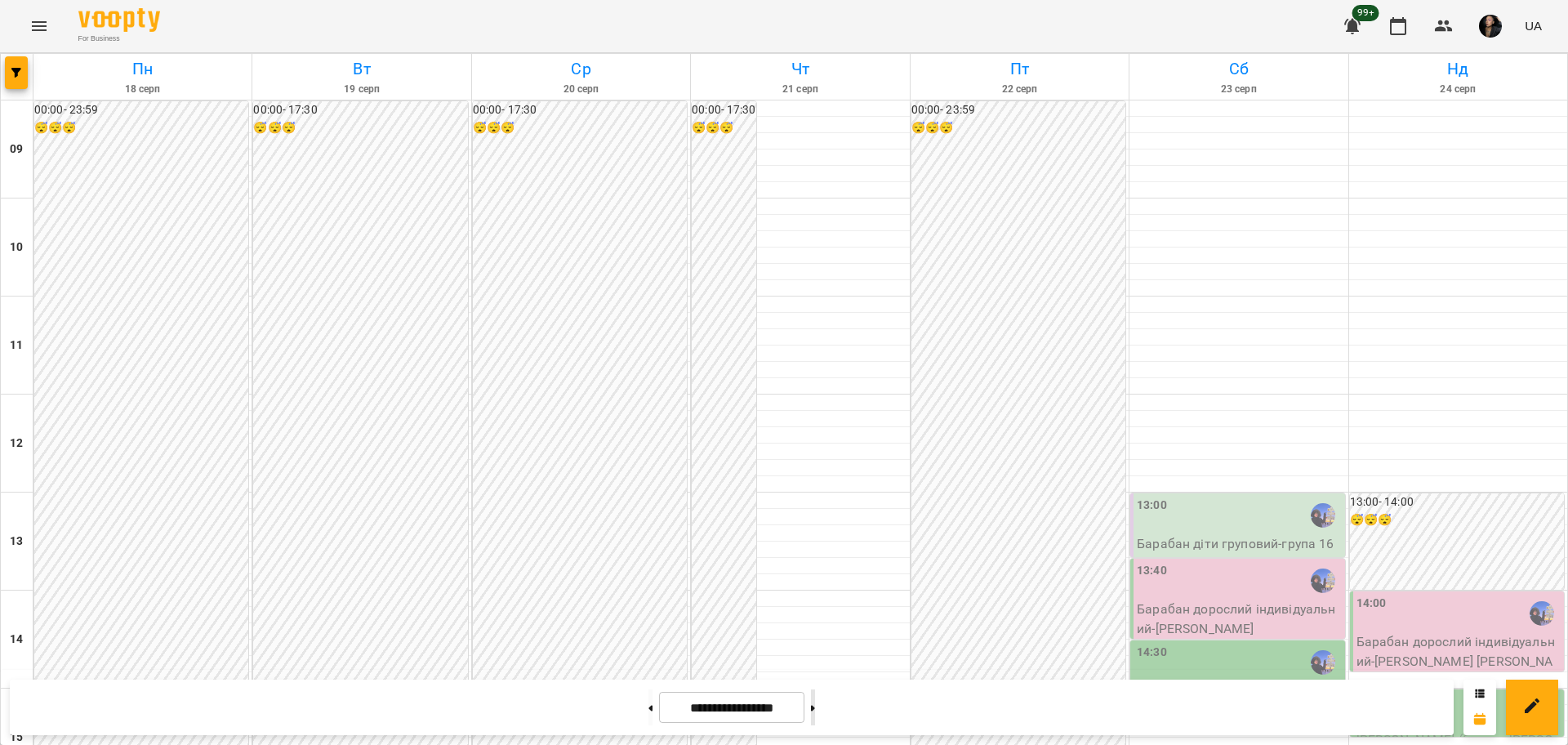
click at [814, 716] on button at bounding box center [813, 707] width 4 height 36
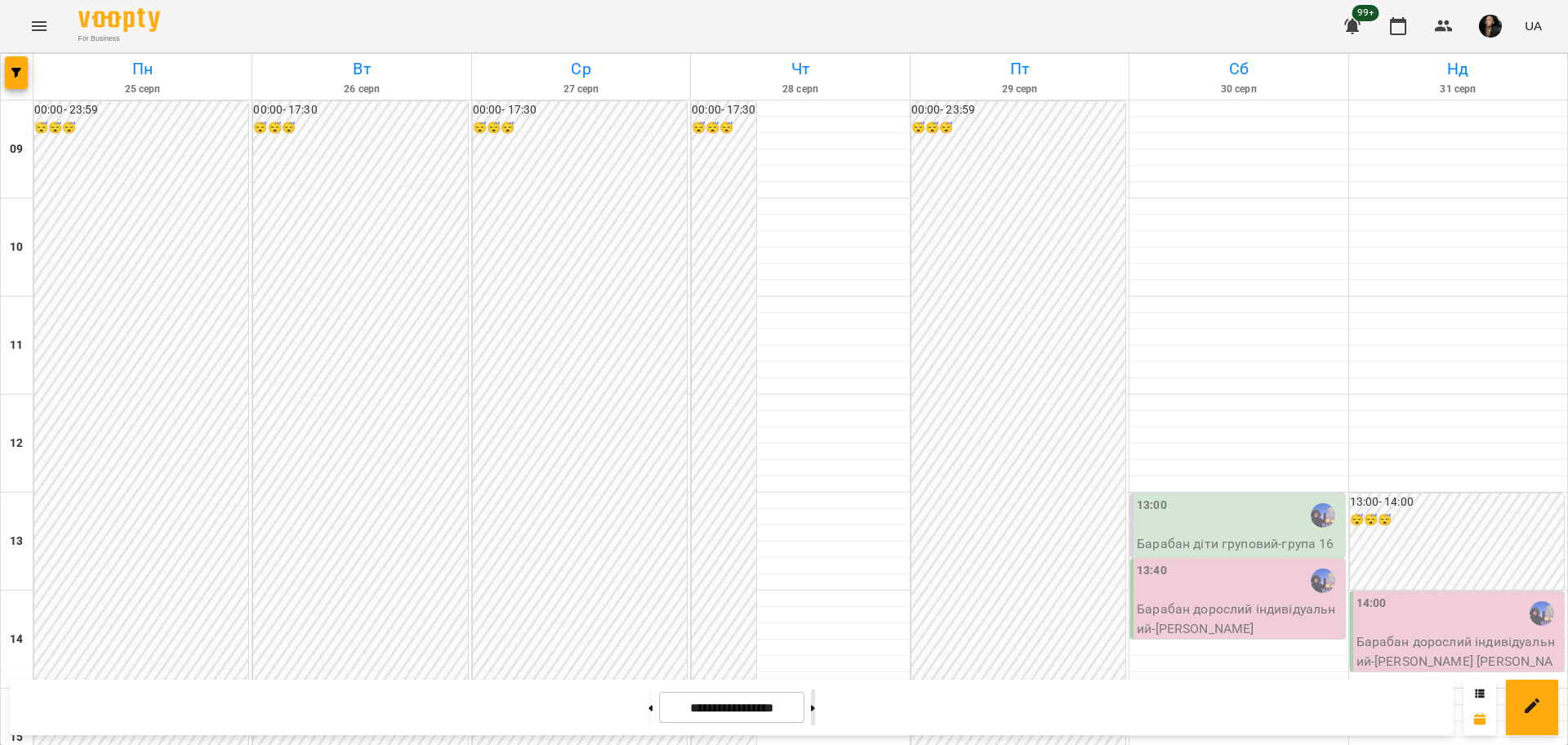
click at [814, 714] on button at bounding box center [813, 707] width 4 height 36
click at [648, 693] on button at bounding box center [650, 707] width 4 height 36
type input "**********"
click at [10, 58] on button "button" at bounding box center [16, 72] width 23 height 32
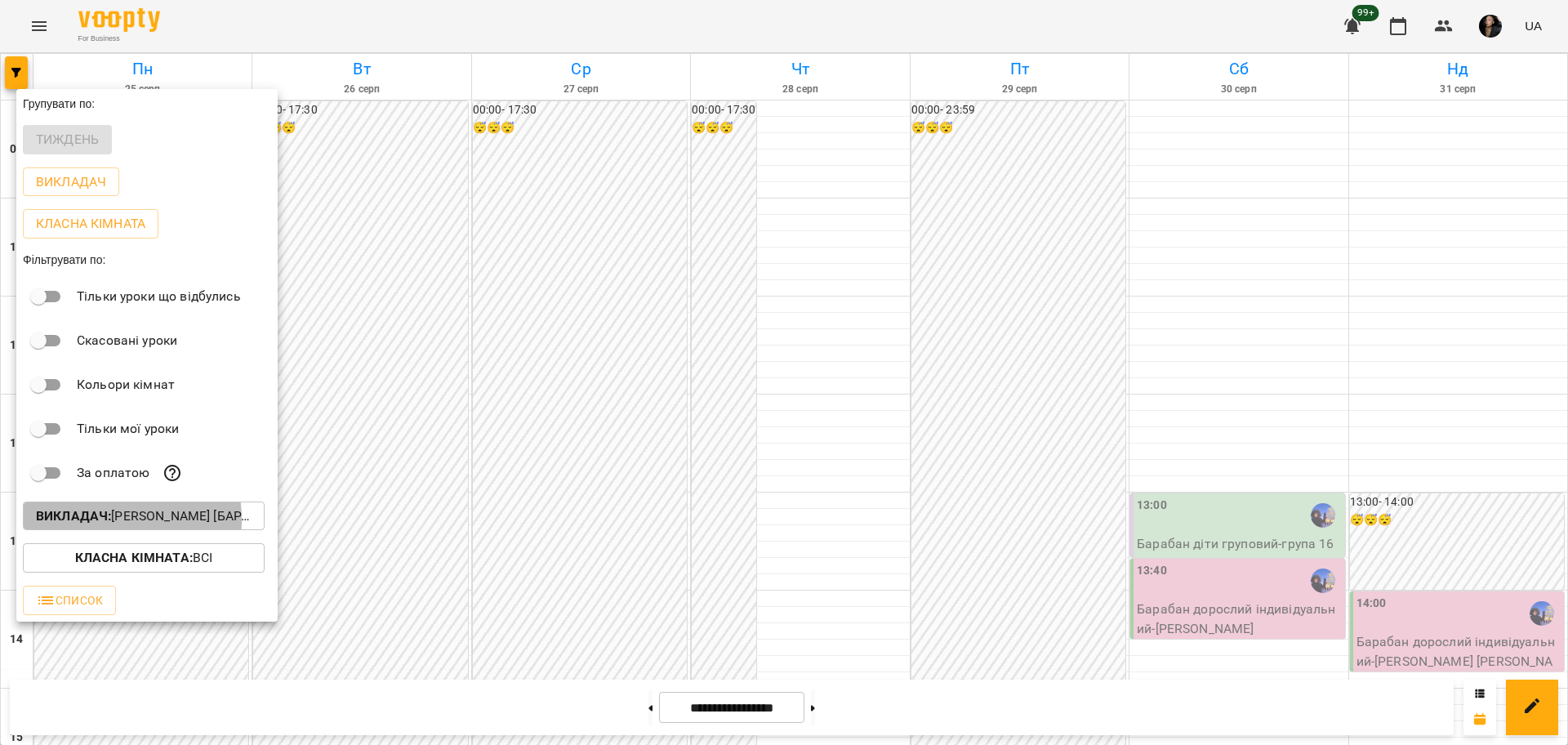
click at [95, 524] on b "Викладач :" at bounding box center [73, 515] width 75 height 15
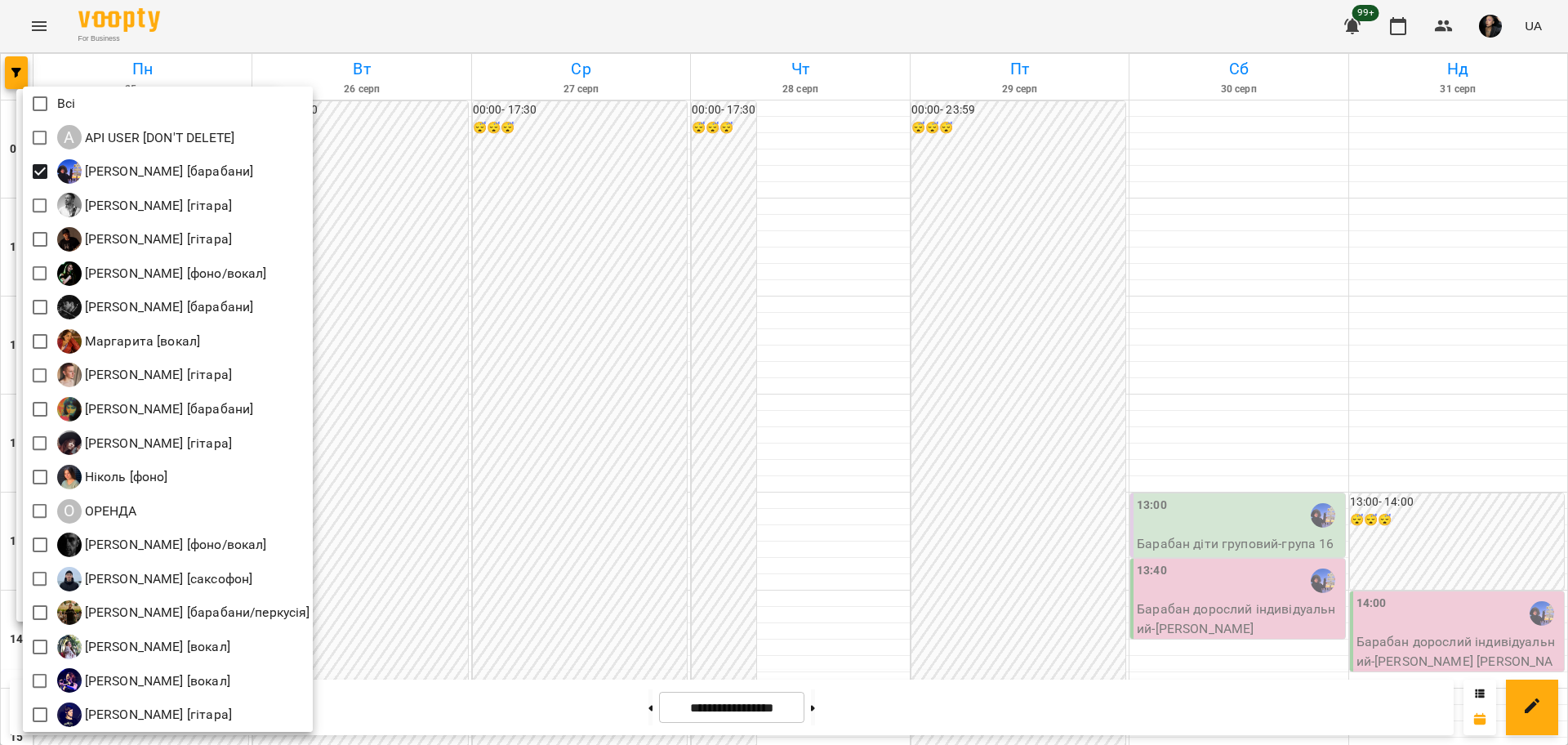
click at [397, 486] on div at bounding box center [784, 372] width 1568 height 745
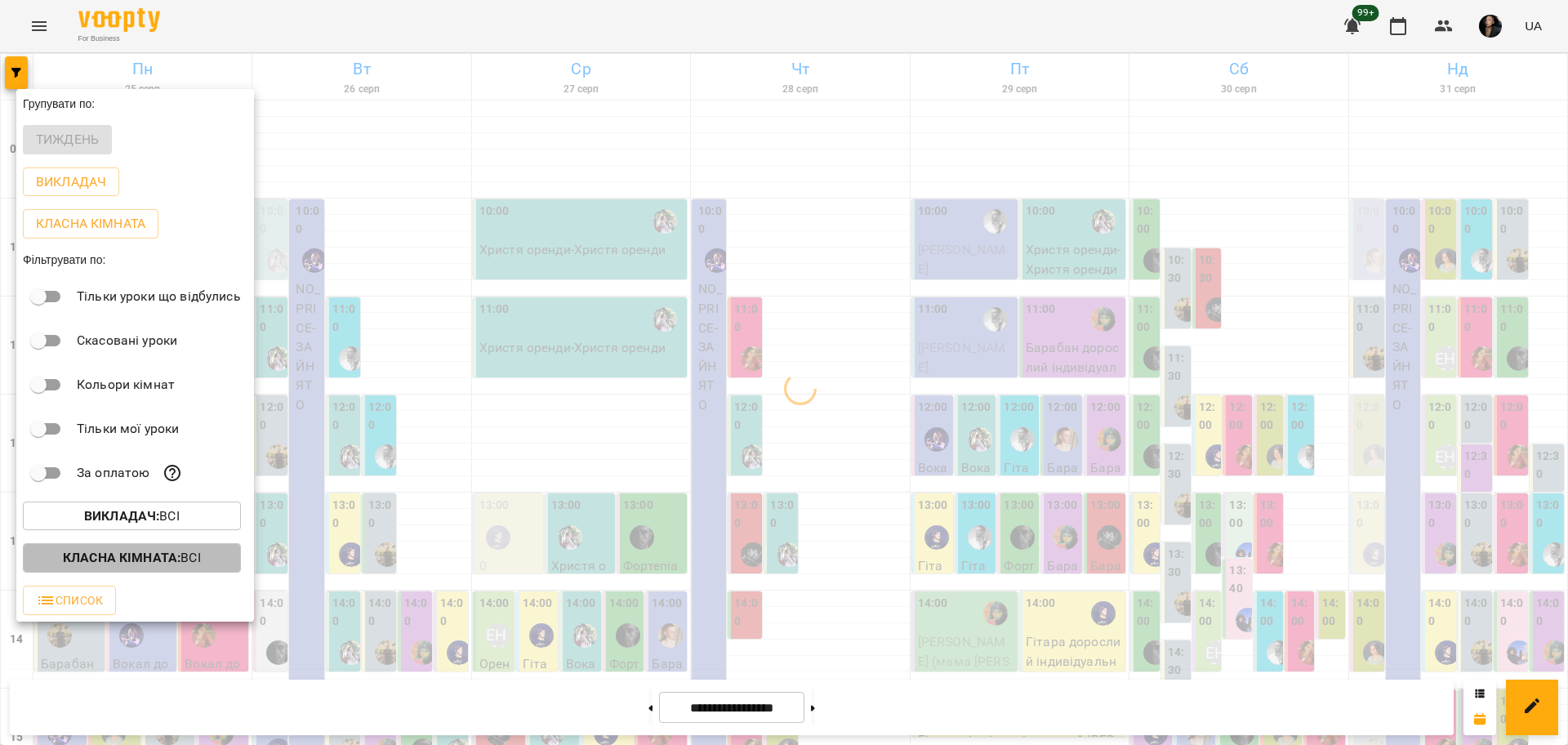
click at [152, 552] on p "Класна кімната : Всі" at bounding box center [131, 557] width 138 height 20
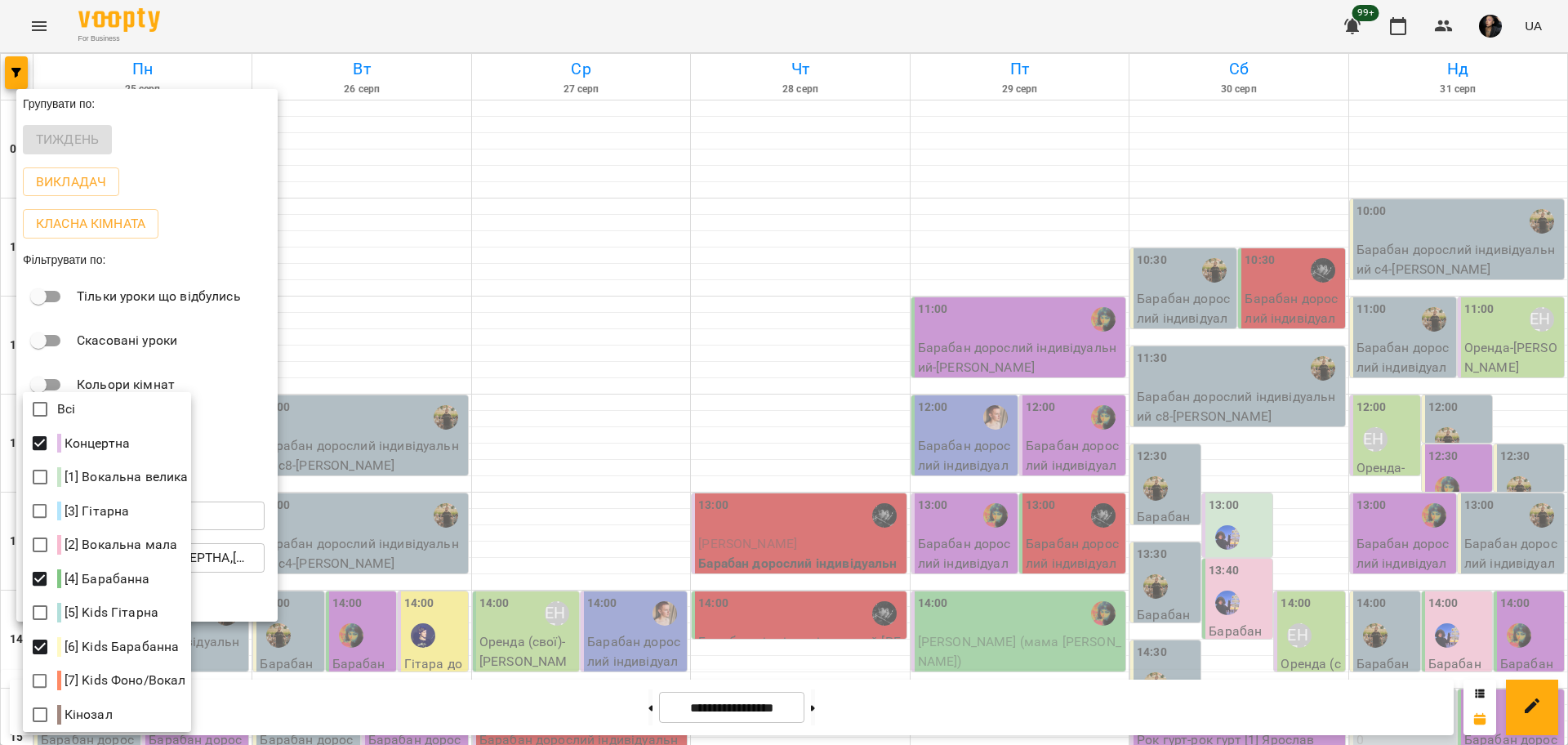
click at [411, 673] on div at bounding box center [784, 372] width 1568 height 745
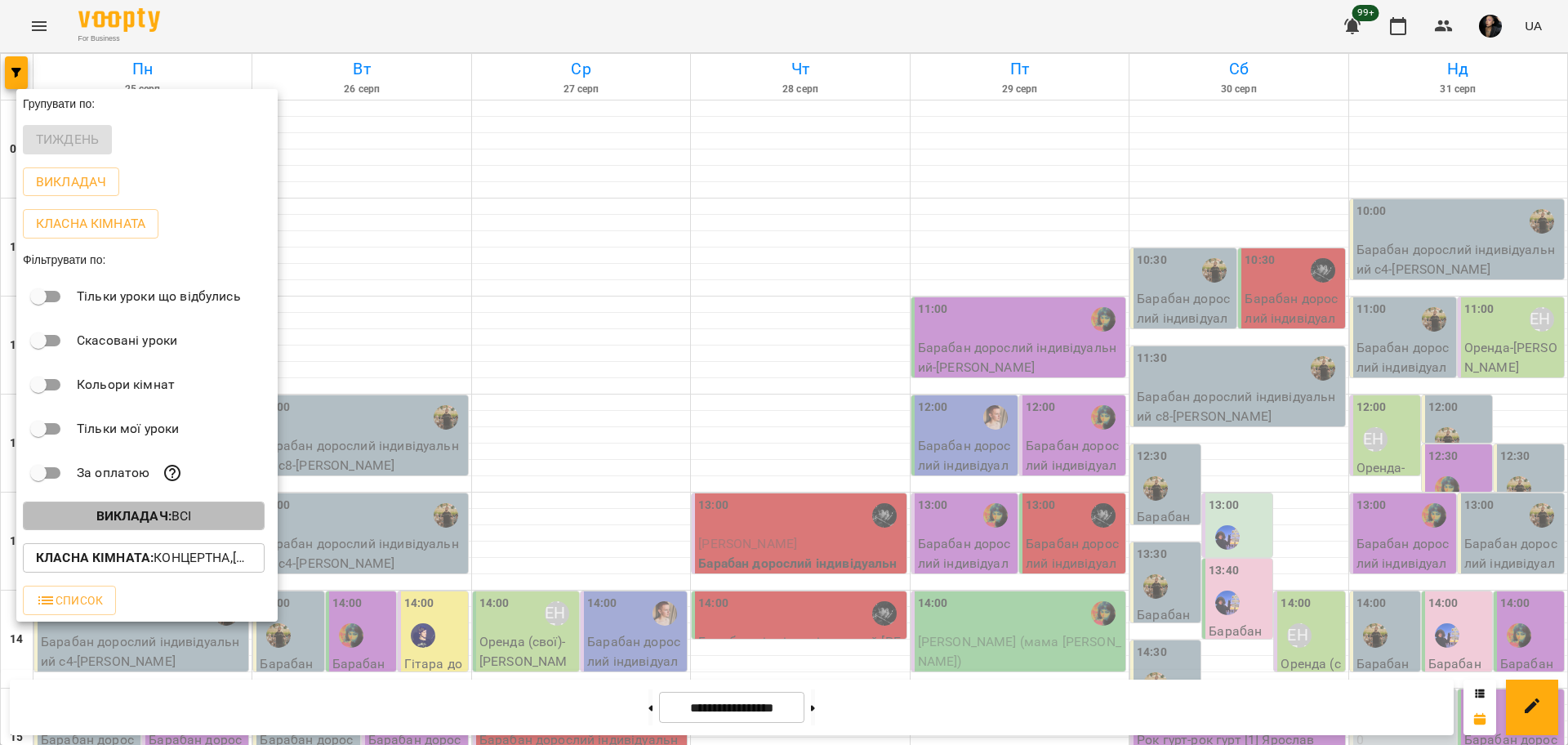
click at [191, 512] on p "Викладач : Всі" at bounding box center [143, 516] width 96 height 20
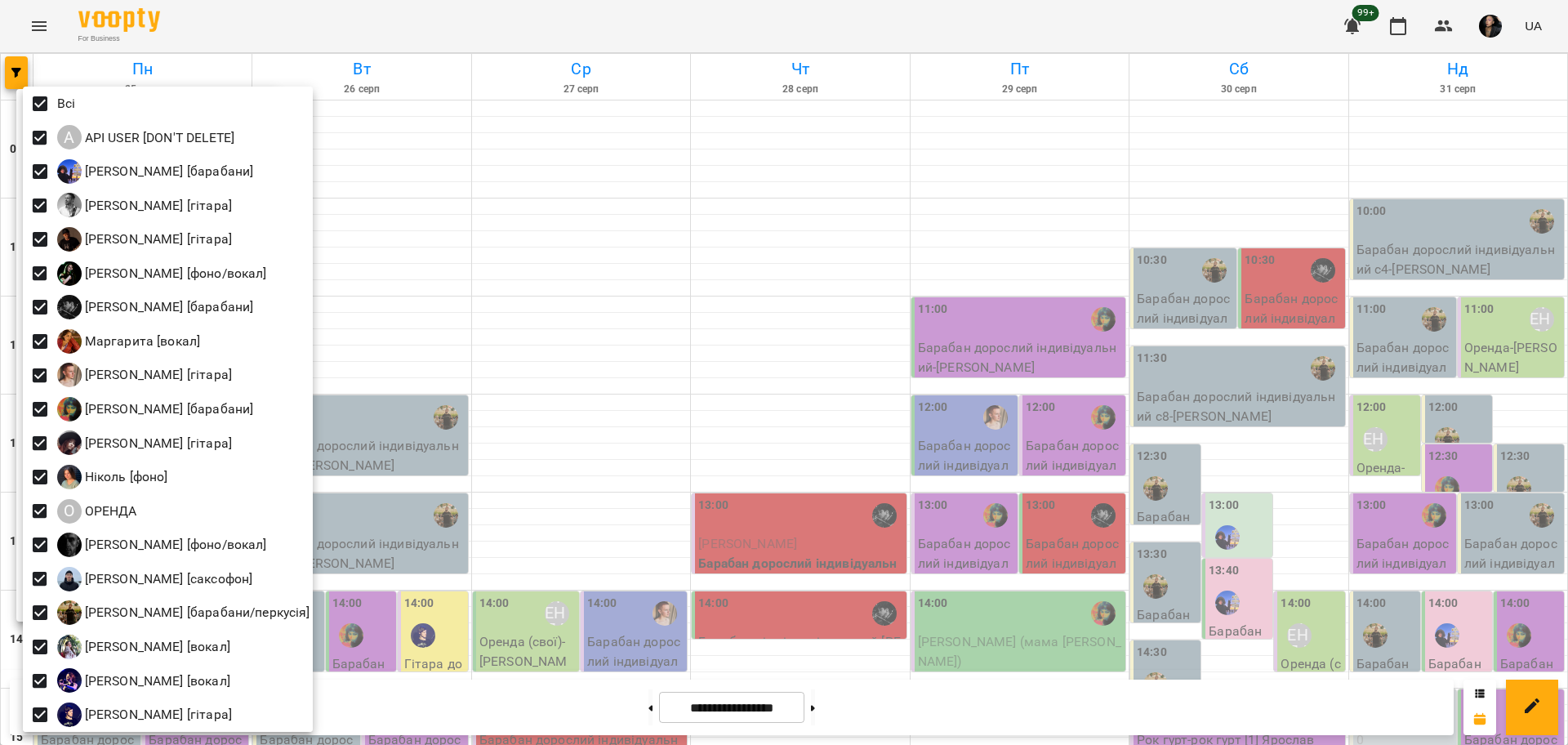
click at [495, 565] on div at bounding box center [784, 372] width 1568 height 745
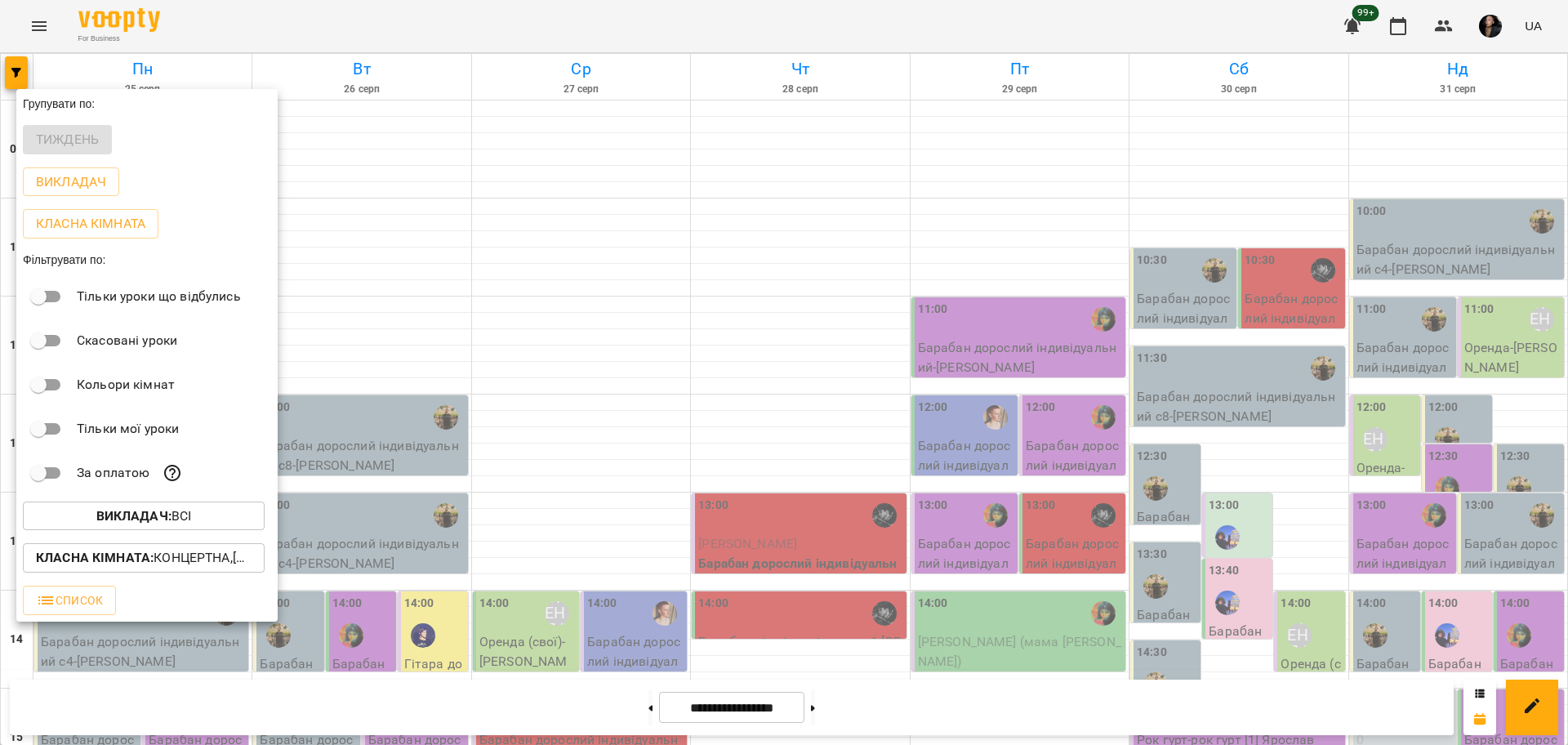
click at [382, 558] on div at bounding box center [784, 372] width 1568 height 745
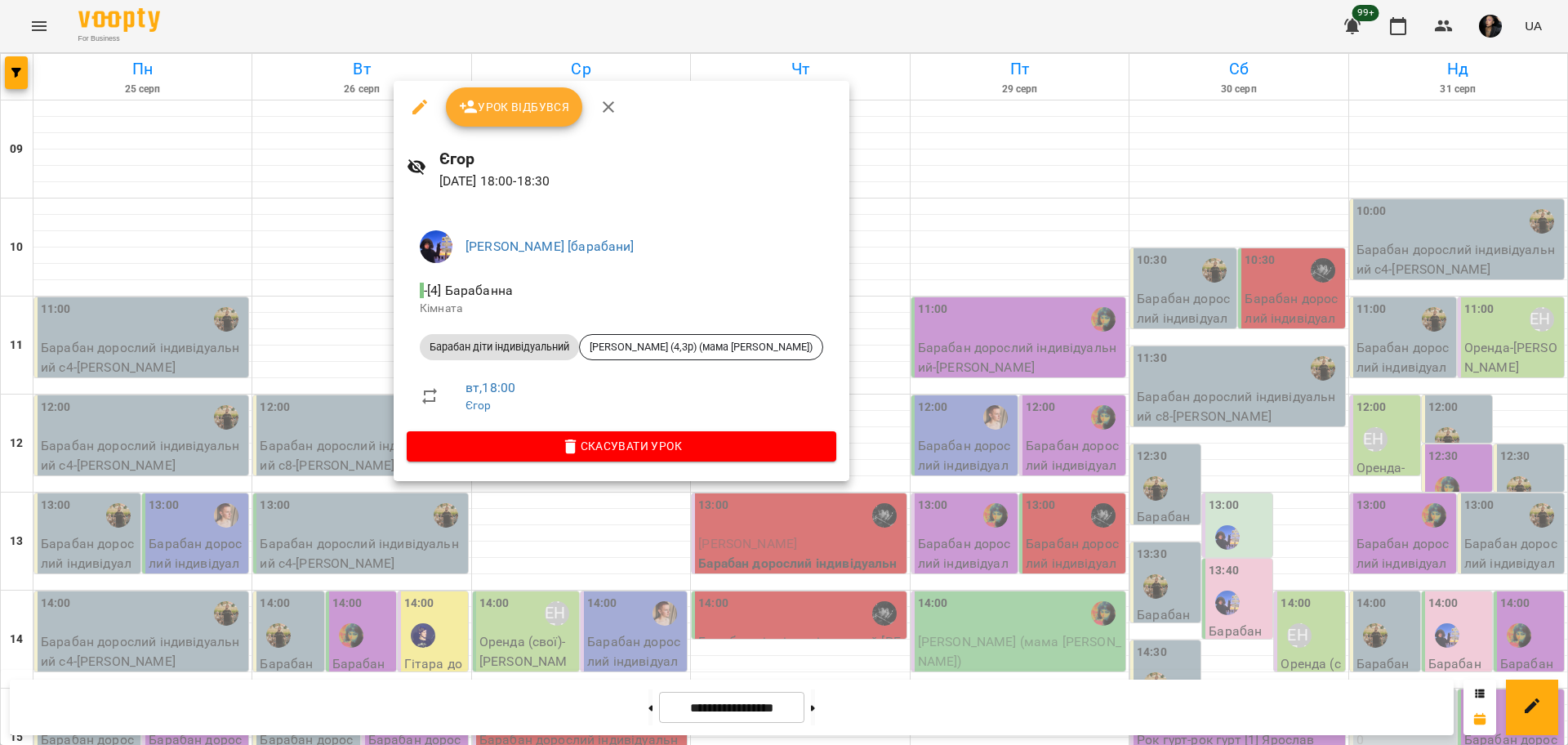
drag, startPoint x: 400, startPoint y: 573, endPoint x: 368, endPoint y: 511, distance: 69.8
click at [400, 572] on div at bounding box center [784, 372] width 1568 height 745
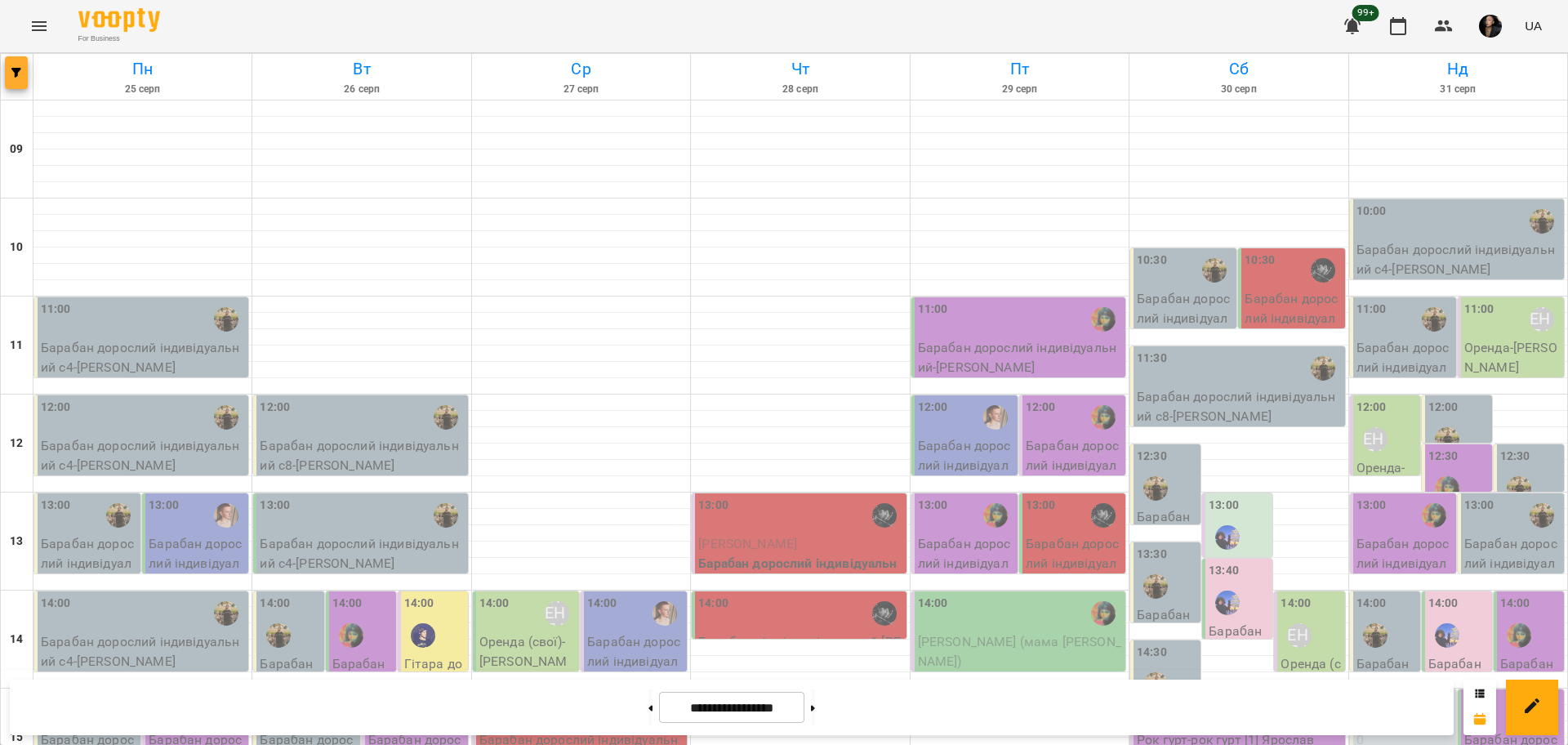
click at [11, 71] on icon "button" at bounding box center [16, 72] width 10 height 10
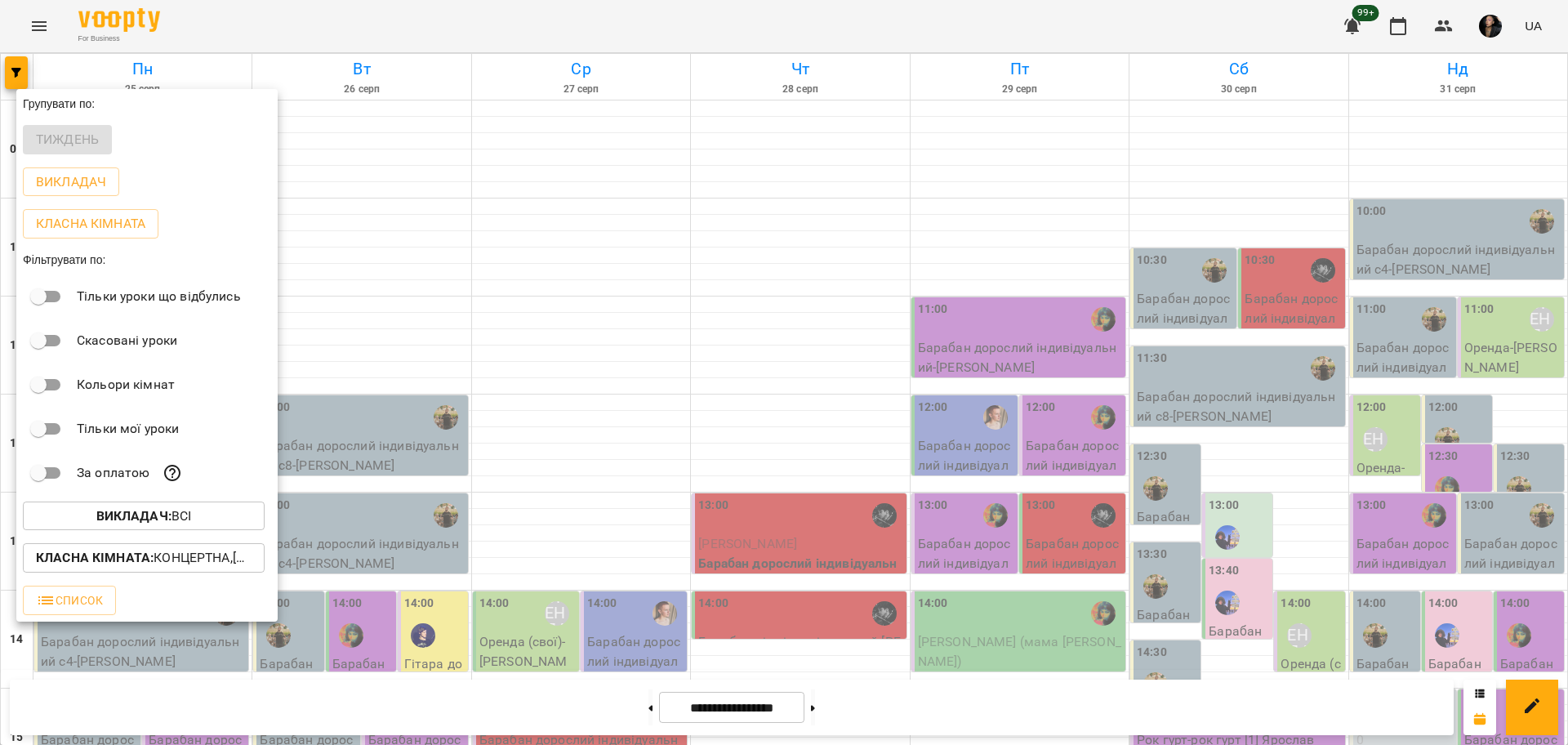
click at [148, 524] on b "Викладач :" at bounding box center [133, 515] width 75 height 15
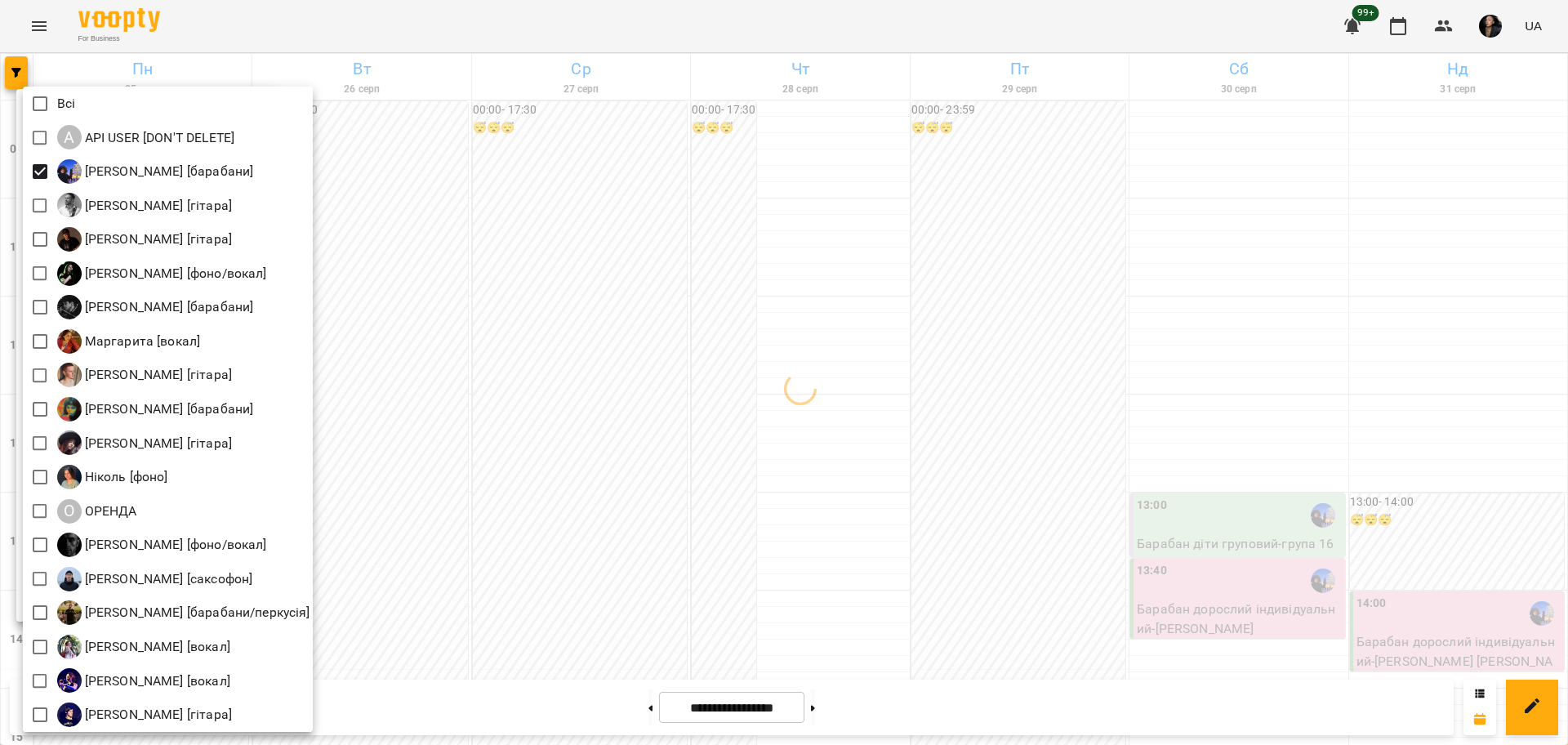
click at [591, 351] on div at bounding box center [784, 372] width 1568 height 745
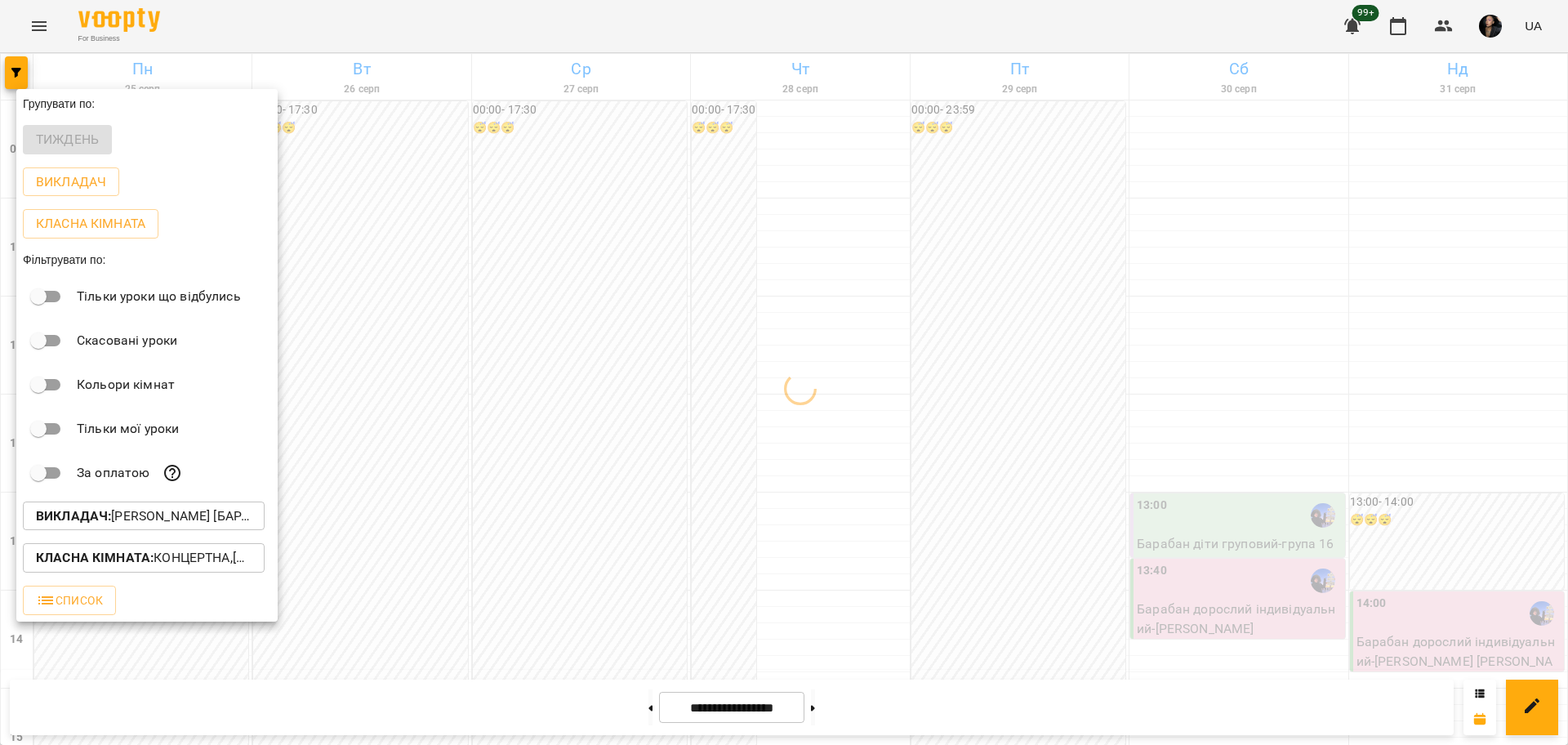
click at [803, 583] on div at bounding box center [784, 372] width 1568 height 745
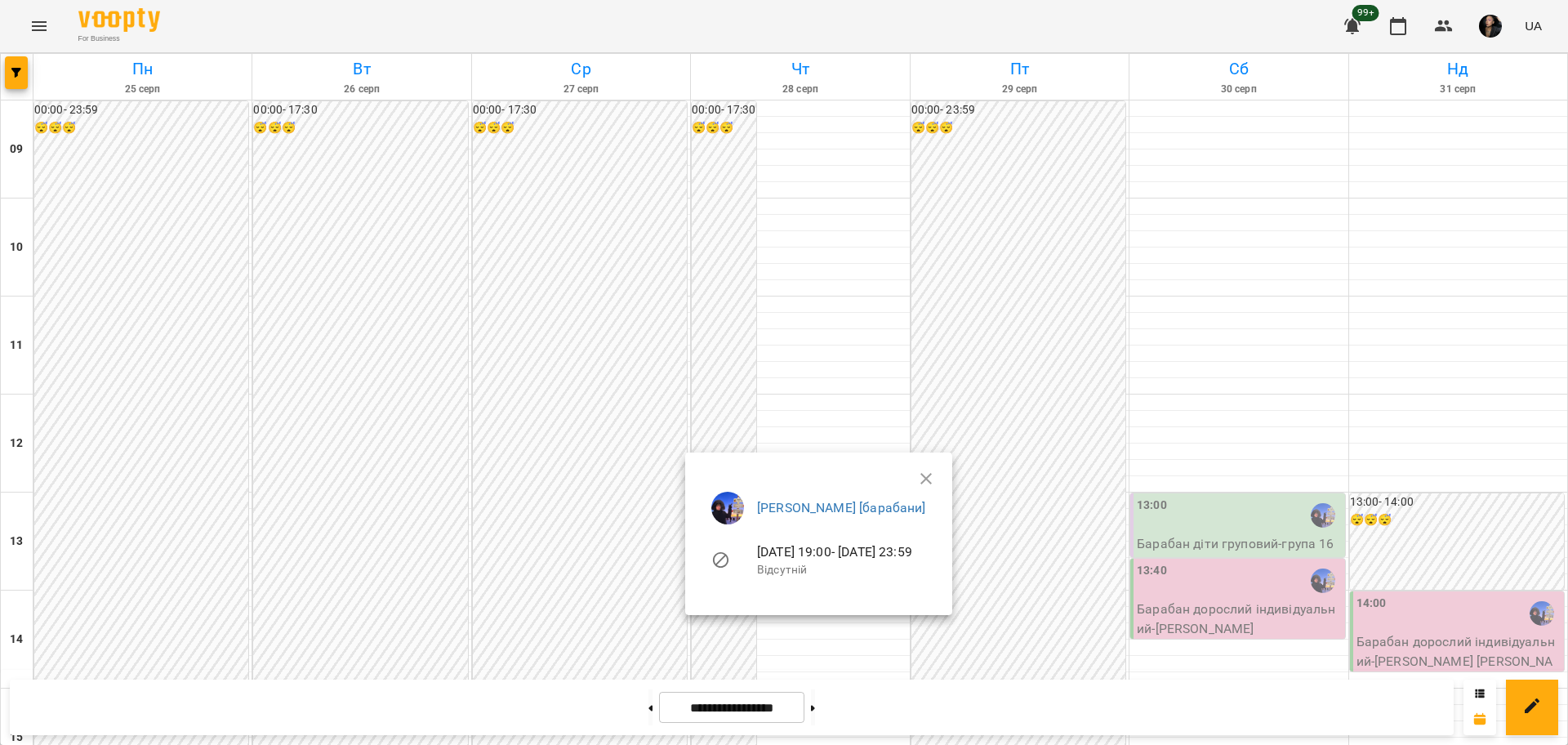
click at [964, 354] on div at bounding box center [784, 372] width 1568 height 745
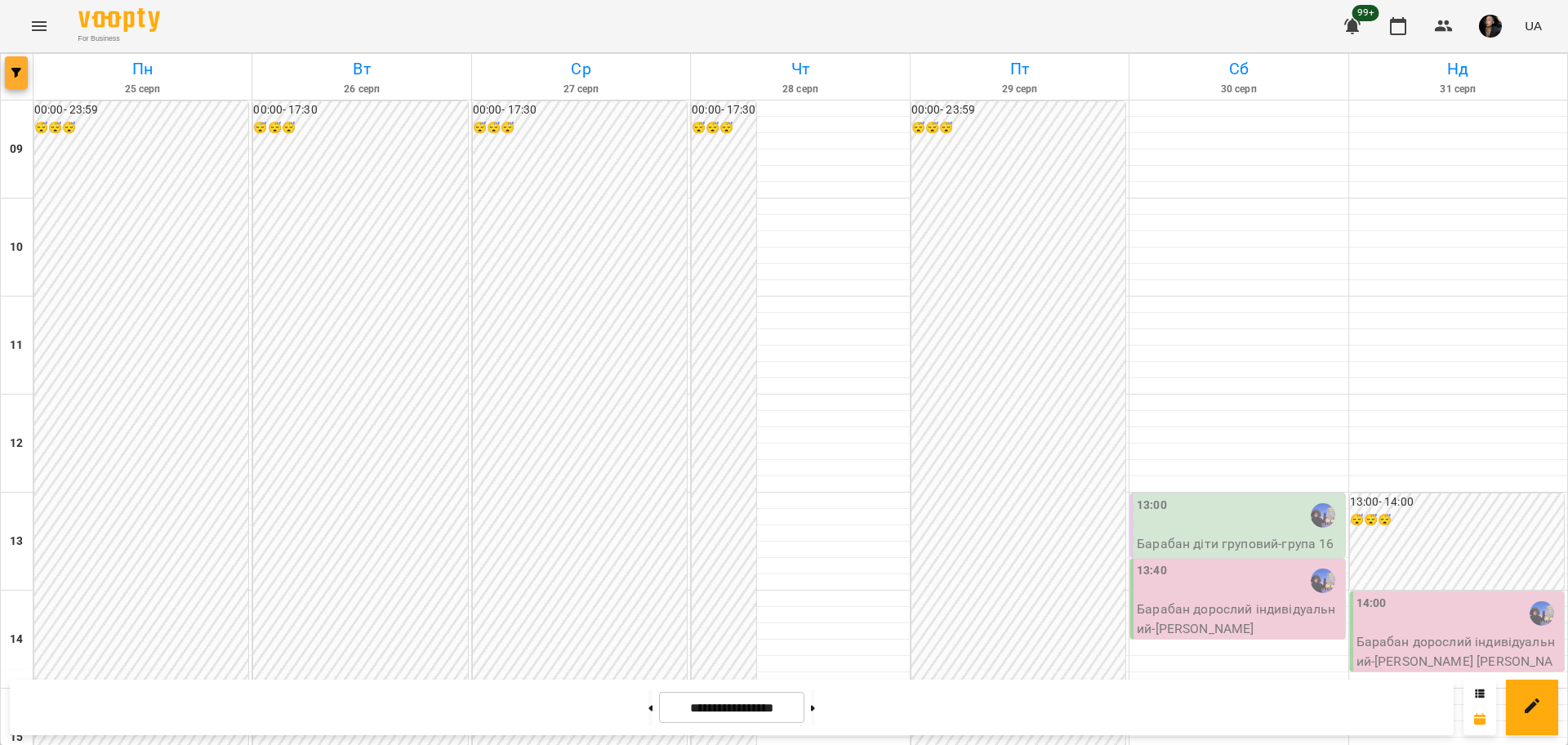
click at [13, 74] on icon "button" at bounding box center [16, 72] width 10 height 10
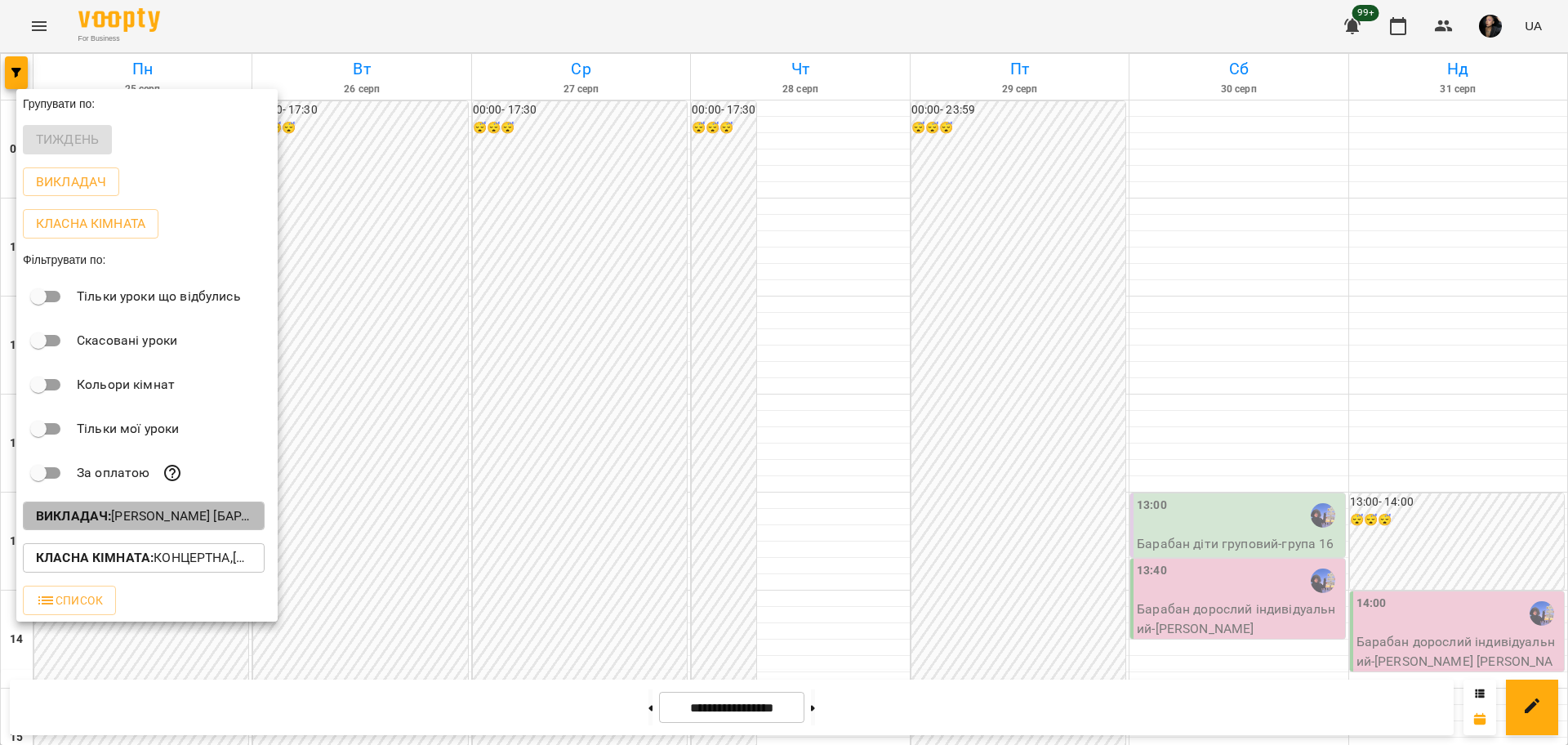
click at [180, 530] on button "Викладач : Єгор [барабани]" at bounding box center [143, 516] width 241 height 29
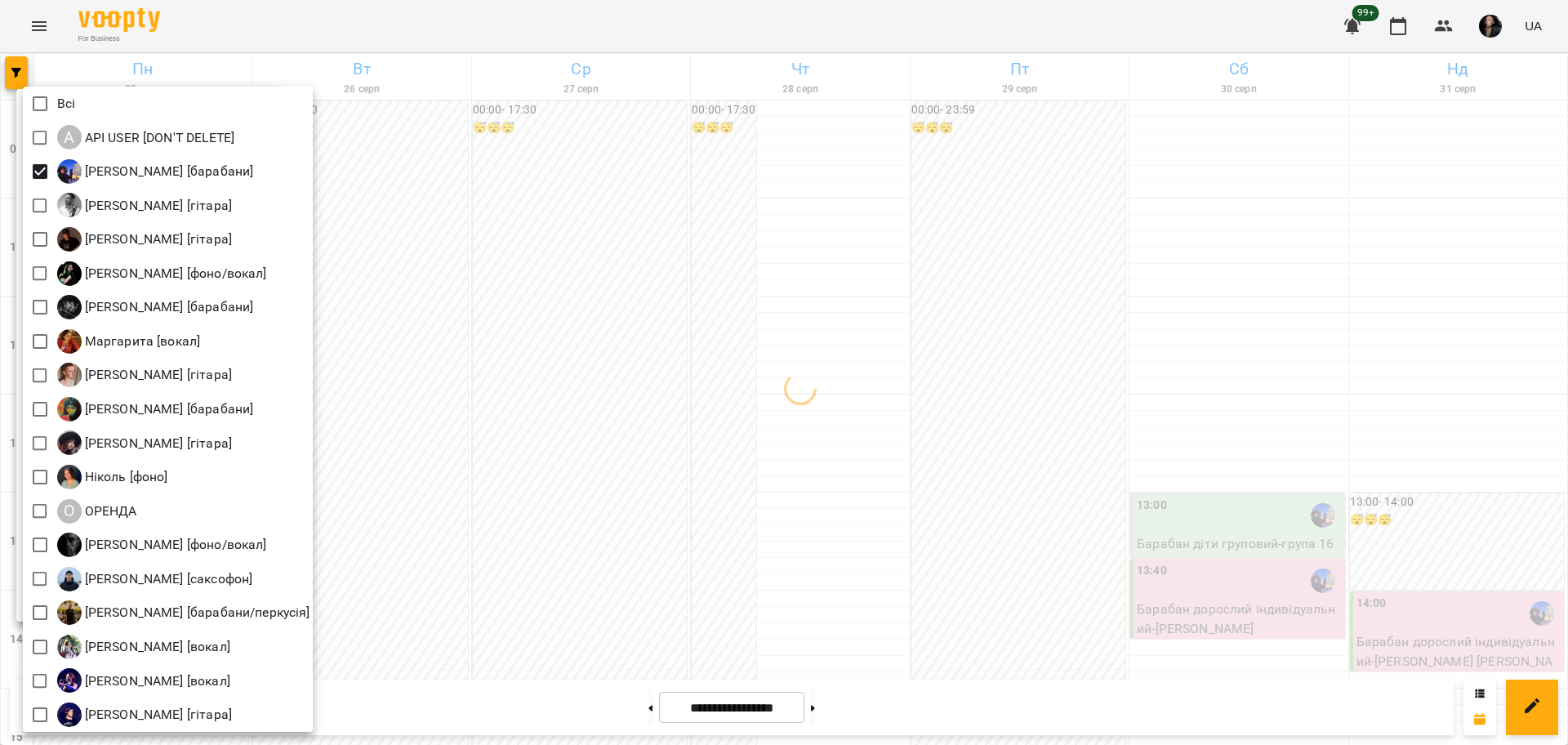
click at [939, 600] on div at bounding box center [784, 372] width 1568 height 745
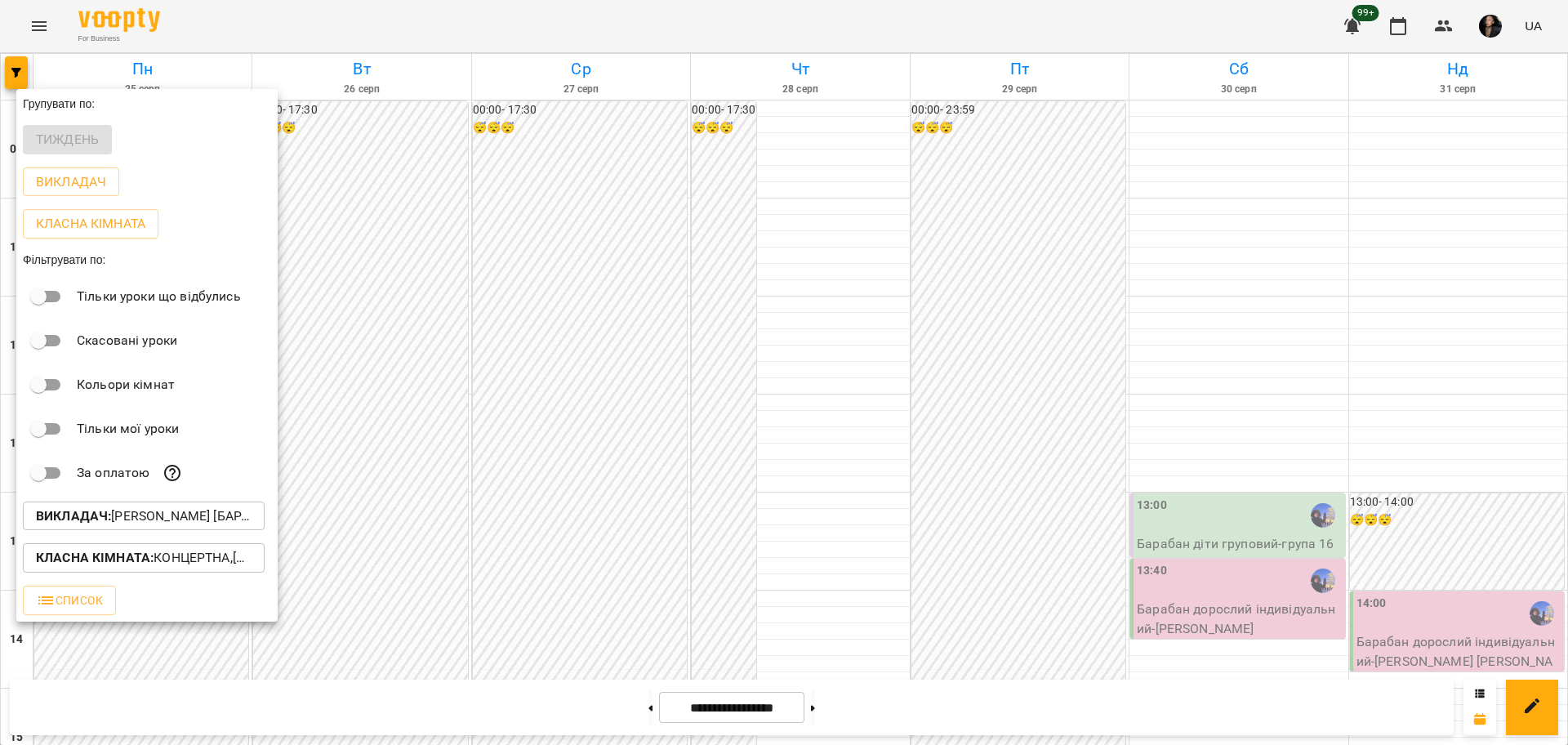
click at [886, 591] on div at bounding box center [784, 372] width 1568 height 745
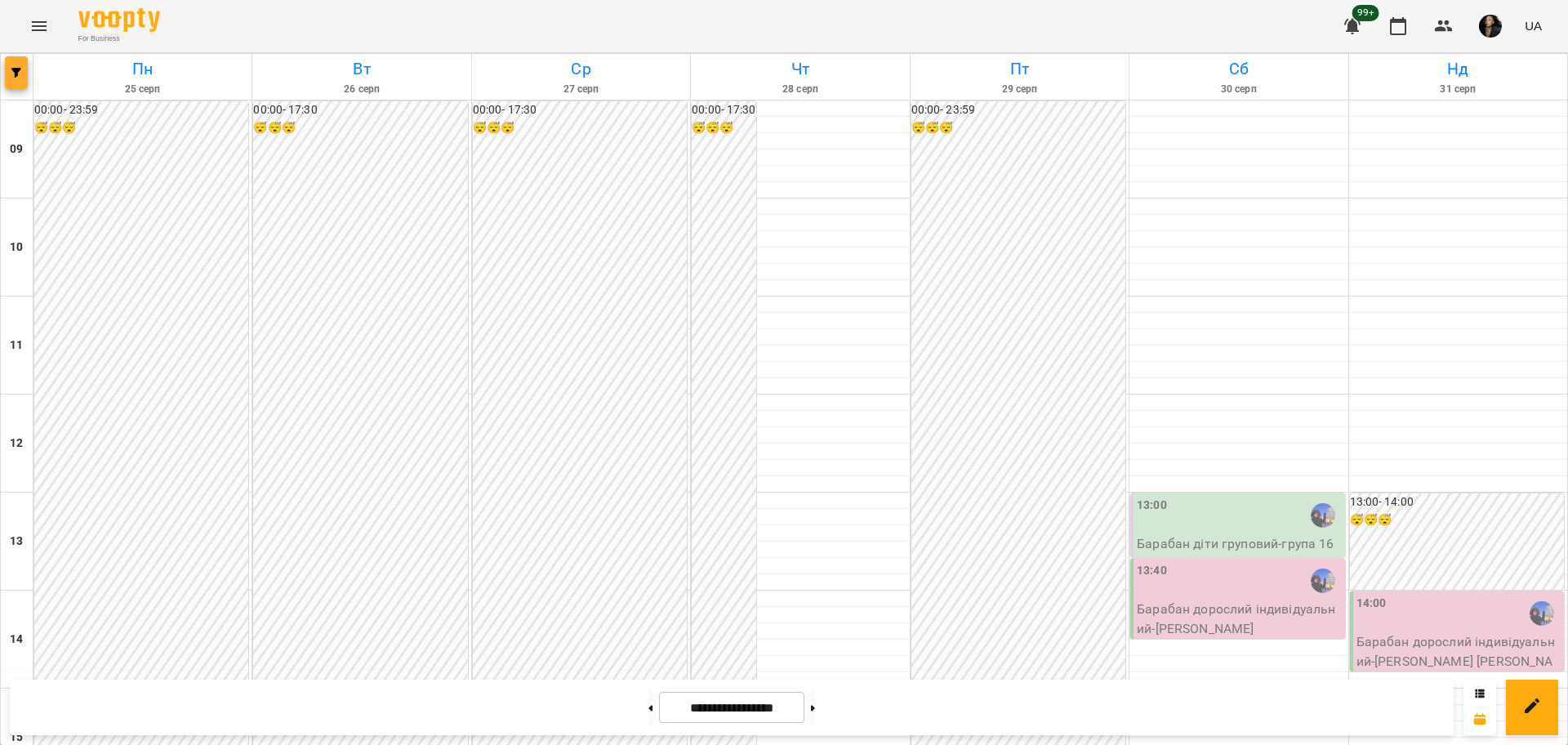
click at [20, 68] on icon "button" at bounding box center [16, 72] width 10 height 10
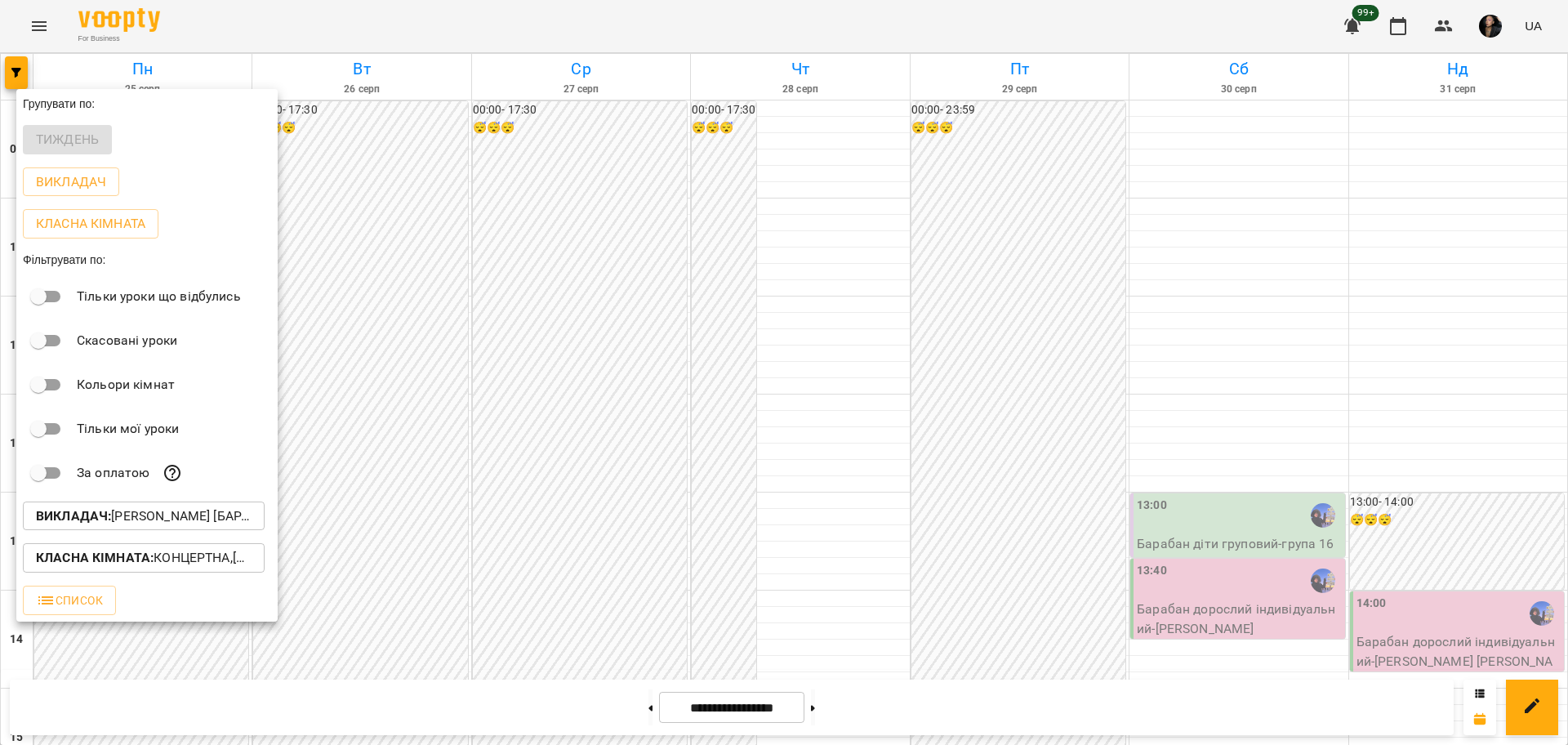
click at [212, 525] on p "Викладач : Єгор [барабани]" at bounding box center [143, 516] width 216 height 20
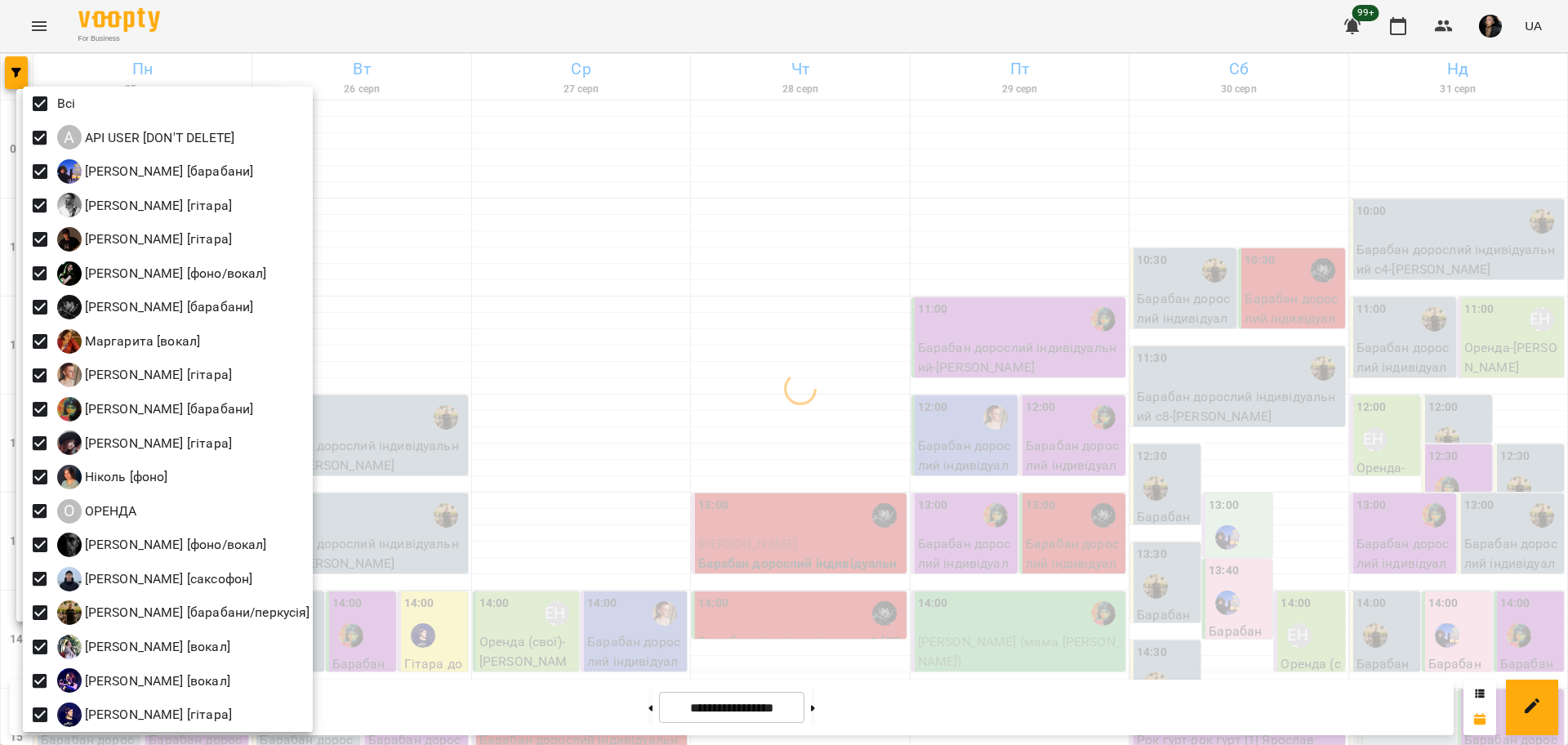
click at [779, 603] on div at bounding box center [784, 372] width 1568 height 745
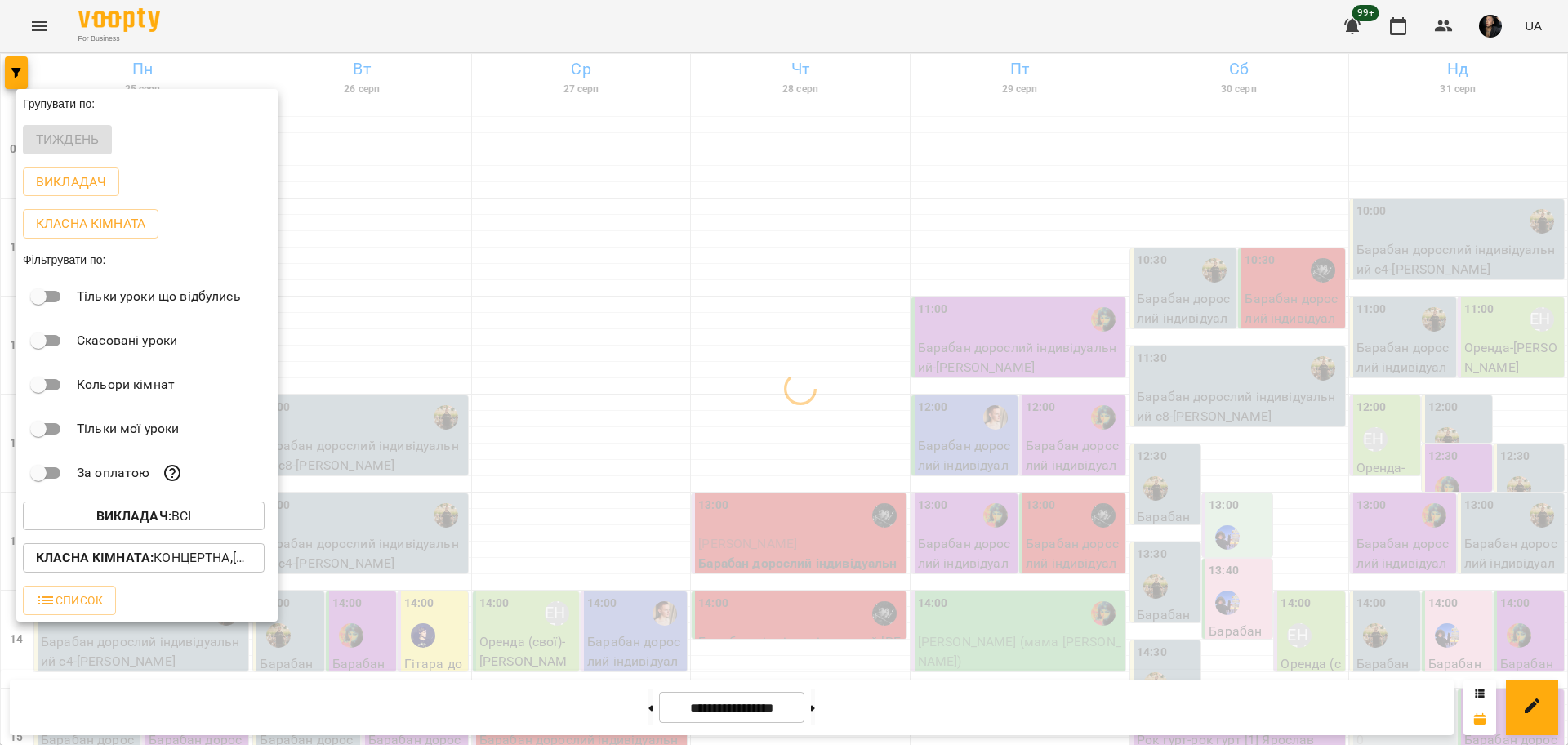
click at [802, 603] on div at bounding box center [784, 372] width 1568 height 745
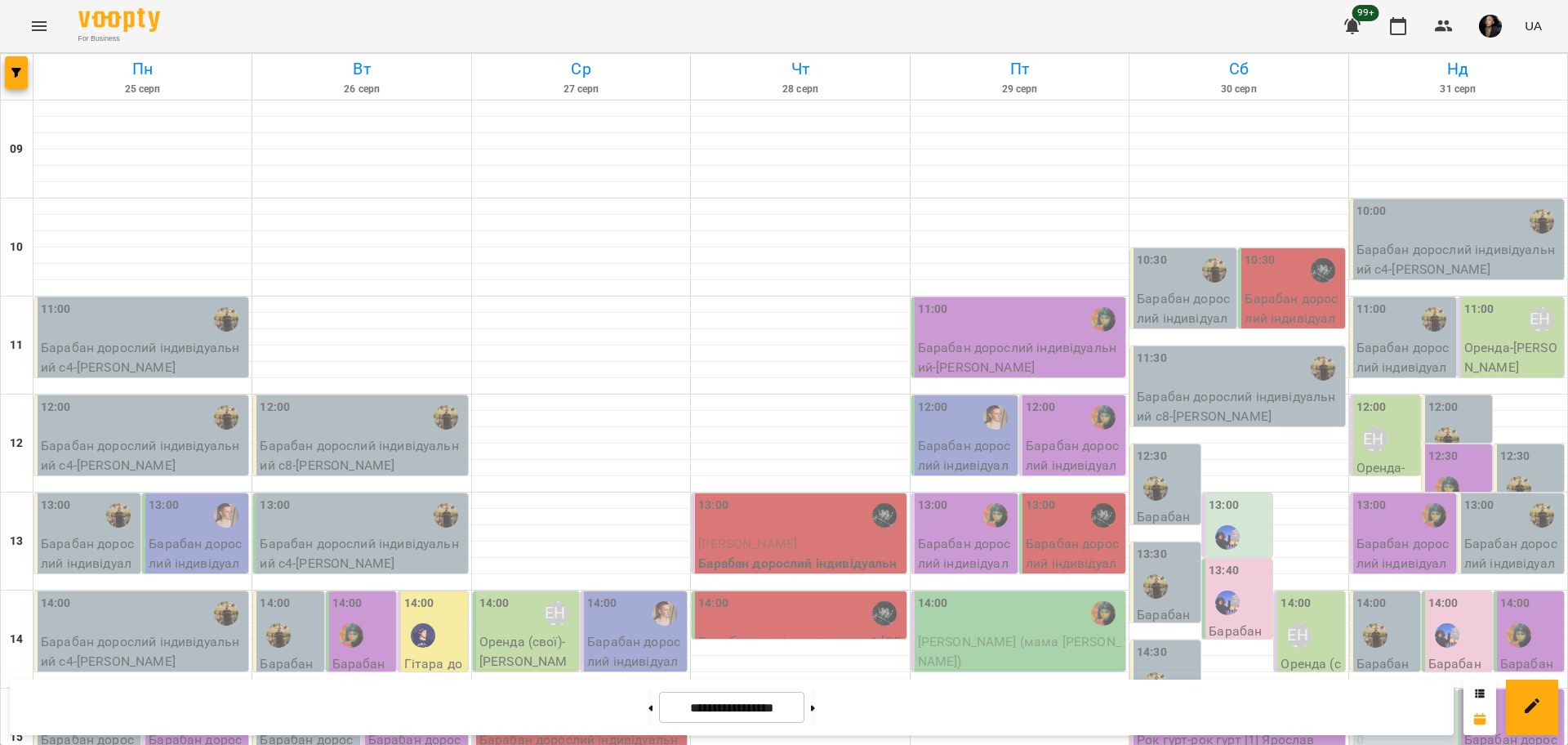
scroll to position [306, 0]
click at [1231, 730] on p "Рок гурт - рок гурт [1] Ярослав" at bounding box center [1238, 739] width 204 height 20
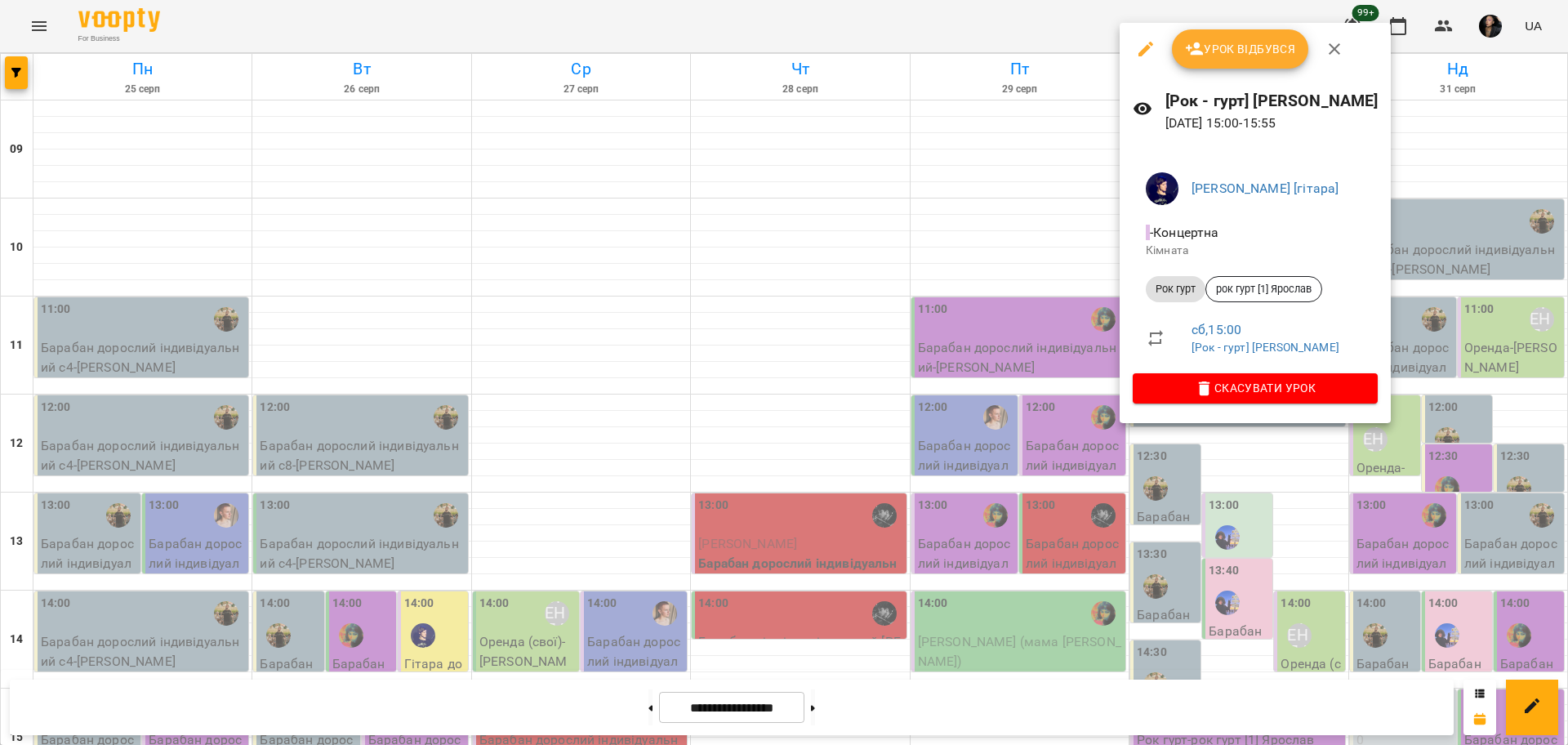
click at [1053, 452] on div at bounding box center [784, 372] width 1568 height 745
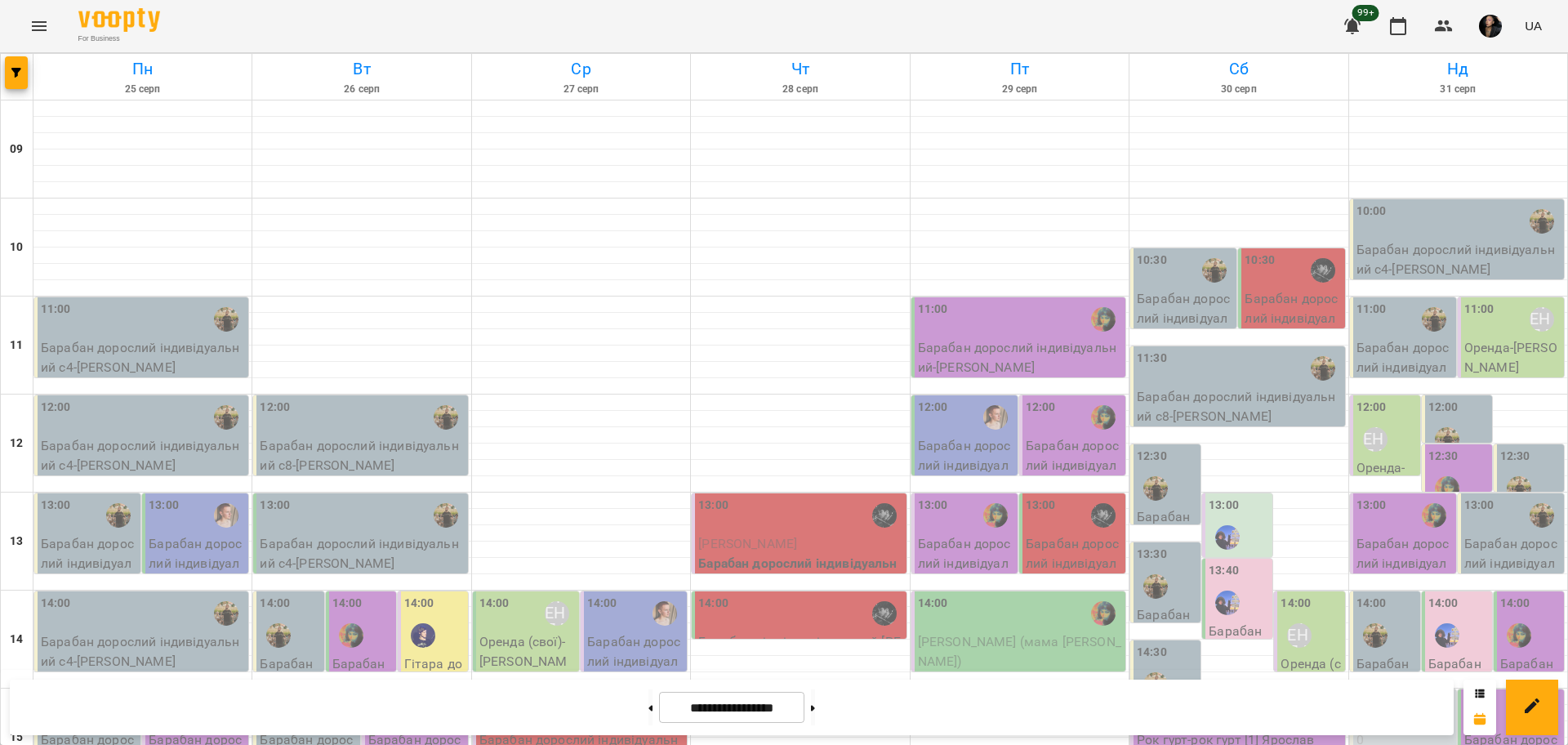
scroll to position [409, 0]
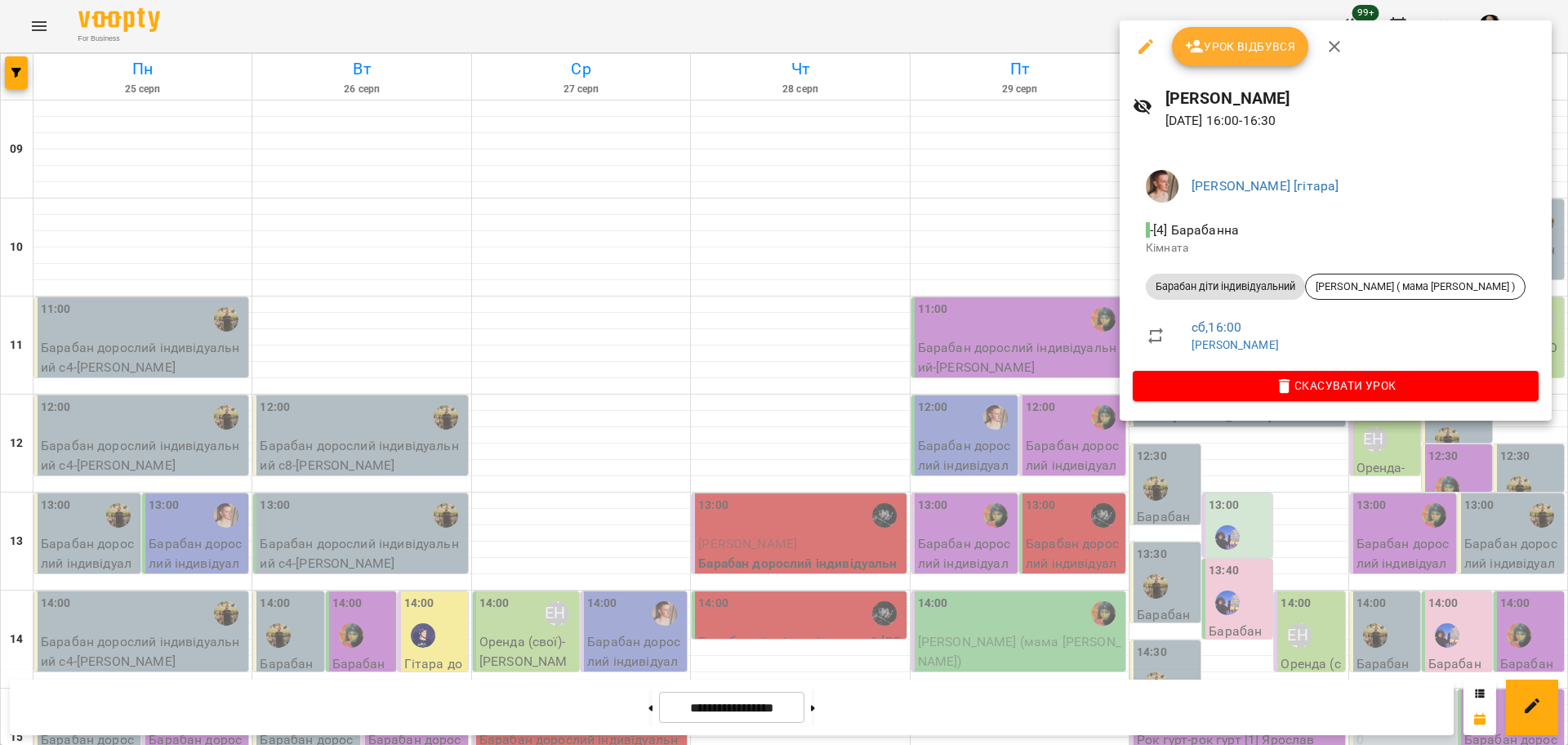
click at [1233, 462] on div at bounding box center [784, 372] width 1568 height 745
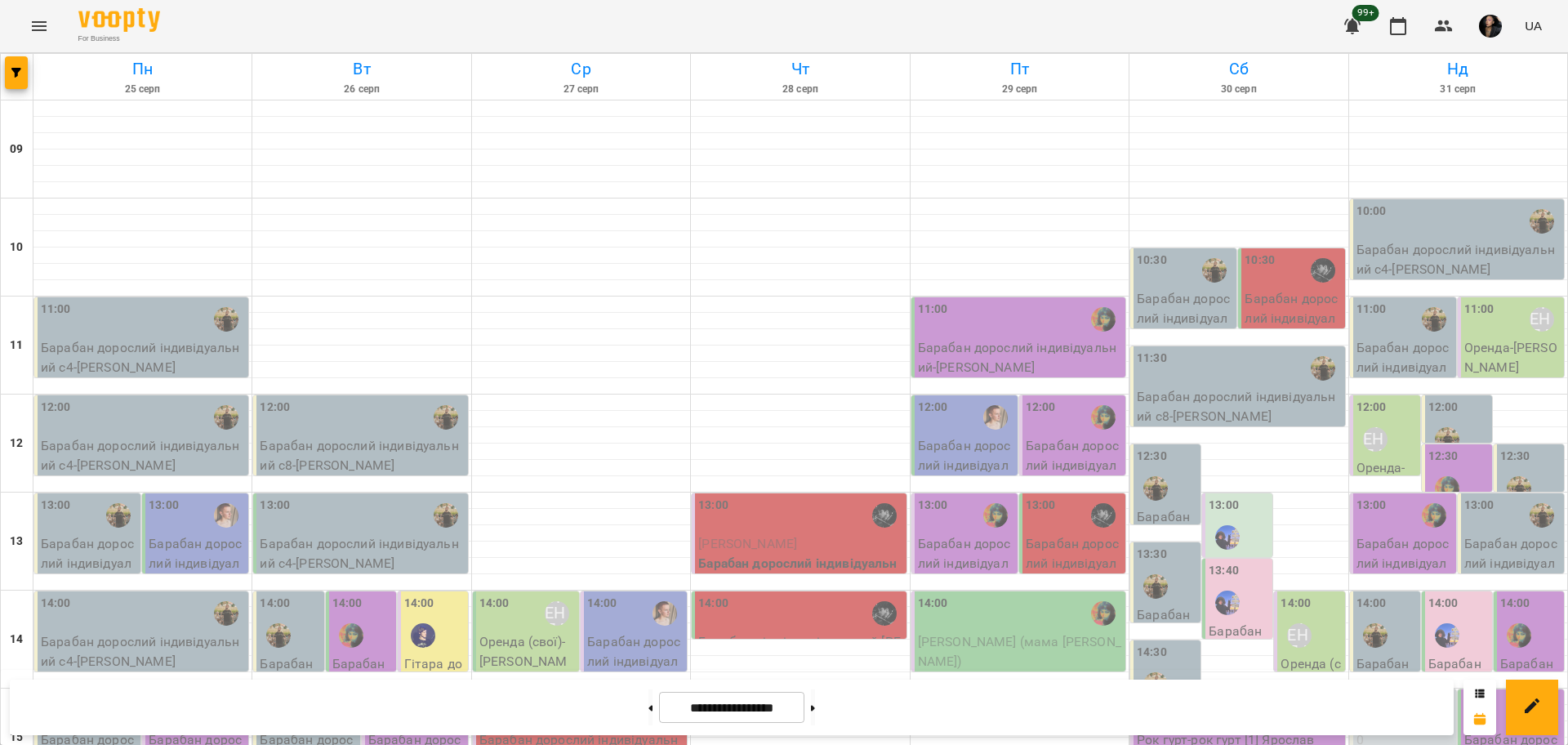
scroll to position [0, 0]
click at [1425, 360] on p "Барабан дорослий індивідуальний с8 - Тишакова Диана" at bounding box center [1404, 376] width 96 height 77
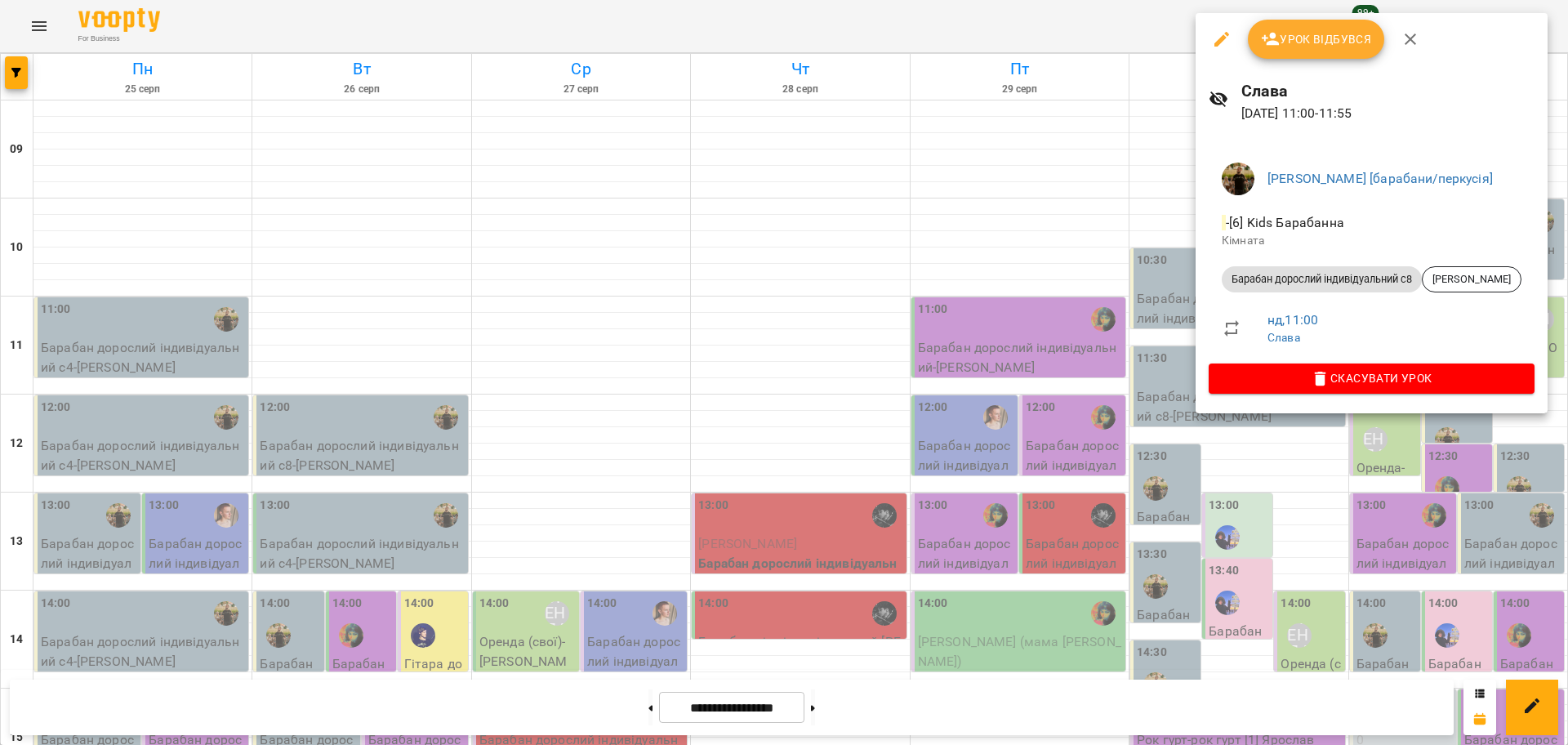
click at [1487, 489] on div at bounding box center [784, 372] width 1568 height 745
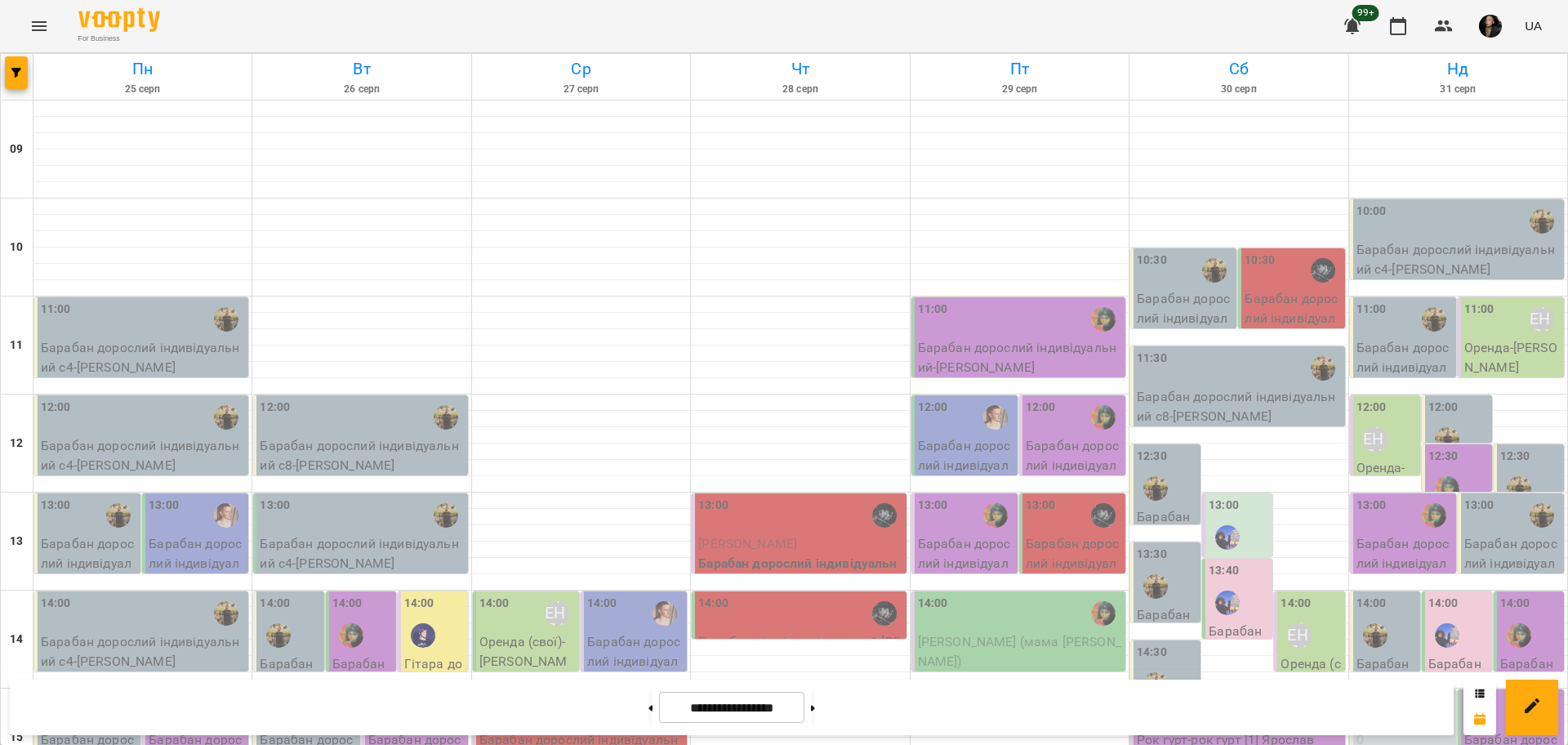
click at [1535, 353] on p "Оренда - Шубина Світлана" at bounding box center [1511, 357] width 96 height 38
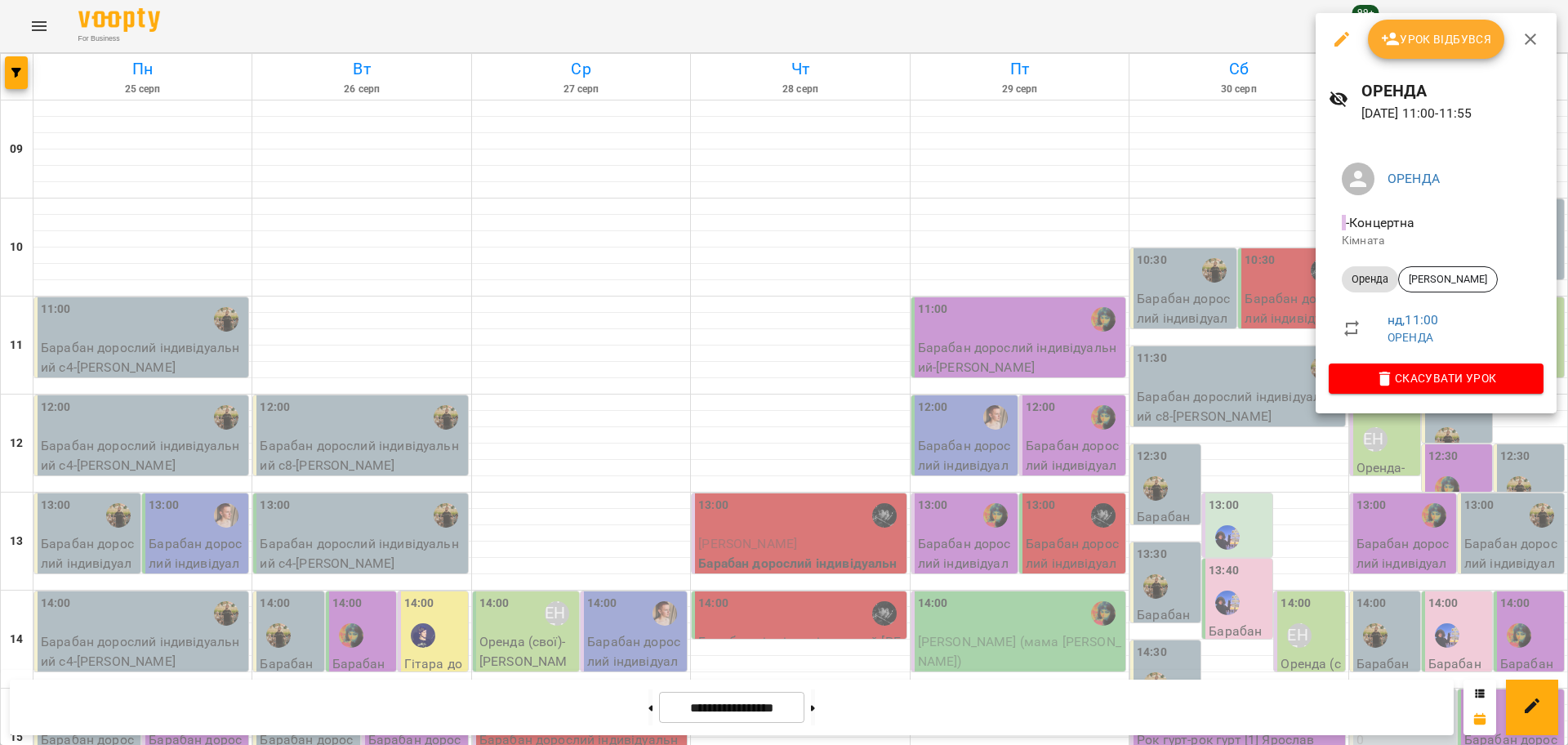
click at [1506, 479] on div at bounding box center [784, 372] width 1568 height 745
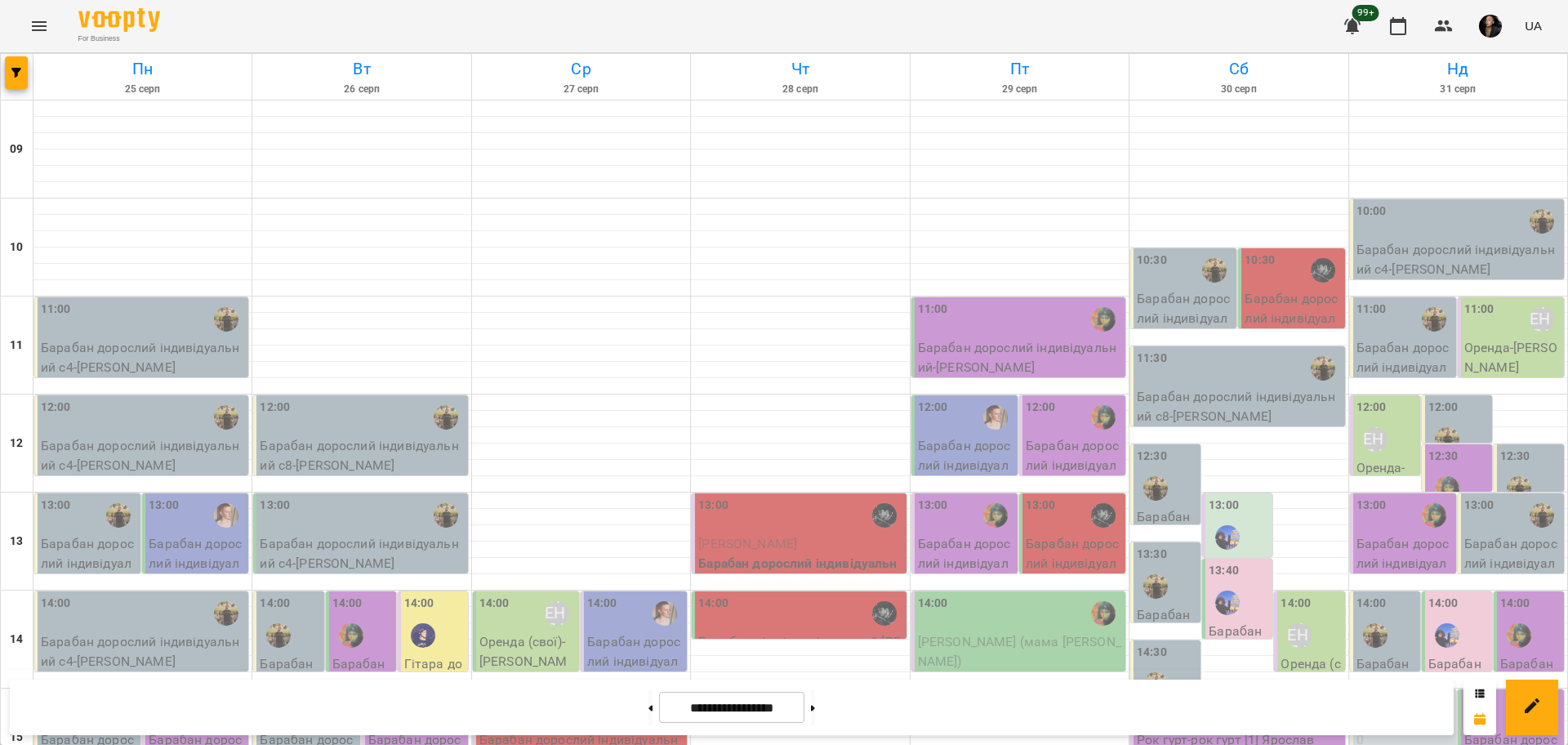
click at [1370, 323] on div "11:00" at bounding box center [1371, 319] width 30 height 38
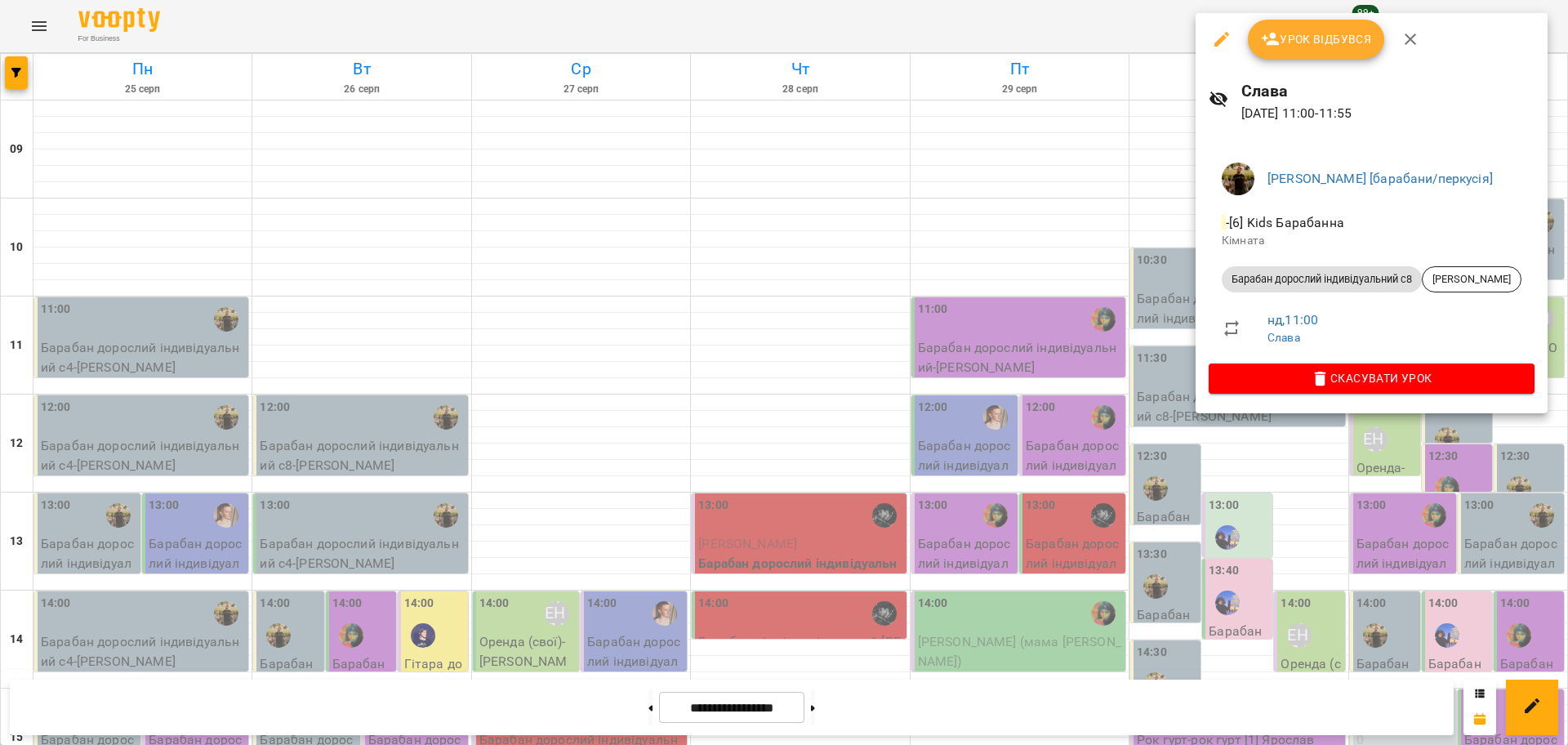
click at [1474, 493] on div at bounding box center [784, 372] width 1568 height 745
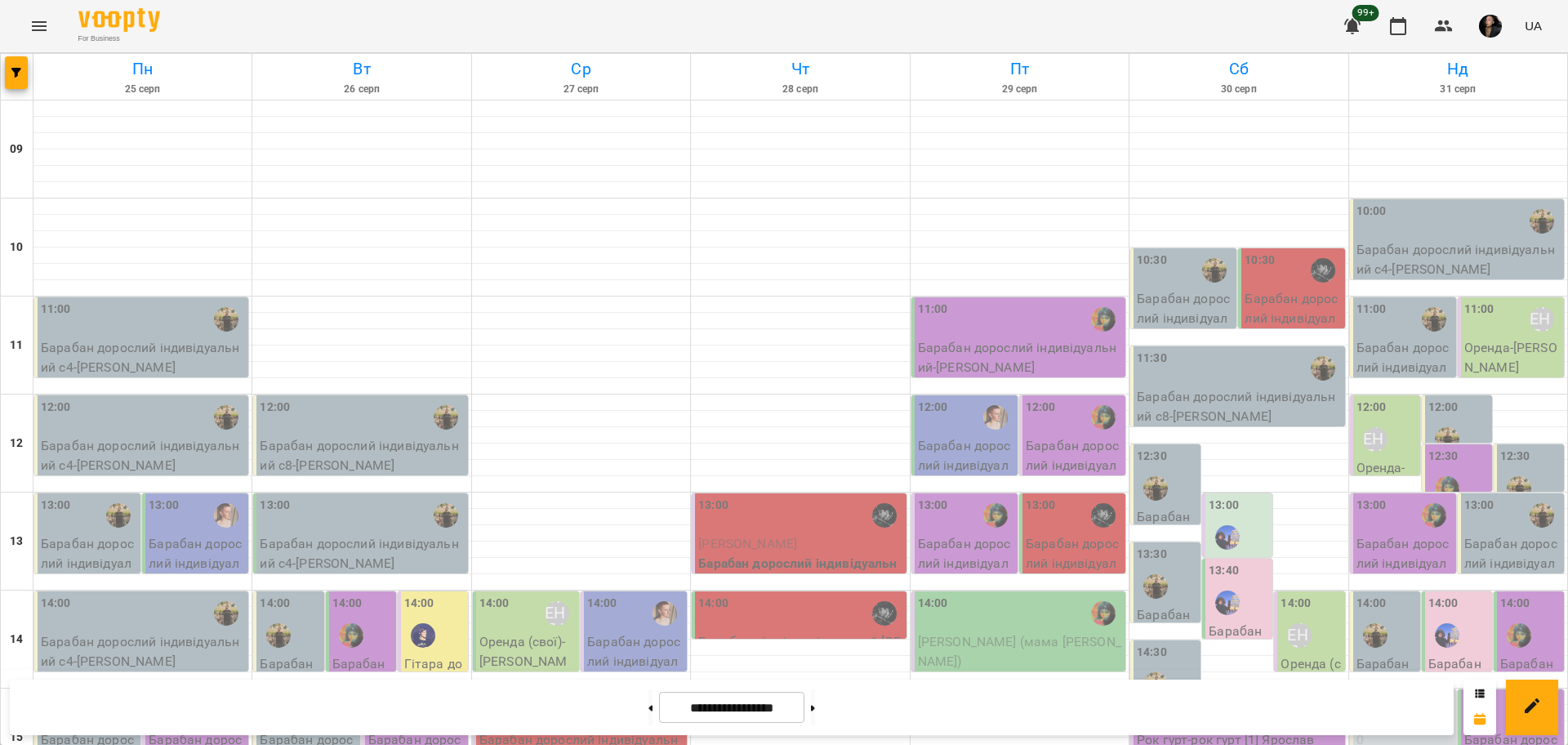
scroll to position [204, 0]
click at [1405, 730] on p "0" at bounding box center [1404, 739] width 96 height 20
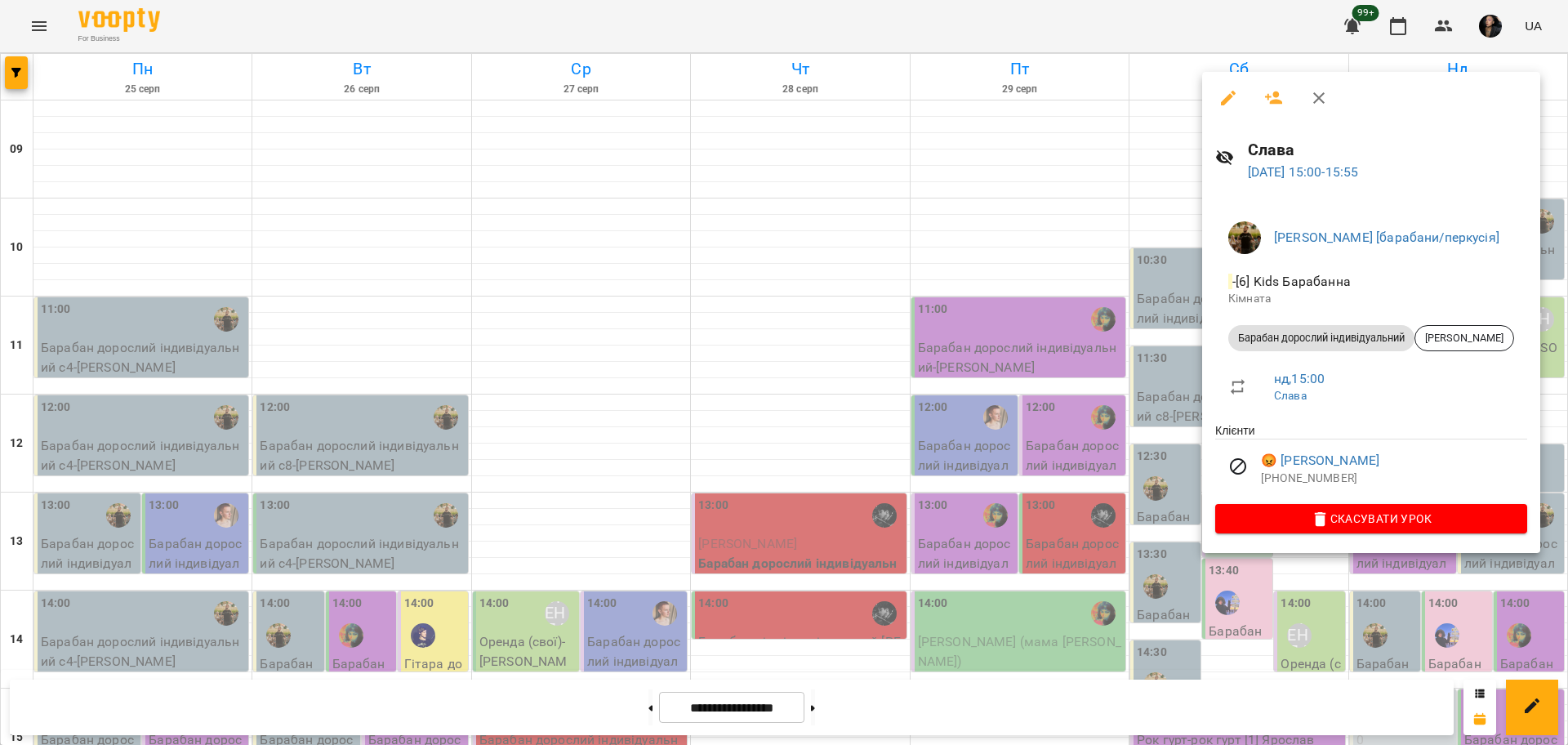
click at [1481, 654] on div at bounding box center [784, 372] width 1568 height 745
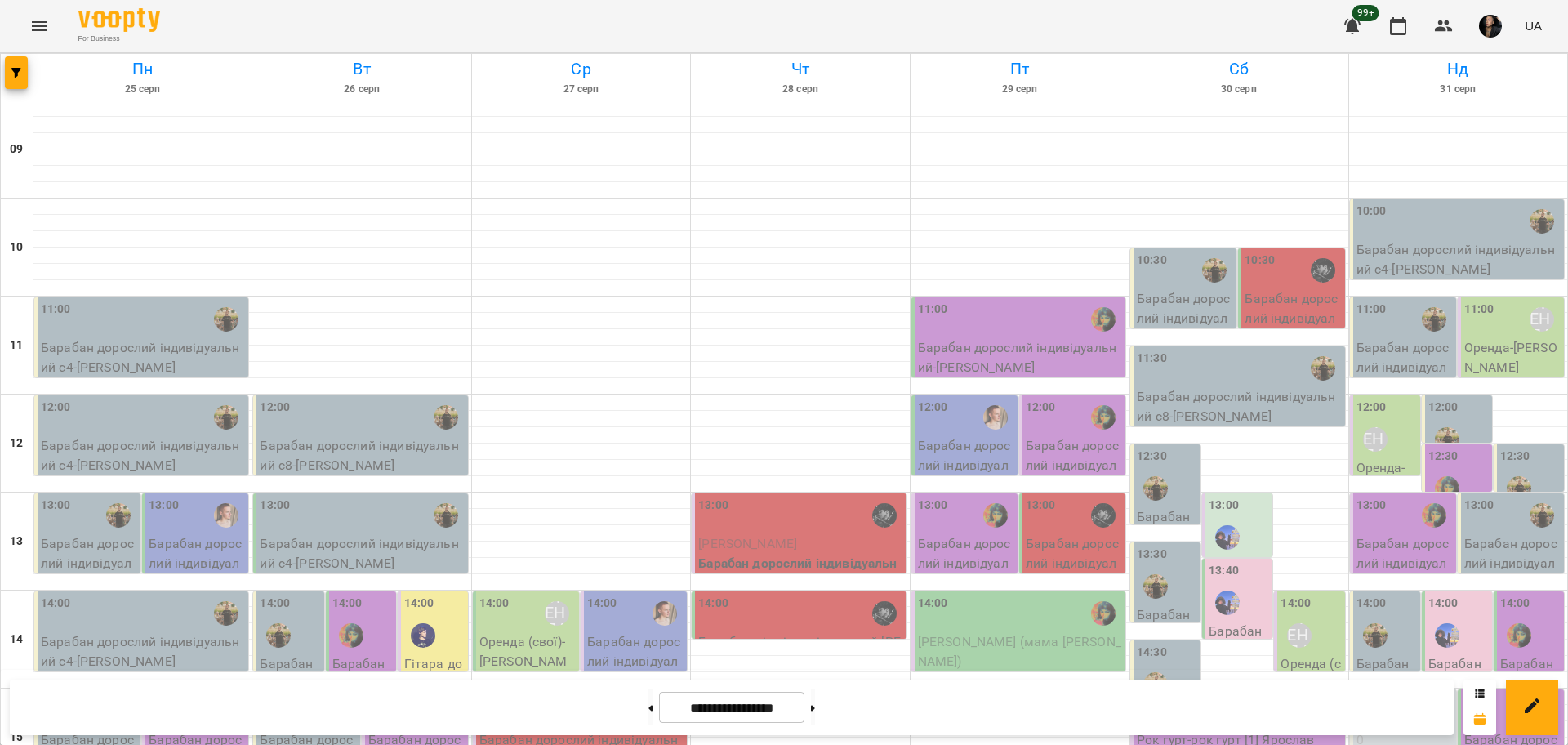
click at [1501, 534] on p "Барабан дорослий індивідуальний с4 - Кудашкін Єгор" at bounding box center [1511, 572] width 96 height 77
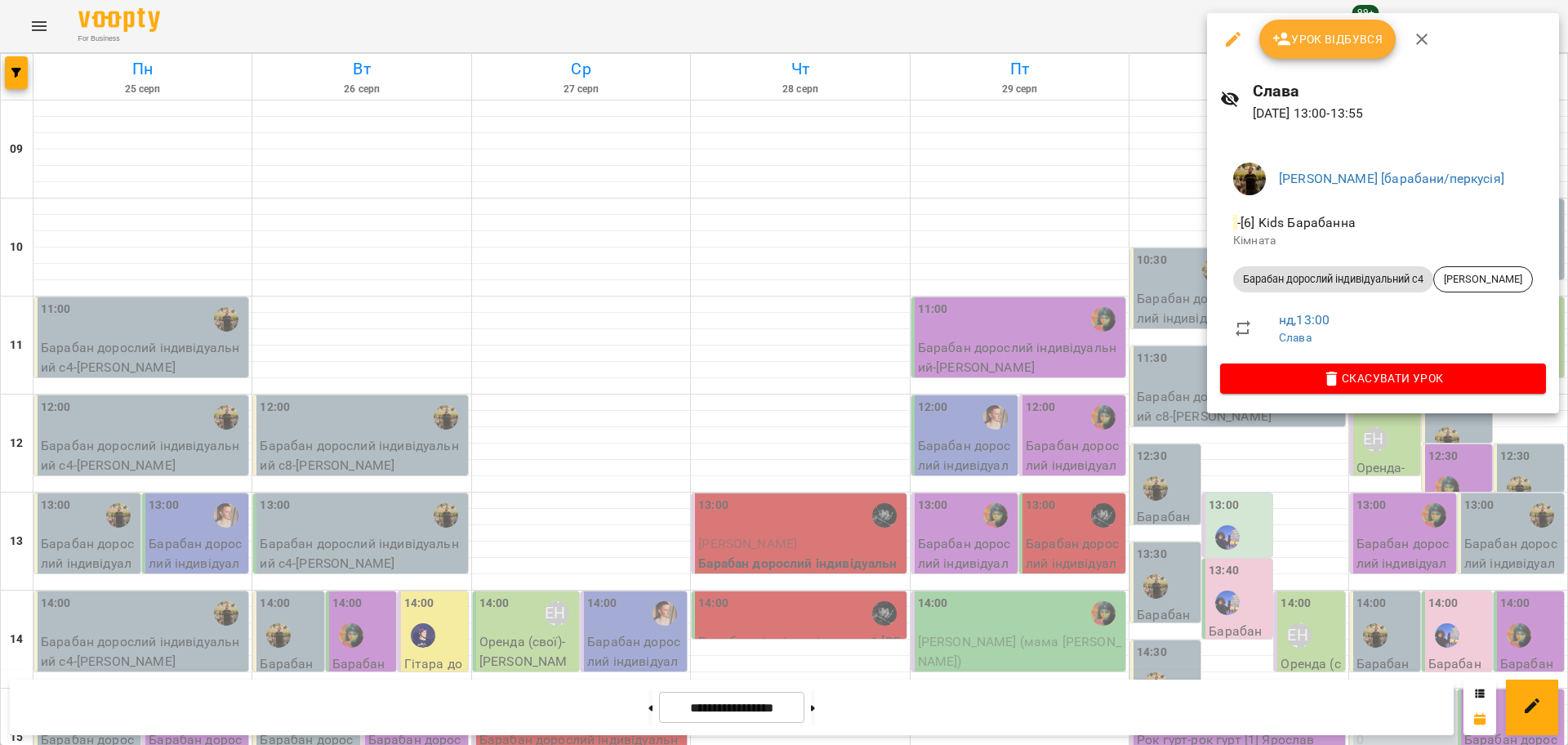
click at [1463, 481] on div at bounding box center [784, 372] width 1568 height 745
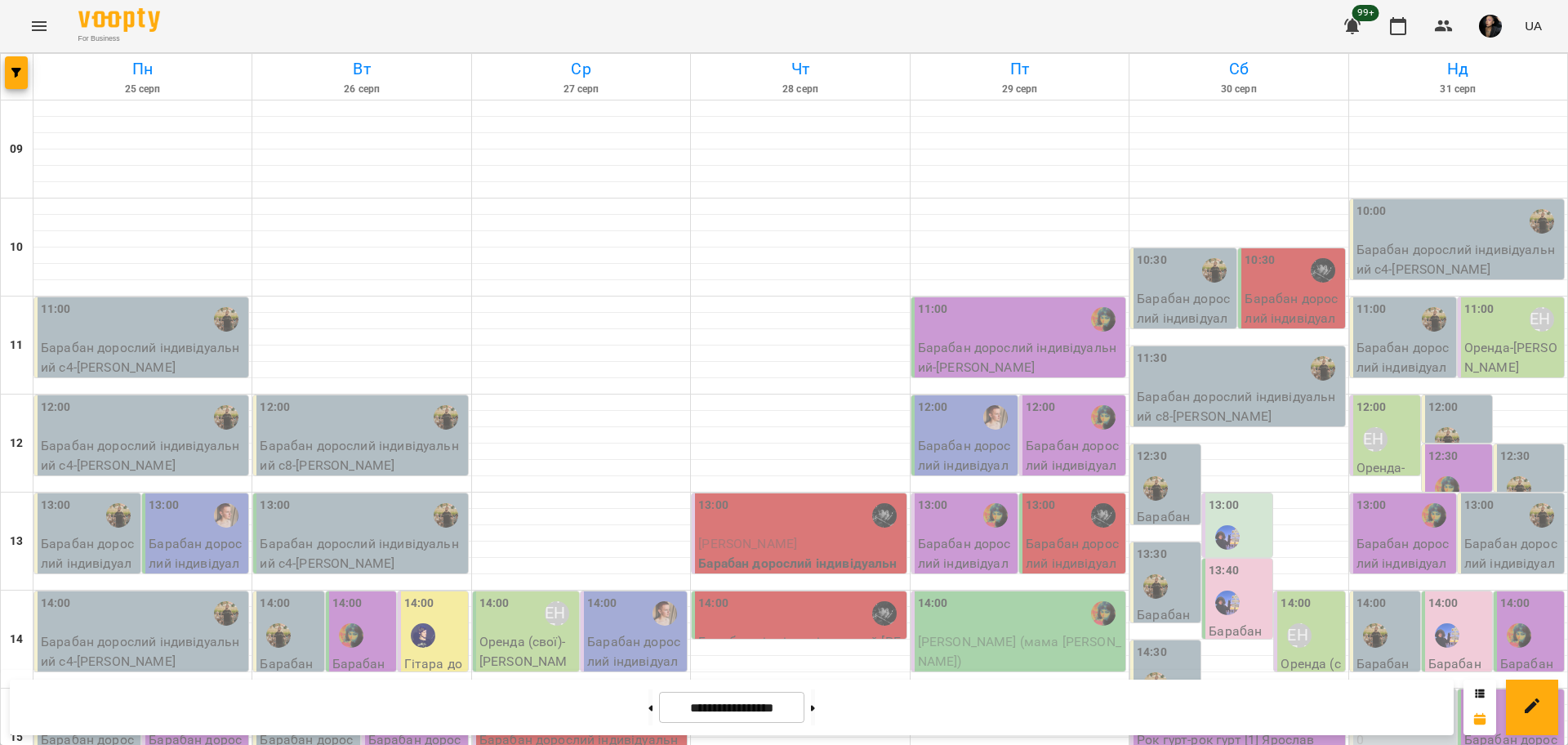
click at [1400, 730] on p "0" at bounding box center [1404, 739] width 96 height 20
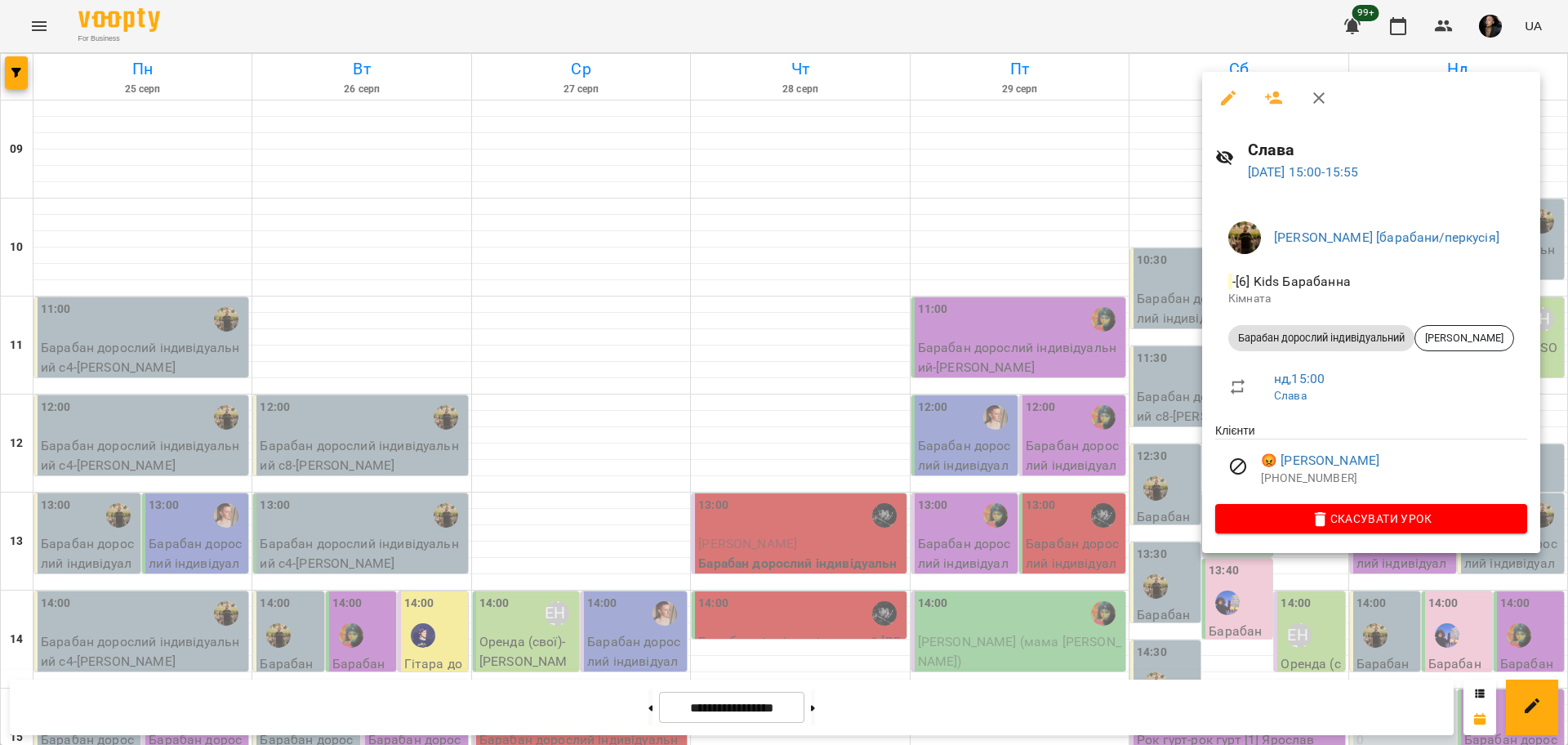
click at [1423, 611] on div at bounding box center [784, 372] width 1568 height 745
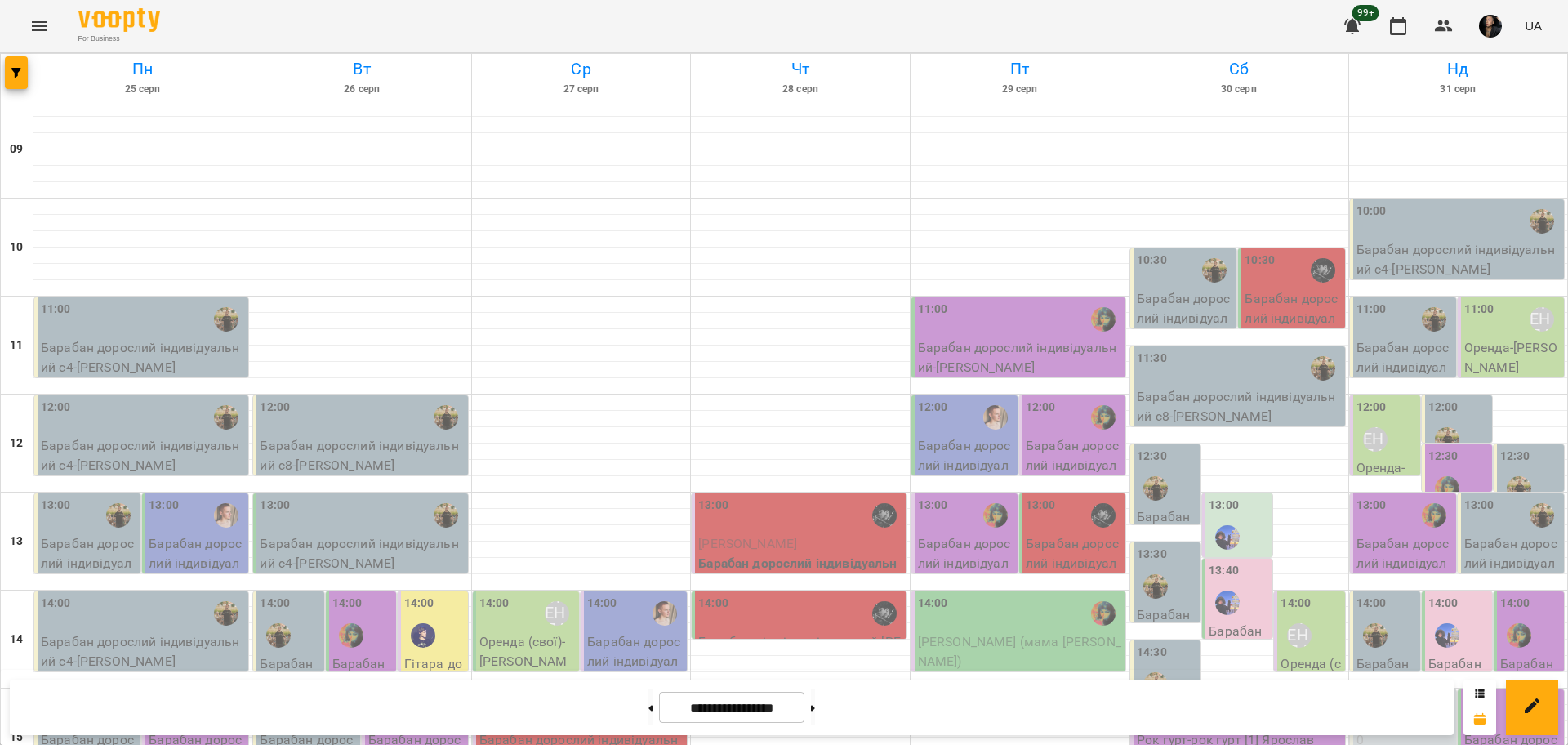
scroll to position [510, 0]
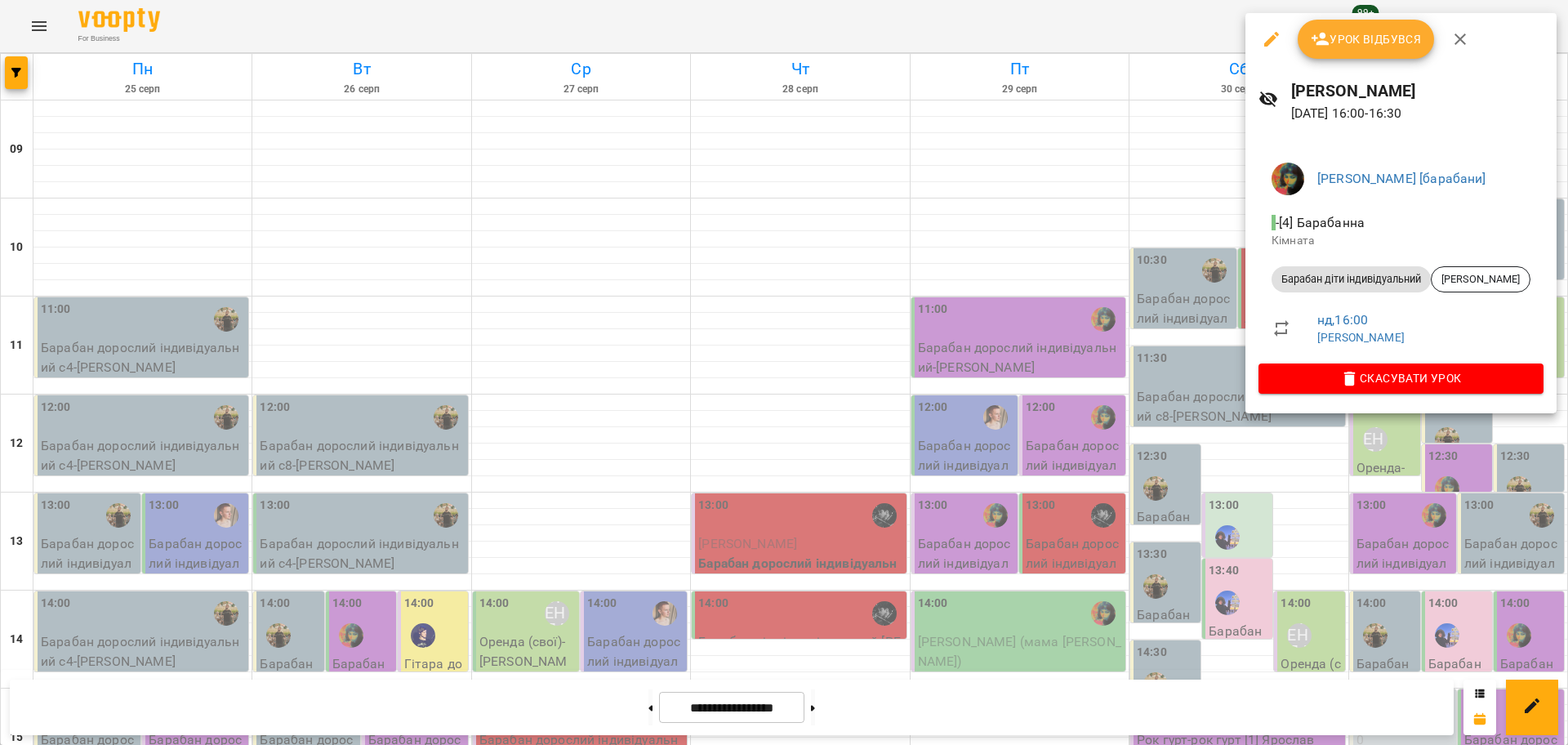
click at [1390, 472] on div at bounding box center [784, 372] width 1568 height 745
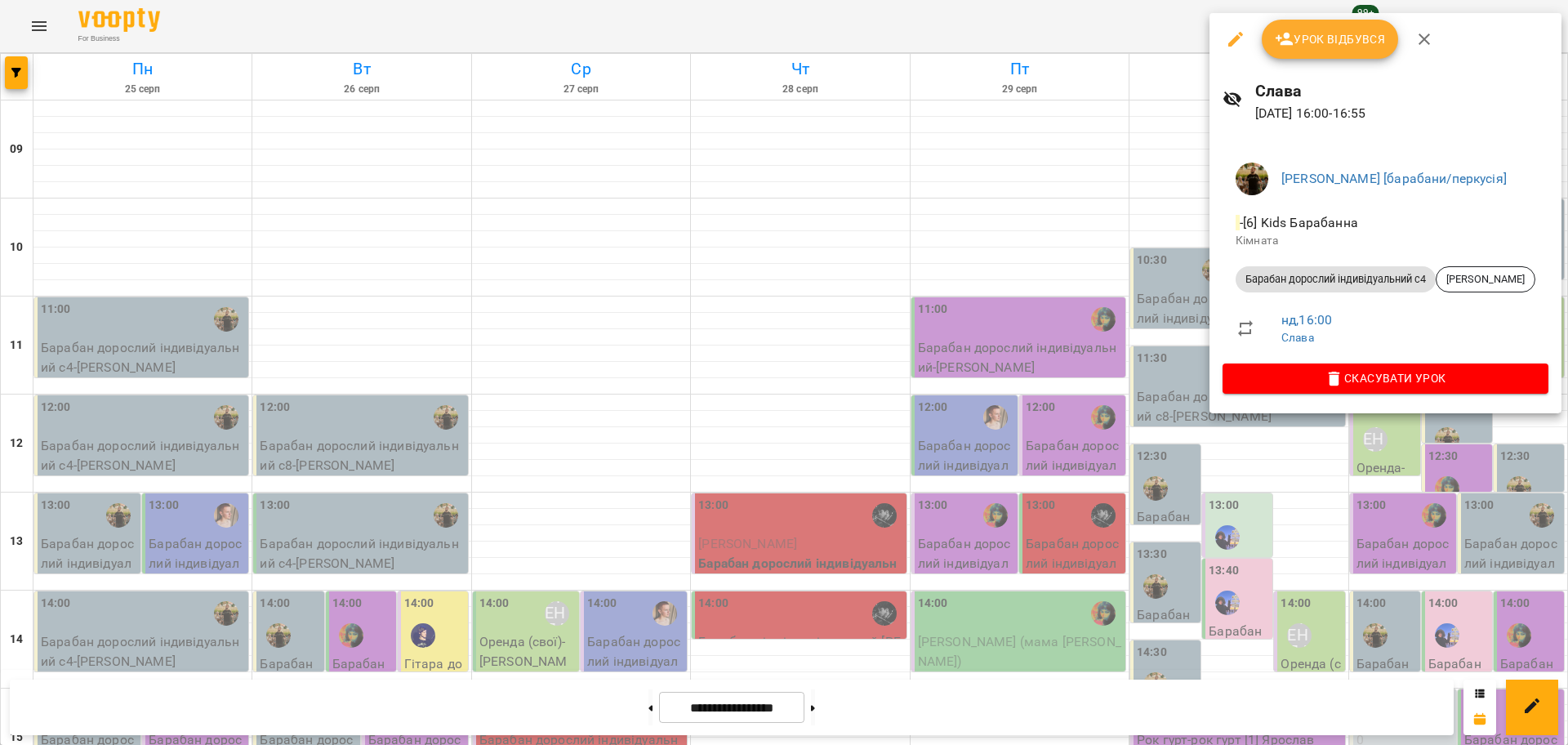
click at [1452, 517] on div at bounding box center [784, 372] width 1568 height 745
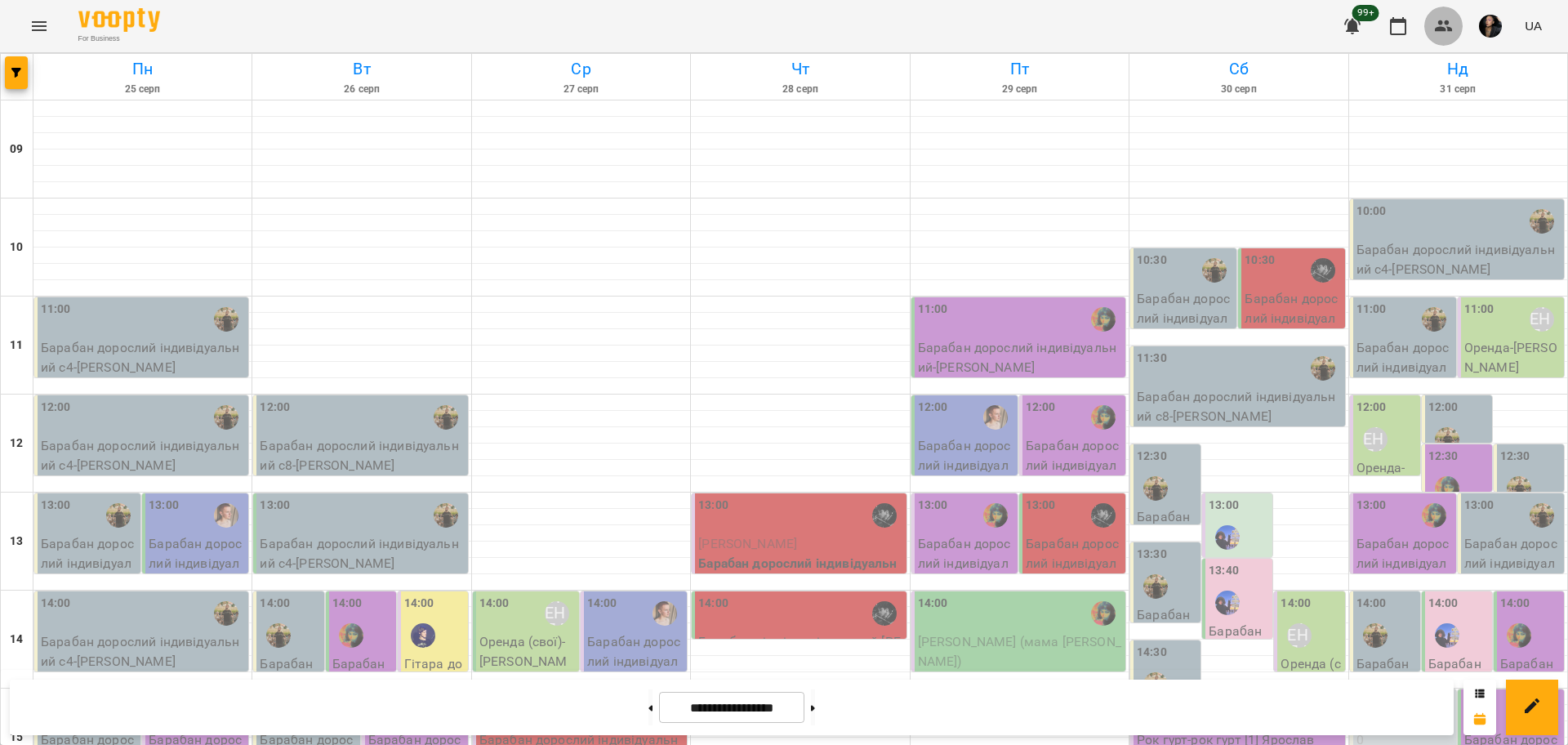
click at [1456, 15] on button "button" at bounding box center [1443, 26] width 39 height 39
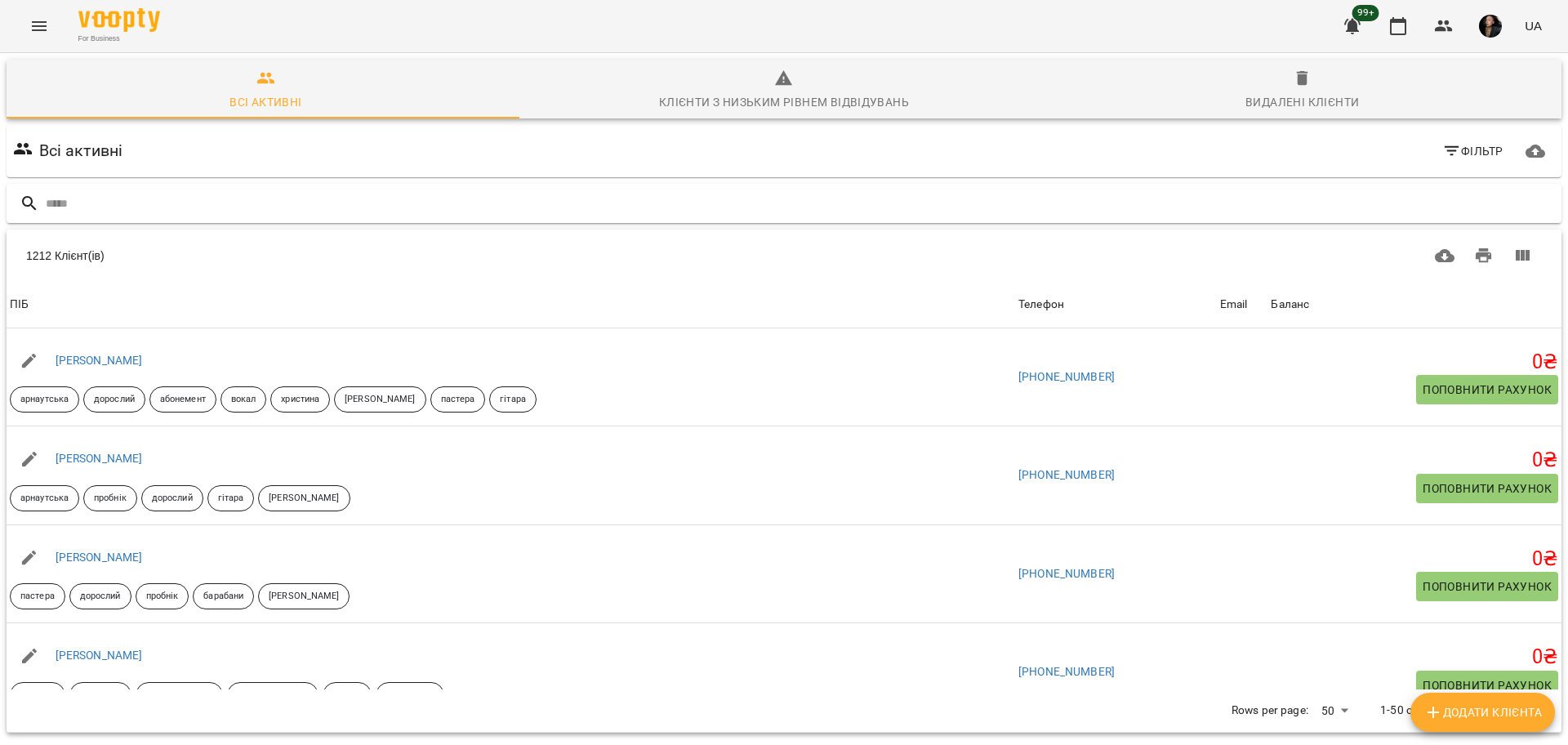
click at [973, 190] on input "text" at bounding box center [800, 203] width 1509 height 27
click at [943, 199] on input "text" at bounding box center [800, 203] width 1509 height 27
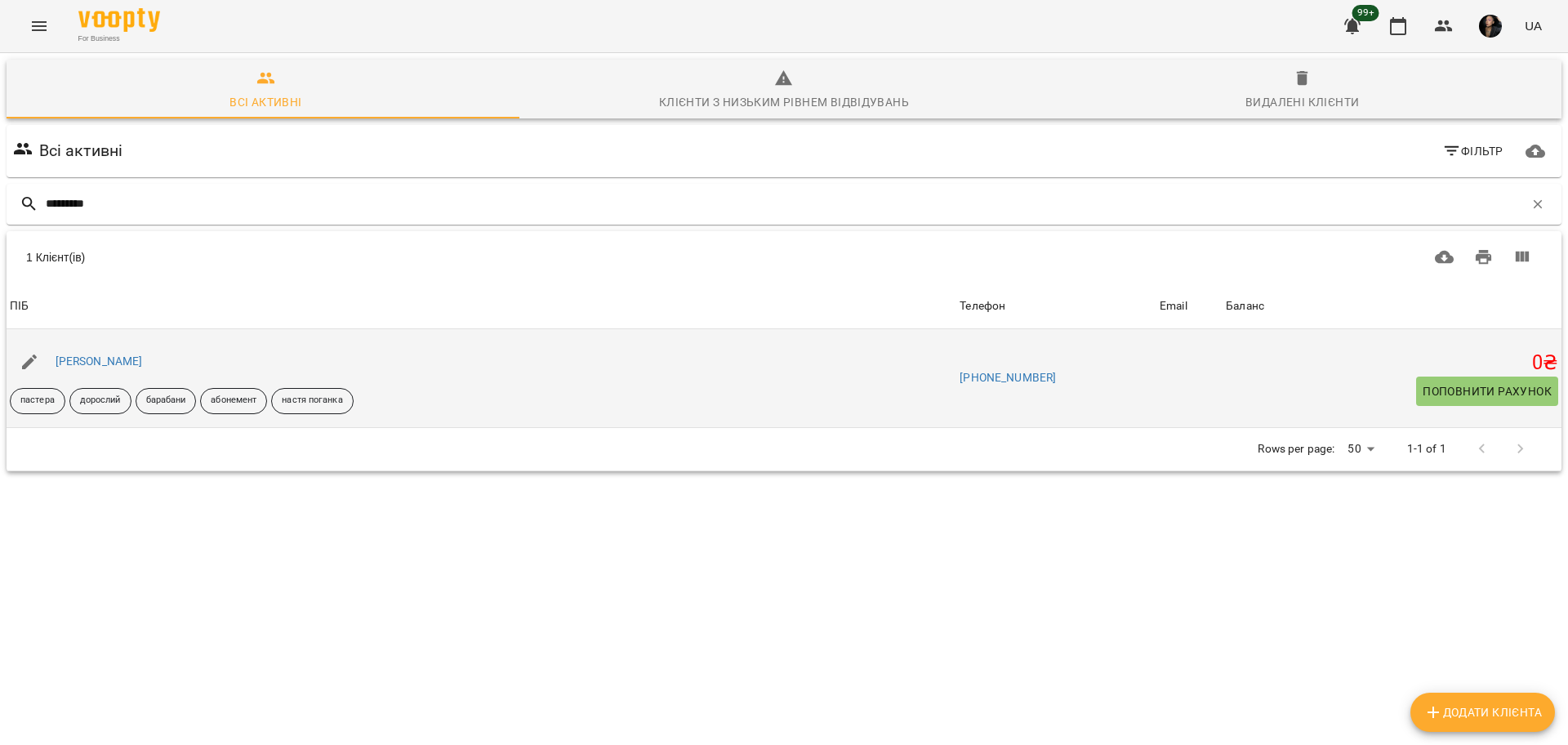
type input "*********"
click at [112, 368] on div "Софія Добрєва" at bounding box center [99, 362] width 94 height 23
click at [118, 360] on link "Софія Добрєва" at bounding box center [99, 361] width 87 height 13
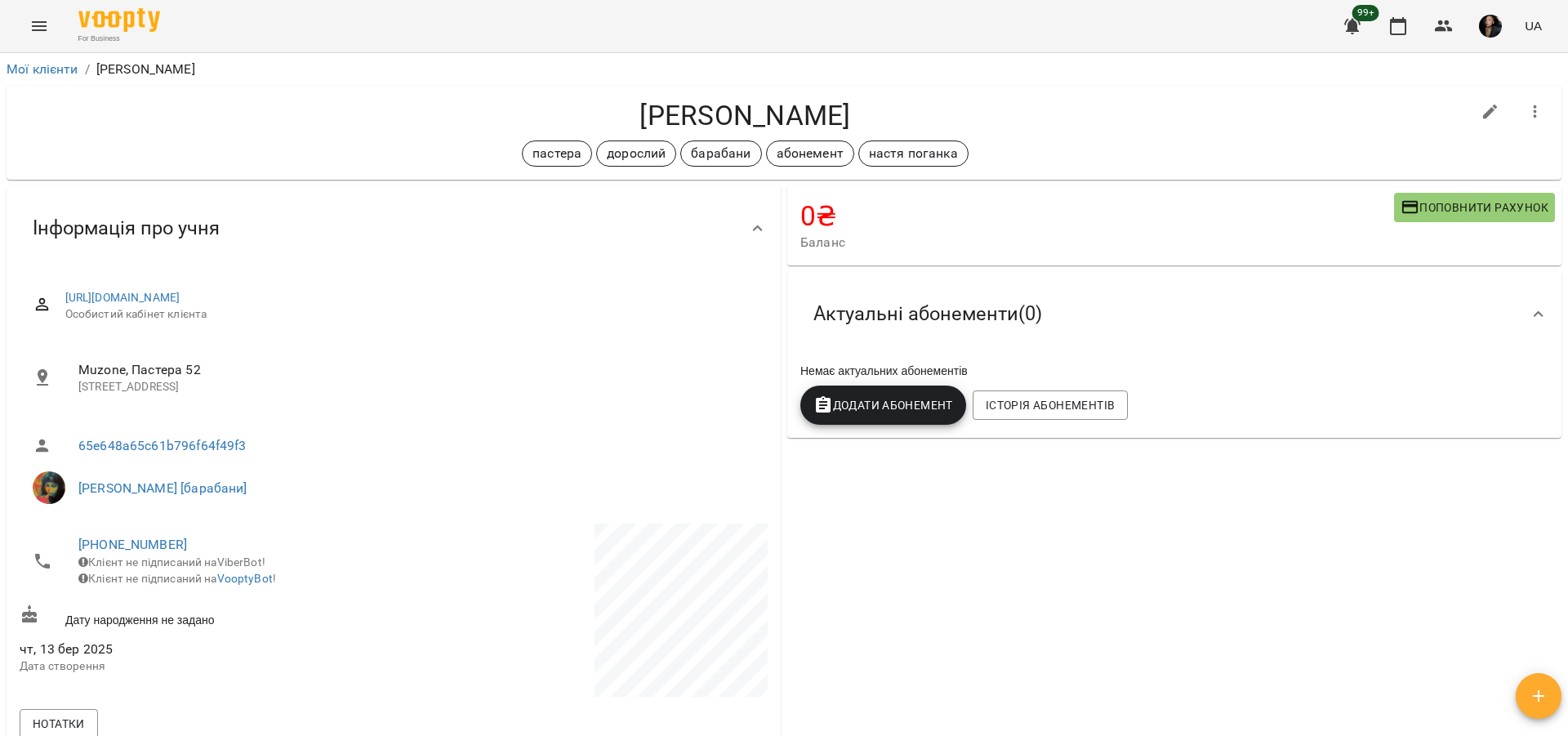
click at [1425, 195] on button "Поповнити рахунок" at bounding box center [1474, 207] width 161 height 29
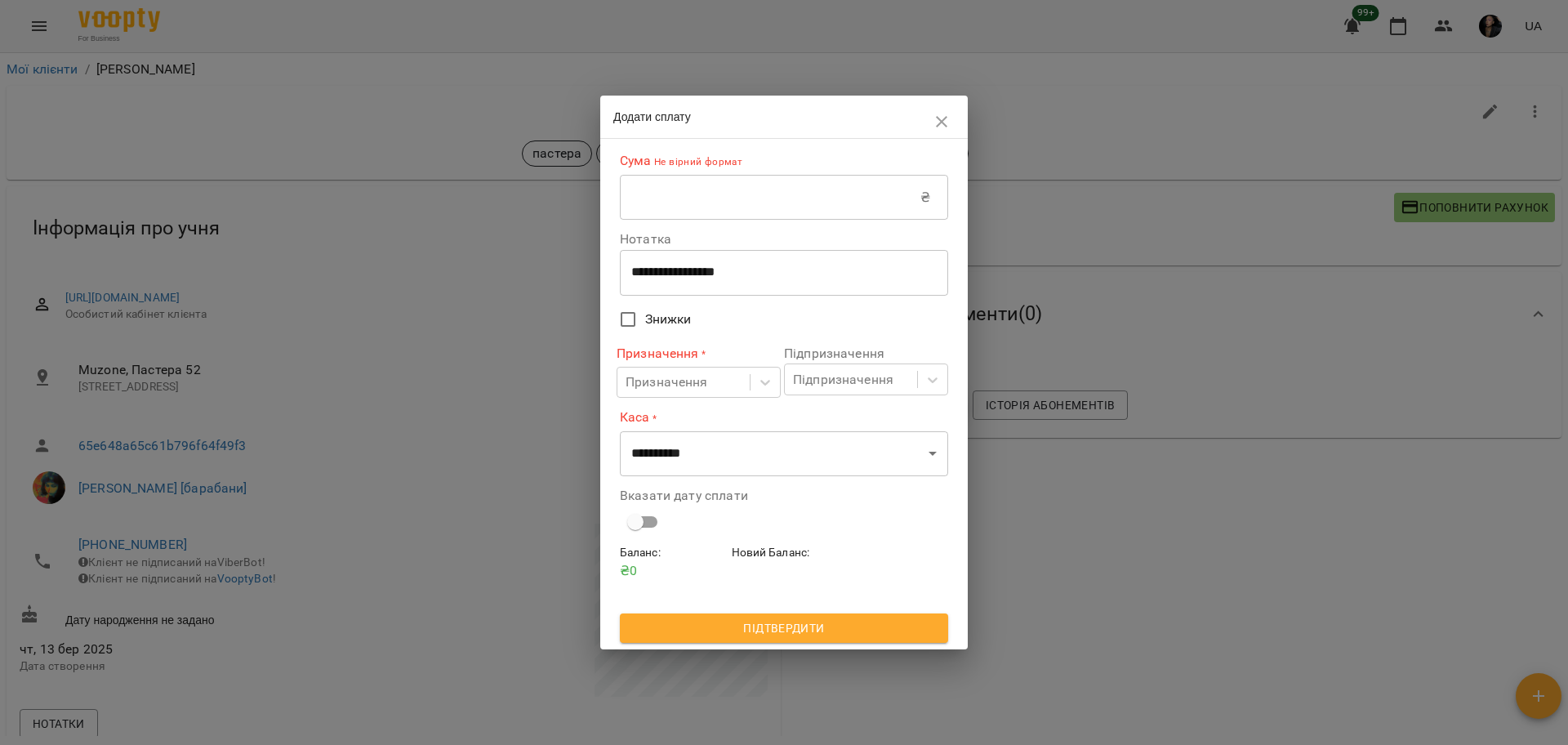
click at [836, 209] on input "text" at bounding box center [770, 198] width 300 height 46
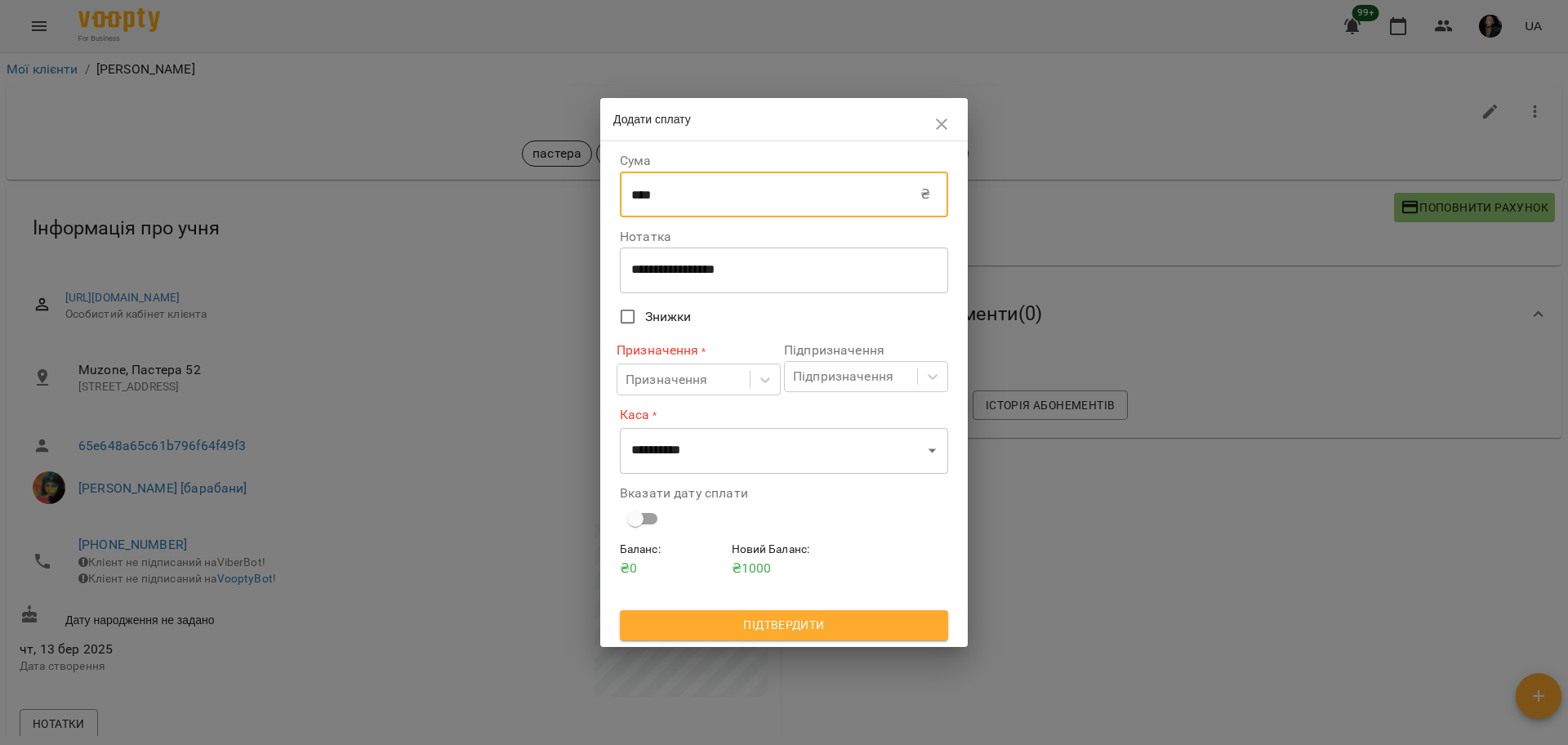
type input "****"
click at [679, 271] on textarea "**********" at bounding box center [783, 270] width 305 height 15
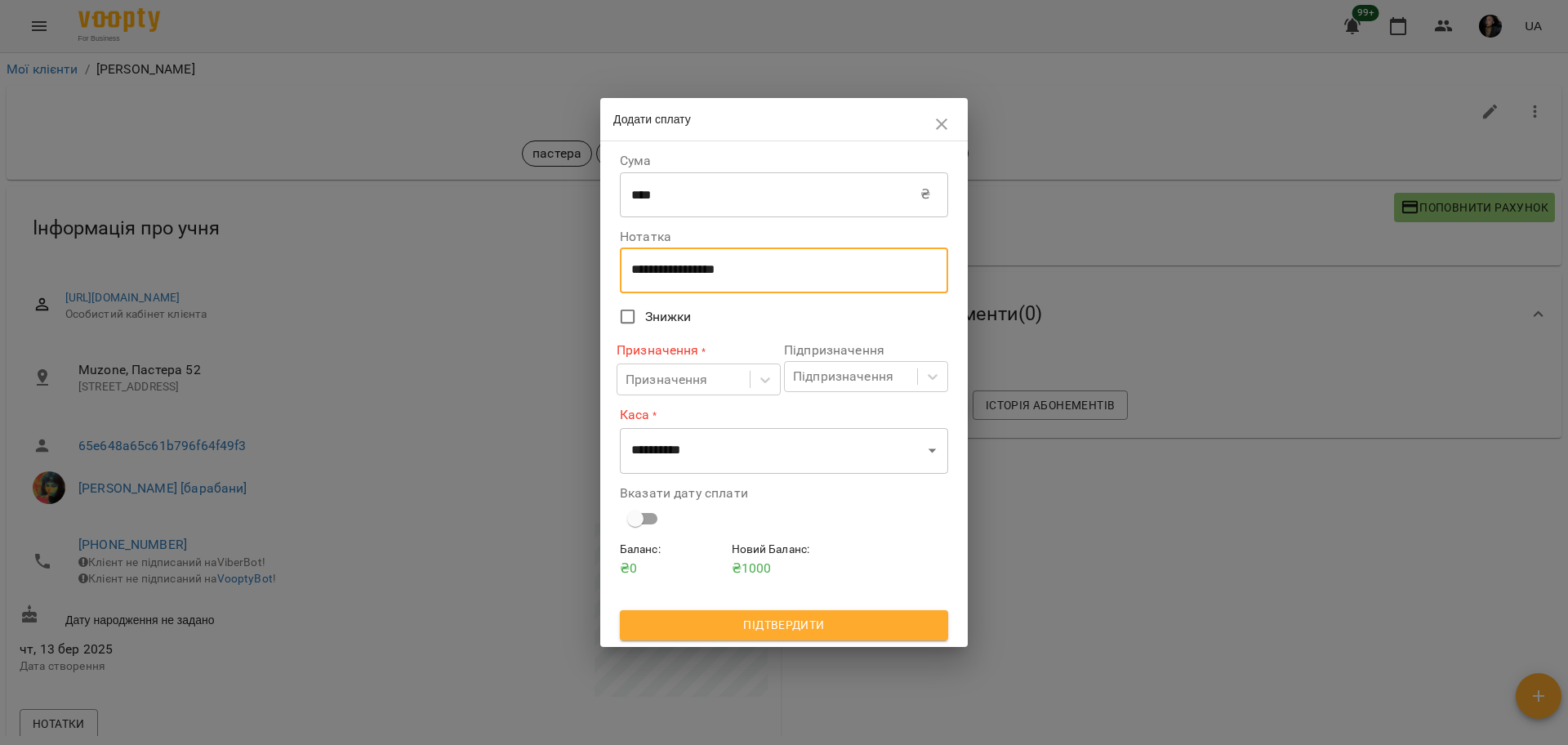
drag, startPoint x: 777, startPoint y: 278, endPoint x: 572, endPoint y: 264, distance: 205.5
click at [572, 264] on div "**********" at bounding box center [784, 372] width 1568 height 745
type textarea "*"
type textarea "****"
click at [691, 387] on div "Призначення" at bounding box center [666, 379] width 83 height 20
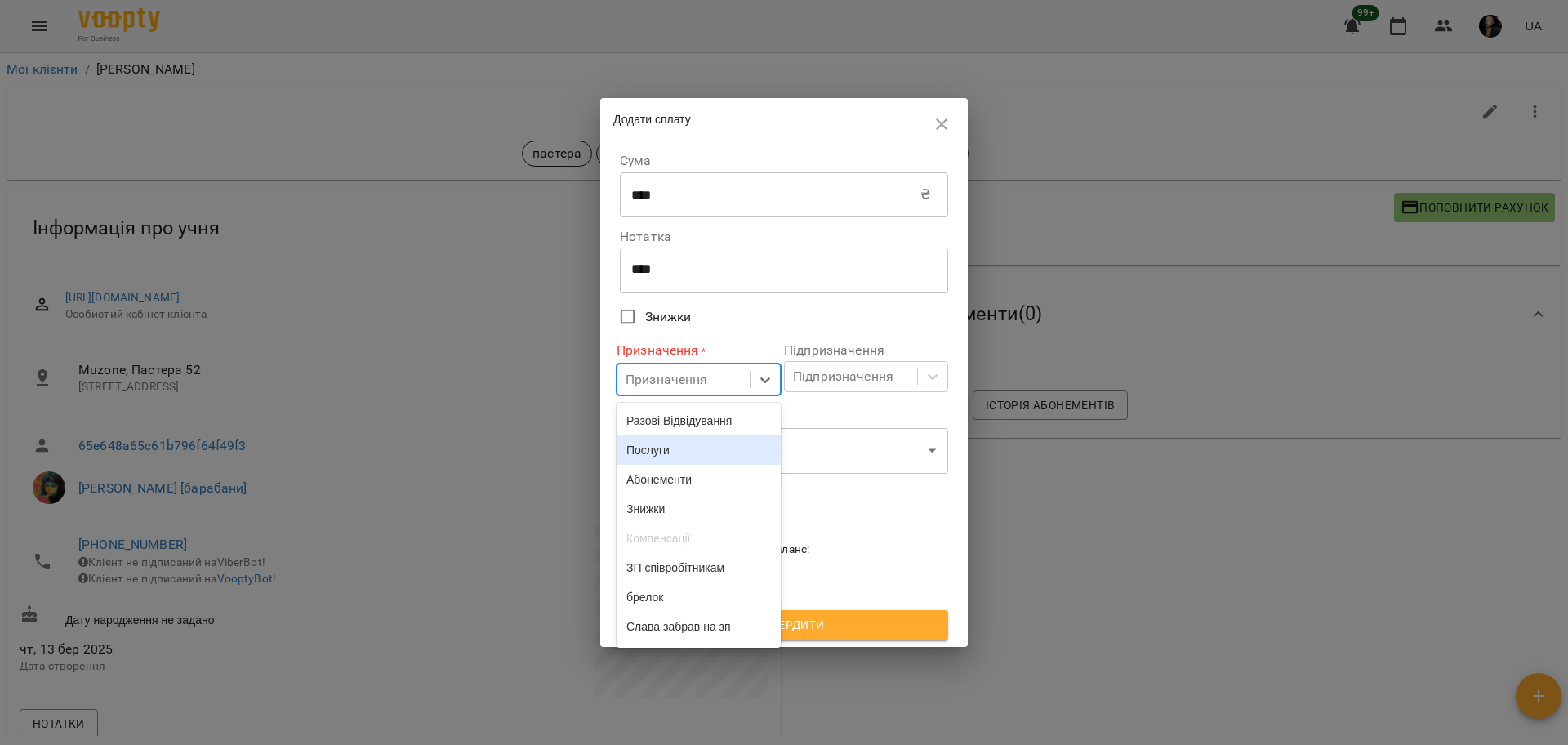
click at [728, 414] on div "Разові Відвідування" at bounding box center [698, 420] width 164 height 29
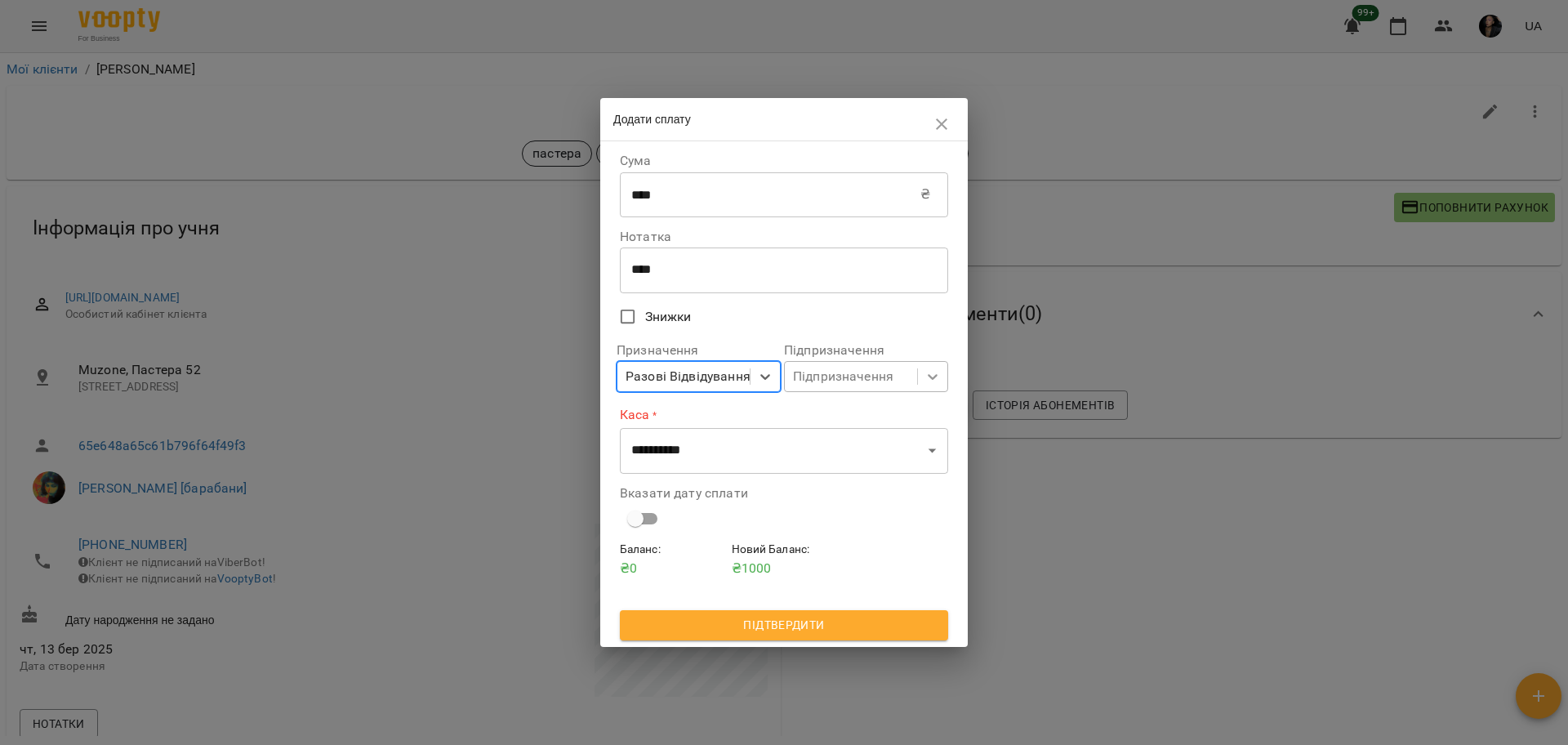
click at [947, 382] on div at bounding box center [932, 376] width 29 height 29
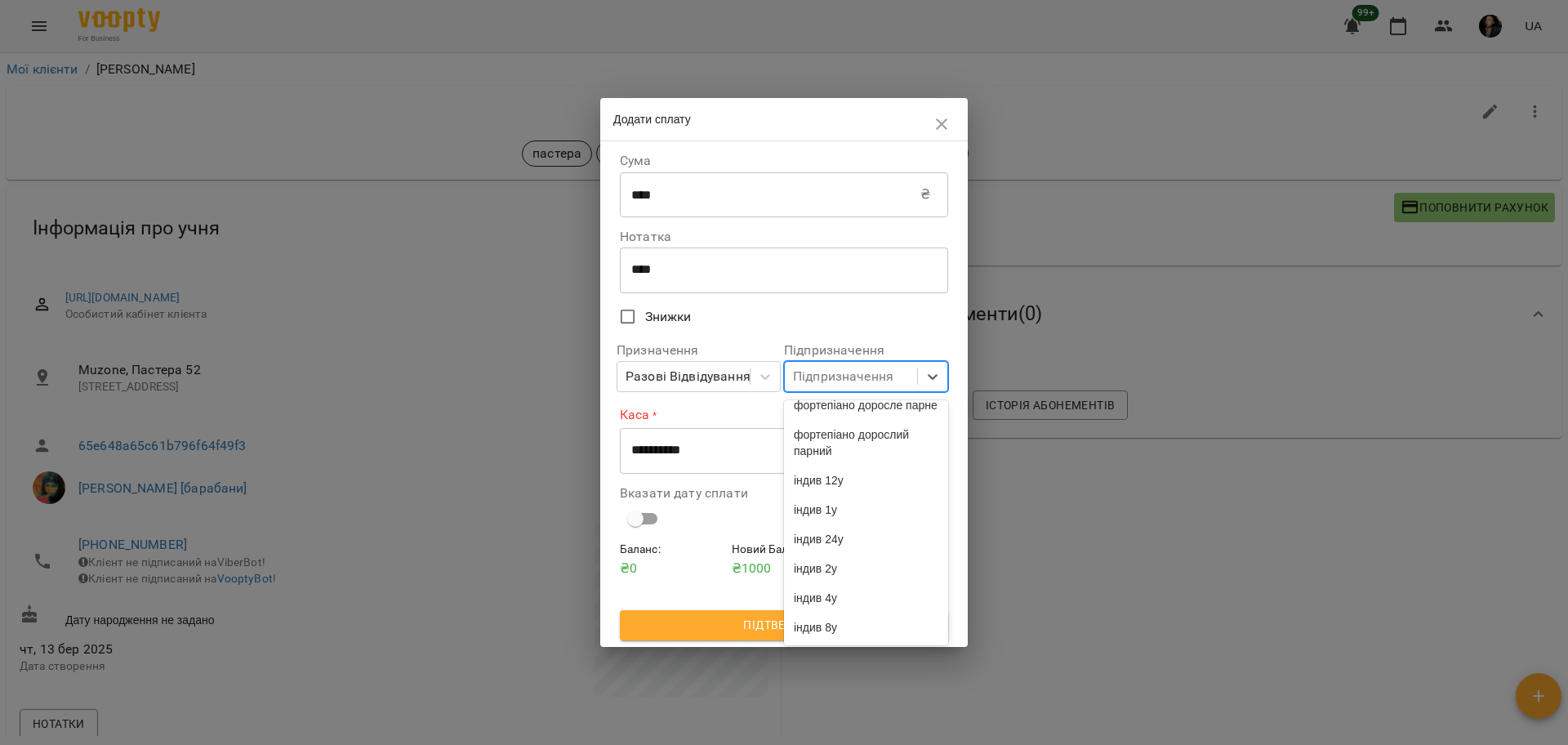
scroll to position [4245, 0]
click at [876, 583] on div "індив 4у" at bounding box center [866, 597] width 164 height 29
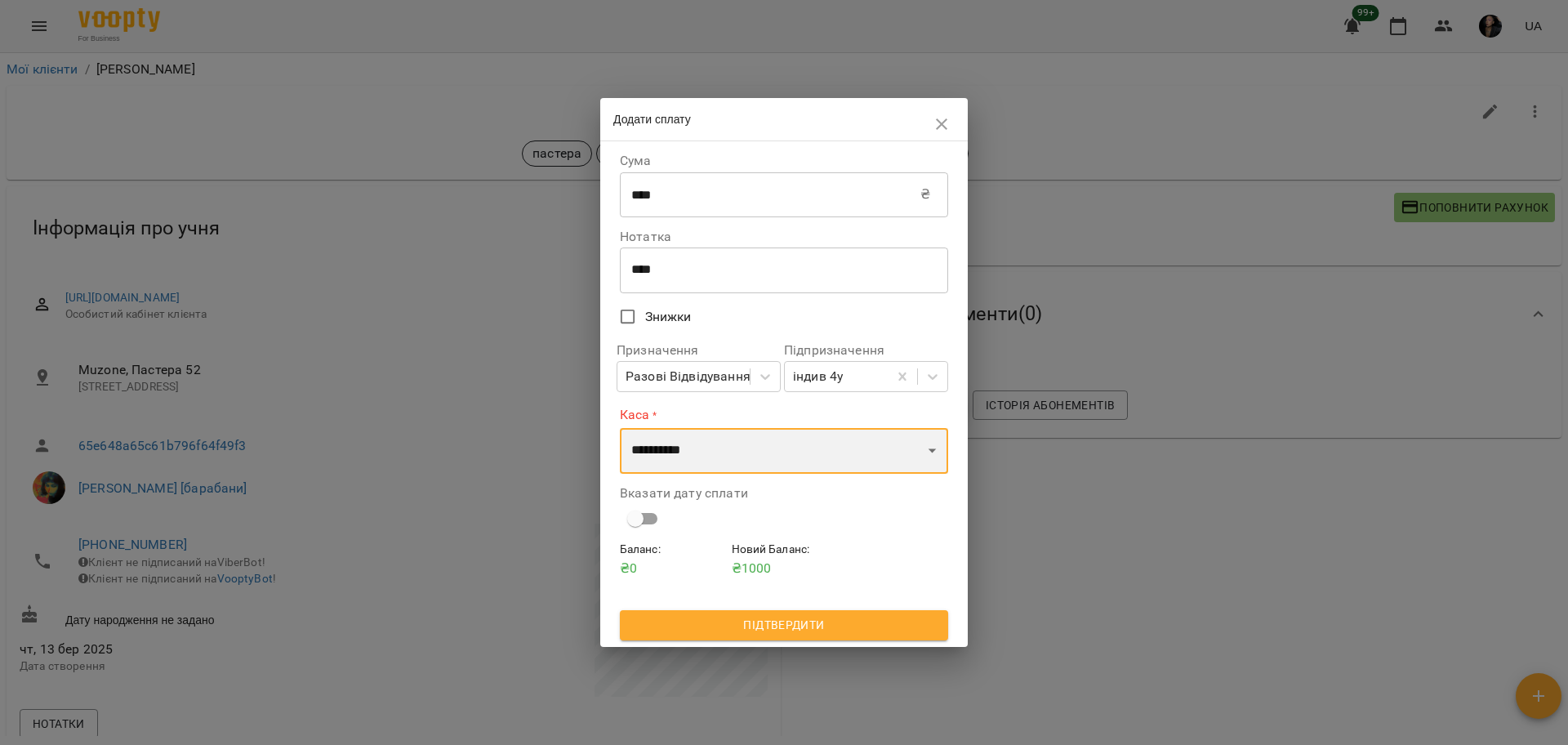
click at [738, 452] on select "**********" at bounding box center [783, 450] width 328 height 46
select select "****"
click at [620, 428] on select "**********" at bounding box center [783, 450] width 328 height 46
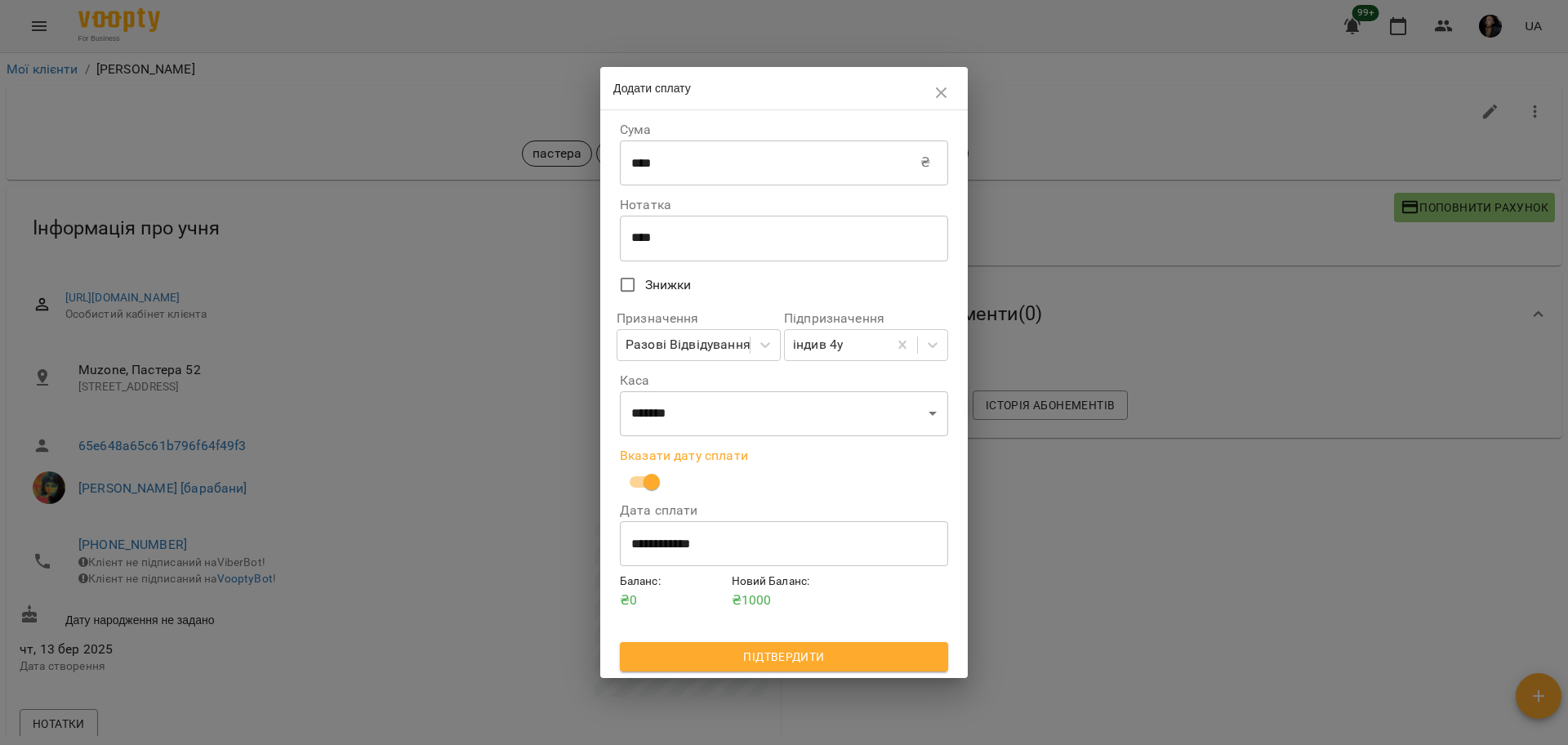
click at [814, 658] on span "Підтвердити" at bounding box center [784, 656] width 302 height 20
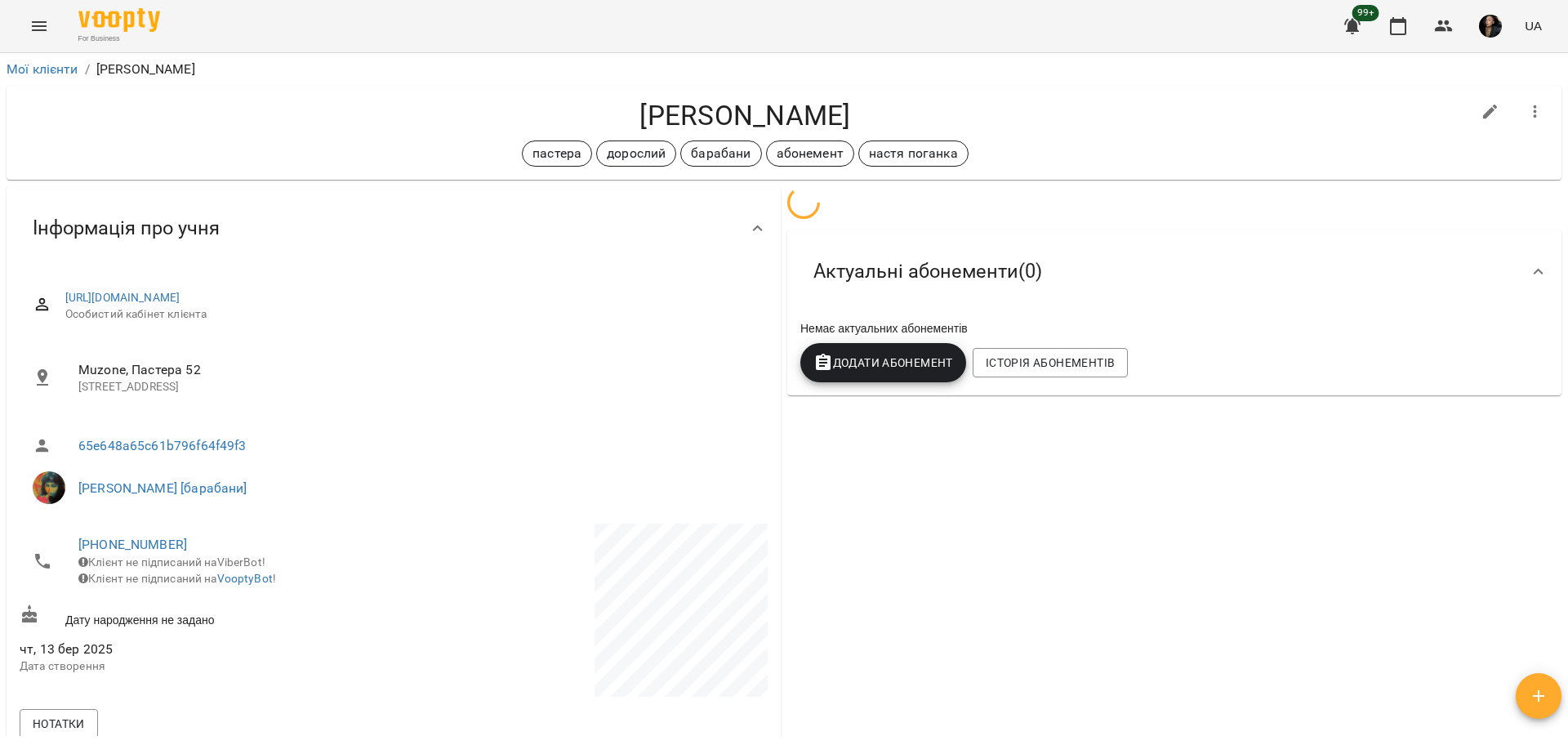
click at [1243, 593] on div "Актуальні абонементи ( 0 ) Немає актуальних абонементів Додати Абонемент Історі…" at bounding box center [1174, 704] width 780 height 1043
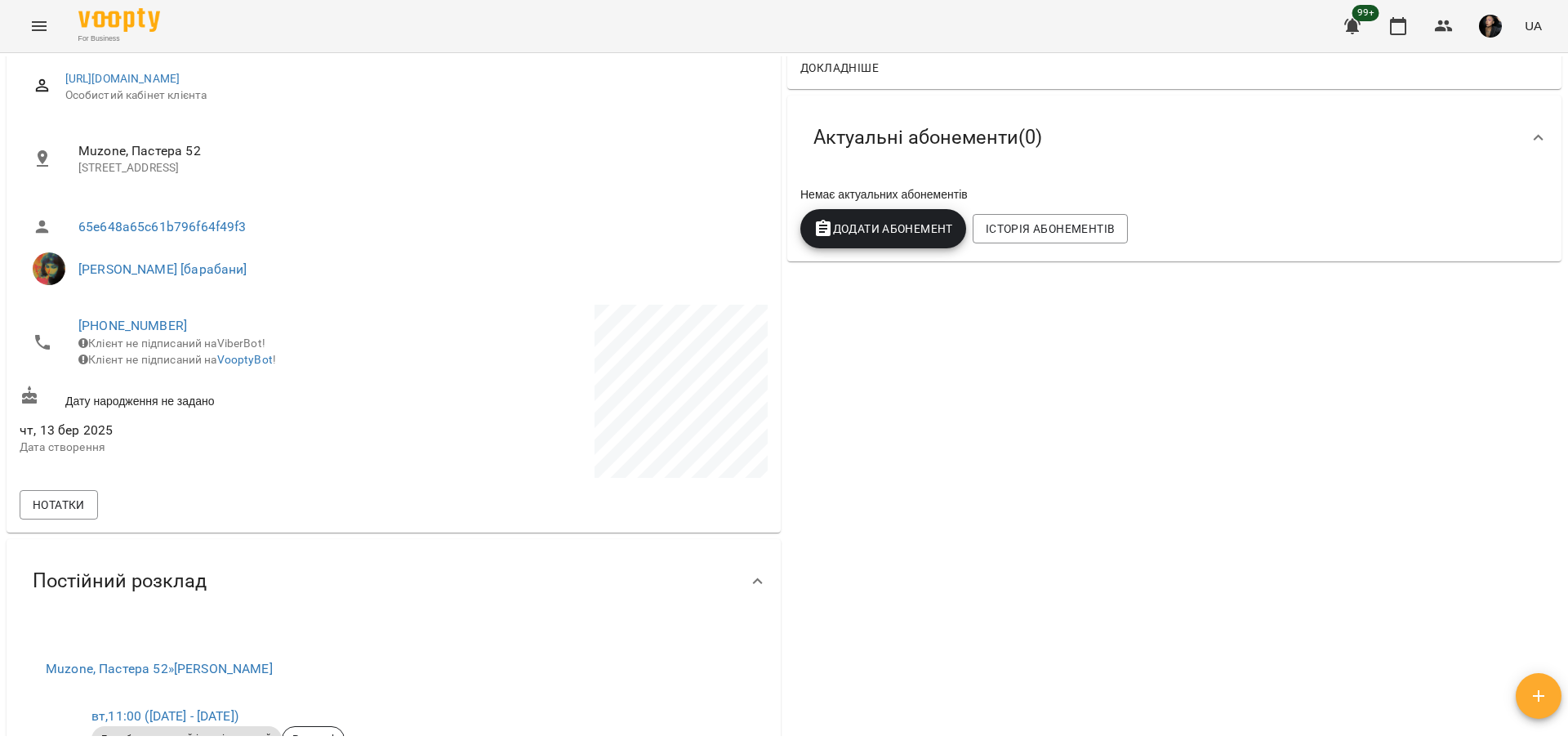
scroll to position [204, 0]
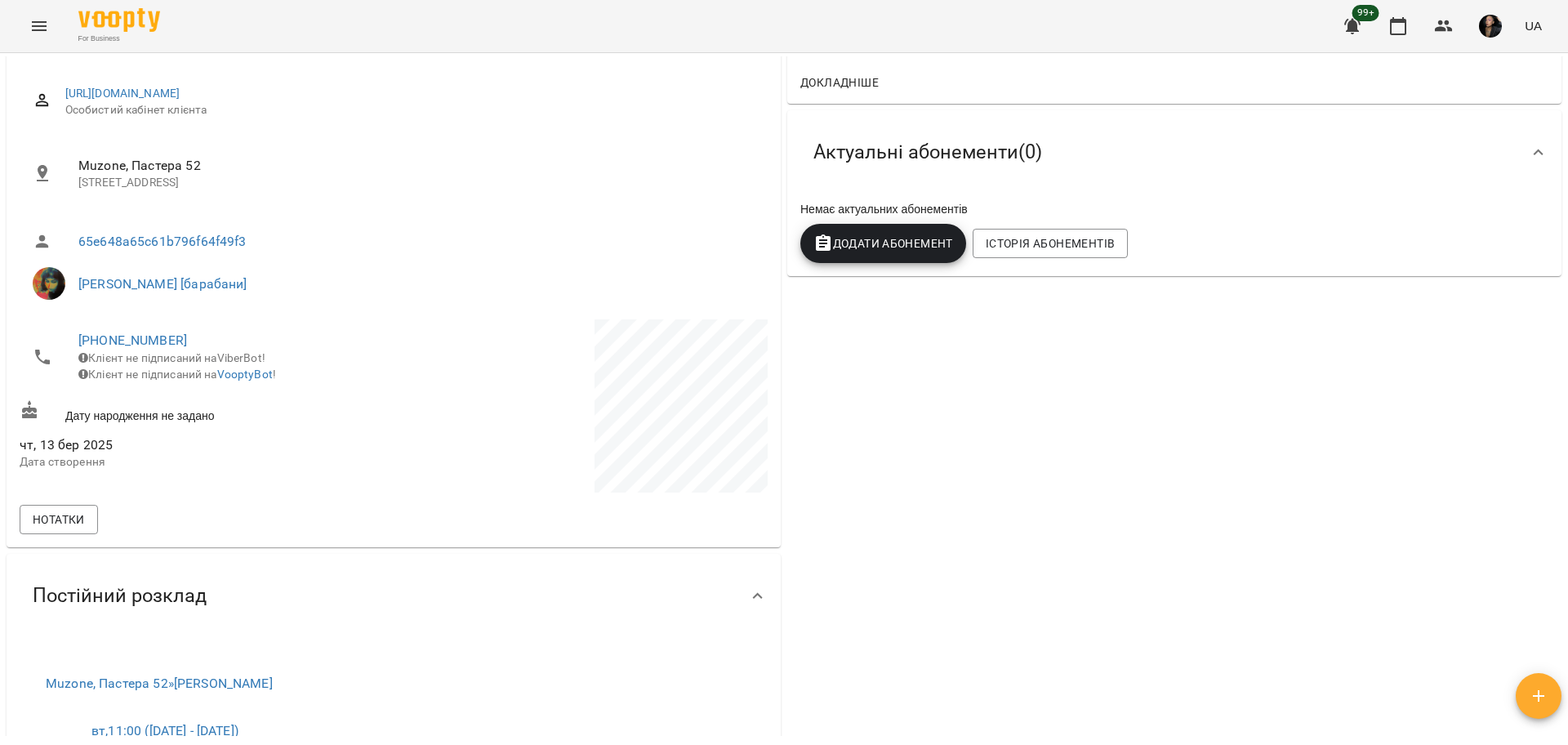
click at [885, 245] on span "Додати Абонемент" at bounding box center [883, 243] width 140 height 20
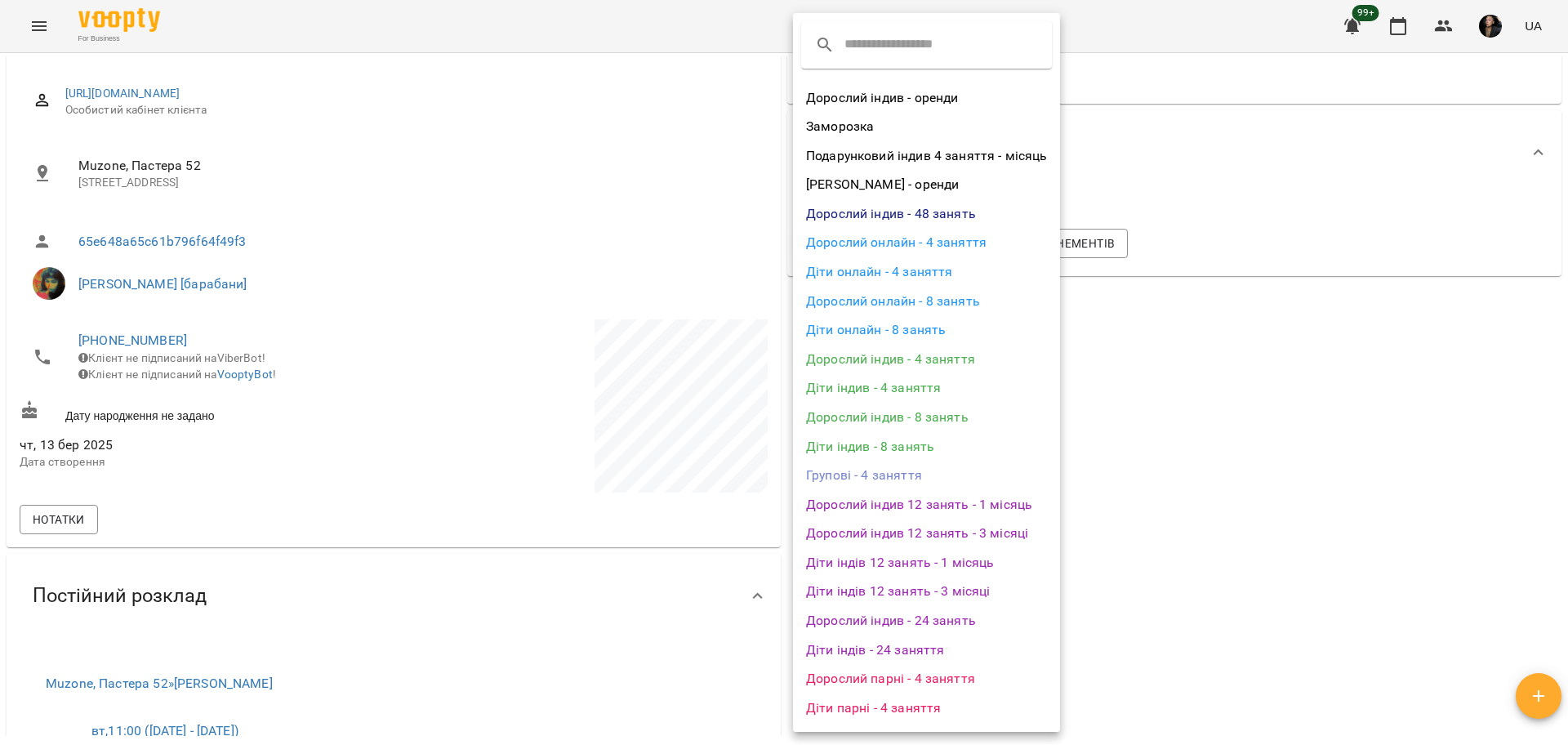
click at [998, 356] on li "Дорослий індив - 4 заняття" at bounding box center [926, 359] width 267 height 29
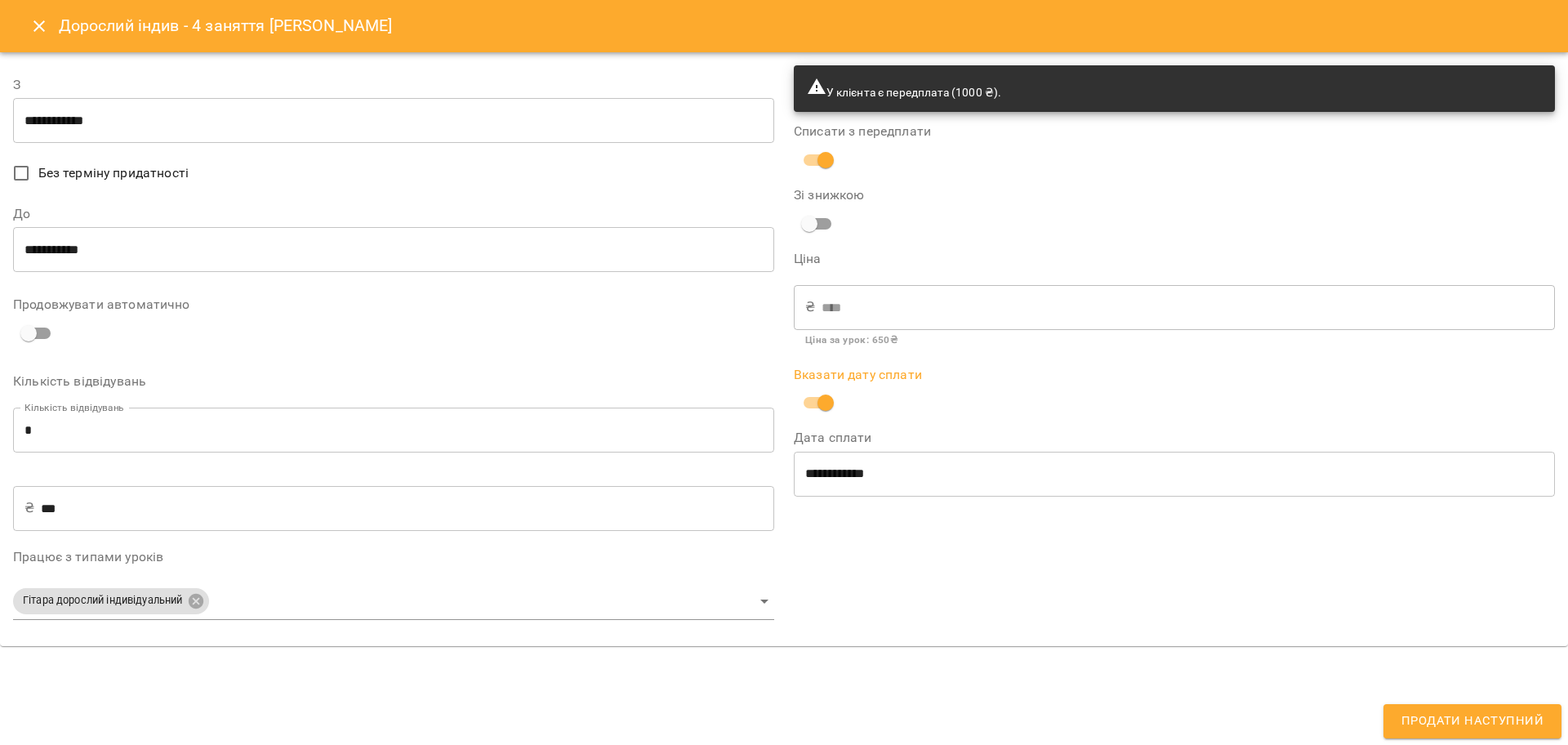
click at [61, 116] on input "**********" at bounding box center [393, 121] width 761 height 46
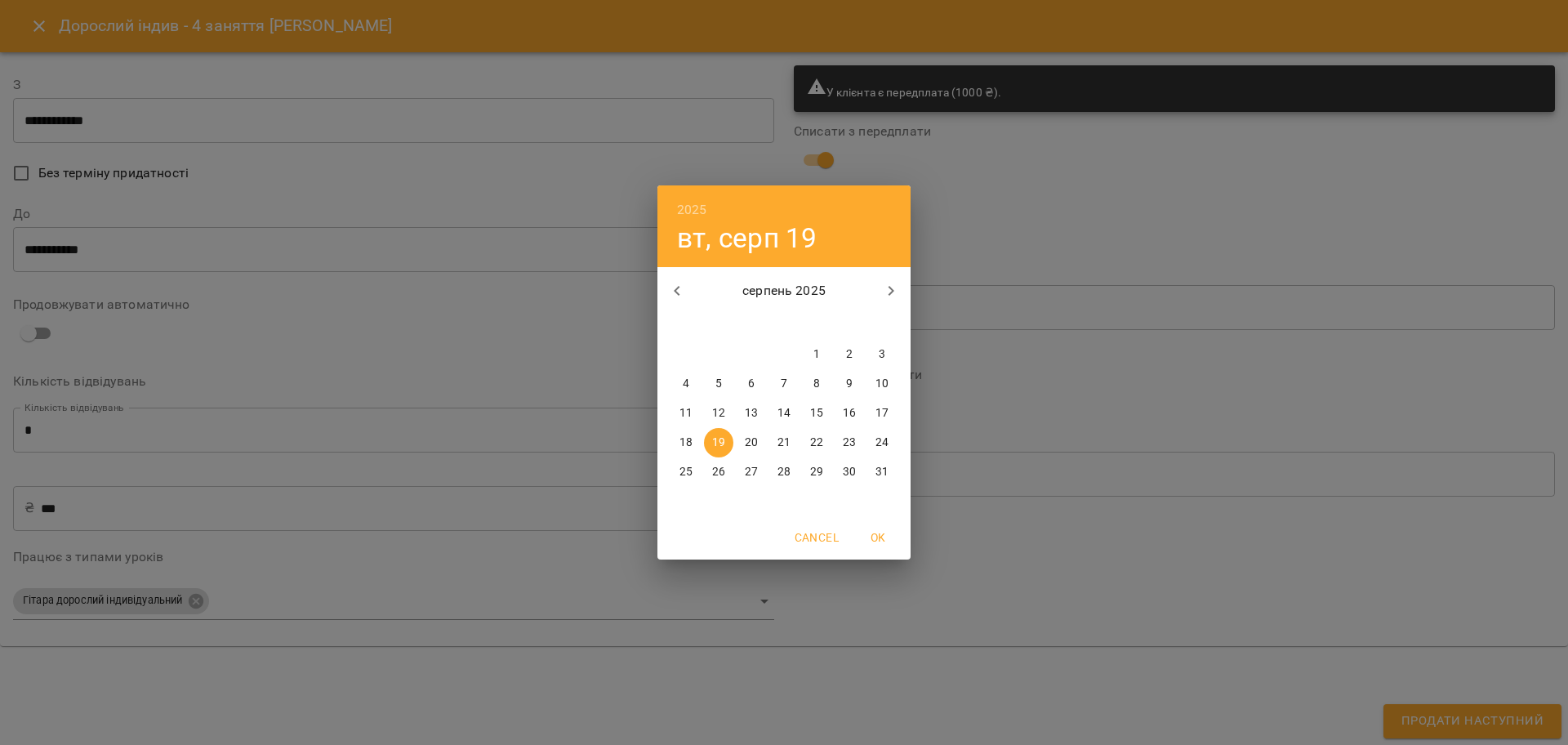
click at [886, 291] on icon "button" at bounding box center [890, 291] width 20 height 20
click at [815, 351] on p "5" at bounding box center [816, 353] width 7 height 16
type input "**********"
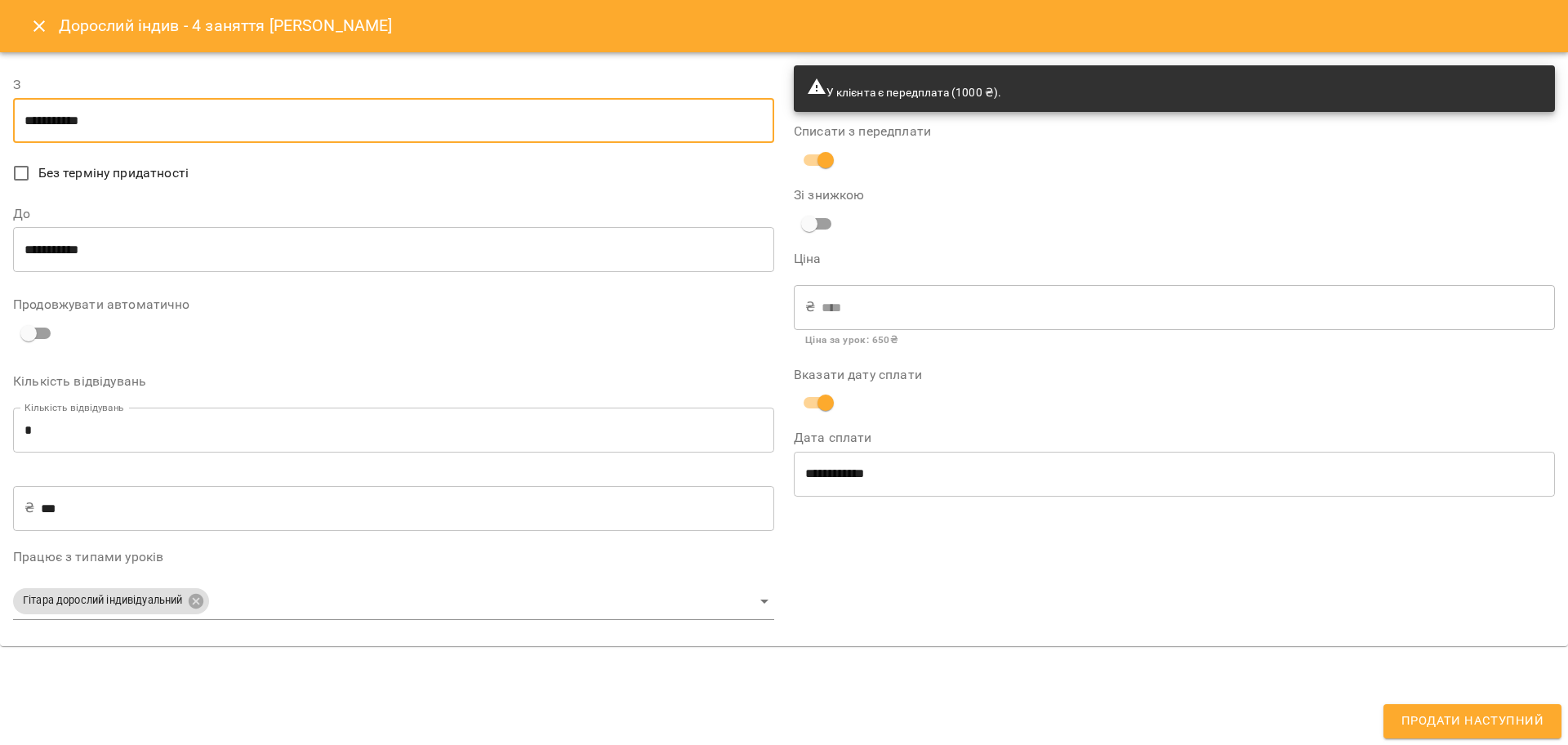
click at [26, 243] on input "**********" at bounding box center [393, 250] width 761 height 46
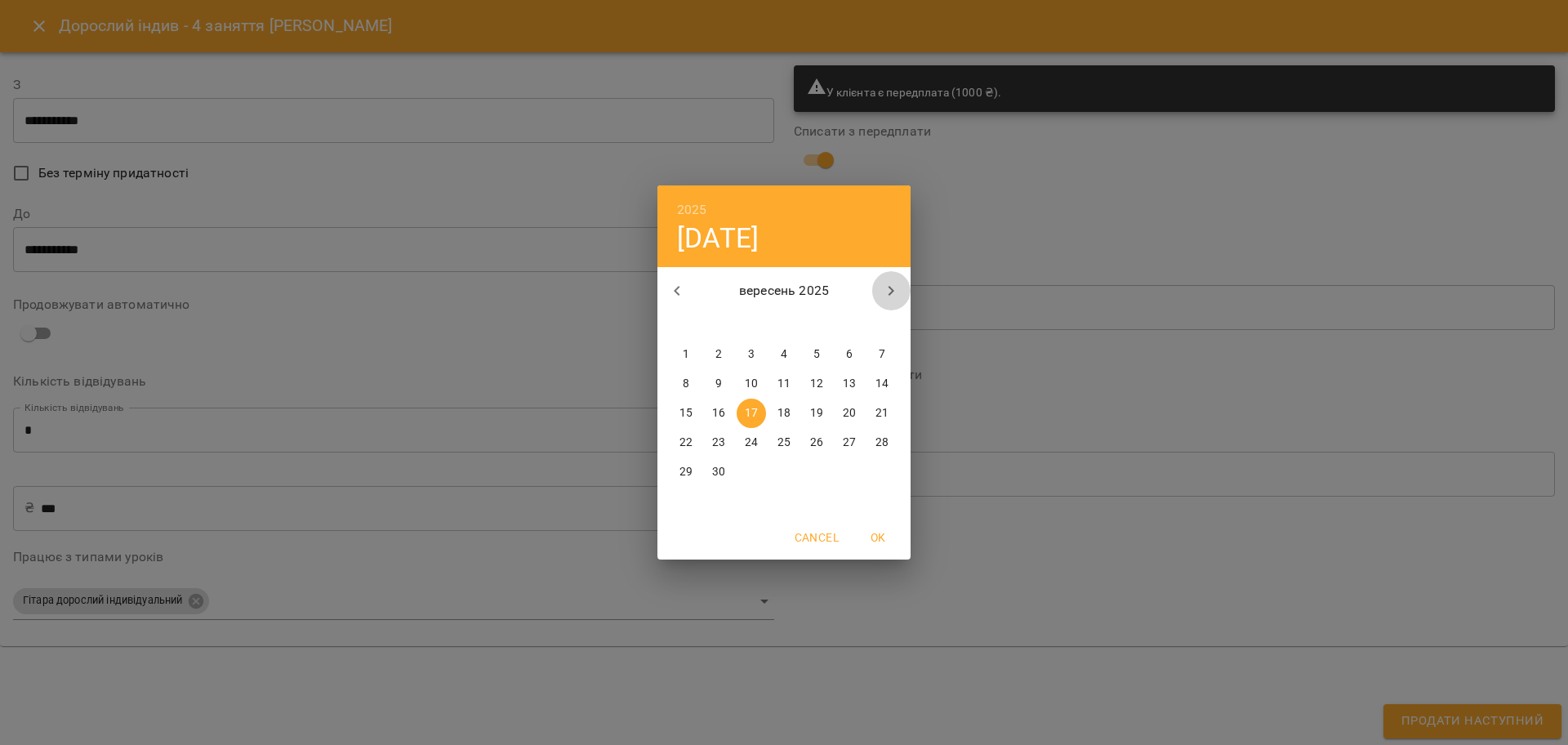
click at [887, 293] on icon "button" at bounding box center [890, 291] width 20 height 20
click at [876, 356] on span "5" at bounding box center [881, 353] width 29 height 16
type input "**********"
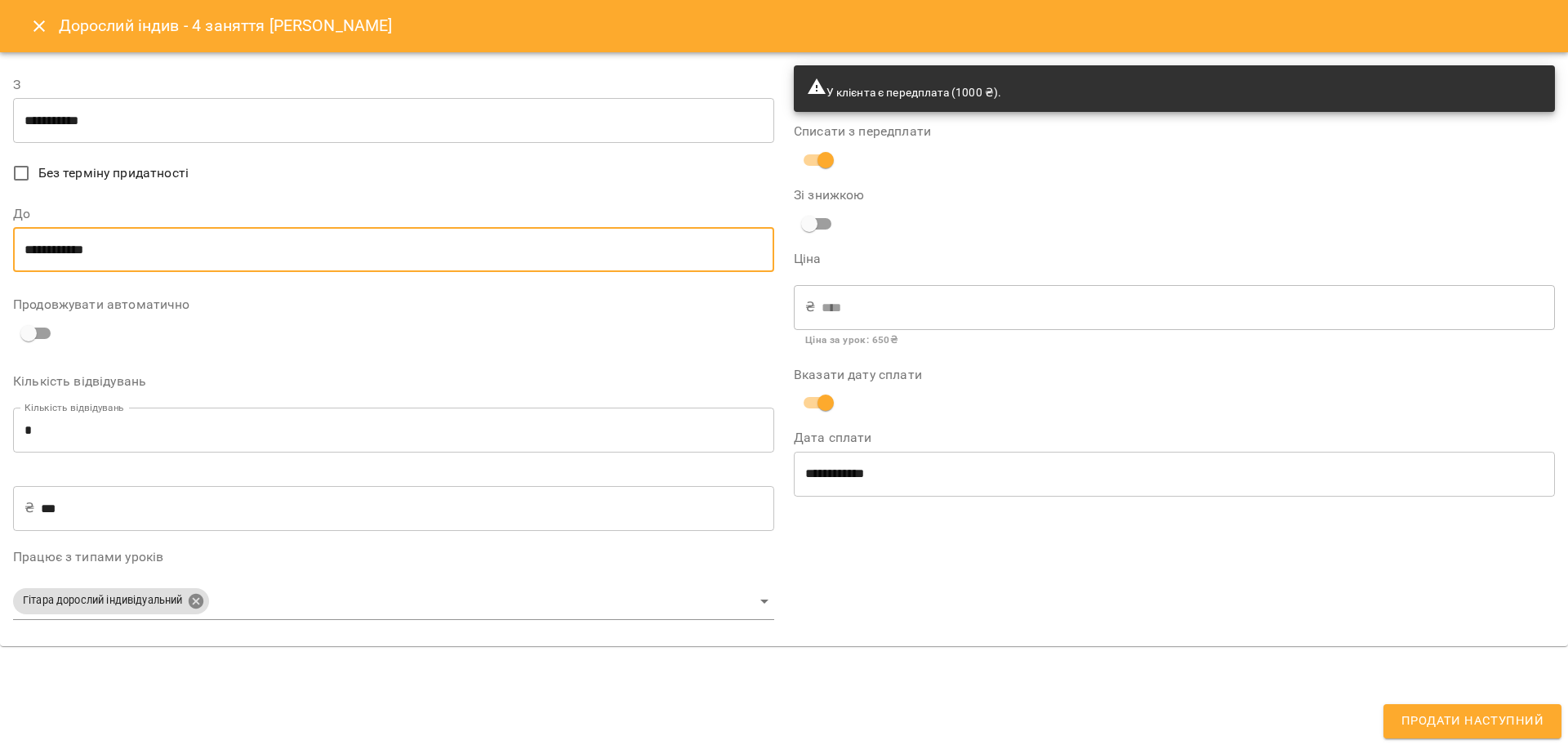
click at [196, 601] on body "For Business 99+ UA Мої клієнти / Софія Добрєва Софія Добрєва пастера дорослий …" at bounding box center [784, 398] width 1568 height 797
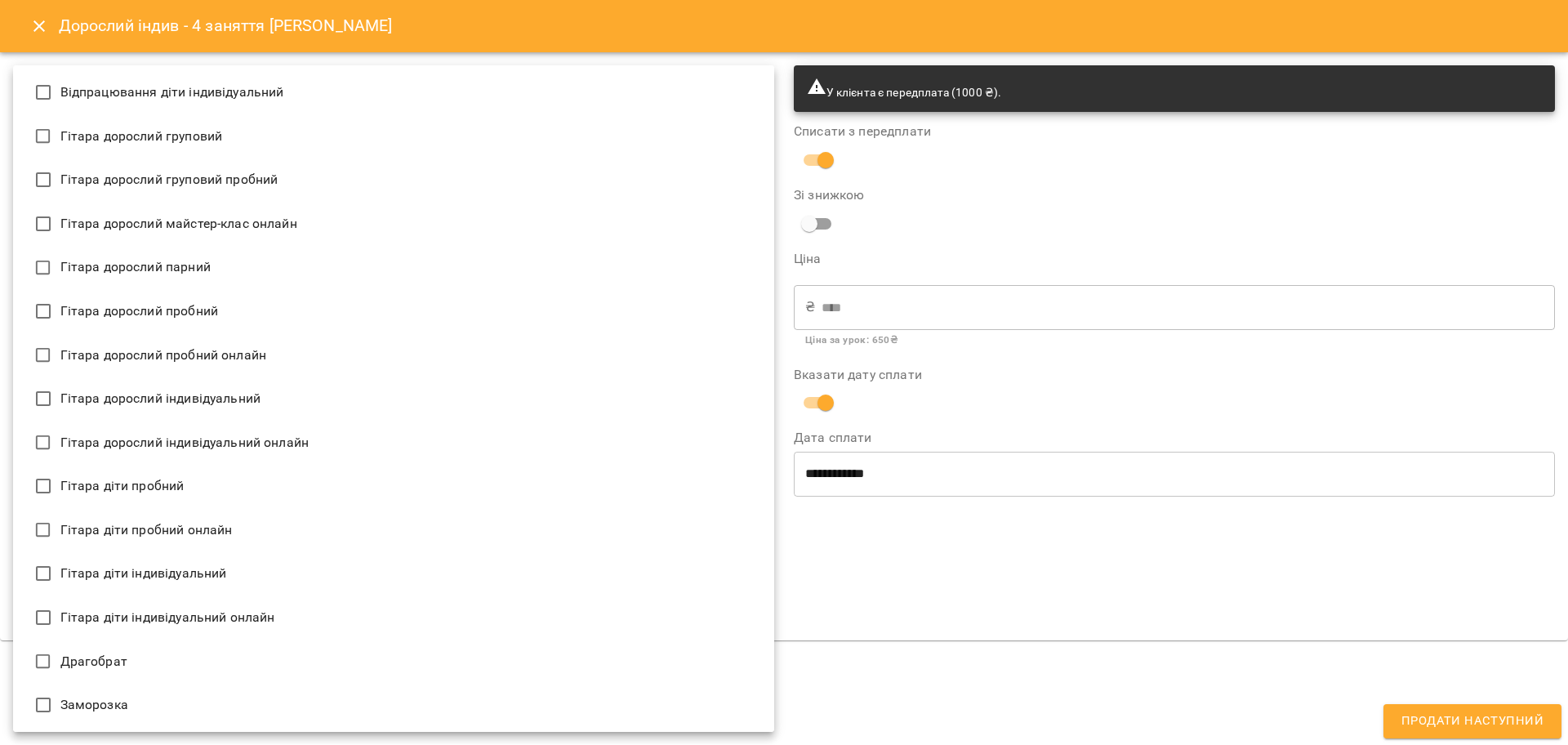
scroll to position [0, 0]
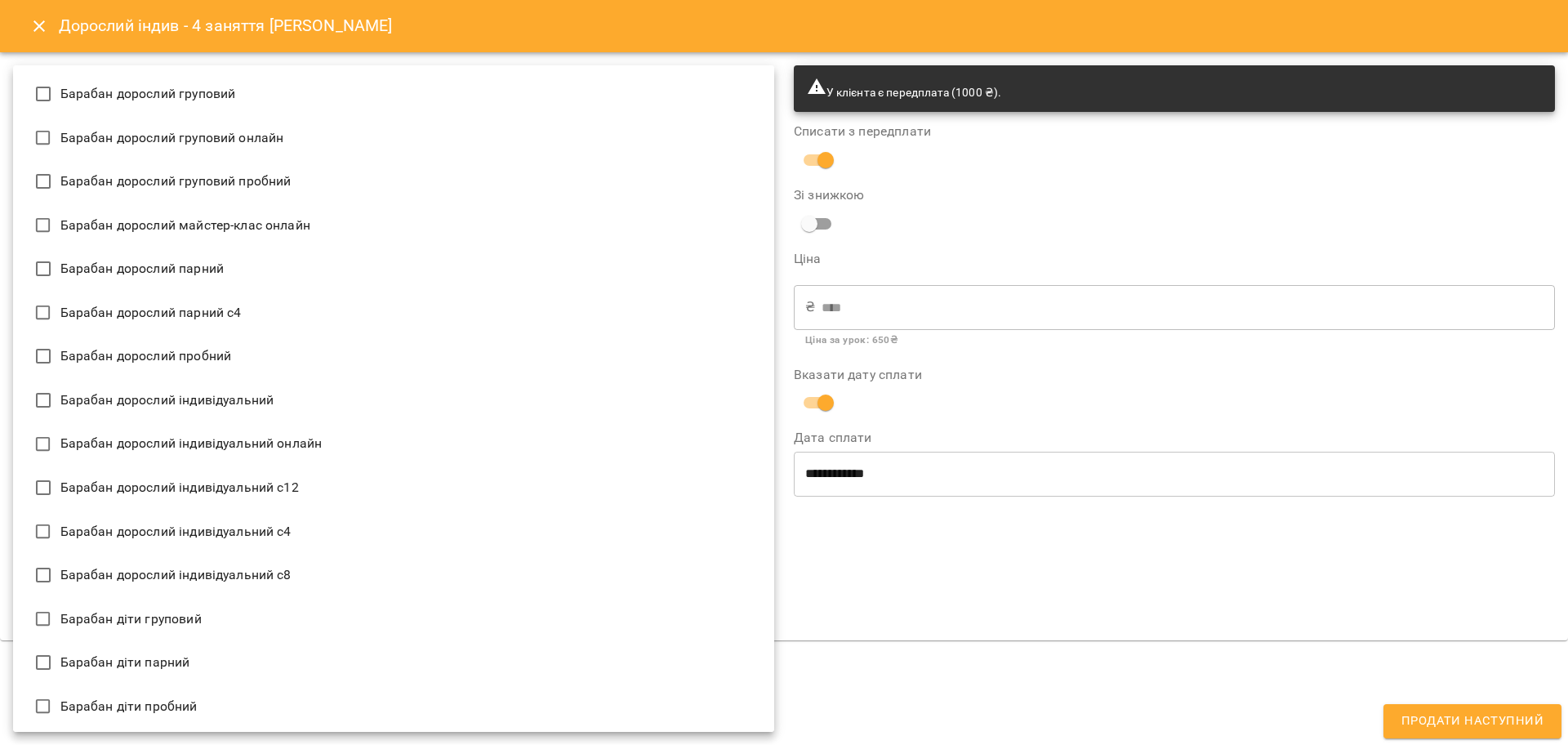
type input "**********"
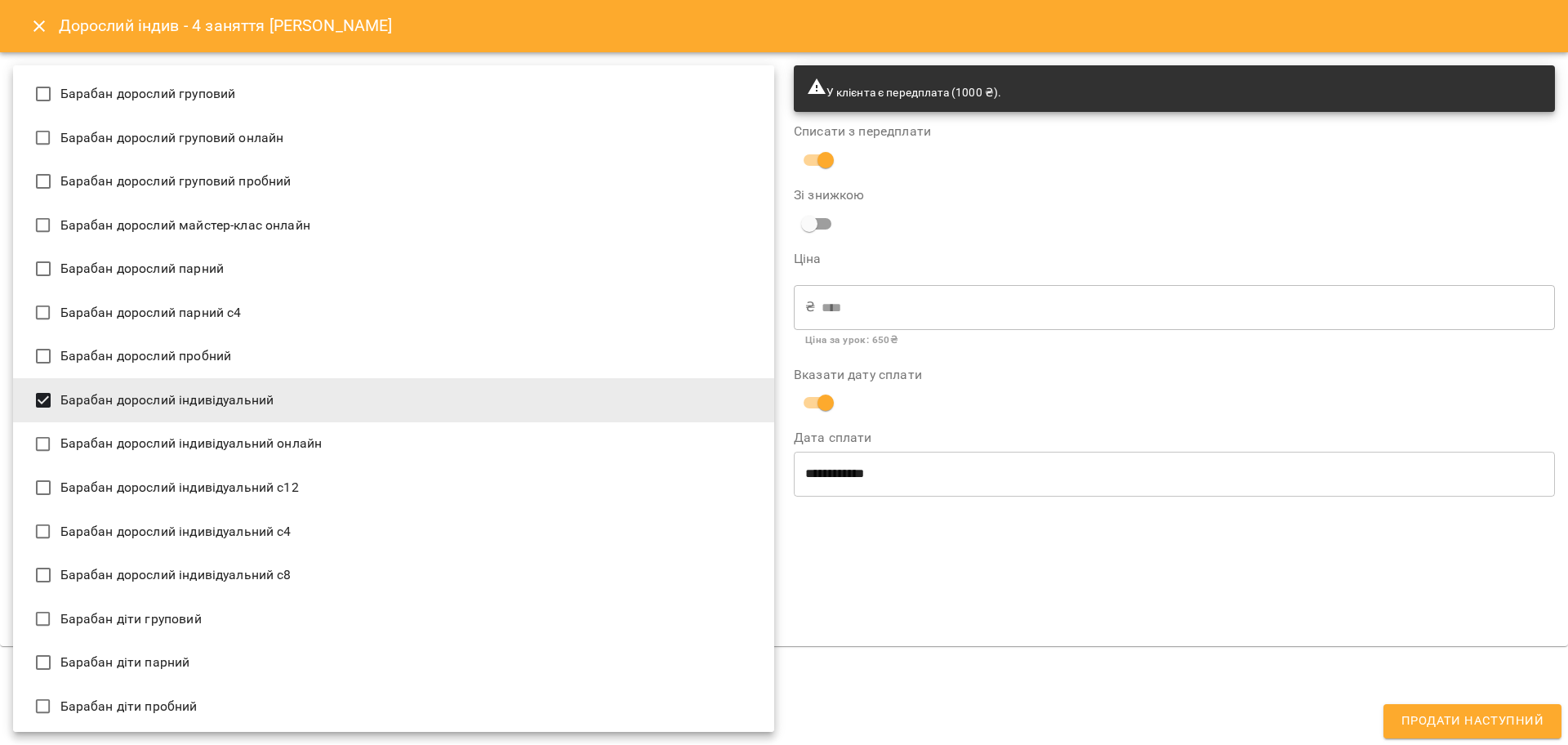
click at [1003, 556] on div at bounding box center [784, 372] width 1568 height 745
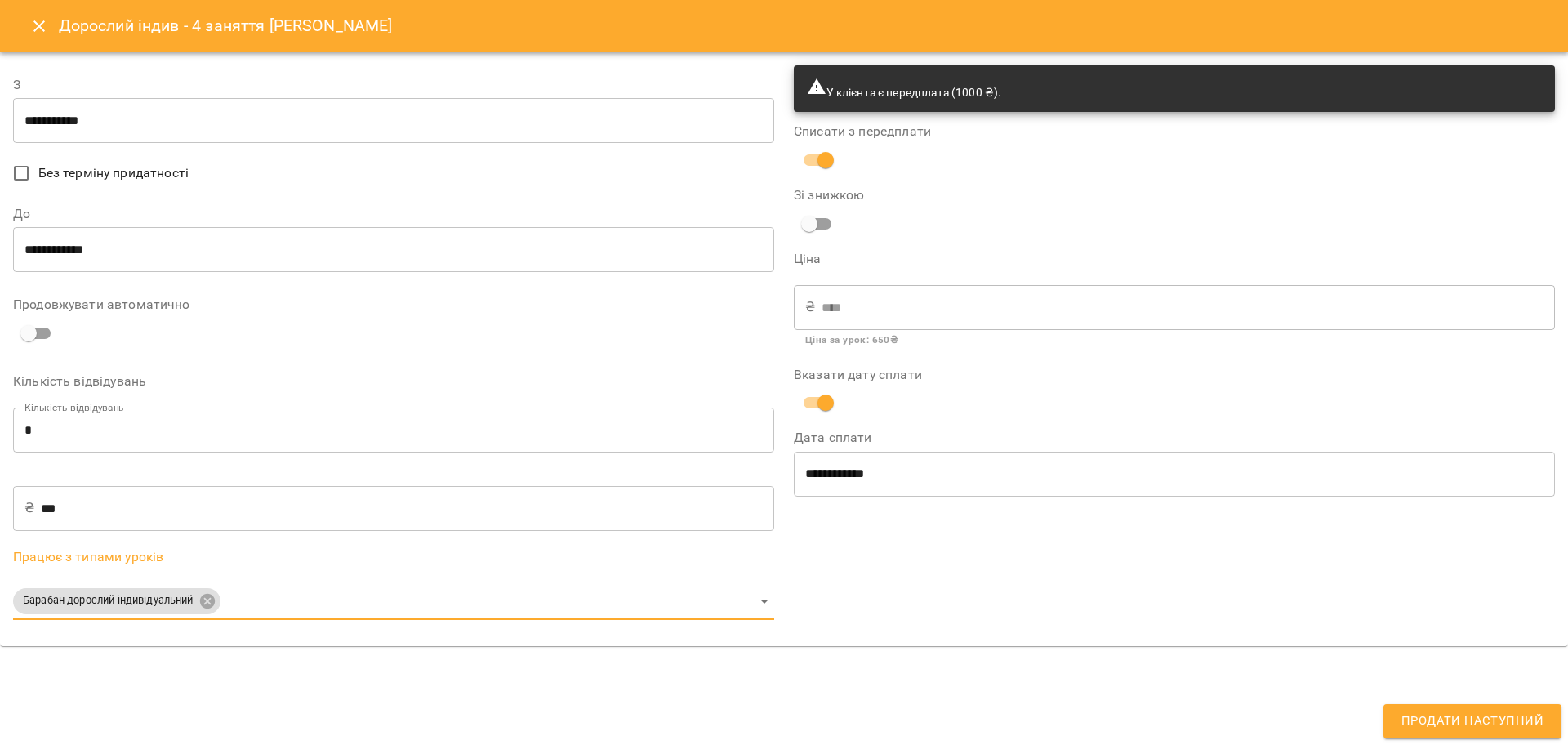
click at [1447, 716] on span "Продати наступний" at bounding box center [1471, 720] width 142 height 21
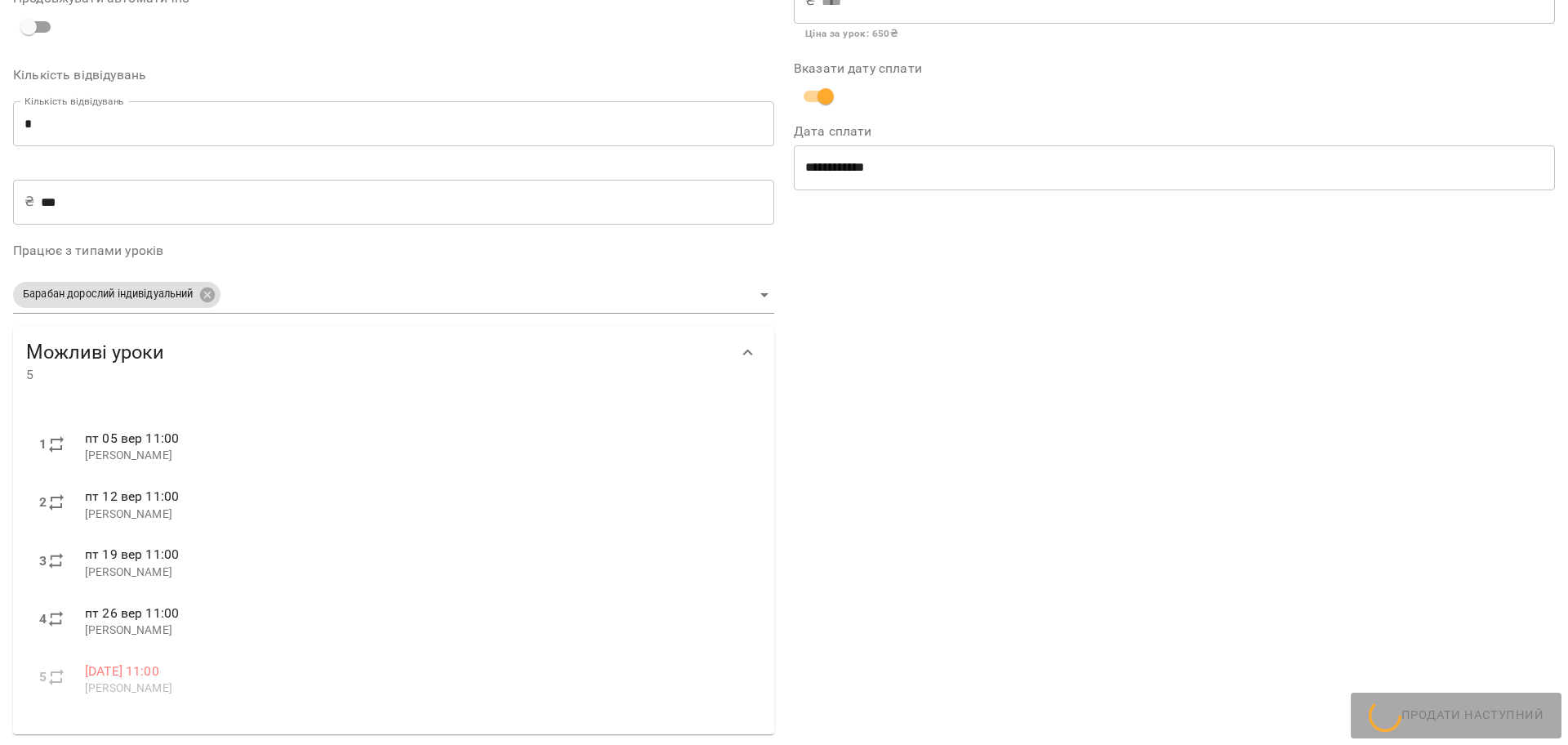
scroll to position [309, 0]
click at [941, 558] on div "**********" at bounding box center [1174, 244] width 780 height 994
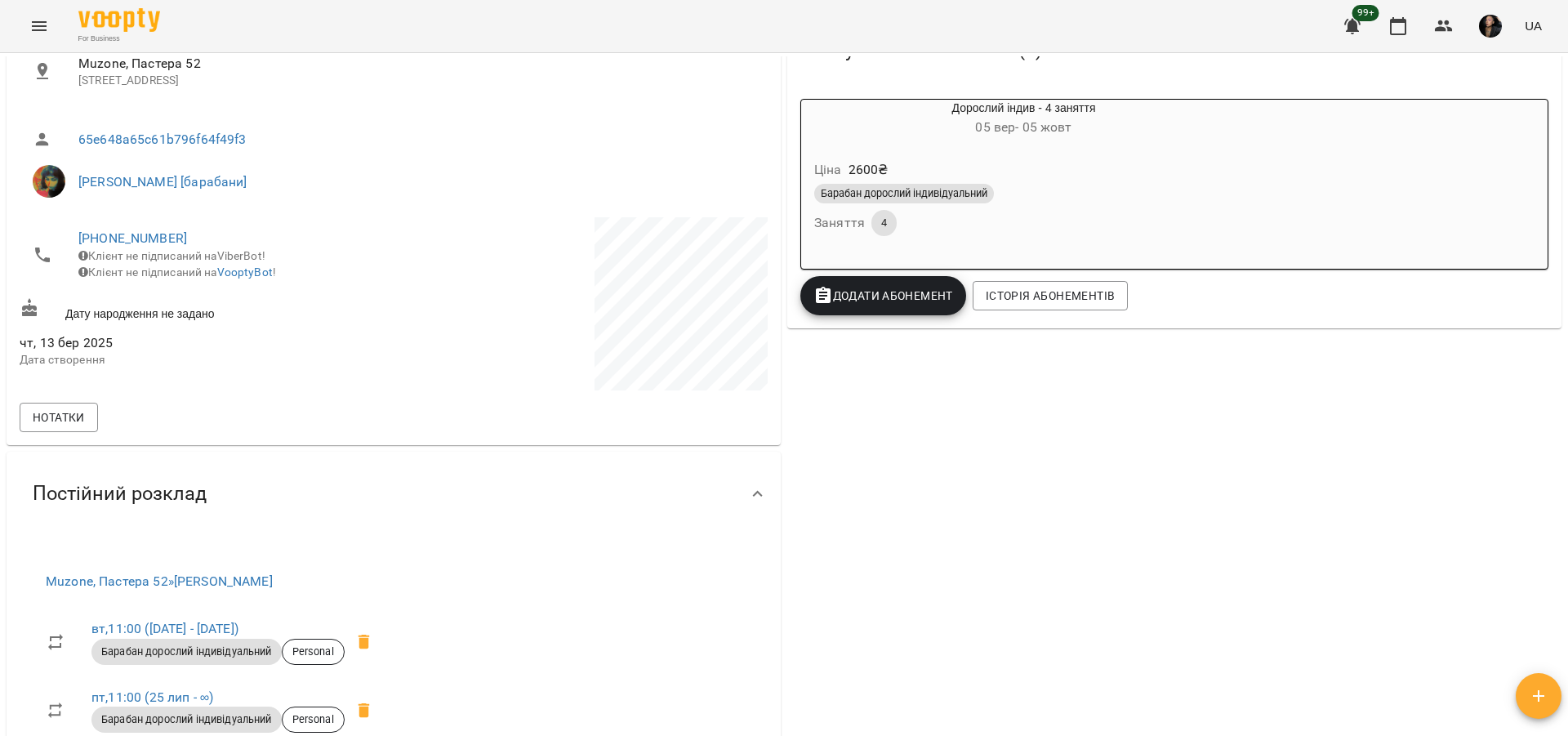
scroll to position [0, 0]
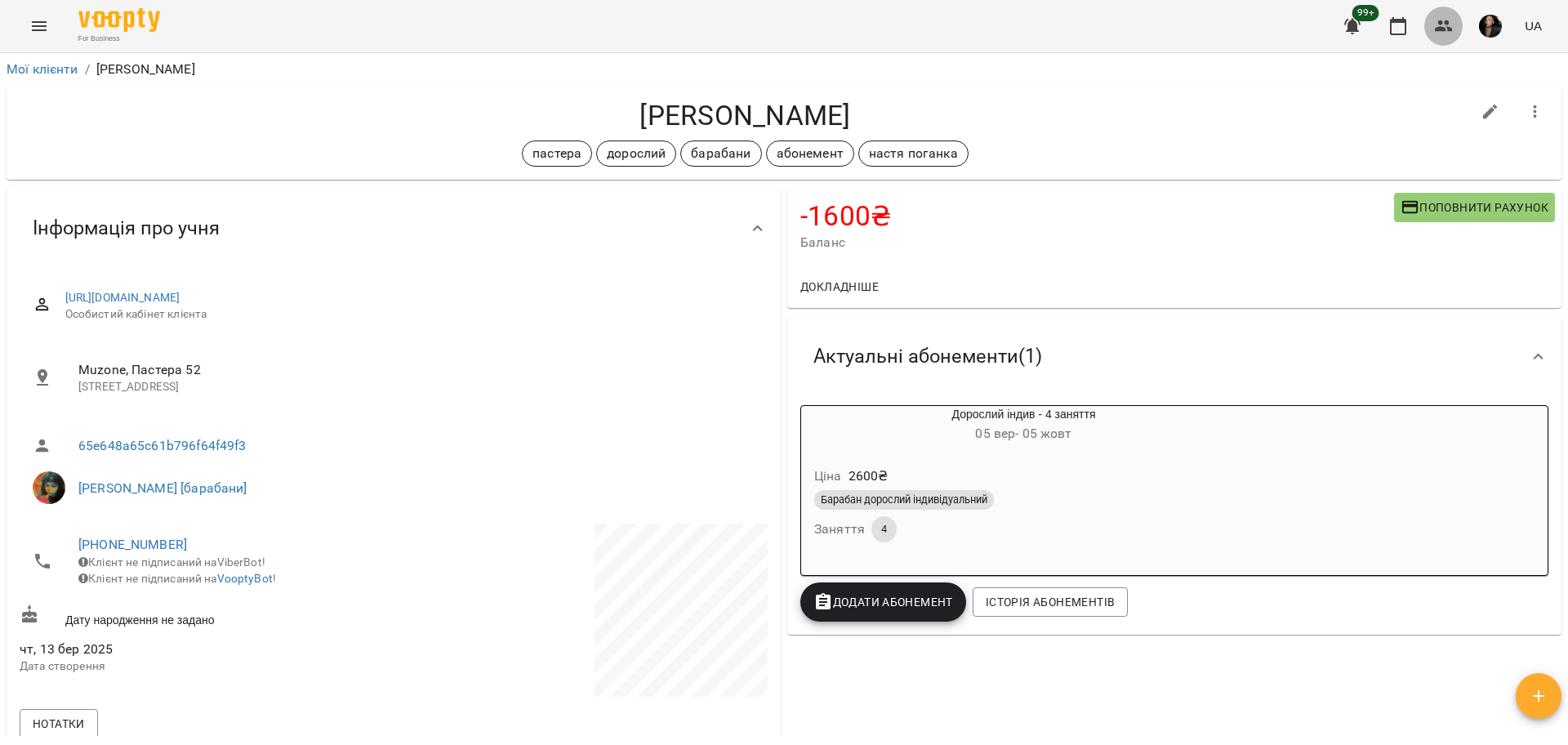
click at [1462, 29] on button "button" at bounding box center [1443, 26] width 39 height 39
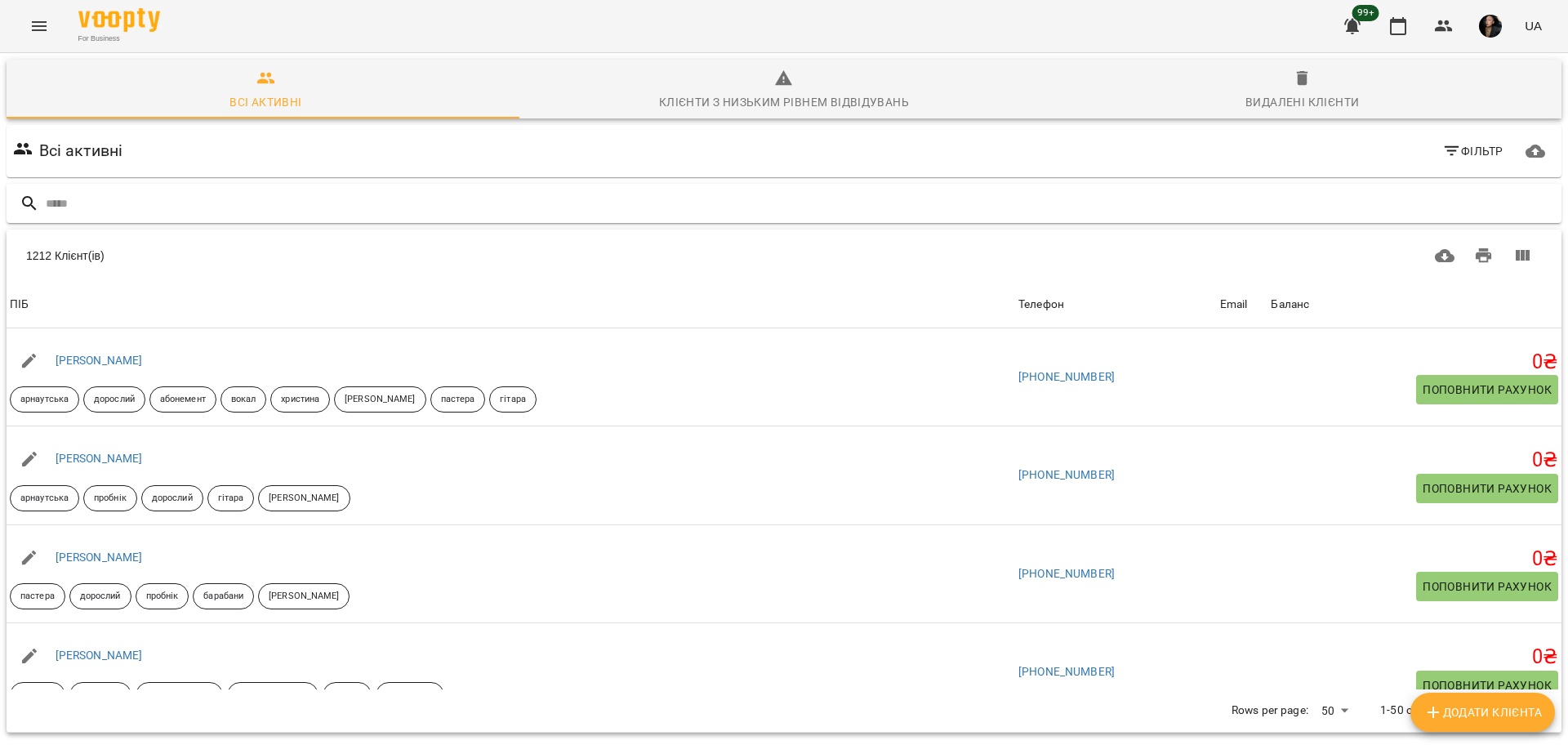
click at [713, 211] on input "text" at bounding box center [800, 203] width 1509 height 27
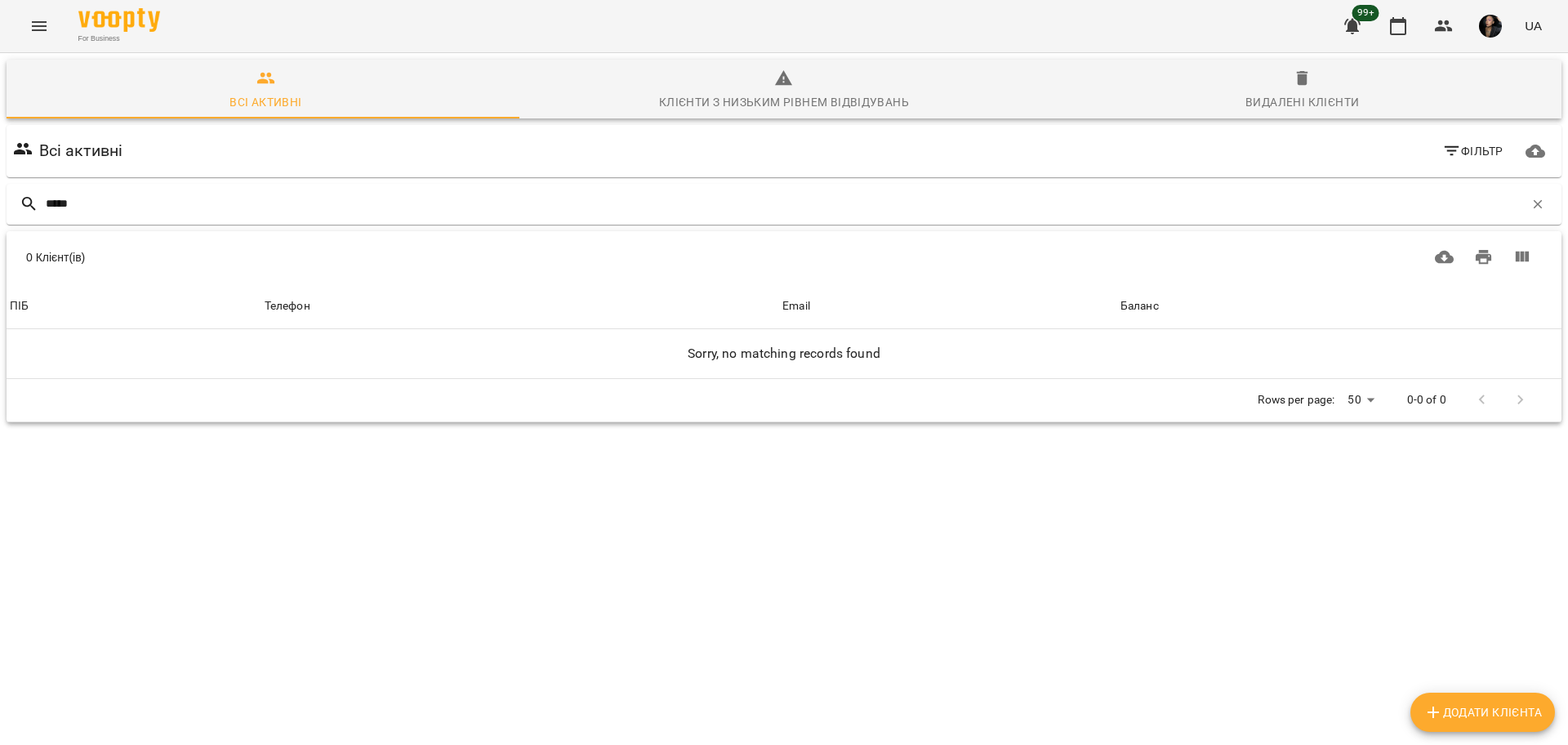
type input "*****"
click at [30, 10] on button "Menu" at bounding box center [39, 26] width 39 height 39
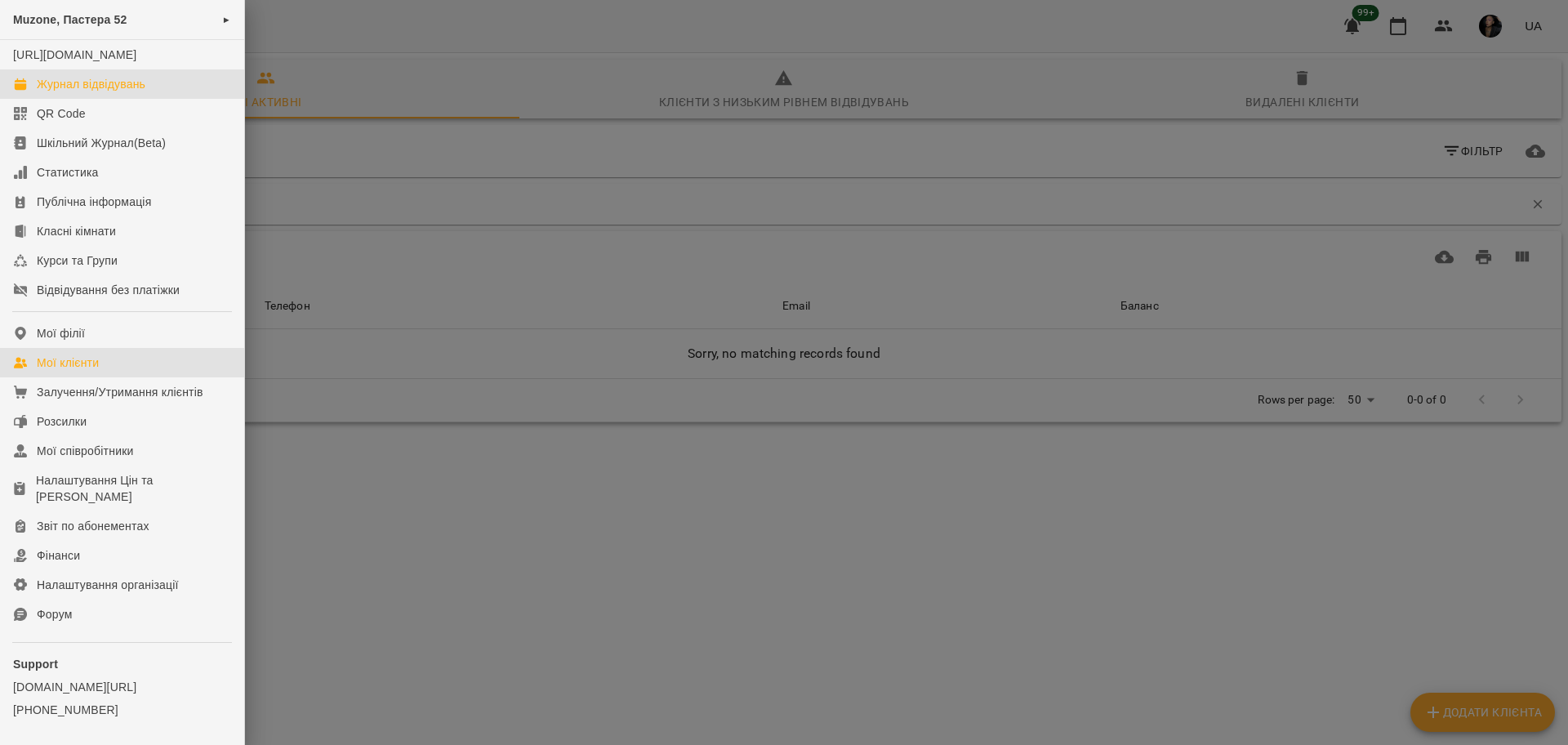
click at [103, 92] on div "Журнал відвідувань" at bounding box center [91, 84] width 108 height 16
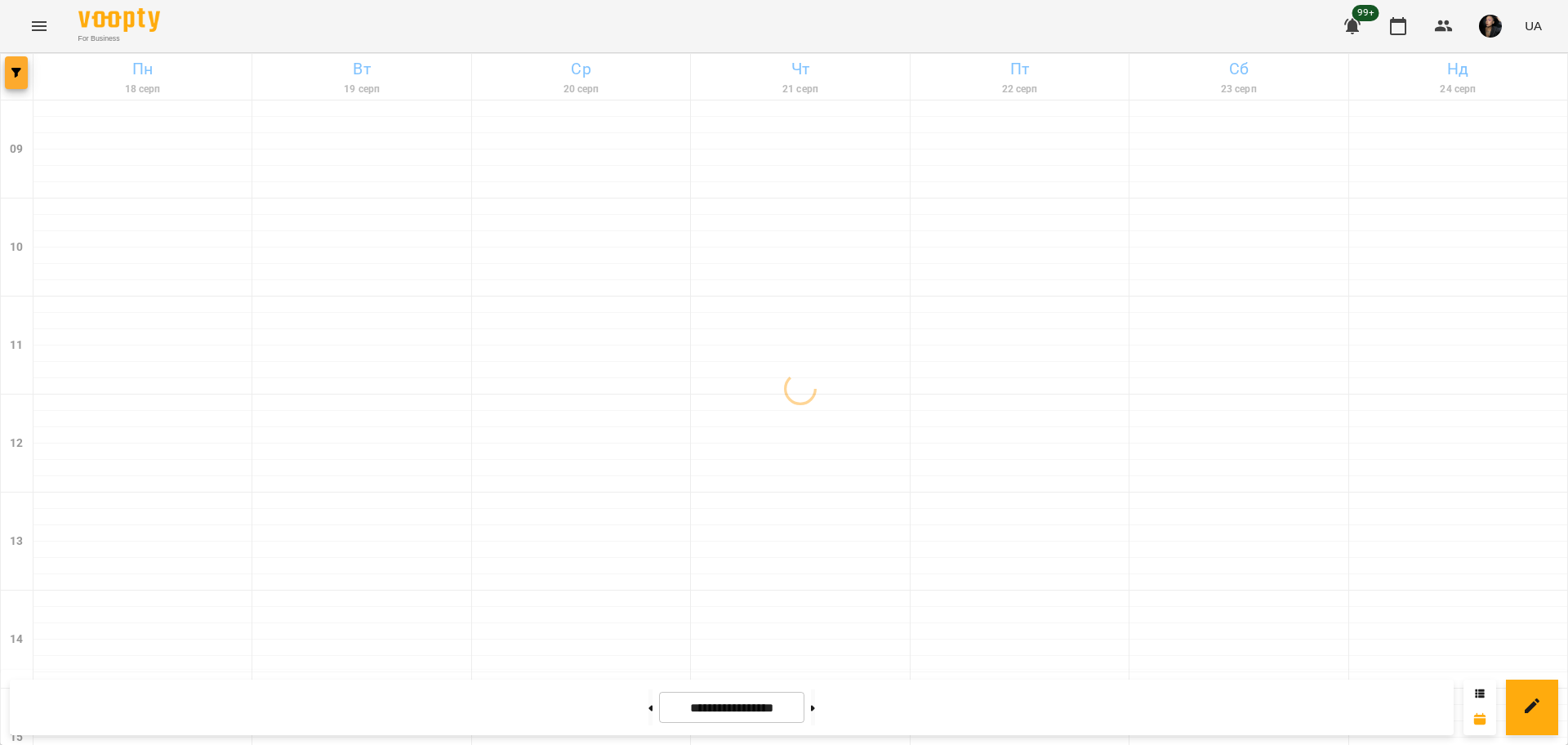
click at [20, 84] on button "button" at bounding box center [16, 72] width 23 height 32
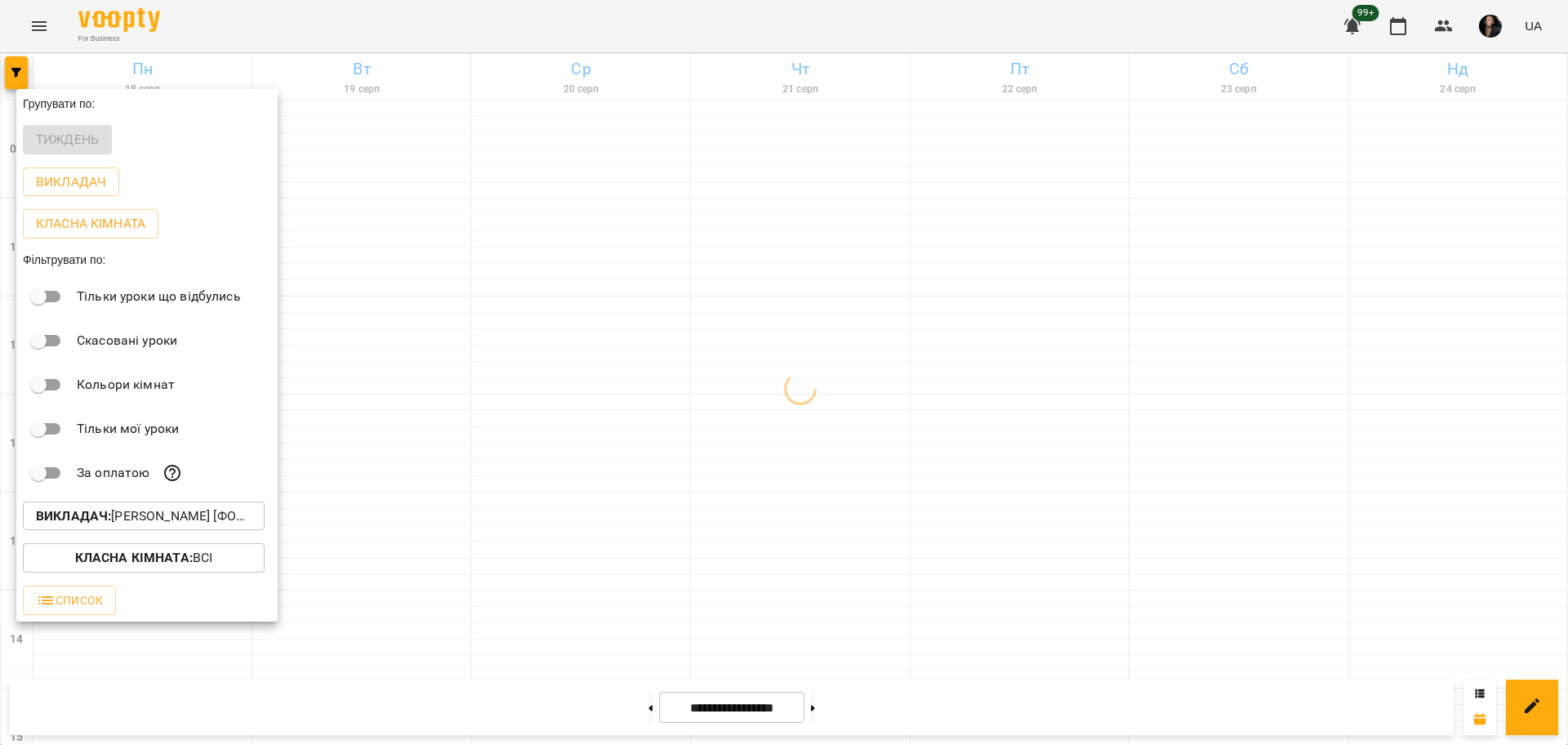
click at [220, 522] on p "Викладач : Олег [фоно/вокал]" at bounding box center [143, 516] width 216 height 20
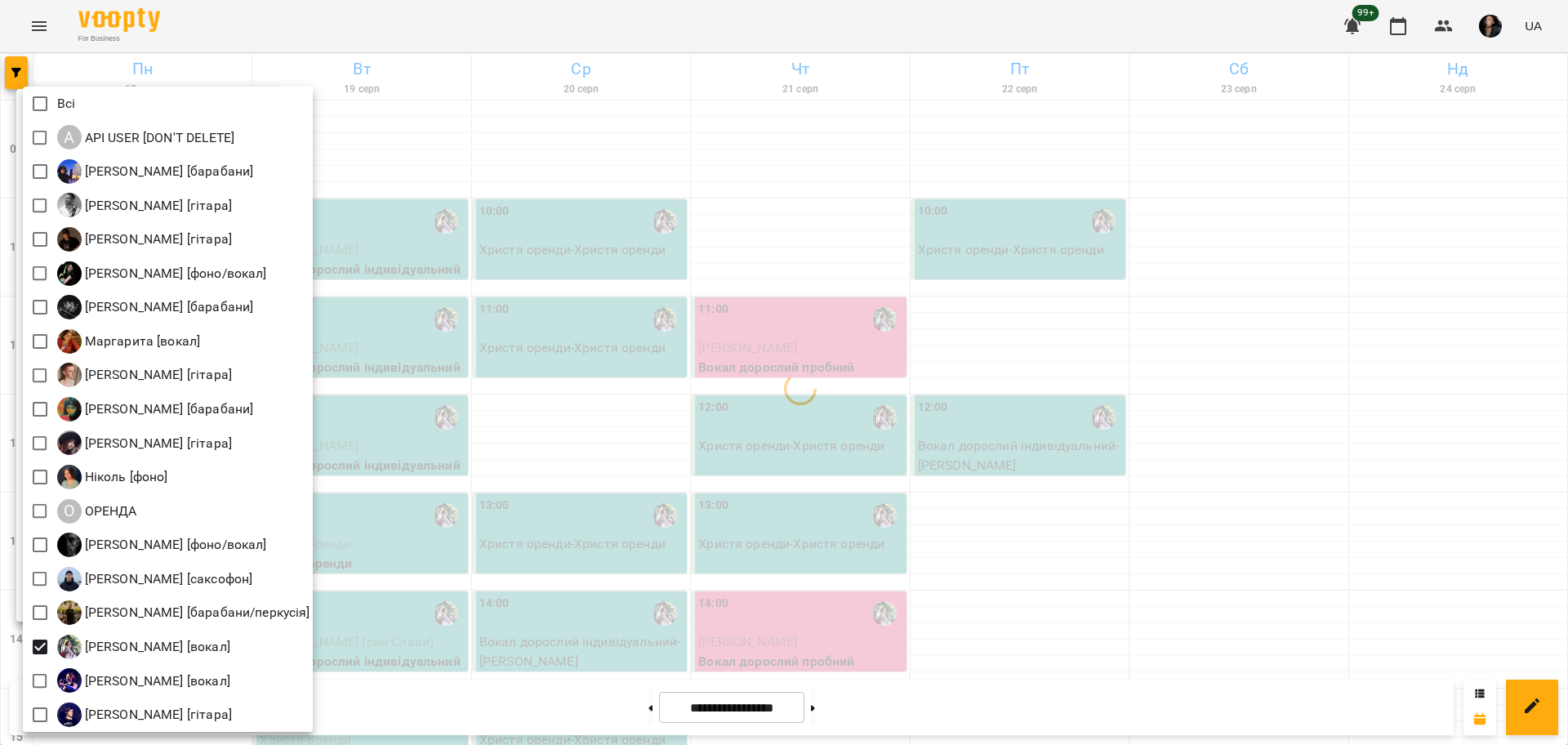
click at [704, 507] on div at bounding box center [784, 372] width 1568 height 745
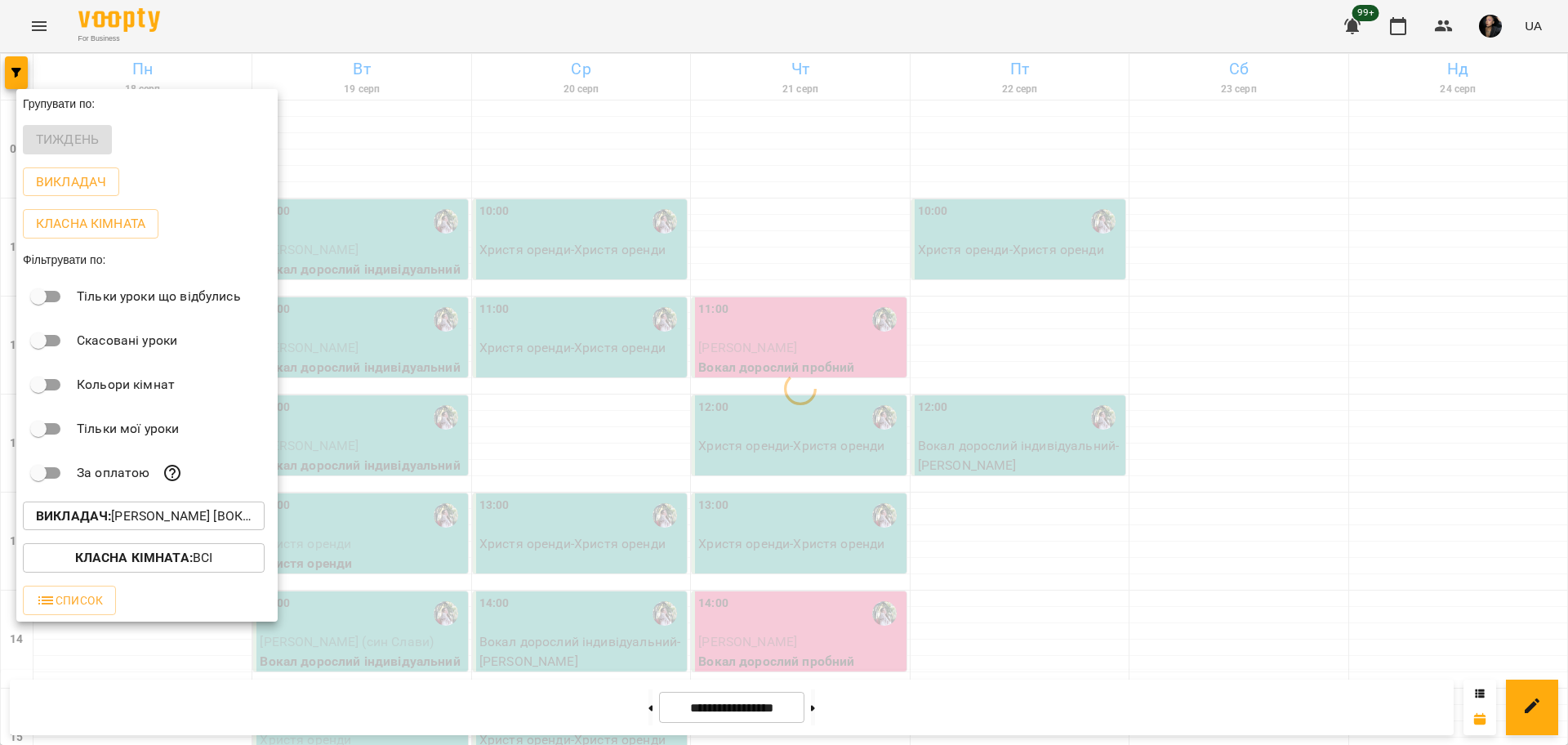
click at [911, 371] on div at bounding box center [784, 372] width 1568 height 745
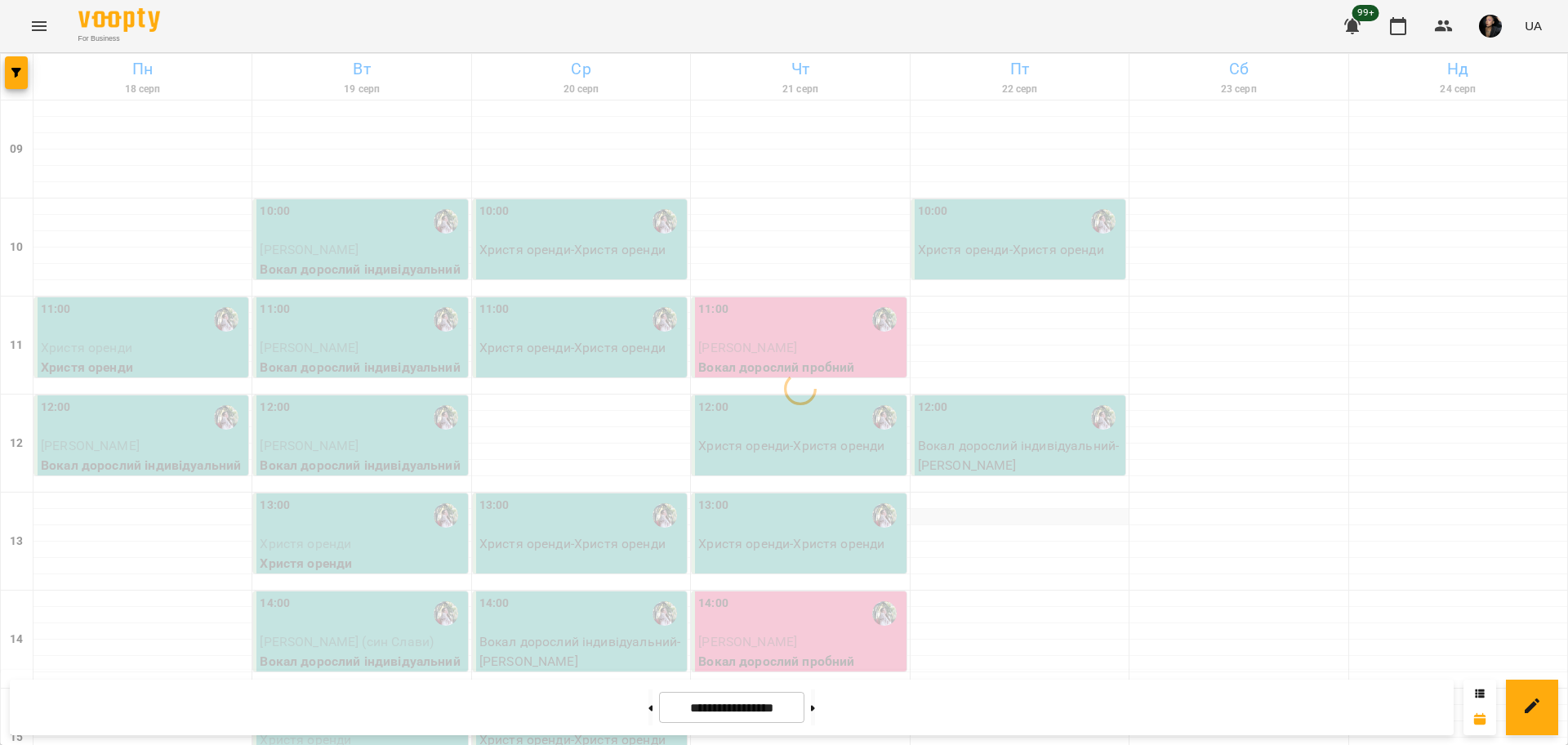
click at [986, 522] on div at bounding box center [1019, 516] width 218 height 16
select select
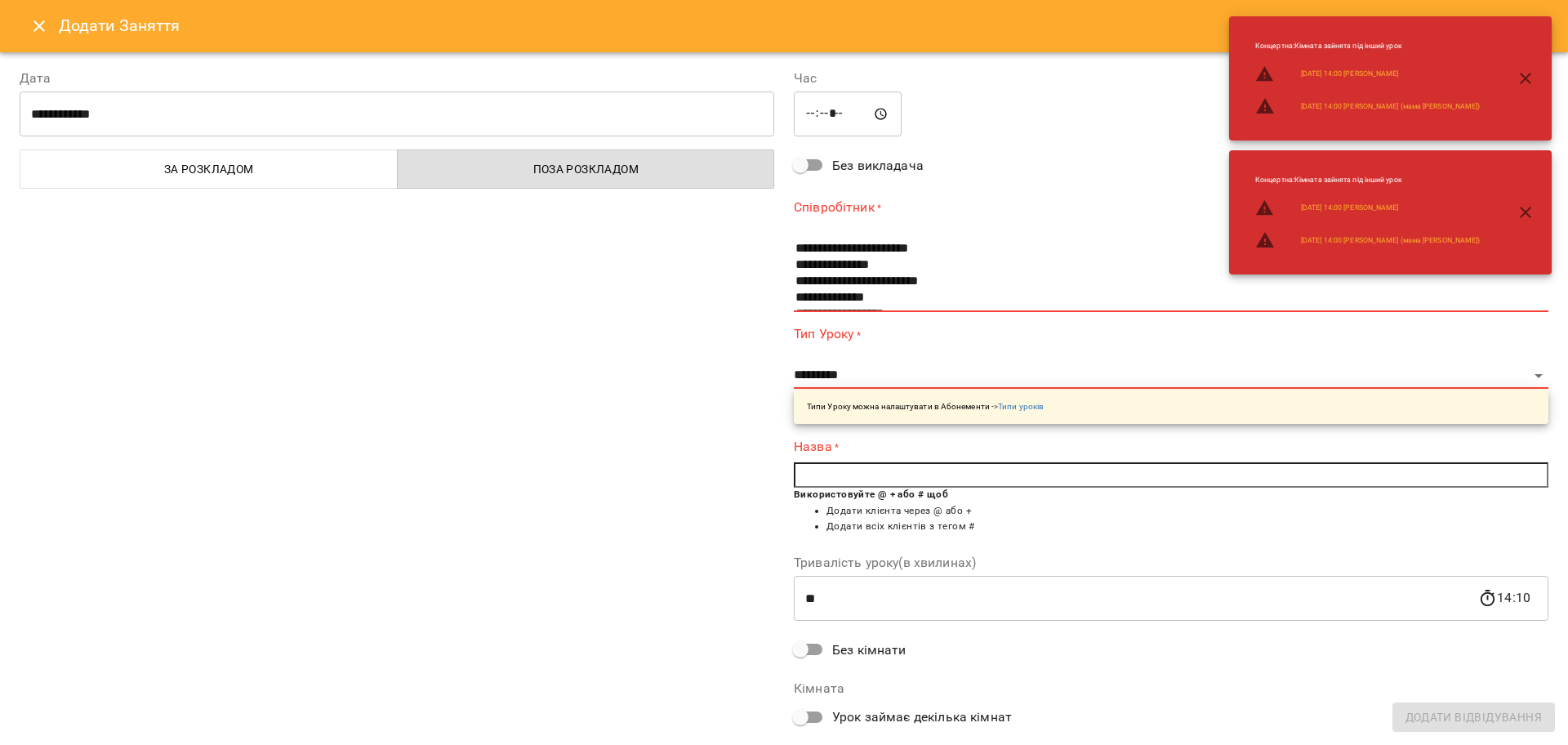
click at [34, 43] on button "Close" at bounding box center [39, 26] width 39 height 39
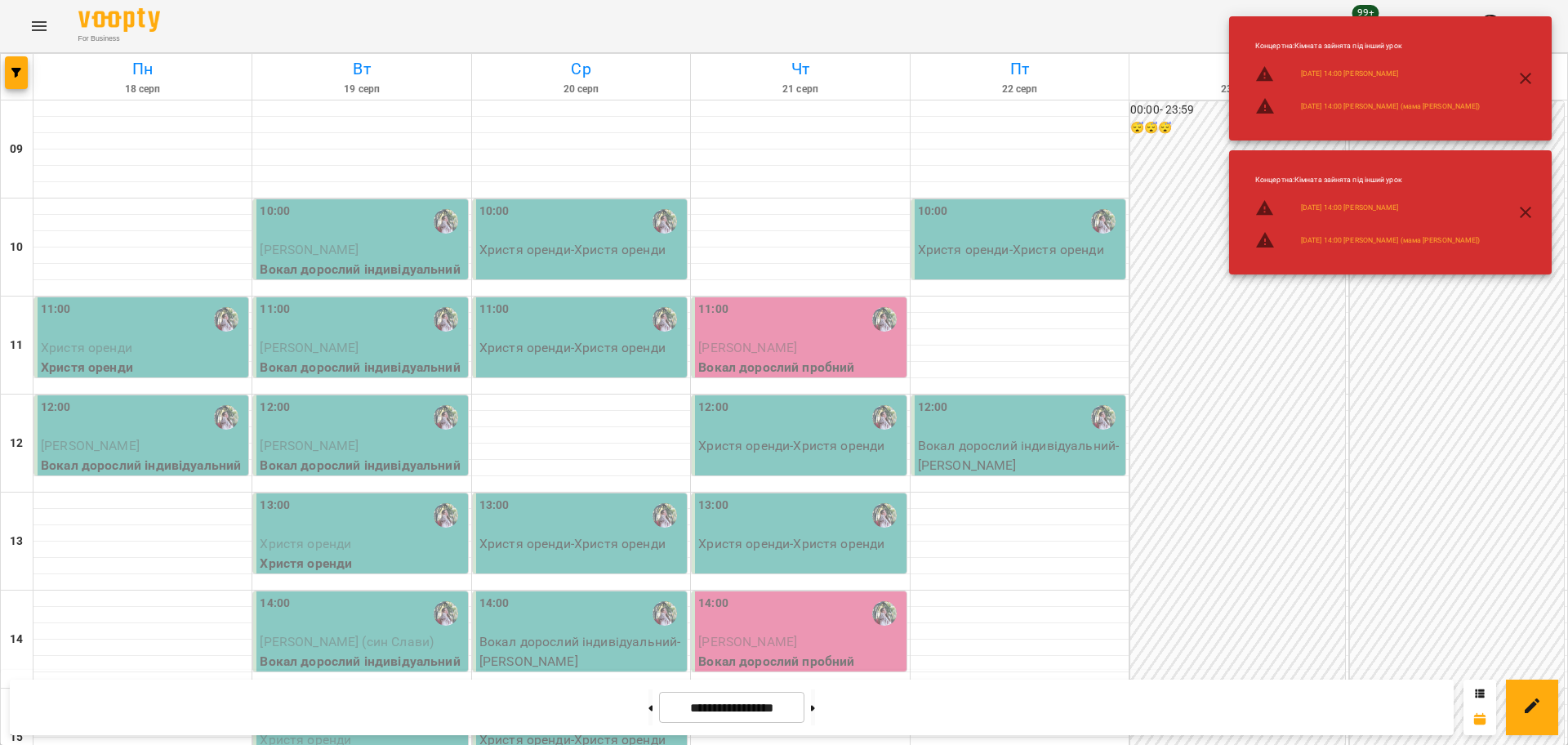
click at [791, 324] on div "11:00" at bounding box center [800, 319] width 204 height 38
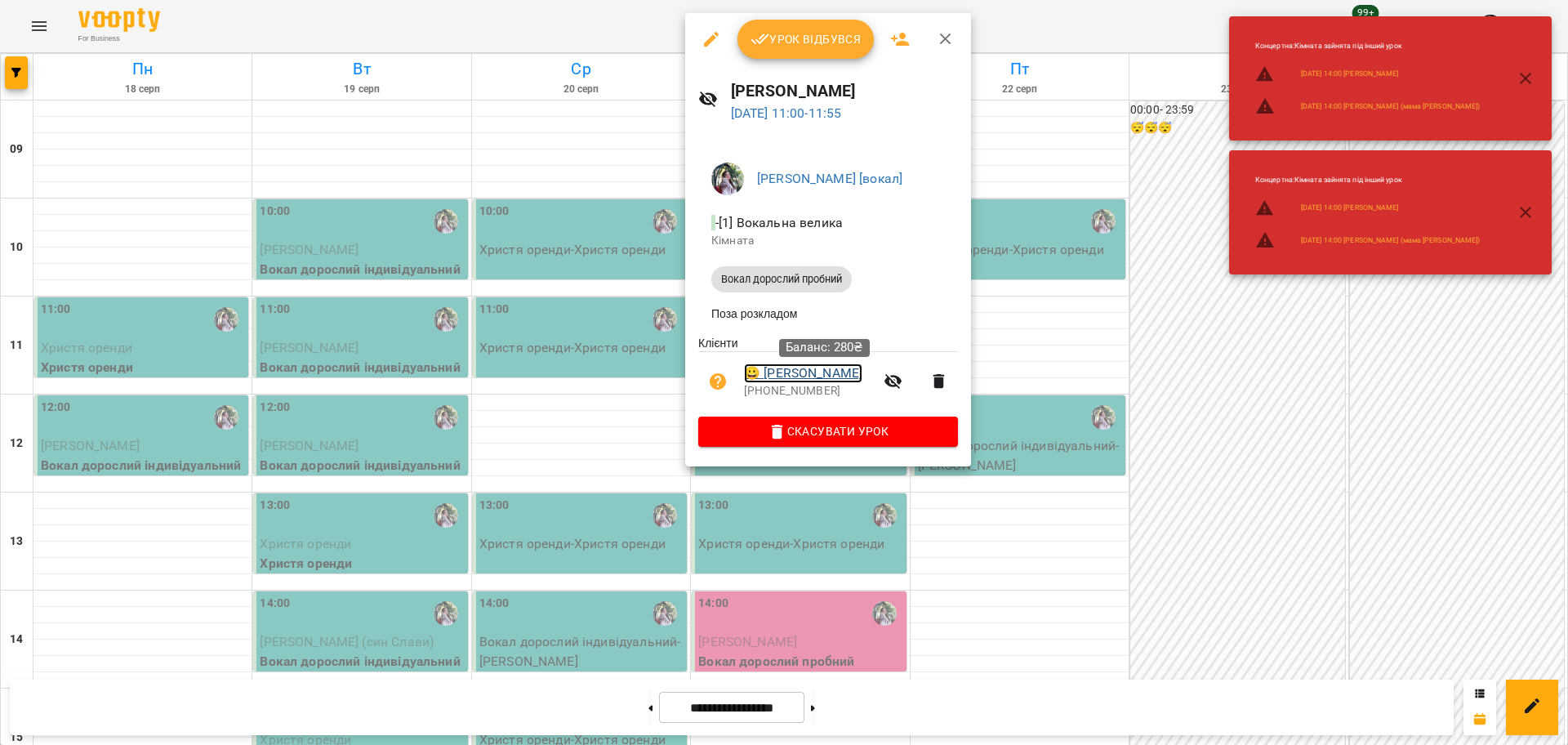
click at [826, 379] on link "😀 Стекольщикова Алена" at bounding box center [803, 372] width 119 height 20
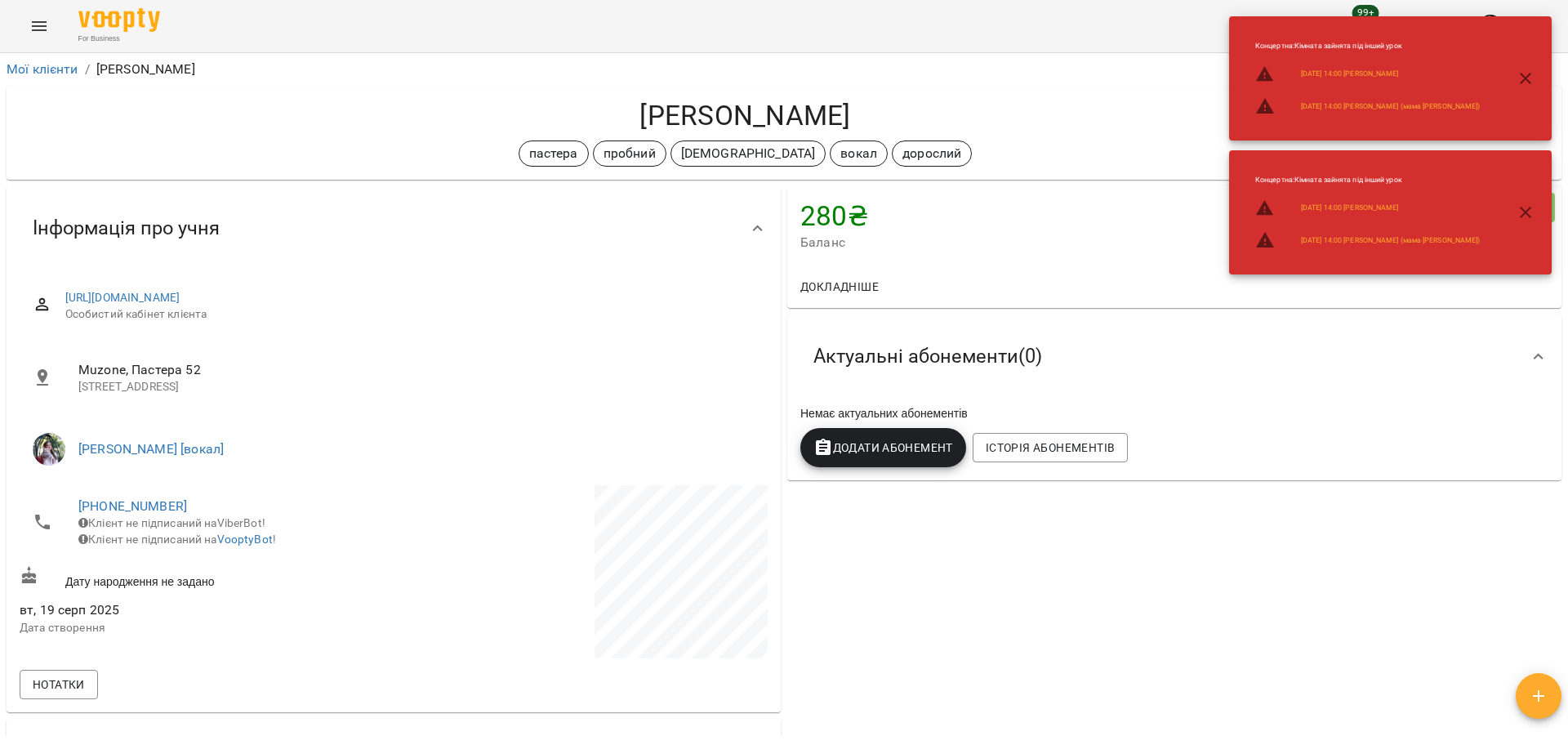
drag, startPoint x: 587, startPoint y: 116, endPoint x: 923, endPoint y: 110, distance: 336.1
click at [923, 110] on h4 "Стекольщикова Алена" at bounding box center [745, 115] width 1451 height 33
copy h4 "Стекольщикова Алена"
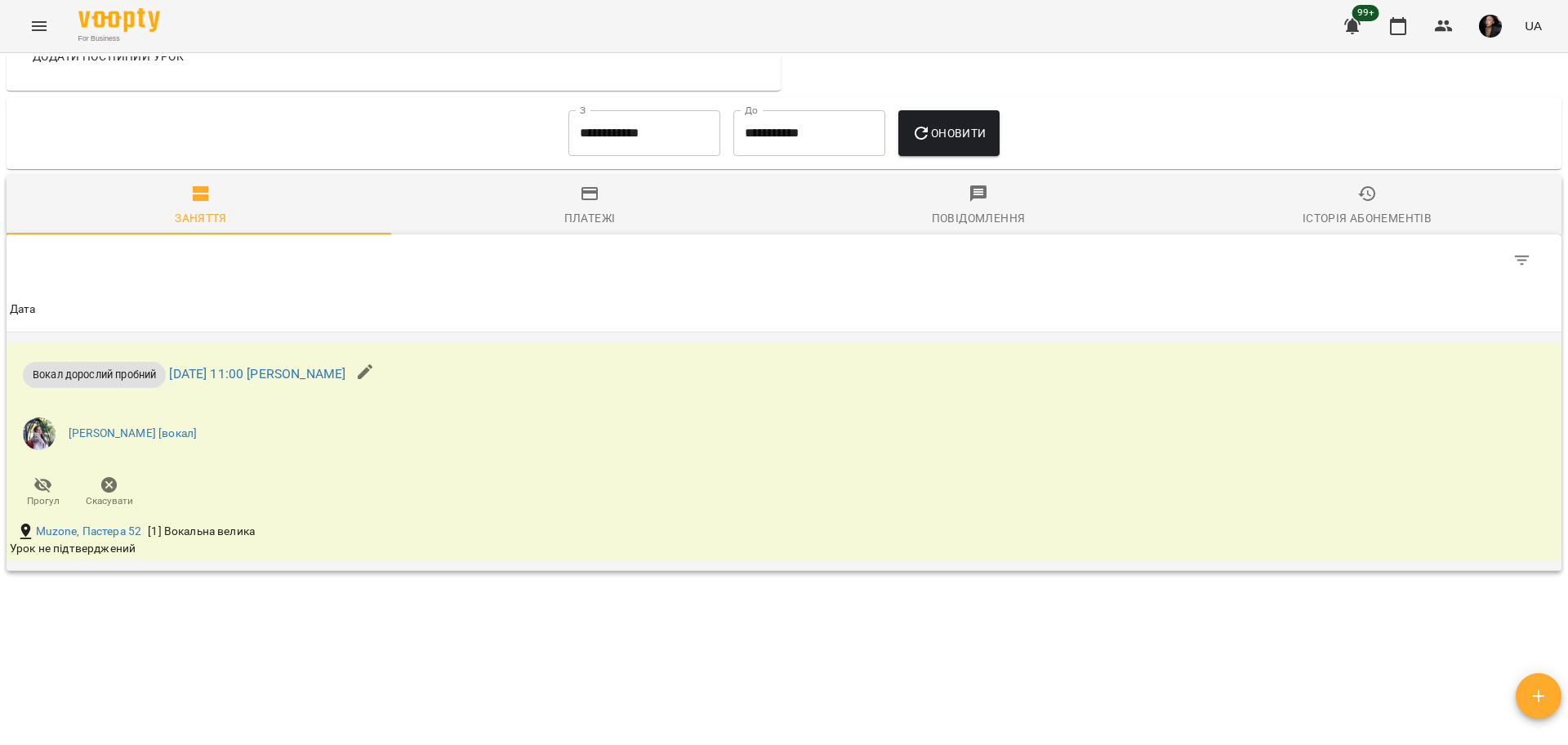
scroll to position [816, 0]
click at [588, 197] on icon "button" at bounding box center [589, 191] width 16 height 13
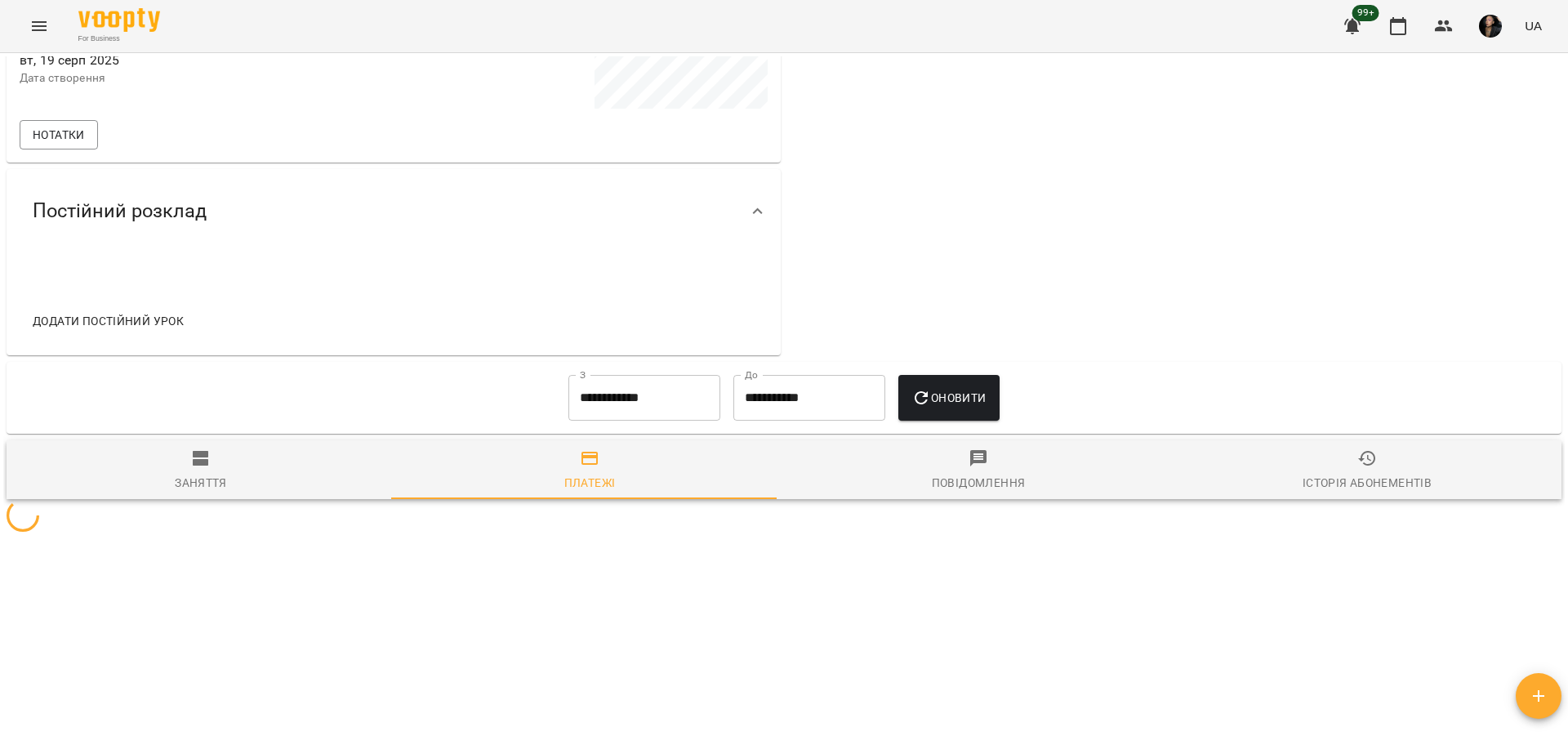
click at [596, 404] on input "**********" at bounding box center [644, 397] width 152 height 46
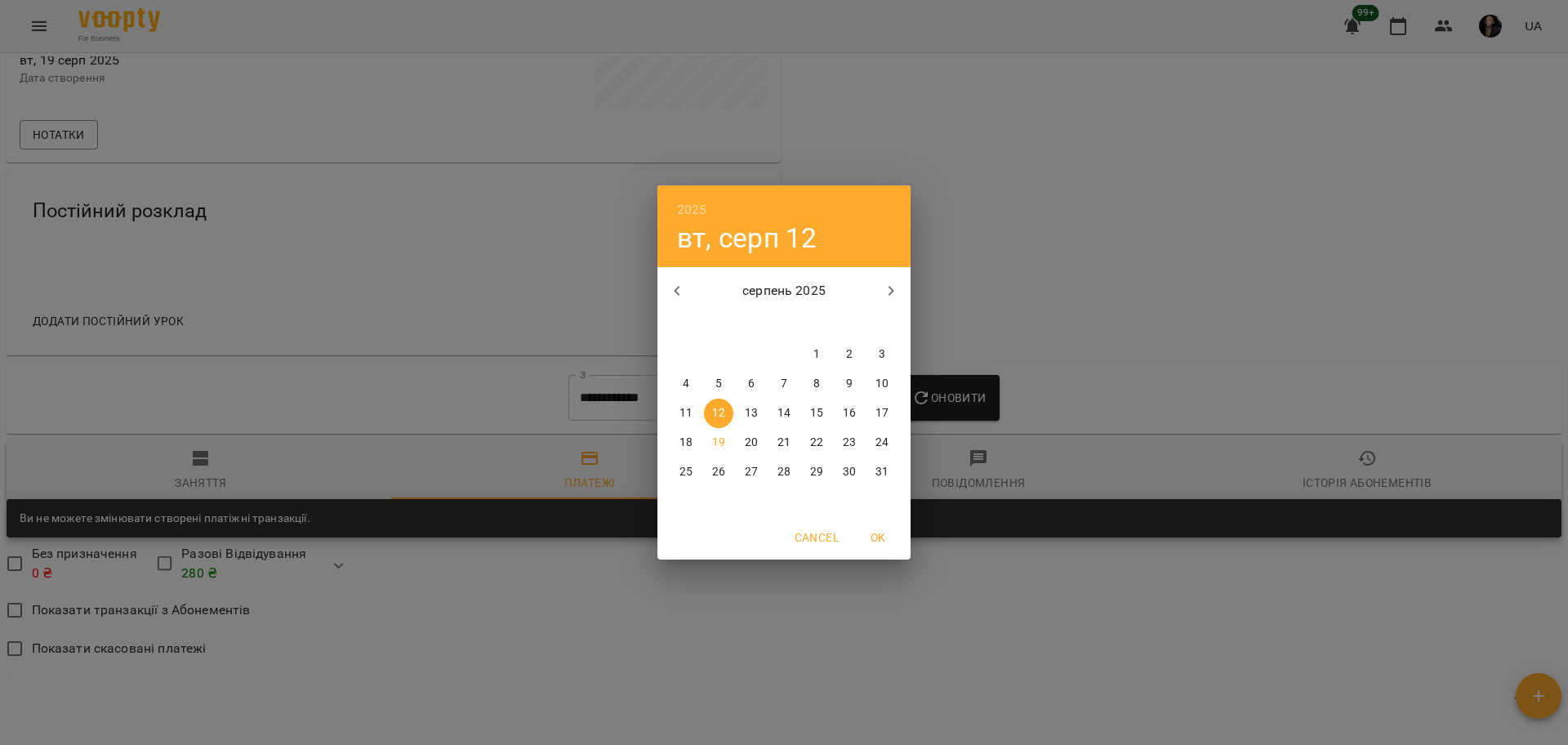
click at [684, 293] on icon "button" at bounding box center [677, 291] width 20 height 20
click at [835, 373] on div "12" at bounding box center [849, 383] width 32 height 29
type input "**********"
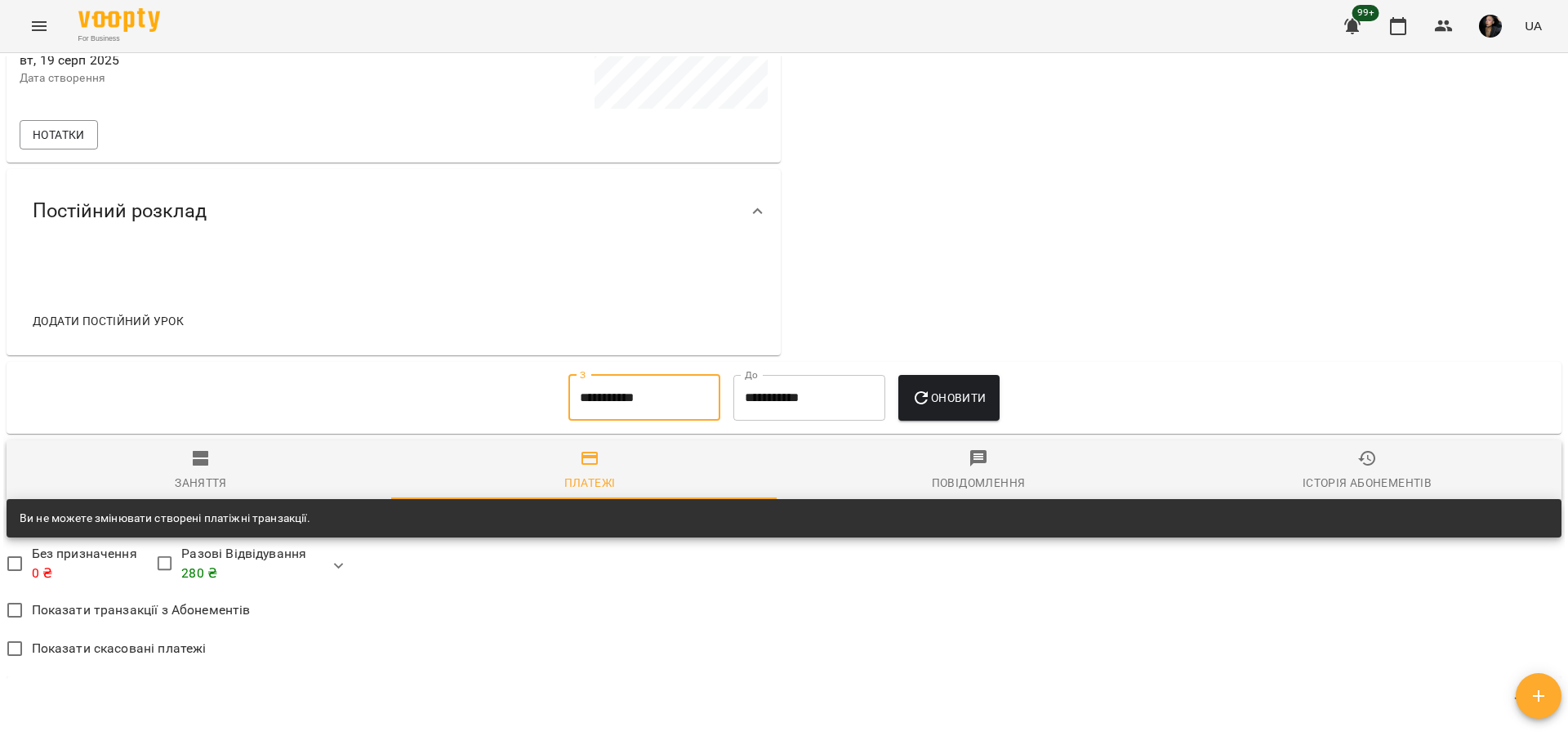
click at [942, 378] on button "Оновити" at bounding box center [948, 397] width 101 height 46
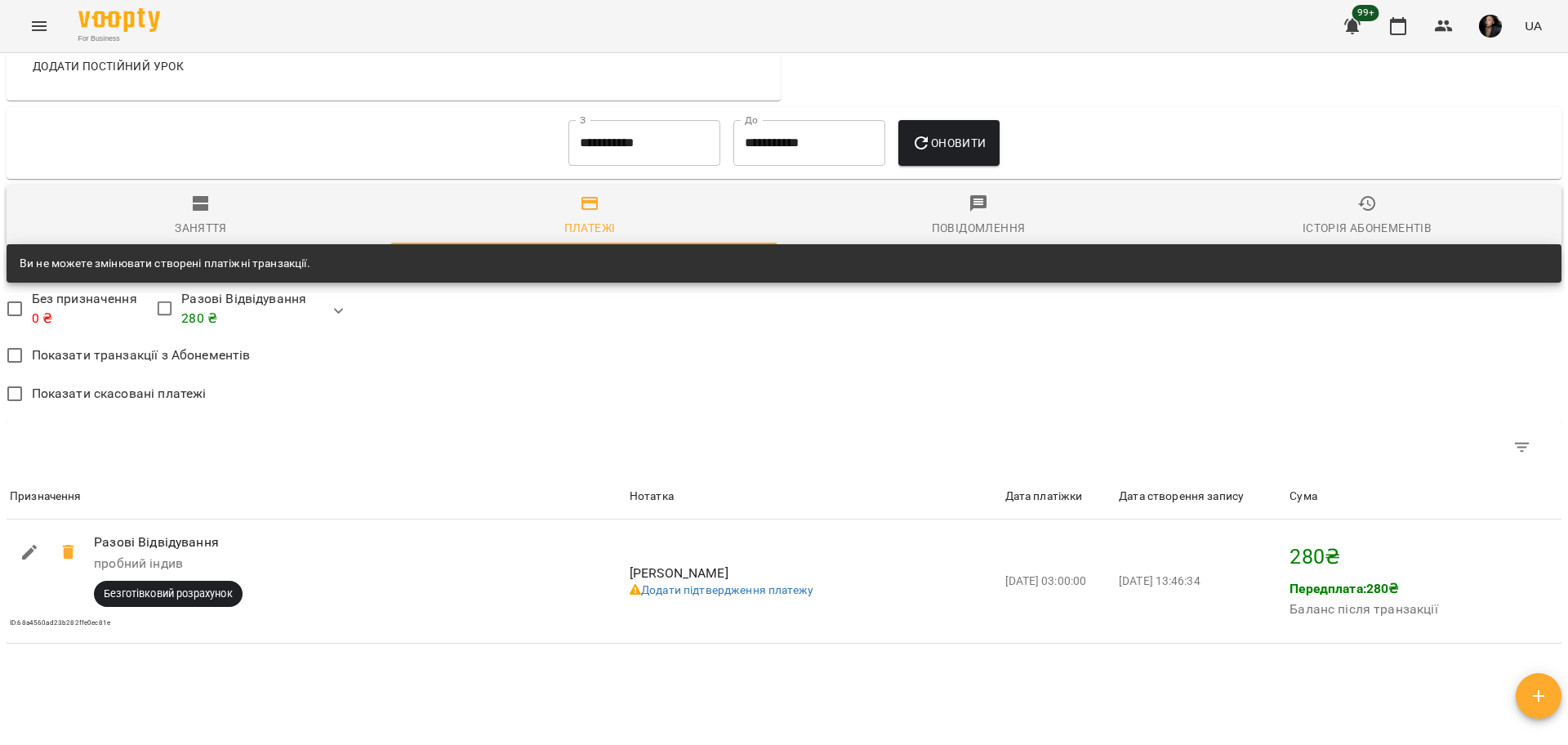
scroll to position [855, 0]
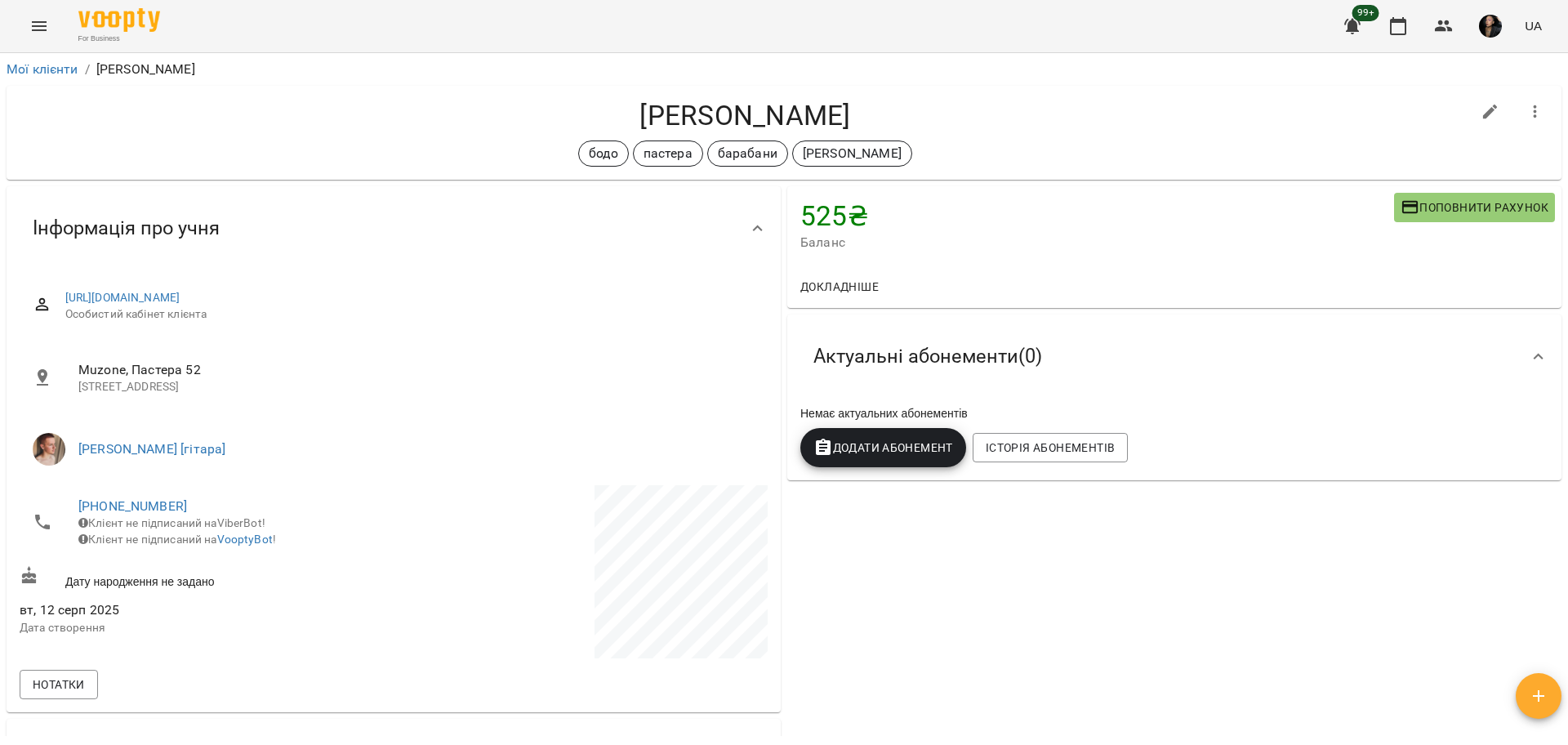
click at [977, 657] on div "525 ₴ Баланс Поповнити рахунок Докладніше 525 ₴ Разові Відвідування 525 ₴ Без п…" at bounding box center [1174, 544] width 780 height 725
click at [565, 96] on div "[PERSON_NAME] [PERSON_NAME] барабани [PERSON_NAME]" at bounding box center [784, 132] width 1555 height 94
click at [614, 115] on h4 "[PERSON_NAME]" at bounding box center [745, 115] width 1451 height 33
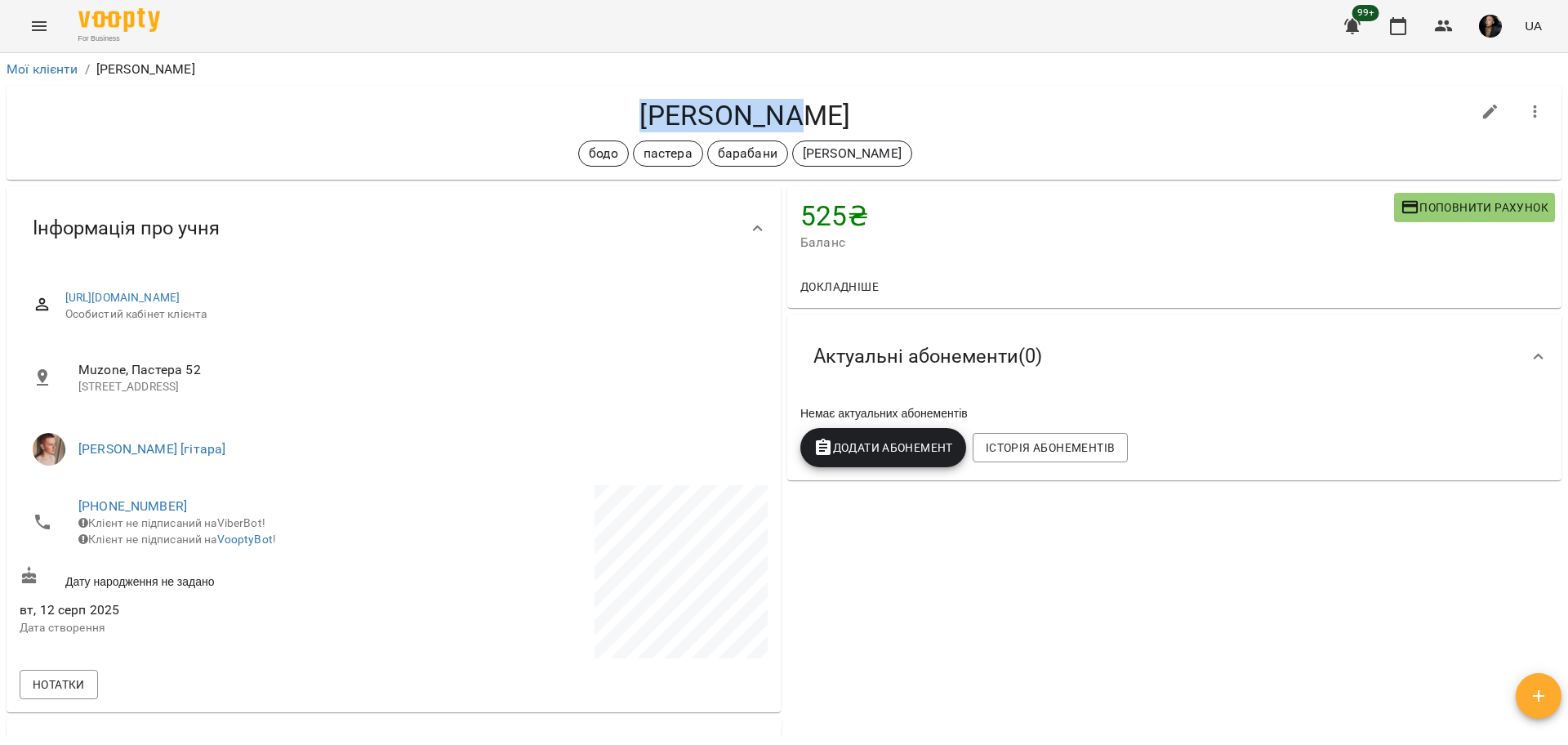
click at [614, 115] on h4 "[PERSON_NAME]" at bounding box center [745, 115] width 1451 height 33
click at [615, 118] on h4 "[PERSON_NAME]" at bounding box center [745, 115] width 1451 height 33
drag, startPoint x: 598, startPoint y: 105, endPoint x: 1011, endPoint y: 136, distance: 414.2
click at [1011, 136] on div "[PERSON_NAME] [PERSON_NAME] барабани [PERSON_NAME]" at bounding box center [745, 132] width 1451 height 67
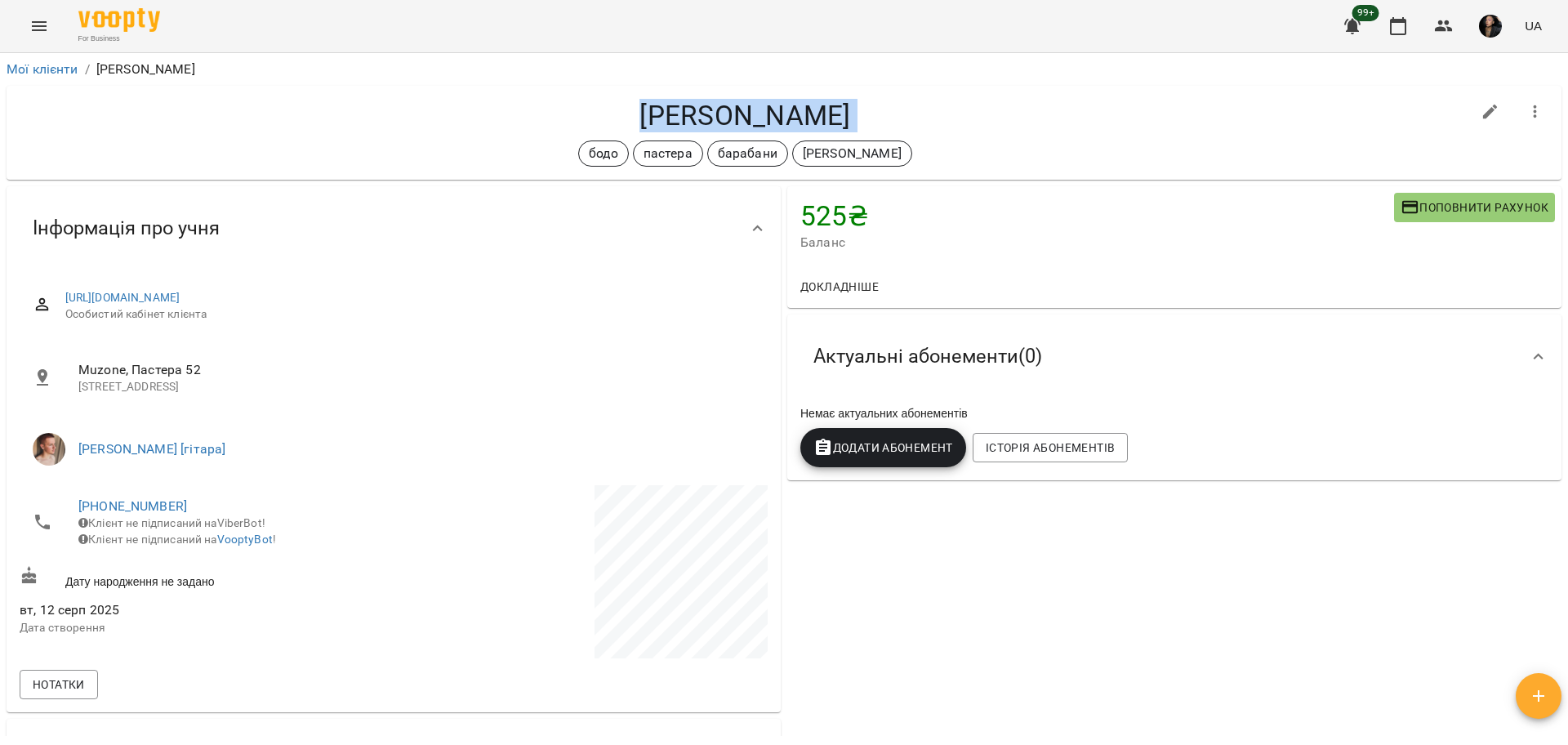
copy div "[PERSON_NAME] [PERSON_NAME] барабани [PERSON_NAME]"
click at [898, 129] on h4 "[PERSON_NAME]" at bounding box center [745, 115] width 1451 height 33
click at [901, 129] on h4 "[PERSON_NAME]" at bounding box center [745, 115] width 1451 height 33
click at [881, 114] on h4 "[PERSON_NAME]" at bounding box center [745, 115] width 1451 height 33
click at [872, 110] on h4 "[PERSON_NAME]" at bounding box center [745, 115] width 1451 height 33
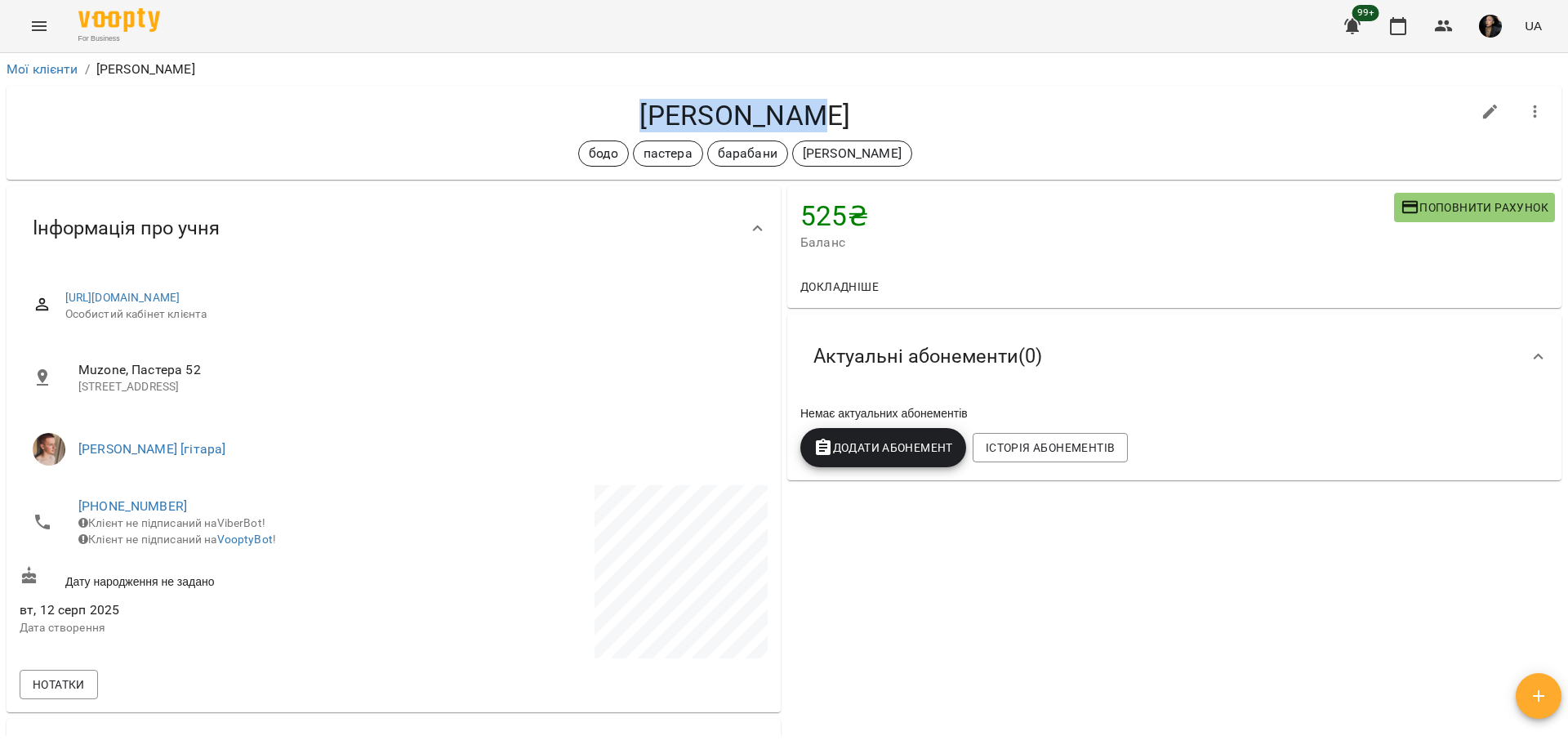
drag, startPoint x: 616, startPoint y: 105, endPoint x: 804, endPoint y: 110, distance: 188.1
click at [804, 110] on h4 "[PERSON_NAME]" at bounding box center [745, 115] width 1451 height 33
click at [849, 110] on h4 "[PERSON_NAME]" at bounding box center [745, 115] width 1451 height 33
drag, startPoint x: 622, startPoint y: 124, endPoint x: 998, endPoint y: 118, distance: 376.0
click at [998, 118] on h4 "[PERSON_NAME]" at bounding box center [745, 115] width 1451 height 33
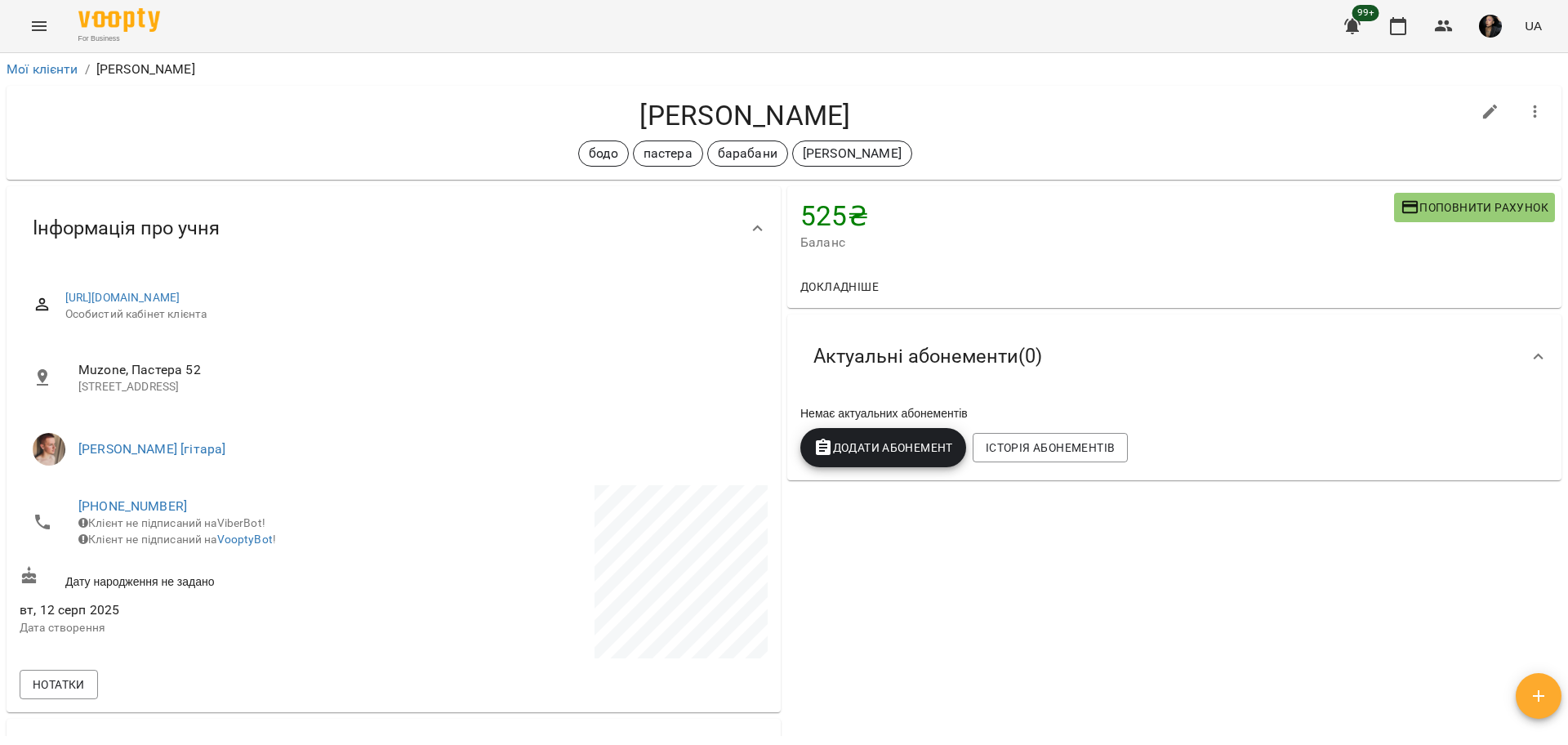
click at [988, 119] on h4 "[PERSON_NAME]" at bounding box center [745, 115] width 1451 height 33
click at [902, 142] on div "[PERSON_NAME] барабани [PERSON_NAME]" at bounding box center [745, 153] width 1451 height 26
click at [917, 135] on div "[PERSON_NAME] [PERSON_NAME] барабани [PERSON_NAME]" at bounding box center [745, 132] width 1451 height 67
click at [507, 173] on div "[PERSON_NAME] [PERSON_NAME] барабани [PERSON_NAME]" at bounding box center [784, 132] width 1555 height 94
click at [656, 394] on p "[STREET_ADDRESS]" at bounding box center [415, 387] width 676 height 16
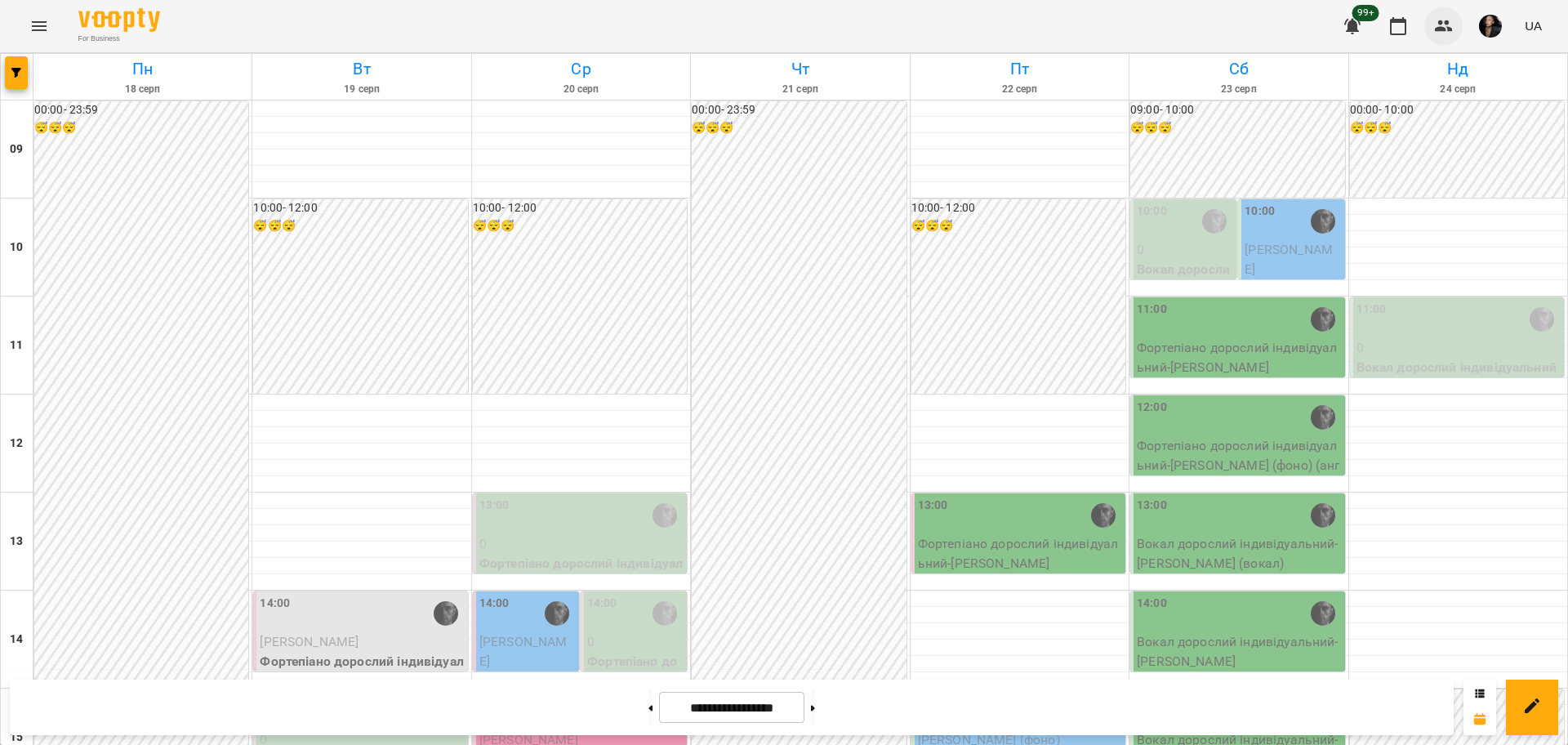
click at [1441, 11] on button "button" at bounding box center [1443, 26] width 39 height 39
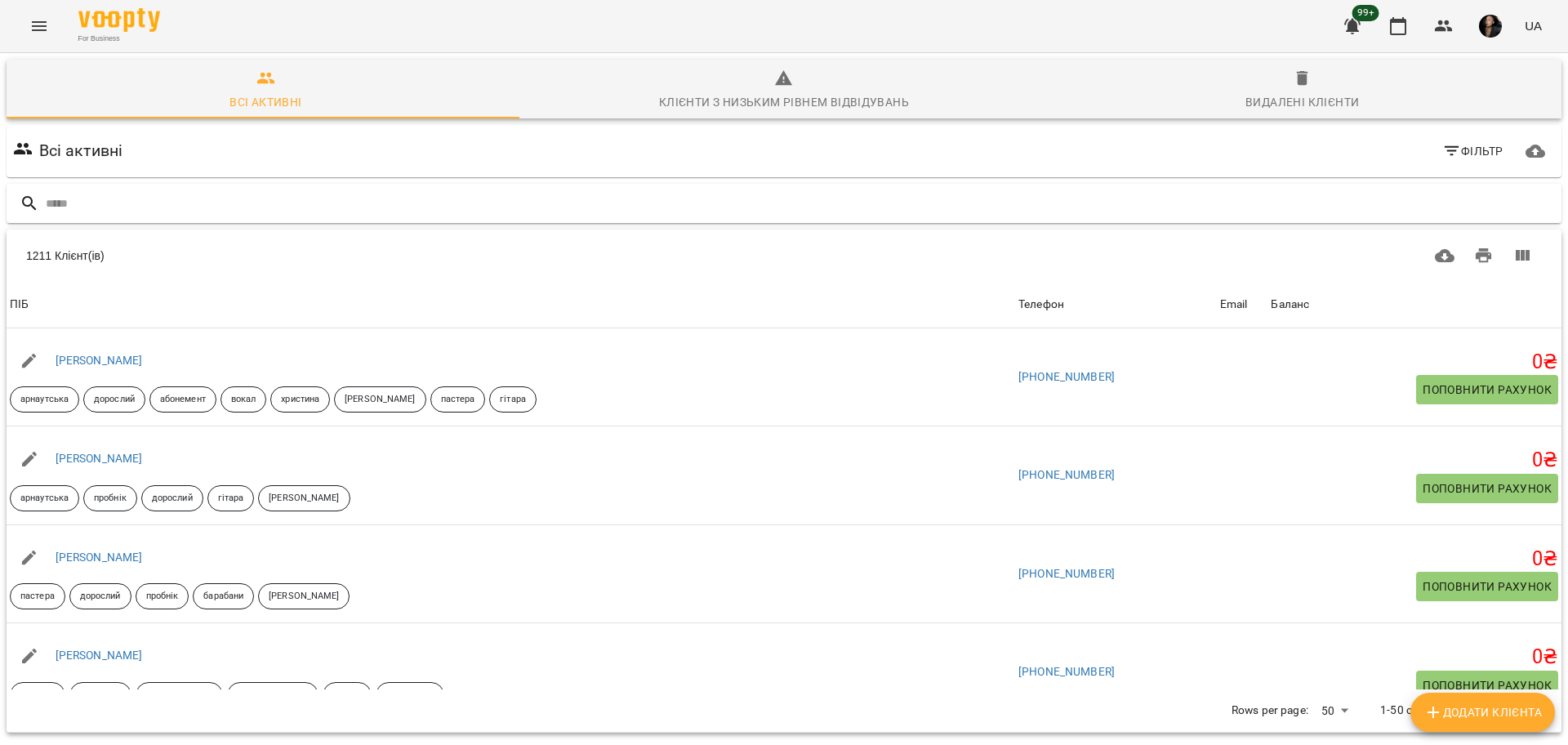
click at [606, 208] on input "text" at bounding box center [800, 203] width 1509 height 27
type input "*********"
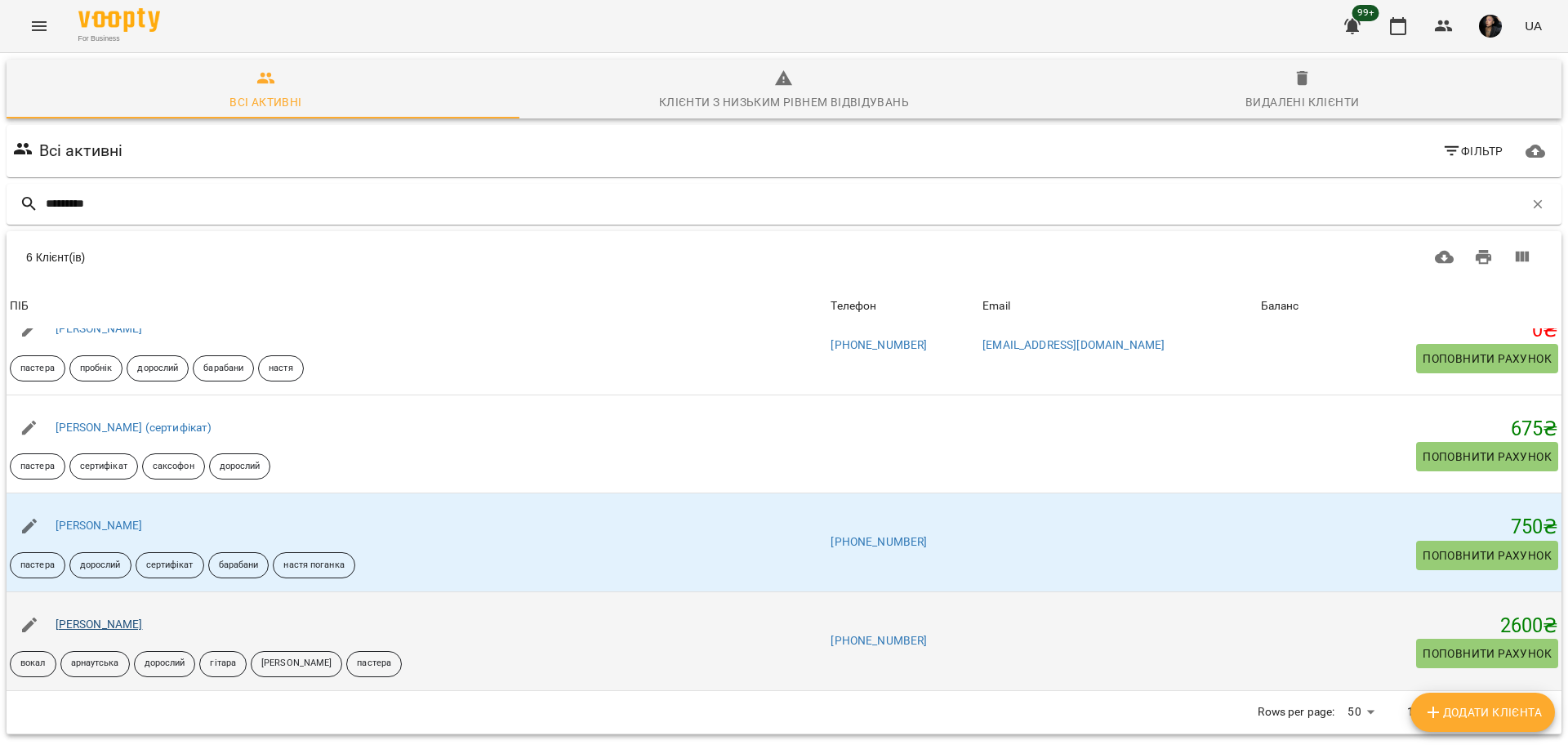
scroll to position [72, 0]
click at [143, 618] on link "[PERSON_NAME]" at bounding box center [99, 624] width 87 height 13
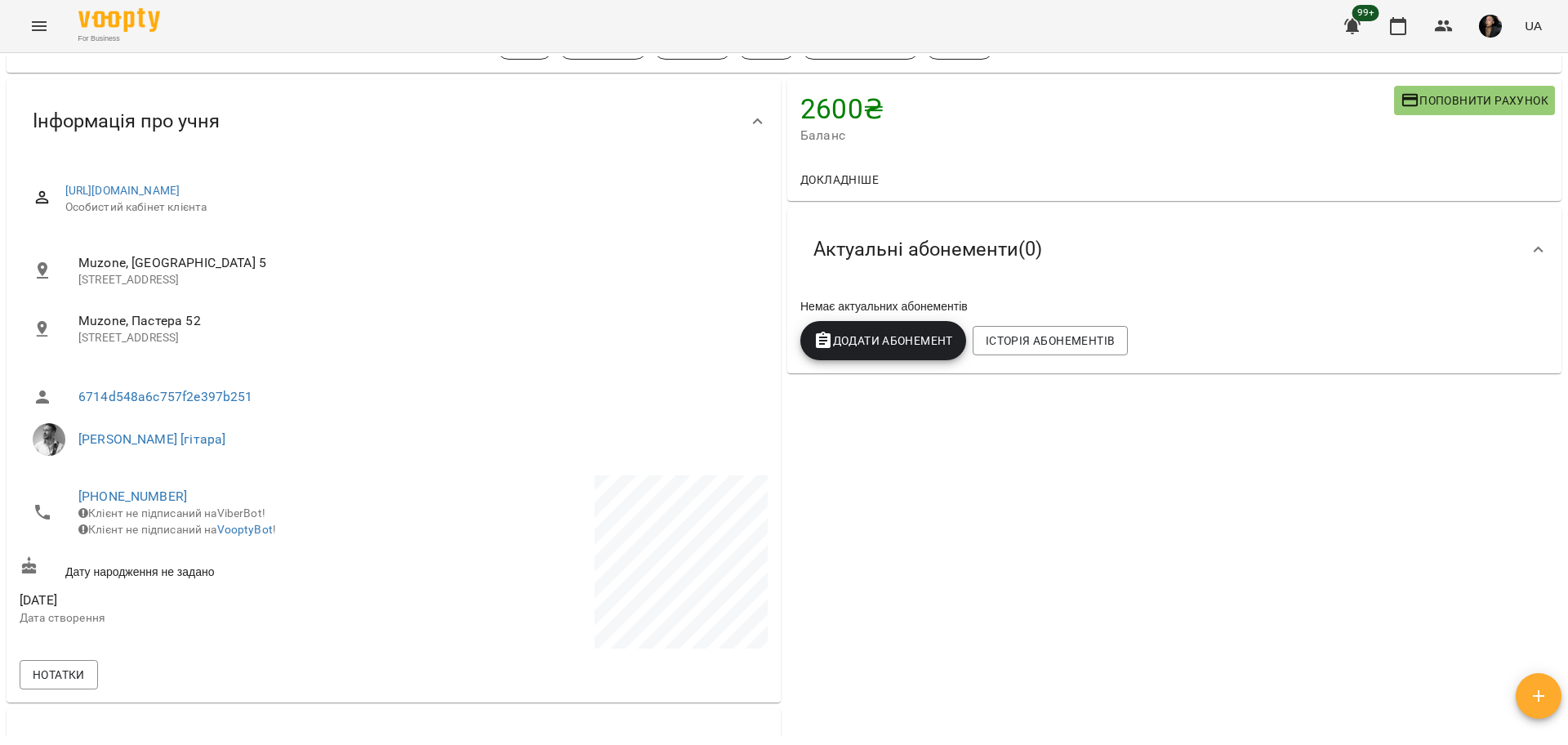
scroll to position [102, 0]
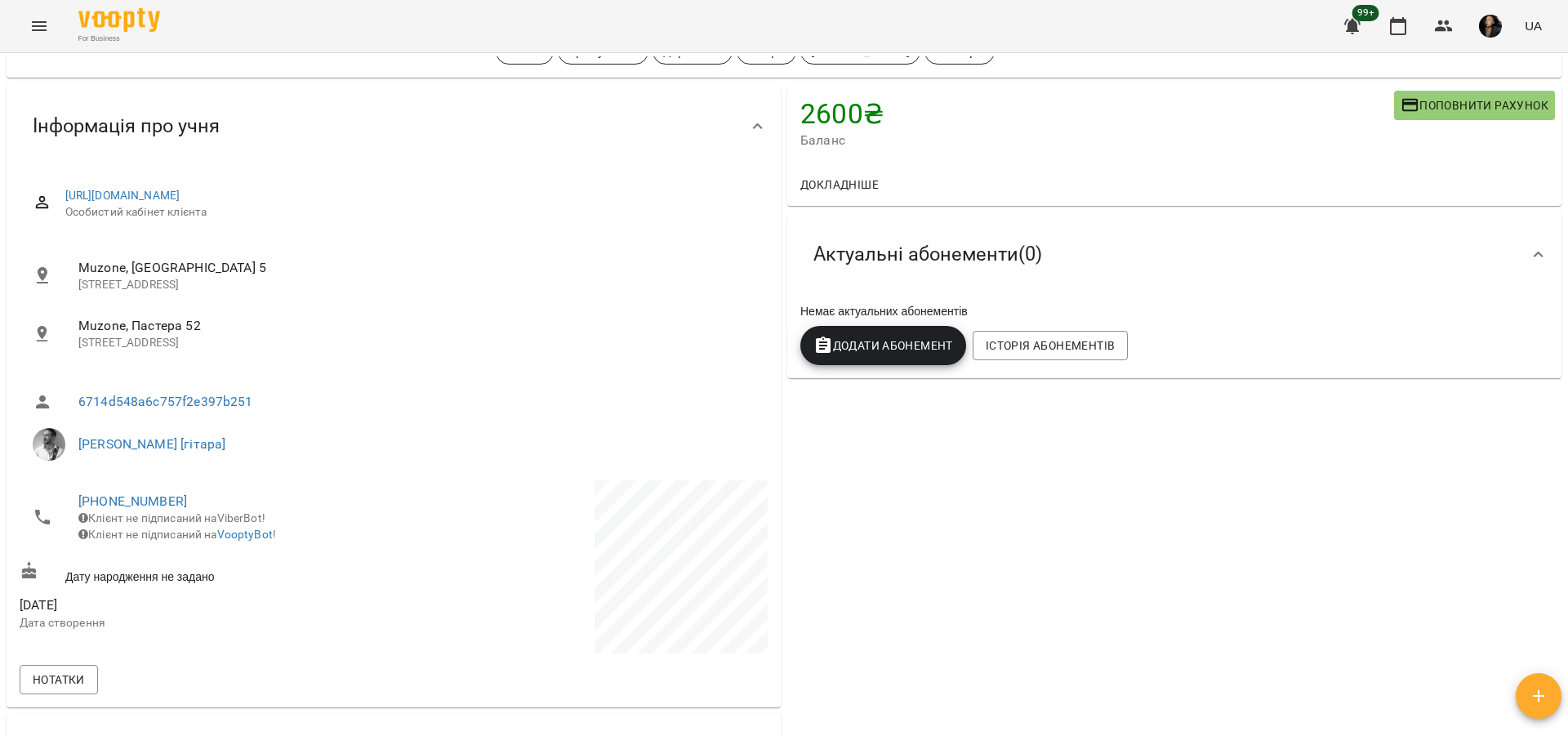
click at [33, 22] on icon "Menu" at bounding box center [39, 26] width 14 height 10
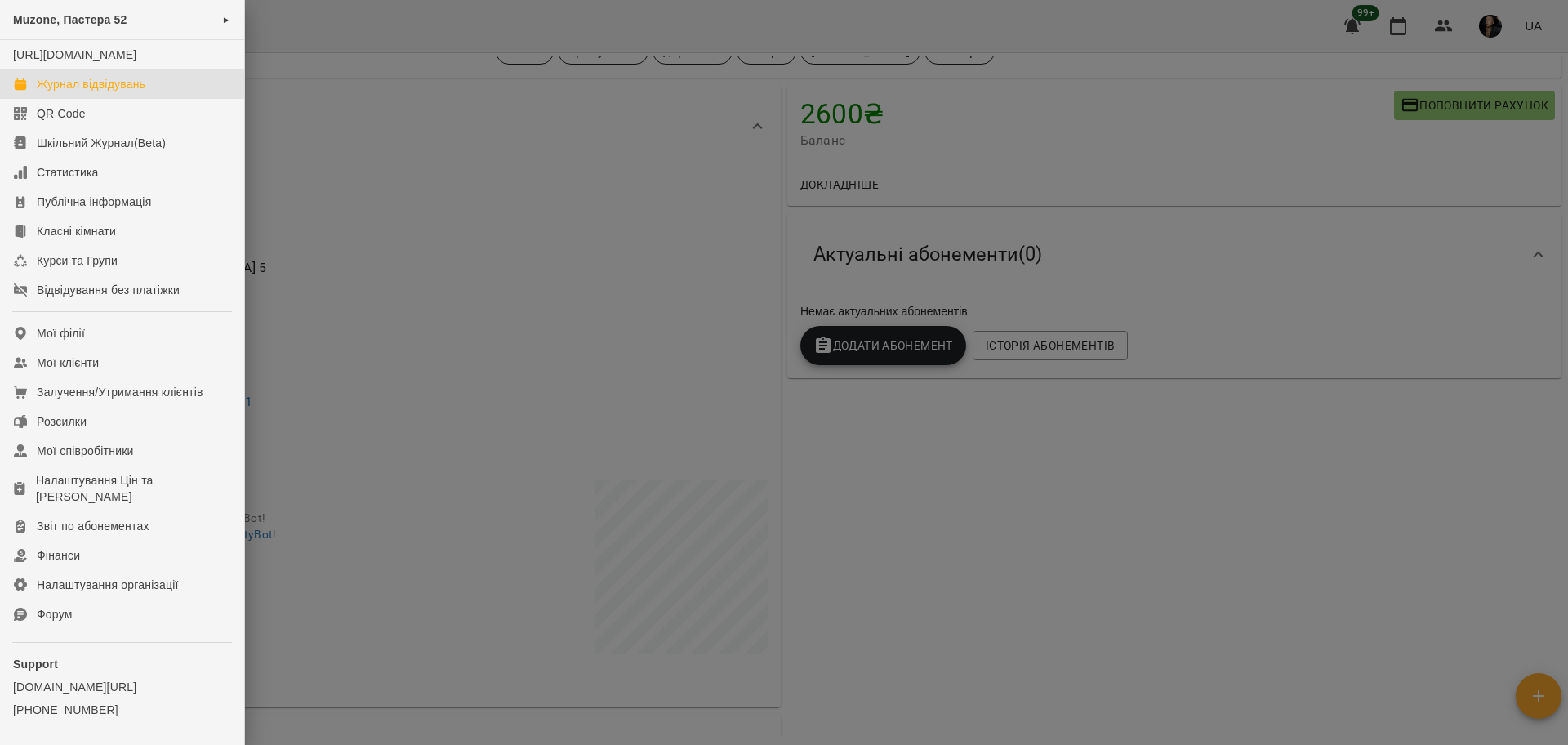
click at [119, 92] on div "Журнал відвідувань" at bounding box center [91, 84] width 108 height 16
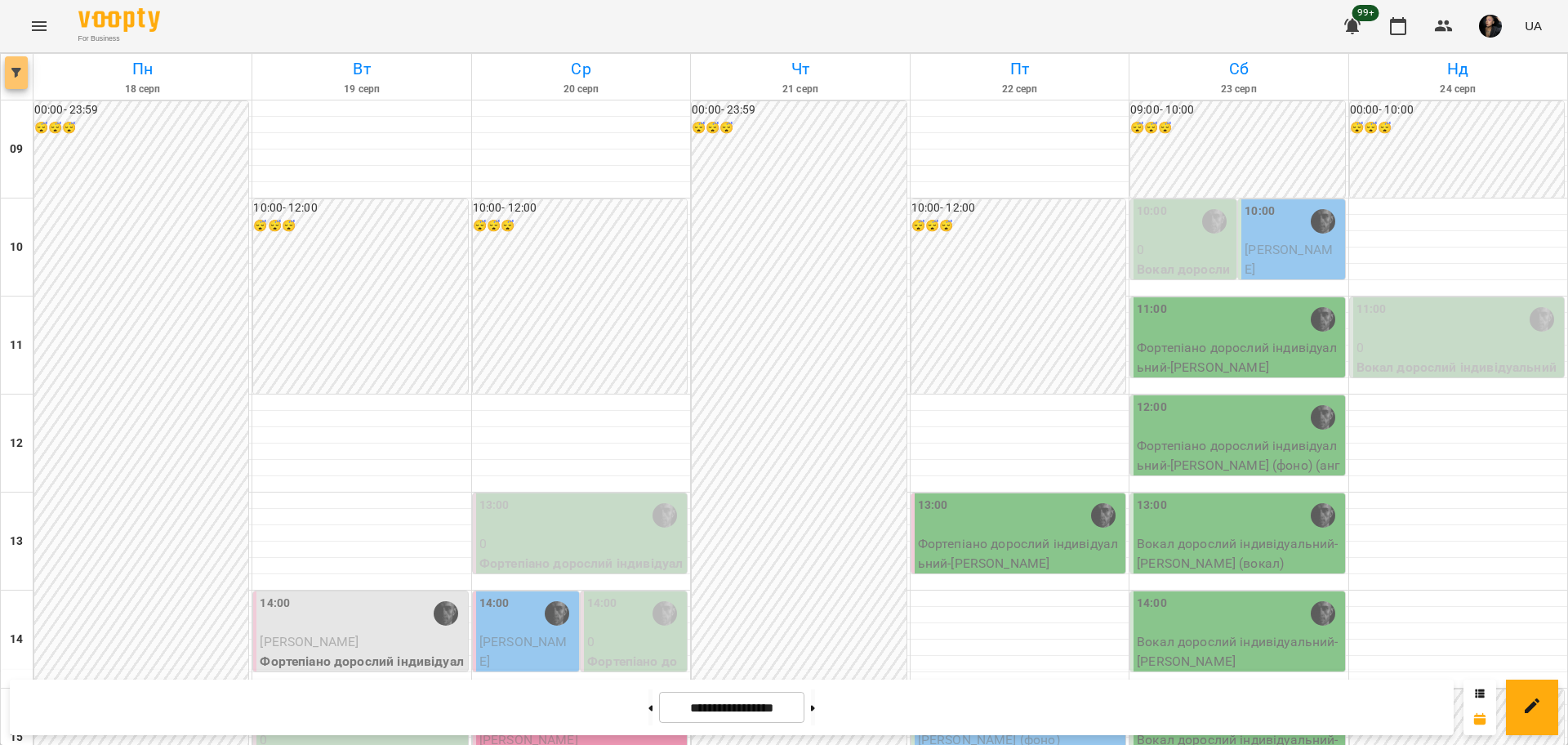
click at [16, 72] on icon "button" at bounding box center [16, 72] width 10 height 10
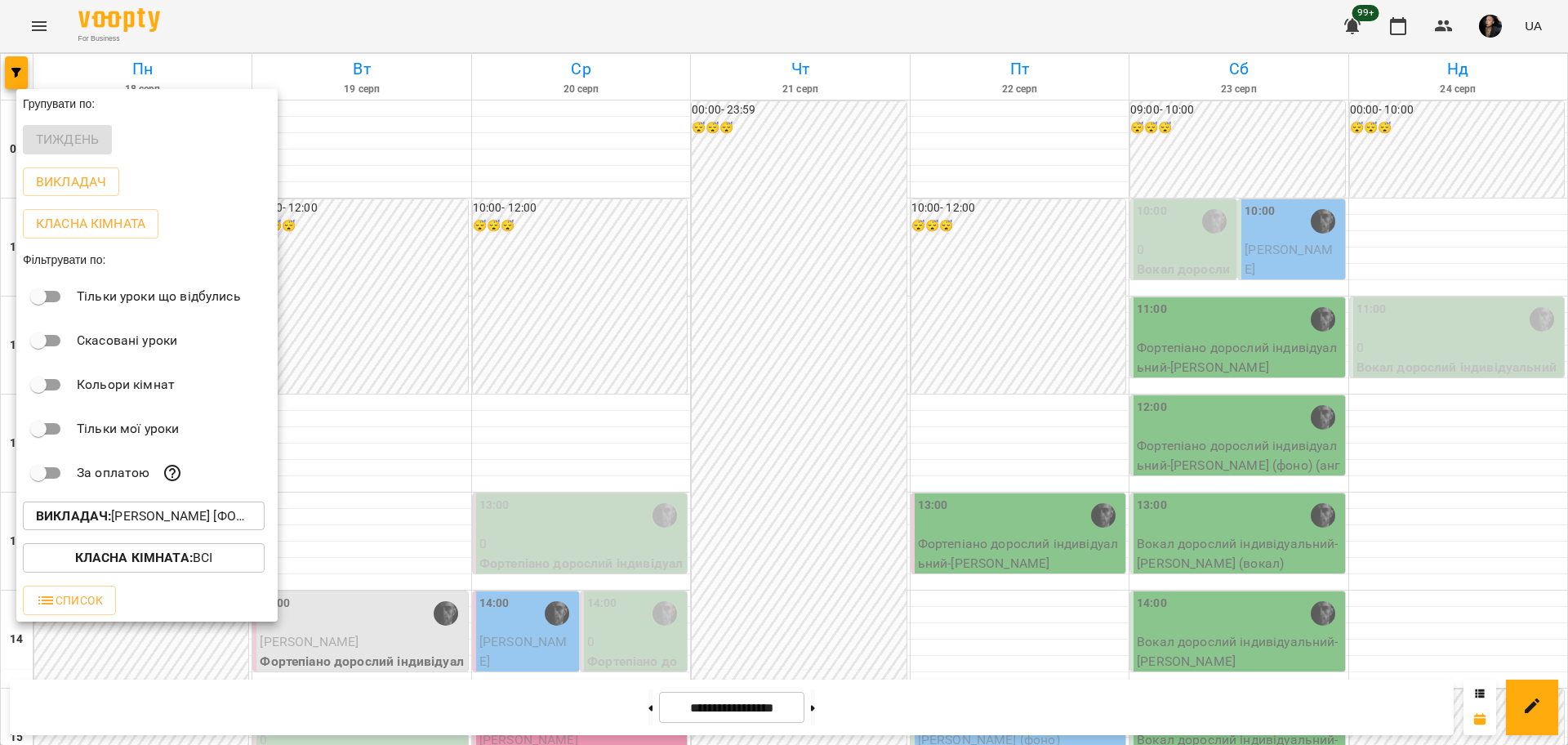
click at [84, 520] on b "Викладач :" at bounding box center [73, 515] width 75 height 15
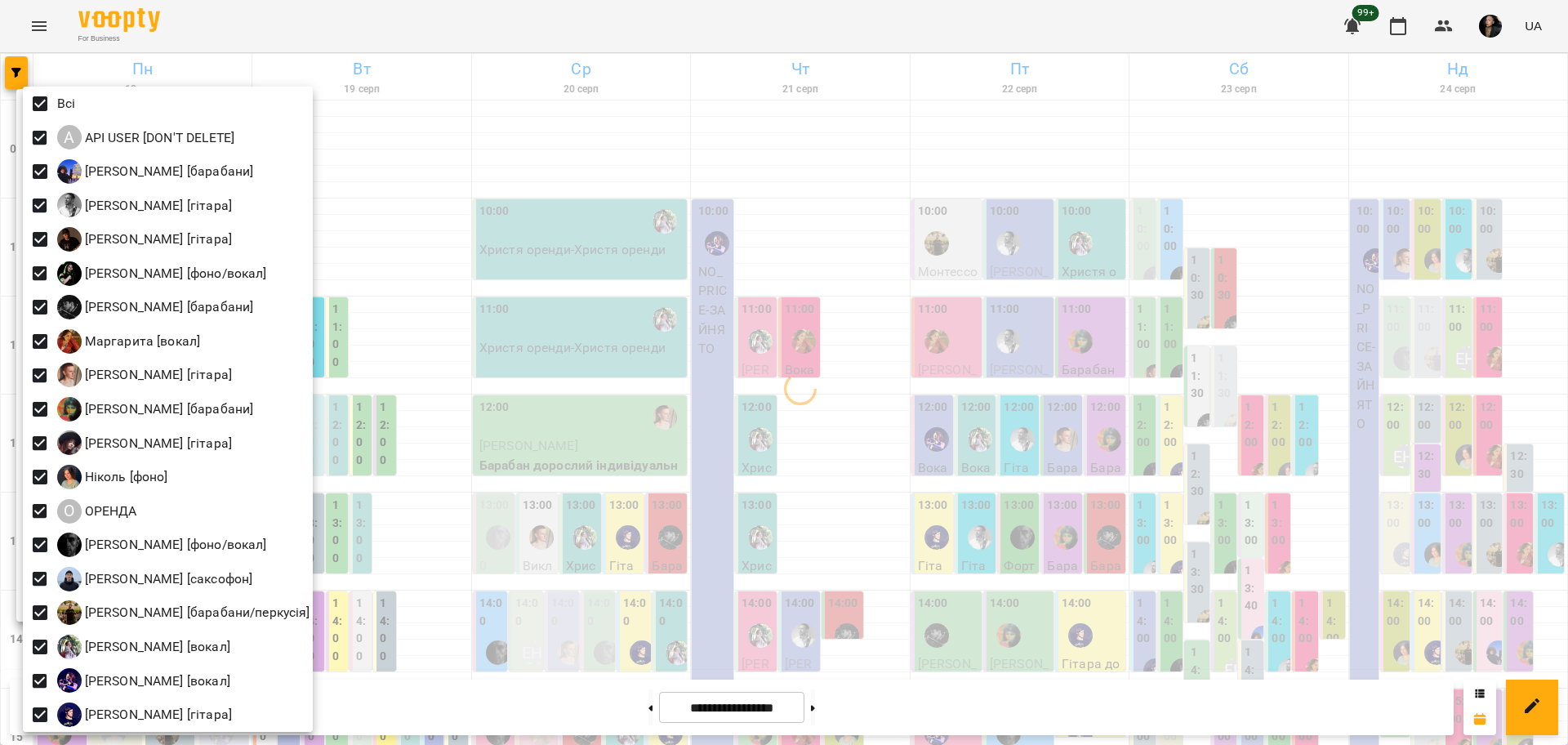
click at [691, 310] on div at bounding box center [784, 372] width 1568 height 745
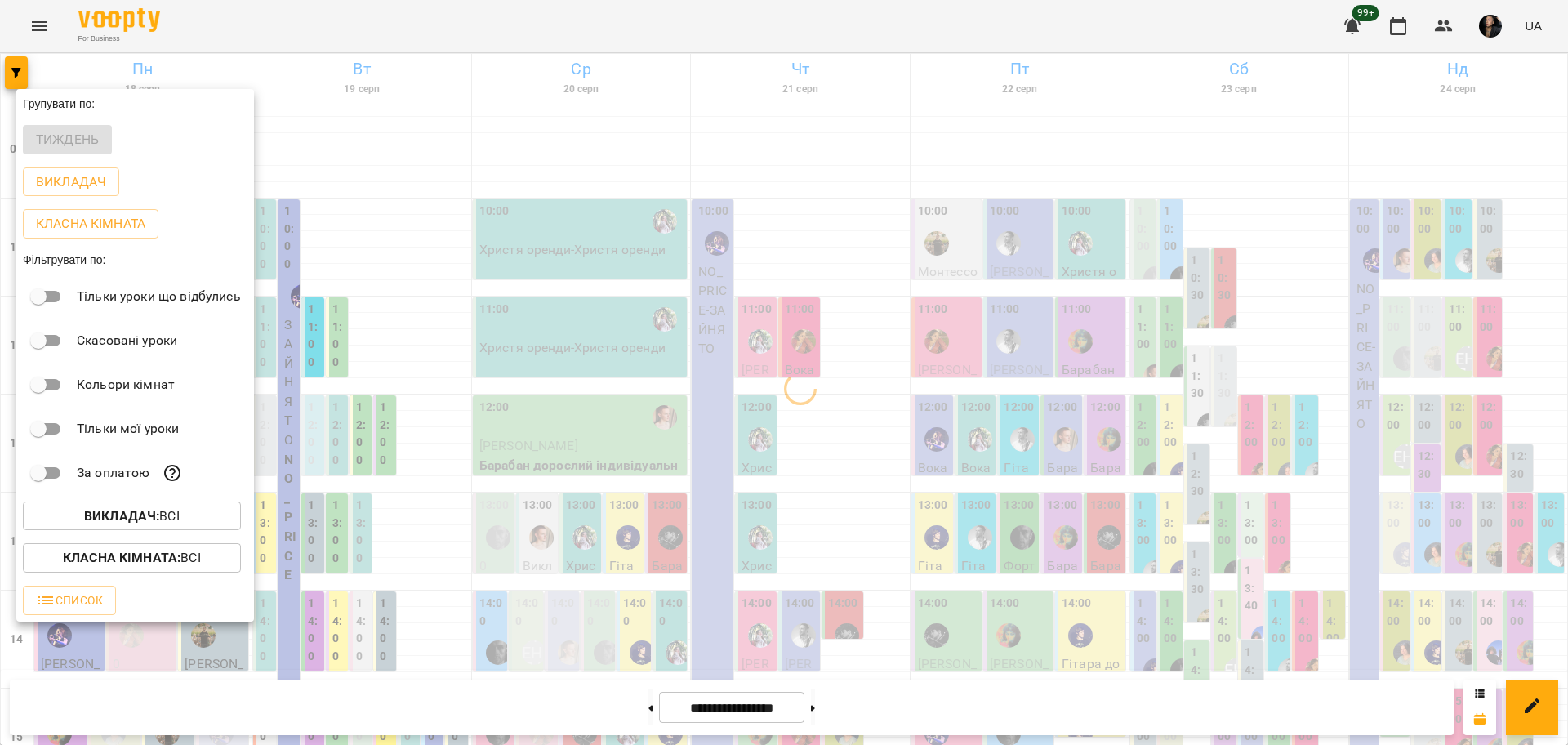
click at [213, 564] on span "Класна кімната : Всі" at bounding box center [132, 557] width 192 height 20
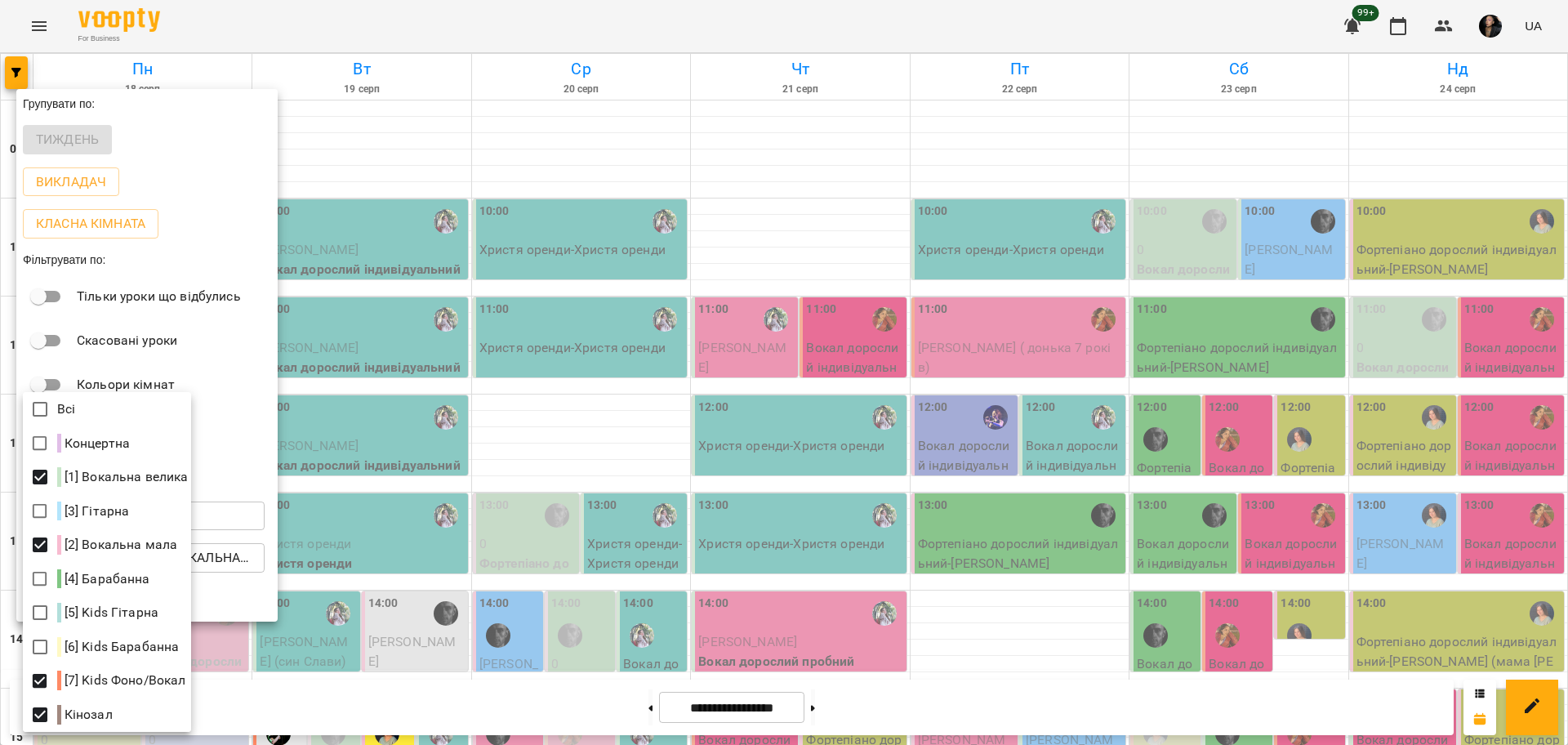
click at [671, 511] on div at bounding box center [784, 372] width 1568 height 745
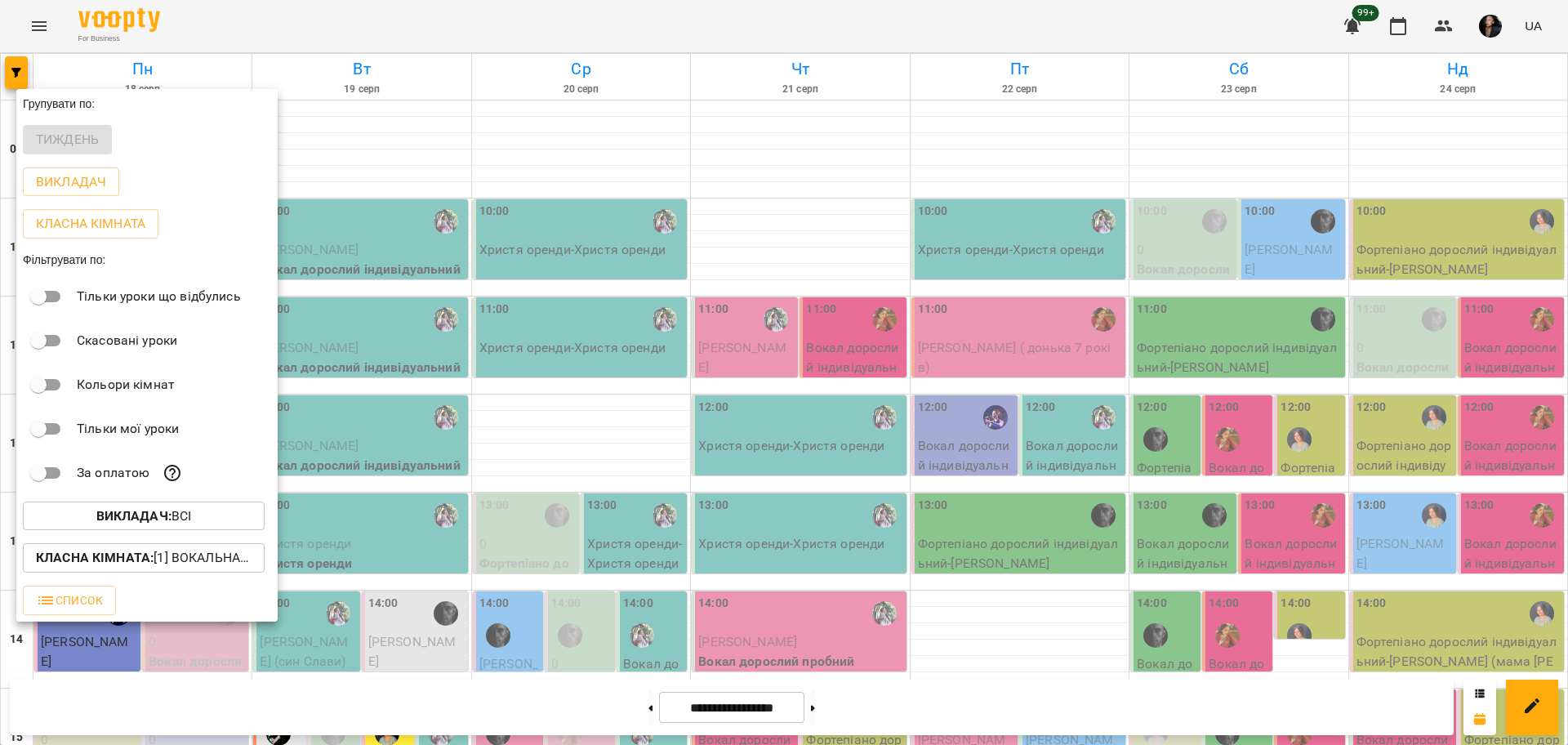
click at [724, 472] on div at bounding box center [784, 372] width 1568 height 745
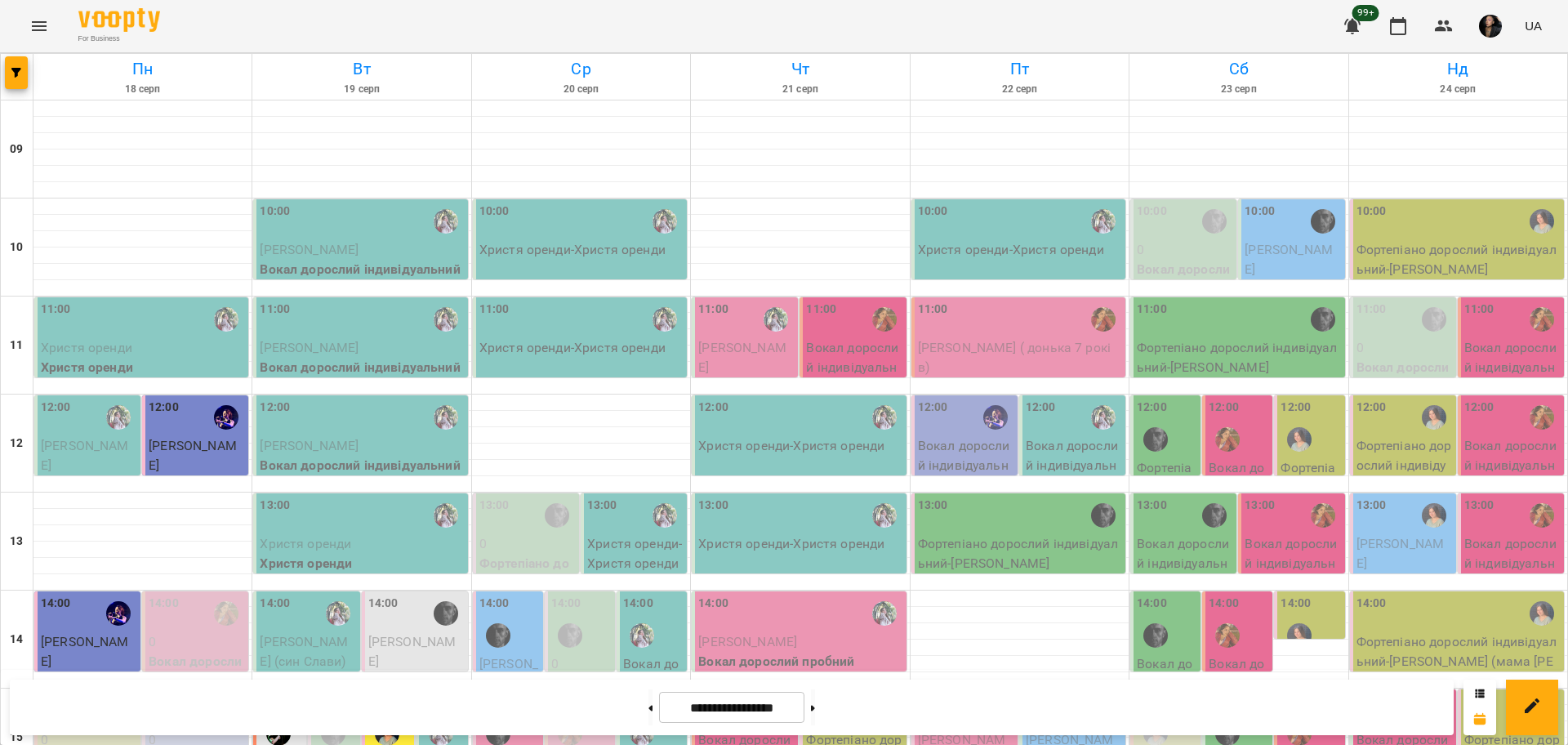
scroll to position [510, 0]
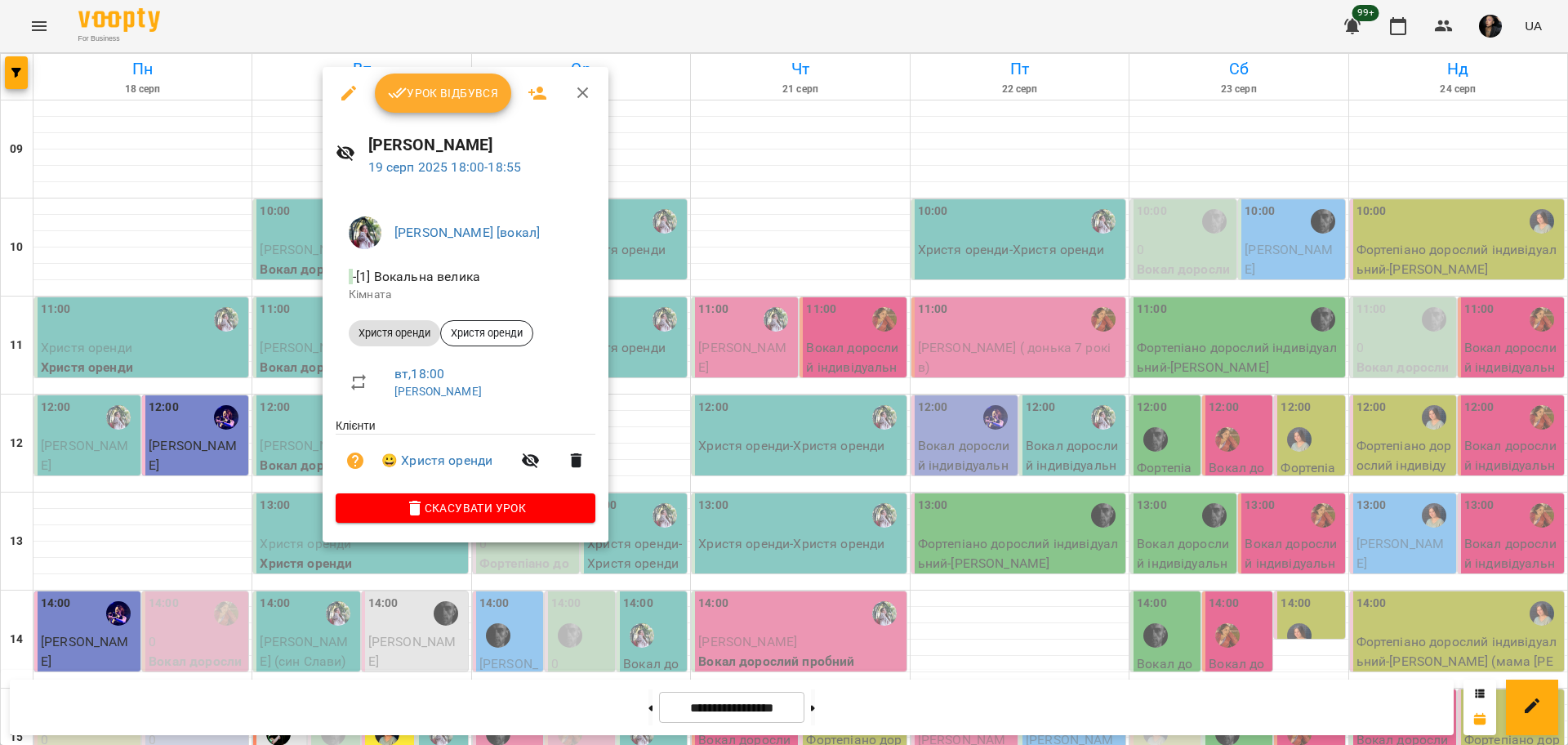
click at [632, 585] on div at bounding box center [784, 372] width 1568 height 745
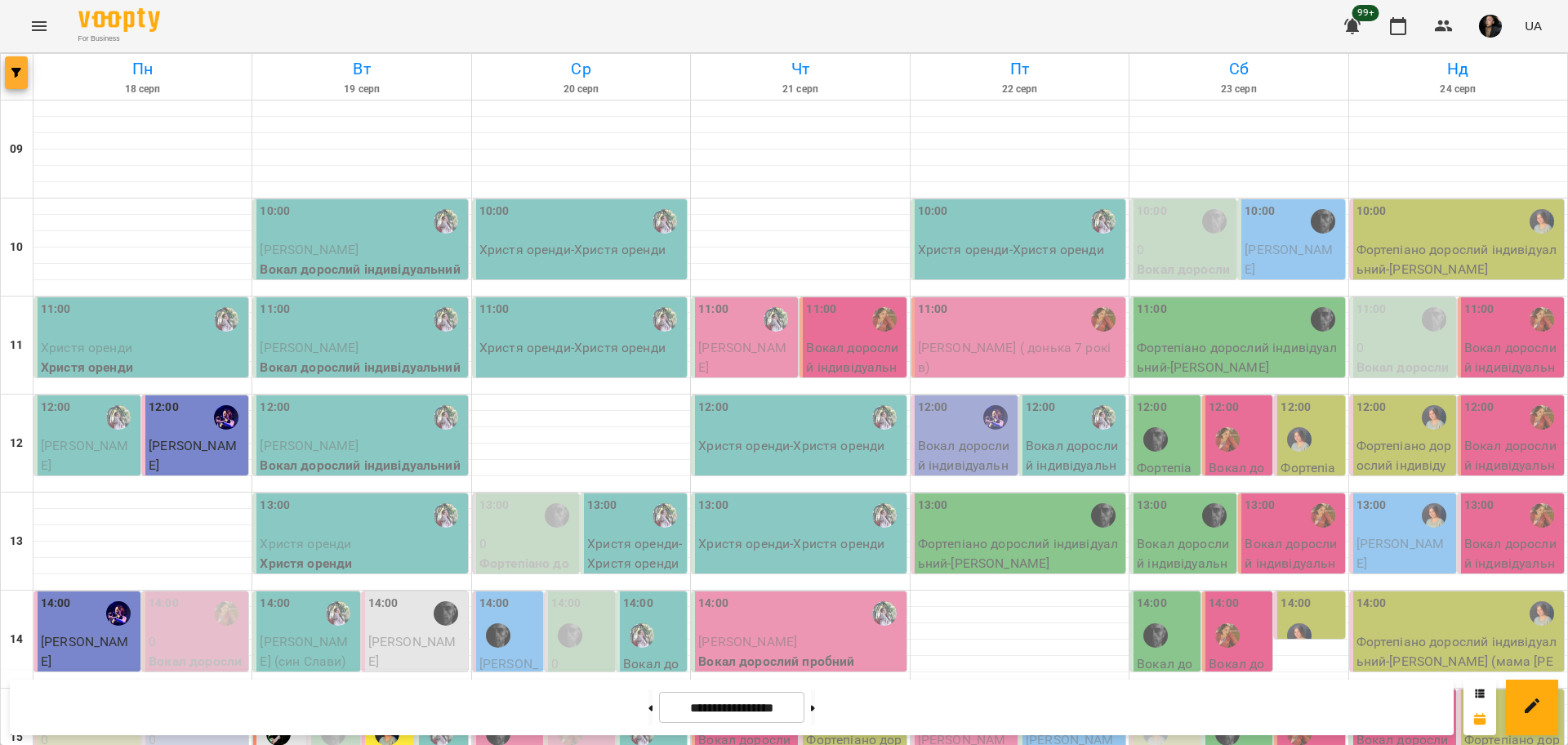
click at [20, 78] on button "button" at bounding box center [16, 72] width 23 height 32
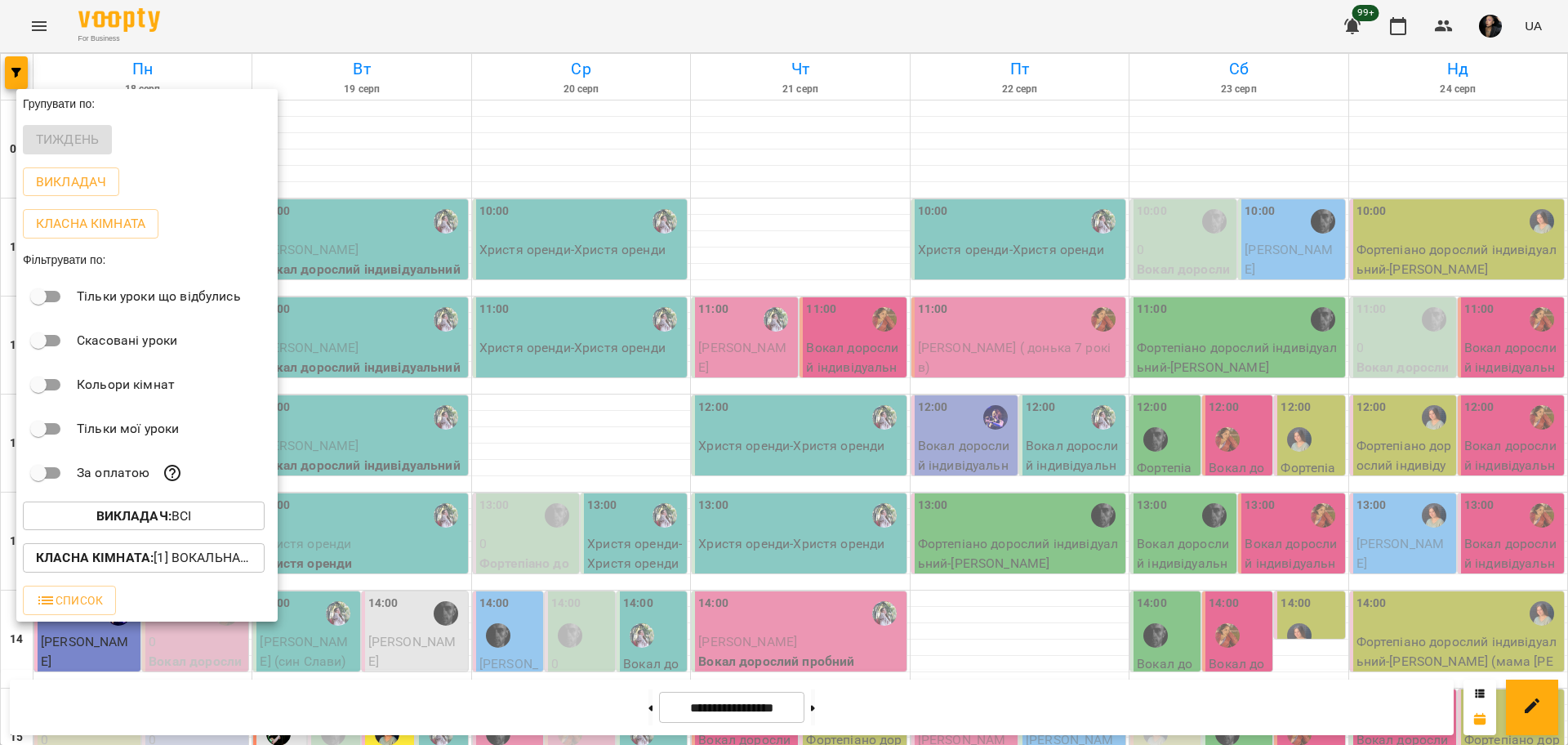
click at [212, 513] on span "Викладач : Всі" at bounding box center [143, 516] width 216 height 20
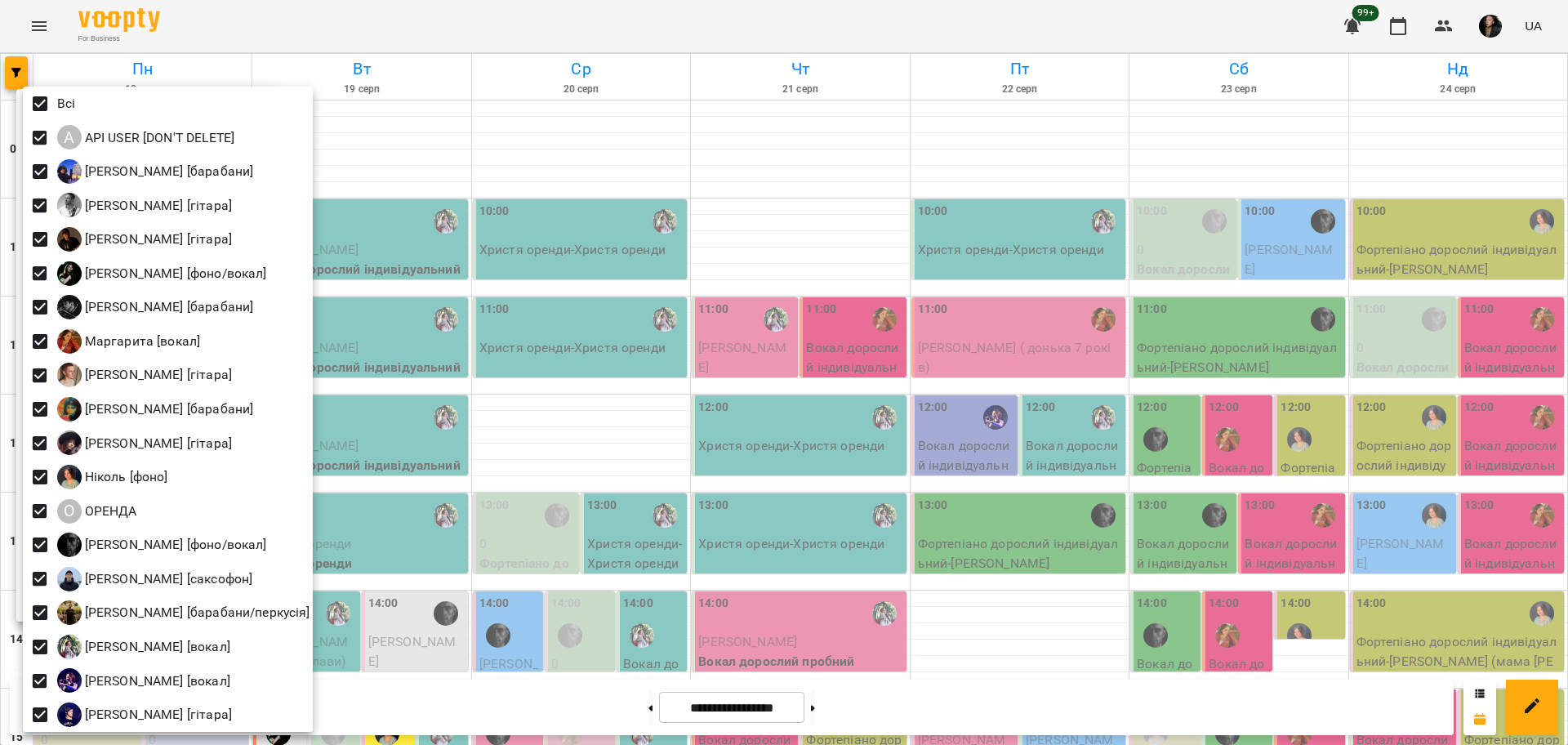
click at [613, 441] on div at bounding box center [784, 372] width 1568 height 745
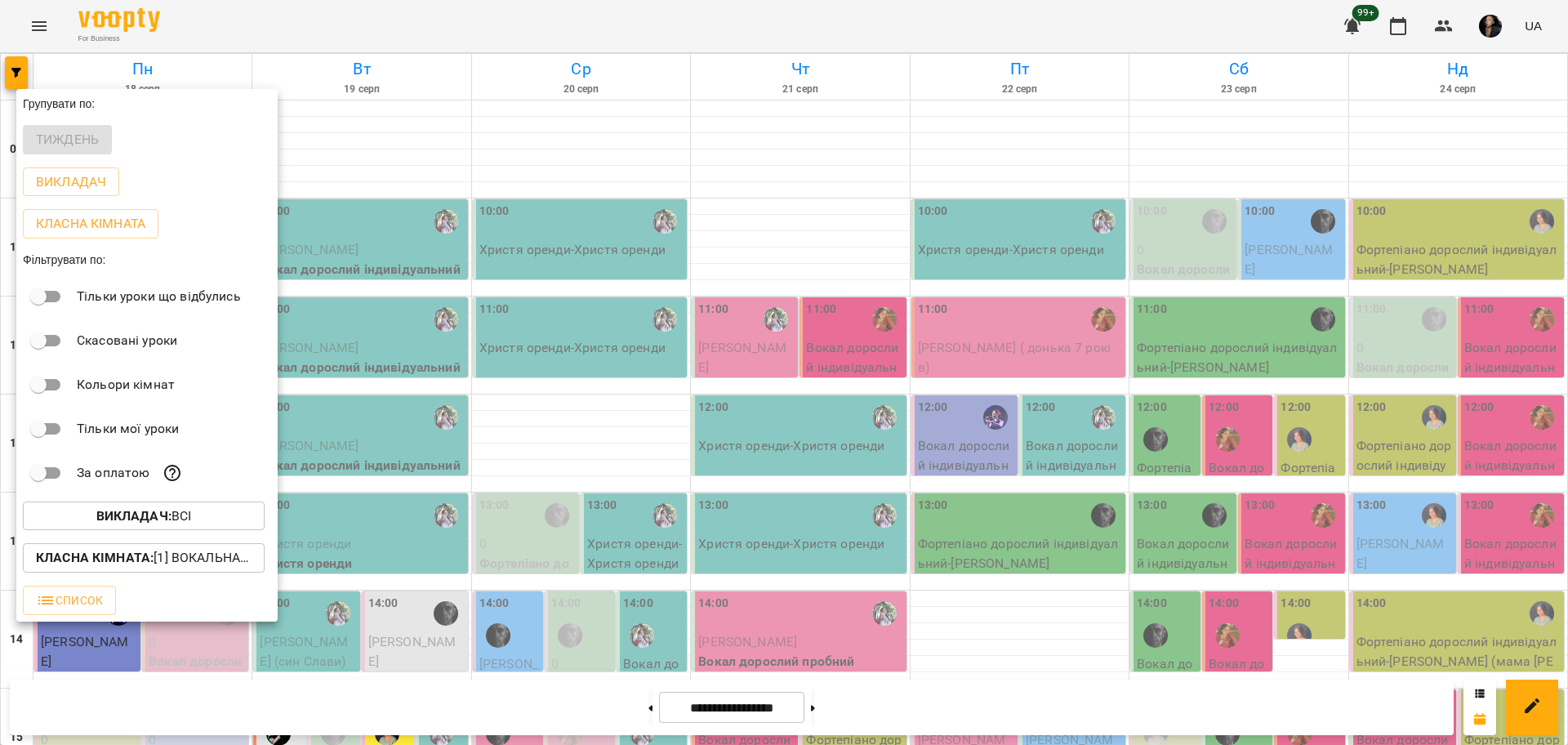
click at [229, 577] on div "Класна кімната : [1] Вокальна велика,[2] Вокальна мала,[7] Kids Фоно/Вокал,Кіно…" at bounding box center [146, 557] width 261 height 43
click at [194, 566] on p "Класна кімната : [1] Вокальна велика,[2] Вокальна мала,[7] Kids Фоно/Вокал,Кіно…" at bounding box center [143, 557] width 216 height 20
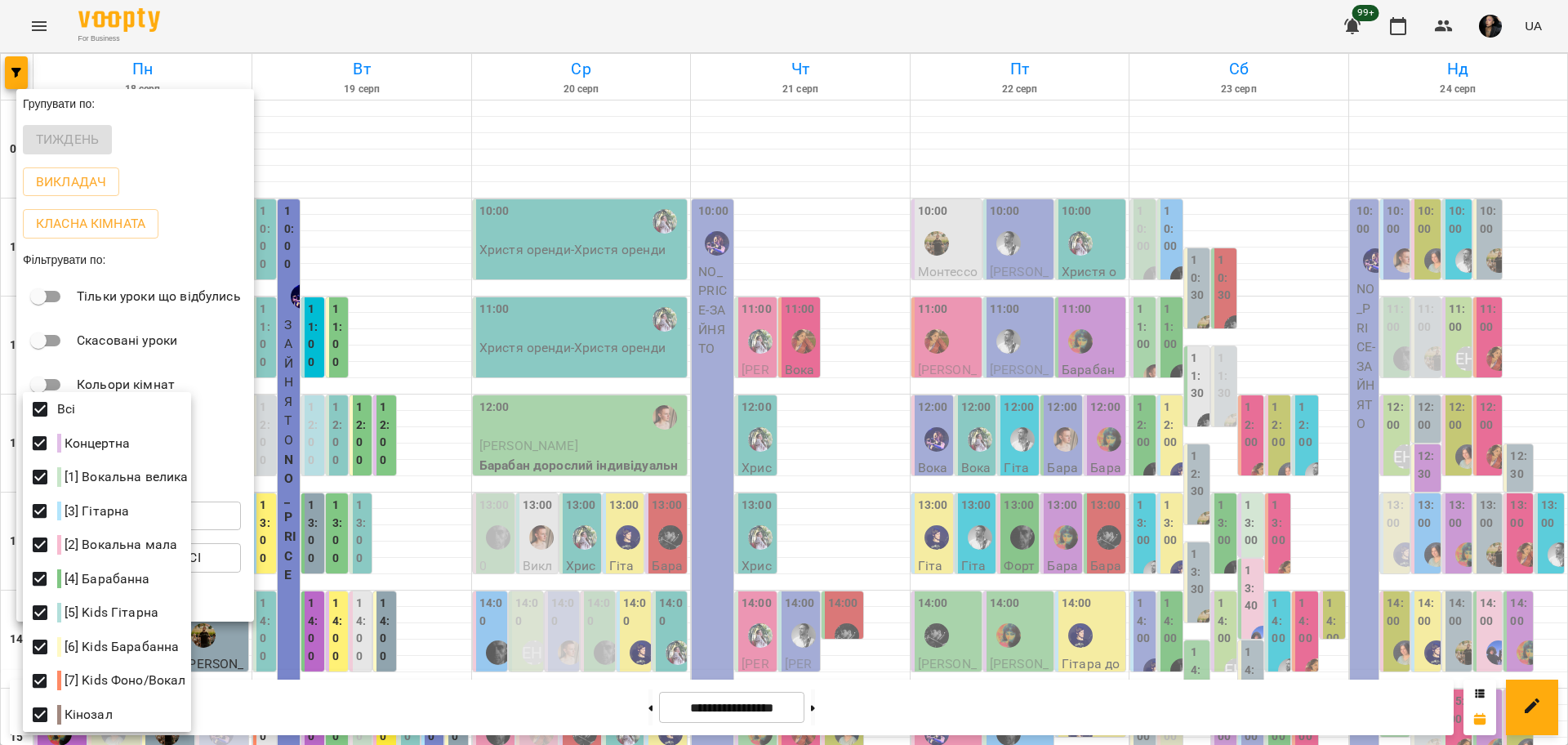
click at [419, 640] on div at bounding box center [784, 372] width 1568 height 745
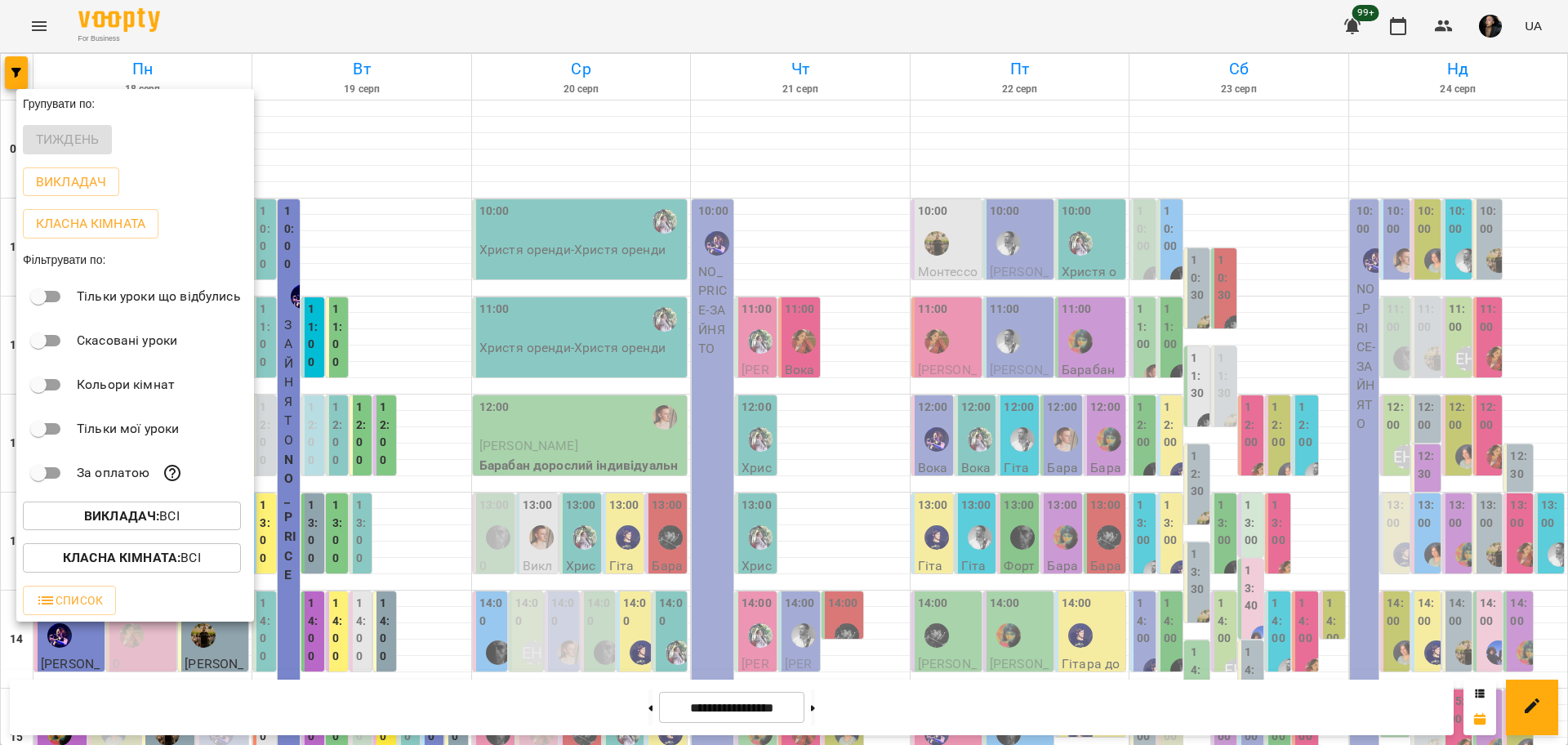
click at [297, 646] on div at bounding box center [784, 372] width 1568 height 745
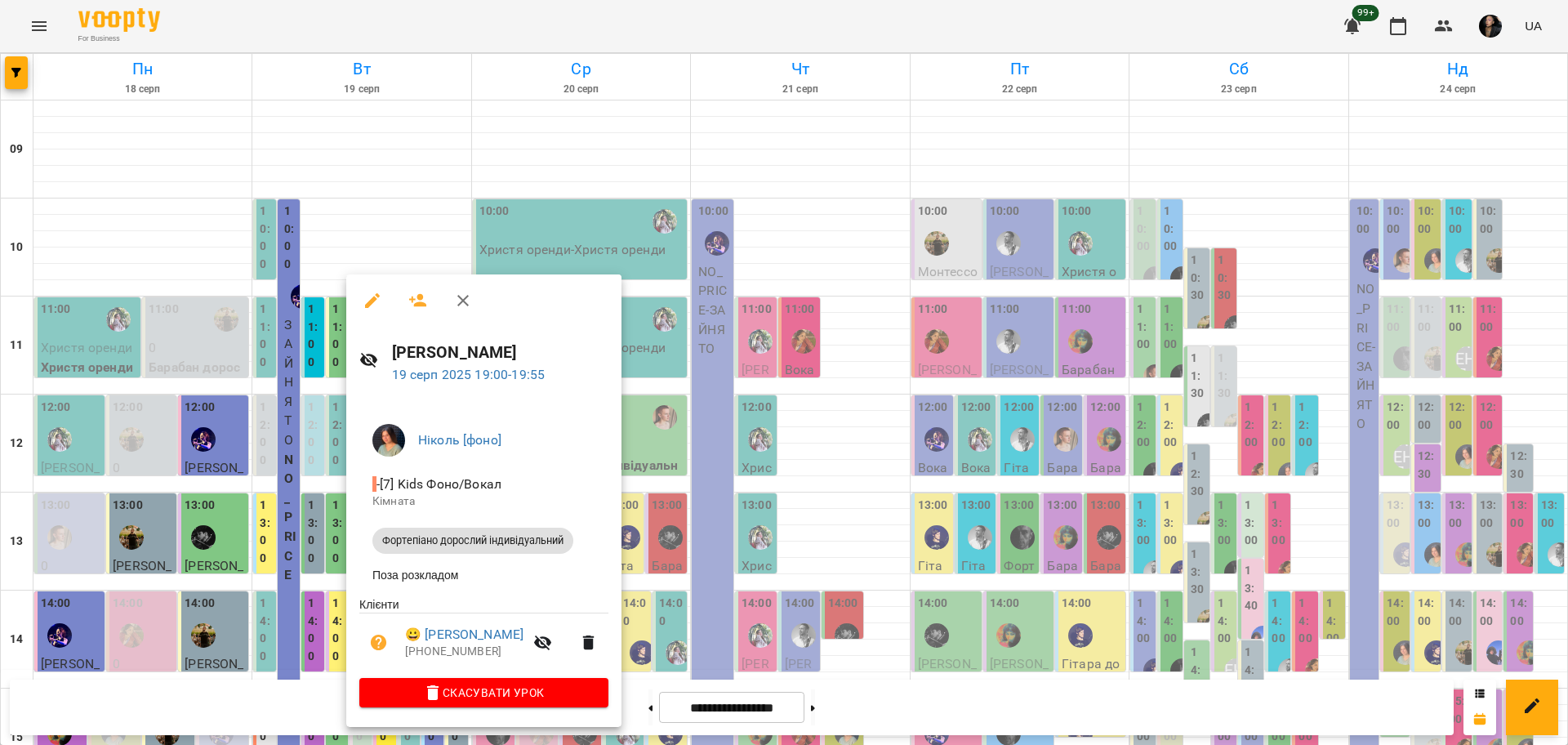
click at [304, 682] on div at bounding box center [784, 372] width 1568 height 745
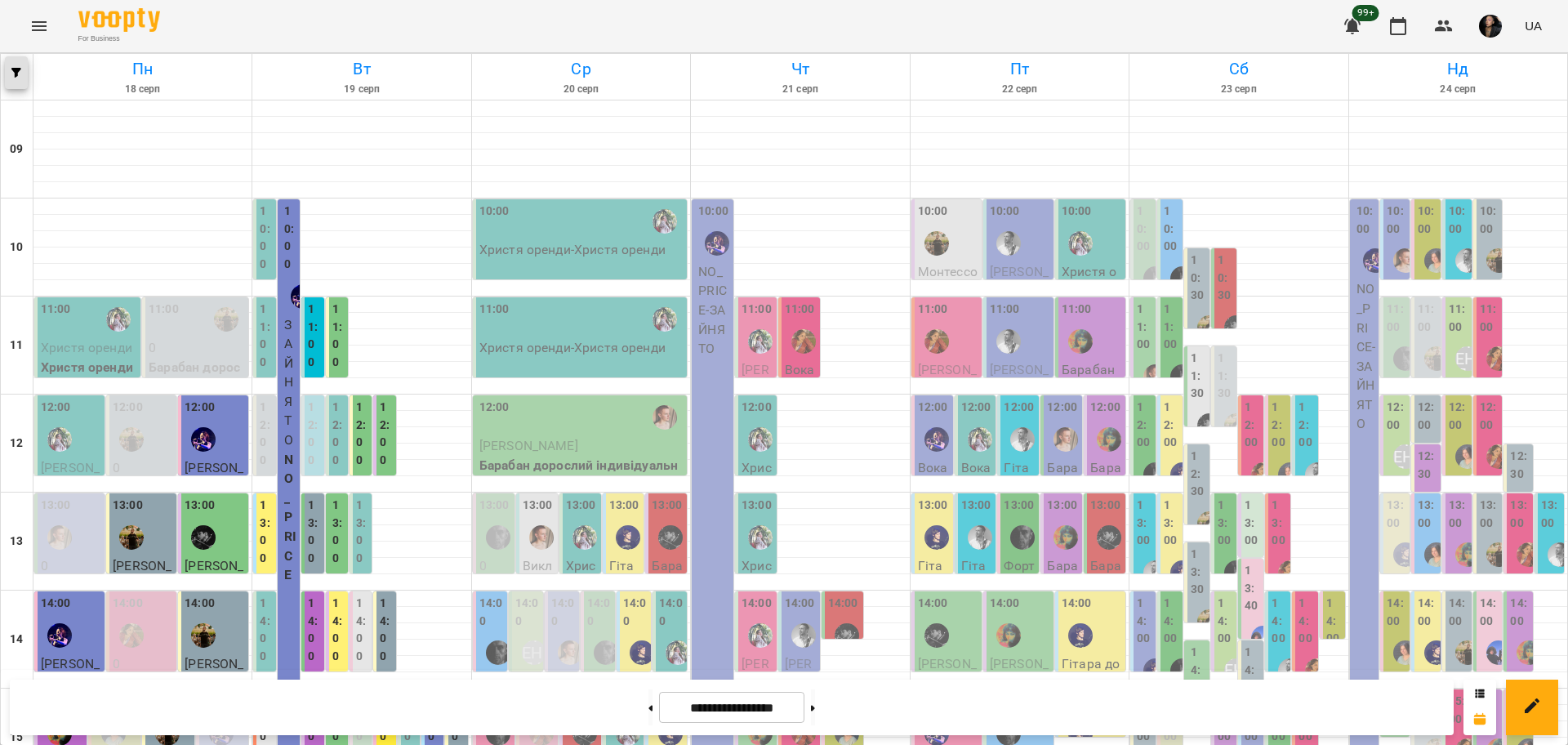
click at [17, 86] on button "button" at bounding box center [16, 72] width 23 height 32
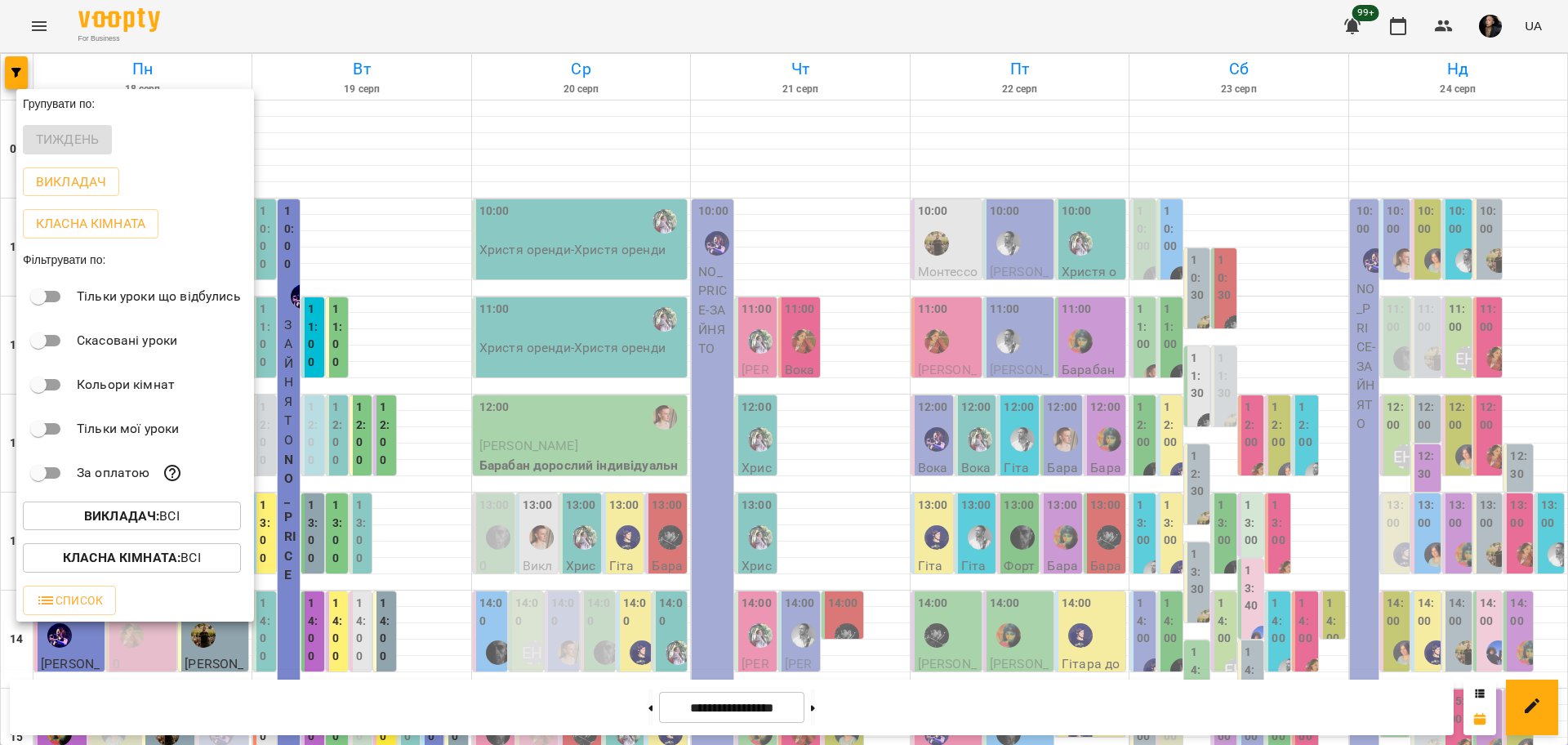
click at [120, 501] on div "Викладач : Всі" at bounding box center [135, 516] width 238 height 43
click at [124, 506] on button "Викладач : Всі" at bounding box center [131, 516] width 218 height 29
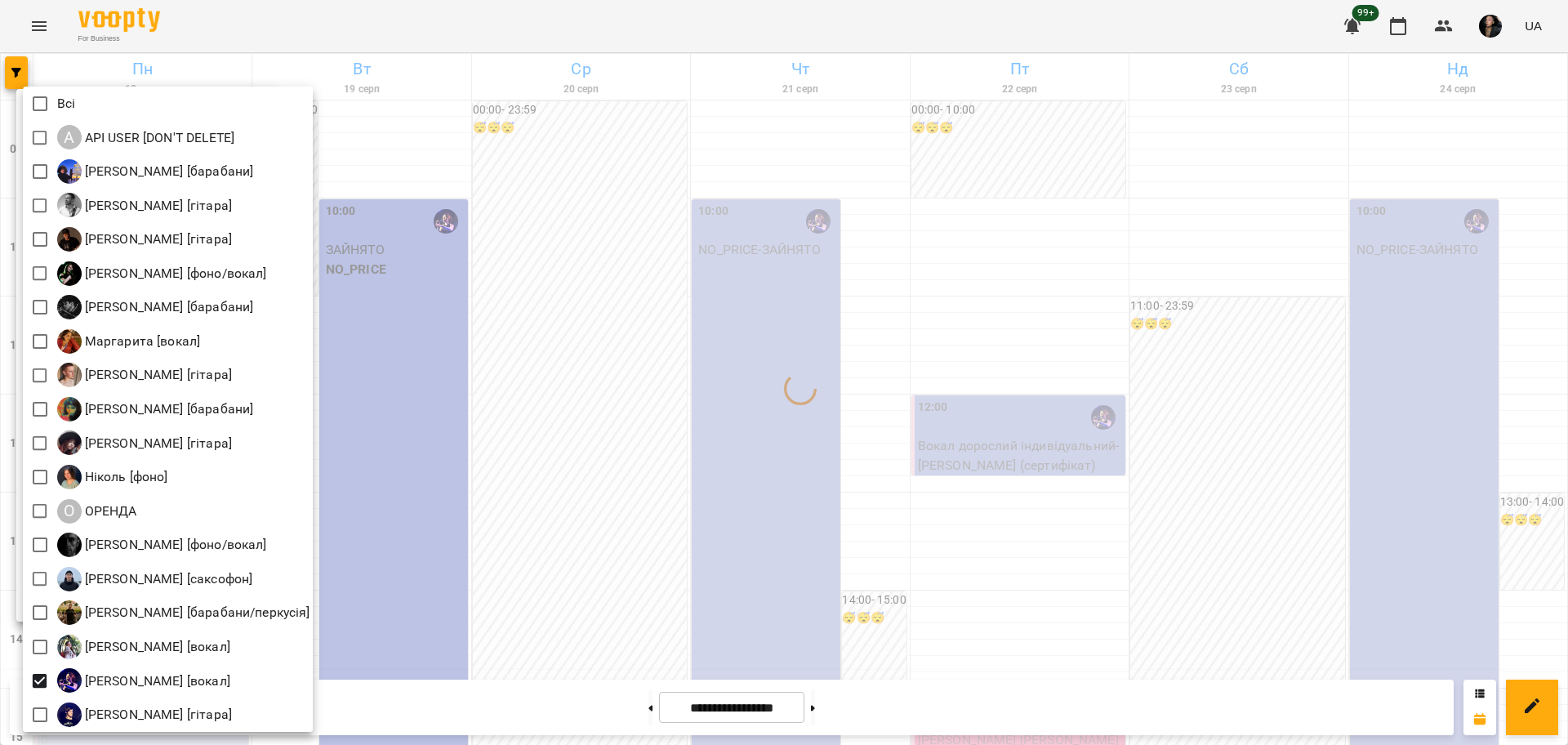
click at [594, 607] on div at bounding box center [784, 372] width 1568 height 745
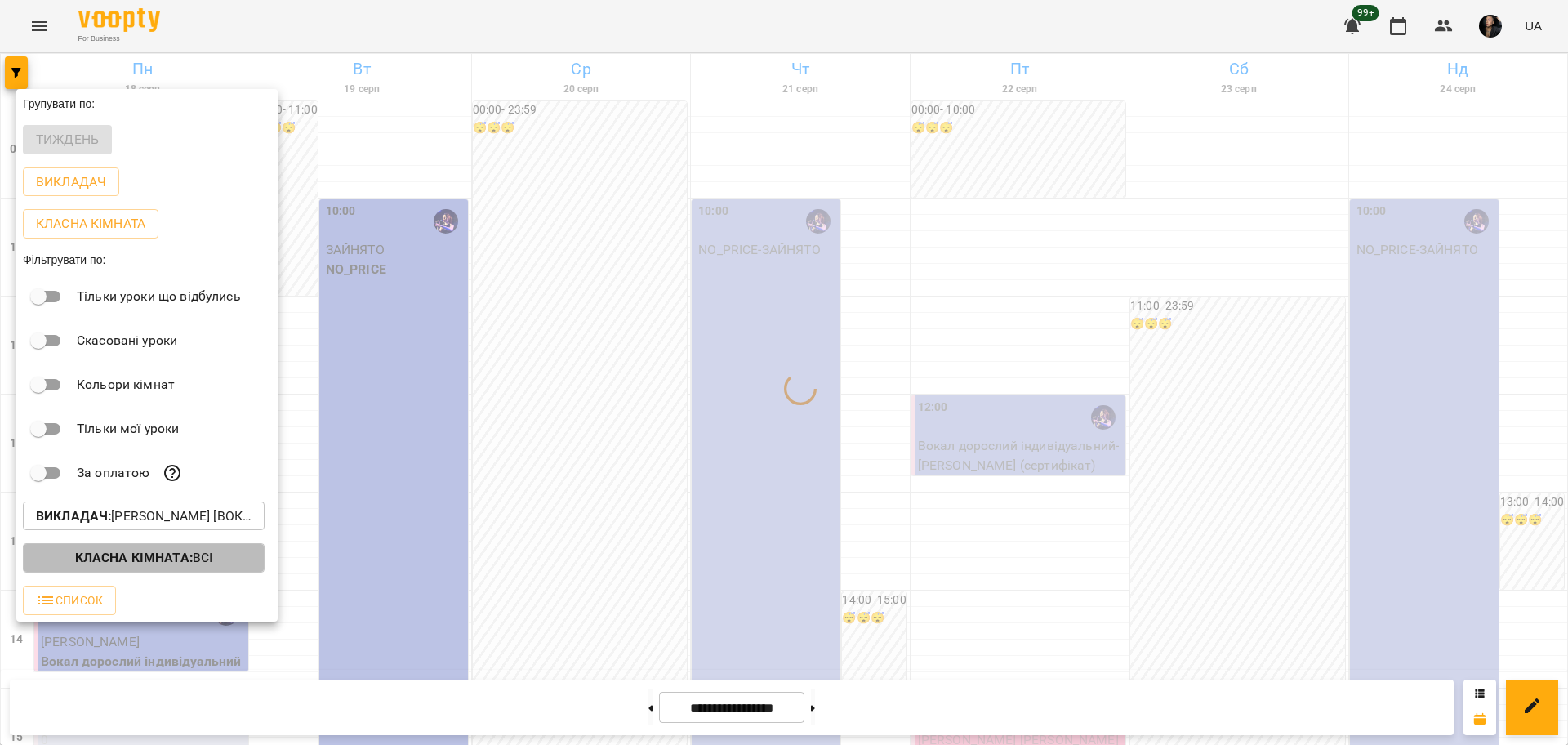
click at [205, 572] on button "Класна кімната : Всі" at bounding box center [143, 557] width 241 height 29
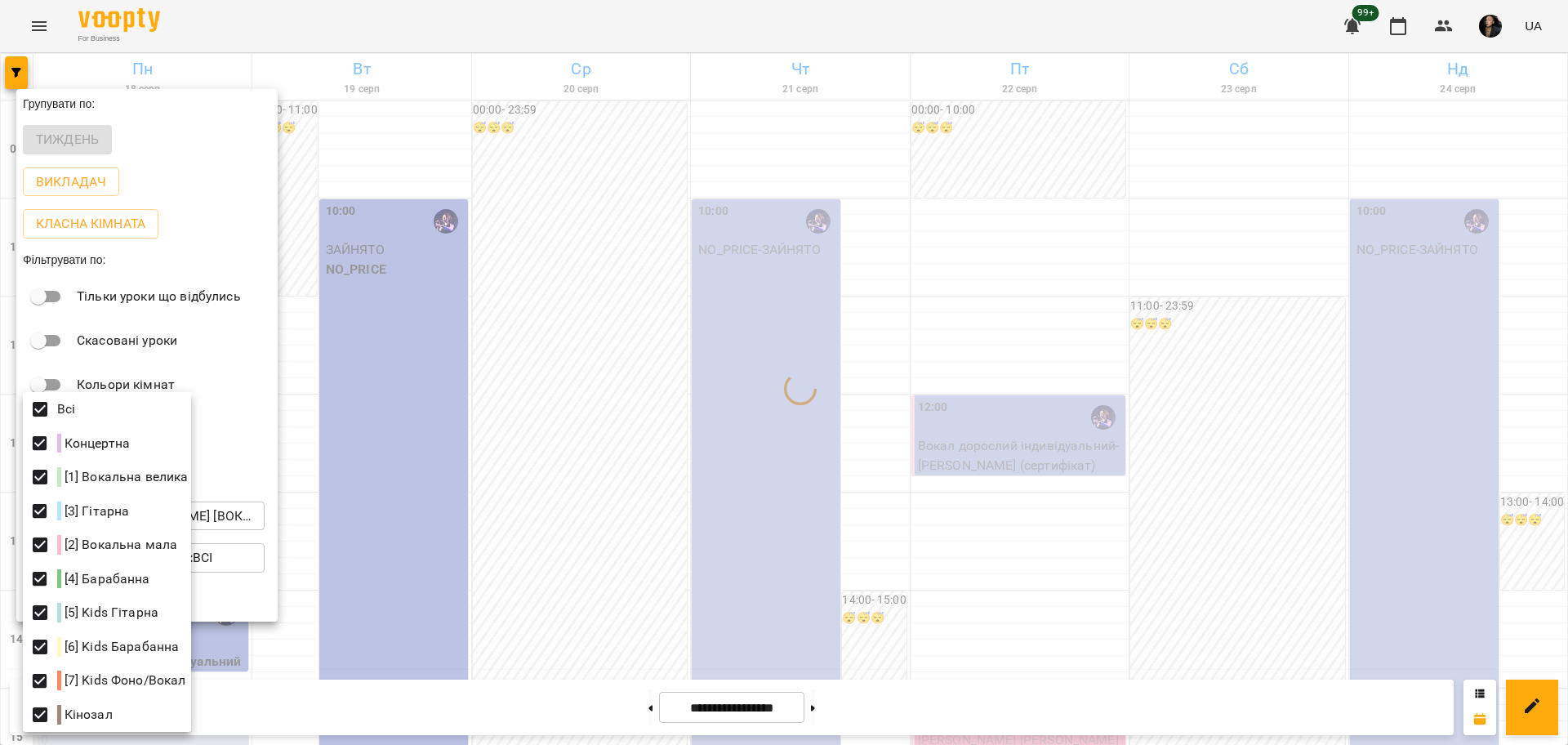
click at [515, 560] on div at bounding box center [784, 372] width 1568 height 745
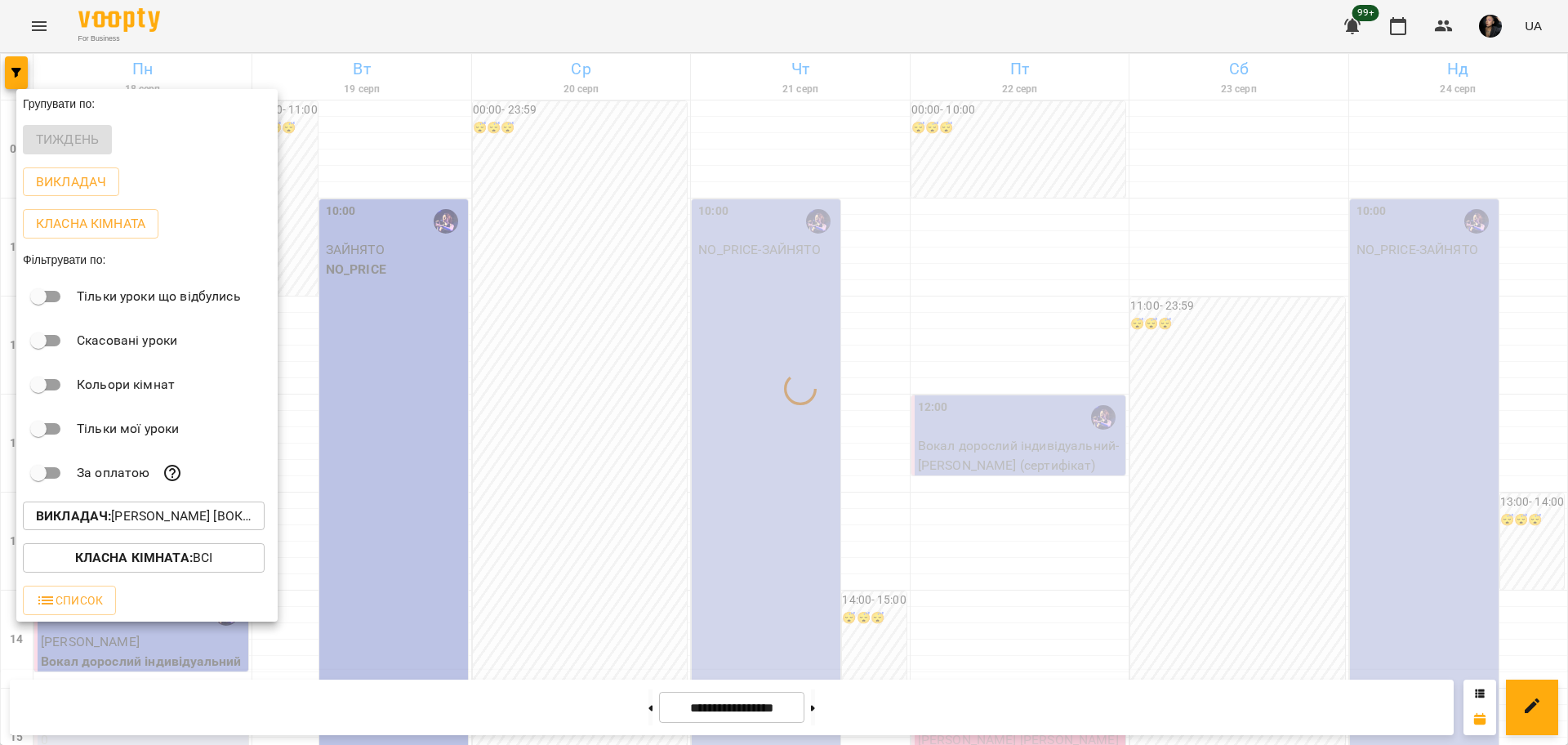
click at [471, 211] on div at bounding box center [784, 372] width 1568 height 745
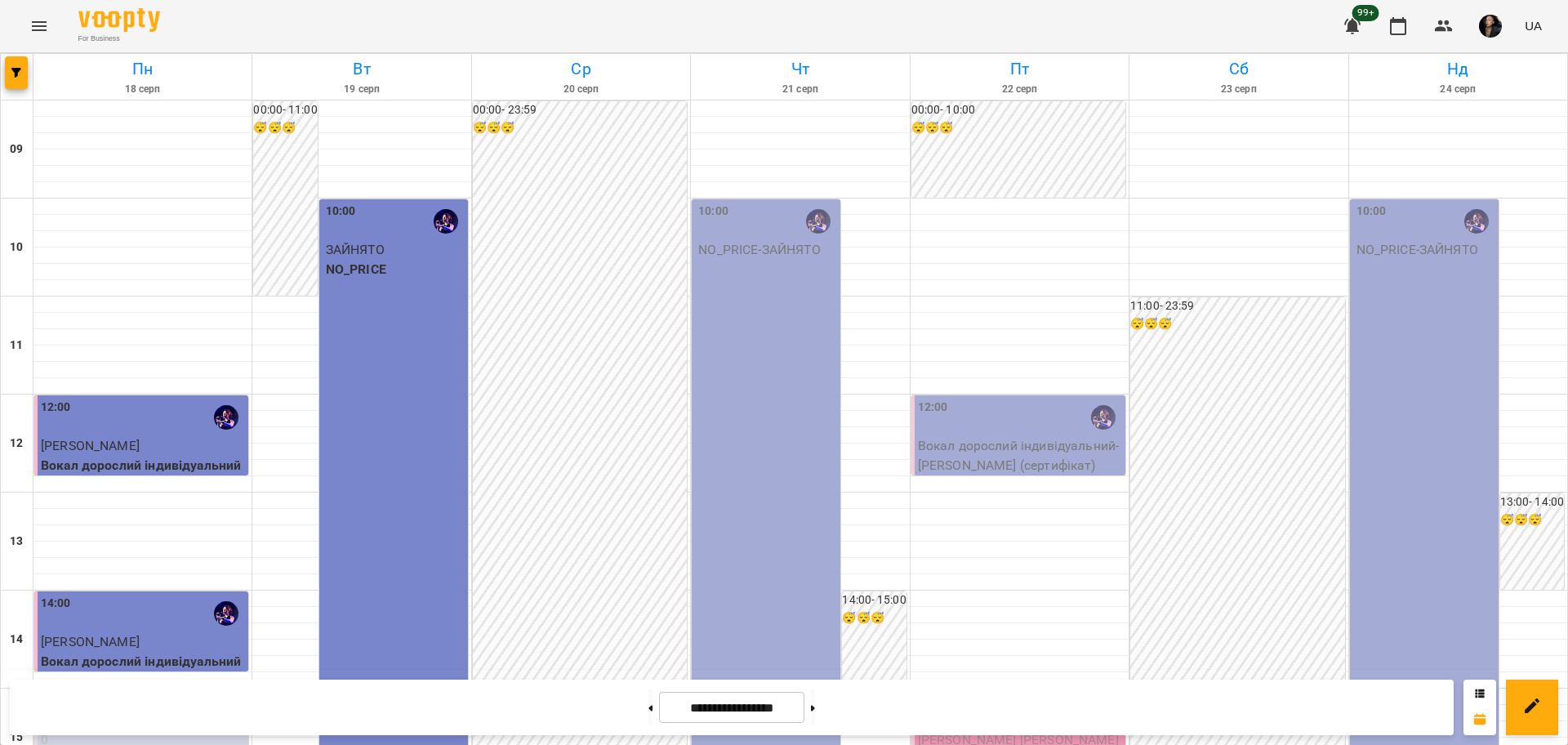
click at [55, 33] on button "Menu" at bounding box center [39, 26] width 39 height 39
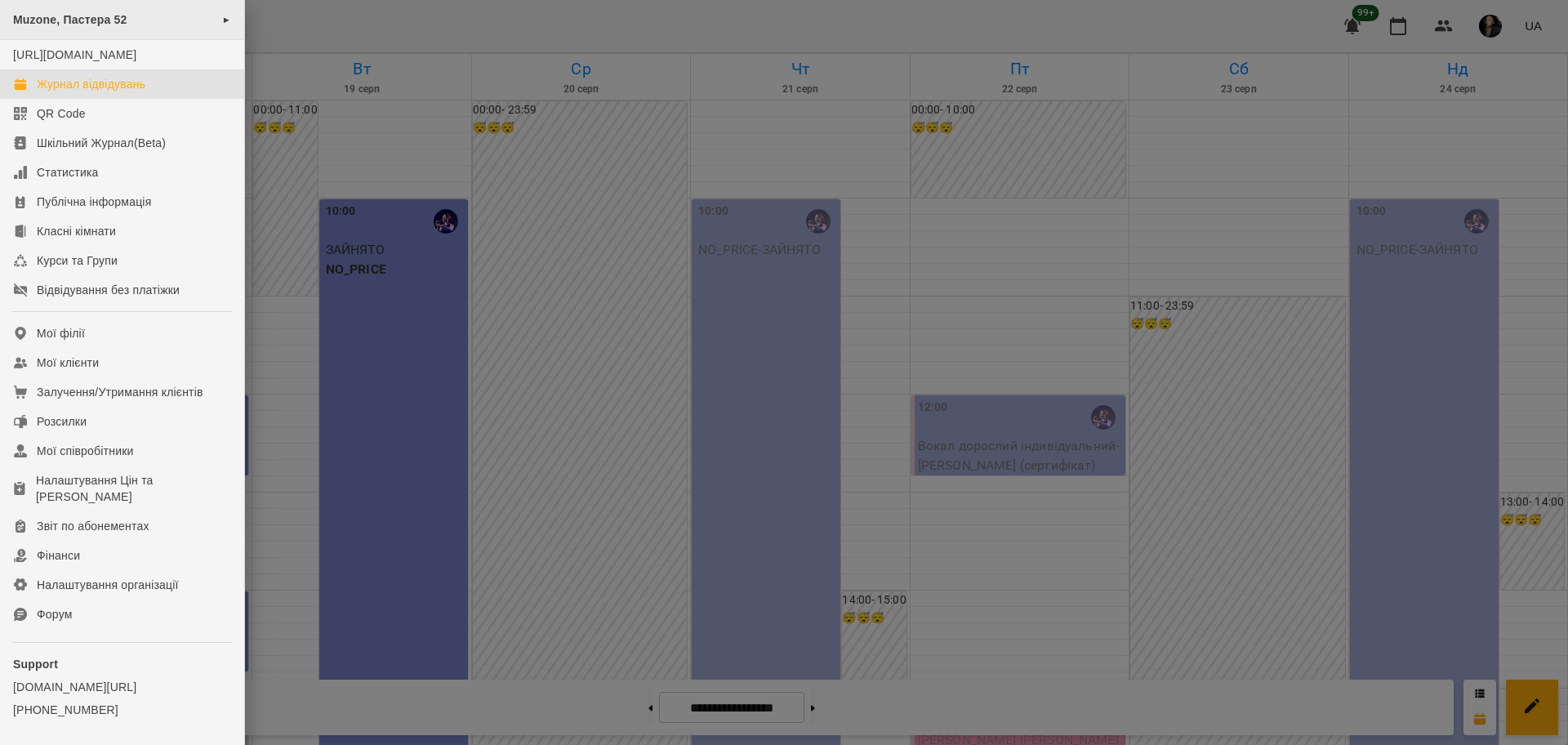
click at [90, 20] on span "Muzone, Пастера 52" at bounding box center [70, 20] width 114 height 13
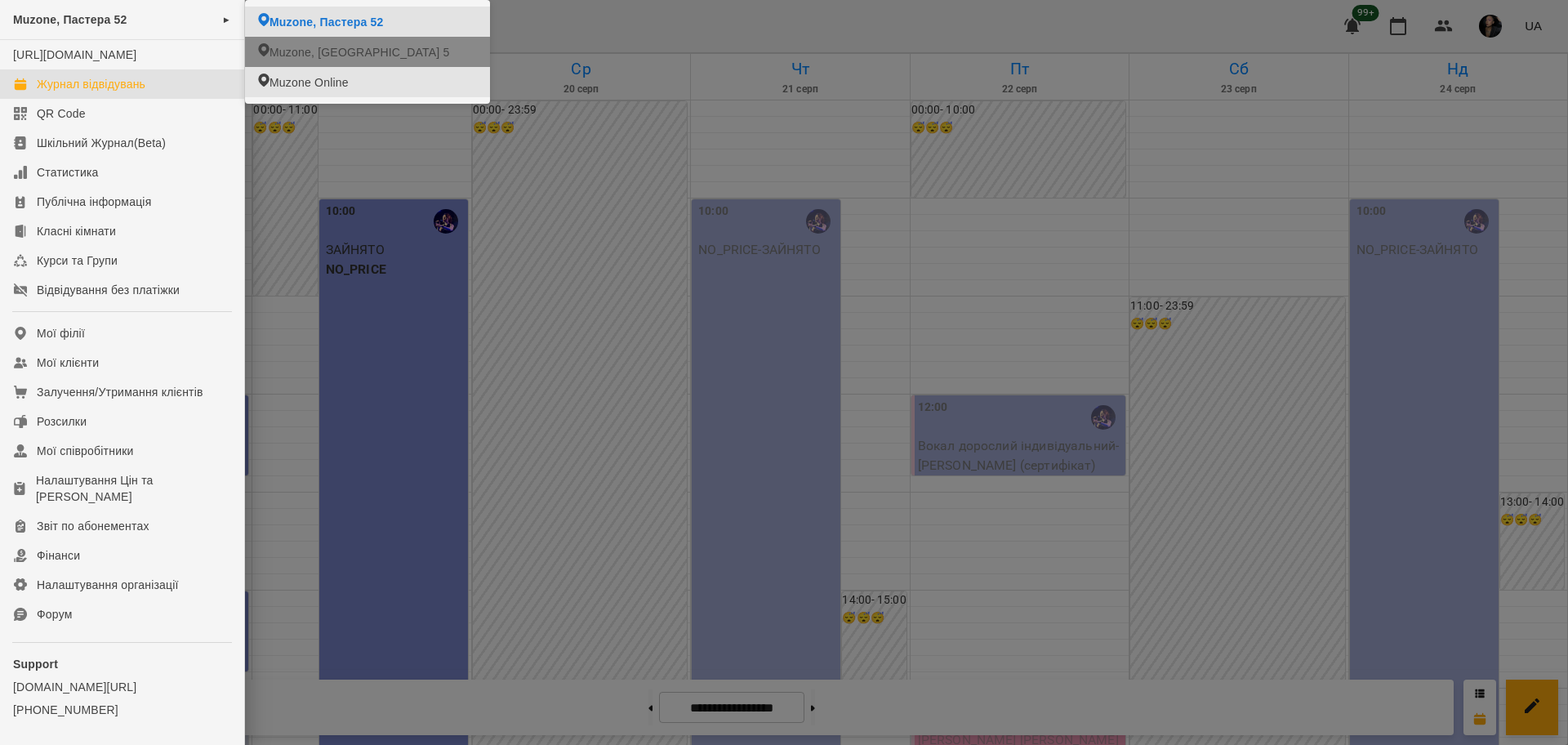
click at [705, 313] on div at bounding box center [784, 372] width 1568 height 745
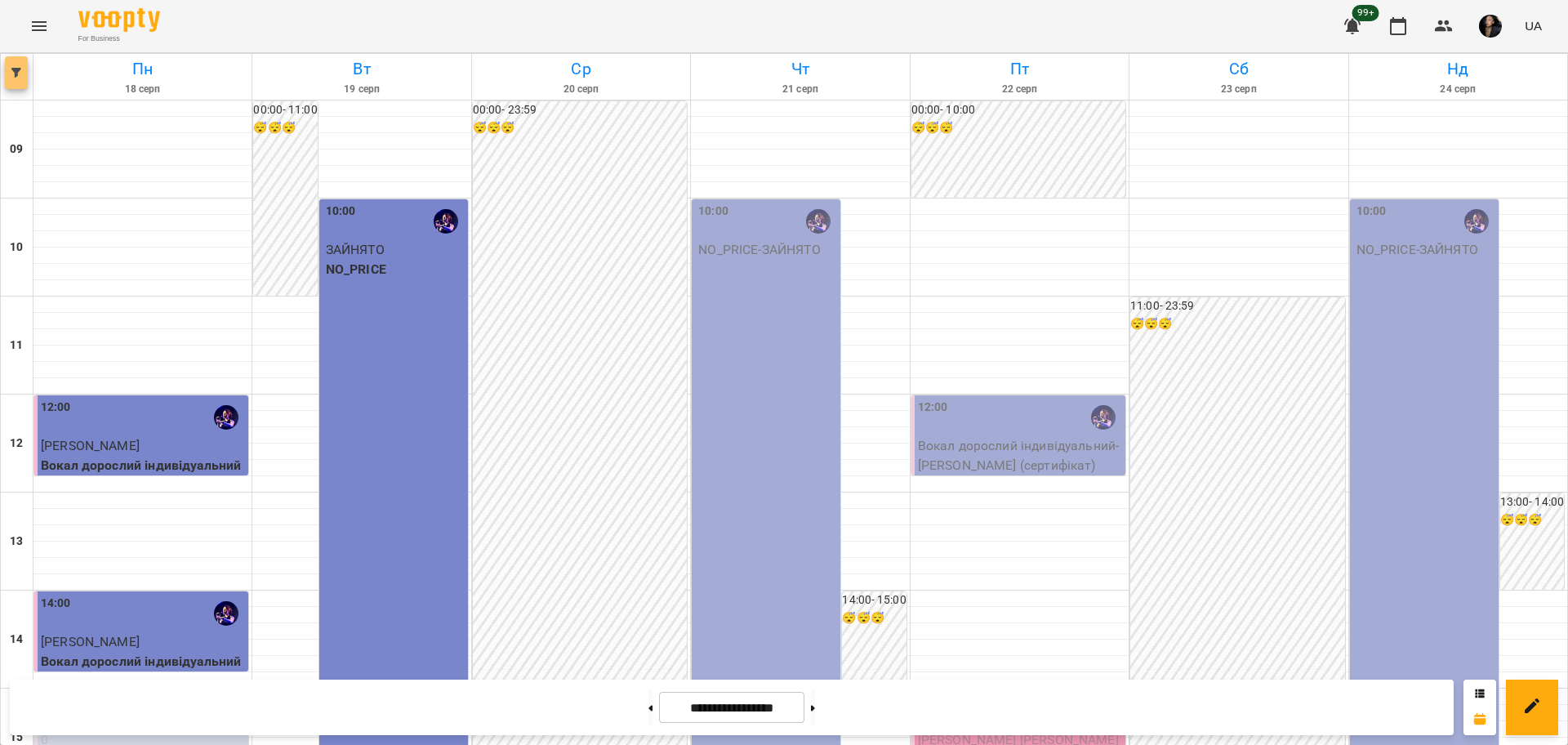
click at [17, 83] on button "button" at bounding box center [16, 72] width 23 height 32
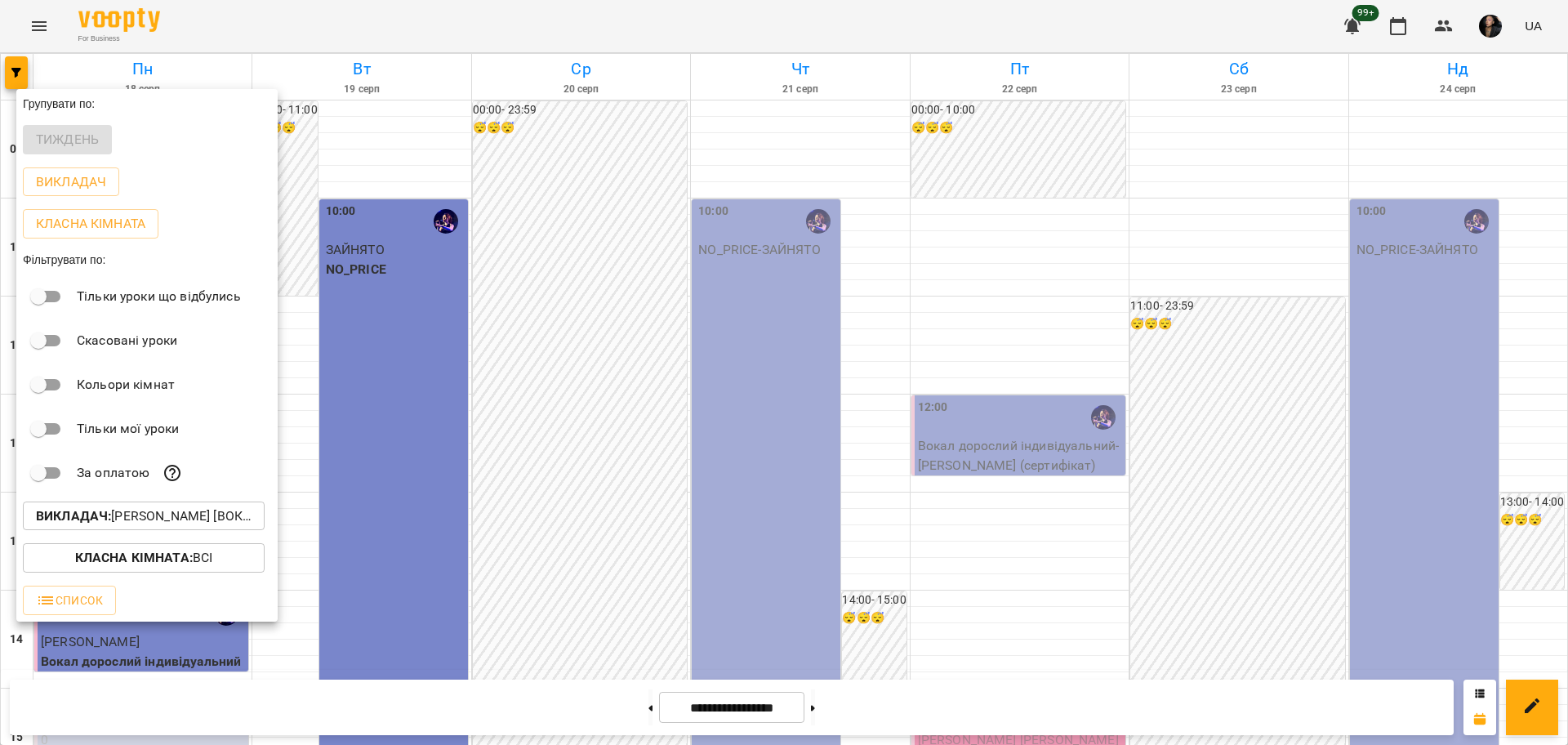
click at [199, 525] on p "Викладач : Христина Андреєва [вокал]" at bounding box center [143, 516] width 216 height 20
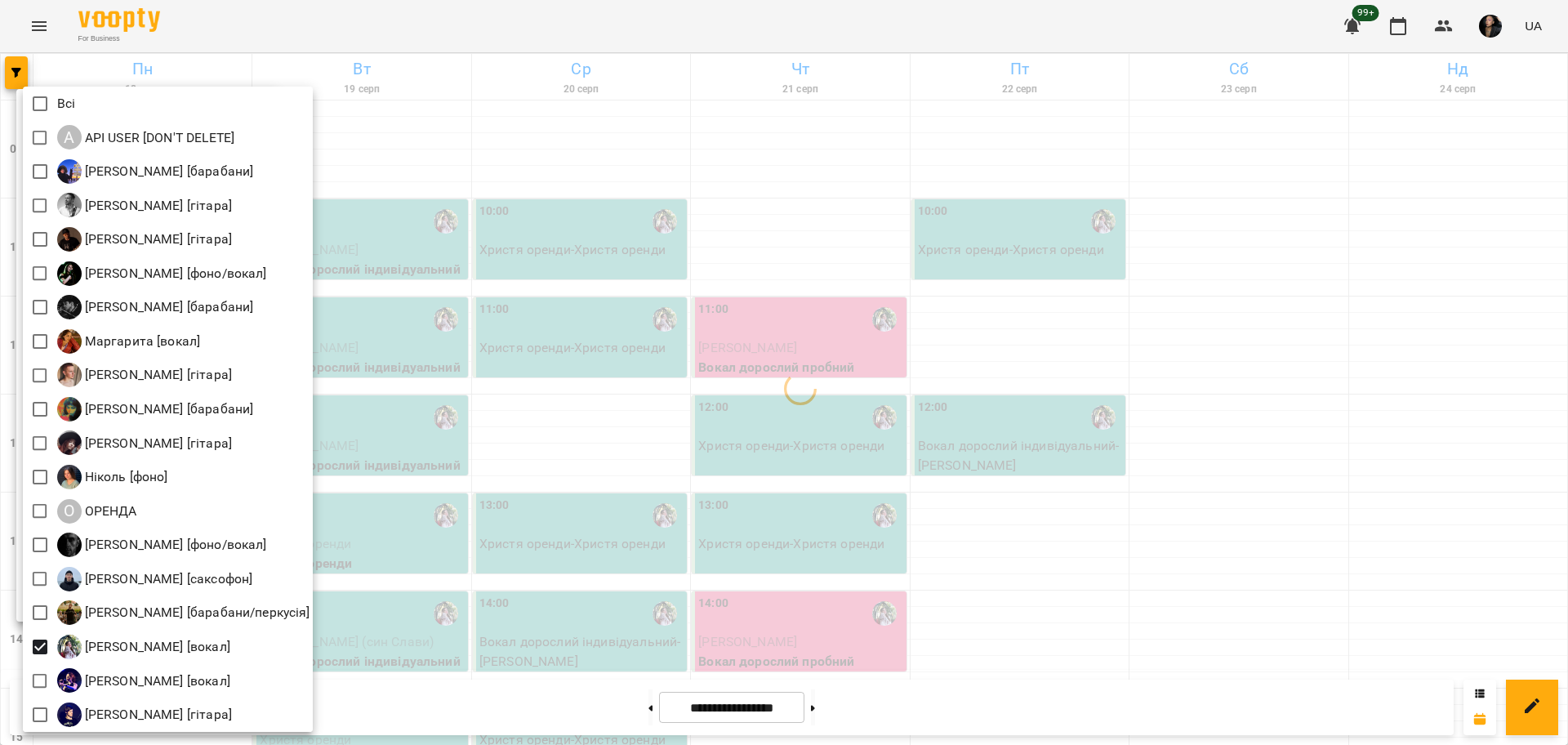
click at [676, 554] on div at bounding box center [784, 372] width 1568 height 745
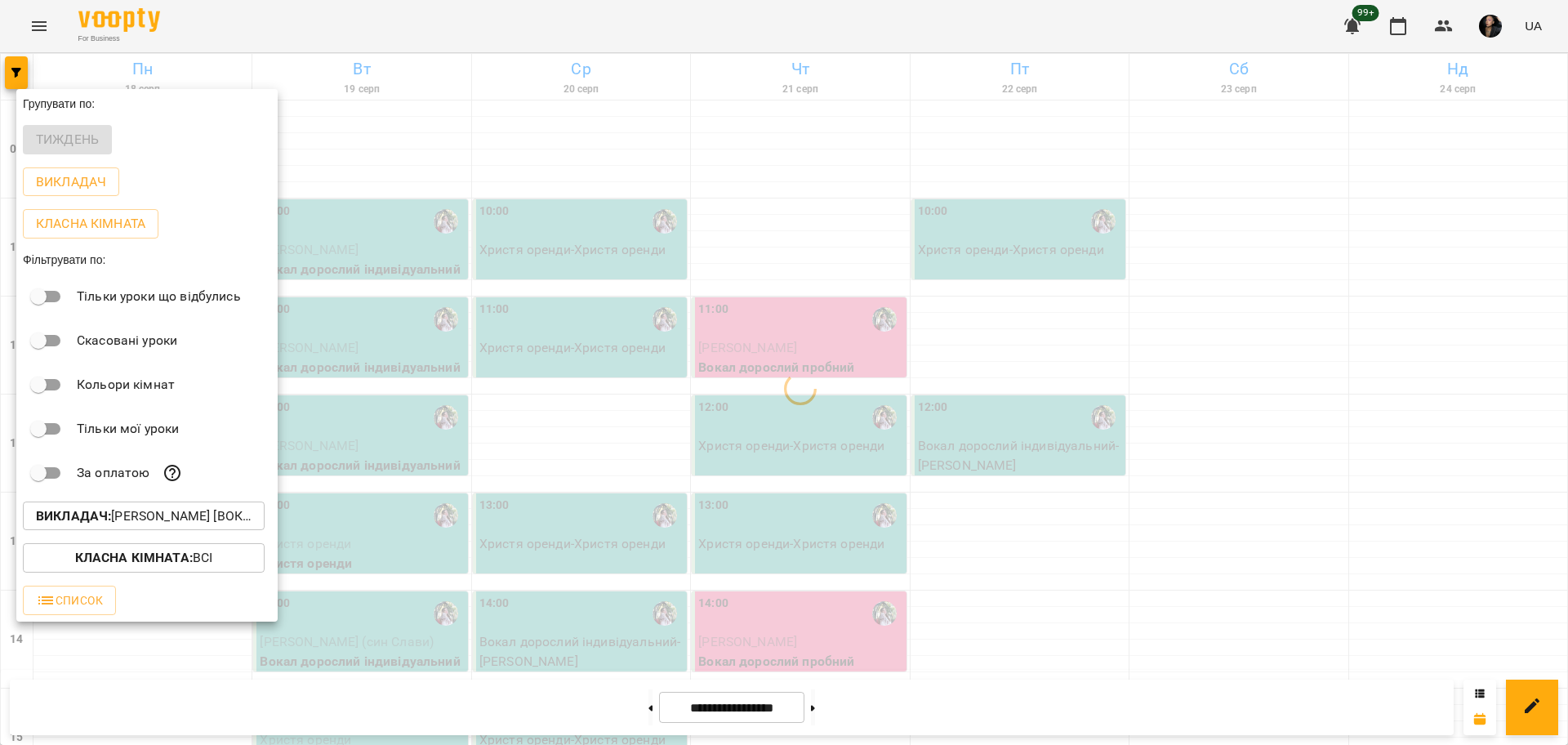
click at [545, 647] on div at bounding box center [784, 372] width 1568 height 745
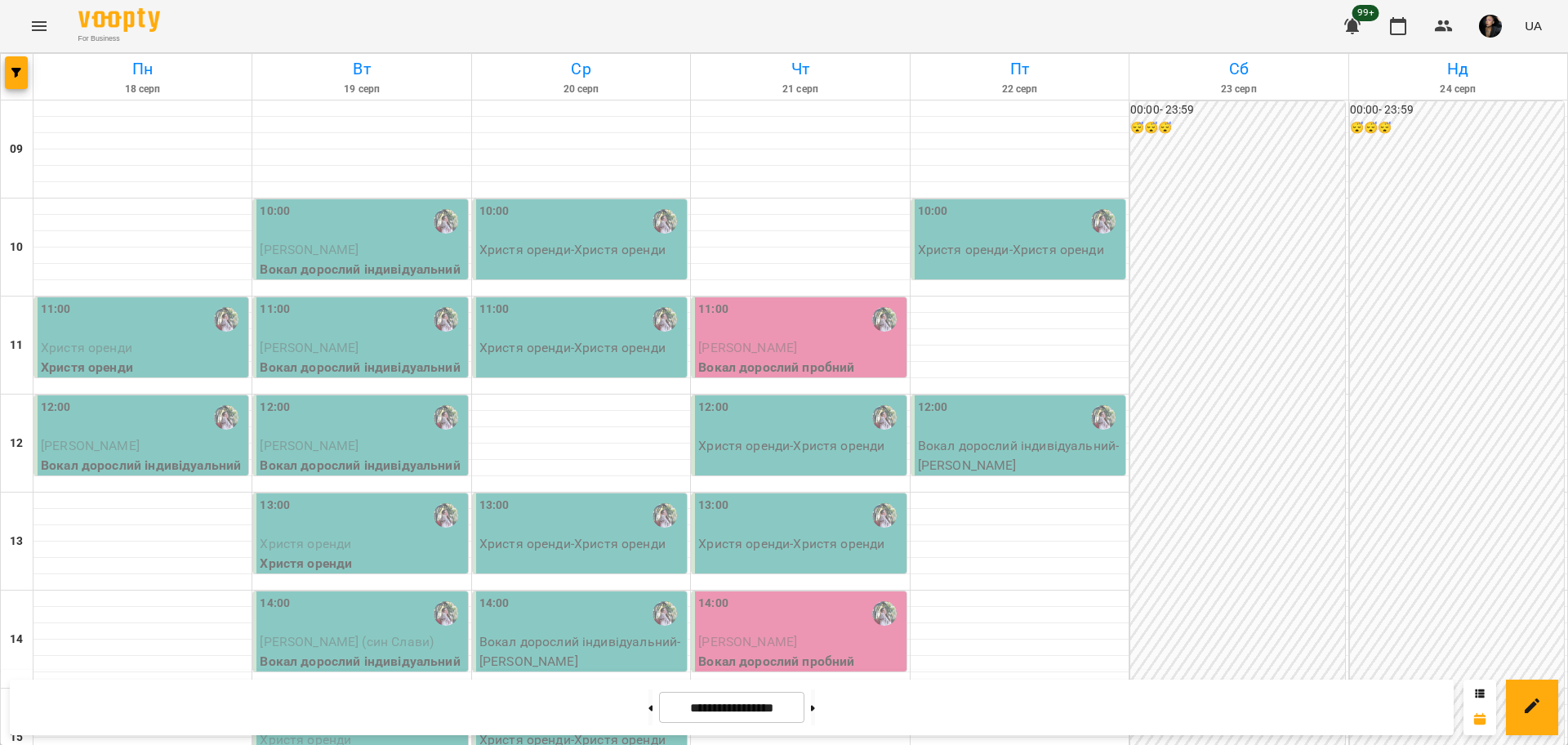
scroll to position [204, 0]
click at [24, 63] on button "button" at bounding box center [16, 72] width 23 height 32
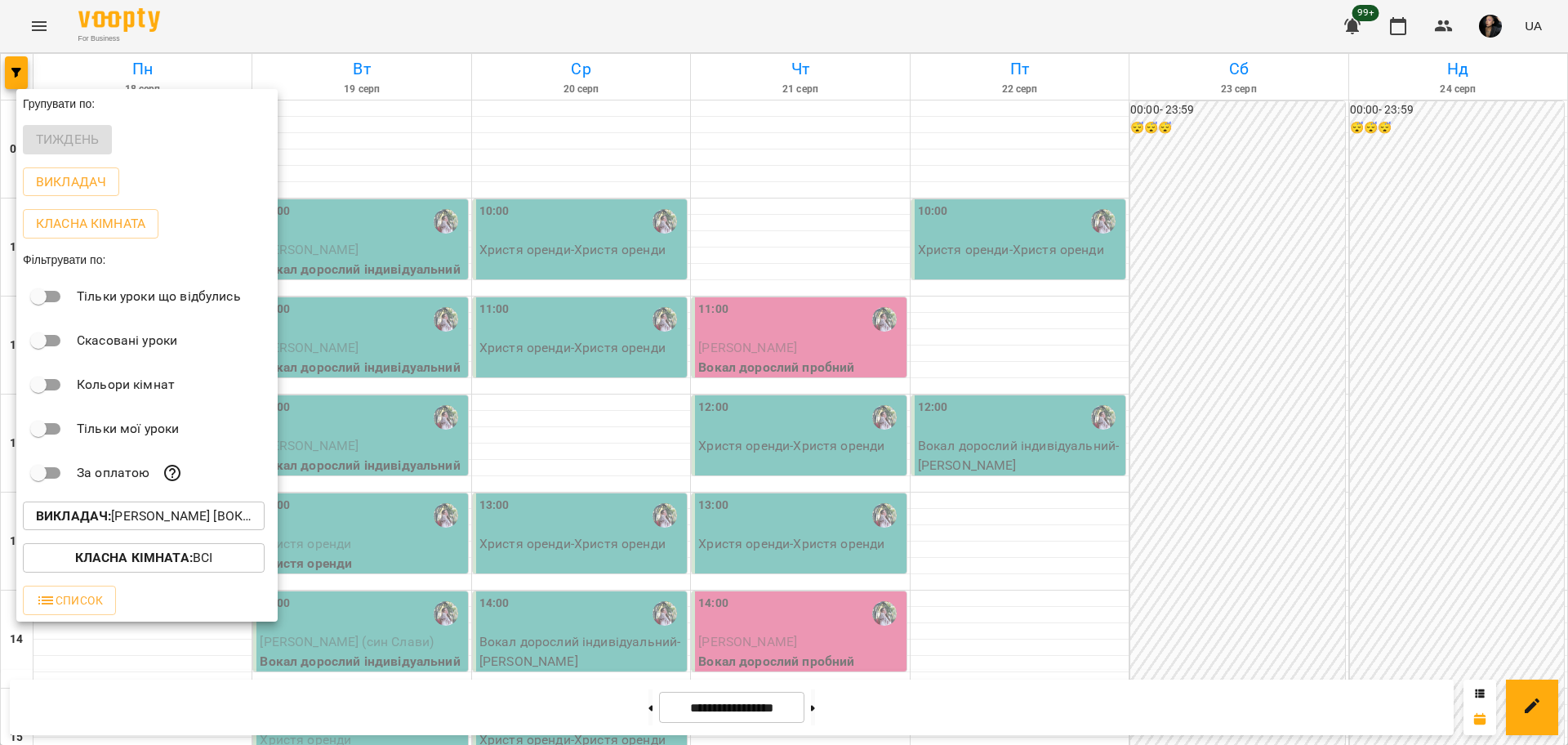
click at [199, 510] on p "Викладач : Ткач Христя [вокал]" at bounding box center [143, 516] width 216 height 20
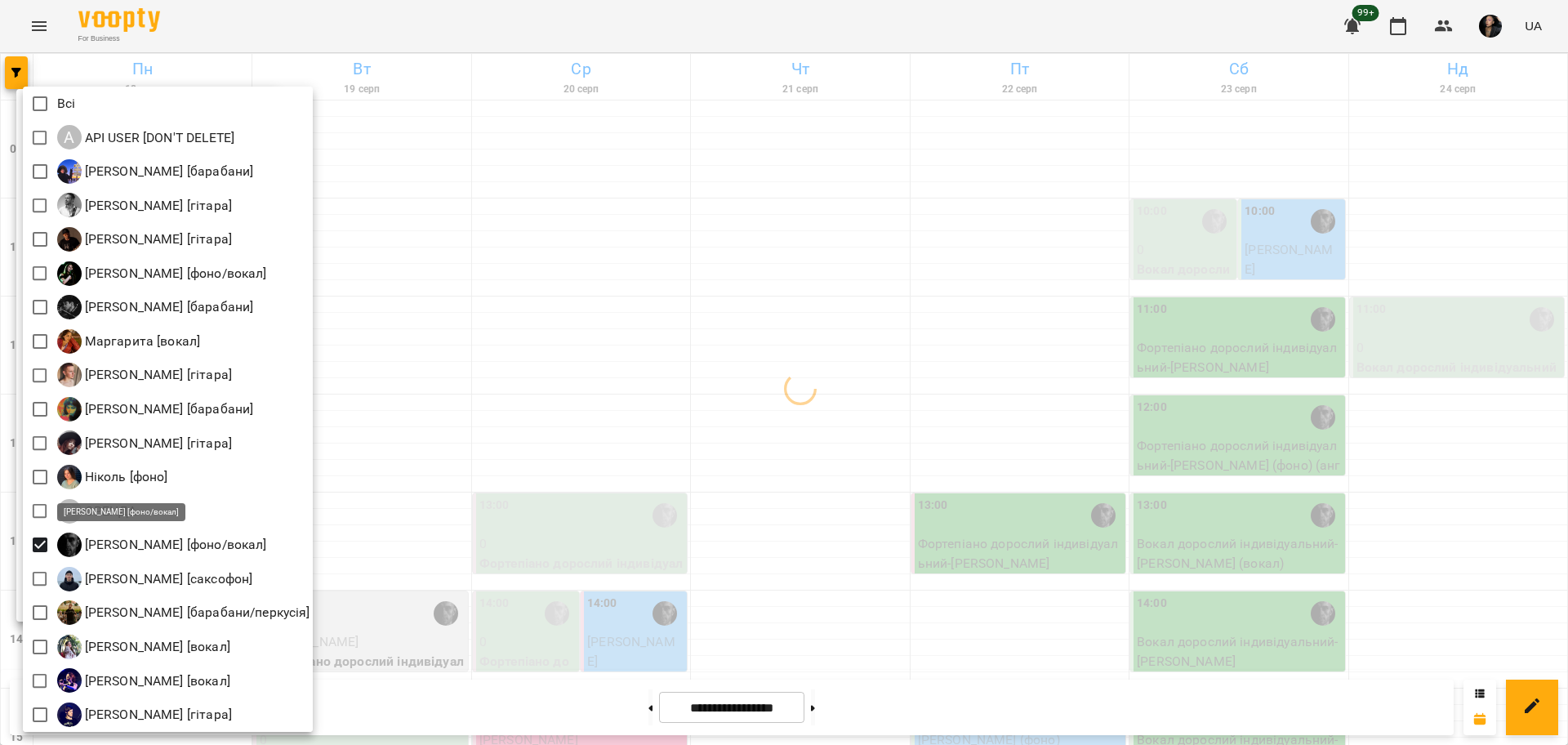
click at [687, 552] on div at bounding box center [784, 372] width 1568 height 745
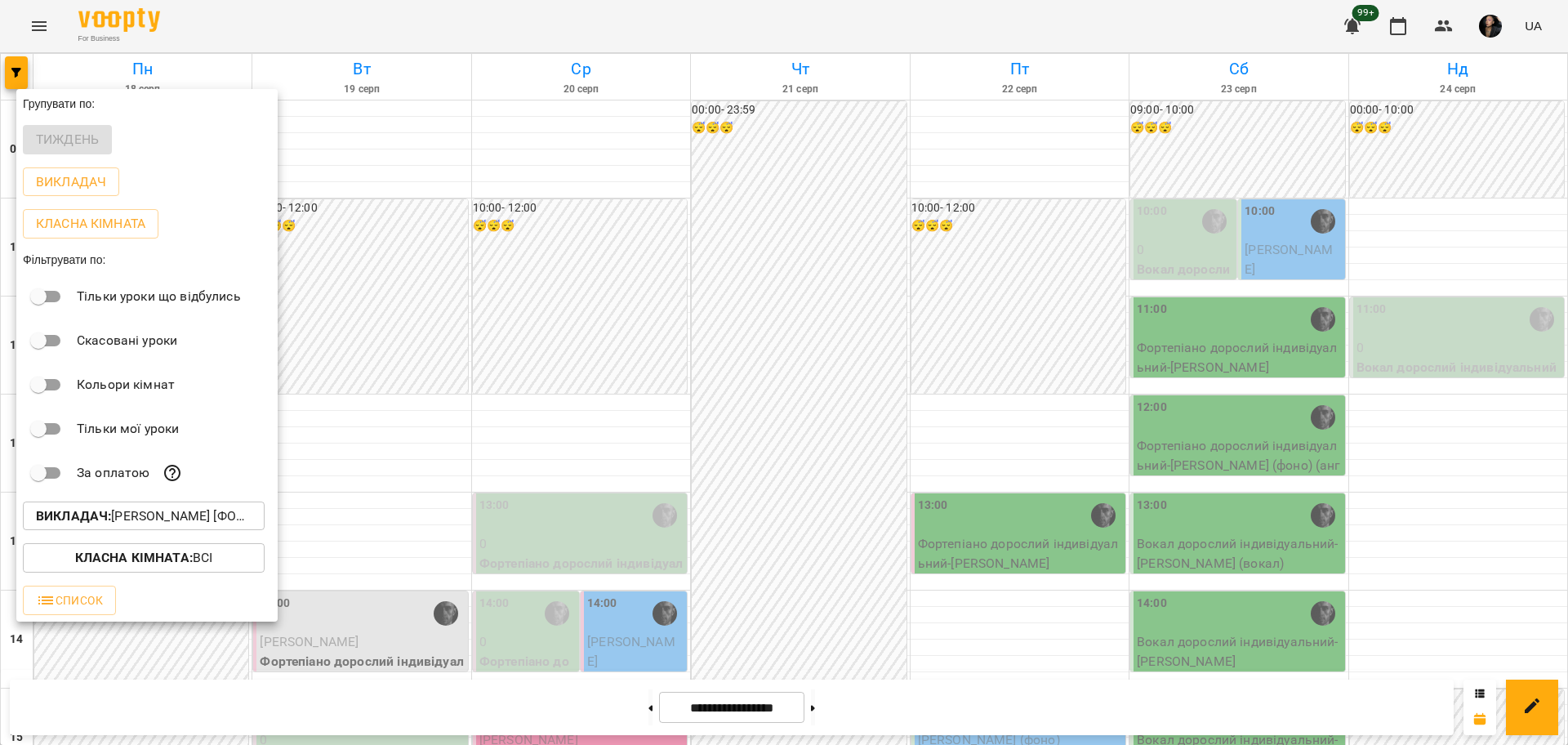
click at [650, 519] on div at bounding box center [784, 372] width 1568 height 745
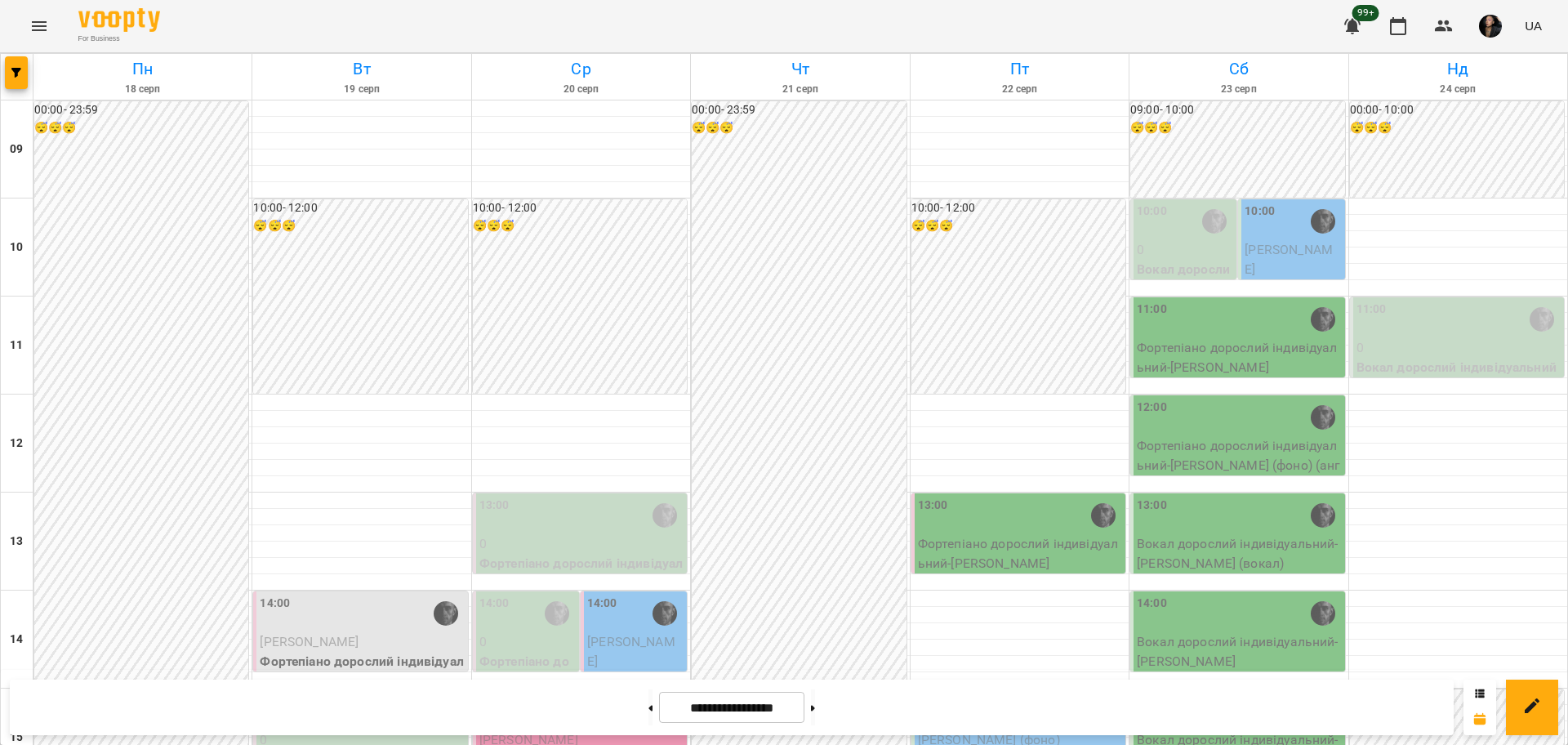
scroll to position [510, 0]
click at [7, 71] on span "button" at bounding box center [16, 72] width 23 height 10
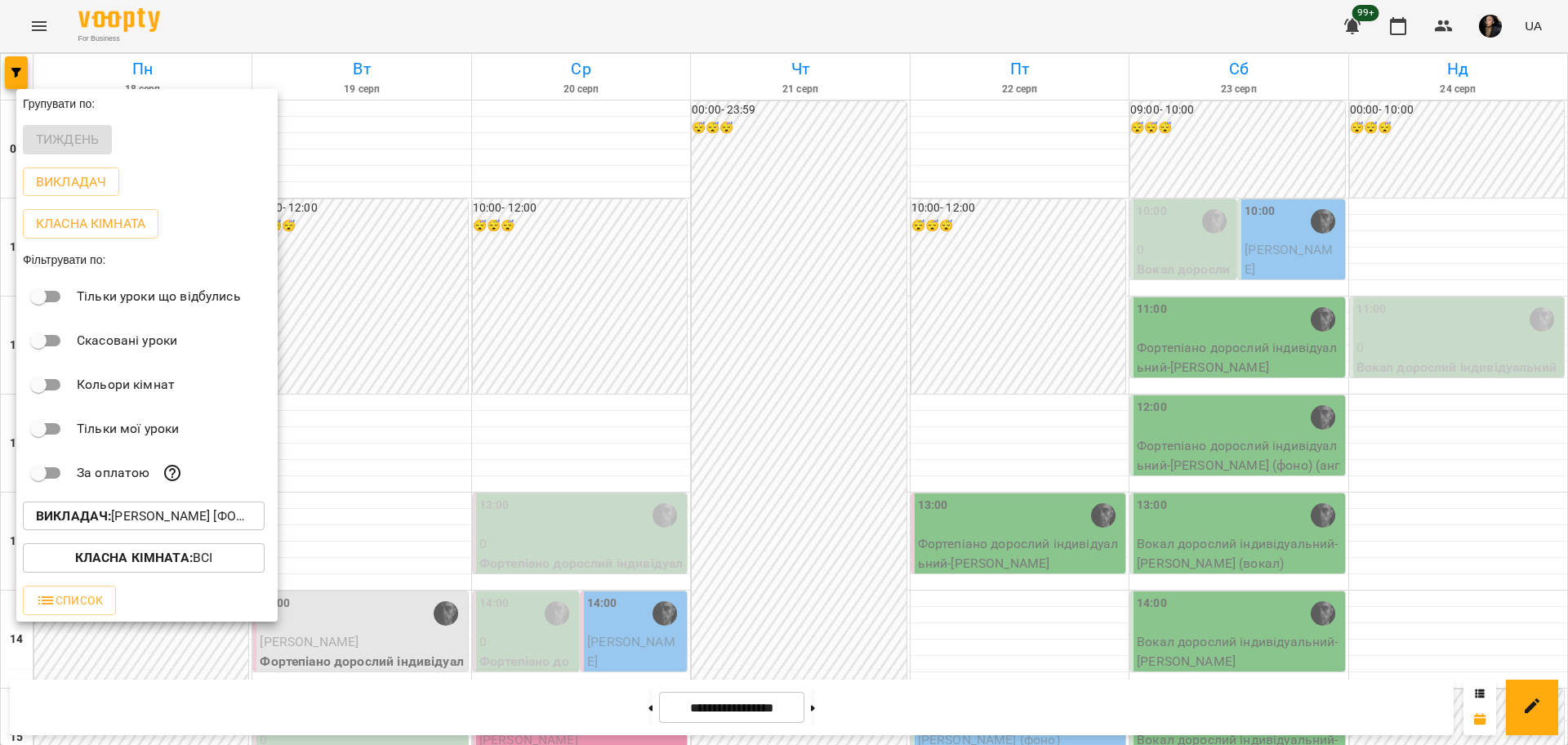
click at [160, 513] on p "Викладач : Олег [фоно/вокал]" at bounding box center [143, 516] width 216 height 20
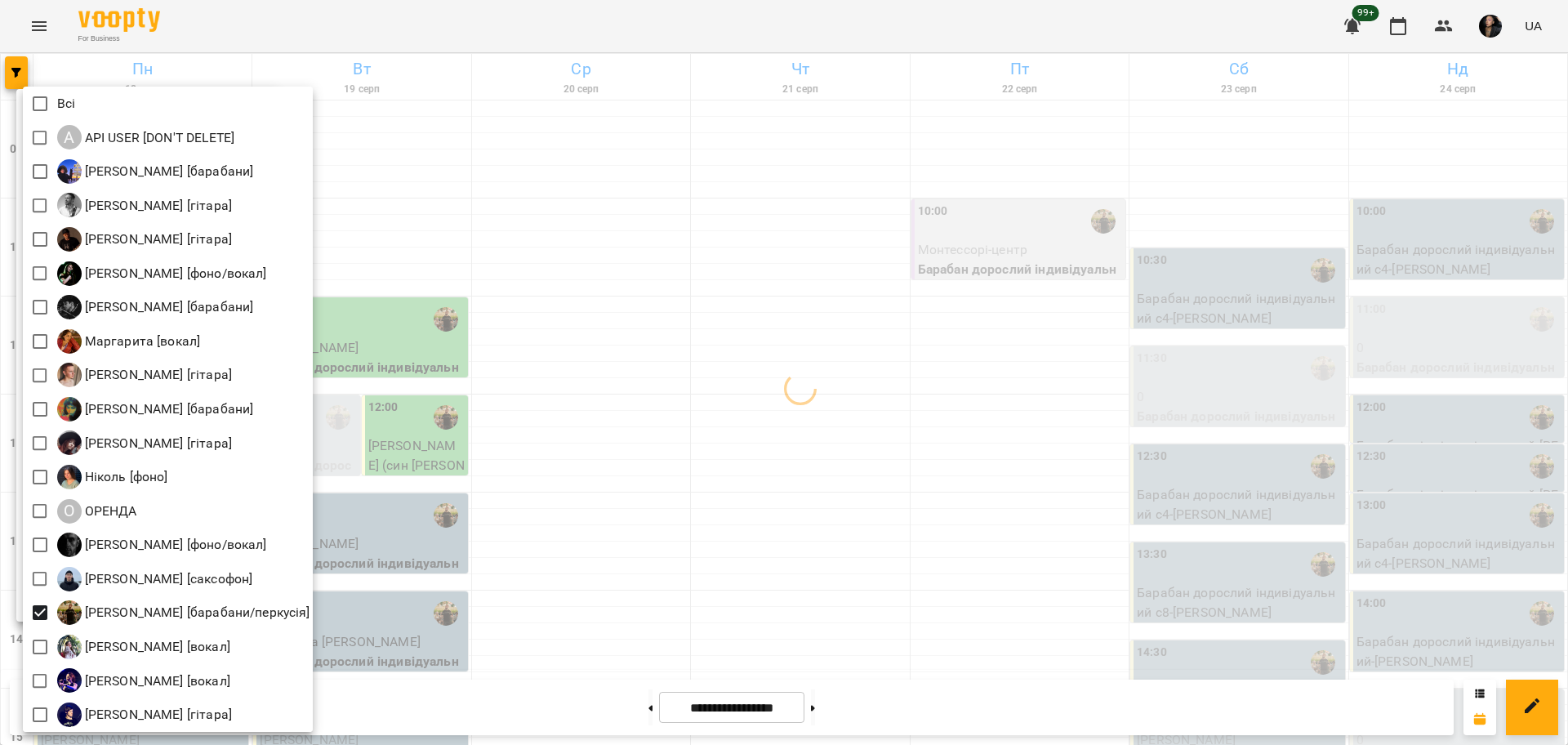
click at [575, 588] on div at bounding box center [784, 372] width 1568 height 745
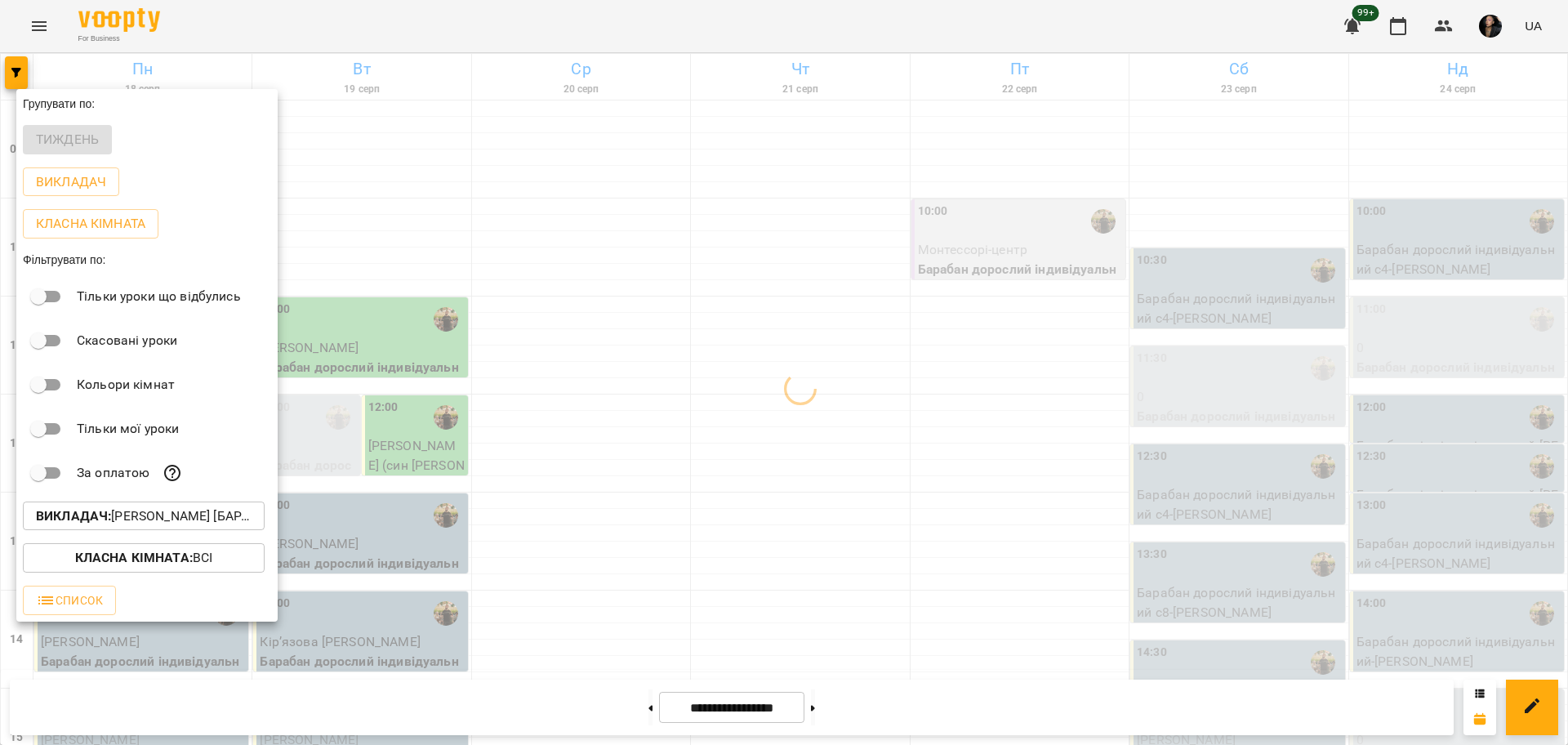
click at [742, 509] on div at bounding box center [784, 372] width 1568 height 745
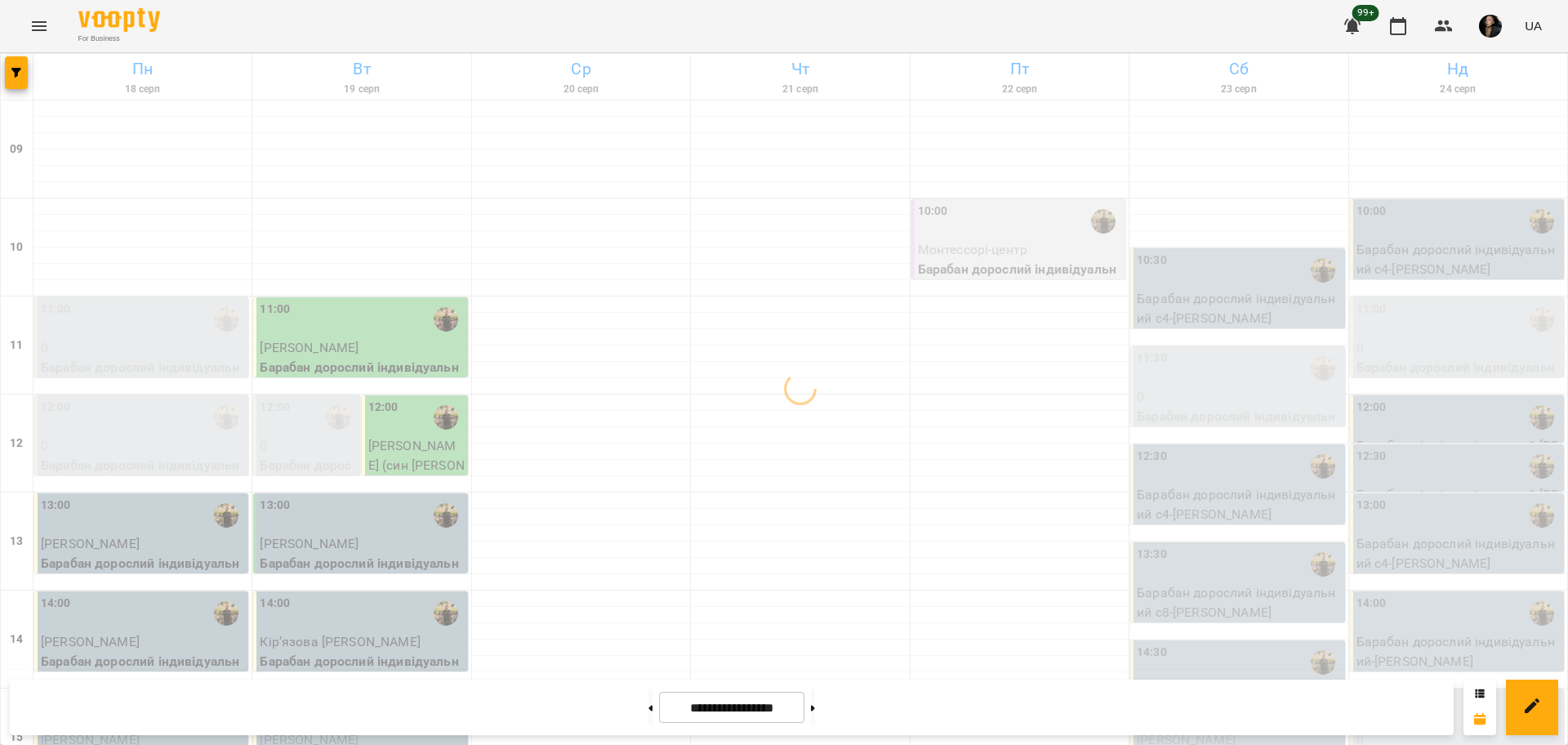
select select
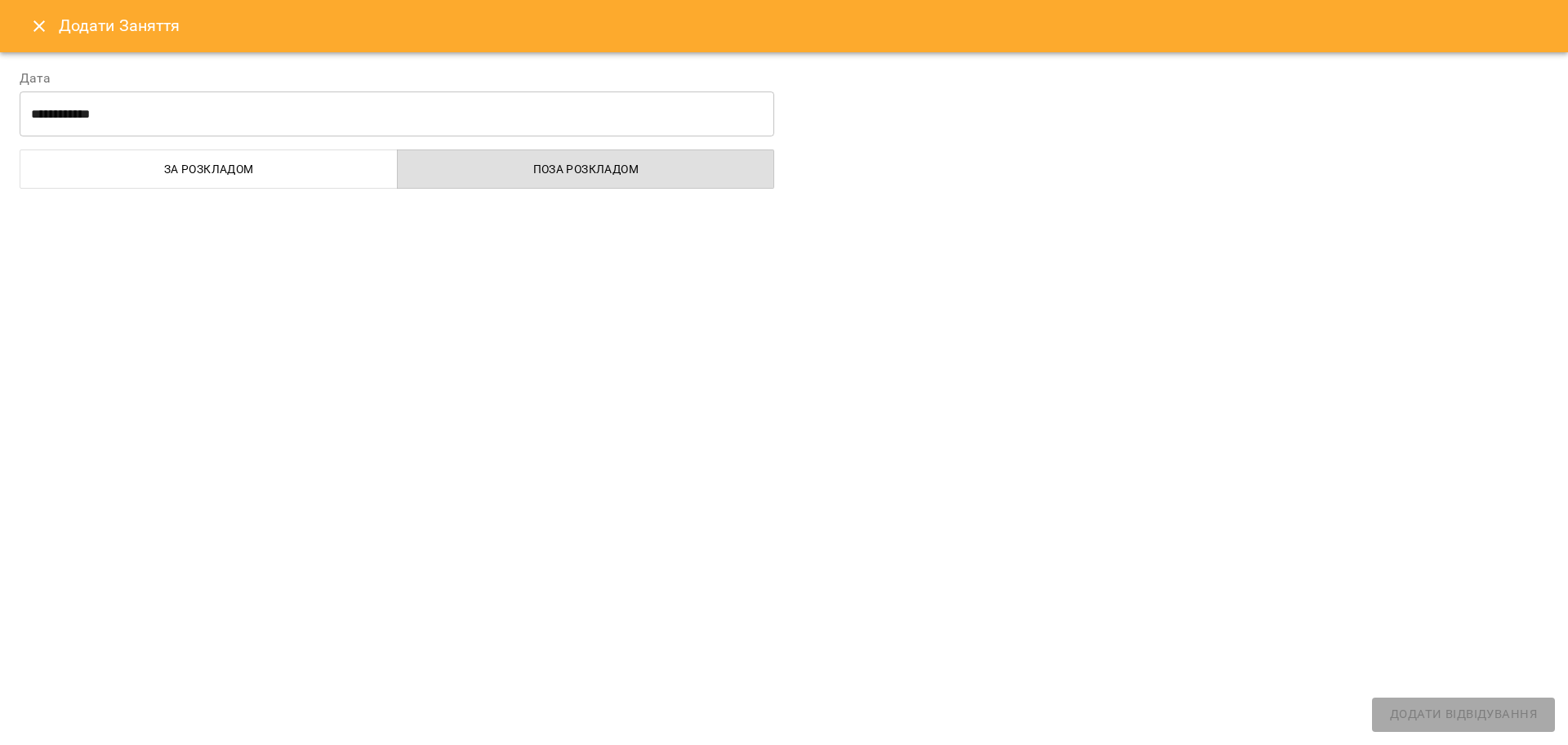
select select
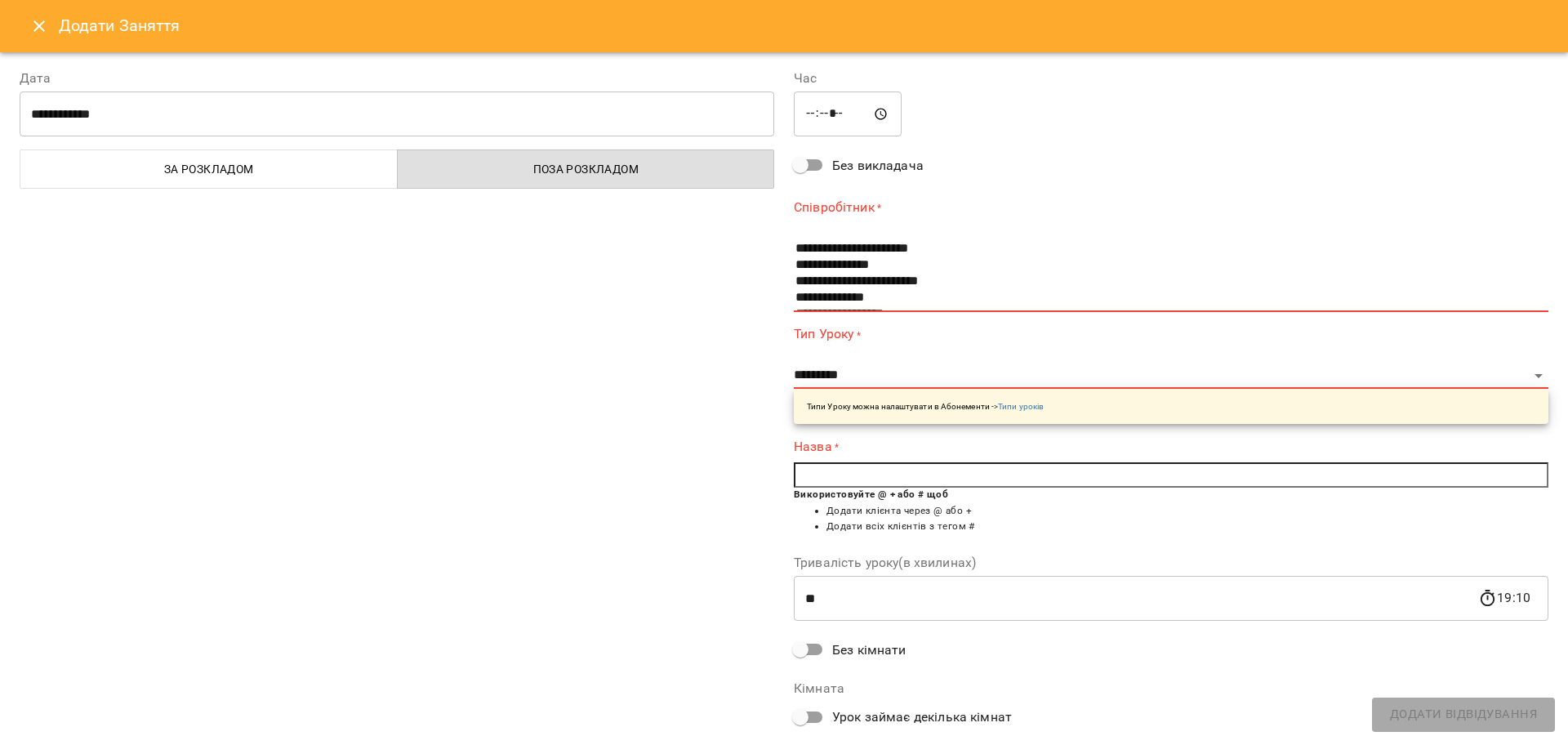
click at [31, 32] on icon "Close" at bounding box center [39, 26] width 20 height 20
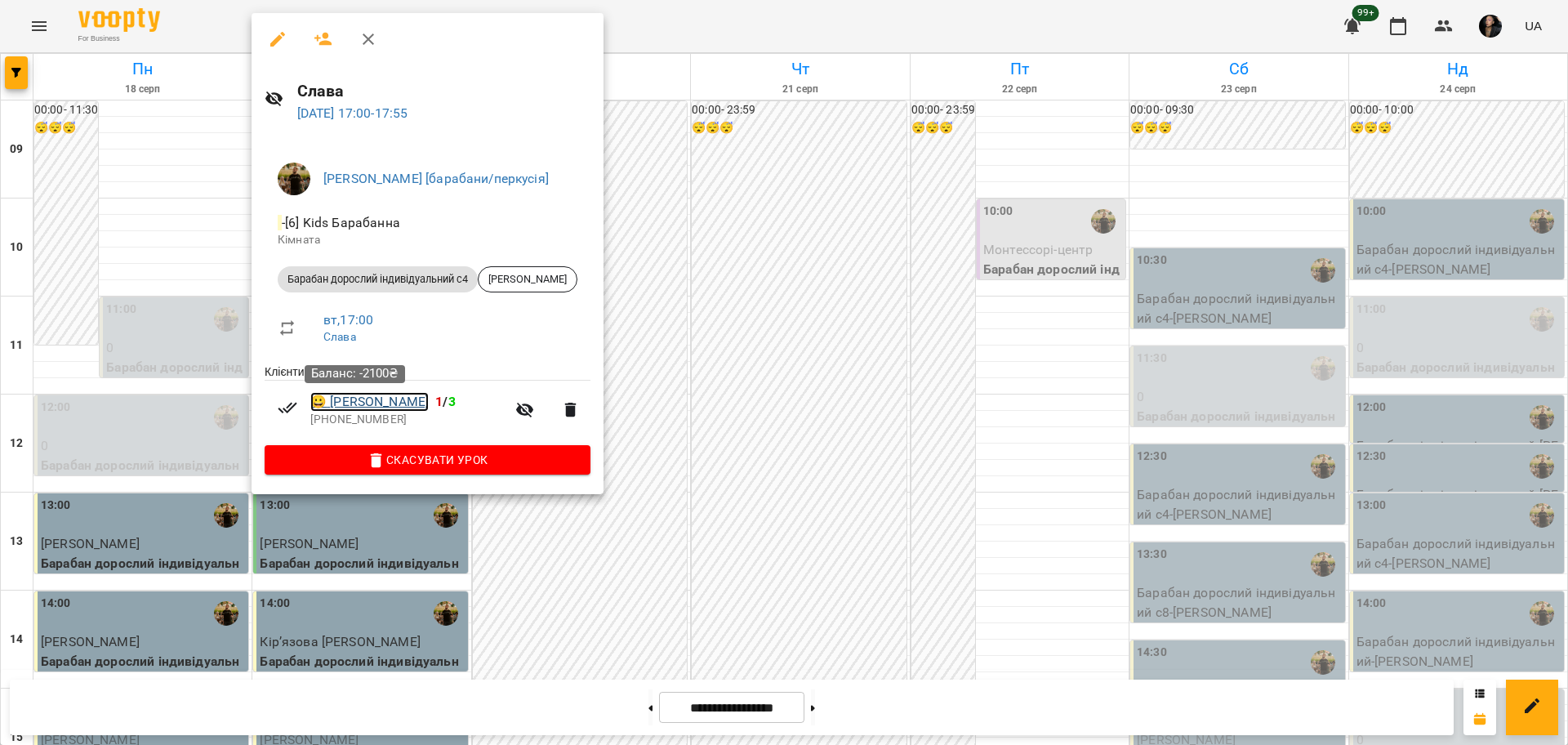
click at [392, 401] on link "😀 Роман Жук" at bounding box center [369, 401] width 119 height 20
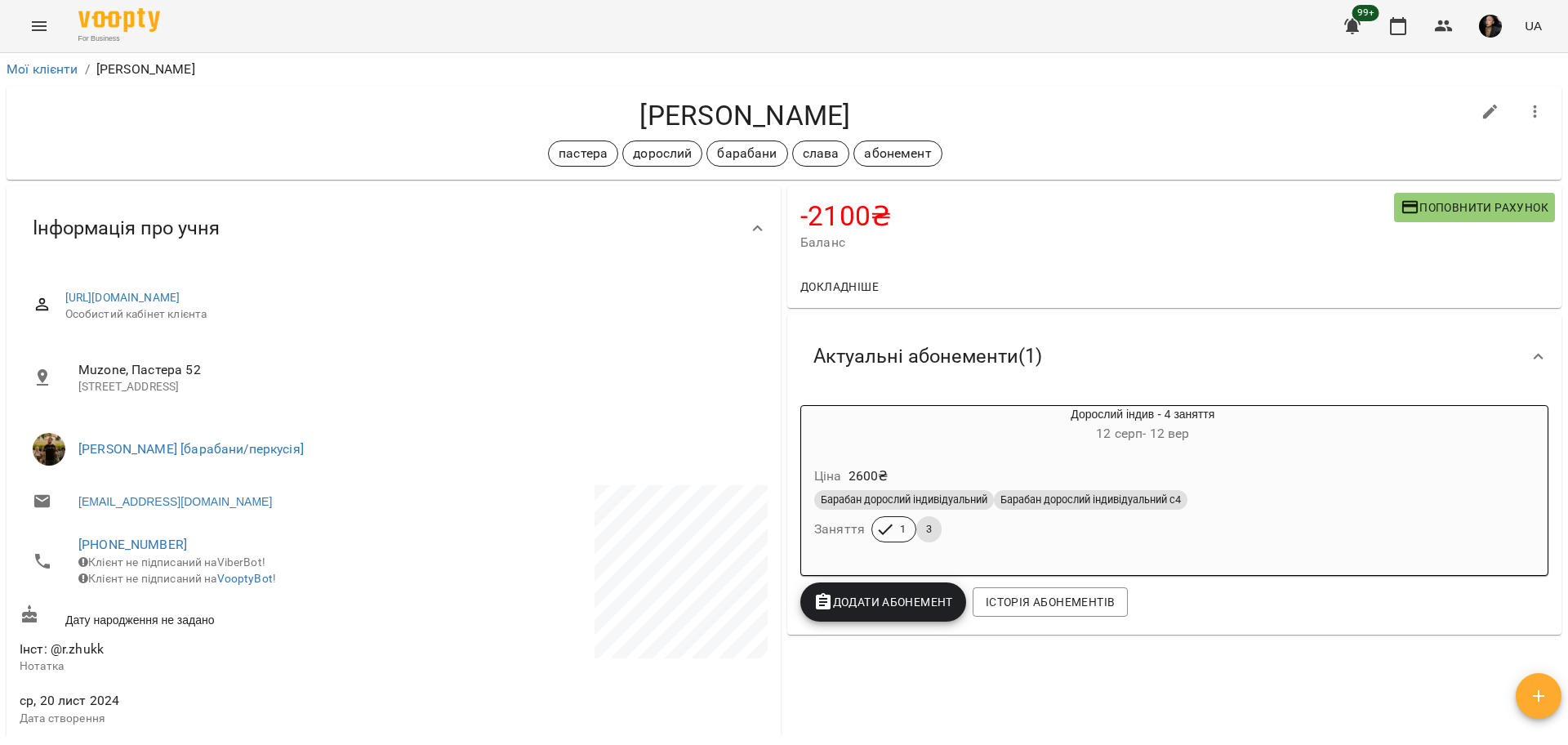
click at [1411, 200] on span "Поповнити рахунок" at bounding box center [1474, 207] width 148 height 20
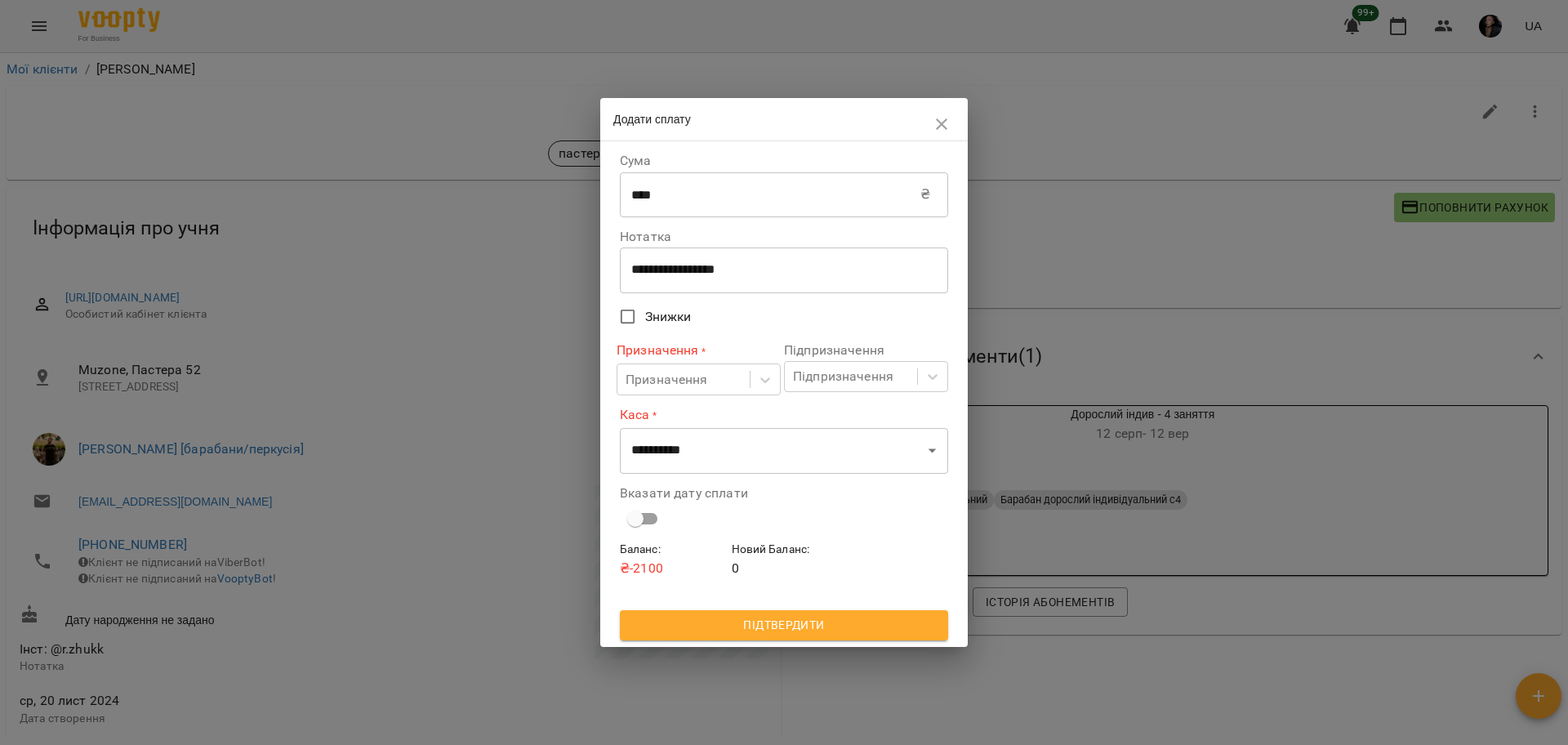
drag, startPoint x: 770, startPoint y: 258, endPoint x: 618, endPoint y: 270, distance: 152.5
click at [618, 270] on div "**********" at bounding box center [784, 393] width 335 height 498
drag, startPoint x: 813, startPoint y: 271, endPoint x: 594, endPoint y: 264, distance: 219.1
click at [594, 264] on div "**********" at bounding box center [784, 372] width 1568 height 745
type textarea "****"
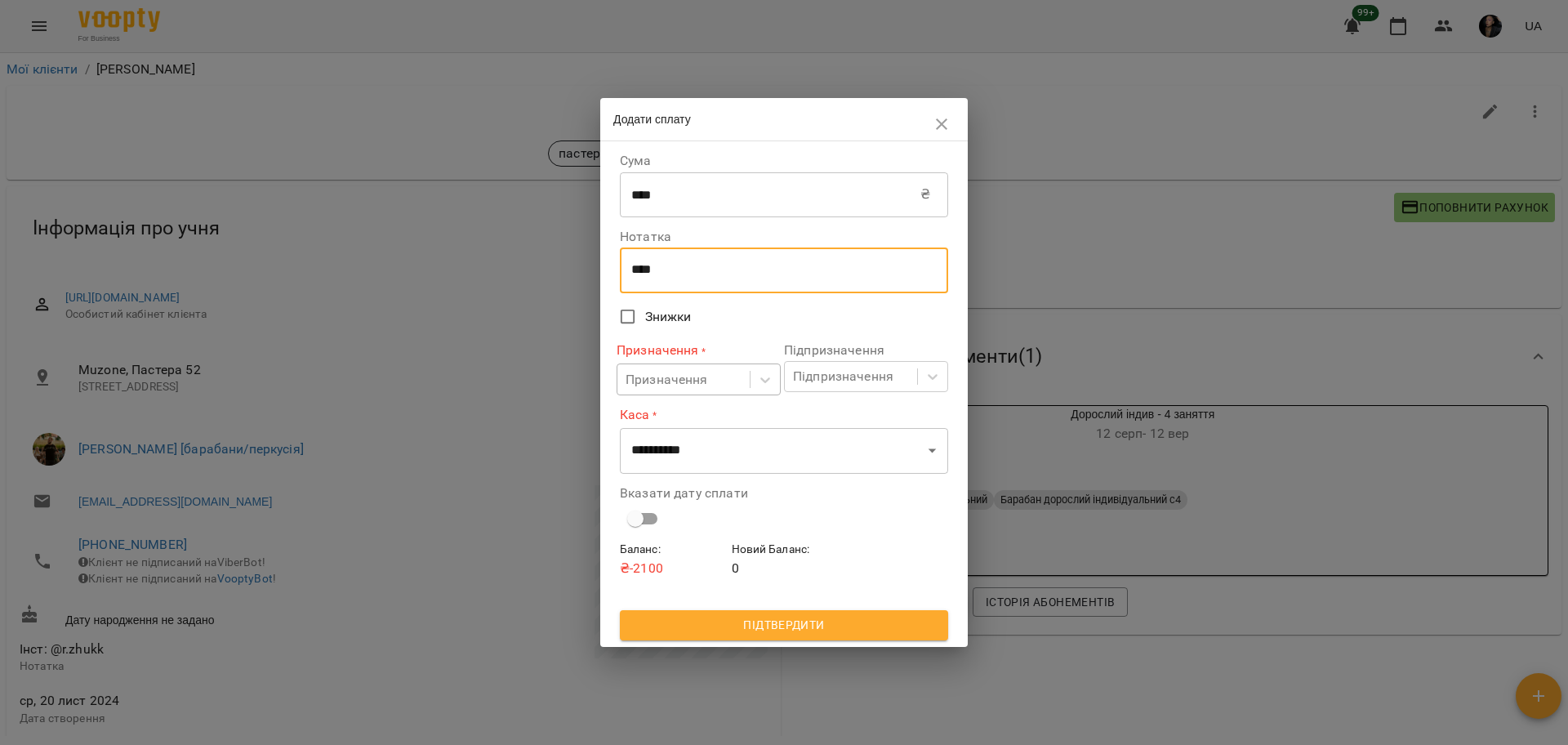
click at [691, 395] on div "Призначення" at bounding box center [698, 379] width 164 height 32
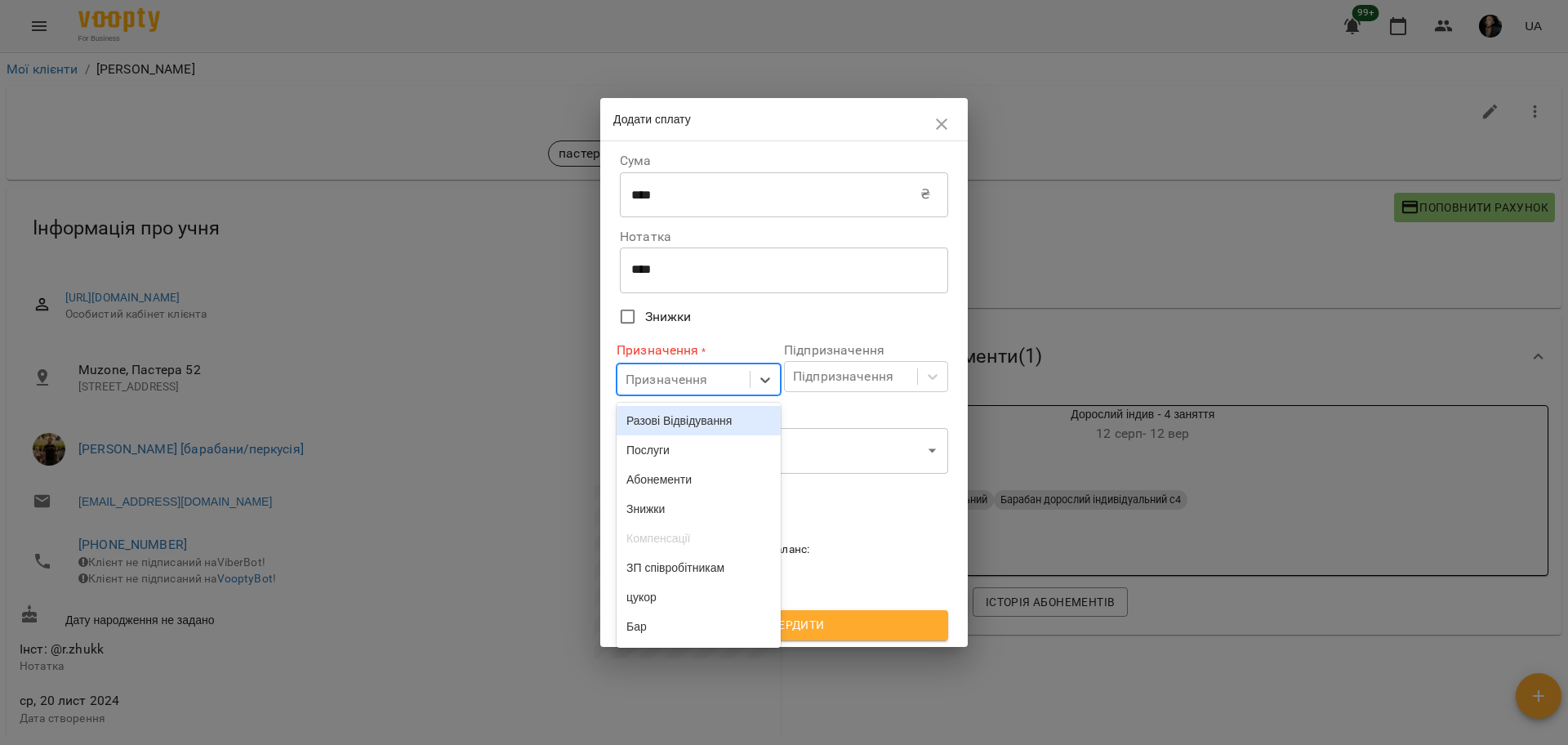
drag, startPoint x: 680, startPoint y: 417, endPoint x: 754, endPoint y: 406, distance: 74.8
click at [679, 418] on div "Разові Відвідування" at bounding box center [698, 420] width 164 height 29
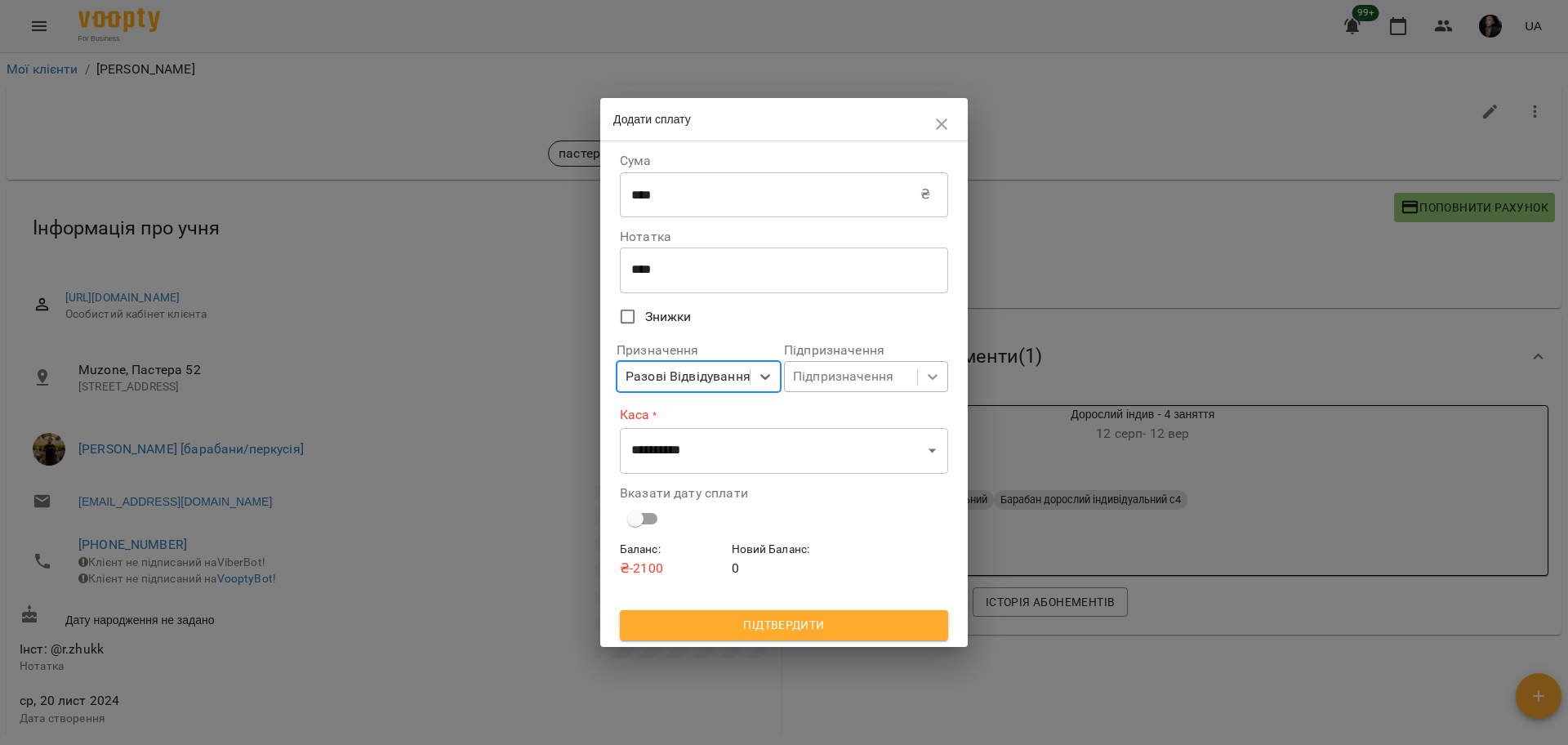
click at [937, 378] on icon at bounding box center [932, 375] width 16 height 16
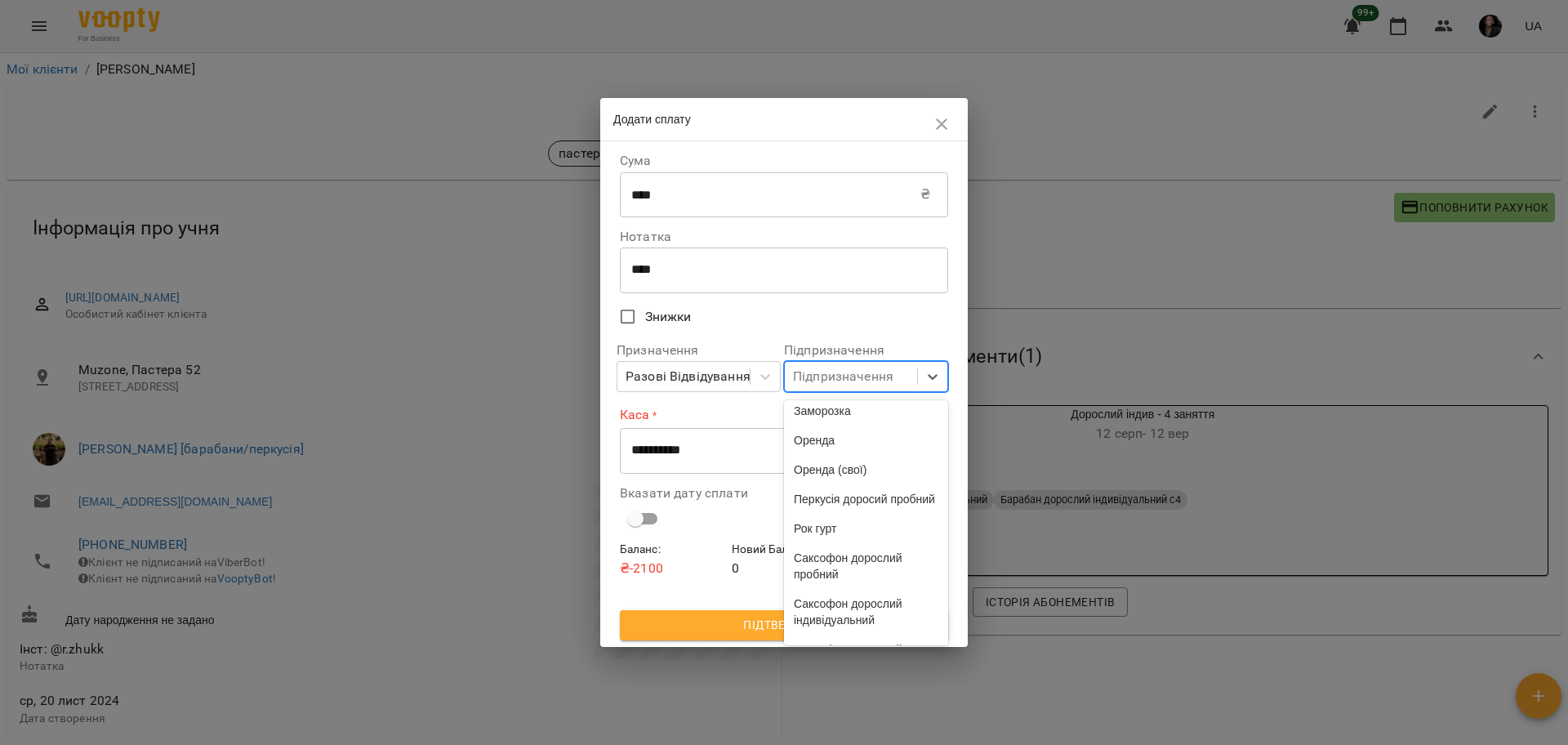
scroll to position [4245, 0]
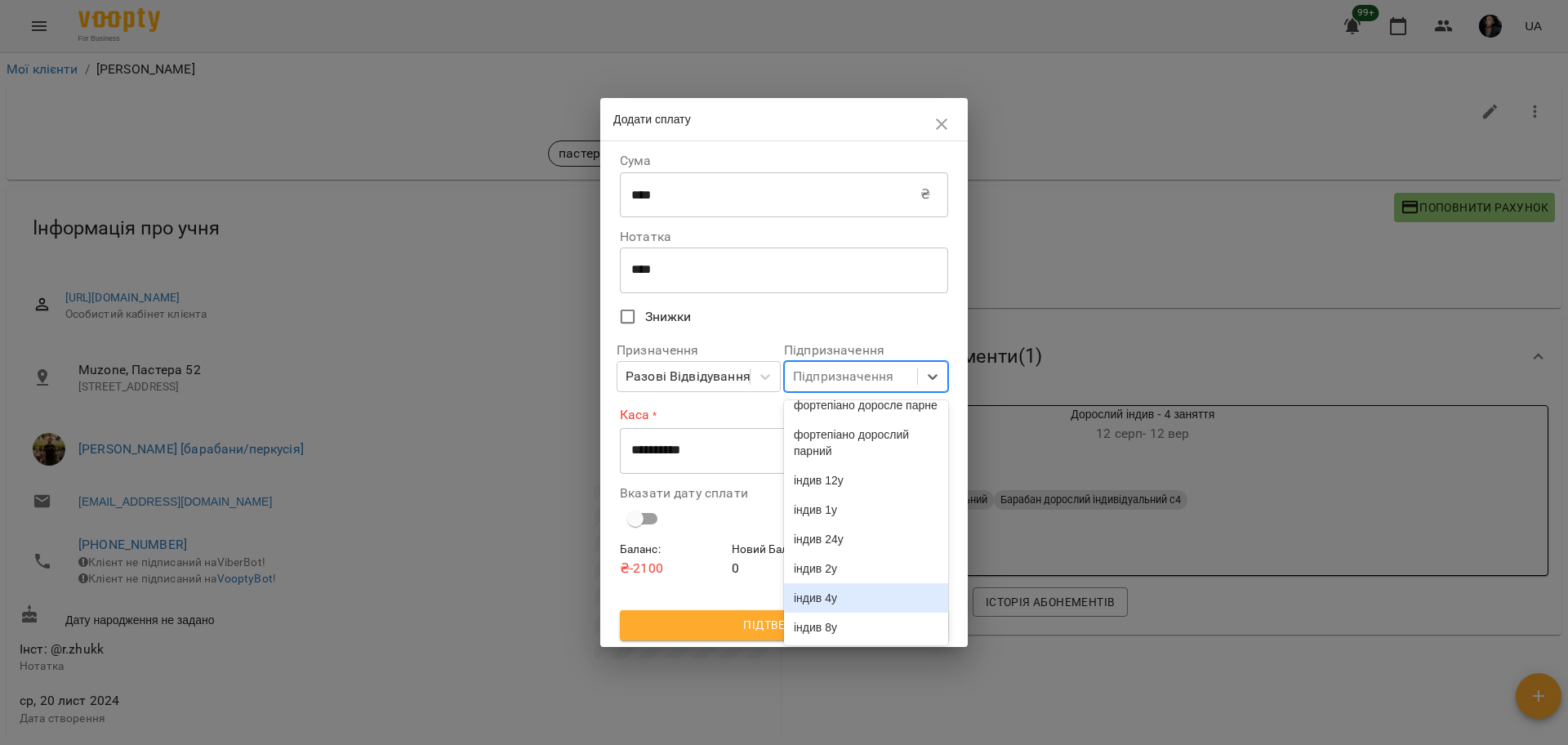
click at [813, 585] on div "індив 4у" at bounding box center [866, 597] width 164 height 29
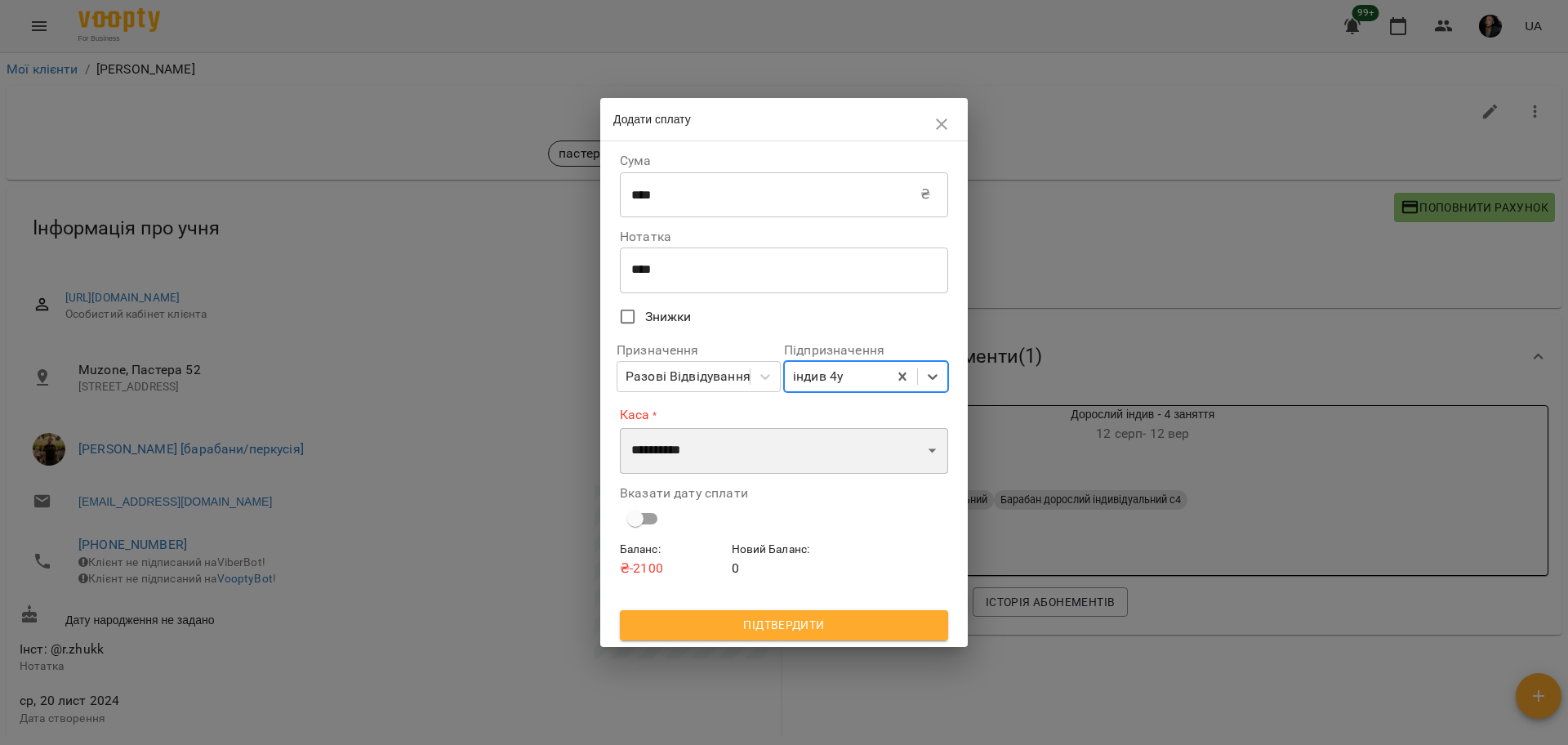
drag, startPoint x: 743, startPoint y: 459, endPoint x: 741, endPoint y: 470, distance: 11.2
click at [743, 458] on select "**********" at bounding box center [783, 450] width 328 height 46
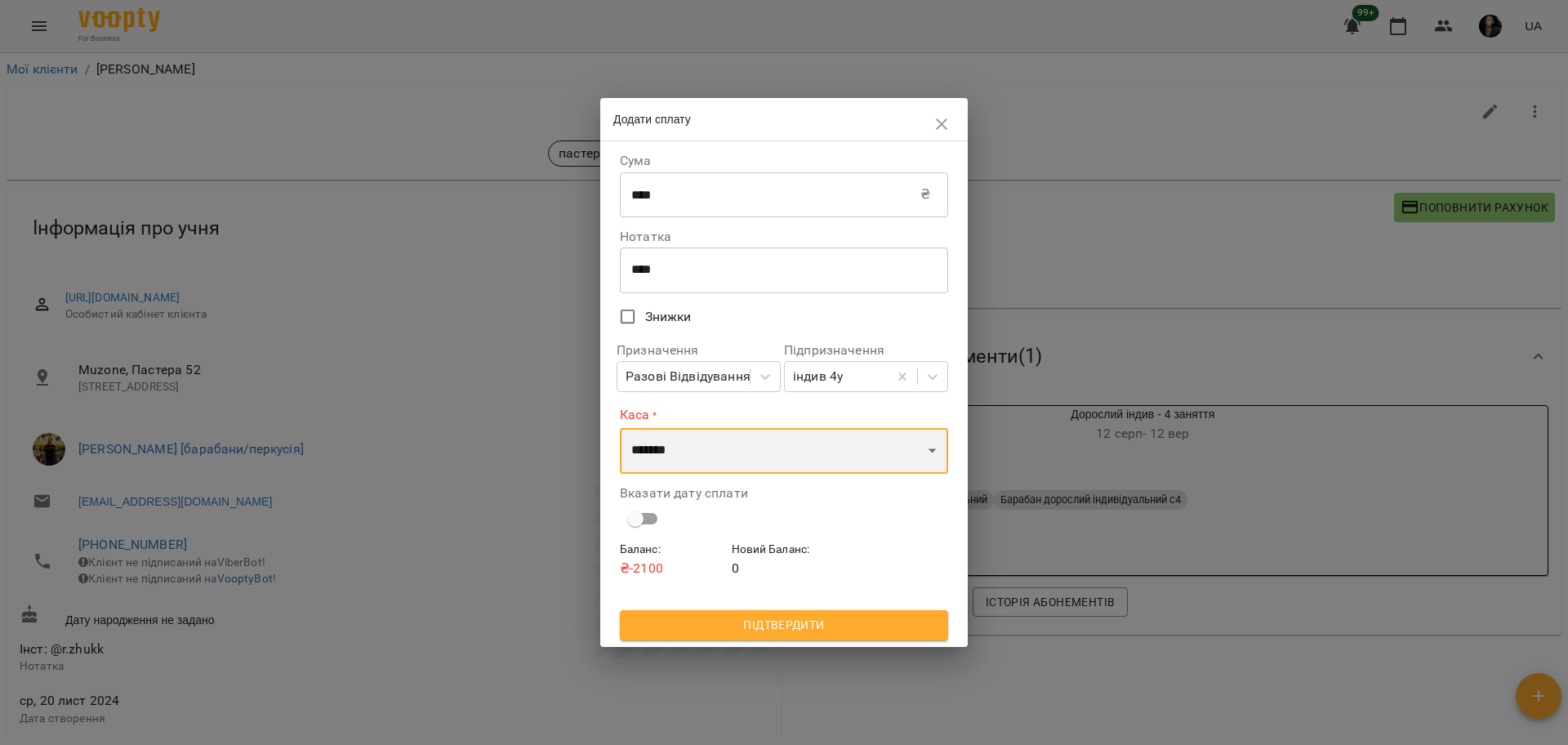
click at [620, 428] on select "**********" at bounding box center [783, 450] width 328 height 46
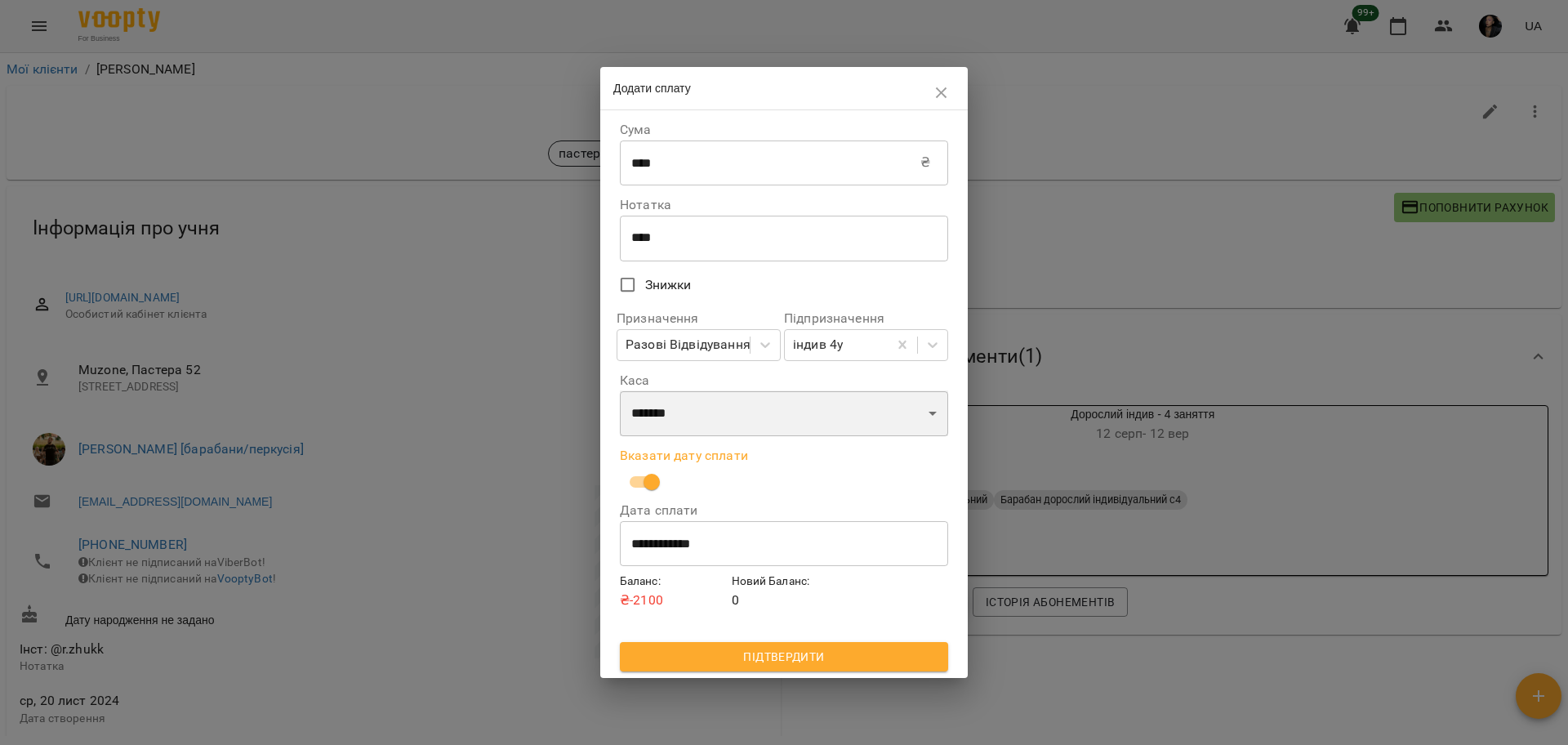
click at [707, 424] on select "**********" at bounding box center [783, 413] width 328 height 46
select select "****"
click at [620, 392] on select "**********" at bounding box center [783, 413] width 328 height 46
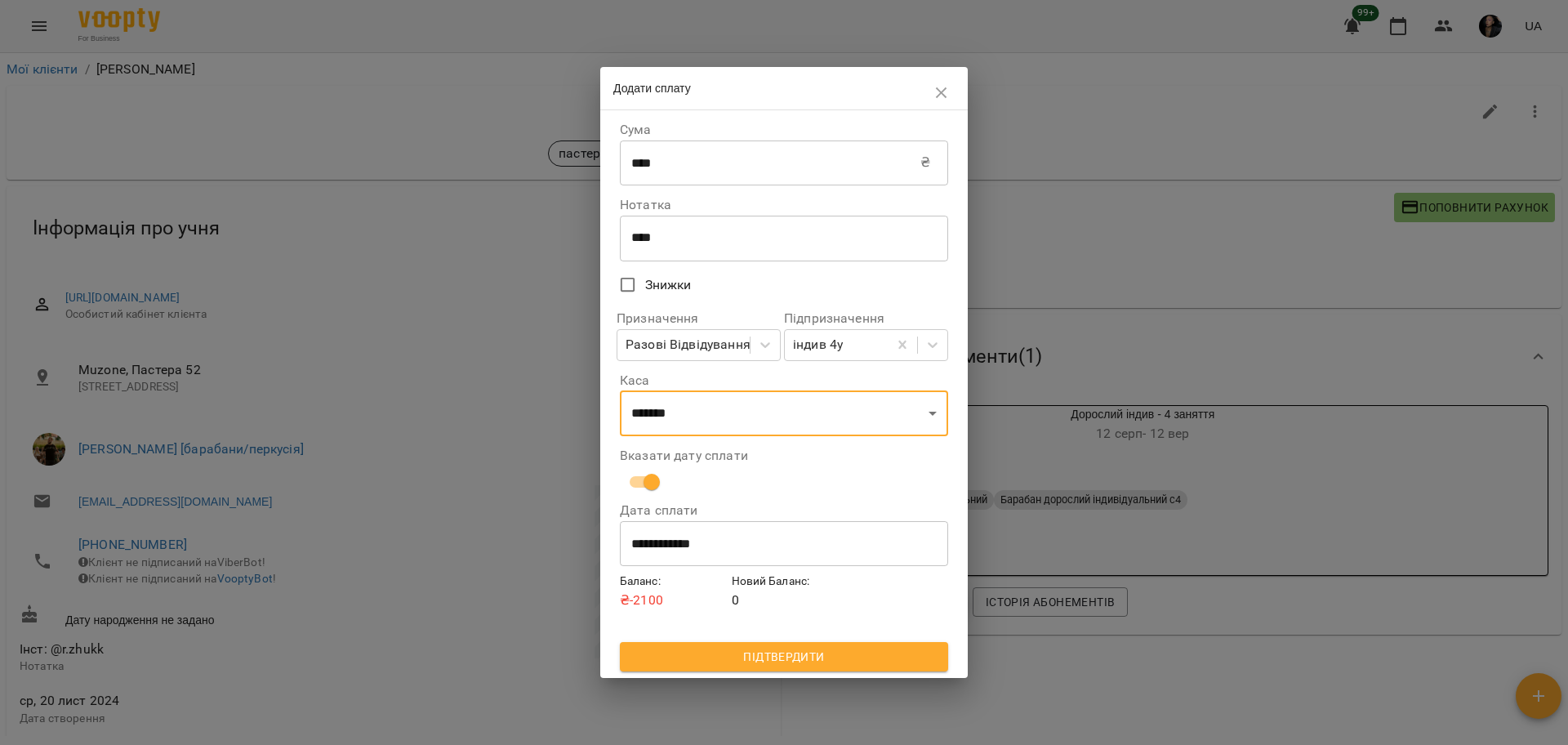
click at [770, 653] on span "Підтвердити" at bounding box center [784, 656] width 302 height 20
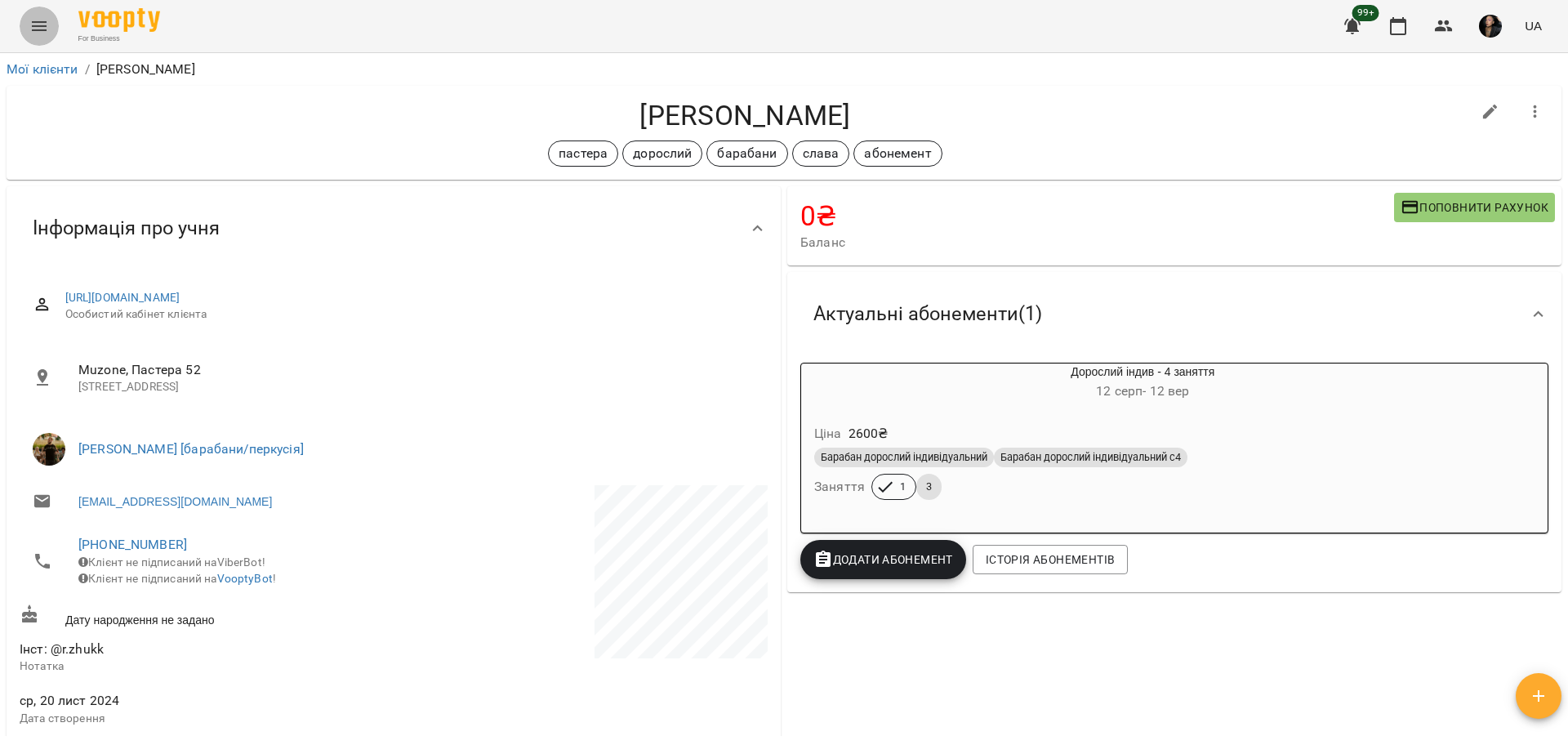
click at [39, 35] on icon "Menu" at bounding box center [39, 26] width 20 height 20
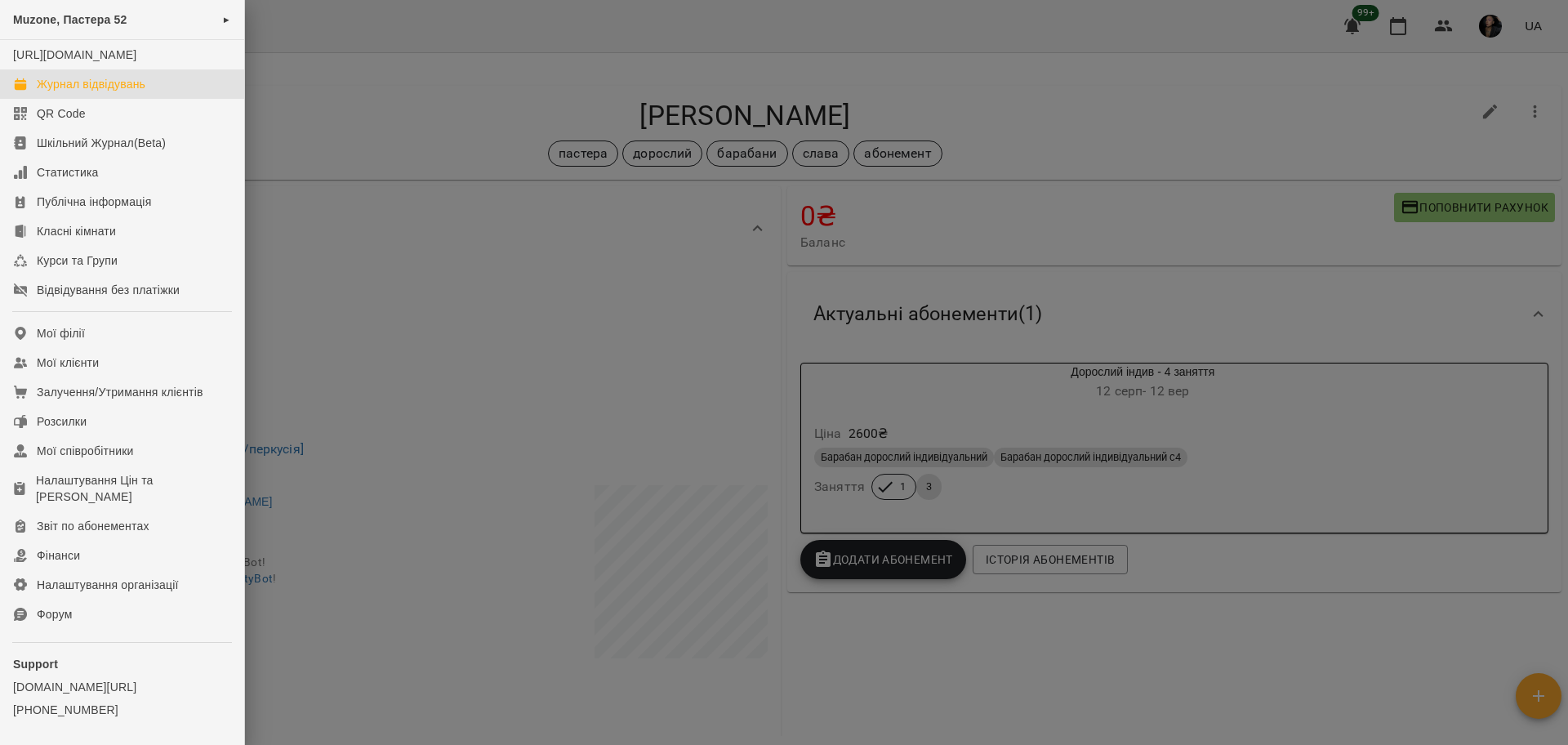
click at [78, 92] on div "Журнал відвідувань" at bounding box center [91, 84] width 108 height 16
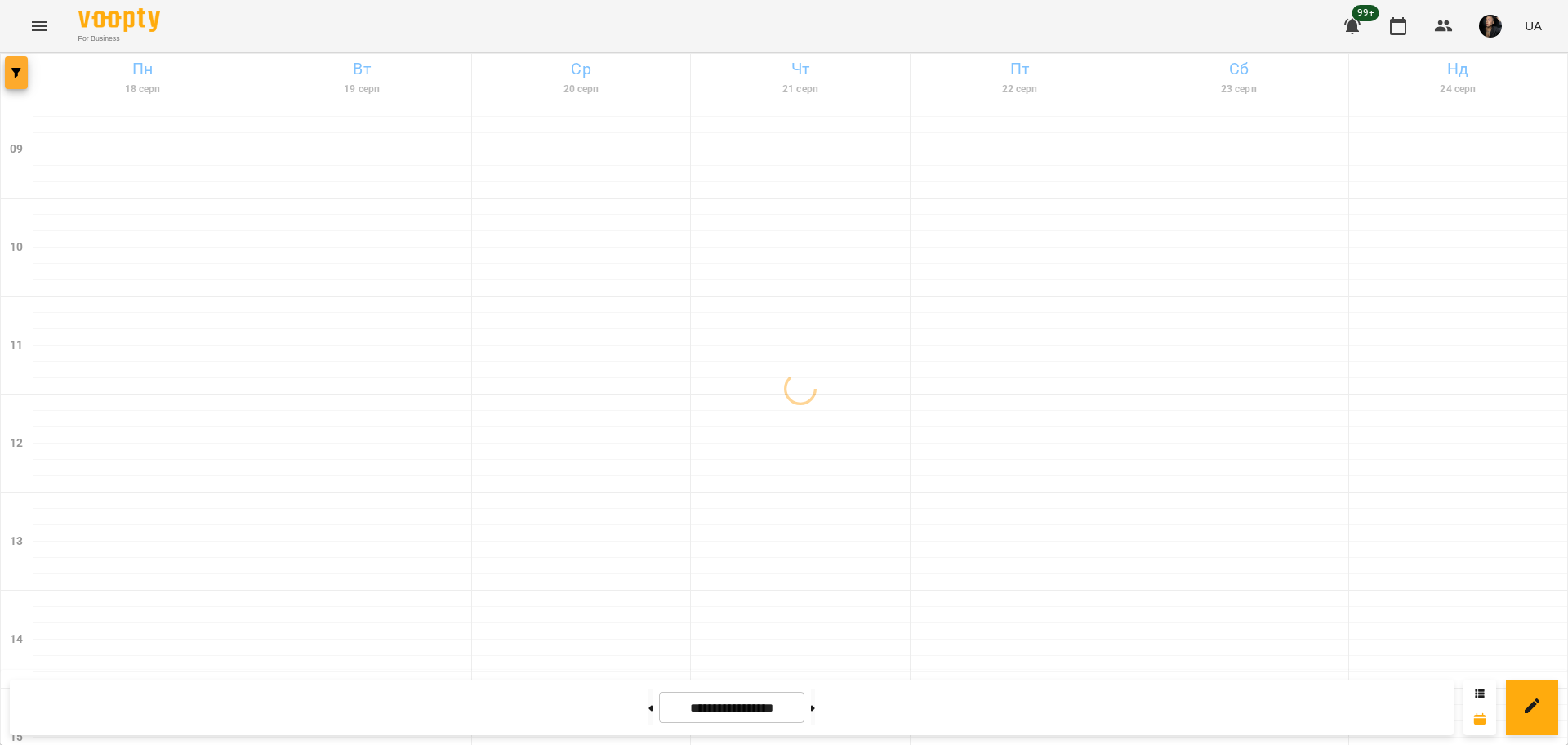
click at [18, 72] on icon "button" at bounding box center [16, 72] width 10 height 10
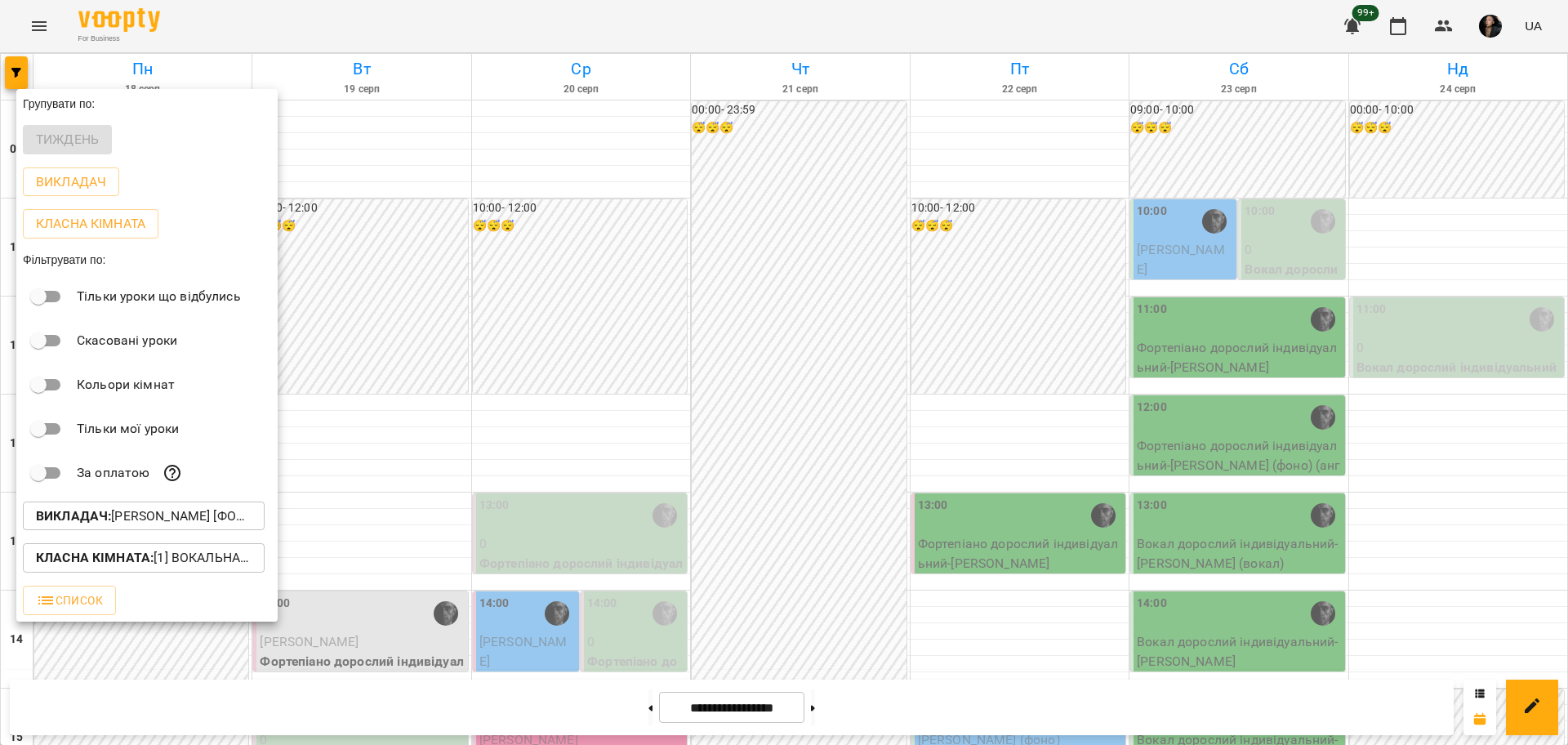
click at [186, 511] on p "Викладач : Олег [фоно/вокал]" at bounding box center [143, 516] width 216 height 20
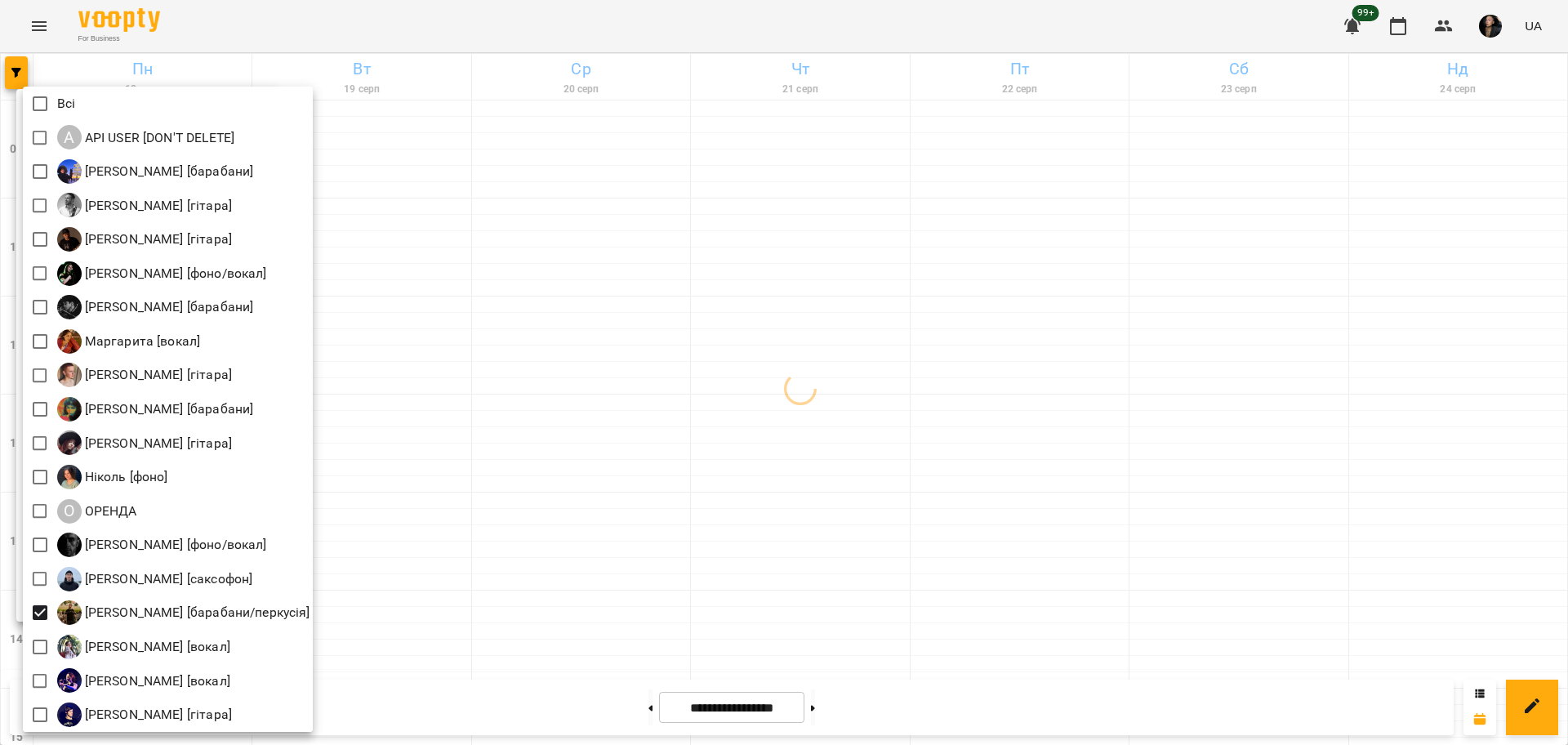
click at [500, 620] on div at bounding box center [784, 372] width 1568 height 745
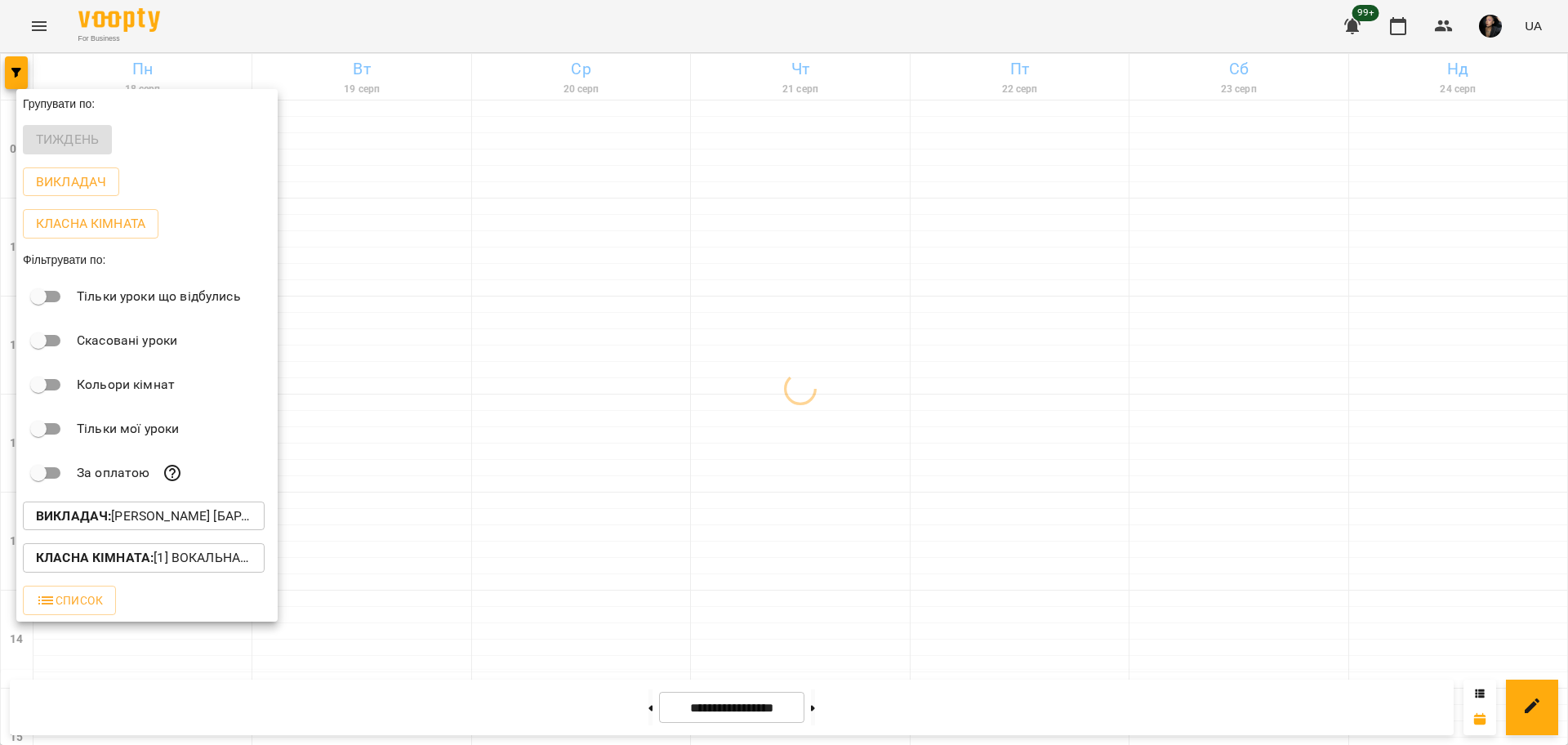
click at [207, 565] on p "Класна кімната : [1] Вокальна велика,[2] Вокальна мала,[7] Kids Фоно/Вокал,Кіно…" at bounding box center [143, 557] width 216 height 20
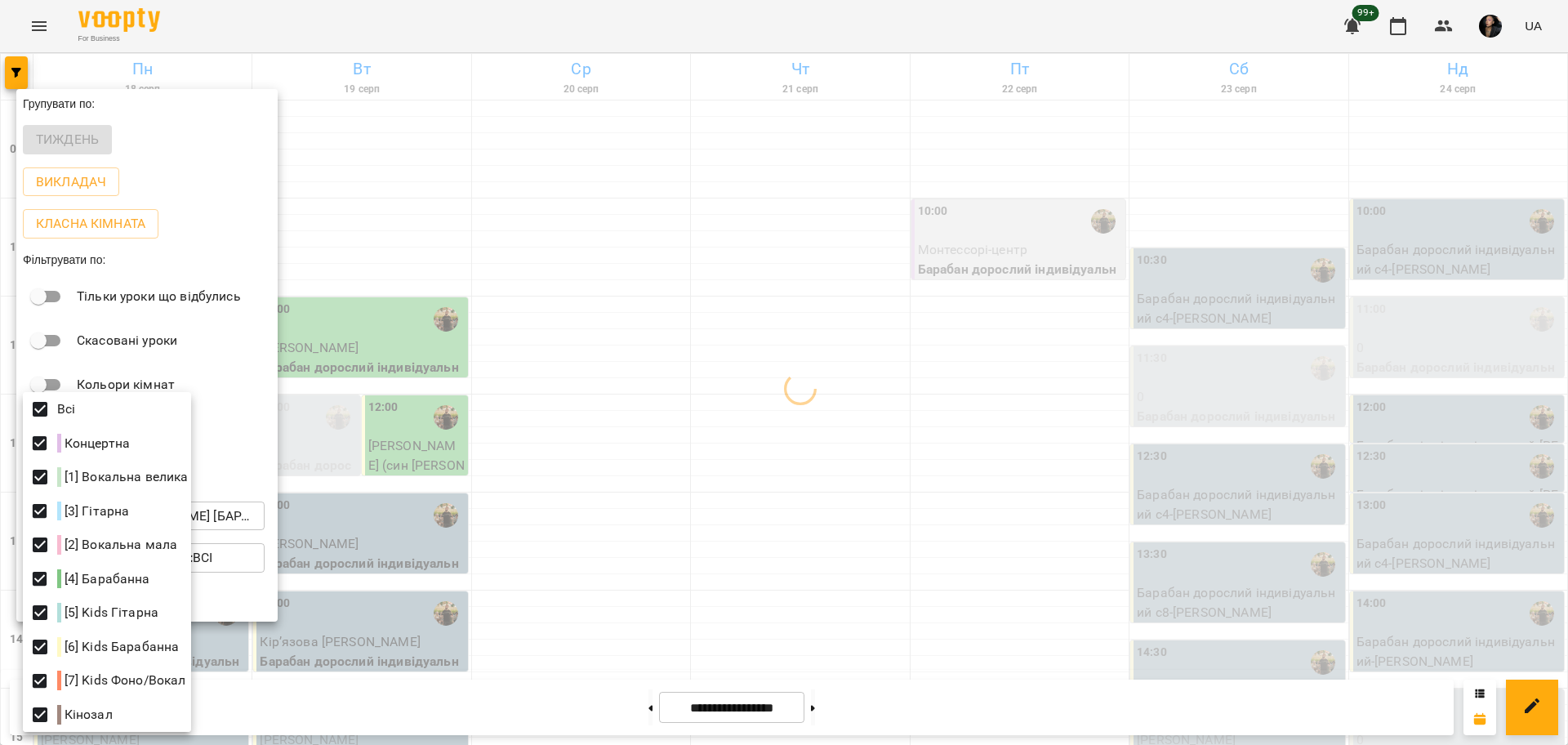
click at [729, 502] on div at bounding box center [784, 372] width 1568 height 745
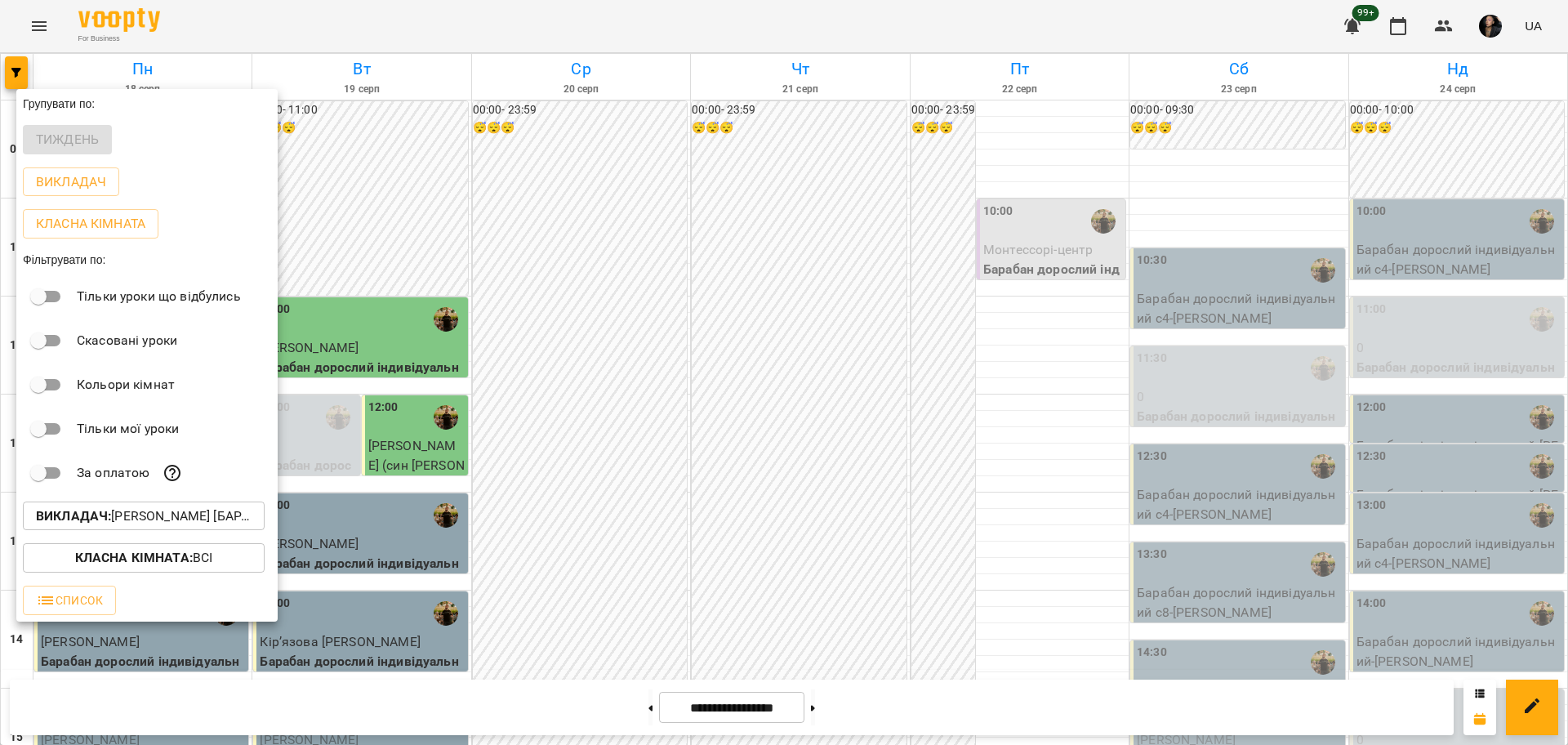
click at [607, 487] on div at bounding box center [784, 372] width 1568 height 745
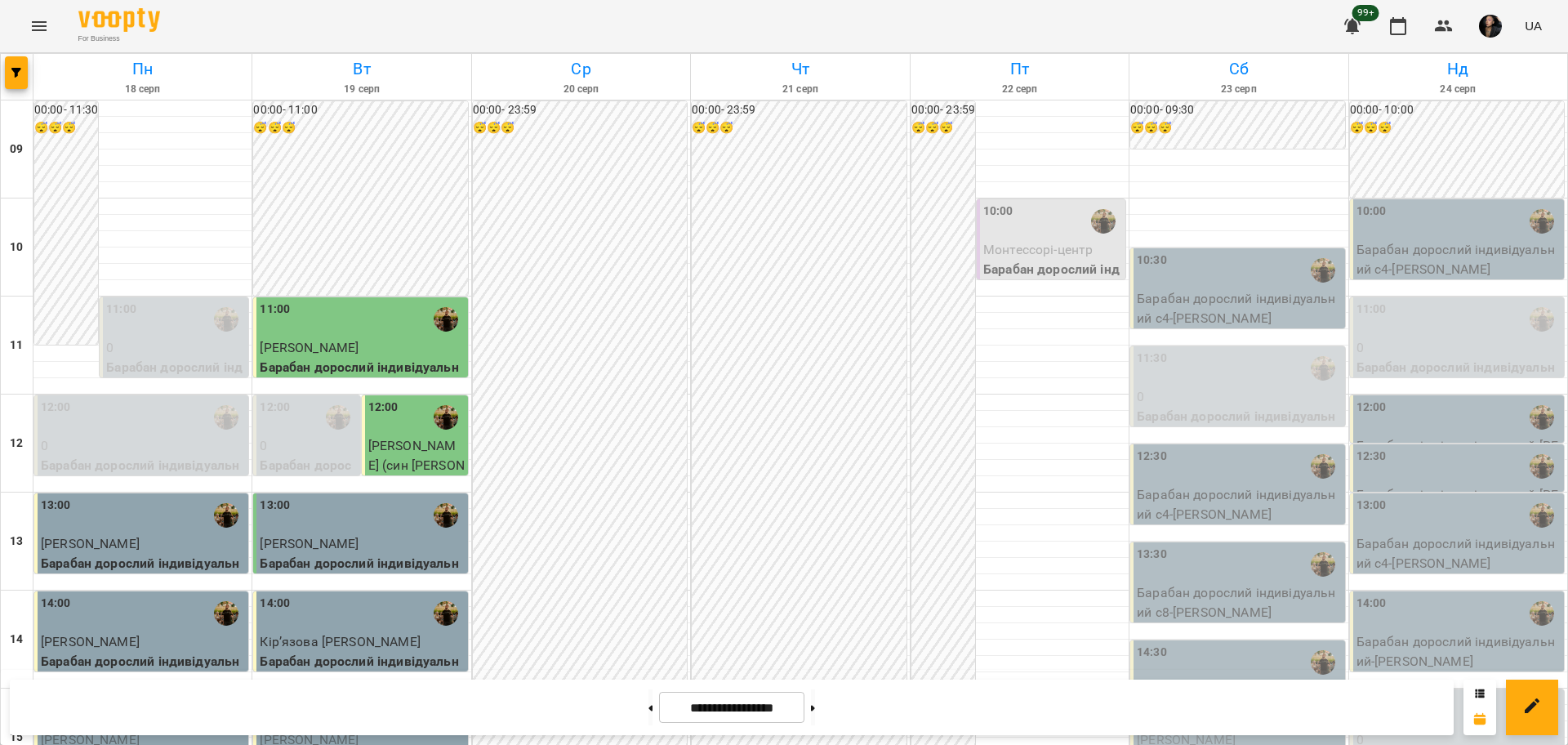
scroll to position [510, 0]
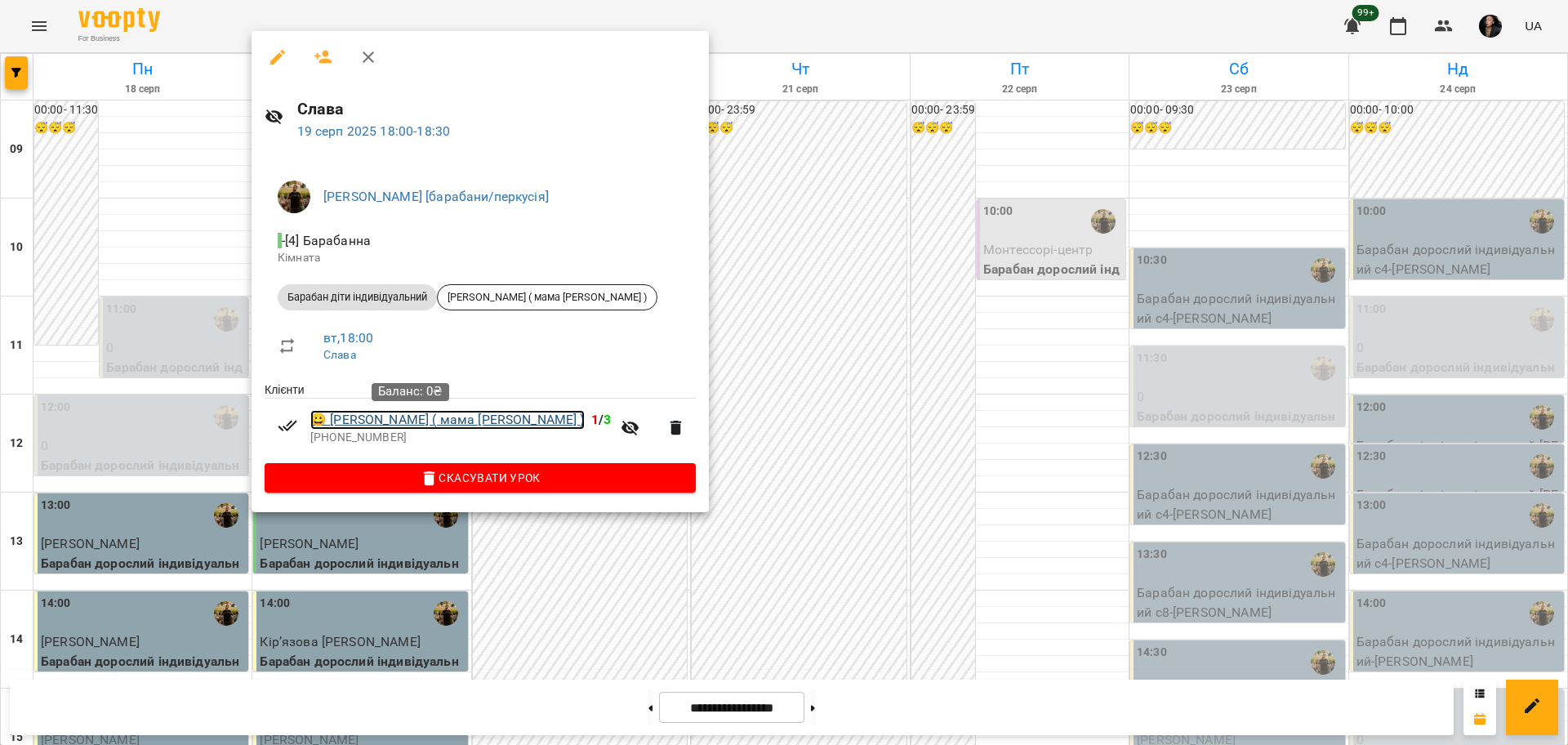
click at [412, 427] on link "😀 Іванько Нікіта ( мама Аліна )" at bounding box center [447, 419] width 275 height 20
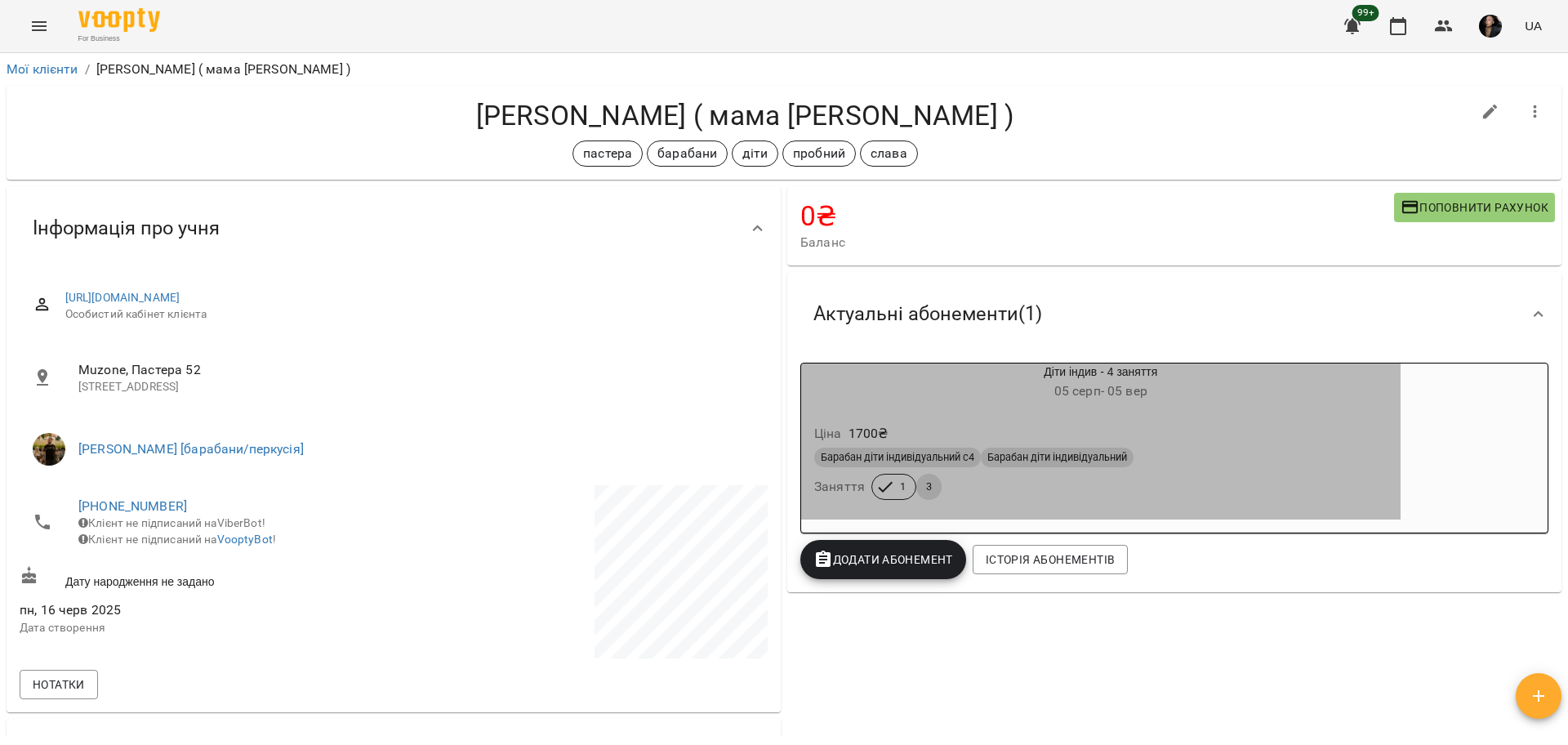
click at [966, 513] on div "Ціна 1700 ₴ Барабан діти індивідуальний с4 Барабан діти індивідуальний Заняття …" at bounding box center [1100, 464] width 600 height 111
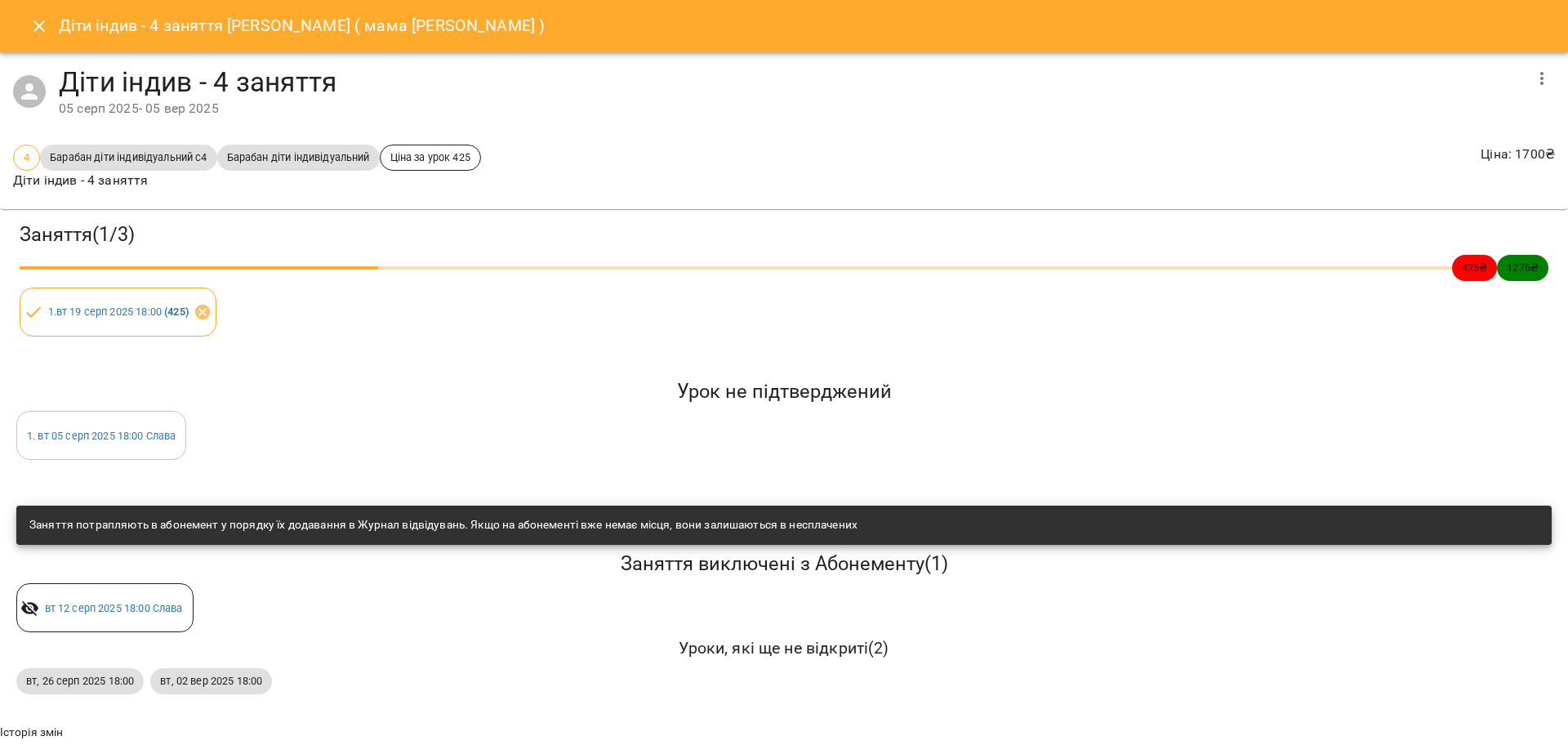
click at [26, 27] on button "Close" at bounding box center [39, 26] width 39 height 39
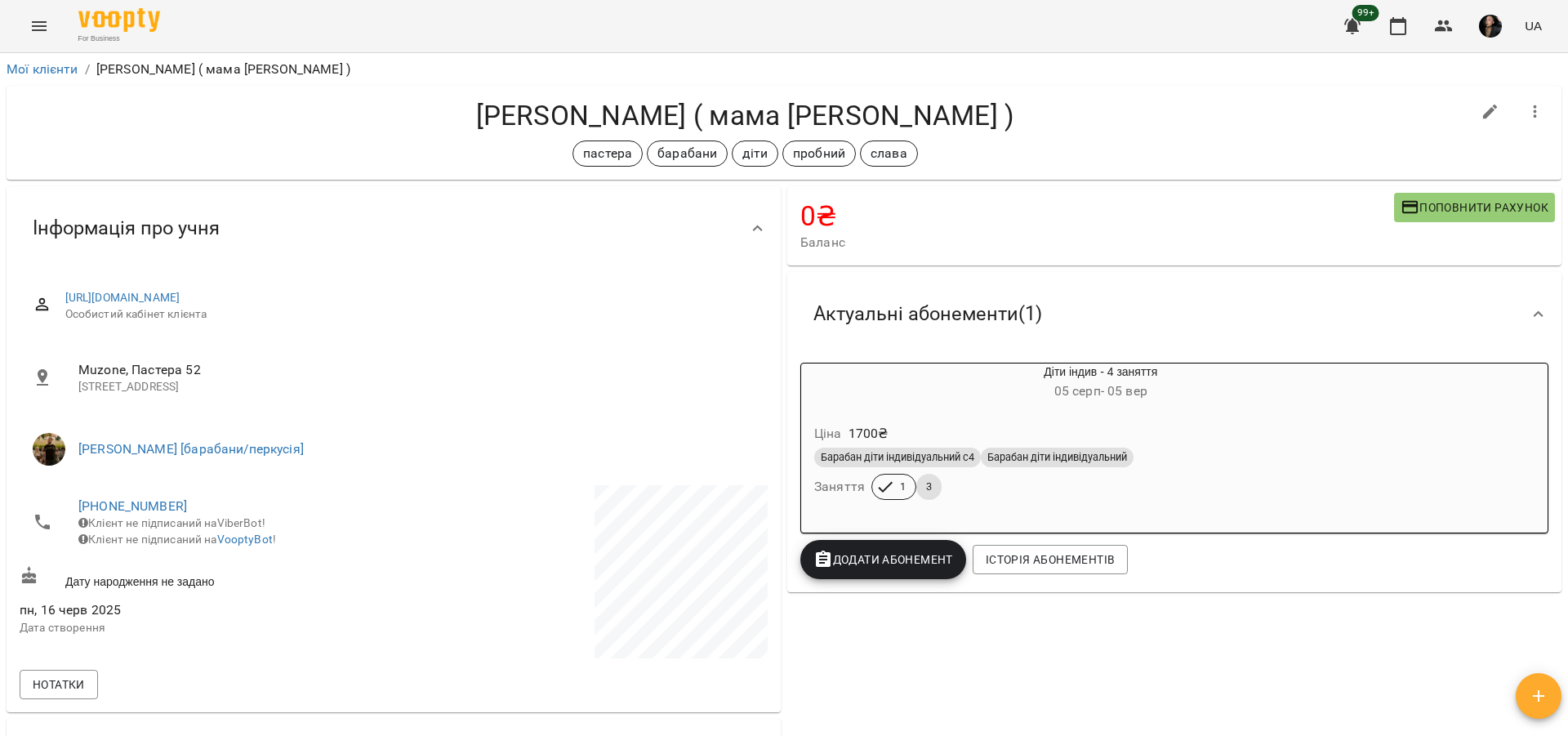
click at [1013, 502] on div "Барабан діти індивідуальний с4 Барабан діти індивідуальний Заняття 1 3" at bounding box center [1100, 473] width 580 height 59
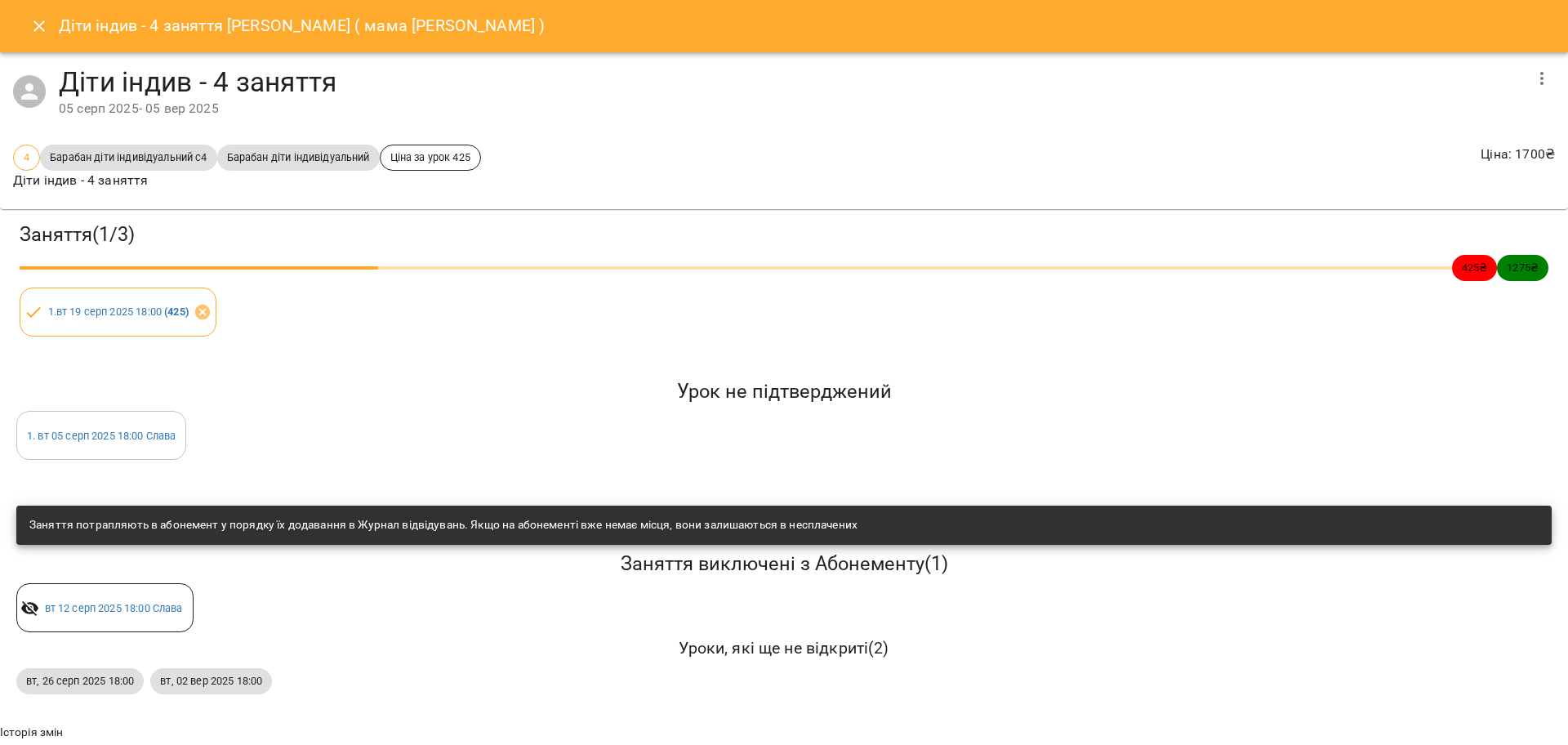
click at [47, 358] on div "Заняття ( 1 / 3 ) 425 ₴ 1275 ₴ 1 . вт 19 серп 2025 18:00 ( 425 ) Урок не підтве…" at bounding box center [783, 492] width 1580 height 580
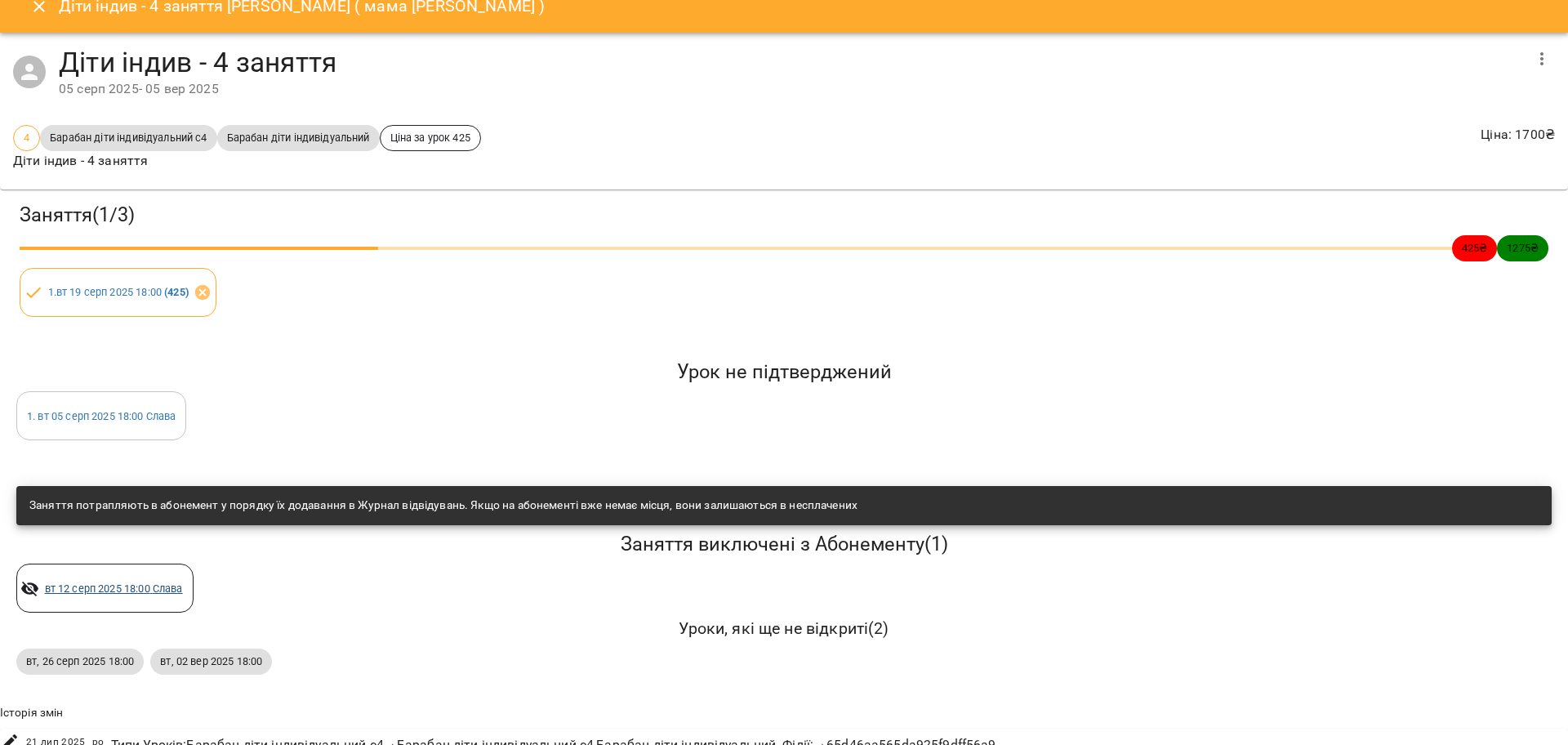
scroll to position [53, 0]
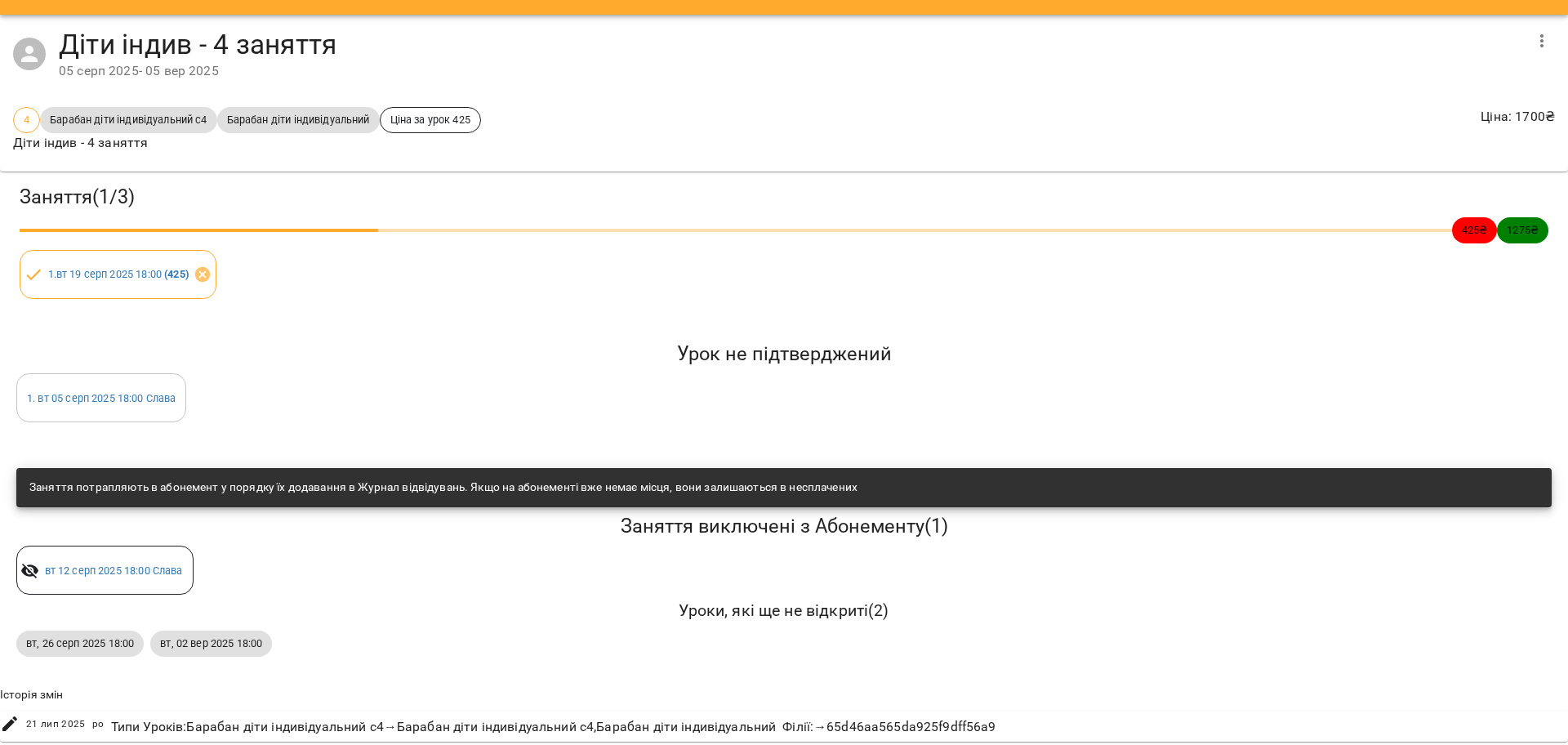
click at [418, 341] on h5 "Урок не підтверджений" at bounding box center [783, 353] width 1535 height 26
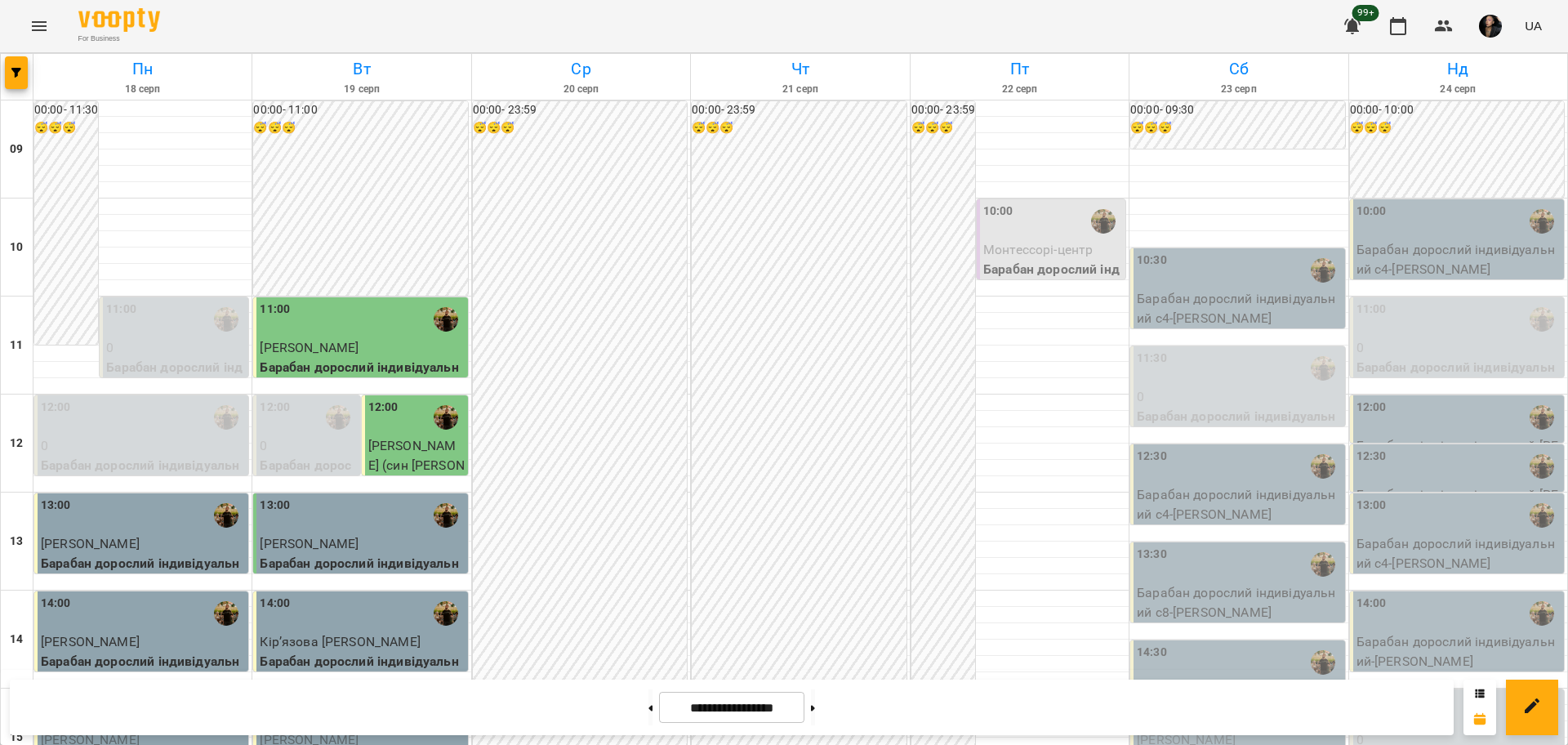
scroll to position [703, 0]
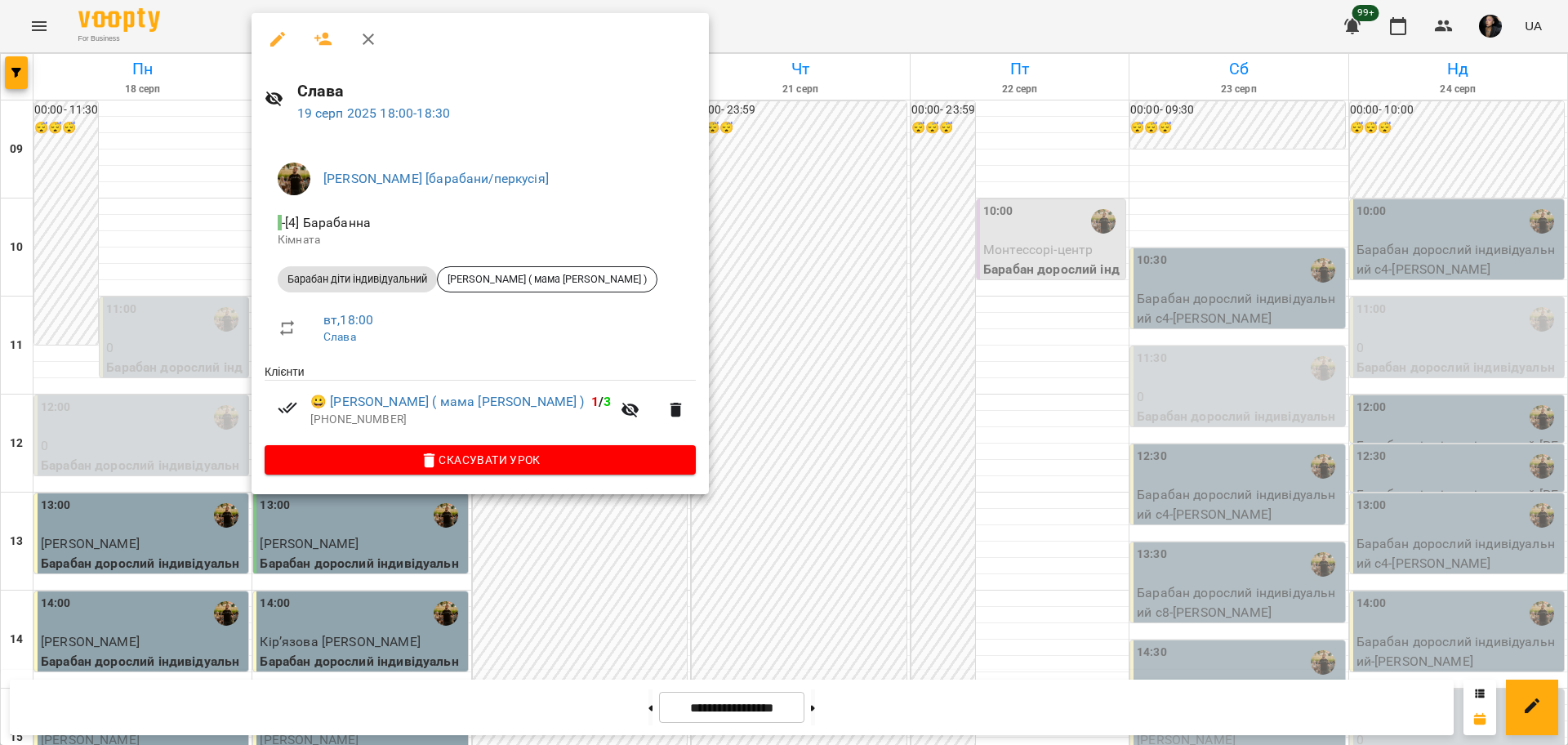
click at [843, 490] on div at bounding box center [784, 372] width 1568 height 745
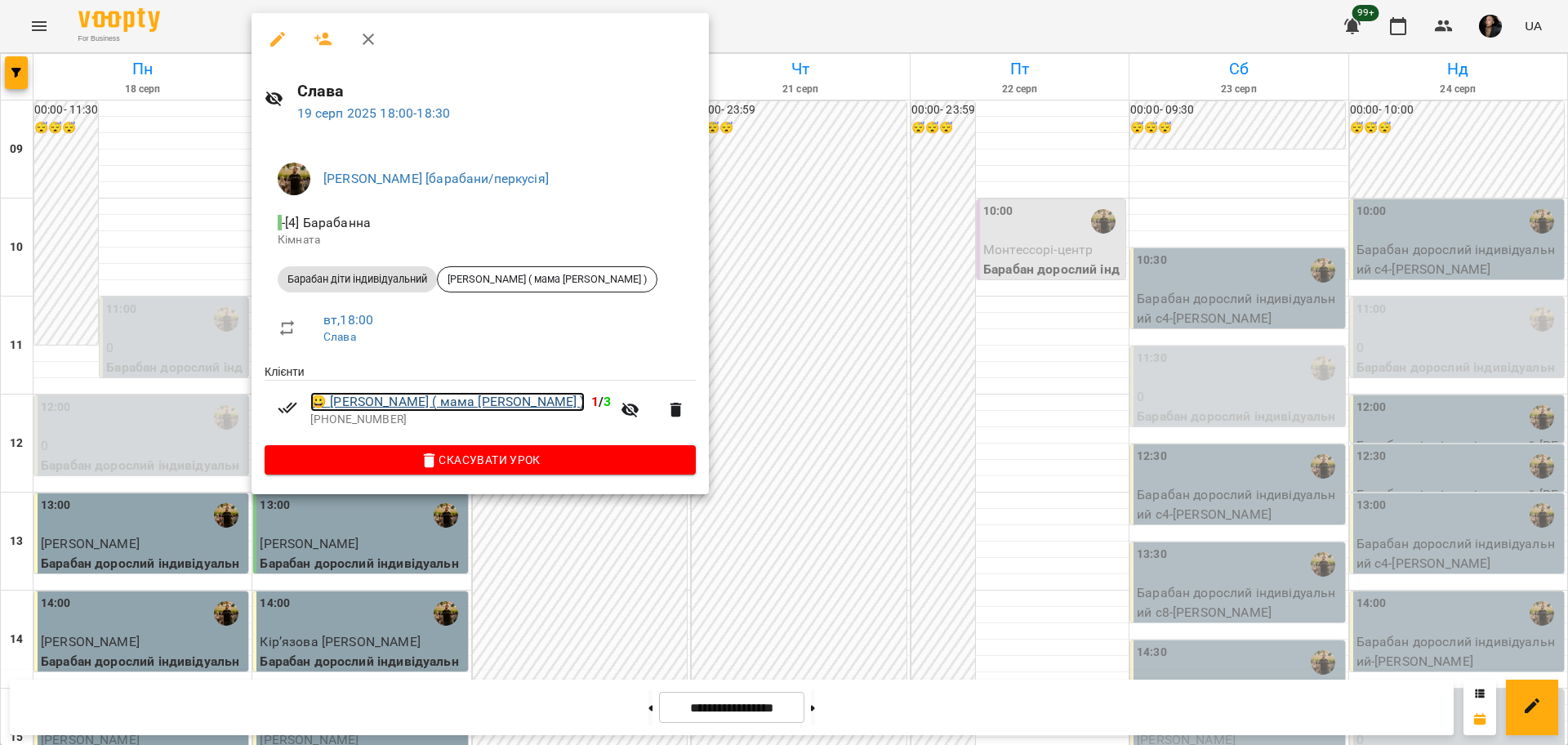
click at [392, 399] on link "😀 Іванько Нікіта ( мама Аліна )" at bounding box center [447, 401] width 275 height 20
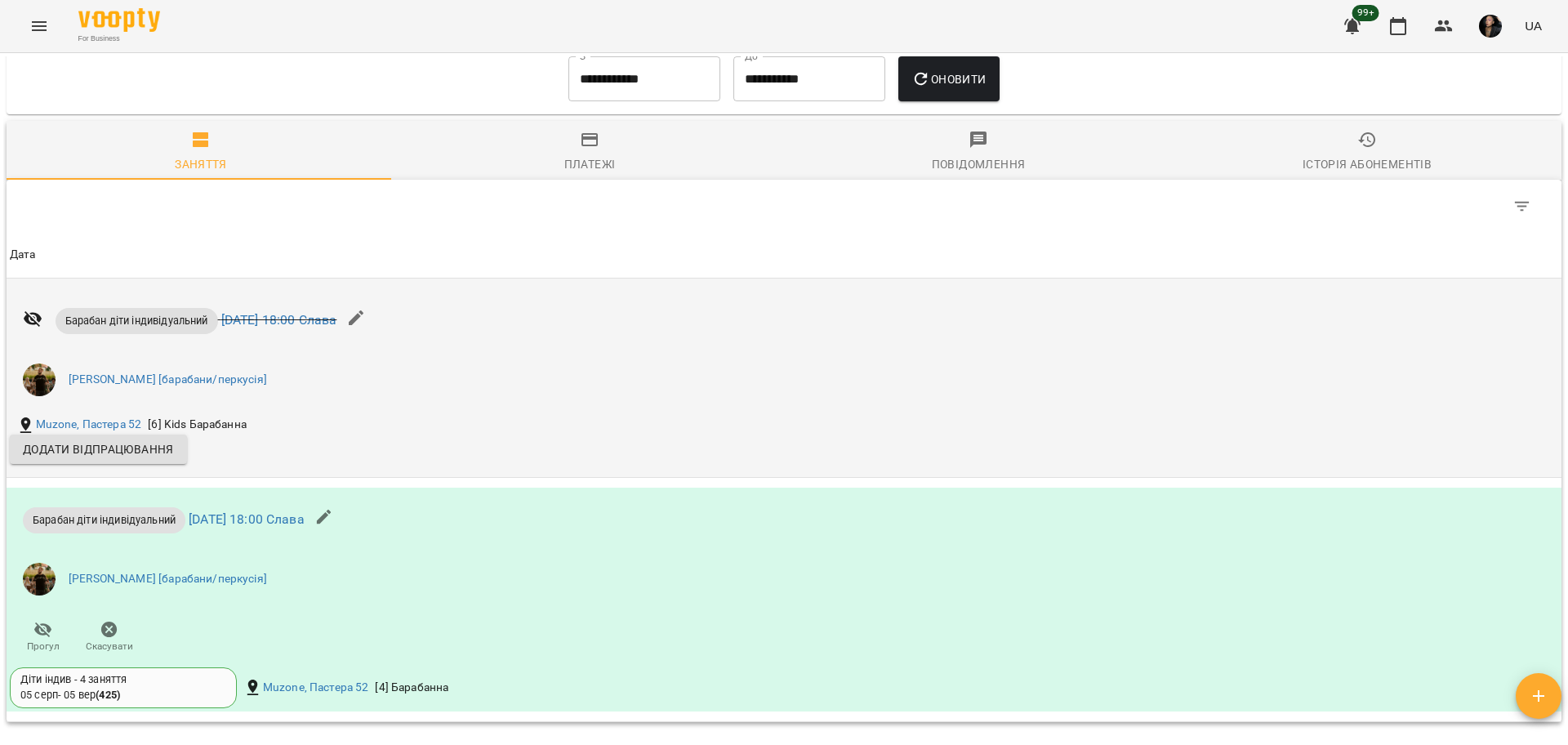
scroll to position [1038, 0]
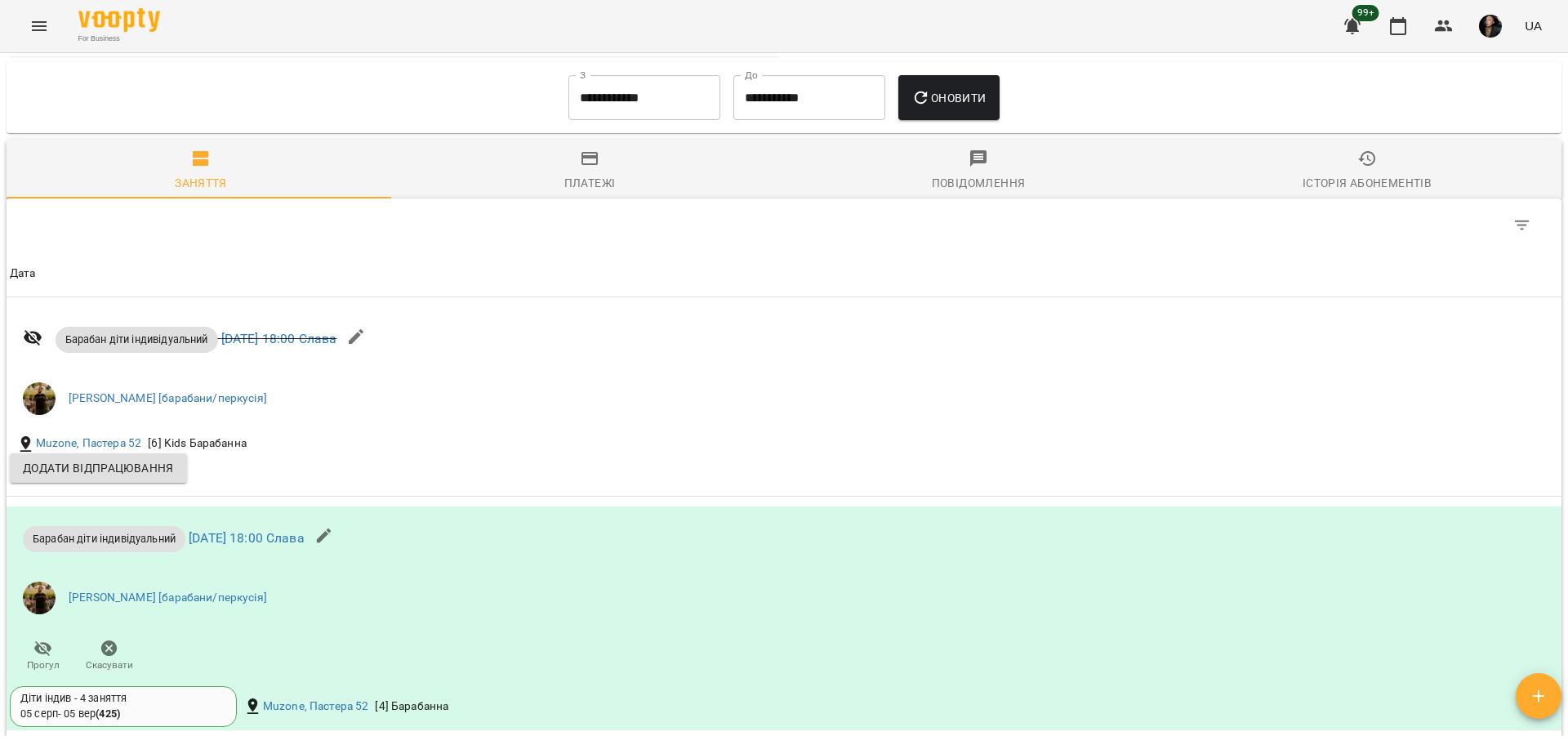
click at [575, 112] on input "**********" at bounding box center [644, 98] width 152 height 46
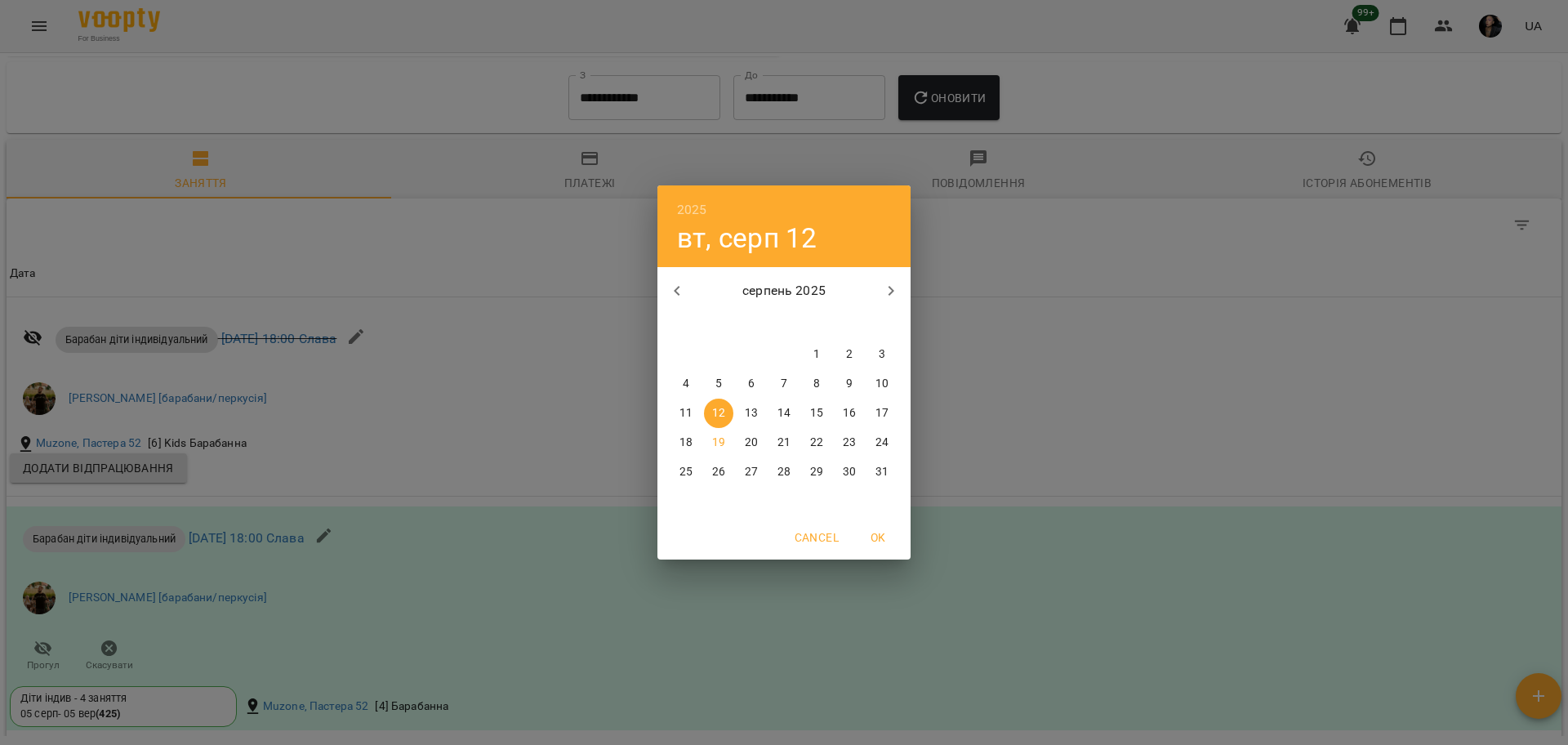
click at [690, 291] on button "button" at bounding box center [677, 290] width 39 height 39
click at [889, 352] on span "6" at bounding box center [881, 353] width 29 height 16
type input "**********"
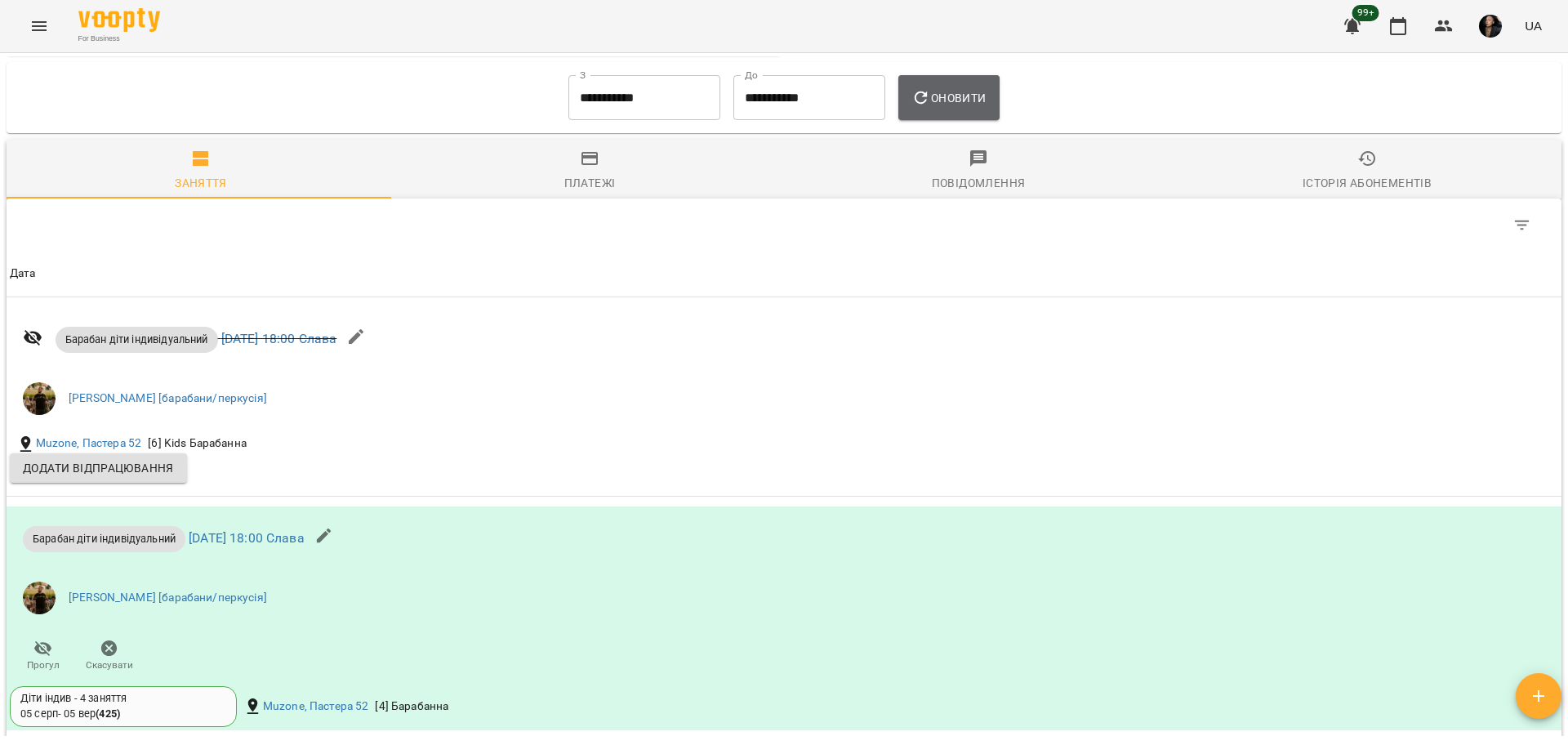
click at [940, 107] on button "Оновити" at bounding box center [948, 98] width 101 height 46
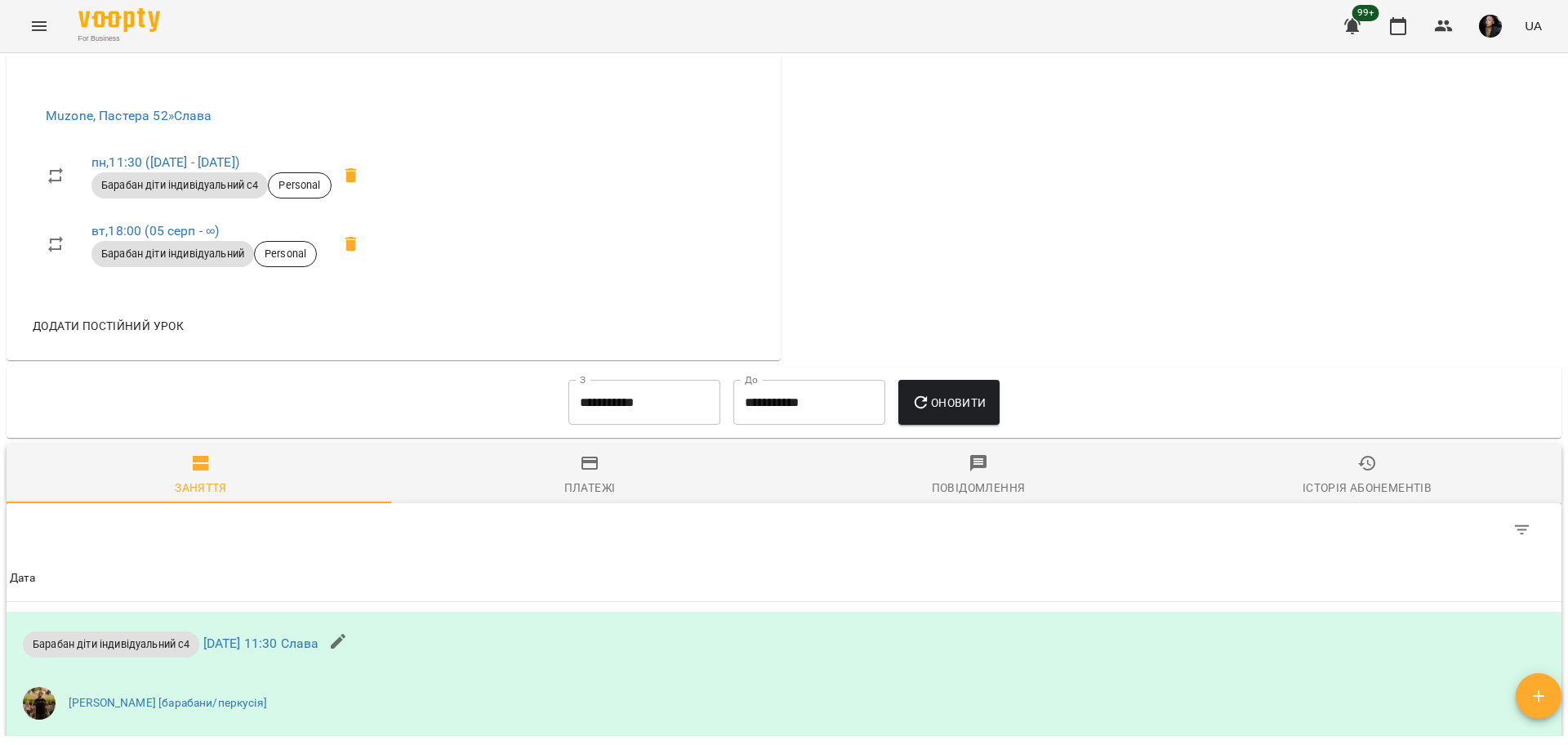
scroll to position [527, 0]
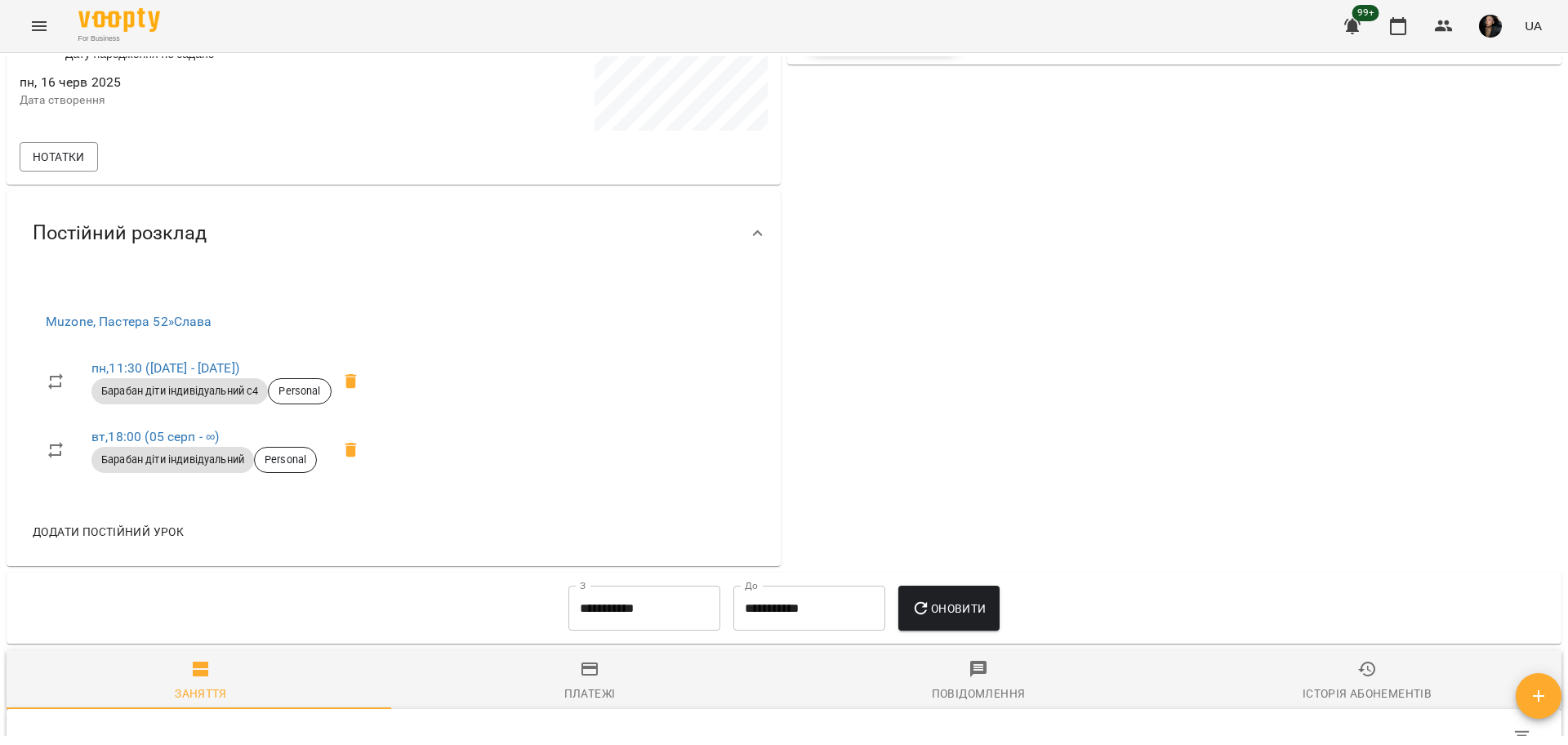
click at [32, 36] on button "Menu" at bounding box center [39, 26] width 39 height 39
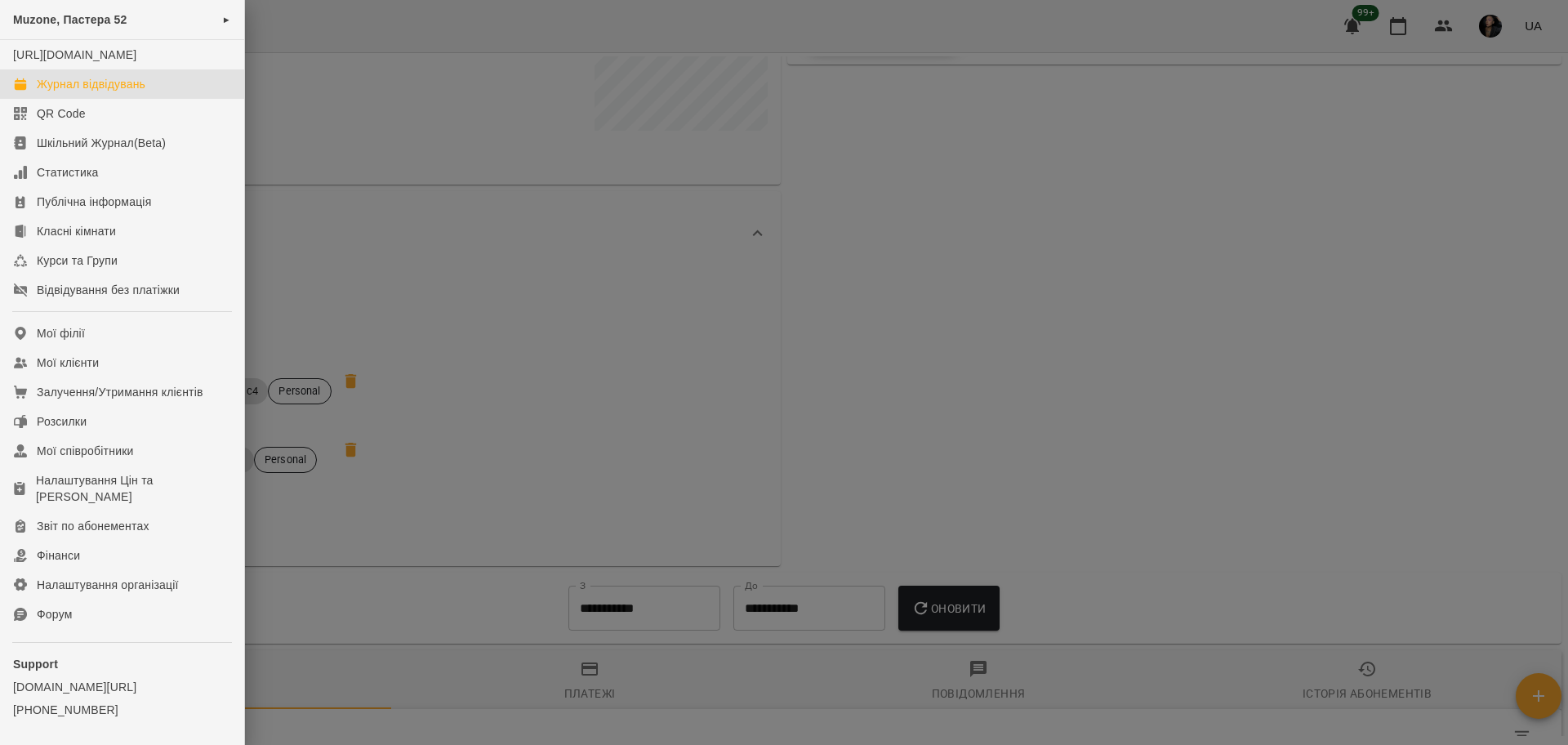
click at [160, 99] on link "Журнал відвідувань" at bounding box center [122, 84] width 244 height 29
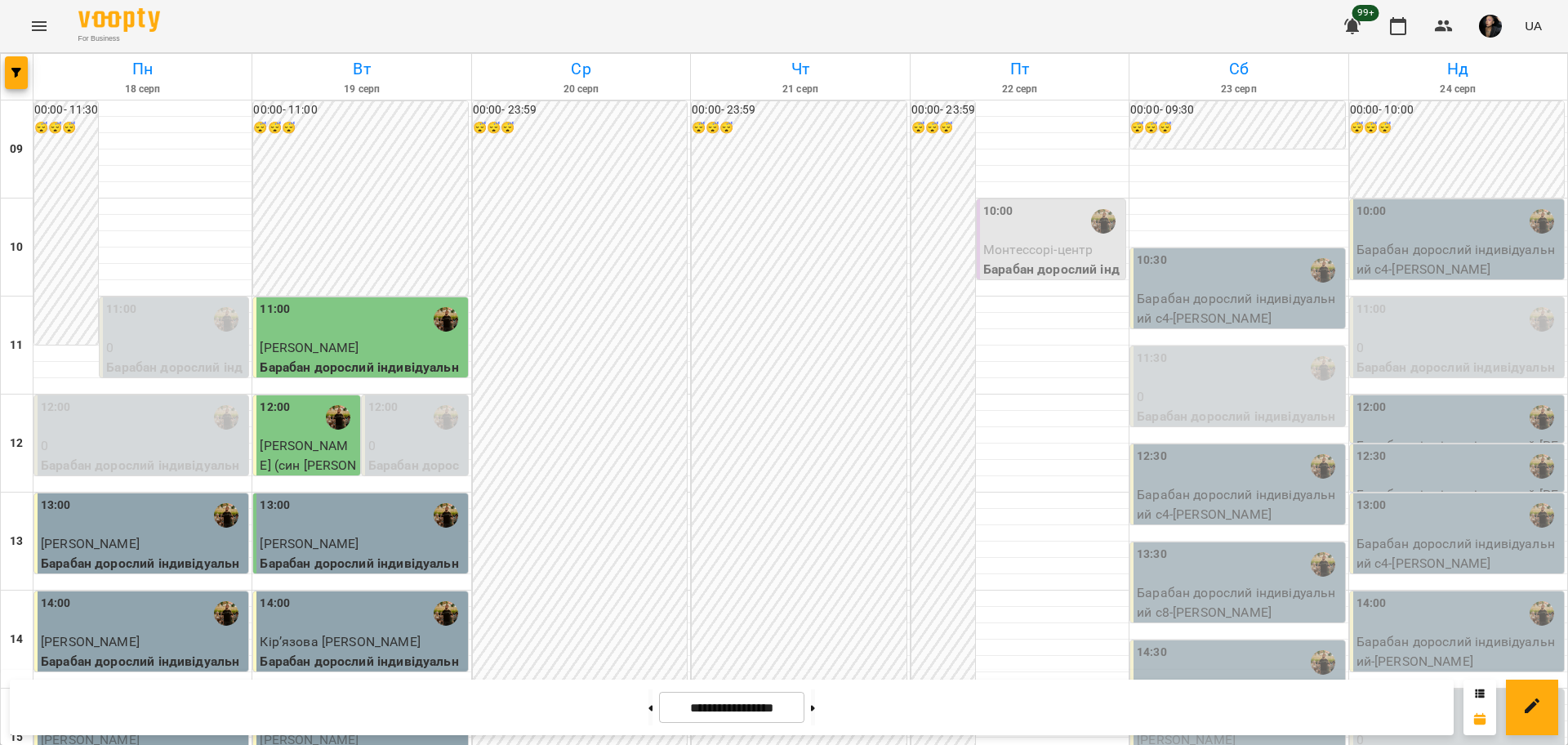
scroll to position [102, 0]
click at [814, 700] on button at bounding box center [813, 707] width 4 height 36
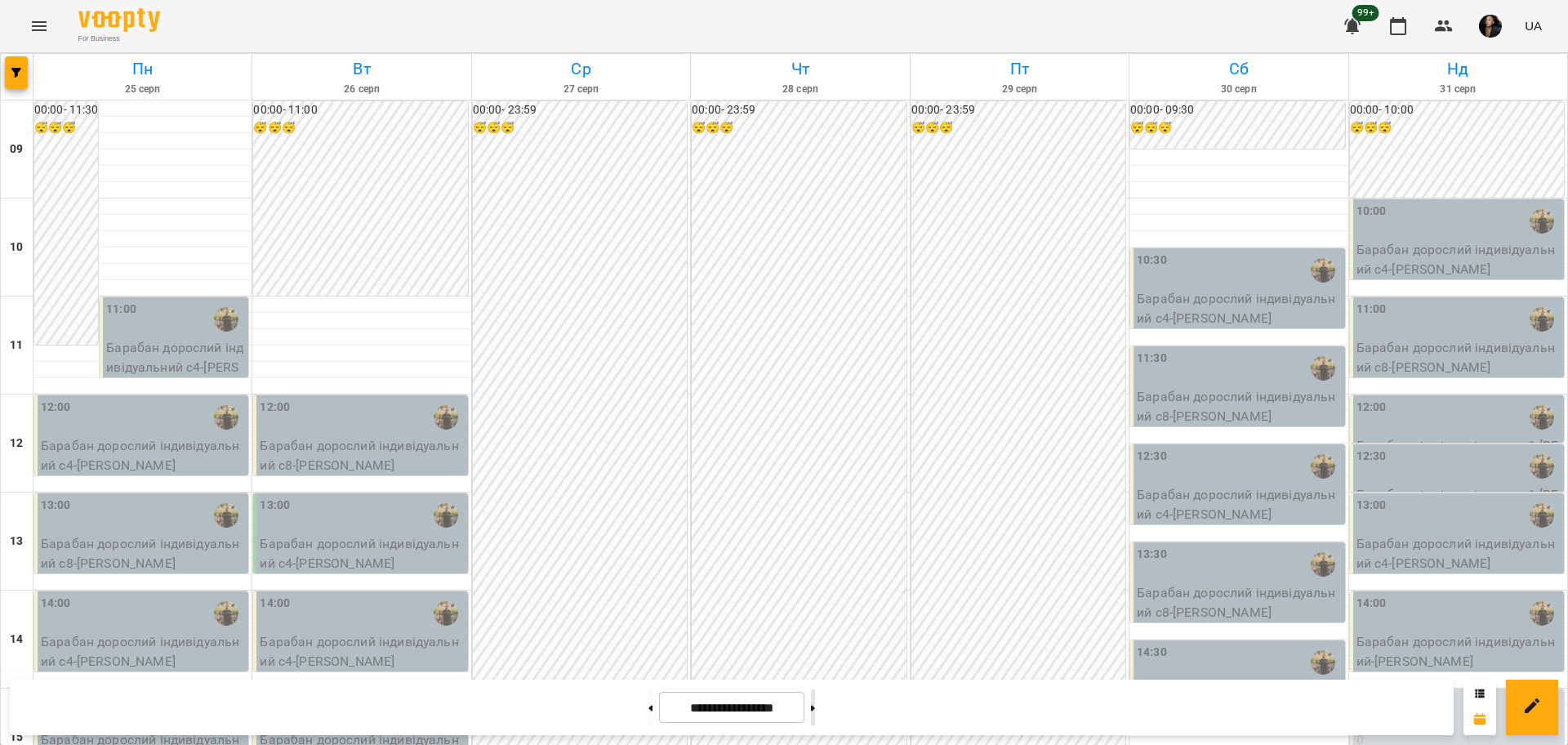
click at [814, 700] on button at bounding box center [813, 707] width 4 height 36
click at [648, 707] on button at bounding box center [650, 707] width 4 height 36
click at [814, 705] on icon at bounding box center [813, 707] width 4 height 6
click at [648, 697] on button at bounding box center [650, 707] width 4 height 36
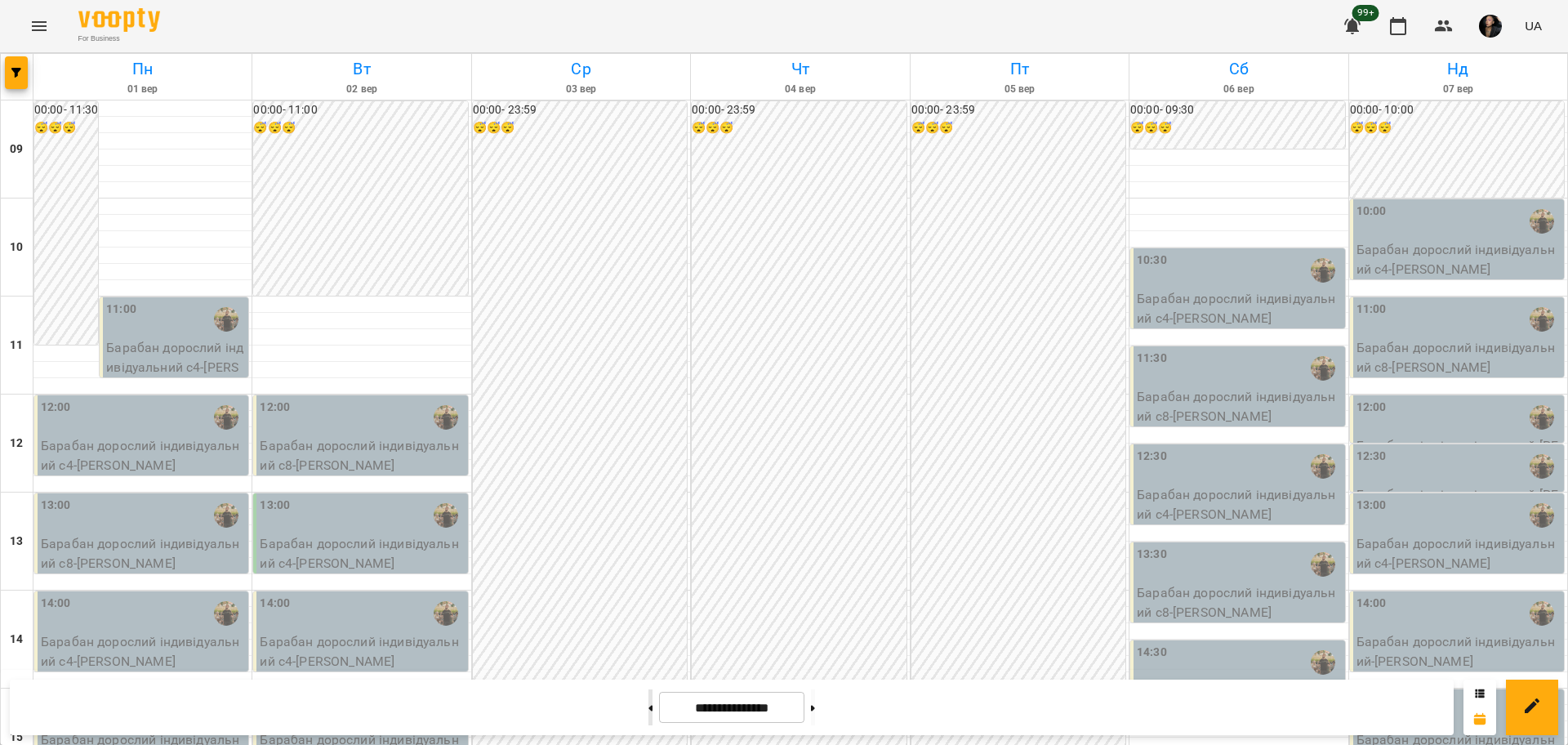
type input "**********"
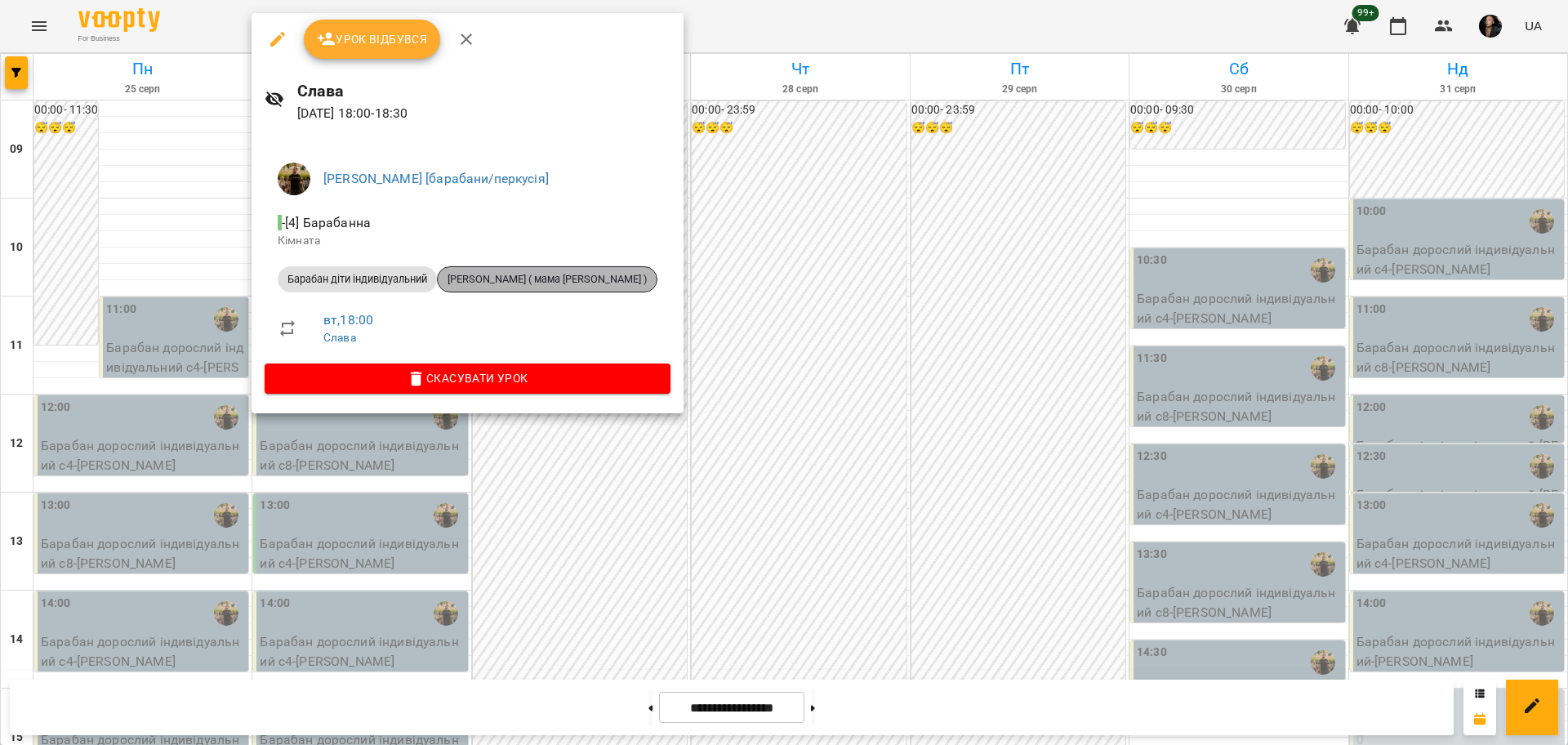
click at [548, 280] on span "[PERSON_NAME] ( мама [PERSON_NAME] )" at bounding box center [546, 278] width 219 height 14
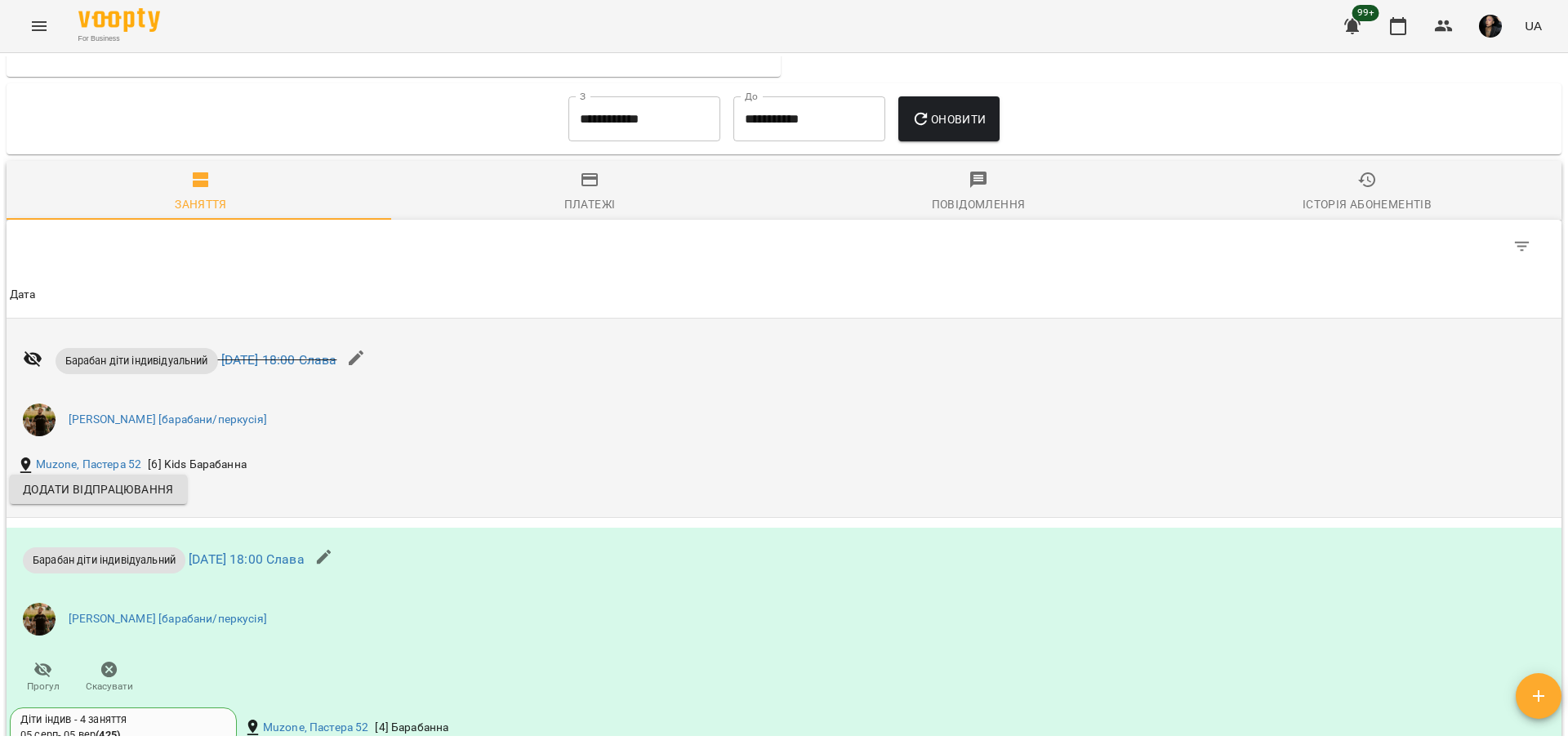
scroll to position [1021, 0]
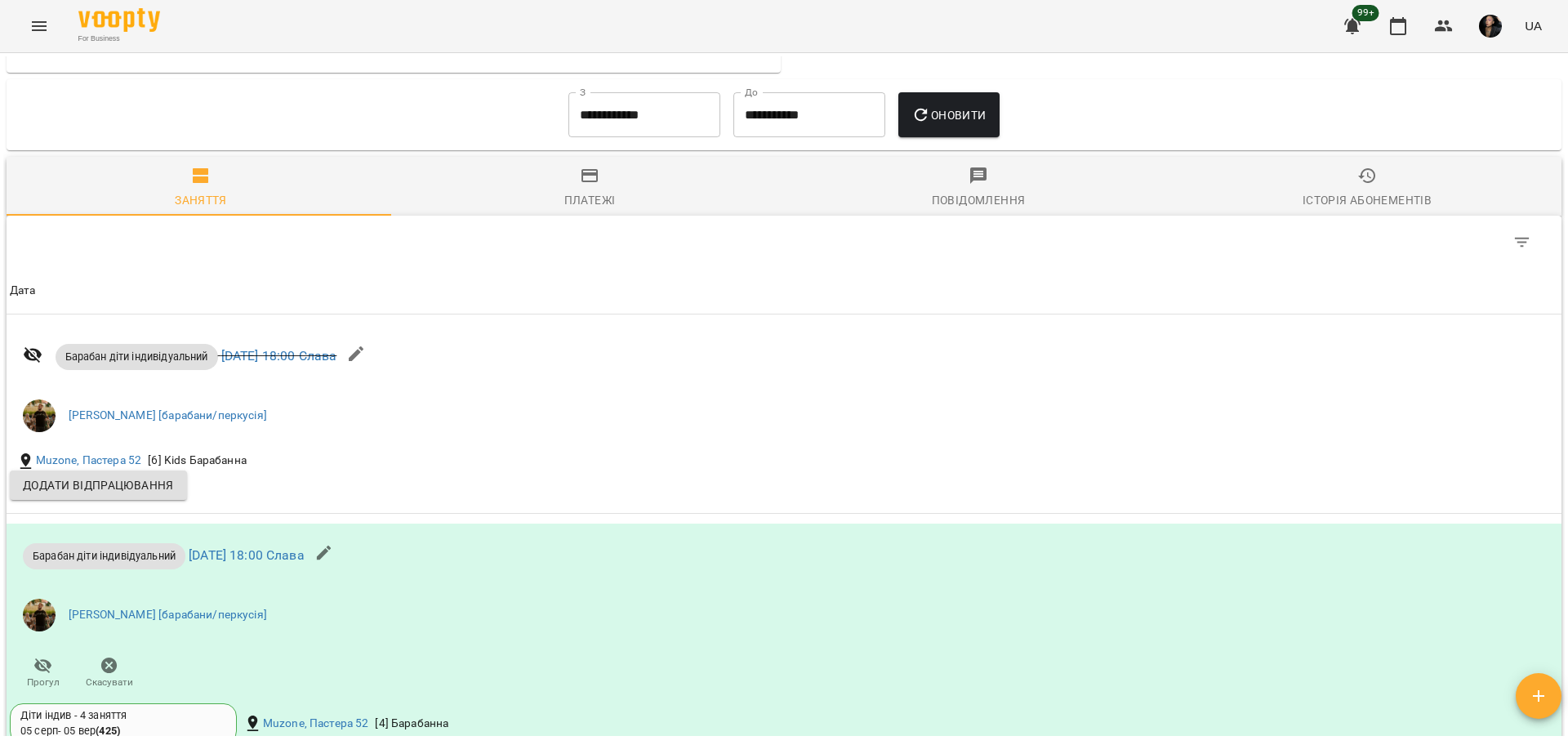
click at [605, 102] on input "**********" at bounding box center [644, 115] width 152 height 46
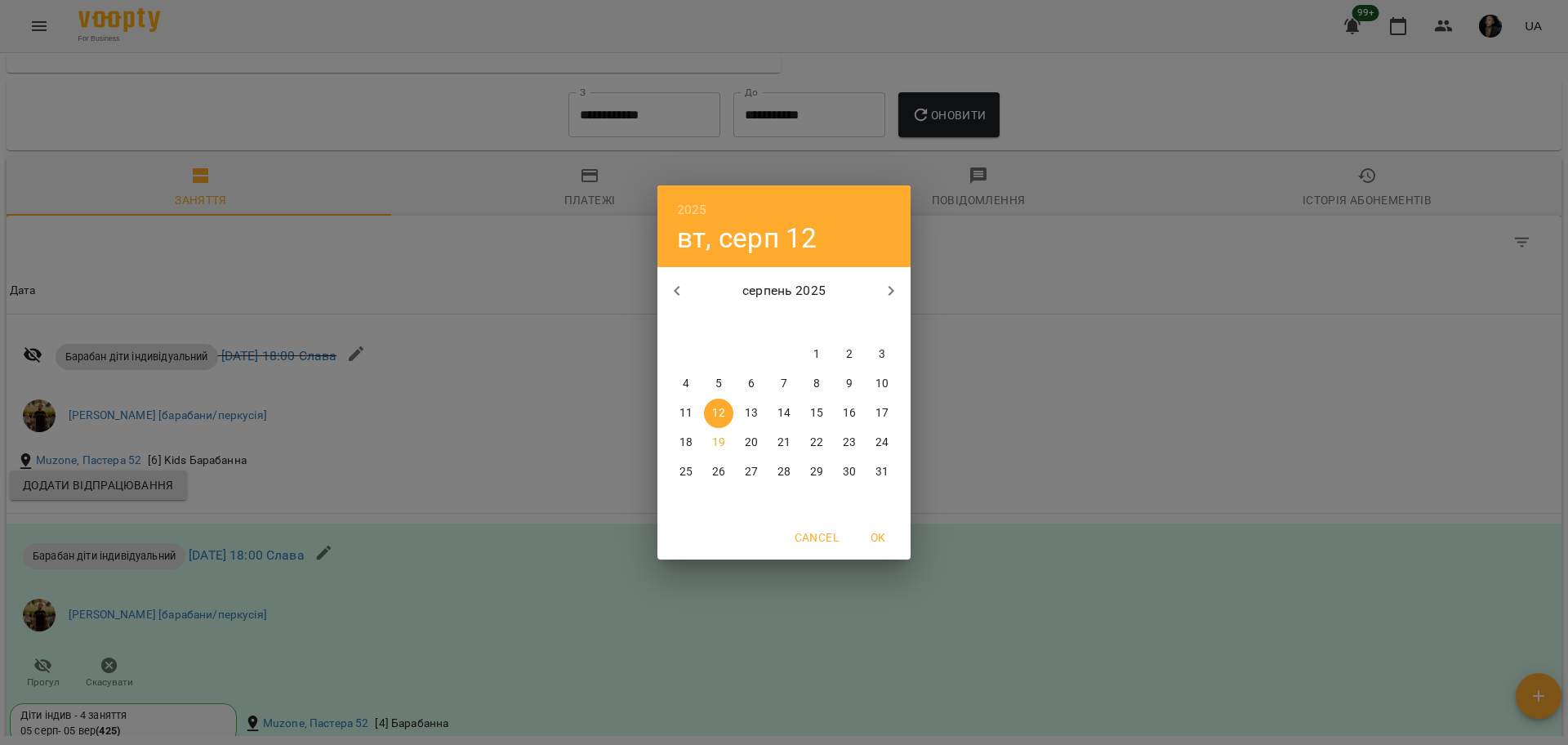
drag, startPoint x: 698, startPoint y: 286, endPoint x: 810, endPoint y: 338, distance: 123.5
click at [698, 287] on p "серпень 2025" at bounding box center [784, 291] width 176 height 20
click at [677, 292] on icon "button" at bounding box center [677, 291] width 20 height 20
click at [880, 352] on p "6" at bounding box center [881, 353] width 7 height 16
type input "**********"
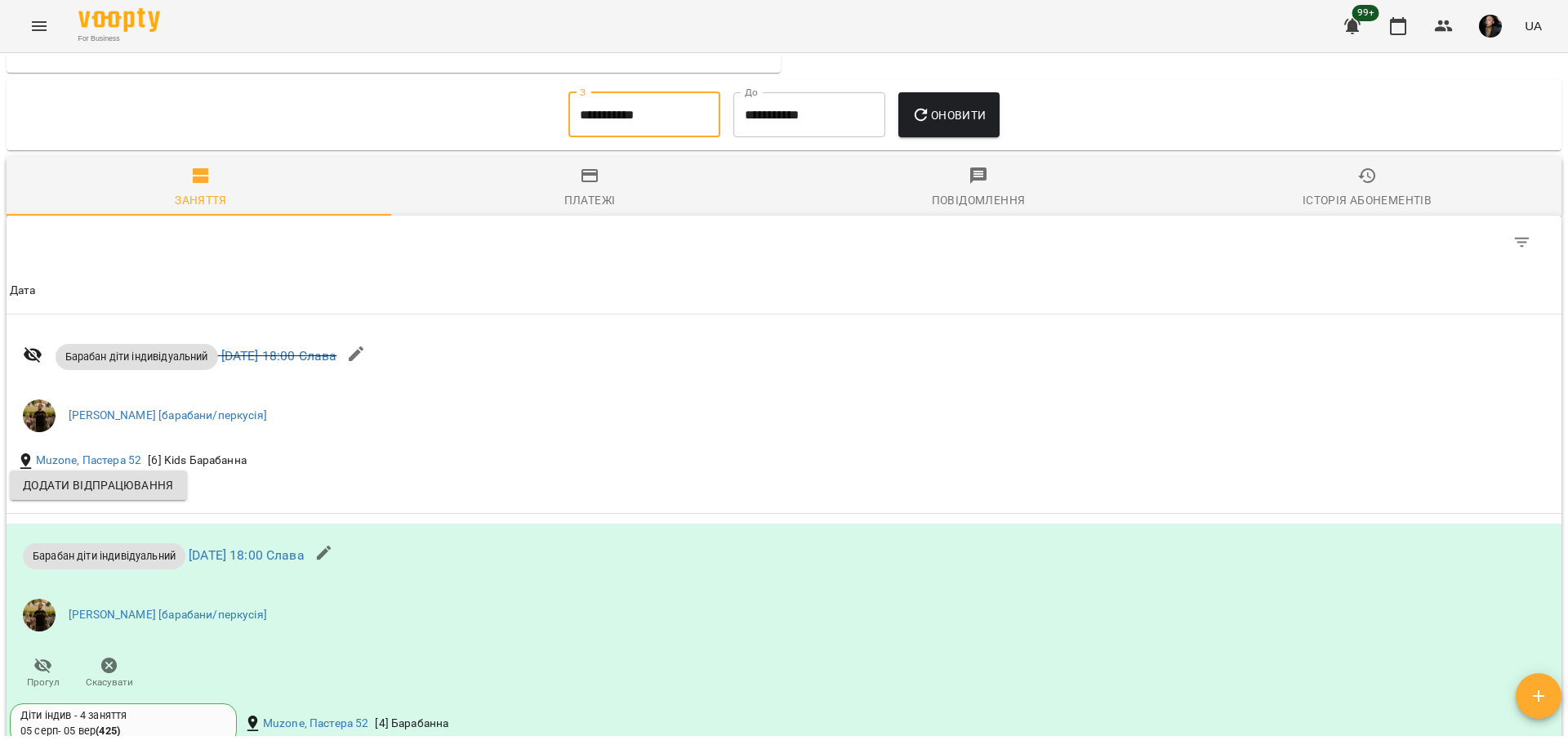
click at [942, 142] on div "Оновити" at bounding box center [947, 115] width 113 height 59
click at [984, 99] on button "Оновити" at bounding box center [948, 115] width 101 height 46
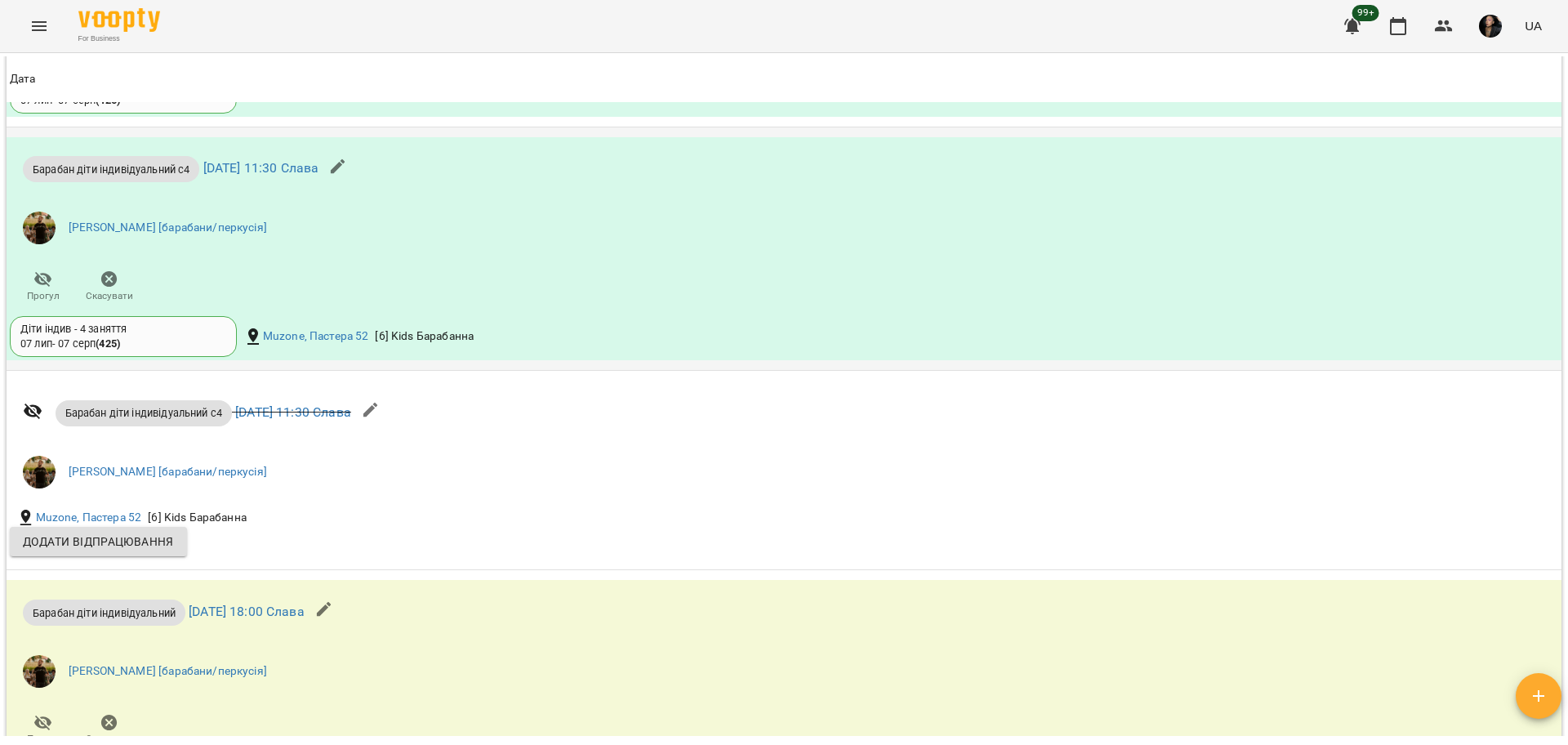
scroll to position [2347, 0]
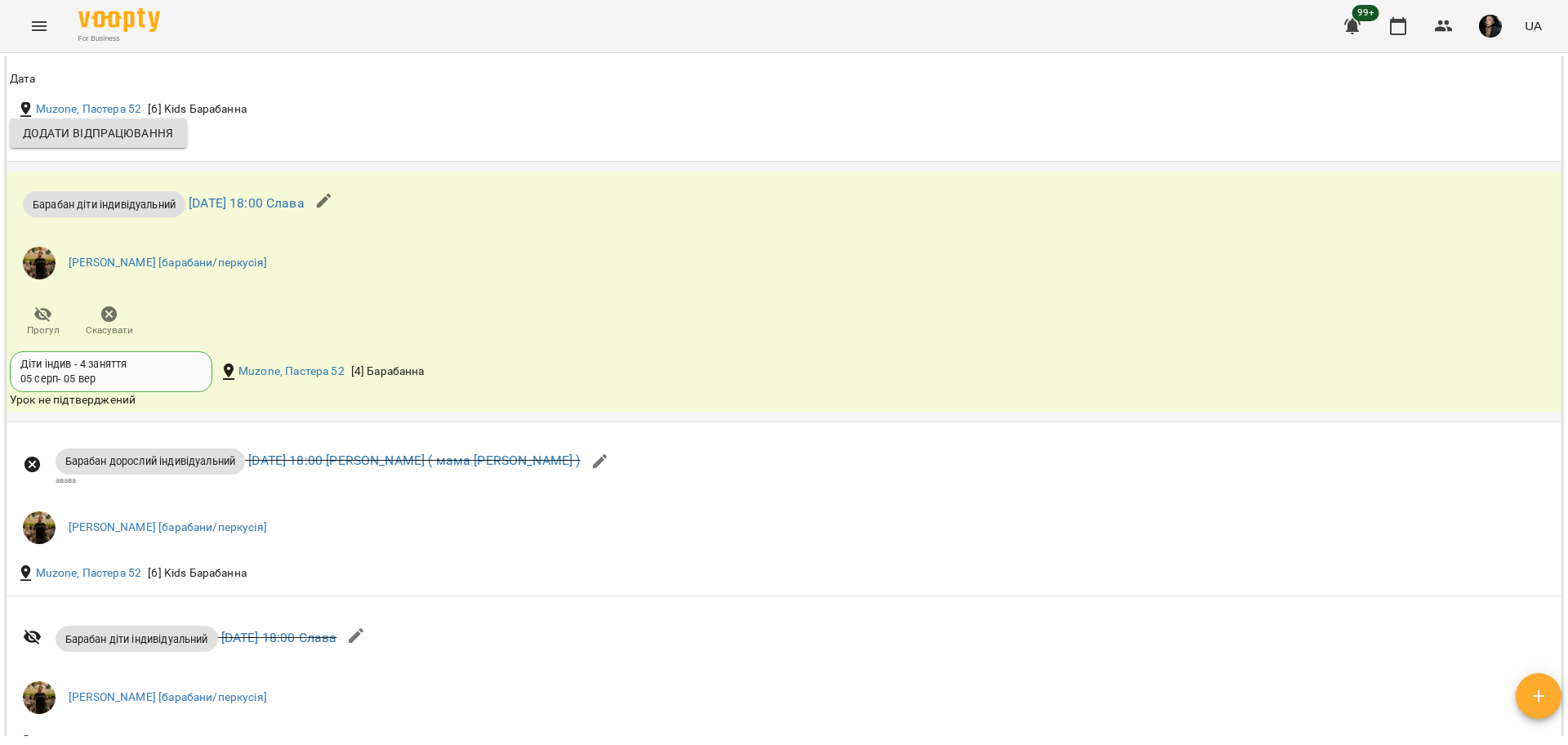
click at [283, 319] on div "Барабан діти індивідуальний вт 05 серп 2025 18:00 Слава Слава Болбі [барабани/п…" at bounding box center [525, 259] width 1036 height 177
click at [53, 14] on button "Menu" at bounding box center [39, 26] width 39 height 39
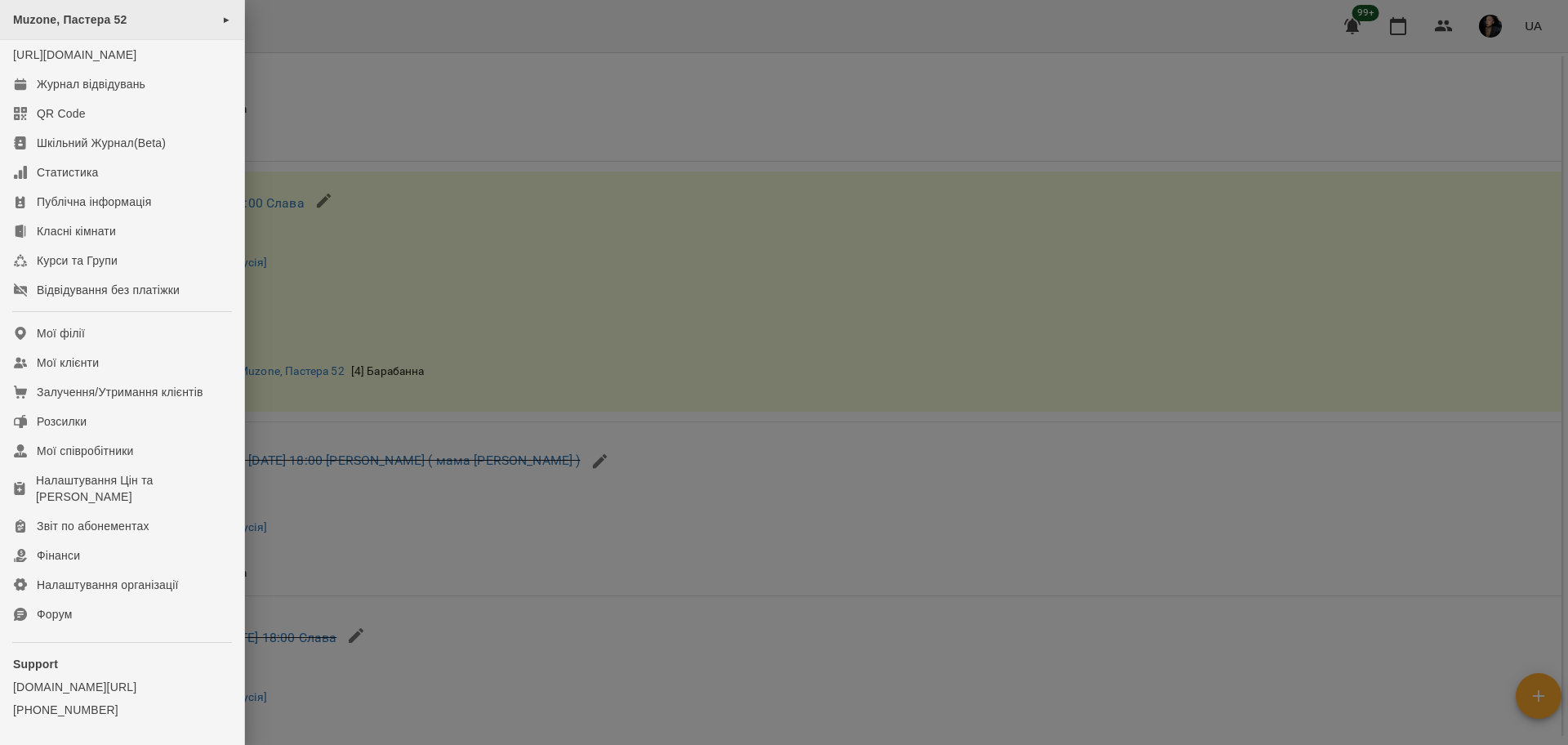
click at [119, 23] on span "Muzone, Пастера 52" at bounding box center [70, 20] width 114 height 13
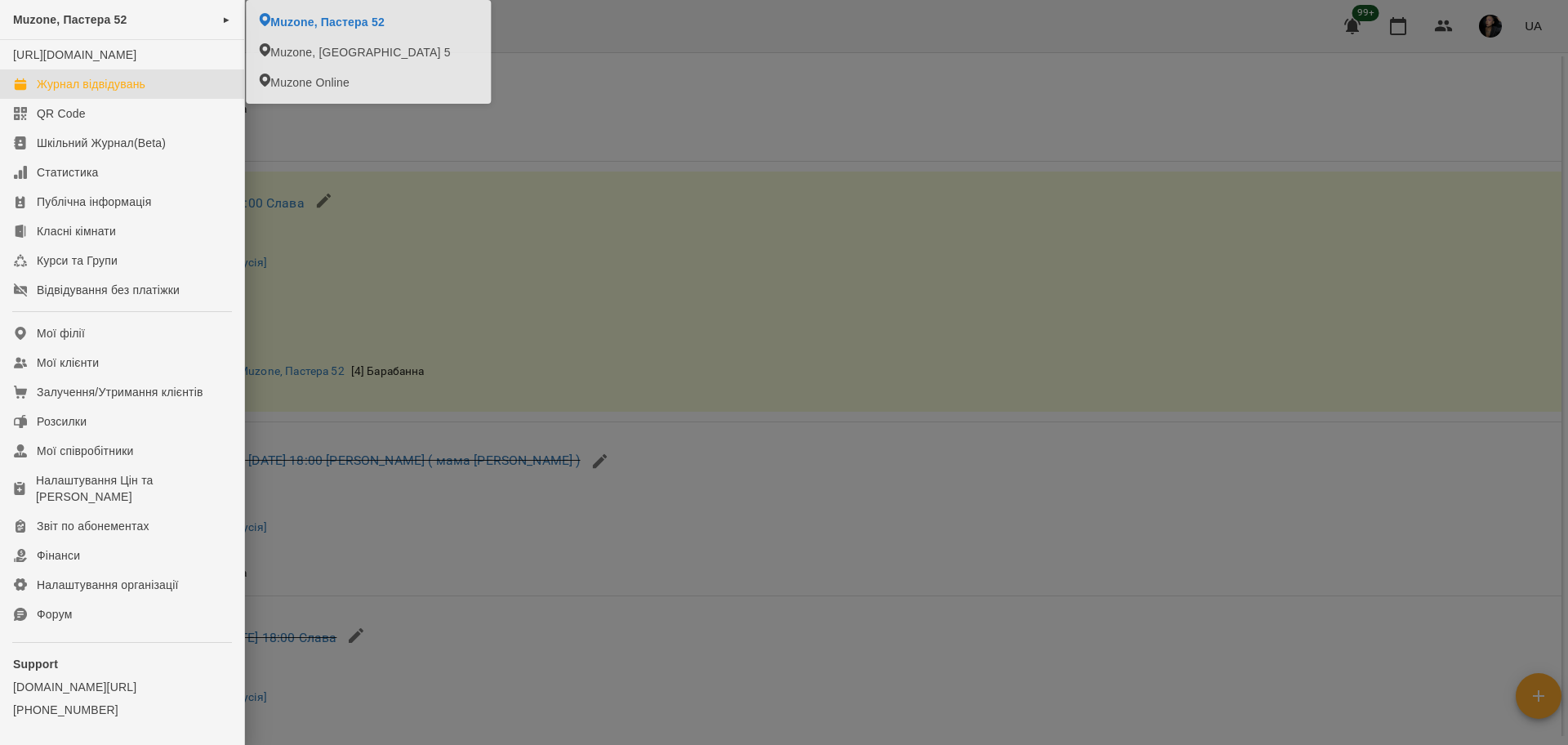
click at [96, 92] on div "Журнал відвідувань" at bounding box center [91, 84] width 108 height 16
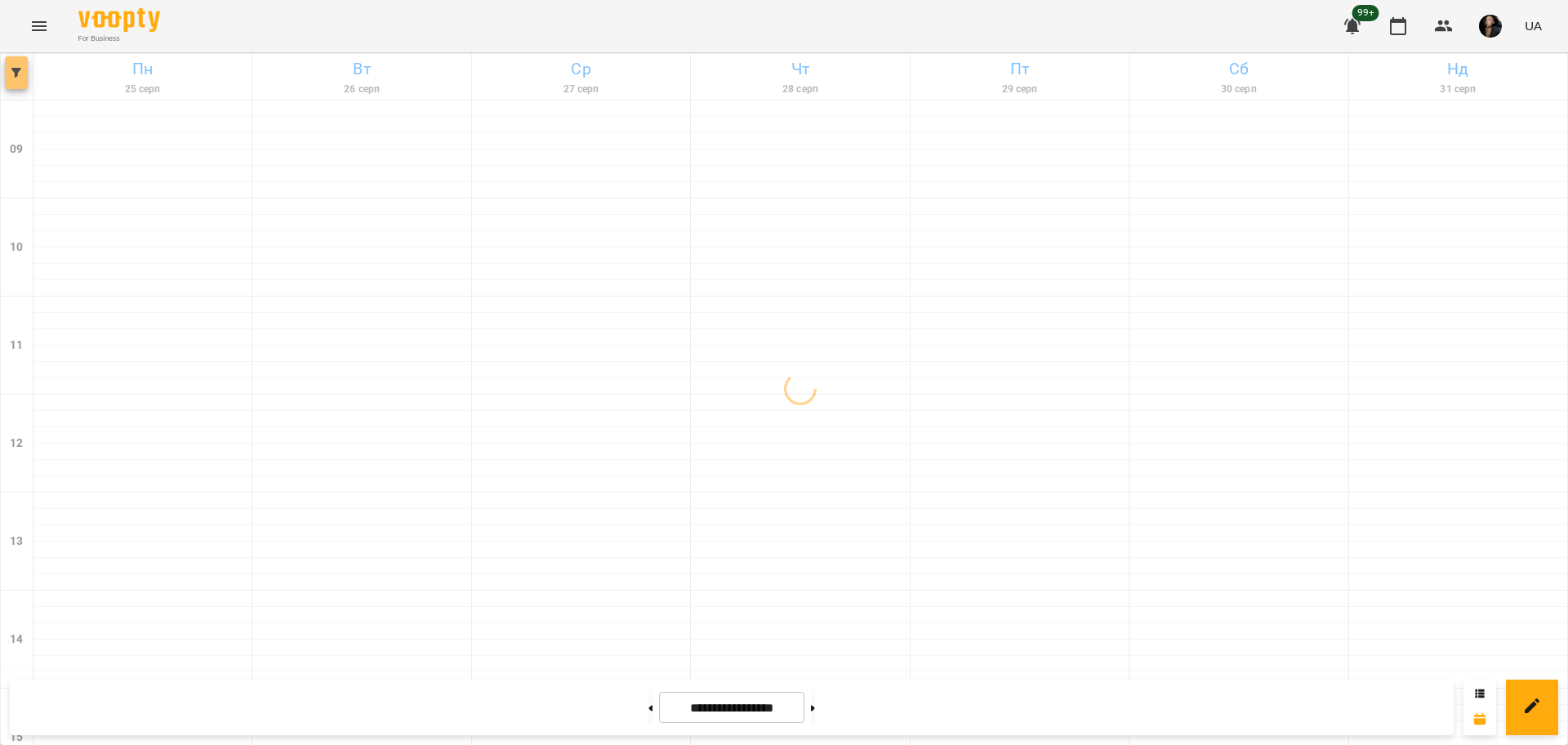
click at [17, 85] on button "button" at bounding box center [16, 72] width 23 height 32
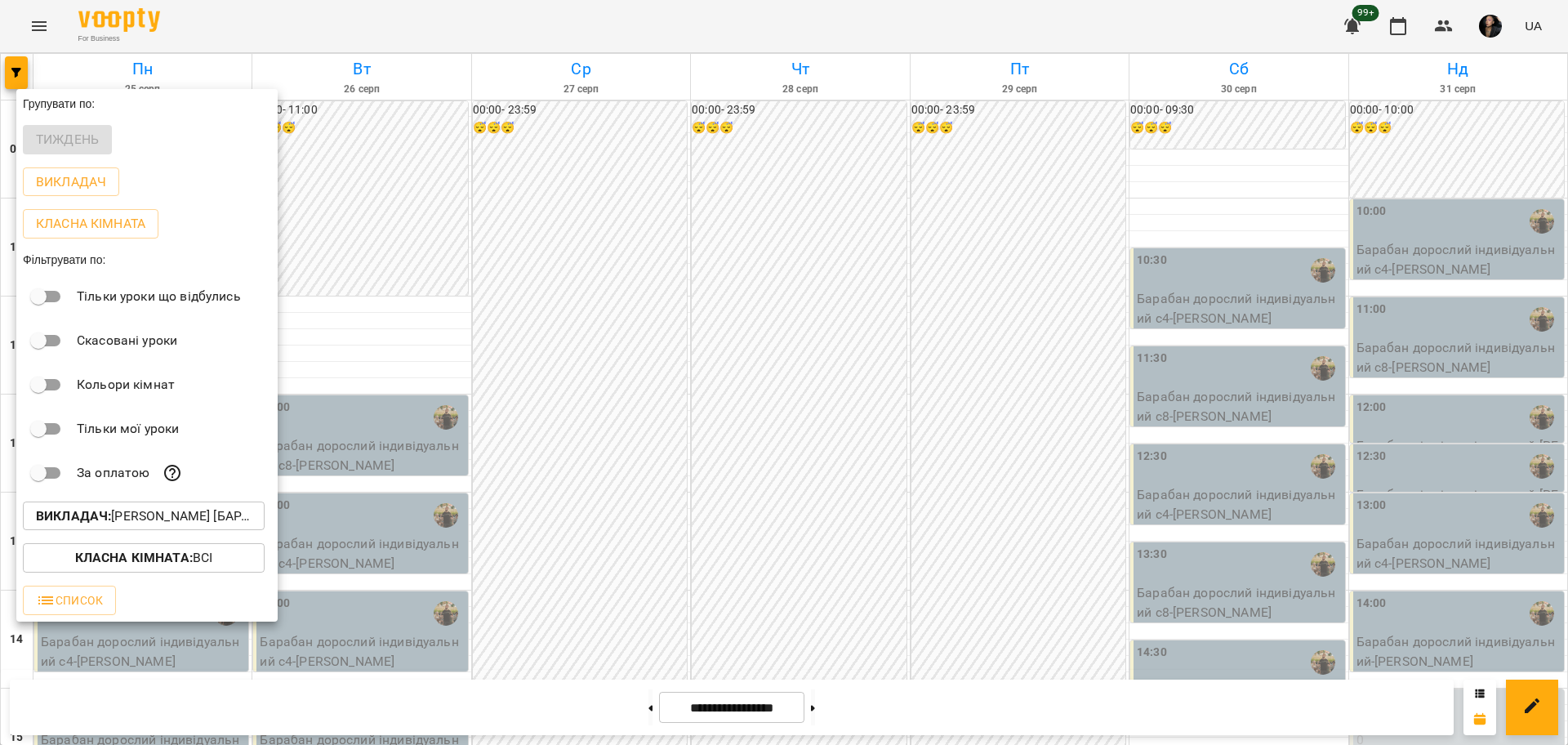
click at [214, 515] on p "Викладач : Слава Болбі [барабани/перкусія]" at bounding box center [143, 516] width 216 height 20
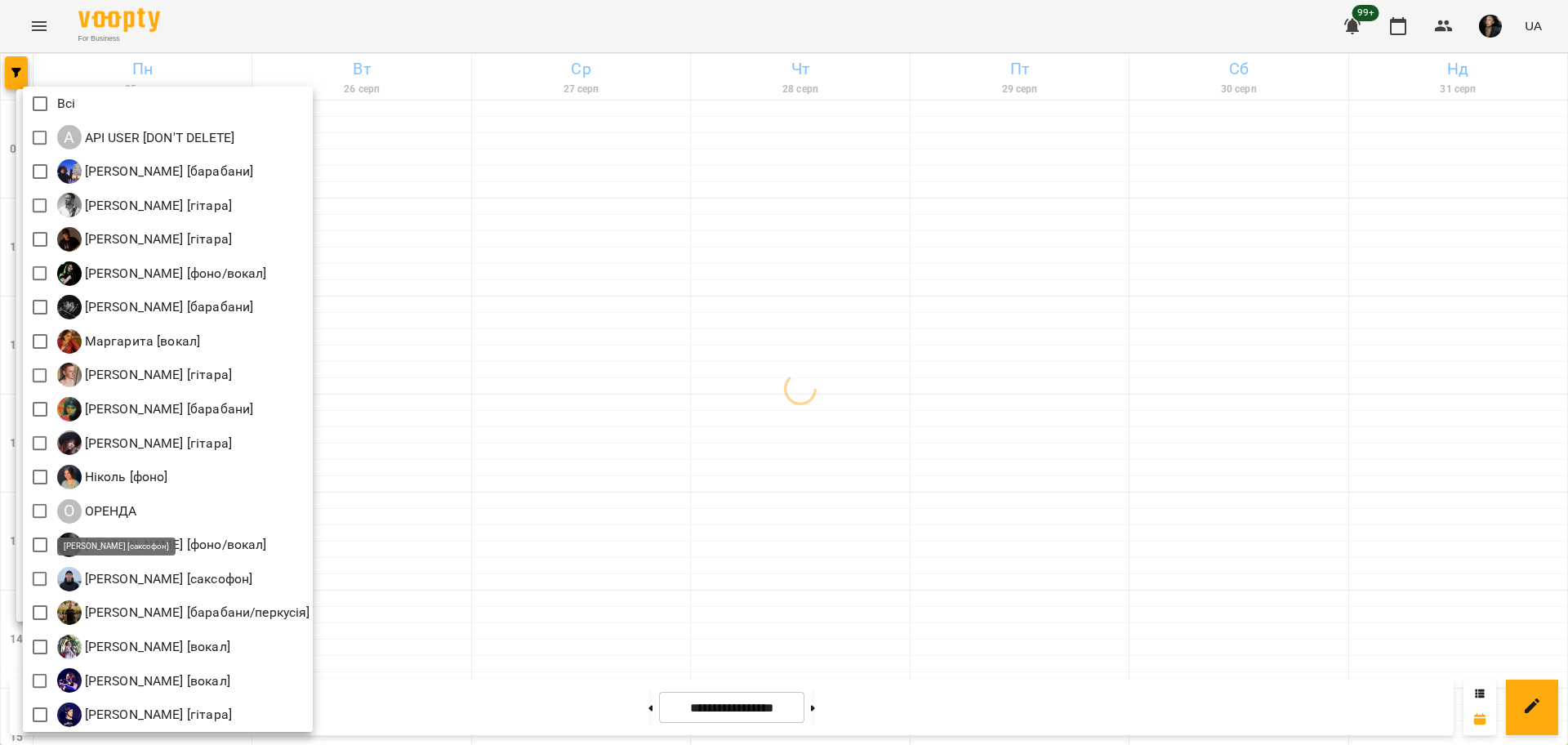
click at [683, 322] on div at bounding box center [784, 372] width 1568 height 745
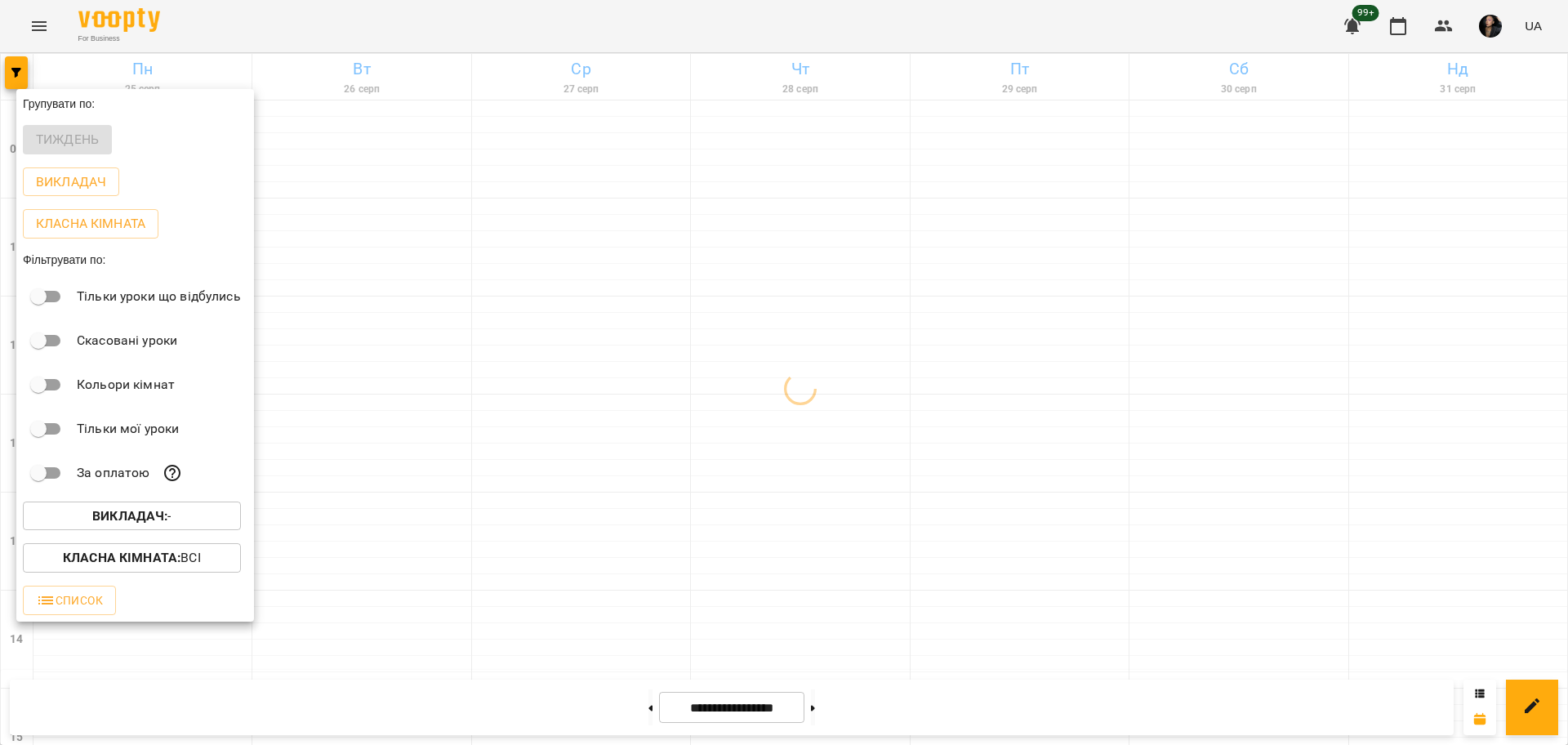
click at [48, 14] on div at bounding box center [784, 372] width 1568 height 745
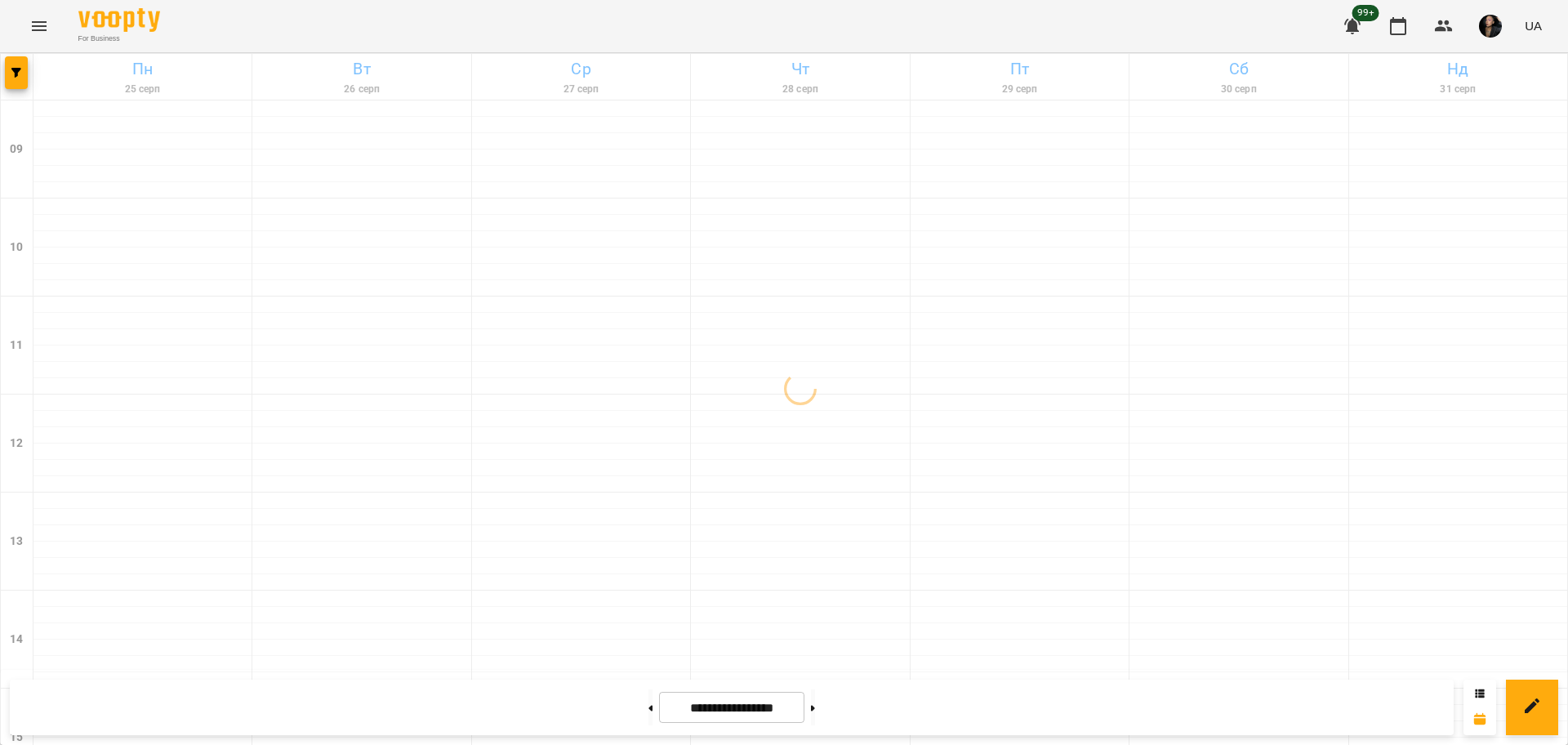
click at [47, 14] on div "Групувати по: Тиждень Викладач Класна кімната Фільтрувати по: Тільки уроки що в…" at bounding box center [784, 372] width 1568 height 745
click at [41, 29] on icon "Menu" at bounding box center [39, 26] width 14 height 10
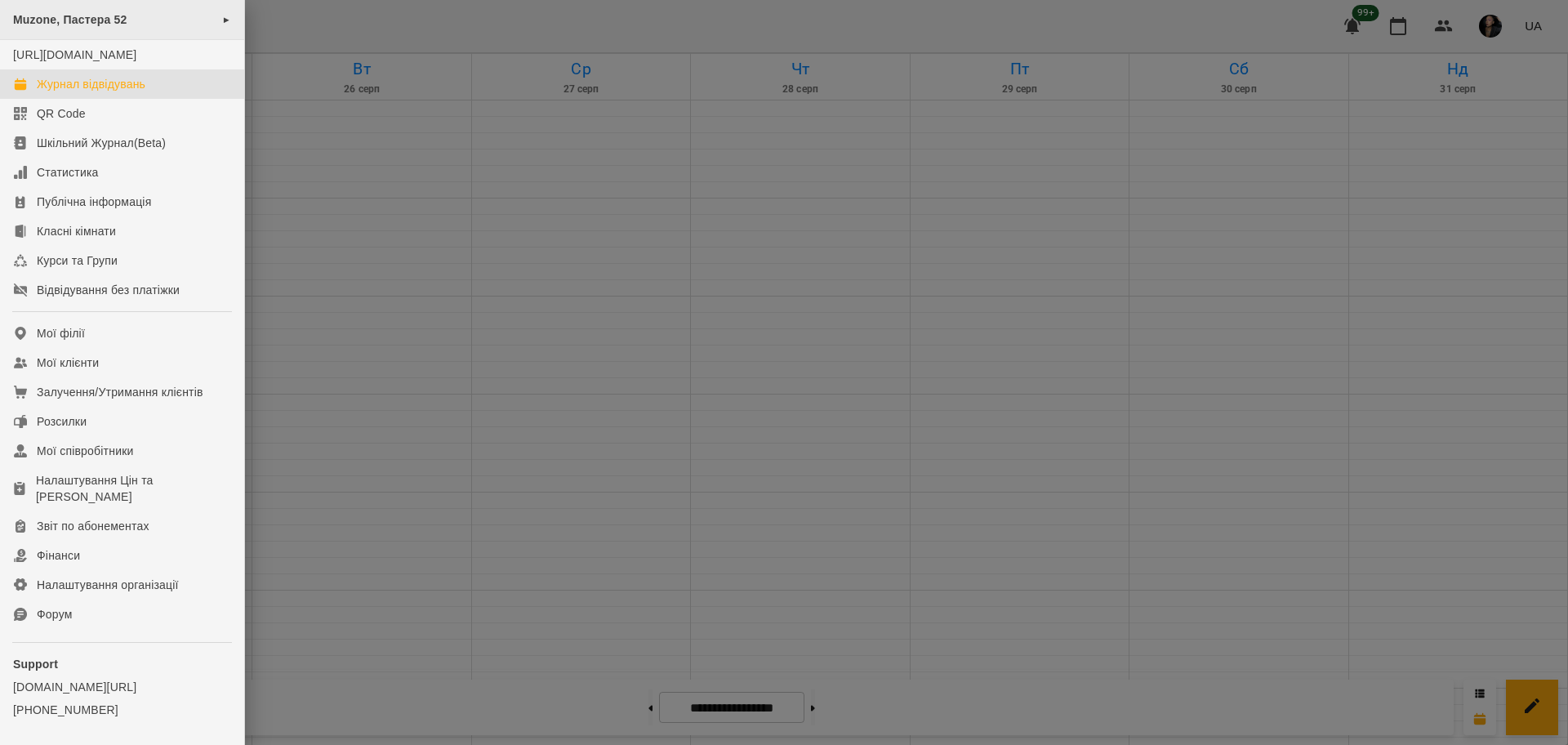
click at [110, 15] on span "Muzone, Пастера 52" at bounding box center [70, 20] width 114 height 13
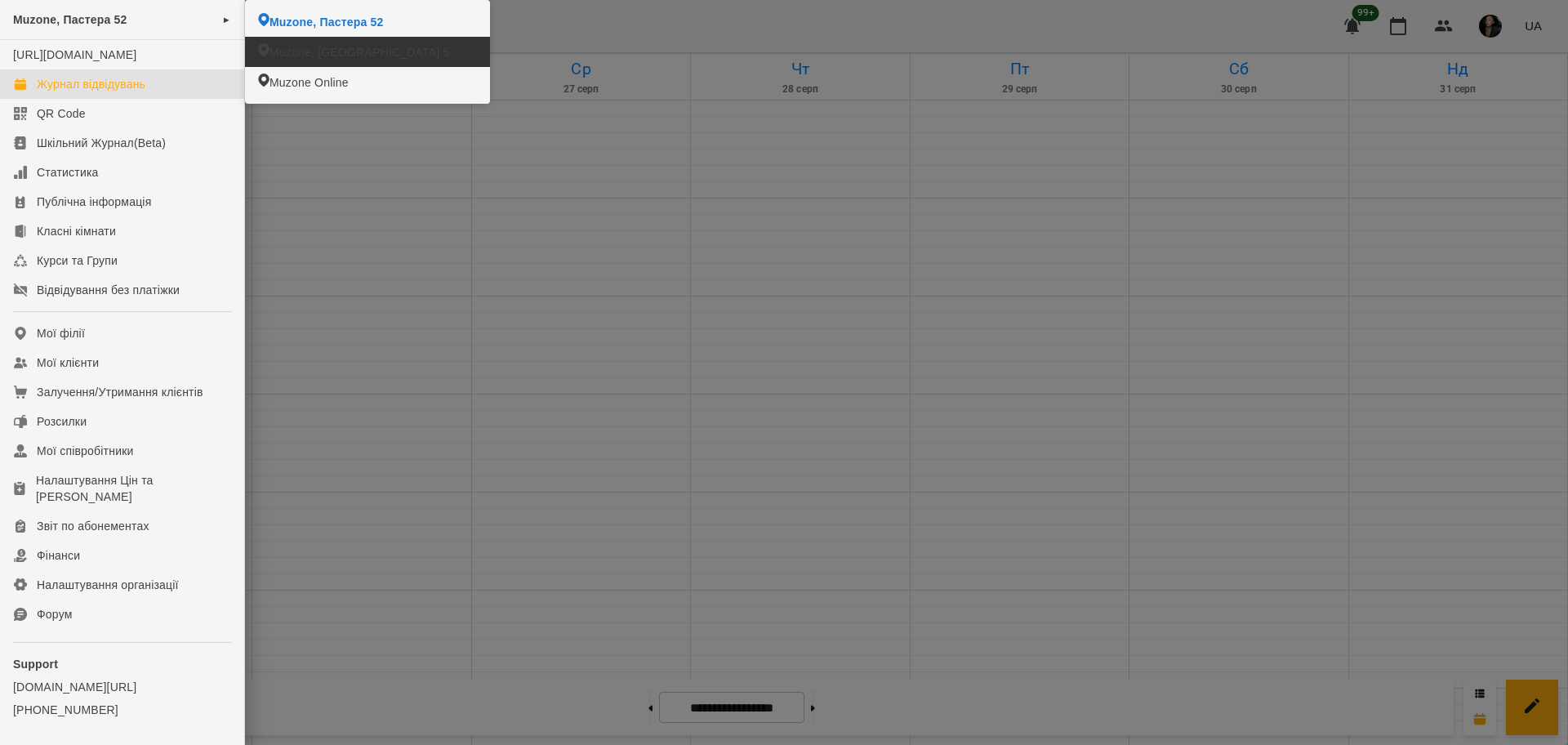
click at [343, 53] on span "Muzone, Велика Арнаутська 5" at bounding box center [359, 51] width 180 height 16
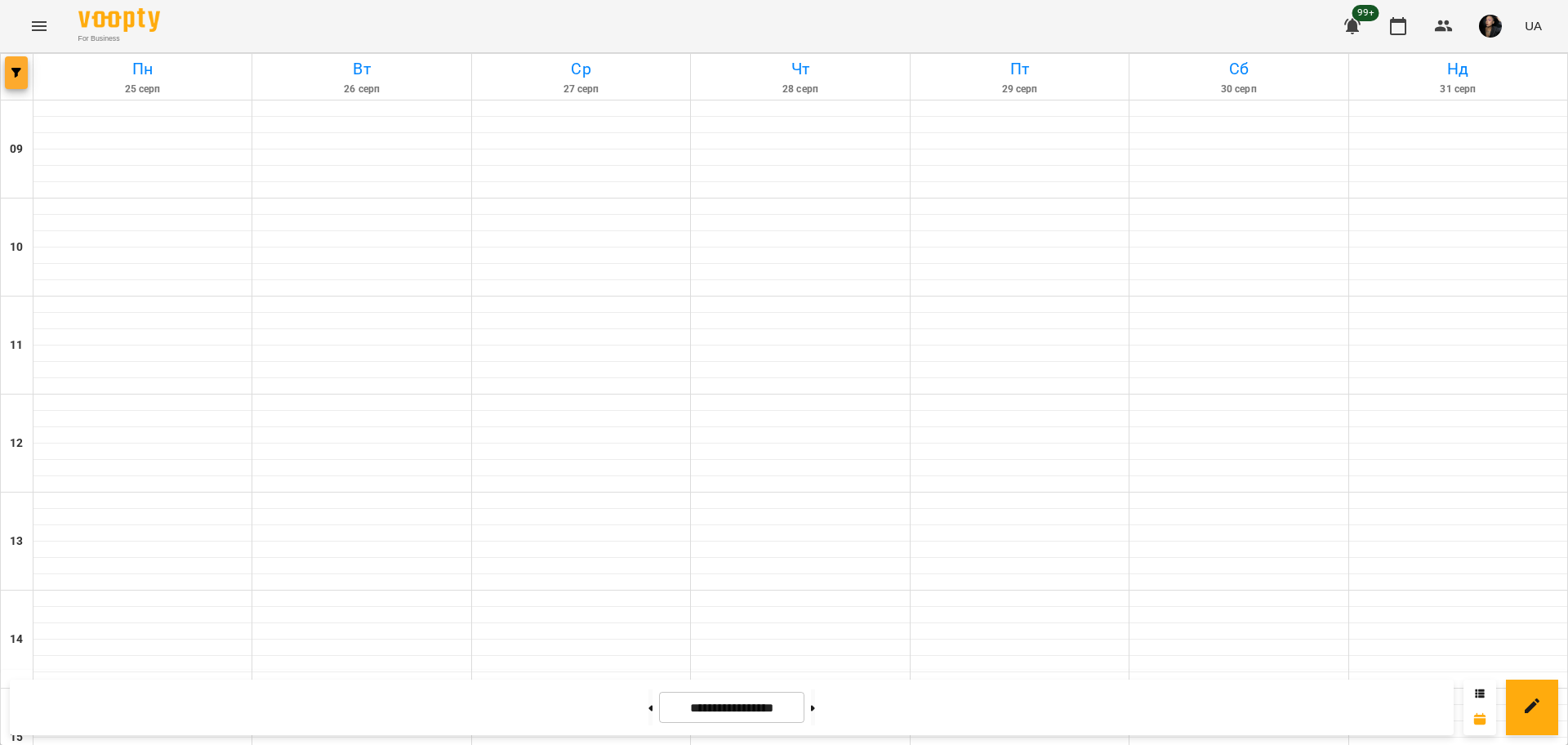
click at [26, 83] on button "button" at bounding box center [16, 72] width 23 height 32
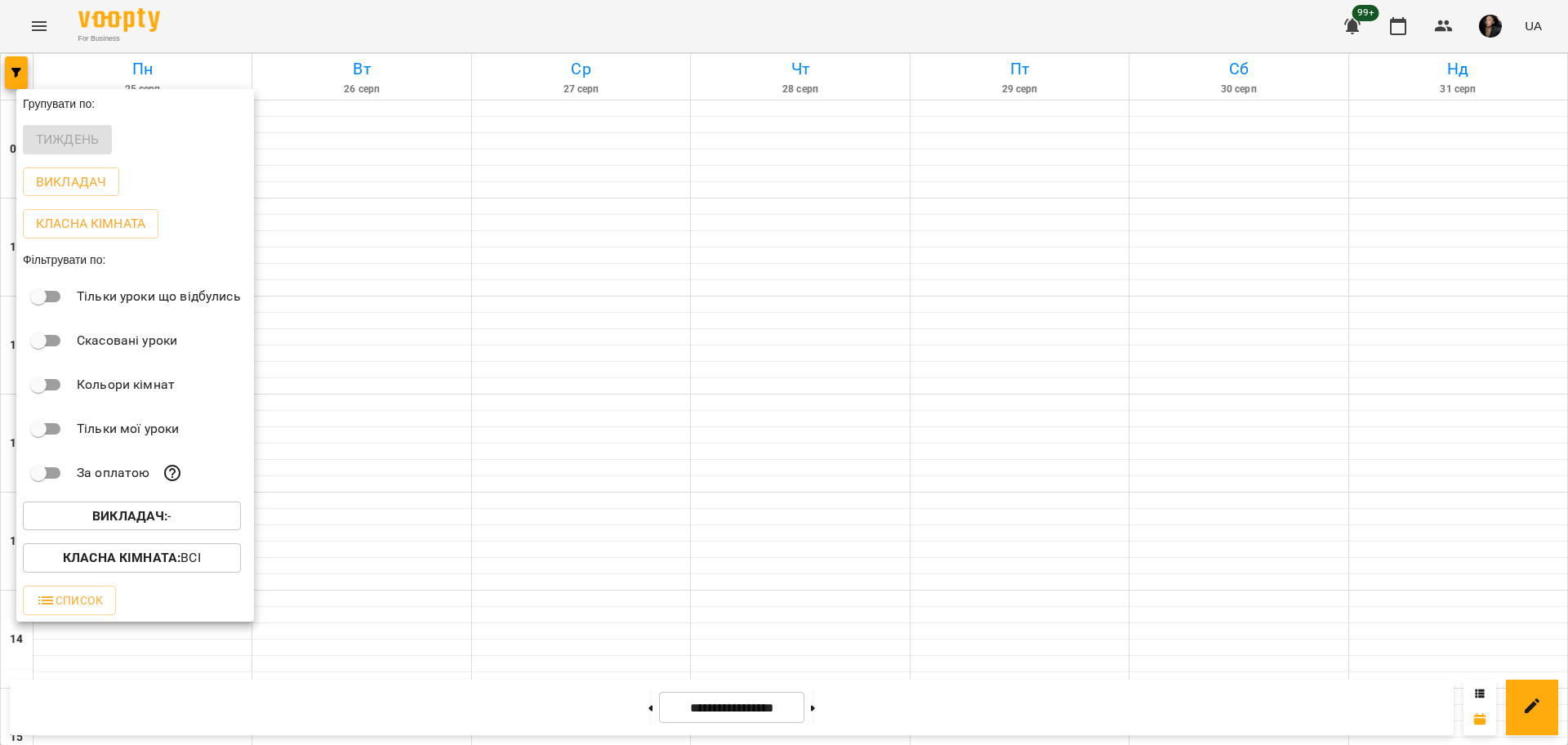
click at [149, 530] on button "Викладач : -" at bounding box center [131, 516] width 218 height 29
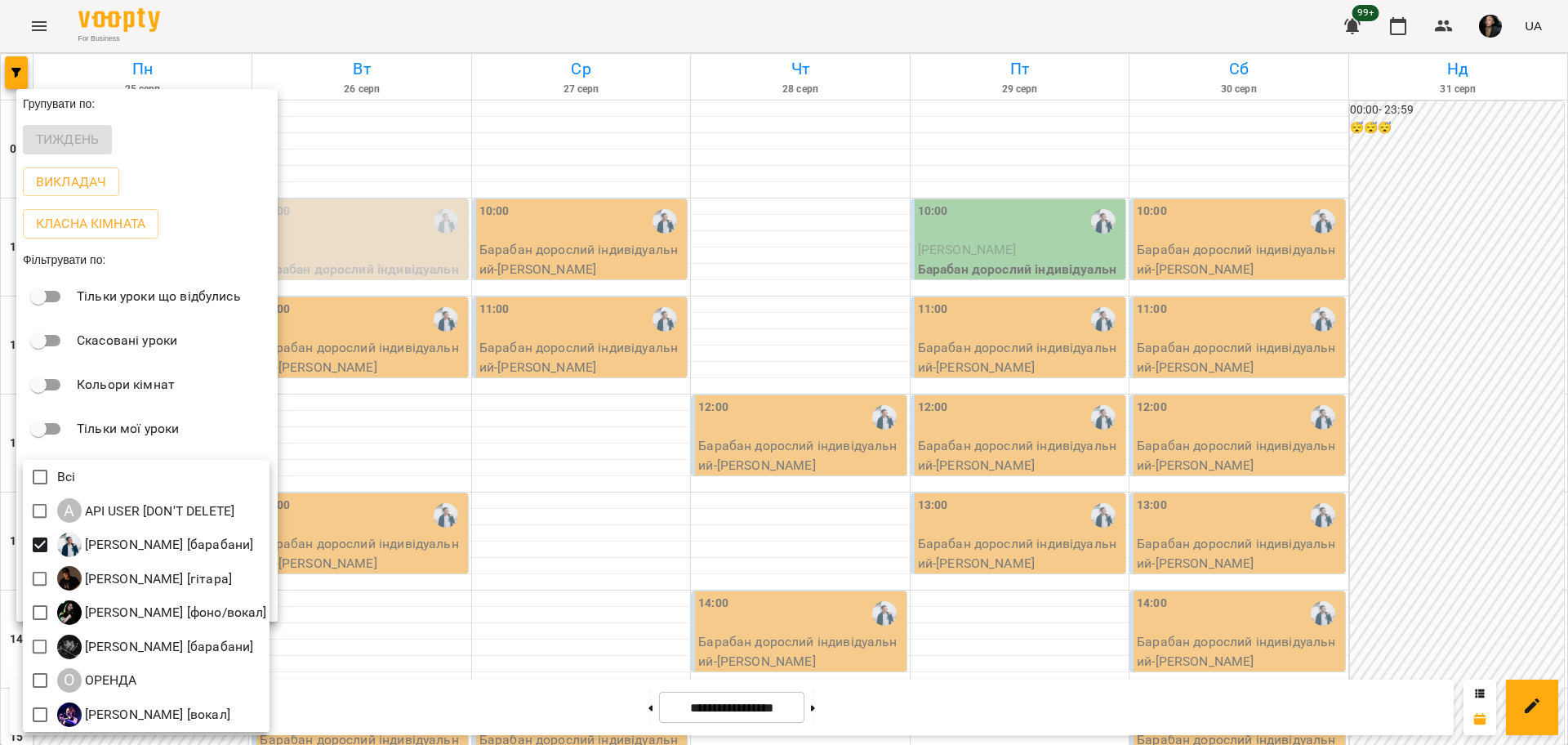
click at [1348, 56] on div at bounding box center [784, 372] width 1568 height 745
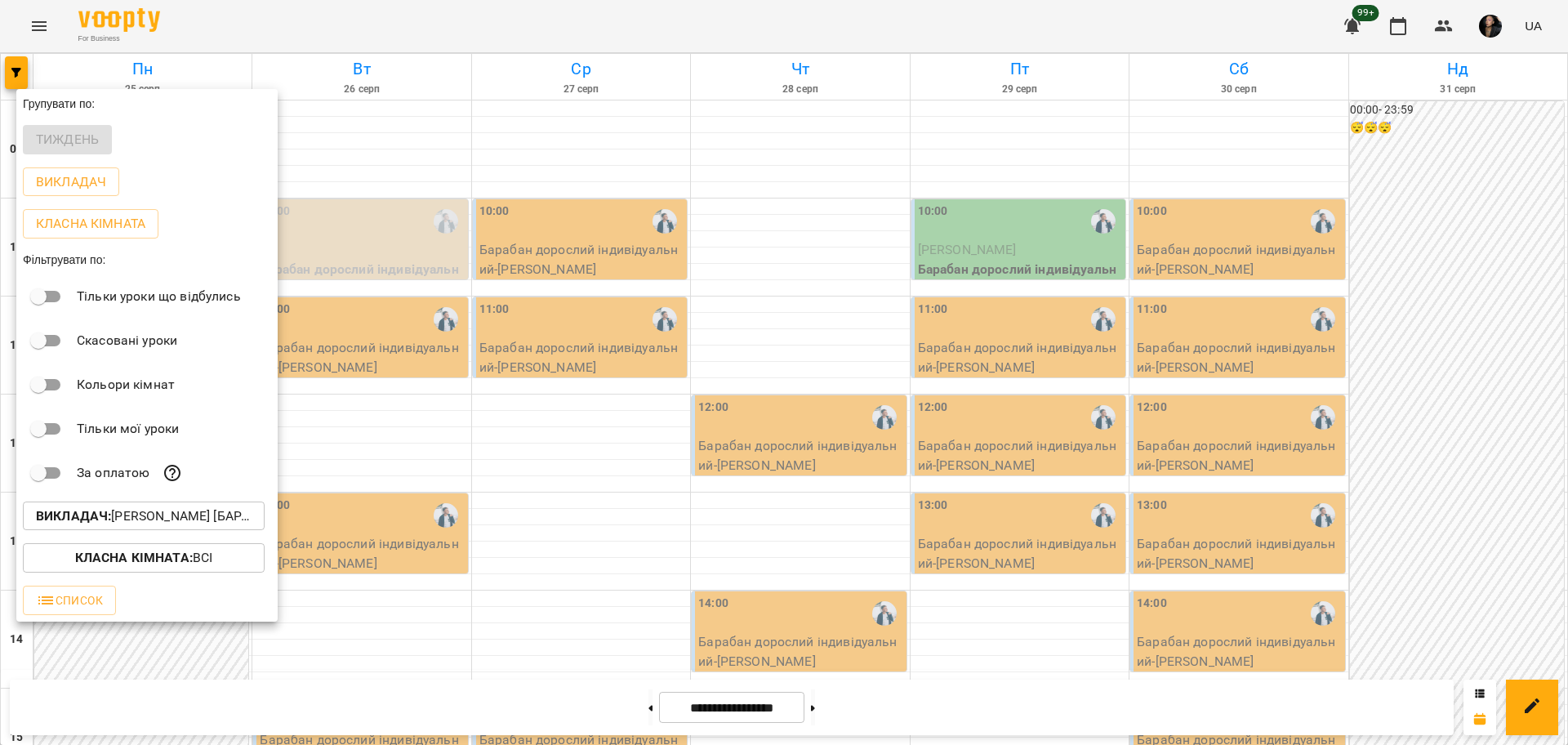
click at [542, 447] on div at bounding box center [784, 372] width 1568 height 745
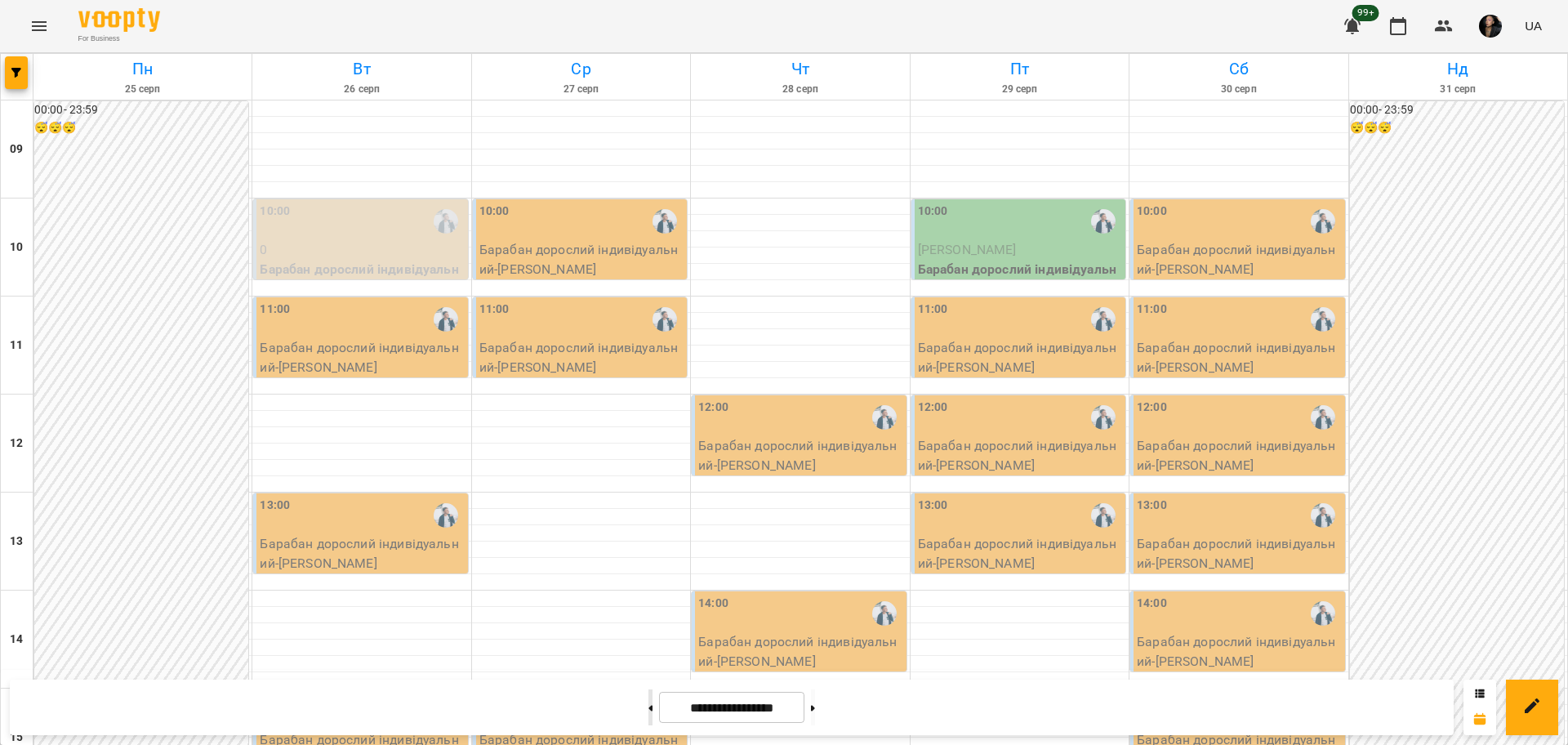
click at [648, 706] on button at bounding box center [650, 707] width 4 height 36
type input "**********"
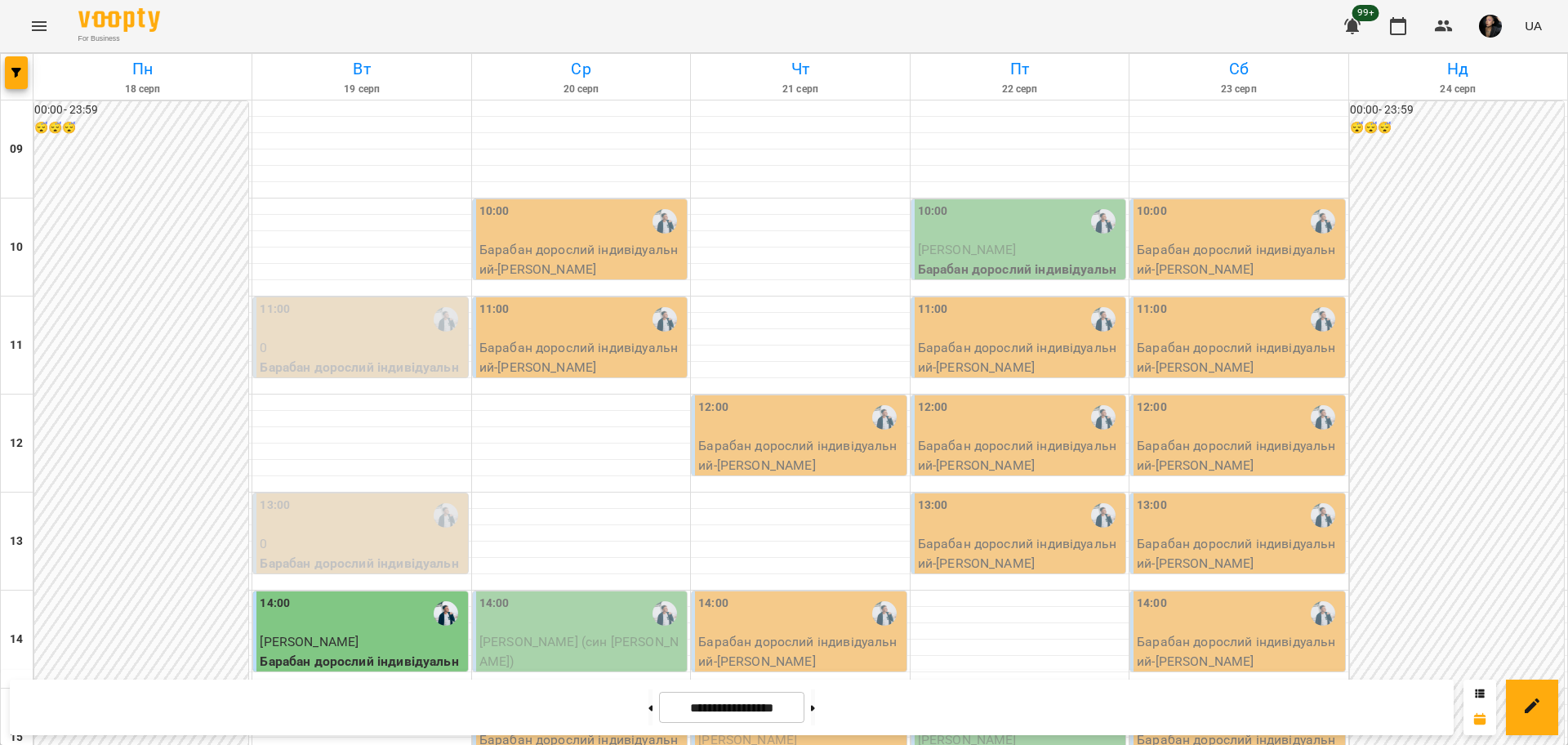
click at [567, 234] on div "10:00" at bounding box center [581, 221] width 204 height 38
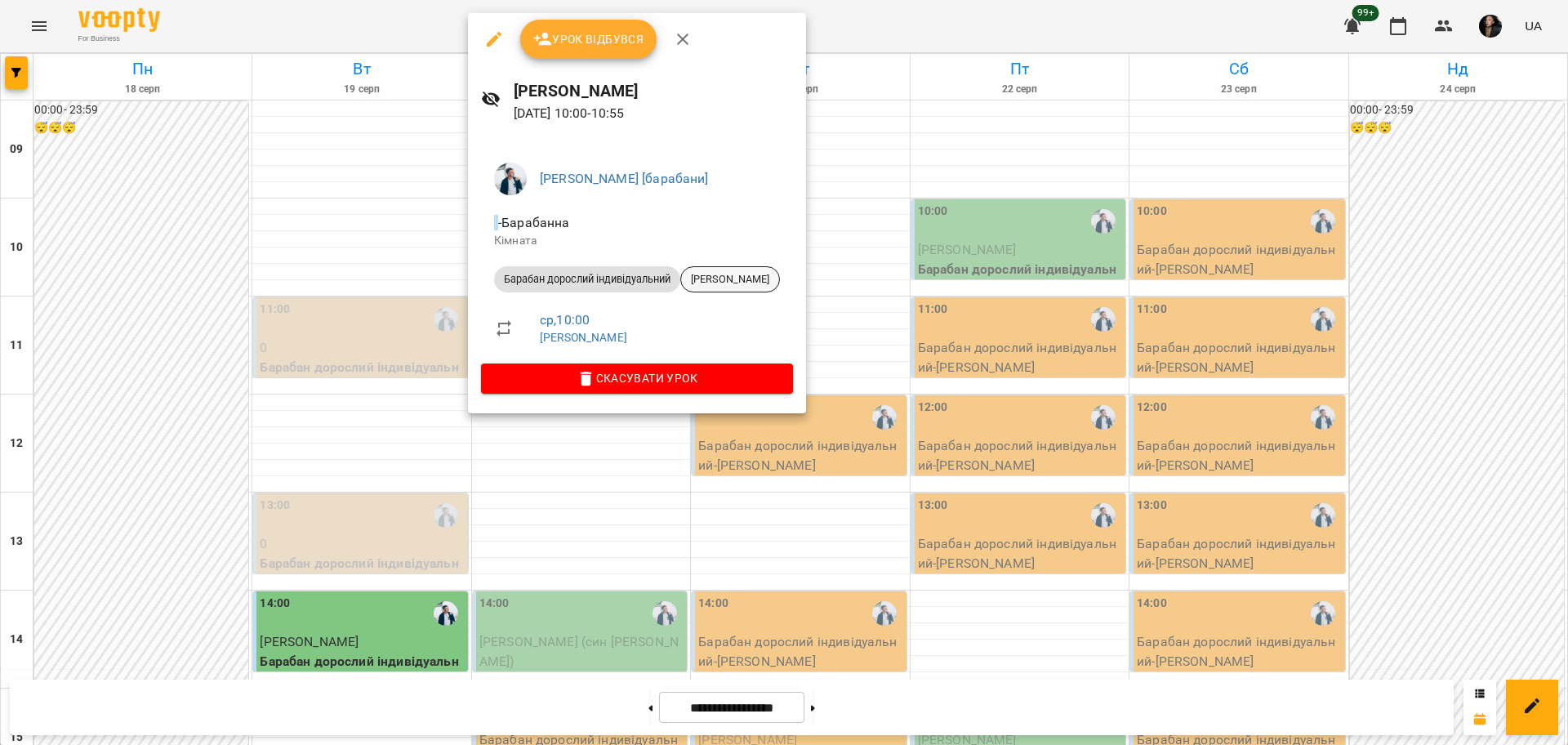
click at [720, 286] on span "Катерина Мазурова" at bounding box center [730, 278] width 98 height 14
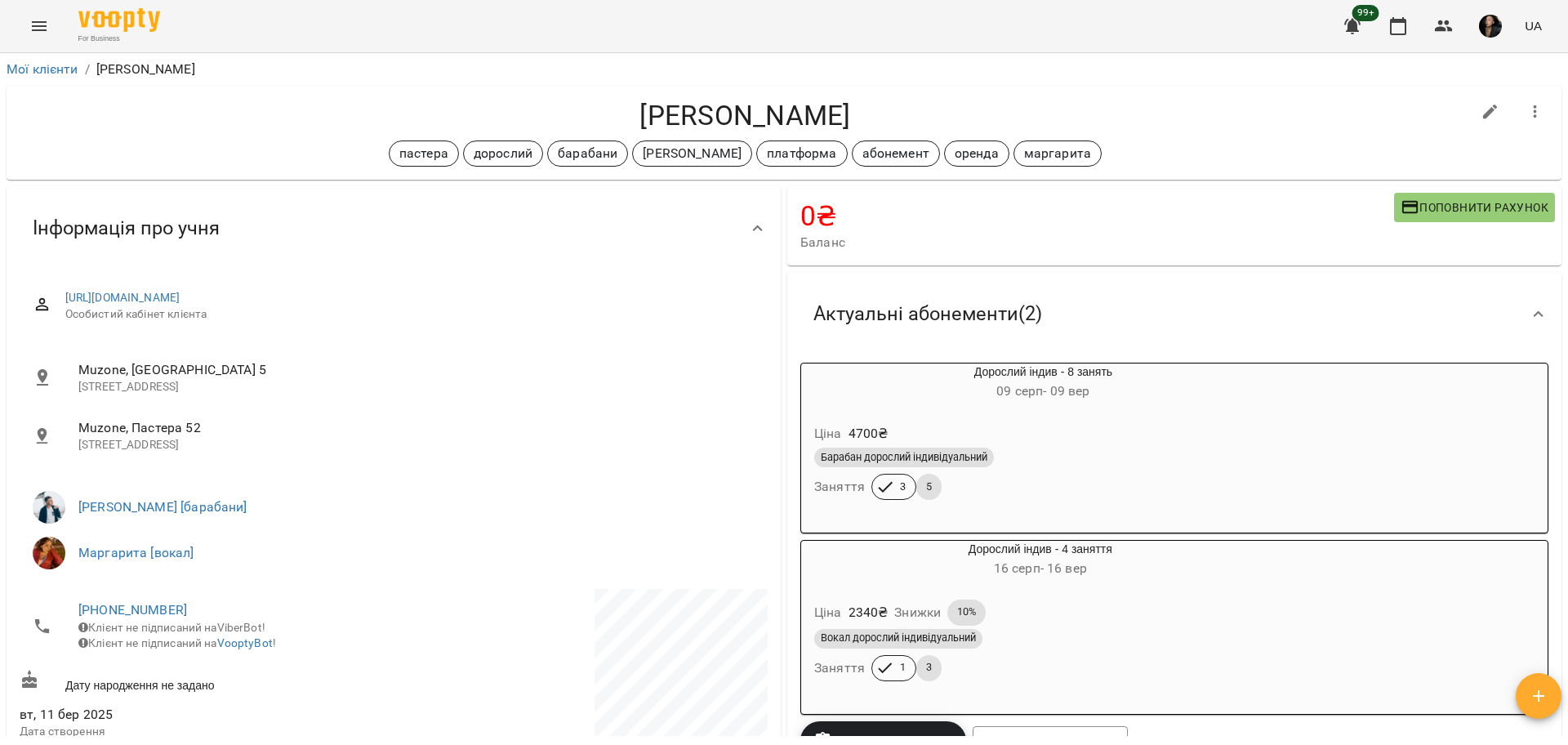
click at [1141, 661] on div "Вокал дорослий індивідуальний Заняття 1 3" at bounding box center [1040, 655] width 459 height 59
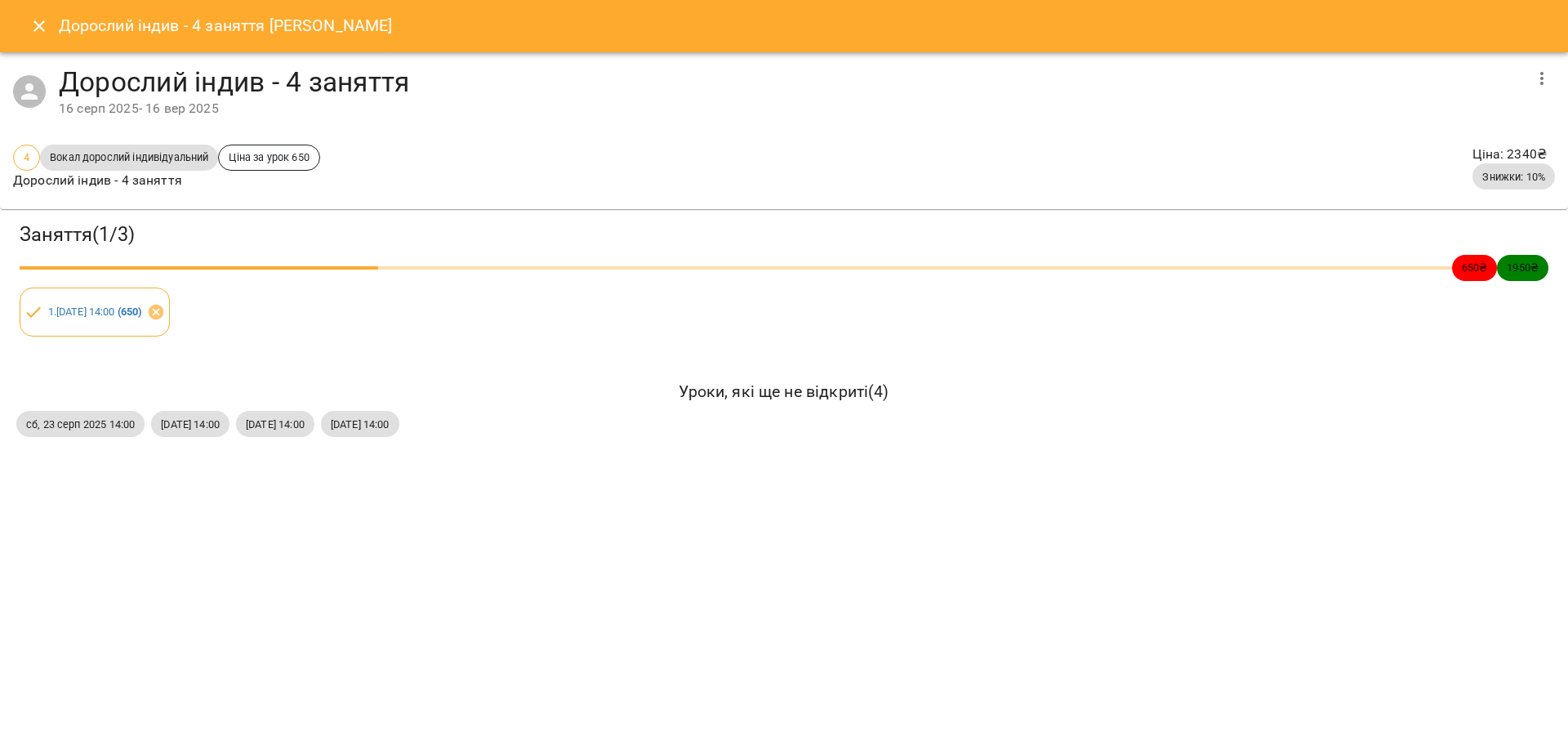
click at [38, 31] on icon "Close" at bounding box center [39, 26] width 20 height 20
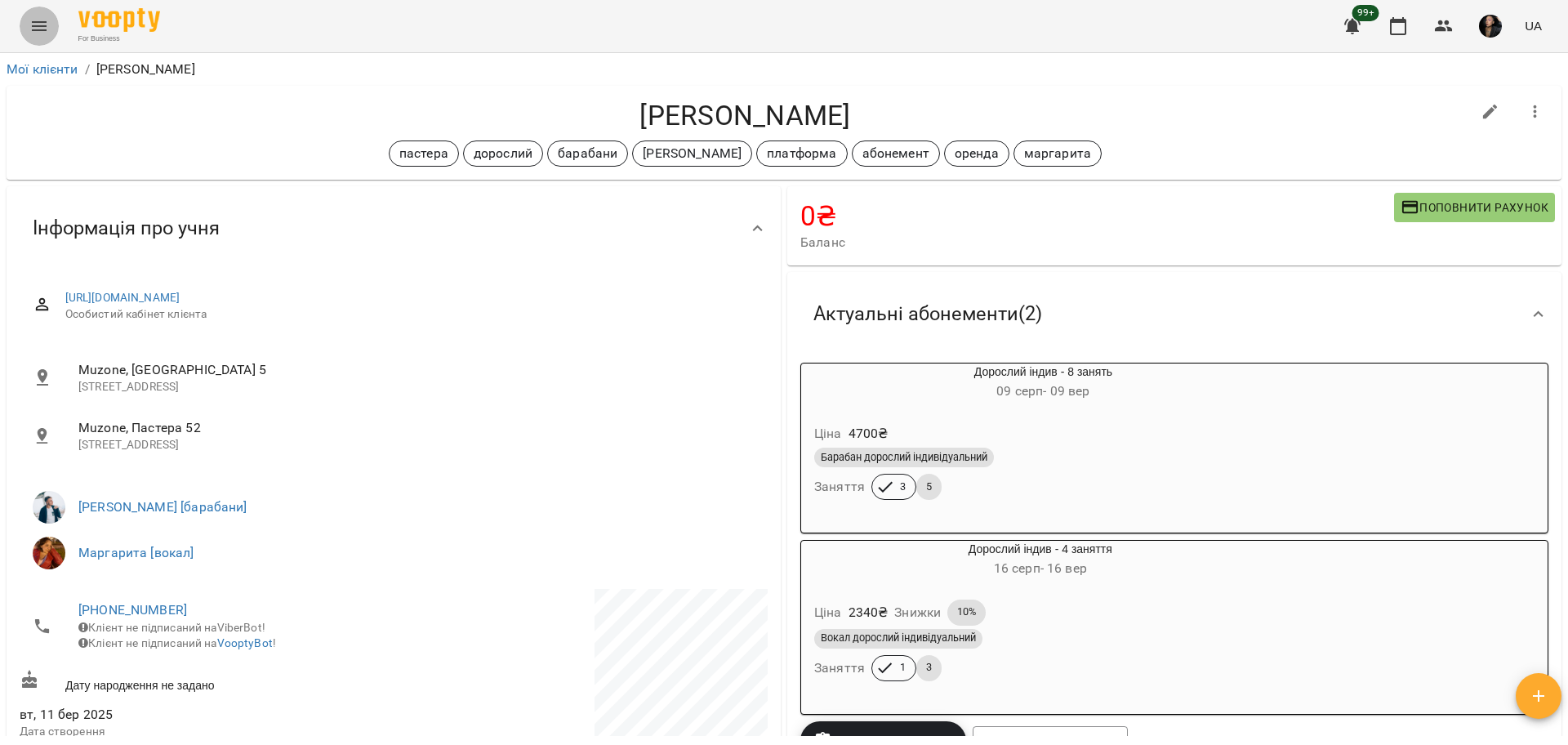
click at [42, 33] on icon "Menu" at bounding box center [39, 26] width 20 height 20
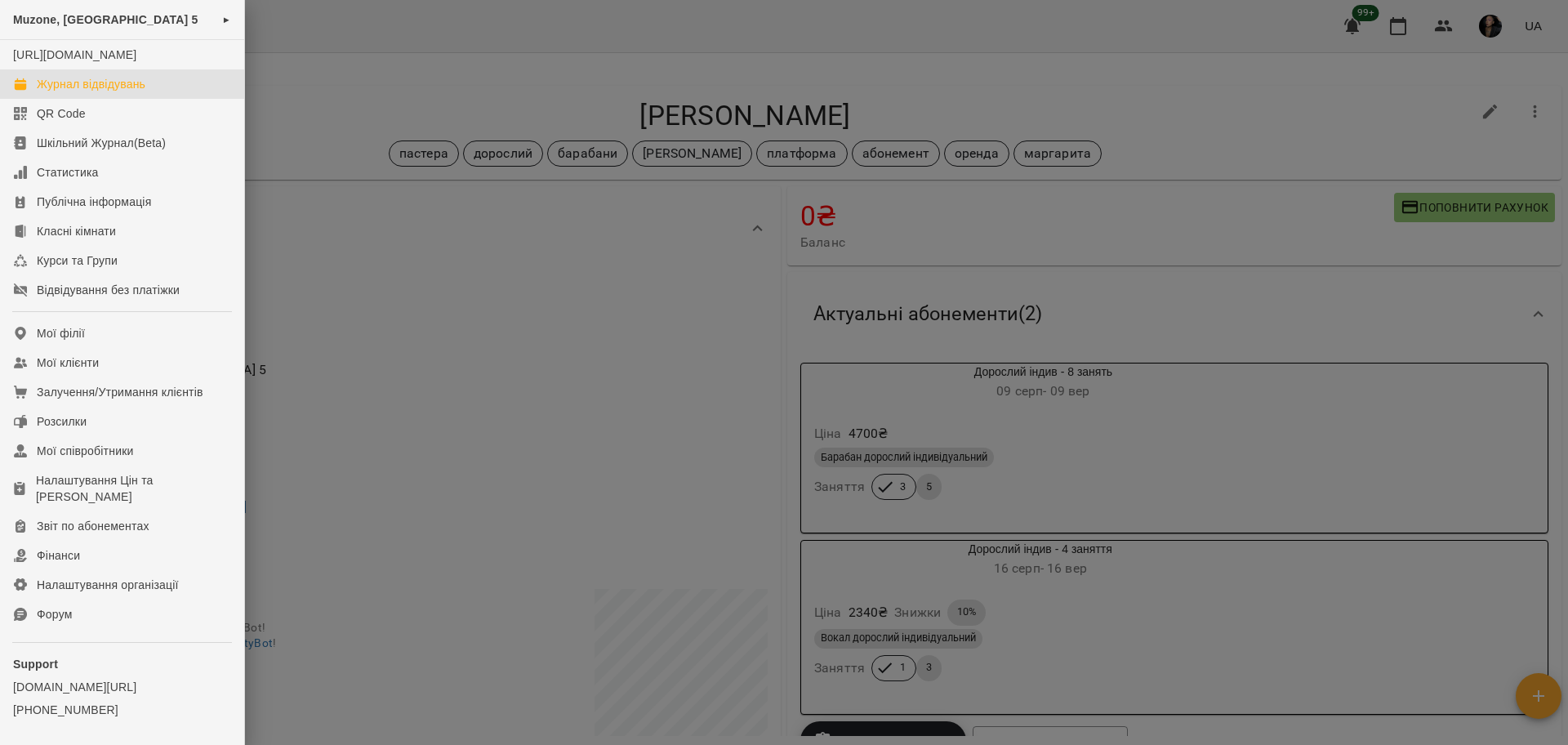
click at [86, 92] on div "Журнал відвідувань" at bounding box center [91, 84] width 108 height 16
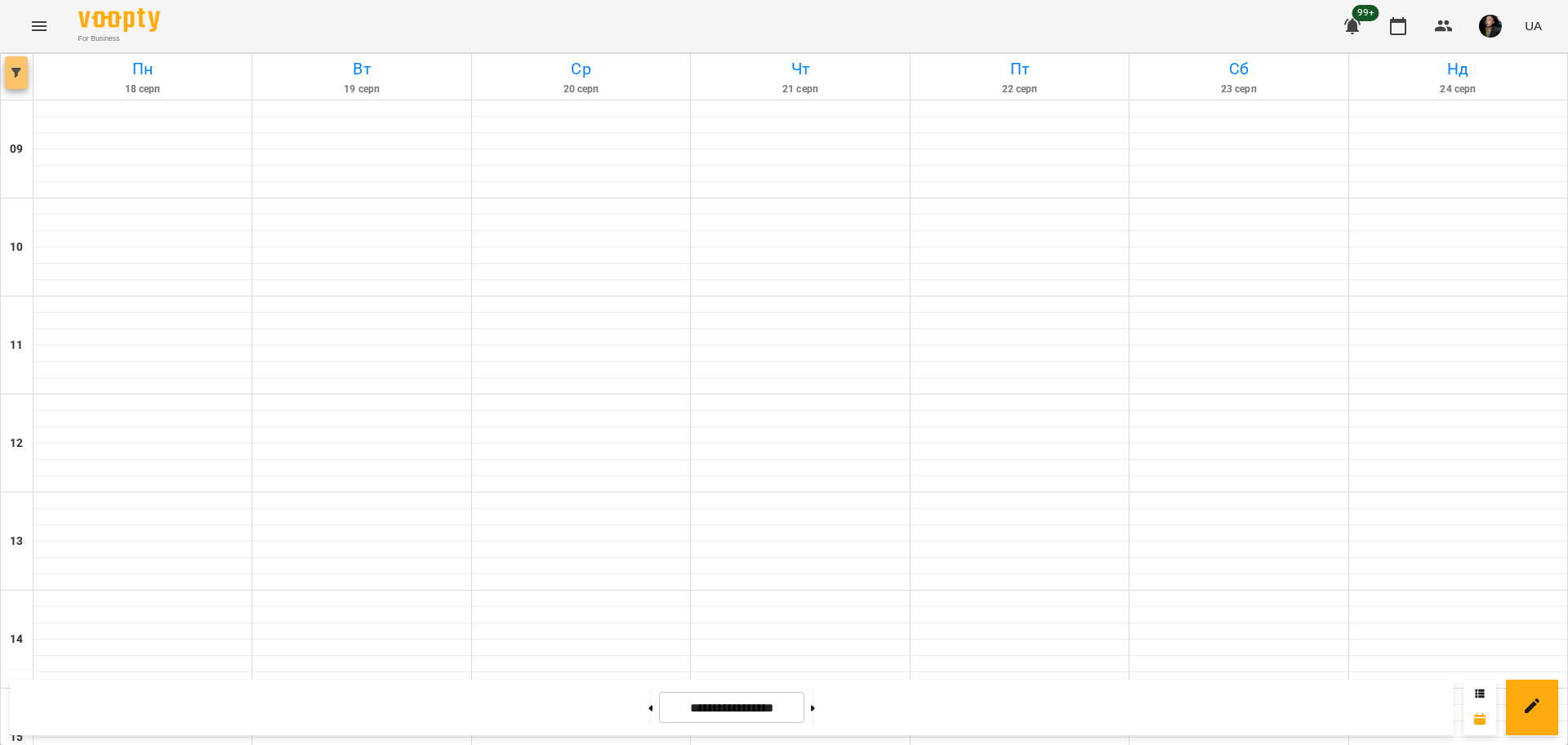
click at [14, 62] on button "button" at bounding box center [16, 72] width 23 height 32
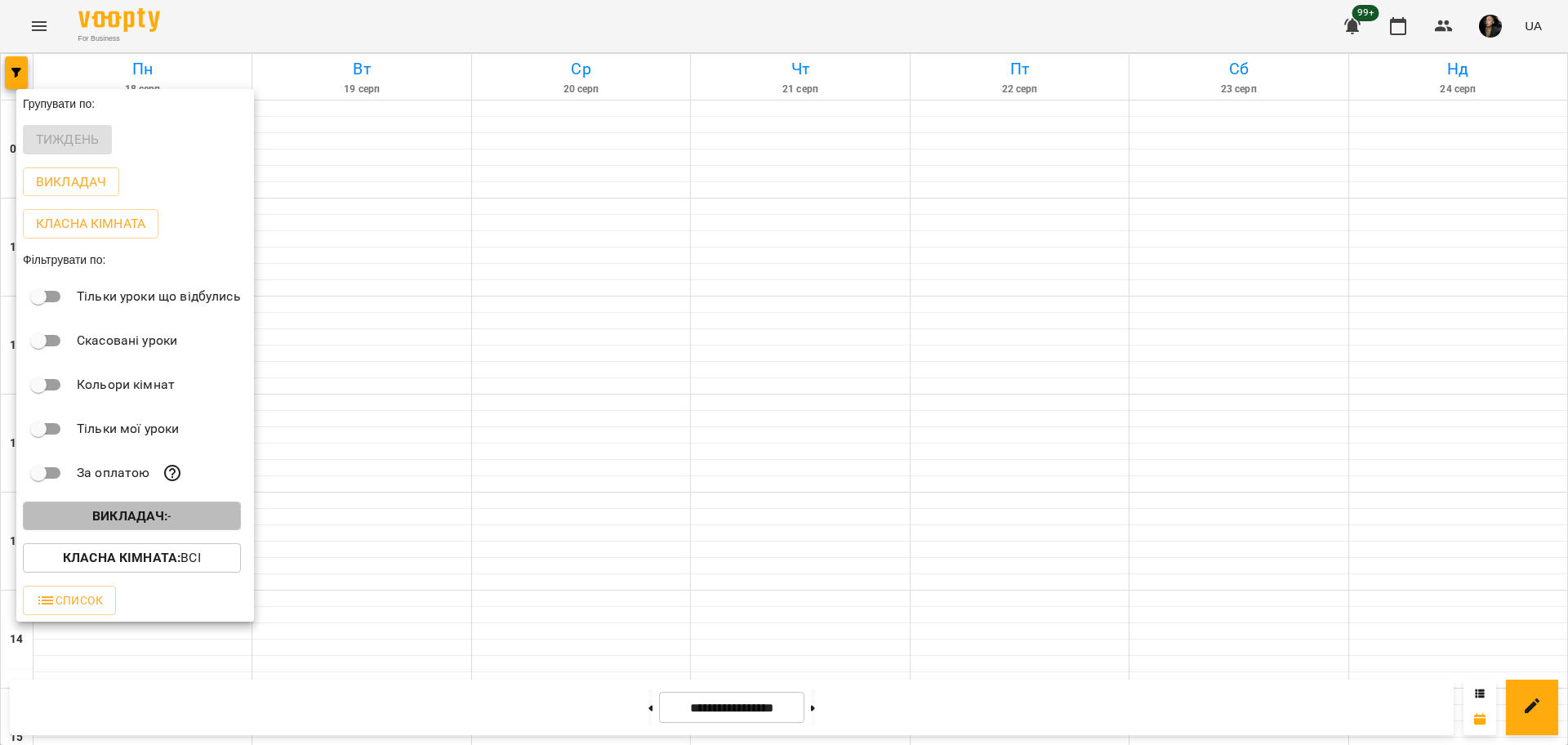
click at [212, 511] on span "Викладач : -" at bounding box center [132, 516] width 192 height 20
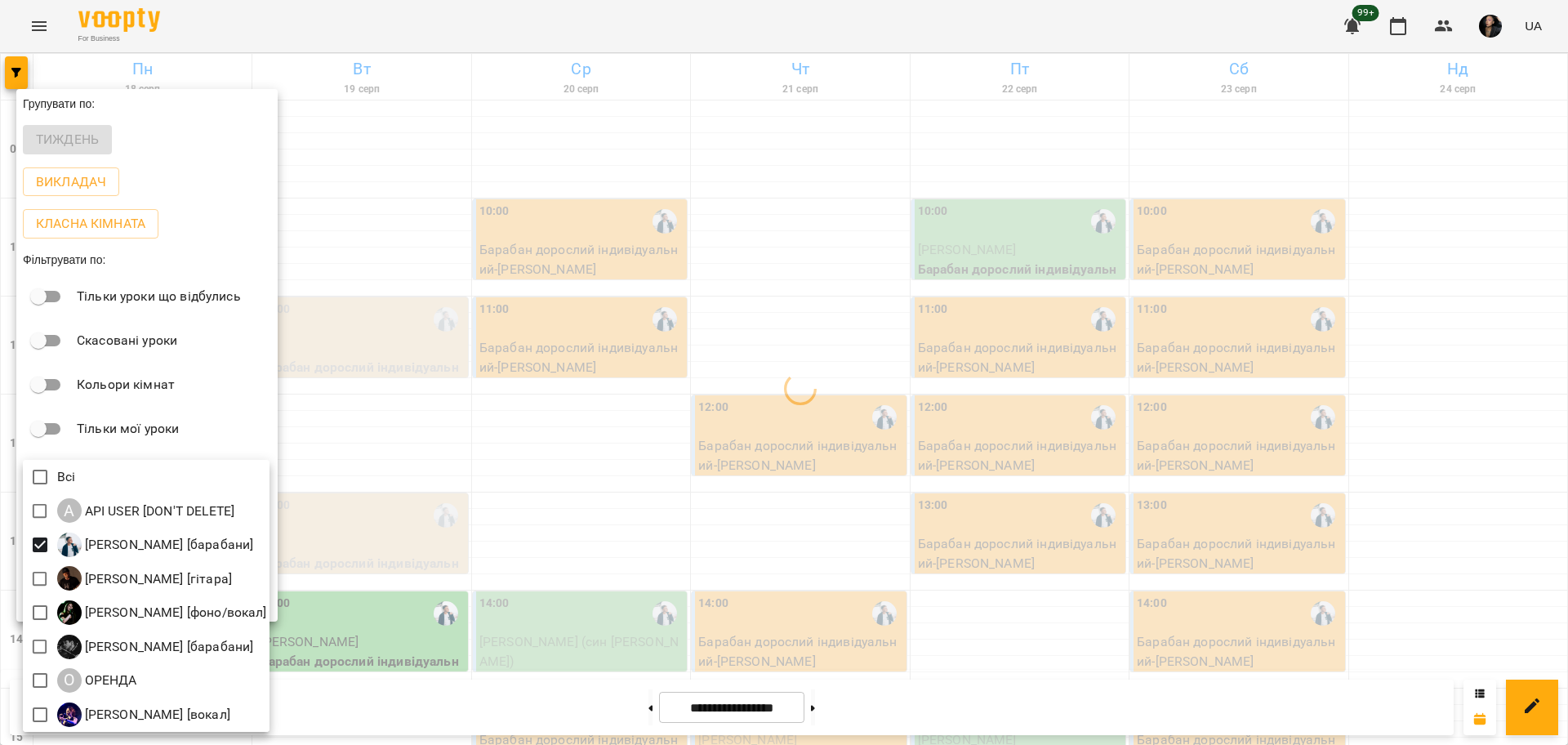
click at [549, 559] on div at bounding box center [784, 372] width 1568 height 745
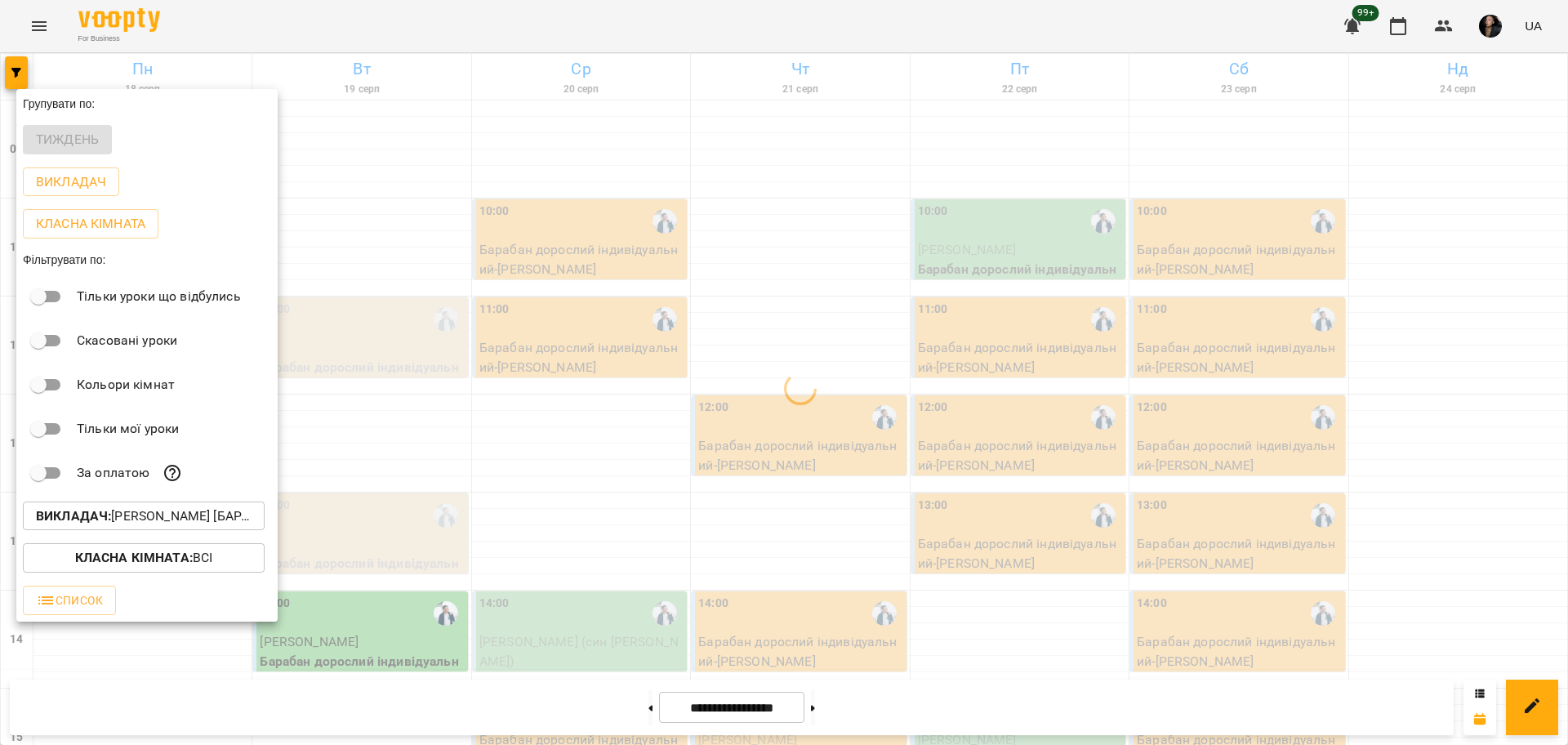
click at [984, 288] on div at bounding box center [784, 372] width 1568 height 745
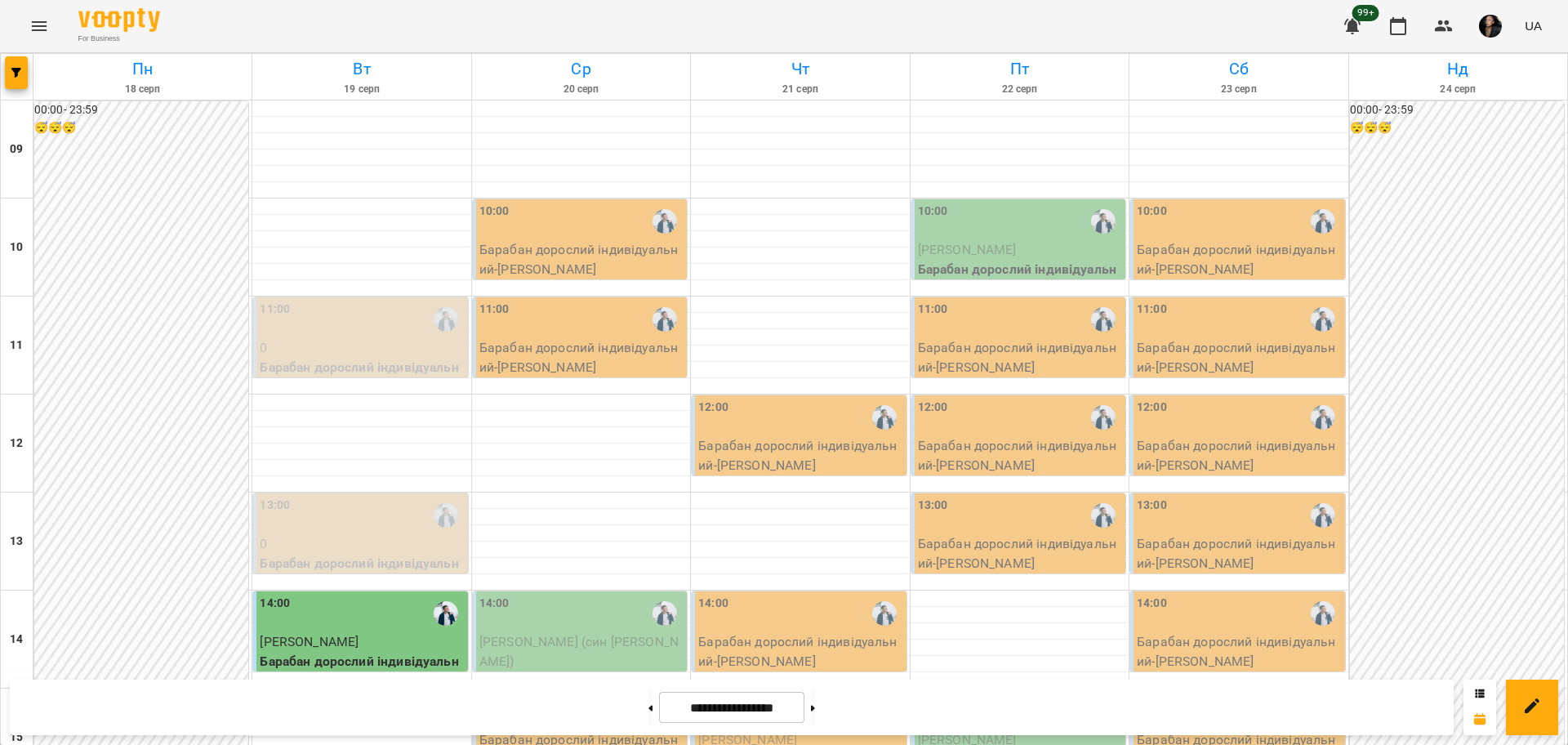
click at [568, 219] on div "10:00" at bounding box center [581, 221] width 204 height 38
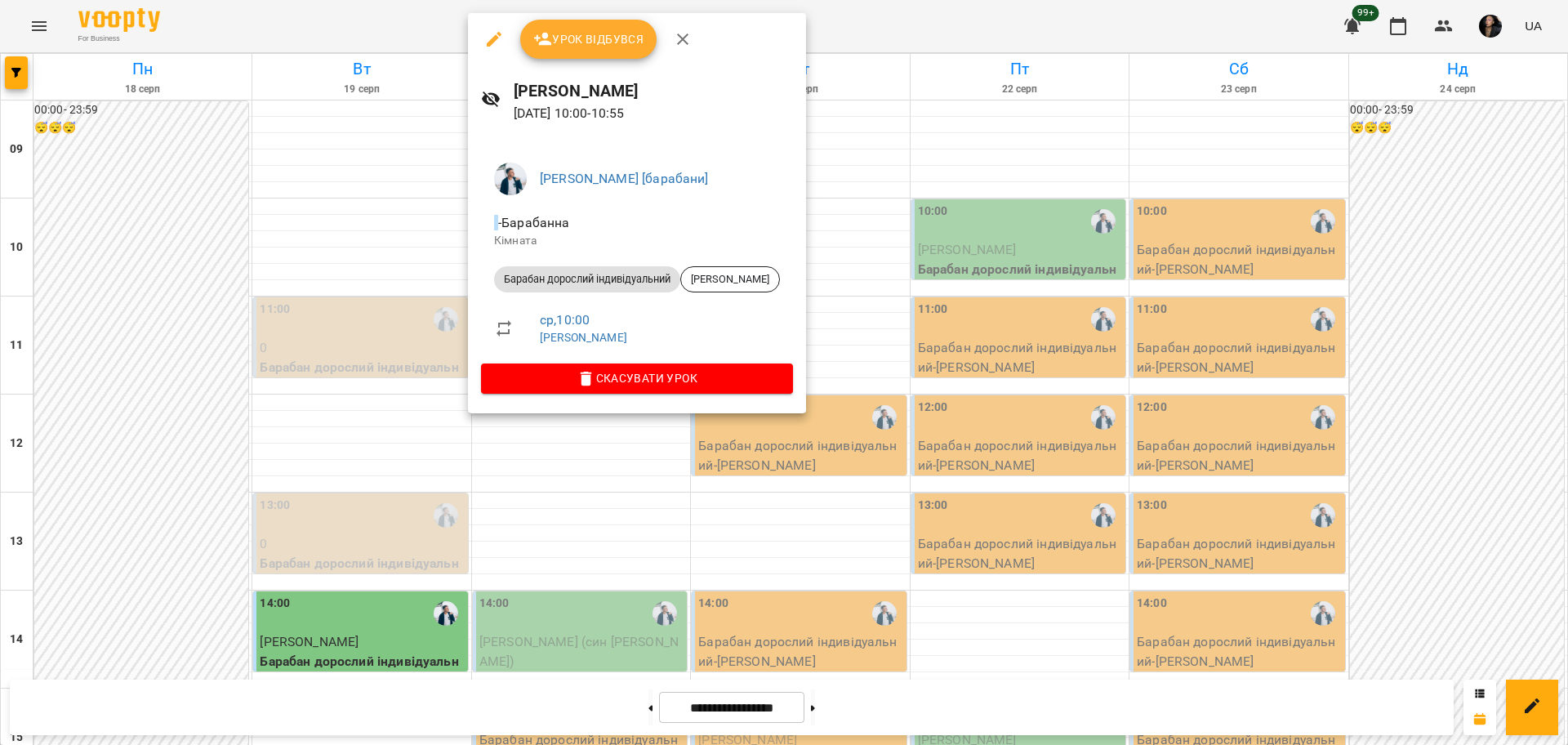
click at [578, 47] on span "Урок відбувся" at bounding box center [588, 39] width 111 height 20
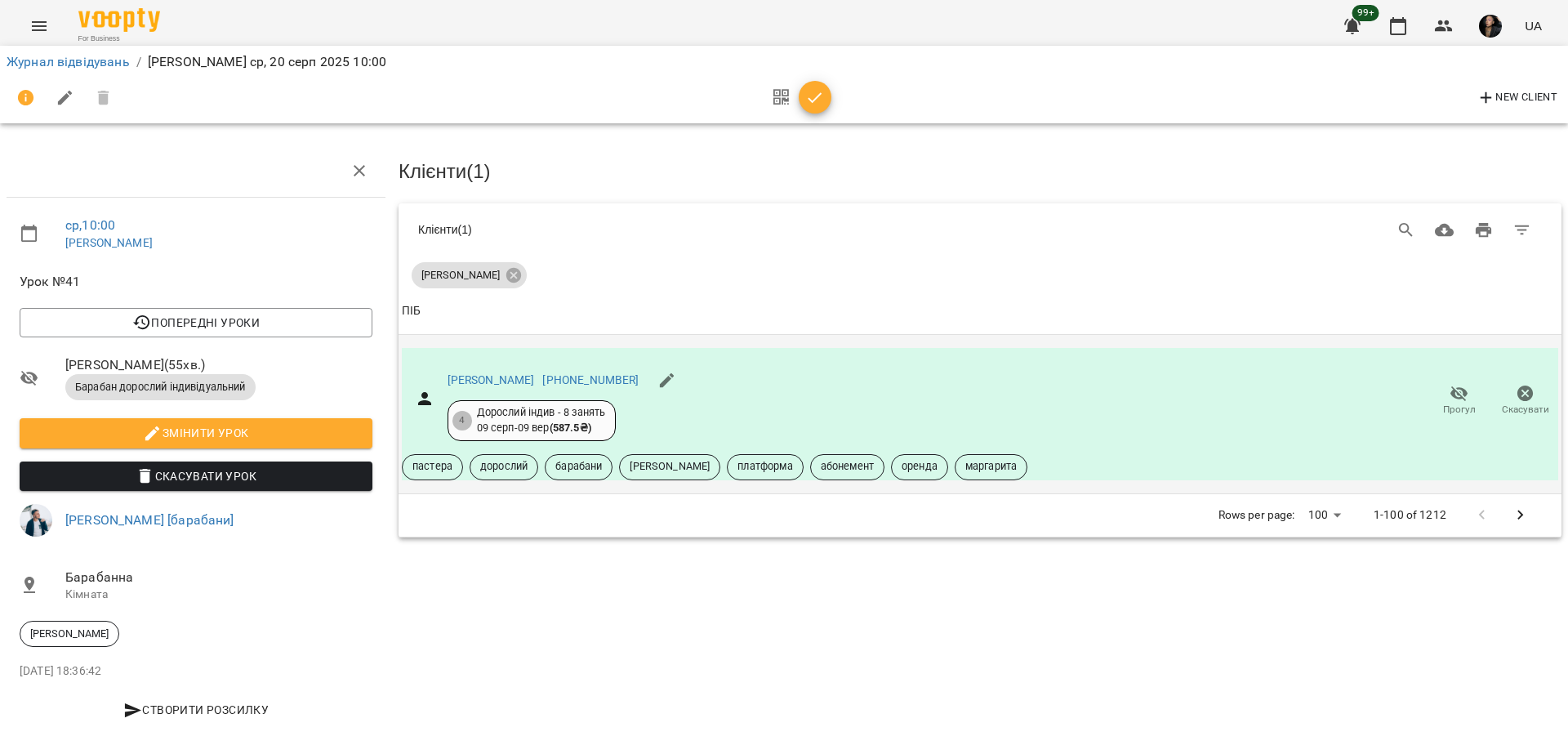
click at [1454, 405] on span "Прогул" at bounding box center [1459, 410] width 32 height 14
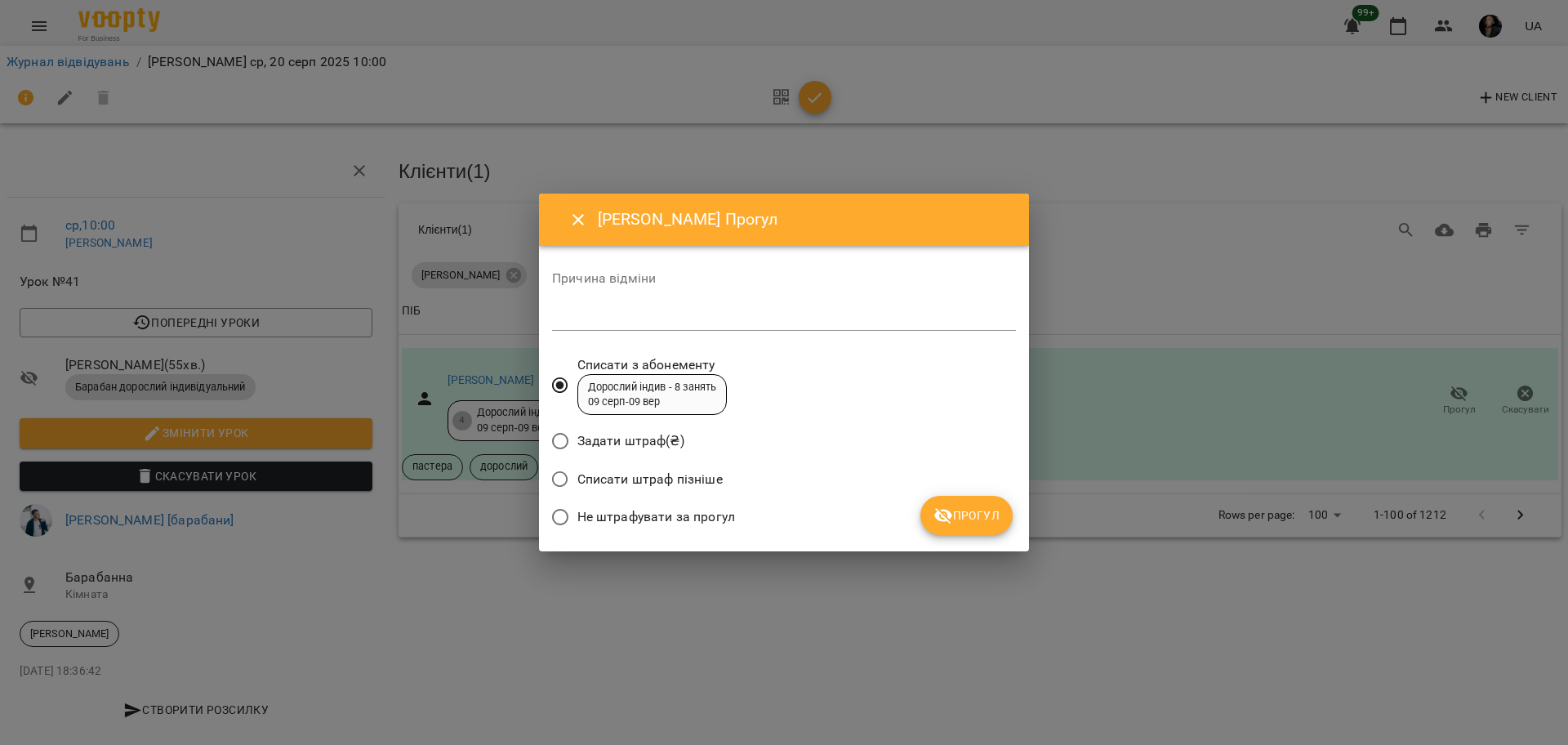
click at [724, 513] on span "Не штрафувати за прогул" at bounding box center [656, 517] width 158 height 20
click at [975, 498] on button "Прогул" at bounding box center [966, 514] width 92 height 39
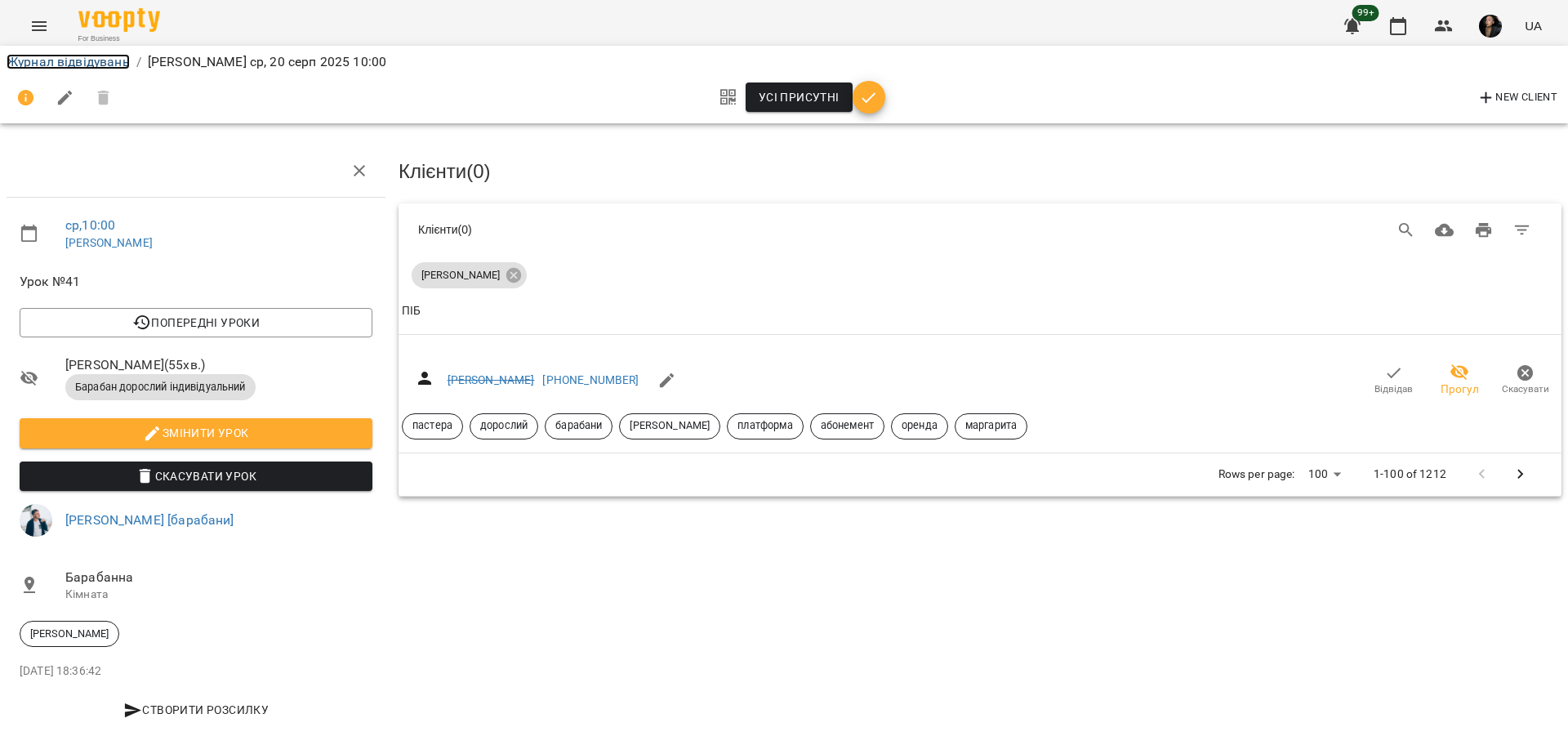
click at [84, 63] on link "Журнал відвідувань" at bounding box center [68, 62] width 124 height 15
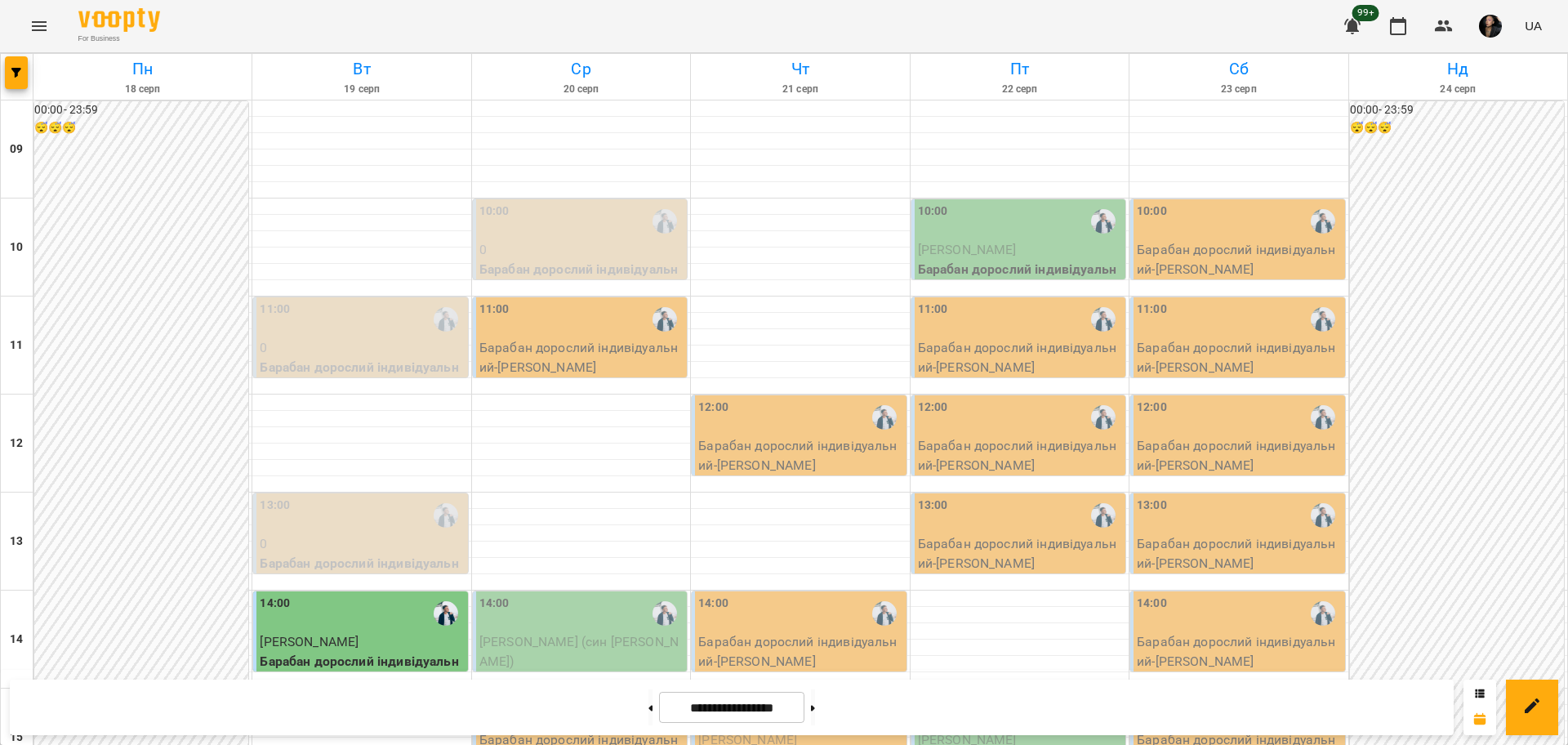
click at [34, 22] on icon "Menu" at bounding box center [39, 26] width 14 height 10
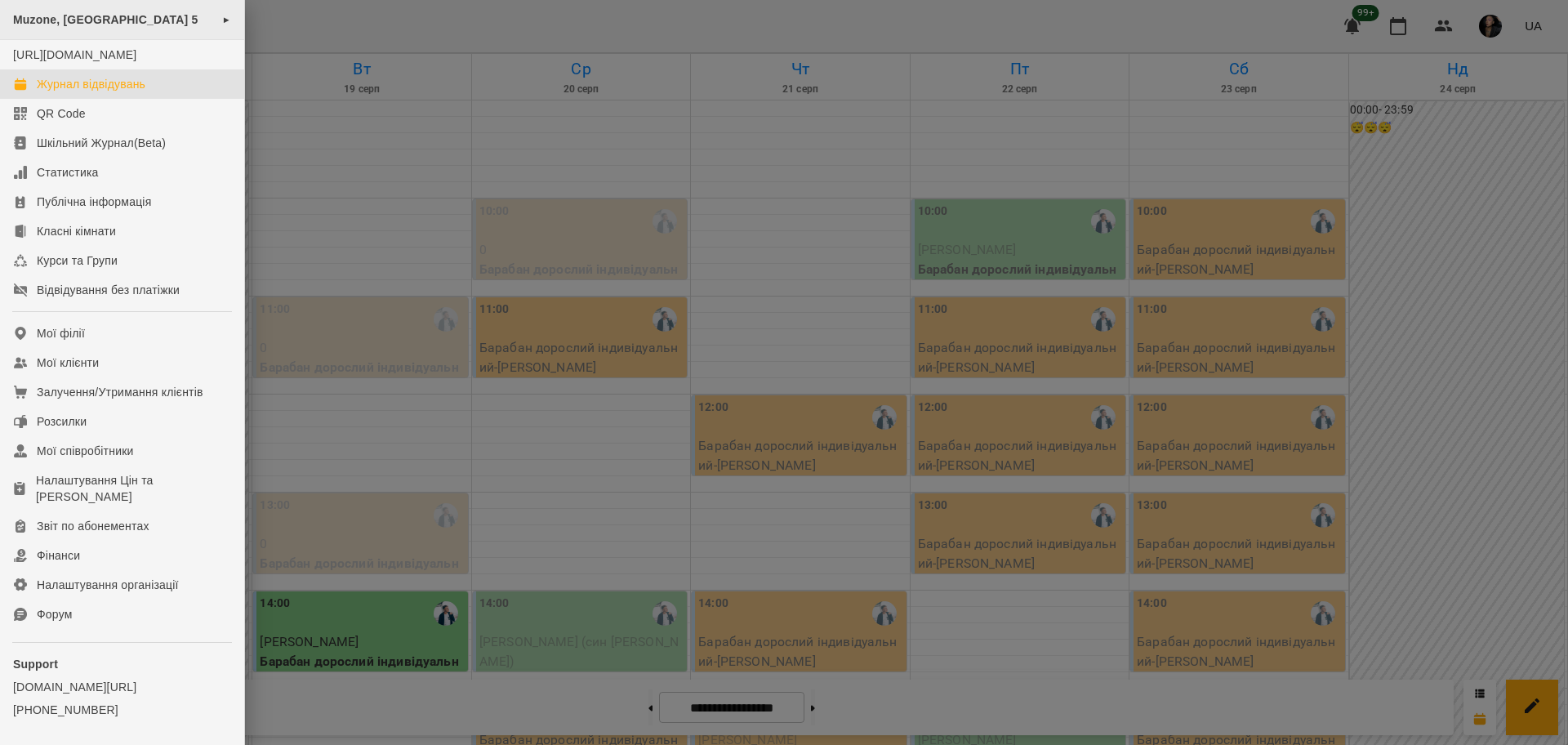
click at [92, 13] on span "Muzone, Велика Арнаутська 5" at bounding box center [105, 20] width 185 height 13
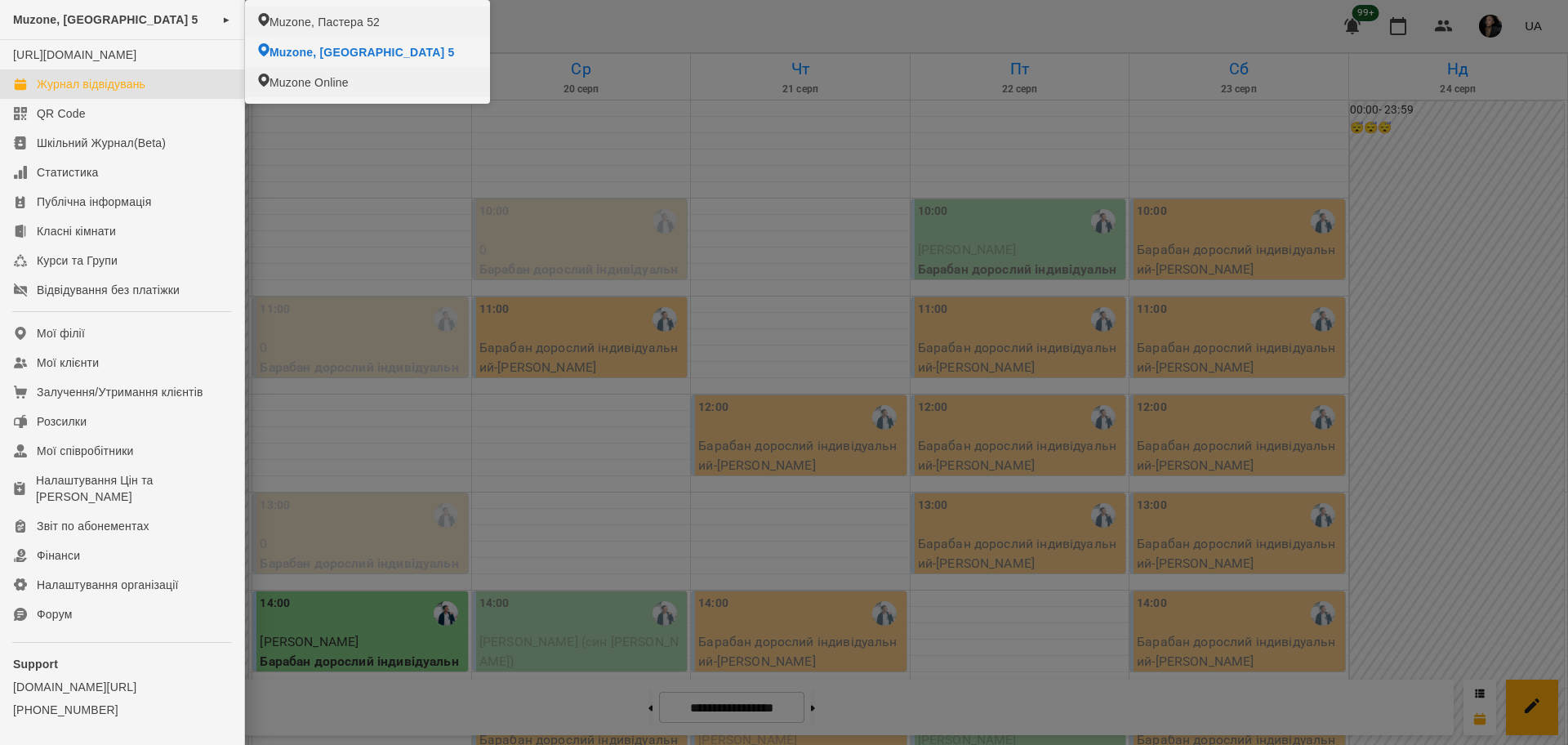
click at [646, 252] on div at bounding box center [784, 372] width 1568 height 745
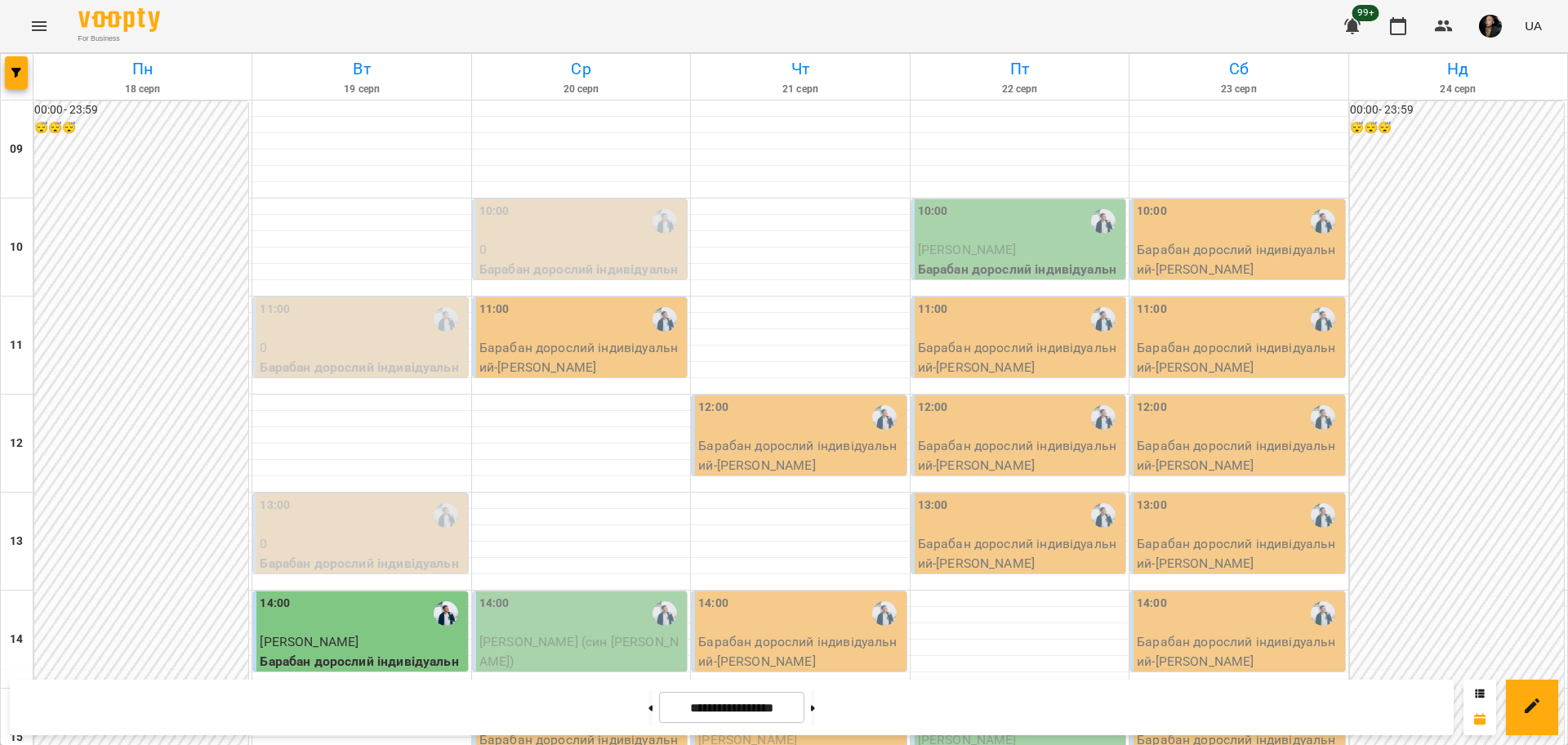
click at [536, 232] on div "10:00" at bounding box center [581, 221] width 204 height 38
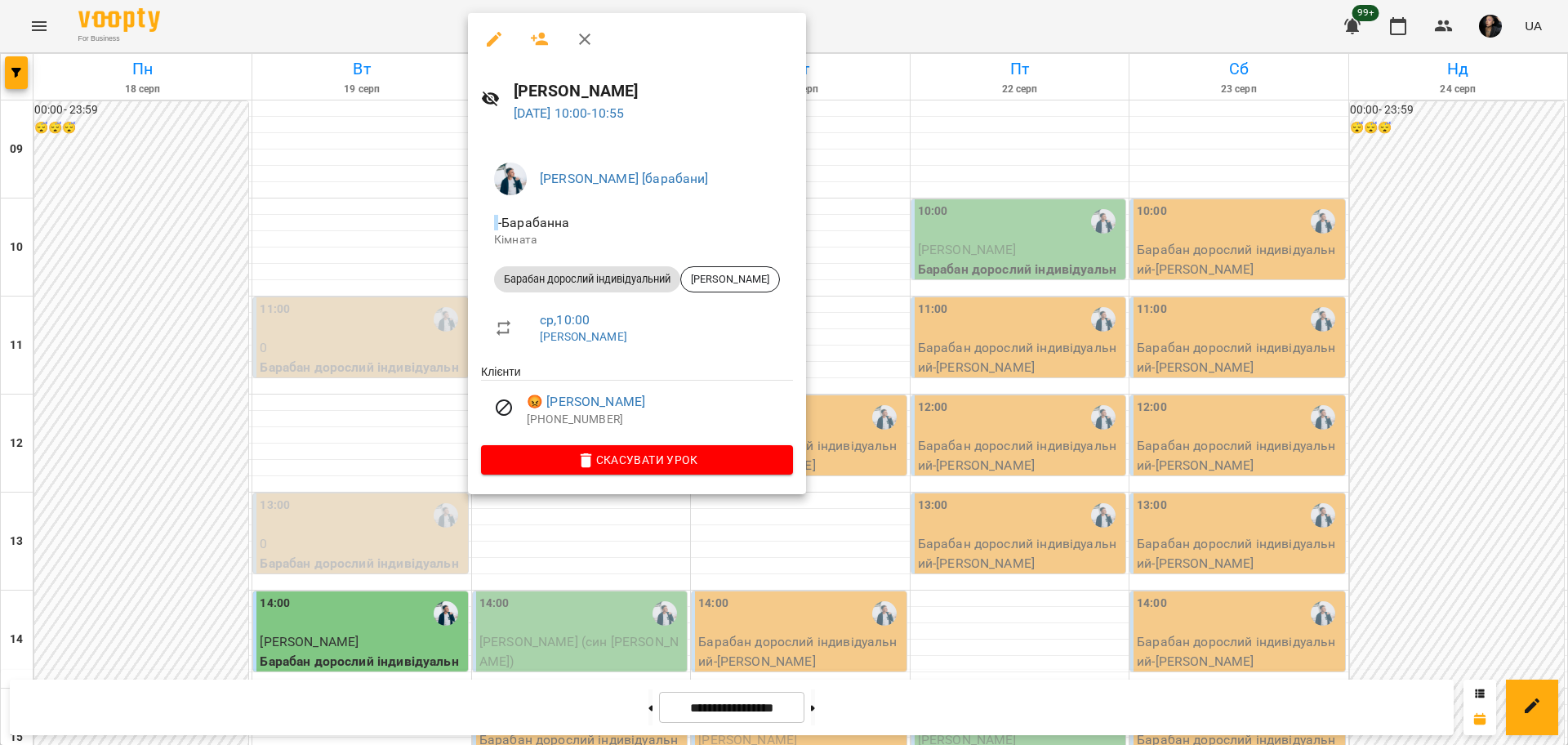
click at [898, 327] on div at bounding box center [784, 372] width 1568 height 745
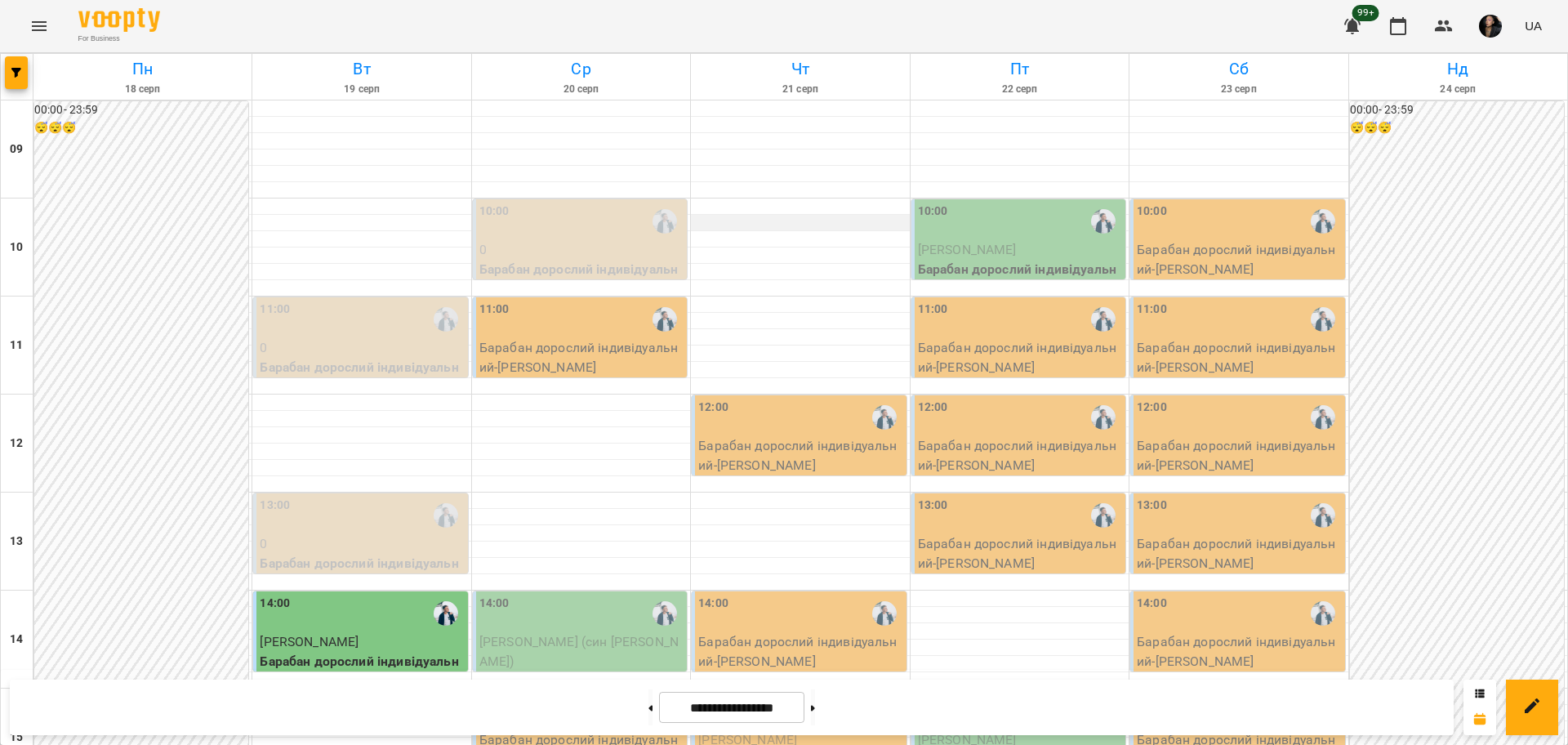
click at [755, 228] on div at bounding box center [799, 222] width 218 height 16
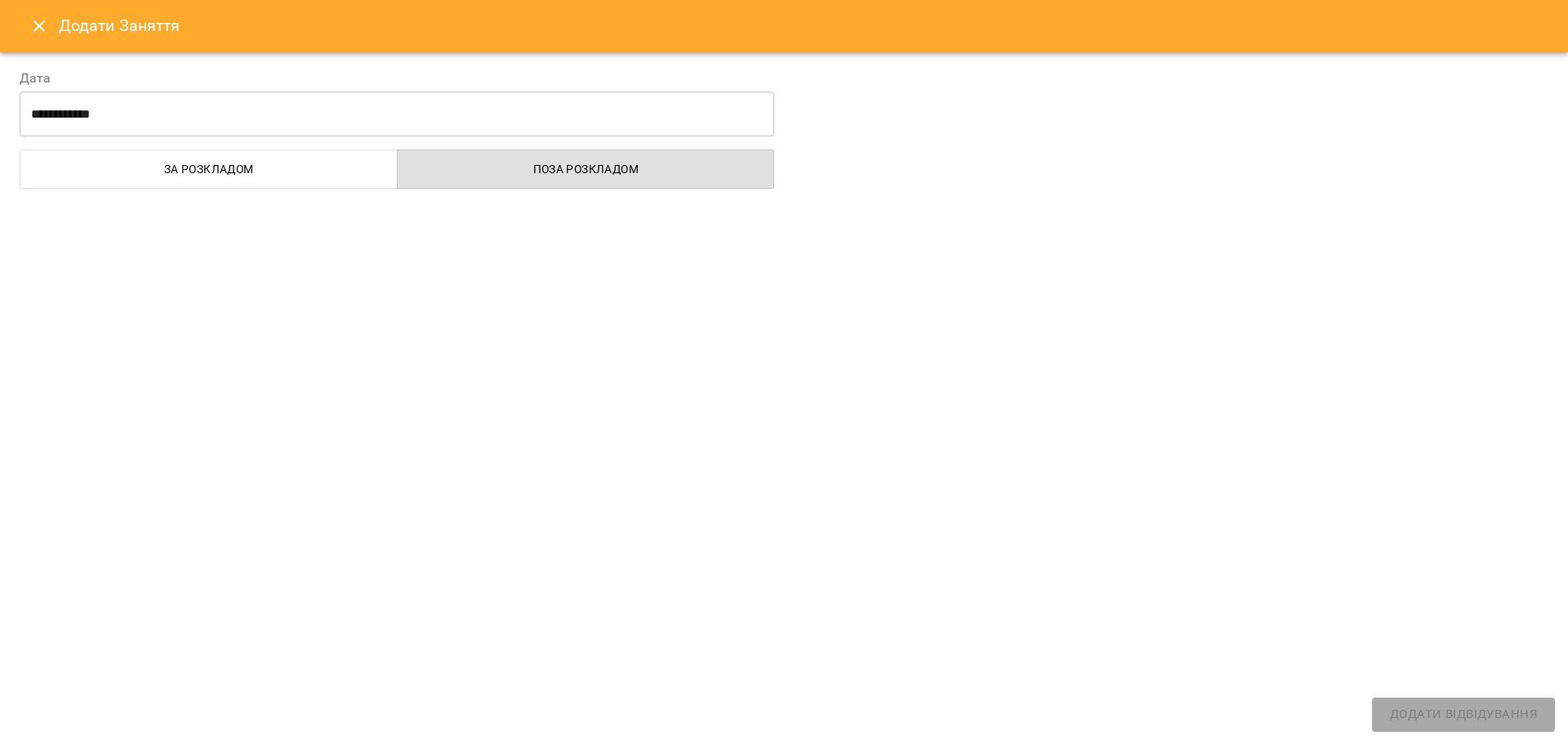
select select
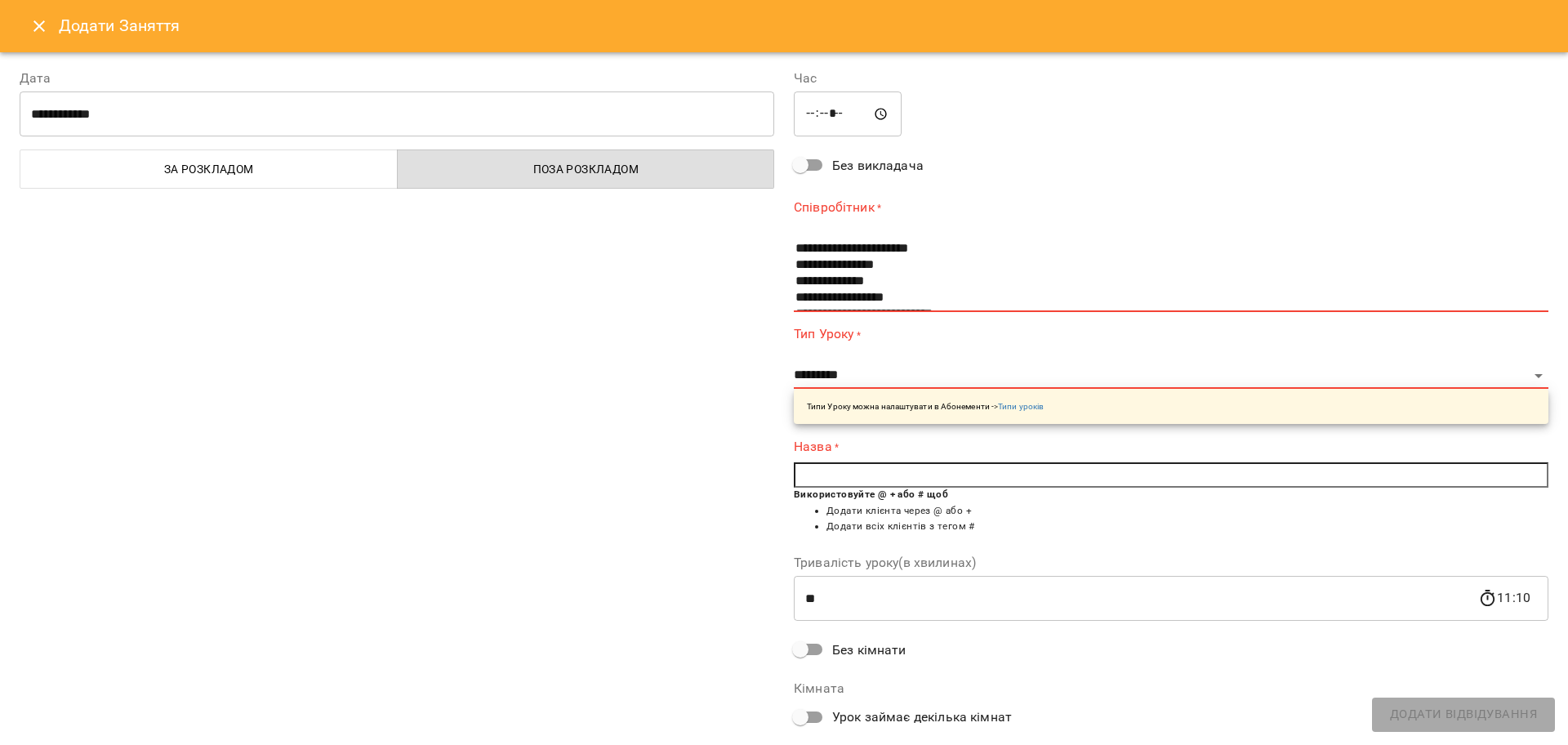
click at [830, 107] on input "*****" at bounding box center [847, 114] width 107 height 46
type input "*****"
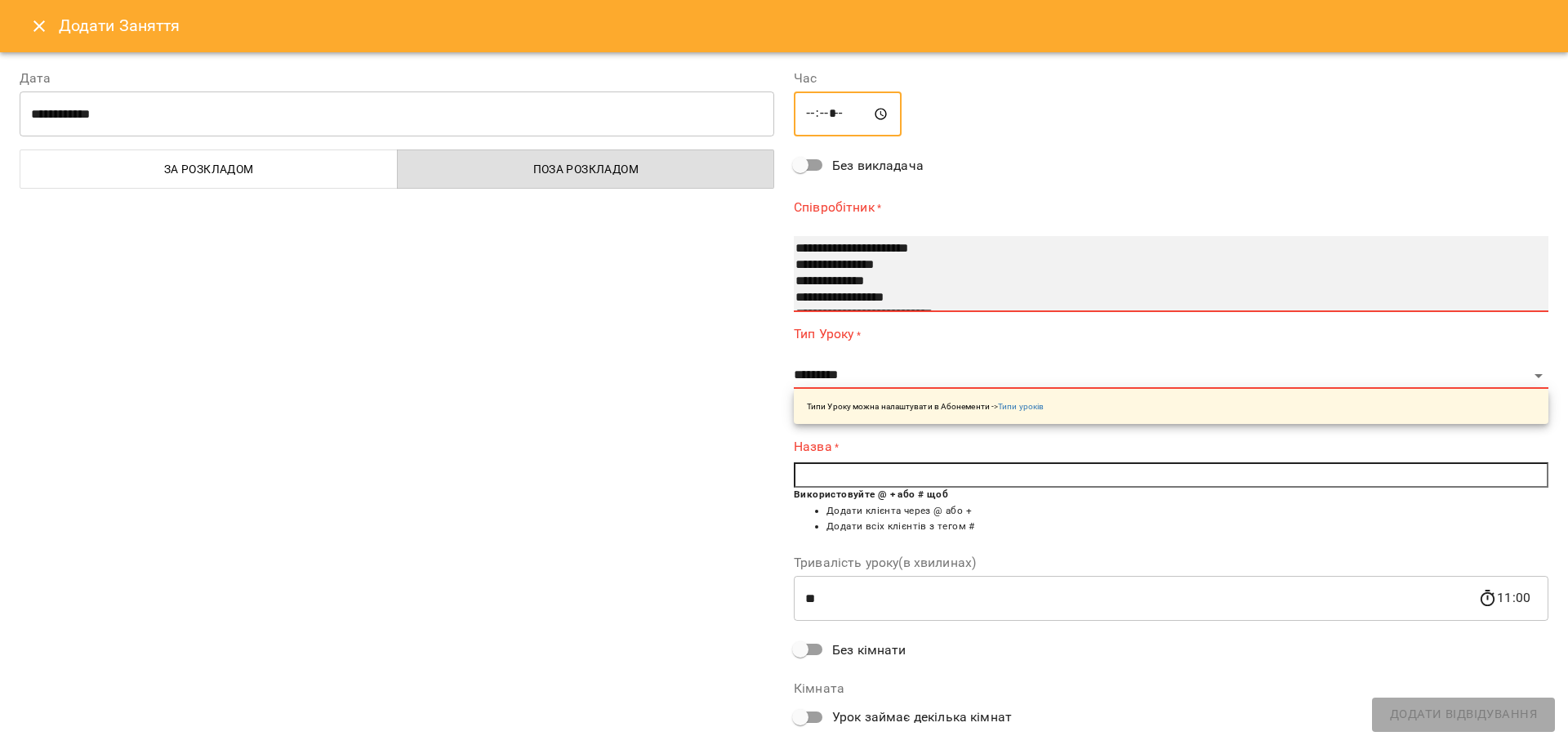
select select "**********"
click at [845, 266] on option "**********" at bounding box center [1149, 265] width 712 height 16
select select "**********"
type input "**"
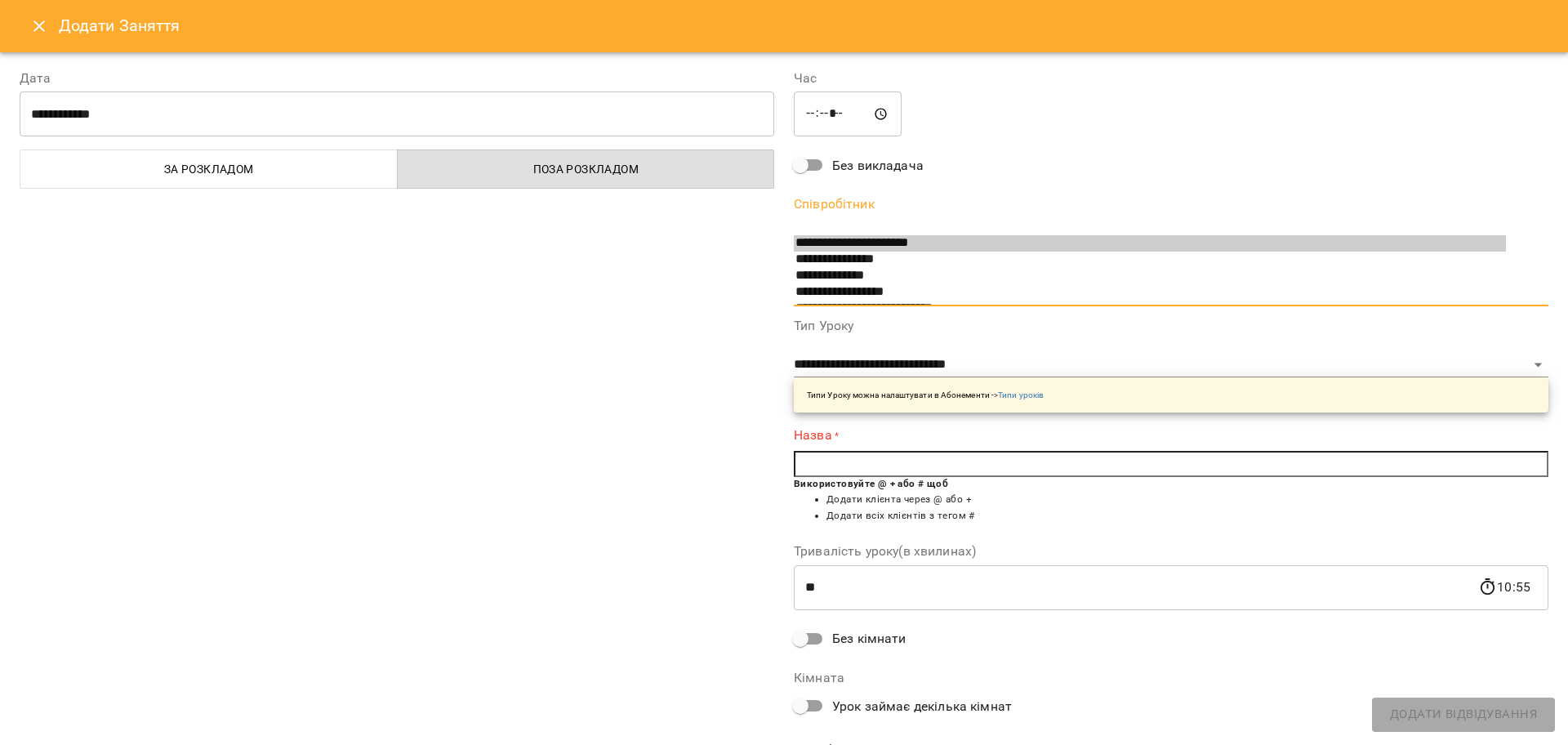
click at [886, 460] on input "text" at bounding box center [1171, 463] width 755 height 26
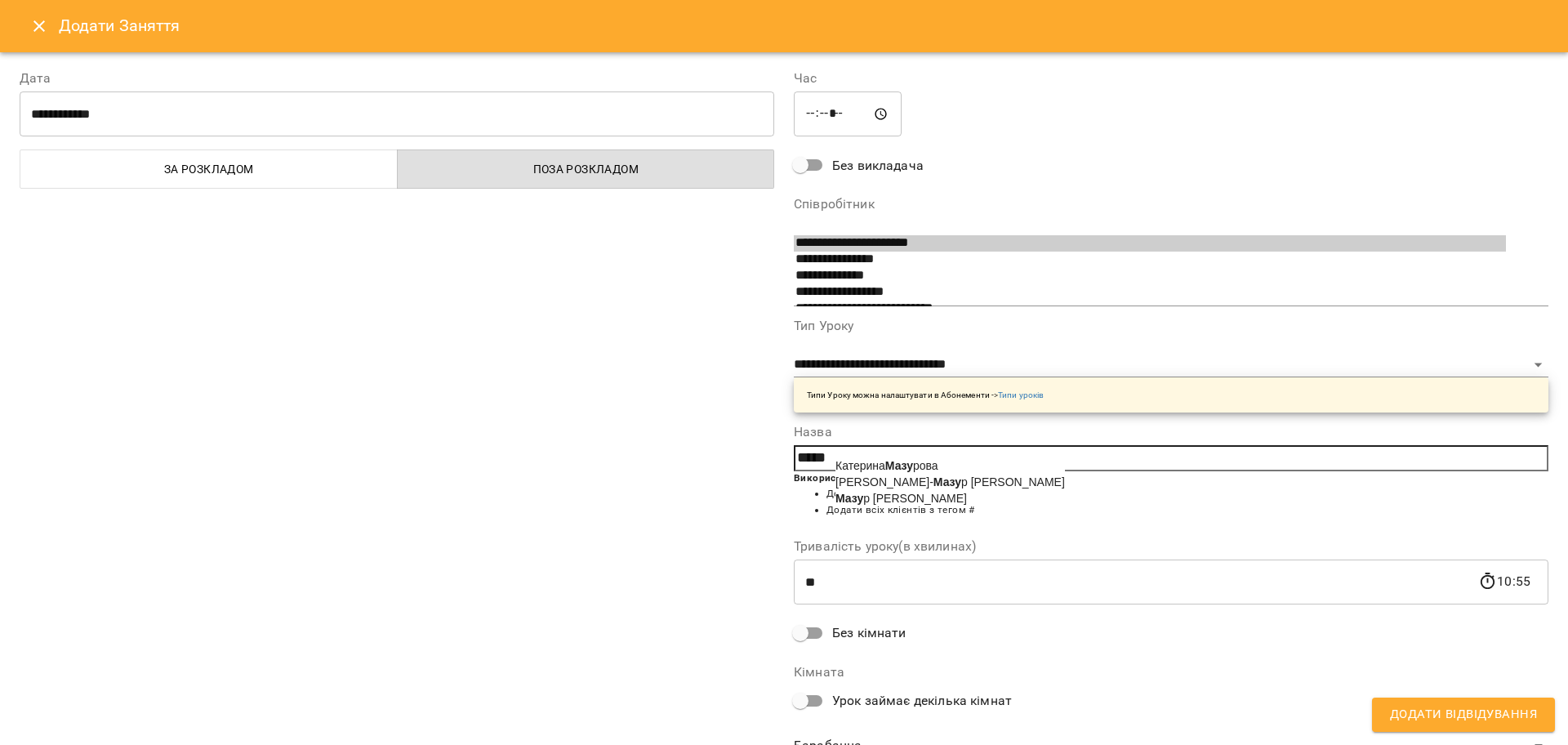
click at [890, 459] on b "Мазу" at bounding box center [898, 466] width 28 height 13
type input "**********"
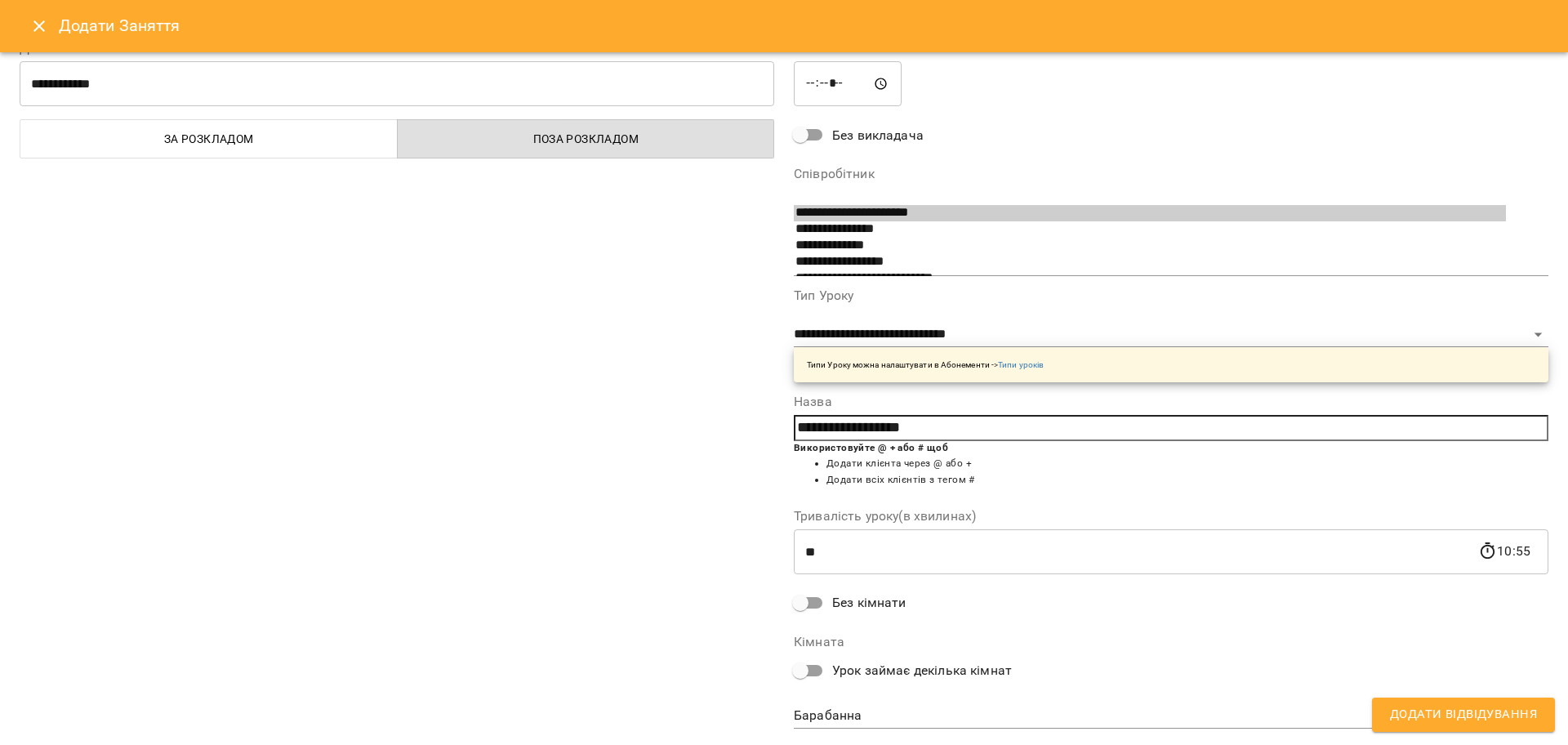
scroll to position [69, 0]
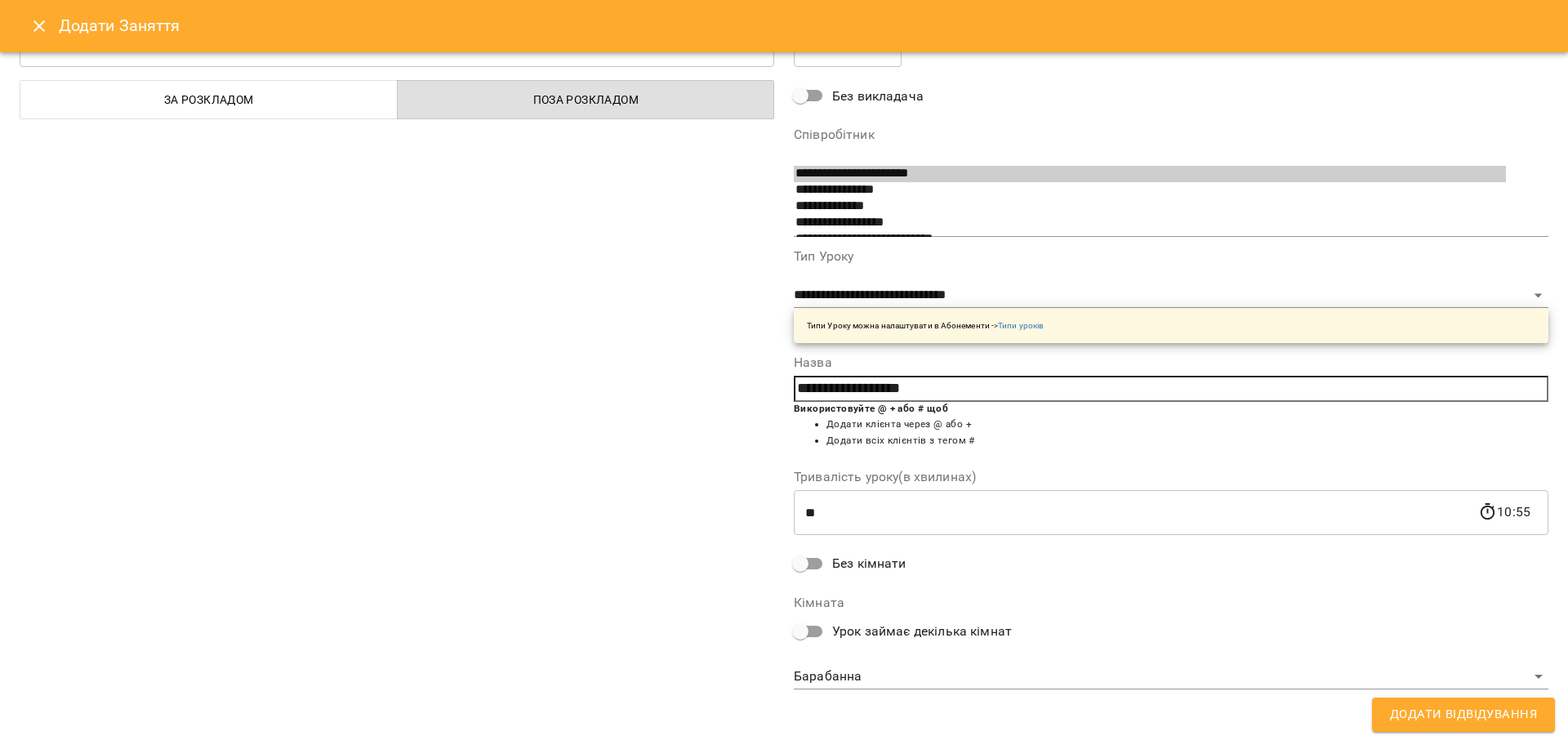
click at [1411, 706] on span "Додати Відвідування" at bounding box center [1463, 715] width 147 height 21
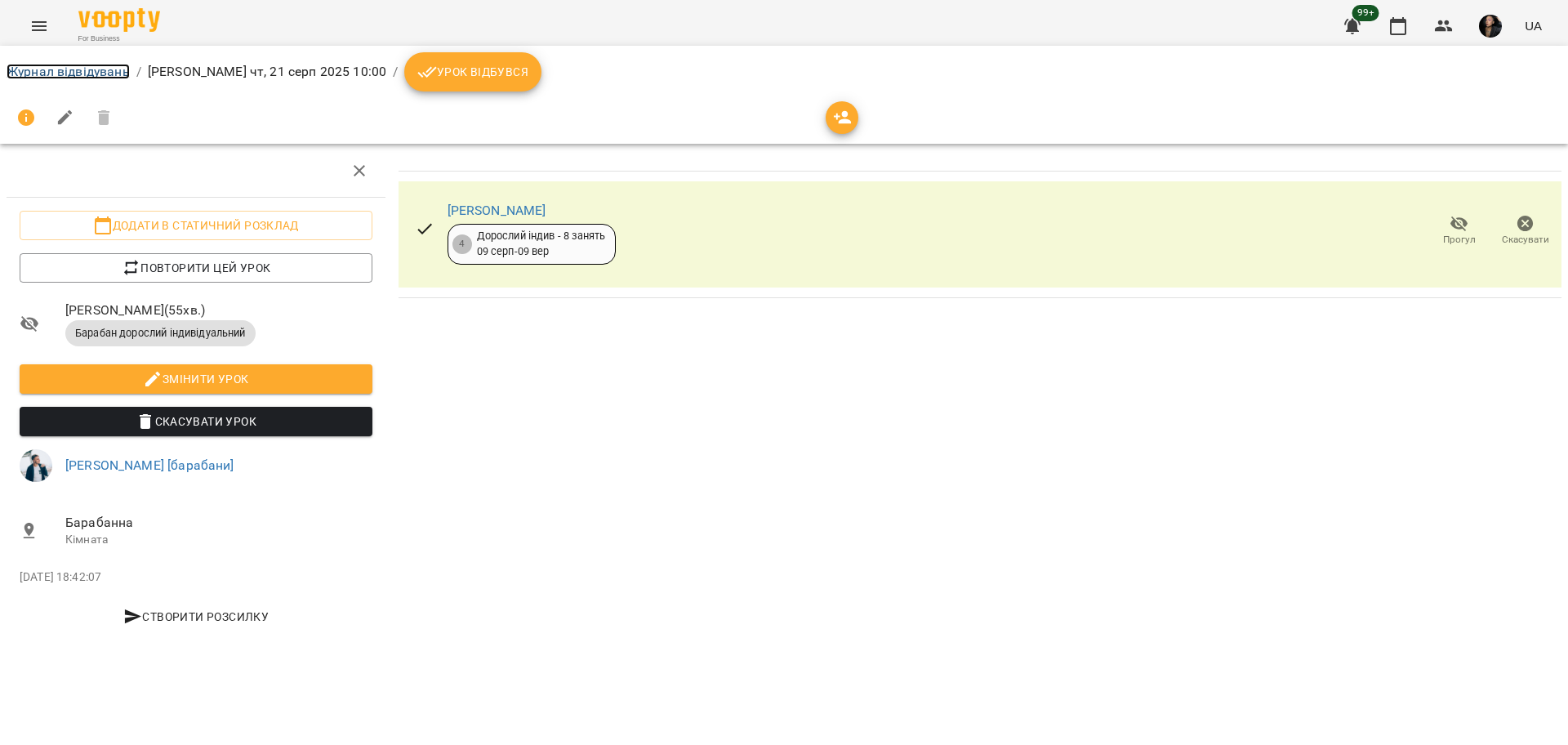
drag, startPoint x: 80, startPoint y: 75, endPoint x: 188, endPoint y: 101, distance: 111.1
click at [80, 74] on link "Журнал відвідувань" at bounding box center [68, 71] width 124 height 15
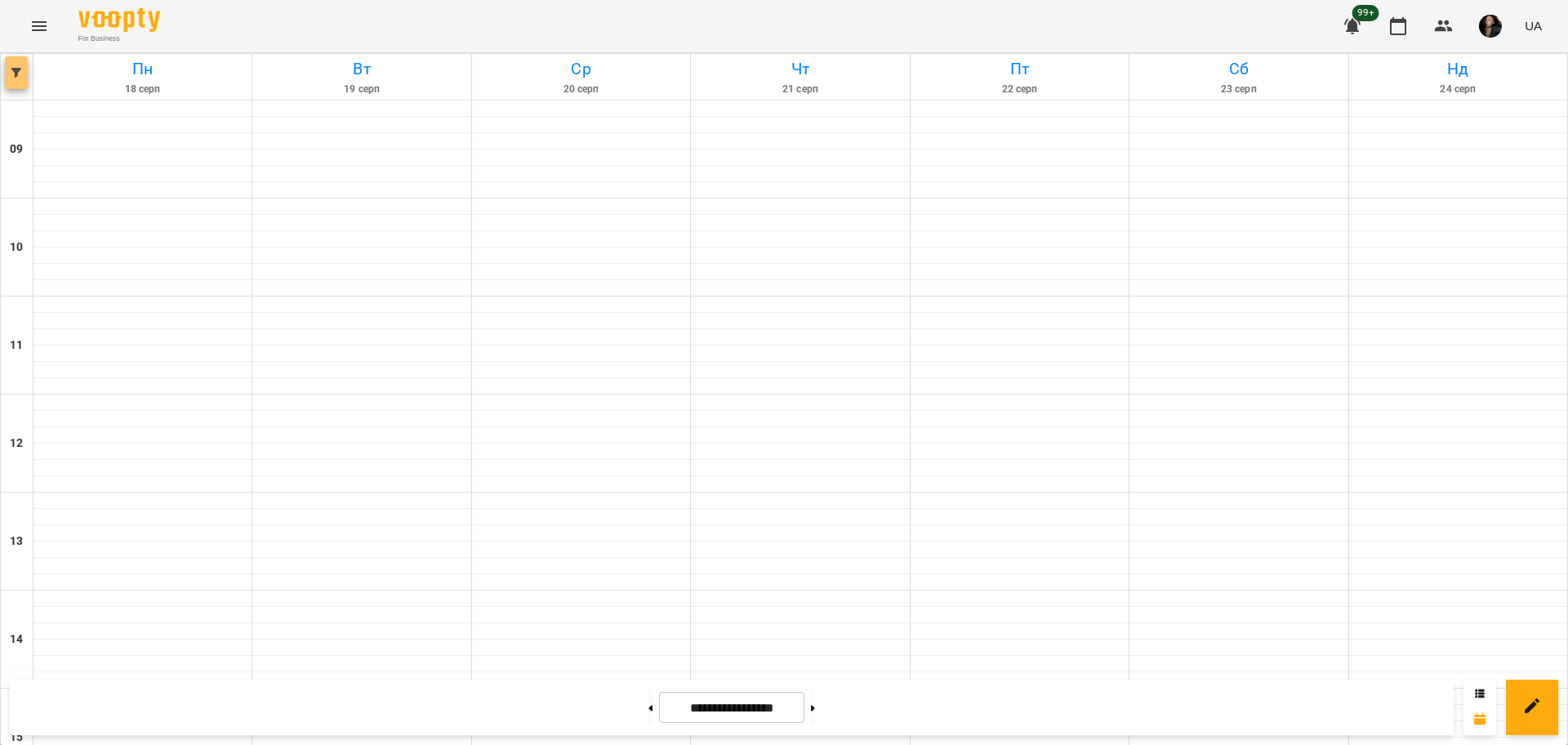
click at [20, 72] on icon "button" at bounding box center [16, 72] width 10 height 10
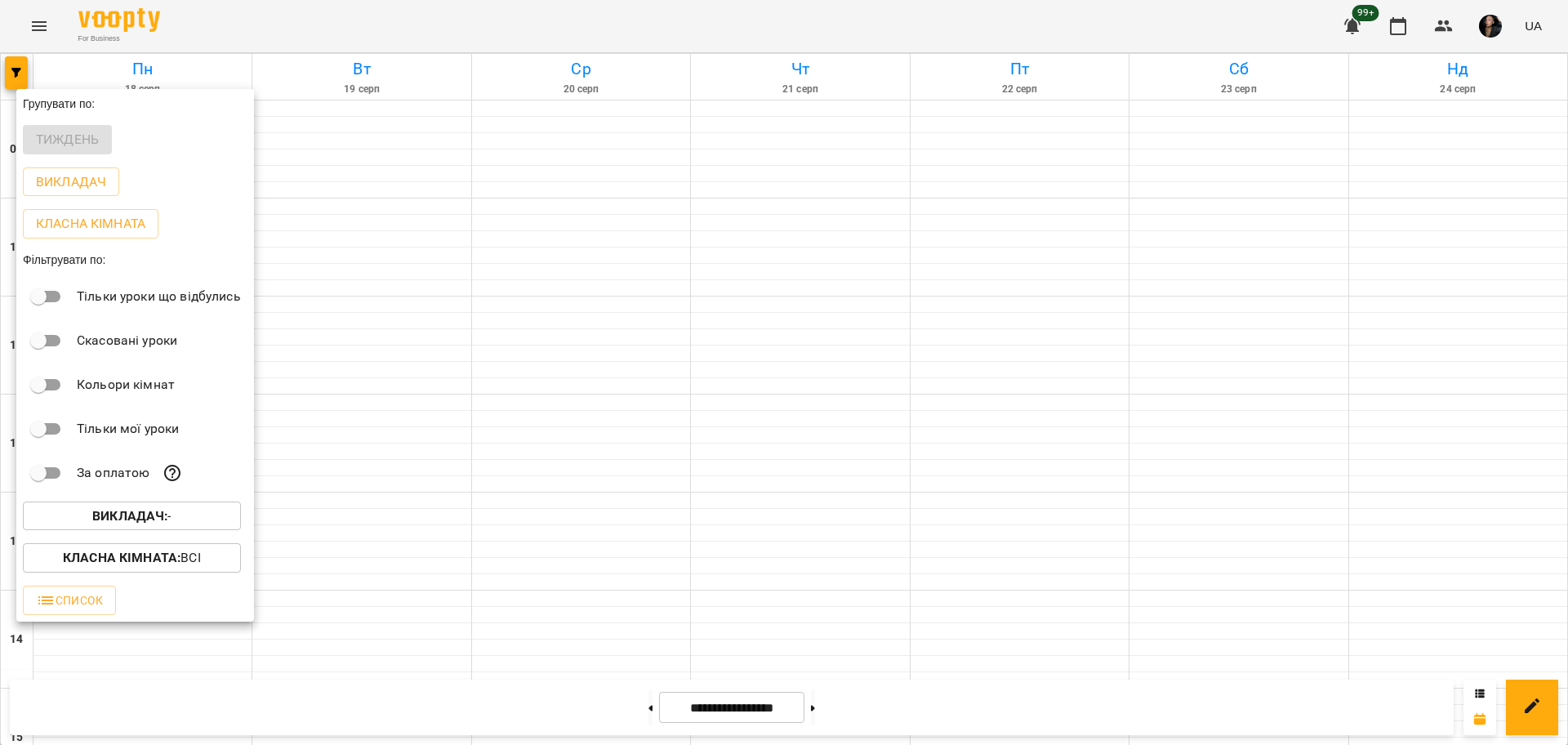
click at [144, 516] on b "Викладач :" at bounding box center [129, 515] width 75 height 15
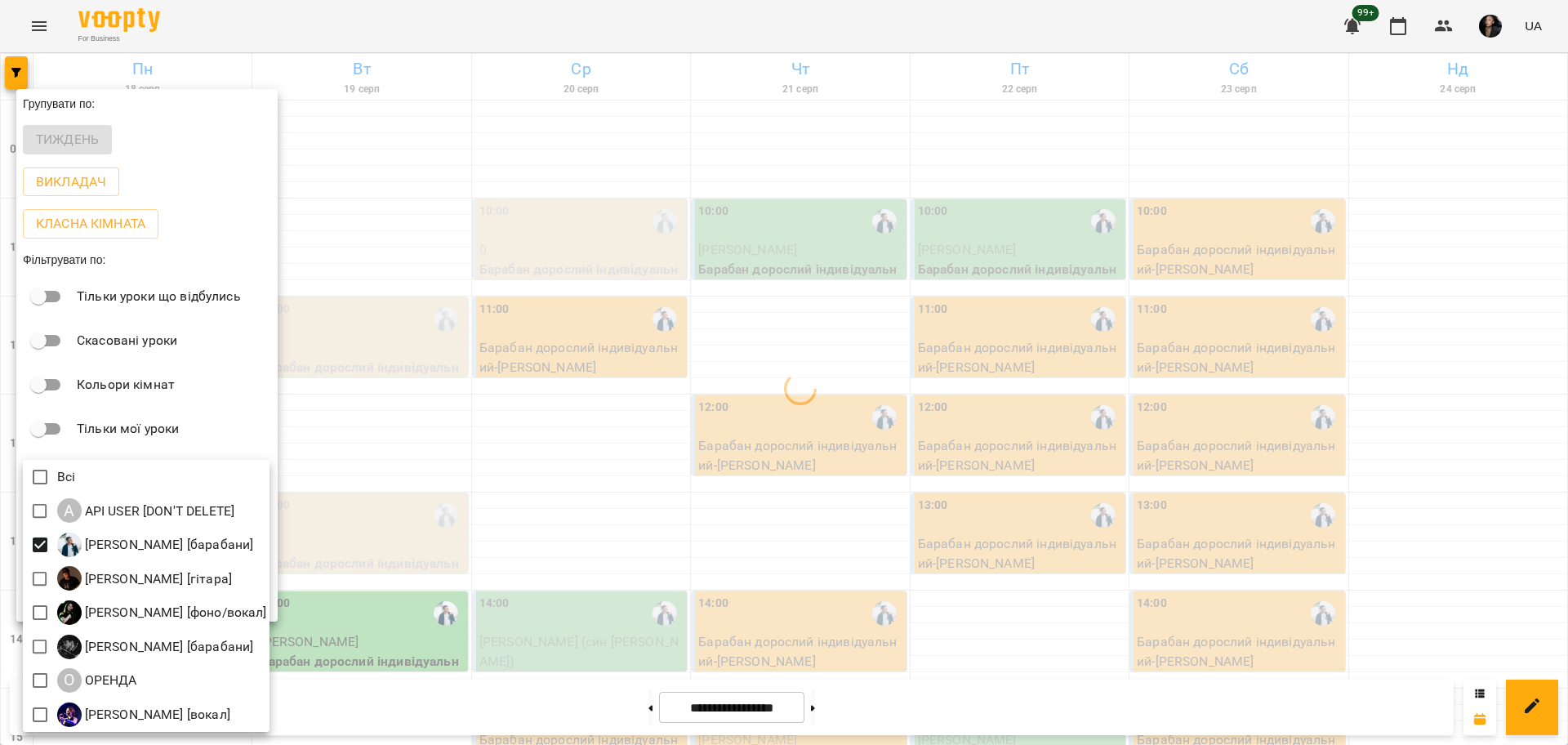
click at [657, 528] on div at bounding box center [784, 372] width 1568 height 745
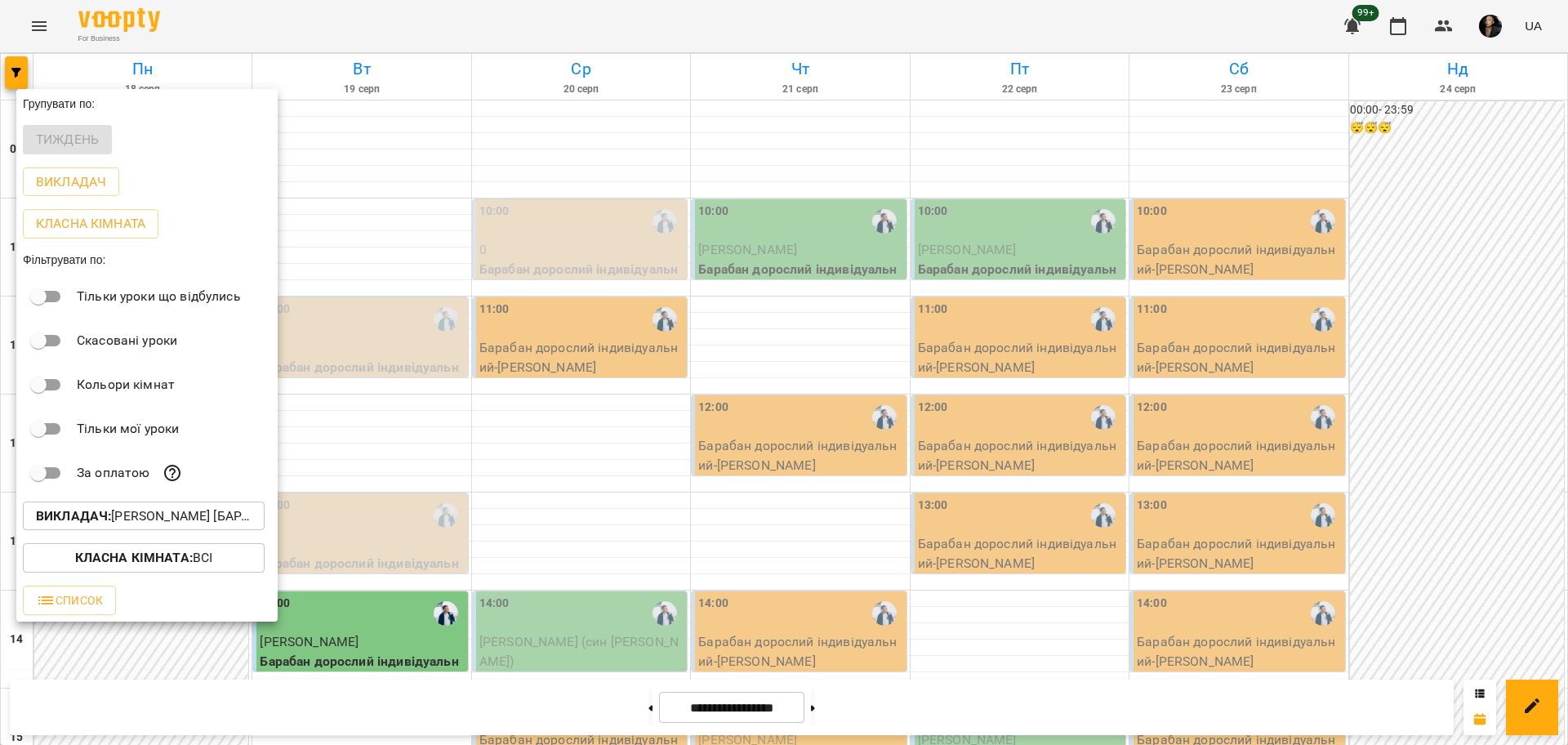
click at [606, 505] on div at bounding box center [784, 372] width 1568 height 745
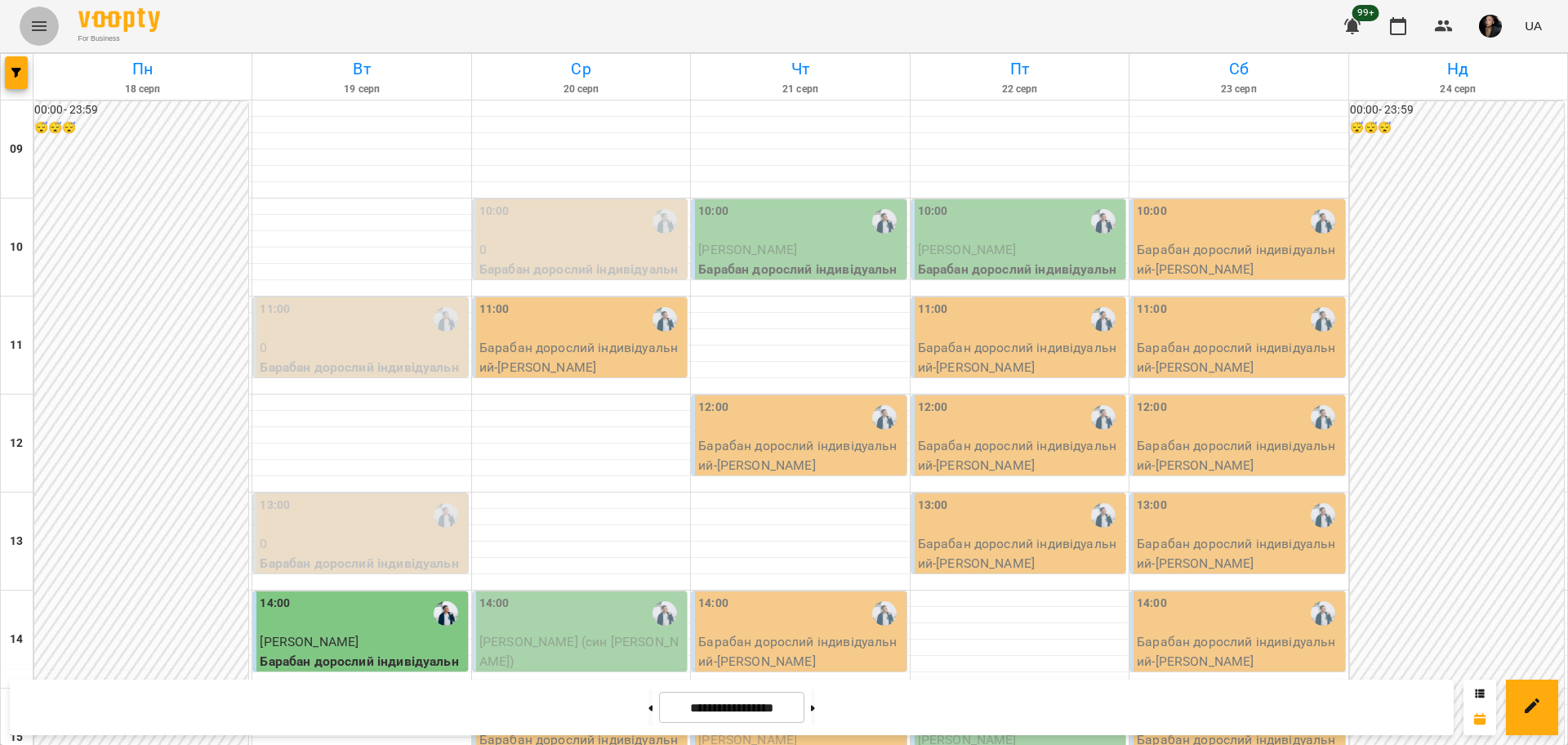
click at [42, 27] on icon "Menu" at bounding box center [39, 26] width 20 height 20
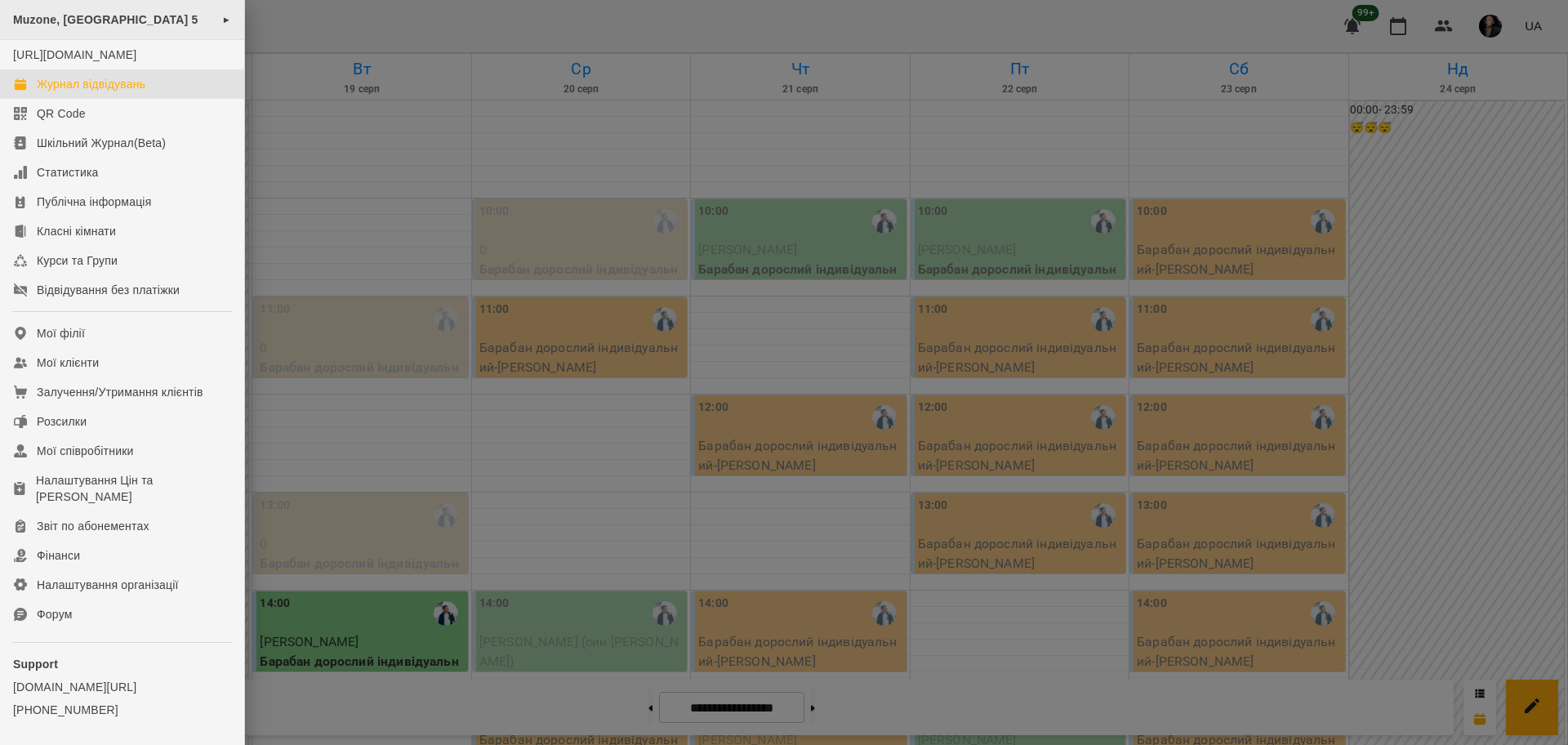
click at [162, 16] on span "Muzone, Велика Арнаутська 5" at bounding box center [105, 20] width 185 height 13
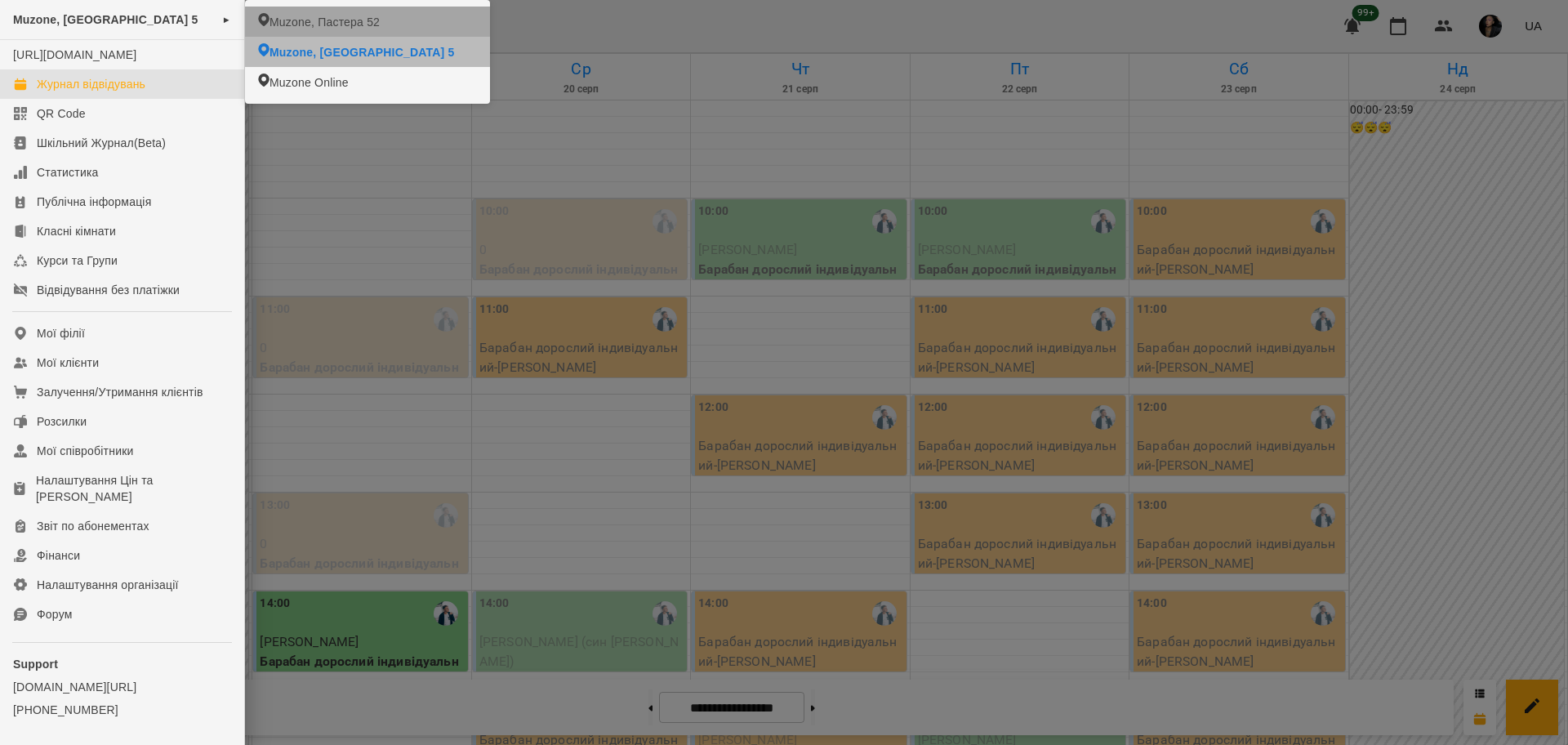
click at [299, 14] on span "Muzone, Пастера 52" at bounding box center [325, 22] width 110 height 16
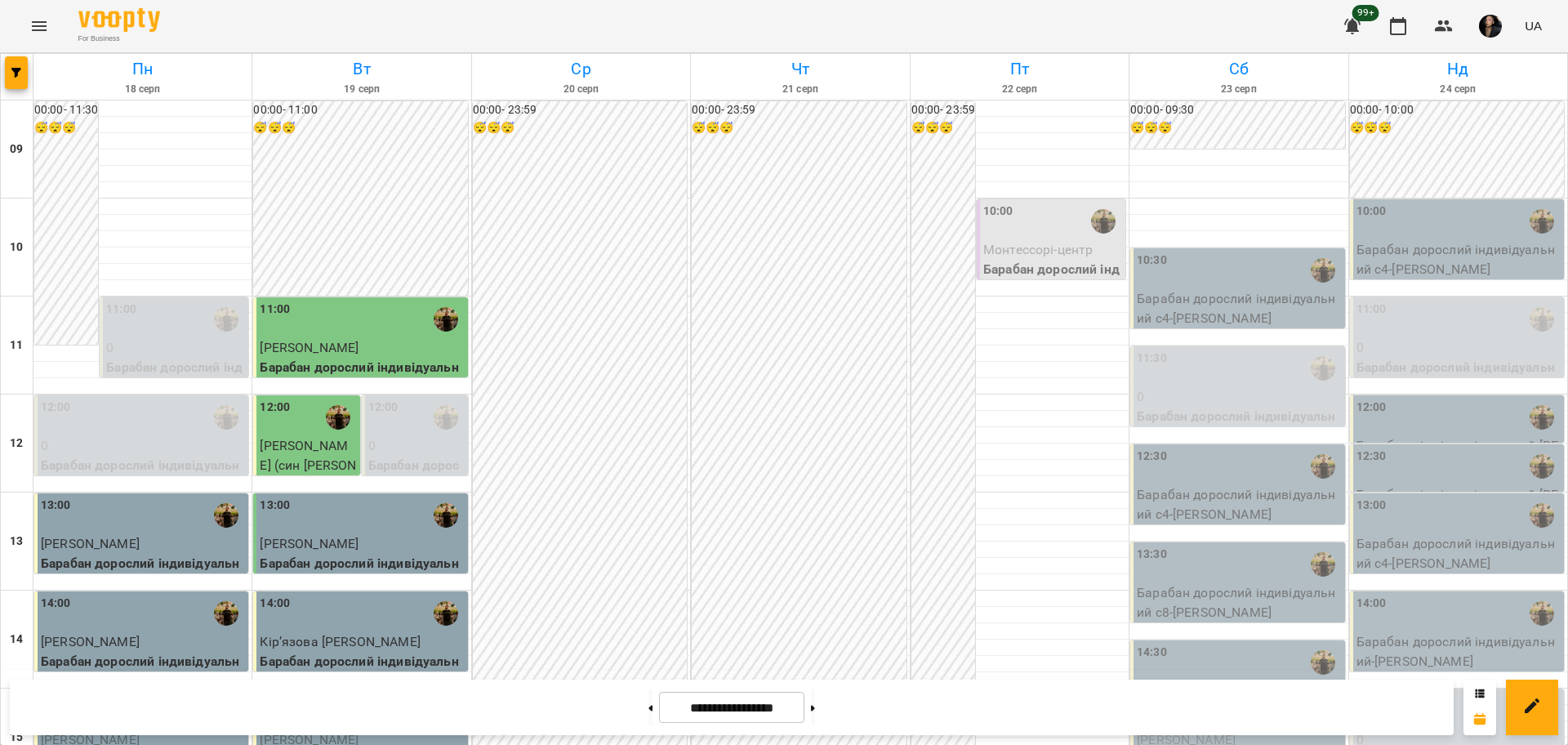
scroll to position [510, 0]
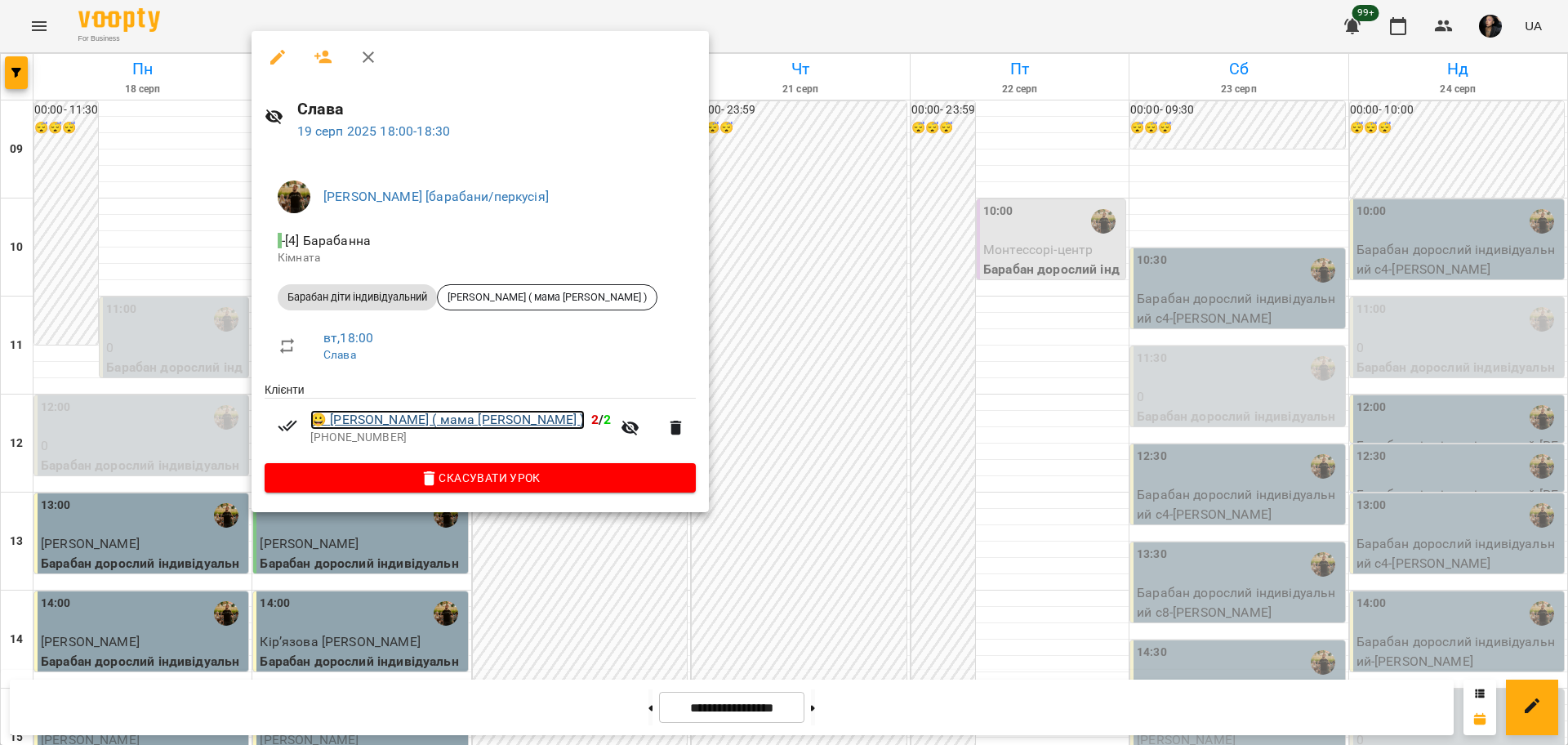
click at [438, 419] on link "😀 Іванько Нікіта ( мама Аліна )" at bounding box center [447, 419] width 275 height 20
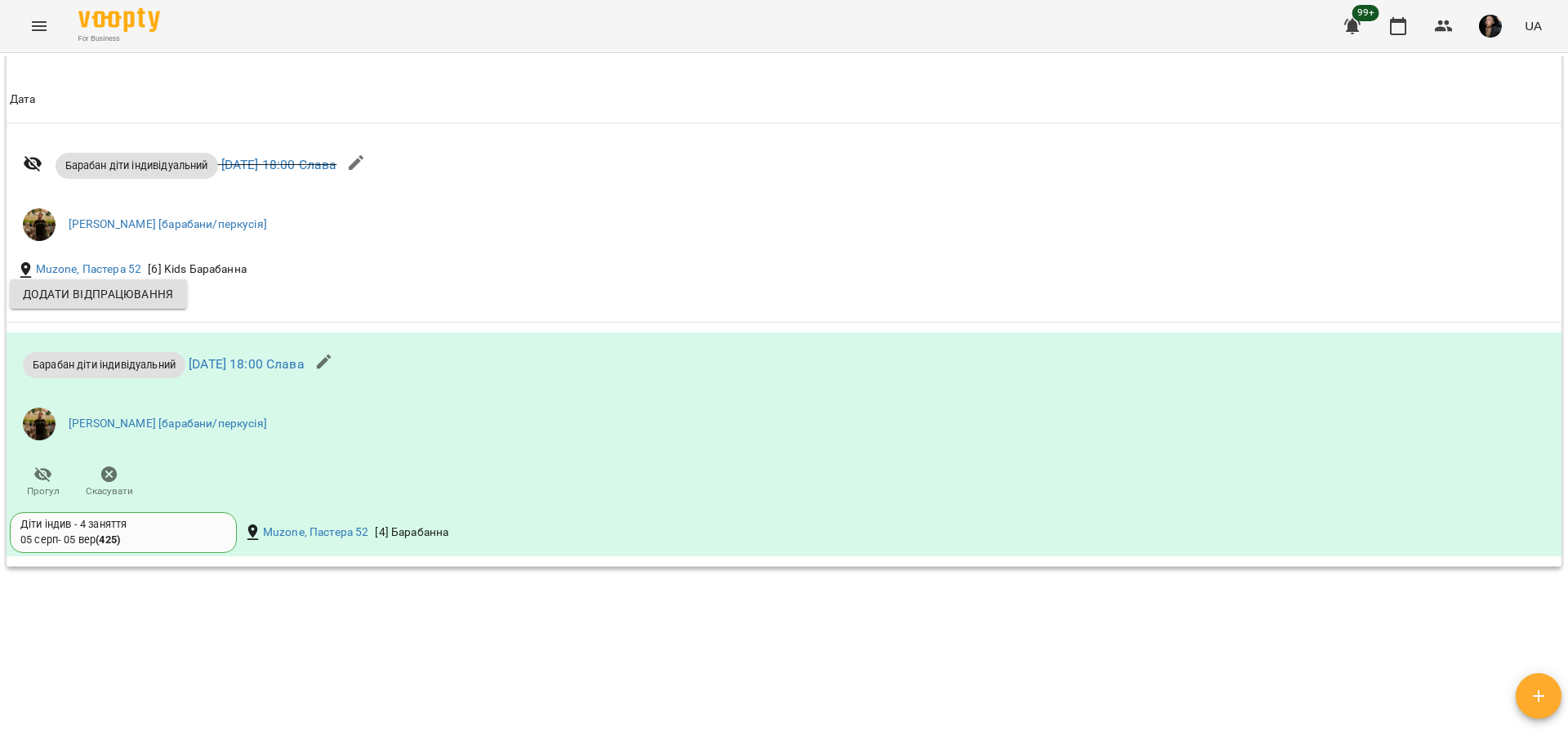
scroll to position [1225, 0]
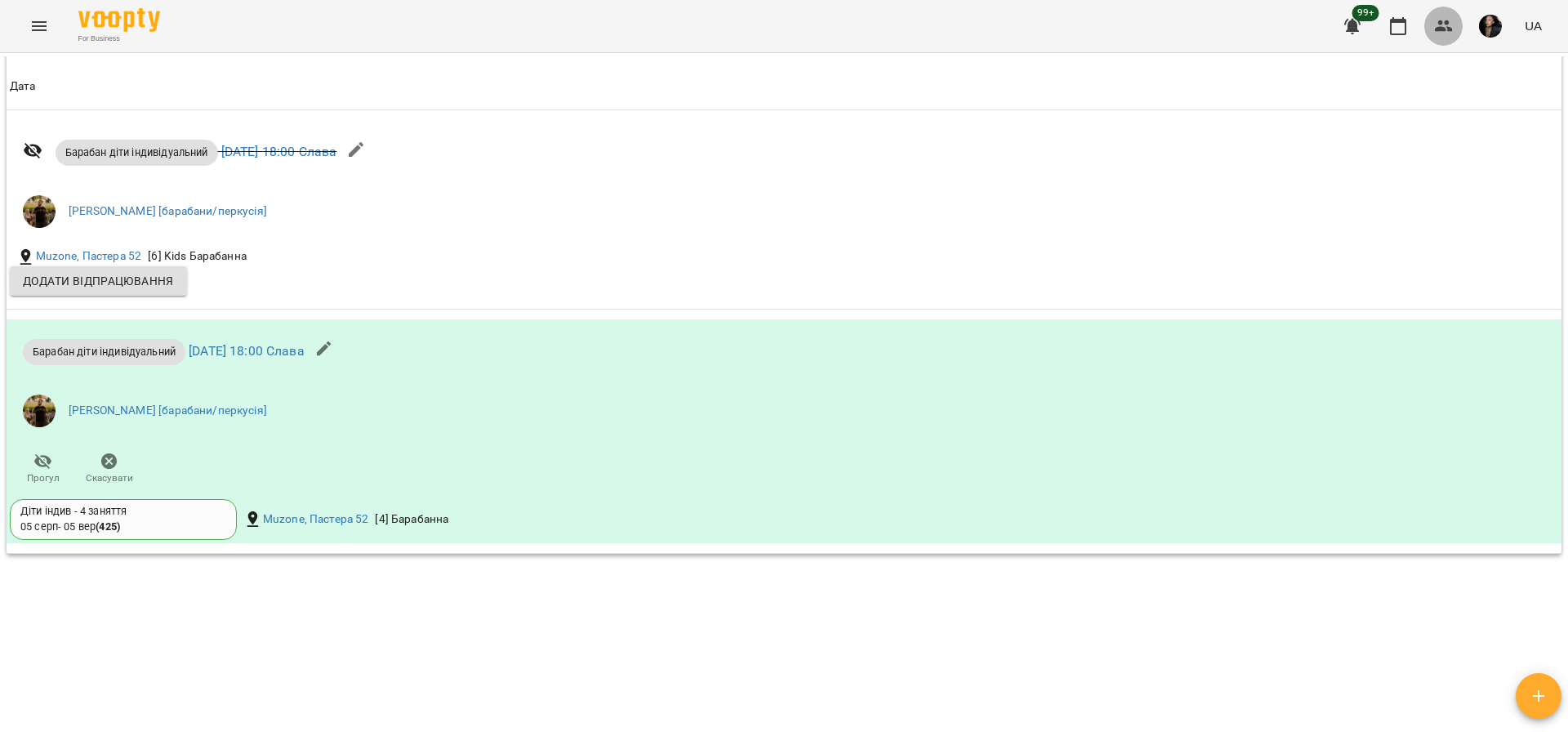
click at [1433, 34] on button "button" at bounding box center [1443, 26] width 39 height 39
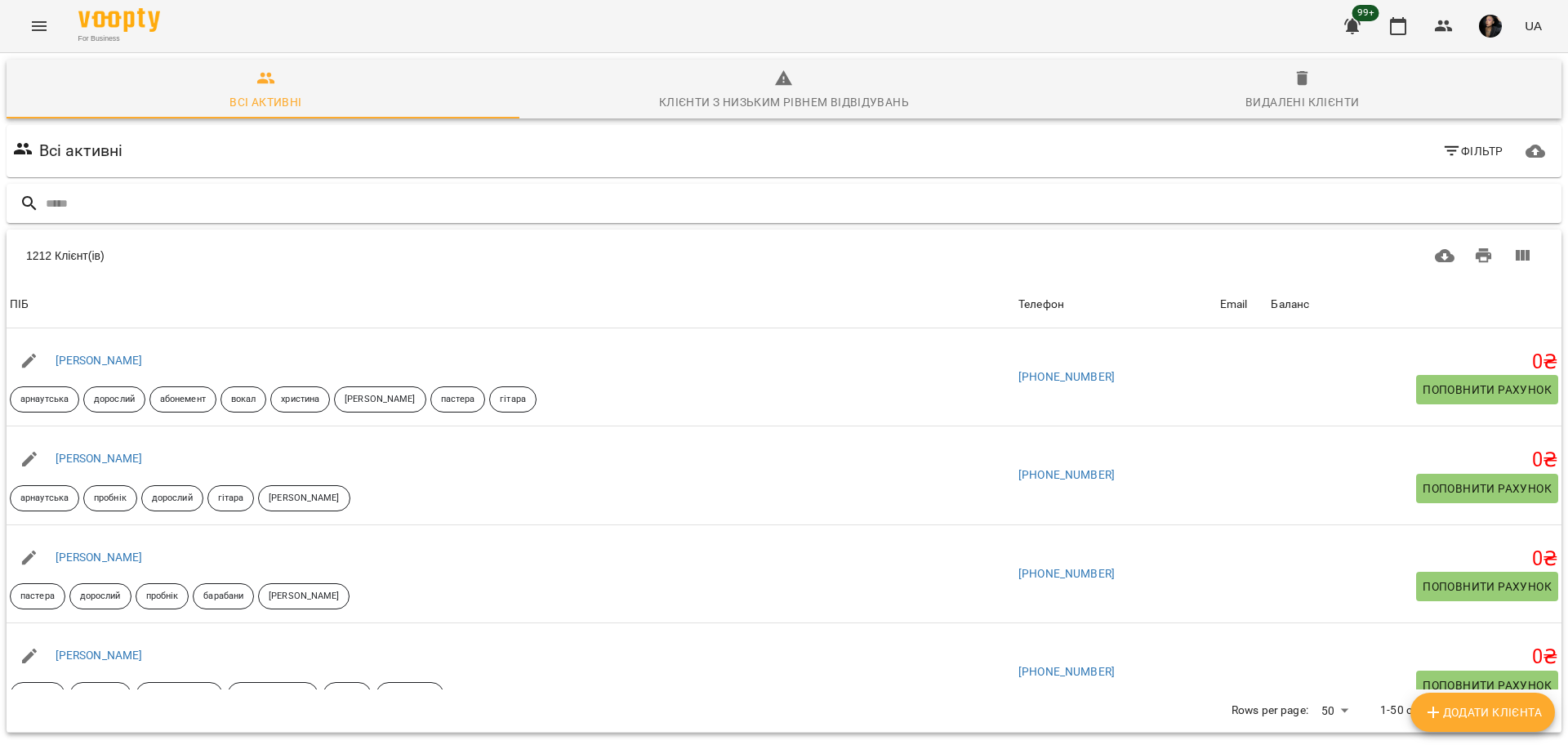
click at [401, 194] on input "text" at bounding box center [800, 203] width 1509 height 27
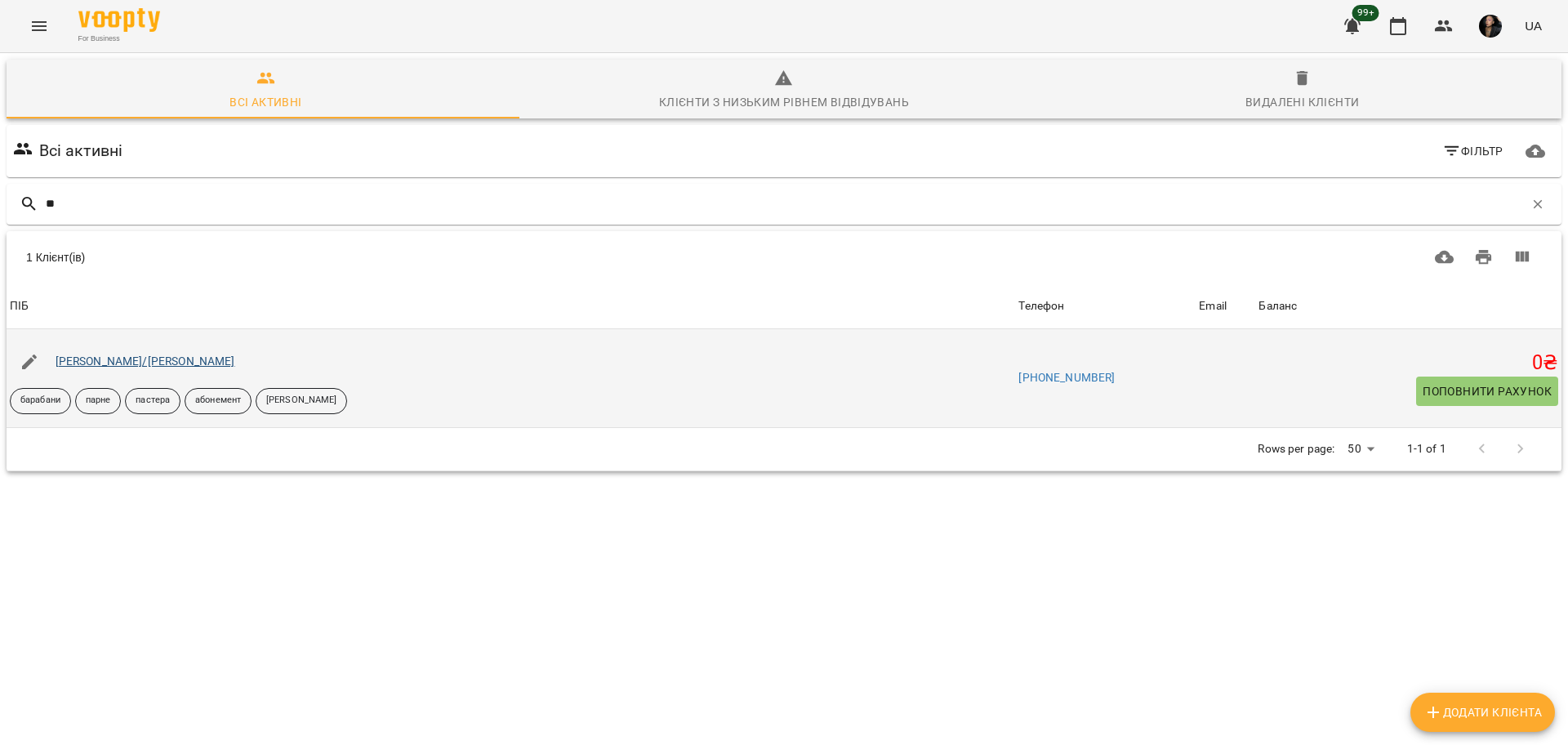
type input "*"
type input "*******"
click at [129, 362] on link "Софія Добрєва" at bounding box center [99, 361] width 87 height 13
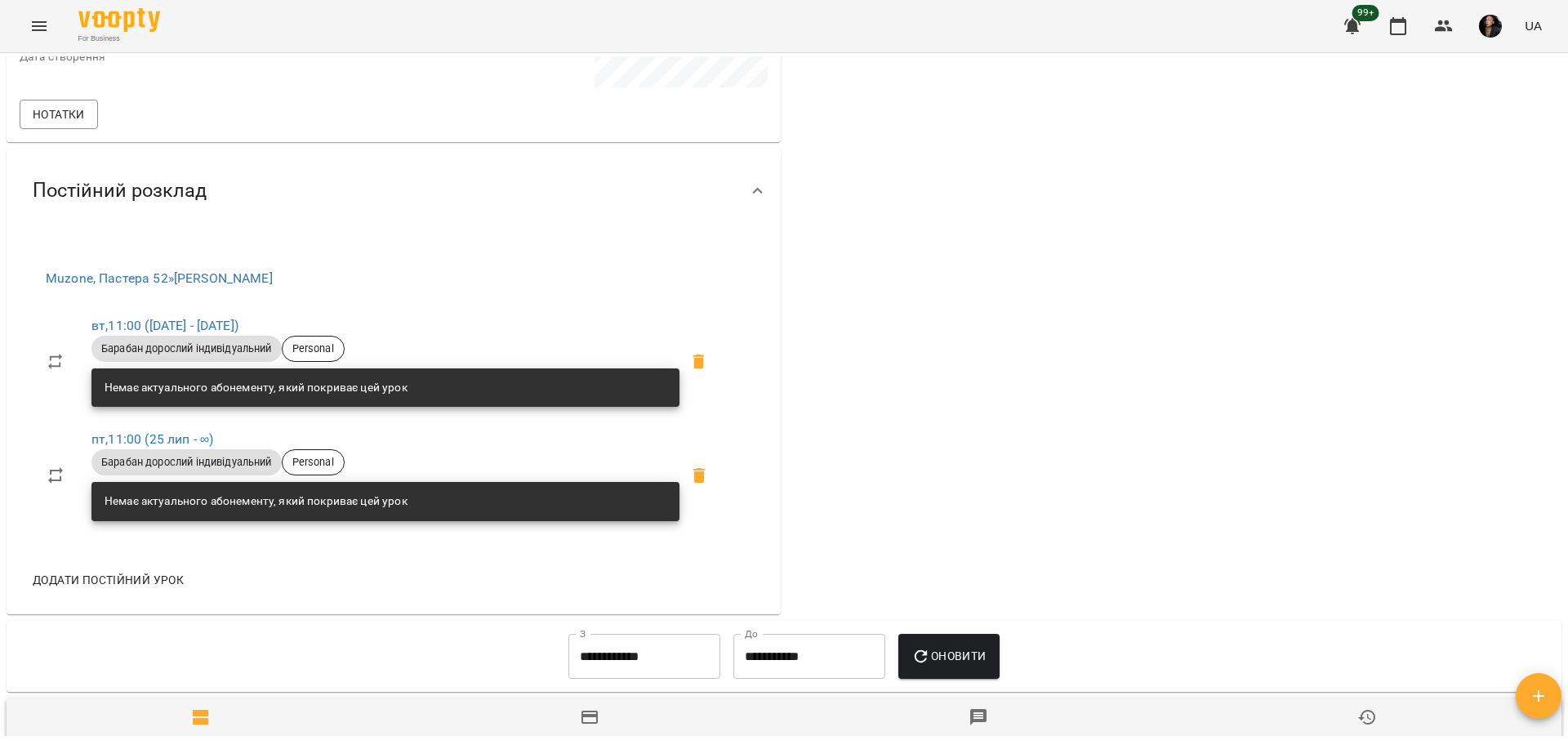
scroll to position [612, 0]
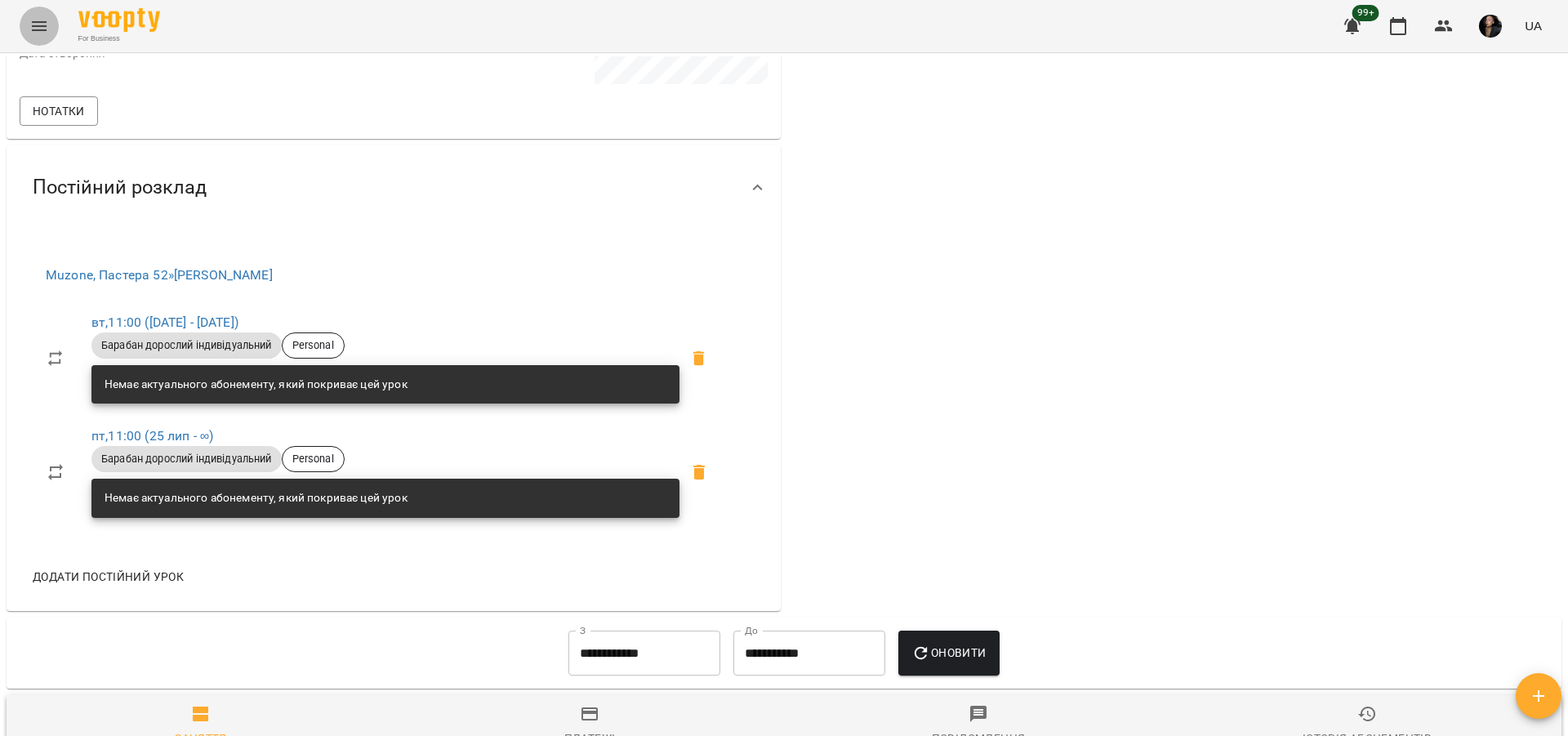
click at [30, 31] on icon "Menu" at bounding box center [39, 26] width 20 height 20
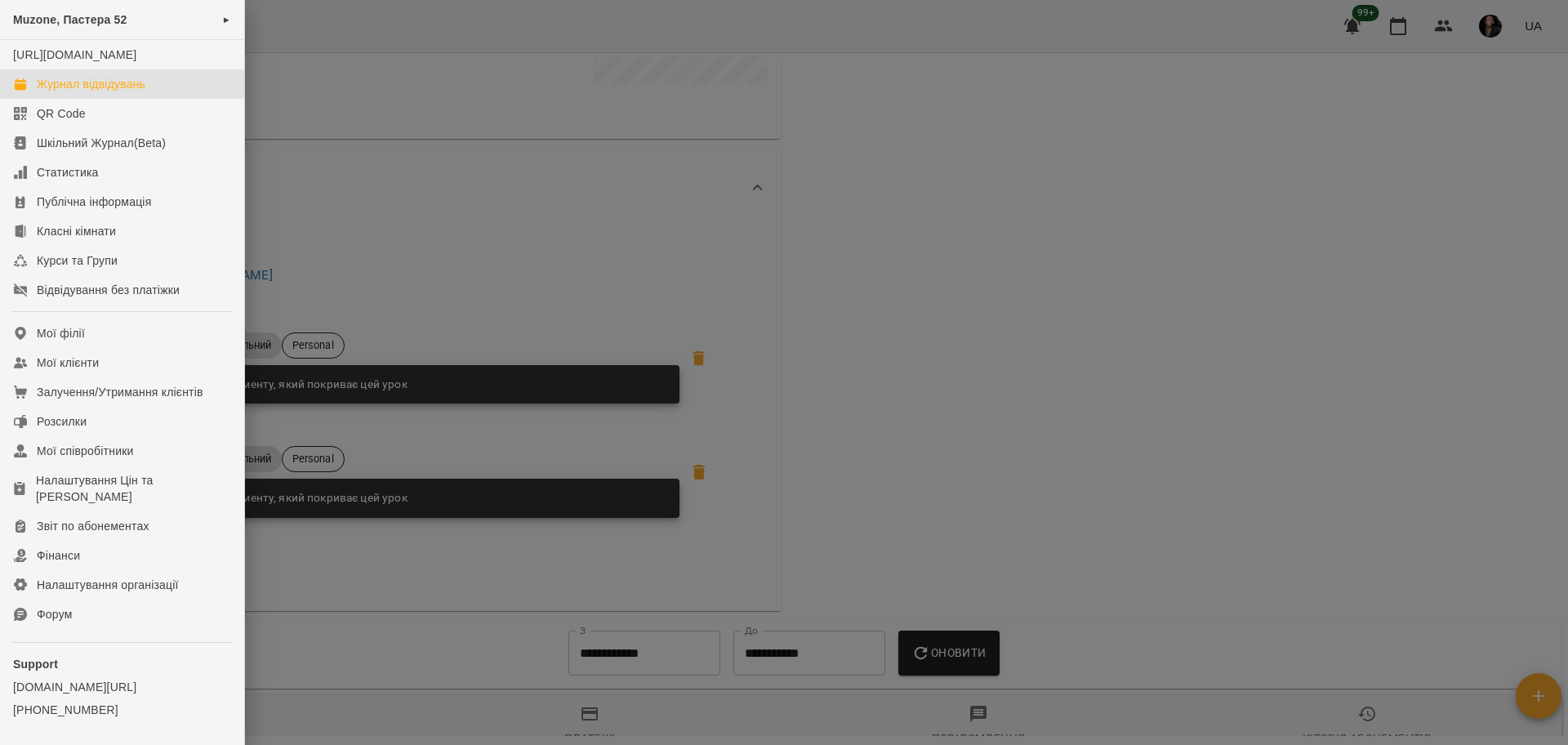
click at [73, 92] on div "Журнал відвідувань" at bounding box center [91, 84] width 108 height 16
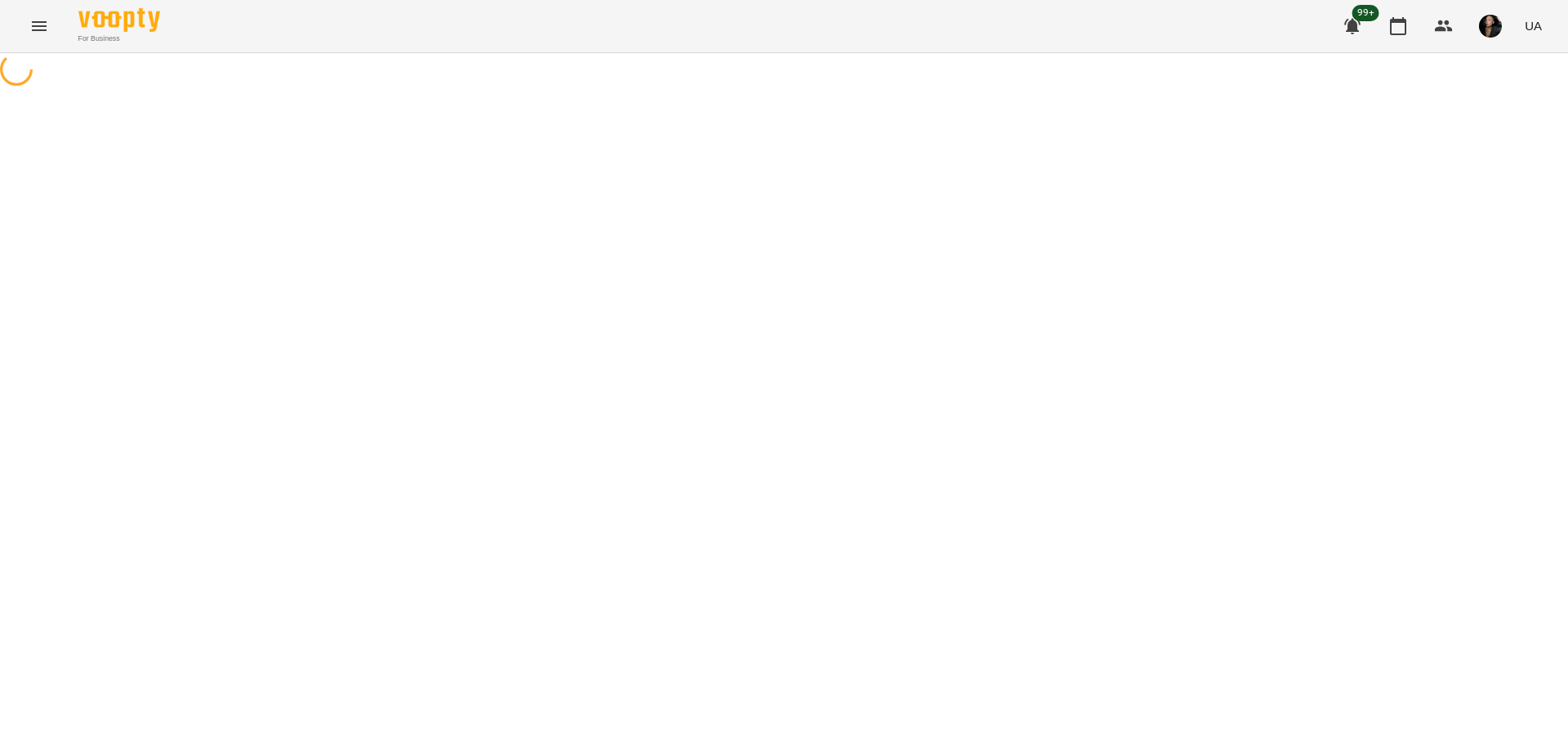
click at [25, 48] on div "For Business 99+ UA" at bounding box center [784, 26] width 1568 height 52
click at [44, 27] on icon "Menu" at bounding box center [39, 26] width 20 height 20
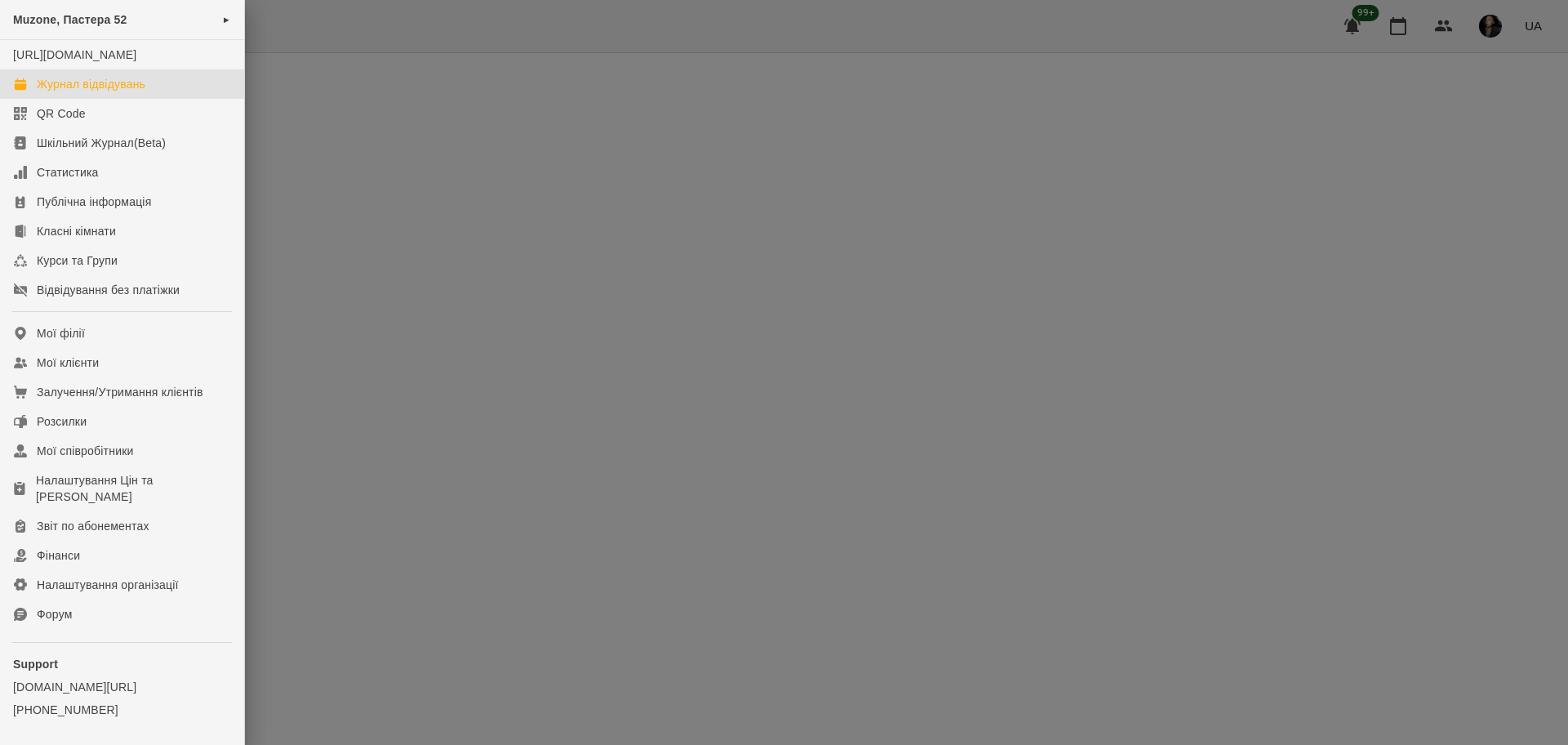
click at [113, 92] on div "Журнал відвідувань" at bounding box center [91, 84] width 108 height 16
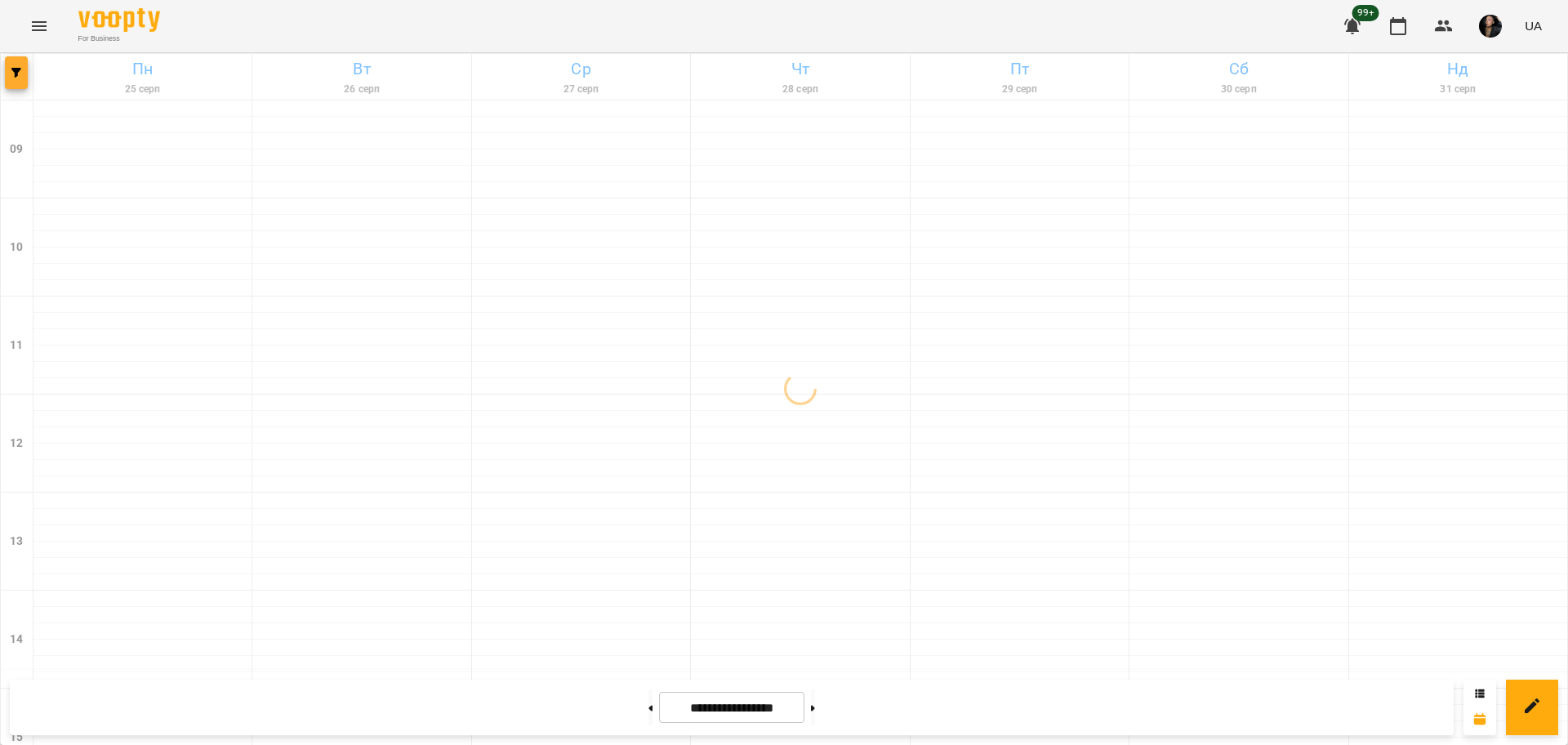
click at [25, 81] on button "button" at bounding box center [16, 72] width 23 height 32
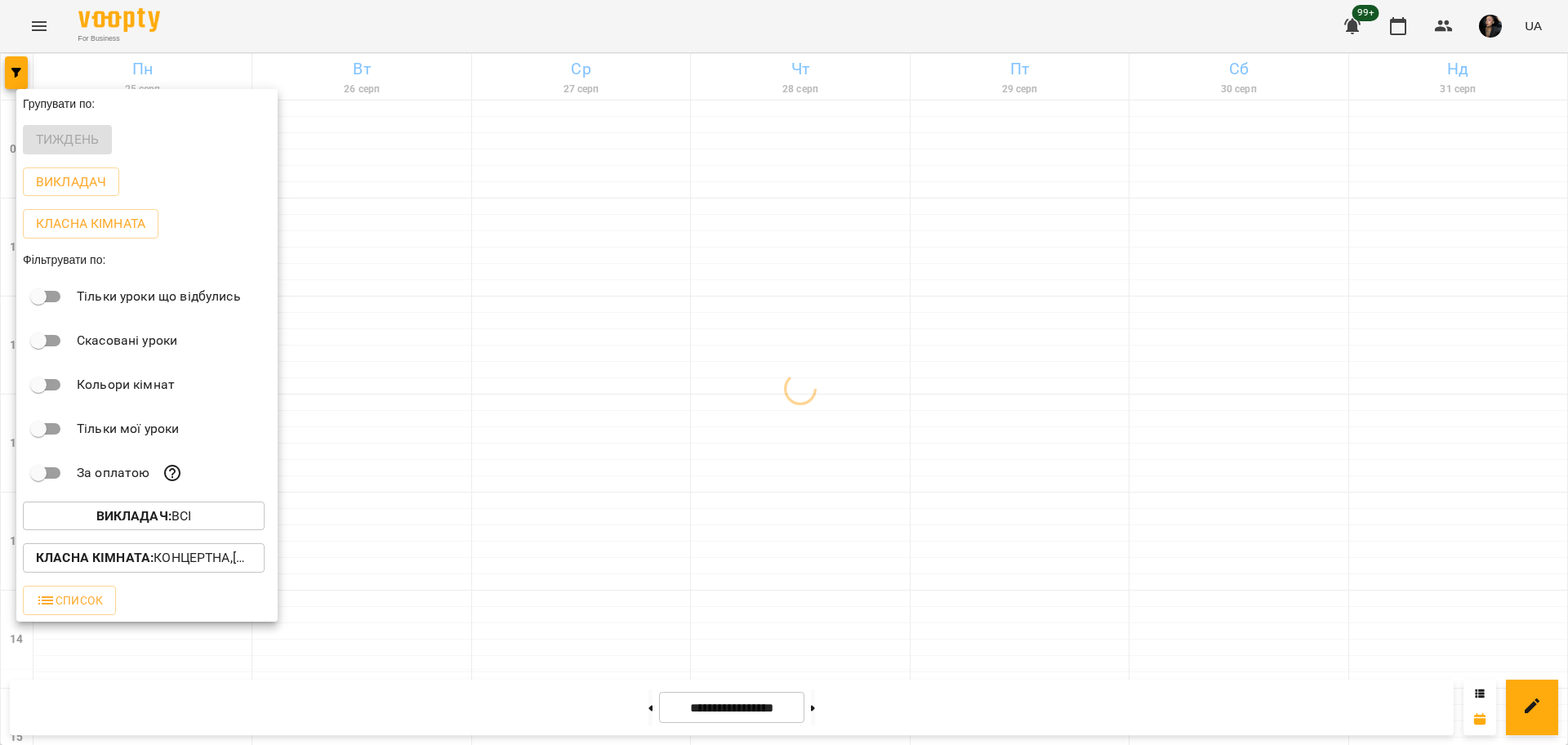
click at [159, 522] on b "Викладач :" at bounding box center [133, 515] width 75 height 15
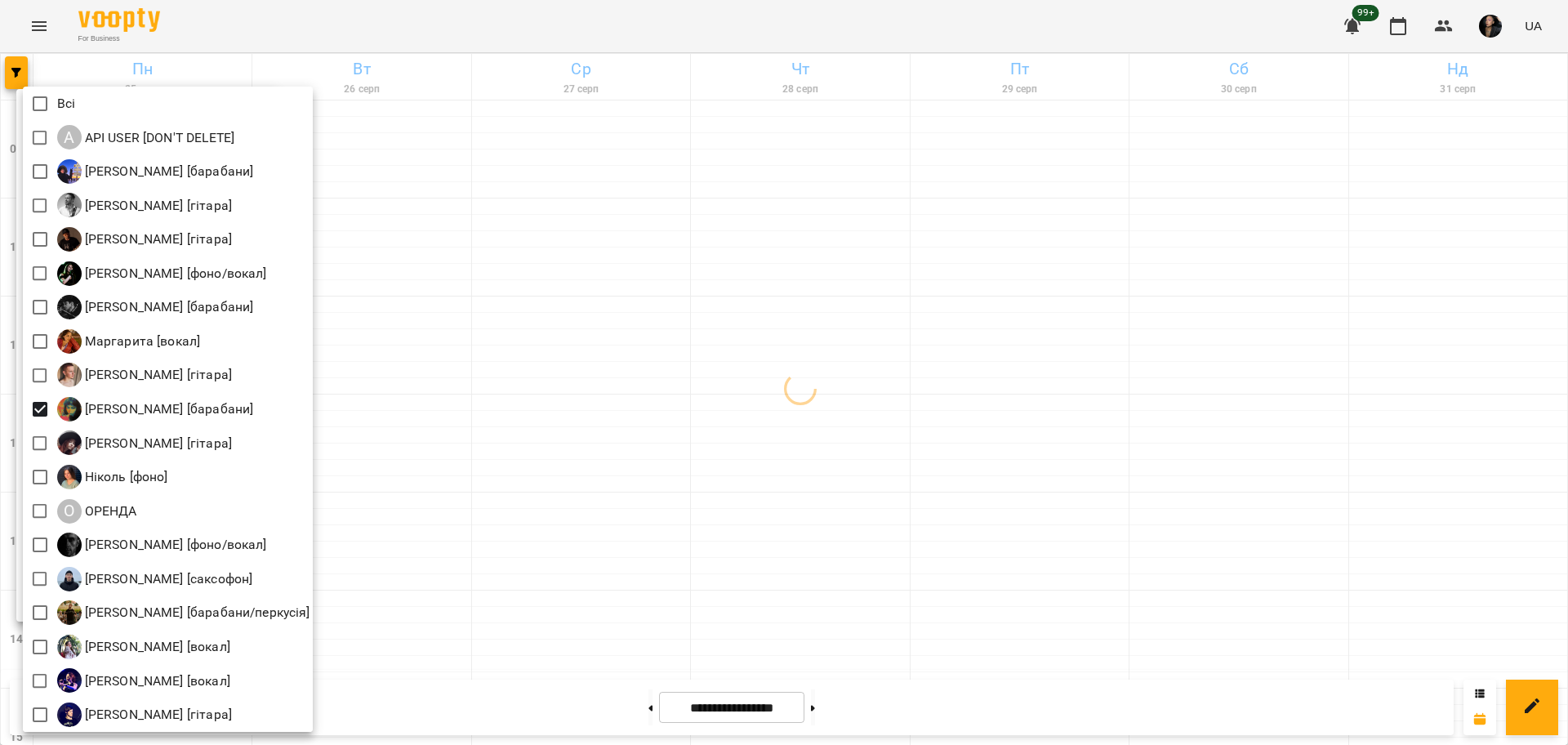
click at [736, 558] on div at bounding box center [784, 372] width 1568 height 745
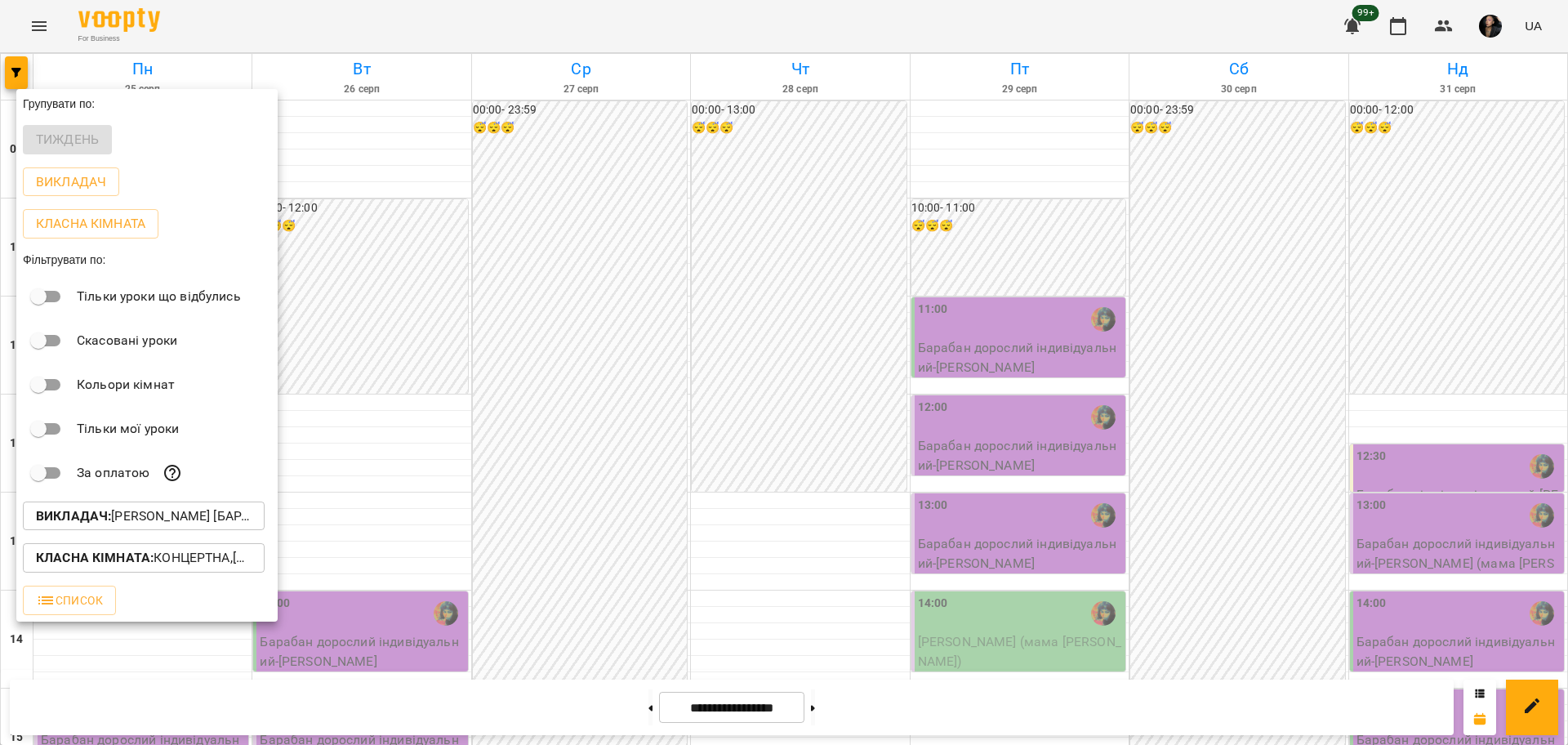
click at [237, 556] on p "Класна кімната : Концертна,[4] Барабанна,[6] Kids Барабанна" at bounding box center [143, 557] width 216 height 20
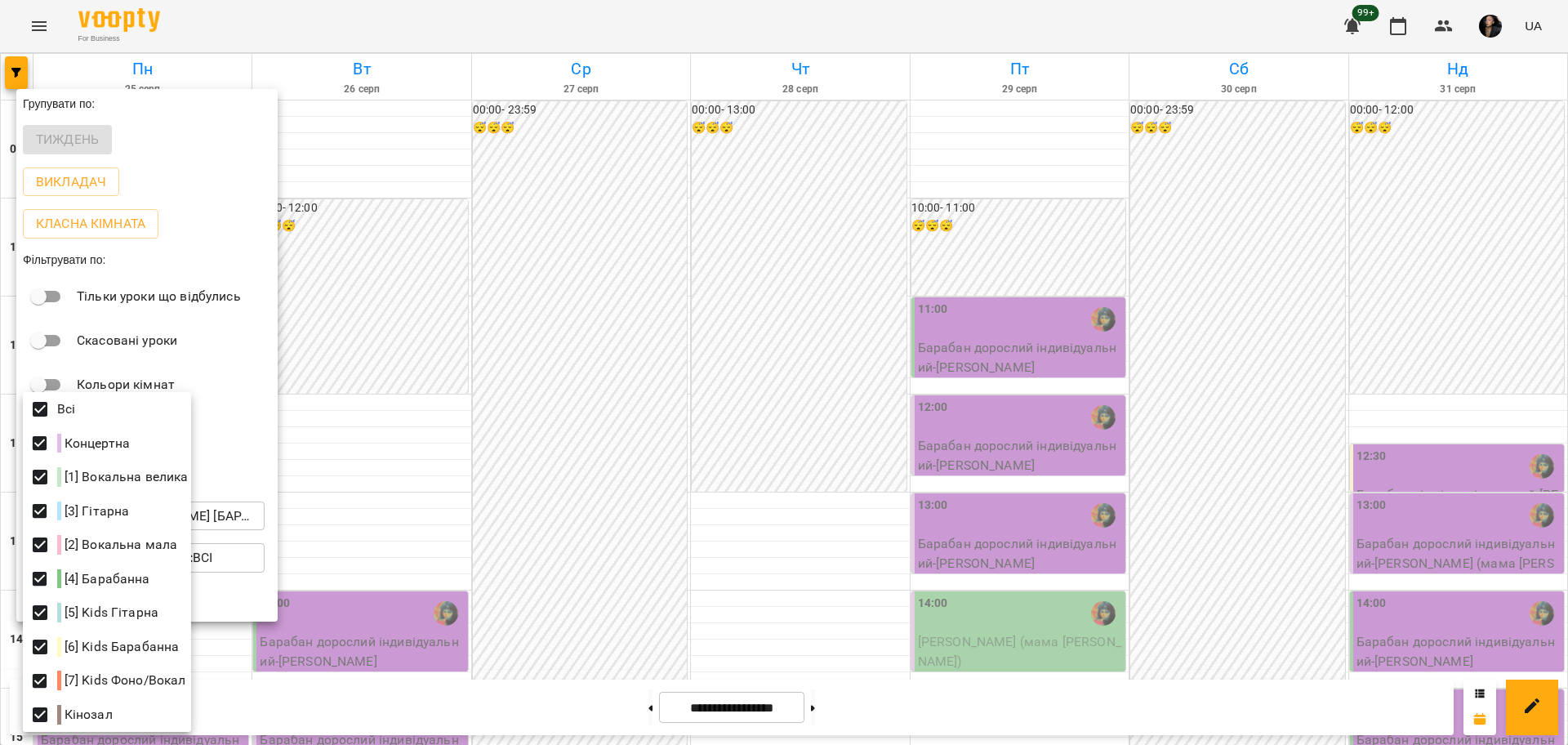
click at [1266, 257] on div at bounding box center [784, 372] width 1568 height 745
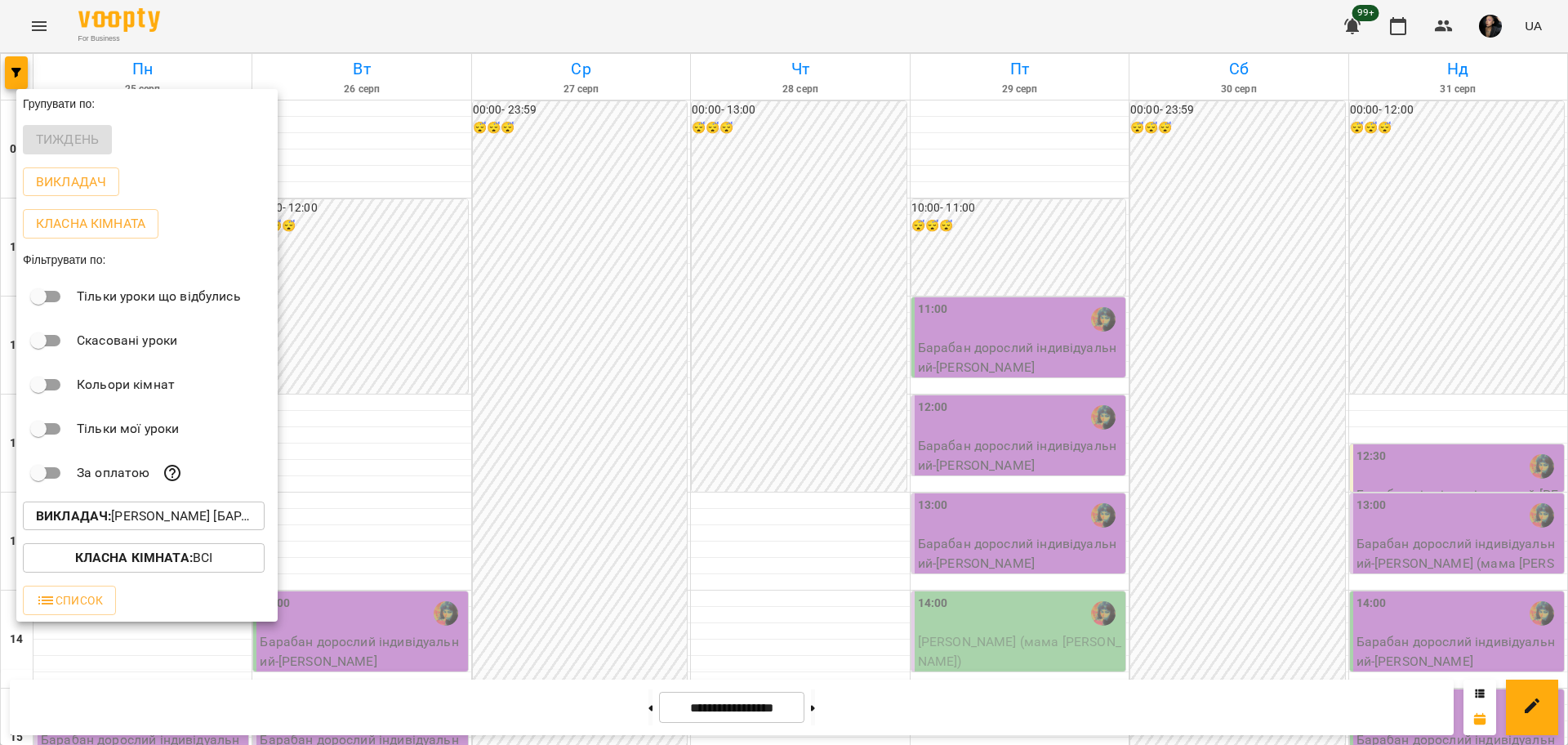
click at [621, 708] on div at bounding box center [784, 372] width 1568 height 745
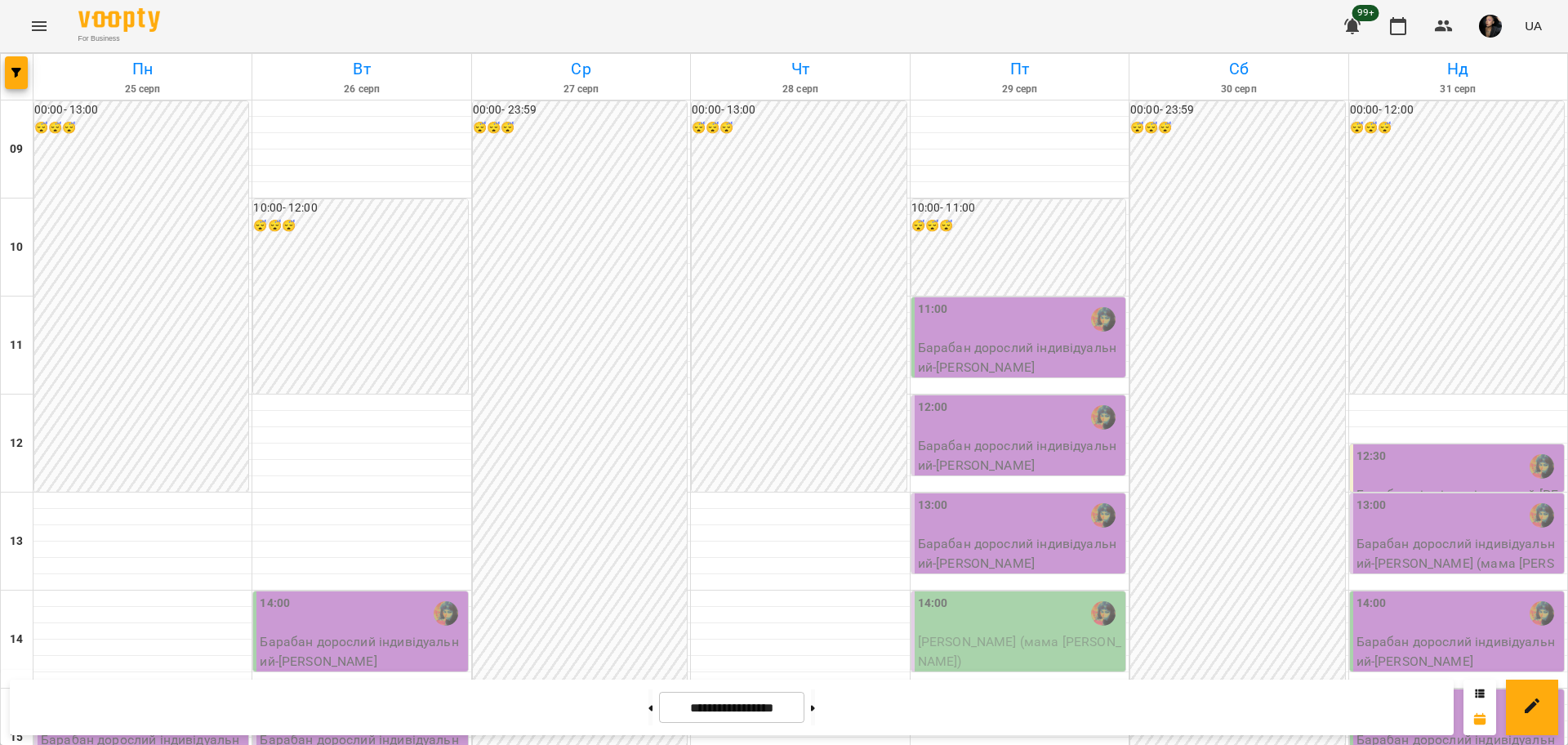
click at [622, 709] on div "Групувати по: Тиждень Викладач Класна кімната Фільтрувати по: Тільки уроки що в…" at bounding box center [784, 372] width 1568 height 745
click at [648, 719] on button at bounding box center [650, 707] width 4 height 36
type input "**********"
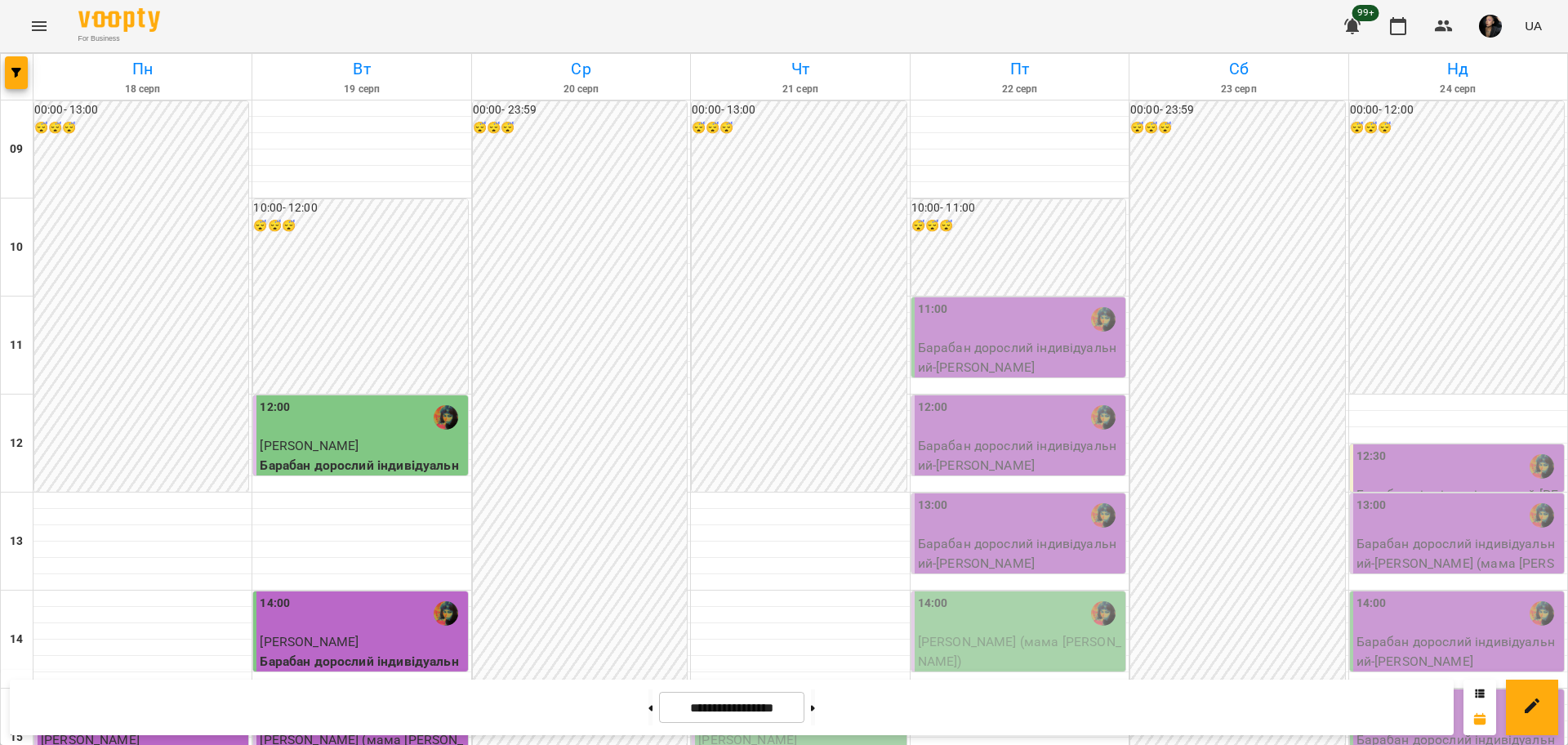
click at [1016, 365] on p "Барабан дорослий індивідуальний - Софія Добрєва" at bounding box center [1020, 357] width 204 height 38
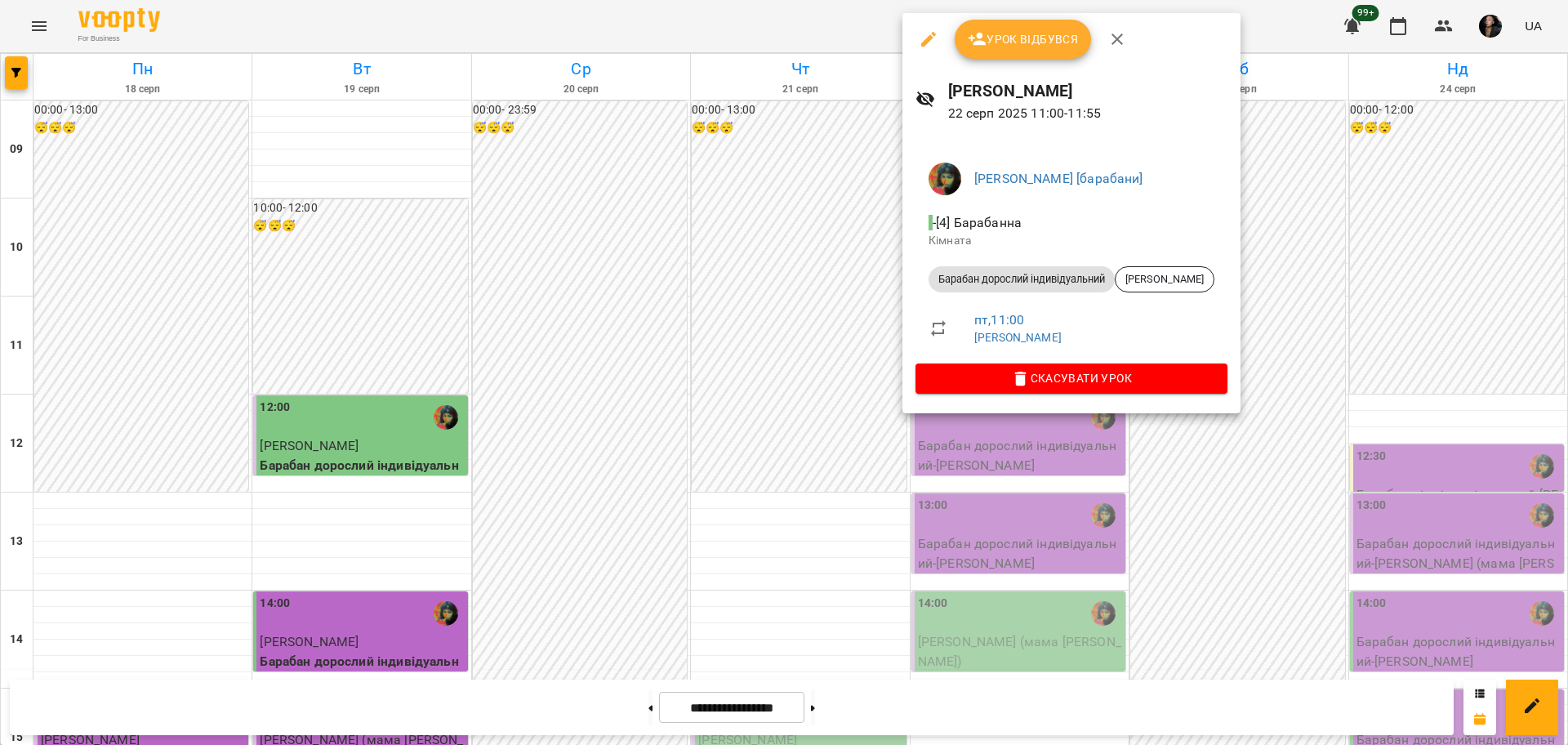
click at [999, 56] on button "Урок відбувся" at bounding box center [1023, 39] width 137 height 39
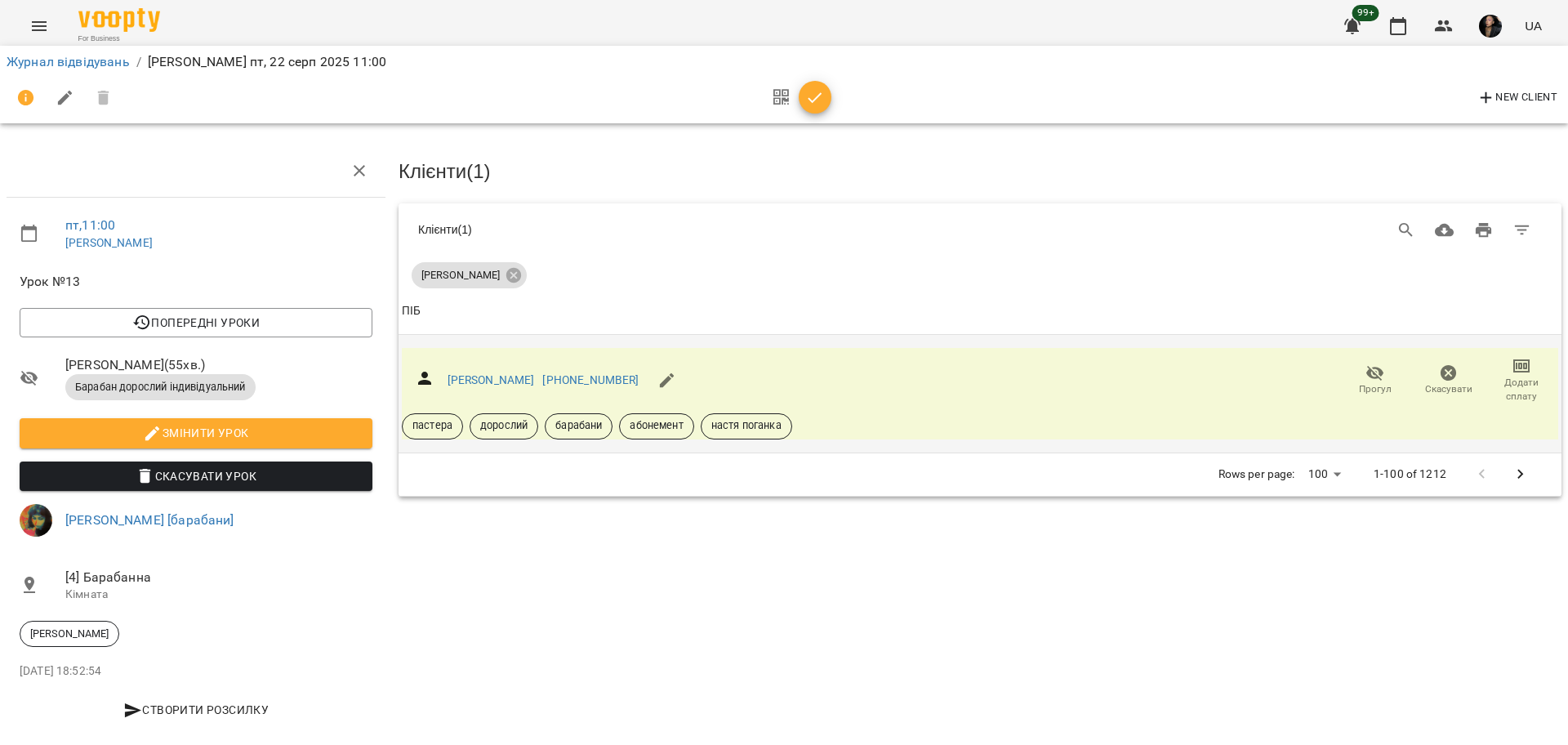
click at [1365, 368] on icon "button" at bounding box center [1374, 372] width 20 height 20
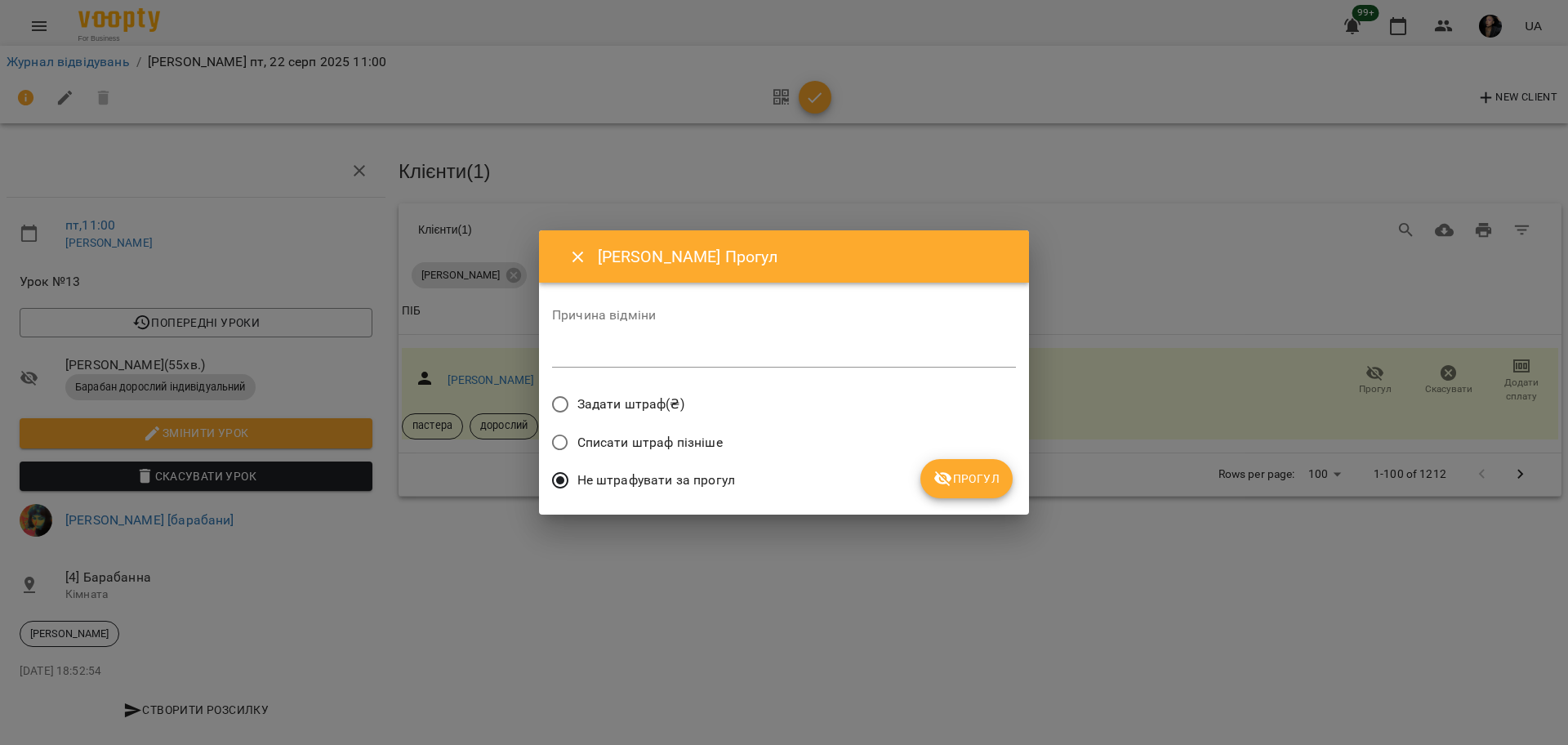
click at [929, 469] on button "Прогул" at bounding box center [966, 478] width 92 height 39
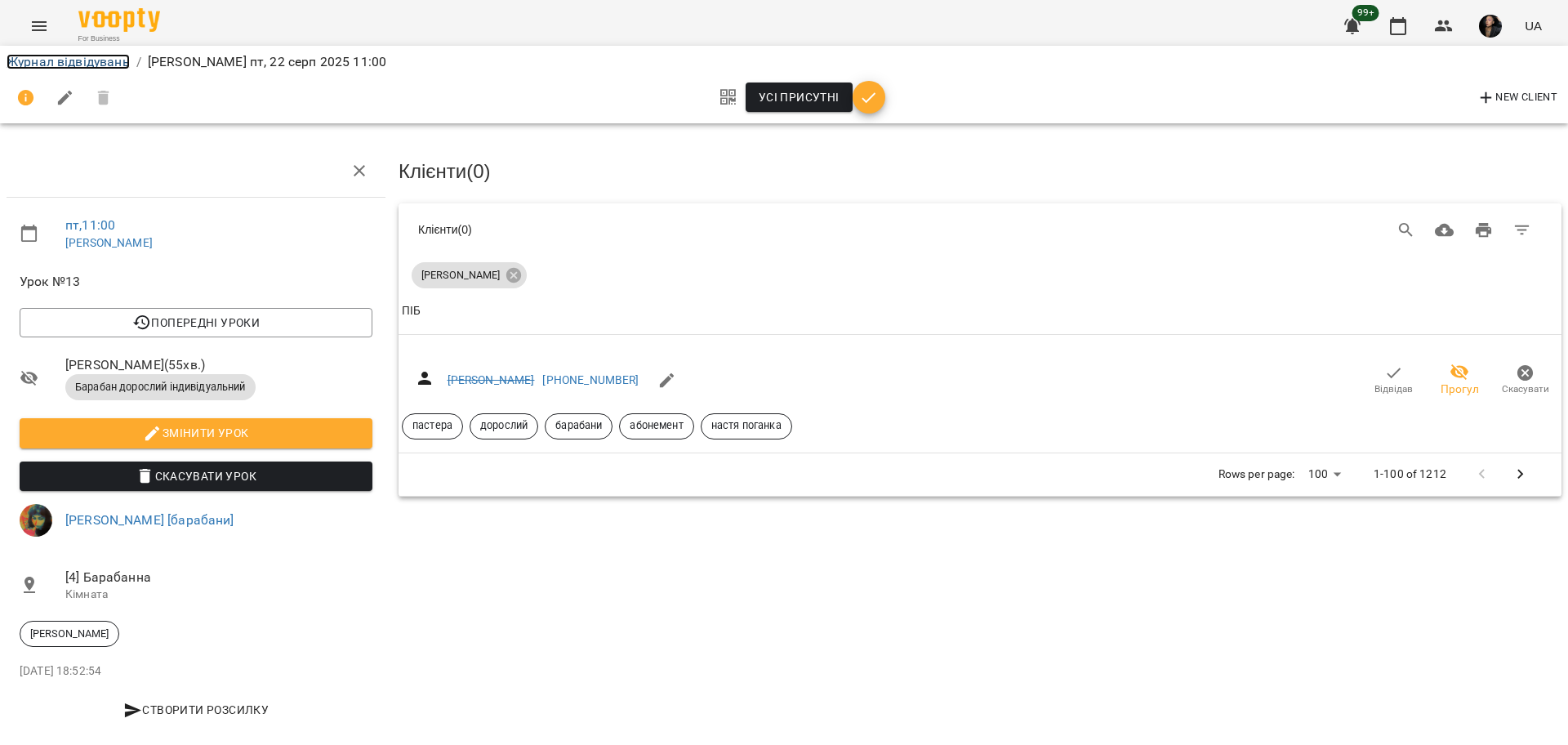
click at [86, 65] on link "Журнал відвідувань" at bounding box center [68, 62] width 124 height 15
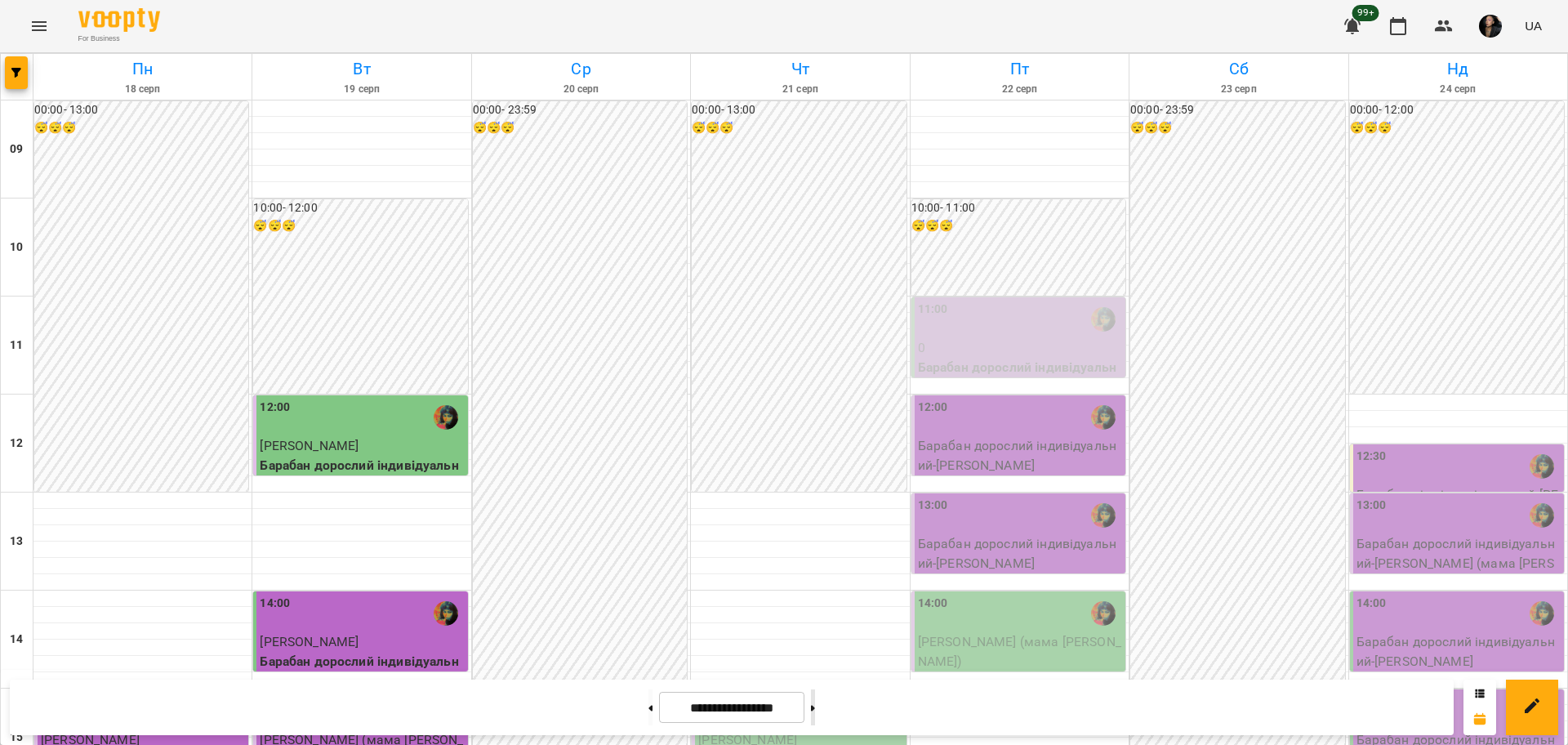
click at [814, 707] on button at bounding box center [813, 707] width 4 height 36
type input "**********"
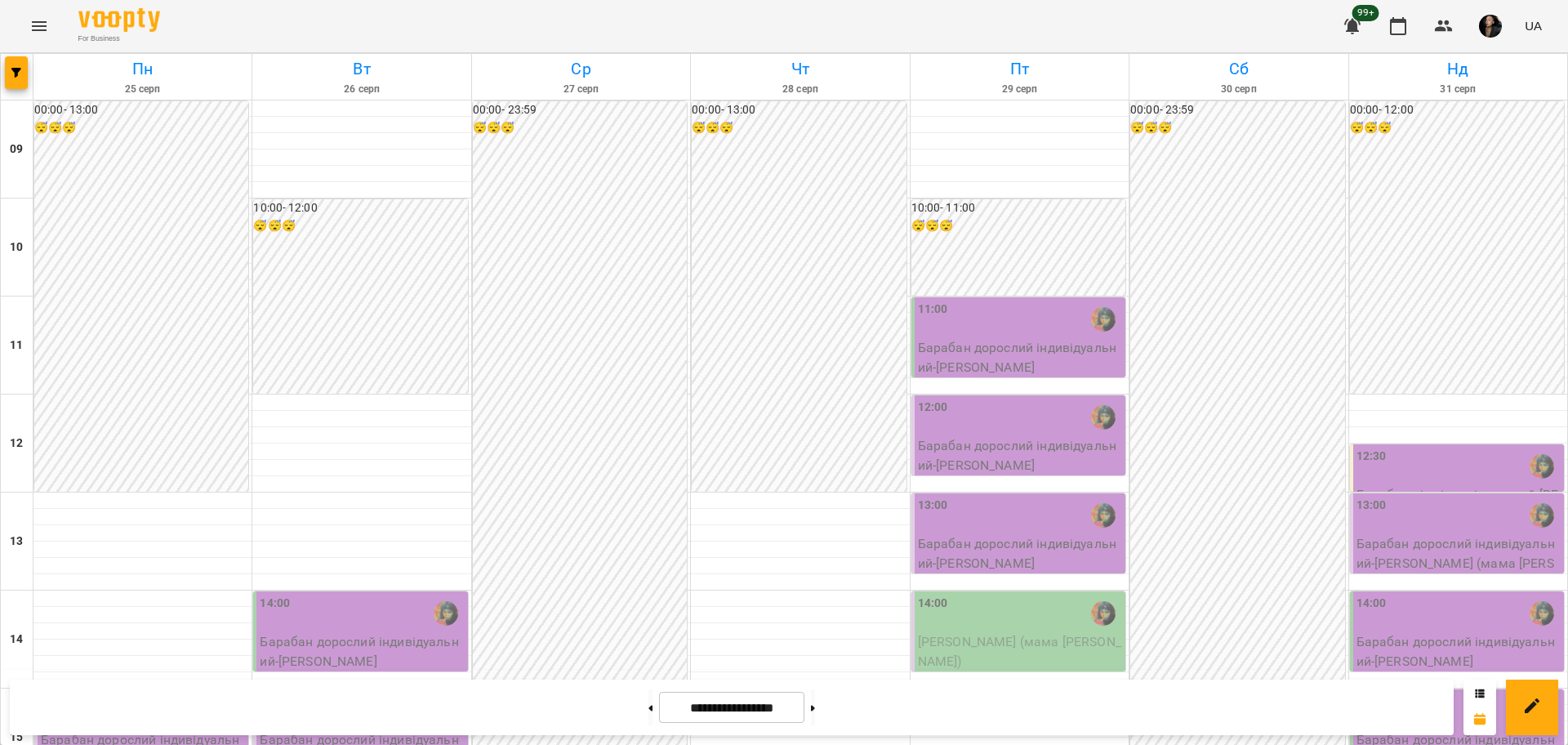
click at [1042, 324] on div "11:00" at bounding box center [1020, 319] width 204 height 38
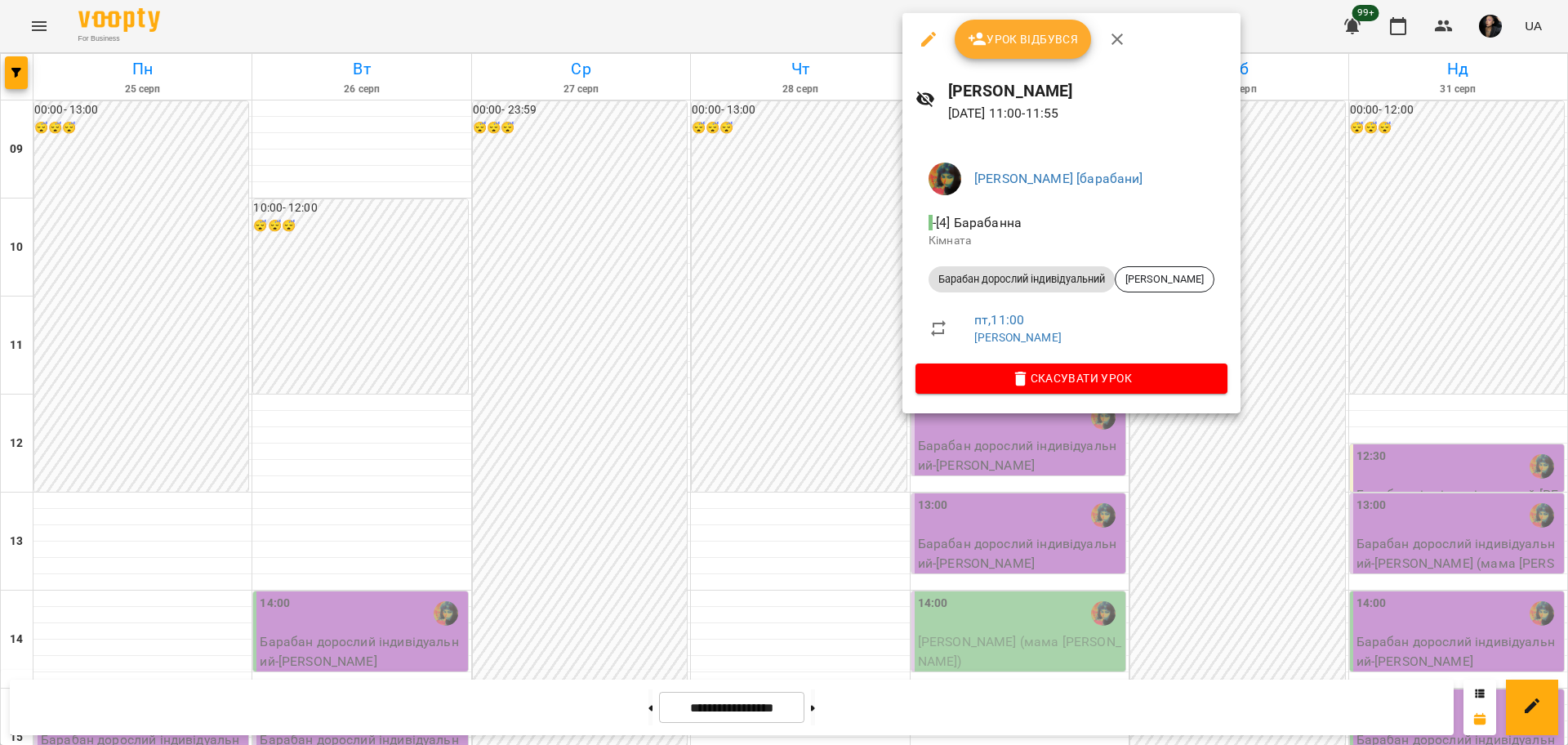
click at [1002, 41] on span "Урок відбувся" at bounding box center [1023, 39] width 111 height 20
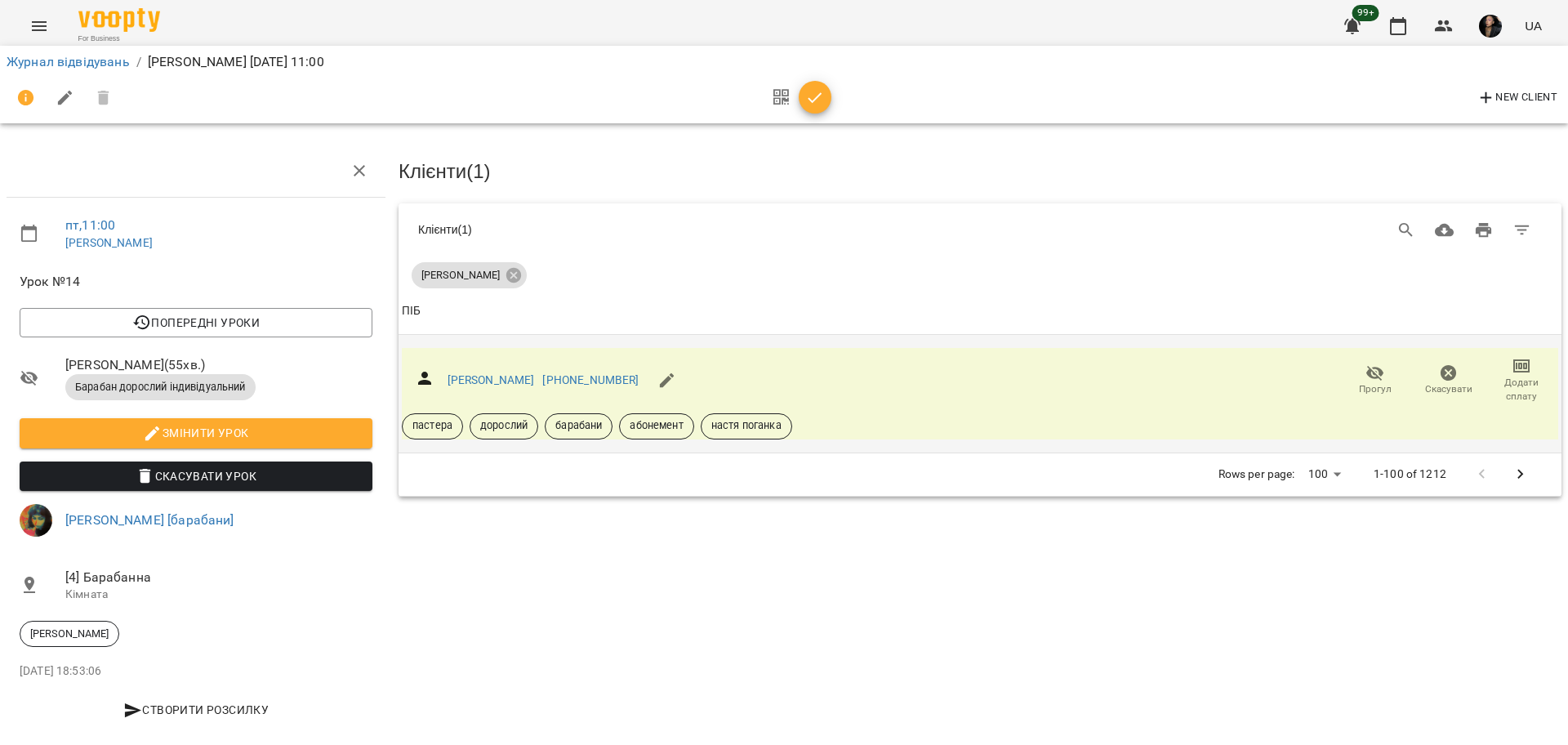
click at [1372, 394] on button "Прогул" at bounding box center [1374, 380] width 73 height 46
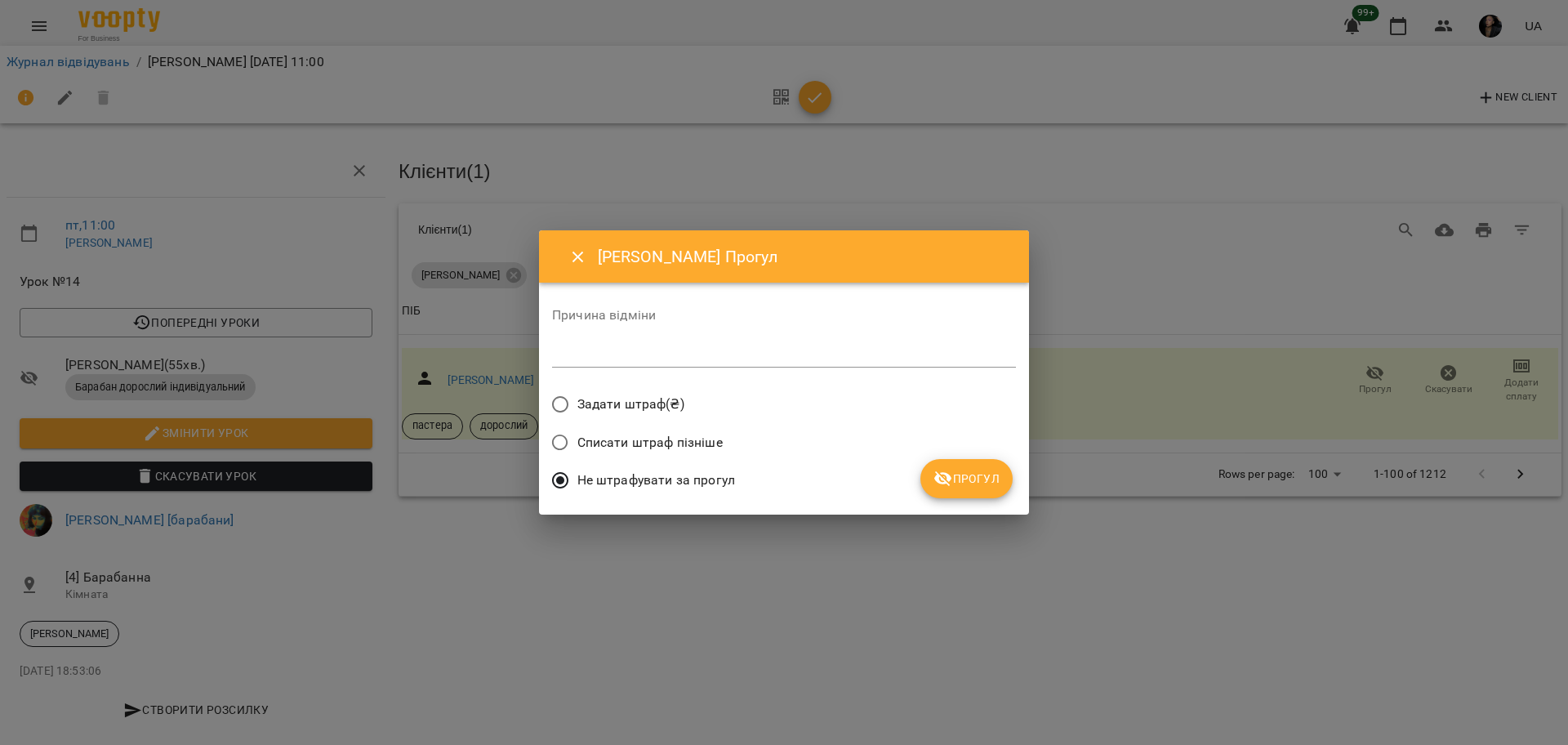
click at [964, 489] on button "Прогул" at bounding box center [966, 478] width 92 height 39
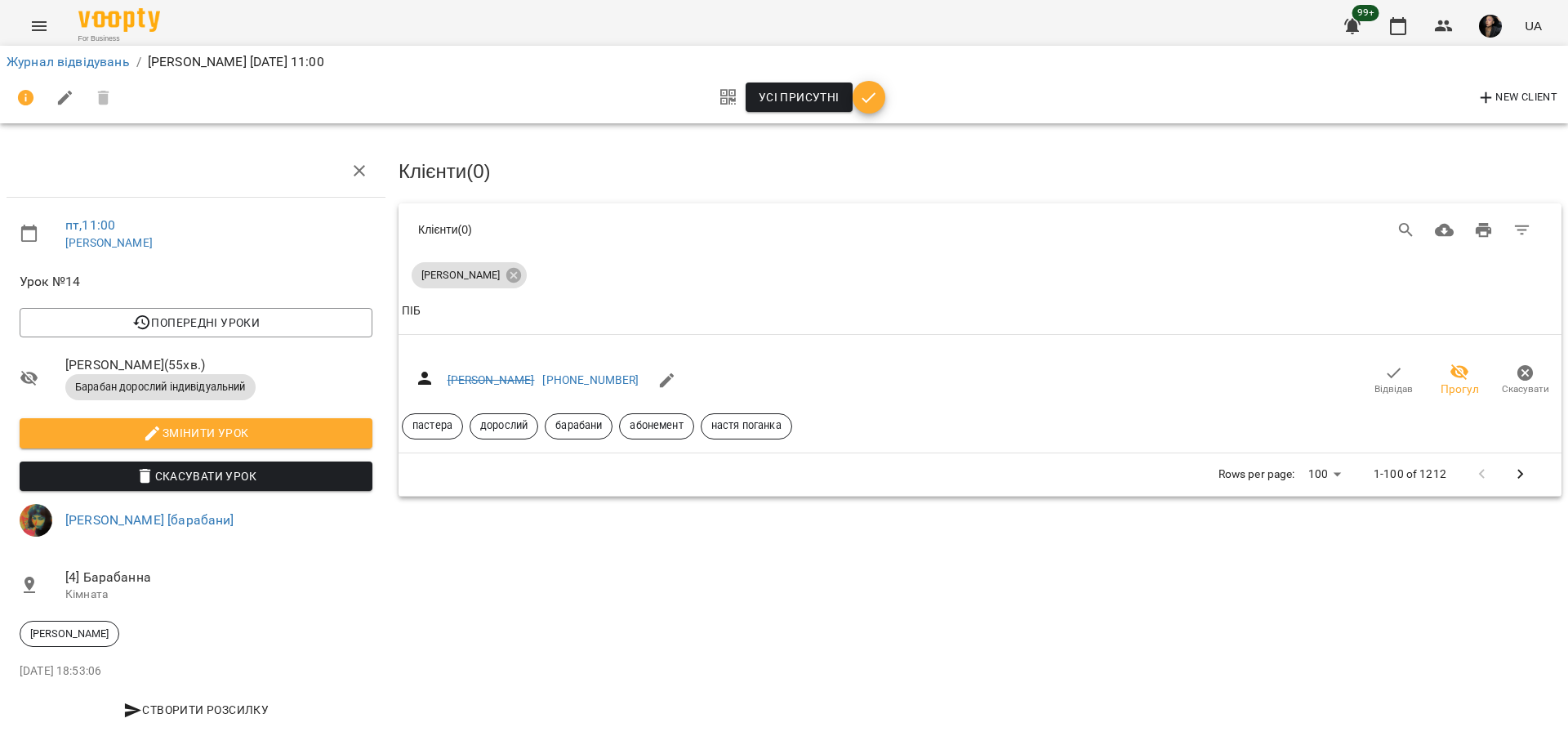
click at [93, 52] on li "Журнал відвідувань" at bounding box center [68, 62] width 124 height 20
click at [85, 56] on link "Журнал відвідувань" at bounding box center [68, 62] width 124 height 15
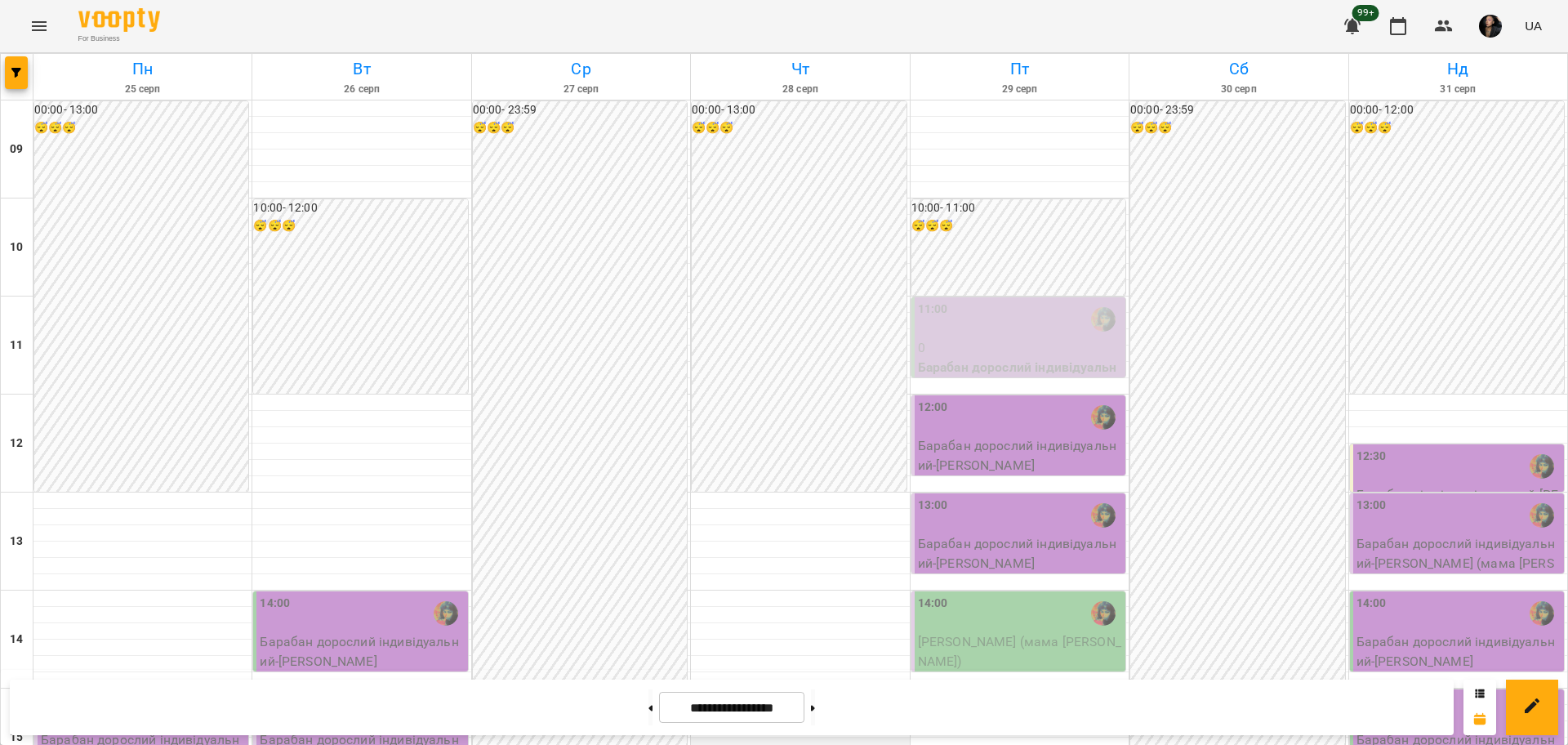
scroll to position [102, 0]
click at [814, 697] on button at bounding box center [813, 707] width 4 height 36
type input "**********"
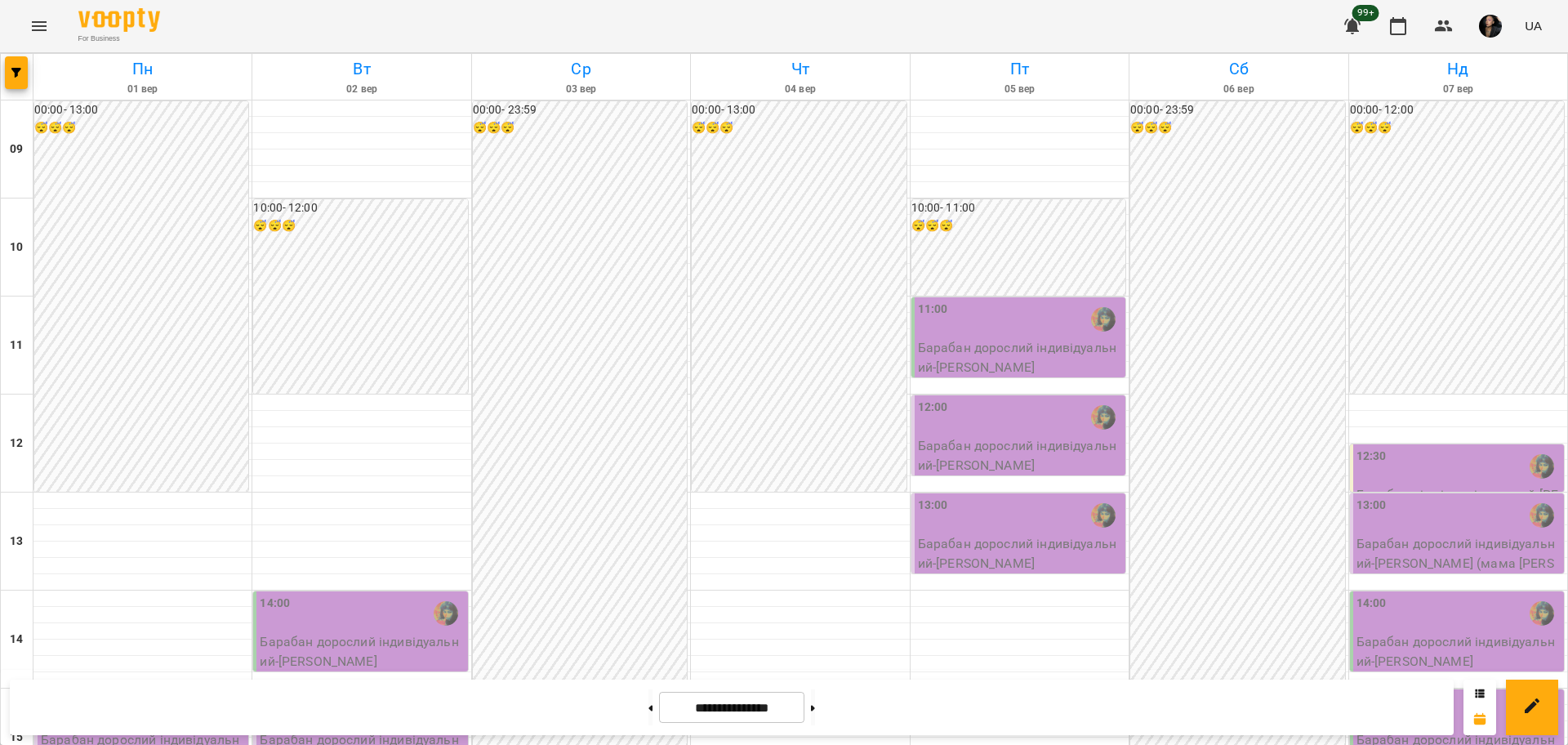
click at [1023, 300] on div "11:00" at bounding box center [1020, 319] width 204 height 38
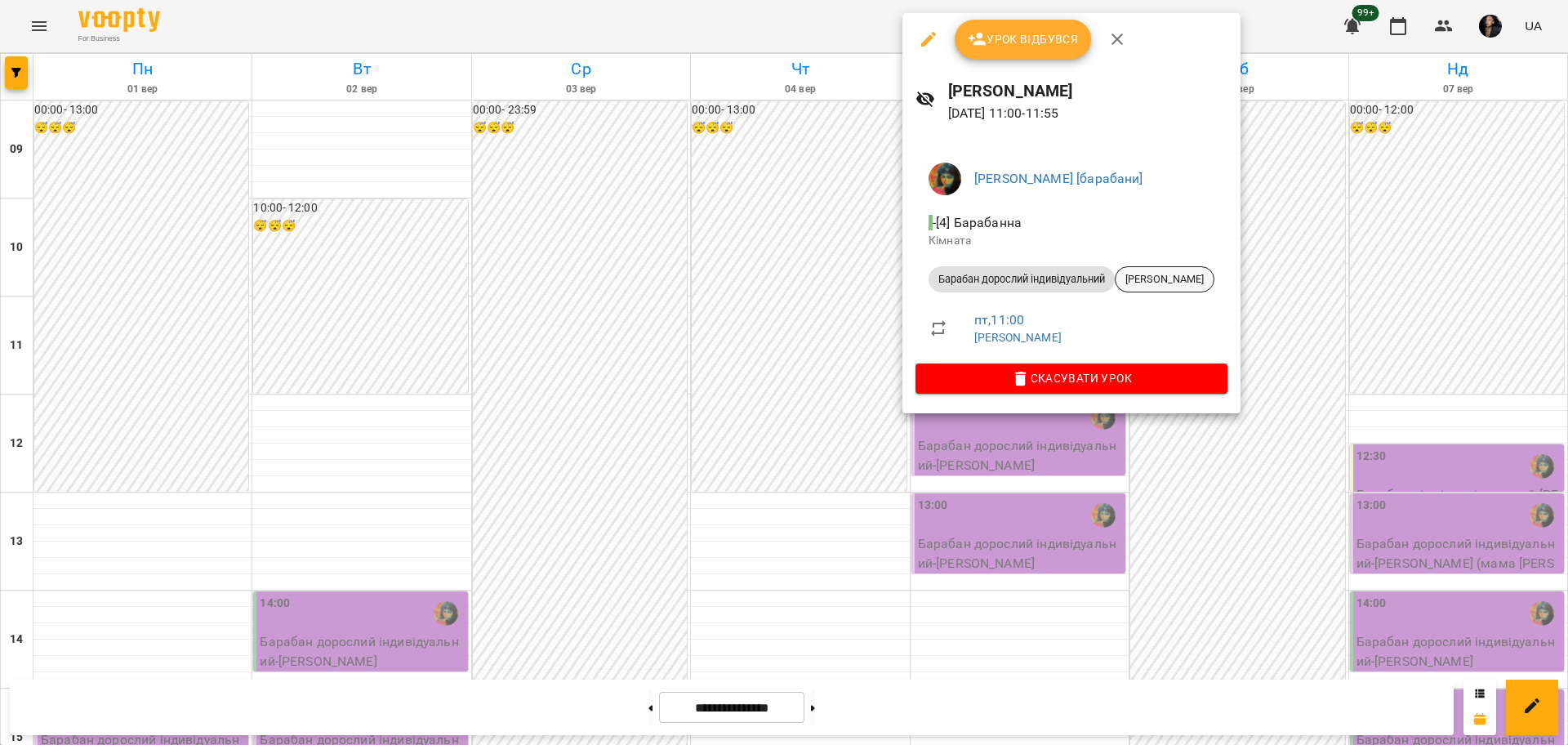
click at [1142, 280] on span "Софія Добрєва" at bounding box center [1164, 278] width 98 height 14
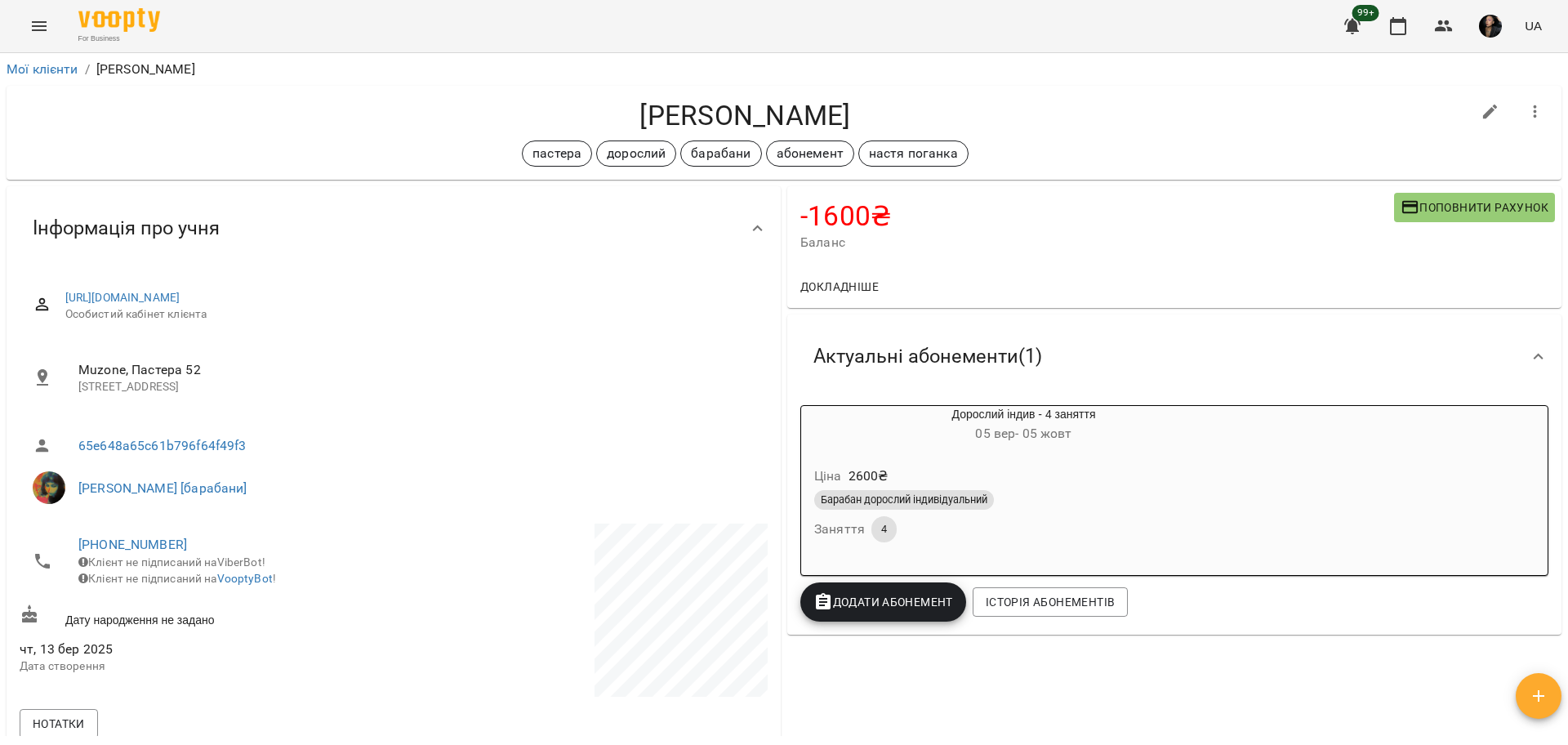
click at [1062, 528] on div "Барабан дорослий індивідуальний Заняття 4" at bounding box center [1023, 516] width 426 height 59
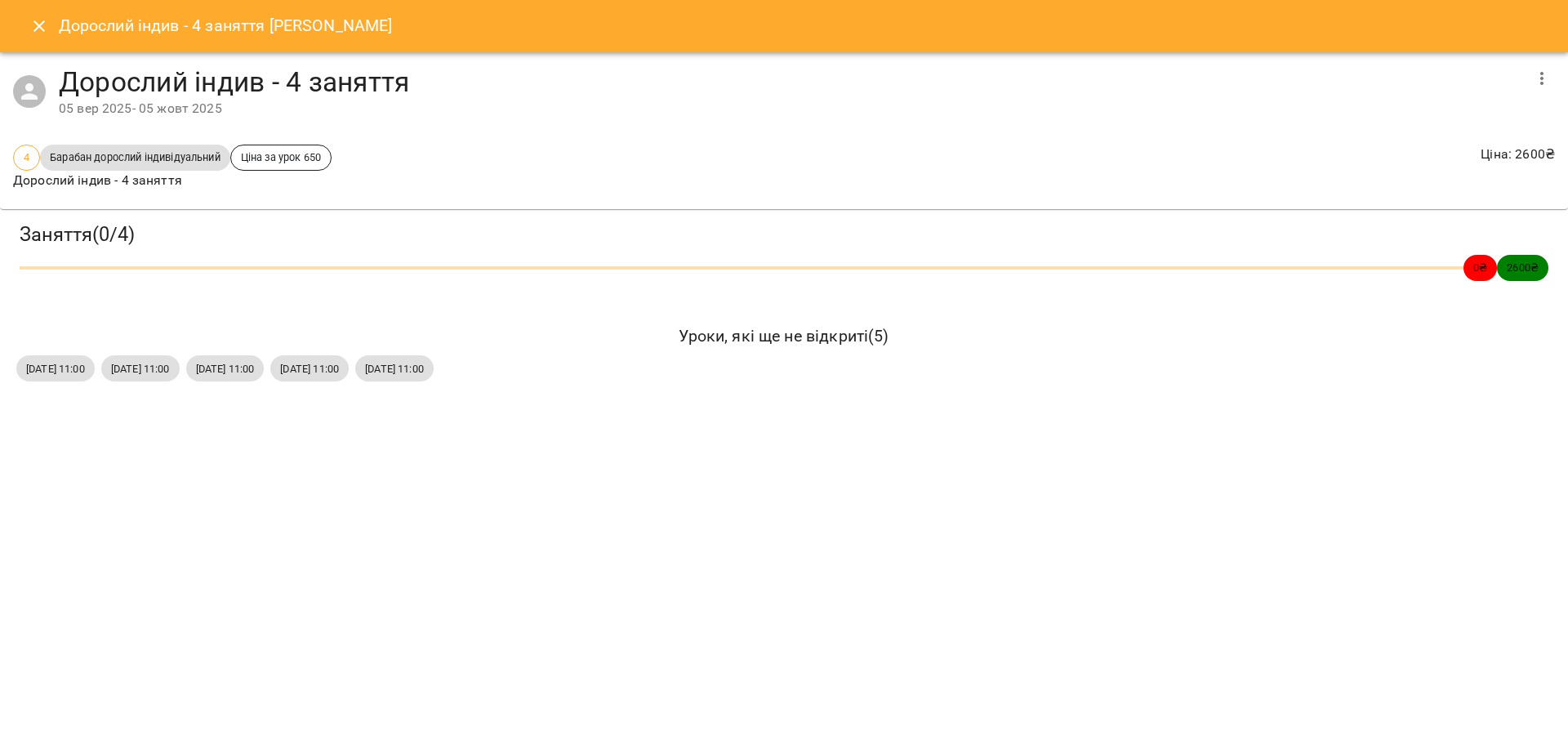
drag, startPoint x: 26, startPoint y: 362, endPoint x: 524, endPoint y: 365, distance: 498.0
click at [524, 365] on div "пт, 05 вер 2025 11:00 пт, 12 вер 2025 11:00 пт, 19 вер 2025 11:00 пт, 26 вер 20…" at bounding box center [784, 368] width 1541 height 32
copy div "пт, 05 вер 2025 11:00 пт, 12 вер 2025 11:00 пт, 19 вер 2025 11:00 пт, 26 вер 20…"
drag, startPoint x: 292, startPoint y: 260, endPoint x: 343, endPoint y: 305, distance: 68.0
click at [297, 275] on div "0 ₴ 2600 ₴" at bounding box center [783, 268] width 1535 height 32
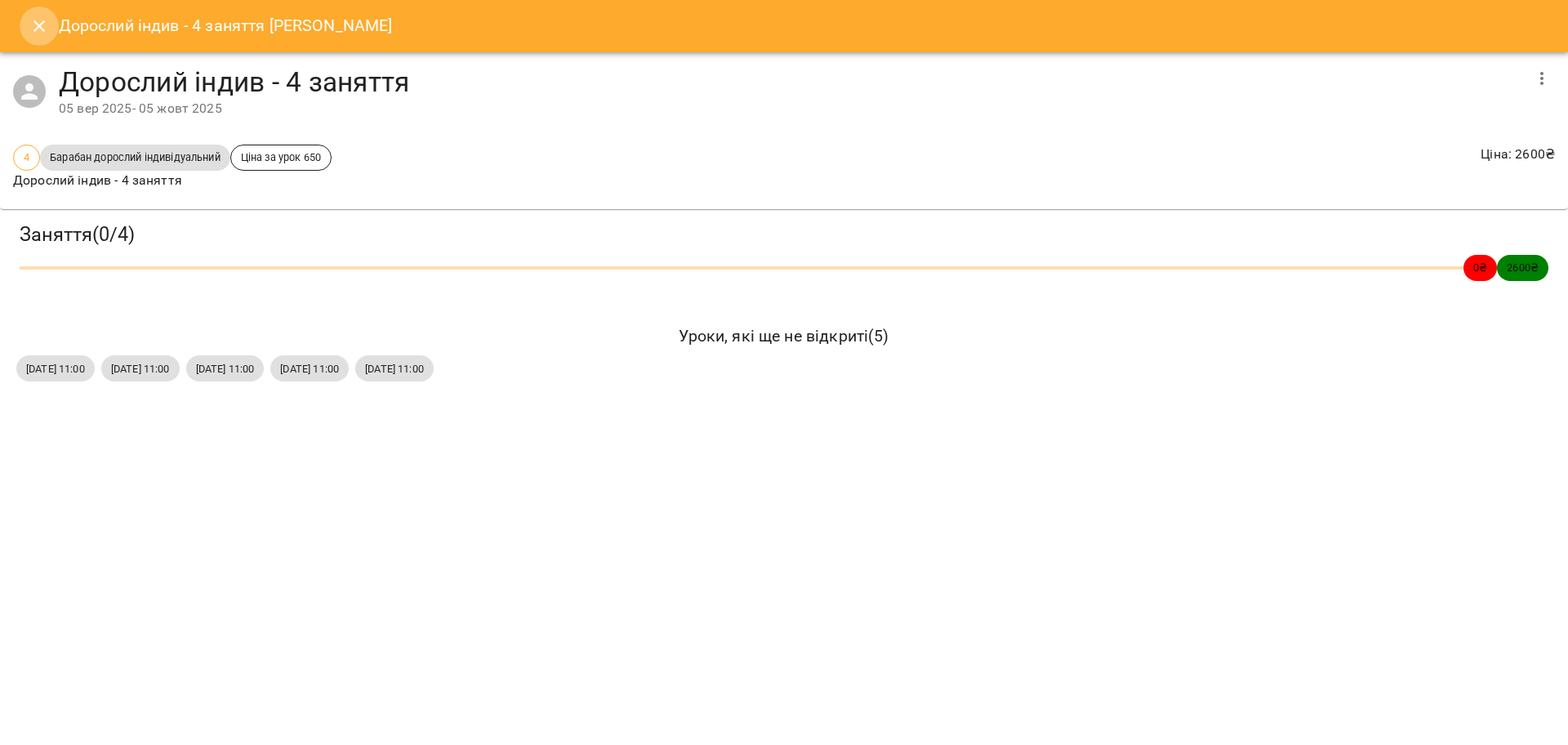
click at [32, 24] on icon "Close" at bounding box center [39, 26] width 20 height 20
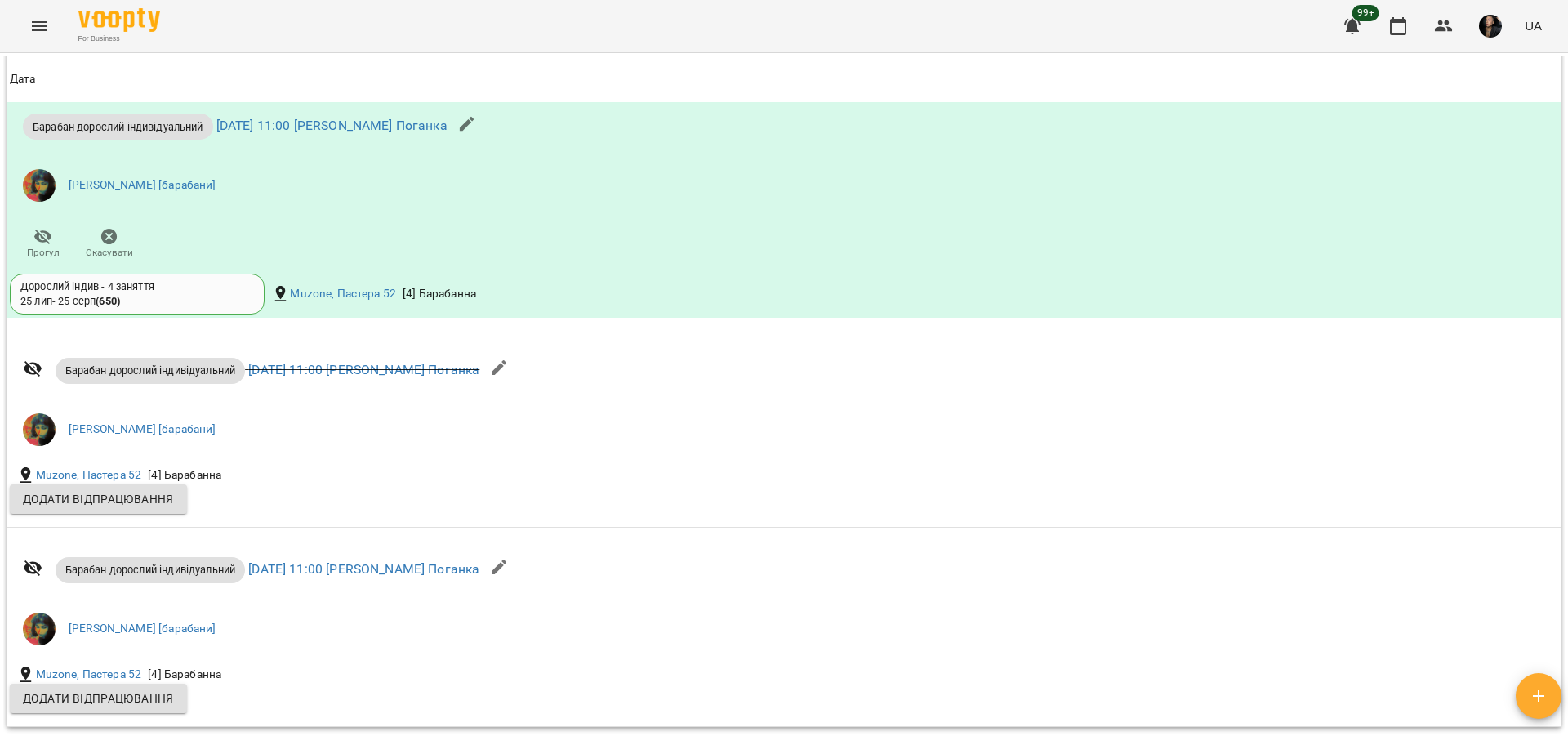
scroll to position [1275, 0]
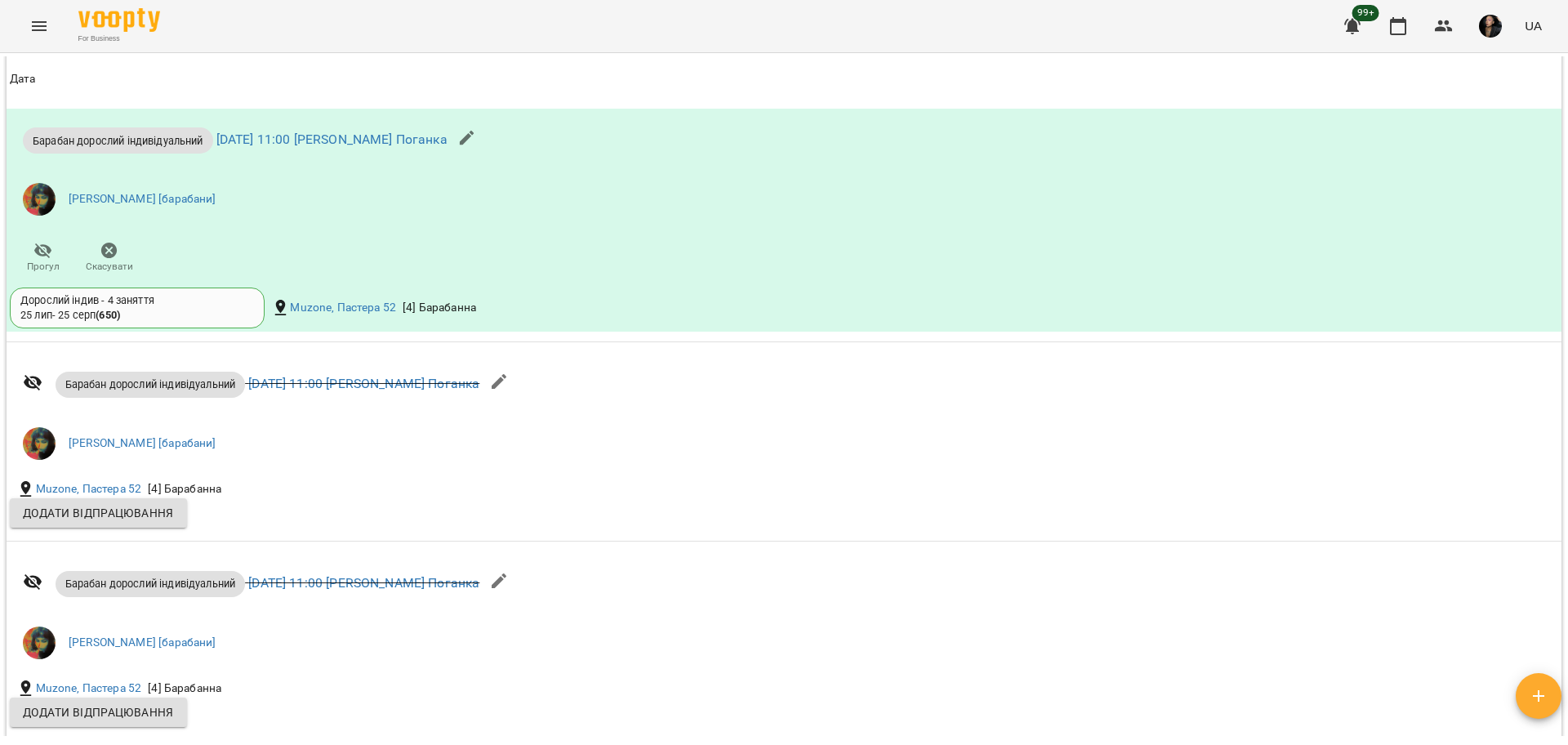
click at [1433, 46] on div "99+ UA" at bounding box center [1440, 26] width 216 height 43
click at [1434, 44] on button "button" at bounding box center [1443, 26] width 39 height 39
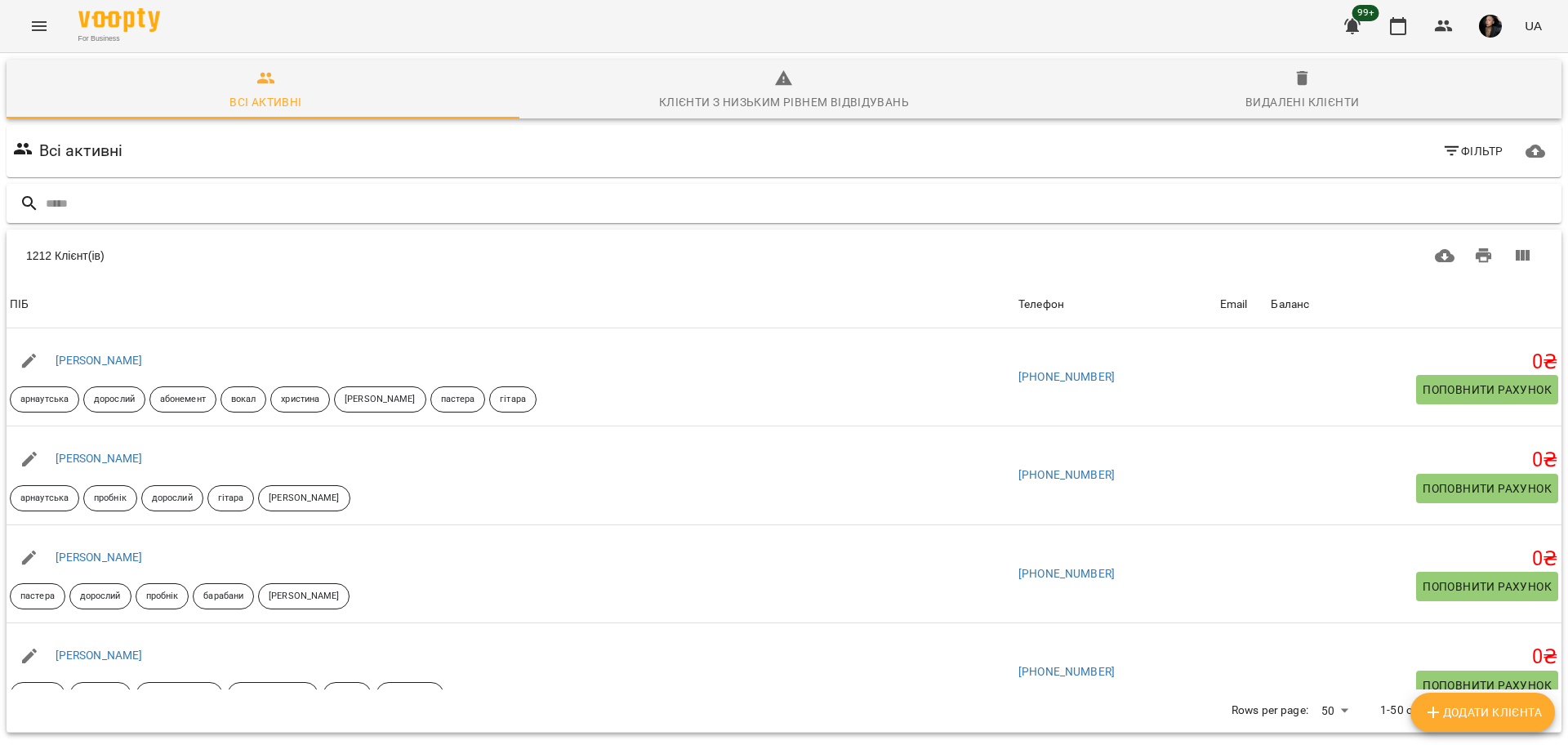
click at [340, 196] on input "text" at bounding box center [800, 203] width 1509 height 27
click at [339, 196] on input "text" at bounding box center [800, 203] width 1509 height 27
click at [36, 20] on icon "Menu" at bounding box center [39, 26] width 20 height 20
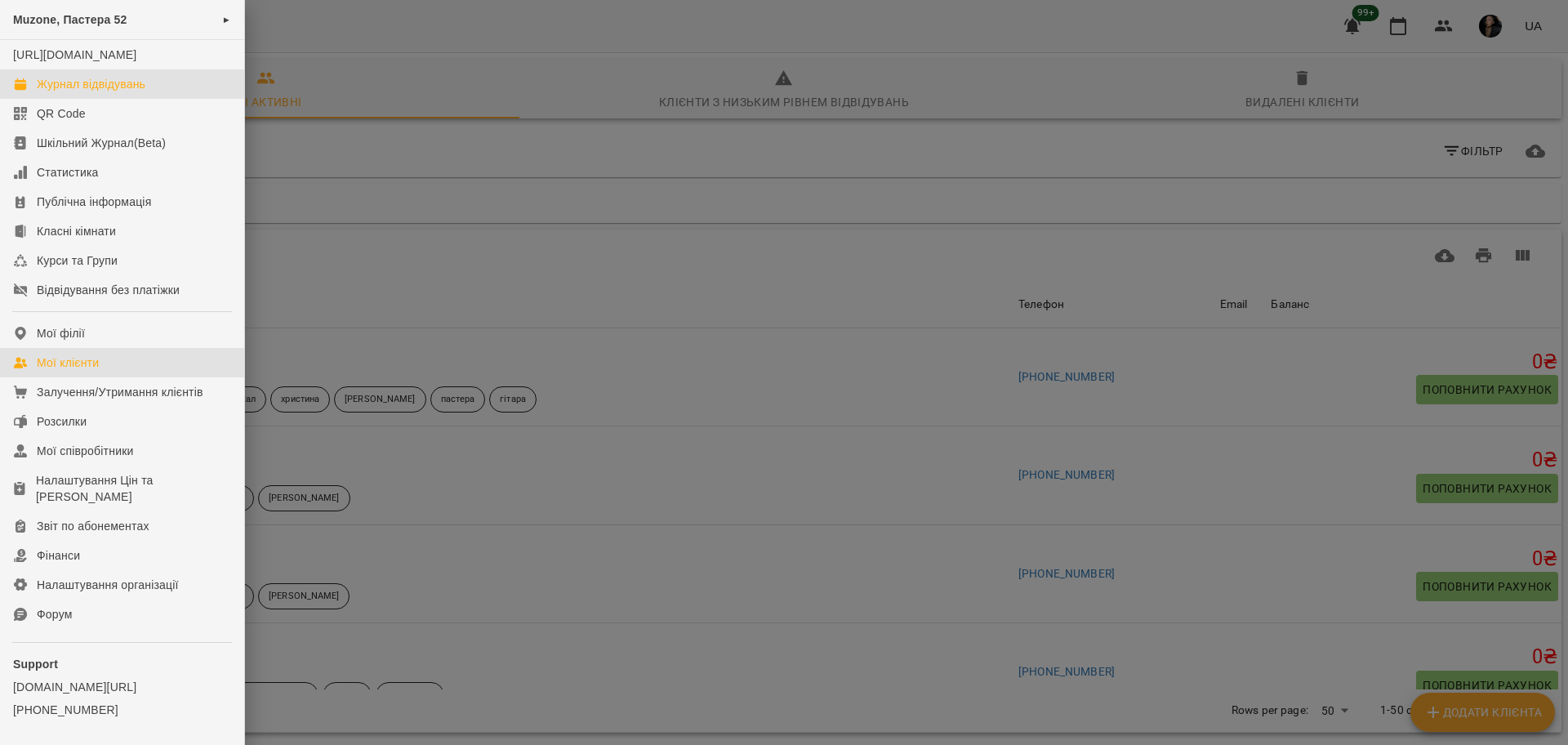
click at [72, 92] on div "Журнал відвідувань" at bounding box center [91, 84] width 108 height 16
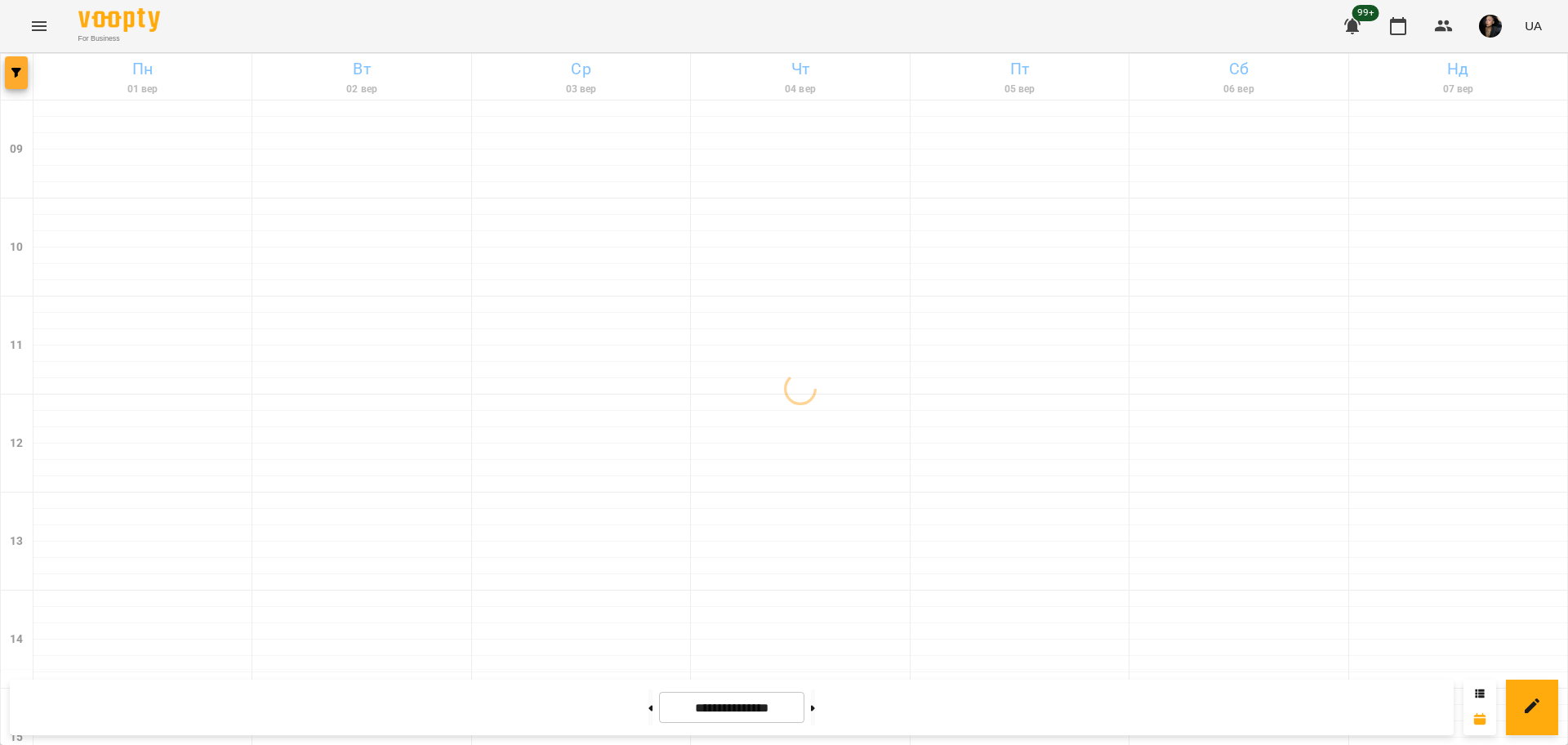
click at [15, 71] on icon "button" at bounding box center [16, 72] width 10 height 10
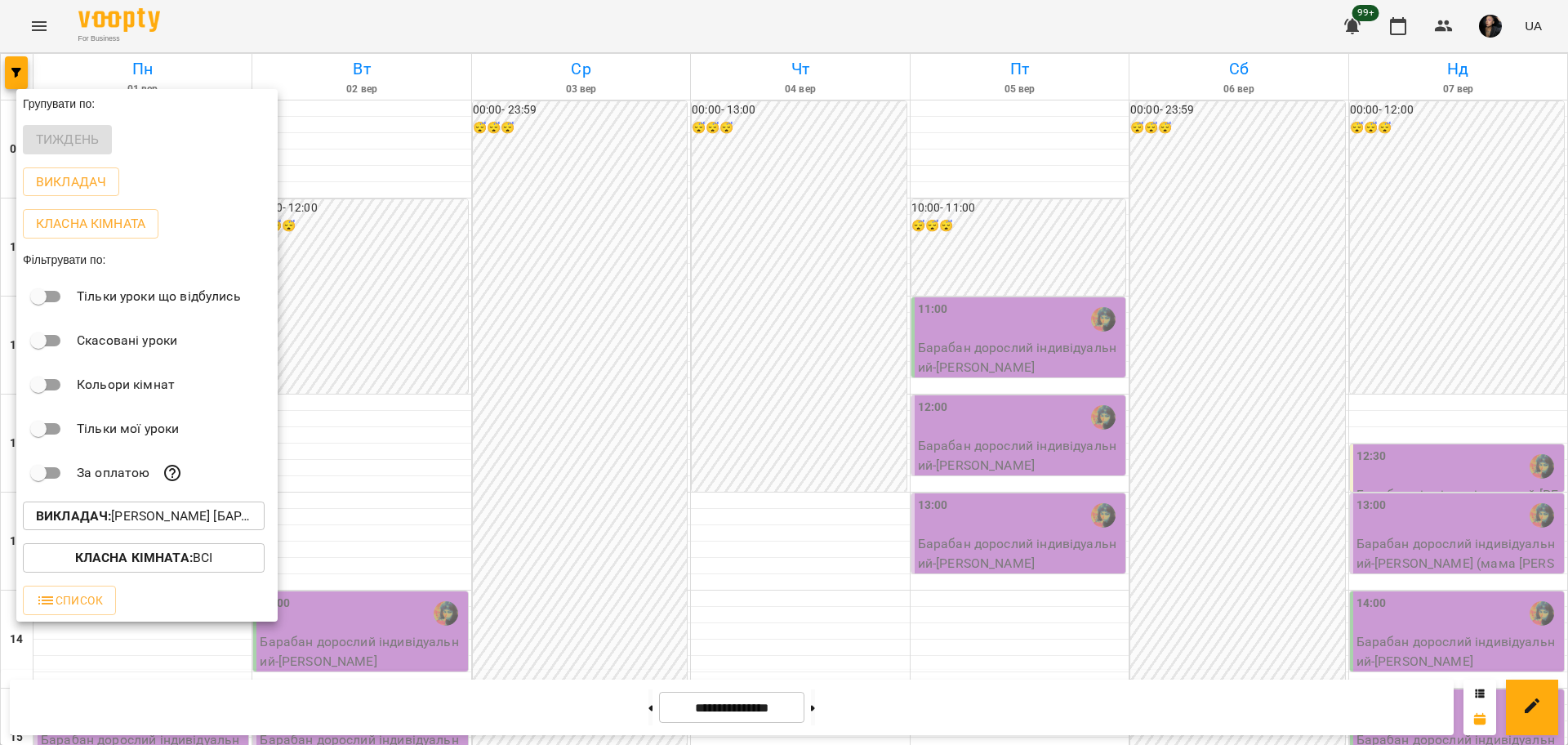
click at [170, 525] on p "Викладач : Настя Поганка [барабани]" at bounding box center [143, 516] width 216 height 20
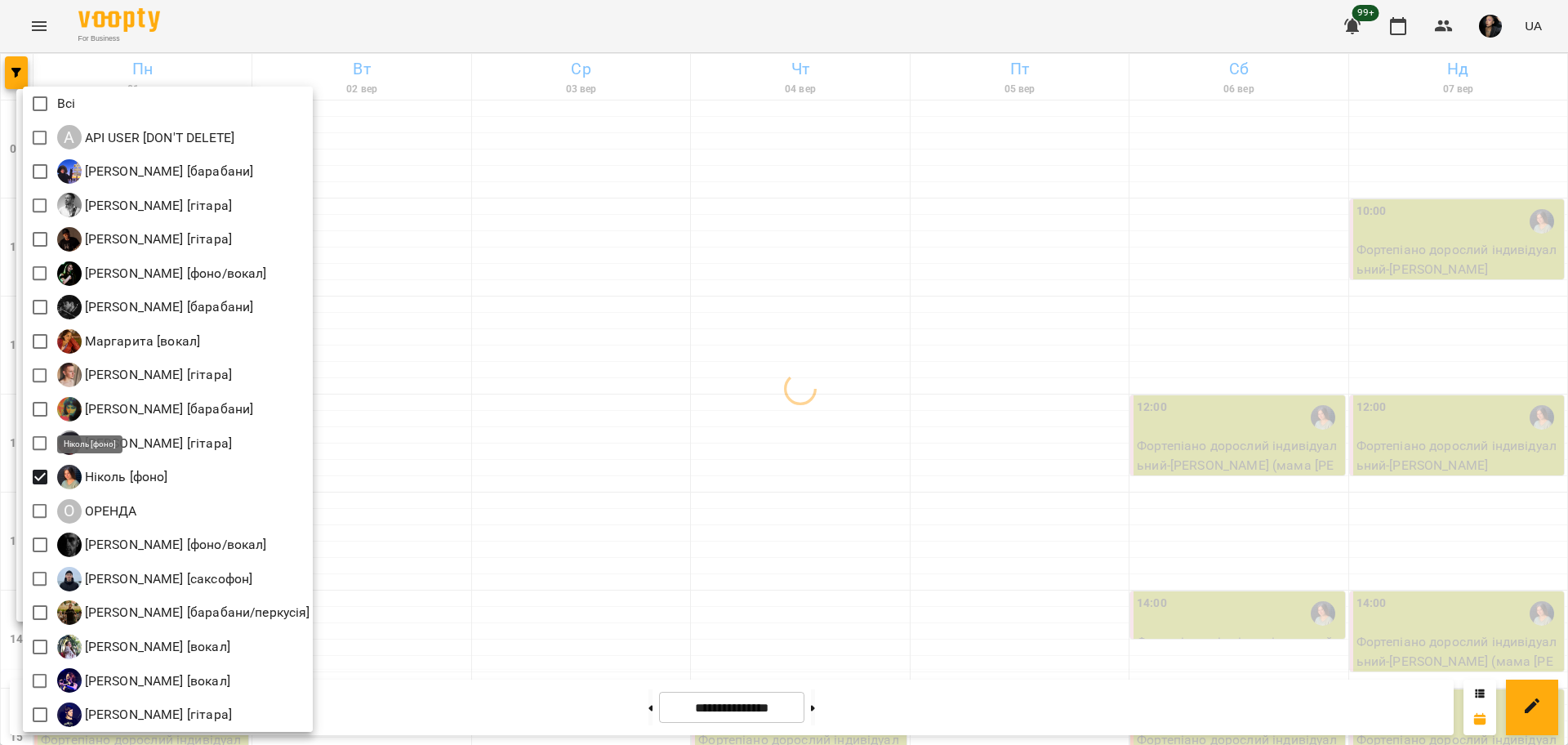
drag, startPoint x: 507, startPoint y: 460, endPoint x: 500, endPoint y: 461, distance: 7.1
click at [508, 460] on div at bounding box center [784, 372] width 1568 height 745
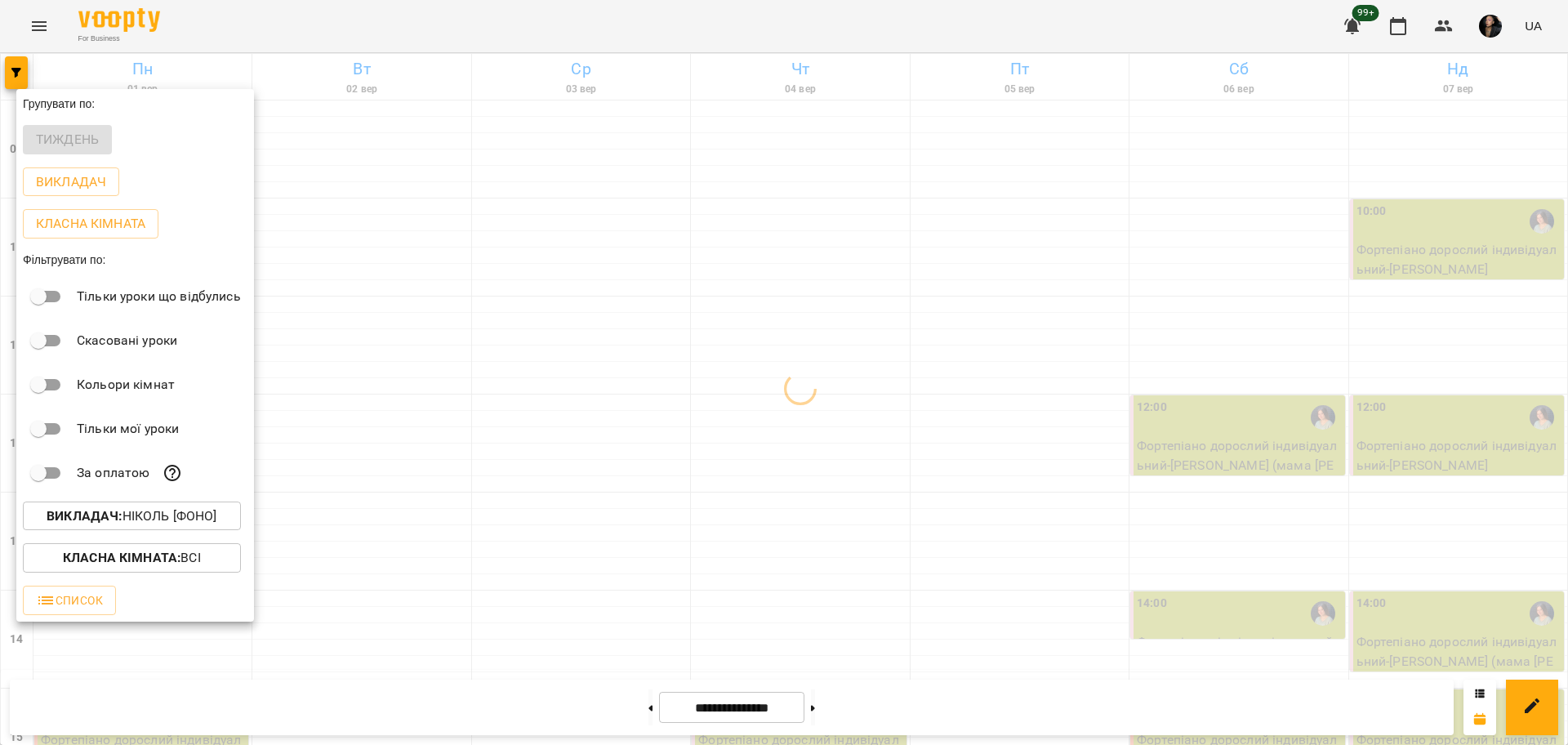
click at [669, 700] on div at bounding box center [784, 372] width 1568 height 745
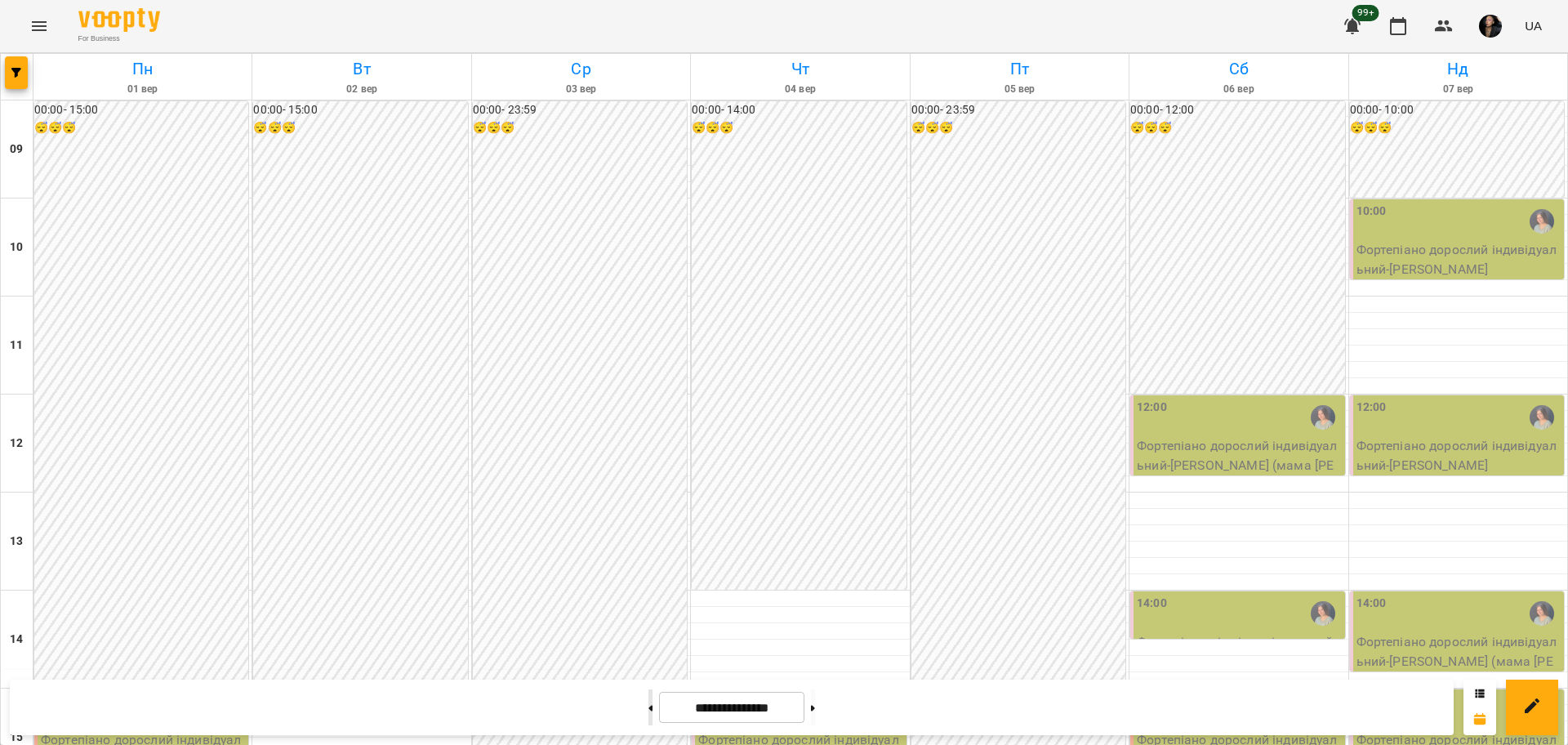
click at [648, 698] on button at bounding box center [650, 707] width 4 height 36
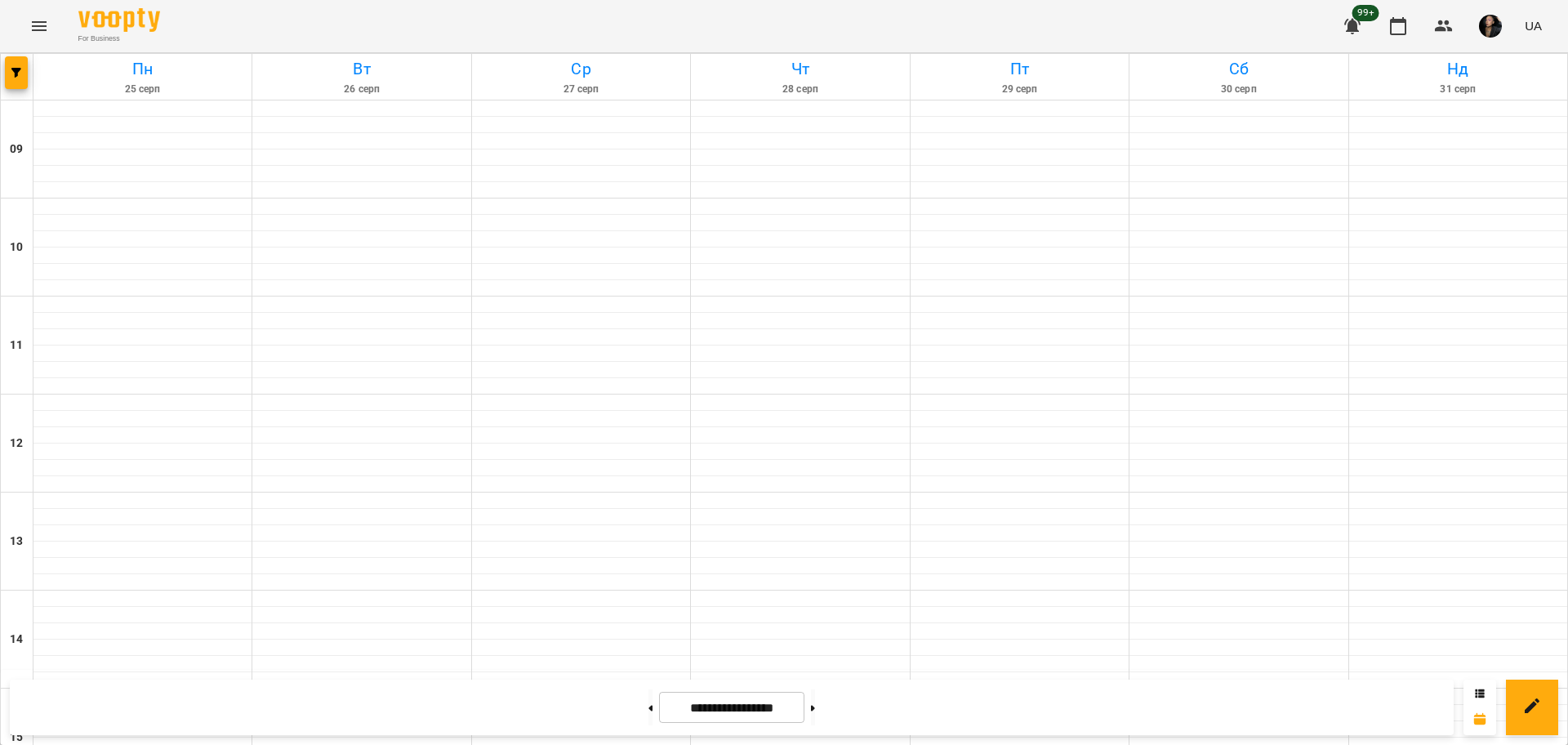
click at [664, 721] on input "**********" at bounding box center [731, 708] width 145 height 32
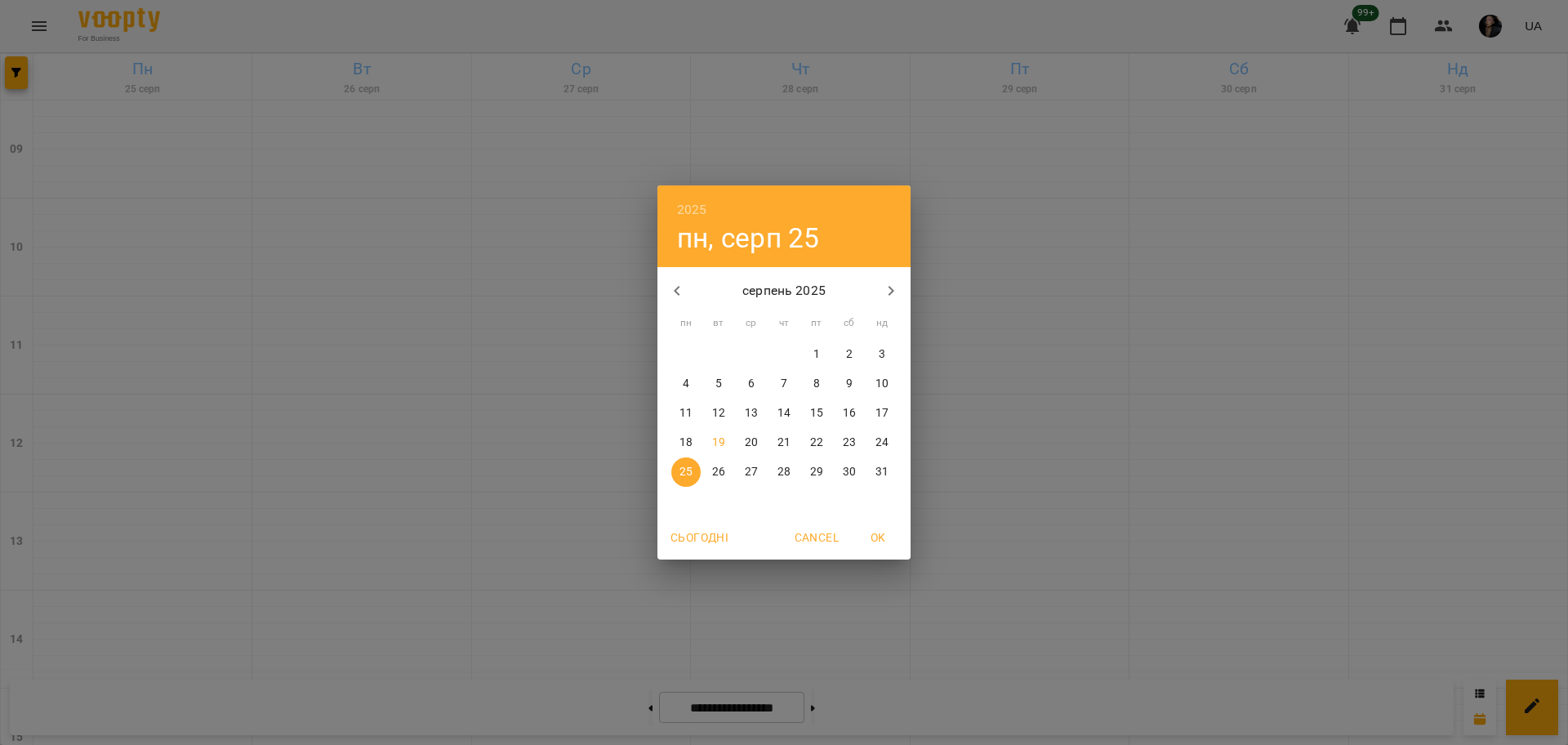
click at [668, 623] on div "2025 пн, серп 25 серпень 2025 пн вт ср чт пт сб нд 28 29 30 31 1 2 3 4 5 6 7 8 …" at bounding box center [784, 372] width 1568 height 745
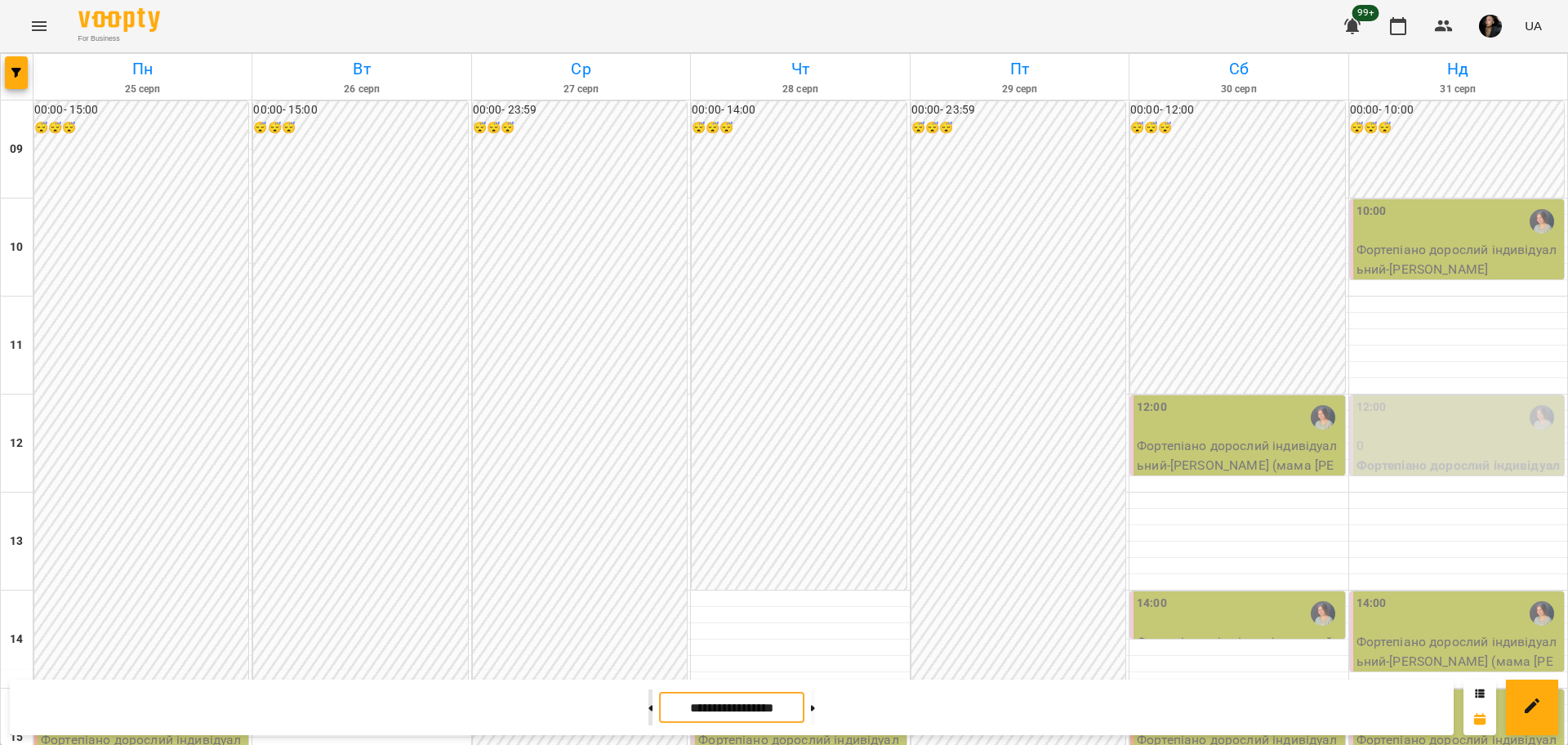
click at [648, 706] on button at bounding box center [650, 707] width 4 height 36
type input "**********"
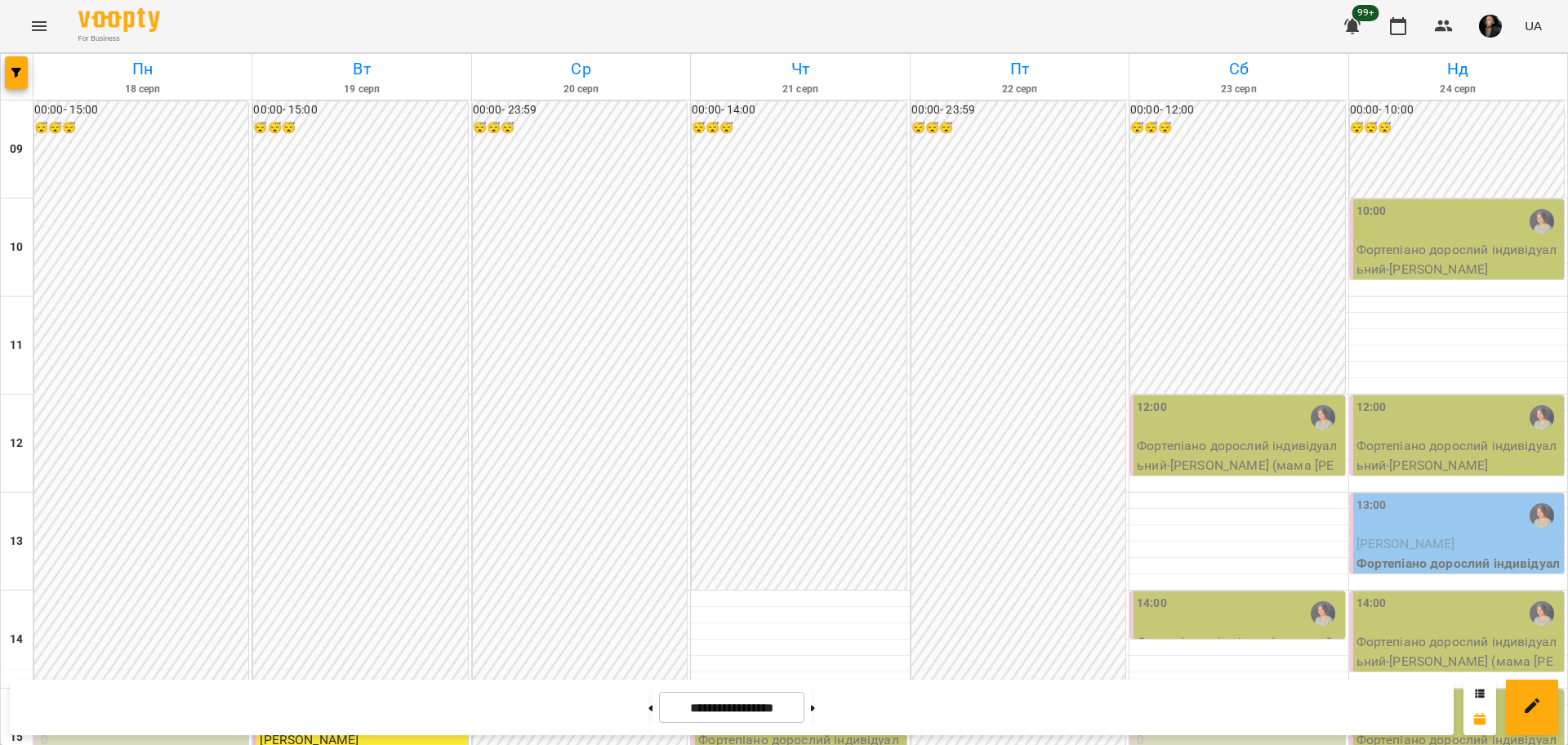
scroll to position [499, 0]
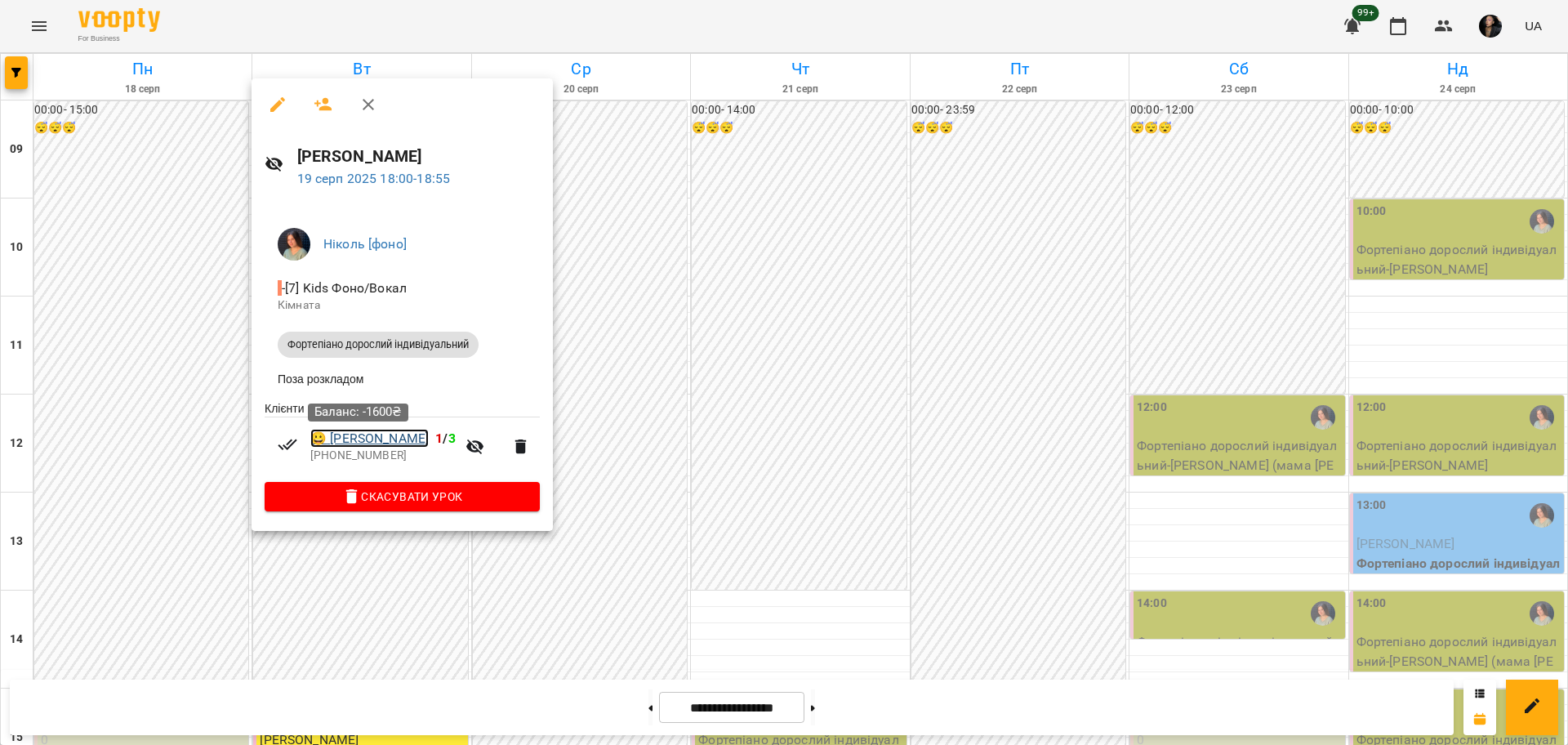
click at [384, 449] on link "😀 Мурга Ірина" at bounding box center [369, 438] width 119 height 20
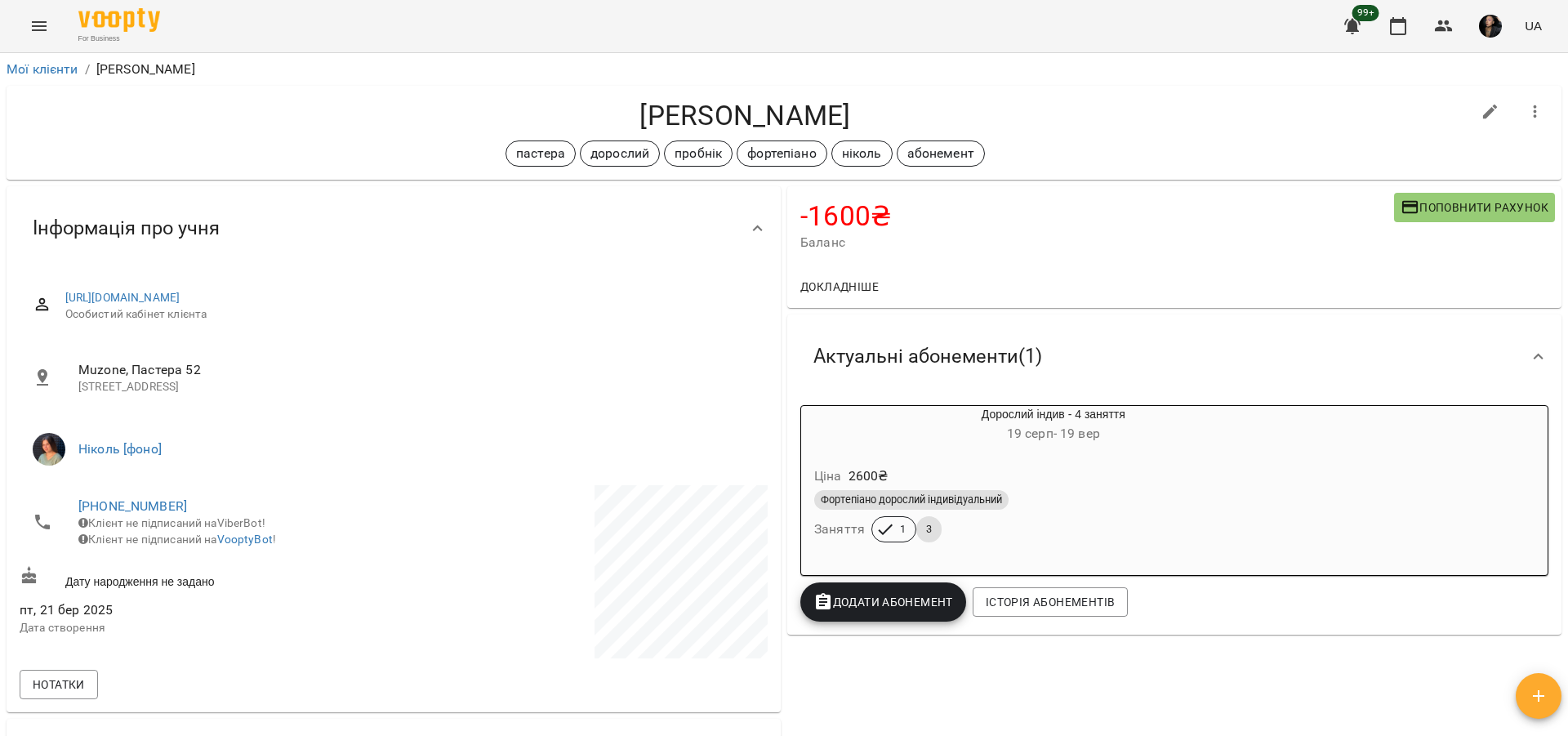
drag, startPoint x: 1135, startPoint y: 252, endPoint x: 1390, endPoint y: 172, distance: 267.3
click at [1138, 248] on div "-1600 ₴ Баланс Поповнити рахунок" at bounding box center [1174, 225] width 774 height 79
click at [1414, 189] on div "-1600 ₴ Баланс Поповнити рахунок" at bounding box center [1174, 225] width 774 height 79
click at [1416, 213] on span "Поповнити рахунок" at bounding box center [1474, 207] width 148 height 20
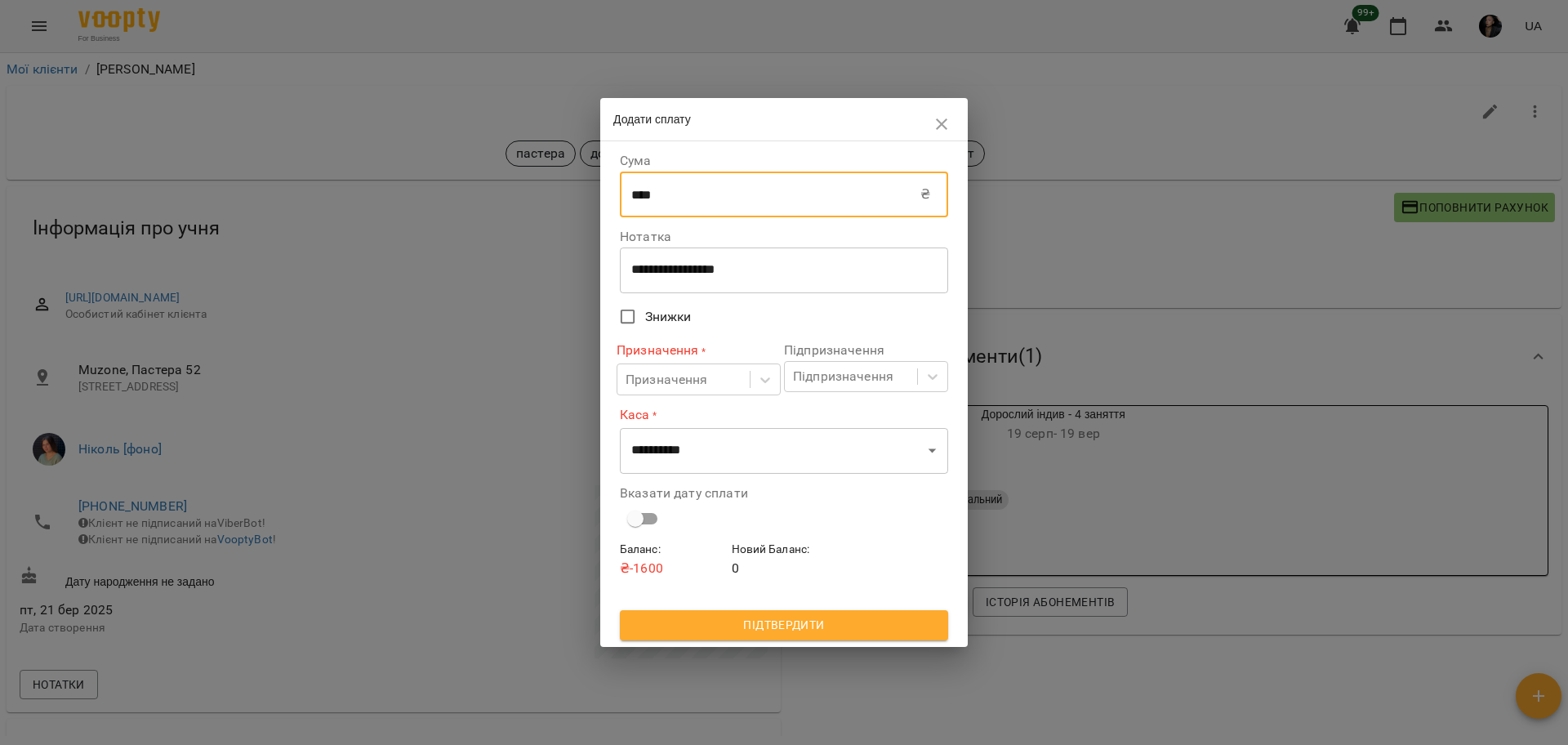
click at [688, 194] on input "****" at bounding box center [770, 194] width 300 height 46
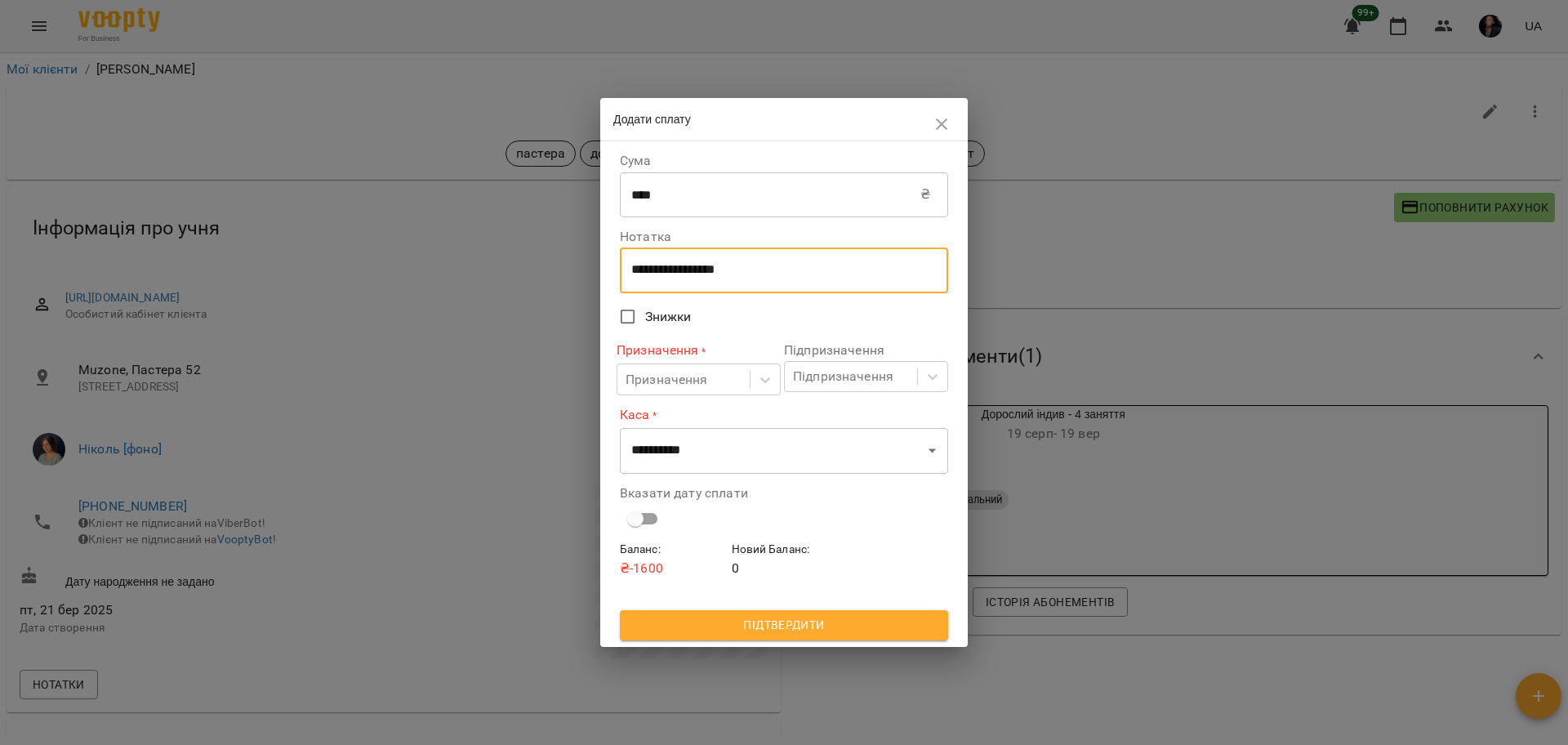
drag, startPoint x: 775, startPoint y: 265, endPoint x: 583, endPoint y: 246, distance: 192.9
click at [583, 246] on div "**********" at bounding box center [784, 372] width 1568 height 745
type textarea "****"
click at [756, 388] on div at bounding box center [765, 379] width 29 height 29
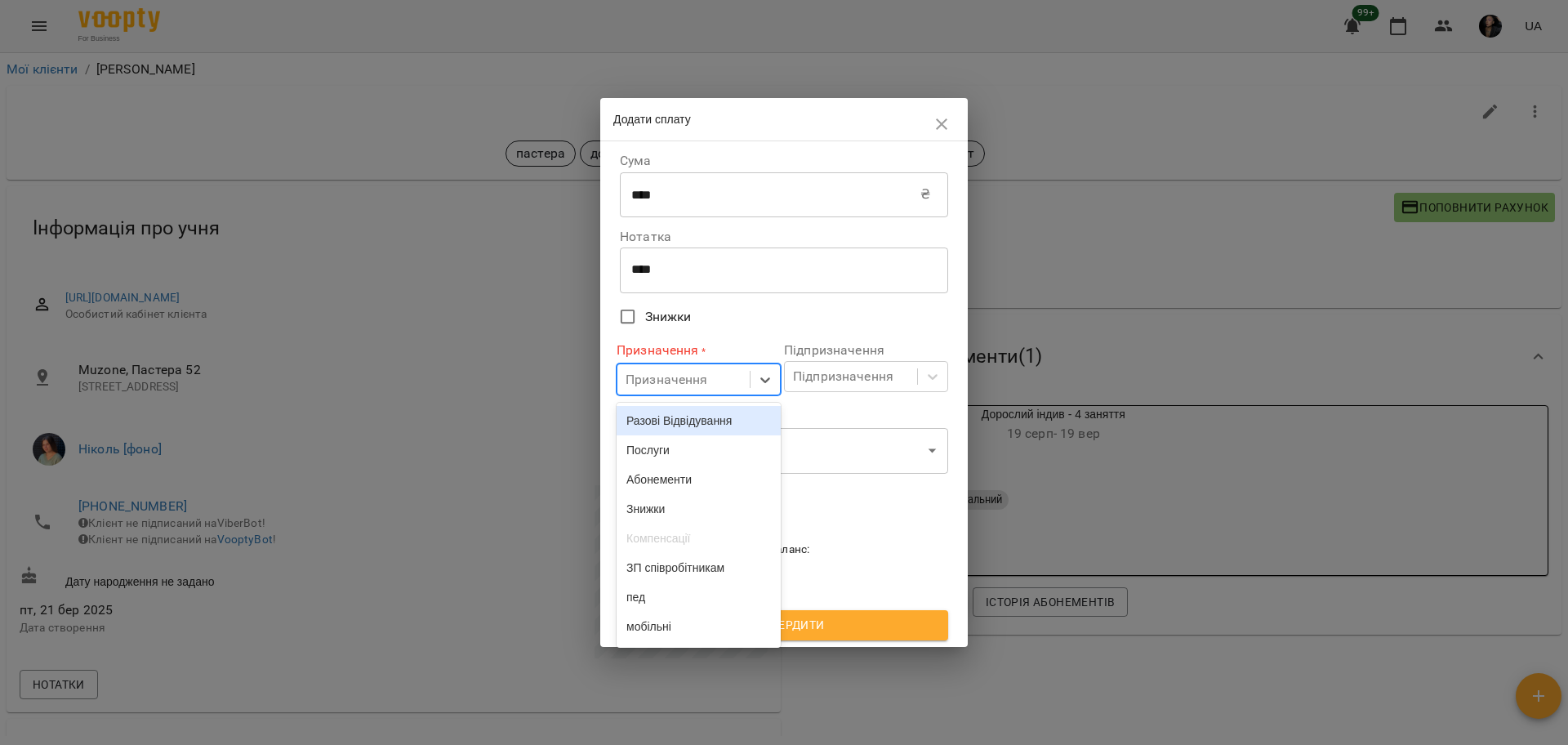
click at [736, 415] on div "Разові Відвідування" at bounding box center [698, 420] width 164 height 29
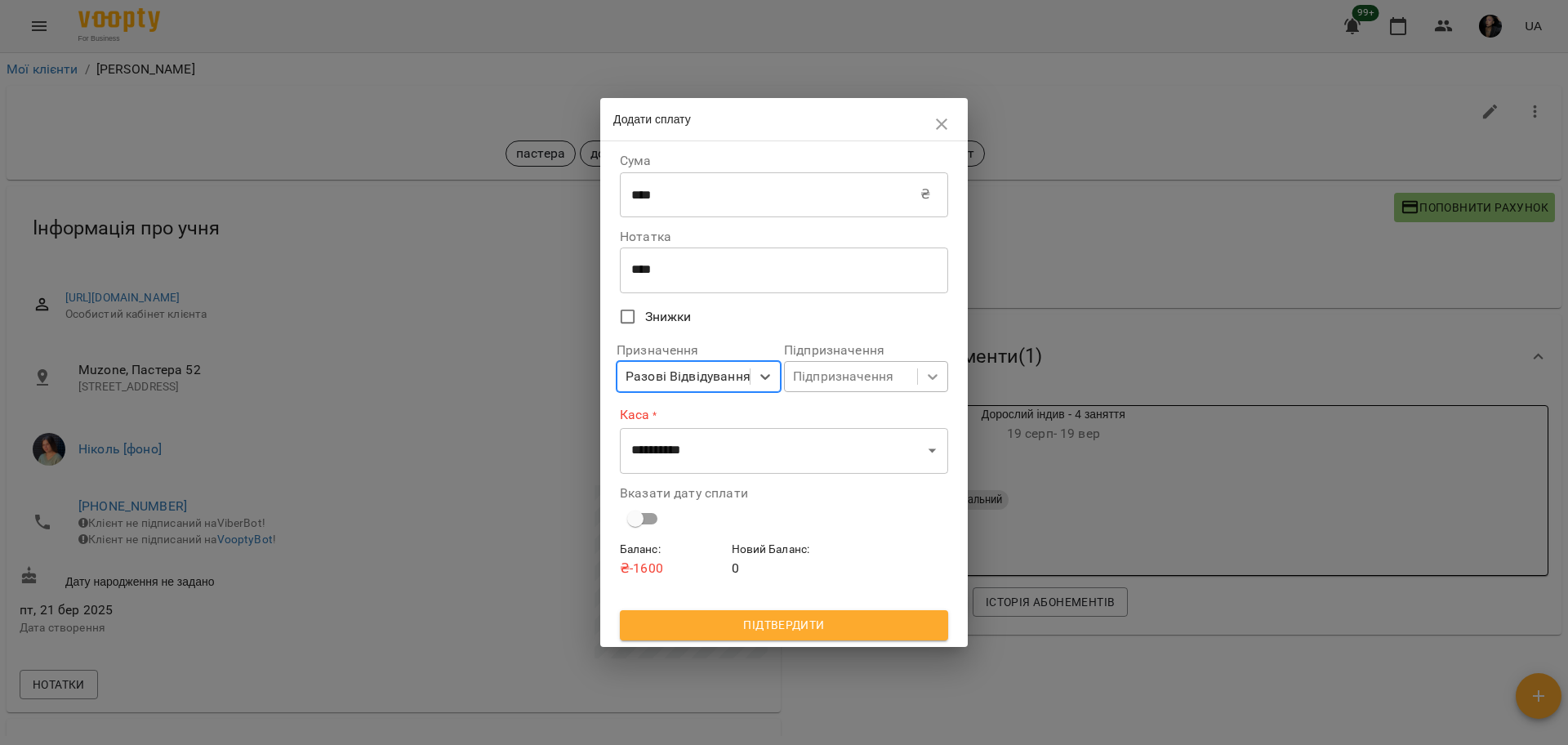
click at [946, 380] on div at bounding box center [932, 376] width 29 height 29
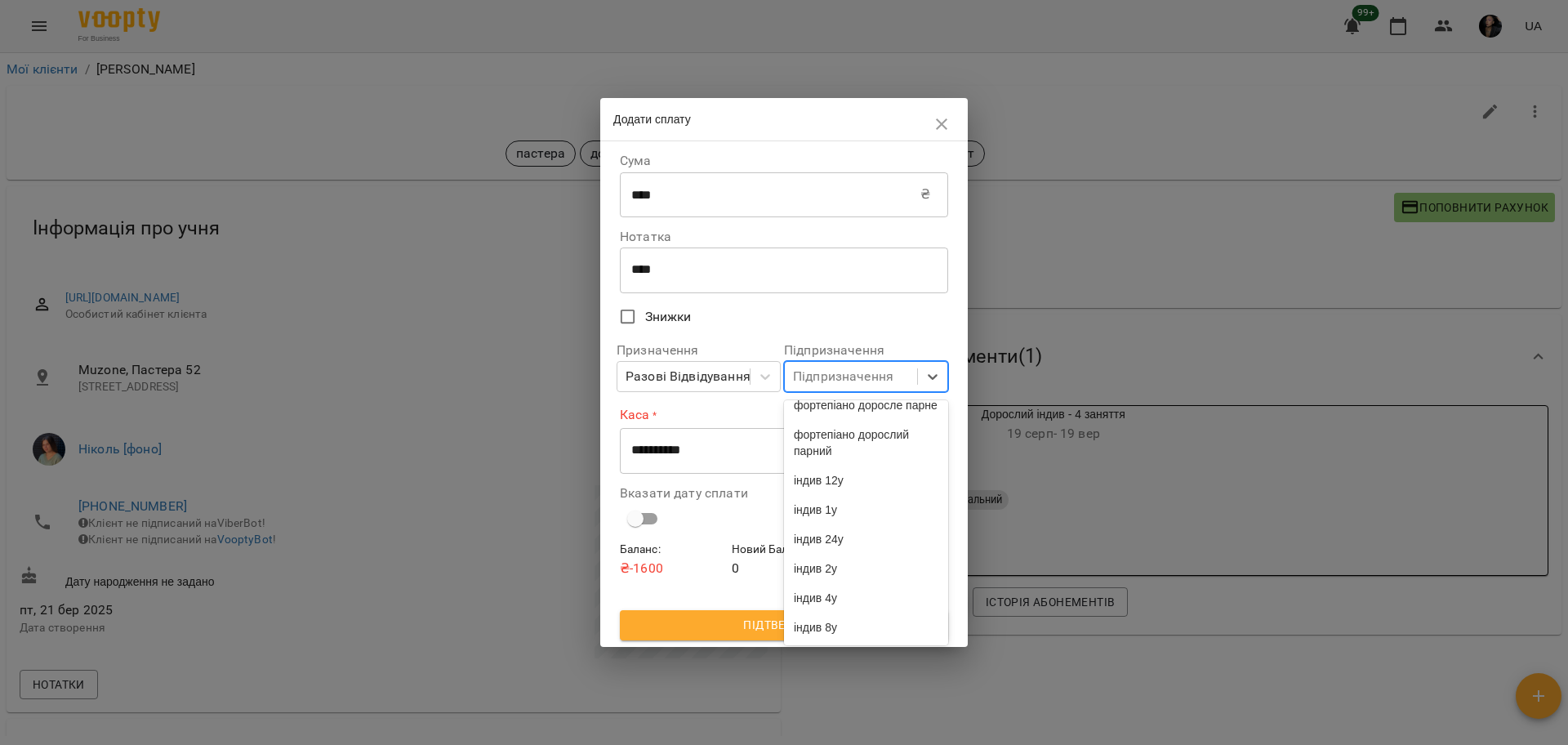
scroll to position [4245, 0]
click at [868, 600] on div "індив 4у" at bounding box center [866, 597] width 164 height 29
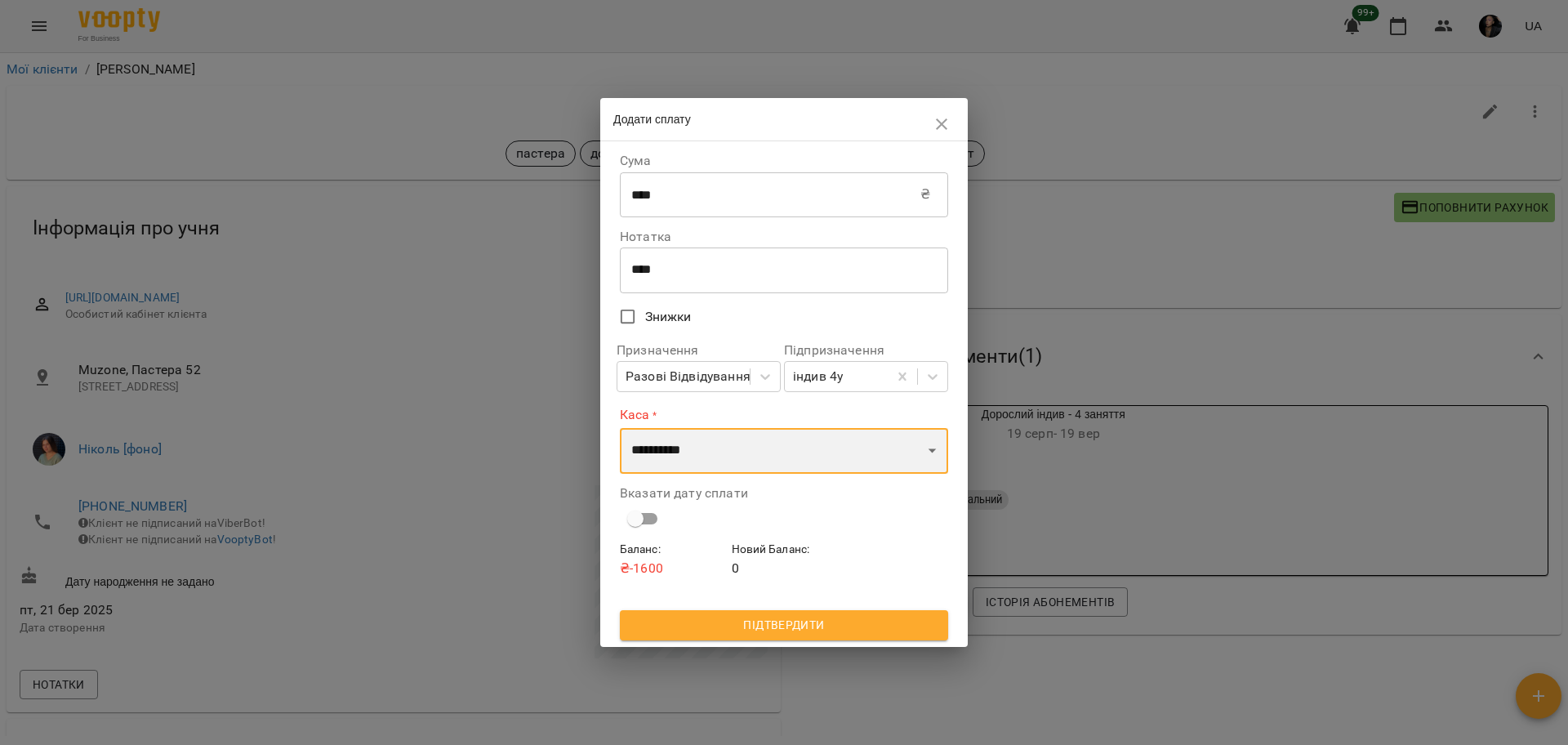
drag, startPoint x: 739, startPoint y: 461, endPoint x: 733, endPoint y: 472, distance: 12.5
click at [739, 461] on select "**********" at bounding box center [783, 450] width 328 height 46
select select "****"
click at [620, 428] on select "**********" at bounding box center [783, 450] width 328 height 46
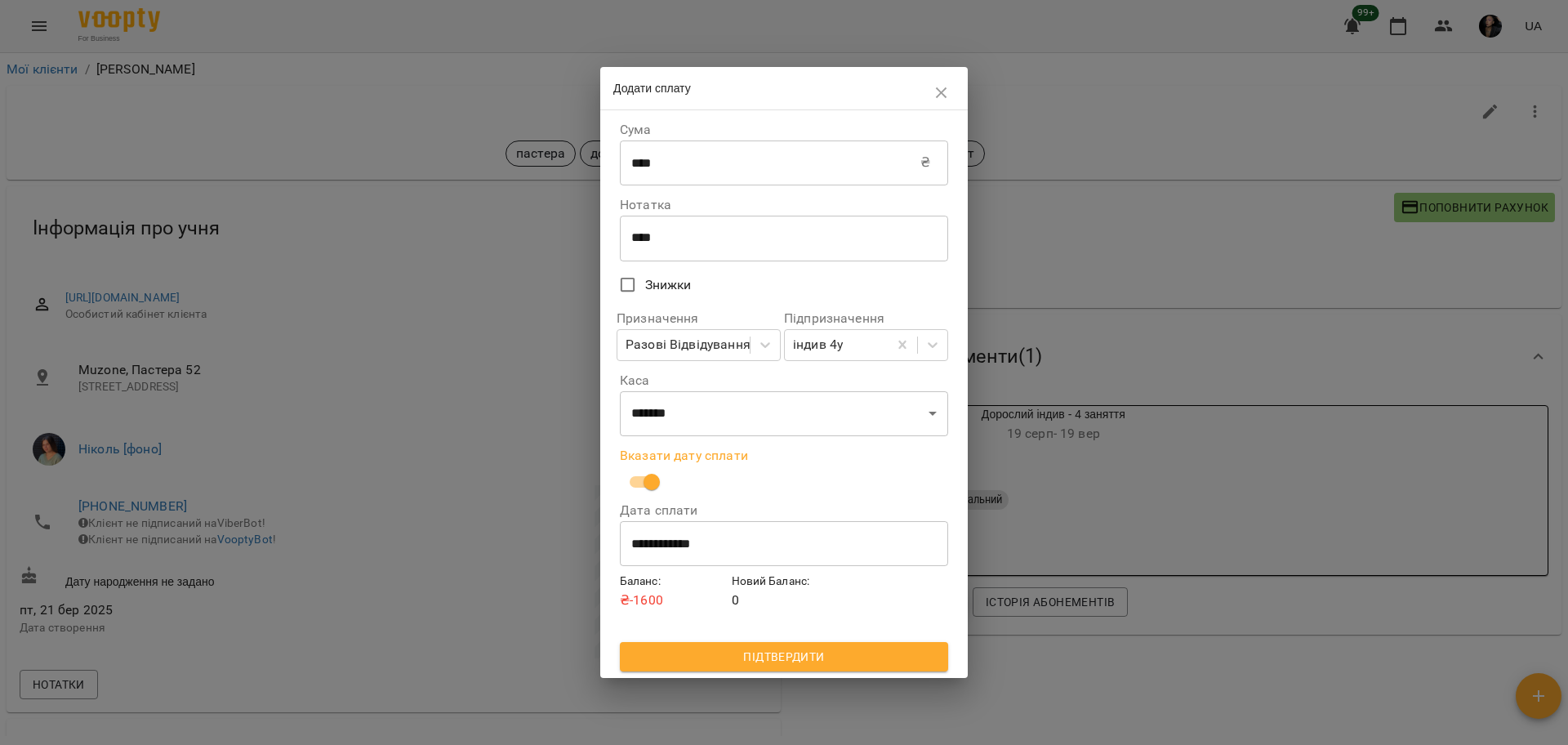
click at [798, 662] on span "Підтвердити" at bounding box center [784, 656] width 302 height 20
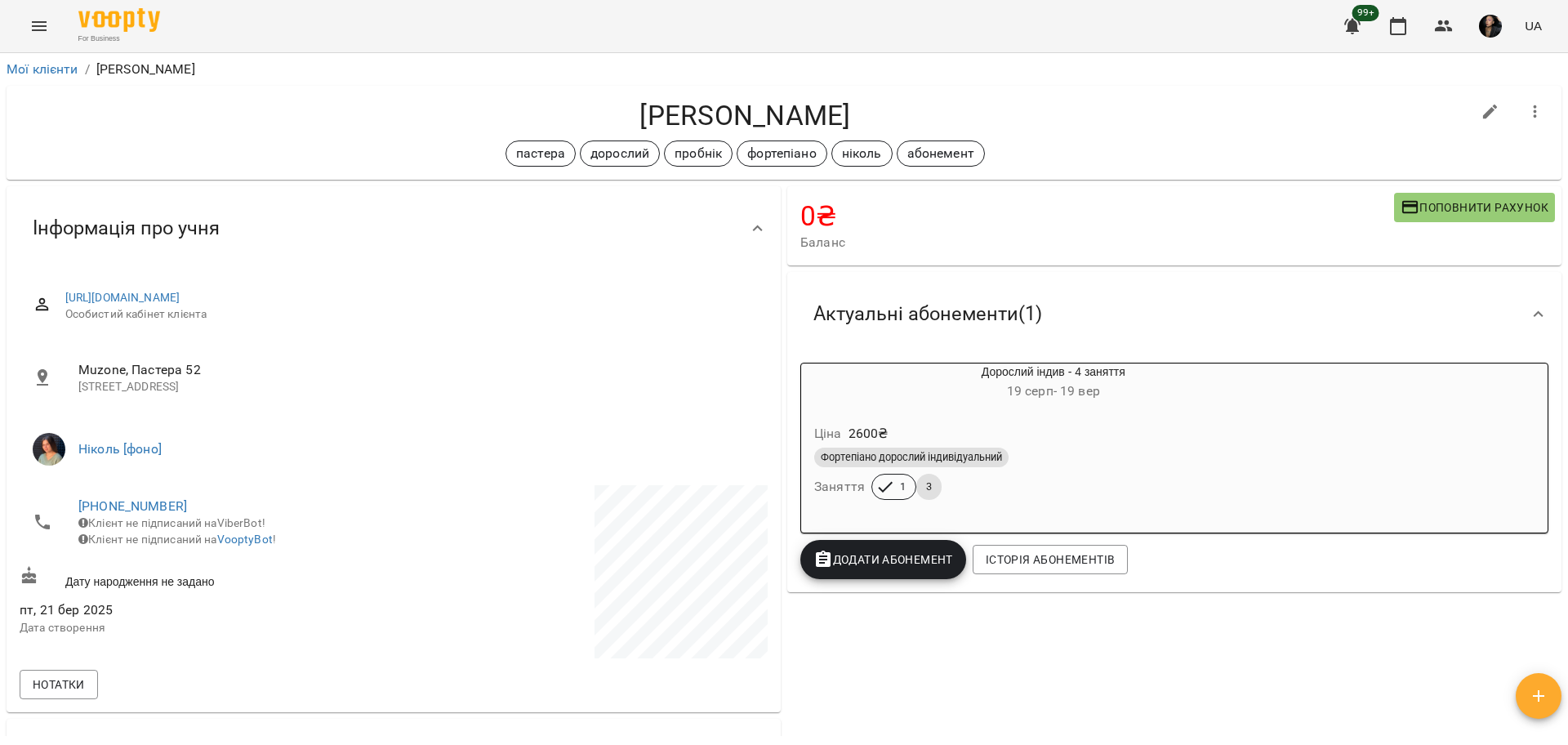
click at [1120, 669] on div "0 ₴ Баланс Поповнити рахунок -12720 ₴ Послуги -12720 ₴ Дорослий індив - 4 занят…" at bounding box center [1174, 544] width 780 height 725
drag, startPoint x: 641, startPoint y: 116, endPoint x: 837, endPoint y: 119, distance: 196.0
click at [878, 107] on h4 "Мурга Ірина" at bounding box center [745, 115] width 1451 height 33
copy h4 "Мурга Ірина"
click at [502, 81] on div "Мої клієнти / Мурга Ірина" at bounding box center [783, 68] width 1561 height 26
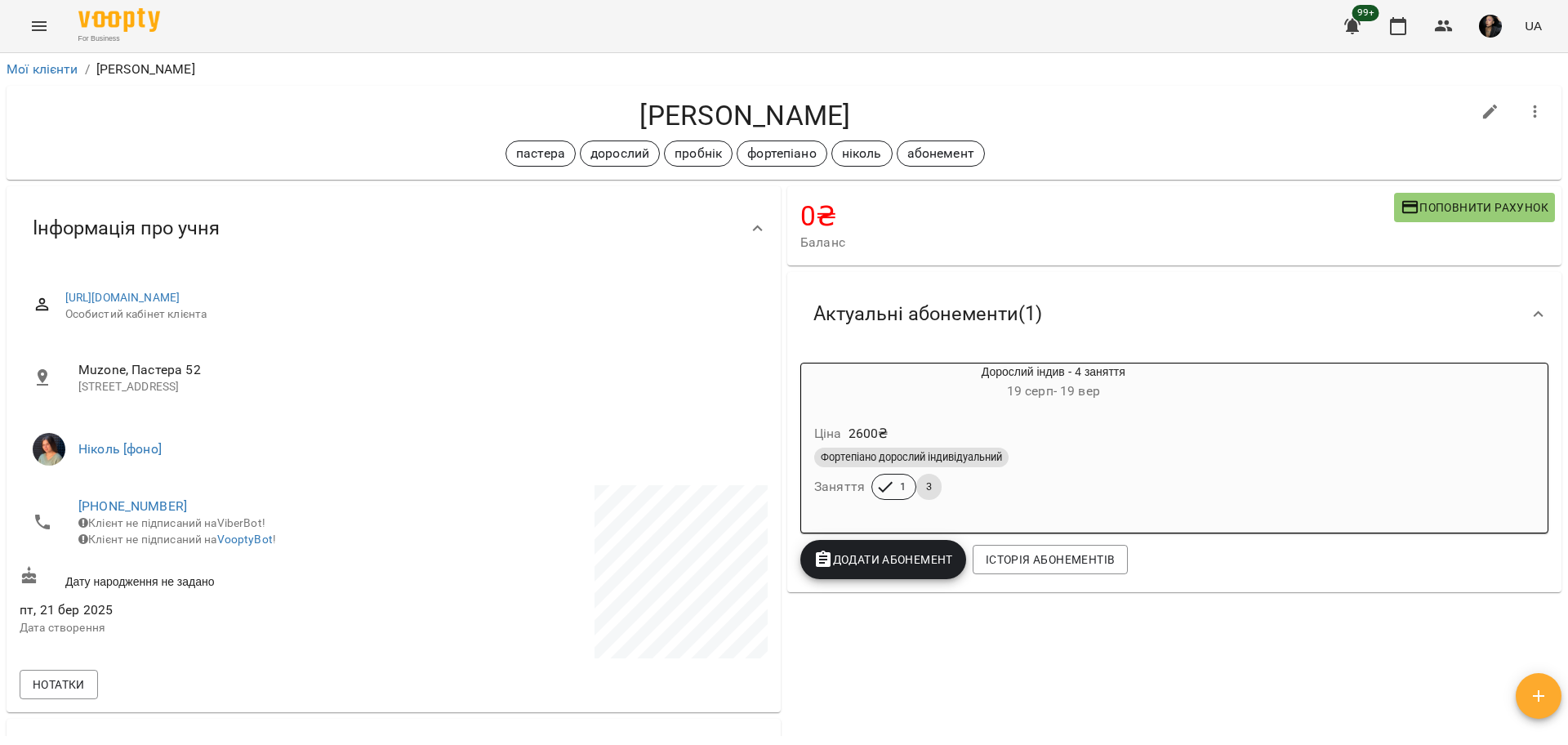
click at [33, 24] on icon "Menu" at bounding box center [39, 26] width 20 height 20
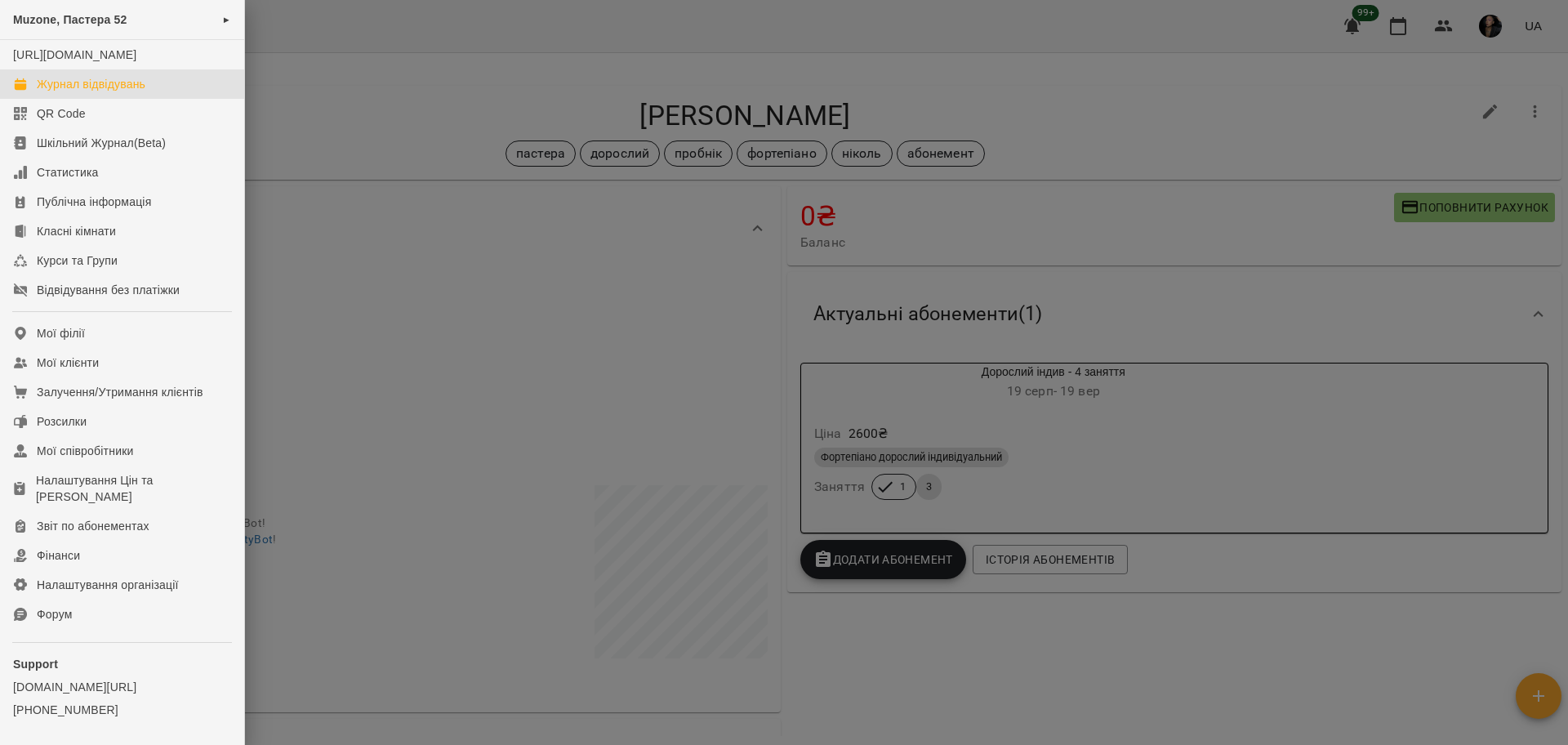
click at [86, 91] on link "Журнал відвідувань" at bounding box center [122, 84] width 244 height 29
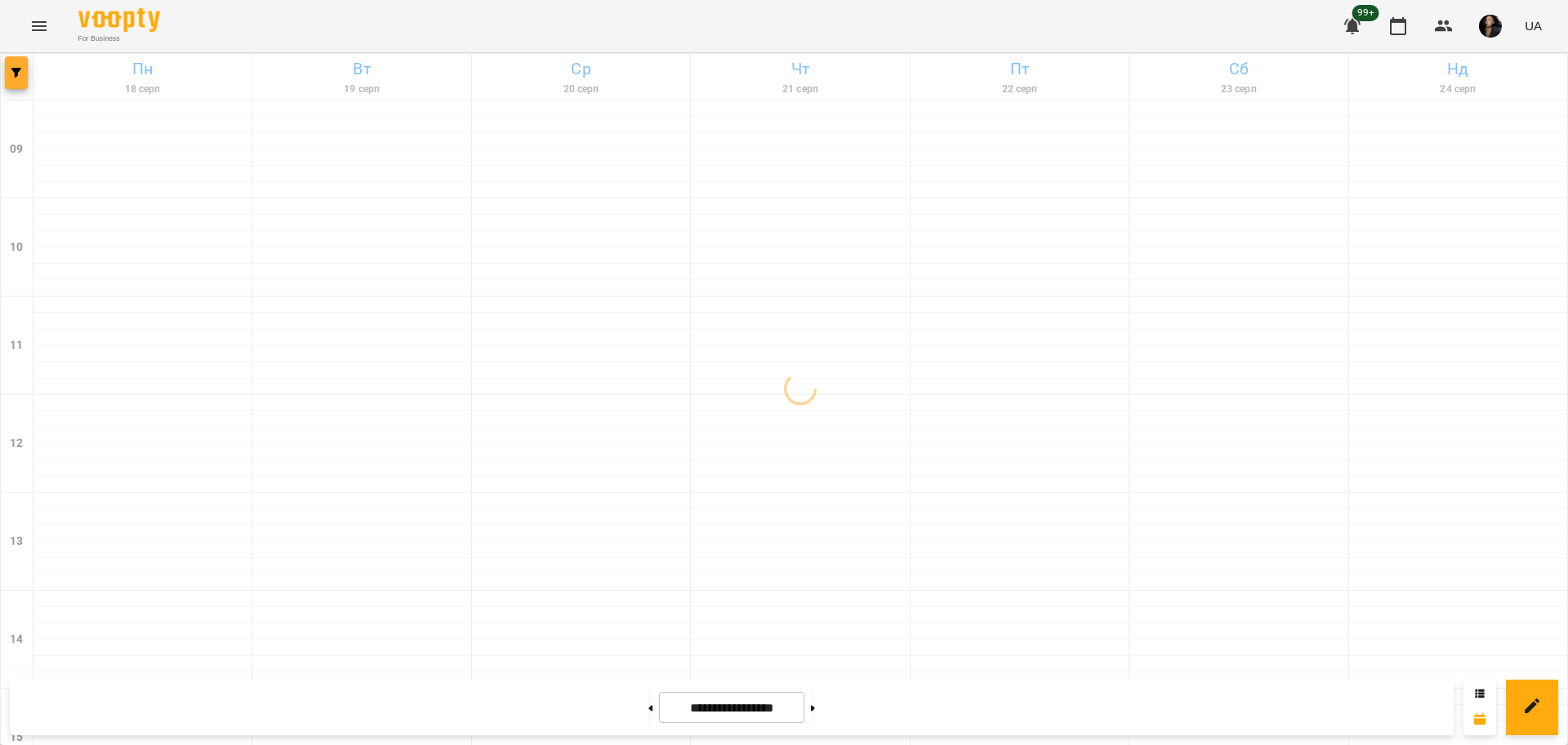
click at [20, 81] on button "button" at bounding box center [16, 72] width 23 height 32
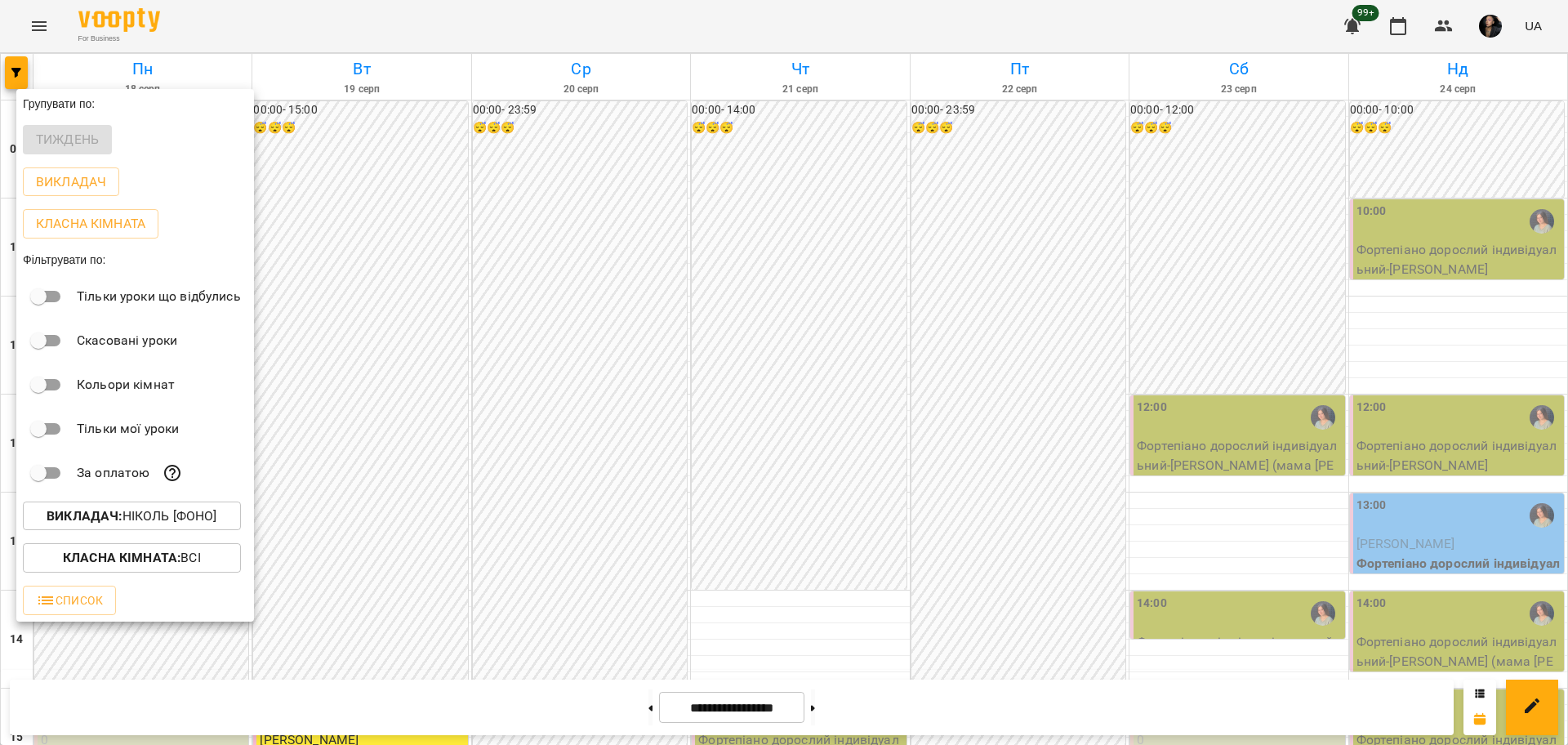
click at [137, 520] on p "Викладач : Ніколь [фоно]" at bounding box center [131, 516] width 170 height 20
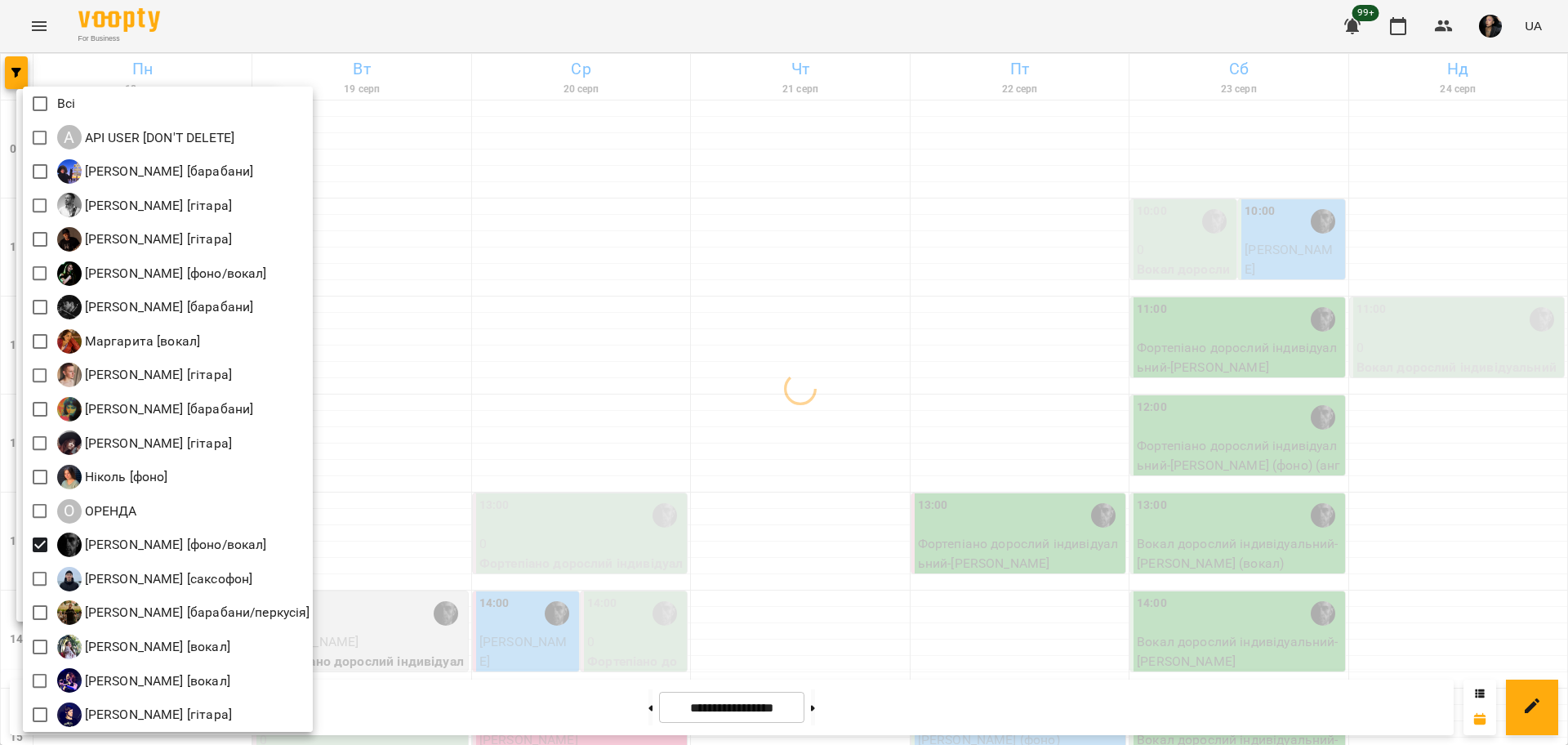
click at [558, 567] on div at bounding box center [784, 372] width 1568 height 745
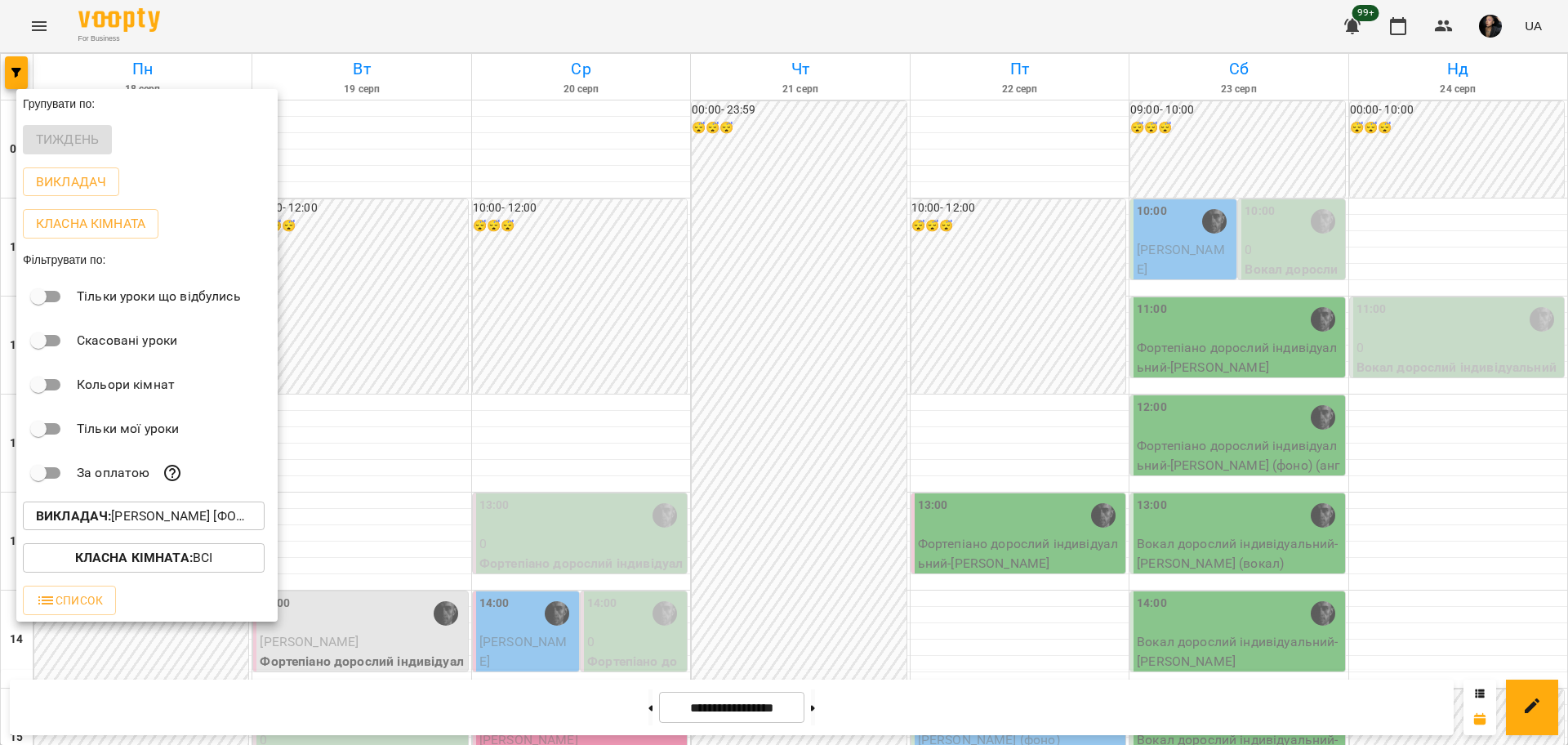
click at [369, 383] on div at bounding box center [784, 372] width 1568 height 745
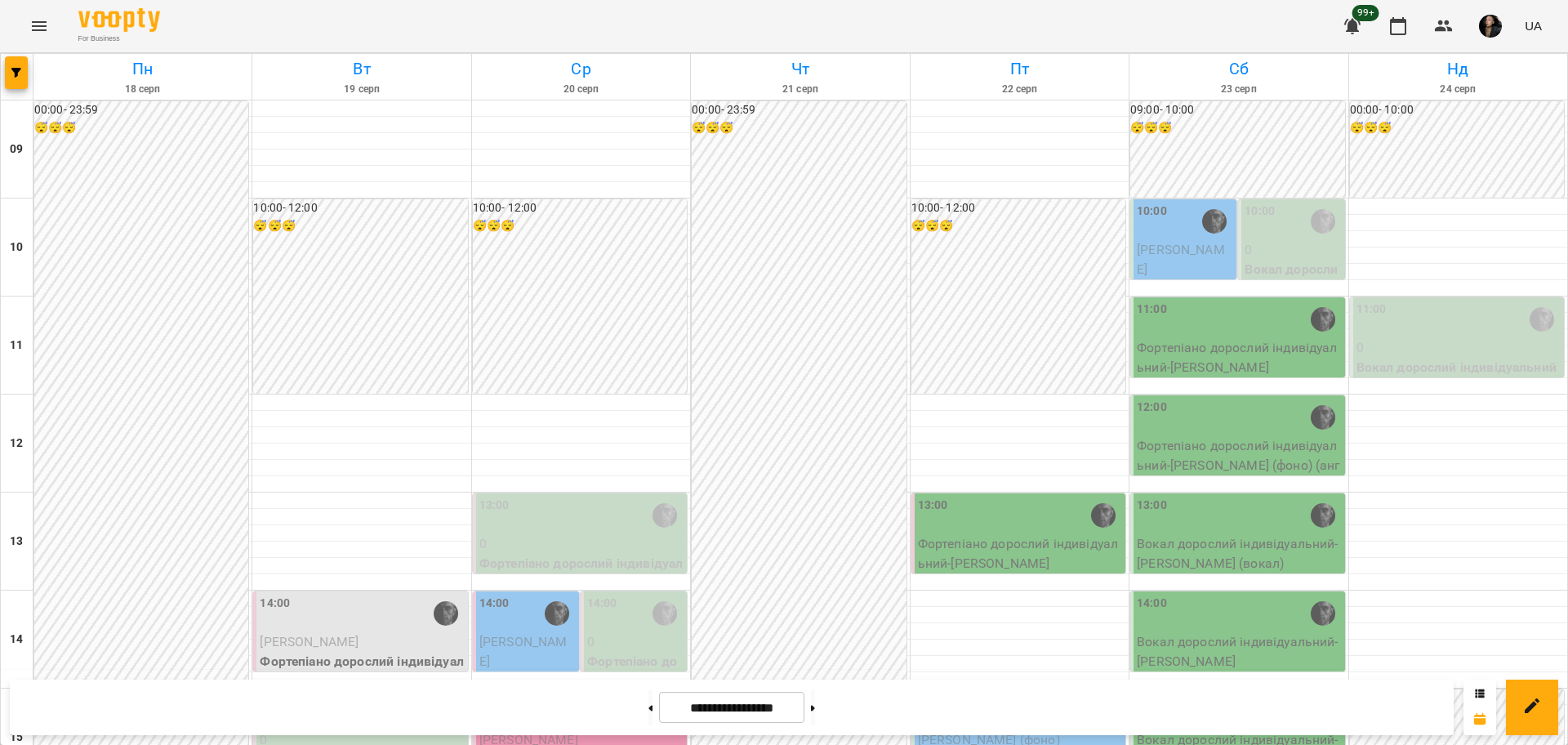
scroll to position [612, 0]
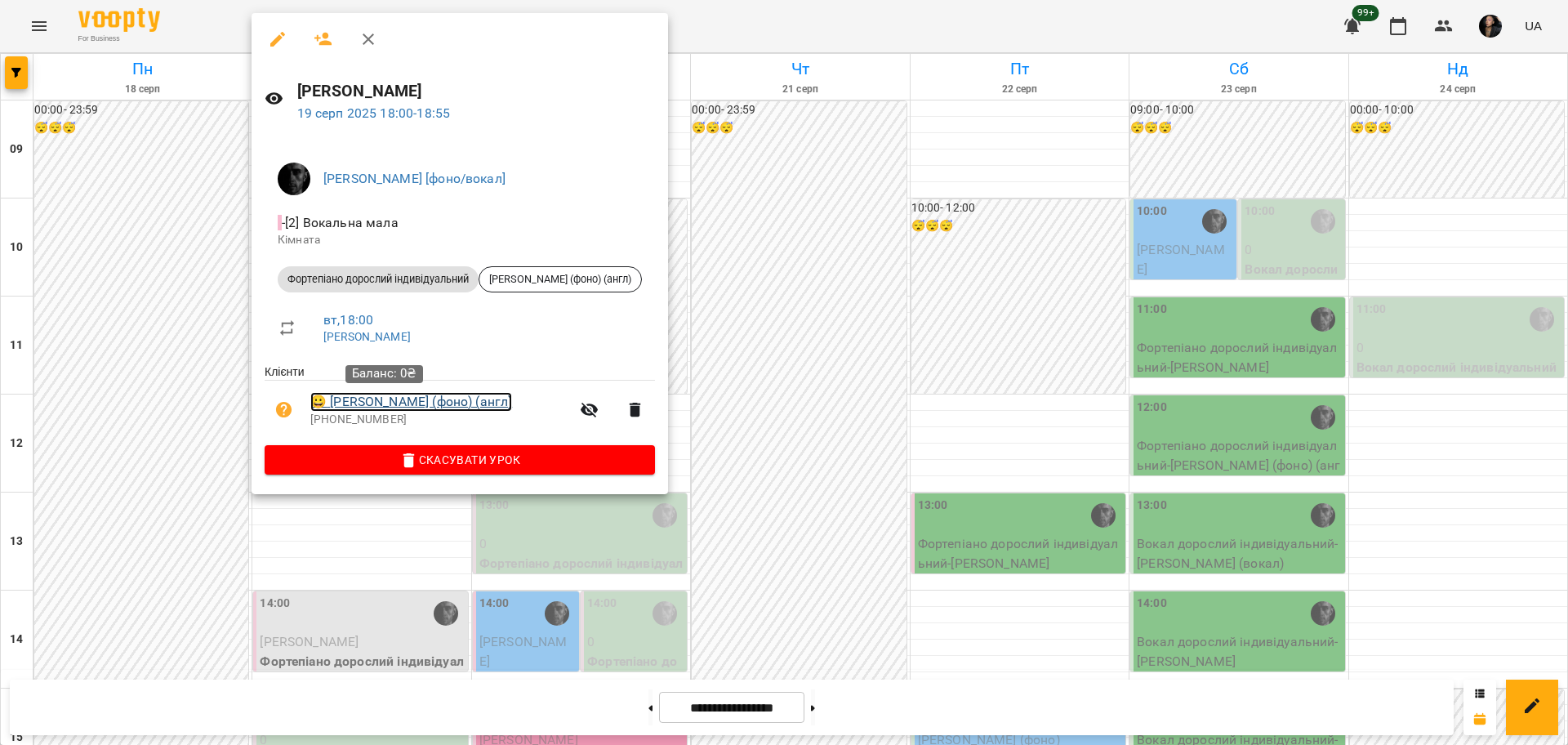
click at [408, 401] on link "😀 Audrey (фоно) (англ)" at bounding box center [411, 401] width 201 height 20
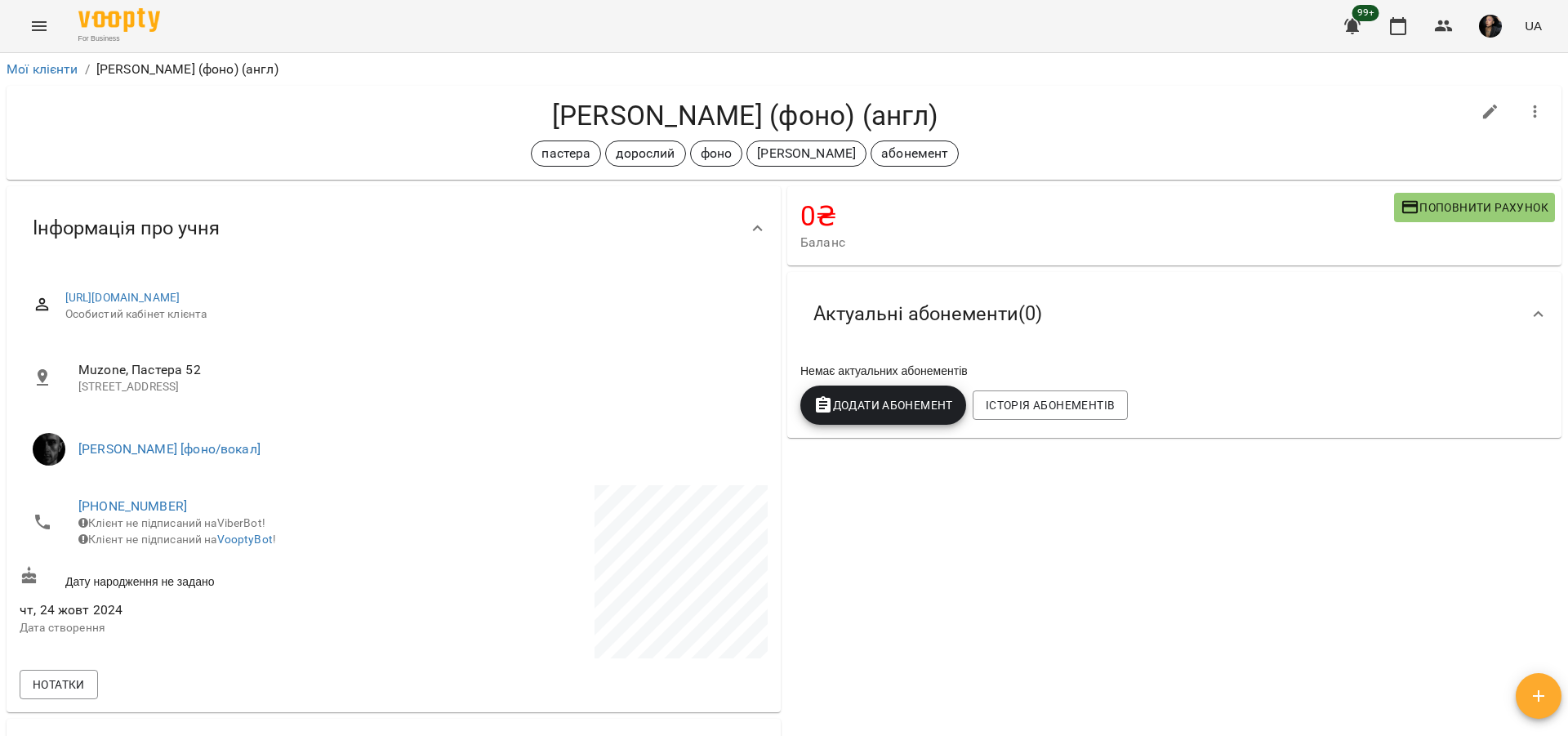
click at [1436, 211] on span "Поповнити рахунок" at bounding box center [1474, 207] width 148 height 20
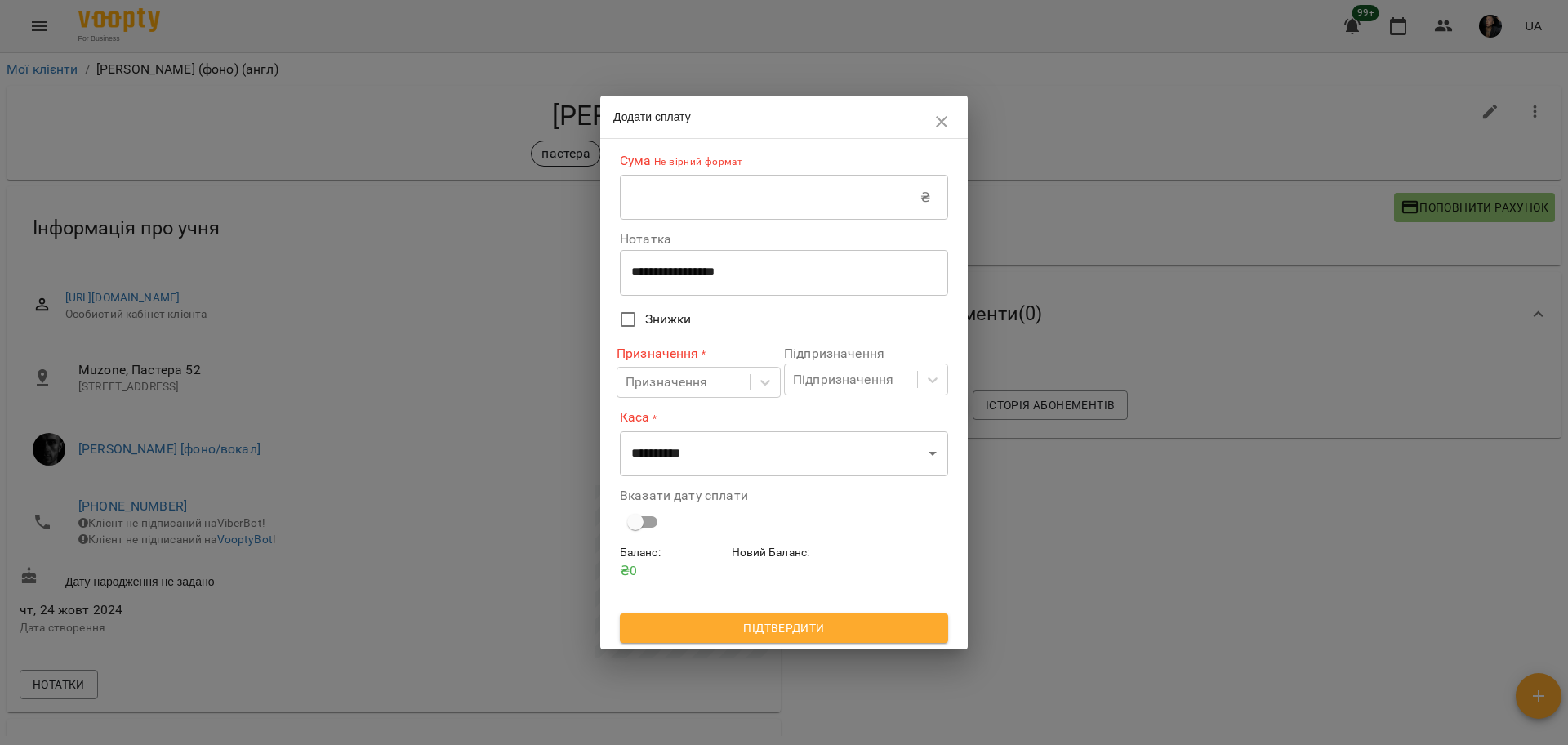
click at [868, 195] on input "text" at bounding box center [770, 198] width 300 height 46
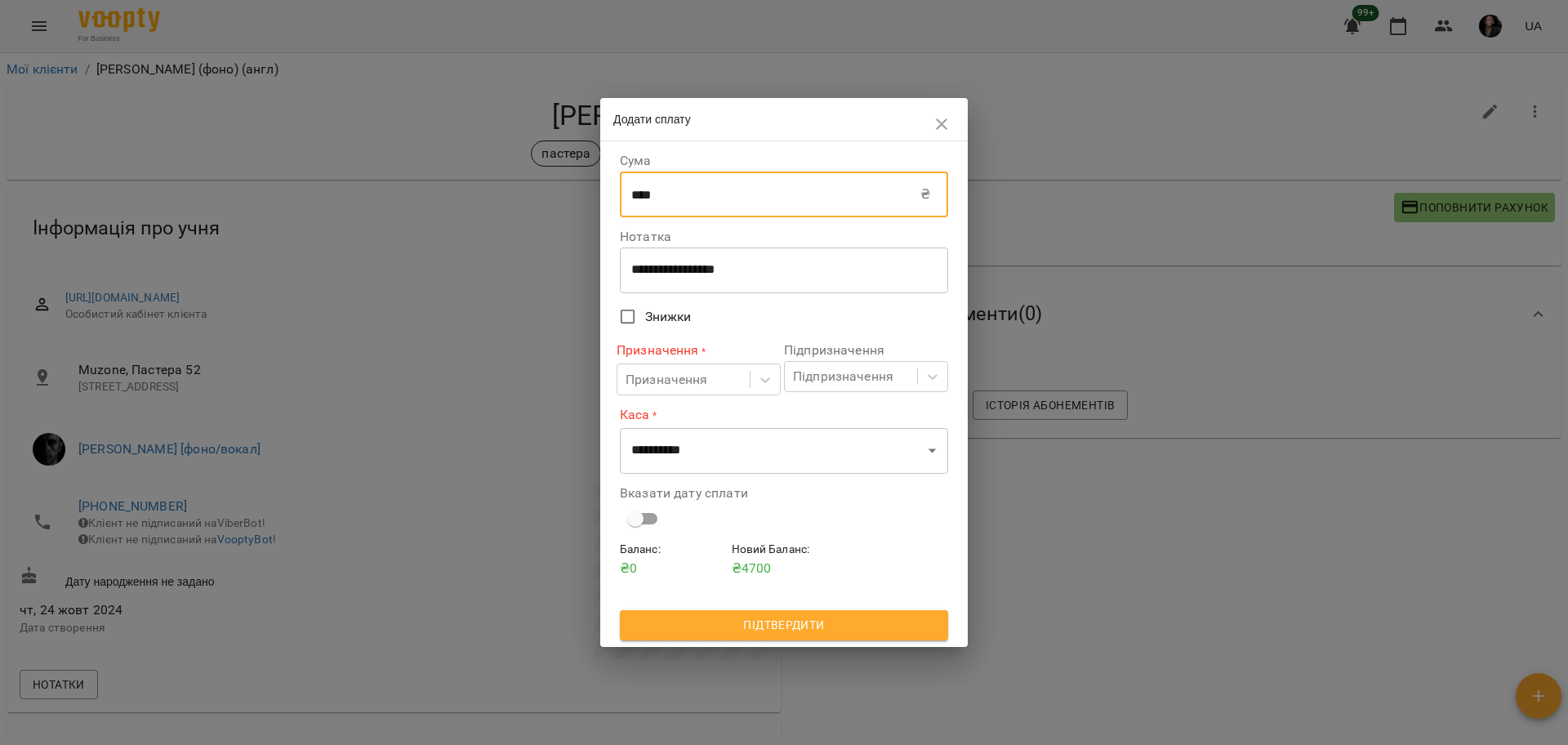
type input "****"
click at [650, 259] on div "**********" at bounding box center [783, 270] width 328 height 46
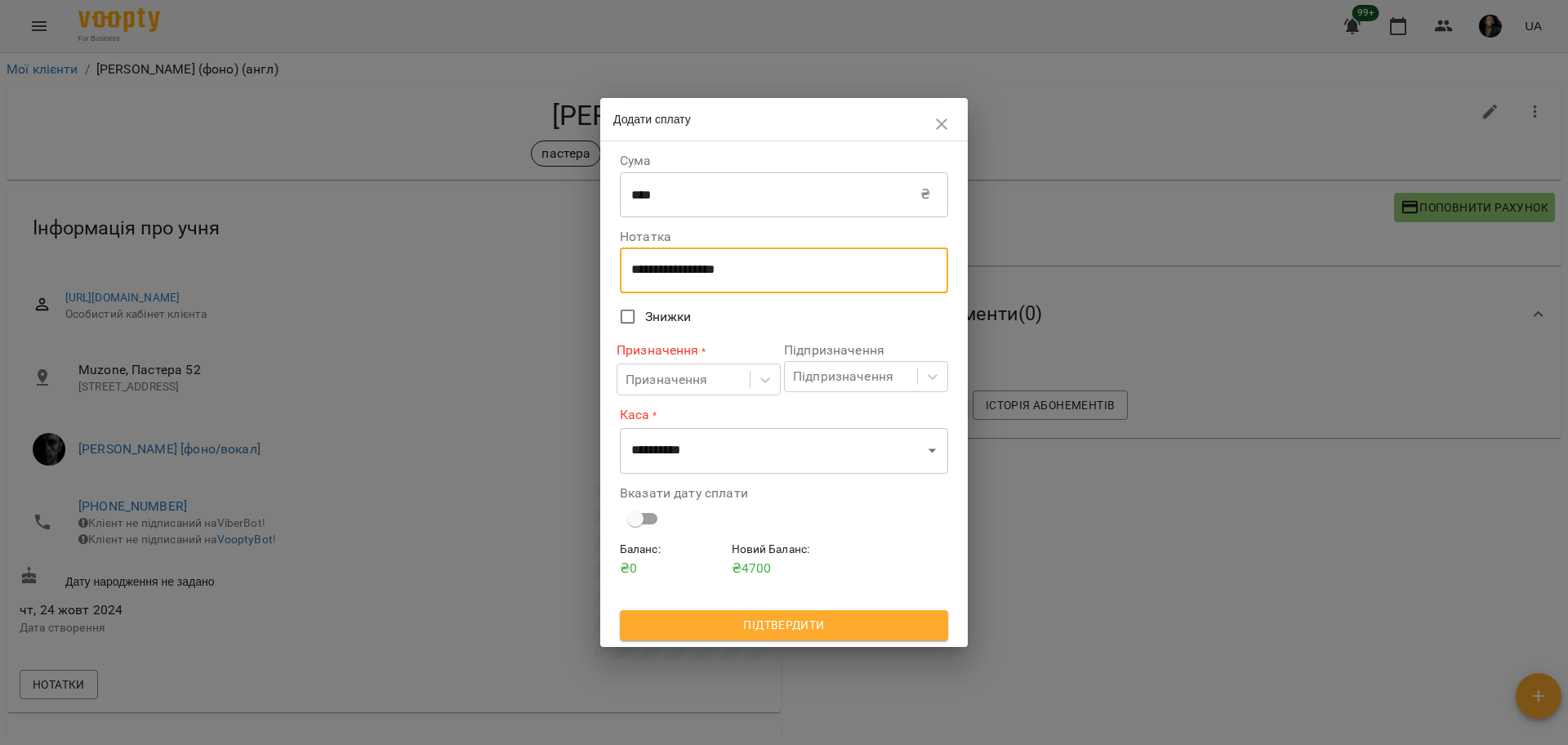
drag, startPoint x: 777, startPoint y: 265, endPoint x: 544, endPoint y: 244, distance: 233.9
click at [544, 244] on div "**********" at bounding box center [784, 372] width 1568 height 745
type textarea "****"
click at [641, 368] on div "Призначення" at bounding box center [683, 379] width 132 height 30
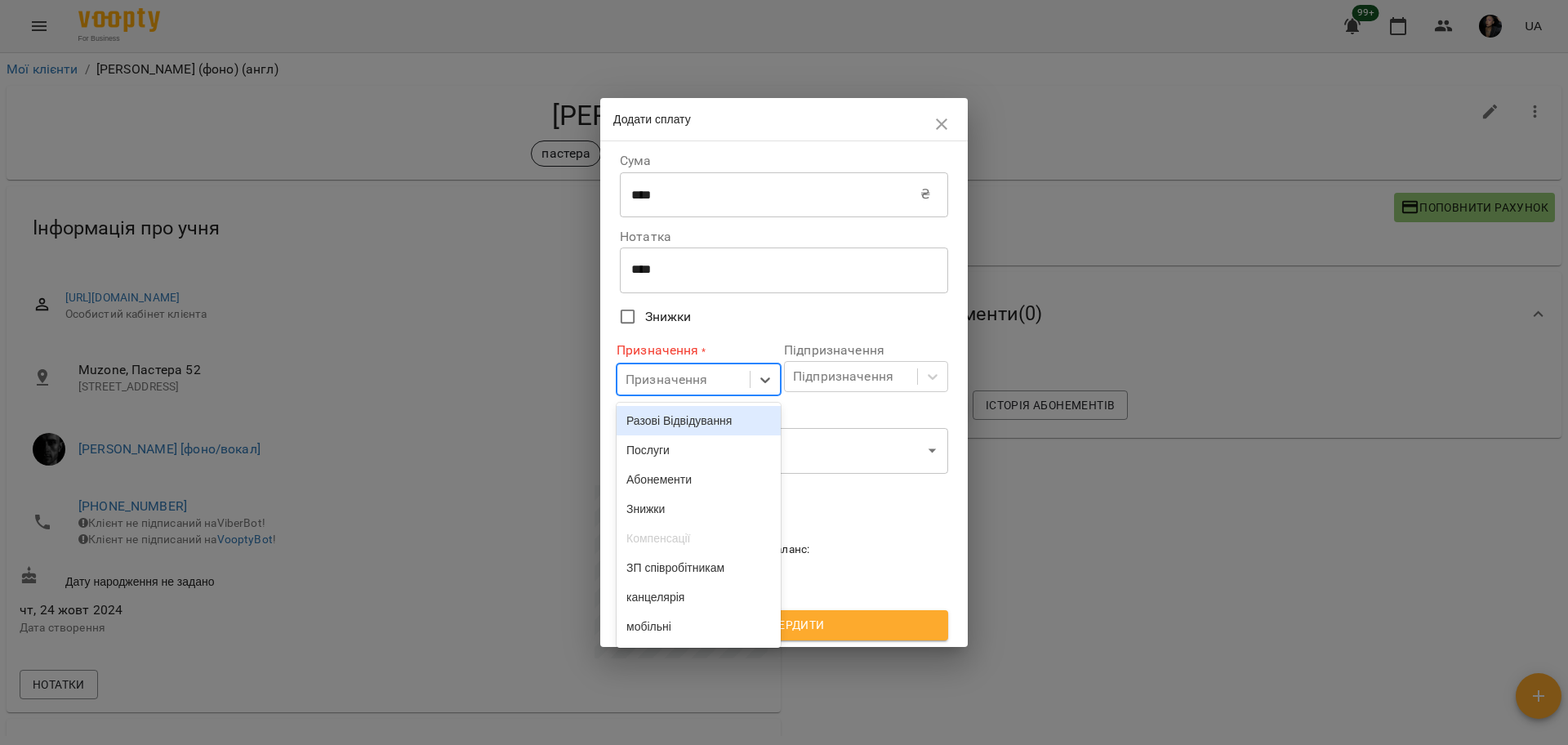
click at [669, 410] on div "Разові Відвідування" at bounding box center [698, 420] width 164 height 29
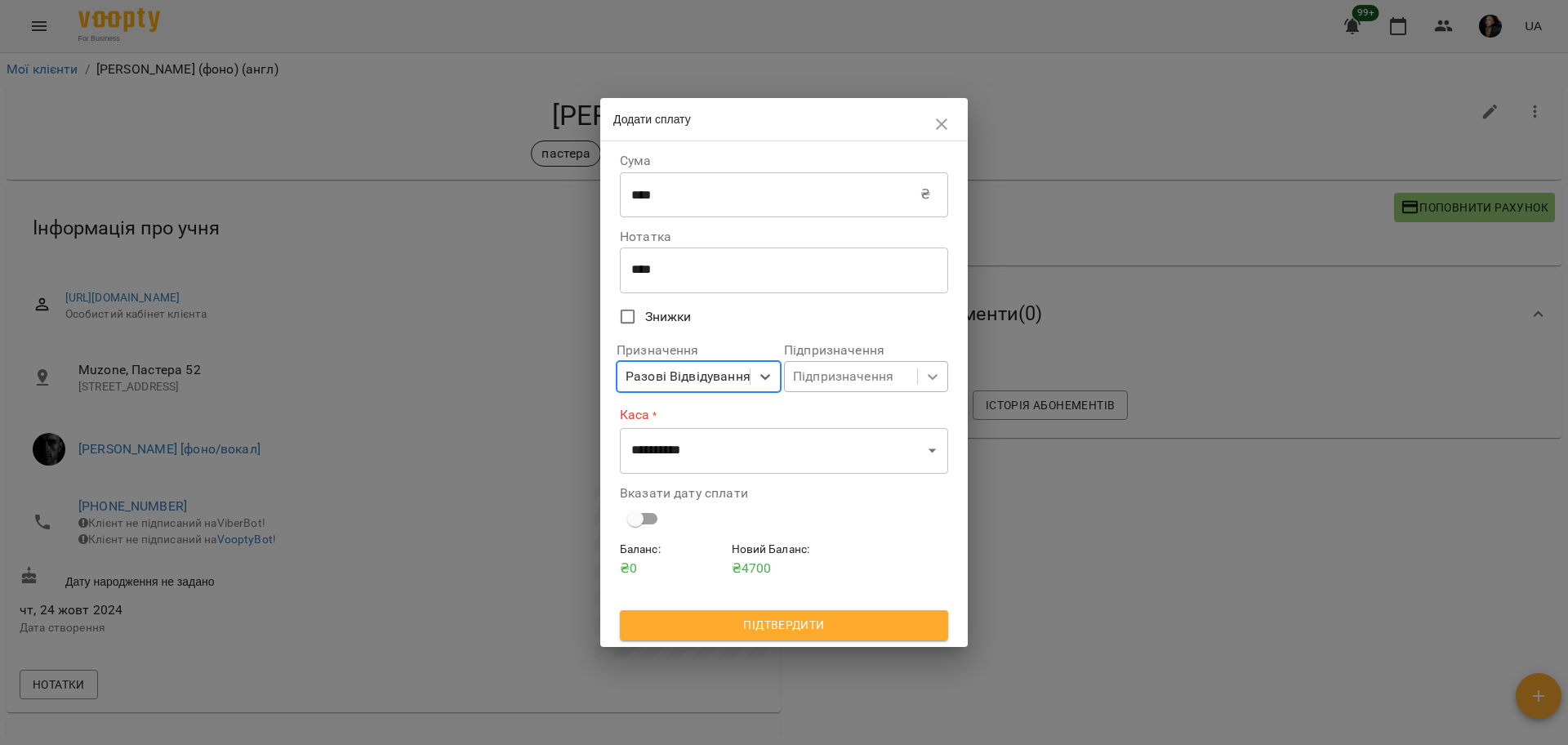
click at [939, 385] on icon at bounding box center [932, 375] width 16 height 16
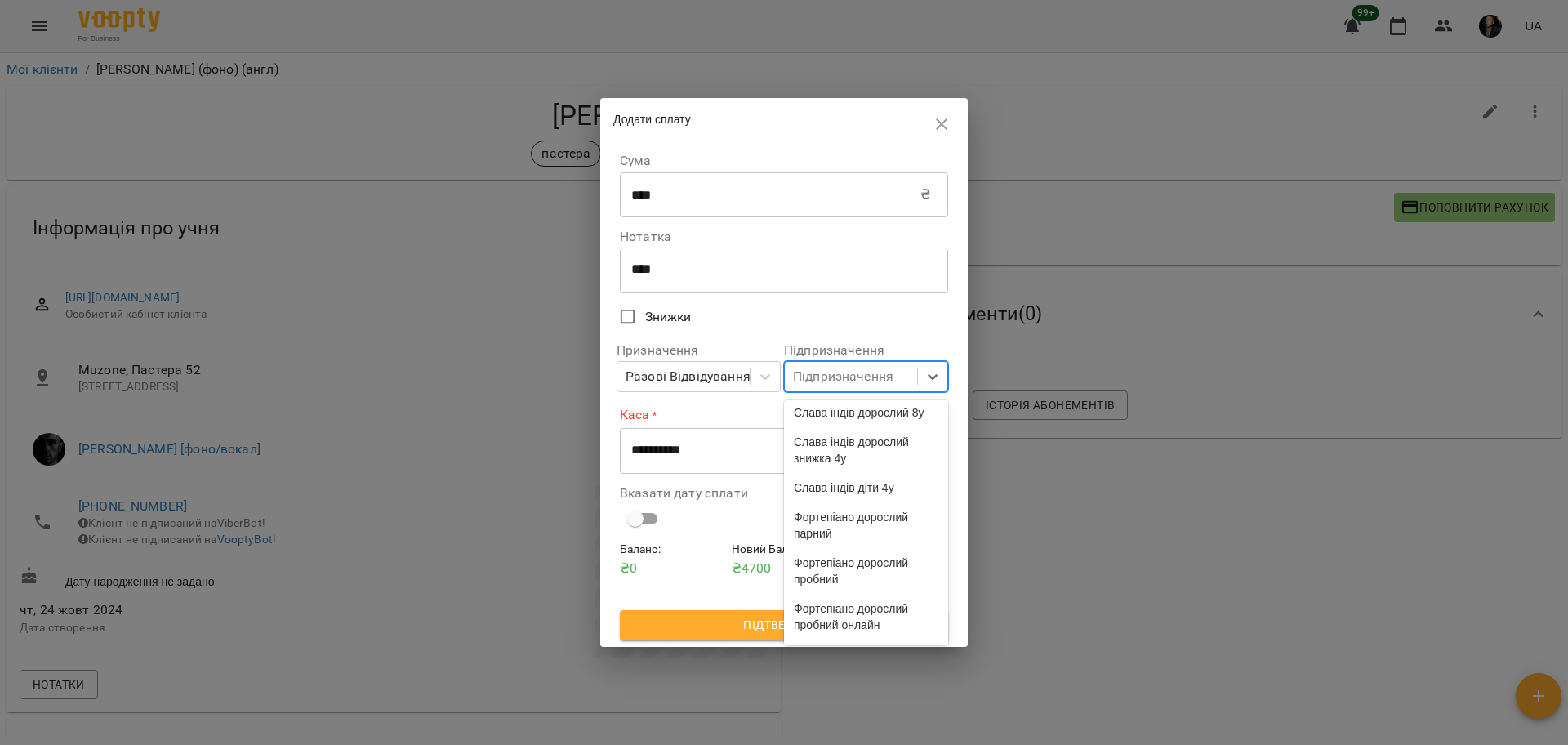
scroll to position [4245, 0]
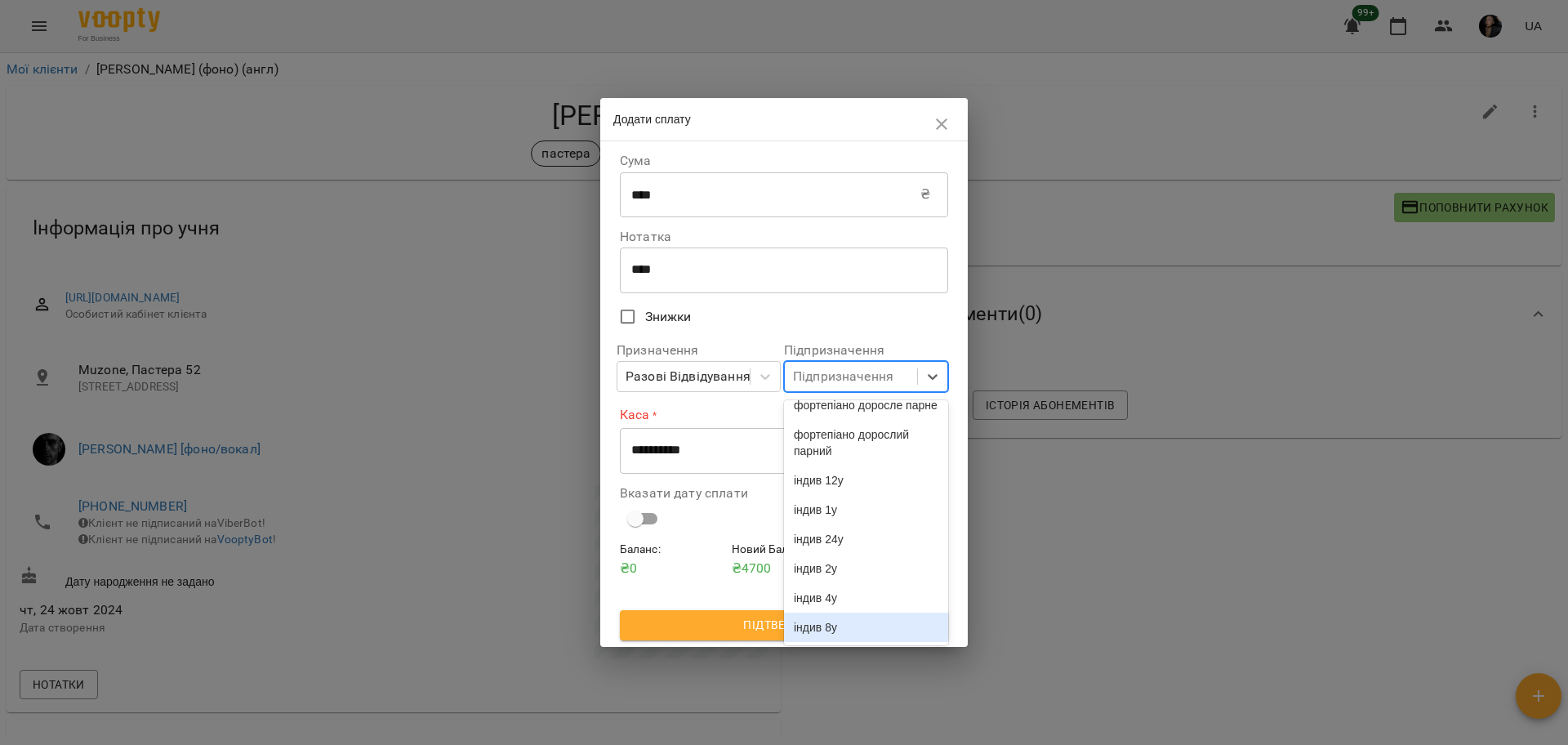
drag, startPoint x: 870, startPoint y: 621, endPoint x: 869, endPoint y: 611, distance: 10.0
click at [869, 622] on div "індив 8у" at bounding box center [866, 626] width 164 height 29
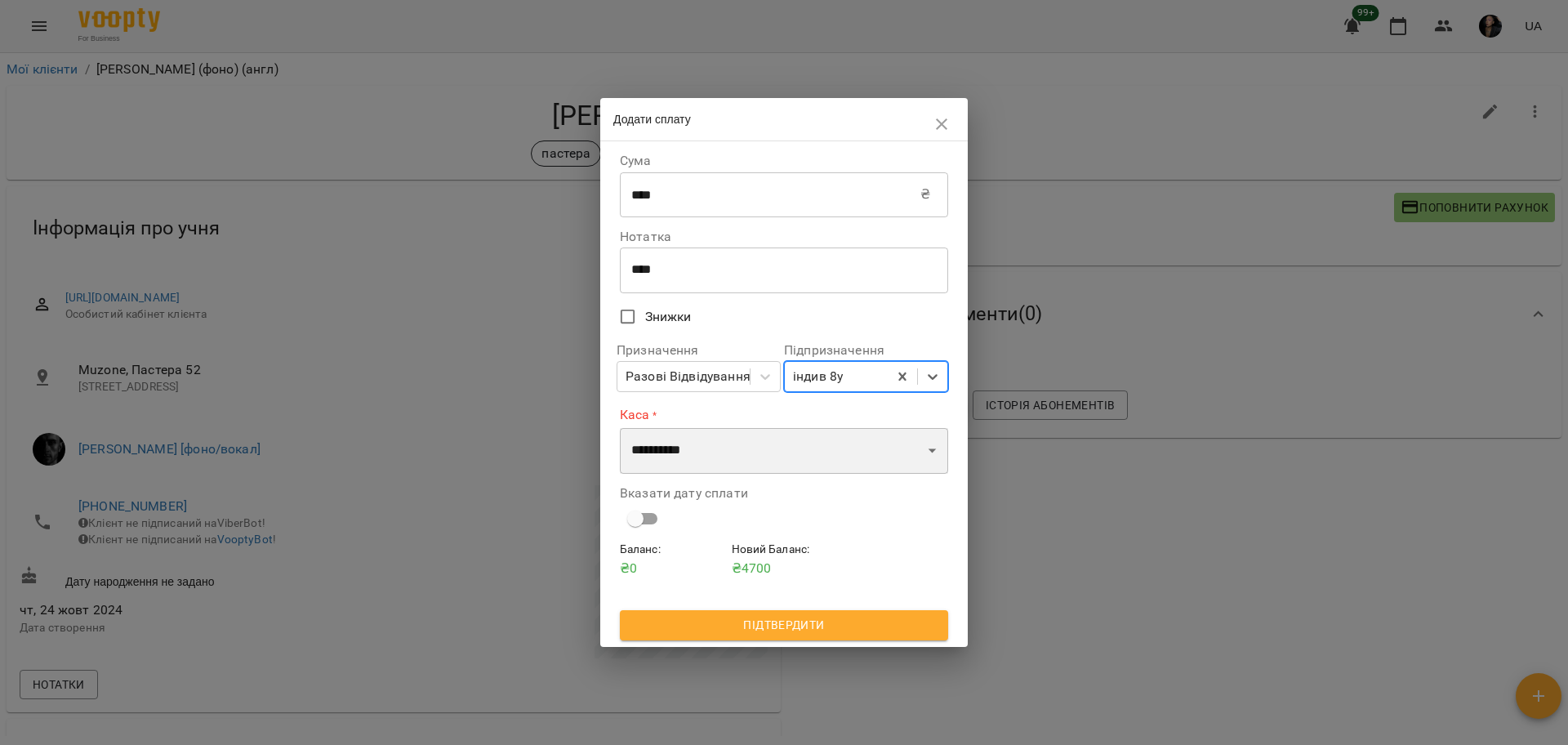
drag, startPoint x: 803, startPoint y: 458, endPoint x: 796, endPoint y: 471, distance: 14.8
click at [803, 458] on select "**********" at bounding box center [783, 450] width 328 height 46
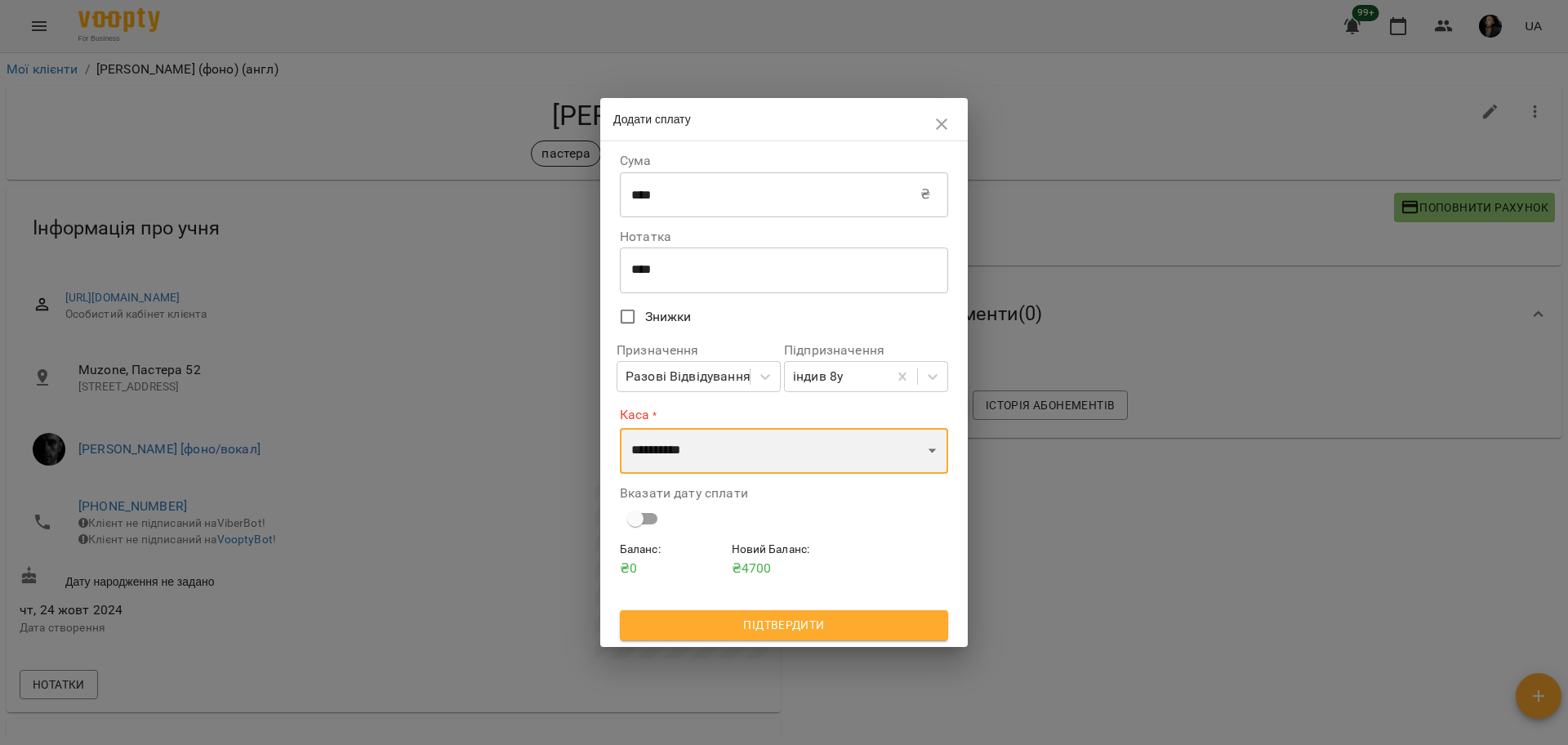
select select "****"
click at [620, 428] on select "**********" at bounding box center [783, 450] width 328 height 46
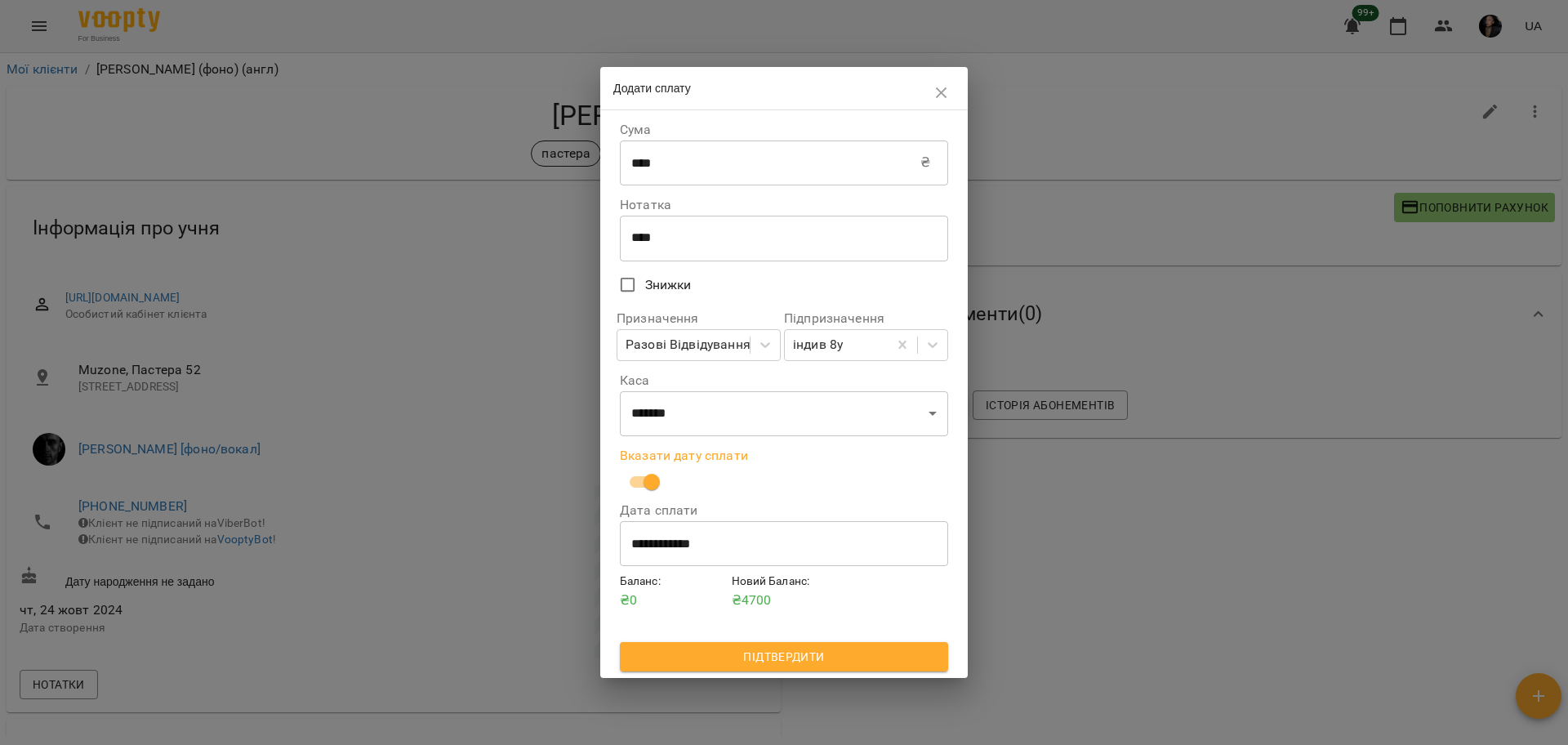
click at [844, 660] on span "Підтвердити" at bounding box center [784, 656] width 302 height 20
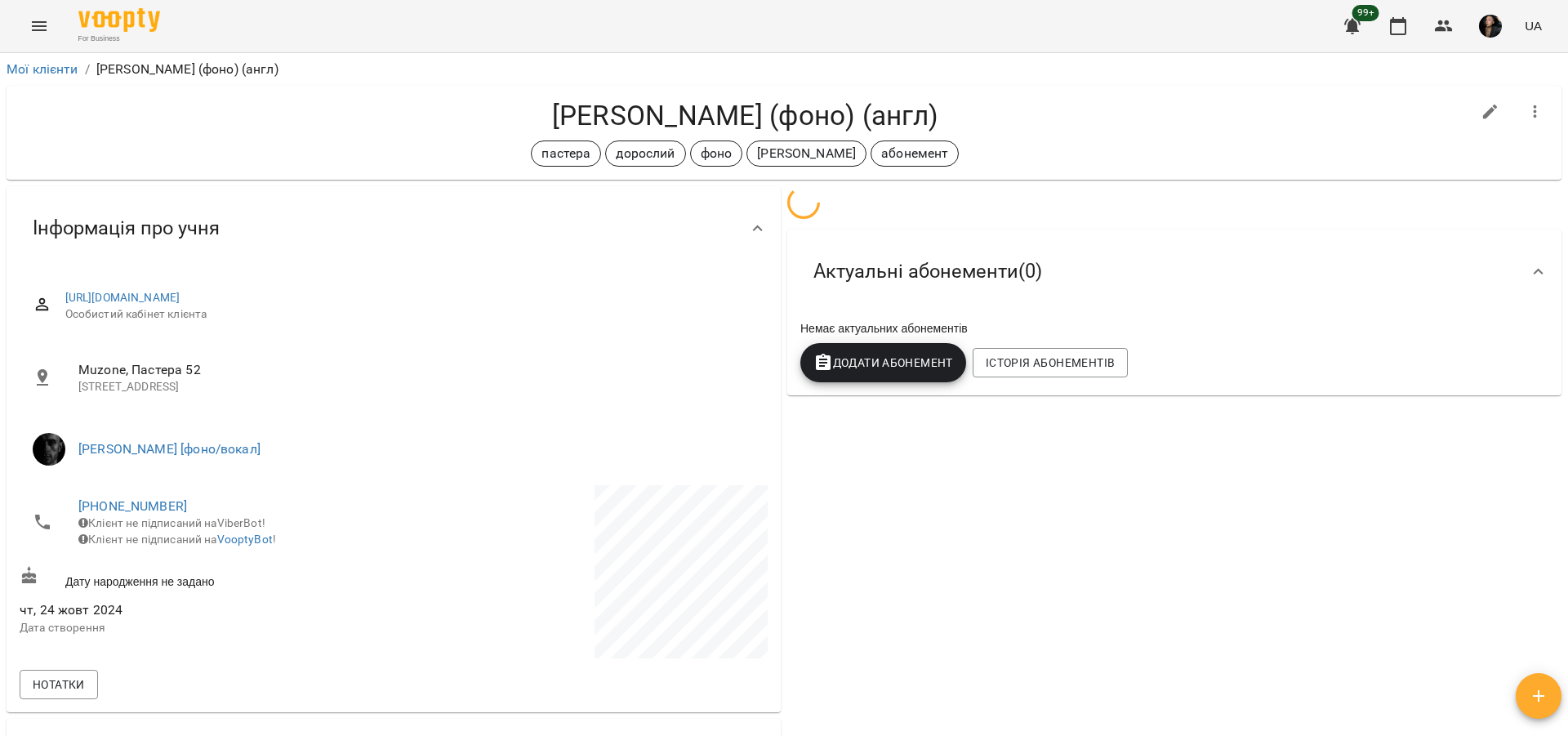
click at [1069, 613] on div "Актуальні абонементи ( 0 ) Немає актуальних абонементів Додати Абонемент Історі…" at bounding box center [1174, 748] width 780 height 1132
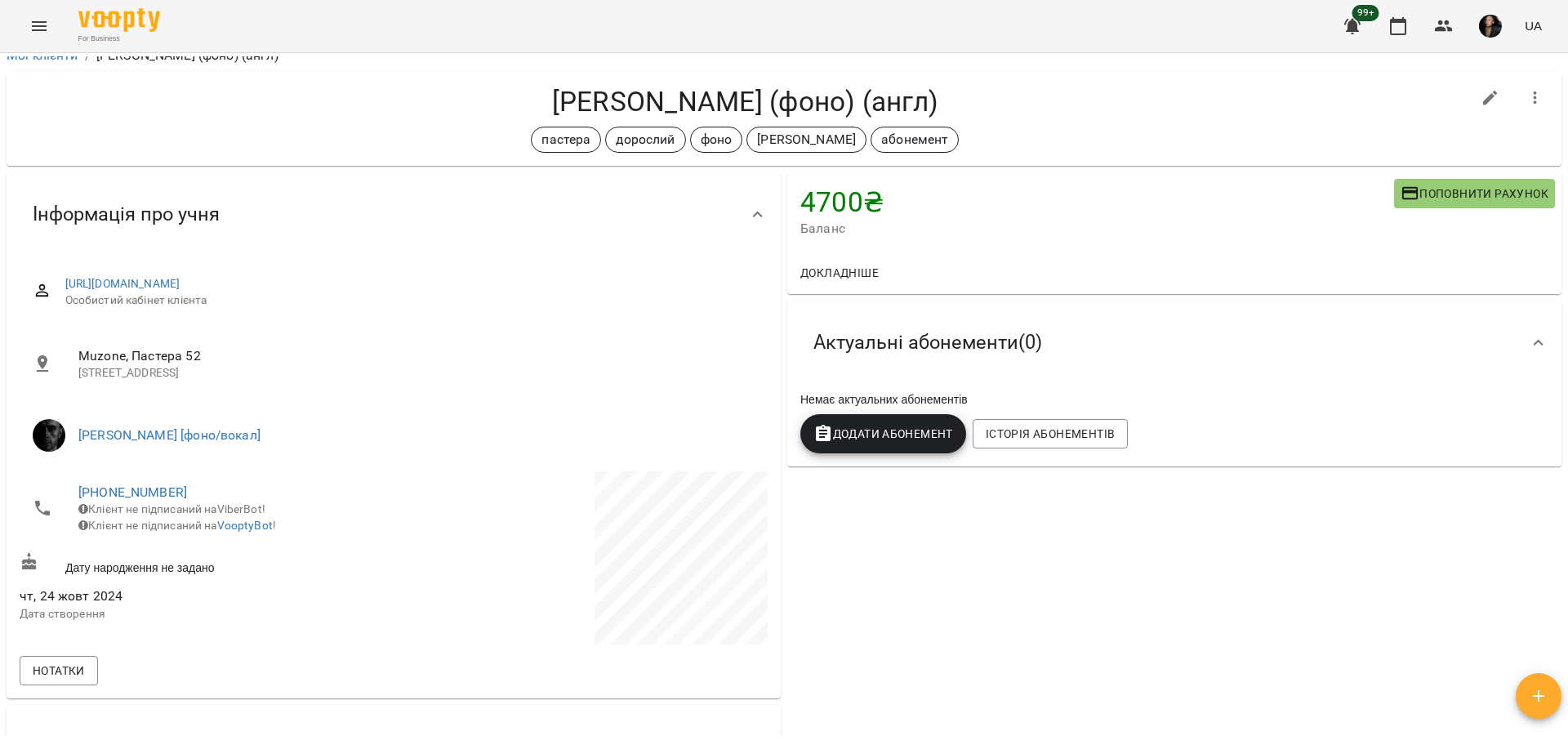
scroll to position [0, 0]
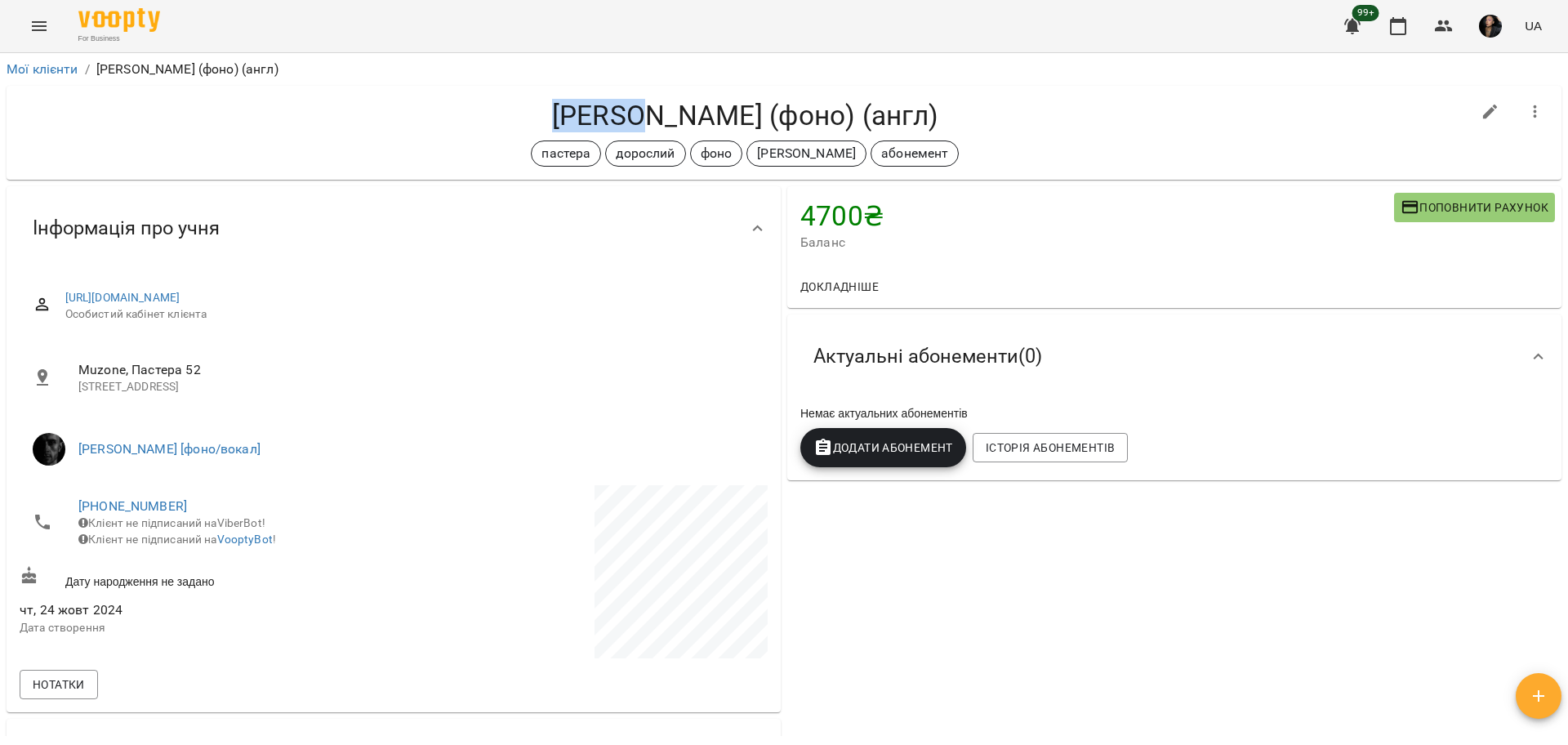
drag, startPoint x: 578, startPoint y: 99, endPoint x: 693, endPoint y: 122, distance: 117.3
click at [693, 122] on h4 "Audrey (фоно) (англ)" at bounding box center [745, 115] width 1451 height 33
copy h4 "Audrey"
click at [840, 742] on div "Мої клієнти / Audrey (фоно) (англ) Audrey (фоно) (англ) пастера дорослий фоно о…" at bounding box center [784, 426] width 1568 height 745
click at [895, 446] on span "Додати Абонемент" at bounding box center [883, 447] width 140 height 20
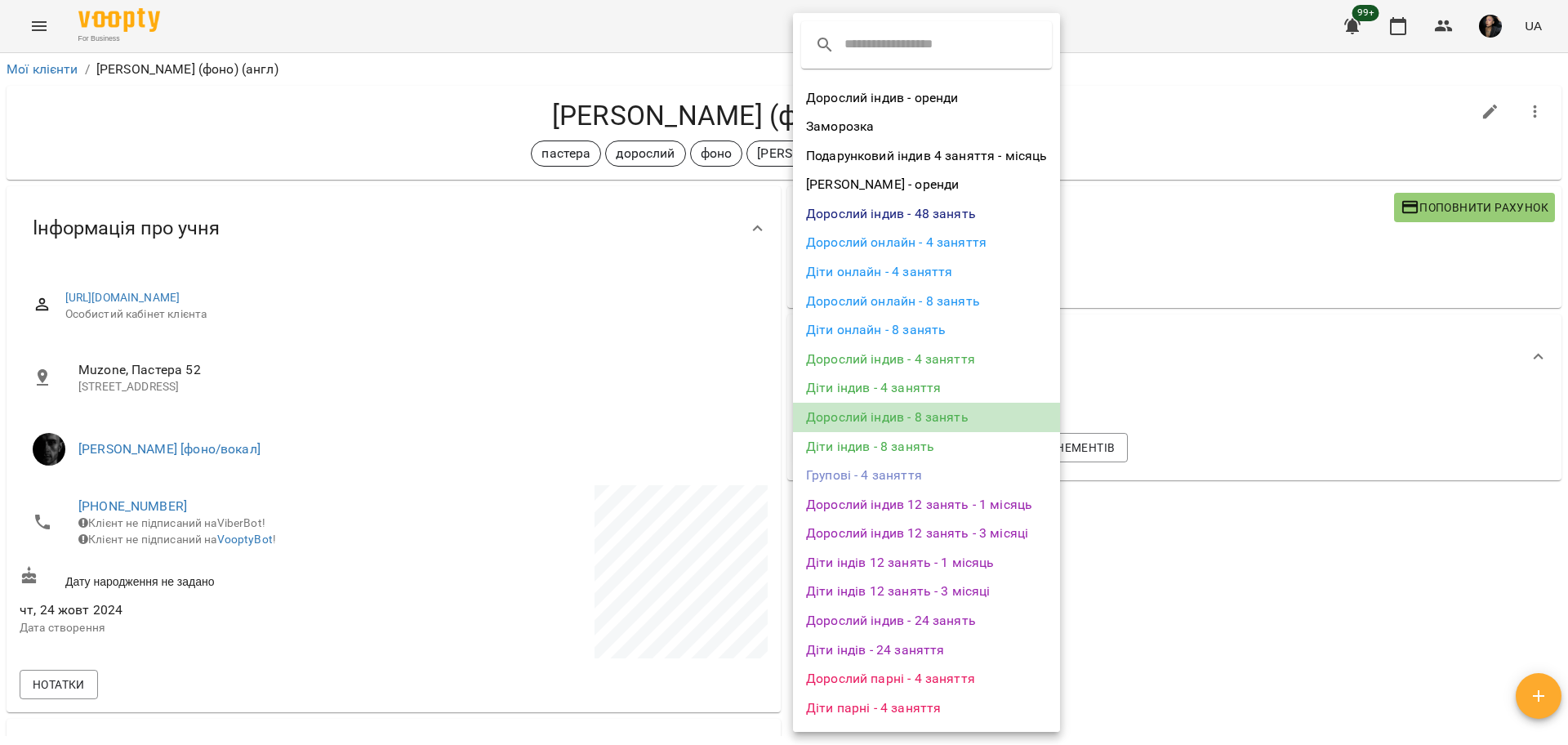
click at [986, 413] on li "Дорослий індив - 8 занять" at bounding box center [926, 417] width 267 height 29
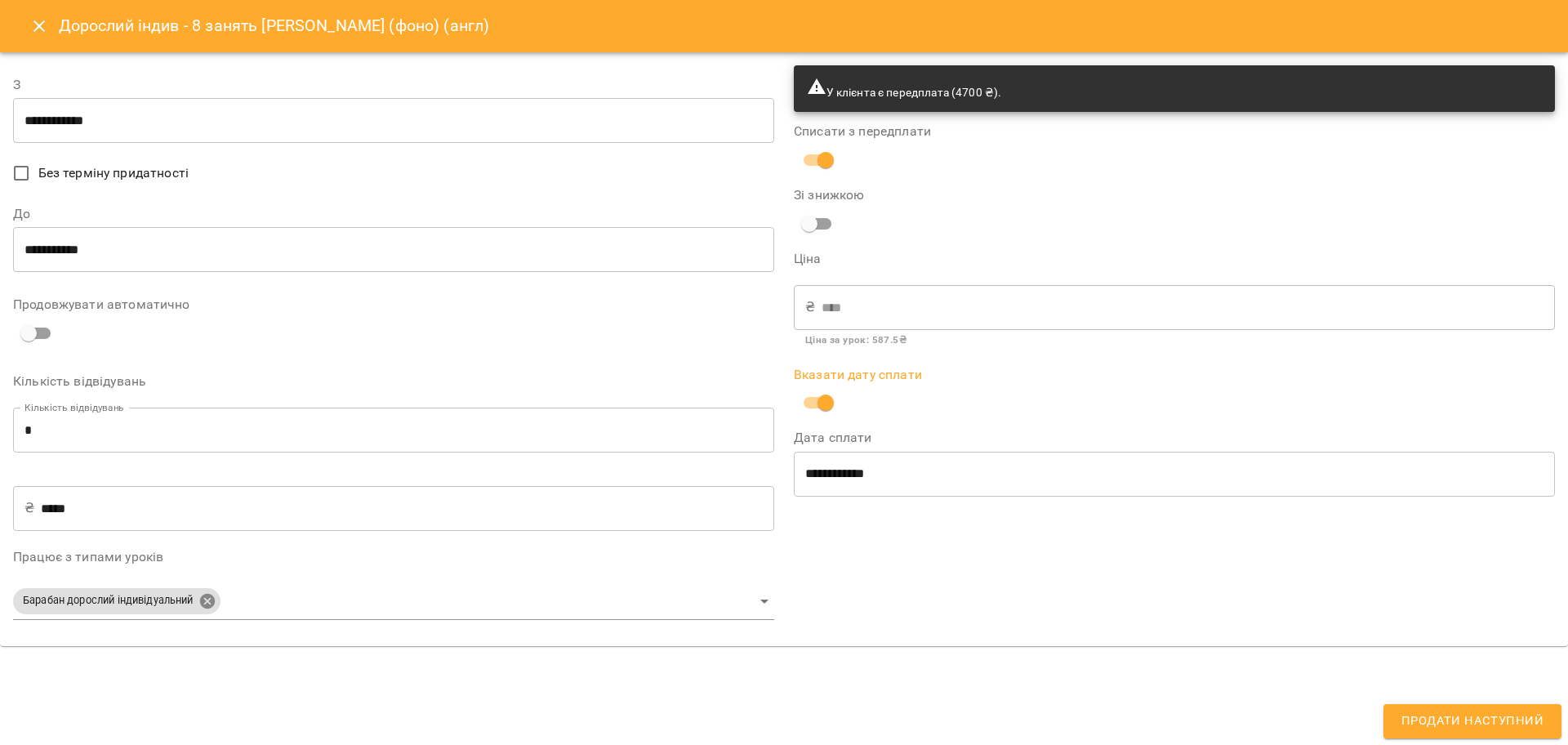
click at [209, 591] on body "For Business 99+ UA Мої клієнти / Audrey (фоно) (англ) Audrey (фоно) (англ) пас…" at bounding box center [784, 398] width 1568 height 797
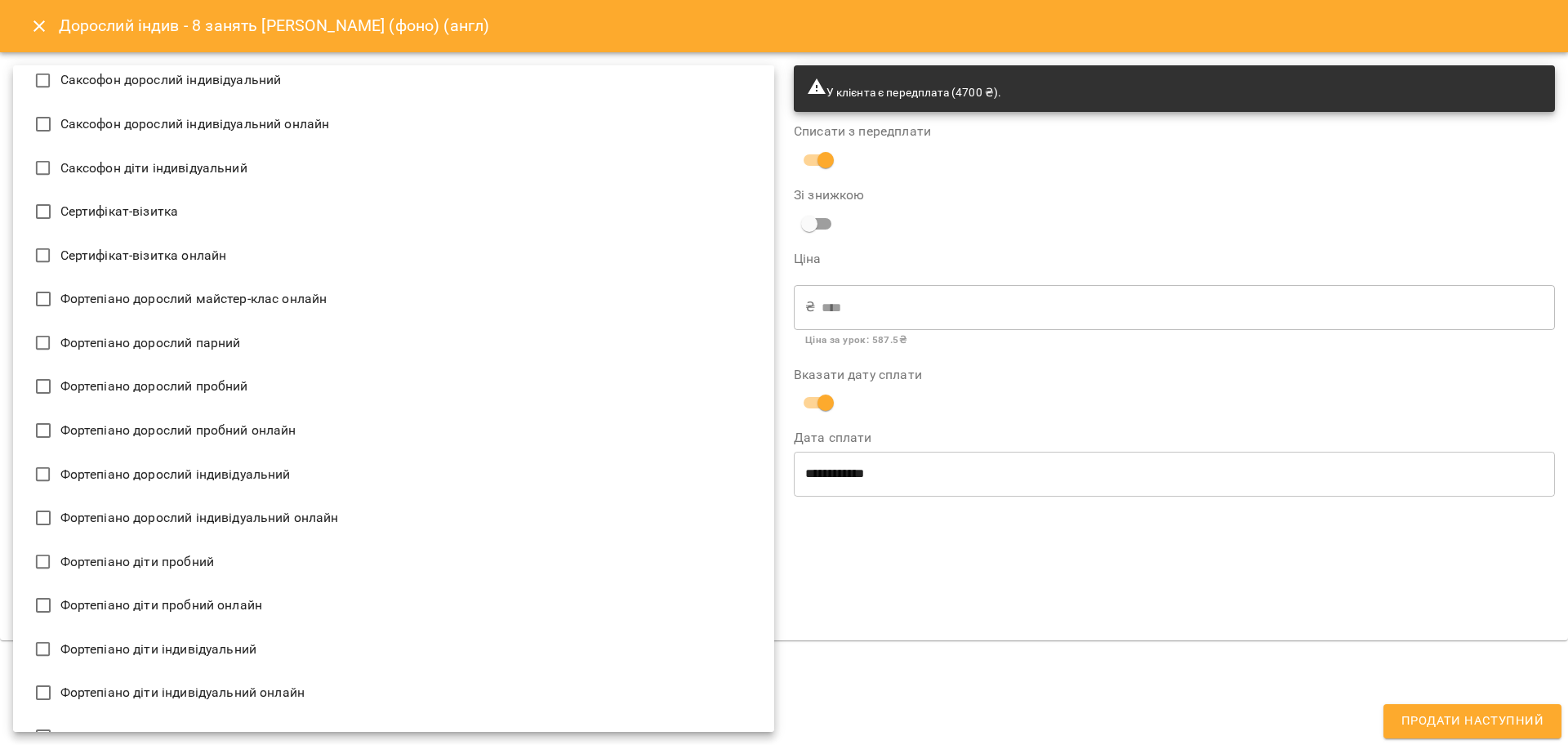
scroll to position [3163, 0]
type input "**********"
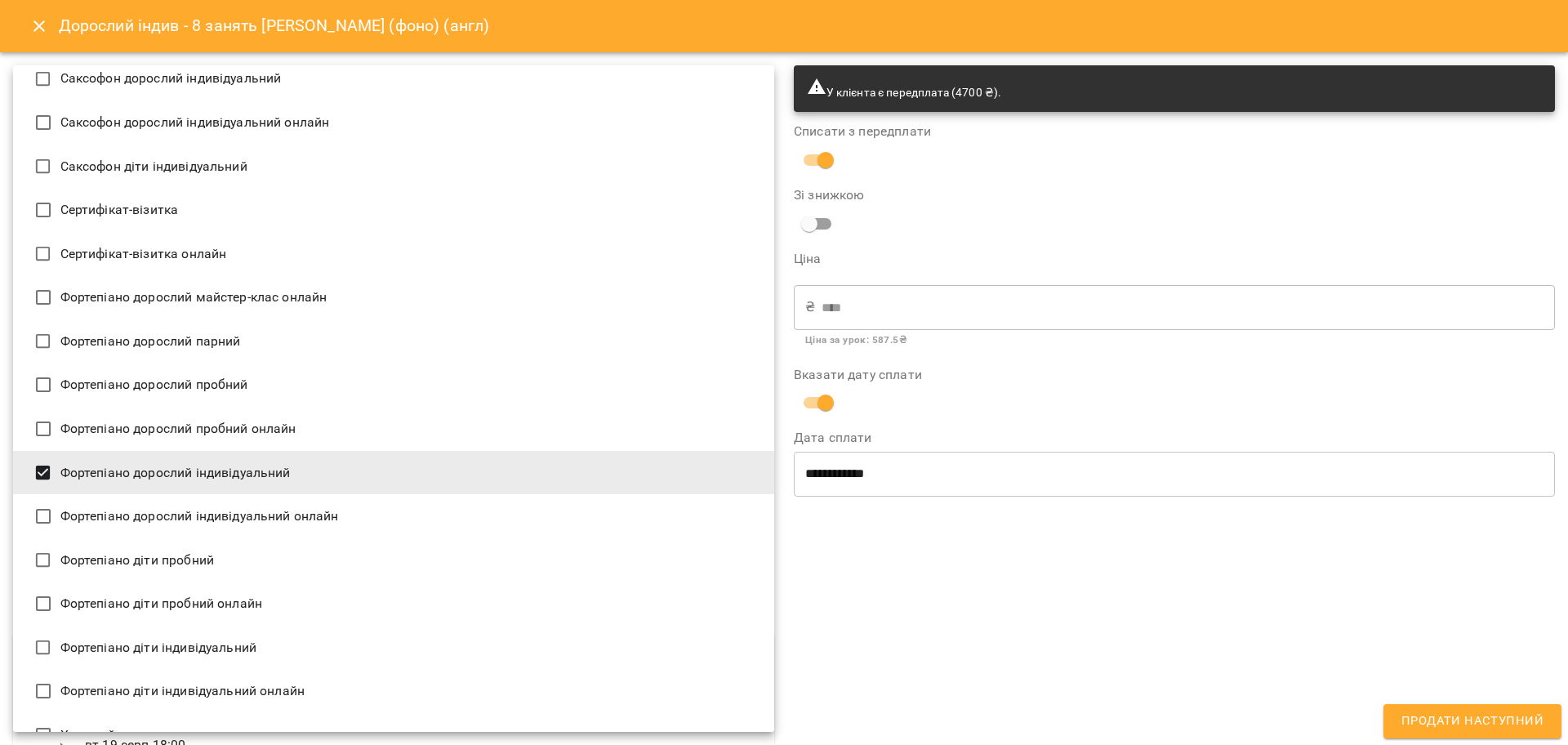
click at [1094, 601] on div at bounding box center [784, 372] width 1568 height 745
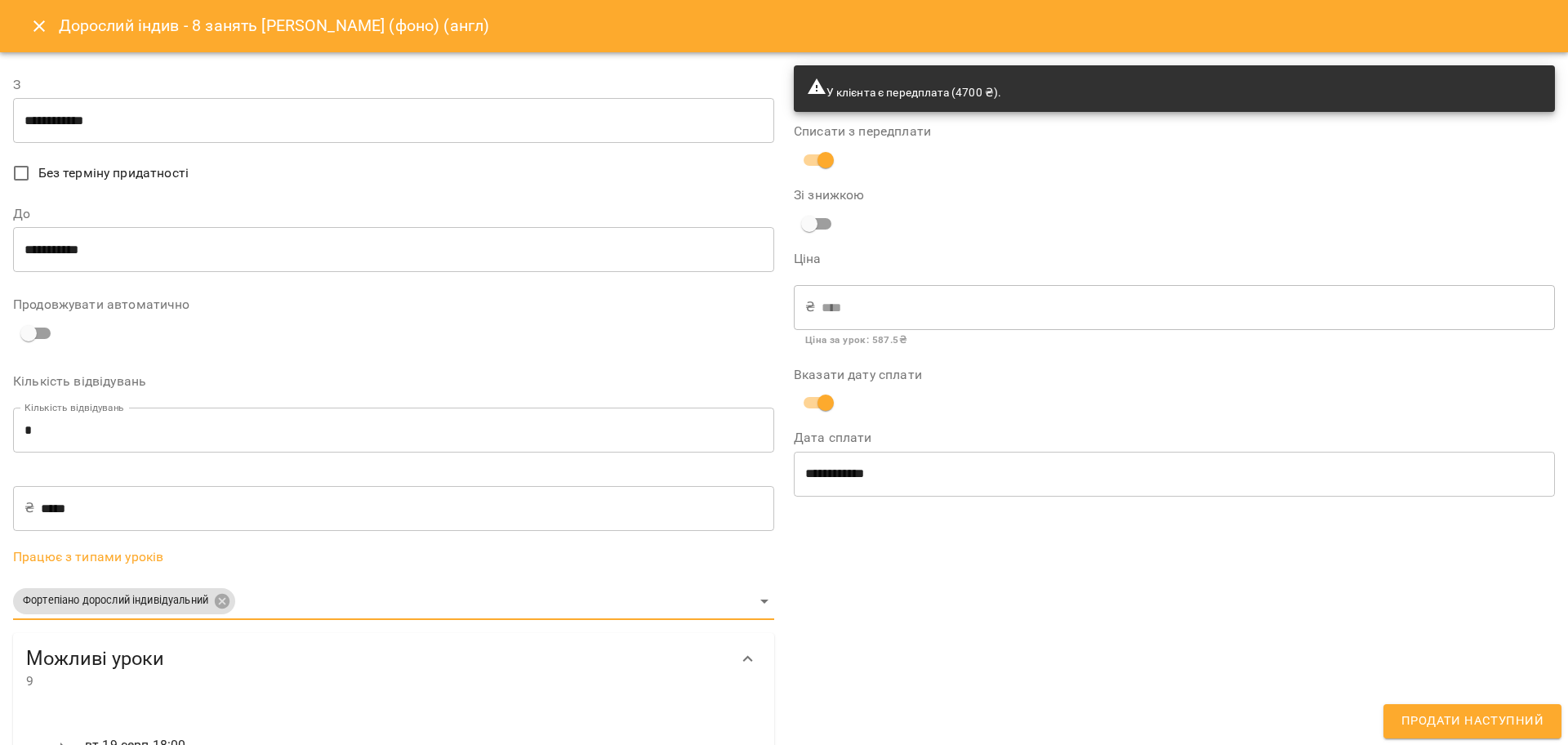
click at [61, 254] on input "**********" at bounding box center [393, 250] width 761 height 46
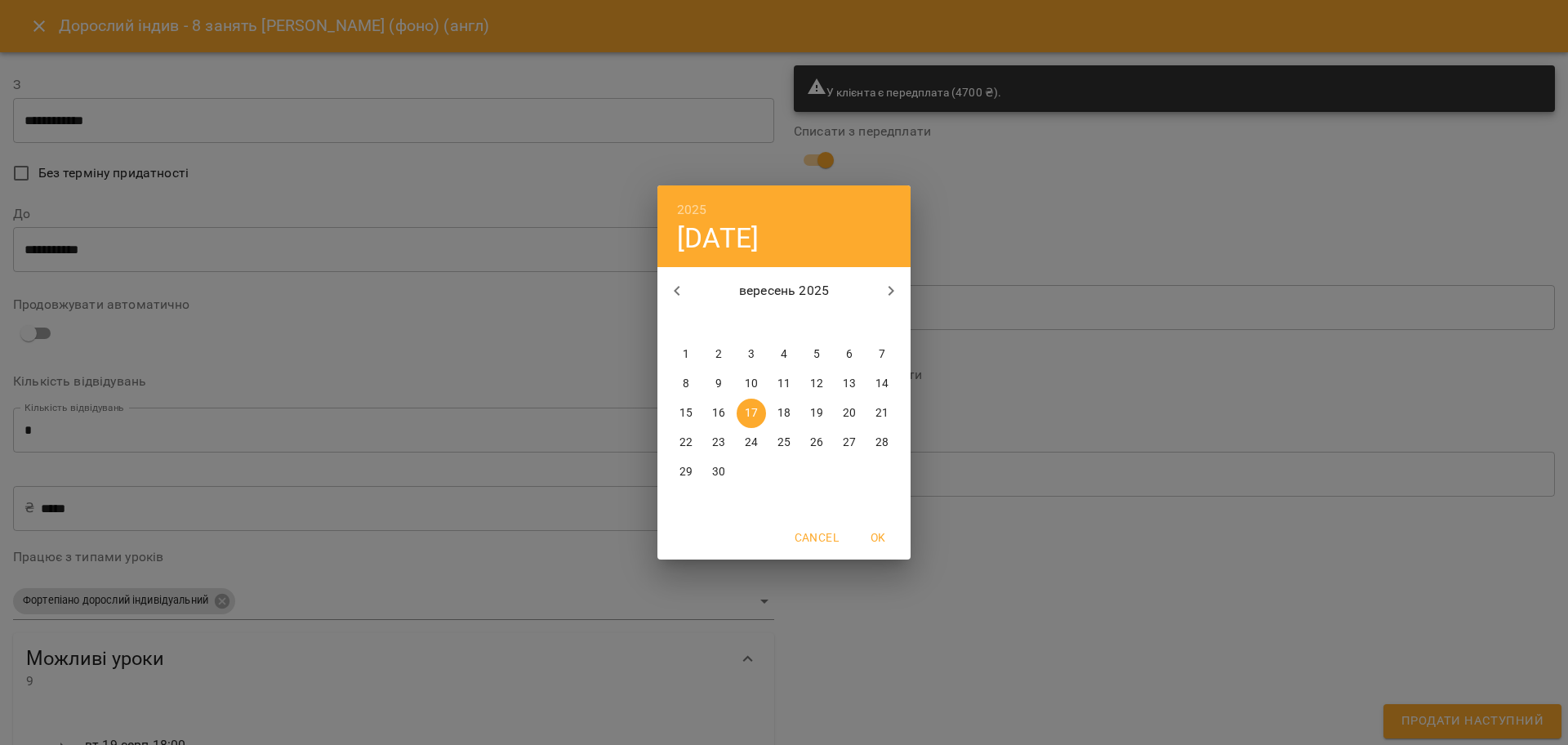
click at [809, 419] on span "19" at bounding box center [816, 412] width 29 height 16
type input "**********"
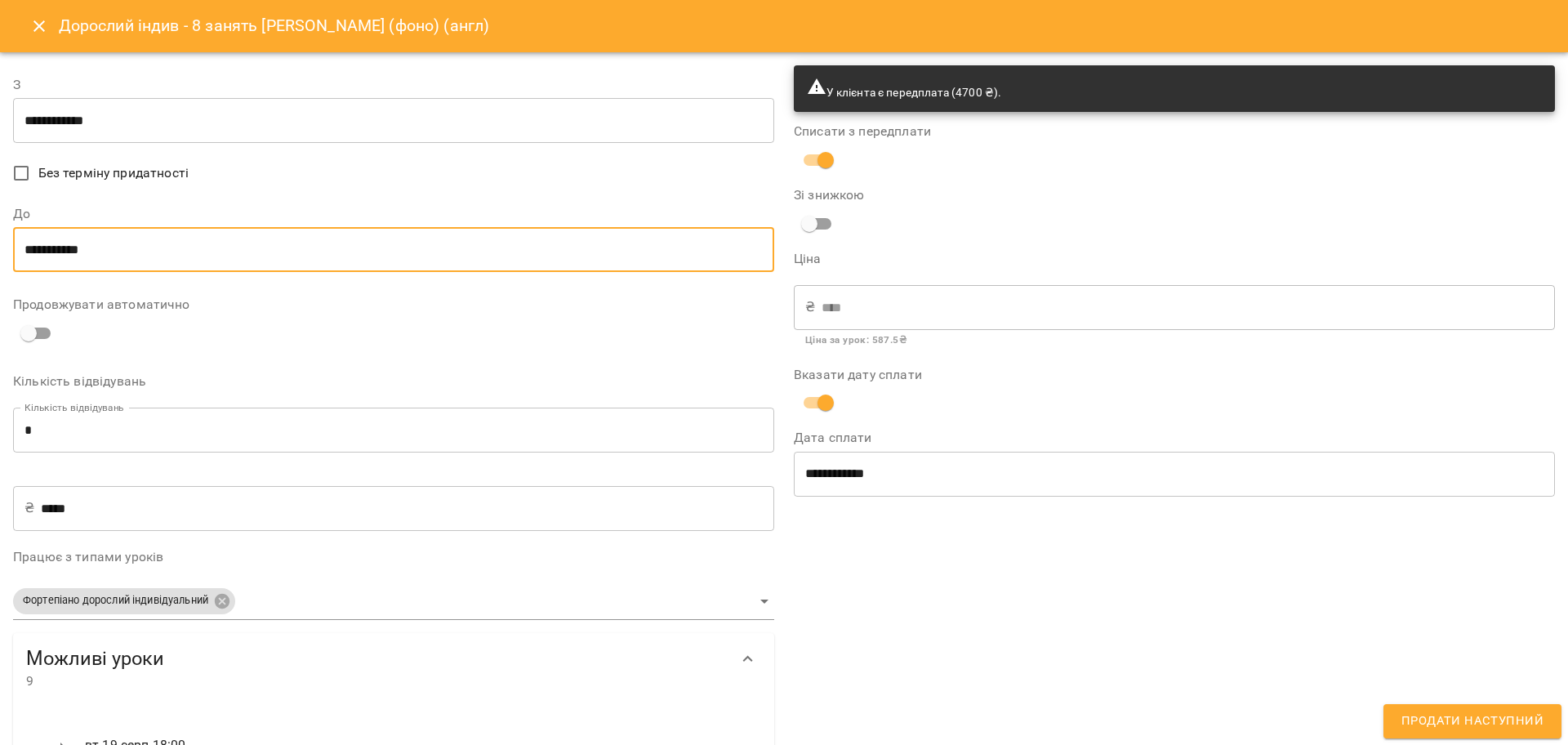
click at [988, 547] on div "**********" at bounding box center [1174, 668] width 780 height 1227
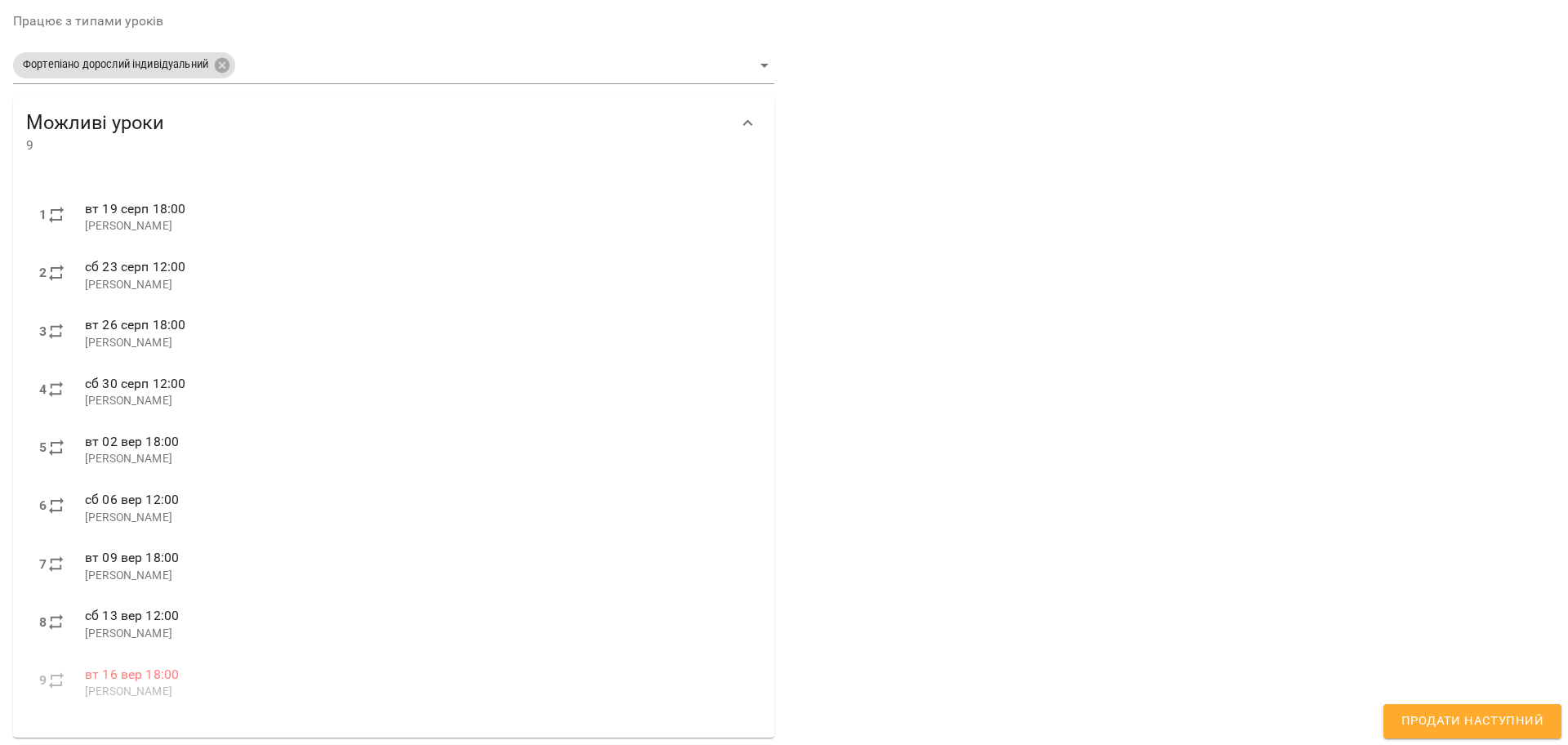
scroll to position [542, 0]
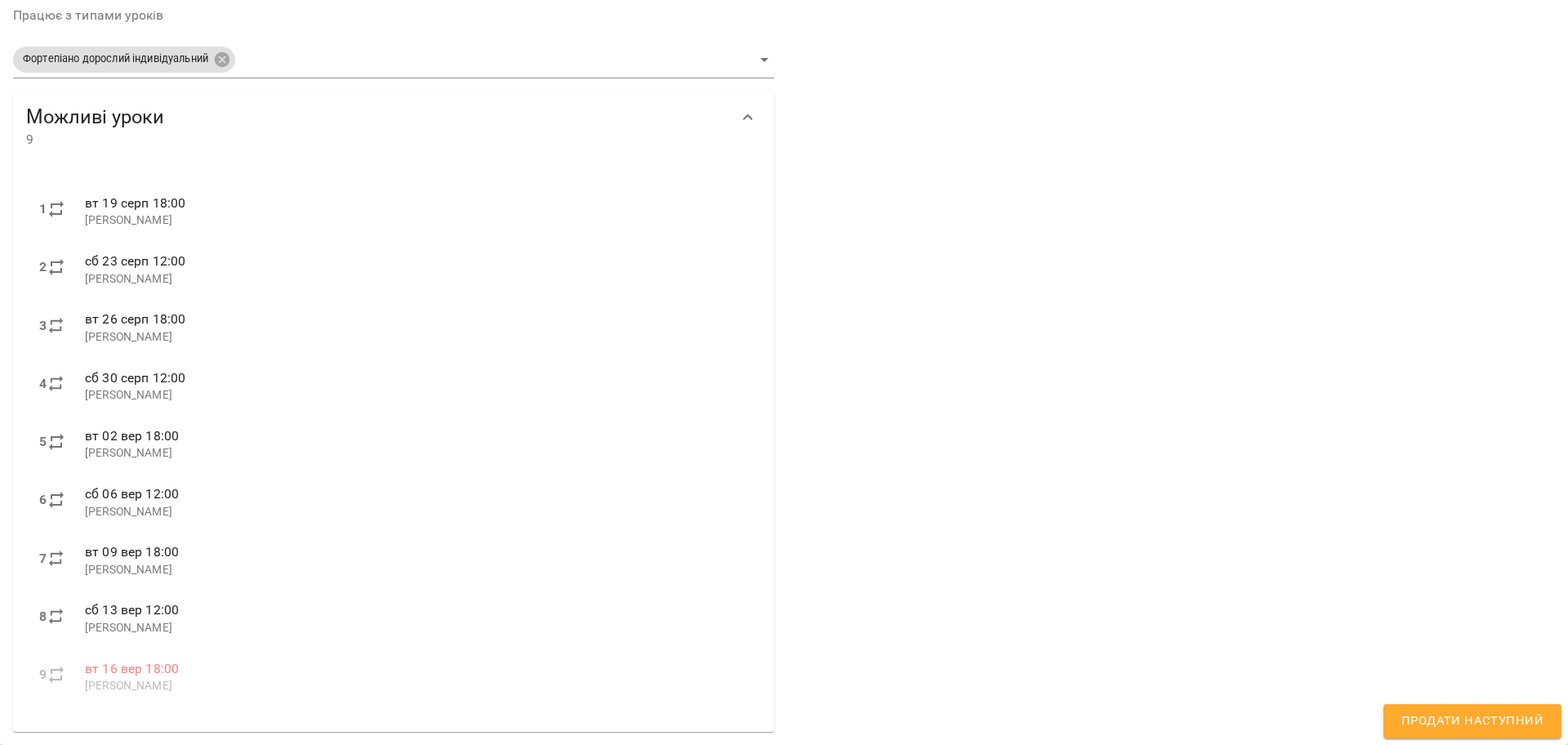
click at [1453, 723] on span "Продати наступний" at bounding box center [1471, 720] width 142 height 21
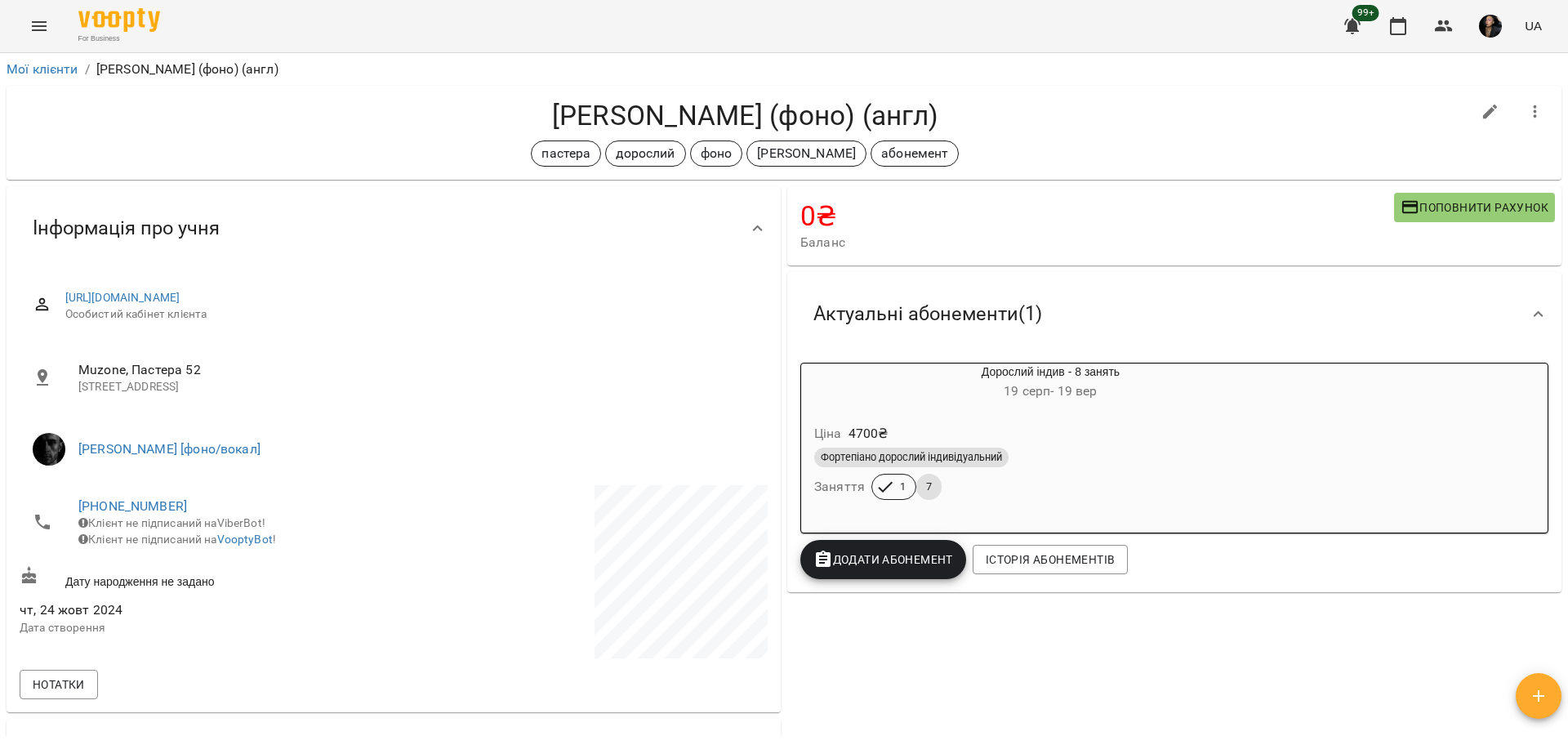
click at [1119, 495] on div "Фортепіано дорослий індивідуальний Заняття 1 7" at bounding box center [1050, 473] width 479 height 59
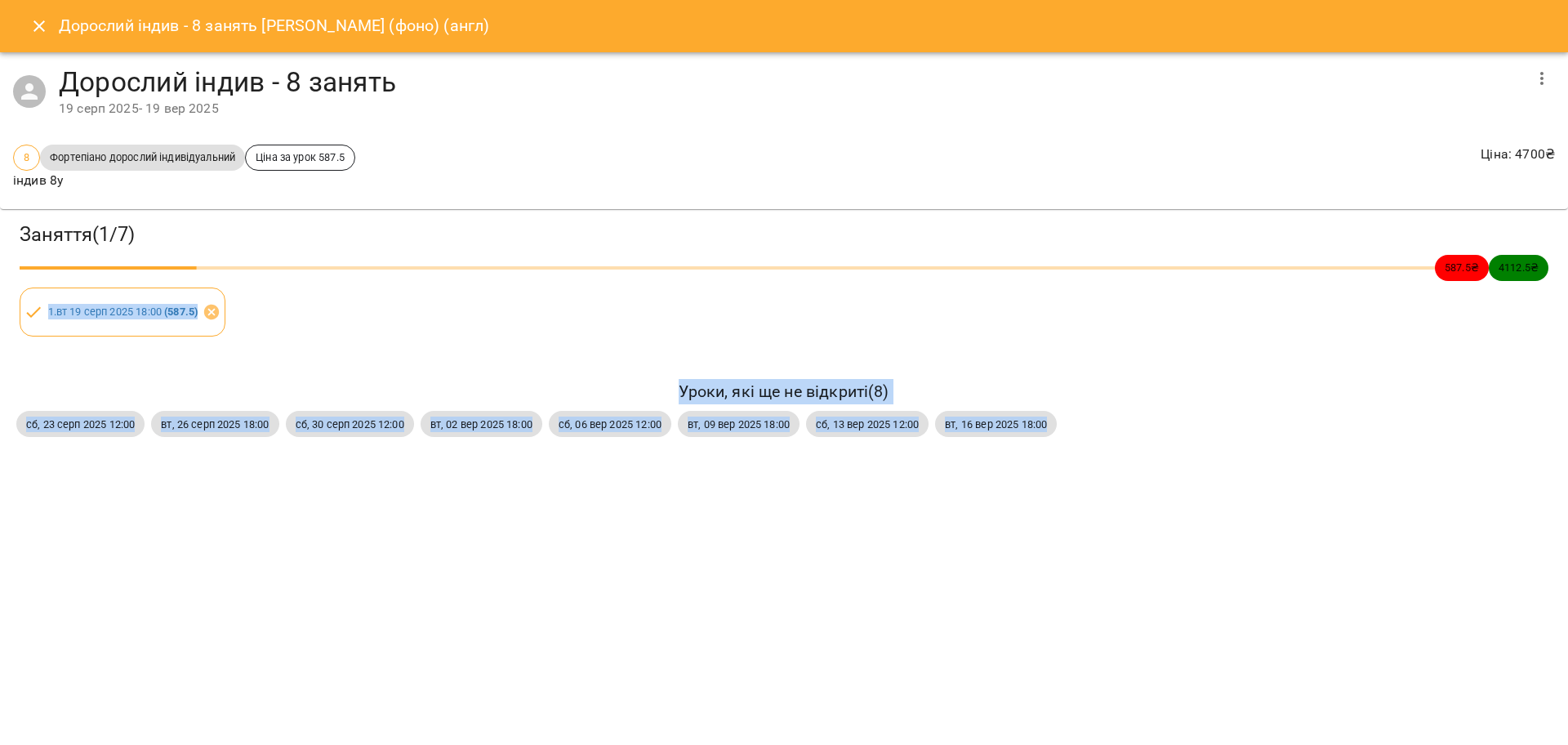
drag, startPoint x: 22, startPoint y: 287, endPoint x: 1033, endPoint y: 450, distance: 1024.1
click at [1033, 450] on div "Заняття ( 1 / 7 ) 587.5 ₴ 4112.5 ₴ 1 . вт 19 серп 2025 18:00 ( 587.5 ) Уроки, я…" at bounding box center [783, 331] width 1580 height 258
copy div "1 . вт 19 серп 2025 18:00 ( 587.5 ) Уроки, які ще не відкриті ( 8 ) сб, 23 серп…"
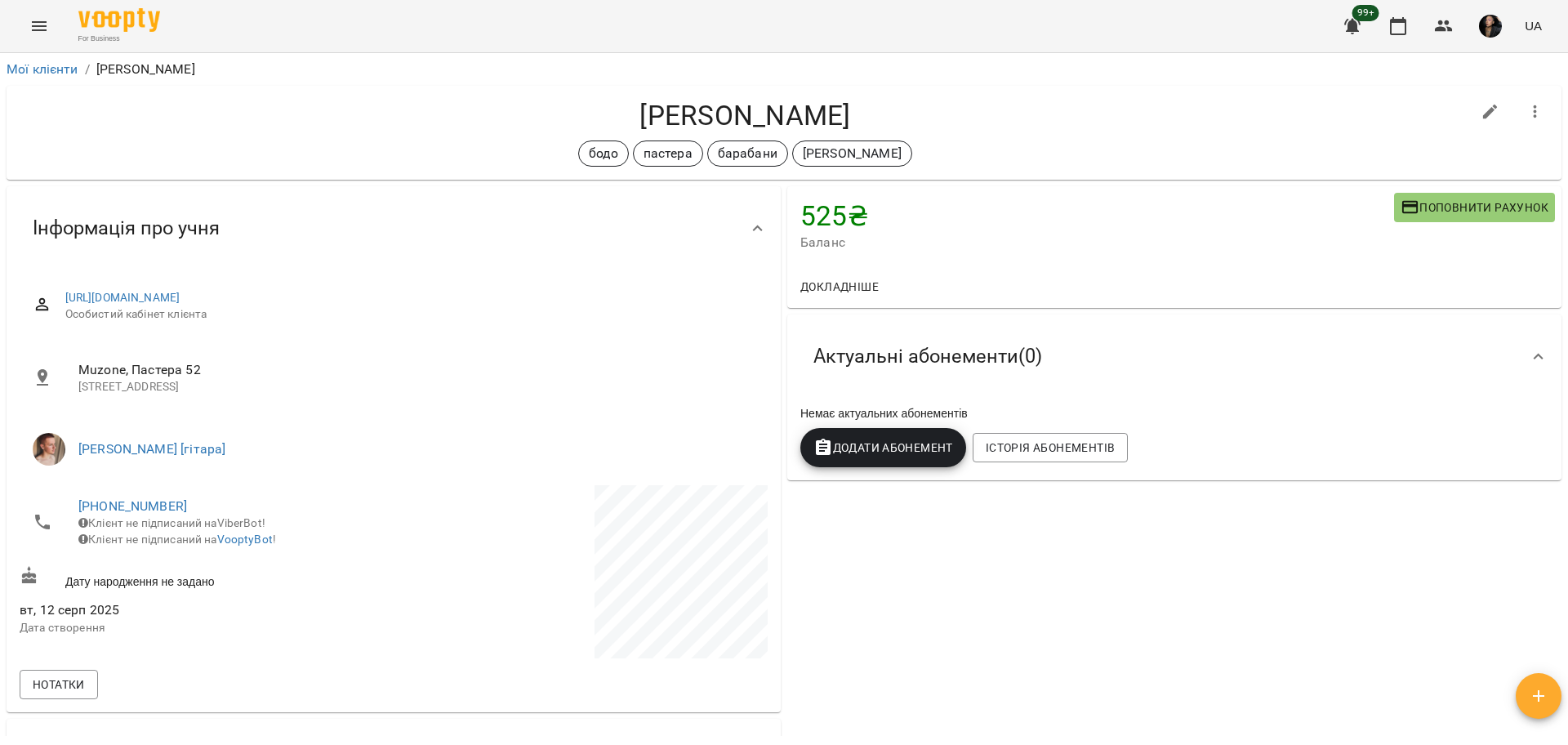
drag, startPoint x: 634, startPoint y: 116, endPoint x: 1036, endPoint y: 106, distance: 402.1
click at [1036, 106] on h4 "[PERSON_NAME]" at bounding box center [745, 115] width 1451 height 33
copy h4 "[PERSON_NAME]"
click at [478, 148] on div "[PERSON_NAME] барабани [PERSON_NAME]" at bounding box center [745, 153] width 1451 height 26
click at [941, 572] on div "525 ₴ Баланс Поповнити рахунок Докладніше 525 ₴ Разові Відвідування 525 ₴ Без п…" at bounding box center [1174, 544] width 780 height 725
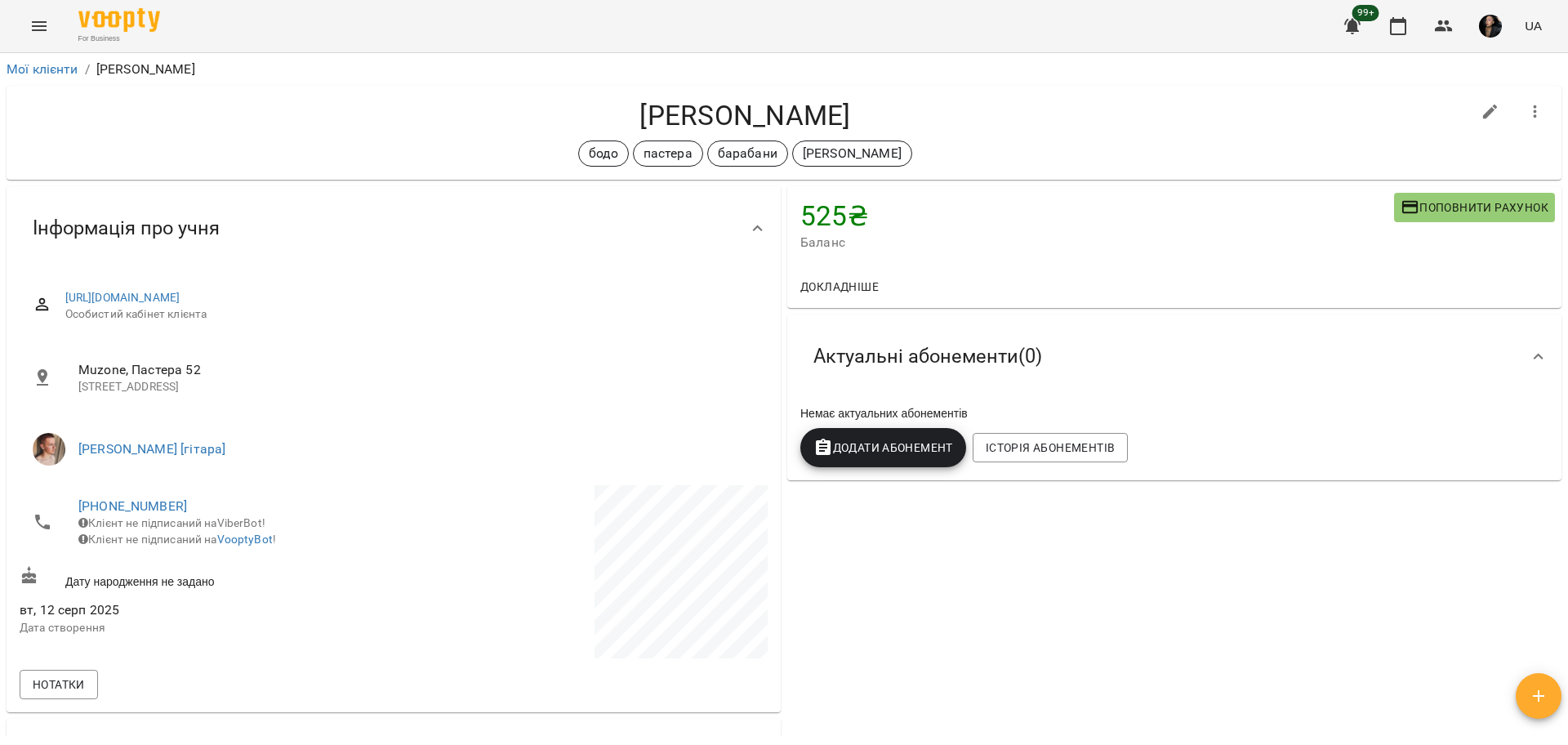
click at [61, 505] on li "[PHONE_NUMBER] Клієнт не підписаний на ViberBot! Клієнт не підписаний на Voopty…" at bounding box center [205, 522] width 371 height 74
drag, startPoint x: 61, startPoint y: 505, endPoint x: 197, endPoint y: 508, distance: 136.0
click at [177, 508] on li "[PHONE_NUMBER] Клієнт не підписаний на ViberBot! Клієнт не підписаний на Voopty…" at bounding box center [205, 522] width 371 height 74
click at [939, 558] on div "525 ₴ Баланс Поповнити рахунок Докладніше 525 ₴ Разові Відвідування 525 ₴ Без п…" at bounding box center [1174, 544] width 780 height 725
click at [1043, 595] on div "525 ₴ Баланс Поповнити рахунок Докладніше 525 ₴ Разові Відвідування 525 ₴ Без п…" at bounding box center [1174, 544] width 780 height 725
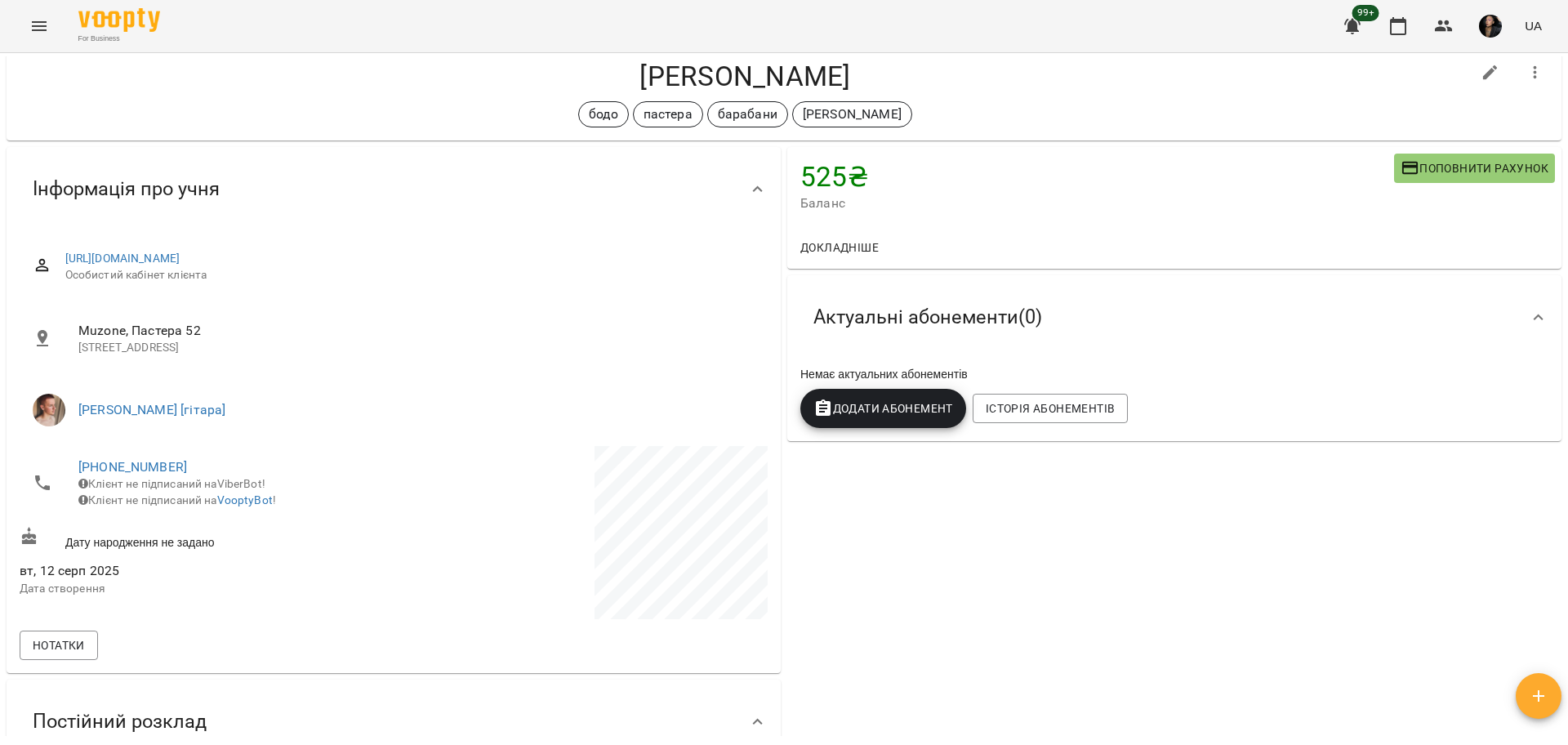
scroll to position [3, 0]
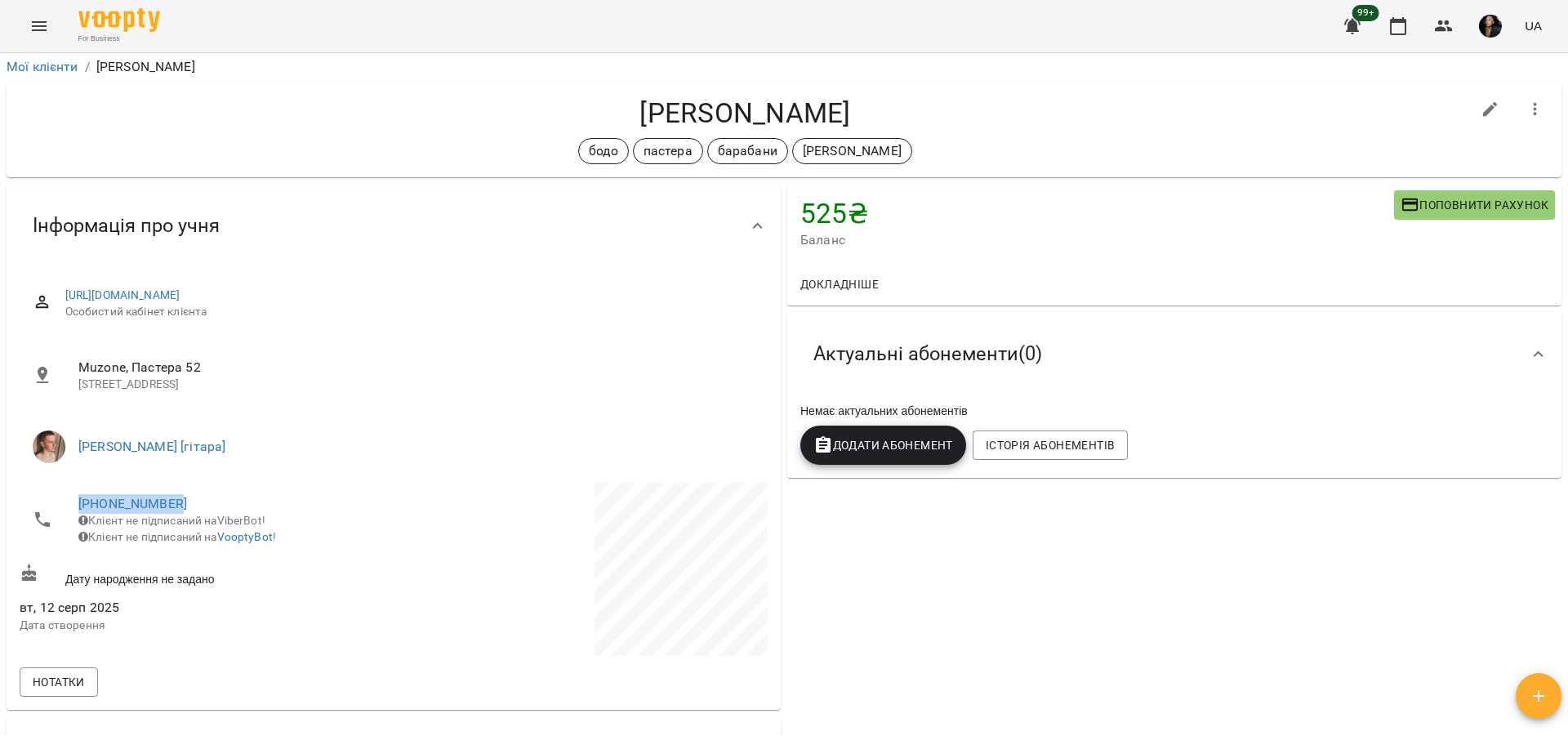
drag, startPoint x: 61, startPoint y: 504, endPoint x: 227, endPoint y: 501, distance: 166.0
click at [235, 501] on li "[PHONE_NUMBER] Клієнт не підписаний на ViberBot! Клієнт не підписаний на Voopty…" at bounding box center [205, 520] width 371 height 74
copy link "[PHONE_NUMBER]"
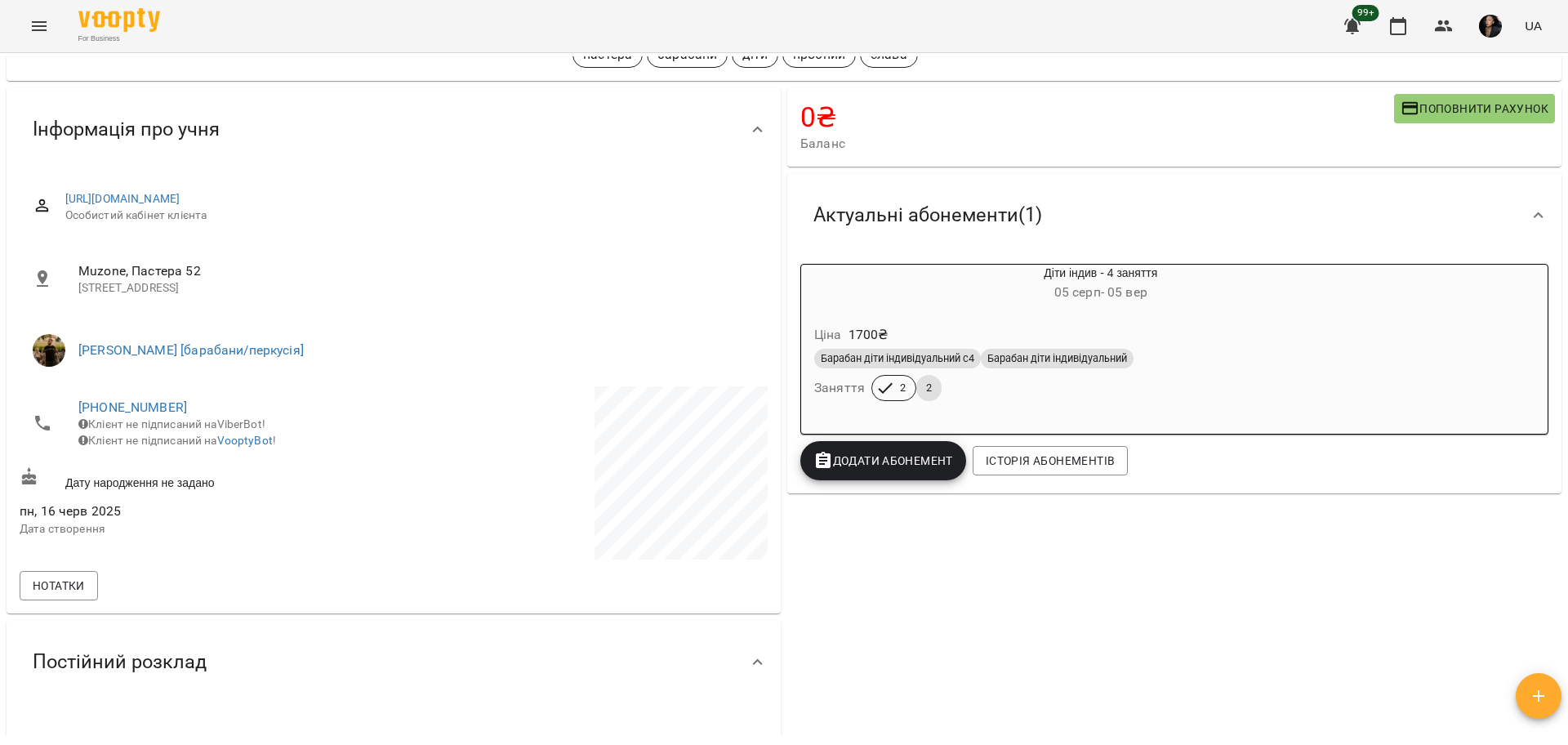
scroll to position [102, 0]
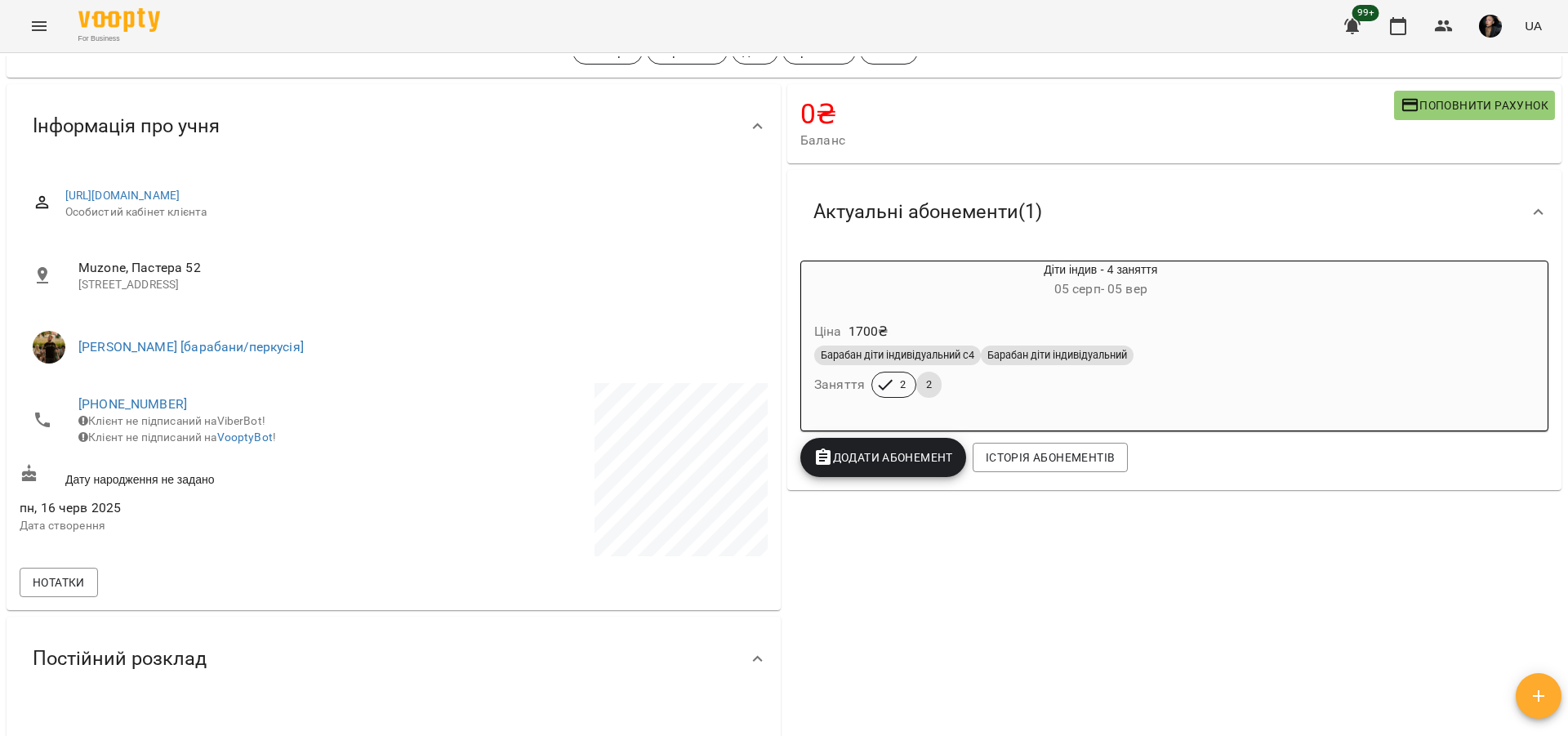
click at [1106, 553] on div "0 ₴ Баланс Поповнити рахунок -3400 ₴ Послуги -3400 ₴ Діти індив - 4 заняття 340…" at bounding box center [1174, 537] width 780 height 913
click at [1018, 399] on div "Барабан діти індивідуальний с4 Барабан діти індивідуальний Заняття 2 2" at bounding box center [1100, 372] width 580 height 59
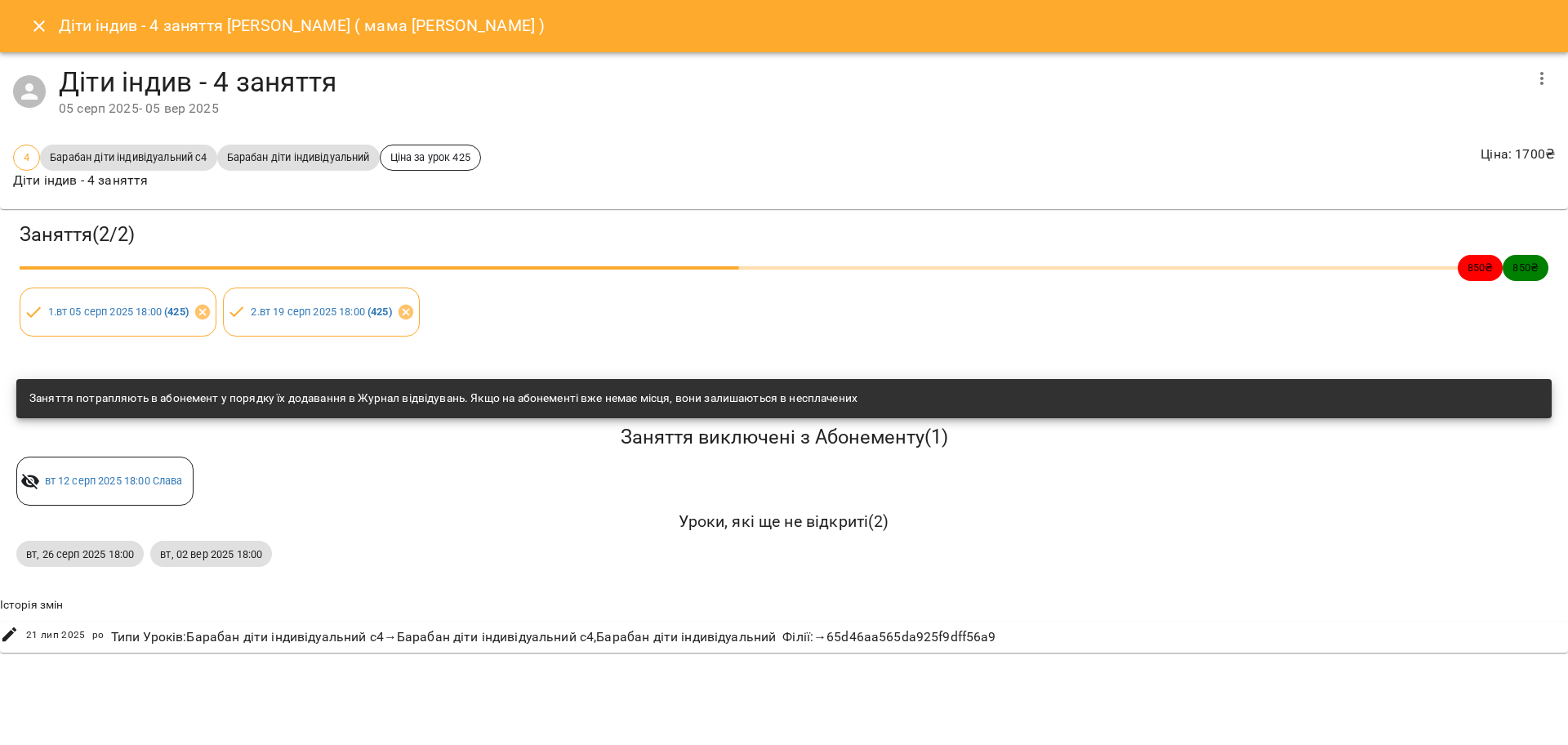
click at [1164, 525] on h6 "Уроки, які ще не відкриті ( 2 )" at bounding box center [783, 521] width 1535 height 26
click at [30, 18] on icon "Close" at bounding box center [39, 26] width 20 height 20
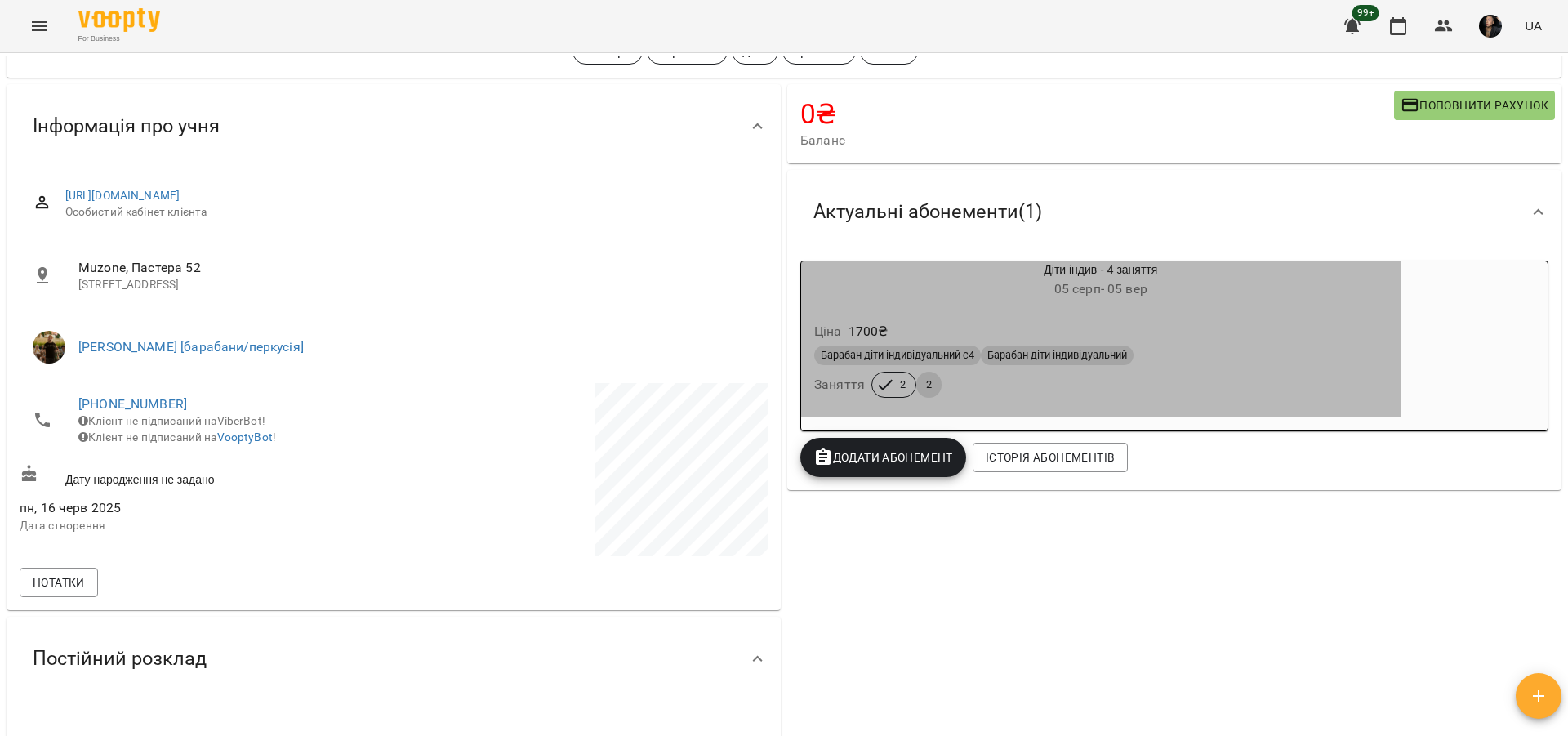
click at [1059, 393] on div "Барабан діти індивідуальний с4 Барабан діти індивідуальний Заняття 2 2" at bounding box center [1100, 372] width 580 height 59
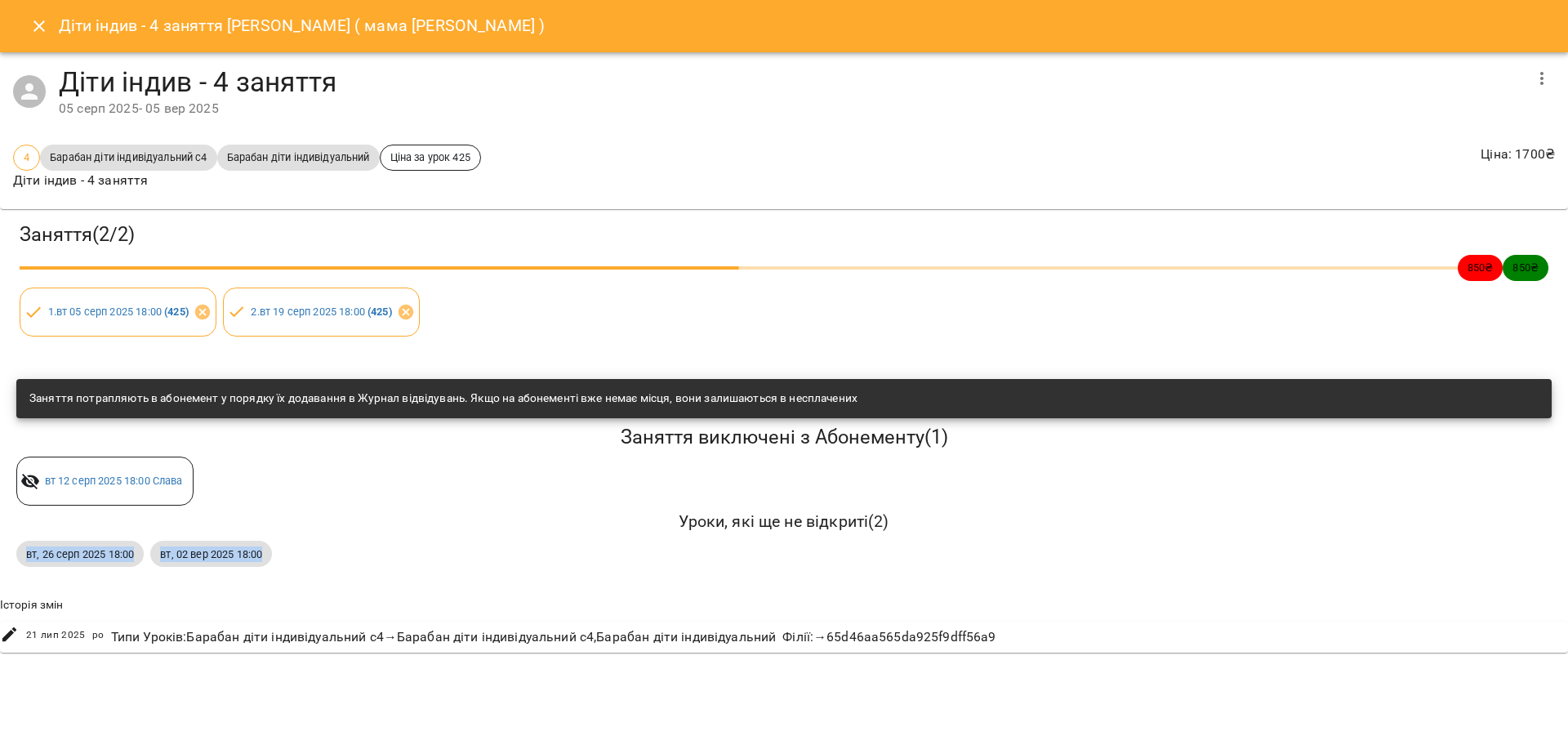
drag, startPoint x: 19, startPoint y: 553, endPoint x: 304, endPoint y: 567, distance: 285.3
click at [304, 567] on div "[DATE] 18:00 [DATE] 18:00" at bounding box center [784, 553] width 1541 height 32
click at [317, 580] on div "Заняття ( 2 / 2 ) 850 ₴ 850 ₴ 1 . [DATE] 18:00 ( 425 ) 2 . [DATE] 18:00 ( 425 )…" at bounding box center [783, 429] width 1580 height 453
drag, startPoint x: 90, startPoint y: 554, endPoint x: 152, endPoint y: 556, distance: 62.0
click at [152, 556] on div "[DATE] 18:00 [DATE] 18:00" at bounding box center [784, 553] width 1541 height 32
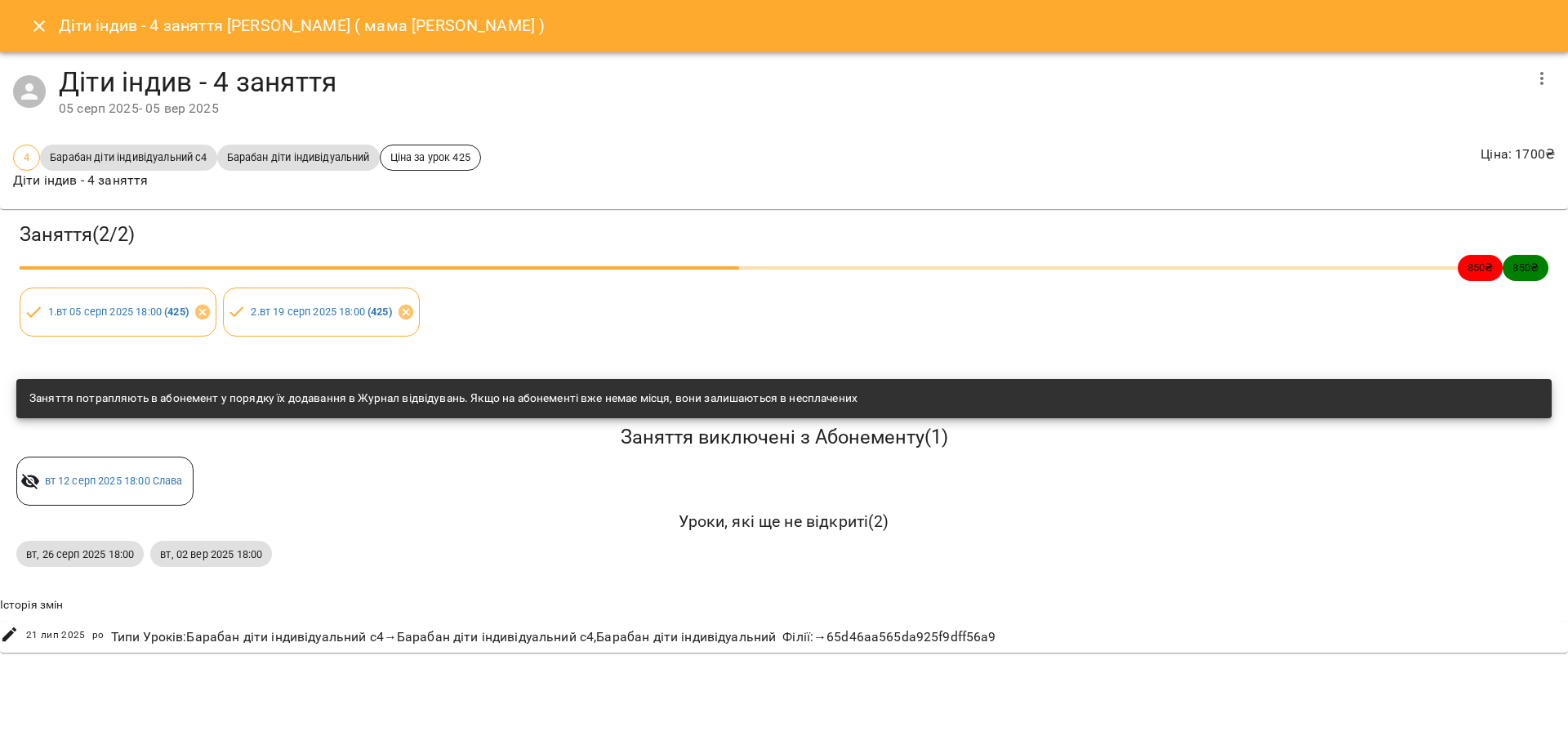
click at [321, 542] on div "[DATE] 18:00 [DATE] 18:00" at bounding box center [784, 553] width 1541 height 32
click at [36, 22] on icon "Close" at bounding box center [39, 26] width 11 height 11
